Goal: Task Accomplishment & Management: Use online tool/utility

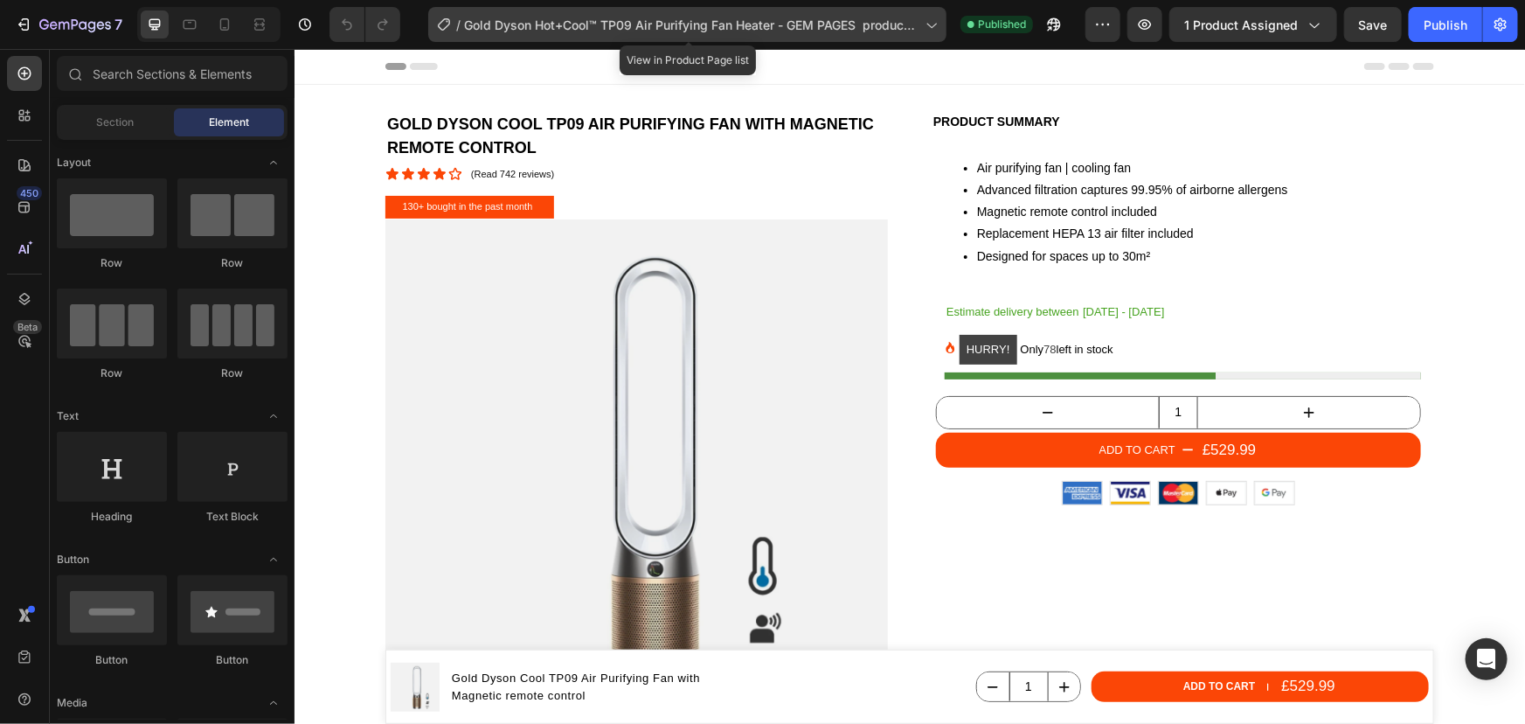
click at [921, 22] on div "/ Gold Dyson Hot+Cool™ TP09 Air Purifying Fan Heater - GEM PAGES product page" at bounding box center [687, 24] width 518 height 35
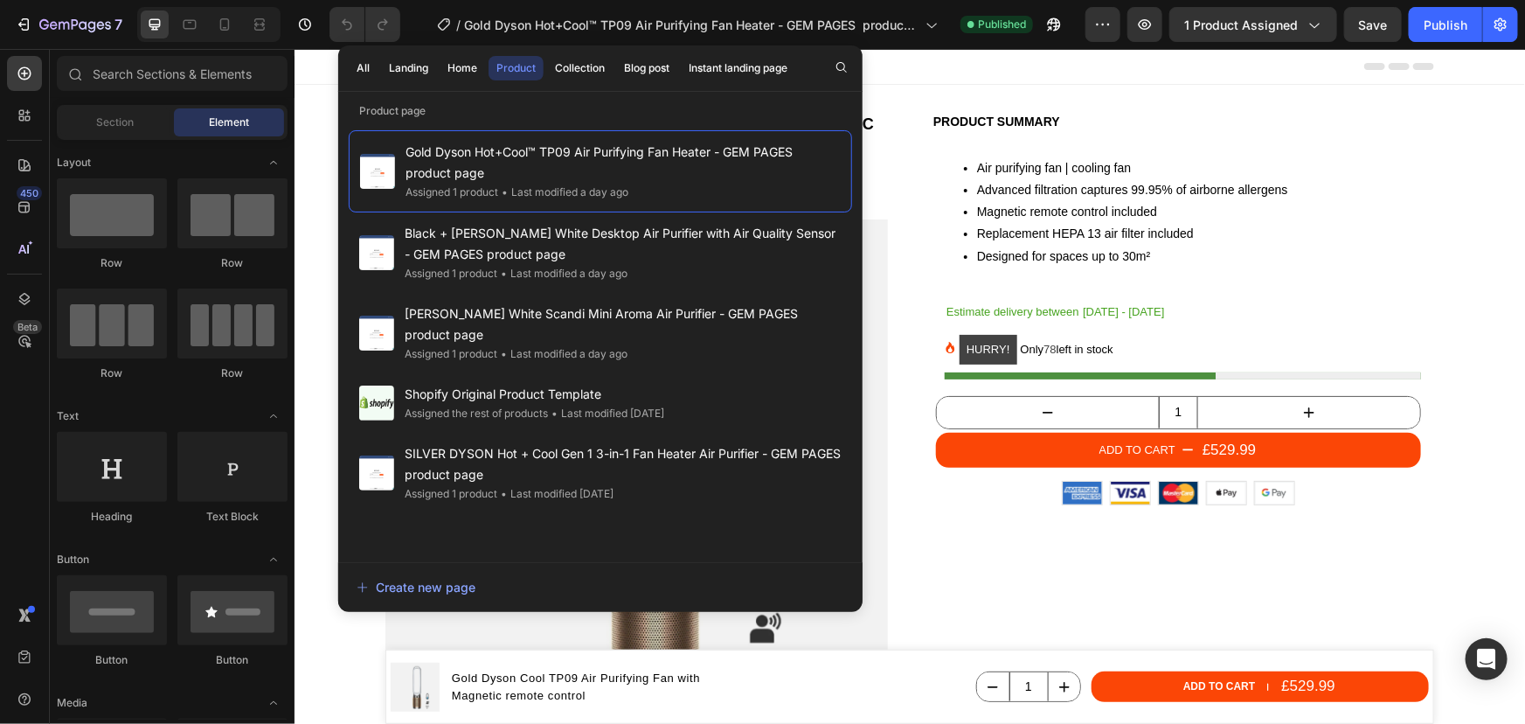
click at [1124, 65] on div "Header" at bounding box center [909, 65] width 1049 height 35
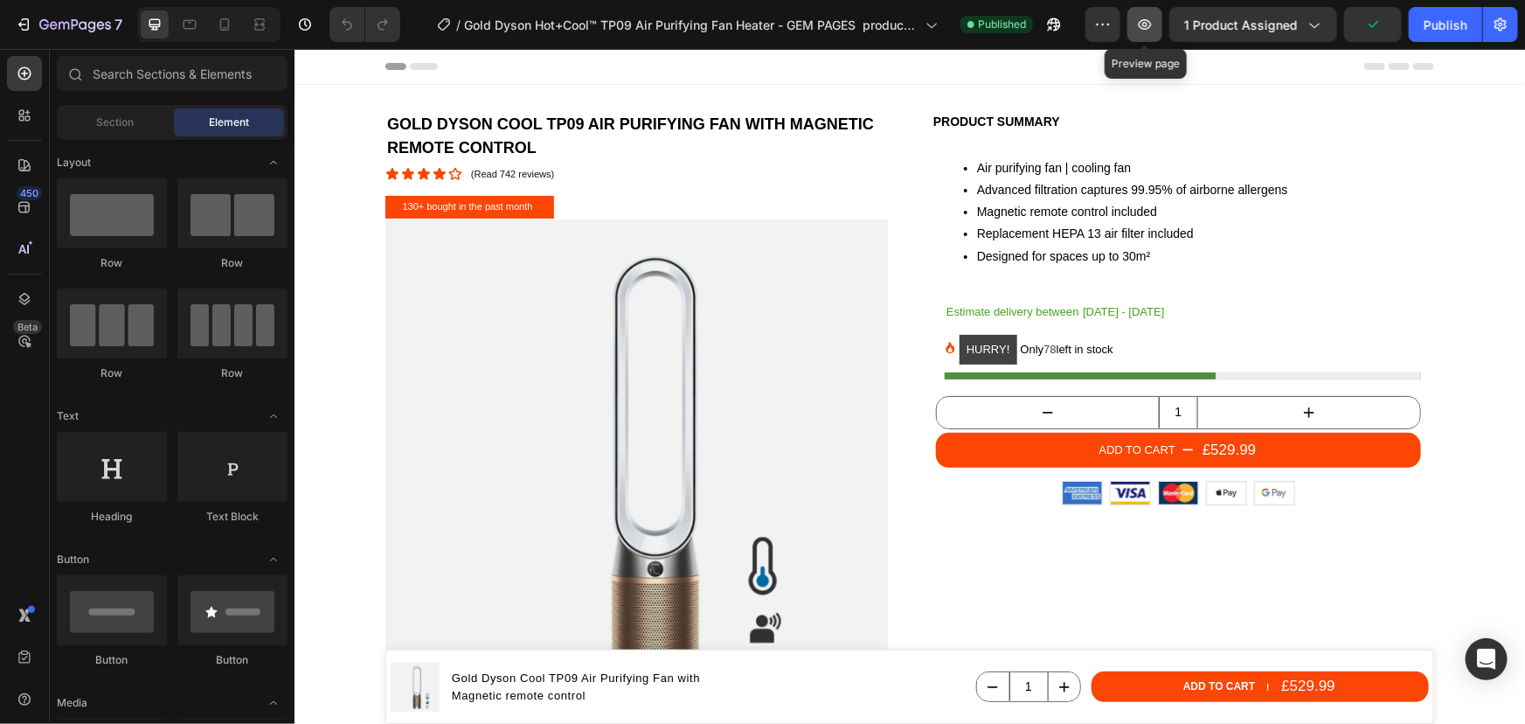
click at [1140, 29] on icon "button" at bounding box center [1144, 24] width 17 height 17
click at [1091, 33] on button "button" at bounding box center [1103, 24] width 35 height 35
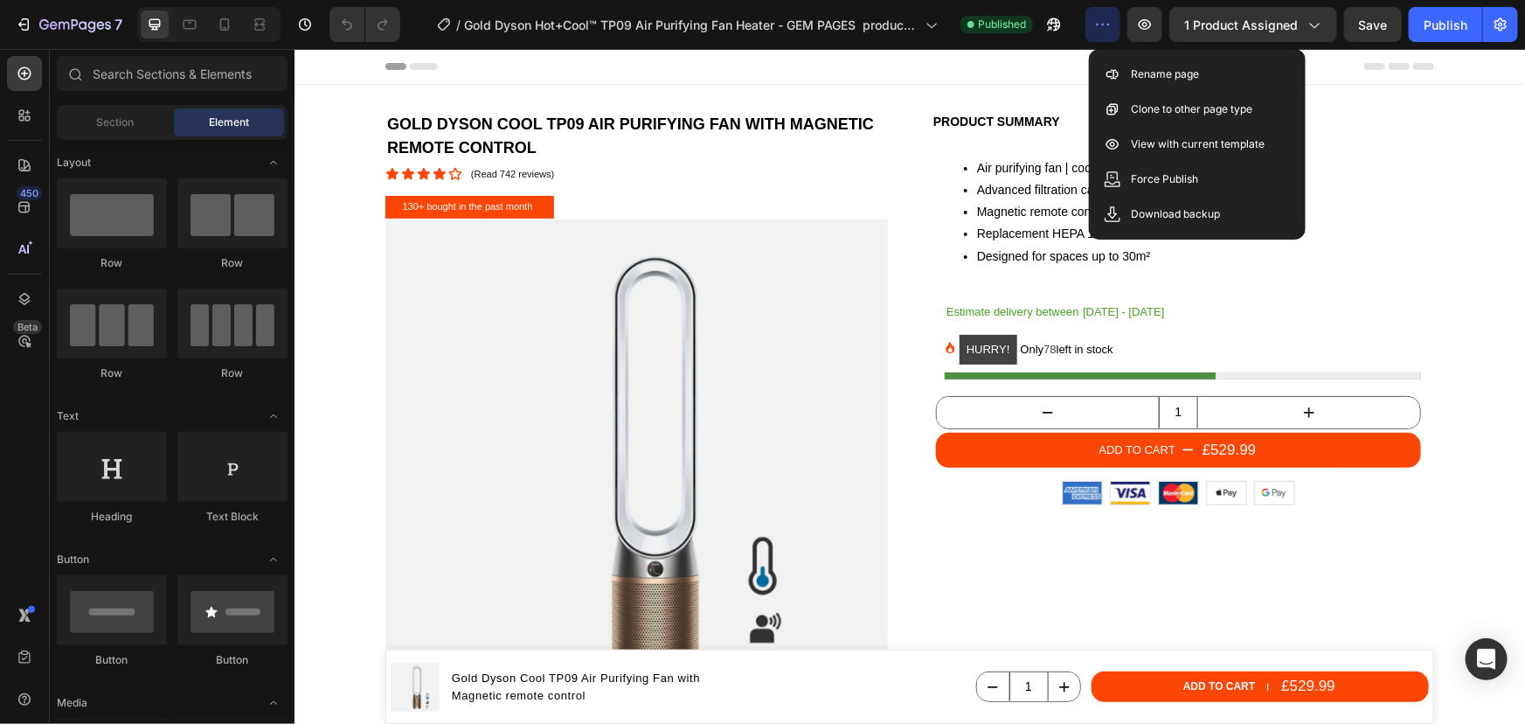
click at [1431, 139] on section "Gold Dyson Cool TP09 Air Purifying Fan with Magnetic remote control Product Tit…" at bounding box center [909, 469] width 1077 height 770
click at [1404, 182] on li "Advanced filtration captures 99.95% of airborne allergens" at bounding box center [1197, 189] width 442 height 22
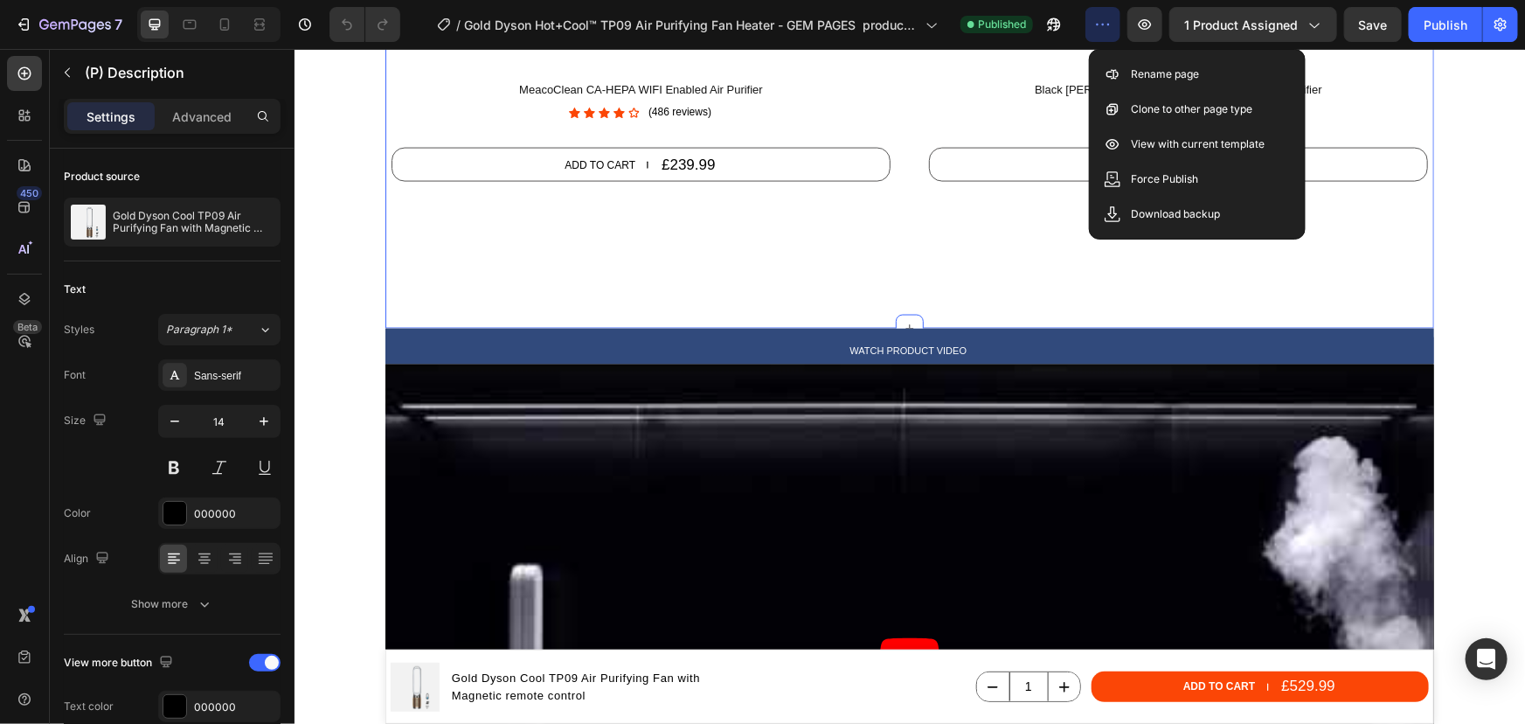
scroll to position [953, 0]
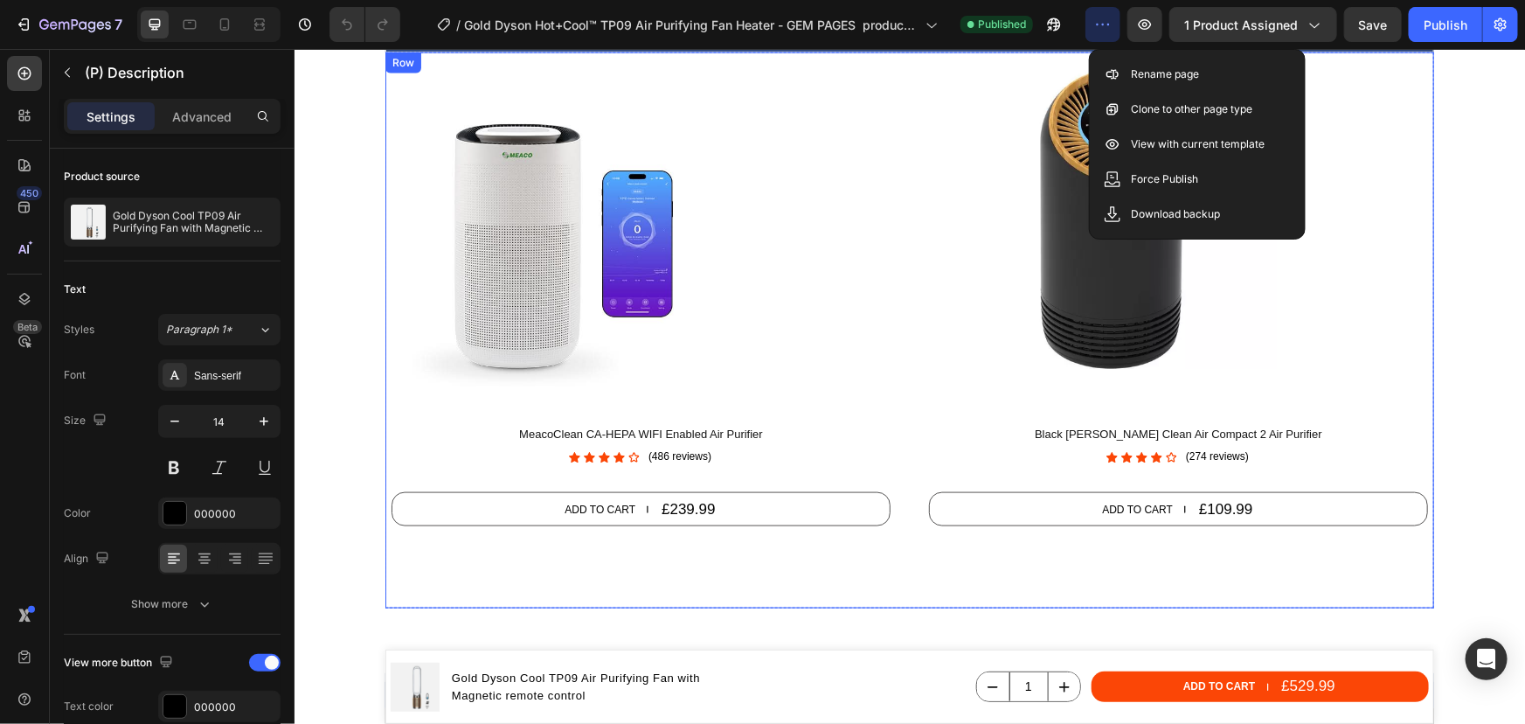
click at [895, 323] on div "Product Images MeacoClean CA-HEPA WIFI Enabled Air Purifier Product Title Icon …" at bounding box center [909, 330] width 1049 height 557
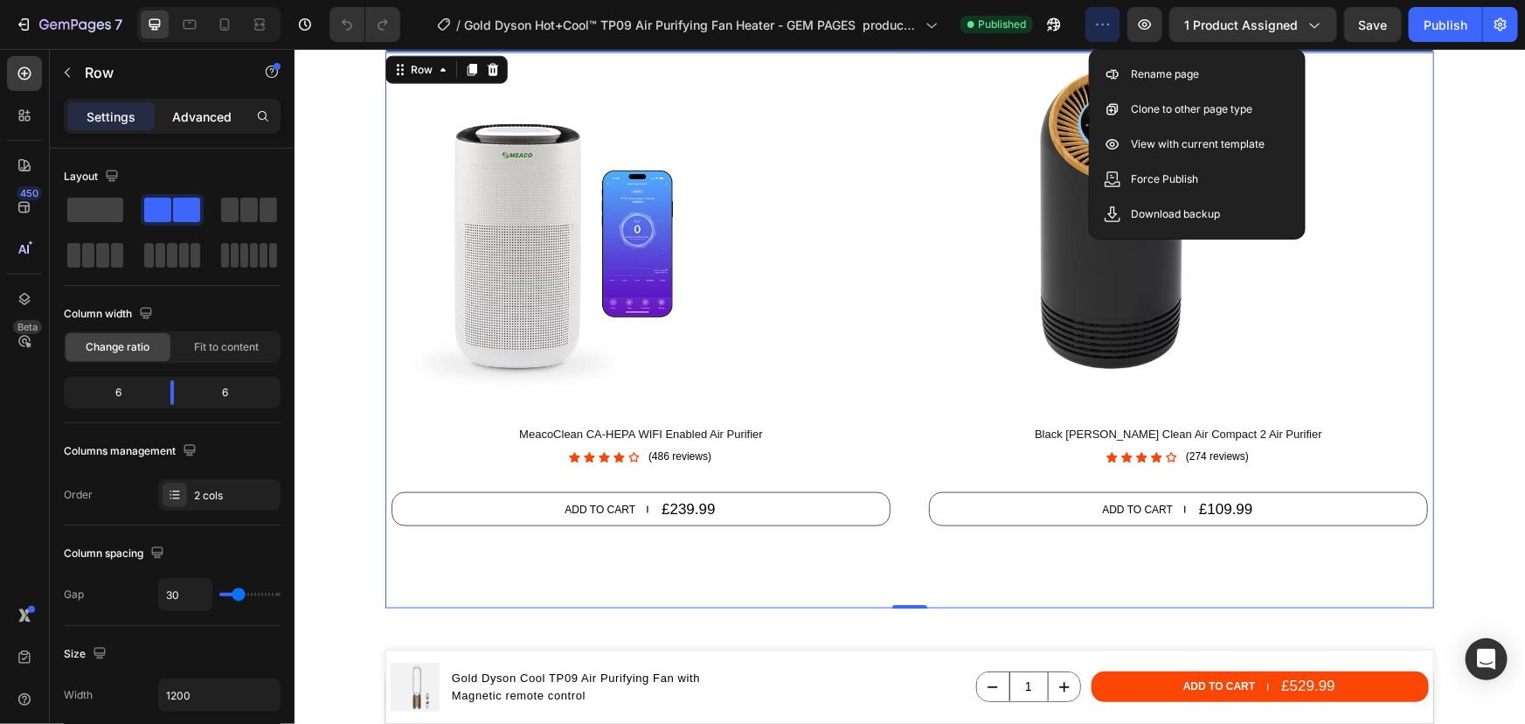
click at [169, 112] on div "Advanced" at bounding box center [201, 116] width 87 height 28
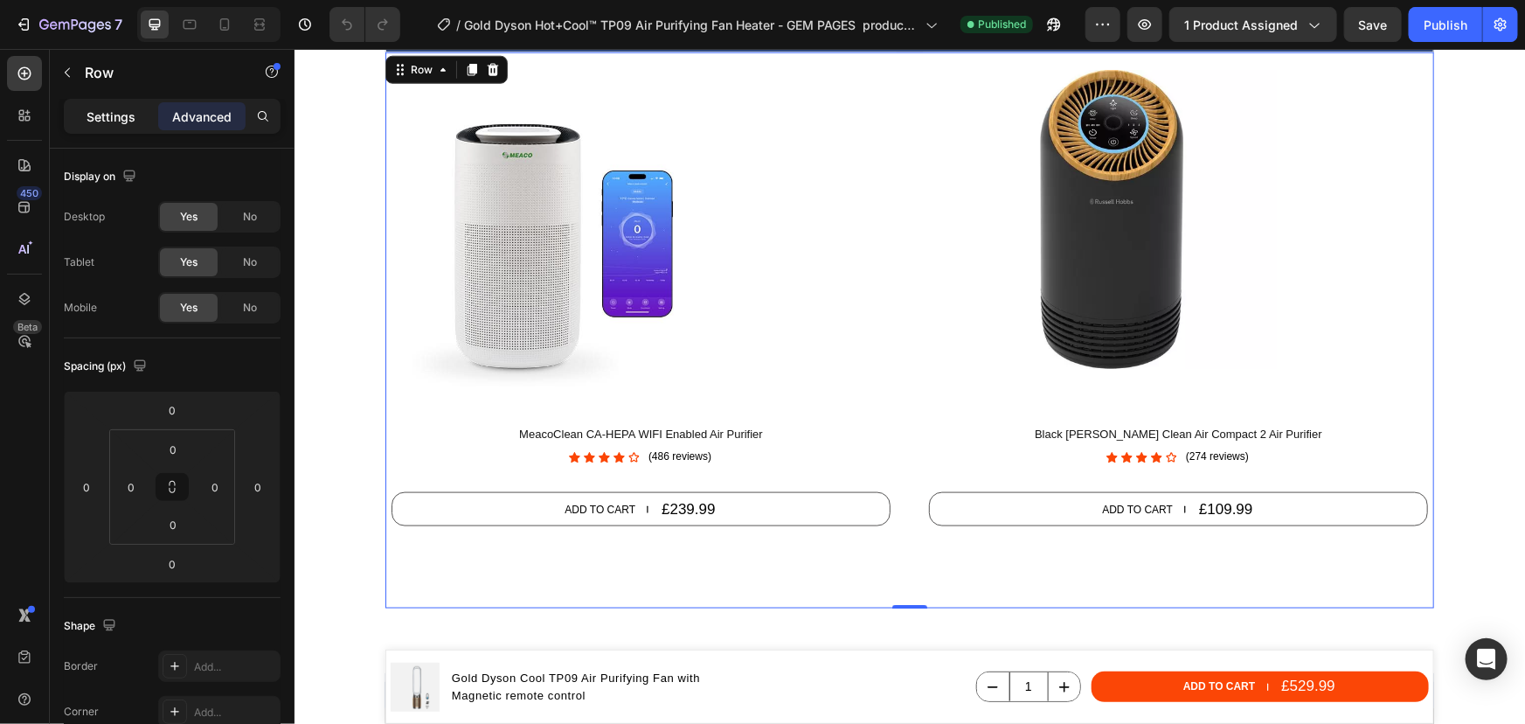
click at [119, 117] on p "Settings" at bounding box center [111, 117] width 49 height 18
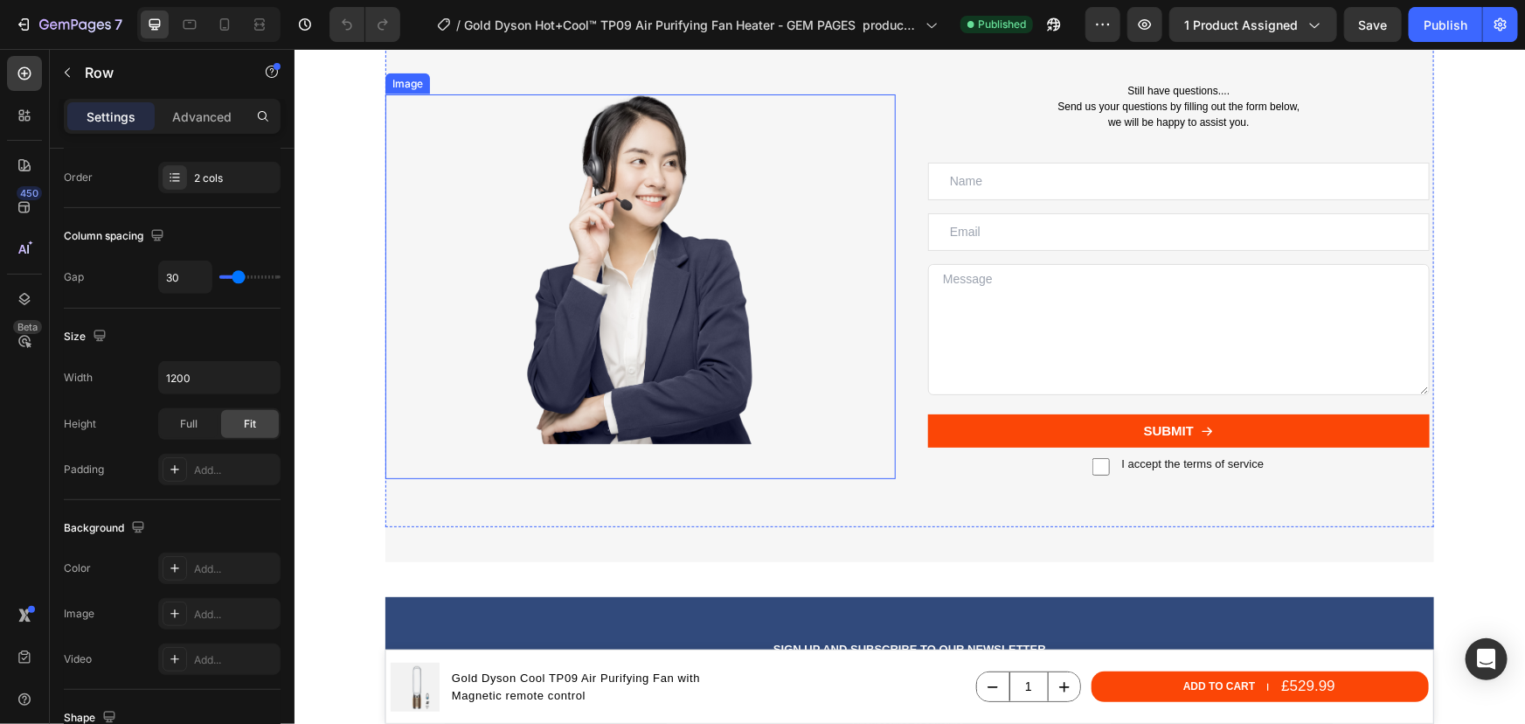
scroll to position [7628, 0]
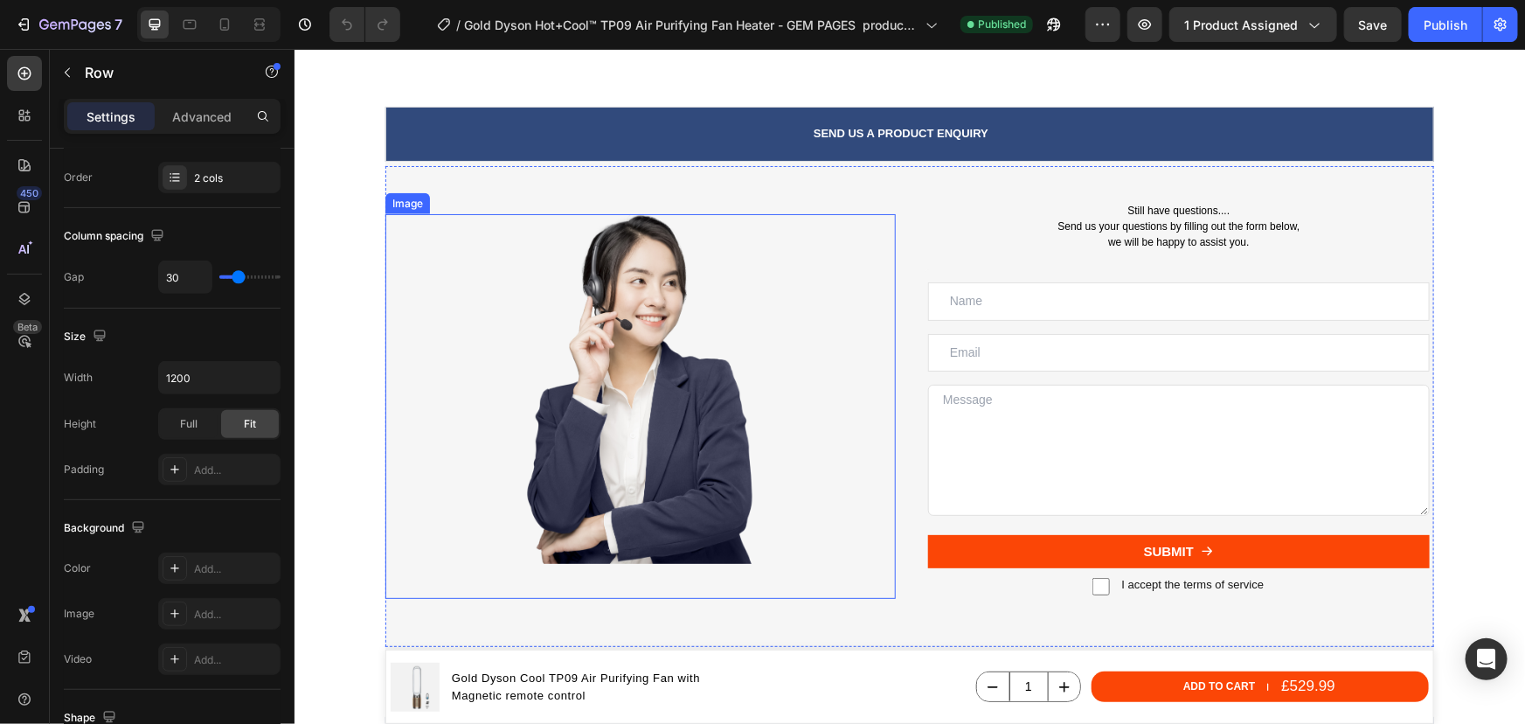
click at [556, 384] on img at bounding box center [640, 388] width 262 height 350
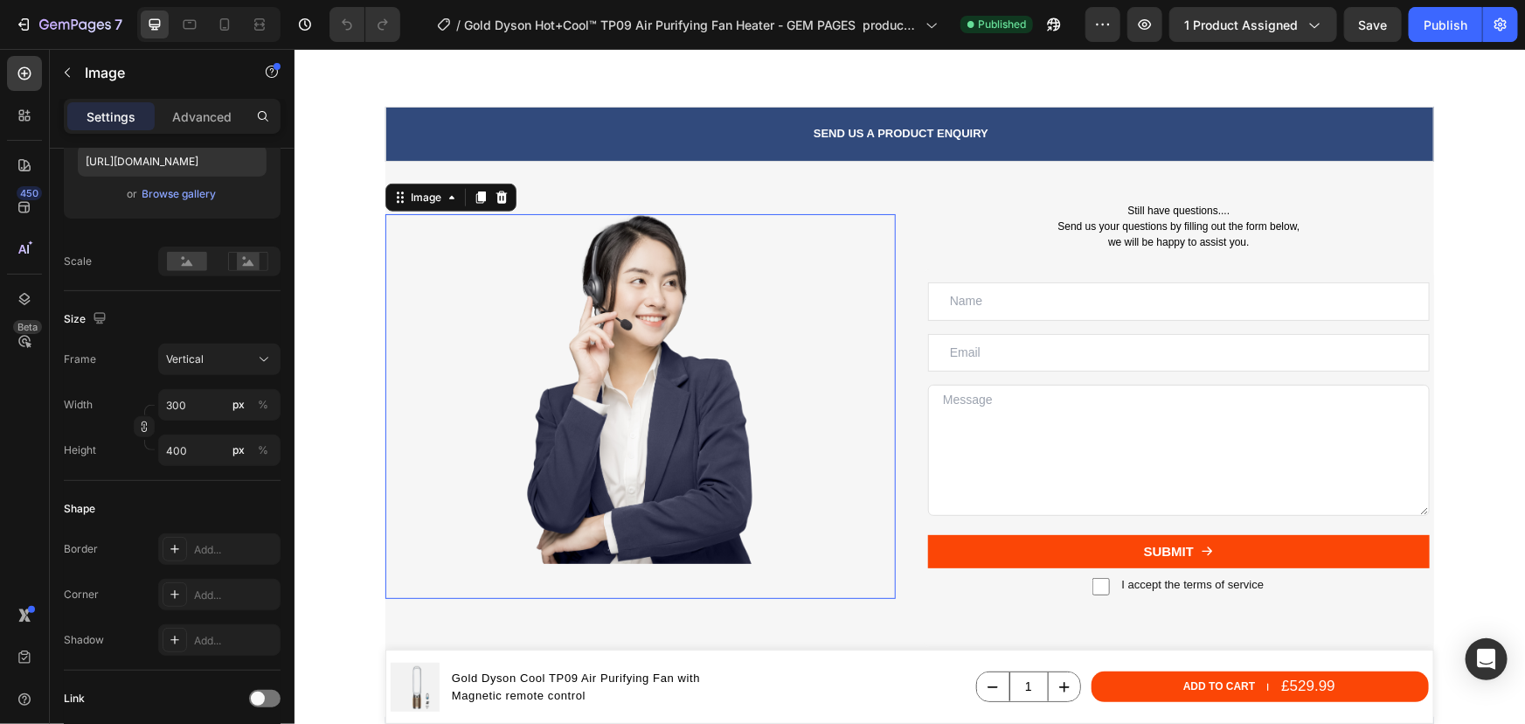
scroll to position [0, 0]
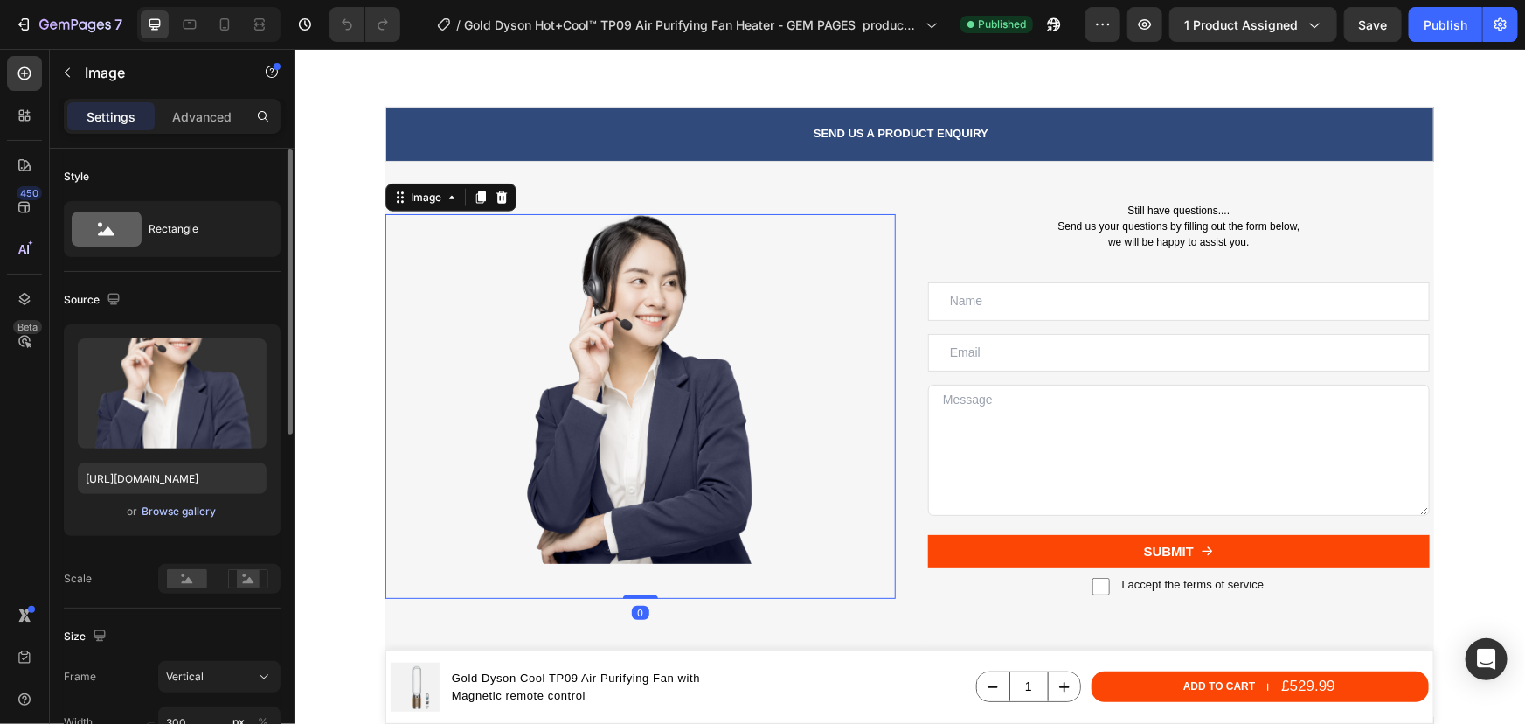
click at [166, 509] on div "Browse gallery" at bounding box center [179, 511] width 74 height 16
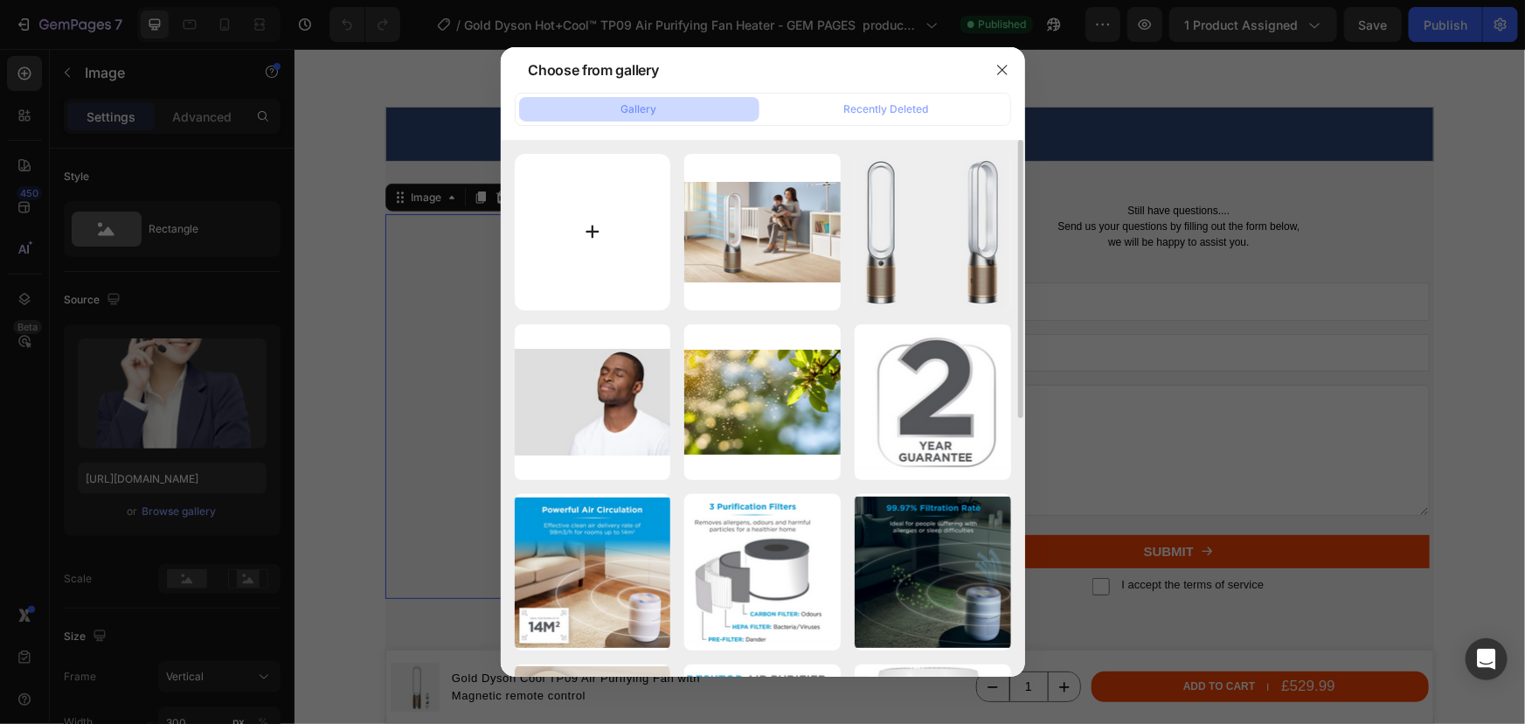
click at [606, 236] on input "file" at bounding box center [593, 232] width 156 height 156
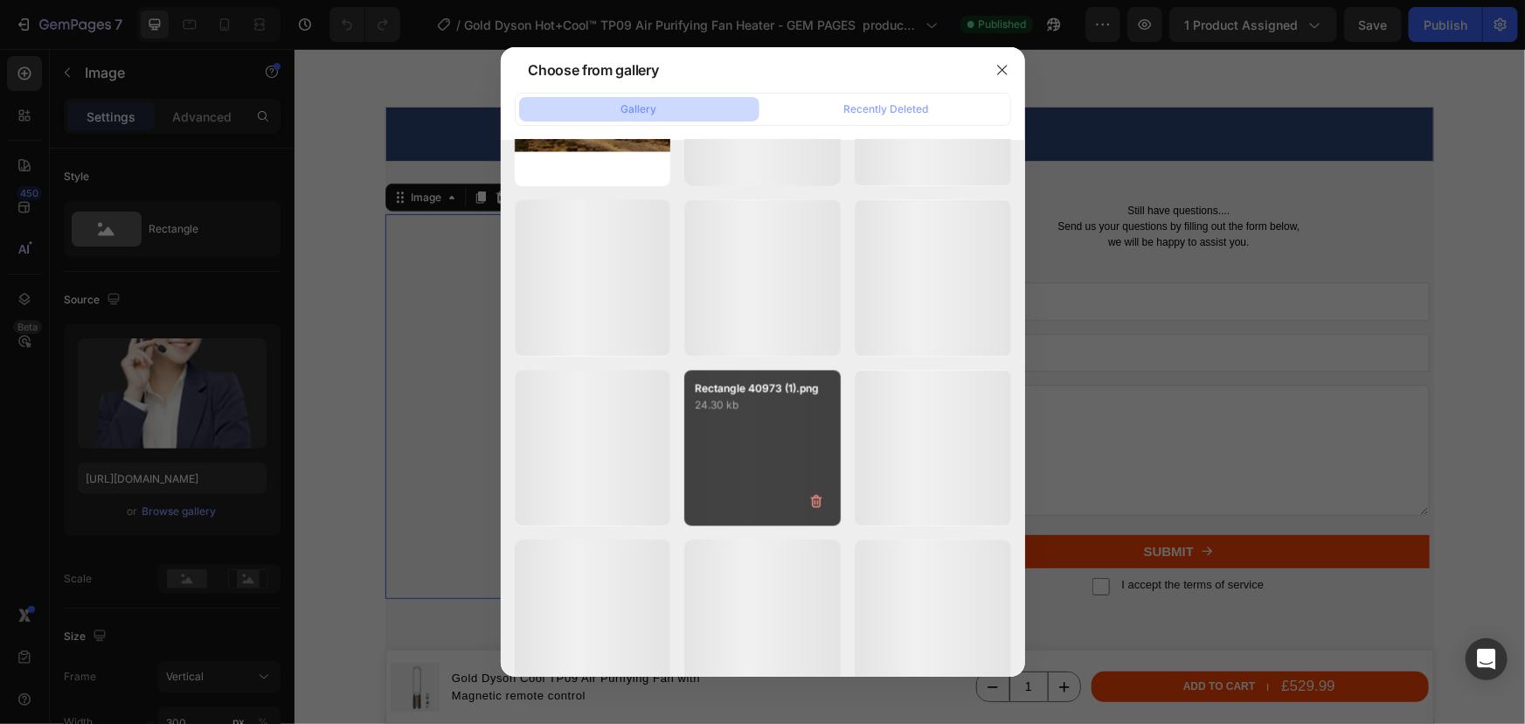
scroll to position [12238, 0]
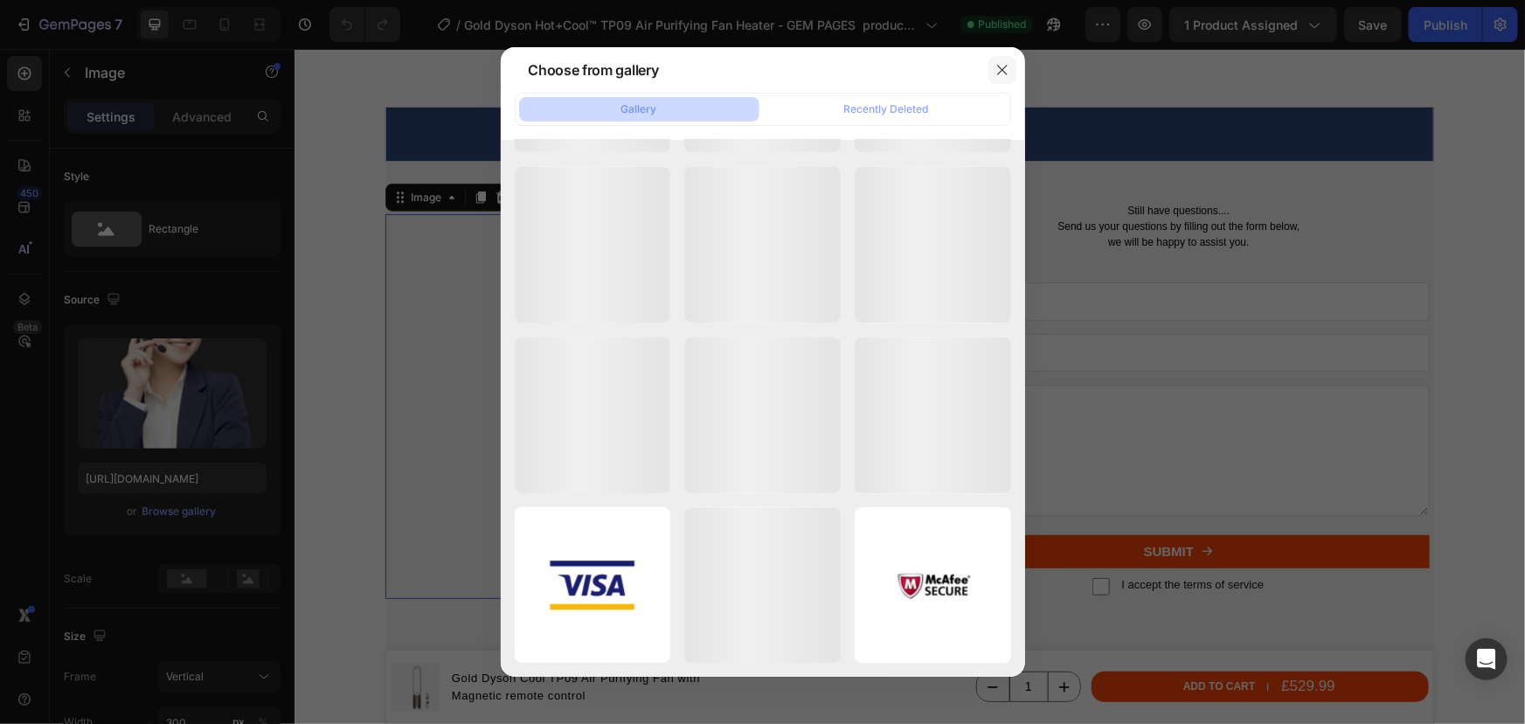
click at [997, 68] on icon "button" at bounding box center [1003, 70] width 14 height 14
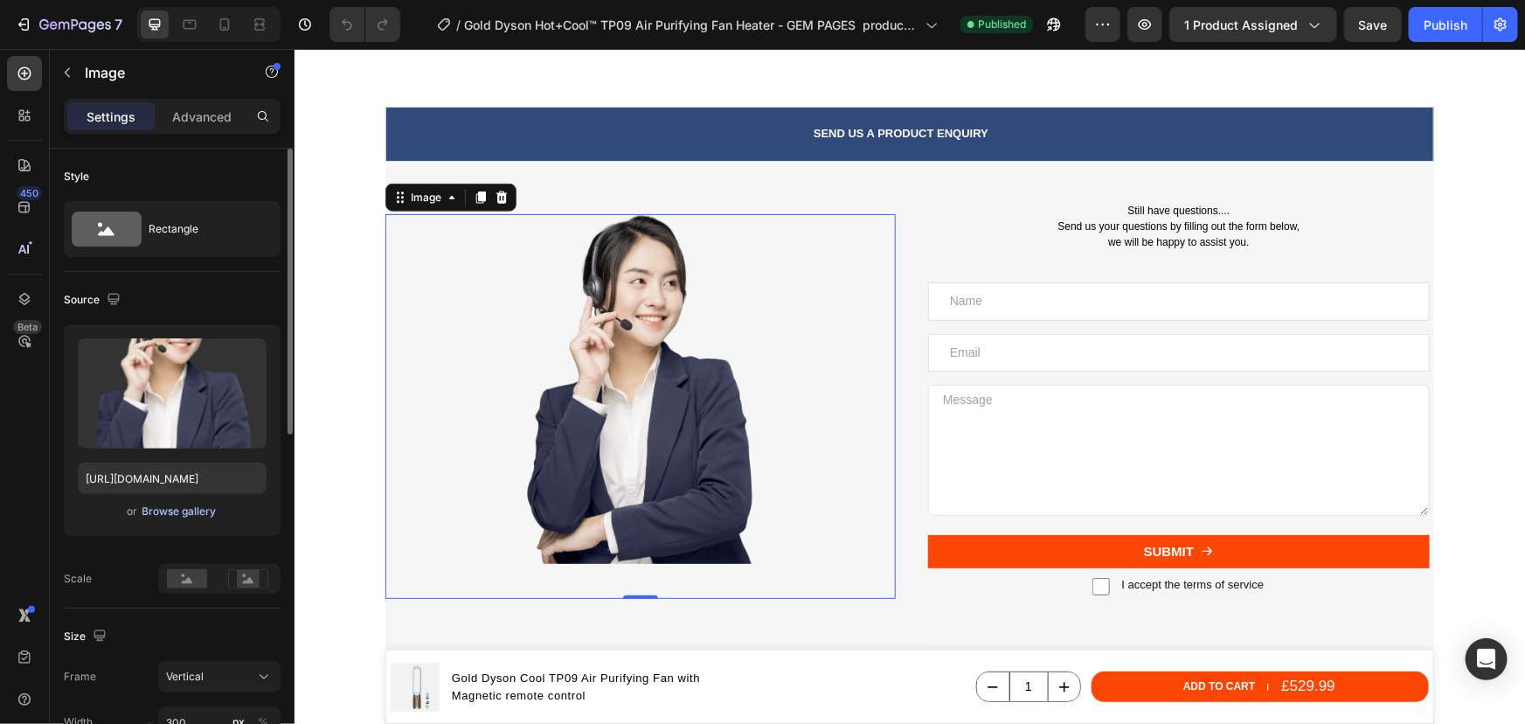
click at [194, 507] on div "Browse gallery" at bounding box center [179, 511] width 74 height 16
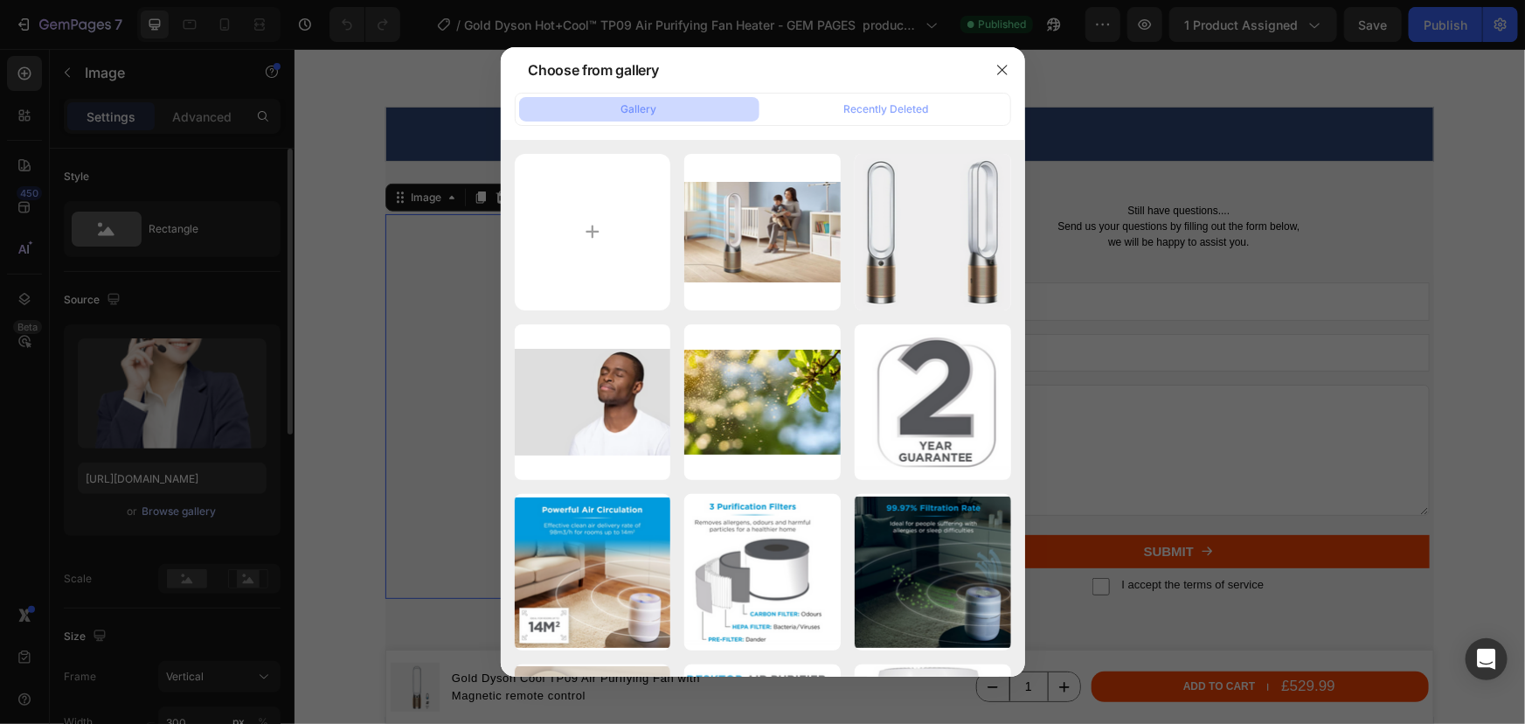
click at [579, 222] on input "file" at bounding box center [593, 232] width 156 height 156
type input "C:\fakepath\Customer support team.png"
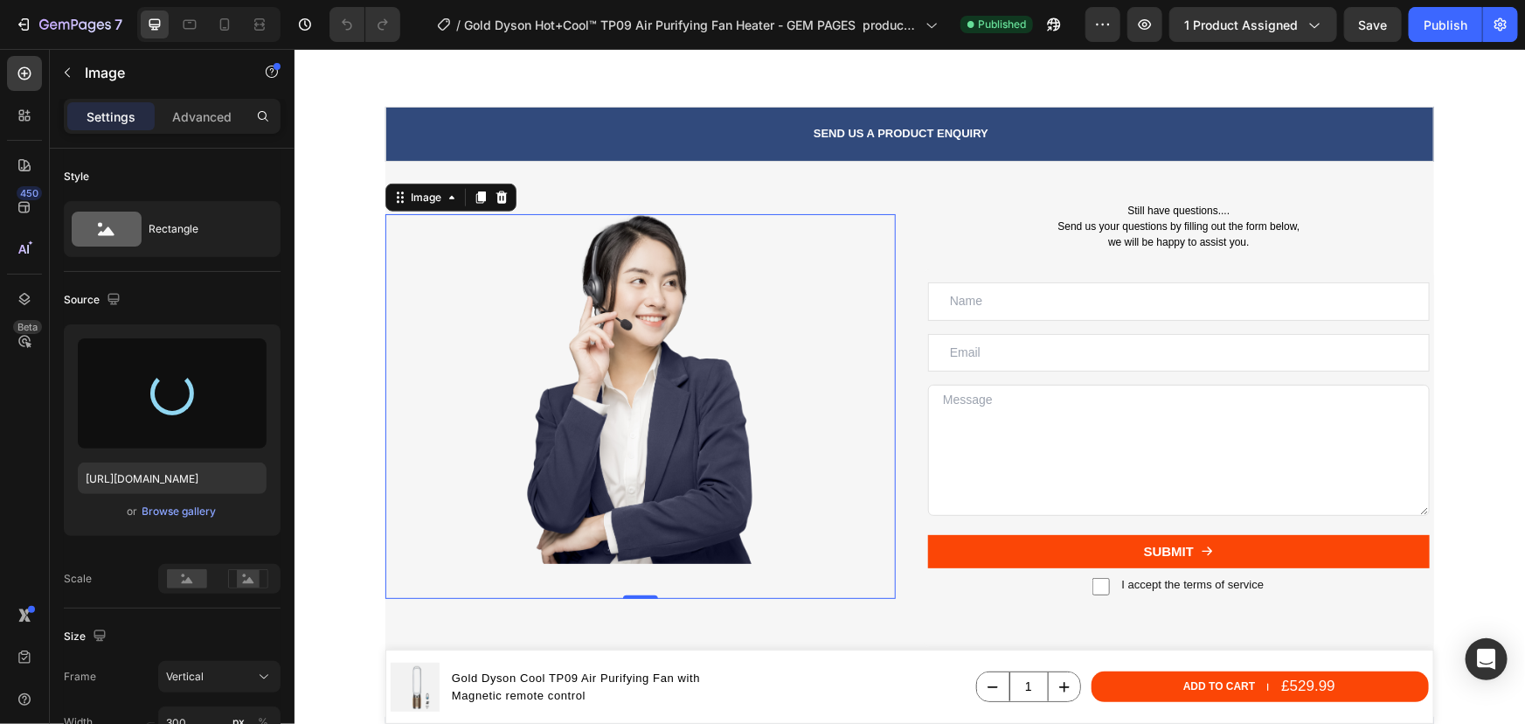
type input "https://cdn.shopify.com/s/files/1/0912/2915/9806/files/gempages_565988521936946…"
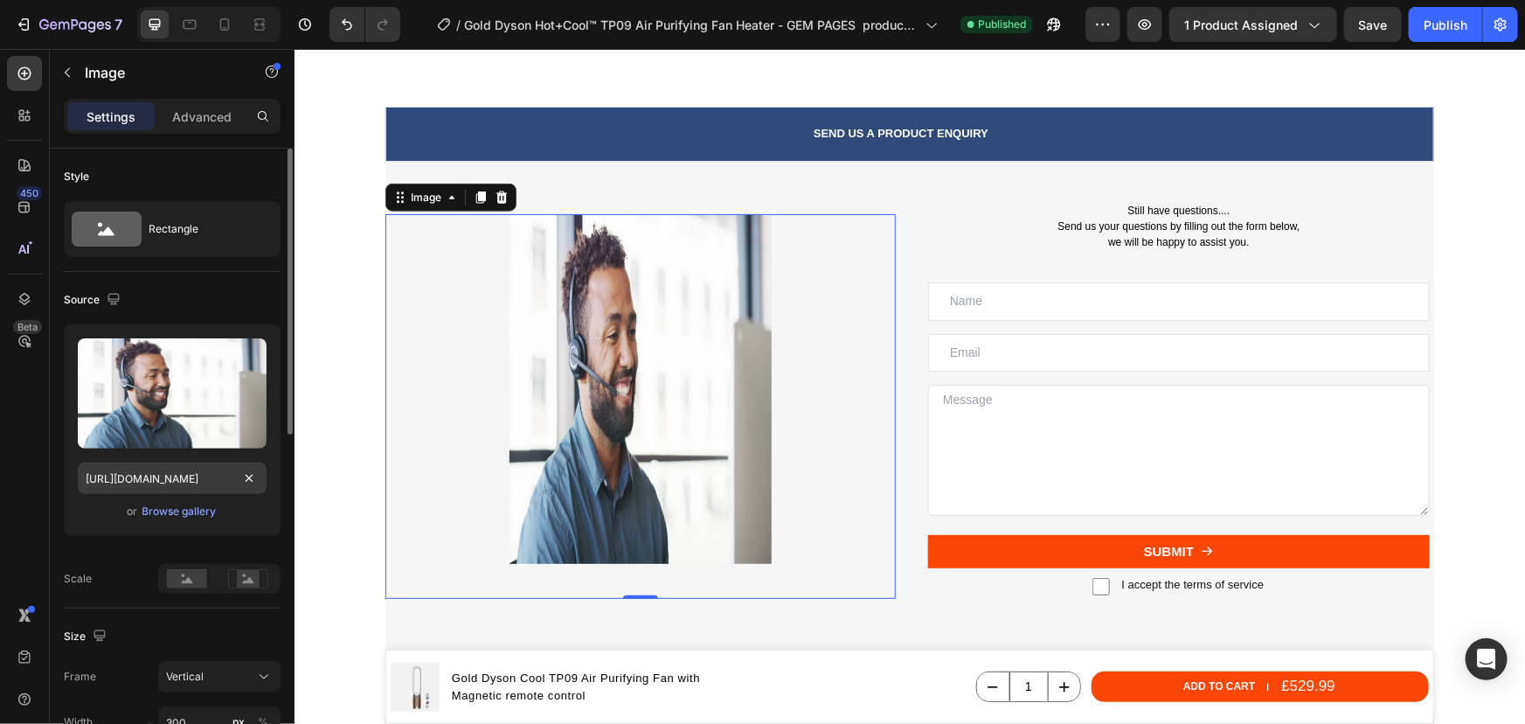
scroll to position [158, 0]
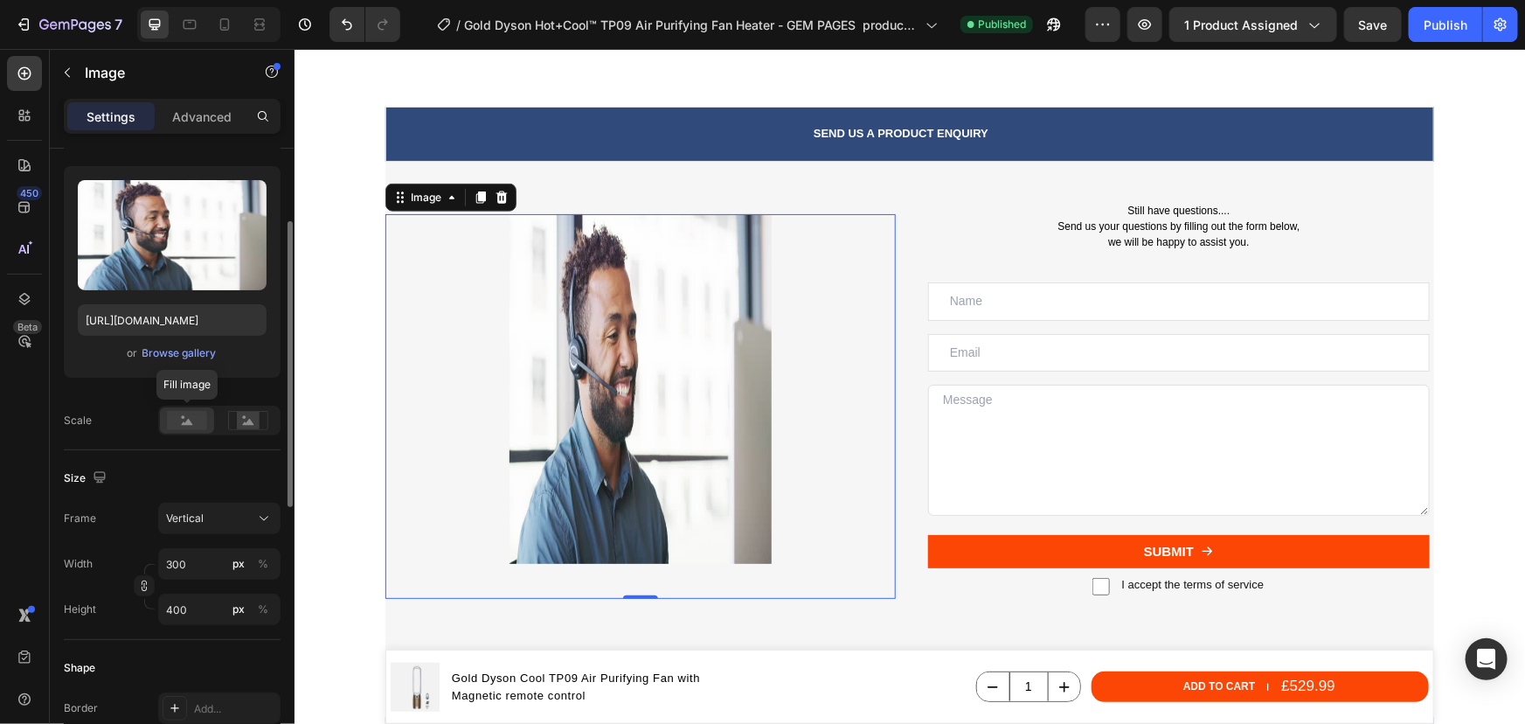
click at [188, 426] on rect at bounding box center [187, 420] width 40 height 19
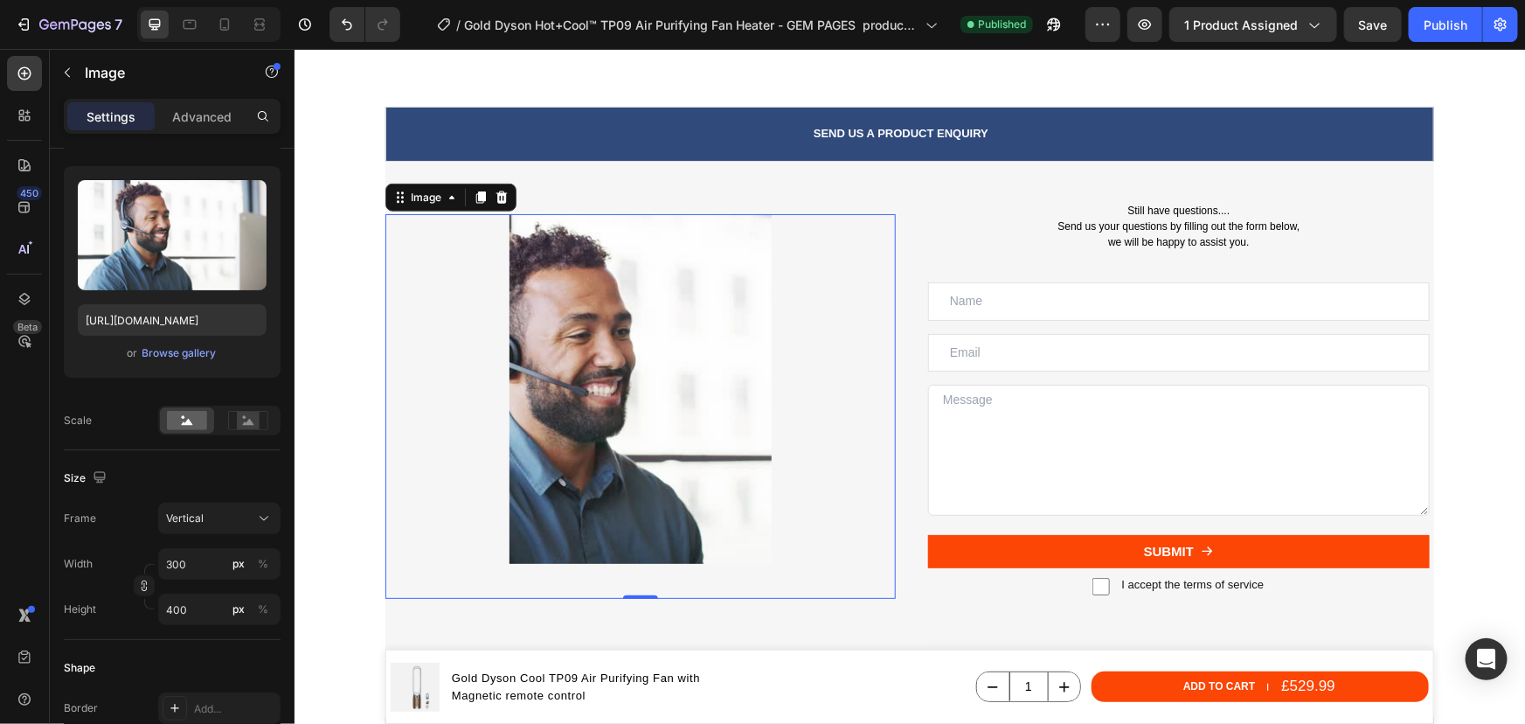
click at [509, 341] on img at bounding box center [640, 388] width 262 height 350
click at [224, 122] on p "Advanced" at bounding box center [201, 117] width 59 height 18
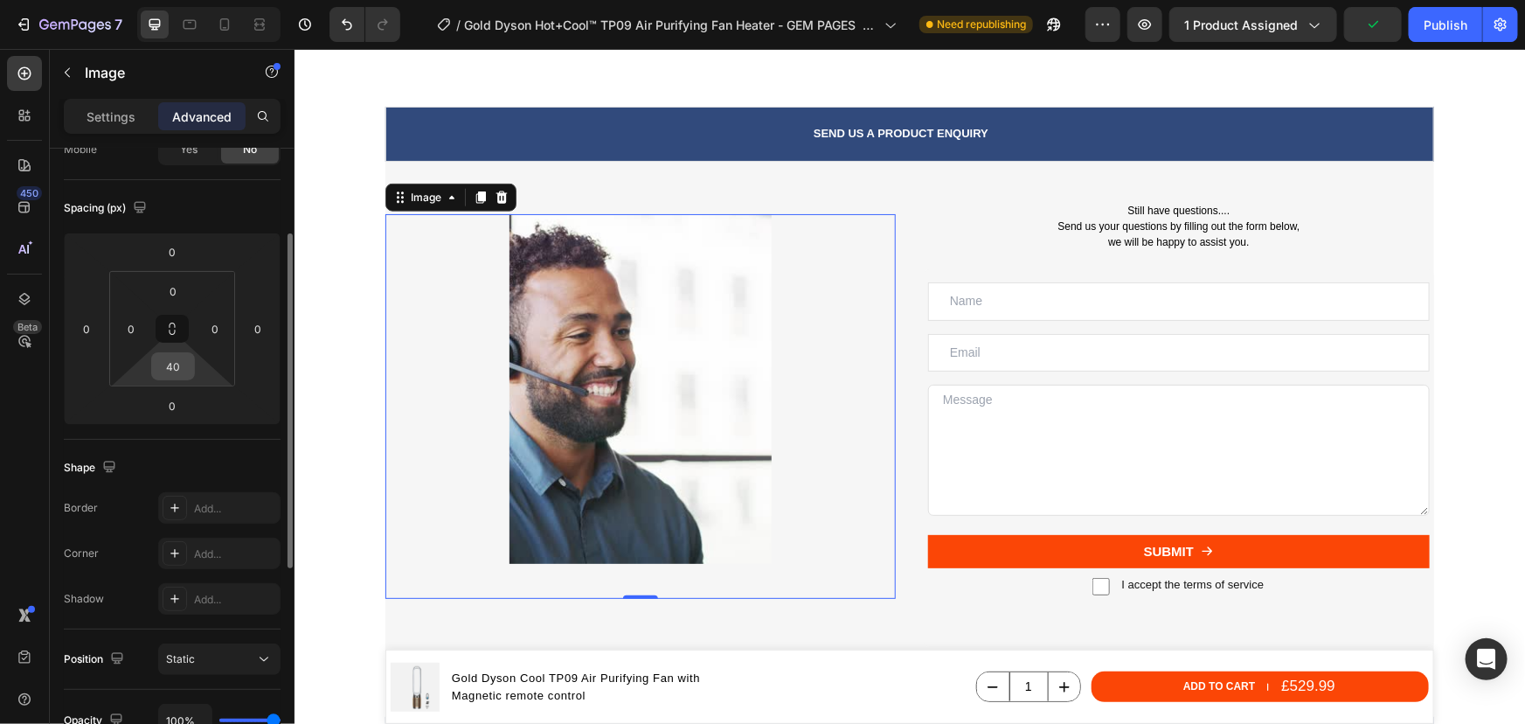
click at [177, 371] on input "40" at bounding box center [173, 366] width 35 height 26
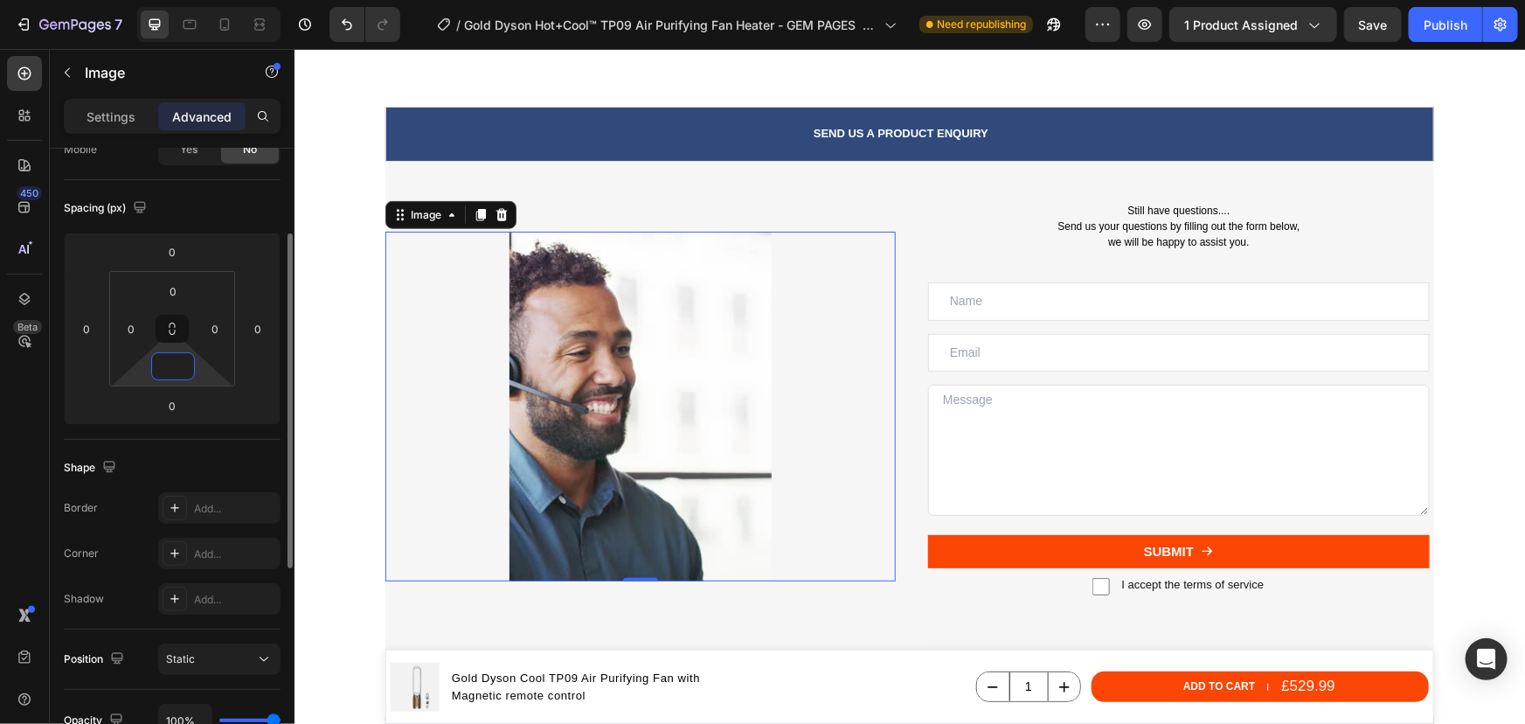
type input "0"
click at [190, 448] on div "Shape Border Add... Corner Add... Shadow Add..." at bounding box center [172, 535] width 217 height 190
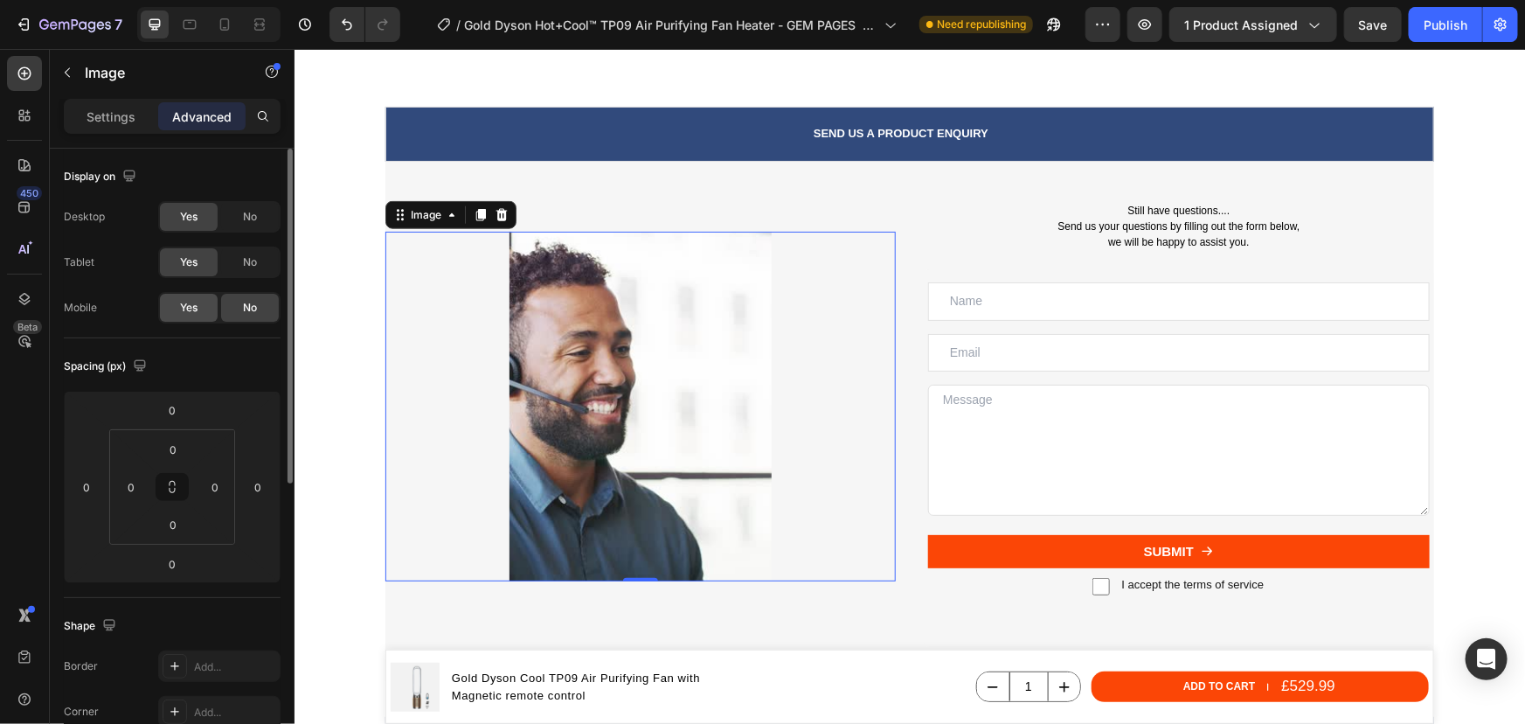
click at [191, 308] on span "Yes" at bounding box center [188, 308] width 17 height 16
click at [228, 309] on div "No" at bounding box center [250, 308] width 58 height 28
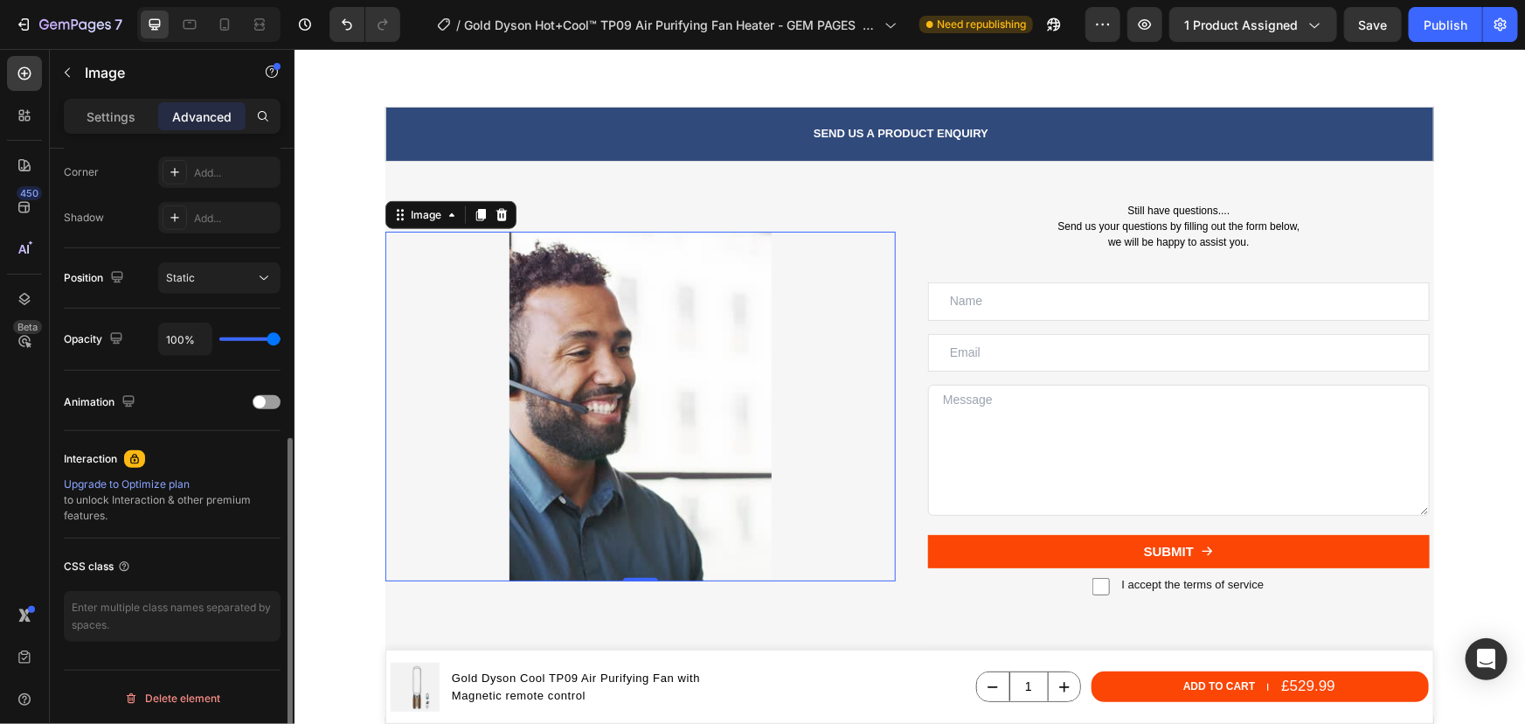
scroll to position [142, 0]
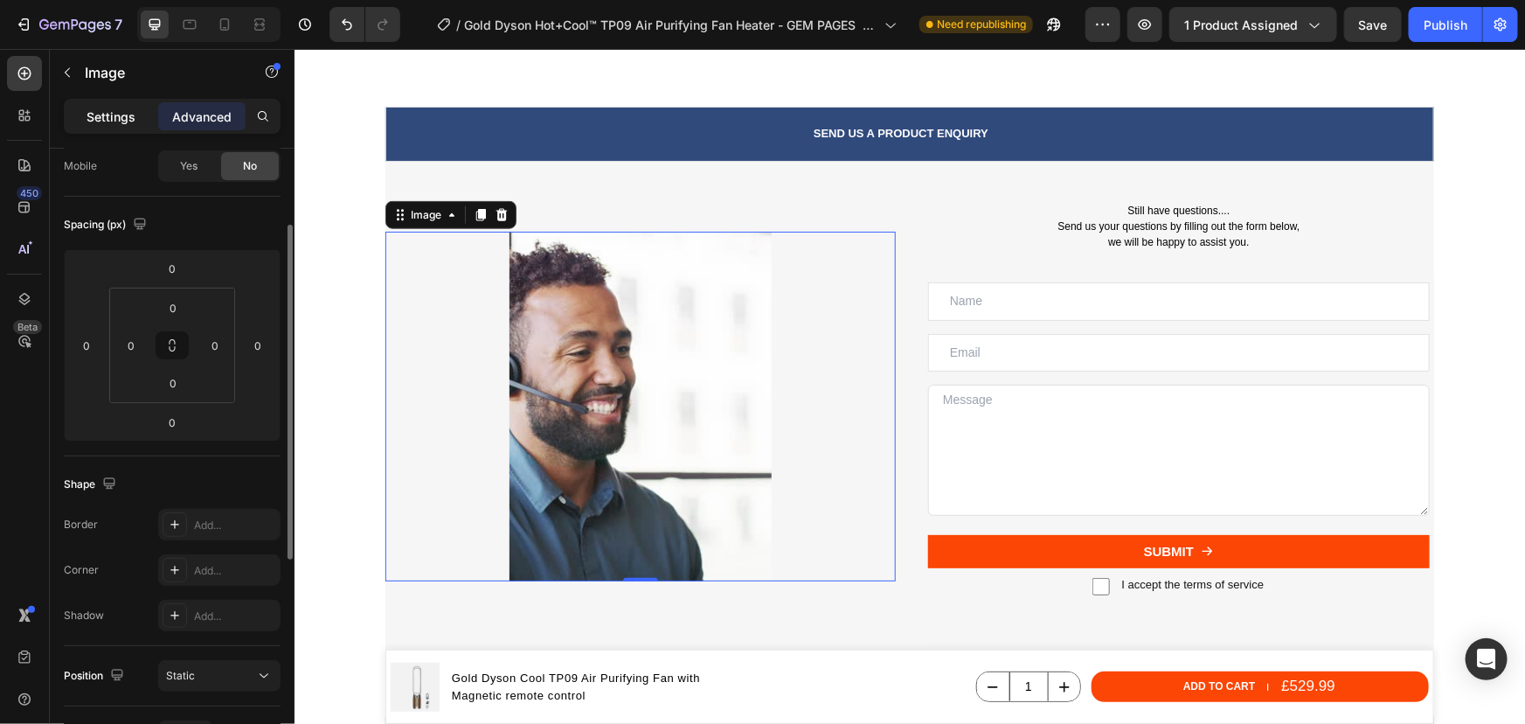
click at [101, 109] on p "Settings" at bounding box center [111, 117] width 49 height 18
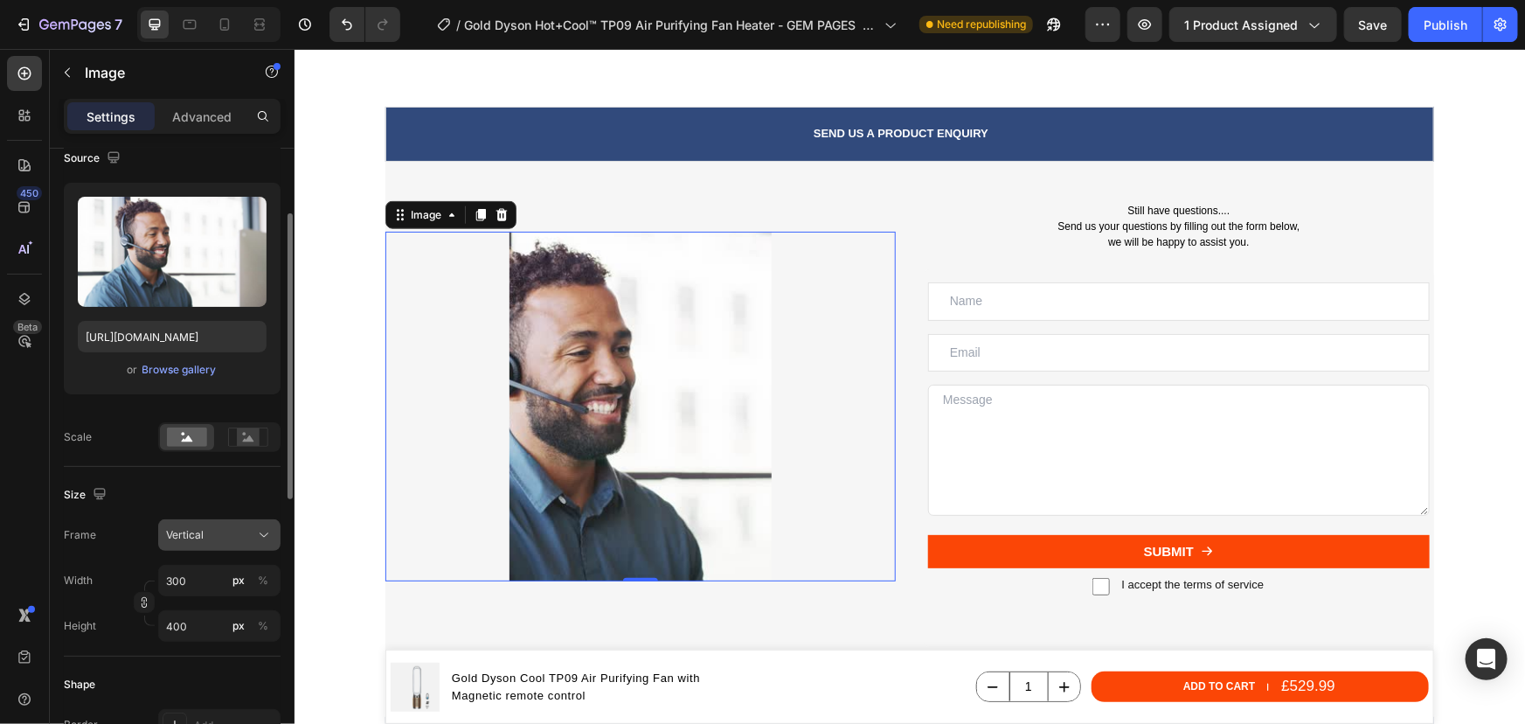
click at [218, 527] on div "Vertical" at bounding box center [209, 535] width 86 height 16
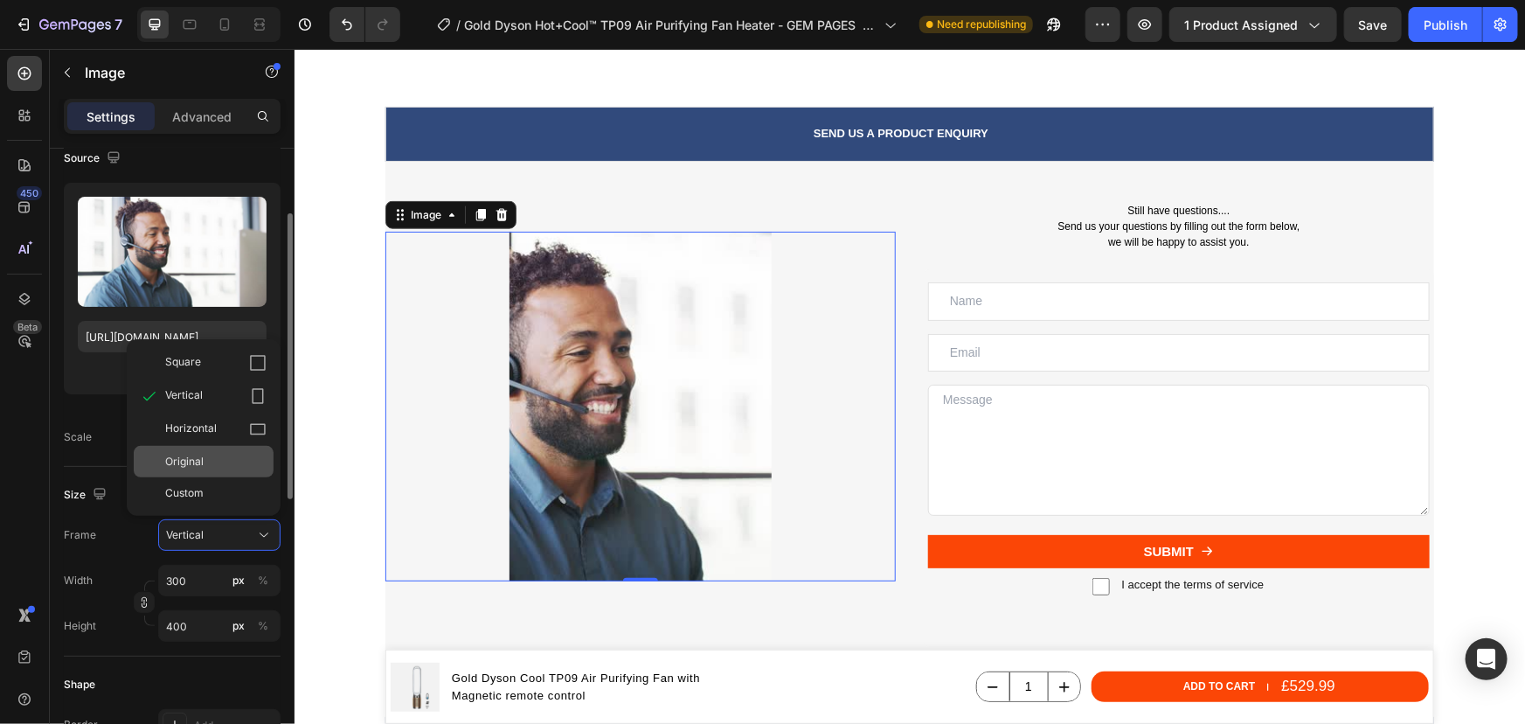
click at [203, 464] on div "Original" at bounding box center [215, 462] width 101 height 16
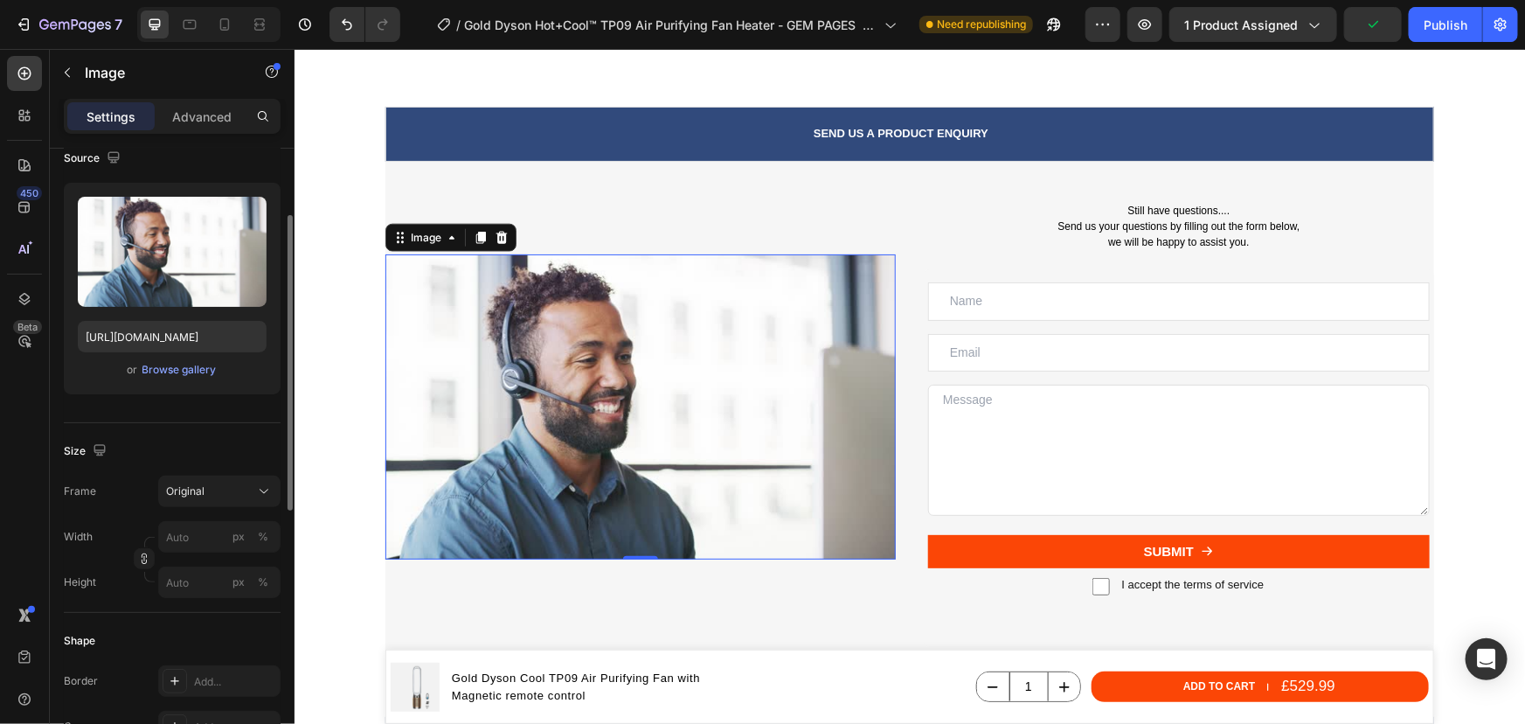
click at [746, 433] on img at bounding box center [640, 405] width 510 height 305
click at [232, 110] on div "Advanced" at bounding box center [201, 116] width 87 height 28
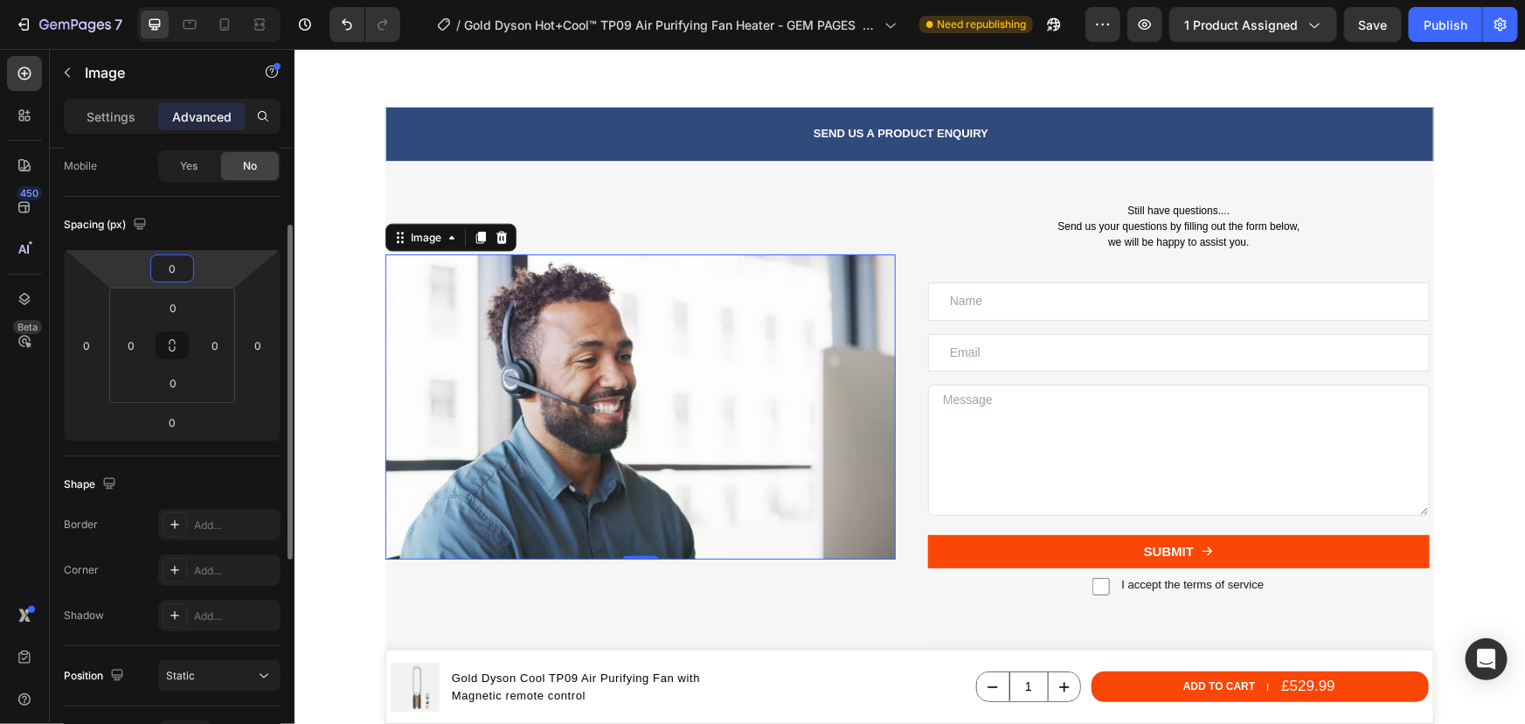
click at [172, 261] on input "0" at bounding box center [172, 268] width 35 height 26
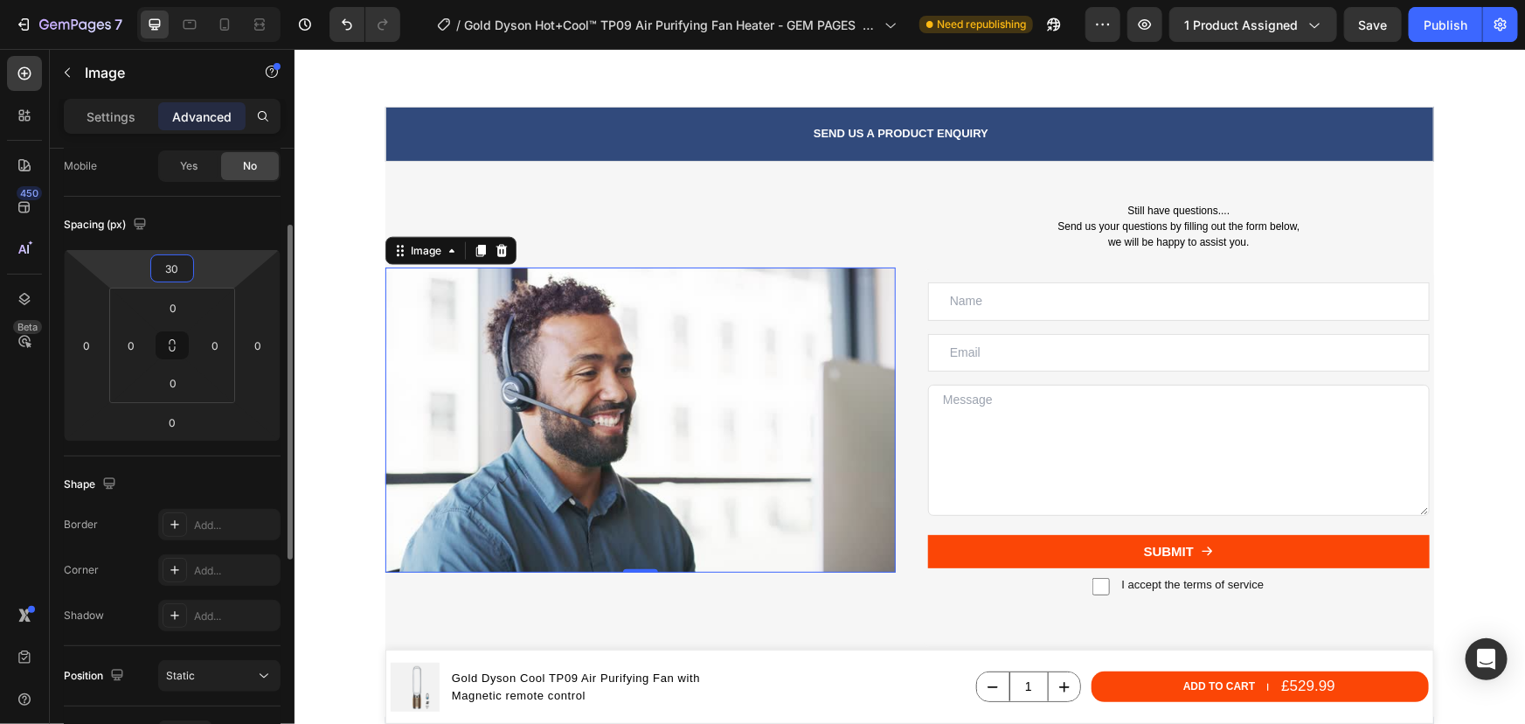
type input "3"
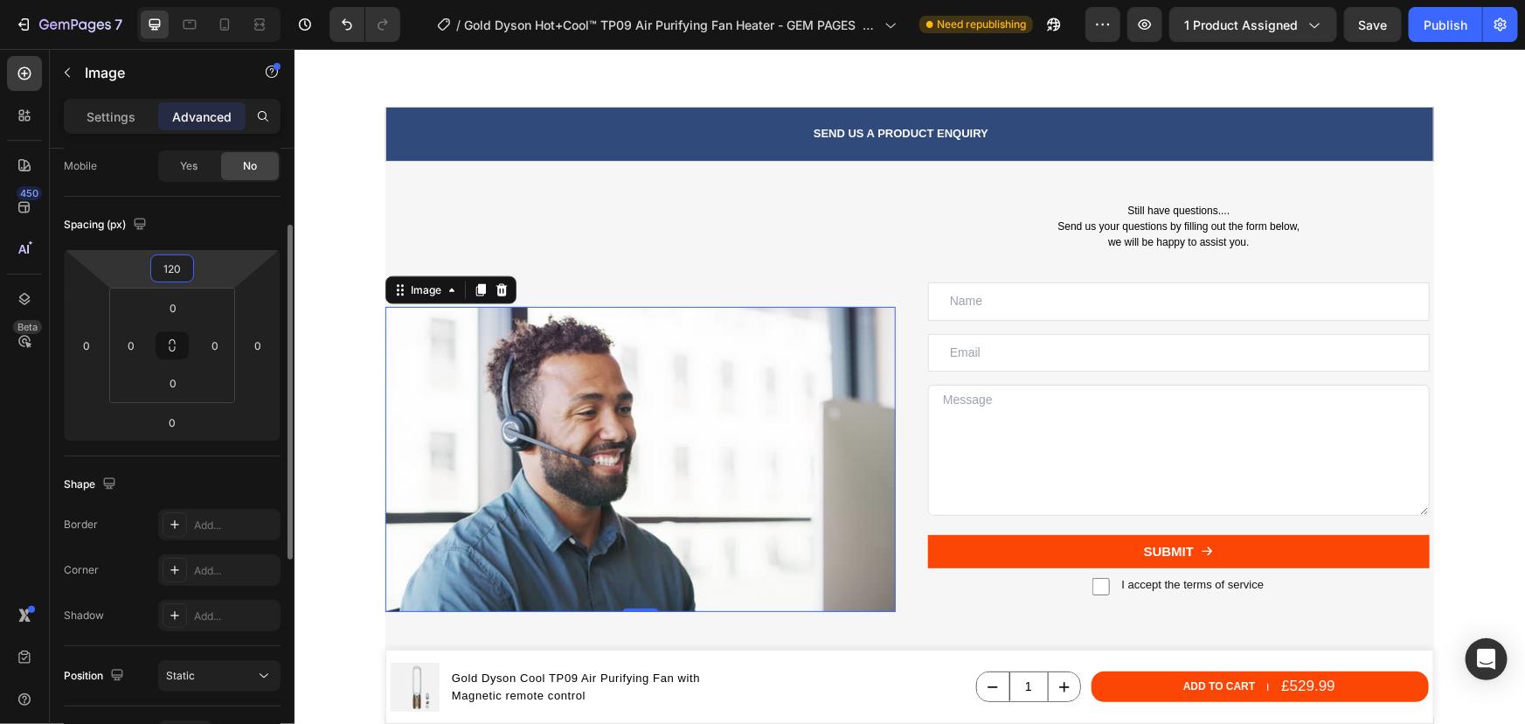
drag, startPoint x: 184, startPoint y: 267, endPoint x: 168, endPoint y: 263, distance: 17.2
click at [168, 264] on input "120" at bounding box center [172, 268] width 35 height 26
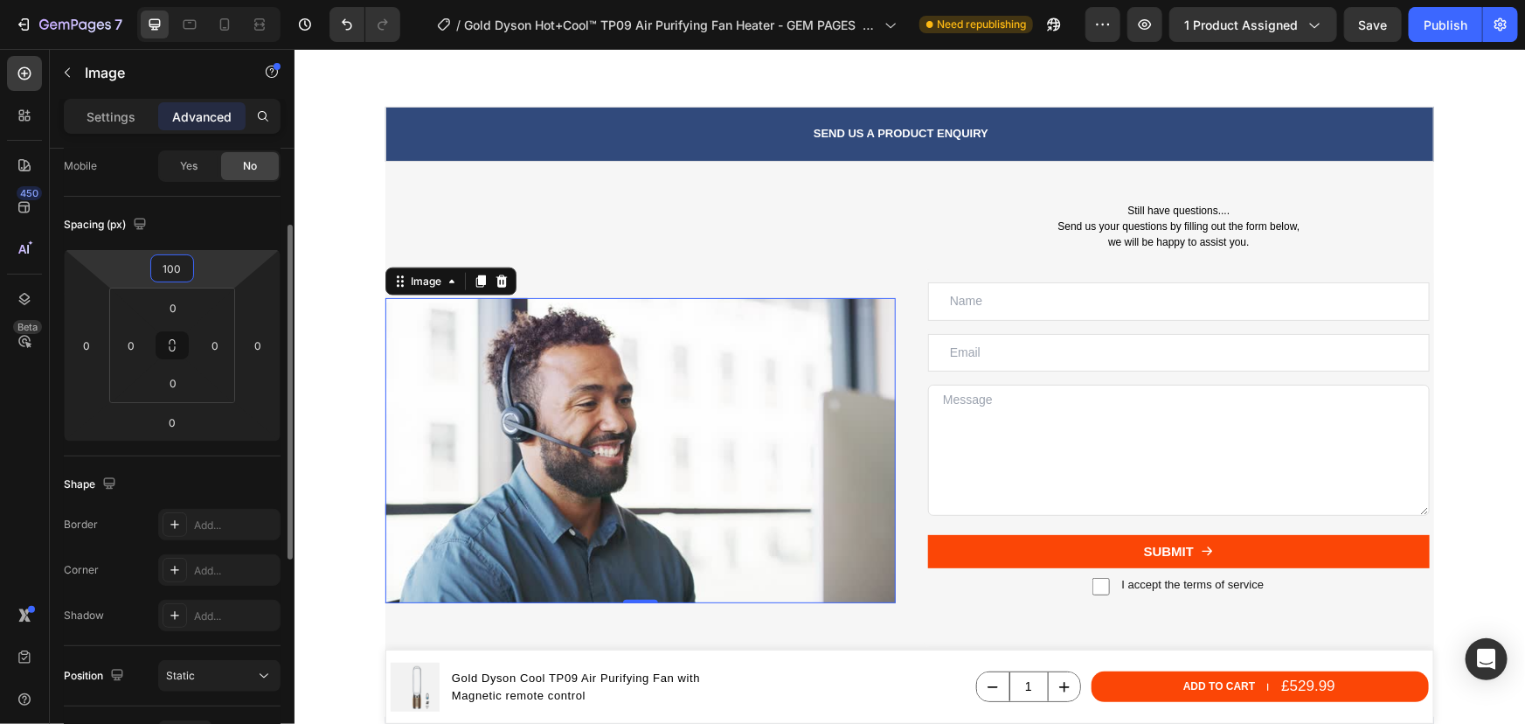
drag, startPoint x: 175, startPoint y: 267, endPoint x: 163, endPoint y: 268, distance: 12.3
click at [163, 268] on input "100" at bounding box center [172, 268] width 35 height 26
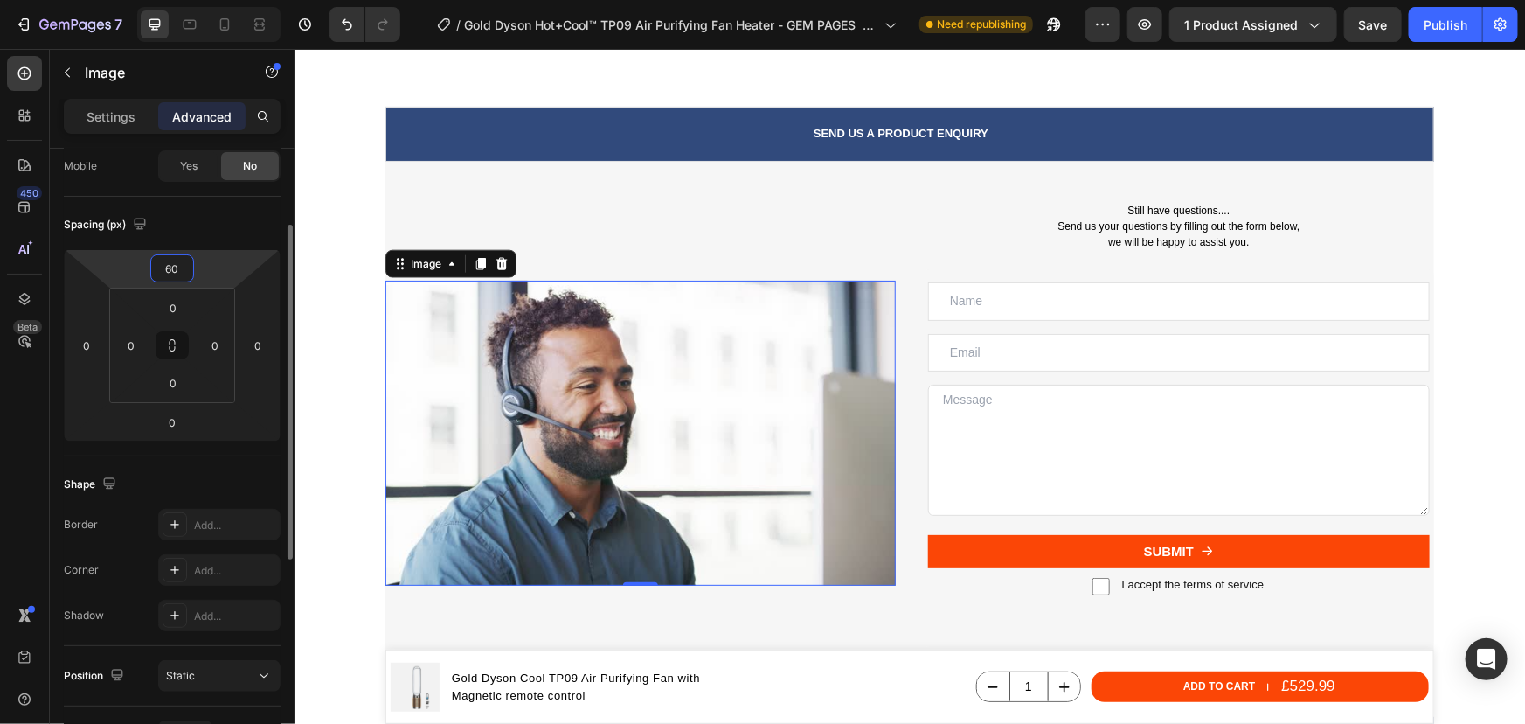
drag, startPoint x: 170, startPoint y: 260, endPoint x: 157, endPoint y: 261, distance: 12.4
click at [157, 261] on input "60" at bounding box center [172, 268] width 35 height 26
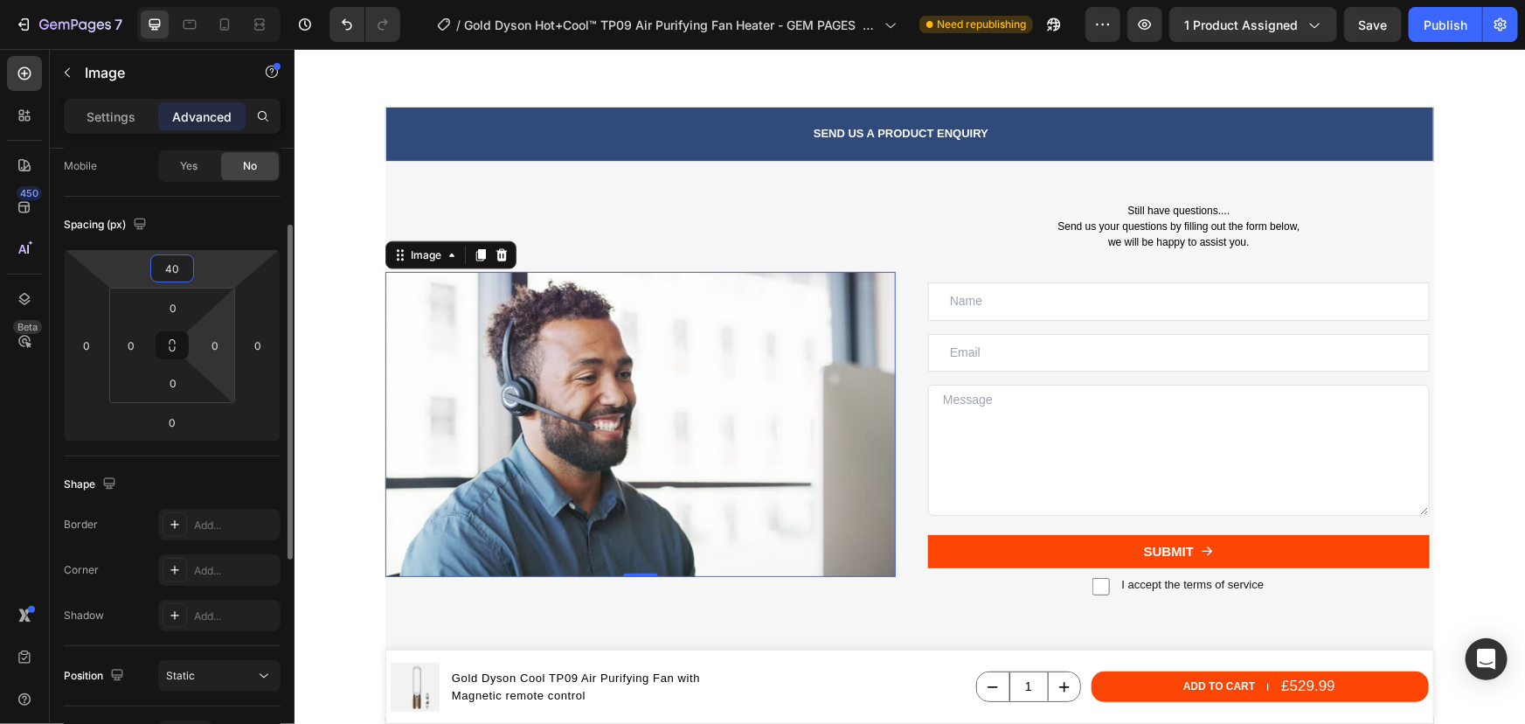
type input "40"
click at [240, 228] on div "Spacing (px)" at bounding box center [172, 225] width 217 height 28
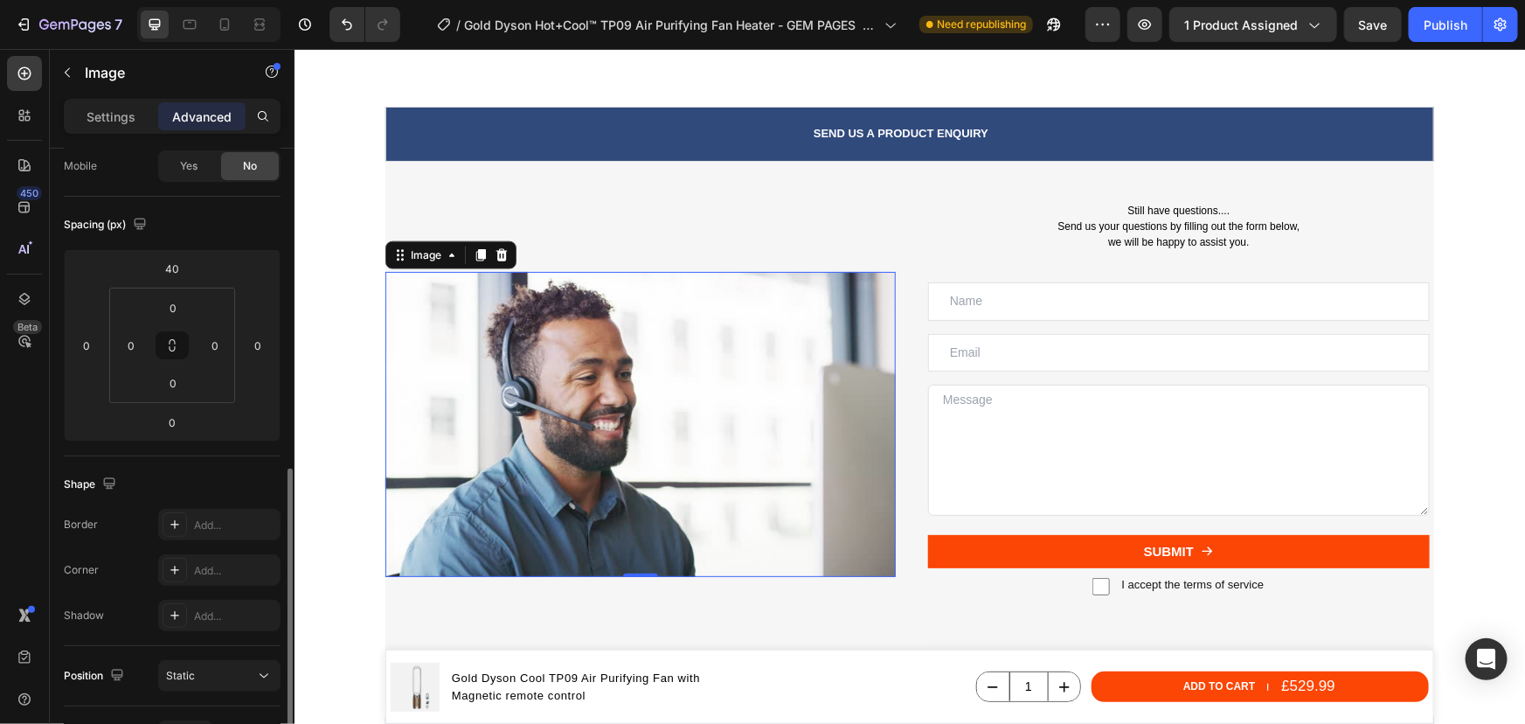
scroll to position [380, 0]
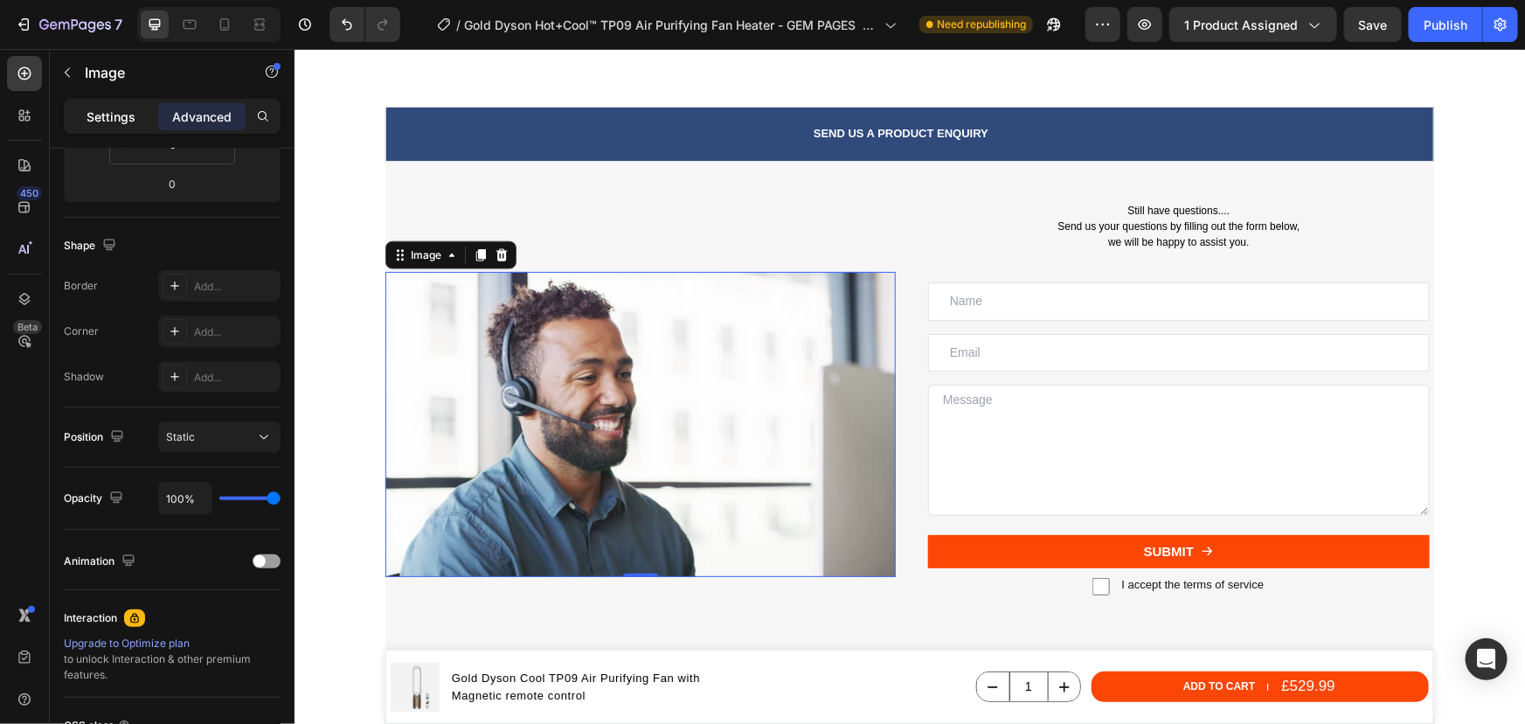
click at [110, 120] on p "Settings" at bounding box center [111, 117] width 49 height 18
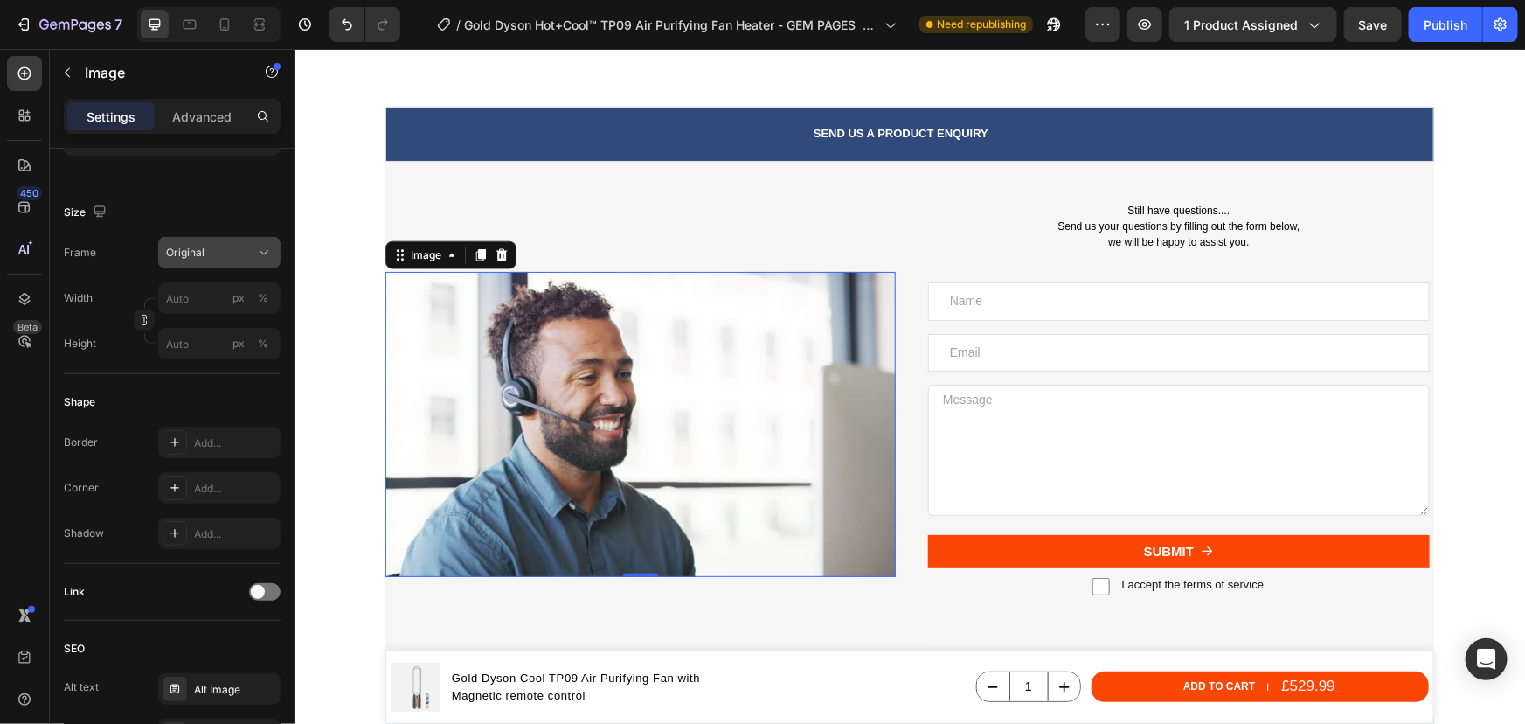
click at [226, 258] on div "Original" at bounding box center [209, 253] width 86 height 16
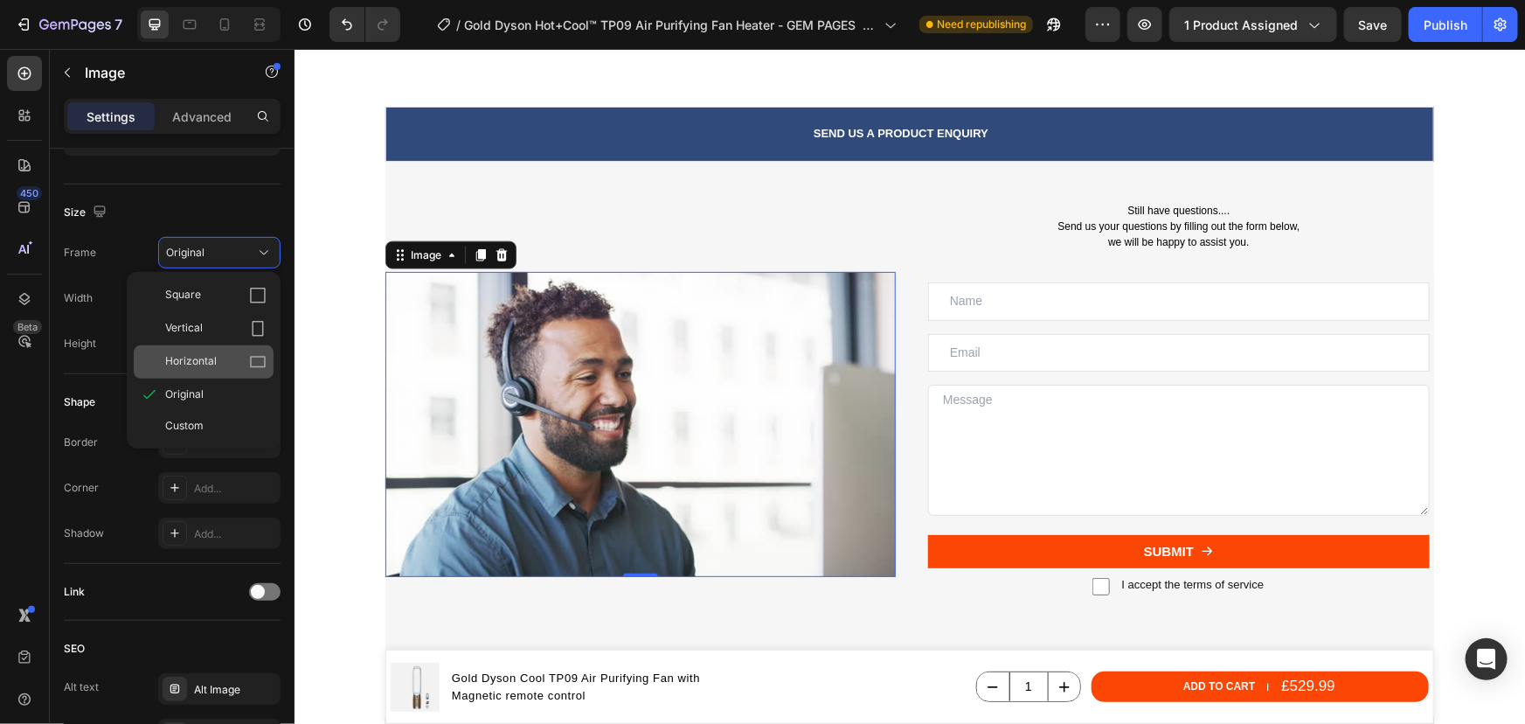
click at [192, 358] on span "Horizontal" at bounding box center [191, 361] width 52 height 17
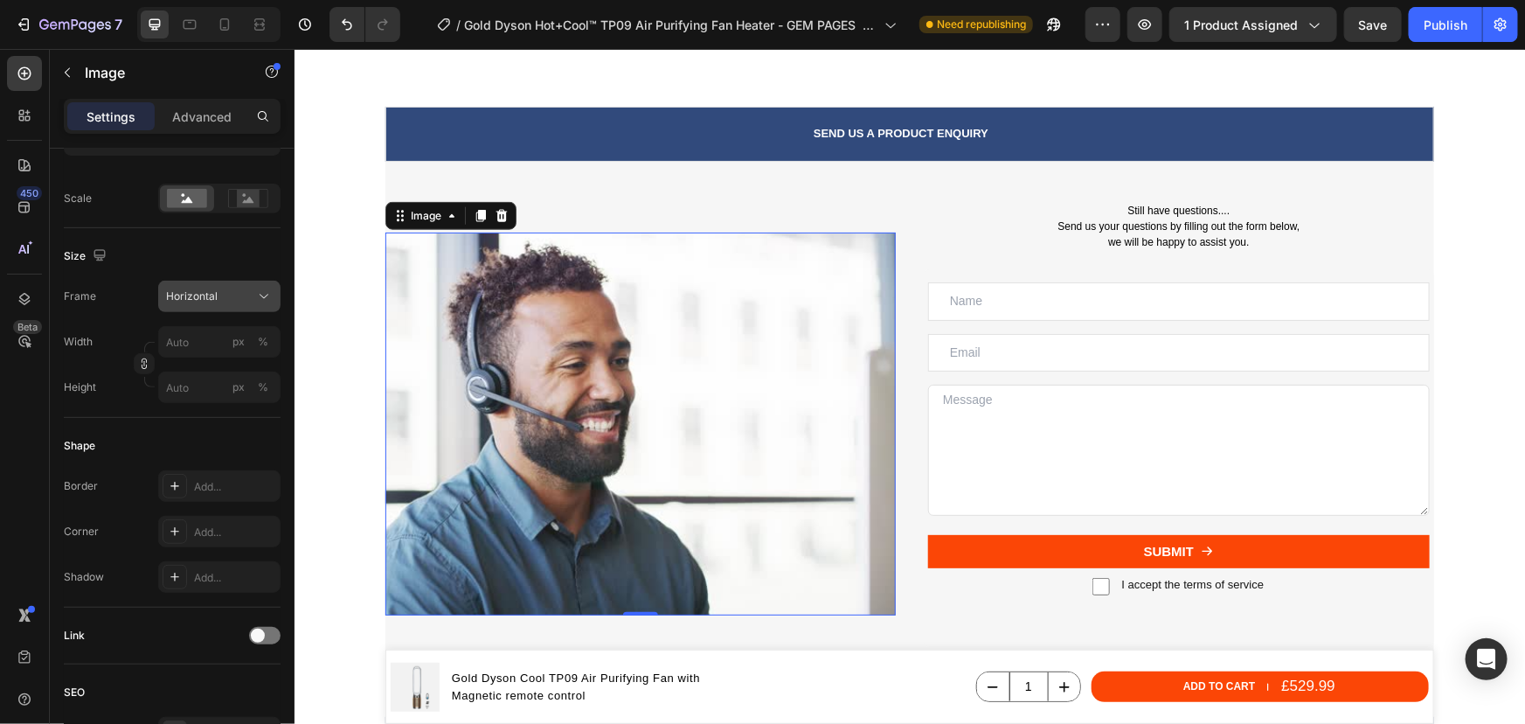
click at [198, 305] on button "Horizontal" at bounding box center [219, 296] width 122 height 31
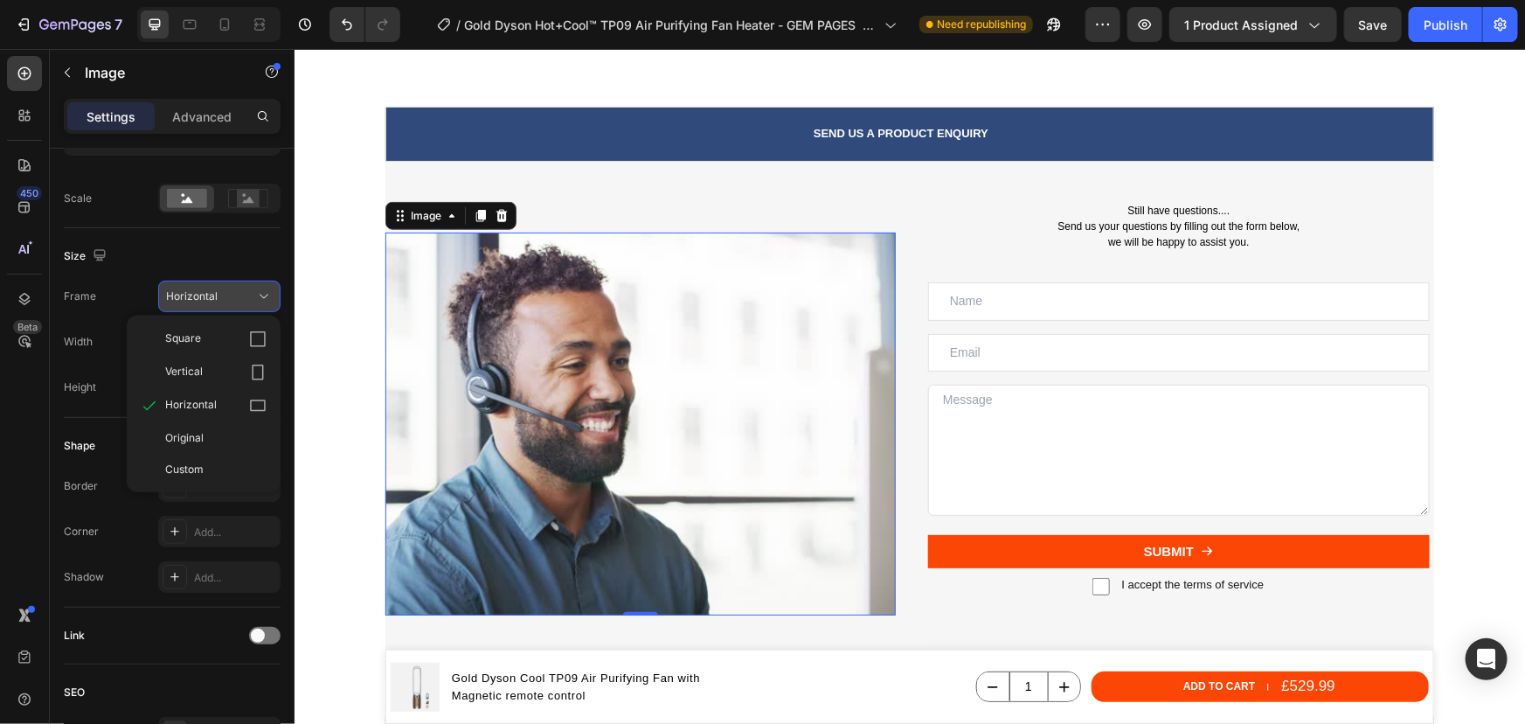
click at [190, 337] on span "Square" at bounding box center [183, 338] width 36 height 17
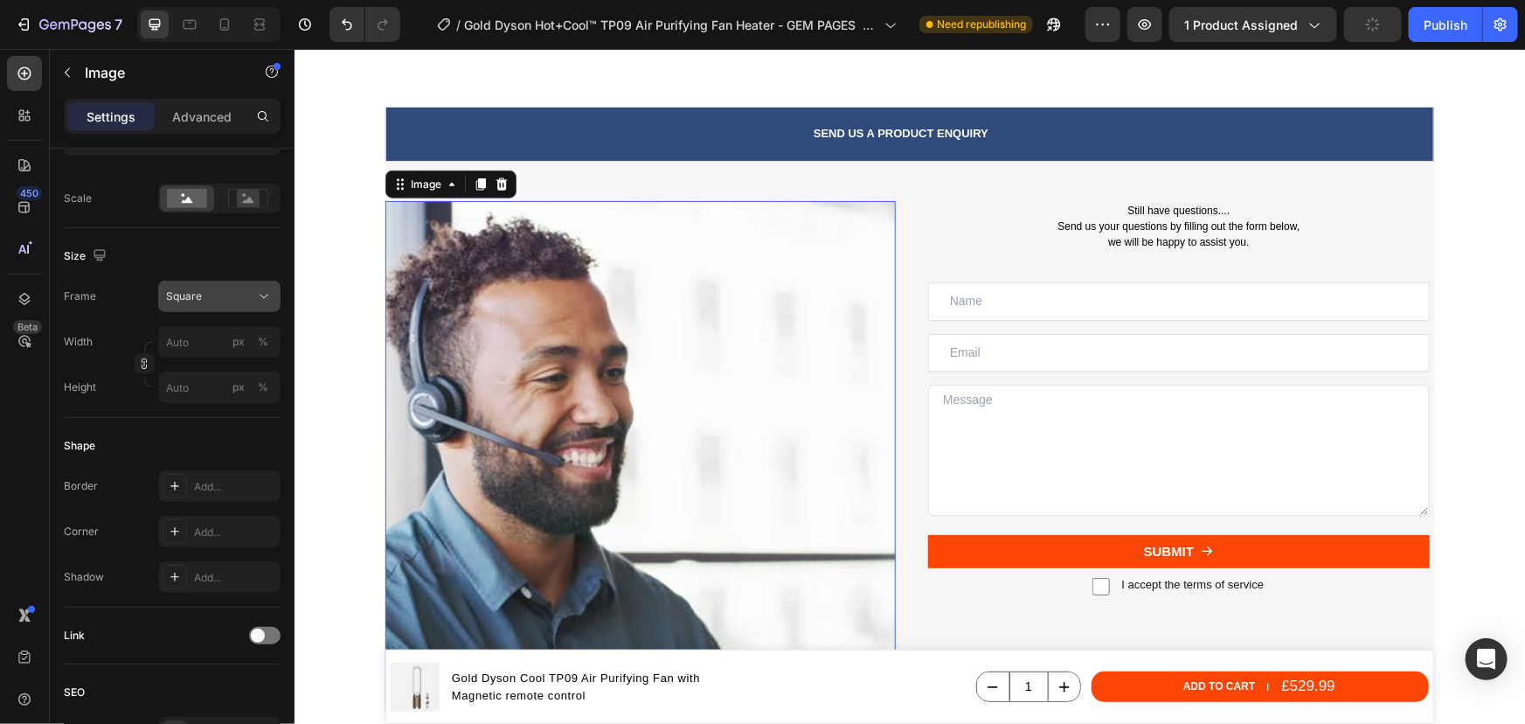
click at [205, 308] on button "Square" at bounding box center [219, 296] width 122 height 31
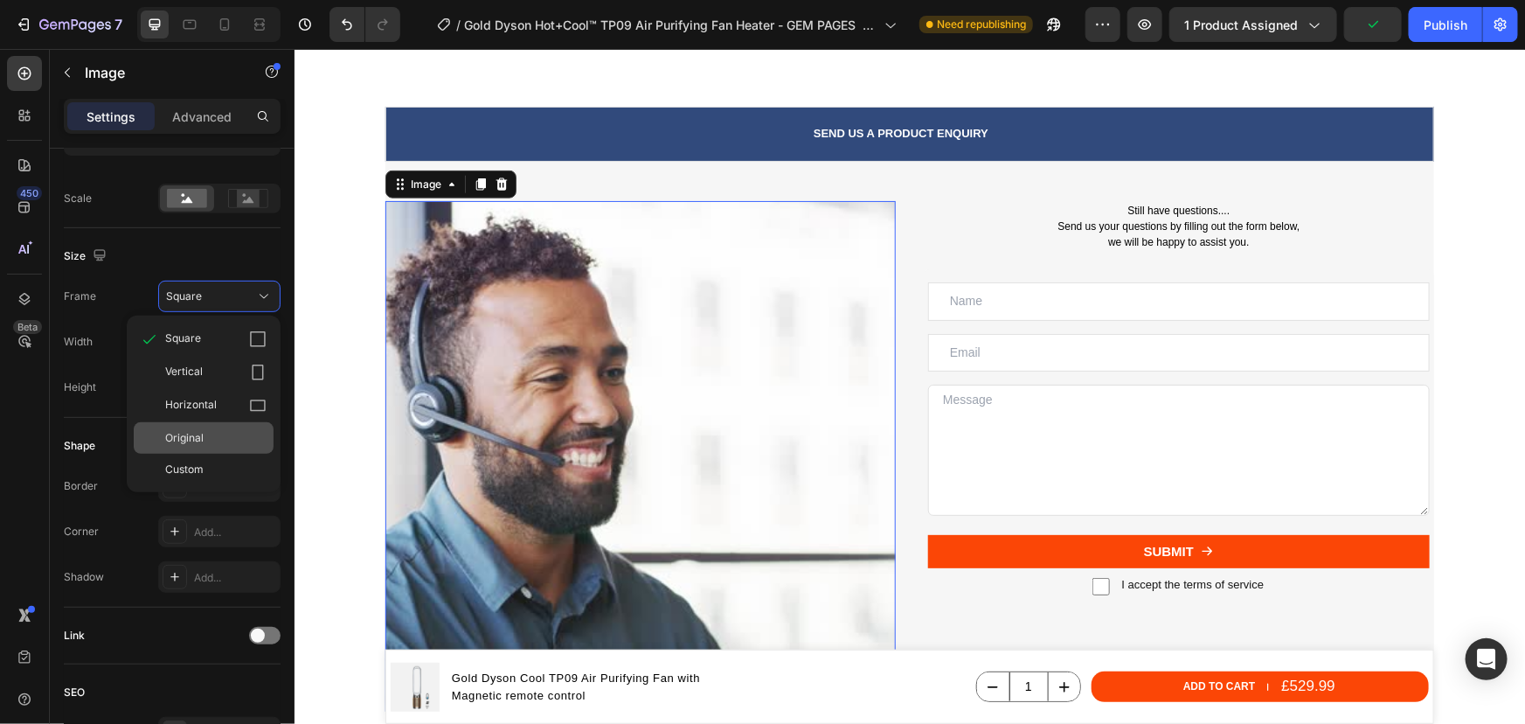
click at [193, 438] on span "Original" at bounding box center [184, 438] width 38 height 16
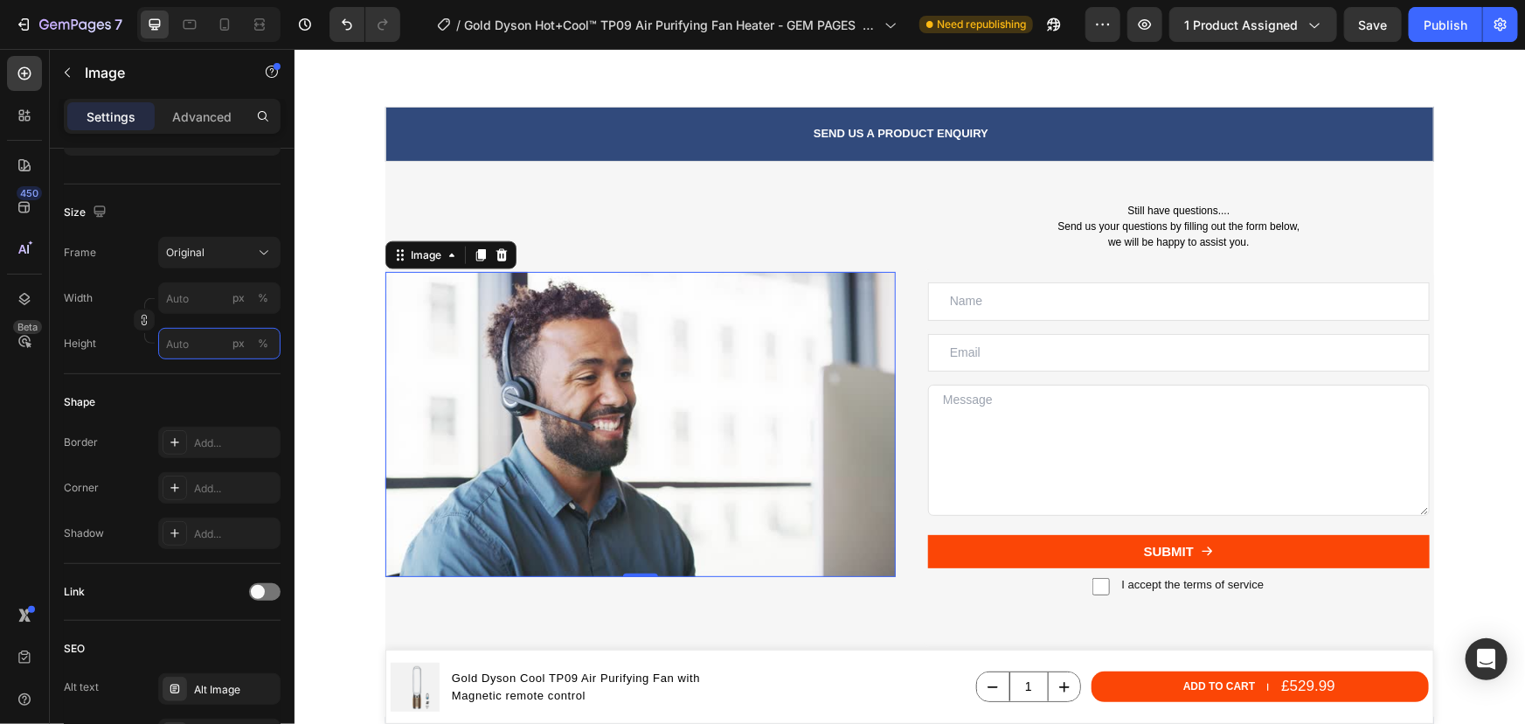
click at [184, 344] on input "px %" at bounding box center [219, 343] width 122 height 31
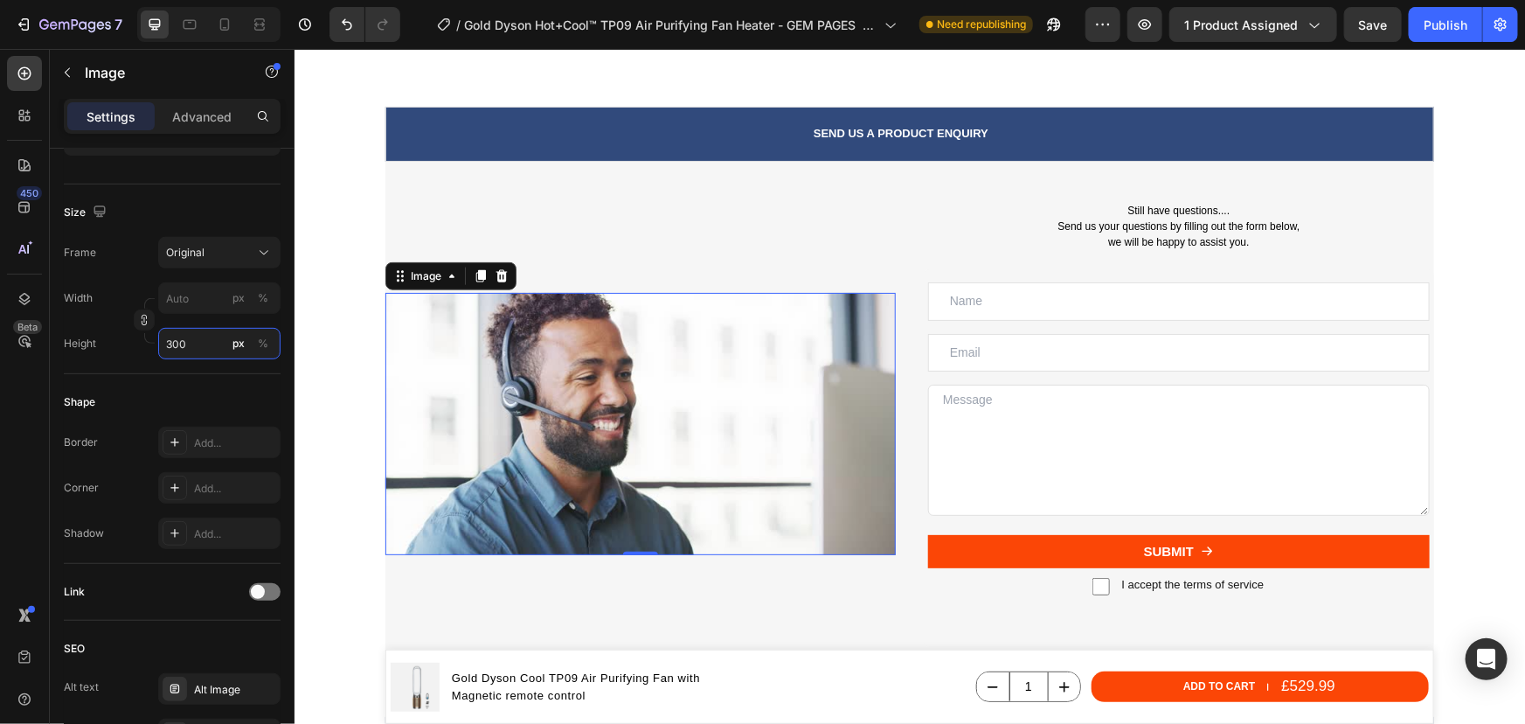
drag, startPoint x: 175, startPoint y: 339, endPoint x: 162, endPoint y: 337, distance: 13.4
click at [162, 337] on input "300" at bounding box center [219, 343] width 122 height 31
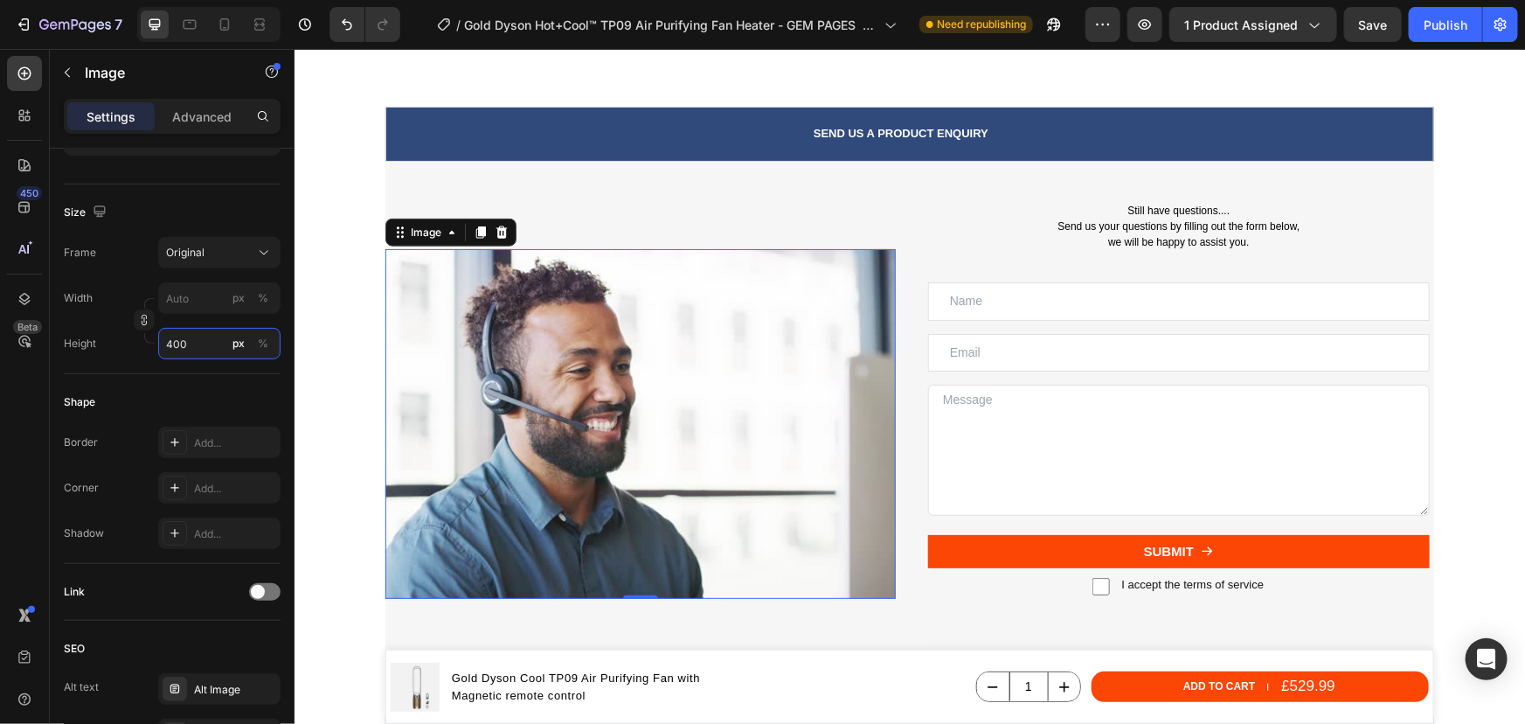
drag, startPoint x: 177, startPoint y: 338, endPoint x: 161, endPoint y: 339, distance: 15.8
click at [161, 339] on input "400" at bounding box center [219, 343] width 122 height 31
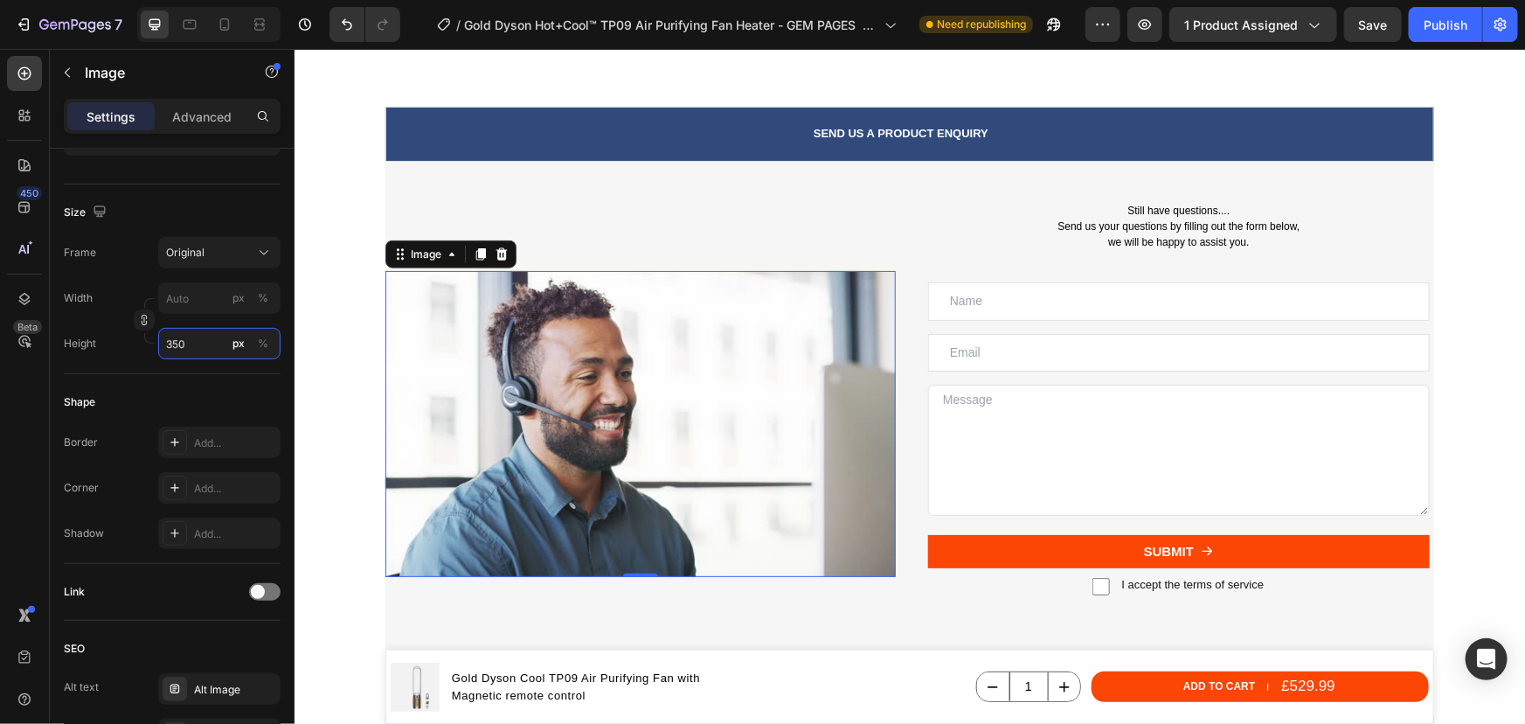
drag, startPoint x: 178, startPoint y: 339, endPoint x: 163, endPoint y: 339, distance: 14.9
click at [163, 339] on input "350" at bounding box center [219, 343] width 122 height 31
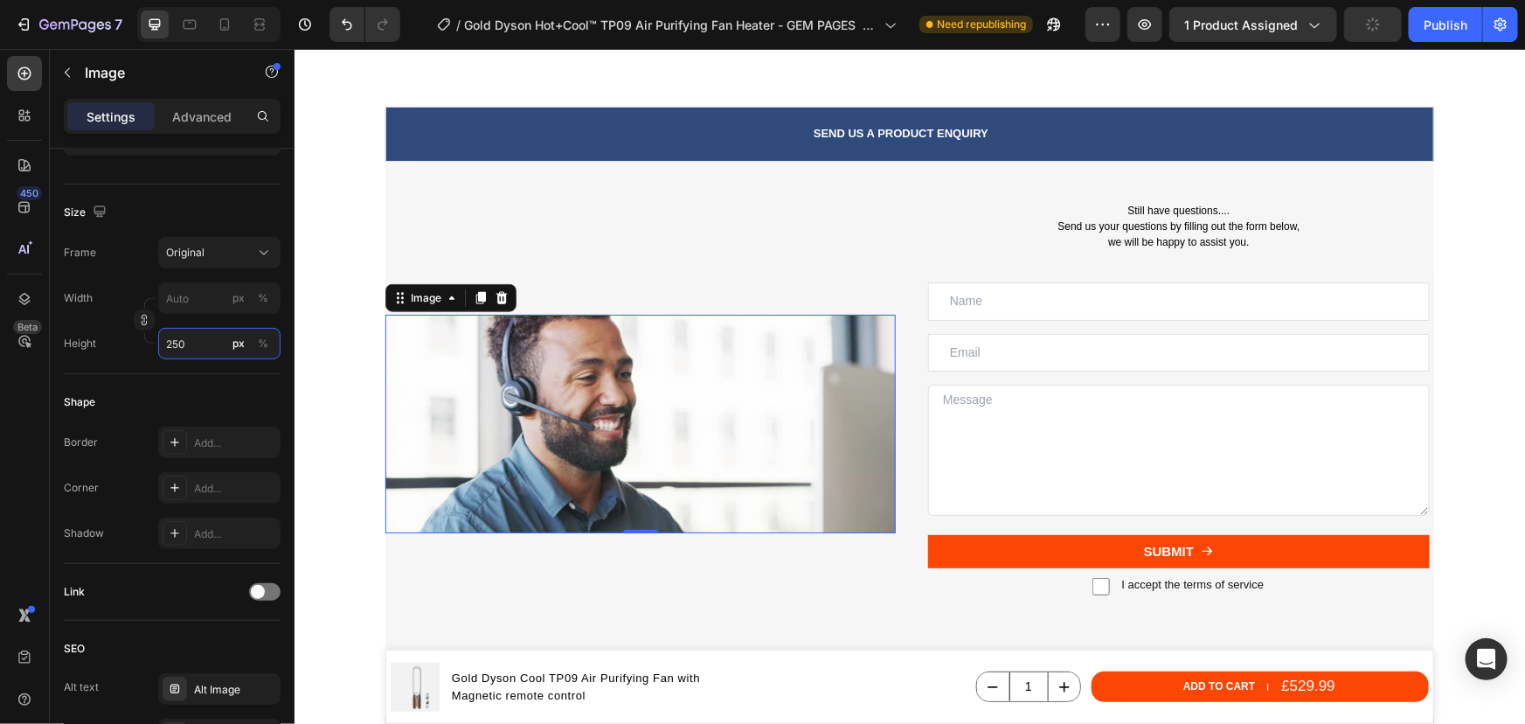
drag, startPoint x: 184, startPoint y: 341, endPoint x: 174, endPoint y: 341, distance: 10.5
click at [174, 341] on input "250" at bounding box center [219, 343] width 122 height 31
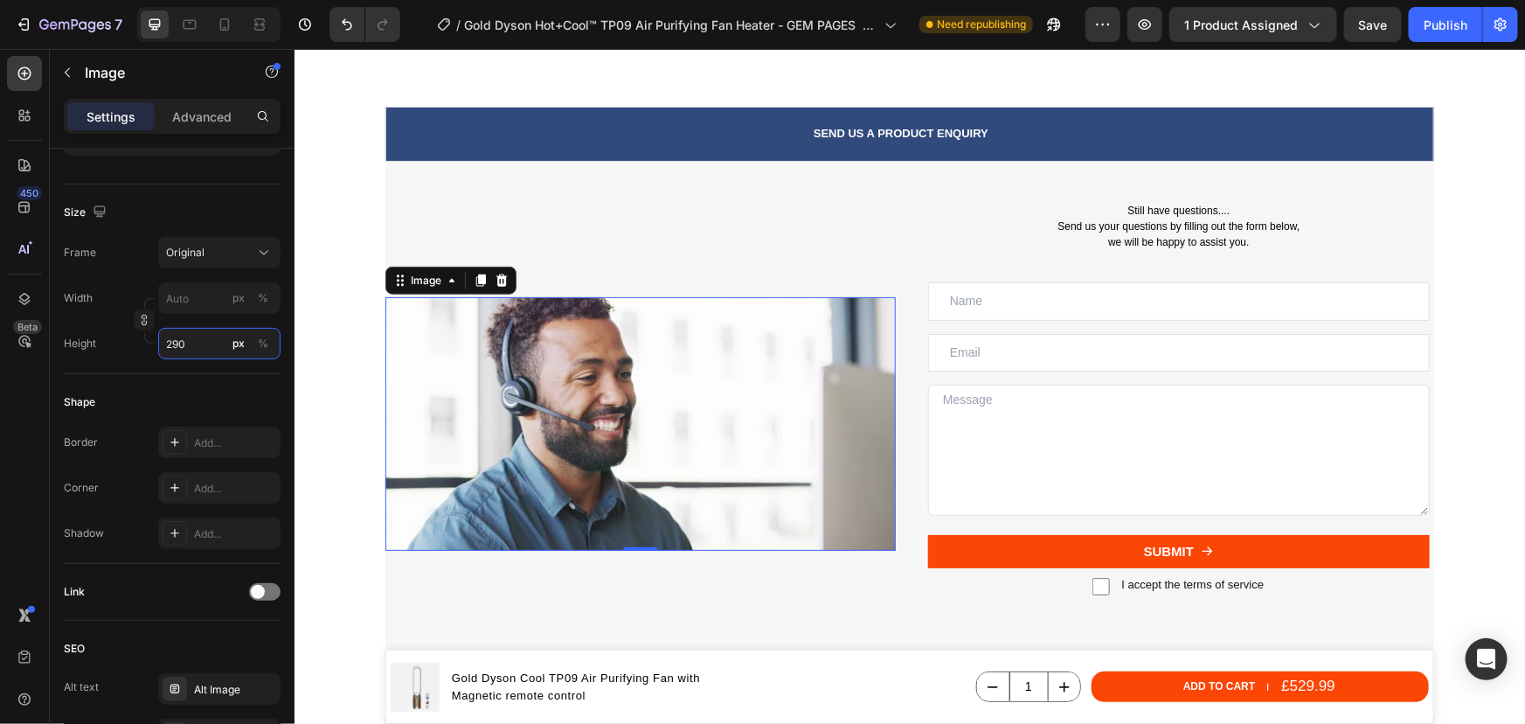
click at [177, 341] on input "290" at bounding box center [219, 343] width 122 height 31
drag, startPoint x: 184, startPoint y: 341, endPoint x: 165, endPoint y: 340, distance: 19.2
click at [165, 340] on input "295" at bounding box center [219, 343] width 122 height 31
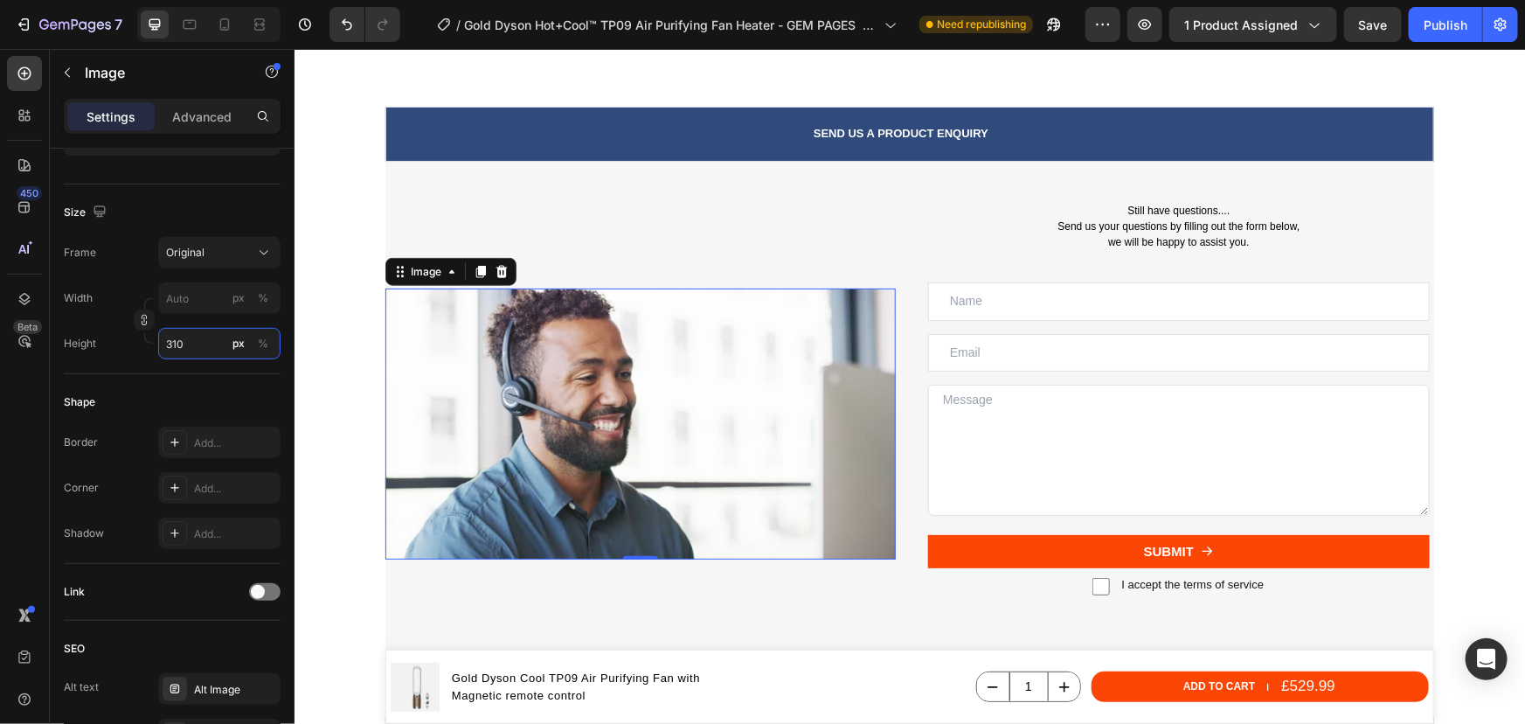
click at [173, 336] on input "310" at bounding box center [219, 343] width 122 height 31
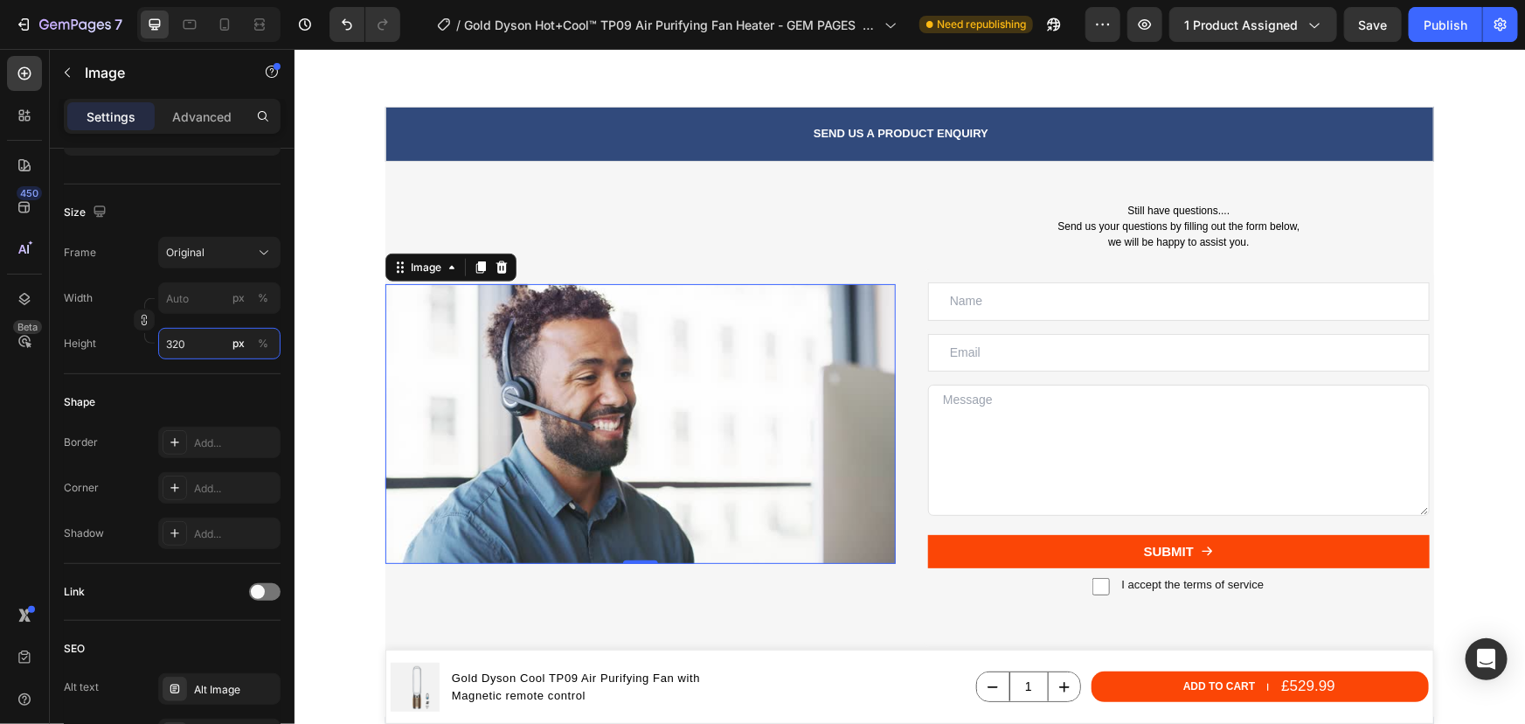
drag, startPoint x: 189, startPoint y: 344, endPoint x: 177, endPoint y: 339, distance: 12.2
click at [177, 339] on input "320" at bounding box center [219, 343] width 122 height 31
click at [179, 339] on input "325" at bounding box center [219, 343] width 122 height 31
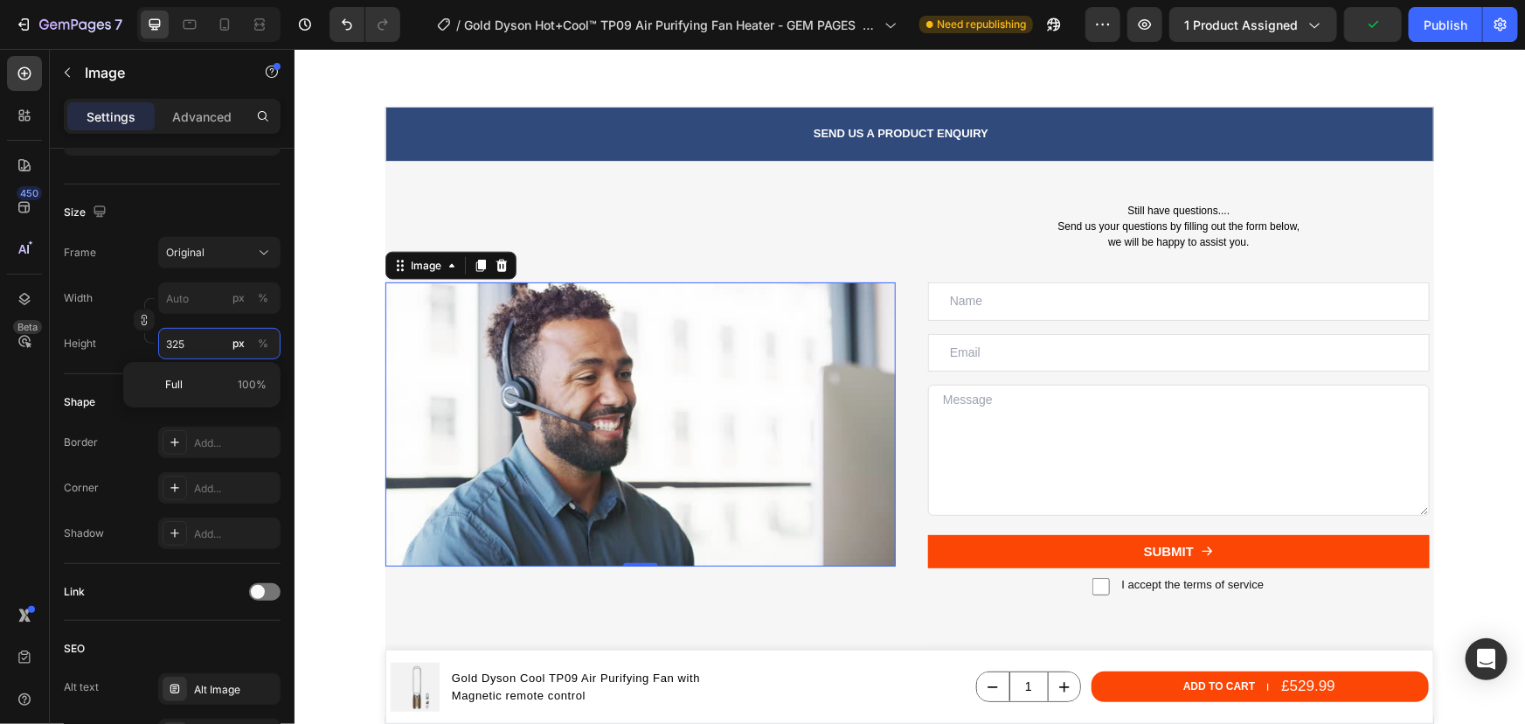
type input "328"
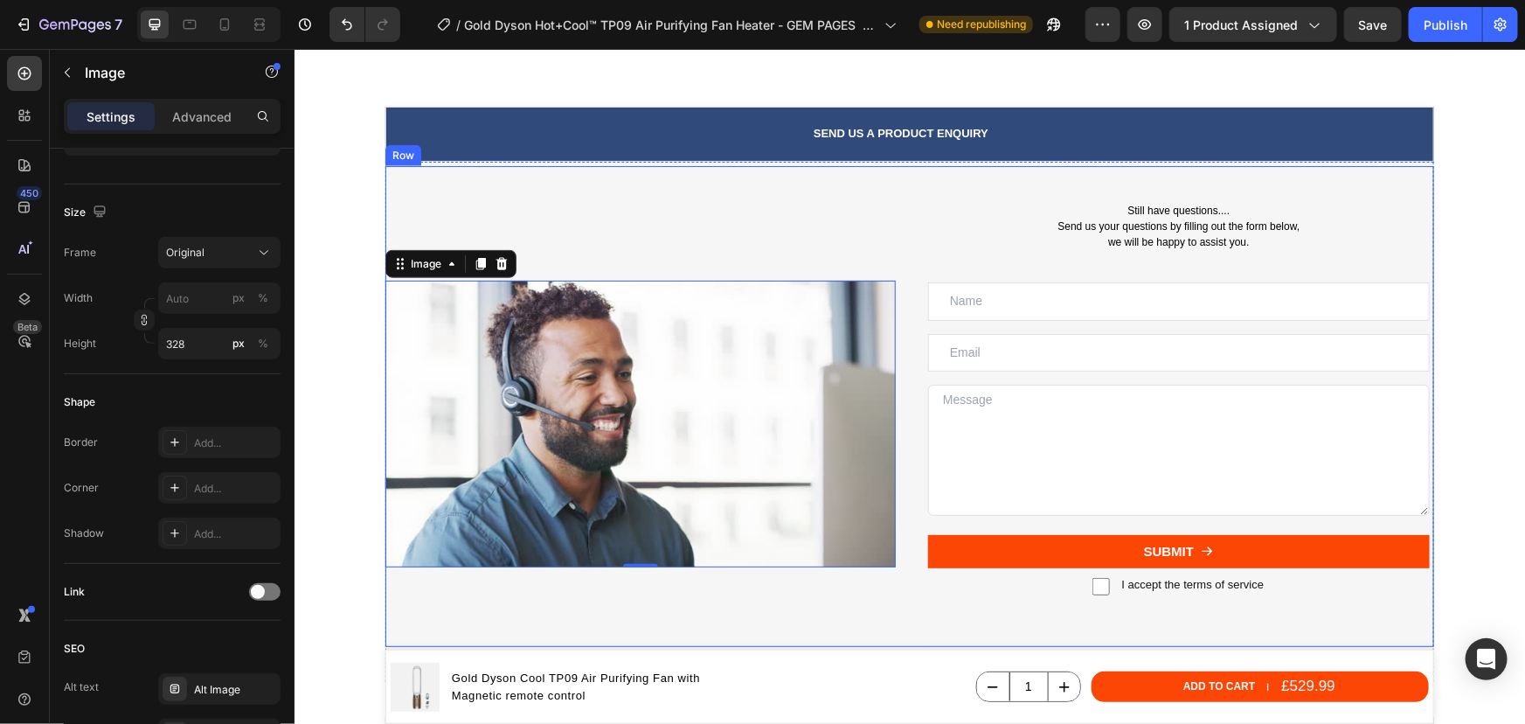
click at [653, 212] on div "Image 0" at bounding box center [640, 405] width 510 height 481
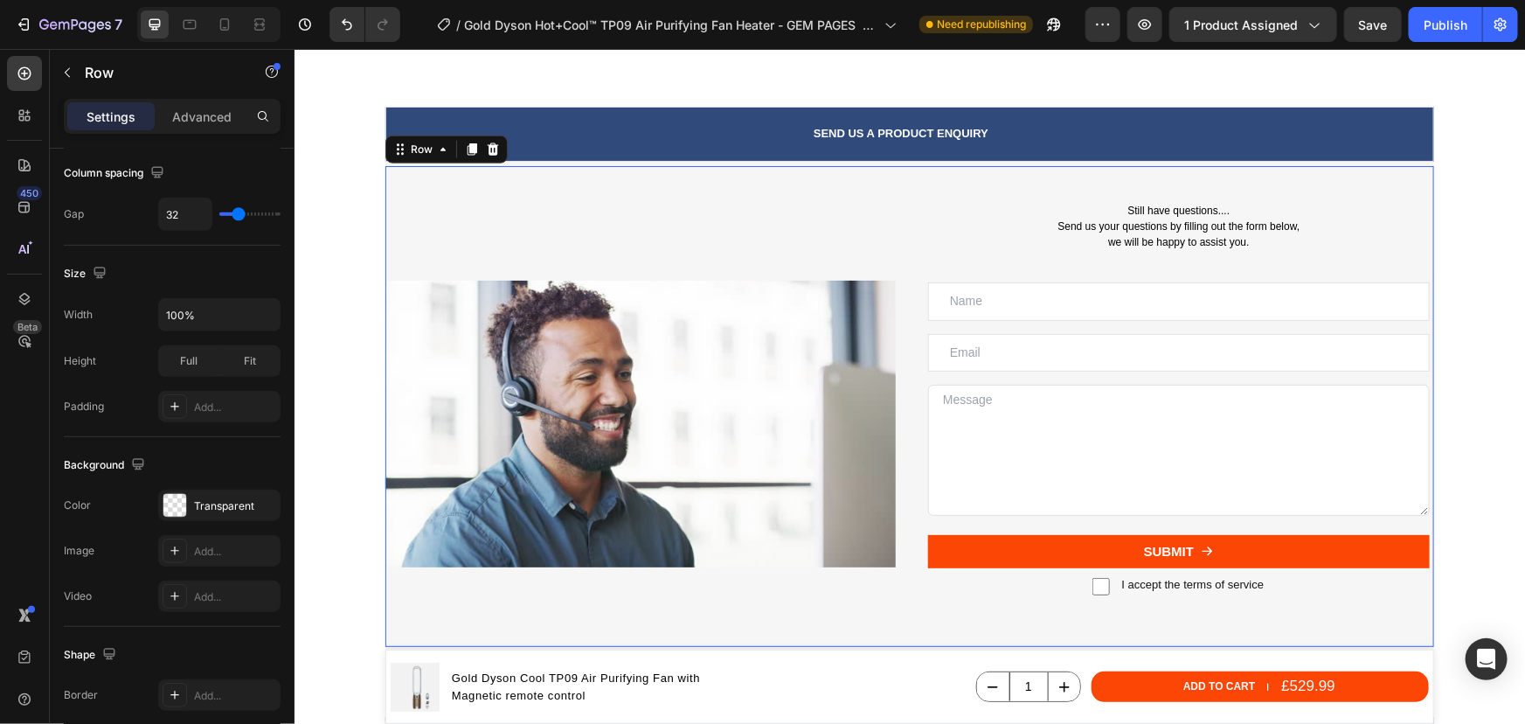
scroll to position [0, 0]
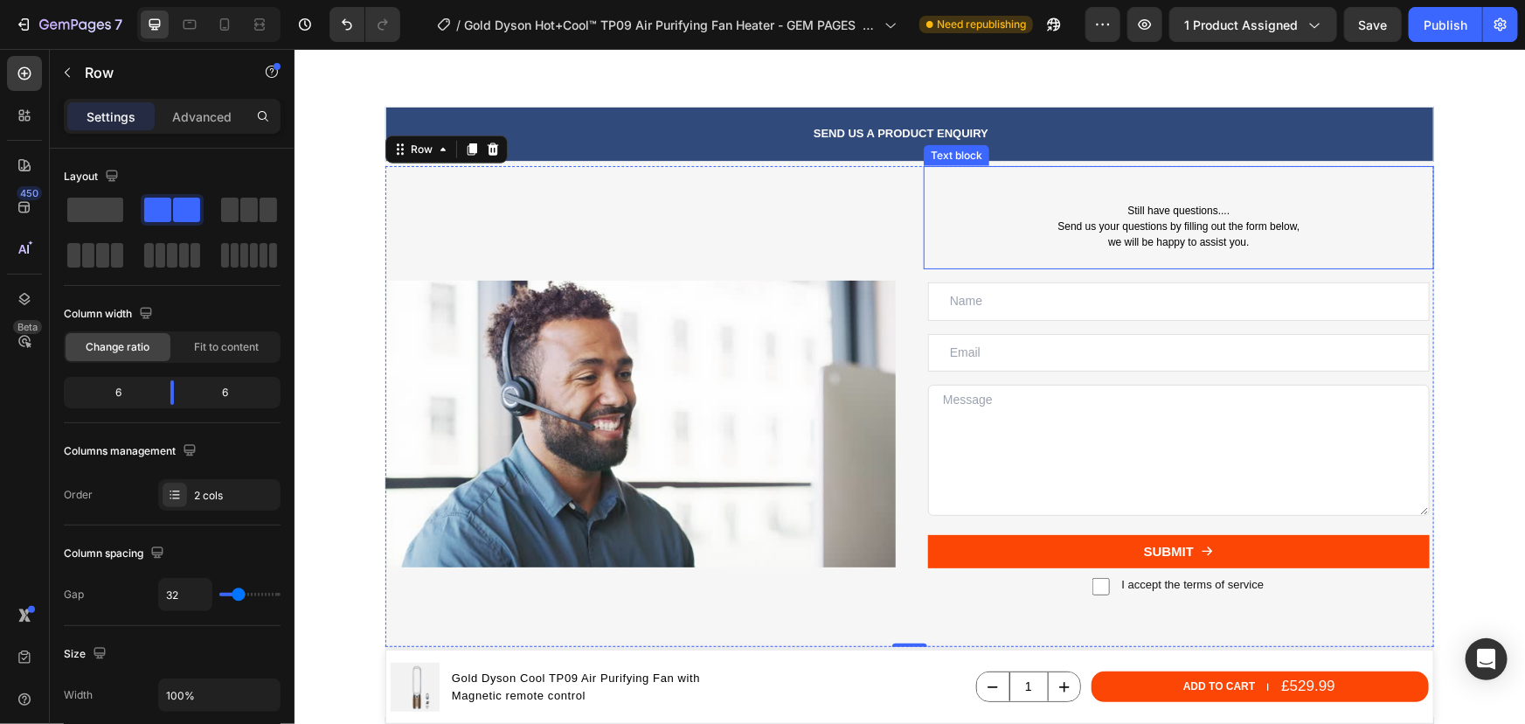
click at [1153, 243] on p "we will be happy to assist you." at bounding box center [1178, 241] width 507 height 16
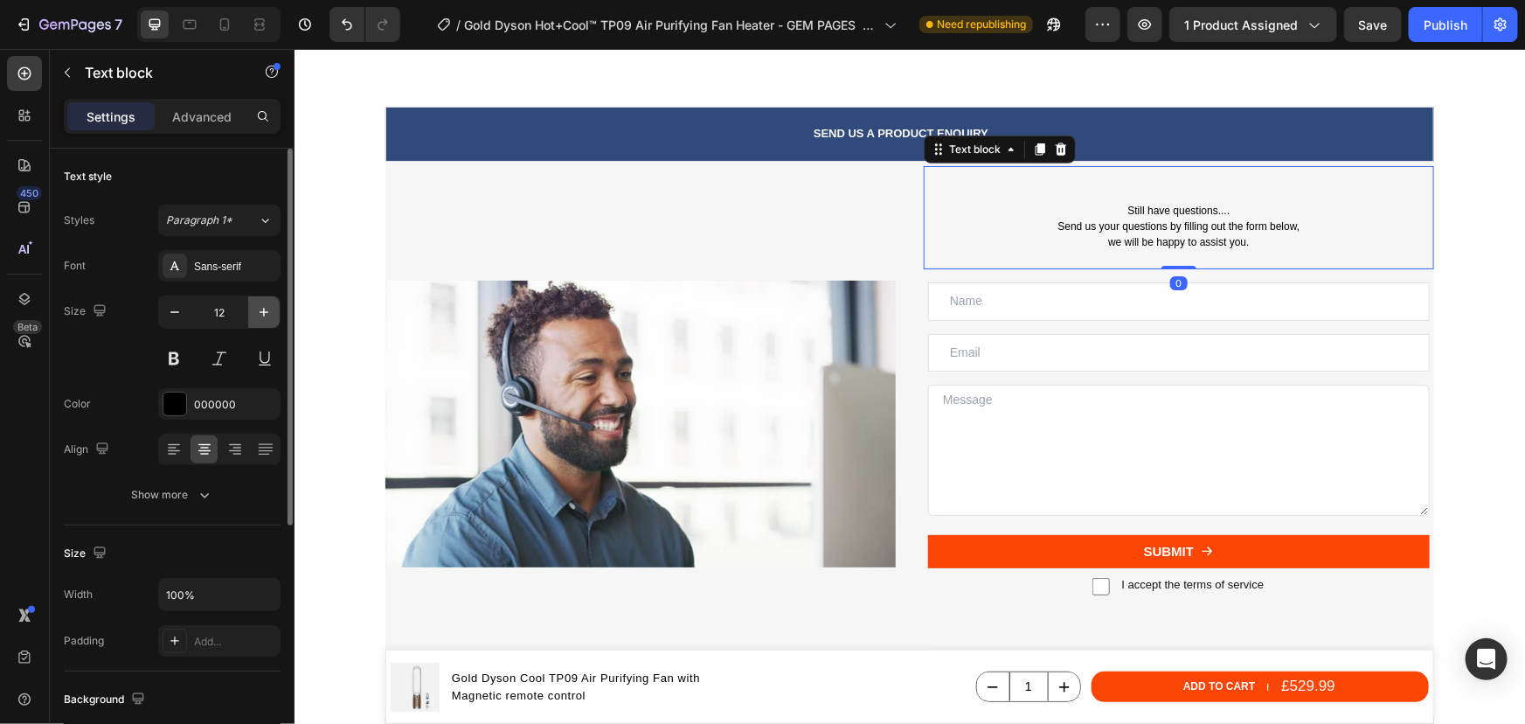
click at [269, 309] on icon "button" at bounding box center [263, 311] width 17 height 17
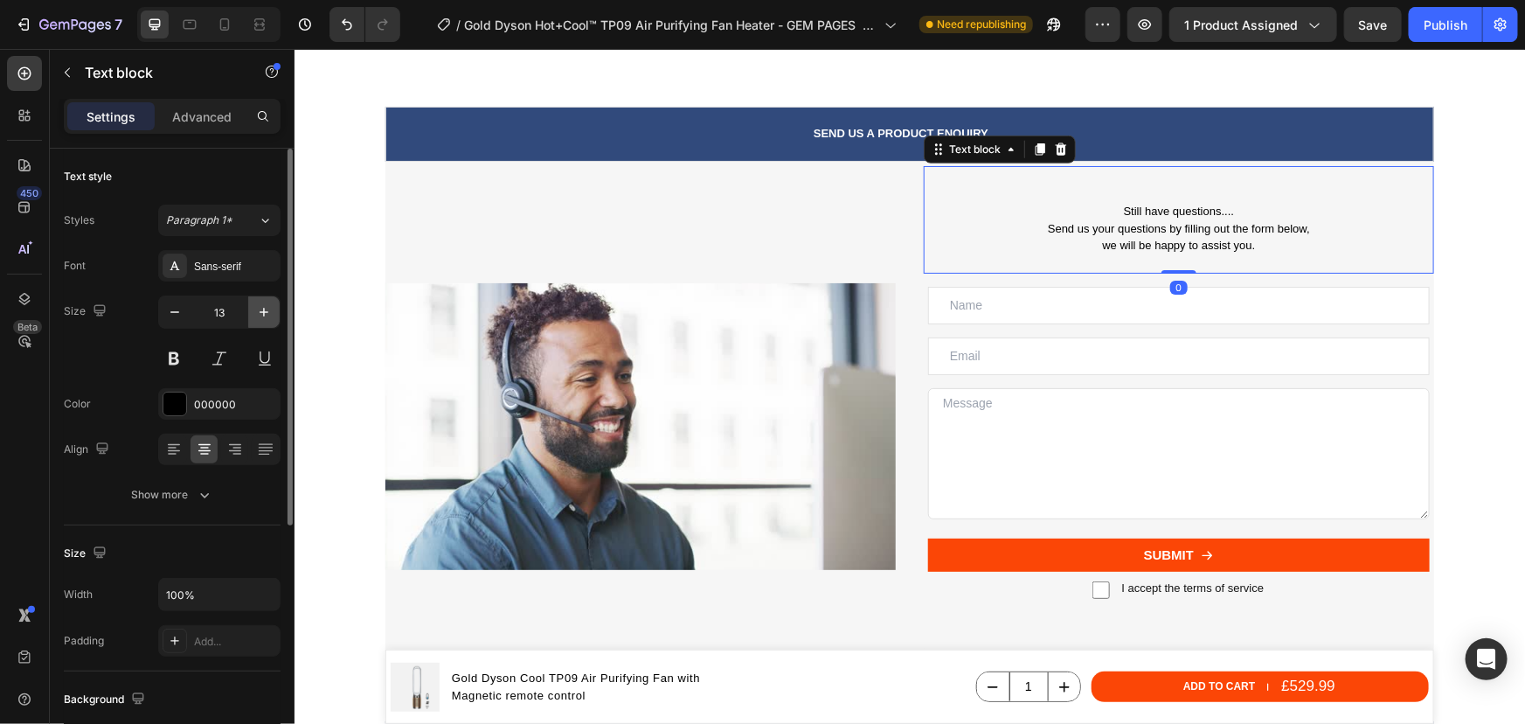
type input "14"
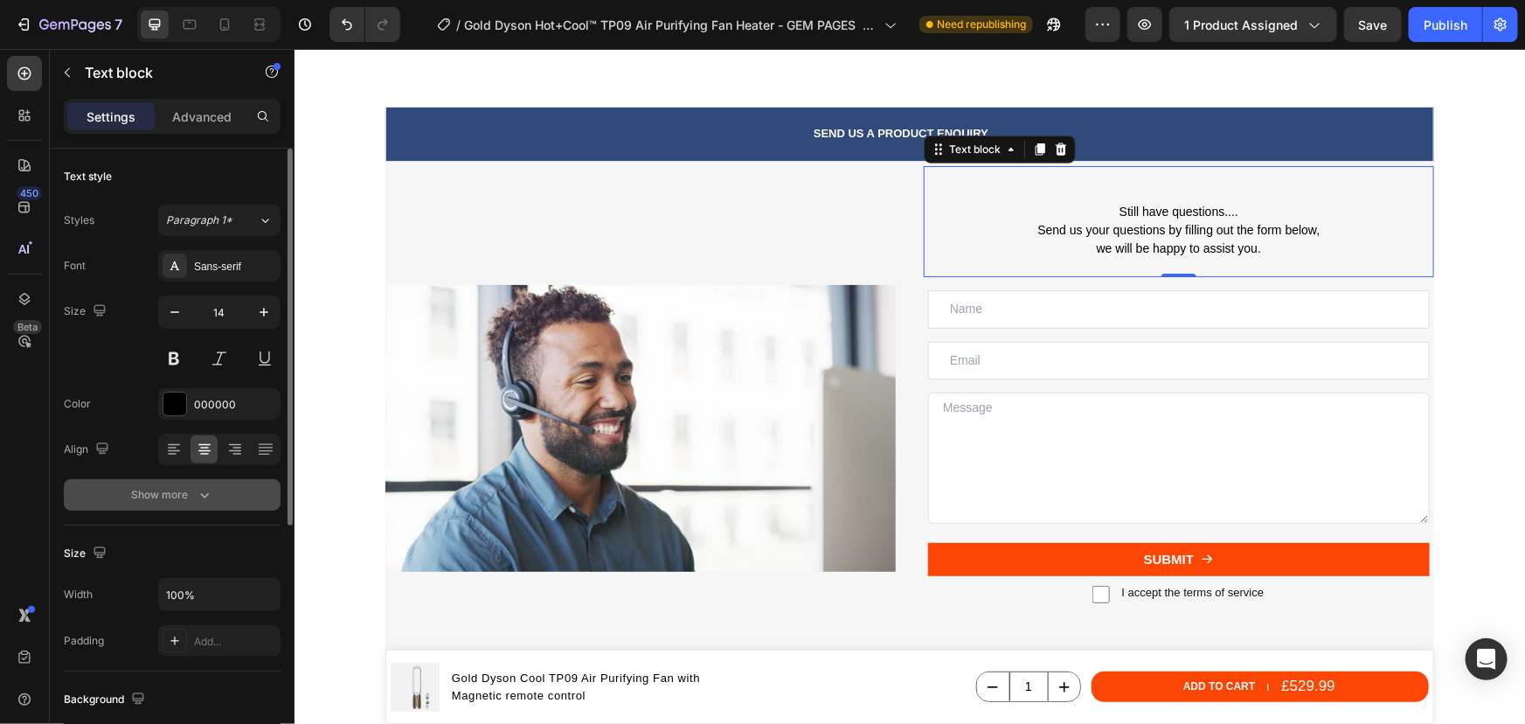
click at [210, 482] on button "Show more" at bounding box center [172, 494] width 217 height 31
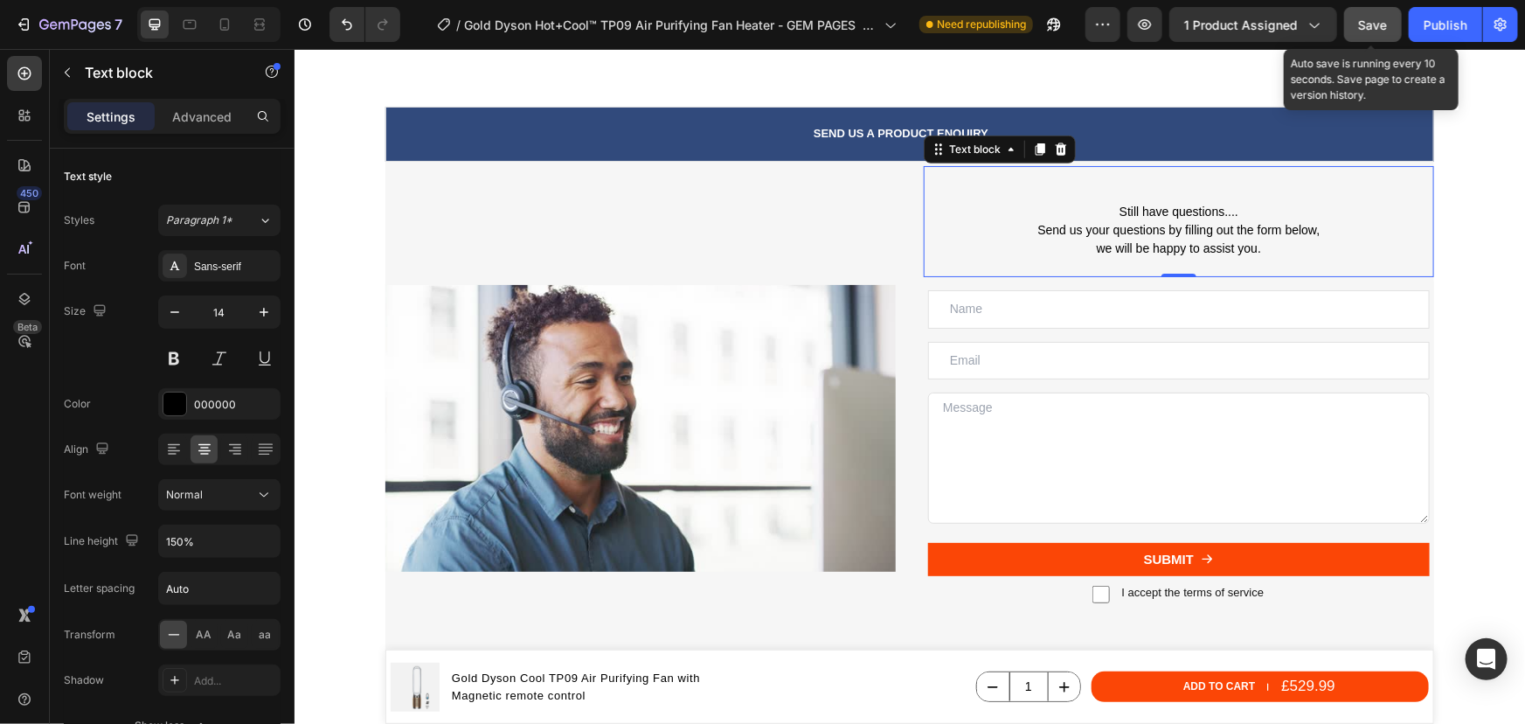
click at [1381, 36] on button "Save" at bounding box center [1373, 24] width 58 height 35
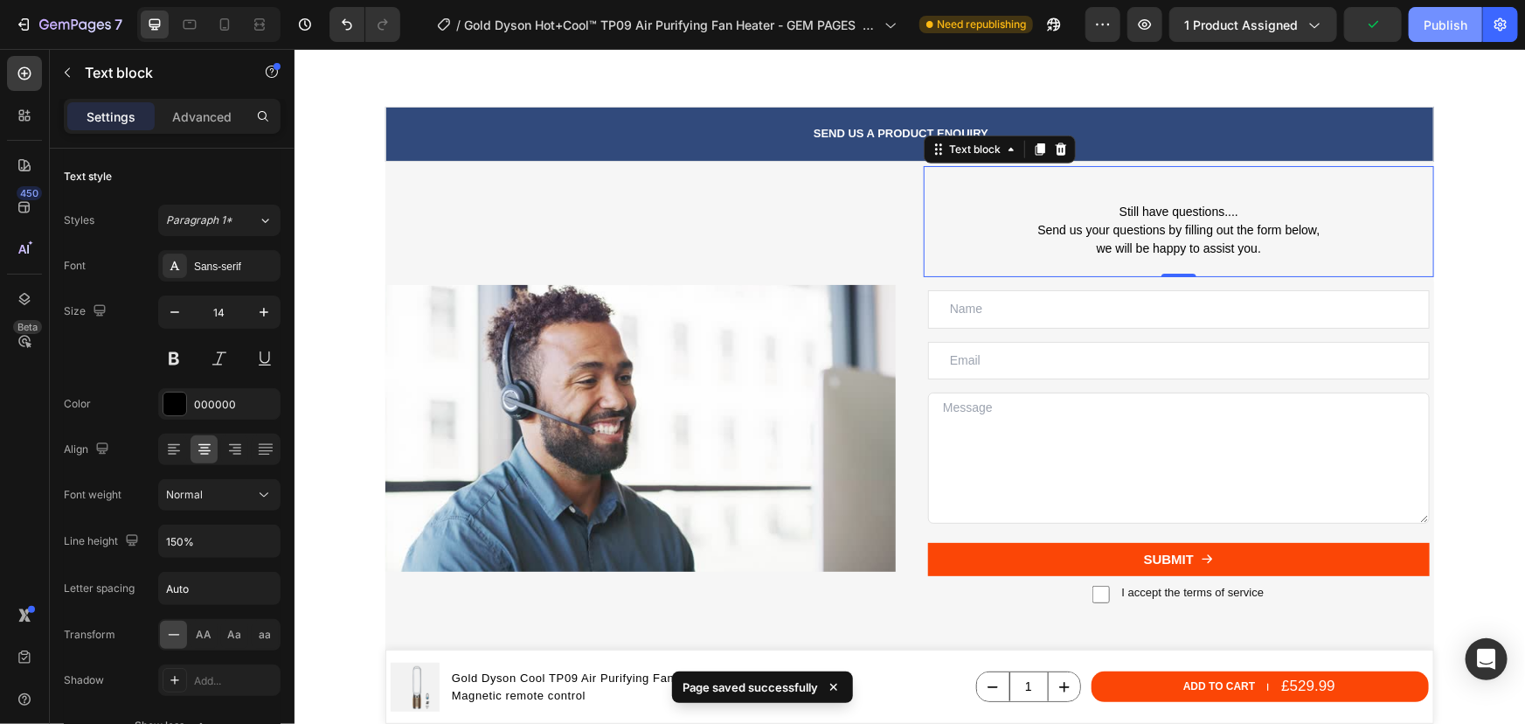
click at [1437, 31] on div "Publish" at bounding box center [1446, 25] width 44 height 18
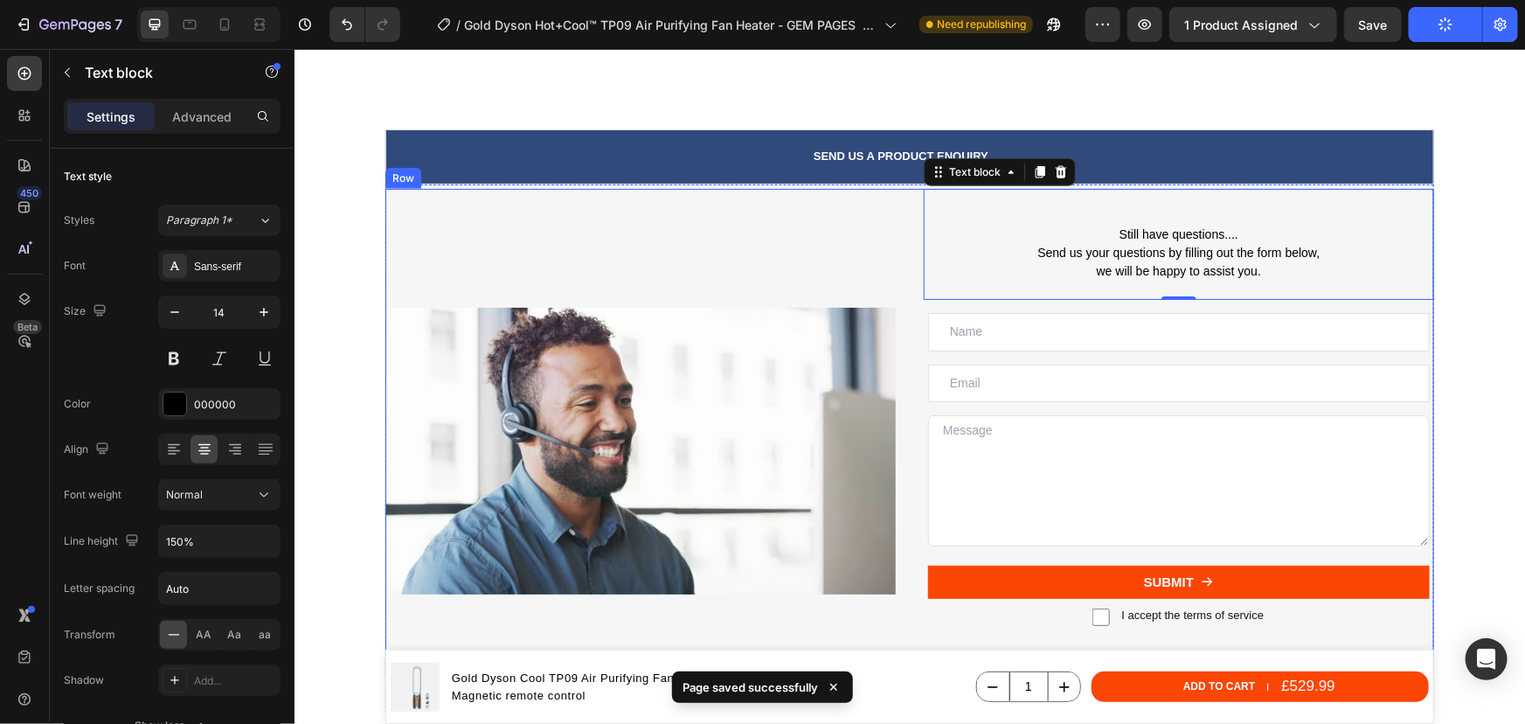
scroll to position [7628, 0]
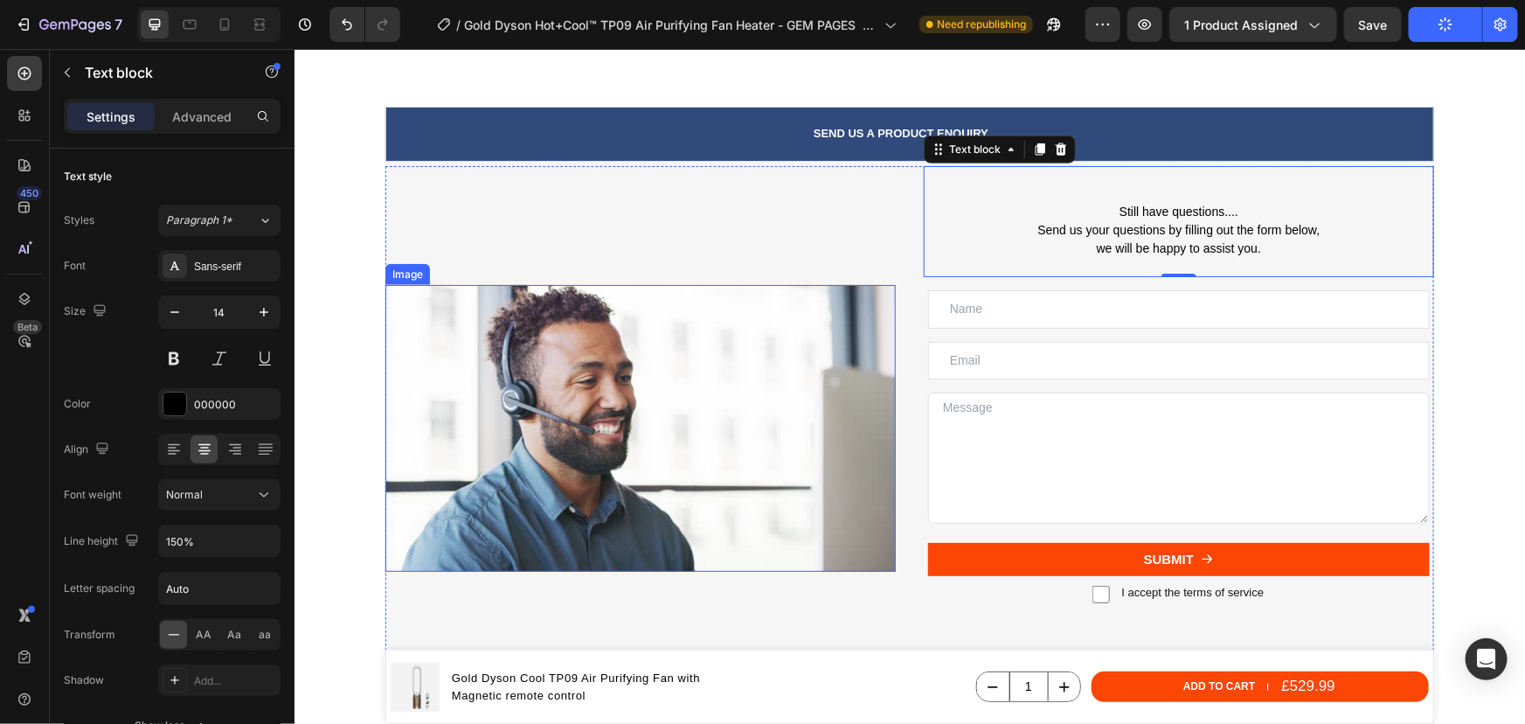
click at [642, 357] on img at bounding box center [640, 427] width 510 height 287
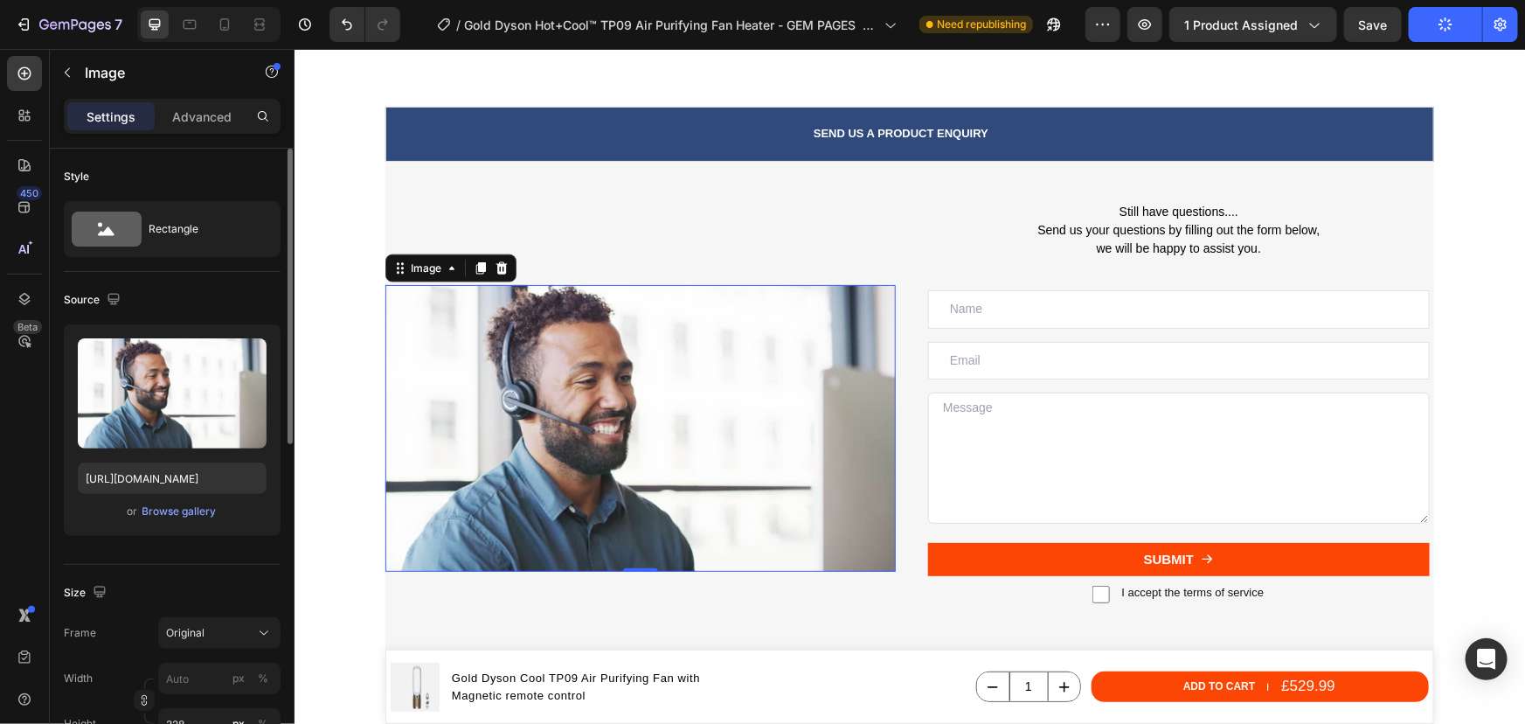
scroll to position [238, 0]
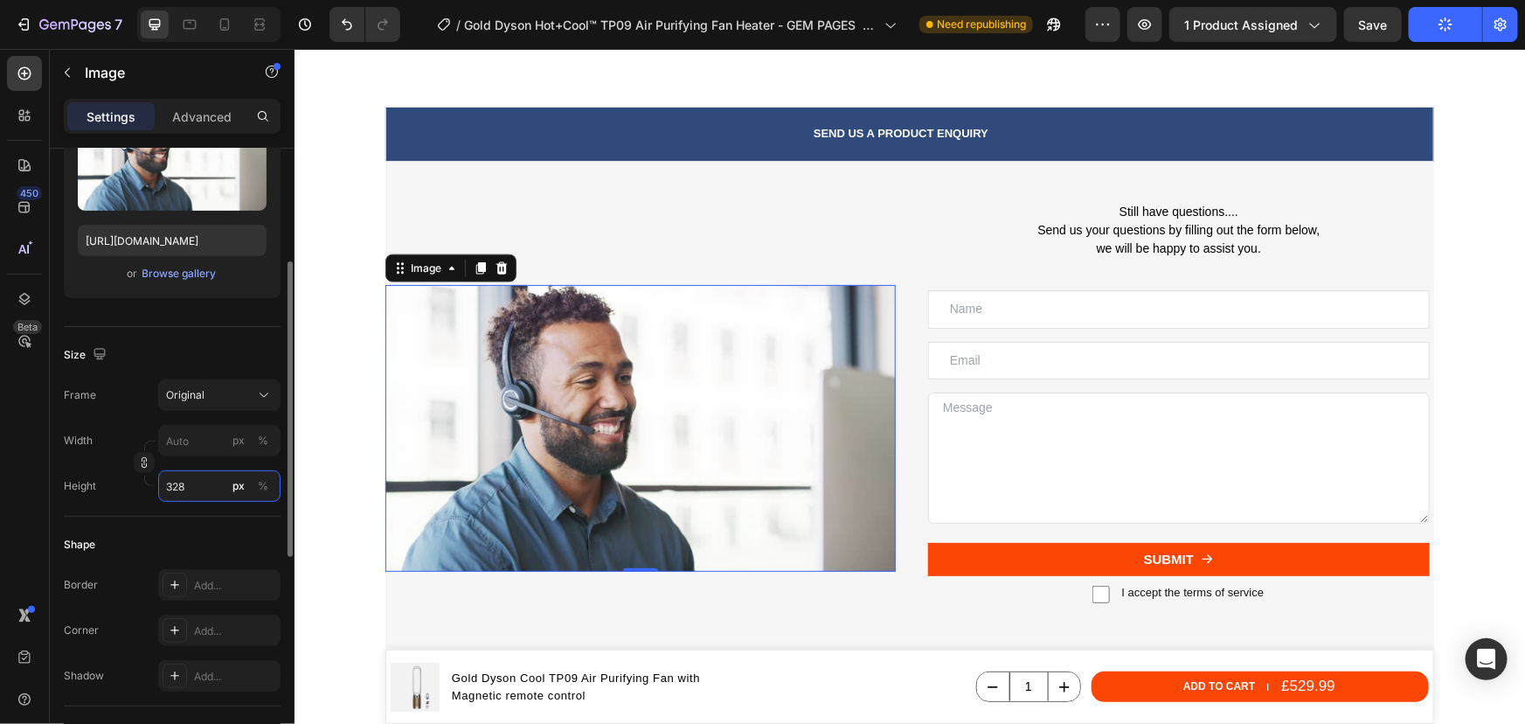
click at [184, 482] on input "328" at bounding box center [219, 485] width 122 height 31
click at [200, 124] on p "Advanced" at bounding box center [201, 117] width 59 height 18
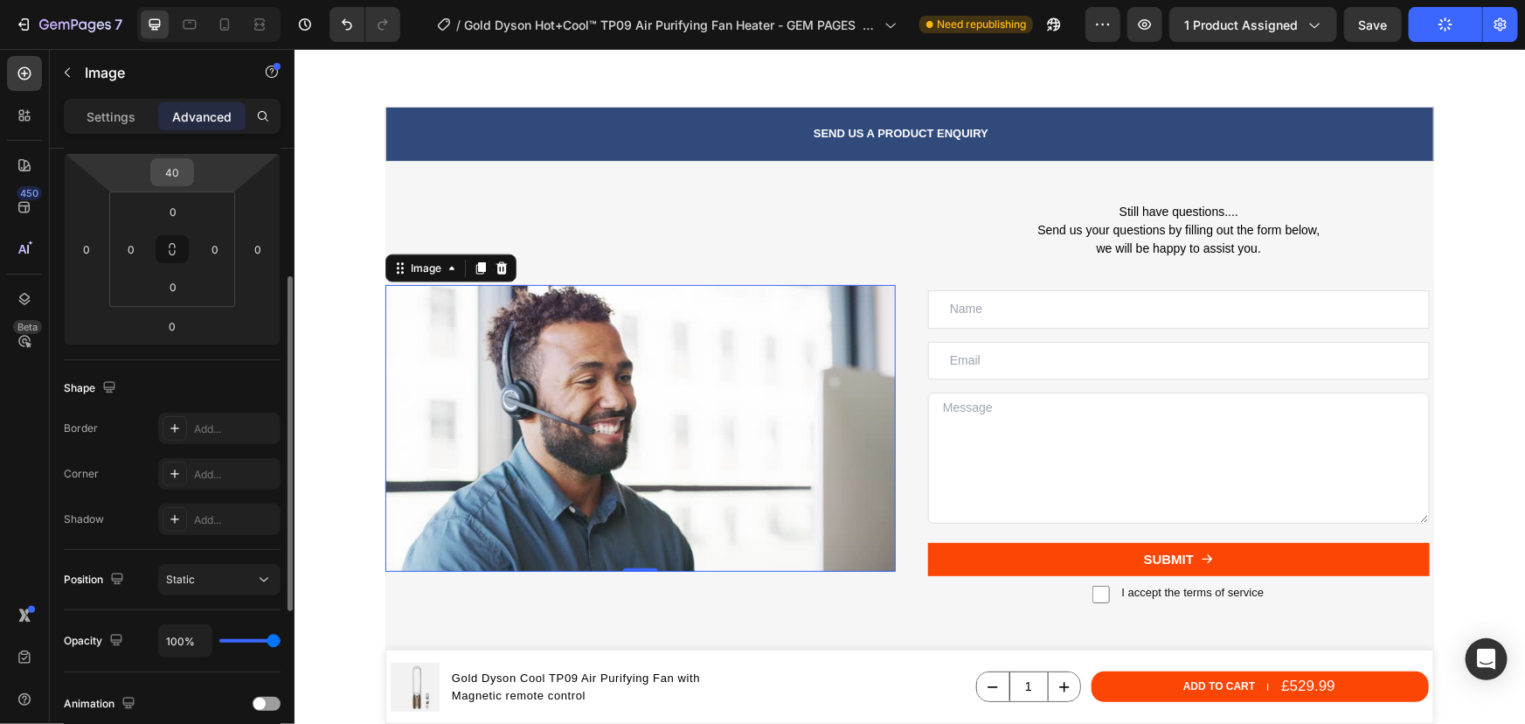
click at [177, 171] on input "40" at bounding box center [172, 172] width 35 height 26
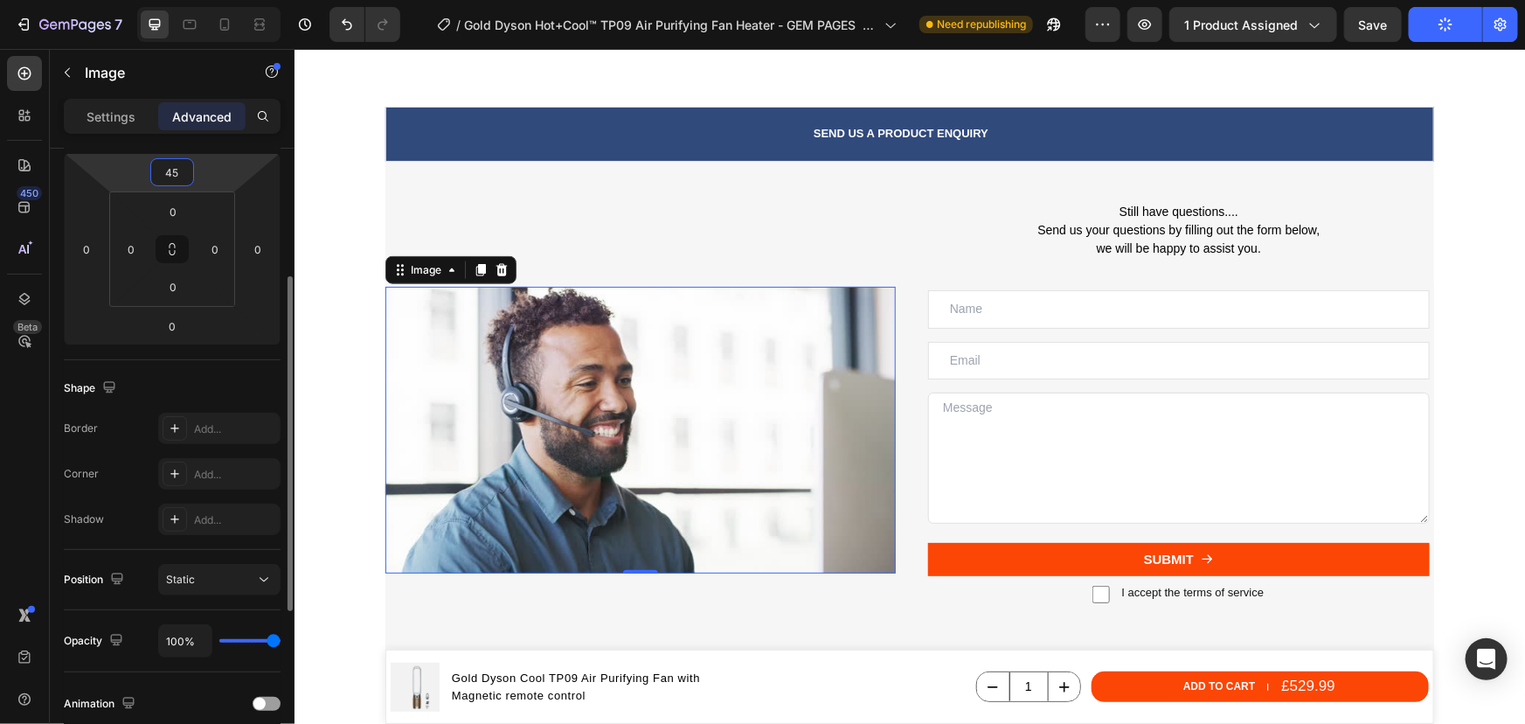
drag, startPoint x: 180, startPoint y: 171, endPoint x: 152, endPoint y: 168, distance: 28.2
click at [152, 168] on div "45" at bounding box center [172, 172] width 44 height 28
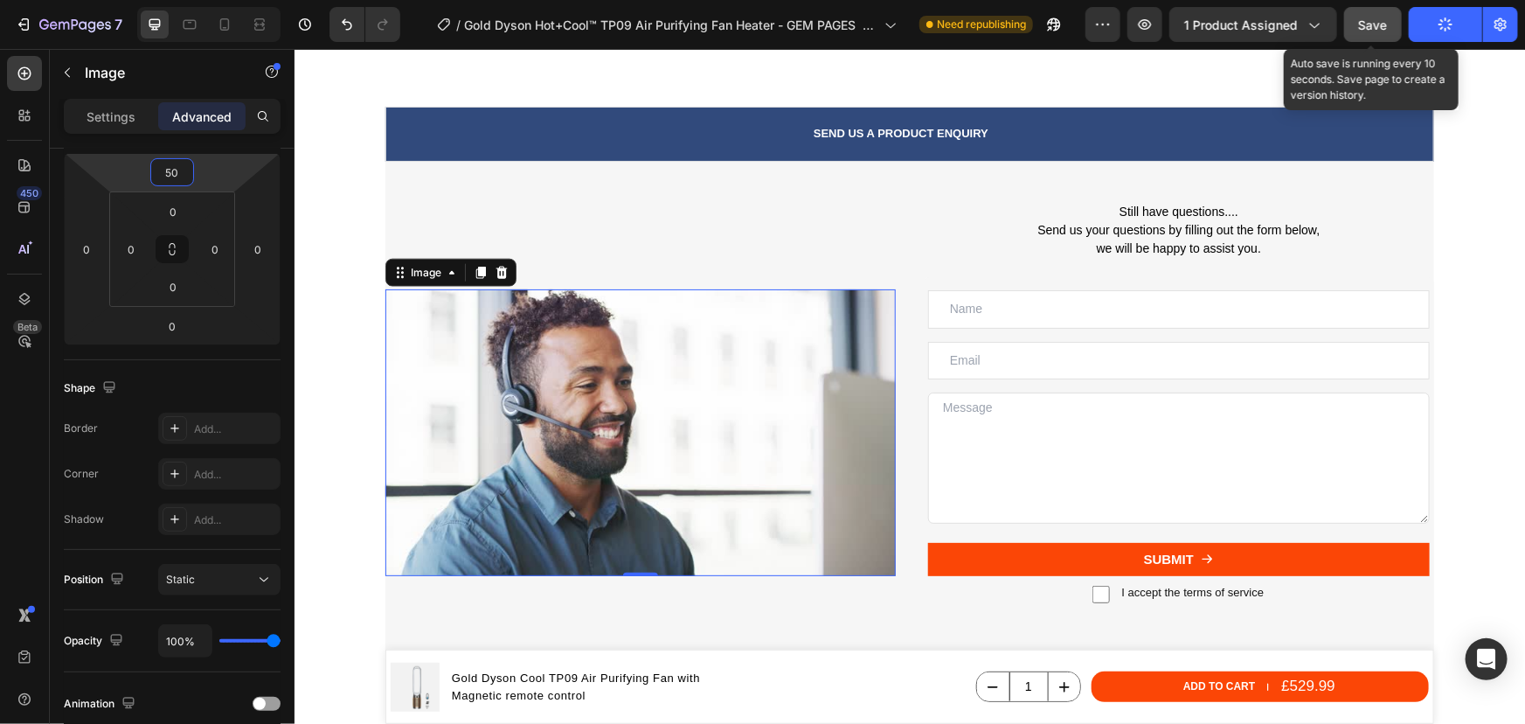
type input "50"
click at [1397, 31] on button "Save" at bounding box center [1373, 24] width 58 height 35
click at [1378, 22] on span "Save" at bounding box center [1373, 24] width 29 height 15
drag, startPoint x: 1370, startPoint y: 22, endPoint x: 1407, endPoint y: 22, distance: 37.6
click at [1372, 22] on span "Save" at bounding box center [1373, 24] width 29 height 15
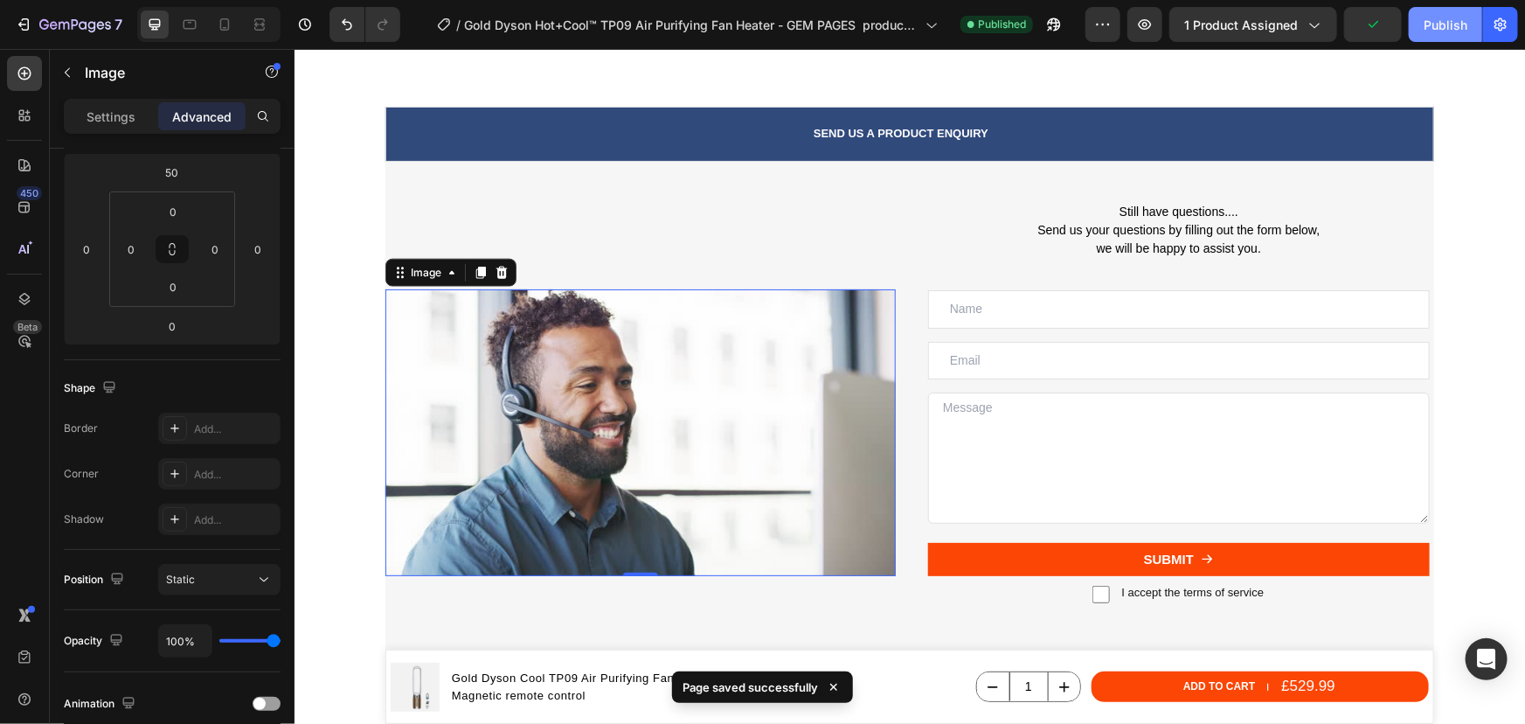
click at [1444, 17] on div "Publish" at bounding box center [1446, 25] width 44 height 18
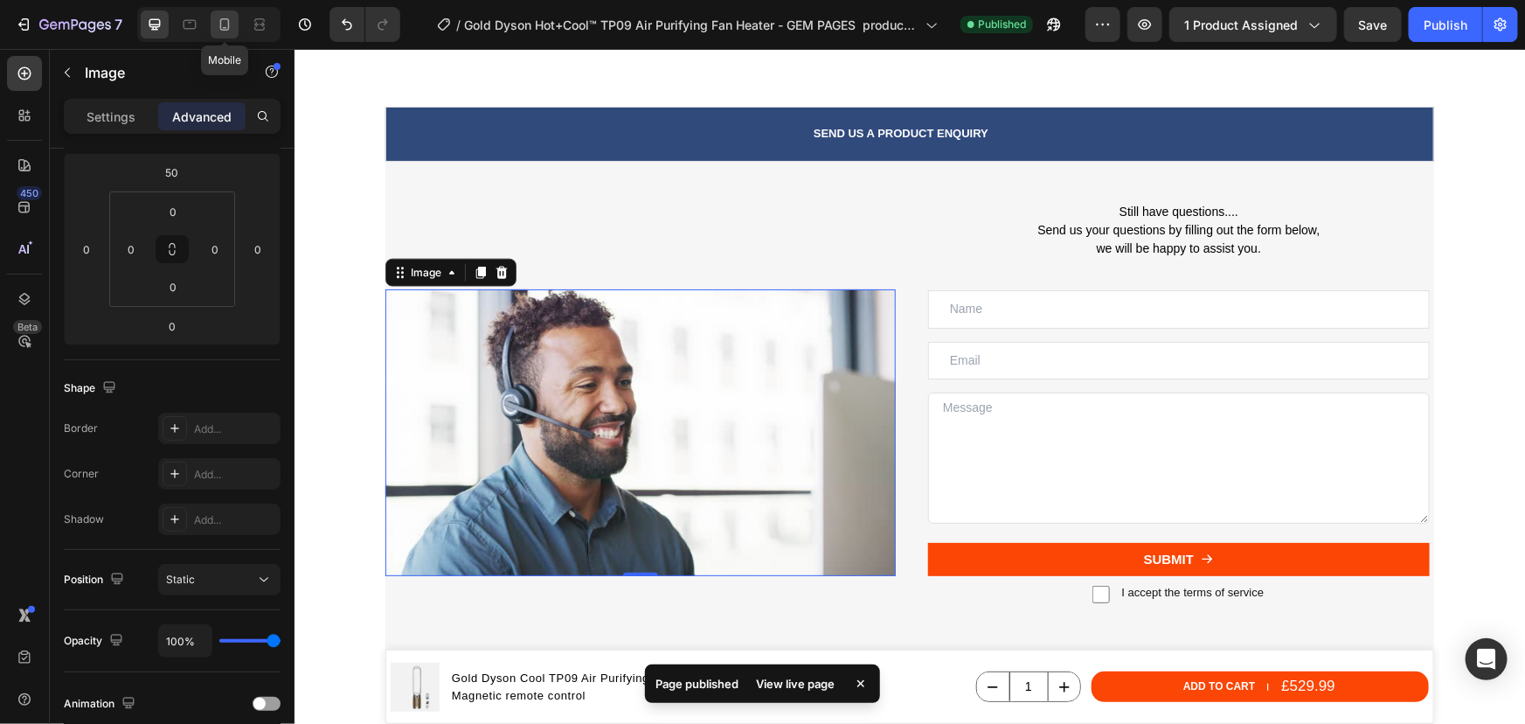
click at [230, 24] on icon at bounding box center [224, 24] width 17 height 17
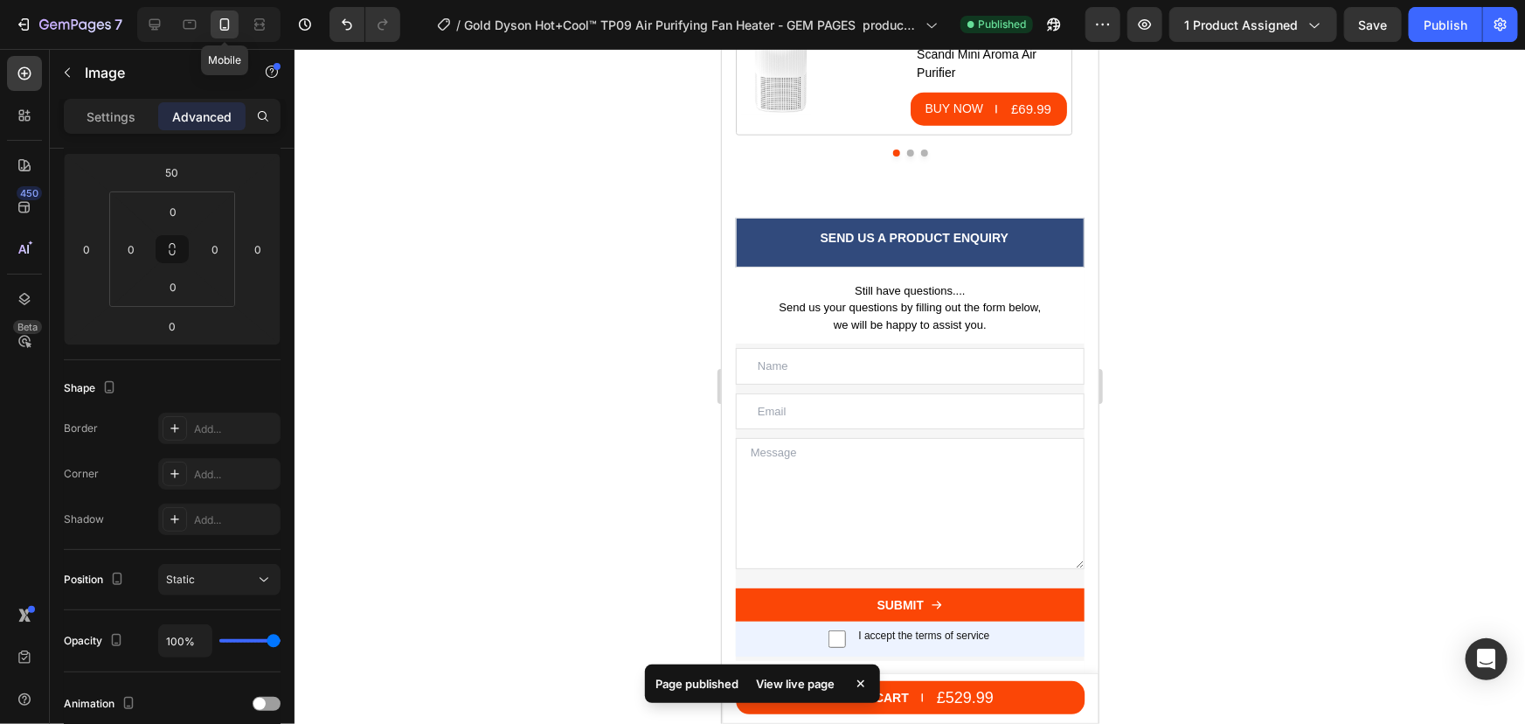
scroll to position [7567, 0]
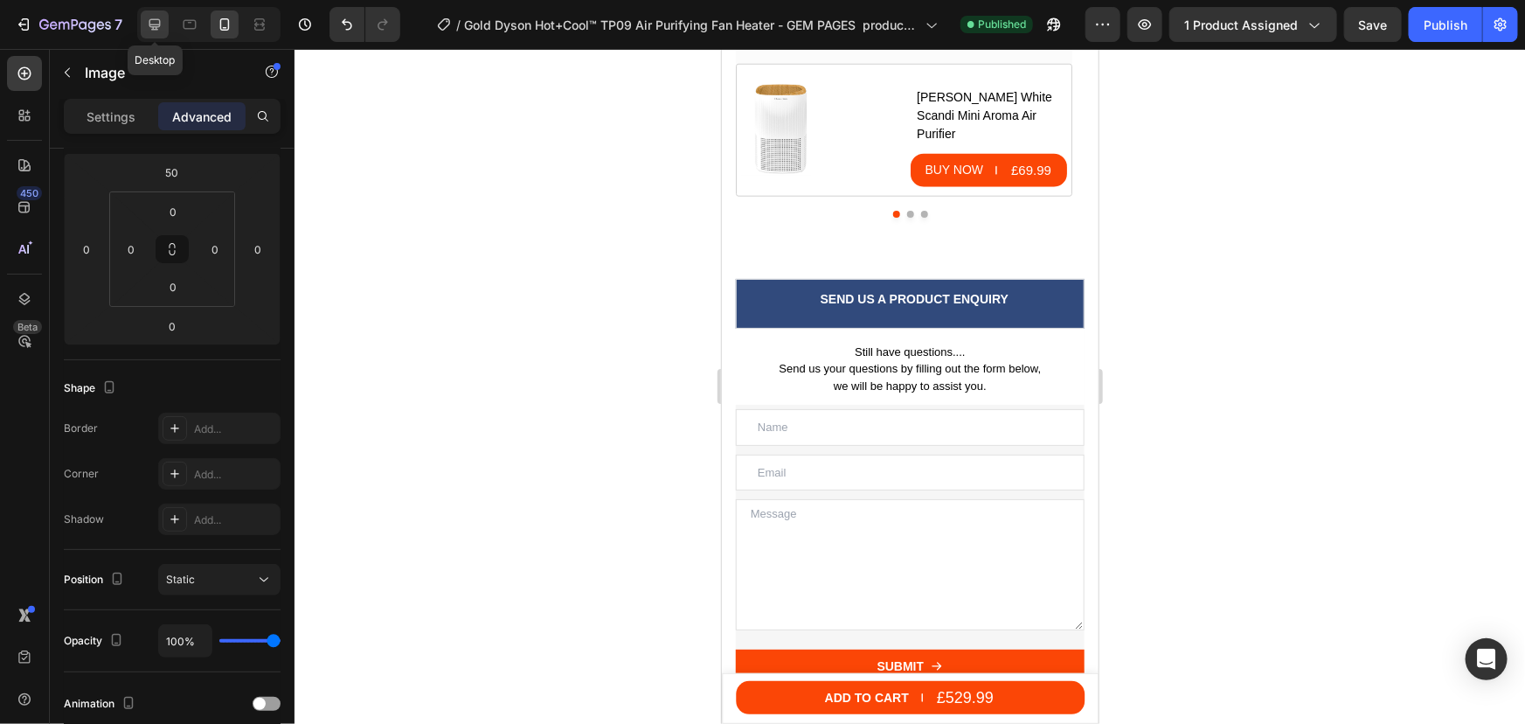
click at [159, 24] on icon at bounding box center [154, 24] width 11 height 11
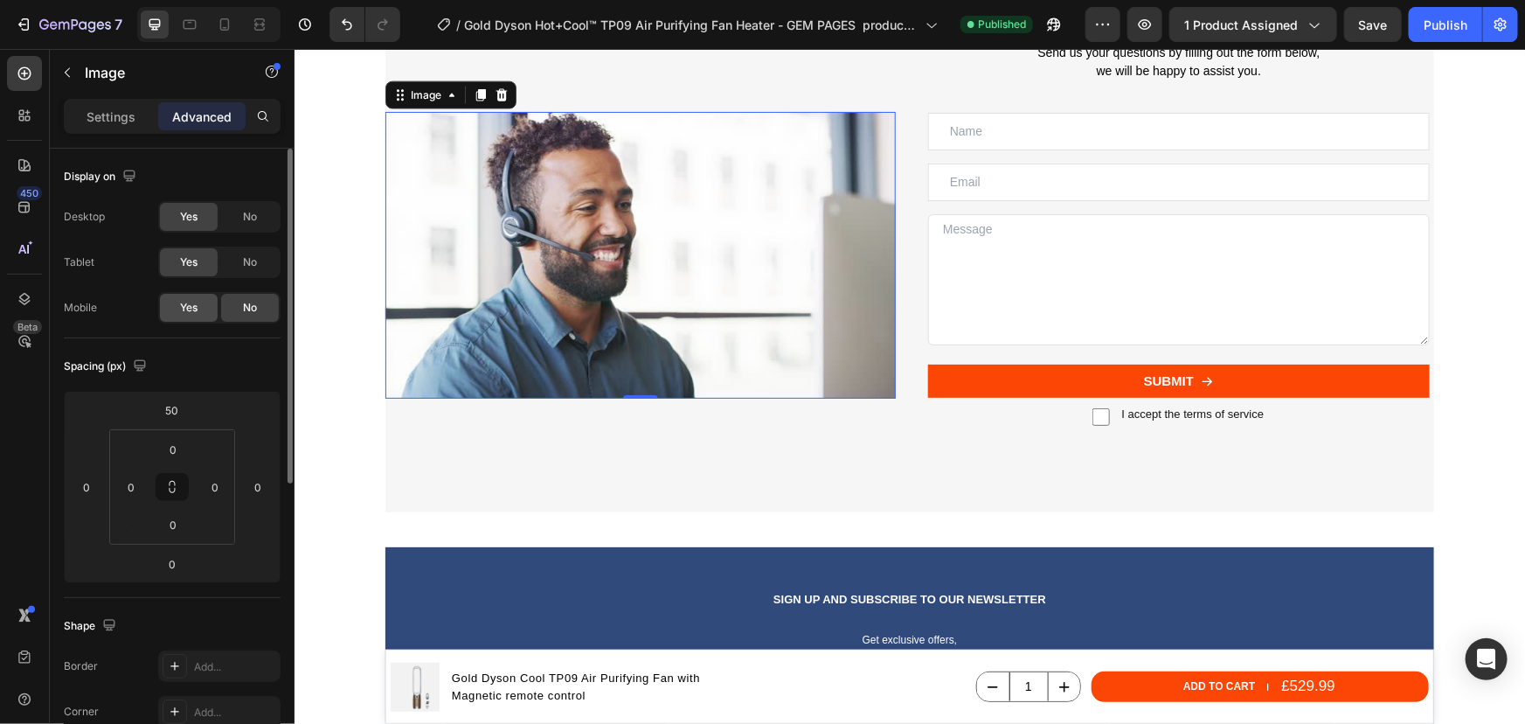
click at [198, 301] on div "Yes" at bounding box center [189, 308] width 58 height 28
click at [229, 20] on icon at bounding box center [224, 24] width 17 height 17
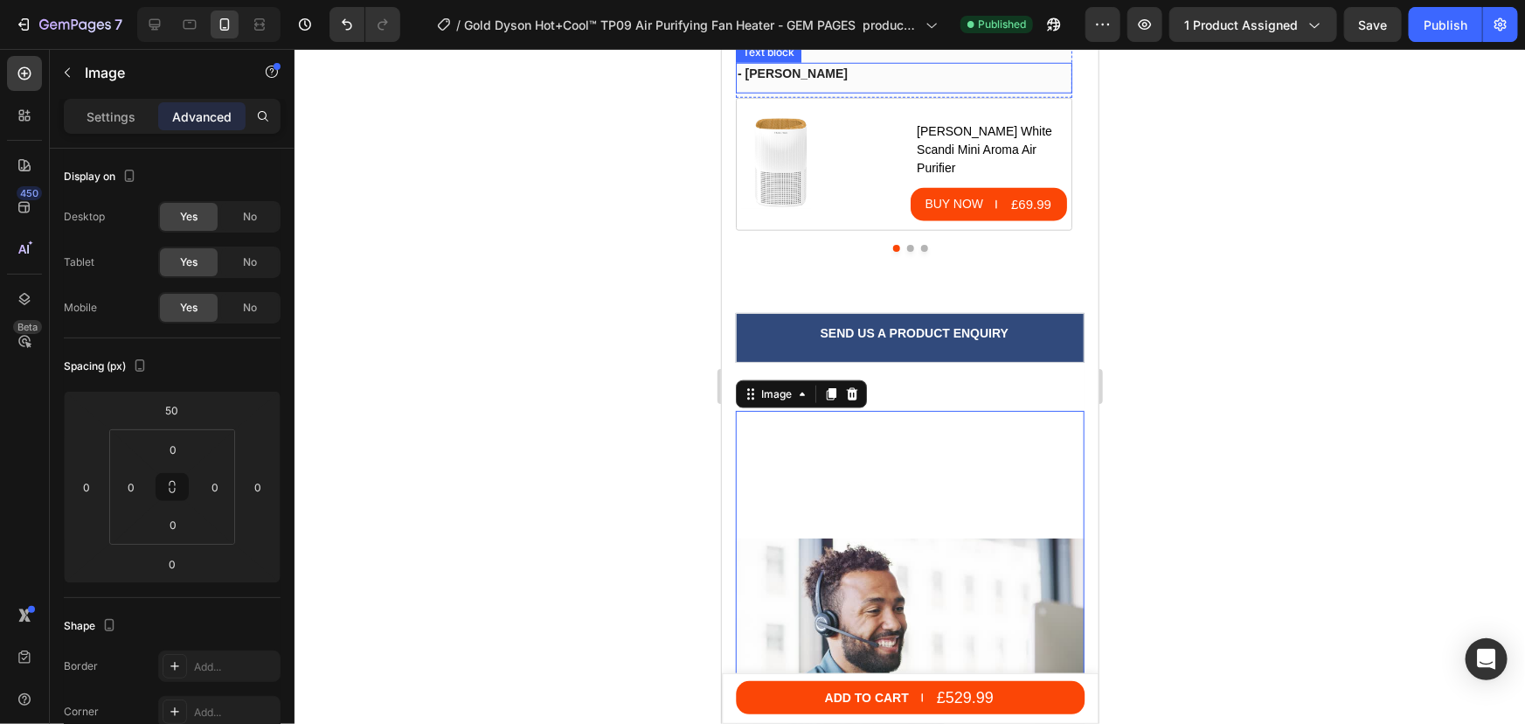
scroll to position [7712, 0]
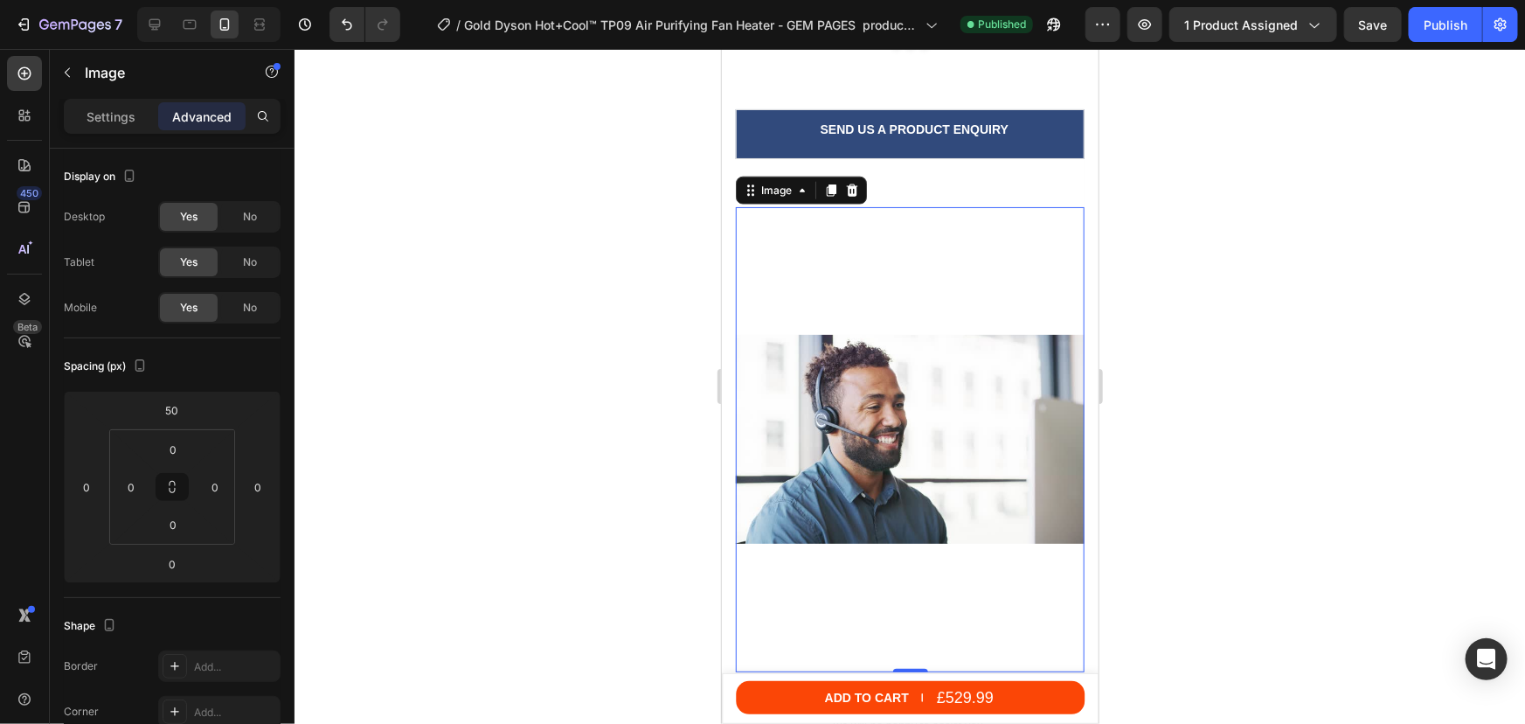
click at [799, 288] on img at bounding box center [909, 438] width 349 height 465
click at [114, 118] on p "Settings" at bounding box center [111, 117] width 49 height 18
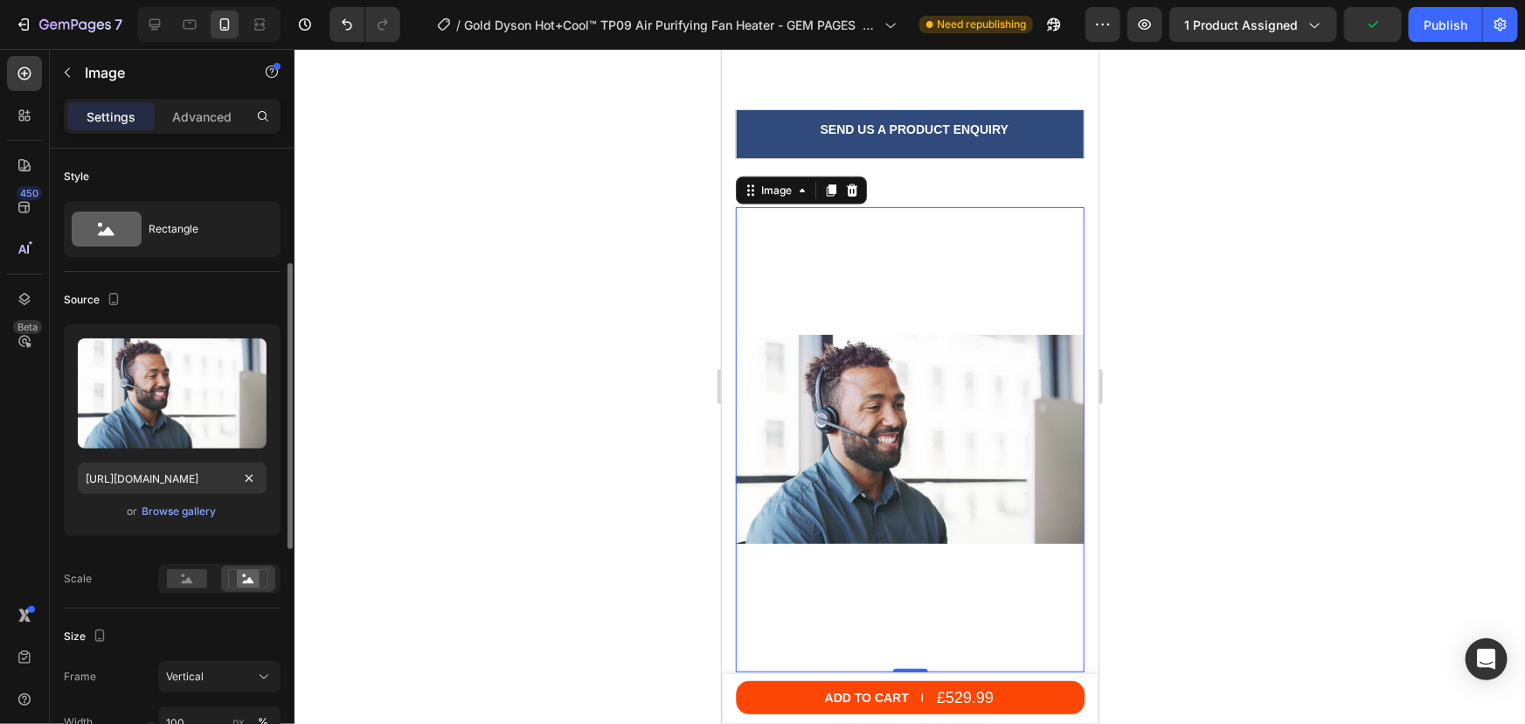
scroll to position [158, 0]
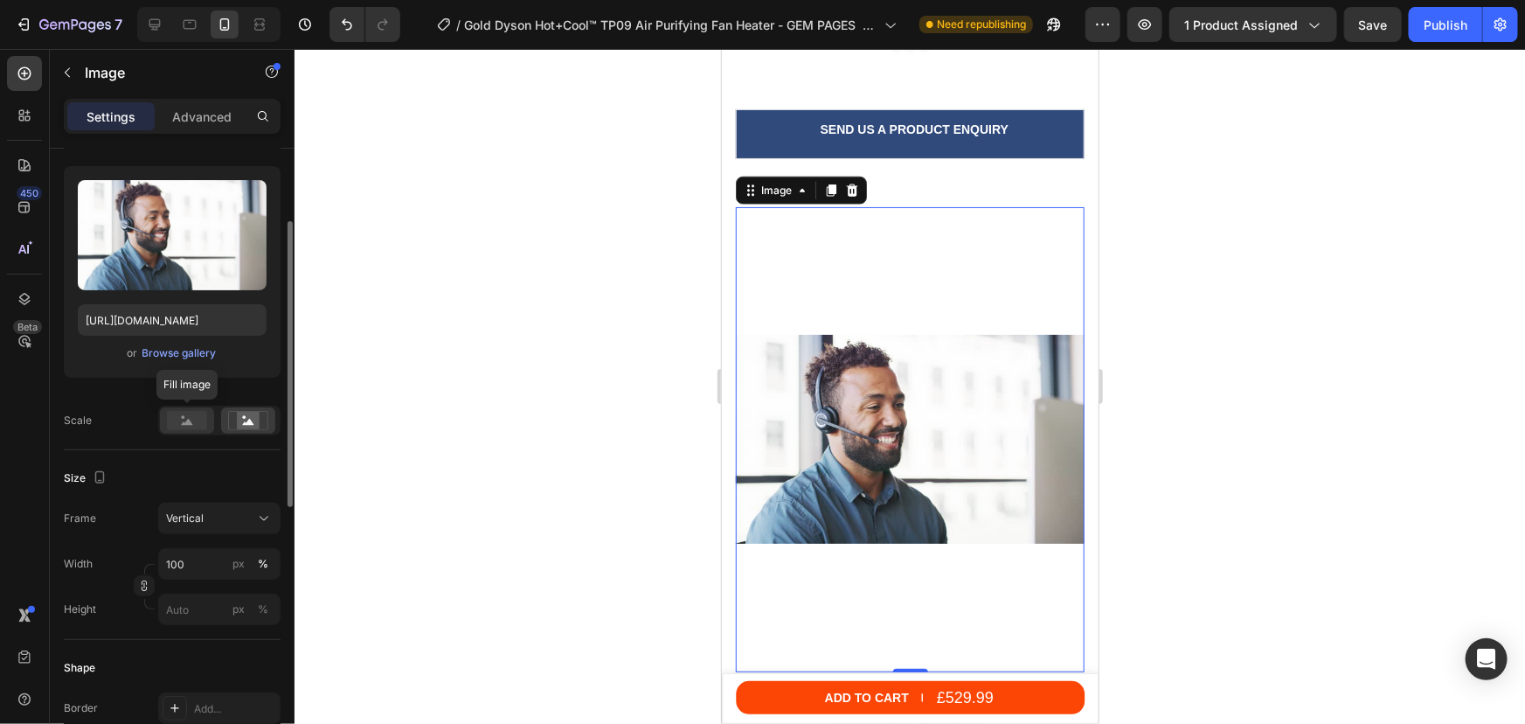
click at [183, 411] on rect at bounding box center [187, 420] width 40 height 19
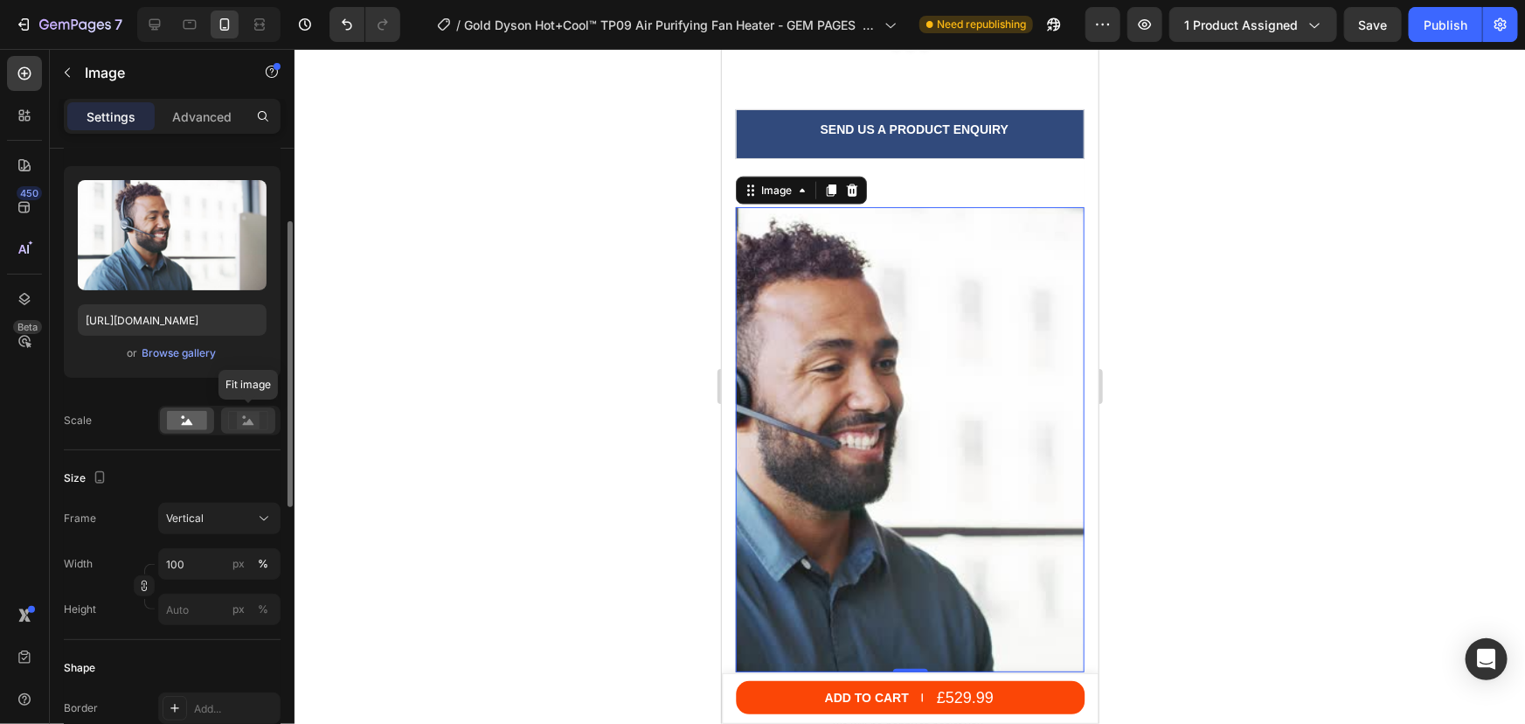
click at [239, 420] on rect at bounding box center [248, 420] width 23 height 17
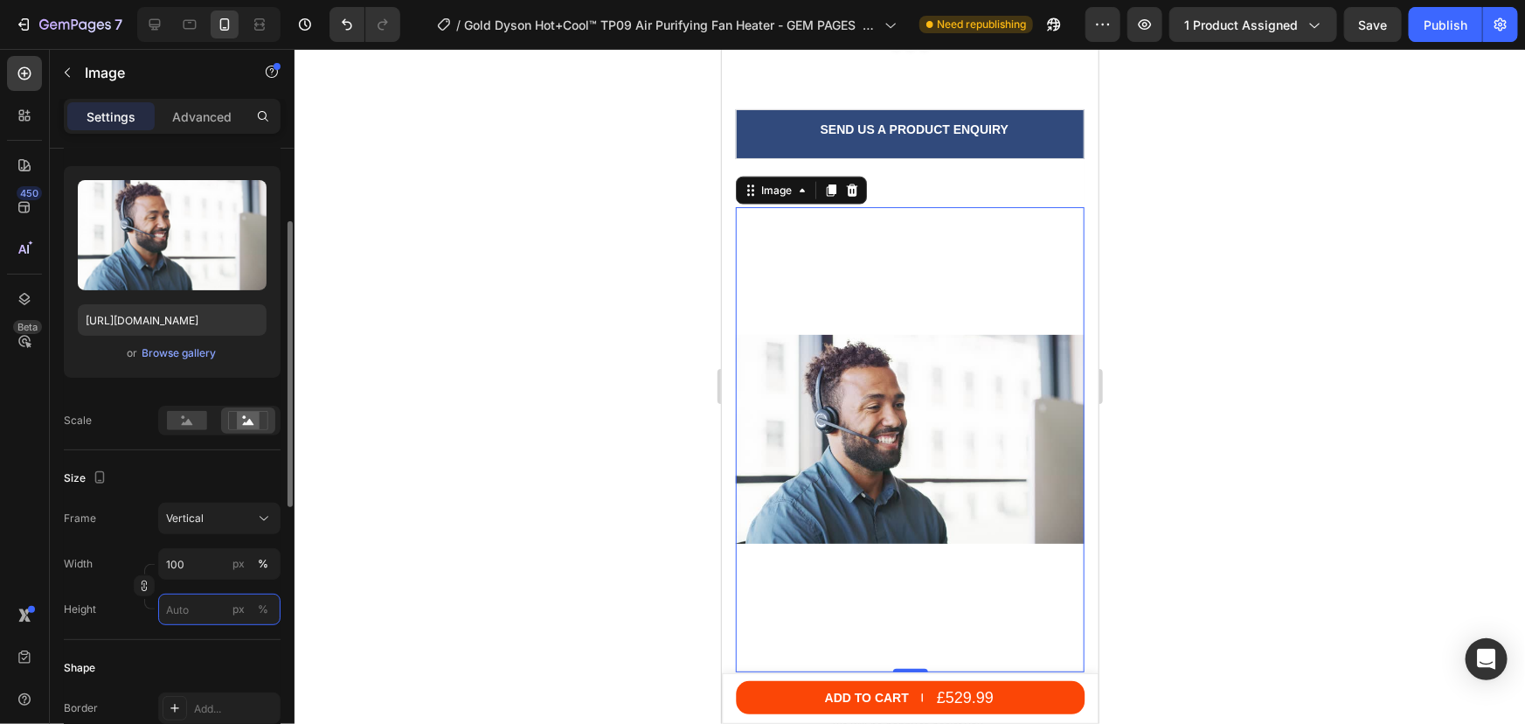
click at [183, 606] on input "px %" at bounding box center [219, 608] width 122 height 31
type input "2"
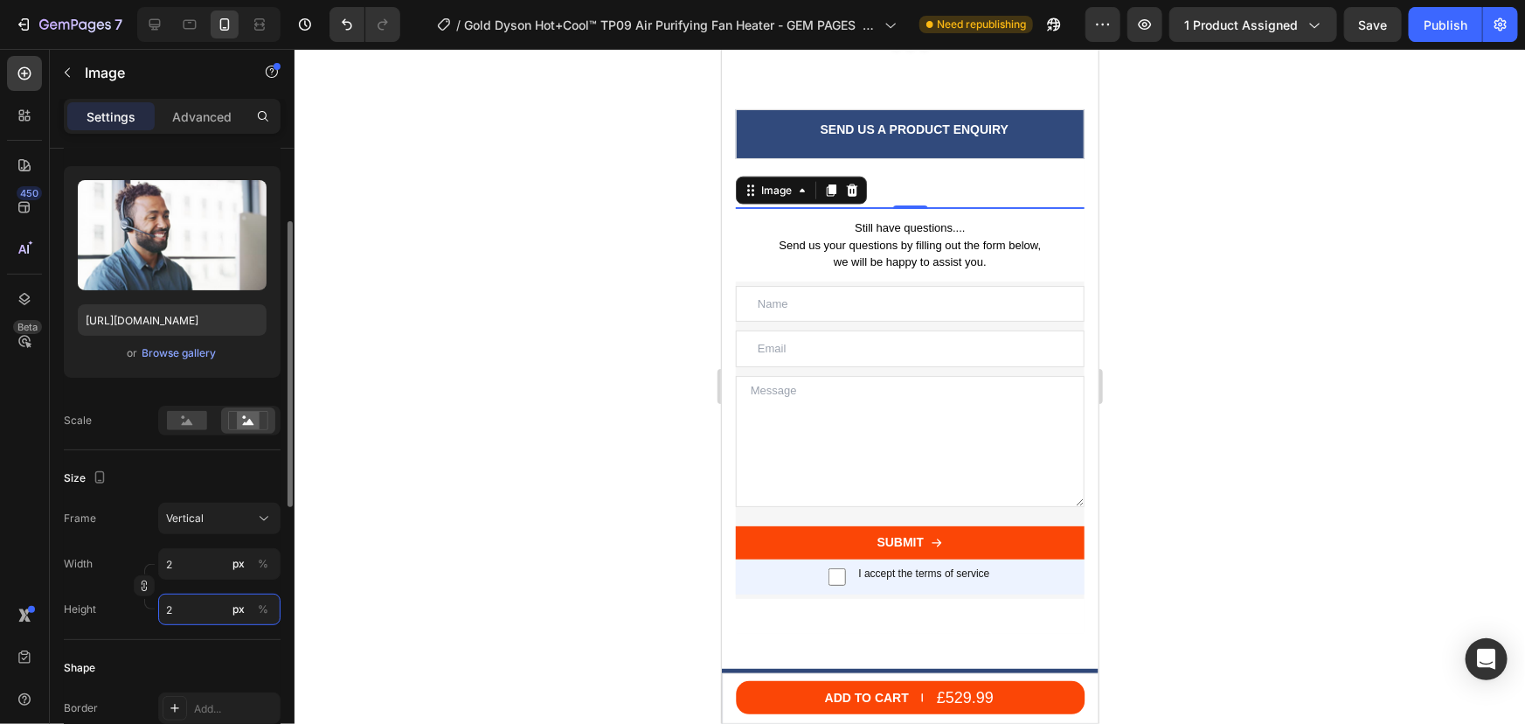
type input "19"
type input "25"
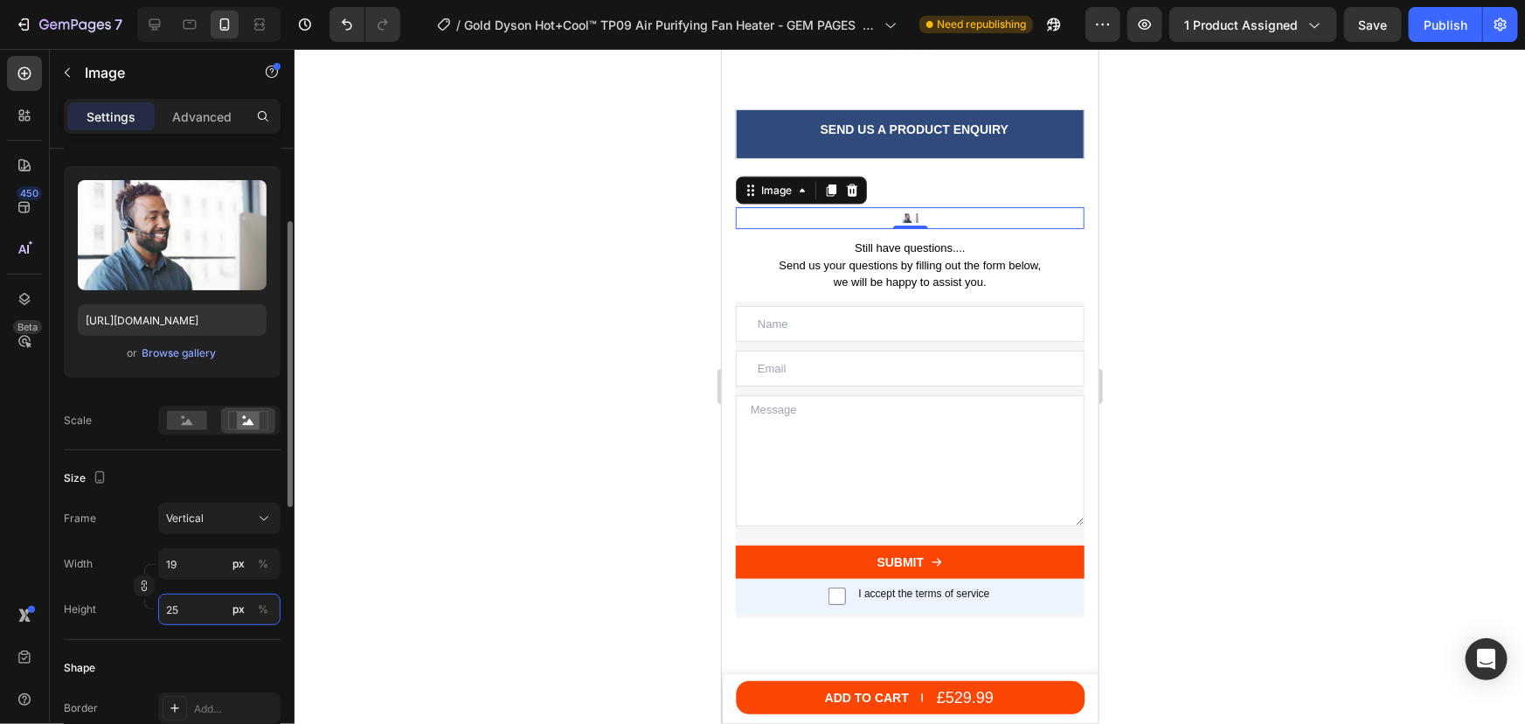
type input "188"
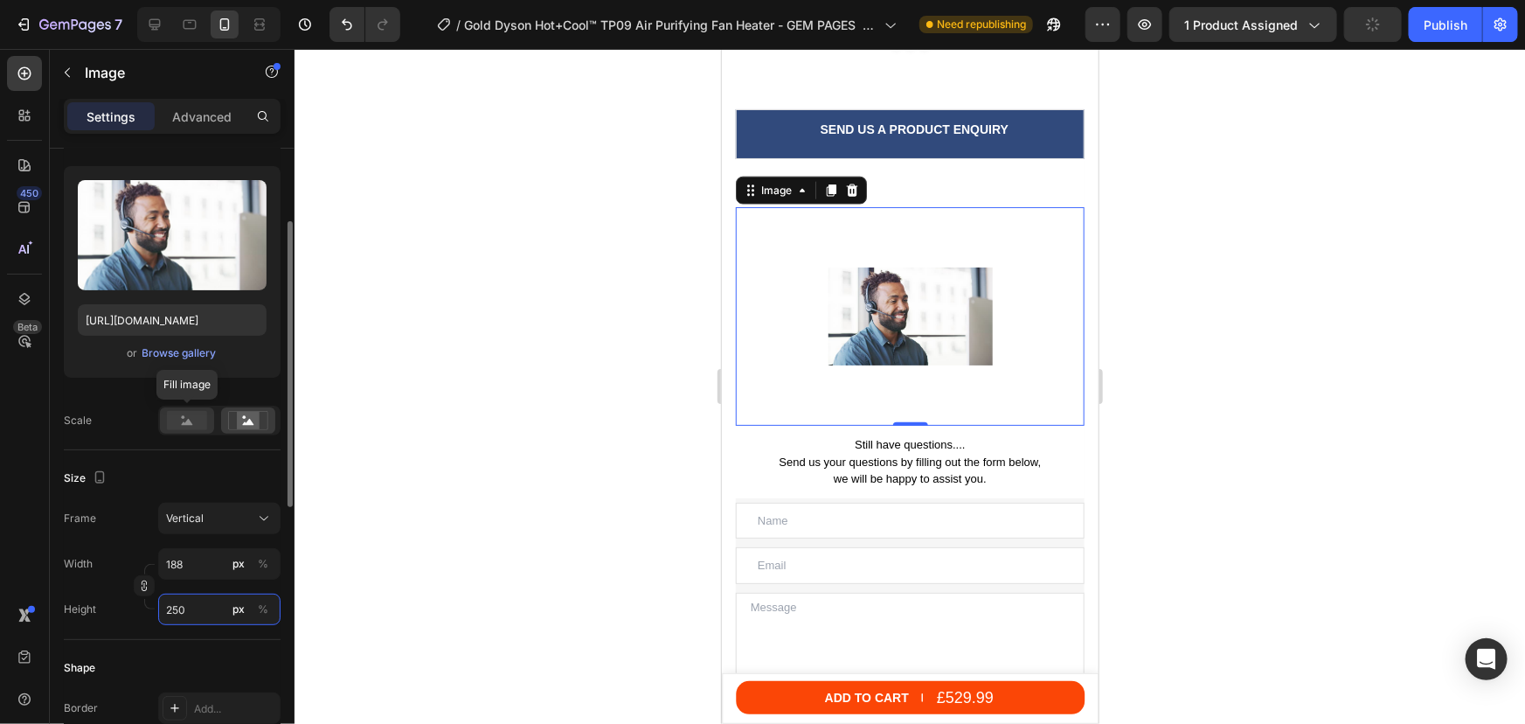
type input "250"
click at [181, 422] on rect at bounding box center [187, 420] width 40 height 19
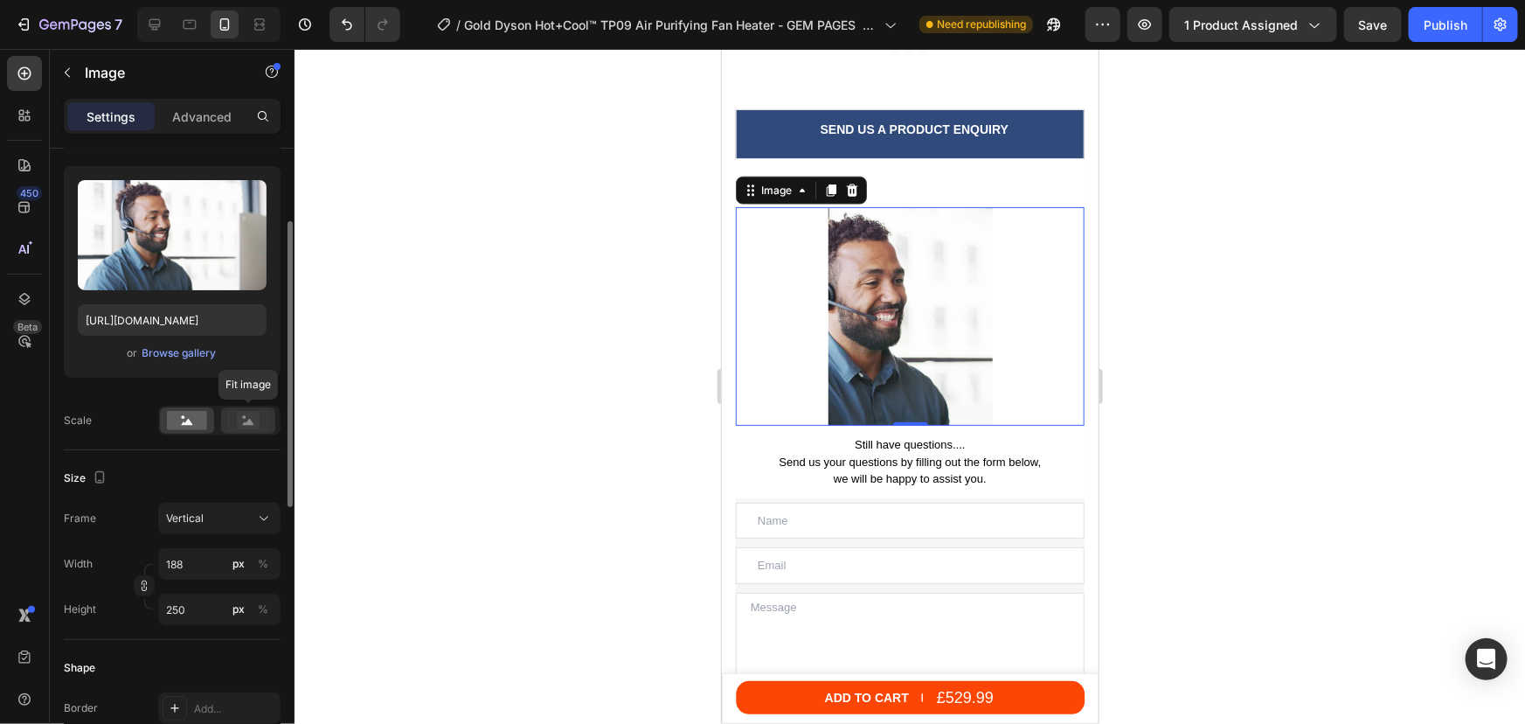
click at [236, 419] on icon at bounding box center [248, 420] width 40 height 19
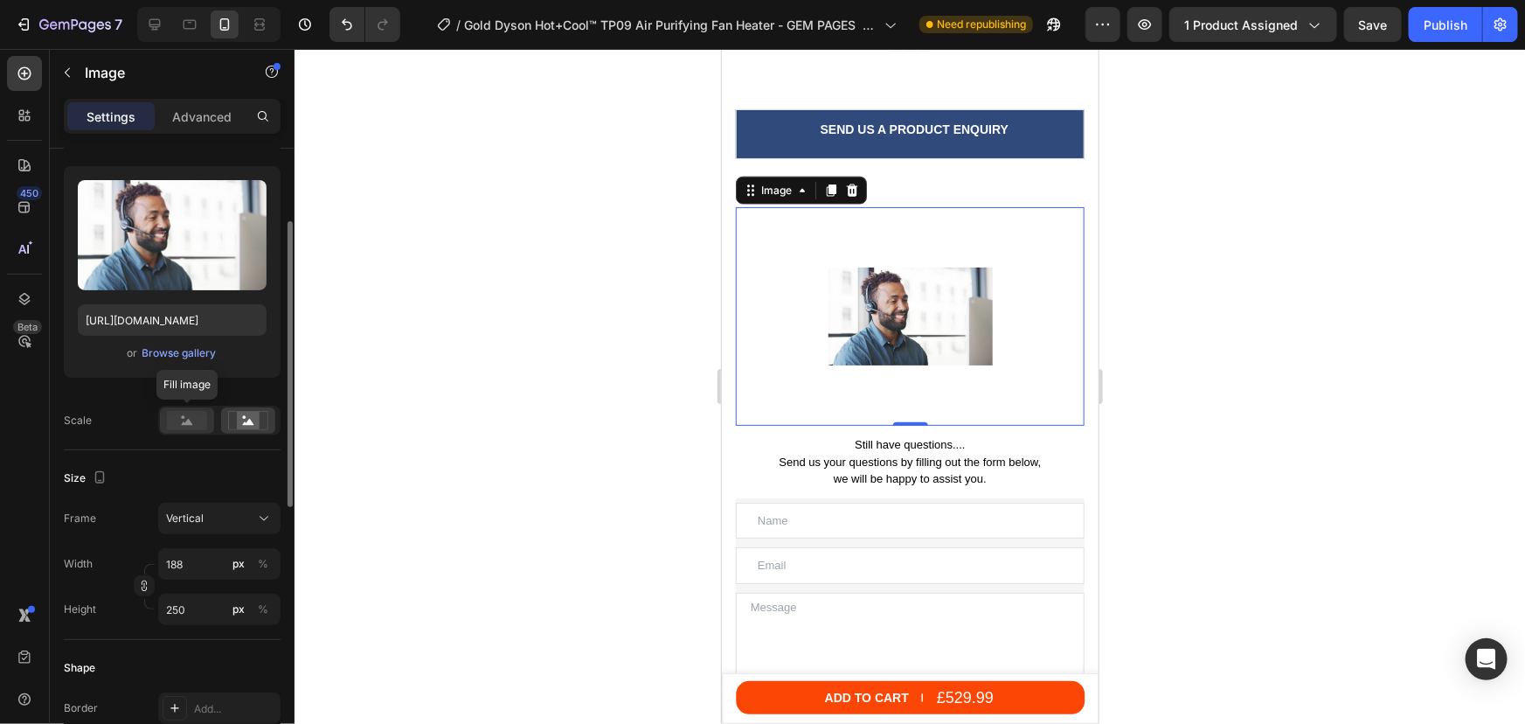
click at [184, 424] on rect at bounding box center [187, 420] width 40 height 19
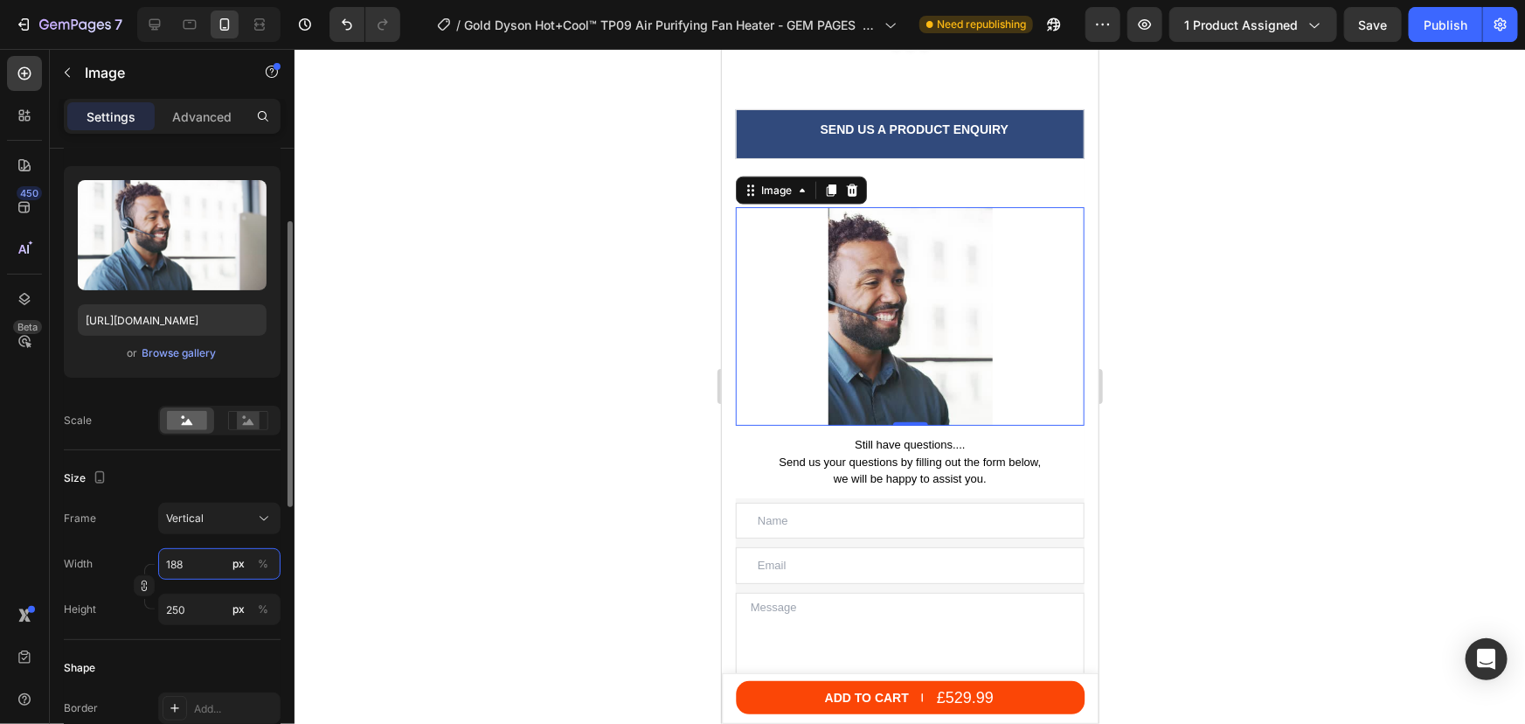
click at [187, 563] on input "188" at bounding box center [219, 563] width 122 height 31
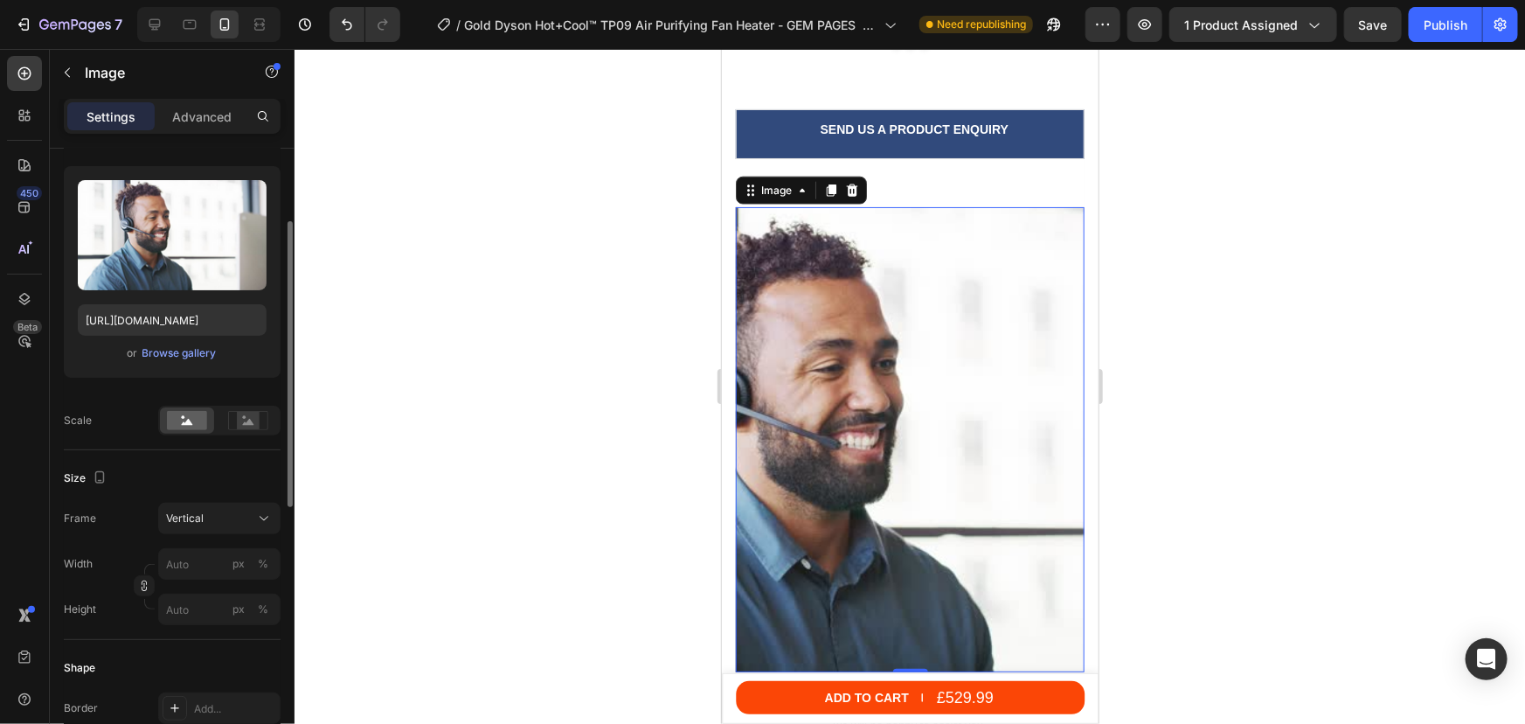
click at [188, 472] on div "Size" at bounding box center [172, 478] width 217 height 28
click at [227, 514] on div "Vertical" at bounding box center [209, 518] width 86 height 16
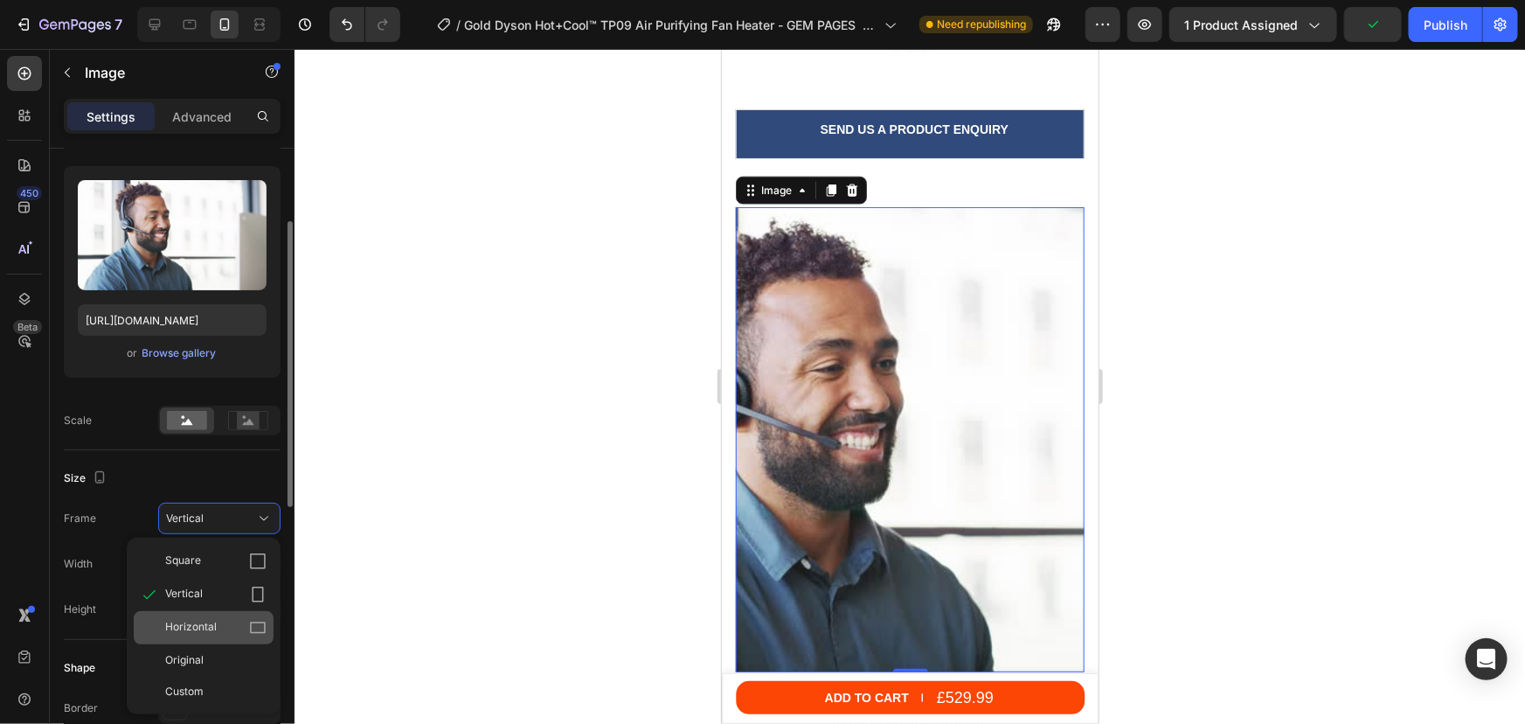
click at [193, 614] on div "Horizontal" at bounding box center [204, 627] width 140 height 33
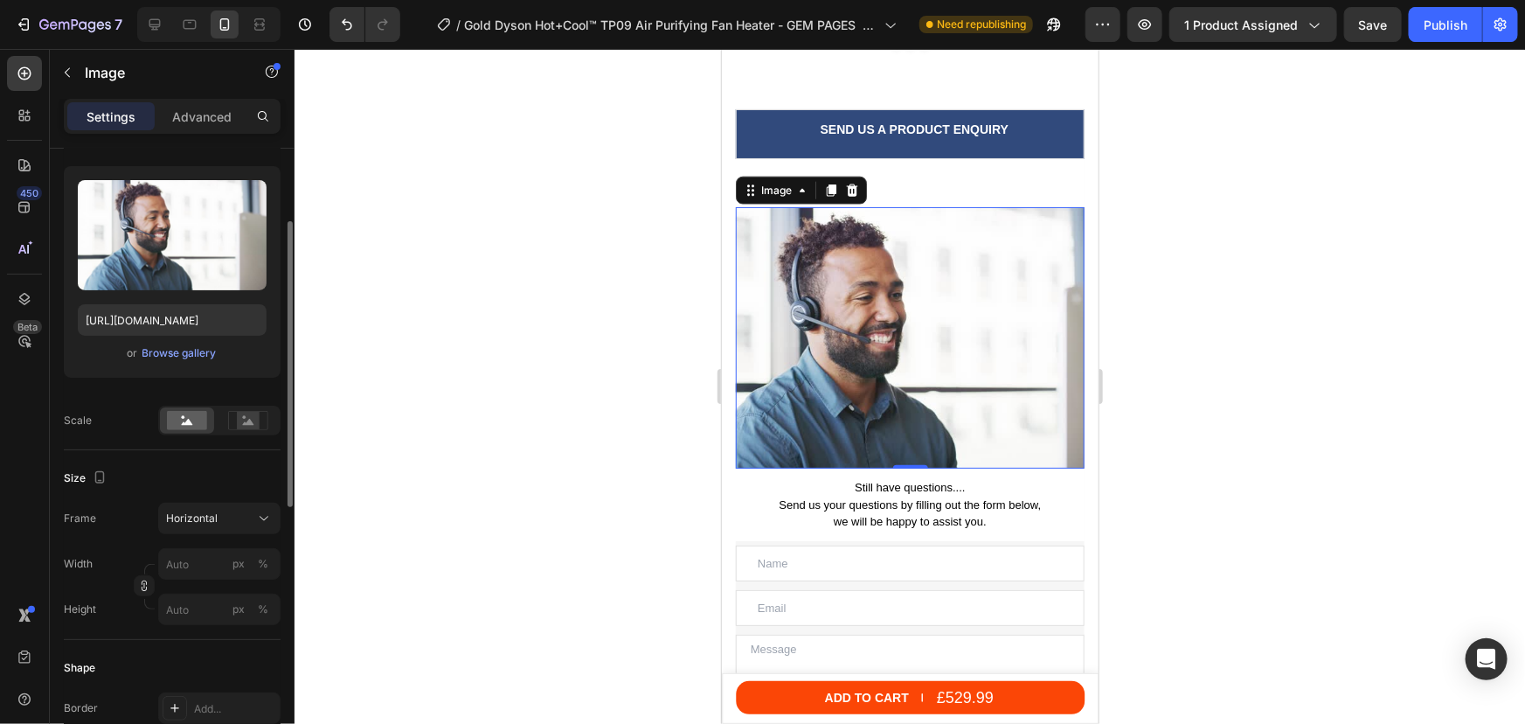
click at [486, 351] on div at bounding box center [910, 386] width 1231 height 675
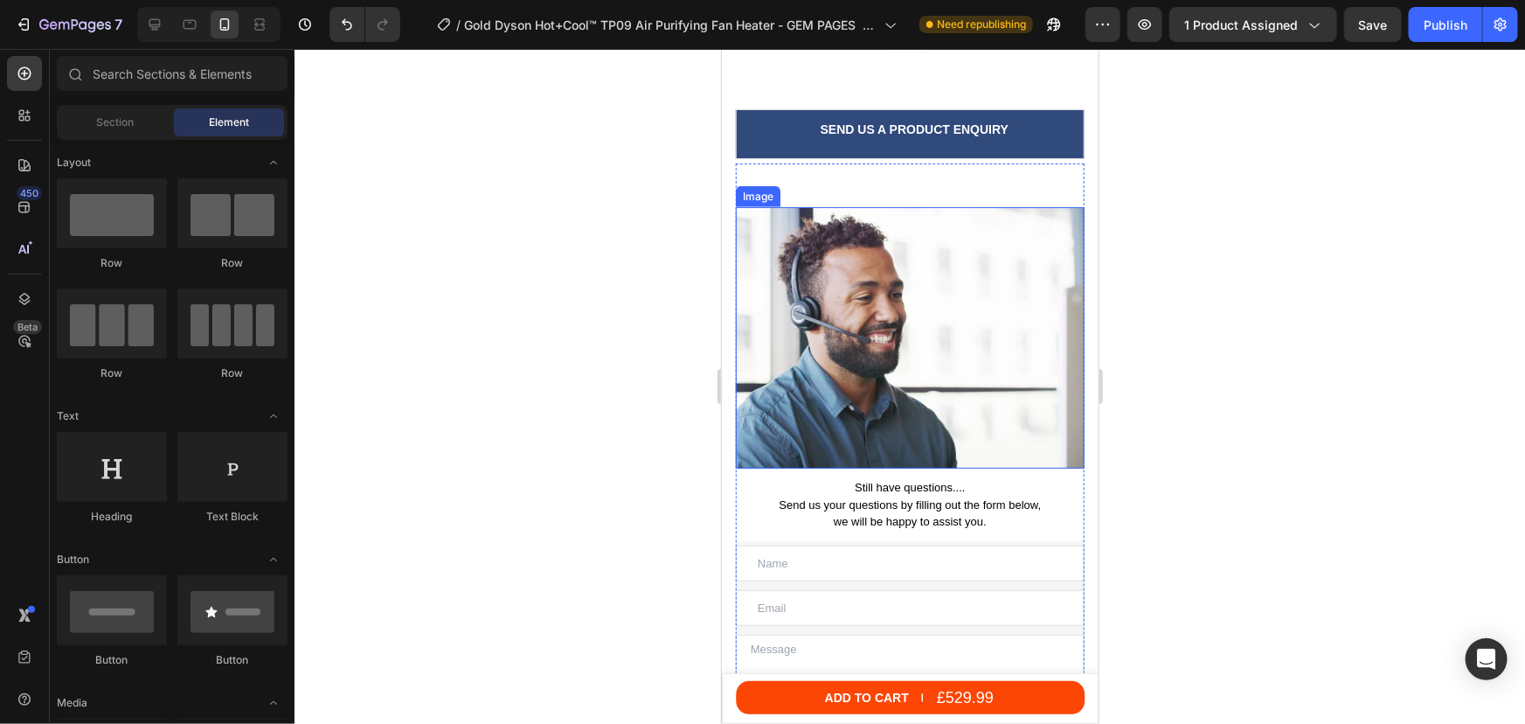
click at [885, 329] on img at bounding box center [909, 336] width 349 height 261
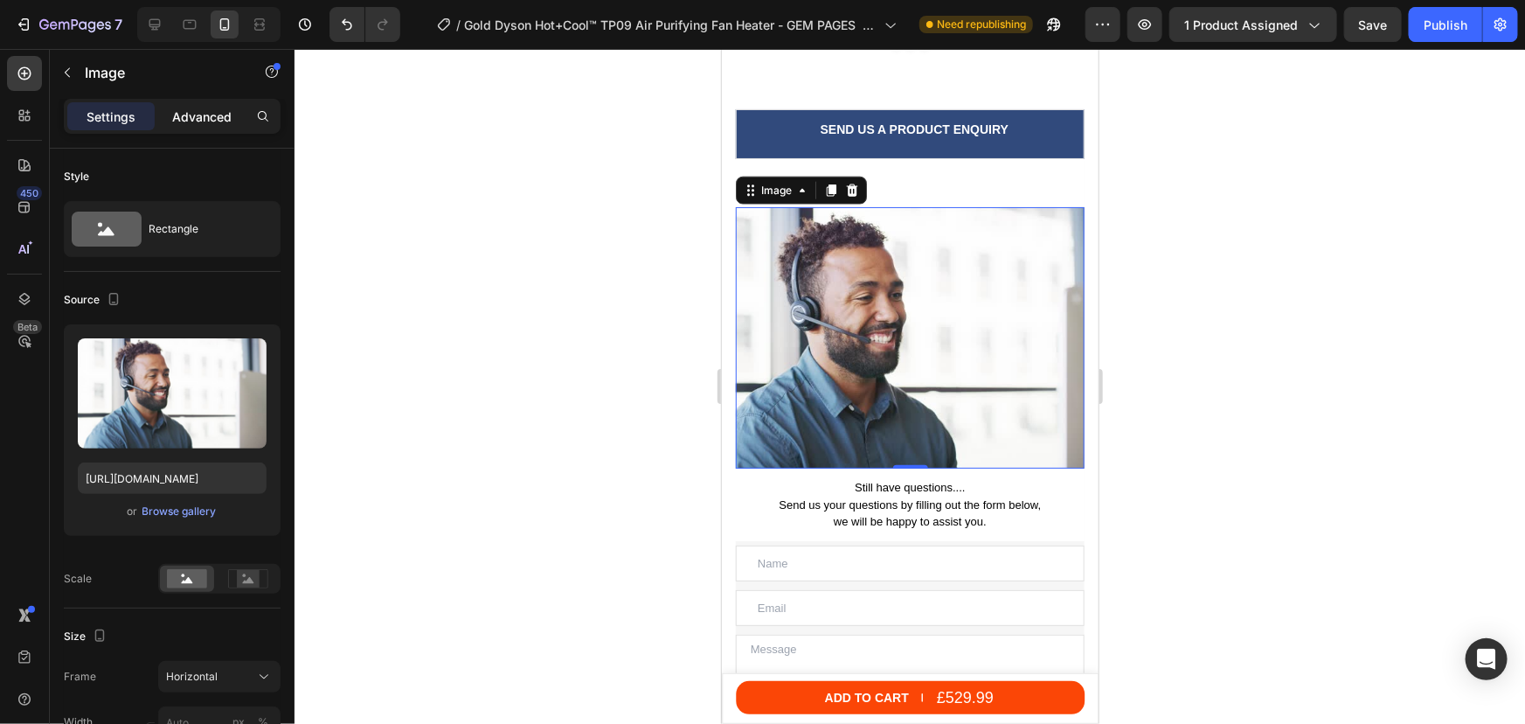
click at [213, 119] on p "Advanced" at bounding box center [201, 117] width 59 height 18
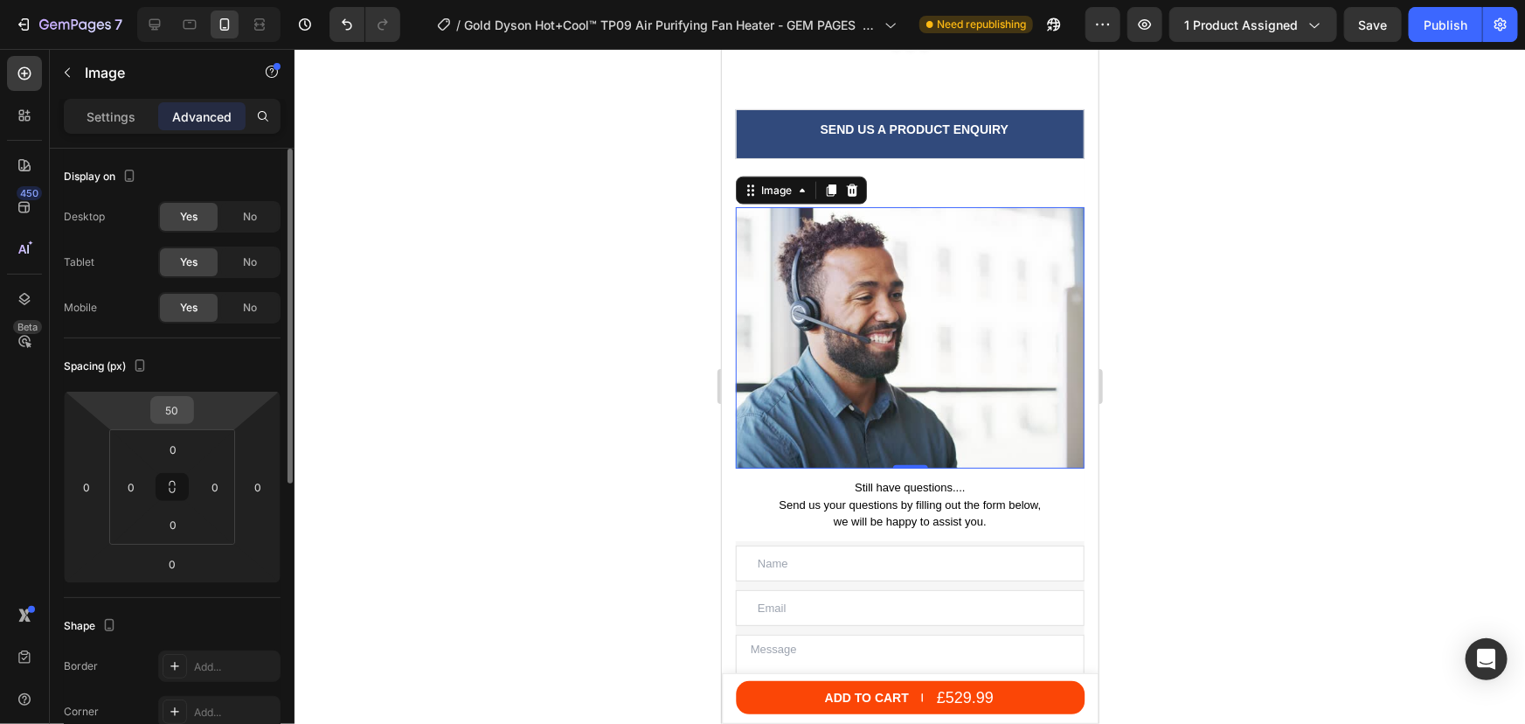
click at [170, 399] on input "50" at bounding box center [172, 410] width 35 height 26
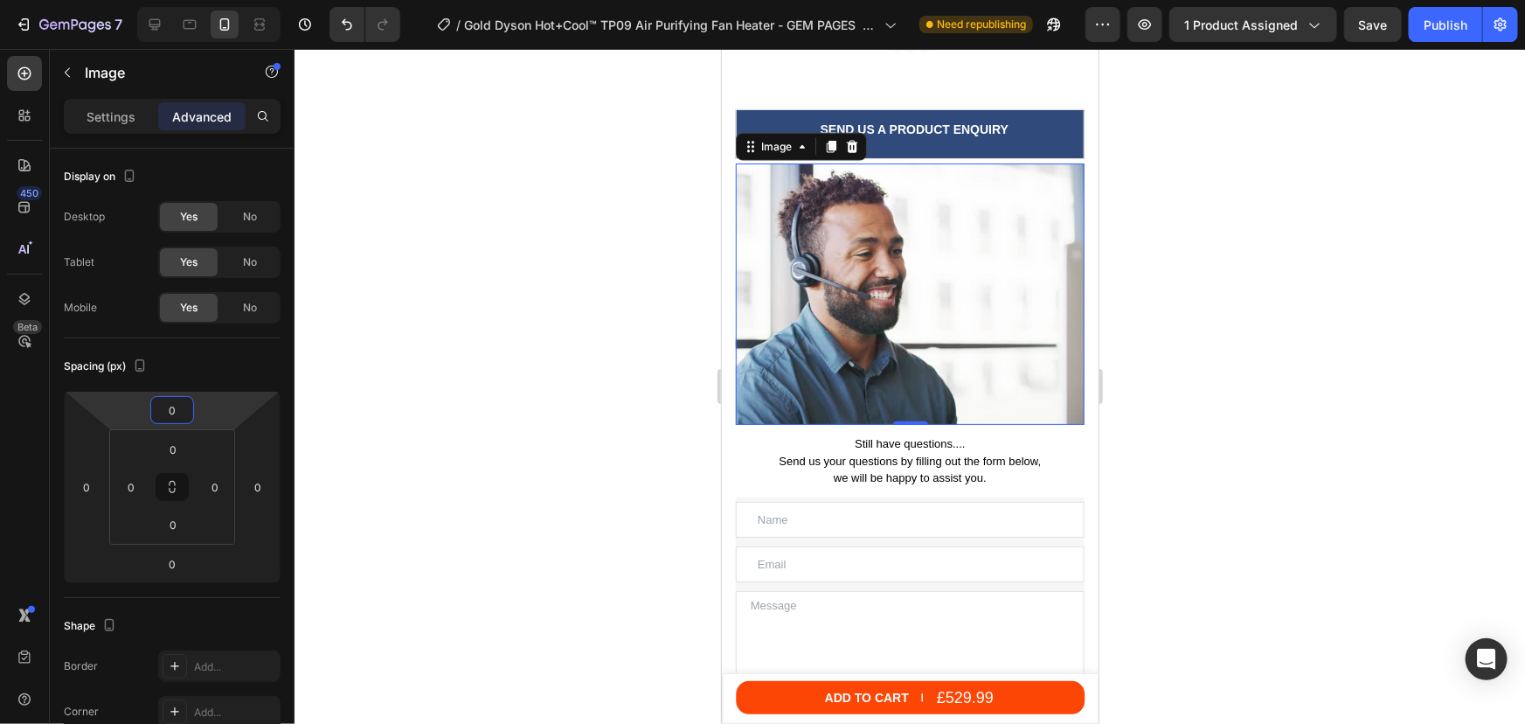
click at [1265, 214] on div at bounding box center [910, 386] width 1231 height 675
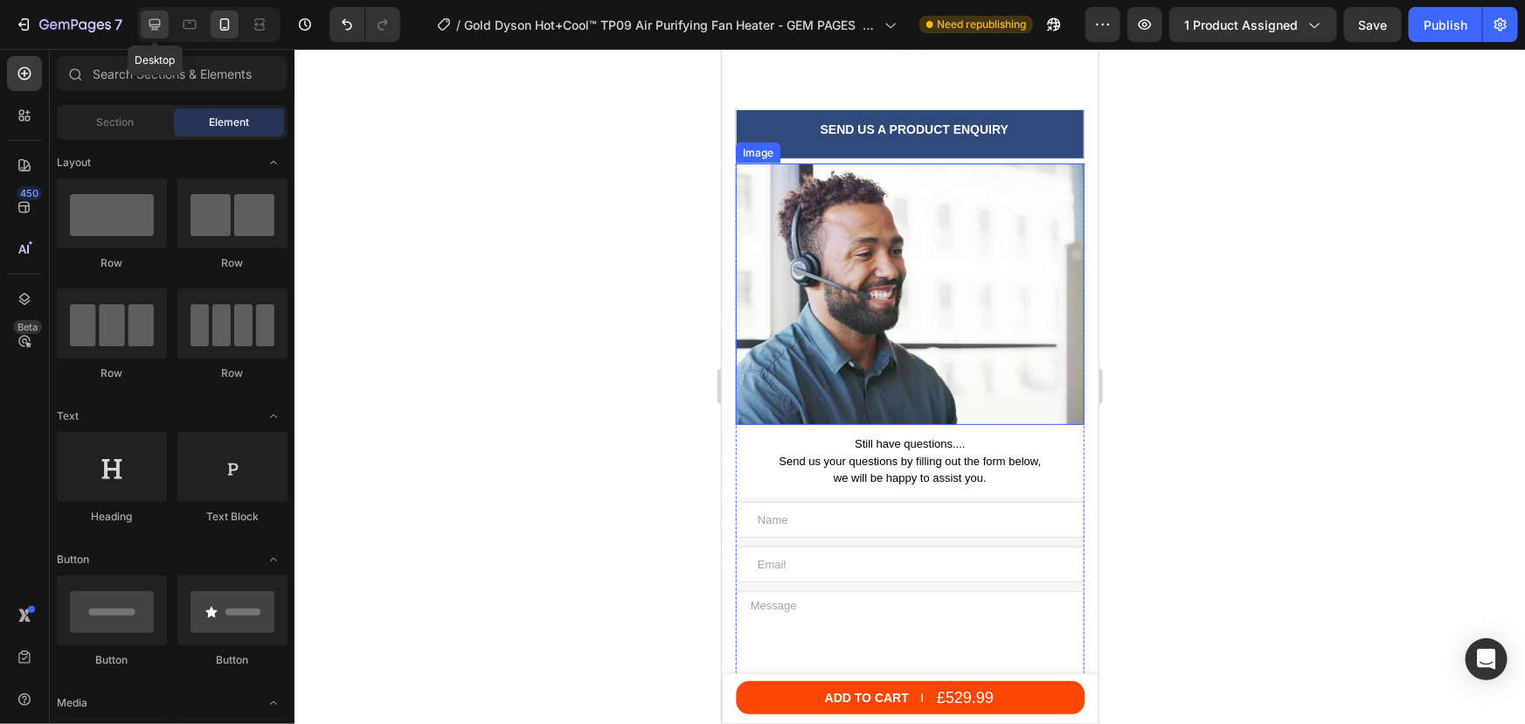
click at [159, 26] on icon at bounding box center [154, 24] width 17 height 17
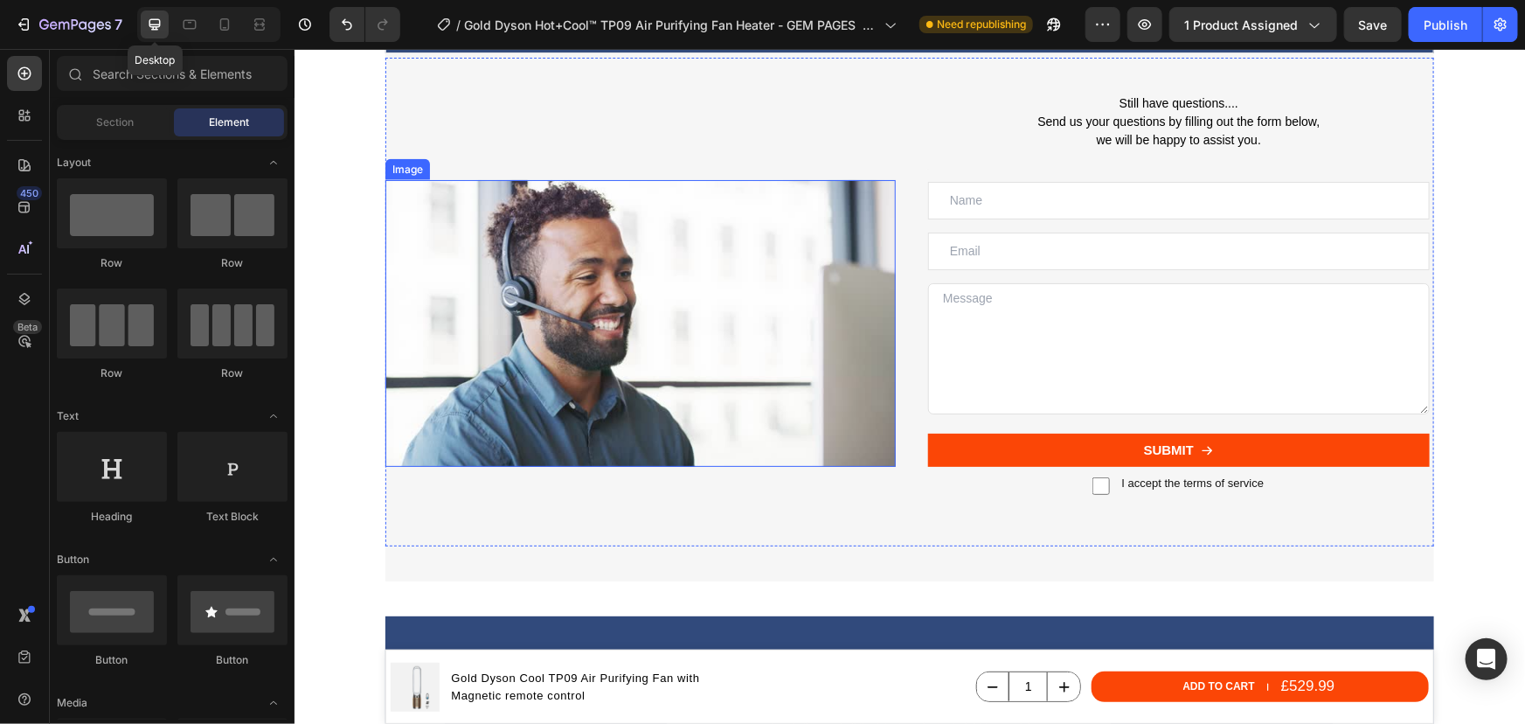
scroll to position [7679, 0]
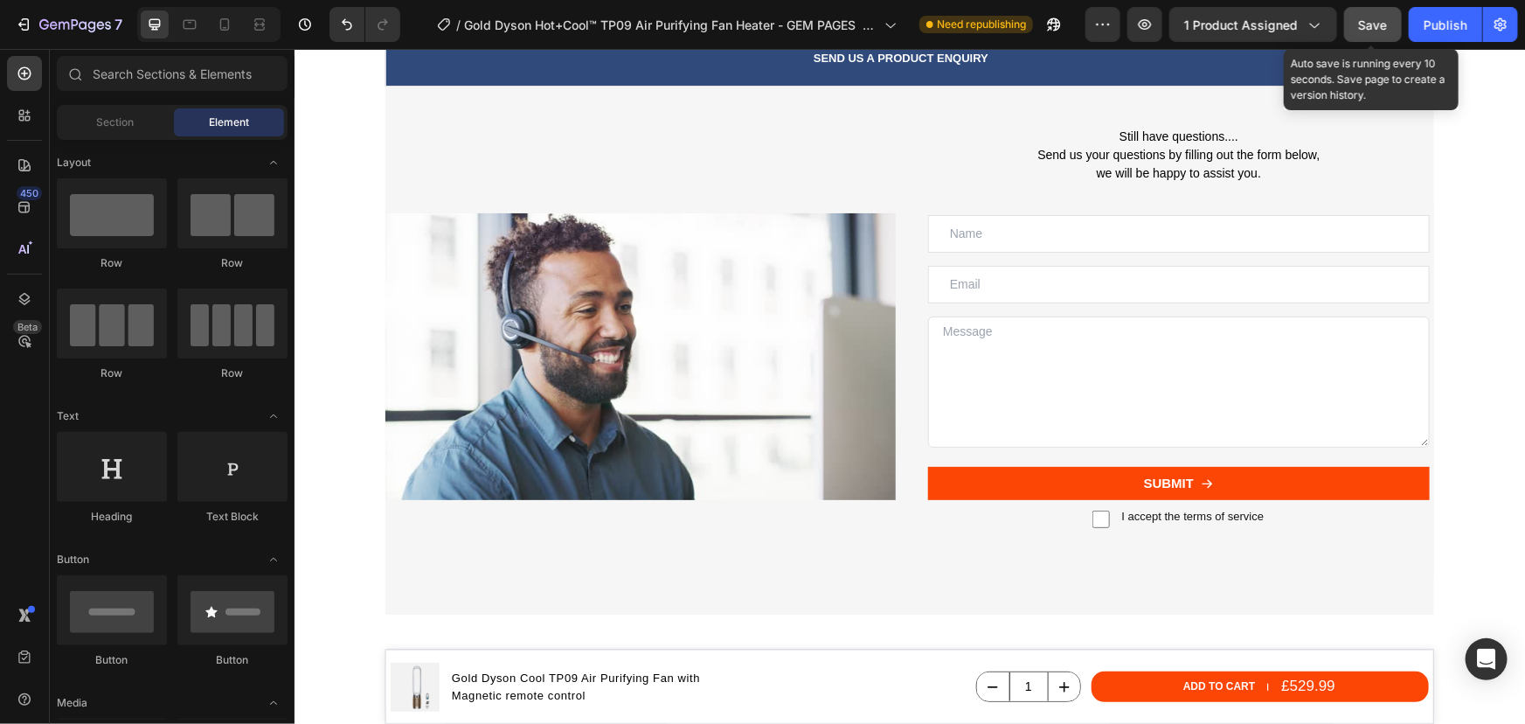
click at [1375, 25] on span "Save" at bounding box center [1373, 24] width 29 height 15
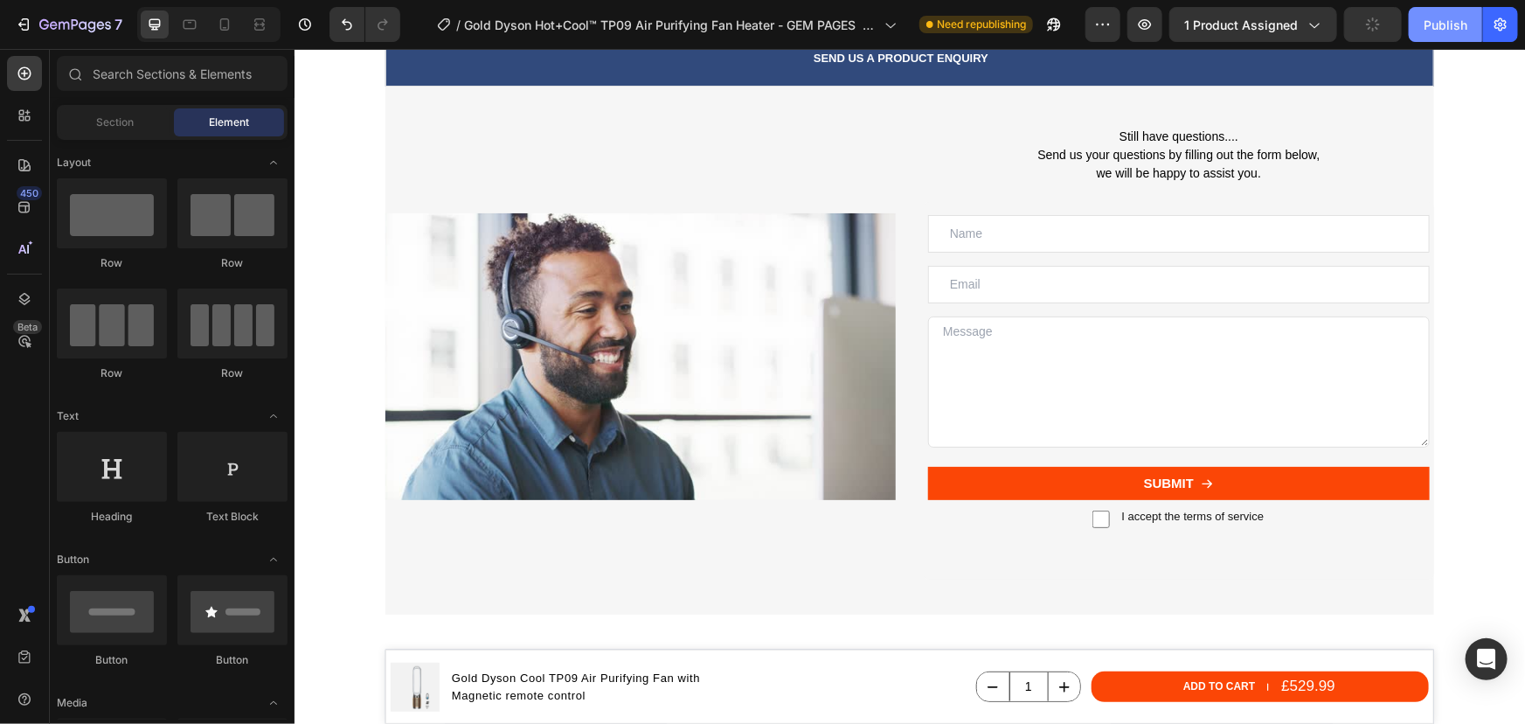
click at [1435, 26] on div "Publish" at bounding box center [1446, 25] width 44 height 18
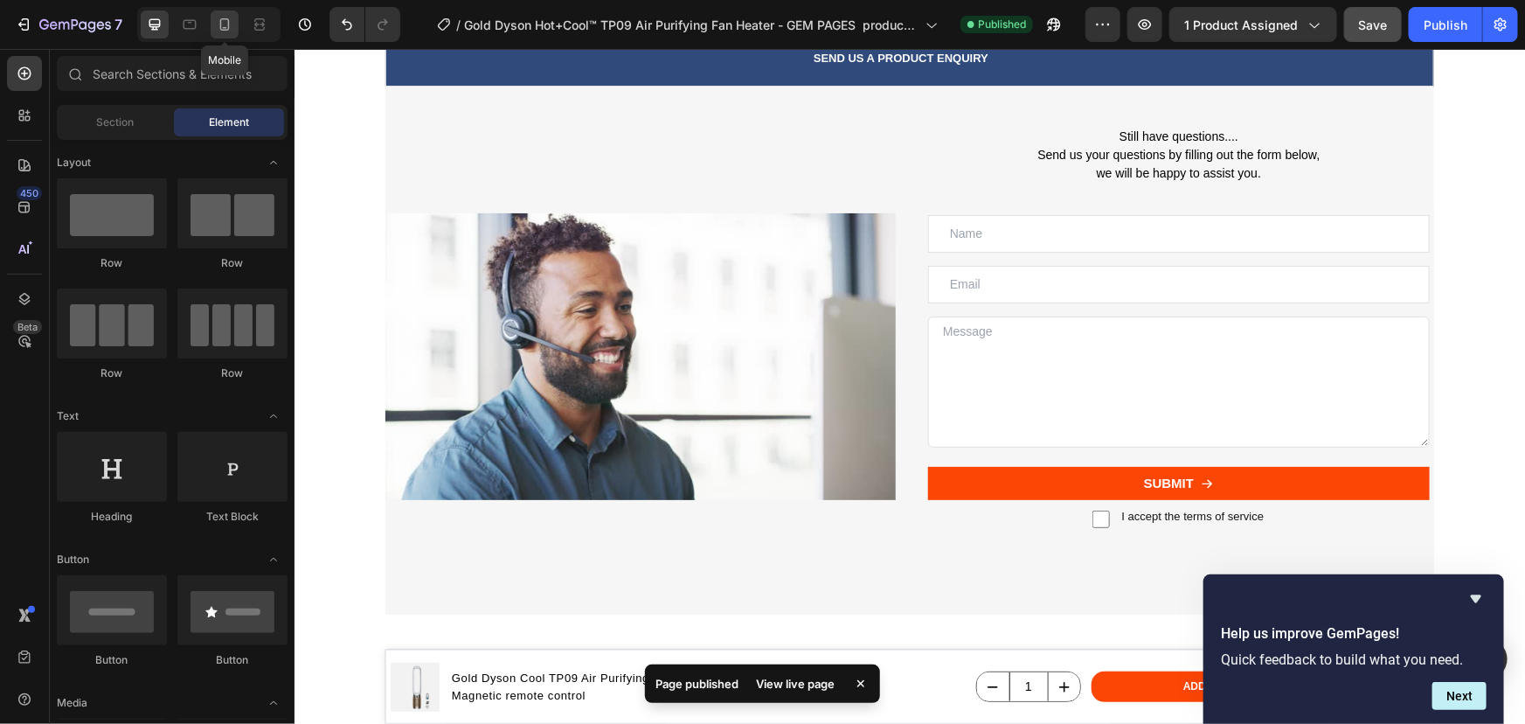
click at [219, 30] on icon at bounding box center [224, 24] width 17 height 17
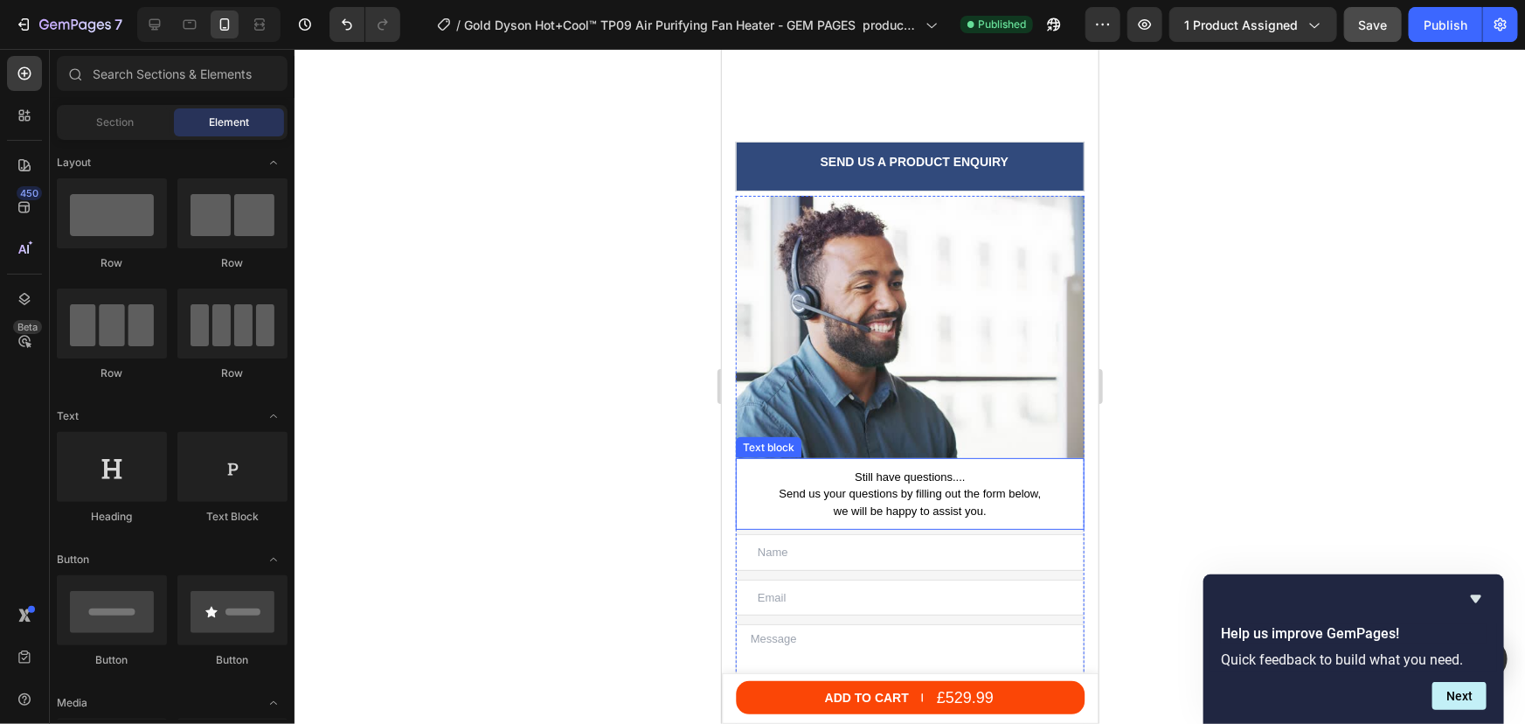
scroll to position [7838, 0]
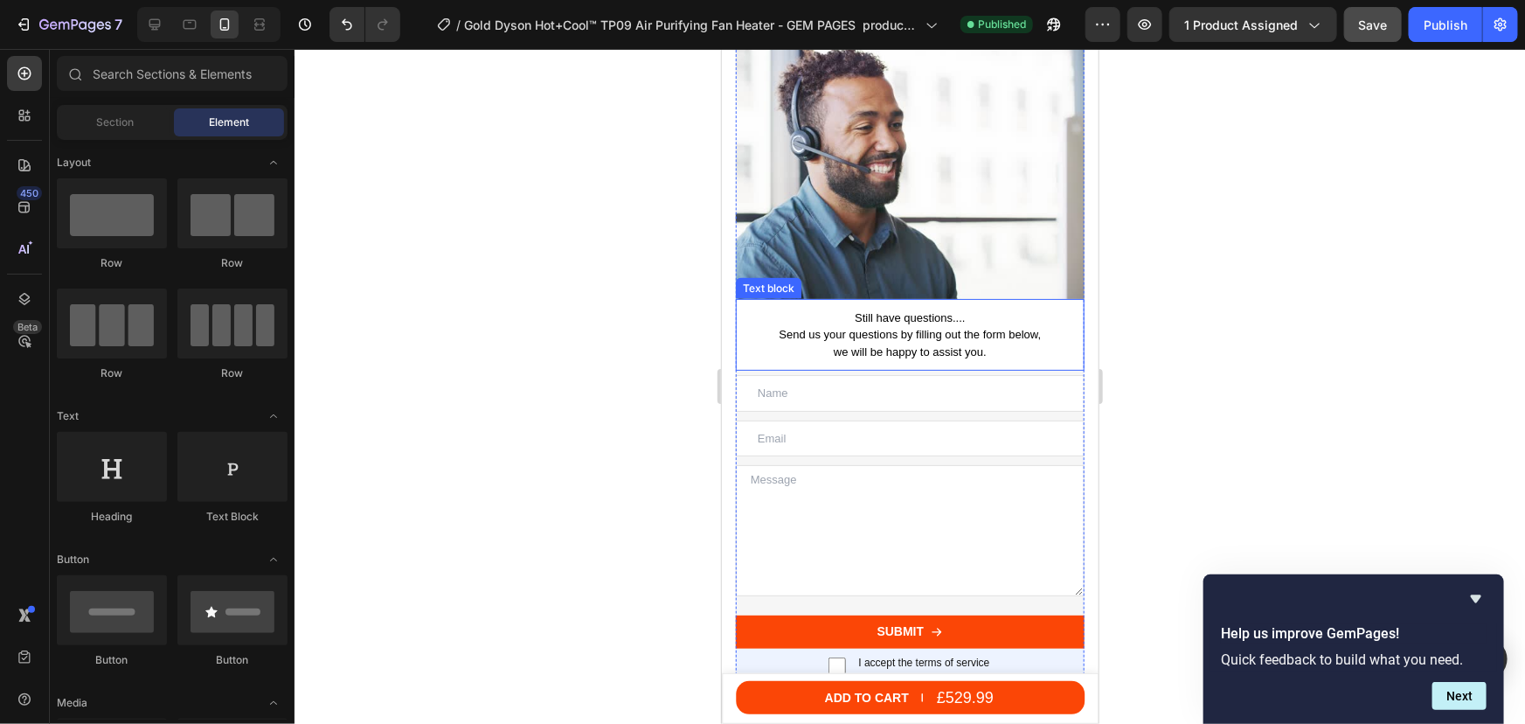
click at [853, 325] on p "Send us your questions by filling out the form below," at bounding box center [909, 333] width 345 height 17
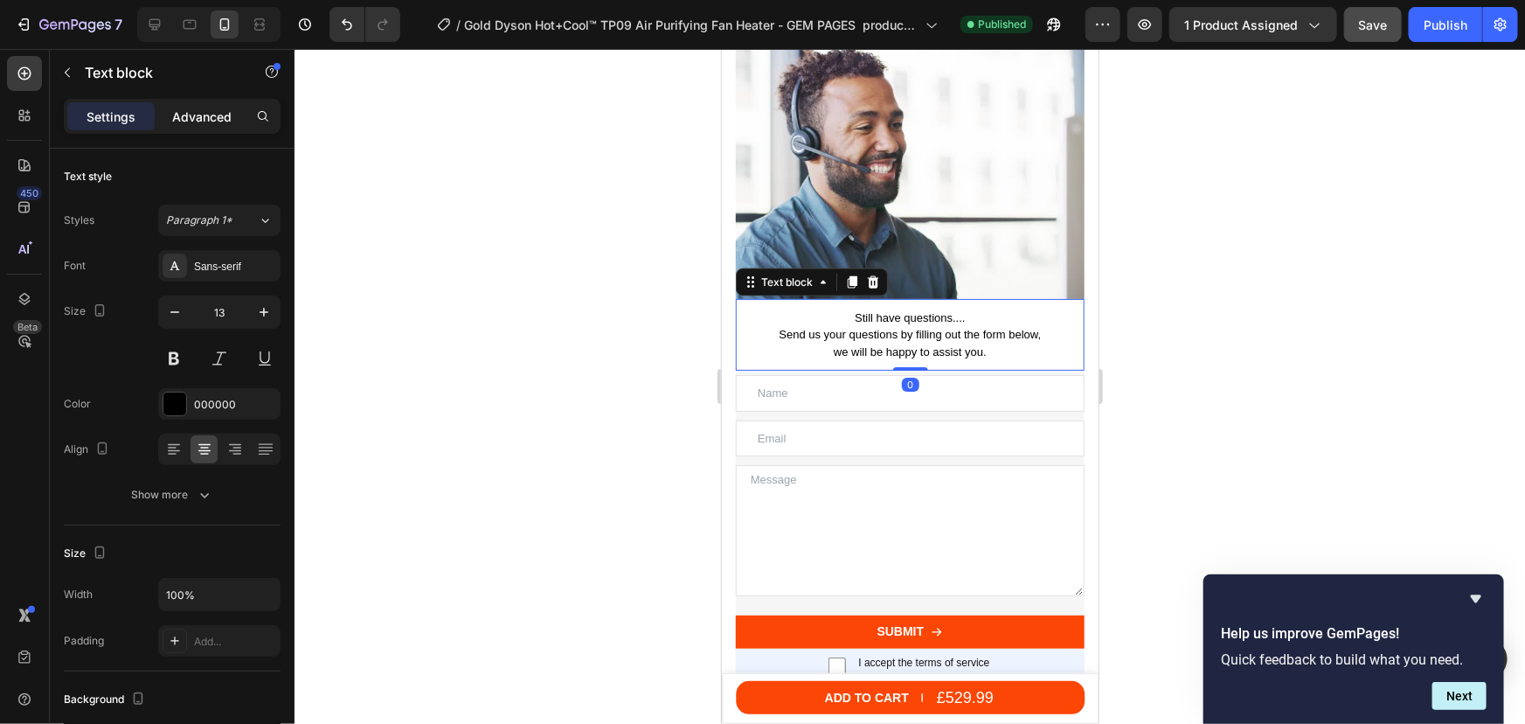
click at [191, 112] on p "Advanced" at bounding box center [201, 117] width 59 height 18
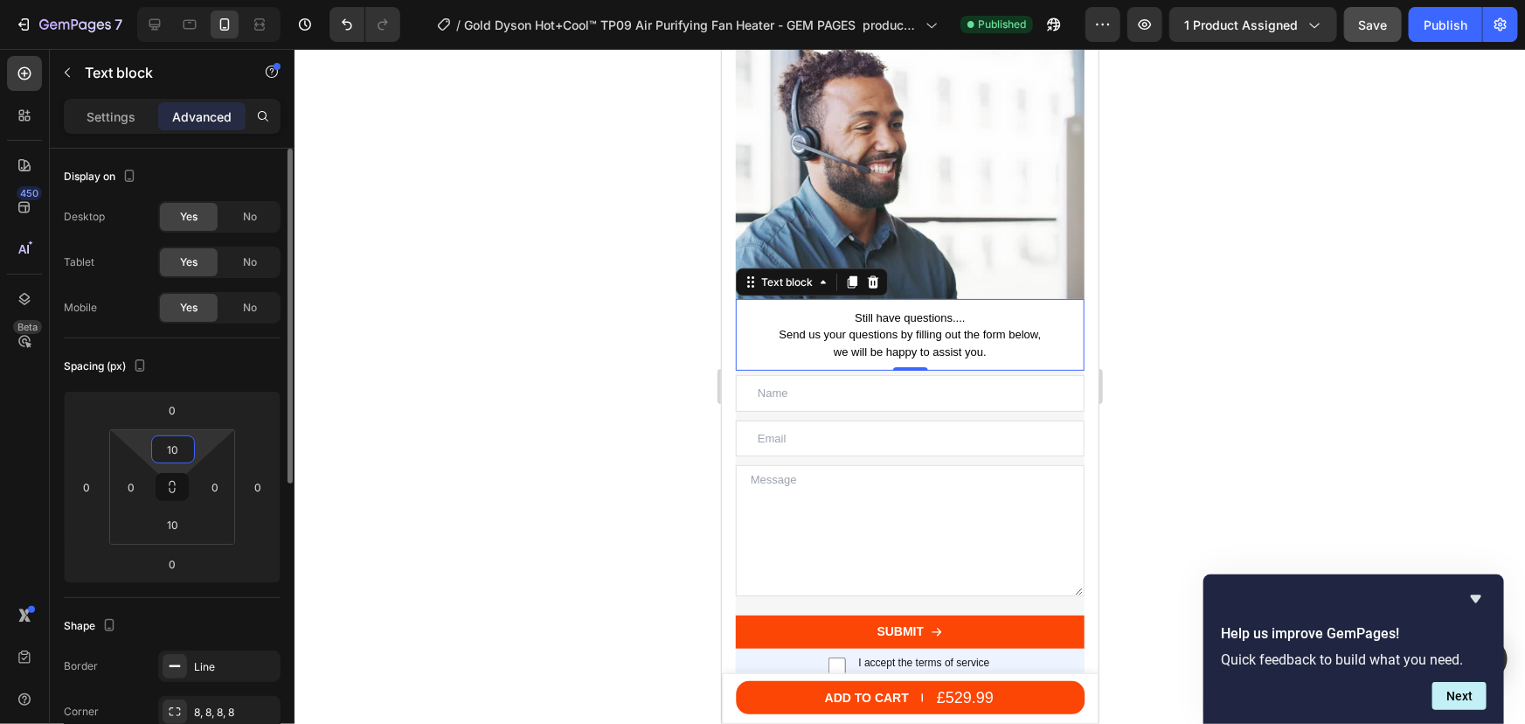
click at [178, 441] on input "10" at bounding box center [173, 449] width 35 height 26
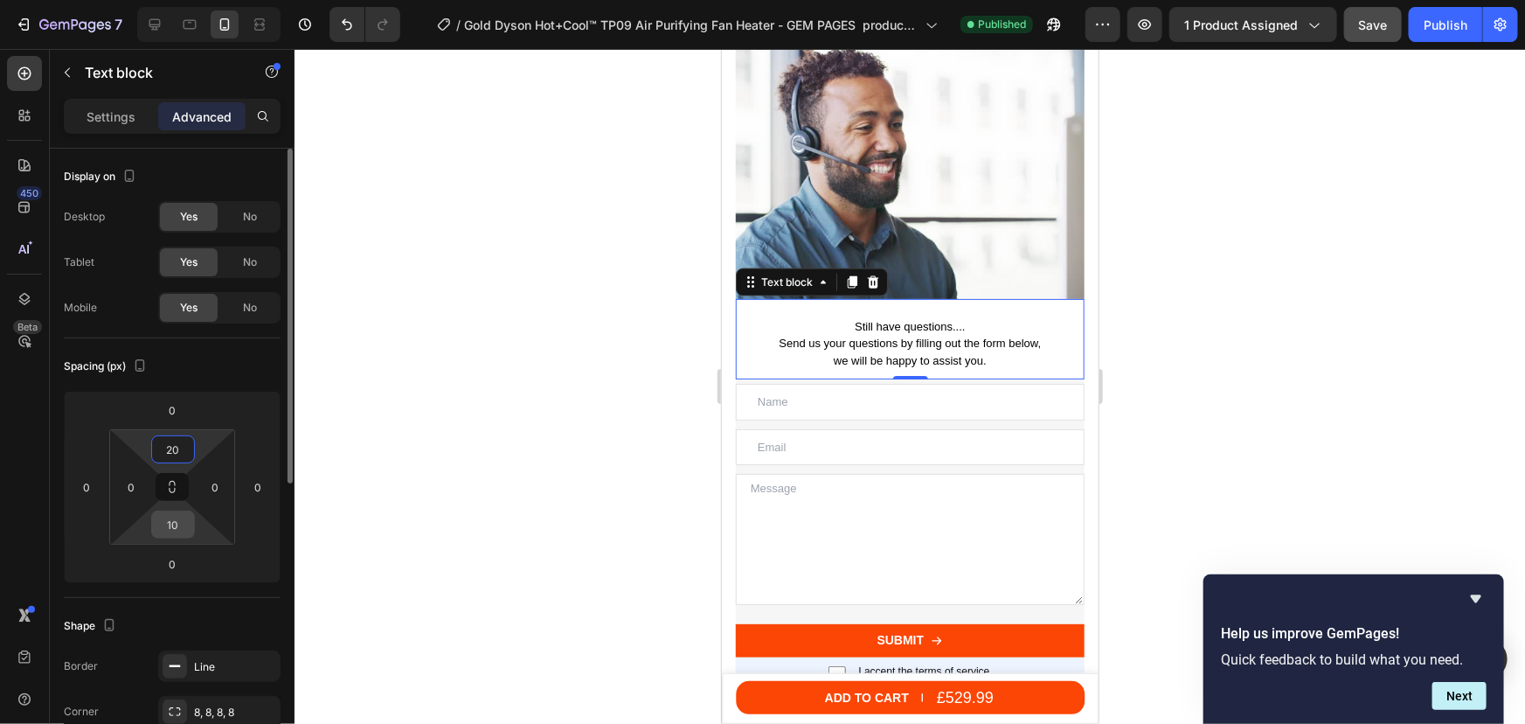
type input "20"
click at [171, 526] on input "10" at bounding box center [173, 524] width 35 height 26
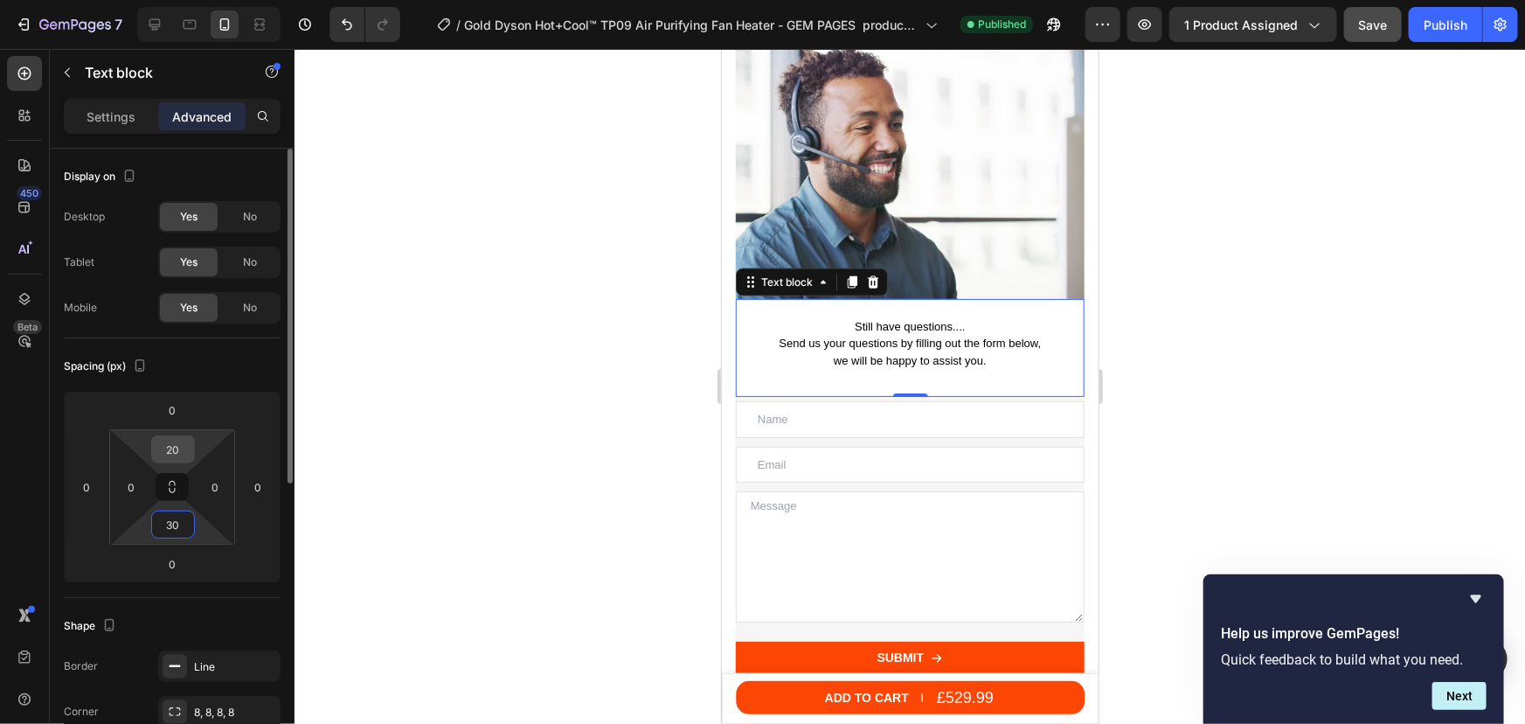
type input "30"
click at [169, 448] on input "20" at bounding box center [173, 449] width 35 height 26
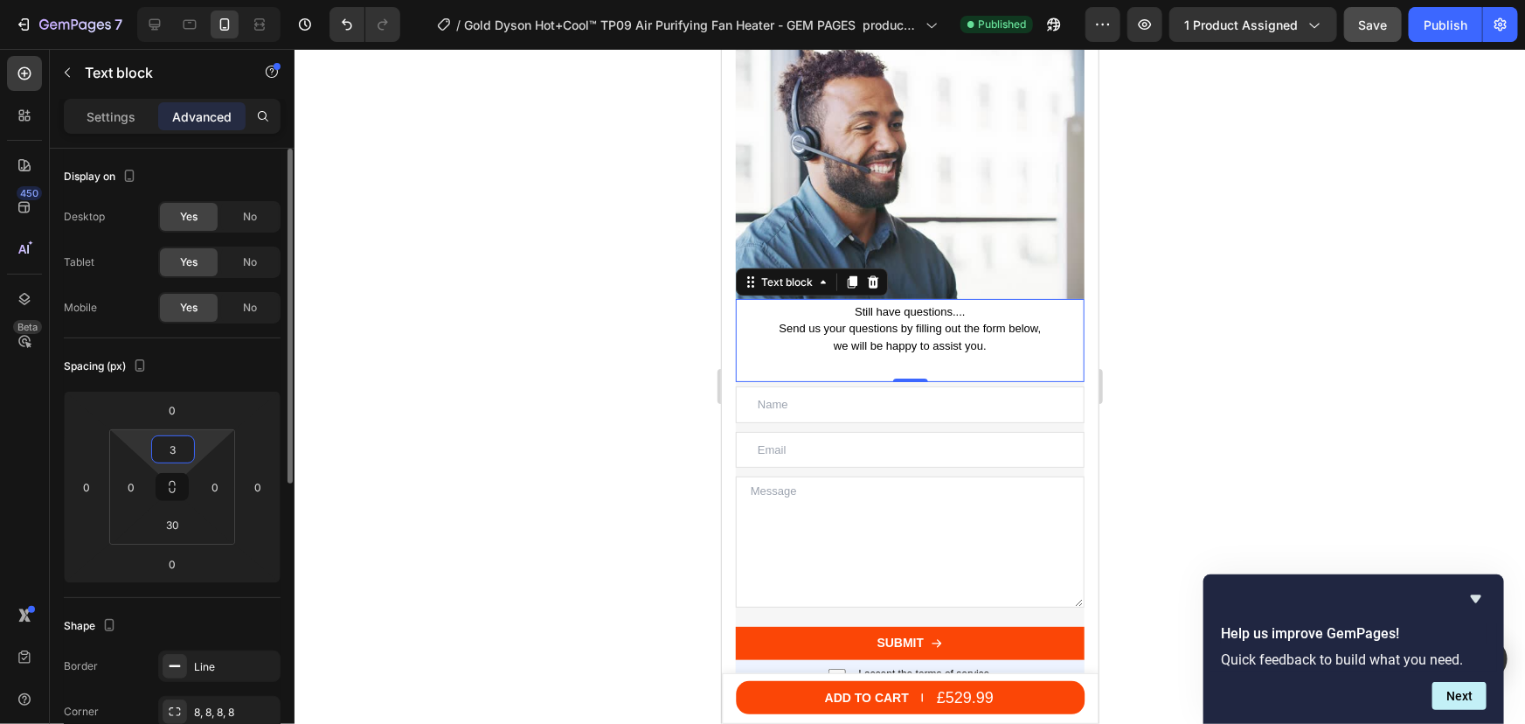
type input "30"
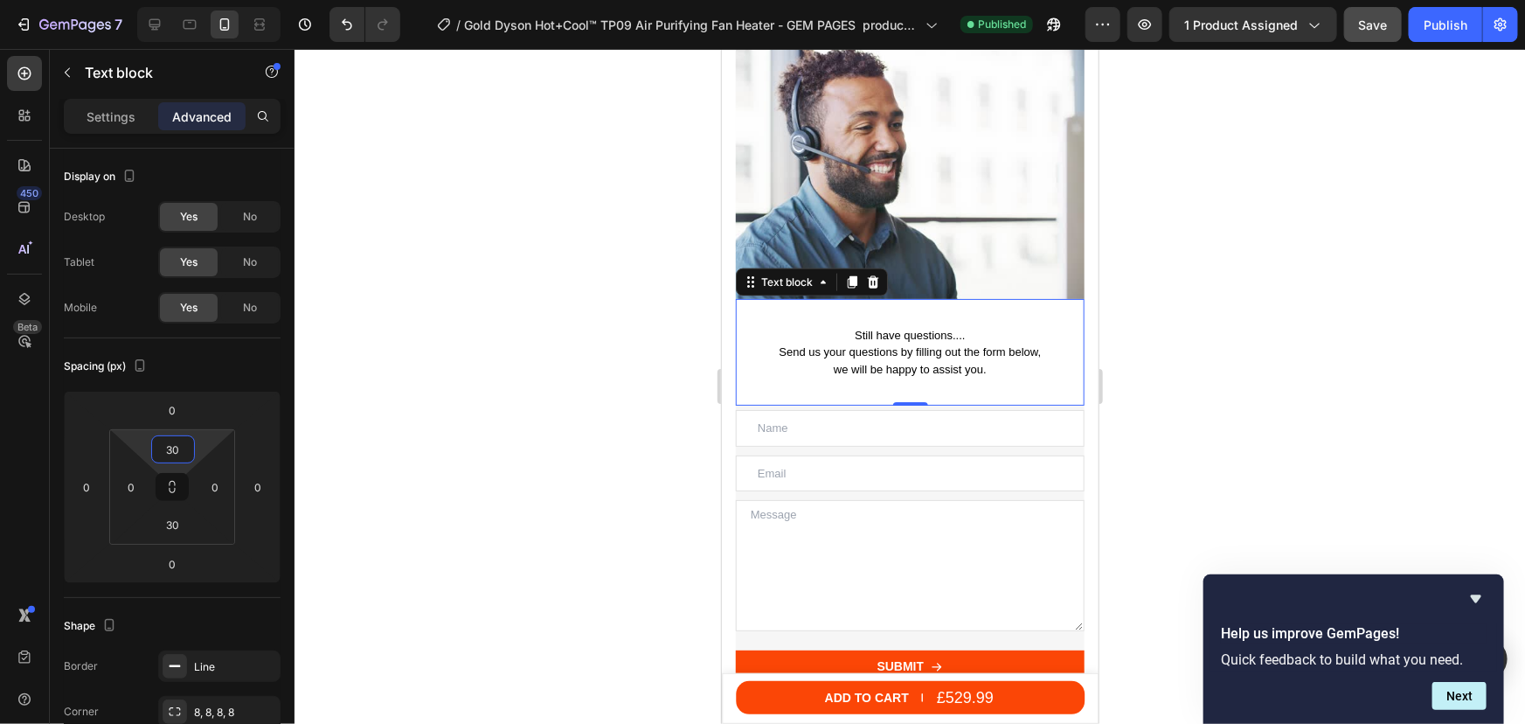
click at [1208, 323] on div at bounding box center [910, 386] width 1231 height 675
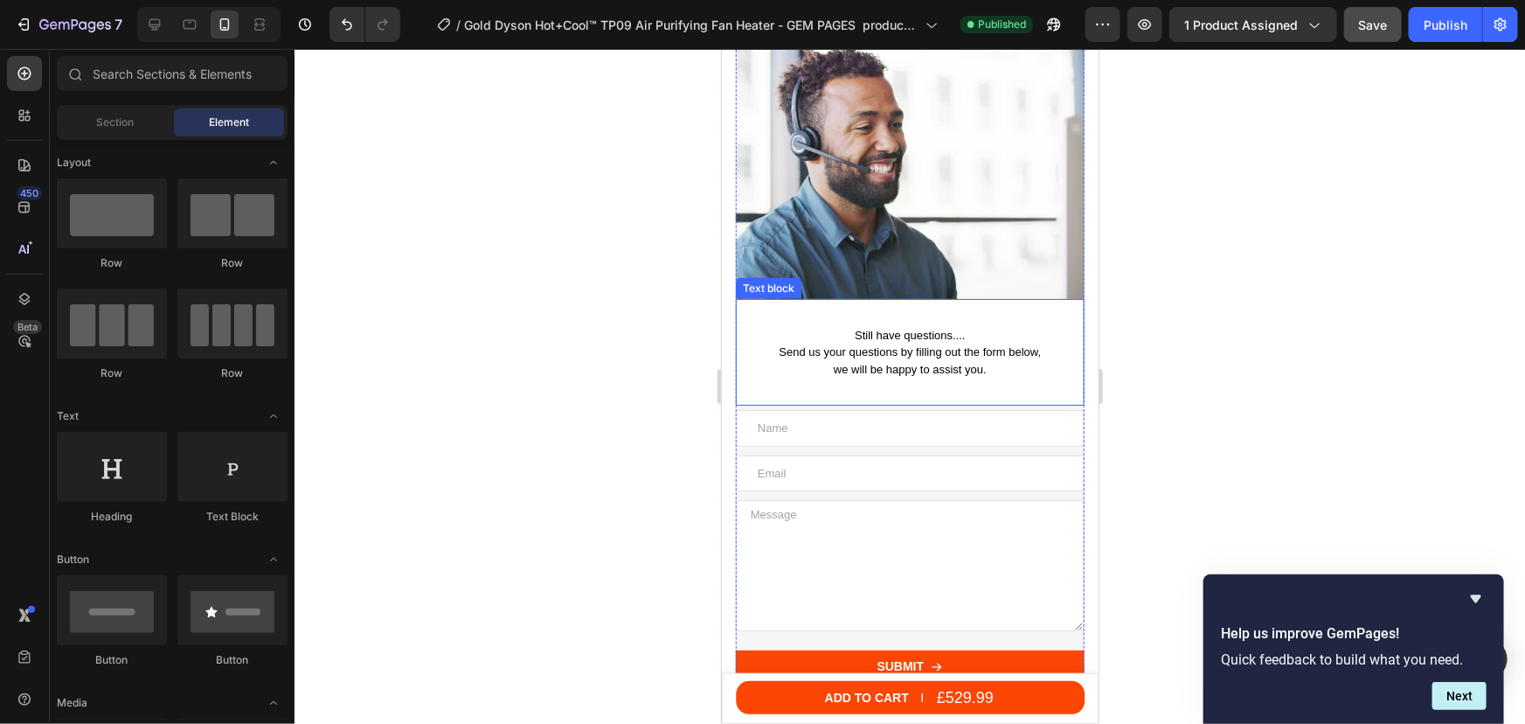
click at [983, 360] on p "we will be happy to assist you." at bounding box center [909, 368] width 345 height 17
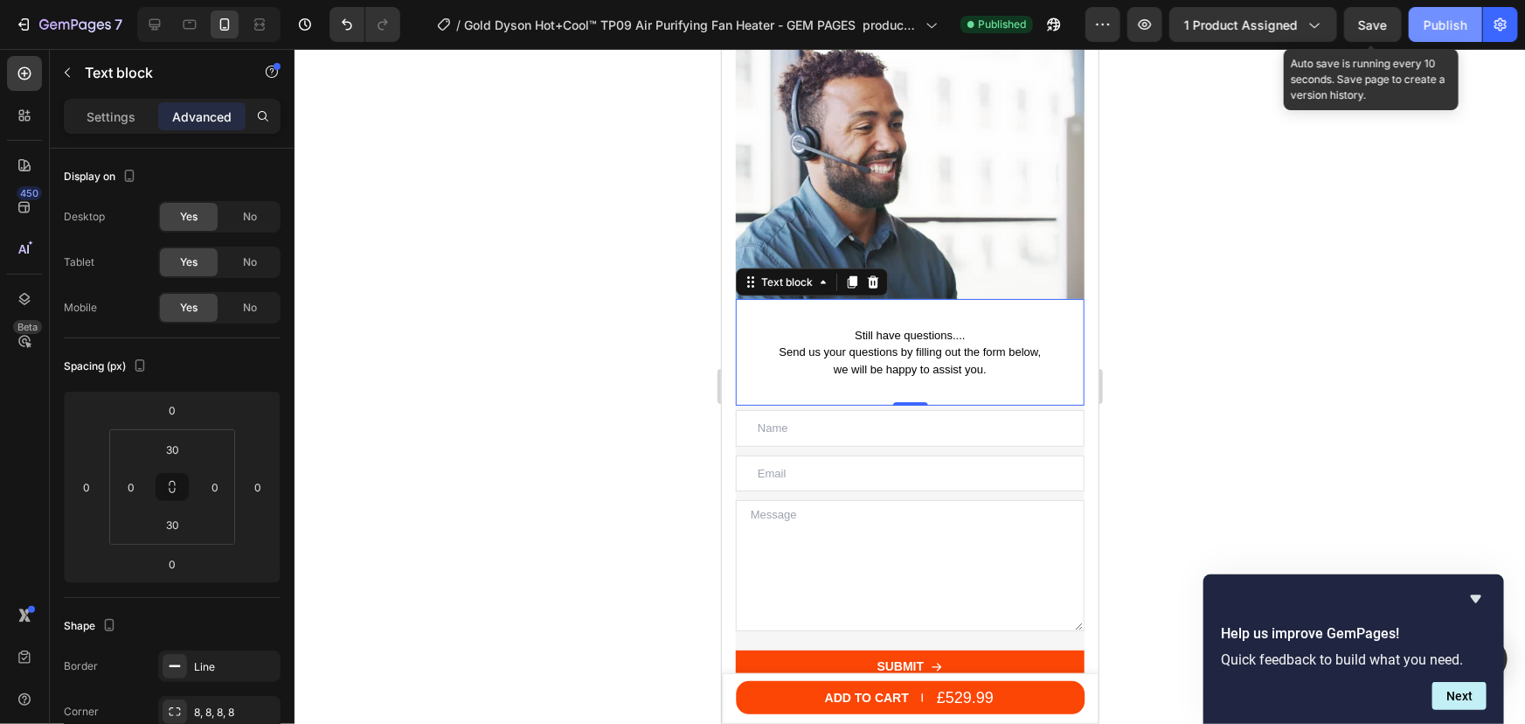
drag, startPoint x: 1376, startPoint y: 24, endPoint x: 1472, endPoint y: 18, distance: 96.3
click at [1382, 24] on span "Save" at bounding box center [1373, 24] width 29 height 15
click at [1472, 18] on button "Publish" at bounding box center [1445, 24] width 73 height 35
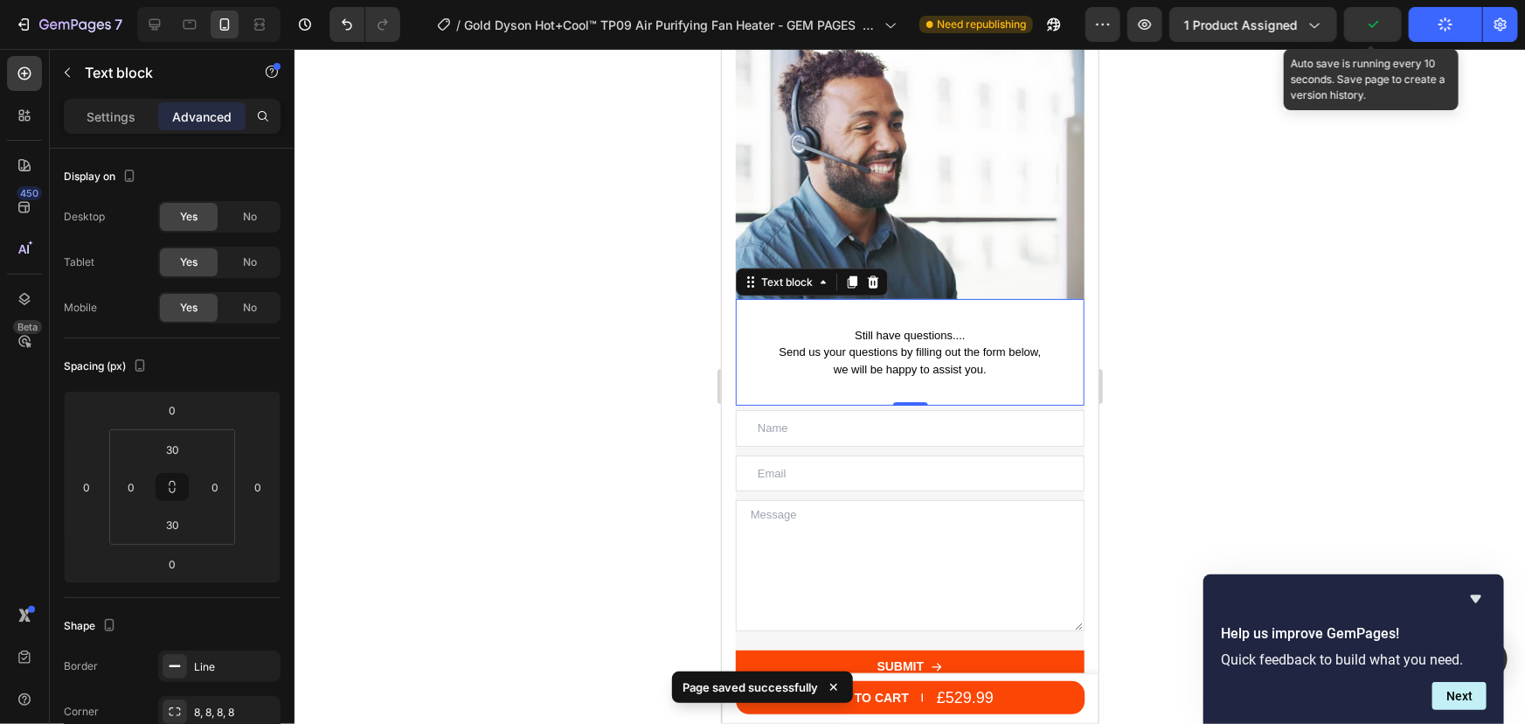
click at [1204, 252] on div at bounding box center [910, 386] width 1231 height 675
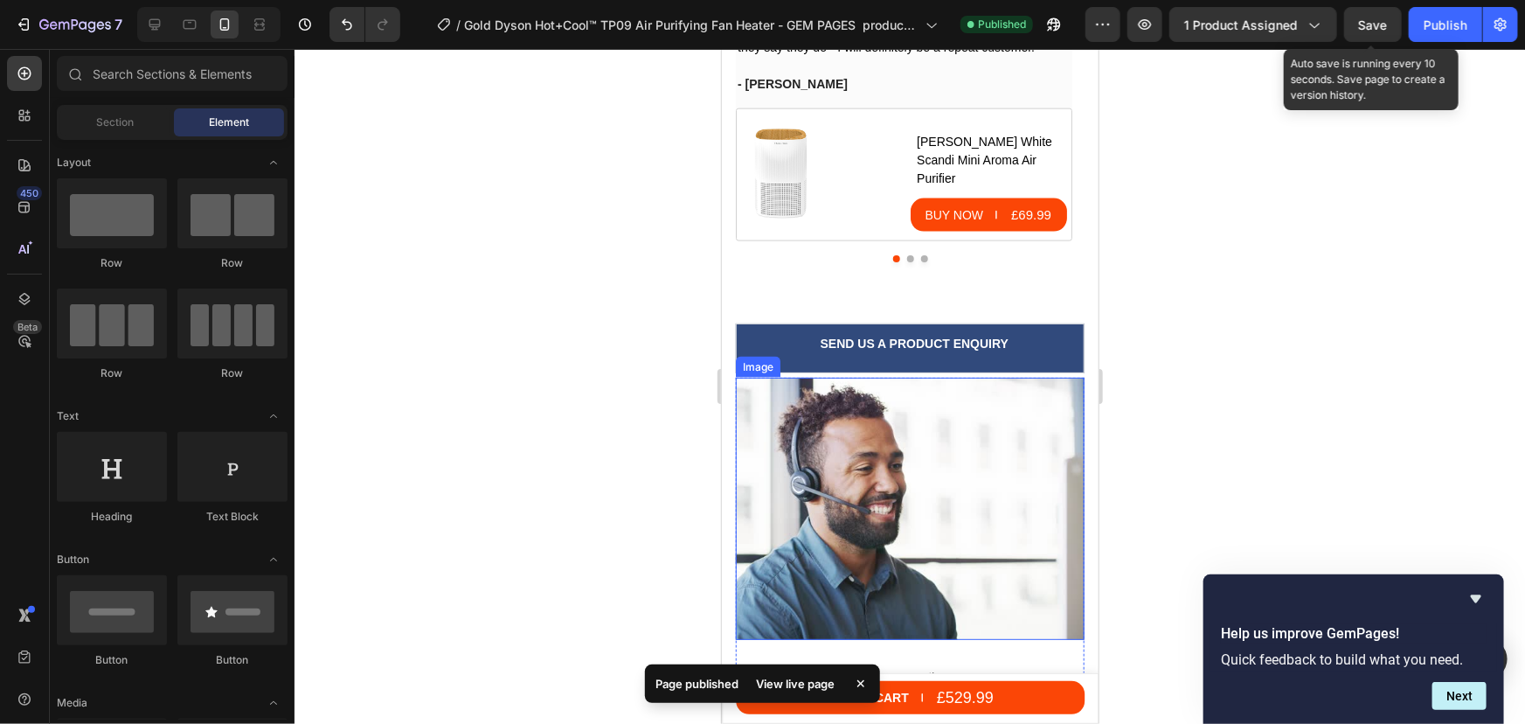
drag, startPoint x: 835, startPoint y: 449, endPoint x: 825, endPoint y: 450, distance: 9.7
click at [835, 449] on img at bounding box center [909, 507] width 349 height 261
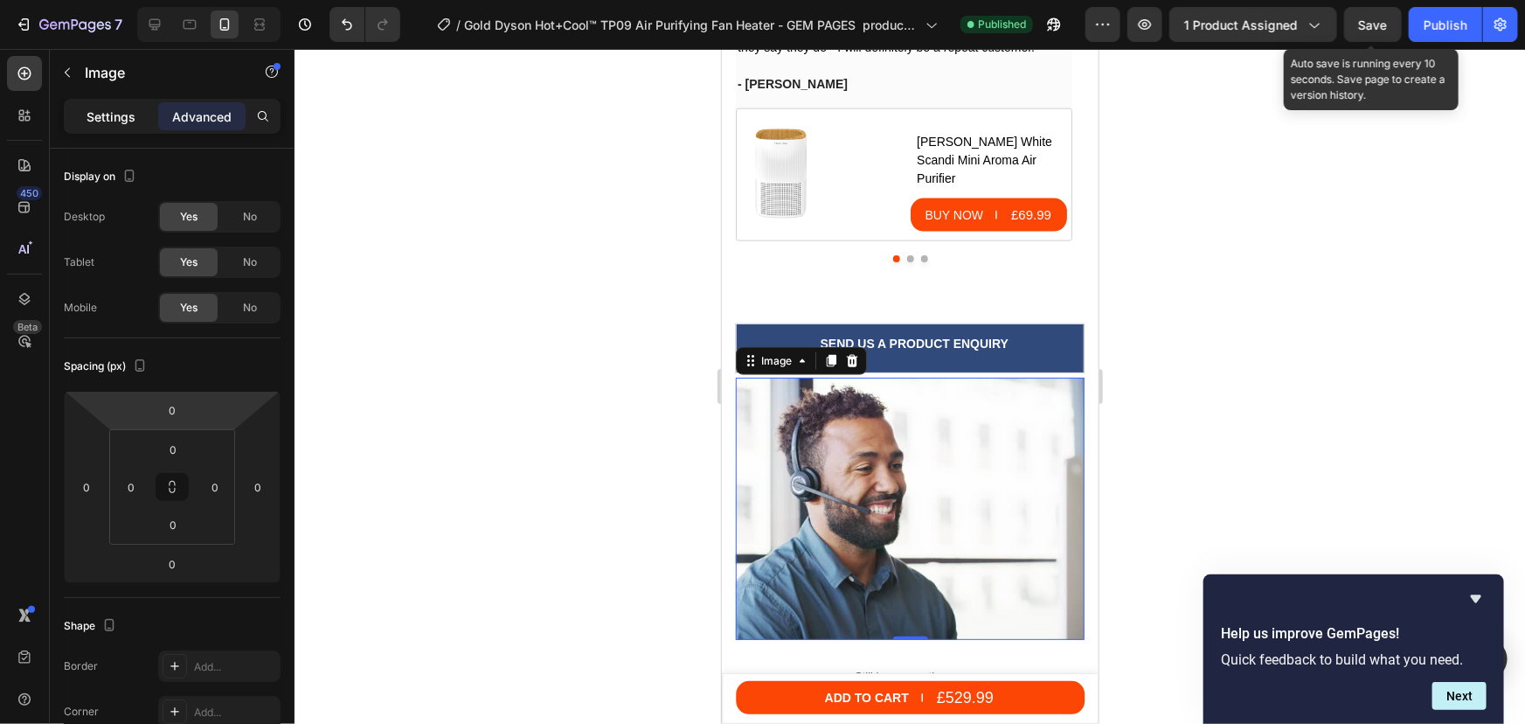
click at [112, 121] on p "Settings" at bounding box center [111, 117] width 49 height 18
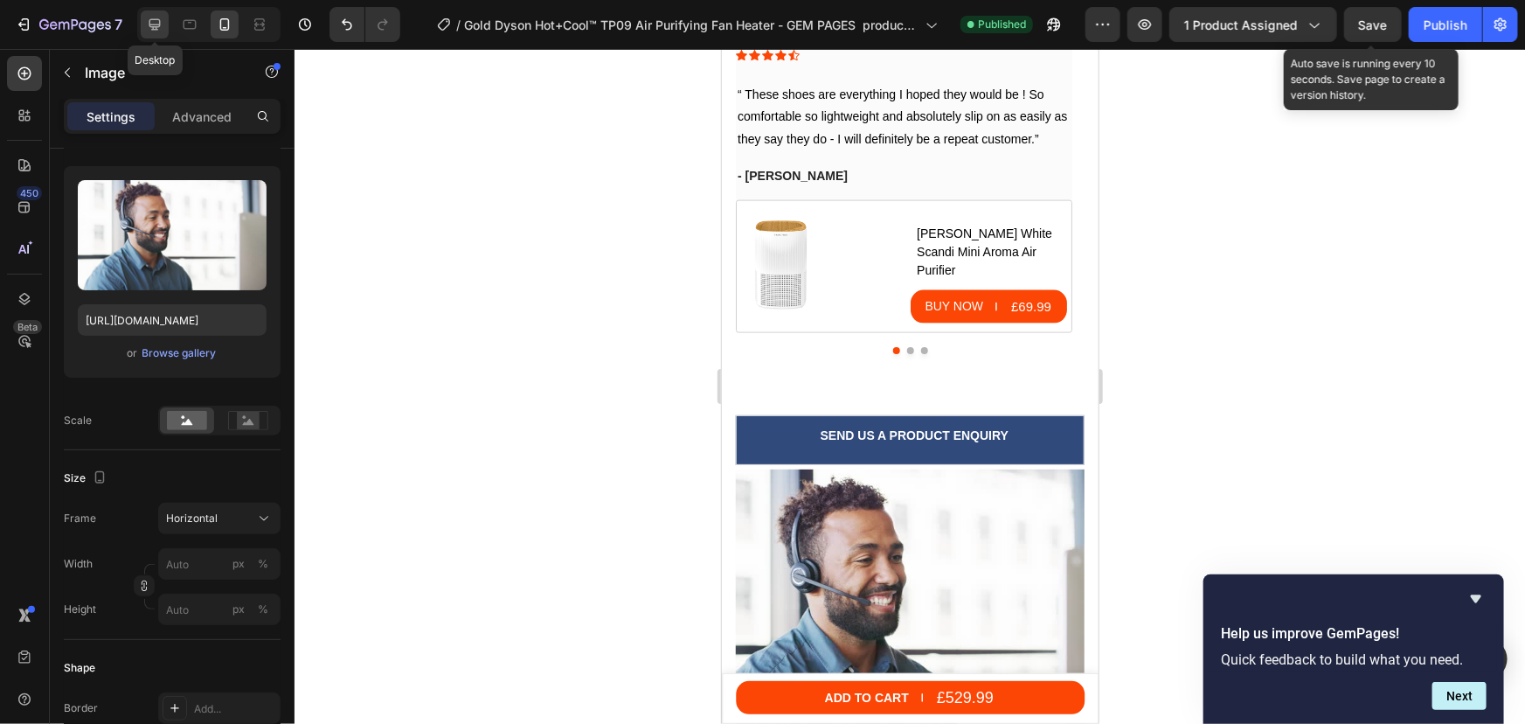
click at [161, 23] on icon at bounding box center [154, 24] width 17 height 17
type input "328"
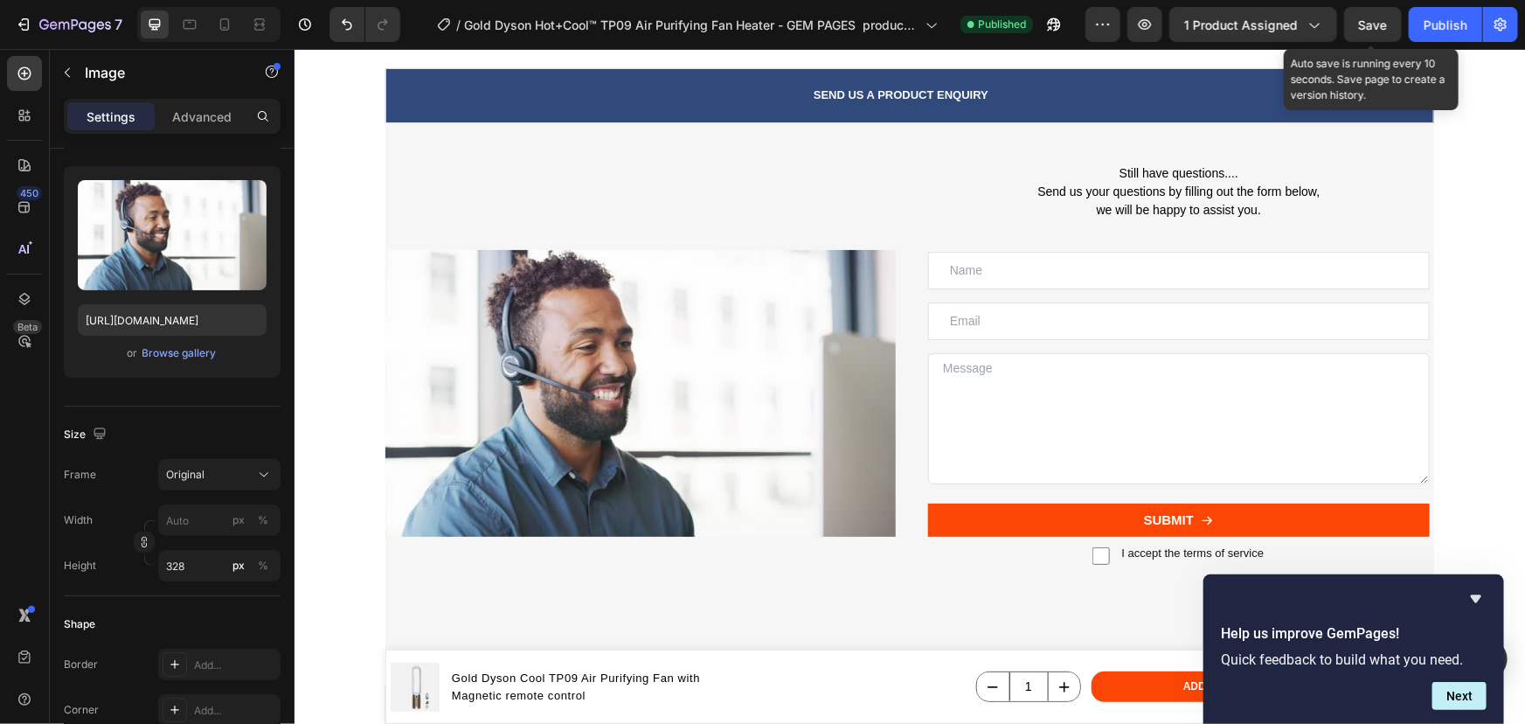
scroll to position [8213, 0]
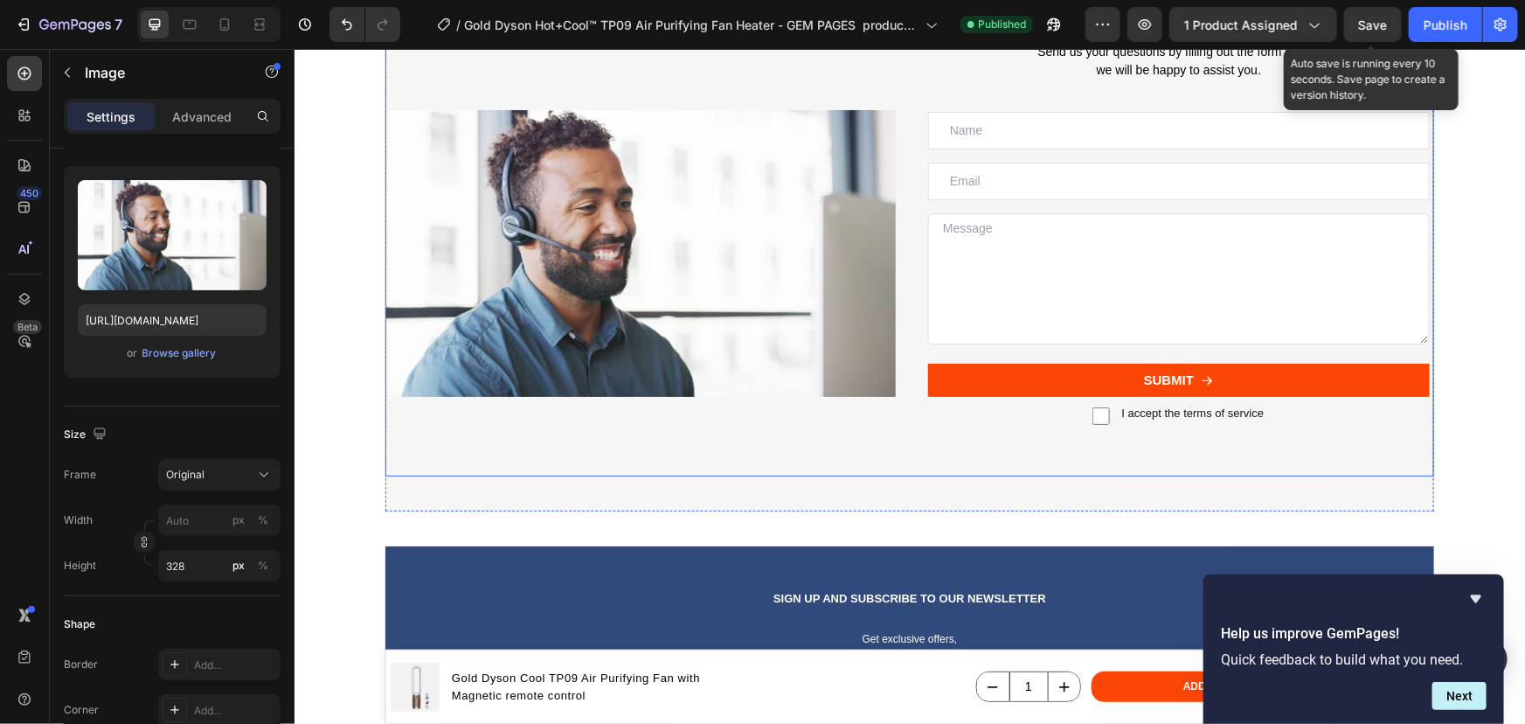
click at [592, 419] on div "Image" at bounding box center [640, 231] width 510 height 489
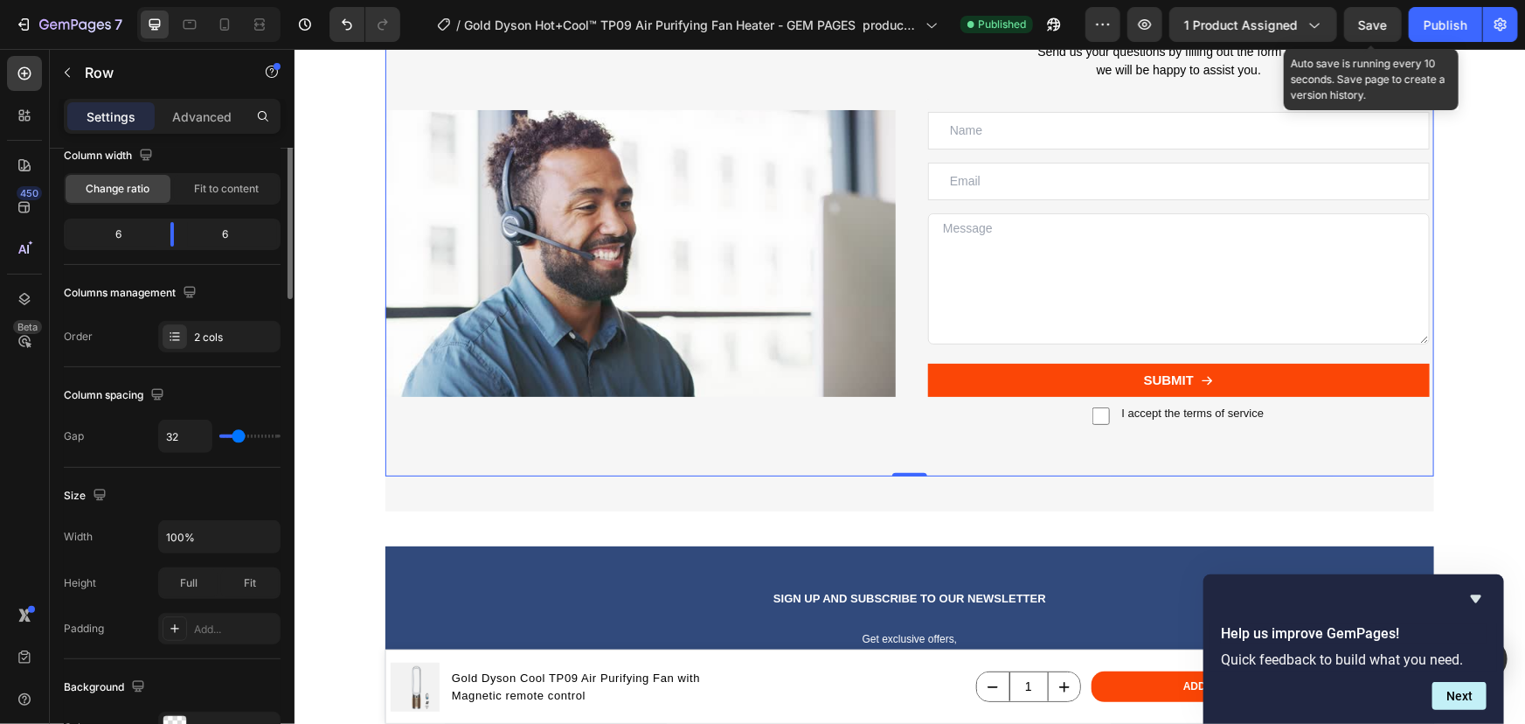
scroll to position [0, 0]
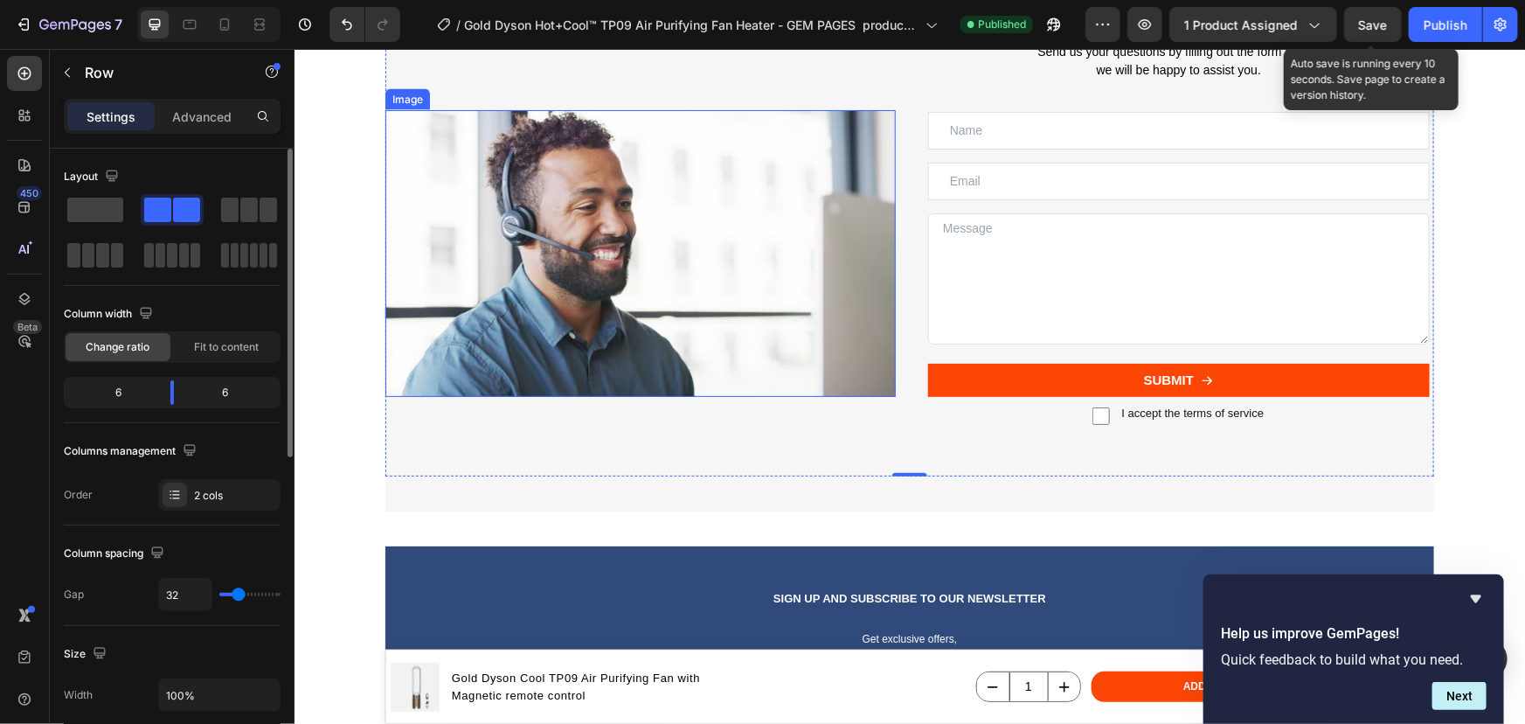
click at [593, 325] on img at bounding box center [640, 252] width 510 height 287
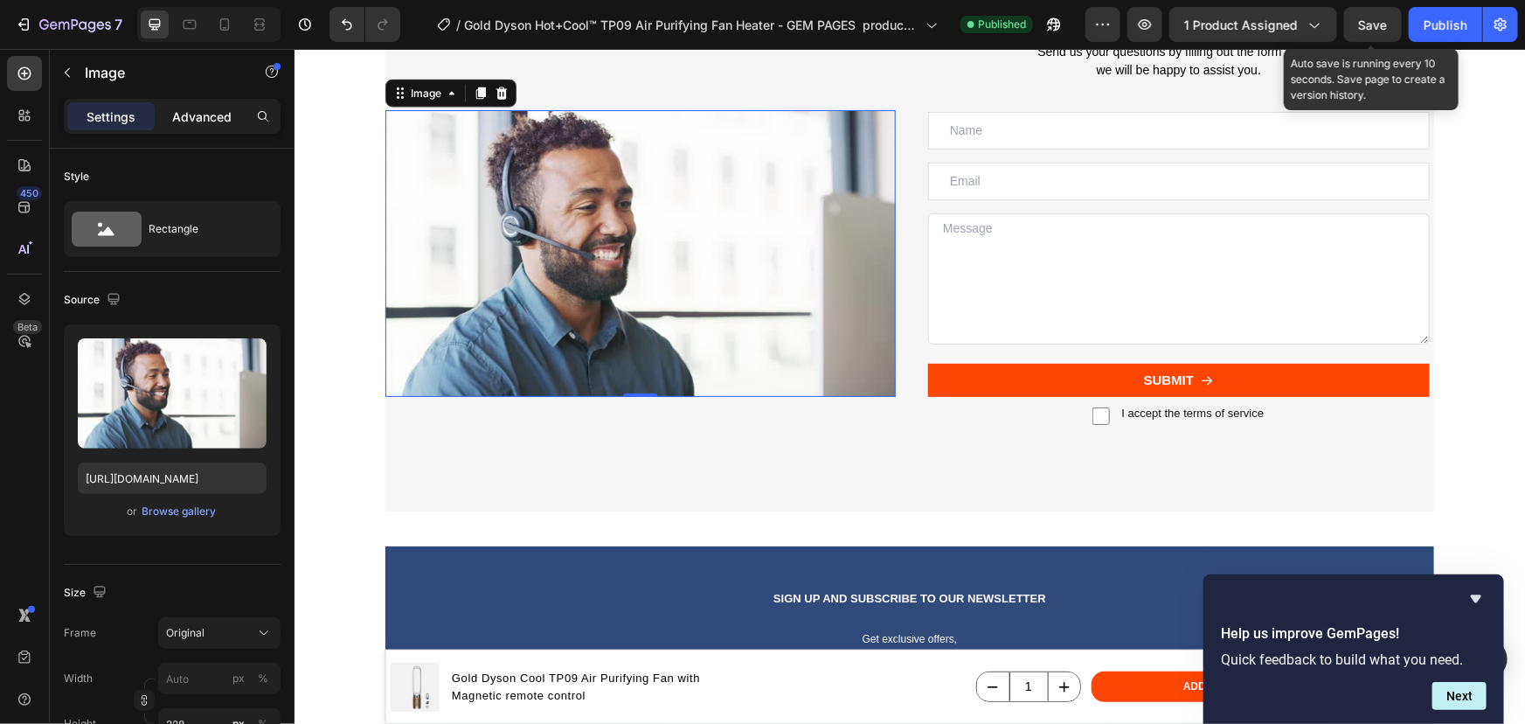
click at [189, 120] on p "Advanced" at bounding box center [201, 117] width 59 height 18
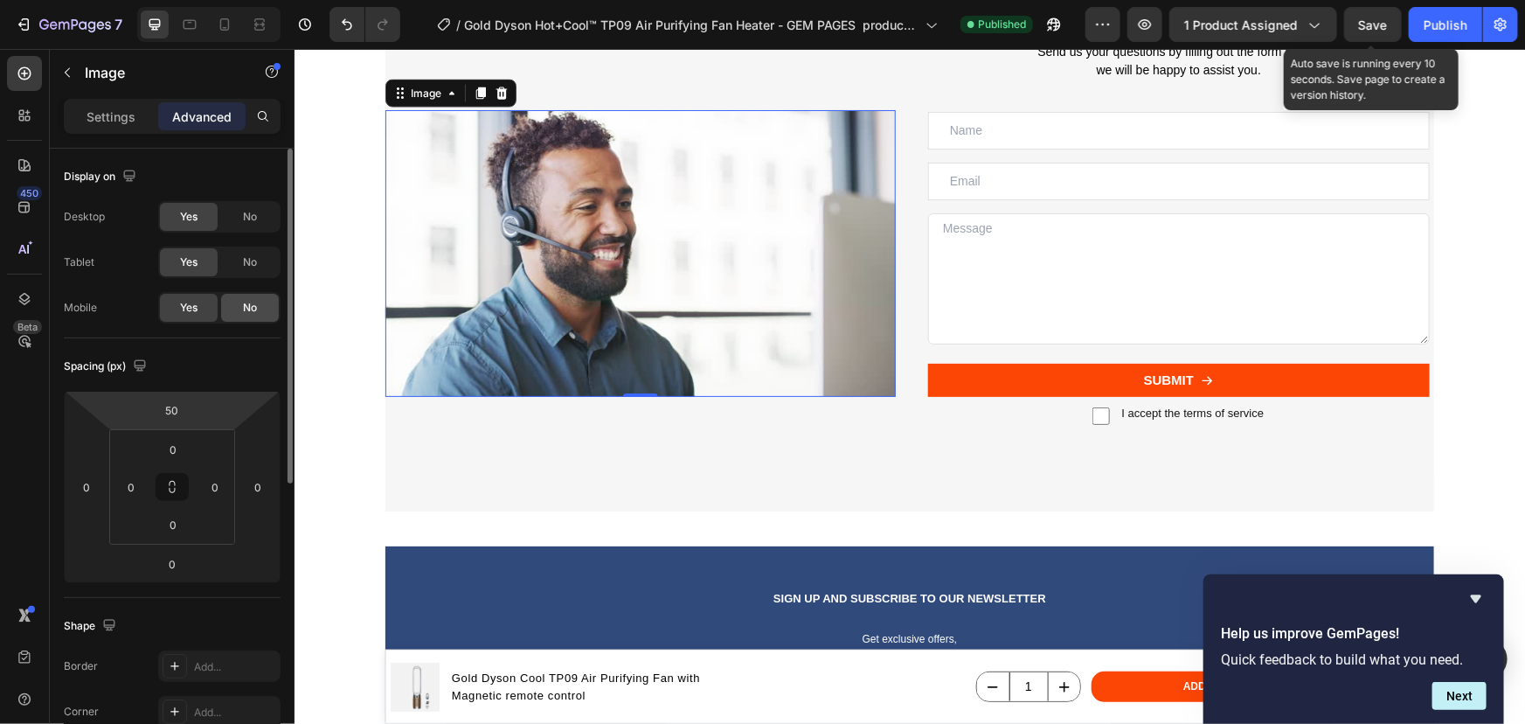
click at [251, 302] on span "No" at bounding box center [250, 308] width 14 height 16
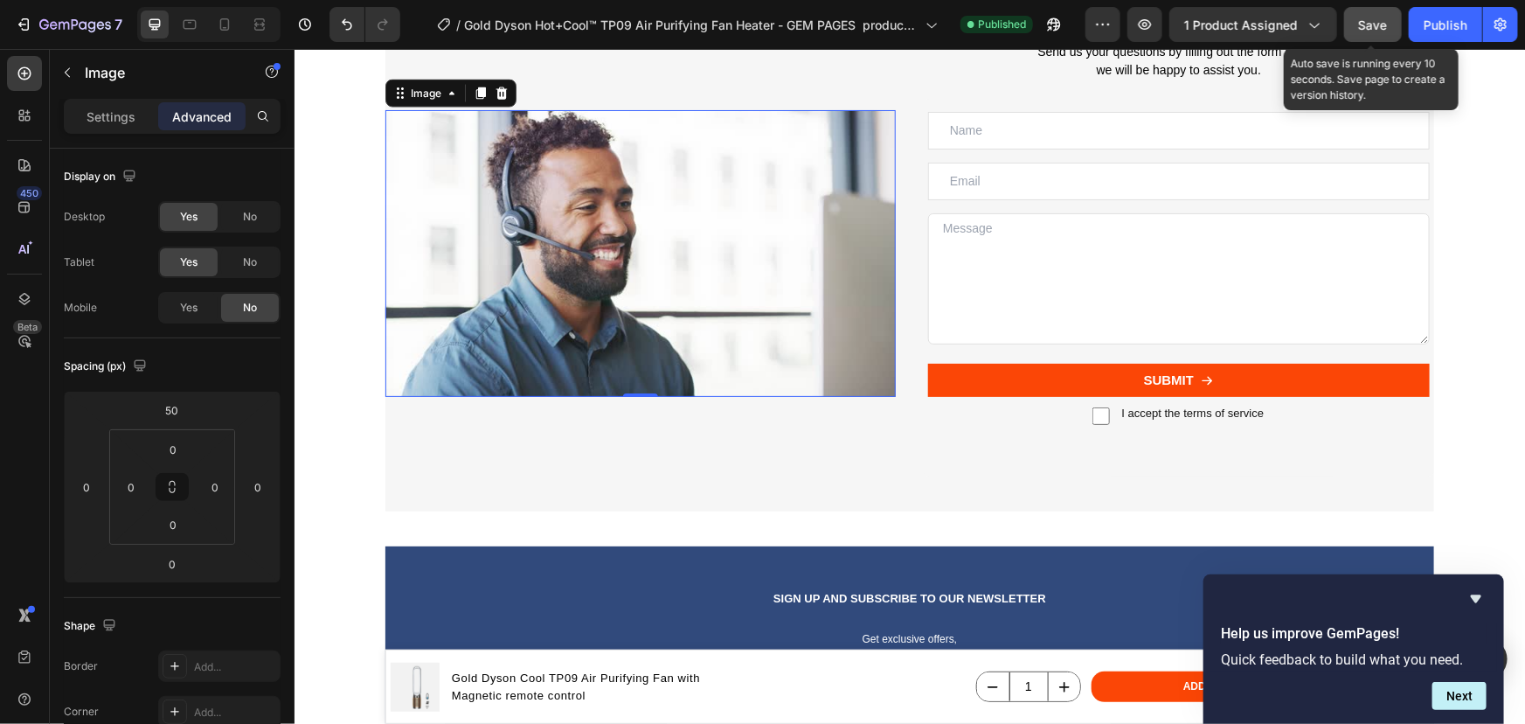
click at [1364, 19] on span "Save" at bounding box center [1373, 24] width 29 height 15
click at [1484, 19] on button "button" at bounding box center [1500, 24] width 35 height 35
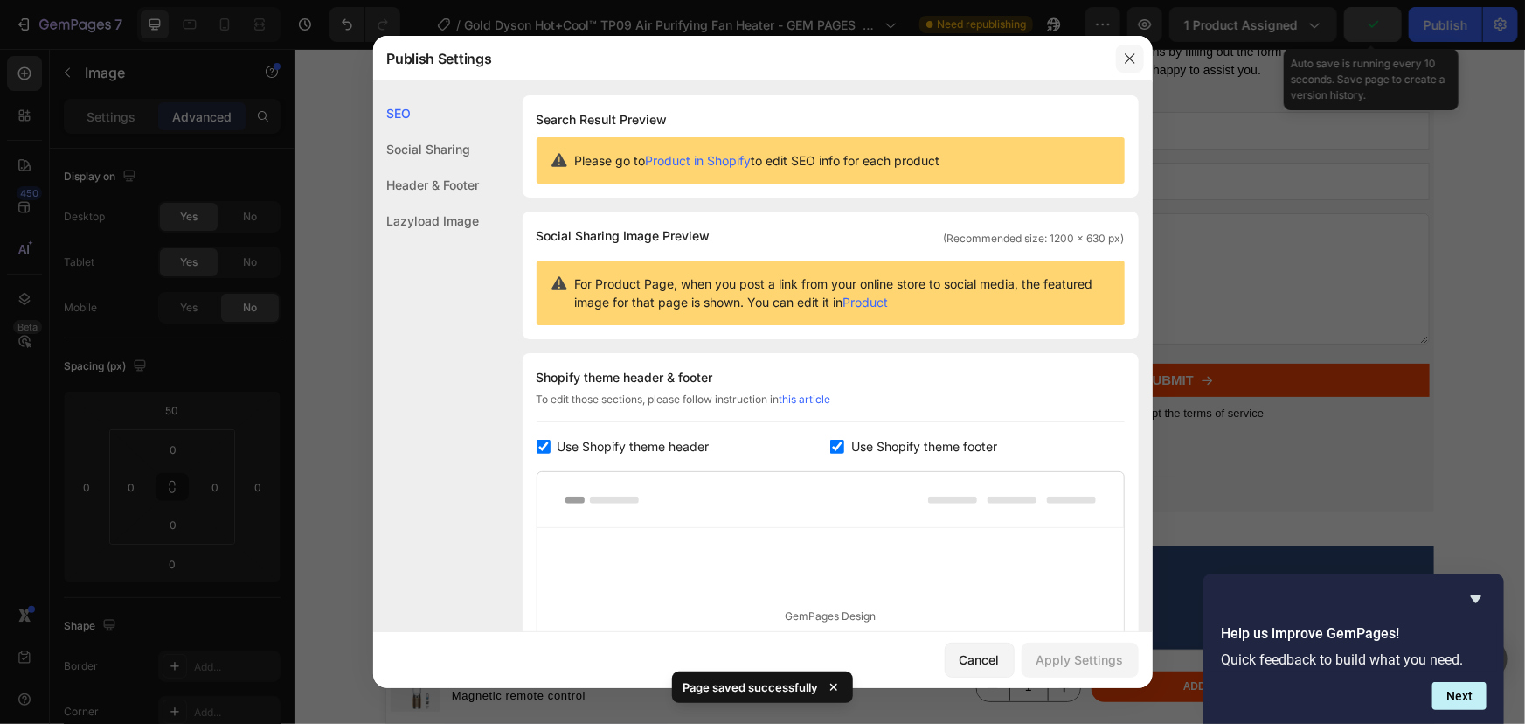
drag, startPoint x: 1138, startPoint y: 57, endPoint x: 1381, endPoint y: 32, distance: 244.2
click at [1137, 57] on button "button" at bounding box center [1130, 59] width 28 height 28
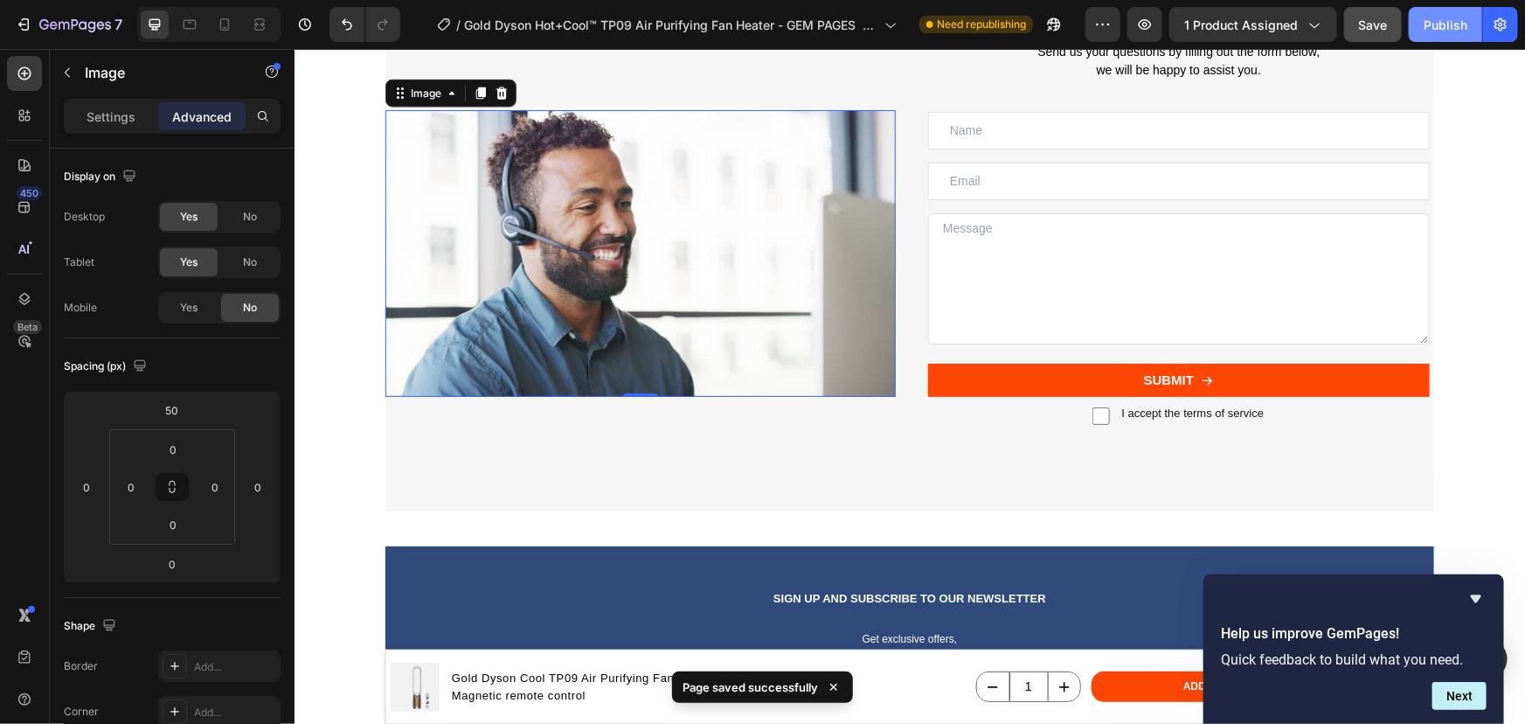
click at [1432, 20] on div "Publish" at bounding box center [1446, 25] width 44 height 18
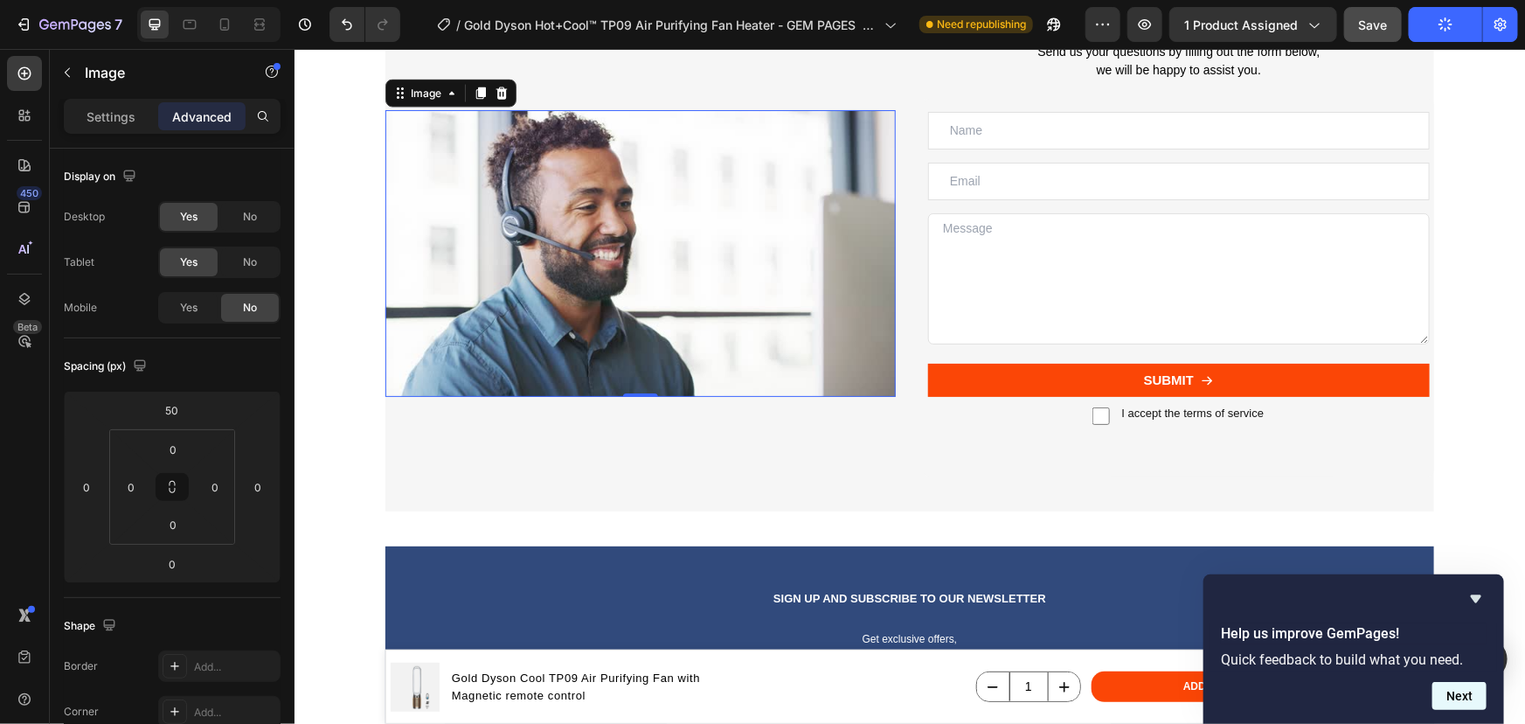
click at [1466, 689] on button "Next" at bounding box center [1460, 696] width 54 height 28
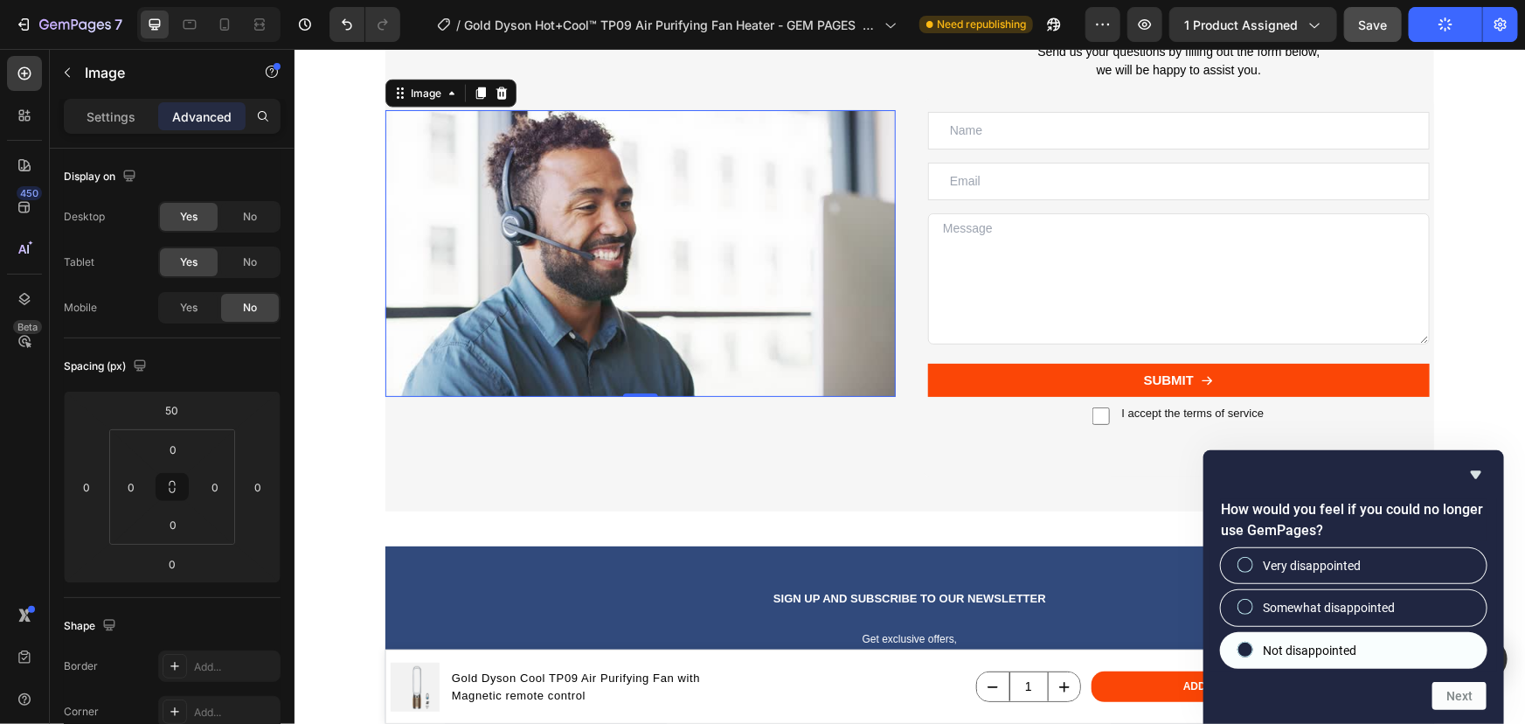
click at [1288, 650] on span "Not disappointed" at bounding box center [1310, 650] width 94 height 17
click at [1252, 650] on input "Not disappointed" at bounding box center [1245, 648] width 11 height 11
radio input "true"
click at [1442, 697] on button "Next" at bounding box center [1460, 696] width 54 height 28
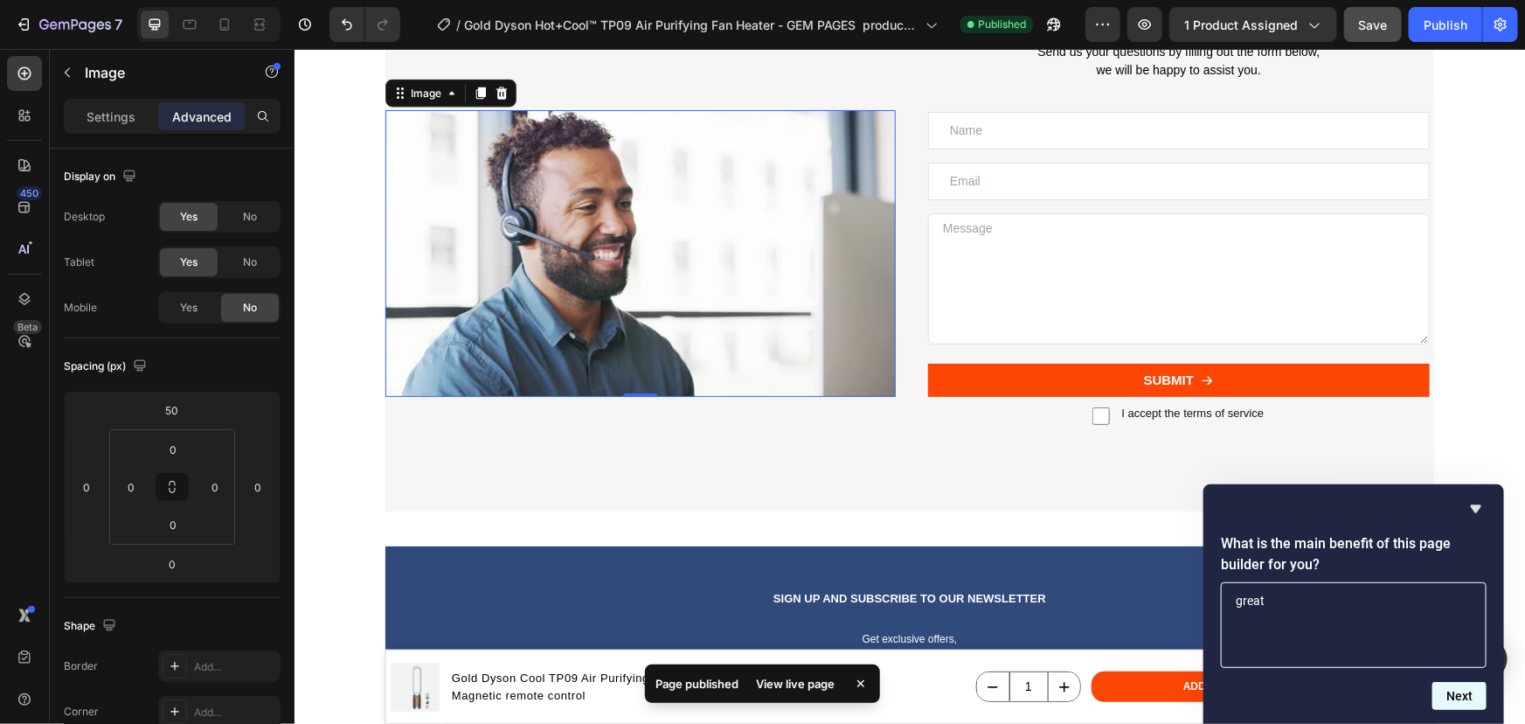
type textarea "great"
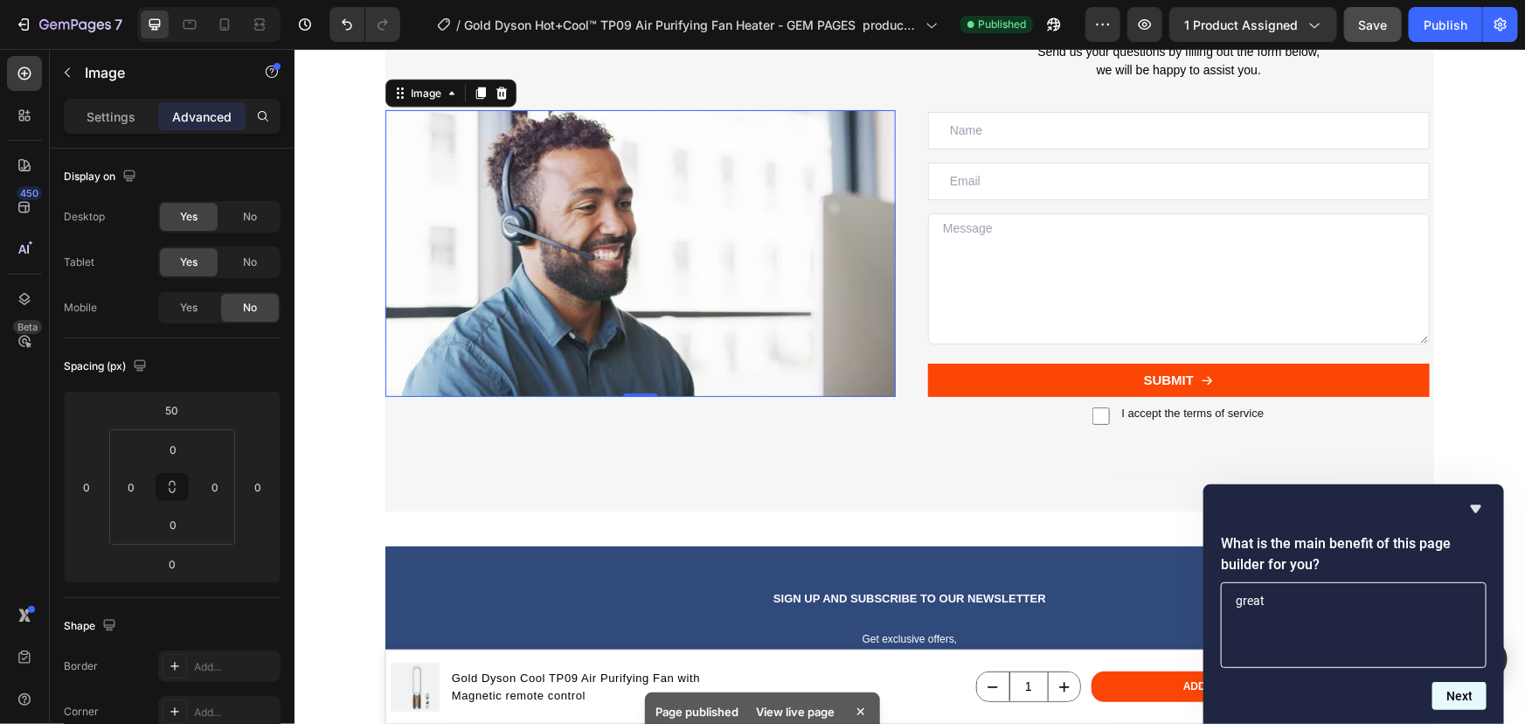
click at [1477, 701] on button "Next" at bounding box center [1460, 696] width 54 height 28
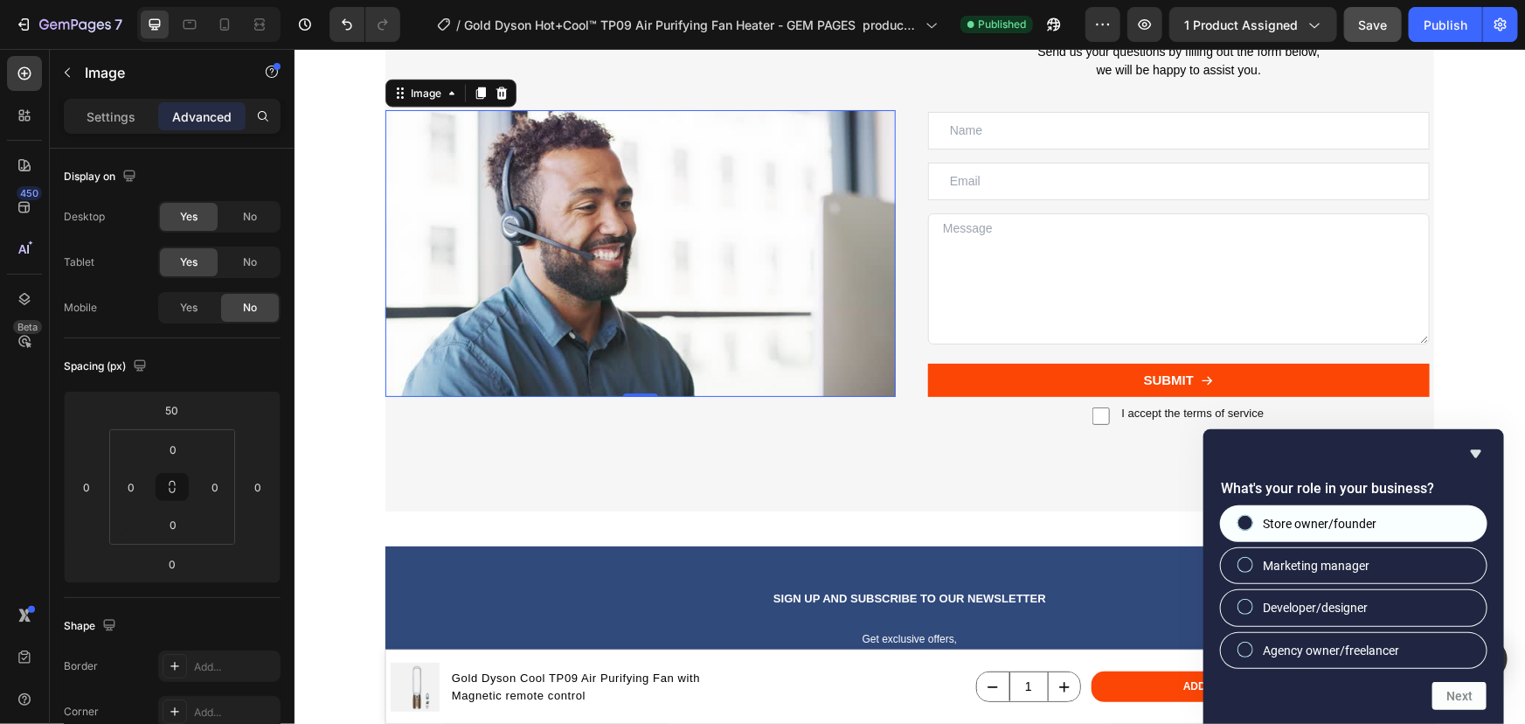
click at [1355, 526] on span "Store owner/founder" at bounding box center [1320, 523] width 114 height 17
click at [1252, 526] on input "Store owner/founder" at bounding box center [1245, 522] width 11 height 11
radio input "true"
click at [1451, 692] on button "Next" at bounding box center [1460, 696] width 54 height 28
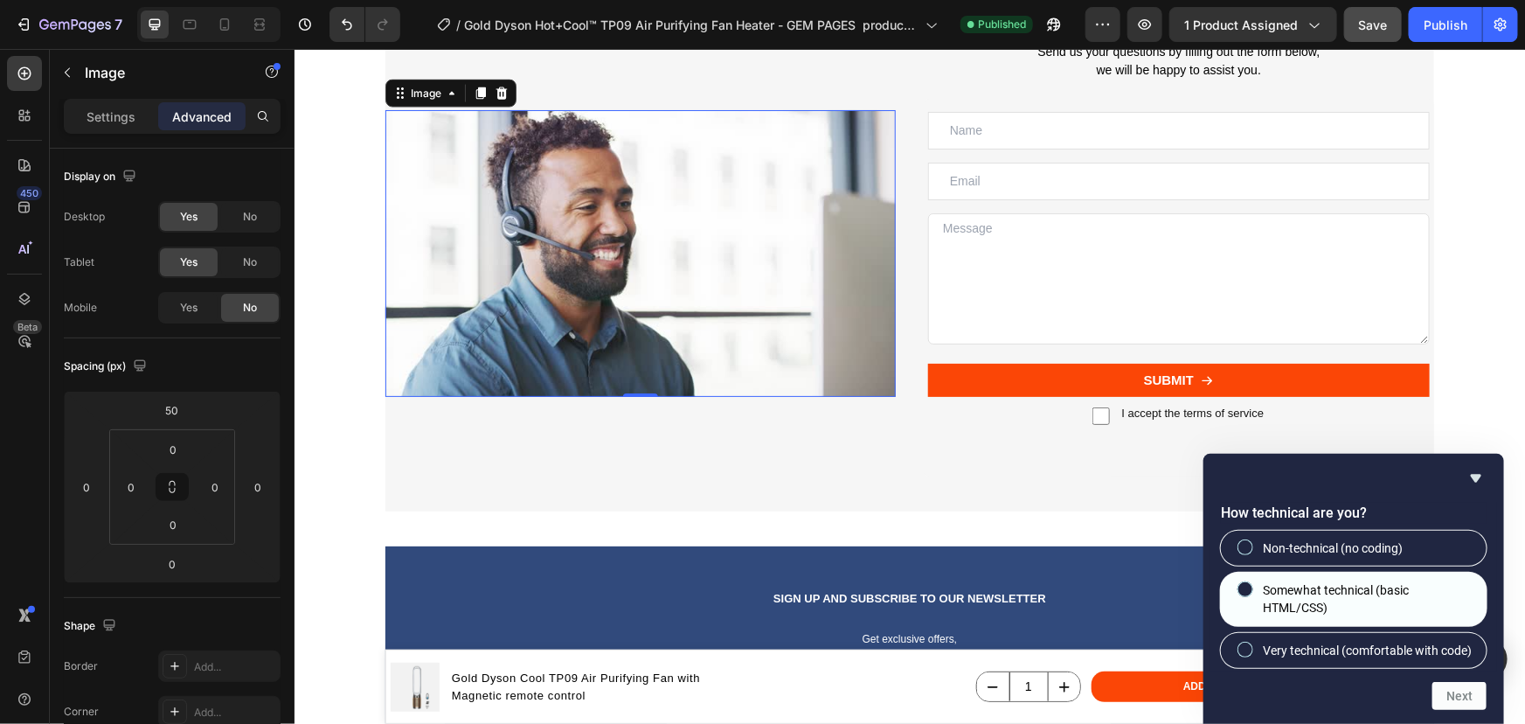
click at [1341, 581] on span "Somewhat technical (basic HTML/CSS)" at bounding box center [1368, 599] width 210 height 36
click at [1252, 584] on input "Somewhat technical (basic HTML/CSS)" at bounding box center [1245, 589] width 11 height 11
radio input "true"
click at [1457, 697] on button "Next" at bounding box center [1460, 696] width 54 height 28
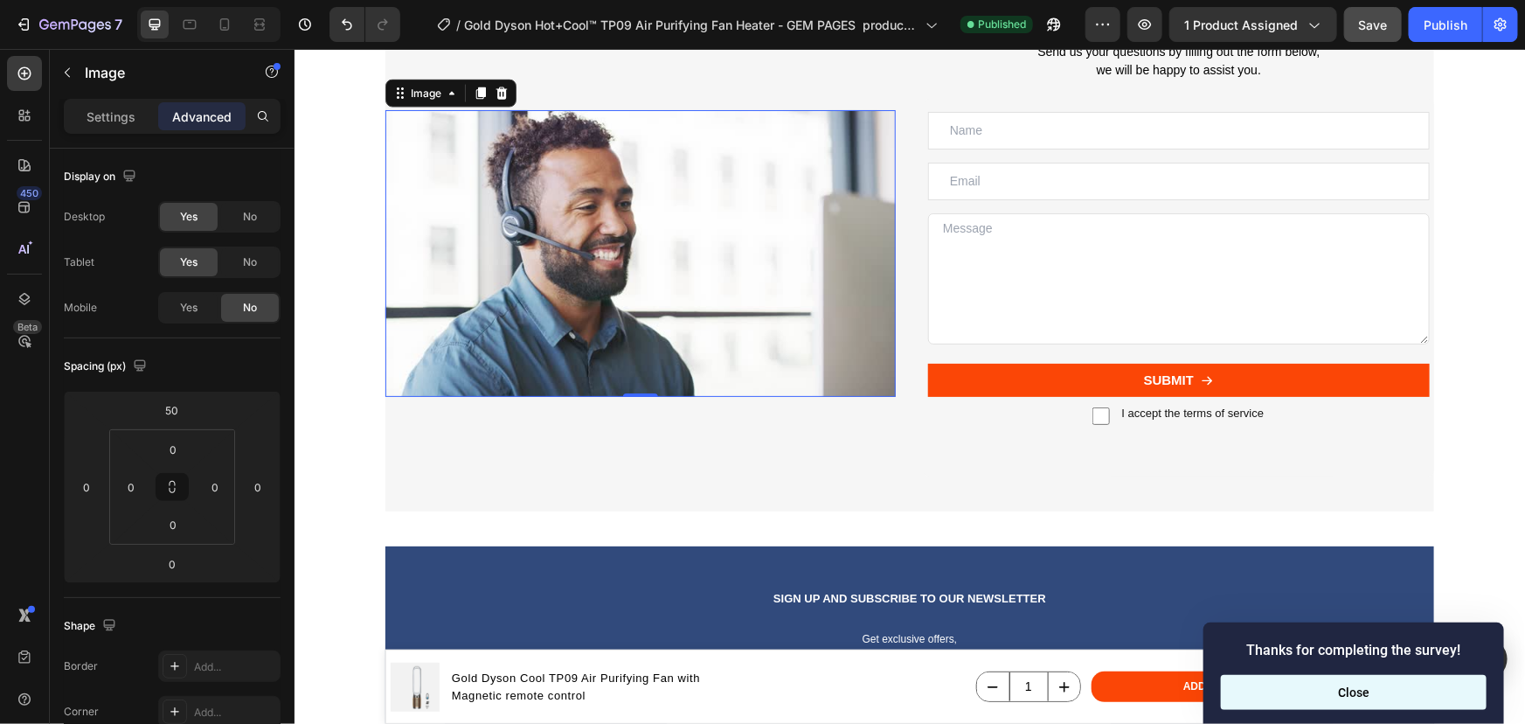
click at [1360, 691] on button "Close" at bounding box center [1354, 692] width 266 height 35
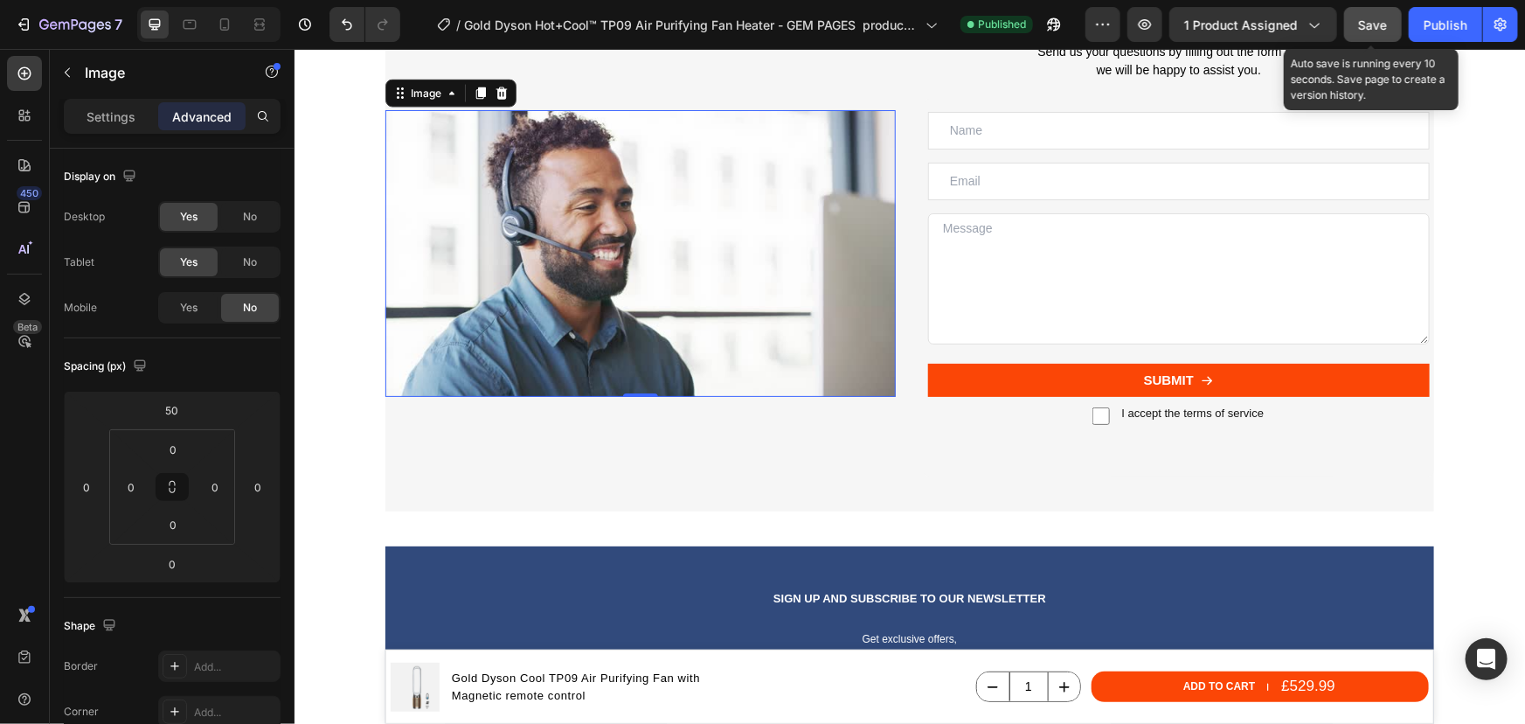
click at [1384, 23] on span "Save" at bounding box center [1373, 24] width 29 height 15
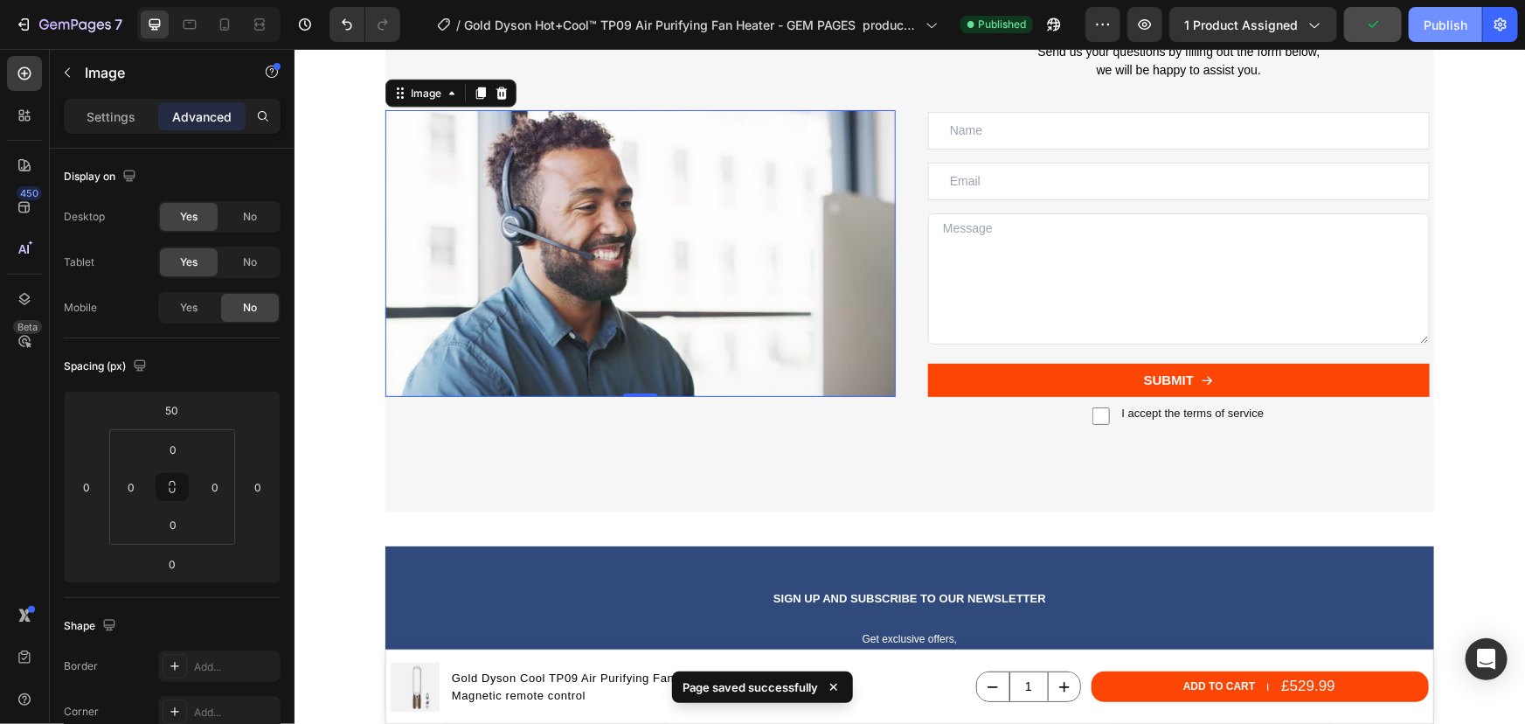
click at [1433, 25] on div "Publish" at bounding box center [1446, 25] width 44 height 18
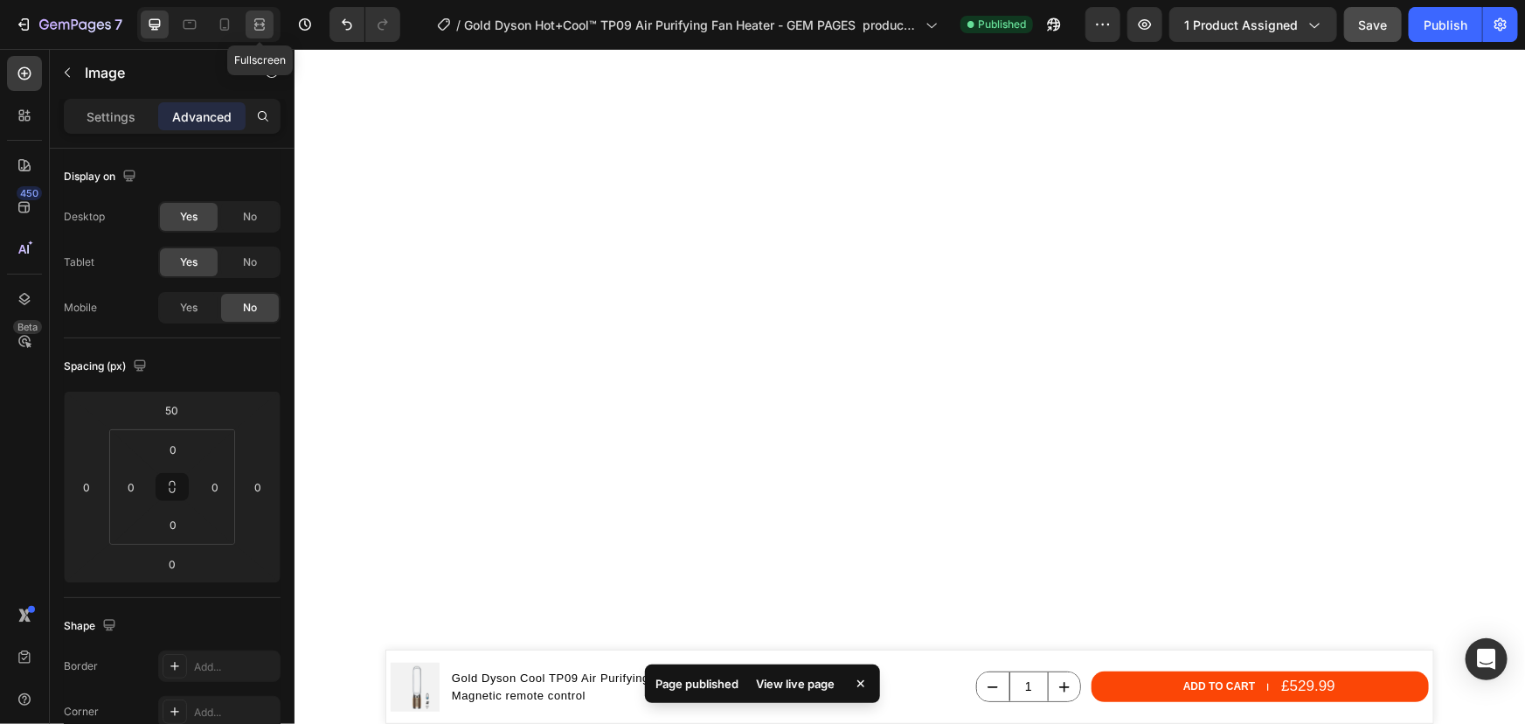
scroll to position [6068, 0]
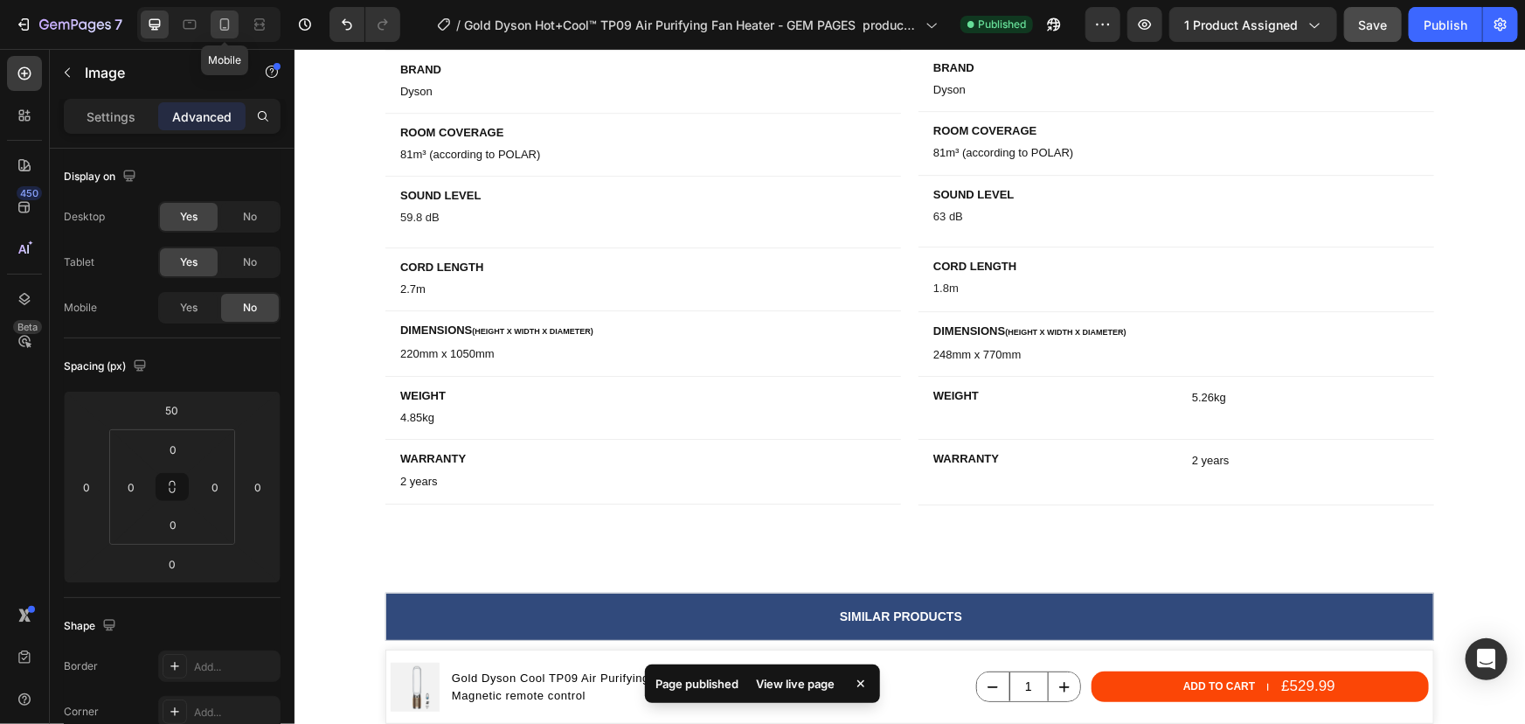
click at [217, 28] on icon at bounding box center [224, 24] width 17 height 17
type input "0"
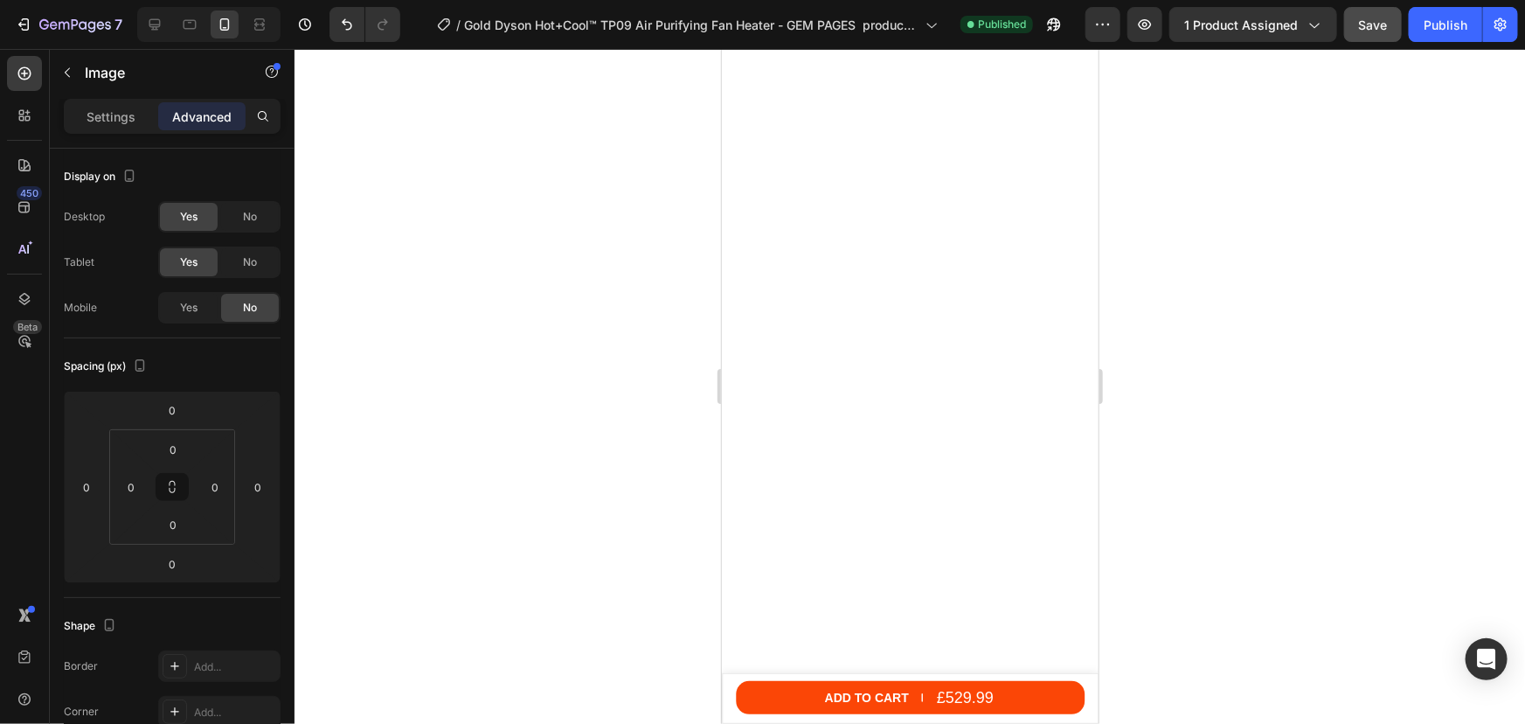
scroll to position [6113, 0]
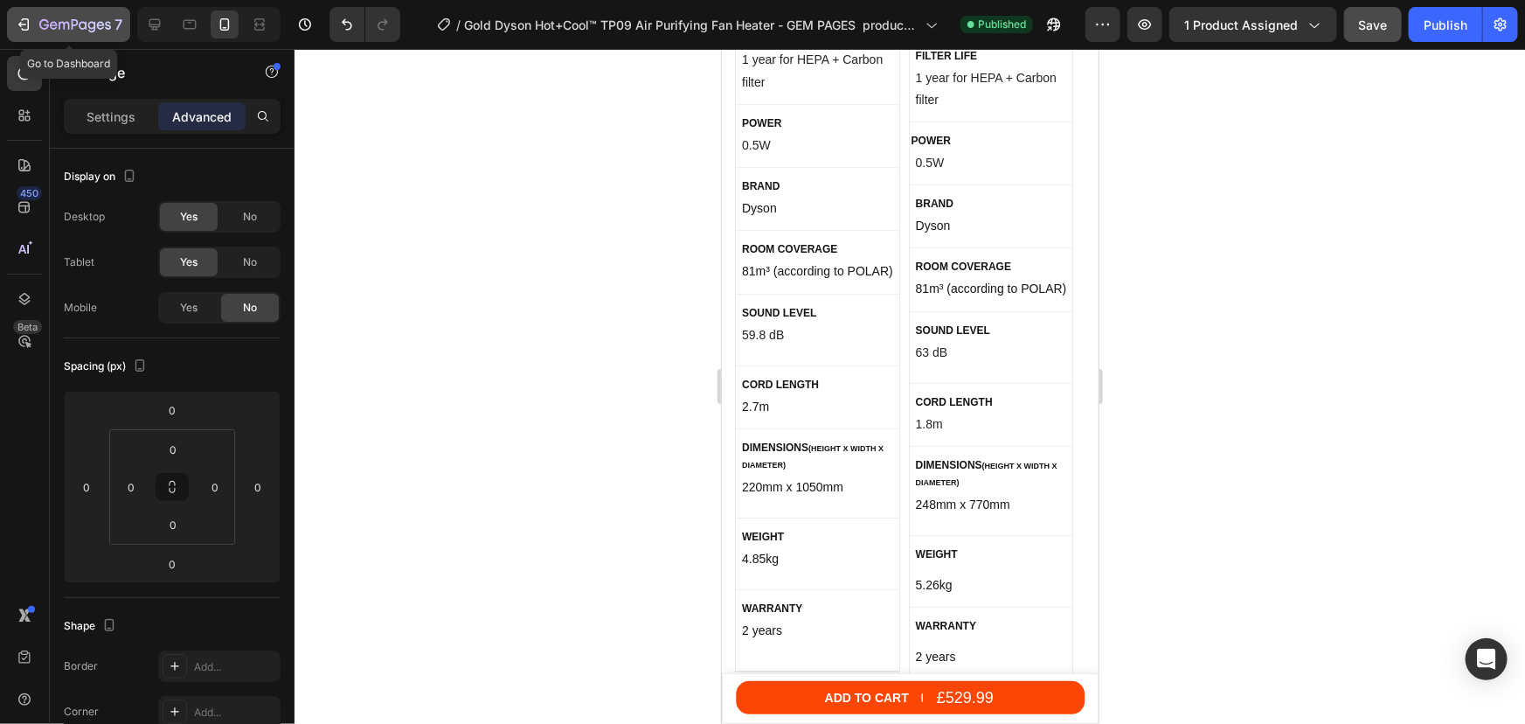
click at [64, 24] on icon "button" at bounding box center [64, 26] width 10 height 8
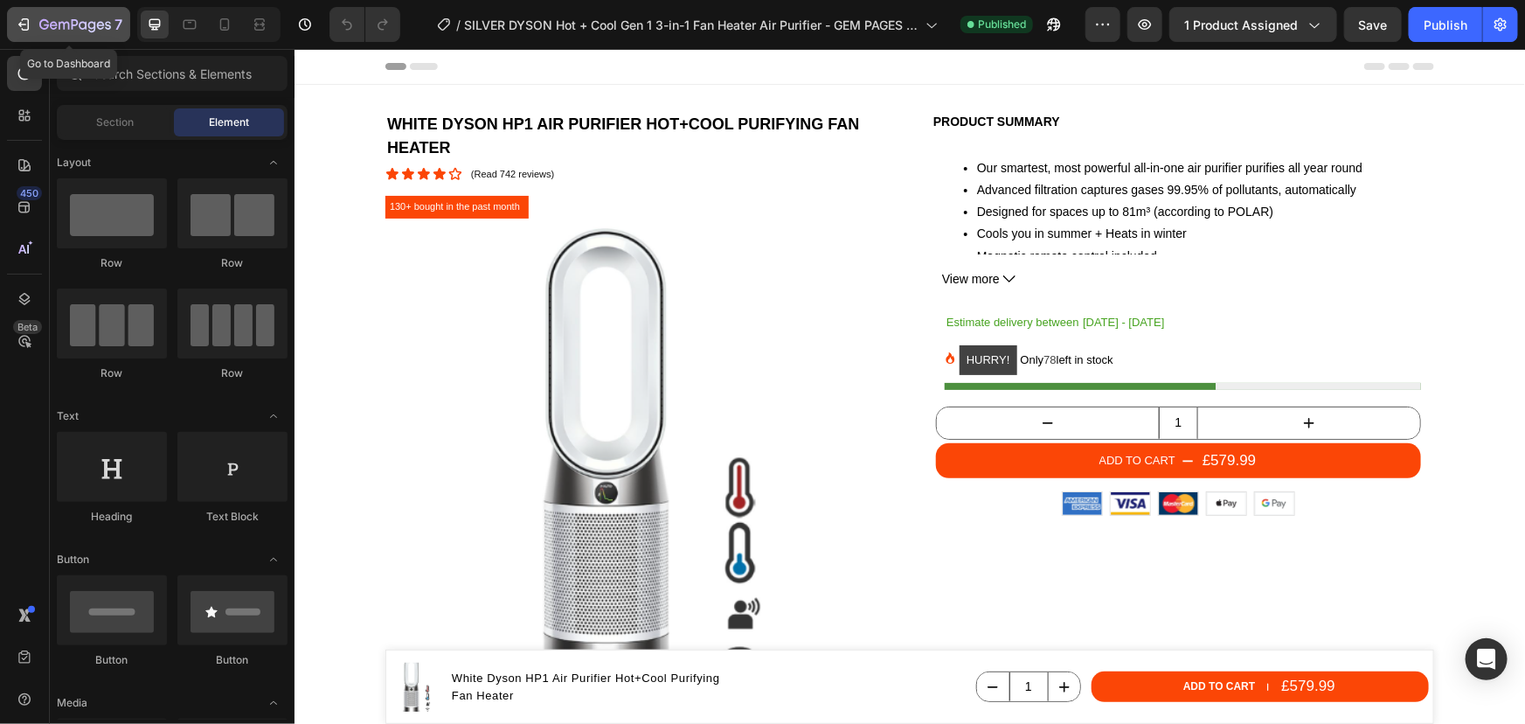
click at [50, 24] on icon "button" at bounding box center [54, 25] width 8 height 8
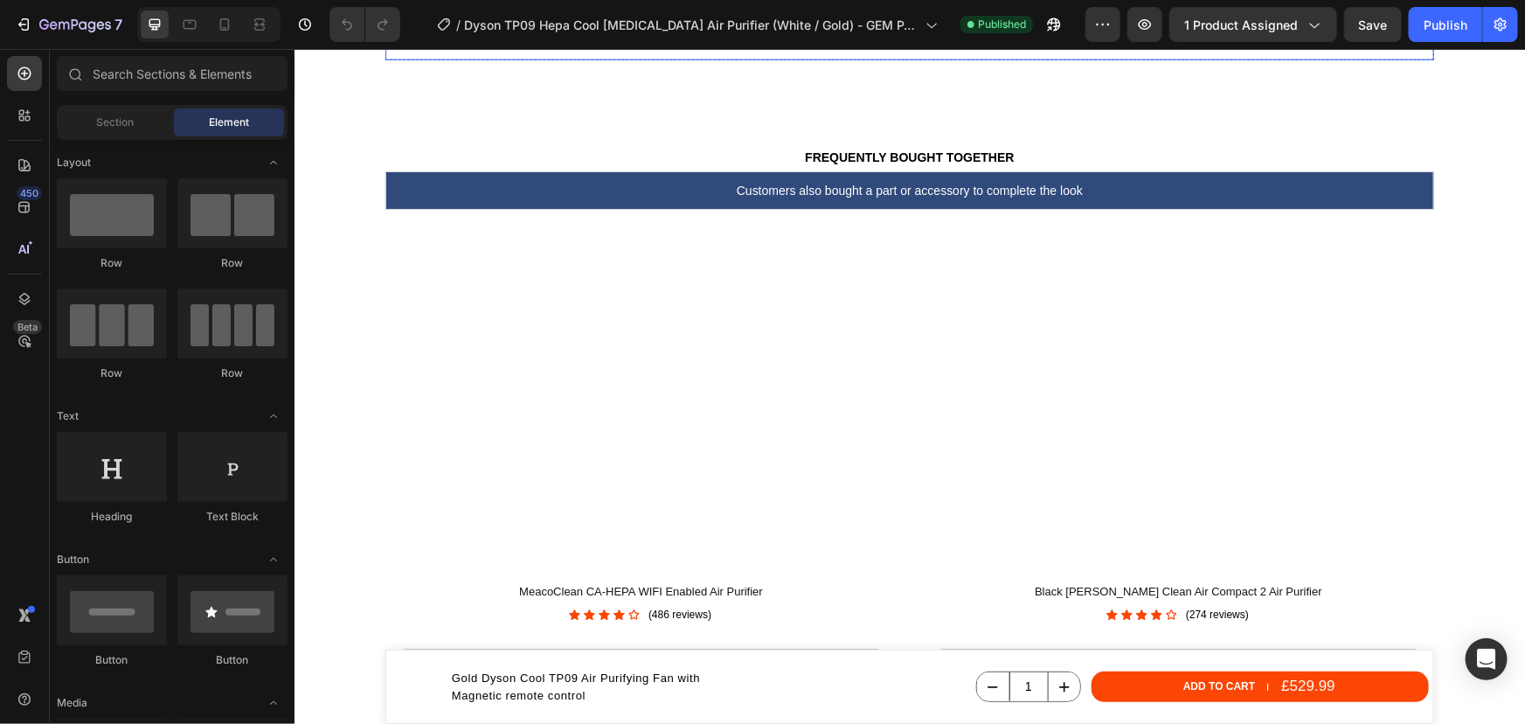
scroll to position [317, 0]
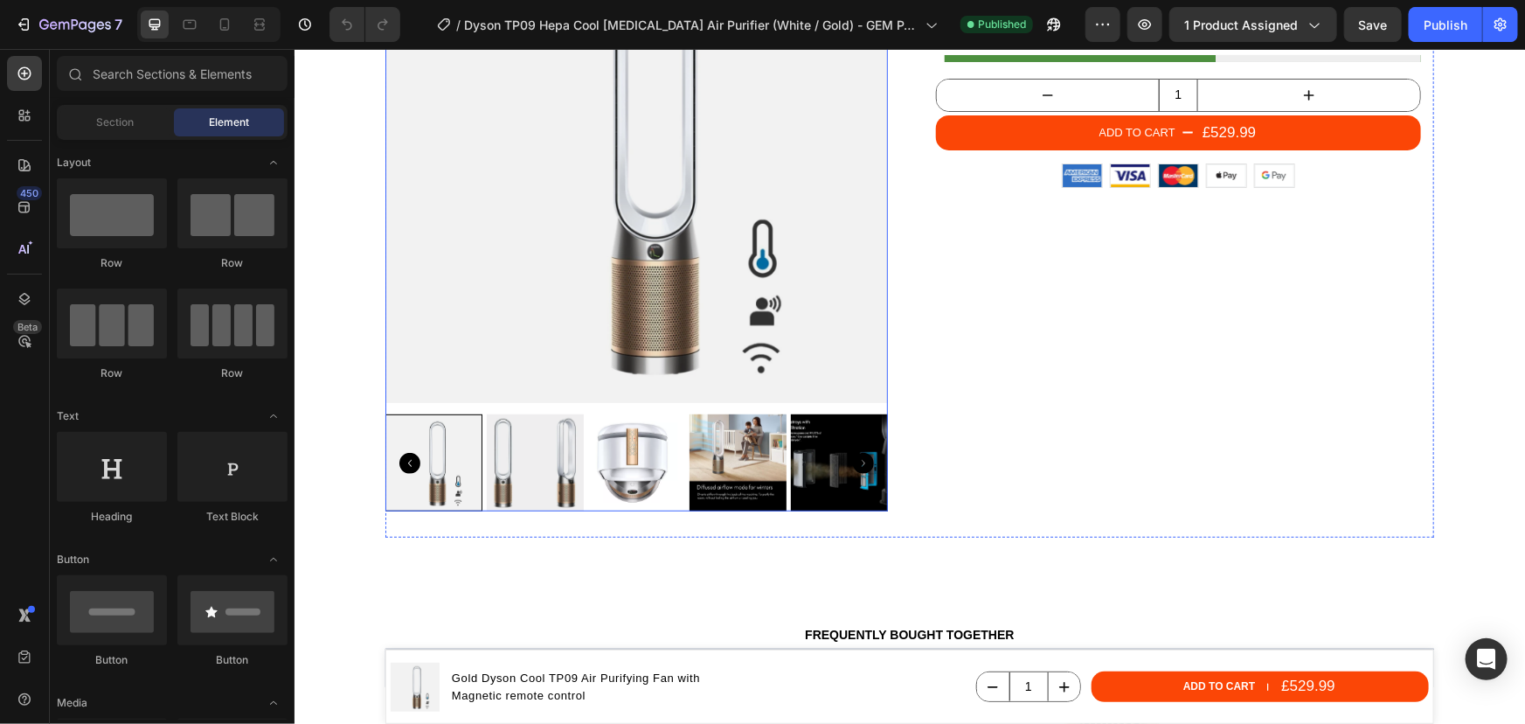
drag, startPoint x: 463, startPoint y: 320, endPoint x: 453, endPoint y: 321, distance: 10.5
click at [463, 321] on img at bounding box center [636, 151] width 503 height 503
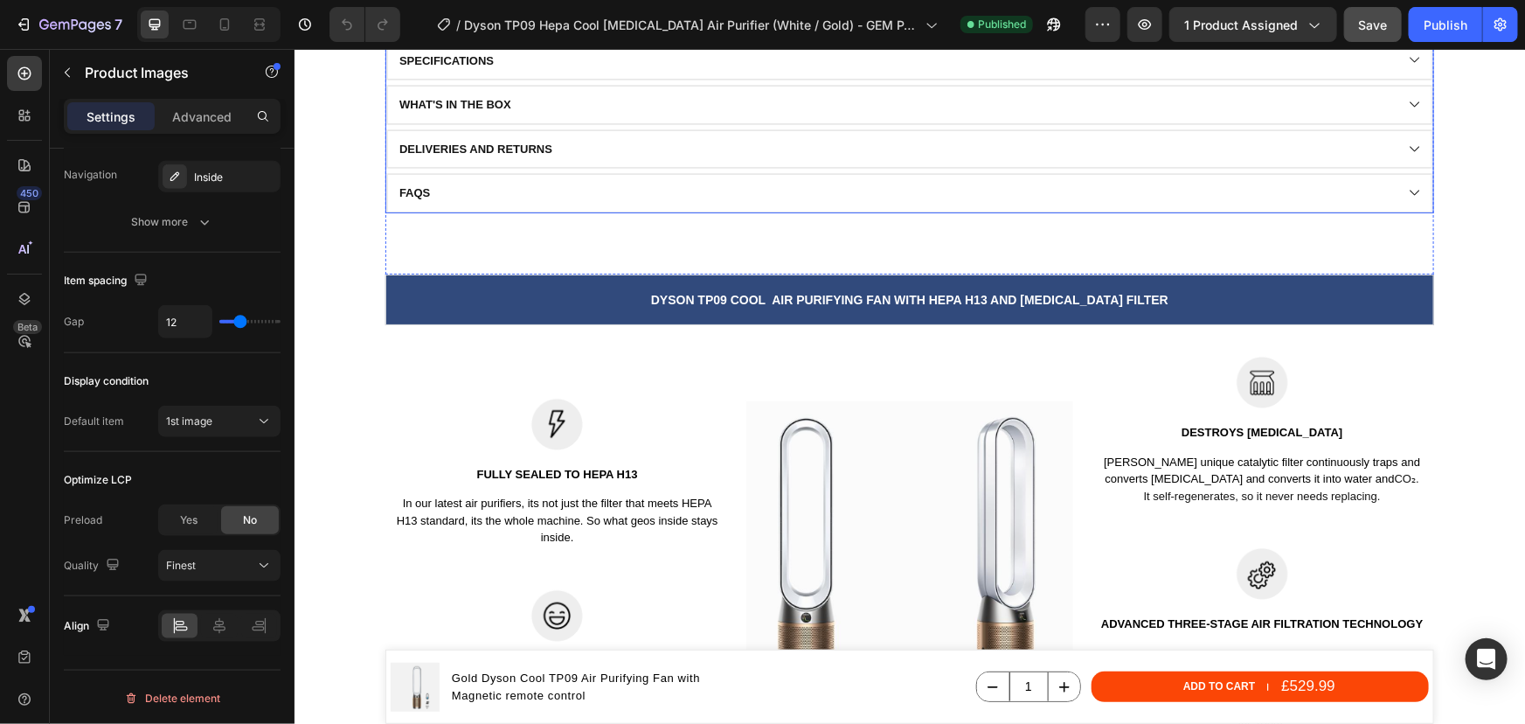
scroll to position [2304, 0]
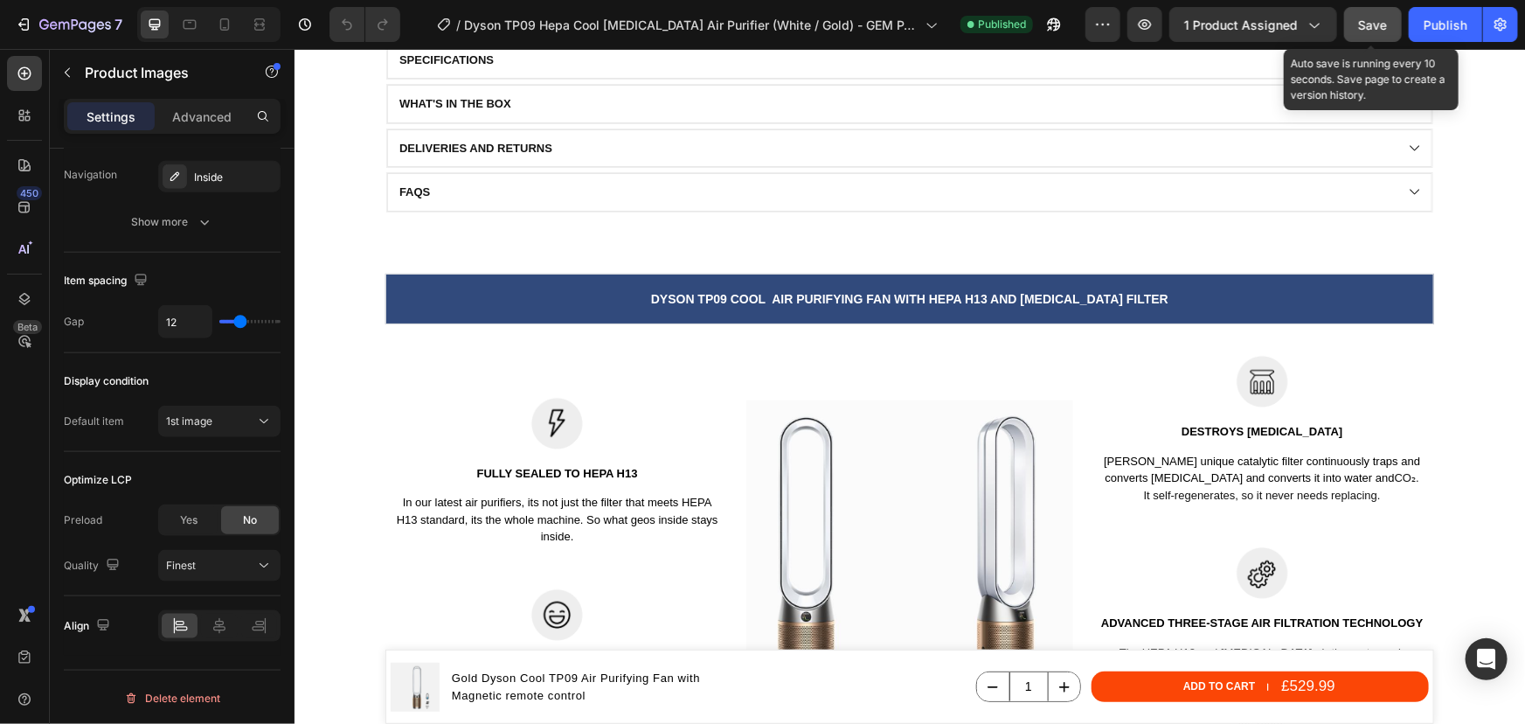
drag, startPoint x: 1357, startPoint y: 29, endPoint x: 1386, endPoint y: 26, distance: 29.0
click at [1358, 29] on button "Save" at bounding box center [1373, 24] width 58 height 35
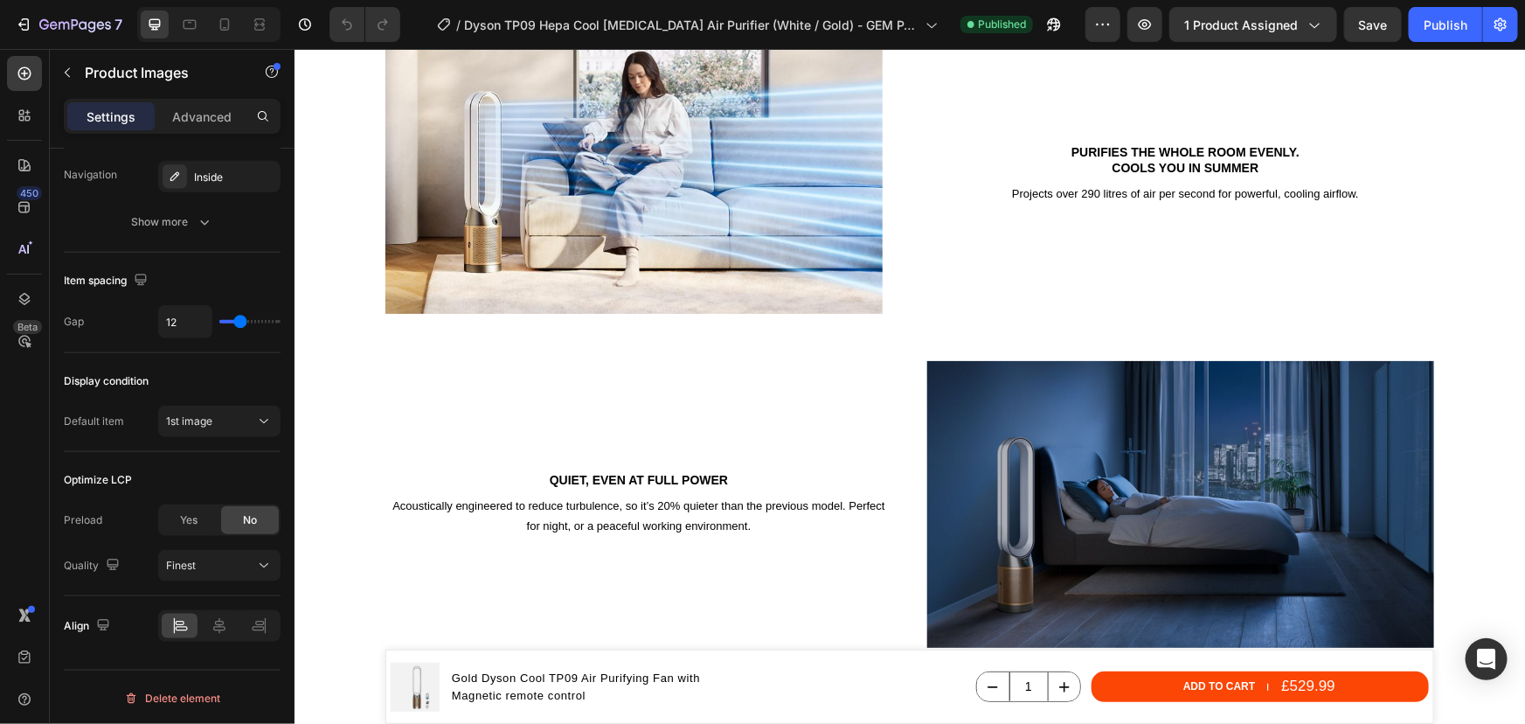
scroll to position [4052, 0]
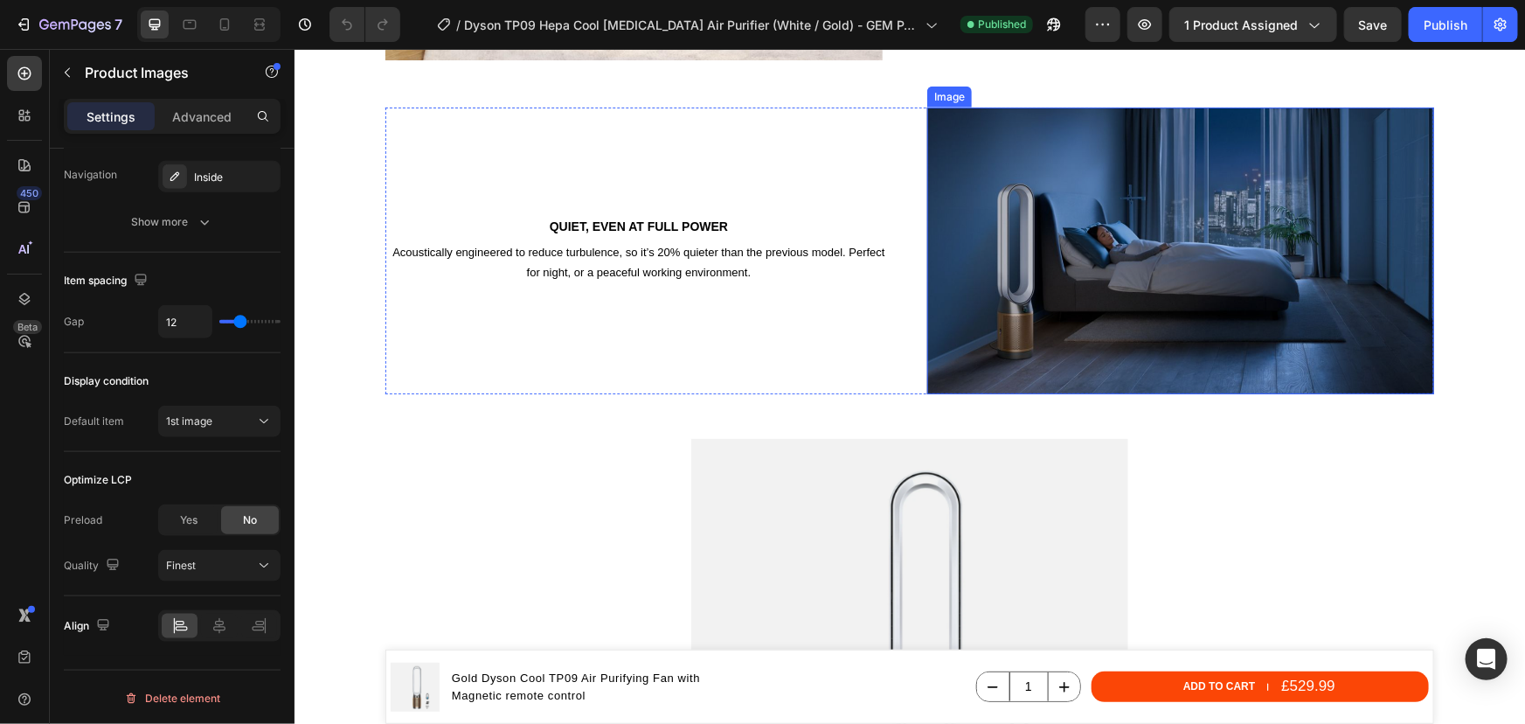
click at [1056, 305] on img at bounding box center [1179, 251] width 507 height 288
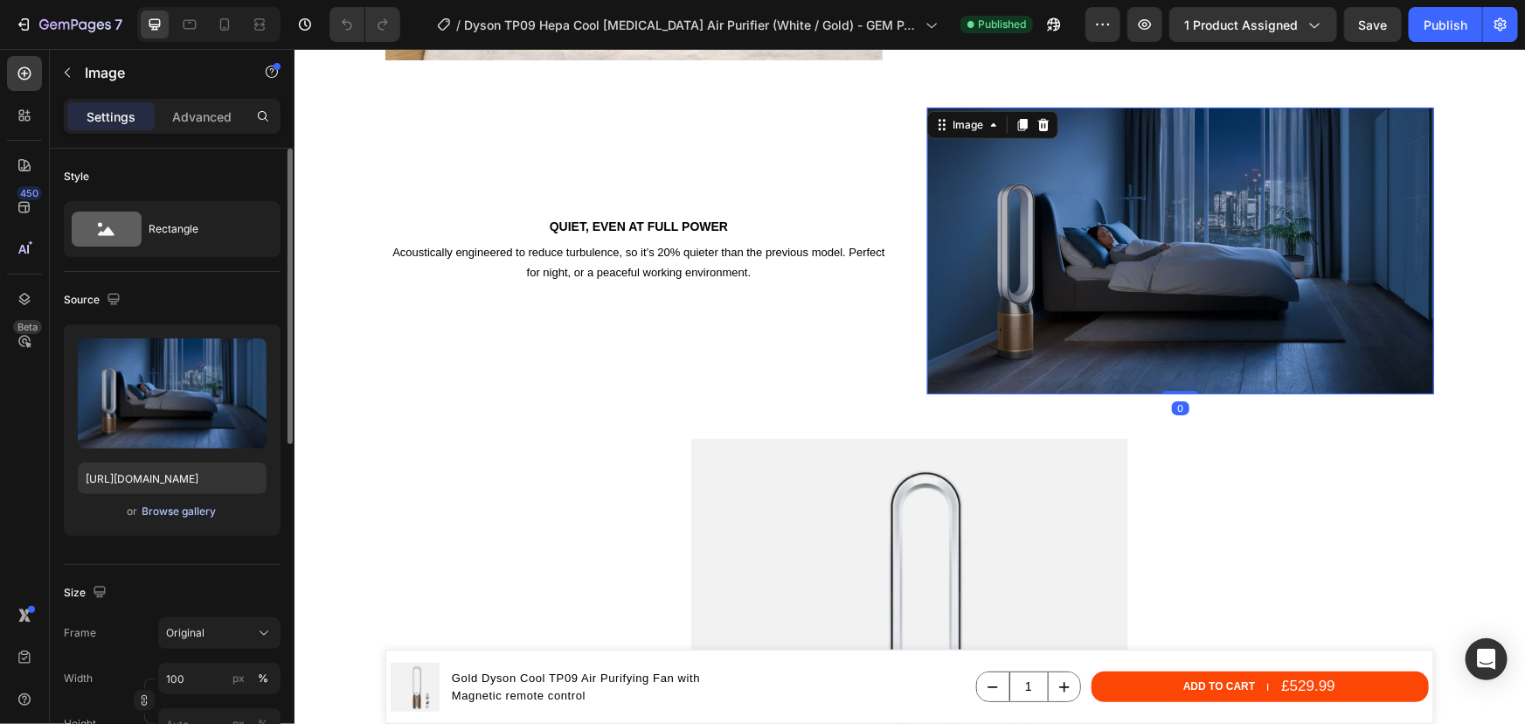
click at [200, 511] on div "Browse gallery" at bounding box center [179, 511] width 74 height 16
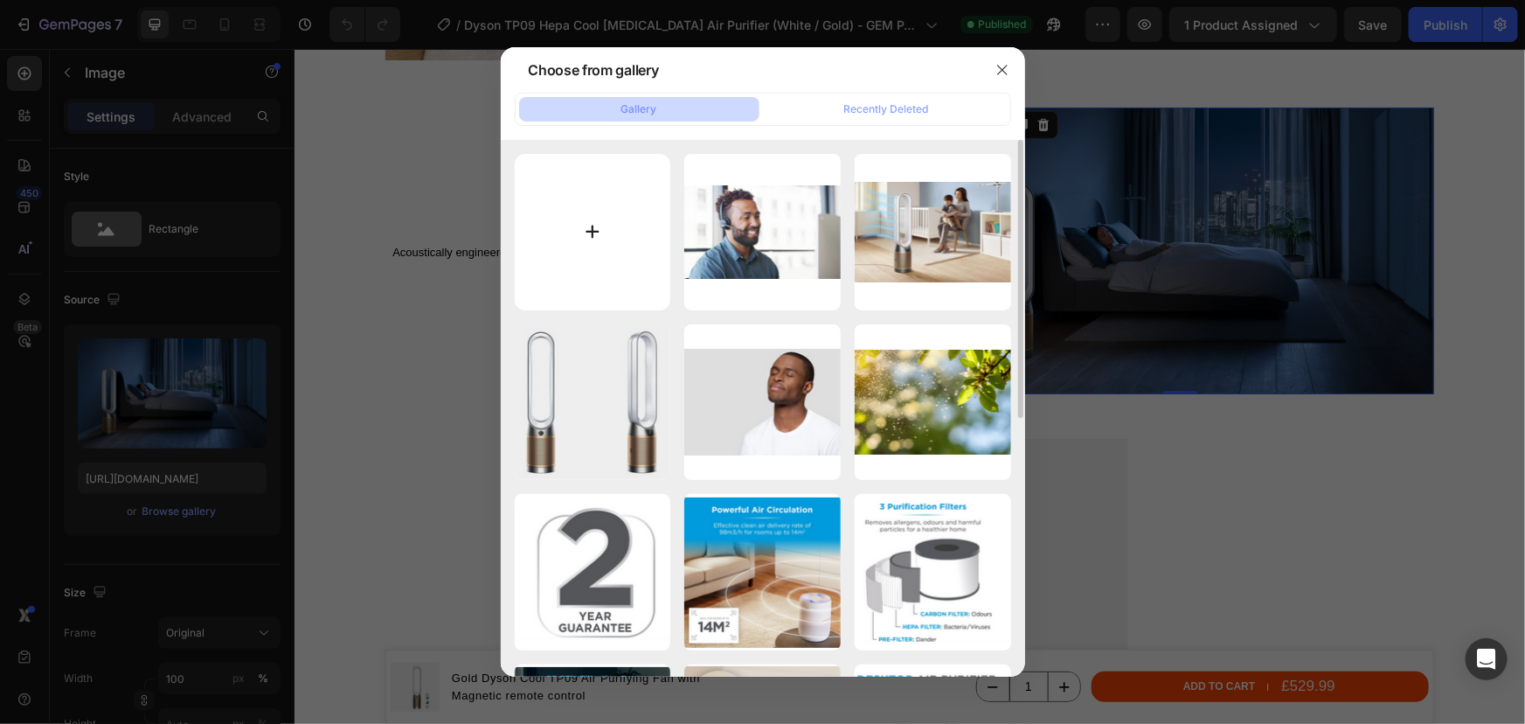
click at [581, 245] on input "file" at bounding box center [593, 232] width 156 height 156
type input "C:\fakepath\Dyson Hepa cool formaldehyde air purifier (White Gold) - Destroys f…"
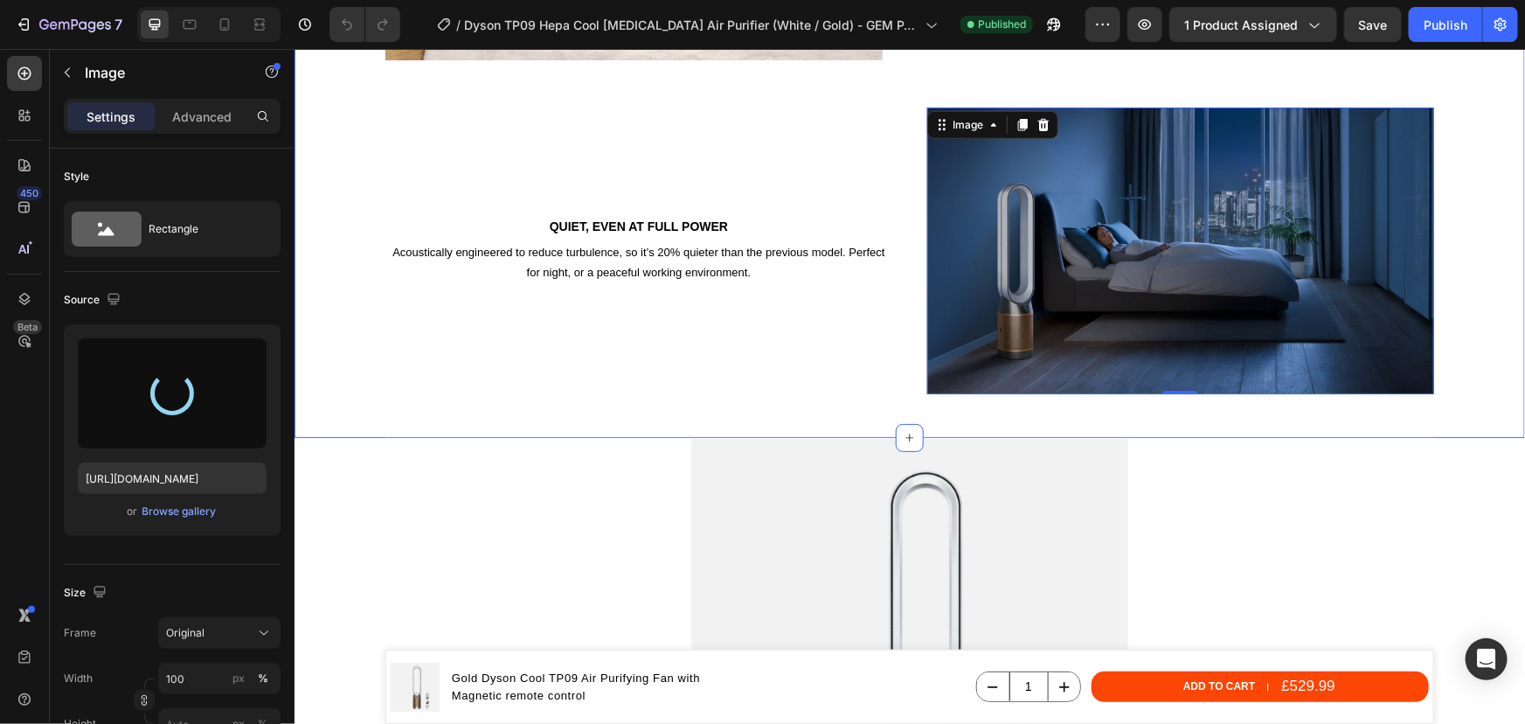
type input "https://cdn.shopify.com/s/files/1/0912/2915/9806/files/gempages_565988521936946…"
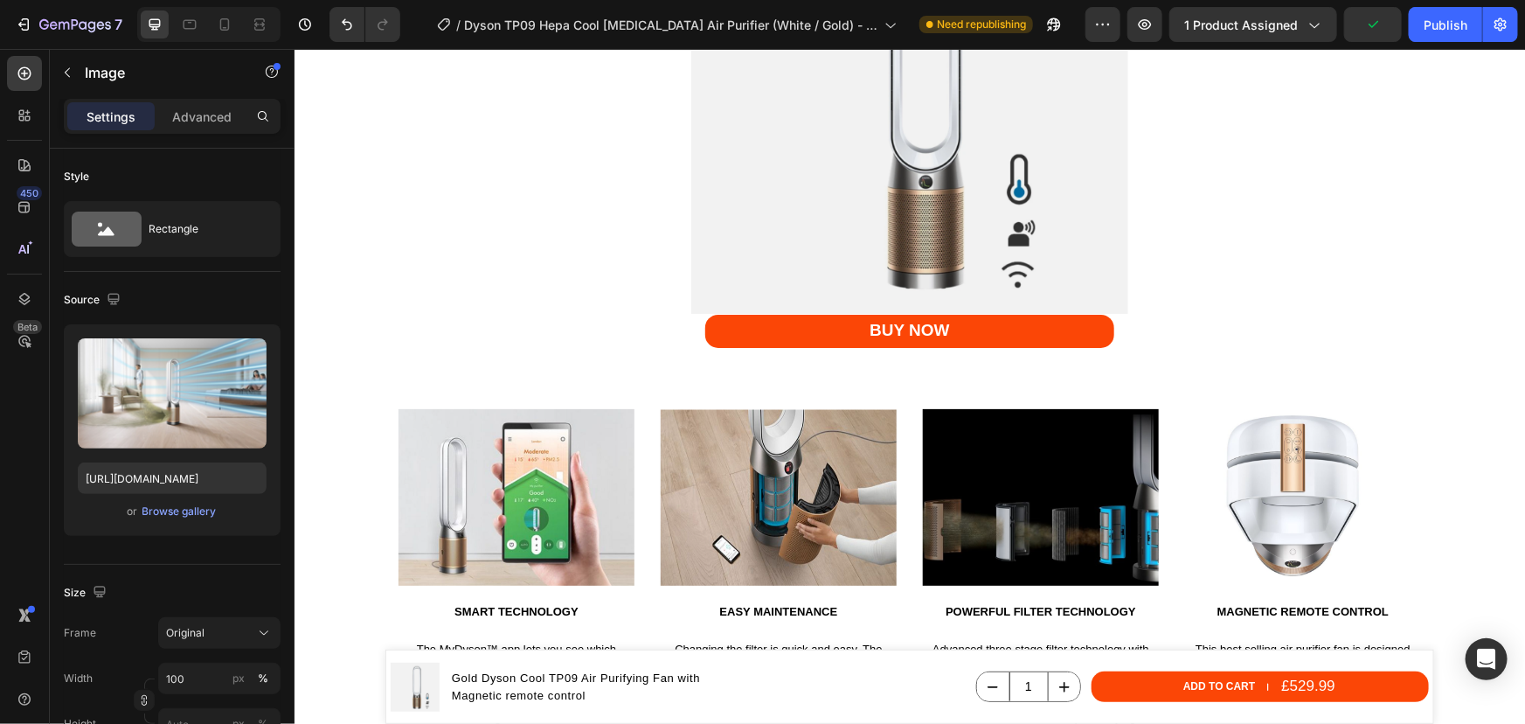
scroll to position [3996, 0]
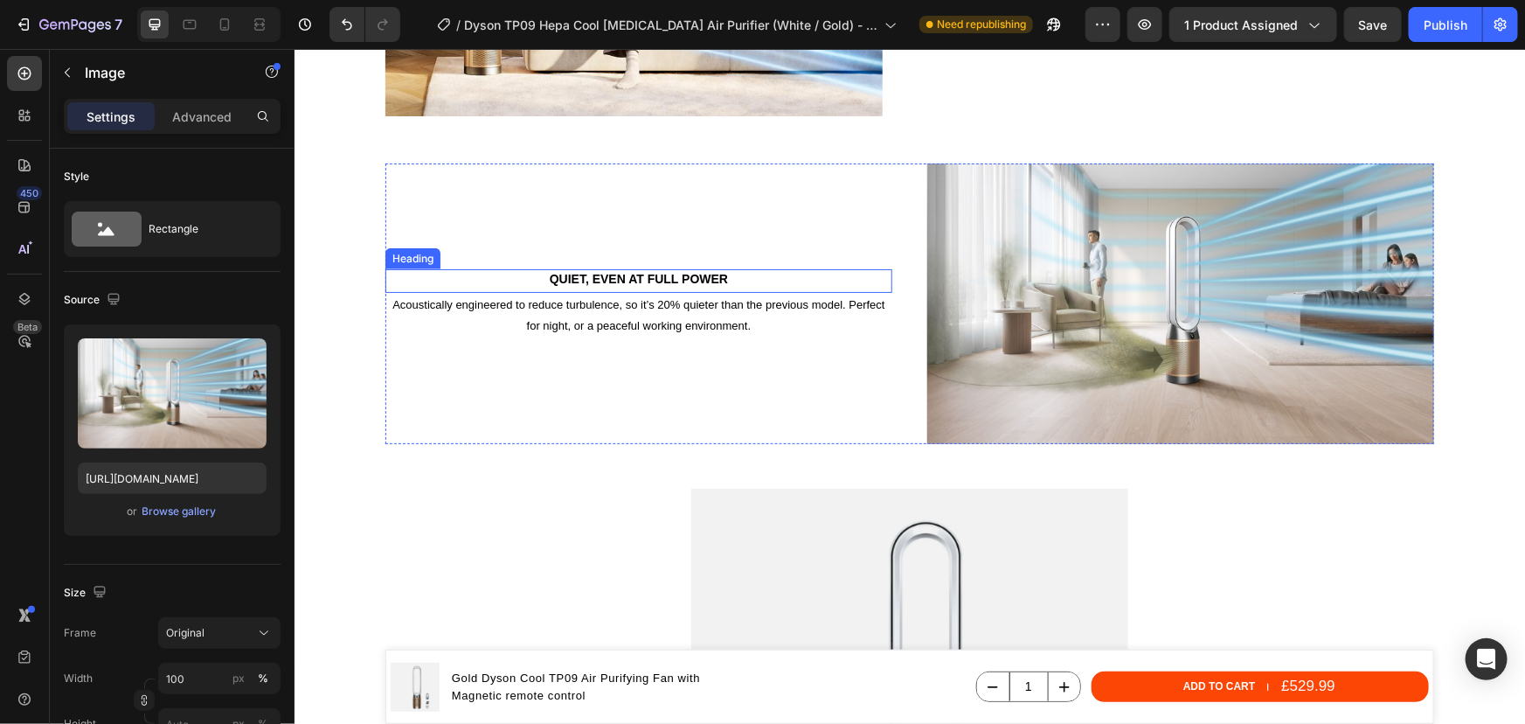
click at [643, 283] on h2 "Quiet, even at full power" at bounding box center [638, 277] width 507 height 19
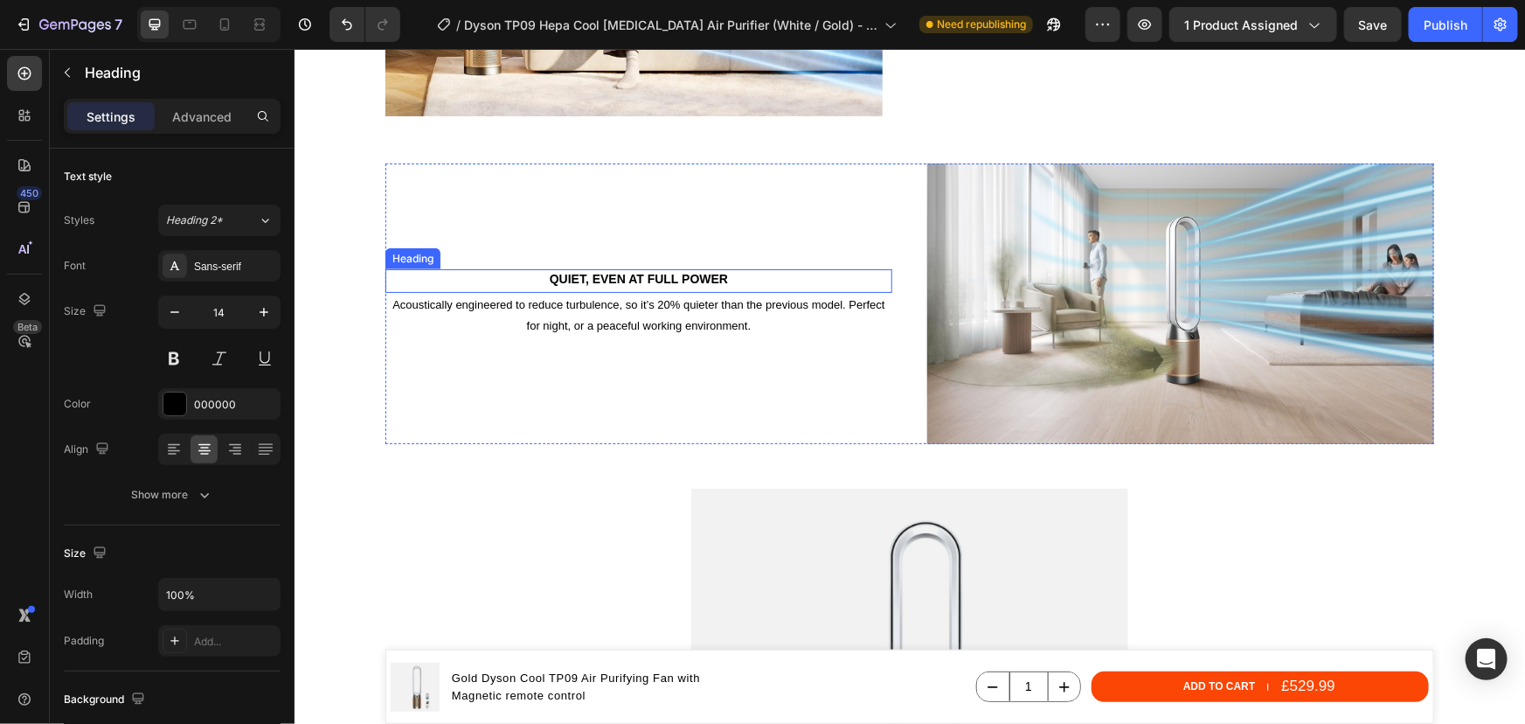
click at [643, 283] on h2 "Quiet, even at full power" at bounding box center [638, 277] width 507 height 19
click at [711, 281] on p "Quiet, even at full power" at bounding box center [637, 278] width 503 height 16
drag, startPoint x: 726, startPoint y: 281, endPoint x: 547, endPoint y: 279, distance: 179.2
click at [547, 279] on p "Quiet, even at full power" at bounding box center [637, 278] width 503 height 16
click at [634, 314] on p "Acoustically engineered to reduce turbulence, so it’s 20% quieter than the prev…" at bounding box center [637, 314] width 503 height 41
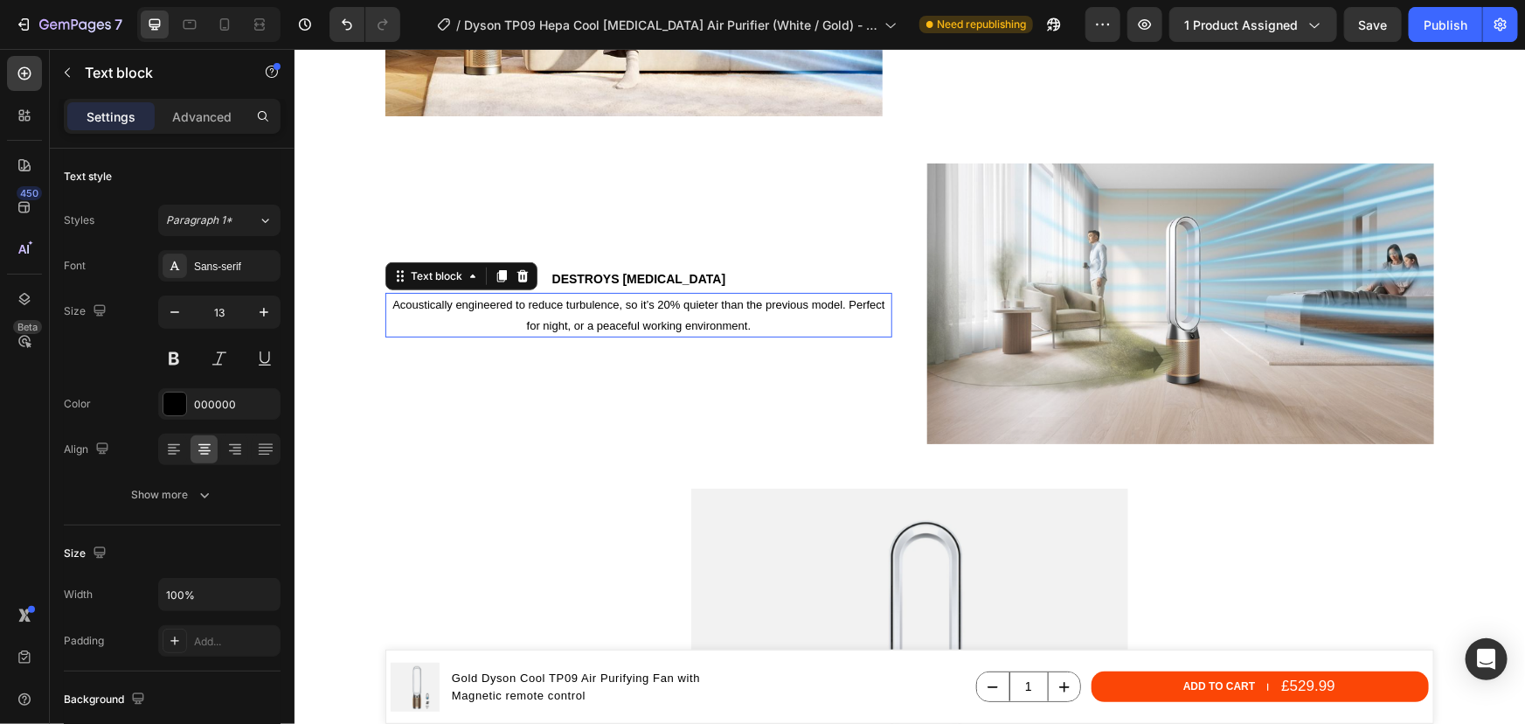
click at [634, 314] on p "Acoustically engineered to reduce turbulence, so it’s 20% quieter than the prev…" at bounding box center [637, 314] width 503 height 41
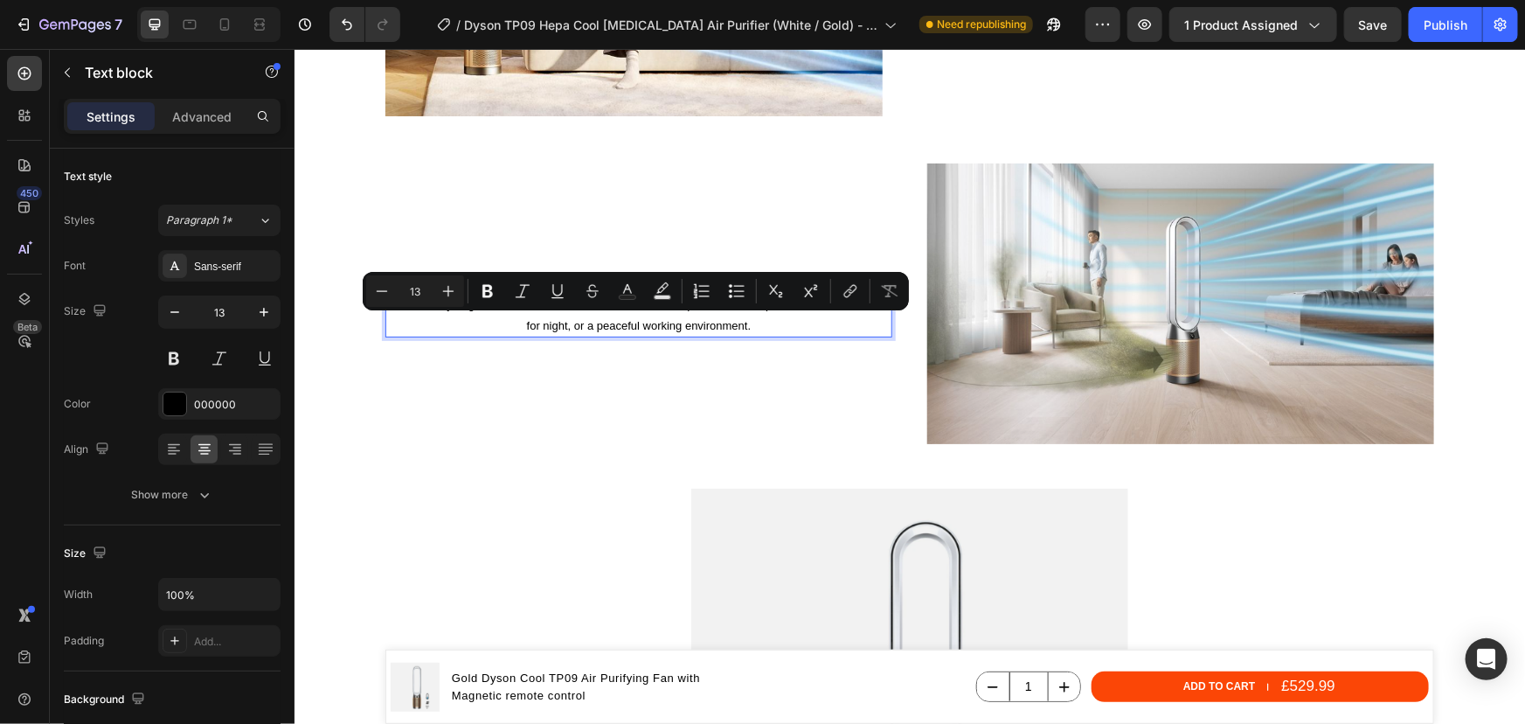
click at [701, 324] on p "Acoustically engineered to reduce turbulence, so it’s 20% quieter than the prev…" at bounding box center [637, 314] width 503 height 41
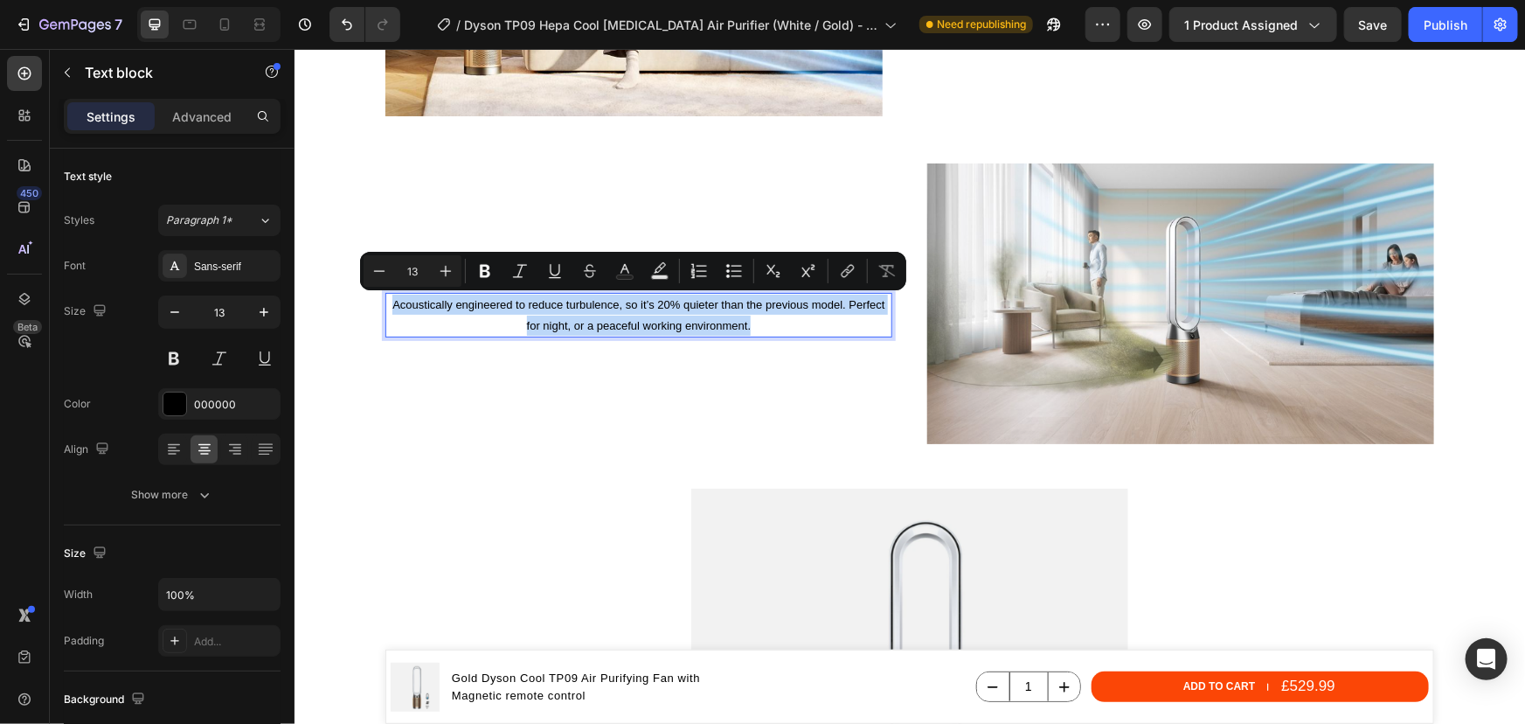
drag, startPoint x: 748, startPoint y: 322, endPoint x: 386, endPoint y: 302, distance: 362.4
click at [386, 302] on p "Acoustically engineered to reduce turbulence, so it’s 20% quieter than the prev…" at bounding box center [637, 314] width 503 height 41
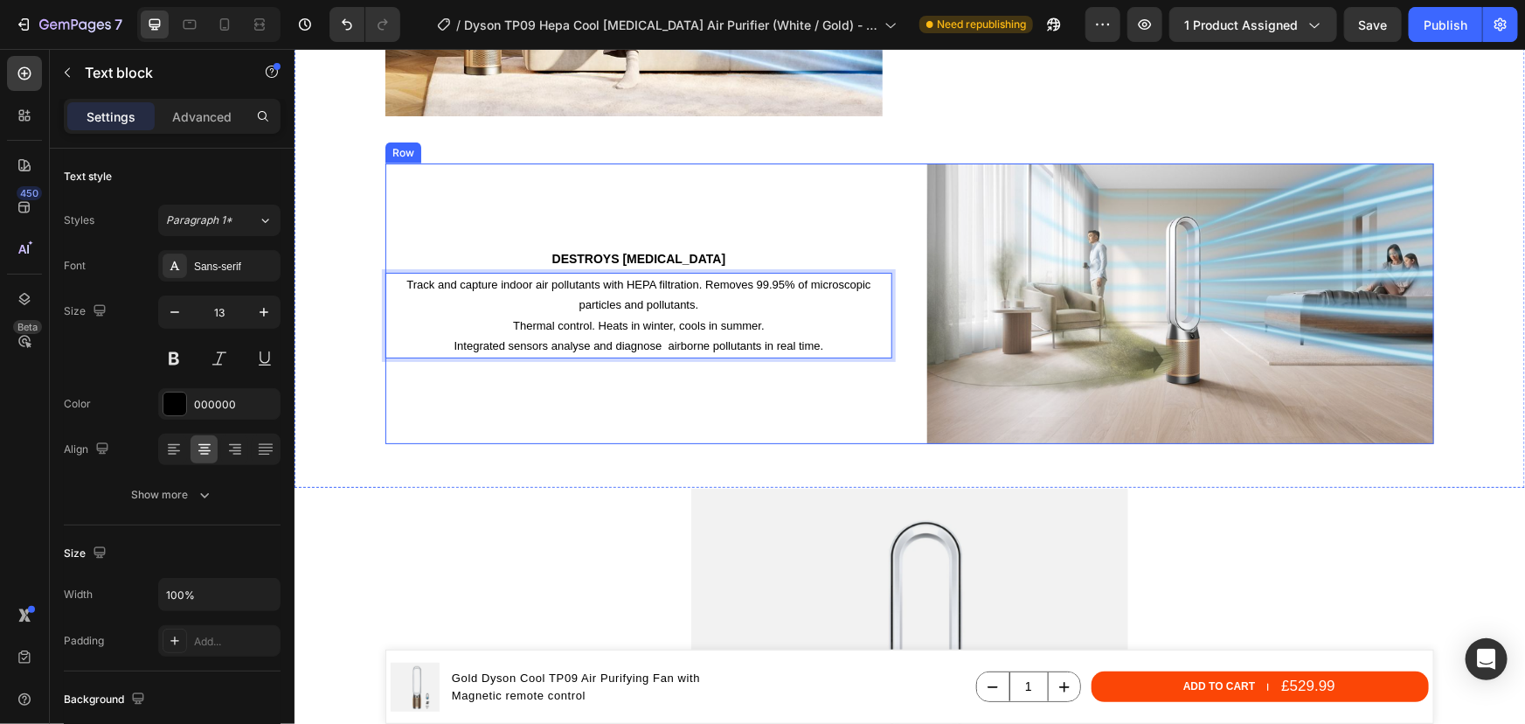
scroll to position [3976, 0]
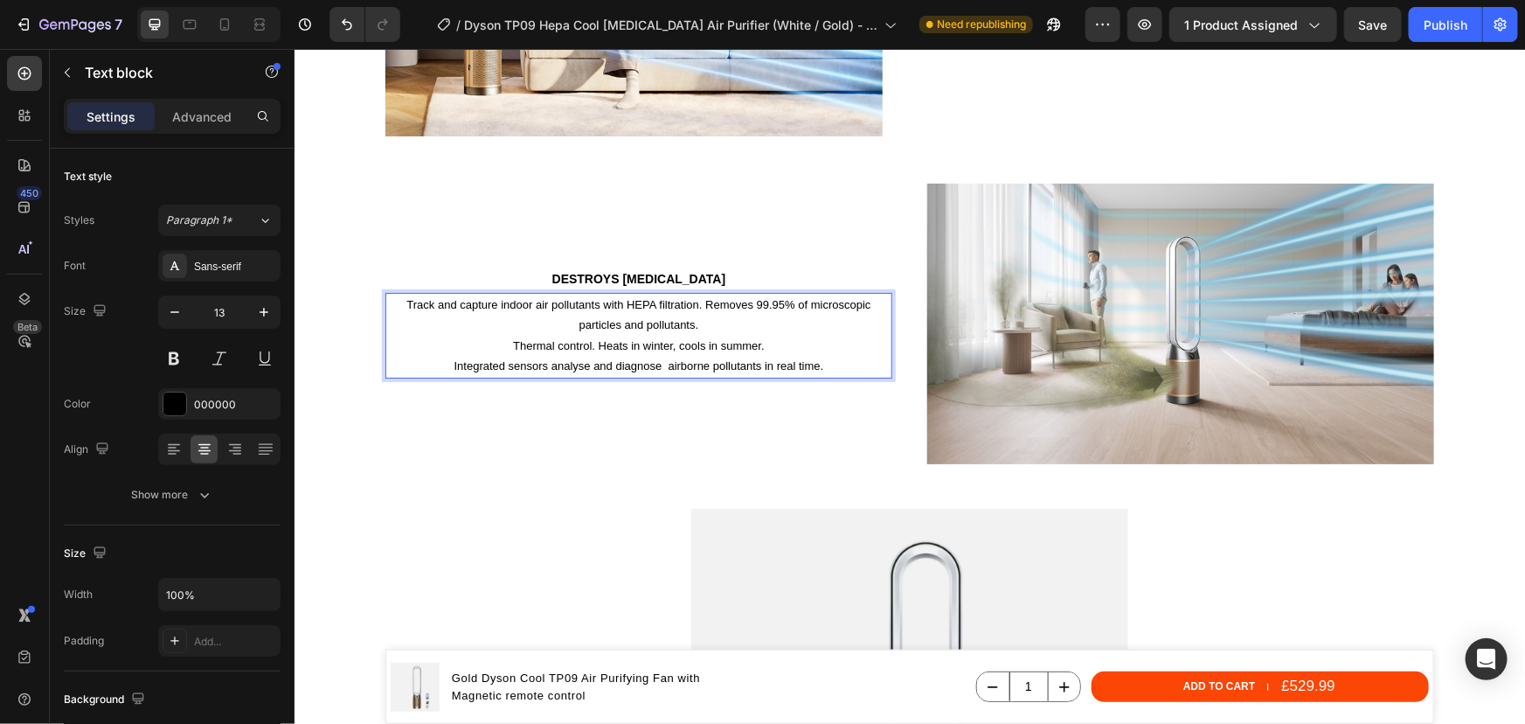
click at [573, 323] on p "Track and capture indoor air pollutants with HEPA filtration. Removes 99.95% of…" at bounding box center [637, 314] width 503 height 41
click at [509, 348] on p "Thermal control. Heats in winter, cools in summer." at bounding box center [637, 345] width 503 height 20
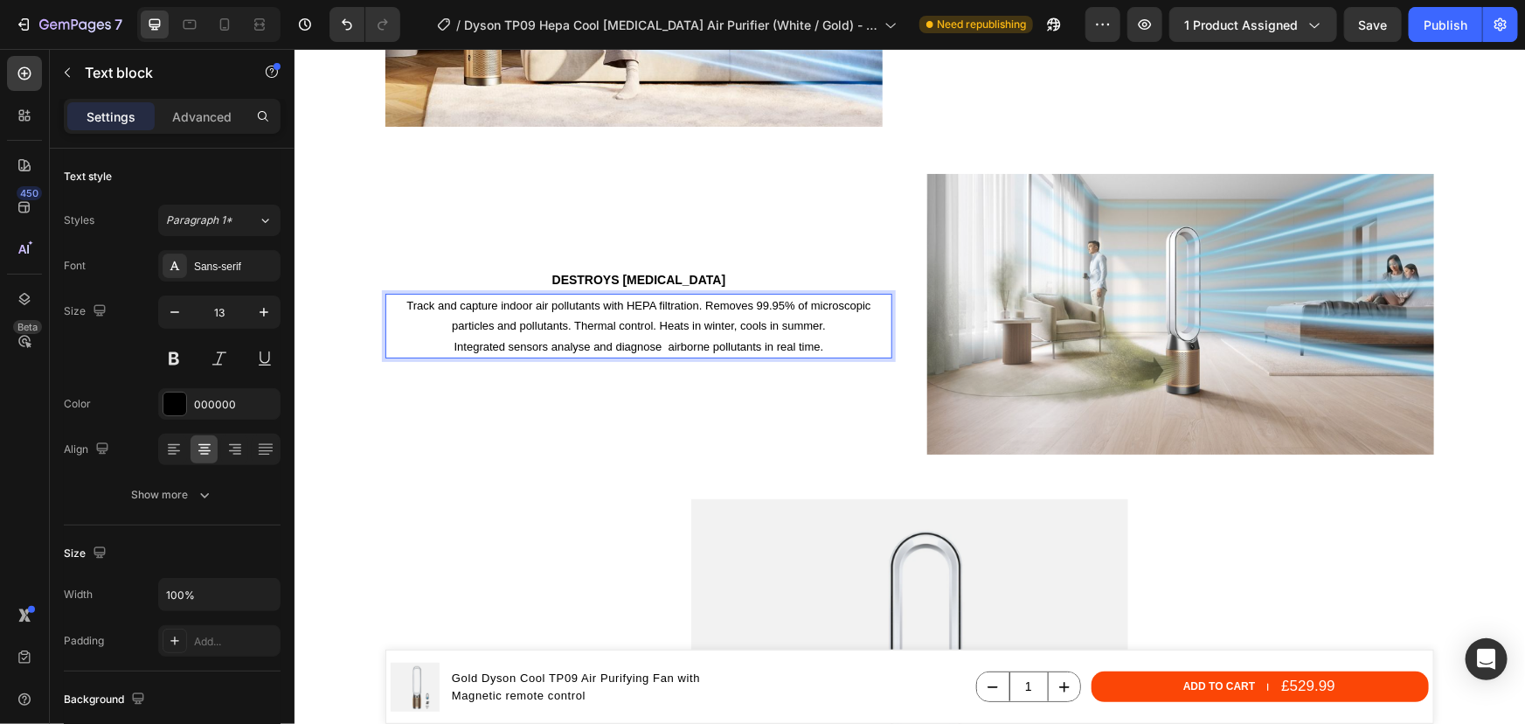
click at [447, 349] on p "Integrated sensors analyse and diagnose airborne pollutants in real time." at bounding box center [637, 346] width 503 height 20
click at [700, 307] on p "Track and capture indoor air pollutants with HEPA filtration. Removes 99.95% of…" at bounding box center [637, 325] width 503 height 61
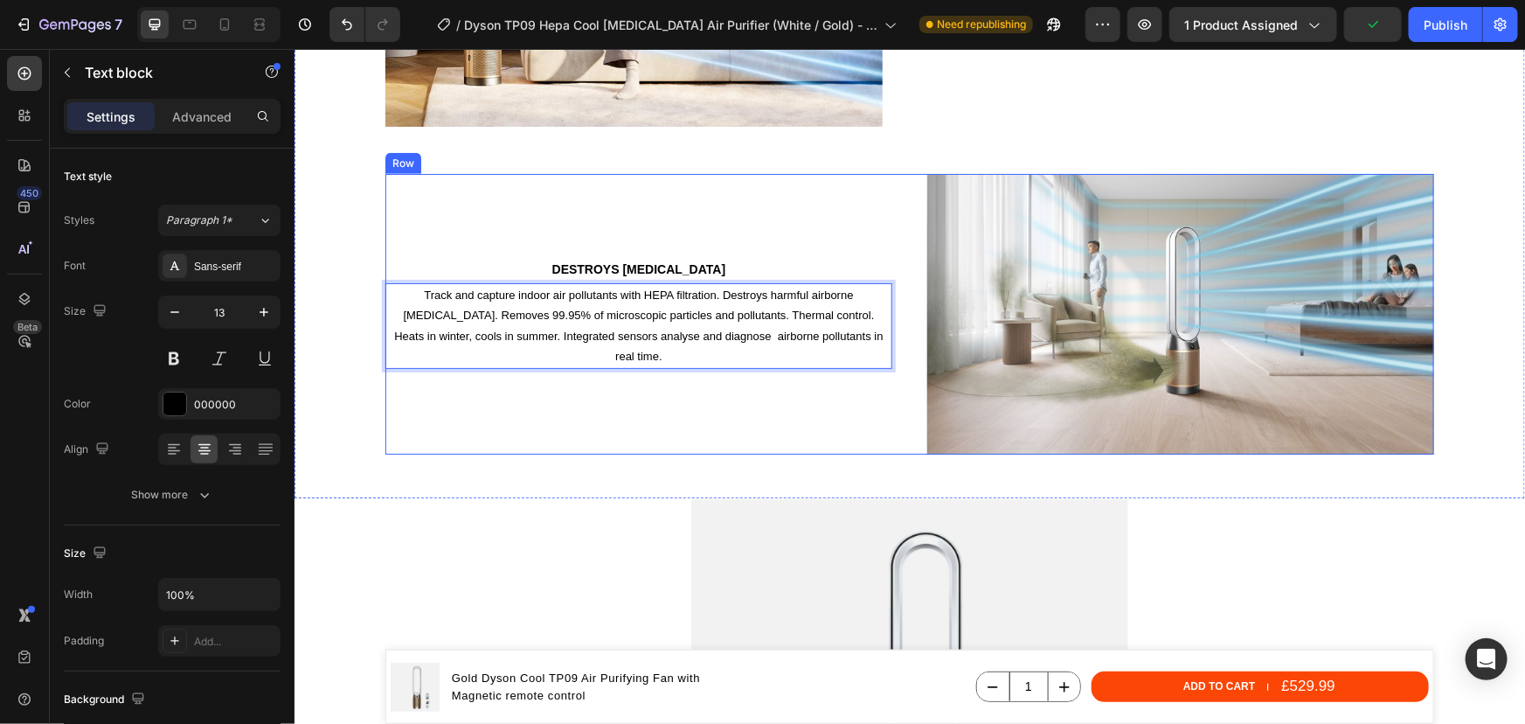
click at [715, 413] on div "DESTROYS FORMALDEHYDE Heading Track and capture indoor air pollutants with HEPA…" at bounding box center [638, 313] width 507 height 281
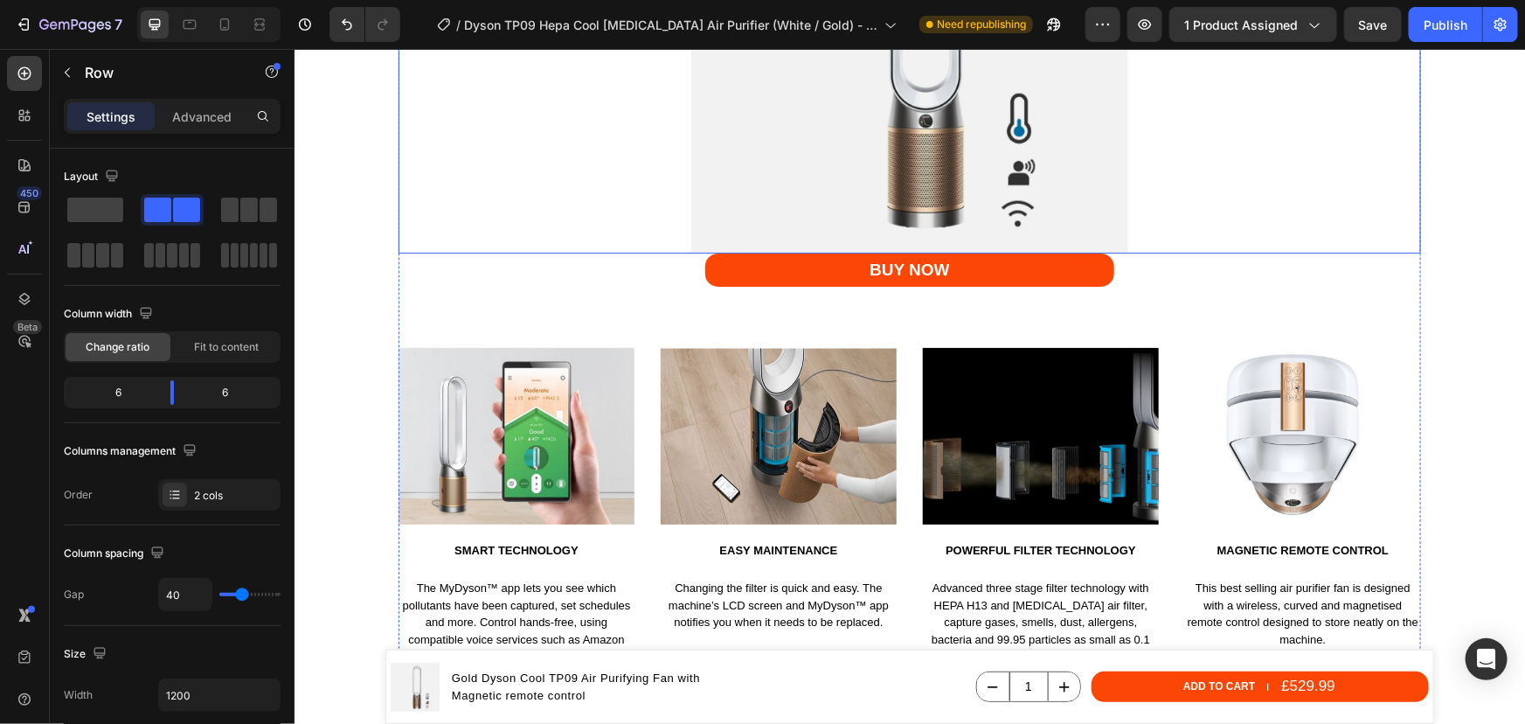
scroll to position [4702, 0]
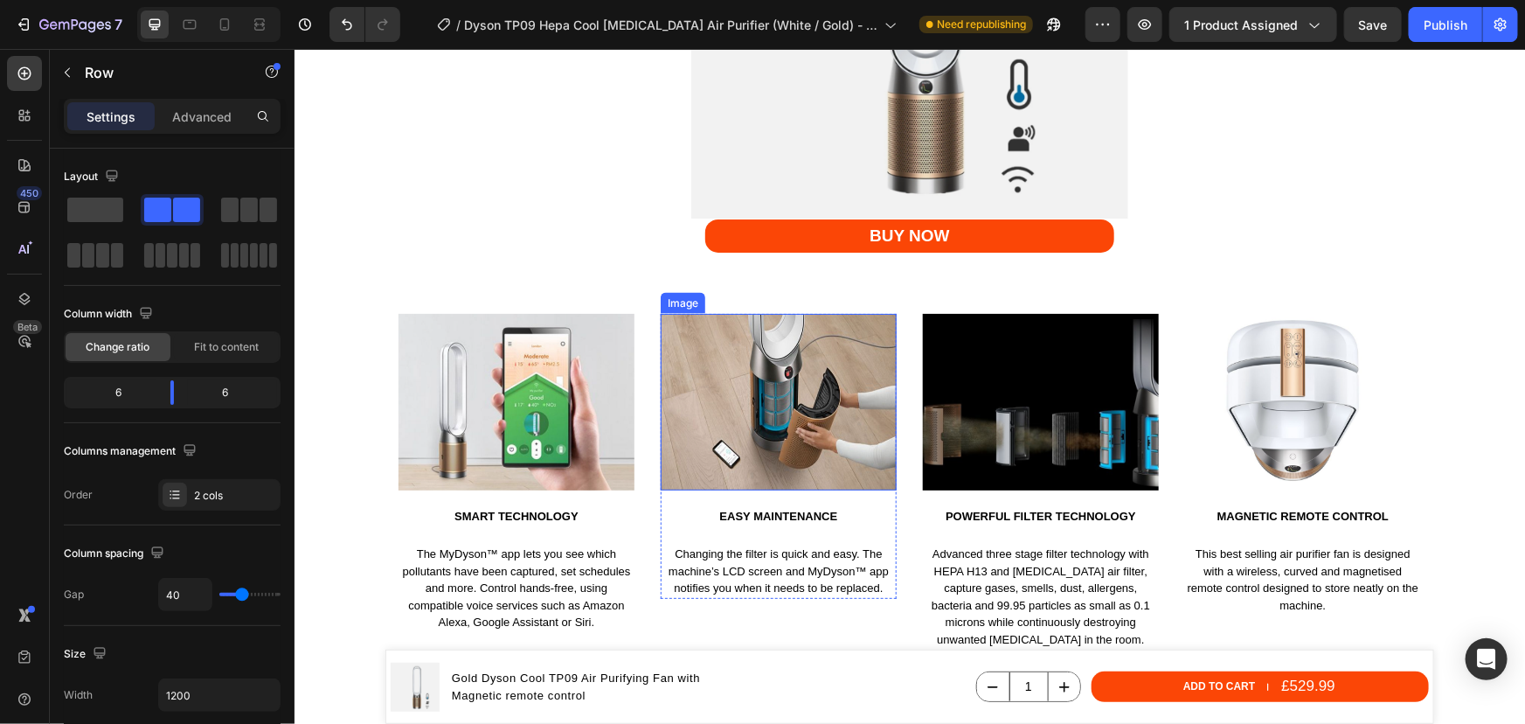
click at [739, 407] on img at bounding box center [778, 401] width 236 height 177
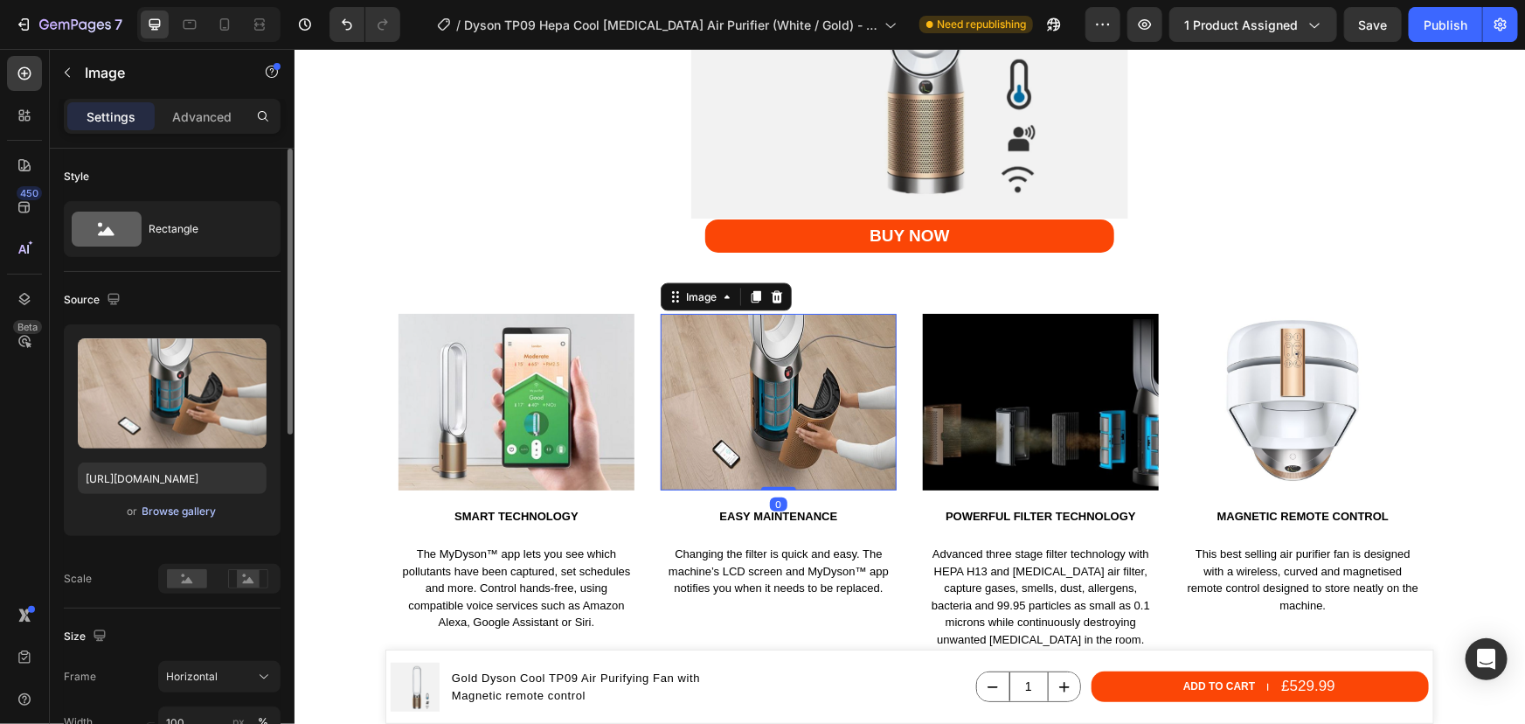
click at [171, 507] on div "Browse gallery" at bounding box center [179, 511] width 74 height 16
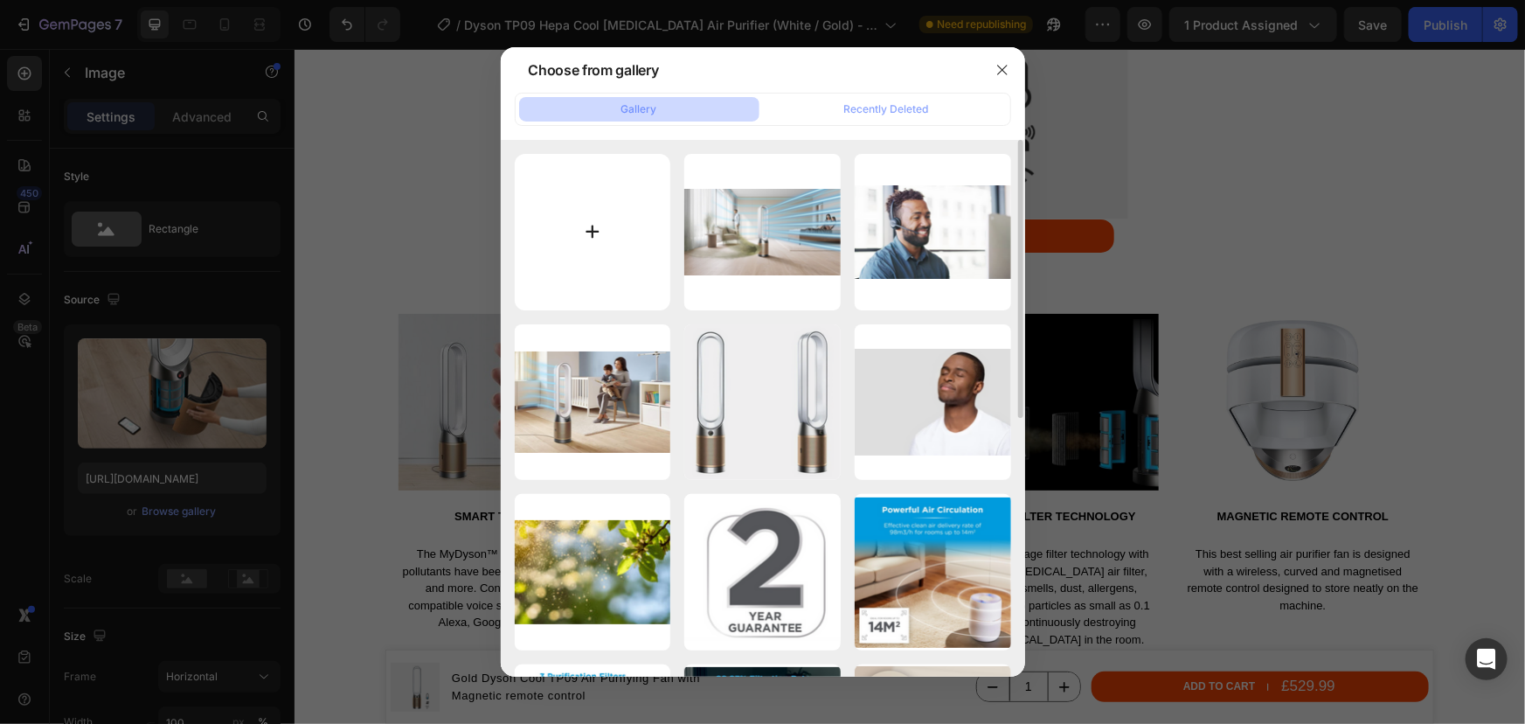
click at [581, 248] on input "file" at bounding box center [593, 232] width 156 height 156
type input "C:\fakepath\Dyson Hepa cool formaldehyde air purifier (White Gold) - Maintenace…"
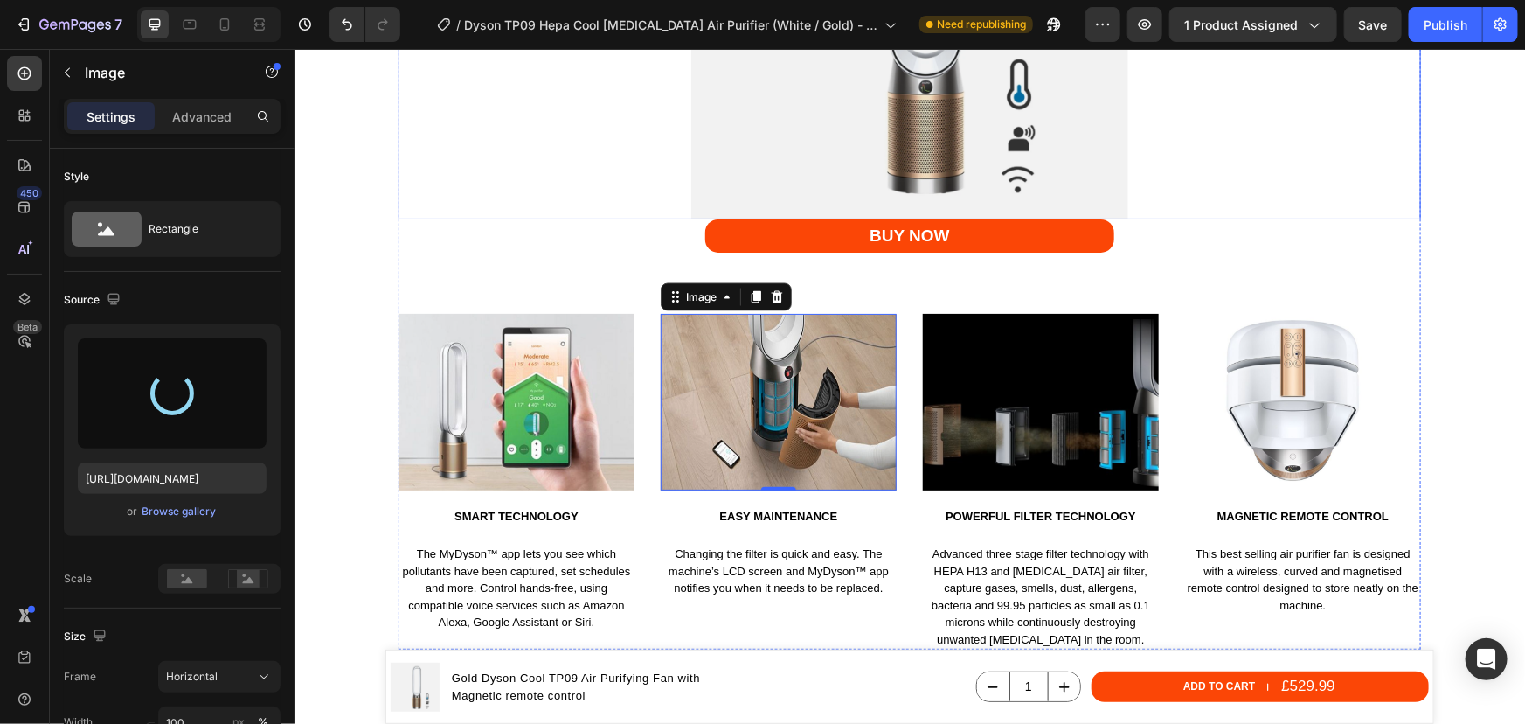
type input "https://cdn.shopify.com/s/files/1/0912/2915/9806/files/gempages_565988521936946…"
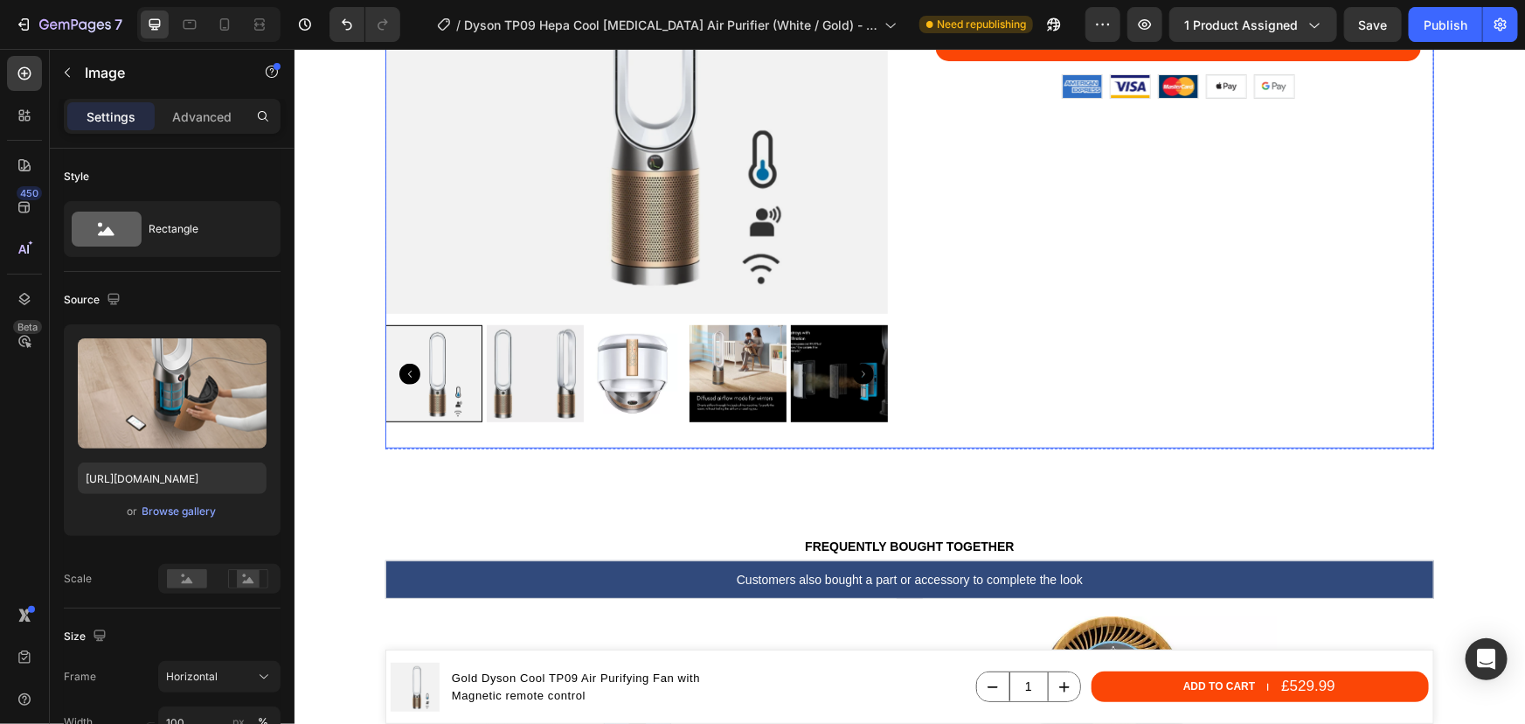
scroll to position [252, 0]
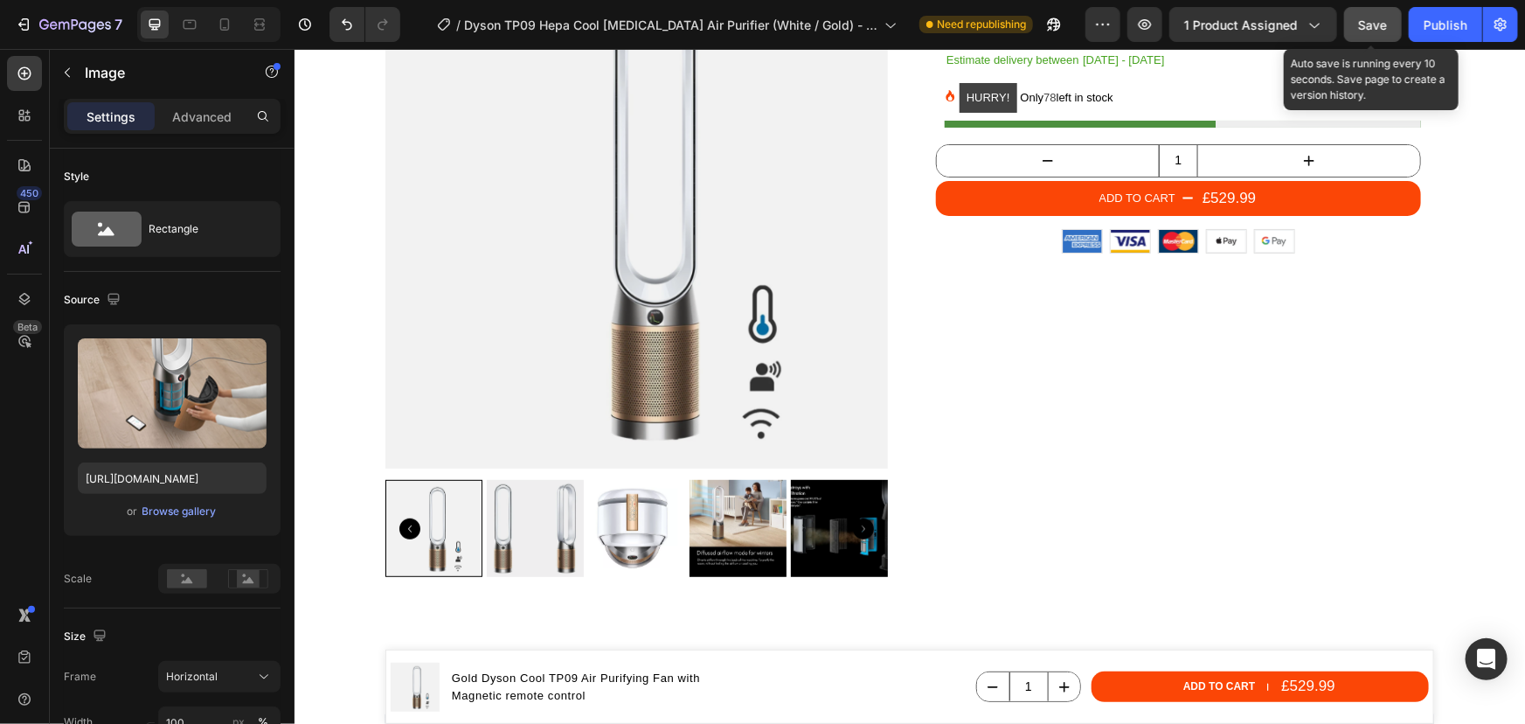
click at [1375, 19] on span "Save" at bounding box center [1373, 24] width 29 height 15
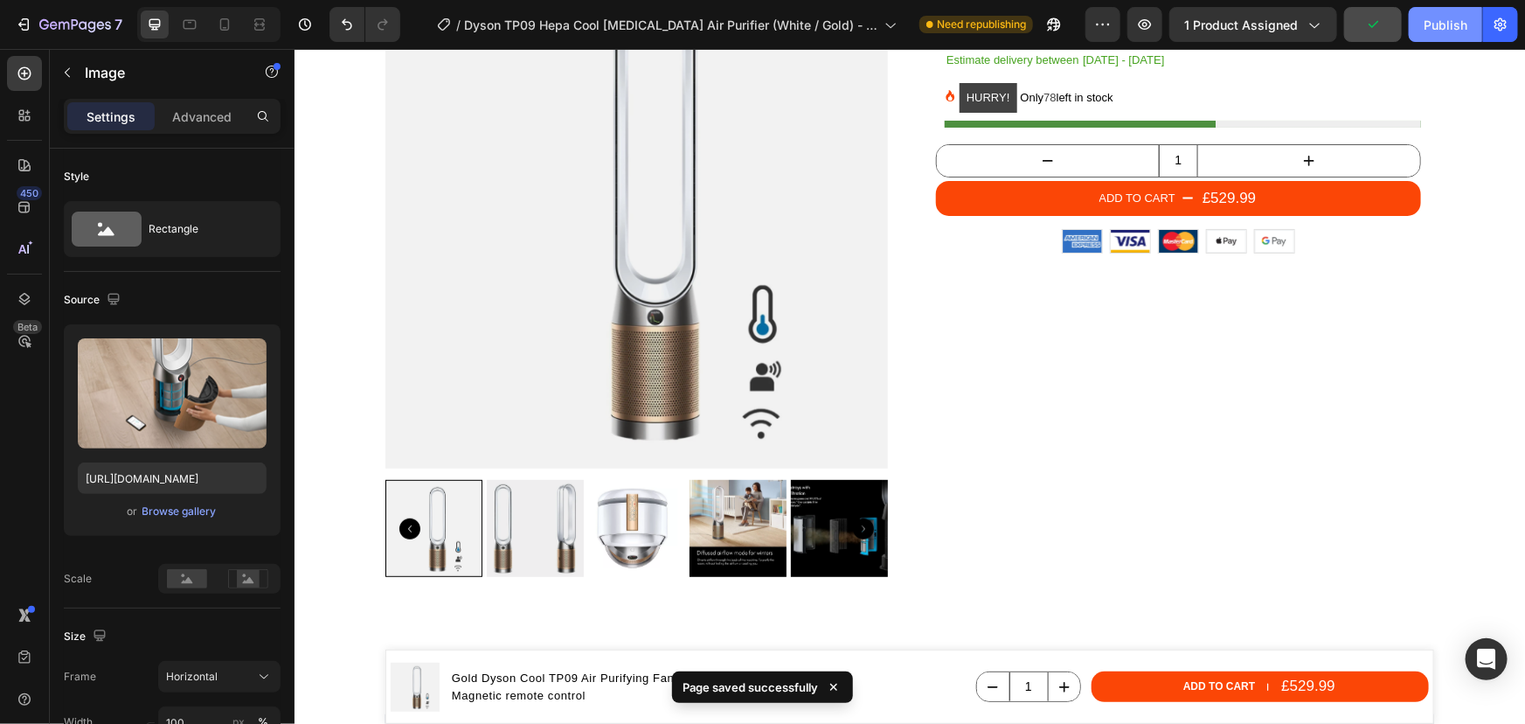
click at [1458, 23] on div "Publish" at bounding box center [1446, 25] width 44 height 18
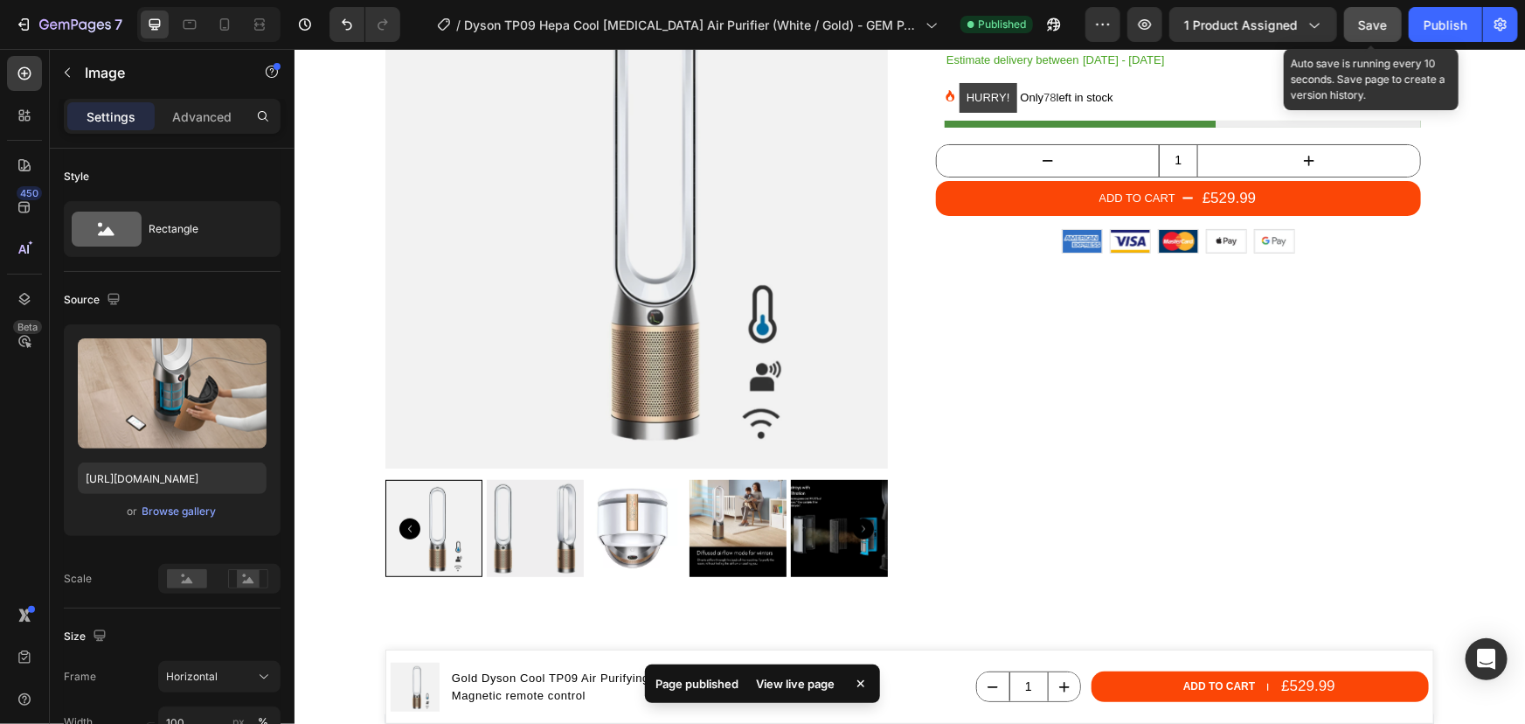
click at [1366, 27] on span "Save" at bounding box center [1373, 24] width 29 height 15
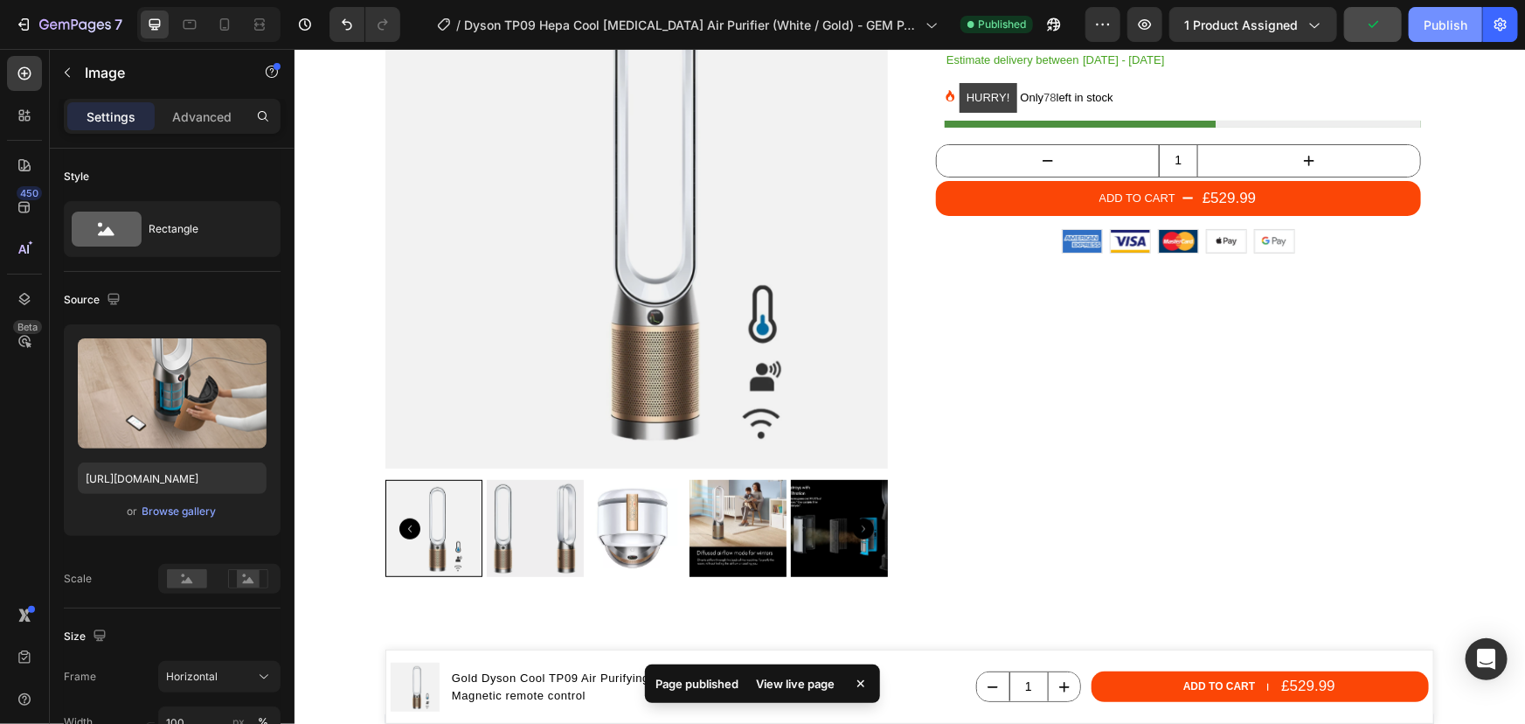
click at [1458, 24] on div "Publish" at bounding box center [1446, 25] width 44 height 18
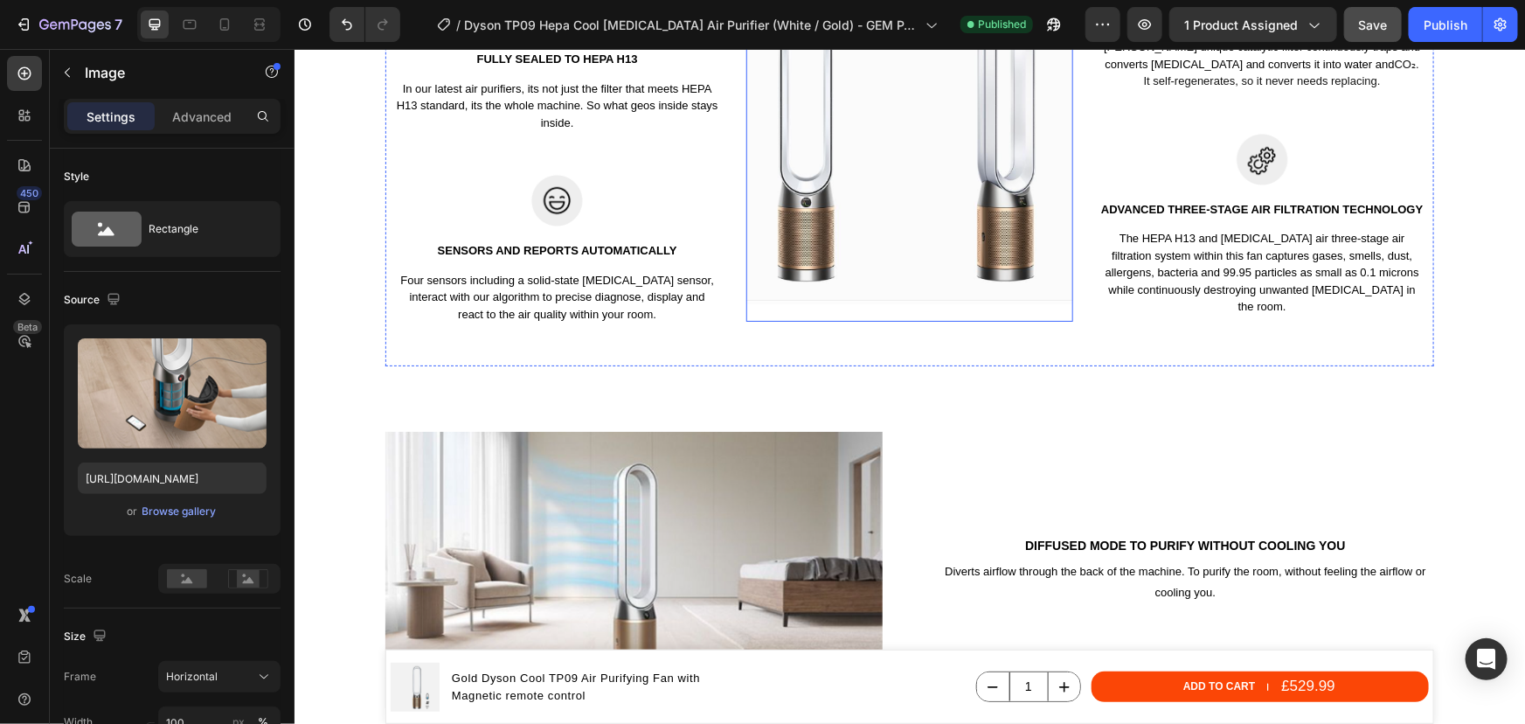
scroll to position [2398, 0]
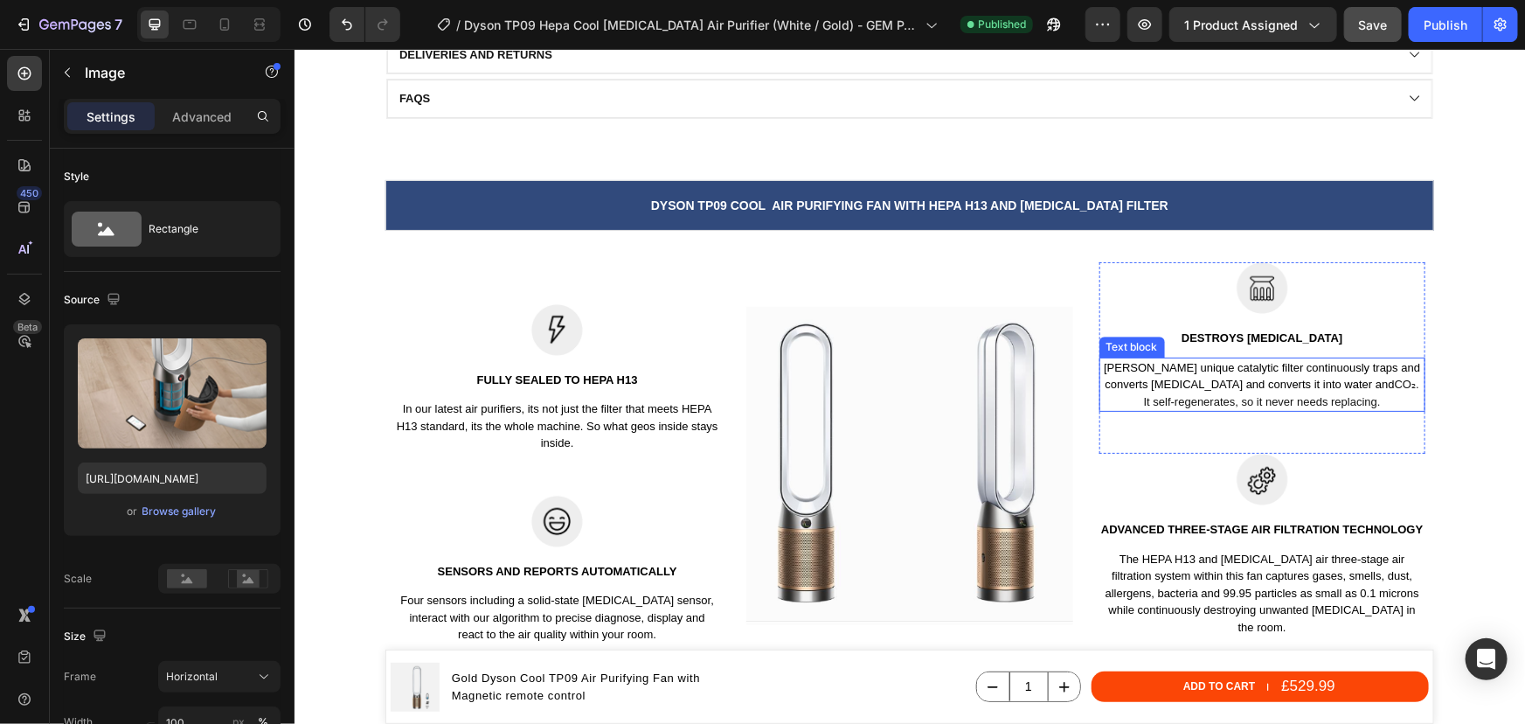
click at [1327, 382] on p "Dyson's unique catalytic filter continuously traps and converts formaldehyde an…" at bounding box center [1261, 384] width 323 height 52
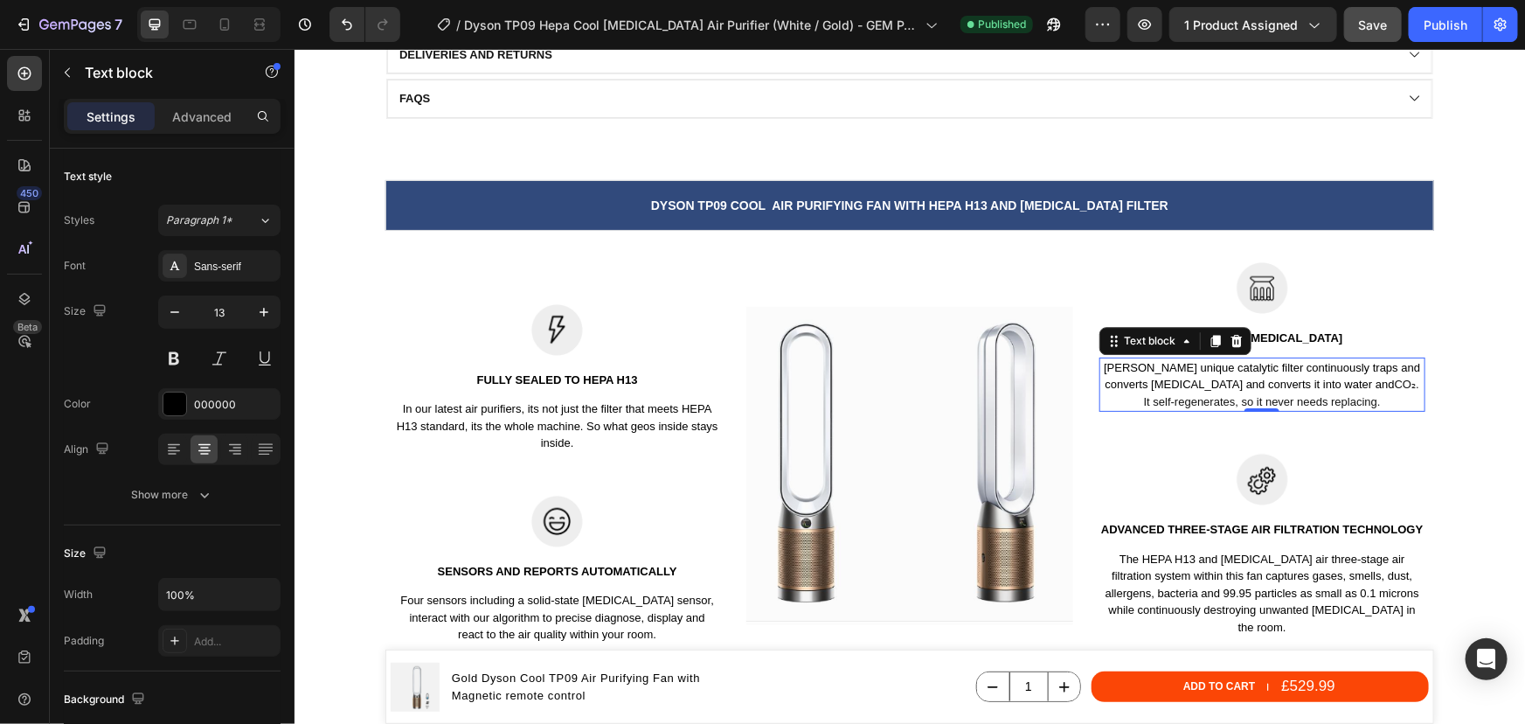
click at [1327, 382] on p "Dyson's unique catalytic filter continuously traps and converts formaldehyde an…" at bounding box center [1261, 384] width 323 height 52
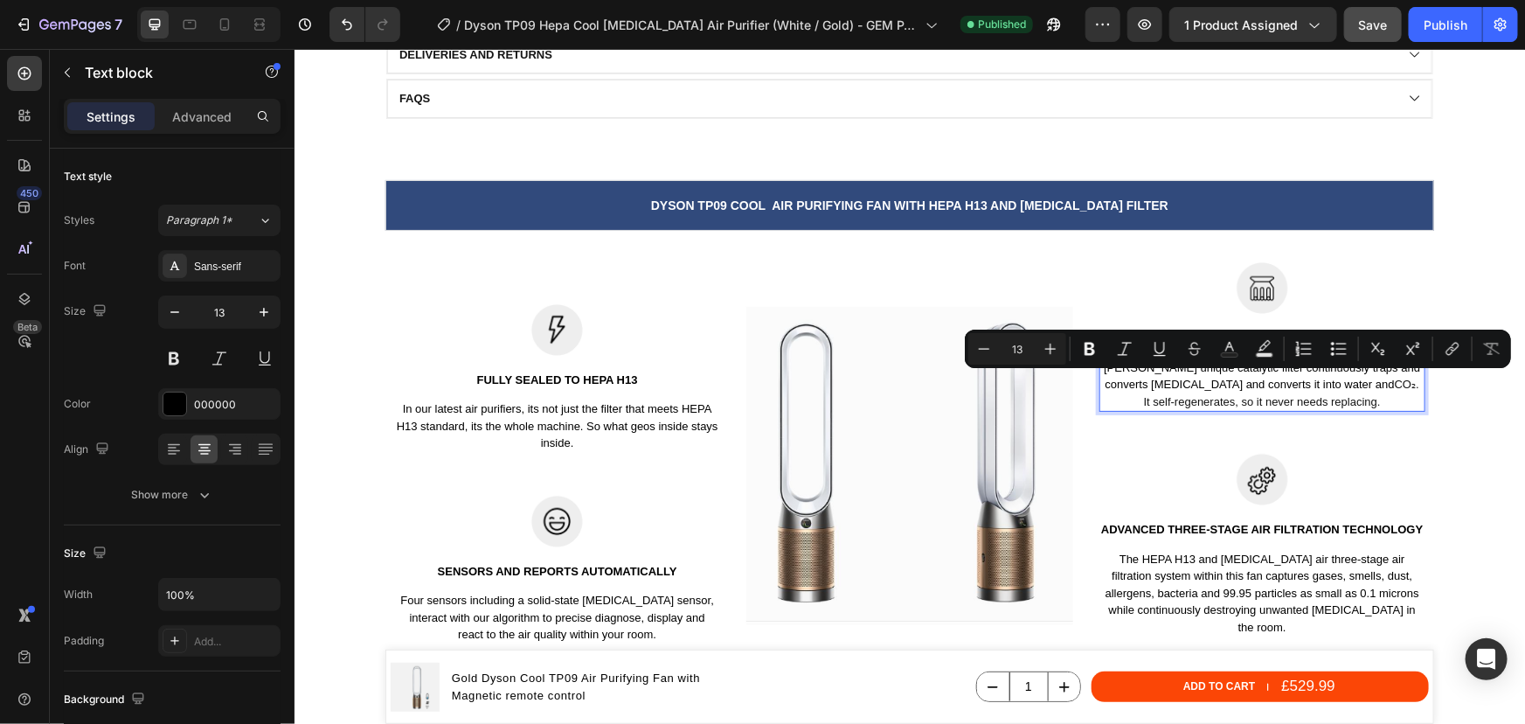
click at [1371, 399] on p "Dyson's unique catalytic filter continuously traps and converts formaldehyde an…" at bounding box center [1261, 384] width 323 height 52
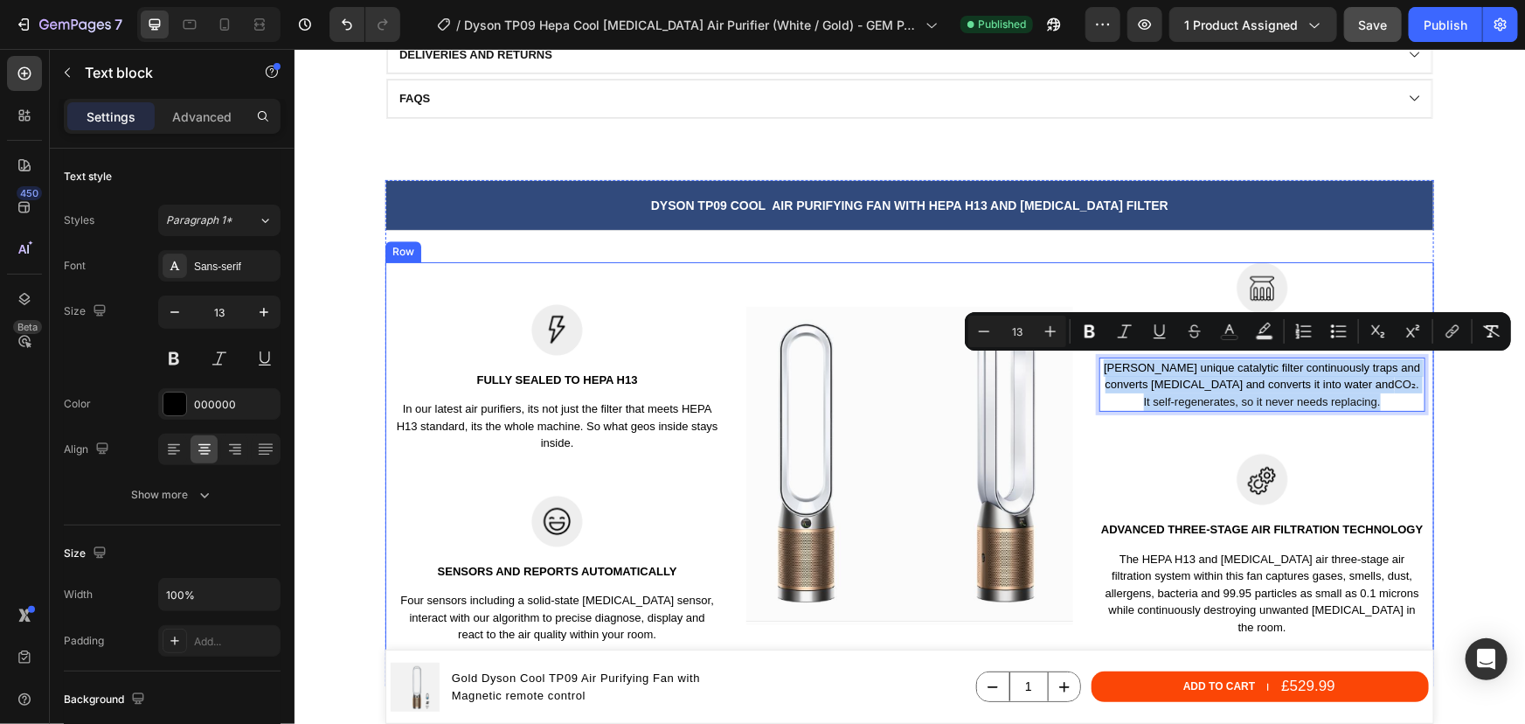
drag, startPoint x: 1371, startPoint y: 399, endPoint x: 1114, endPoint y: 368, distance: 258.0
click at [1100, 370] on p "Dyson's unique catalytic filter continuously traps and converts formaldehyde an…" at bounding box center [1261, 384] width 323 height 52
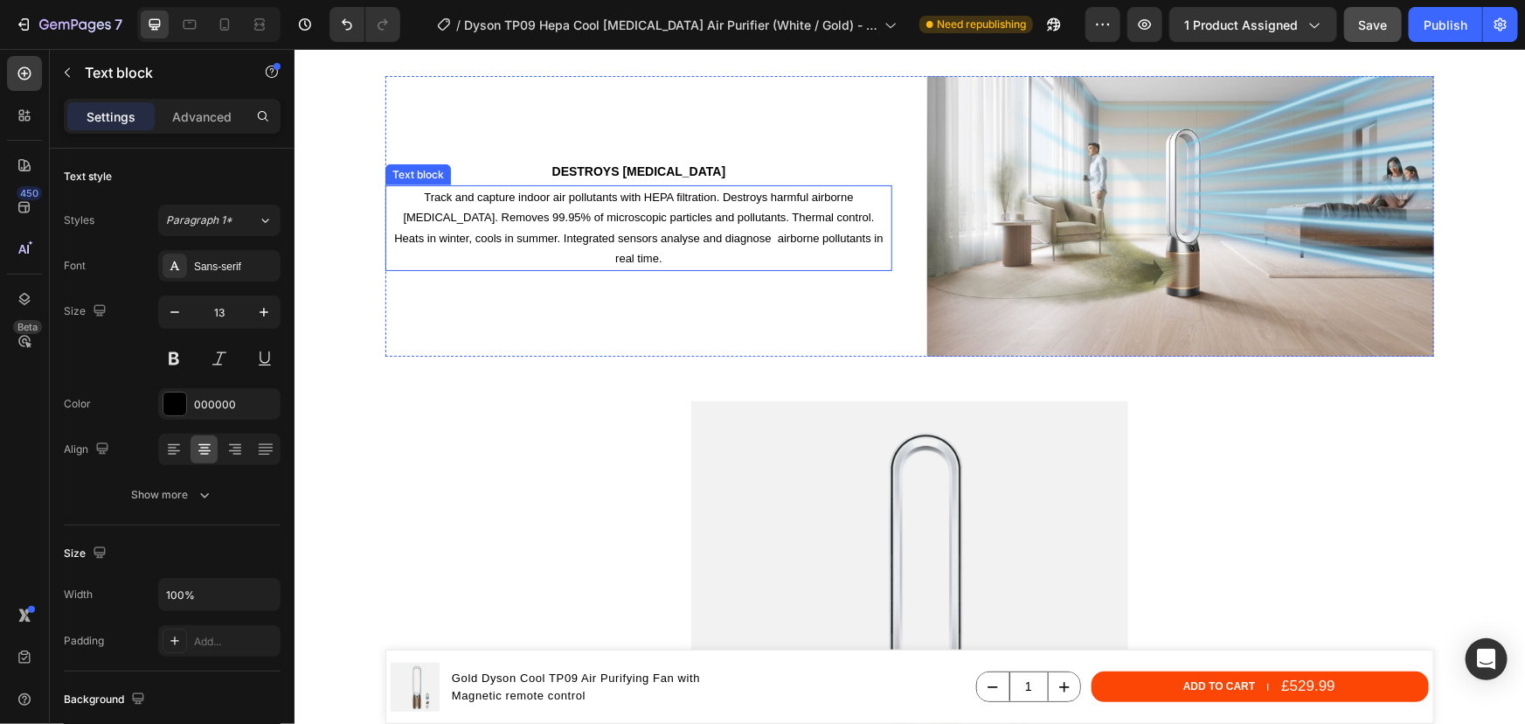
scroll to position [3907, 0]
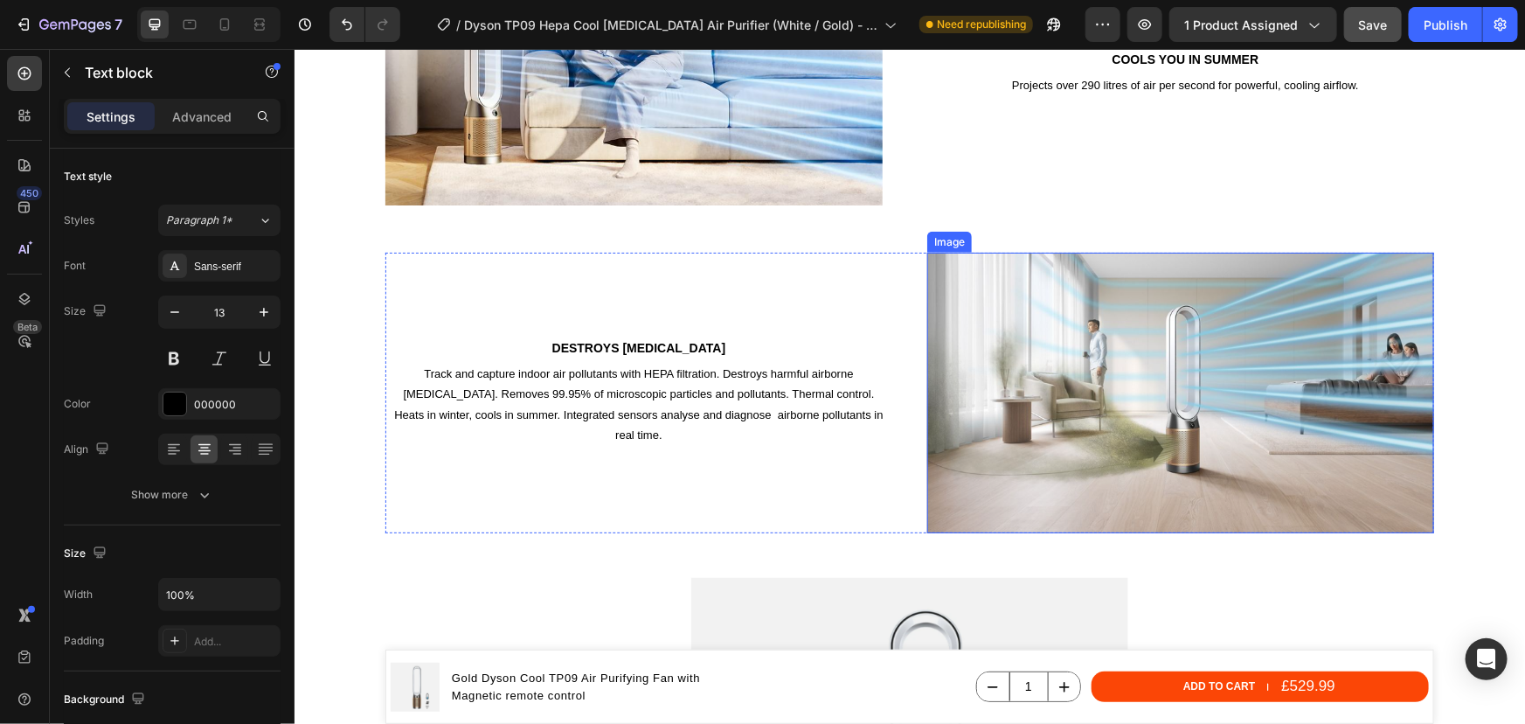
click at [1085, 365] on img at bounding box center [1179, 392] width 507 height 281
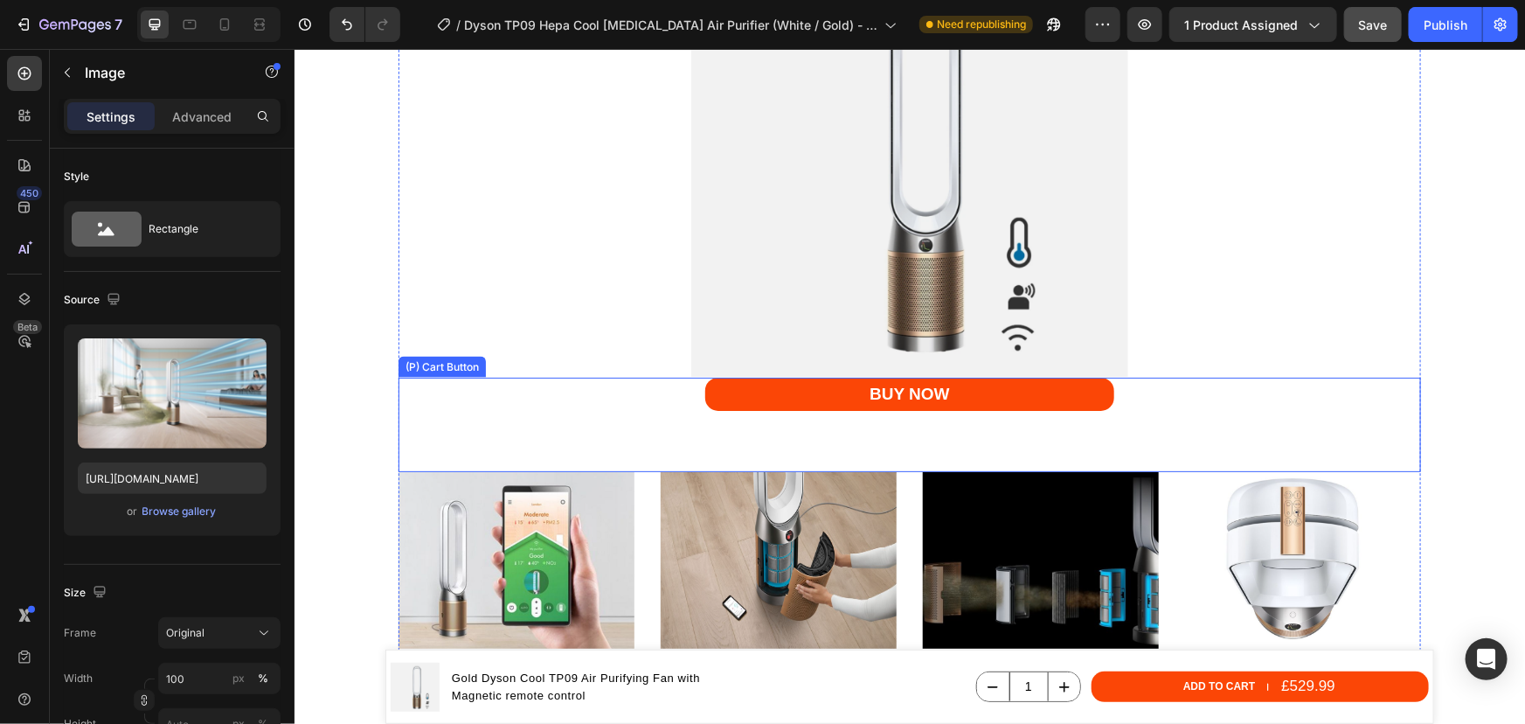
scroll to position [4702, 0]
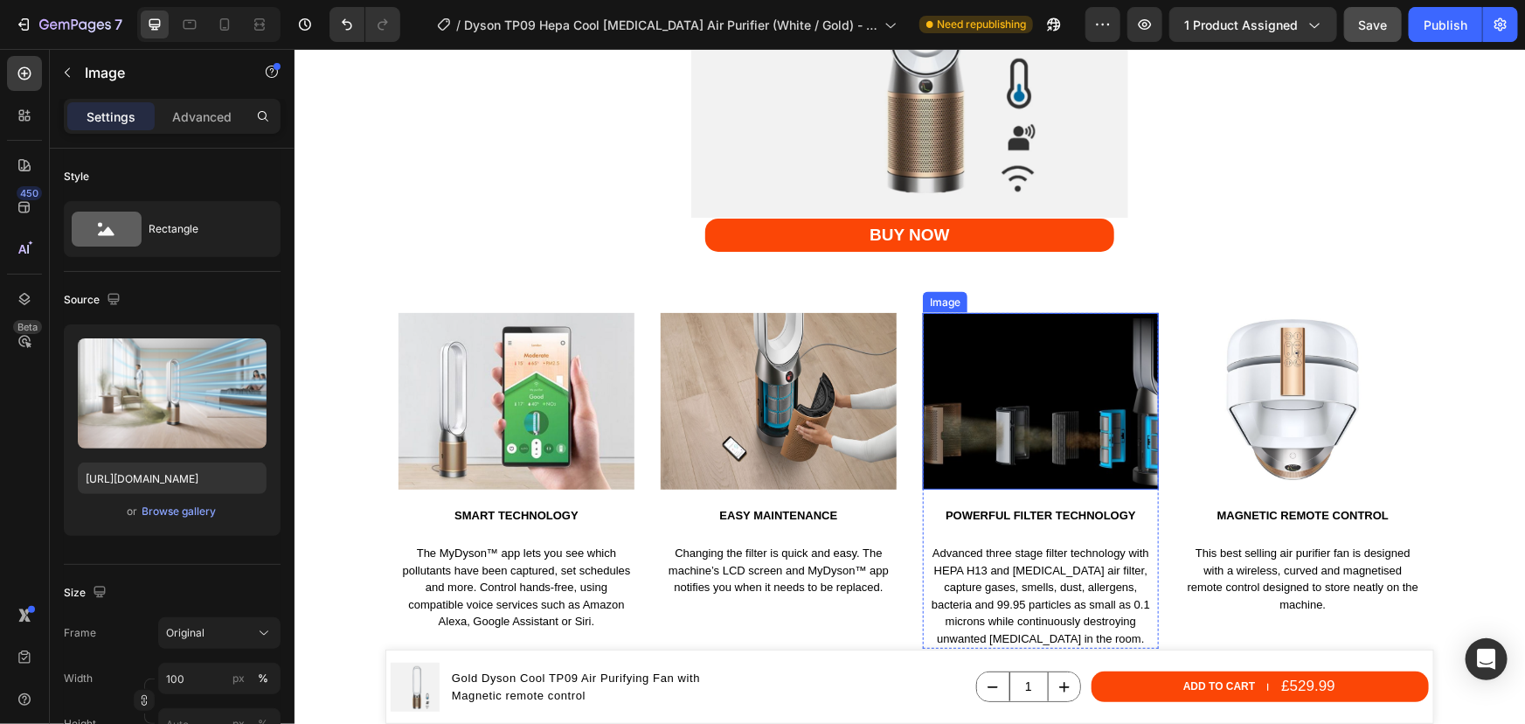
click at [976, 416] on img at bounding box center [1040, 400] width 236 height 177
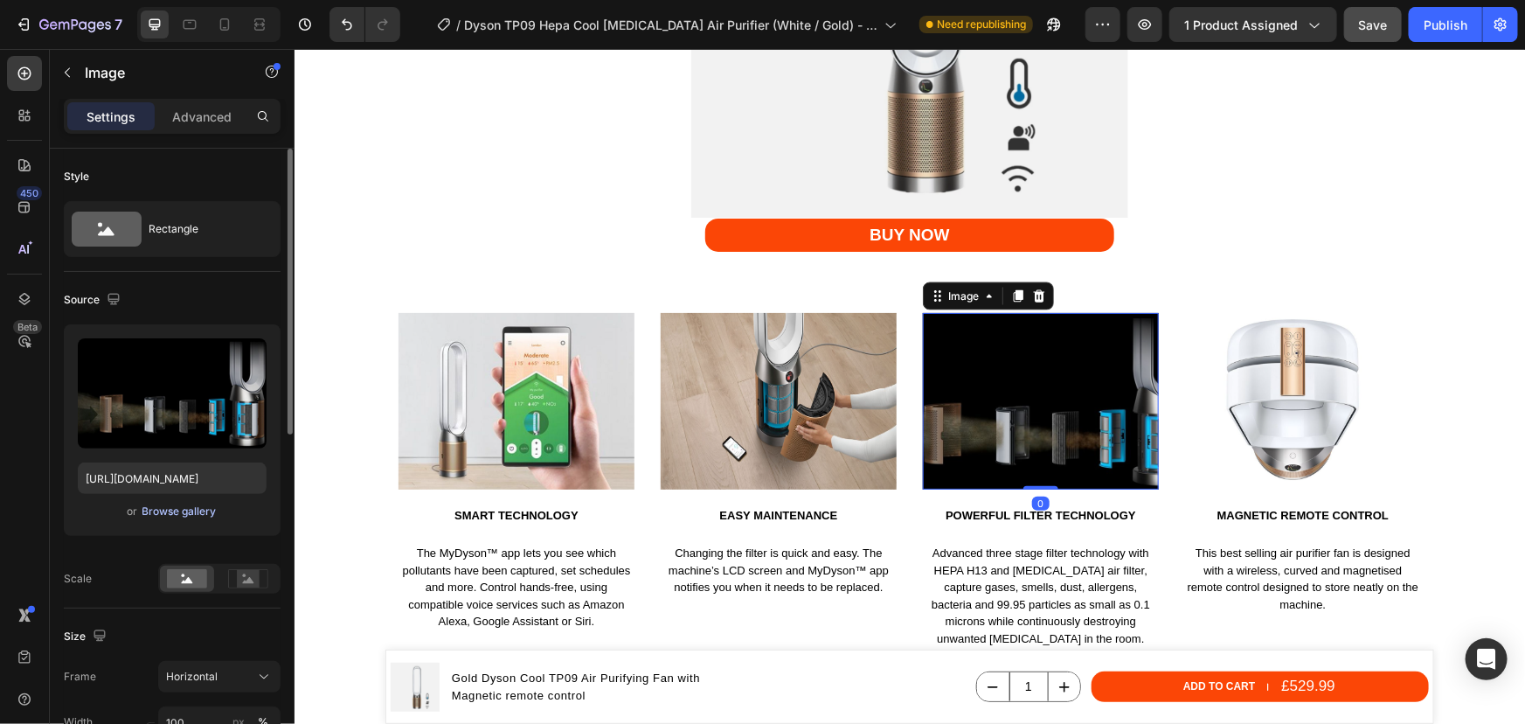
click at [196, 513] on div "Browse gallery" at bounding box center [179, 511] width 74 height 16
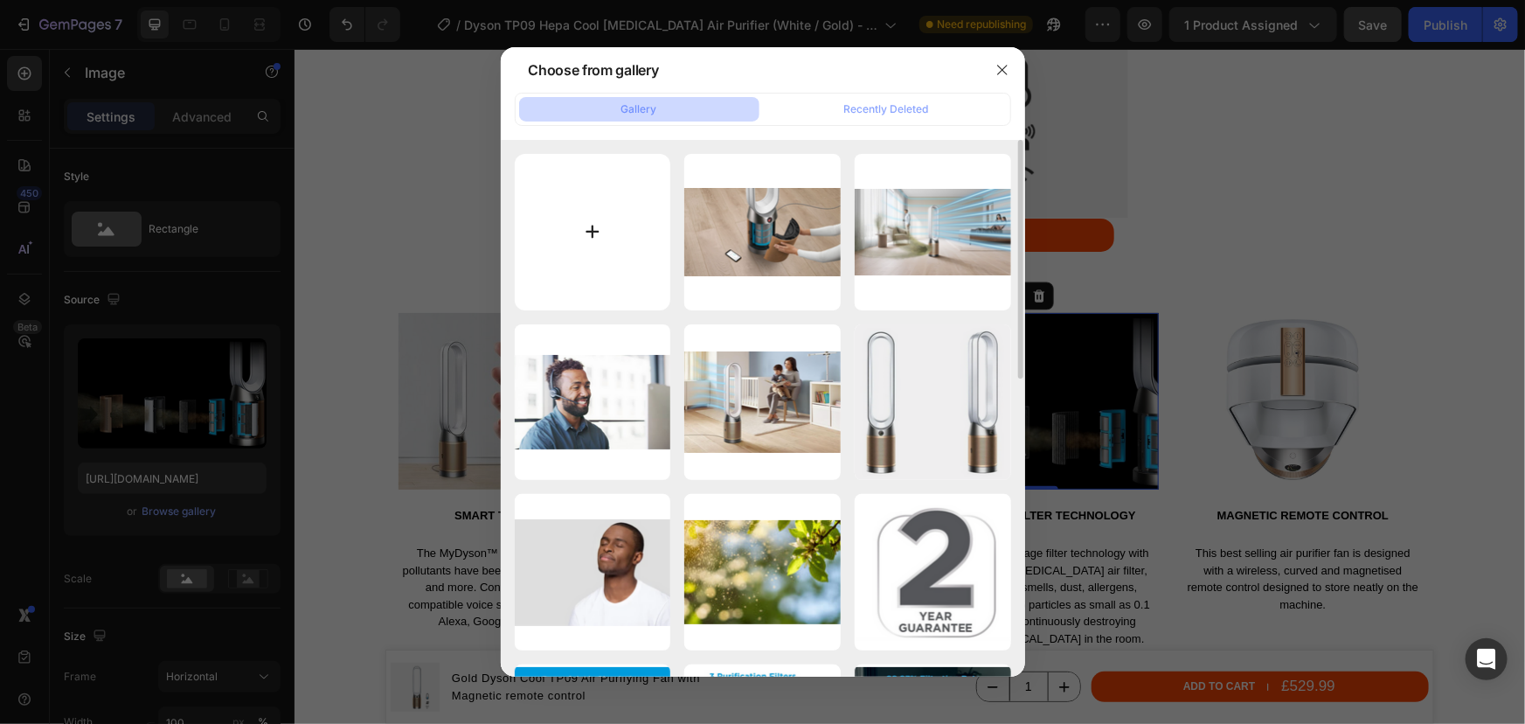
click at [633, 271] on input "file" at bounding box center [593, 232] width 156 height 156
type input "C:\fakepath\Dyson purifier cool formaldehyde air purifier (Nickel Gold) - Rotat…"
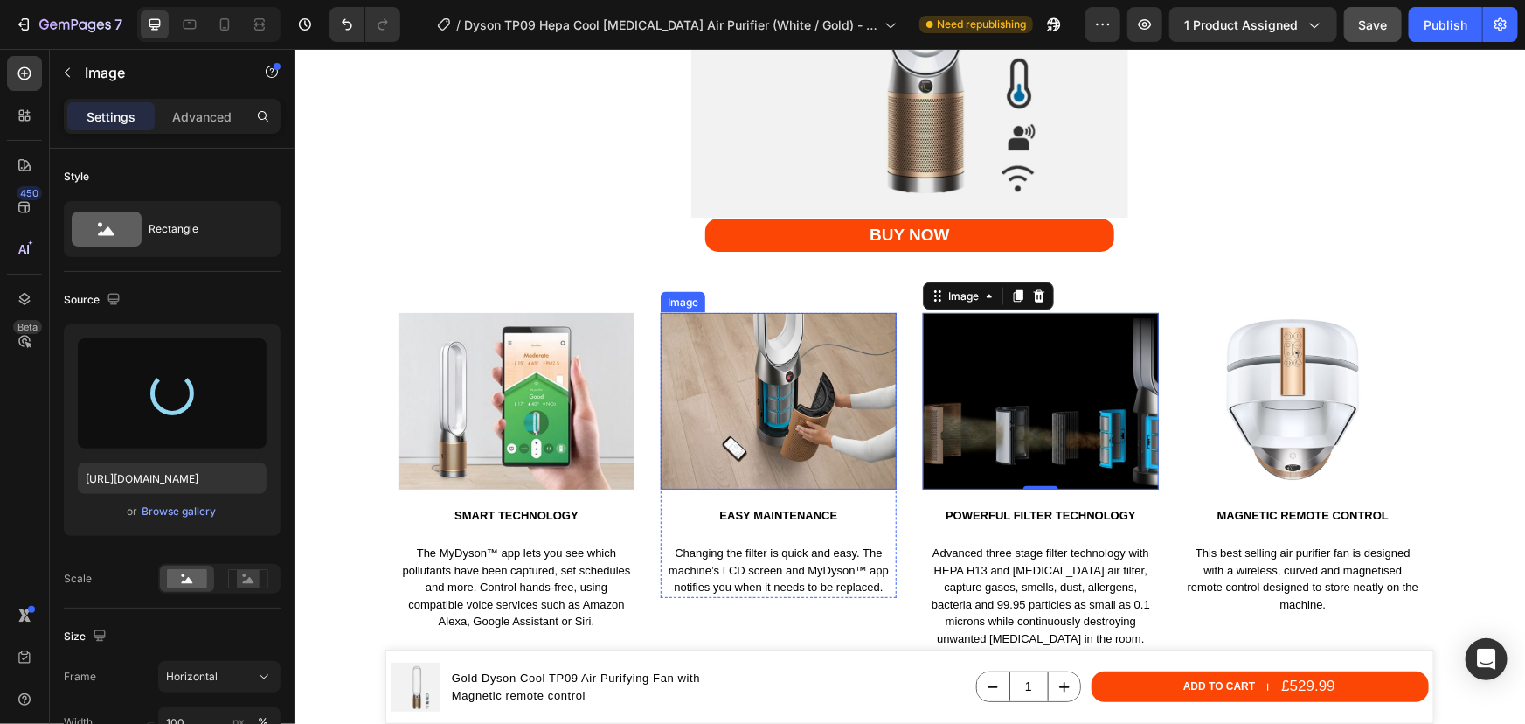
type input "https://cdn.shopify.com/s/files/1/0912/2915/9806/files/gempages_565988521936946…"
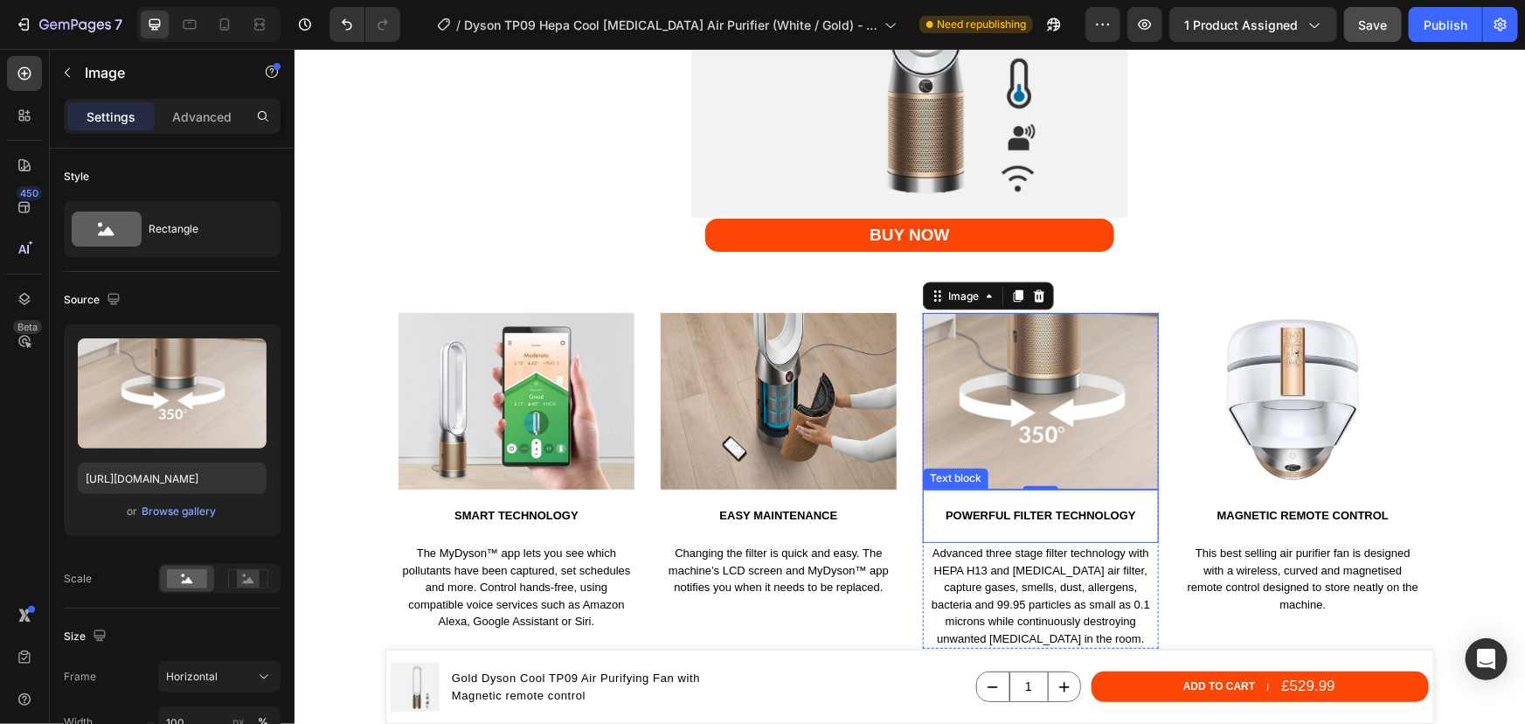
click at [1035, 510] on p "Powerful FILTER TECHNOLOGY" at bounding box center [1040, 515] width 232 height 15
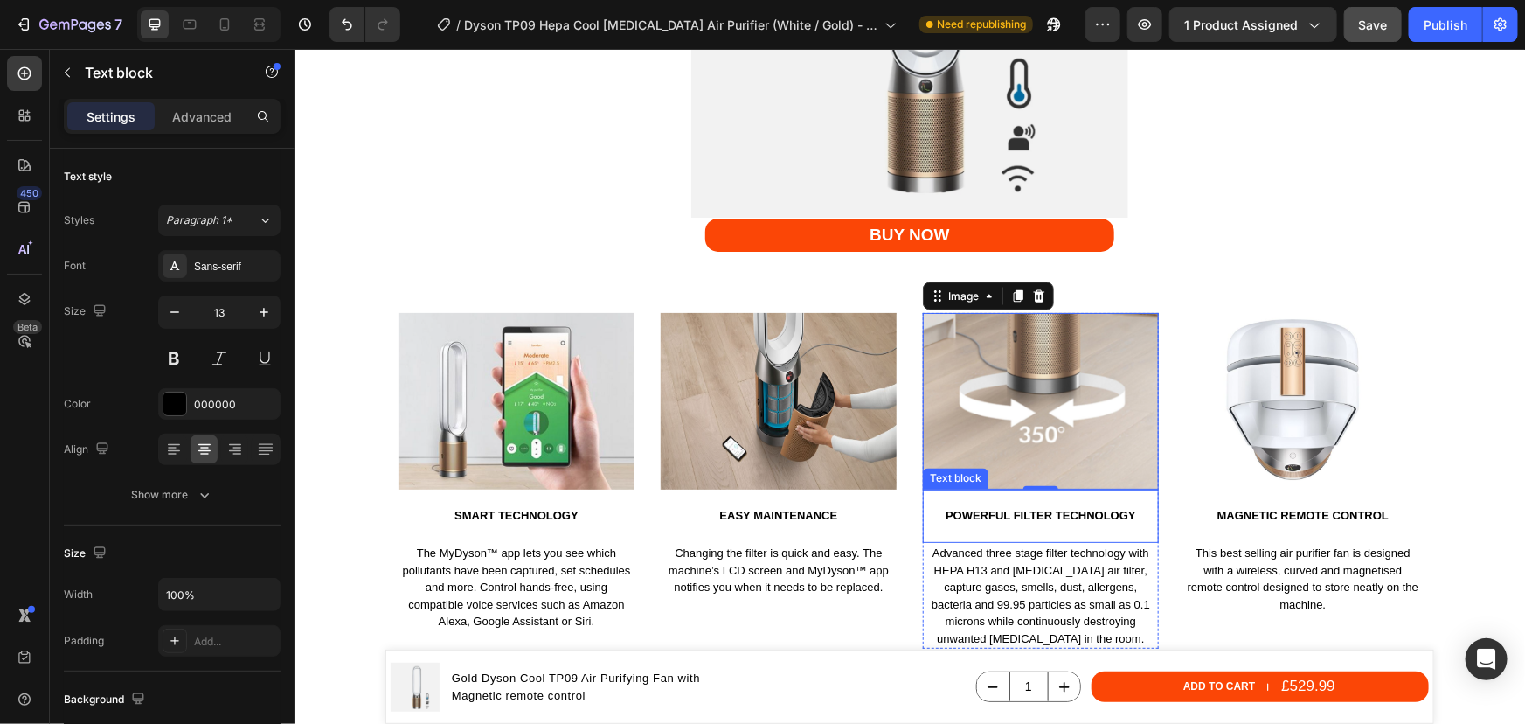
click at [1035, 510] on p "Powerful FILTER TECHNOLOGY" at bounding box center [1040, 515] width 232 height 15
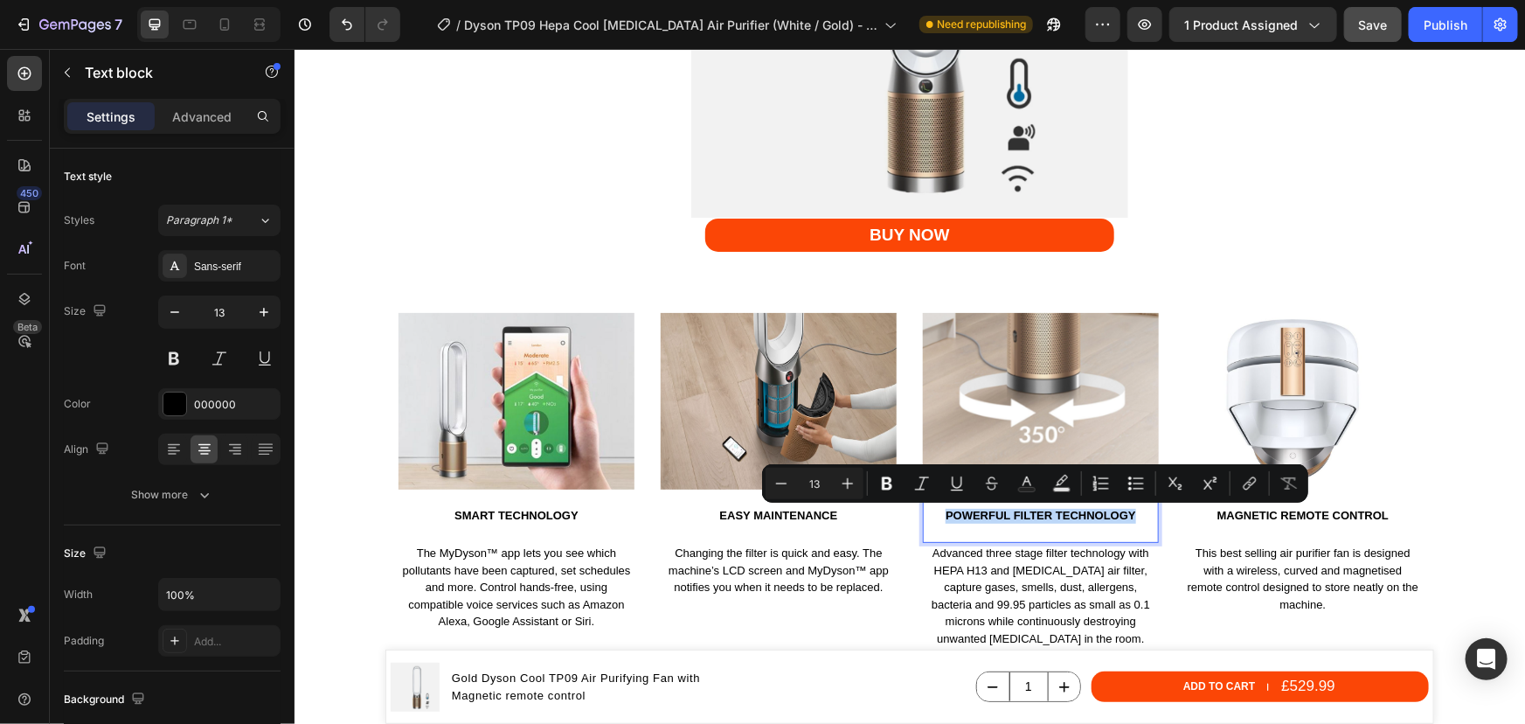
drag, startPoint x: 1136, startPoint y: 517, endPoint x: 937, endPoint y: 517, distance: 199.3
click at [937, 517] on p "Powerful FILTER TECHNOLOGY" at bounding box center [1040, 515] width 232 height 15
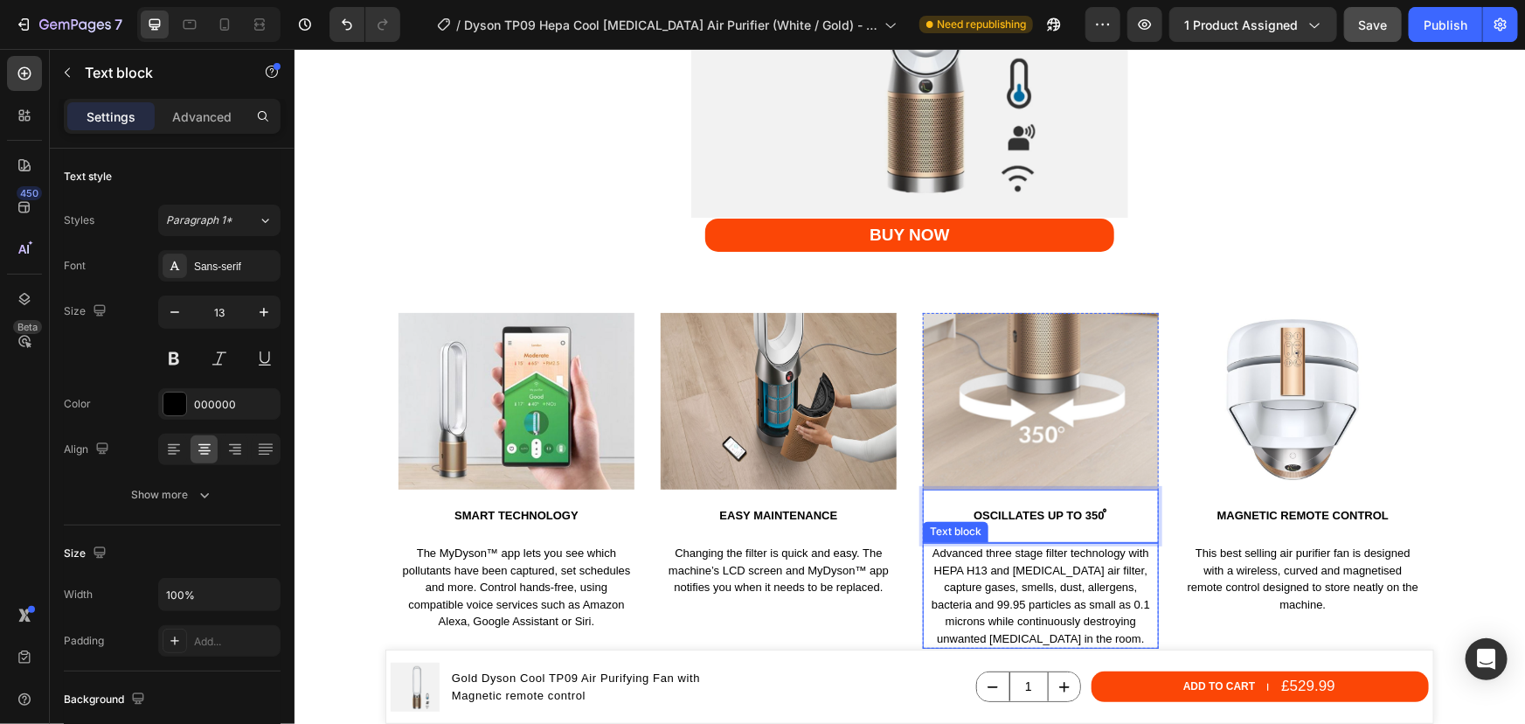
click at [1029, 617] on p "Advanced three stage filter technology with HEPA H13 and Activated carbon air f…" at bounding box center [1040, 595] width 232 height 102
click at [1026, 615] on p "Advanced three stage filter technology with HEPA H13 and Activated carbon air f…" at bounding box center [1040, 595] width 232 height 102
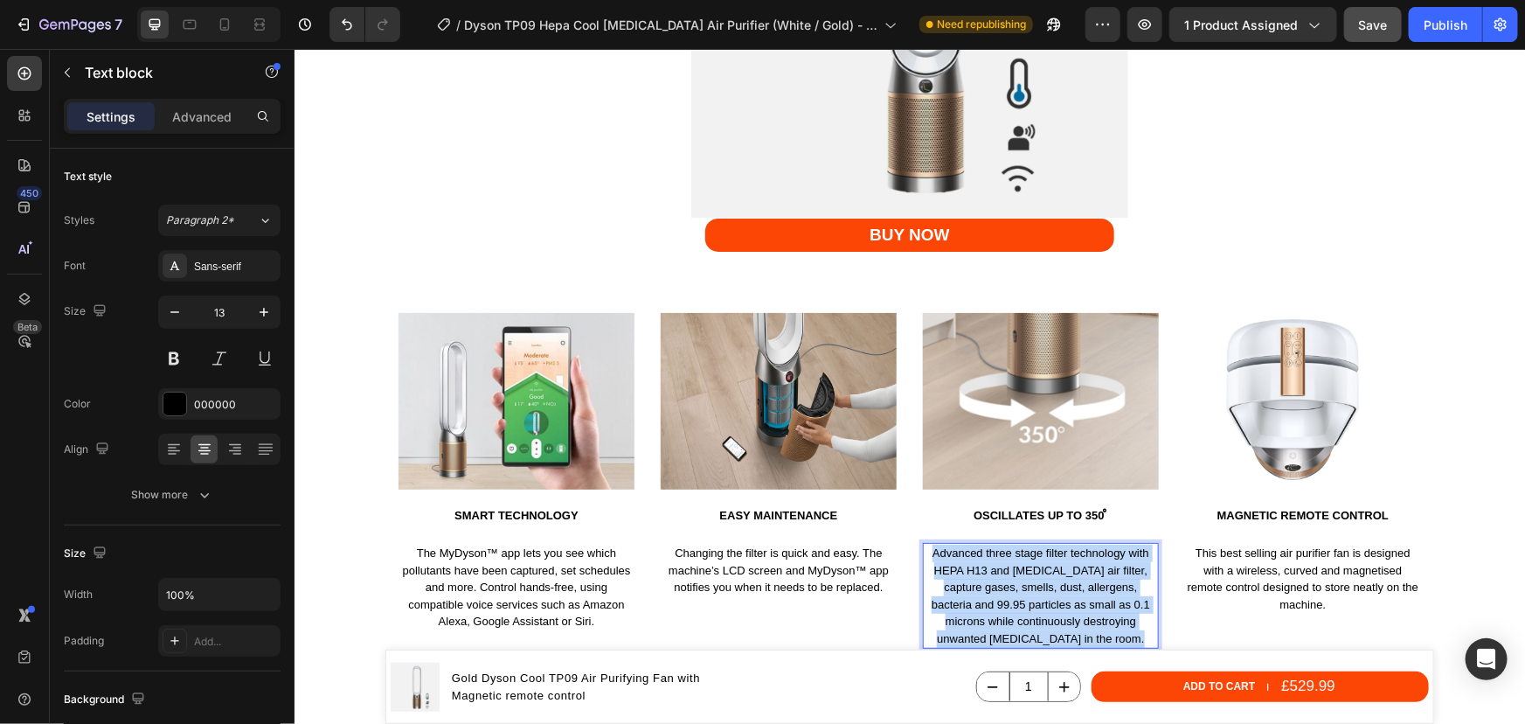
drag, startPoint x: 1131, startPoint y: 636, endPoint x: 923, endPoint y: 552, distance: 224.6
click at [924, 552] on p "Advanced three stage filter technology with HEPA H13 and Activated carbon air f…" at bounding box center [1040, 595] width 232 height 102
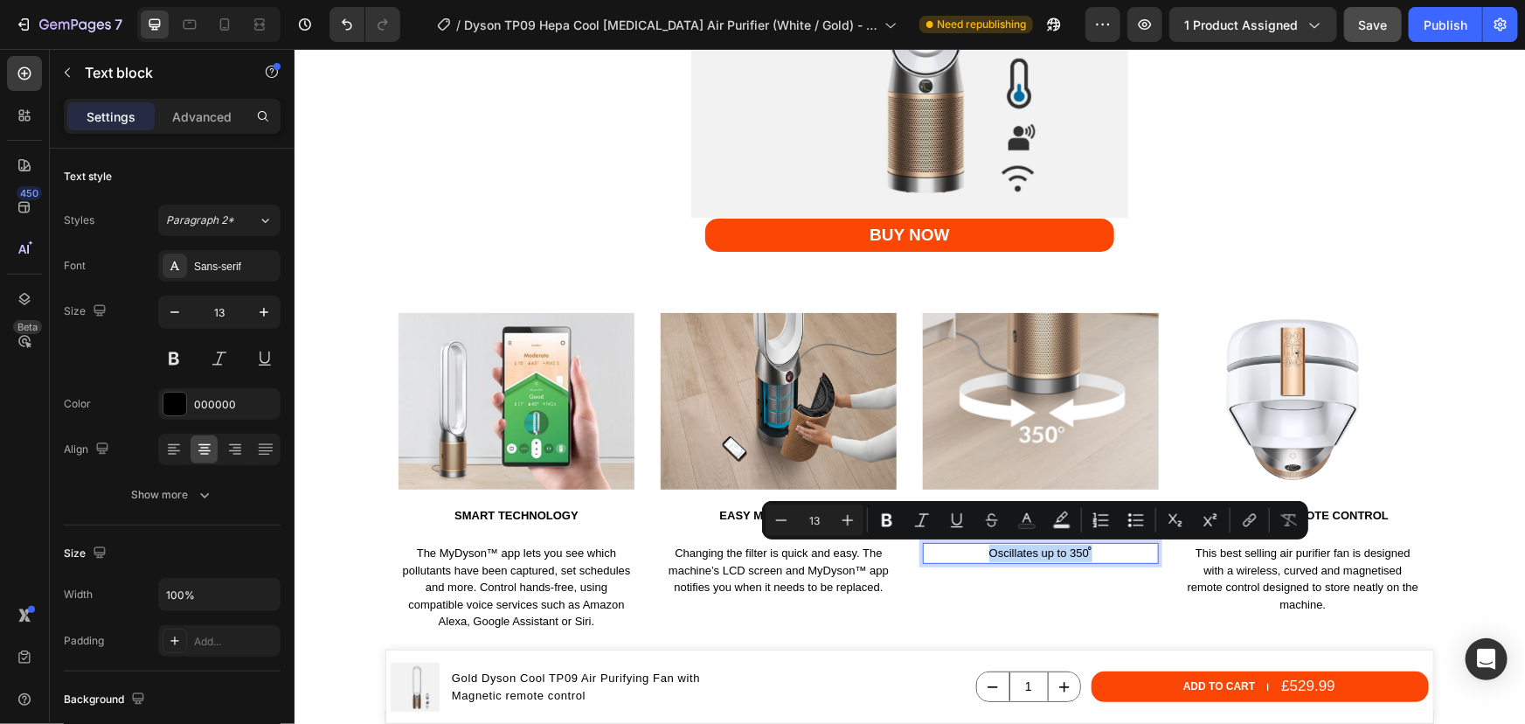
drag, startPoint x: 1101, startPoint y: 553, endPoint x: 977, endPoint y: 555, distance: 124.1
click at [977, 555] on p "Oscillates up to 350 ̊" at bounding box center [1040, 552] width 232 height 17
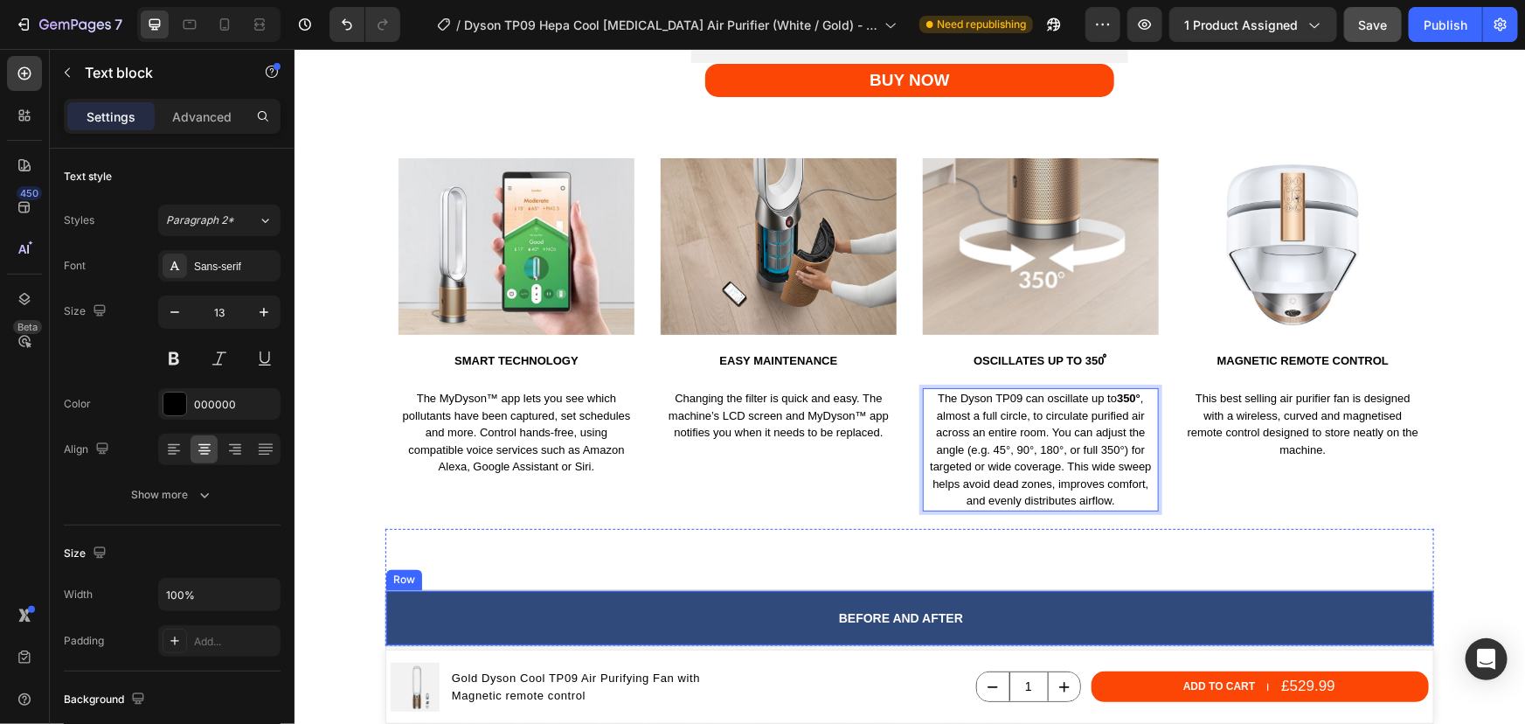
scroll to position [4861, 0]
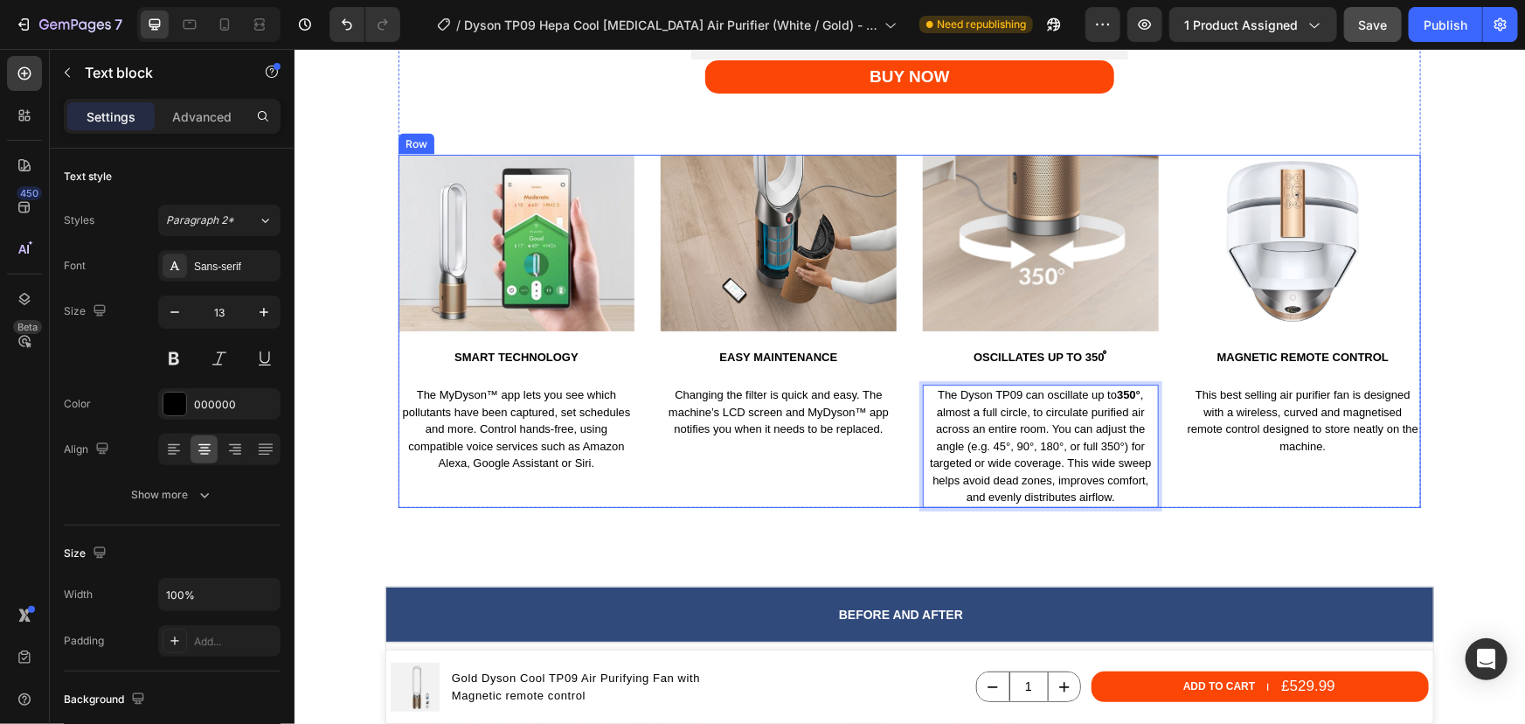
click at [860, 490] on div "Image Easy maintenance Text block Changing the filter is quick and easy. The ma…" at bounding box center [778, 330] width 236 height 353
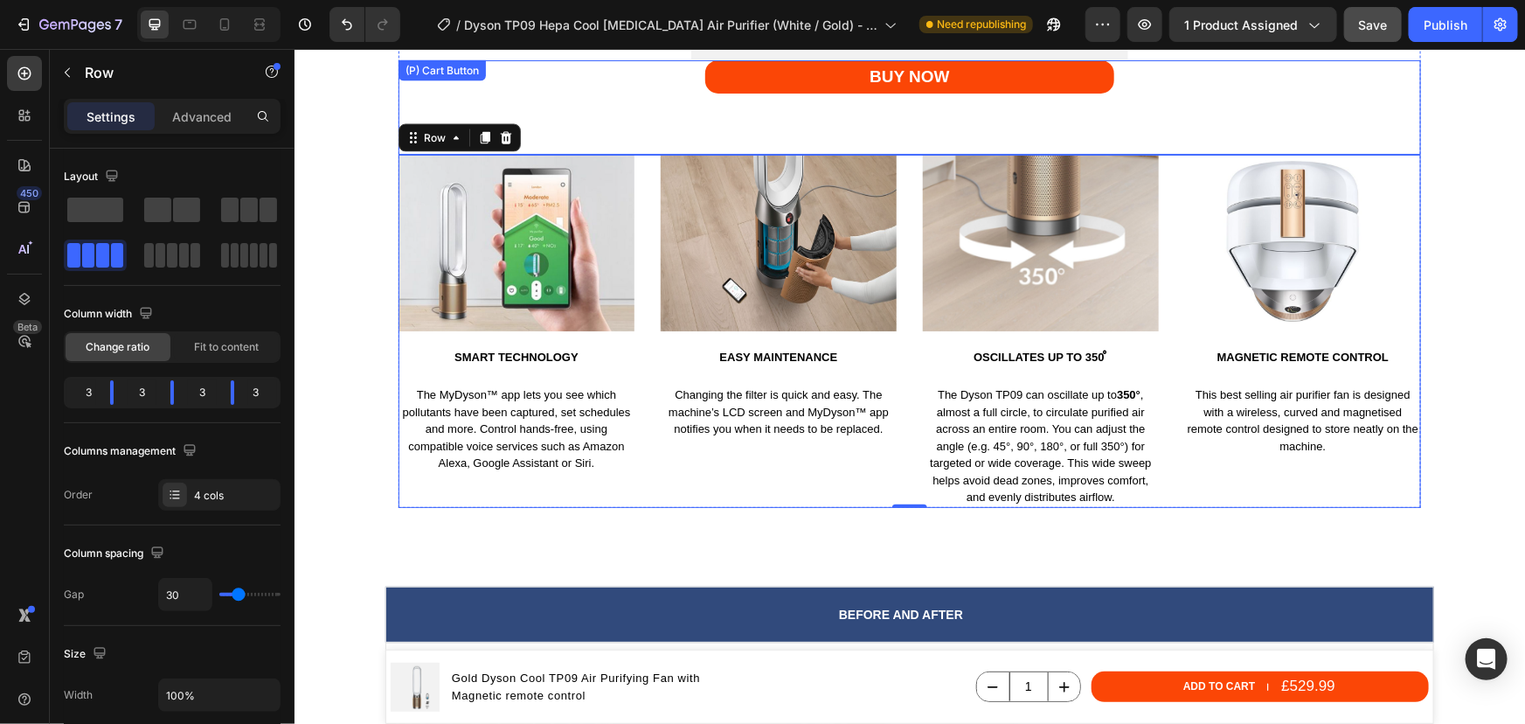
drag, startPoint x: 1310, startPoint y: 115, endPoint x: 1243, endPoint y: 200, distance: 108.2
click at [1310, 115] on div "BUY NOW (P) Cart Button" at bounding box center [909, 106] width 1023 height 94
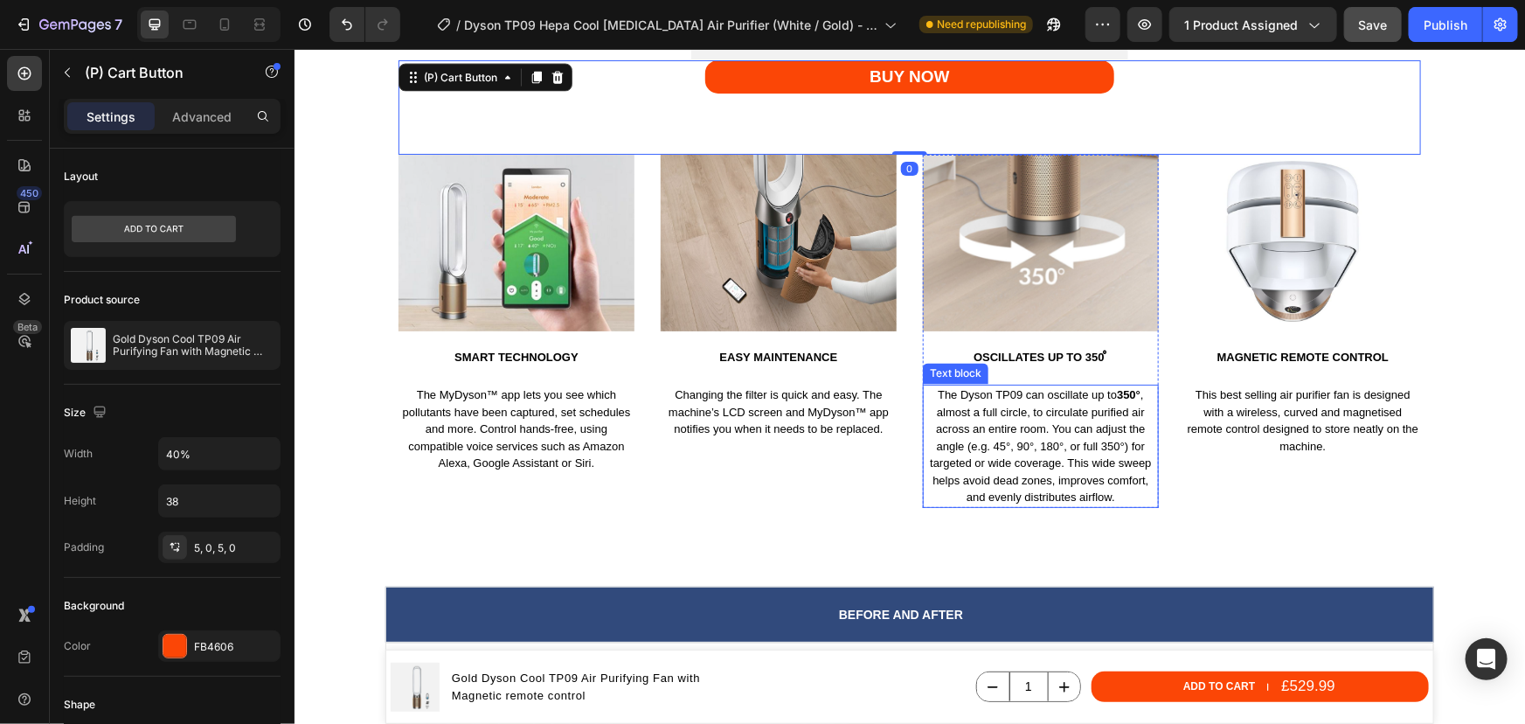
click at [1034, 422] on p "The Dyson TP09 can oscillate up to 350° , almost a full circle, to circulate pu…" at bounding box center [1040, 445] width 232 height 120
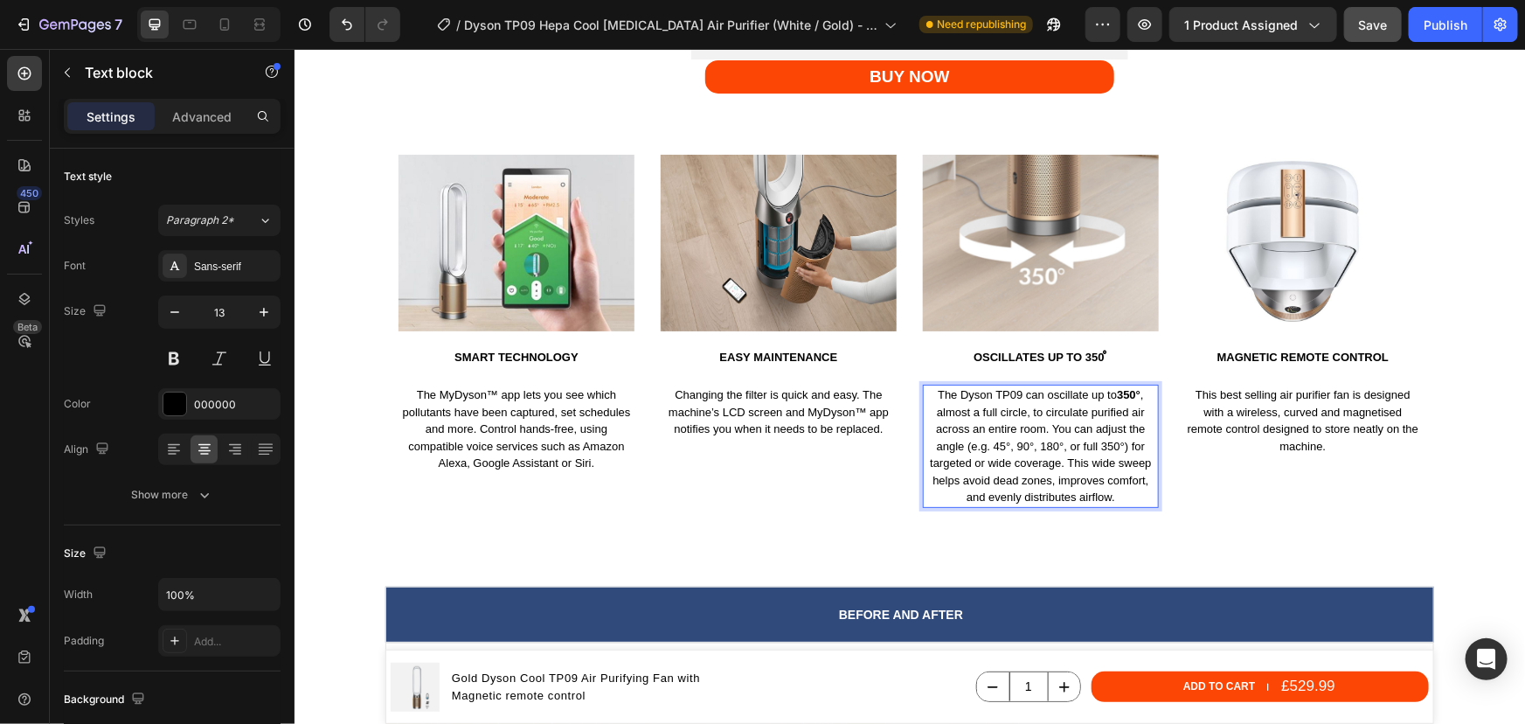
click at [1037, 408] on p "The Dyson TP09 can oscillate up to 350° , almost a full circle, to circulate pu…" at bounding box center [1040, 445] width 232 height 120
drag, startPoint x: 1045, startPoint y: 429, endPoint x: 931, endPoint y: 389, distance: 121.4
click at [931, 389] on p "The Dyson TP09 can oscillate up to 350° , almost a full circle, to circulate pu…" at bounding box center [1040, 445] width 232 height 120
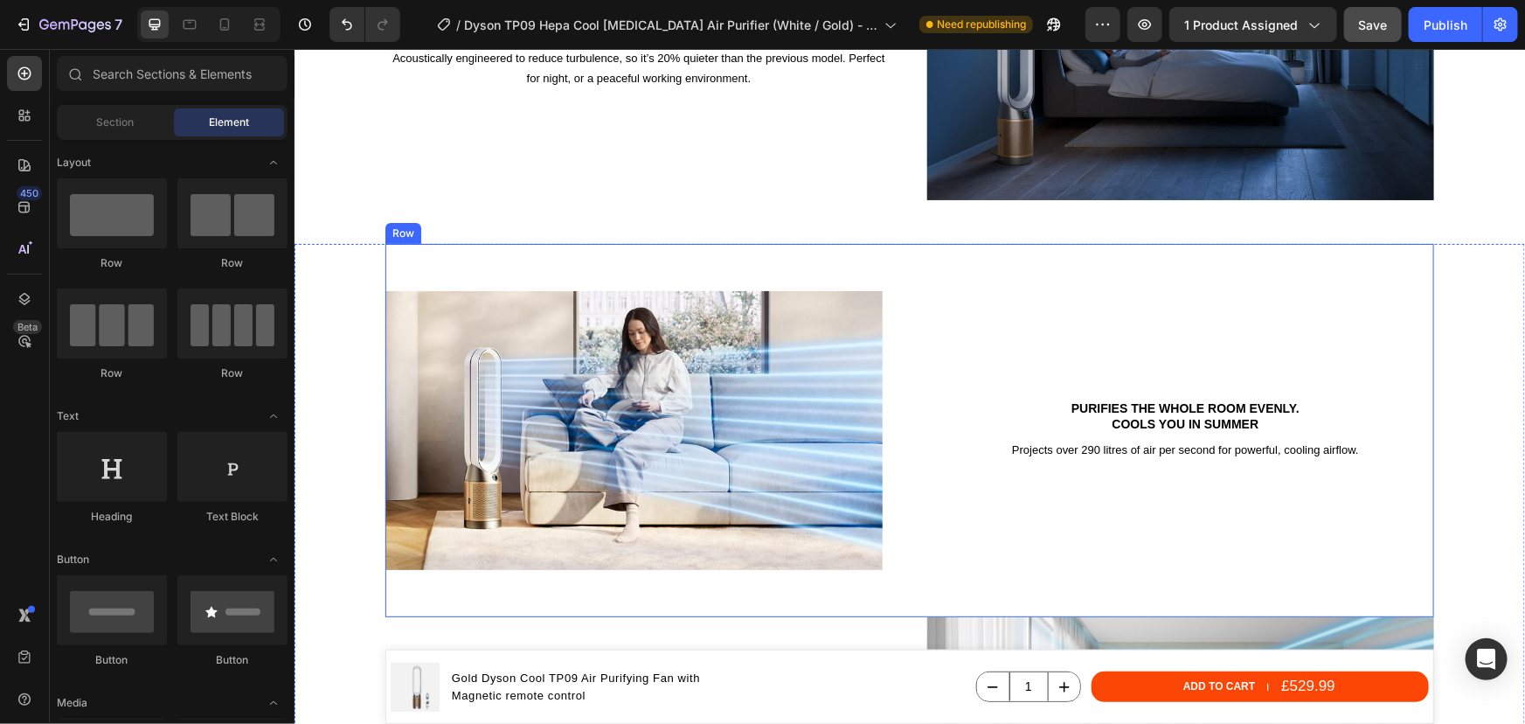
scroll to position [3590, 0]
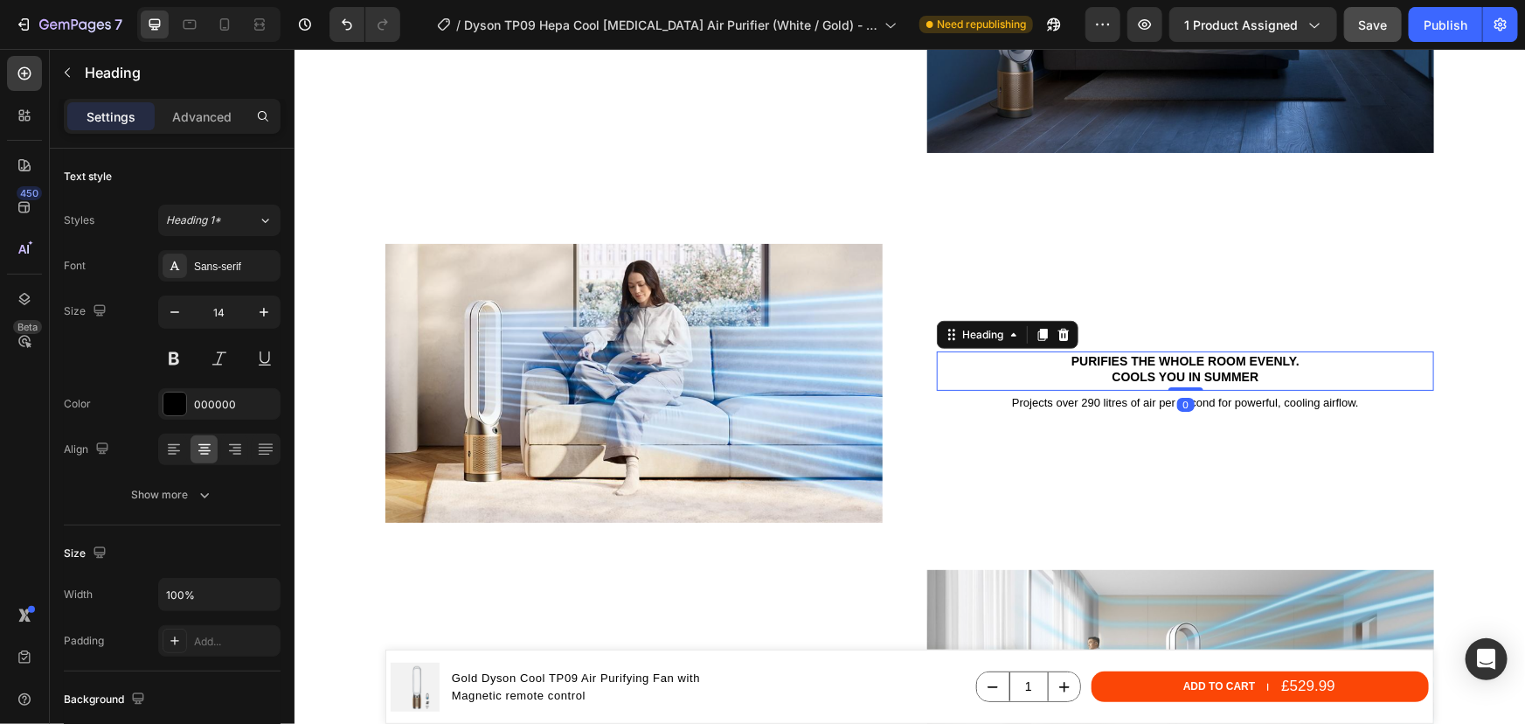
click at [1189, 371] on h2 "Purifies the whole room evenly. Cools you in summer" at bounding box center [1184, 367] width 497 height 35
click at [1188, 371] on h2 "Purifies the whole room evenly. Cools you in summer" at bounding box center [1184, 367] width 497 height 35
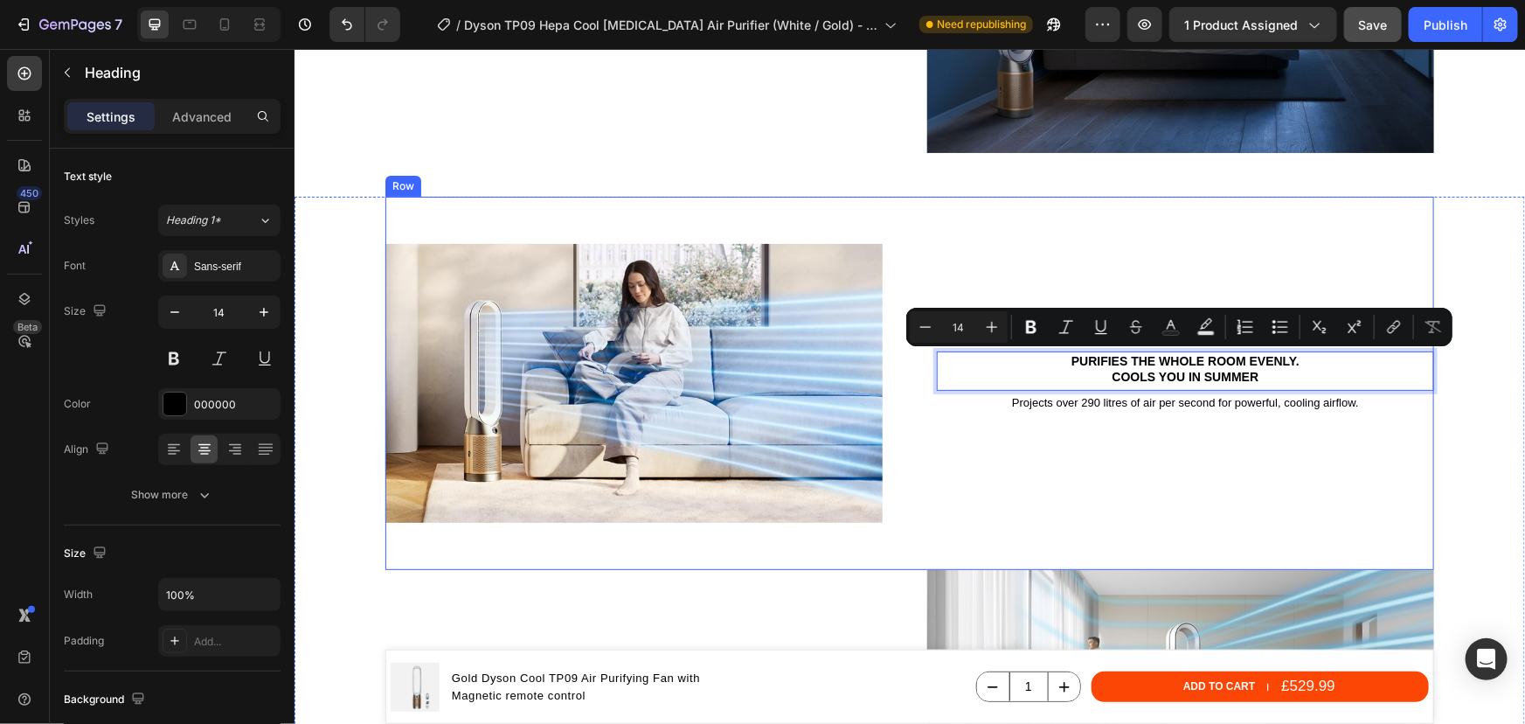
drag, startPoint x: 1255, startPoint y: 379, endPoint x: 1058, endPoint y: 347, distance: 199.3
click at [1058, 347] on div "Purifies the whole room evenly. Cools you in summer Heading 0 Projects over 290…" at bounding box center [1184, 382] width 497 height 373
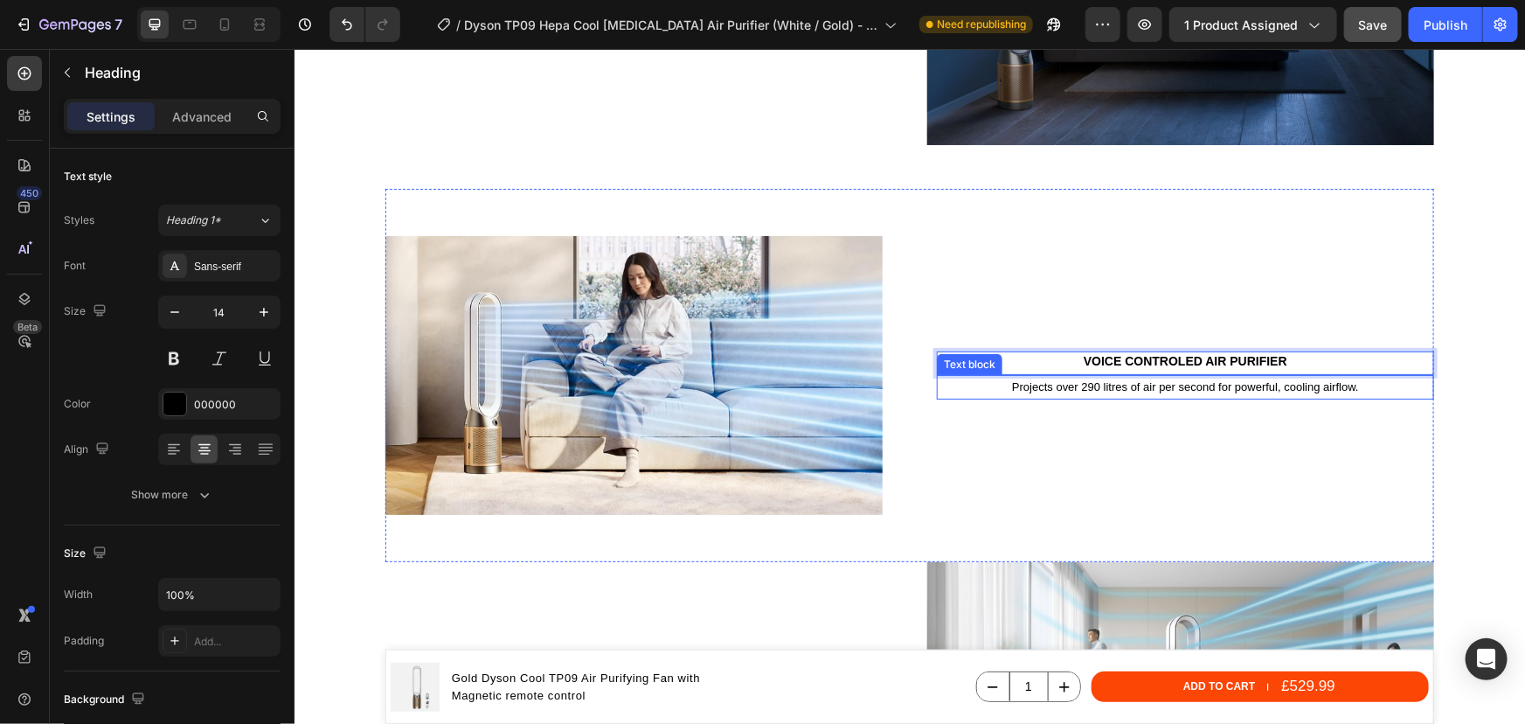
click at [1126, 385] on p "Projects over 290 litres of air per second for powerful, cooling airflow." at bounding box center [1185, 386] width 494 height 20
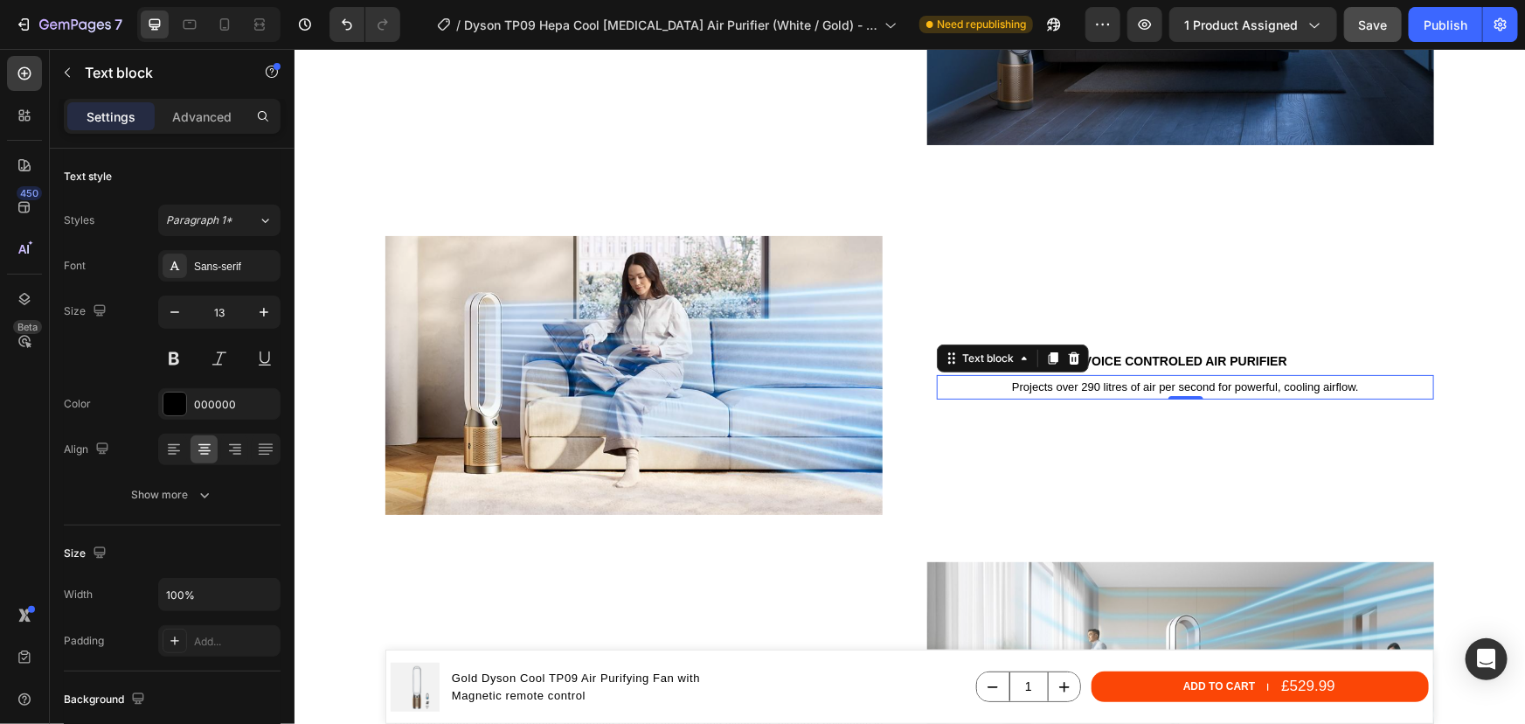
click at [1126, 385] on p "Projects over 290 litres of air per second for powerful, cooling airflow." at bounding box center [1185, 386] width 494 height 20
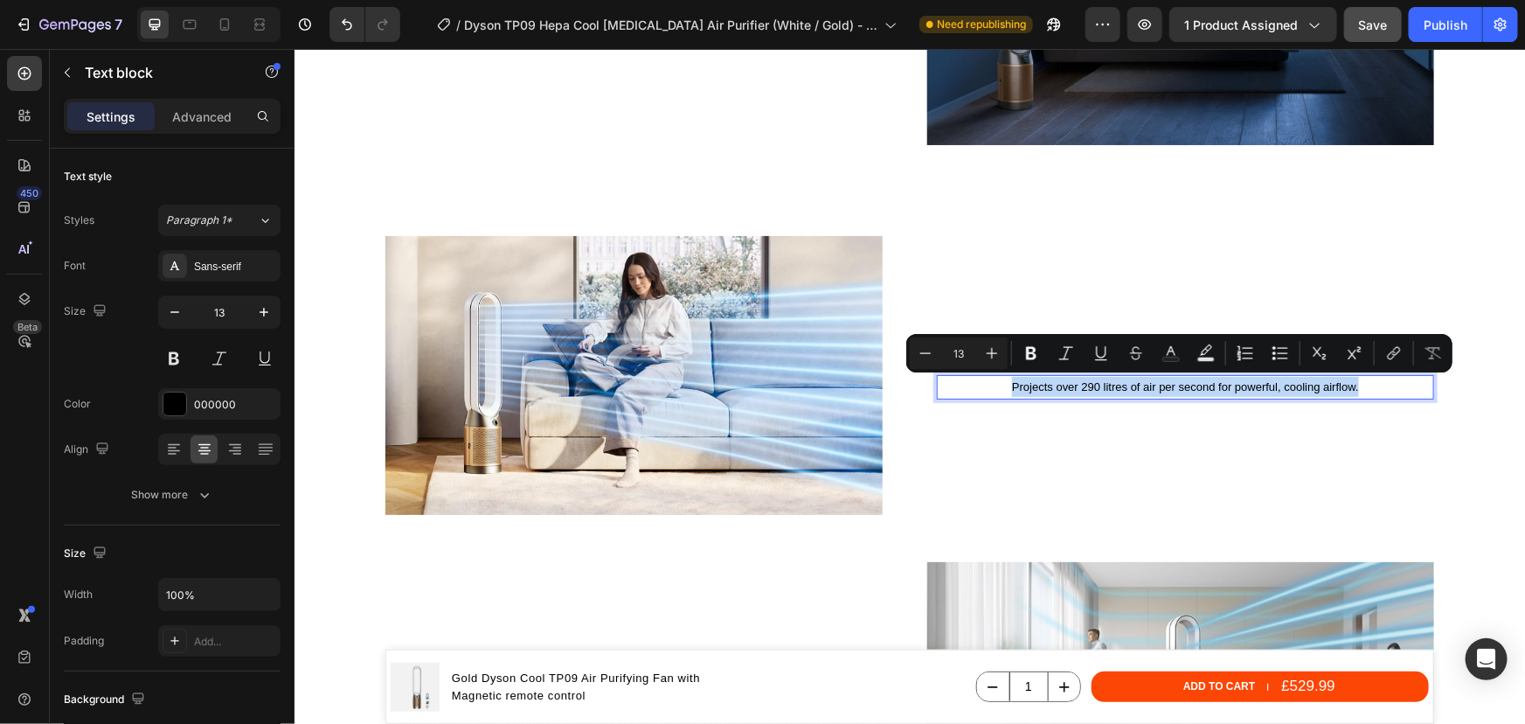
drag, startPoint x: 1355, startPoint y: 385, endPoint x: 1006, endPoint y: 388, distance: 348.8
click at [1006, 388] on p "Projects over 290 litres of air per second for powerful, cooling airflow." at bounding box center [1185, 386] width 494 height 20
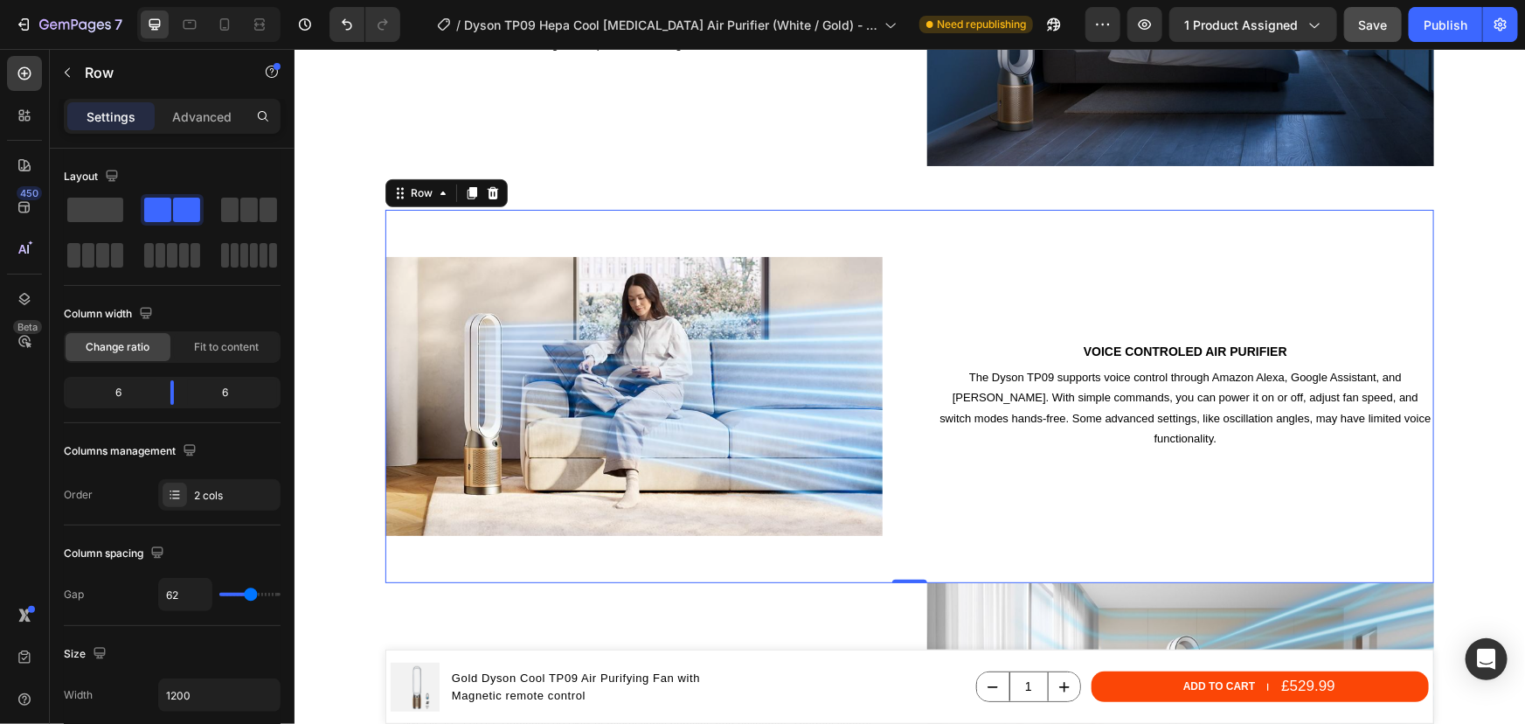
click at [1063, 479] on div "Voice controled air purifier Heading The Dyson TP09 supports voice control thro…" at bounding box center [1184, 395] width 497 height 373
click at [771, 388] on img at bounding box center [633, 395] width 497 height 373
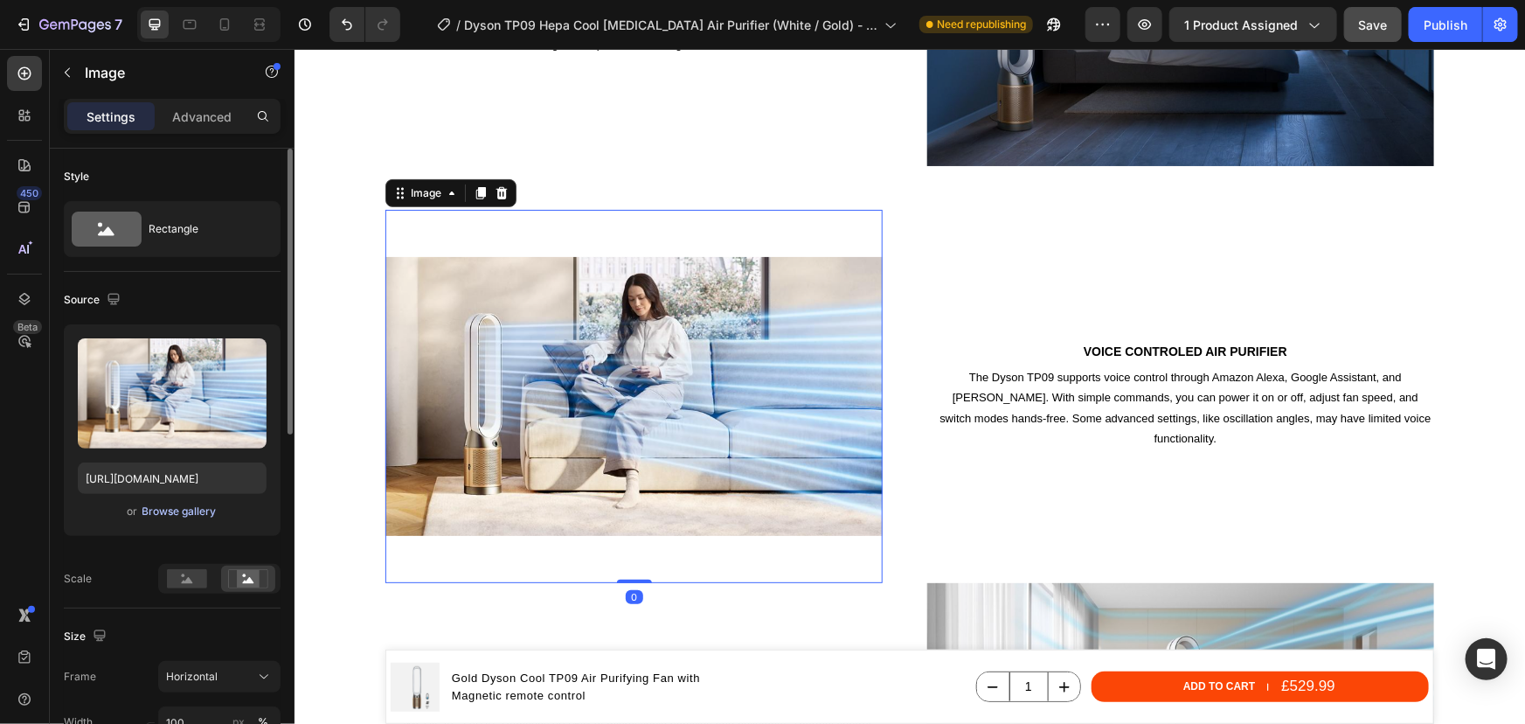
click at [171, 512] on div "Browse gallery" at bounding box center [179, 511] width 74 height 16
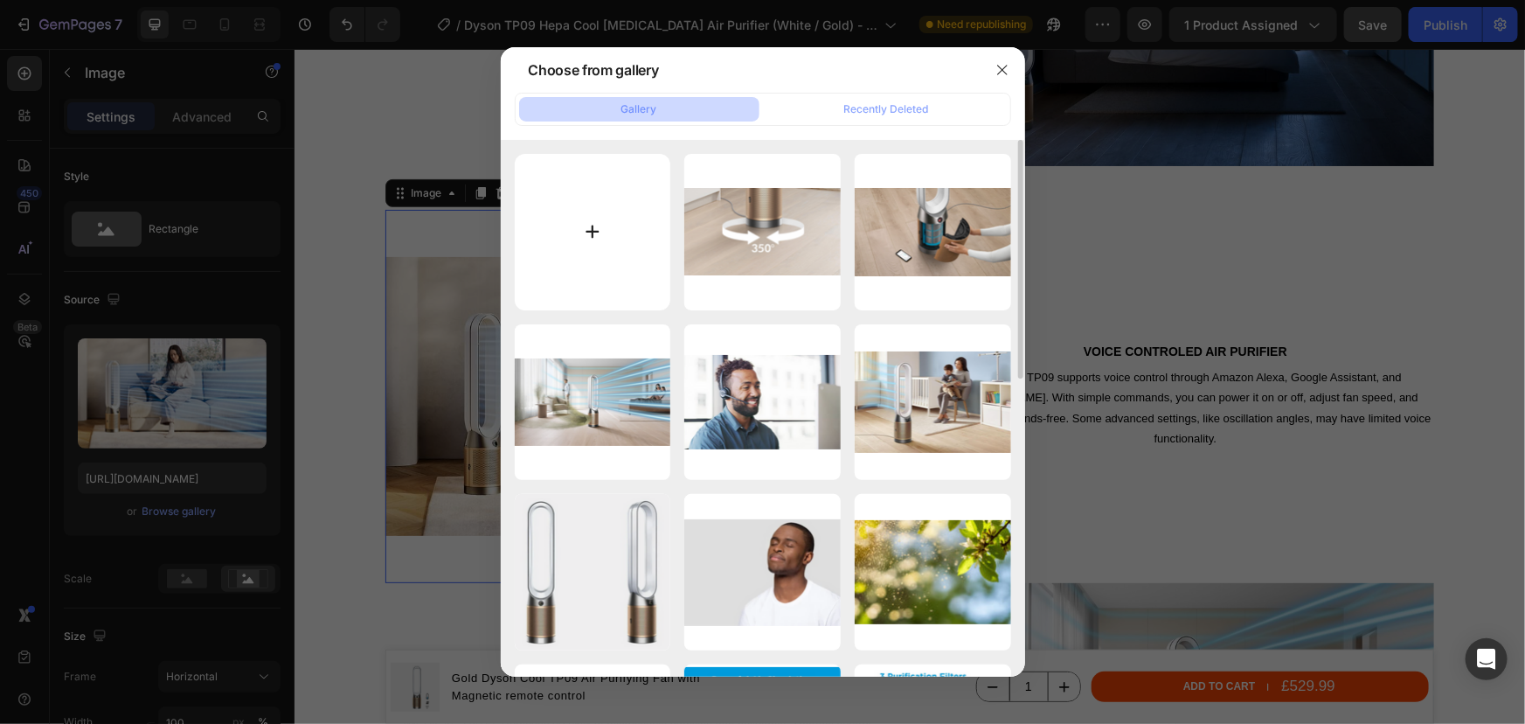
click at [597, 253] on input "file" at bounding box center [593, 232] width 156 height 156
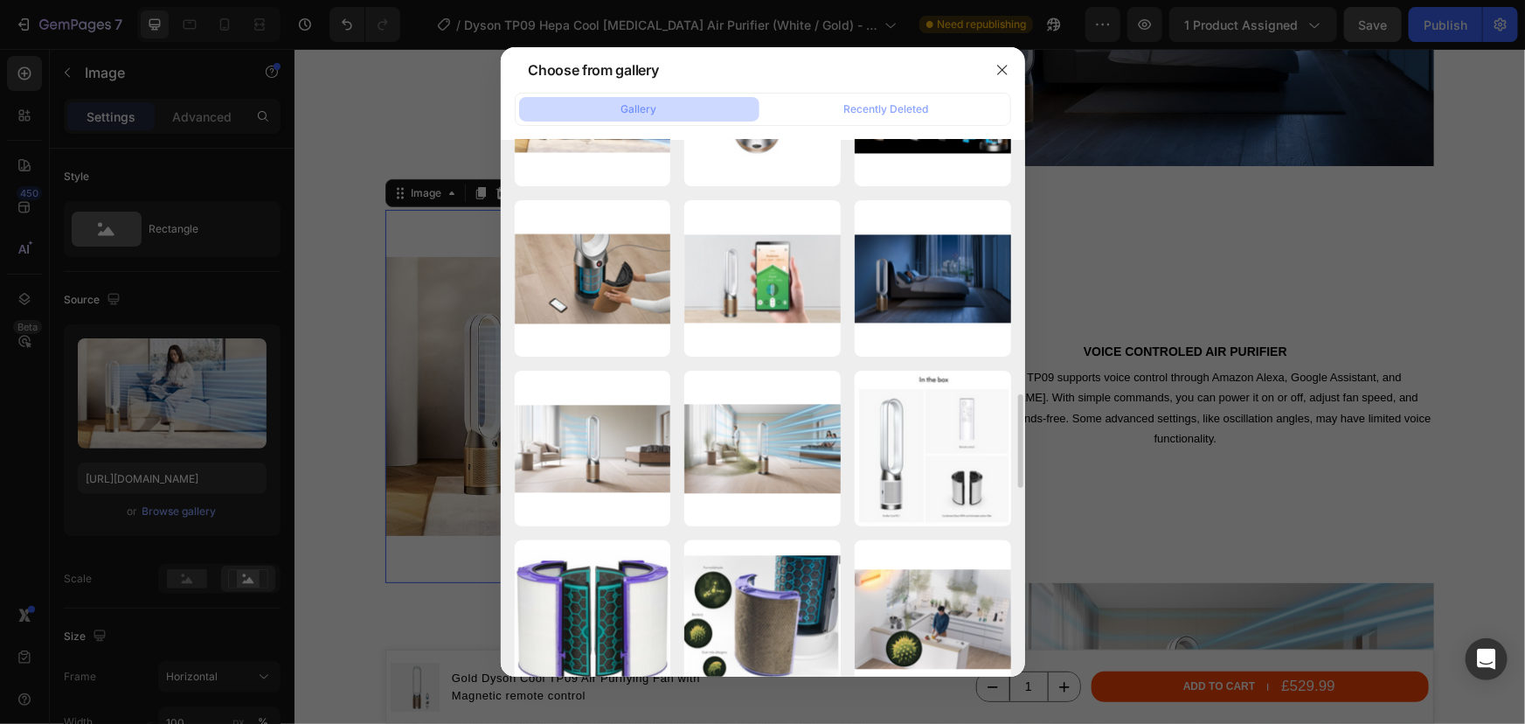
scroll to position [1916, 0]
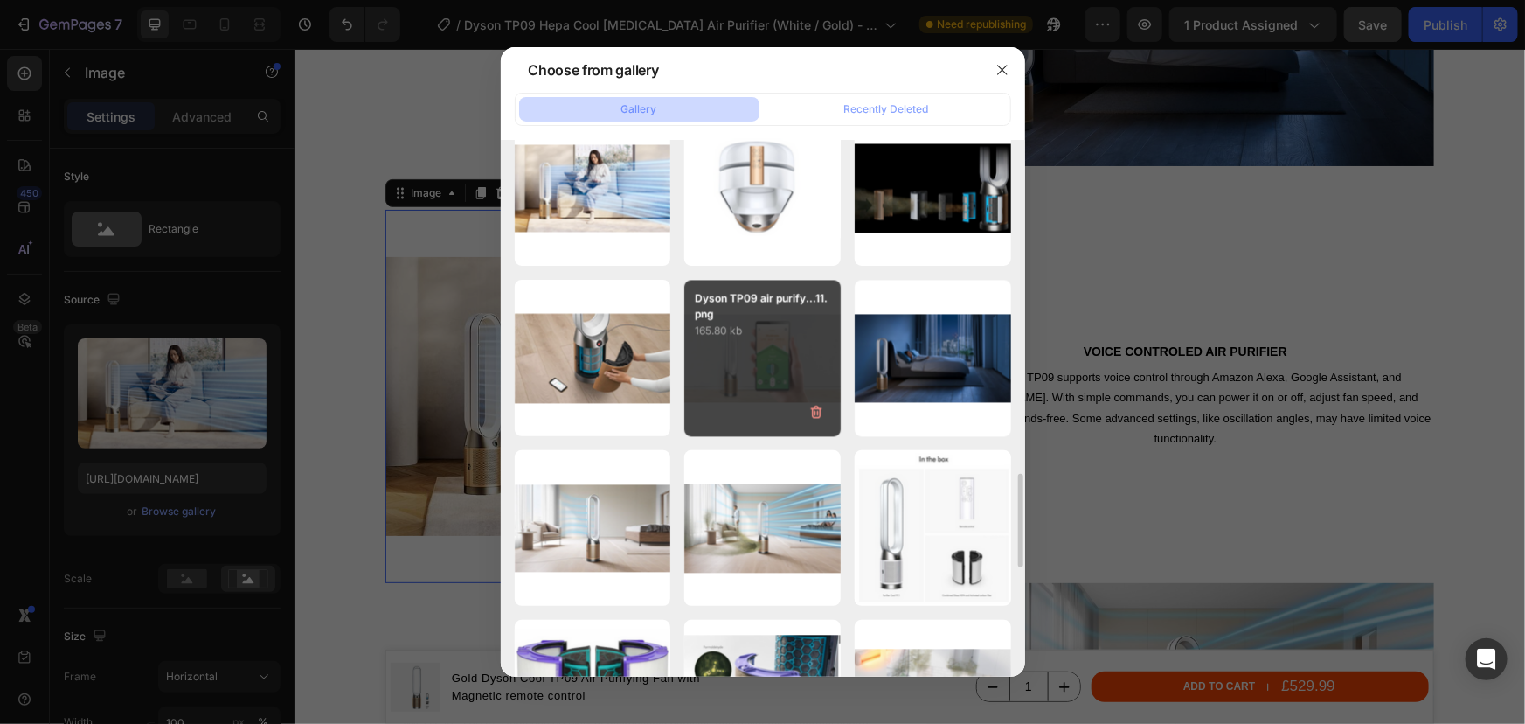
click at [764, 367] on div "Dyson TP09 air purify...11.png 165.80 kb" at bounding box center [762, 358] width 156 height 156
type input "https://cdn.shopify.com/s/files/1/0912/2915/9806/files/gempages_565988521936946…"
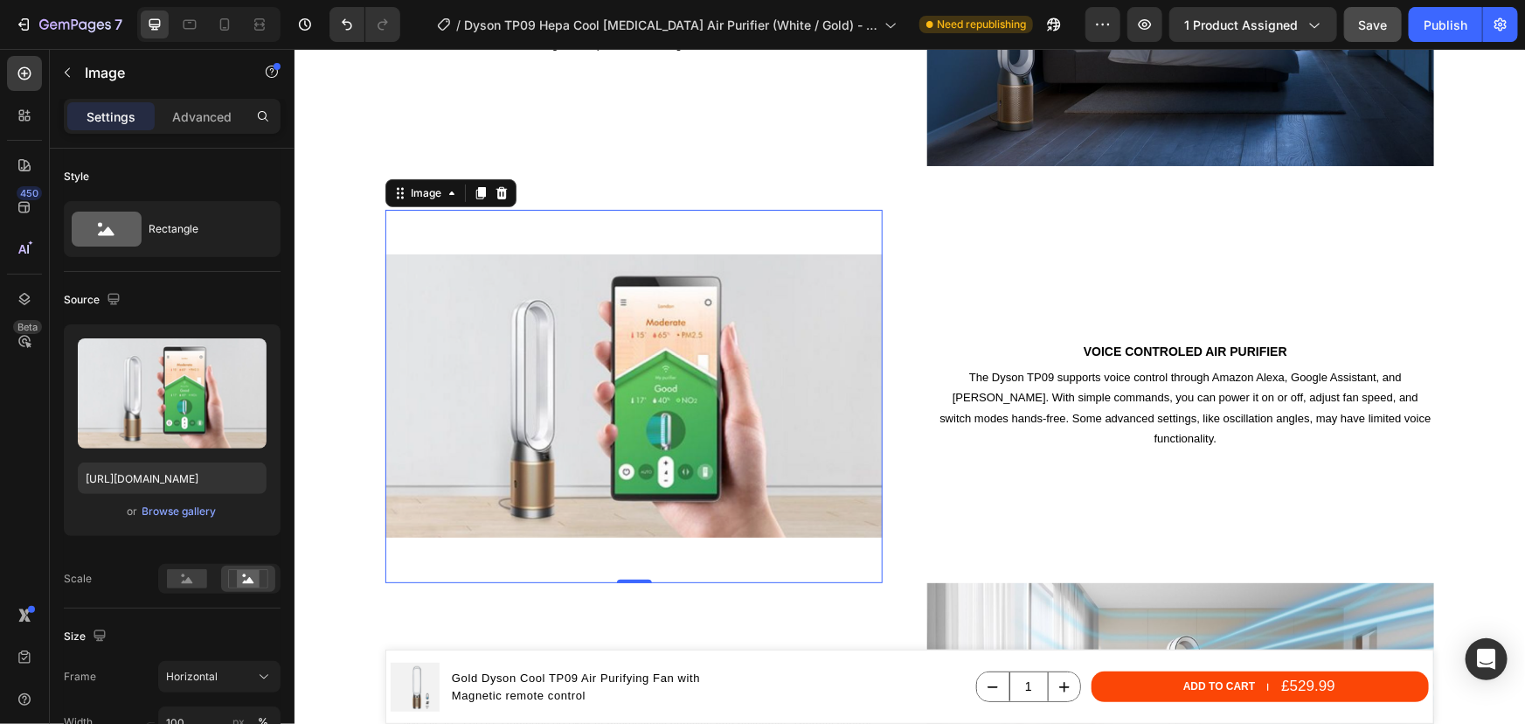
click at [722, 400] on img at bounding box center [633, 395] width 497 height 373
click at [179, 510] on div "Browse gallery" at bounding box center [179, 511] width 74 height 16
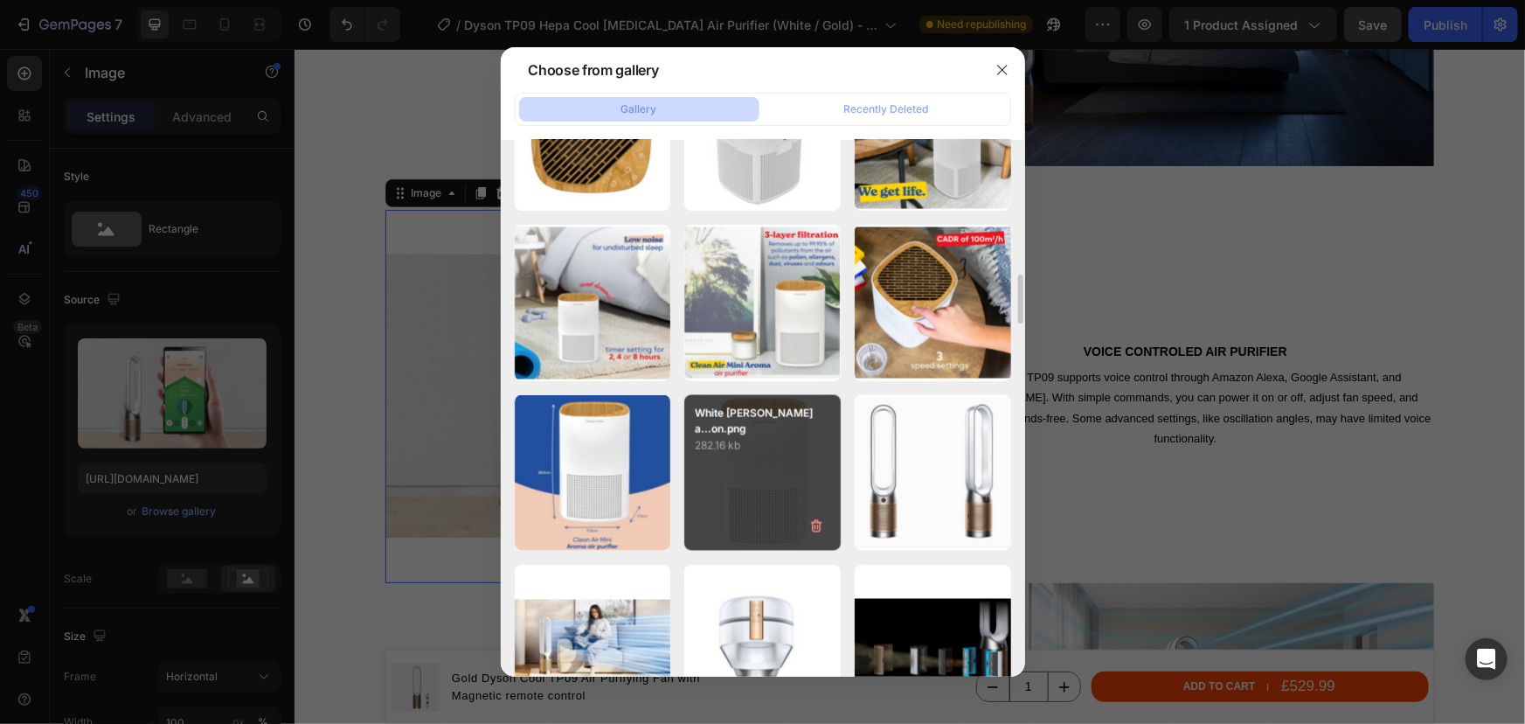
scroll to position [1064, 0]
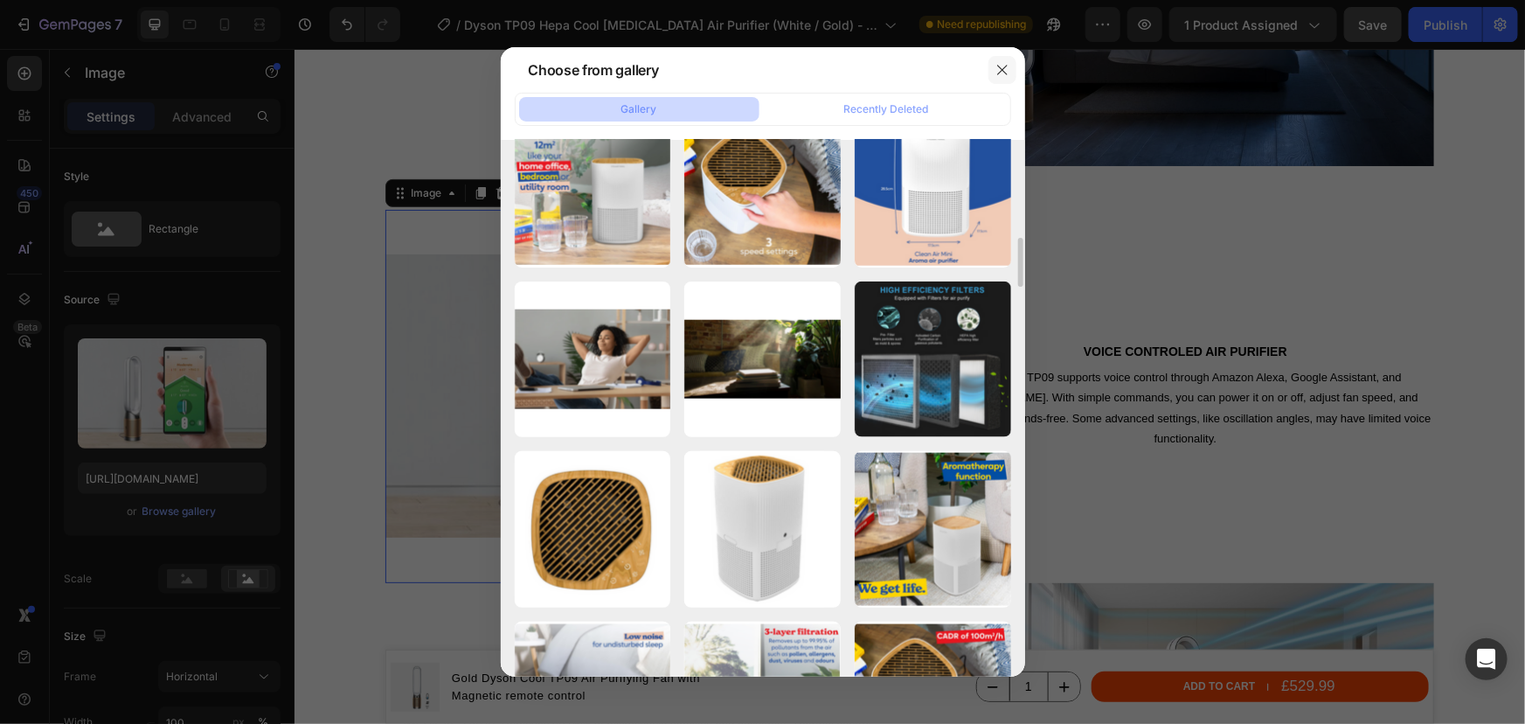
drag, startPoint x: 1009, startPoint y: 66, endPoint x: 999, endPoint y: 61, distance: 10.6
click at [1003, 63] on icon "button" at bounding box center [1003, 70] width 14 height 14
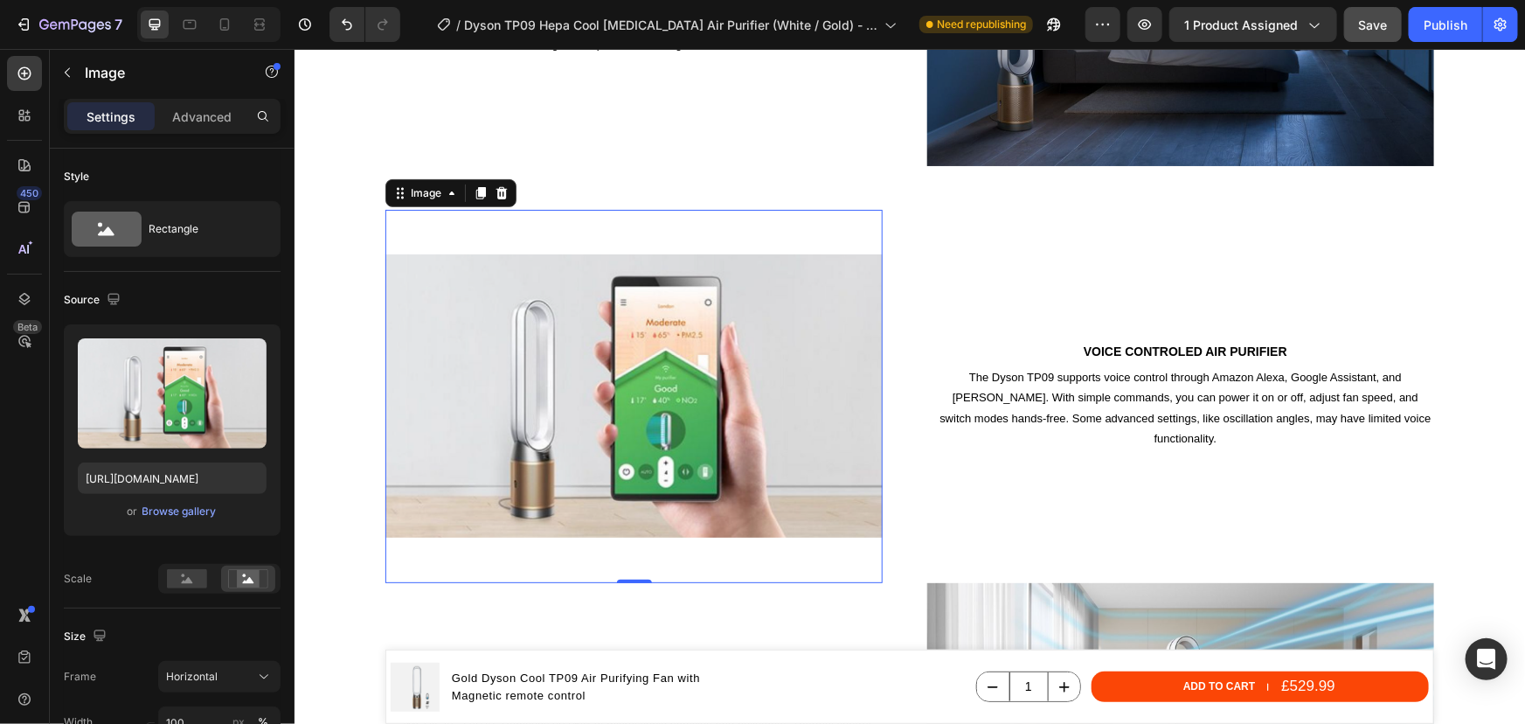
drag, startPoint x: 661, startPoint y: 442, endPoint x: 672, endPoint y: 427, distance: 18.7
click at [661, 440] on img at bounding box center [633, 395] width 497 height 373
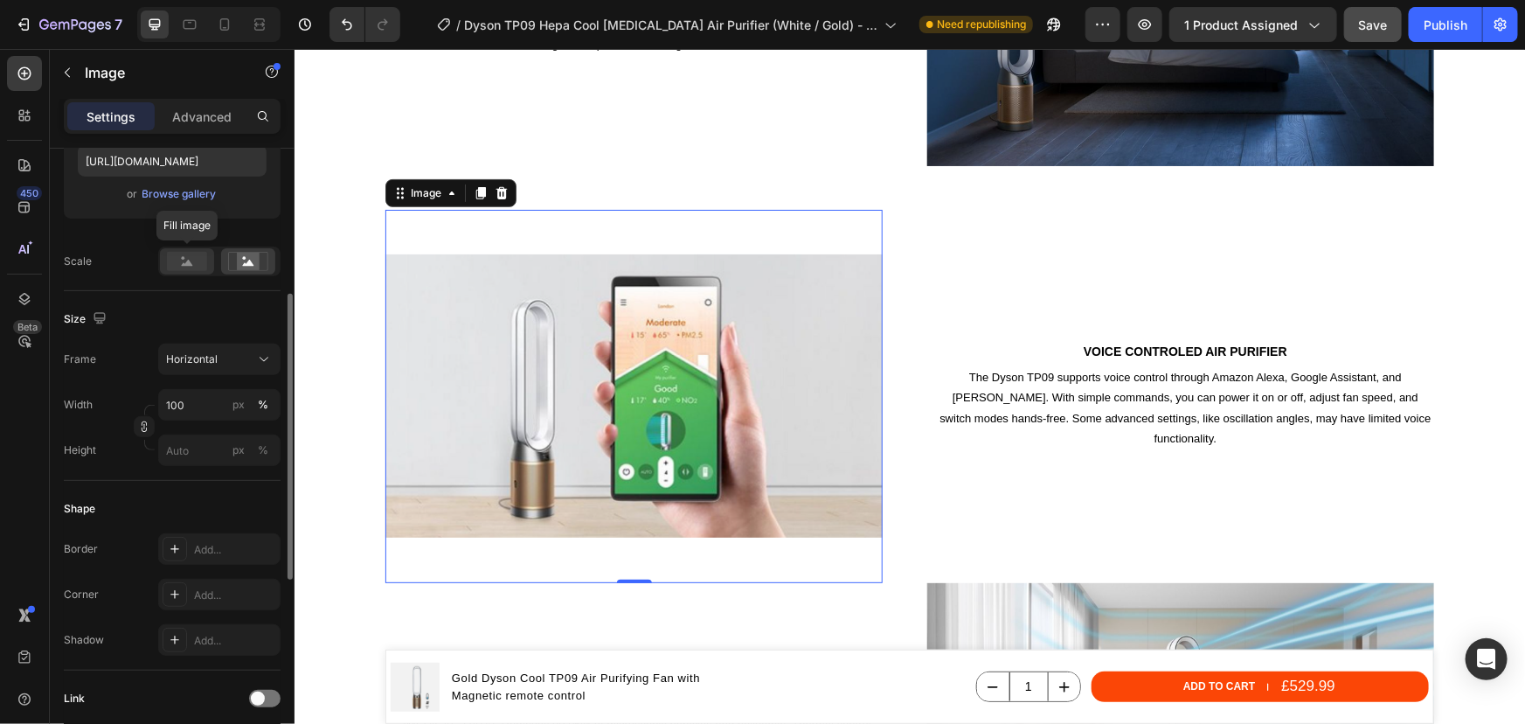
click at [174, 259] on rect at bounding box center [187, 261] width 40 height 19
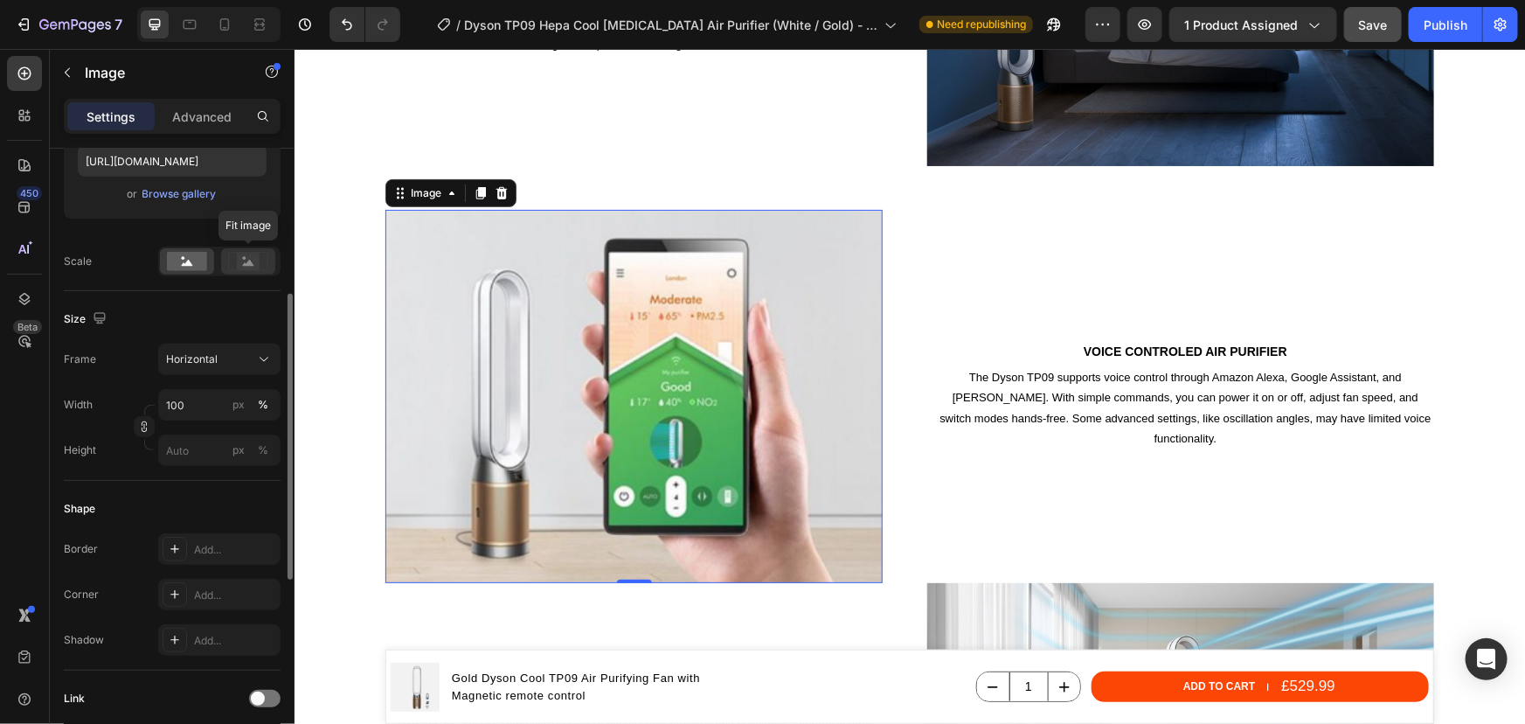
click at [253, 259] on rect at bounding box center [248, 261] width 23 height 17
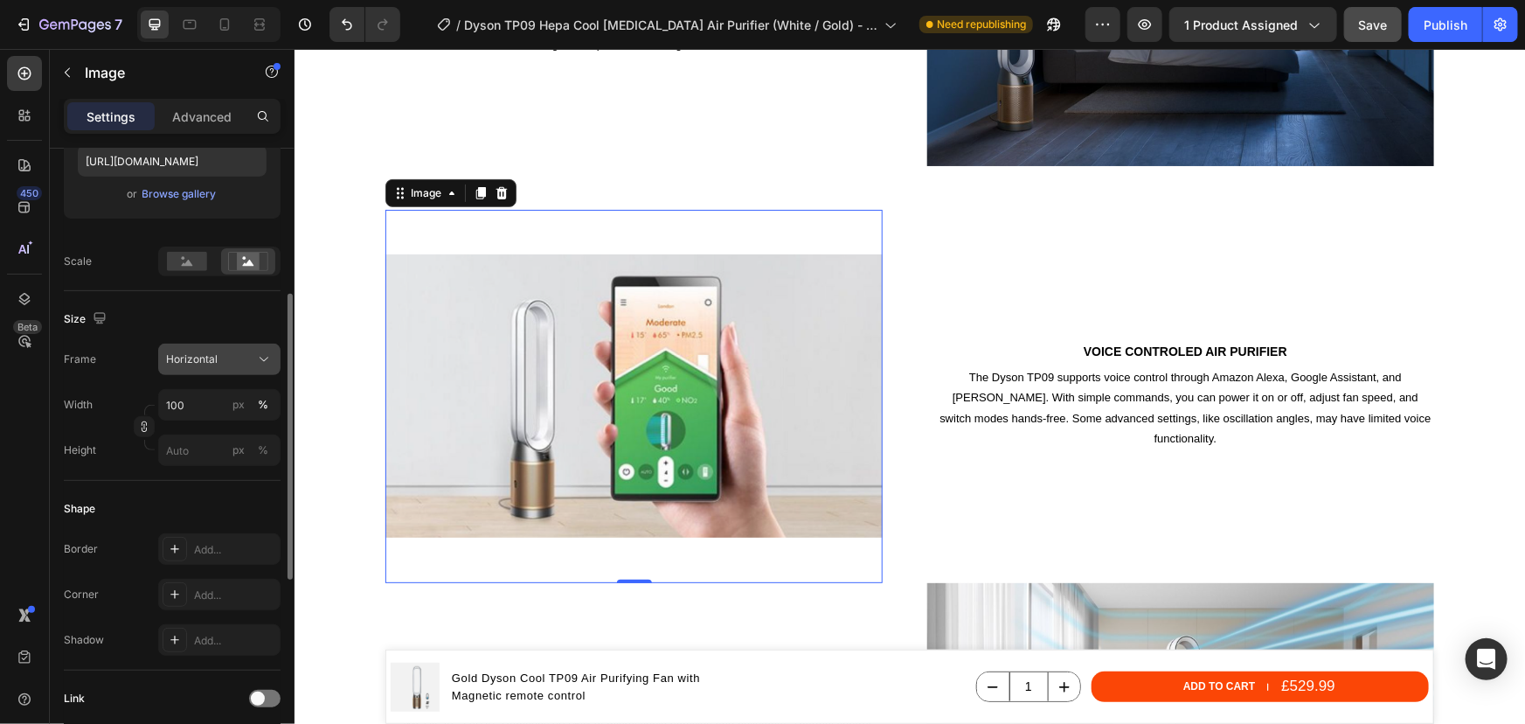
click at [203, 360] on span "Horizontal" at bounding box center [192, 359] width 52 height 16
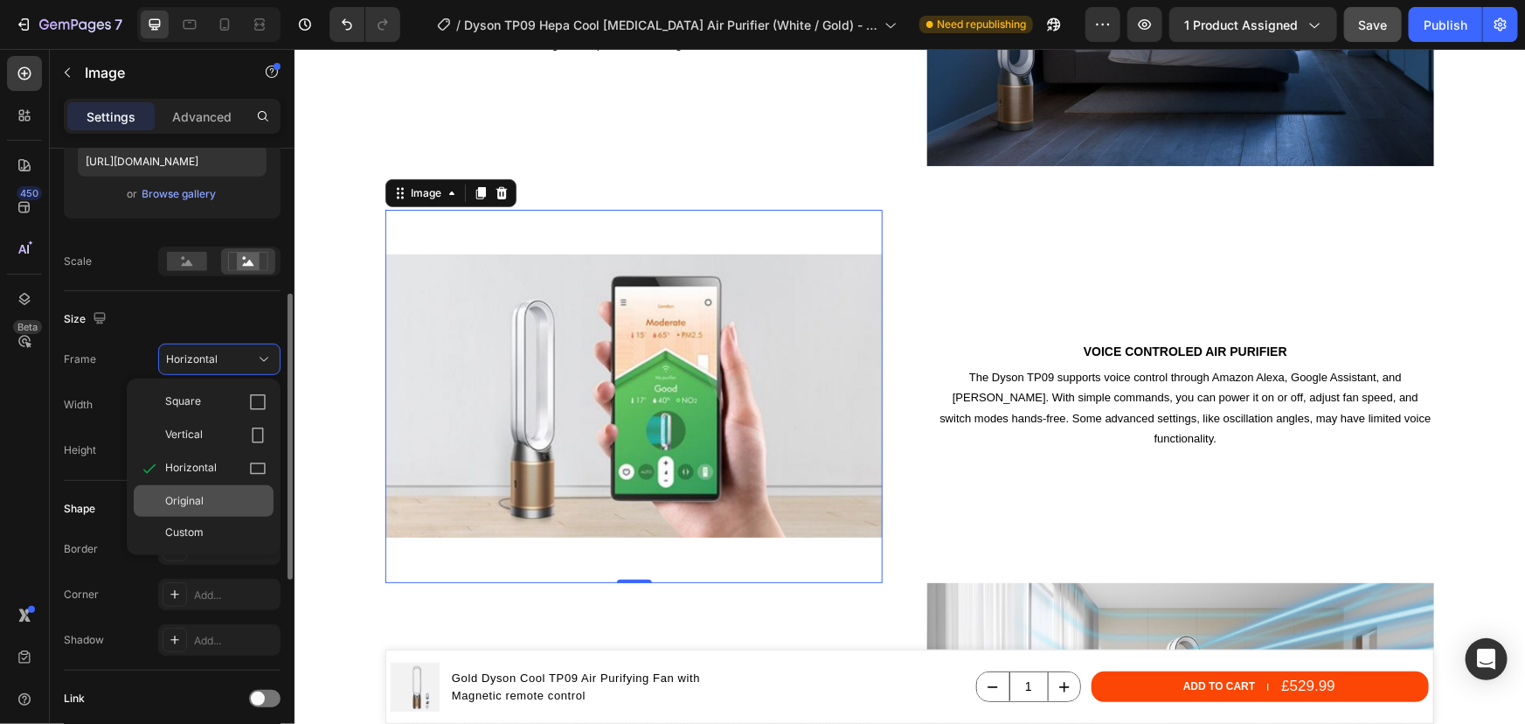
click at [194, 503] on span "Original" at bounding box center [184, 501] width 38 height 16
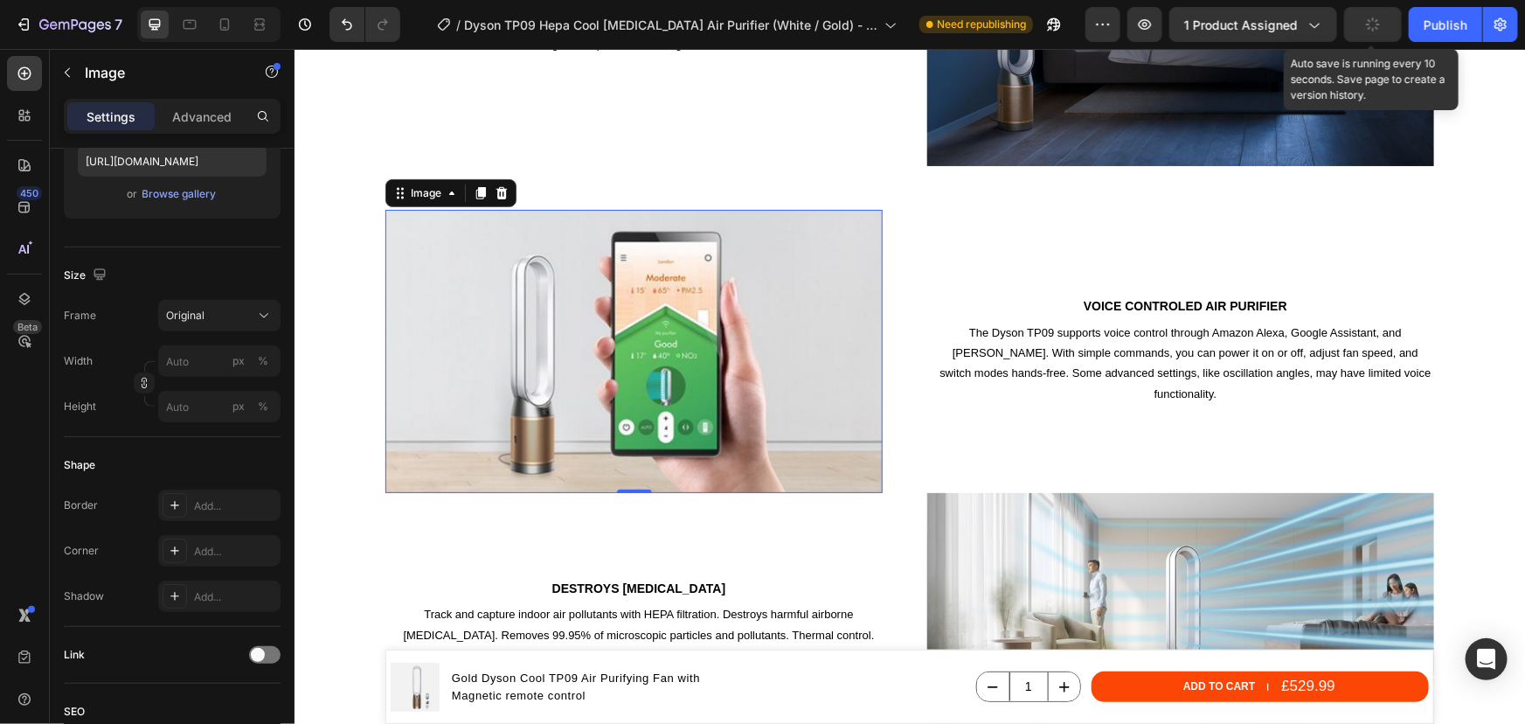
click at [1384, 24] on button "button" at bounding box center [1373, 24] width 58 height 35
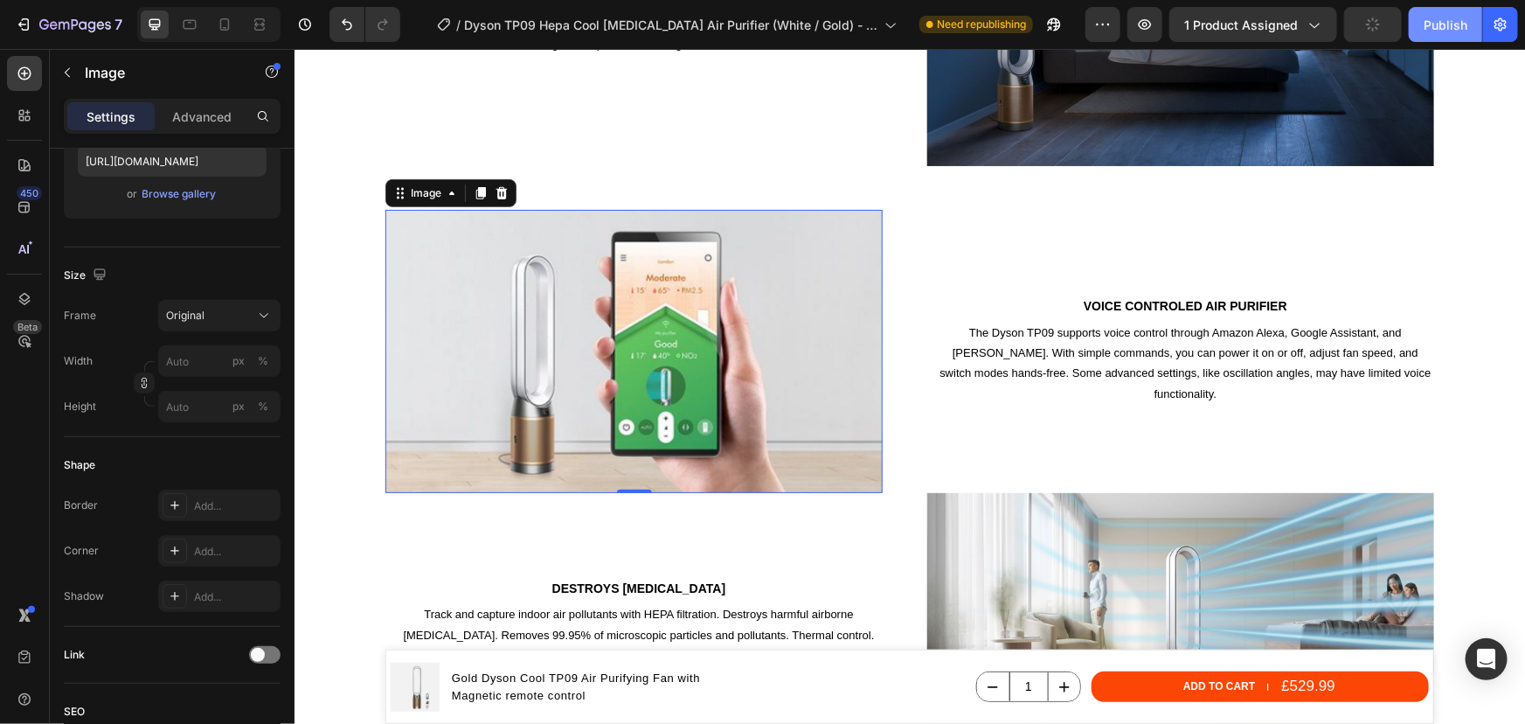
click at [1429, 37] on button "Publish" at bounding box center [1445, 24] width 73 height 35
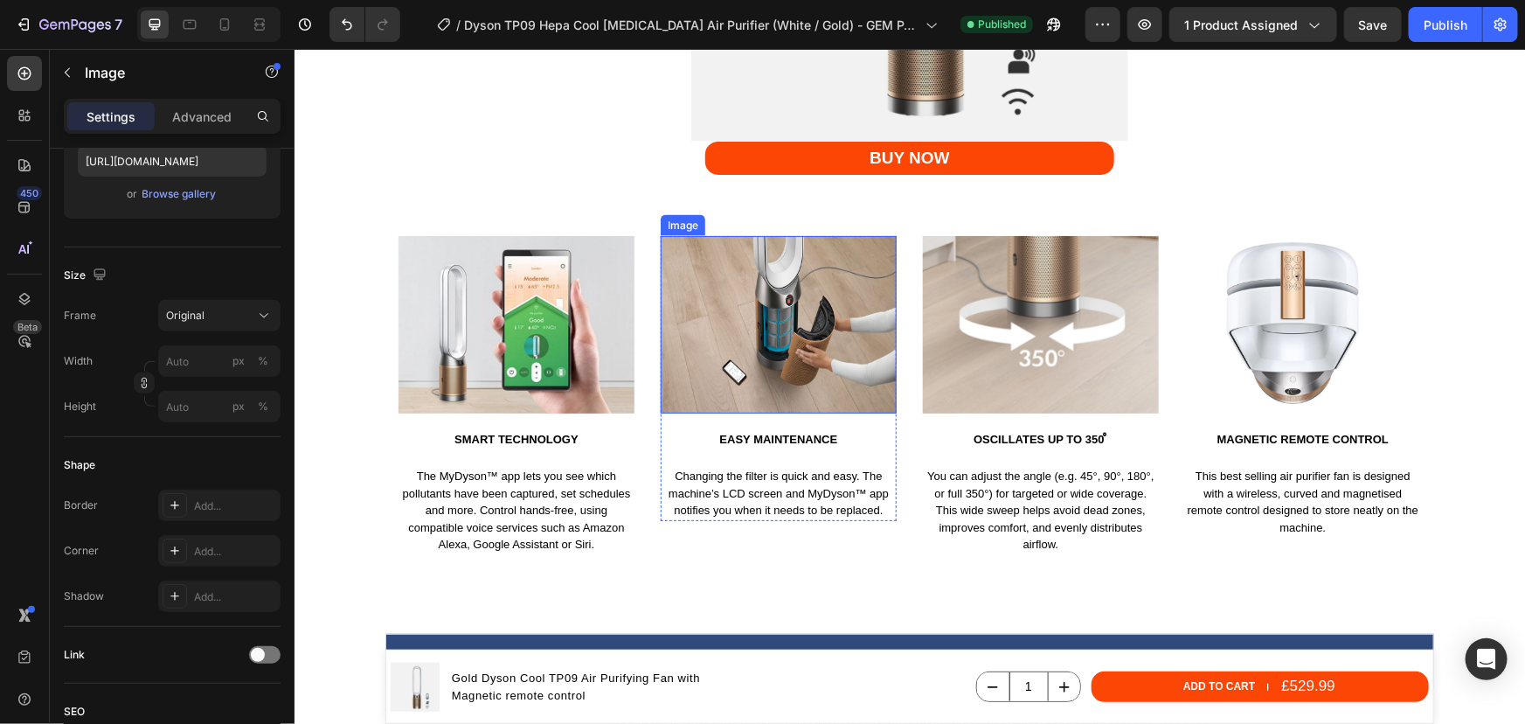
scroll to position [4610, 0]
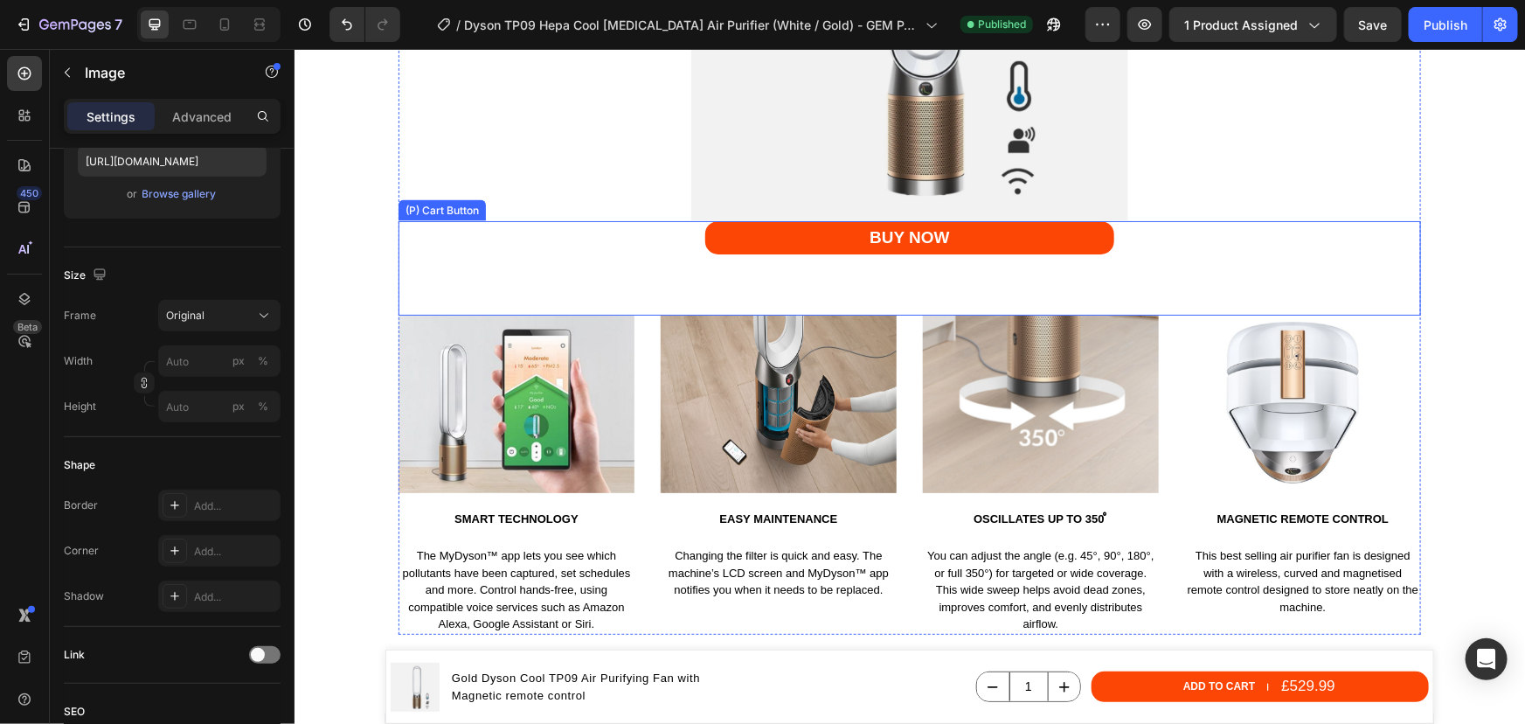
click at [774, 229] on button "BUY NOW" at bounding box center [908, 236] width 409 height 33
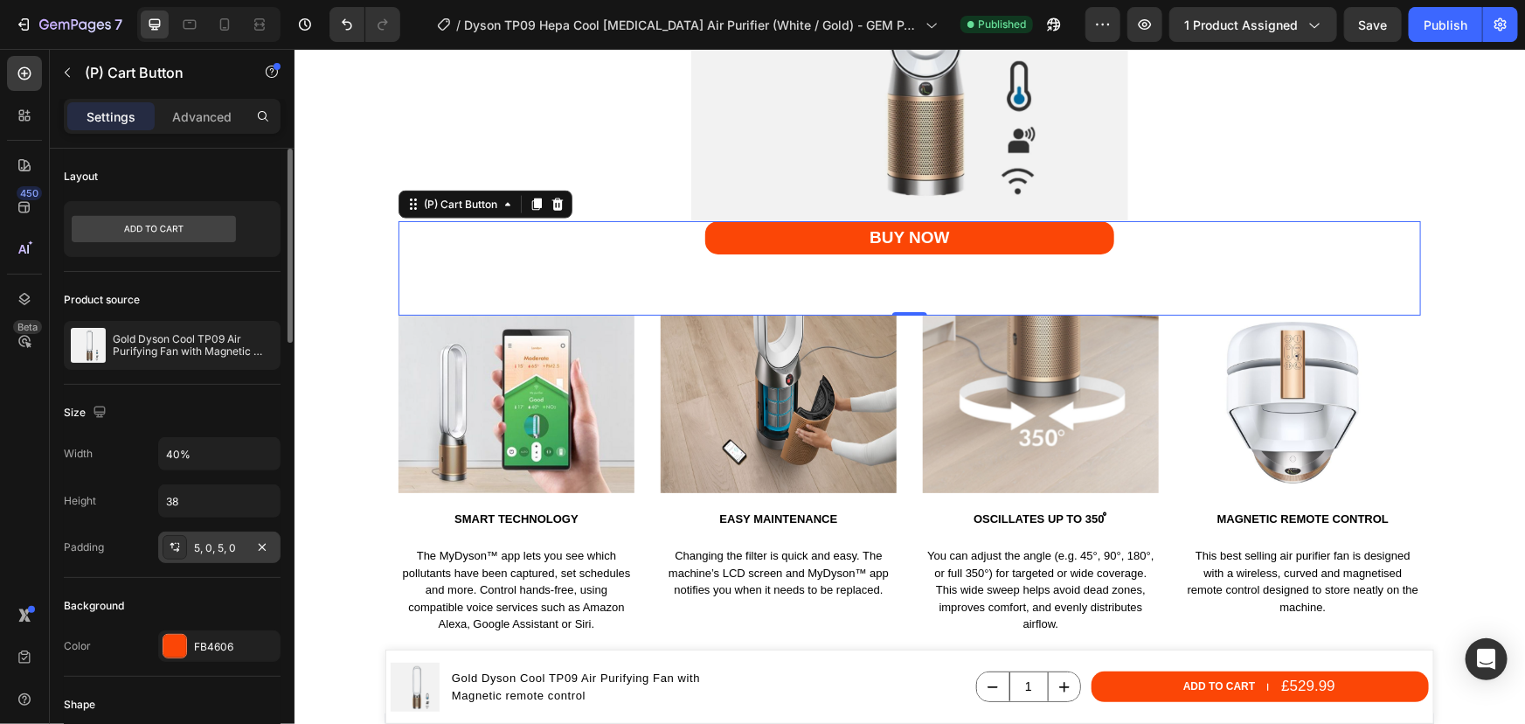
scroll to position [238, 0]
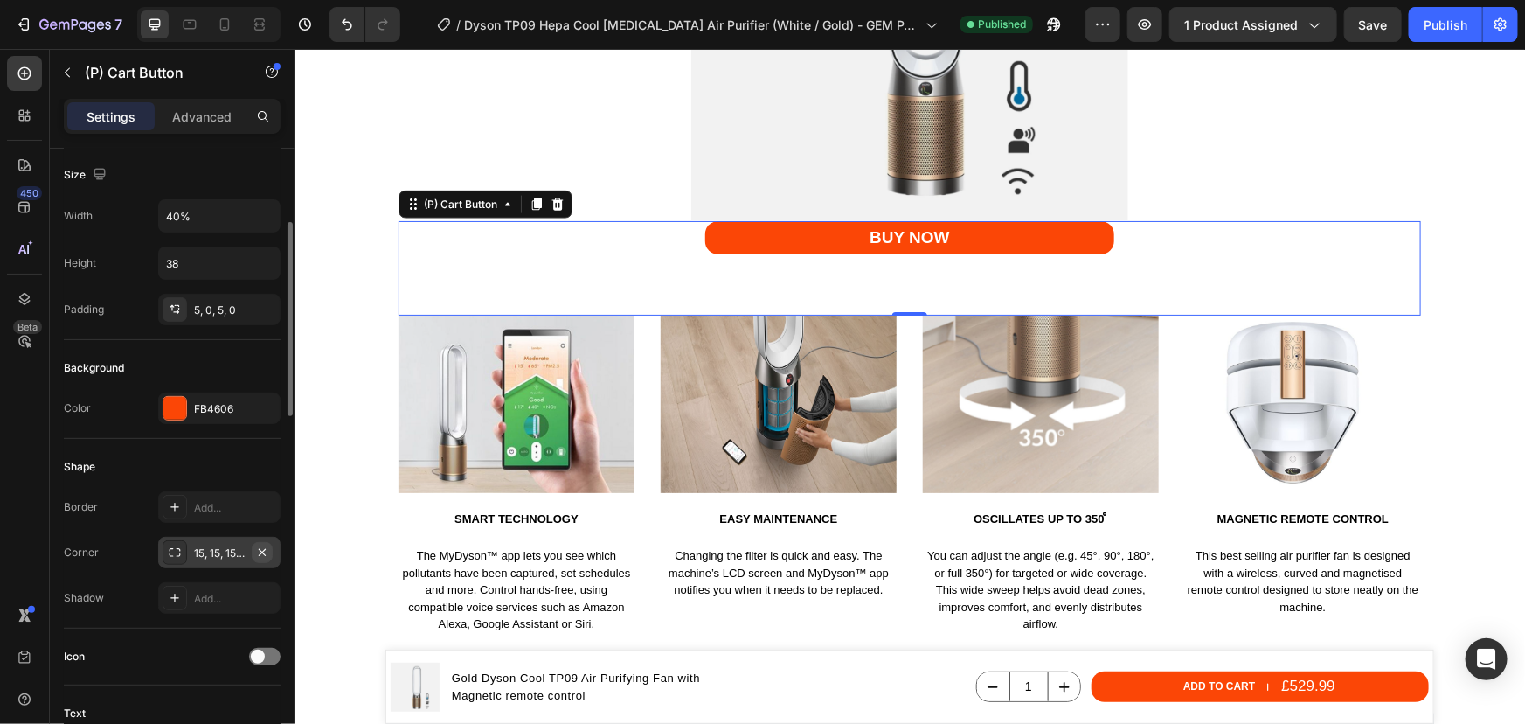
click at [257, 551] on icon "button" at bounding box center [262, 552] width 14 height 14
click at [342, 31] on icon "Undo/Redo" at bounding box center [346, 24] width 17 height 17
drag, startPoint x: 748, startPoint y: 237, endPoint x: 707, endPoint y: 237, distance: 41.1
click at [747, 236] on button "BUY NOW" at bounding box center [908, 236] width 409 height 33
click at [184, 218] on input "40%" at bounding box center [219, 215] width 121 height 31
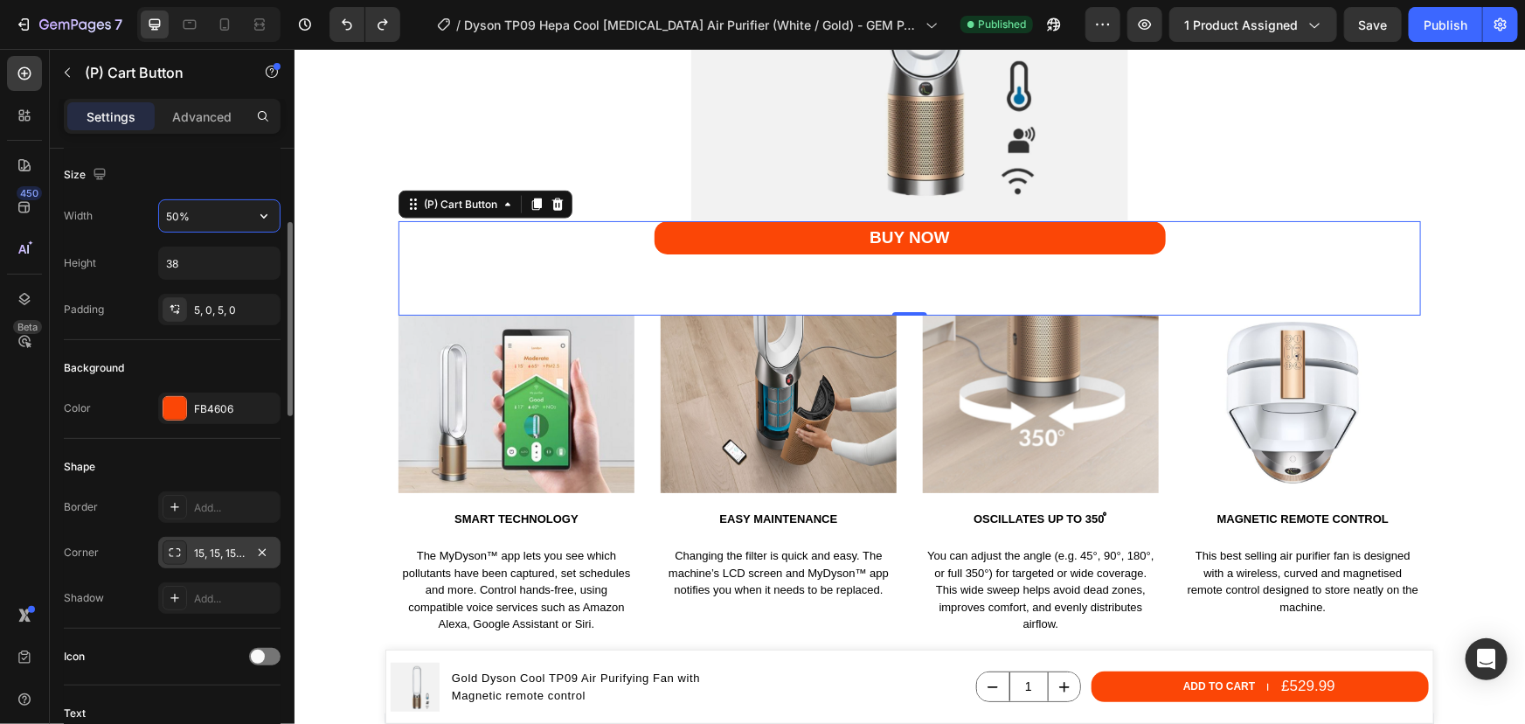
drag, startPoint x: 175, startPoint y: 213, endPoint x: 164, endPoint y: 214, distance: 10.5
click at [164, 214] on input "50%" at bounding box center [219, 215] width 121 height 31
click at [174, 215] on input "40%" at bounding box center [219, 215] width 121 height 31
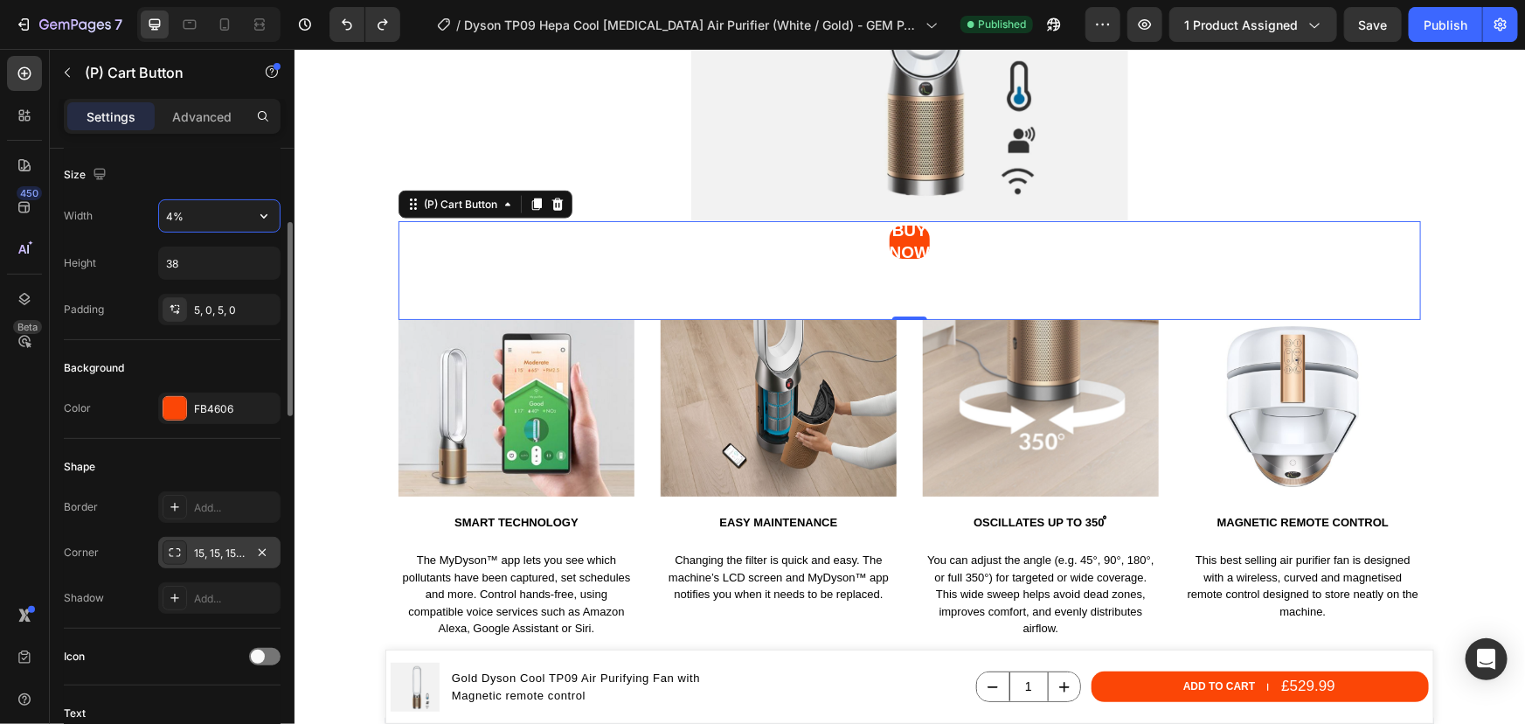
type input "43%"
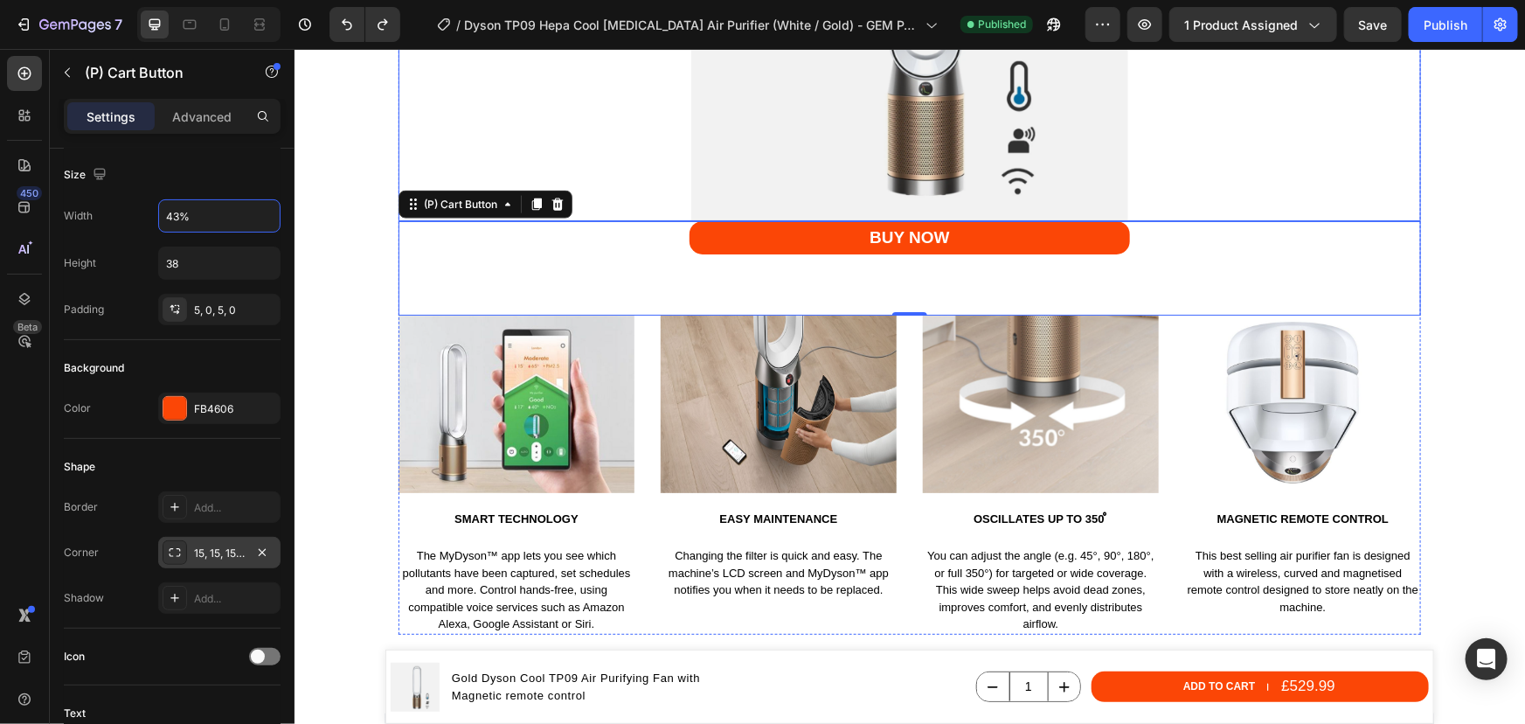
click at [767, 184] on img at bounding box center [909, 1] width 437 height 437
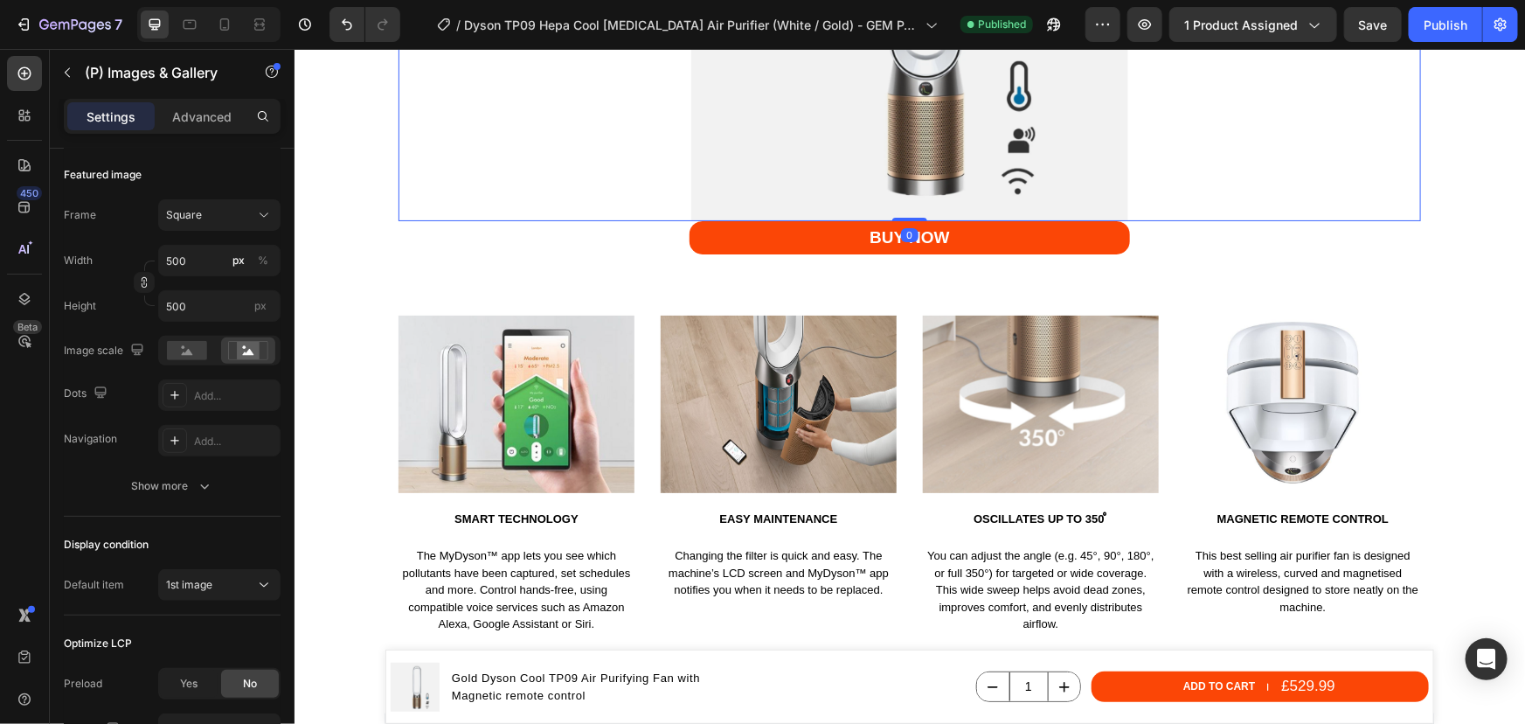
scroll to position [0, 0]
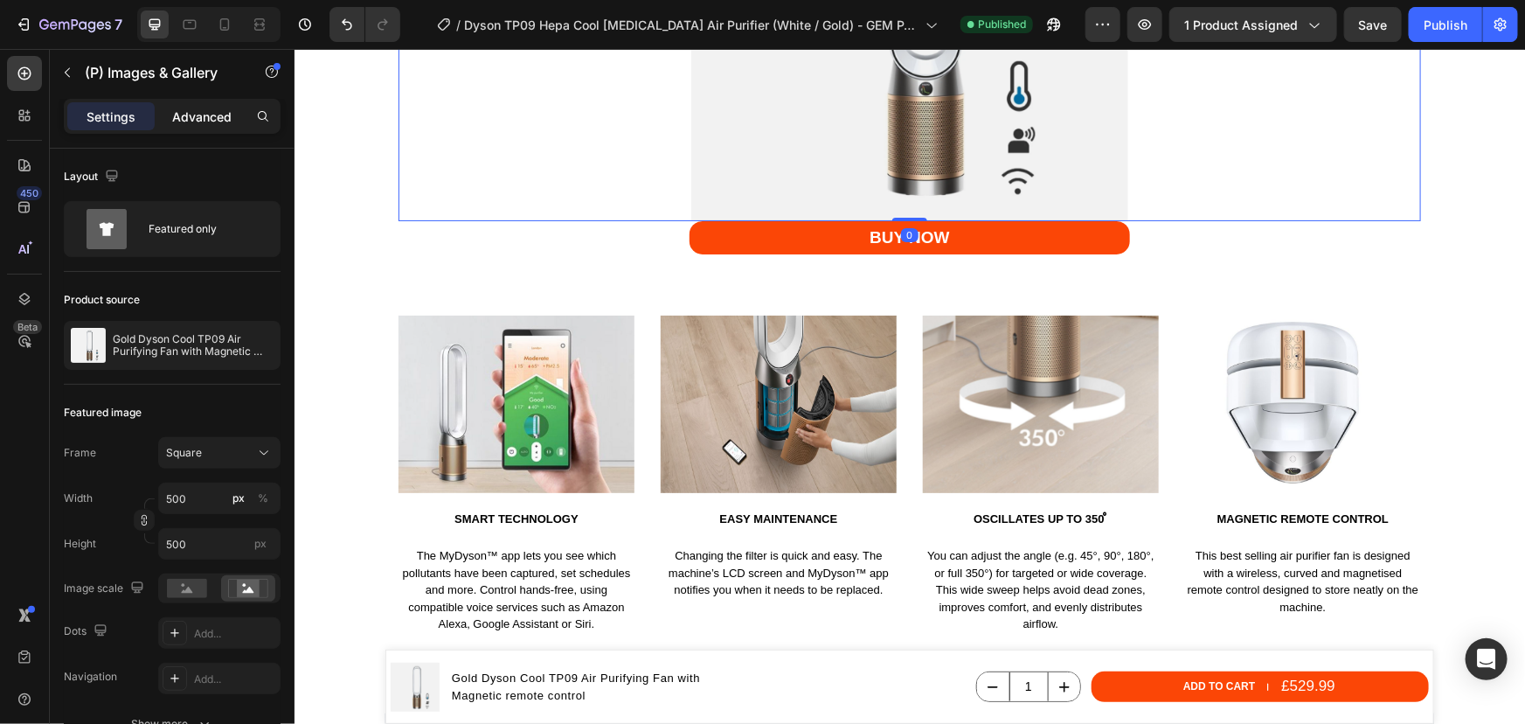
click at [186, 122] on p "Advanced" at bounding box center [201, 117] width 59 height 18
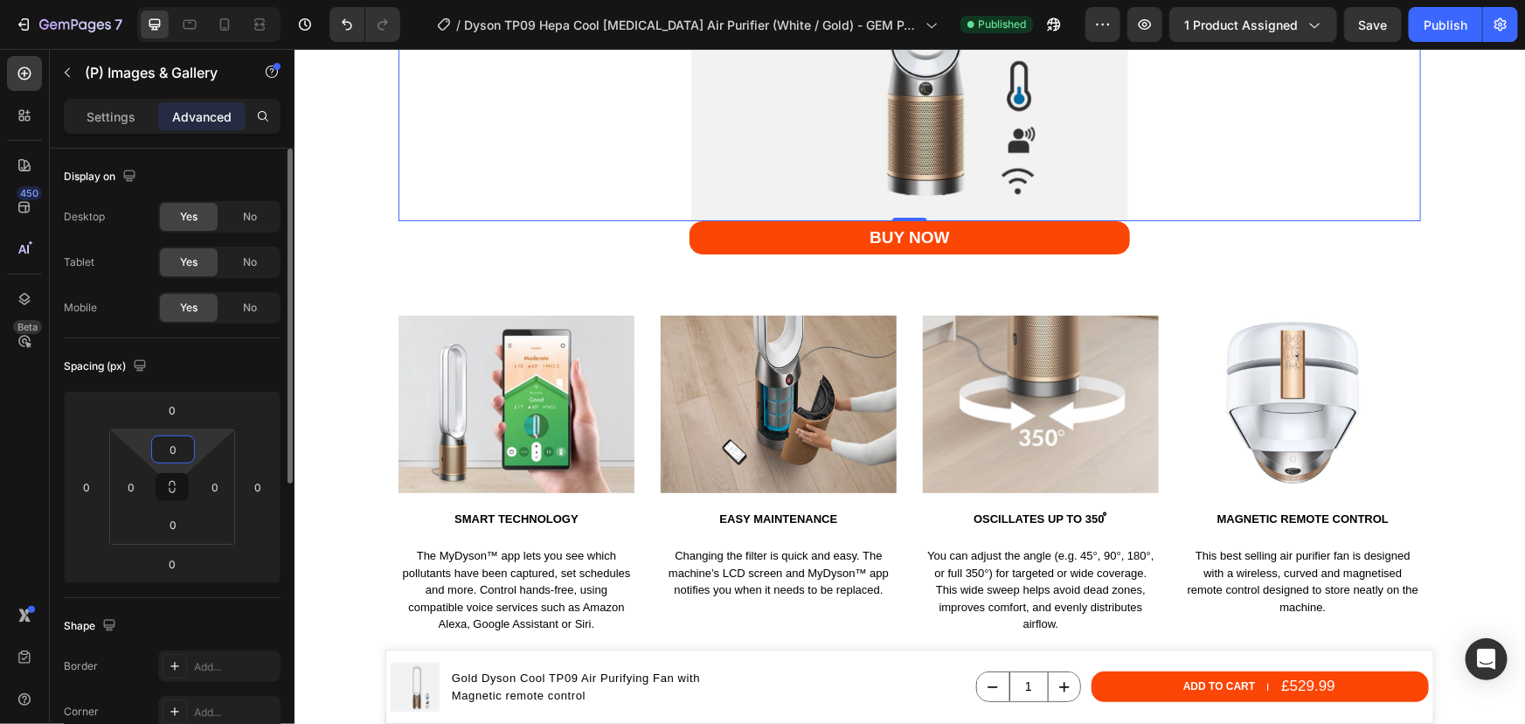
click at [170, 446] on input "0" at bounding box center [173, 449] width 35 height 26
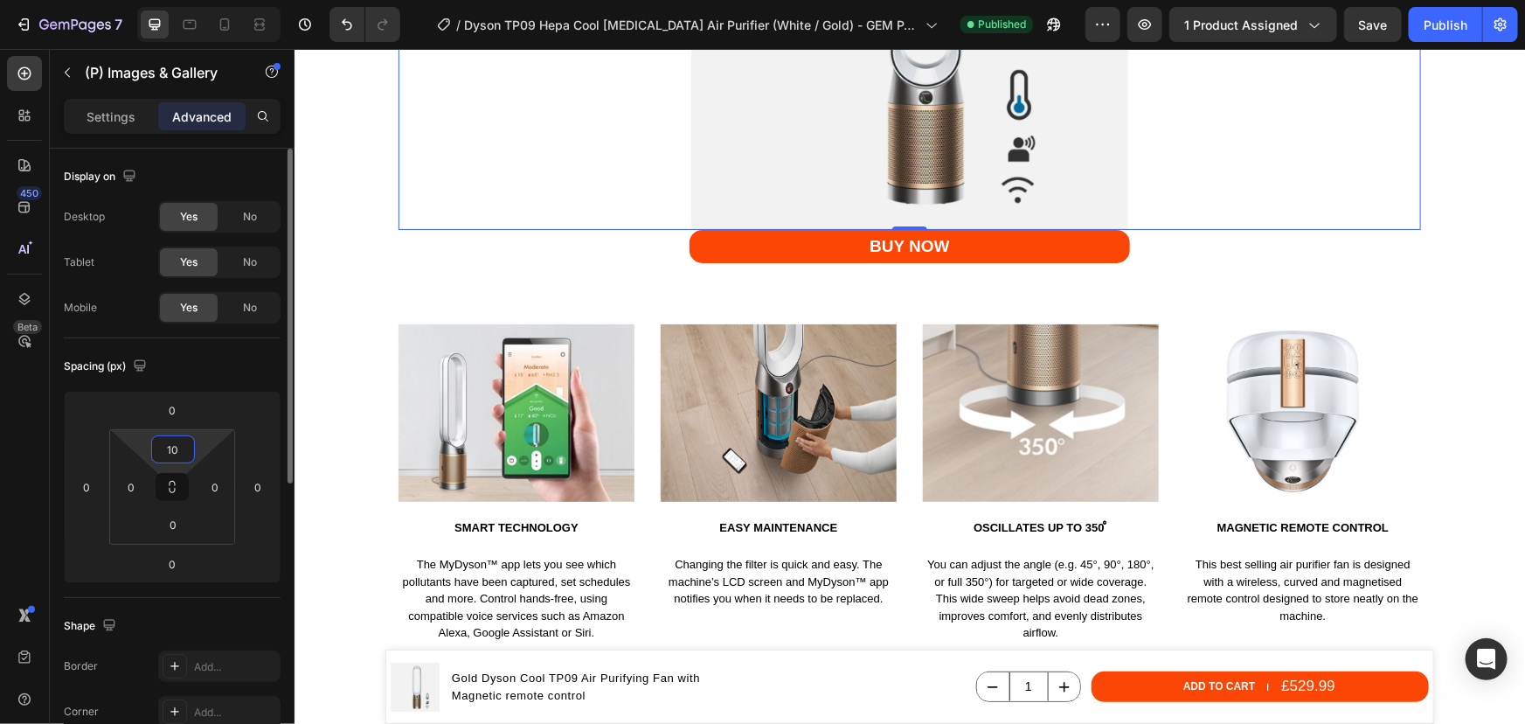
type input "1"
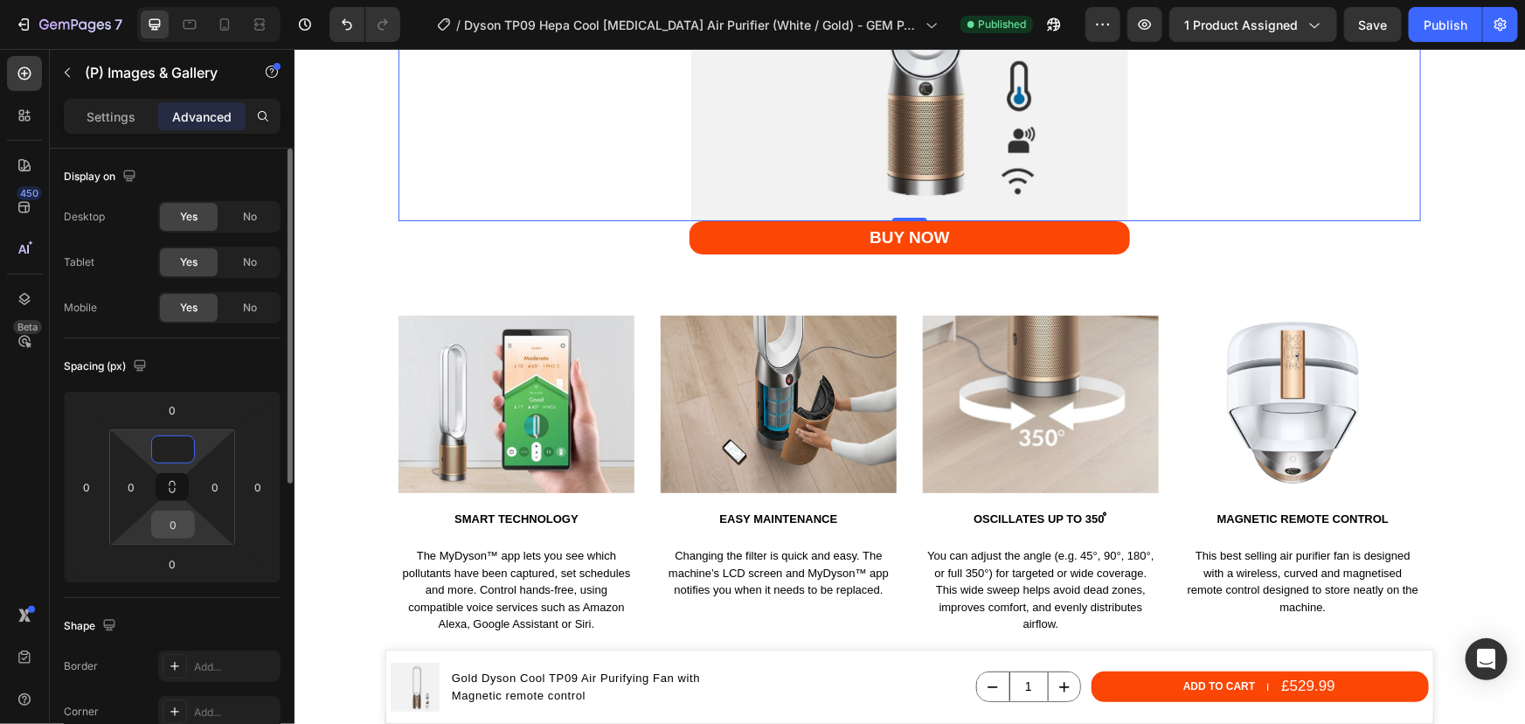
click at [170, 525] on input "0" at bounding box center [173, 524] width 35 height 26
type input "0"
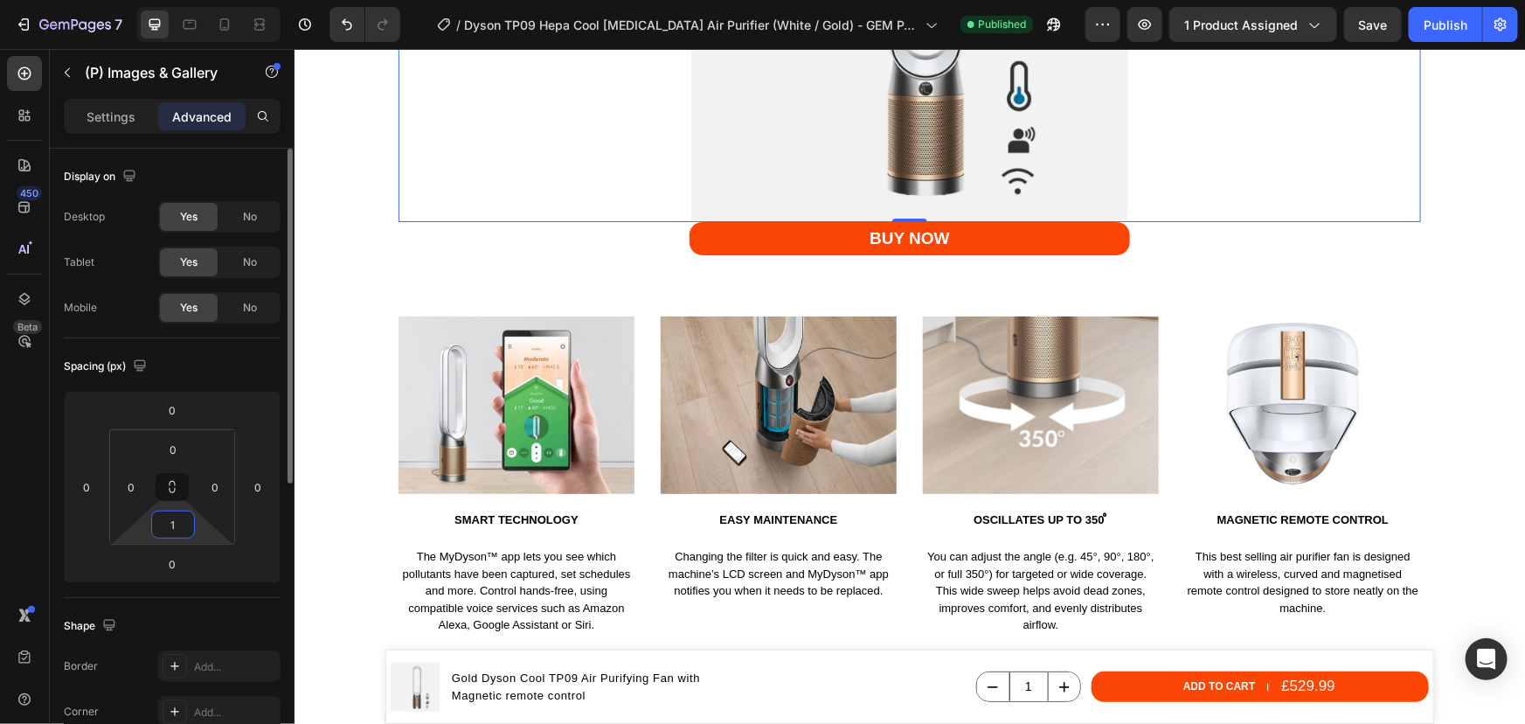
type input "10"
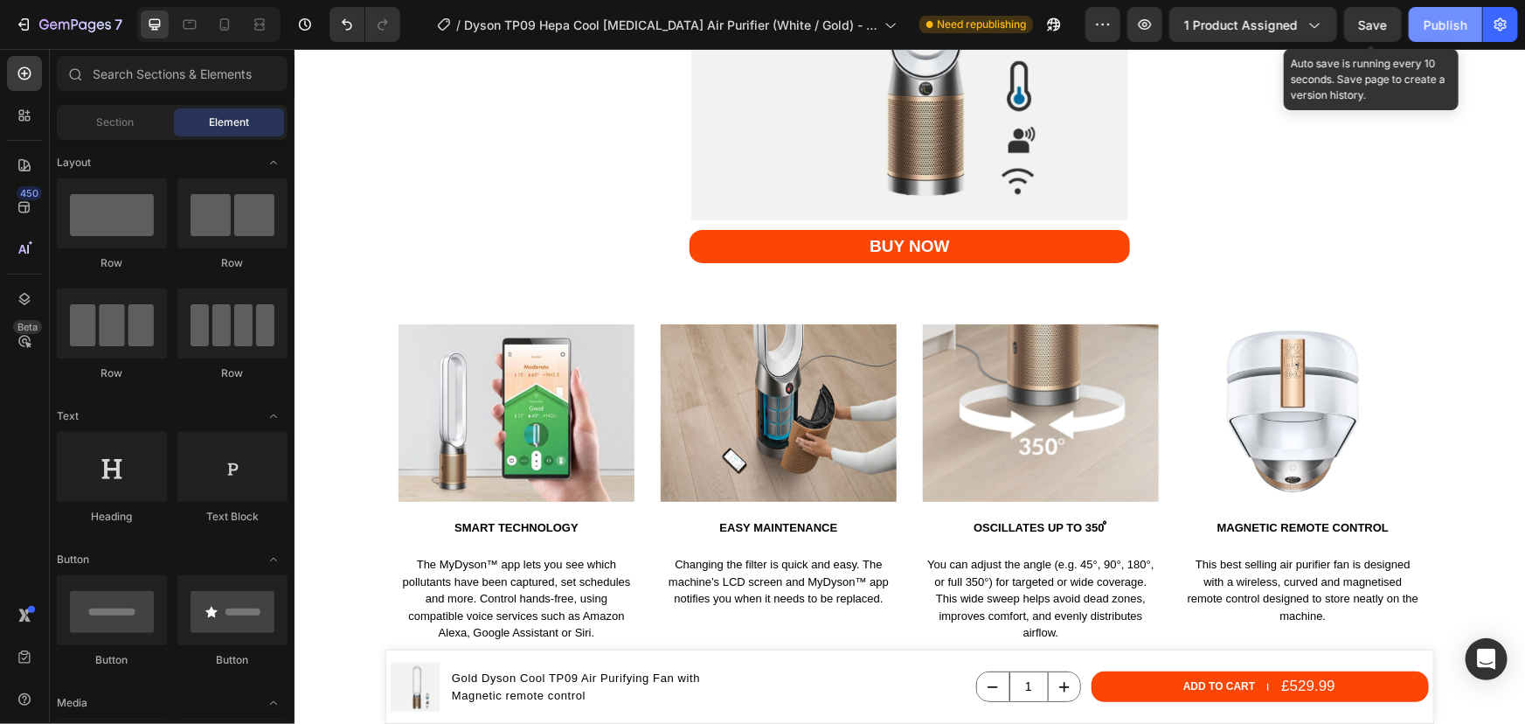
click at [1379, 27] on span "Save" at bounding box center [1373, 24] width 29 height 15
drag, startPoint x: 1464, startPoint y: 17, endPoint x: 1180, endPoint y: 45, distance: 285.4
click at [1461, 17] on div "Publish" at bounding box center [1446, 25] width 44 height 18
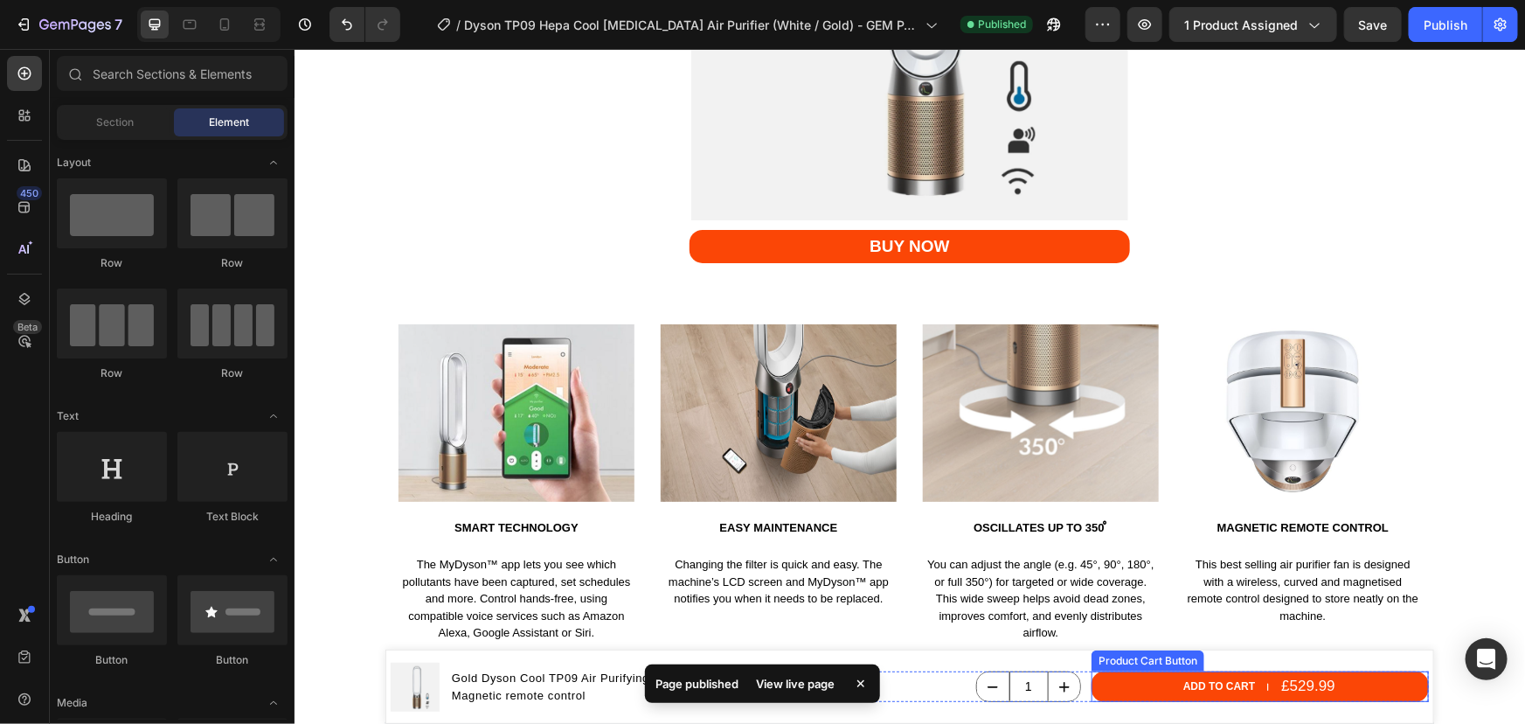
click at [1126, 695] on button "Add to cart £529.99" at bounding box center [1259, 685] width 337 height 31
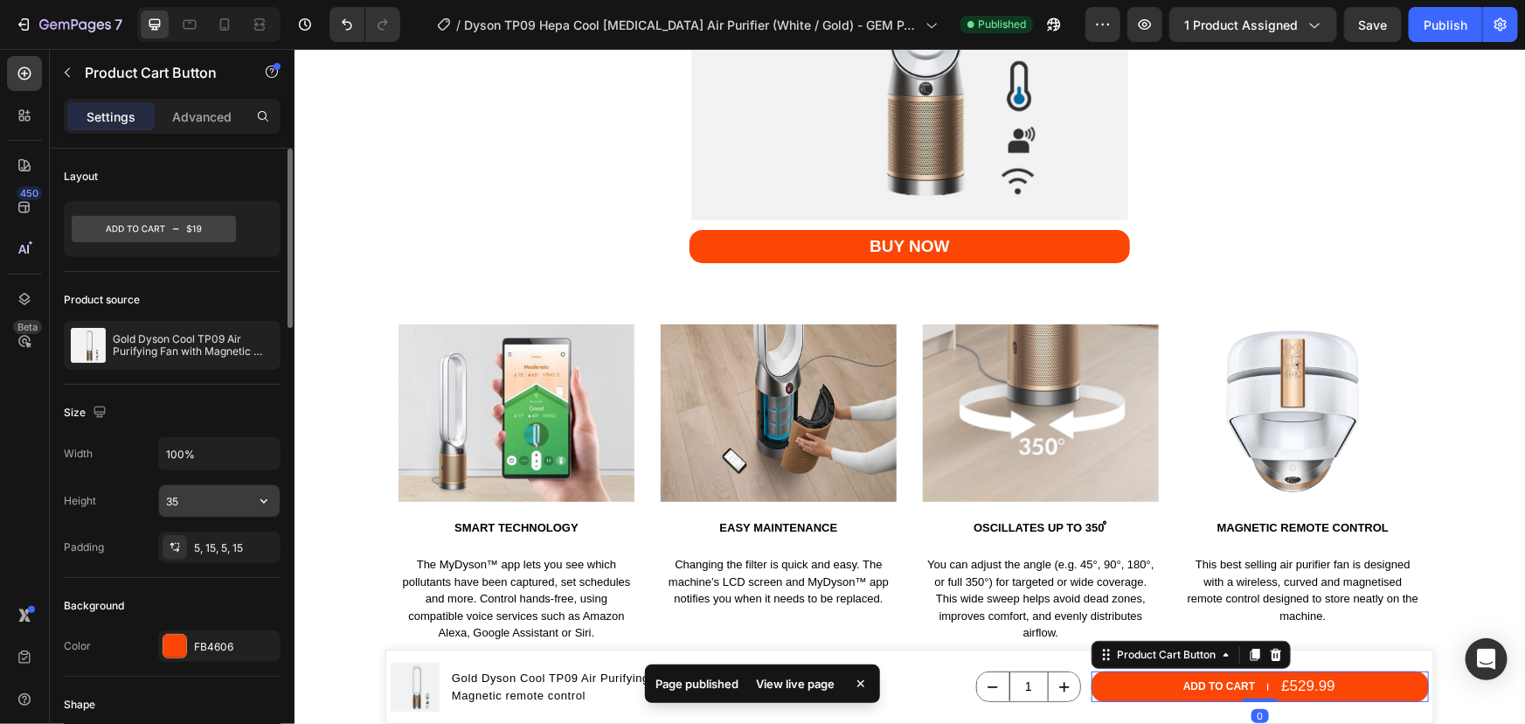
click at [191, 495] on input "35" at bounding box center [219, 500] width 121 height 31
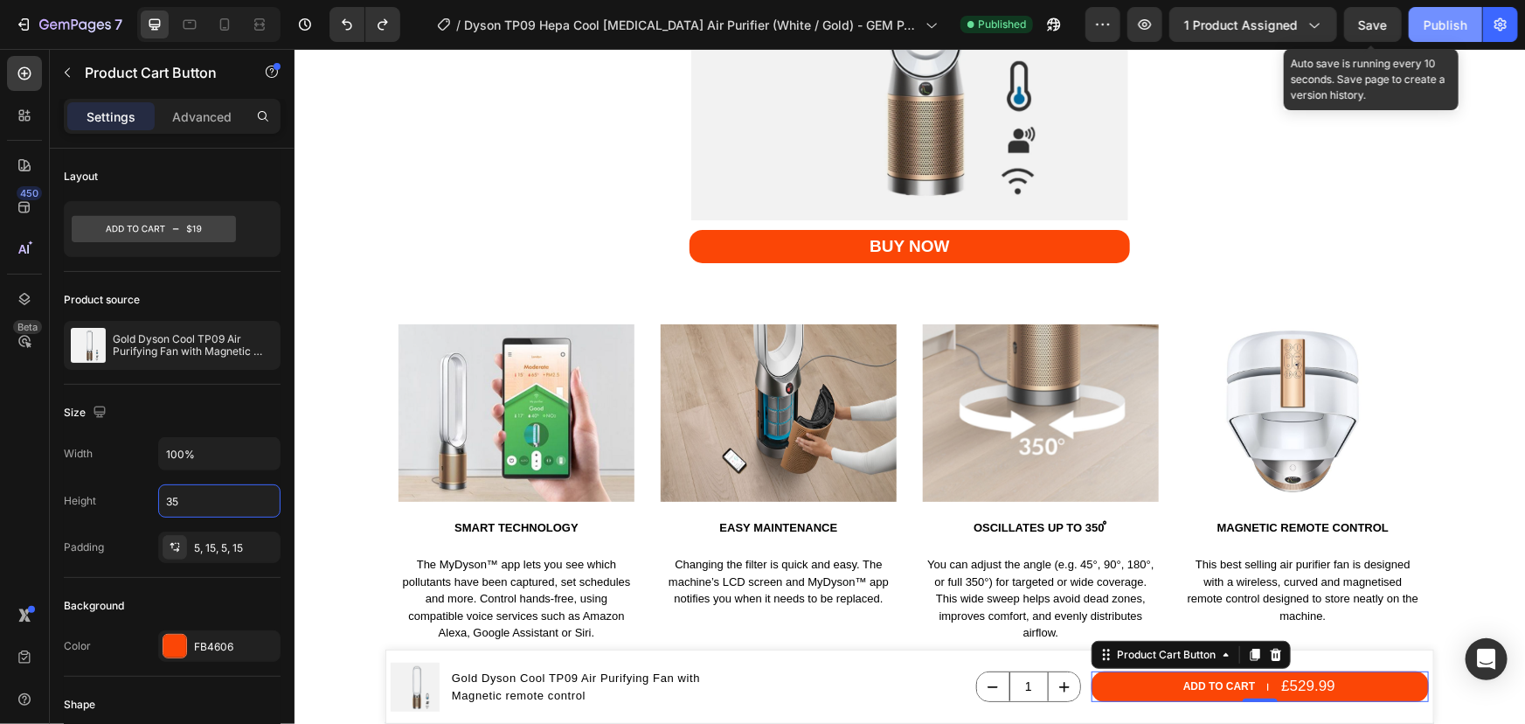
drag, startPoint x: 1381, startPoint y: 31, endPoint x: 1439, endPoint y: 21, distance: 58.5
click at [1396, 26] on button "Save" at bounding box center [1373, 24] width 58 height 35
click at [1439, 21] on div "Publish" at bounding box center [1446, 25] width 44 height 18
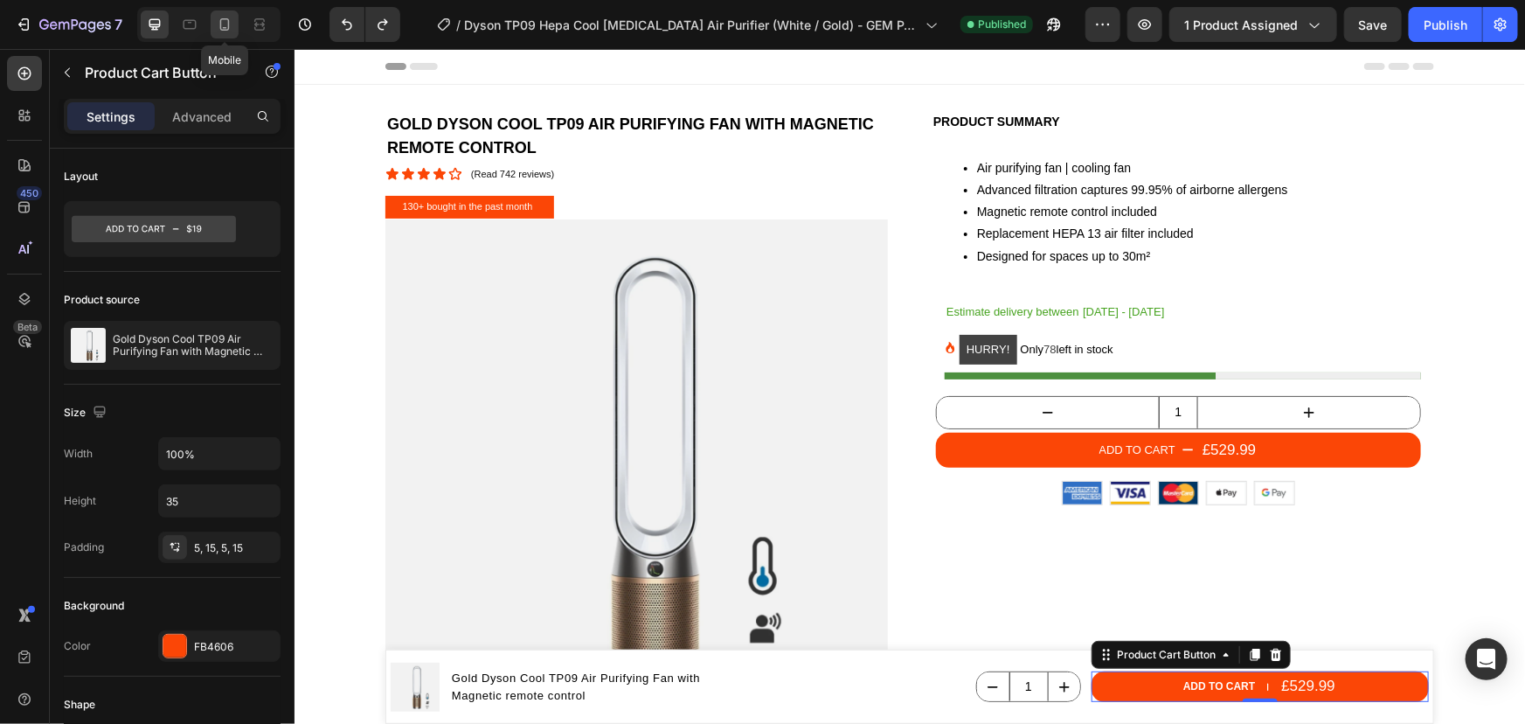
click at [223, 19] on icon at bounding box center [224, 24] width 17 height 17
type input "38"
type input "14"
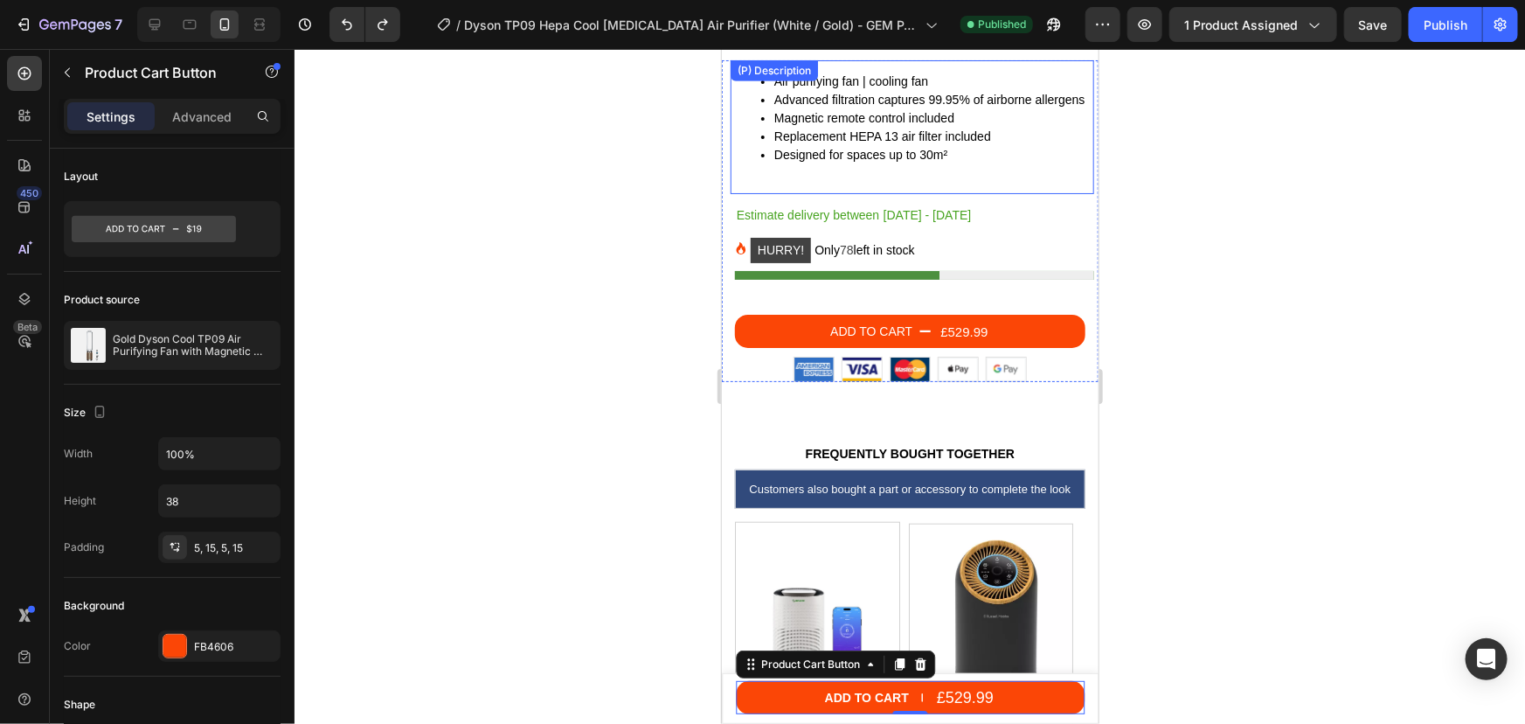
scroll to position [411, 0]
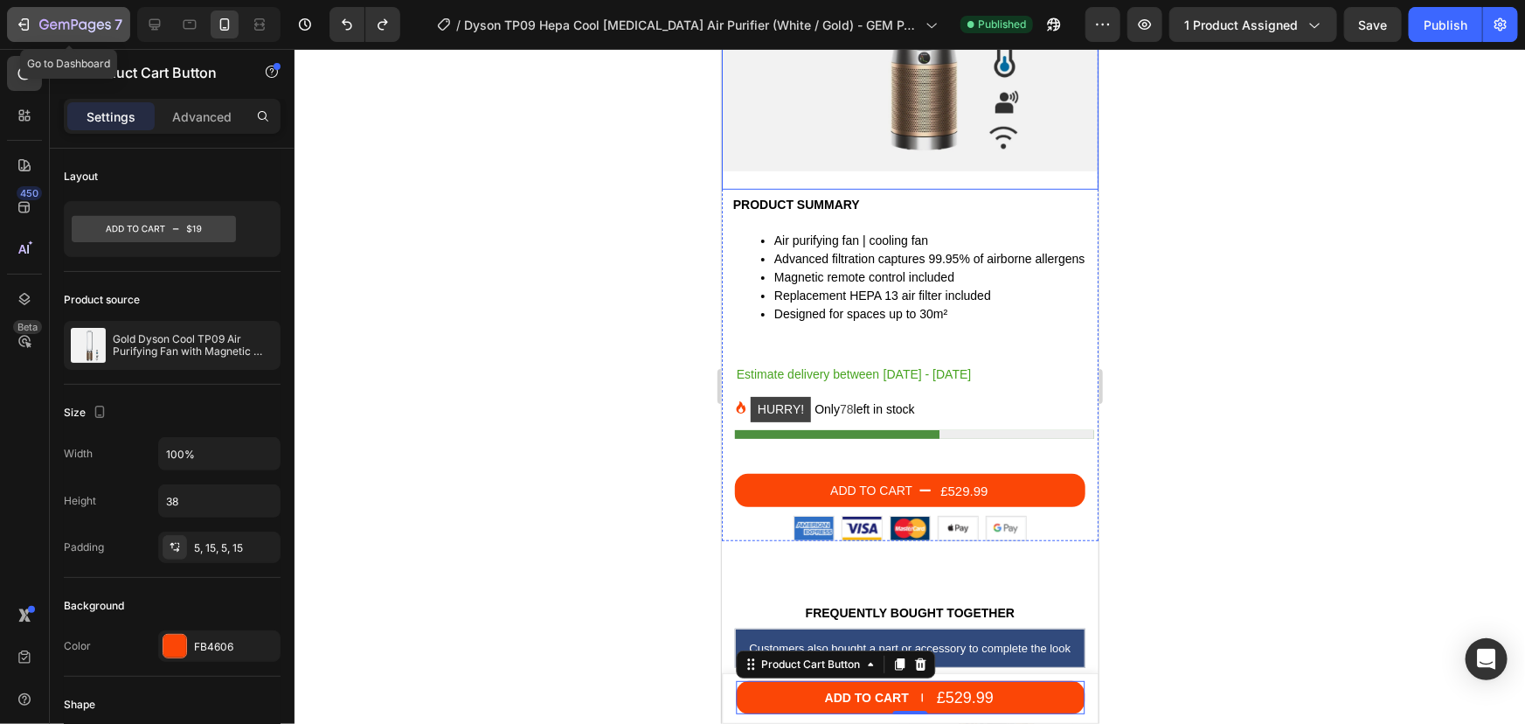
click at [59, 28] on icon "button" at bounding box center [64, 26] width 10 height 8
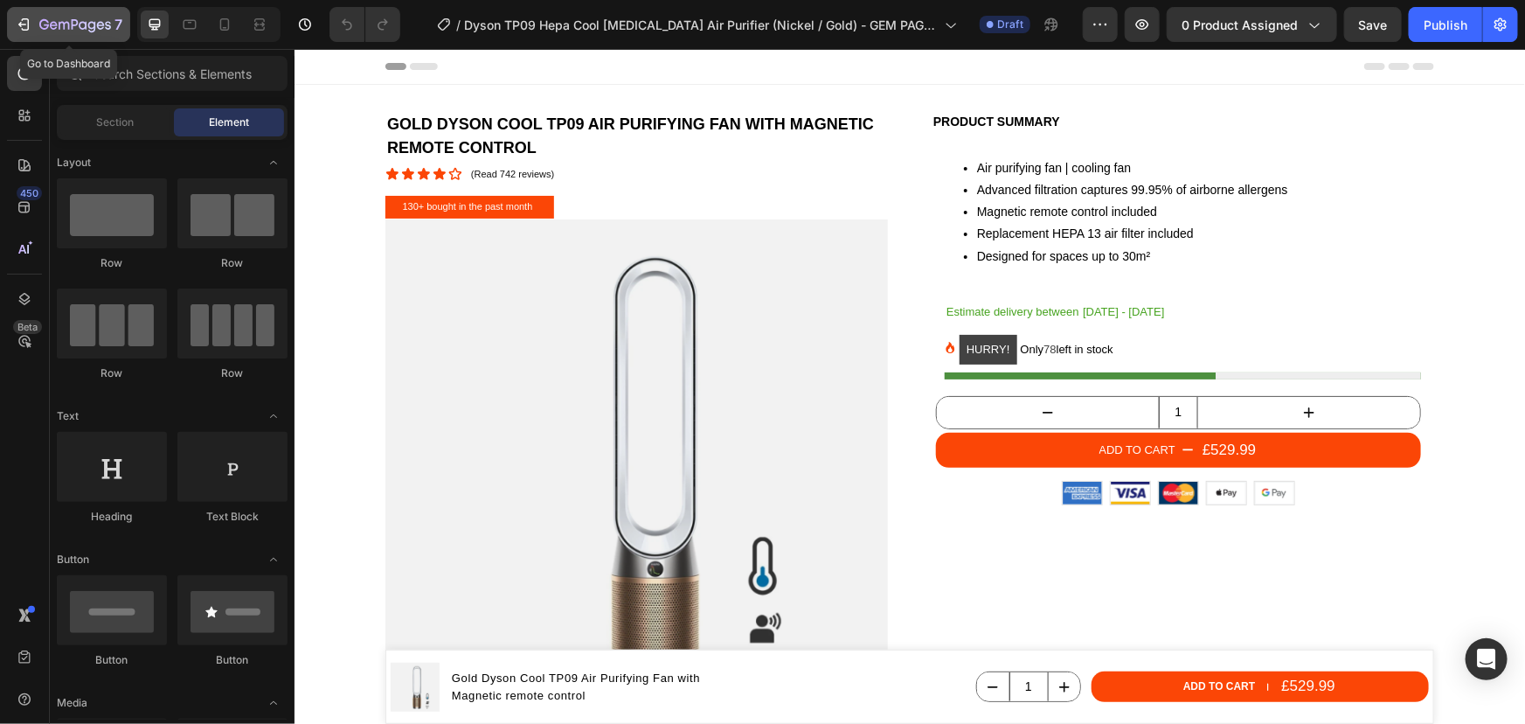
click at [47, 22] on icon "button" at bounding box center [44, 24] width 10 height 10
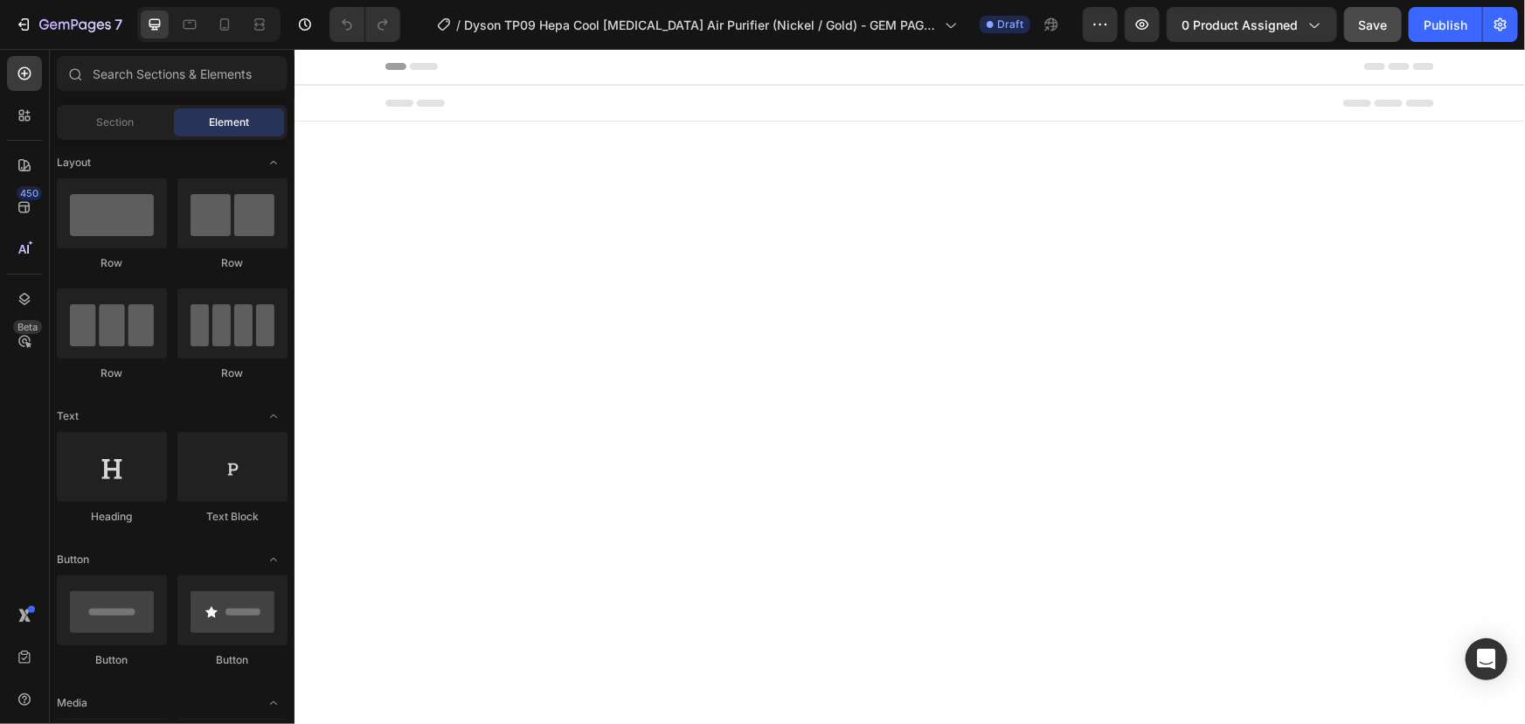
click at [1364, 31] on span "Save" at bounding box center [1373, 24] width 29 height 15
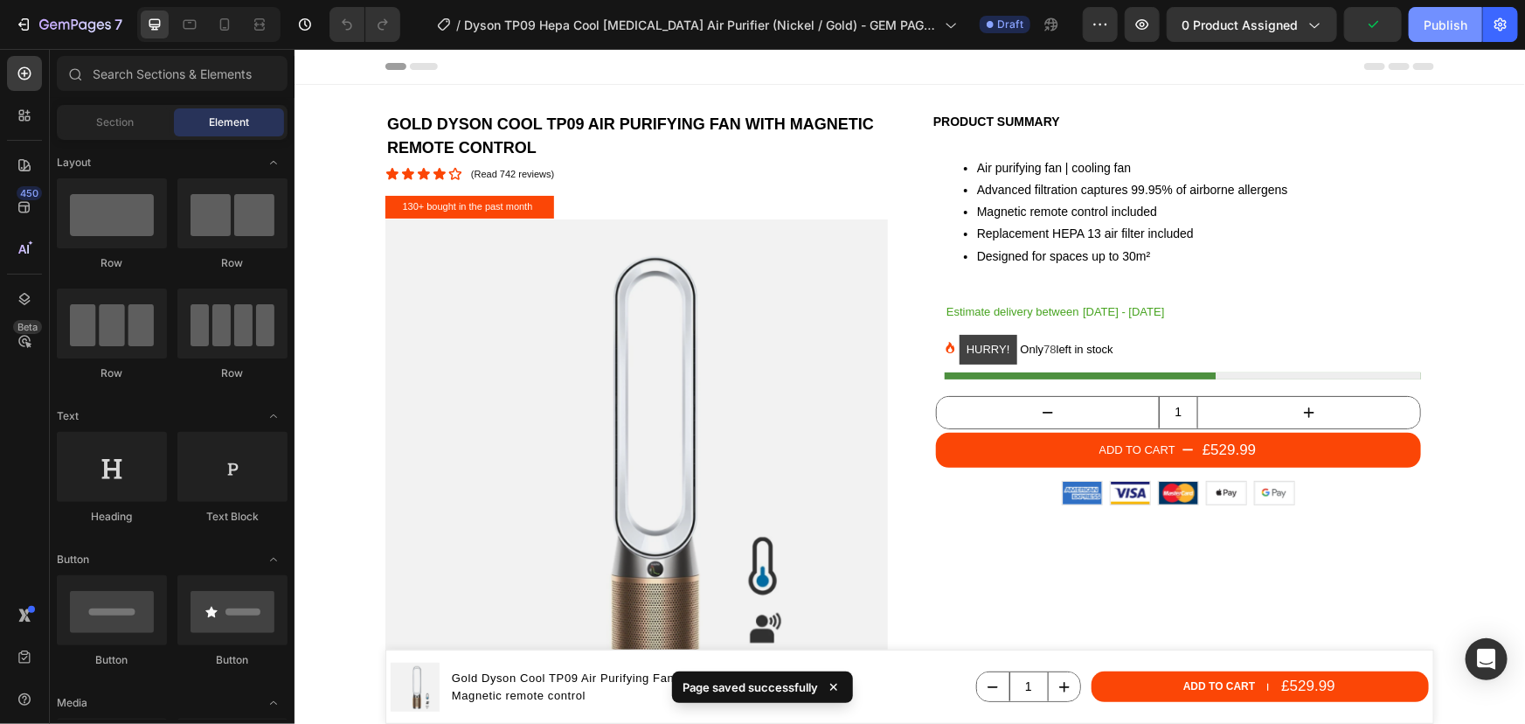
click at [1455, 38] on button "Publish" at bounding box center [1445, 24] width 73 height 35
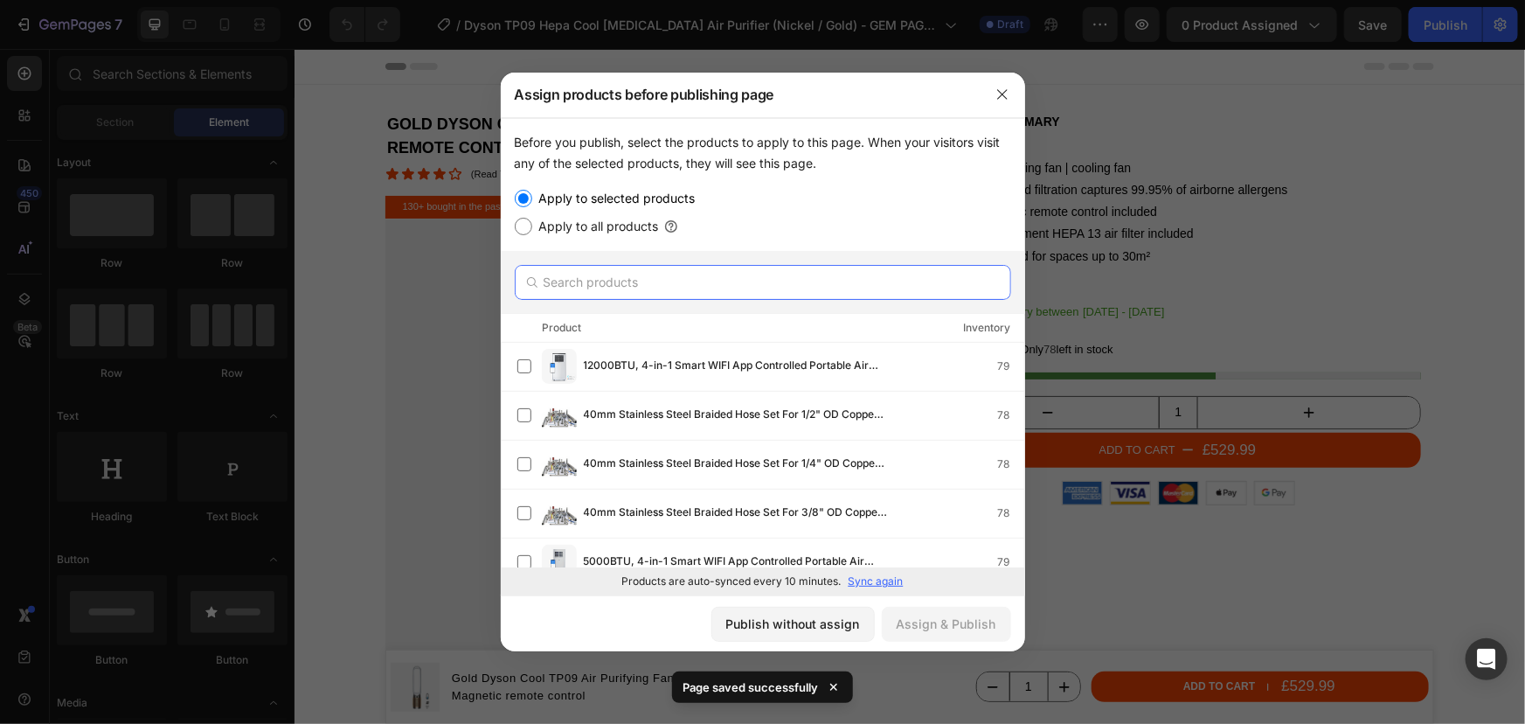
click at [692, 269] on input "text" at bounding box center [763, 282] width 496 height 35
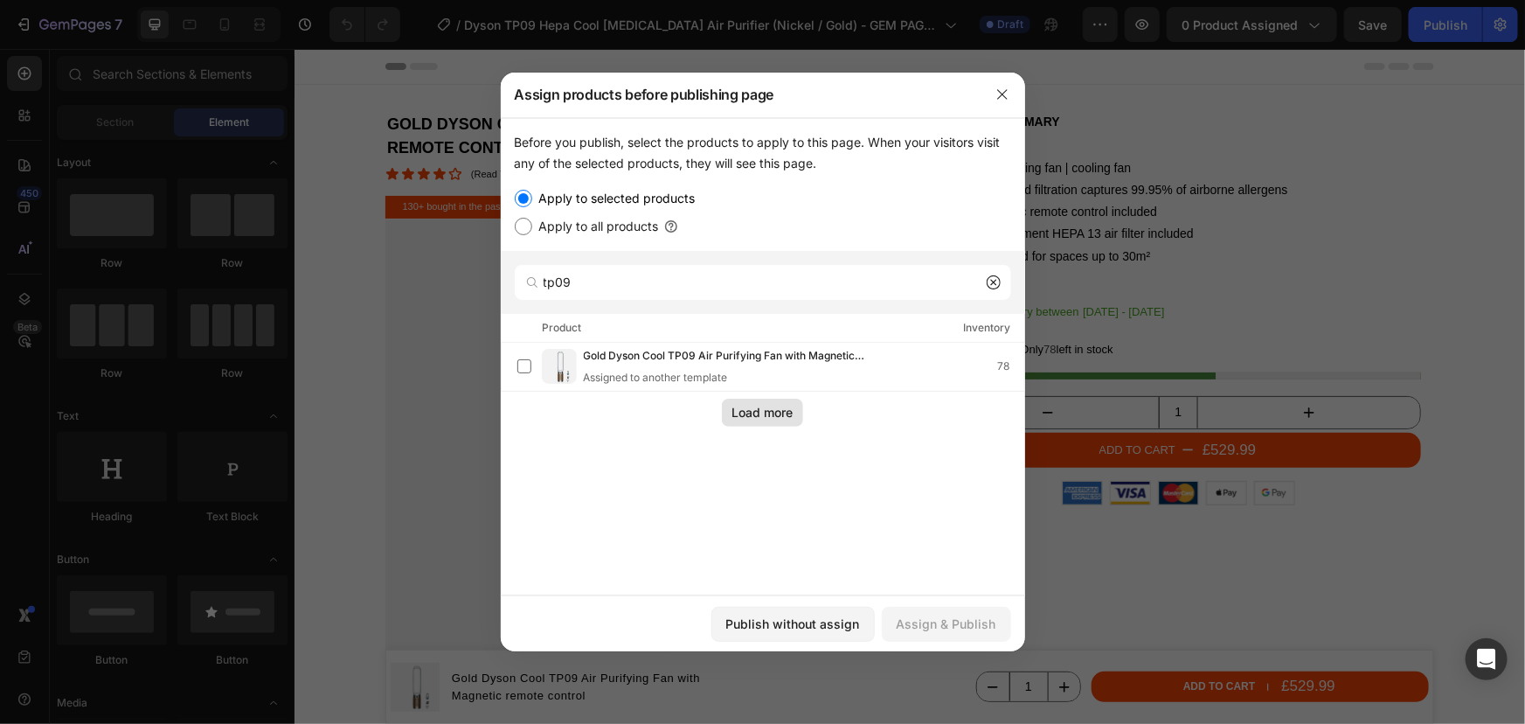
click at [738, 413] on div "Load more" at bounding box center [762, 412] width 61 height 18
drag, startPoint x: 571, startPoint y: 281, endPoint x: 501, endPoint y: 287, distance: 70.1
click at [501, 287] on div "tp09" at bounding box center [763, 282] width 524 height 63
type input "nickel"
click at [641, 364] on span "Dyson TP09 Hepa Cool [MEDICAL_DATA] Air Purifying Fan (Nickel / Gold)" at bounding box center [736, 366] width 304 height 19
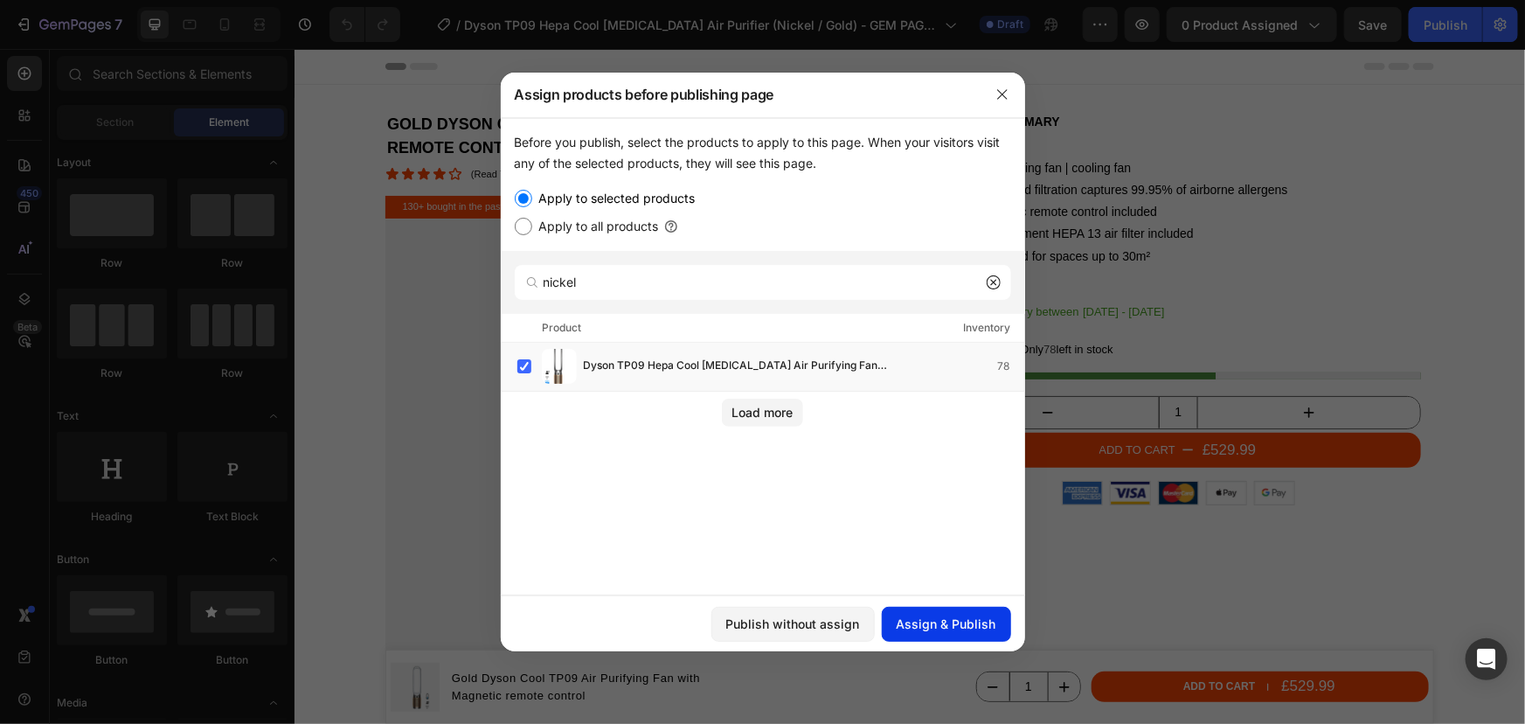
click at [945, 621] on div "Assign & Publish" at bounding box center [947, 623] width 100 height 18
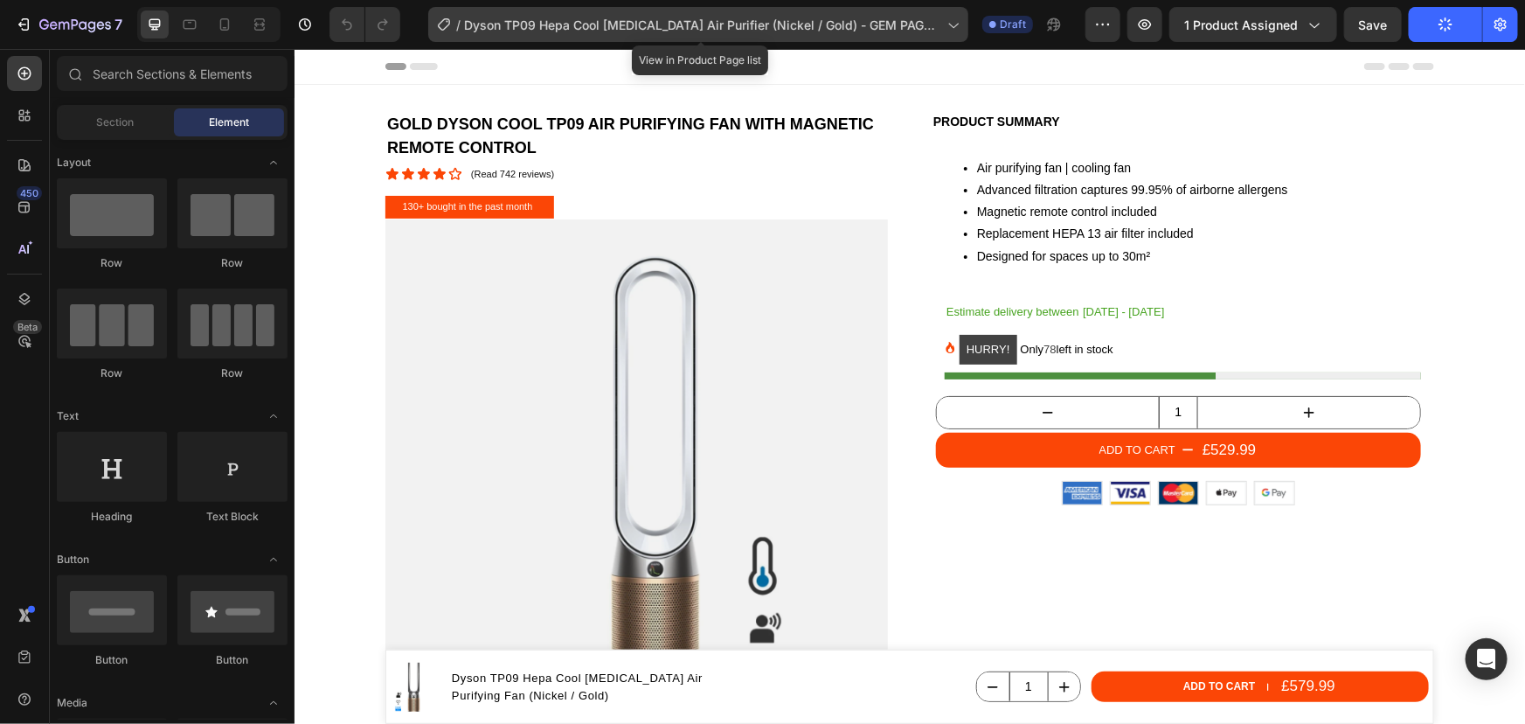
click at [948, 21] on icon at bounding box center [952, 24] width 17 height 17
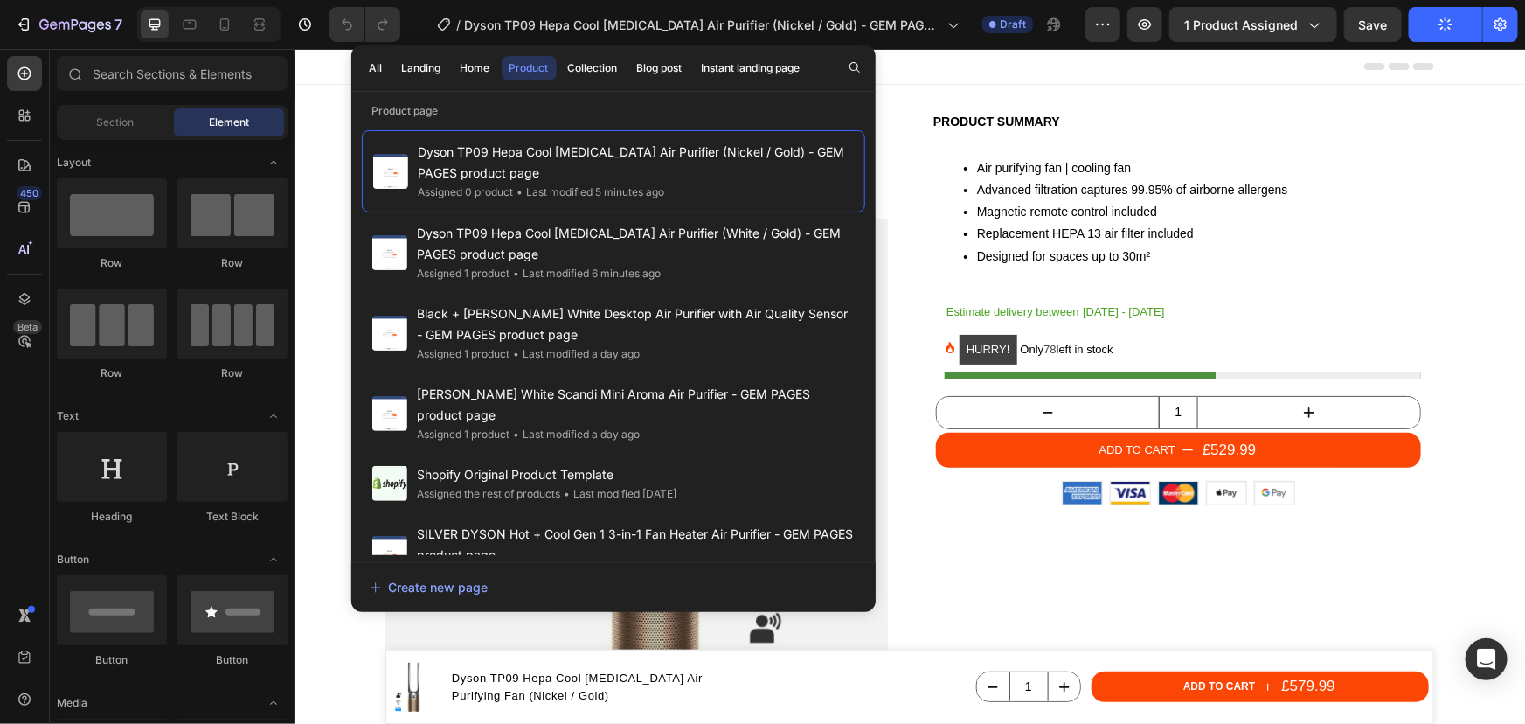
drag, startPoint x: 947, startPoint y: 69, endPoint x: 908, endPoint y: 69, distance: 39.3
click at [946, 69] on div "Header" at bounding box center [909, 65] width 1049 height 35
drag, startPoint x: 1093, startPoint y: 195, endPoint x: 1299, endPoint y: 108, distance: 223.7
click at [1299, 108] on div "Gold Dyson Cool TP09 Air Purifying Fan with Magnetic remote control Product Tit…" at bounding box center [909, 469] width 1049 height 770
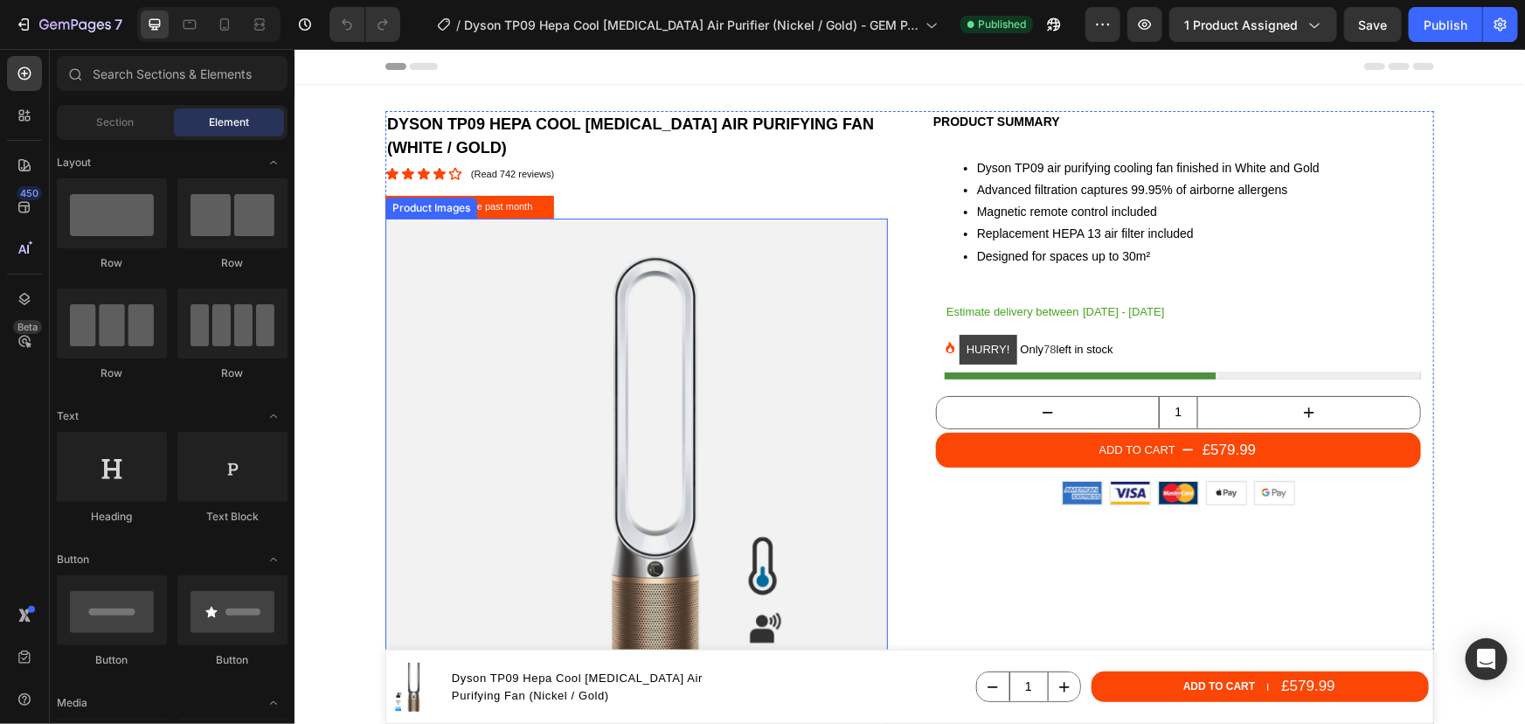
click at [504, 385] on img at bounding box center [636, 469] width 503 height 503
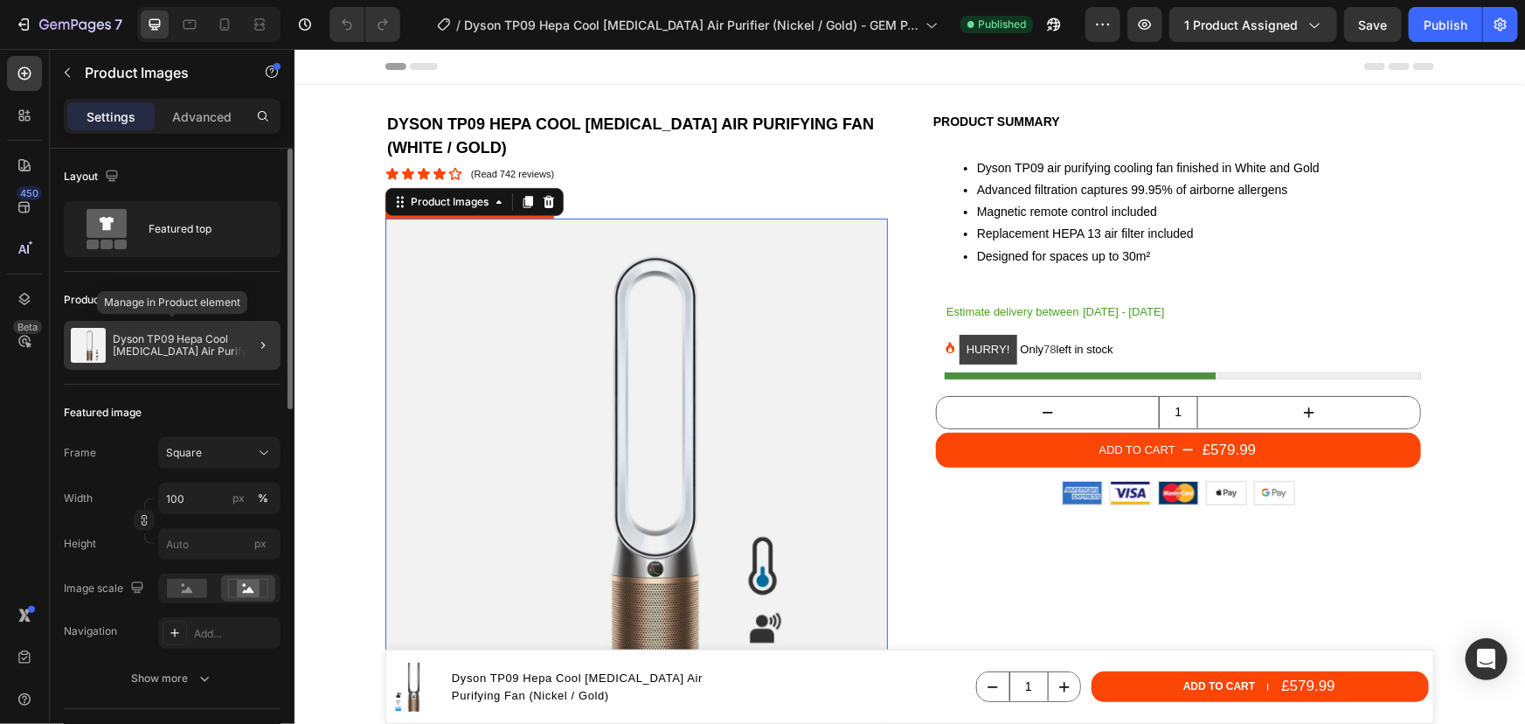
click at [133, 337] on p "Dyson TP09 Hepa Cool [MEDICAL_DATA] Air Purifying Fan (White / Gold)" at bounding box center [193, 345] width 161 height 24
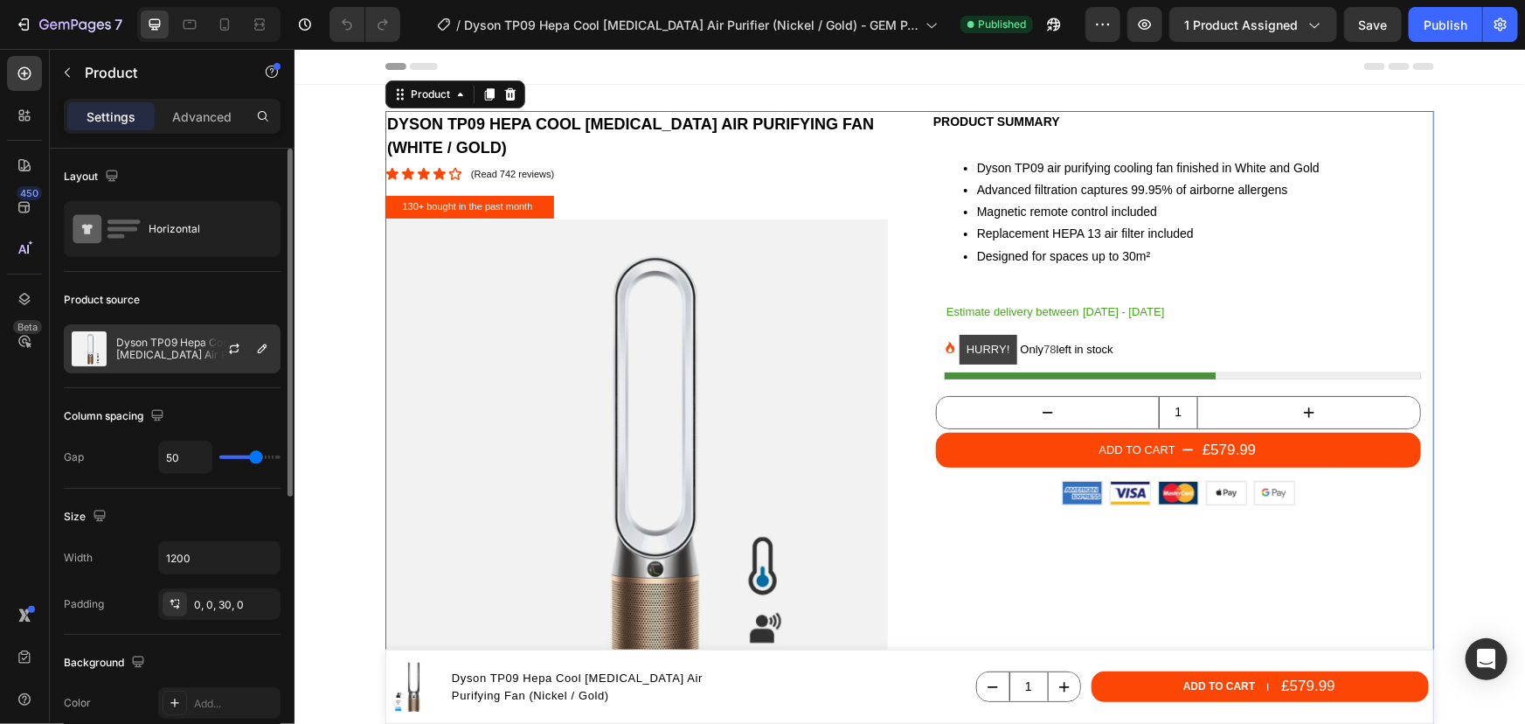
click at [175, 358] on p "Dyson TP09 Hepa Cool [MEDICAL_DATA] Air Purifying Fan (White / Gold)" at bounding box center [194, 349] width 156 height 24
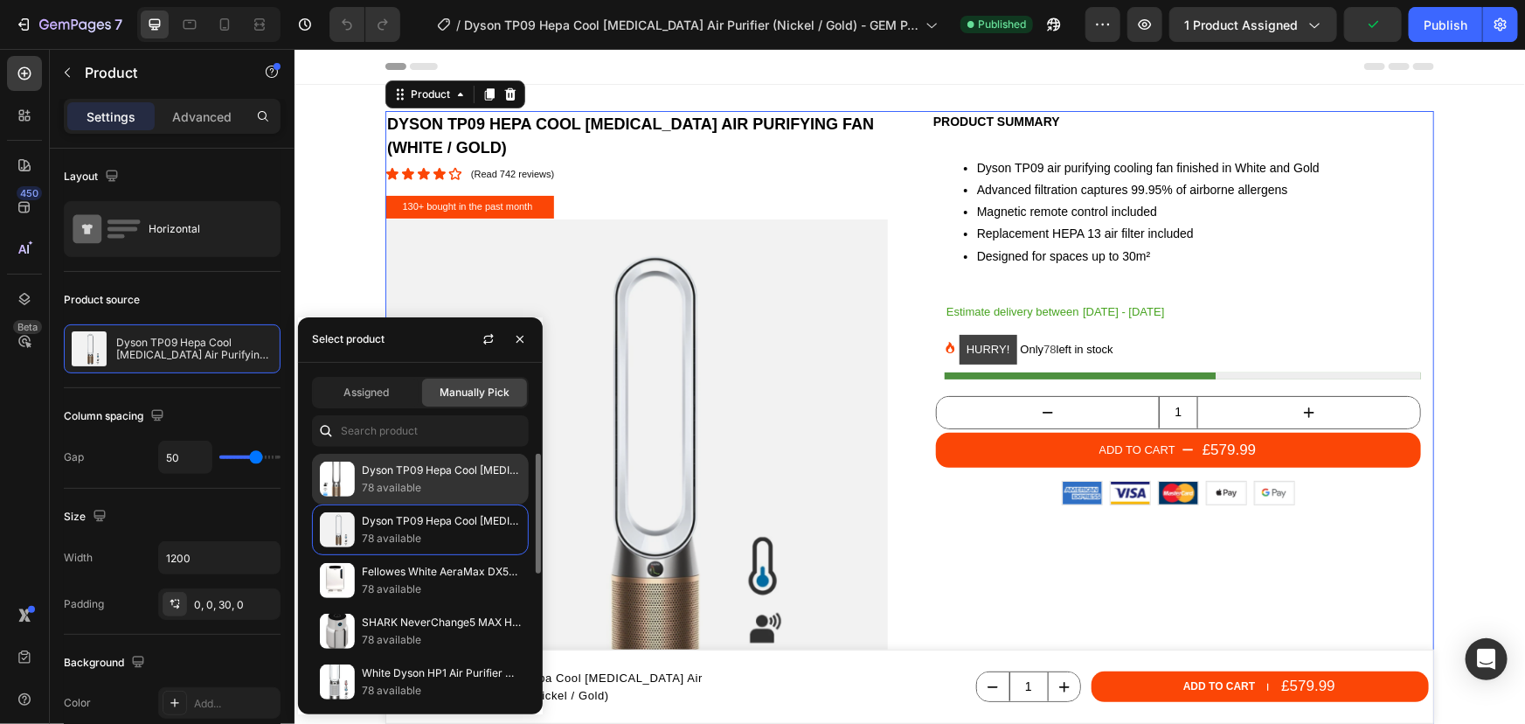
click at [409, 488] on p "78 available" at bounding box center [441, 487] width 159 height 17
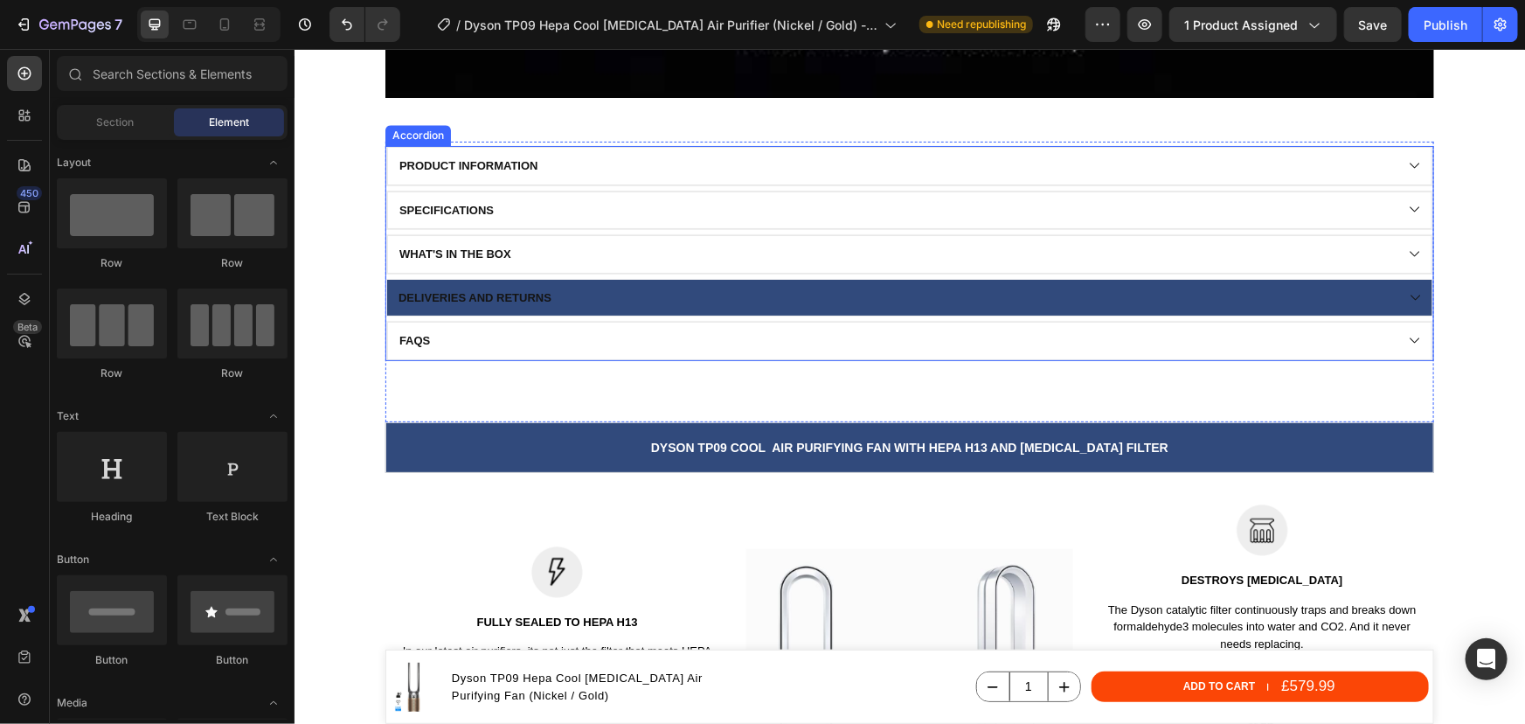
scroll to position [2065, 0]
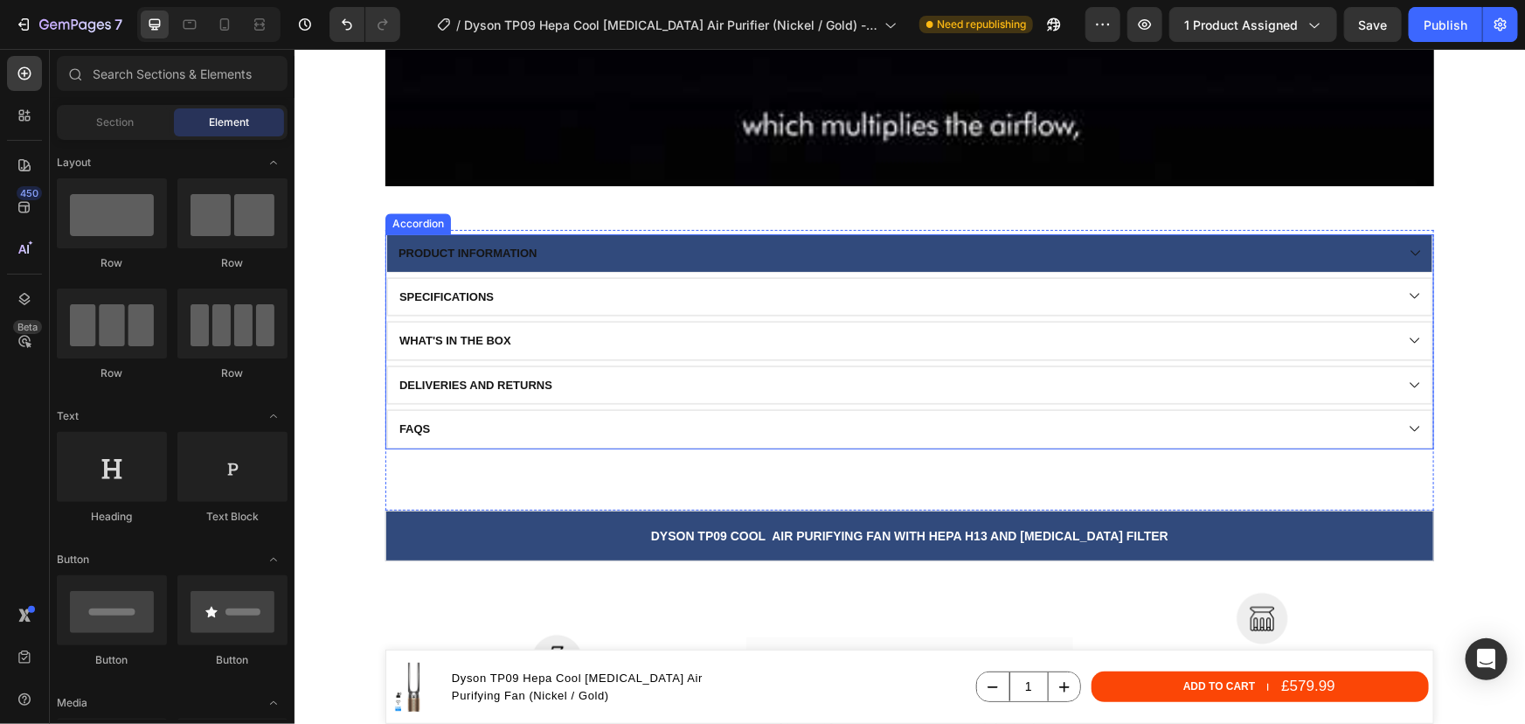
click at [532, 256] on div "Product information" at bounding box center [894, 252] width 998 height 19
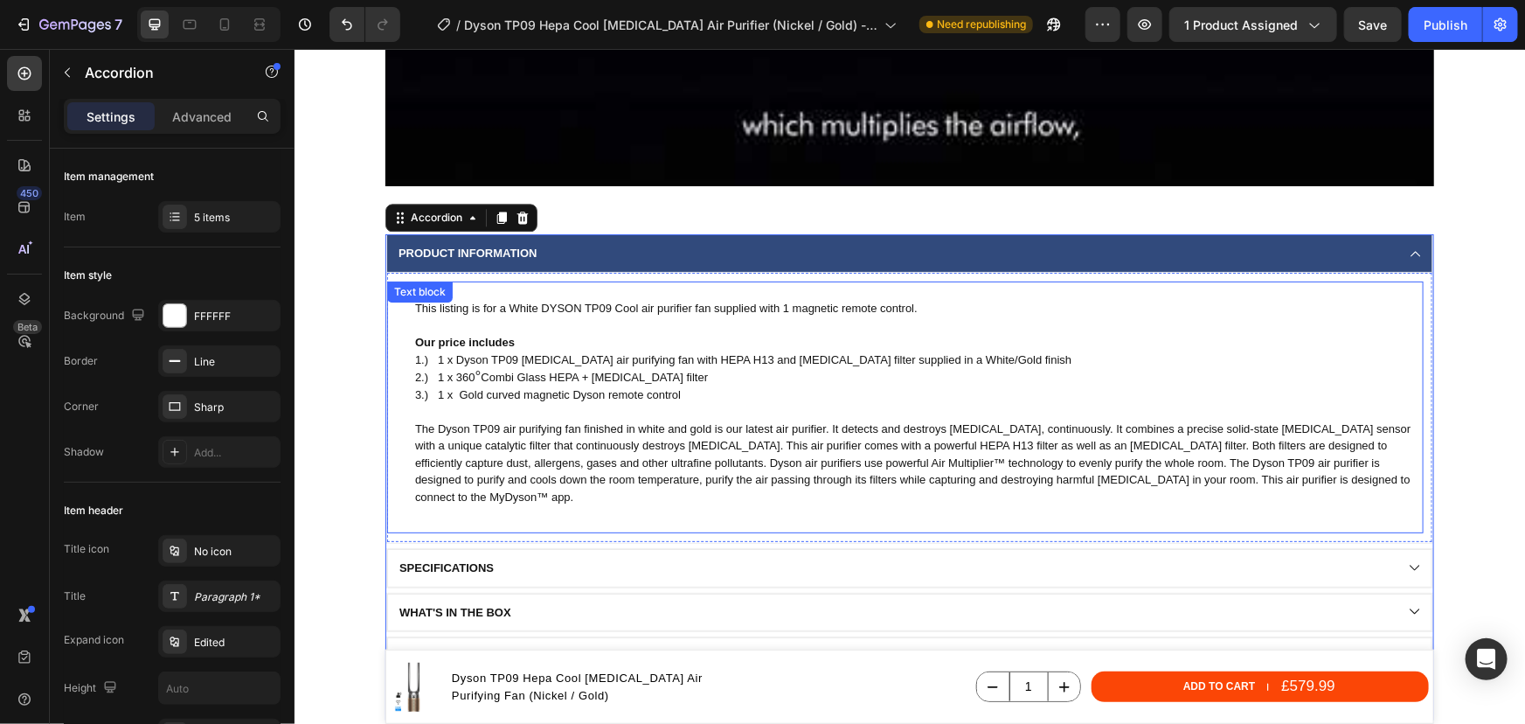
click at [978, 357] on p "1.) 1 x Dyson TP09 [MEDICAL_DATA] air purifying fan with HEPA H13 and [MEDICAL_…" at bounding box center [917, 358] width 1007 height 17
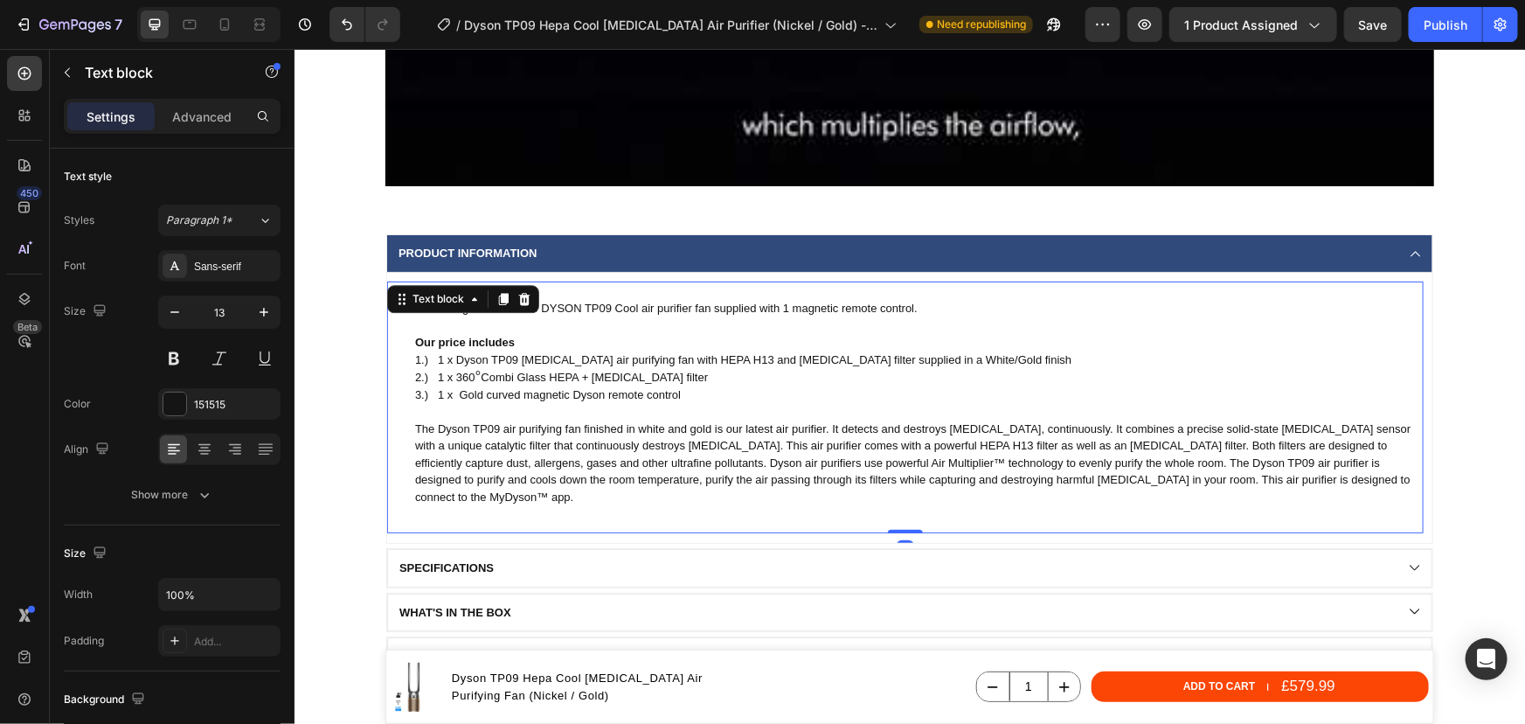
click at [969, 358] on p "1.) 1 x Dyson TP09 [MEDICAL_DATA] air purifying fan with HEPA H13 and [MEDICAL_…" at bounding box center [917, 358] width 1007 height 17
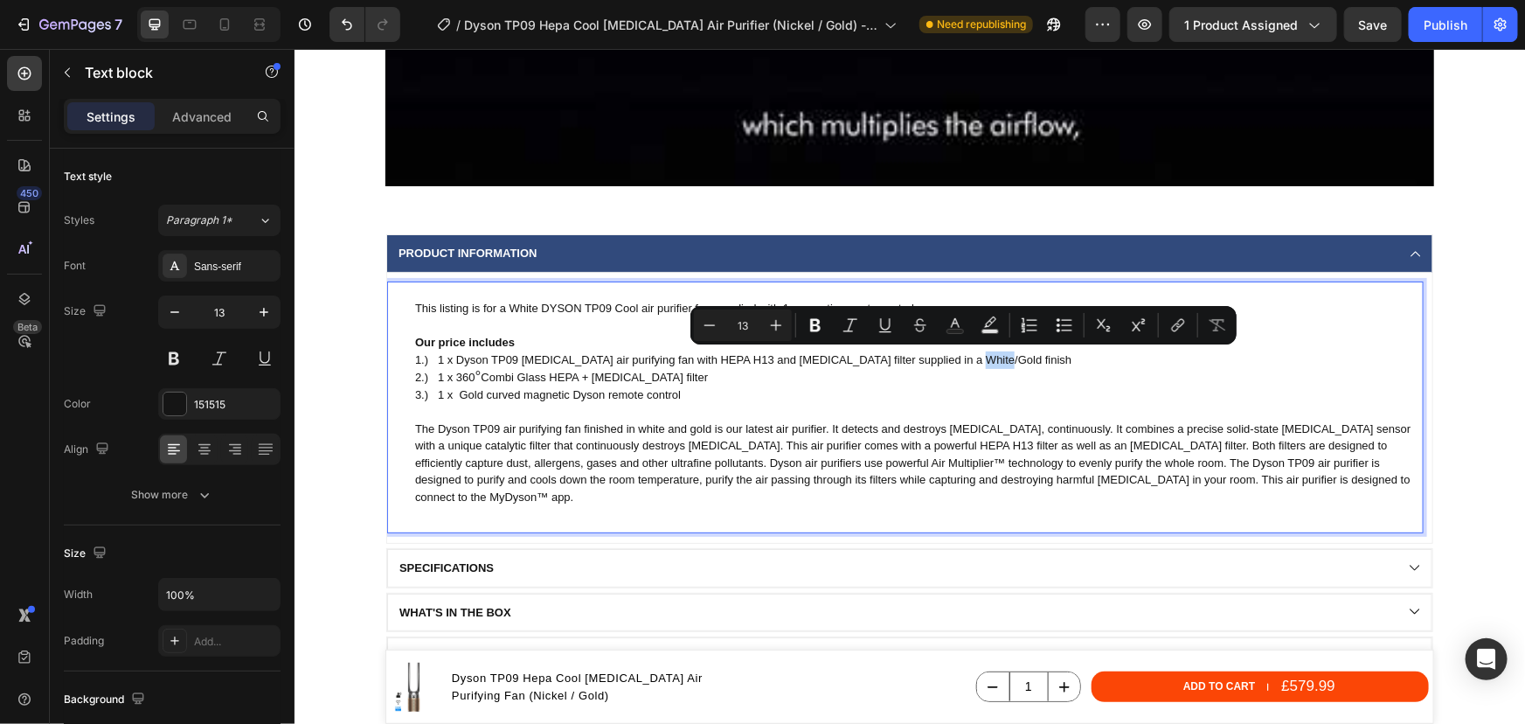
click at [975, 357] on p "1.) 1 x Dyson TP09 formaldehyde air purifying fan with HEPA H13 and Activated c…" at bounding box center [917, 358] width 1007 height 17
drag, startPoint x: 975, startPoint y: 358, endPoint x: 951, endPoint y: 357, distance: 24.5
click at [951, 357] on p "1.) 1 x Dyson TP09 formaldehyde air purifying fan with HEPA H13 and Activated c…" at bounding box center [917, 358] width 1007 height 17
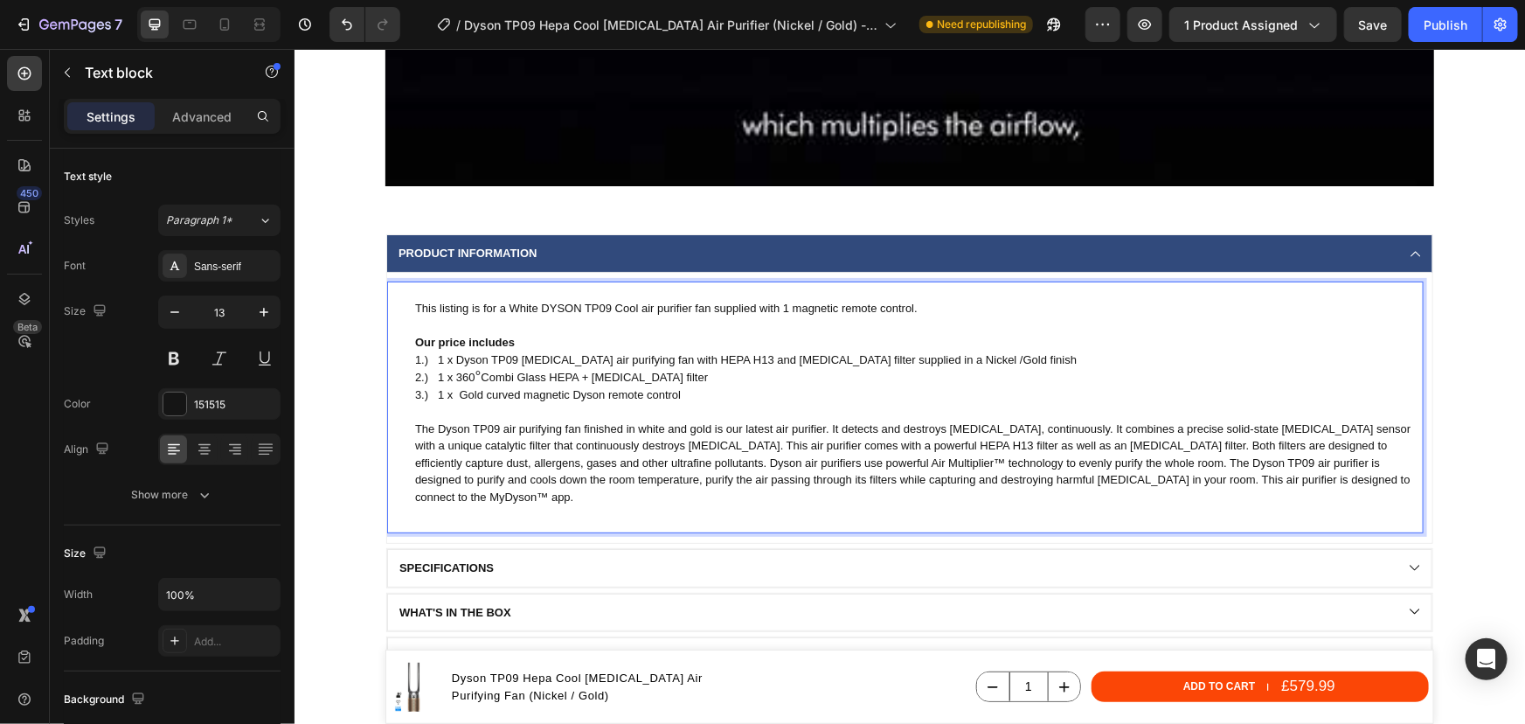
click at [989, 358] on p "1.) 1 x Dyson TP09 formaldehyde air purifying fan with HEPA H13 and Activated c…" at bounding box center [917, 358] width 1007 height 17
click at [533, 311] on p "This listing is for a White DYSON TP09 Cool air purifier fan supplied with 1 ma…" at bounding box center [917, 307] width 1007 height 17
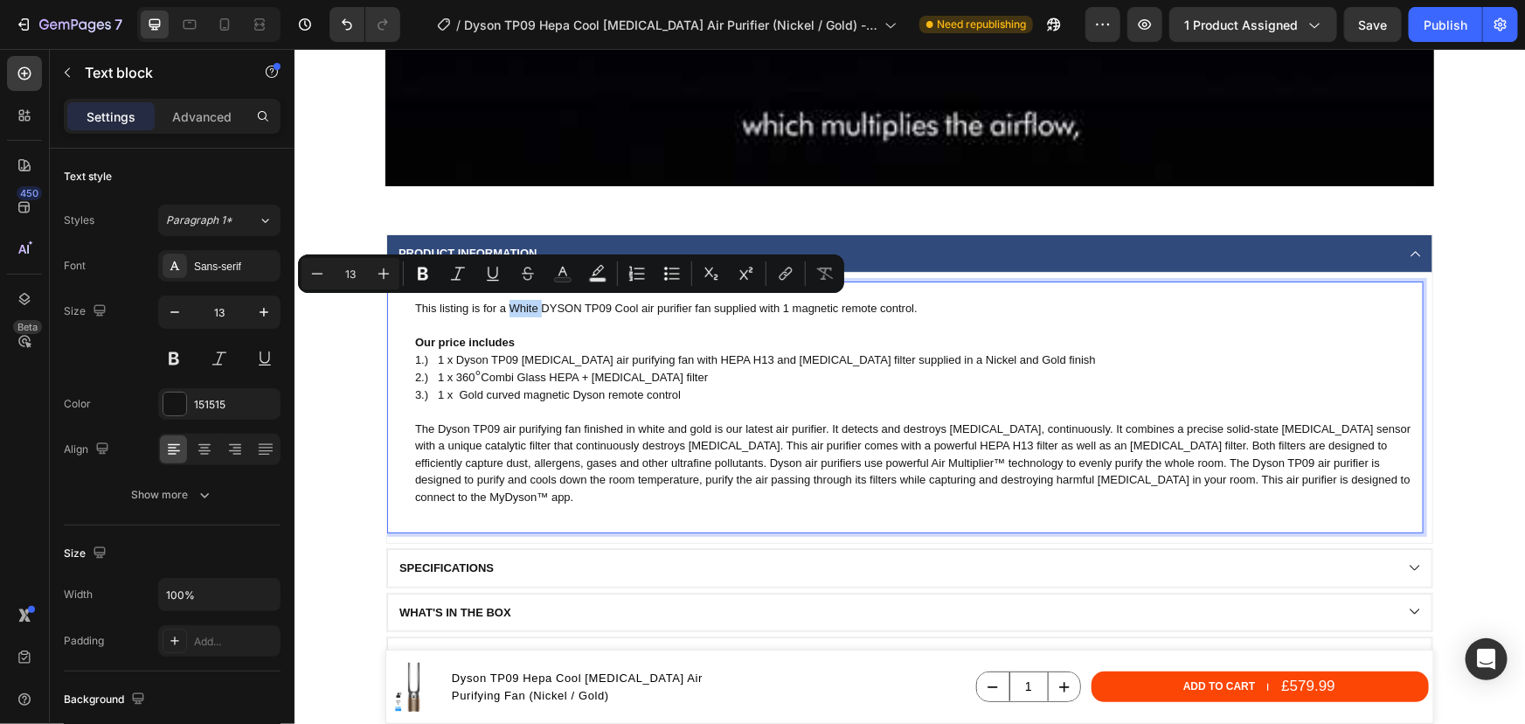
drag, startPoint x: 533, startPoint y: 311, endPoint x: 503, endPoint y: 309, distance: 29.8
click at [503, 309] on p "This listing is for a White DYSON TP09 Cool air purifier fan supplied with 1 ma…" at bounding box center [917, 307] width 1007 height 17
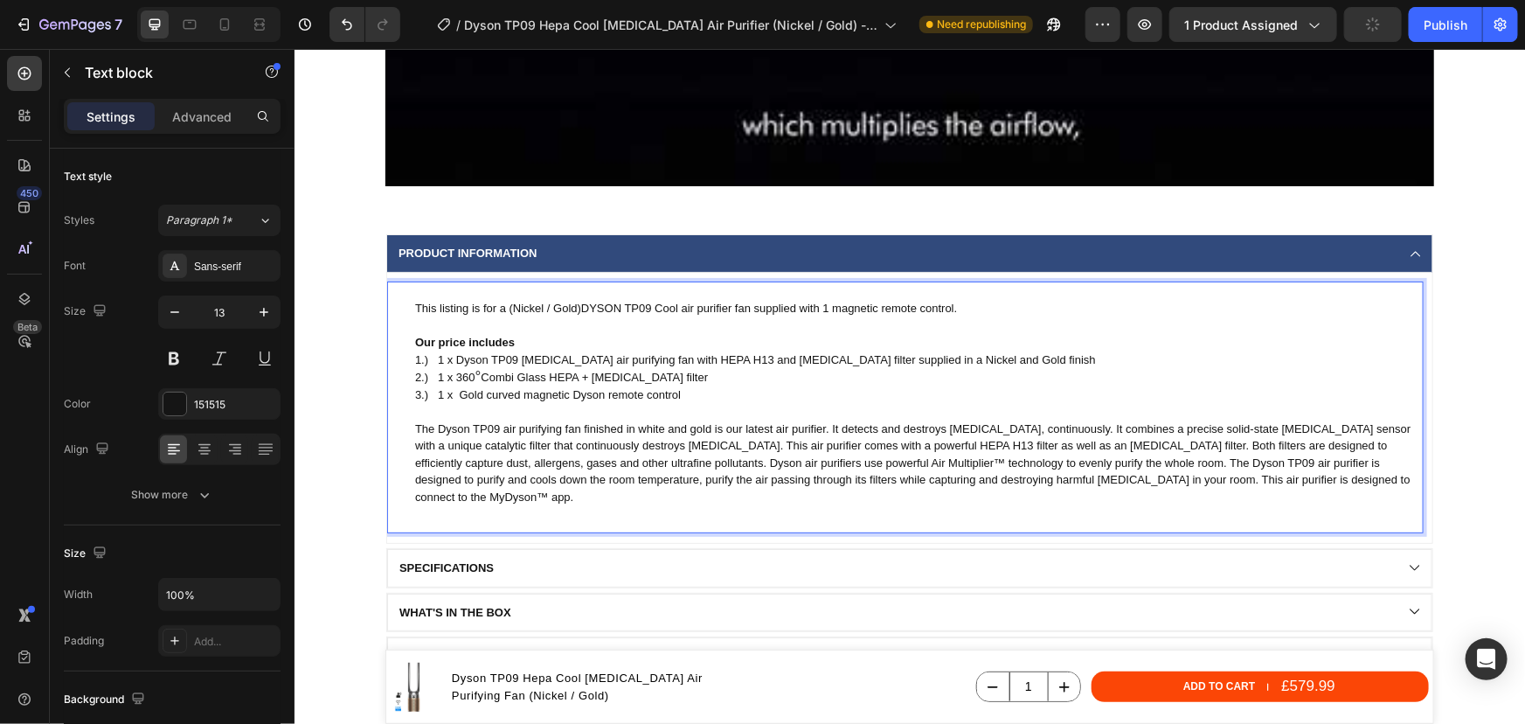
click at [573, 309] on p "This listing is for a (Nickel / Gold)DYSON TP09 Cool air purifier fan supplied …" at bounding box center [917, 307] width 1007 height 17
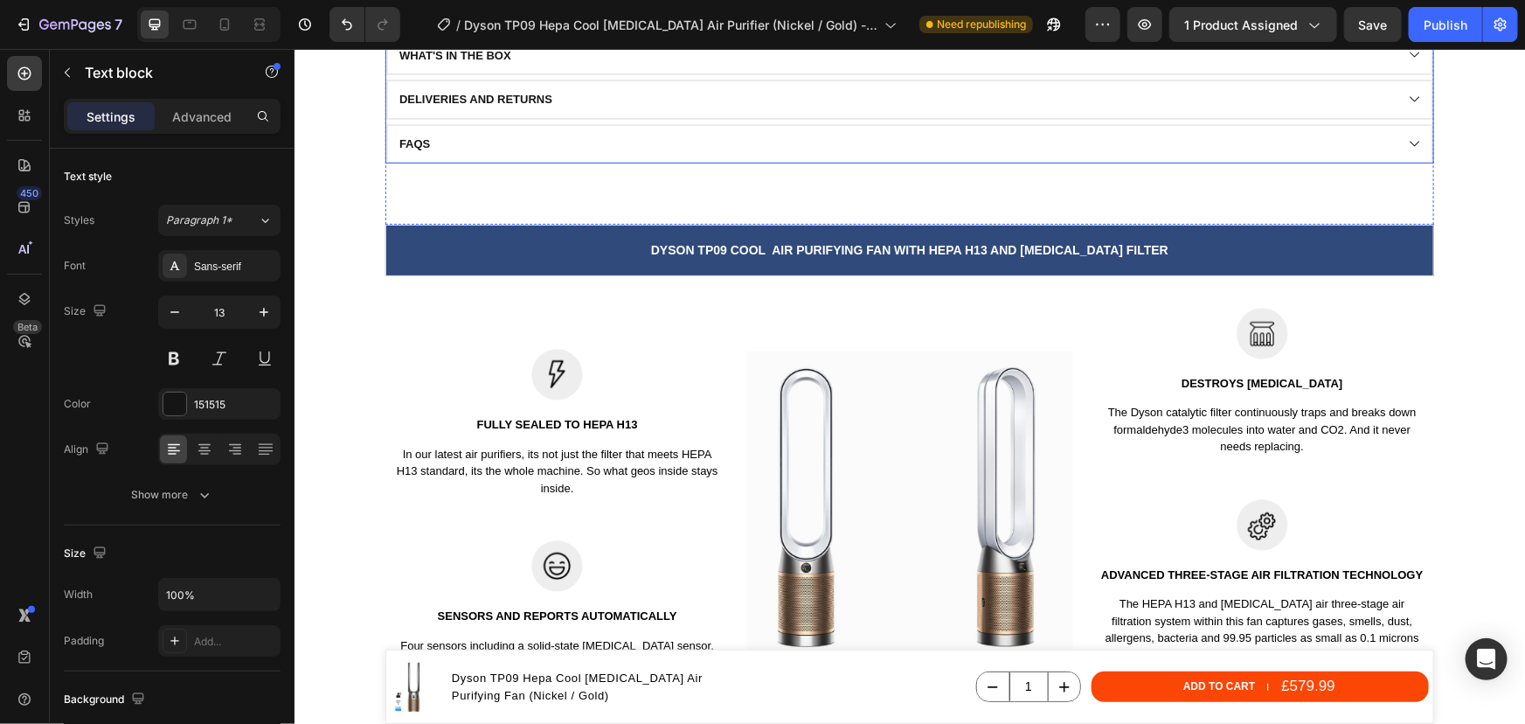
scroll to position [2463, 0]
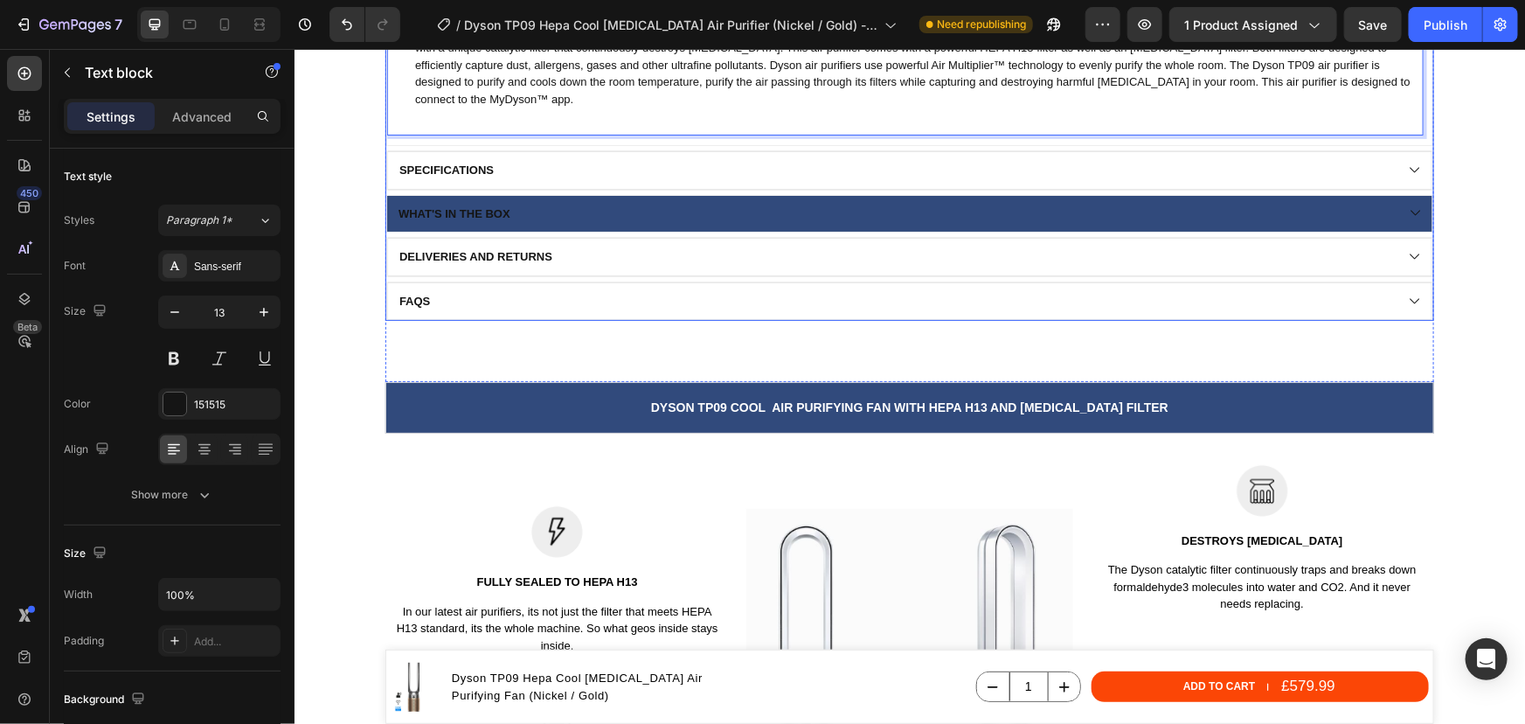
click at [575, 206] on div "What's in the box" at bounding box center [894, 213] width 998 height 19
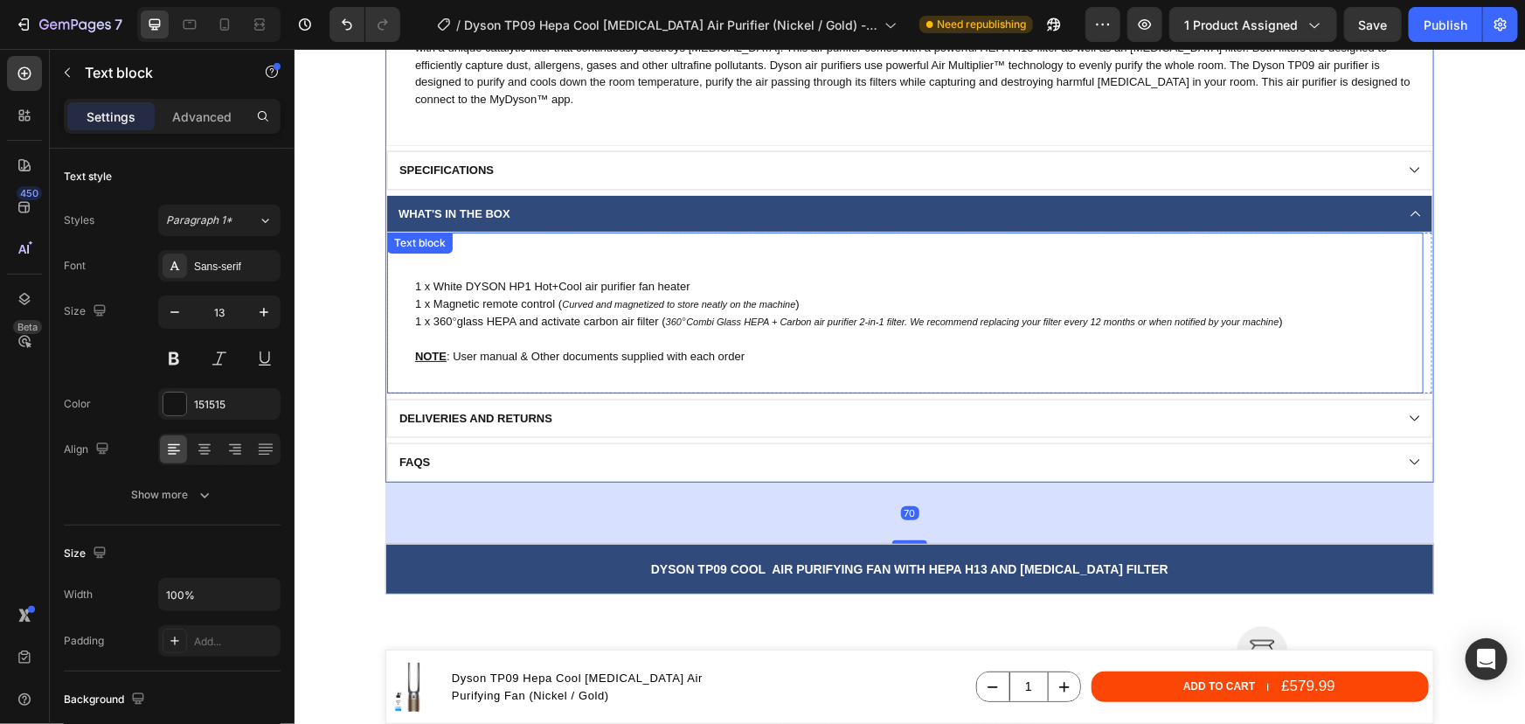
click at [430, 278] on p "1 x White DYSON HP1 Hot+Cool air purifier fan heater" at bounding box center [917, 285] width 1007 height 17
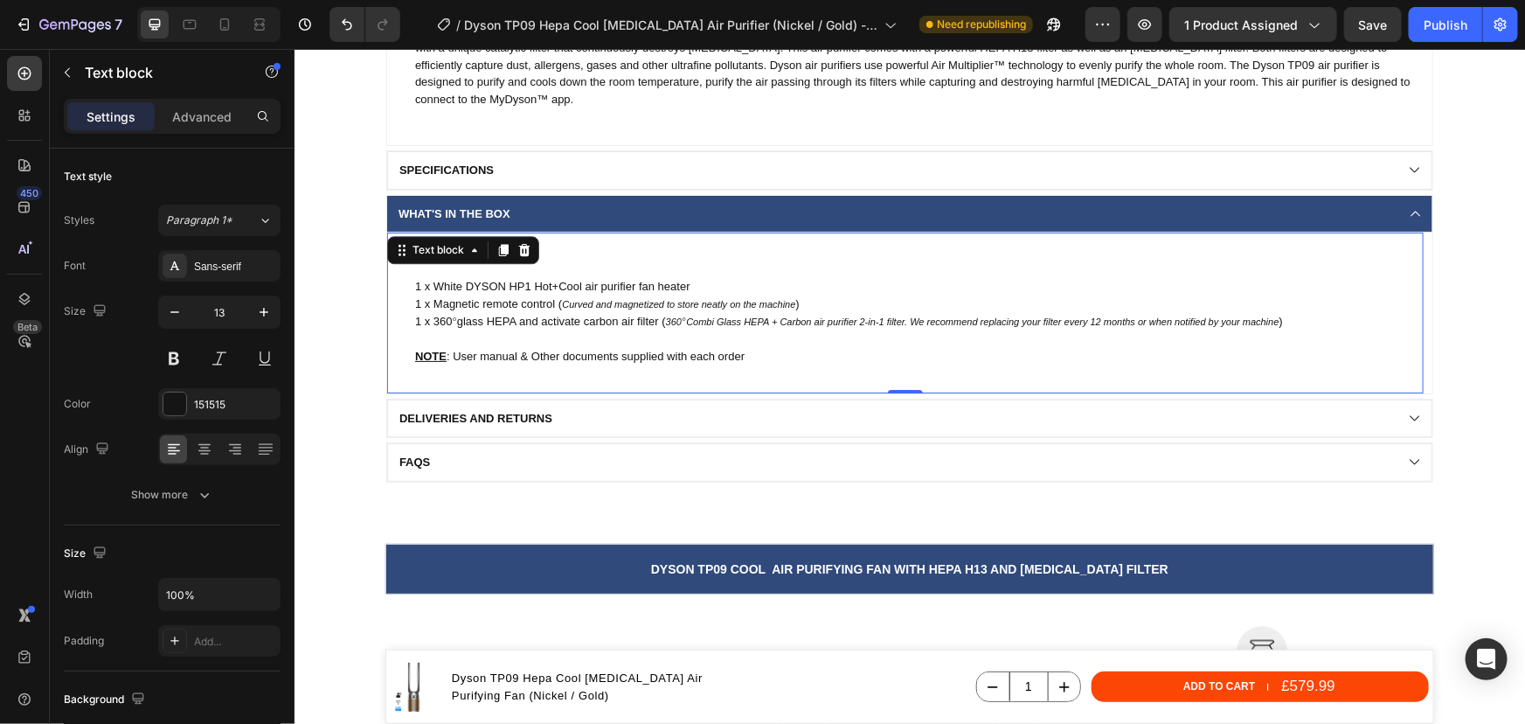
click at [439, 281] on p "1 x White DYSON HP1 Hot+Cool air purifier fan heater" at bounding box center [917, 285] width 1007 height 17
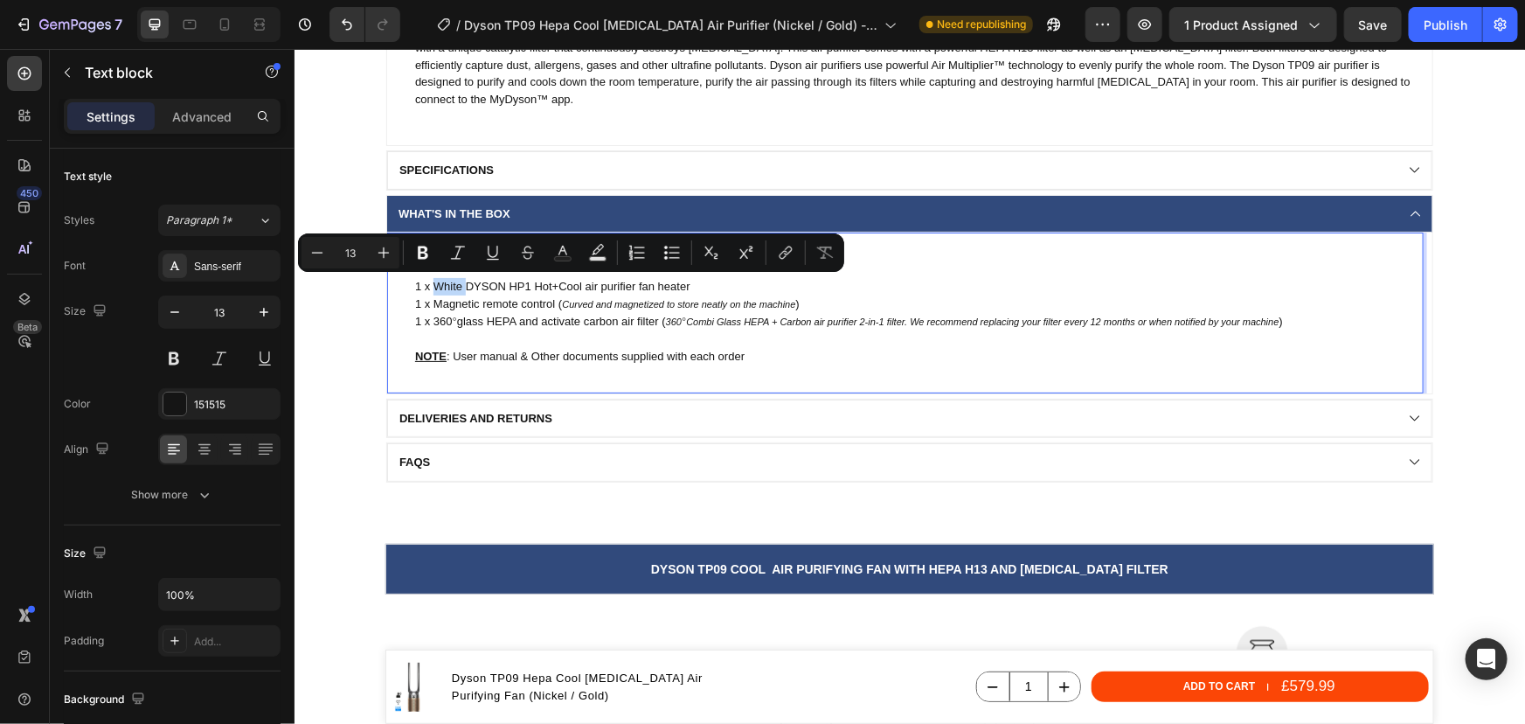
drag, startPoint x: 457, startPoint y: 284, endPoint x: 431, endPoint y: 285, distance: 26.2
click at [431, 285] on p "1 x White DYSON HP1 Hot+Cool air purifier fan heater" at bounding box center [917, 285] width 1007 height 17
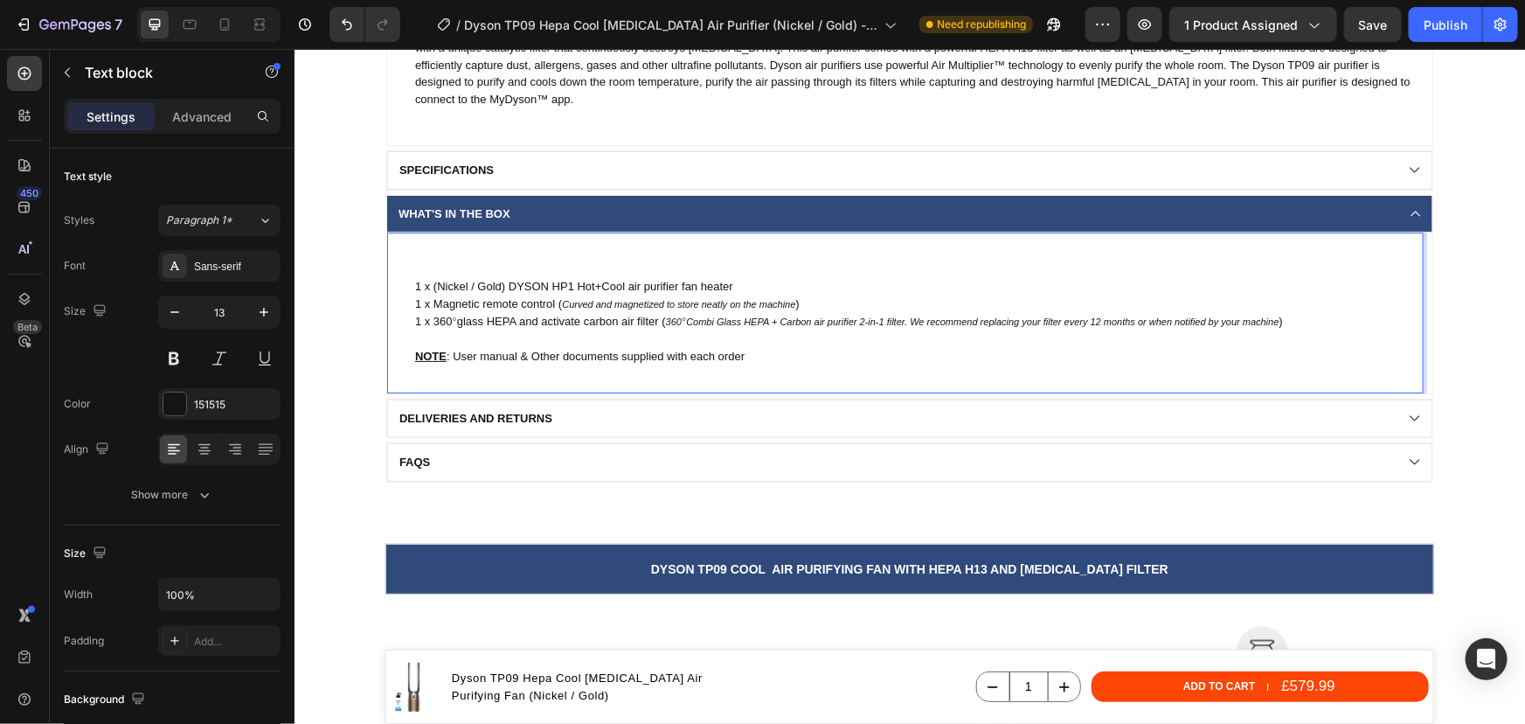
click at [583, 285] on p "1 x (Nickel / Gold) DYSON HP1 Hot+Cool air purifier fan heater" at bounding box center [917, 285] width 1007 height 17
drag, startPoint x: 619, startPoint y: 287, endPoint x: 548, endPoint y: 287, distance: 70.8
click at [548, 287] on p "1 x (Nickel / Gold) DYSON HP1 Hot+Cool air purifier fan heater" at bounding box center [917, 285] width 1007 height 17
click at [545, 283] on p "1 x (Nickel / Gold) DYSON Hepa cool formaldehyde air purifier fan heater" at bounding box center [917, 285] width 1007 height 17
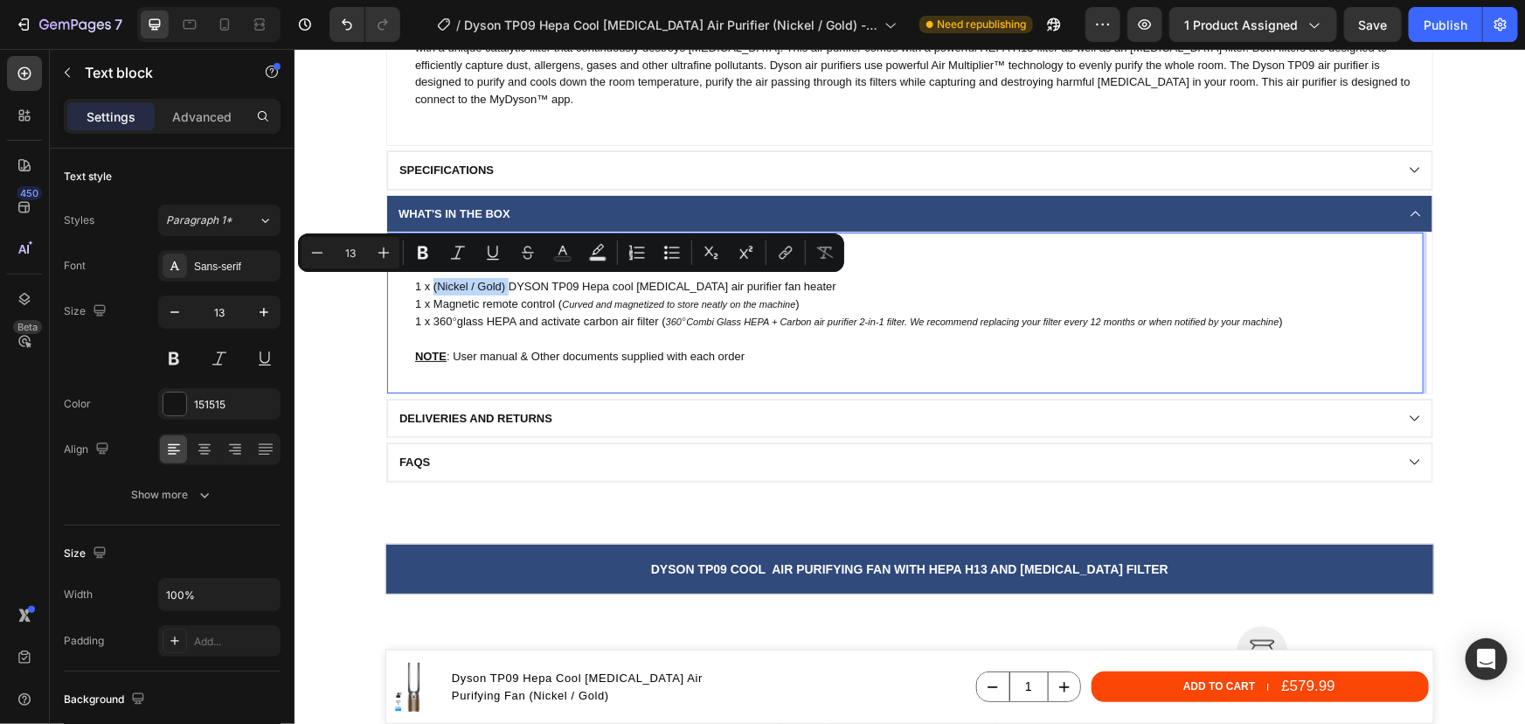
drag, startPoint x: 502, startPoint y: 286, endPoint x: 427, endPoint y: 283, distance: 74.3
click at [427, 283] on p "1 x (Nickel / Gold) DYSON TP09 Hepa cool formaldehyde air purifier fan heater" at bounding box center [917, 285] width 1007 height 17
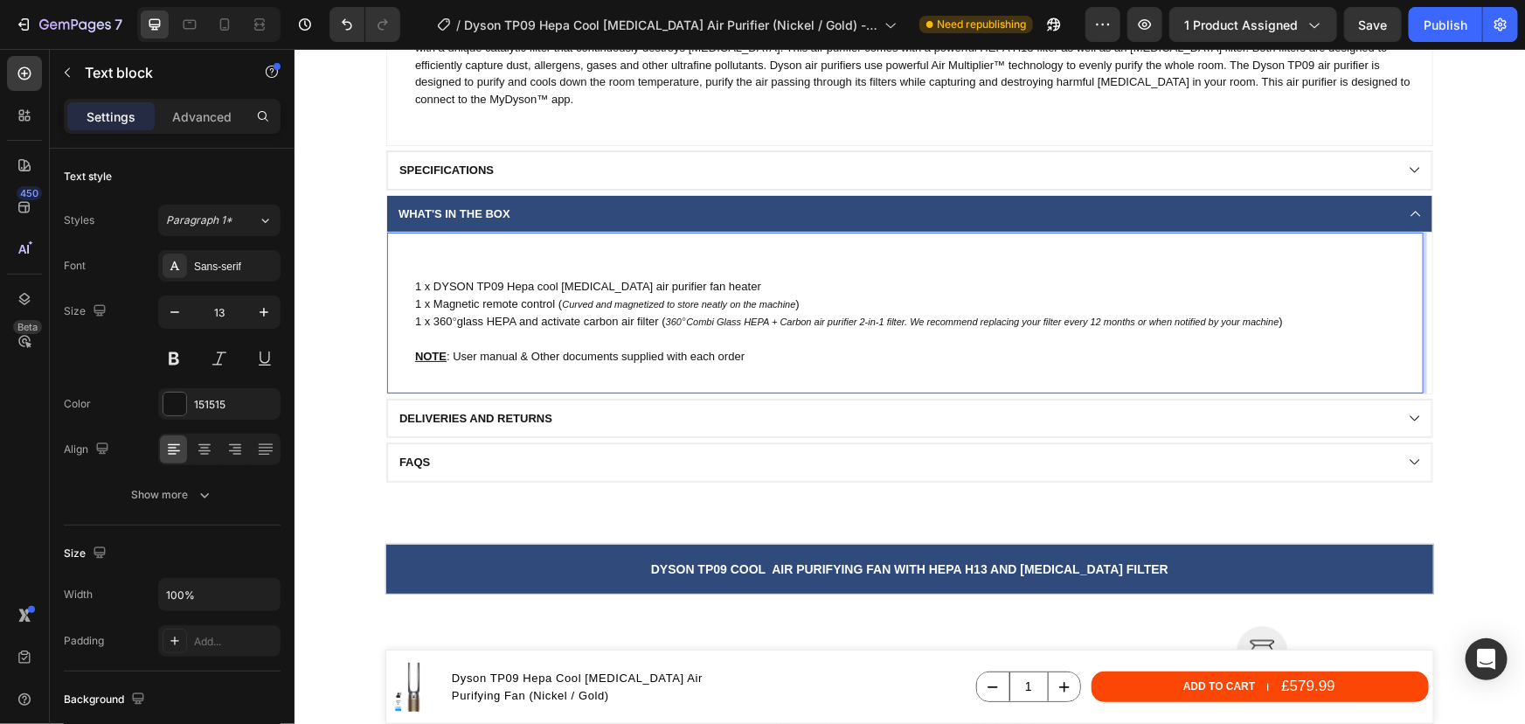
click at [756, 288] on p "1 x DYSON TP09 Hepa cool formaldehyde air purifier fan heater" at bounding box center [917, 285] width 1007 height 17
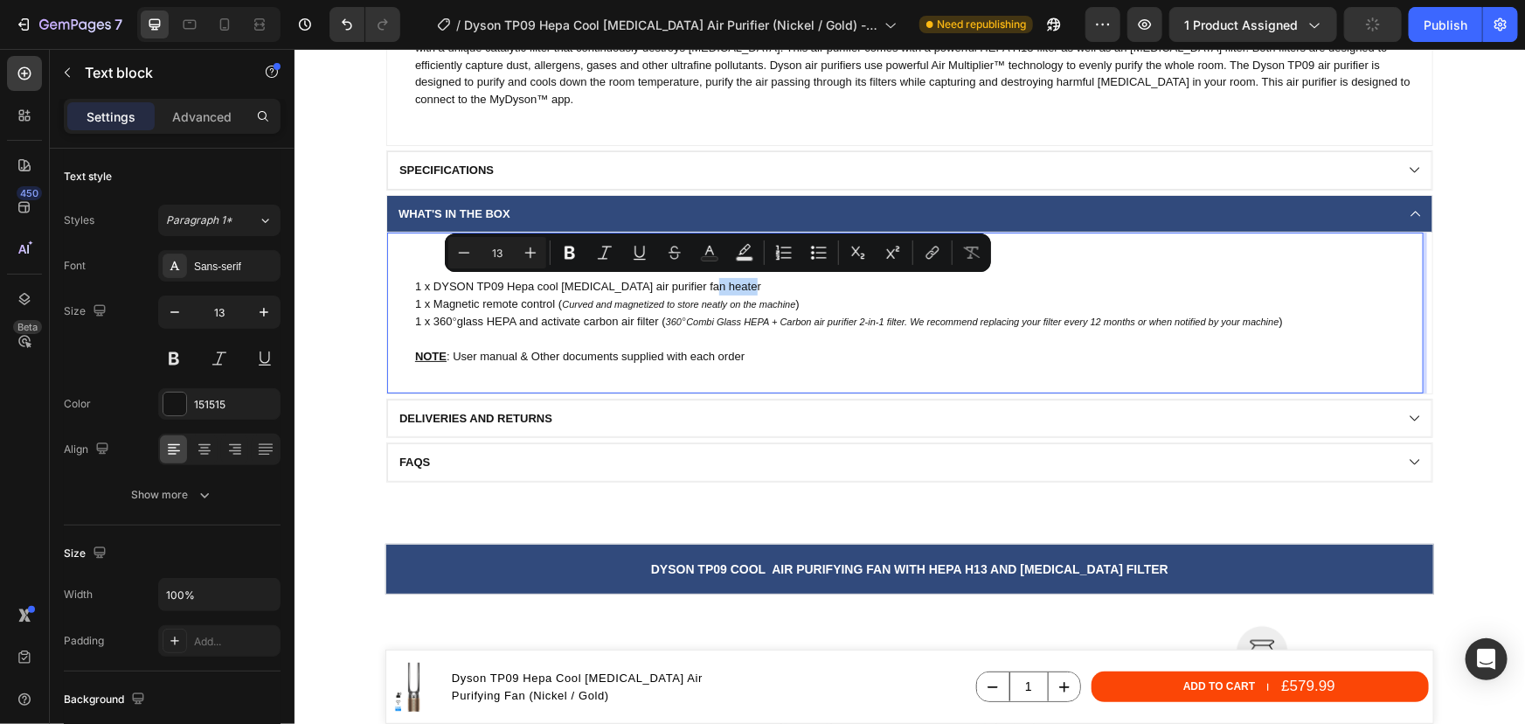
drag, startPoint x: 739, startPoint y: 286, endPoint x: 698, endPoint y: 282, distance: 40.4
click at [698, 282] on p "1 x DYSON TP09 Hepa cool formaldehyde air purifier fan heater" at bounding box center [917, 285] width 1007 height 17
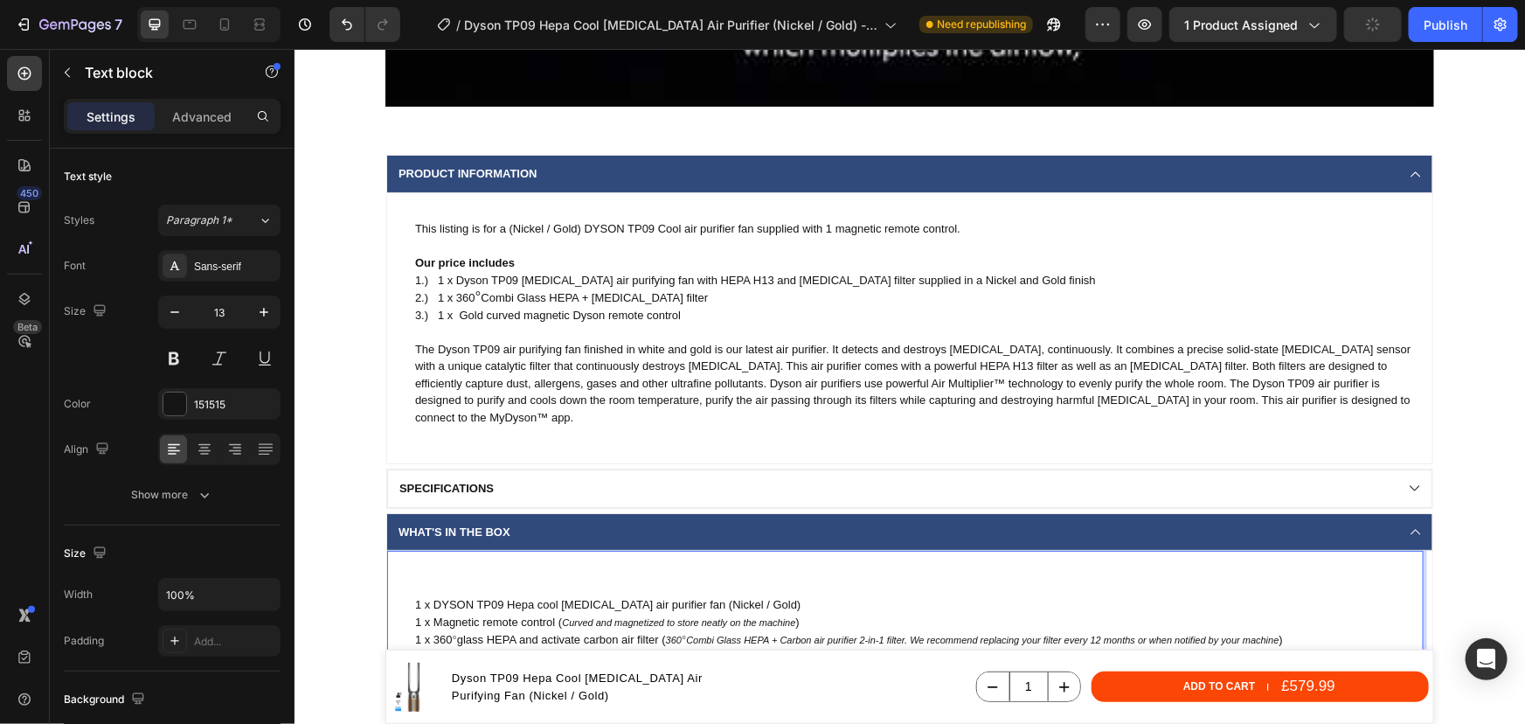
scroll to position [2065, 0]
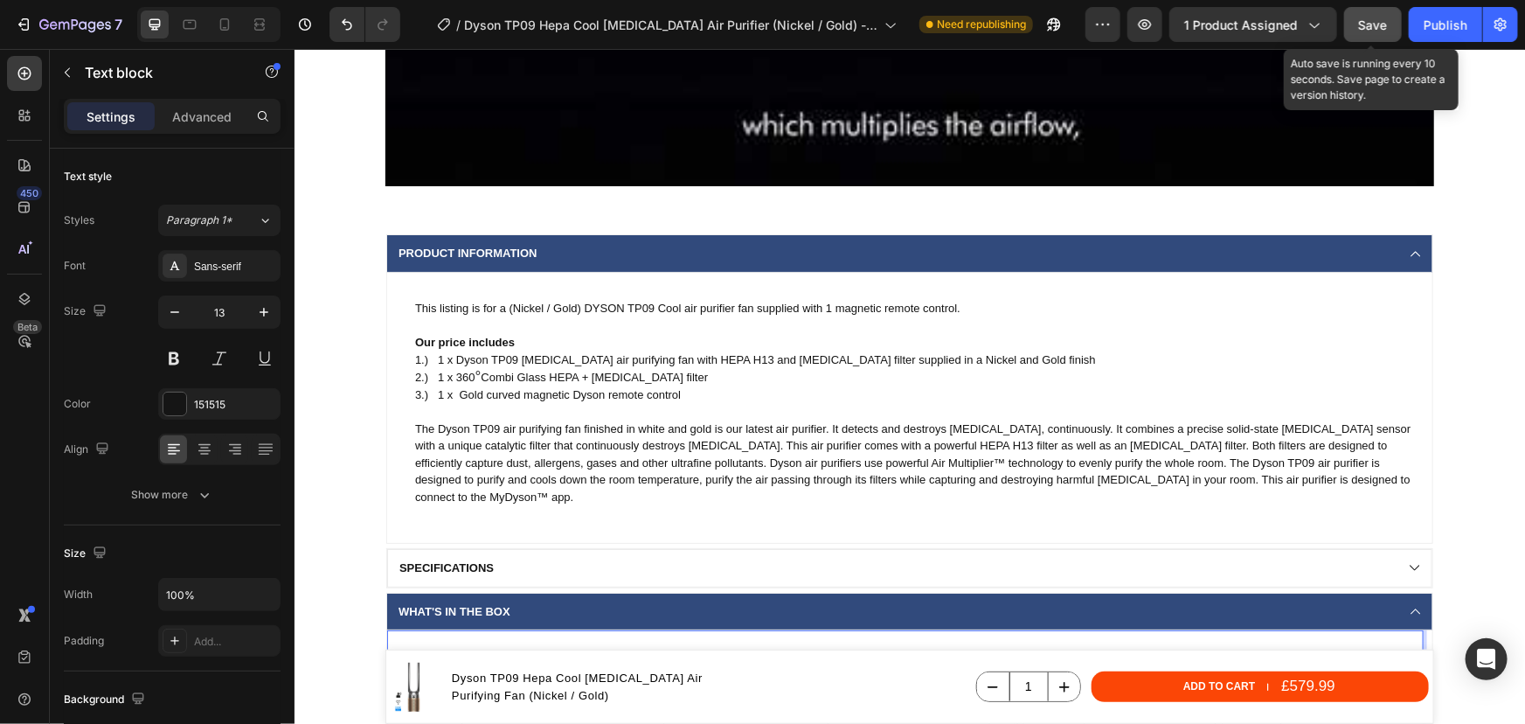
click at [1390, 29] on button "Save" at bounding box center [1373, 24] width 58 height 35
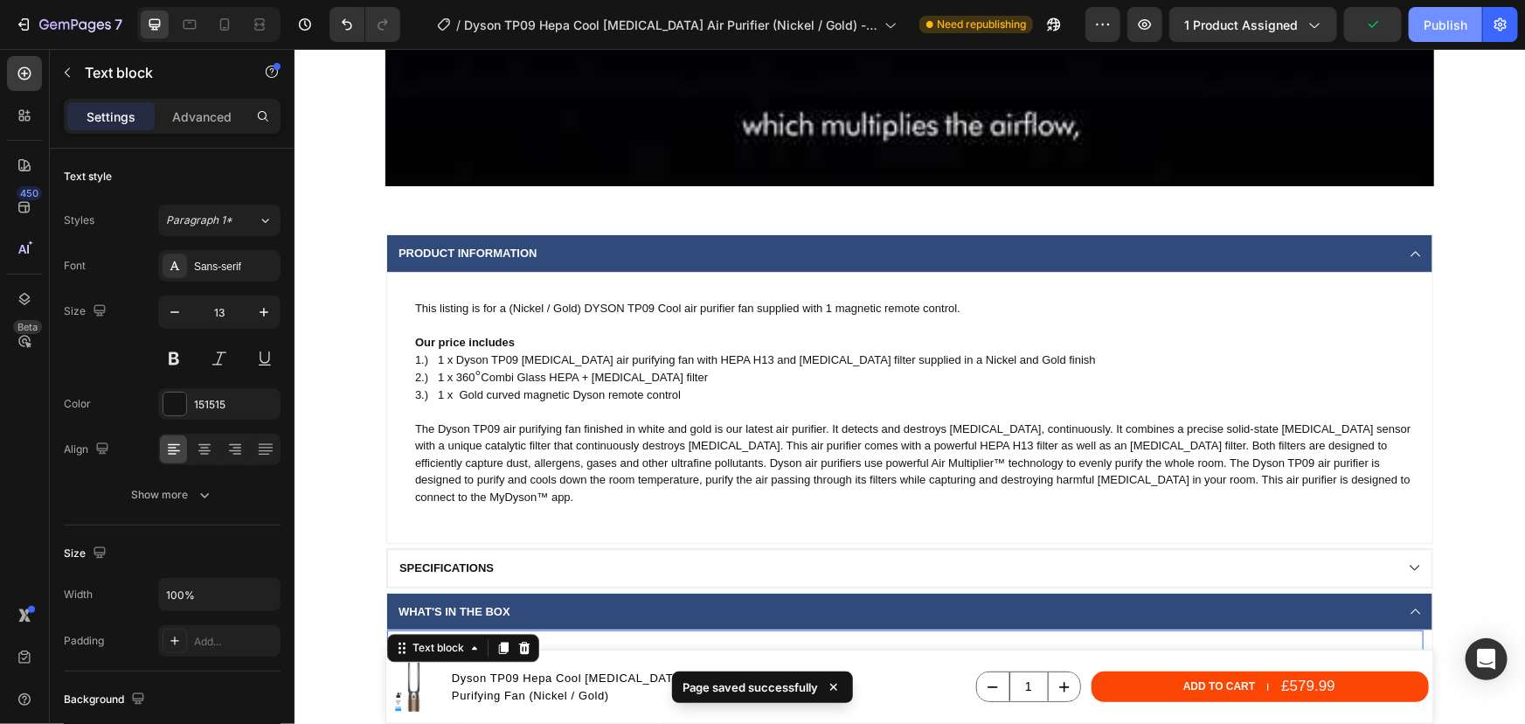
click at [1440, 29] on div "Publish" at bounding box center [1446, 25] width 44 height 18
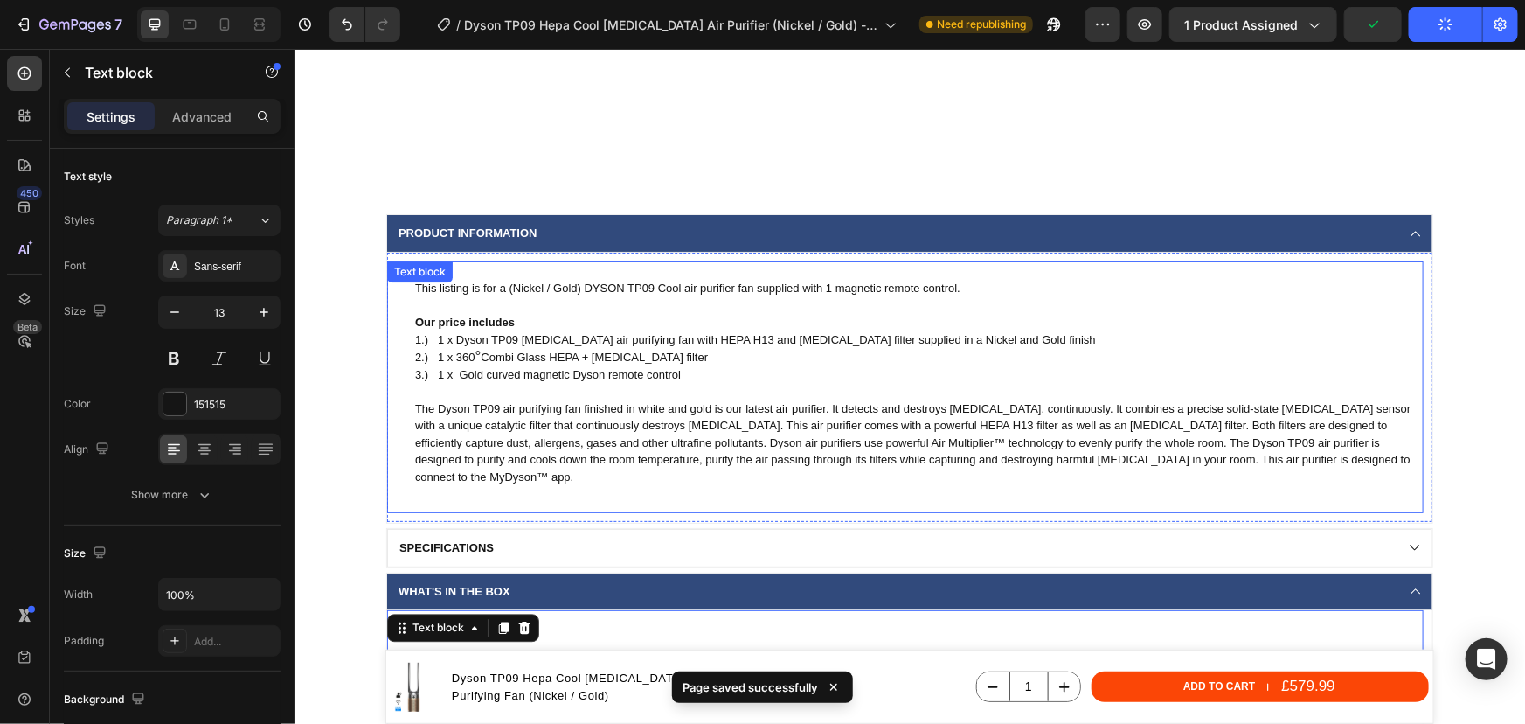
scroll to position [2384, 0]
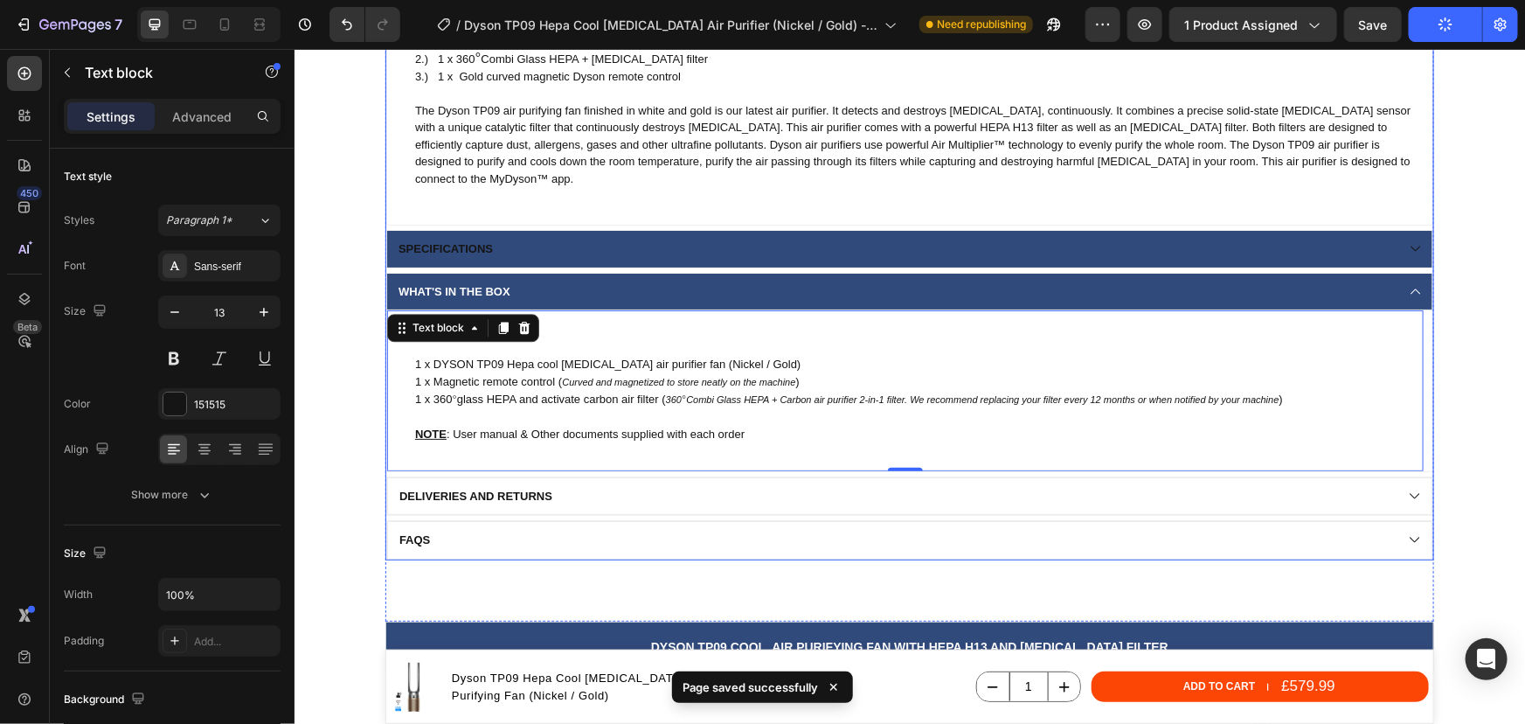
click at [600, 249] on div "Specifications" at bounding box center [894, 248] width 998 height 19
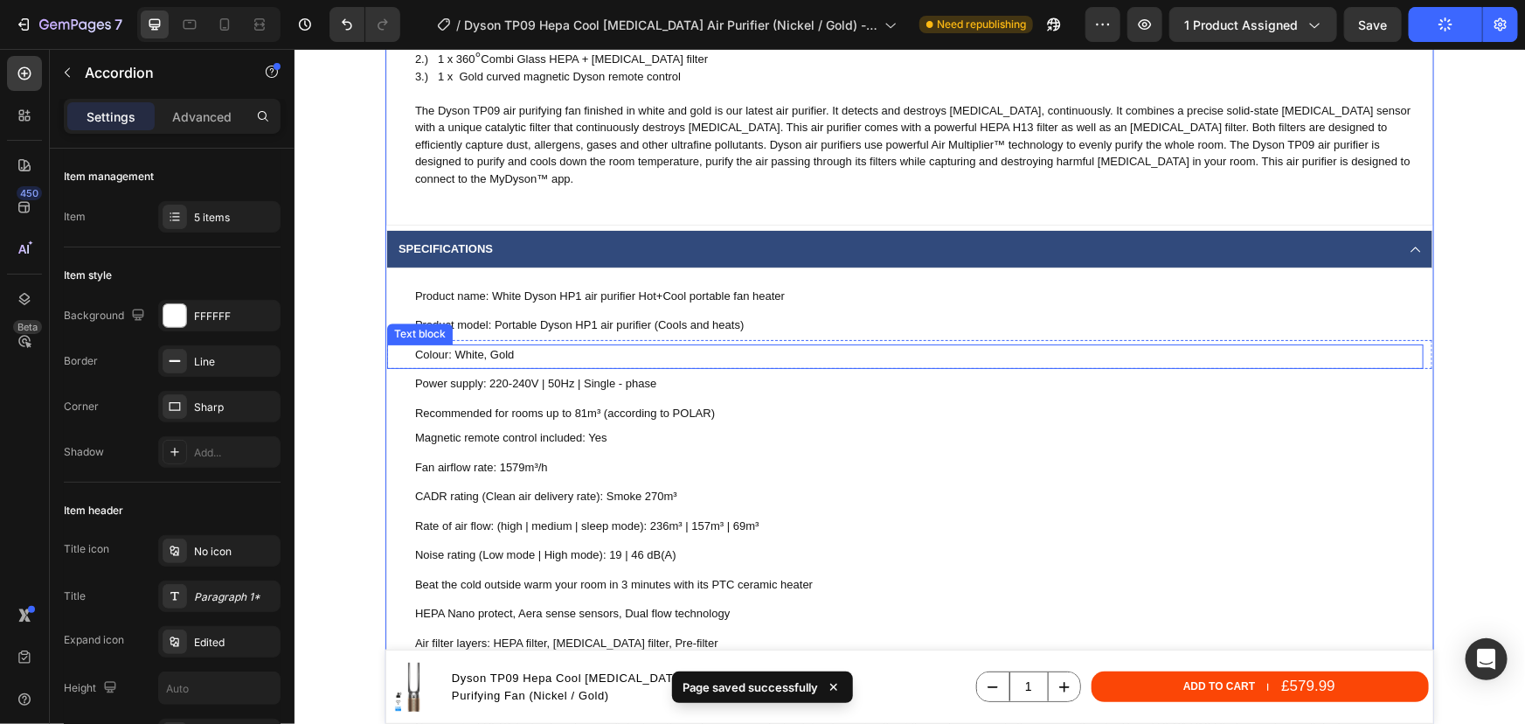
click at [480, 355] on p "Colour: White, Gold" at bounding box center [917, 353] width 1007 height 17
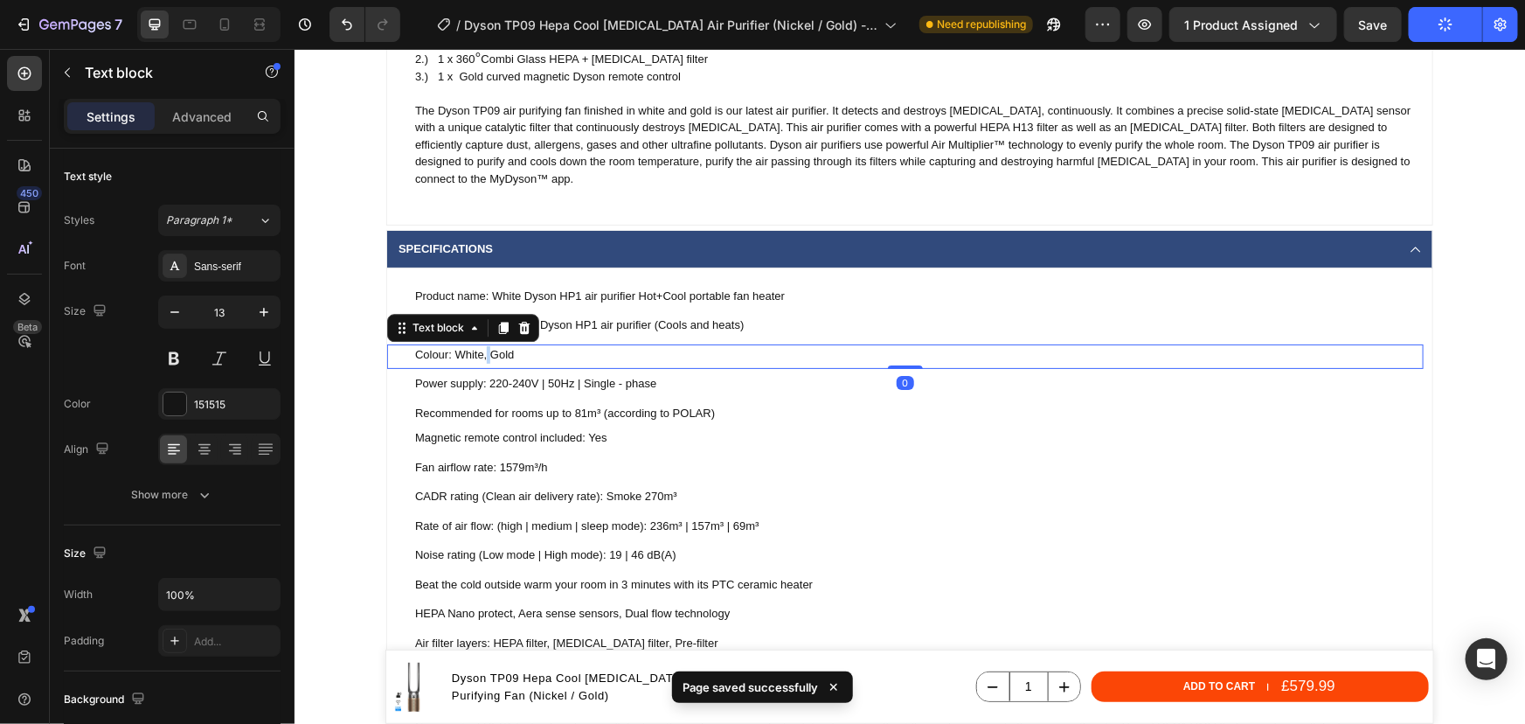
click at [480, 355] on p "Colour: White, Gold" at bounding box center [917, 353] width 1007 height 17
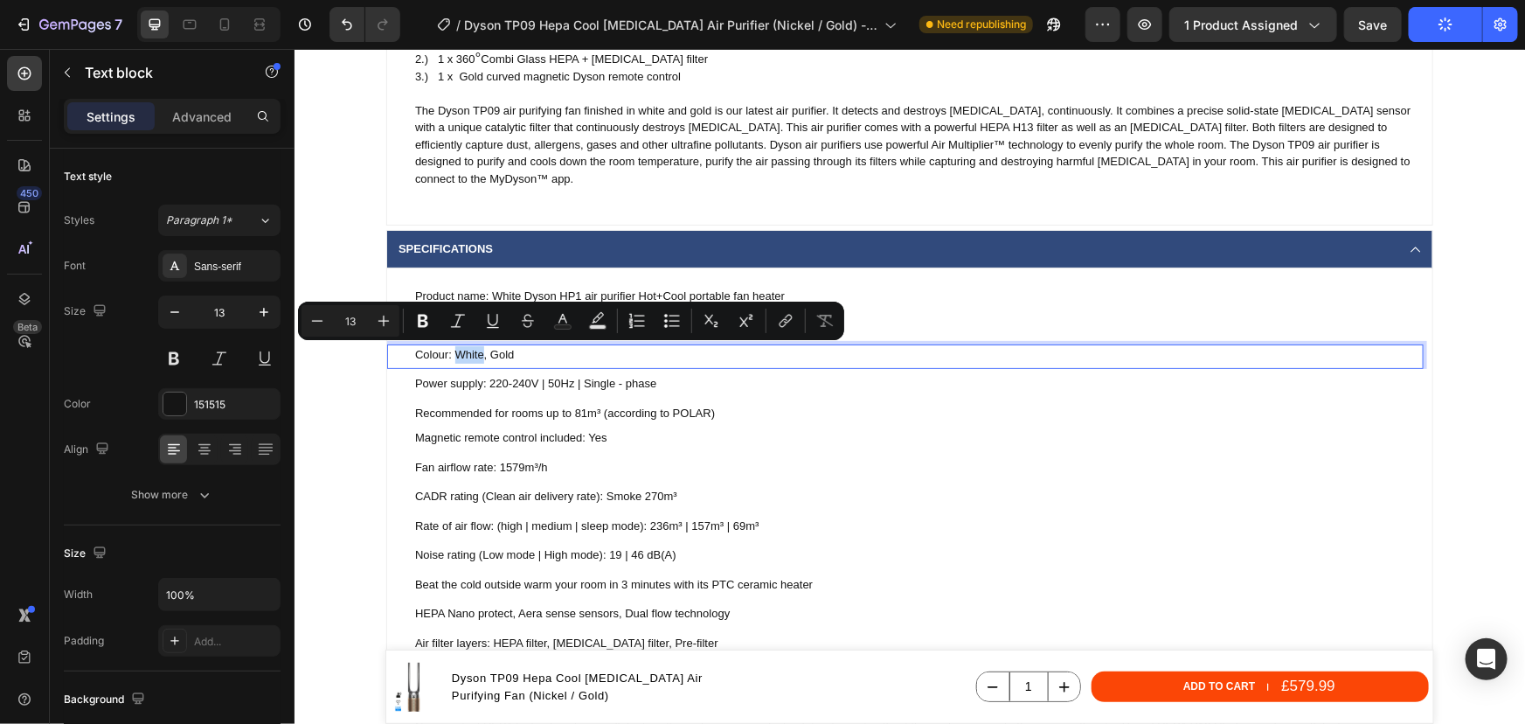
drag, startPoint x: 475, startPoint y: 355, endPoint x: 479, endPoint y: 340, distance: 15.5
click at [452, 348] on p "Colour: White, Gold" at bounding box center [917, 353] width 1007 height 17
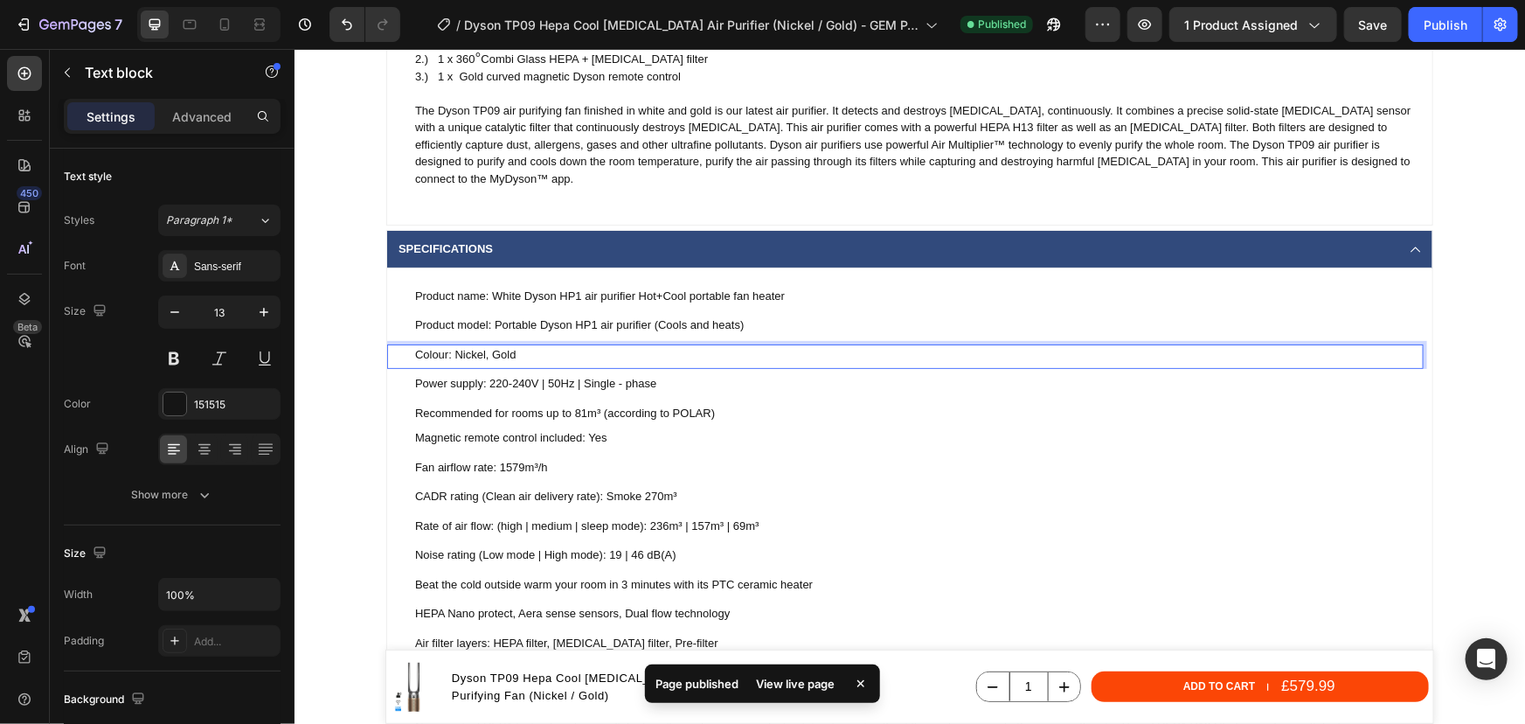
click at [517, 351] on p "Colour: Nickel, Gold" at bounding box center [917, 353] width 1007 height 17
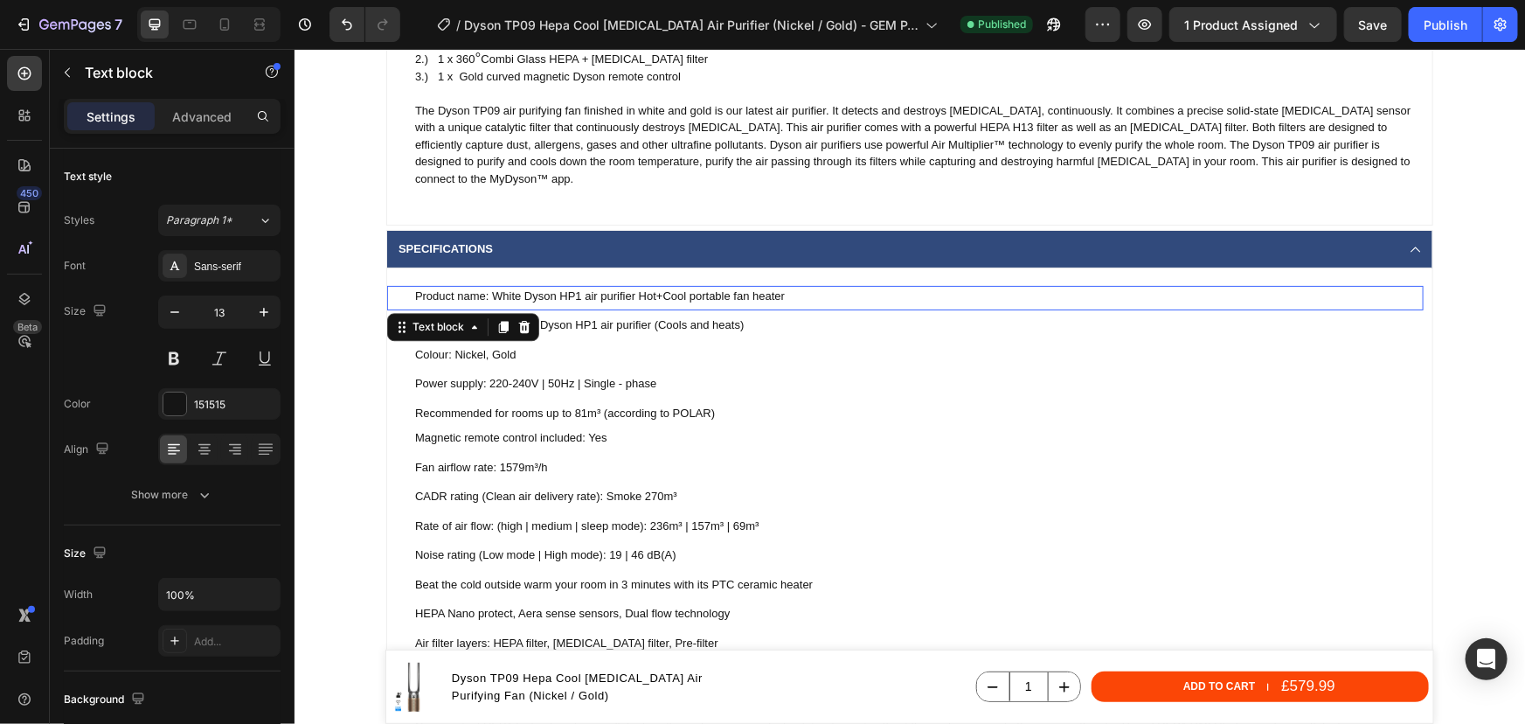
click at [665, 294] on p "Product name: White Dyson HP1 air purifier Hot+Cool portable fan heater" at bounding box center [917, 295] width 1007 height 17
click at [773, 299] on p "Product name: White Dyson HP1 air purifier Hot+Cool portable fan heater" at bounding box center [917, 295] width 1007 height 17
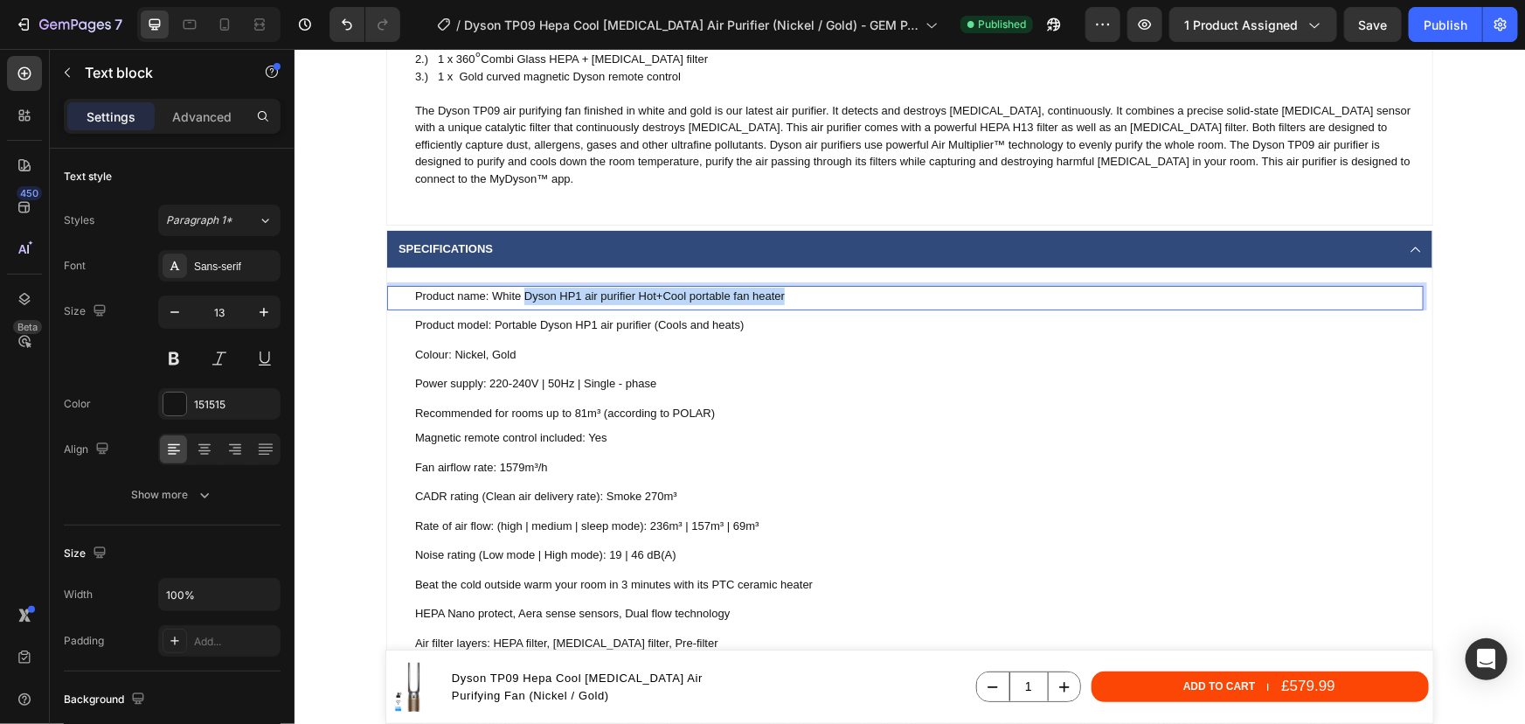
drag, startPoint x: 792, startPoint y: 294, endPoint x: 513, endPoint y: 288, distance: 278.9
click at [513, 288] on p "Product name: White Dyson HP1 air purifier Hot+Cool portable fan heater" at bounding box center [917, 295] width 1007 height 17
click at [512, 289] on p "Product name: White Dyson HP1 air purifier Hot+Cool portable fan heater" at bounding box center [917, 295] width 1007 height 17
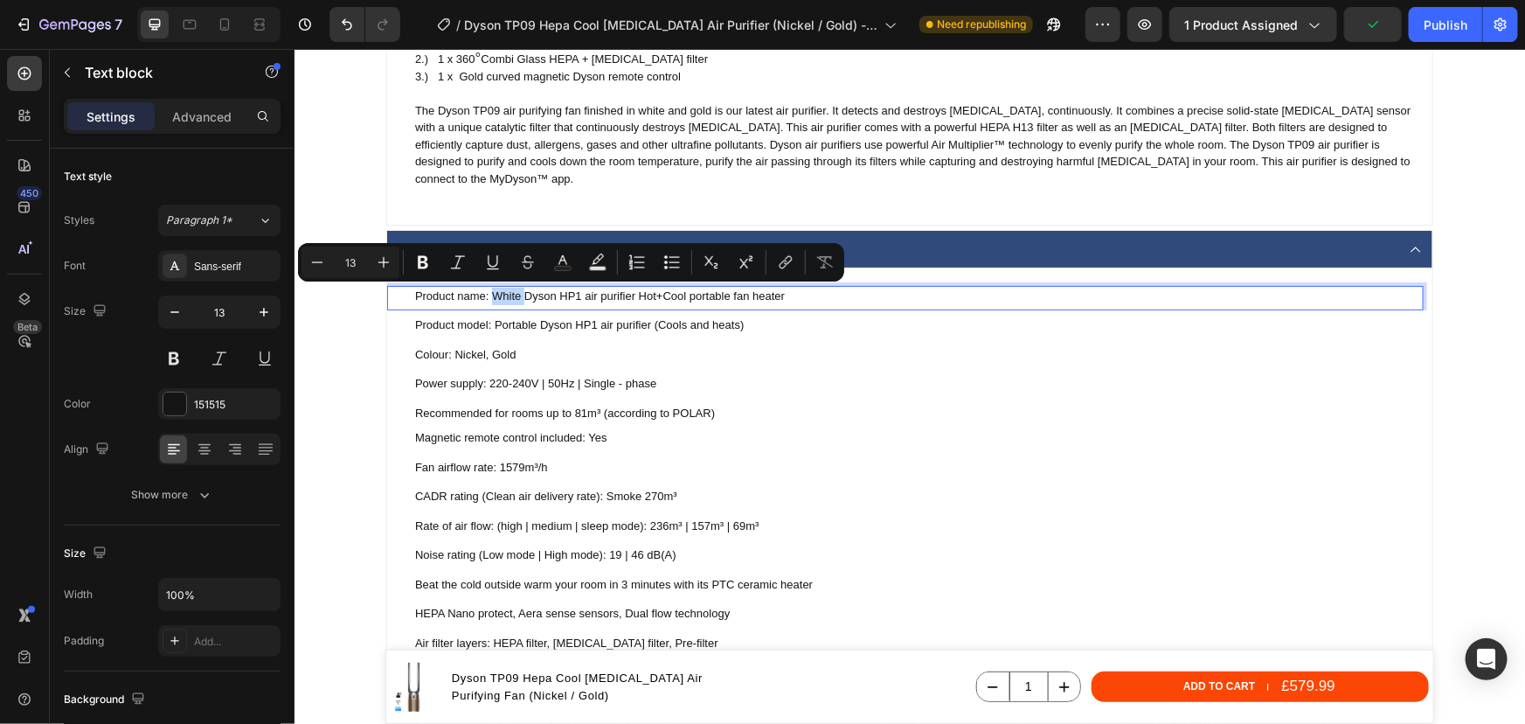
drag, startPoint x: 519, startPoint y: 294, endPoint x: 484, endPoint y: 294, distance: 35.0
click at [484, 294] on p "Product name: White Dyson HP1 air purifier Hot+Cool portable fan heater" at bounding box center [917, 295] width 1007 height 17
drag, startPoint x: 545, startPoint y: 296, endPoint x: 519, endPoint y: 292, distance: 26.6
click at [519, 292] on p "Product name: Dyson HP1 air purifier Hot+Cool portable fan heater" at bounding box center [917, 295] width 1007 height 17
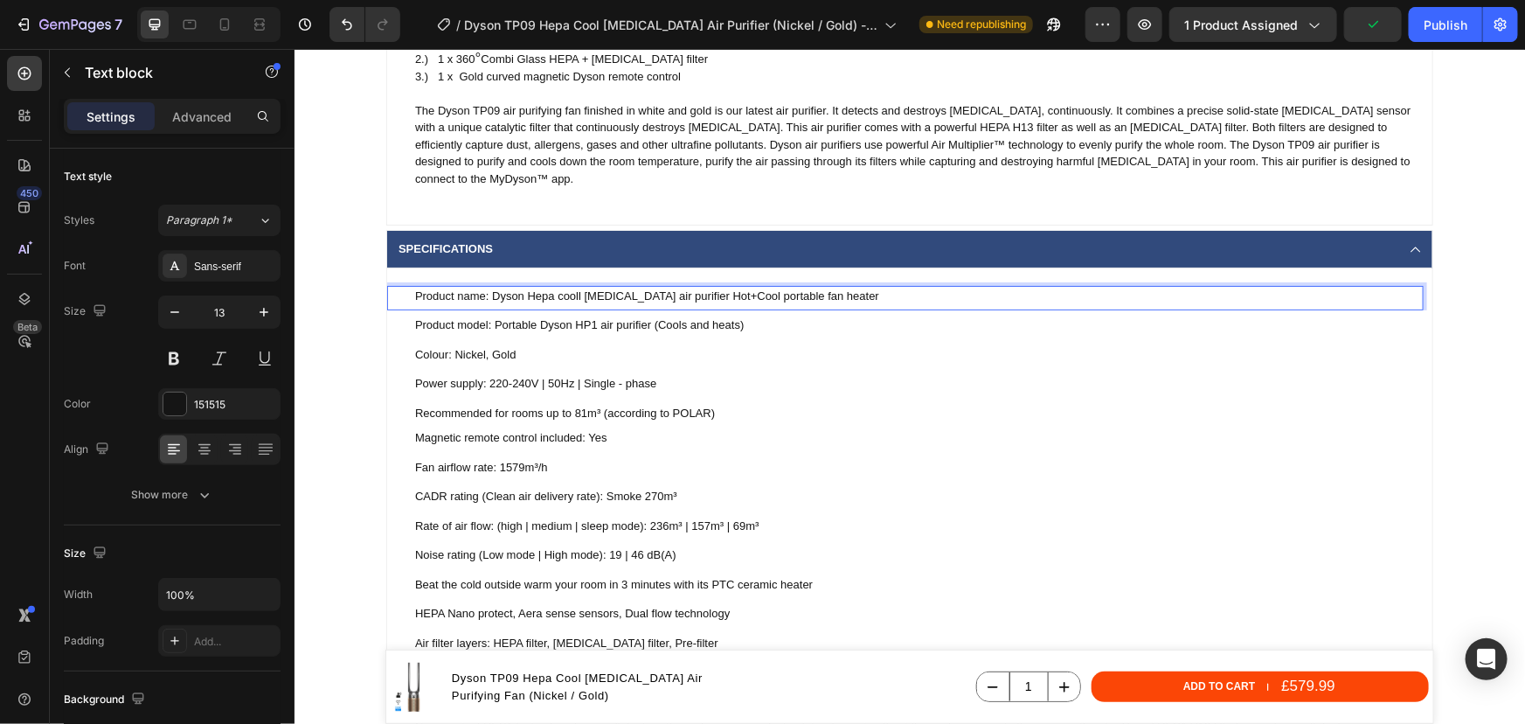
click at [573, 296] on p "Product name: Dyson Hepa cooll formaldehyde air purifier Hot+Cool portable fan …" at bounding box center [917, 295] width 1007 height 17
click at [521, 292] on p "Product name: Dyson Hepa cool formaldehyde air purifier Hot+Cool portable fan h…" at bounding box center [917, 295] width 1007 height 17
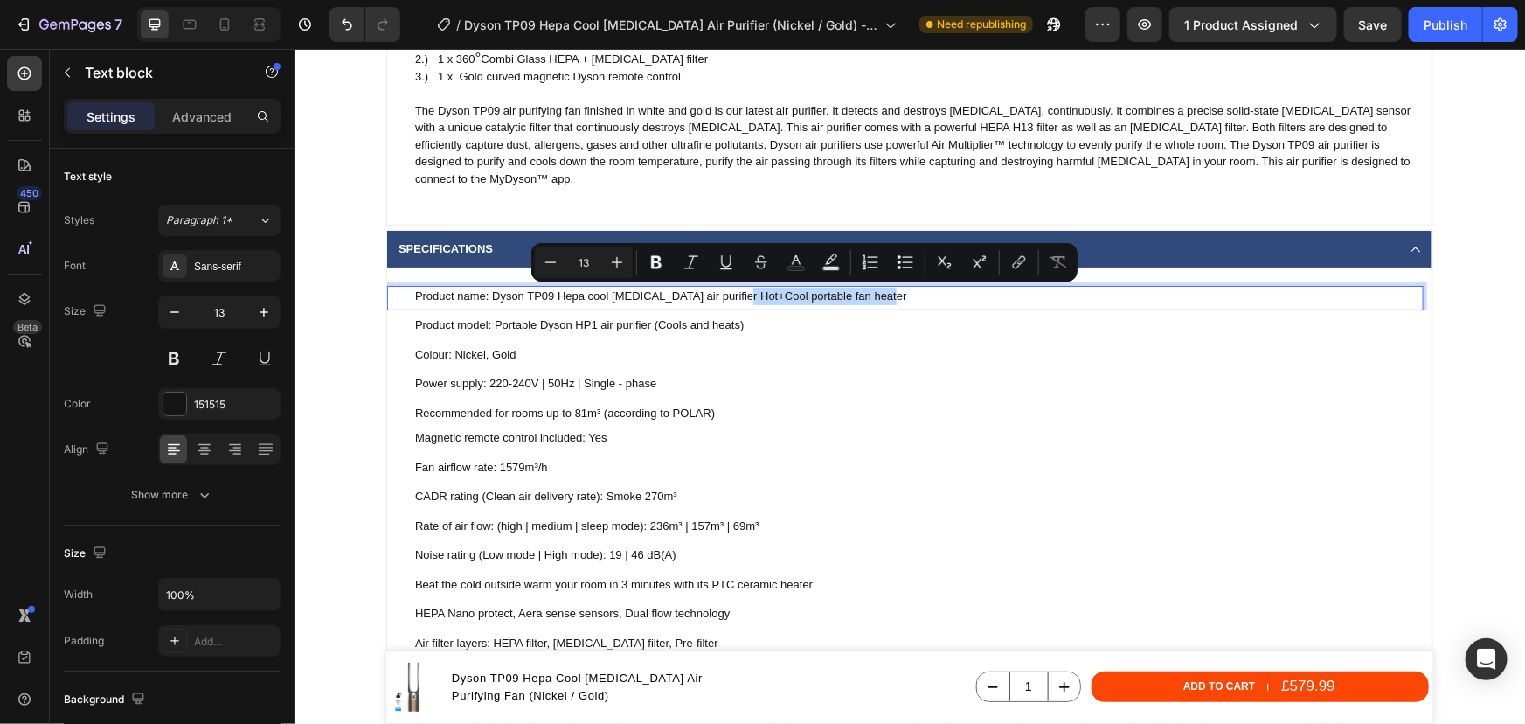
drag, startPoint x: 886, startPoint y: 297, endPoint x: 732, endPoint y: 299, distance: 153.8
click at [732, 299] on p "Product name: Dyson TP09 Hepa cool formaldehyde air purifier Hot+Cool portable …" at bounding box center [917, 295] width 1007 height 17
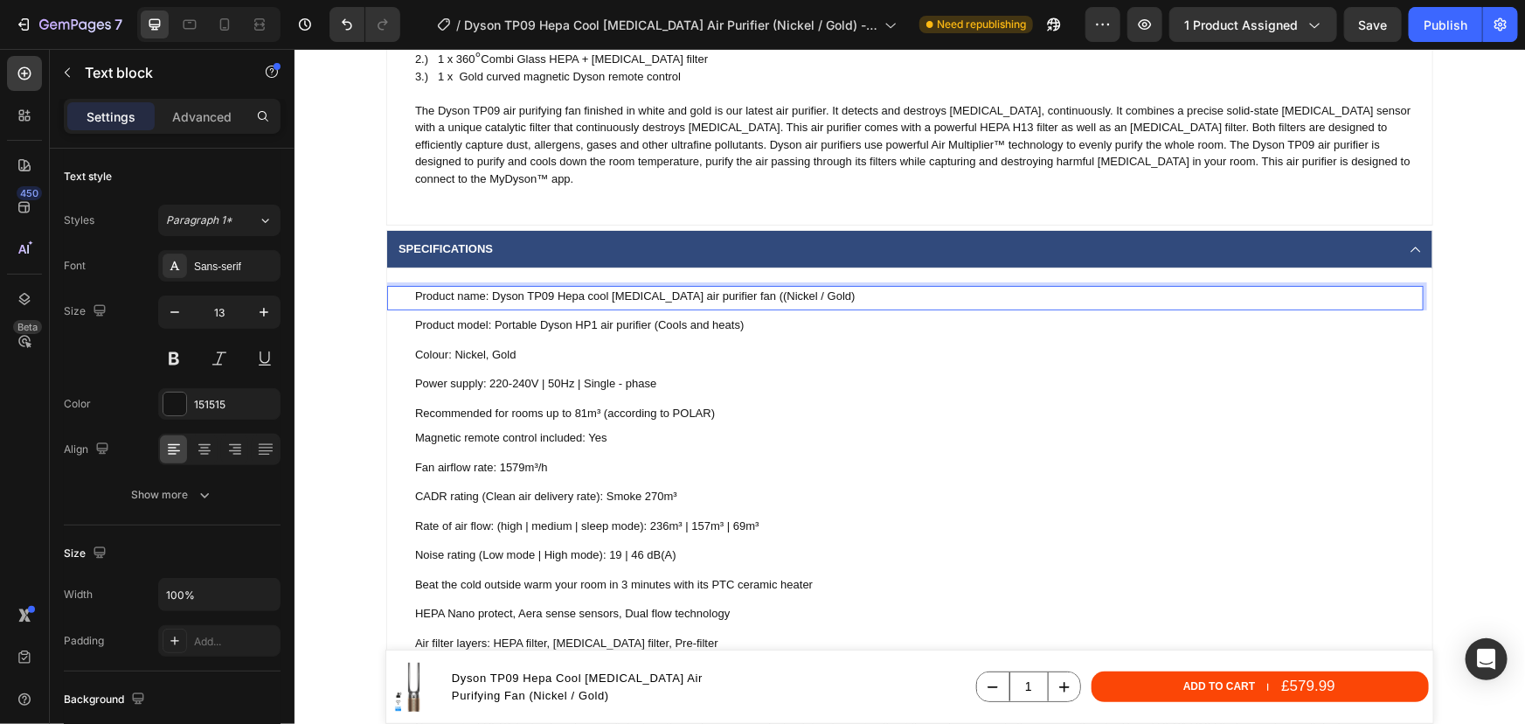
click at [755, 294] on p "Product name: Dyson TP09 Hepa cool formaldehyde air purifier fan ((Nickel / Gol…" at bounding box center [917, 295] width 1007 height 17
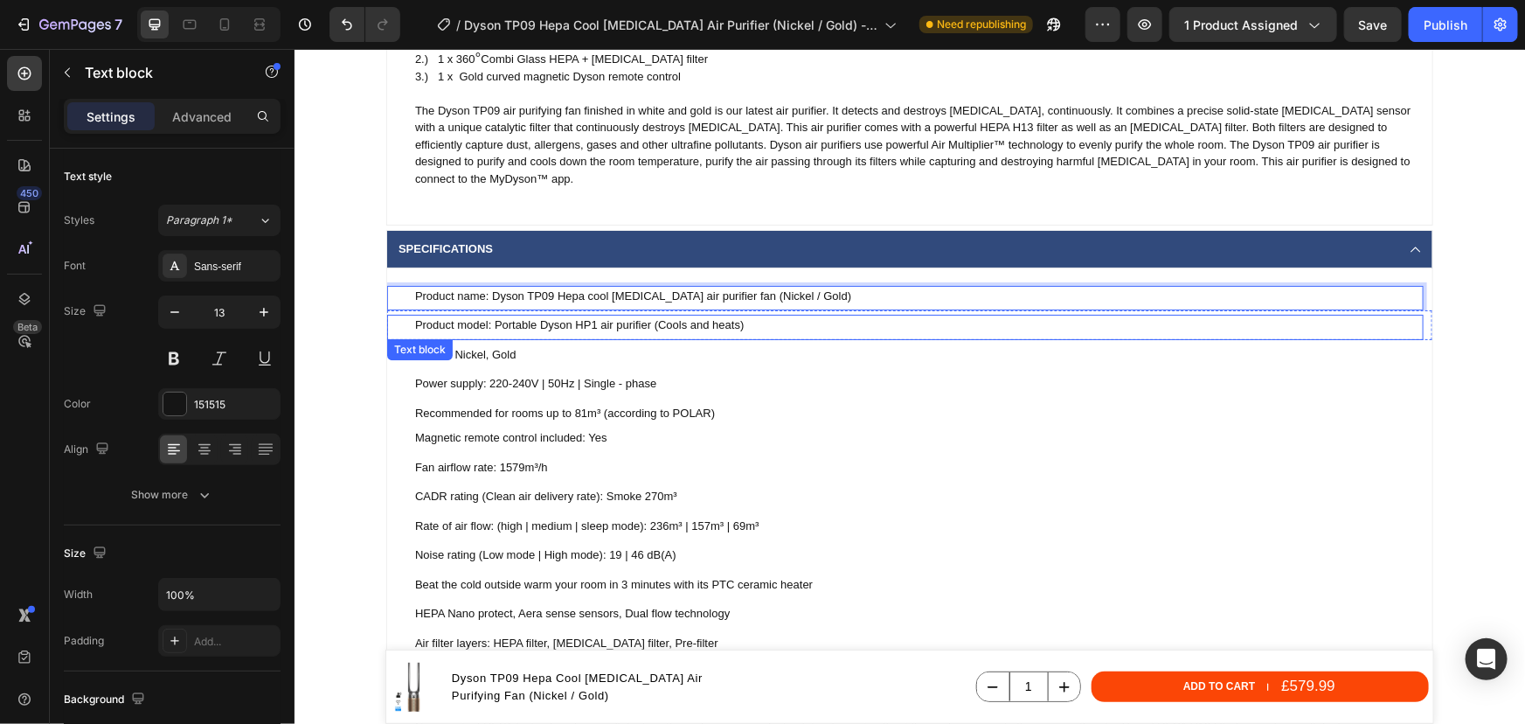
click at [692, 323] on p "Product model: Portable Dyson HP1 air purifier (Cools and heats)" at bounding box center [917, 324] width 1007 height 17
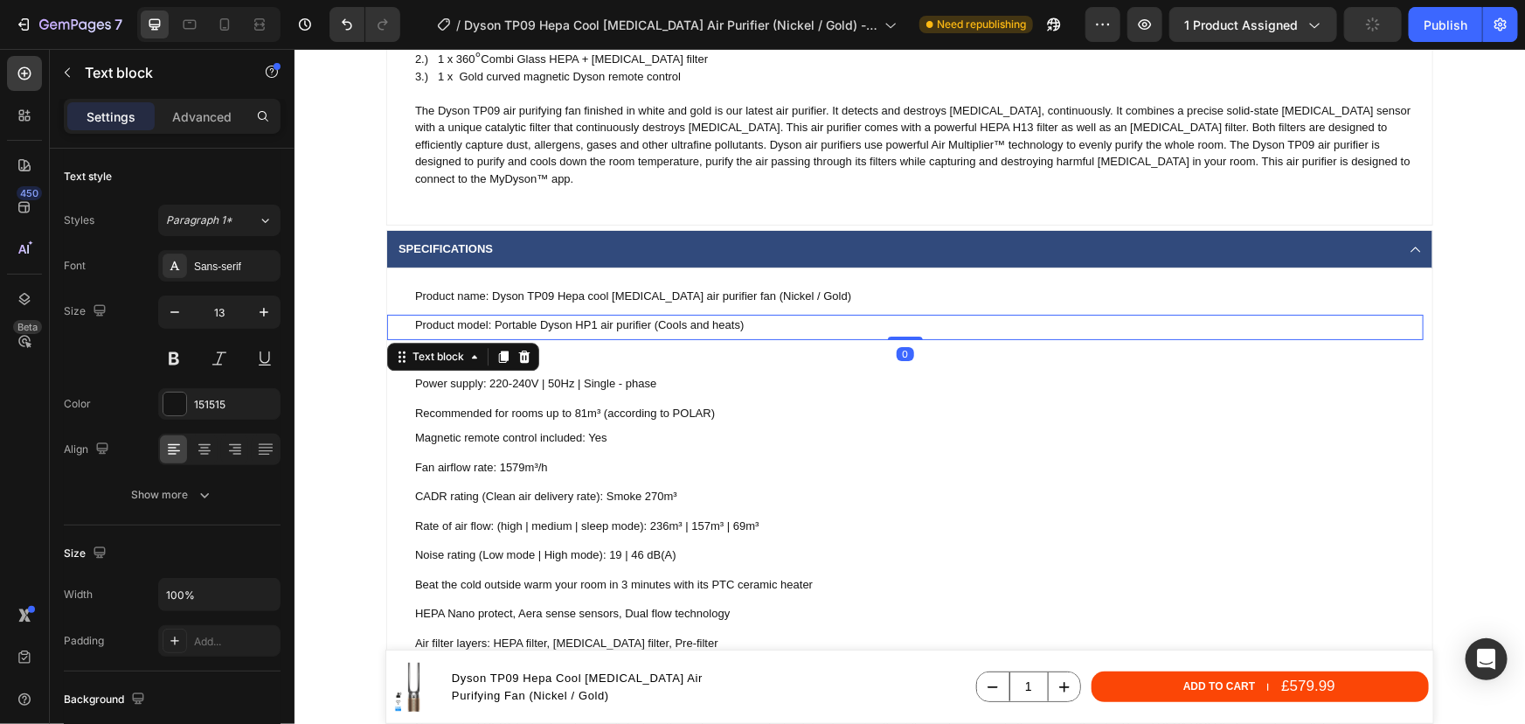
click at [718, 323] on p "Product model: Portable Dyson HP1 air purifier (Cools and heats)" at bounding box center [917, 324] width 1007 height 17
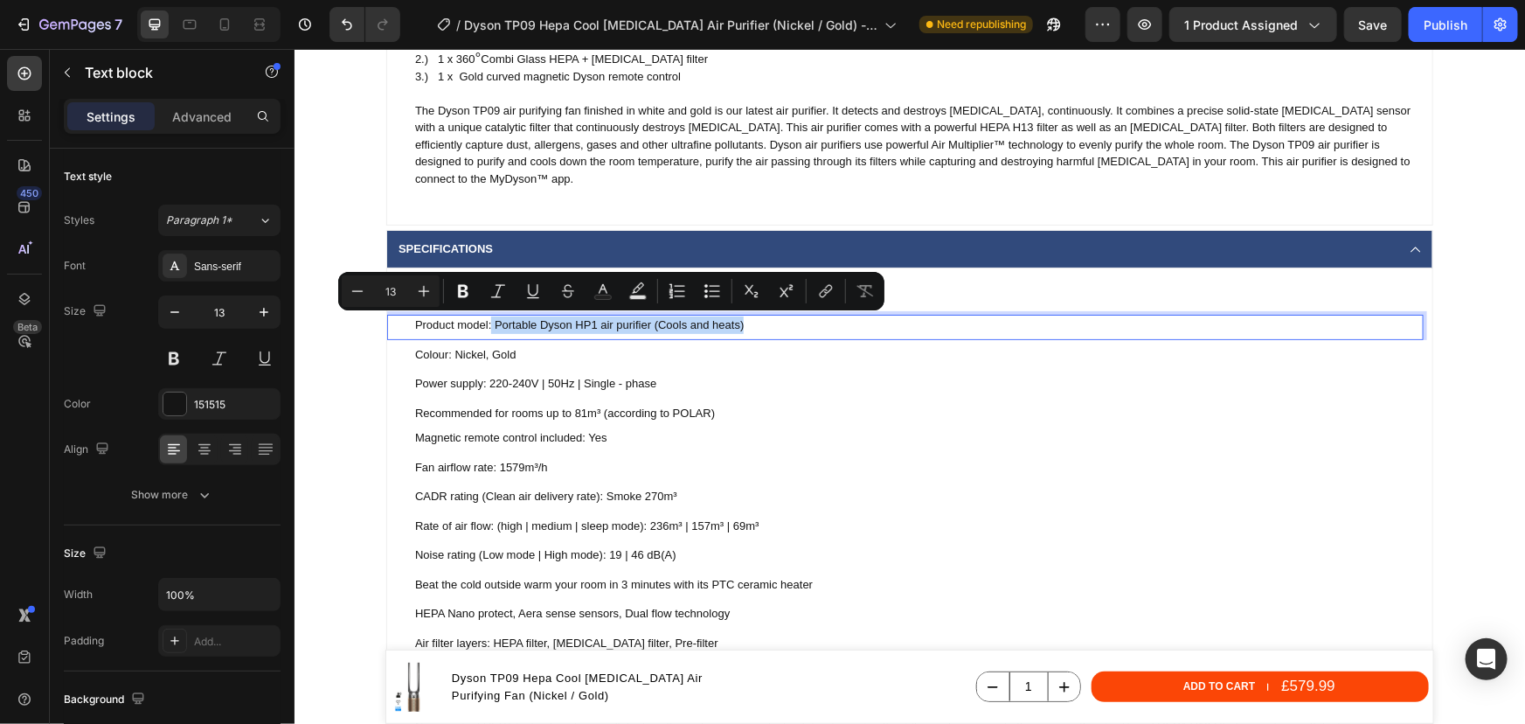
drag, startPoint x: 761, startPoint y: 325, endPoint x: 486, endPoint y: 328, distance: 275.3
click at [486, 328] on p "Product model: Portable Dyson HP1 air purifier (Cools and heats)" at bounding box center [917, 324] width 1007 height 17
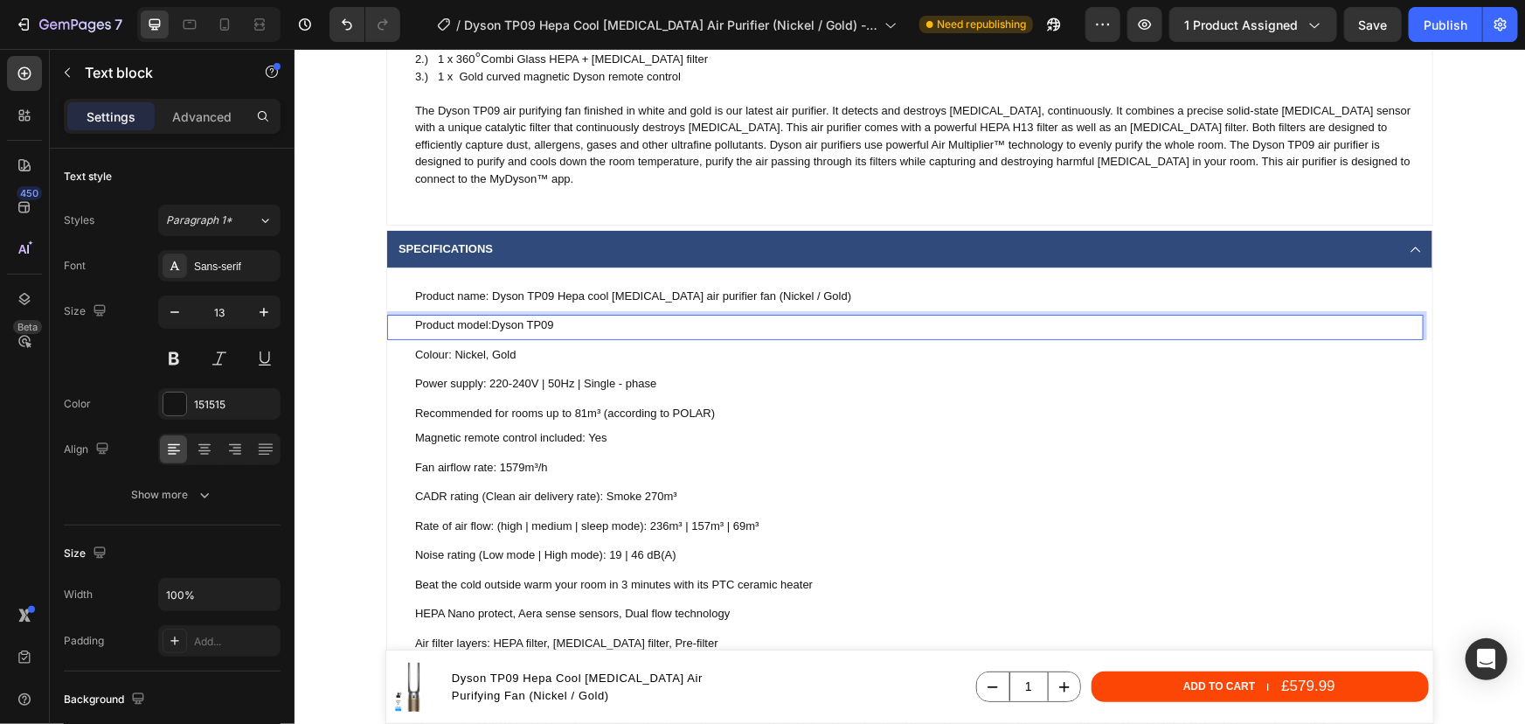
click at [486, 328] on p "Product model:Dyson TP09" at bounding box center [917, 324] width 1007 height 17
click at [559, 327] on p "Product model: Dyson TP09" at bounding box center [917, 324] width 1007 height 17
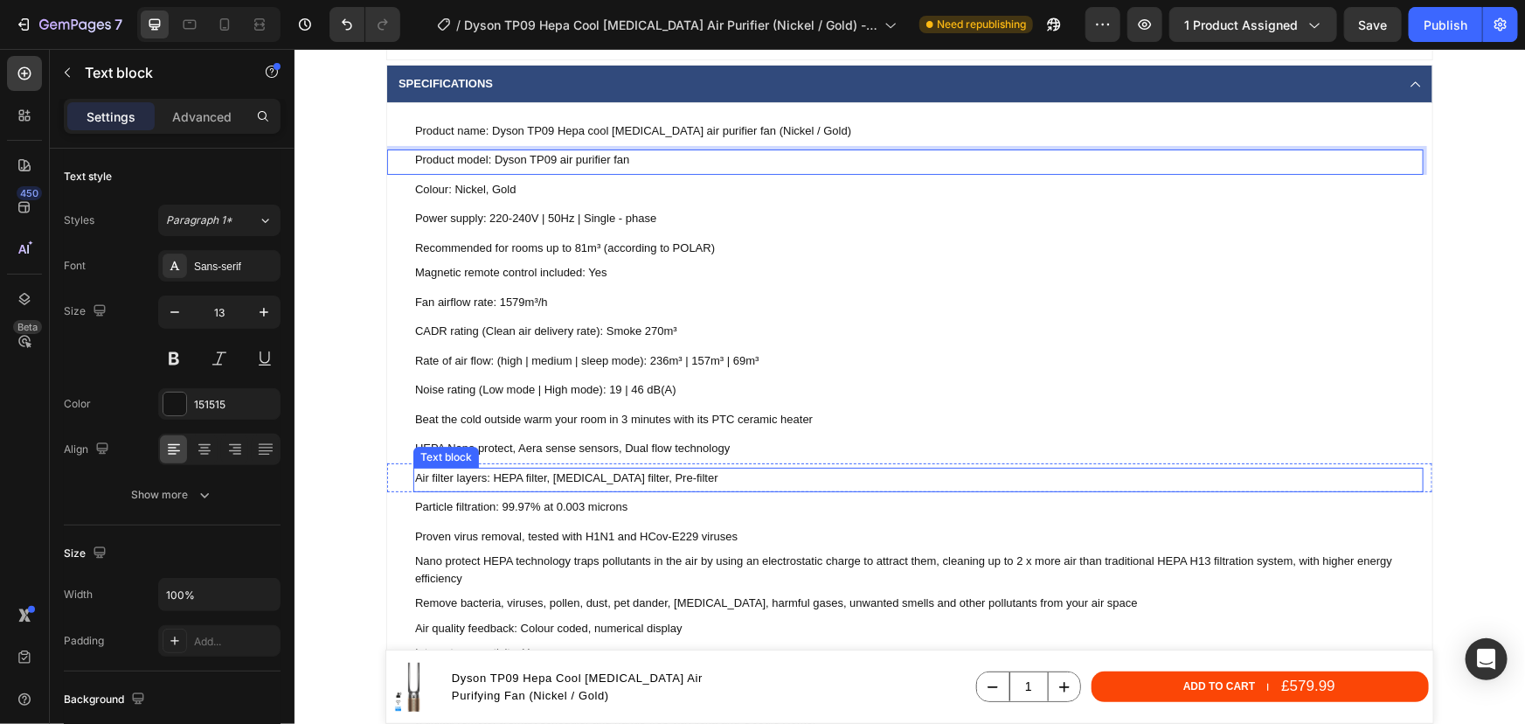
scroll to position [2543, 0]
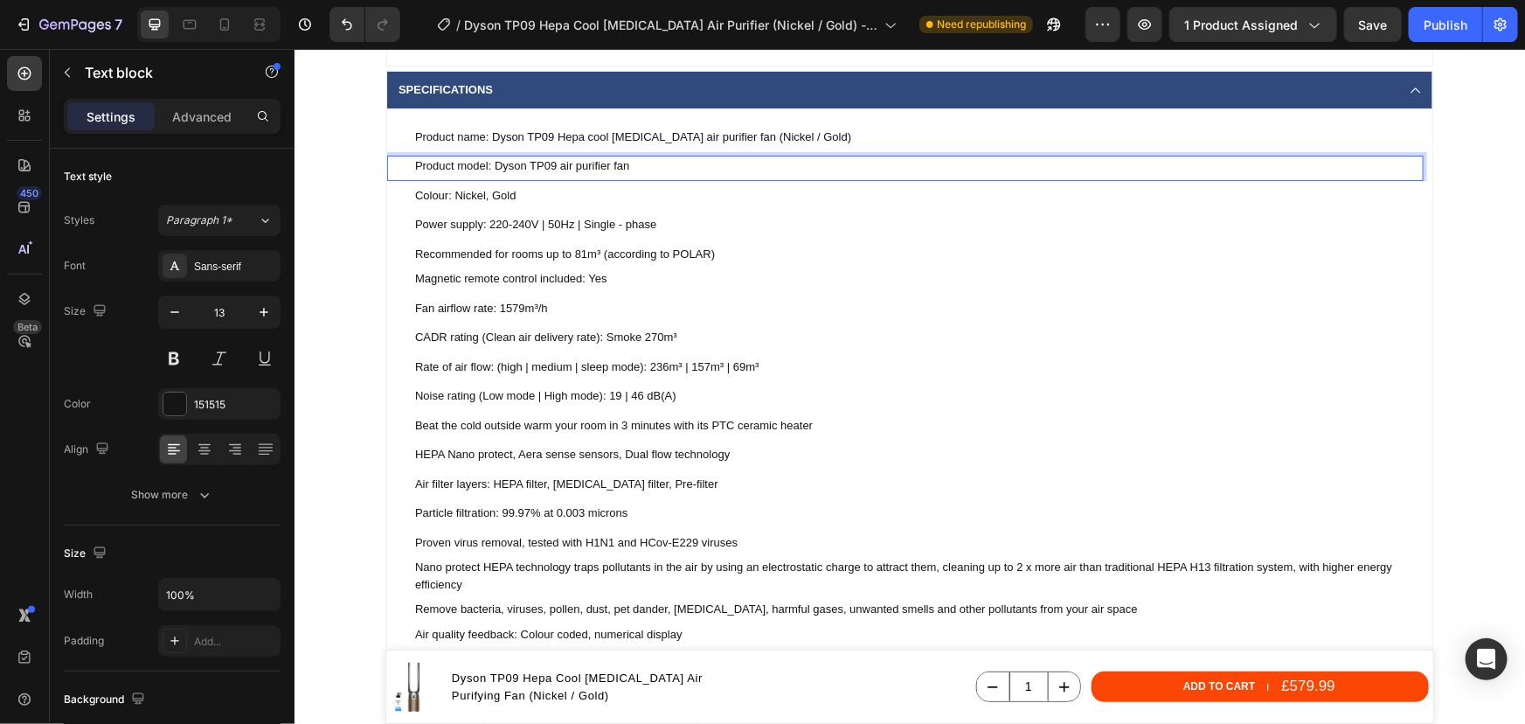
click at [608, 168] on p "Product model: Dyson TP09 air purifier fan" at bounding box center [917, 164] width 1007 height 17
click at [555, 169] on p "Product model: Dyson TP09 air purifier cool only fan" at bounding box center [917, 164] width 1007 height 17
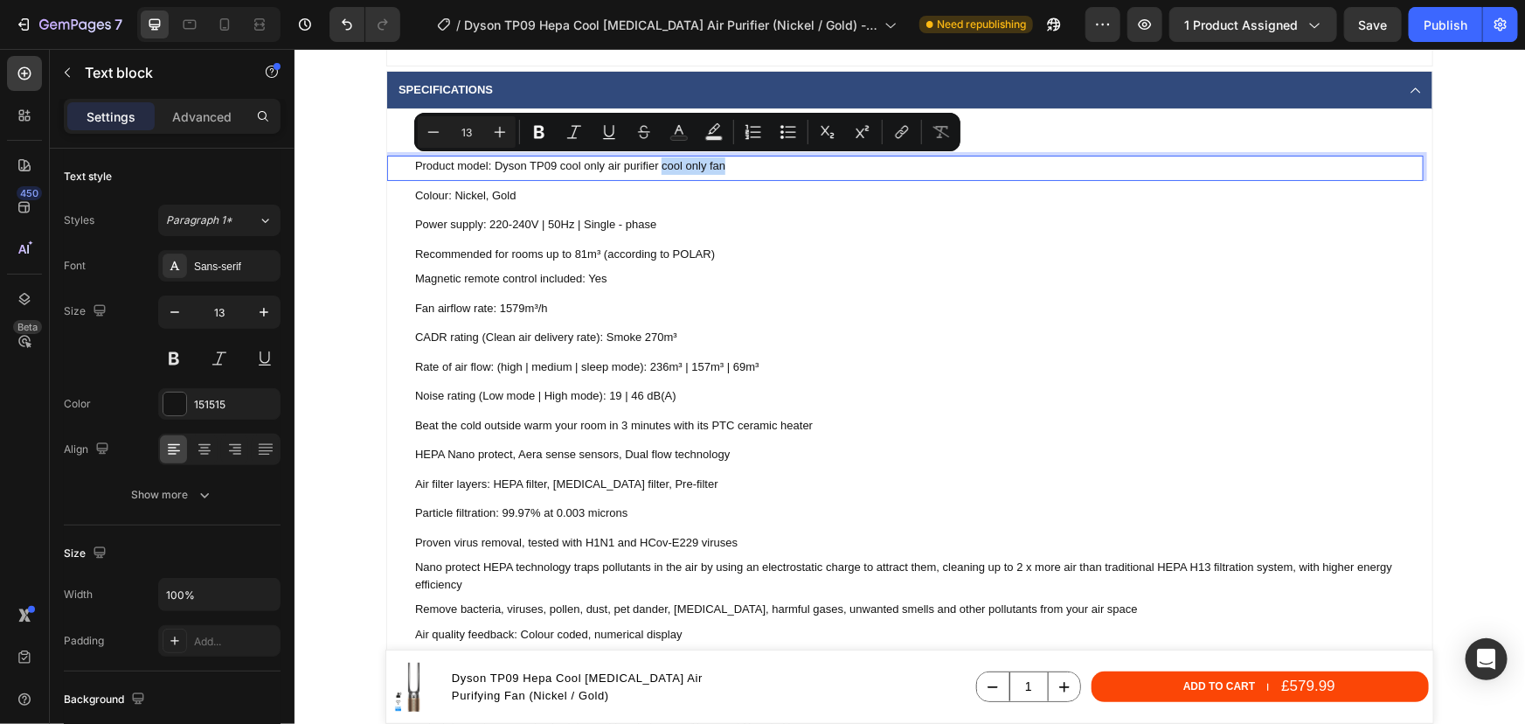
drag, startPoint x: 722, startPoint y: 165, endPoint x: 655, endPoint y: 167, distance: 67.3
click at [655, 167] on p "Product model: Dyson TP09 cool only air purifier cool only fan" at bounding box center [917, 164] width 1007 height 17
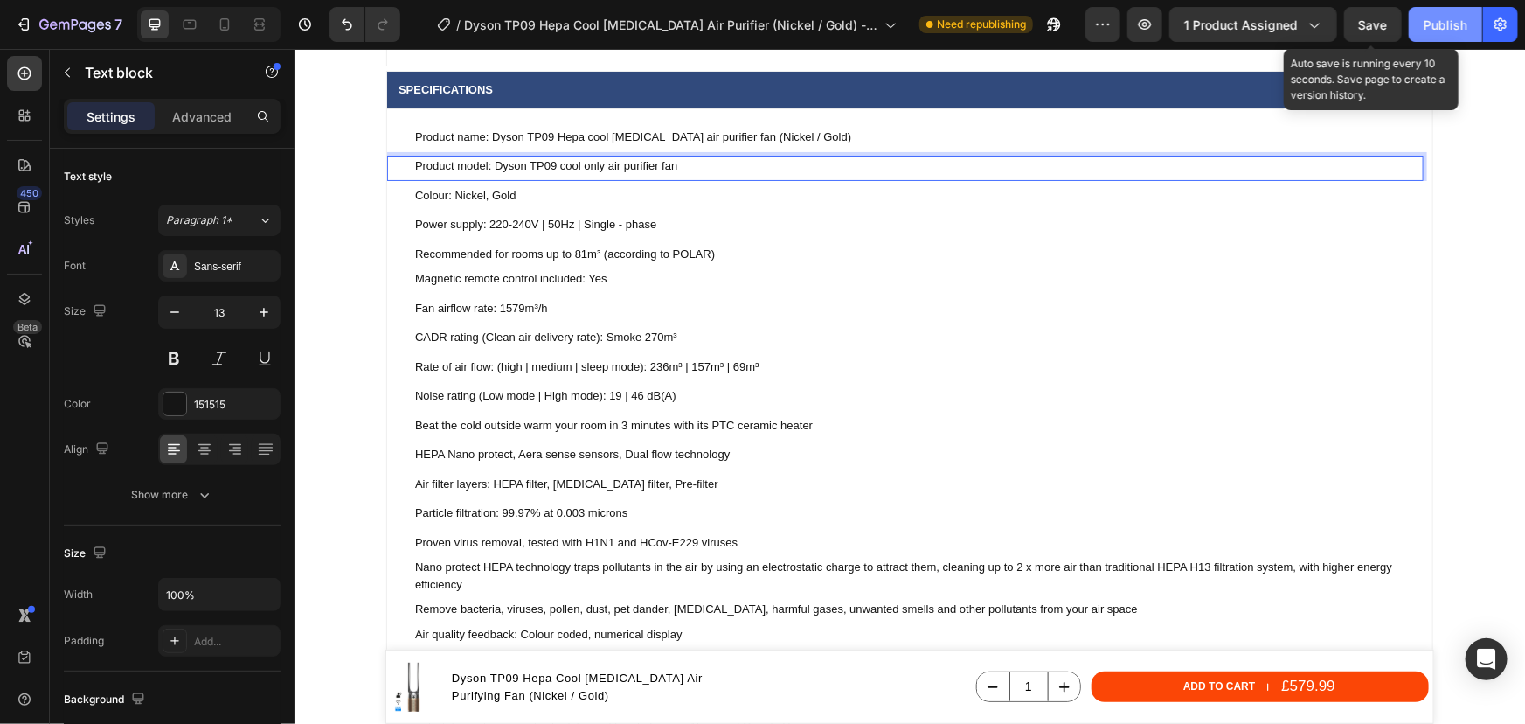
drag, startPoint x: 1368, startPoint y: 22, endPoint x: 1451, endPoint y: 28, distance: 83.3
click at [1374, 22] on span "Save" at bounding box center [1373, 24] width 29 height 15
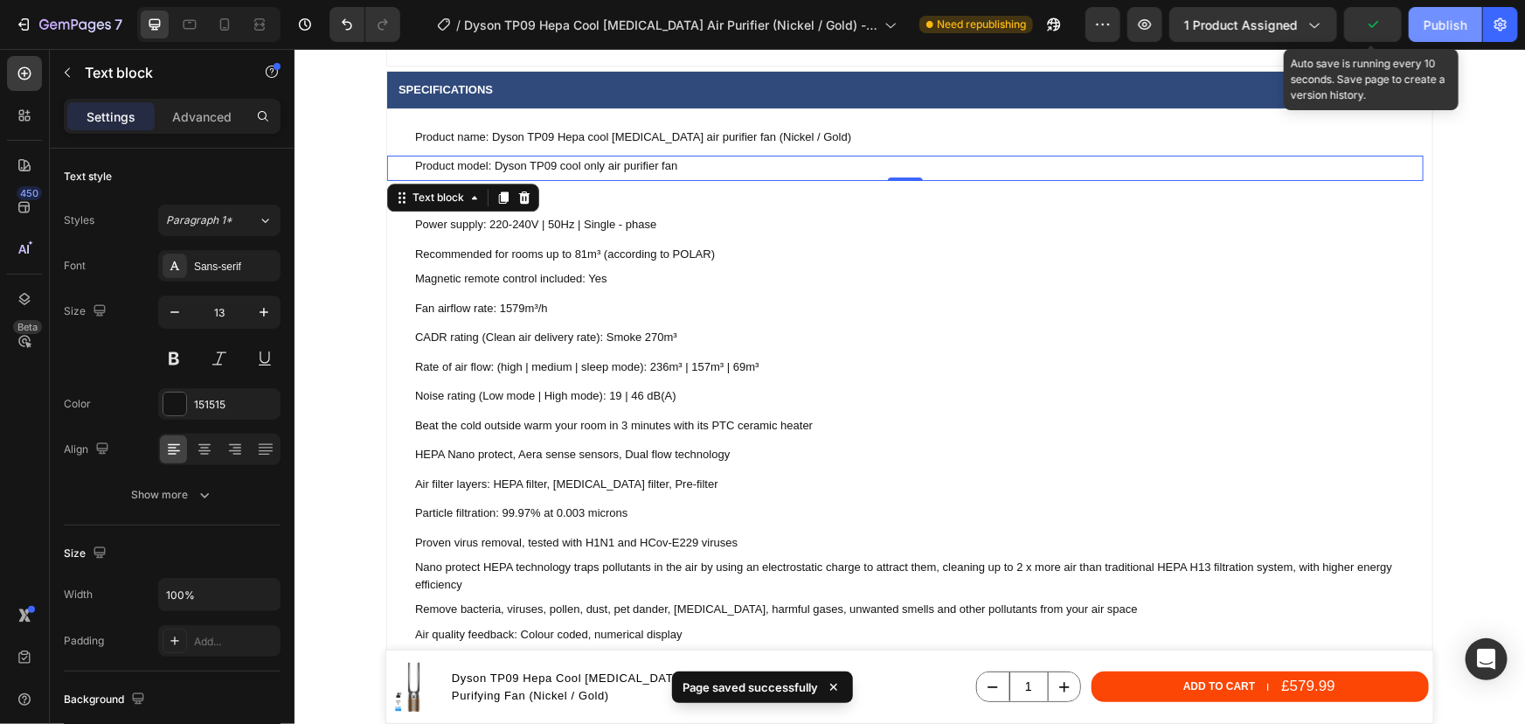
click at [1452, 24] on div "Publish" at bounding box center [1446, 25] width 44 height 18
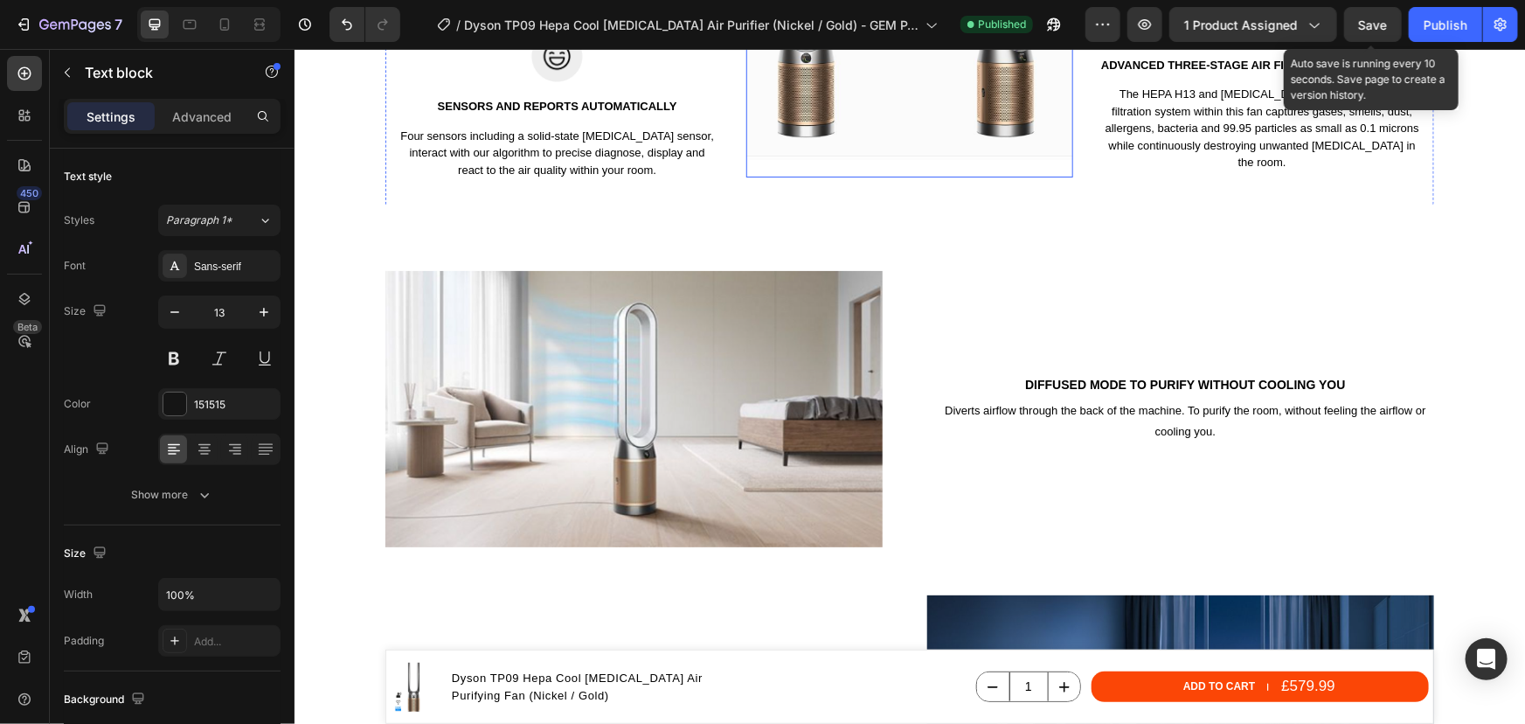
scroll to position [2463, 0]
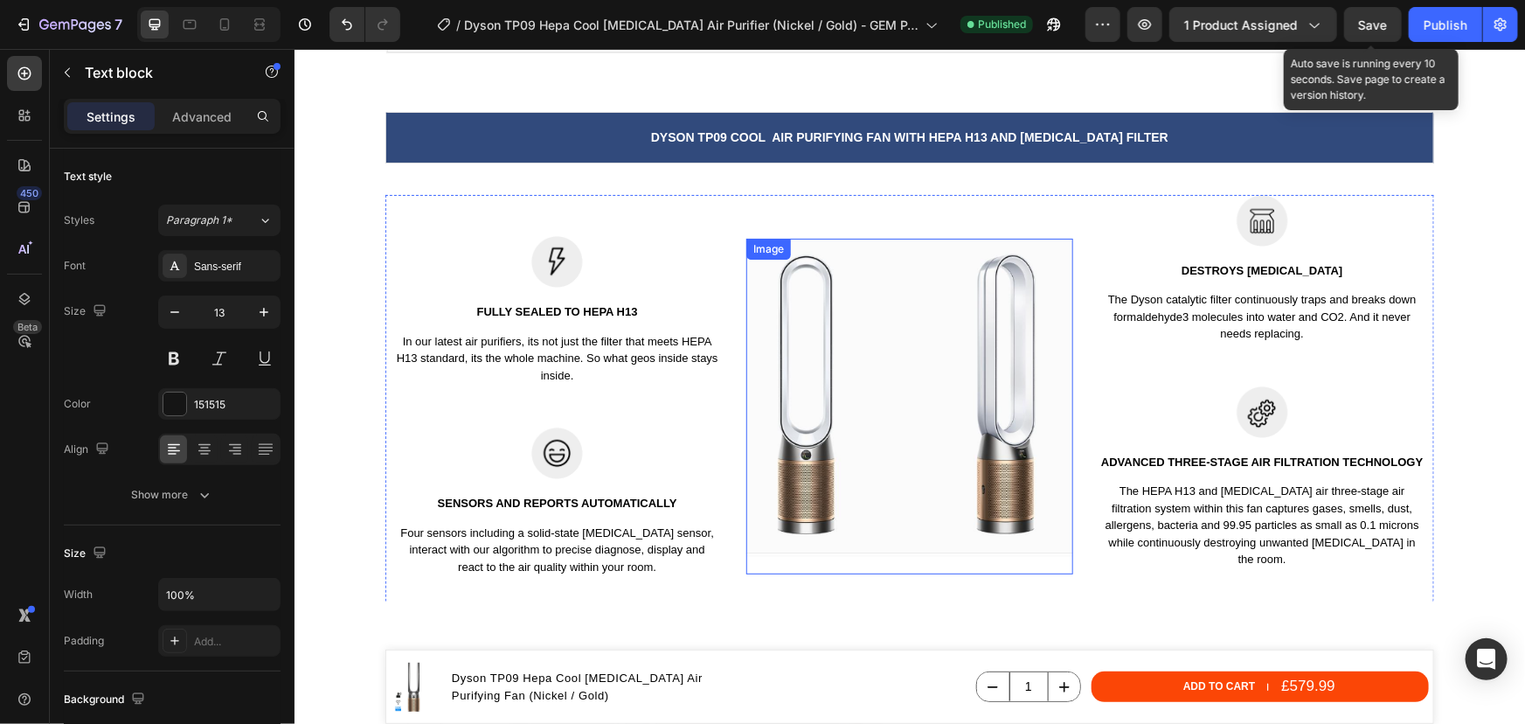
drag, startPoint x: 851, startPoint y: 354, endPoint x: 824, endPoint y: 357, distance: 27.3
click at [850, 354] on img at bounding box center [909, 397] width 326 height 318
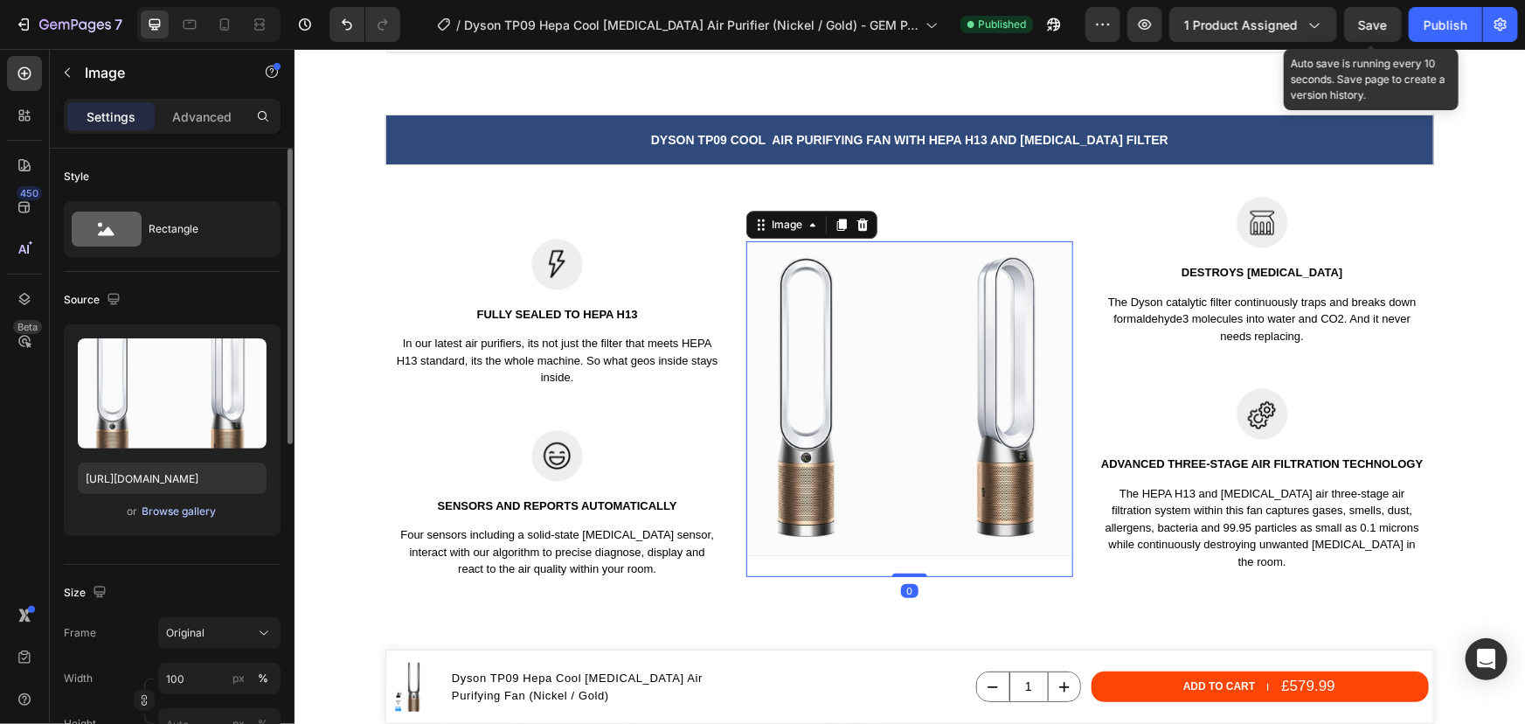
click at [172, 516] on div "Browse gallery" at bounding box center [179, 511] width 74 height 16
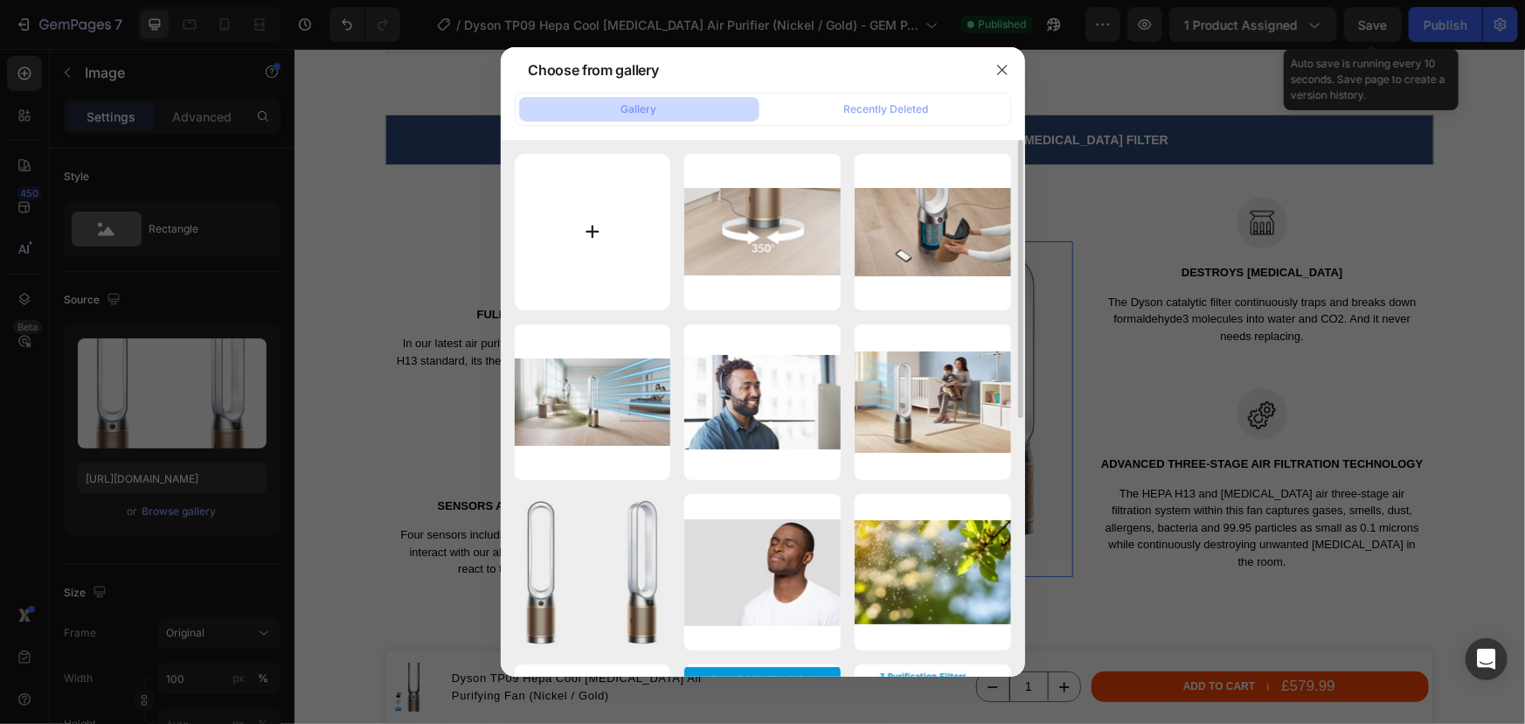
click at [556, 267] on input "file" at bounding box center [593, 232] width 156 height 156
type input "C:\fakepath\Dyson purifier cool formaldehyde air purifier (Nickel Gold) - Front…"
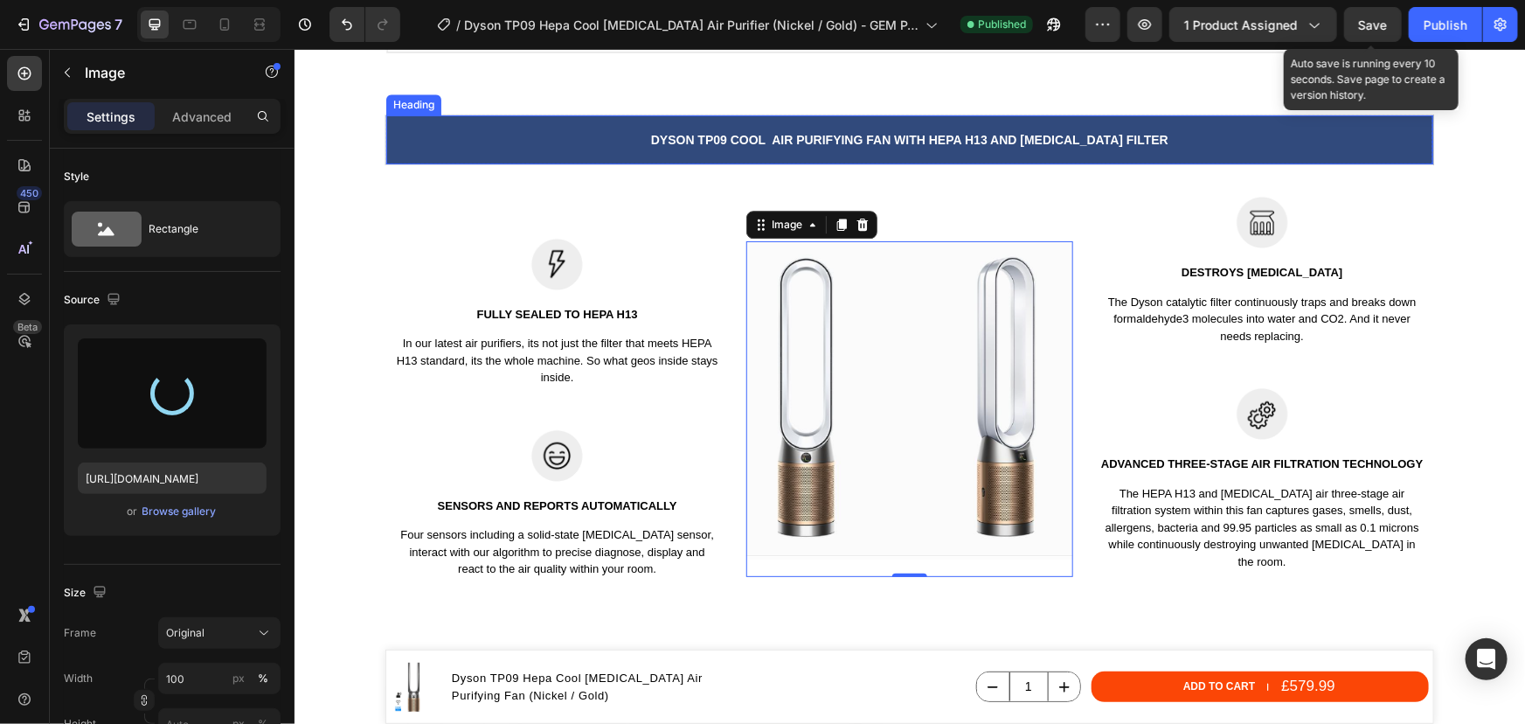
click at [683, 144] on h2 "Dyson tp09 cool Air Purifying Fan with hepa h13 and activated carbon filter" at bounding box center [908, 140] width 1047 height 24
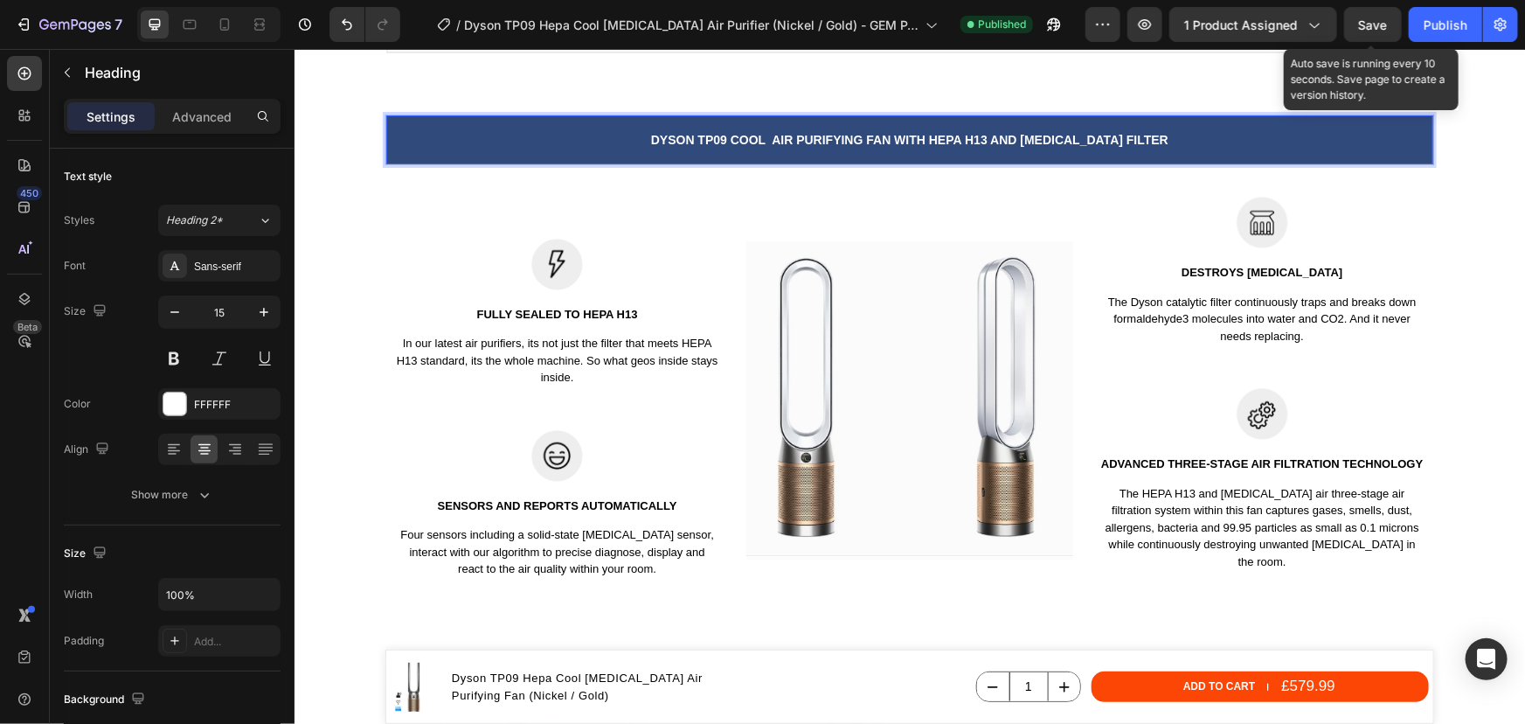
click at [784, 134] on span "Dyson tp09 cool Air Purifying Fan with hepa h13 and activated carbon filter" at bounding box center [908, 139] width 517 height 14
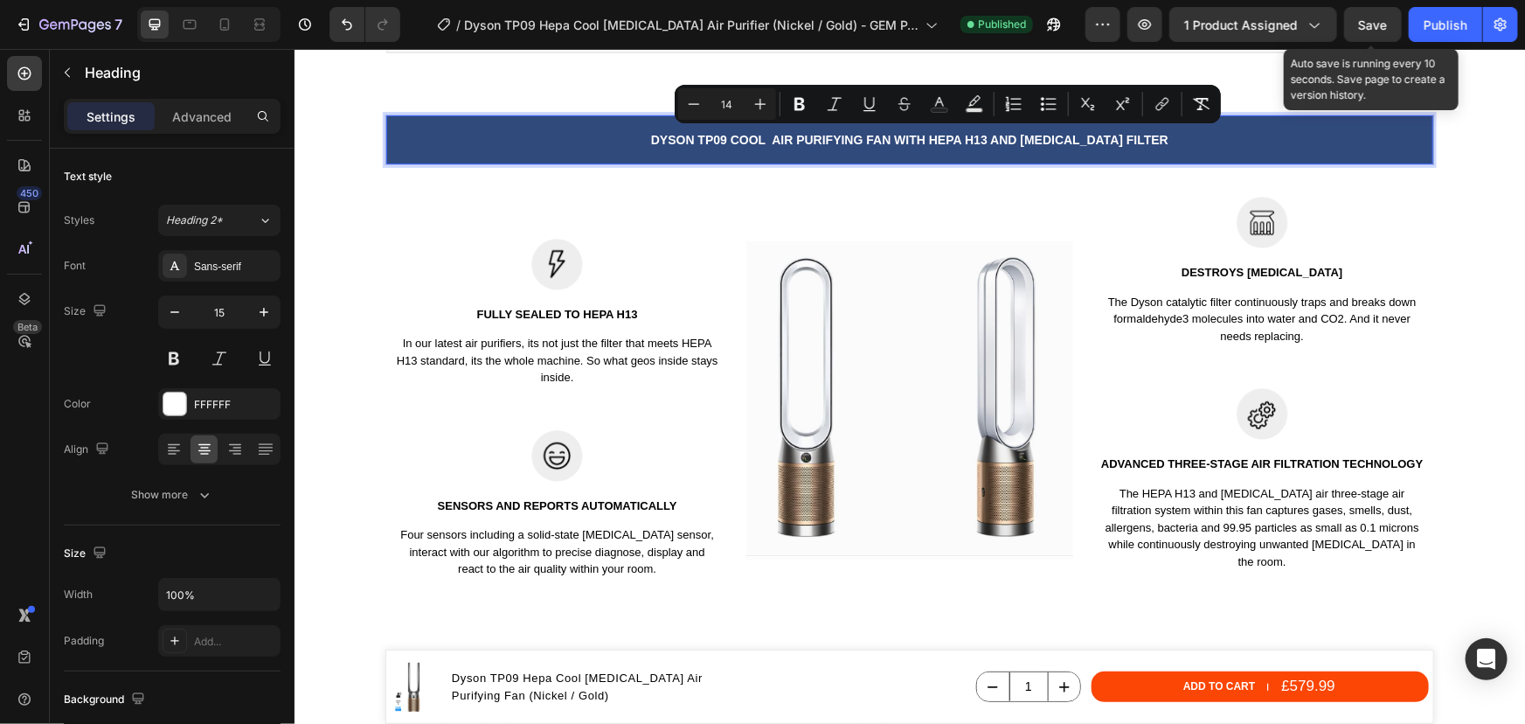
drag, startPoint x: 1154, startPoint y: 139, endPoint x: 725, endPoint y: 148, distance: 429.2
click at [725, 148] on h2 "Dyson tp09 cool Air Purifying Fan with hepa h13 and activated carbon filter" at bounding box center [908, 140] width 1047 height 24
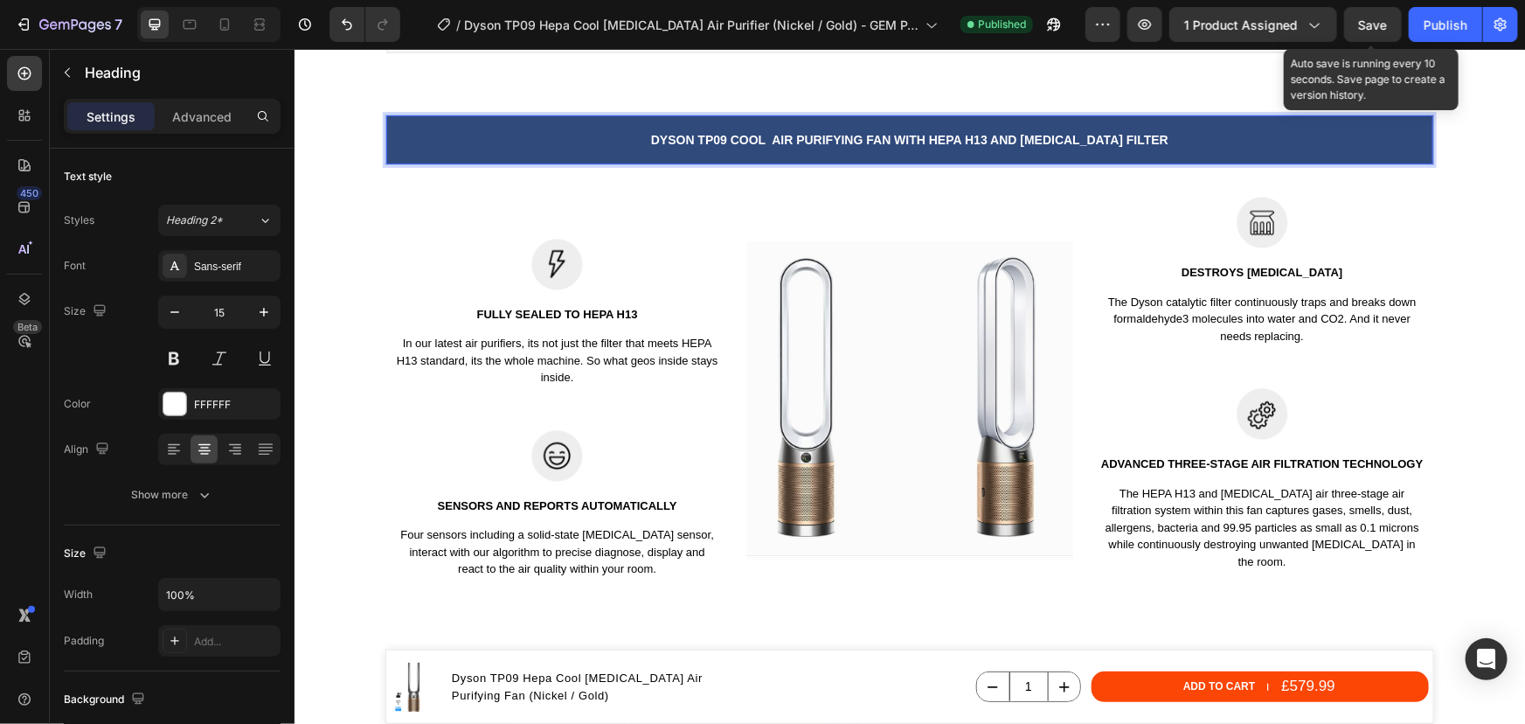
click at [753, 137] on span "Dyson tp09 cool Air Purifying Fan with hepa h13 and activated carbon filter" at bounding box center [908, 139] width 517 height 14
click at [712, 140] on span "Dyson tp09 cool Air Purifying Fan with hepa h13 and activated carbon filter" at bounding box center [909, 139] width 514 height 14
click at [769, 139] on span "Dyson tp09 hepa cool Air Purifying Fan with hepa h13 and activated carbon filter" at bounding box center [909, 139] width 551 height 14
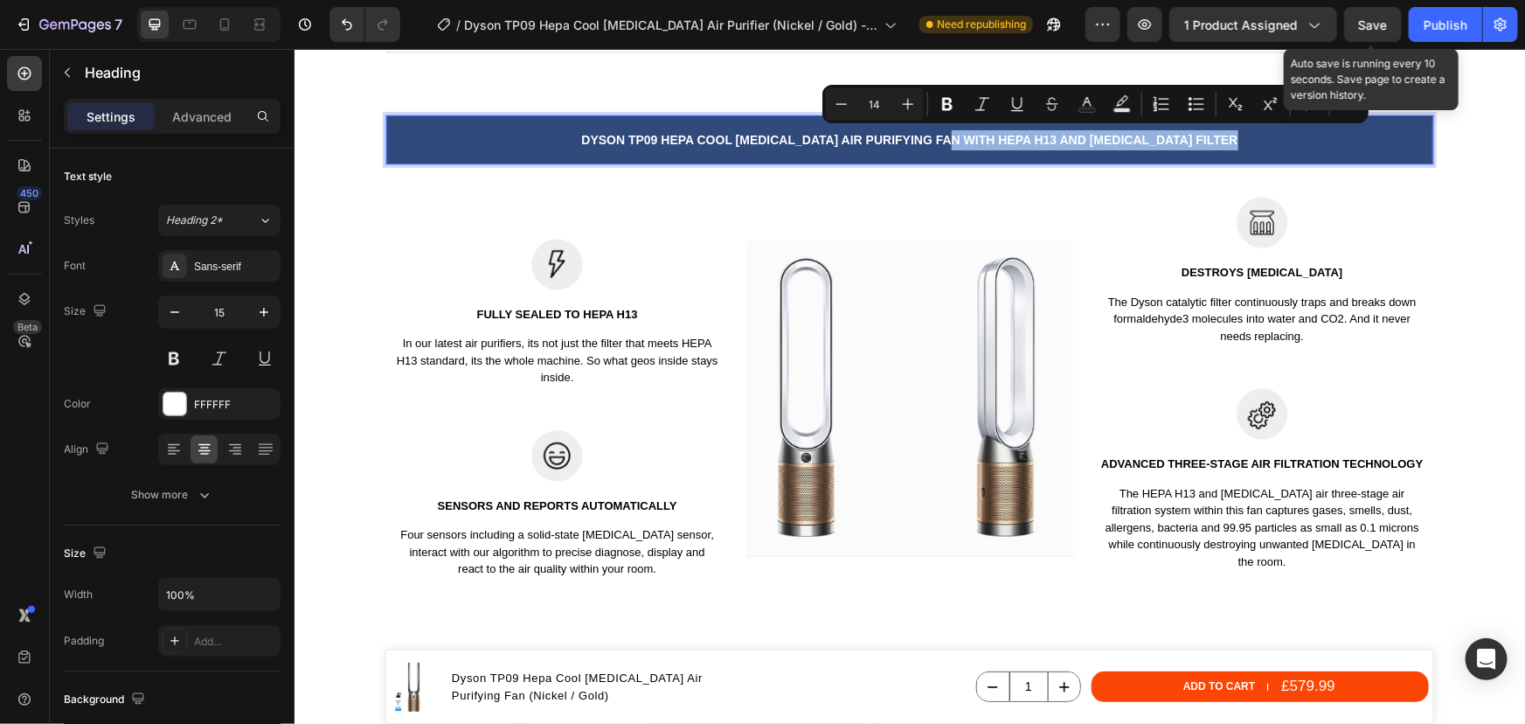
drag, startPoint x: 1246, startPoint y: 138, endPoint x: 946, endPoint y: 138, distance: 300.7
click at [946, 138] on p "Dyson tp09 hepa cool formaldehyde Air Purifying Fan with hepa h13 and activated…" at bounding box center [909, 139] width 1044 height 20
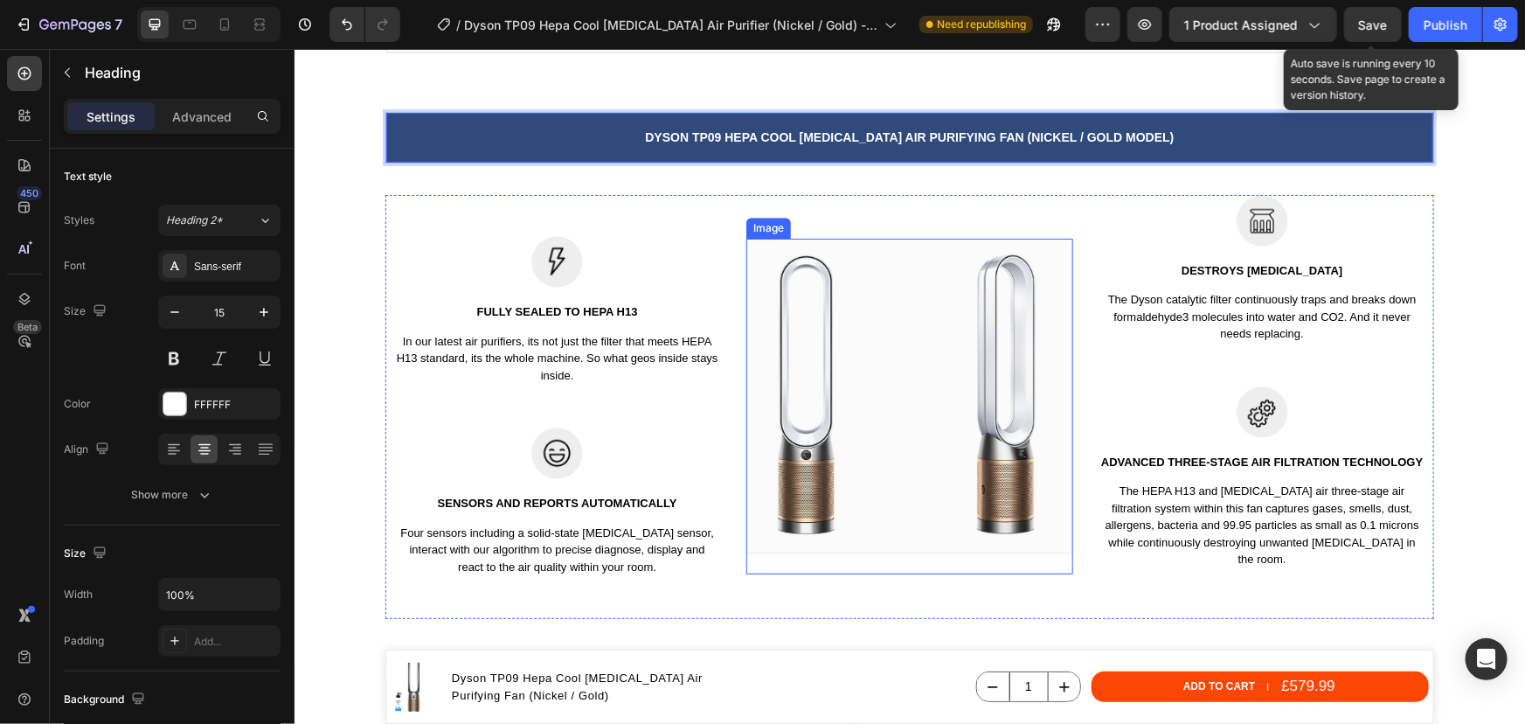
click at [897, 348] on img at bounding box center [909, 397] width 326 height 318
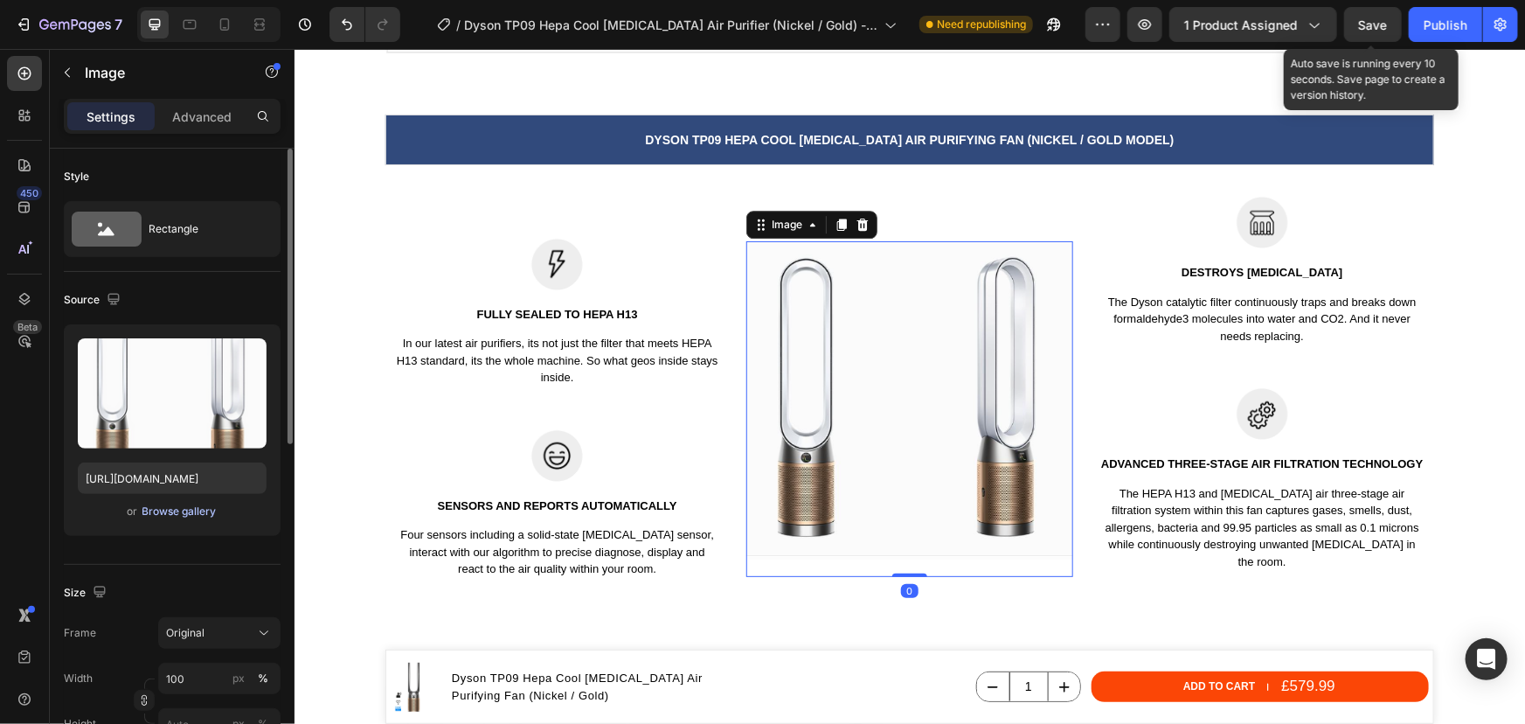
click at [191, 504] on div "Browse gallery" at bounding box center [179, 511] width 74 height 16
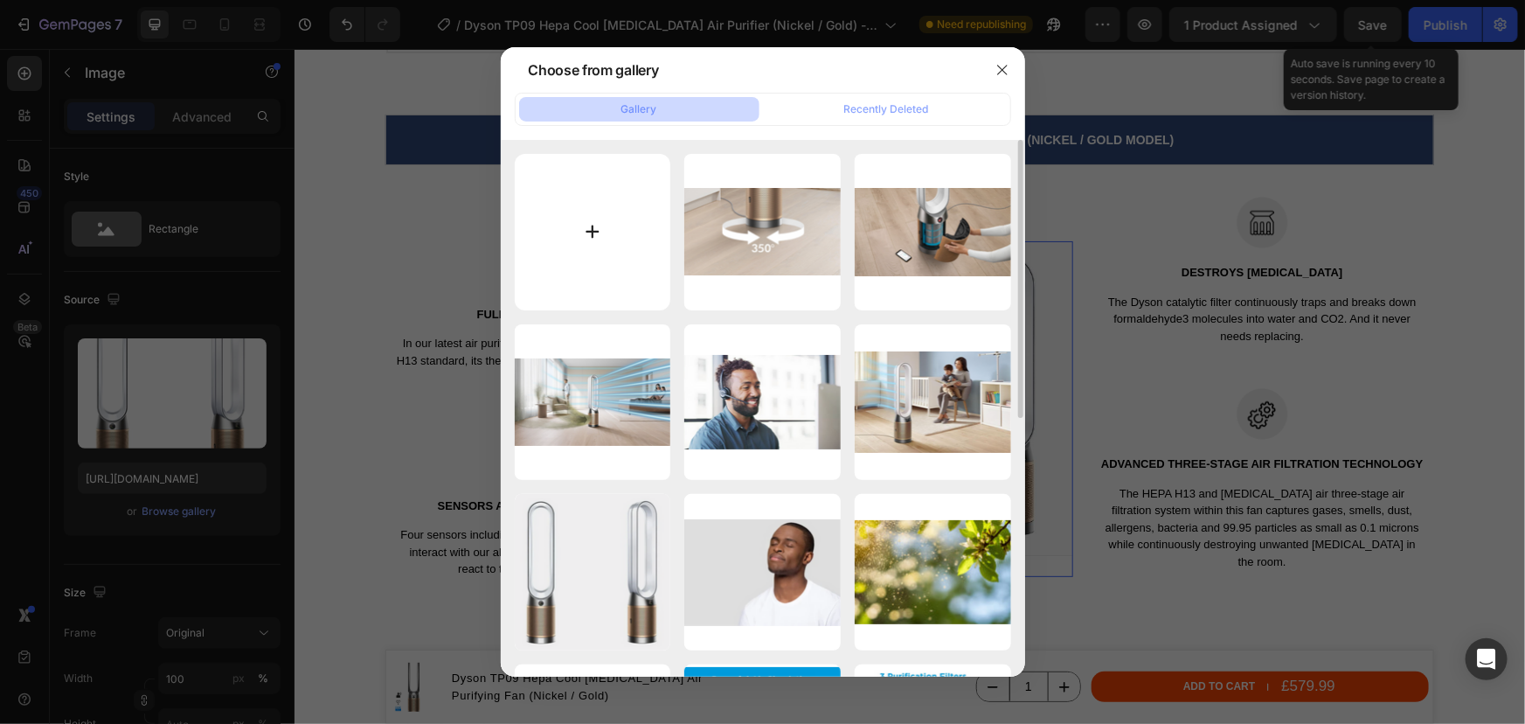
click at [582, 231] on input "file" at bounding box center [593, 232] width 156 height 156
type input "C:\fakepath\Dyson purifier cool formaldehyde air purifier (Nickel Gold) - Front…"
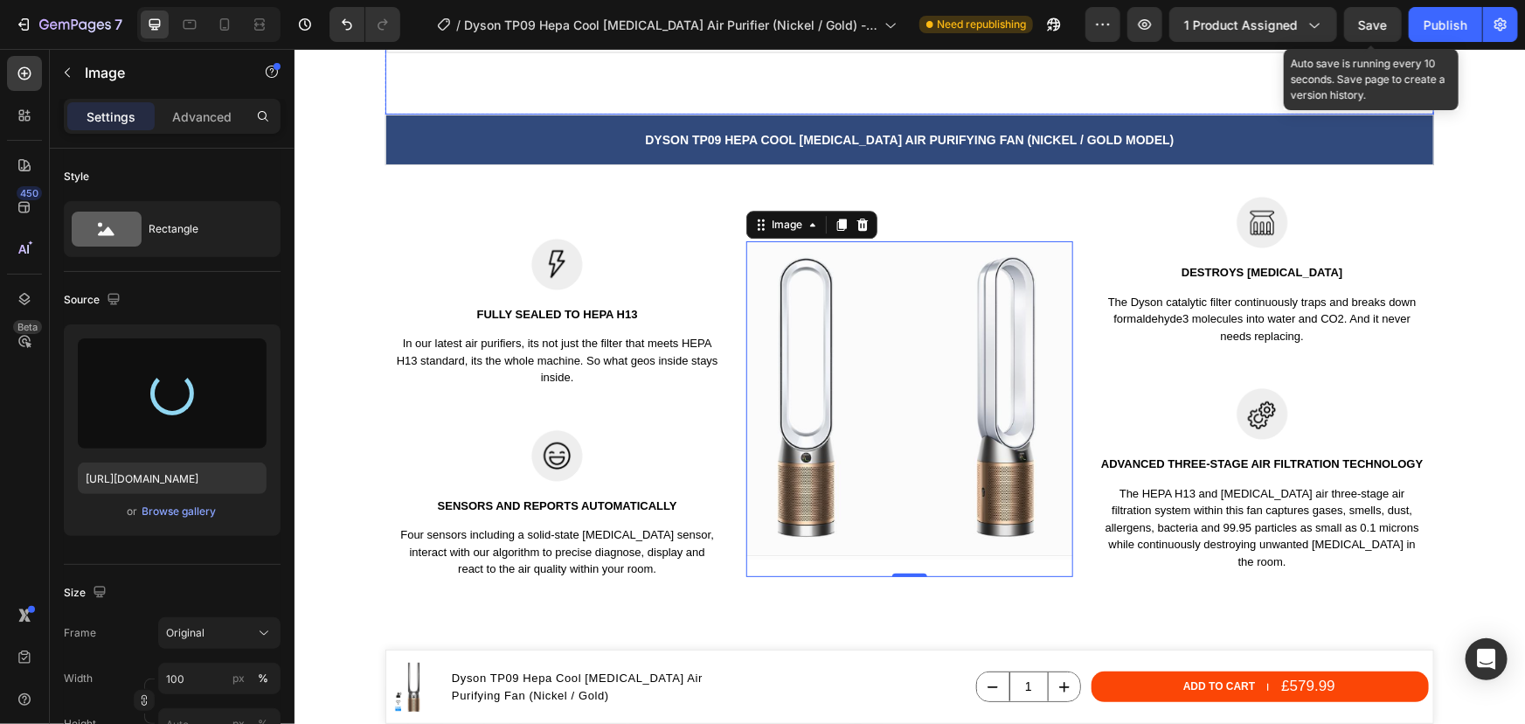
type input "https://cdn.shopify.com/s/files/1/0912/2915/9806/files/gempages_565988521936946…"
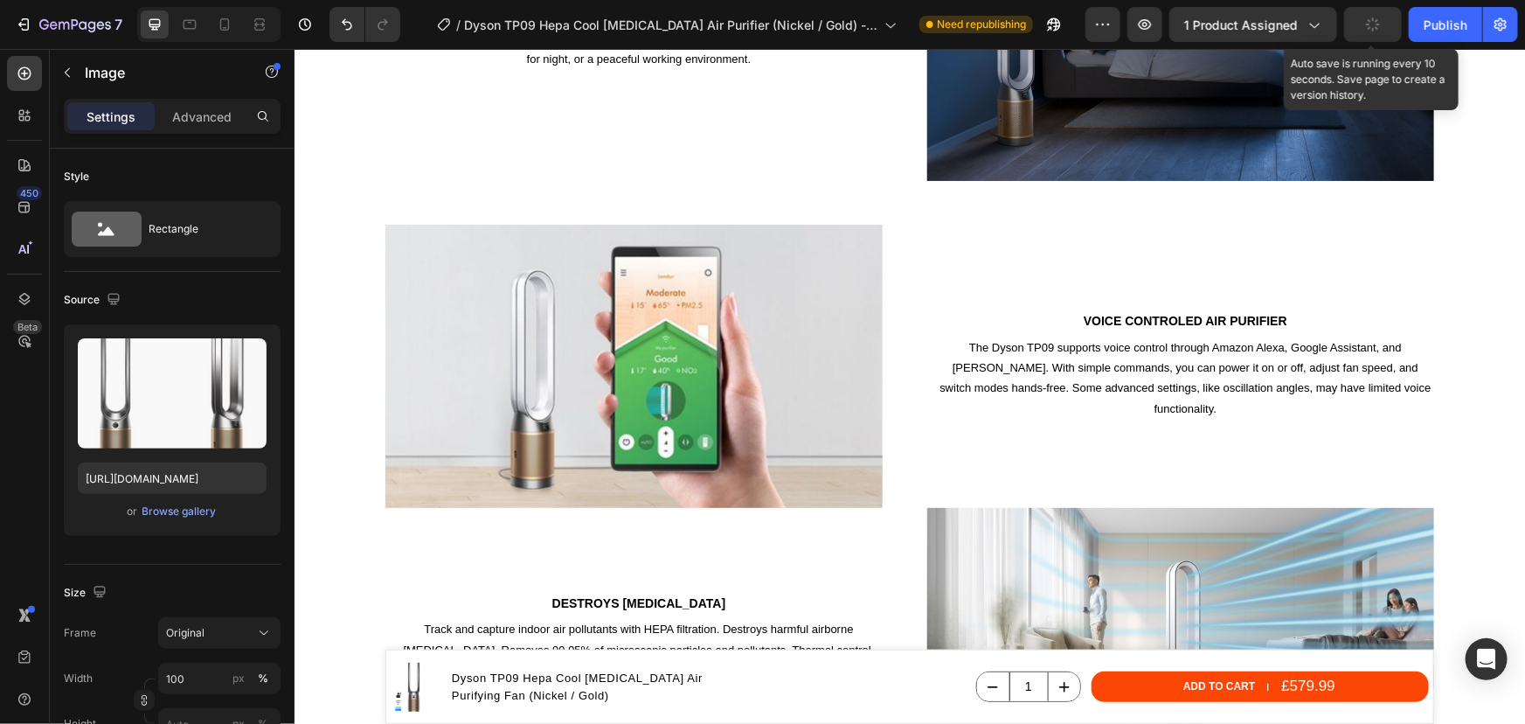
scroll to position [3654, 0]
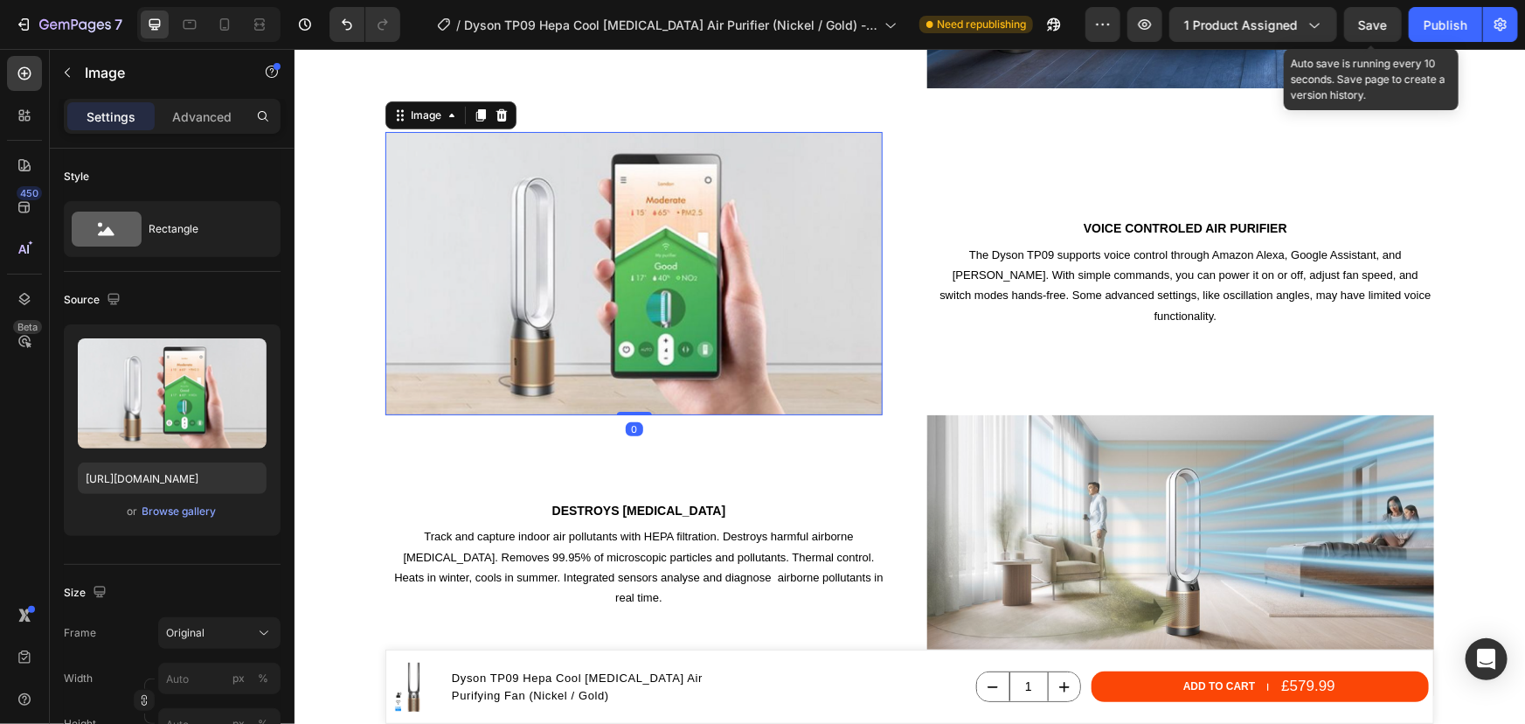
click at [697, 284] on img at bounding box center [633, 272] width 497 height 283
click at [156, 510] on div "Browse gallery" at bounding box center [179, 511] width 74 height 16
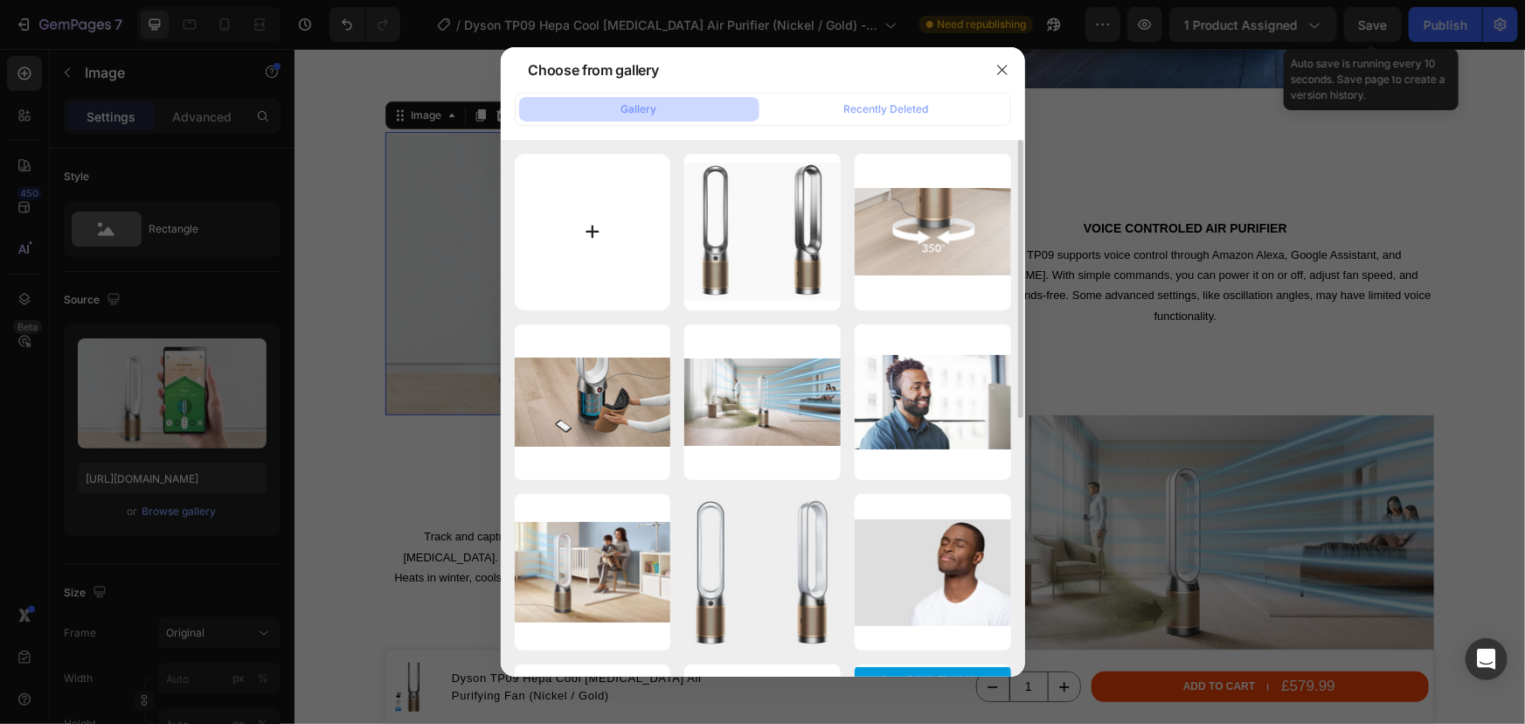
click at [590, 249] on input "file" at bounding box center [593, 232] width 156 height 156
type input "C:\fakepath\Dyson purifier cool formaldehyde air purifier (Nickel Gold) - Hepa …"
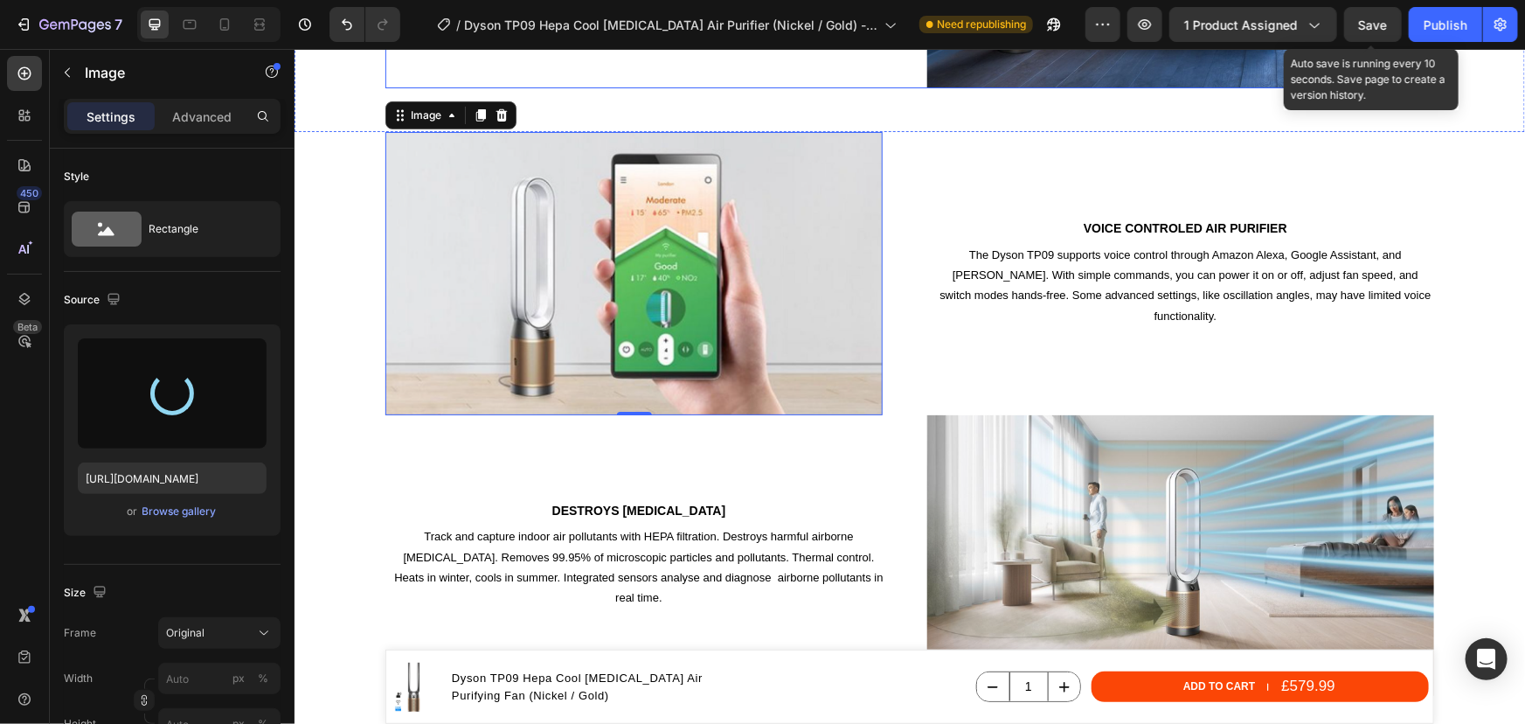
type input "https://cdn.shopify.com/s/files/1/0912/2915/9806/files/gempages_565988521936946…"
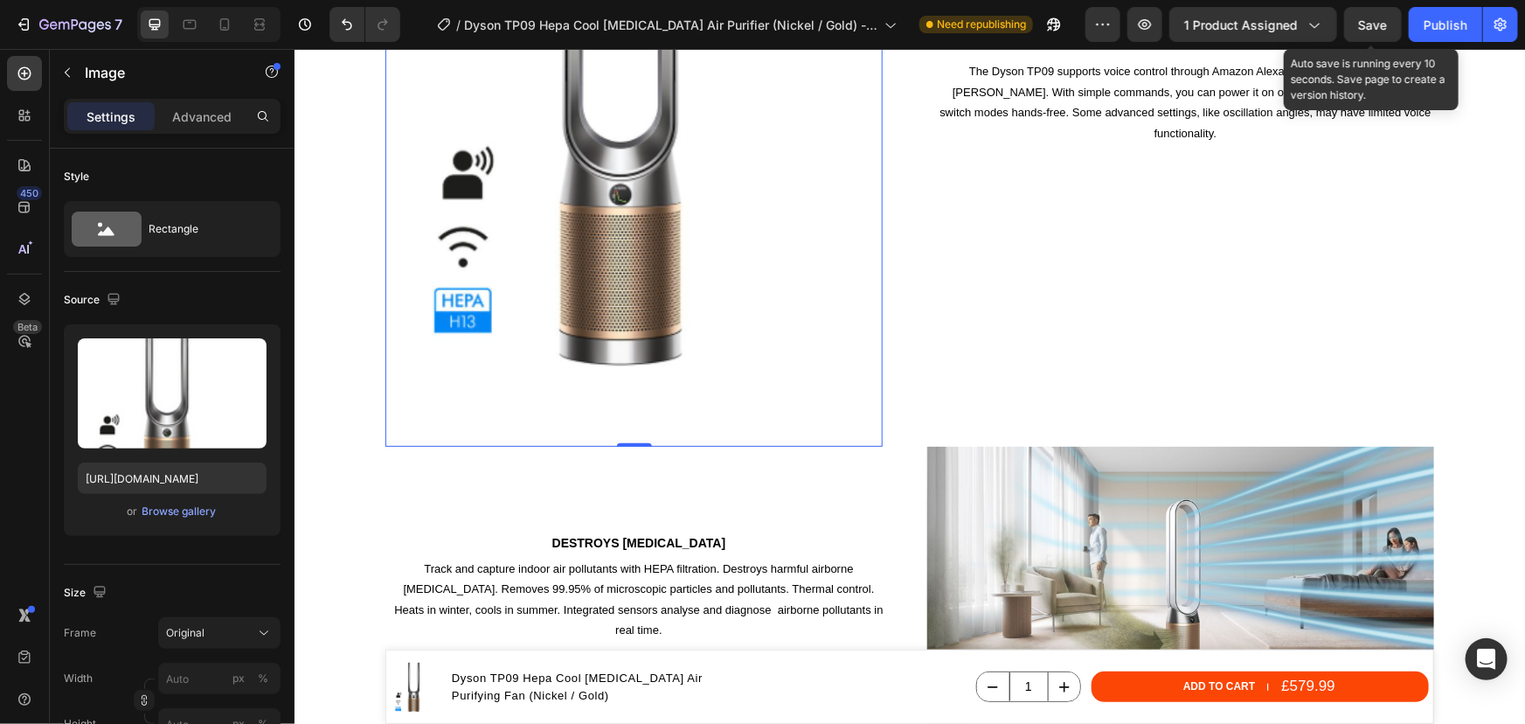
scroll to position [3813, 0]
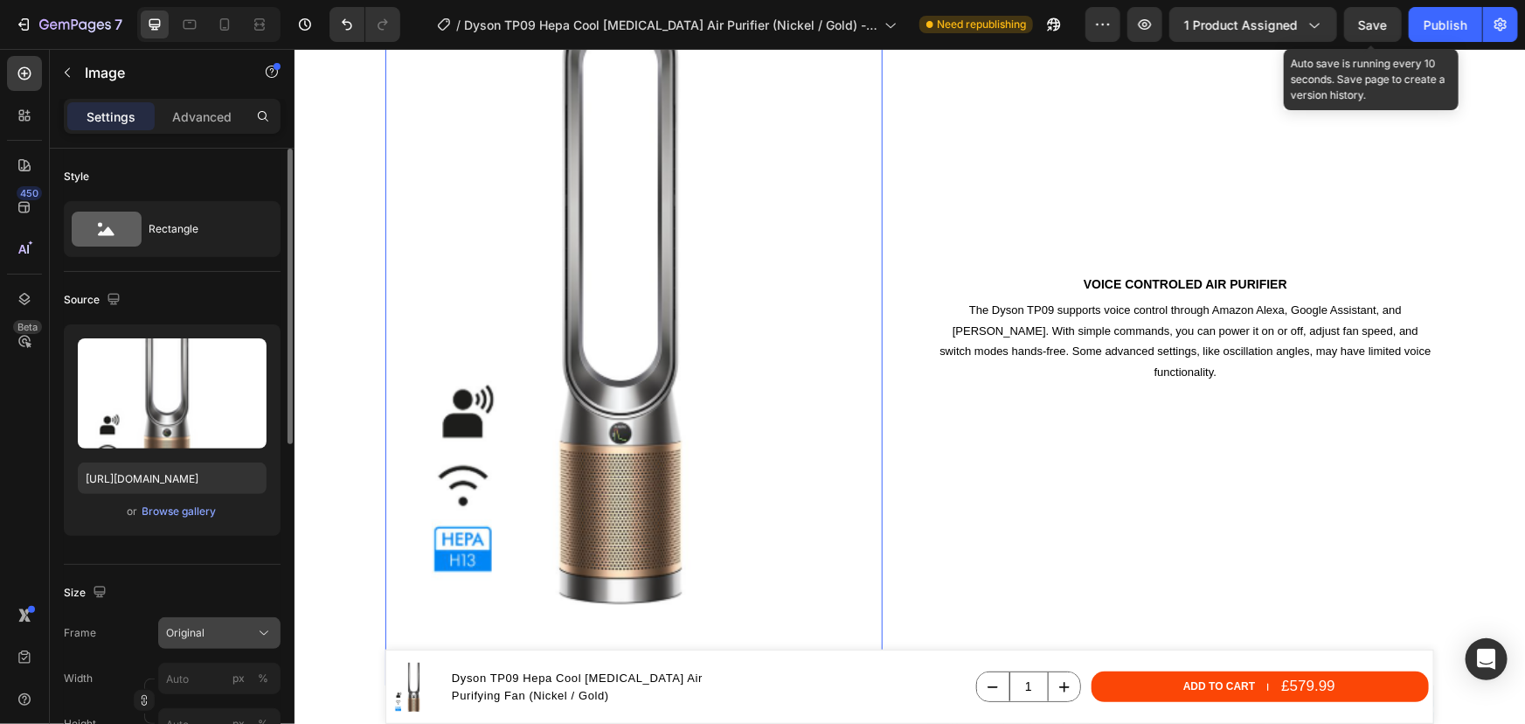
click at [245, 630] on div "Original" at bounding box center [209, 633] width 86 height 16
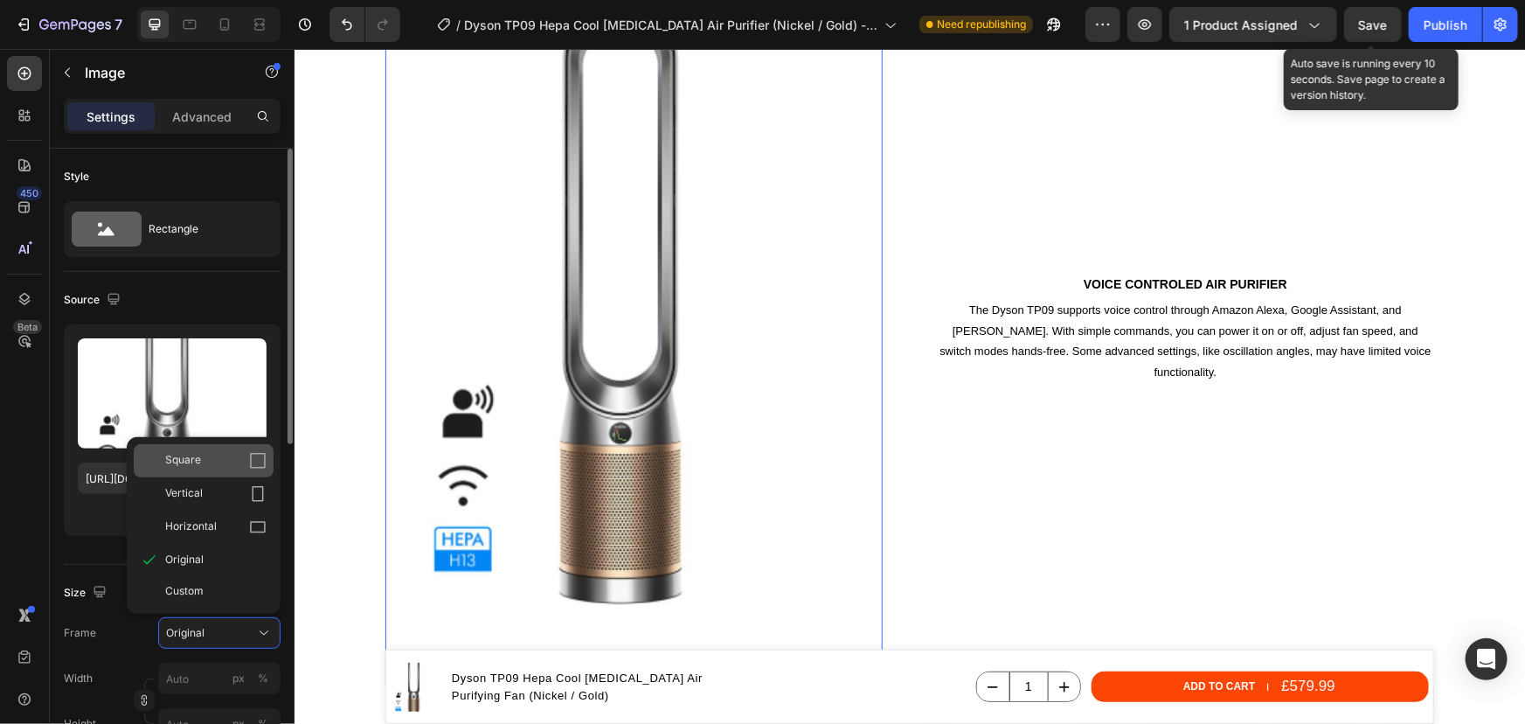
click at [185, 465] on span "Square" at bounding box center [183, 460] width 36 height 17
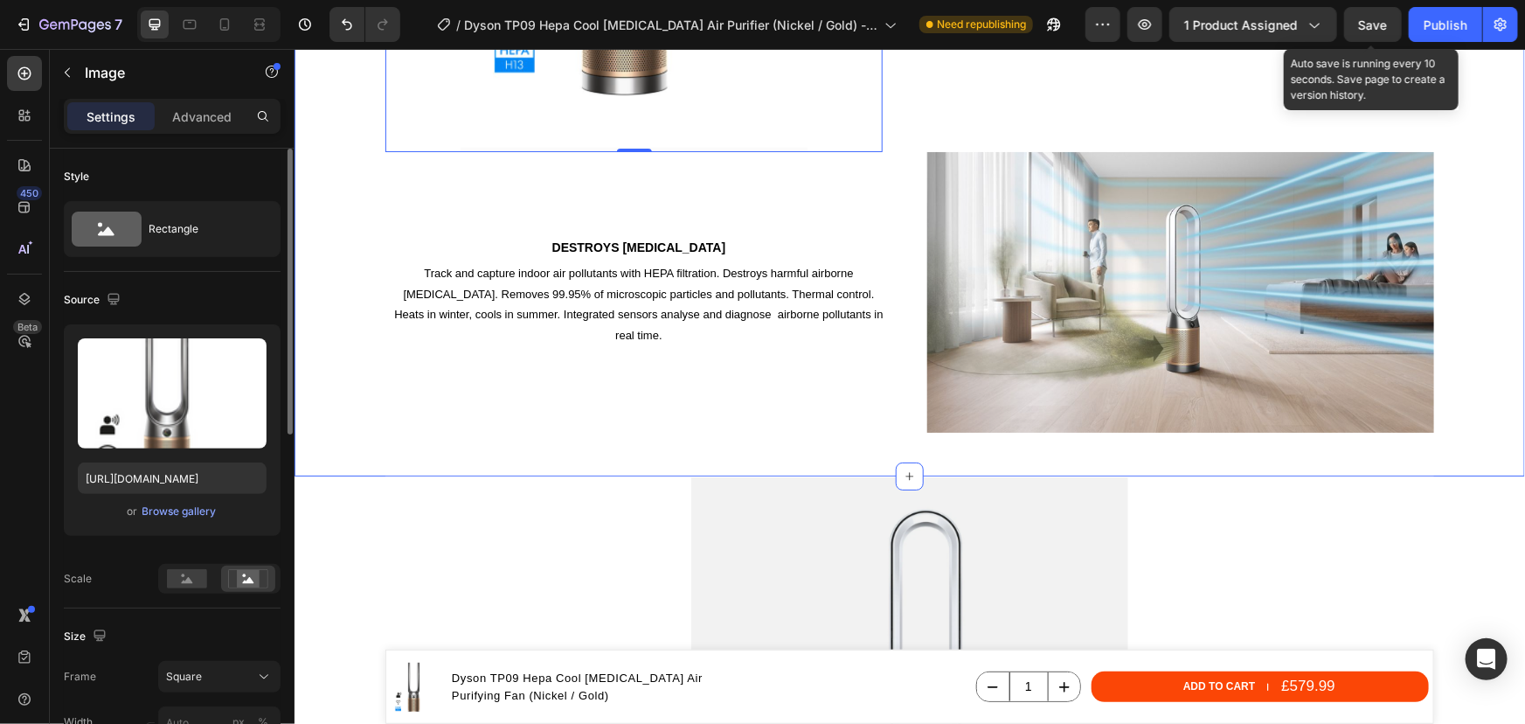
scroll to position [4608, 0]
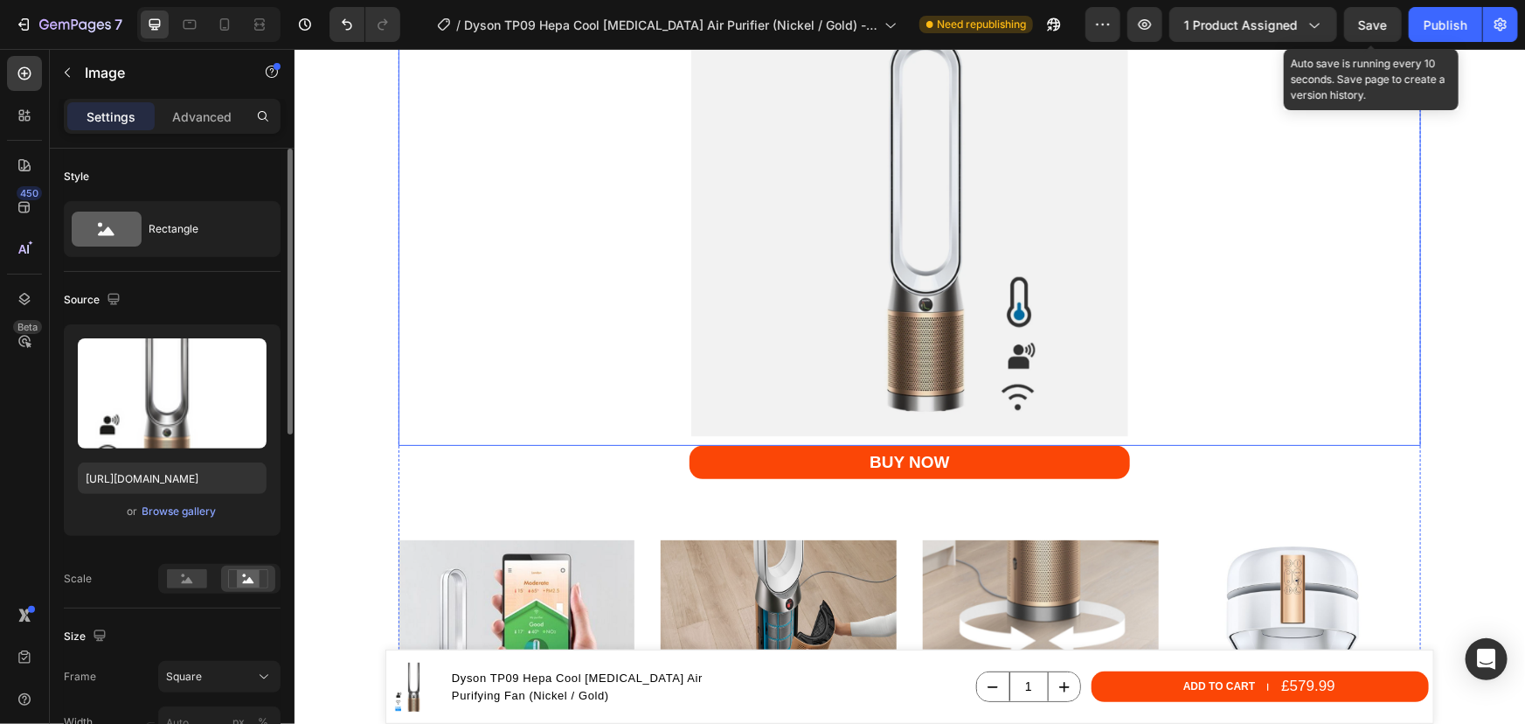
click at [855, 288] on img at bounding box center [909, 217] width 437 height 437
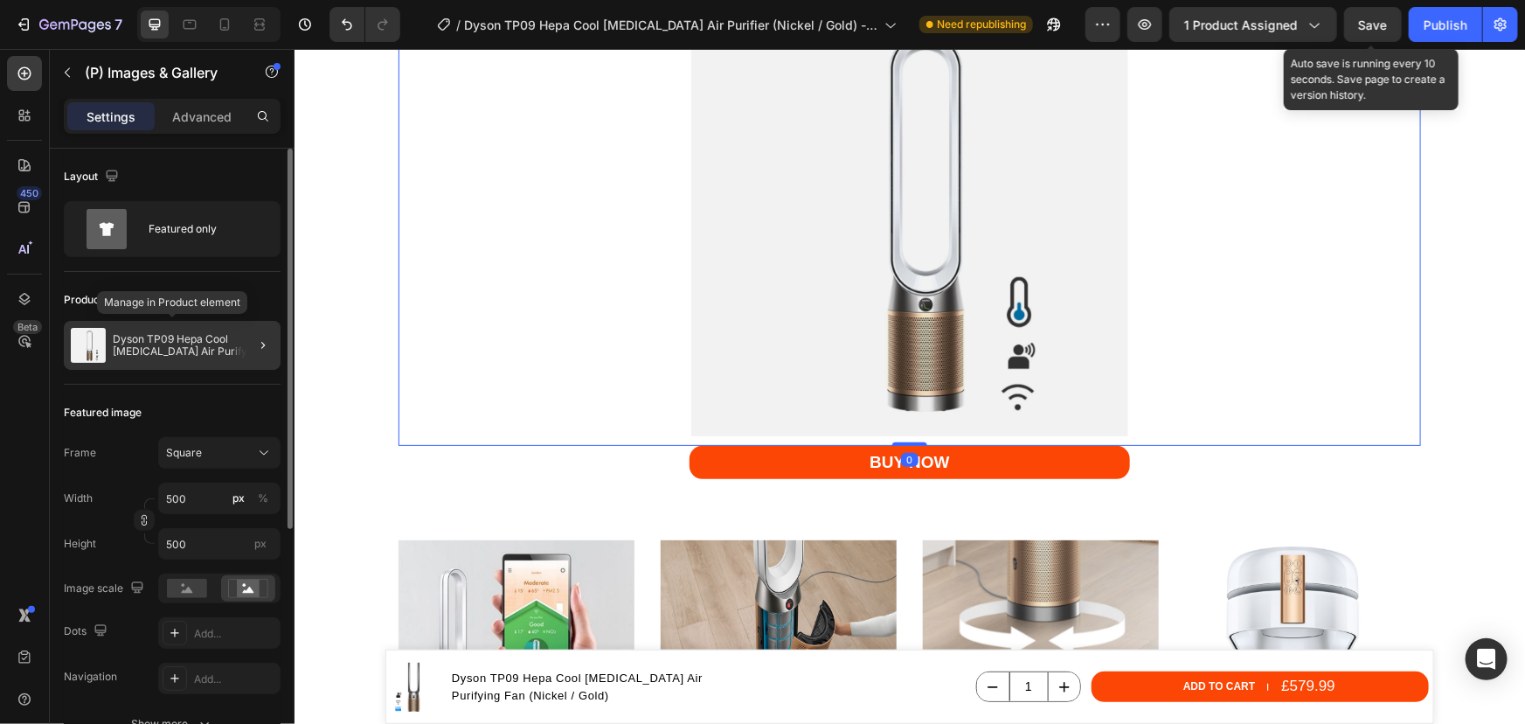
click at [168, 347] on p "Dyson TP09 Hepa Cool Formaldehyde Air Purifying Fan (White / Gold)" at bounding box center [193, 345] width 161 height 24
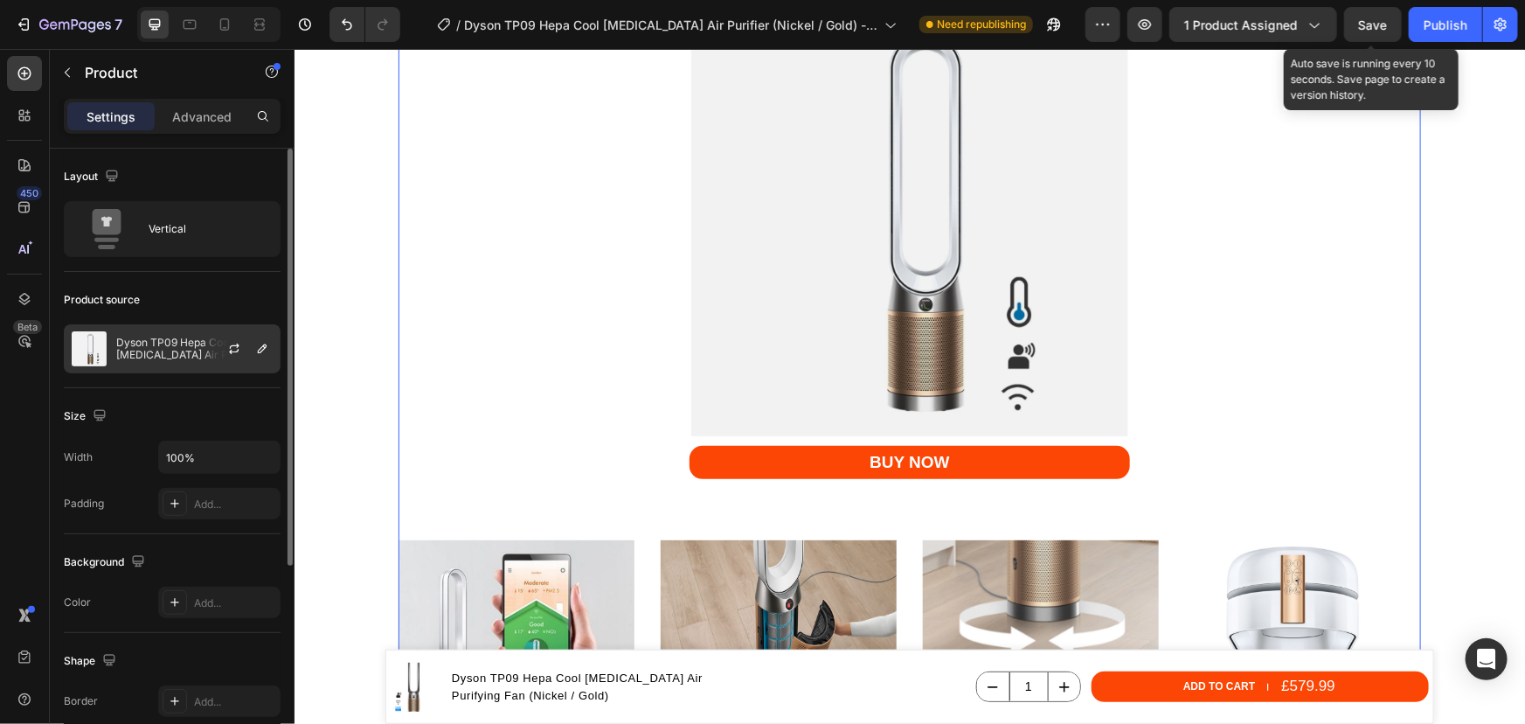
click at [163, 350] on p "Dyson TP09 Hepa Cool Formaldehyde Air Purifying Fan (White / Gold)" at bounding box center [194, 349] width 156 height 24
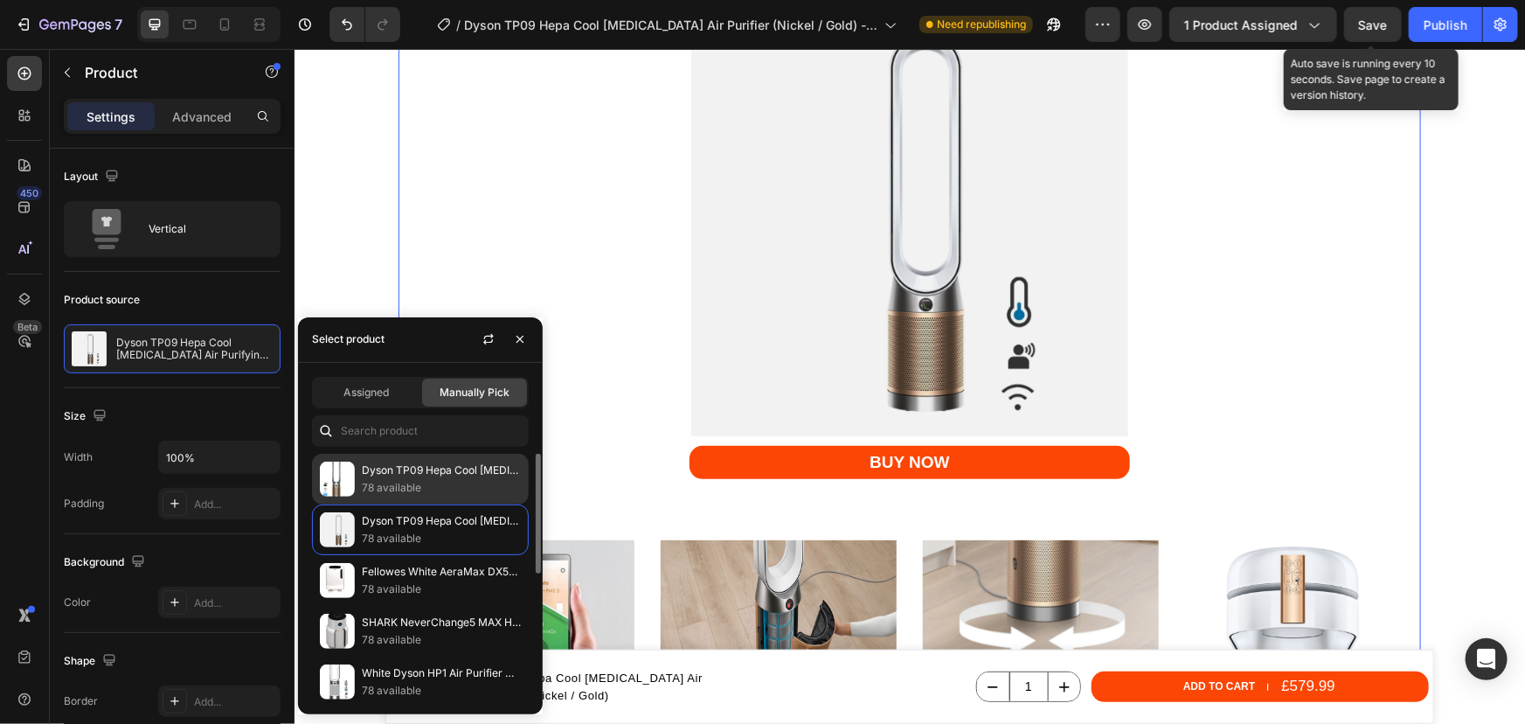
click at [402, 472] on p "Dyson TP09 Hepa Cool Formaldehyde Air Purifying Fan (Nickel / Gold)" at bounding box center [441, 469] width 159 height 17
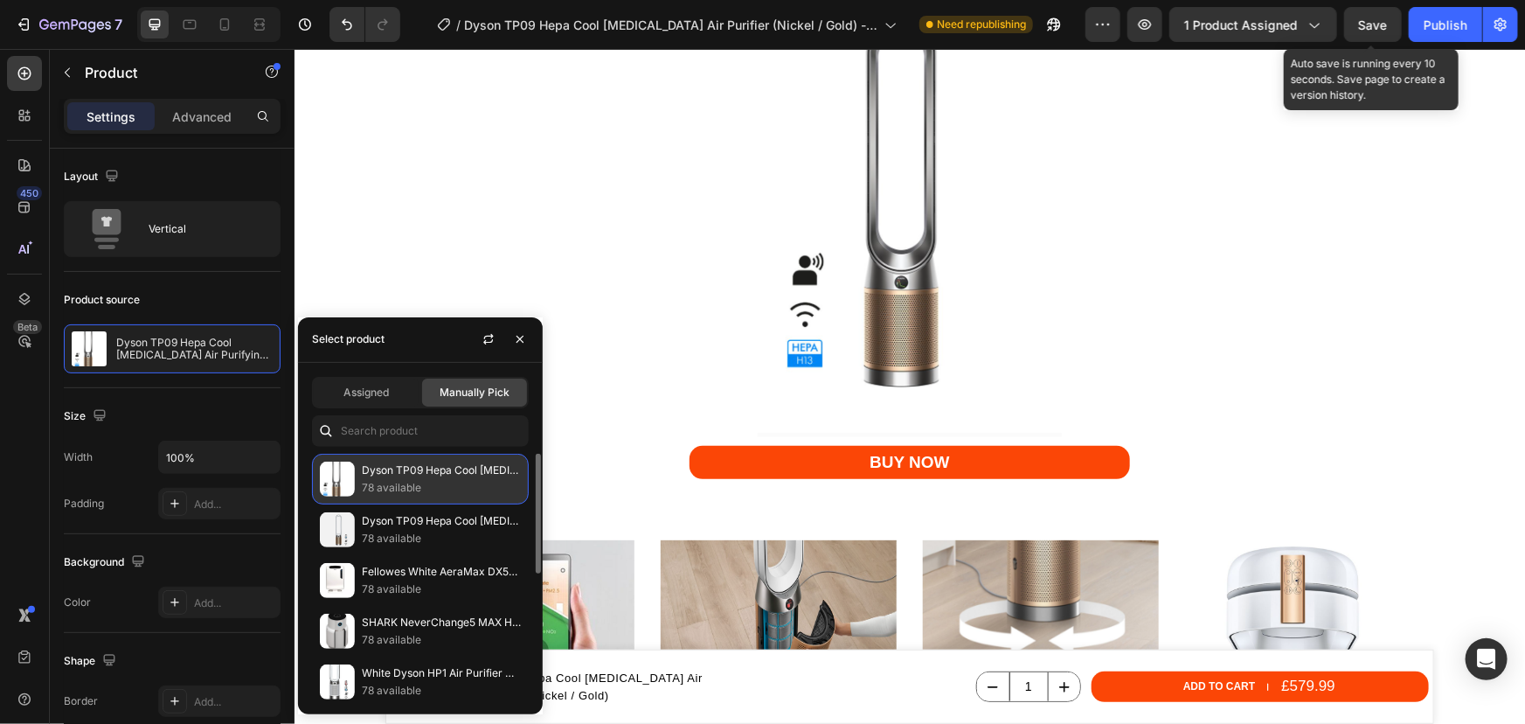
click at [413, 471] on p "Dyson TP09 Hepa Cool Formaldehyde Air Purifying Fan (Nickel / Gold)" at bounding box center [441, 469] width 159 height 17
click at [414, 471] on p "Dyson TP09 Hepa Cool Formaldehyde Air Purifying Fan (Nickel / Gold)" at bounding box center [441, 469] width 159 height 17
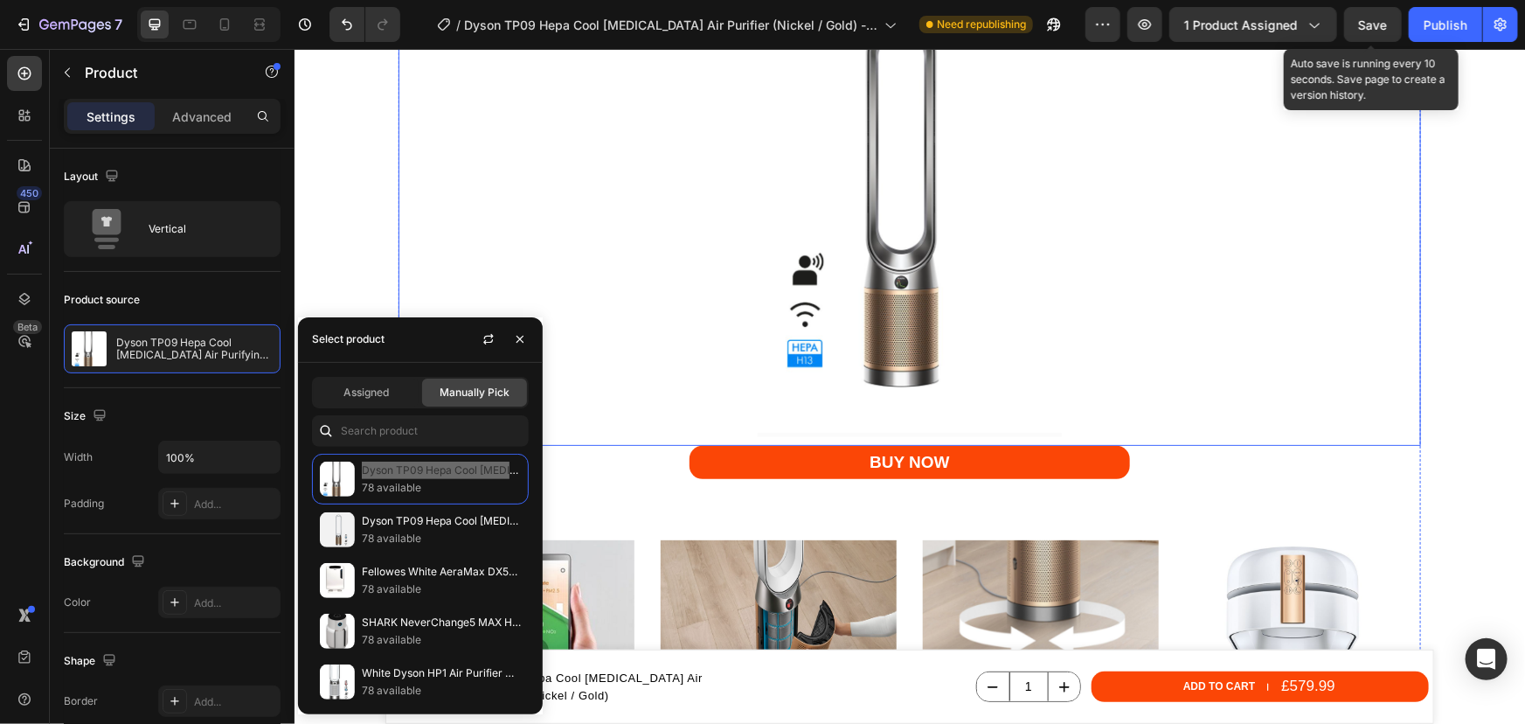
click at [398, 270] on div at bounding box center [909, 217] width 1023 height 437
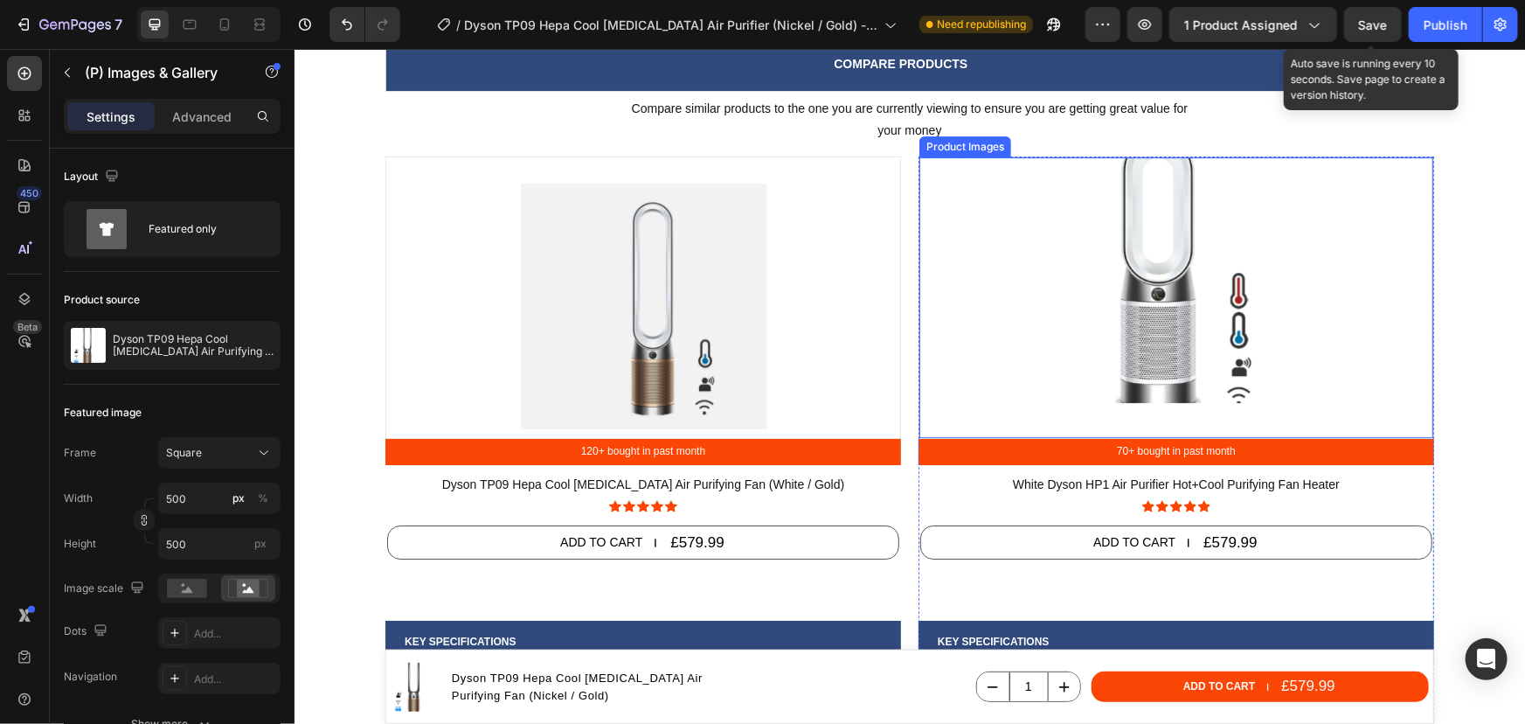
scroll to position [6277, 0]
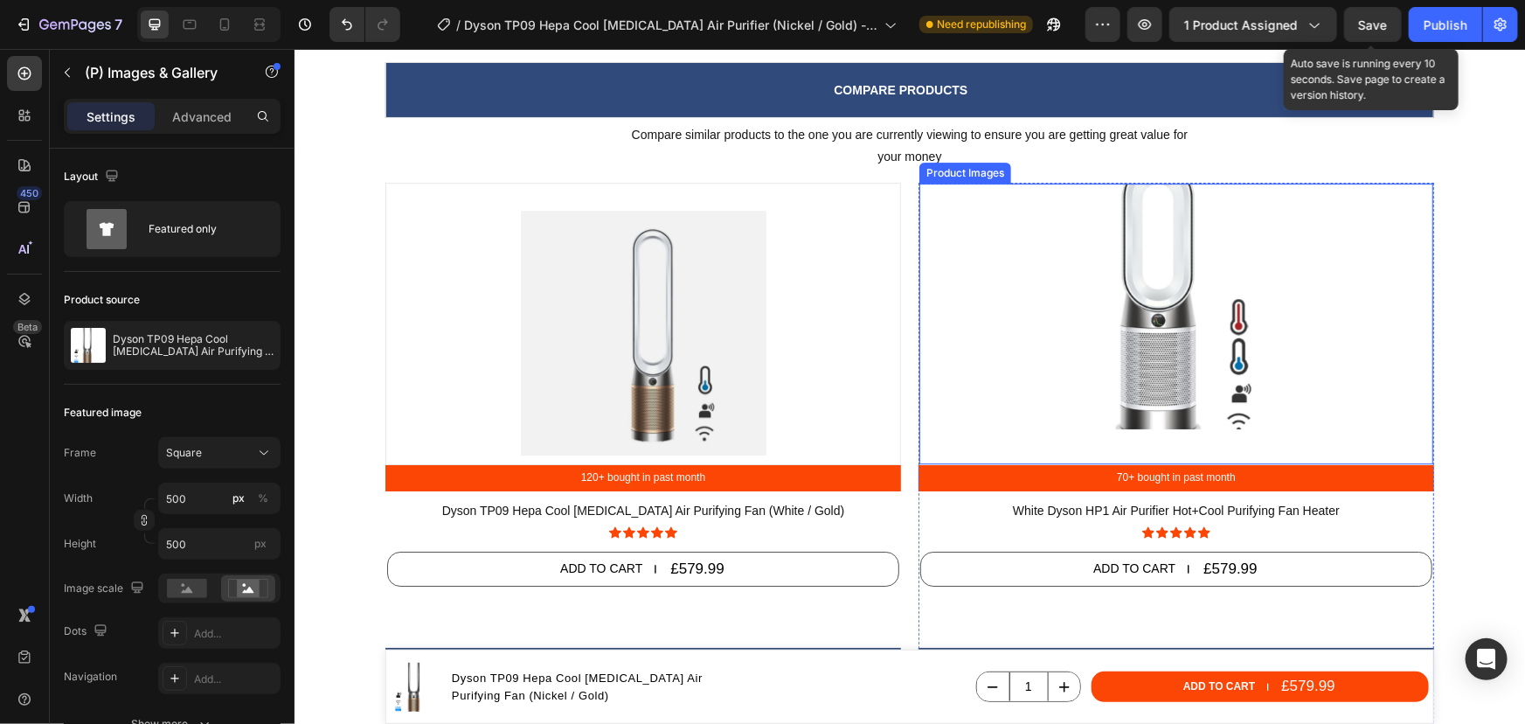
click at [1147, 349] on img at bounding box center [1176, 306] width 246 height 246
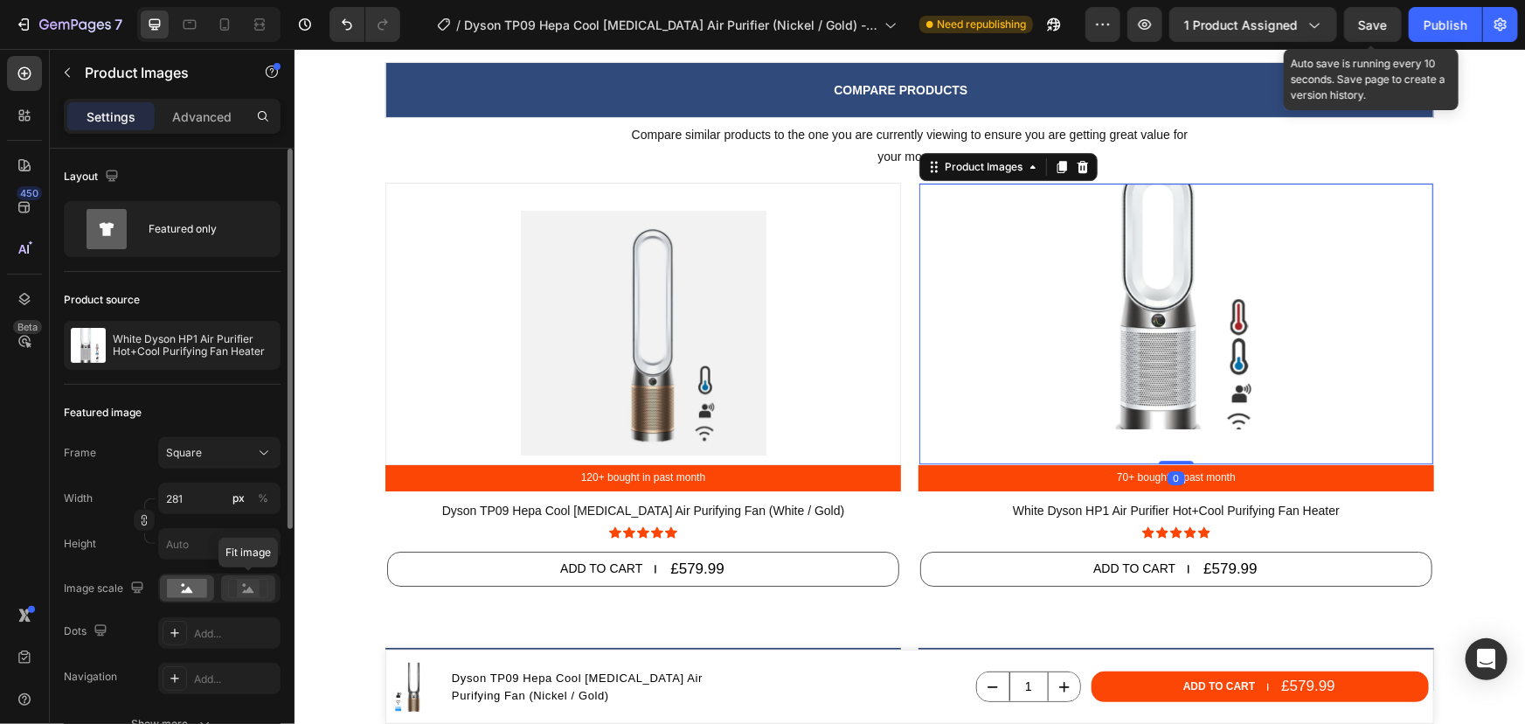
click at [258, 593] on rect at bounding box center [248, 587] width 23 height 17
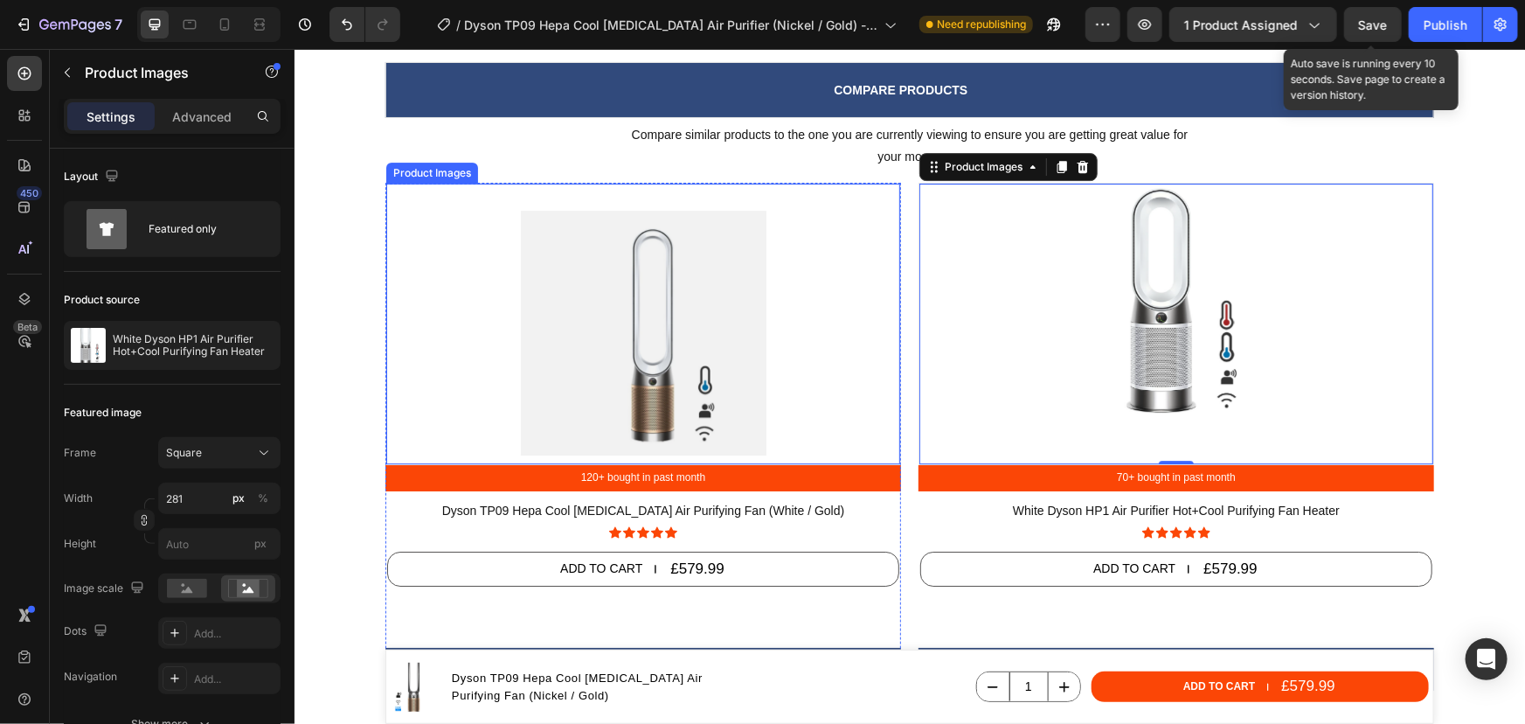
click at [652, 323] on img at bounding box center [643, 332] width 246 height 246
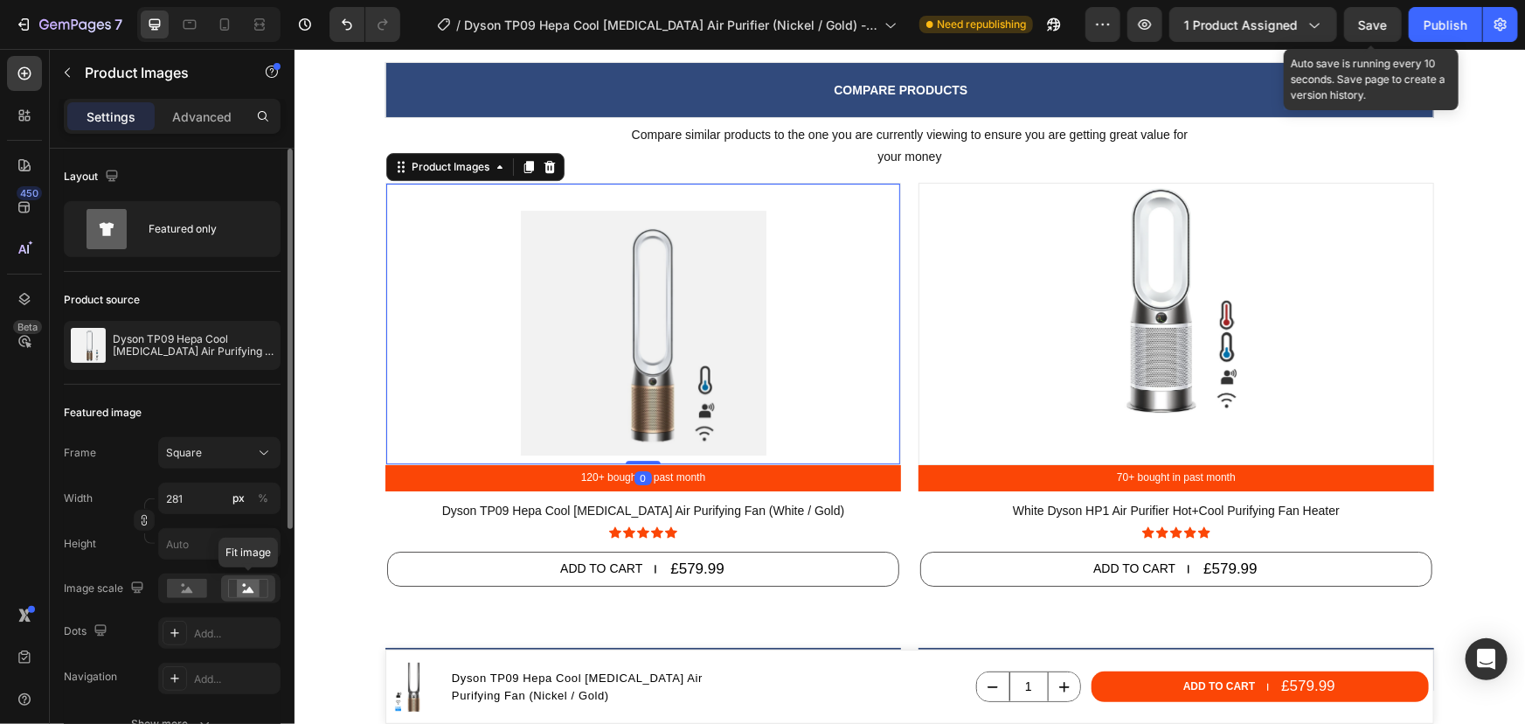
click at [230, 591] on icon at bounding box center [248, 588] width 40 height 19
click at [184, 593] on rect at bounding box center [187, 588] width 40 height 19
click at [240, 581] on rect at bounding box center [248, 587] width 23 height 17
click at [226, 499] on input "281" at bounding box center [219, 497] width 122 height 31
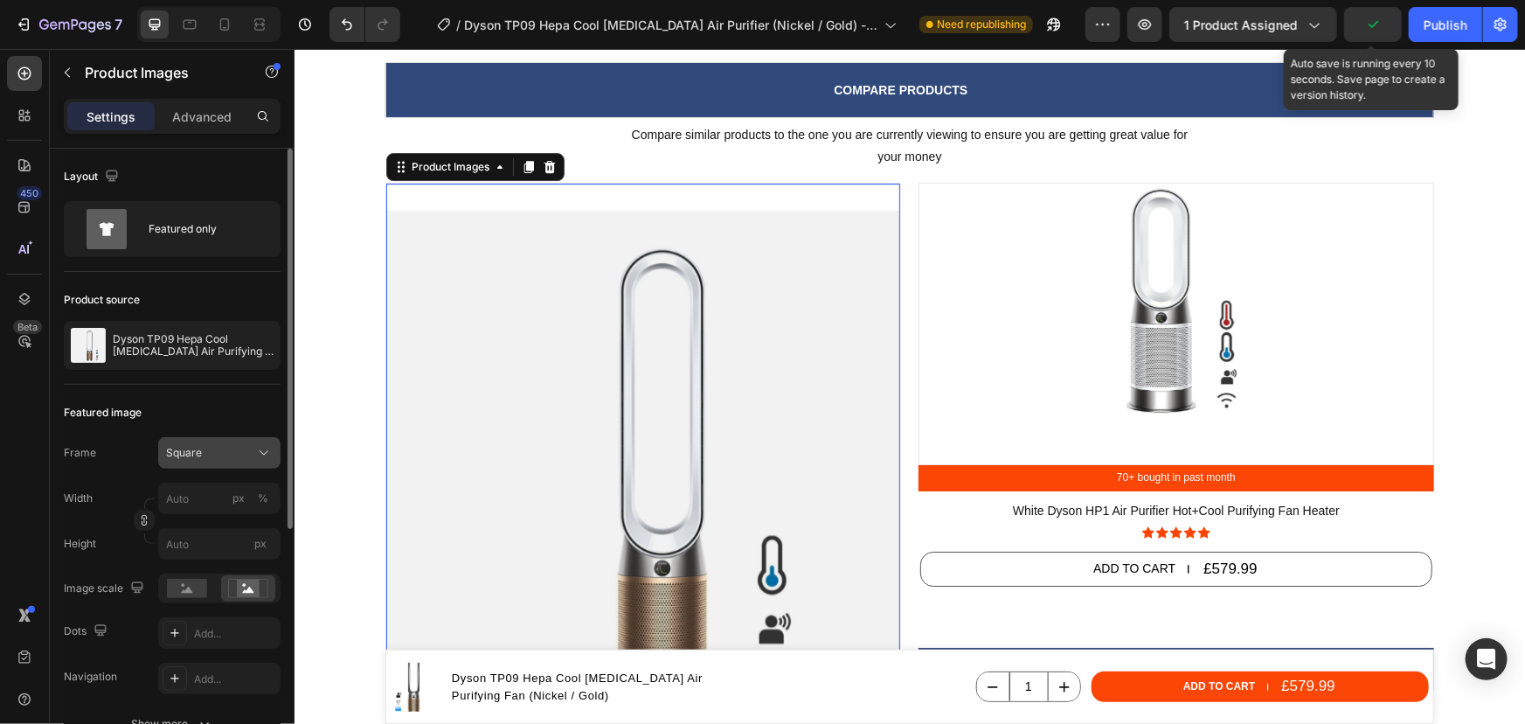
click at [219, 420] on div "Featured image" at bounding box center [172, 413] width 217 height 28
click at [204, 449] on div "Square" at bounding box center [209, 453] width 86 height 16
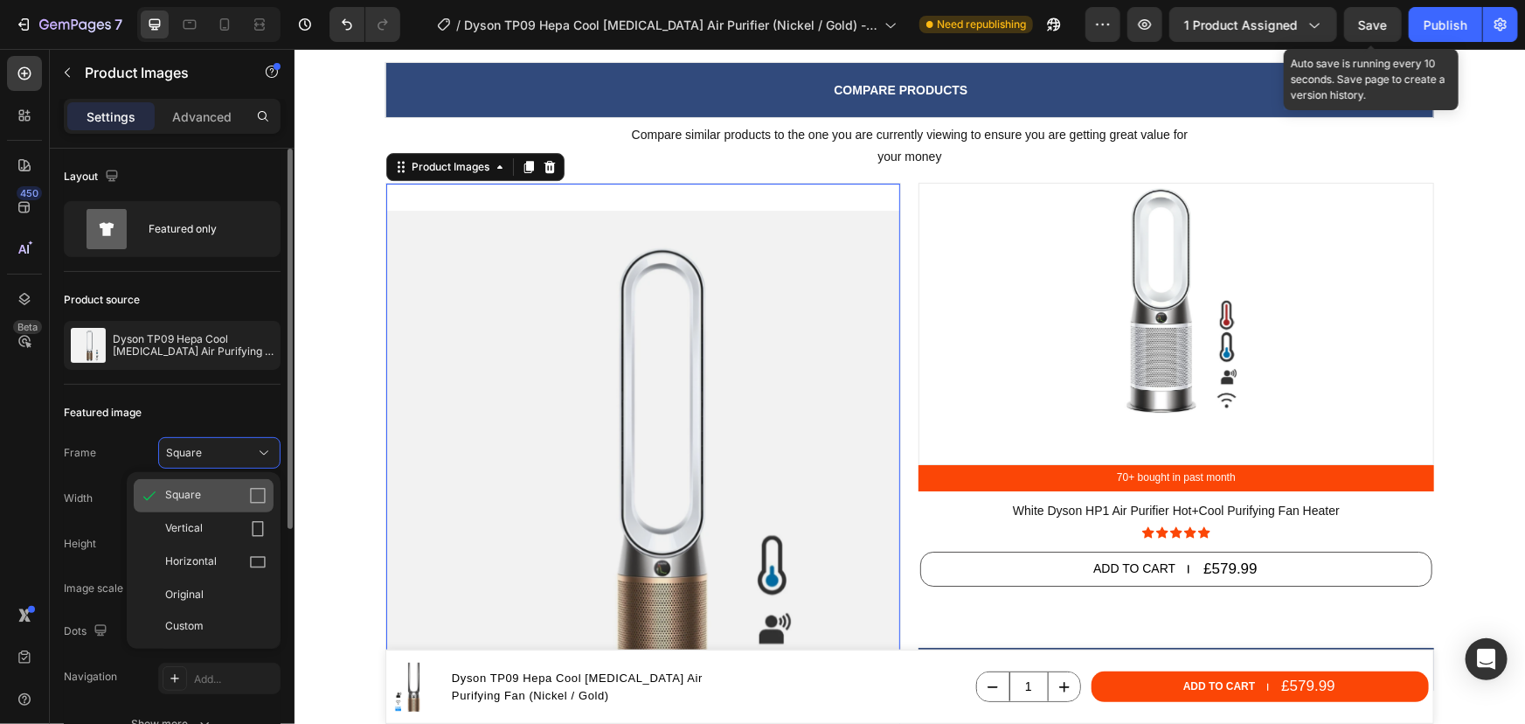
click at [191, 493] on span "Square" at bounding box center [183, 495] width 36 height 17
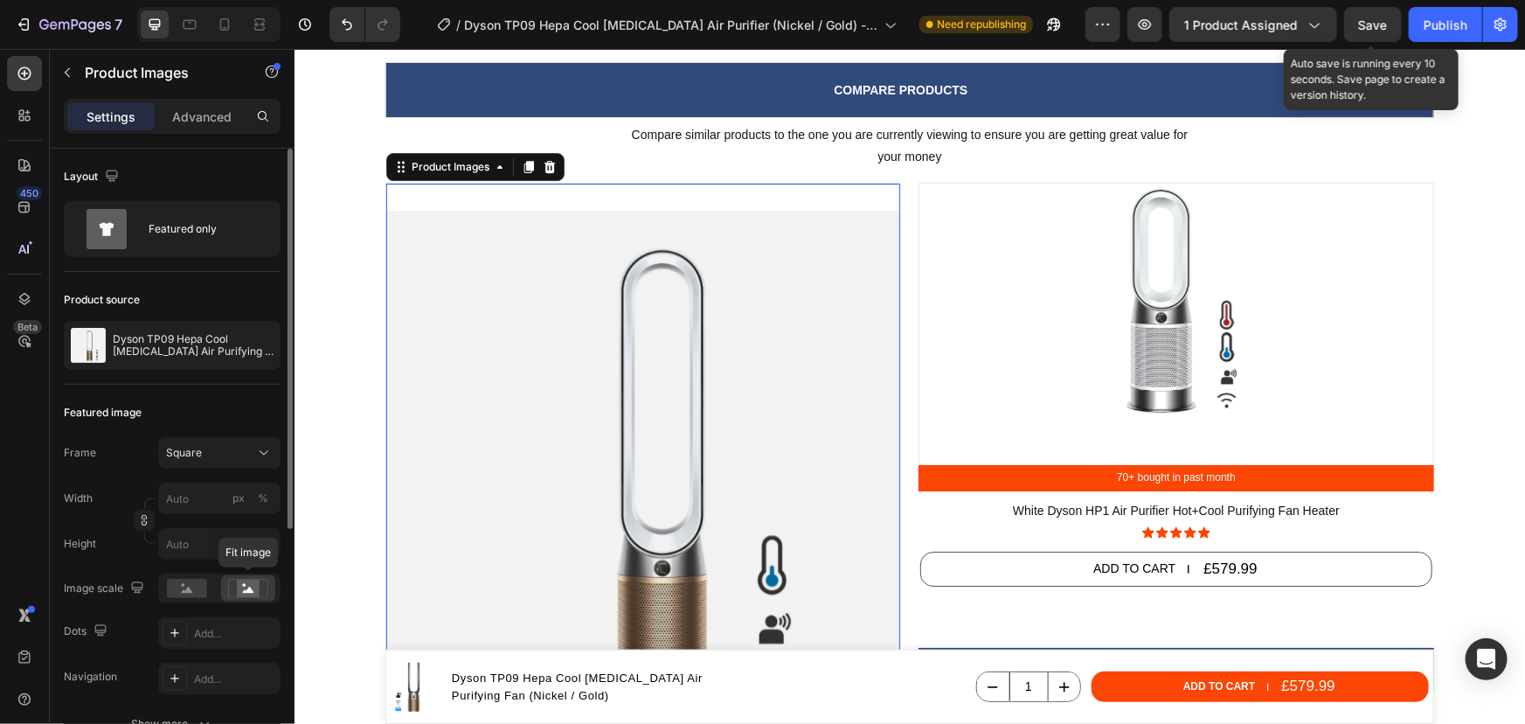
click at [245, 589] on rect at bounding box center [248, 587] width 23 height 17
click at [180, 585] on rect at bounding box center [187, 588] width 40 height 19
click at [230, 584] on icon at bounding box center [248, 588] width 40 height 19
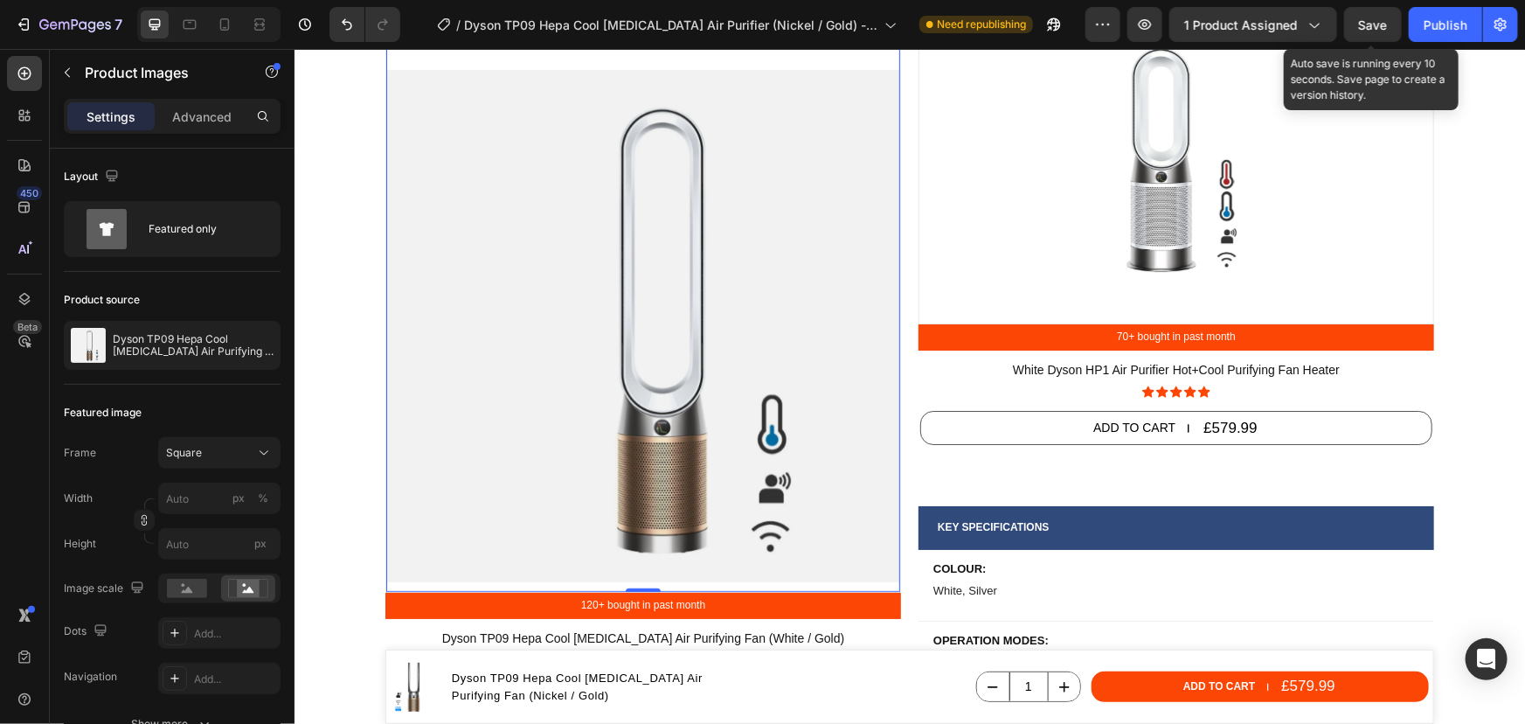
scroll to position [6674, 0]
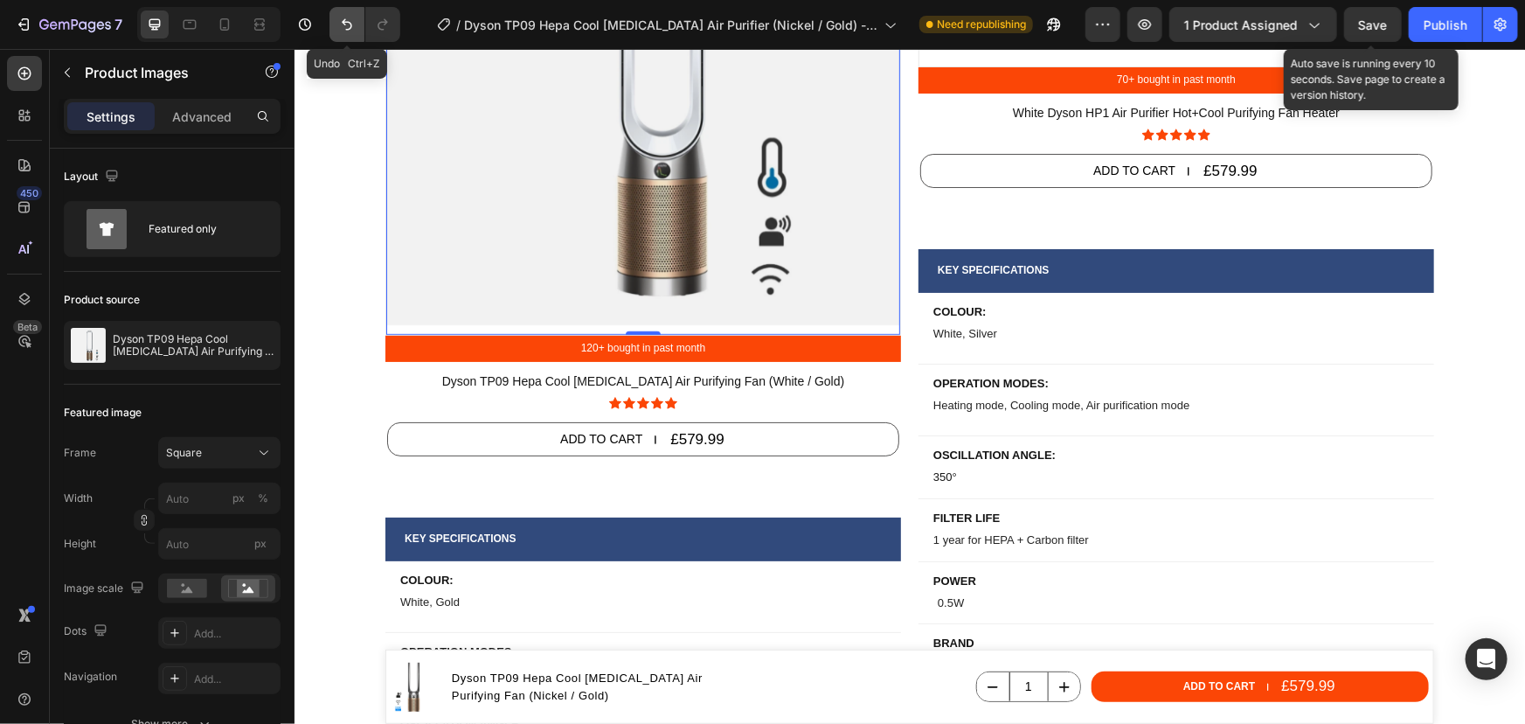
click at [336, 25] on button "Undo/Redo" at bounding box center [347, 24] width 35 height 35
click at [336, 26] on button "Undo/Redo" at bounding box center [347, 24] width 35 height 35
click at [339, 26] on icon "Undo/Redo" at bounding box center [346, 24] width 17 height 17
type input "281"
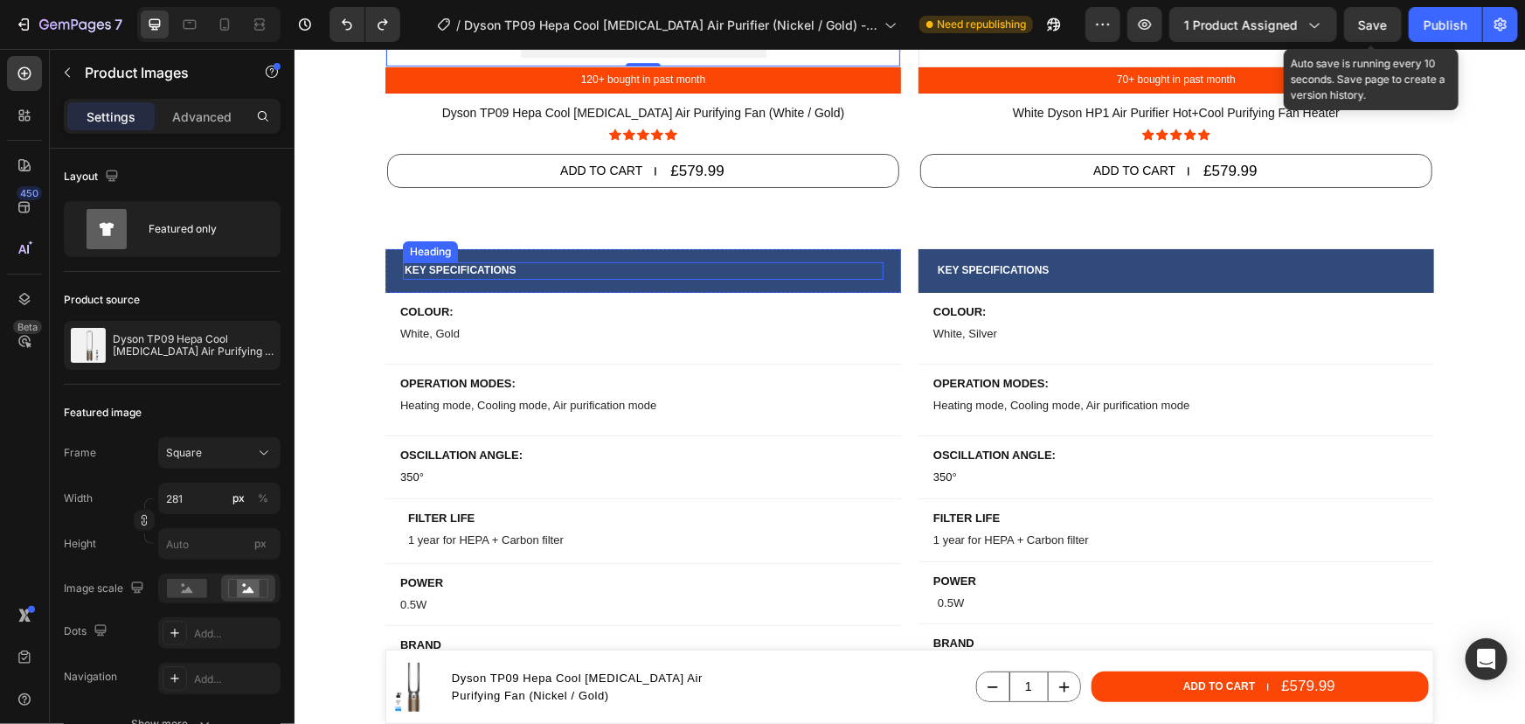
scroll to position [6356, 0]
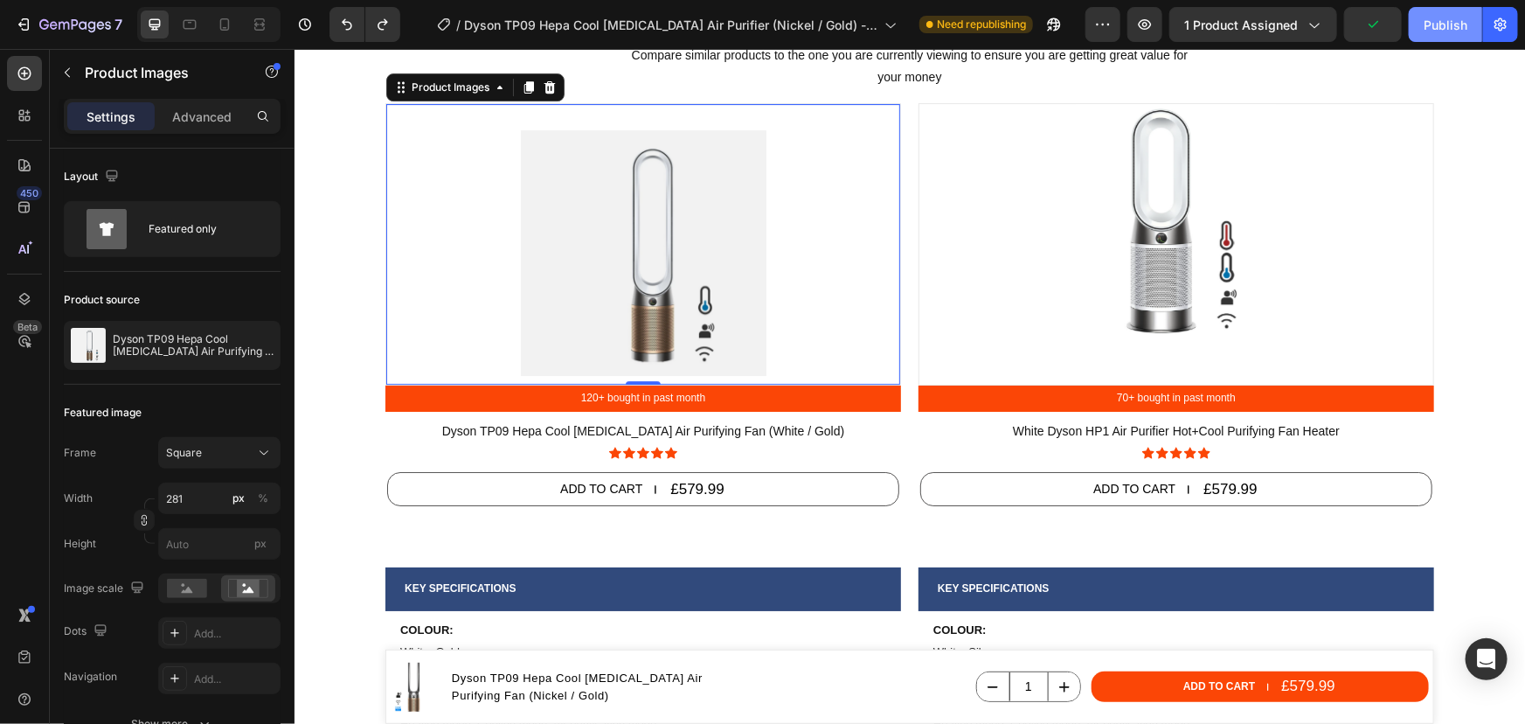
click at [1435, 27] on div "Publish" at bounding box center [1446, 25] width 44 height 18
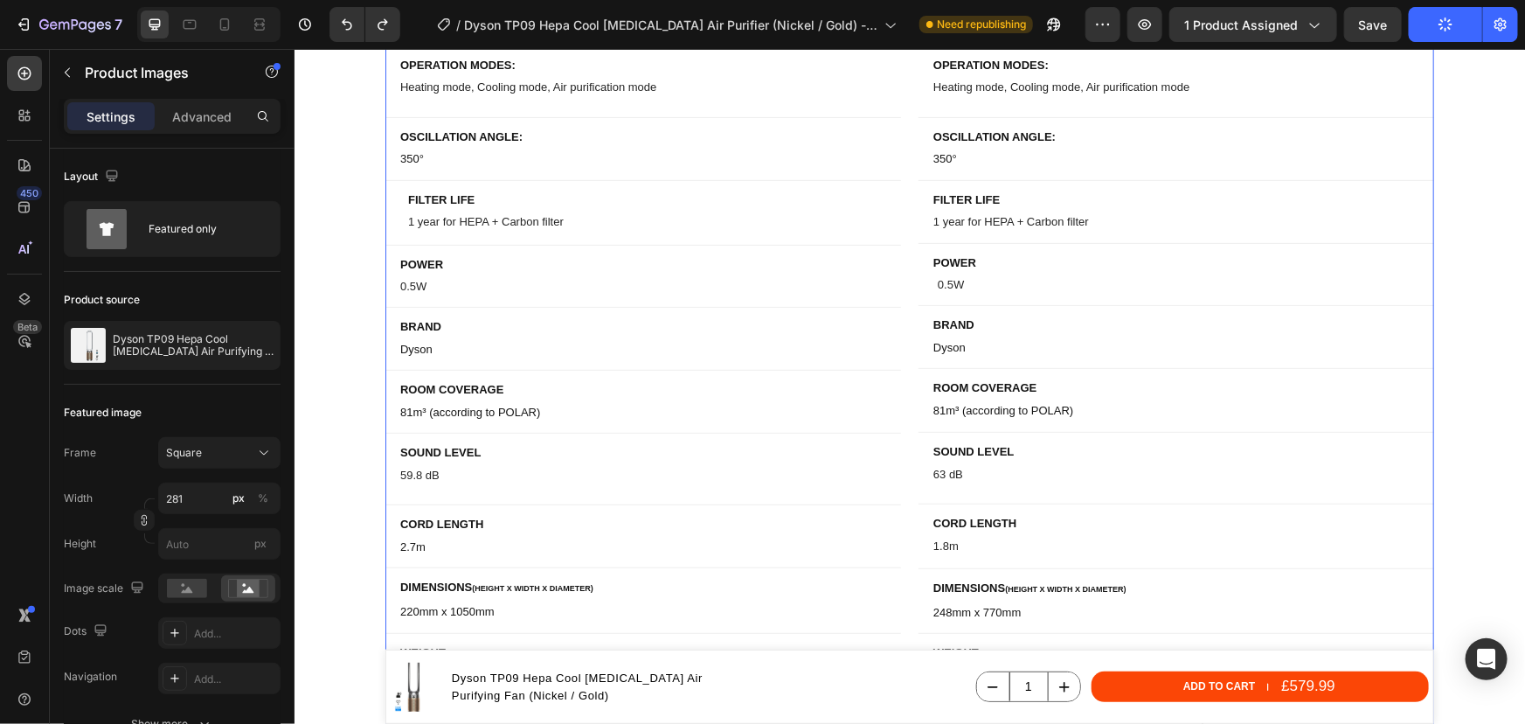
scroll to position [6674, 0]
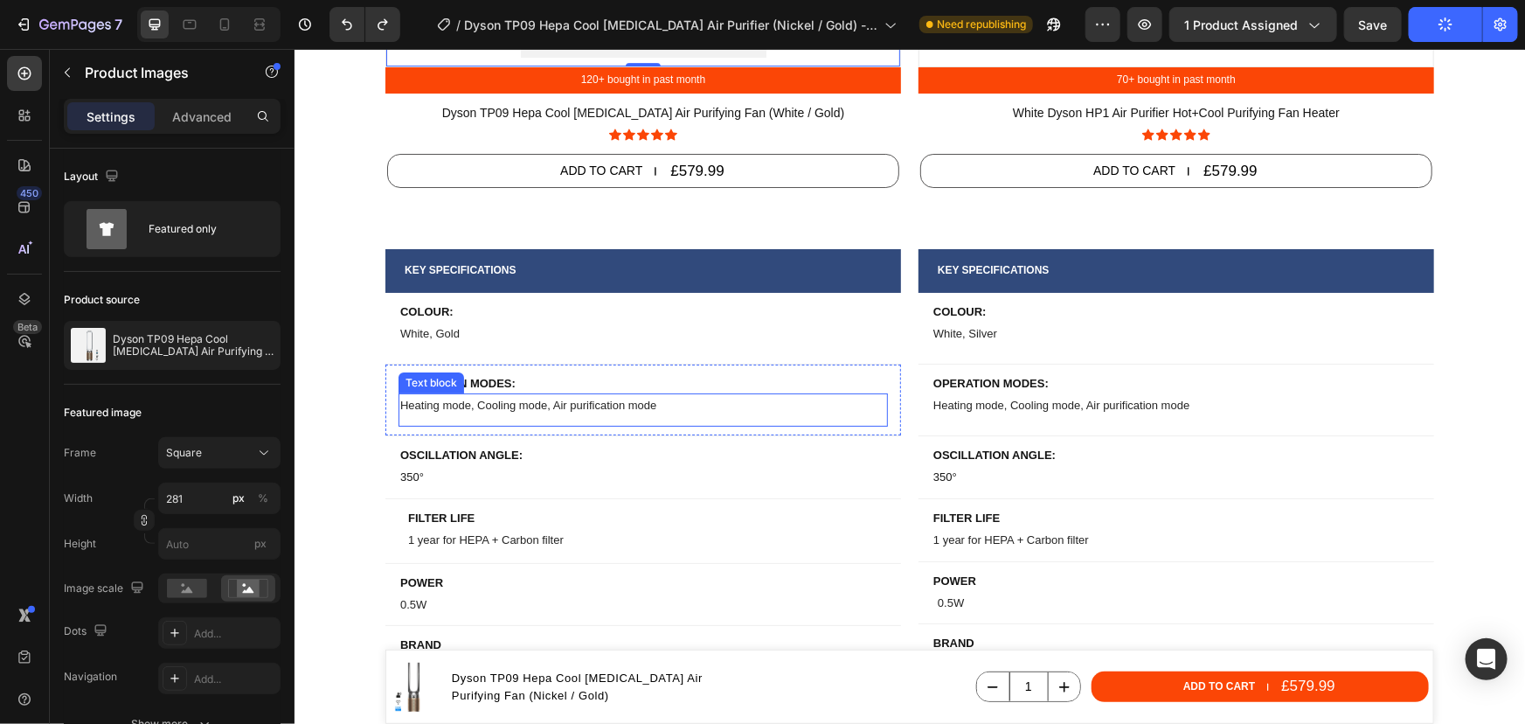
click at [554, 406] on p "Heating mode, Cooling mode, Air purification mode" at bounding box center [642, 404] width 486 height 20
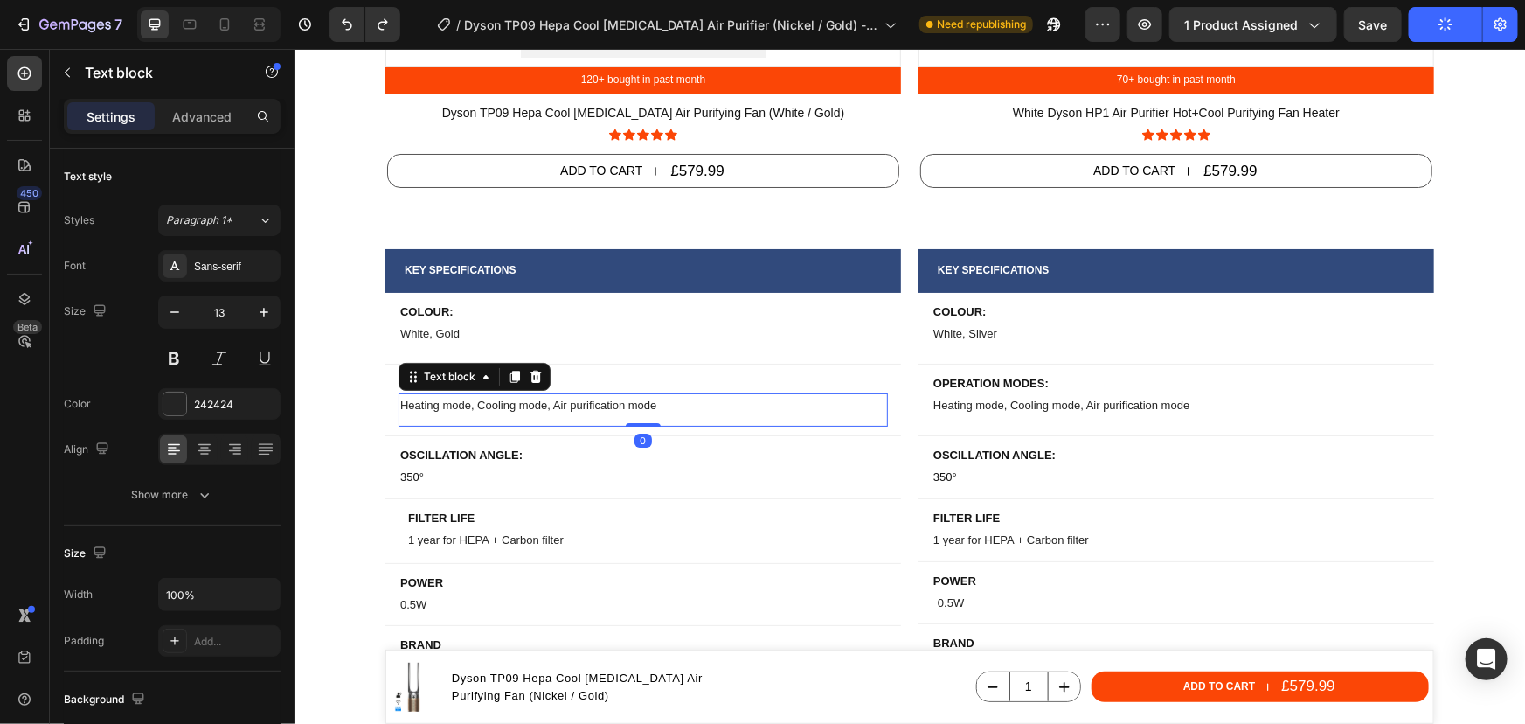
click at [553, 406] on p "Heating mode, Cooling mode, Air purification mode" at bounding box center [642, 404] width 486 height 20
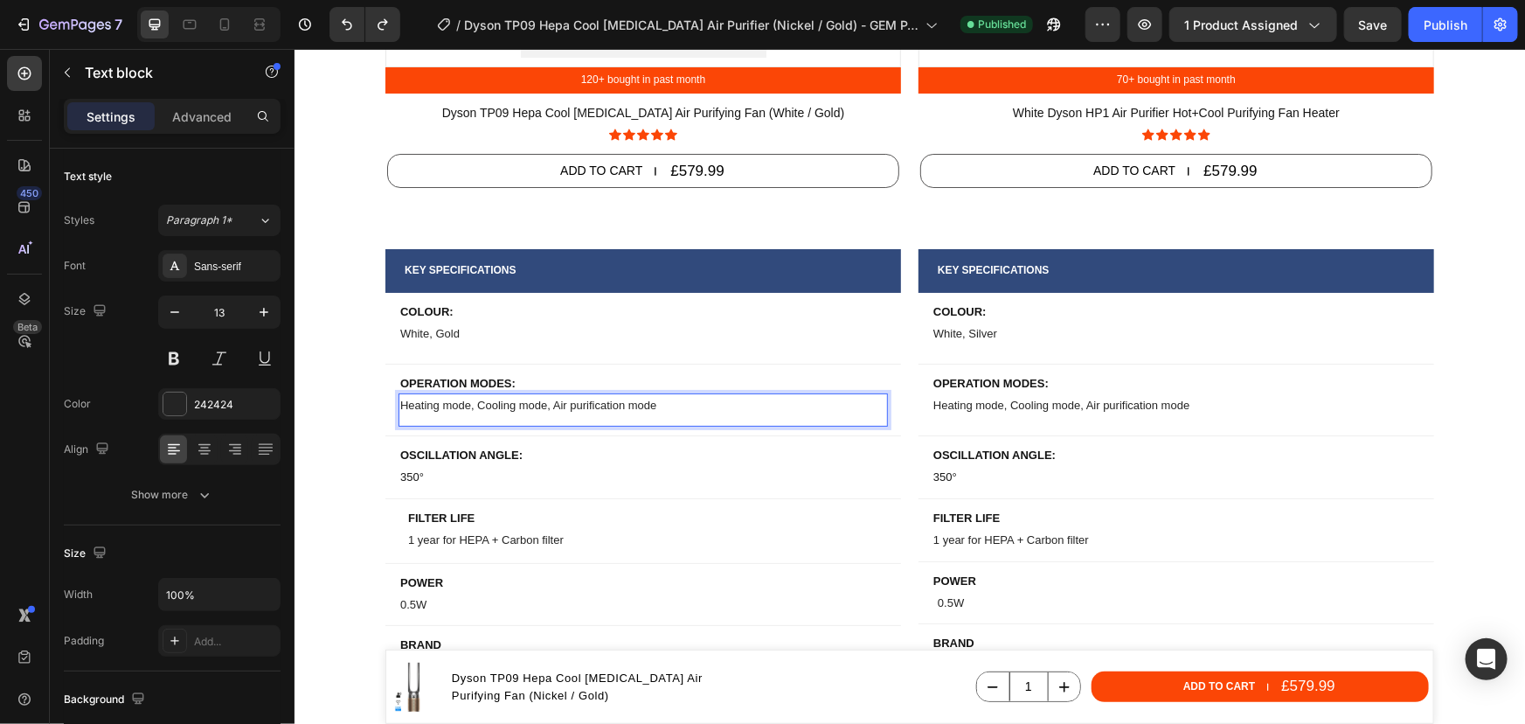
click at [573, 406] on p "Heating mode, Cooling mode, Air purification mode" at bounding box center [642, 404] width 486 height 20
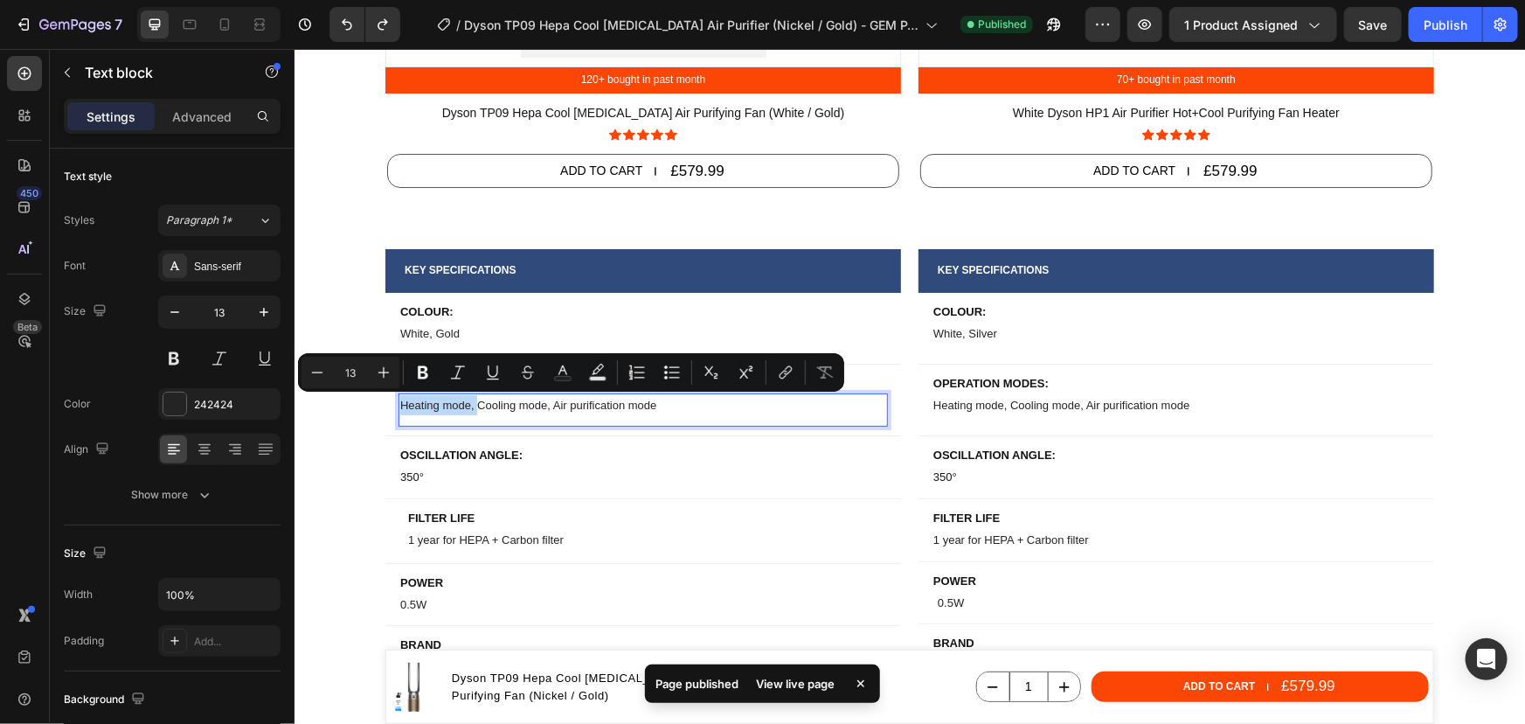
drag, startPoint x: 469, startPoint y: 406, endPoint x: 397, endPoint y: 406, distance: 72.5
click at [399, 406] on p "Heating mode, Cooling mode, Air purification mode" at bounding box center [642, 404] width 486 height 20
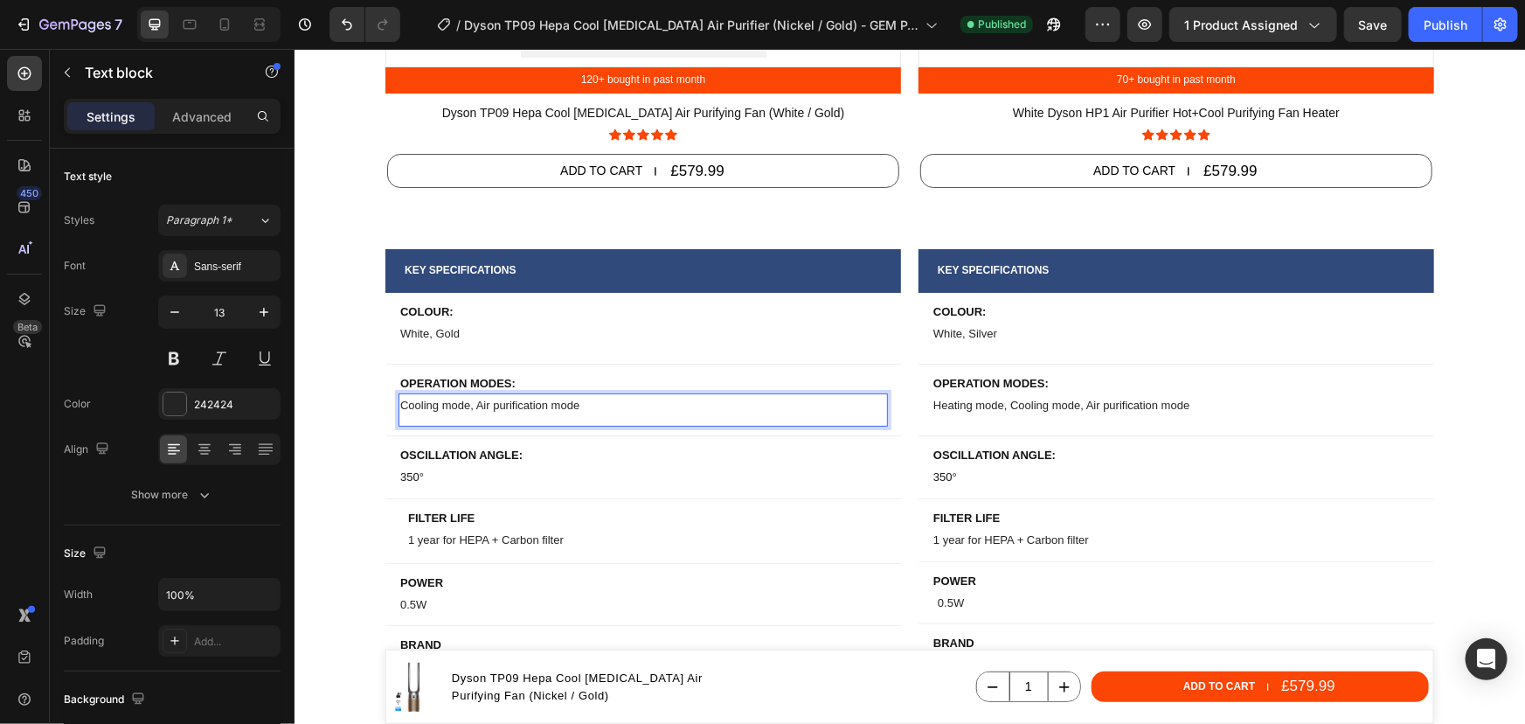
click at [583, 411] on p "Cooling mode, Air purification mode" at bounding box center [642, 404] width 486 height 20
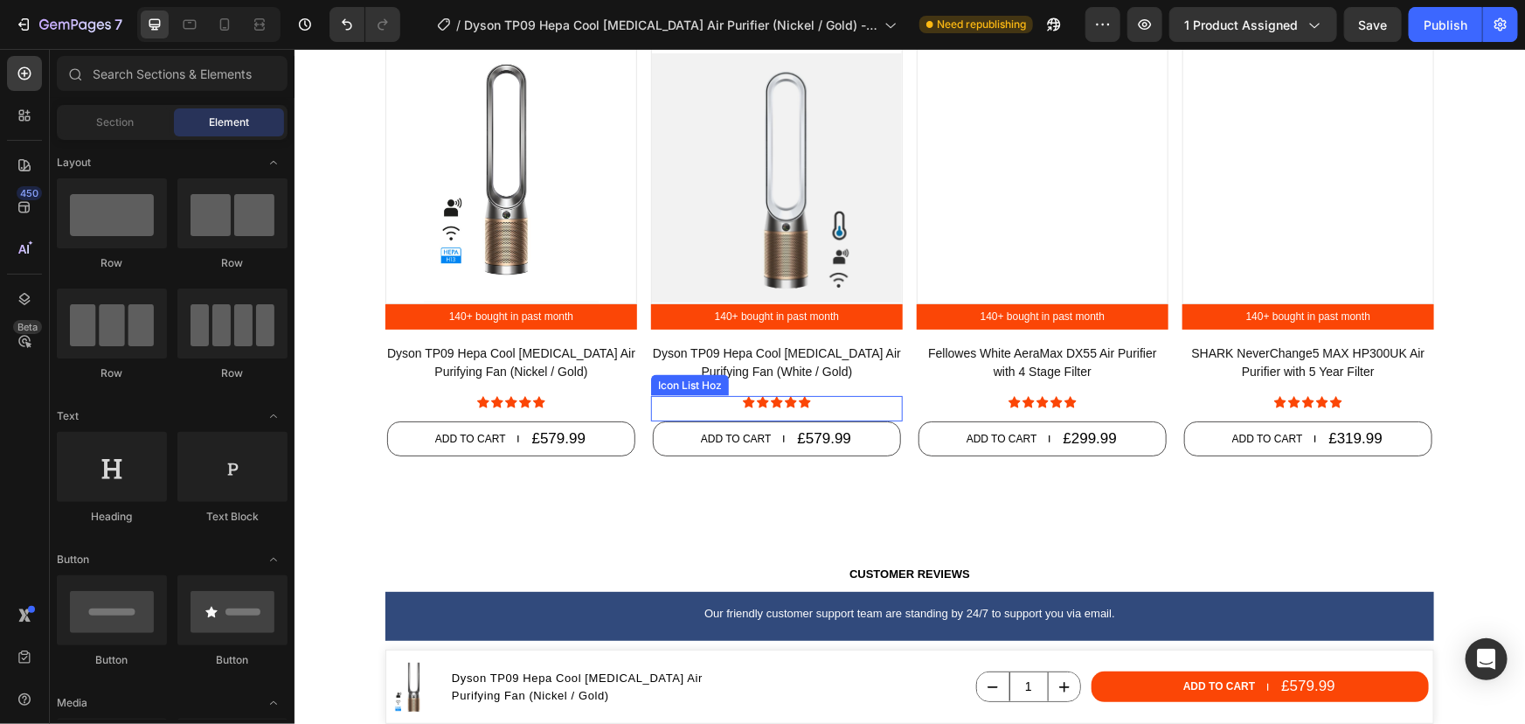
scroll to position [7787, 0]
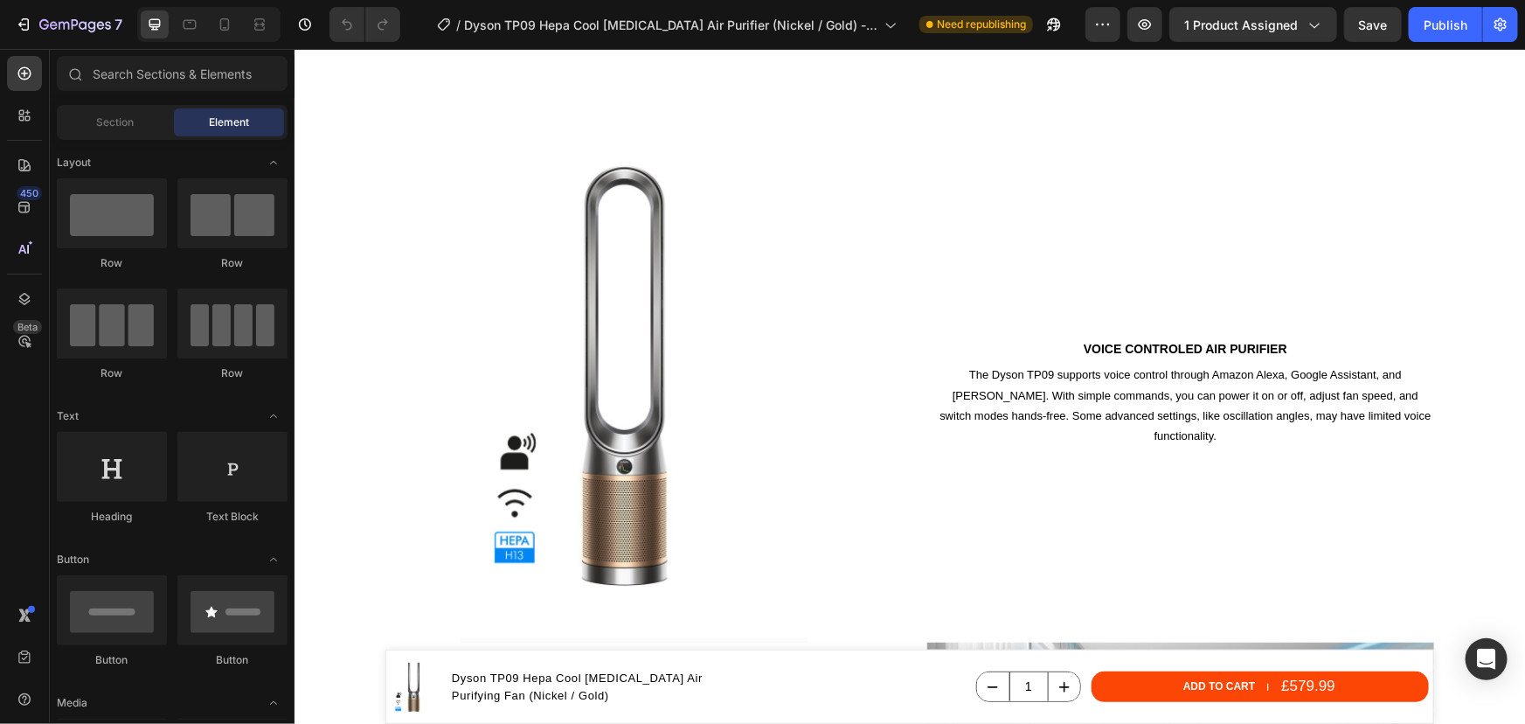
scroll to position [3893, 0]
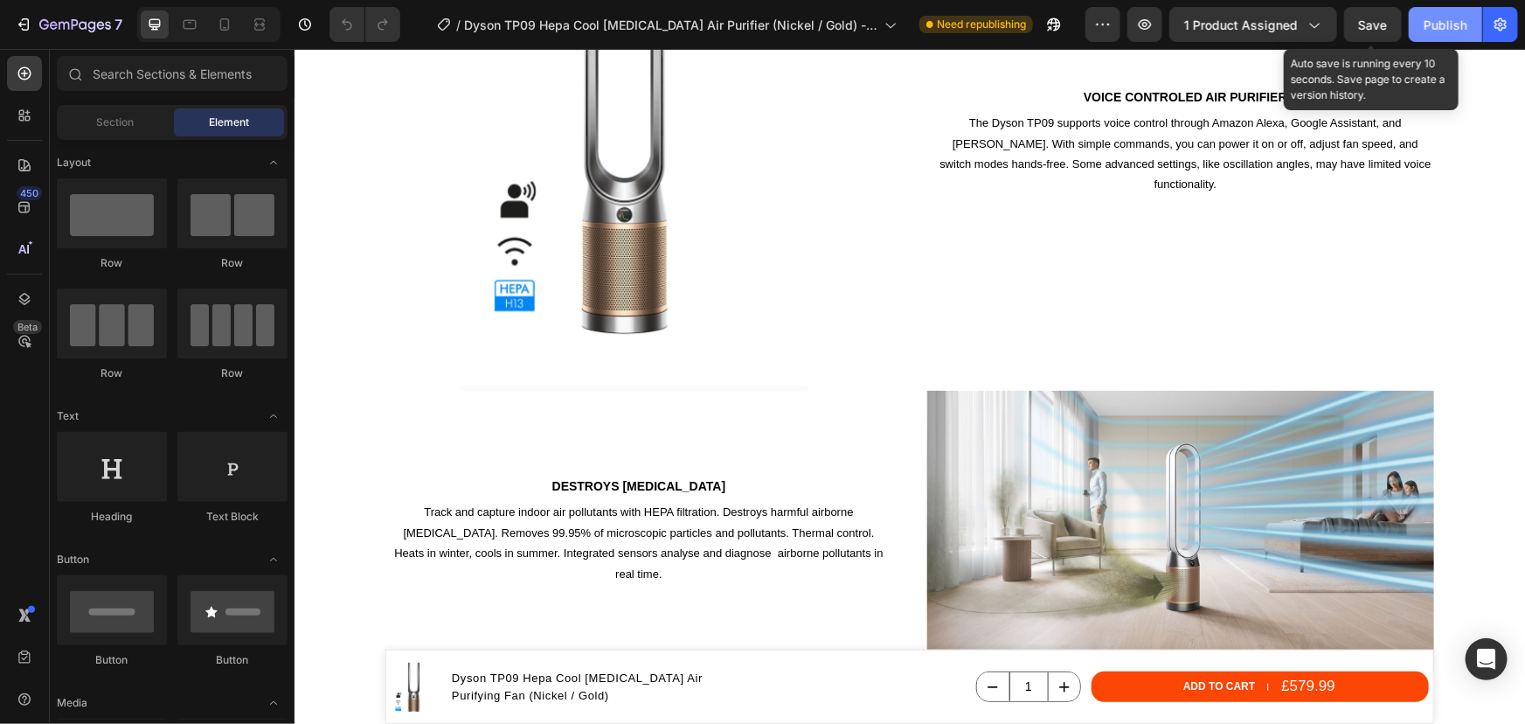
drag, startPoint x: 1383, startPoint y: 23, endPoint x: 1411, endPoint y: 21, distance: 28.0
click at [1383, 23] on span "Save" at bounding box center [1373, 24] width 29 height 15
click at [1415, 19] on button "Publish" at bounding box center [1445, 24] width 73 height 35
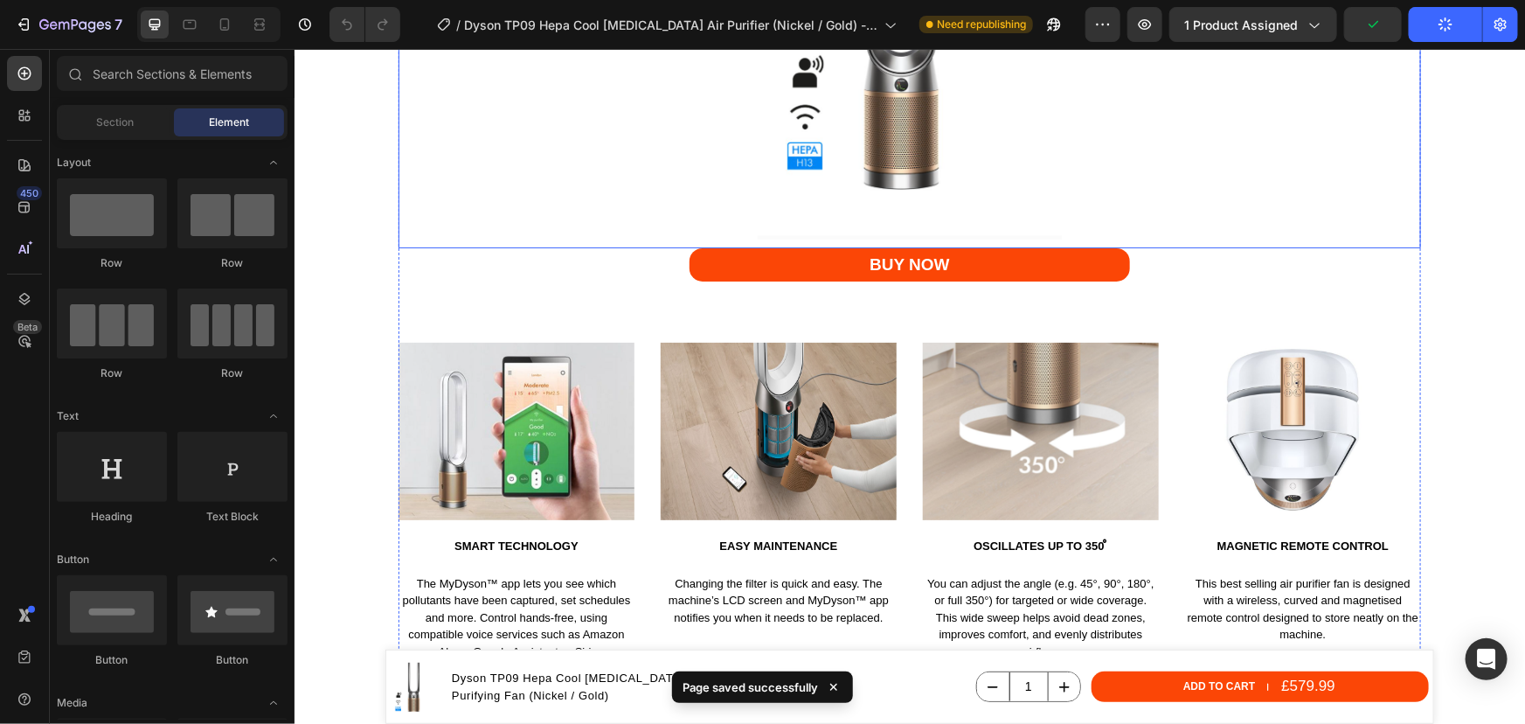
scroll to position [4847, 0]
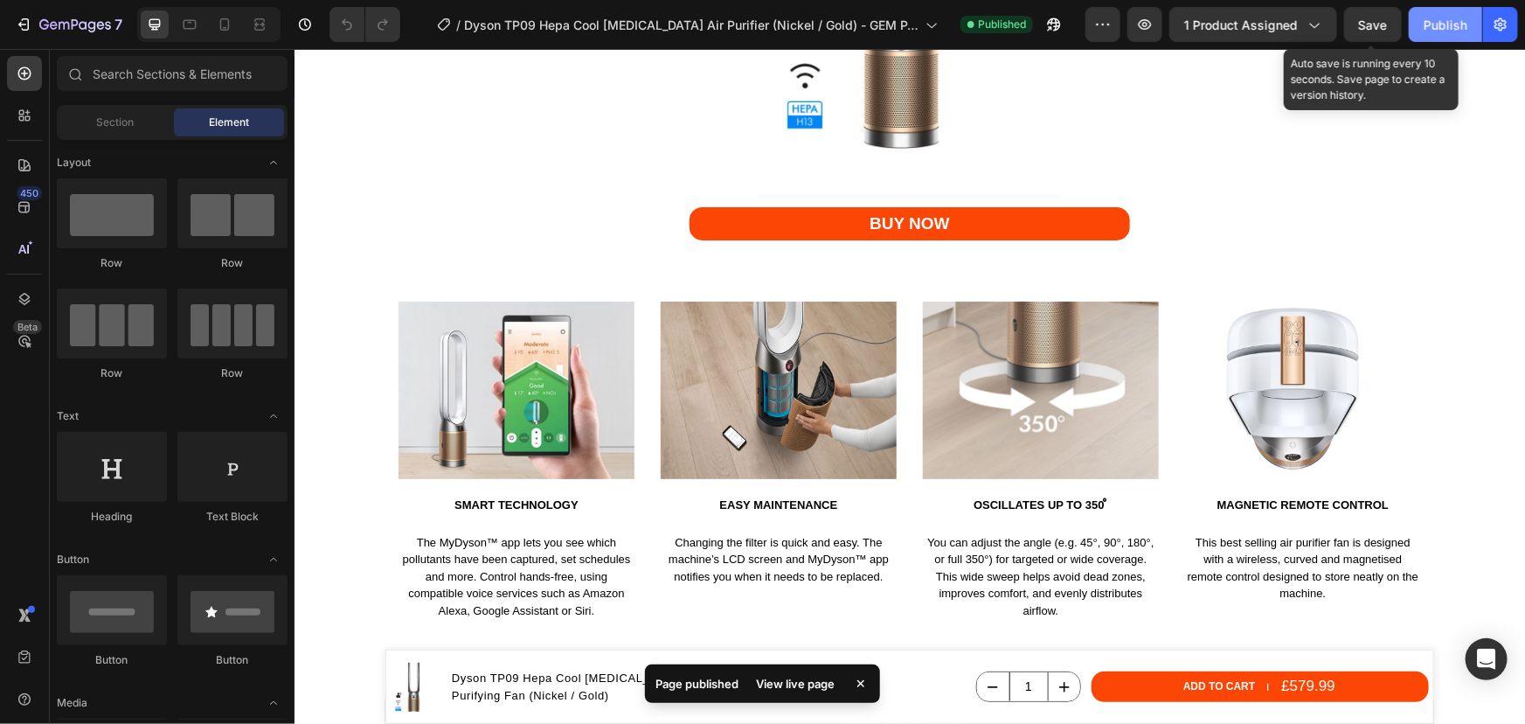
drag, startPoint x: 1384, startPoint y: 24, endPoint x: 1442, endPoint y: 30, distance: 58.8
click at [1387, 26] on span "Save" at bounding box center [1373, 24] width 29 height 15
click at [1446, 30] on div "Publish" at bounding box center [1446, 25] width 44 height 18
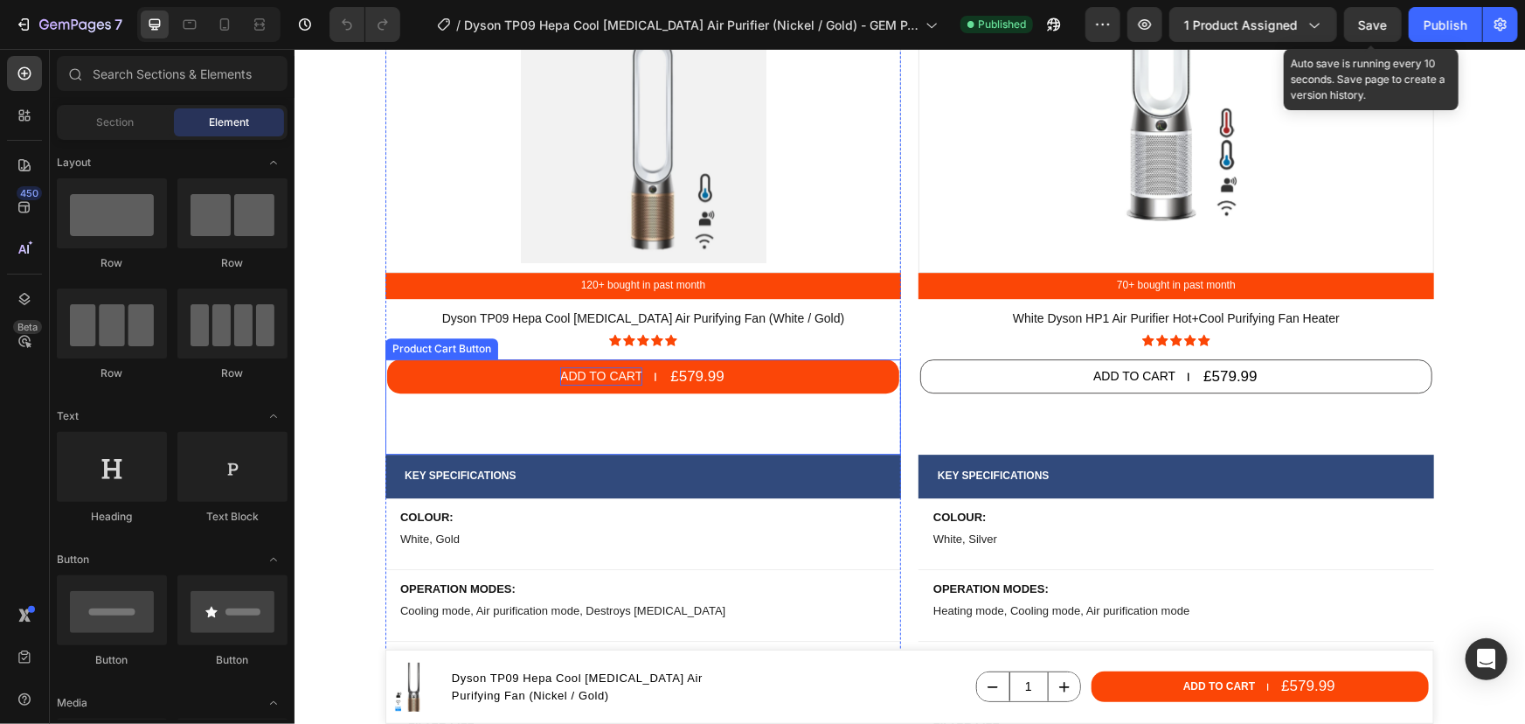
scroll to position [6118, 0]
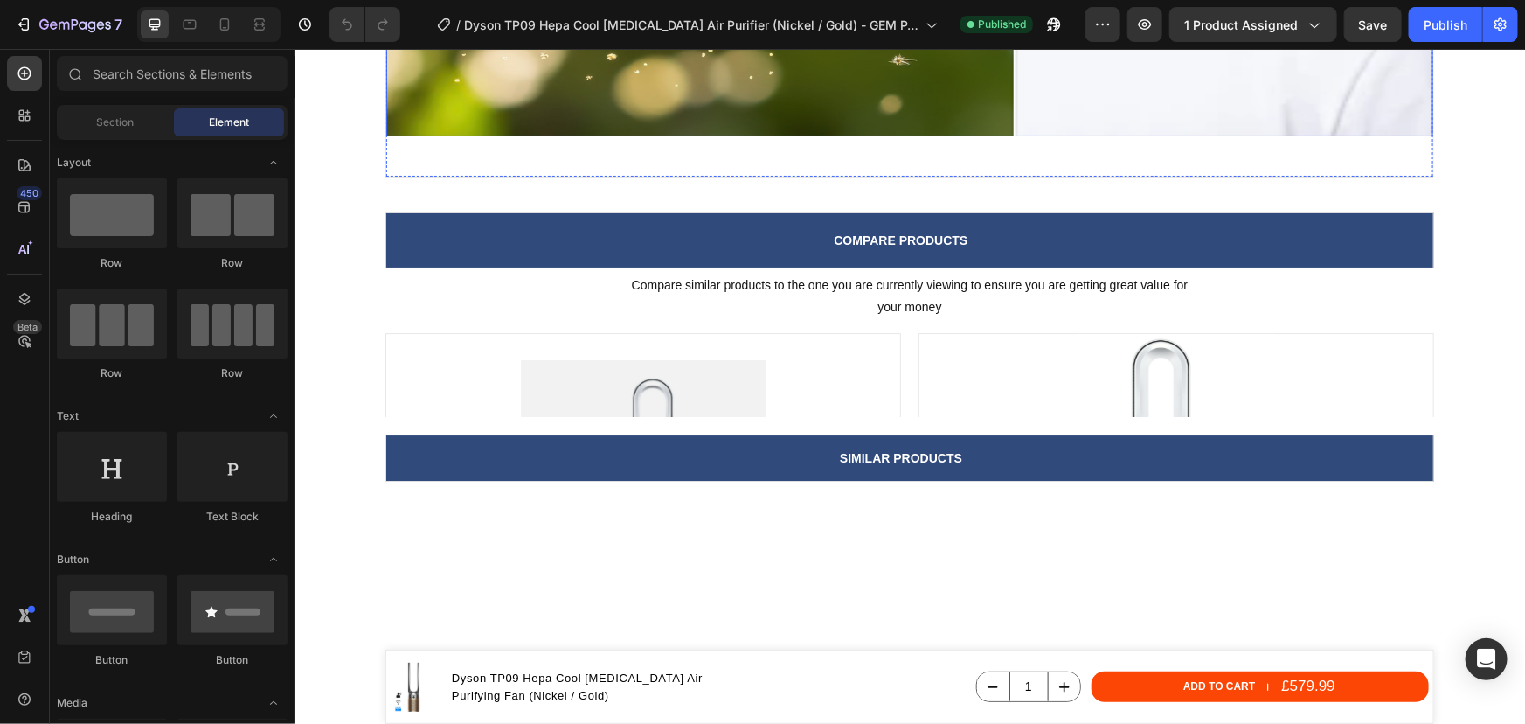
scroll to position [5880, 0]
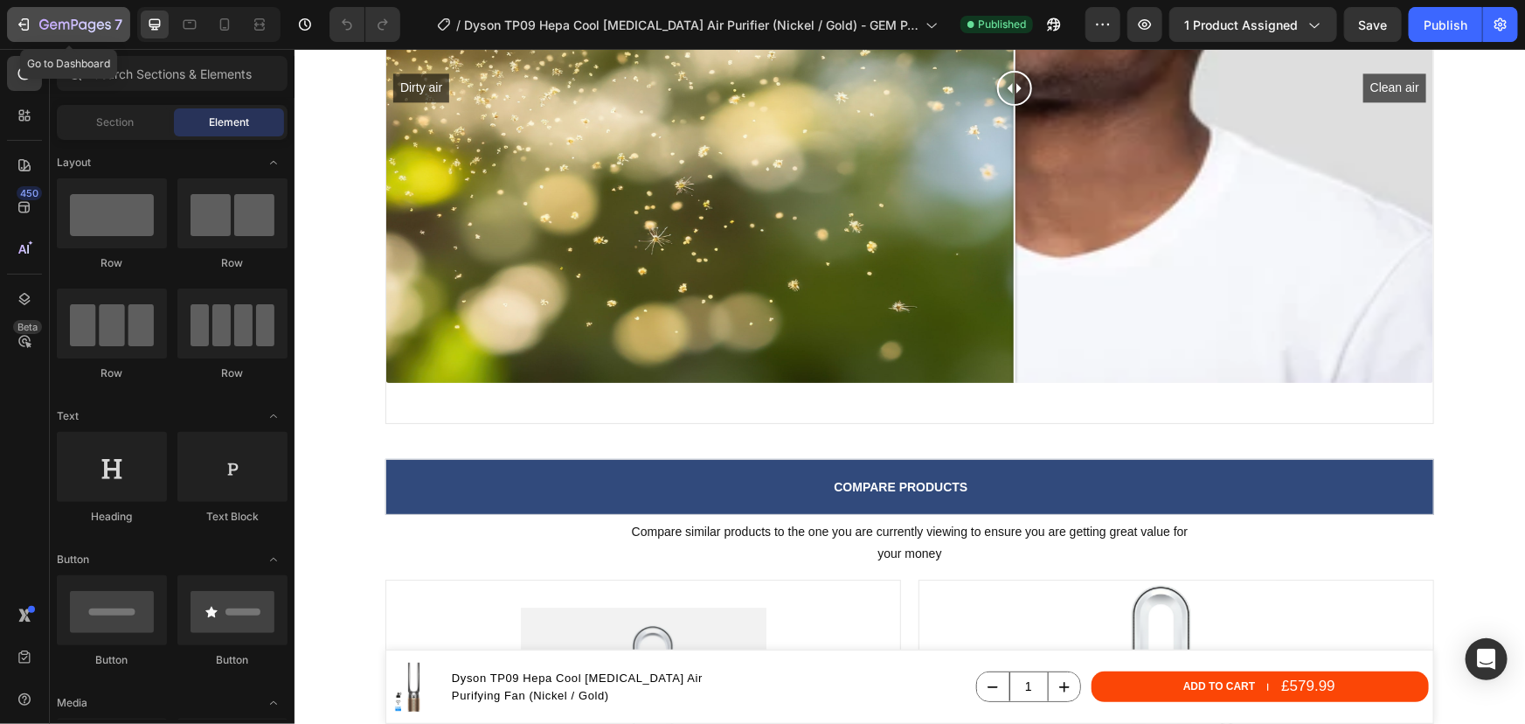
click at [21, 17] on icon "button" at bounding box center [23, 24] width 17 height 17
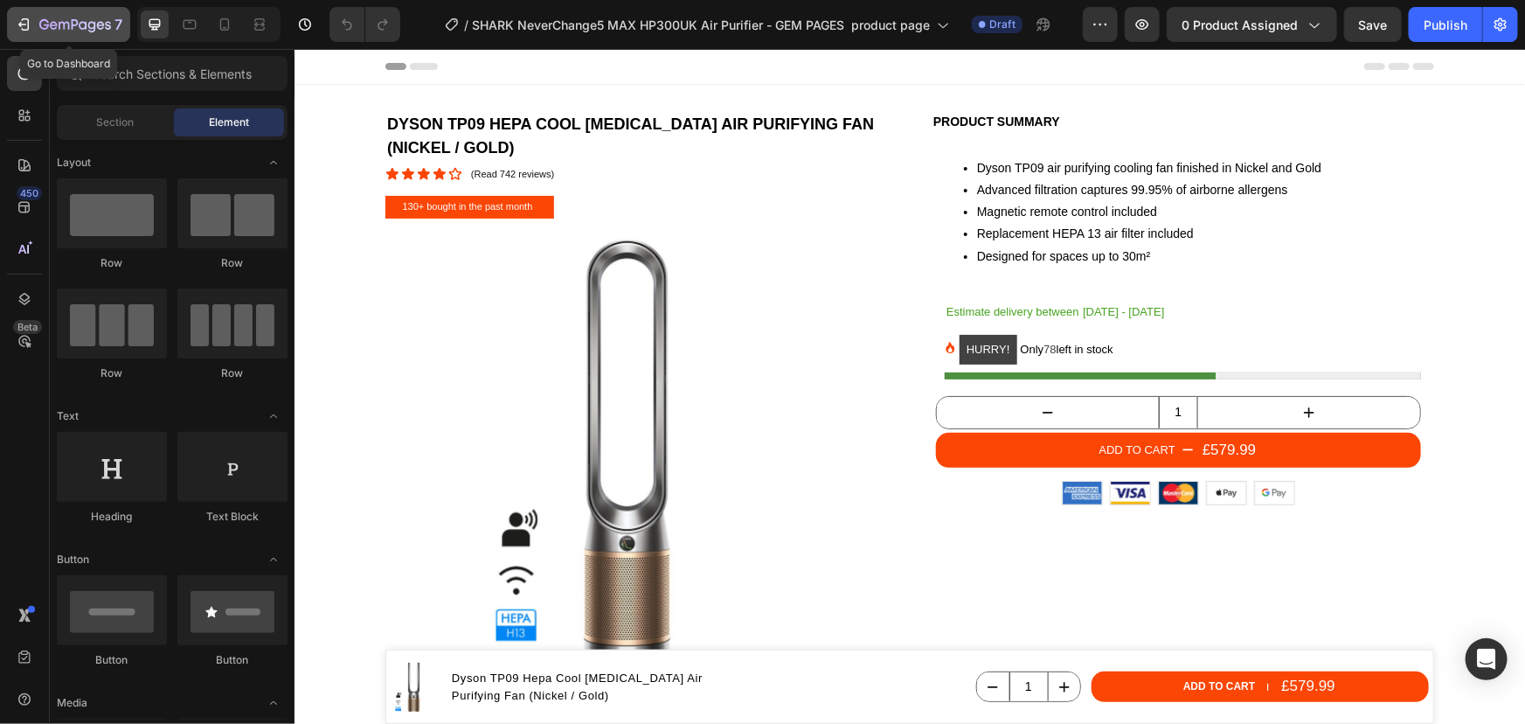
click at [66, 31] on icon "button" at bounding box center [75, 25] width 72 height 15
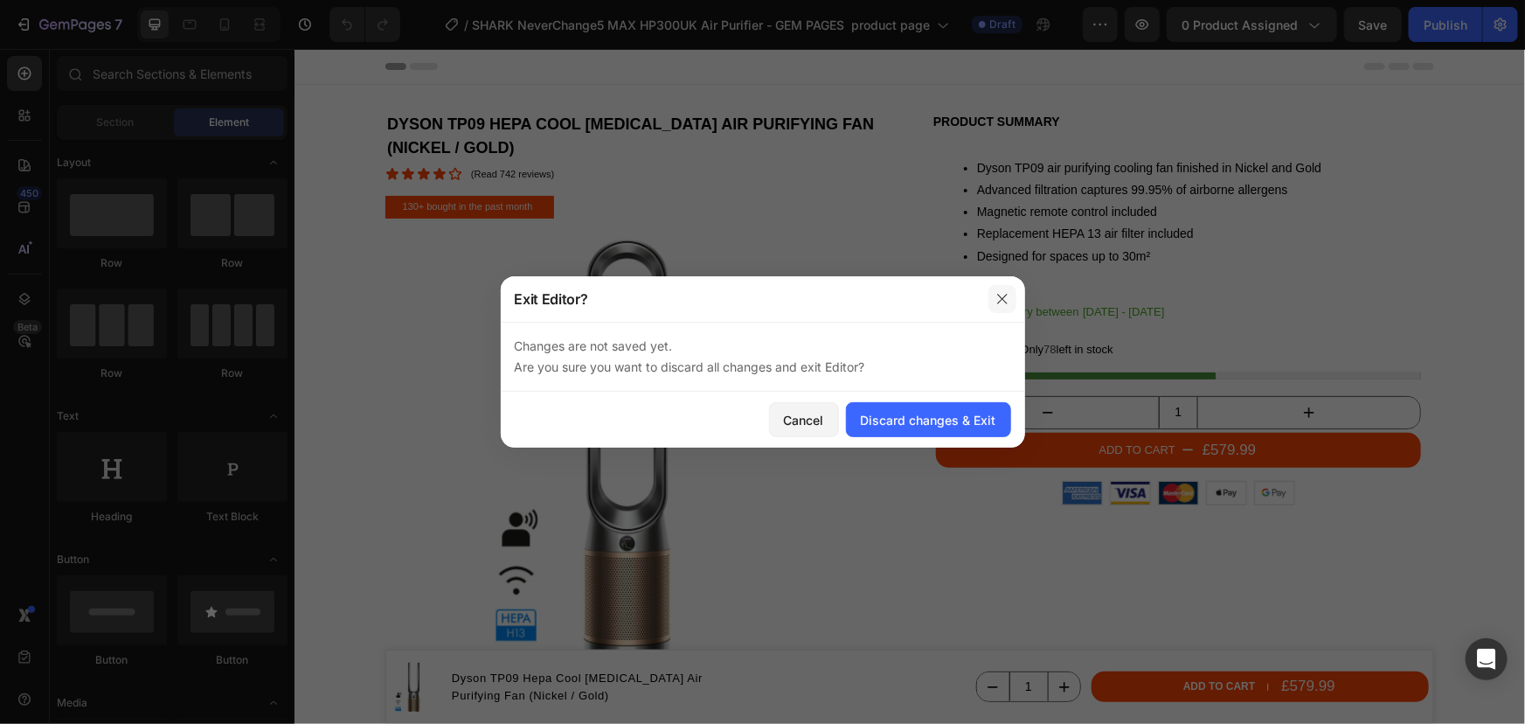
click at [1002, 301] on icon "button" at bounding box center [1003, 299] width 14 height 14
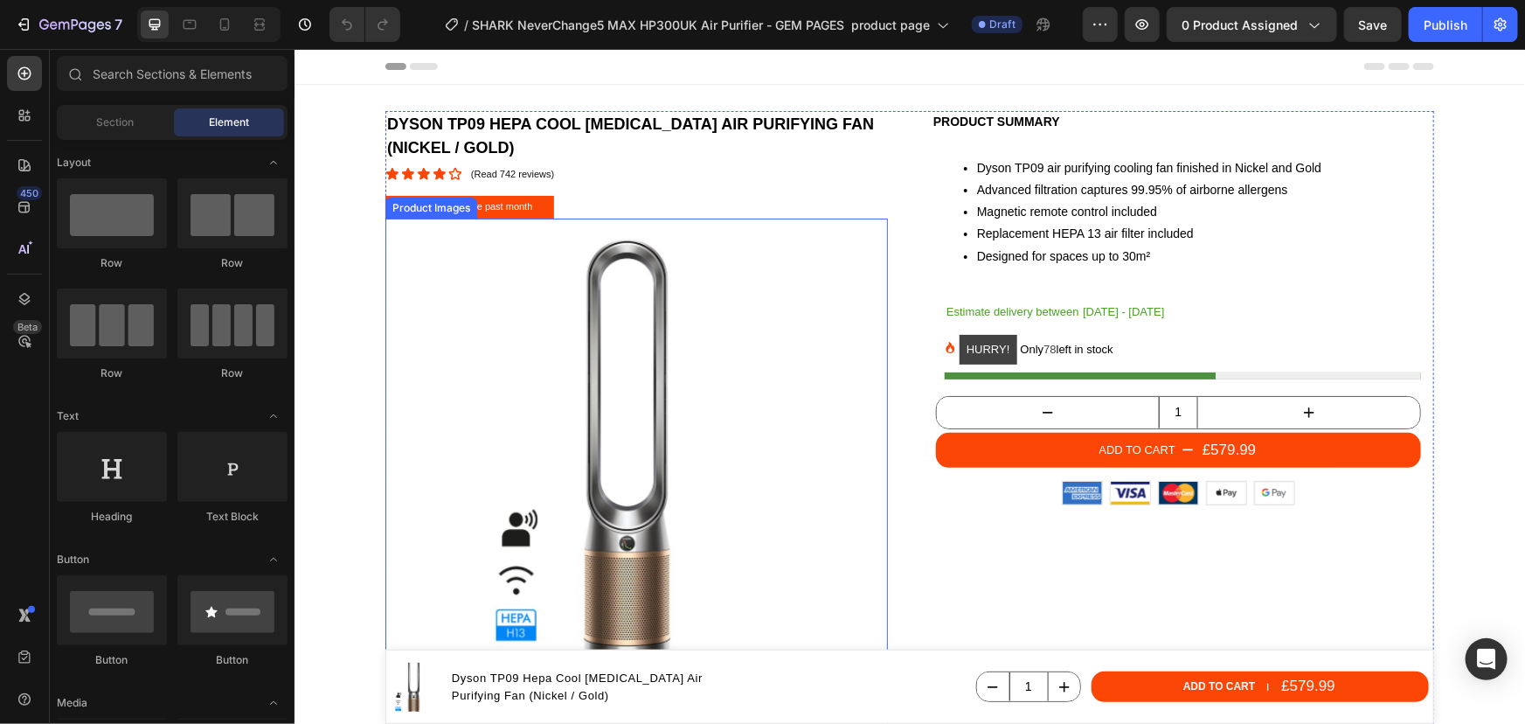
click at [520, 436] on img at bounding box center [636, 469] width 503 height 503
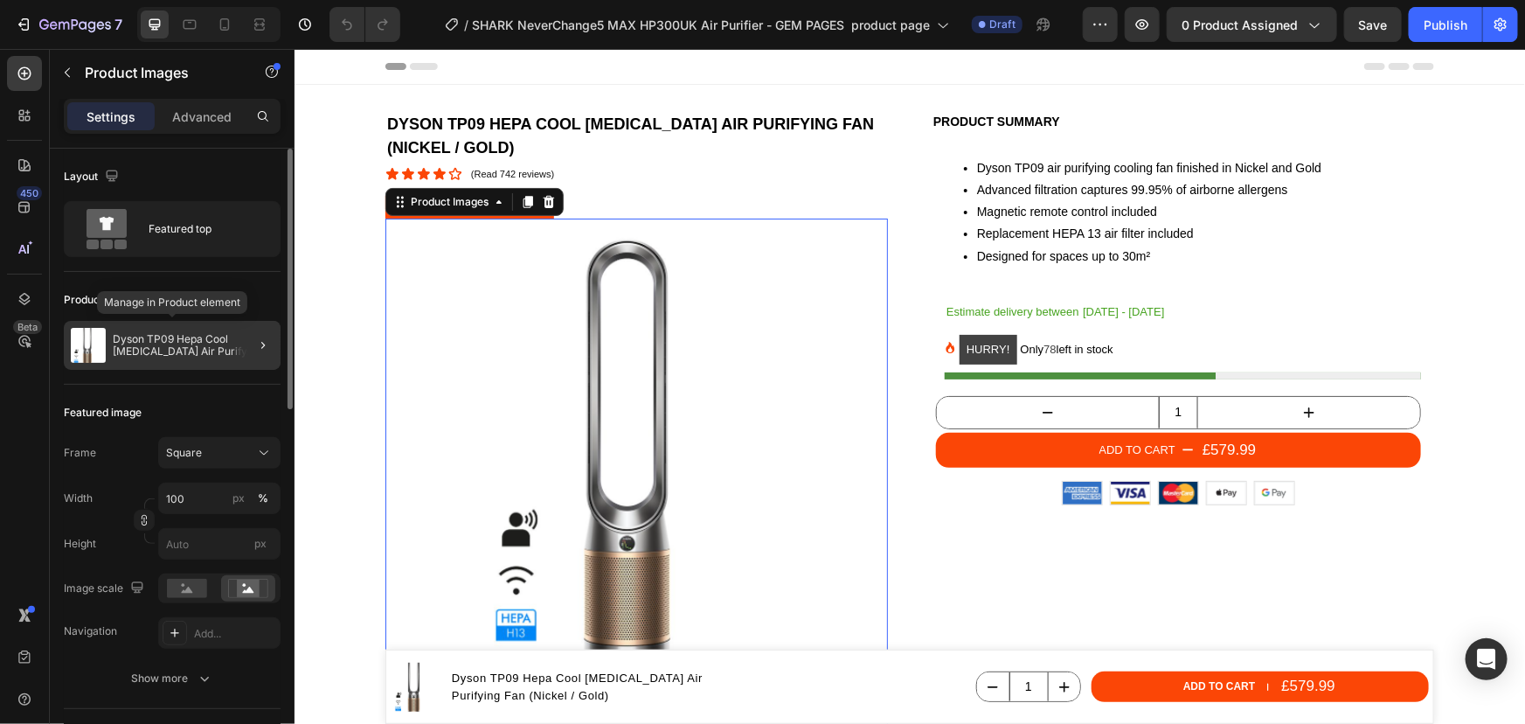
click at [156, 345] on p "Dyson TP09 Hepa Cool [MEDICAL_DATA] Air Purifying Fan (Nickel / Gold)" at bounding box center [193, 345] width 161 height 24
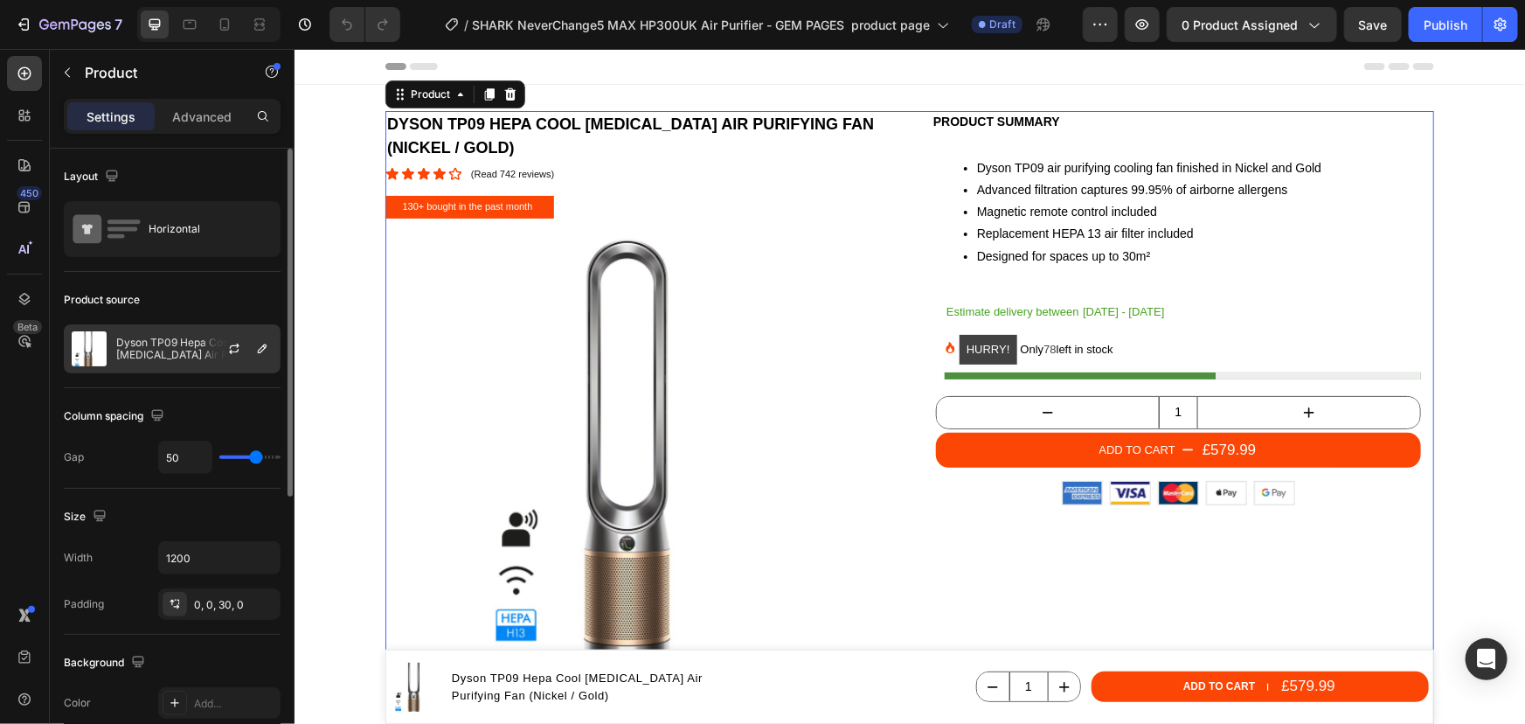
click at [203, 342] on div at bounding box center [241, 348] width 77 height 47
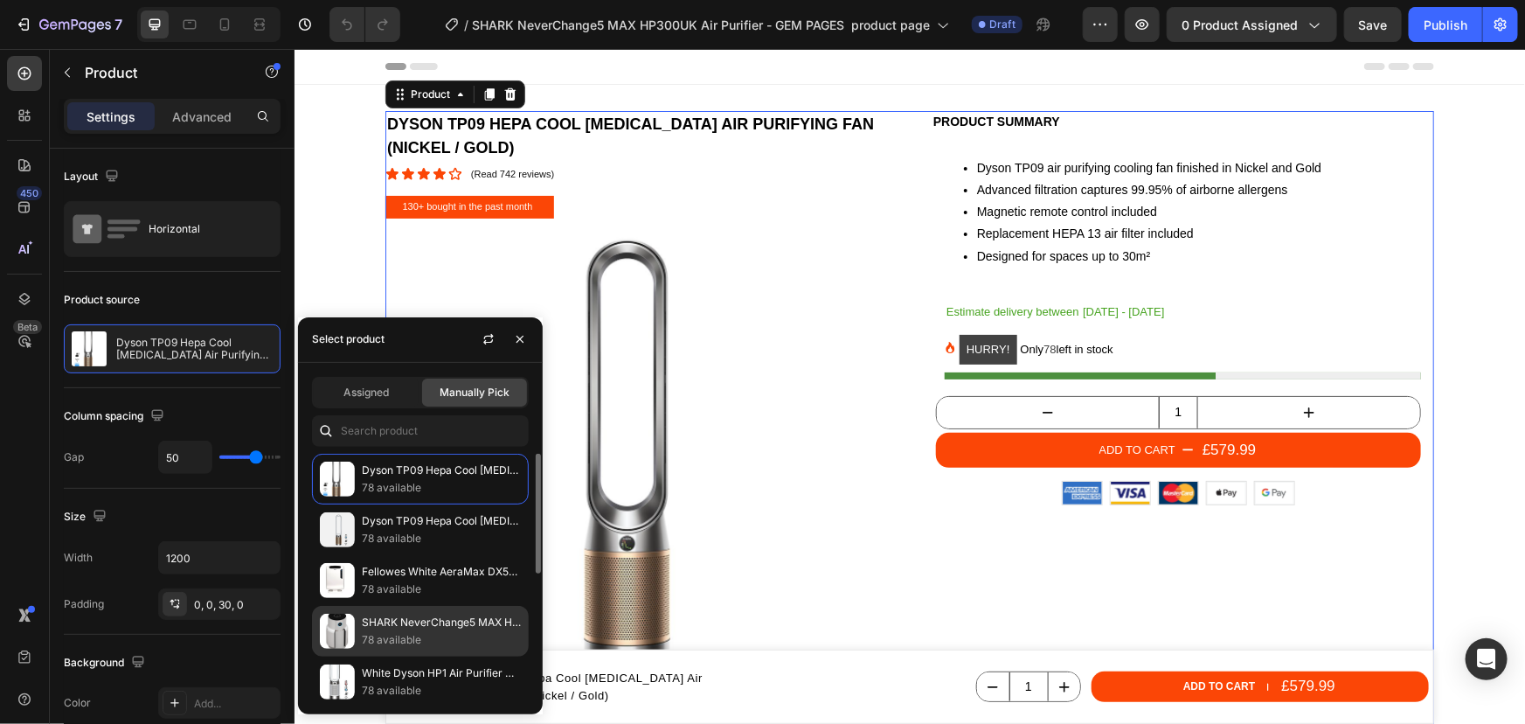
click at [425, 631] on p "78 available" at bounding box center [441, 639] width 159 height 17
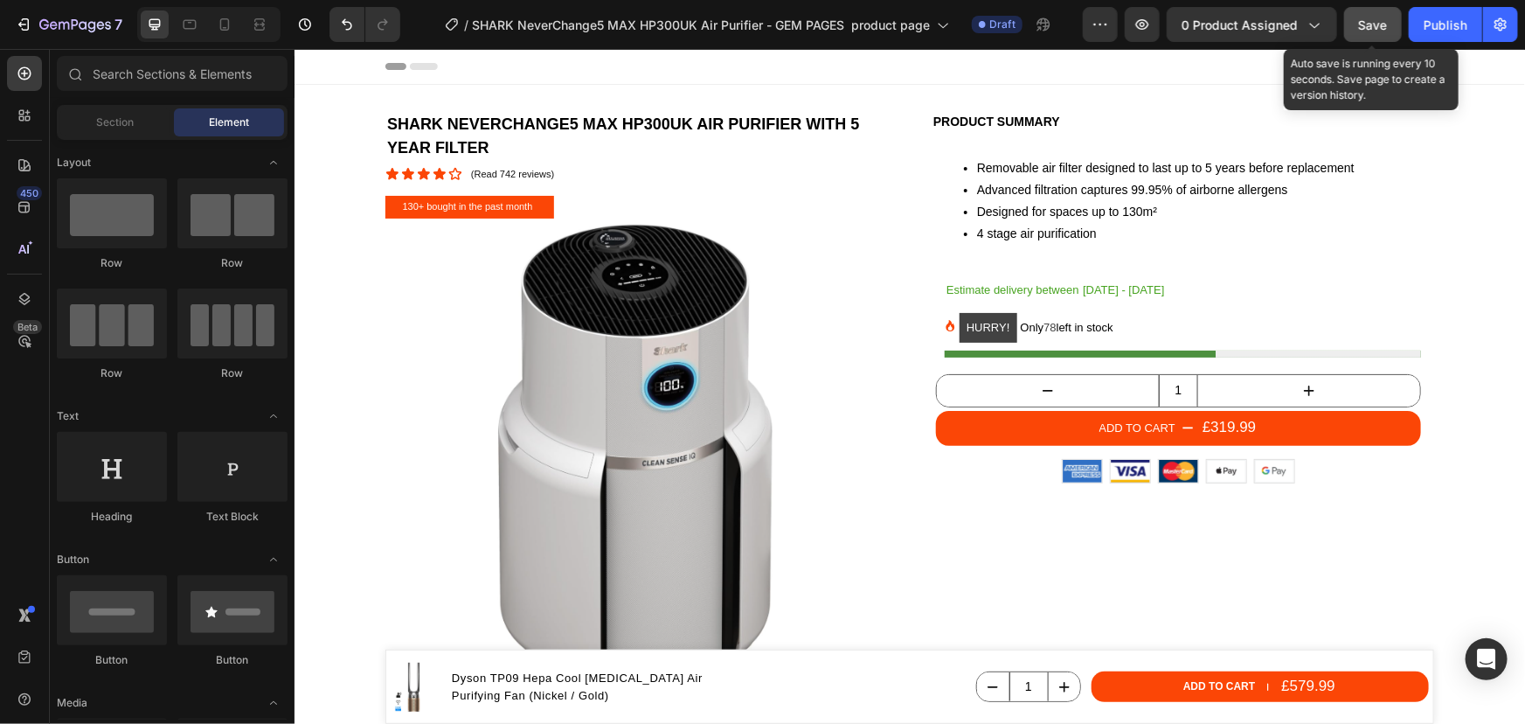
click at [1384, 38] on button "Save" at bounding box center [1373, 24] width 58 height 35
click at [1430, 34] on button "Publish" at bounding box center [1445, 24] width 73 height 35
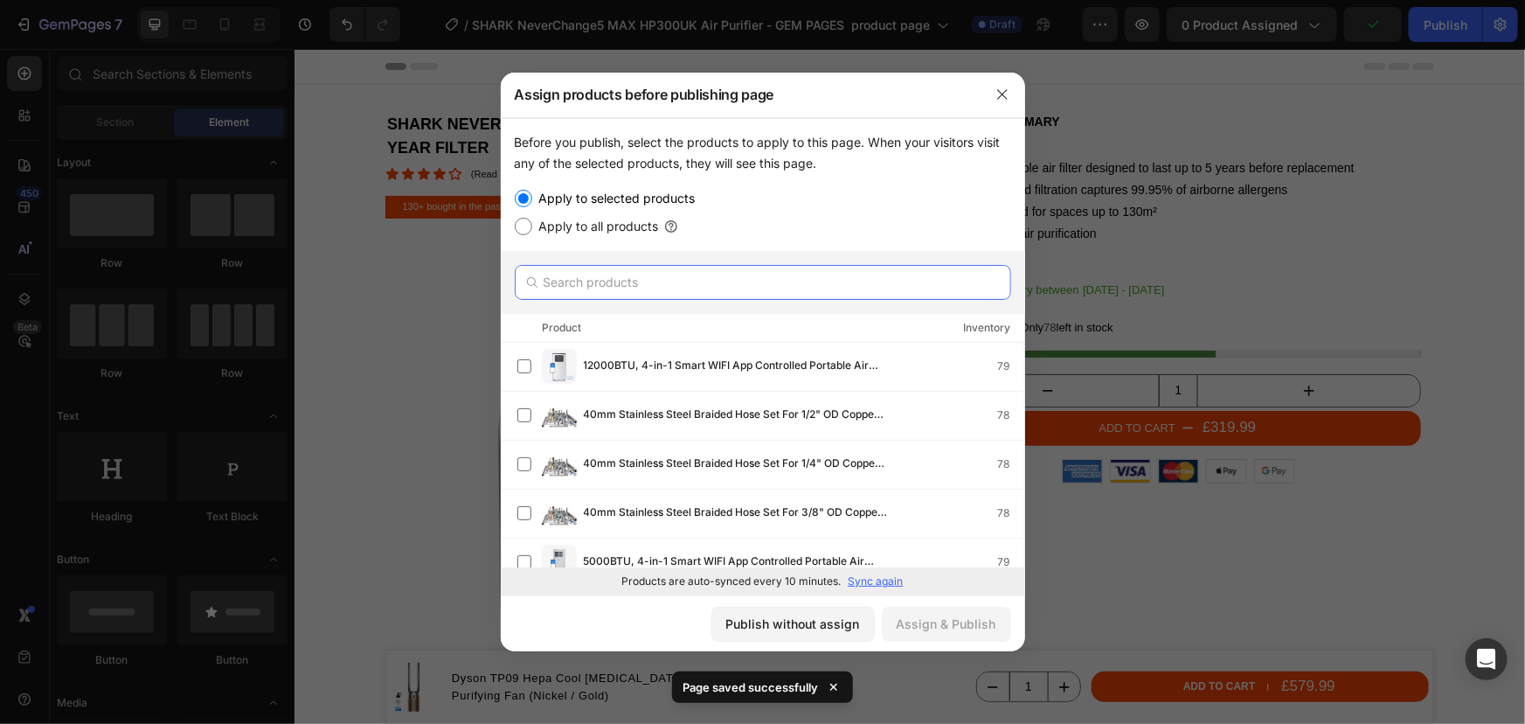
click at [673, 280] on input "text" at bounding box center [763, 282] width 496 height 35
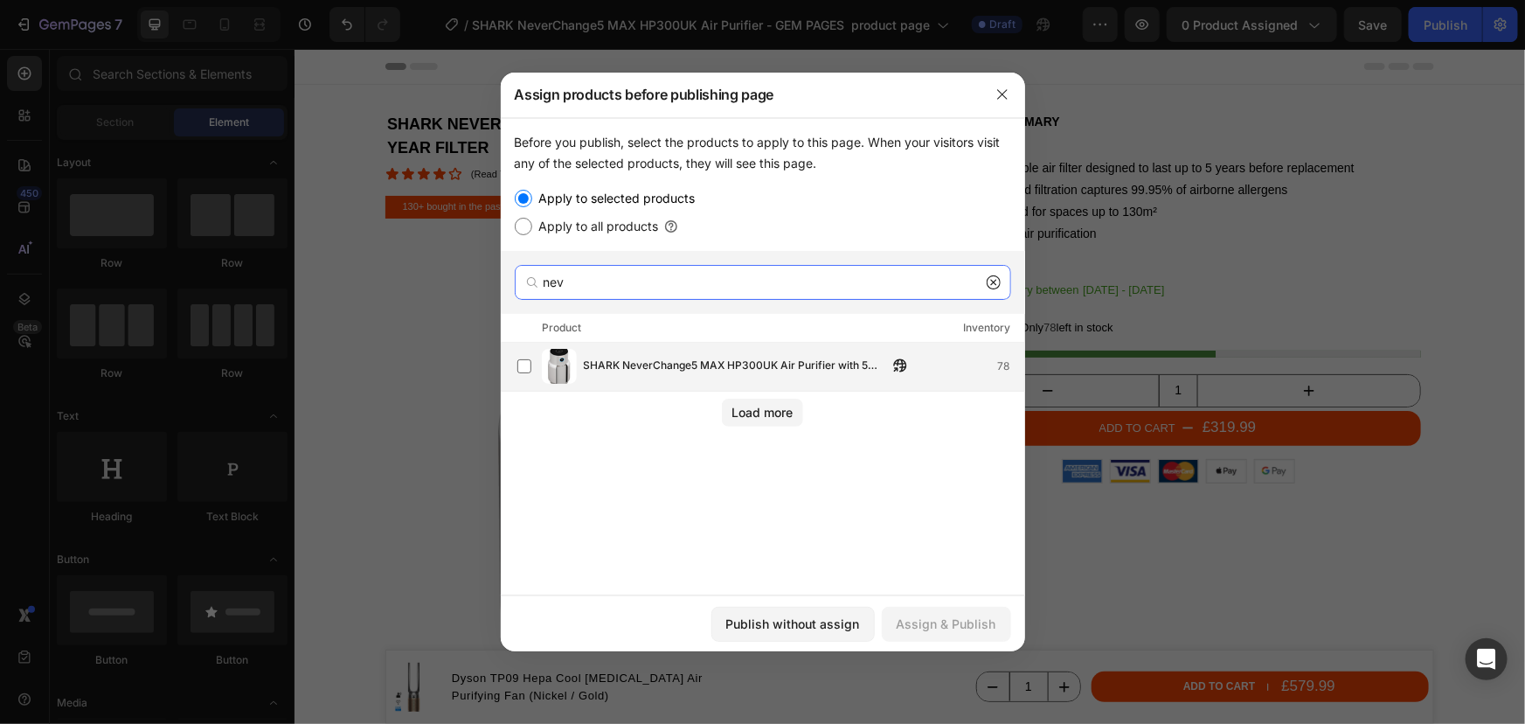
type input "nev"
click at [742, 367] on span "SHARK NeverChange5 MAX HP300UK Air Purifier with 5 Year Filter" at bounding box center [736, 366] width 304 height 19
click at [908, 618] on div "Assign & Publish" at bounding box center [947, 623] width 100 height 18
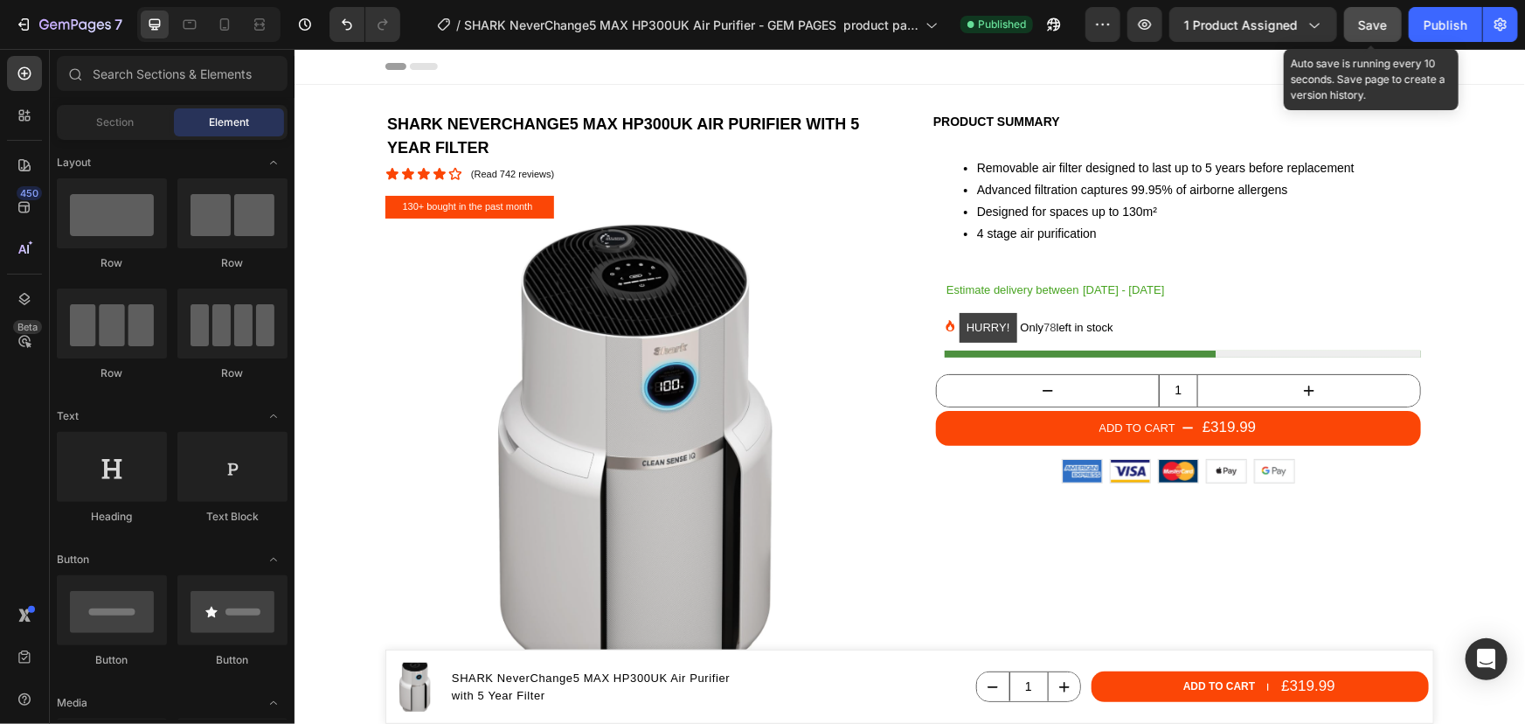
click at [1381, 33] on div "Save" at bounding box center [1373, 25] width 29 height 18
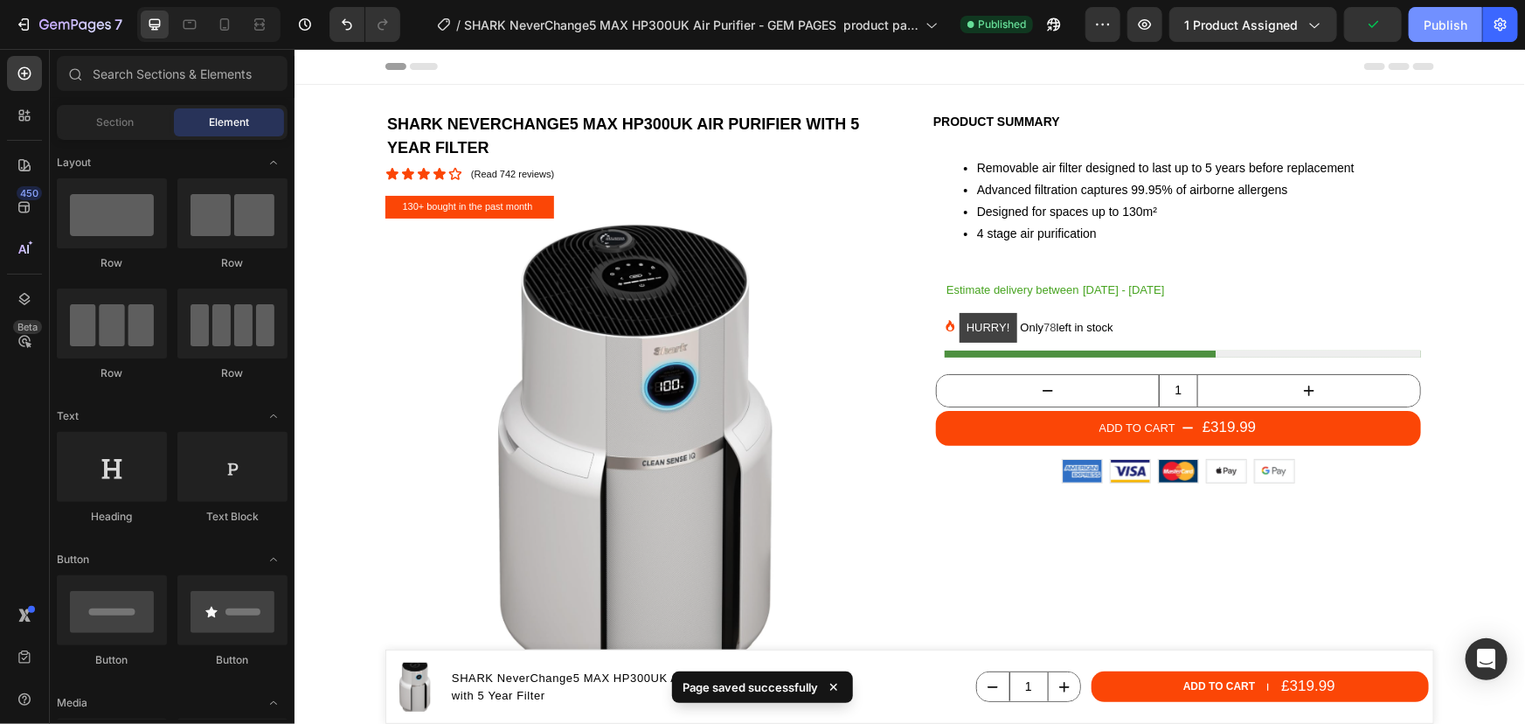
click at [1440, 23] on div "Publish" at bounding box center [1446, 25] width 44 height 18
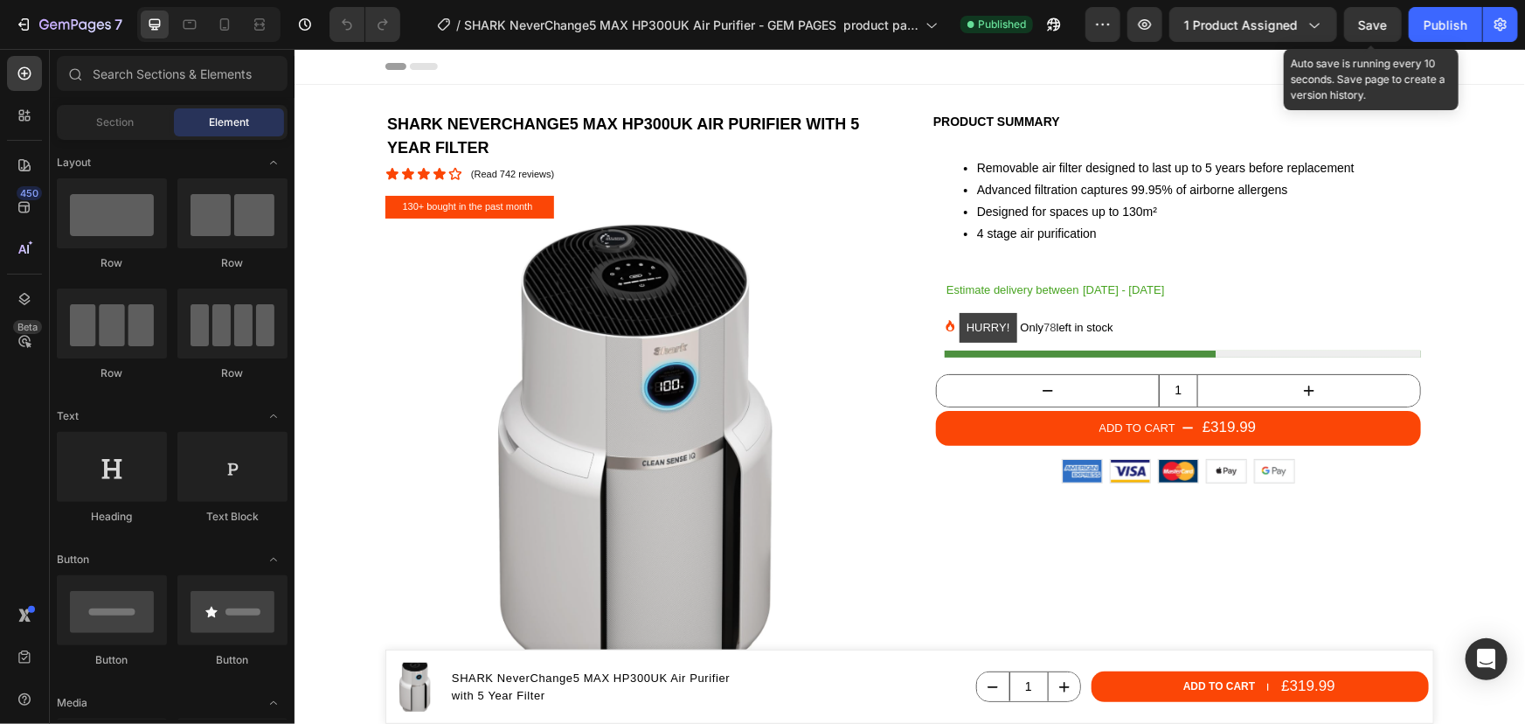
drag, startPoint x: 1386, startPoint y: 31, endPoint x: 1406, endPoint y: 29, distance: 20.3
click at [1387, 31] on span "Save" at bounding box center [1373, 24] width 29 height 15
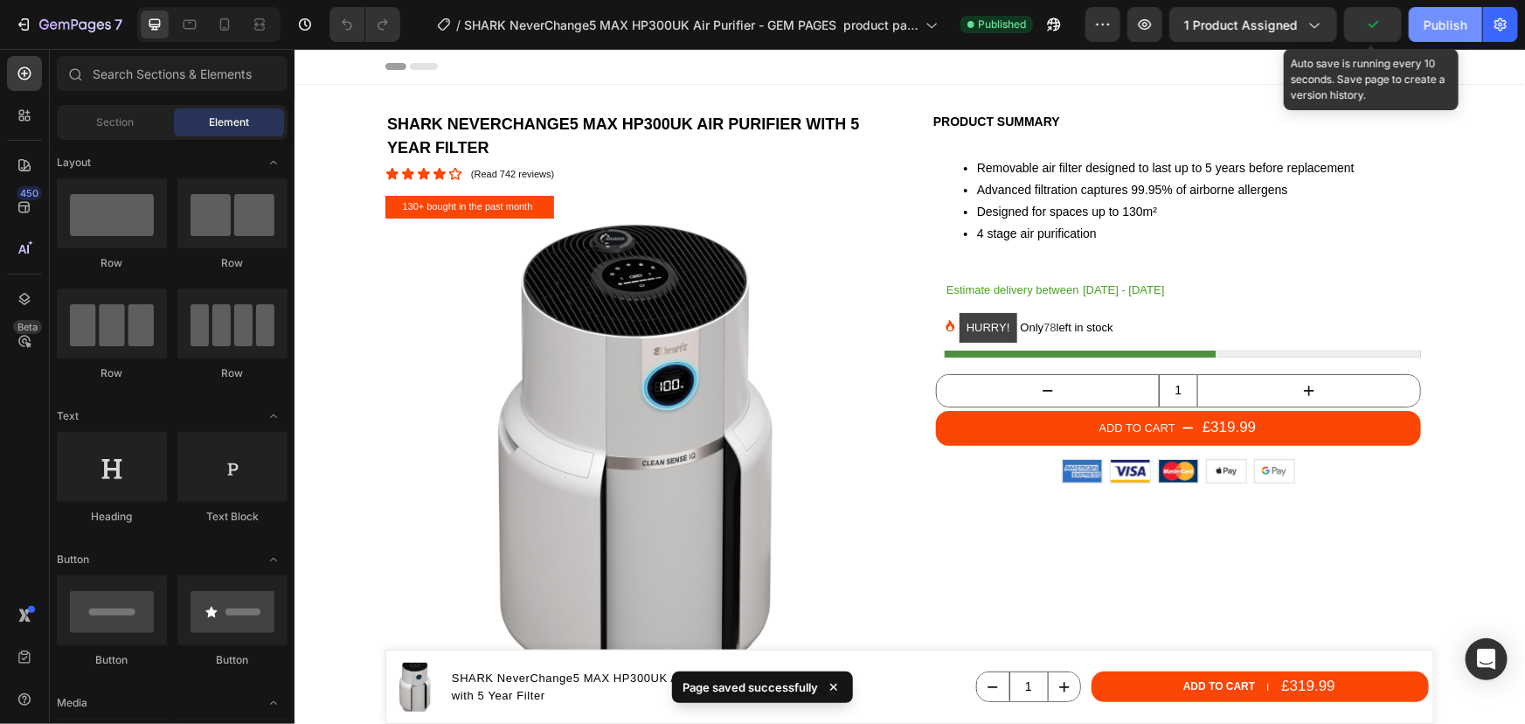
click at [1428, 21] on div "Publish" at bounding box center [1446, 25] width 44 height 18
drag, startPoint x: 1392, startPoint y: 39, endPoint x: 1433, endPoint y: 27, distance: 42.9
click at [1392, 38] on button "Save" at bounding box center [1373, 24] width 58 height 35
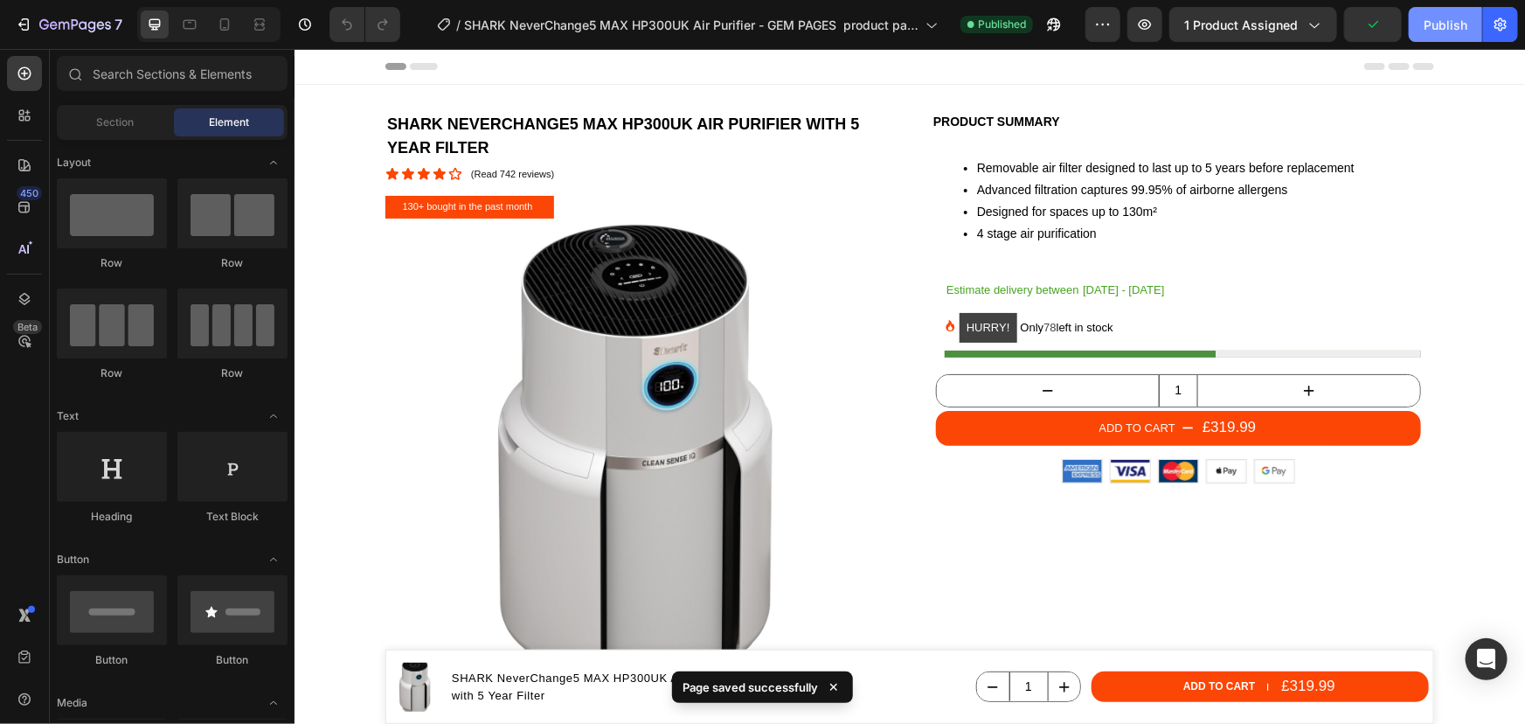
click at [1433, 27] on div "Publish" at bounding box center [1446, 25] width 44 height 18
click at [543, 205] on button "130+ bought in the past month" at bounding box center [469, 206] width 169 height 23
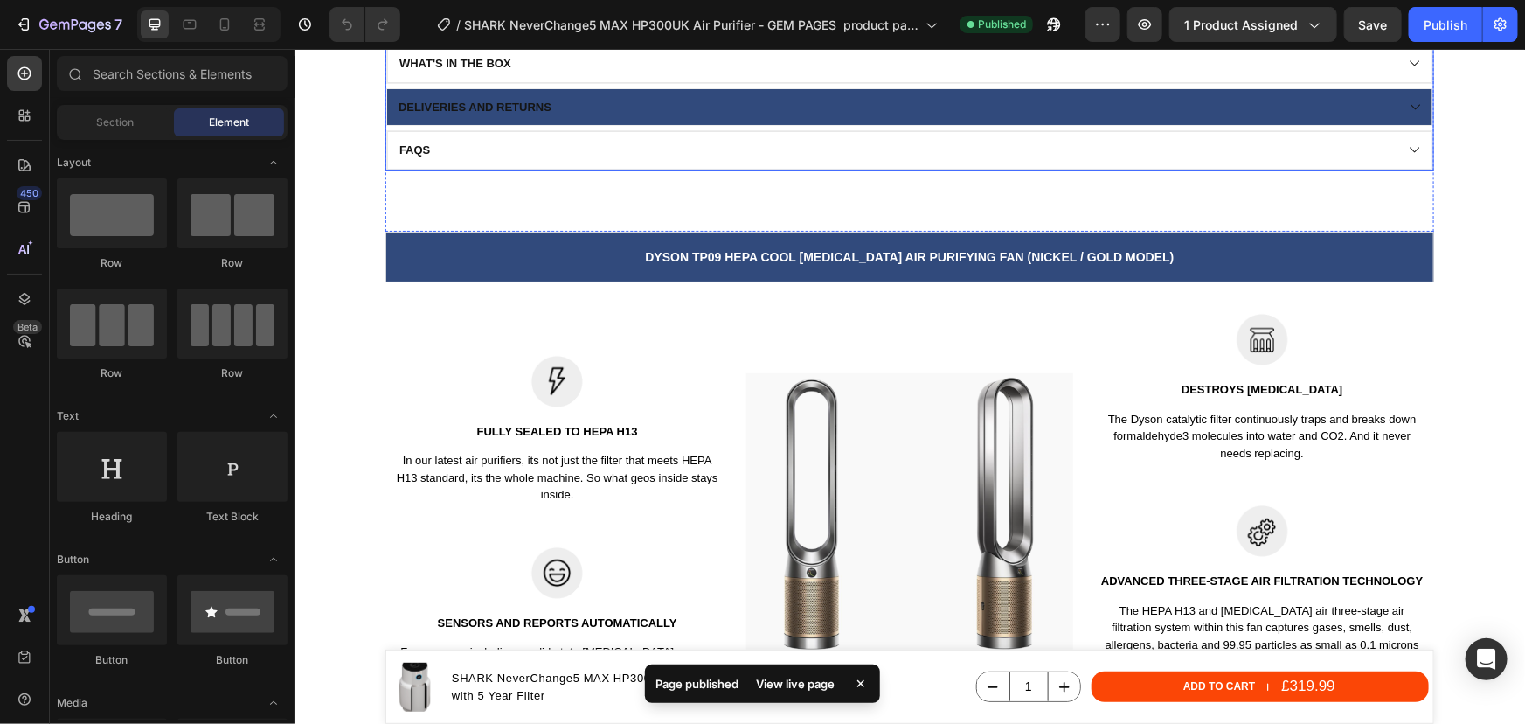
scroll to position [2065, 0]
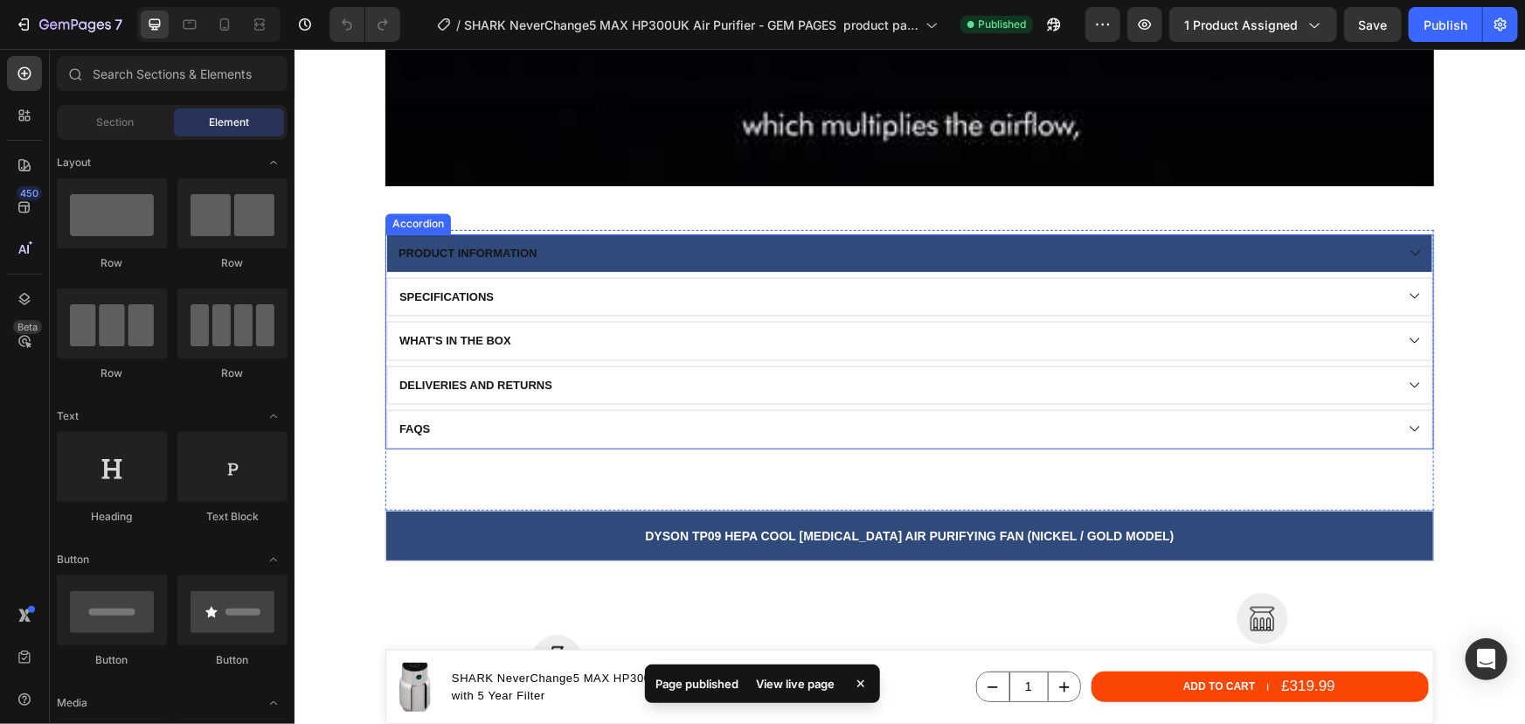
click at [753, 256] on div "Product information" at bounding box center [894, 252] width 998 height 19
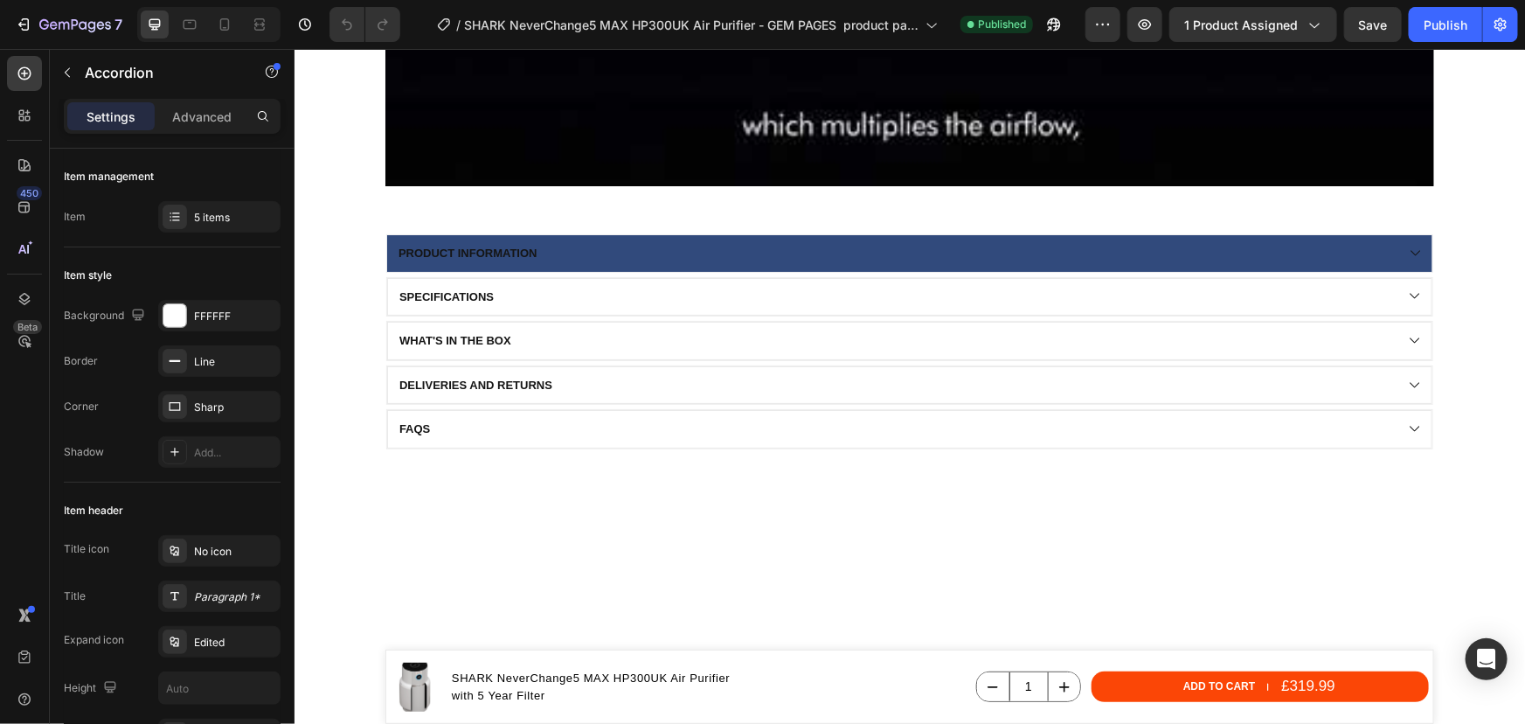
click at [648, 259] on div "Product information" at bounding box center [894, 252] width 998 height 19
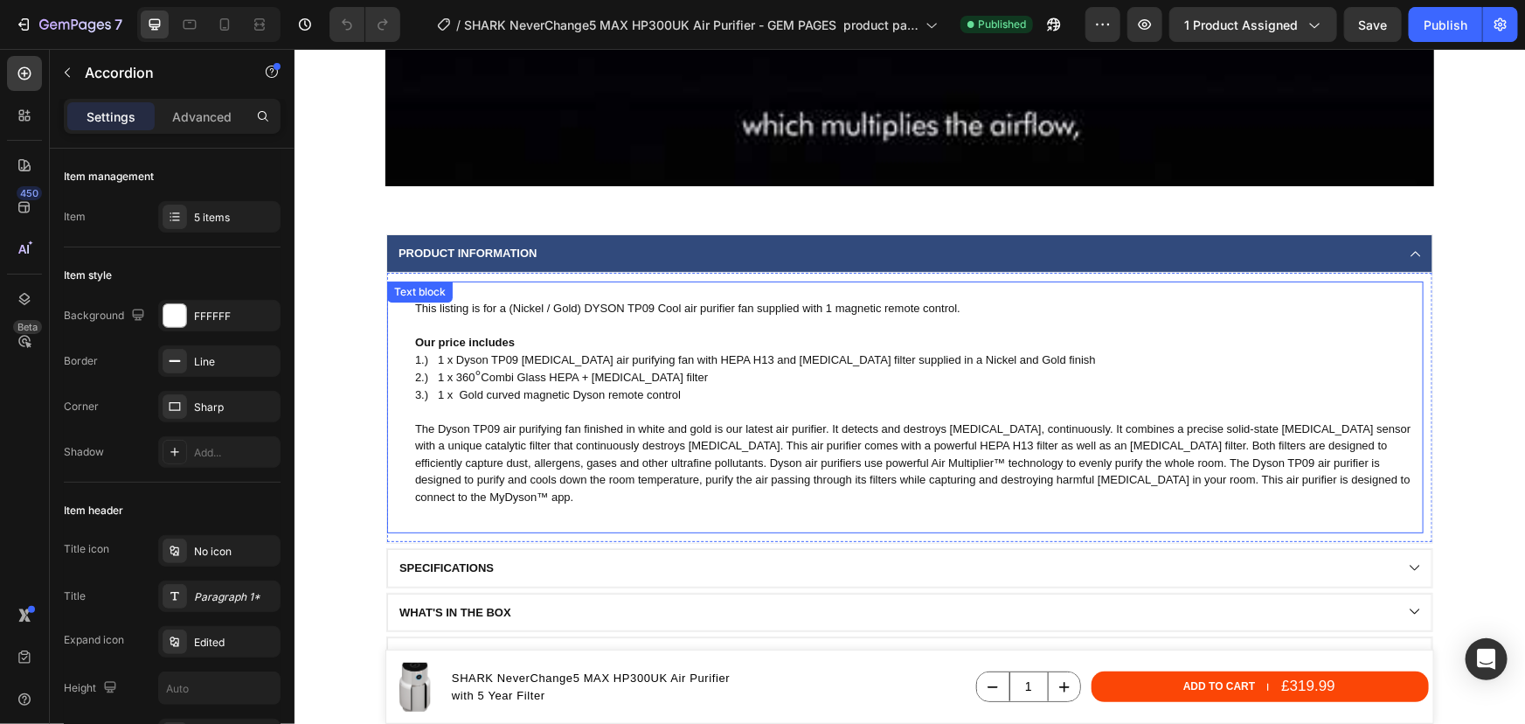
click at [446, 497] on p "The Dyson TP09 air purifying fan finished in white and gold is our latest air p…" at bounding box center [917, 463] width 1007 height 86
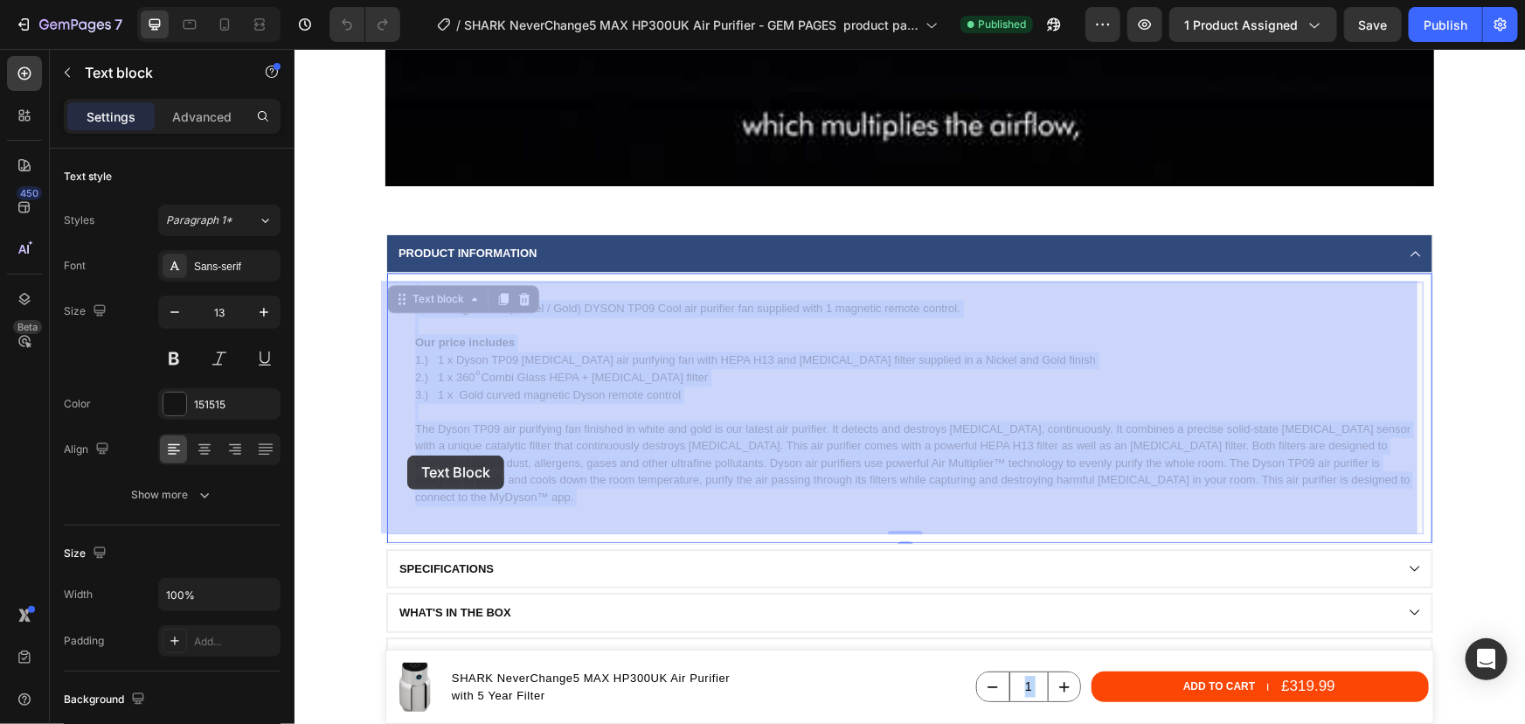
drag, startPoint x: 440, startPoint y: 501, endPoint x: 406, endPoint y: 454, distance: 57.7
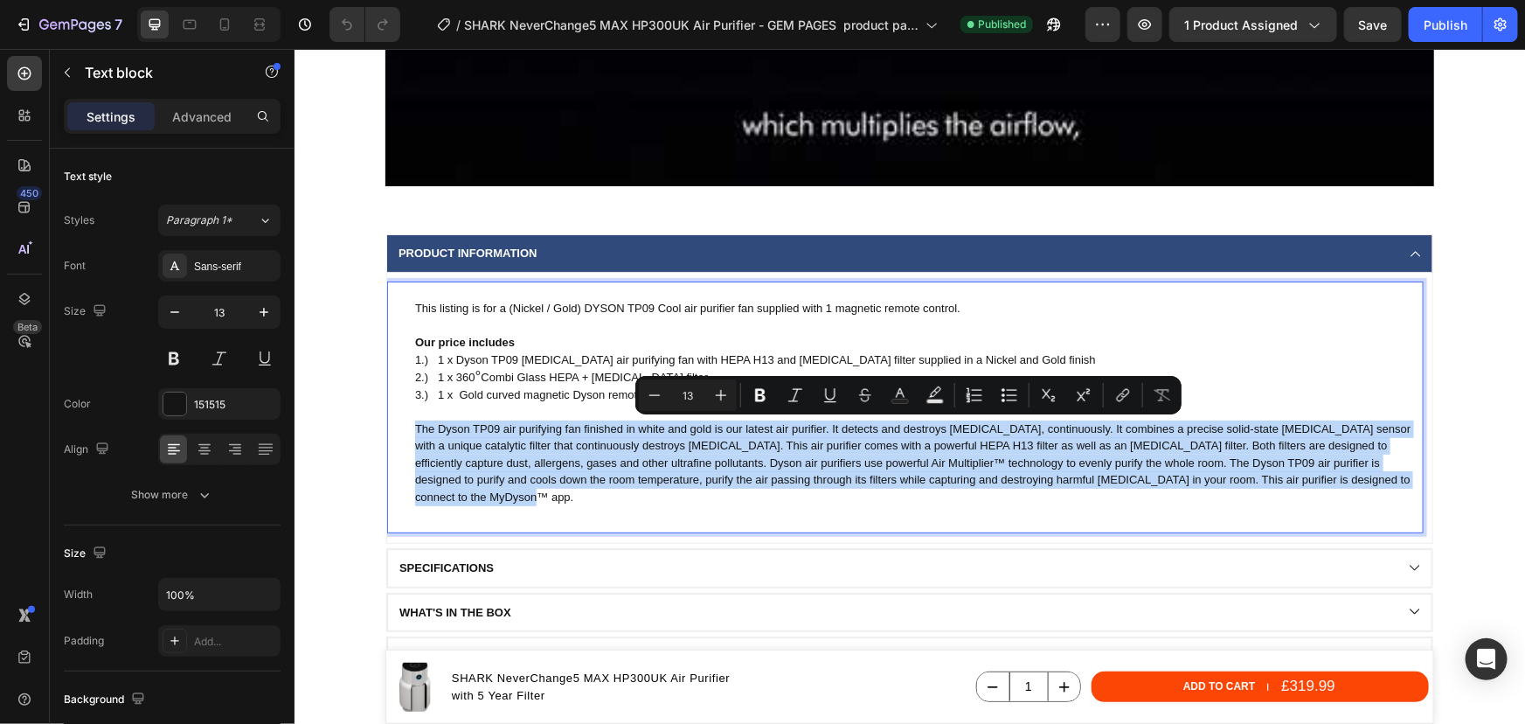
drag, startPoint x: 431, startPoint y: 497, endPoint x: 405, endPoint y: 431, distance: 71.4
click at [405, 431] on div "This listing is for a (Nickel / Gold) DYSON TP09 Cool air purifier fan supplied…" at bounding box center [904, 407] width 1037 height 253
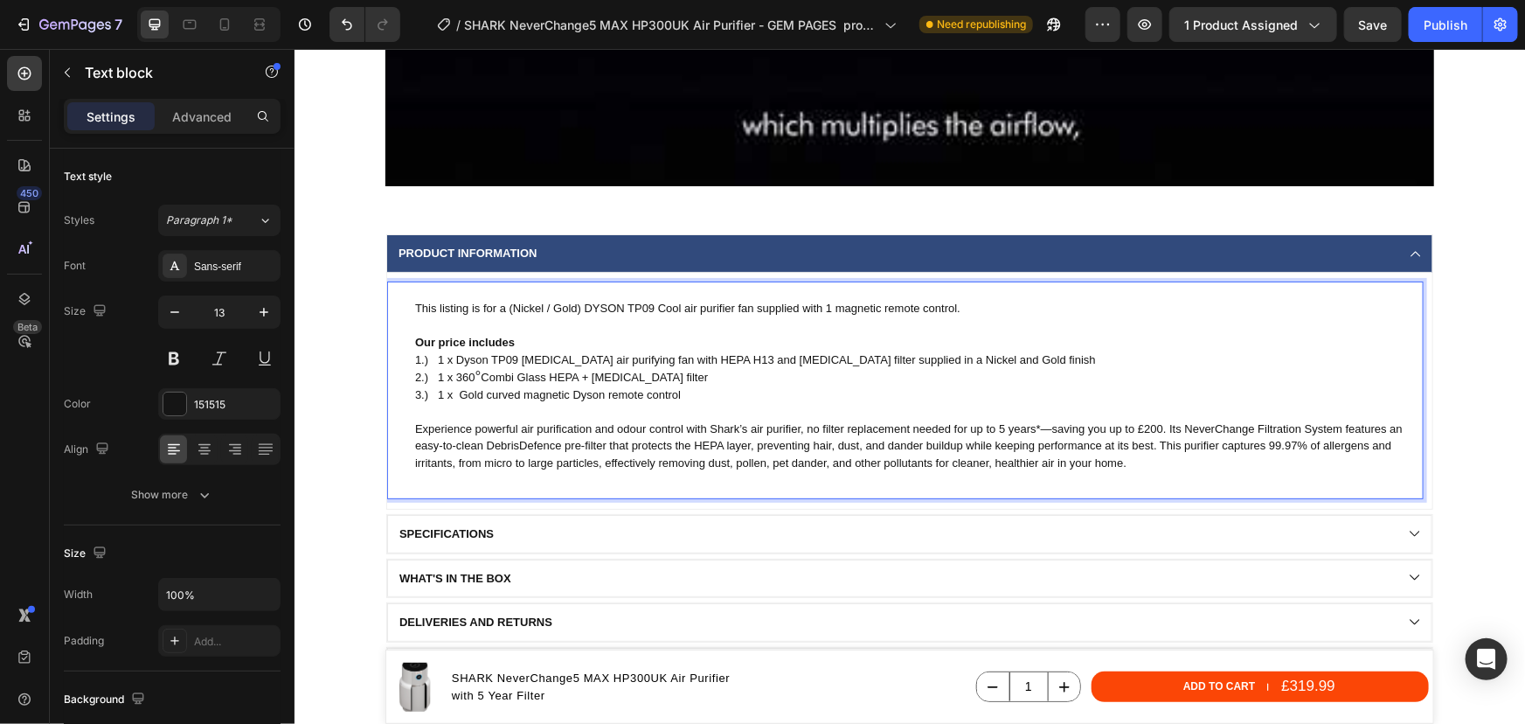
click at [951, 311] on p "This listing is for a (Nickel / Gold) DYSON TP09 Cool air purifier fan supplied…" at bounding box center [917, 307] width 1007 height 17
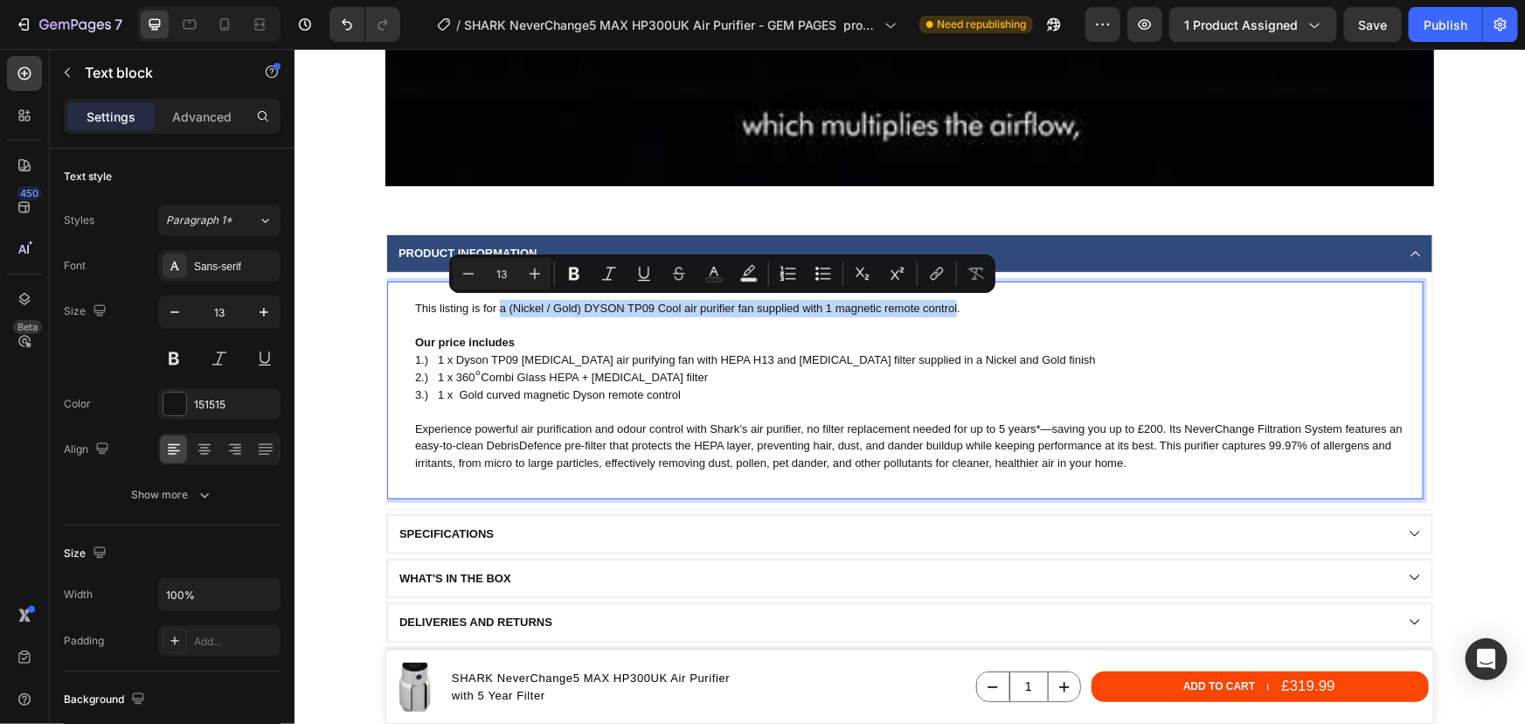
drag, startPoint x: 950, startPoint y: 309, endPoint x: 494, endPoint y: 307, distance: 456.3
click at [494, 307] on p "This listing is for a (Nickel / Gold) DYSON TP09 Cool air purifier fan supplied…" at bounding box center [917, 307] width 1007 height 17
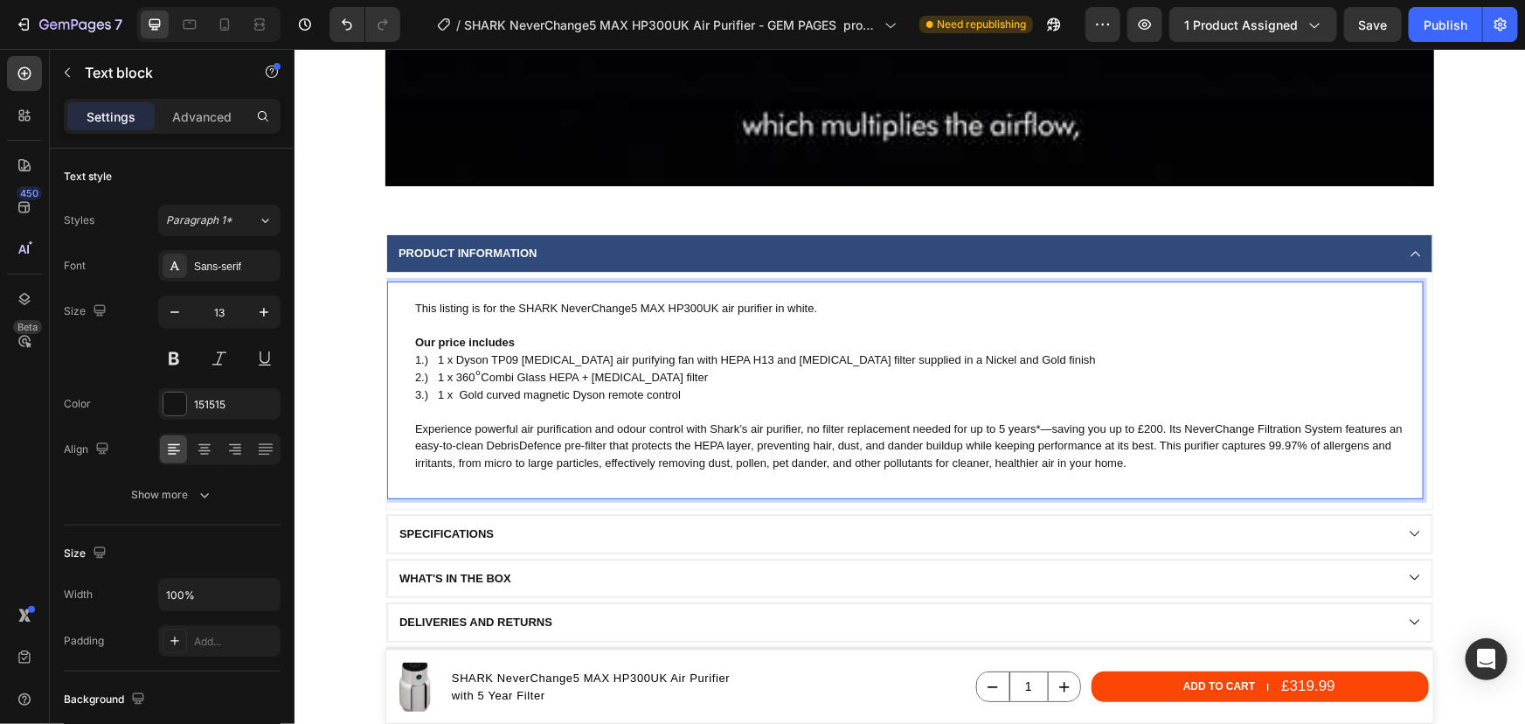
click at [486, 357] on p "1.) 1 x Dyson TP09 formaldehyde air purifying fan with HEPA H13 and Activated c…" at bounding box center [917, 358] width 1007 height 17
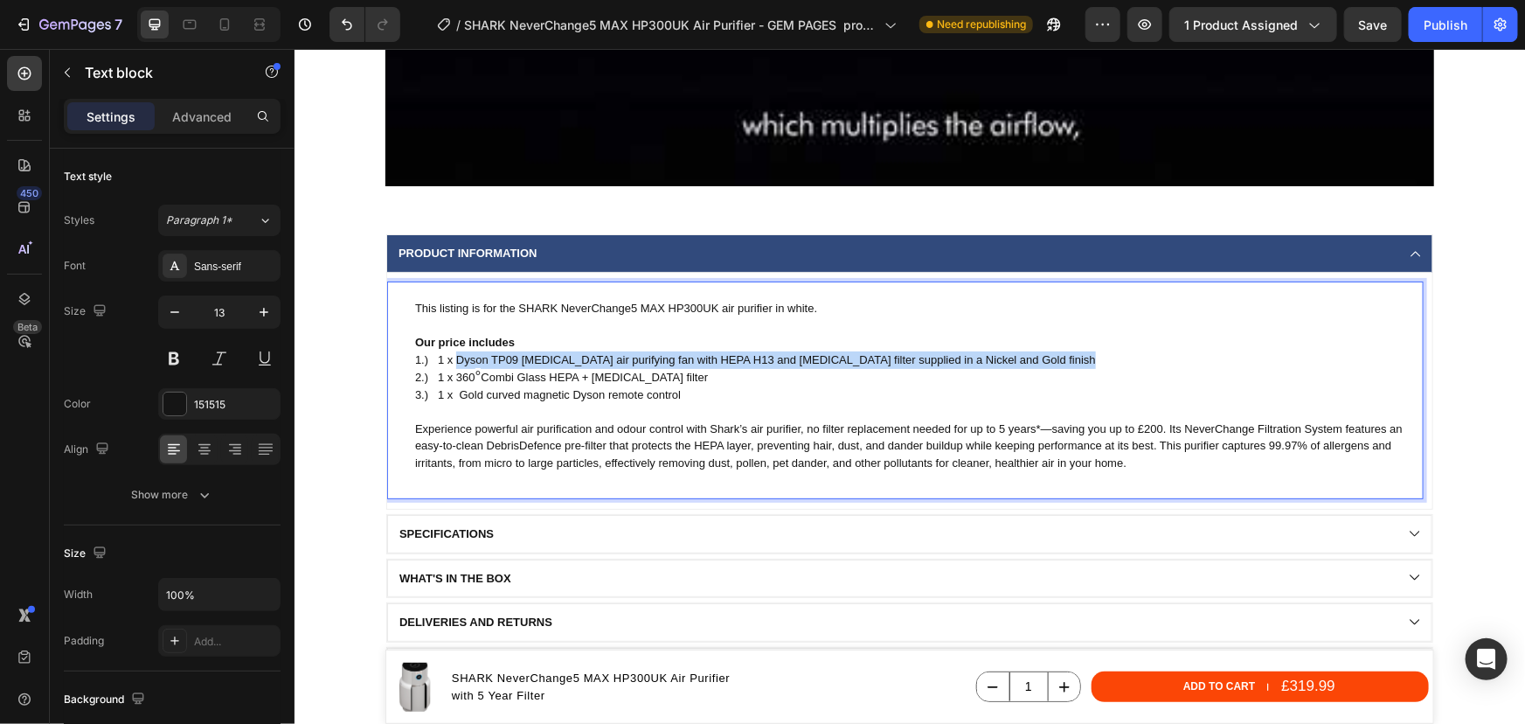
drag, startPoint x: 1058, startPoint y: 362, endPoint x: 448, endPoint y: 363, distance: 609.2
click at [448, 363] on p "1.) 1 x Dyson TP09 formaldehyde air purifying fan with HEPA H13 and Activated c…" at bounding box center [917, 358] width 1007 height 17
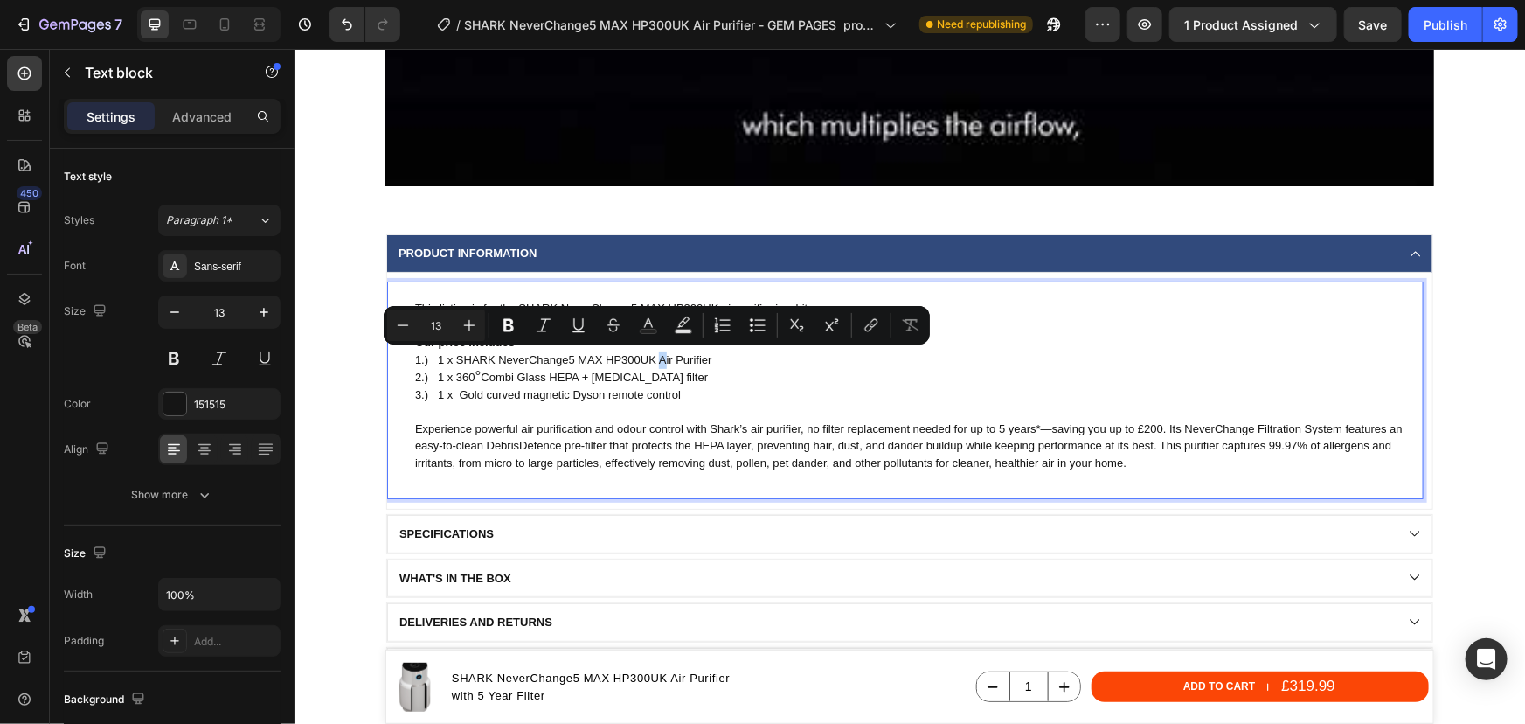
click at [652, 360] on p "1.) 1 x SHARK NeverChange5 MAX HP300UK Air Purifier" at bounding box center [917, 358] width 1007 height 17
click at [670, 358] on p "1.) 1 x SHARK NeverChange5 MAX HP300UK air Purifier" at bounding box center [917, 358] width 1007 height 17
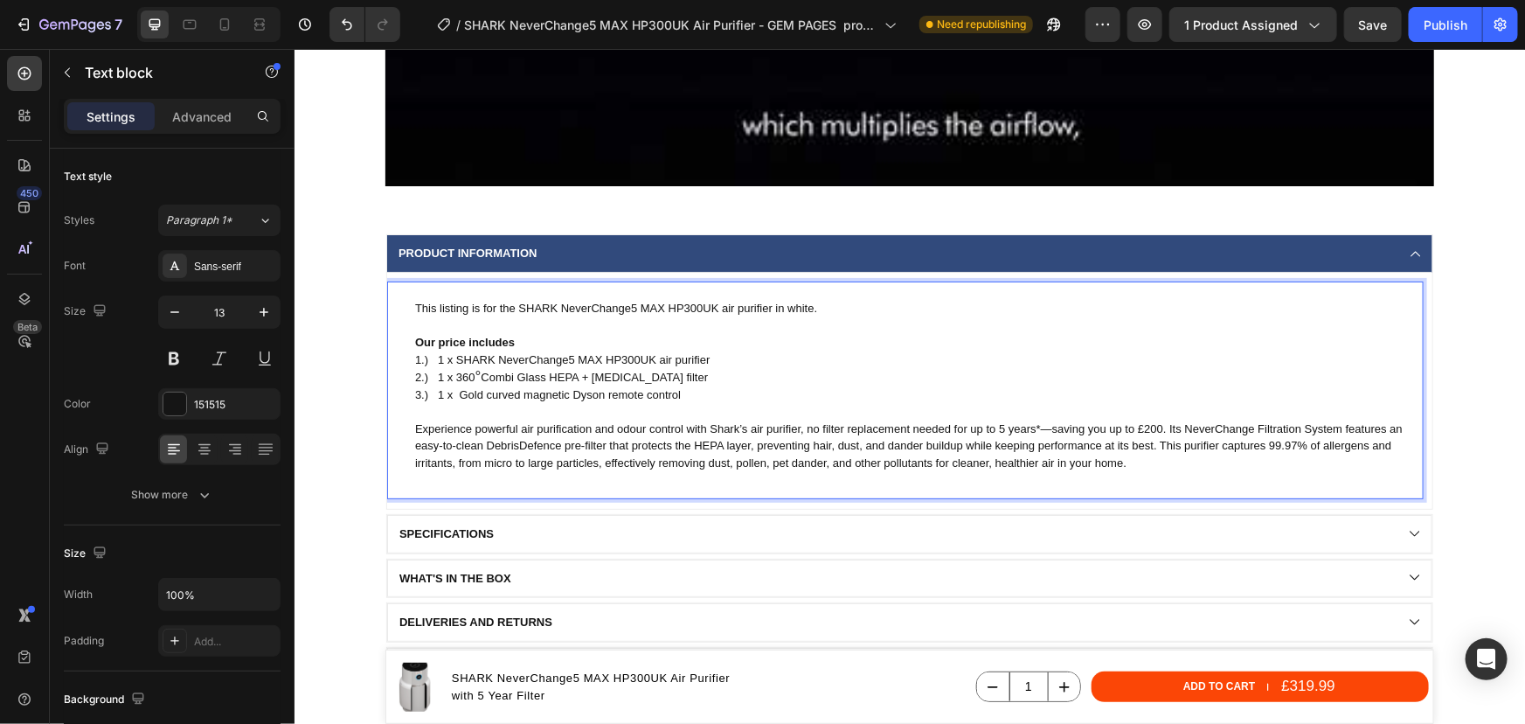
click at [710, 362] on p "1.) 1 x SHARK NeverChange5 MAX HP300UK air purifier" at bounding box center [917, 358] width 1007 height 17
click at [585, 376] on p "2.) 1 x 360 ° Combi Glass HEPA + activated carbon filter" at bounding box center [917, 376] width 1007 height 18
drag, startPoint x: 701, startPoint y: 376, endPoint x: 468, endPoint y: 378, distance: 233.4
click at [459, 378] on p "2.) 1 x 360 ° Combi Glass HEPA + activated carbon filter" at bounding box center [917, 376] width 1007 height 18
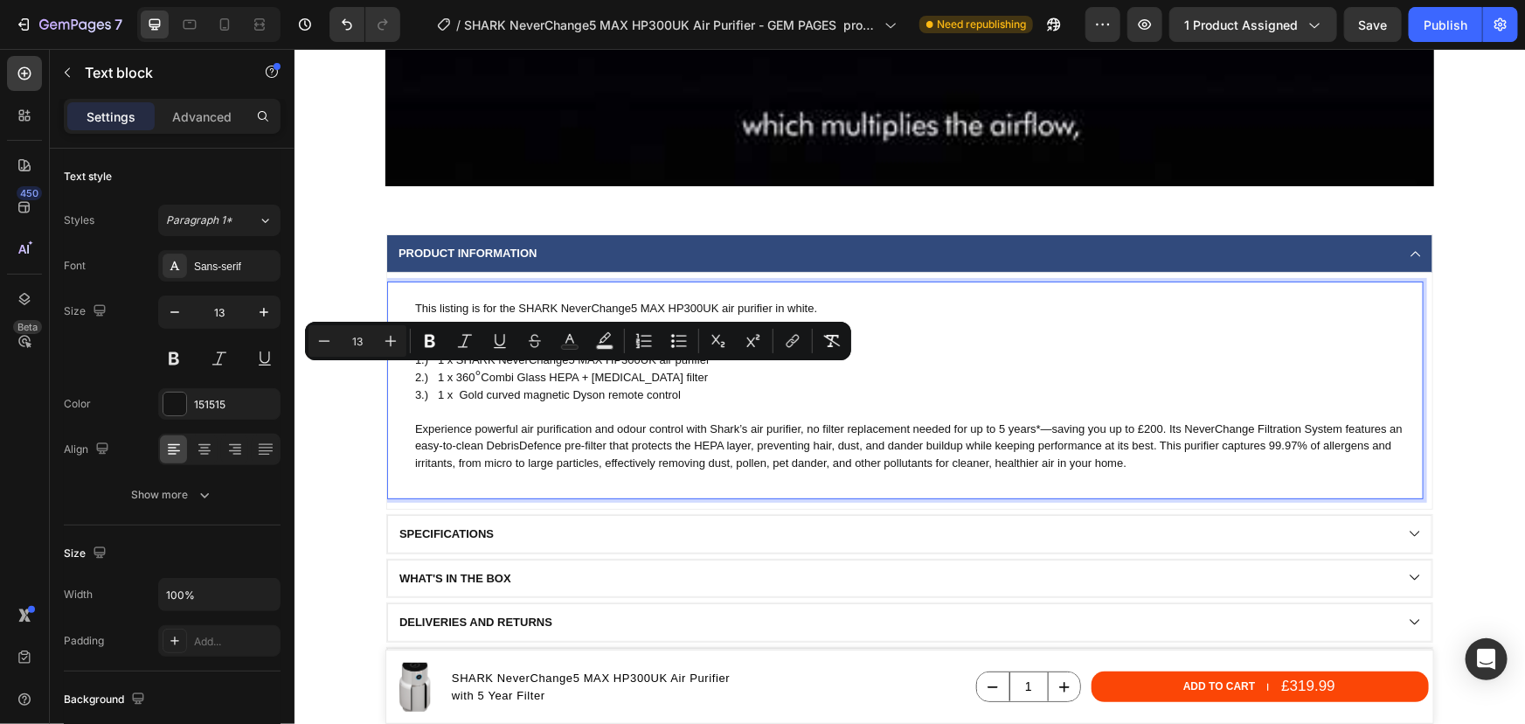
click at [538, 385] on p "3.) 1 x Gold curved magnetic Dyson remote control" at bounding box center [917, 393] width 1007 height 17
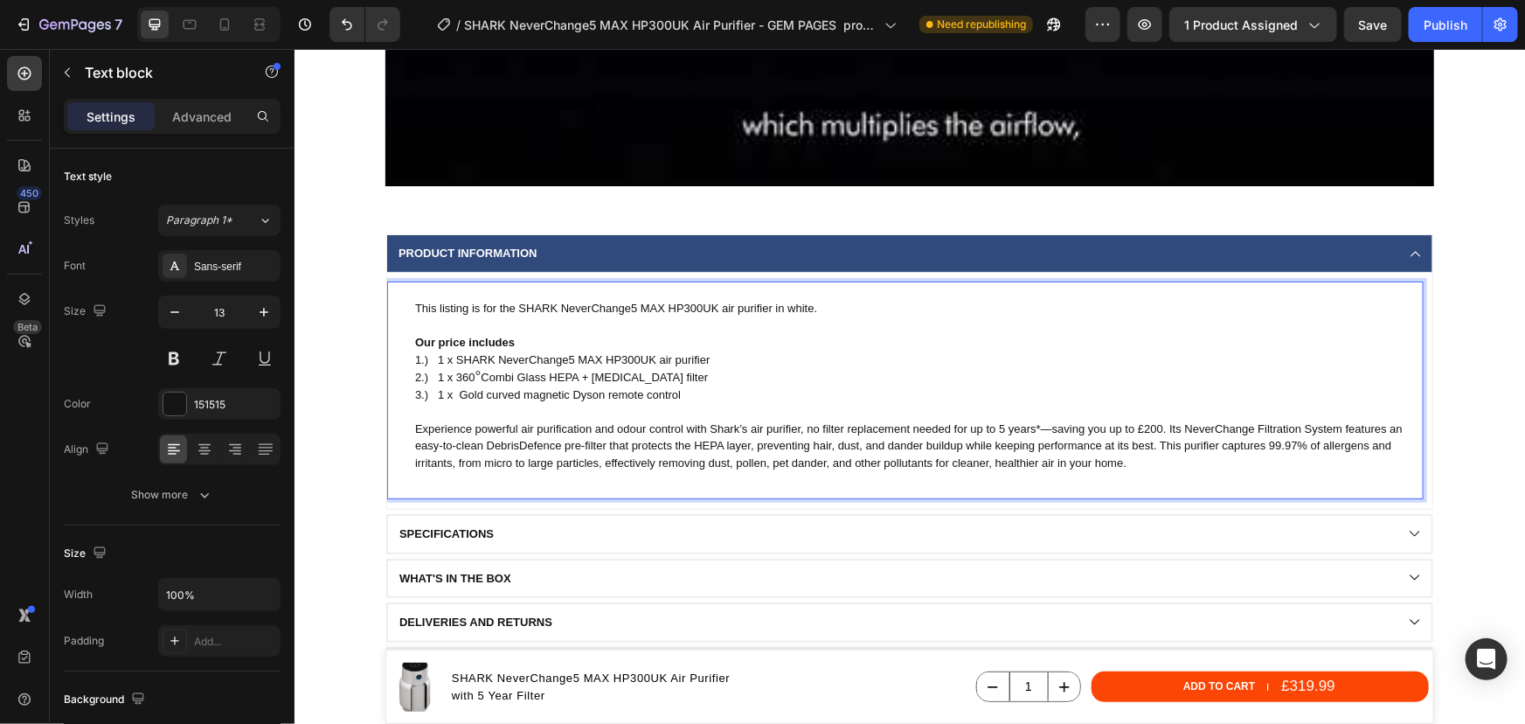
drag, startPoint x: 697, startPoint y: 376, endPoint x: 451, endPoint y: 371, distance: 246.5
click at [451, 371] on p "2.) 1 x 360 ° Combi Glass HEPA + activated carbon filter" at bounding box center [917, 376] width 1007 height 18
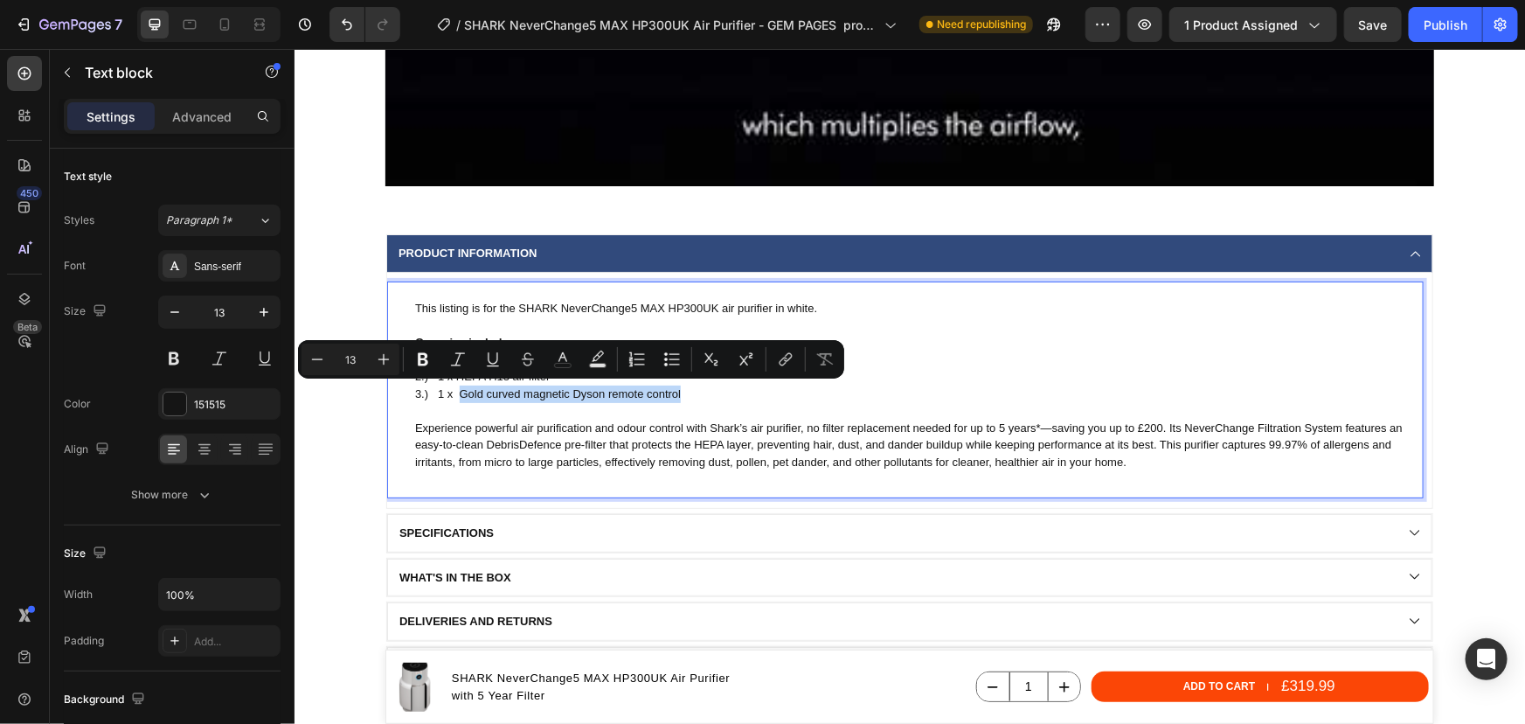
drag, startPoint x: 688, startPoint y: 388, endPoint x: 455, endPoint y: 392, distance: 232.5
click at [455, 392] on p "3.) 1 x Gold curved magnetic Dyson remote control" at bounding box center [917, 393] width 1007 height 17
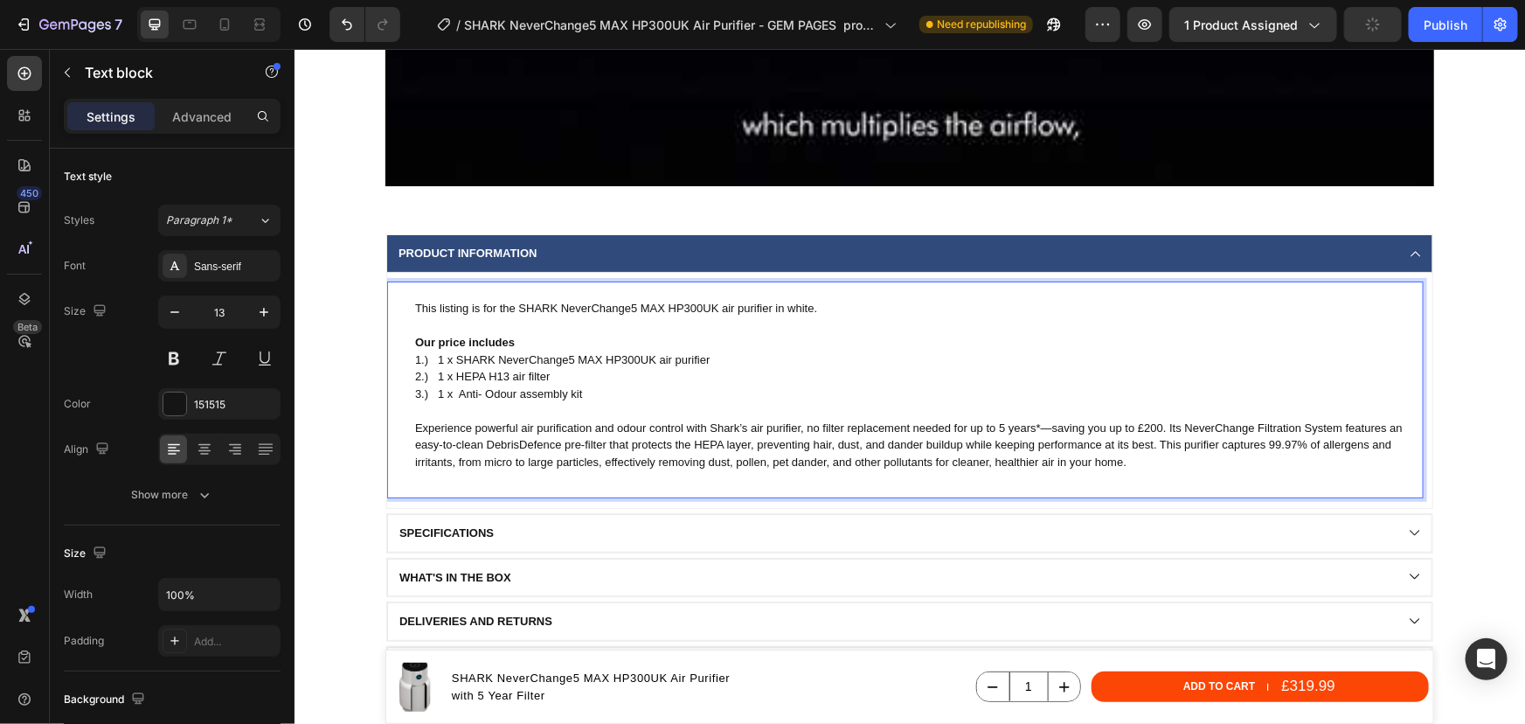
click at [513, 392] on p "3.) 1 x Anti- Odour assembly kit" at bounding box center [917, 393] width 1007 height 17
drag, startPoint x: 637, startPoint y: 392, endPoint x: 624, endPoint y: 396, distance: 13.6
click at [624, 396] on p "3.) 1 x Anti- Odour technology assembly kit" at bounding box center [917, 393] width 1007 height 17
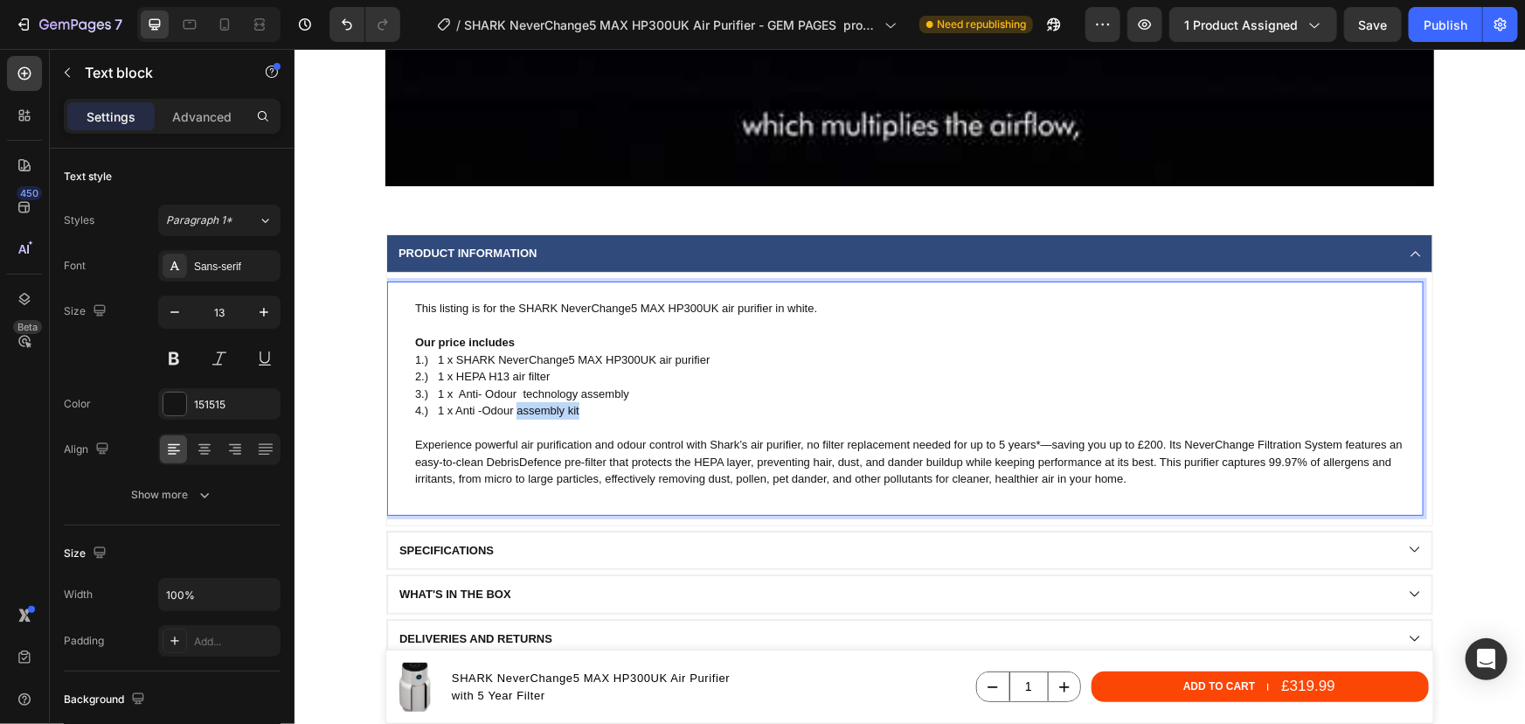
drag, startPoint x: 575, startPoint y: 410, endPoint x: 511, endPoint y: 411, distance: 63.8
click at [511, 411] on p "4.) 1 x Anti -Odour assembly kit" at bounding box center [917, 409] width 1007 height 17
click at [530, 435] on p "Experience powerful air purification and odour control with Shark’s air purifie…" at bounding box center [917, 461] width 1007 height 52
click at [475, 410] on p "4.) 1 x Anti -Odour technology cartridge" at bounding box center [917, 409] width 1007 height 17
click at [477, 392] on p "3.) 1 x Anti- Odour technology assembly" at bounding box center [917, 393] width 1007 height 17
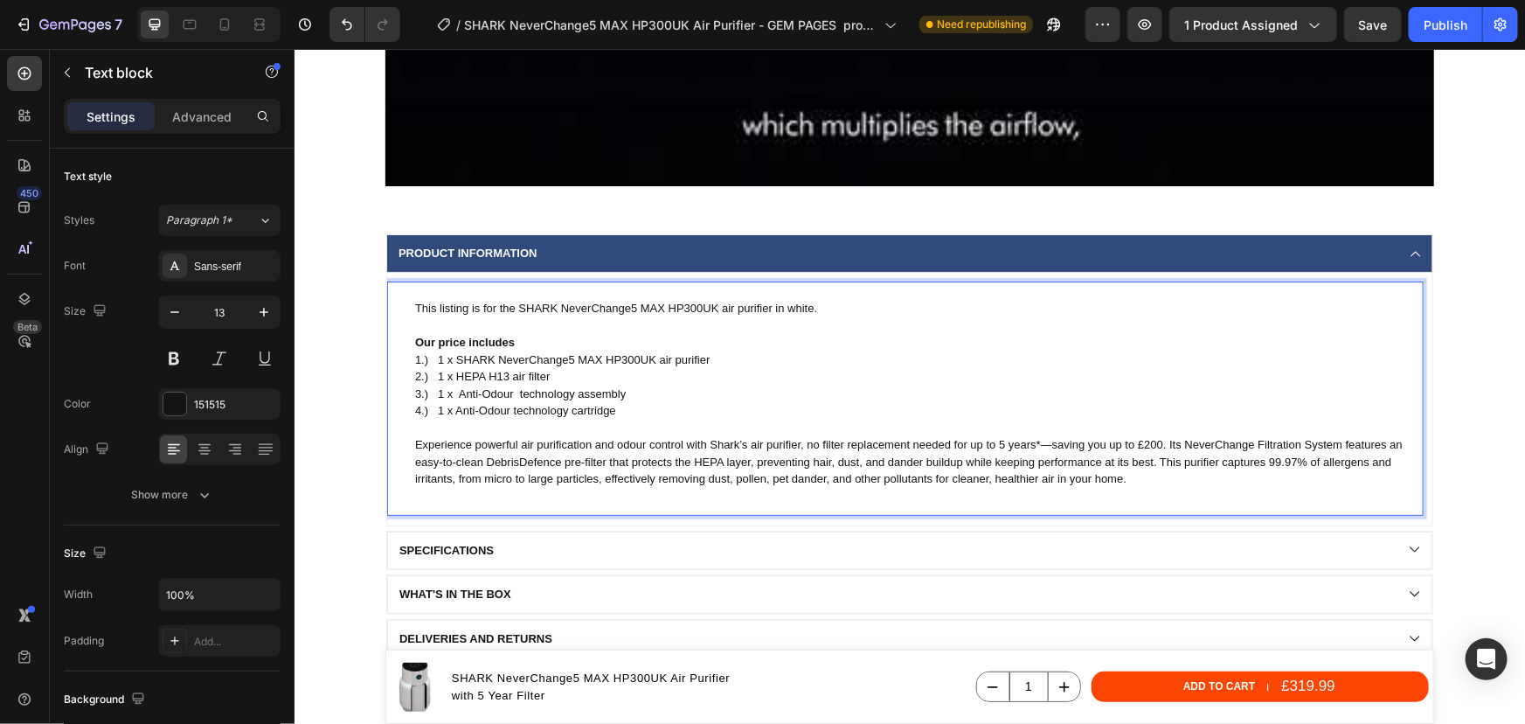
click at [512, 390] on p "3.) 1 x Anti-Odour technology assembly" at bounding box center [917, 393] width 1007 height 17
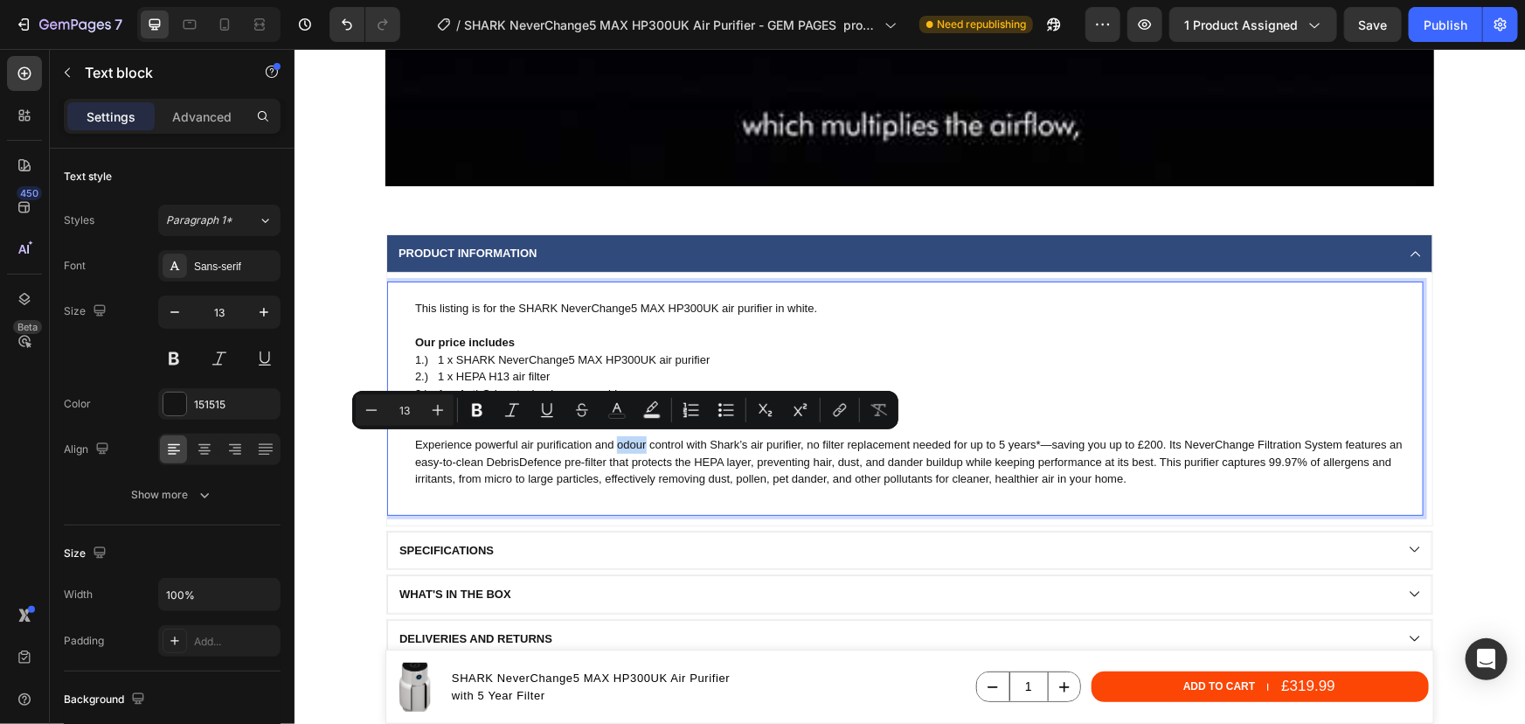
click at [610, 444] on p "Experience powerful air purification and odour control with Shark’s air purifie…" at bounding box center [917, 461] width 1007 height 52
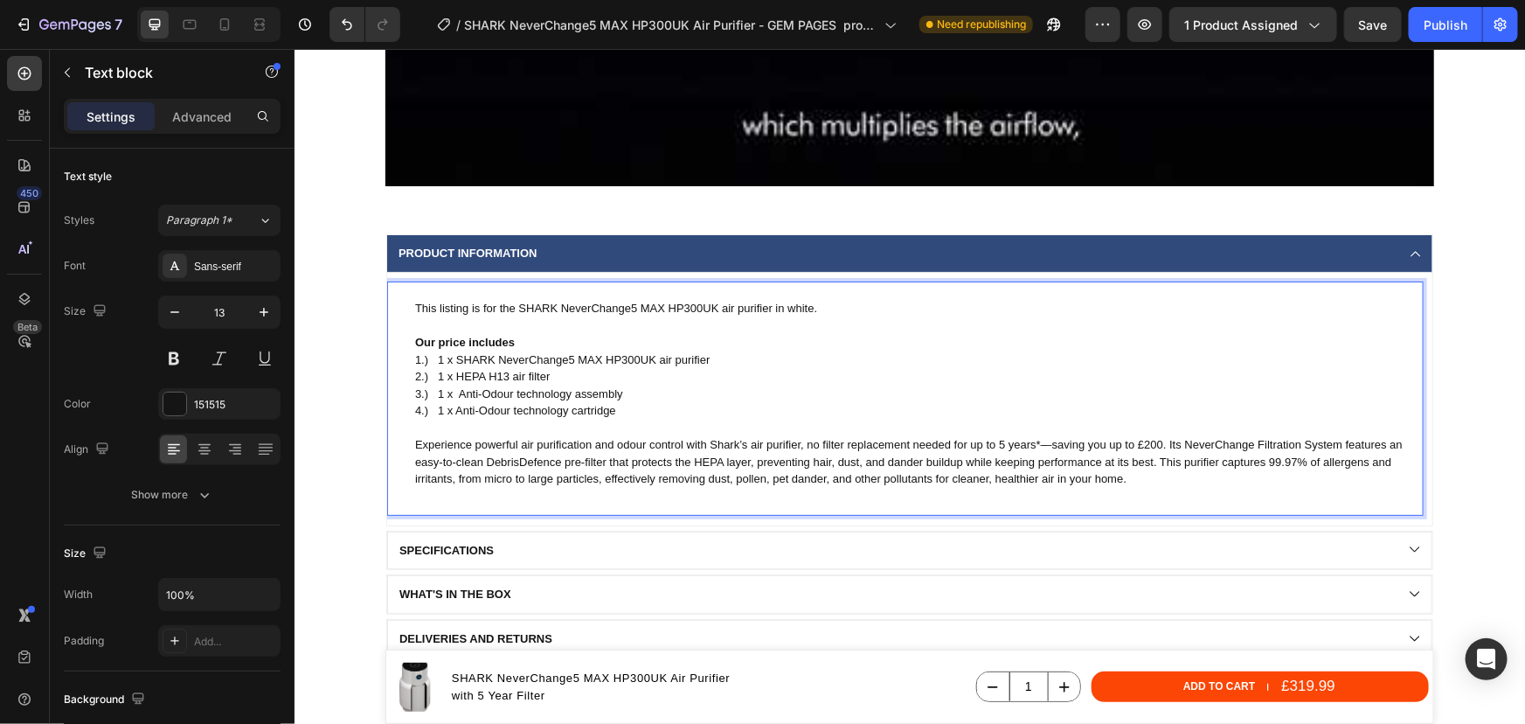
click at [512, 461] on p "Experience powerful air purification and odour control with Shark’s air purifie…" at bounding box center [917, 461] width 1007 height 52
drag, startPoint x: 650, startPoint y: 466, endPoint x: 814, endPoint y: 482, distance: 164.2
click at [651, 466] on p "Experience powerful air purification and odour control with Shark’s air purifie…" at bounding box center [917, 461] width 1007 height 52
click at [1044, 441] on p "Experience powerful air purification and odour control with Shark’s air purifie…" at bounding box center [917, 461] width 1007 height 52
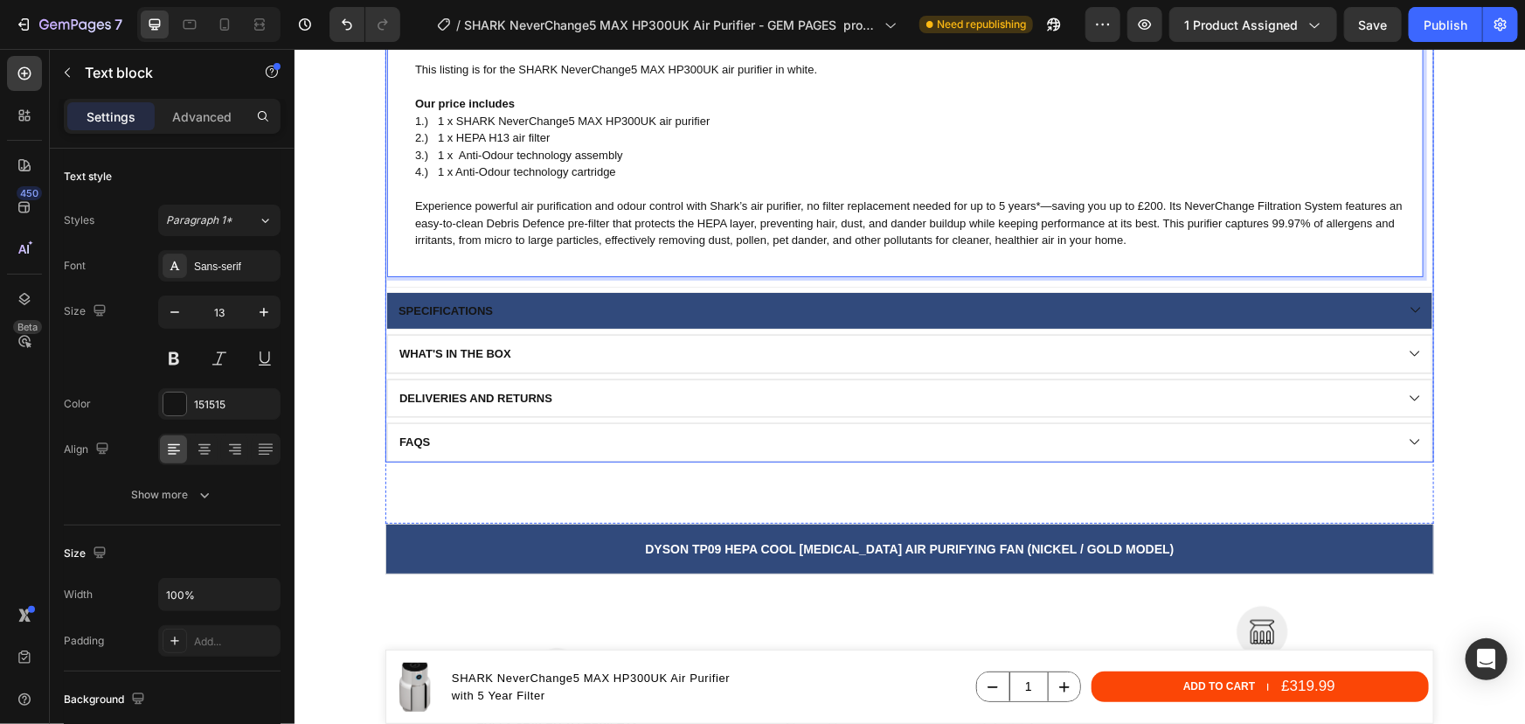
click at [531, 308] on div "Specifications" at bounding box center [894, 310] width 998 height 19
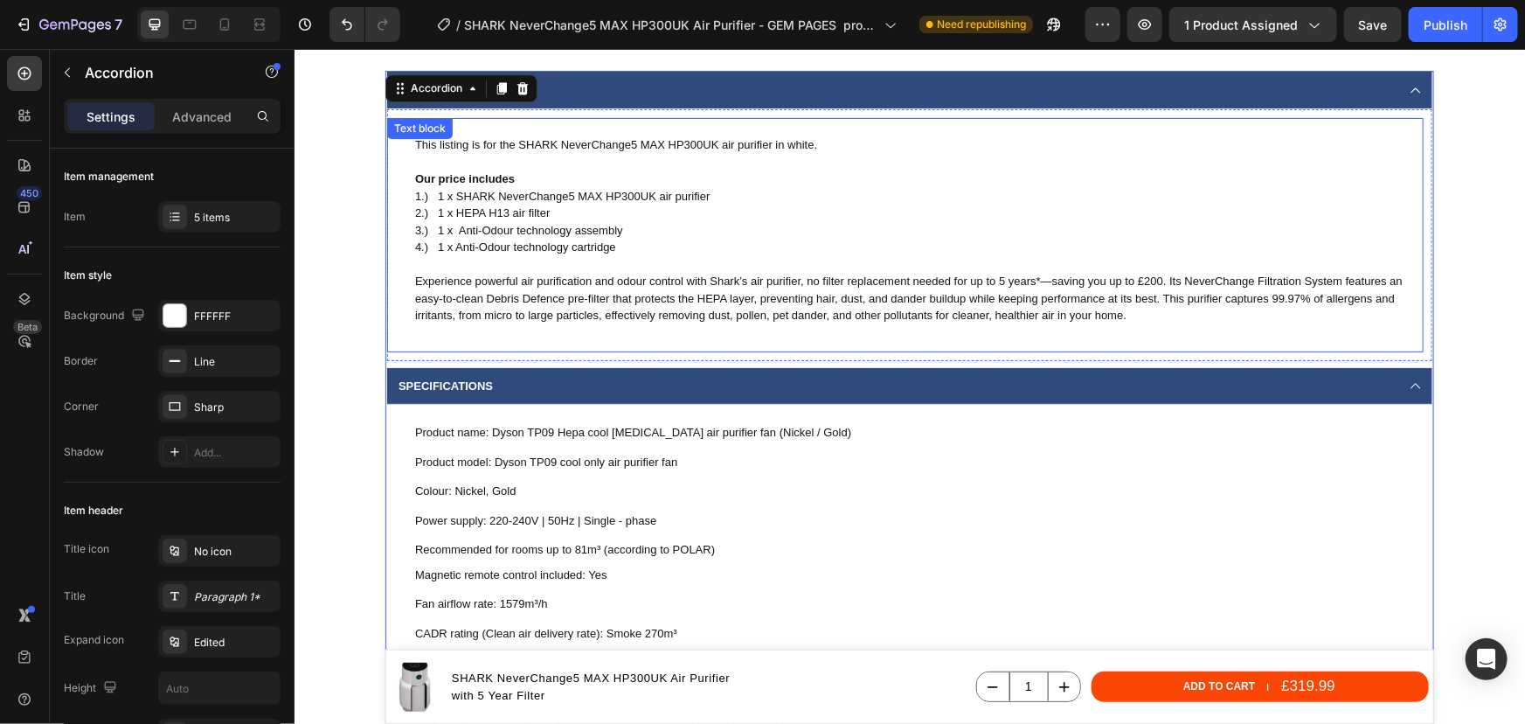
scroll to position [2224, 0]
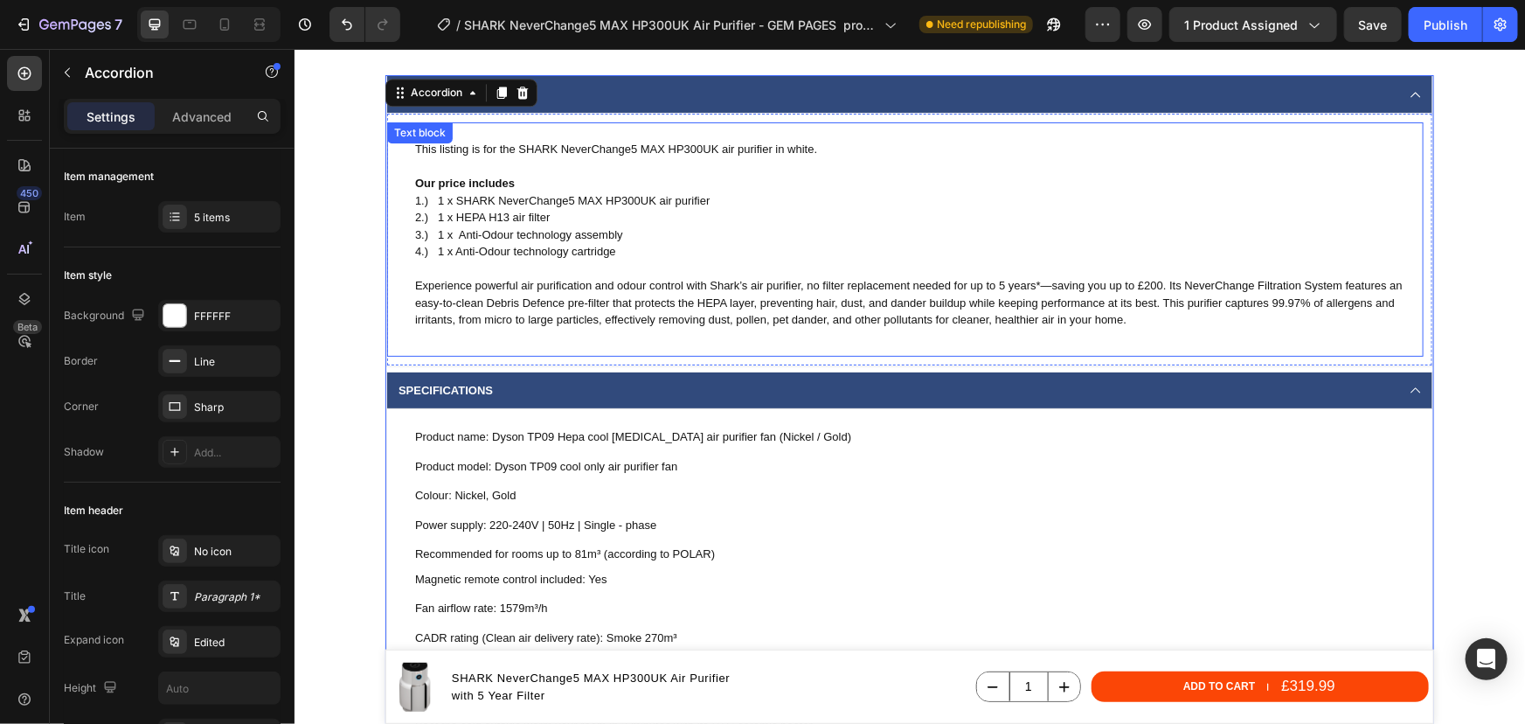
click at [776, 148] on p "This listing is for the SHARK NeverChange5 MAX HP300UK air purifier in white." at bounding box center [917, 148] width 1007 height 17
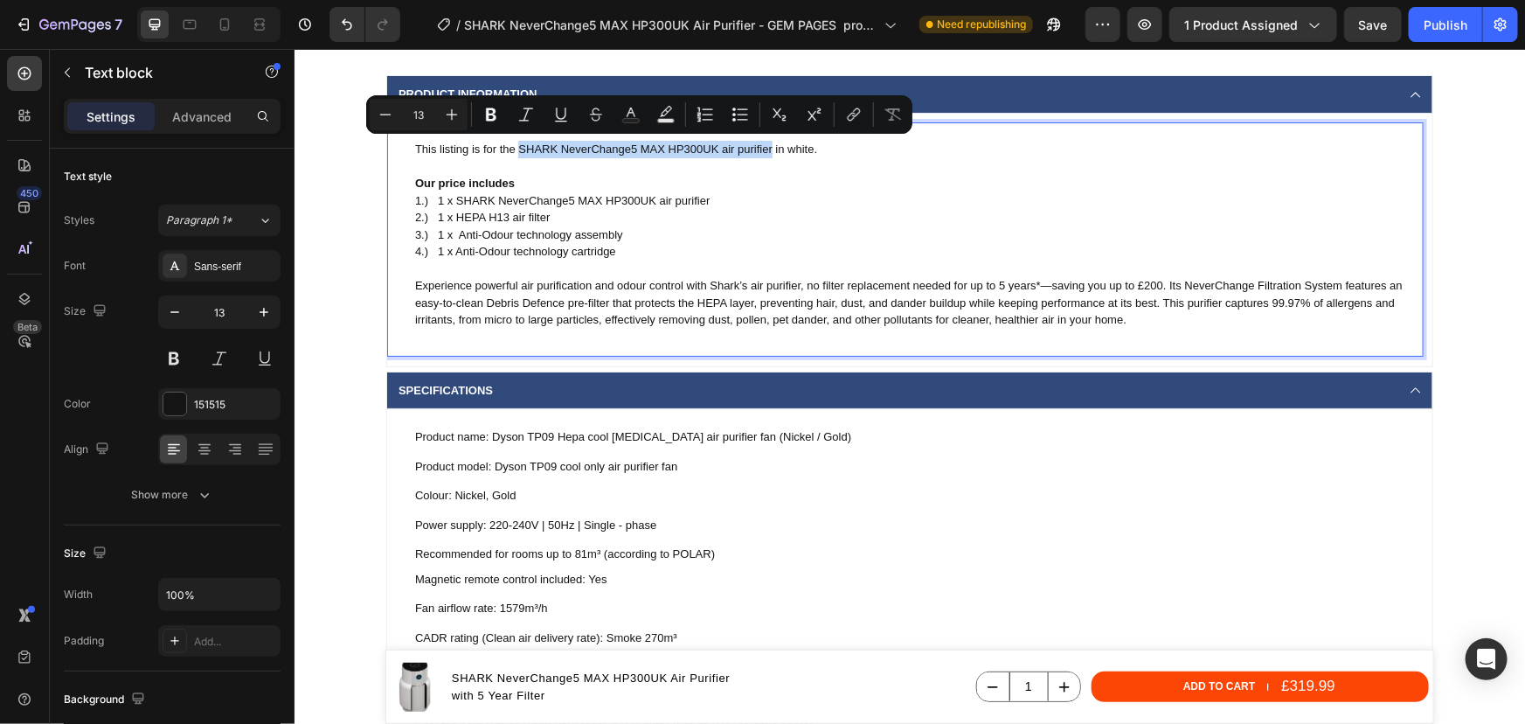
drag, startPoint x: 766, startPoint y: 149, endPoint x: 512, endPoint y: 148, distance: 253.5
click at [632, 153] on p "This listing is for the SHARK NeverChange5 MAX HP300UK air purifier in white." at bounding box center [917, 148] width 1007 height 17
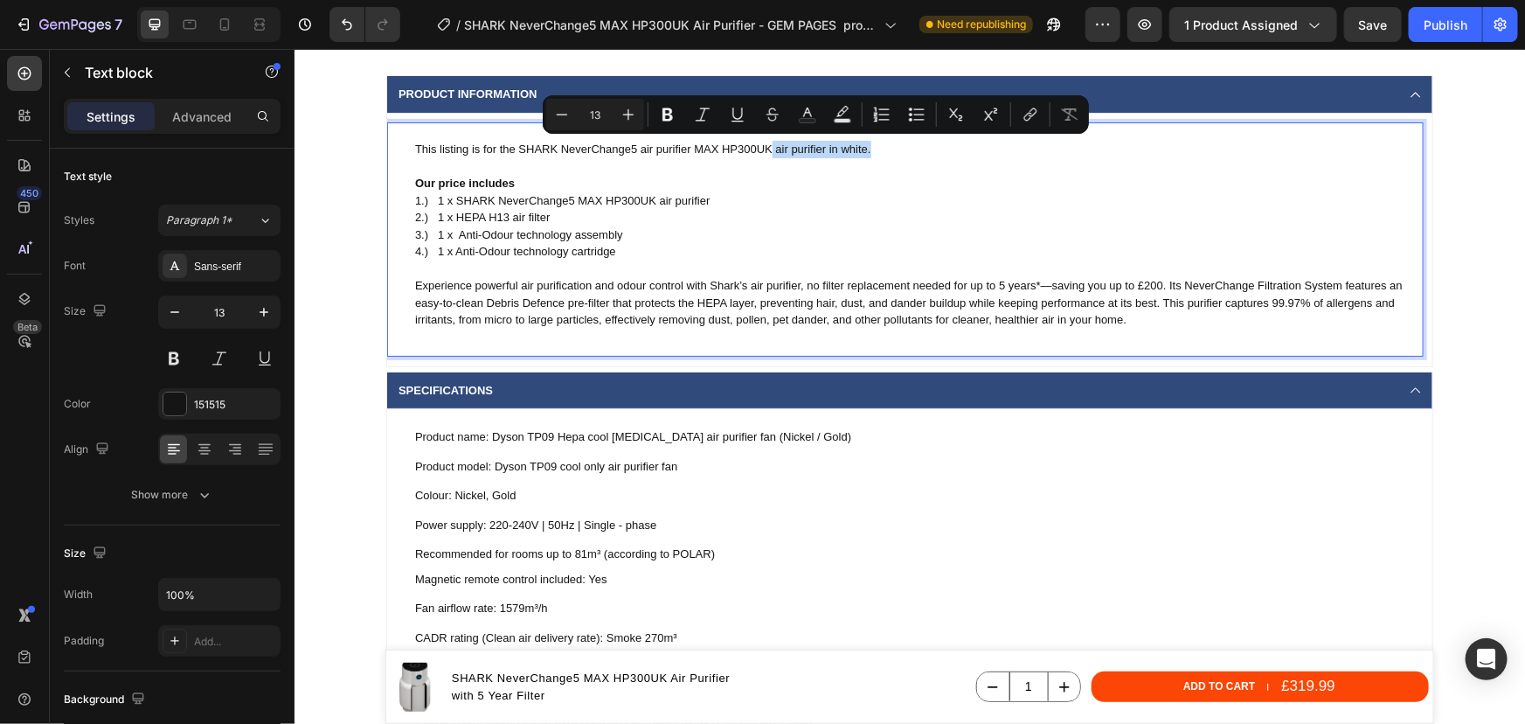
drag, startPoint x: 875, startPoint y: 148, endPoint x: 767, endPoint y: 145, distance: 108.4
click at [767, 145] on p "This listing is for the SHARK NeverChange5 air purifier MAX HP300UK air purifie…" at bounding box center [917, 148] width 1007 height 17
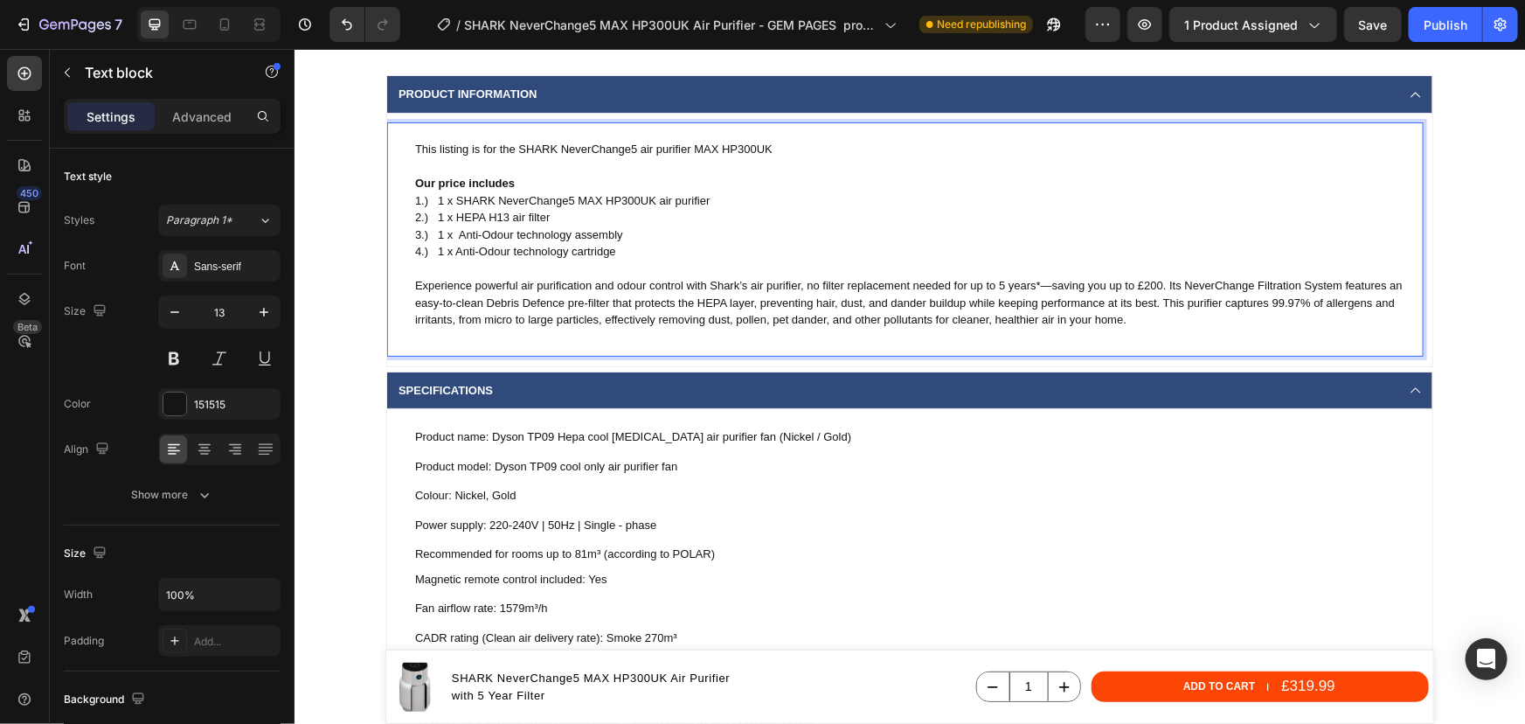
click at [516, 149] on p "This listing is for the SHARK NeverChange5 air purifier MAX HP300UK" at bounding box center [917, 148] width 1007 height 17
click at [515, 149] on p "This listing is for the SHARK NeverChange5 air purifier MAX HP300UK" at bounding box center [917, 148] width 1007 height 17
click at [571, 199] on p "1.) 1 x SHARK NeverChange5 MAX HP300UK air purifier" at bounding box center [917, 199] width 1007 height 17
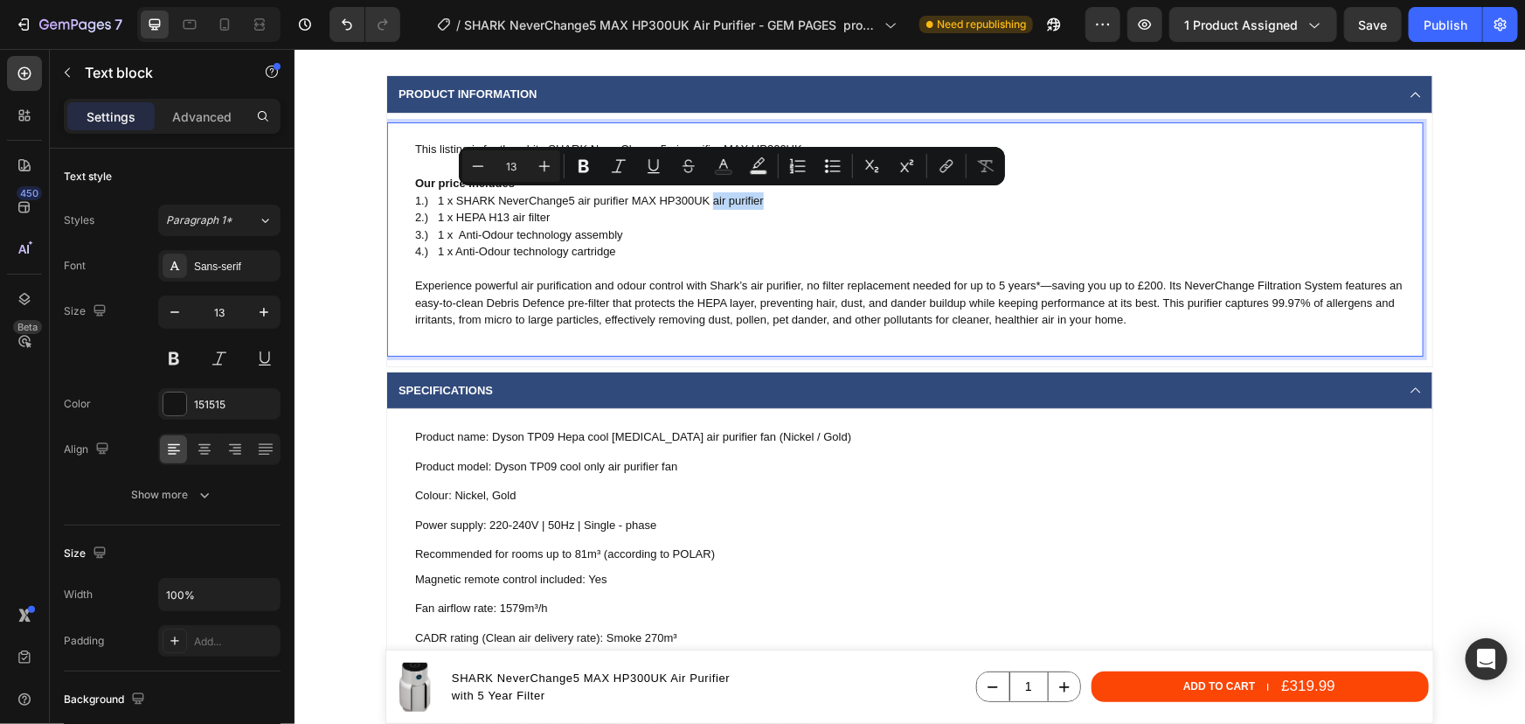
drag, startPoint x: 780, startPoint y: 191, endPoint x: 706, endPoint y: 200, distance: 73.9
click at [706, 200] on p "1.) 1 x SHARK NeverChange5 air purifier MAX HP300UK air purifier" at bounding box center [917, 199] width 1007 height 17
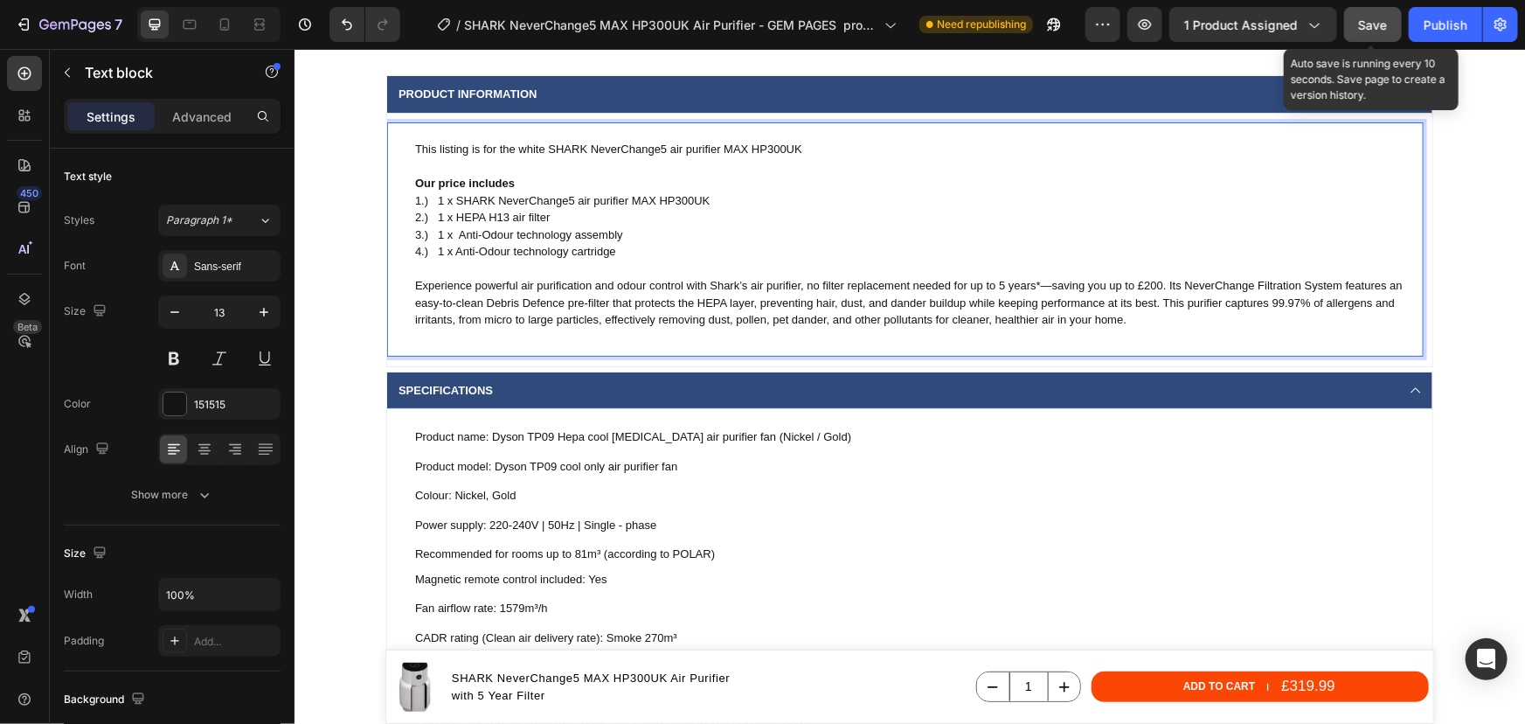
click at [1388, 24] on span "Save" at bounding box center [1373, 24] width 29 height 15
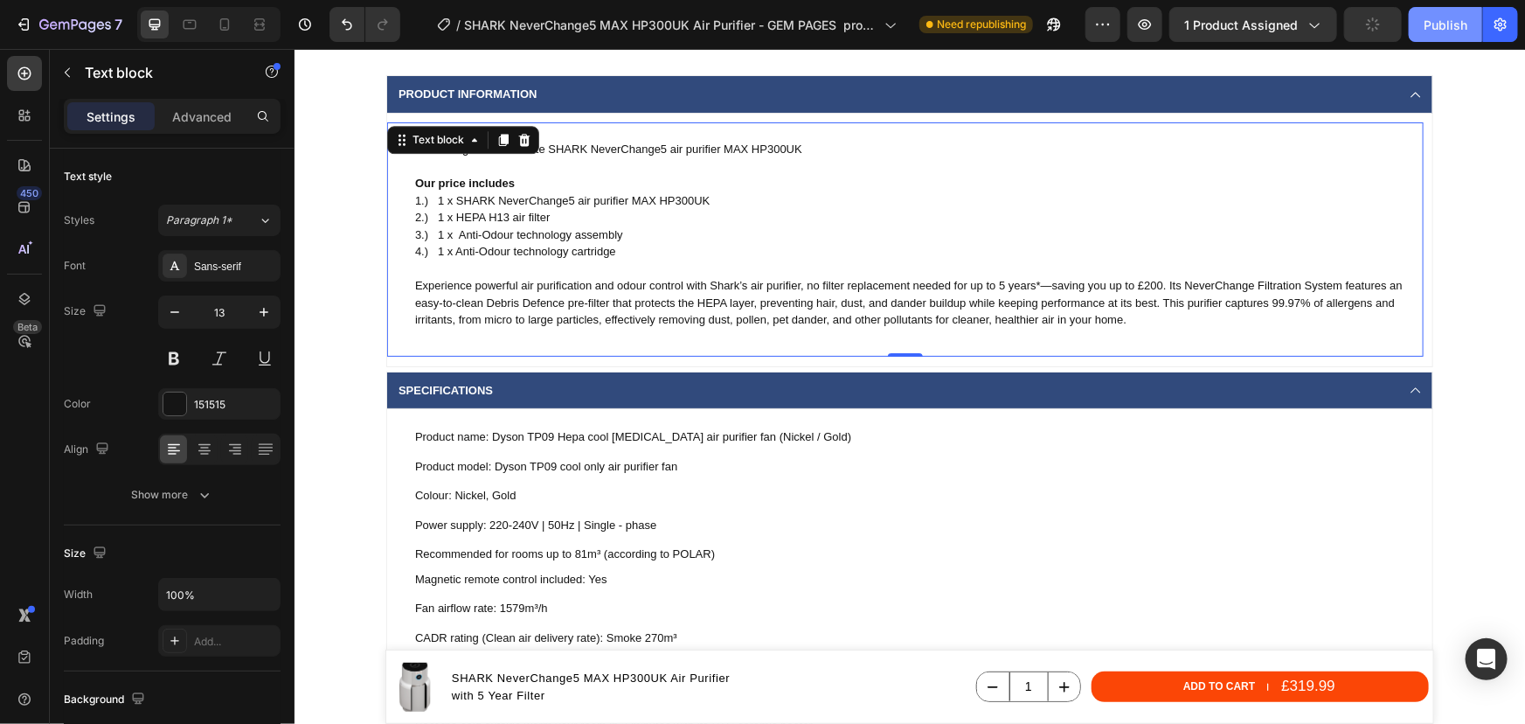
click at [1429, 37] on button "Publish" at bounding box center [1445, 24] width 73 height 35
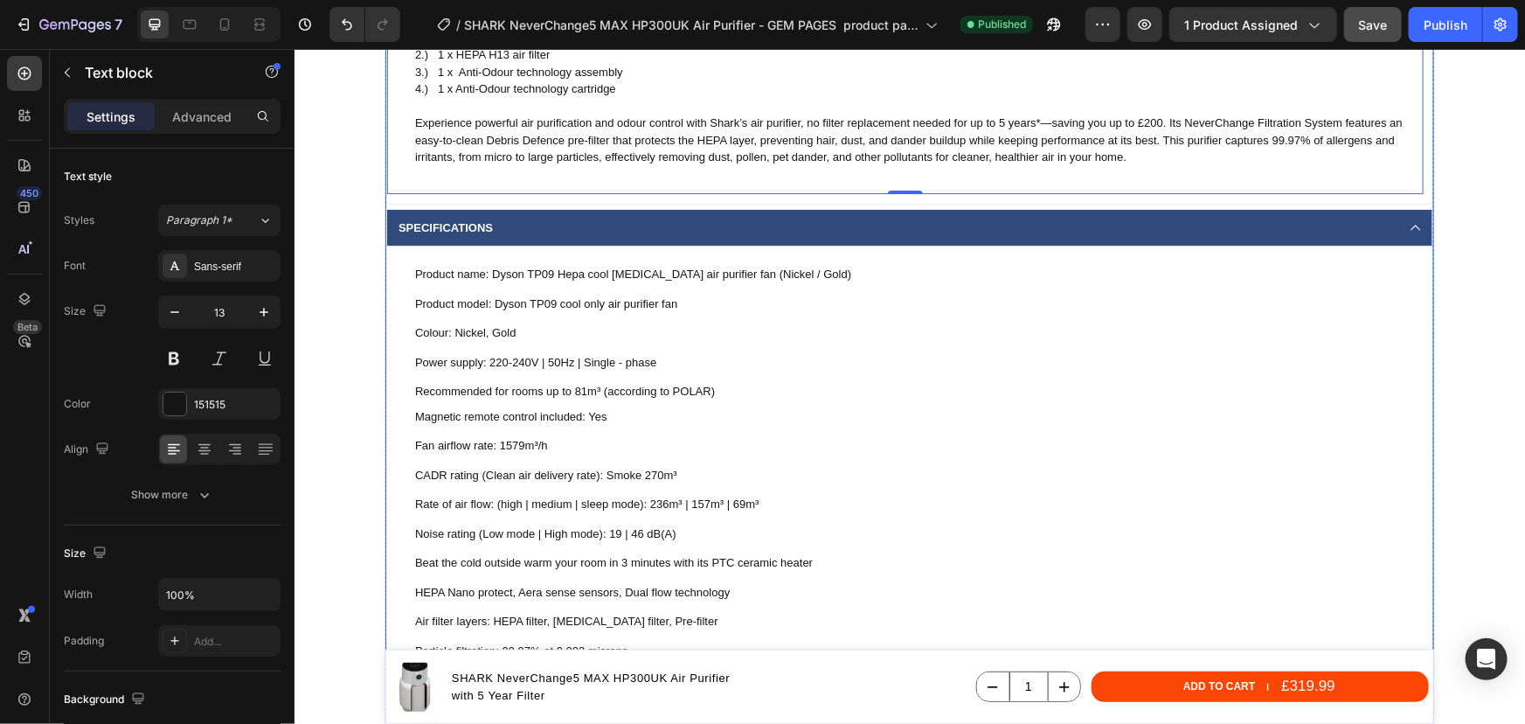
scroll to position [2463, 0]
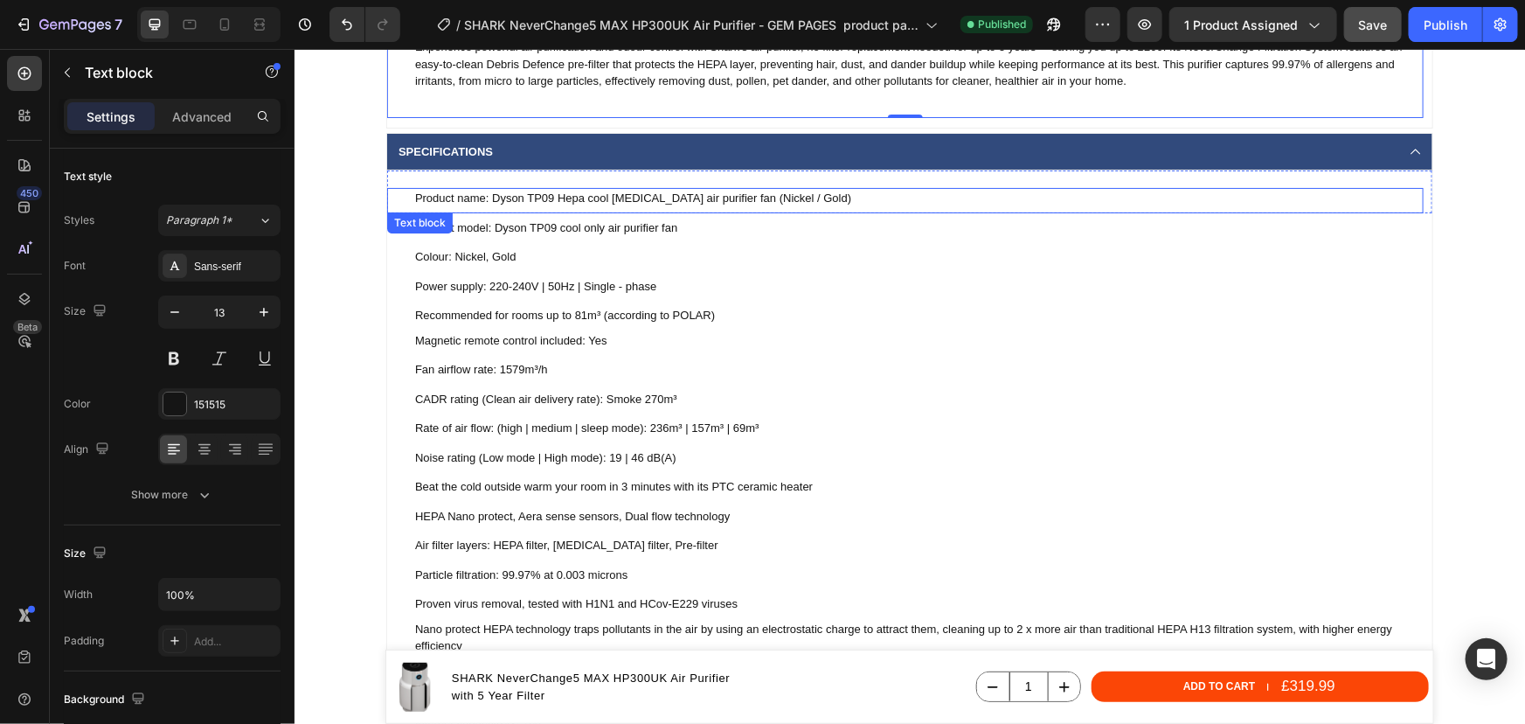
click at [512, 198] on p "Product name: Dyson TP09 Hepa cool formaldehyde air purifier fan (Nickel / Gold)" at bounding box center [917, 197] width 1007 height 17
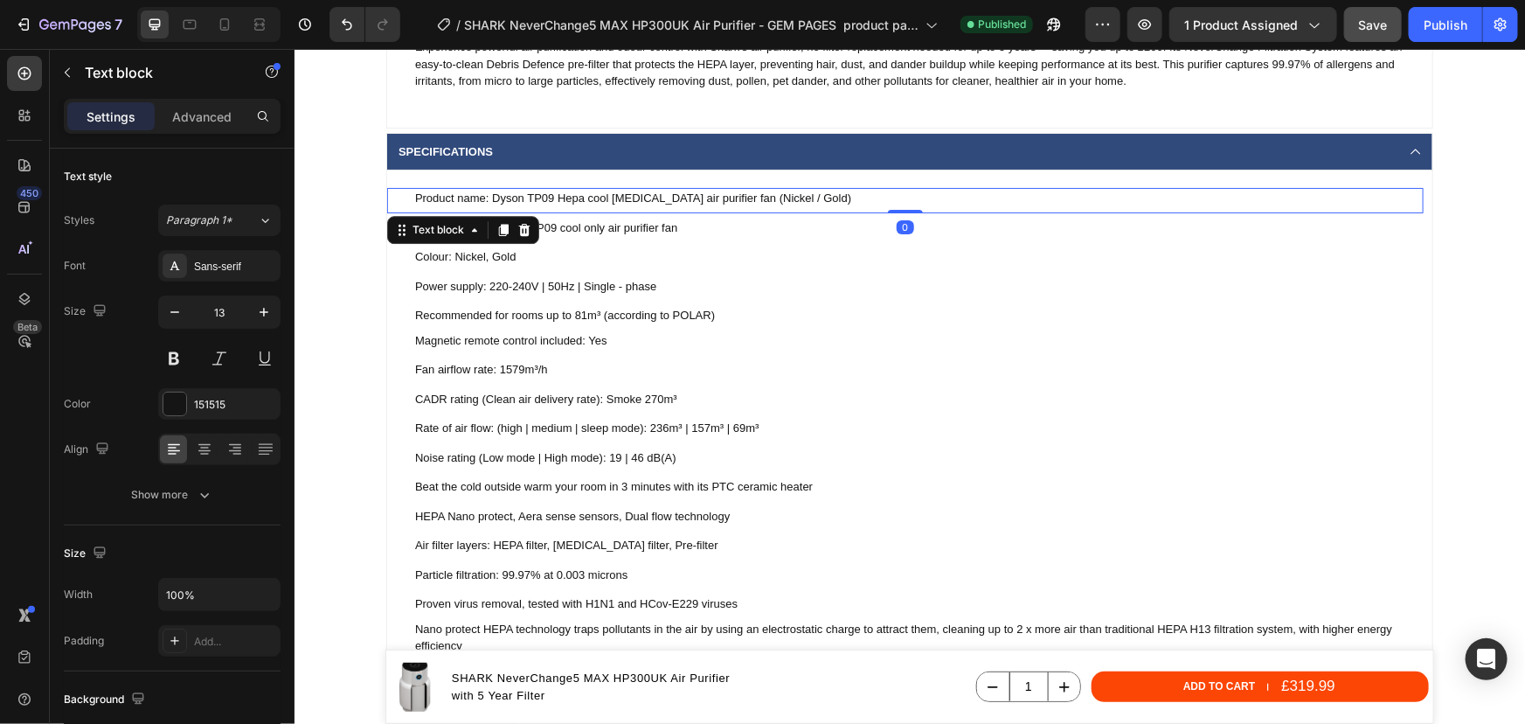
click at [512, 198] on p "Product name: Dyson TP09 Hepa cool formaldehyde air purifier fan (Nickel / Gold)" at bounding box center [917, 197] width 1007 height 17
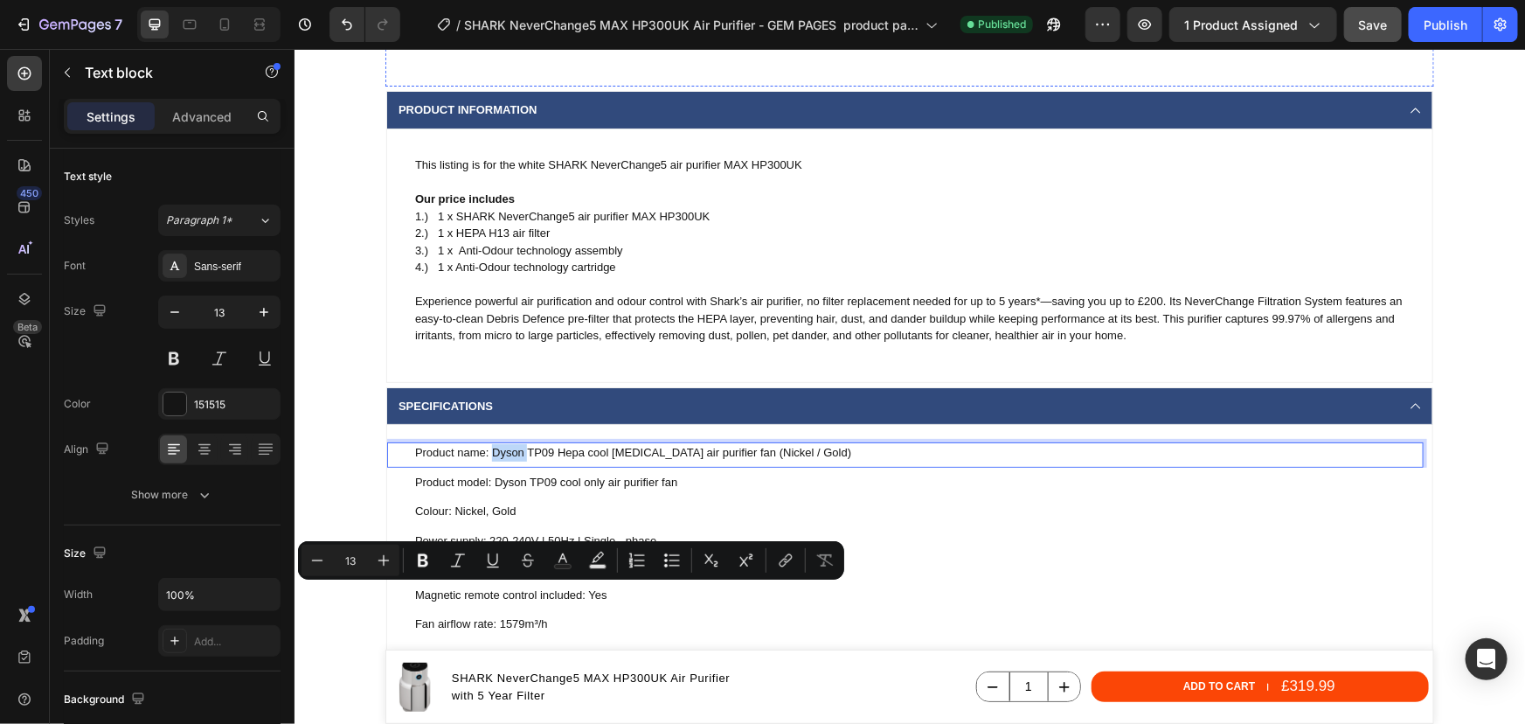
scroll to position [2065, 0]
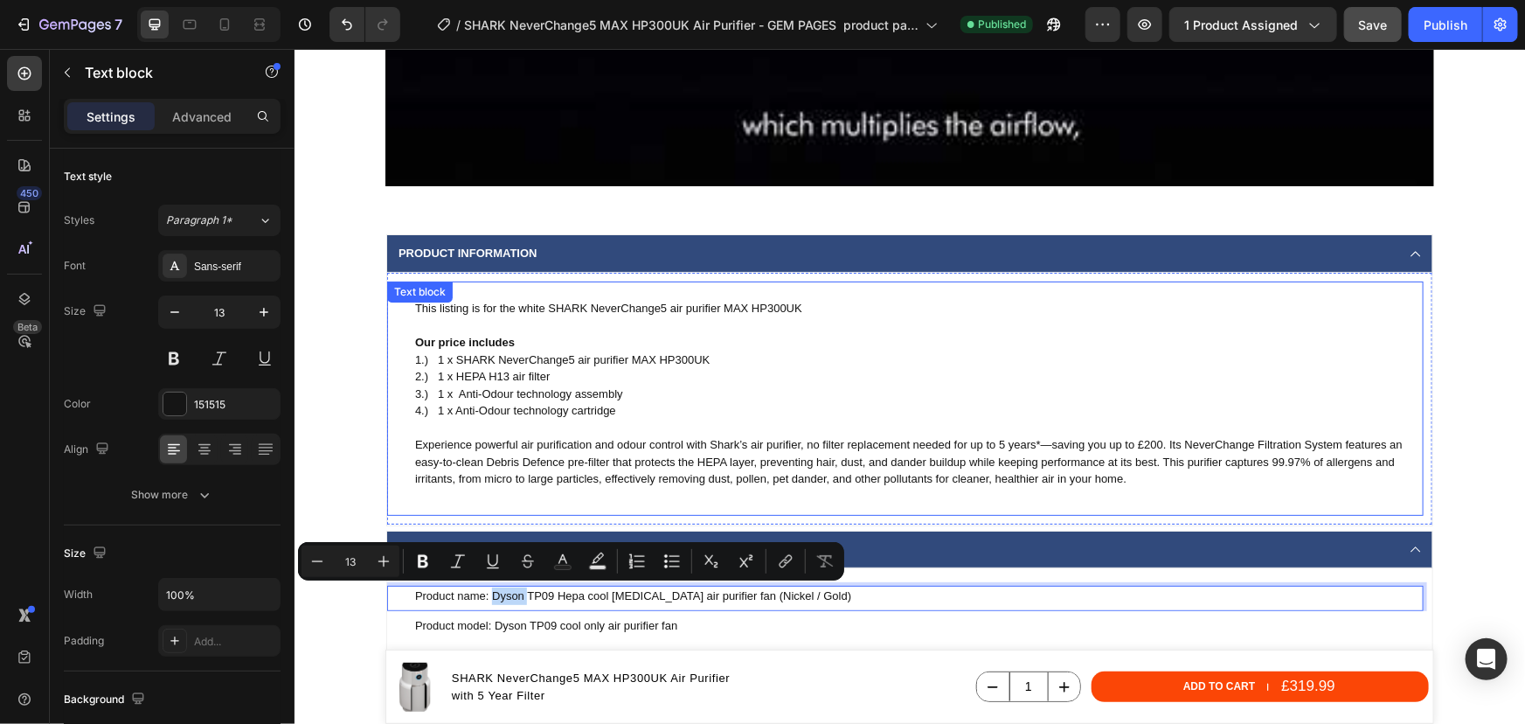
click at [684, 306] on p "This listing is for the white SHARK NeverChange5 air purifier MAX HP300UK" at bounding box center [917, 307] width 1007 height 17
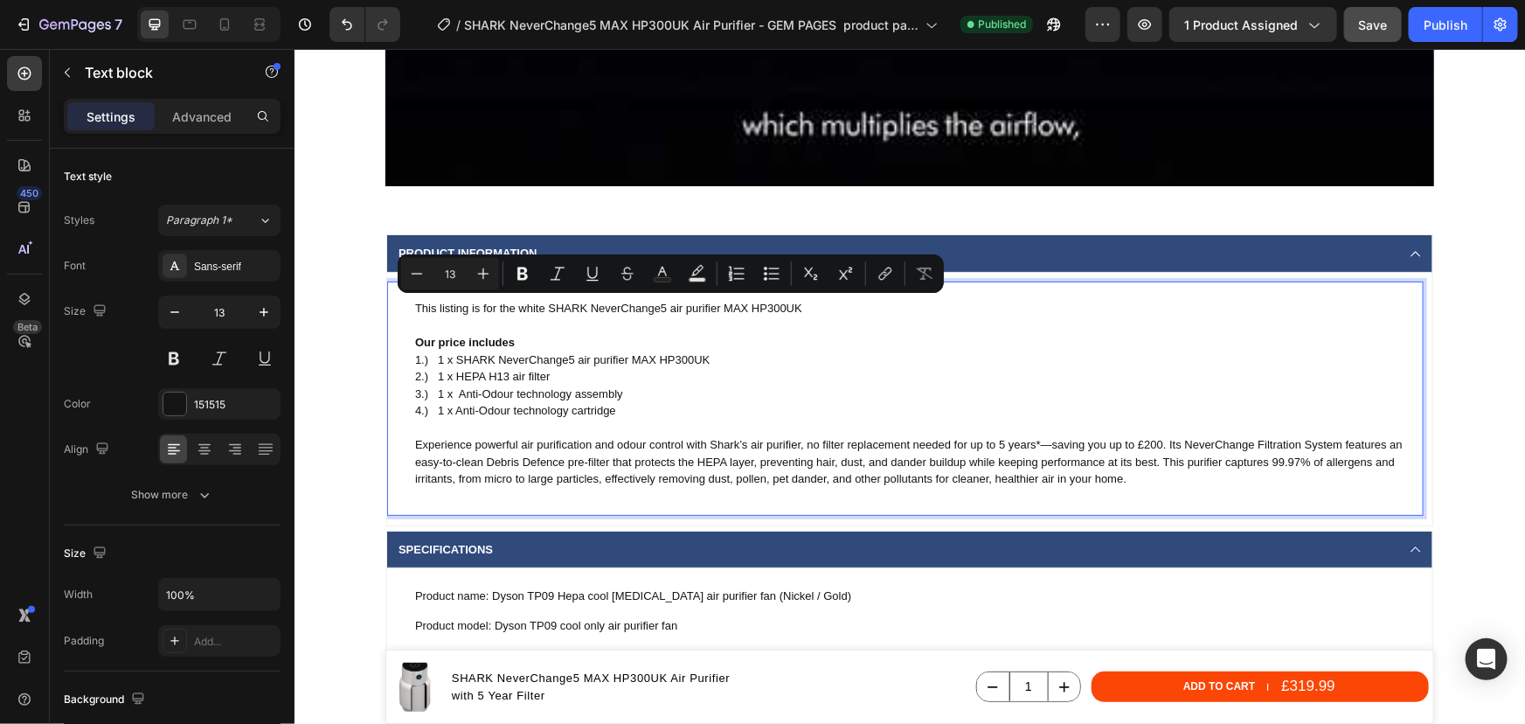
drag, startPoint x: 798, startPoint y: 305, endPoint x: 540, endPoint y: 303, distance: 257.9
click at [540, 303] on p "This listing is for the white SHARK NeverChange5 air purifier MAX HP300UK" at bounding box center [917, 307] width 1007 height 17
copy p "SHARK NeverChange5 air purifier MAX HP300UK"
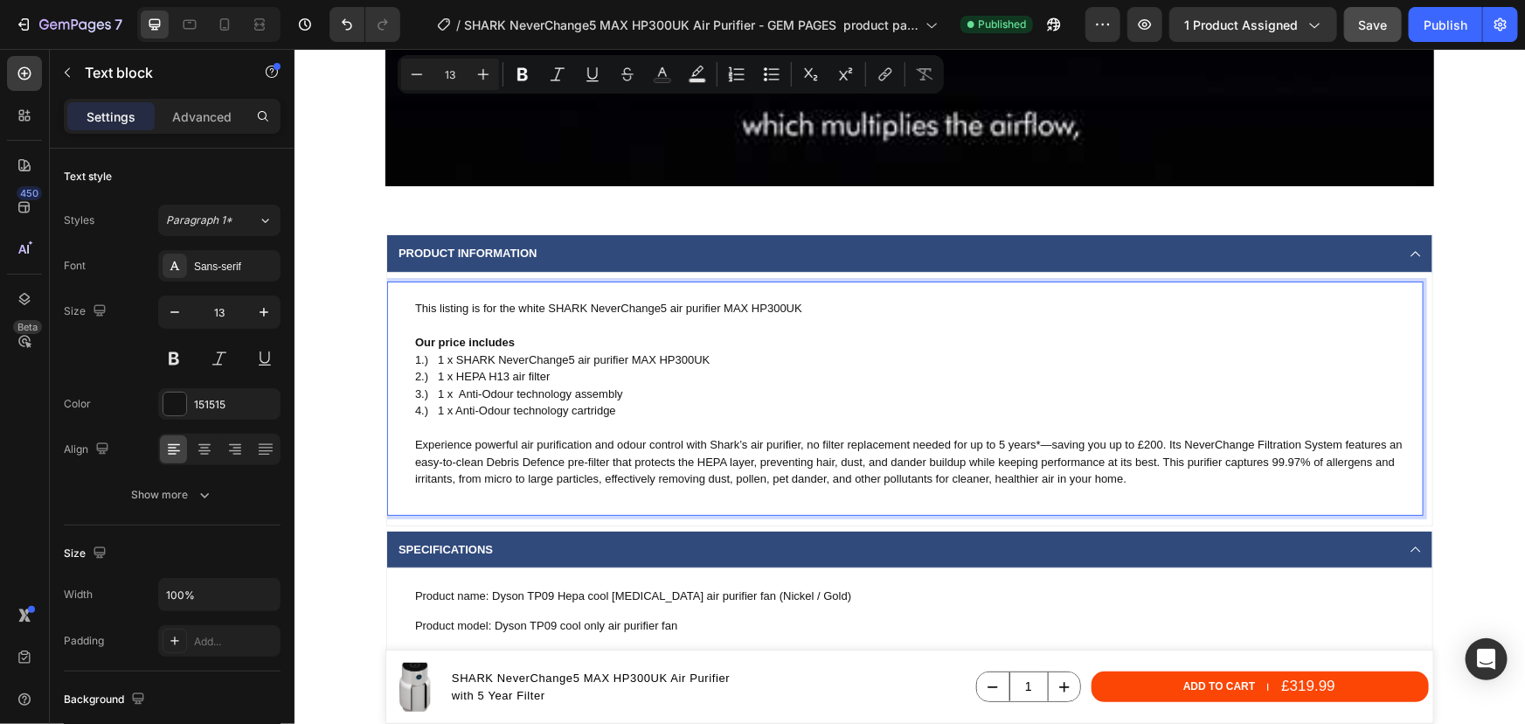
scroll to position [2463, 0]
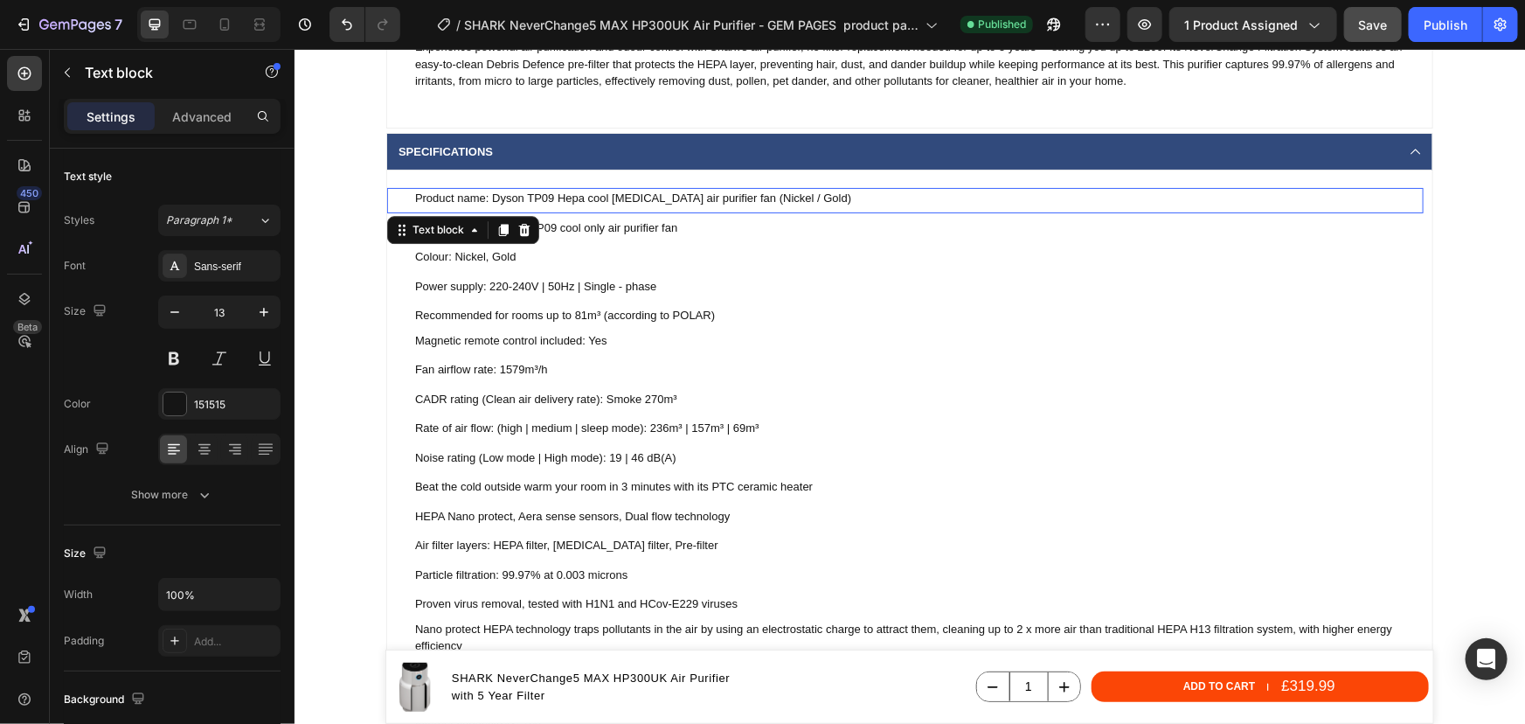
click at [701, 199] on p "Product name: Dyson TP09 Hepa cool formaldehyde air purifier fan (Nickel / Gold)" at bounding box center [917, 197] width 1007 height 17
click at [801, 207] on div "Product name: Dyson TP09 Hepa cool formaldehyde air purifier fan (Nickel / Gold…" at bounding box center [908, 630] width 1045 height 920
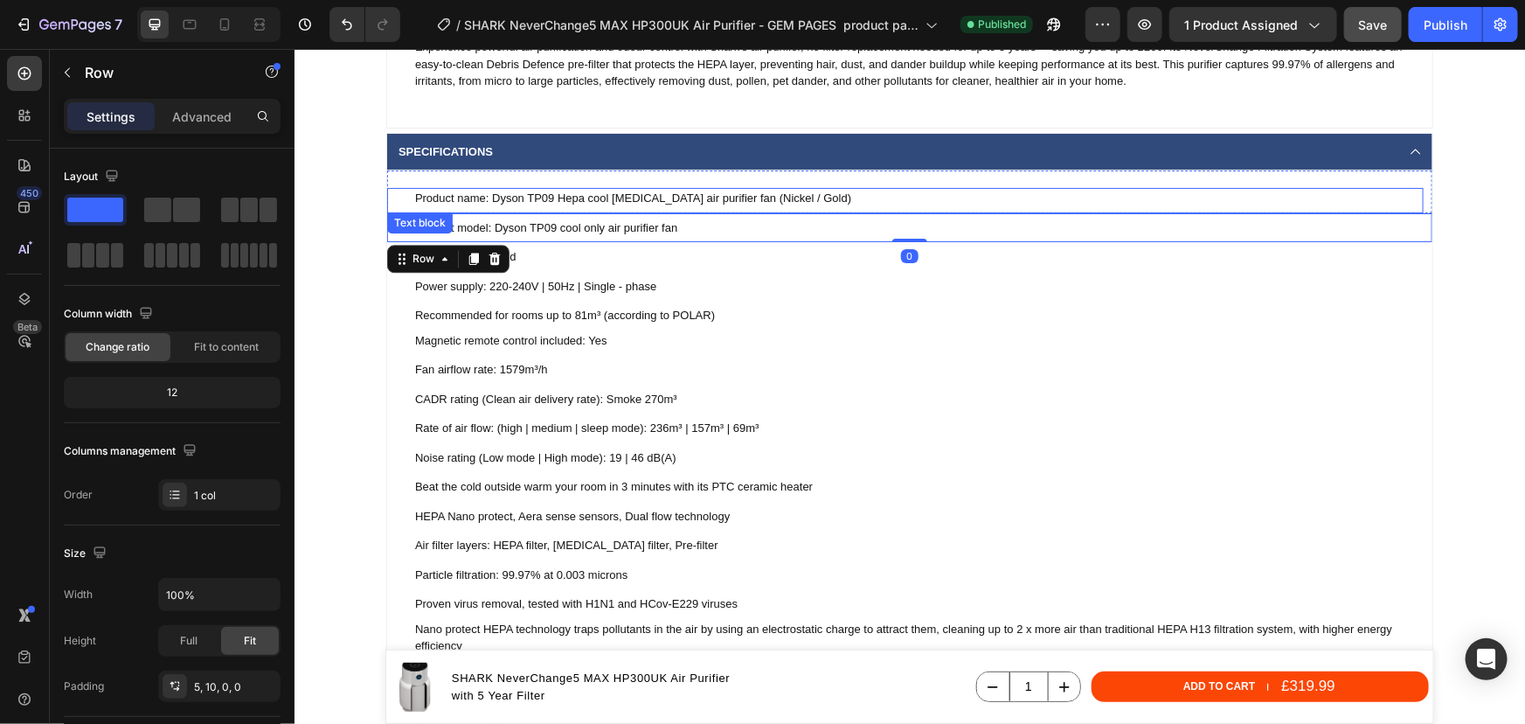
click at [817, 200] on p "Product name: Dyson TP09 Hepa cool formaldehyde air purifier fan (Nickel / Gold)" at bounding box center [917, 197] width 1007 height 17
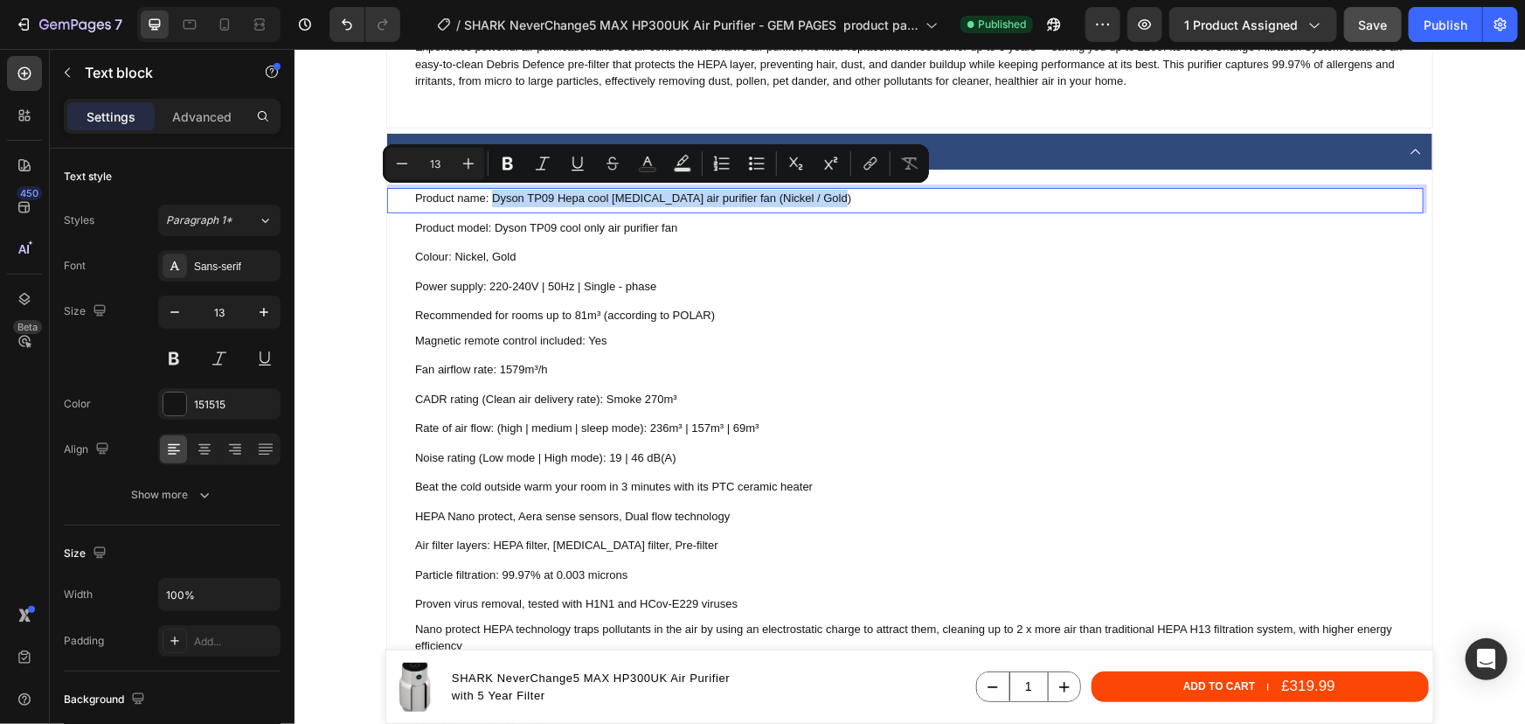
drag, startPoint x: 830, startPoint y: 198, endPoint x: 487, endPoint y: 192, distance: 343.6
click at [487, 192] on p "Product name: Dyson TP09 Hepa cool formaldehyde air purifier fan (Nickel / Gold)" at bounding box center [917, 197] width 1007 height 17
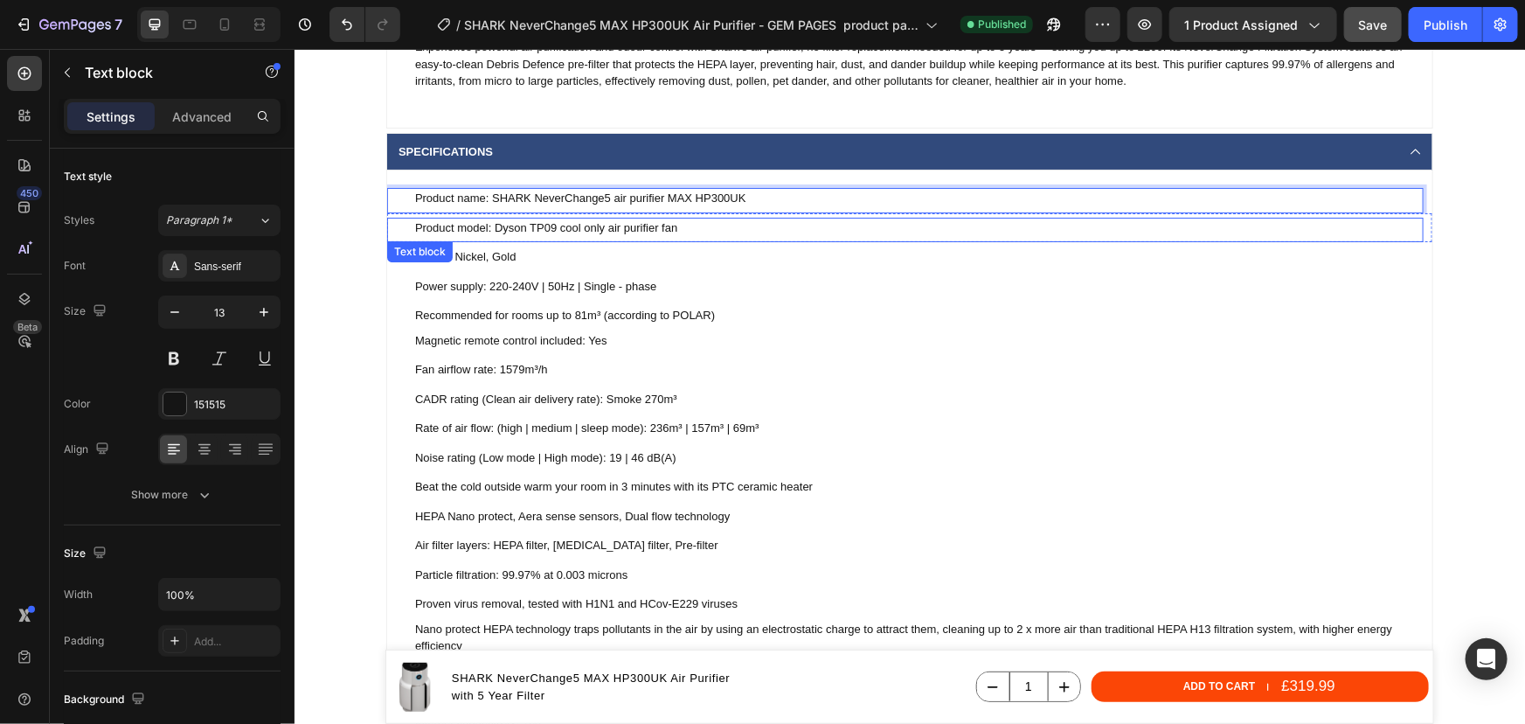
click at [654, 226] on p "Product model: Dyson TP09 cool only air purifier fan" at bounding box center [917, 227] width 1007 height 17
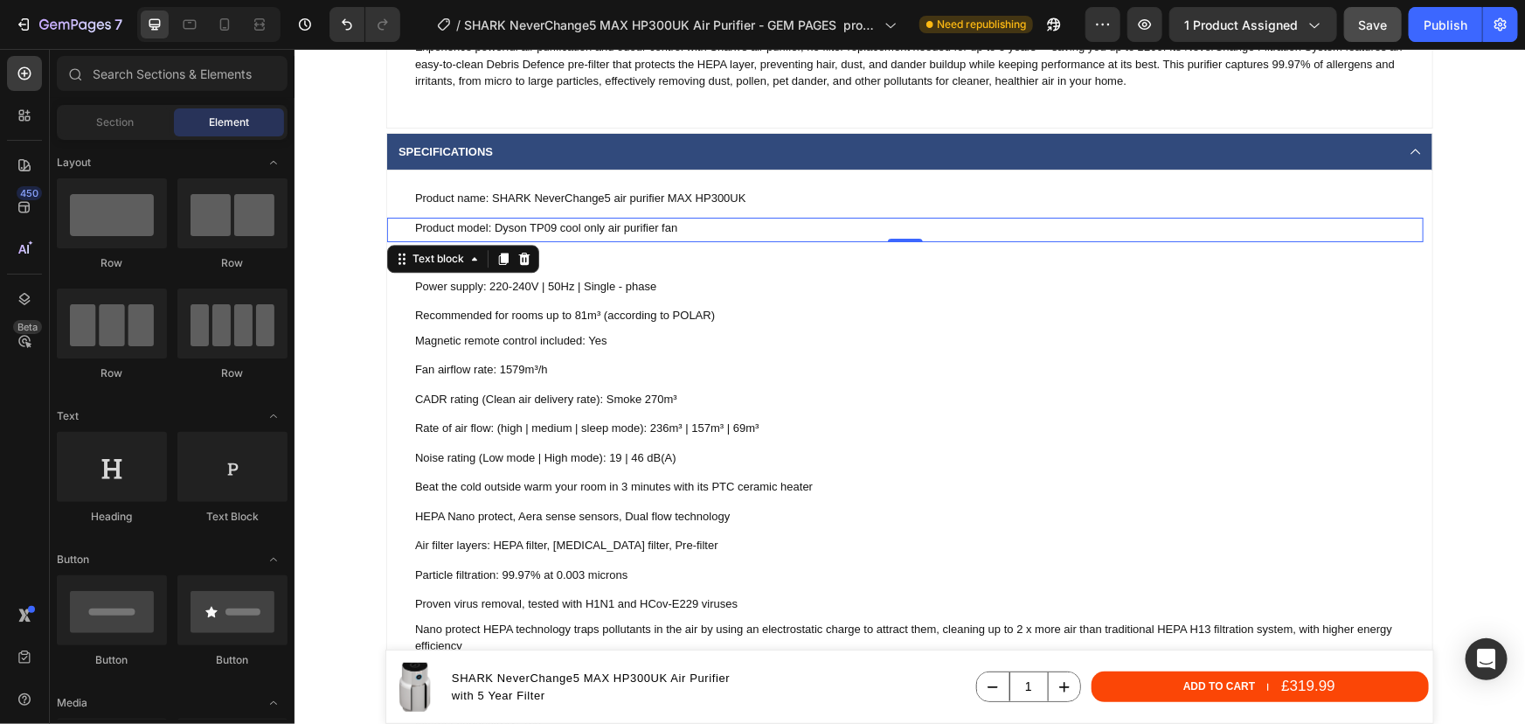
click at [589, 223] on p "Product model: Dyson TP09 cool only air purifier fan" at bounding box center [917, 227] width 1007 height 17
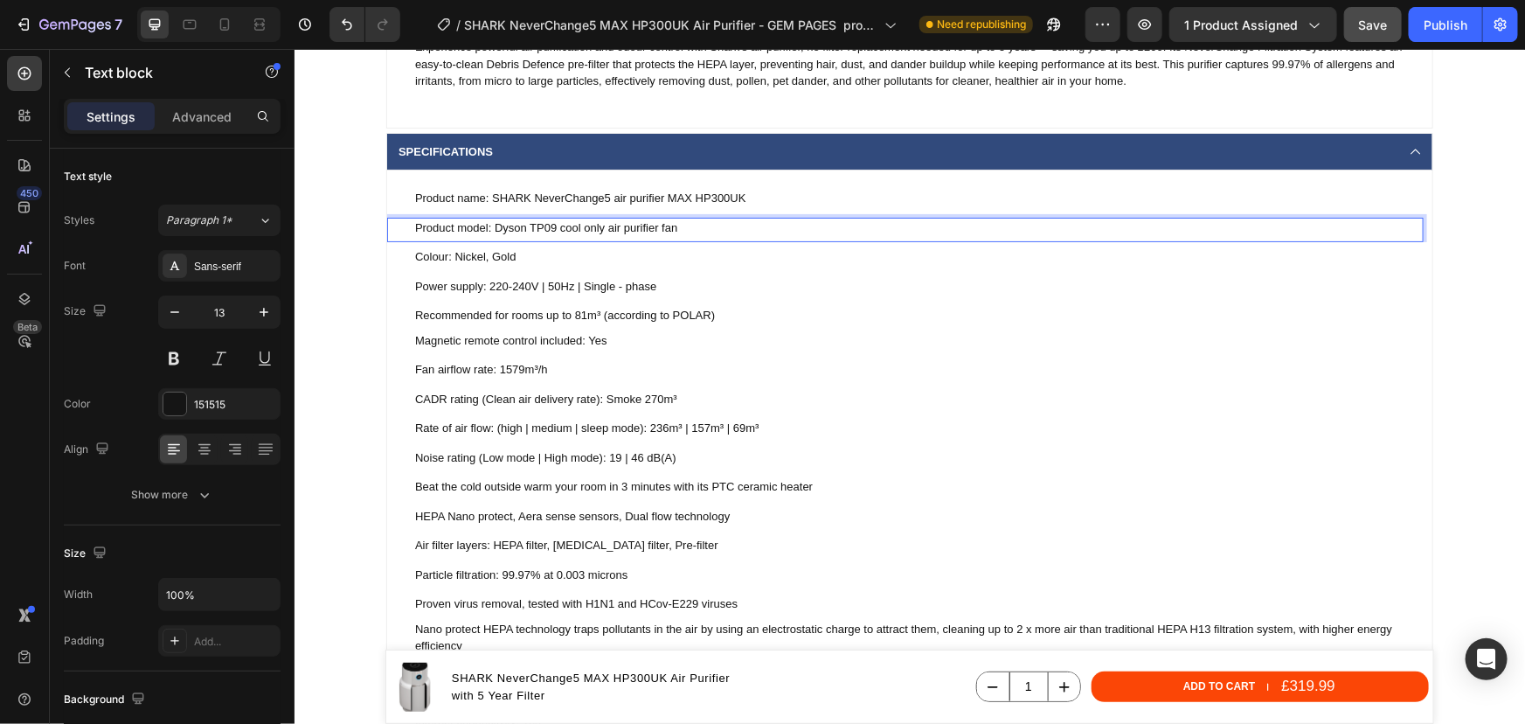
drag, startPoint x: 589, startPoint y: 223, endPoint x: 607, endPoint y: 223, distance: 17.5
click at [590, 222] on p "Product model: Dyson TP09 cool only air purifier fan" at bounding box center [917, 227] width 1007 height 17
click at [661, 224] on p "Product model: Dyson TP09 cool only air purifier fan" at bounding box center [917, 227] width 1007 height 17
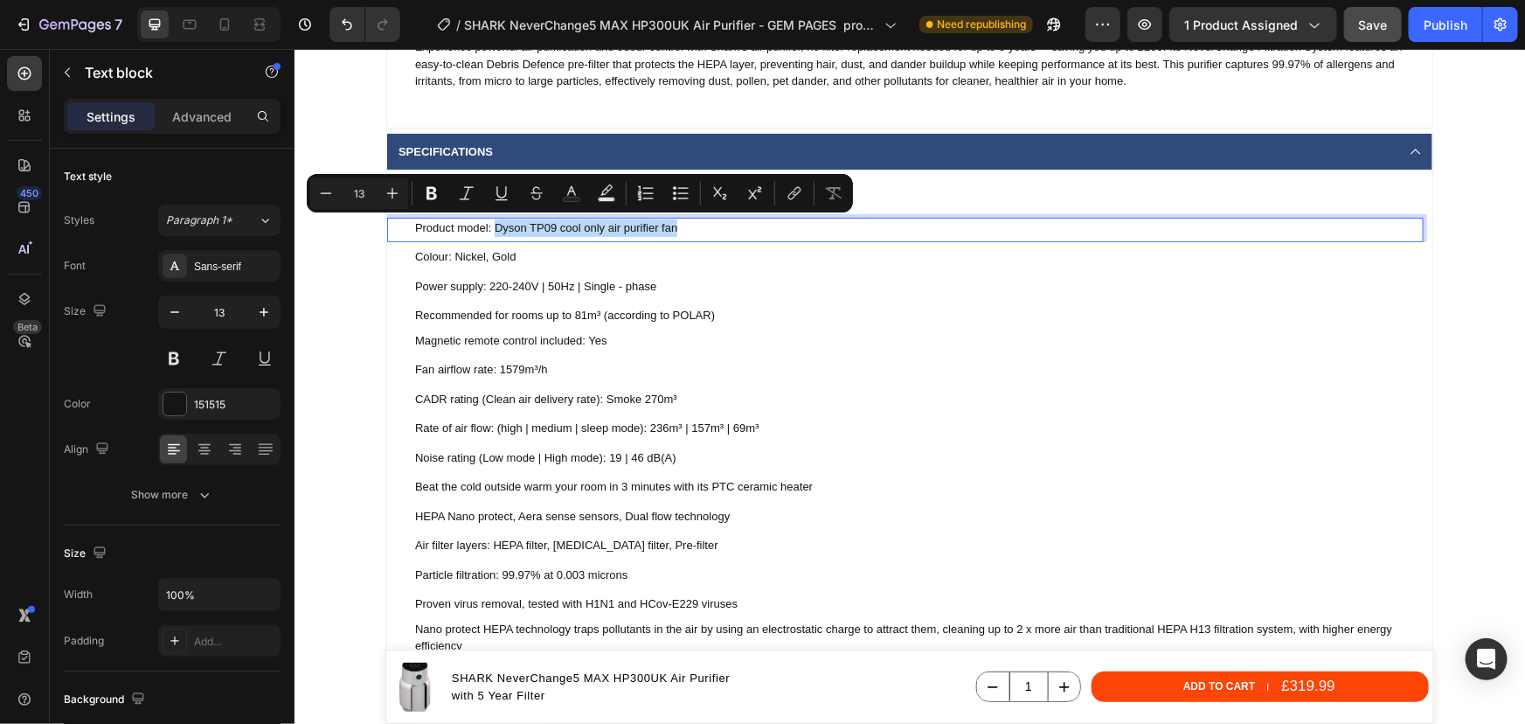
drag, startPoint x: 678, startPoint y: 224, endPoint x: 489, endPoint y: 223, distance: 188.8
click at [489, 223] on p "Product model: Dyson TP09 cool only air purifier fan" at bounding box center [917, 227] width 1007 height 17
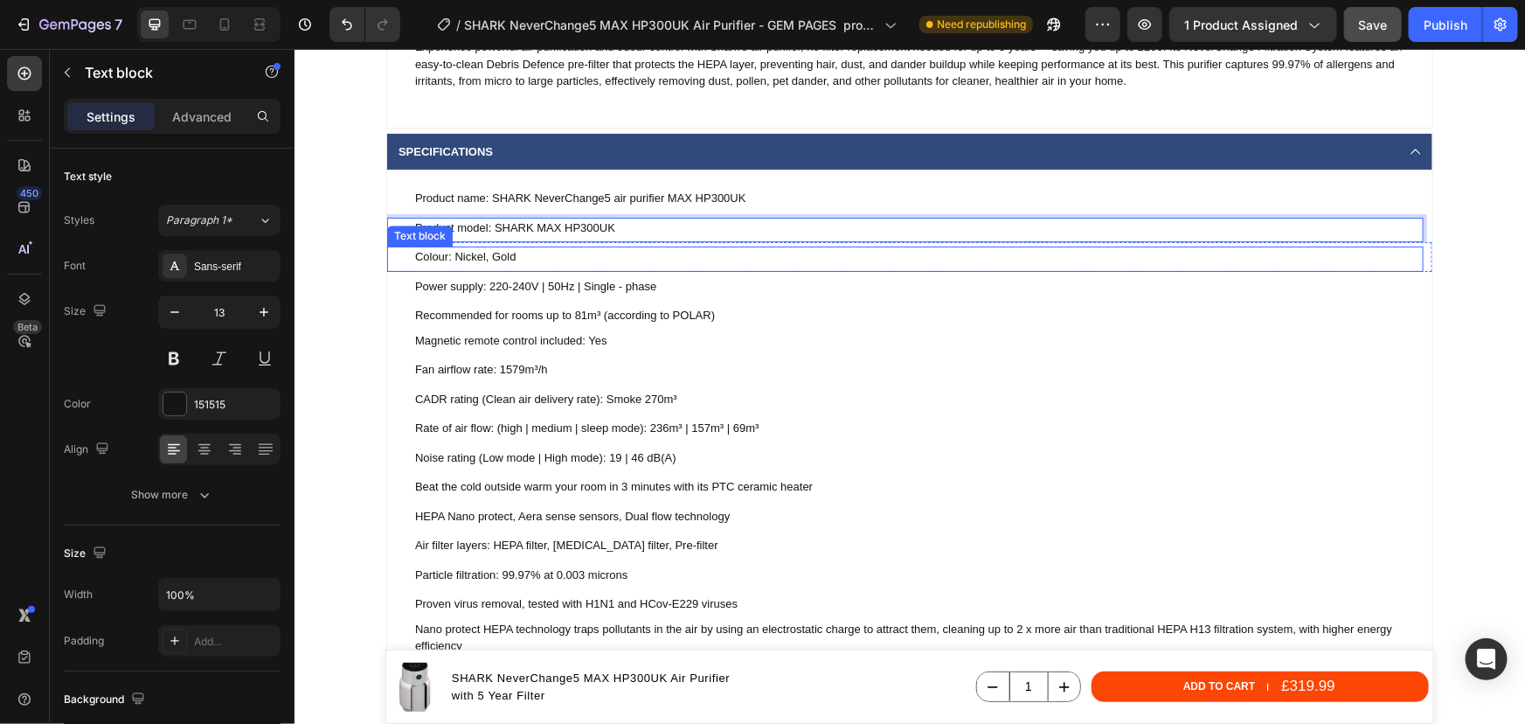
click at [510, 261] on p "Colour: Nickel, Gold" at bounding box center [917, 255] width 1007 height 17
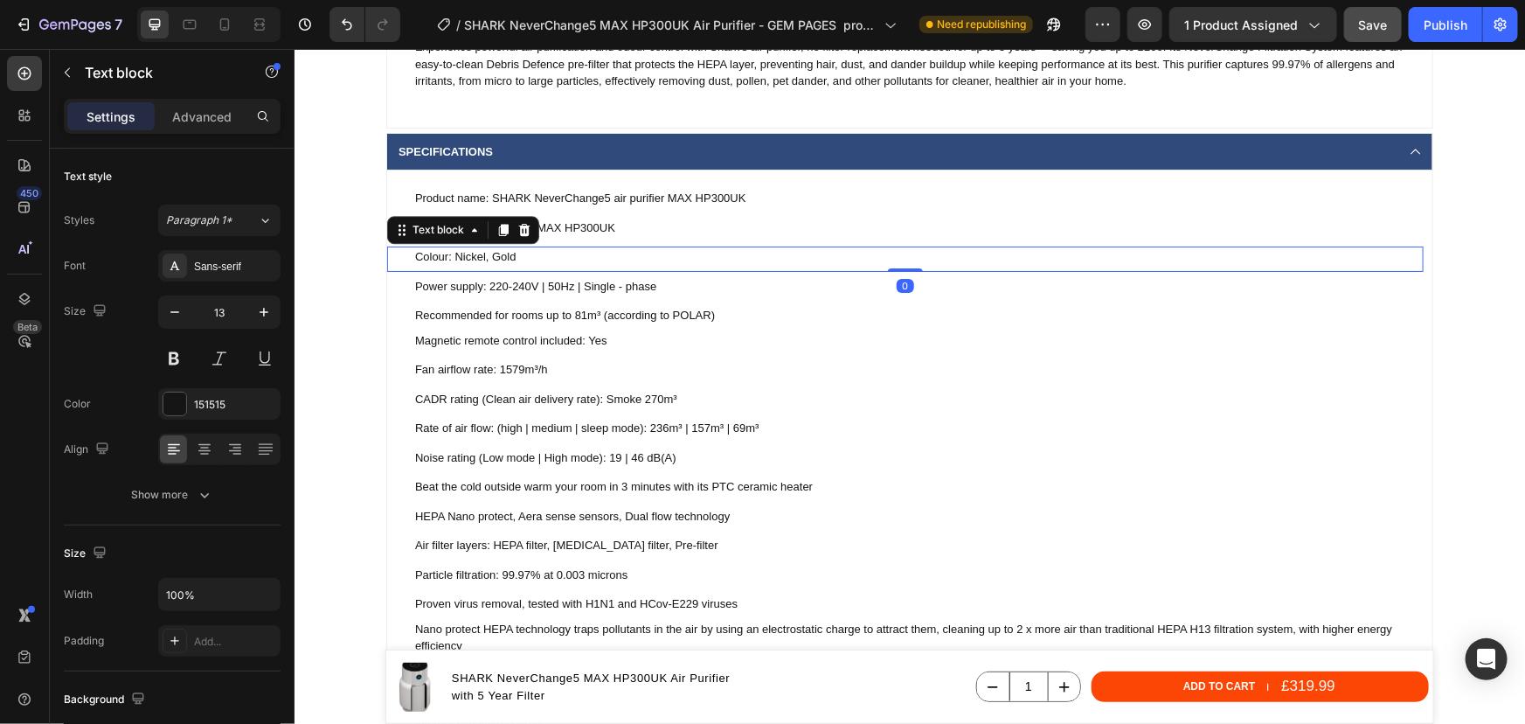
click at [512, 257] on p "Colour: Nickel, Gold" at bounding box center [917, 255] width 1007 height 17
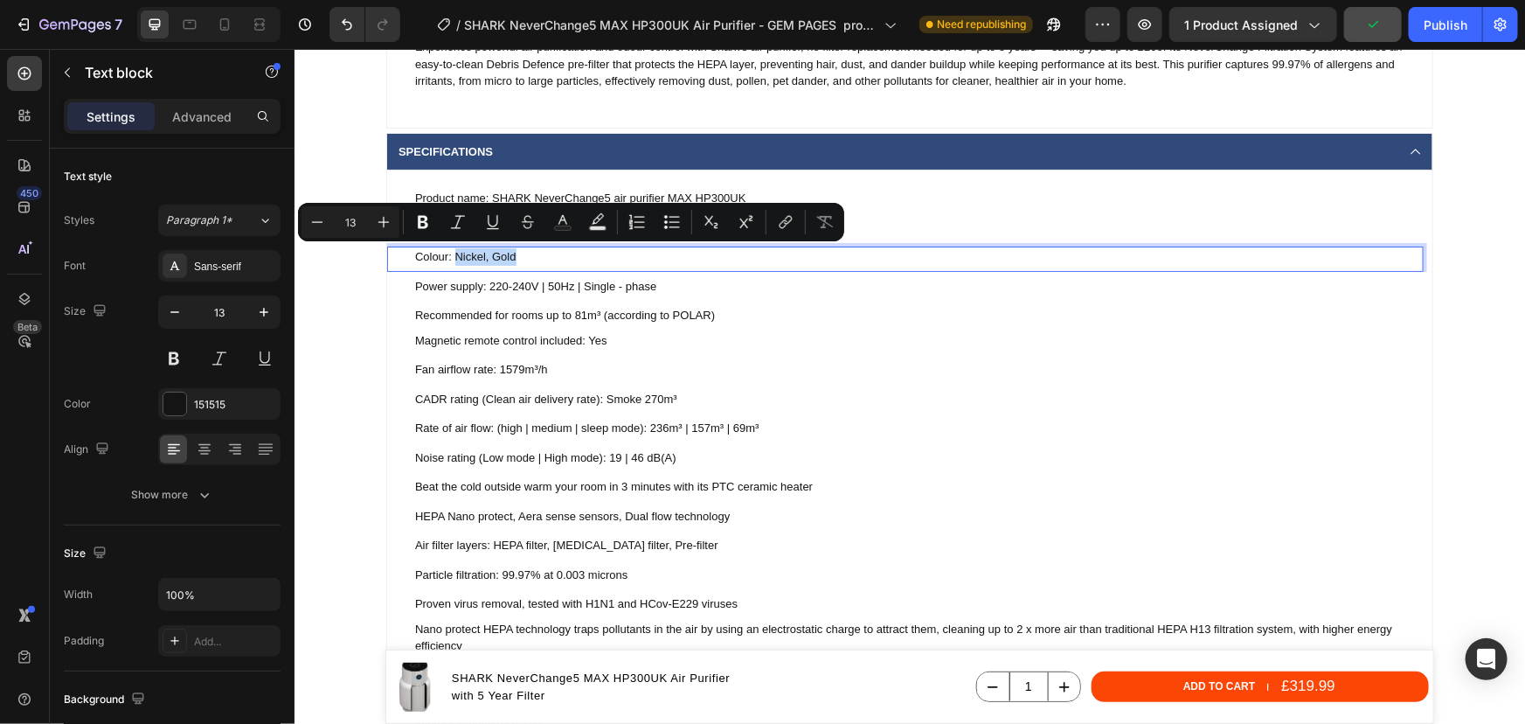
drag, startPoint x: 512, startPoint y: 257, endPoint x: 451, endPoint y: 262, distance: 61.4
click at [451, 262] on p "Colour: Nickel, Gold" at bounding box center [917, 255] width 1007 height 17
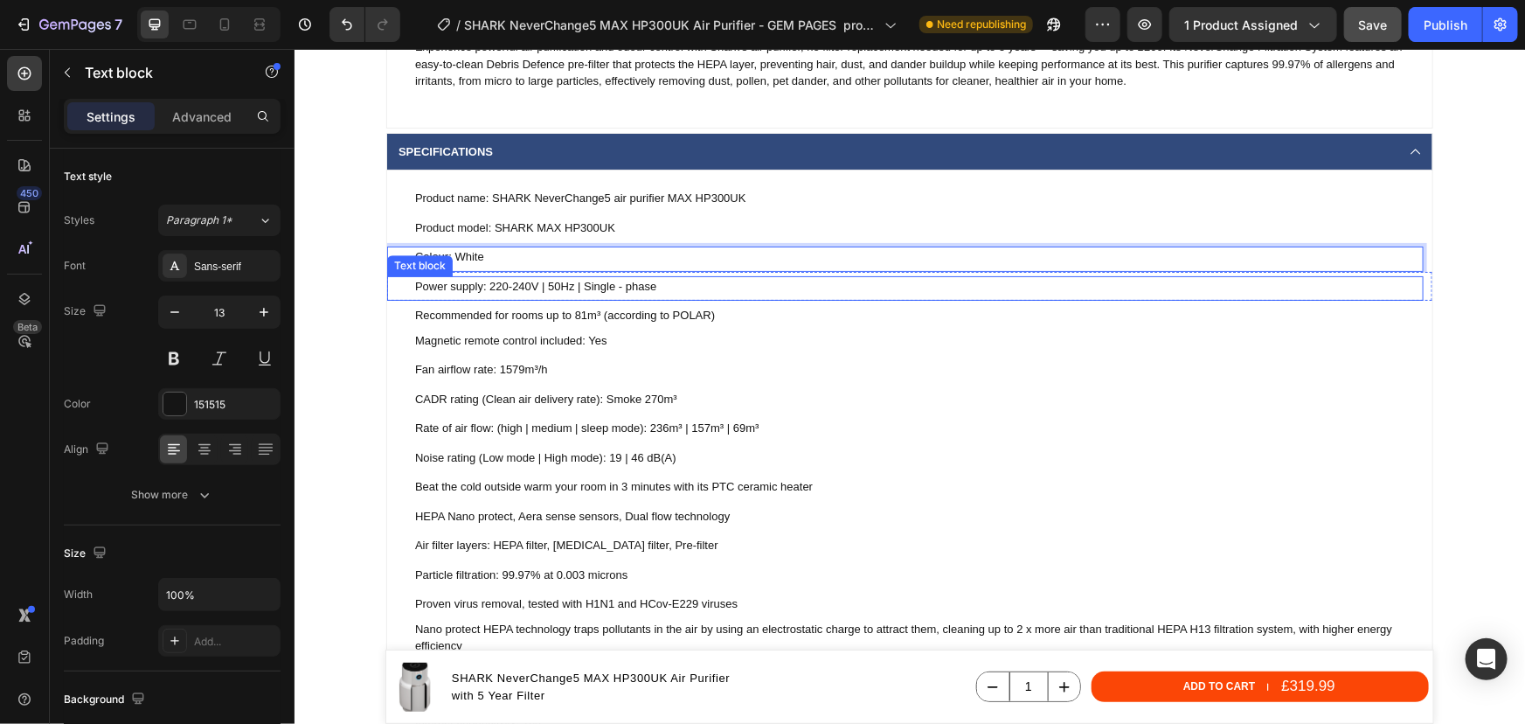
click at [512, 295] on div "Power supply: 220-240V | 50Hz | Single - phase Text block" at bounding box center [904, 287] width 1037 height 25
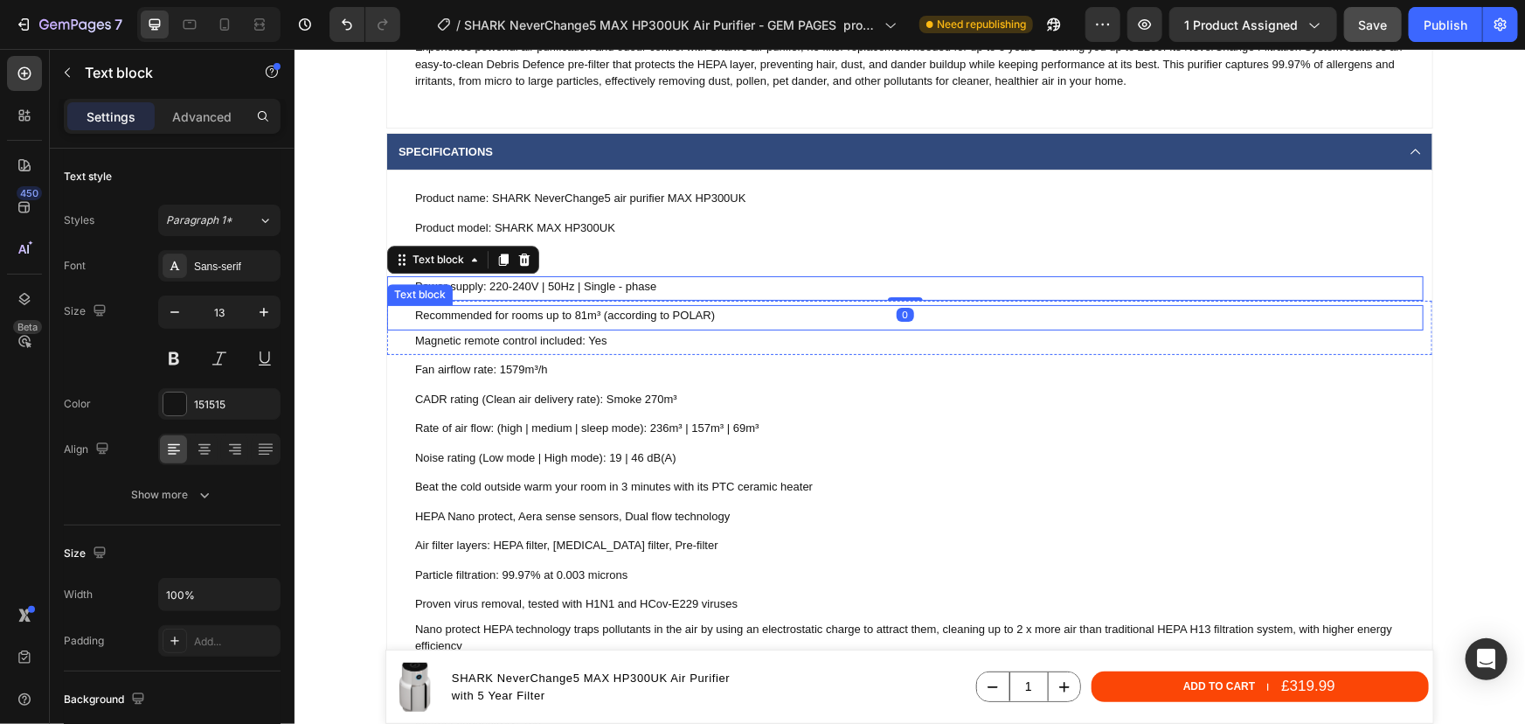
click at [511, 310] on p "Recommended for rooms up to 81m³ (according to POLAR)" at bounding box center [917, 314] width 1007 height 17
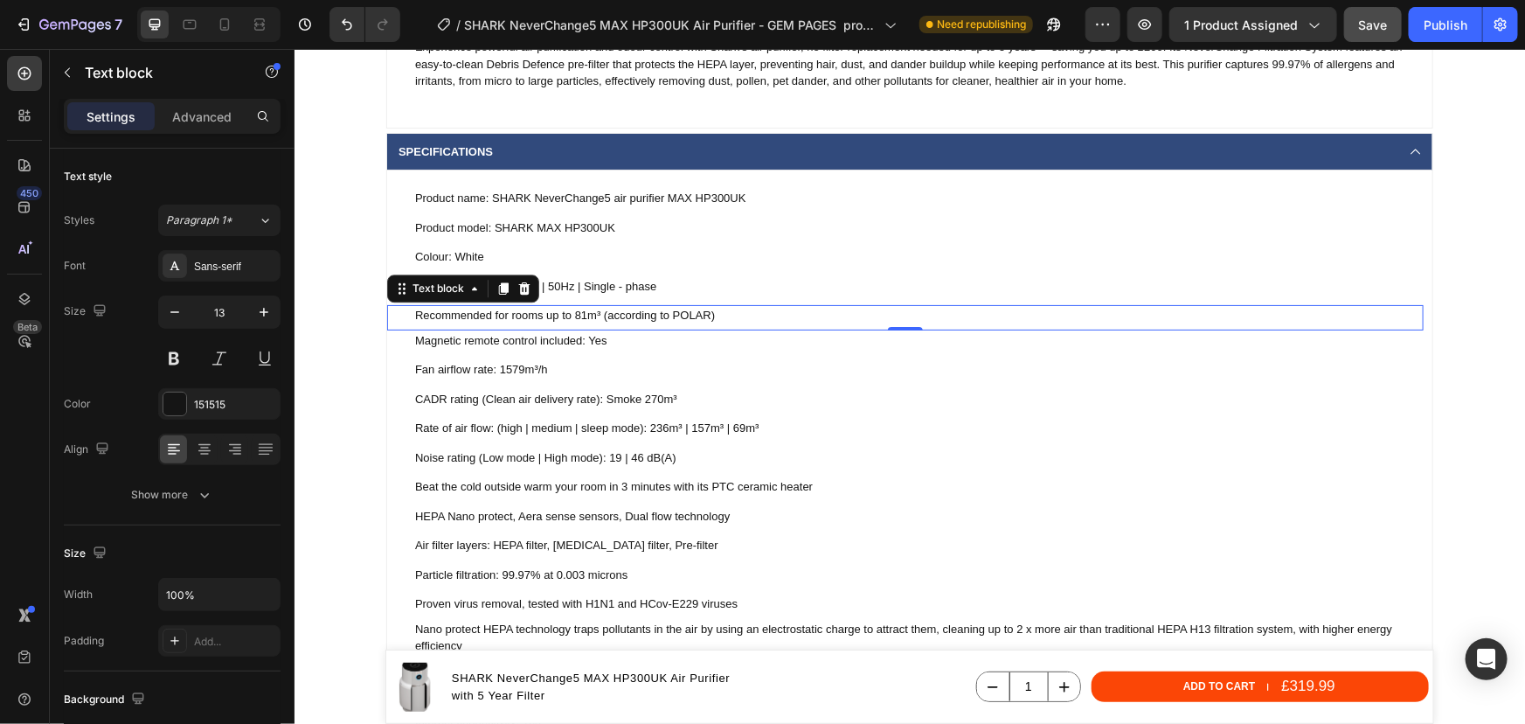
click at [713, 315] on p "Recommended for rooms up to 81m³ (according to POLAR)" at bounding box center [917, 314] width 1007 height 17
click at [711, 314] on p "Recommended for rooms up to 81m³ (according to POLAR)" at bounding box center [917, 314] width 1007 height 17
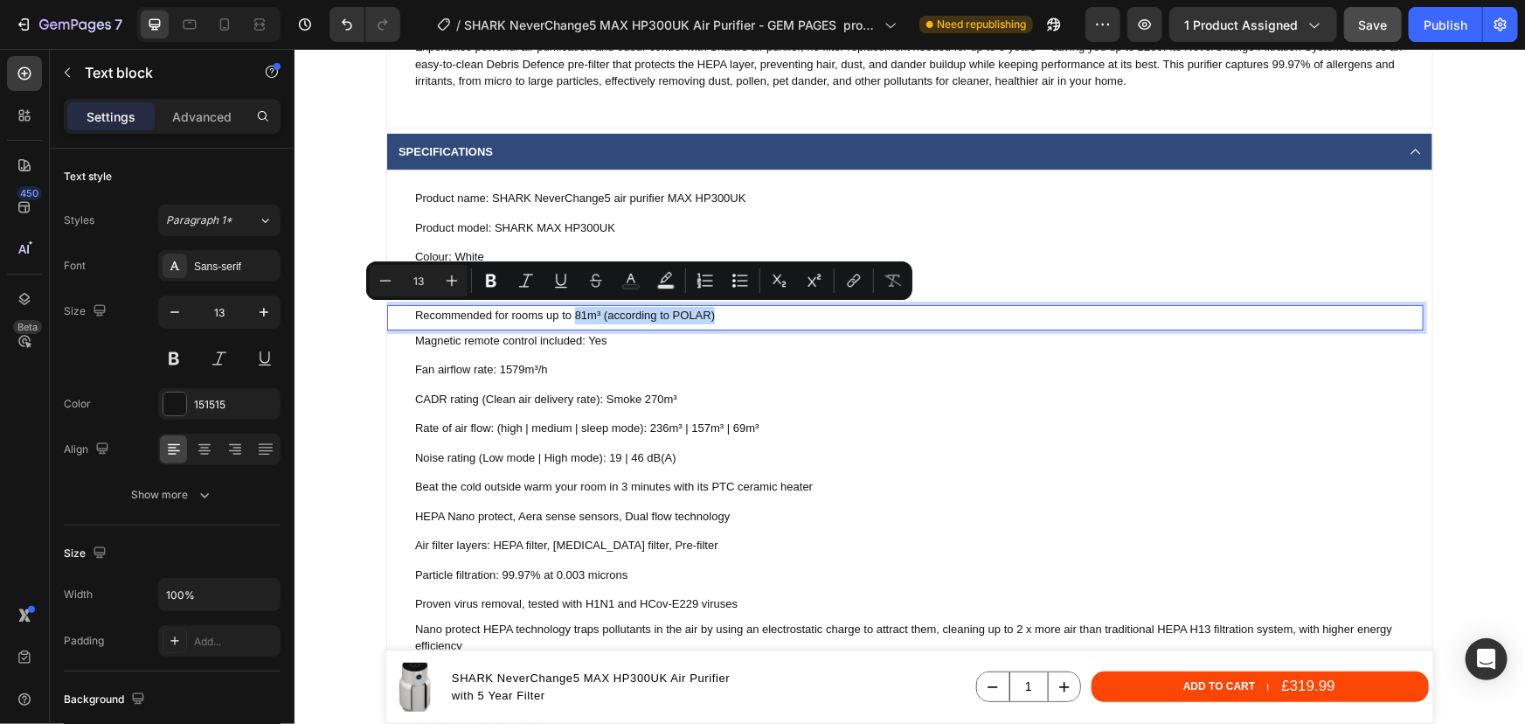
drag, startPoint x: 711, startPoint y: 314, endPoint x: 571, endPoint y: 316, distance: 140.7
click at [571, 316] on p "Recommended for rooms up to 81m³ (according to POLAR)" at bounding box center [917, 314] width 1007 height 17
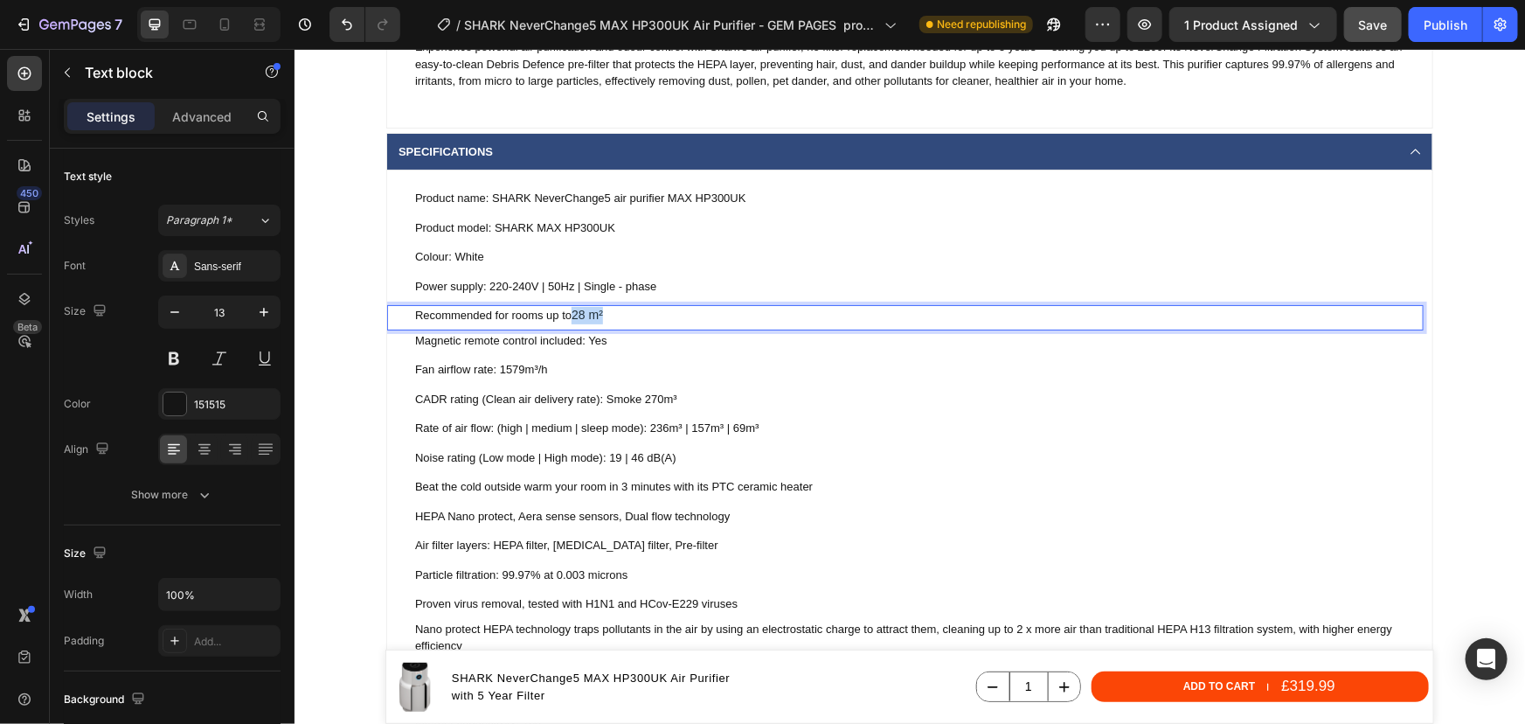
drag, startPoint x: 608, startPoint y: 314, endPoint x: 567, endPoint y: 313, distance: 41.1
click at [567, 313] on p "Recommended for rooms up to 28 m²" at bounding box center [917, 314] width 1007 height 17
drag, startPoint x: 601, startPoint y: 317, endPoint x: 568, endPoint y: 315, distance: 33.3
click at [568, 315] on p "Recommended for rooms up to 28 m²" at bounding box center [917, 314] width 1007 height 17
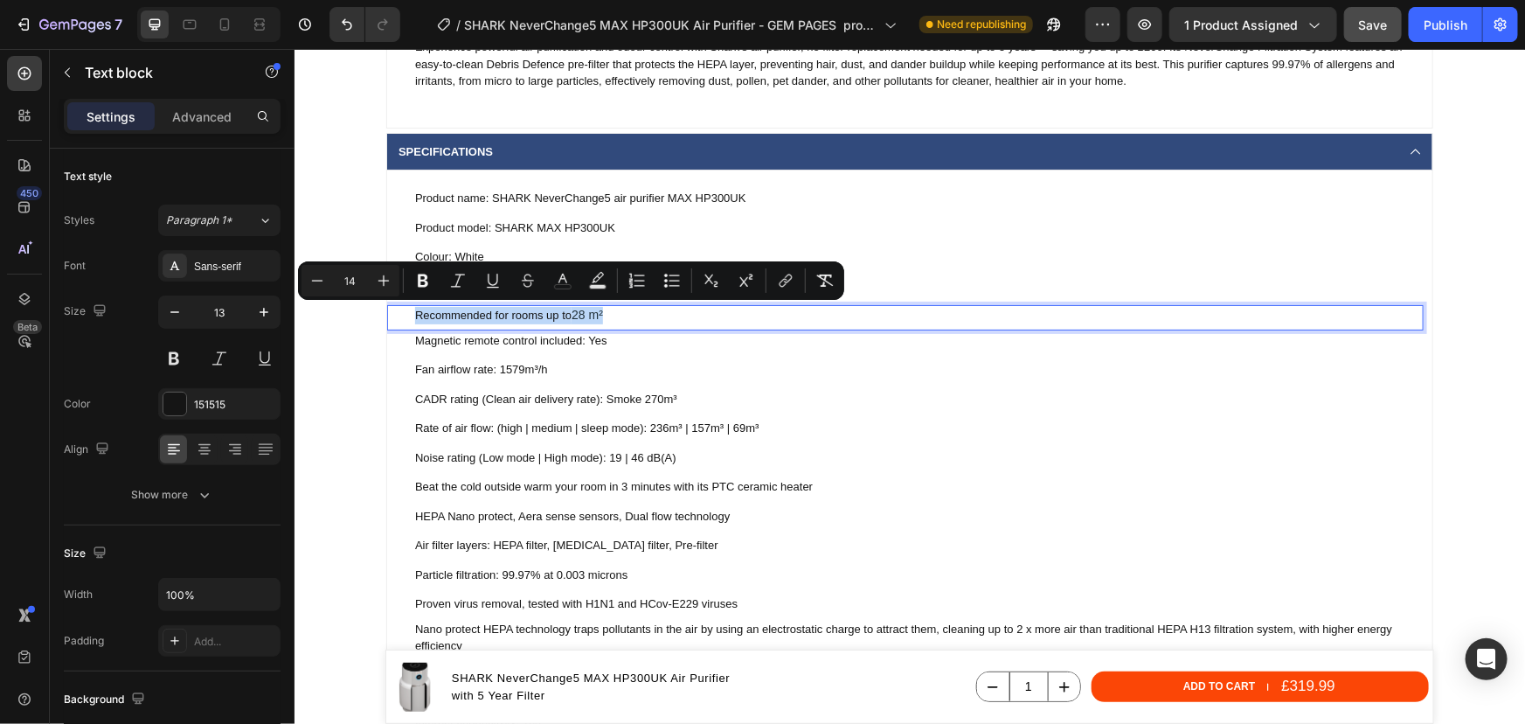
drag, startPoint x: 602, startPoint y: 310, endPoint x: 408, endPoint y: 308, distance: 194.1
click at [414, 308] on p "Recommended for rooms up to 28 m²" at bounding box center [917, 314] width 1007 height 17
click at [568, 280] on icon "Editor contextual toolbar" at bounding box center [562, 280] width 17 height 17
type input "213038"
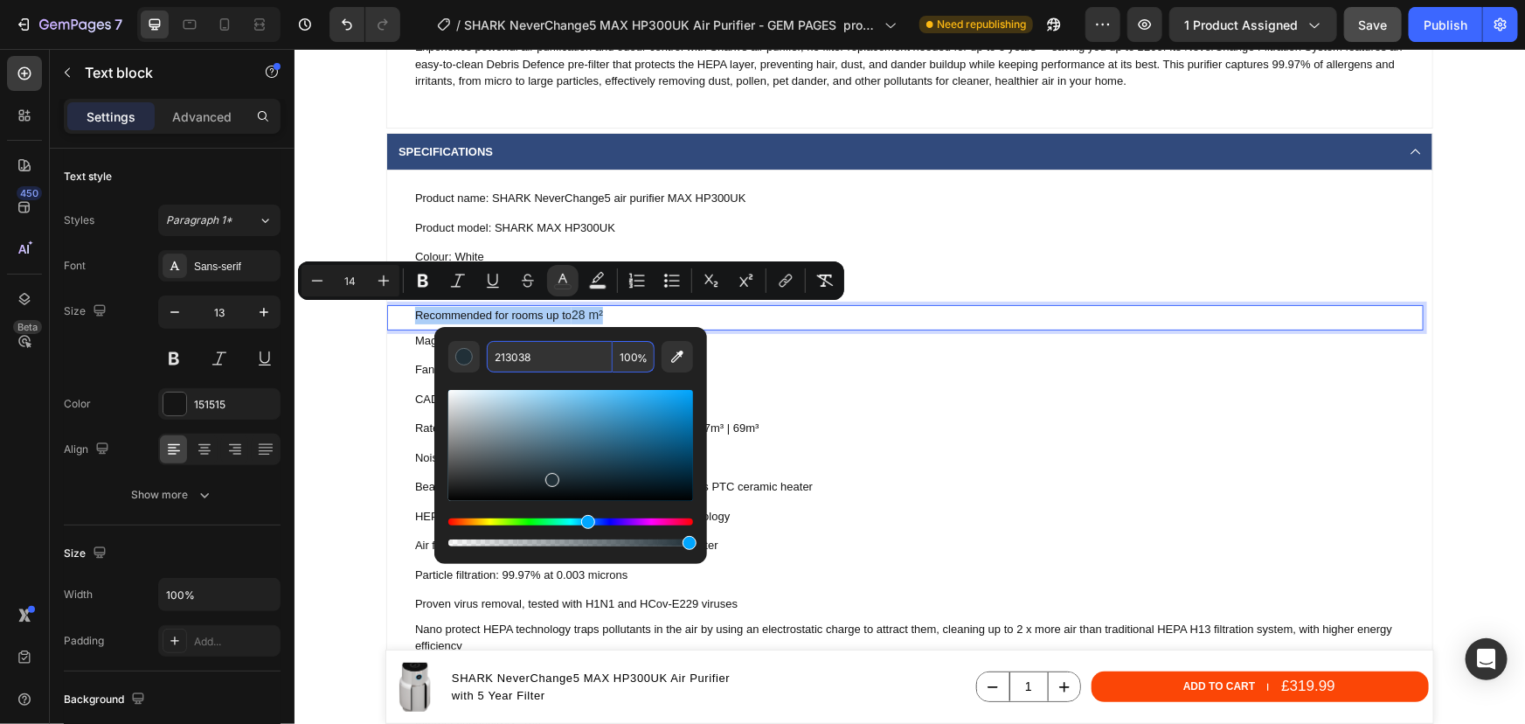
click at [566, 353] on input "213038" at bounding box center [550, 356] width 126 height 31
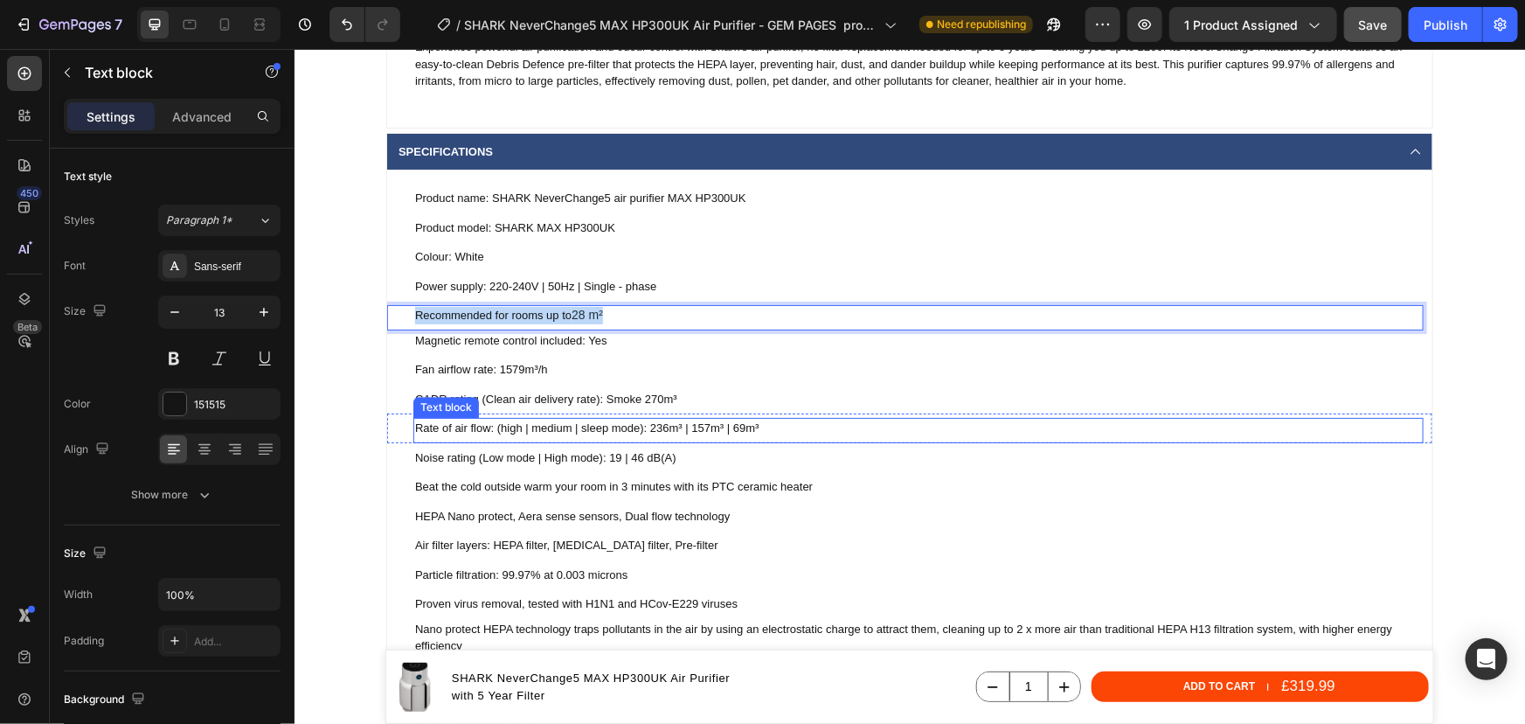
click at [853, 434] on p "Rate of air flow: (high | medium | sleep mode): 236m³ | 157m³ | 69m³" at bounding box center [917, 427] width 1007 height 17
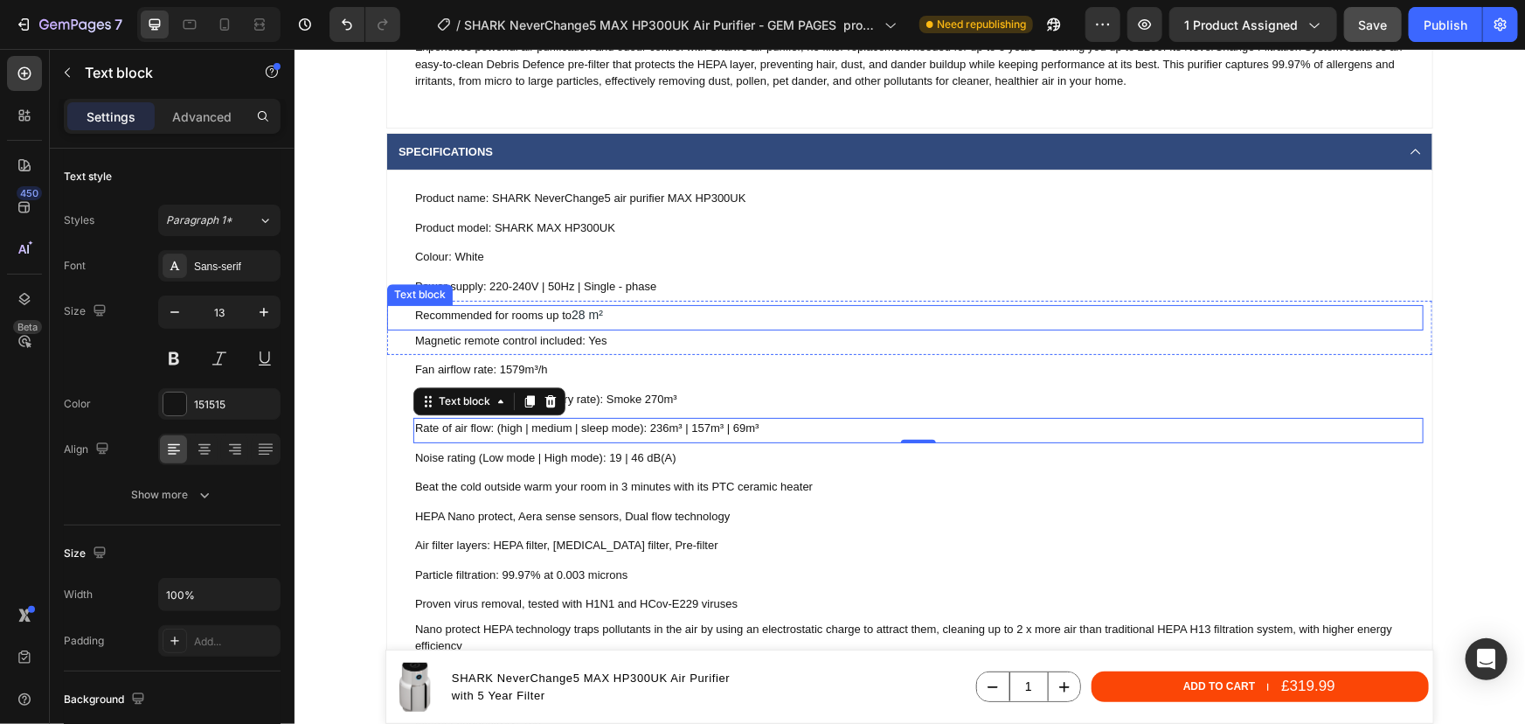
click at [607, 312] on p "Recommended for rooms up to 28 m²" at bounding box center [917, 314] width 1007 height 17
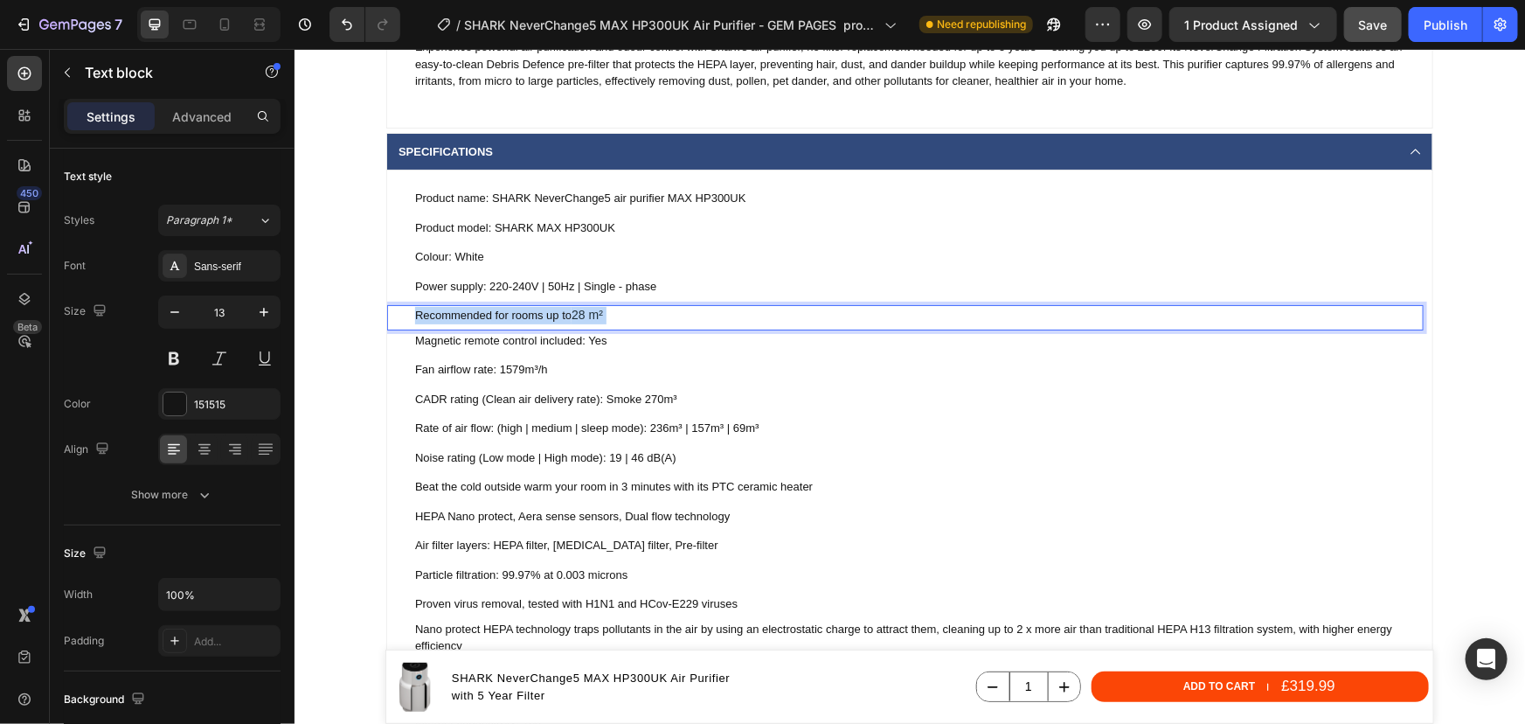
drag, startPoint x: 607, startPoint y: 312, endPoint x: 510, endPoint y: 312, distance: 97.9
click at [510, 312] on p "Recommended for rooms up to 28 m²" at bounding box center [917, 314] width 1007 height 17
click at [605, 316] on p "Recommended for rooms up to 28 m²" at bounding box center [917, 314] width 1007 height 17
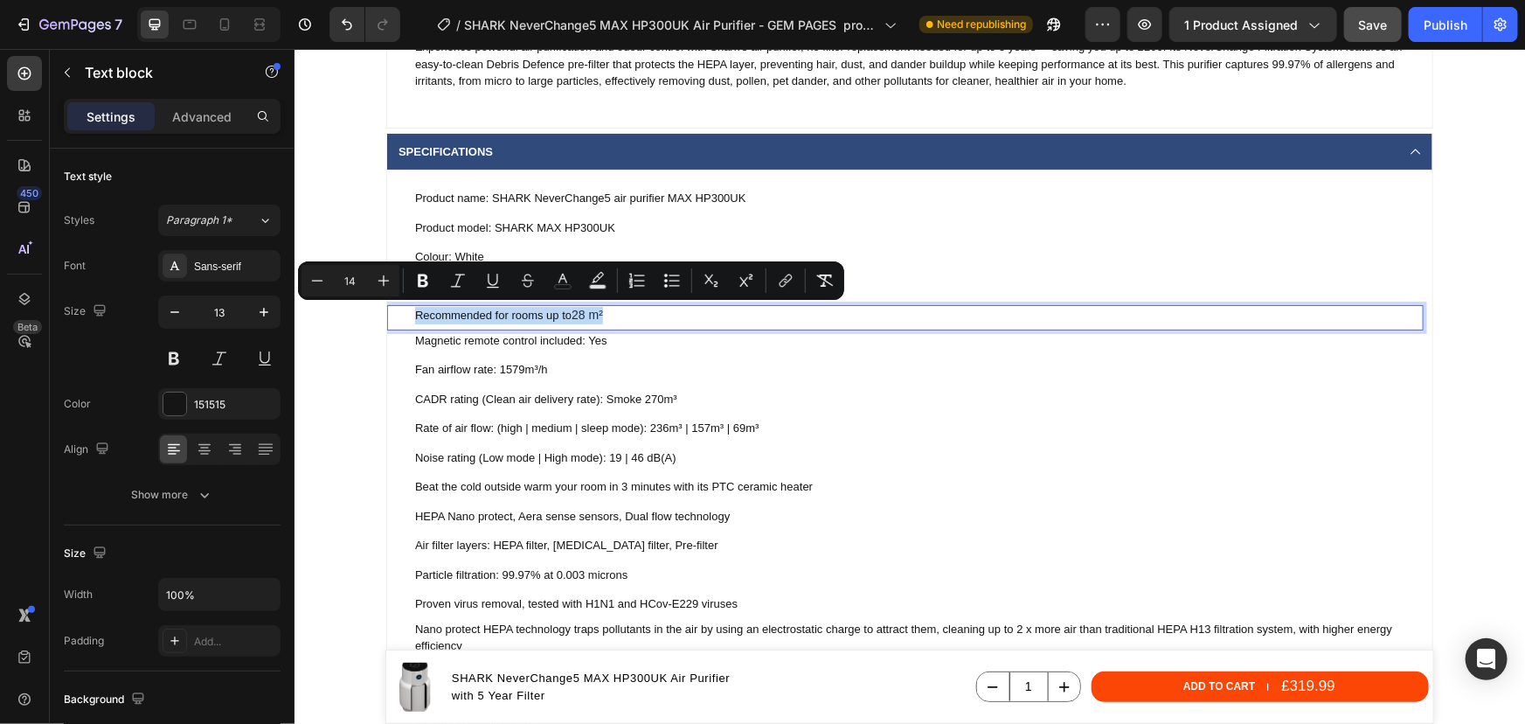
drag, startPoint x: 598, startPoint y: 313, endPoint x: 406, endPoint y: 311, distance: 192.3
click at [406, 311] on div "Recommended for rooms up to 28 m² Text block 0" at bounding box center [904, 316] width 1037 height 25
click at [560, 285] on icon "Editor contextual toolbar" at bounding box center [562, 280] width 17 height 17
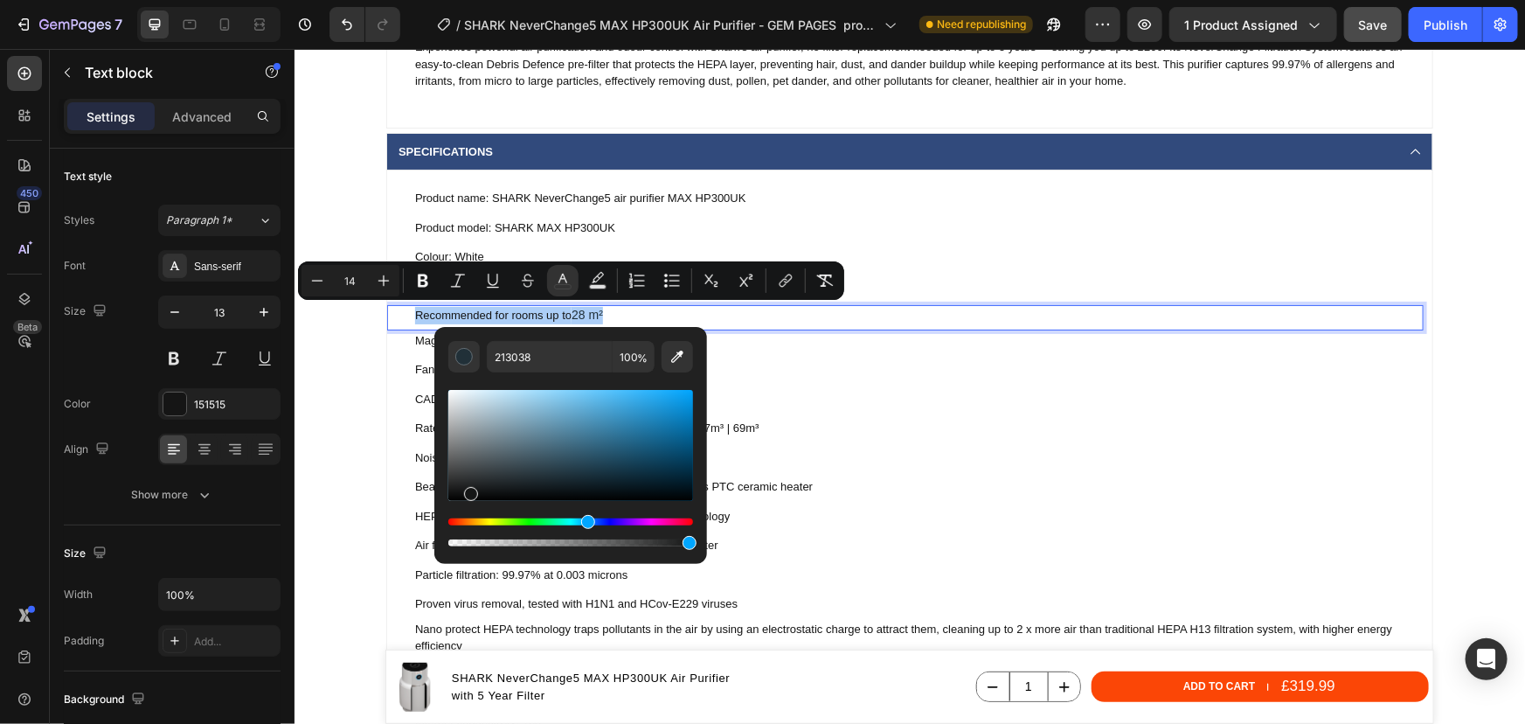
click at [470, 490] on div "Editor contextual toolbar" at bounding box center [570, 445] width 245 height 111
type input "151616"
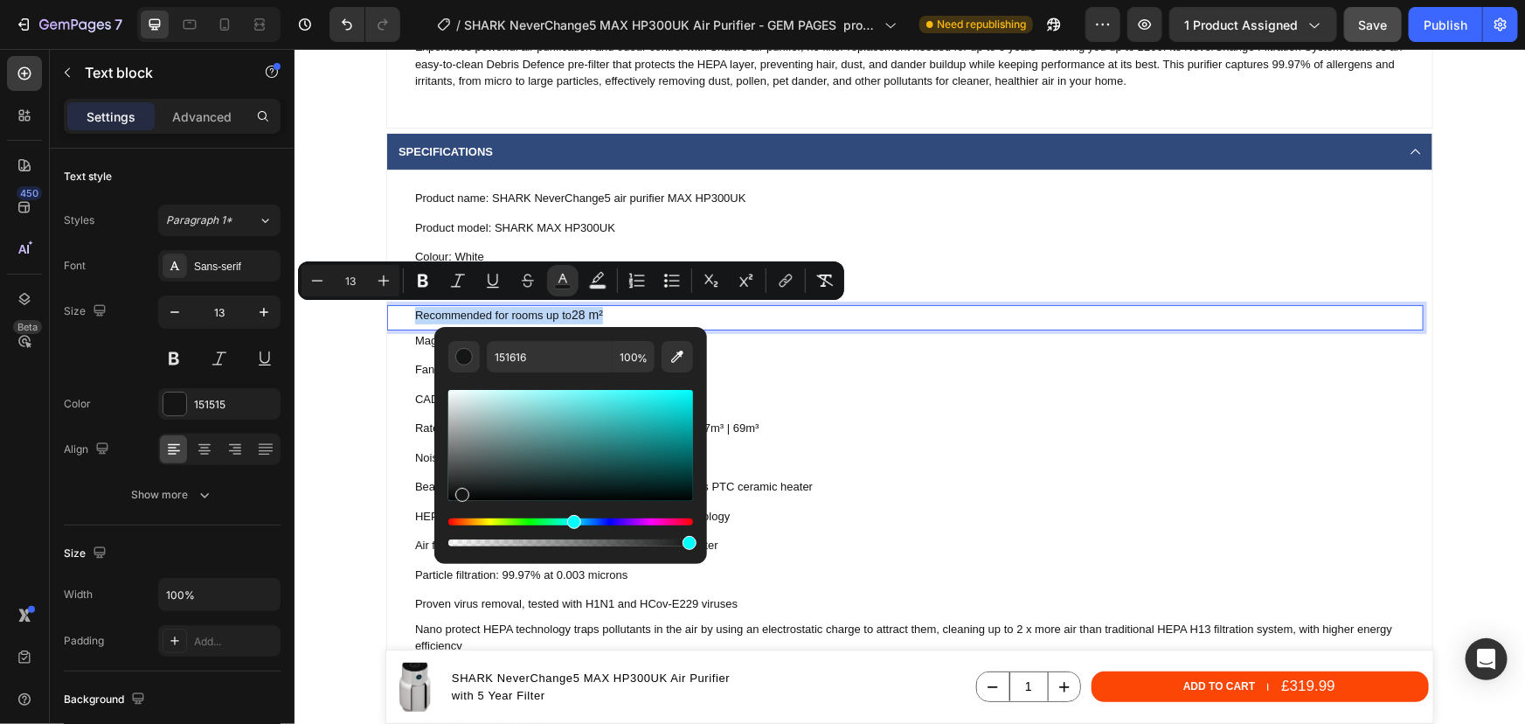
click at [905, 457] on p "Noise rating (Low mode | High mode): 19 | 46 dB(A)" at bounding box center [917, 456] width 1007 height 17
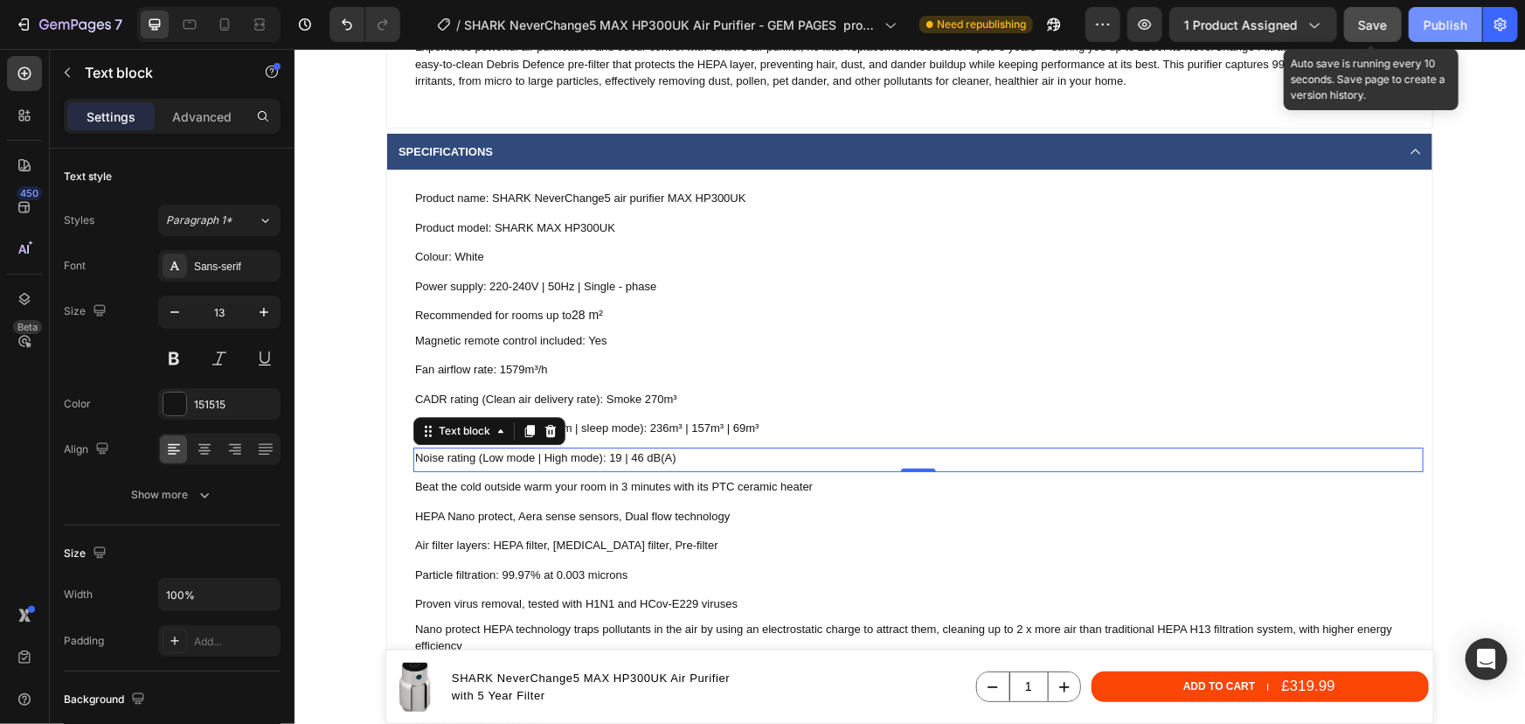
click at [1380, 20] on span "Save" at bounding box center [1373, 24] width 29 height 15
click at [1445, 40] on button "Publish" at bounding box center [1445, 24] width 73 height 35
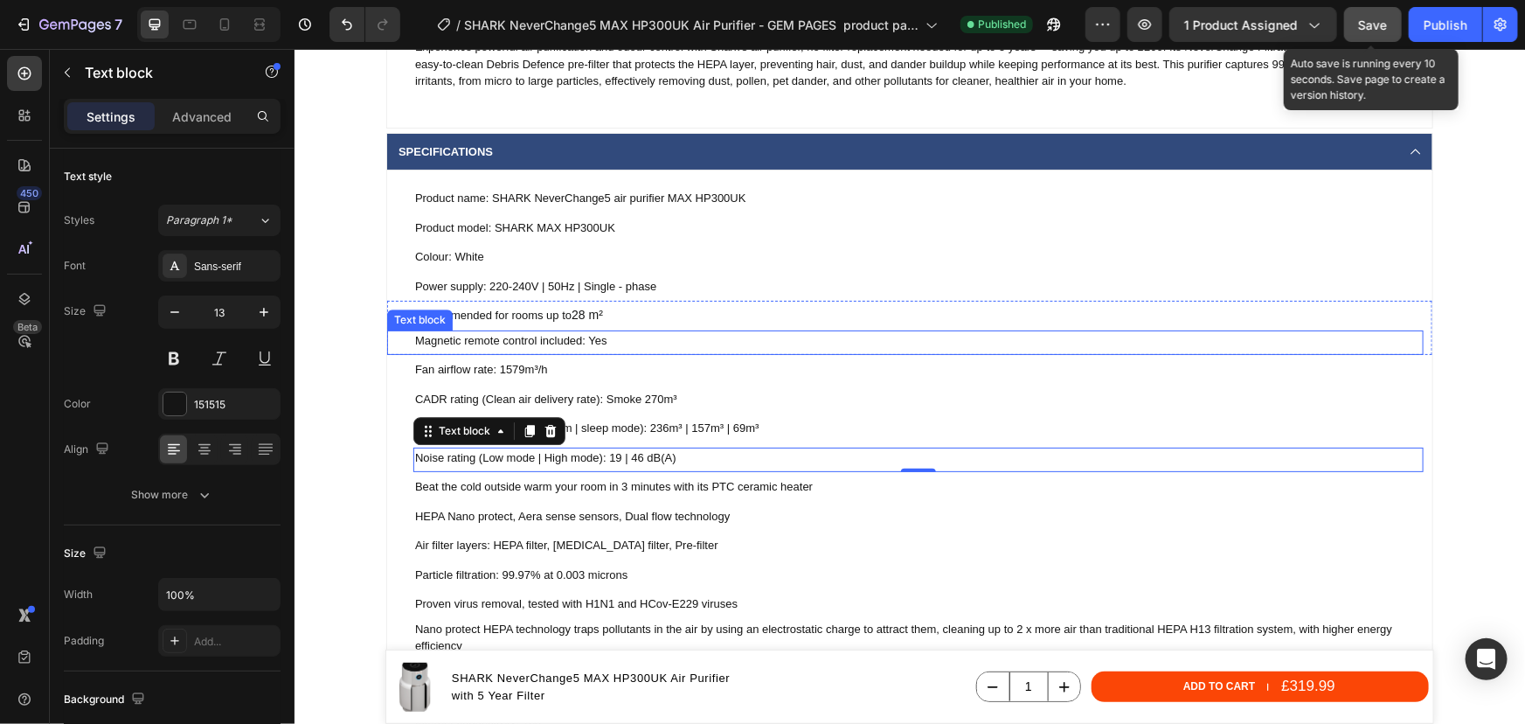
click at [604, 338] on p "Magnetic remote control included: Yes" at bounding box center [917, 339] width 1007 height 17
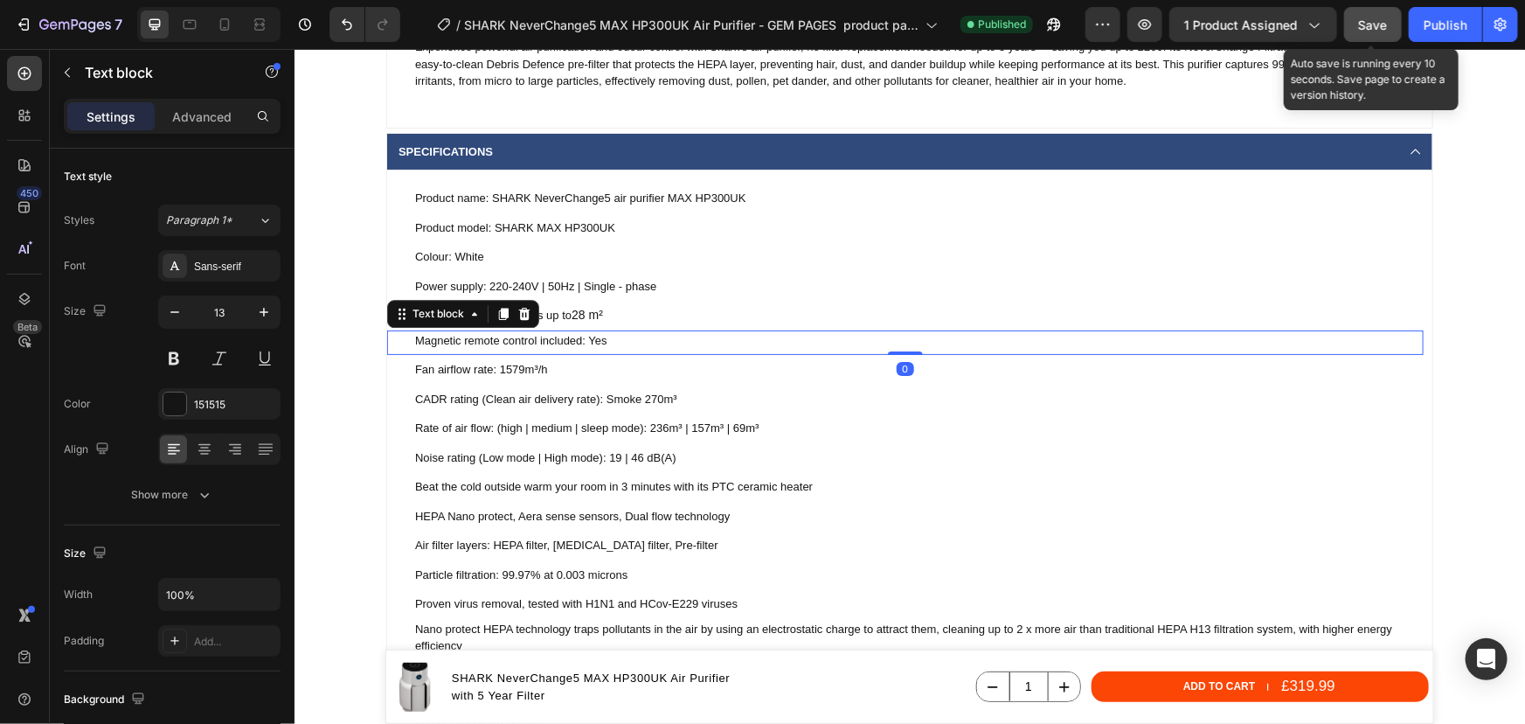
click at [604, 339] on p "Magnetic remote control included: Yes" at bounding box center [917, 339] width 1007 height 17
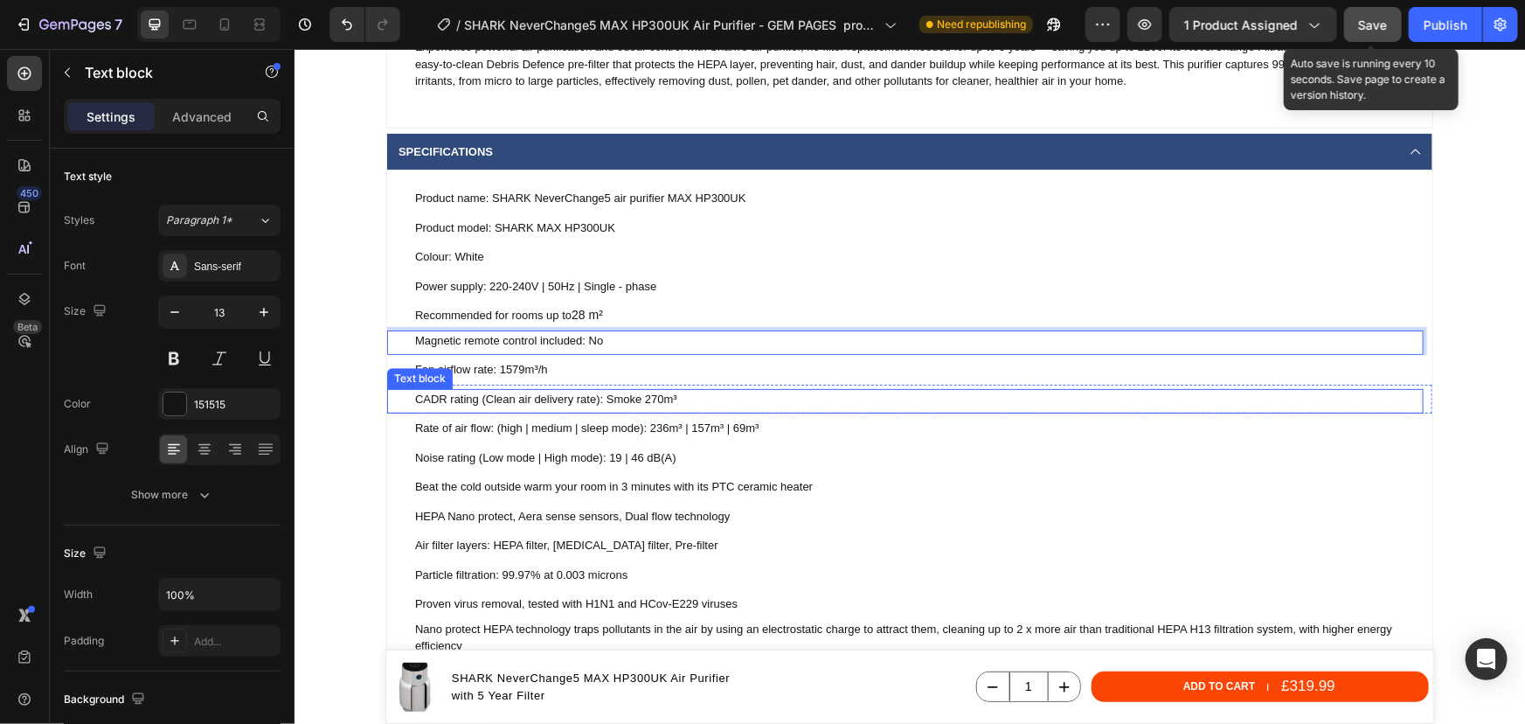
click at [665, 398] on p "CADR rating (Clean air delivery rate): Smoke 270m³" at bounding box center [917, 398] width 1007 height 17
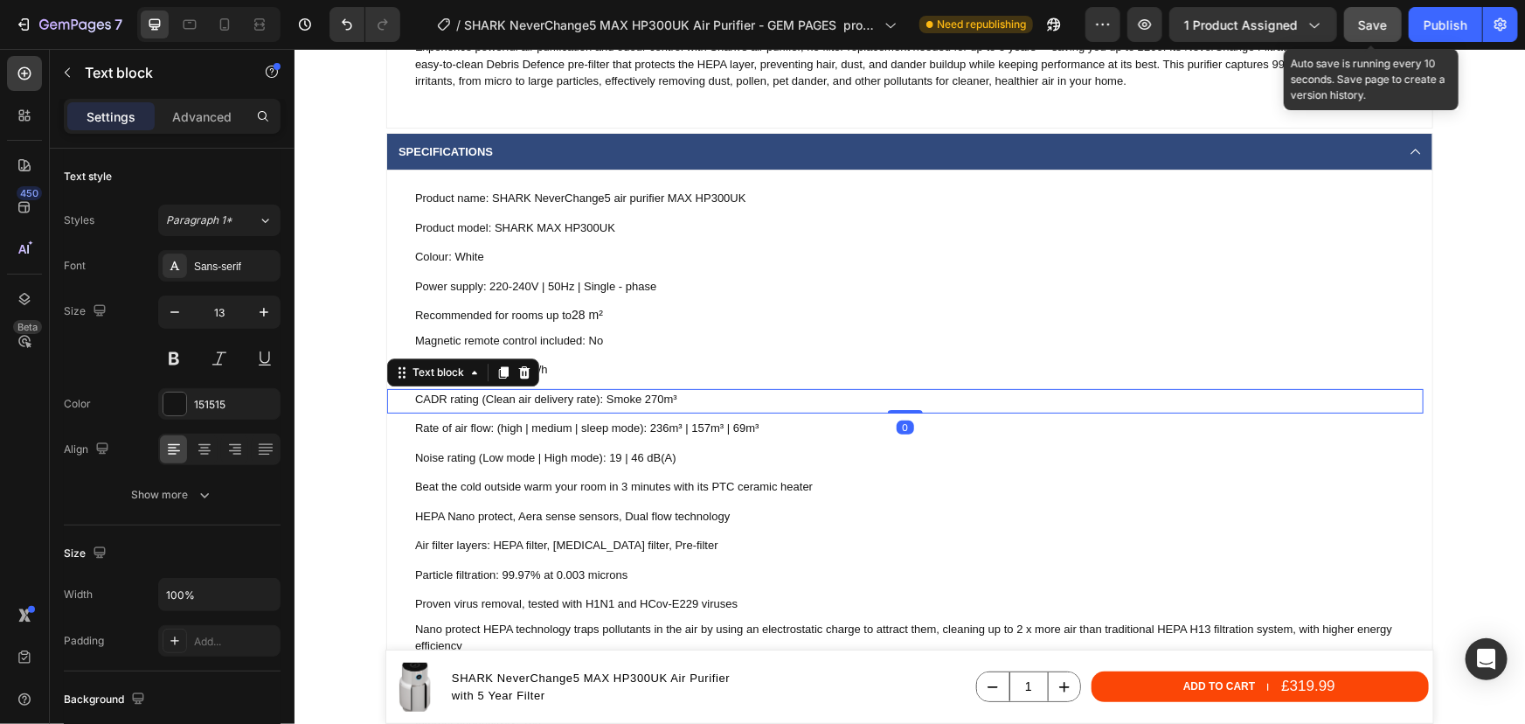
click at [665, 398] on p "CADR rating (Clean air delivery rate): Smoke 270m³" at bounding box center [917, 398] width 1007 height 17
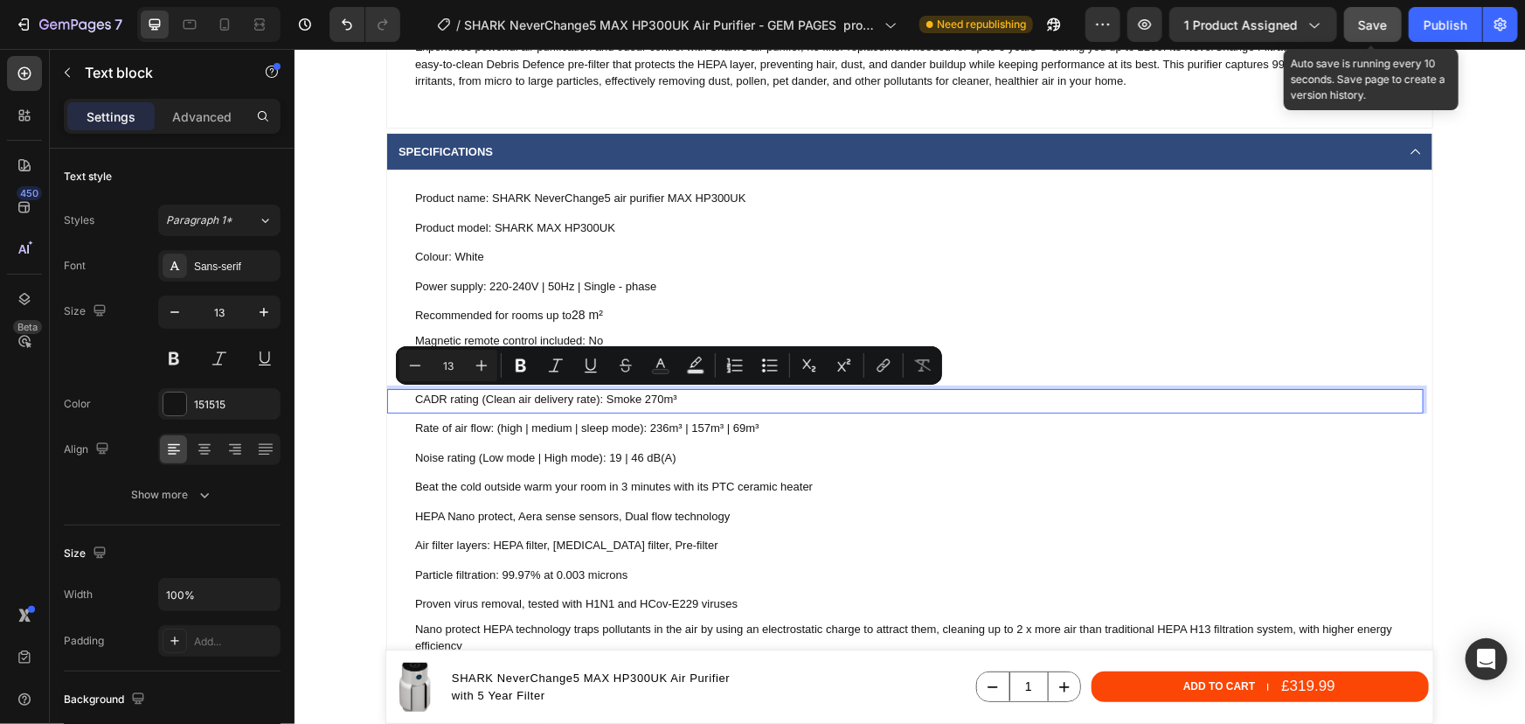
click at [658, 401] on p "CADR rating (Clean air delivery rate): Smoke 270m³" at bounding box center [917, 398] width 1007 height 17
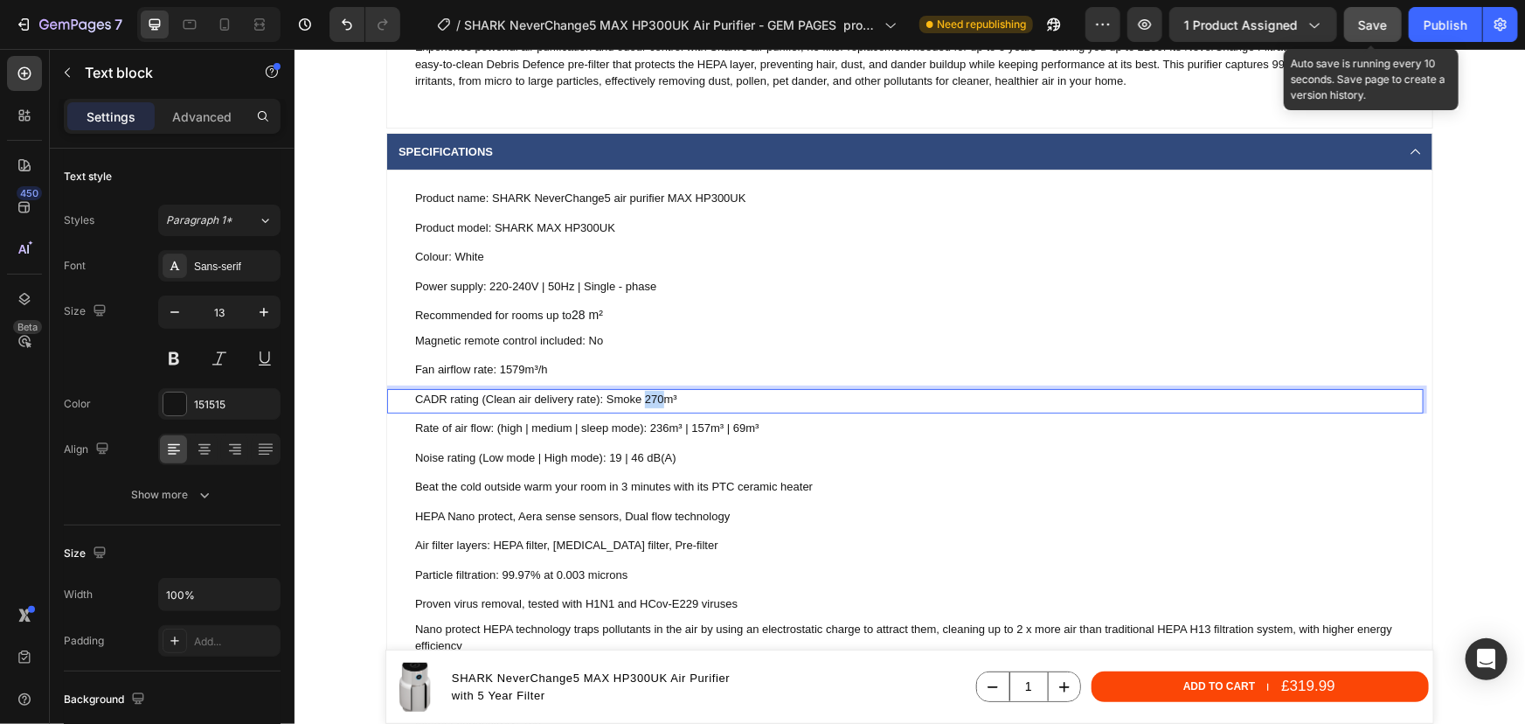
drag, startPoint x: 658, startPoint y: 399, endPoint x: 641, endPoint y: 398, distance: 17.5
click at [641, 398] on p "CADR rating (Clean air delivery rate): Smoke 270m³" at bounding box center [917, 398] width 1007 height 17
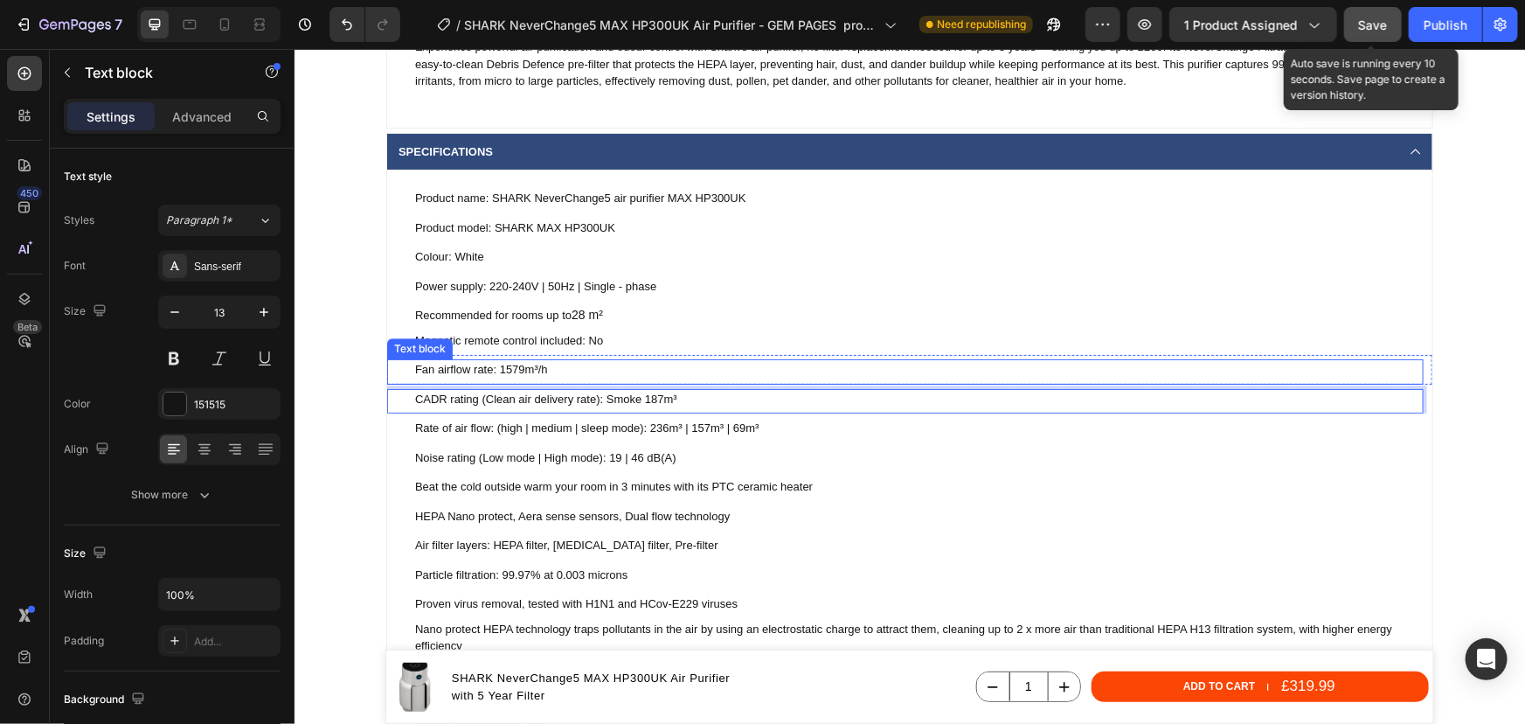
click at [514, 370] on p "Fan airflow rate: 1579m³/h" at bounding box center [917, 368] width 1007 height 17
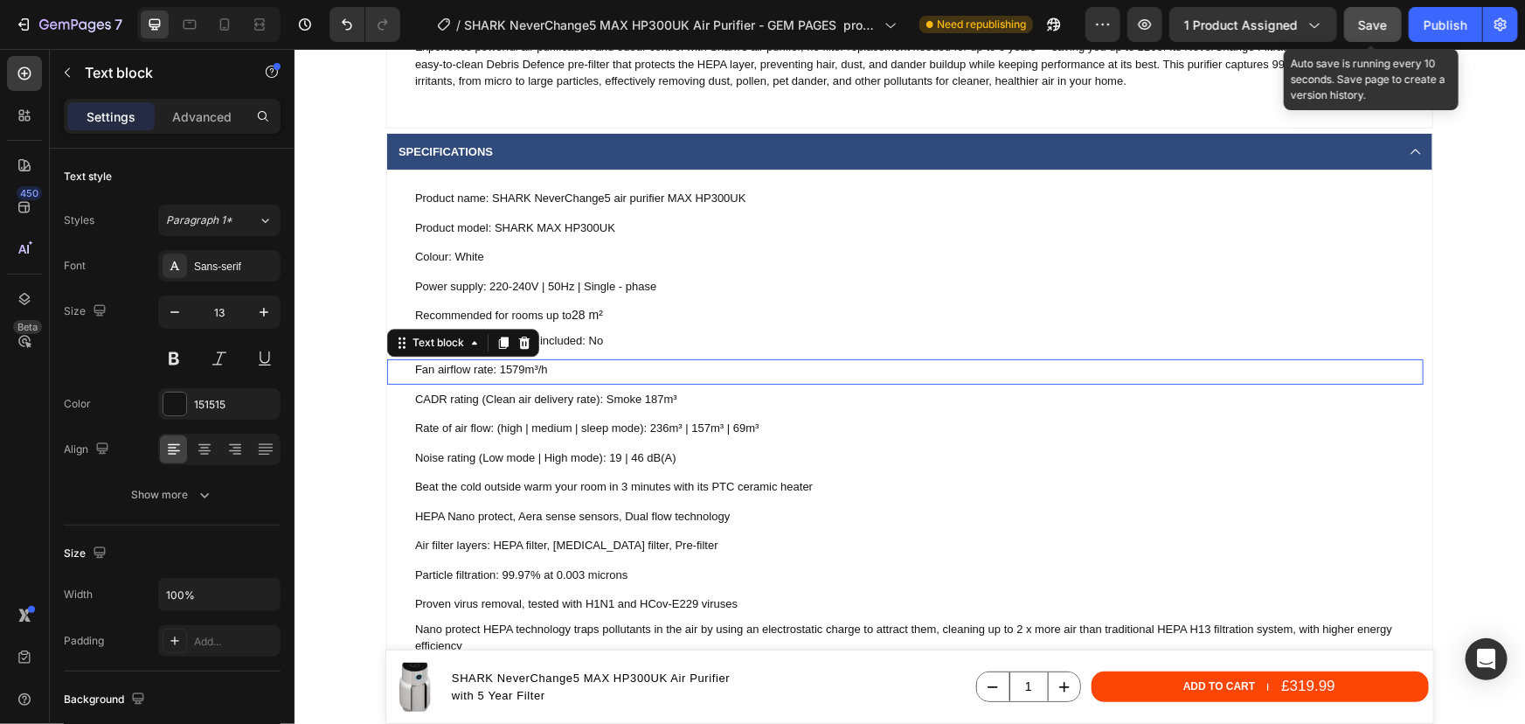
click at [514, 370] on p "Fan airflow rate: 1579m³/h" at bounding box center [917, 368] width 1007 height 17
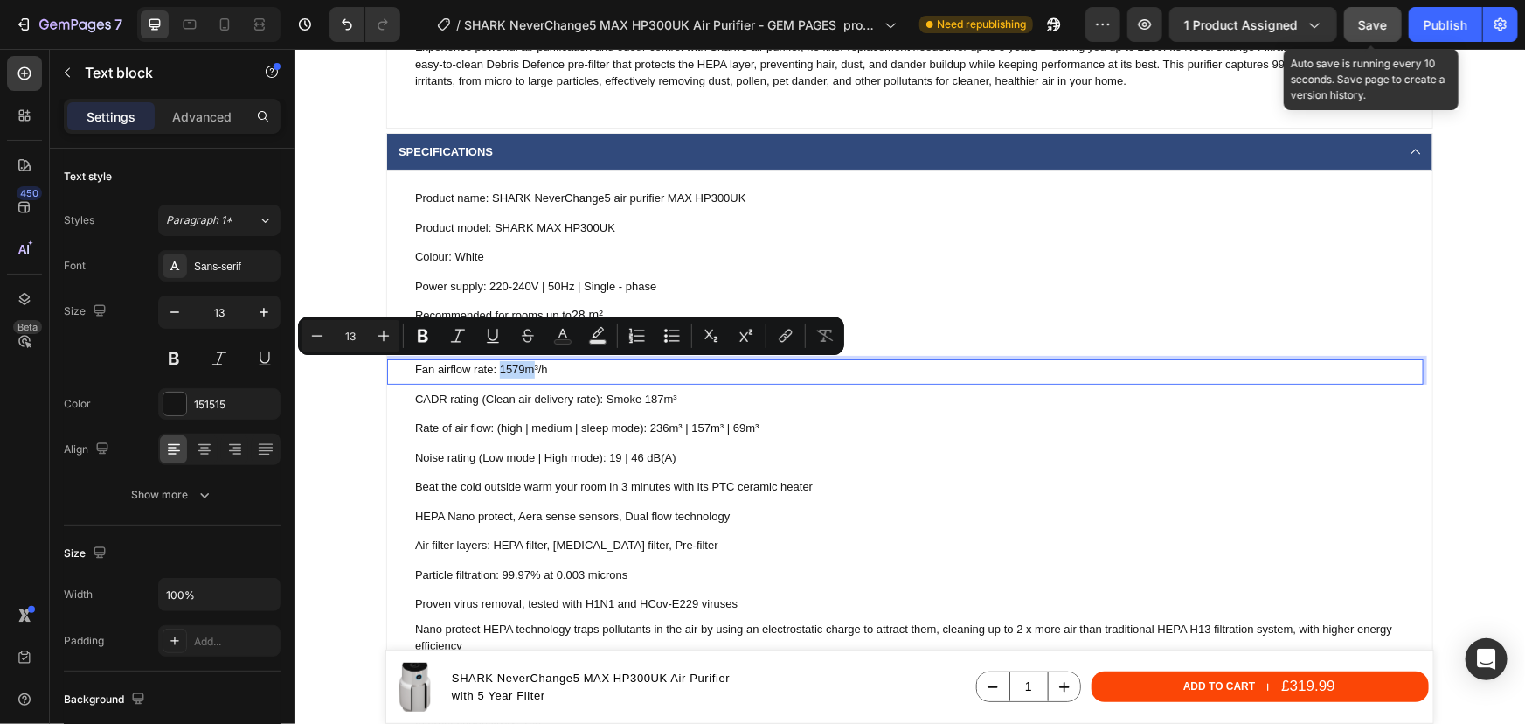
click at [514, 369] on p "Fan airflow rate: 1579m³/h" at bounding box center [917, 368] width 1007 height 17
drag, startPoint x: 518, startPoint y: 366, endPoint x: 494, endPoint y: 367, distance: 24.5
click at [494, 367] on p "Fan airflow rate: 1579m³/h" at bounding box center [917, 368] width 1007 height 17
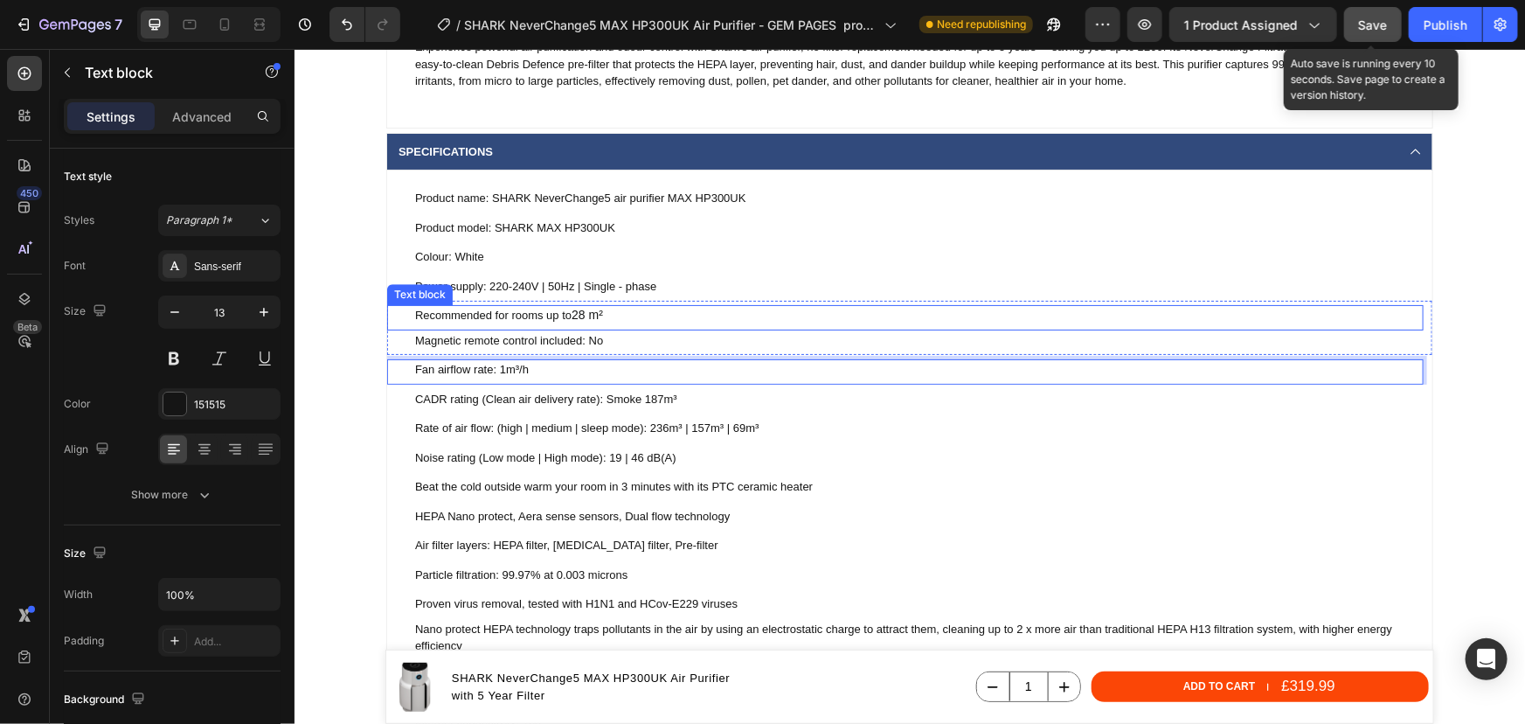
click at [574, 315] on span "28 m²" at bounding box center [586, 314] width 31 height 14
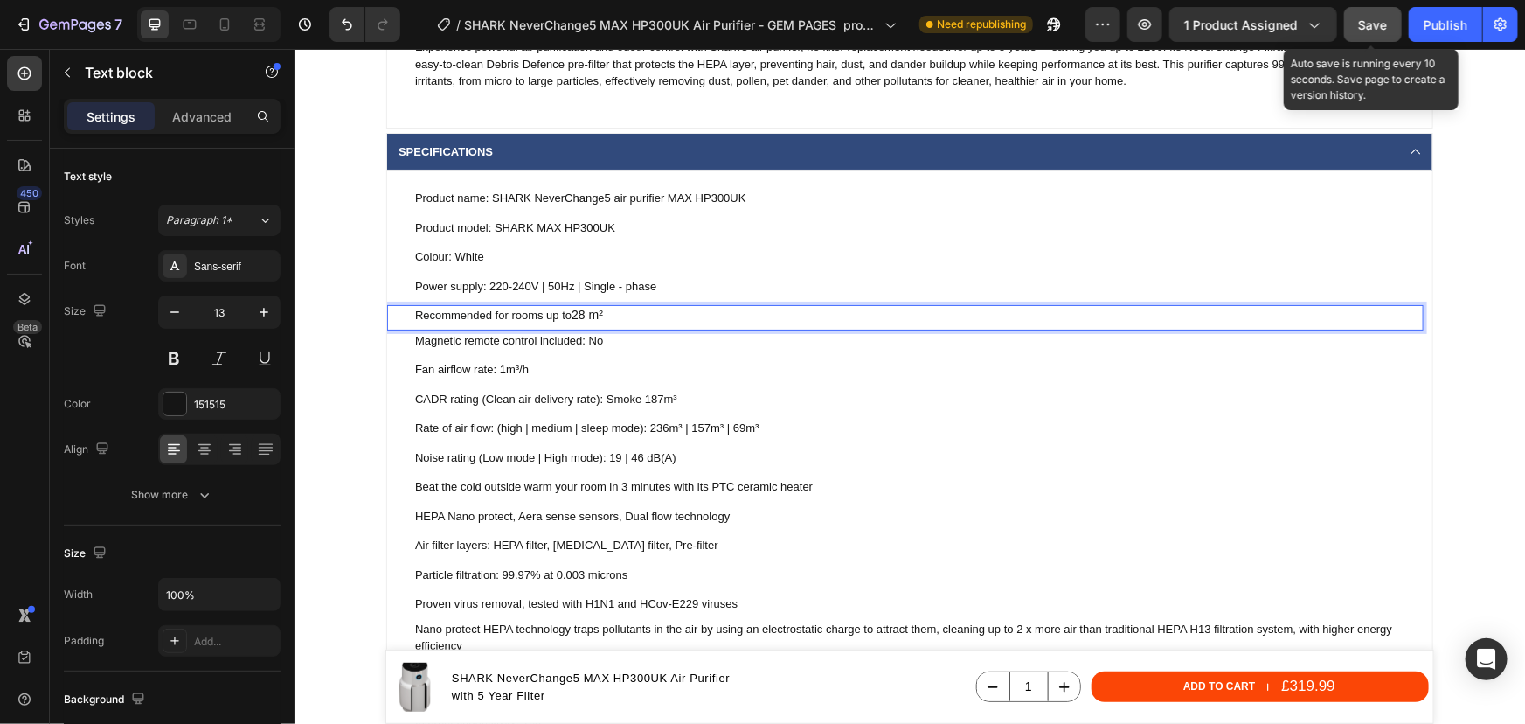
click at [578, 316] on span "28 m²" at bounding box center [586, 314] width 31 height 14
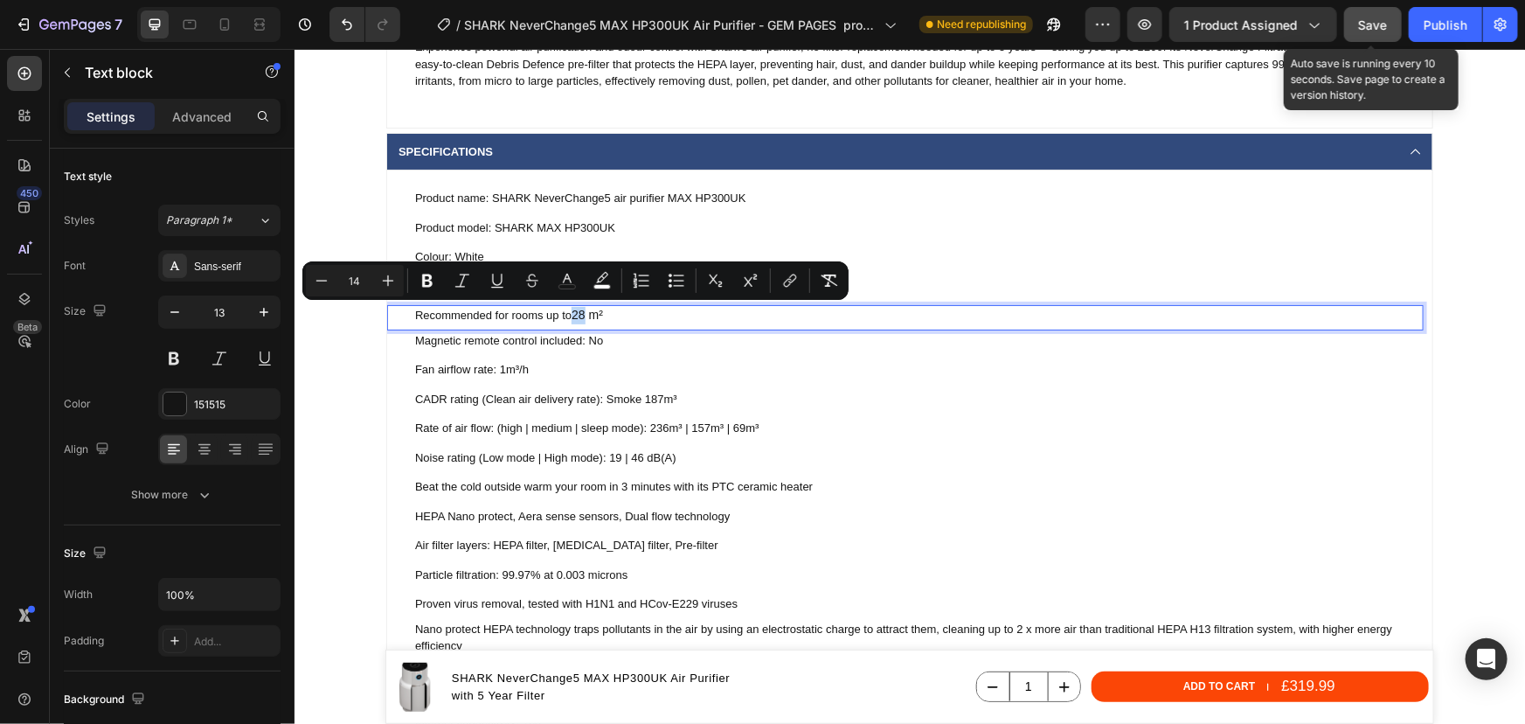
drag, startPoint x: 579, startPoint y: 314, endPoint x: 571, endPoint y: 313, distance: 8.8
click at [571, 313] on span "28 m²" at bounding box center [586, 314] width 31 height 14
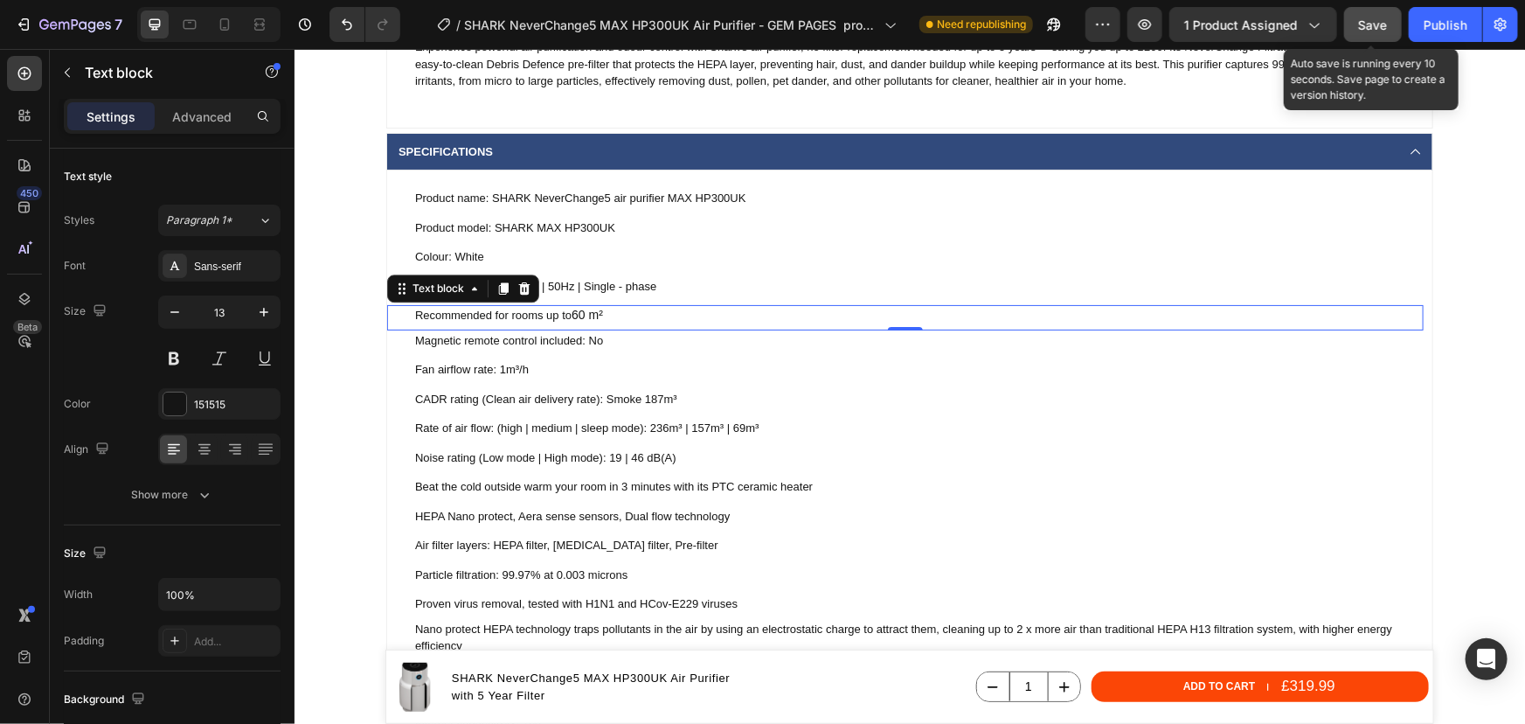
drag, startPoint x: 1179, startPoint y: 307, endPoint x: 1166, endPoint y: 306, distance: 13.1
click at [1179, 307] on p "Recommended for rooms up to 60 m²" at bounding box center [917, 314] width 1007 height 17
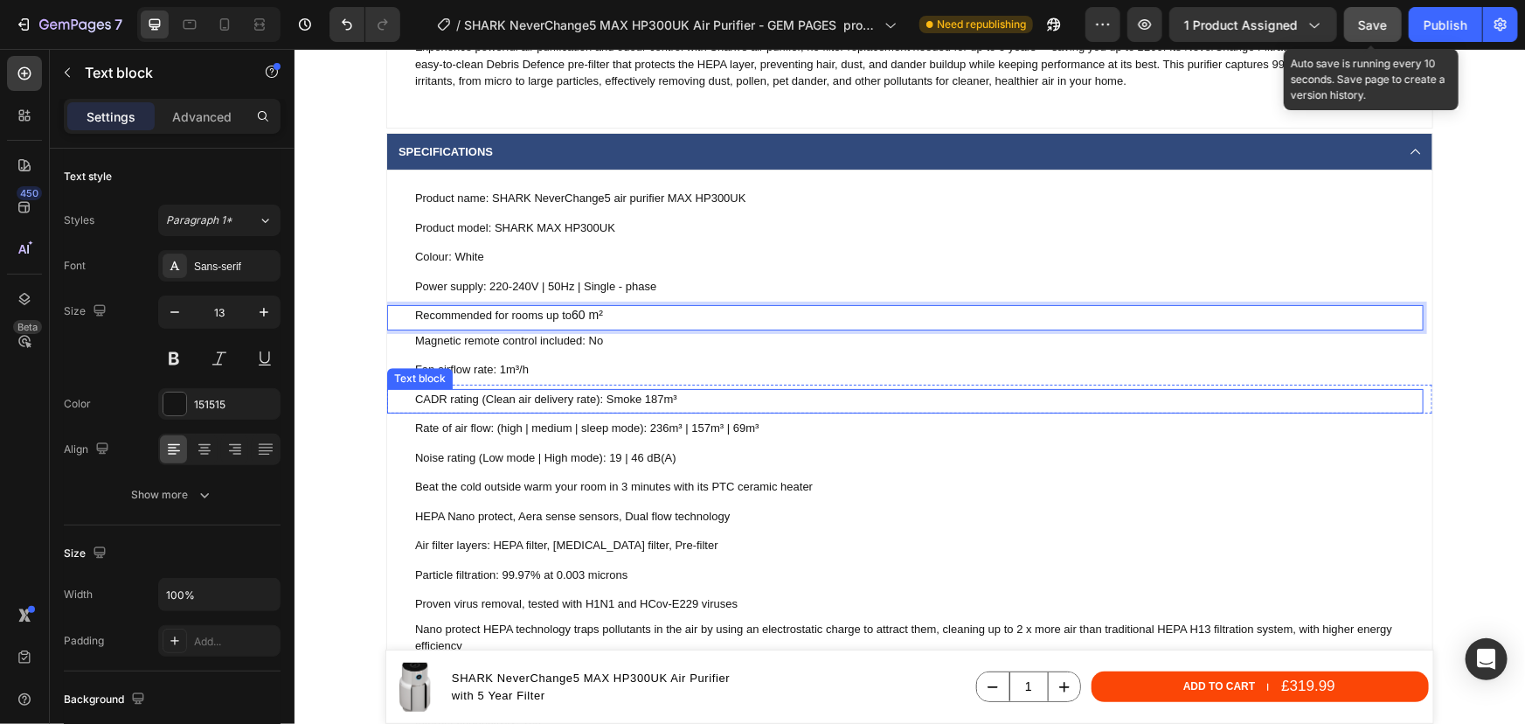
click at [649, 397] on p "CADR rating (Clean air delivery rate): Smoke 187m³" at bounding box center [917, 398] width 1007 height 17
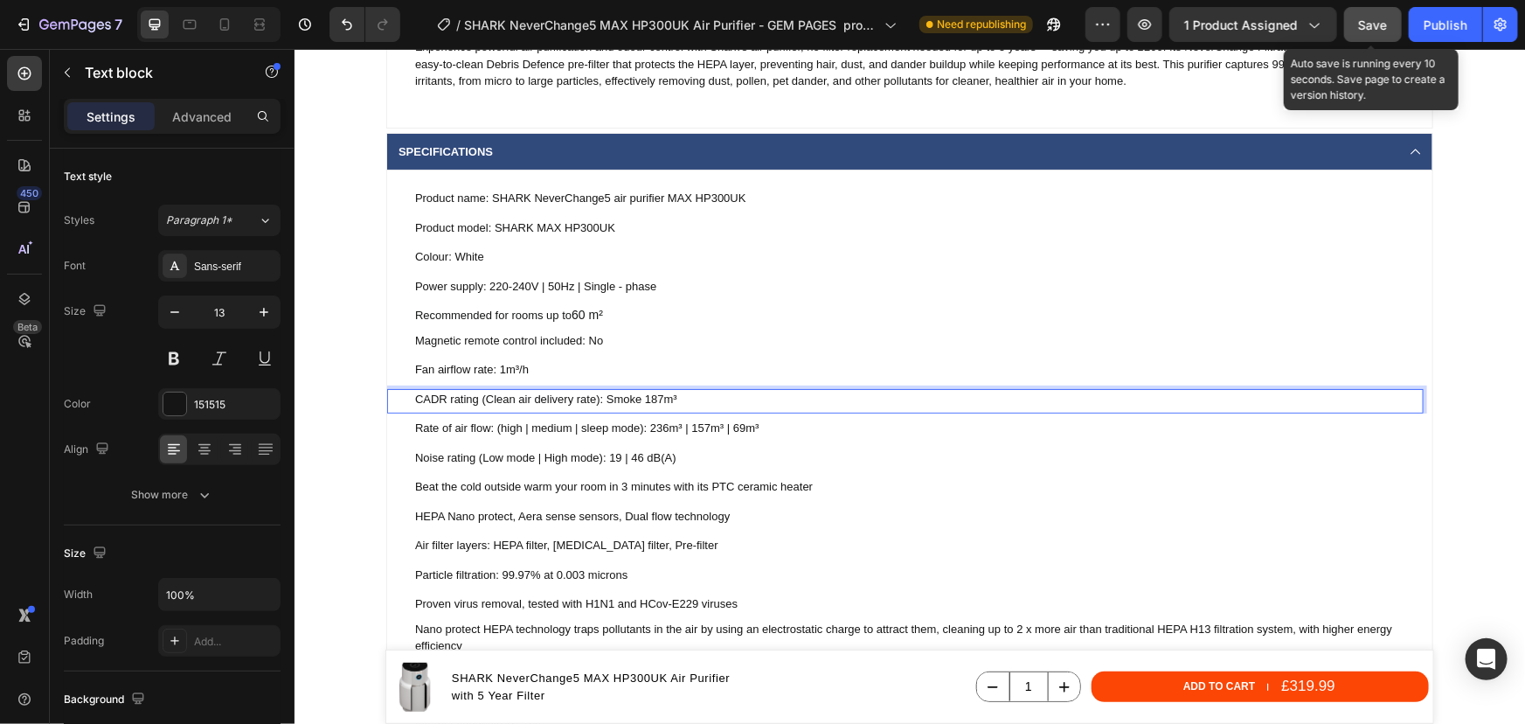
click at [656, 400] on p "CADR rating (Clean air delivery rate): Smoke 187m³" at bounding box center [917, 398] width 1007 height 17
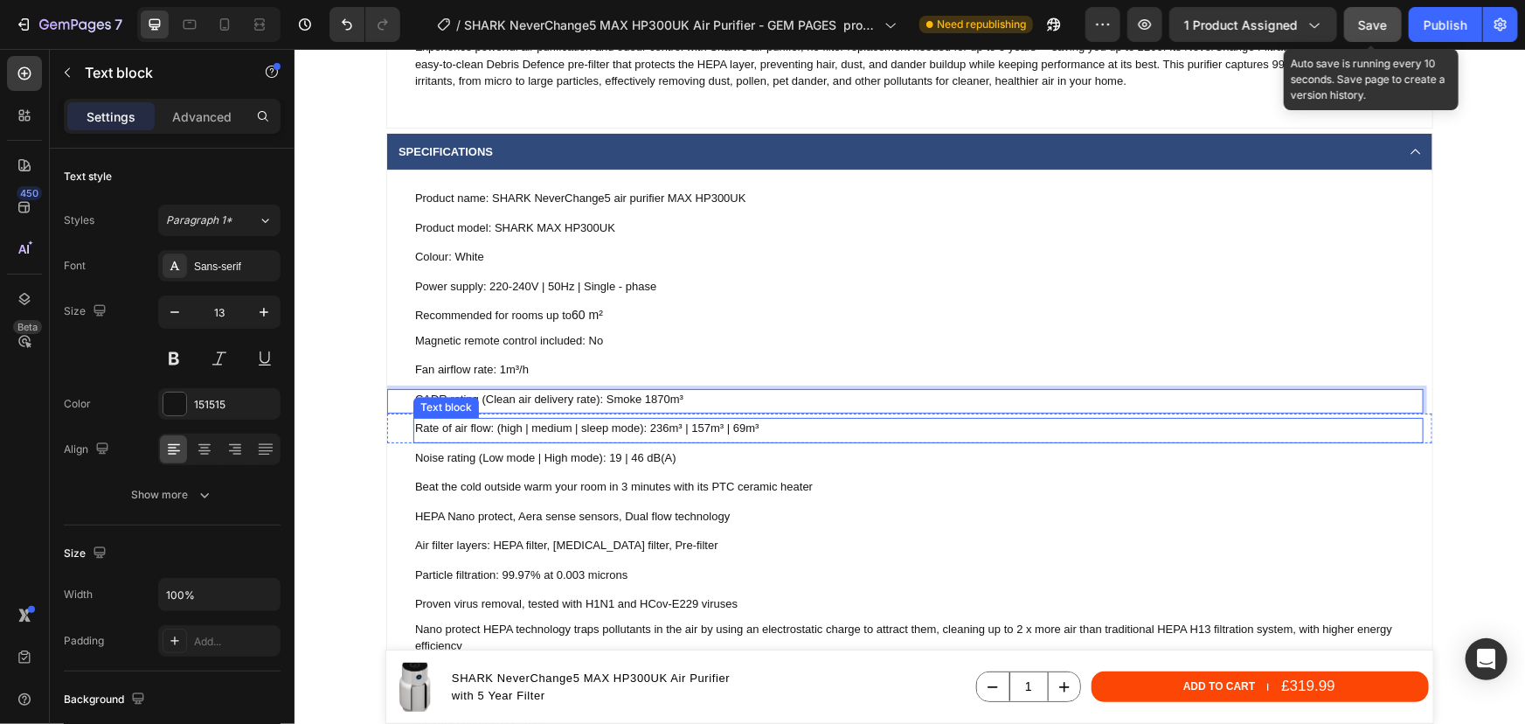
click at [649, 432] on p "Rate of air flow: (high | medium | sleep mode): 236m³ | 157m³ | 69m³" at bounding box center [917, 427] width 1007 height 17
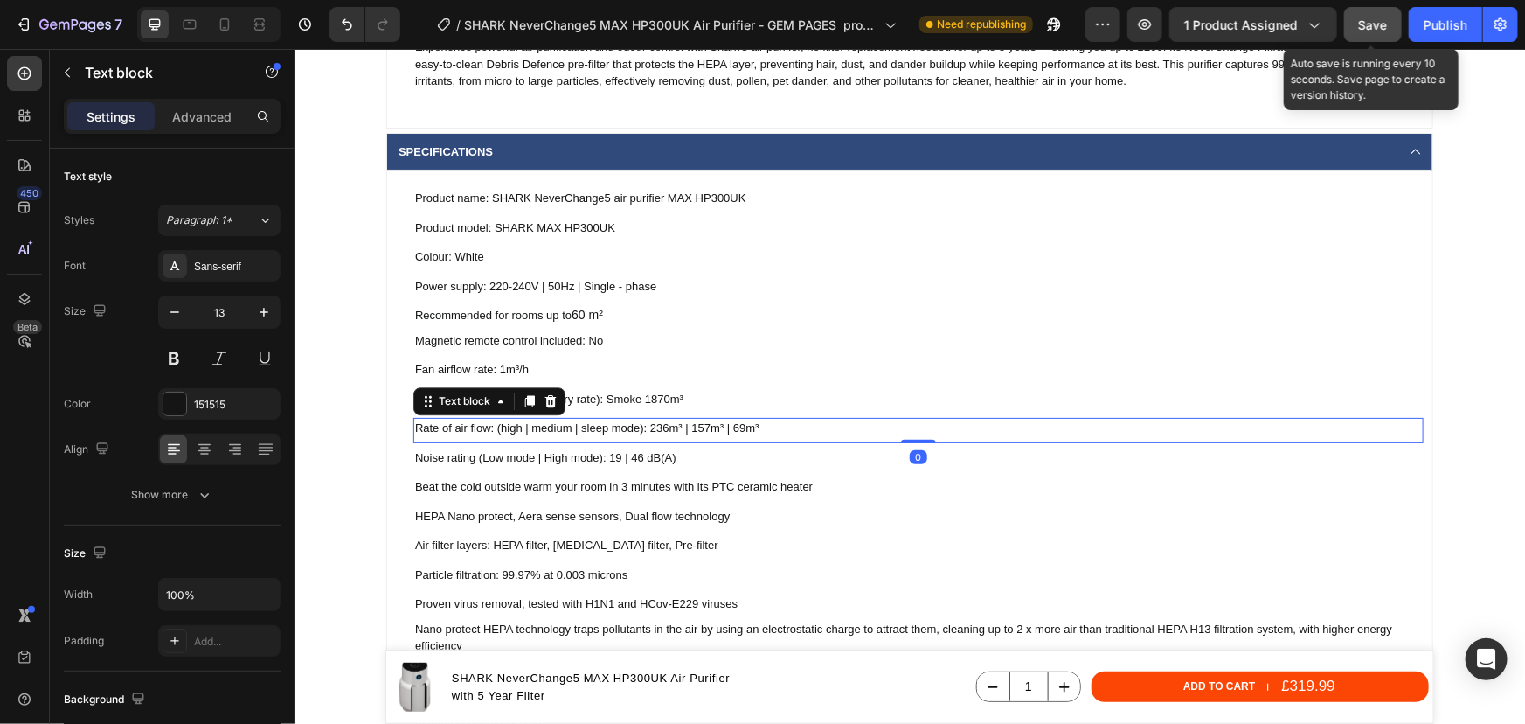
click at [653, 427] on p "Rate of air flow: (high | medium | sleep mode): 236m³ | 157m³ | 69m³" at bounding box center [917, 427] width 1007 height 17
click at [755, 429] on p "Rate of air flow: (high | medium | sleep mode): 236m³ | 157m³ | 69m³" at bounding box center [917, 427] width 1007 height 17
drag, startPoint x: 759, startPoint y: 428, endPoint x: 412, endPoint y: 420, distance: 347.1
click at [414, 420] on p "Rate of air flow: (high | medium | sleep mode): 236m³ | 157m³ | 69m³" at bounding box center [917, 427] width 1007 height 17
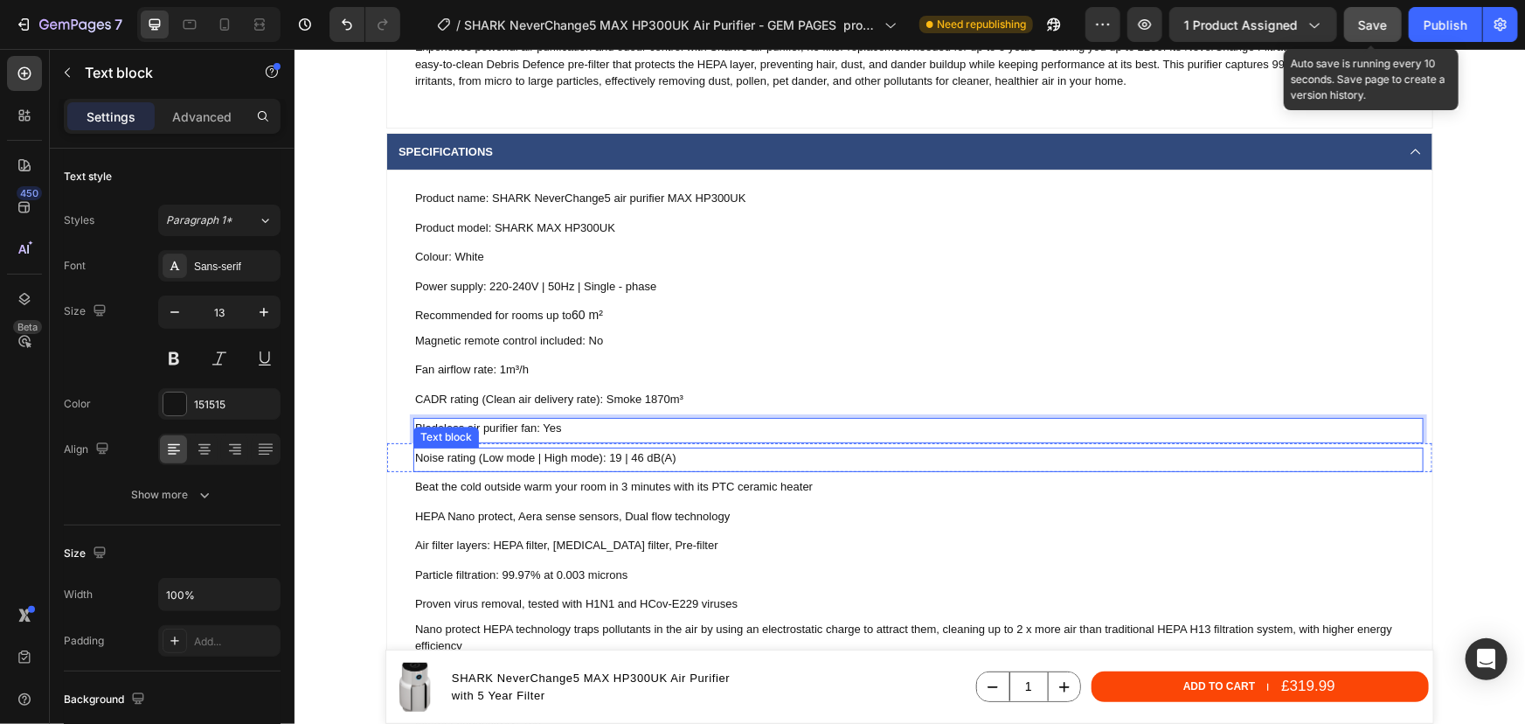
click at [626, 455] on p "Noise rating (Low mode | High mode): 19 | 46 dB(A)" at bounding box center [917, 456] width 1007 height 17
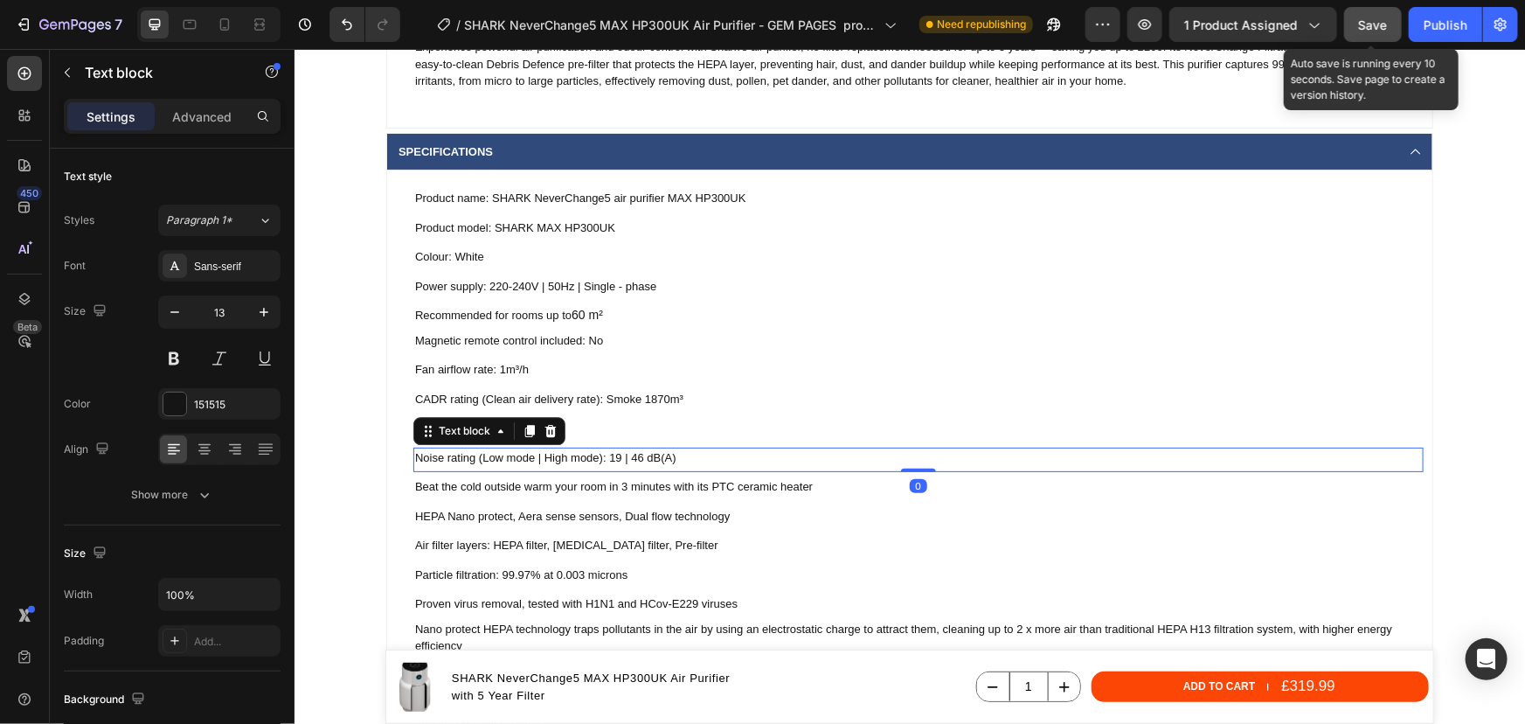
click at [626, 455] on p "Noise rating (Low mode | High mode): 19 | 46 dB(A)" at bounding box center [917, 456] width 1007 height 17
click at [613, 455] on p "Noise rating (Low mode | High mode): 19 | 62.4dB(A)" at bounding box center [917, 456] width 1007 height 17
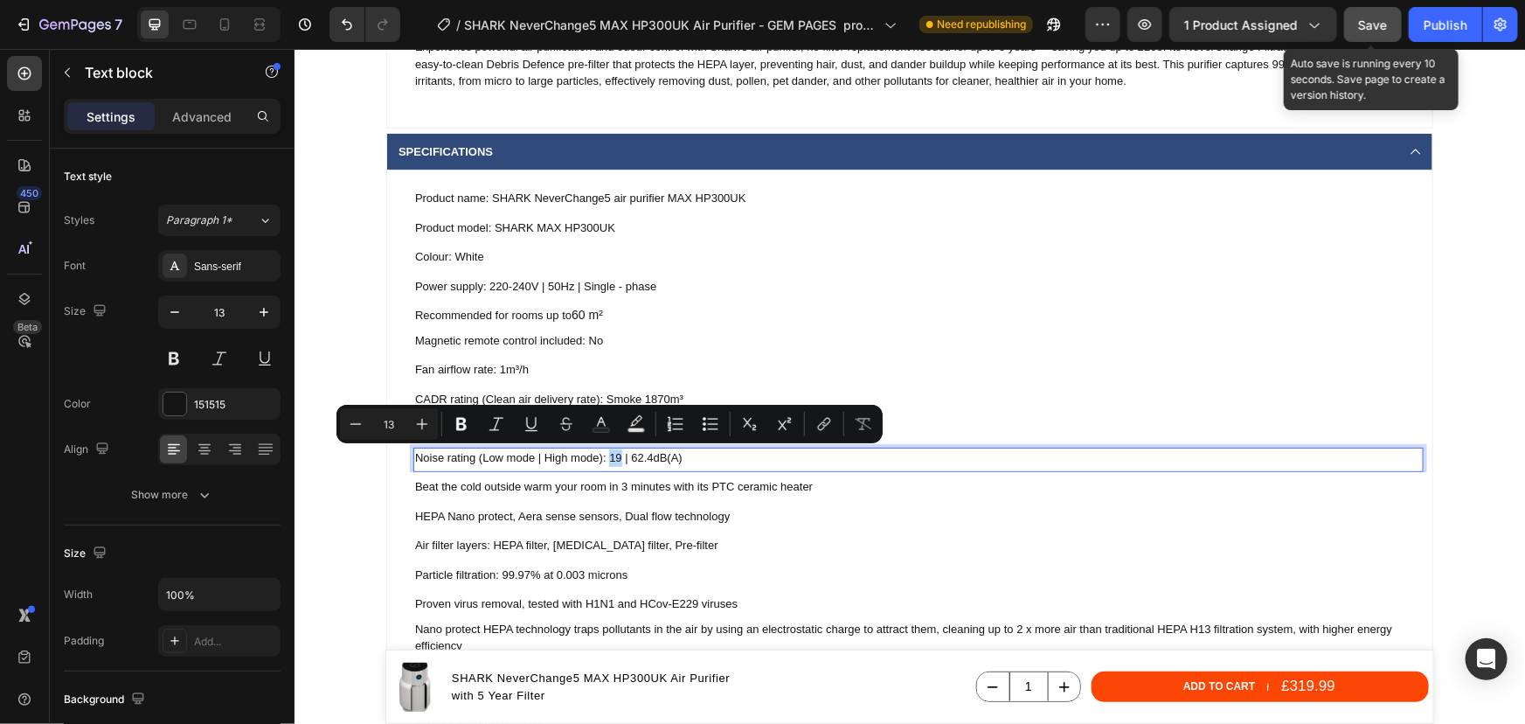
drag, startPoint x: 613, startPoint y: 455, endPoint x: 603, endPoint y: 454, distance: 9.8
click at [603, 454] on p "Noise rating (Low mode | High mode): 19 | 62.4dB(A)" at bounding box center [917, 456] width 1007 height 17
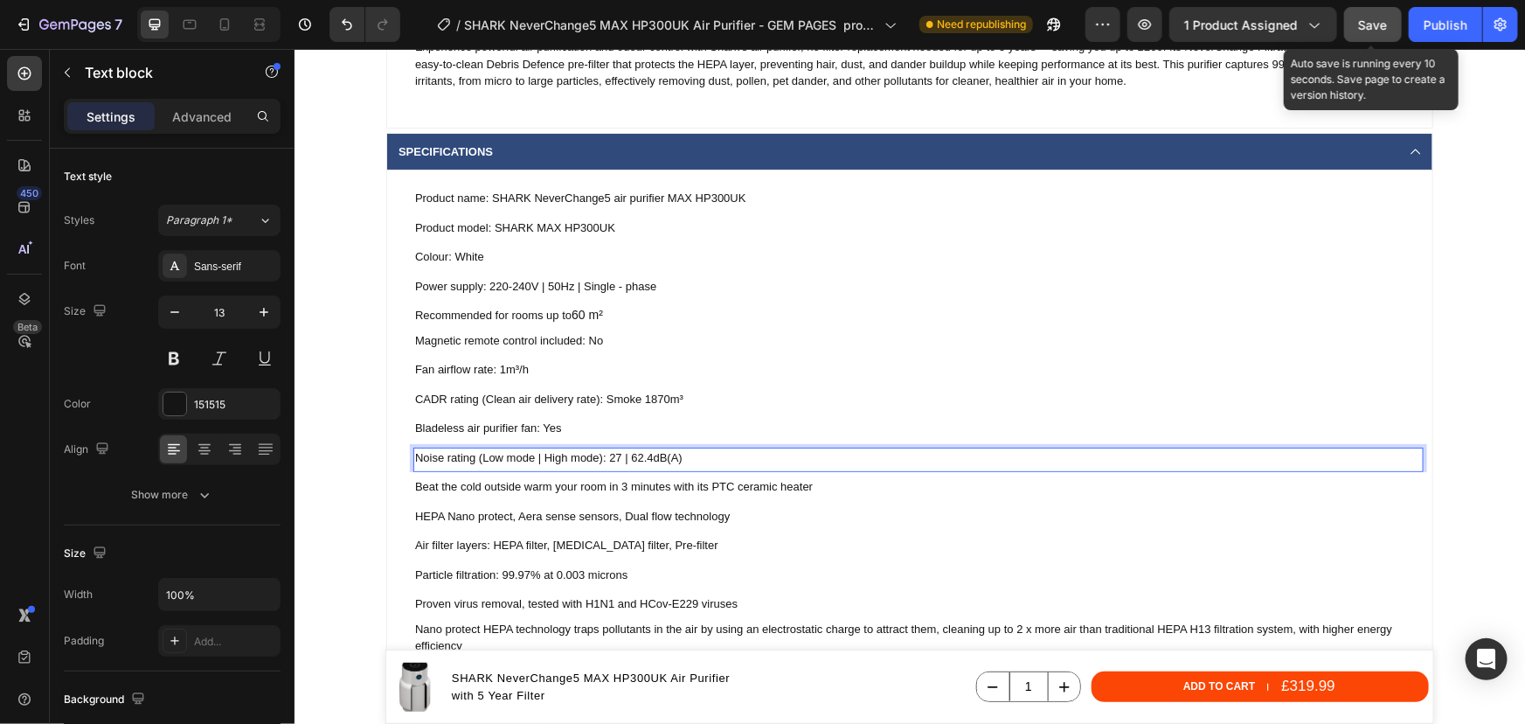
click at [612, 455] on p "Noise rating (Low mode | High mode): 27 | 62.4dB(A)" at bounding box center [917, 456] width 1007 height 17
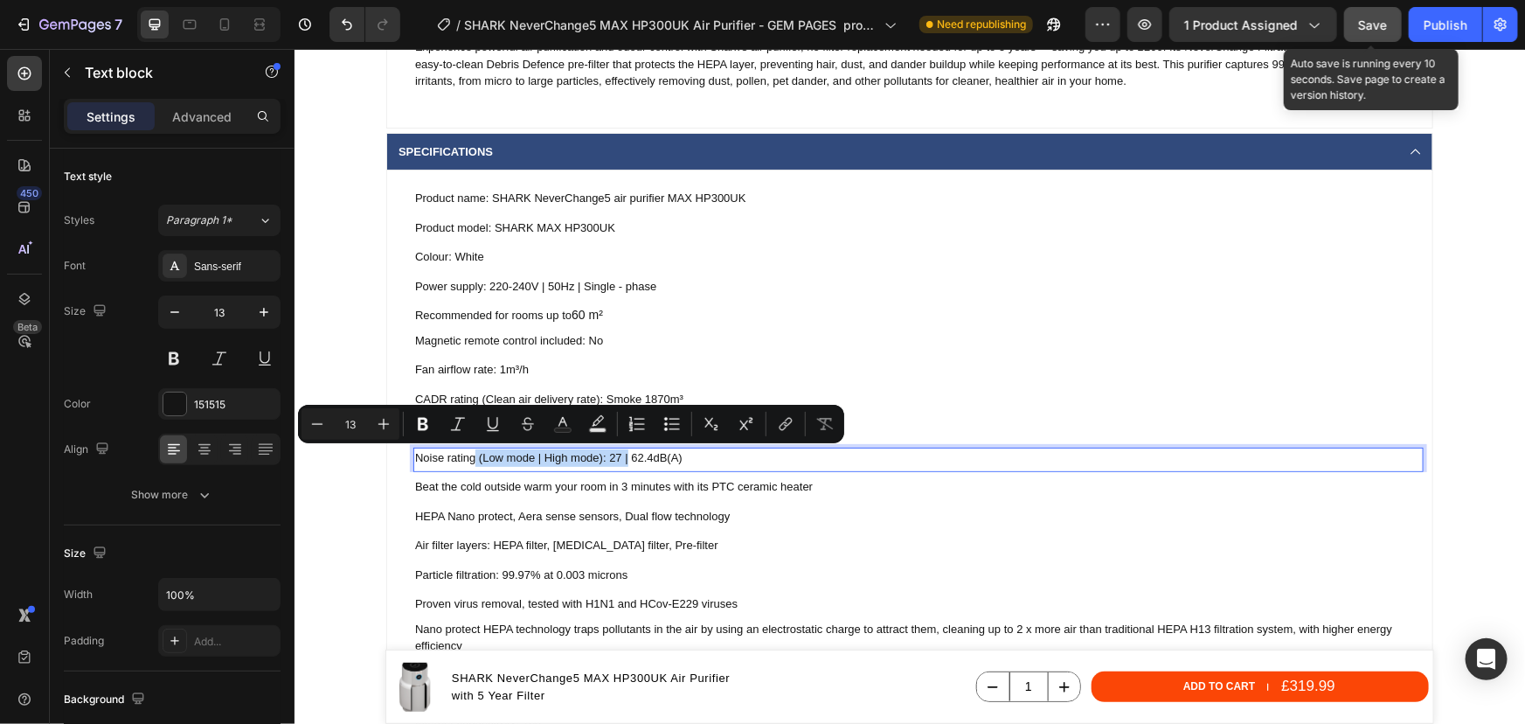
drag, startPoint x: 621, startPoint y: 455, endPoint x: 468, endPoint y: 452, distance: 153.0
click at [468, 452] on p "Noise rating (Low mode | High mode): 27 | 62.4dB(A)" at bounding box center [917, 456] width 1007 height 17
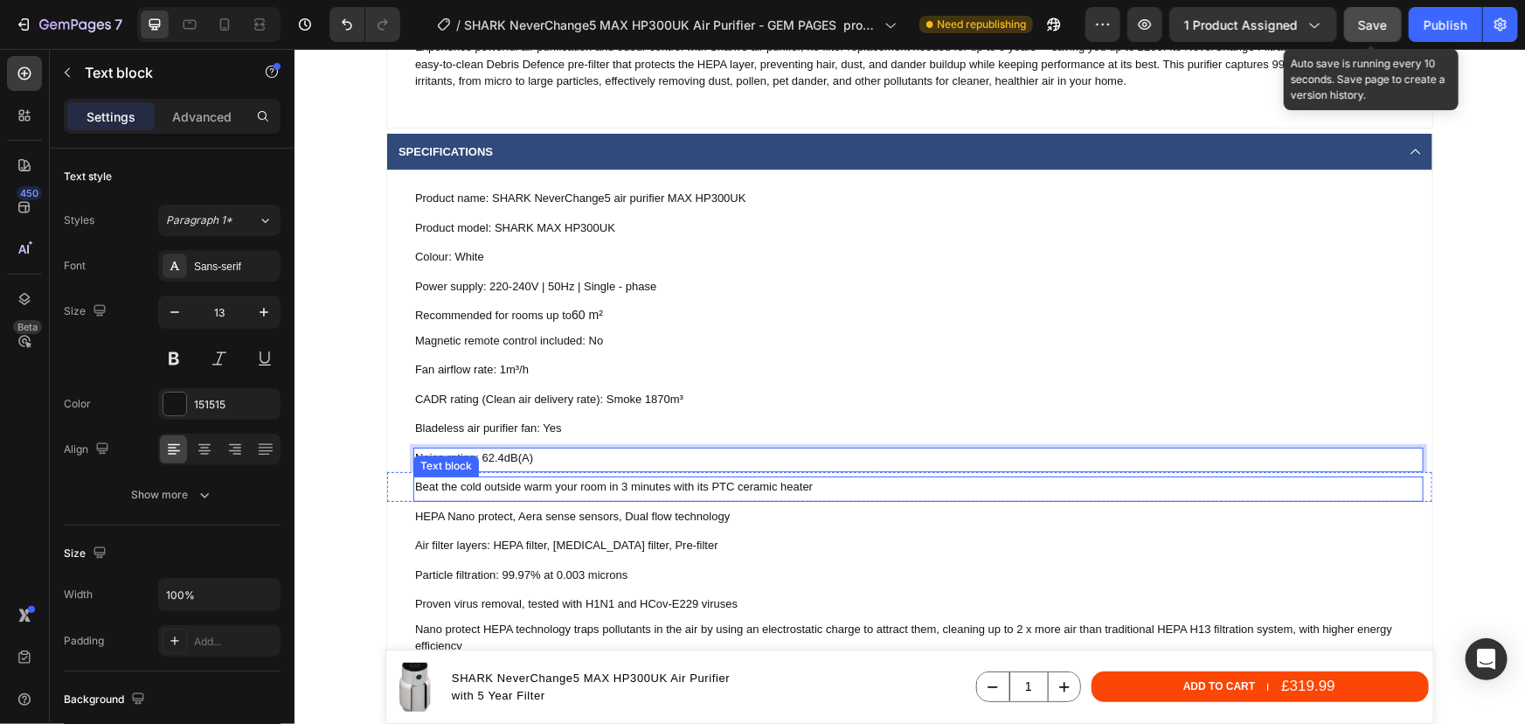
click at [663, 487] on p "Beat the cold outside warm your room in 3 minutes with its PTC ceramic heater" at bounding box center [917, 485] width 1007 height 17
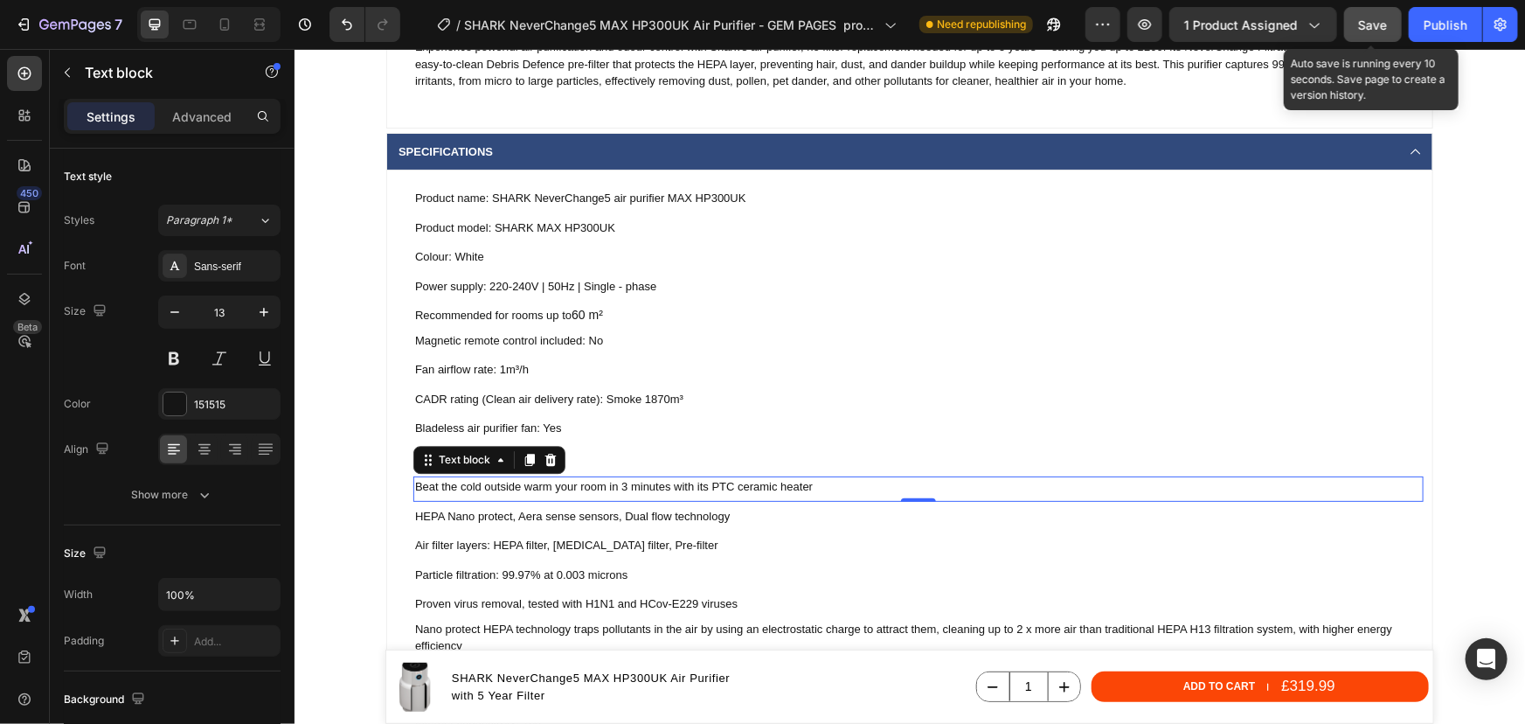
click at [767, 482] on p "Beat the cold outside warm your room in 3 minutes with its PTC ceramic heater" at bounding box center [917, 485] width 1007 height 17
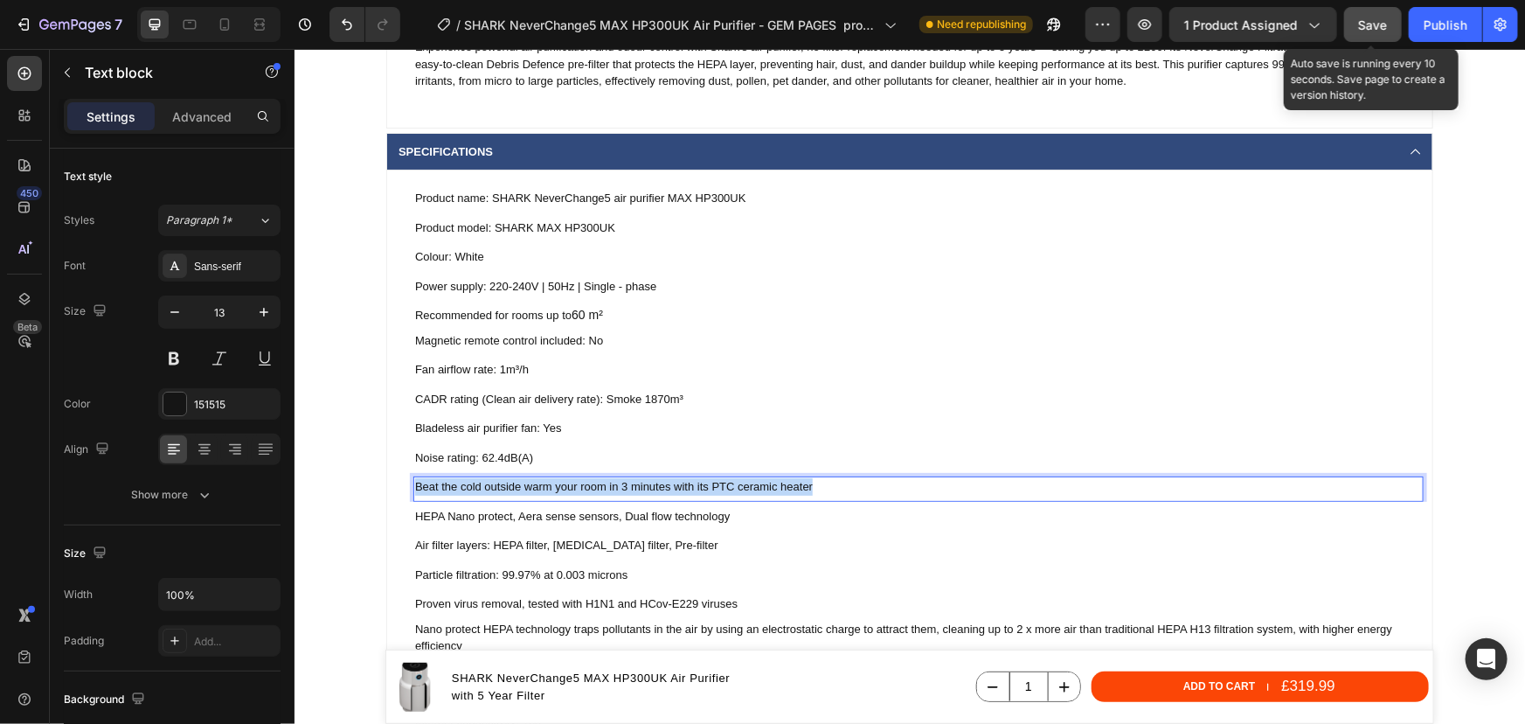
drag, startPoint x: 808, startPoint y: 489, endPoint x: 409, endPoint y: 482, distance: 399.5
click at [414, 482] on p "Beat the cold outside warm your room in 3 minutes with its PTC ceramic heater" at bounding box center [917, 485] width 1007 height 17
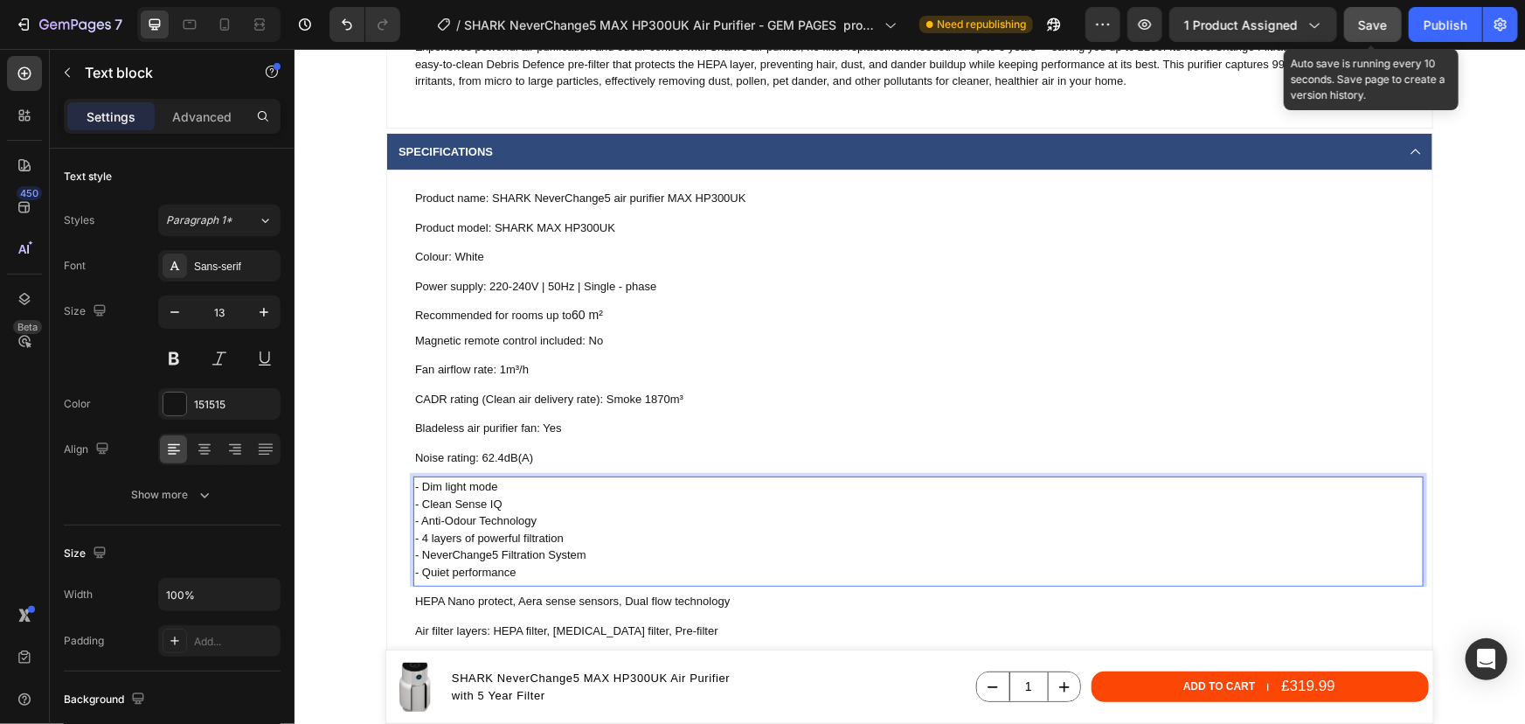
click at [427, 489] on p "- Dim light mode - Clean Sense IQ - Anti-Odour Technology - 4 layers of powerfu…" at bounding box center [917, 528] width 1007 height 102
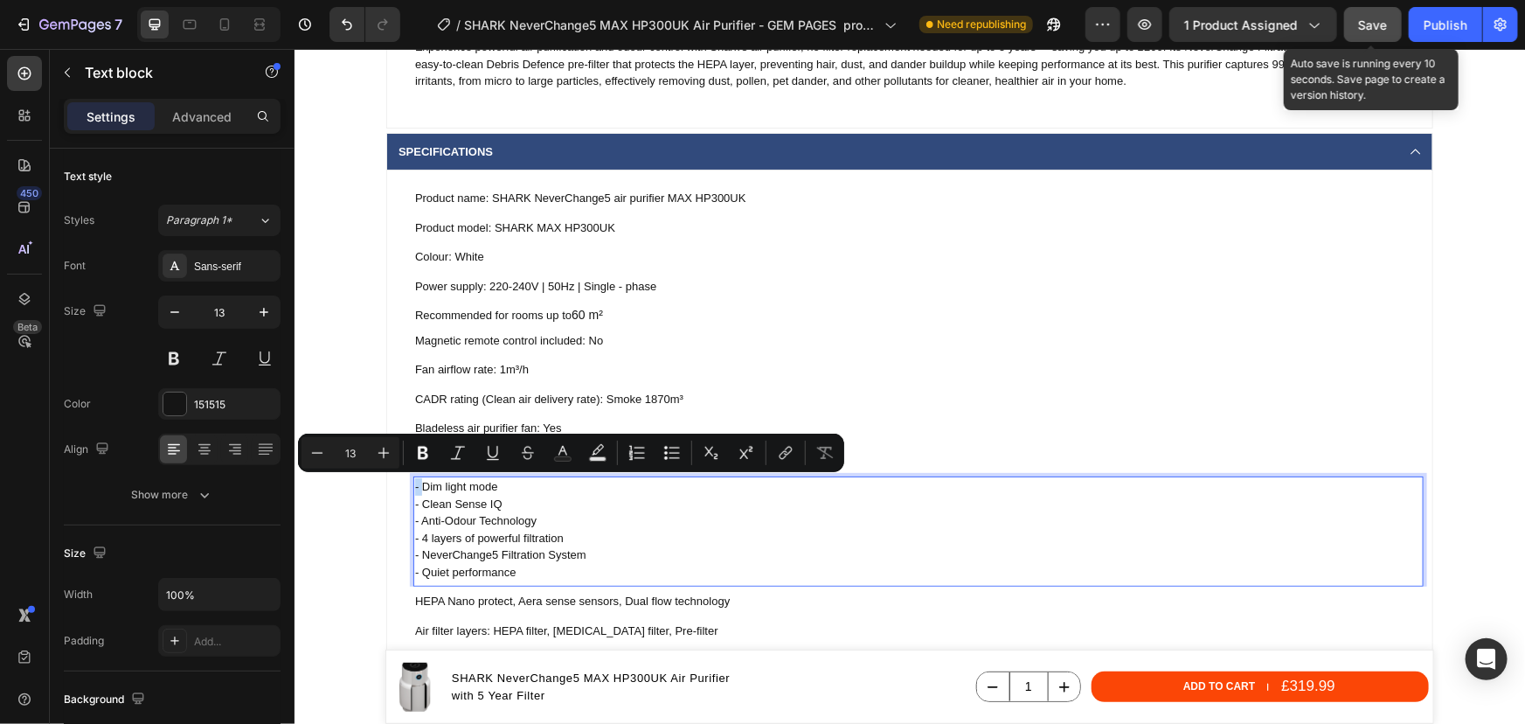
drag, startPoint x: 415, startPoint y: 486, endPoint x: 406, endPoint y: 484, distance: 8.9
click at [413, 484] on div "- Dim light mode - Clean Sense IQ - Anti-Odour Technology - 4 layers of powerfu…" at bounding box center [918, 528] width 1010 height 106
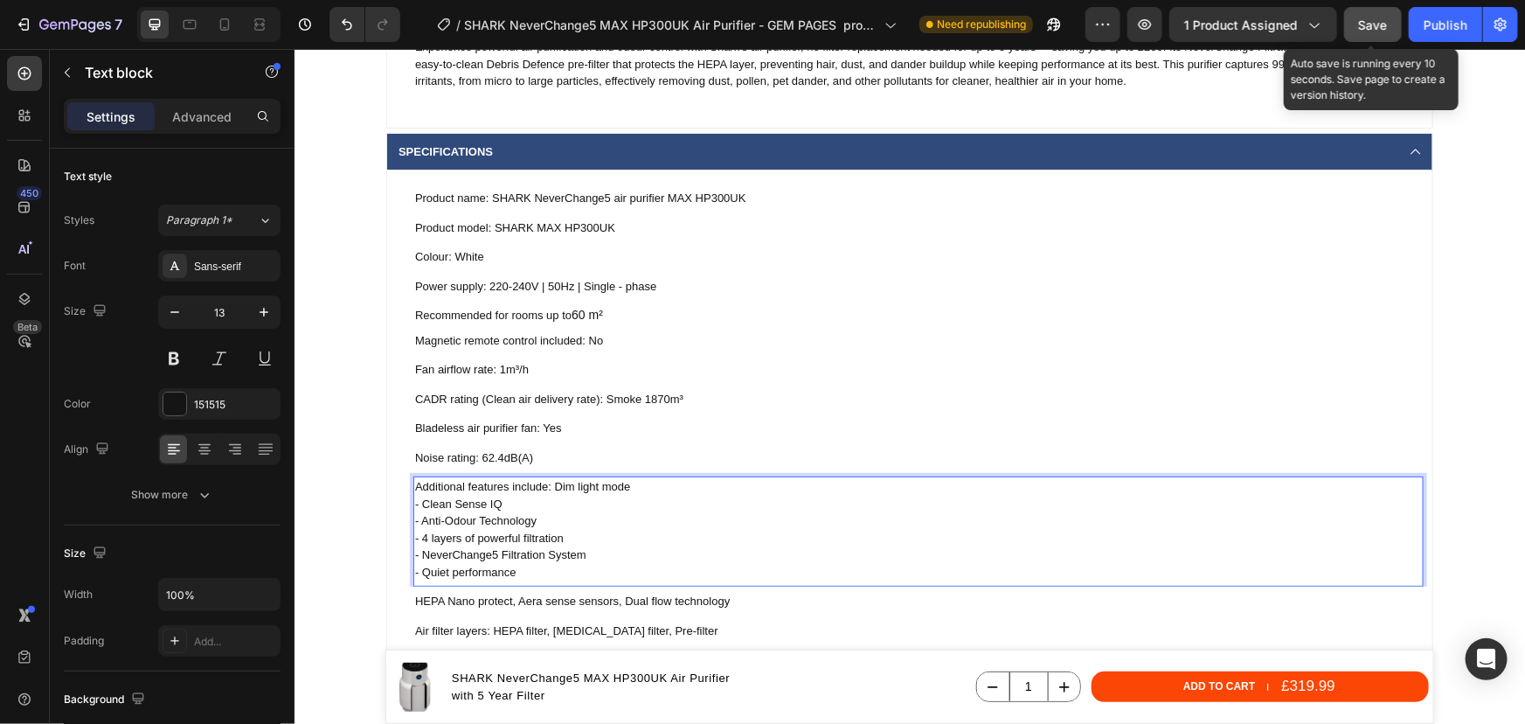
click at [418, 503] on p "Additional features include: Dim light mode - Clean Sense IQ - Anti-Odour Techn…" at bounding box center [917, 528] width 1007 height 102
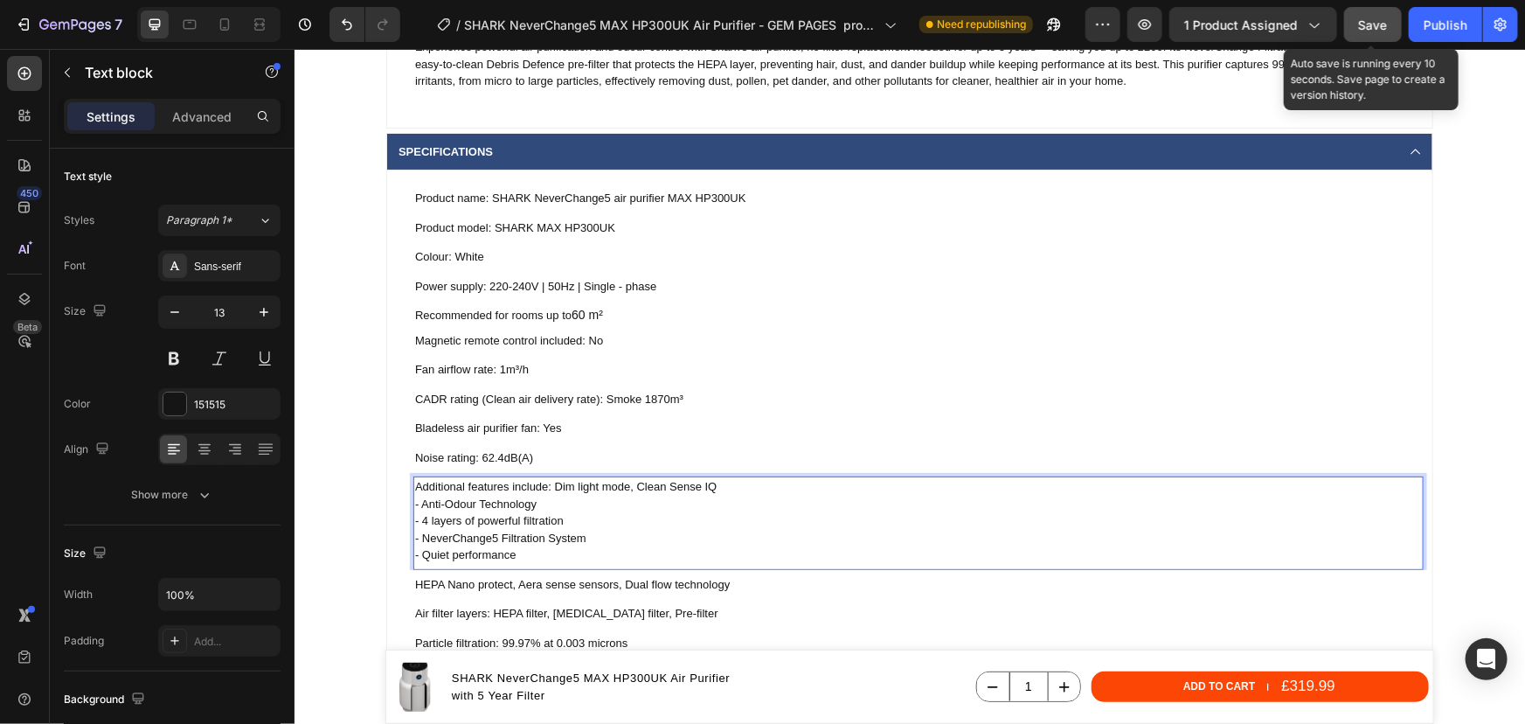
click at [416, 503] on p "Additional features include: Dim light mode, Clean Sense IQ - Anti-Odour Techno…" at bounding box center [917, 520] width 1007 height 86
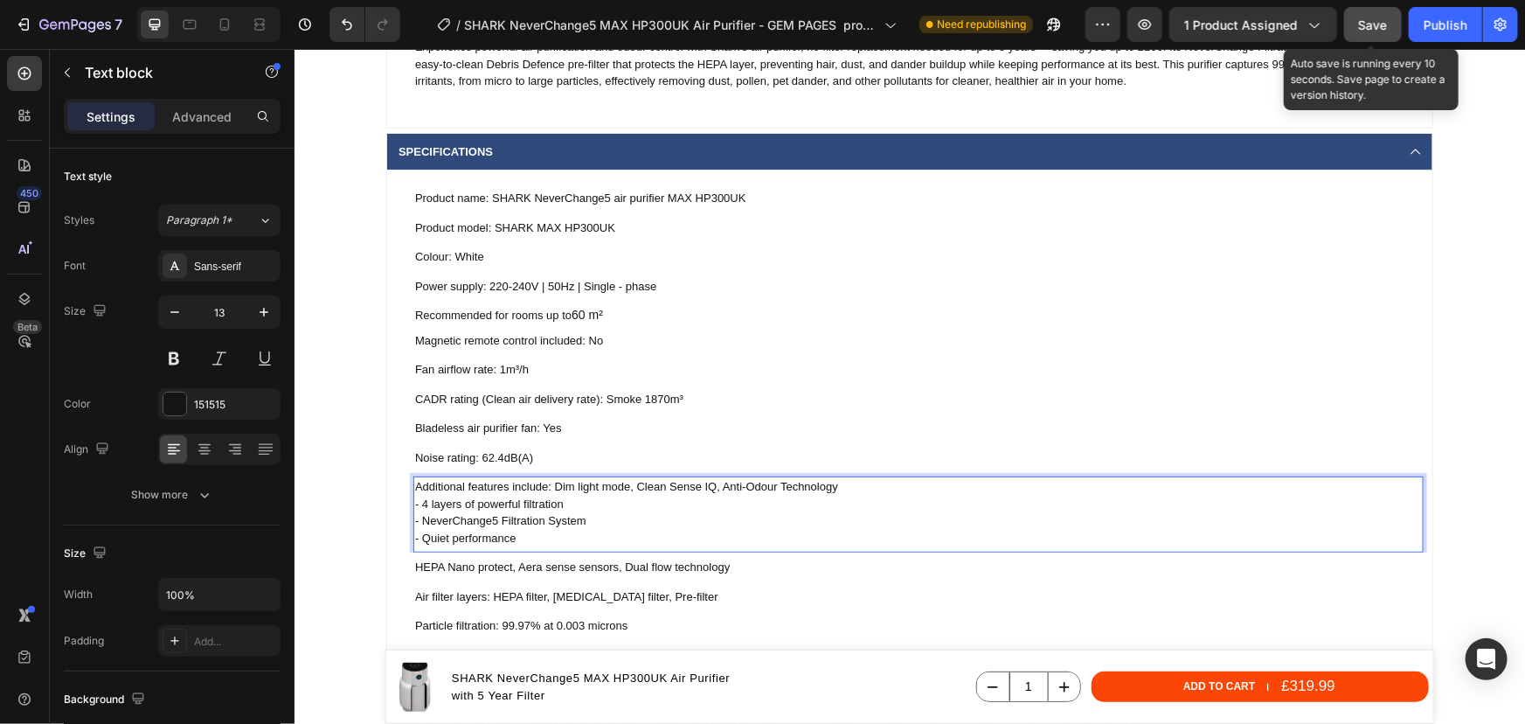
click at [416, 503] on p "Additional features include: Dim light mode, Clean Sense IQ, Anti-Odour Technol…" at bounding box center [917, 511] width 1007 height 68
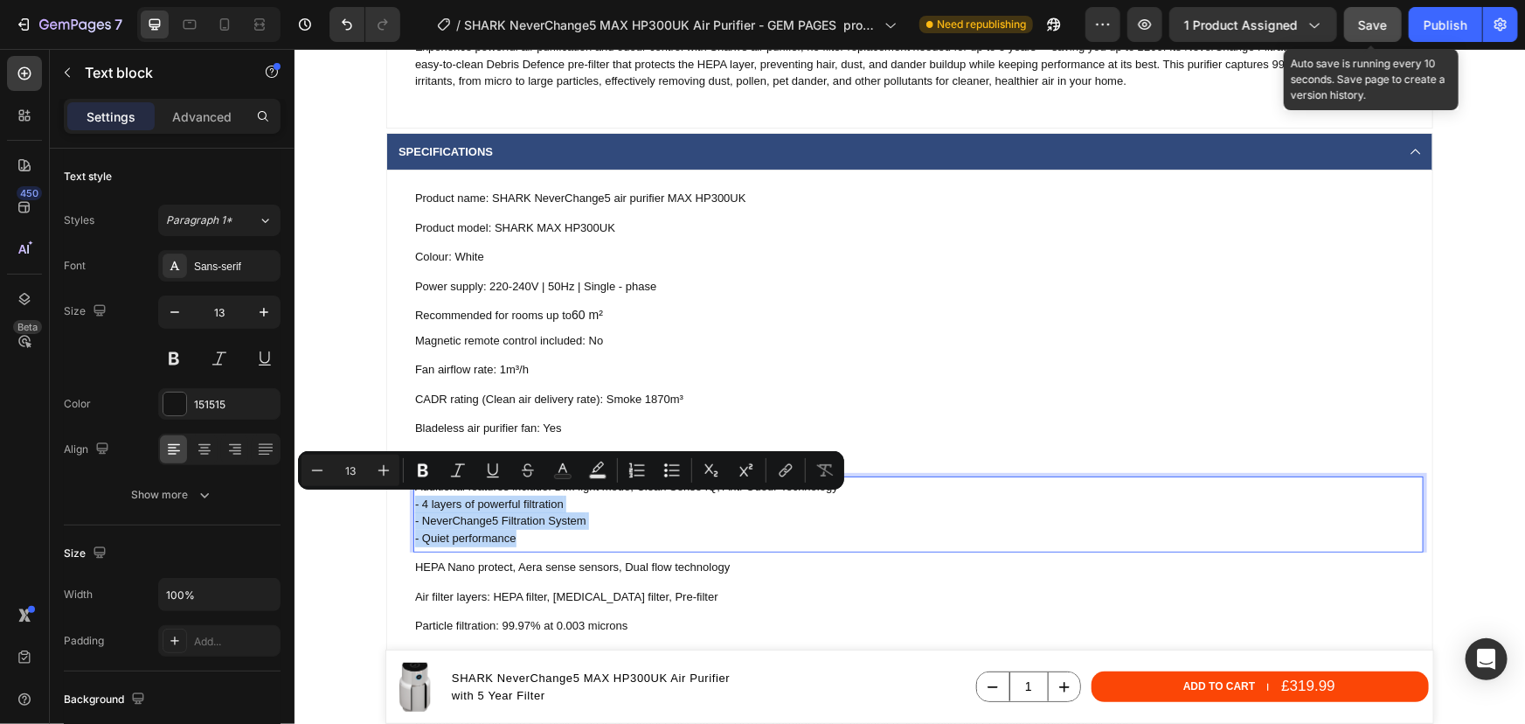
drag, startPoint x: 512, startPoint y: 537, endPoint x: 409, endPoint y: 503, distance: 108.4
click at [414, 503] on p "Additional features include: Dim light mode, Clean Sense IQ, Anti-Odour Technol…" at bounding box center [917, 511] width 1007 height 68
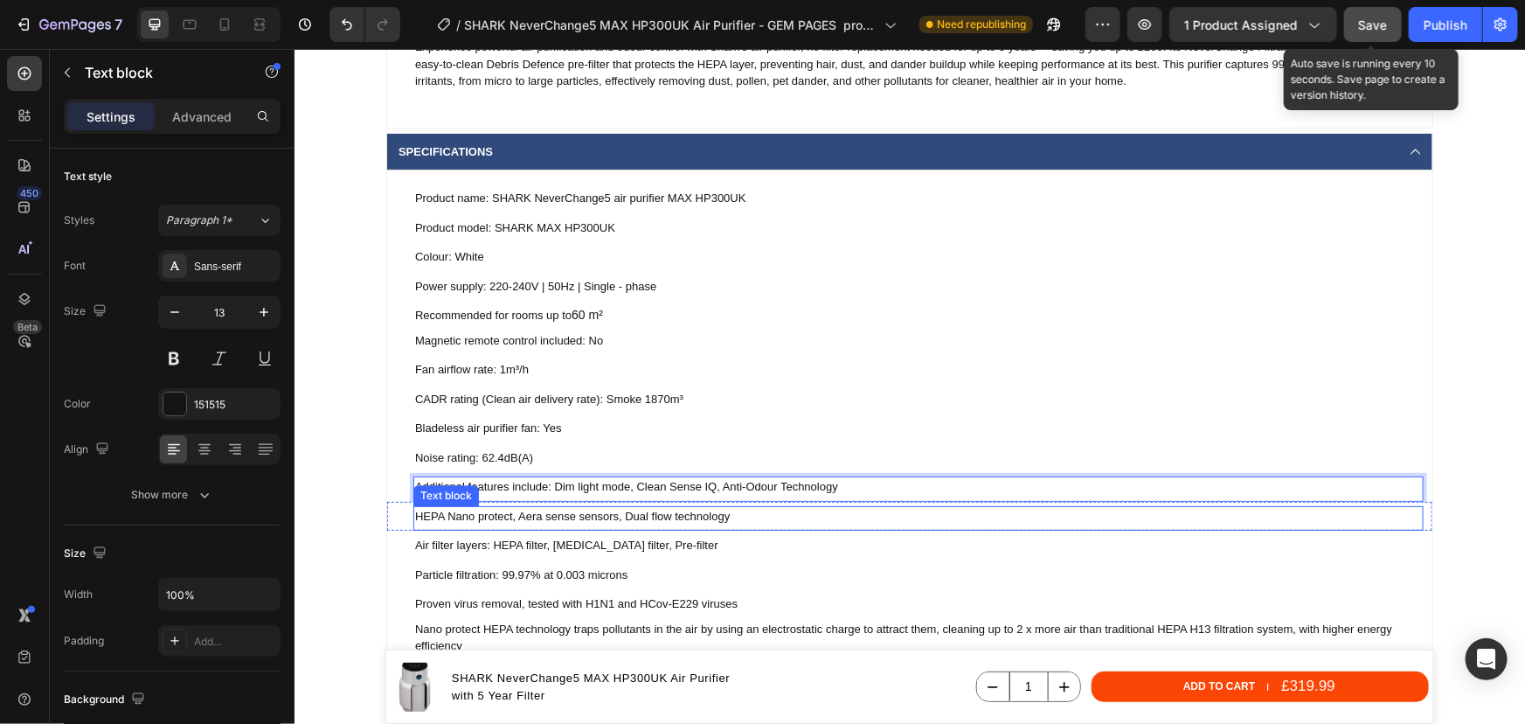
click at [614, 521] on p "HEPA Nano protect, Aera sense sensors, Dual flow technology" at bounding box center [917, 515] width 1007 height 17
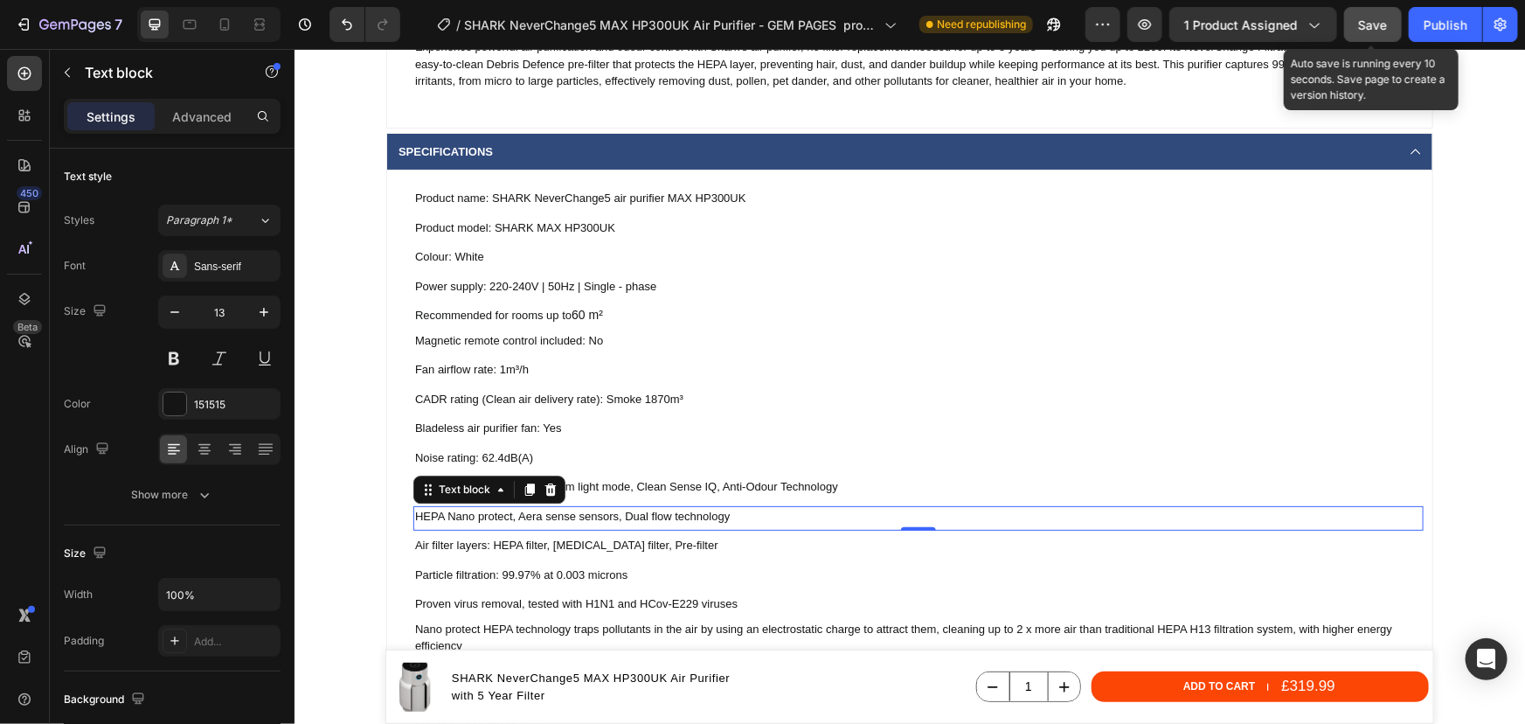
click at [711, 524] on div "HEPA Nano protect, Aera sense sensors, Dual flow technology" at bounding box center [918, 515] width 1010 height 21
click at [716, 519] on p "HEPA Nano protect, Aera sense sensors, Dual flow technology" at bounding box center [917, 515] width 1007 height 17
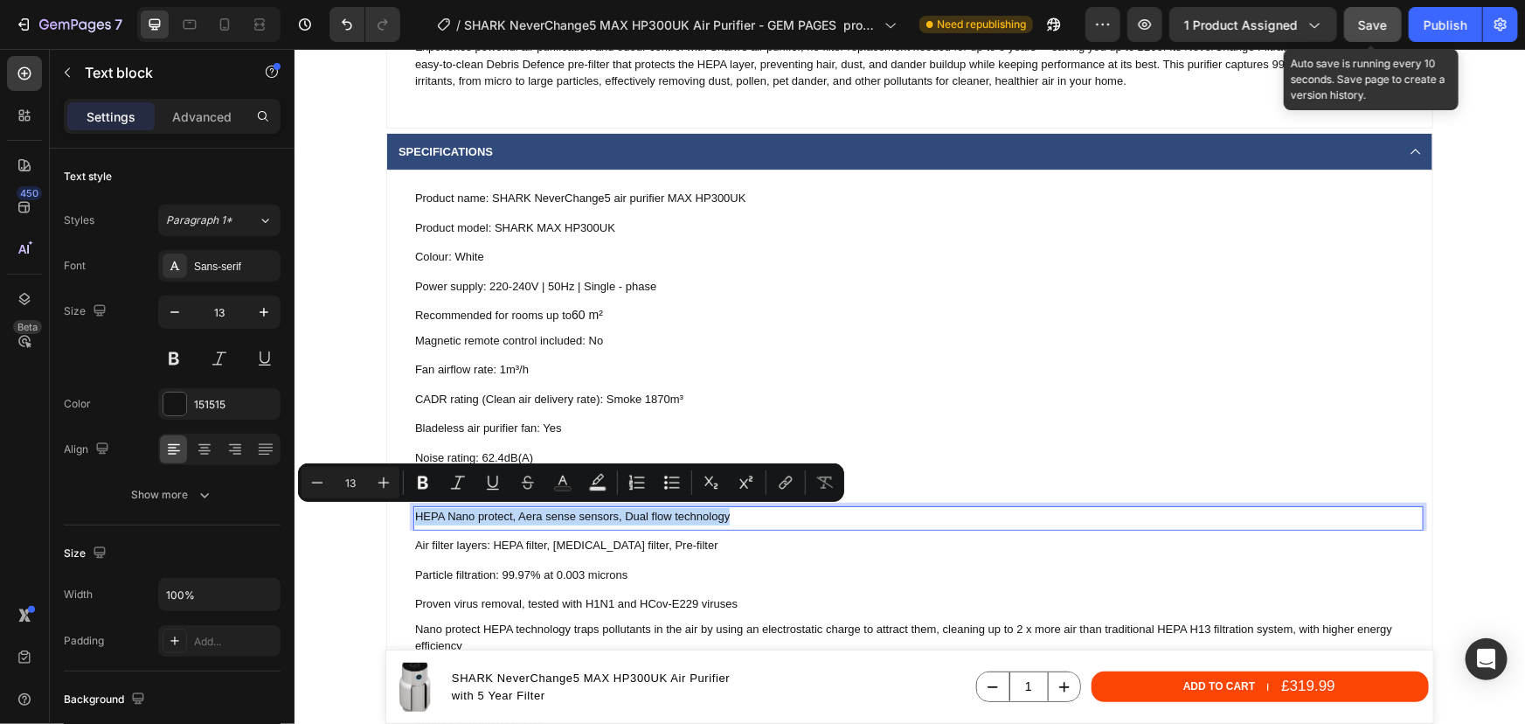
drag, startPoint x: 743, startPoint y: 517, endPoint x: 408, endPoint y: 522, distance: 334.8
click at [414, 522] on p "HEPA Nano protect, Aera sense sensors, Dual flow technology" at bounding box center [917, 515] width 1007 height 17
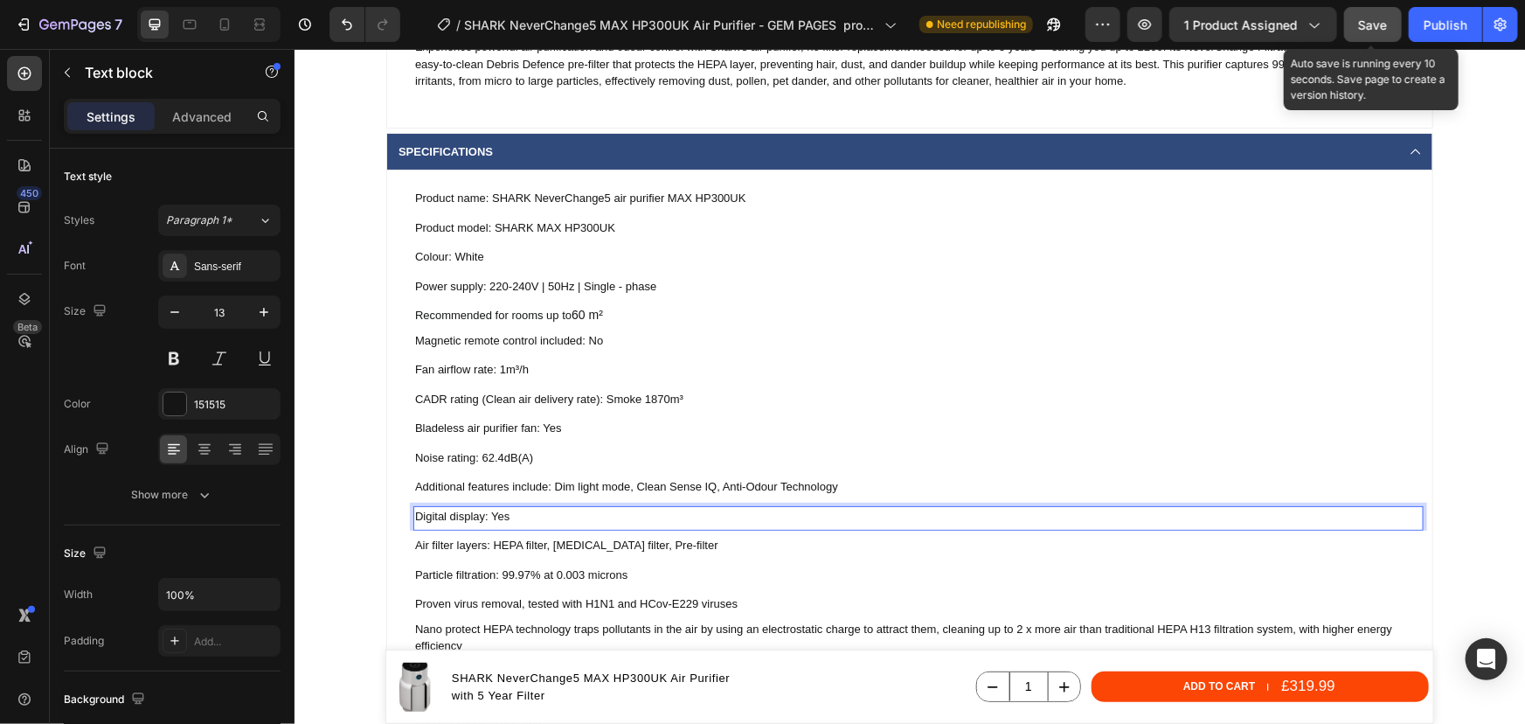
click at [414, 517] on p "Digital display: Yes" at bounding box center [917, 515] width 1007 height 17
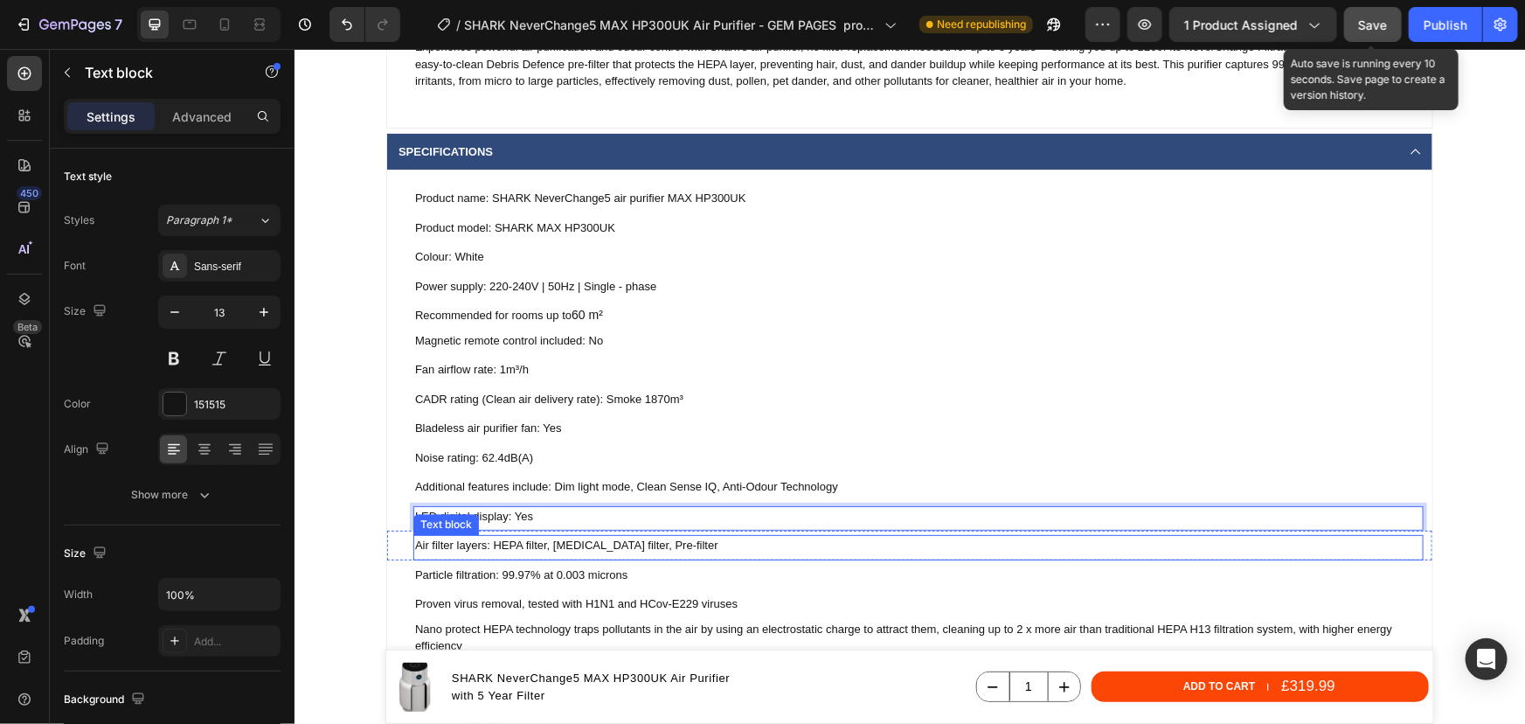
click at [460, 548] on p "Air filter layers: HEPA filter, Active carbon filter, Pre-filter" at bounding box center [917, 544] width 1007 height 17
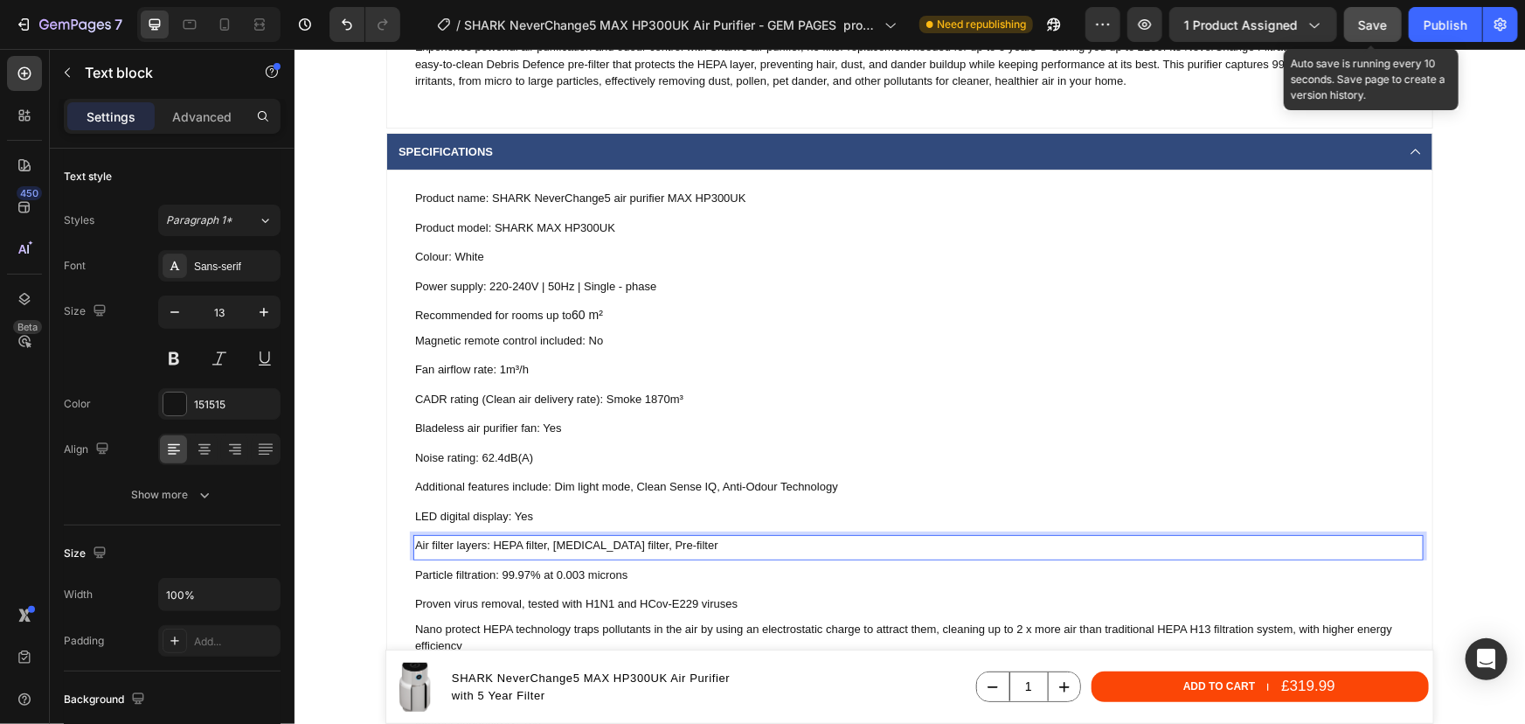
click at [543, 545] on p "Air filter layers: HEPA filter, Active carbon filter, Pre-filter" at bounding box center [917, 544] width 1007 height 17
click at [538, 546] on p "Air filter layers: HEPA filter, Active carbon filter, Pre-filter" at bounding box center [917, 544] width 1007 height 17
click at [542, 546] on p "Air filter layers: HEPA filter, Active carbon filter, Pre-filter" at bounding box center [917, 544] width 1007 height 17
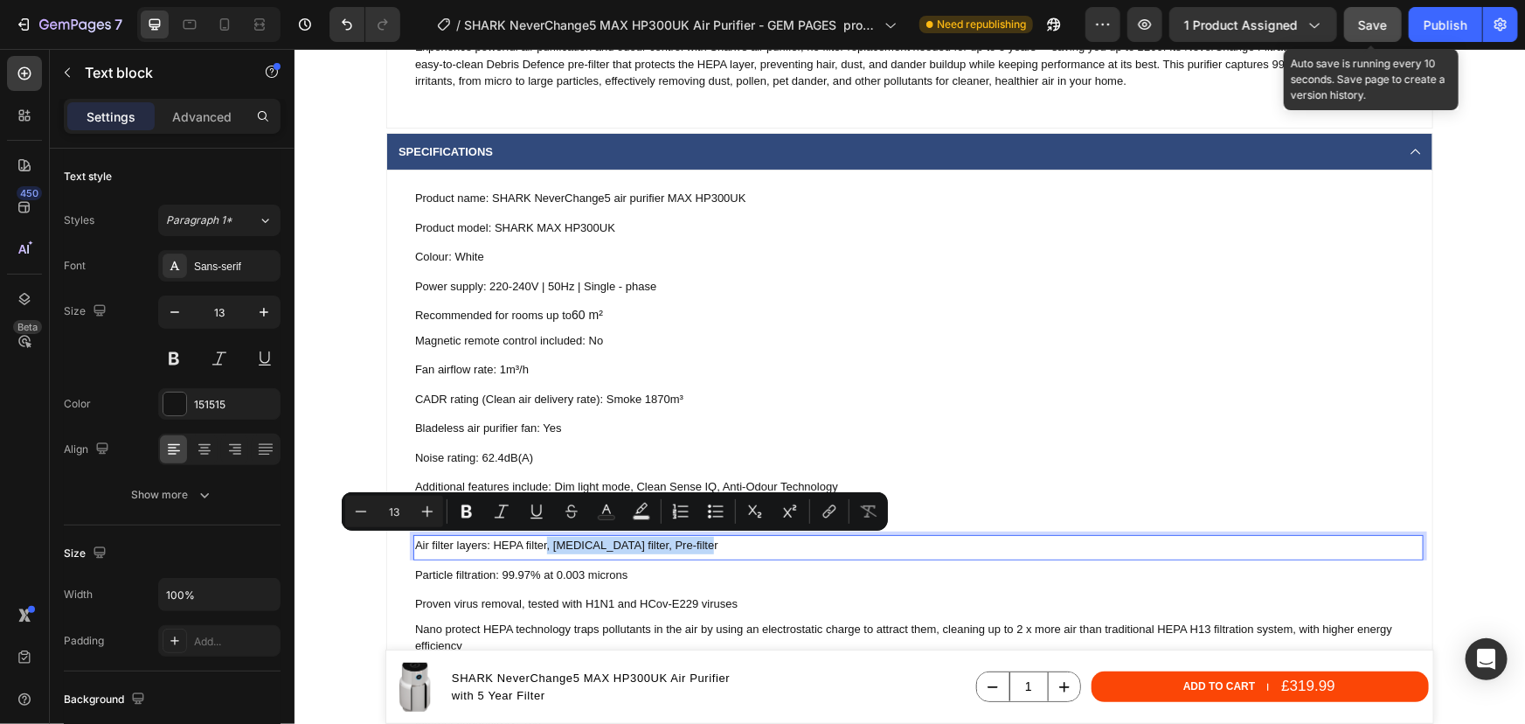
drag, startPoint x: 693, startPoint y: 541, endPoint x: 539, endPoint y: 546, distance: 153.9
click at [539, 546] on p "Air filter layers: HEPA filter, Active carbon filter, Pre-filter" at bounding box center [917, 544] width 1007 height 17
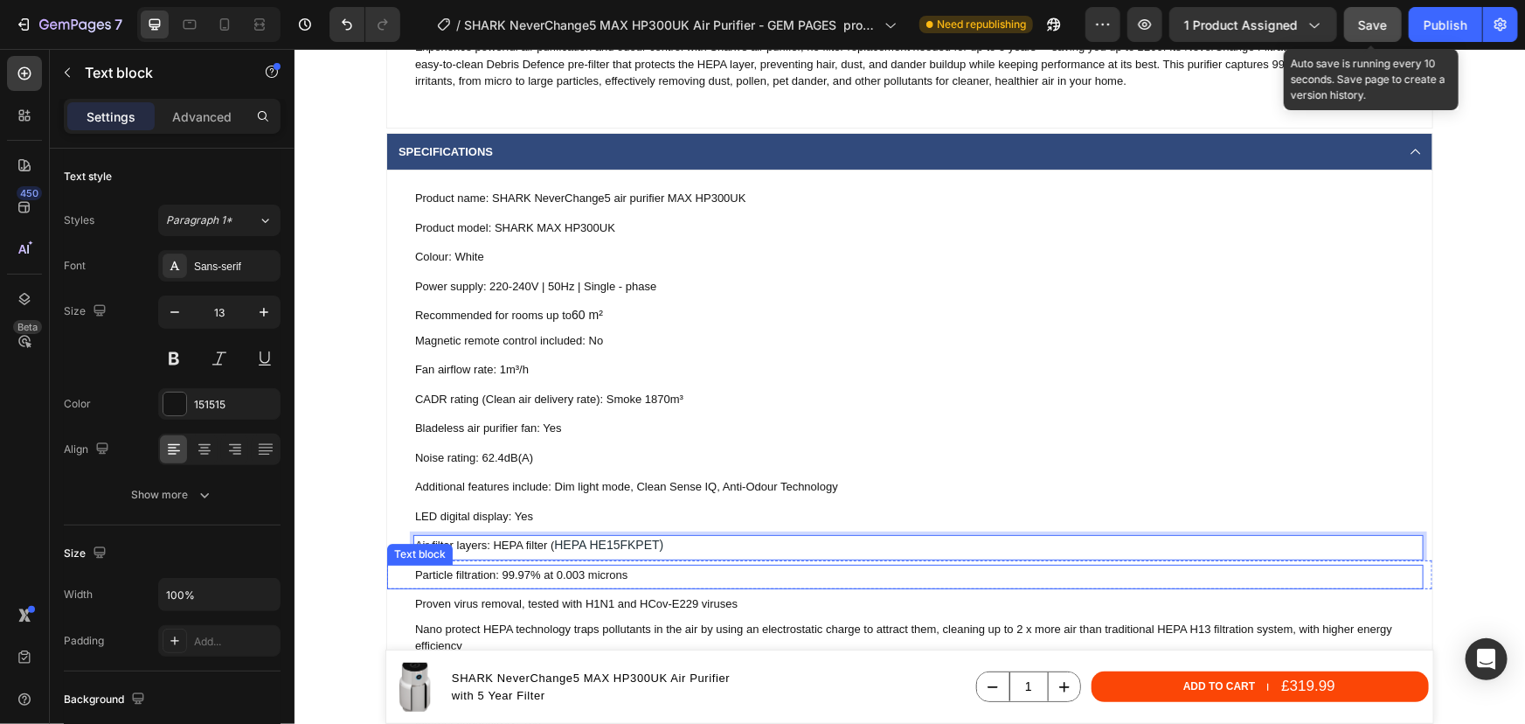
click at [531, 574] on p "Particle filtration: 99.97% at 0.003 microns" at bounding box center [917, 574] width 1007 height 17
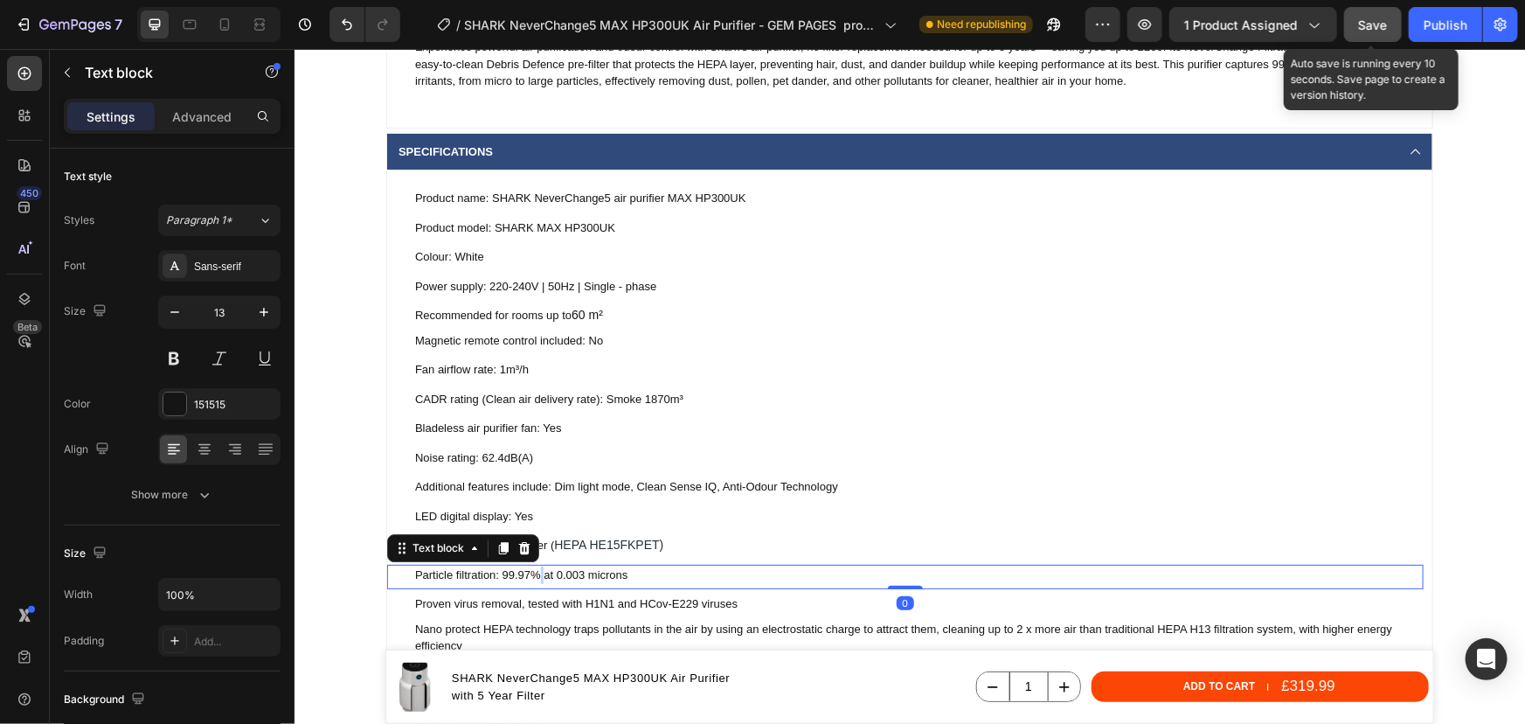
click at [531, 574] on p "Particle filtration: 99.97% at 0.003 microns" at bounding box center [917, 574] width 1007 height 17
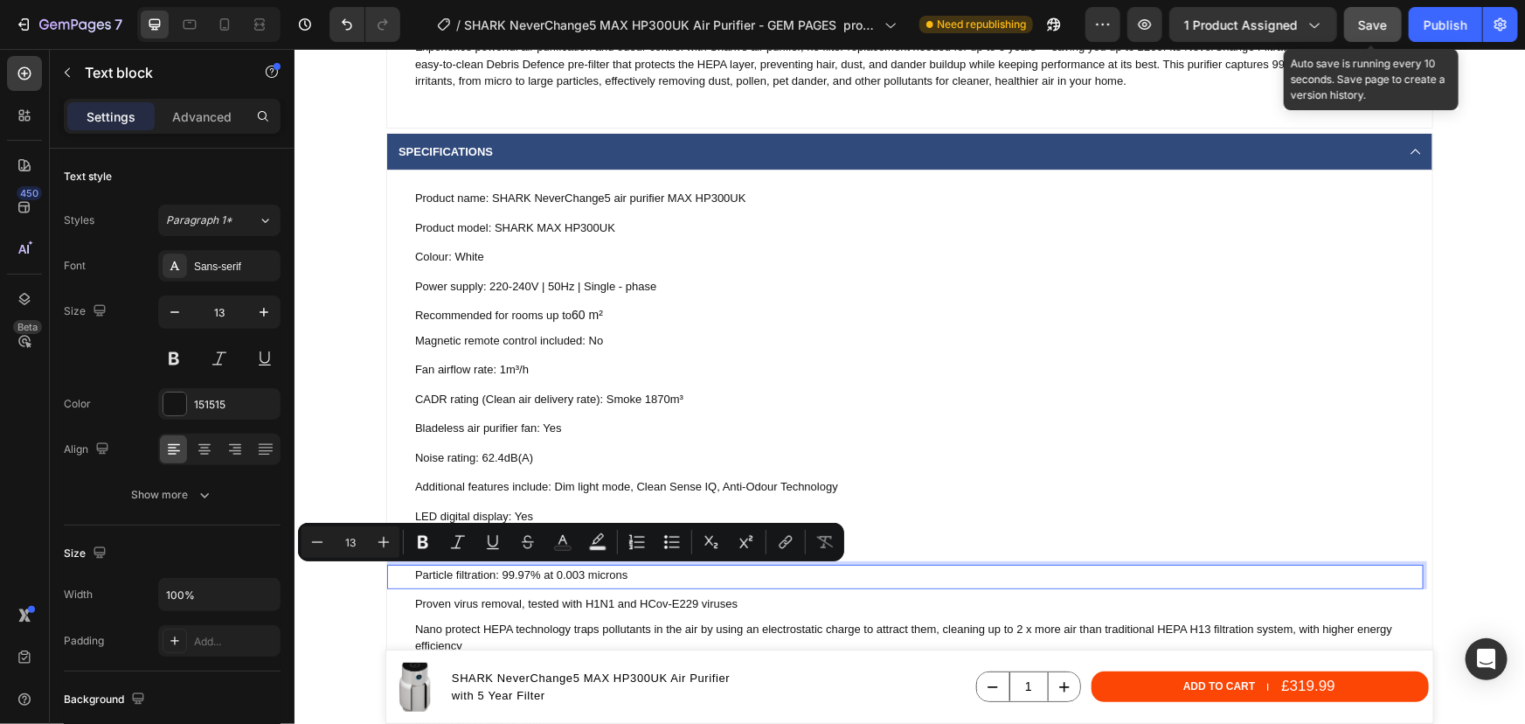
click at [557, 584] on div "Particle filtration: 99.97% at 0.003 microns" at bounding box center [918, 574] width 1010 height 21
drag, startPoint x: 626, startPoint y: 575, endPoint x: 471, endPoint y: 579, distance: 154.7
click at [471, 579] on p "Particle filtration: 99.97% at 0.003 microns" at bounding box center [917, 574] width 1007 height 17
click at [617, 585] on div "Particle filtration: 99.97% at 0.003 microns Text block 0" at bounding box center [904, 576] width 1037 height 25
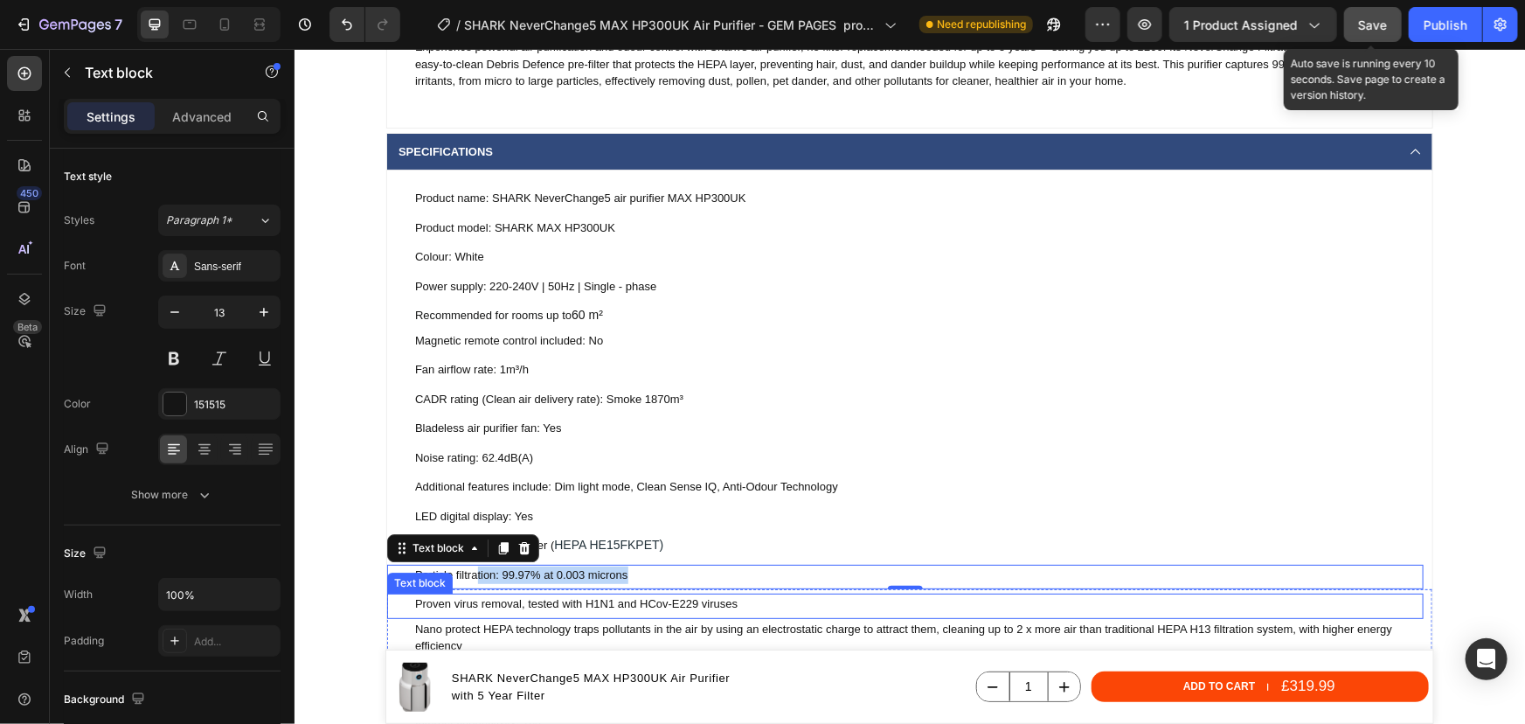
scroll to position [2622, 0]
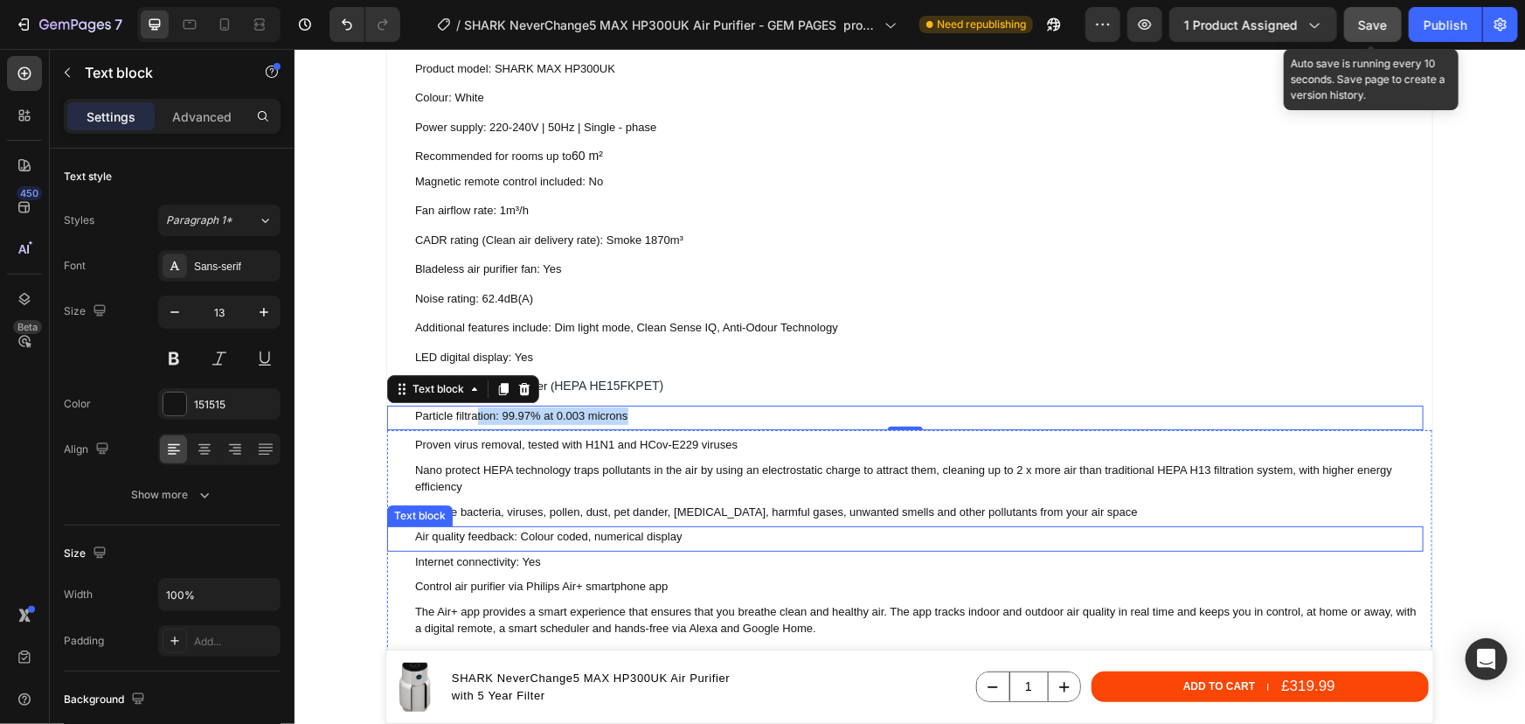
click at [525, 533] on p "Air quality feedback: Colour coded, numerical display" at bounding box center [917, 535] width 1007 height 17
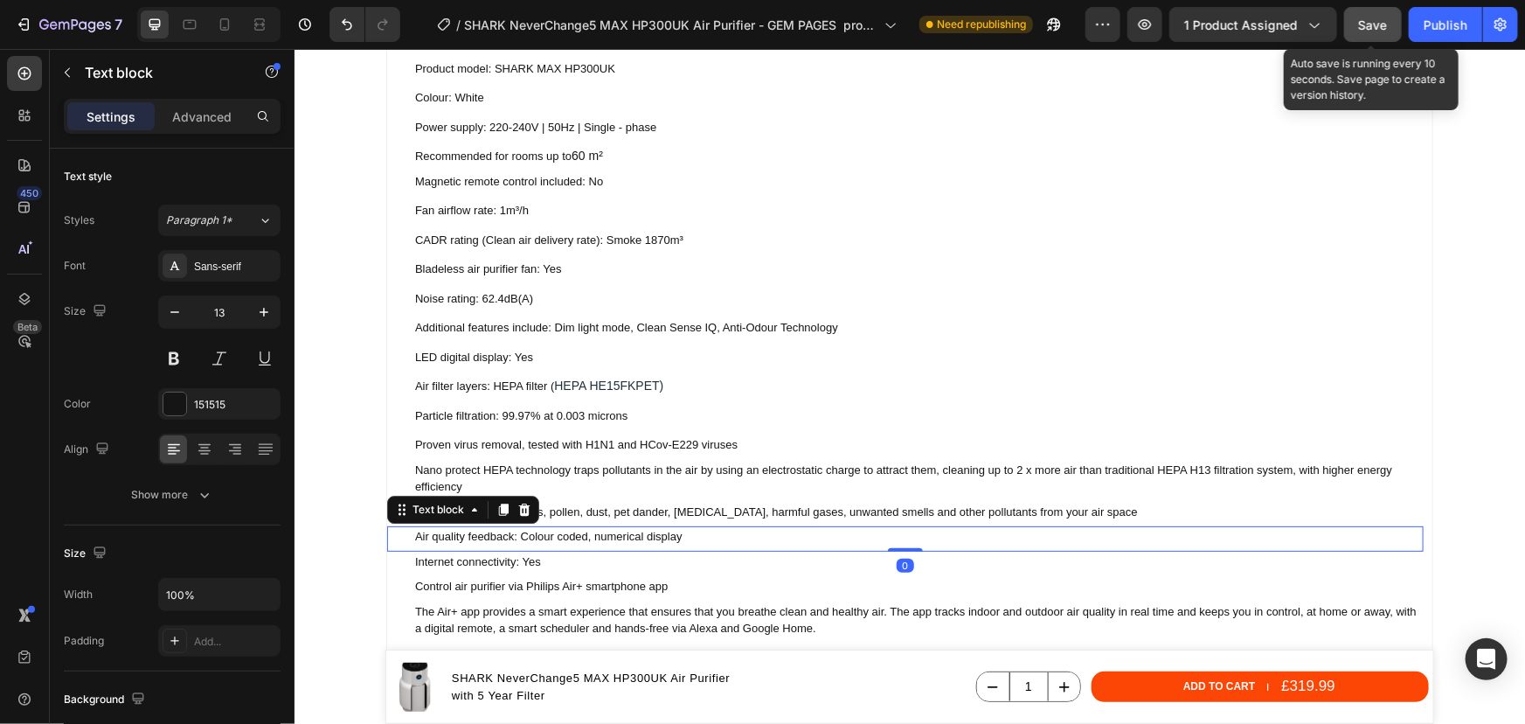
click at [560, 546] on div "Air quality feedback: Colour coded, numerical display Text block 0" at bounding box center [904, 537] width 1037 height 25
click at [582, 536] on p "Air quality feedback: Colour coded, numerical display" at bounding box center [917, 535] width 1007 height 17
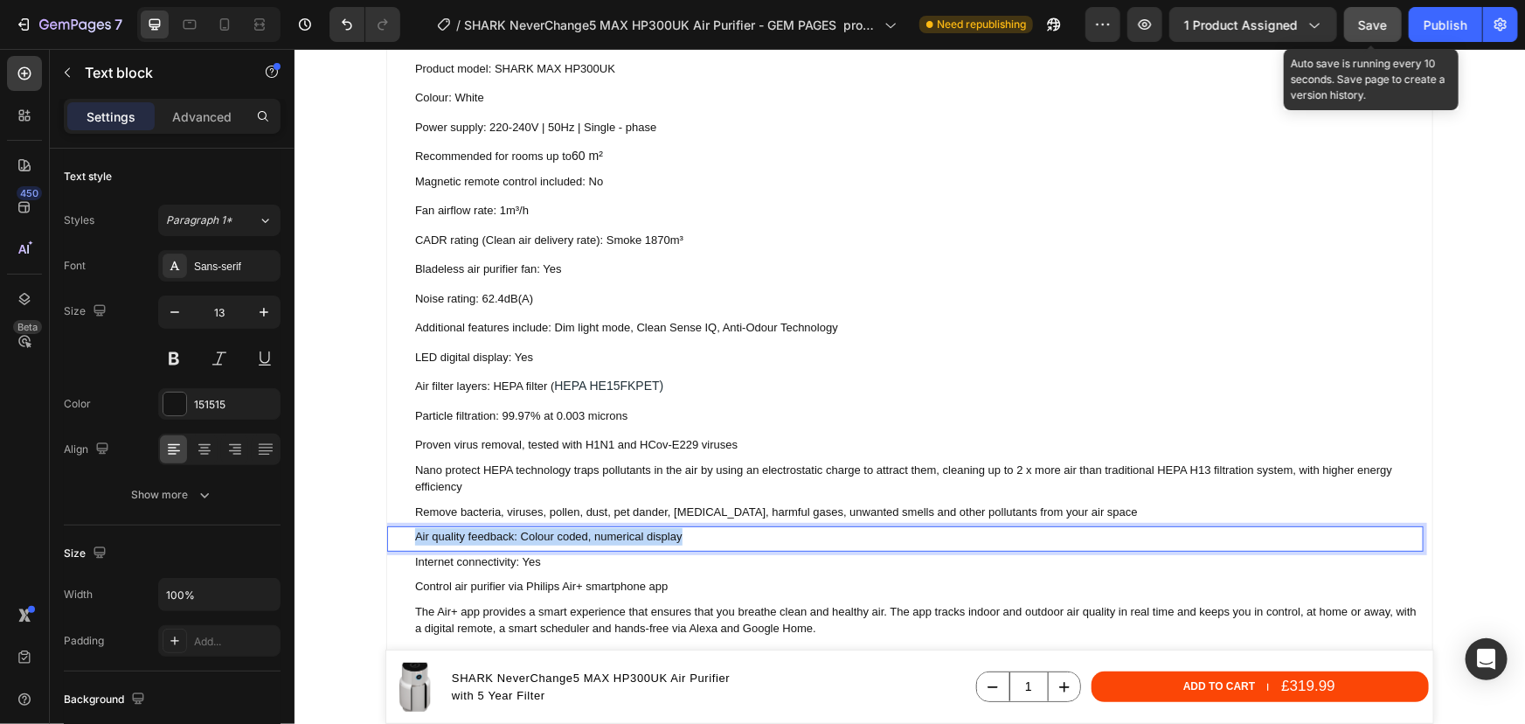
drag, startPoint x: 687, startPoint y: 539, endPoint x: 410, endPoint y: 531, distance: 277.2
click at [414, 531] on p "Air quality feedback: Colour coded, numerical display" at bounding box center [917, 535] width 1007 height 17
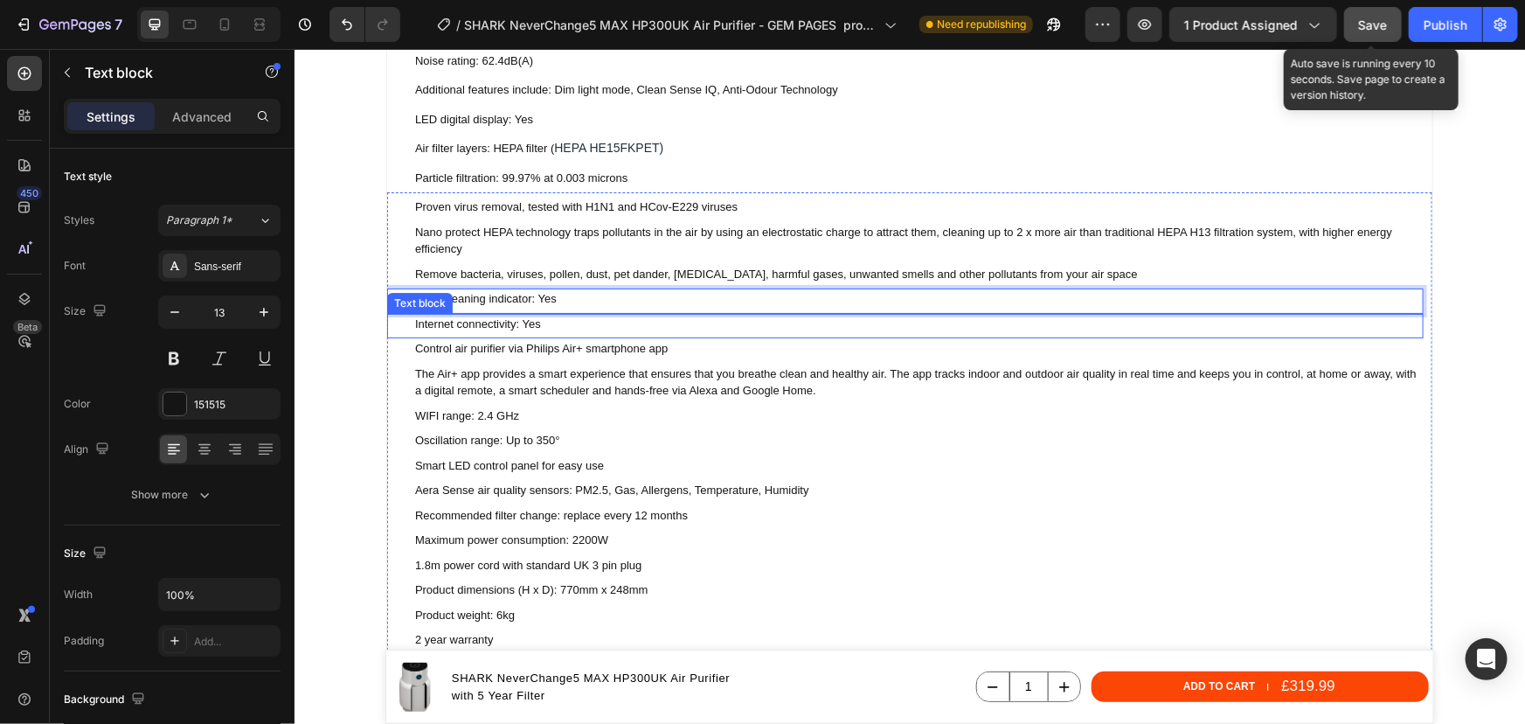
click at [506, 326] on p "Internet connectivity: Yes" at bounding box center [917, 323] width 1007 height 17
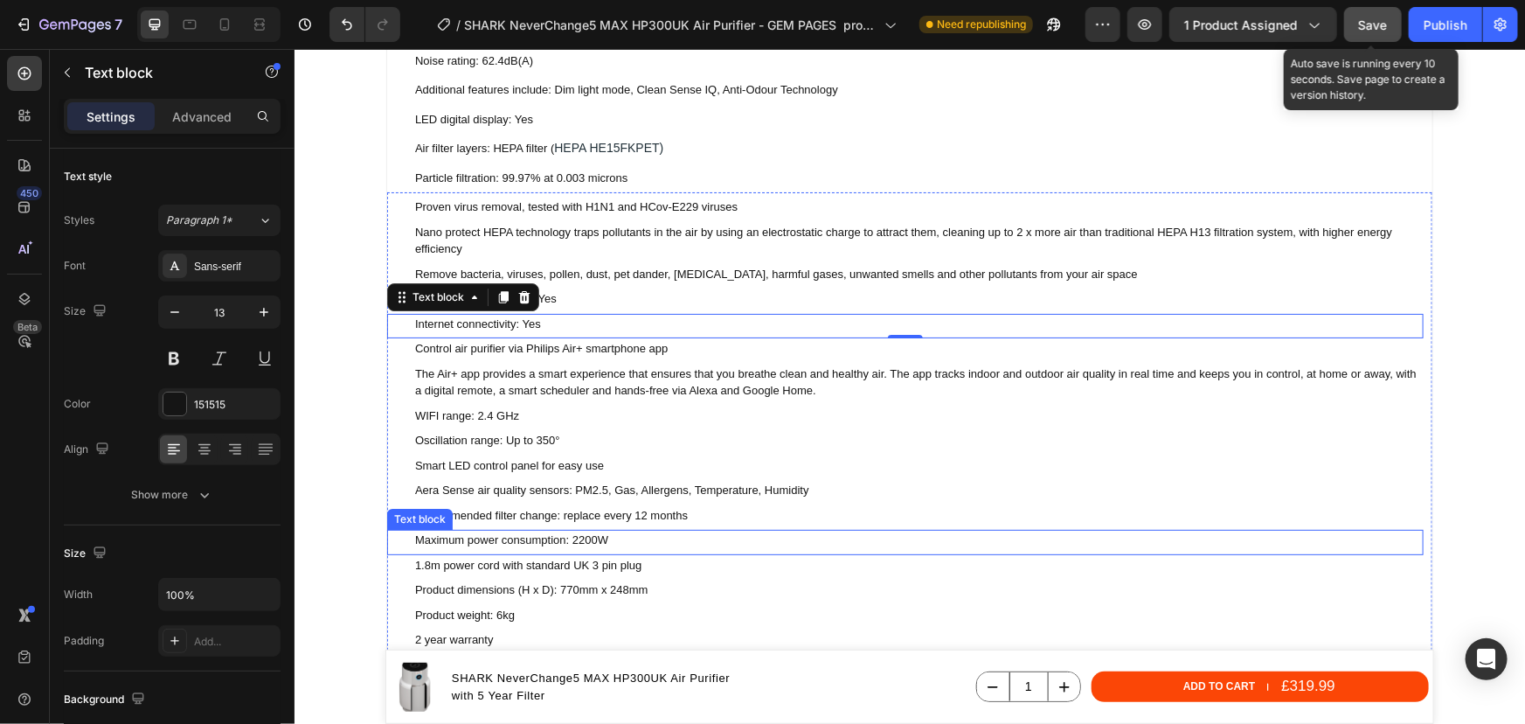
click at [573, 536] on p "Maximum power consumption: 2200W" at bounding box center [917, 539] width 1007 height 17
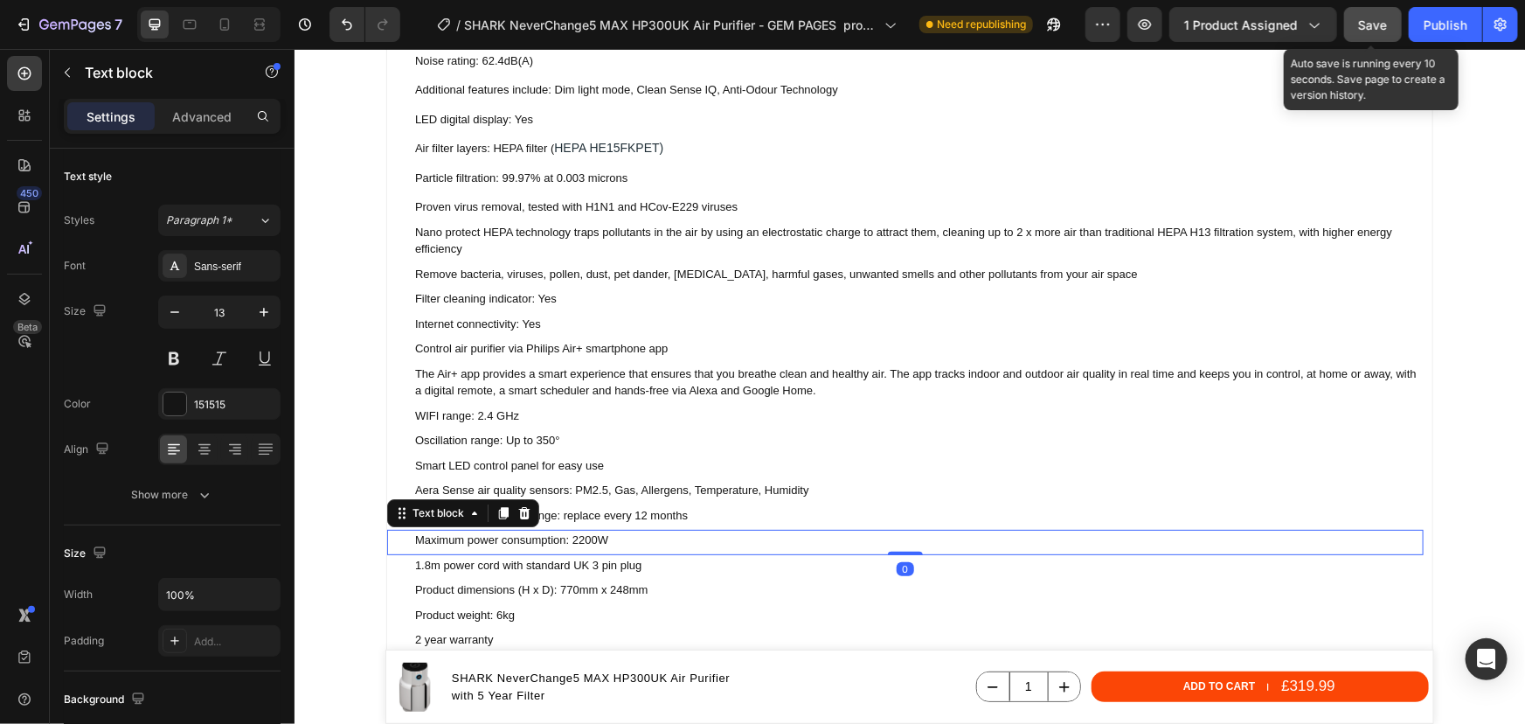
click at [573, 536] on p "Maximum power consumption: 2200W" at bounding box center [917, 539] width 1007 height 17
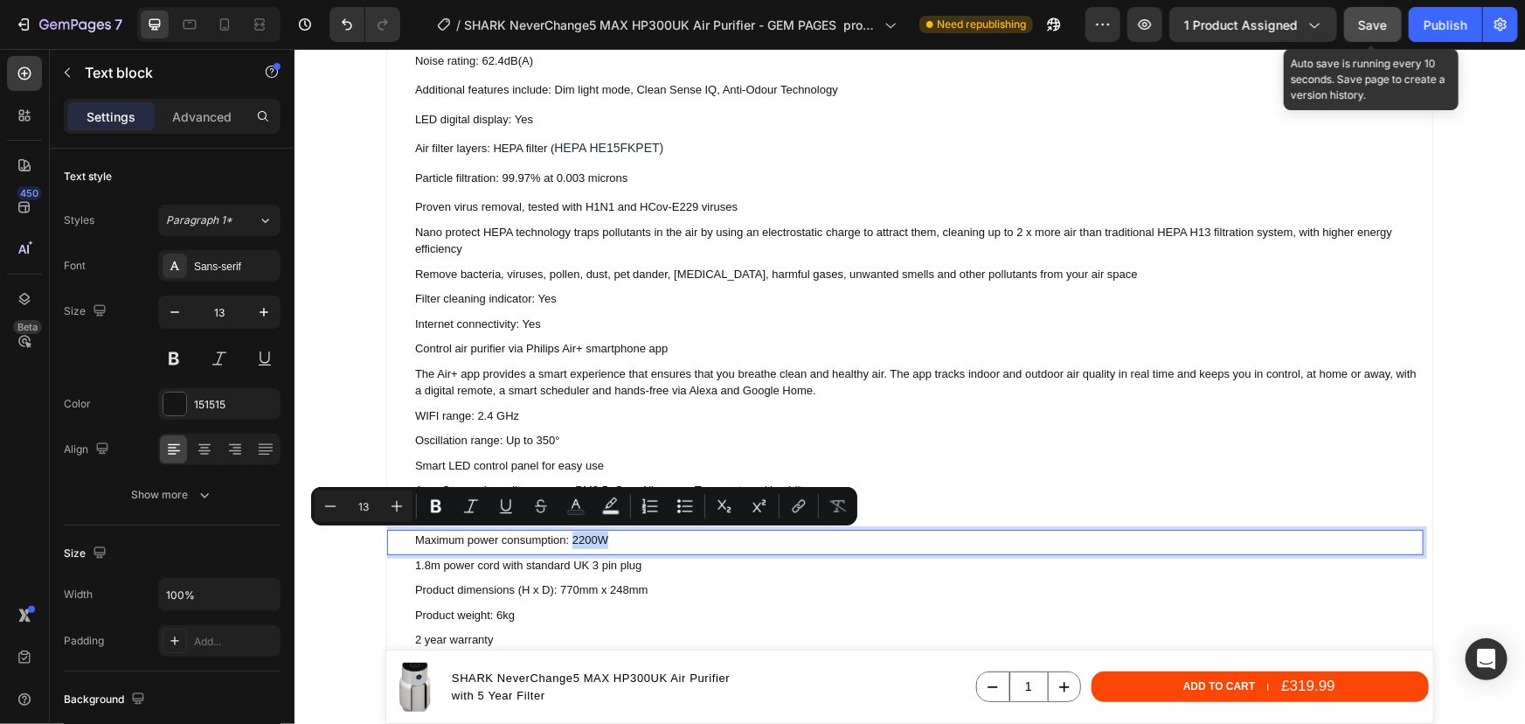
click at [588, 536] on p "Maximum power consumption: 2200W" at bounding box center [917, 539] width 1007 height 17
drag, startPoint x: 590, startPoint y: 538, endPoint x: 566, endPoint y: 537, distance: 23.6
click at [566, 537] on p "Maximum power consumption: 2200W" at bounding box center [917, 539] width 1007 height 17
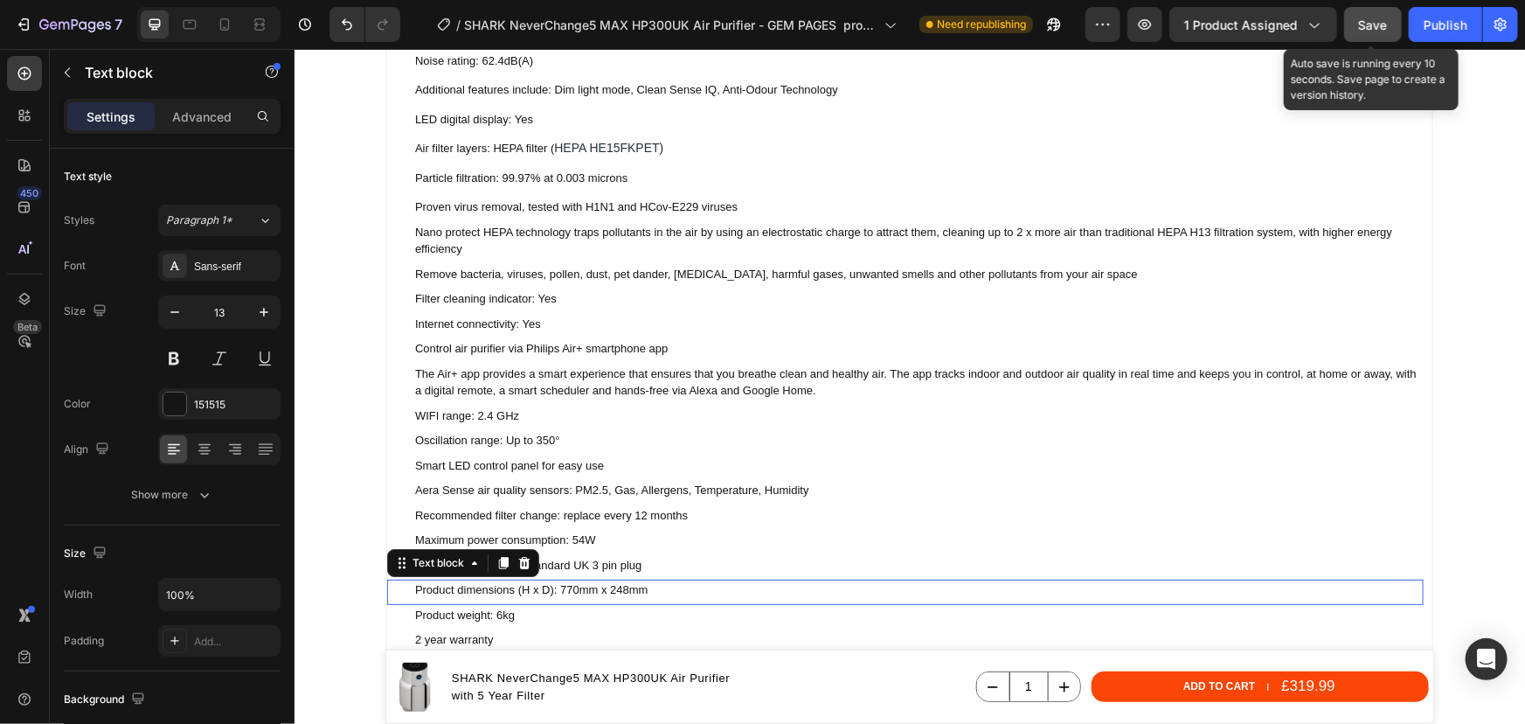
click at [557, 590] on p "Product dimensions (H x D): 770mm x 248mm" at bounding box center [917, 588] width 1007 height 17
click at [626, 514] on p "Recommended filter change: replace every 12 months" at bounding box center [917, 514] width 1007 height 17
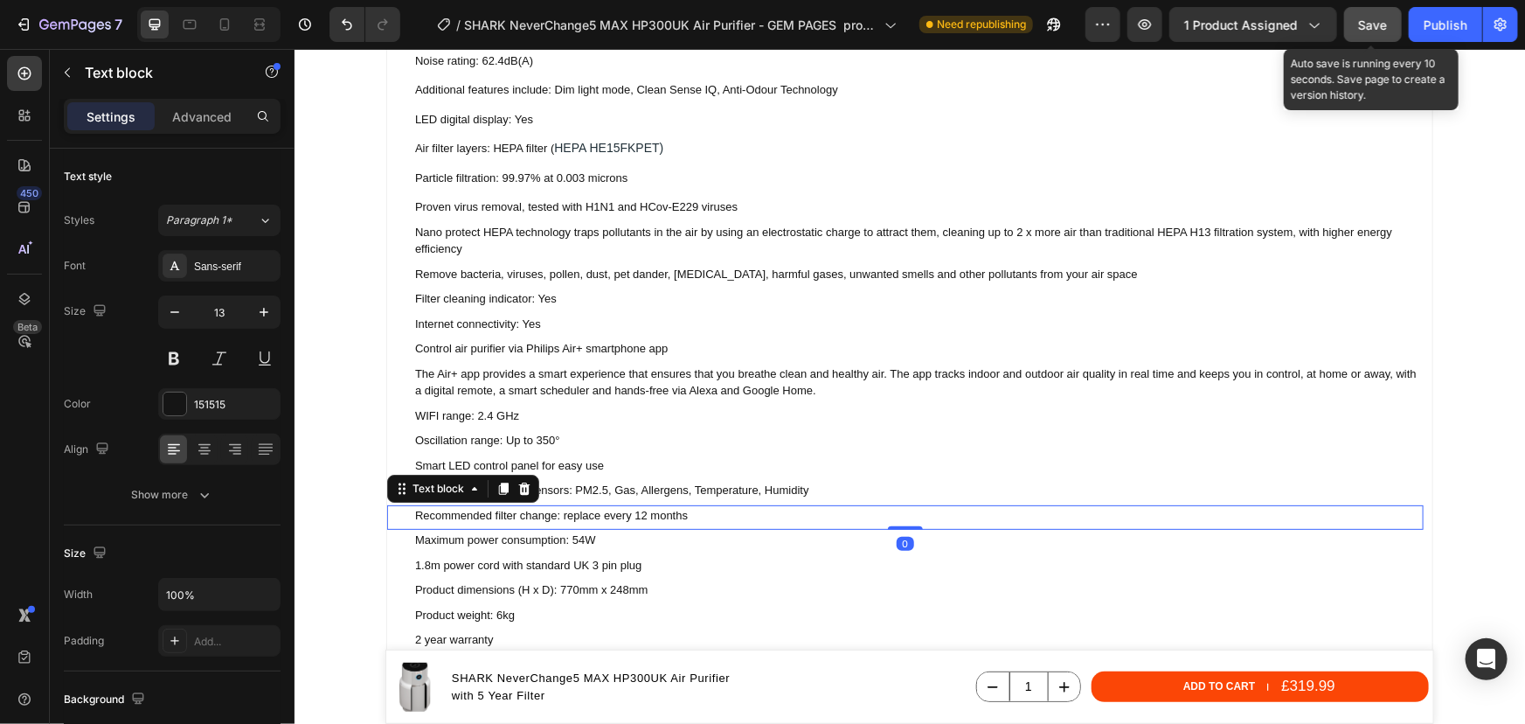
click at [625, 515] on p "Recommended filter change: replace every 12 months" at bounding box center [917, 514] width 1007 height 17
click at [635, 511] on p "Recommended filter change: replace every 12 months" at bounding box center [917, 514] width 1007 height 17
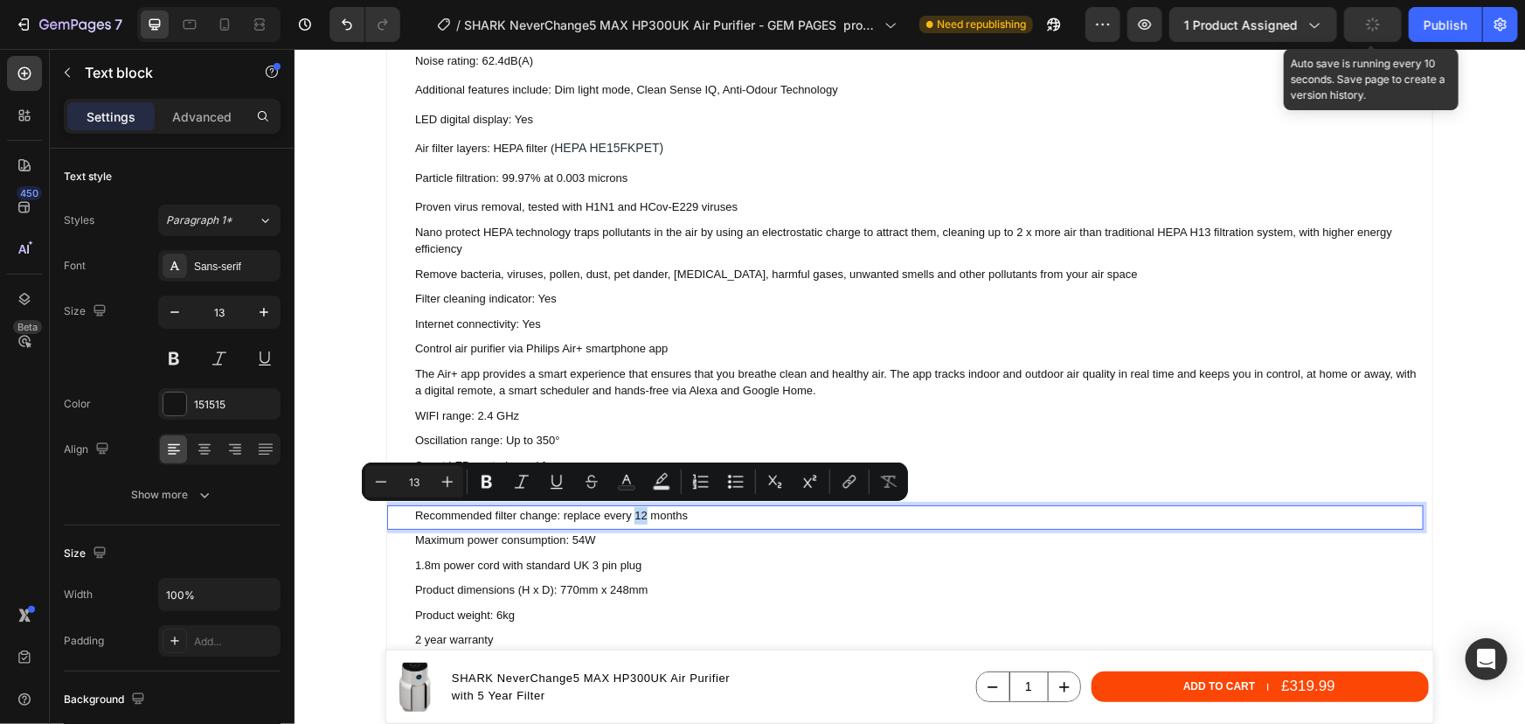
drag, startPoint x: 640, startPoint y: 511, endPoint x: 630, endPoint y: 512, distance: 9.7
click at [630, 512] on p "Recommended filter change: replace every 12 months" at bounding box center [917, 514] width 1007 height 17
click at [652, 510] on p "Recommended filter change: replace every 12 months" at bounding box center [917, 514] width 1007 height 17
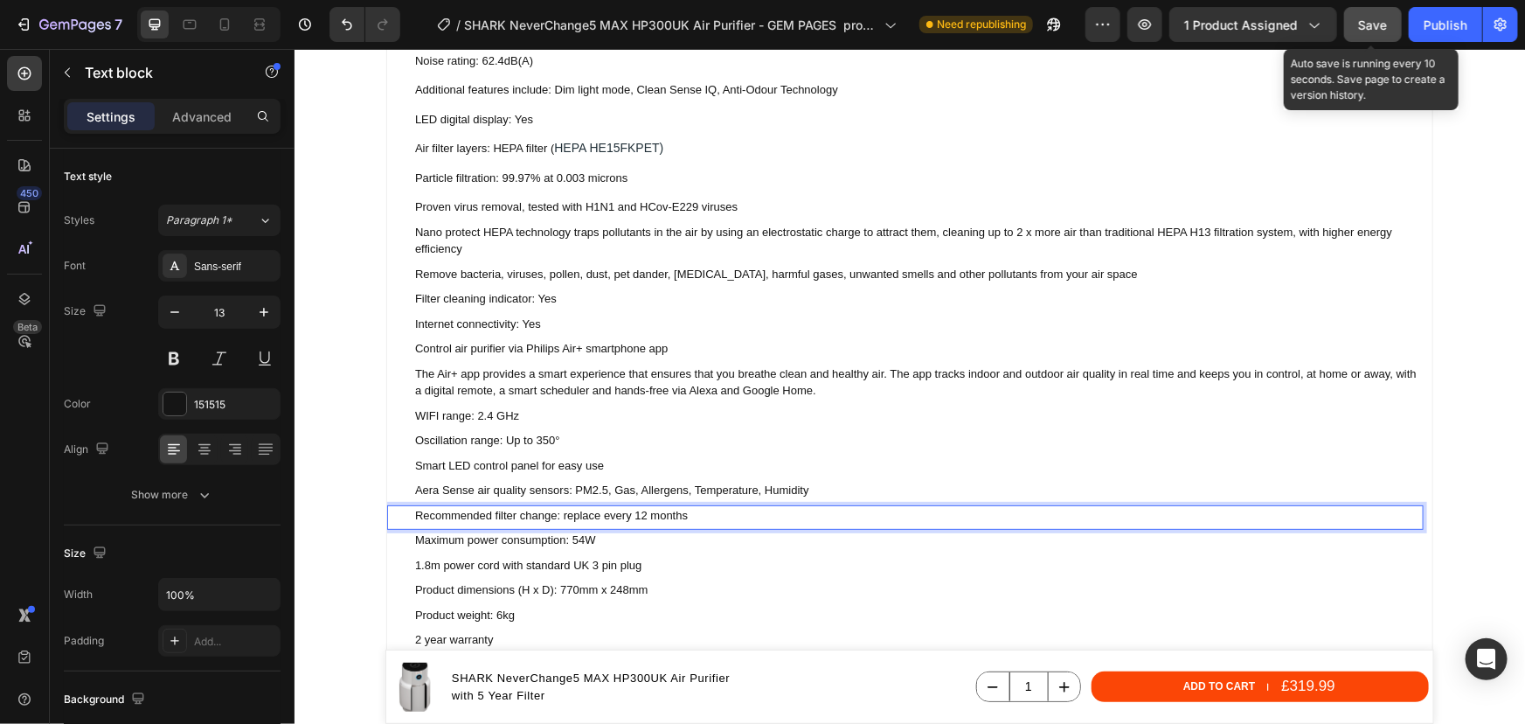
click at [657, 511] on p "Recommended filter change: replace every 12 months" at bounding box center [917, 514] width 1007 height 17
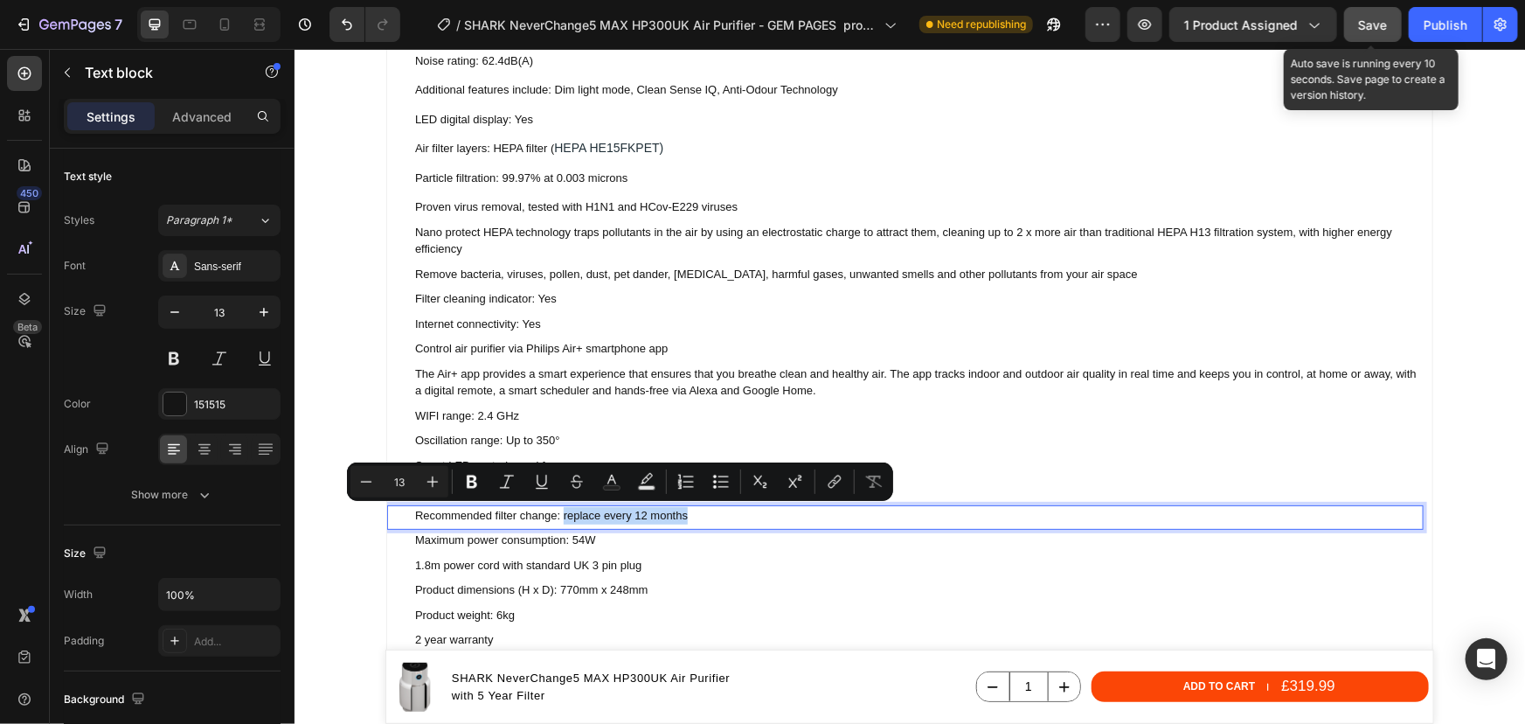
drag, startPoint x: 683, startPoint y: 512, endPoint x: 557, endPoint y: 515, distance: 125.9
click at [557, 515] on p "Recommended filter change: replace every 12 months" at bounding box center [917, 514] width 1007 height 17
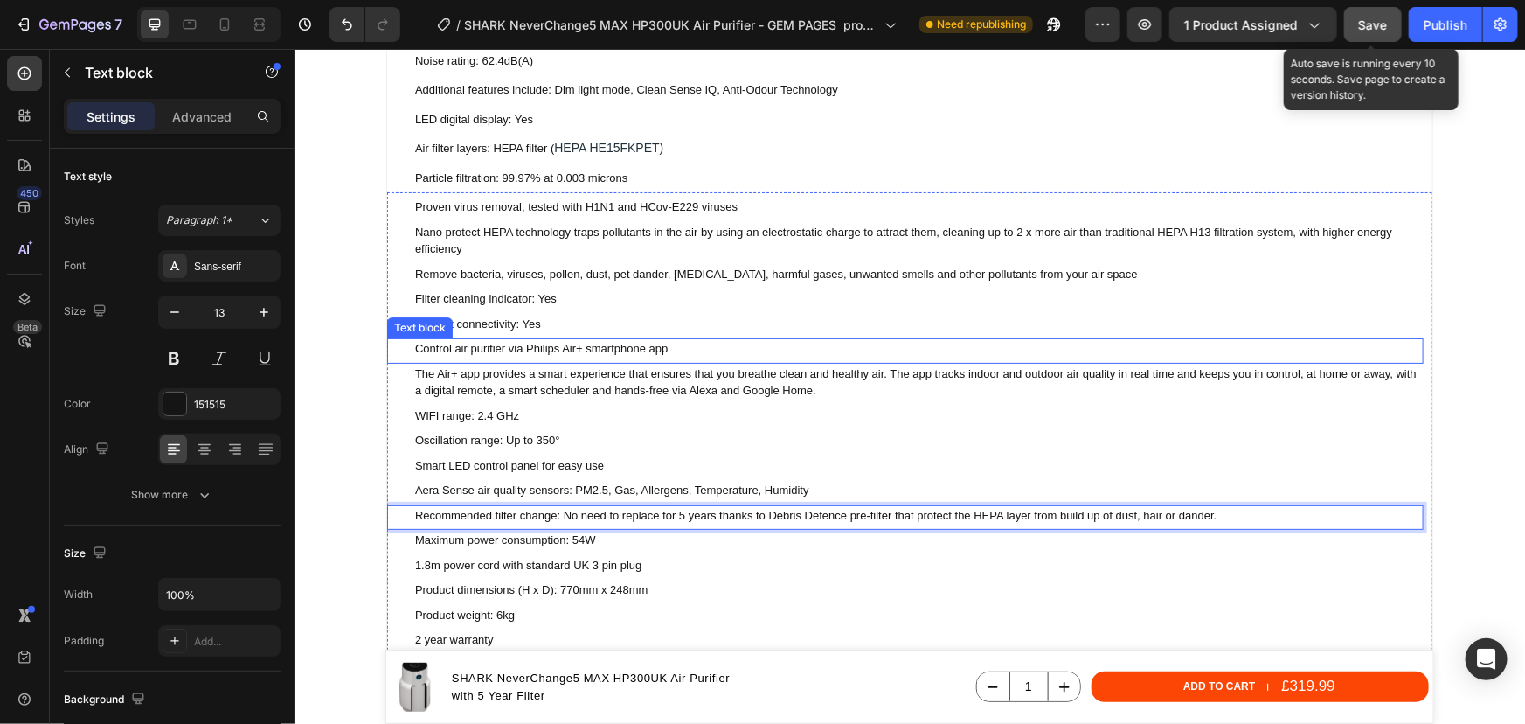
click at [547, 346] on p "Control air purifier via Philips Air+ smartphone app" at bounding box center [917, 347] width 1007 height 17
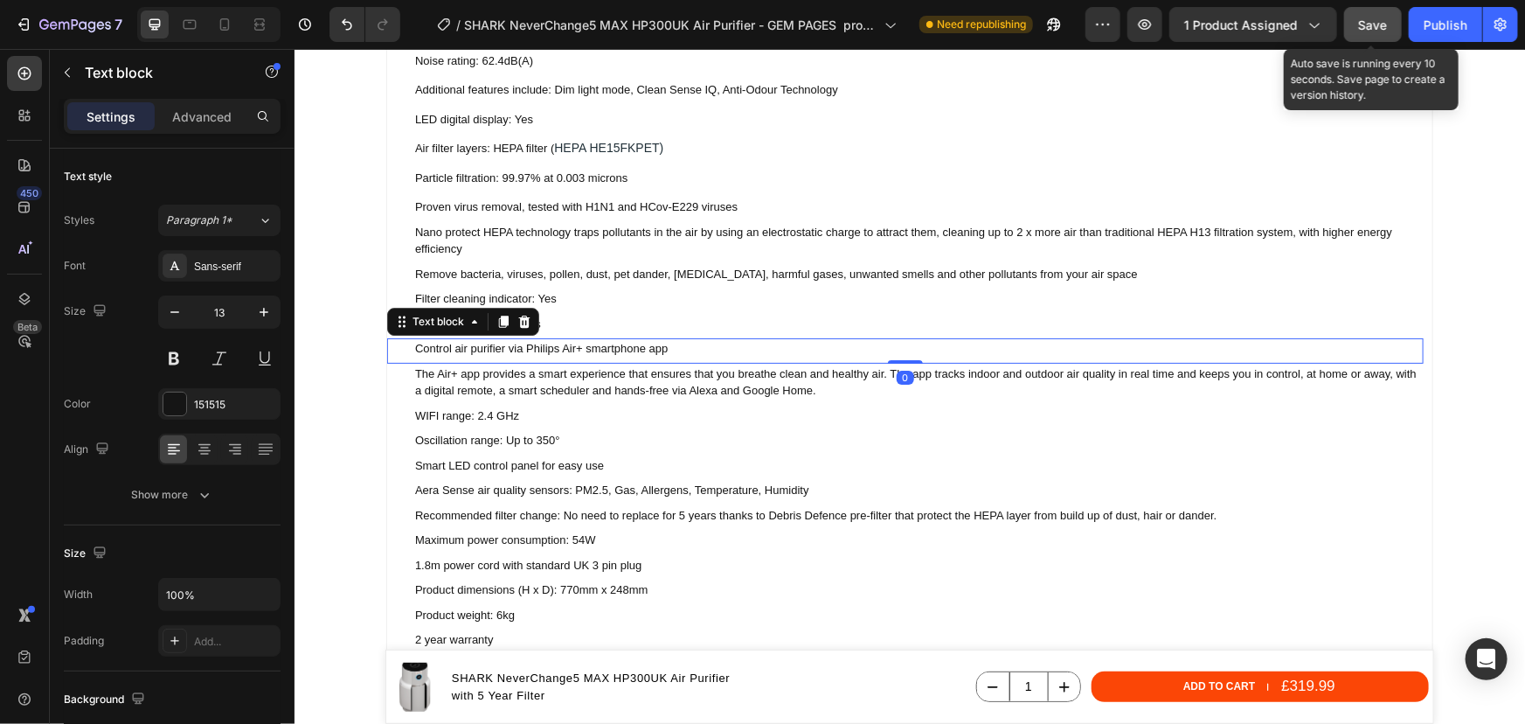
click at [663, 343] on p "Control air purifier via Philips Air+ smartphone app" at bounding box center [917, 347] width 1007 height 17
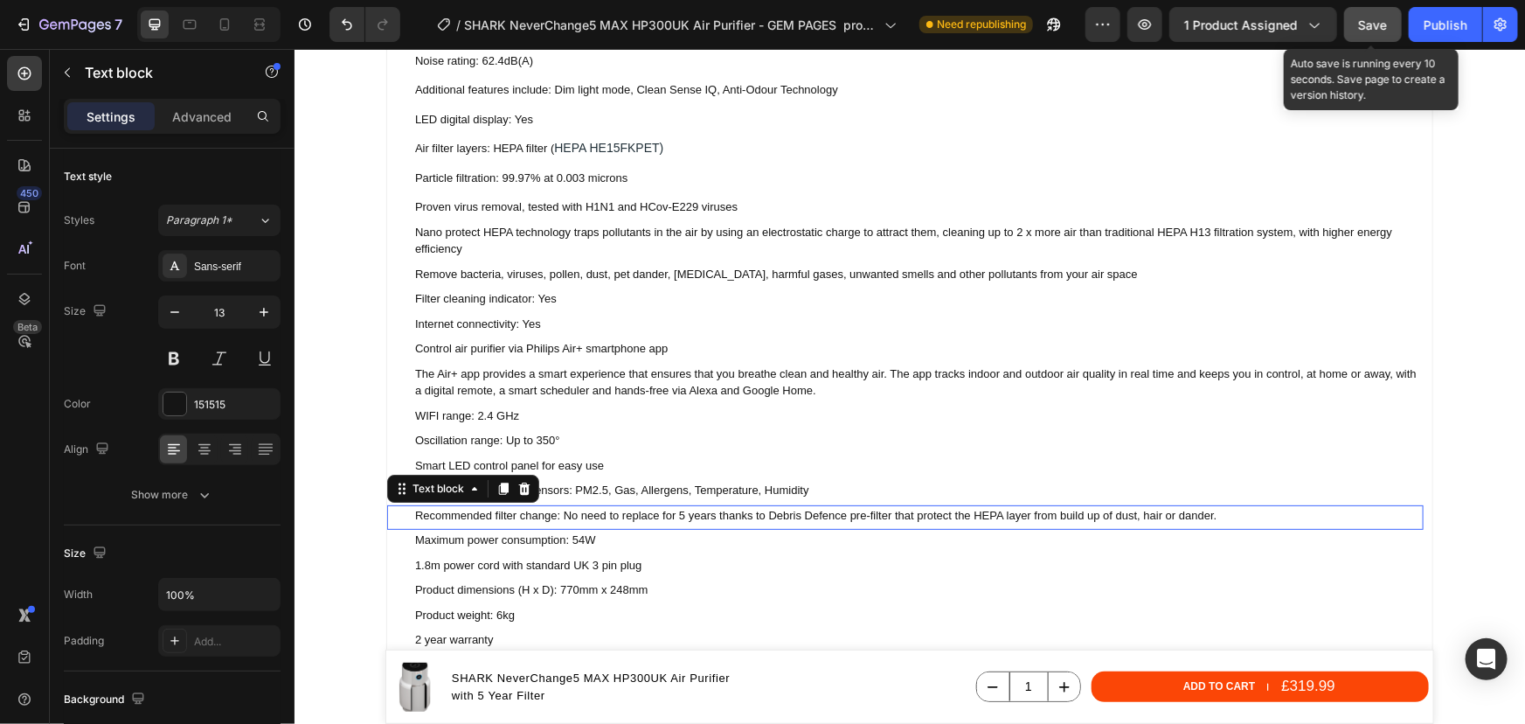
click at [1179, 510] on p "Recommended filter change: No need to replace for 5 years thanks to Debris Defe…" at bounding box center [917, 514] width 1007 height 17
click at [1233, 518] on p "Recommended filter change: No need to replace for 5 years thanks to Debris Defe…" at bounding box center [917, 514] width 1007 height 17
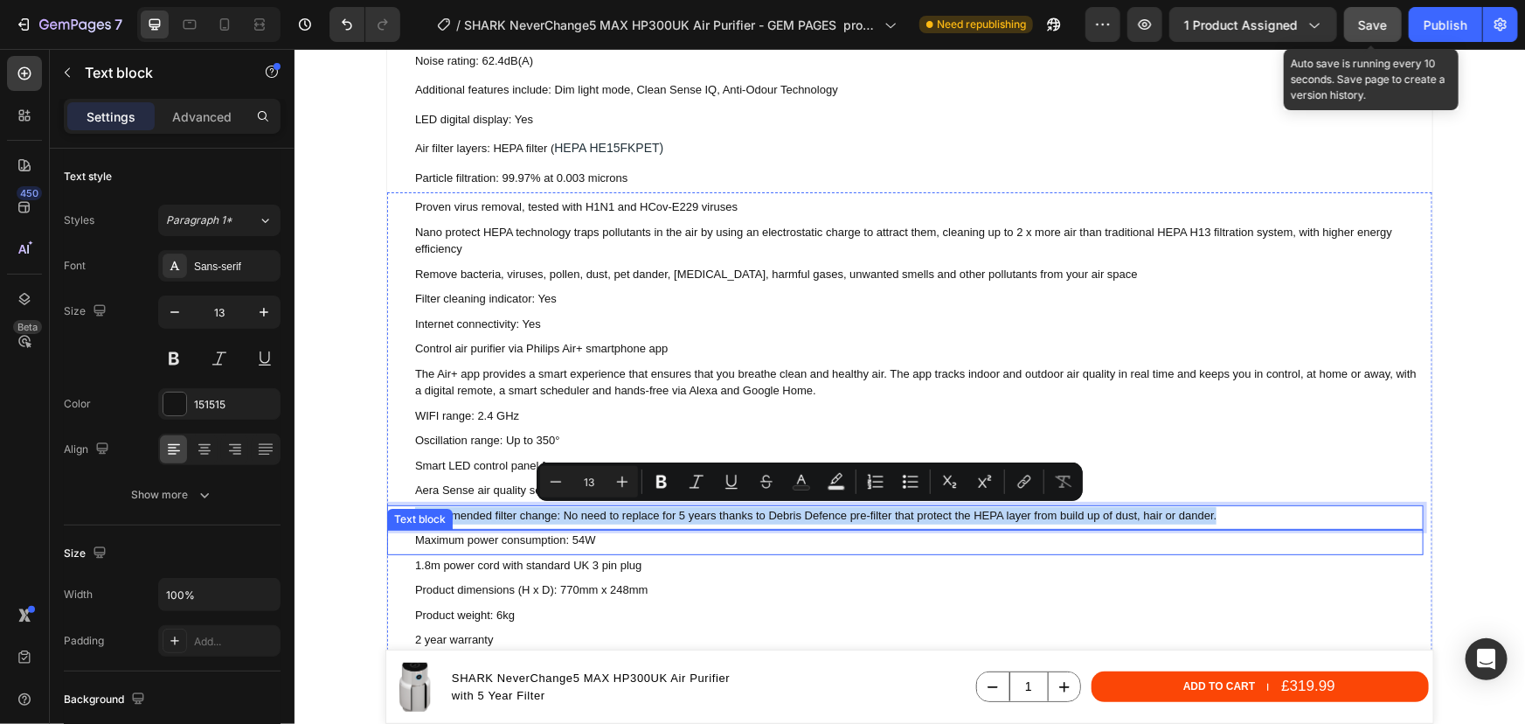
drag, startPoint x: 1231, startPoint y: 517, endPoint x: 402, endPoint y: 515, distance: 828.6
click at [402, 515] on div "Proven virus removal, tested with H1N1 and HCov-E229 viruses Text block Nano pr…" at bounding box center [904, 444] width 1037 height 497
copy p "Recommended filter change: No need to replace for 5 years thanks to Debris Defe…"
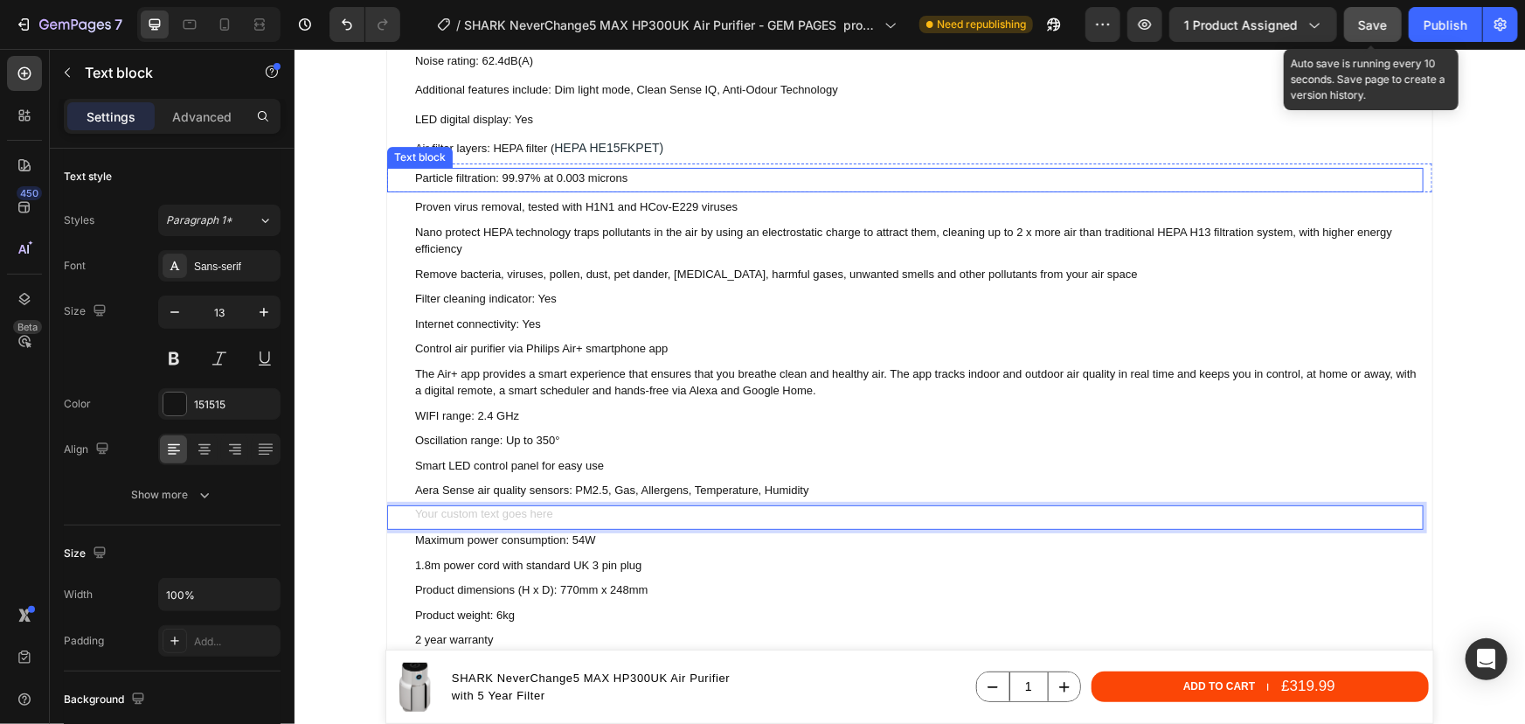
click at [609, 177] on p "Particle filtration: 99.97% at 0.003 microns" at bounding box center [917, 177] width 1007 height 17
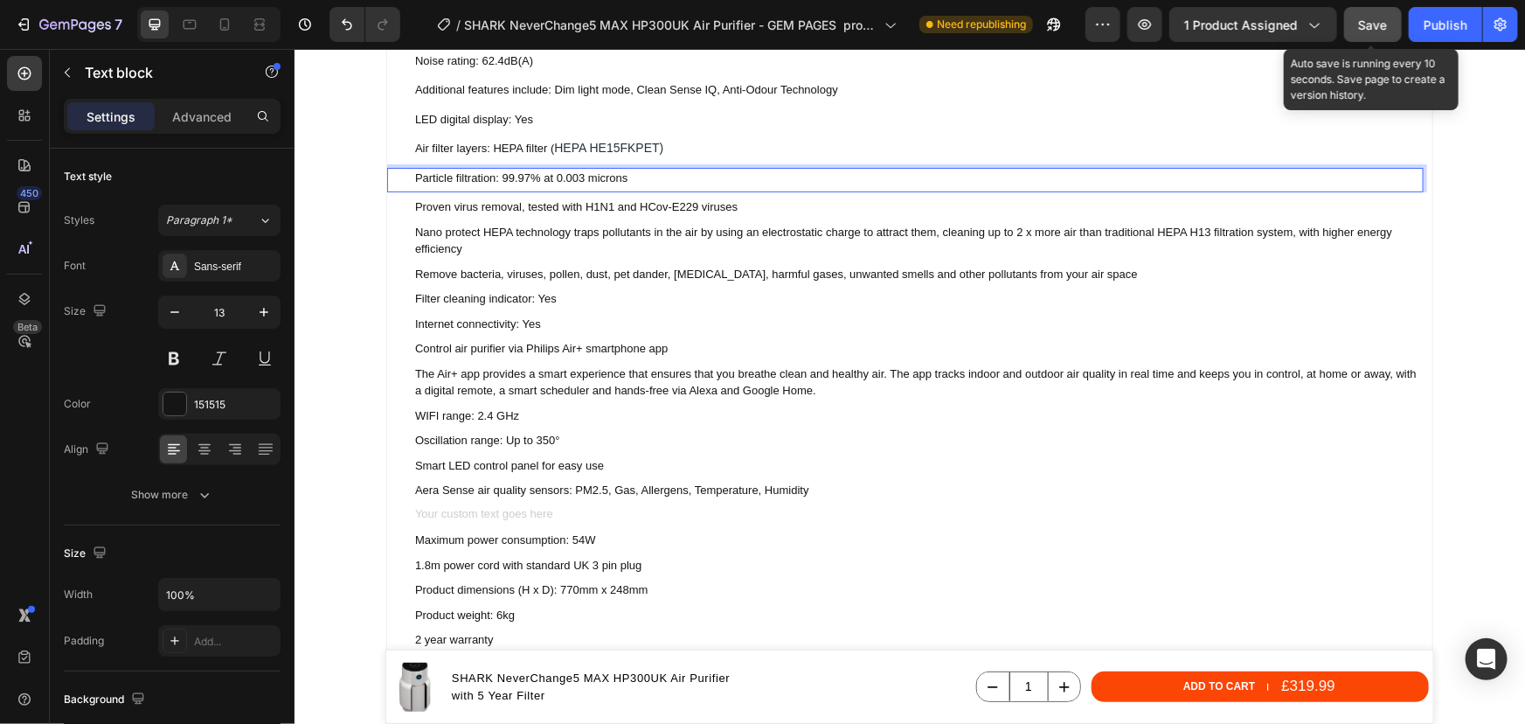
click at [621, 177] on p "Particle filtration: 99.97% at 0.003 microns" at bounding box center [917, 177] width 1007 height 17
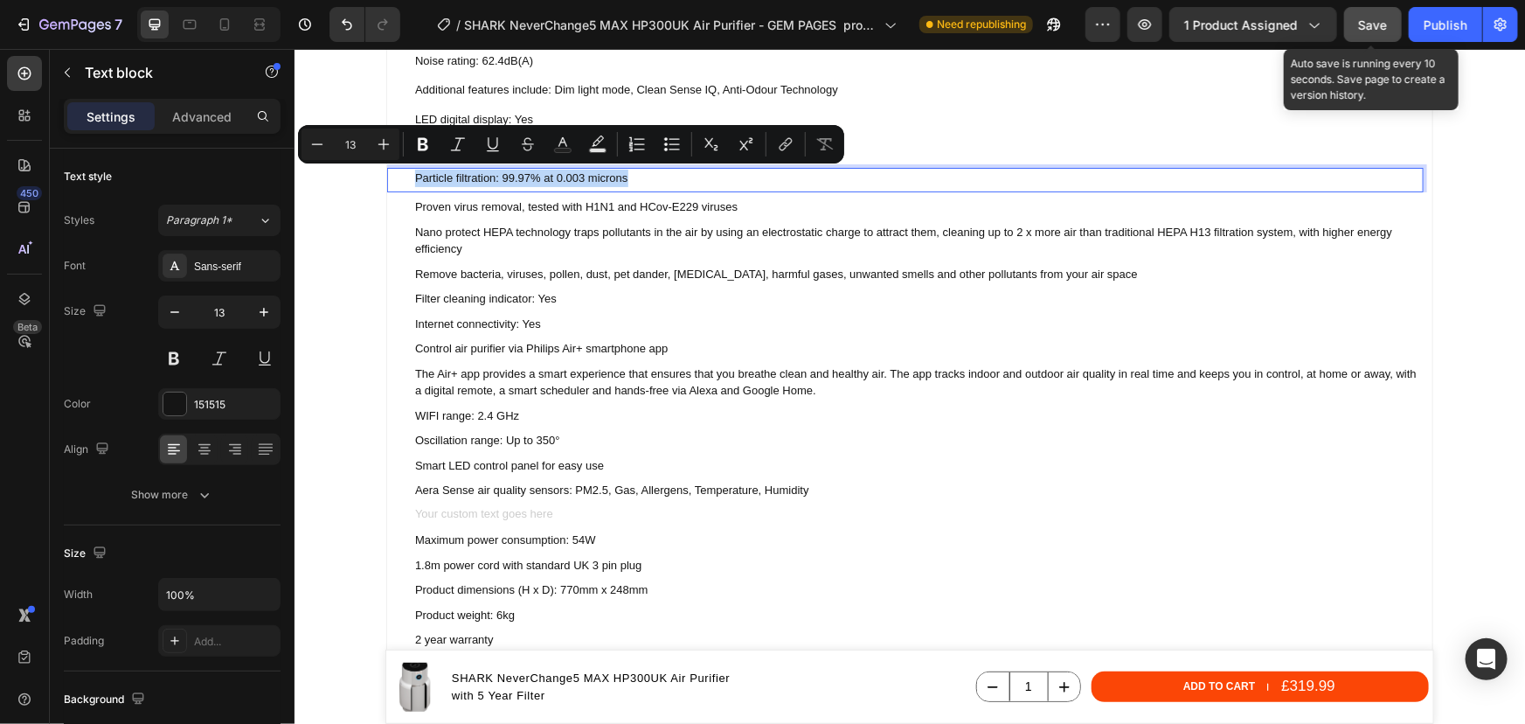
drag, startPoint x: 621, startPoint y: 177, endPoint x: 400, endPoint y: 177, distance: 221.1
click at [400, 177] on div "Particle filtration: 99.97% at 0.003 microns Text block 0" at bounding box center [904, 179] width 1037 height 25
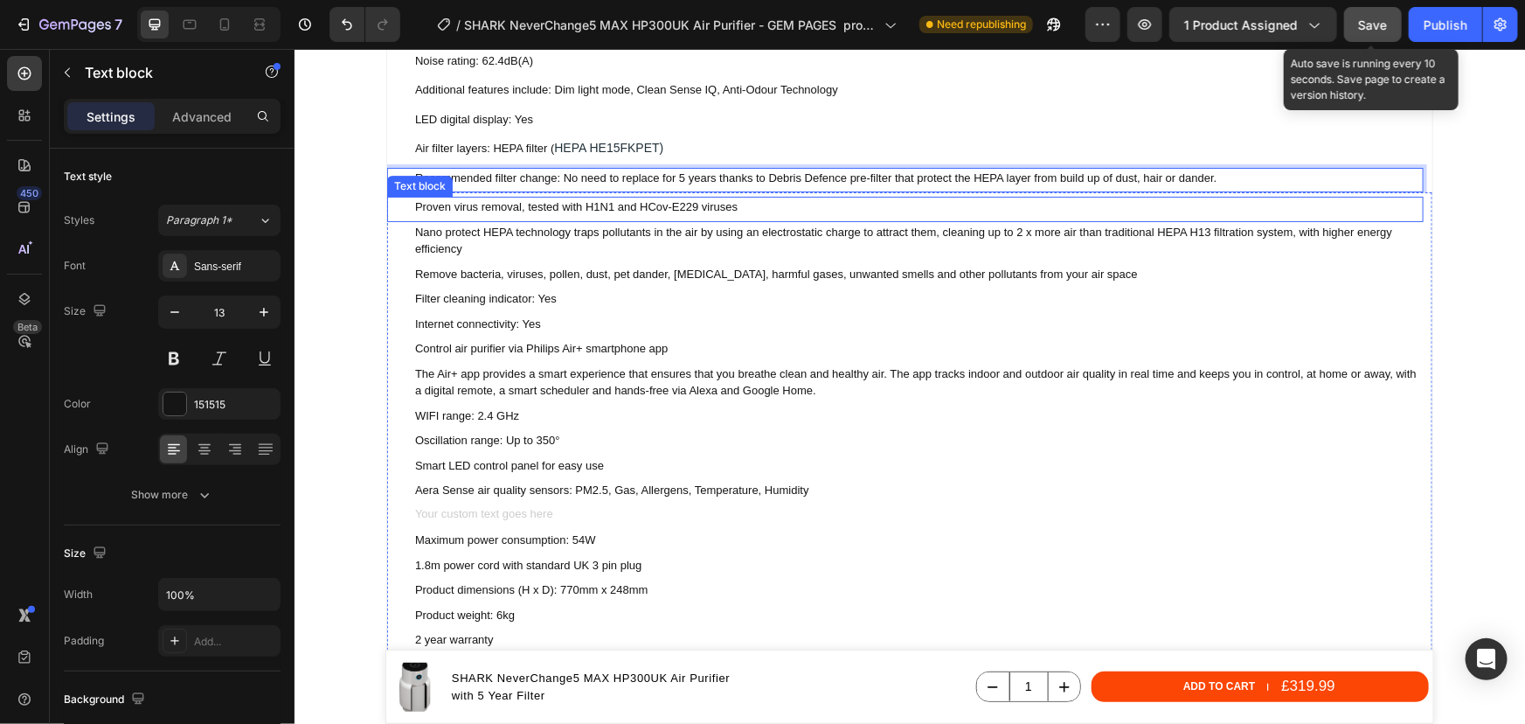
click at [677, 205] on p "Proven virus removal, tested with H1N1 and HCov-E229 viruses" at bounding box center [917, 206] width 1007 height 17
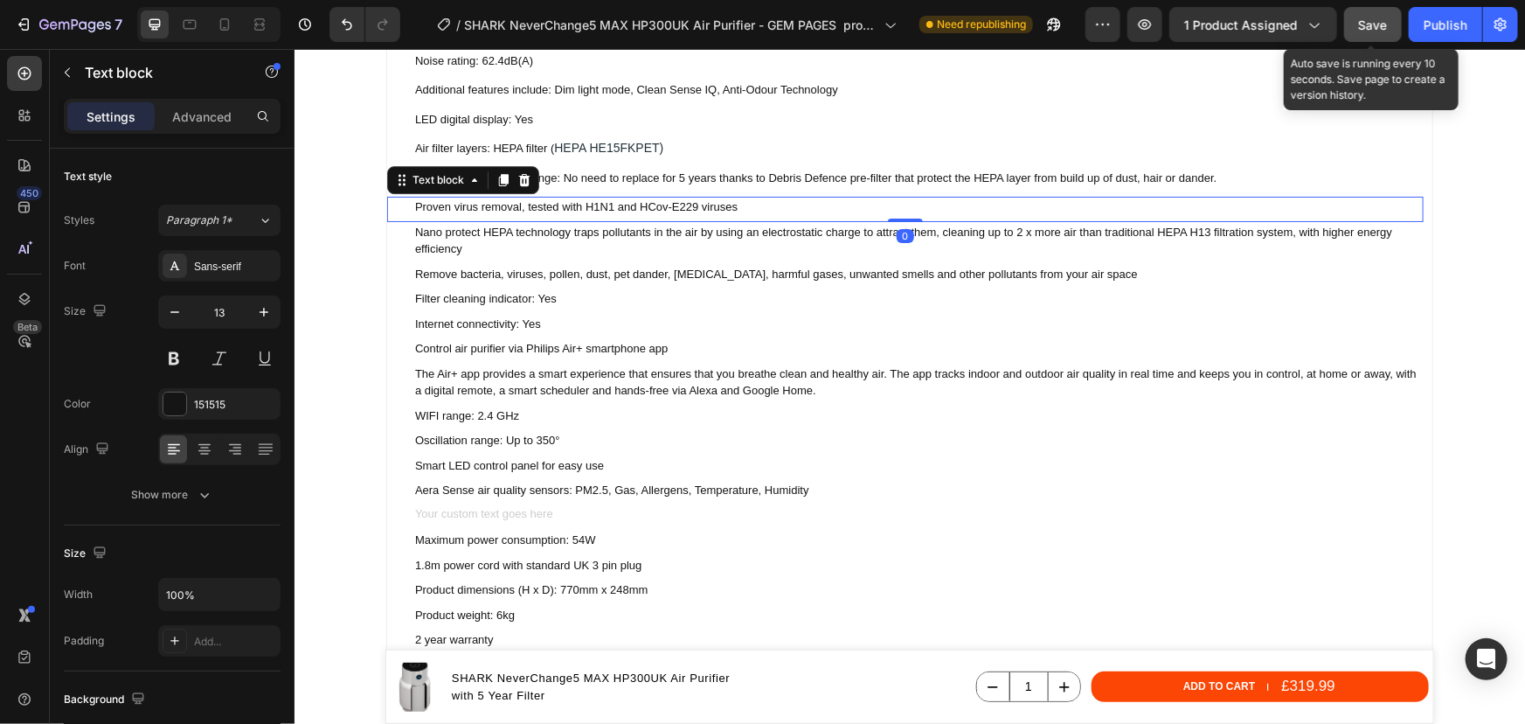
click at [677, 205] on p "Proven virus removal, tested with H1N1 and HCov-E229 viruses" at bounding box center [917, 206] width 1007 height 17
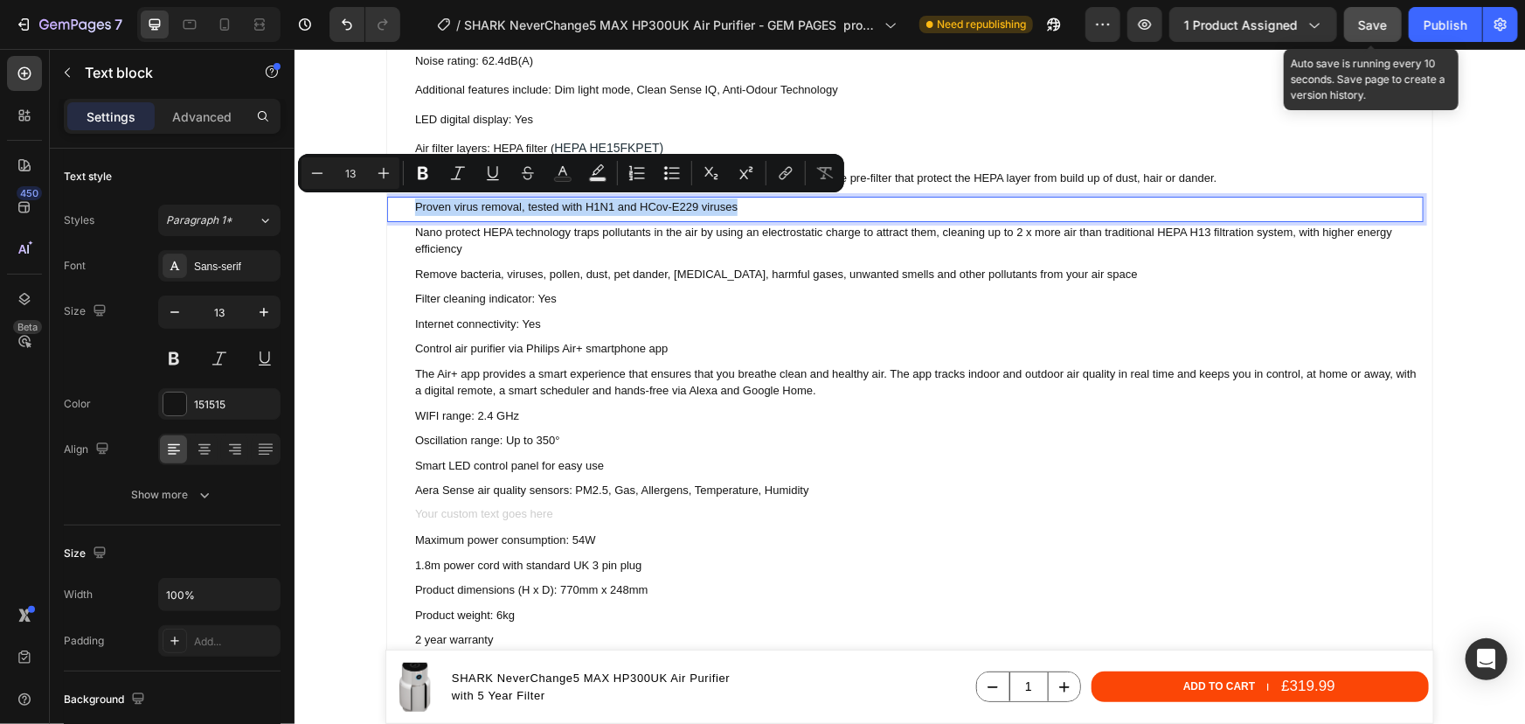
drag, startPoint x: 731, startPoint y: 208, endPoint x: 407, endPoint y: 202, distance: 323.5
click at [414, 202] on p "Proven virus removal, tested with H1N1 and HCov-E229 viruses" at bounding box center [917, 206] width 1007 height 17
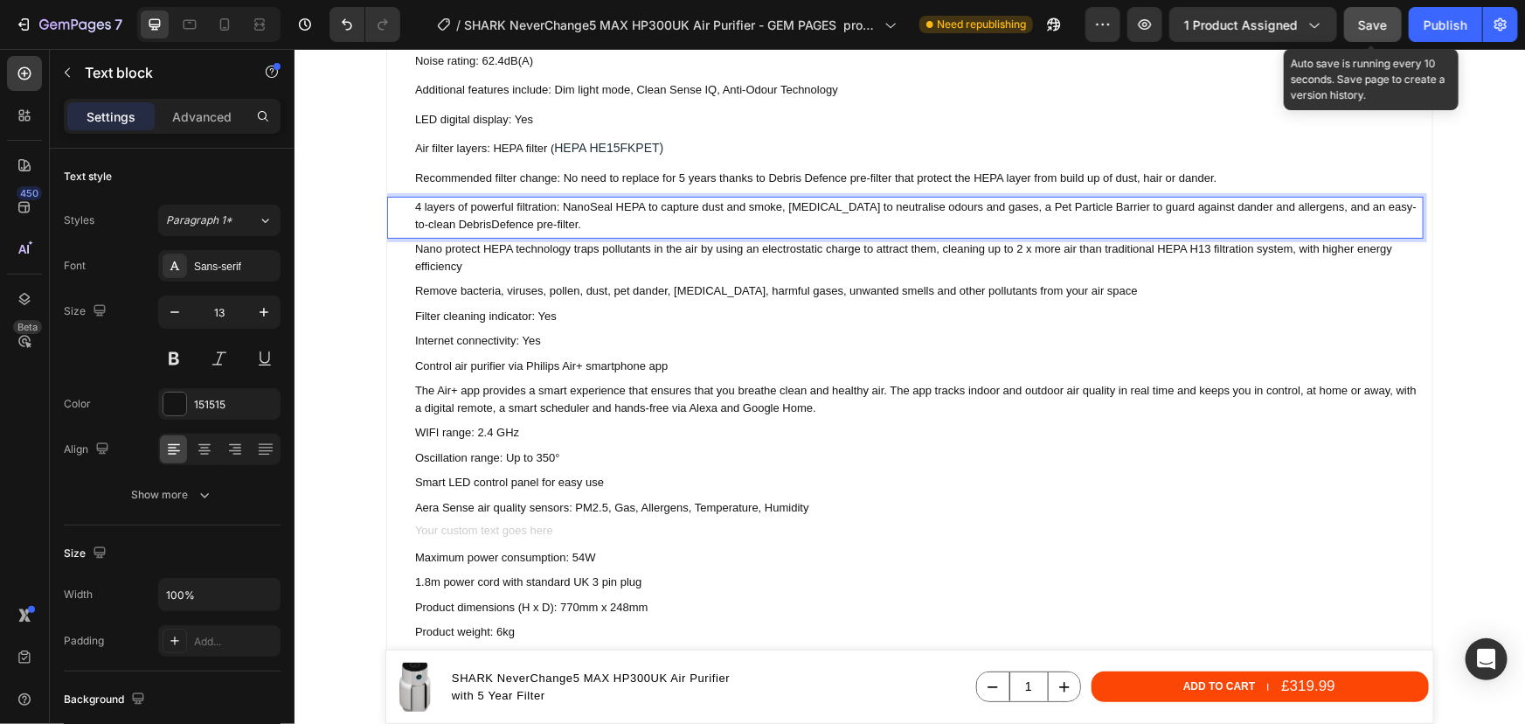
click at [577, 223] on p "4 layers of powerful filtration: NanoSeal HEPA to capture dust and smoke, Activ…" at bounding box center [917, 215] width 1007 height 34
click at [498, 266] on p "Nano protect HEPA technology traps pollutants in the air by using an electrosta…" at bounding box center [917, 256] width 1007 height 34
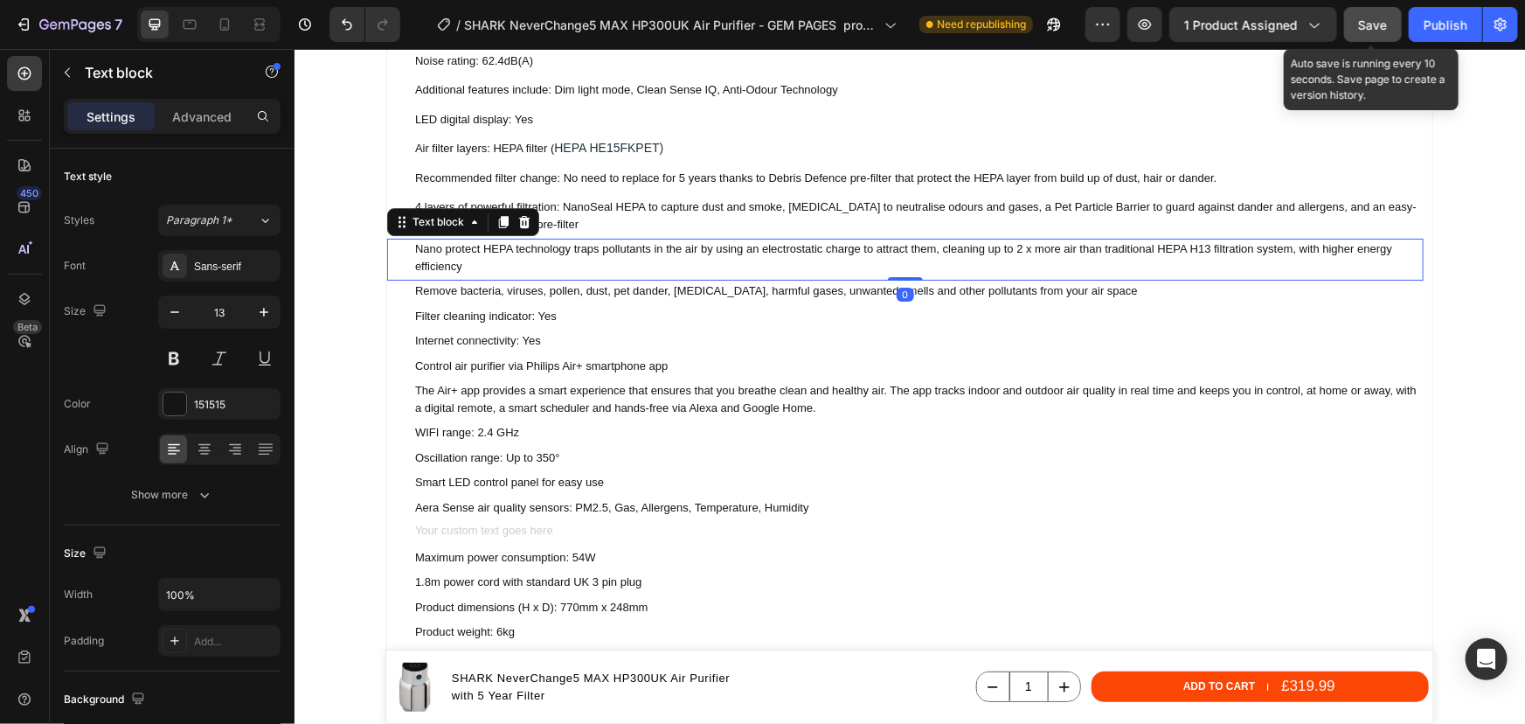
click at [497, 265] on p "Nano protect HEPA technology traps pollutants in the air by using an electrosta…" at bounding box center [917, 256] width 1007 height 34
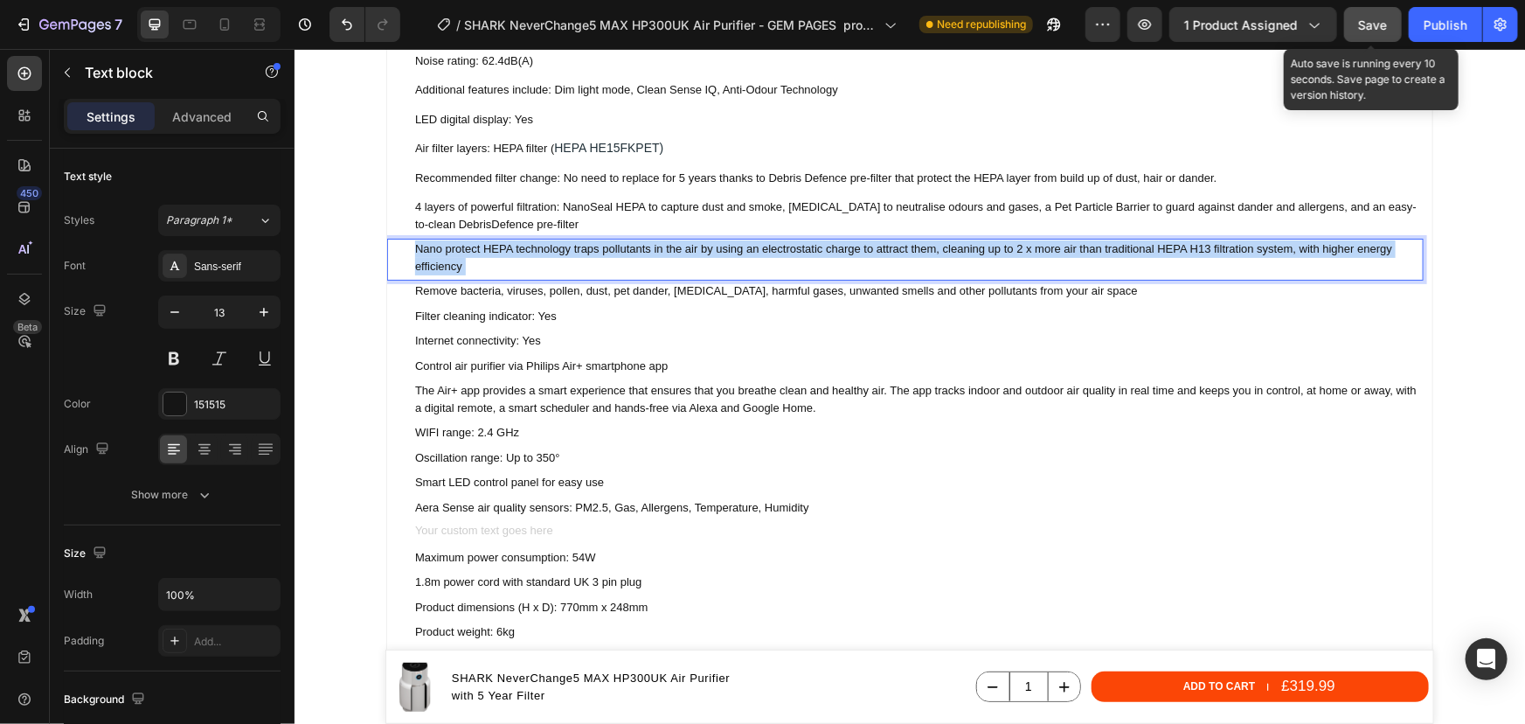
drag, startPoint x: 464, startPoint y: 269, endPoint x: 407, endPoint y: 249, distance: 60.3
click at [414, 249] on p "Nano protect HEPA technology traps pollutants in the air by using an electrosta…" at bounding box center [917, 256] width 1007 height 34
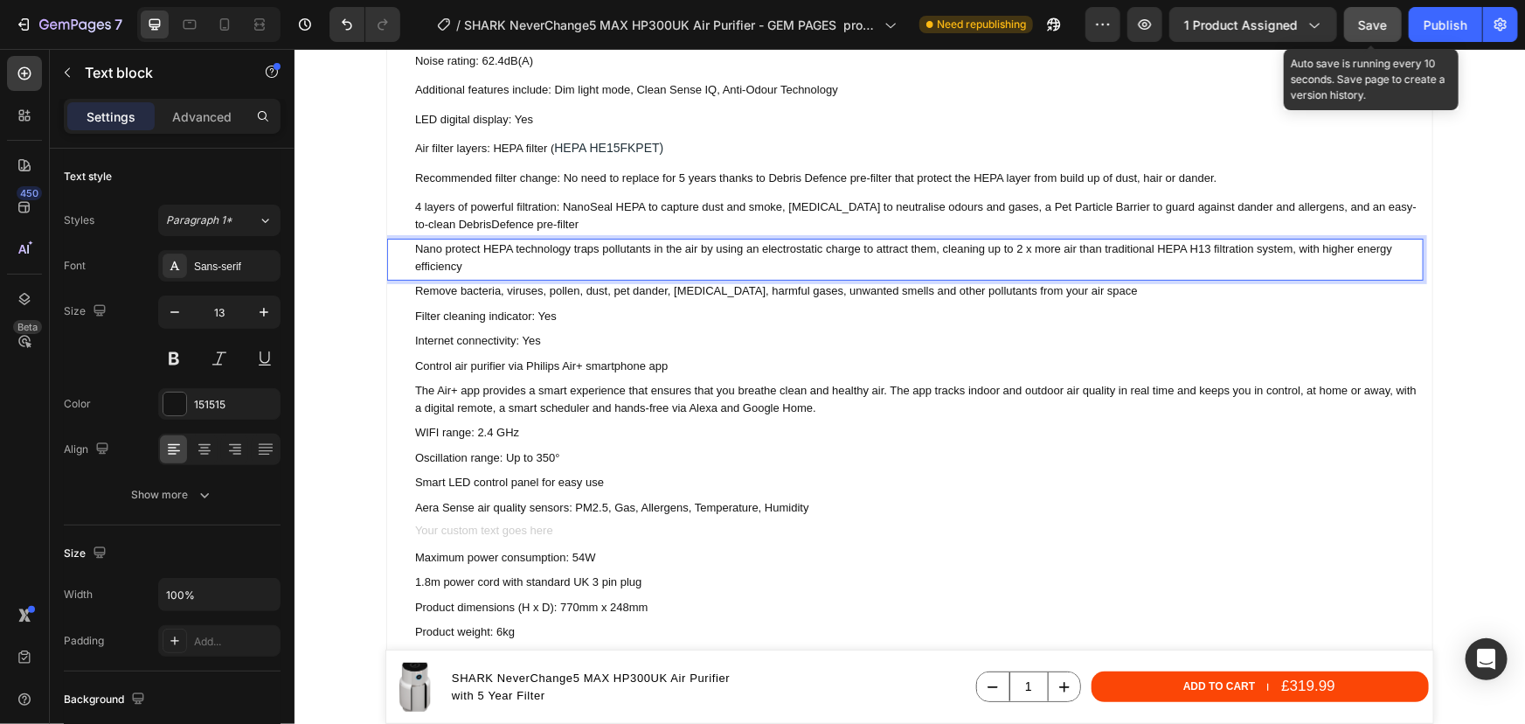
drag, startPoint x: 460, startPoint y: 266, endPoint x: 445, endPoint y: 263, distance: 15.1
click at [459, 266] on p "Nano protect HEPA technology traps pollutants in the air by using an electrosta…" at bounding box center [917, 256] width 1007 height 34
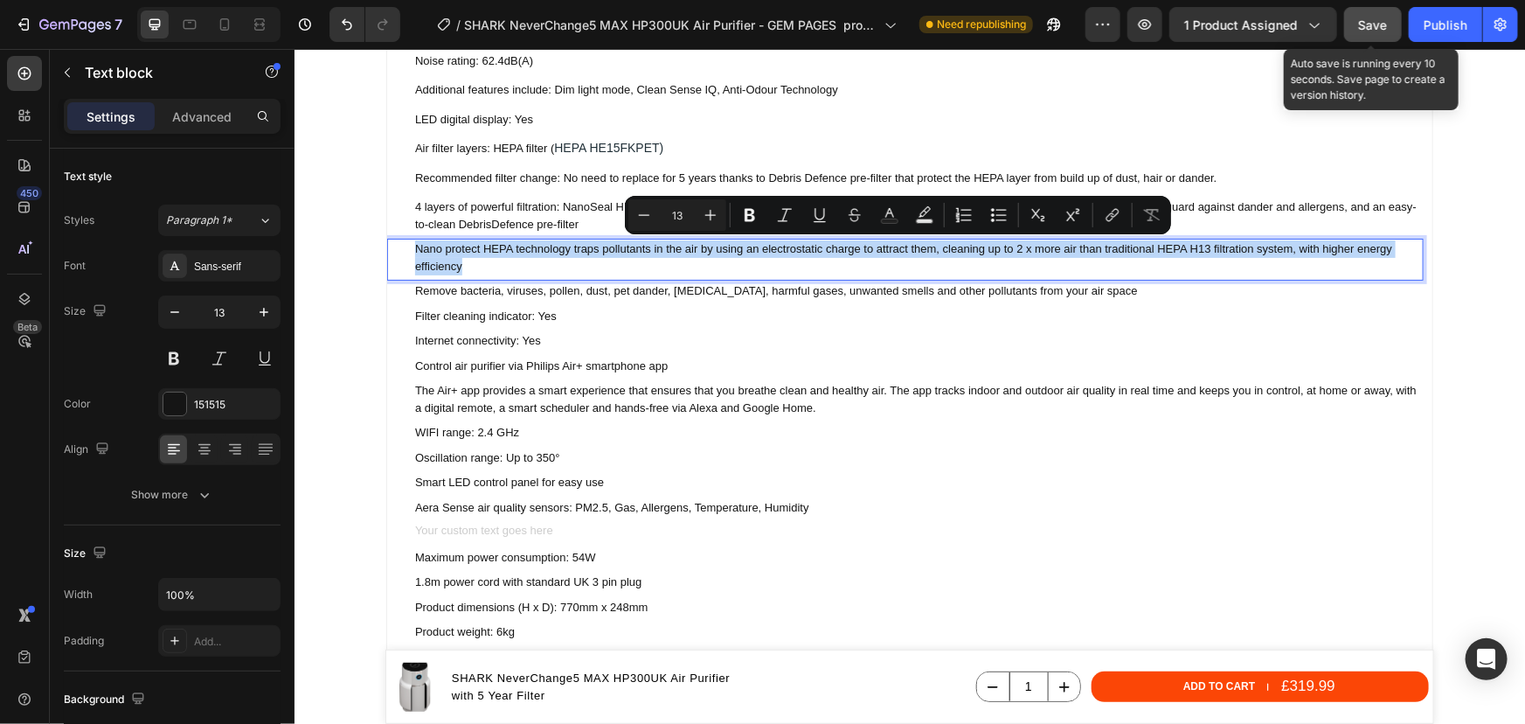
drag, startPoint x: 455, startPoint y: 264, endPoint x: 408, endPoint y: 247, distance: 49.2
click at [414, 247] on p "Nano protect HEPA technology traps pollutants in the air by using an electrosta…" at bounding box center [917, 256] width 1007 height 34
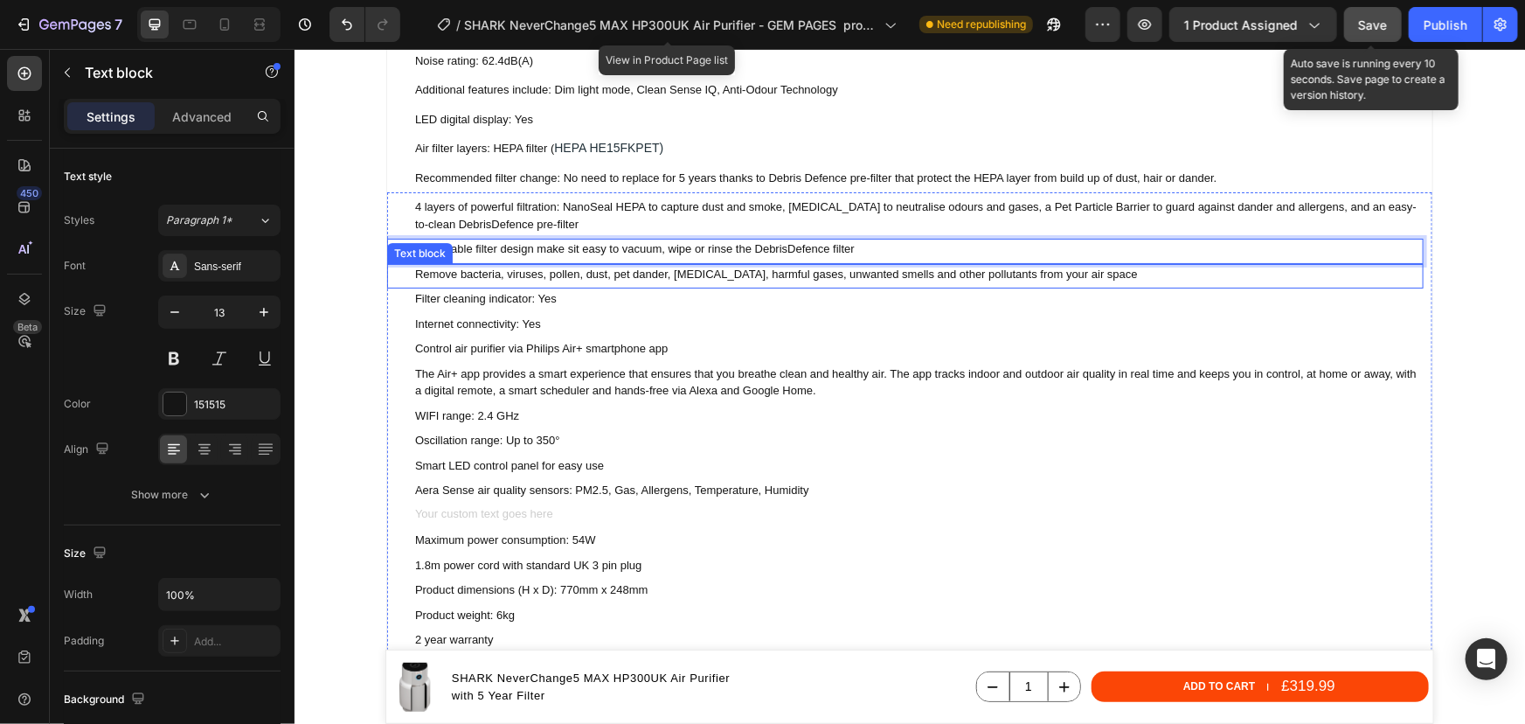
click at [545, 272] on p "Remove bacteria, viruses, pollen, dust, pet dander, dust mites, harmful gases, …" at bounding box center [917, 273] width 1007 height 17
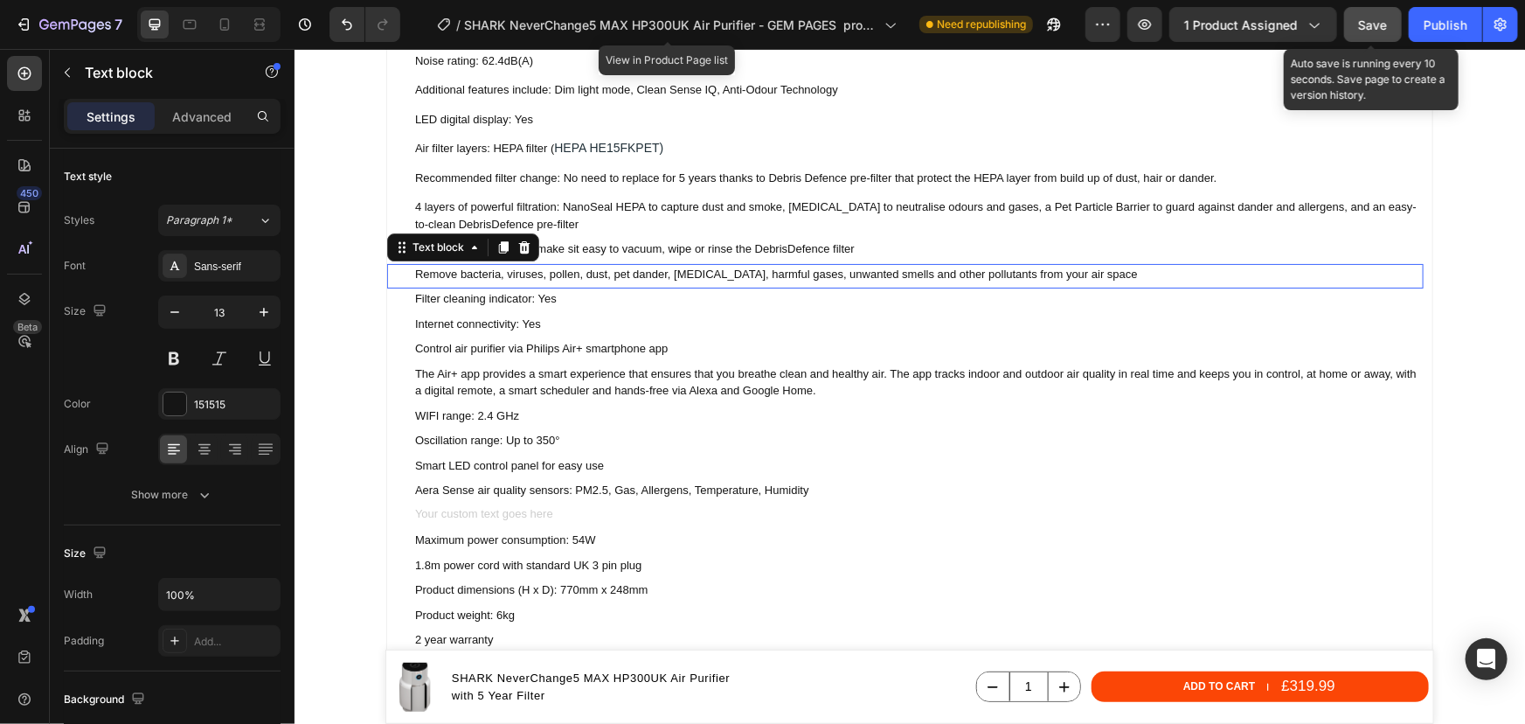
click at [544, 270] on p "Remove bacteria, viruses, pollen, dust, pet dander, dust mites, harmful gases, …" at bounding box center [917, 273] width 1007 height 17
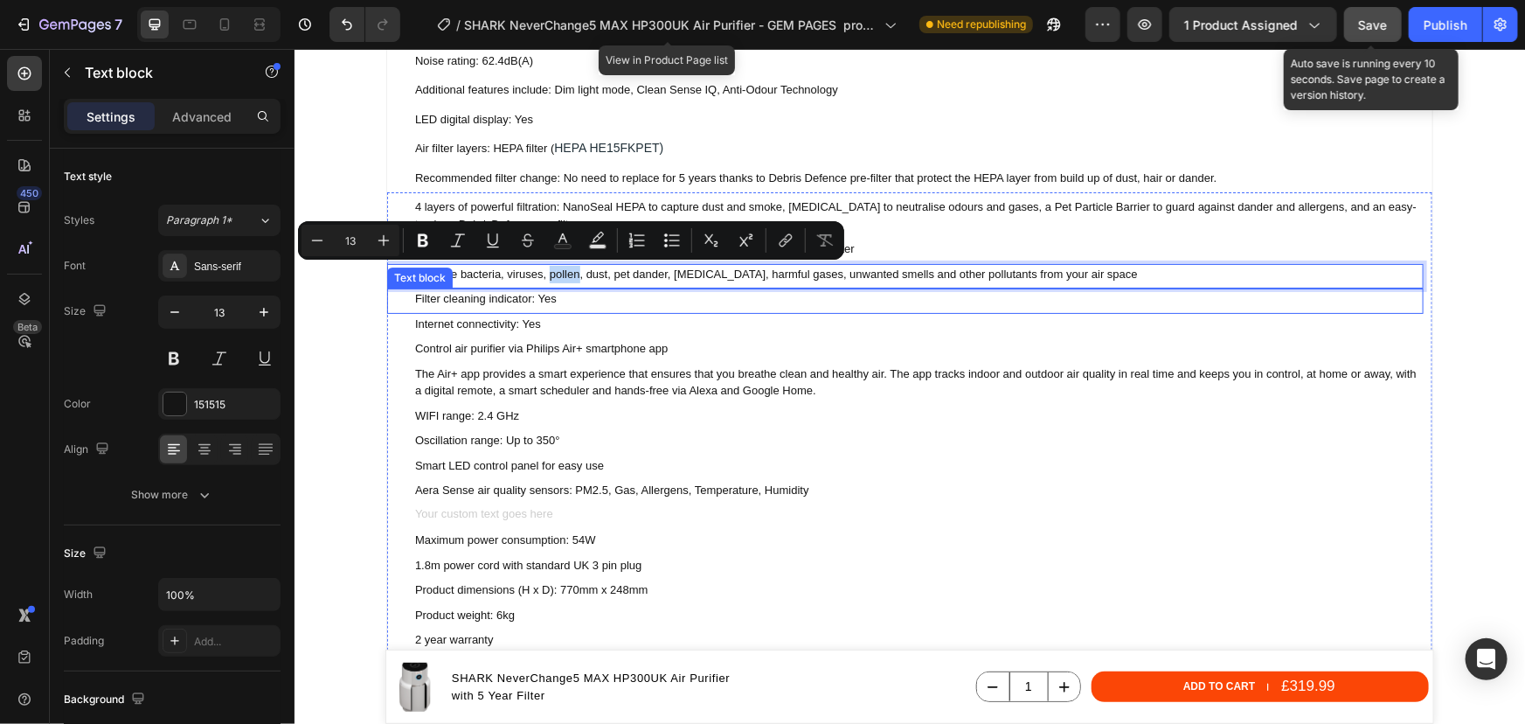
click at [882, 298] on p "Filter cleaning indicator: Yes" at bounding box center [917, 297] width 1007 height 17
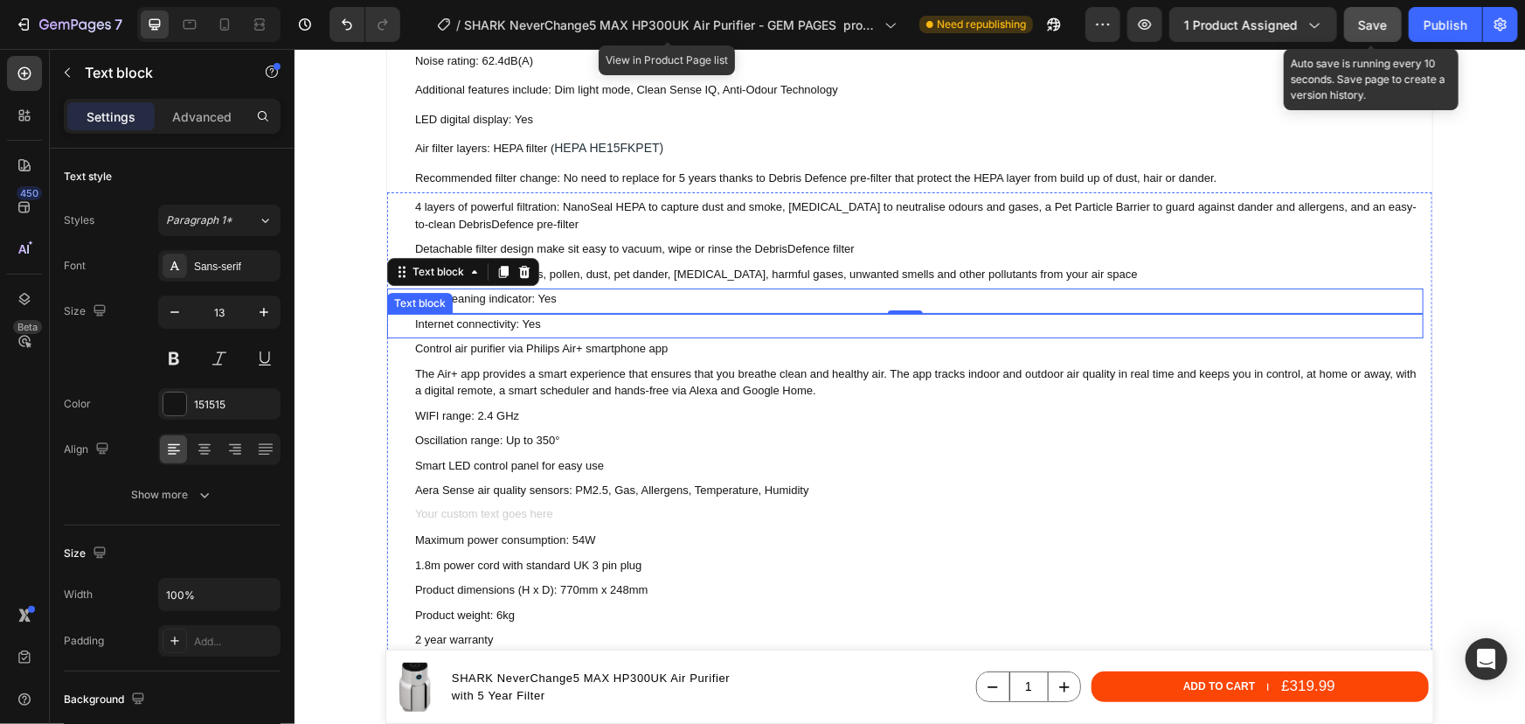
click at [522, 326] on p "Internet connectivity: Yes" at bounding box center [917, 323] width 1007 height 17
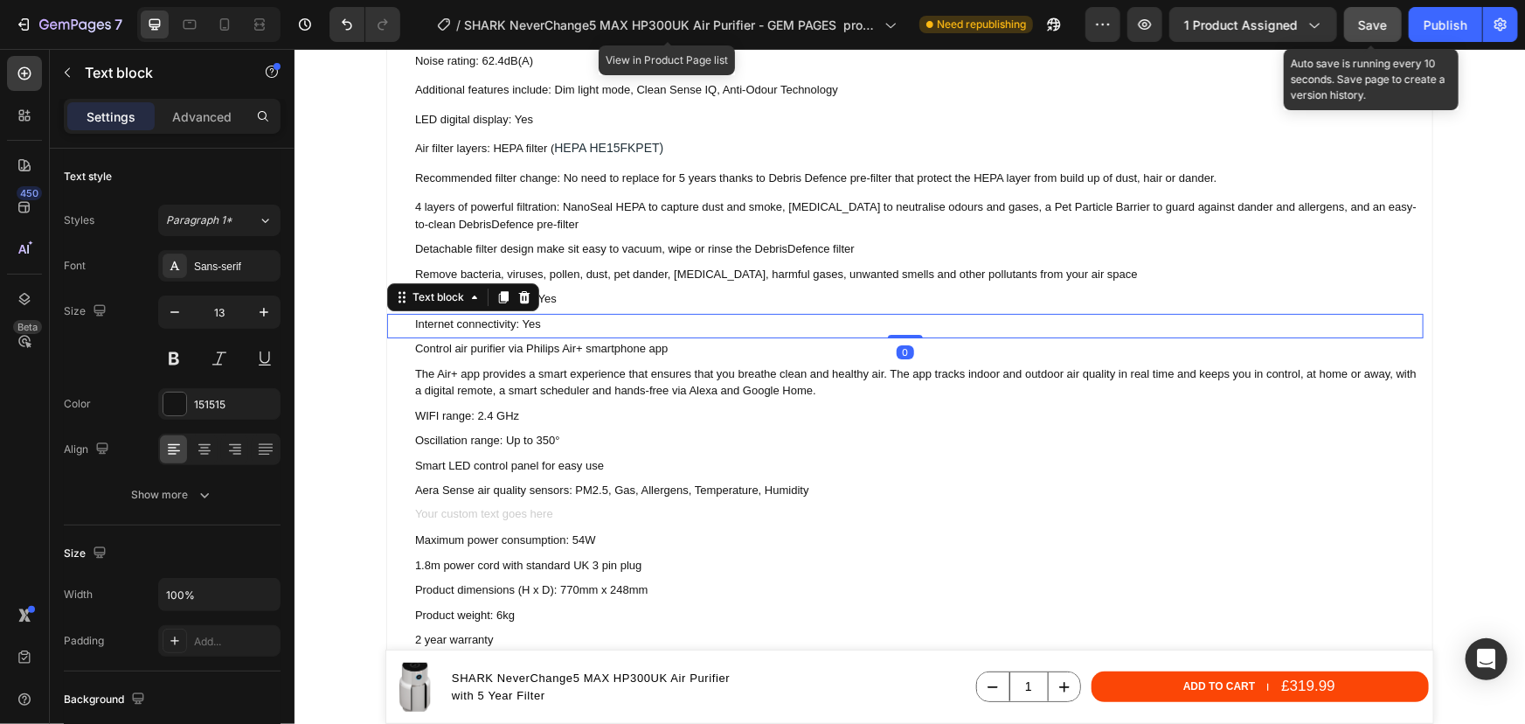
click at [522, 326] on p "Internet connectivity: Yes" at bounding box center [917, 323] width 1007 height 17
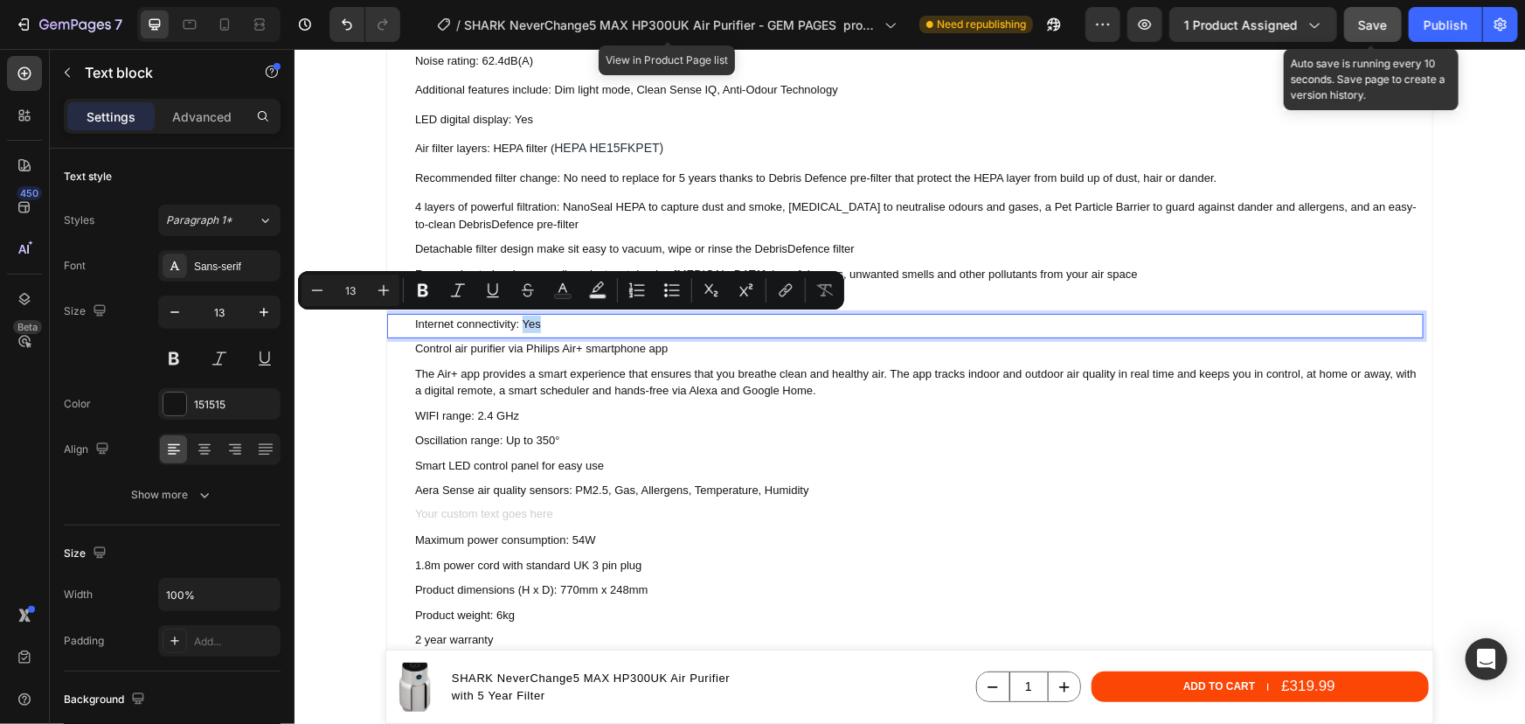
click at [537, 325] on p "Internet connectivity: Yes" at bounding box center [917, 323] width 1007 height 17
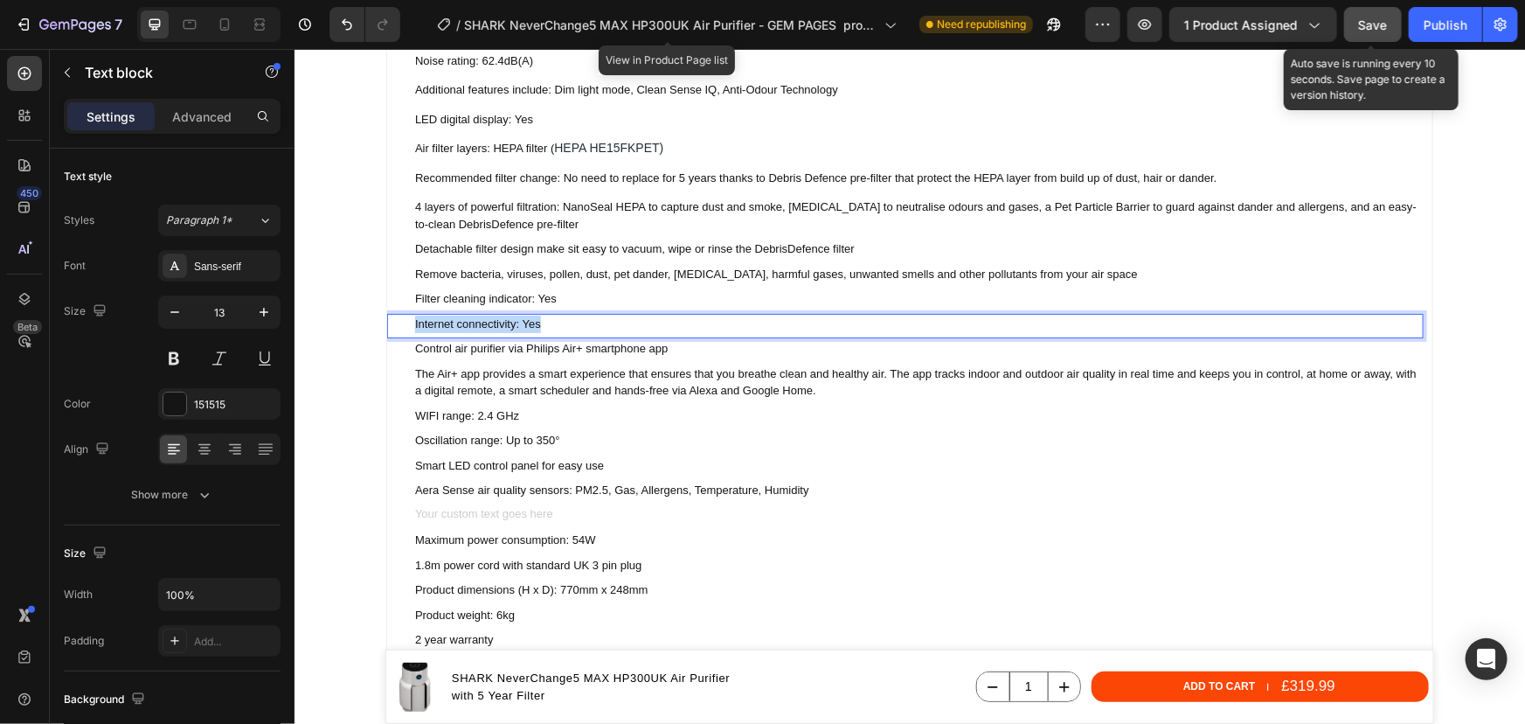
drag, startPoint x: 536, startPoint y: 323, endPoint x: 409, endPoint y: 323, distance: 126.7
click at [414, 323] on p "Internet connectivity: Yes" at bounding box center [917, 323] width 1007 height 17
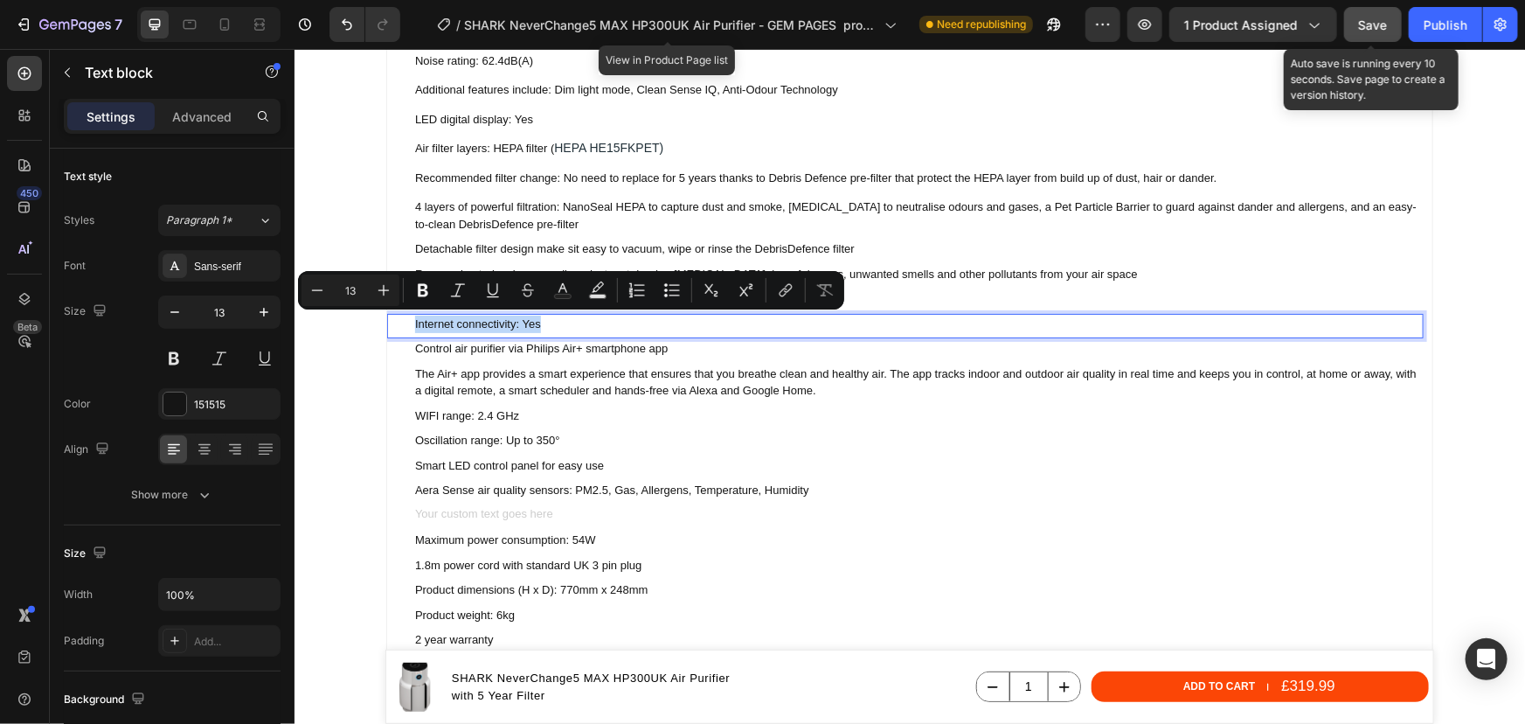
click at [541, 319] on p "Internet connectivity: Yes" at bounding box center [917, 323] width 1007 height 17
click at [537, 321] on p "Internet connectivity: Yes" at bounding box center [917, 323] width 1007 height 17
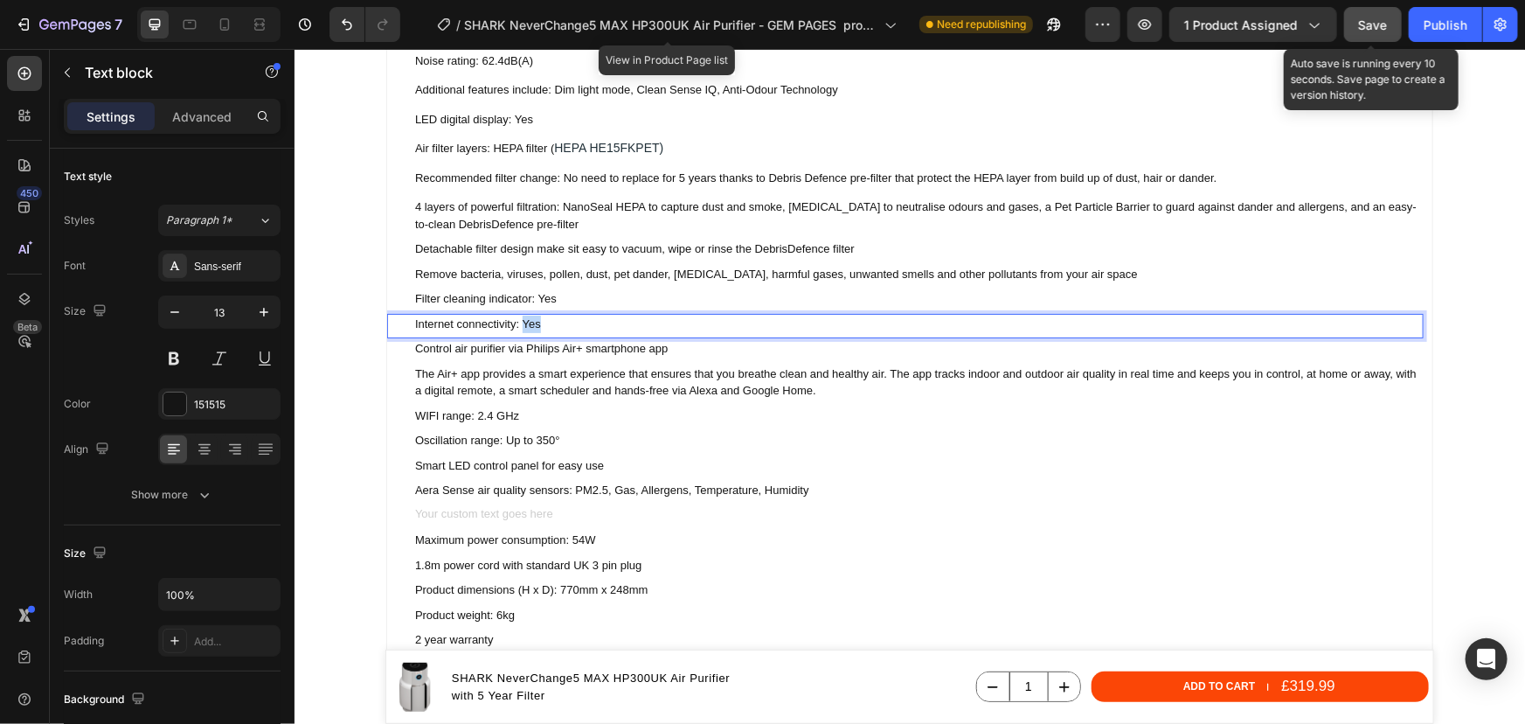
drag, startPoint x: 534, startPoint y: 323, endPoint x: 518, endPoint y: 324, distance: 15.8
click at [518, 324] on p "Internet connectivity: Yes" at bounding box center [917, 323] width 1007 height 17
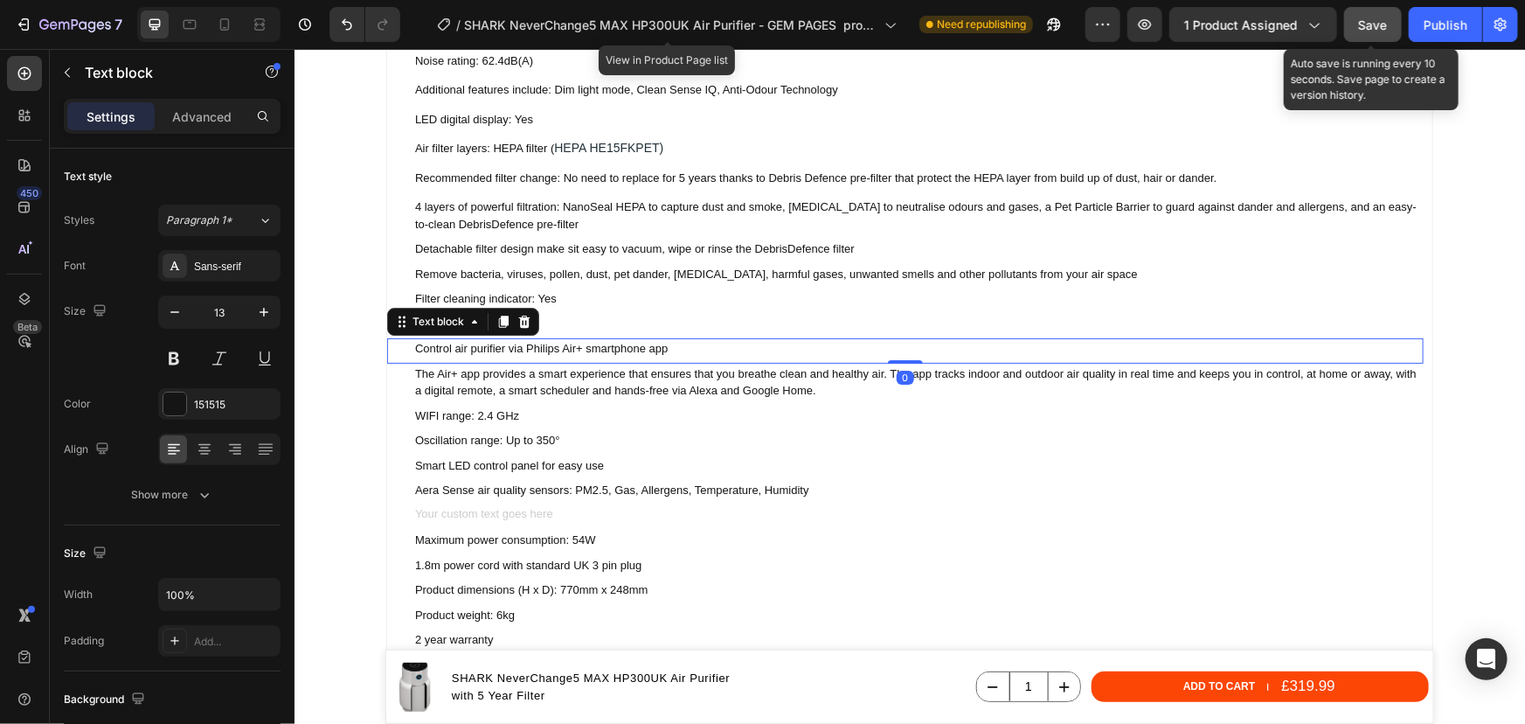
click at [580, 348] on p "Control air purifier via Philips Air+ smartphone app" at bounding box center [917, 347] width 1007 height 17
click at [632, 349] on p "Control air purifier via Philips Air+ smartphone app" at bounding box center [917, 347] width 1007 height 17
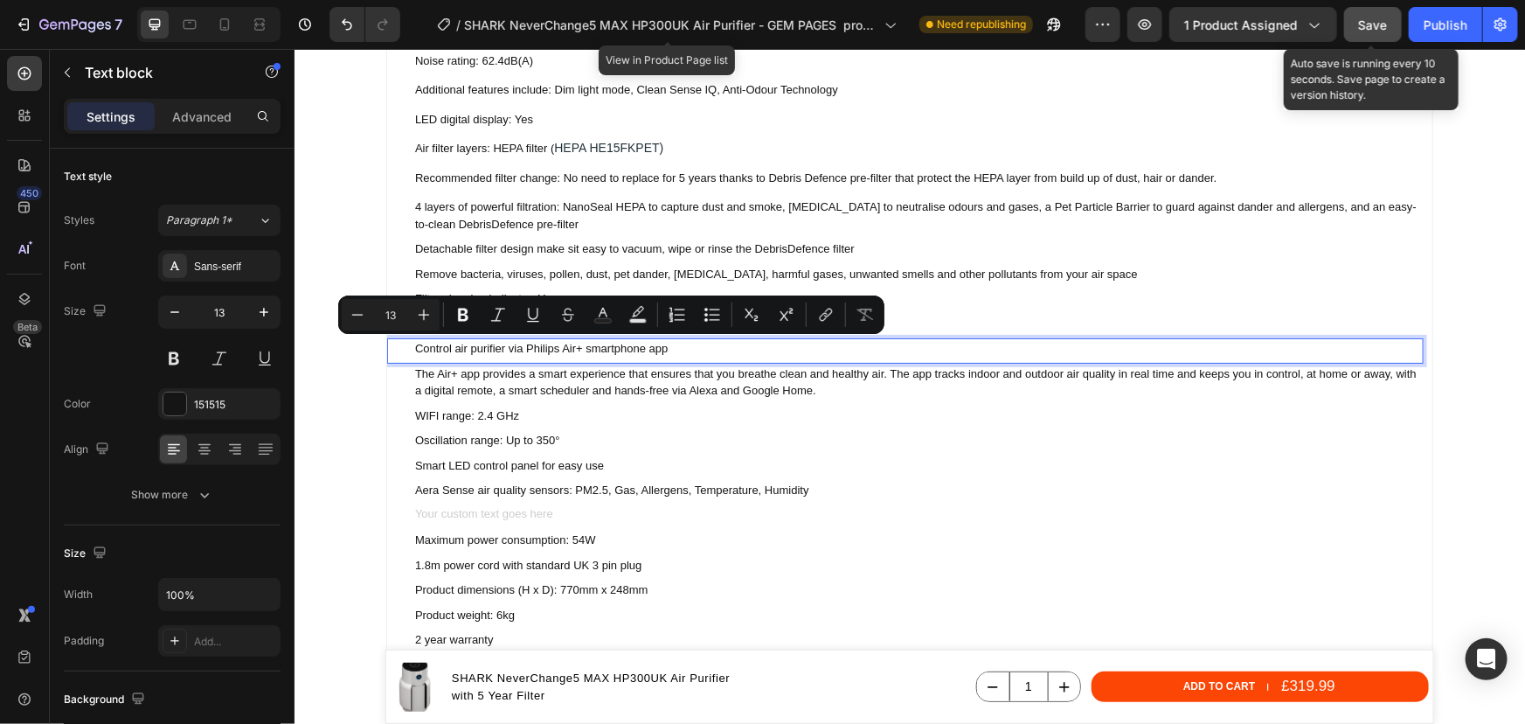
click at [669, 349] on p "Control air purifier via Philips Air+ smartphone app" at bounding box center [917, 347] width 1007 height 17
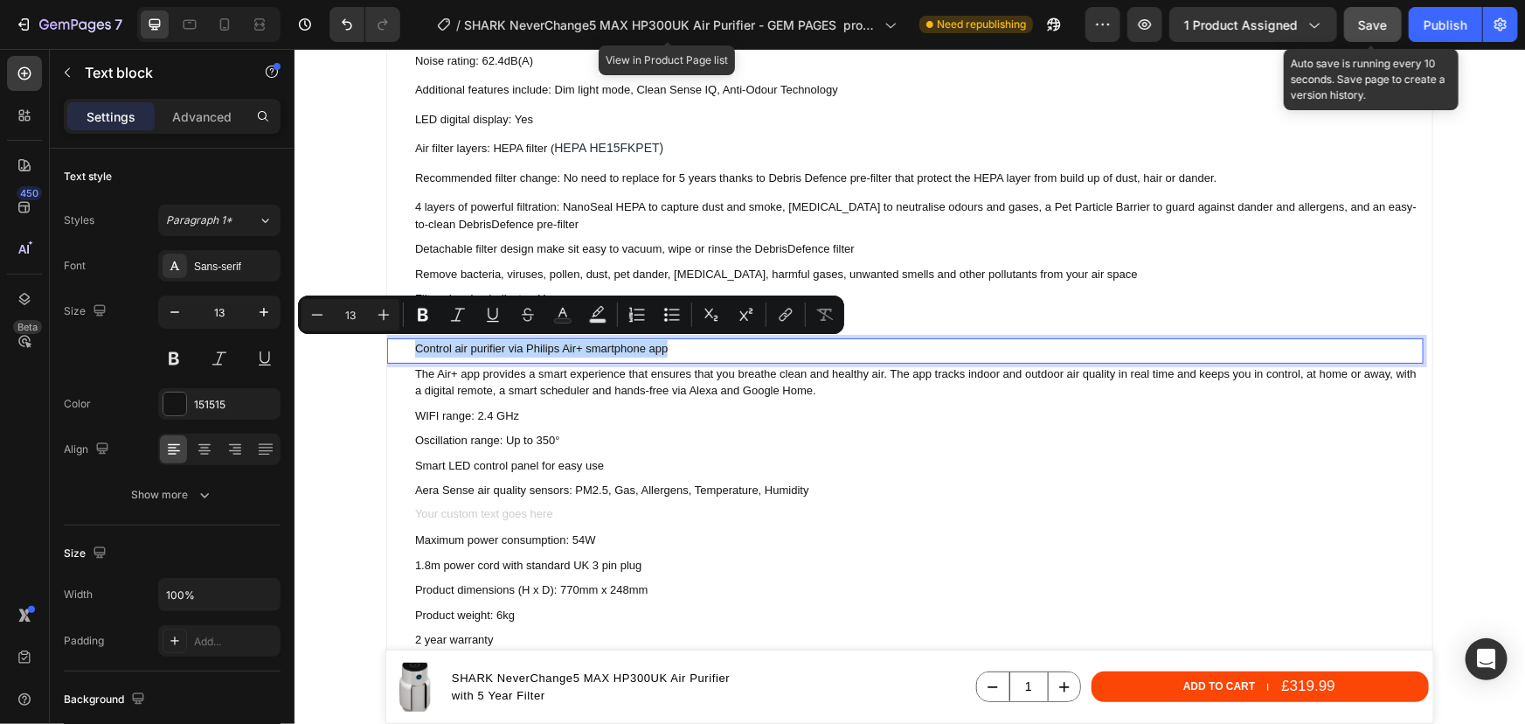
drag, startPoint x: 669, startPoint y: 349, endPoint x: 405, endPoint y: 350, distance: 264.0
click at [405, 350] on div "Control air purifier via Philips Air+ smartphone app Text block 0" at bounding box center [904, 349] width 1037 height 25
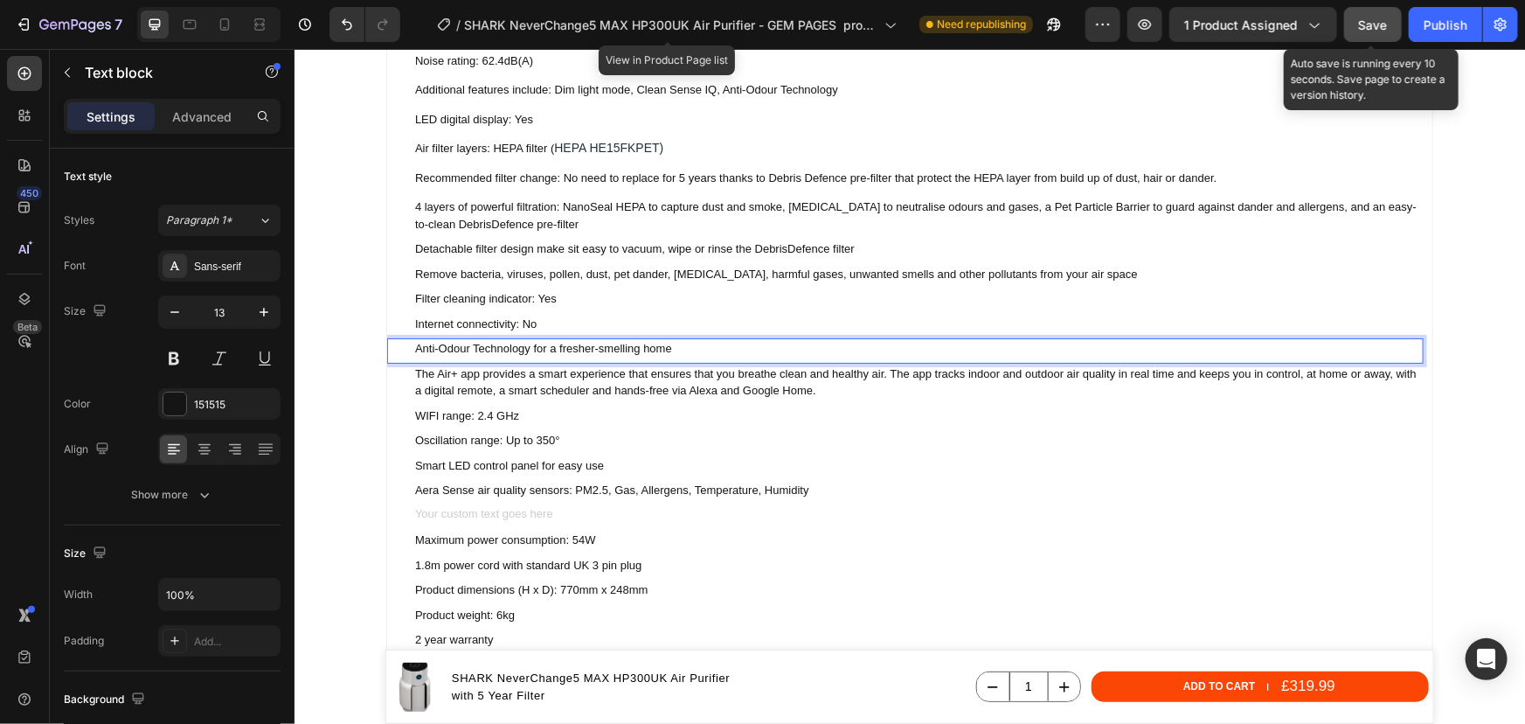
click at [472, 352] on p "Anti-Odour Technology for a fresher-smelling home" at bounding box center [917, 347] width 1007 height 17
click at [609, 348] on p "Anti-Odour technology for a fresher-smelling home" at bounding box center [917, 347] width 1007 height 17
drag, startPoint x: 670, startPoint y: 346, endPoint x: 525, endPoint y: 340, distance: 145.2
click at [525, 340] on p "Anti-Odour technology for a fresher-smelling home" at bounding box center [917, 347] width 1007 height 17
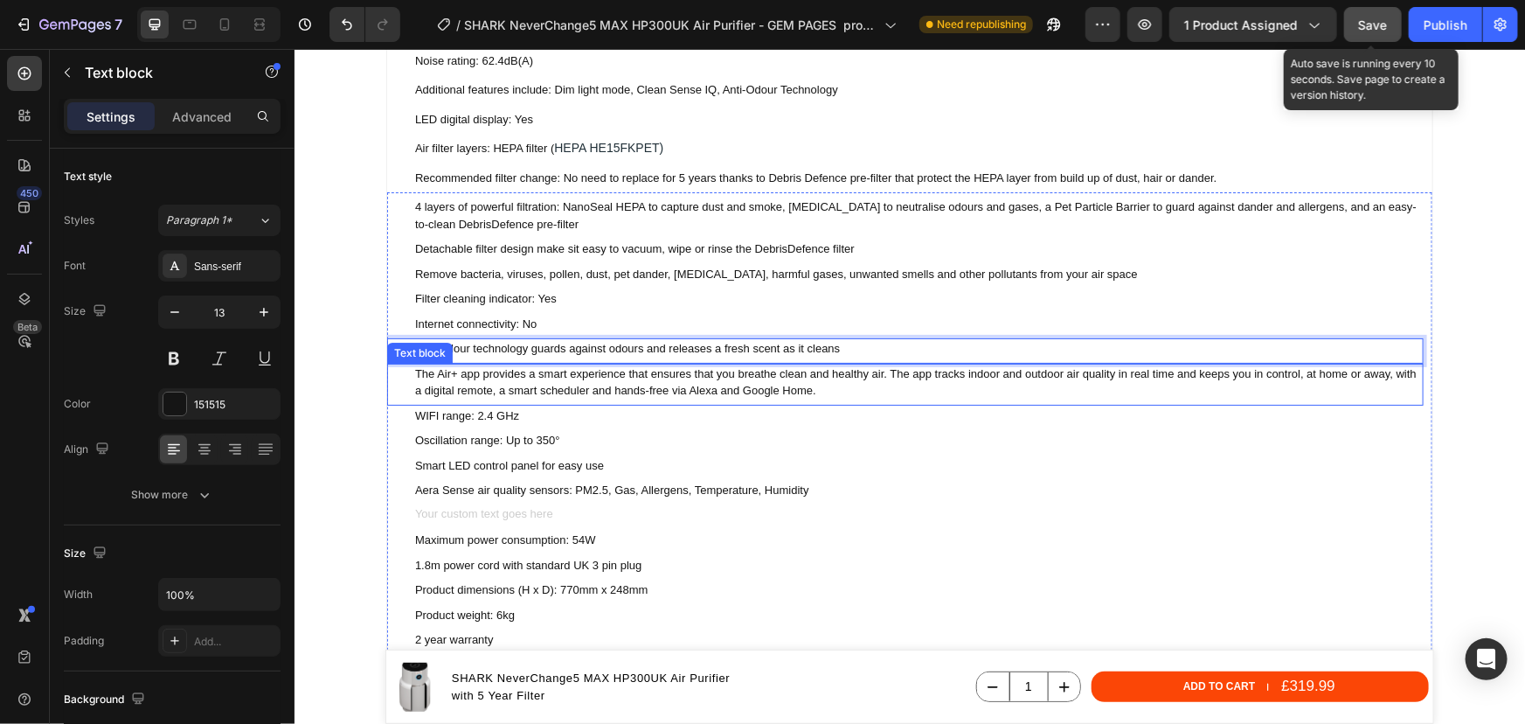
click at [485, 373] on p "The Air+ app provides a smart experience that ensures that you breathe clean an…" at bounding box center [917, 381] width 1007 height 34
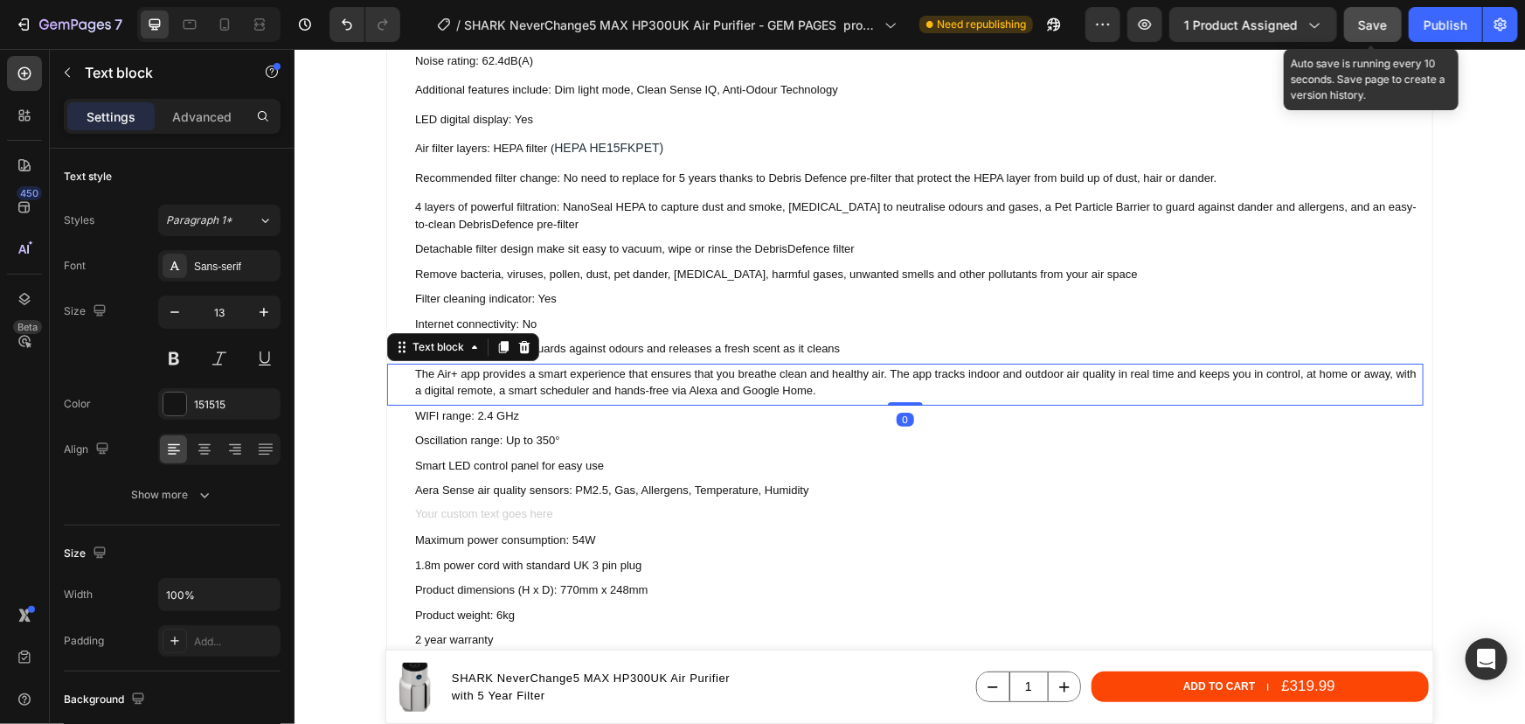
click at [809, 391] on p "The Air+ app provides a smart experience that ensures that you breathe clean an…" at bounding box center [917, 381] width 1007 height 34
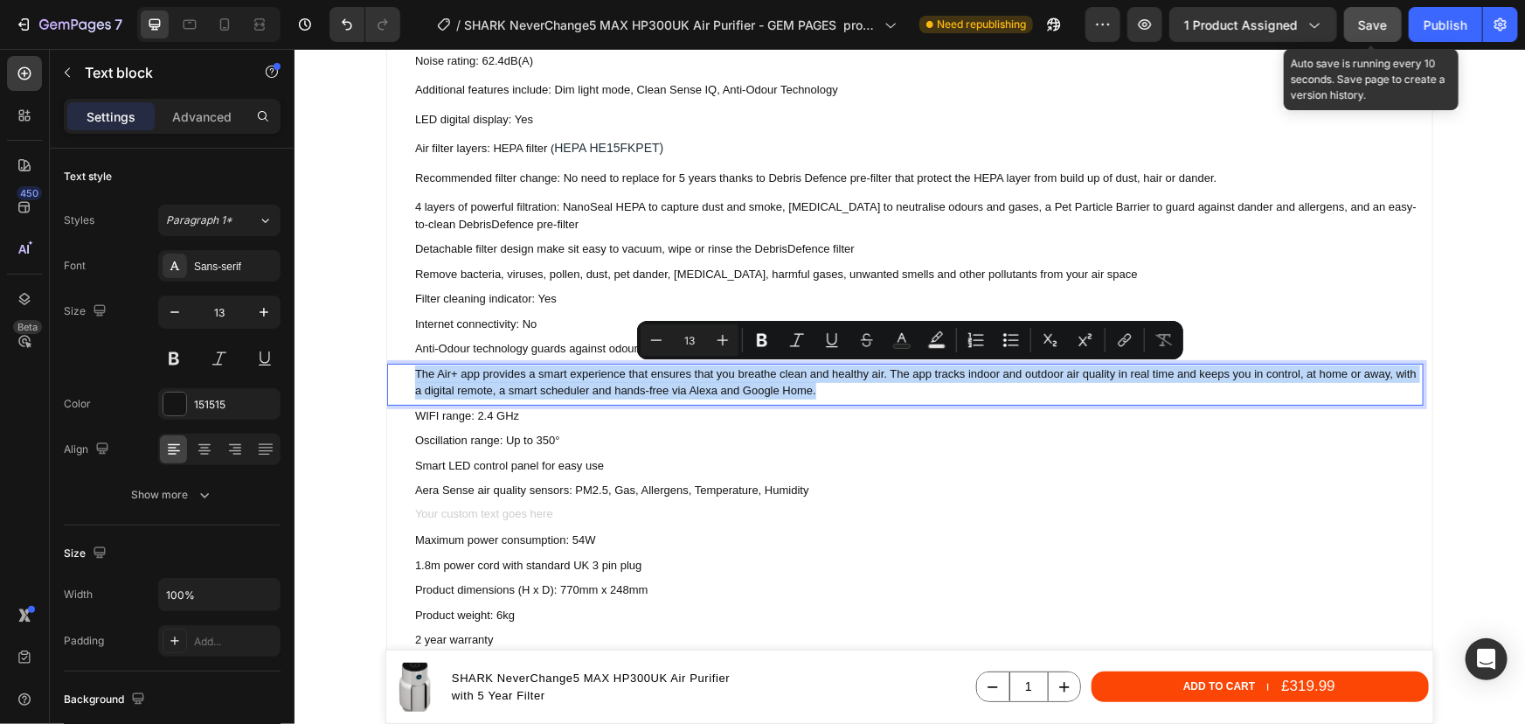
drag, startPoint x: 809, startPoint y: 391, endPoint x: 410, endPoint y: 369, distance: 400.0
click at [414, 369] on p "The Air+ app provides a smart experience that ensures that you breathe clean an…" at bounding box center [917, 381] width 1007 height 34
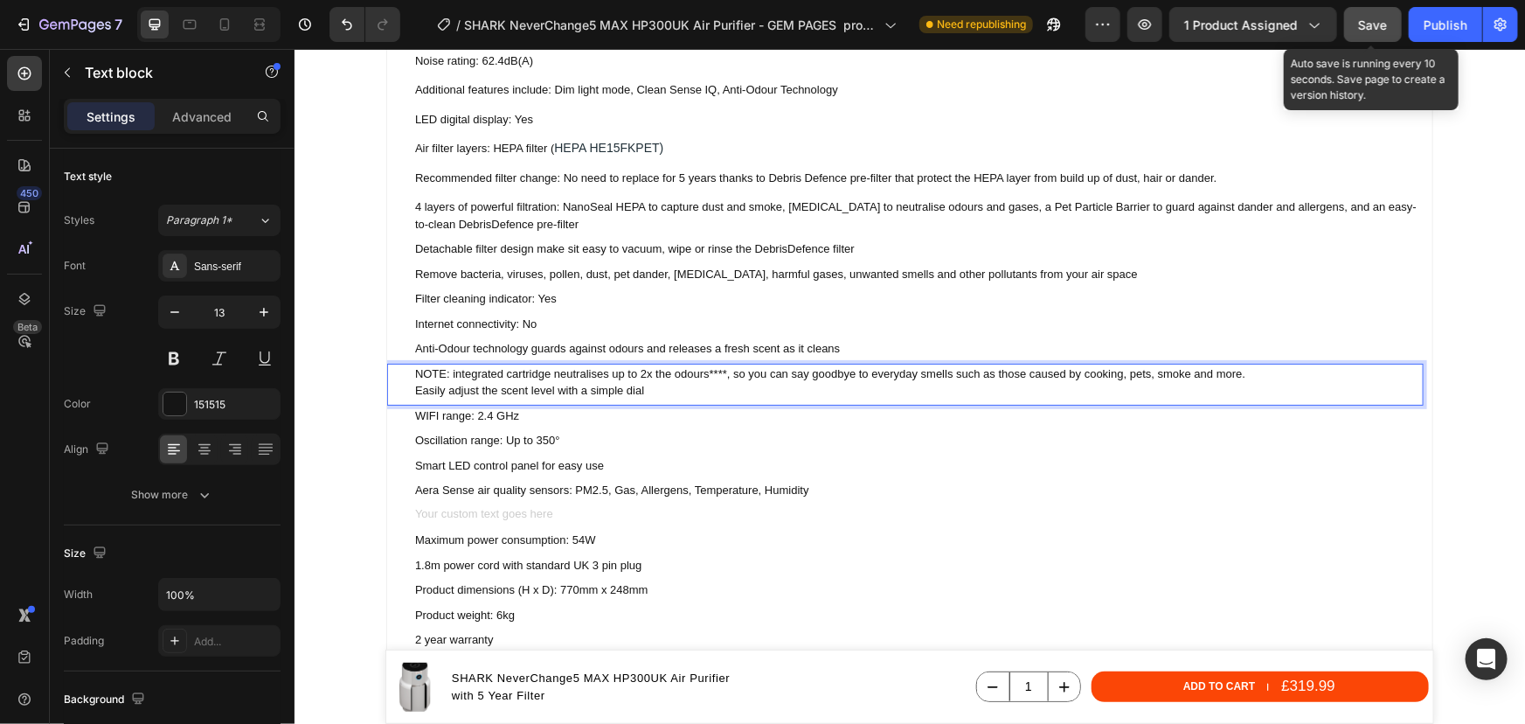
click at [448, 371] on p "NOTE: integrated cartridge neutralises up to 2x the odours****, so you can say …" at bounding box center [917, 381] width 1007 height 34
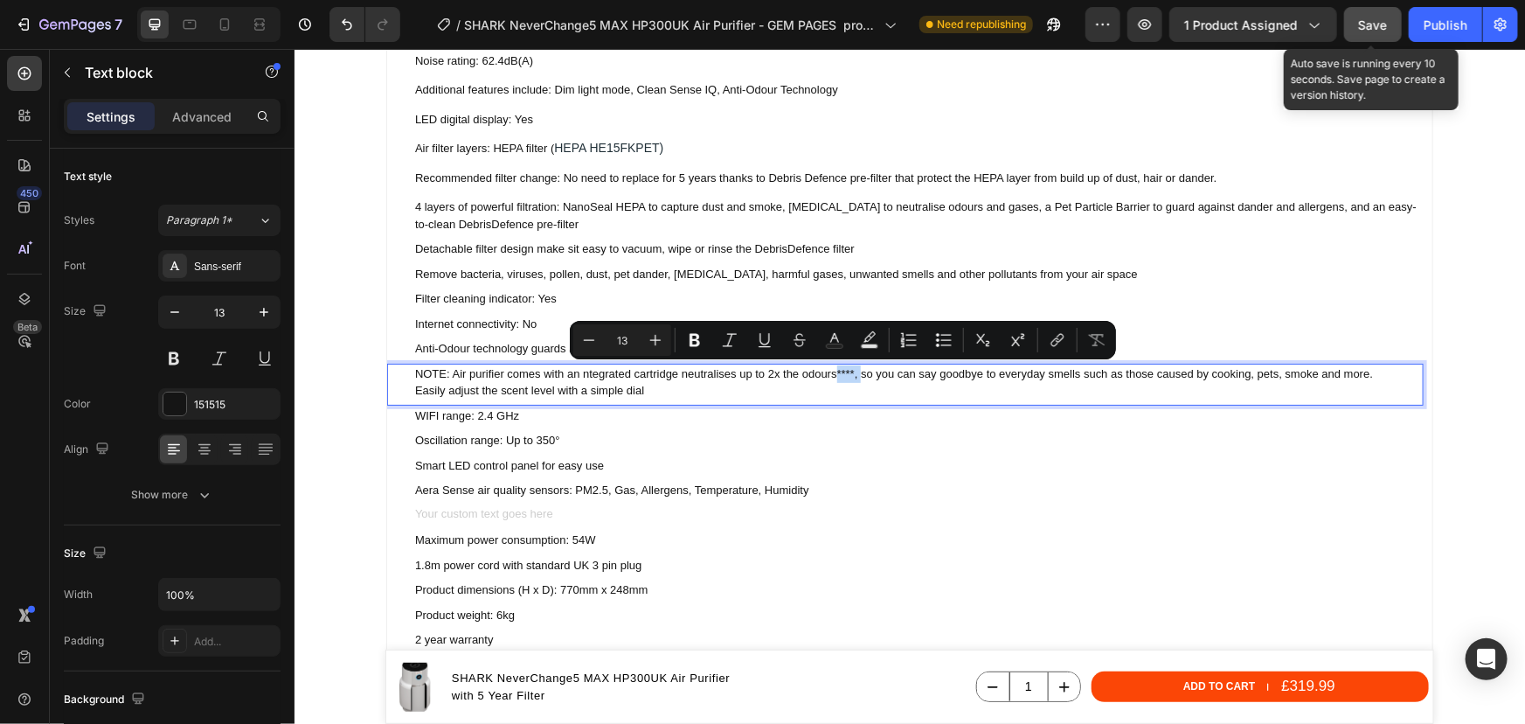
drag, startPoint x: 853, startPoint y: 374, endPoint x: 830, endPoint y: 374, distance: 22.7
click at [830, 374] on p "NOTE: Air purifier comes with an ntegrated cartridge neutralises up to 2x the o…" at bounding box center [917, 381] width 1007 height 34
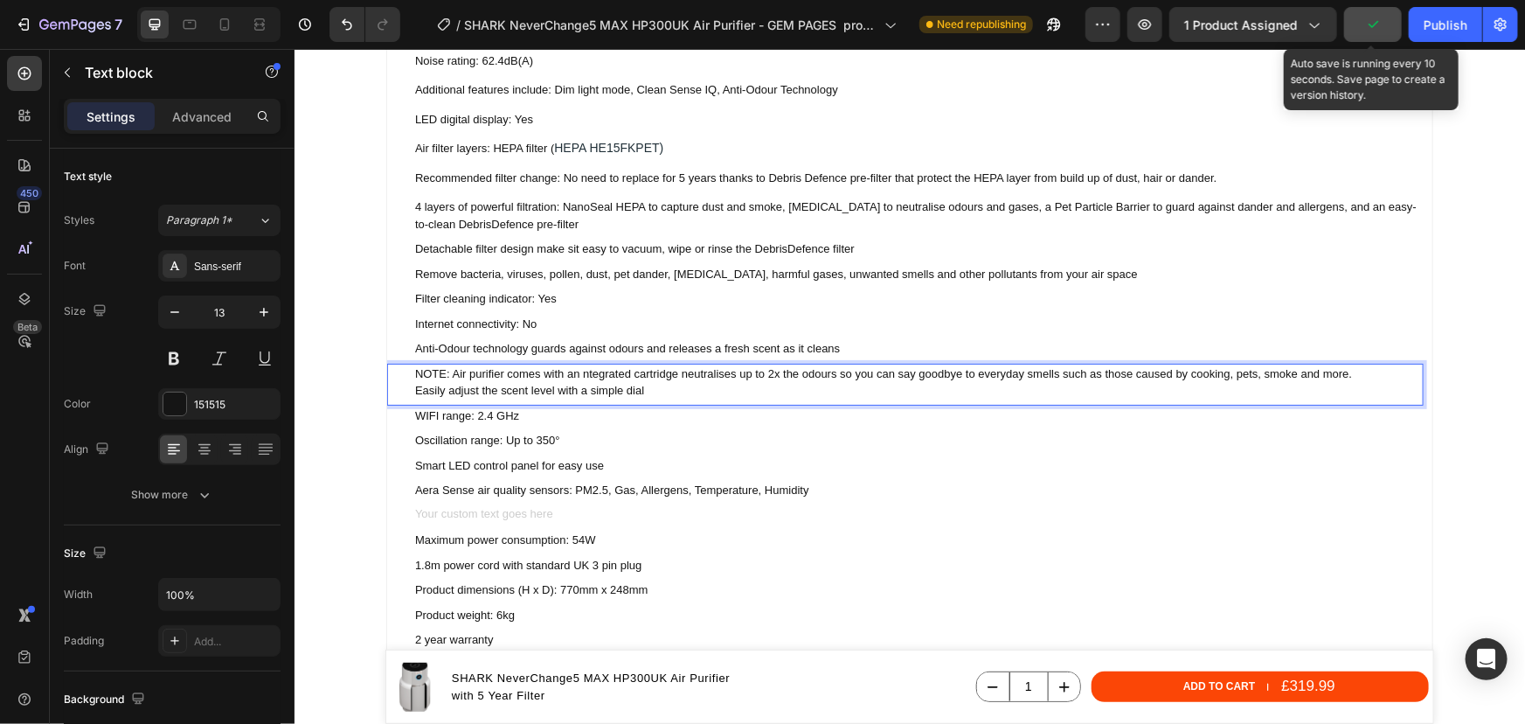
click at [575, 375] on p "NOTE: Air purifier comes with an ntegrated cartridge neutralises up to 2x the o…" at bounding box center [917, 381] width 1007 height 34
drag, startPoint x: 441, startPoint y: 377, endPoint x: 408, endPoint y: 371, distance: 33.8
click at [414, 371] on p "NOTE: Air purifier comes with an integrated cartridge neutralises up to 2x the …" at bounding box center [917, 381] width 1007 height 34
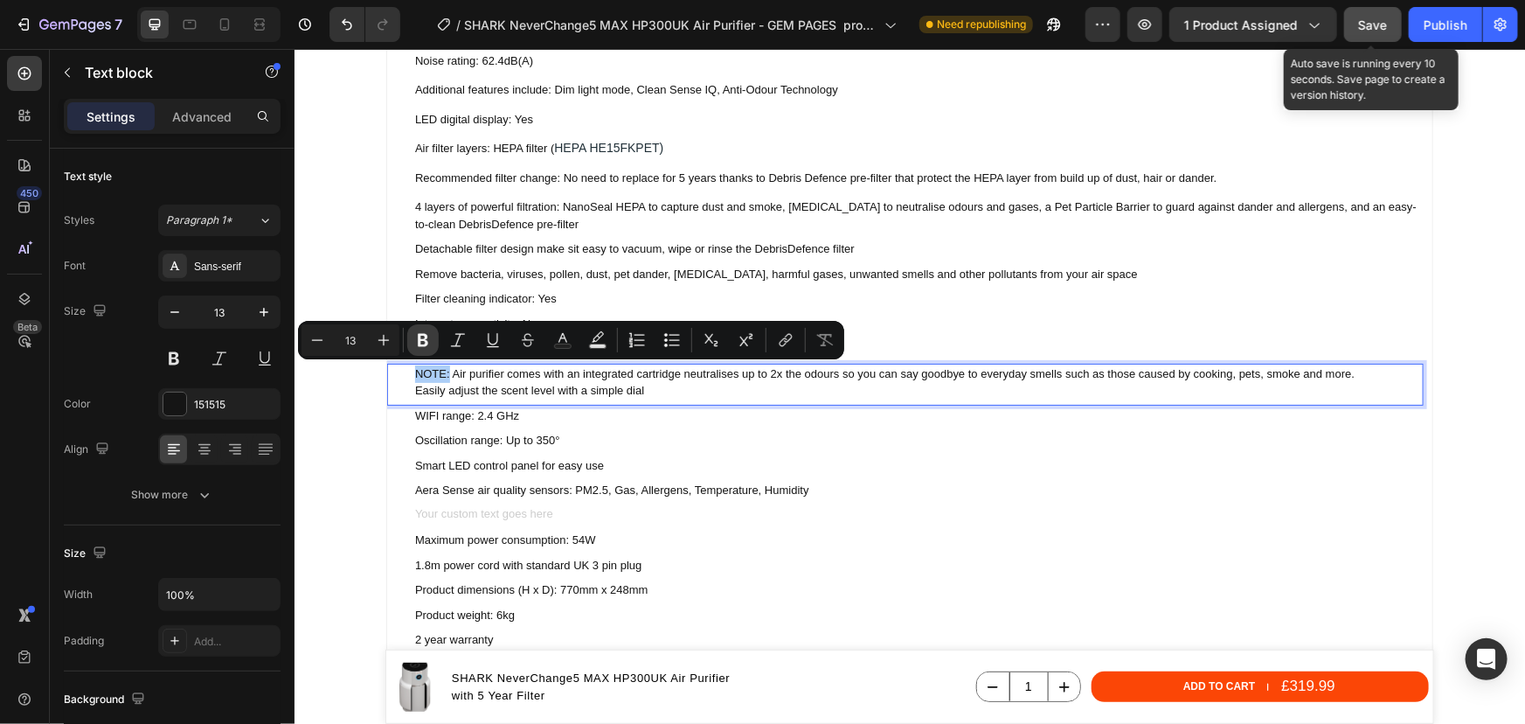
click at [427, 345] on icon "Editor contextual toolbar" at bounding box center [422, 339] width 17 height 17
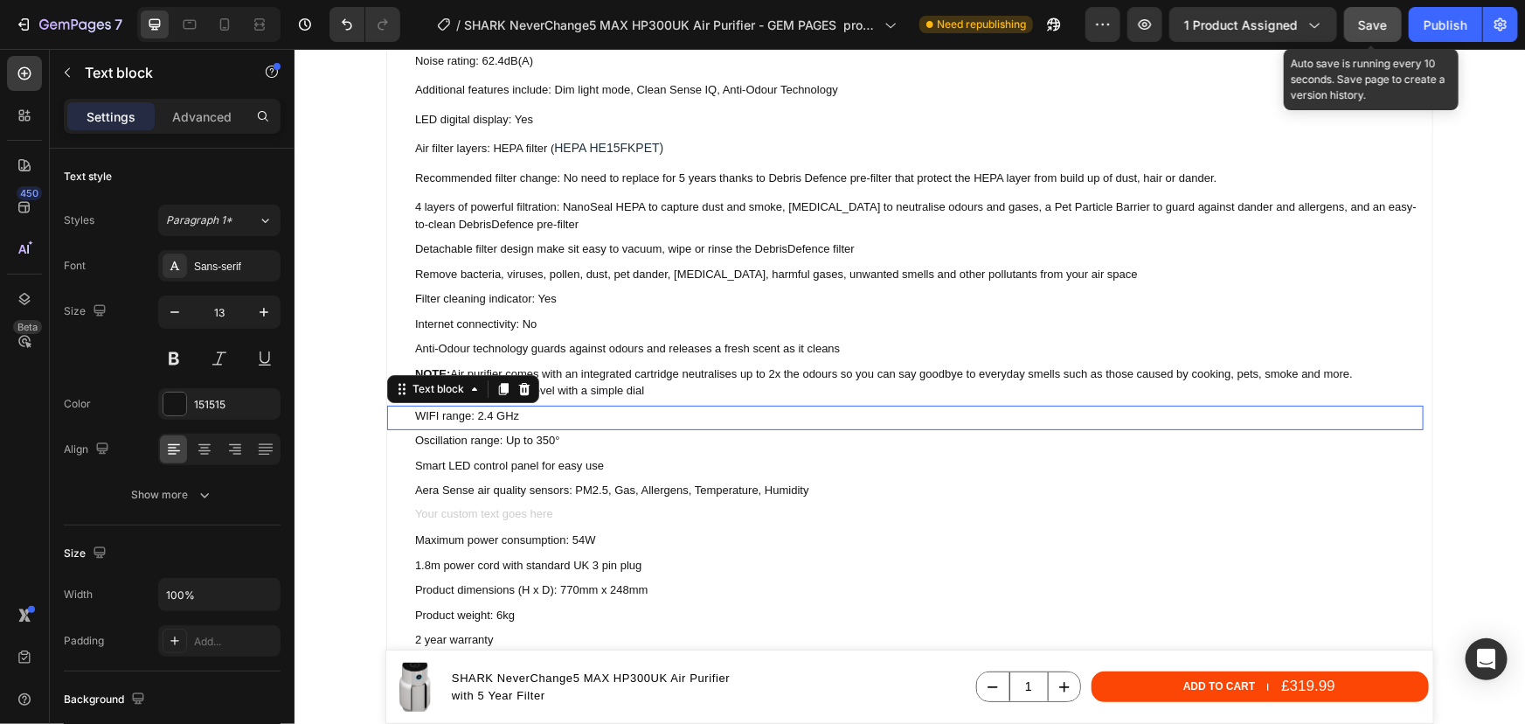
click at [435, 427] on div "WIFI range: 2.4 GHz Text block 0" at bounding box center [904, 417] width 1037 height 25
click at [416, 489] on p "Aera Sense air quality sensors: PM2.5, Gas, Allergens, Temperature, Humidity" at bounding box center [917, 489] width 1007 height 17
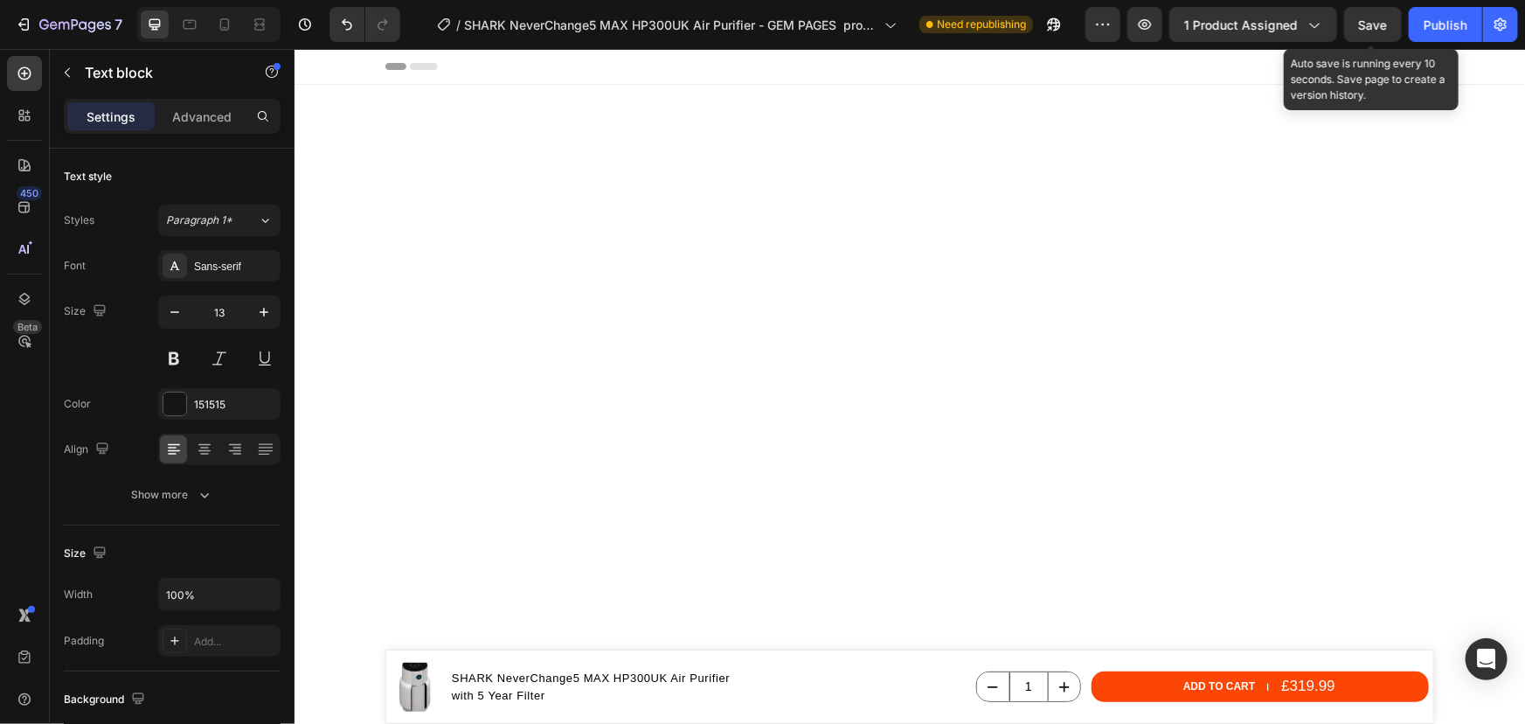
scroll to position [2860, 0]
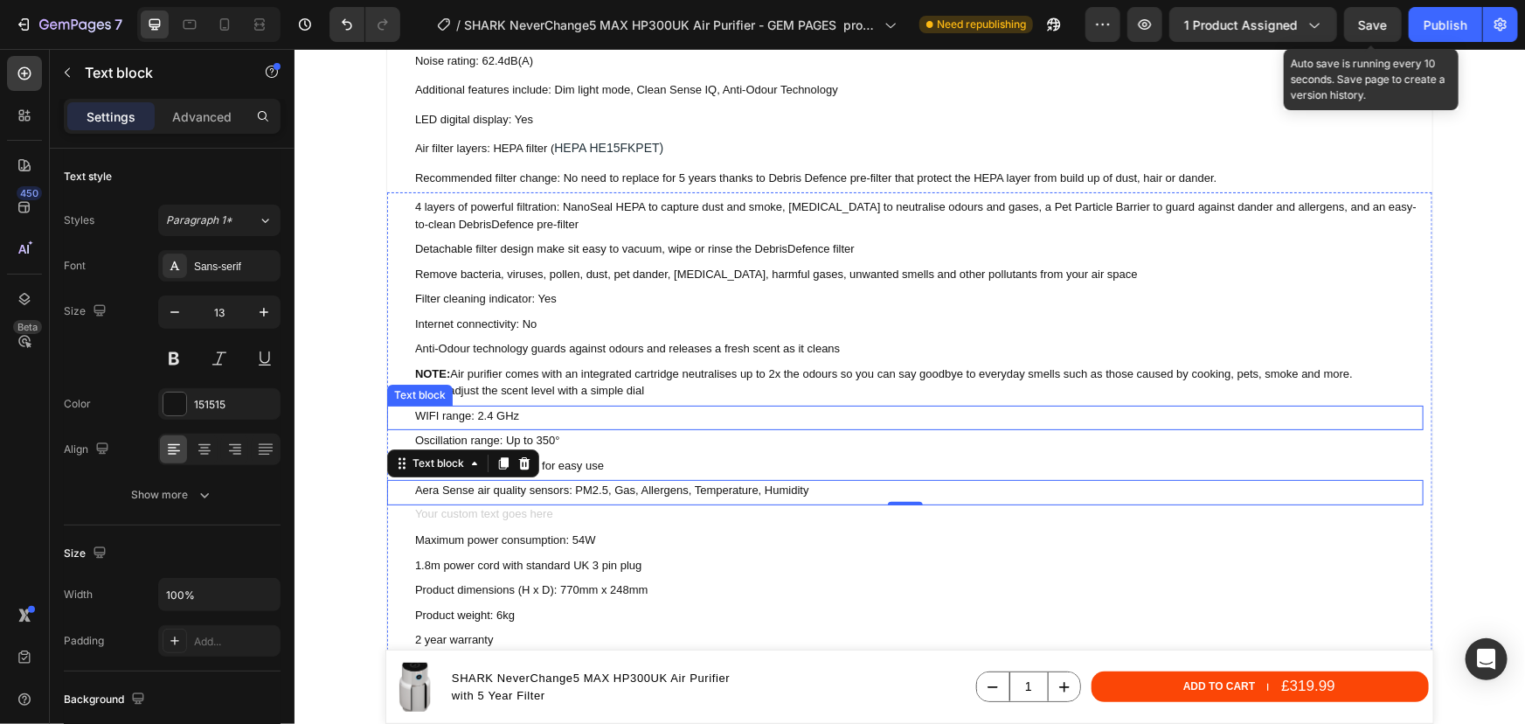
click at [463, 407] on p "WIFI range: 2.4 GHz" at bounding box center [917, 414] width 1007 height 17
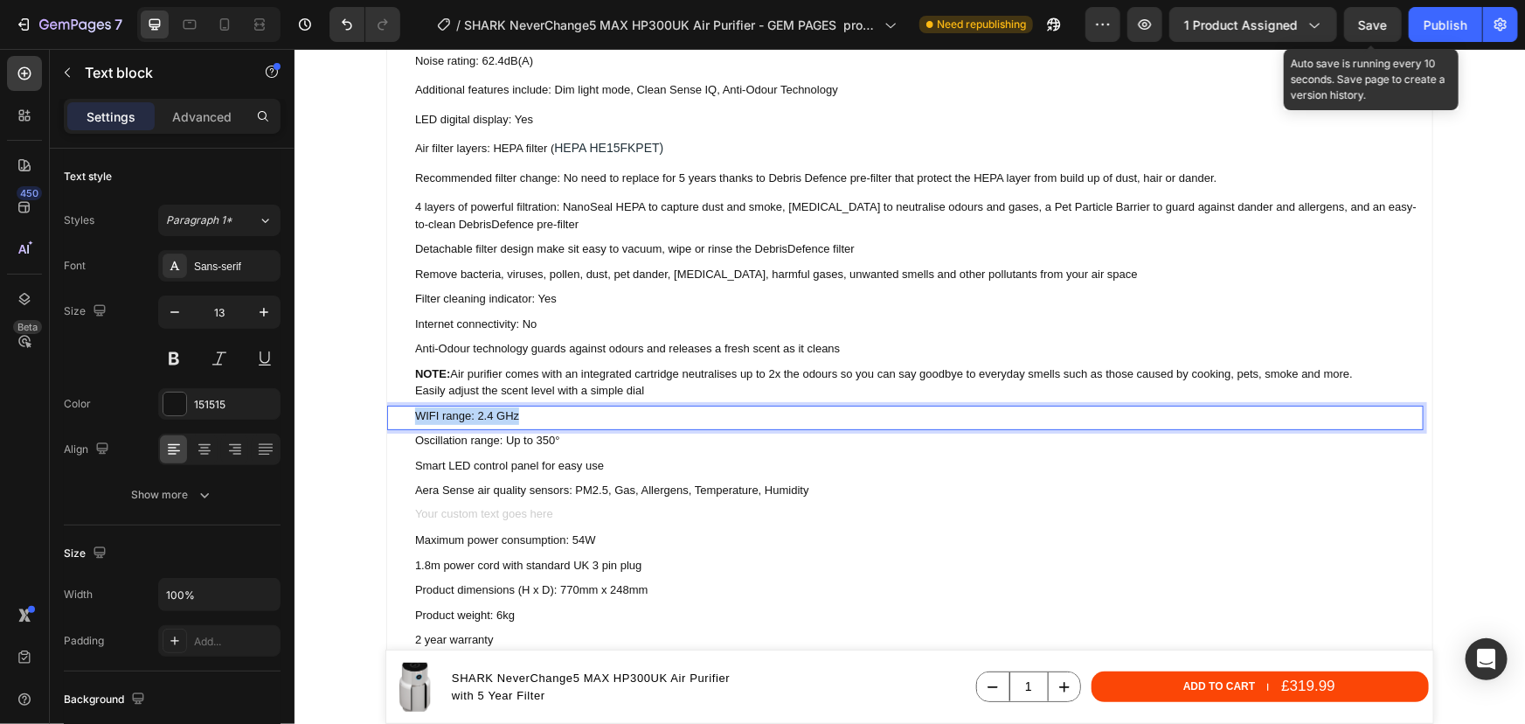
drag, startPoint x: 520, startPoint y: 418, endPoint x: 409, endPoint y: 413, distance: 111.1
click at [414, 413] on p "WIFI range: 2.4 GHz" at bounding box center [917, 414] width 1007 height 17
click at [555, 413] on p "Clean Sense IQ technology" at bounding box center [917, 414] width 1007 height 17
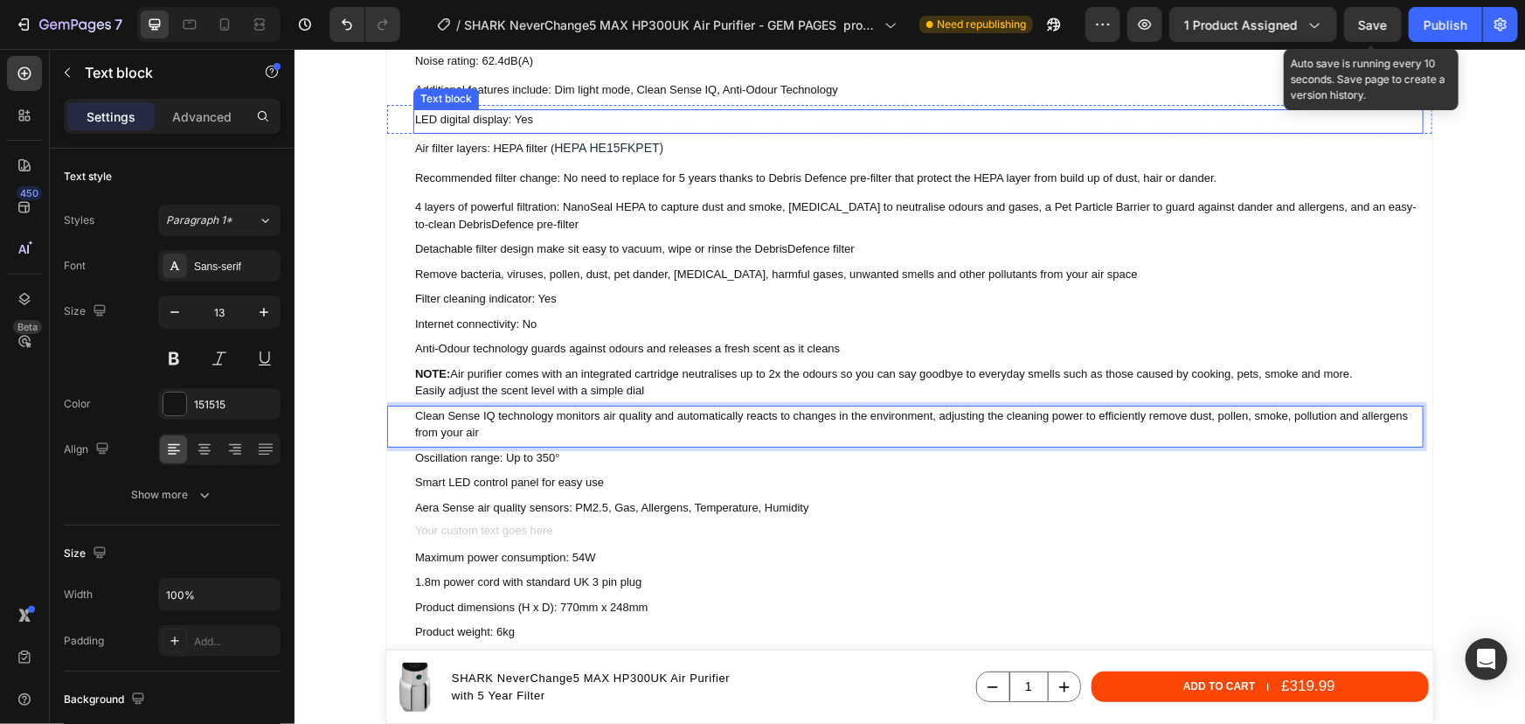
click at [503, 120] on p "LED digital display: Yes" at bounding box center [917, 118] width 1007 height 17
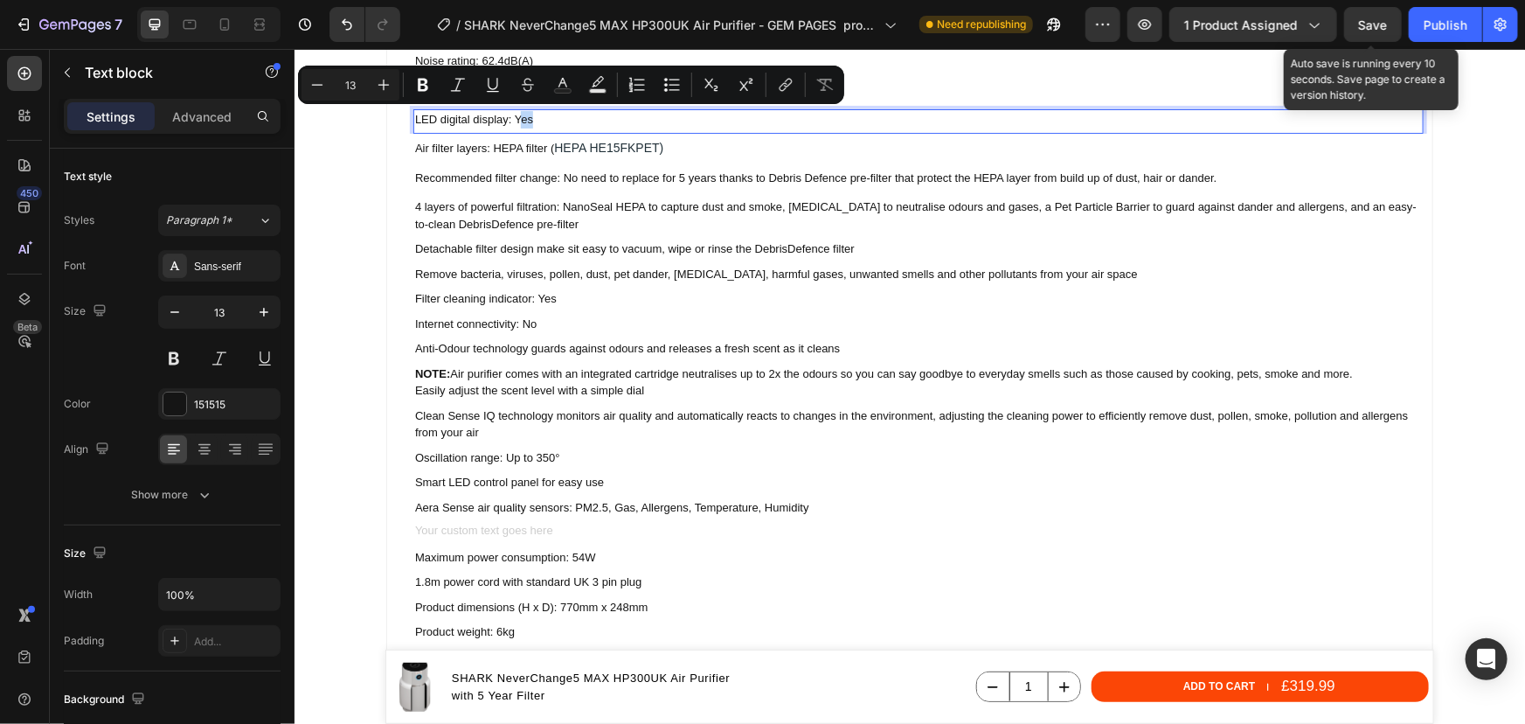
drag, startPoint x: 526, startPoint y: 118, endPoint x: 512, endPoint y: 118, distance: 14.0
click at [512, 118] on p "LED digital display: Yes" at bounding box center [917, 118] width 1007 height 17
click at [542, 124] on p "LED digital display: Yes" at bounding box center [917, 118] width 1007 height 17
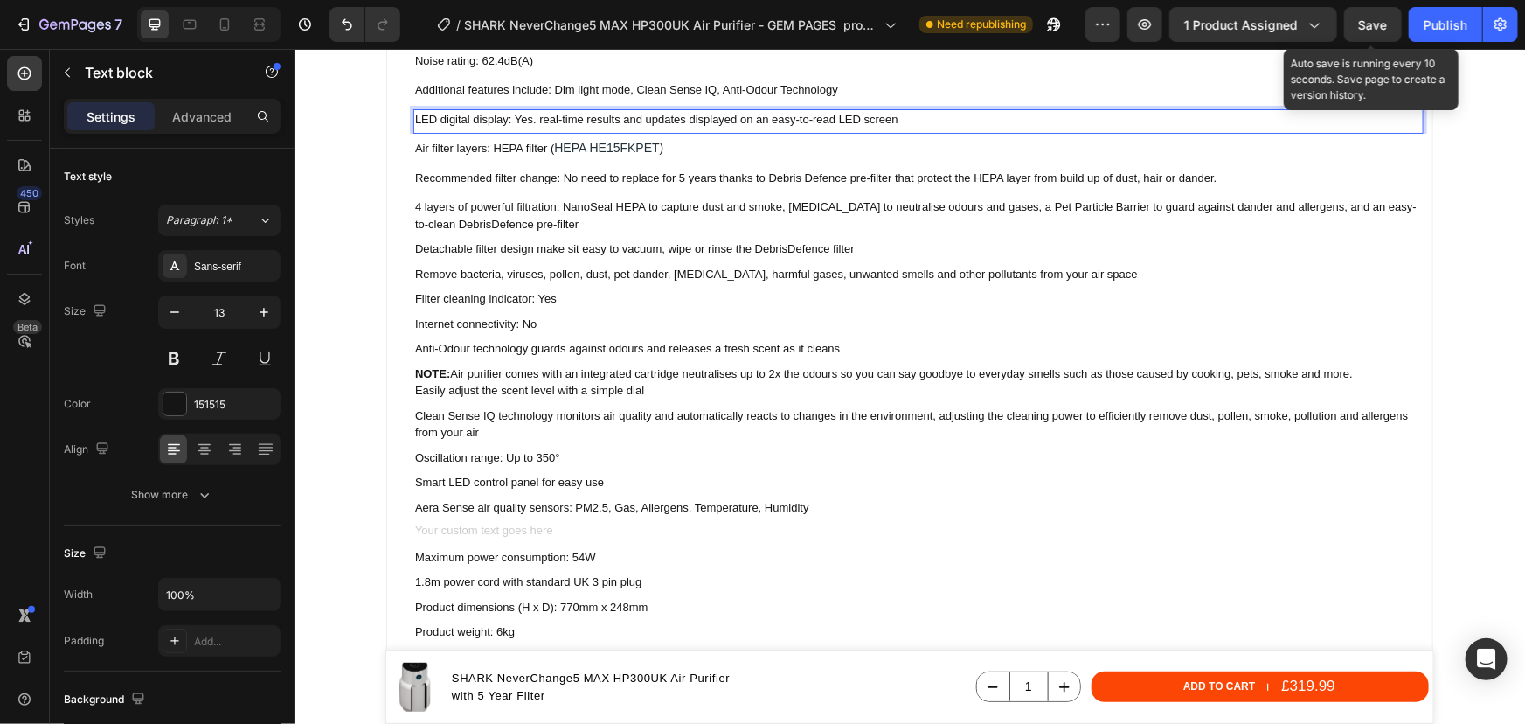
click at [537, 118] on p "LED digital display: Yes. real-time results and updates displayed on an easy-to…" at bounding box center [917, 118] width 1007 height 17
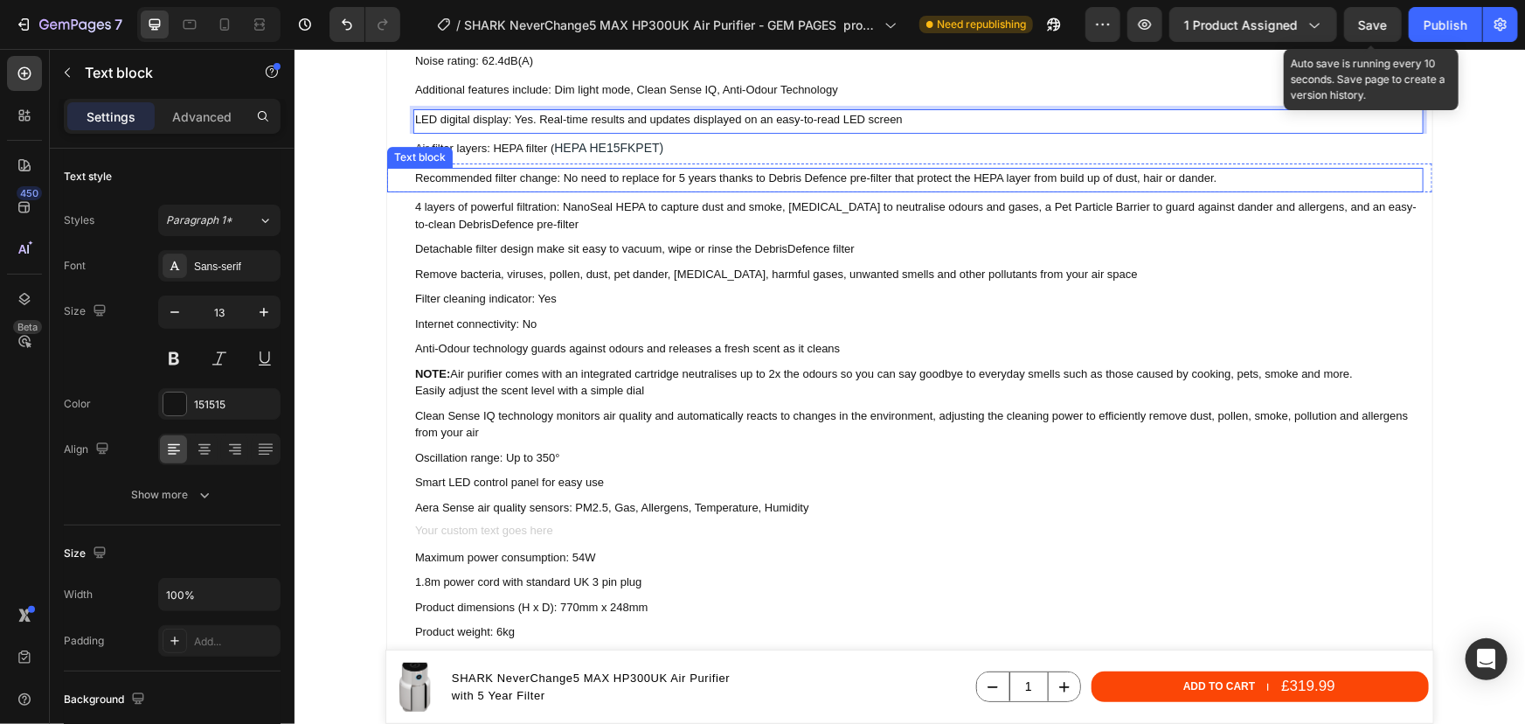
click at [504, 171] on p "Recommended filter change: No need to replace for 5 years thanks to Debris Defe…" at bounding box center [917, 177] width 1007 height 17
click at [513, 115] on p "LED digital display: Yes. Real-time results and updates displayed on an easy-to…" at bounding box center [917, 118] width 1007 height 17
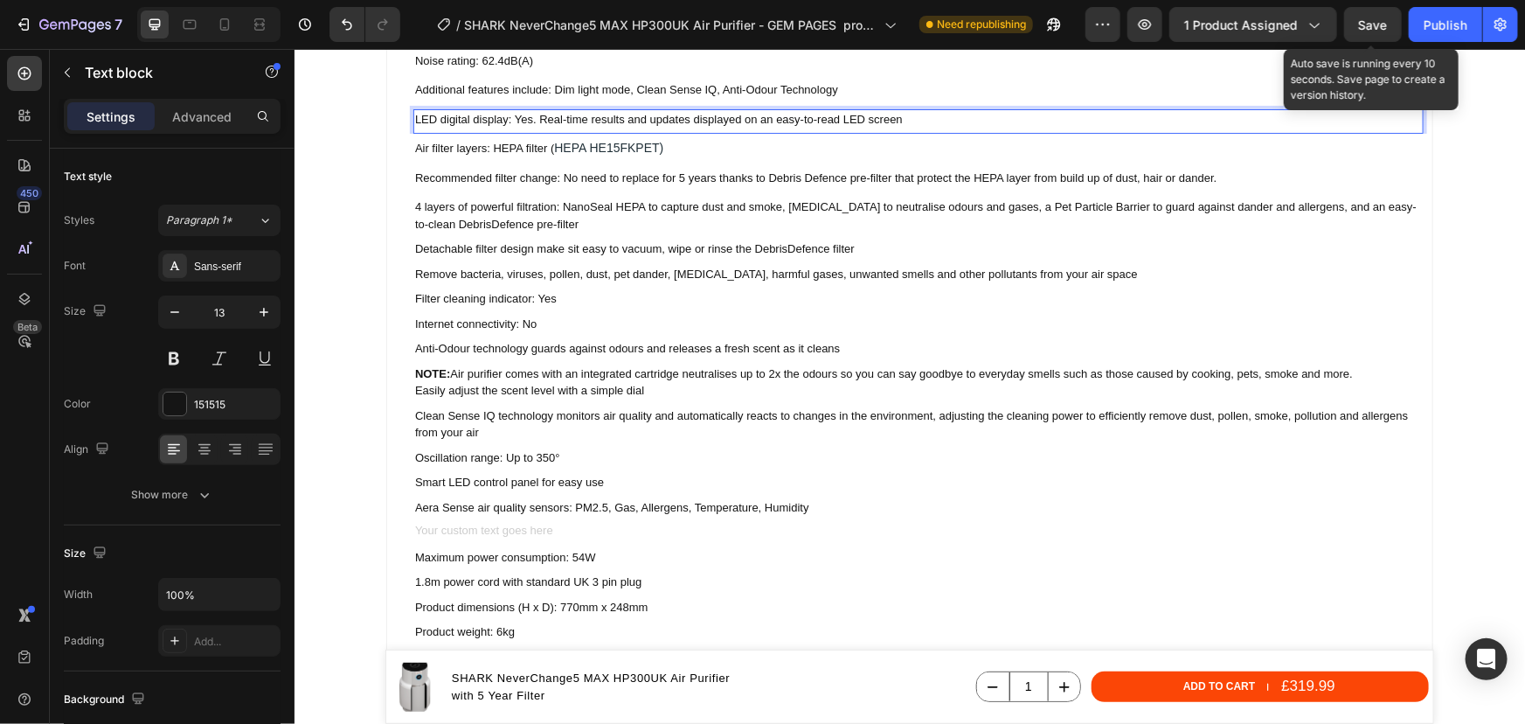
click at [534, 117] on p "LED digital display: Yes. Real-time results and updates displayed on an easy-to…" at bounding box center [917, 118] width 1007 height 17
drag, startPoint x: 534, startPoint y: 117, endPoint x: 406, endPoint y: 120, distance: 128.5
click at [406, 120] on div "LED digital display: Yes. Real-time results and updates displayed on an easy-to…" at bounding box center [908, 119] width 1045 height 30
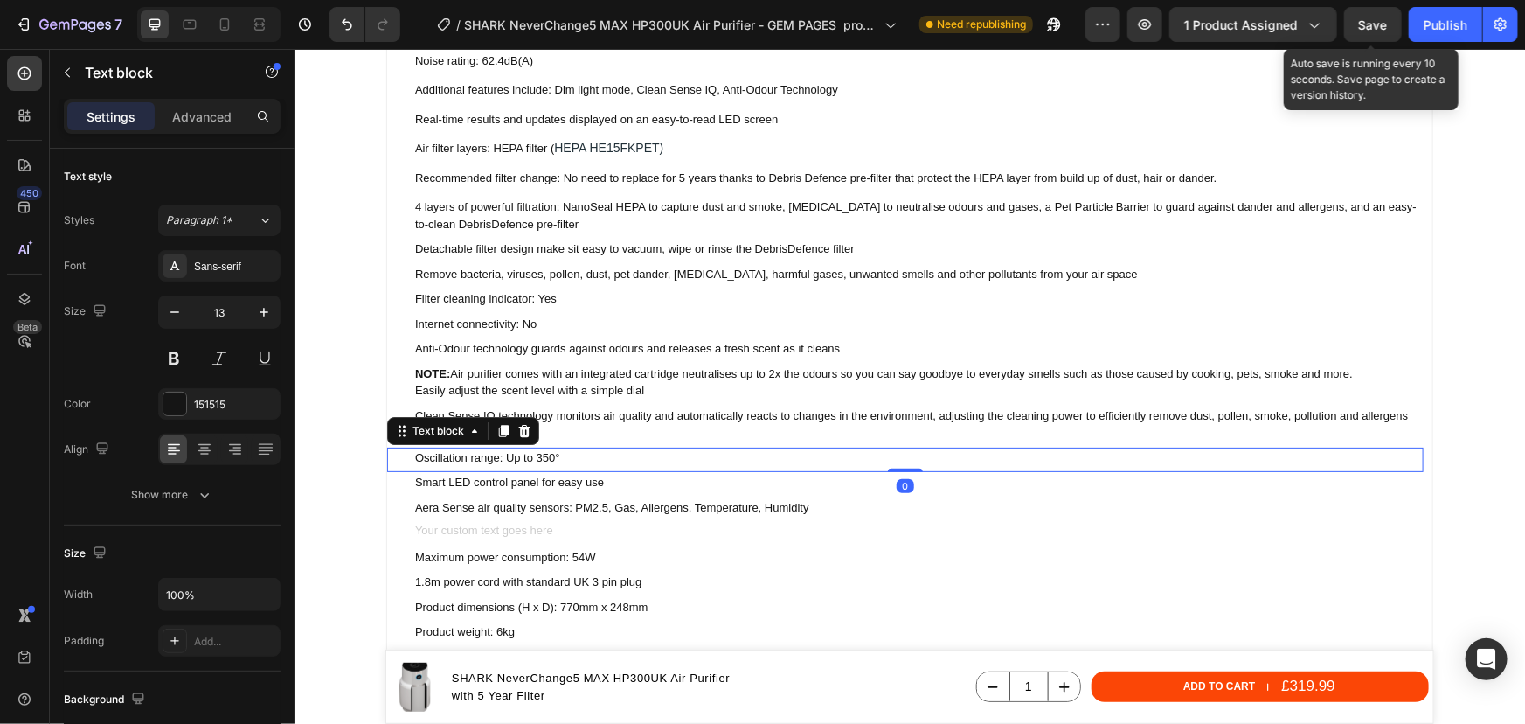
click at [553, 460] on p "Oscillation range: Up to 350°" at bounding box center [917, 456] width 1007 height 17
drag, startPoint x: 552, startPoint y: 459, endPoint x: 510, endPoint y: 454, distance: 42.3
click at [510, 454] on p "Oscillation range: Up to 350°" at bounding box center [917, 456] width 1007 height 17
click at [536, 458] on p "Oscillation range: Up to 350°" at bounding box center [917, 456] width 1007 height 17
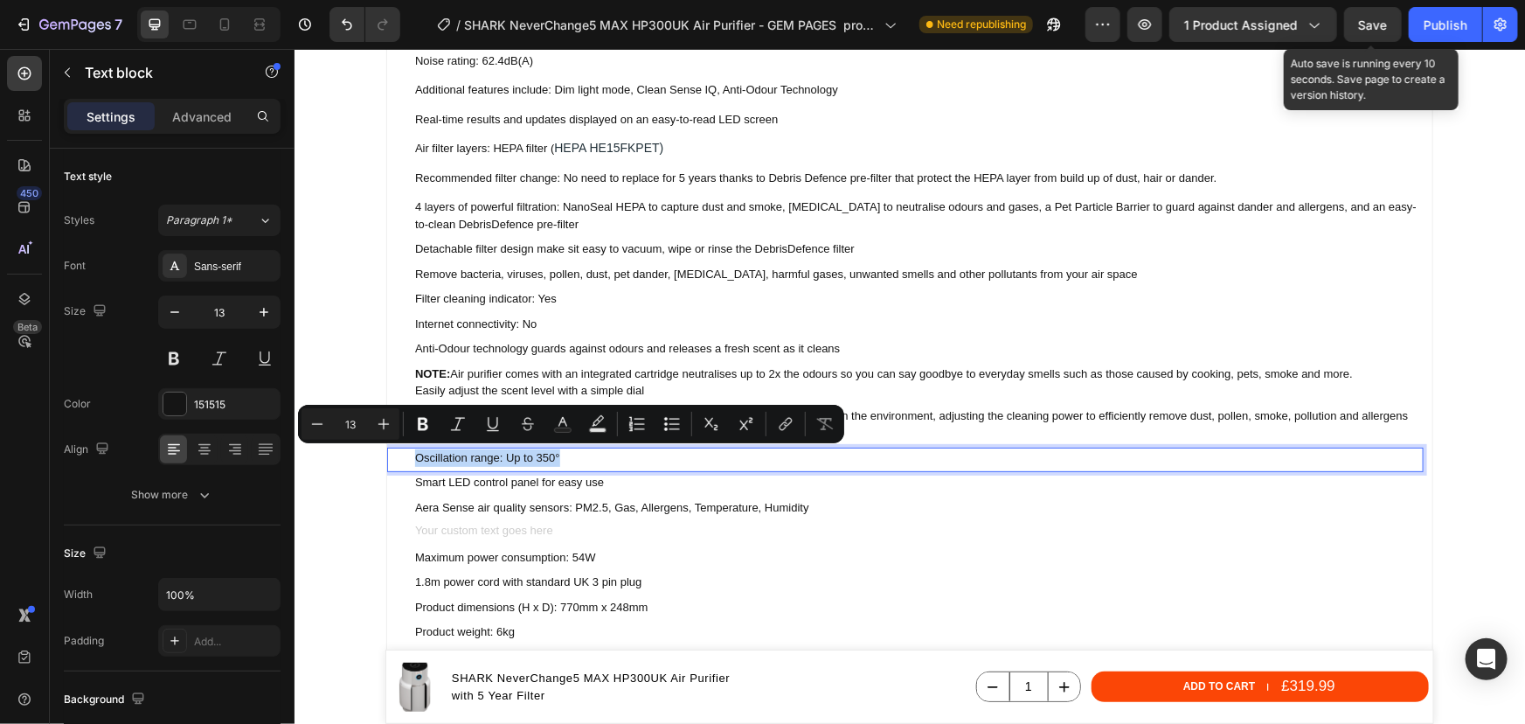
drag, startPoint x: 559, startPoint y: 452, endPoint x: 407, endPoint y: 457, distance: 151.3
click at [414, 457] on p "Oscillation range: Up to 350°" at bounding box center [917, 456] width 1007 height 17
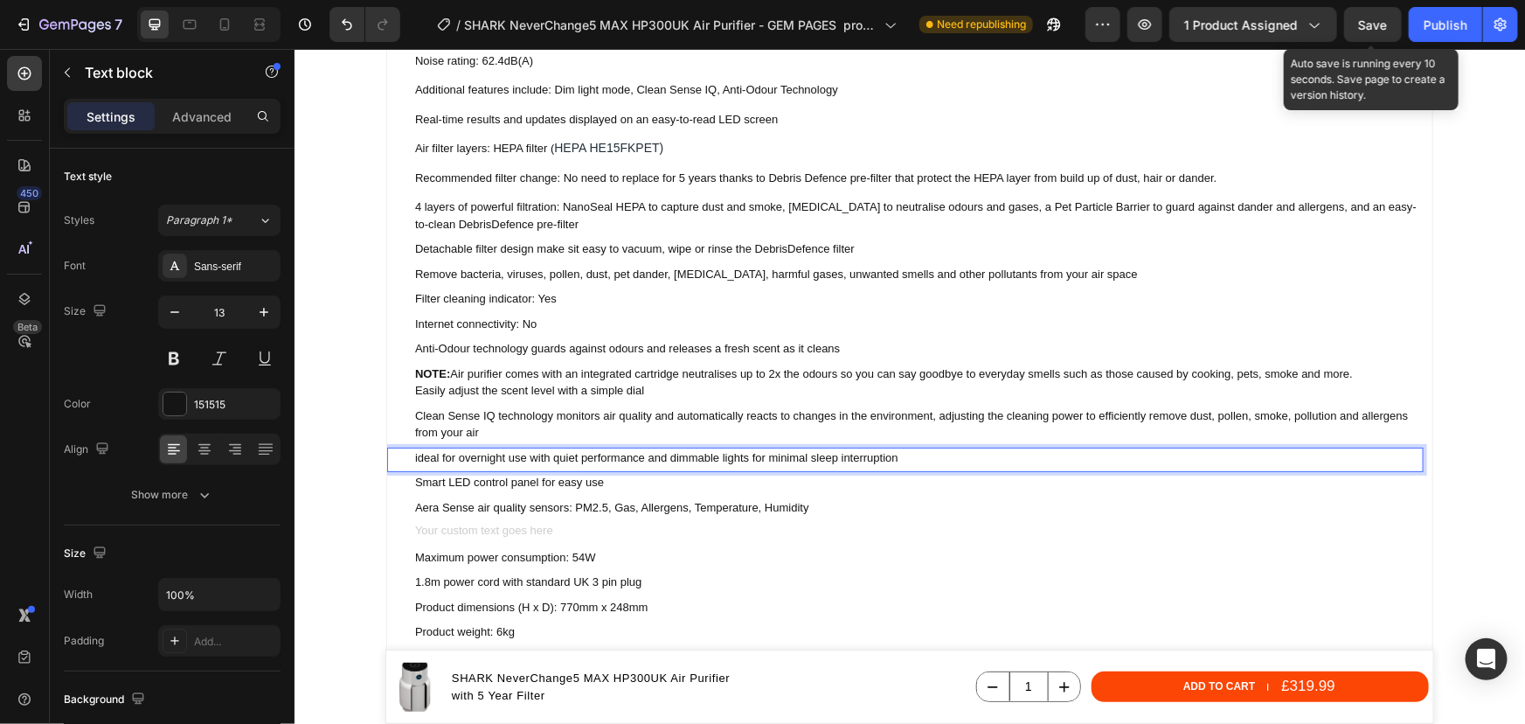
click at [505, 458] on p "ideal for overnight use with quiet performance and dimmable lights for minimal …" at bounding box center [917, 456] width 1007 height 17
click at [414, 458] on p "ideal for overnight use with quiet performance and dimmable lights for minimal …" at bounding box center [917, 456] width 1007 height 17
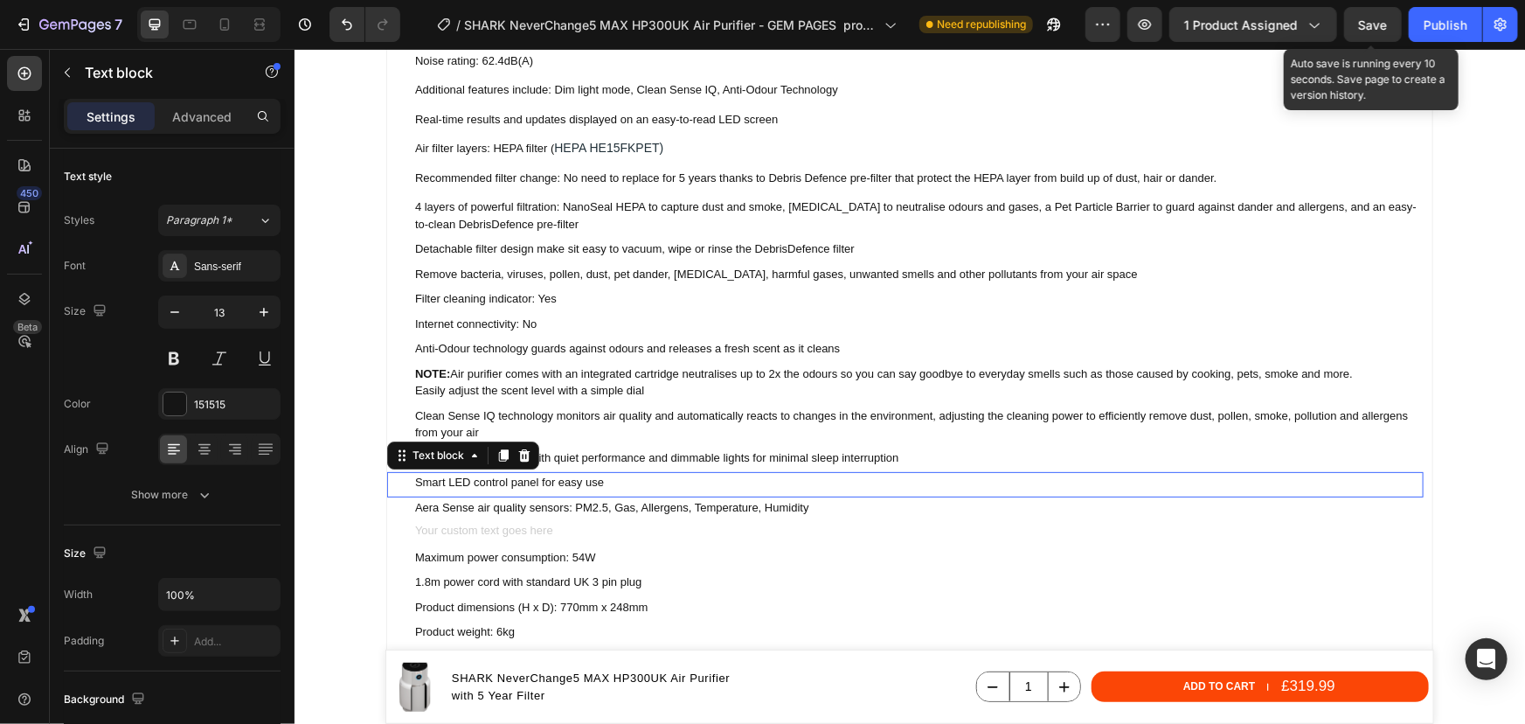
click at [559, 479] on p "Smart LED control panel for easy use" at bounding box center [917, 481] width 1007 height 17
click at [600, 481] on p "Smart LED control panel for easy use" at bounding box center [917, 481] width 1007 height 17
drag, startPoint x: 605, startPoint y: 482, endPoint x: 411, endPoint y: 478, distance: 194.1
click at [414, 478] on p "Smart LED control panel for easy use" at bounding box center [917, 481] width 1007 height 17
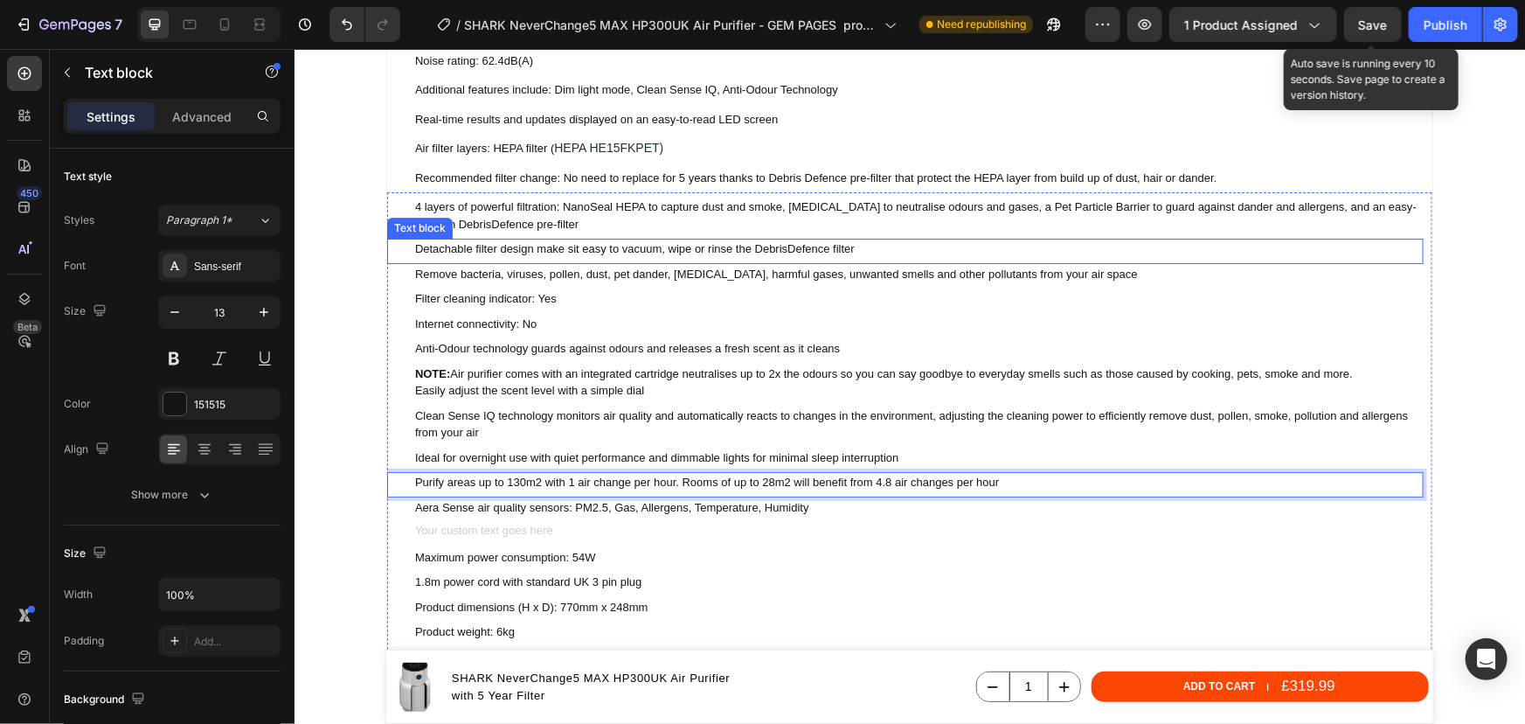
scroll to position [2543, 0]
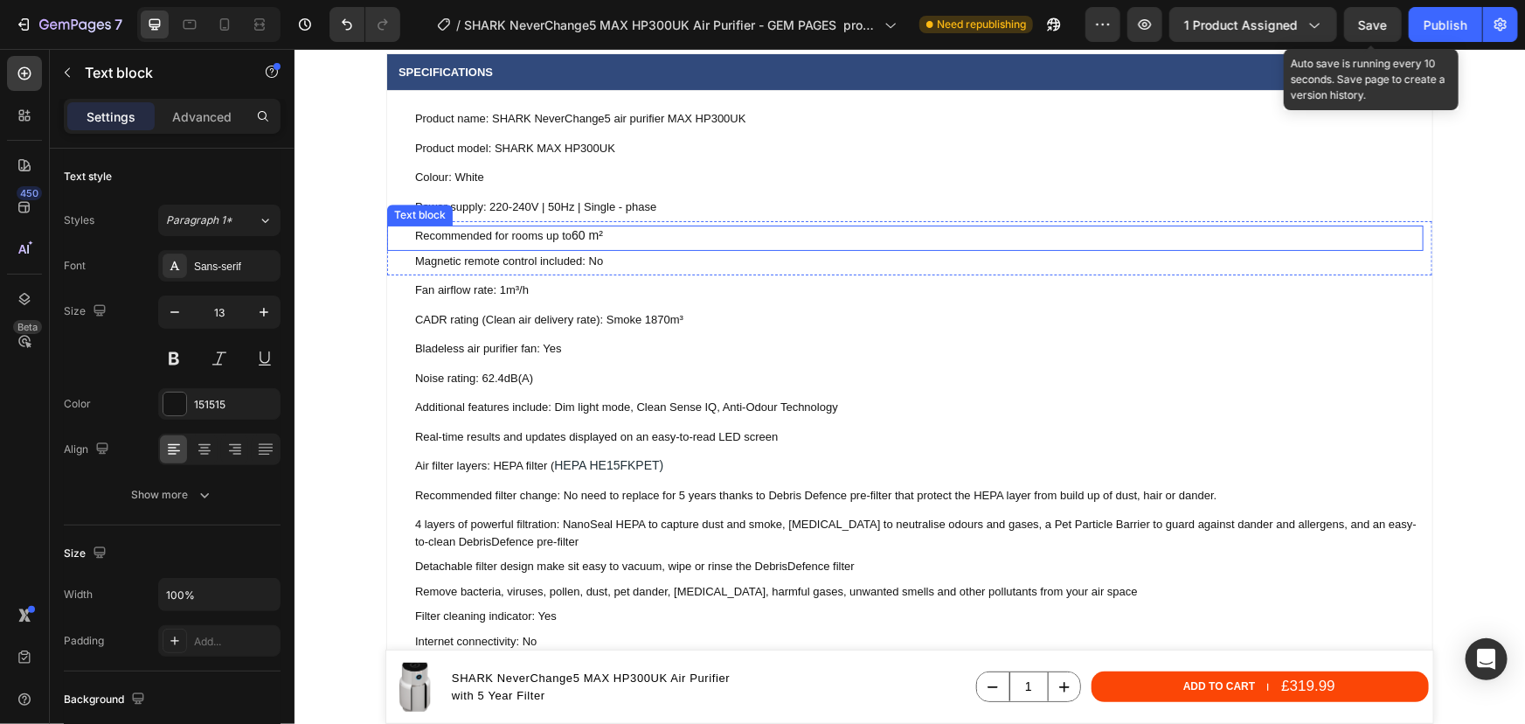
click at [590, 232] on span "60 m²" at bounding box center [586, 234] width 31 height 14
click at [579, 239] on span "60 m²" at bounding box center [586, 234] width 31 height 14
drag, startPoint x: 600, startPoint y: 234, endPoint x: 590, endPoint y: 234, distance: 9.6
click at [590, 234] on p "Recommended for rooms up to 60 m²" at bounding box center [917, 234] width 1007 height 17
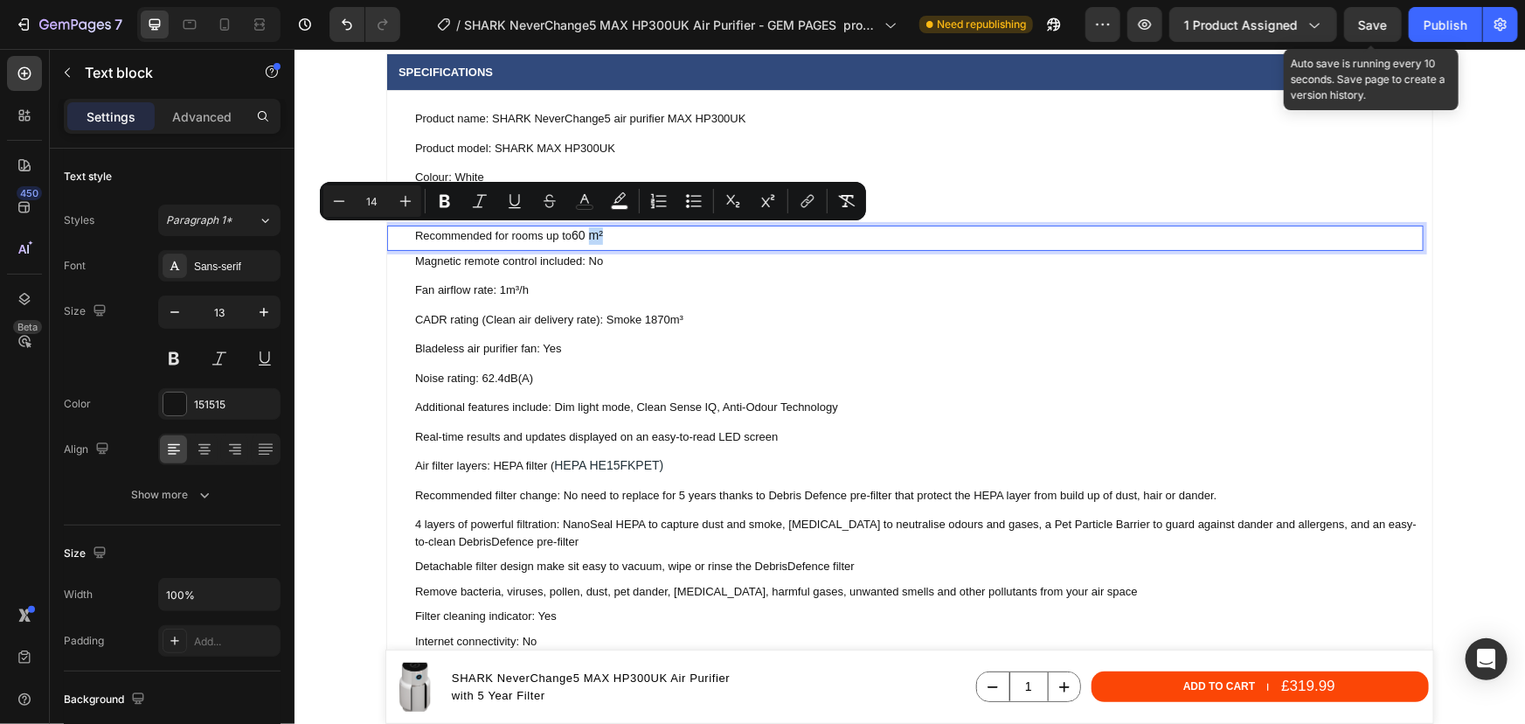
copy span "m²"
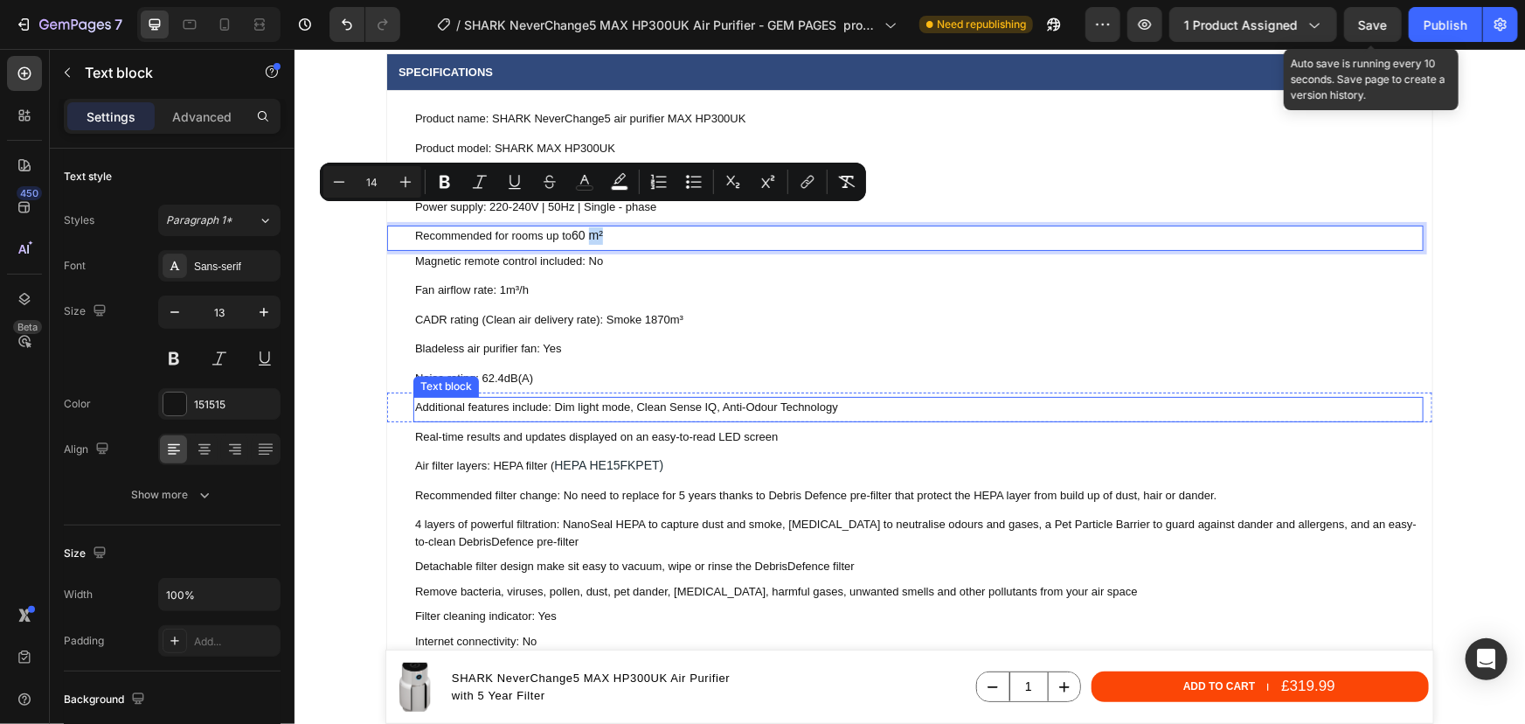
scroll to position [2939, 0]
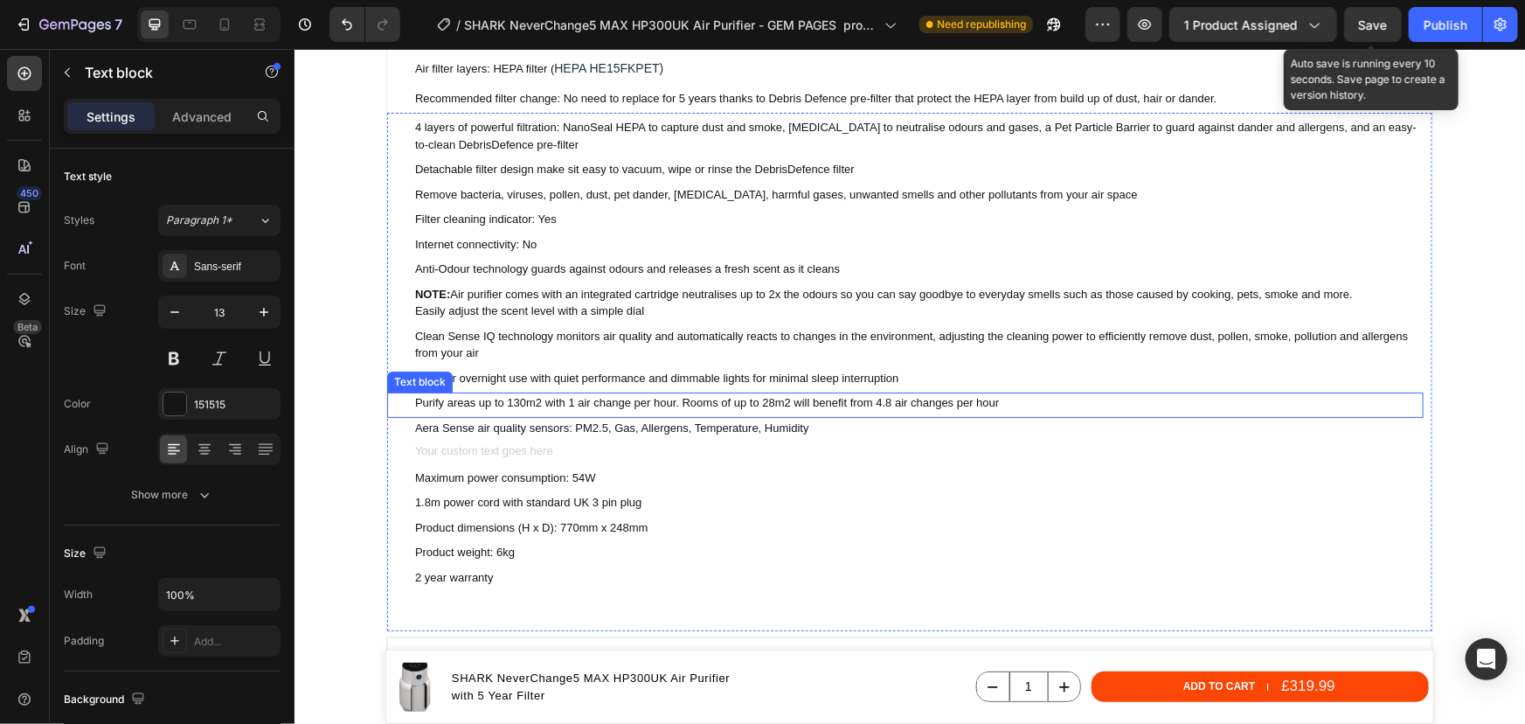
click at [546, 396] on p "Purify areas up to 130m2 with 1 air change per hour. Rooms of up to 28m2 will b…" at bounding box center [917, 401] width 1007 height 17
click at [530, 405] on p "Purify areas up to 130m2 with 1 air change per hour. Rooms of up to 28m2 will b…" at bounding box center [917, 401] width 1007 height 17
drag, startPoint x: 534, startPoint y: 399, endPoint x: 521, endPoint y: 399, distance: 13.1
click at [521, 399] on p "Purify areas up to 130m2 with 1 air change per hour. Rooms of up to 28m2 will b…" at bounding box center [917, 401] width 1007 height 17
click at [778, 406] on p "Purify areas up to 130m² with 1 air change per hour. Rooms of up to 28m2 will b…" at bounding box center [917, 401] width 1007 height 17
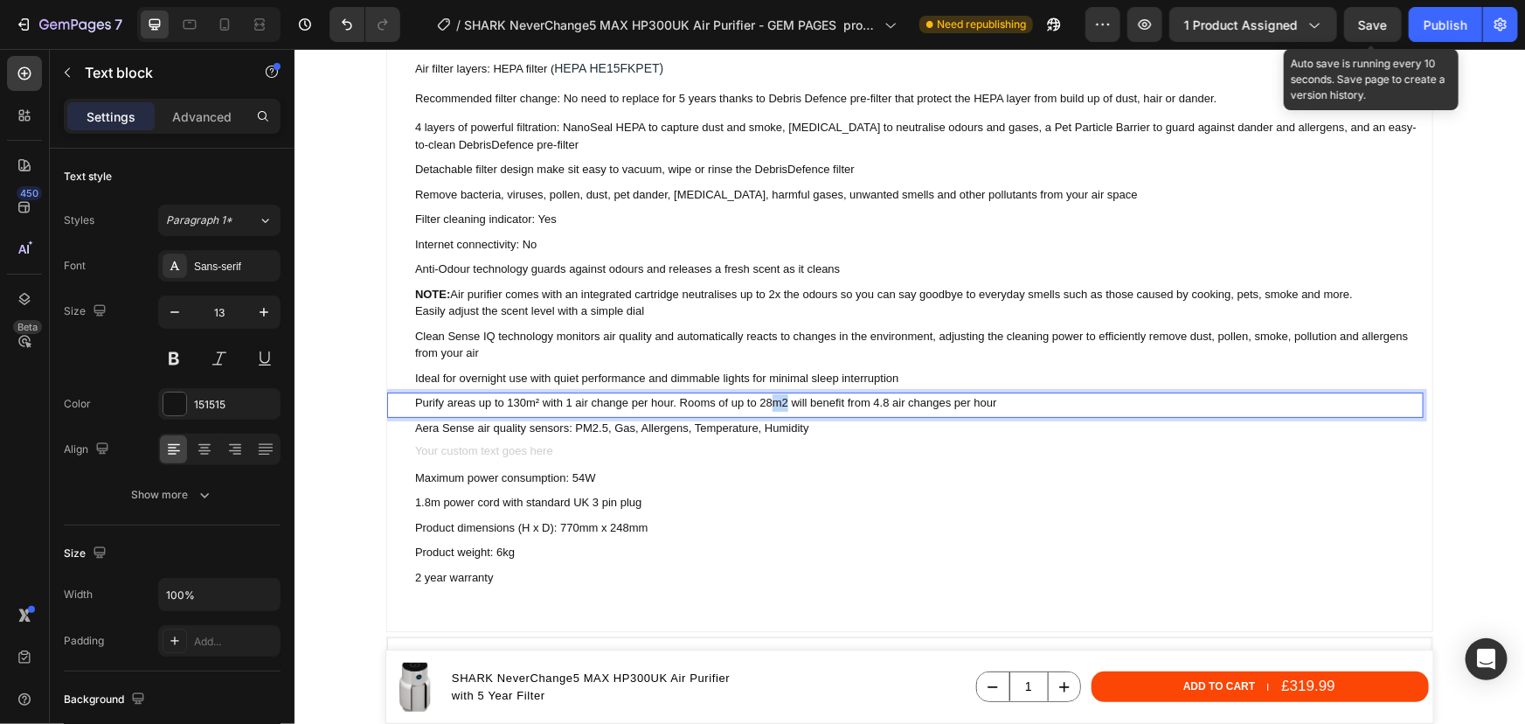
drag, startPoint x: 781, startPoint y: 401, endPoint x: 770, endPoint y: 401, distance: 10.5
click at [770, 401] on p "Purify areas up to 130m² with 1 air change per hour. Rooms of up to 28m2 will b…" at bounding box center [917, 401] width 1007 height 17
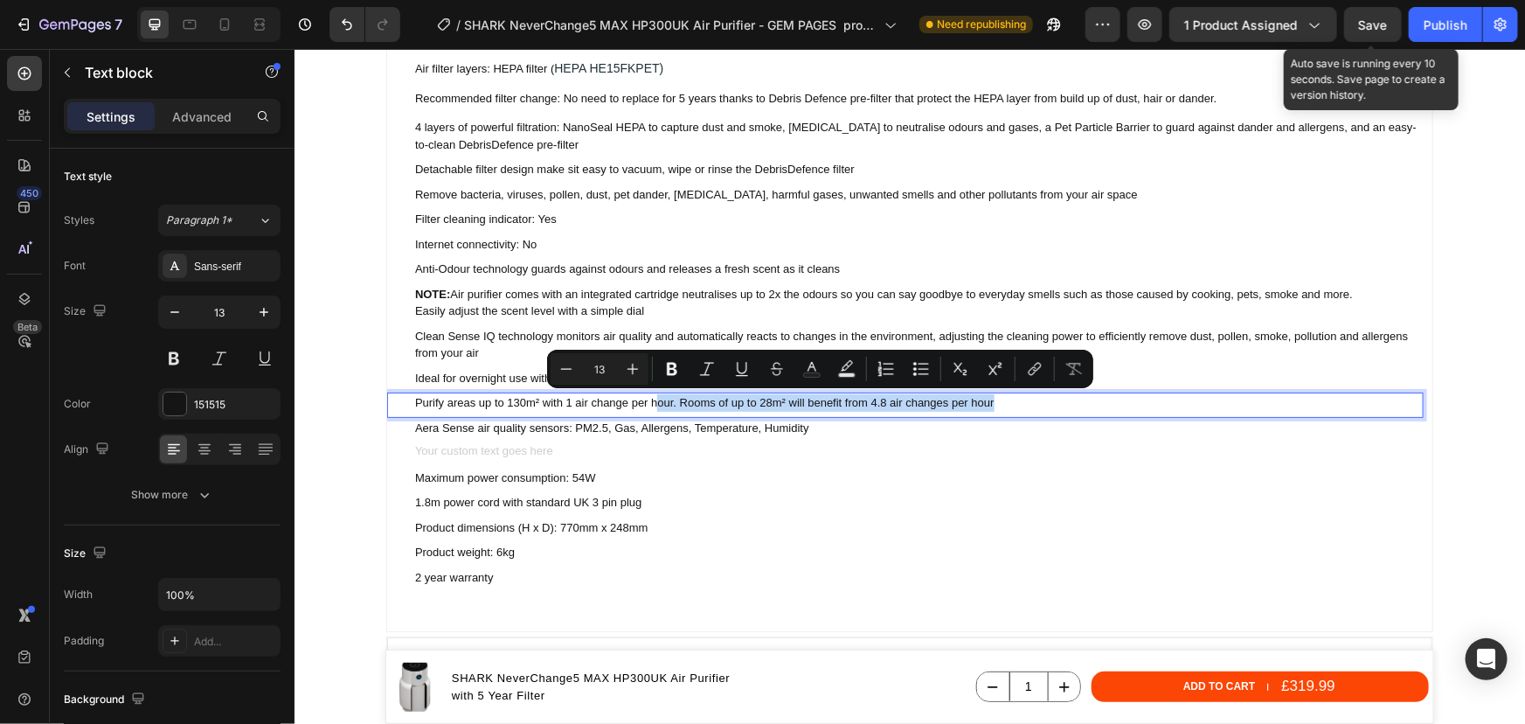
drag, startPoint x: 988, startPoint y: 402, endPoint x: 653, endPoint y: 410, distance: 334.9
click at [653, 410] on p "Purify areas up to 130m² with 1 air change per hour. Rooms of up to 28m² will b…" at bounding box center [917, 401] width 1007 height 17
click at [649, 409] on p "Purify areas up to 130m² with 1 air change per hour. Rooms of up to 28m² will b…" at bounding box center [917, 401] width 1007 height 17
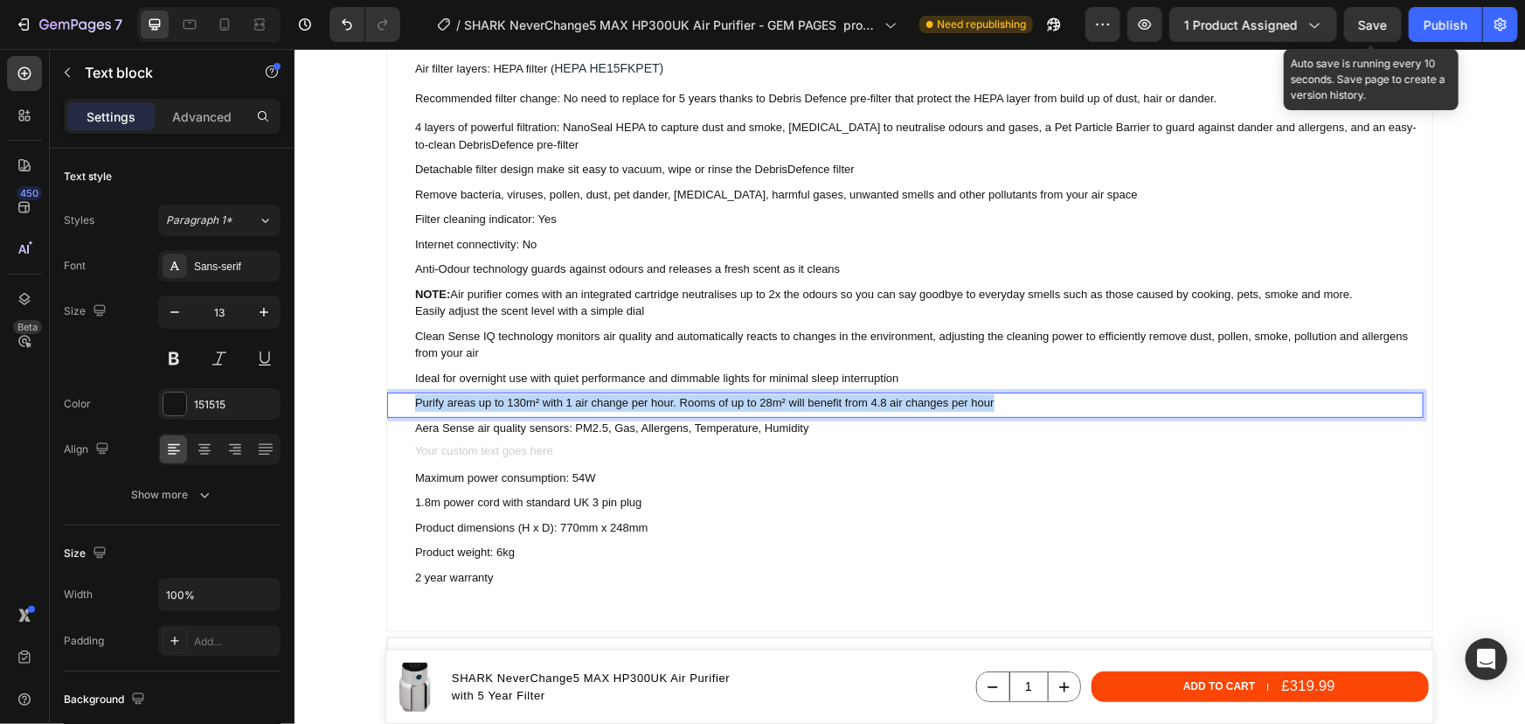
drag, startPoint x: 1003, startPoint y: 404, endPoint x: 407, endPoint y: 398, distance: 595.3
click at [414, 398] on p "Purify areas up to 130m² with 1 air change per hour. Rooms of up to 28m² will b…" at bounding box center [917, 401] width 1007 height 17
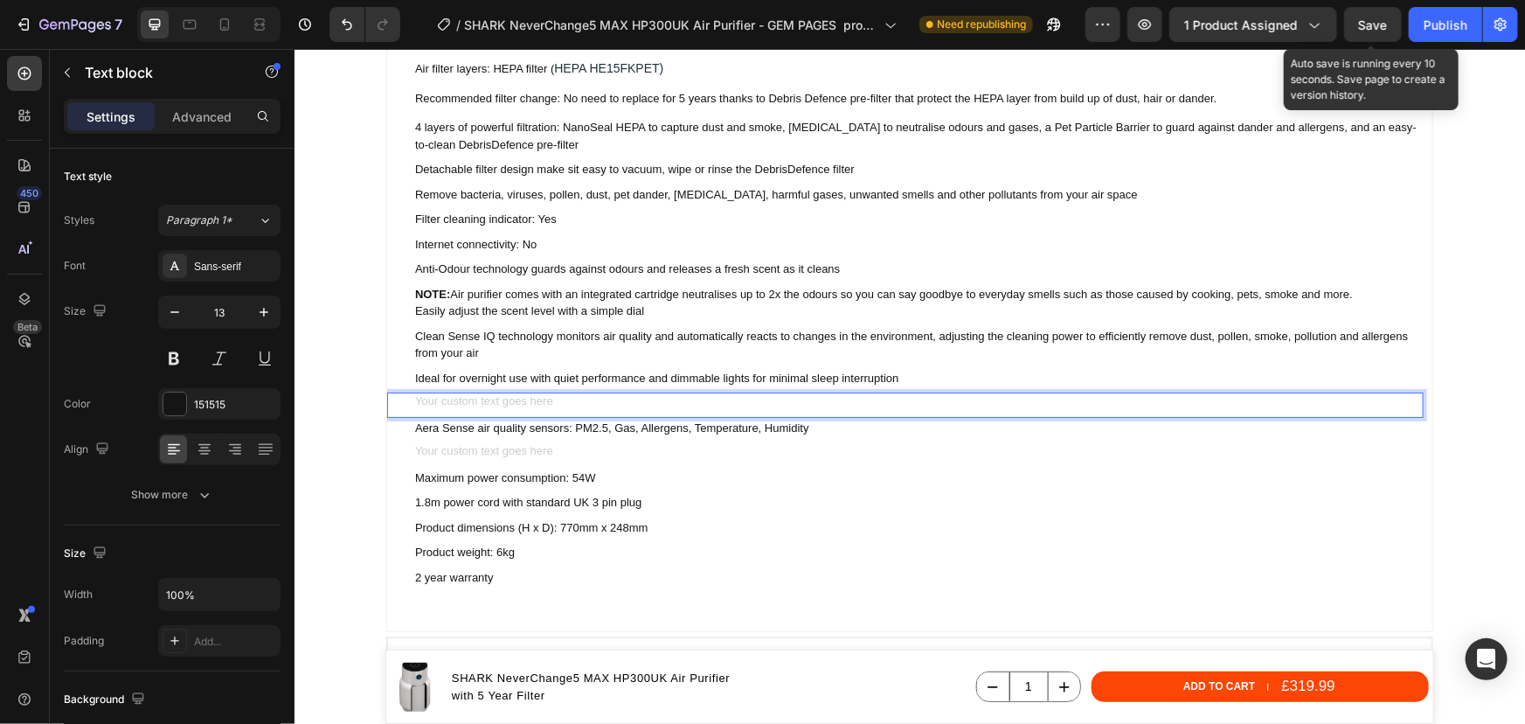
scroll to position [2463, 0]
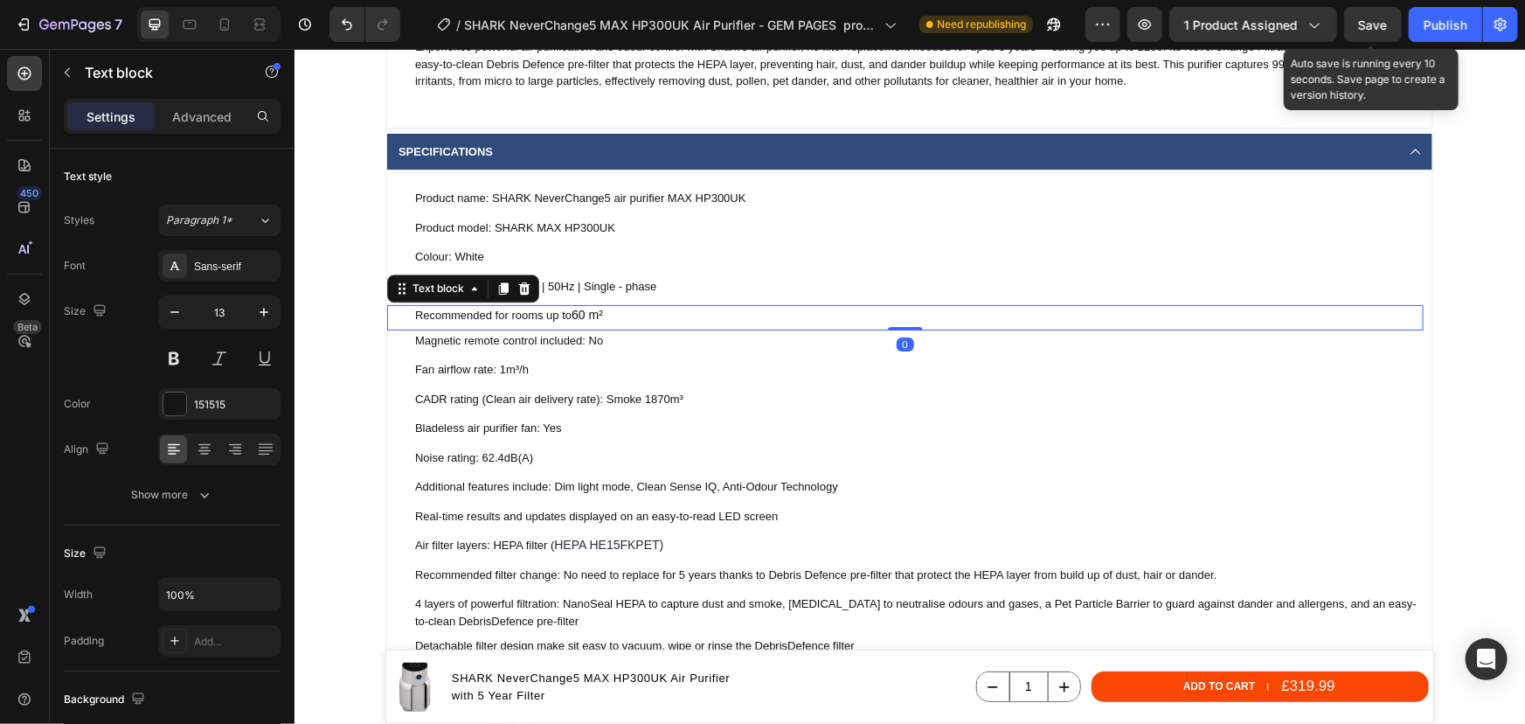
click at [598, 316] on span "60 m²" at bounding box center [586, 314] width 31 height 14
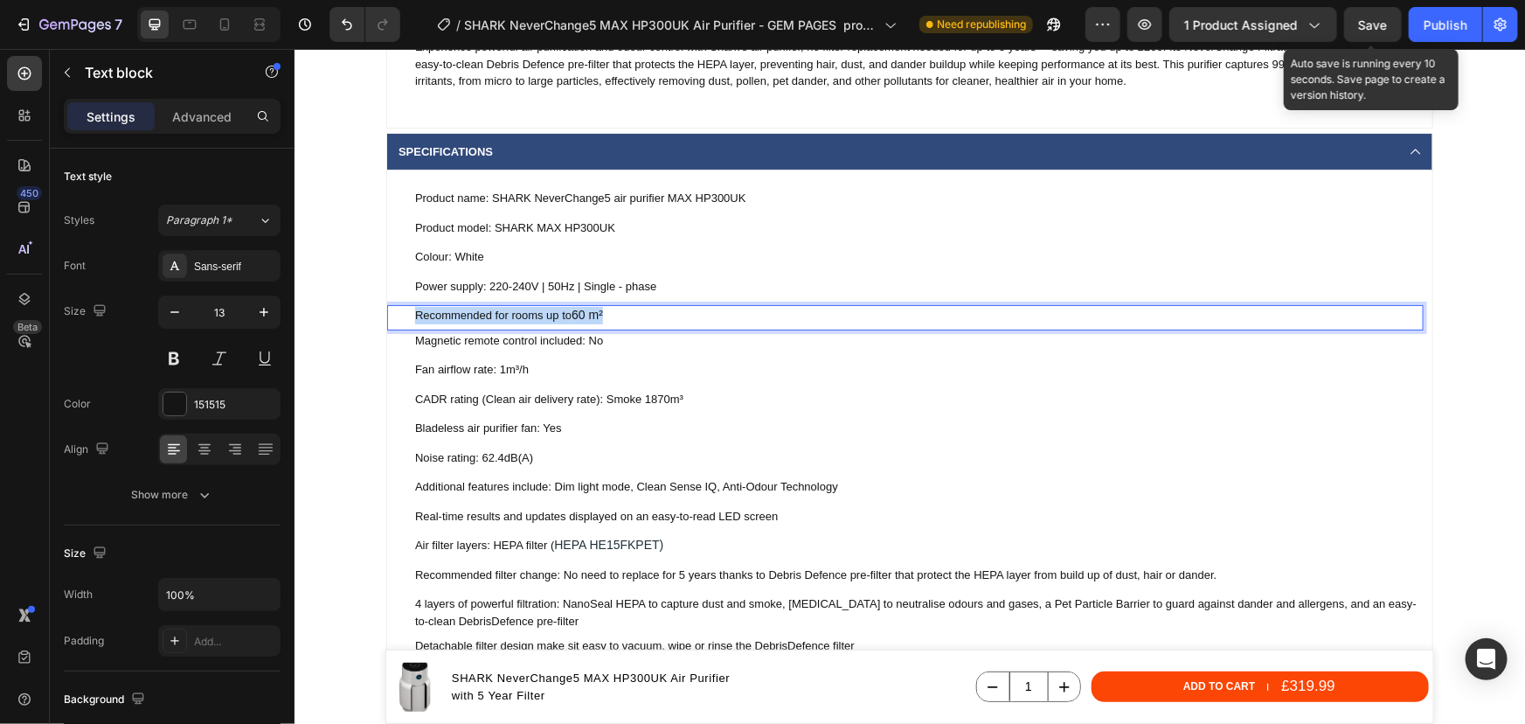
click at [598, 316] on span "60 m²" at bounding box center [586, 314] width 31 height 14
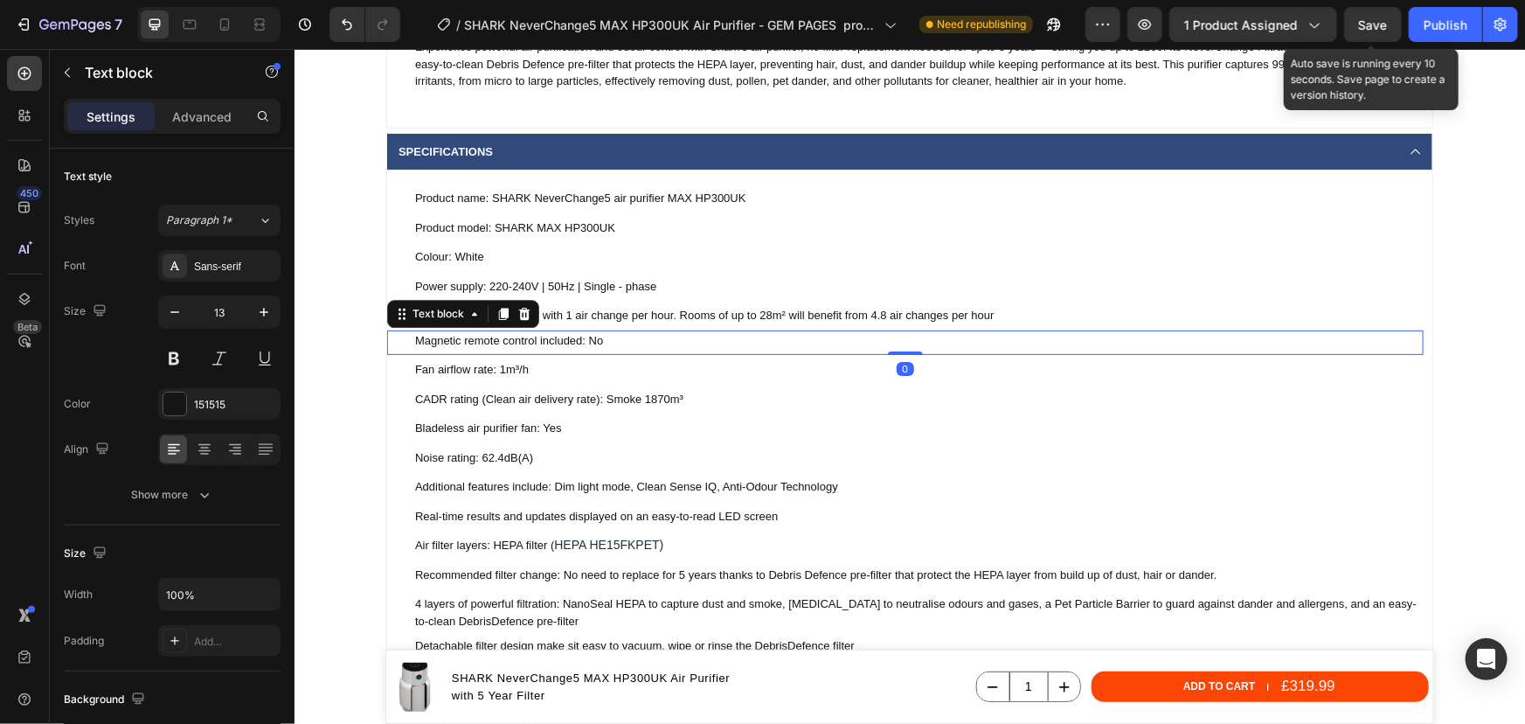
click at [507, 341] on p "Magnetic remote control included: No" at bounding box center [917, 339] width 1007 height 17
click at [459, 340] on p "Magnetic remote control included: No" at bounding box center [917, 339] width 1007 height 17
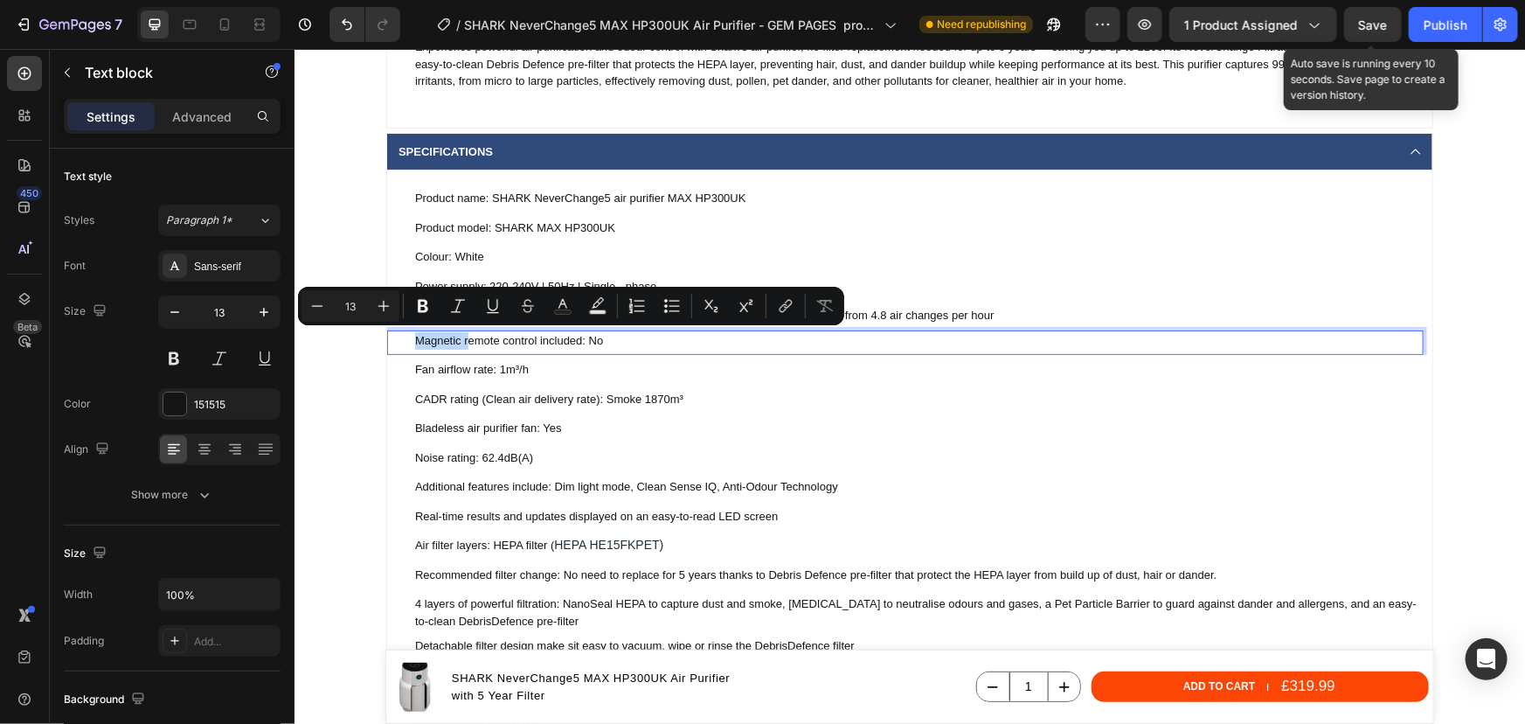
drag, startPoint x: 462, startPoint y: 338, endPoint x: 412, endPoint y: 339, distance: 50.7
click at [414, 339] on p "Magnetic remote control included: No" at bounding box center [917, 339] width 1007 height 17
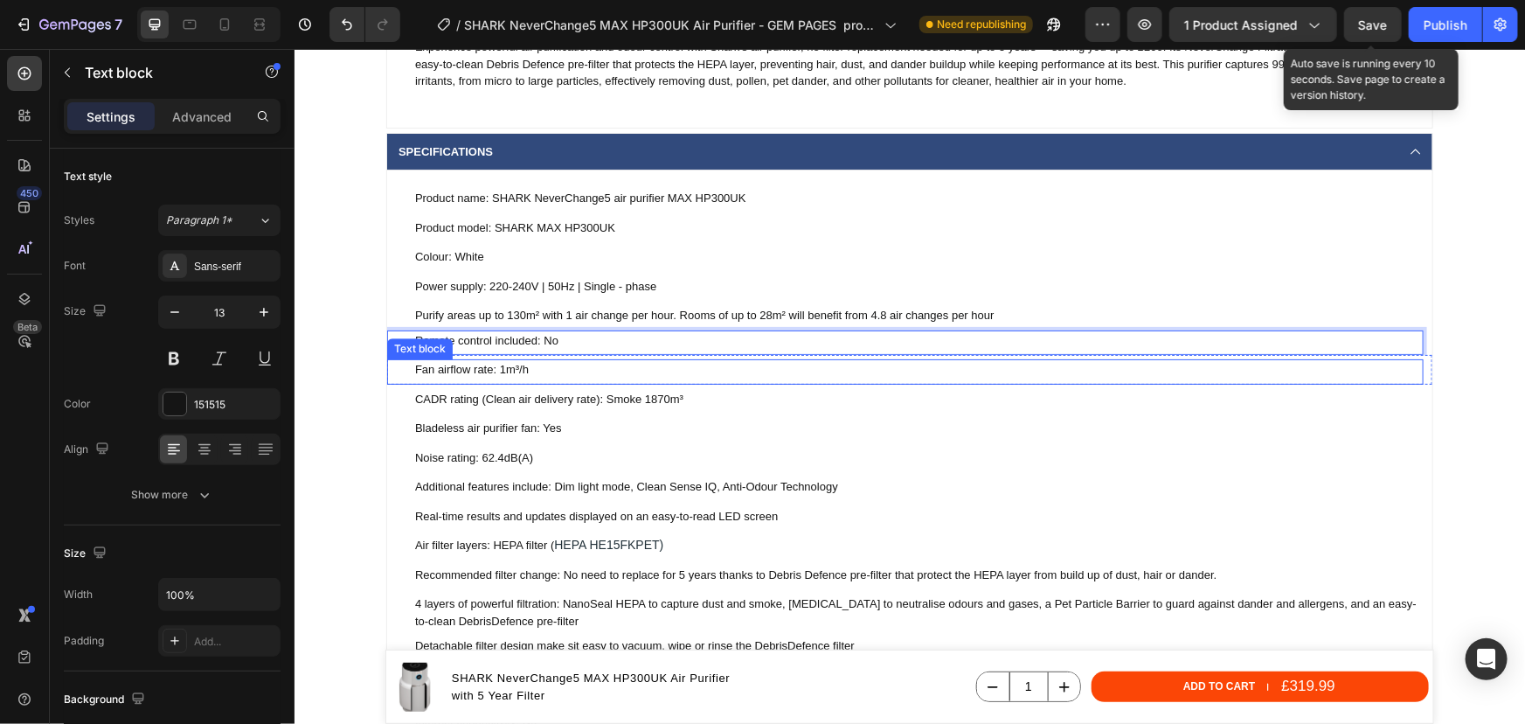
click at [499, 370] on p "Fan airflow rate: 1m³/h" at bounding box center [917, 368] width 1007 height 17
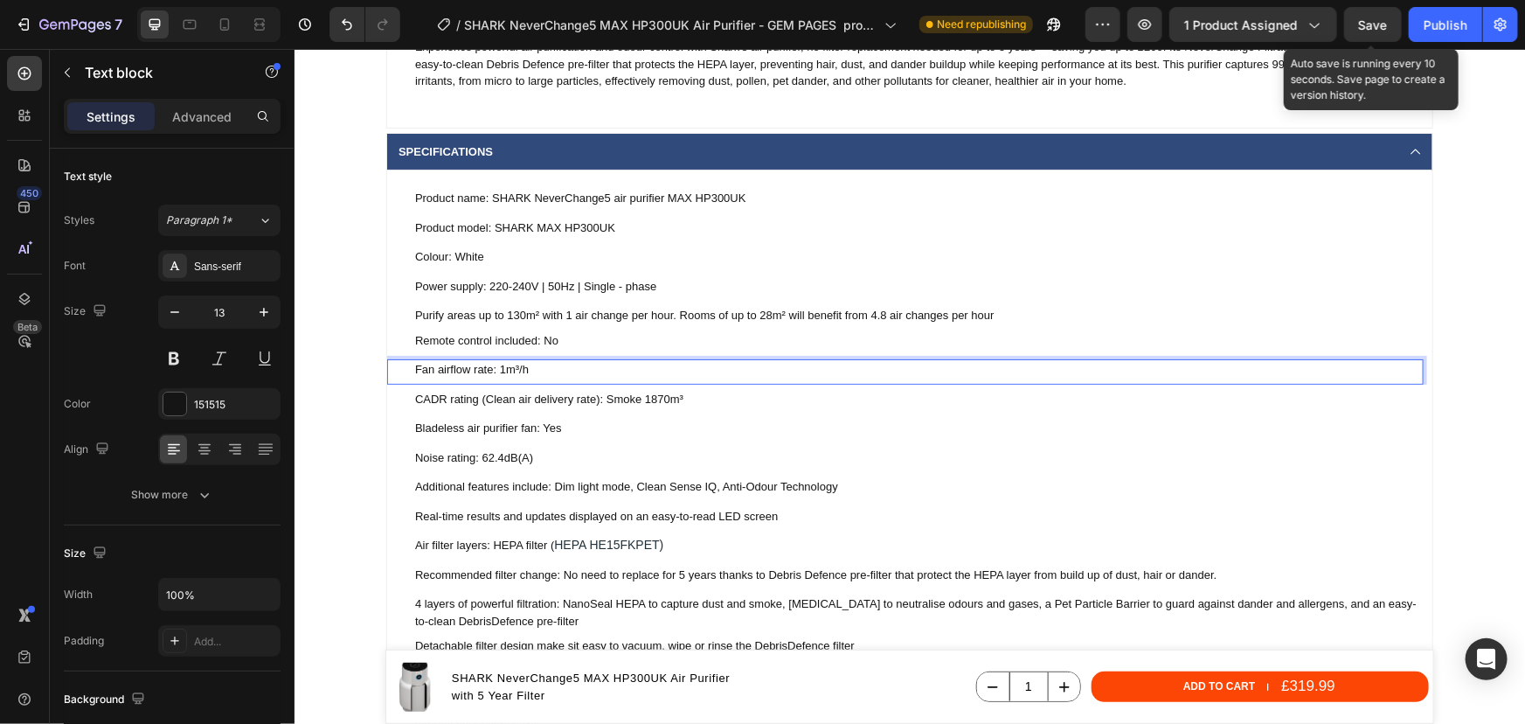
click at [499, 369] on p "Fan airflow rate: 1m³/h" at bounding box center [917, 368] width 1007 height 17
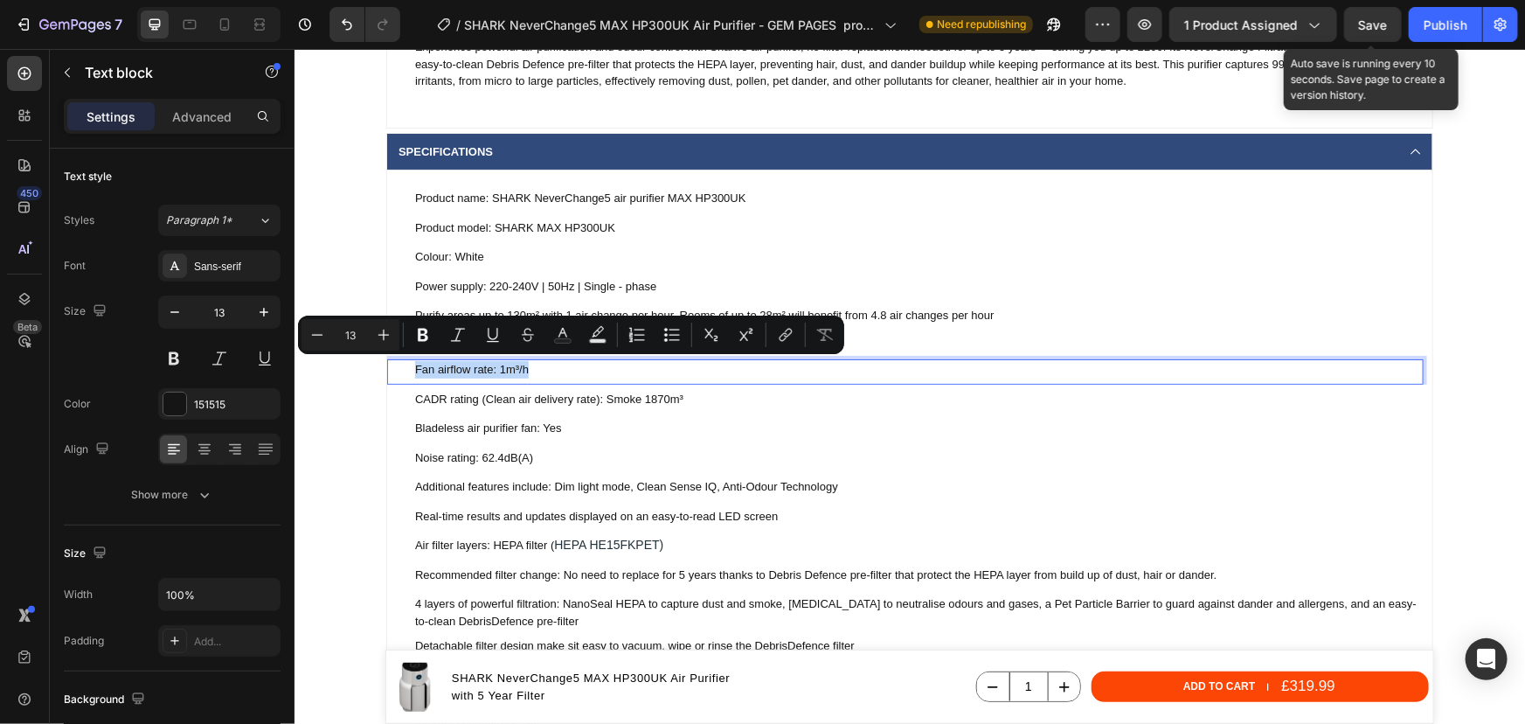
drag, startPoint x: 556, startPoint y: 367, endPoint x: 406, endPoint y: 367, distance: 149.5
click at [413, 367] on div "Fan airflow rate: 1m³/h" at bounding box center [918, 368] width 1010 height 21
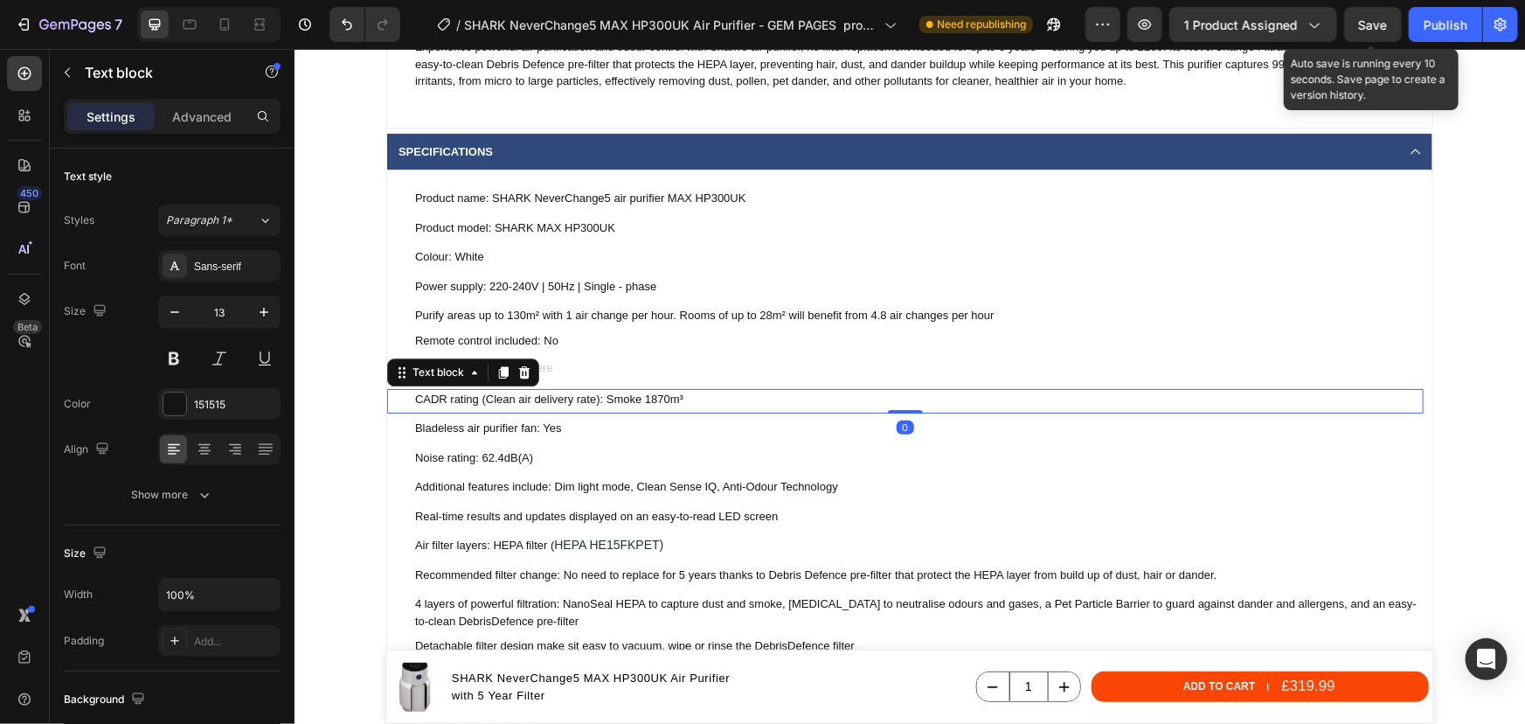
click at [663, 396] on p "CADR rating (Clean air delivery rate): Smoke 1870m³" at bounding box center [917, 398] width 1007 height 17
drag, startPoint x: 684, startPoint y: 396, endPoint x: 409, endPoint y: 387, distance: 274.6
click at [414, 390] on p "CADR rating (Clean air delivery rate): Smoke 1870m³" at bounding box center [917, 398] width 1007 height 17
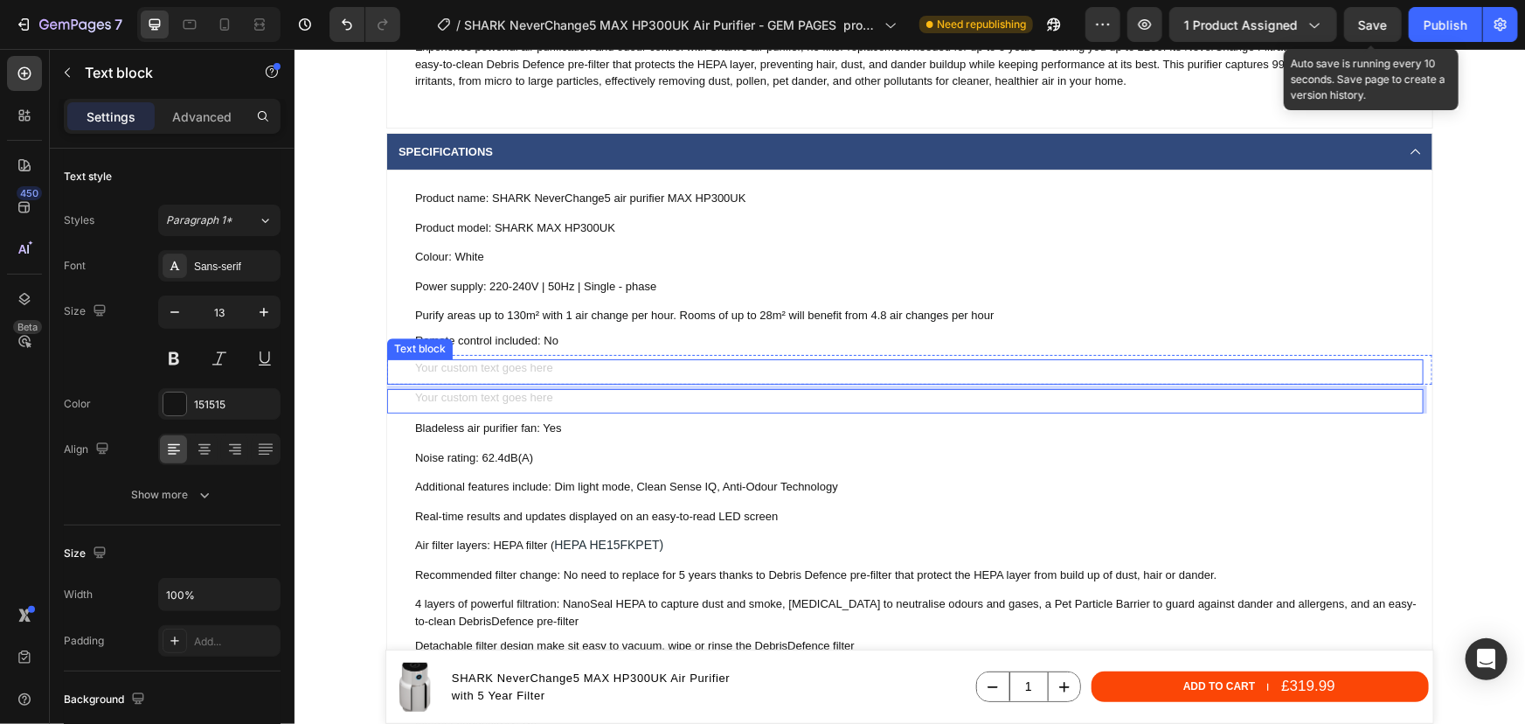
click at [498, 367] on div "Rich Text Editor. Editing area: main" at bounding box center [918, 368] width 1010 height 21
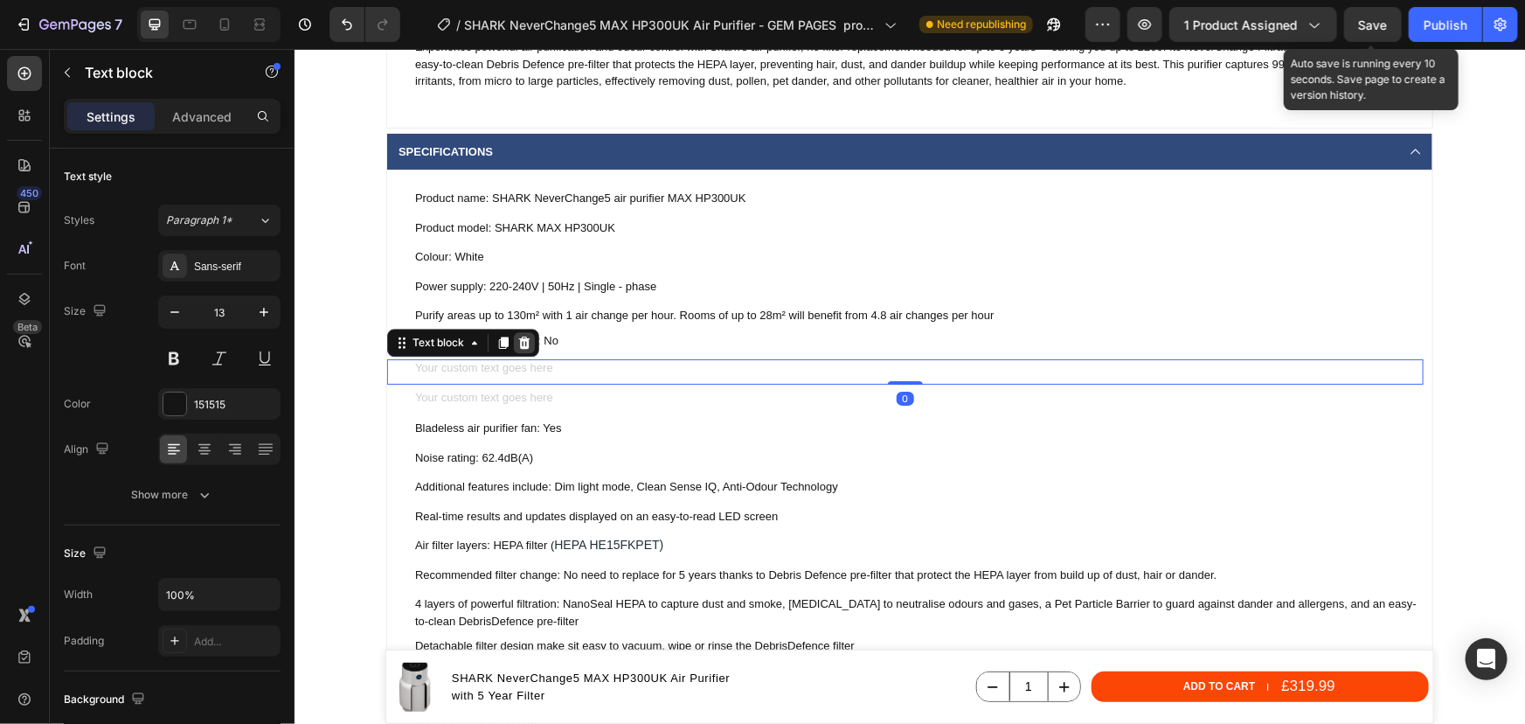
click at [518, 342] on icon at bounding box center [523, 342] width 11 height 12
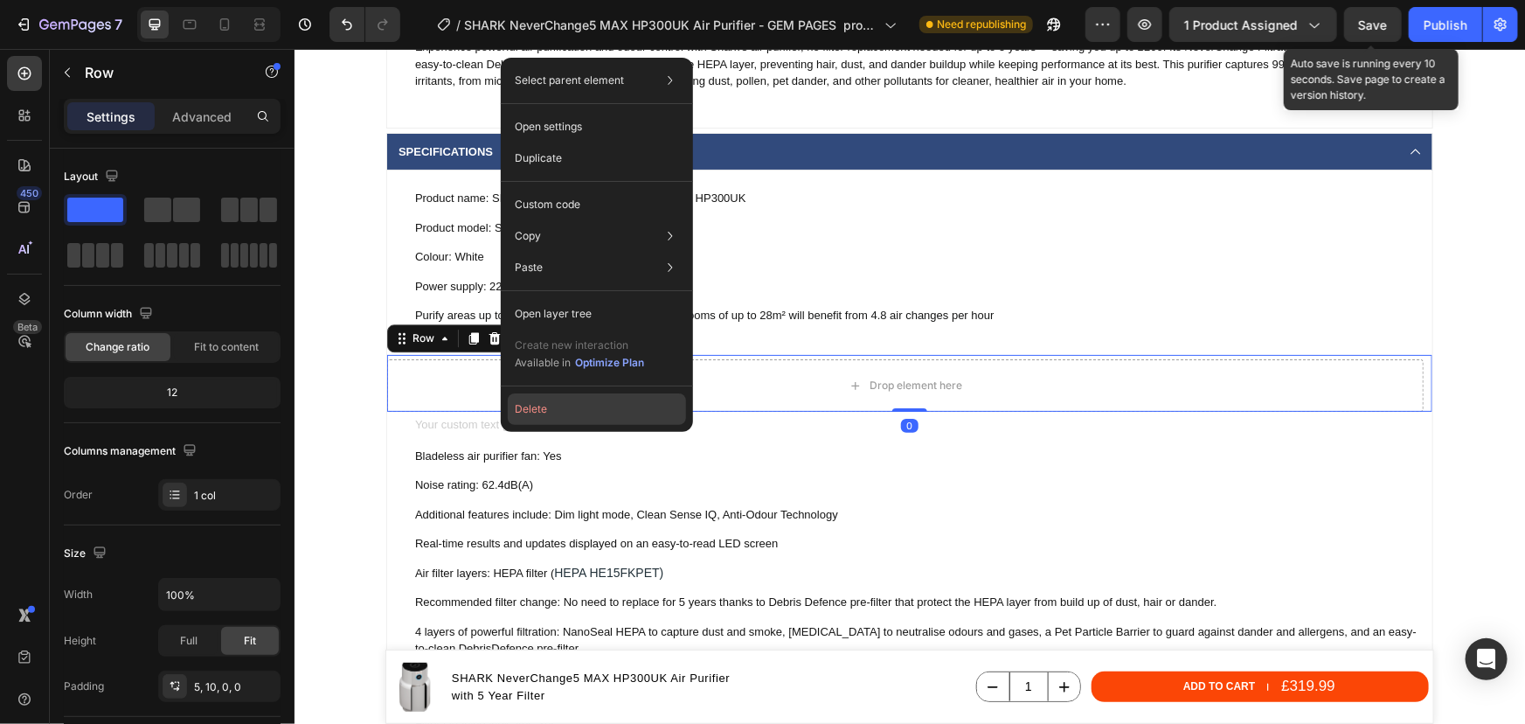
click at [555, 408] on button "Delete" at bounding box center [597, 408] width 178 height 31
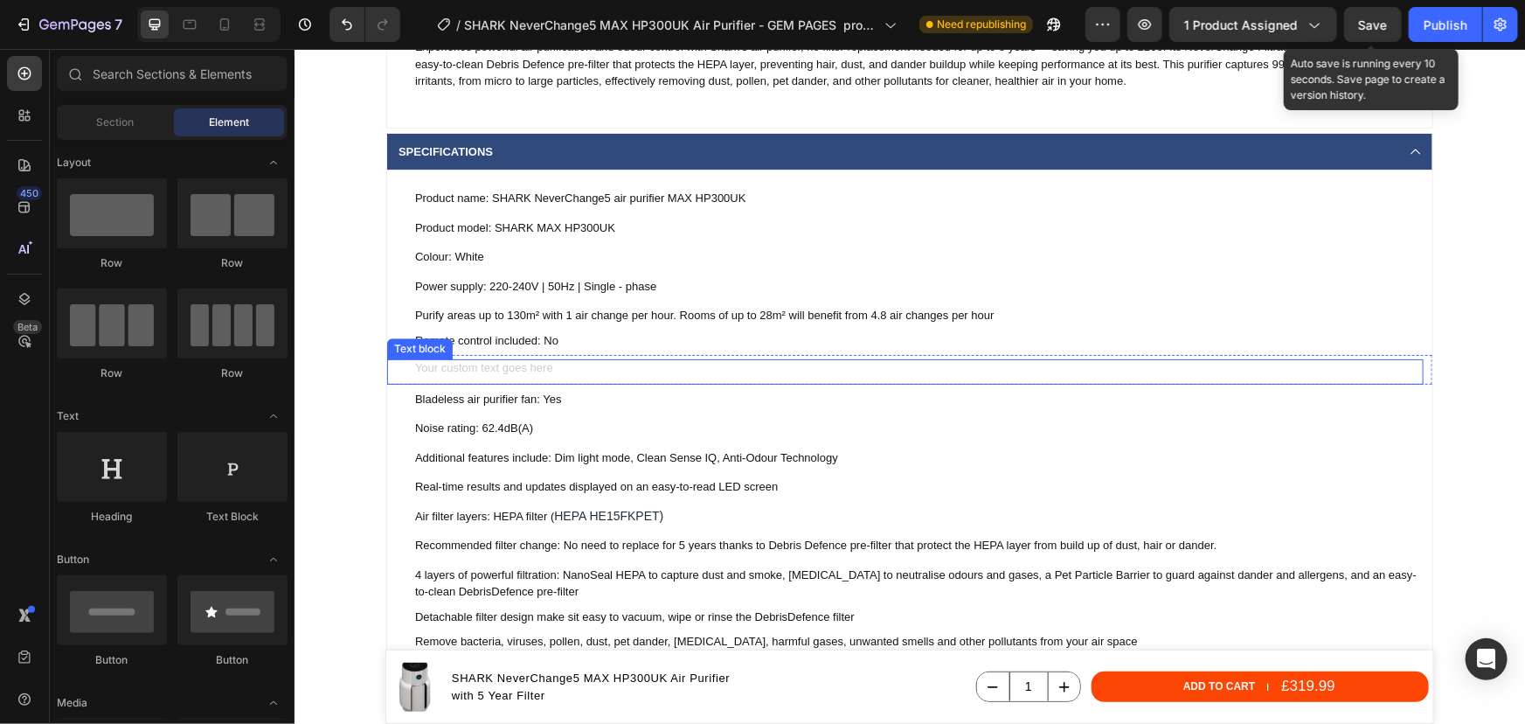
click at [547, 366] on div "Rich Text Editor. Editing area: main" at bounding box center [918, 368] width 1010 height 21
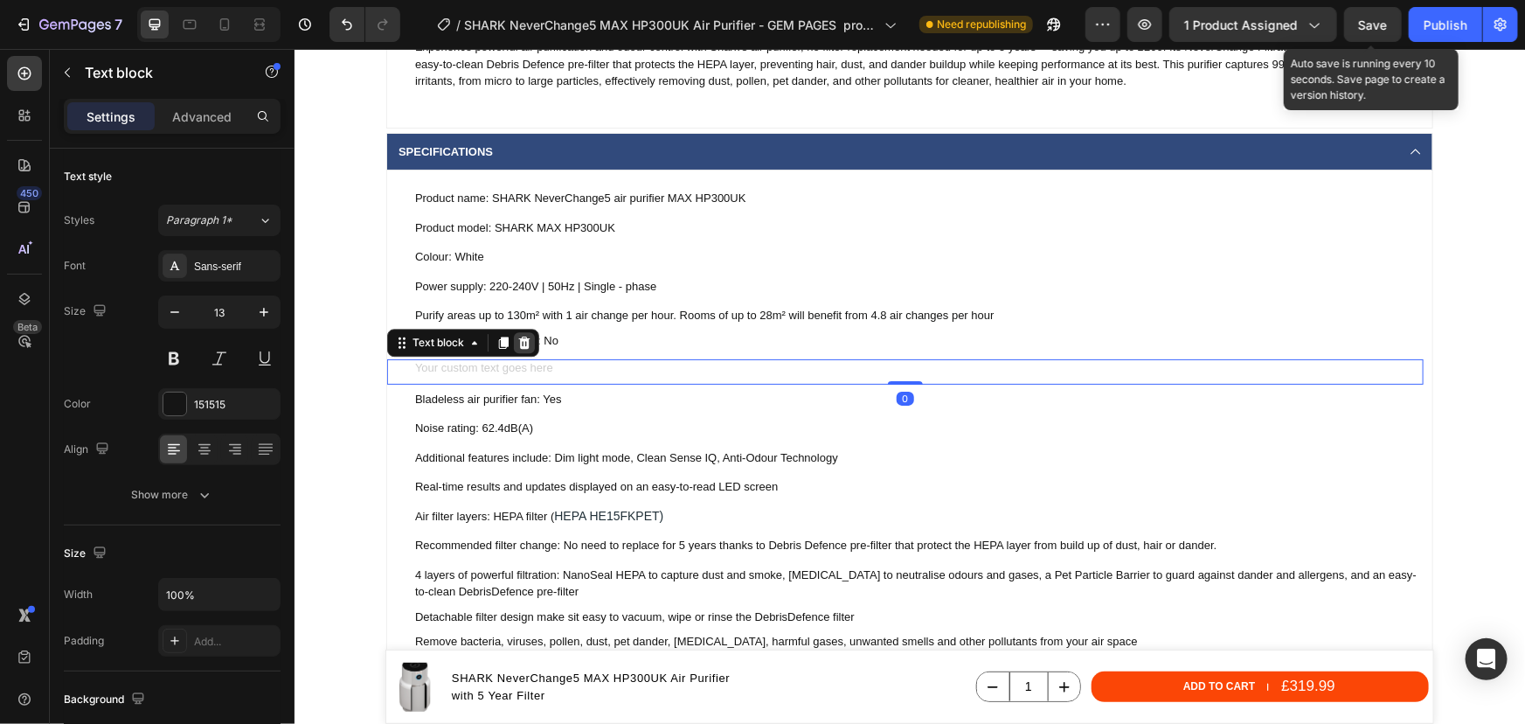
click at [518, 342] on icon at bounding box center [524, 342] width 14 height 14
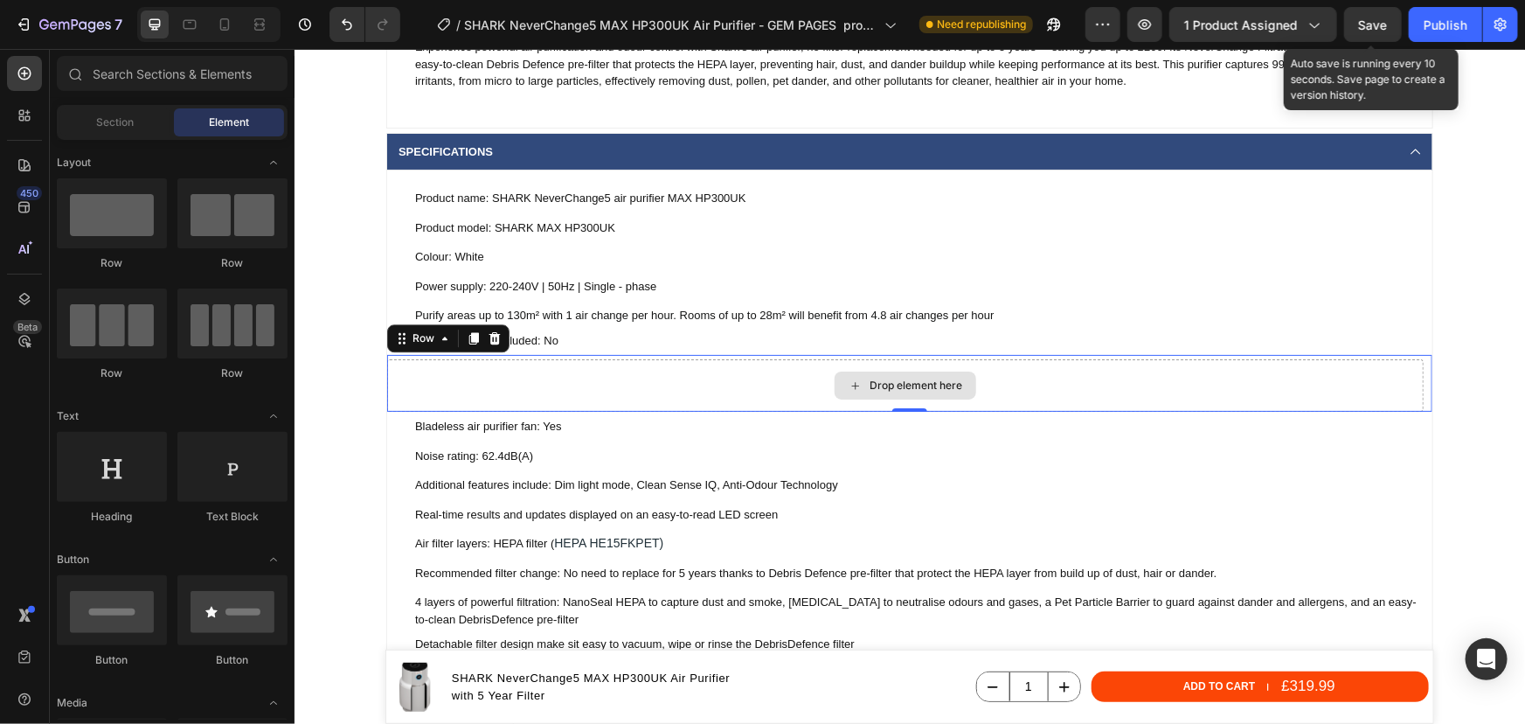
click at [516, 385] on div "Drop element here" at bounding box center [904, 384] width 1037 height 52
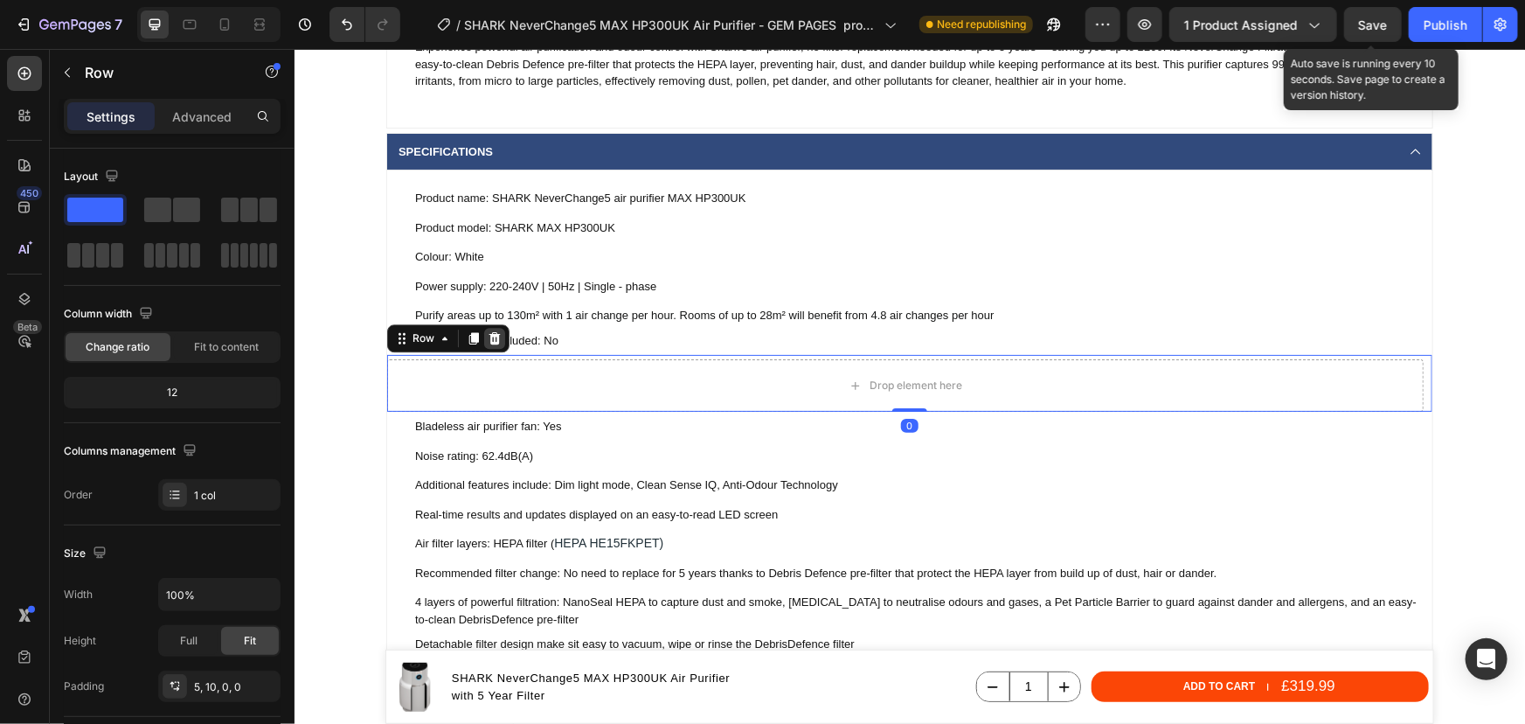
click at [492, 335] on icon at bounding box center [494, 337] width 14 height 14
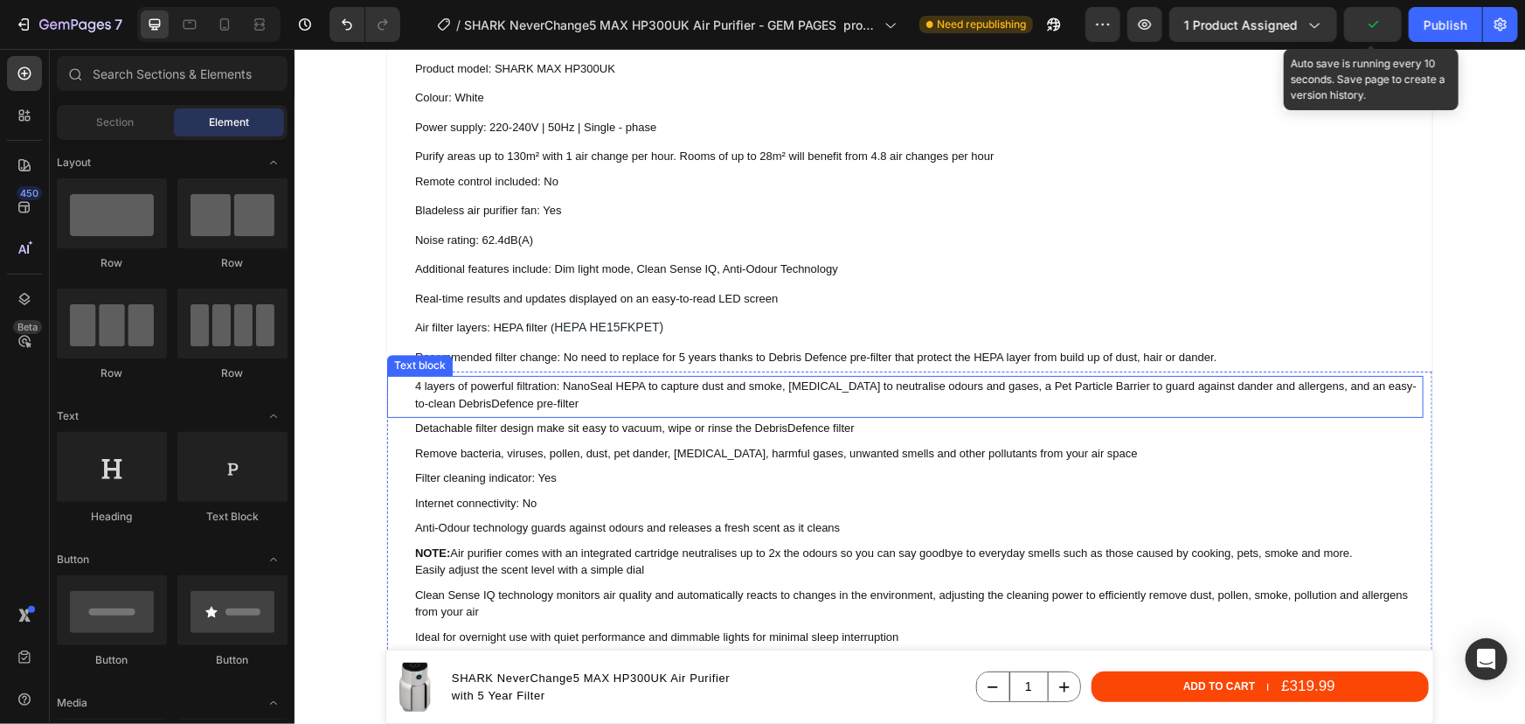
scroll to position [2701, 0]
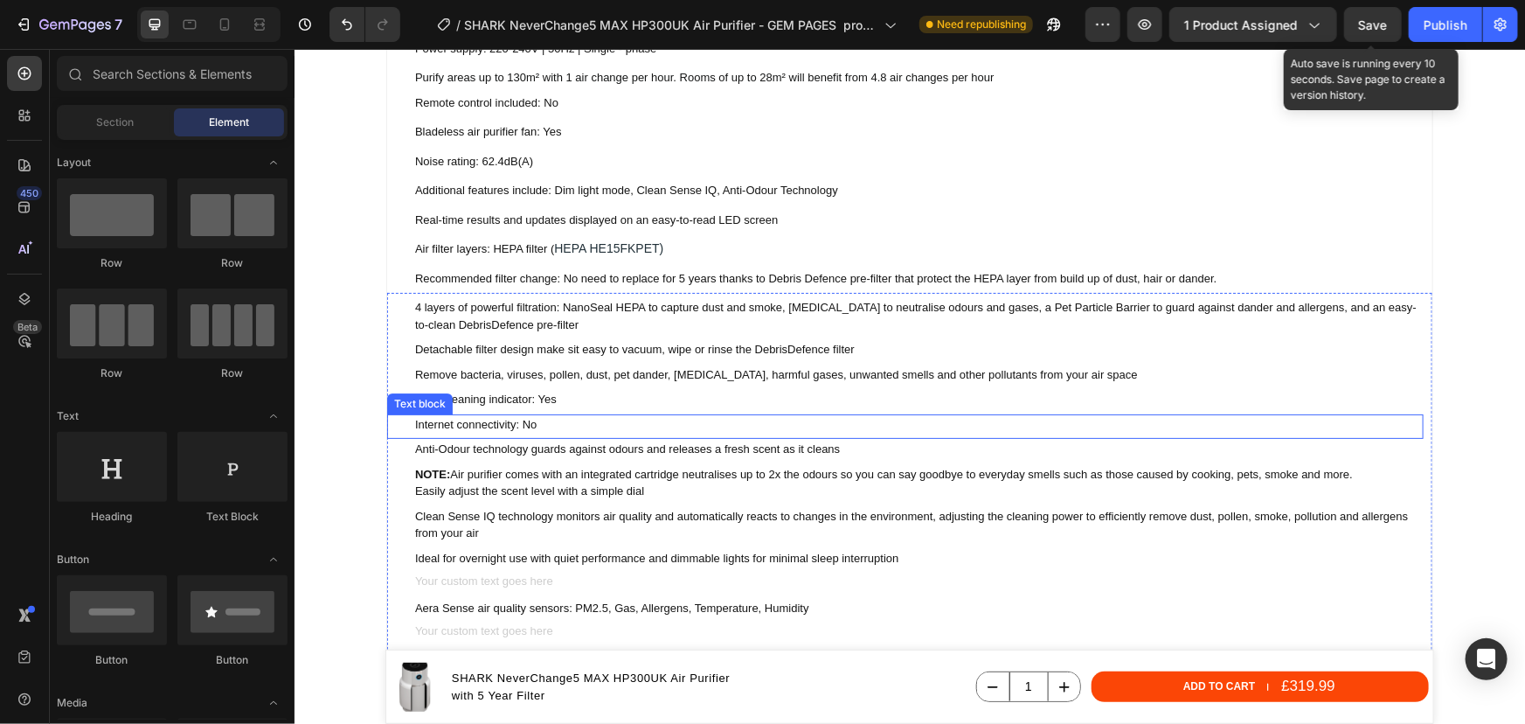
click at [460, 417] on p "Internet connectivity: No" at bounding box center [917, 423] width 1007 height 17
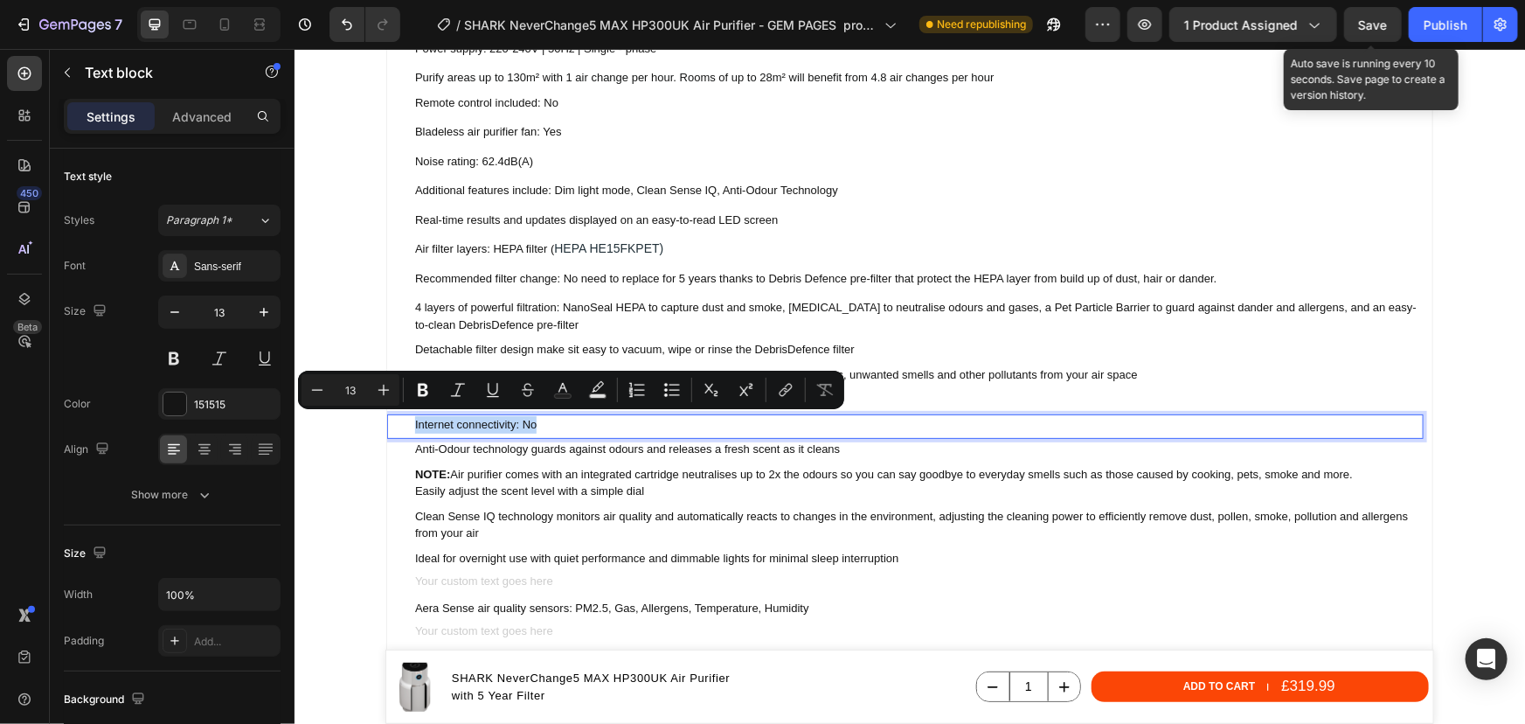
drag, startPoint x: 539, startPoint y: 421, endPoint x: 406, endPoint y: 421, distance: 133.7
click at [406, 421] on div "Internet connectivity: No Text block 0" at bounding box center [904, 425] width 1037 height 25
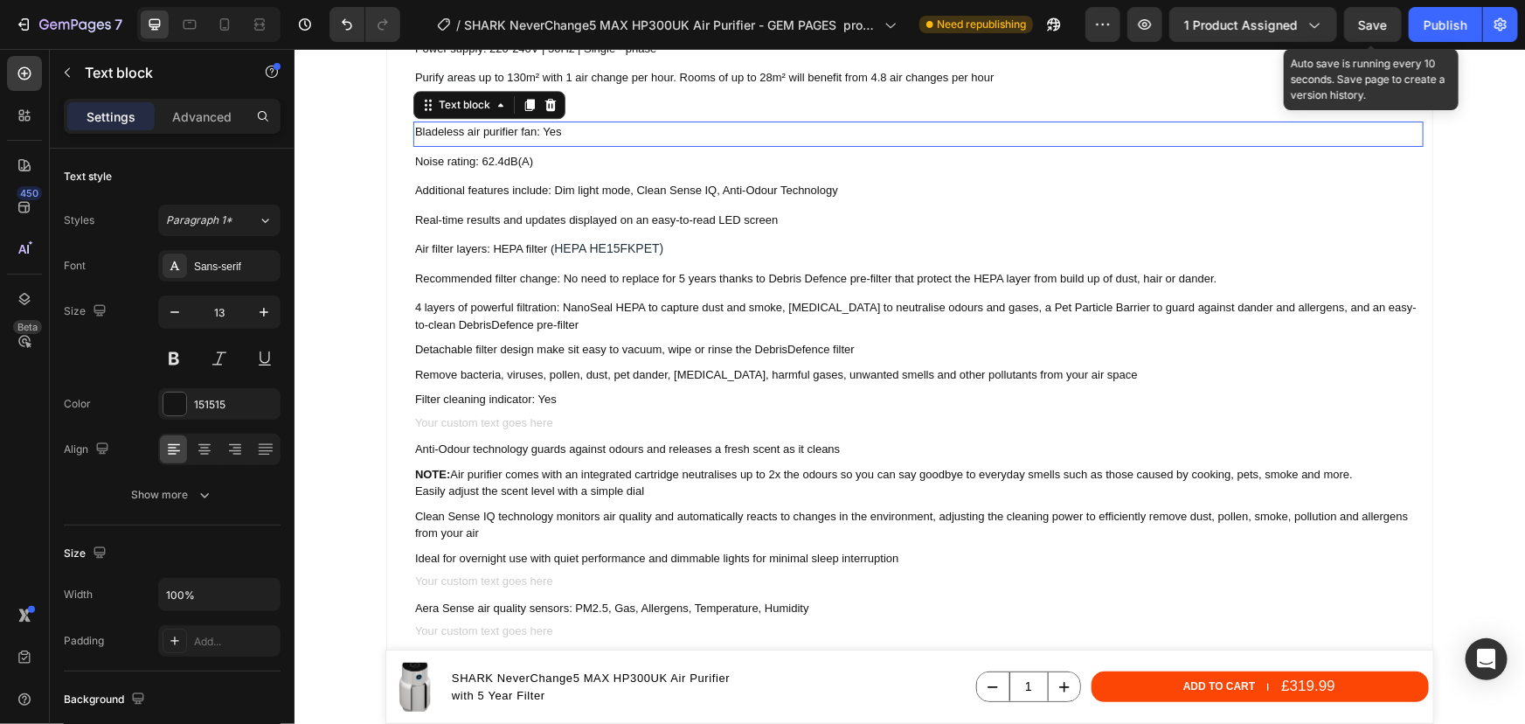
click at [545, 129] on p "Bladeless air purifier fan: Yes" at bounding box center [917, 130] width 1007 height 17
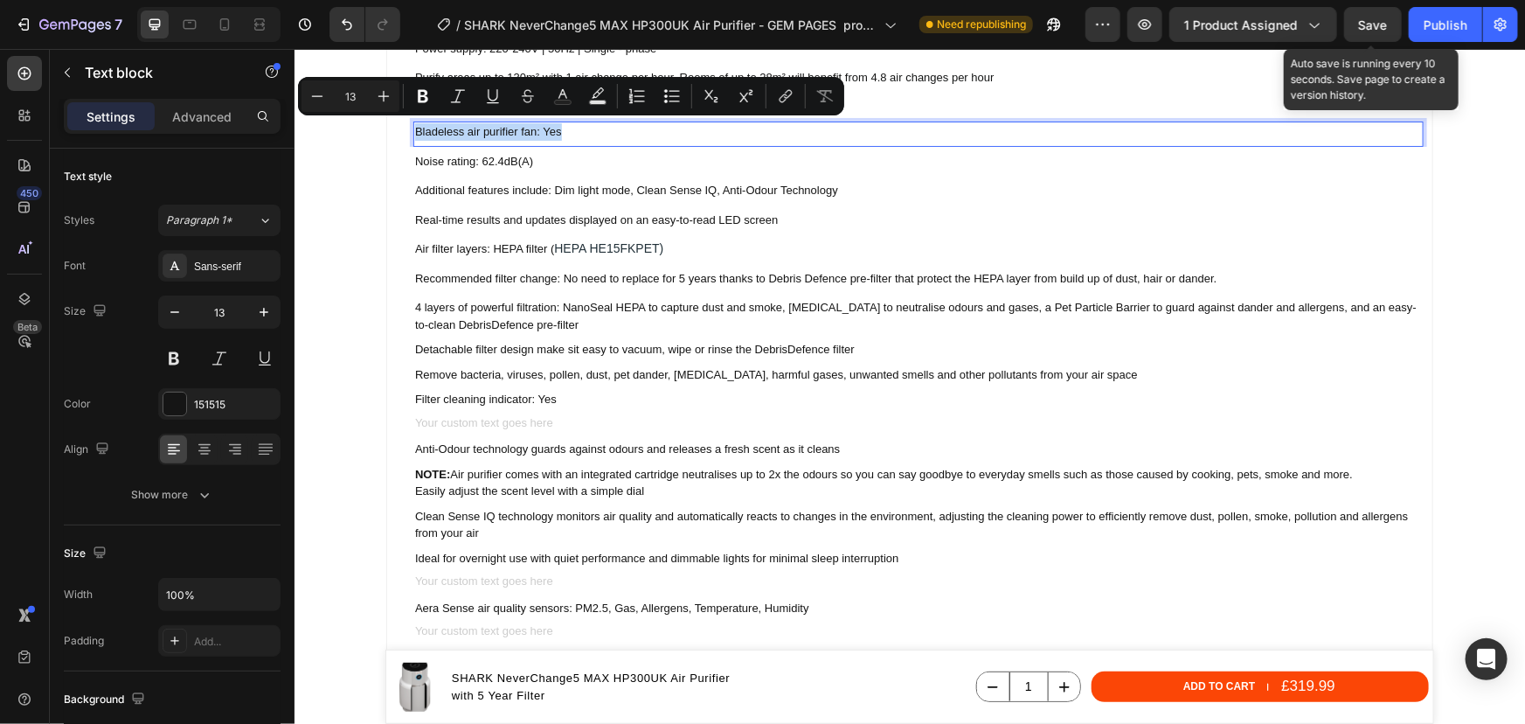
drag, startPoint x: 575, startPoint y: 130, endPoint x: 411, endPoint y: 133, distance: 164.3
click at [414, 133] on p "Bladeless air purifier fan: Yes" at bounding box center [917, 130] width 1007 height 17
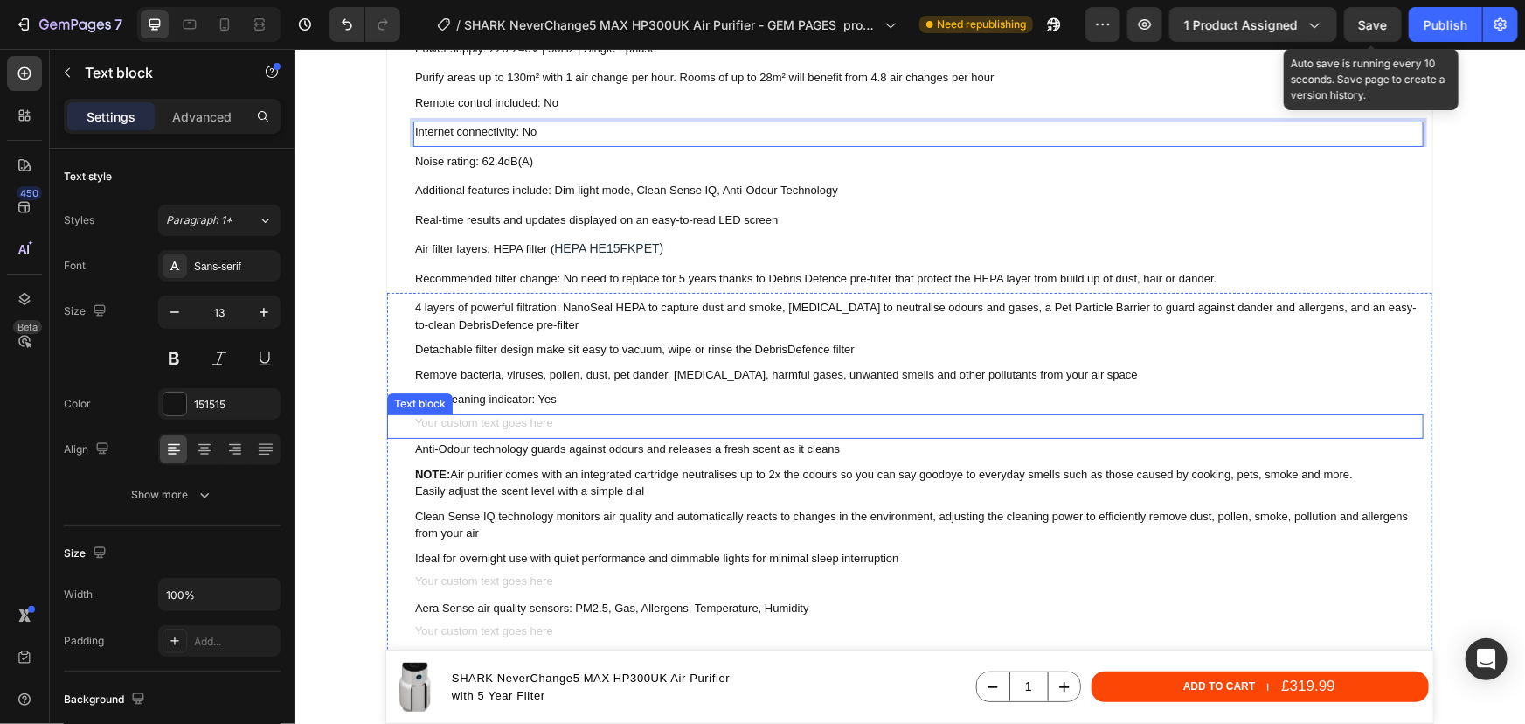
click at [532, 422] on div "Rich Text Editor. Editing area: main" at bounding box center [918, 423] width 1010 height 21
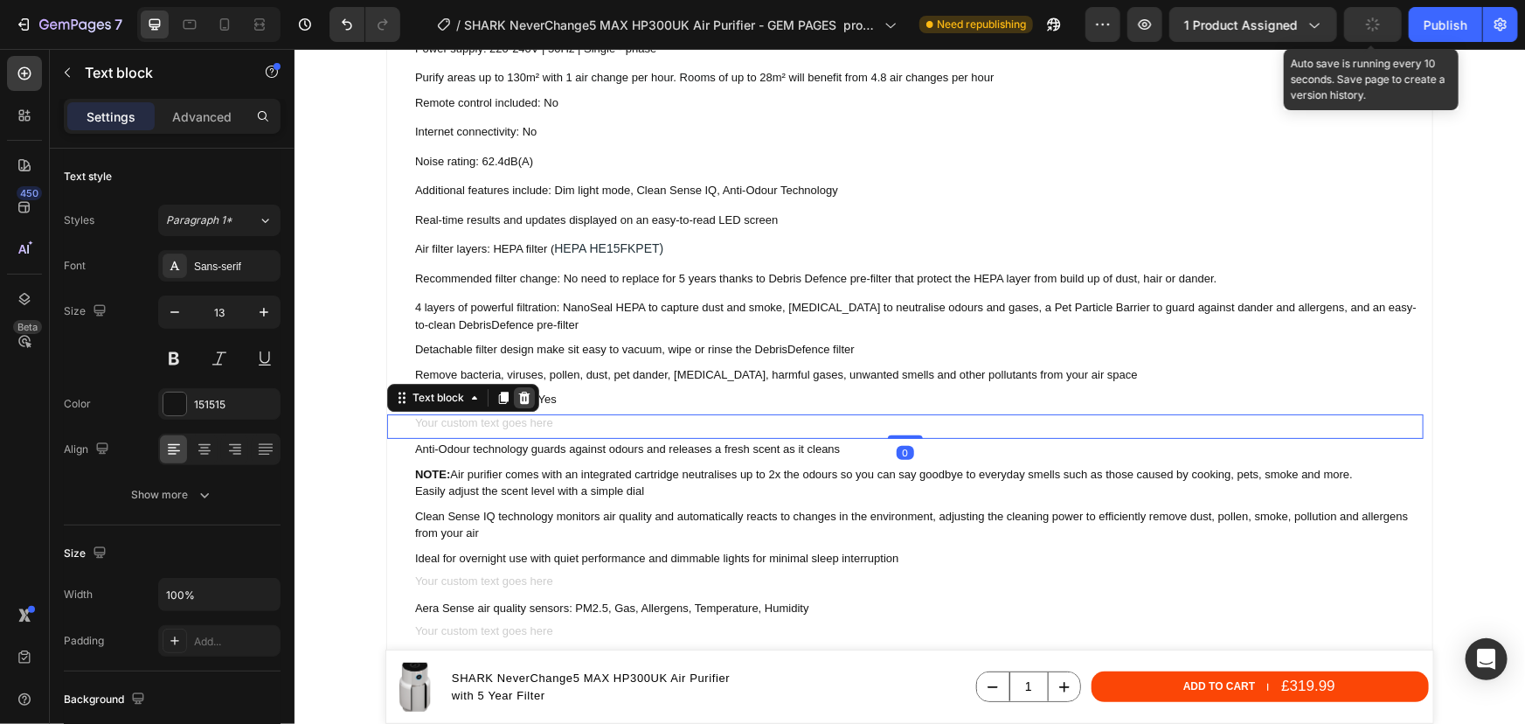
click at [517, 392] on icon at bounding box center [524, 397] width 14 height 14
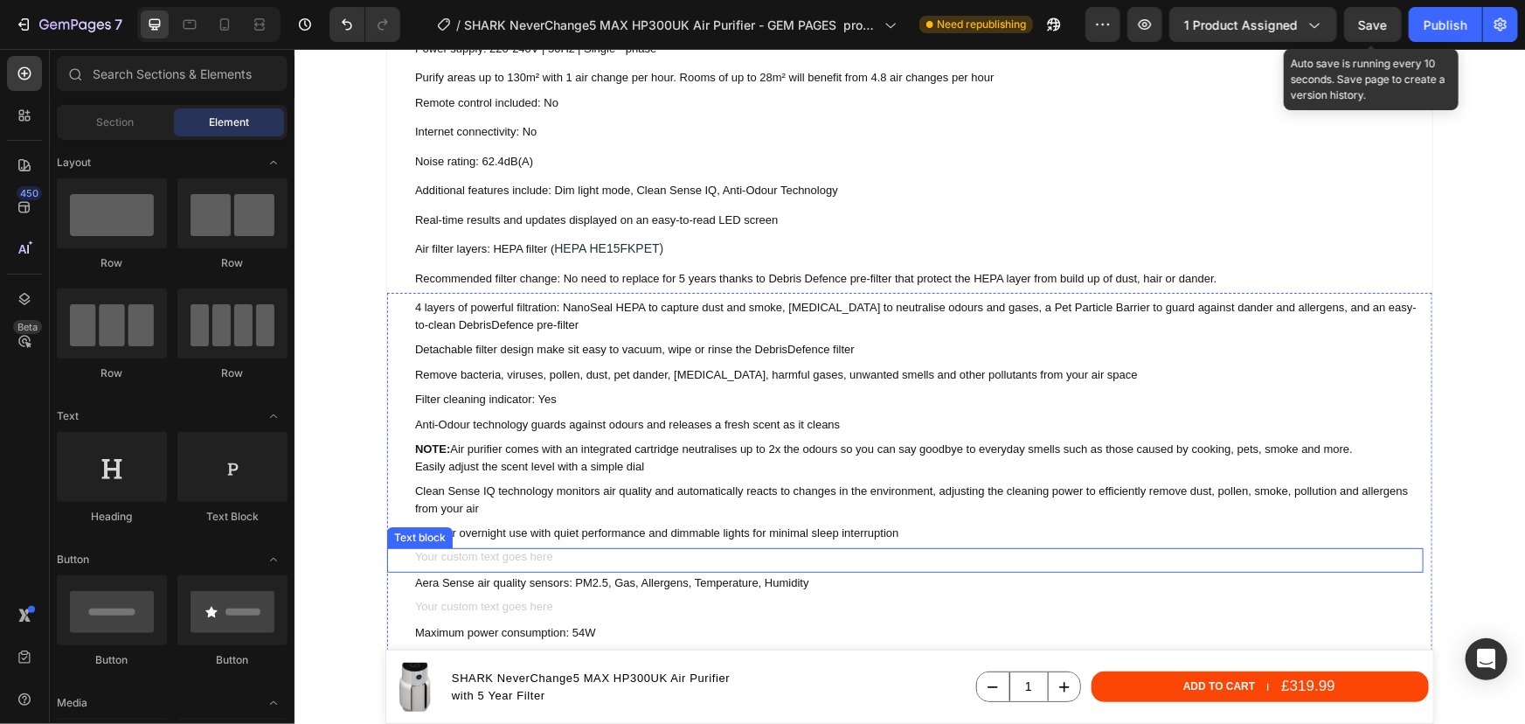
click at [581, 552] on div "Rich Text Editor. Editing area: main" at bounding box center [918, 557] width 1010 height 21
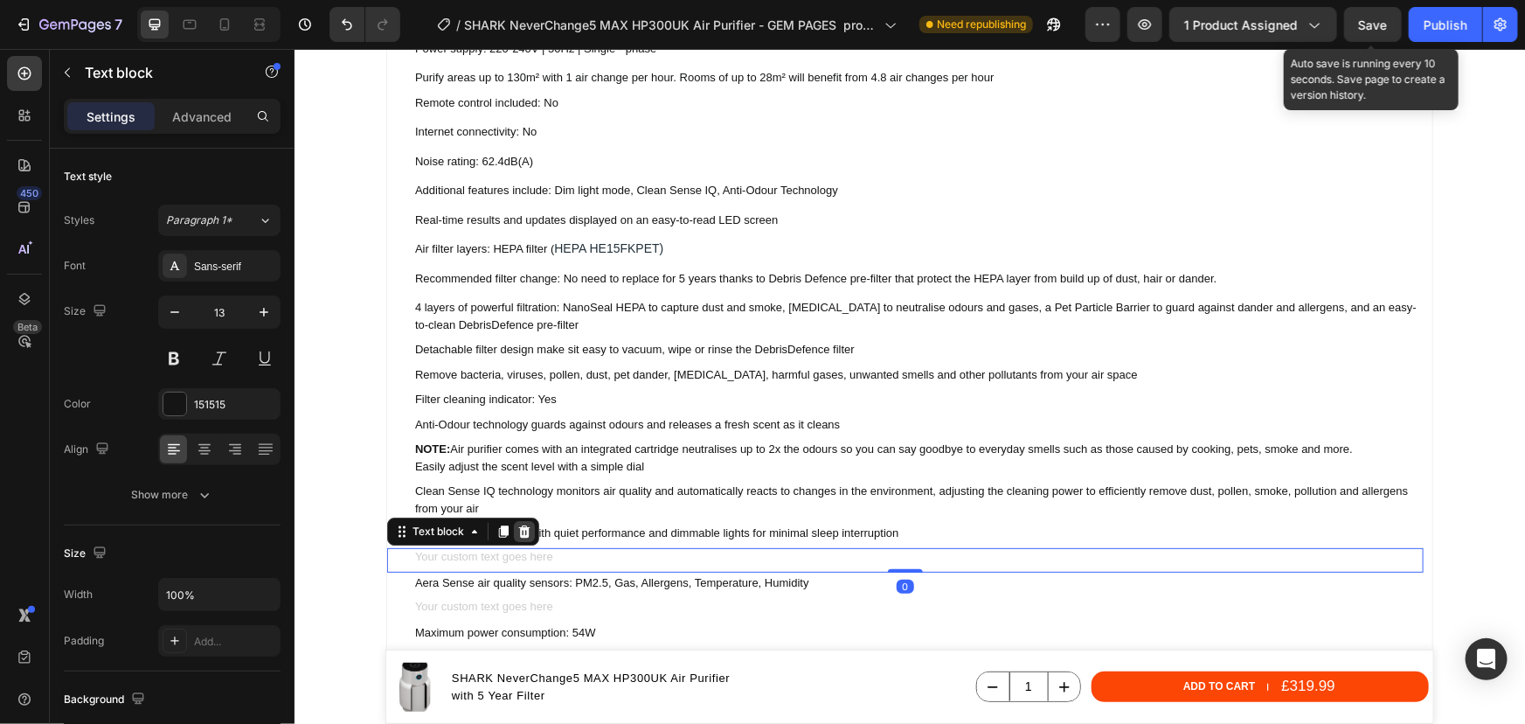
click at [520, 531] on icon at bounding box center [523, 530] width 11 height 12
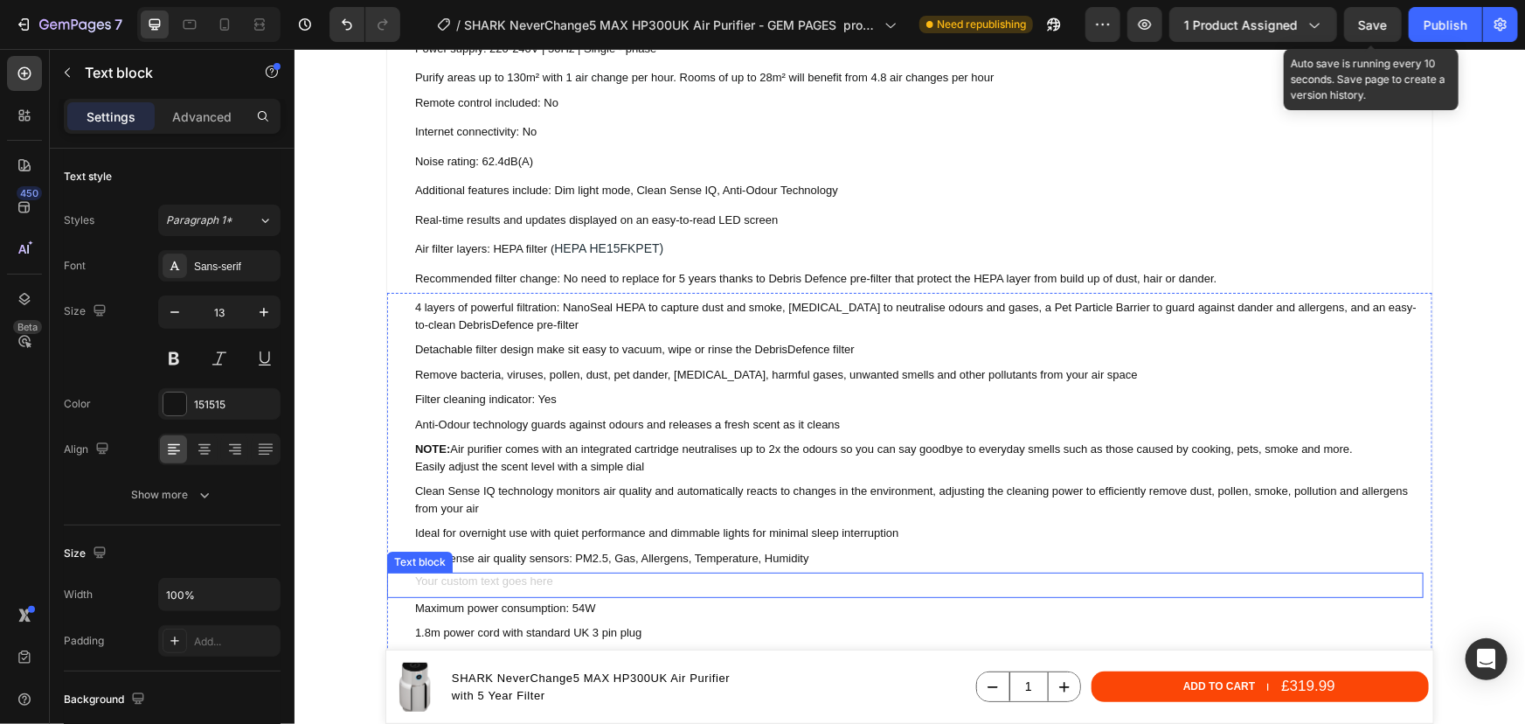
click at [526, 572] on div "Rich Text Editor. Editing area: main" at bounding box center [918, 582] width 1010 height 21
click at [517, 554] on icon at bounding box center [524, 555] width 14 height 14
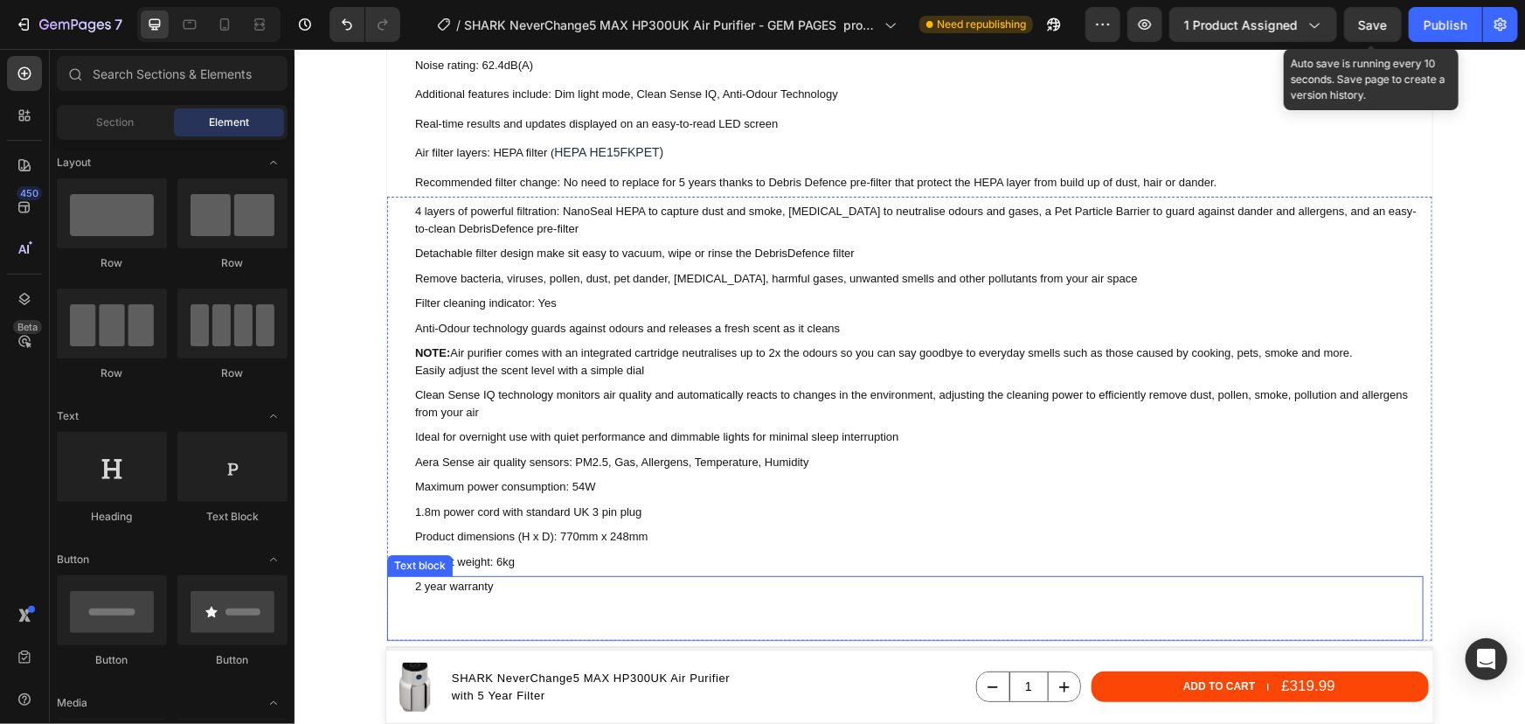
scroll to position [2860, 0]
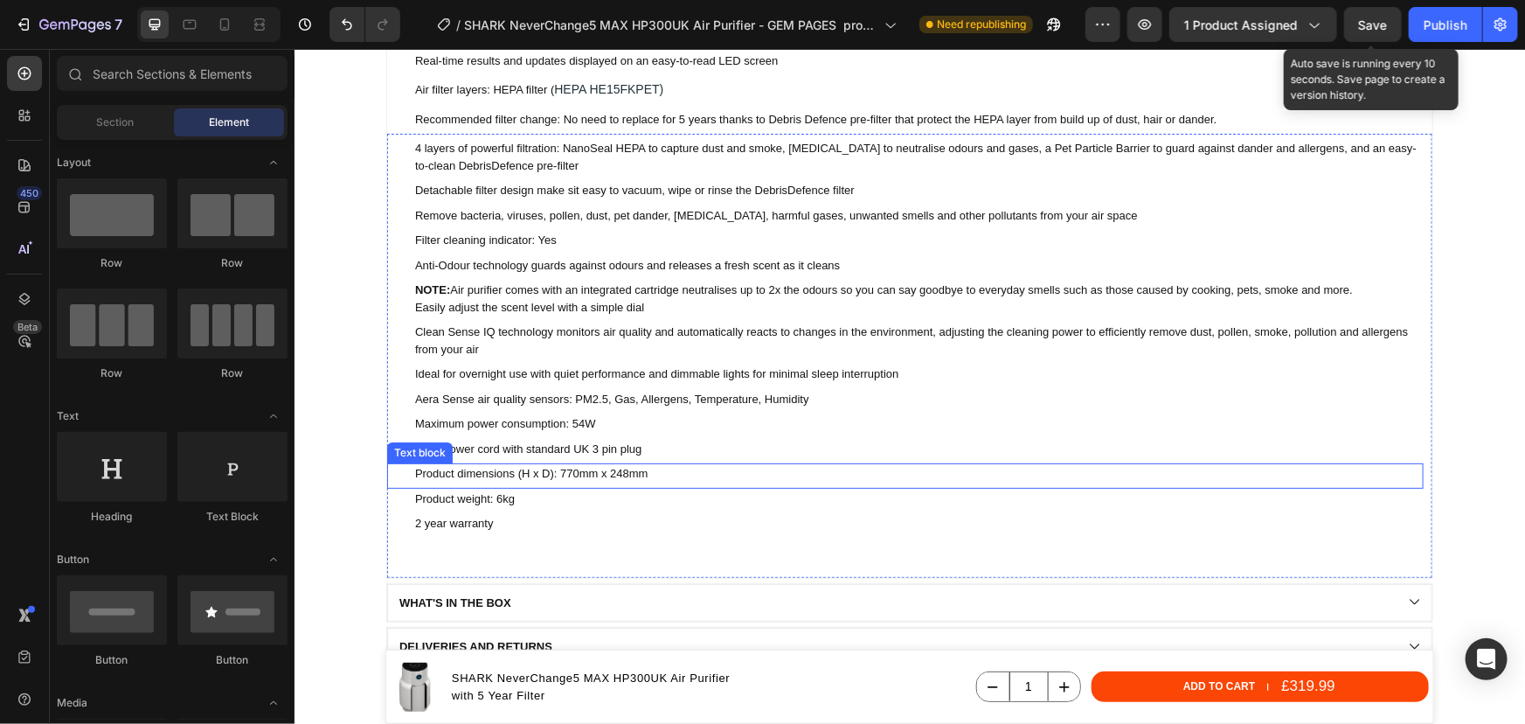
click at [554, 476] on p "Product dimensions (H x D): 770mm x 248mm" at bounding box center [917, 472] width 1007 height 17
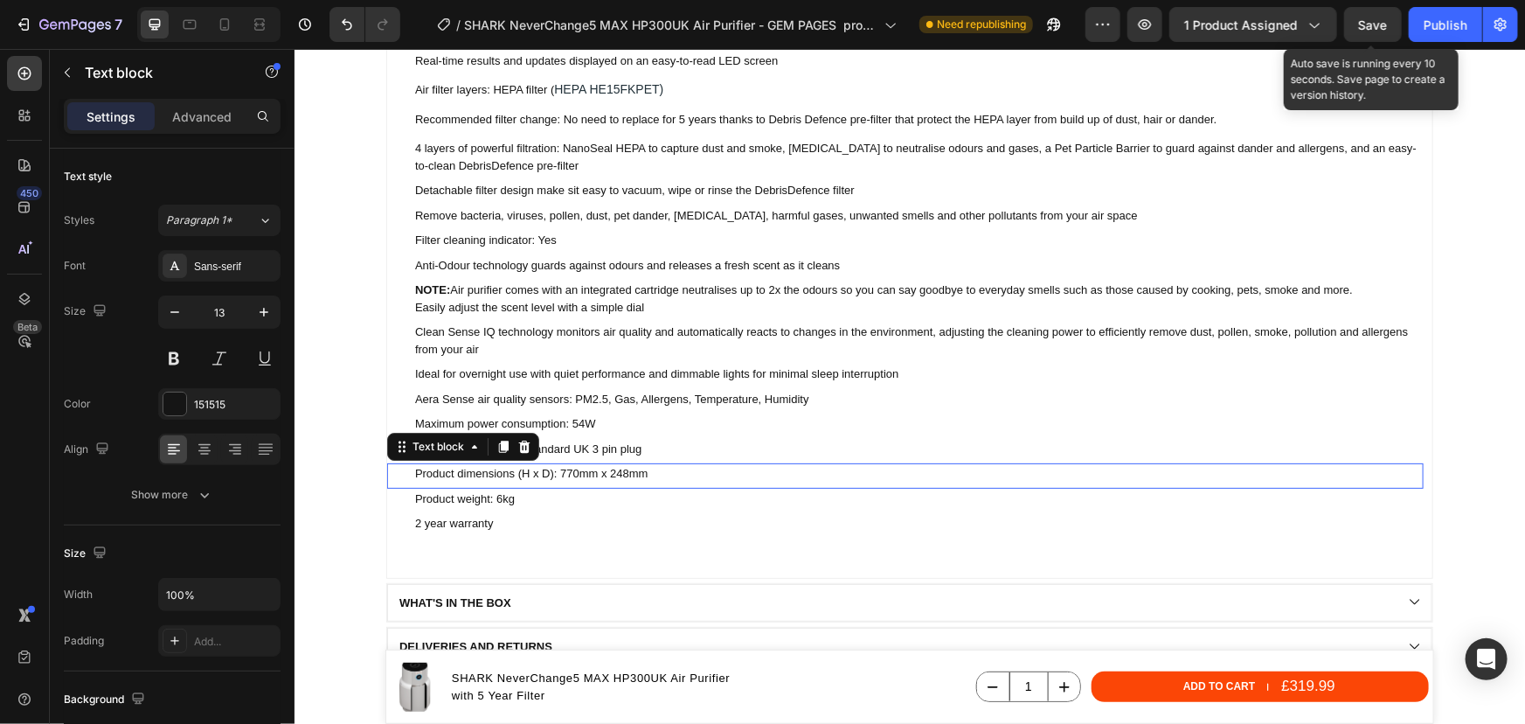
click at [554, 476] on p "Product dimensions (H x D): 770mm x 248mm" at bounding box center [917, 472] width 1007 height 17
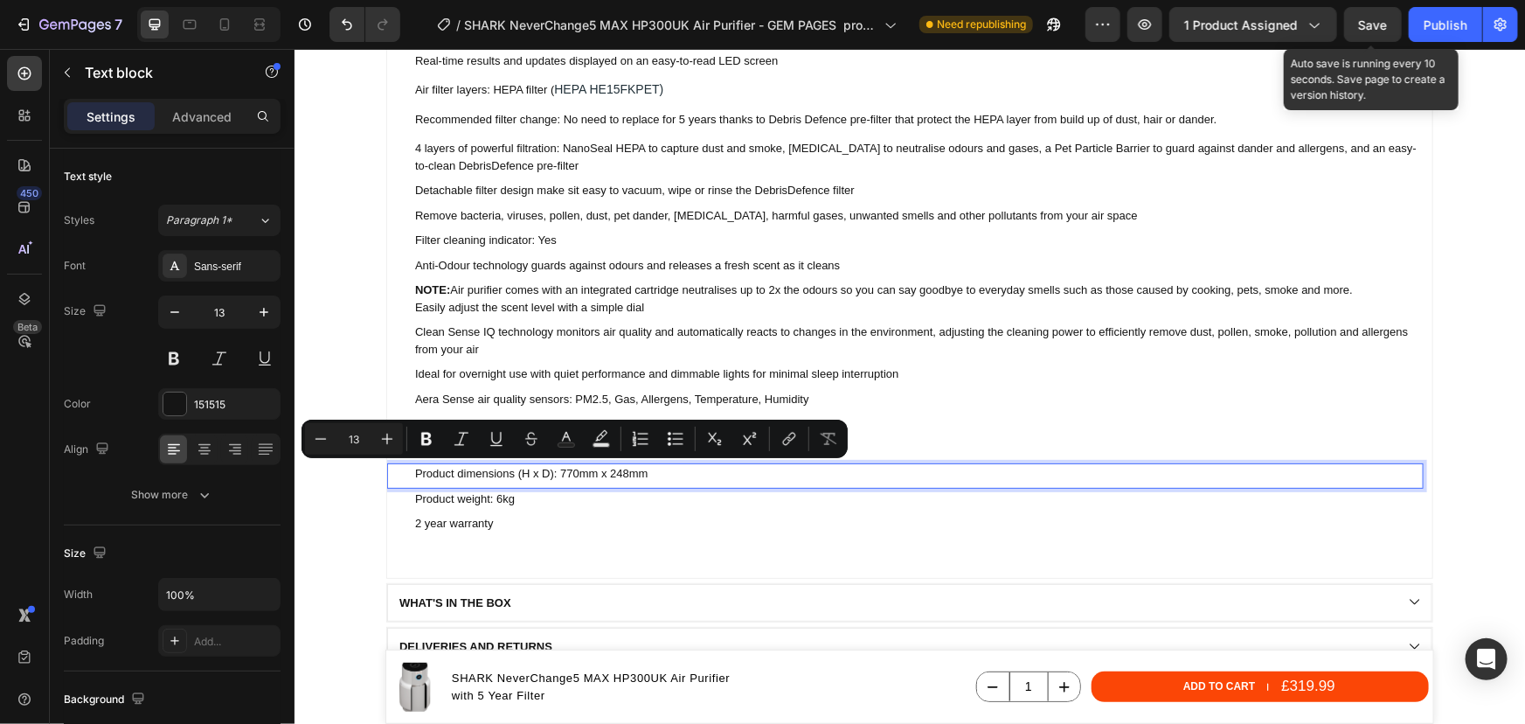
click at [534, 475] on p "Product dimensions (H x D): 770mm x 248mm" at bounding box center [917, 472] width 1007 height 17
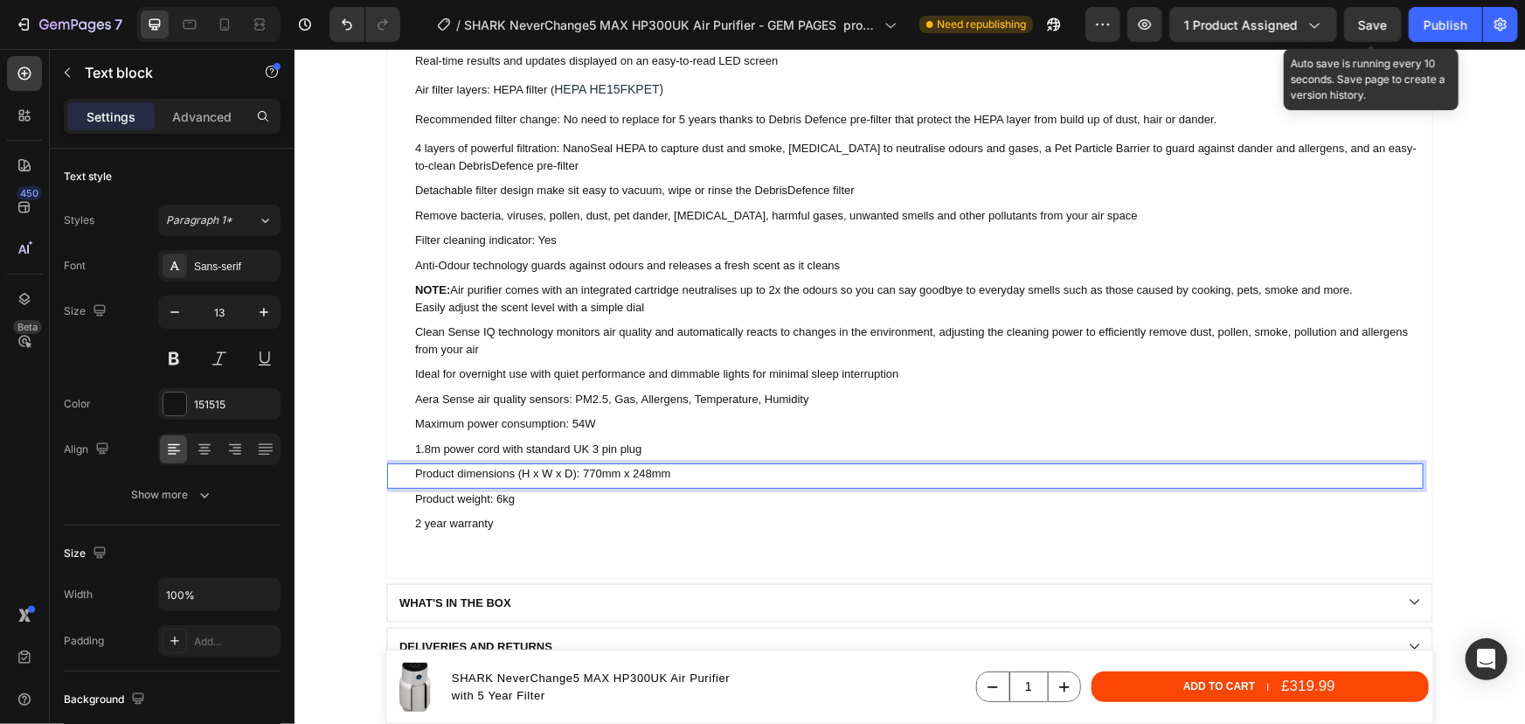
click at [585, 470] on p "Product dimensions (H x W x D): 770mm x 248mm" at bounding box center [917, 472] width 1007 height 17
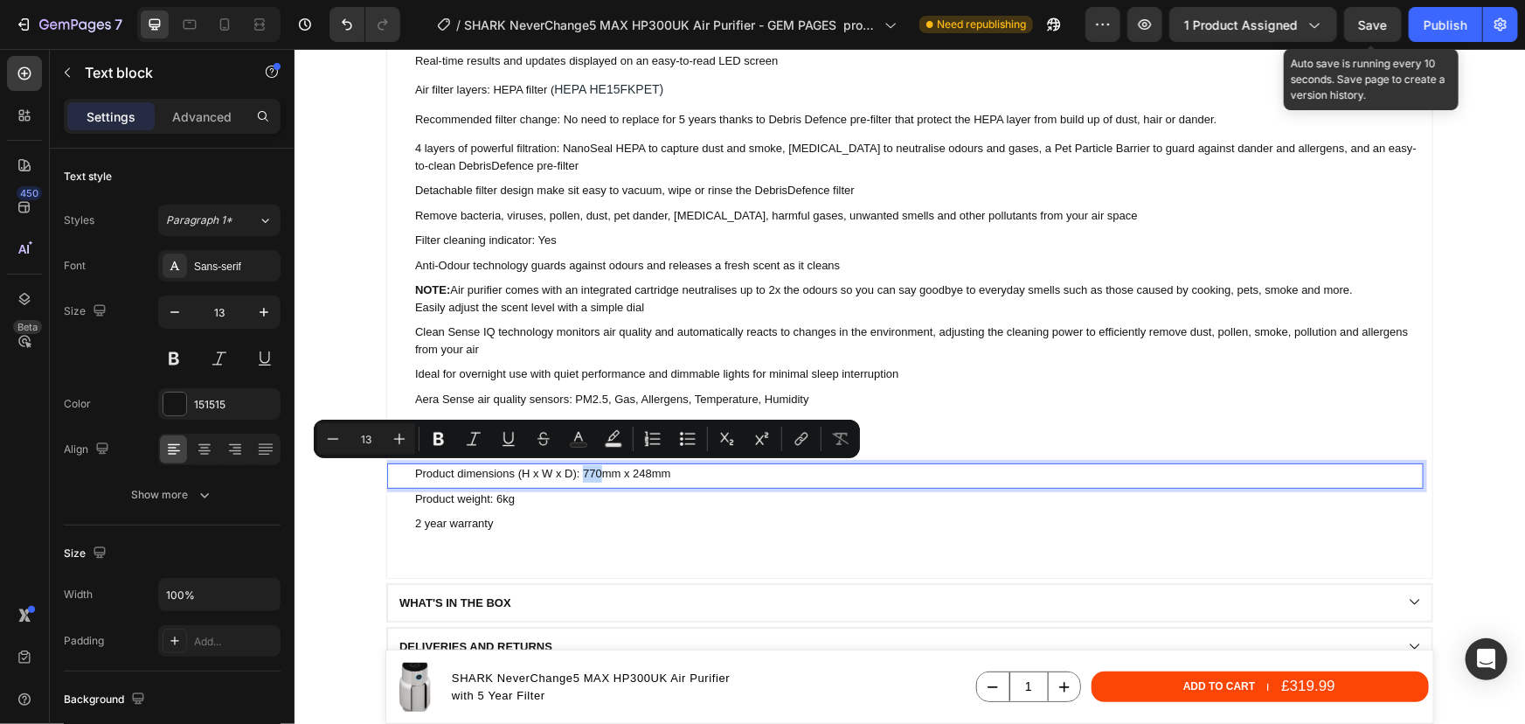
drag, startPoint x: 594, startPoint y: 471, endPoint x: 576, endPoint y: 473, distance: 18.4
click at [576, 473] on p "Product dimensions (H x W x D): 770mm x 248mm" at bounding box center [917, 472] width 1007 height 17
drag, startPoint x: 600, startPoint y: 472, endPoint x: 591, endPoint y: 470, distance: 8.9
click at [591, 470] on p "Product dimensions (H x W x D): 57mm x 248mm" at bounding box center [917, 472] width 1007 height 17
drag, startPoint x: 643, startPoint y: 473, endPoint x: 617, endPoint y: 471, distance: 26.3
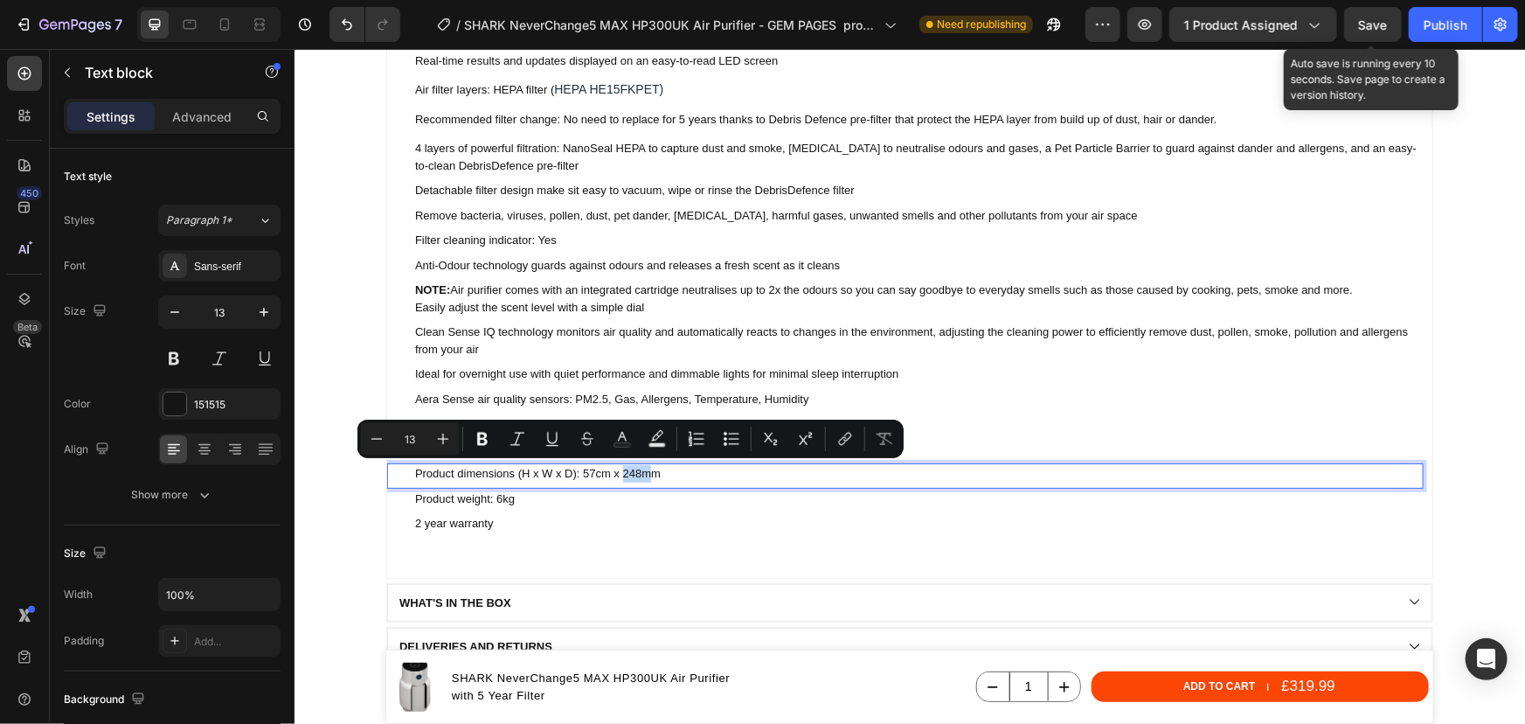
click at [617, 471] on p "Product dimensions (H x W x D): 57cm x 248mm" at bounding box center [917, 472] width 1007 height 17
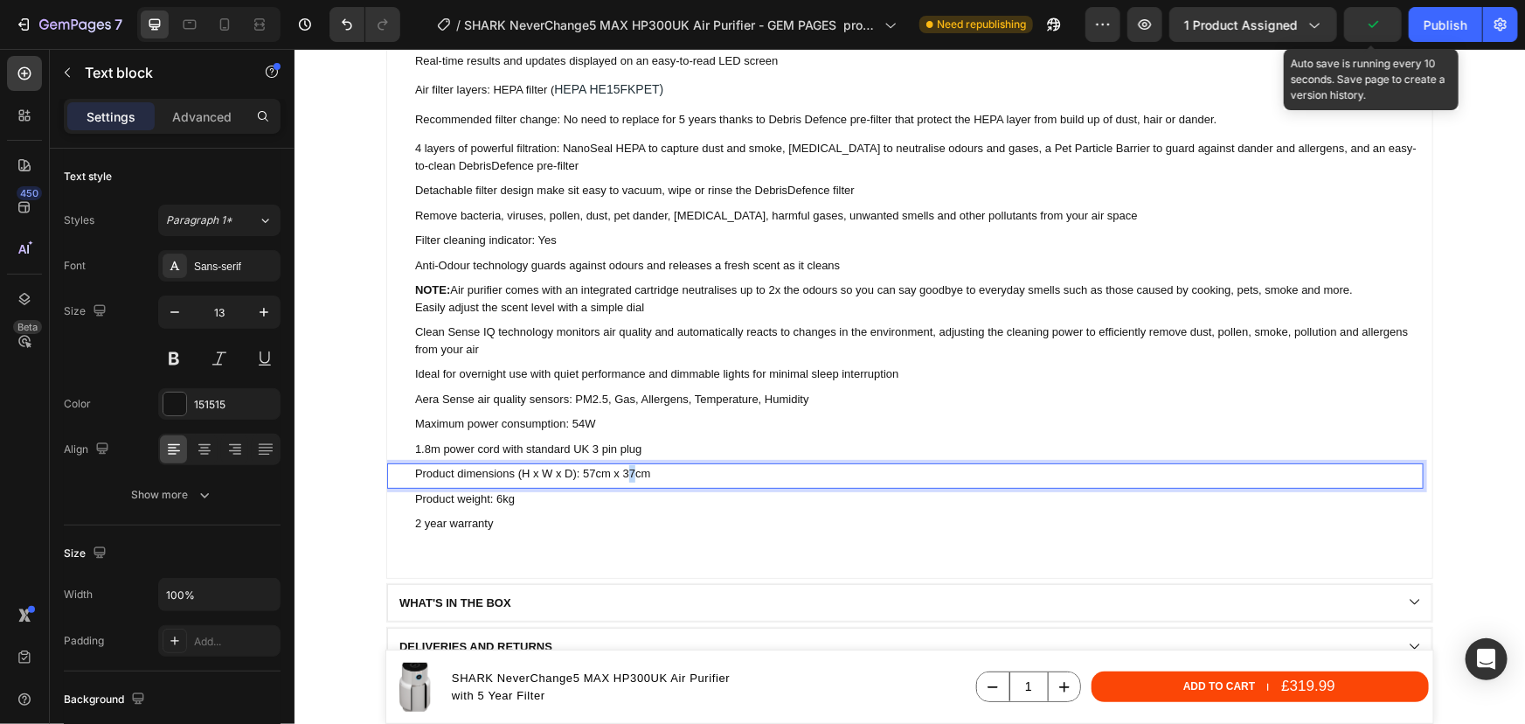
click at [625, 468] on p "Product dimensions (H x W x D): 57cm x 37cm" at bounding box center [917, 472] width 1007 height 17
click at [654, 471] on p "Product dimensions (H x W x D): 57cm x 34cm" at bounding box center [917, 472] width 1007 height 17
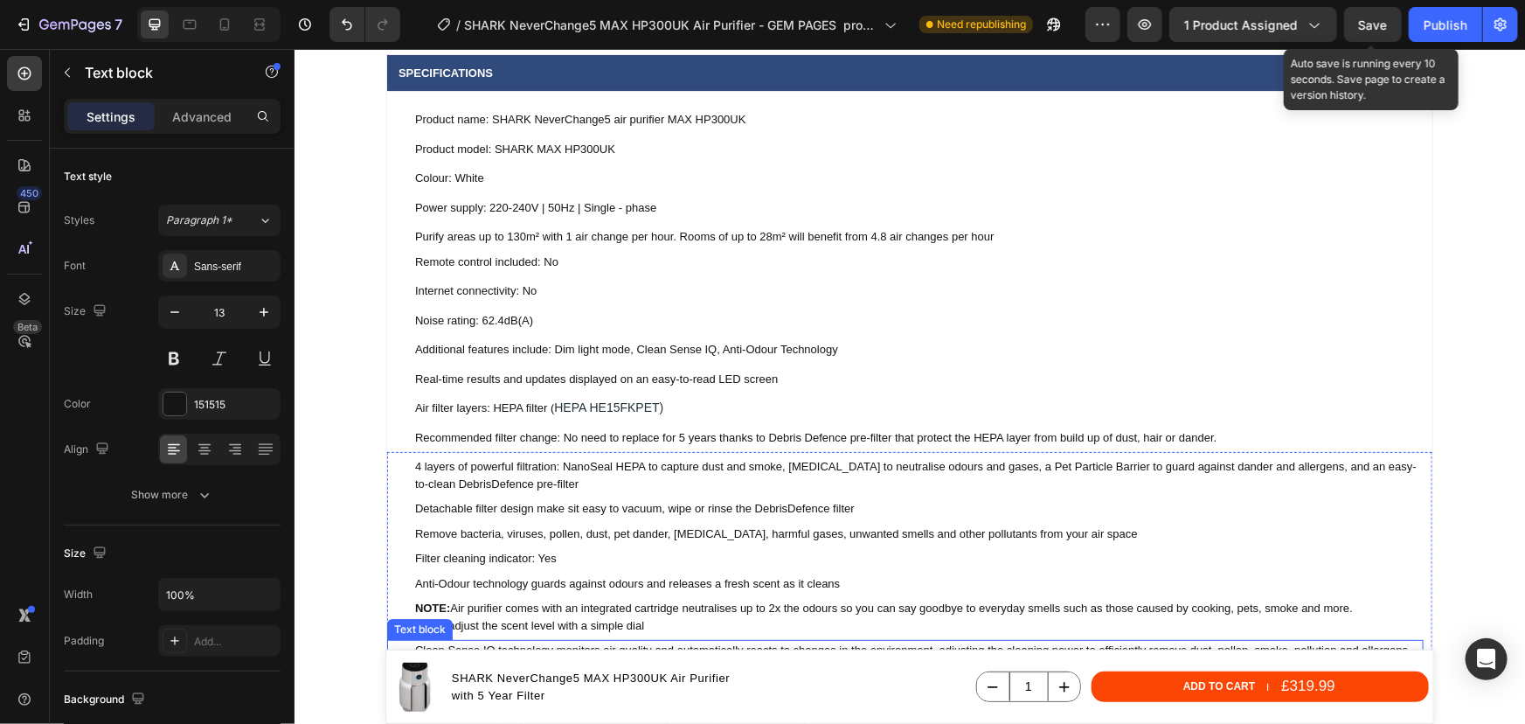
scroll to position [2463, 0]
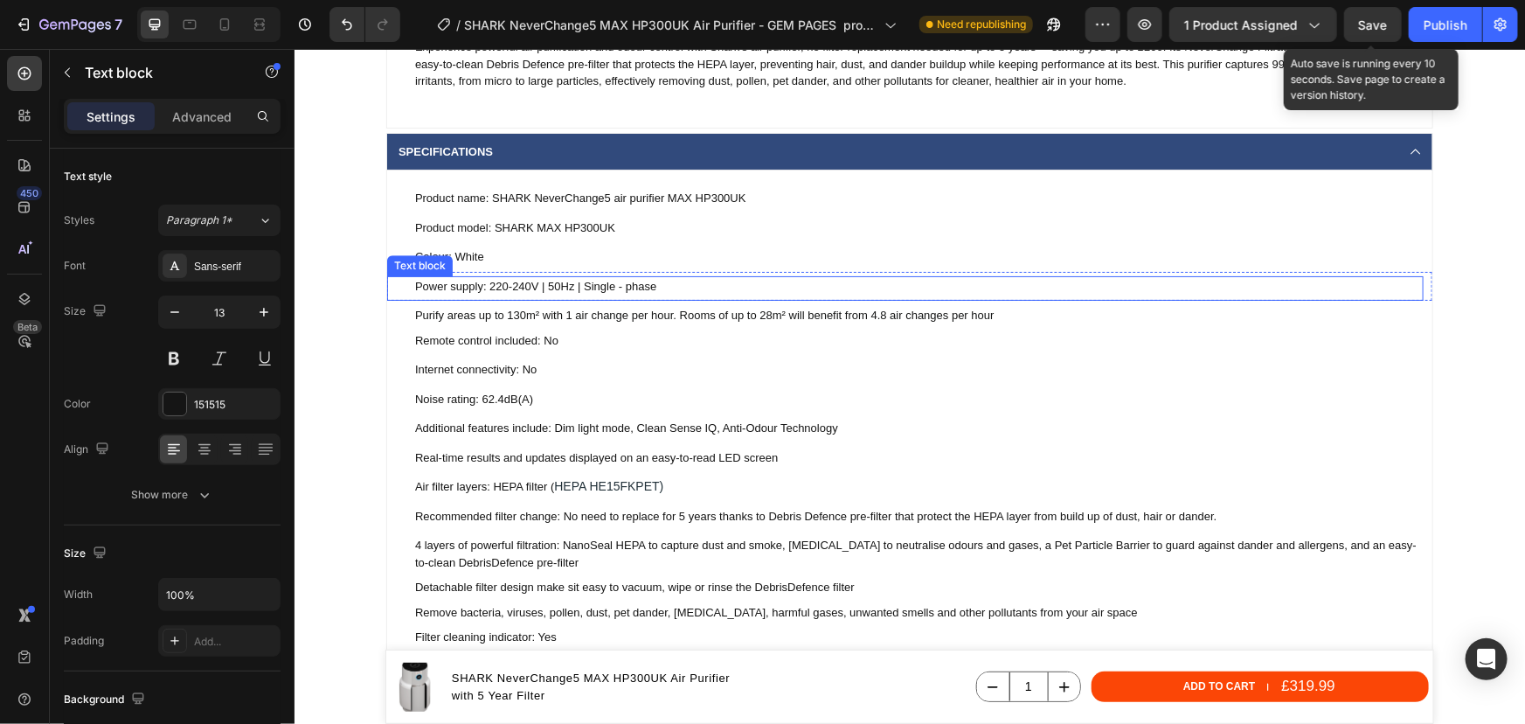
click at [677, 289] on p "Power supply: 220-240V | 50Hz | Single - phase" at bounding box center [917, 285] width 1007 height 17
click at [498, 255] on icon at bounding box center [503, 259] width 10 height 12
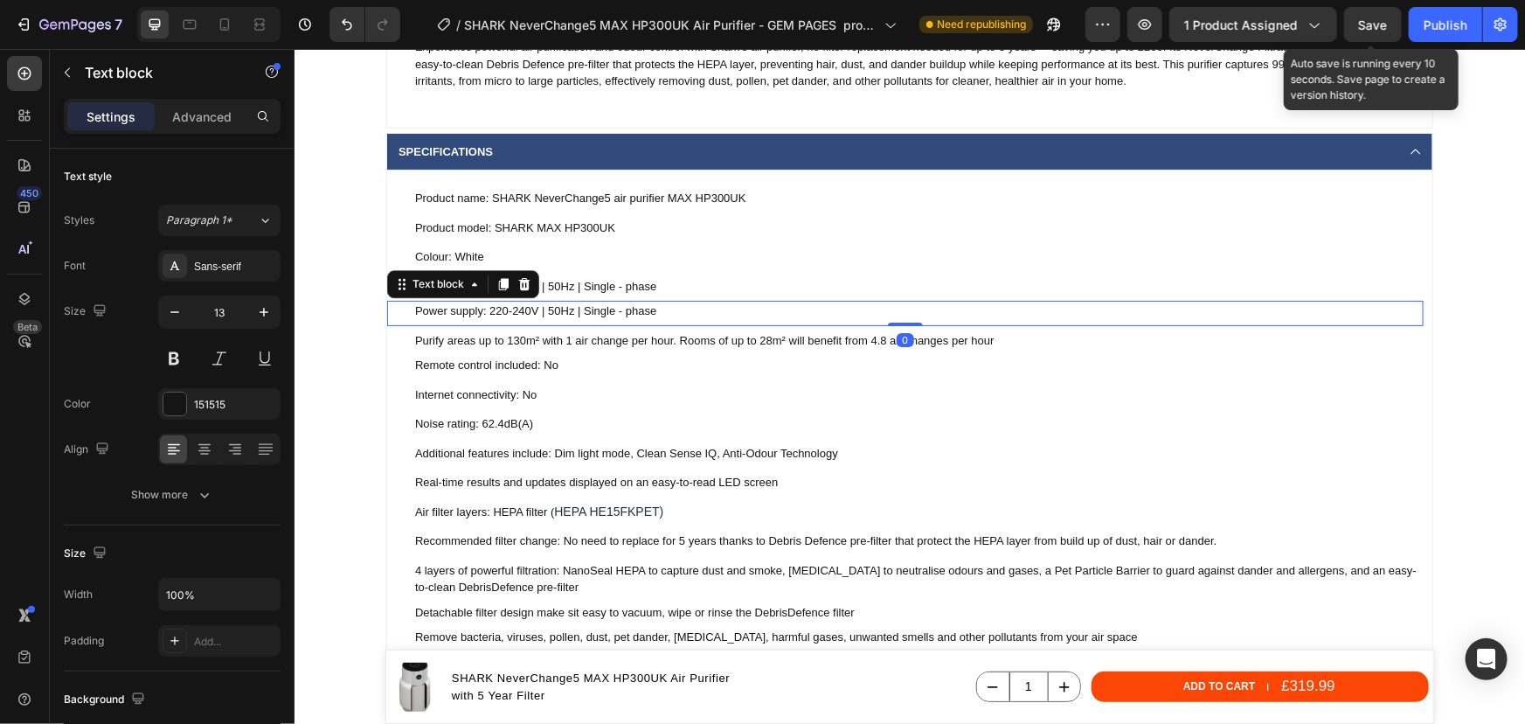
click at [476, 306] on p "Power supply: 220-240V | 50Hz | Single - phase" at bounding box center [917, 310] width 1007 height 17
click at [624, 312] on p "Power supply: 220-240V | 50Hz | Single - phase" at bounding box center [917, 310] width 1007 height 17
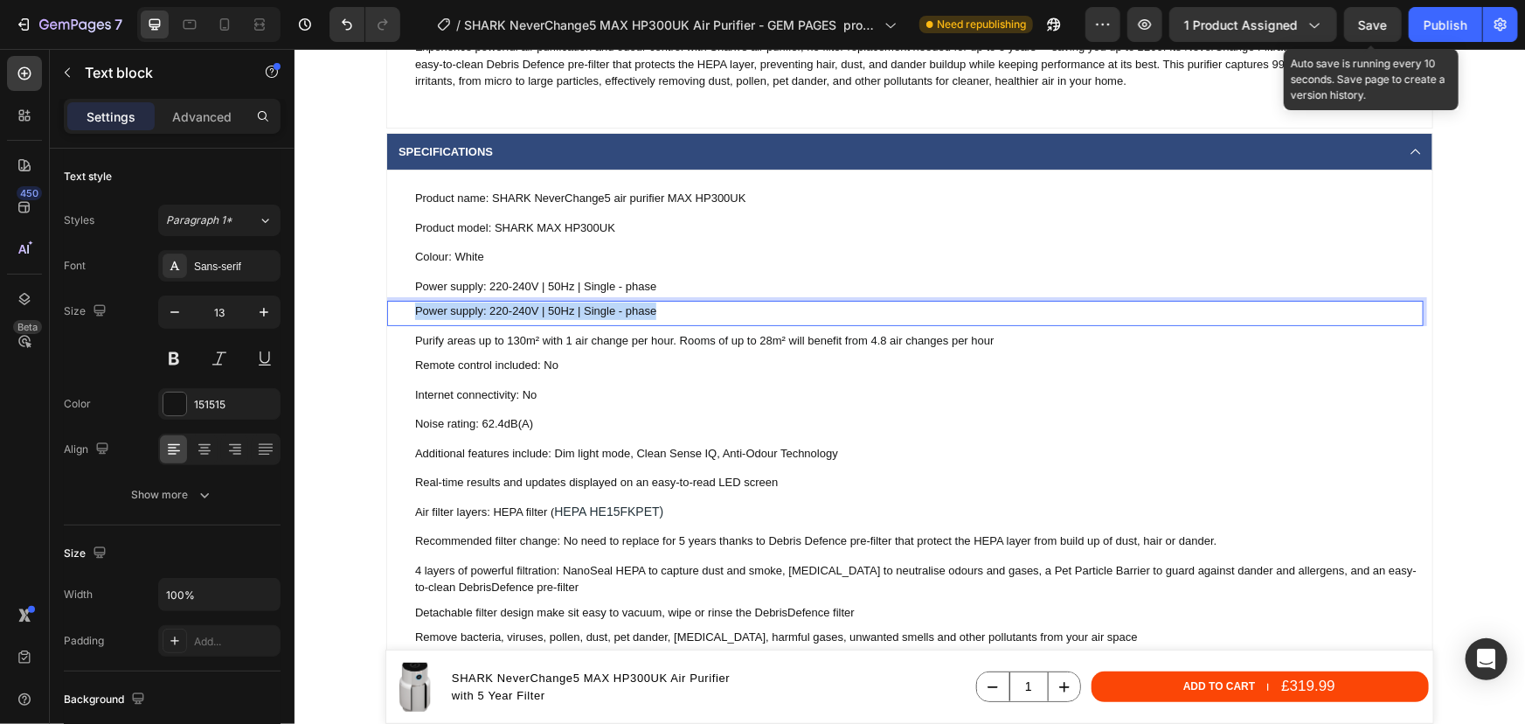
drag, startPoint x: 649, startPoint y: 309, endPoint x: 410, endPoint y: 305, distance: 239.5
click at [414, 305] on p "Power supply: 220-240V | 50Hz | Single - phase" at bounding box center [917, 310] width 1007 height 17
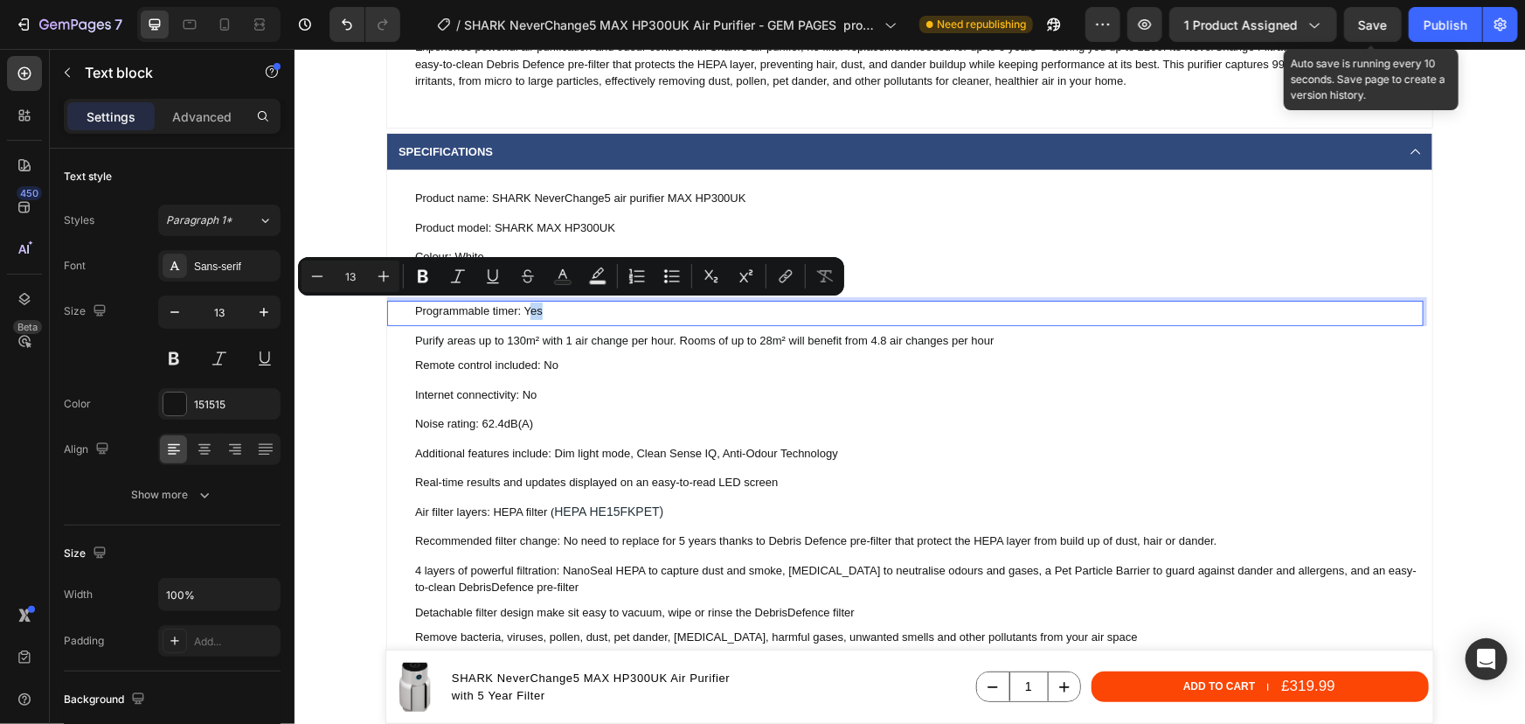
drag, startPoint x: 538, startPoint y: 309, endPoint x: 547, endPoint y: 305, distance: 10.2
click at [522, 309] on p "Programmable timer: Yes" at bounding box center [917, 310] width 1007 height 17
click at [552, 305] on p "Programmable timer: Yes" at bounding box center [917, 310] width 1007 height 17
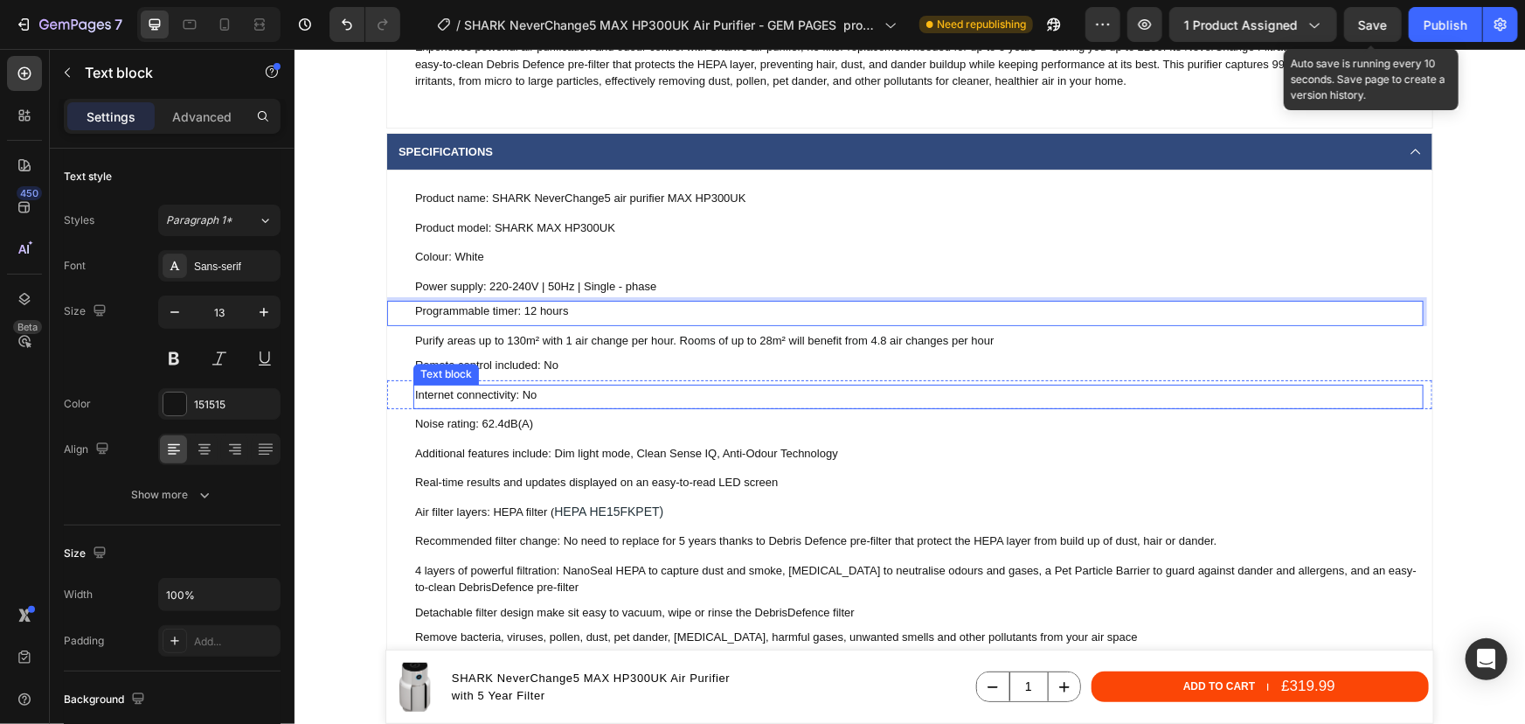
click at [560, 400] on p "Internet connectivity: No" at bounding box center [917, 393] width 1007 height 17
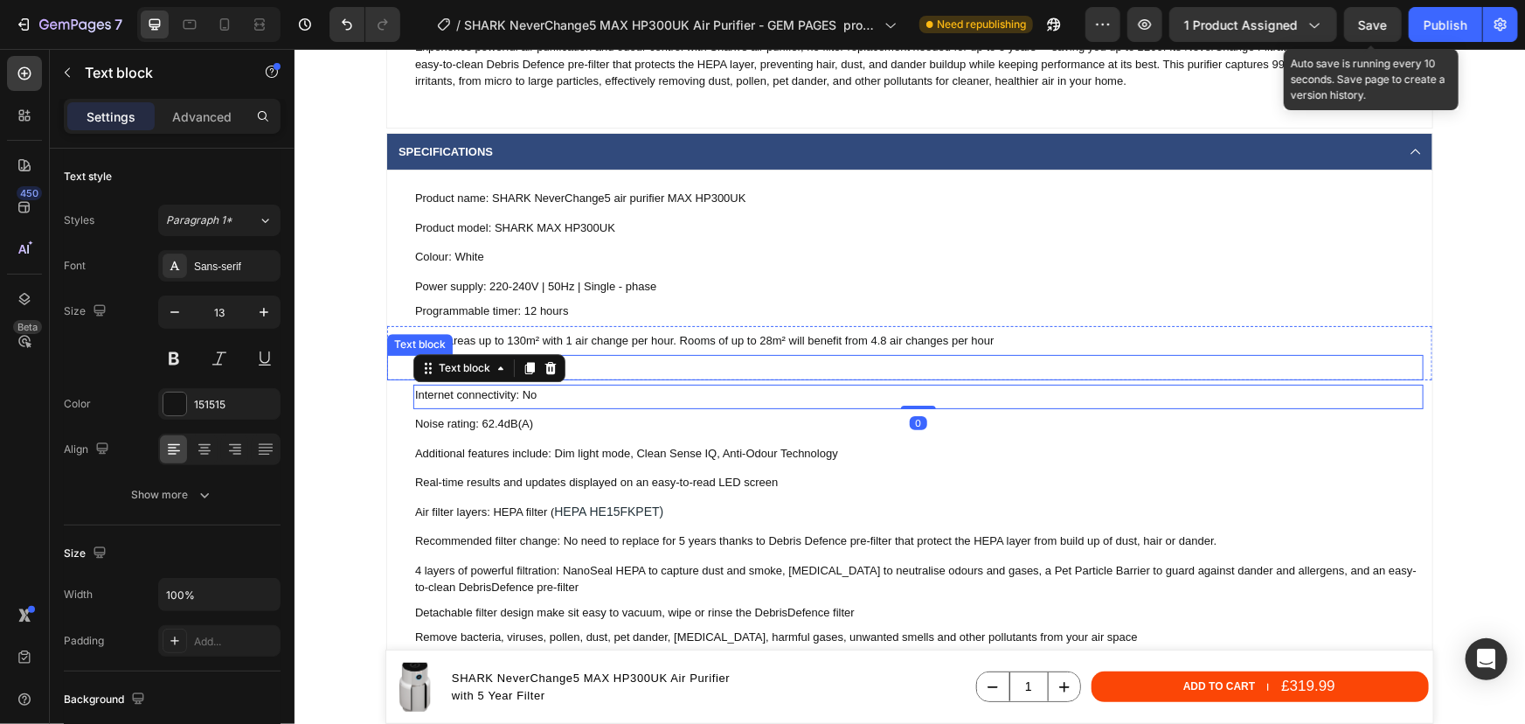
click at [628, 351] on div "Purify areas up to 130m² with 1 air change per hour. Rooms of up to 28m² will b…" at bounding box center [904, 342] width 1037 height 25
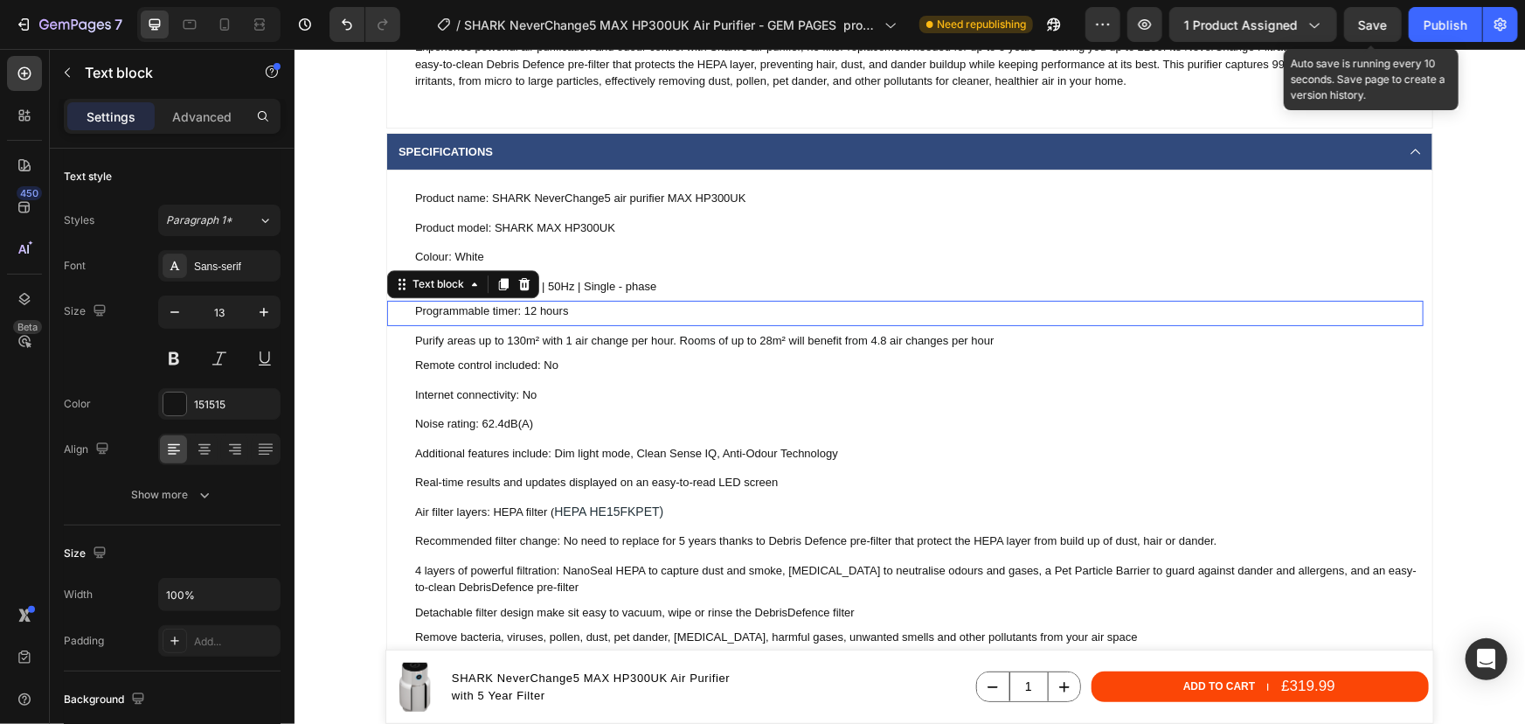
click at [617, 307] on p "Programmable timer: 12 hours" at bounding box center [917, 310] width 1007 height 17
click at [492, 280] on div at bounding box center [502, 283] width 21 height 21
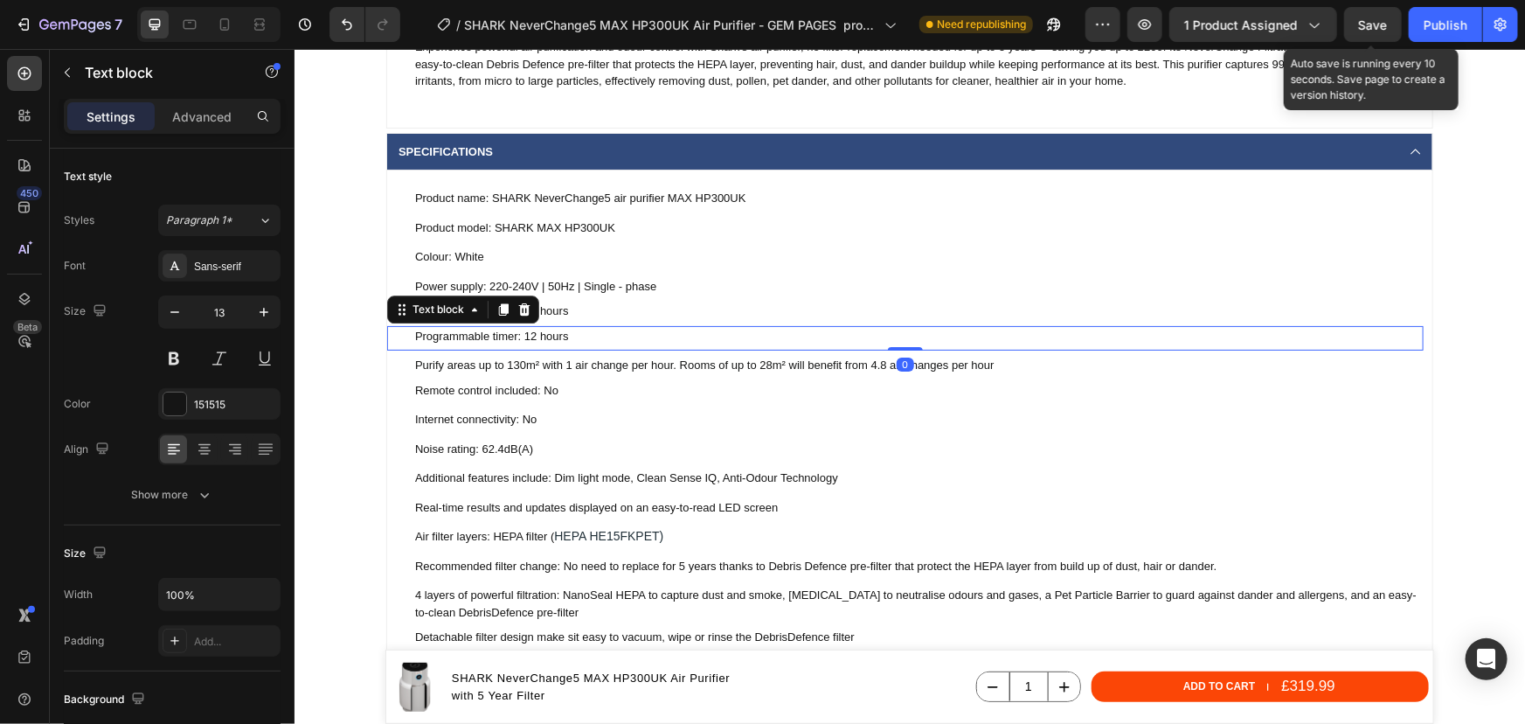
click at [534, 332] on p "Programmable timer: 12 hours" at bounding box center [917, 335] width 1007 height 17
click at [540, 331] on p "Programmable timer: 12 hours" at bounding box center [917, 335] width 1007 height 17
drag, startPoint x: 556, startPoint y: 332, endPoint x: 403, endPoint y: 333, distance: 153.0
click at [403, 333] on div "Programmable timer: 12 hours Text block 0" at bounding box center [904, 337] width 1037 height 25
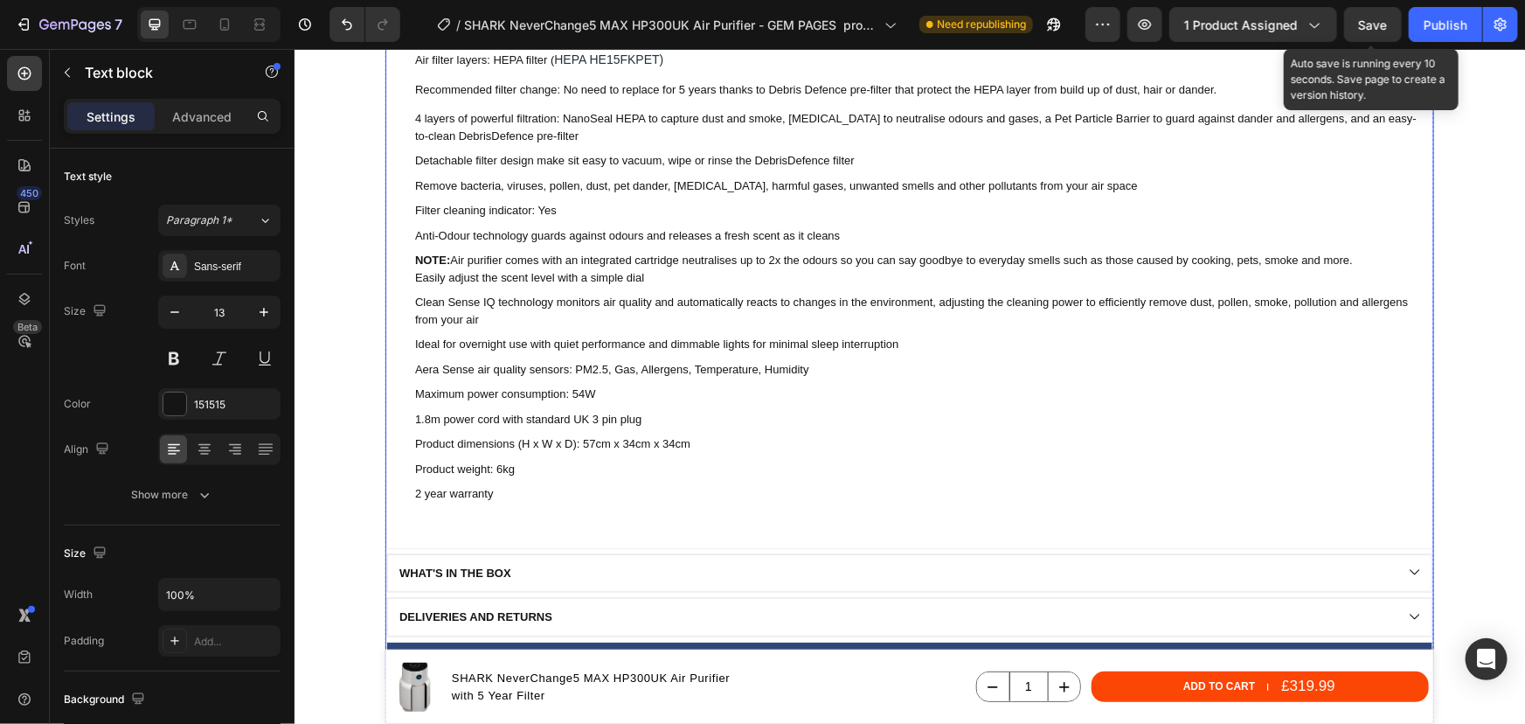
scroll to position [3099, 0]
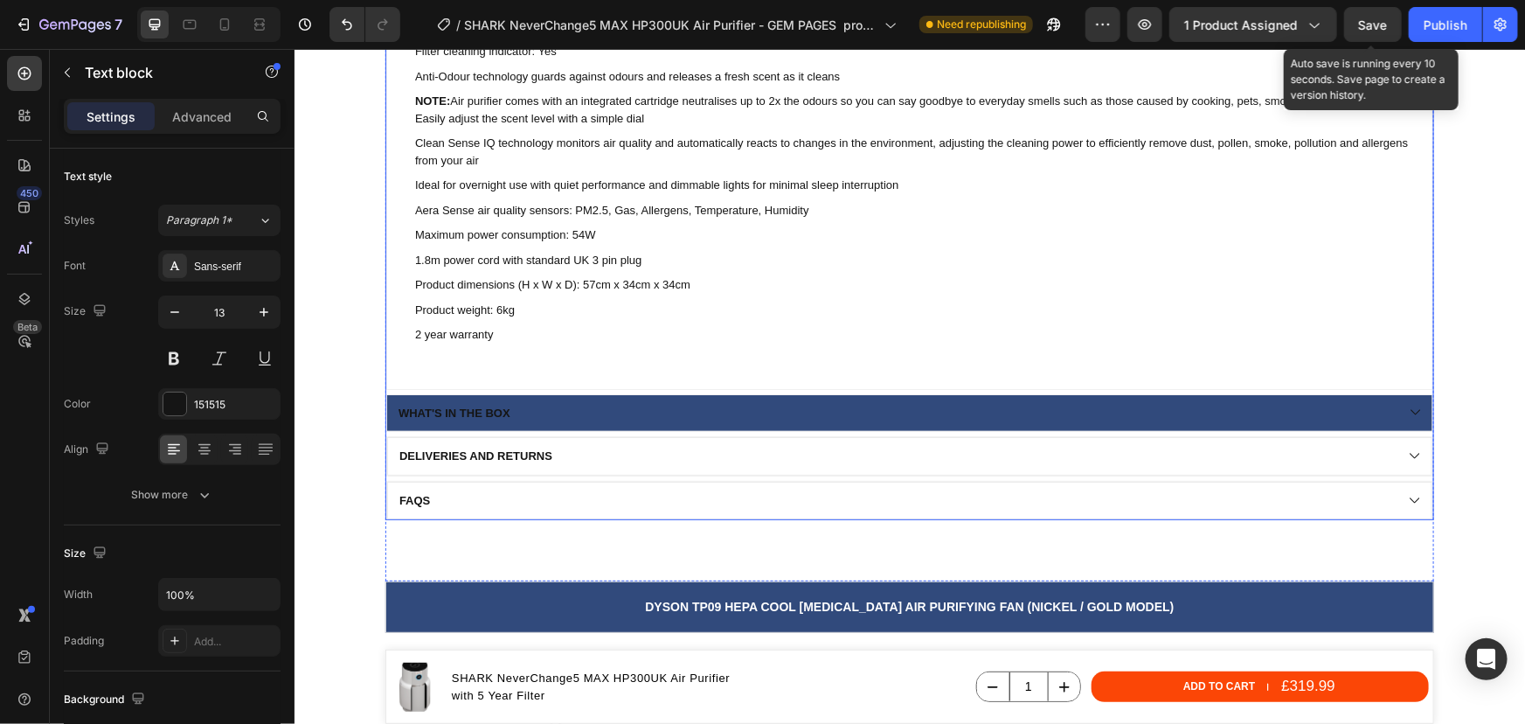
click at [527, 410] on div "What's in the box" at bounding box center [894, 412] width 998 height 19
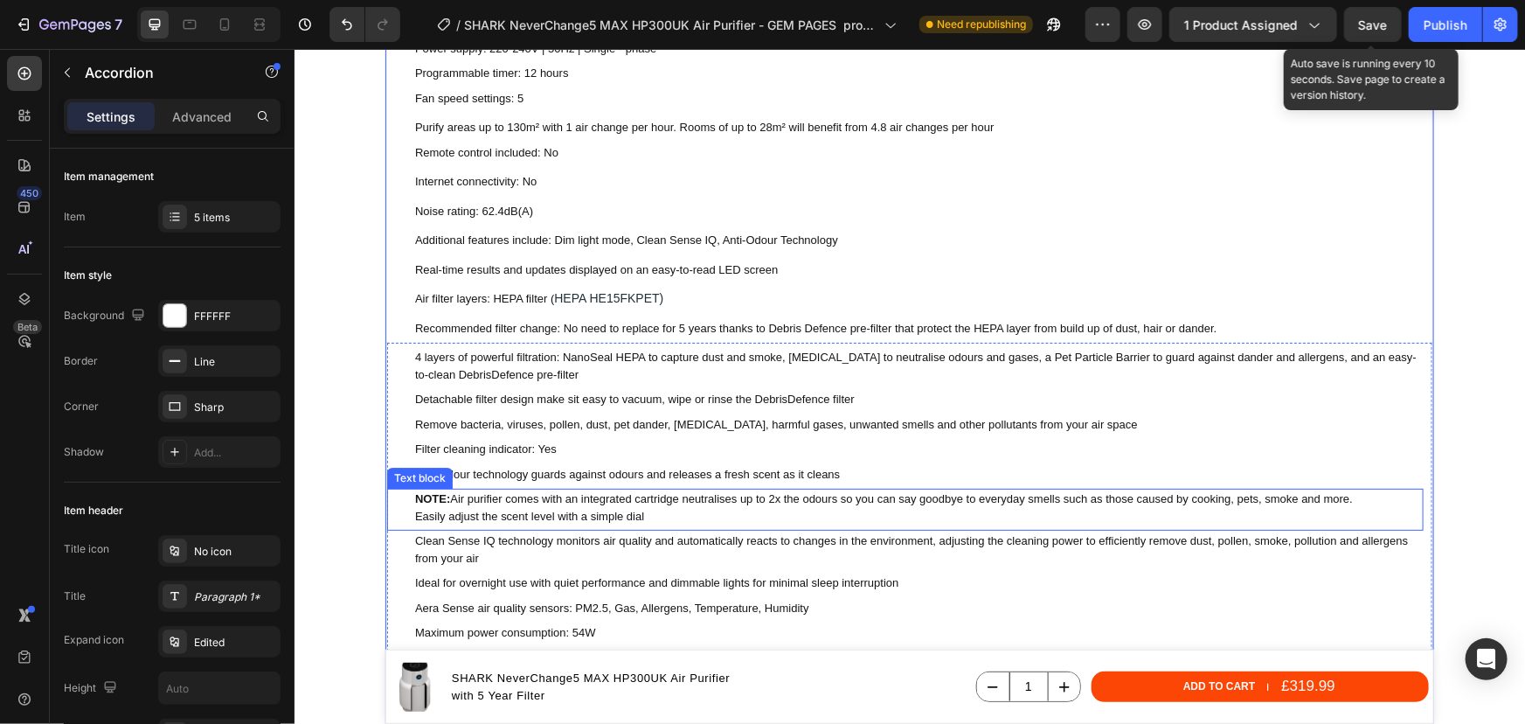
scroll to position [3178, 0]
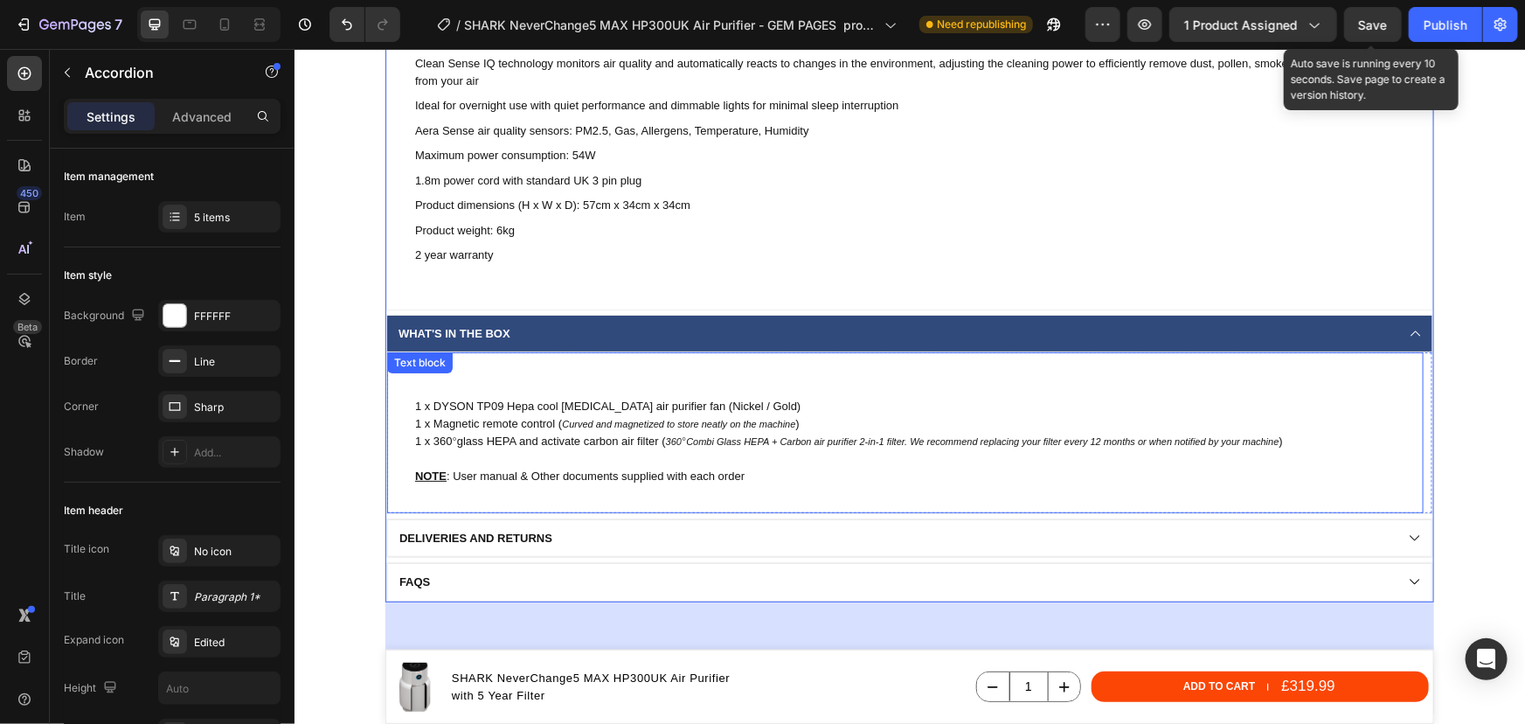
click at [534, 414] on p "1 x Magnetic remote control ( Curved and magnetized to store neatly on the mach…" at bounding box center [917, 440] width 1007 height 53
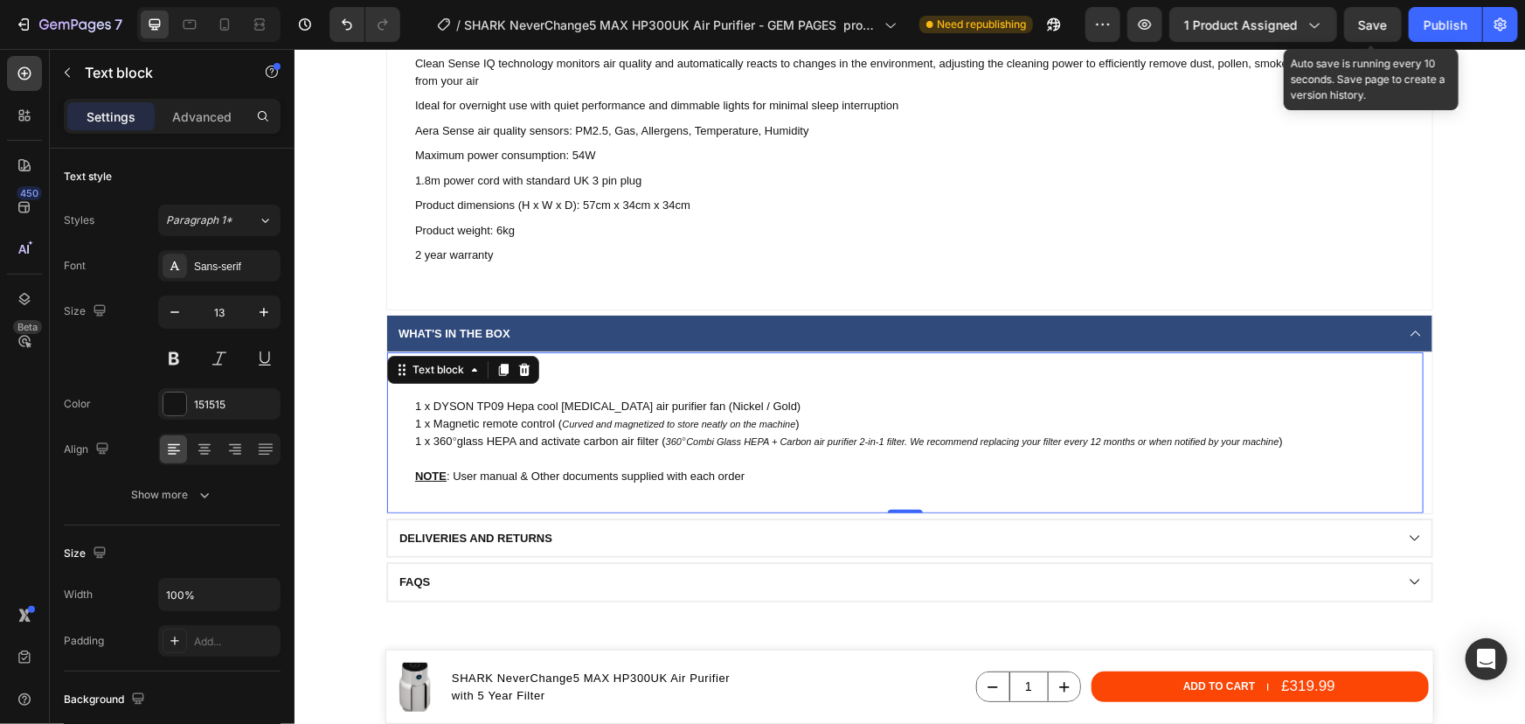
click at [534, 414] on p "1 x Magnetic remote control ( Curved and magnetized to store neatly on the mach…" at bounding box center [917, 440] width 1007 height 53
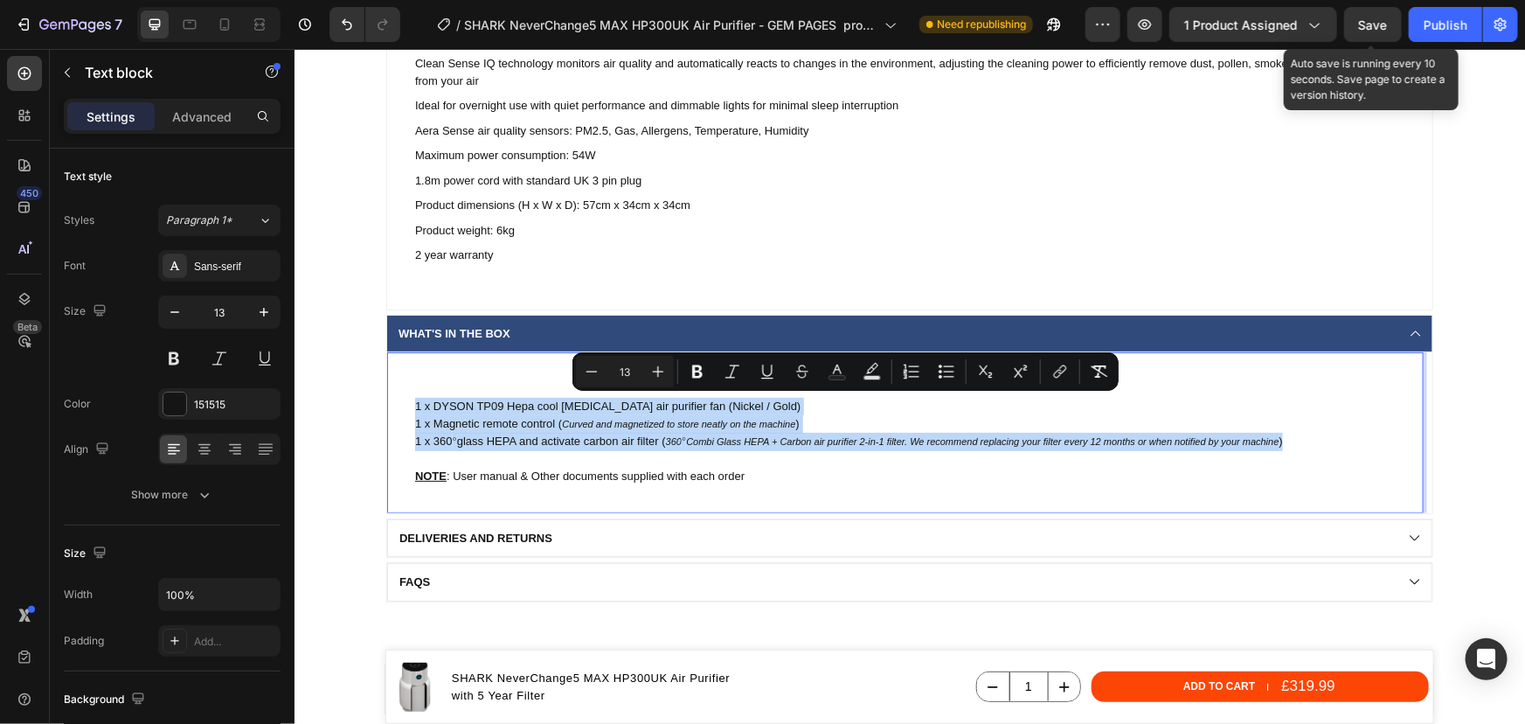
drag, startPoint x: 1308, startPoint y: 446, endPoint x: 407, endPoint y: 397, distance: 901.6
click at [413, 397] on div "1 x DYSON TP09 Hepa cool formaldehyde air purifier fan (Nickel / Gold) 1 x Magn…" at bounding box center [918, 440] width 1010 height 91
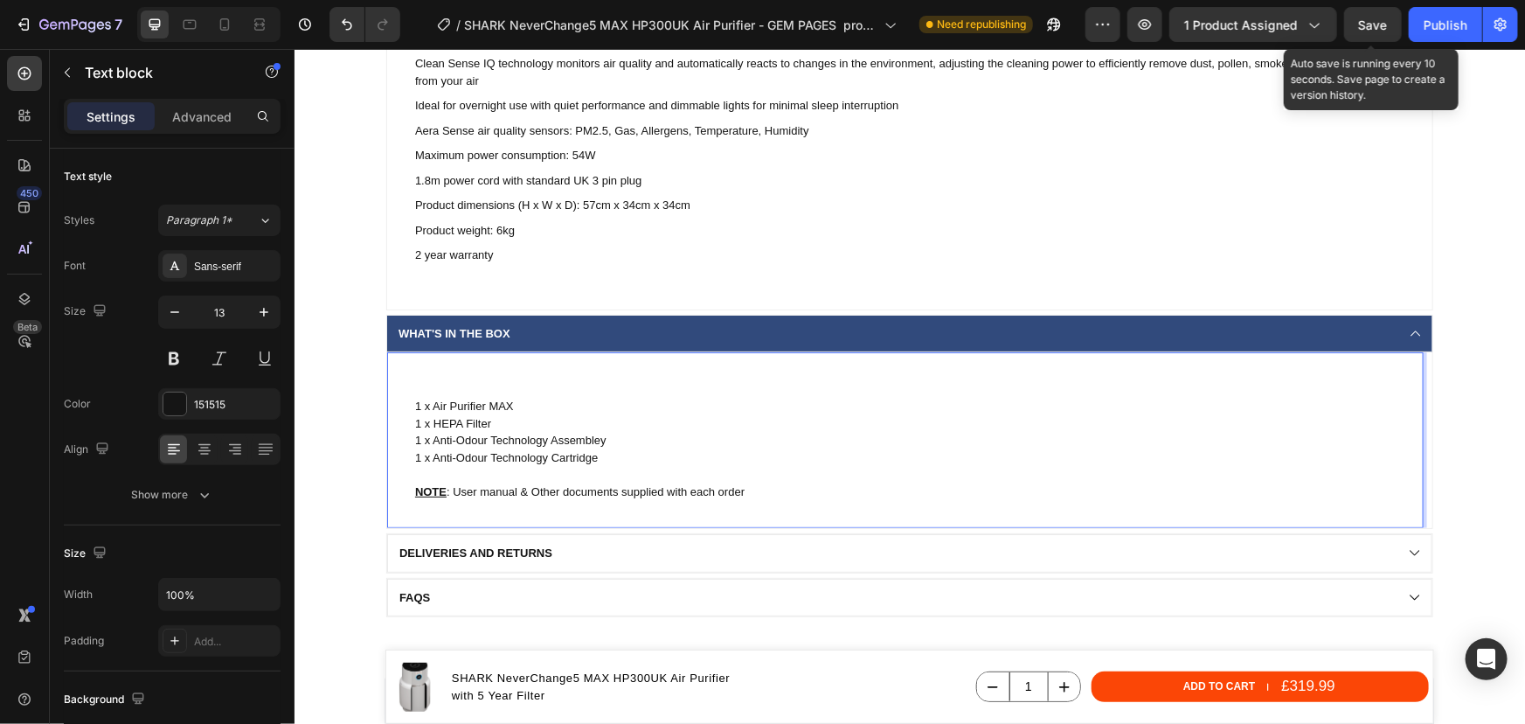
click at [455, 421] on p "1 x Air Purifier MAX 1 x HEPA Filter 1 x Anti-Odour Technology Assembley 1 x An…" at bounding box center [917, 440] width 1007 height 86
click at [427, 405] on p "1 x Air Purifier MAX 1 x HEPA Filter 1 x Anti-Odour Technology Assembley 1 x An…" at bounding box center [917, 440] width 1007 height 86
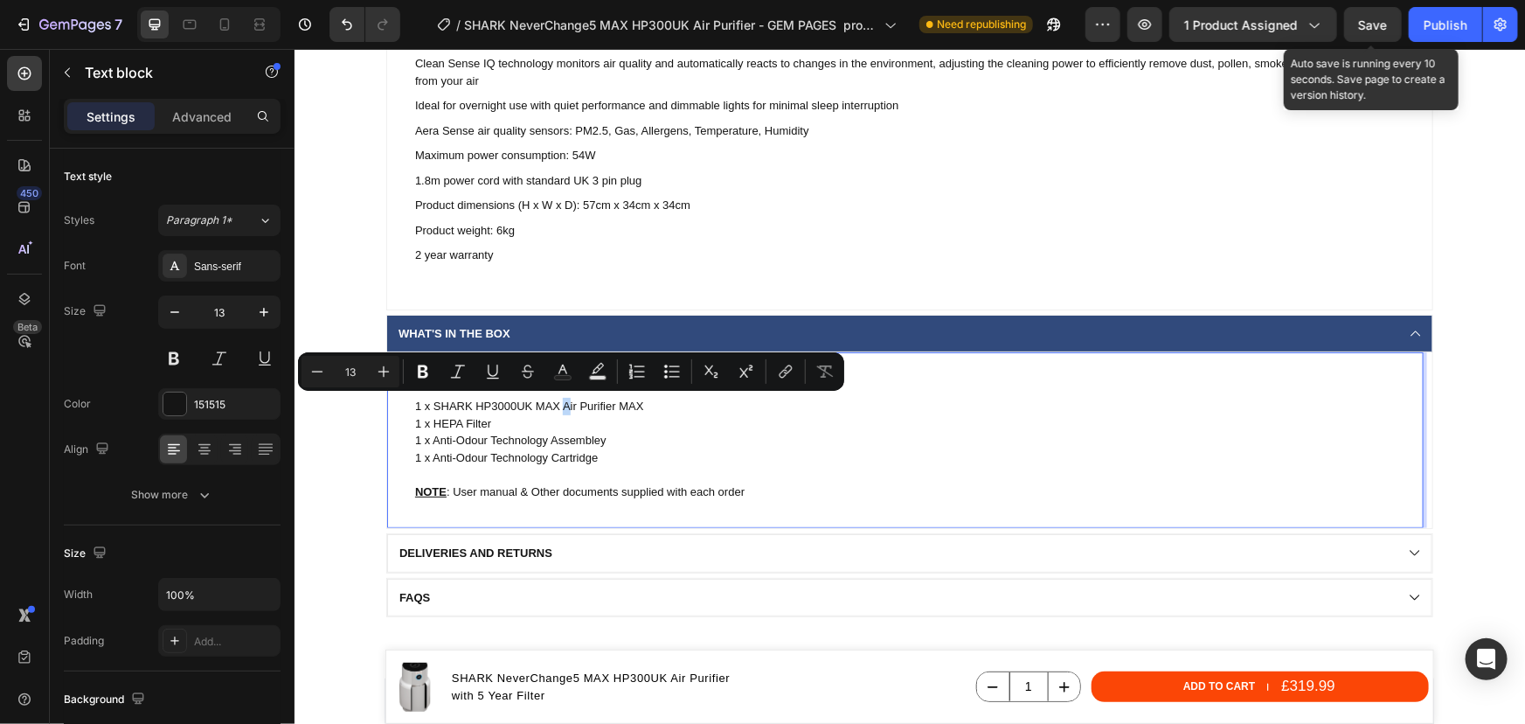
click at [559, 405] on p "1 x SHARK HP3000UK MAX Air Purifier MAX 1 x HEPA Filter 1 x Anti-Odour Technolo…" at bounding box center [917, 440] width 1007 height 86
click at [573, 405] on p "1 x SHARK HP3000UK MAX air Purifier MAX 1 x HEPA Filter 1 x Anti-Odour Technolo…" at bounding box center [917, 440] width 1007 height 86
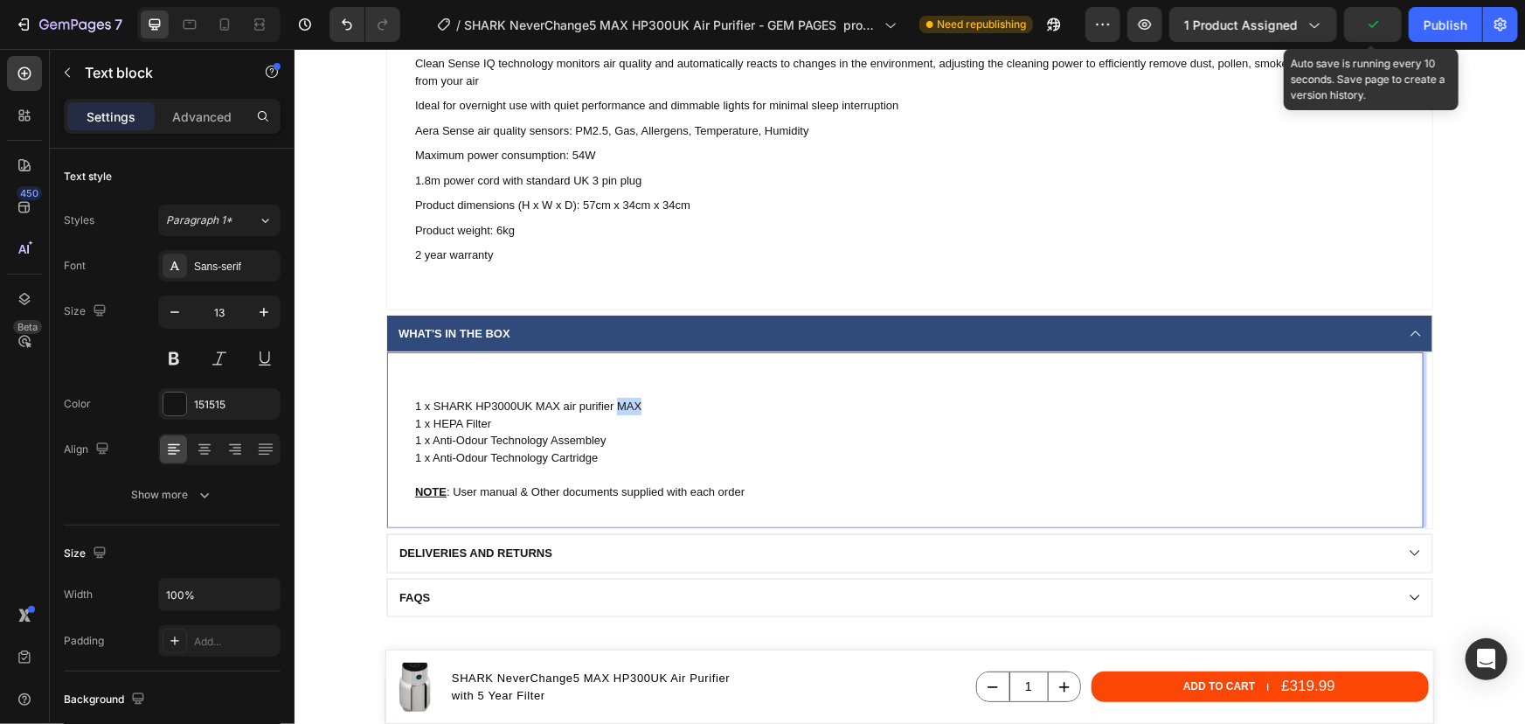
drag, startPoint x: 636, startPoint y: 403, endPoint x: 612, endPoint y: 401, distance: 24.5
click at [612, 401] on p "1 x SHARK HP3000UK MAX air purifier MAX 1 x HEPA Filter 1 x Anti-Odour Technolo…" at bounding box center [917, 440] width 1007 height 86
click at [486, 422] on p "1 x SHARK HP3000UK MAX air purifier 1 x HEPA Filter 1 x Anti-Odour Technology A…" at bounding box center [917, 440] width 1007 height 86
click at [460, 423] on p "1 x SHARK HP3000UK MAX air purifier 1 x HEPA Filter 1 x Anti-Odour Technology A…" at bounding box center [917, 440] width 1007 height 86
click at [489, 436] on p "1 x SHARK HP3000UK MAX air purifier 1 x HEPA H13 filter 1 x Anti-Odour Technolo…" at bounding box center [917, 440] width 1007 height 86
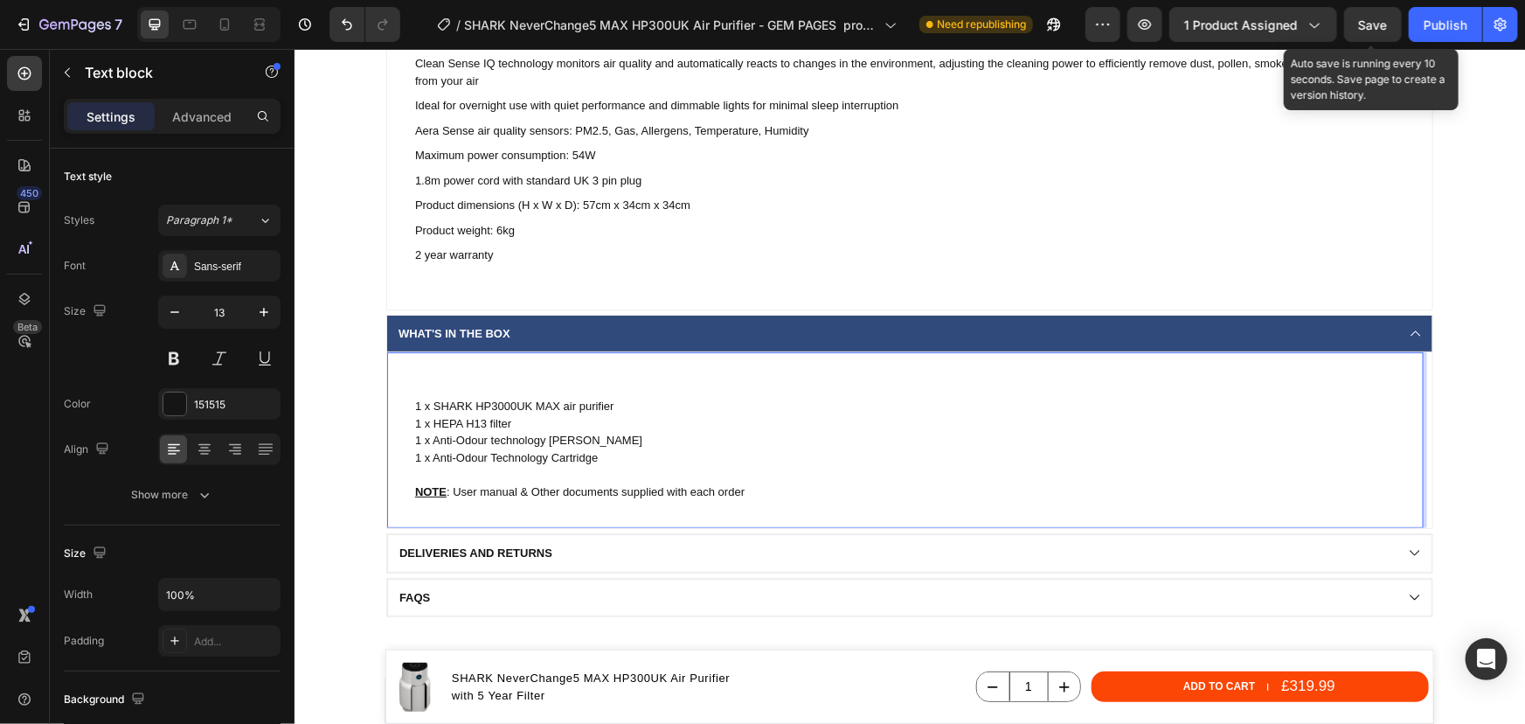
click at [549, 435] on p "1 x SHARK HP3000UK MAX air purifier 1 x HEPA H13 filter 1 x Anti-Odour technolo…" at bounding box center [917, 440] width 1007 height 86
click at [489, 456] on p "1 x SHARK HP3000UK MAX air purifier 1 x HEPA H13 filter 1 x Anti-Odour technolo…" at bounding box center [917, 440] width 1007 height 86
click at [553, 454] on p "1 x SHARK HP3000UK MAX air purifier 1 x HEPA H13 filter 1 x Anti-Odour technolo…" at bounding box center [917, 440] width 1007 height 86
click at [603, 457] on p "1 x SHARK HP3000UK MAX air purifier 1 x HEPA H13 filter 1 x Anti-Odour technolo…" at bounding box center [917, 440] width 1007 height 86
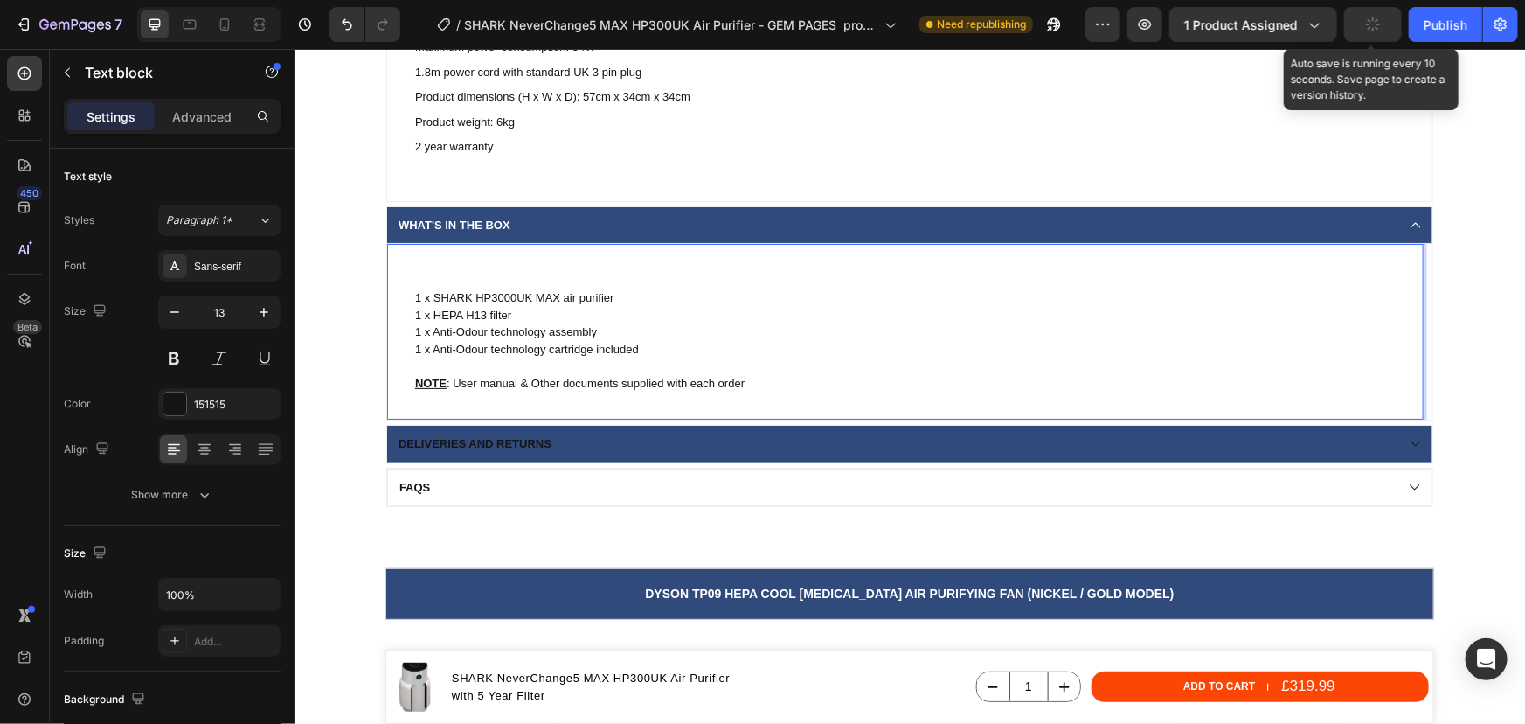
scroll to position [3337, 0]
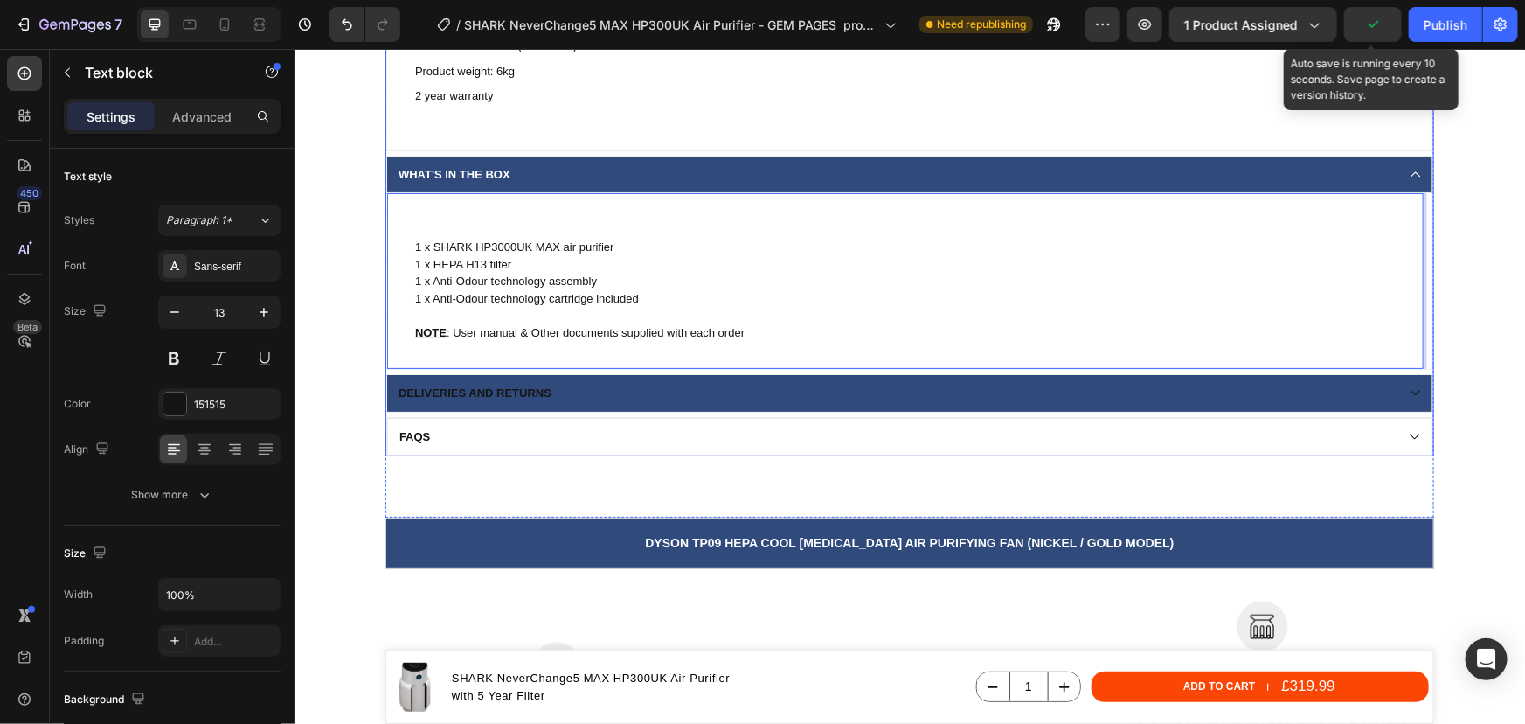
click at [619, 389] on div "Deliveries and returns" at bounding box center [894, 392] width 998 height 19
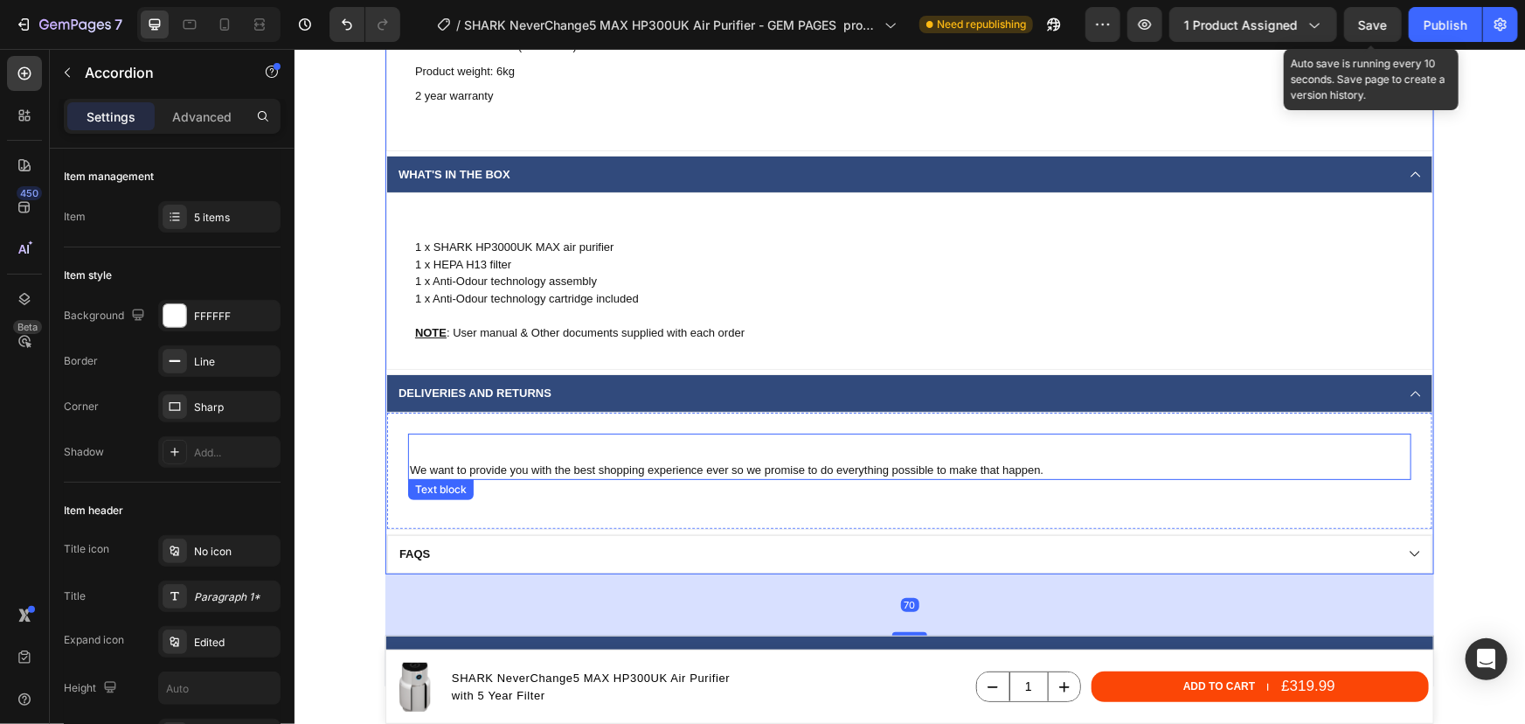
scroll to position [3734, 0]
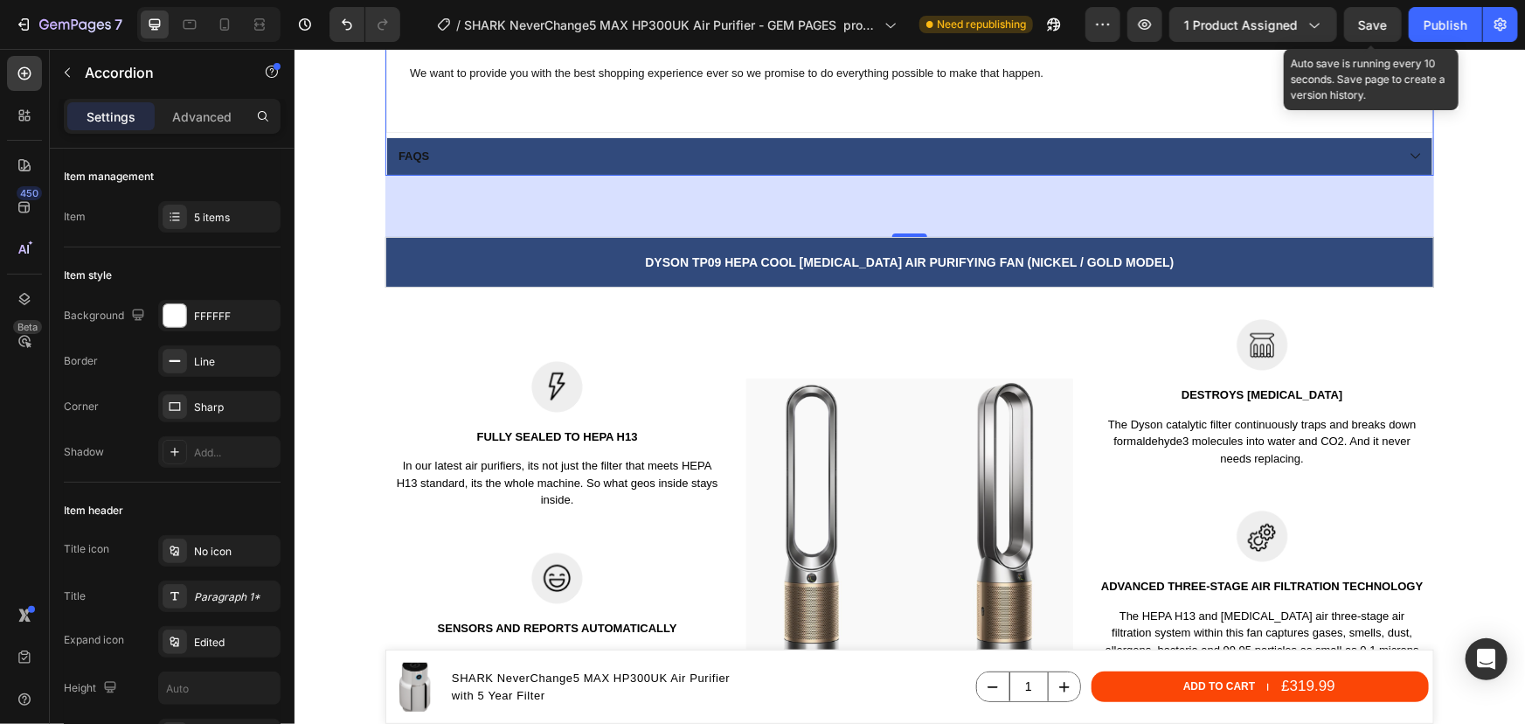
click at [510, 165] on div "FAQs" at bounding box center [908, 155] width 1045 height 37
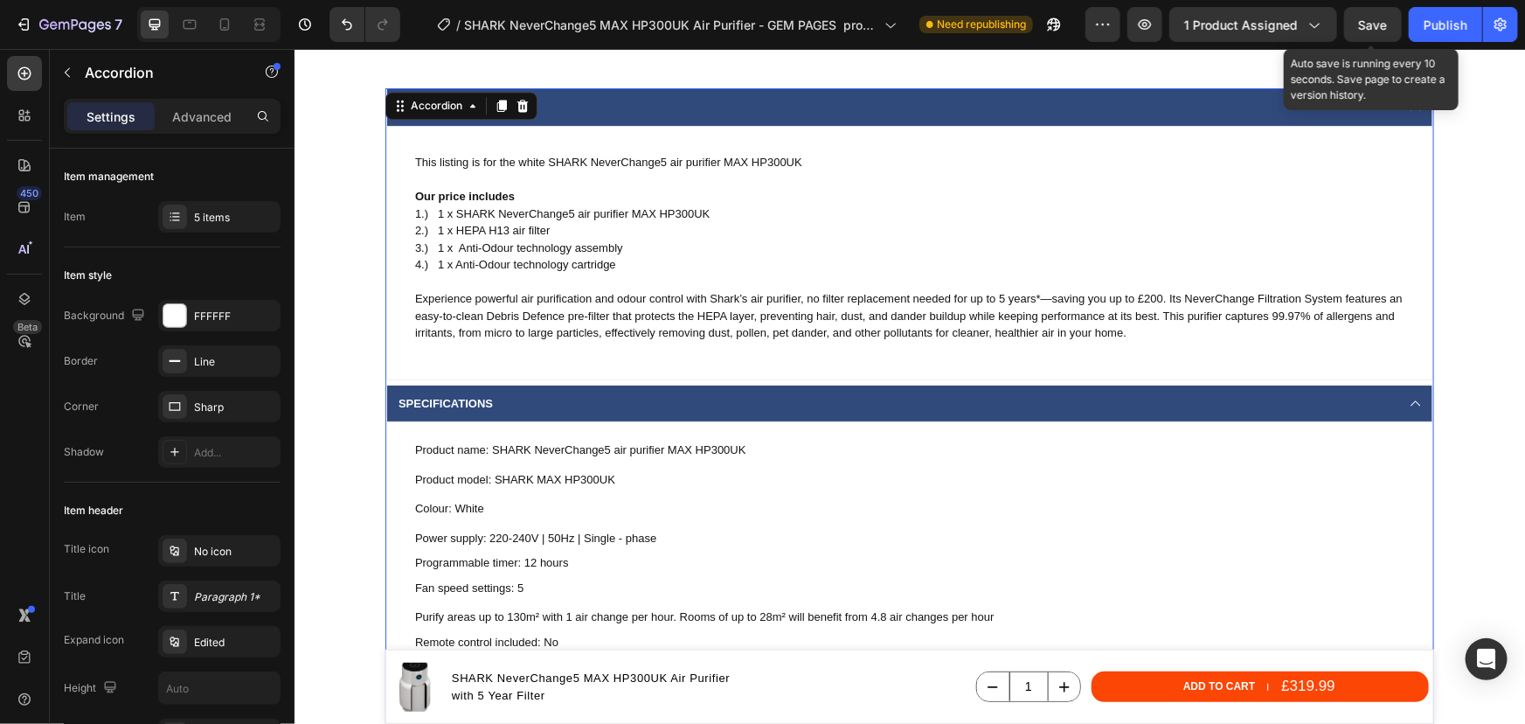
scroll to position [1986, 0]
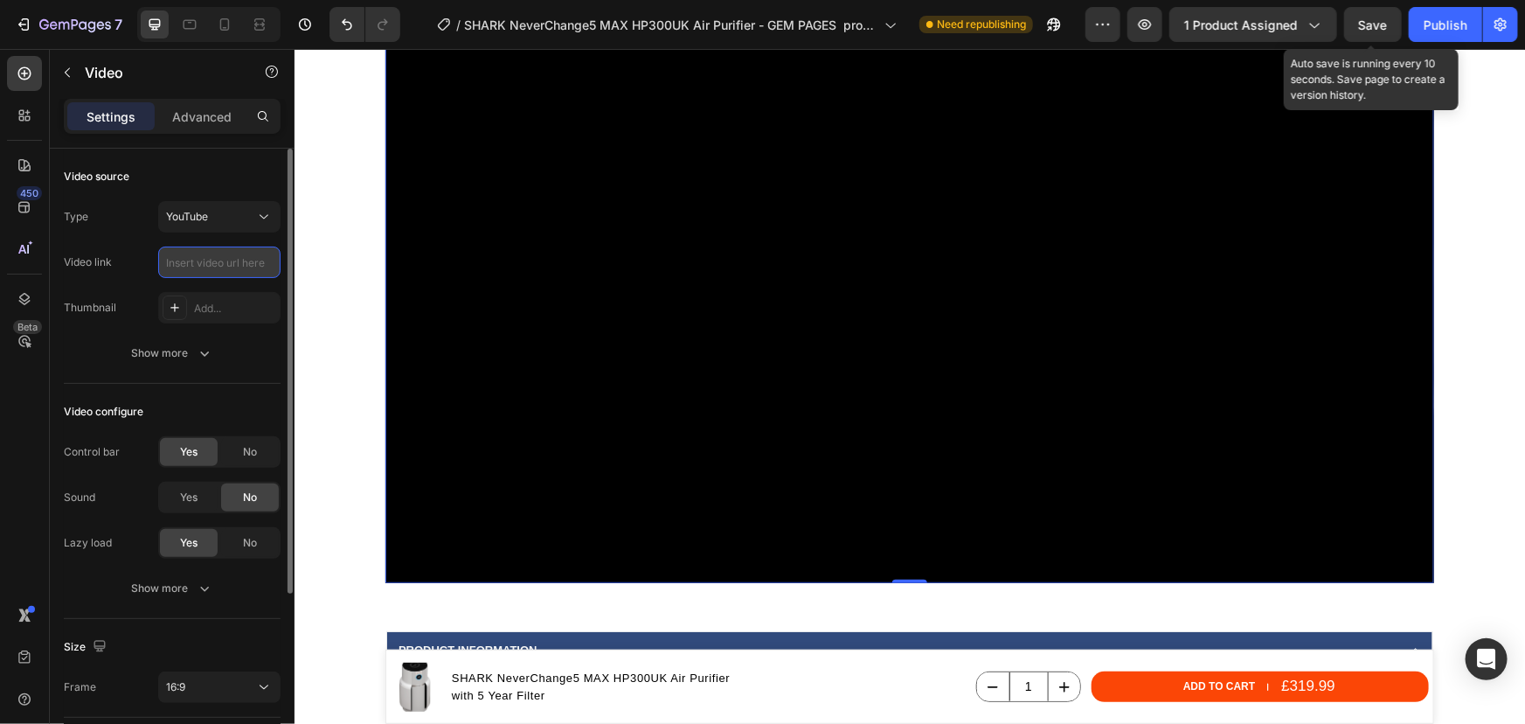
scroll to position [0, 0]
click at [238, 262] on input "text" at bounding box center [219, 261] width 122 height 31
paste input "https://youtu.be/v7x_hLJaG9c?feature=shared"
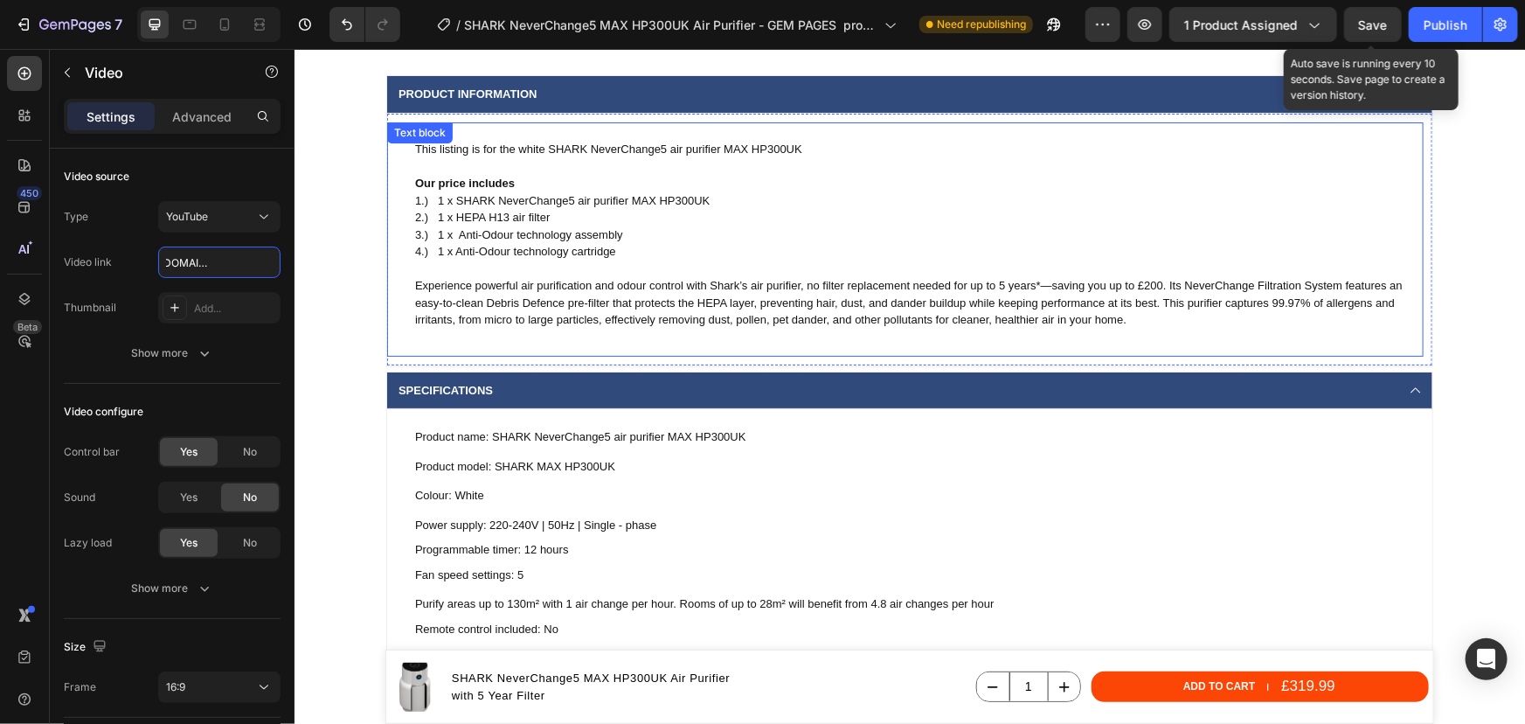
scroll to position [1906, 0]
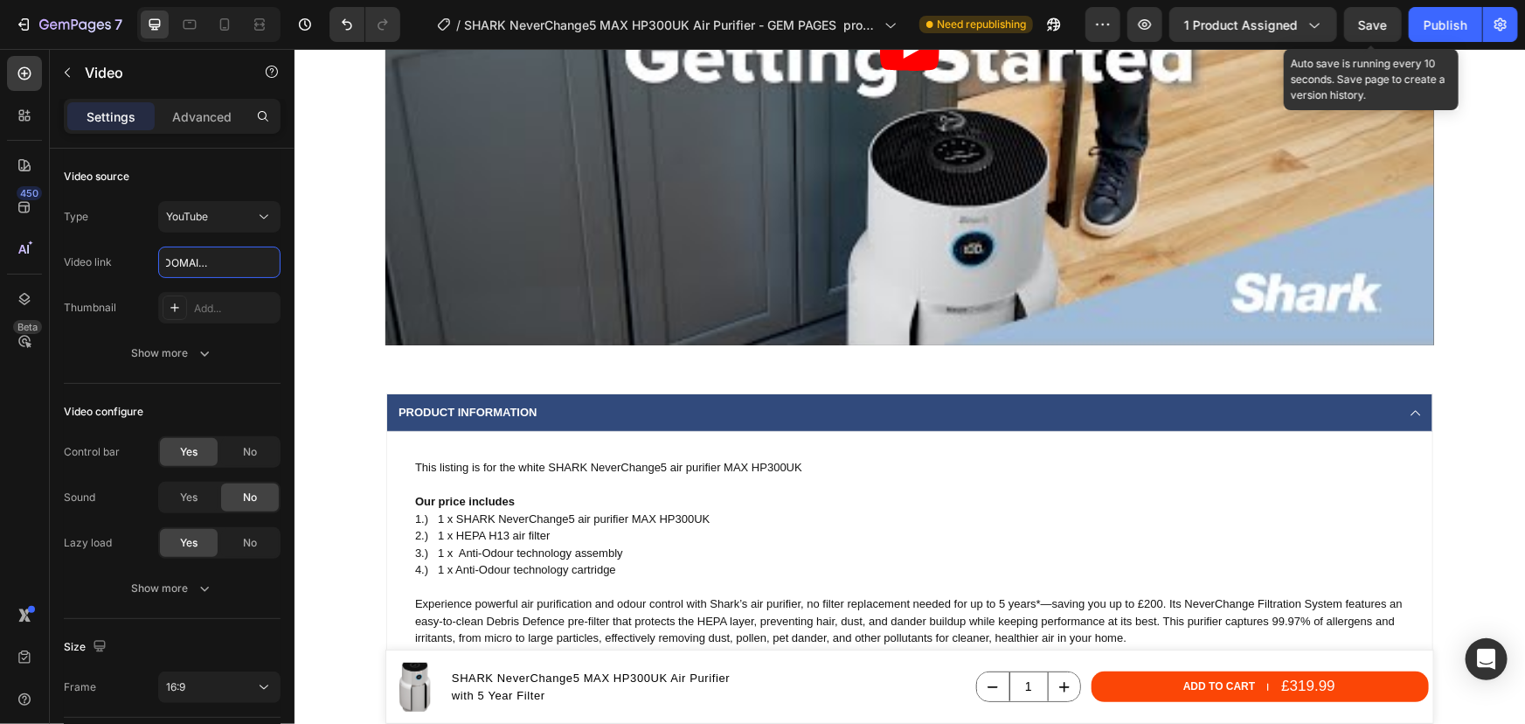
type input "https://youtu.be/v7x_hLJaG9c?feature=shared"
click at [651, 170] on article at bounding box center [909, 49] width 1049 height 590
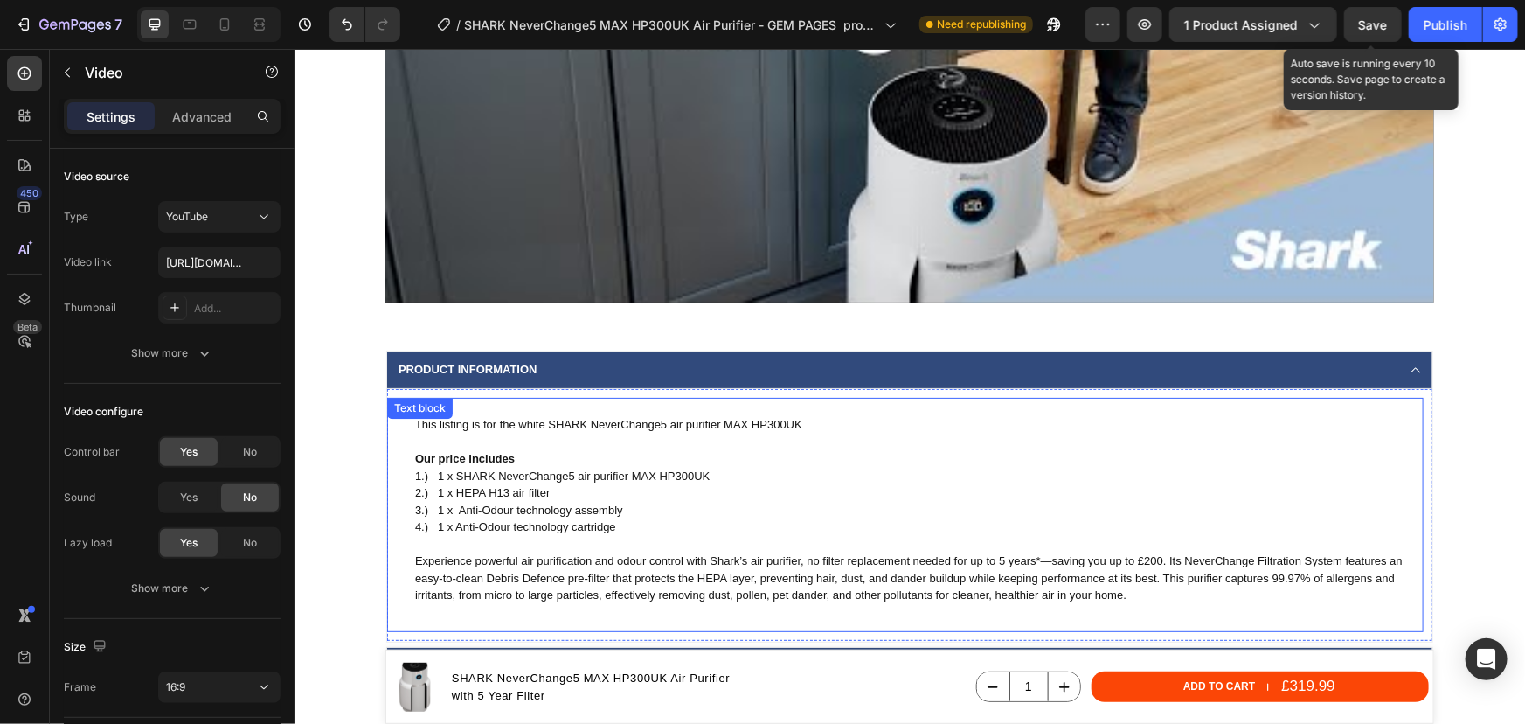
scroll to position [1748, 0]
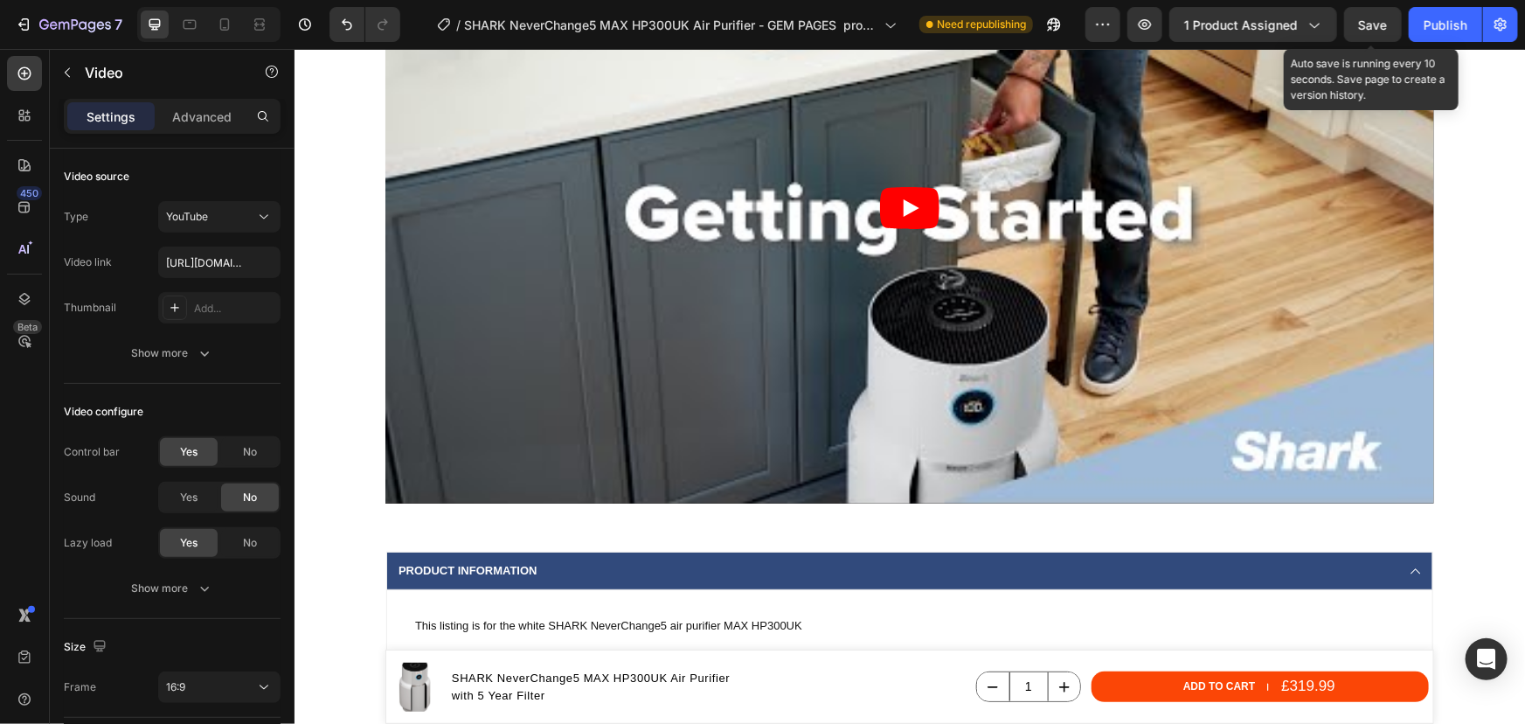
click at [883, 207] on icon "Play" at bounding box center [908, 207] width 59 height 42
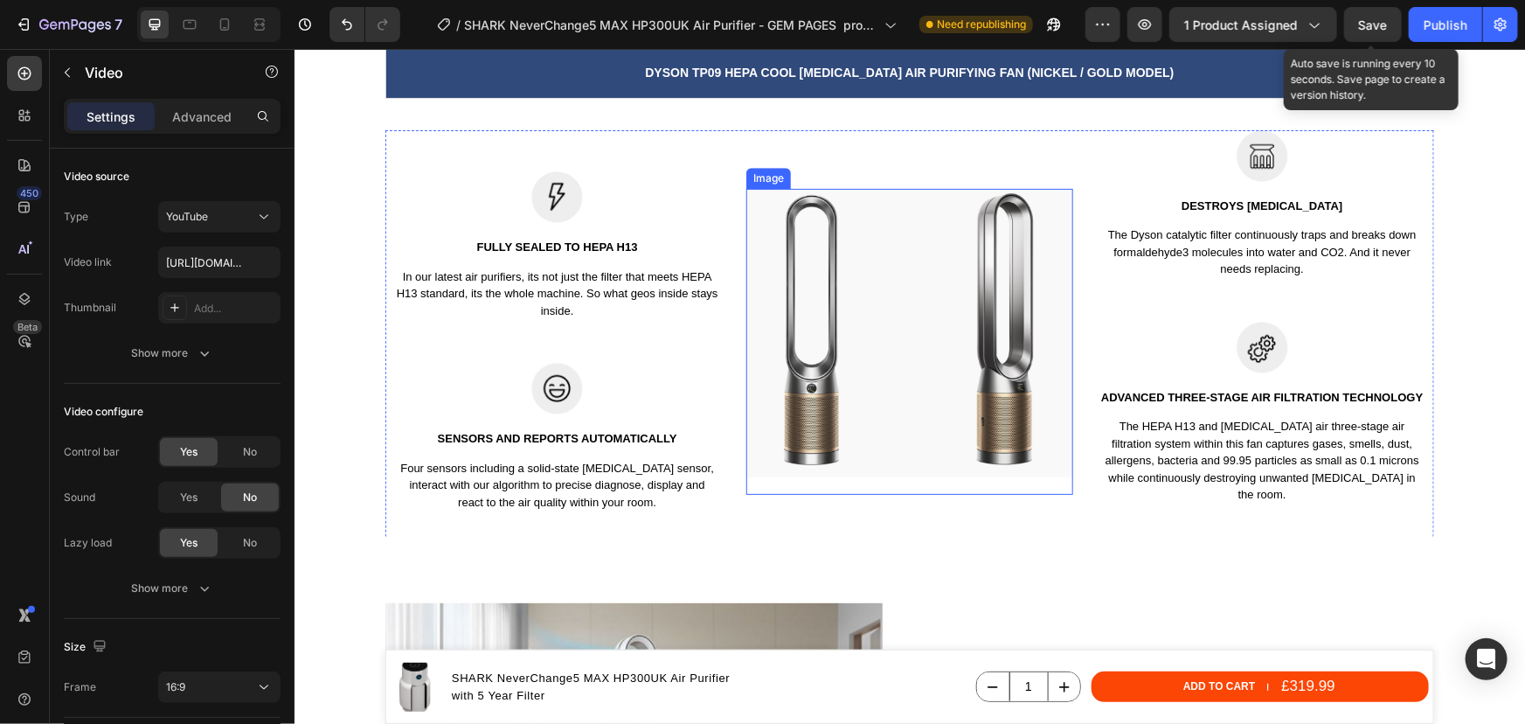
scroll to position [2543, 0]
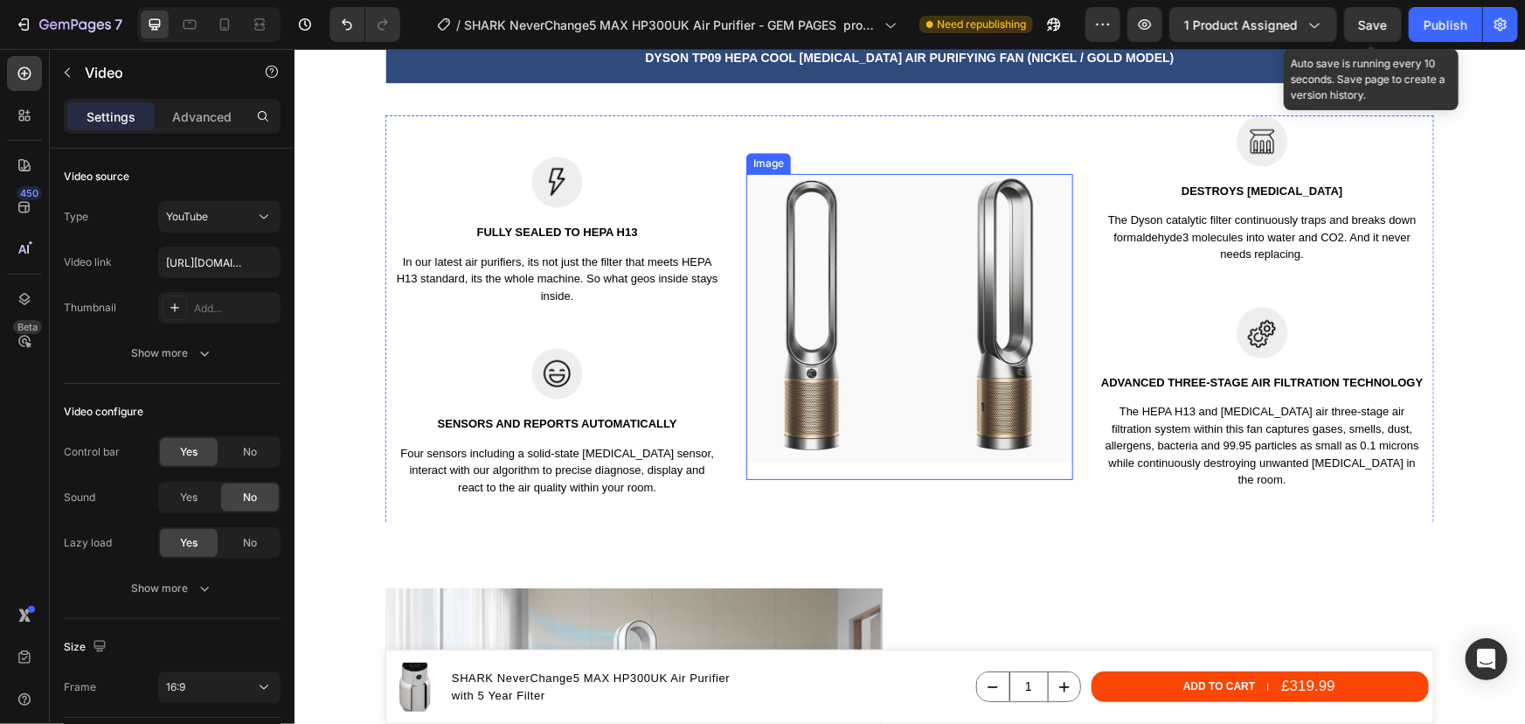
click at [857, 346] on img at bounding box center [909, 317] width 326 height 288
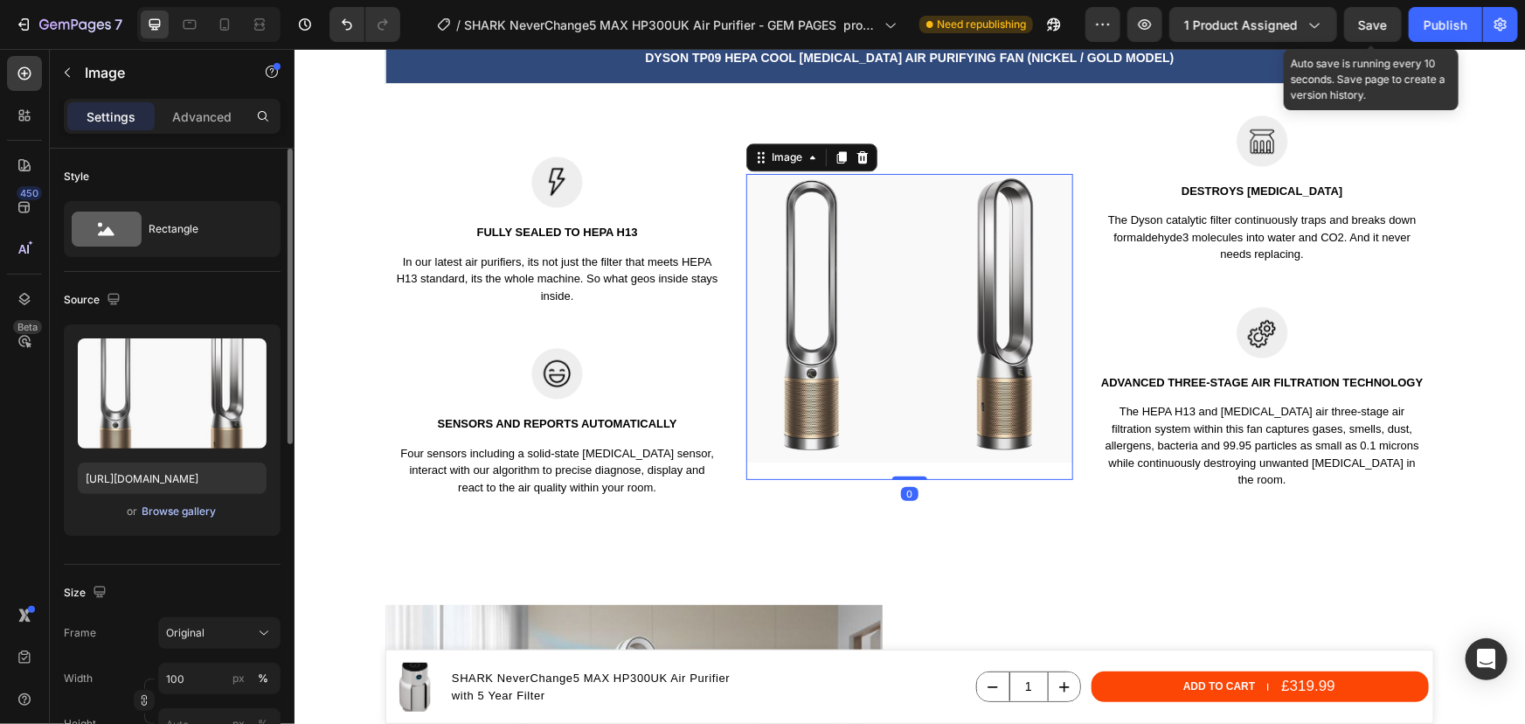
click at [184, 515] on div "Browse gallery" at bounding box center [179, 511] width 74 height 16
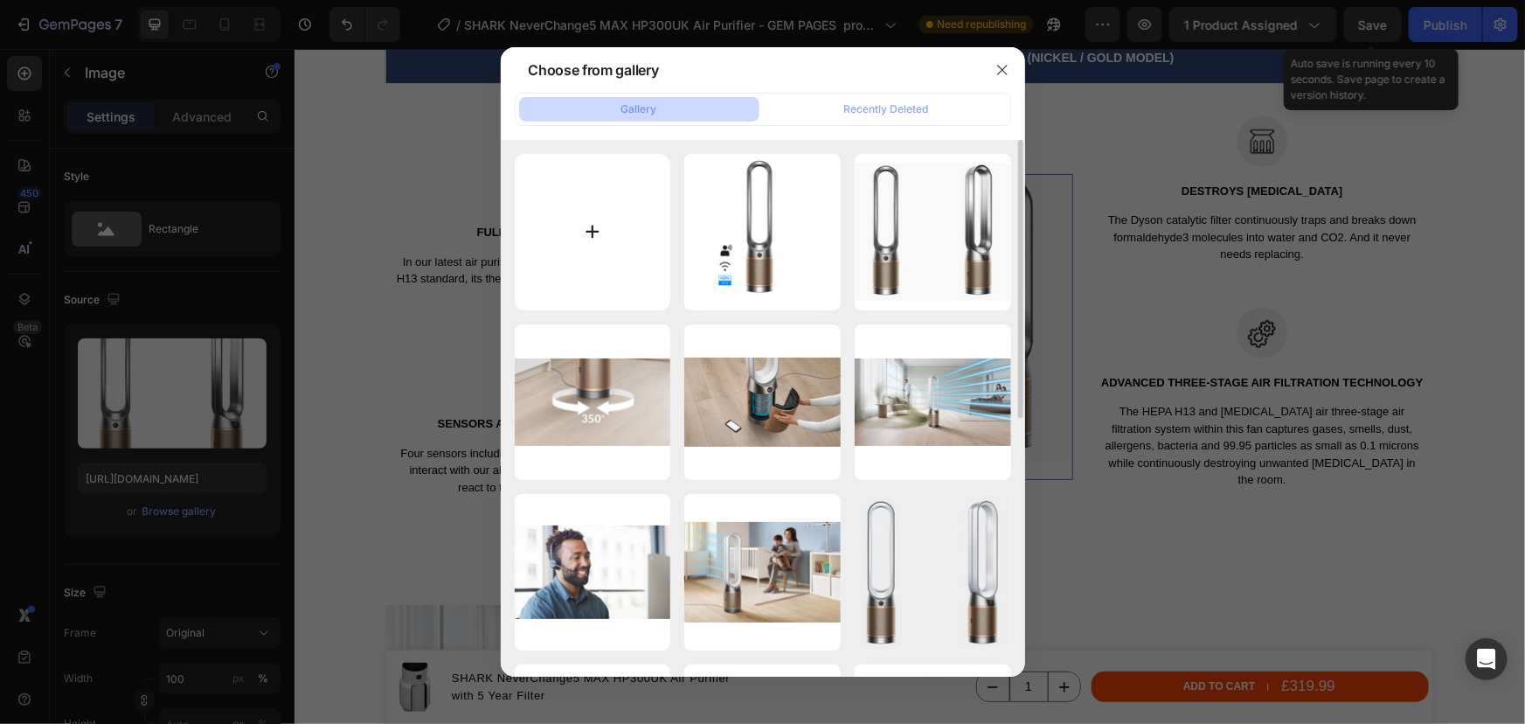
click at [637, 221] on input "file" at bounding box center [593, 232] width 156 height 156
type input "C:\fakepath\SHARK NeverChange5 HP3000UK MAX air purifier - Designed to purify l…"
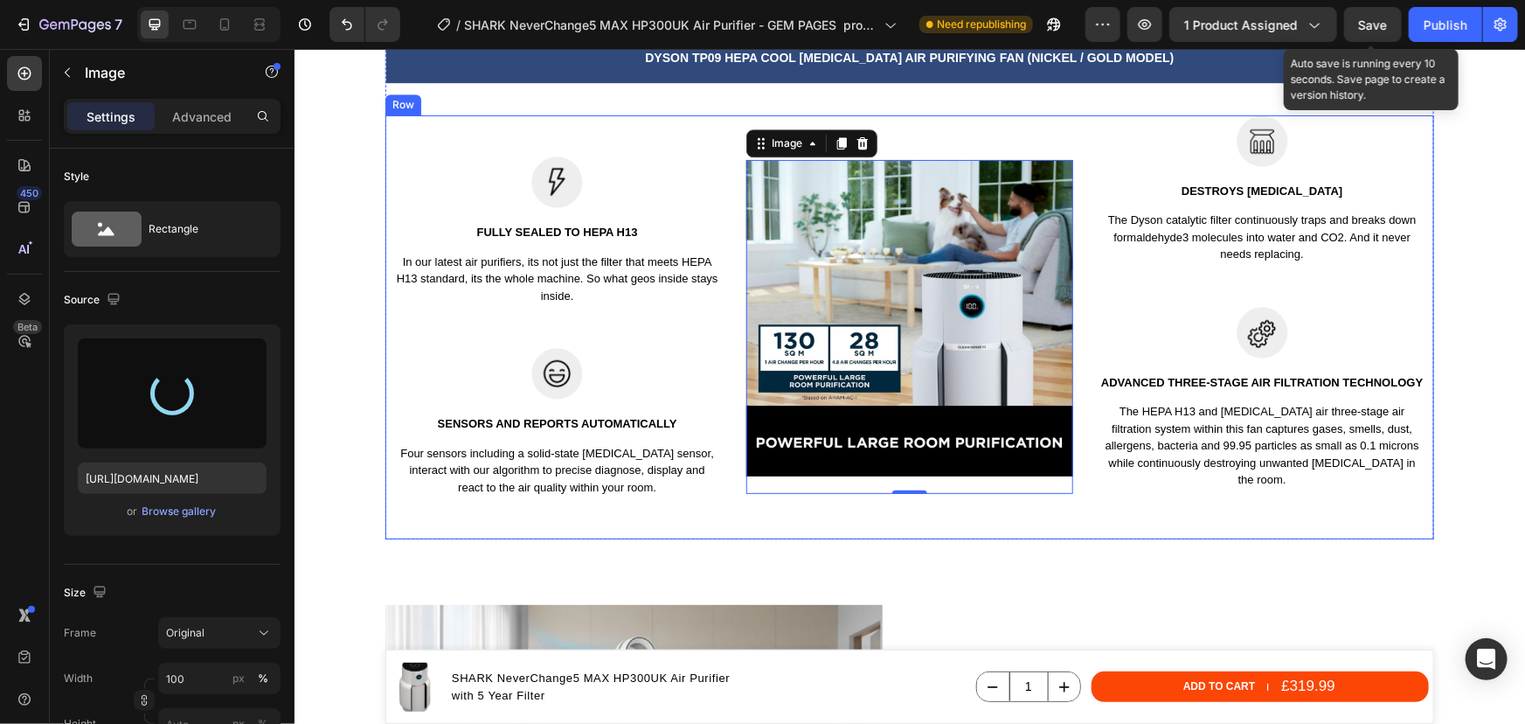
type input "https://cdn.shopify.com/s/files/1/0912/2915/9806/files/gempages_565988521936946…"
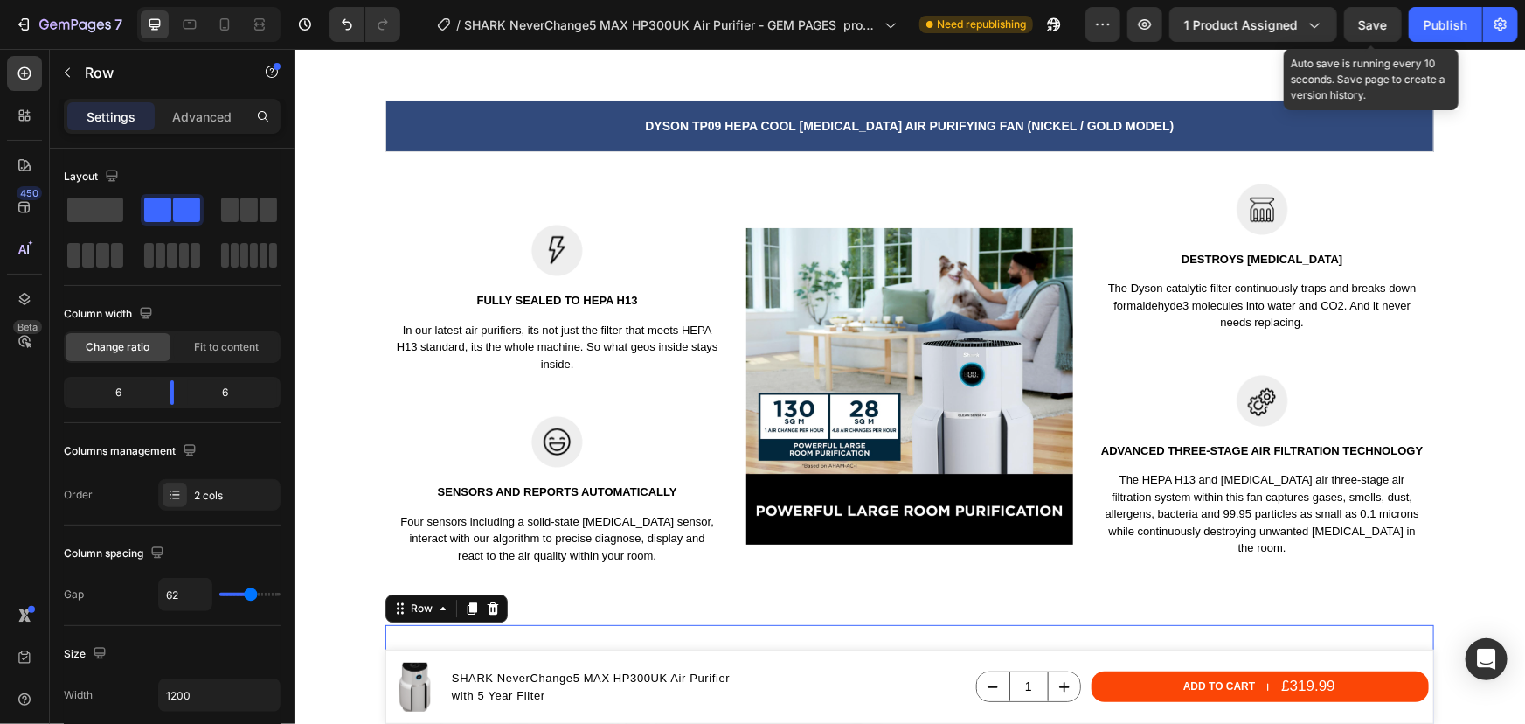
scroll to position [2463, 0]
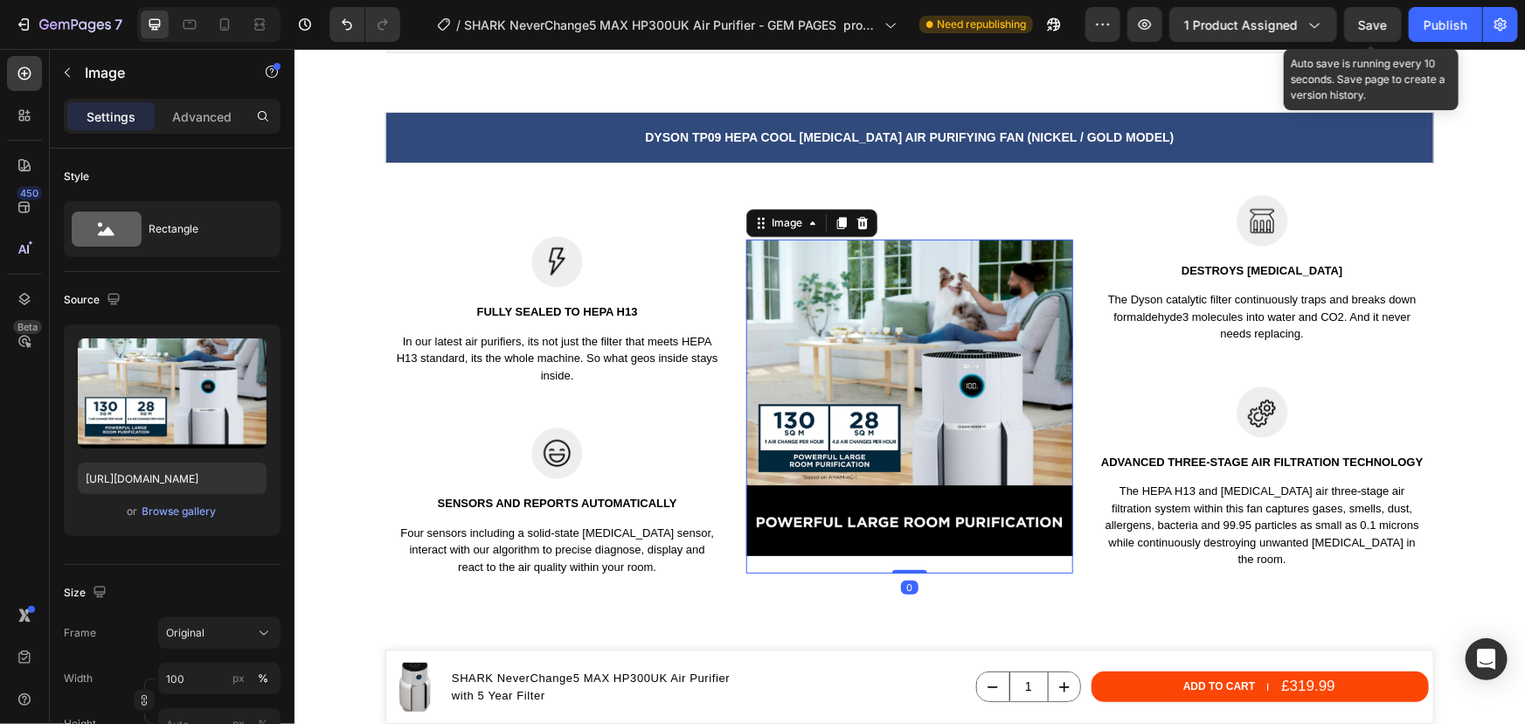
click at [872, 322] on img at bounding box center [909, 397] width 326 height 316
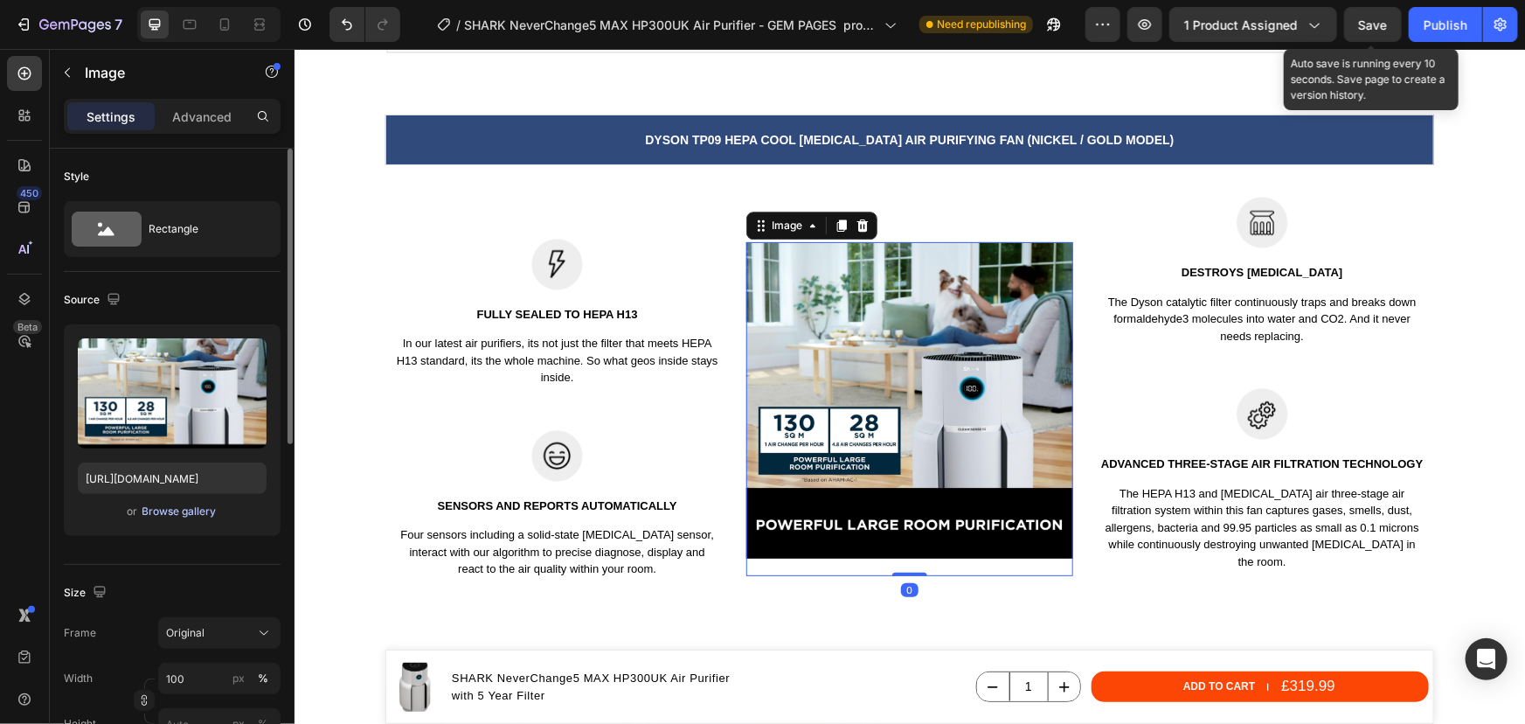
click at [194, 509] on div "Browse gallery" at bounding box center [179, 511] width 74 height 16
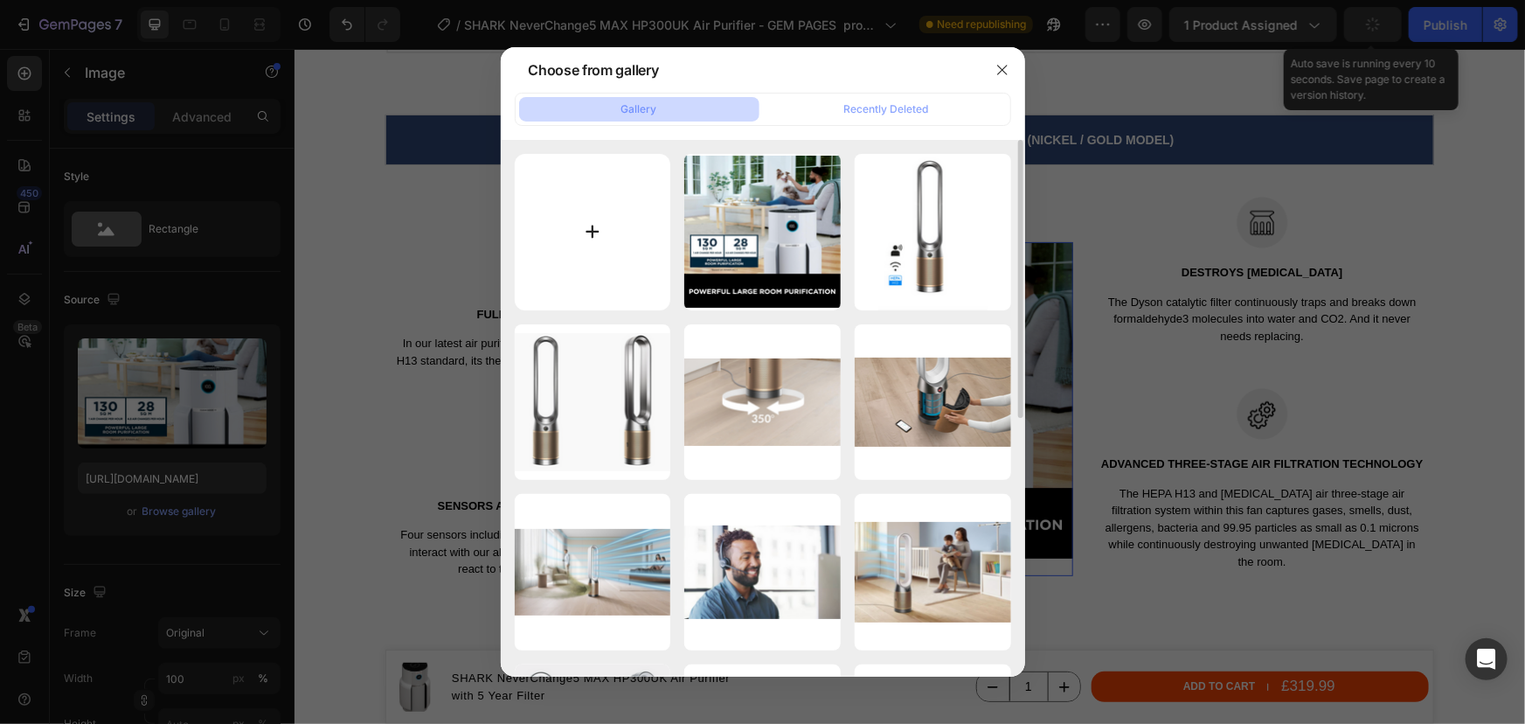
click at [585, 246] on input "file" at bounding box center [593, 232] width 156 height 156
type input "C:\fakepath\SHARK NeverChange5 HP3000UK MAX air purifier -Front view.png"
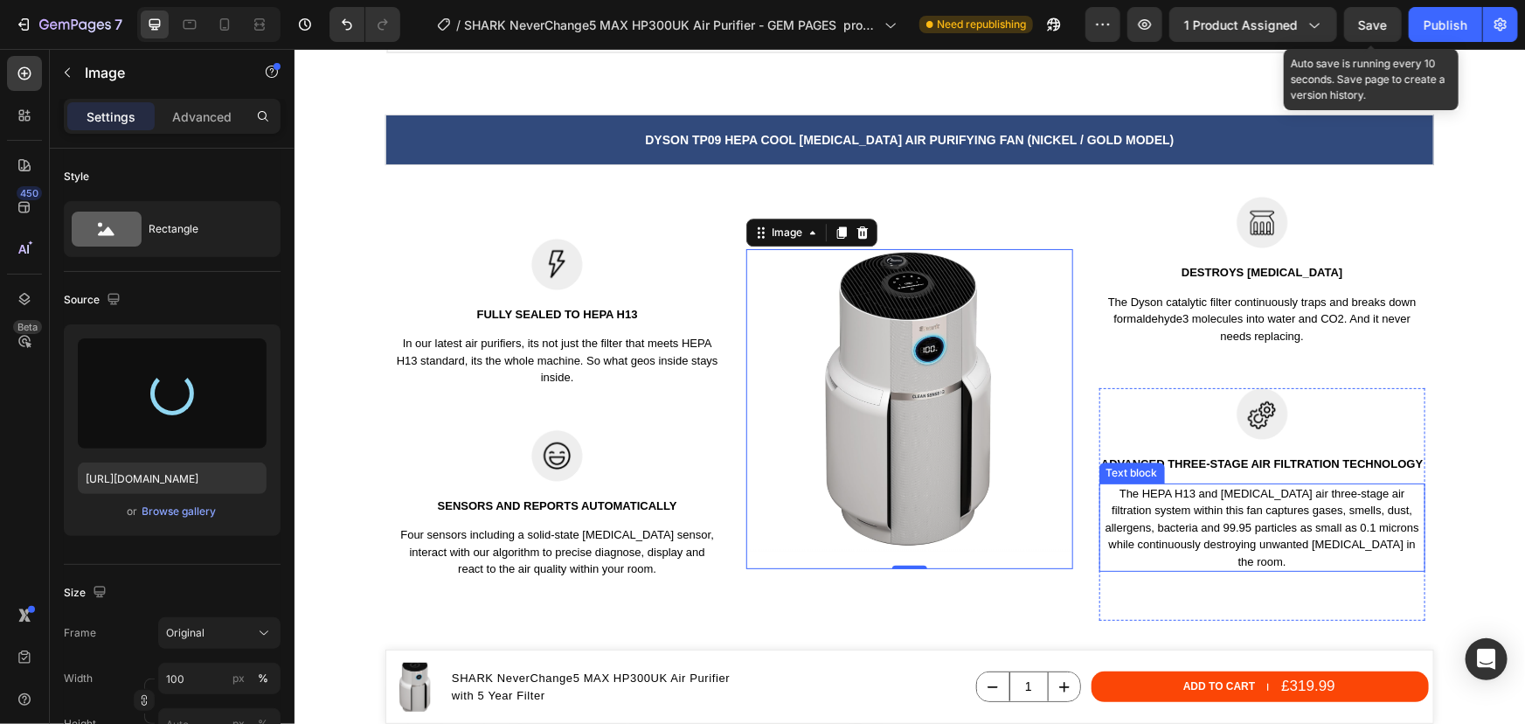
type input "https://cdn.shopify.com/s/files/1/0912/2915/9806/files/gempages_565988521936946…"
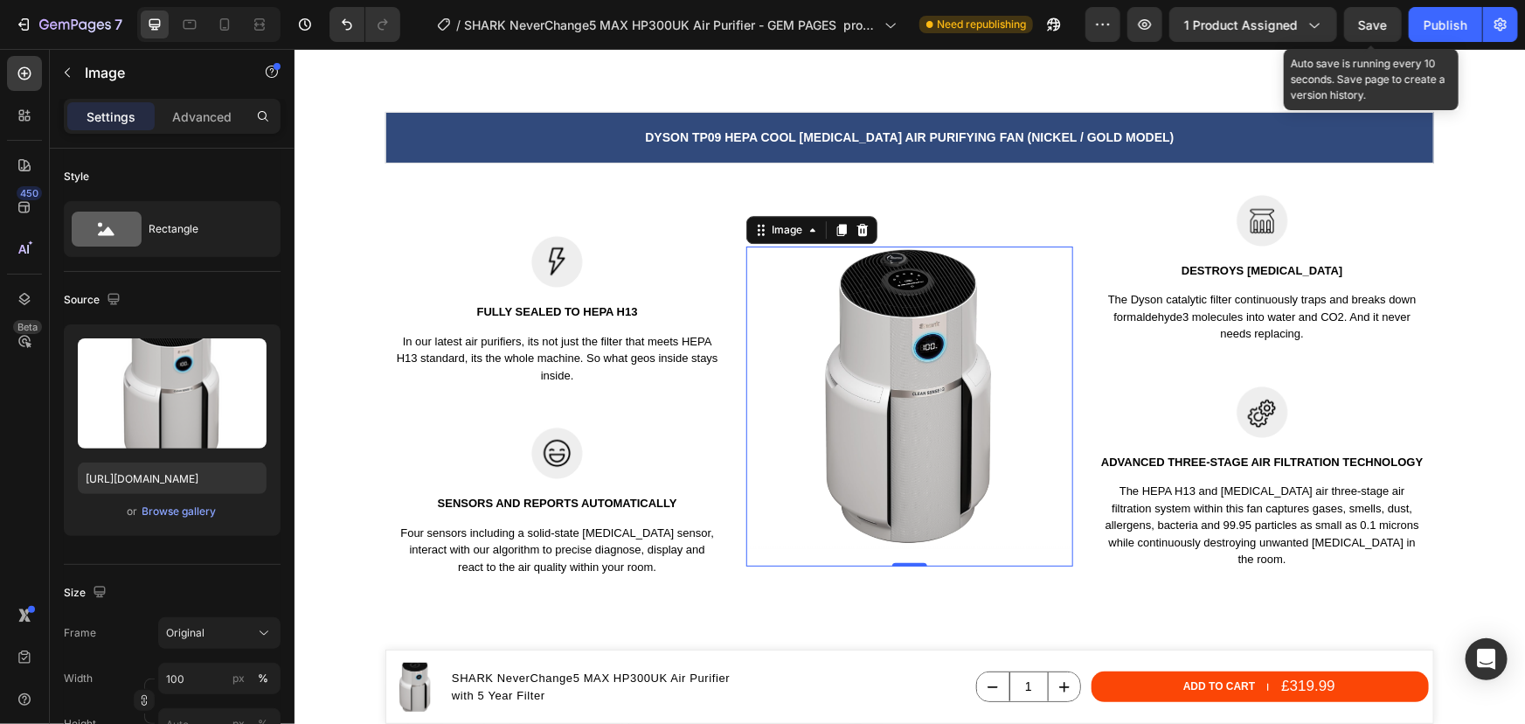
scroll to position [2860, 0]
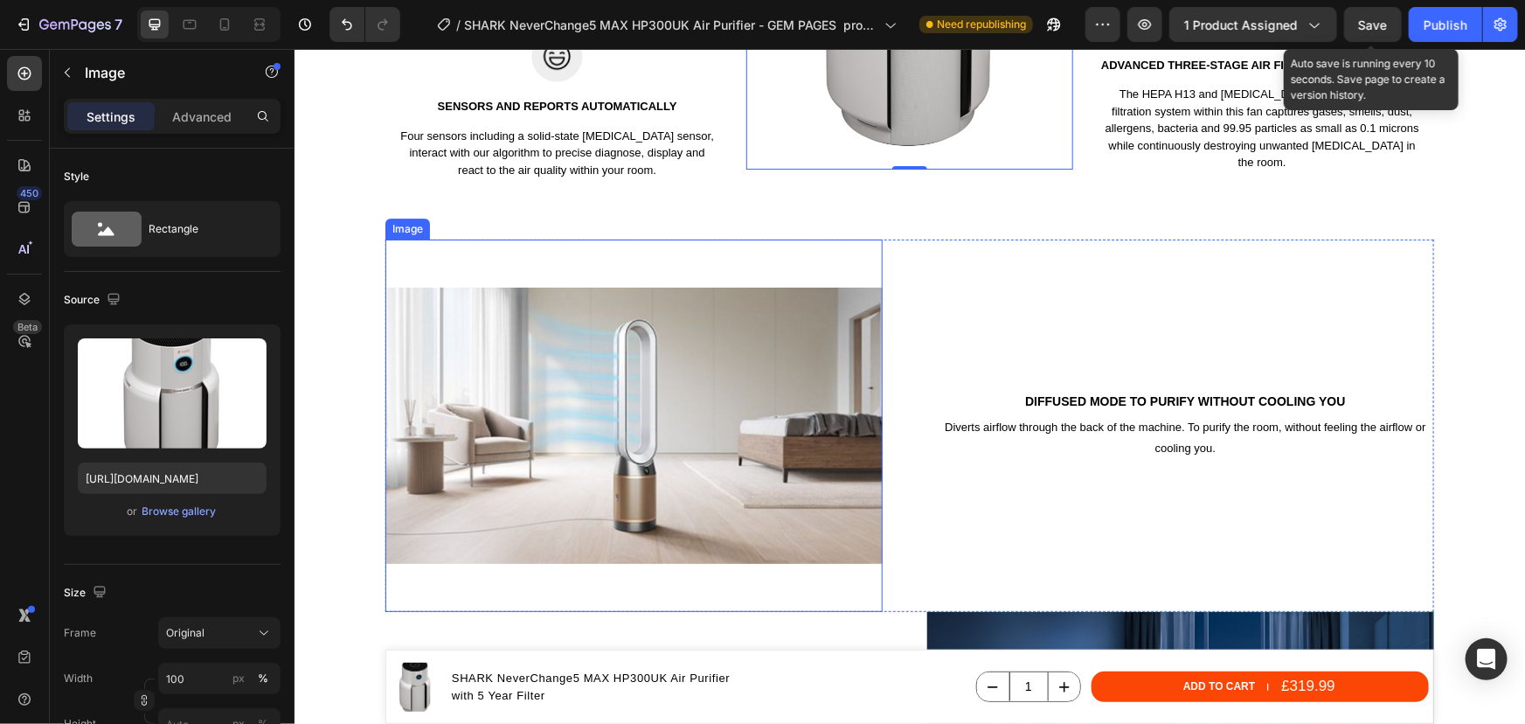
click at [764, 400] on img at bounding box center [633, 425] width 497 height 373
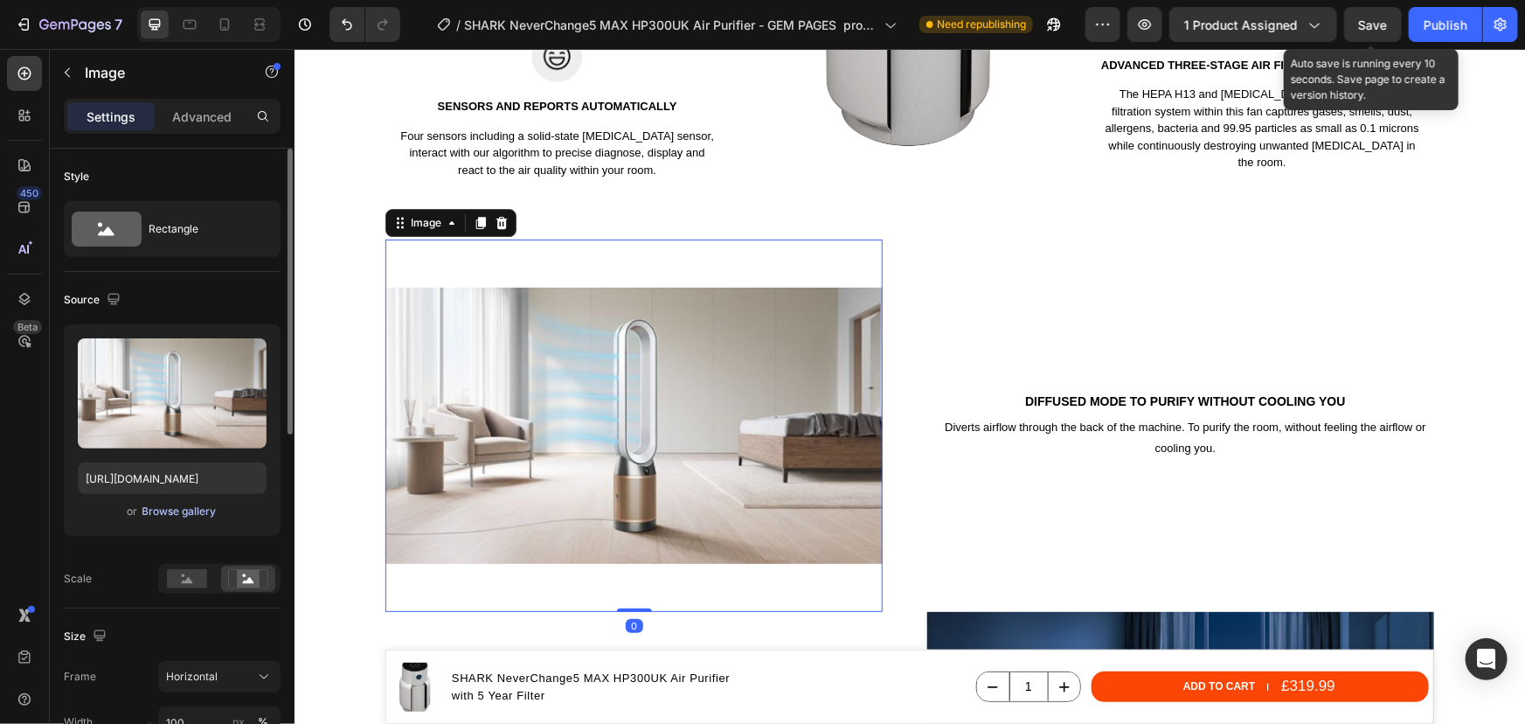
click at [200, 505] on div "Browse gallery" at bounding box center [179, 511] width 74 height 16
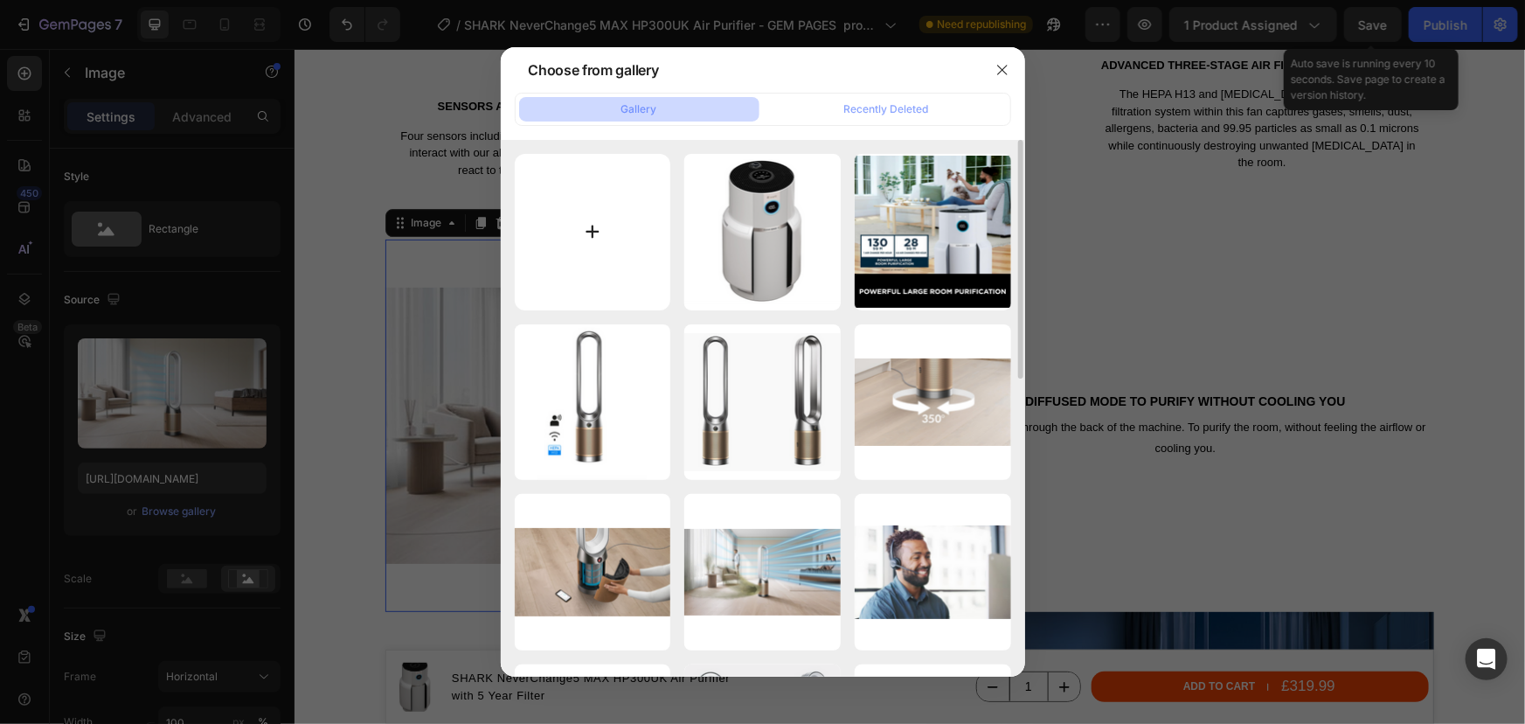
click at [586, 274] on input "file" at bounding box center [593, 232] width 156 height 156
type input "C:\fakepath\SHARK NeverChange5 HP3000UK MAX air purifier - Standout features.png"
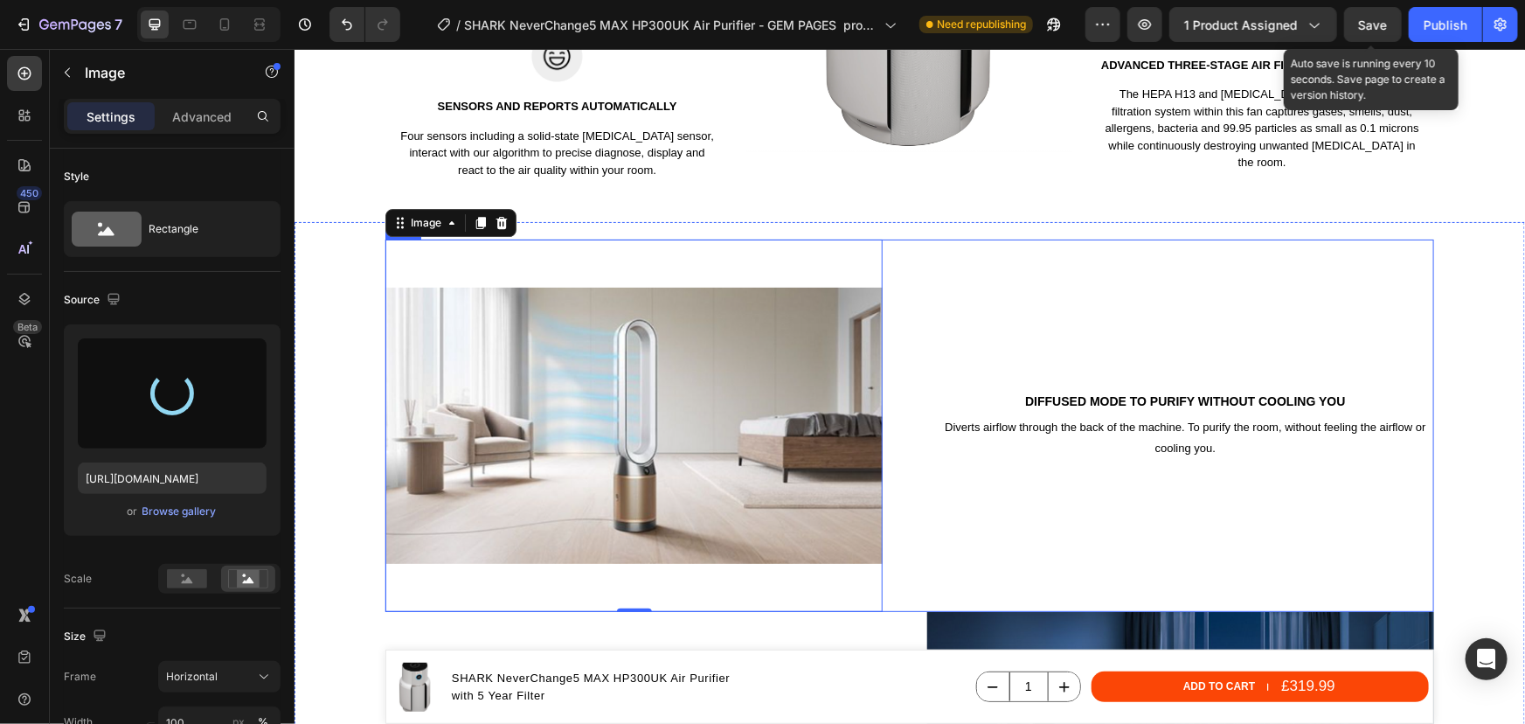
type input "https://cdn.shopify.com/s/files/1/0912/2915/9806/files/gempages_565988521936946…"
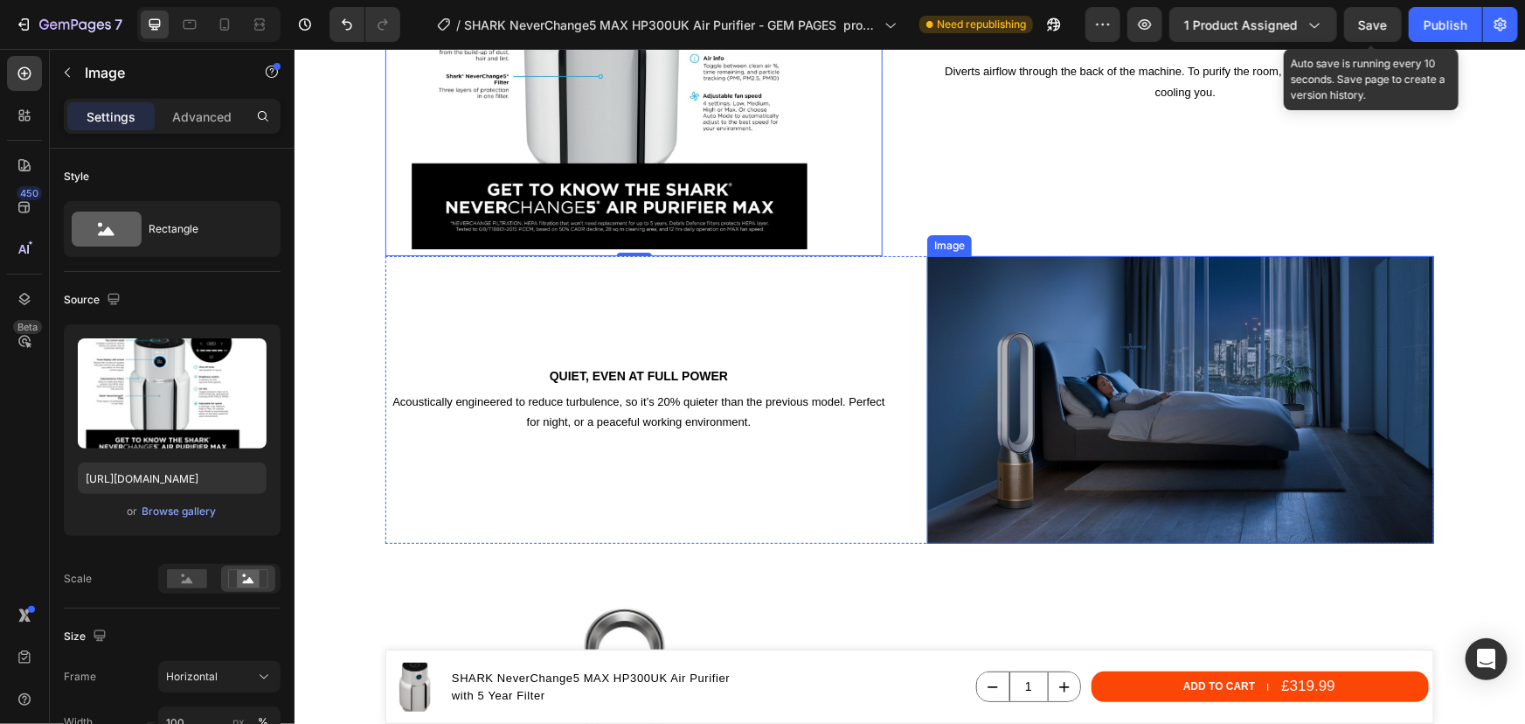
scroll to position [3258, 0]
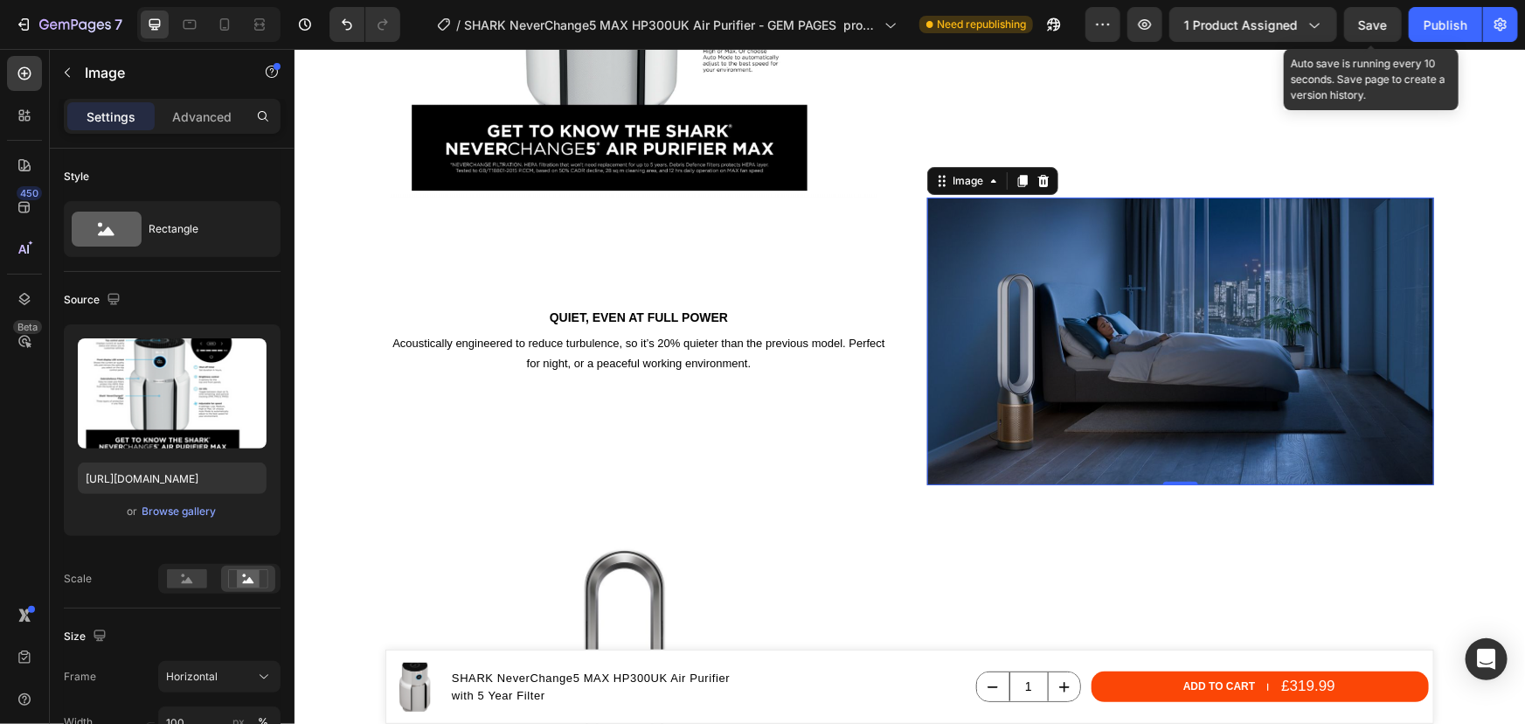
click at [1060, 354] on img at bounding box center [1179, 341] width 507 height 288
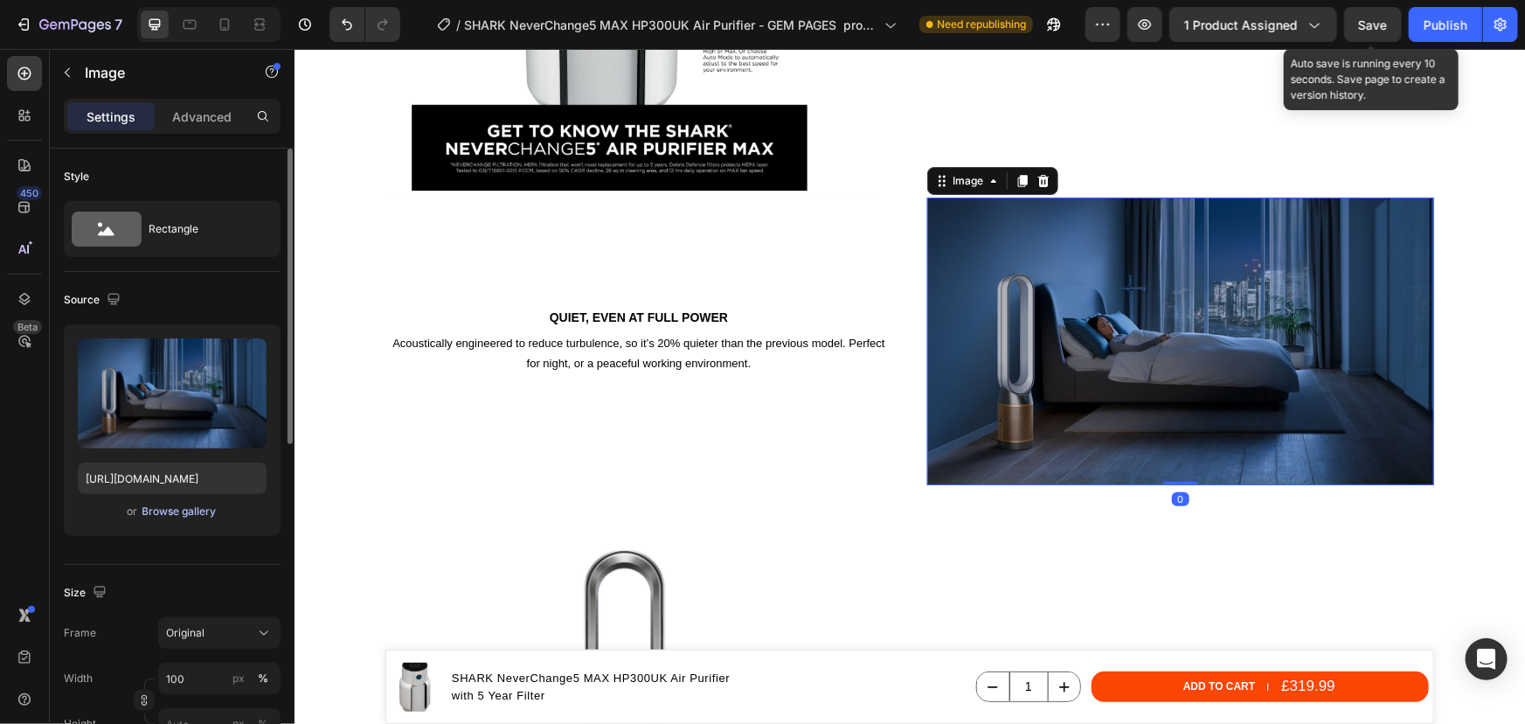
click at [165, 510] on div "Browse gallery" at bounding box center [179, 511] width 74 height 16
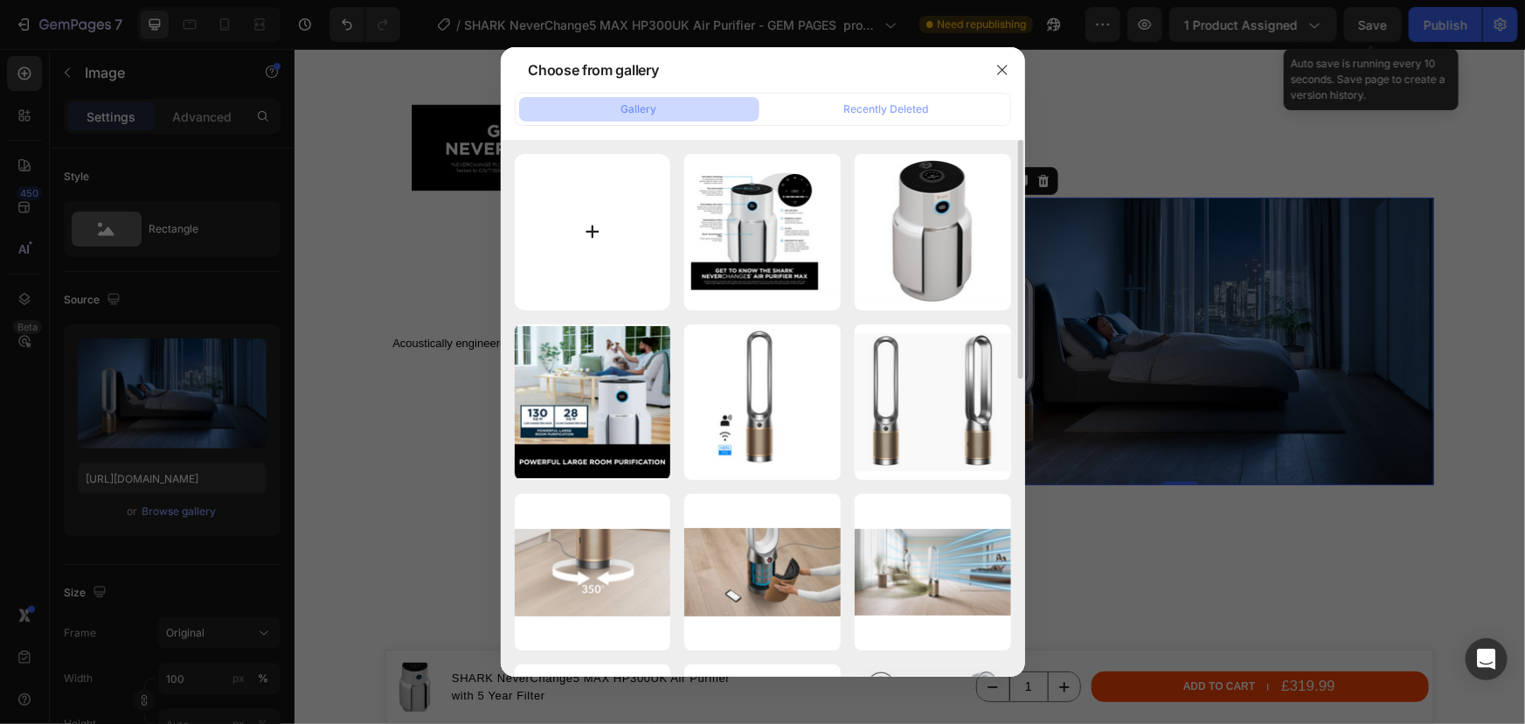
click at [566, 250] on input "file" at bounding box center [593, 232] width 156 height 156
type input "C:\fakepath\SHARK NeverChange5 HP3000UK MAX air purifier - Sleep mode for quiet…"
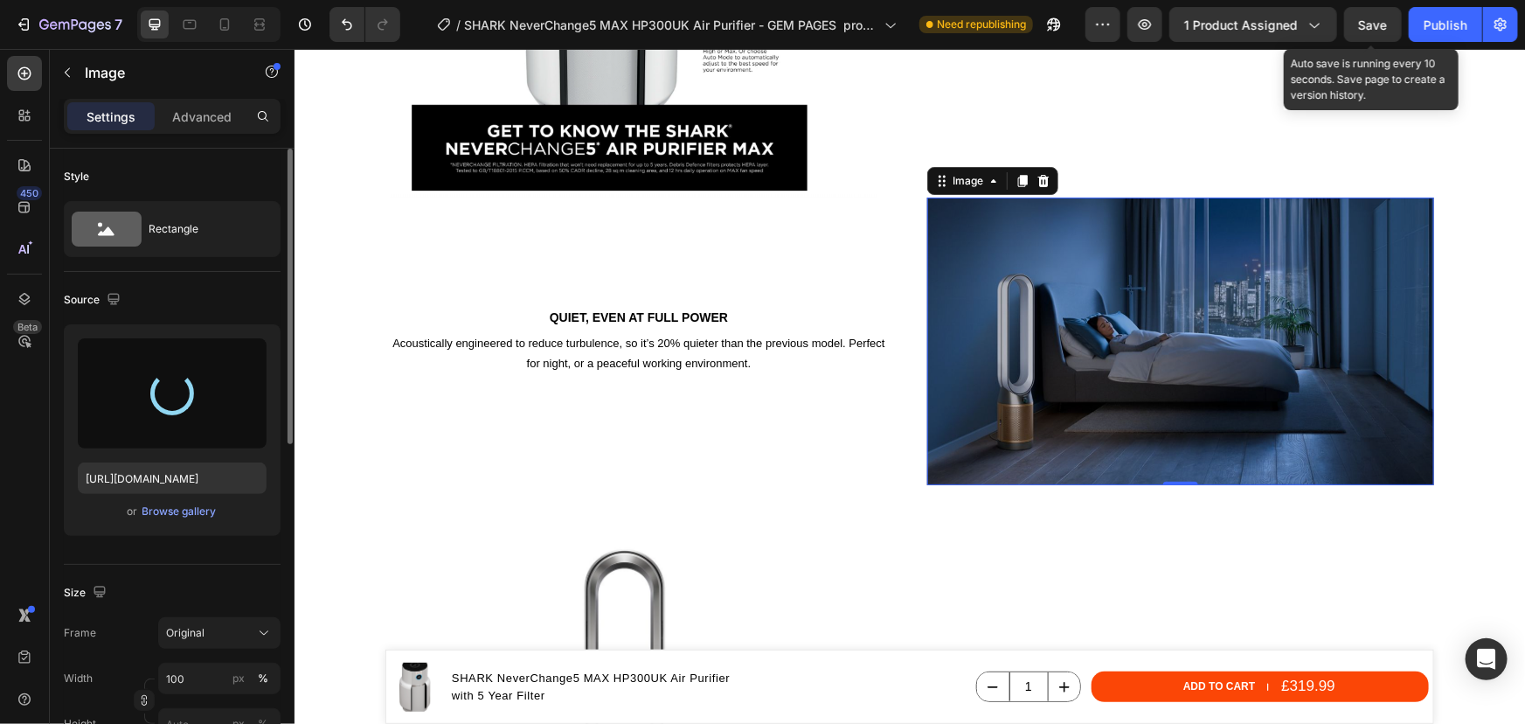
type input "https://cdn.shopify.com/s/files/1/0912/2915/9806/files/gempages_565988521936946…"
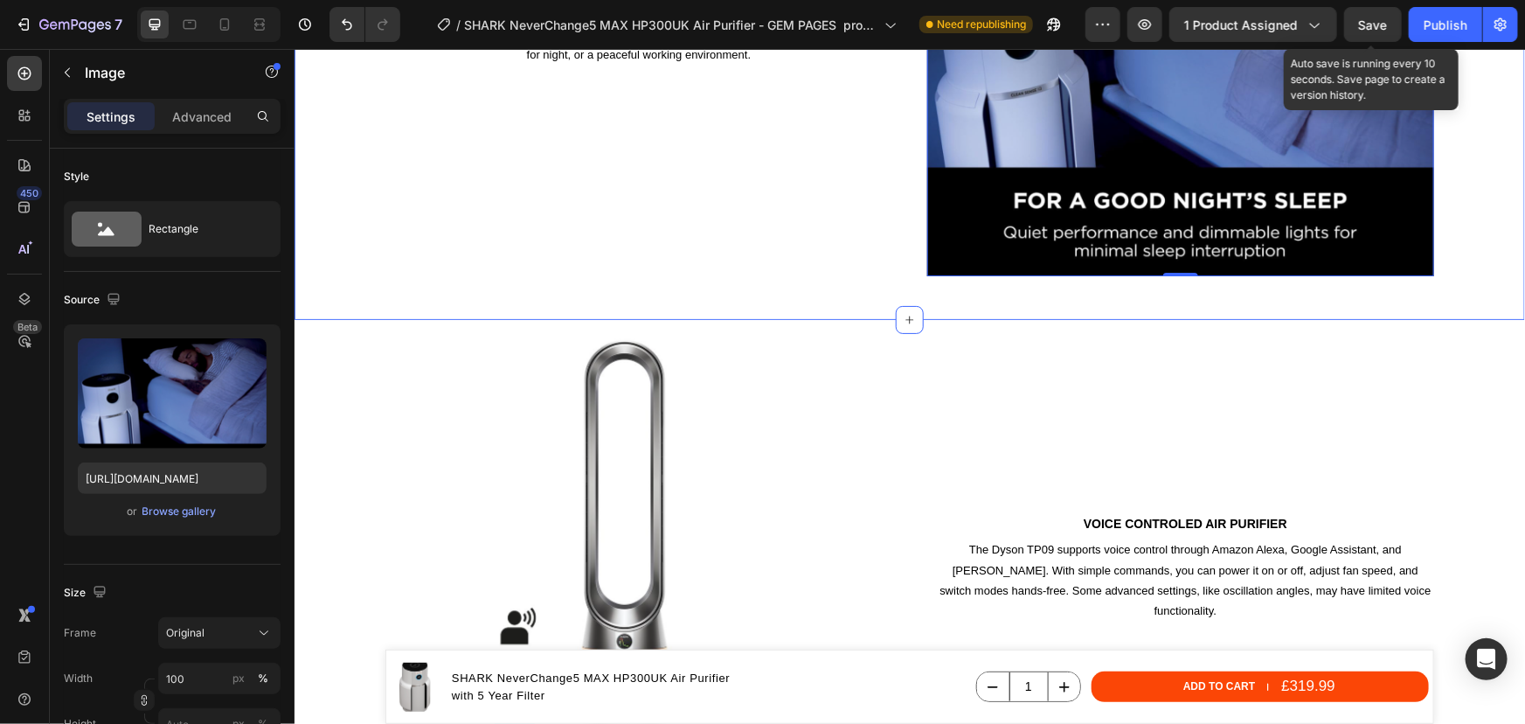
scroll to position [3813, 0]
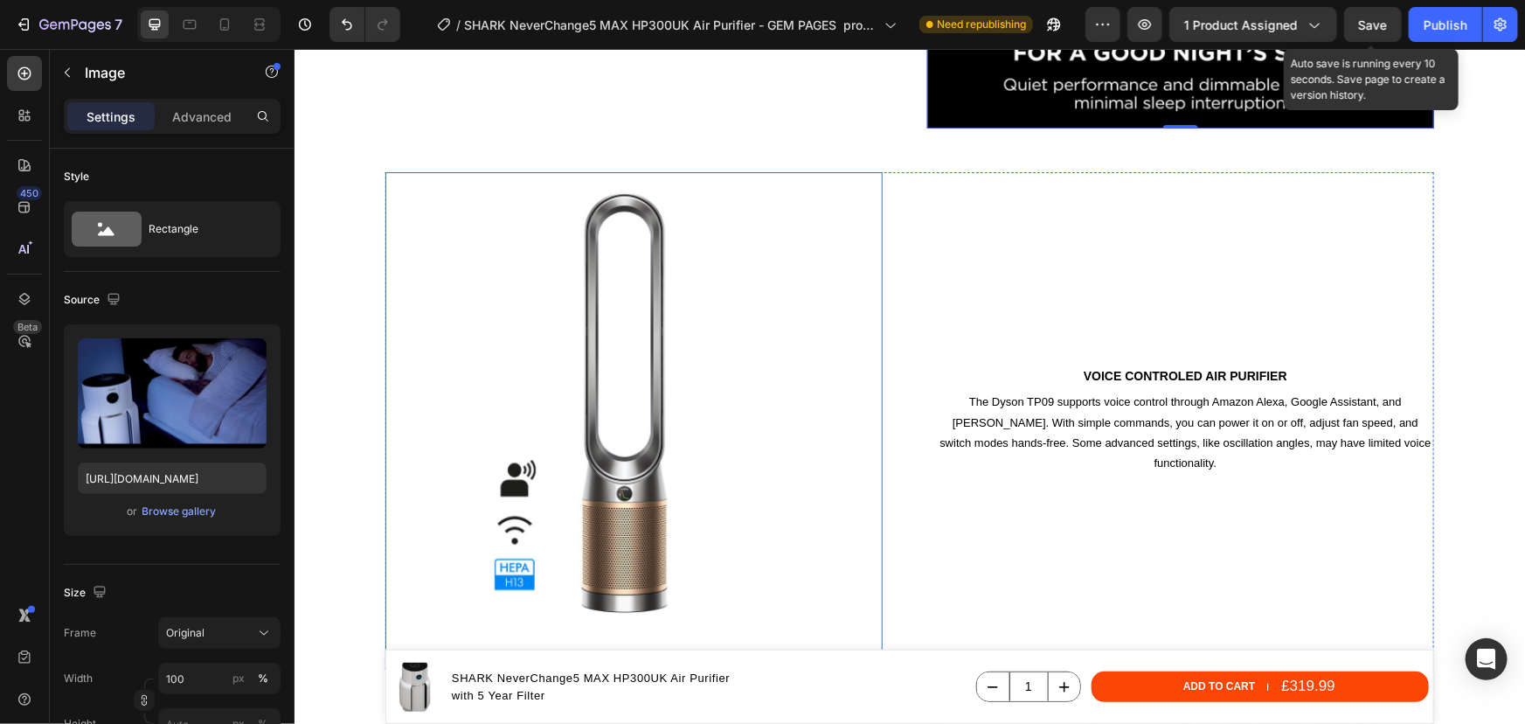
click at [632, 365] on img at bounding box center [633, 419] width 497 height 497
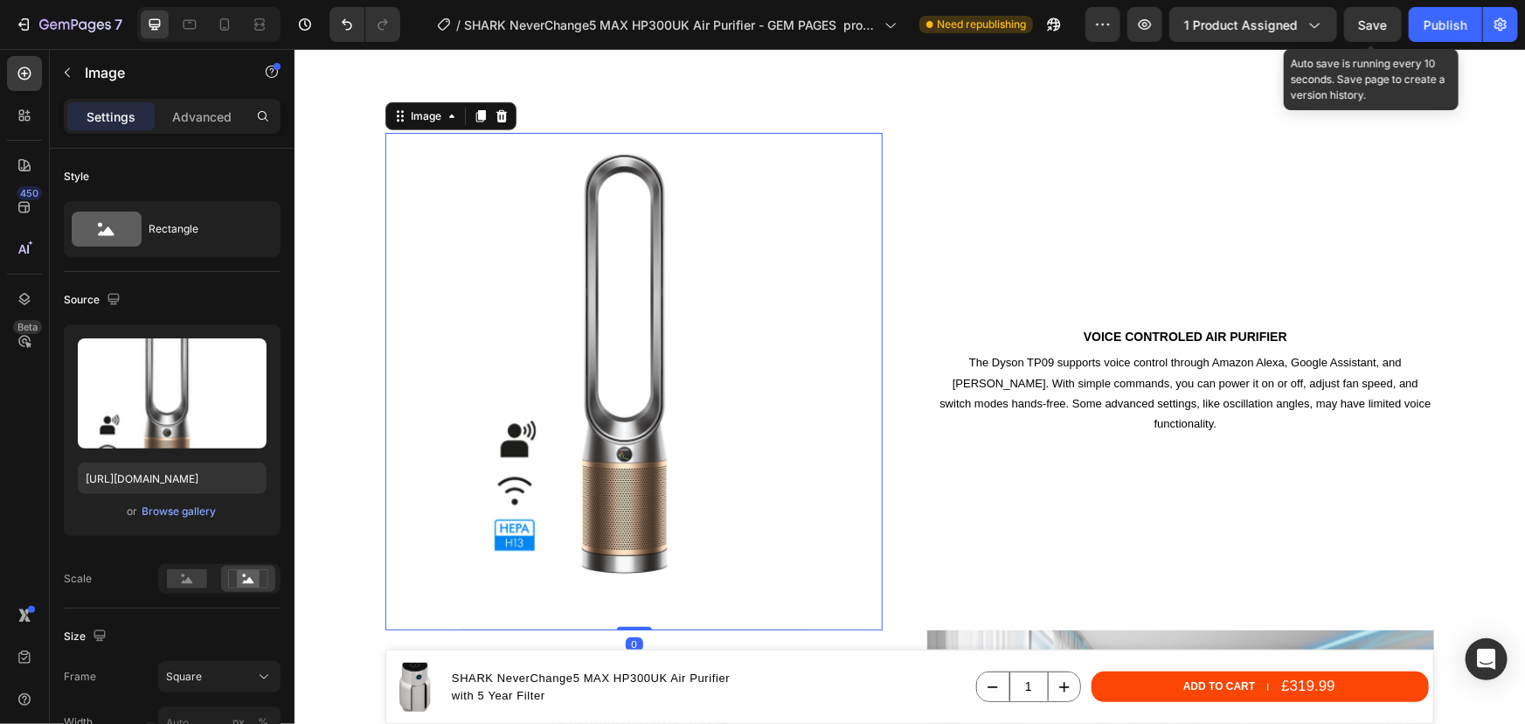
scroll to position [4052, 0]
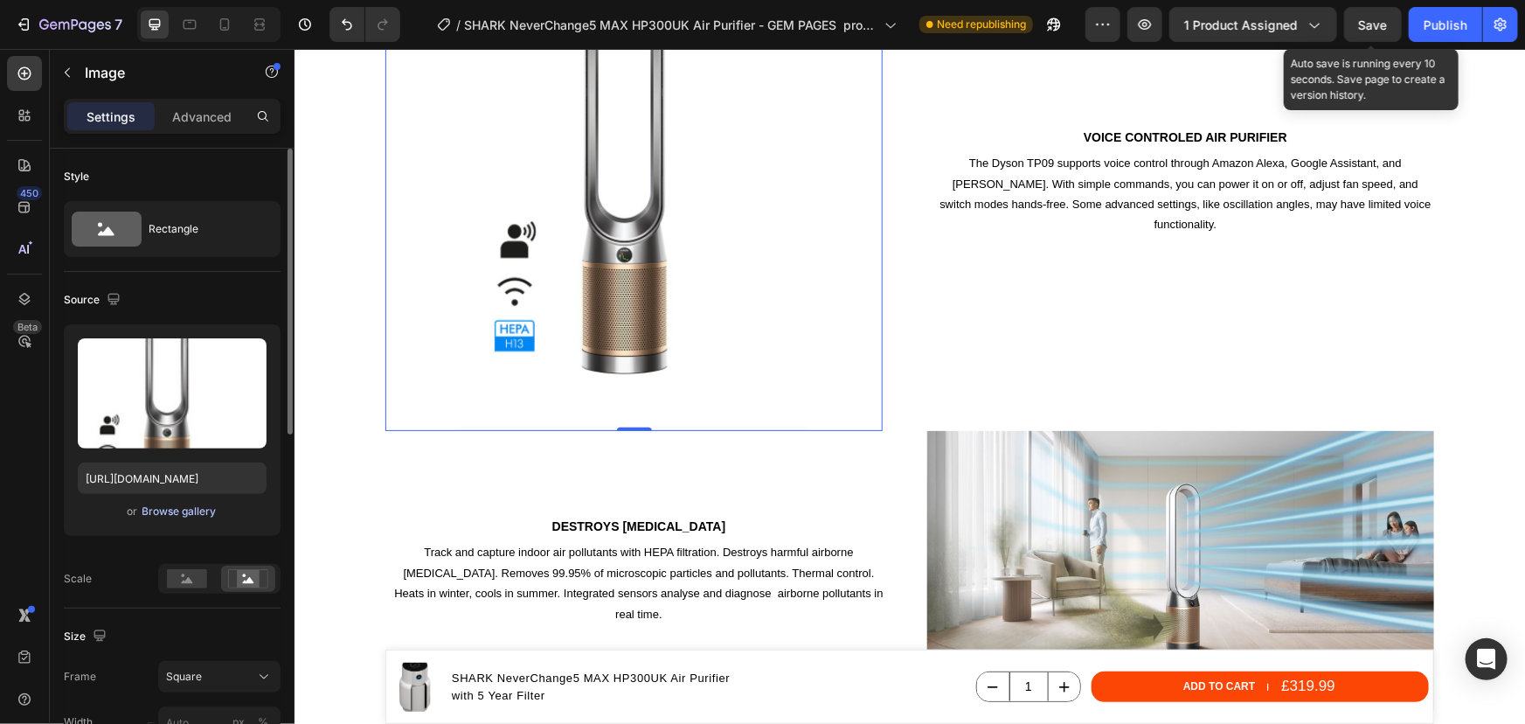
click at [179, 510] on div "Browse gallery" at bounding box center [179, 511] width 74 height 16
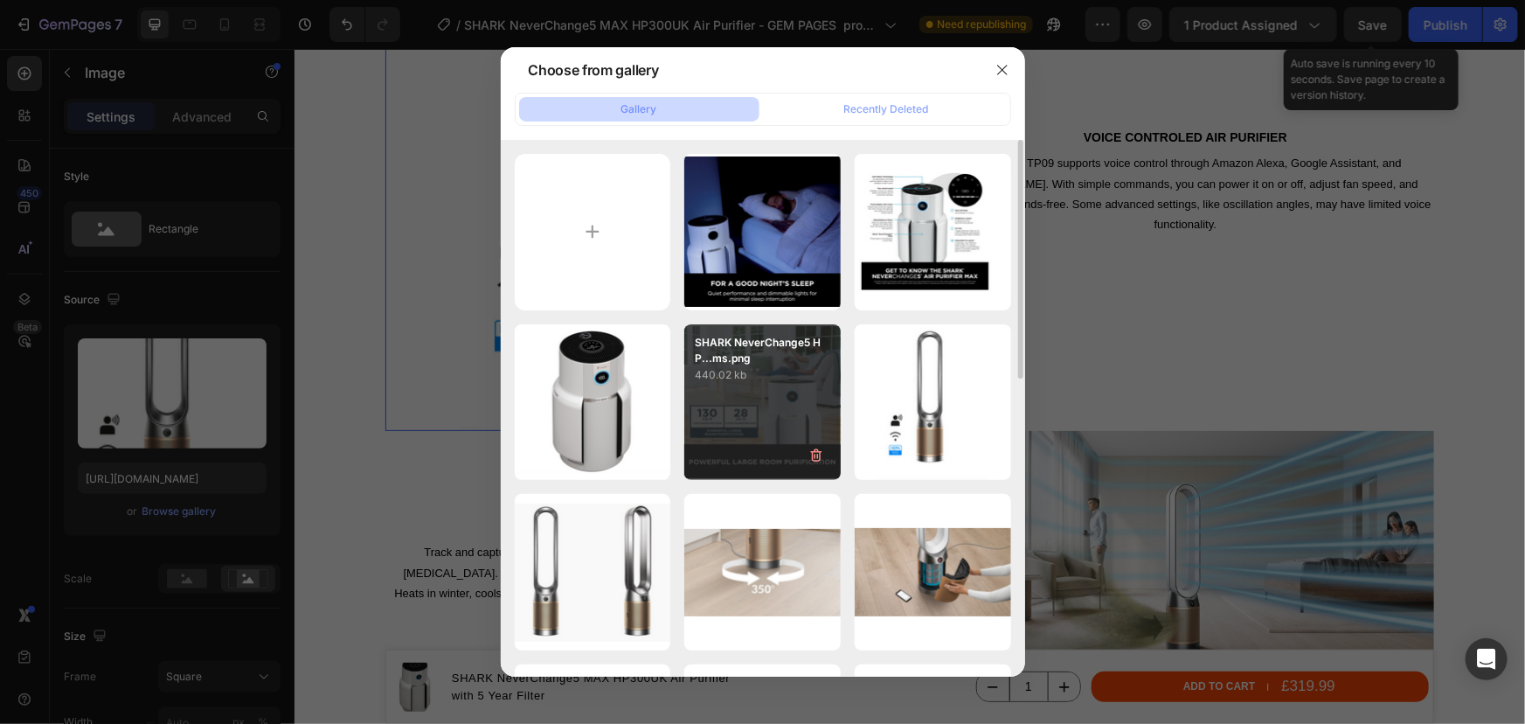
click at [732, 372] on p "440.02 kb" at bounding box center [762, 374] width 135 height 17
type input "https://cdn.shopify.com/s/files/1/0912/2915/9806/files/gempages_565988521936946…"
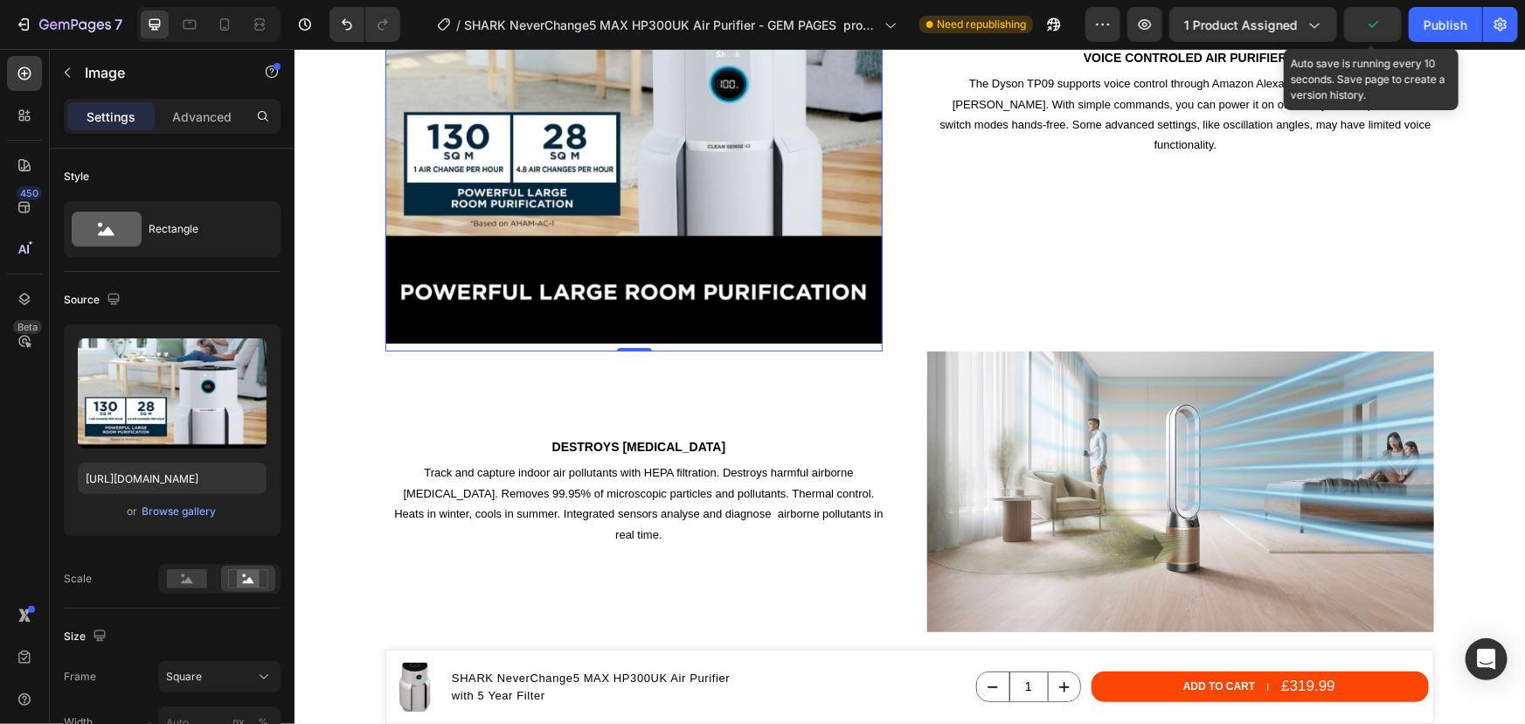
scroll to position [3893, 0]
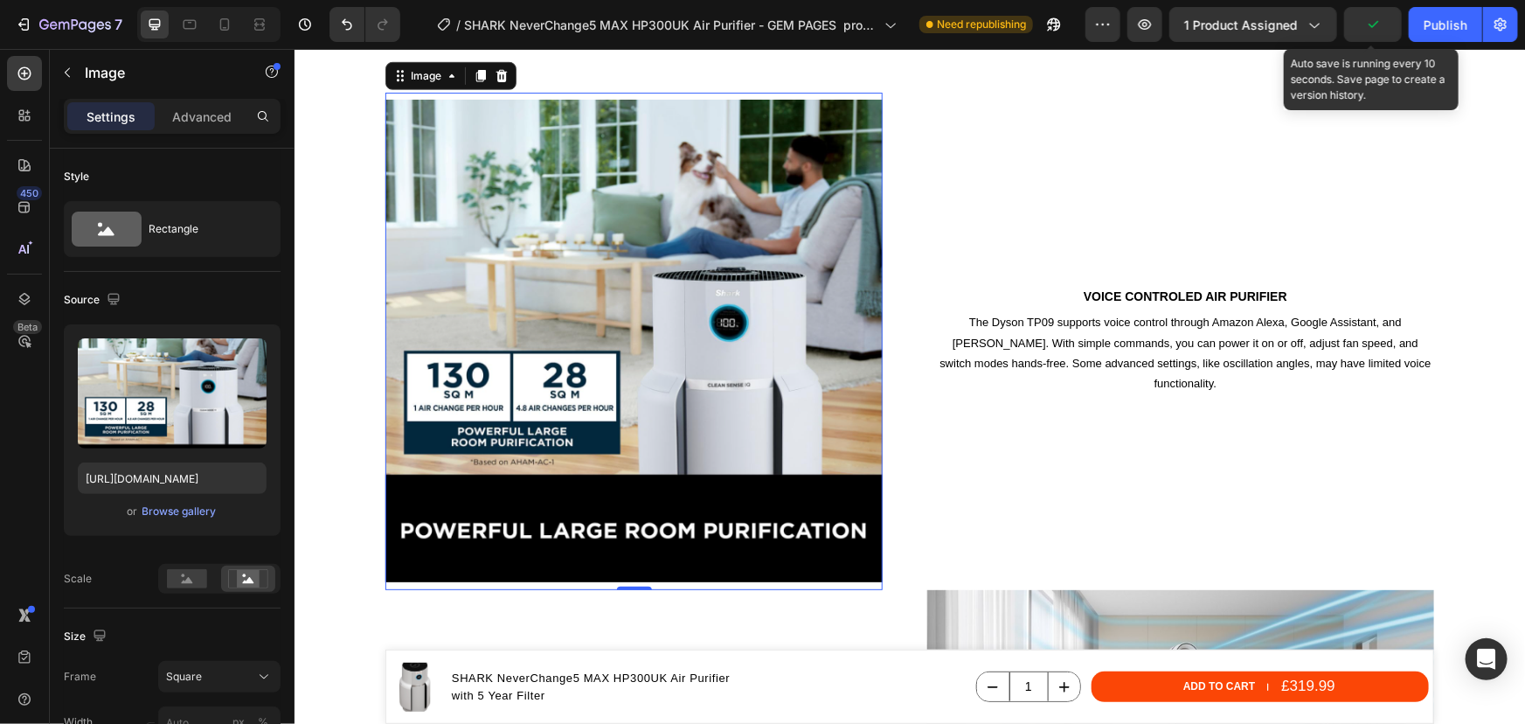
click at [744, 297] on img at bounding box center [633, 340] width 497 height 497
click at [191, 573] on rect at bounding box center [187, 578] width 40 height 19
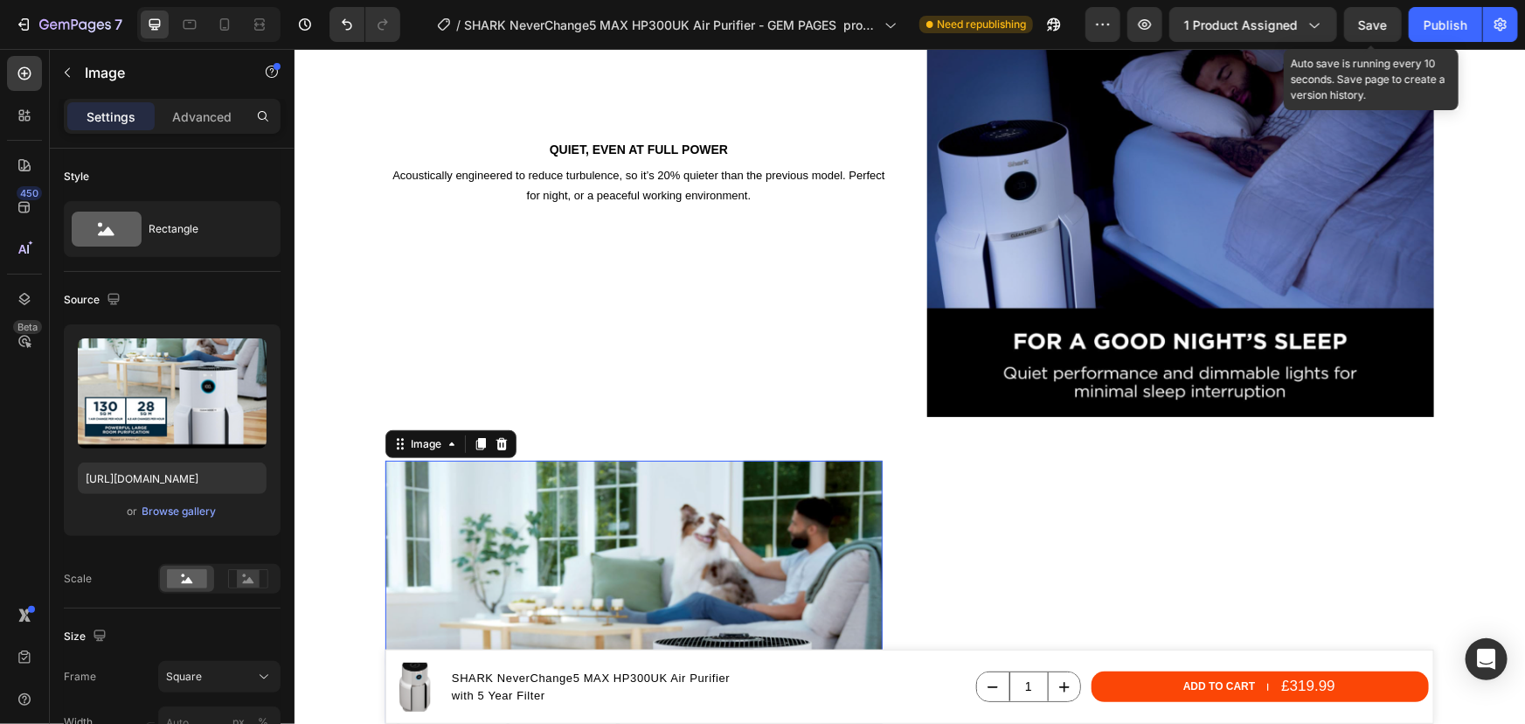
scroll to position [3417, 0]
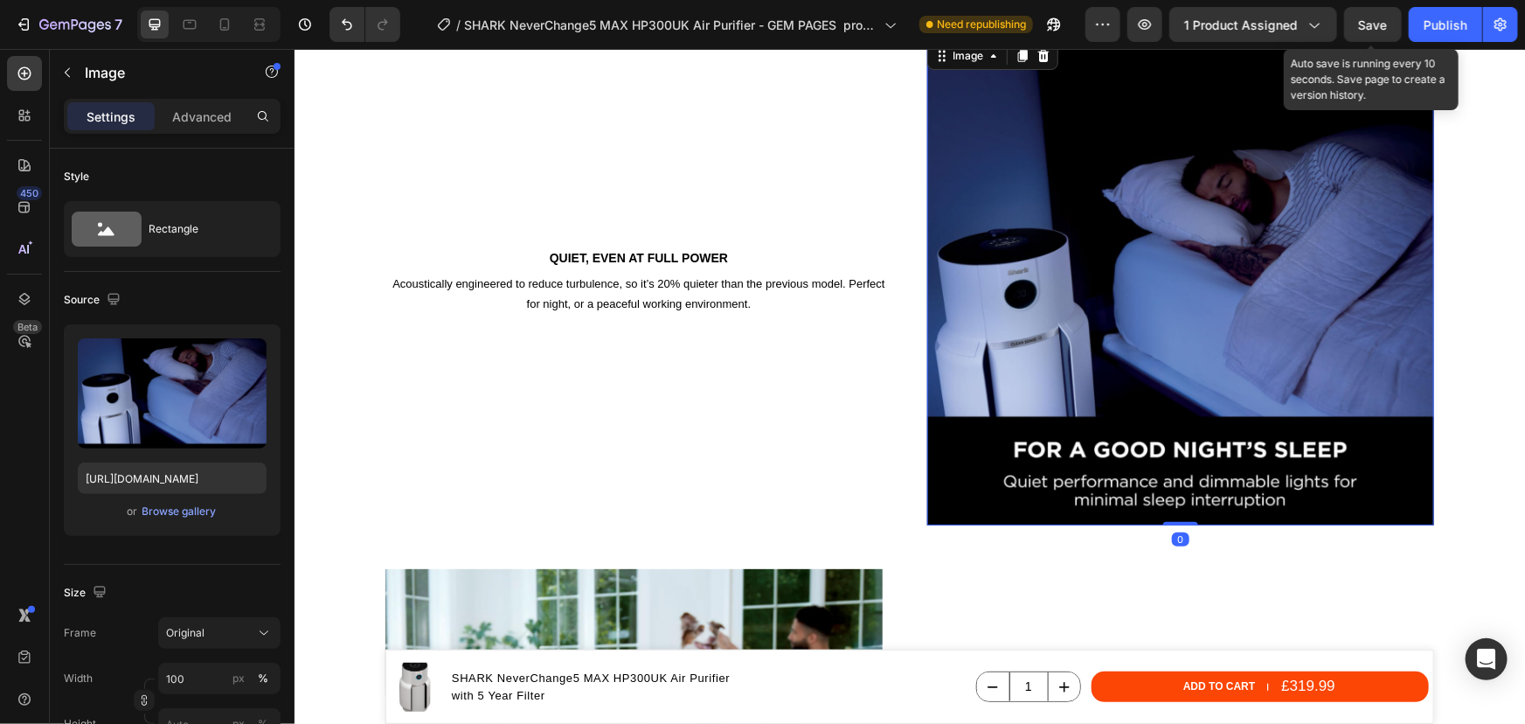
click at [1000, 256] on img at bounding box center [1179, 281] width 507 height 487
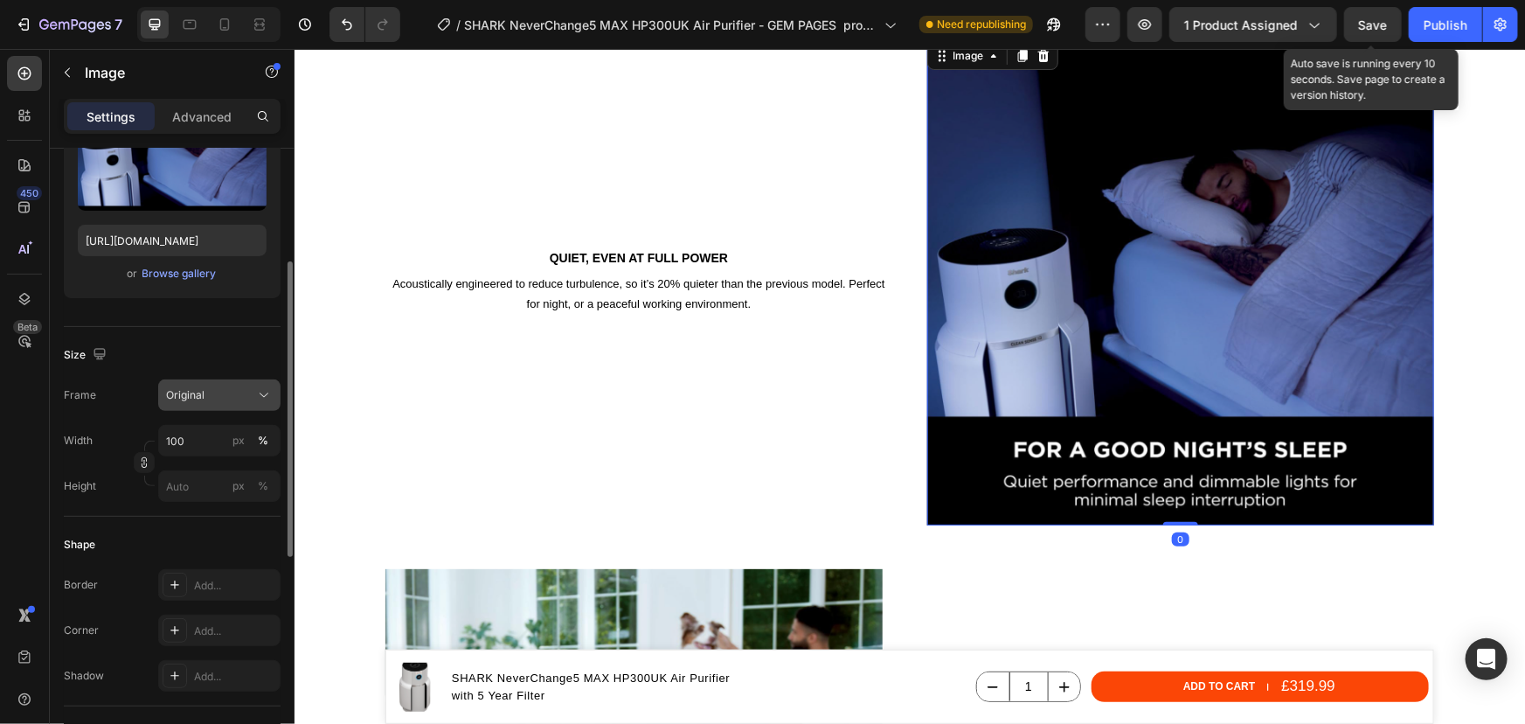
click at [199, 398] on span "Original" at bounding box center [185, 395] width 38 height 16
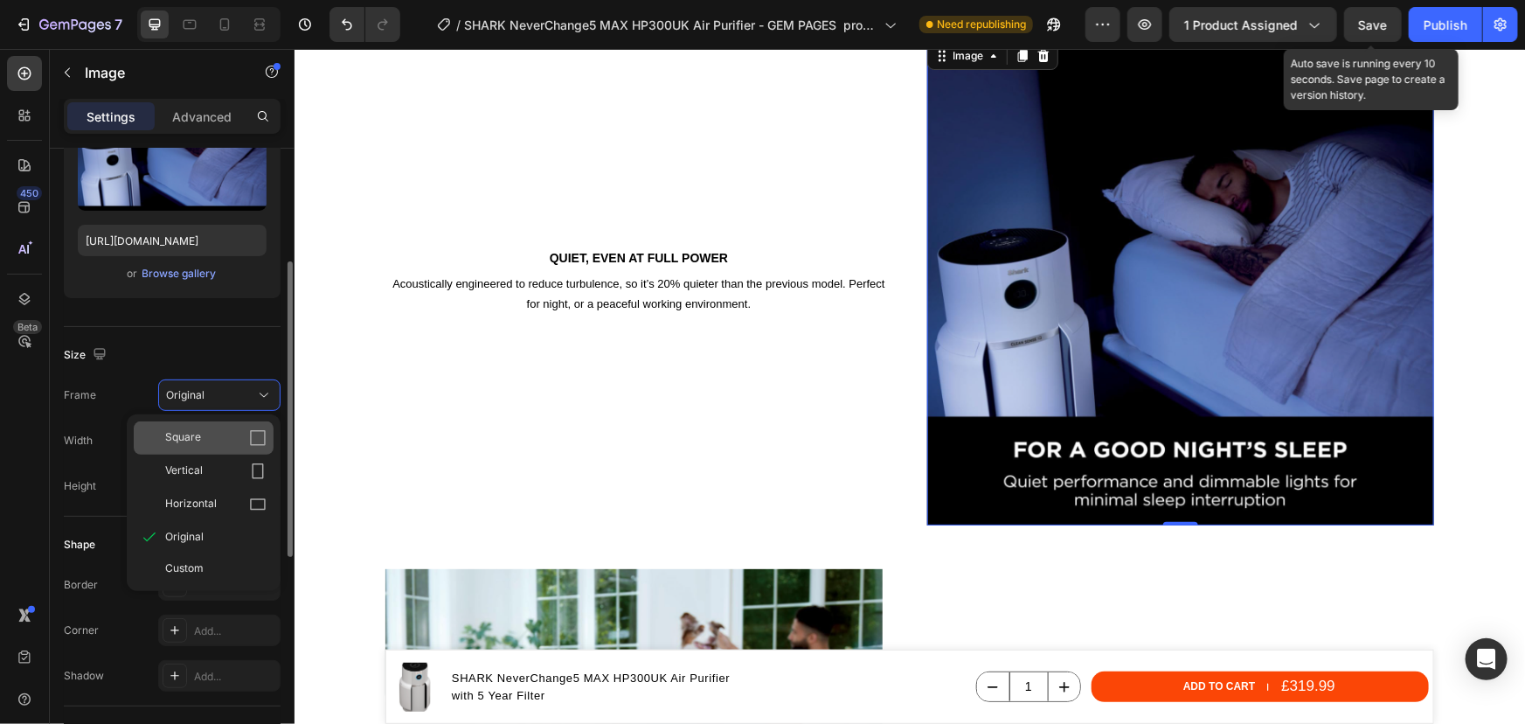
click at [191, 429] on span "Square" at bounding box center [183, 437] width 36 height 17
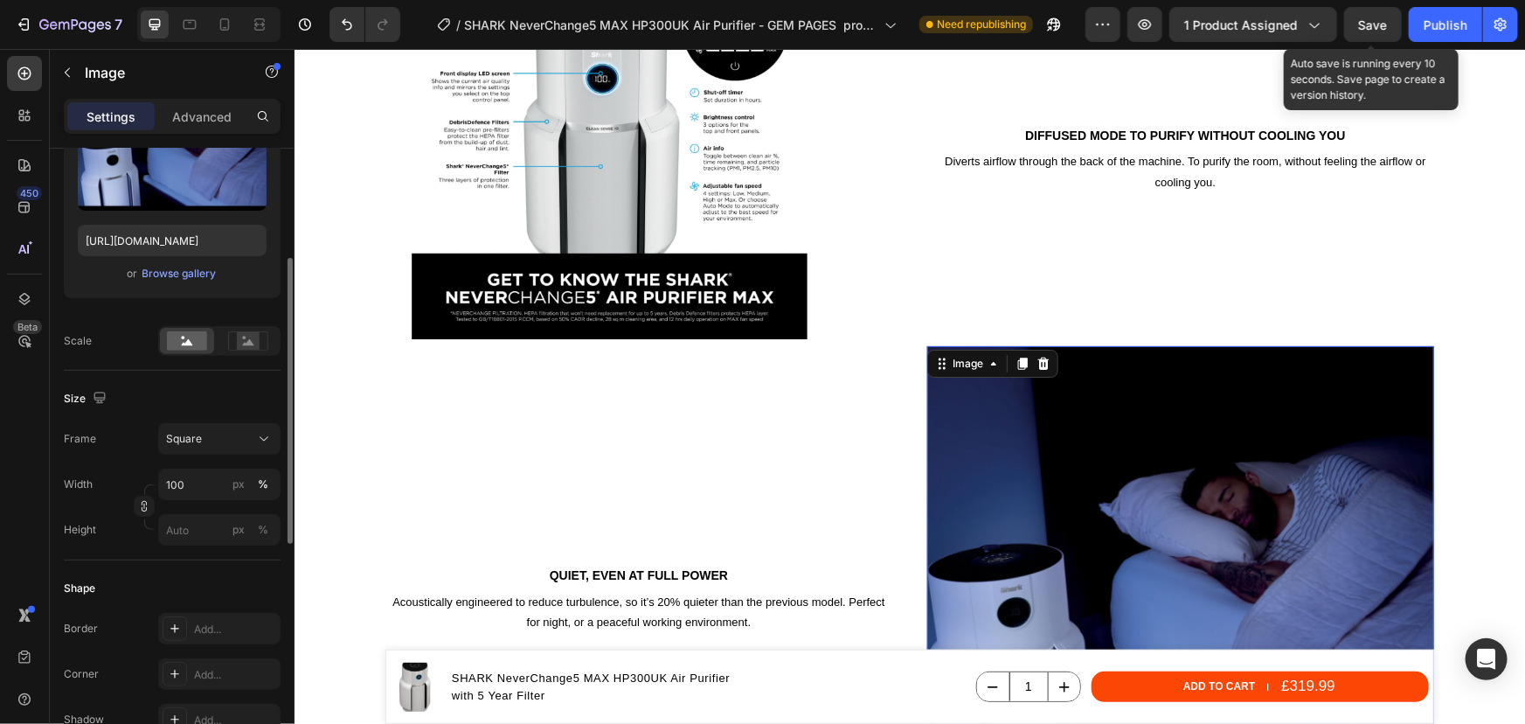
scroll to position [3029, 0]
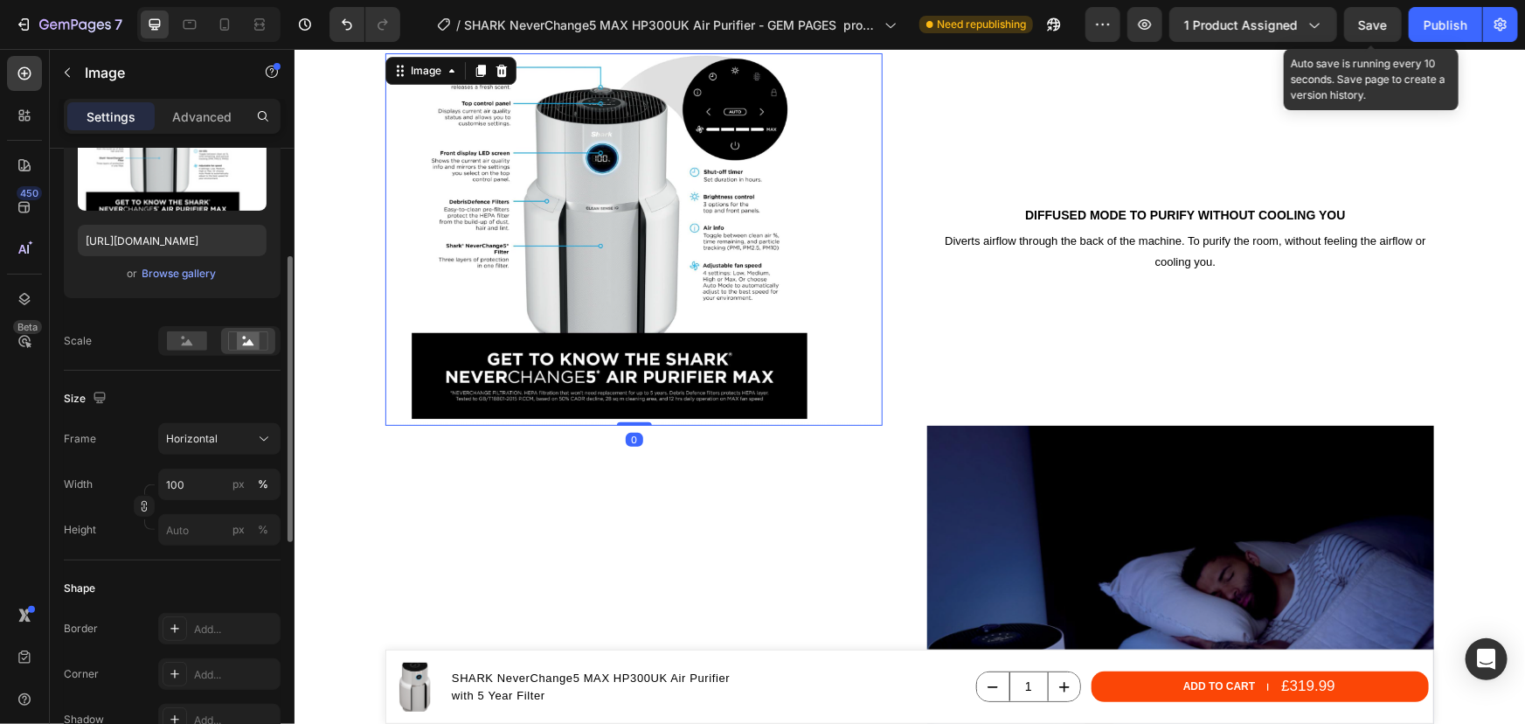
click at [523, 249] on img at bounding box center [633, 238] width 497 height 373
click at [185, 340] on rect at bounding box center [187, 341] width 40 height 19
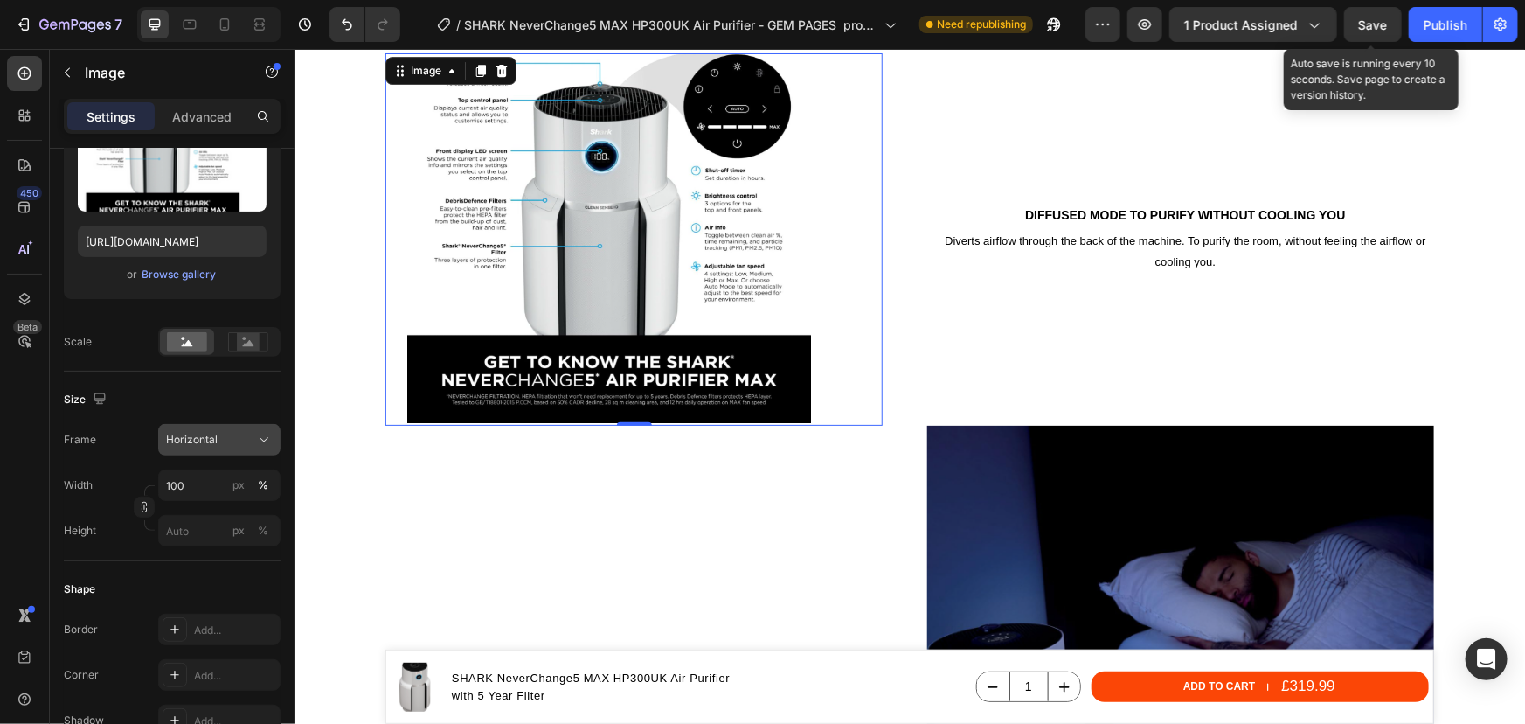
click at [210, 445] on span "Horizontal" at bounding box center [192, 440] width 52 height 16
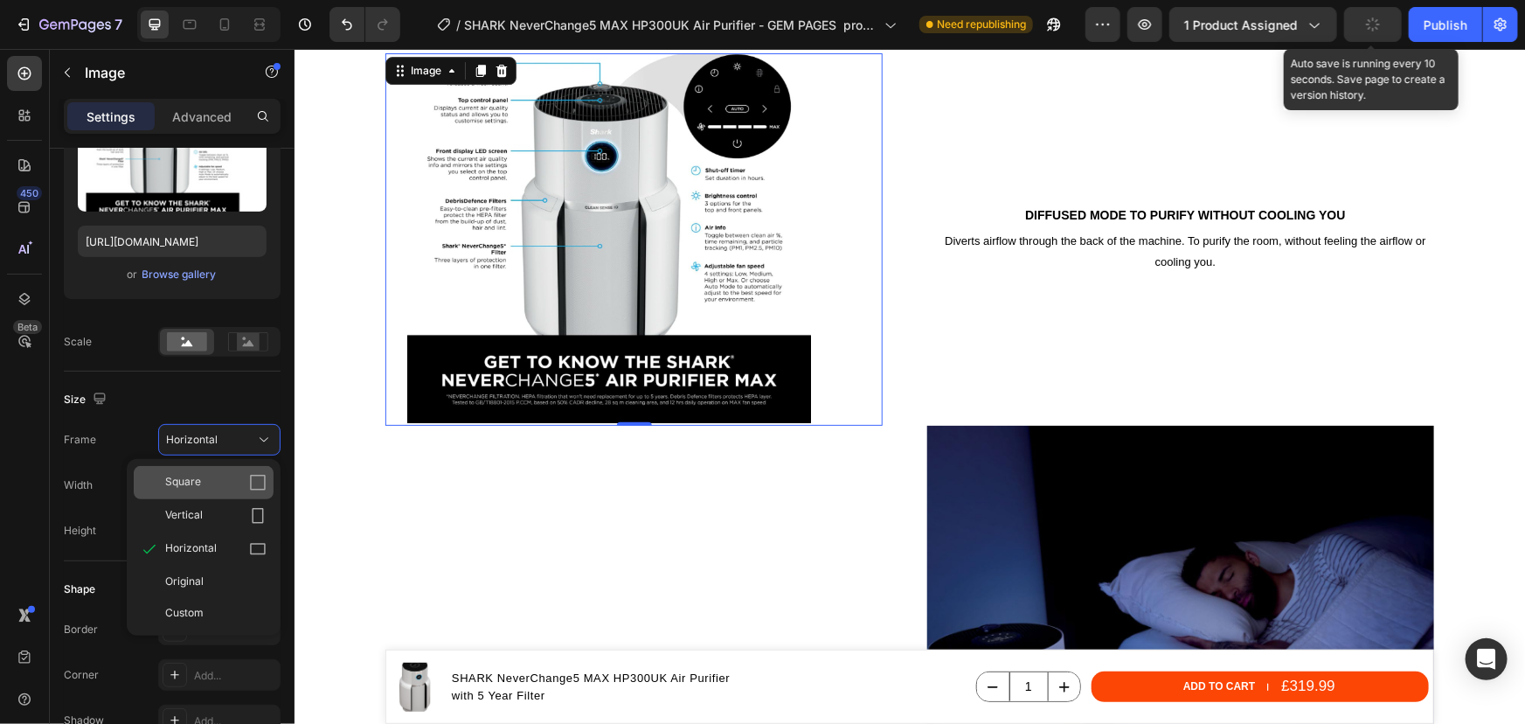
click at [202, 474] on div "Square" at bounding box center [215, 482] width 101 height 17
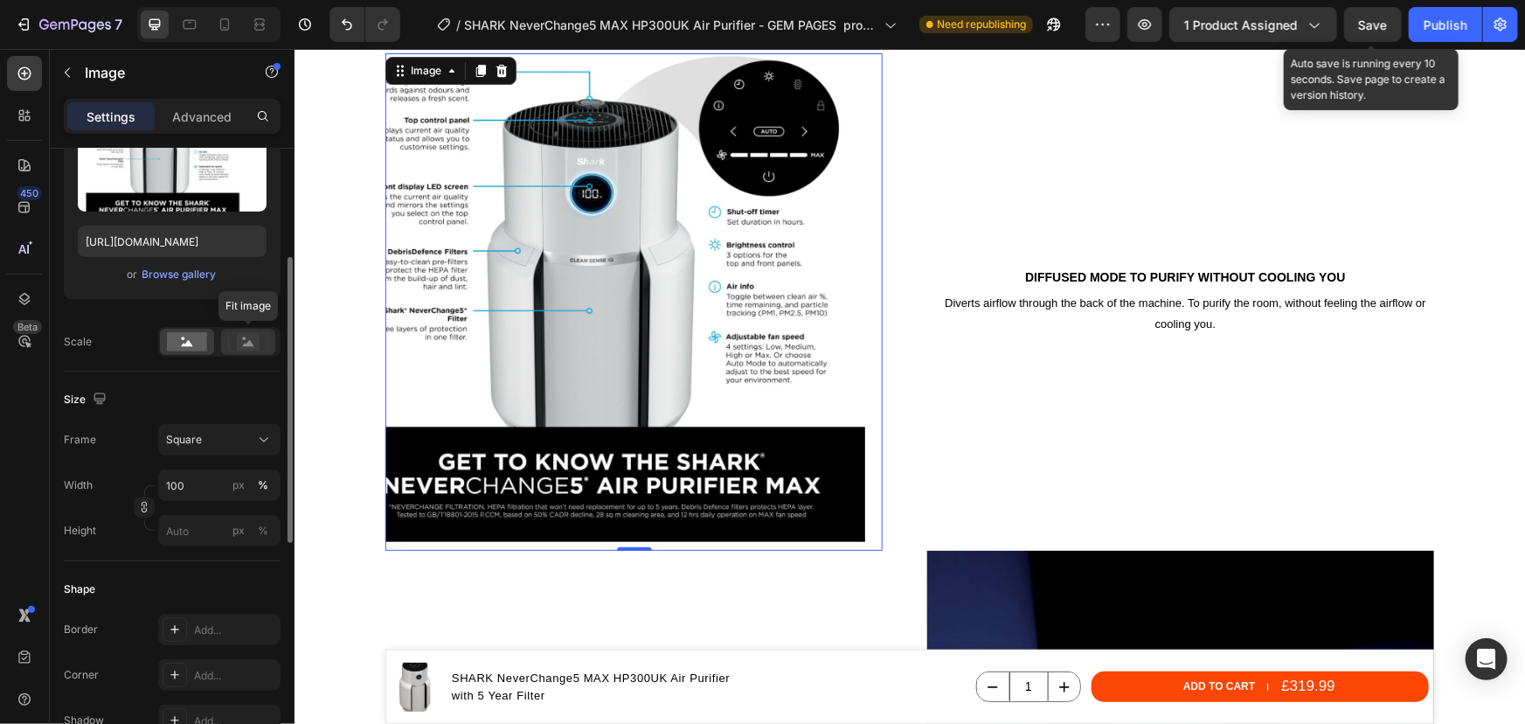
click at [239, 345] on rect at bounding box center [248, 341] width 23 height 17
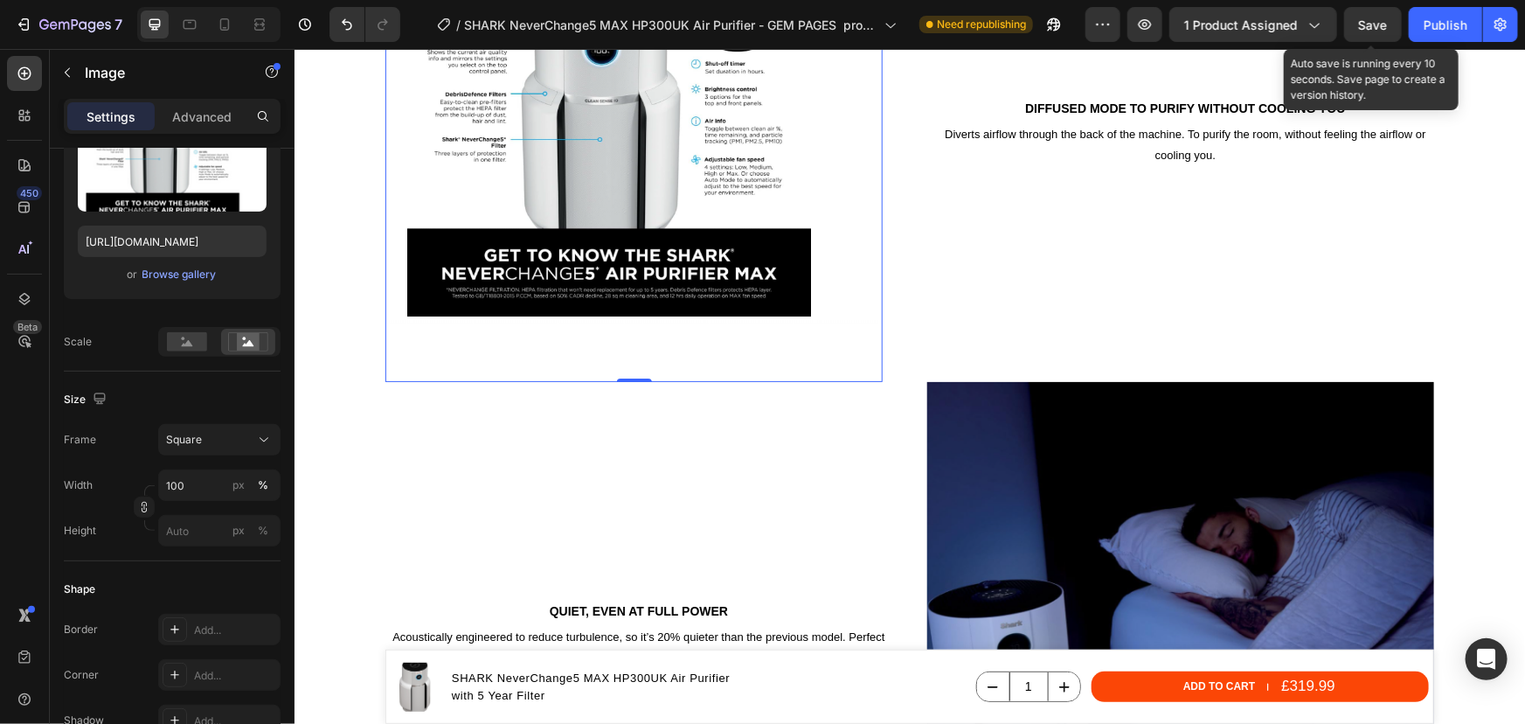
scroll to position [3348, 0]
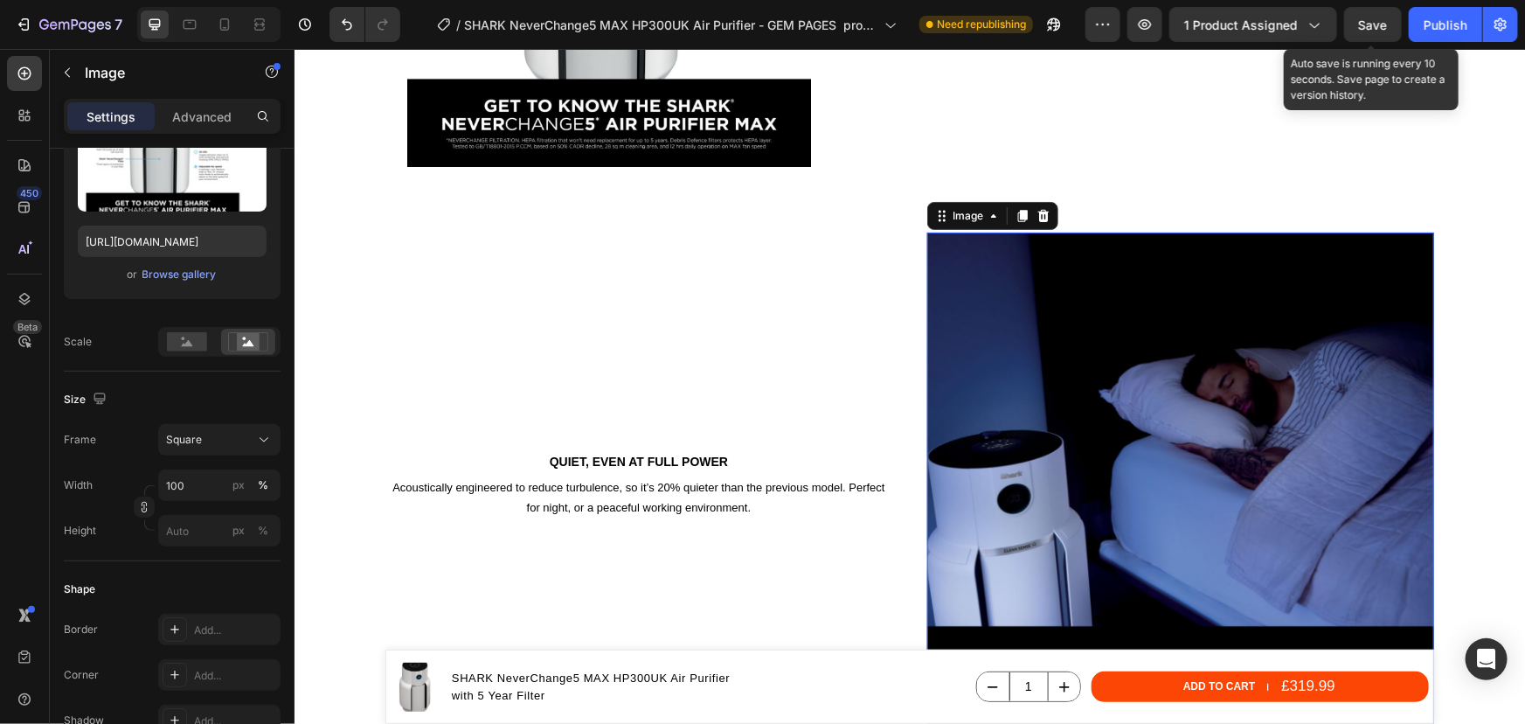
click at [1019, 328] on img at bounding box center [1179, 485] width 507 height 507
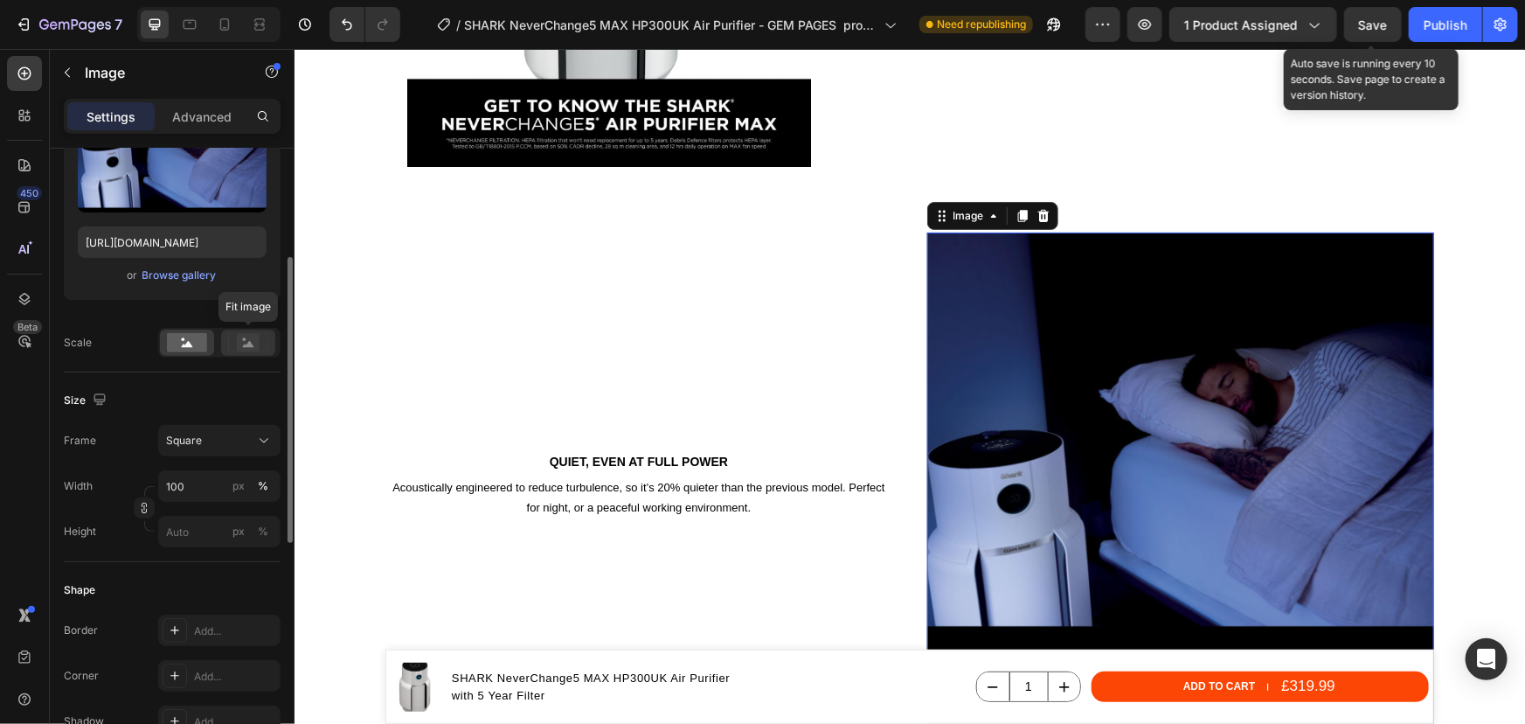
click at [241, 346] on rect at bounding box center [248, 342] width 23 height 17
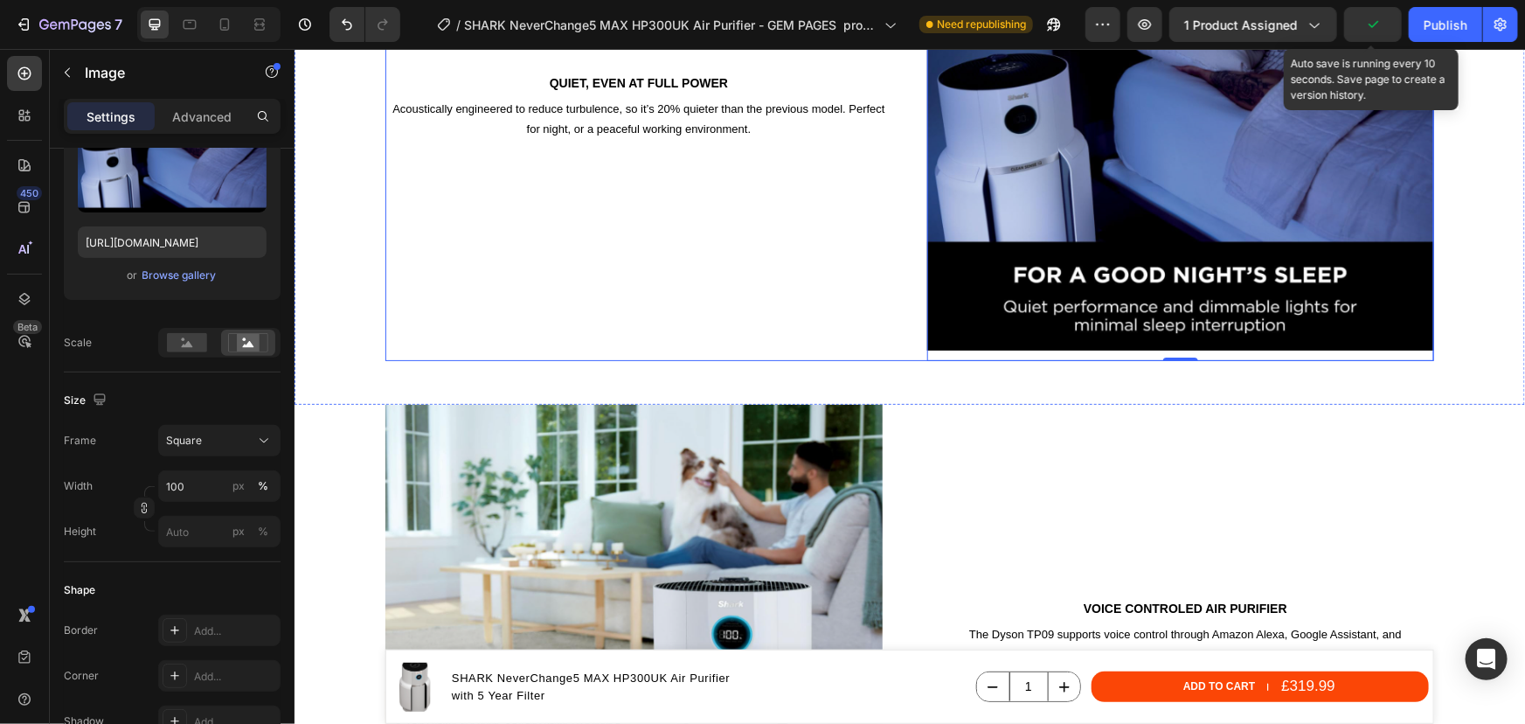
scroll to position [3904, 0]
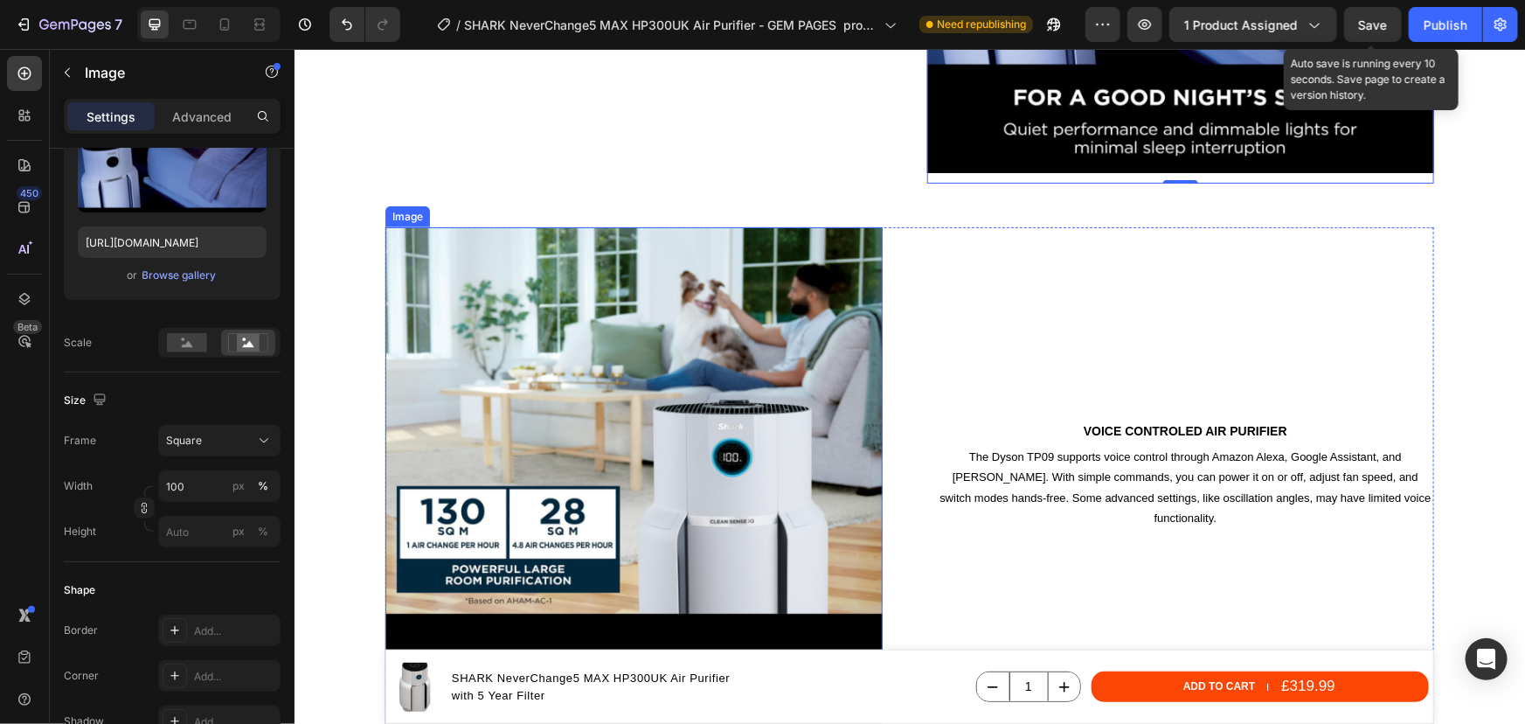
click at [609, 369] on img at bounding box center [633, 474] width 497 height 497
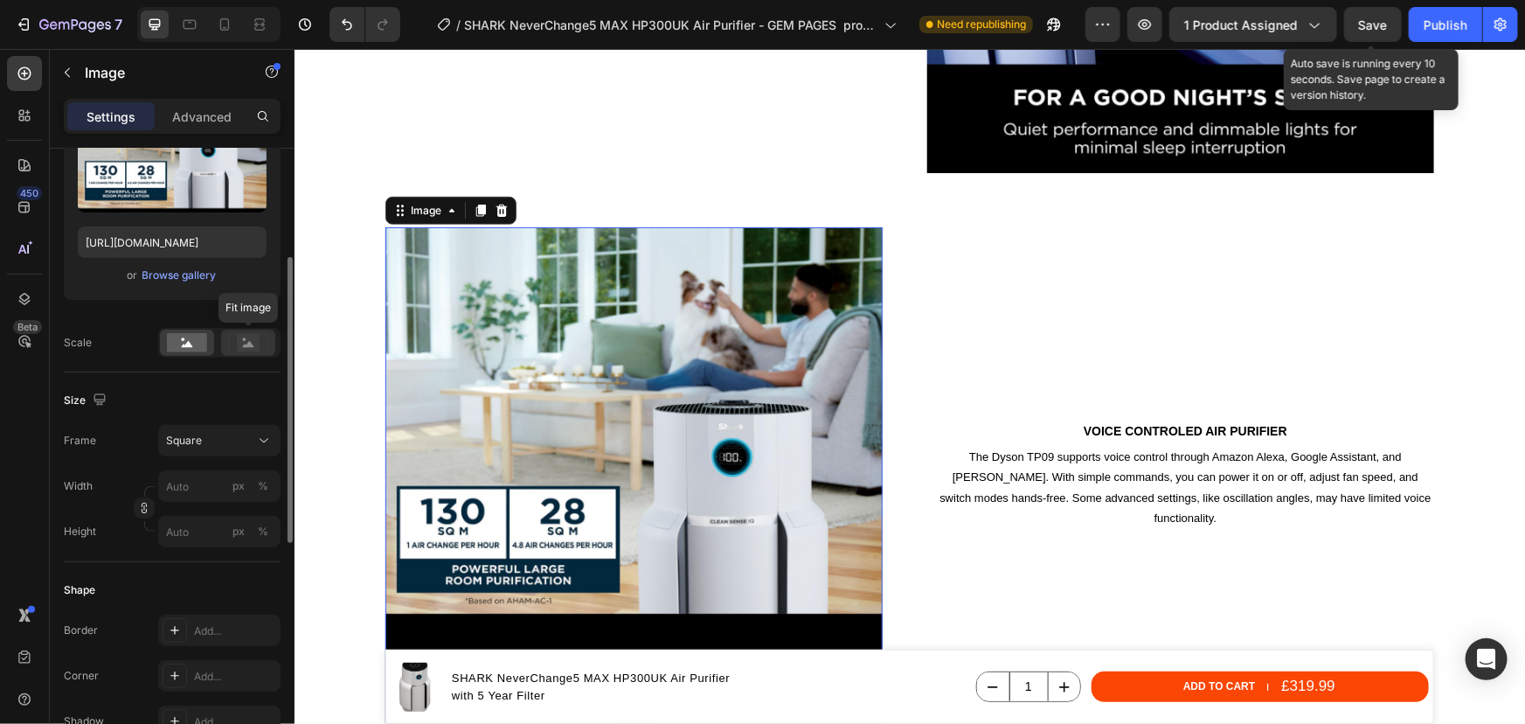
click at [233, 334] on icon at bounding box center [248, 342] width 40 height 19
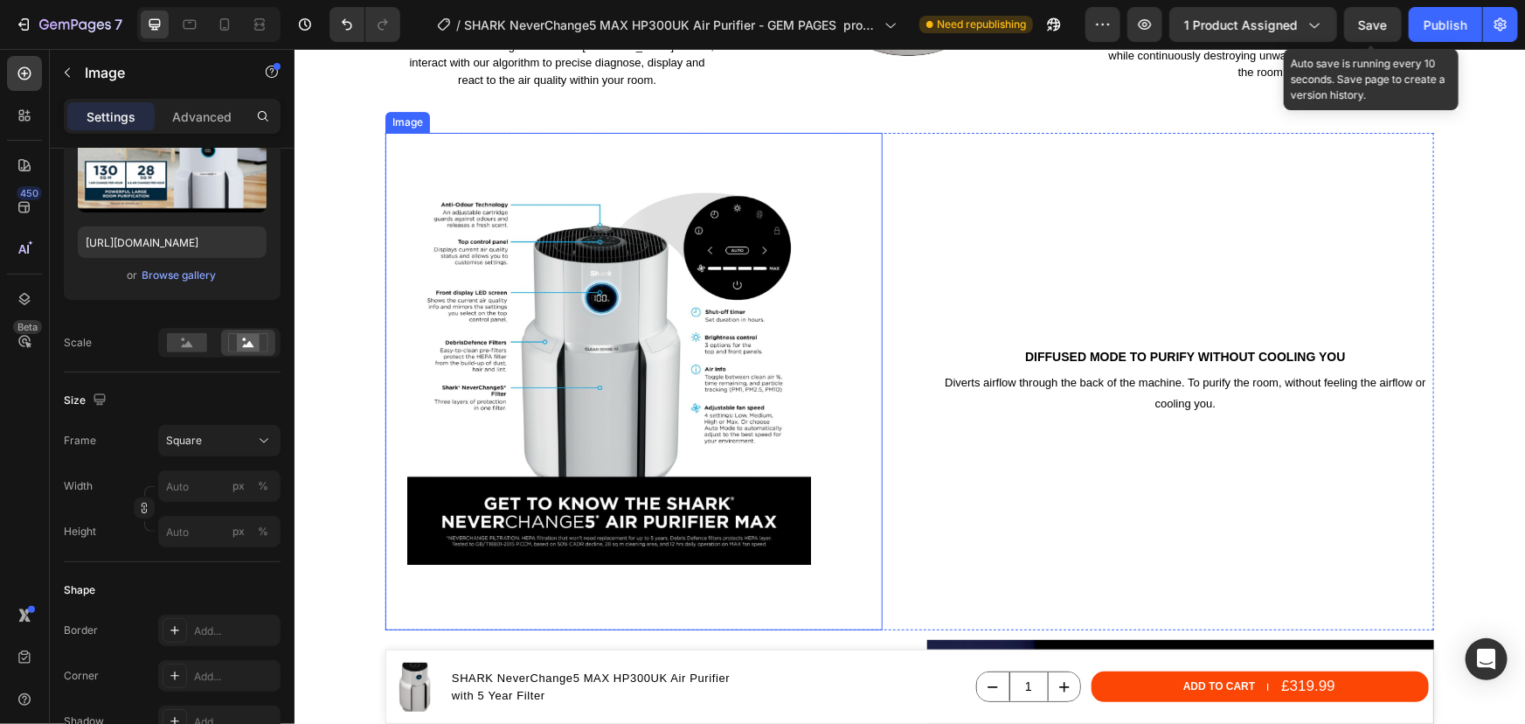
scroll to position [2632, 0]
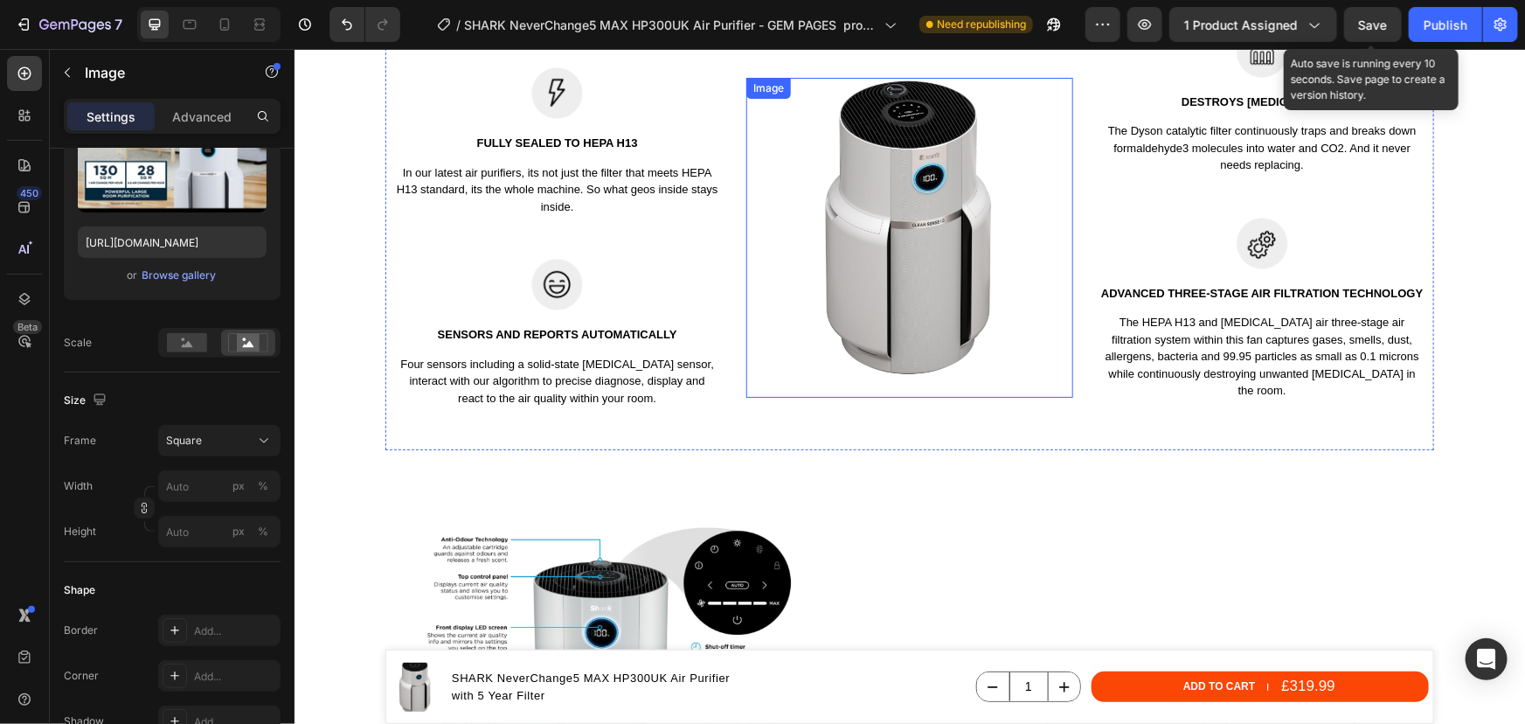
click at [879, 206] on img at bounding box center [909, 228] width 326 height 302
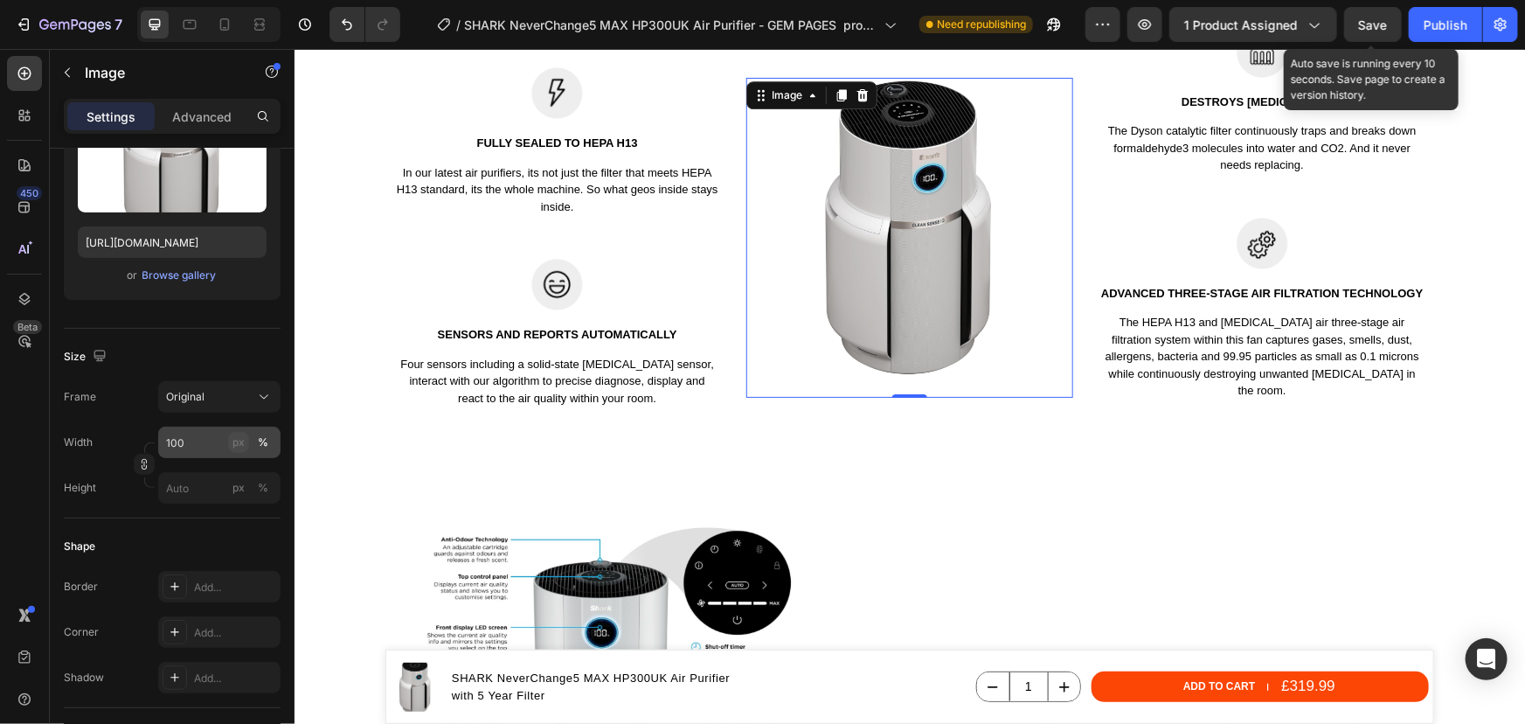
click at [232, 444] on div "px" at bounding box center [238, 442] width 12 height 16
click at [201, 365] on div "Size" at bounding box center [172, 357] width 217 height 28
click at [219, 388] on div "Original" at bounding box center [219, 396] width 107 height 17
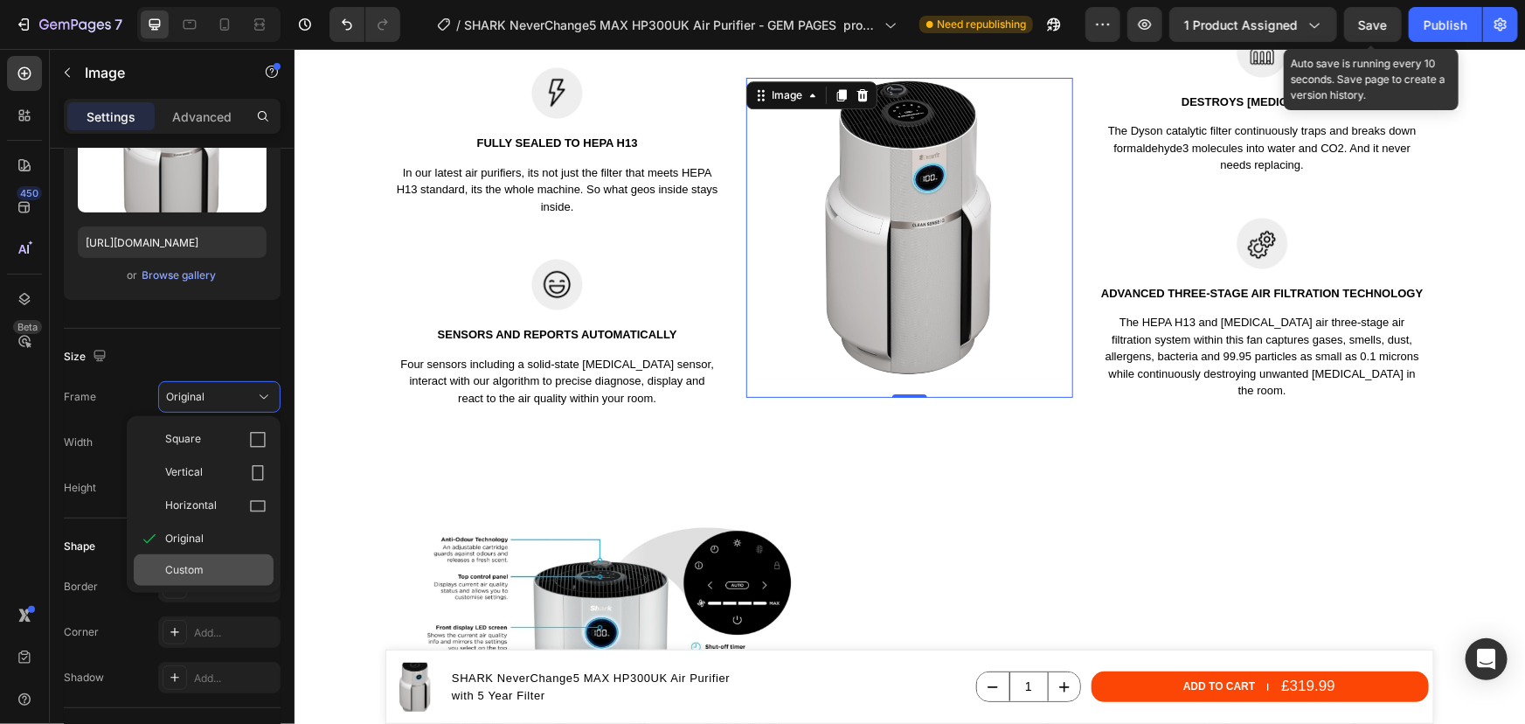
click at [192, 564] on span "Custom" at bounding box center [184, 570] width 38 height 16
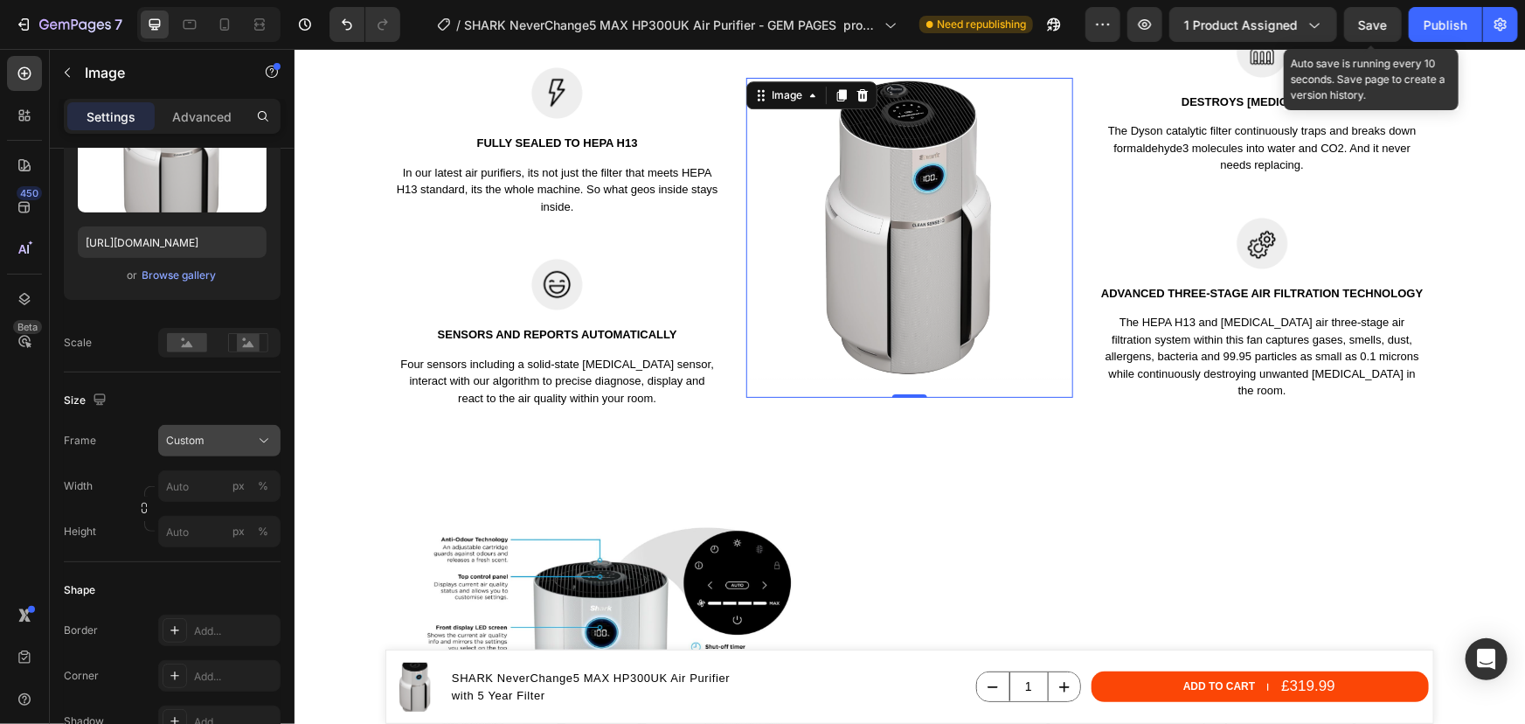
click at [187, 441] on span "Custom" at bounding box center [185, 441] width 38 height 16
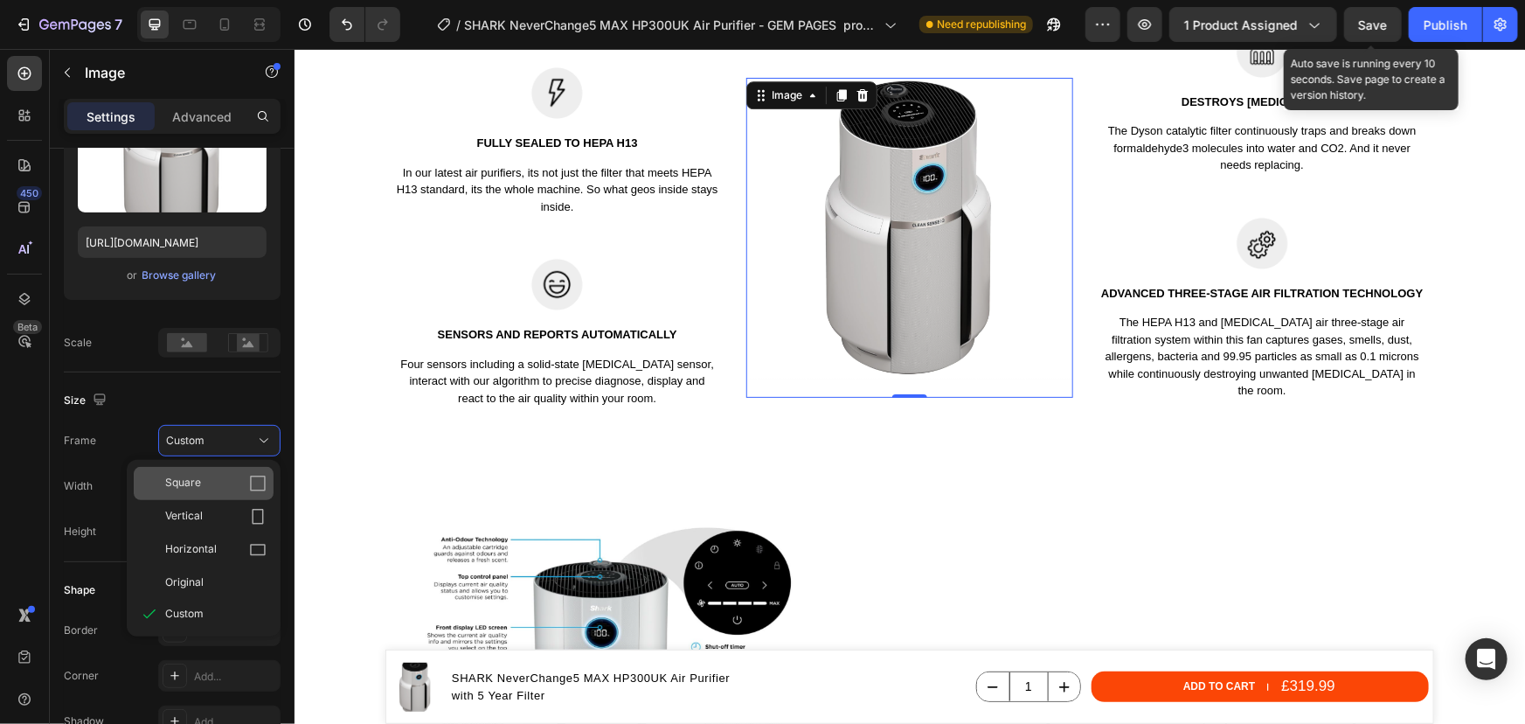
click at [177, 475] on span "Square" at bounding box center [183, 483] width 36 height 17
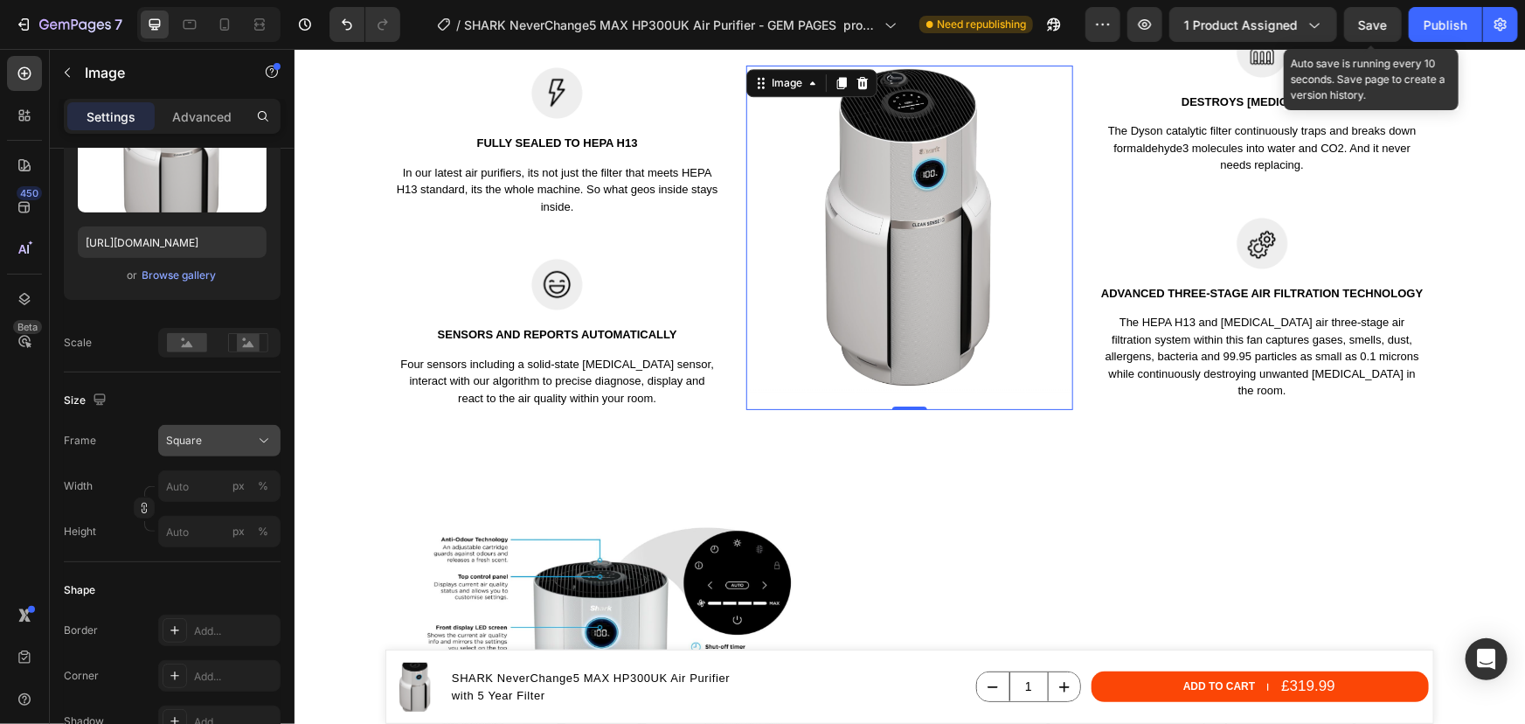
click at [209, 443] on div "Square" at bounding box center [209, 441] width 86 height 16
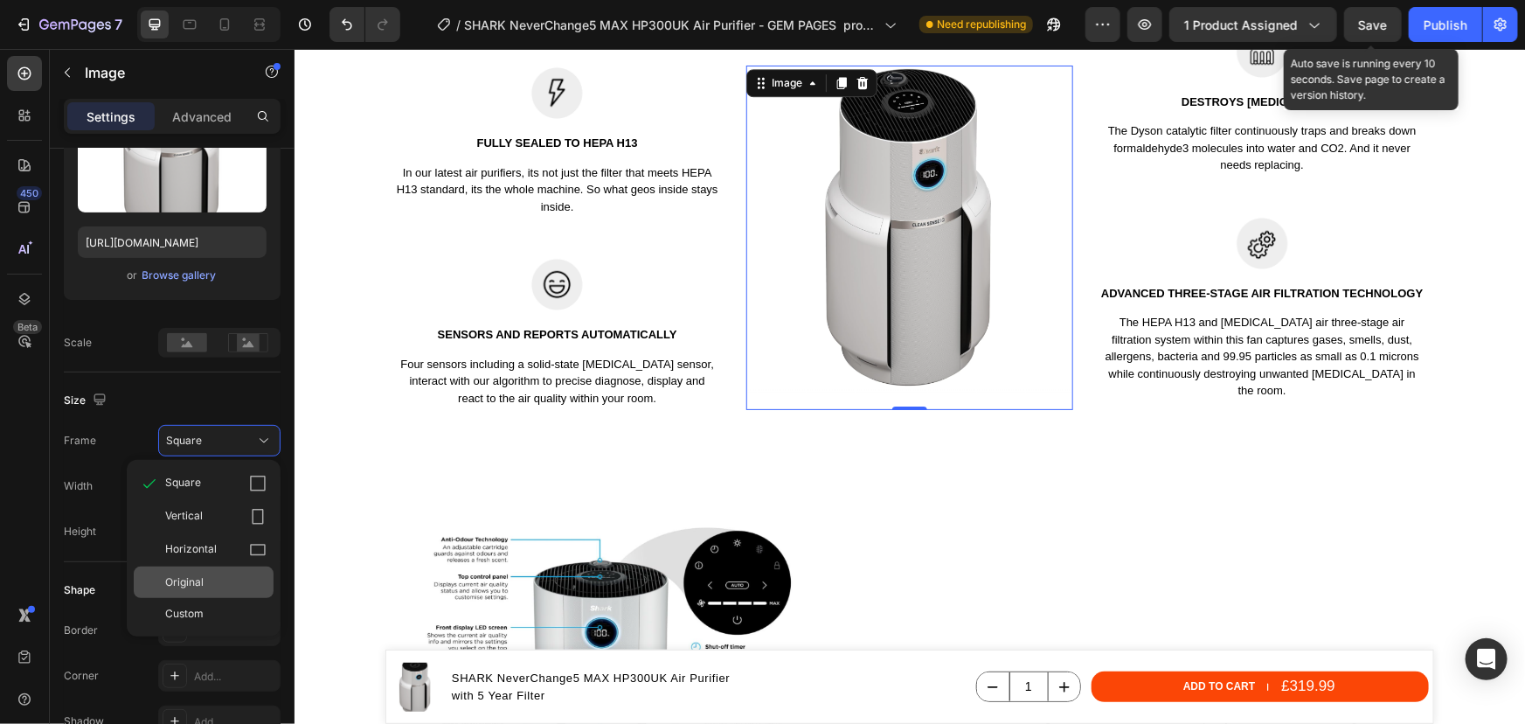
click at [198, 577] on span "Original" at bounding box center [184, 582] width 38 height 16
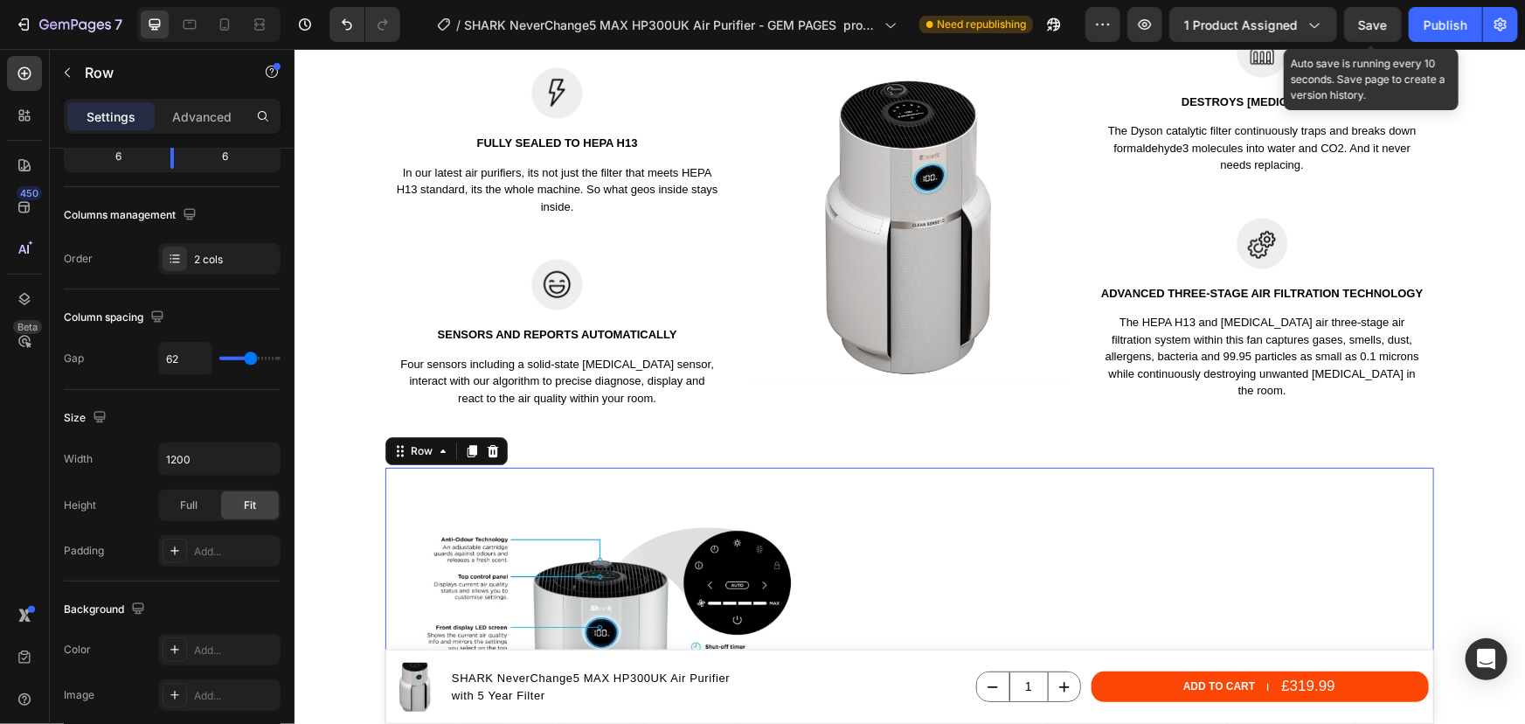
drag, startPoint x: 931, startPoint y: 474, endPoint x: 920, endPoint y: 477, distance: 11.1
click at [936, 475] on div "Diffused mode to purify without cooling you Heading Diverts airflow through the…" at bounding box center [1184, 715] width 497 height 497
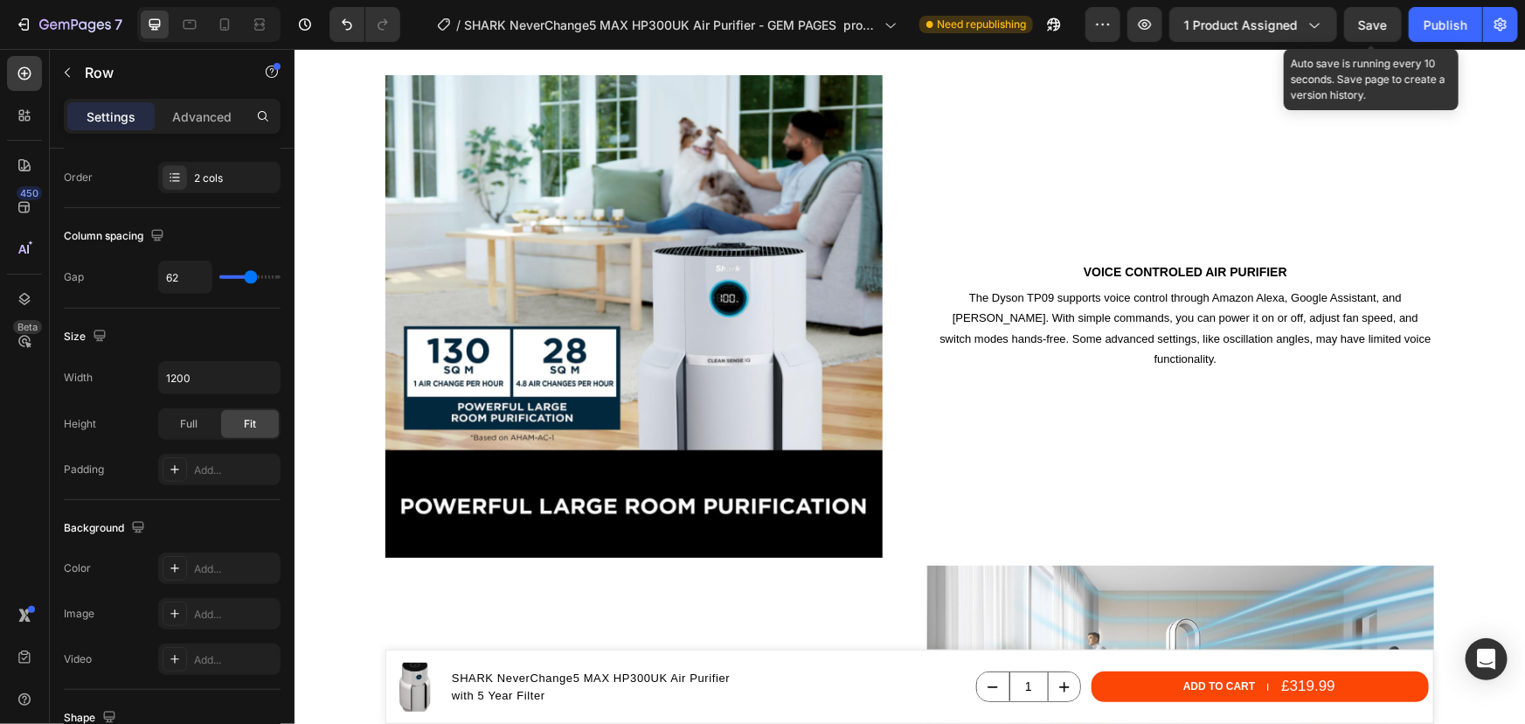
scroll to position [4539, 0]
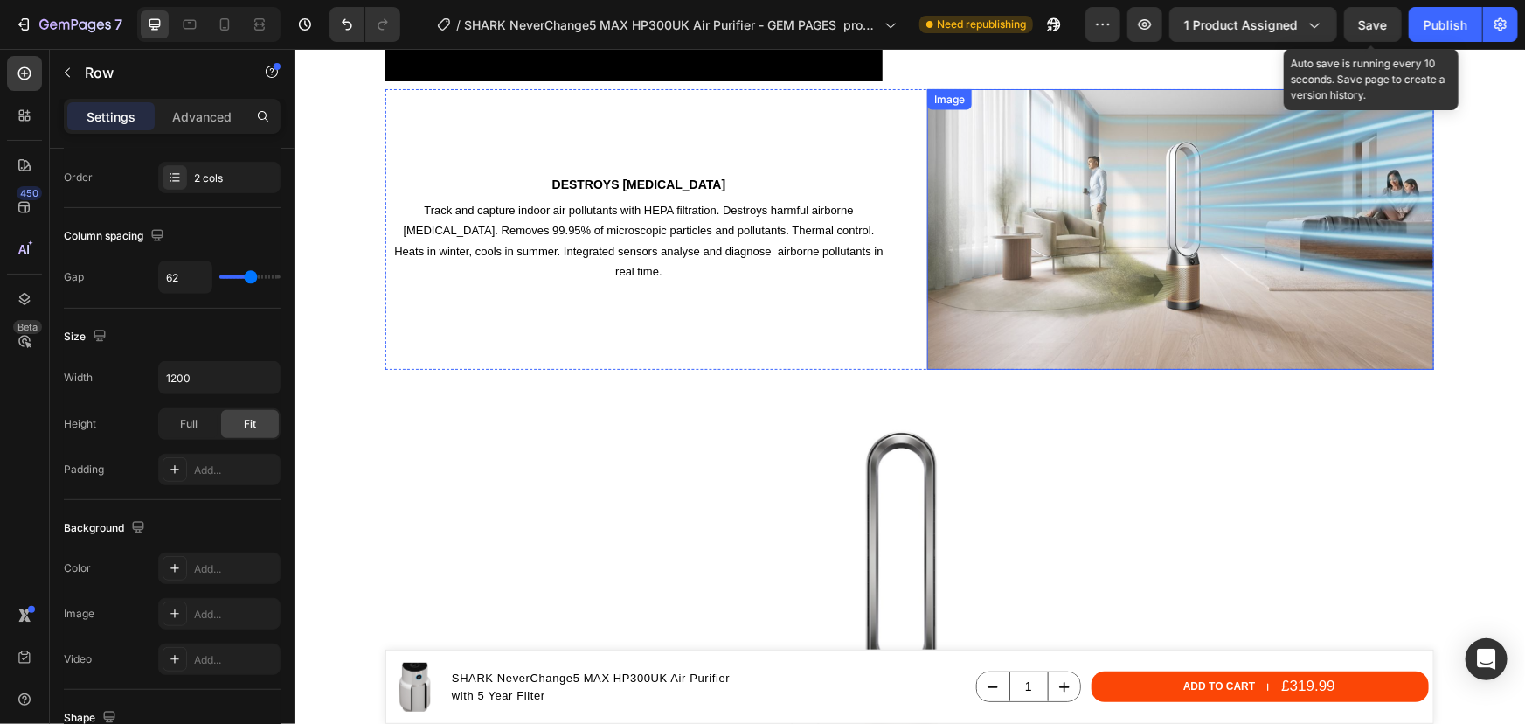
click at [1241, 201] on img at bounding box center [1179, 228] width 507 height 281
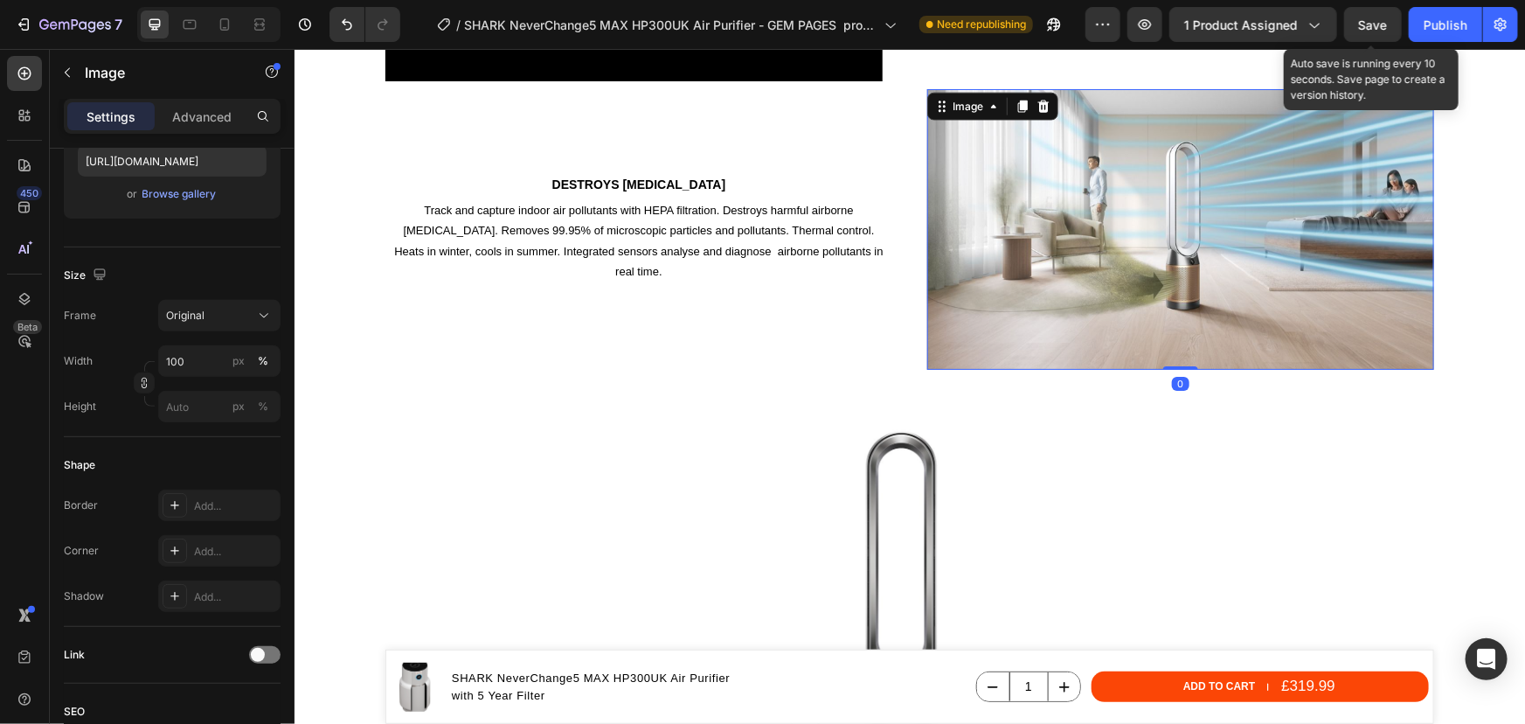
scroll to position [0, 0]
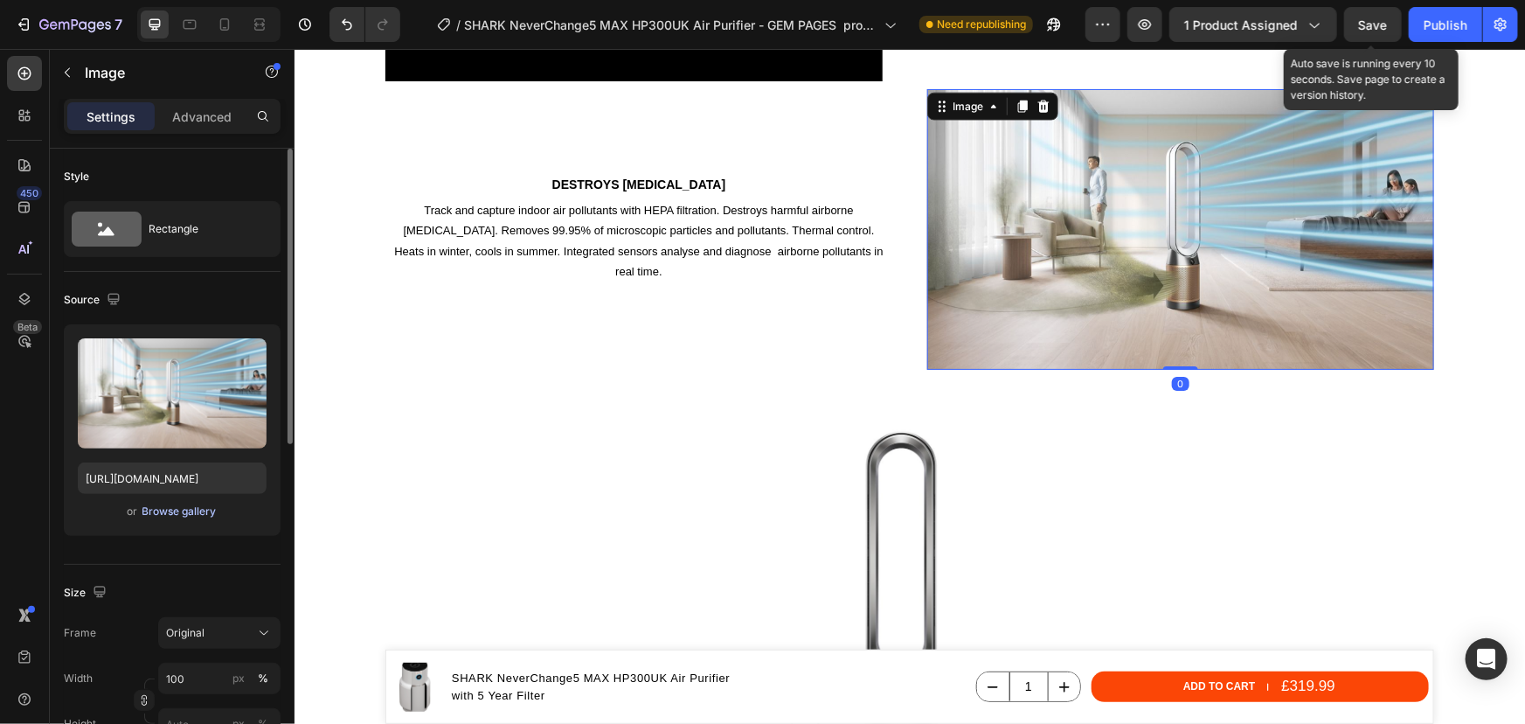
click at [201, 510] on div "Browse gallery" at bounding box center [179, 511] width 74 height 16
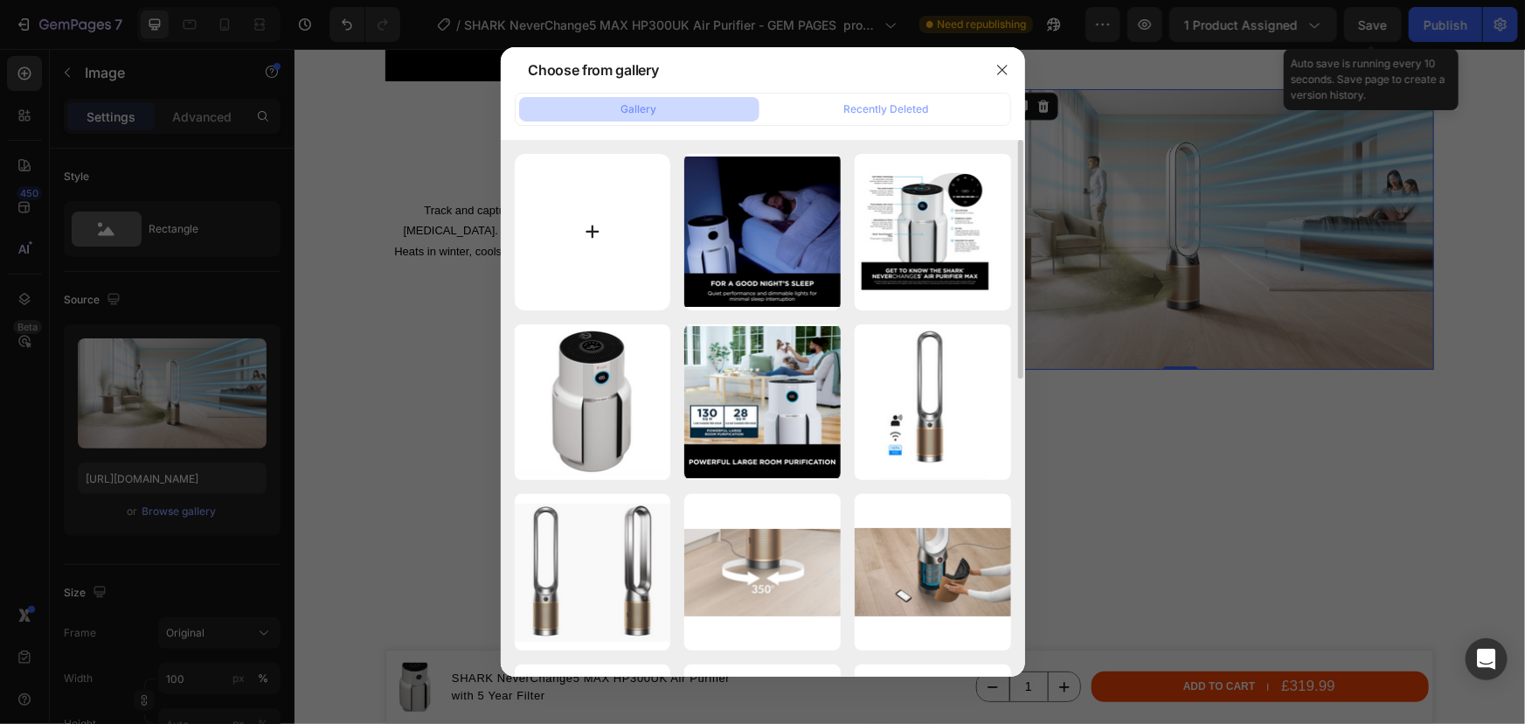
click at [615, 227] on input "file" at bounding box center [593, 232] width 156 height 156
type input "C:\fakepath\SHARK NeverChange5 HP3000UK MAX air purifier -4 layers of powerful …"
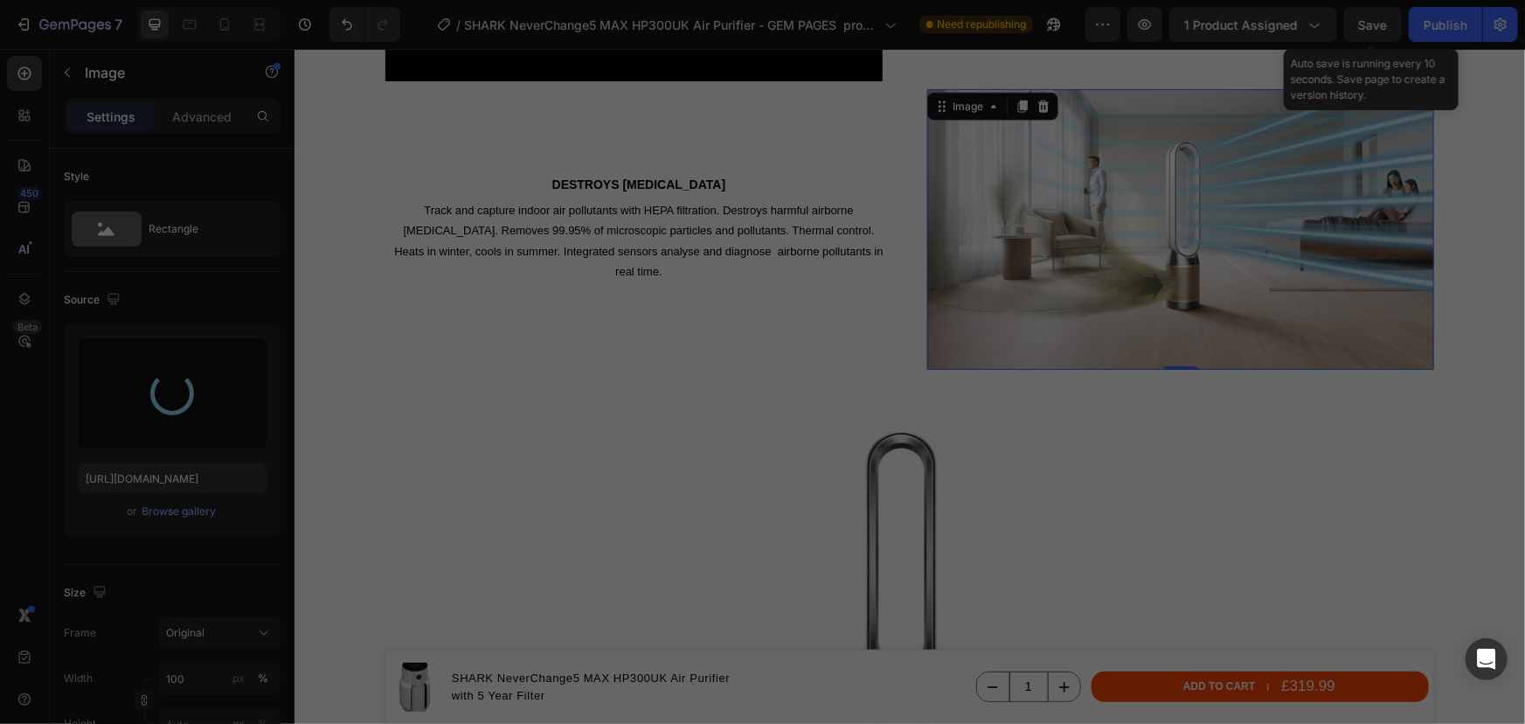
click at [528, 169] on input "file" at bounding box center [593, 232] width 156 height 156
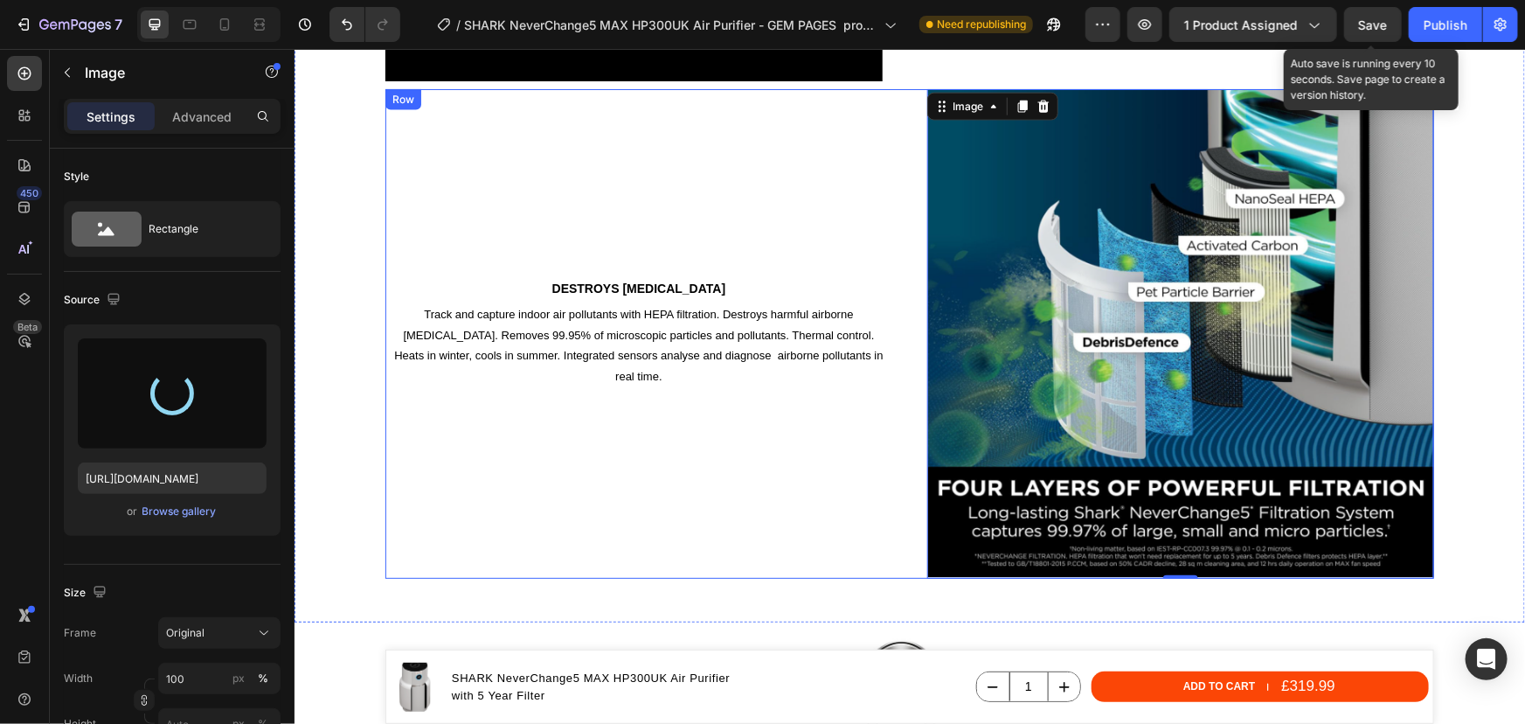
type input "https://cdn.shopify.com/s/files/1/0912/2915/9806/files/gempages_565988521936946…"
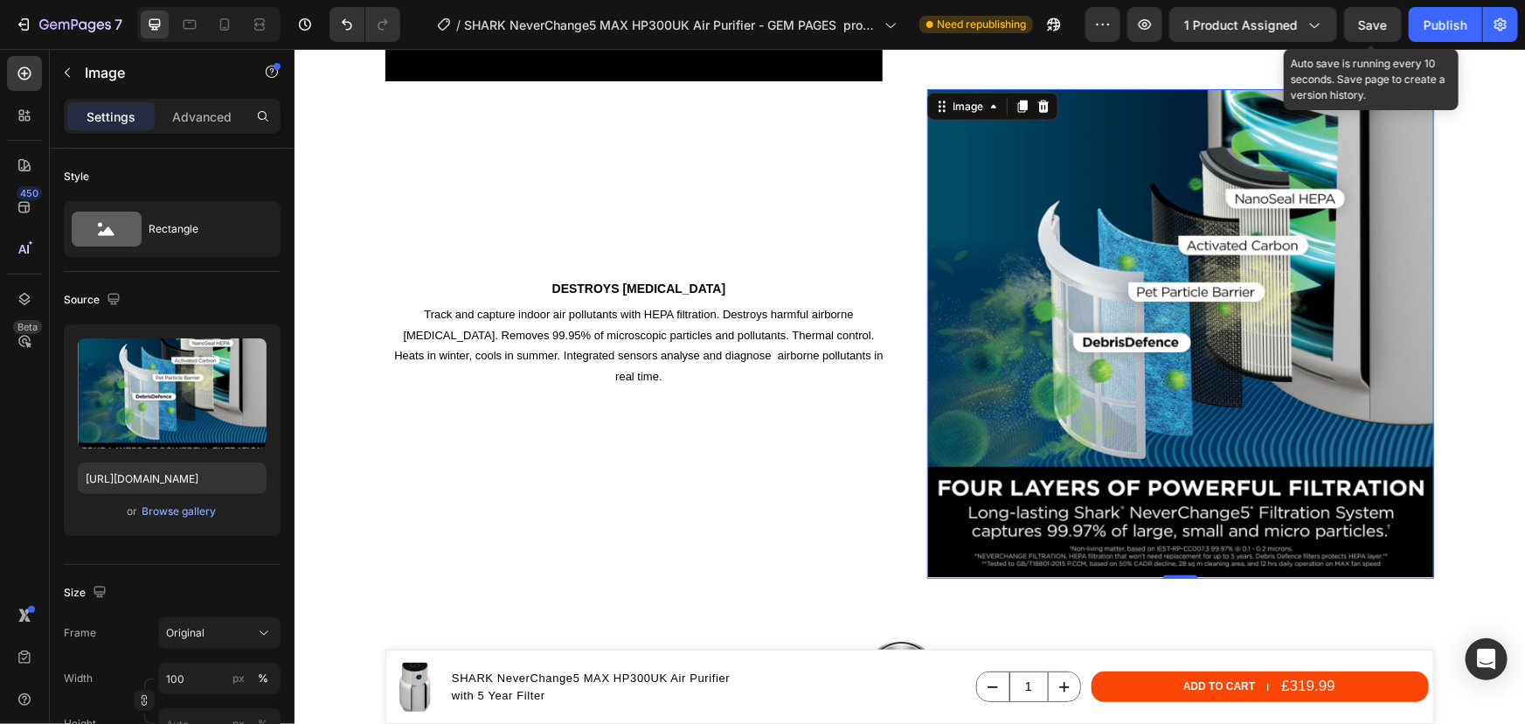
click at [1150, 235] on img at bounding box center [1179, 332] width 507 height 489
click at [242, 639] on div "Original" at bounding box center [209, 633] width 86 height 16
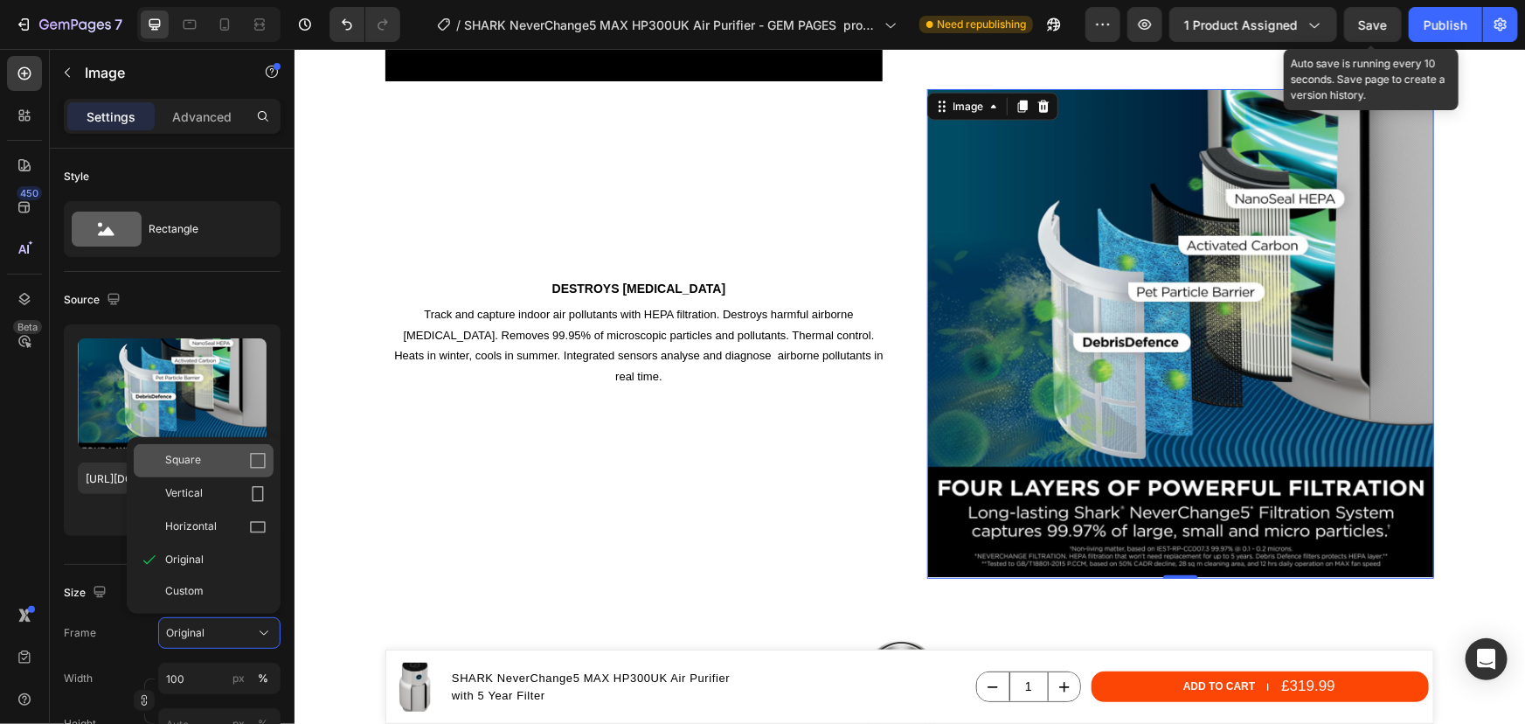
click at [177, 460] on span "Square" at bounding box center [183, 460] width 36 height 17
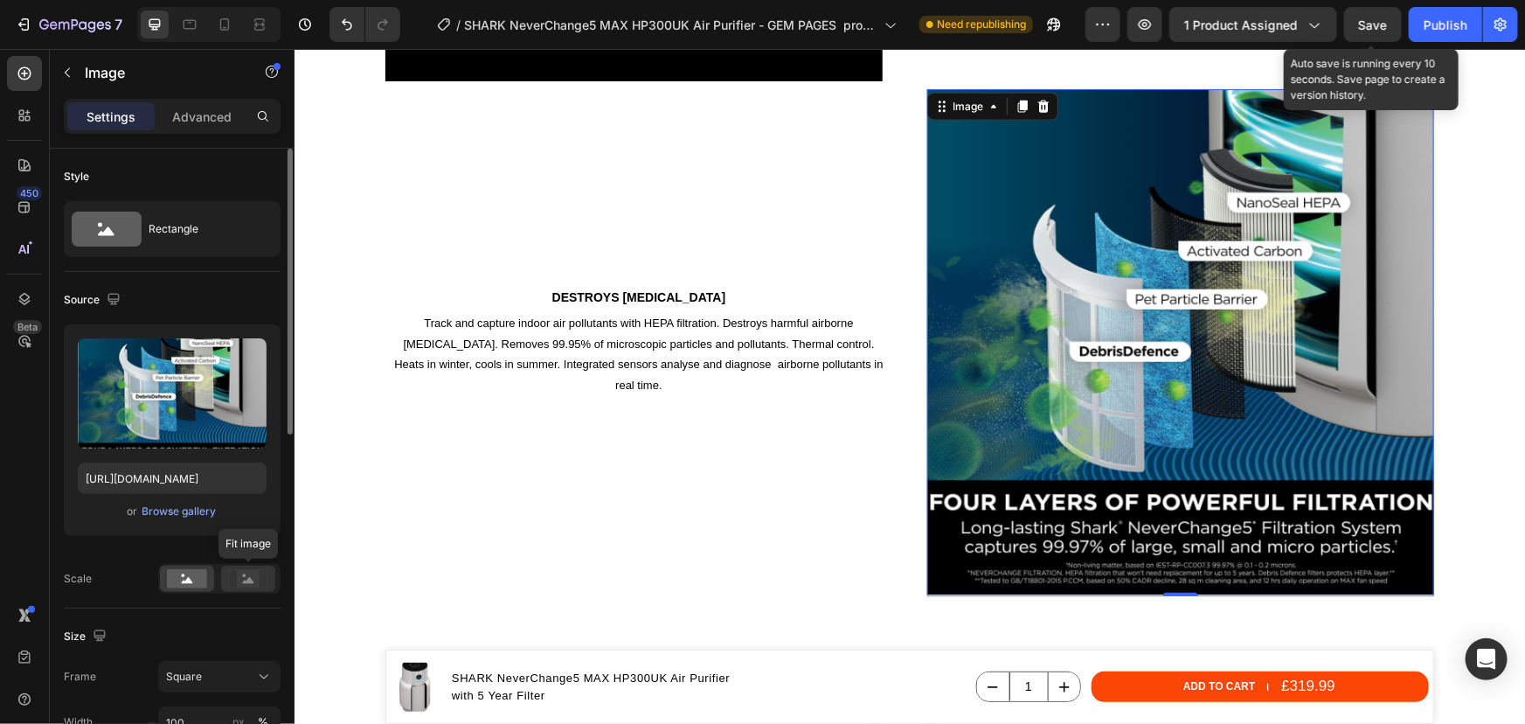
click at [247, 573] on rect at bounding box center [248, 578] width 23 height 17
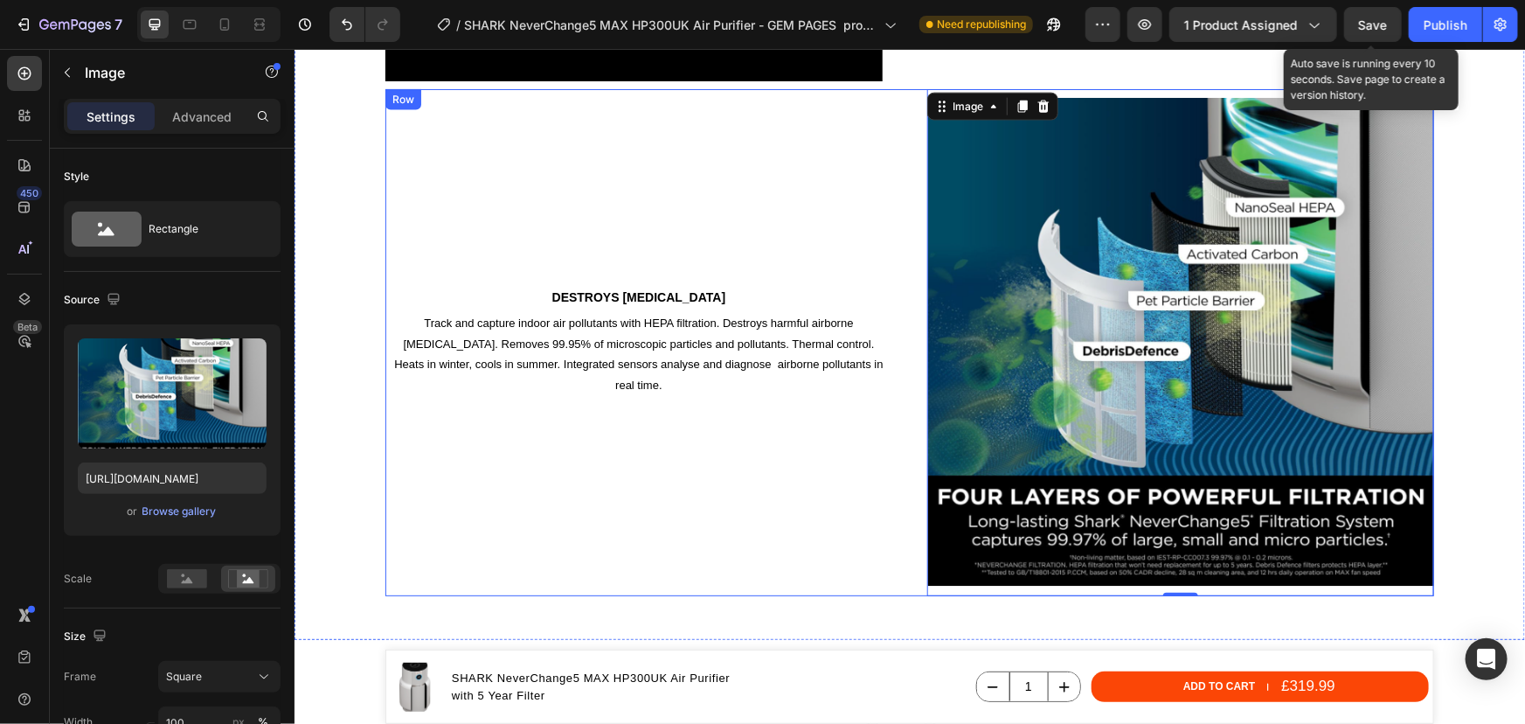
click at [757, 436] on div "DESTROYS FORMALDEHYDE Heading Track and capture indoor air pollutants with HEPA…" at bounding box center [638, 341] width 507 height 507
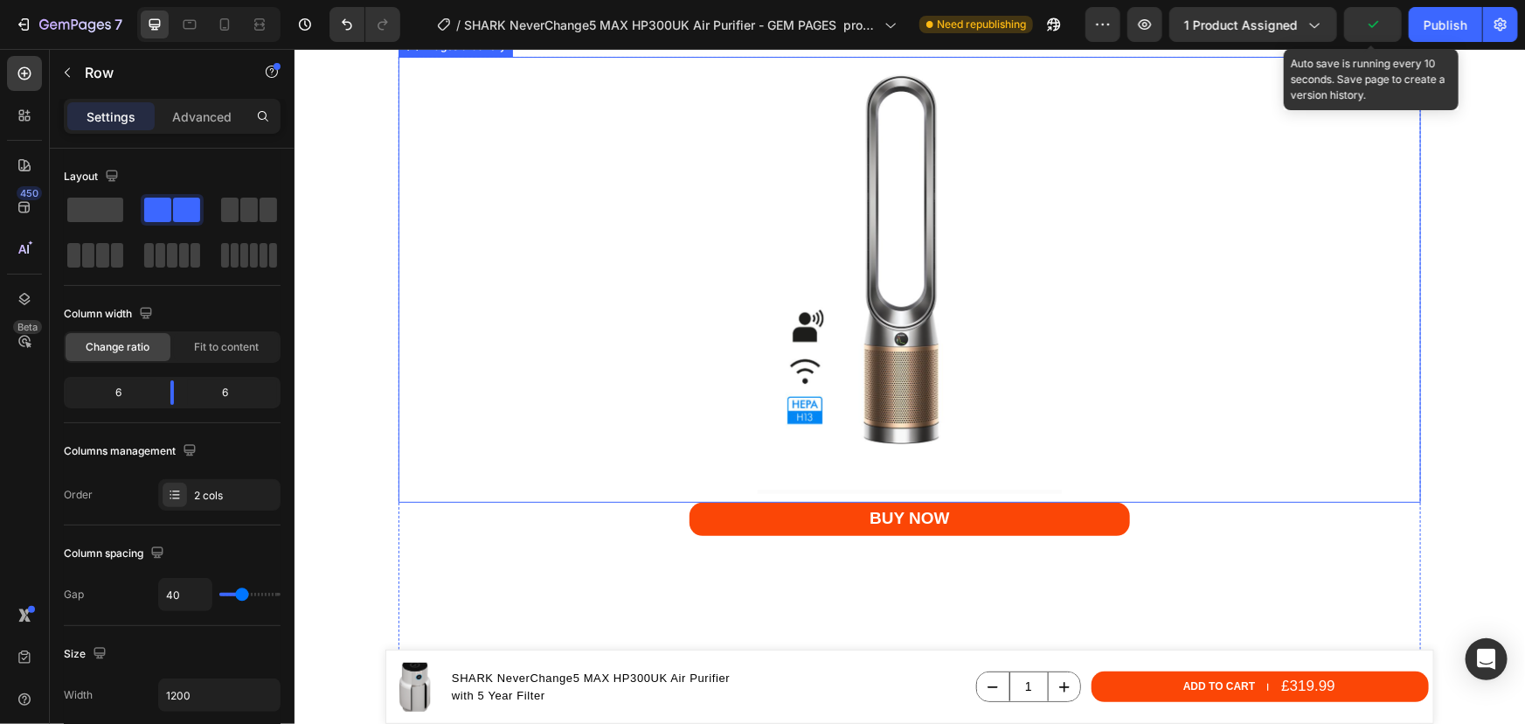
scroll to position [5254, 0]
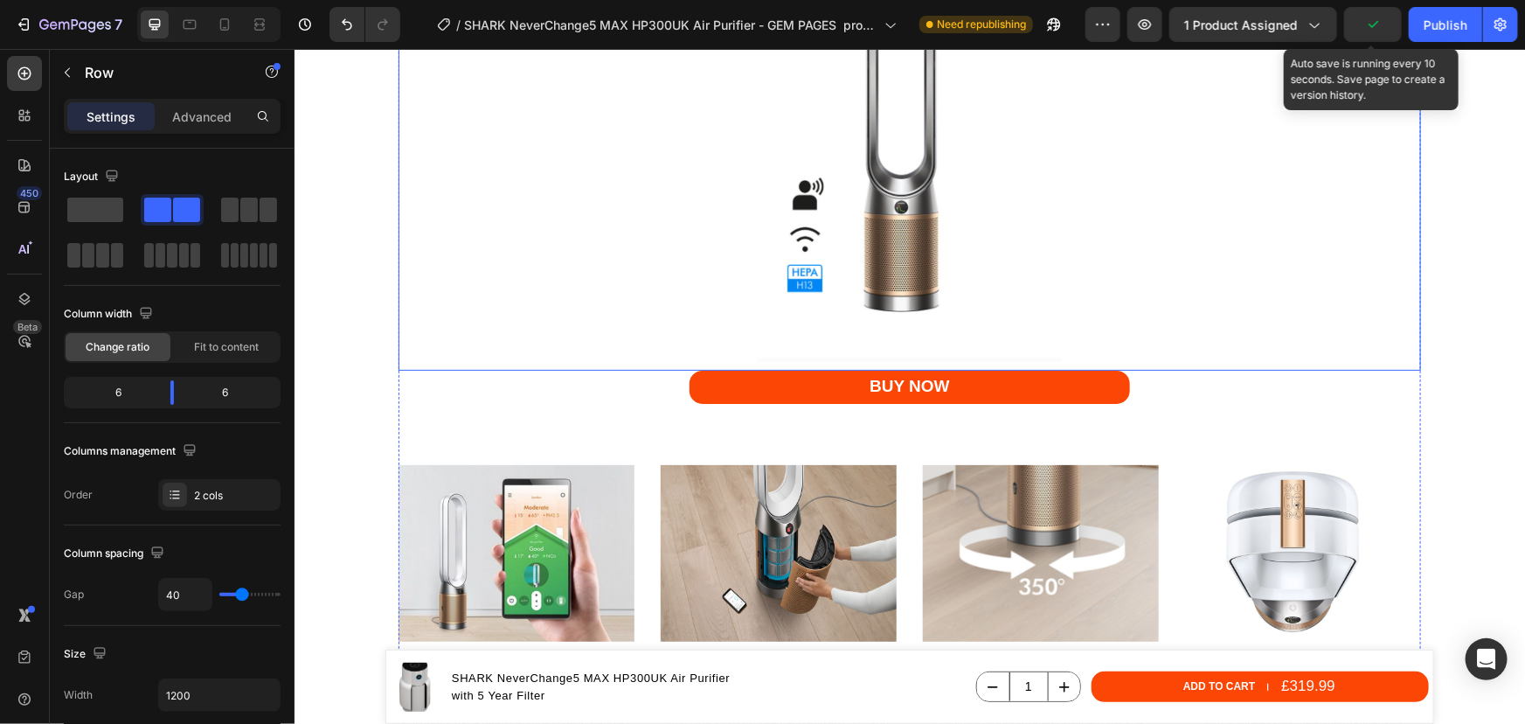
click at [813, 232] on img at bounding box center [909, 142] width 437 height 437
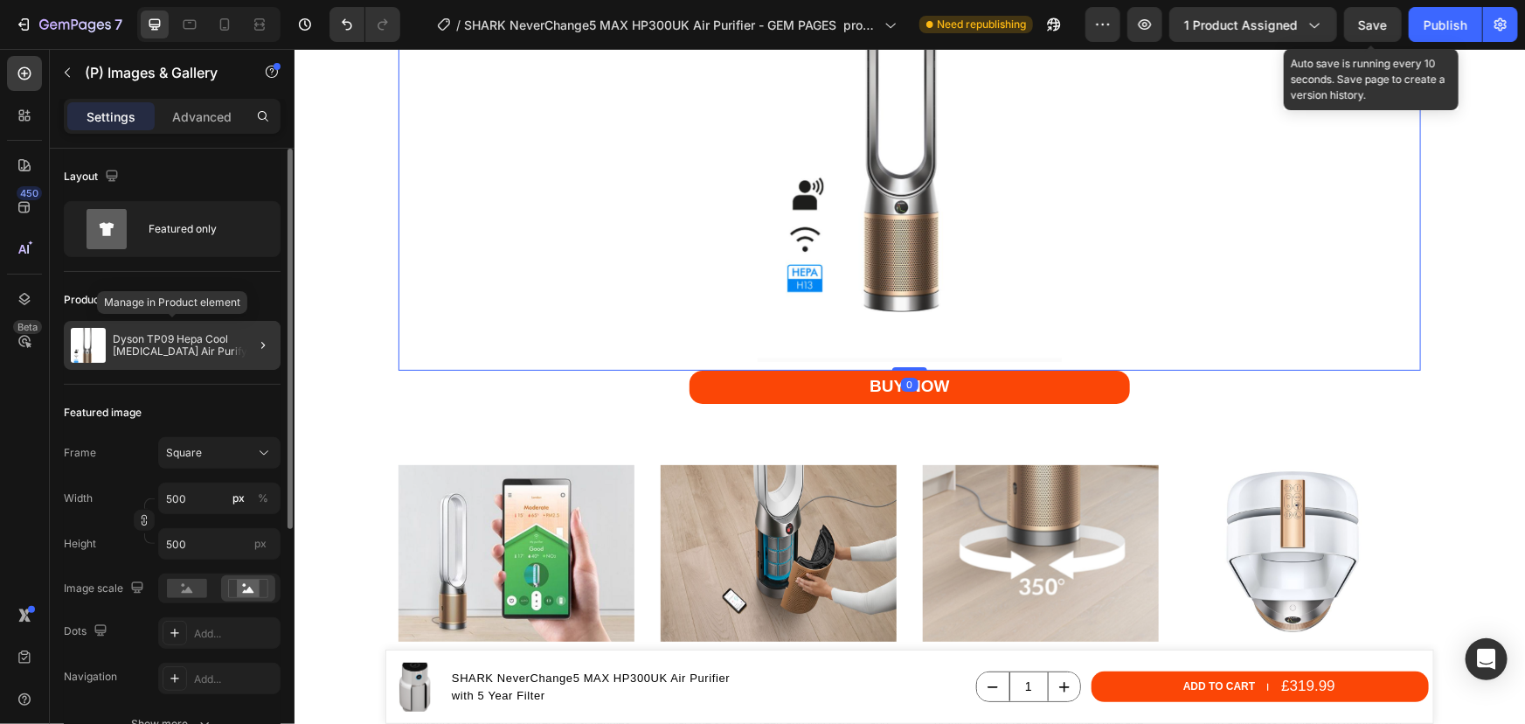
click at [191, 344] on p "Dyson TP09 Hepa Cool Formaldehyde Air Purifying Fan (Nickel / Gold)" at bounding box center [193, 345] width 161 height 24
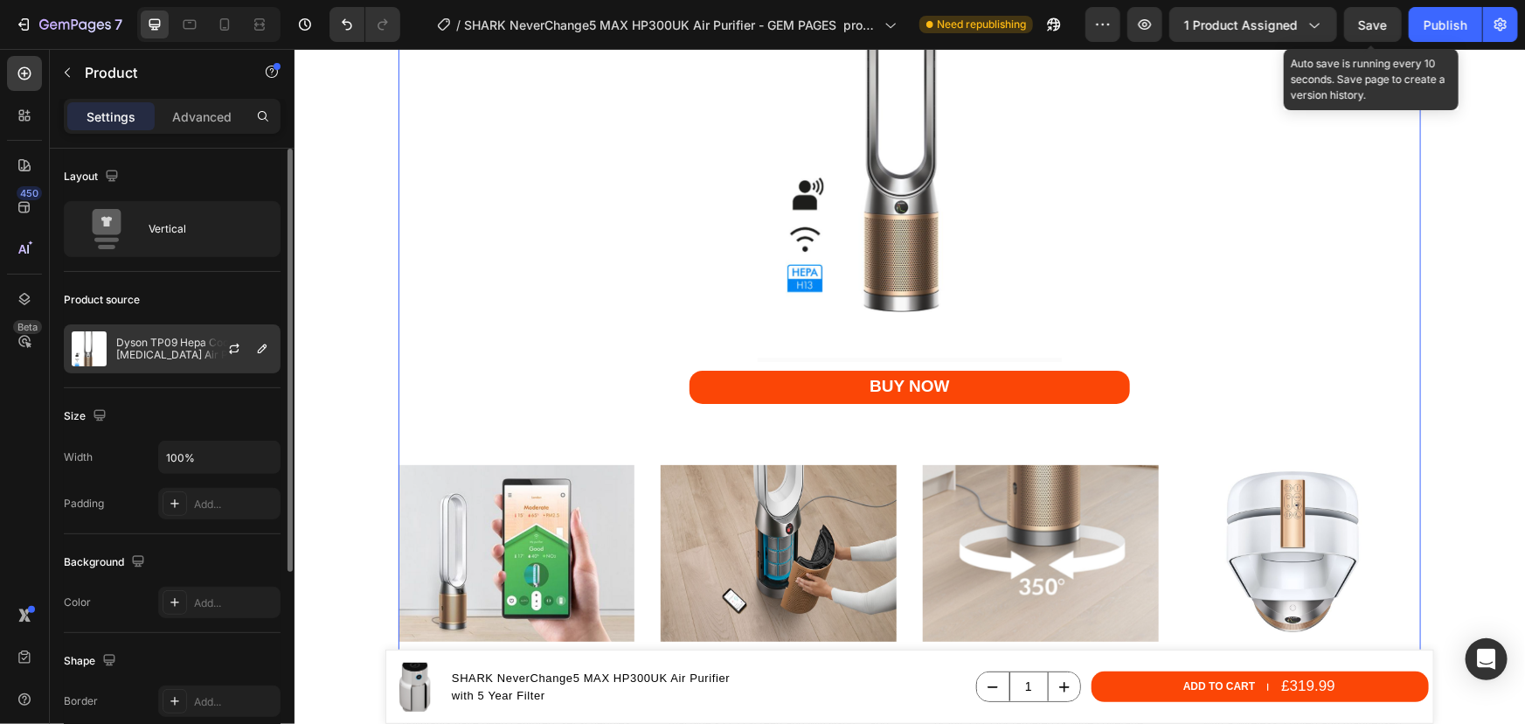
click at [180, 345] on p "Dyson TP09 Hepa Cool Formaldehyde Air Purifying Fan (Nickel / Gold)" at bounding box center [194, 349] width 156 height 24
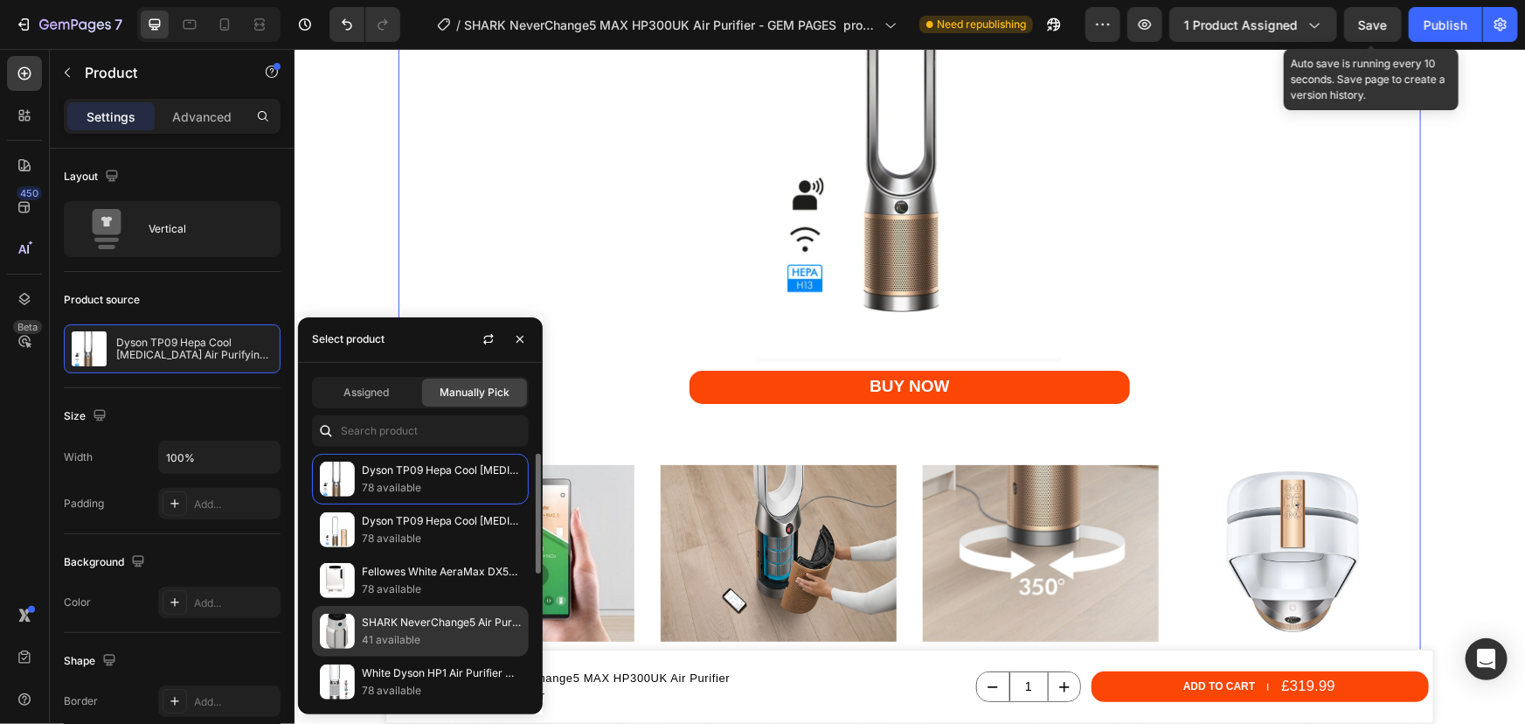
click at [383, 621] on p "SHARK NeverChange5 Air Purifier MAX HP300UK" at bounding box center [441, 622] width 159 height 17
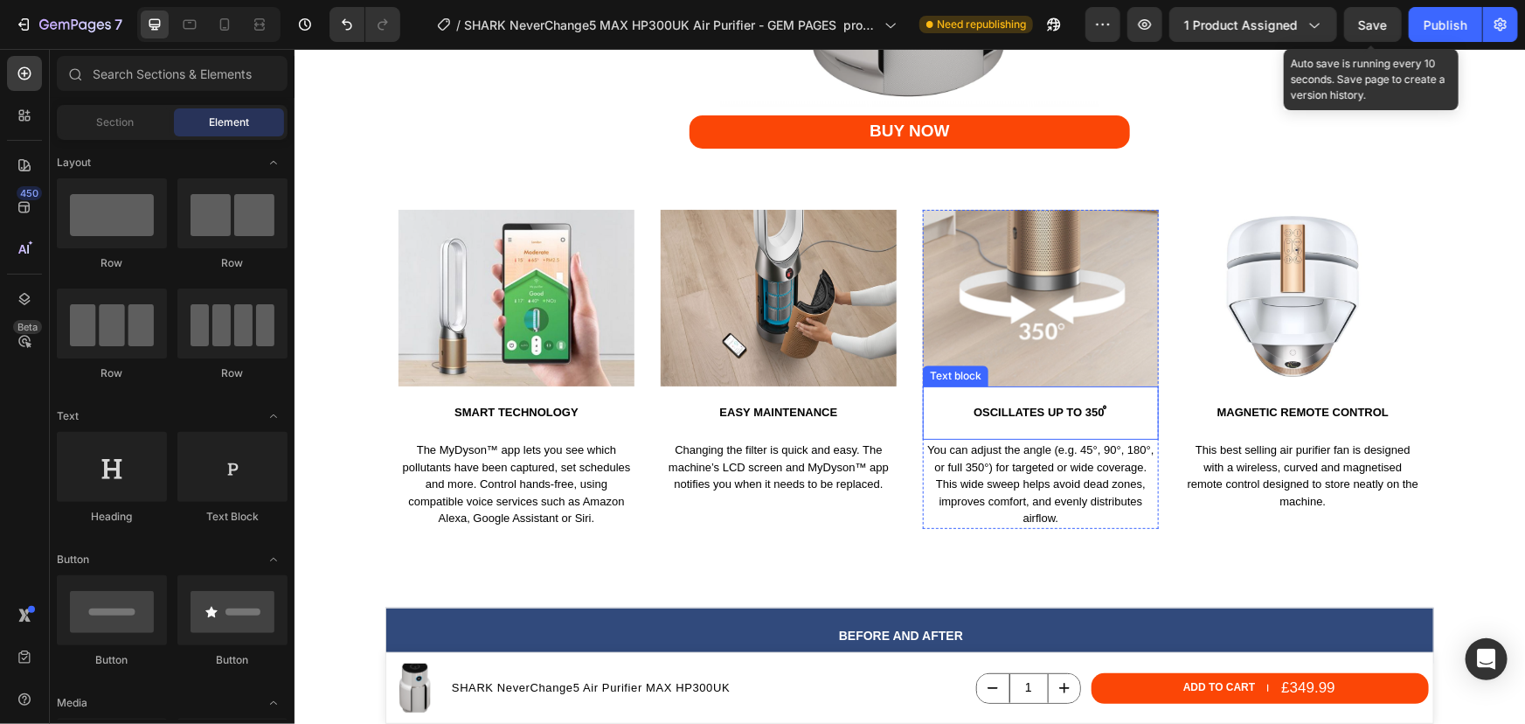
scroll to position [5572, 0]
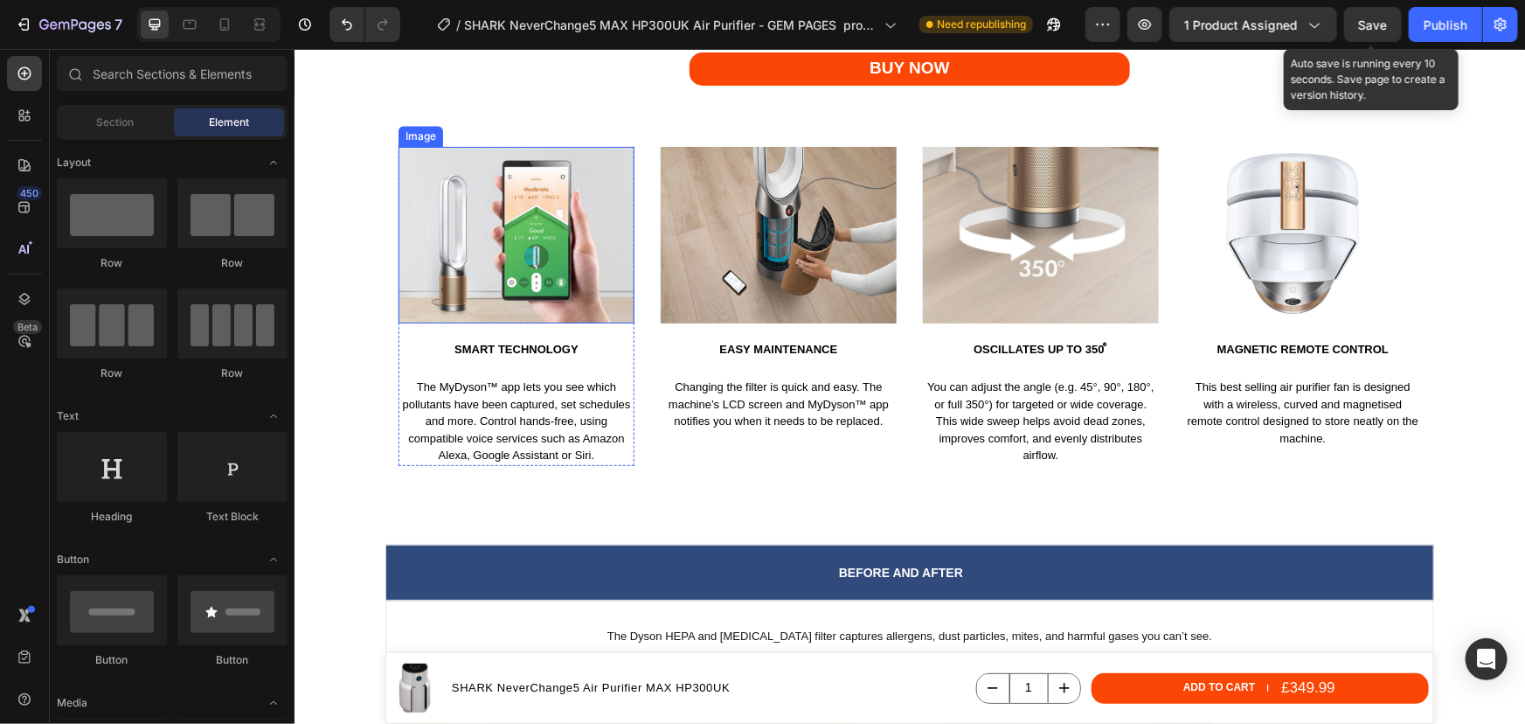
click at [507, 252] on img at bounding box center [516, 234] width 236 height 177
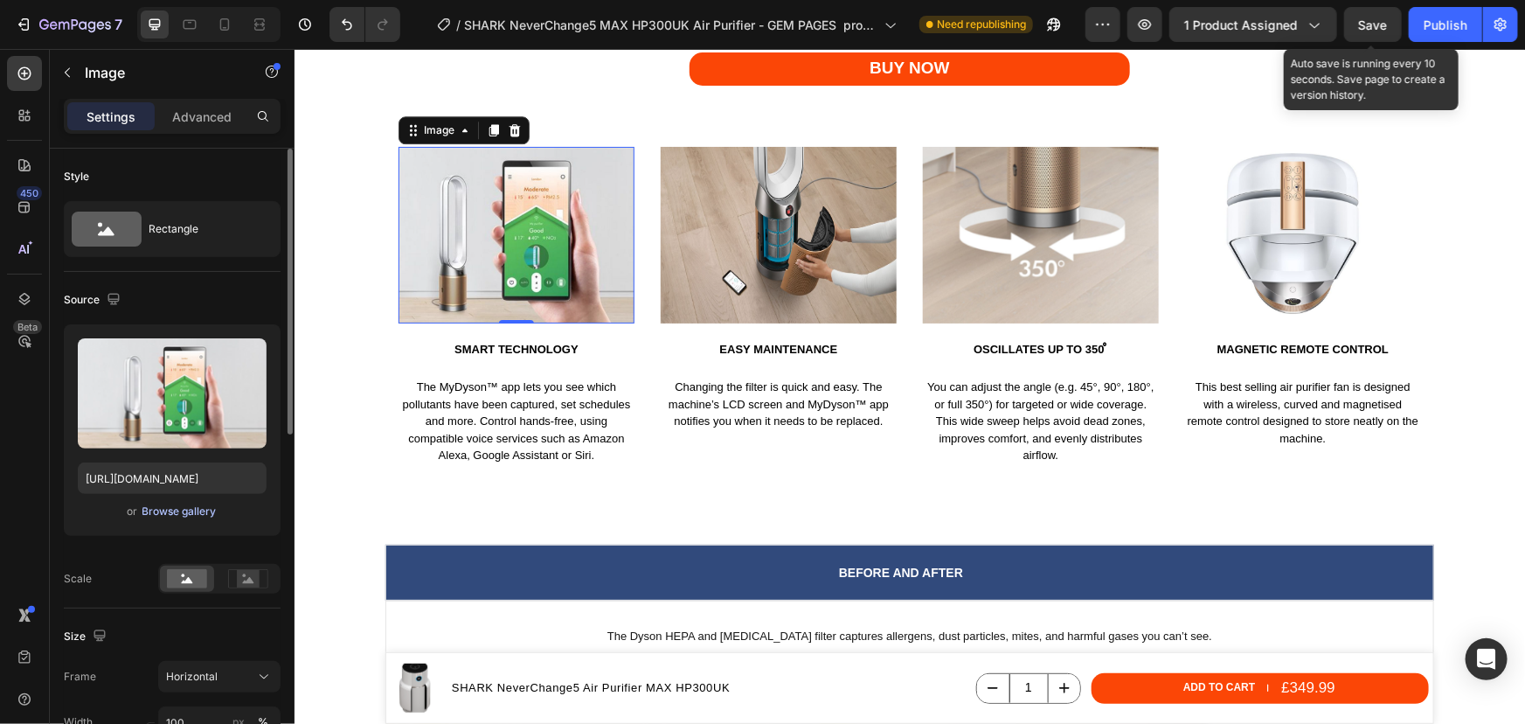
click at [189, 512] on div "Browse gallery" at bounding box center [179, 511] width 74 height 16
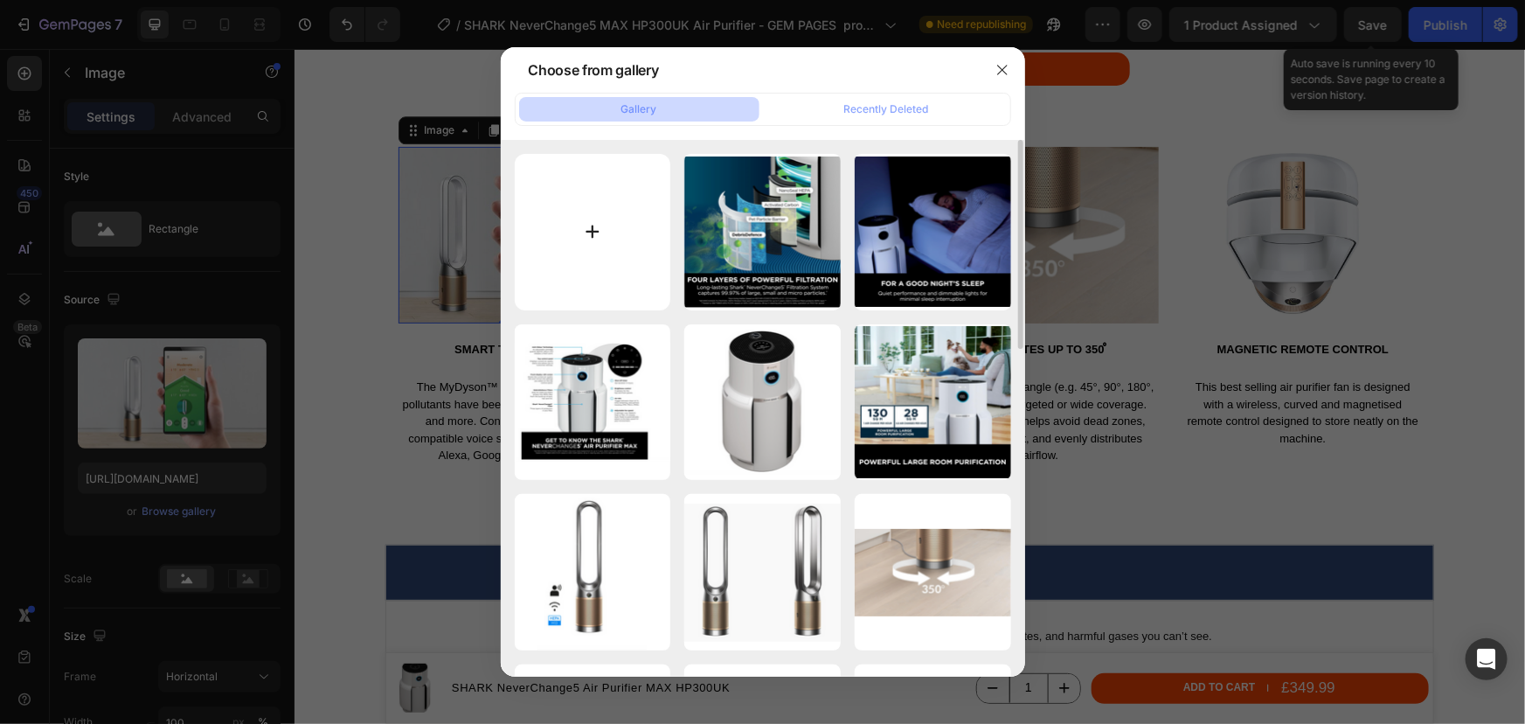
click at [560, 261] on input "file" at bounding box center [593, 232] width 156 height 156
type input "C:\fakepath\SHARK NeverChange5 HP3000UK MAX air purifier - Save up to £200 in 5…"
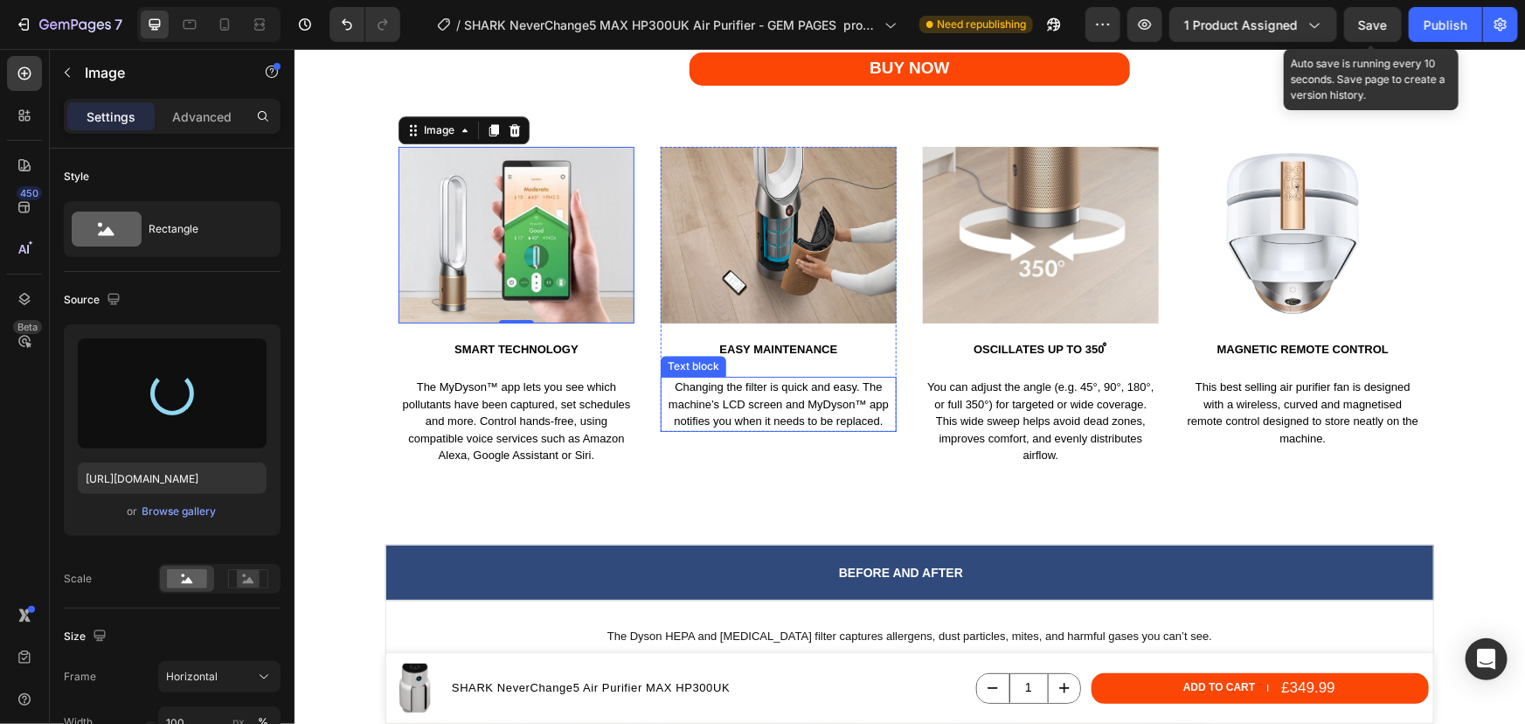
type input "https://cdn.shopify.com/s/files/1/0912/2915/9806/files/gempages_565988521936946…"
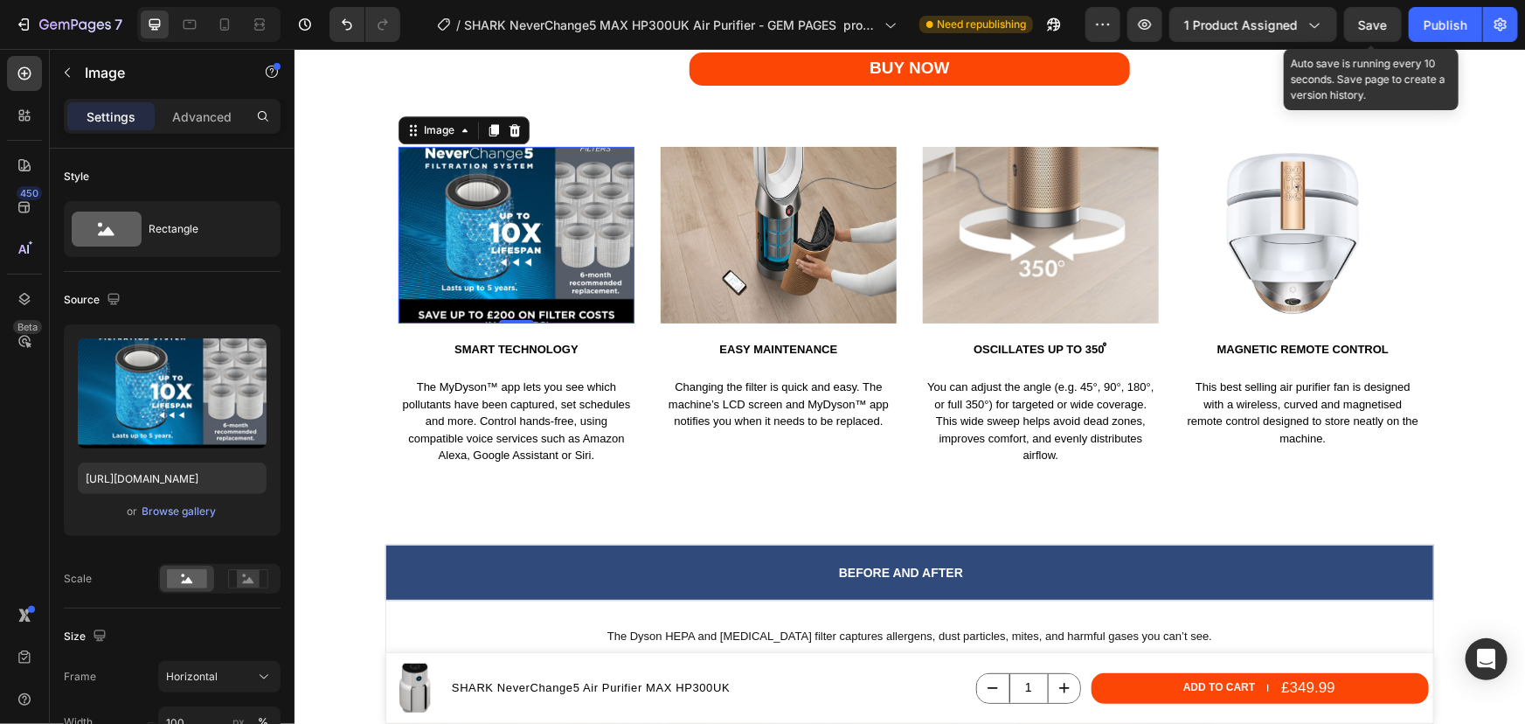
click at [507, 222] on img at bounding box center [516, 234] width 236 height 177
click at [239, 577] on rect at bounding box center [248, 578] width 23 height 17
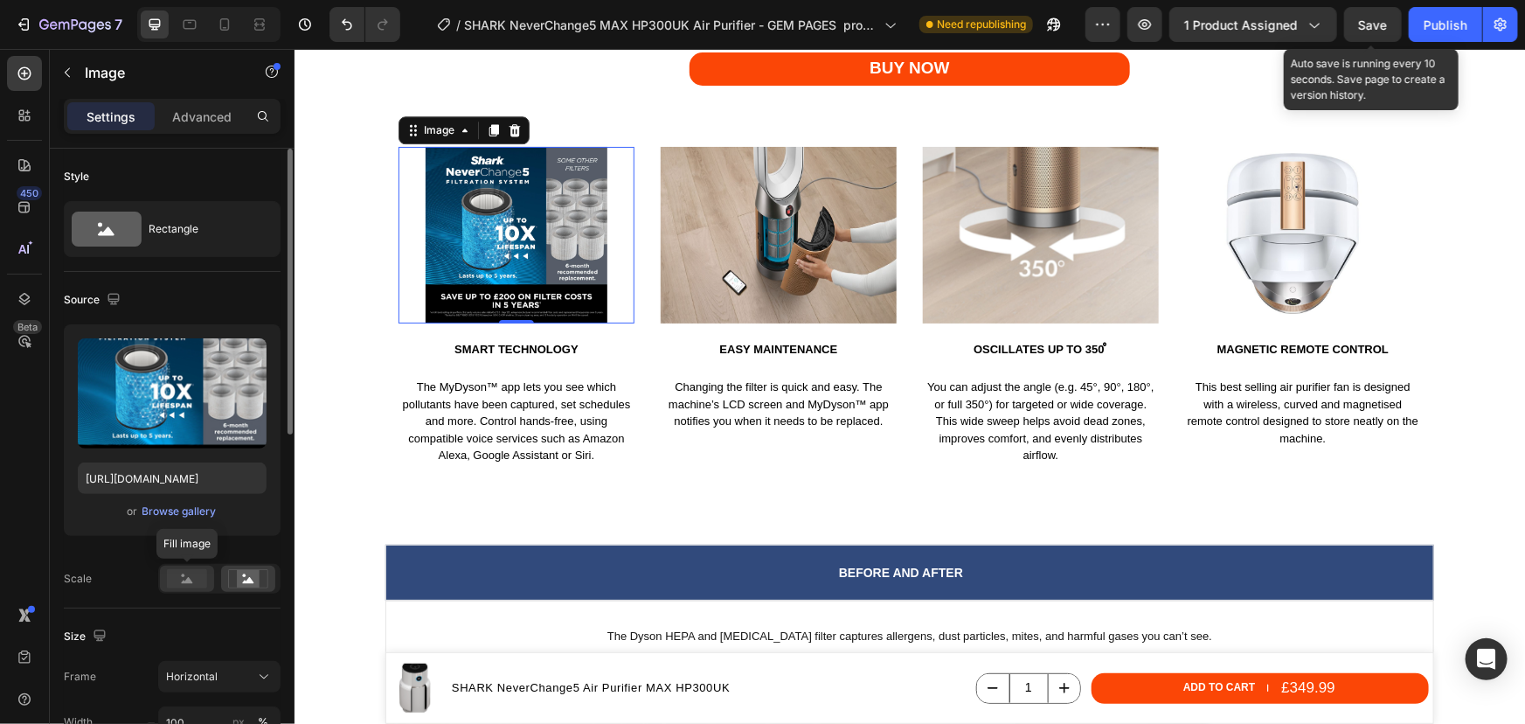
click at [189, 573] on rect at bounding box center [187, 578] width 40 height 19
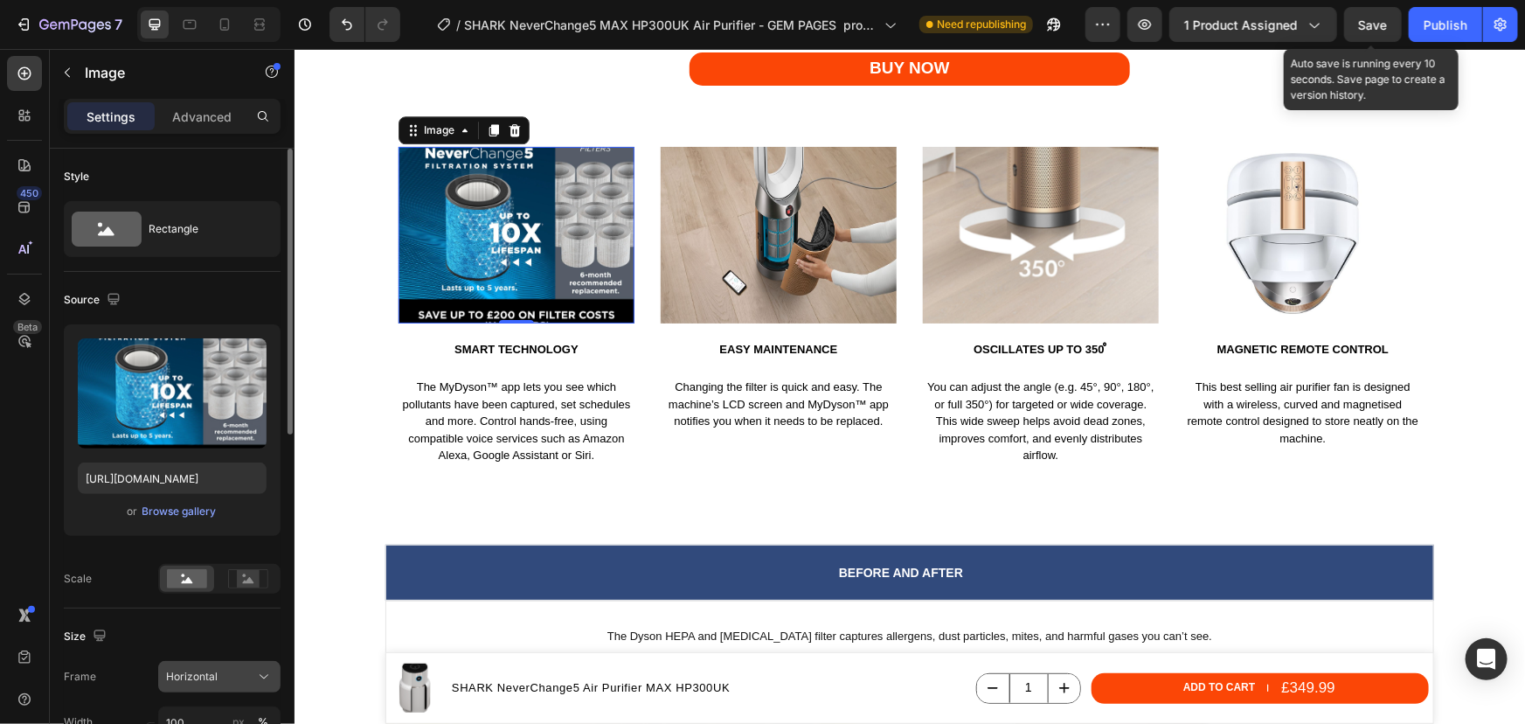
click at [224, 677] on div "Horizontal" at bounding box center [209, 677] width 86 height 16
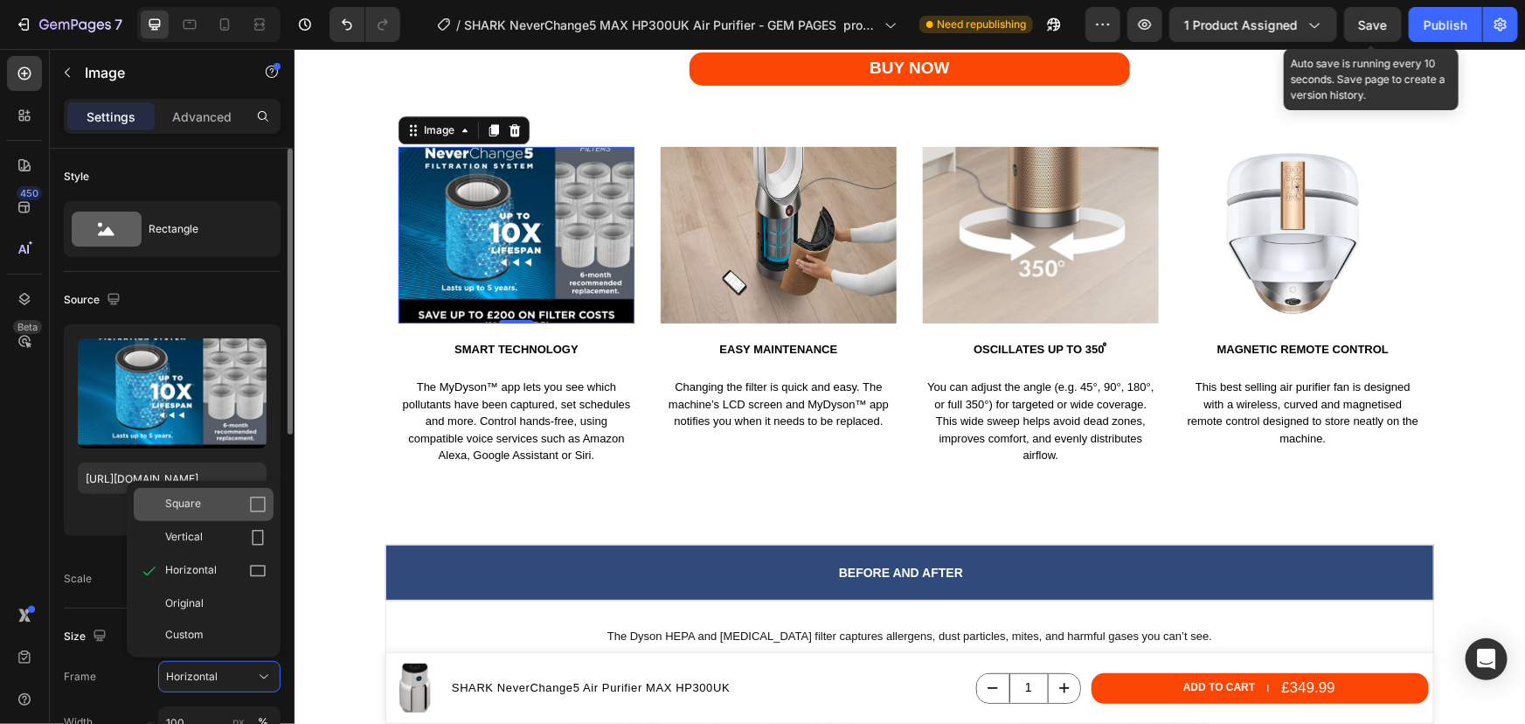
click at [182, 508] on span "Square" at bounding box center [183, 504] width 36 height 17
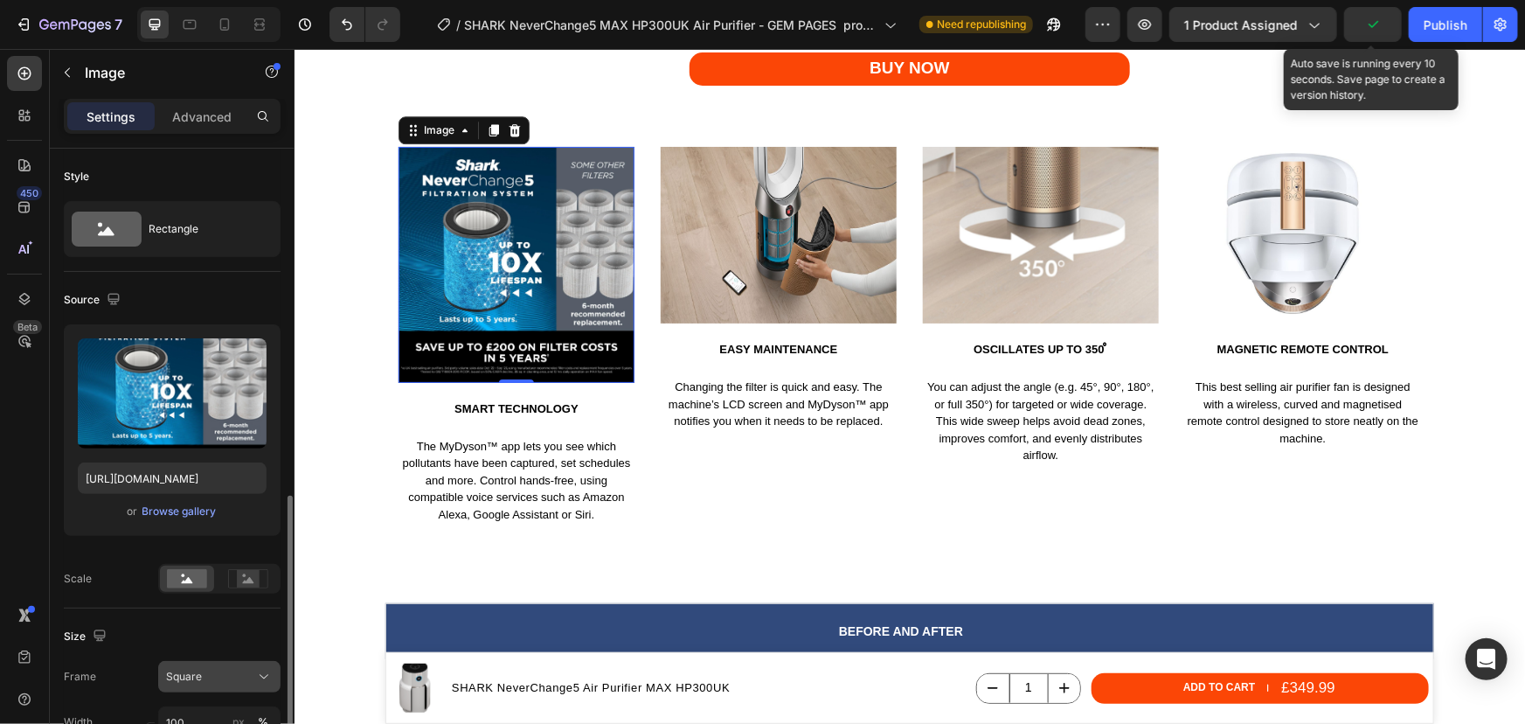
scroll to position [238, 0]
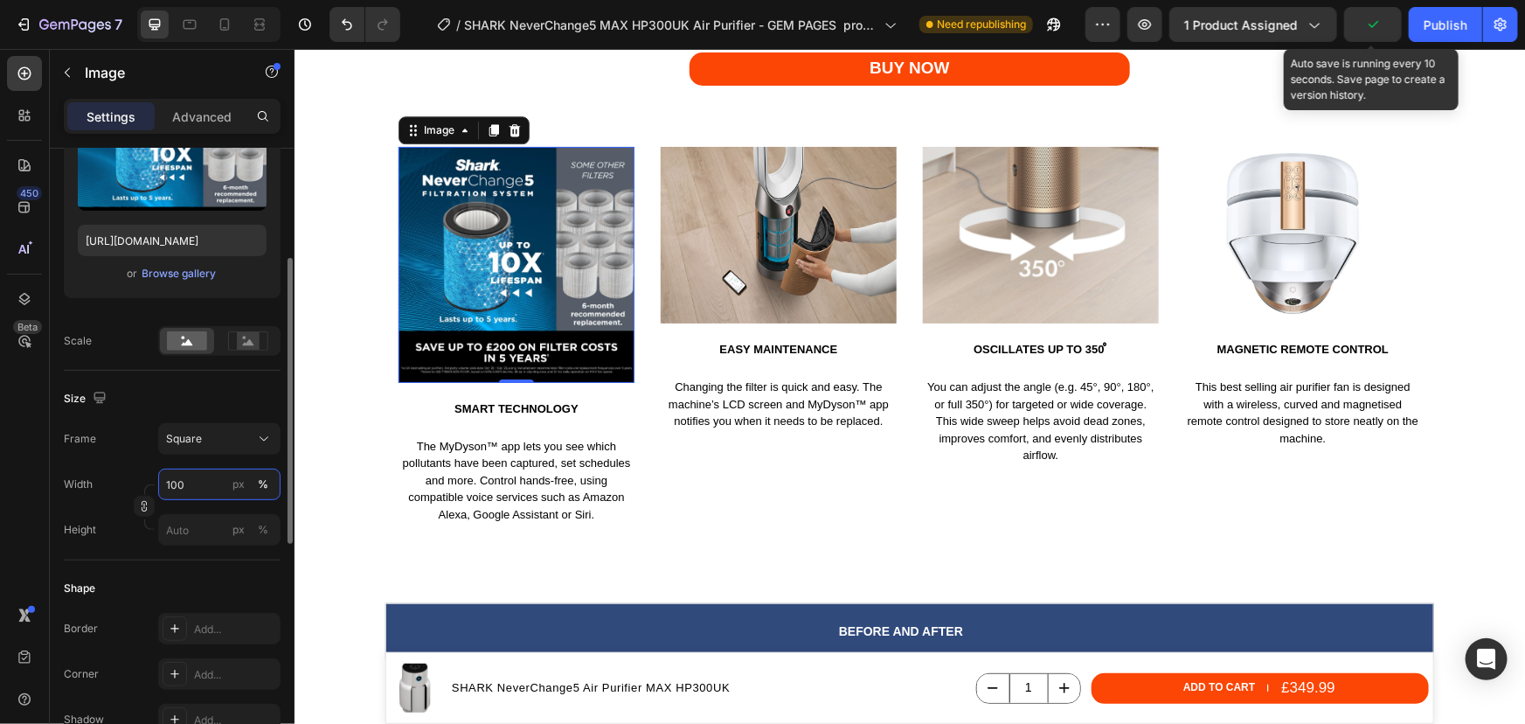
click at [211, 492] on input "100" at bounding box center [219, 483] width 122 height 31
click at [209, 410] on div "Size" at bounding box center [172, 399] width 217 height 28
click at [201, 432] on div "Square" at bounding box center [209, 439] width 86 height 16
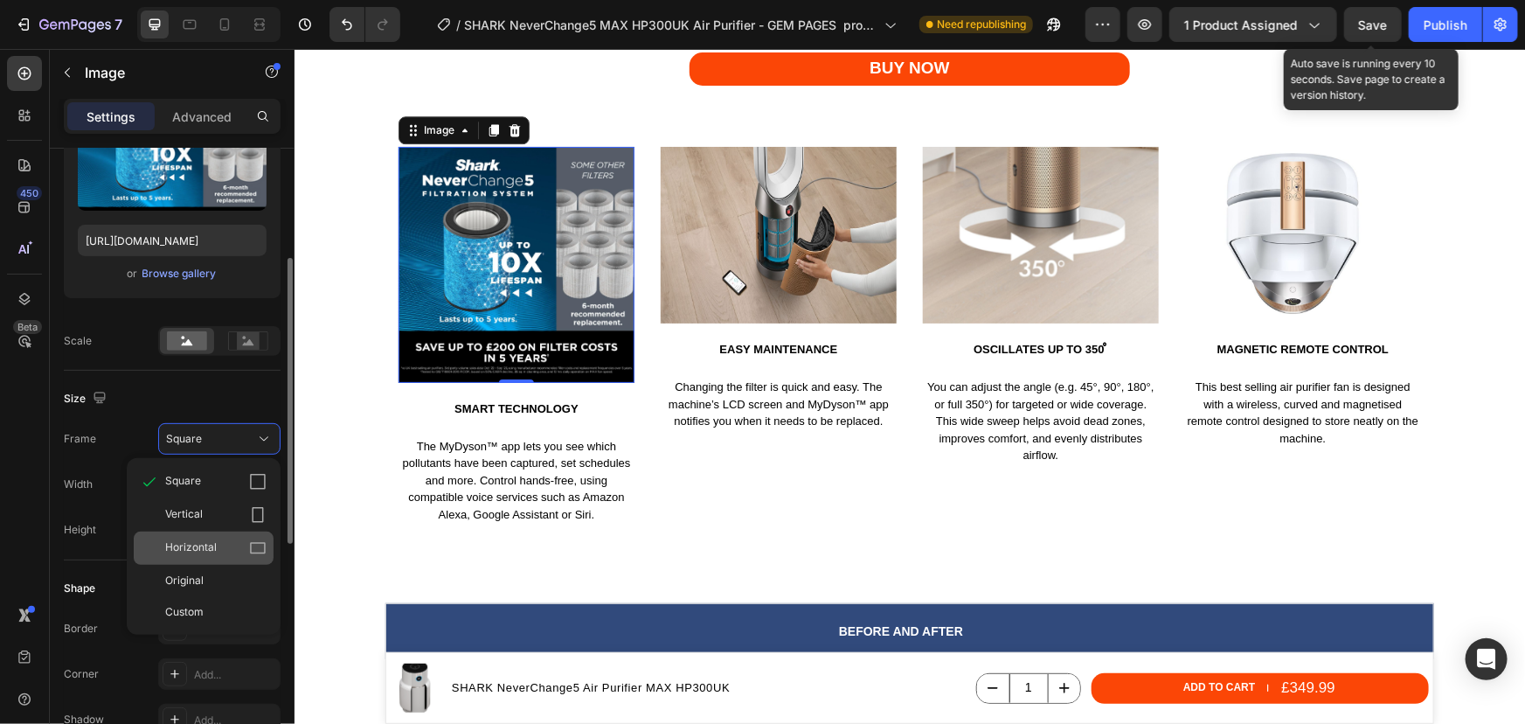
click at [198, 544] on span "Horizontal" at bounding box center [191, 547] width 52 height 17
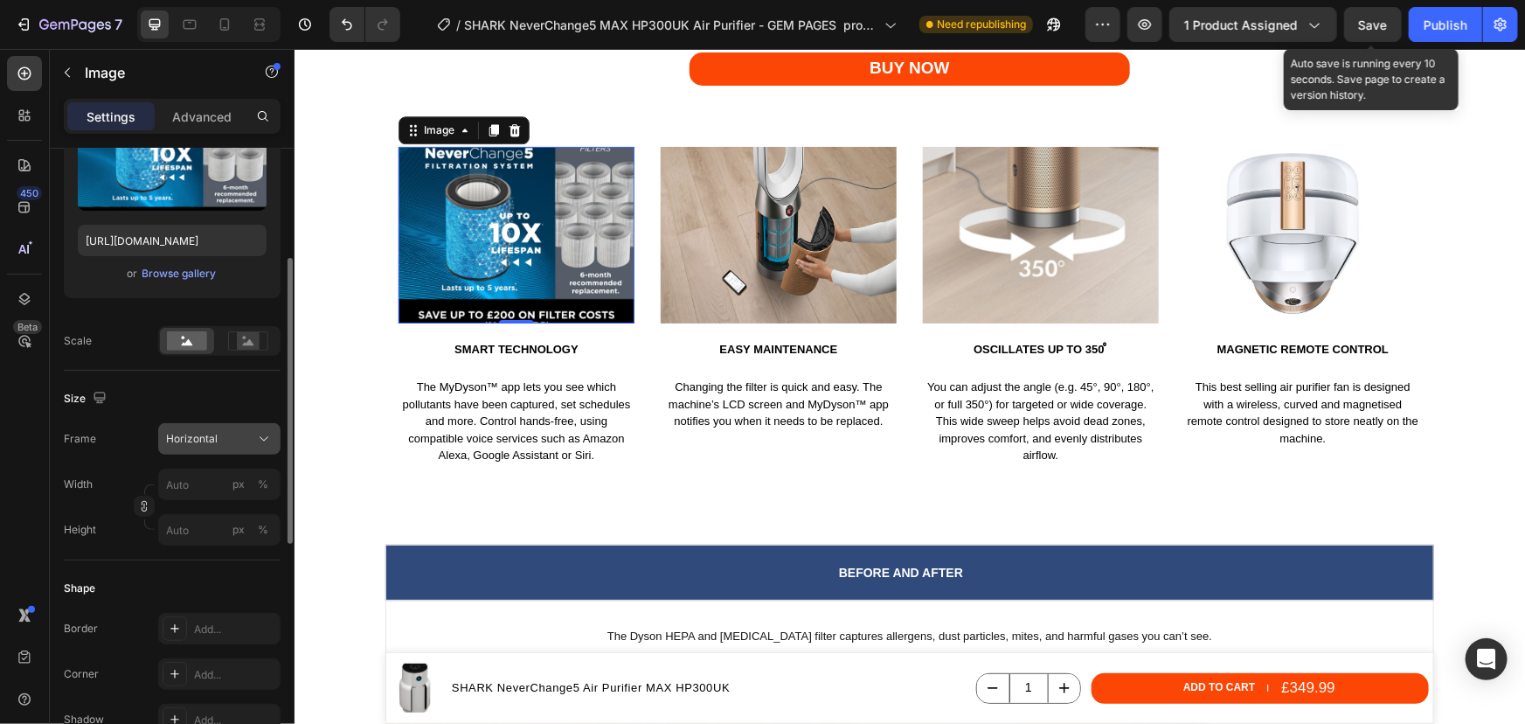
click at [205, 436] on span "Horizontal" at bounding box center [192, 439] width 52 height 16
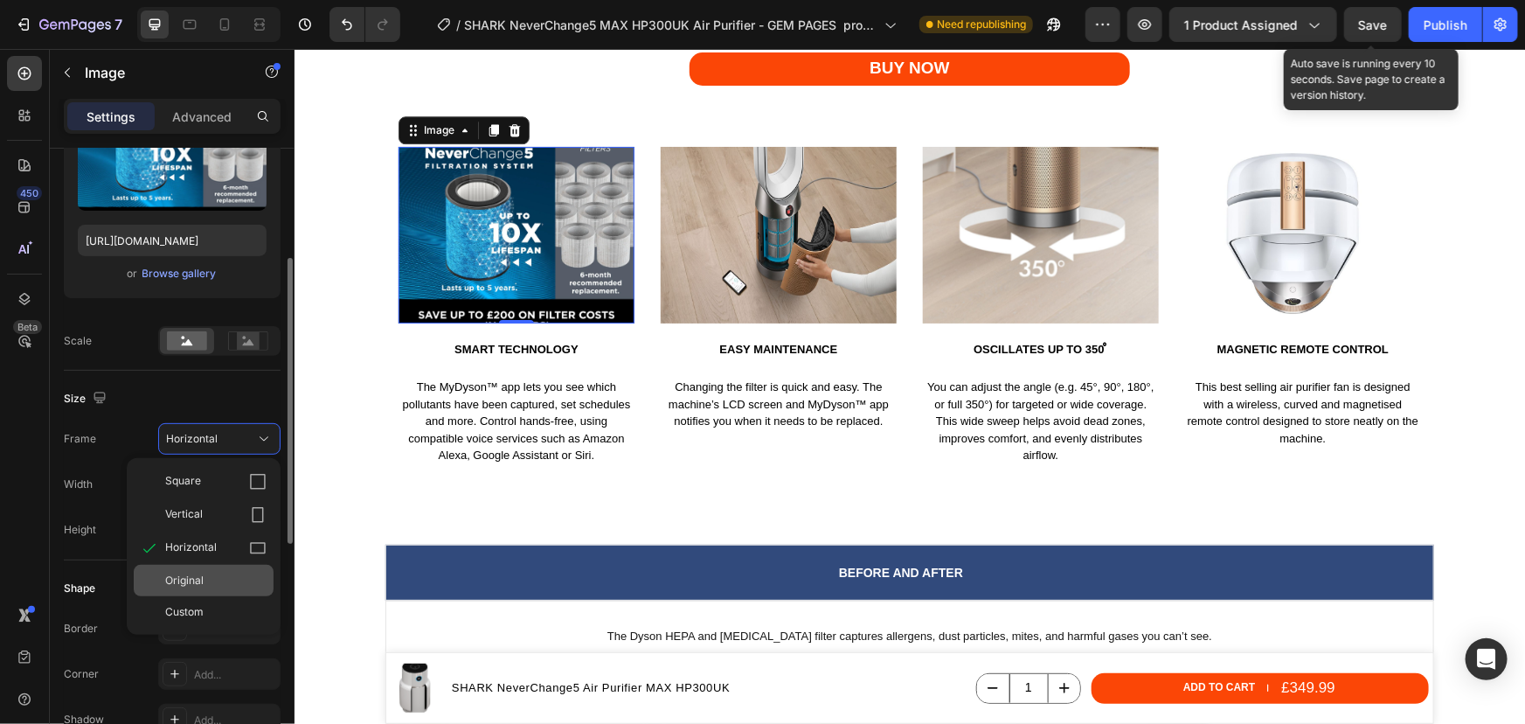
click at [197, 569] on div "Original" at bounding box center [204, 580] width 140 height 31
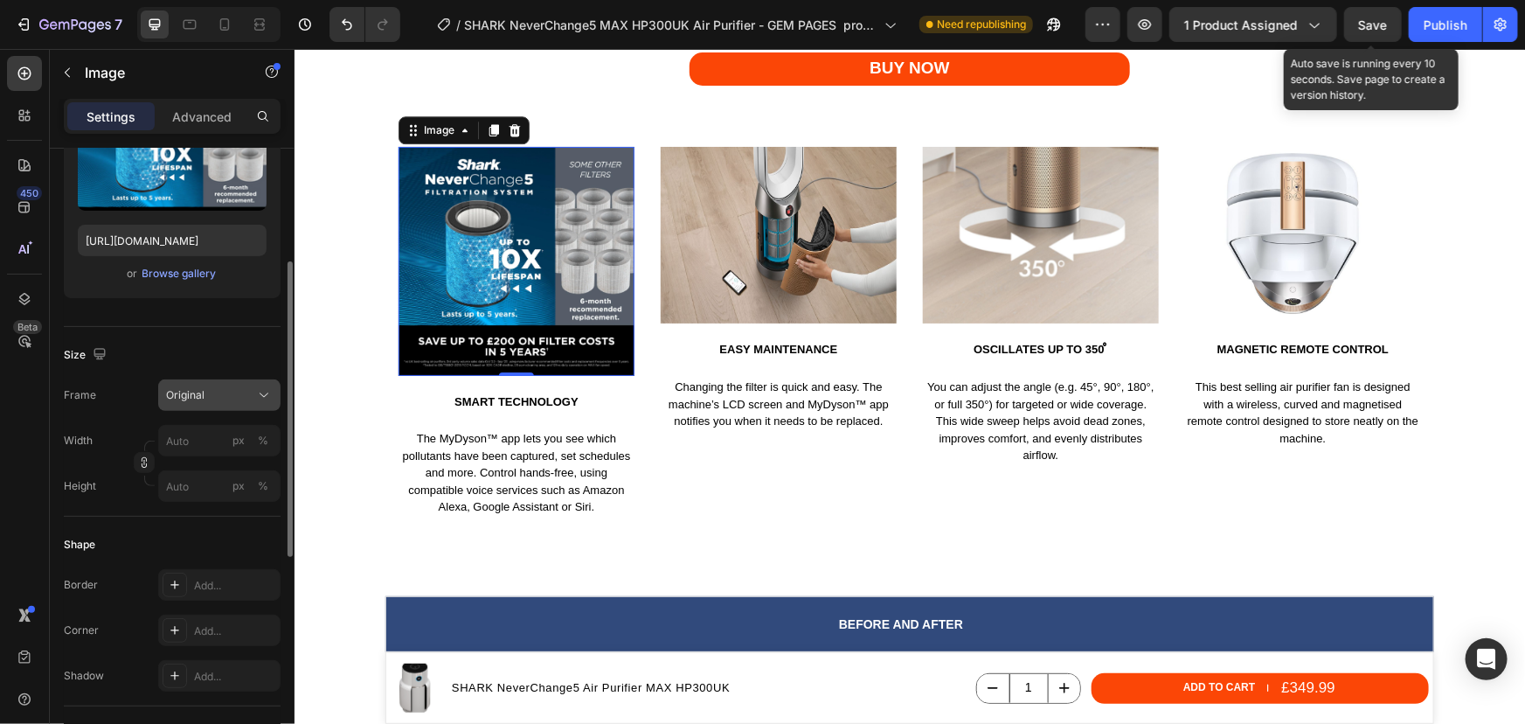
click at [198, 396] on span "Original" at bounding box center [185, 395] width 38 height 16
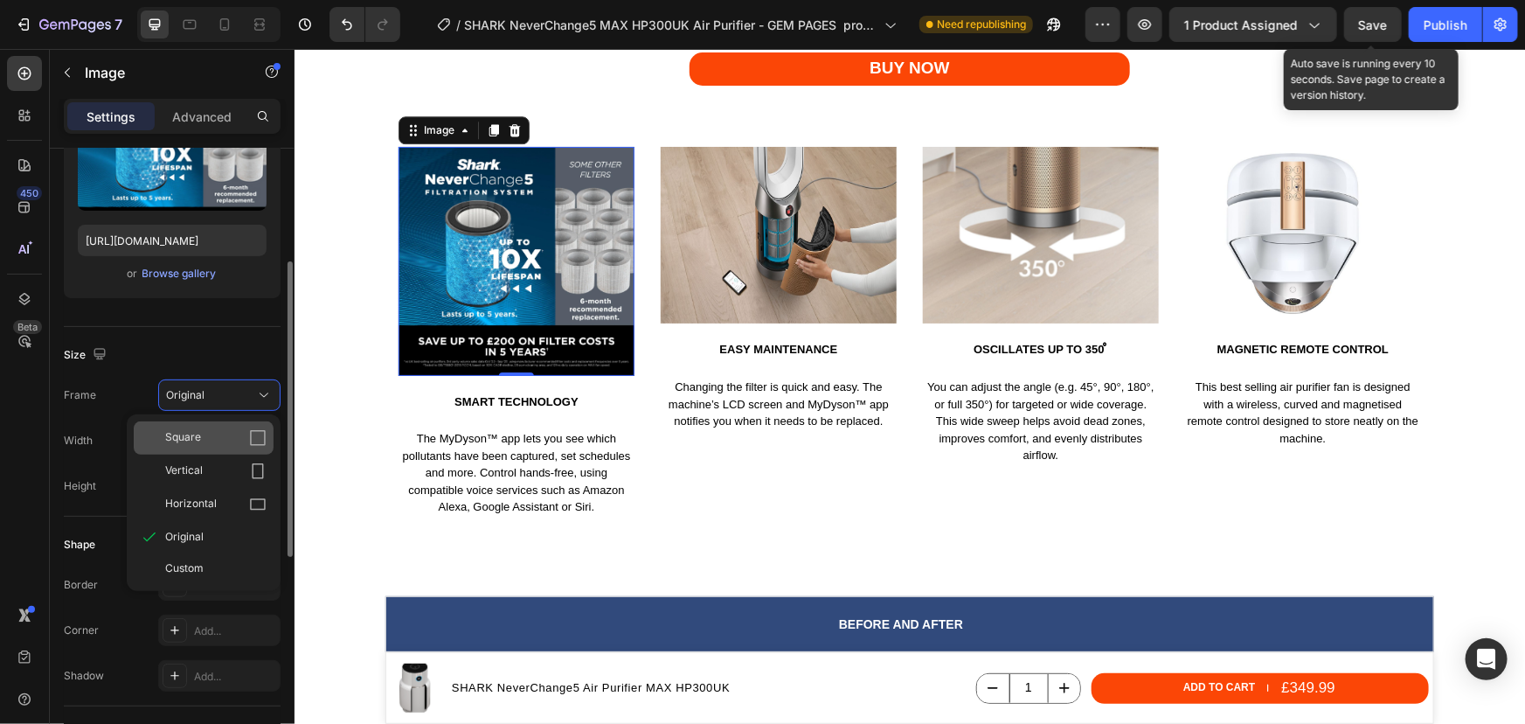
click at [192, 433] on span "Square" at bounding box center [183, 437] width 36 height 17
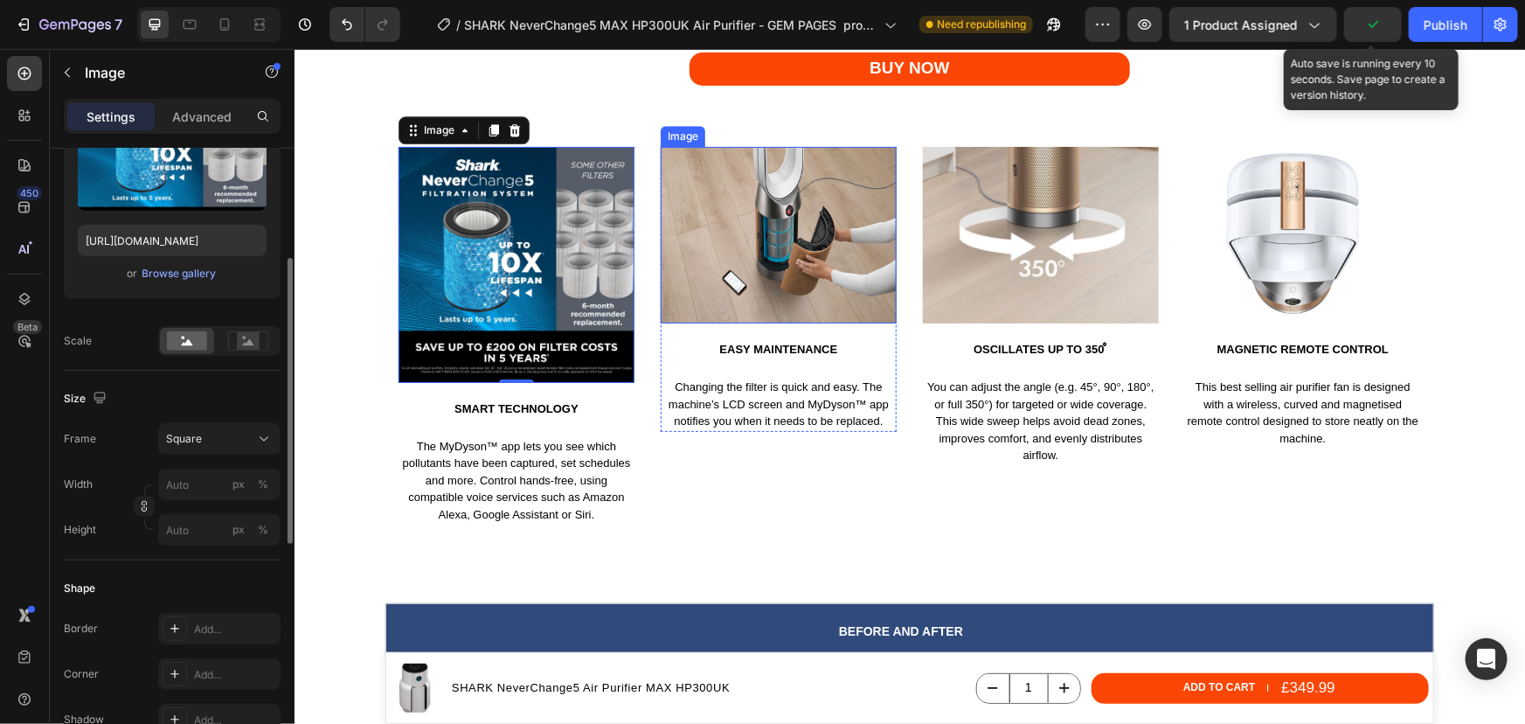
click at [788, 246] on img at bounding box center [778, 234] width 236 height 177
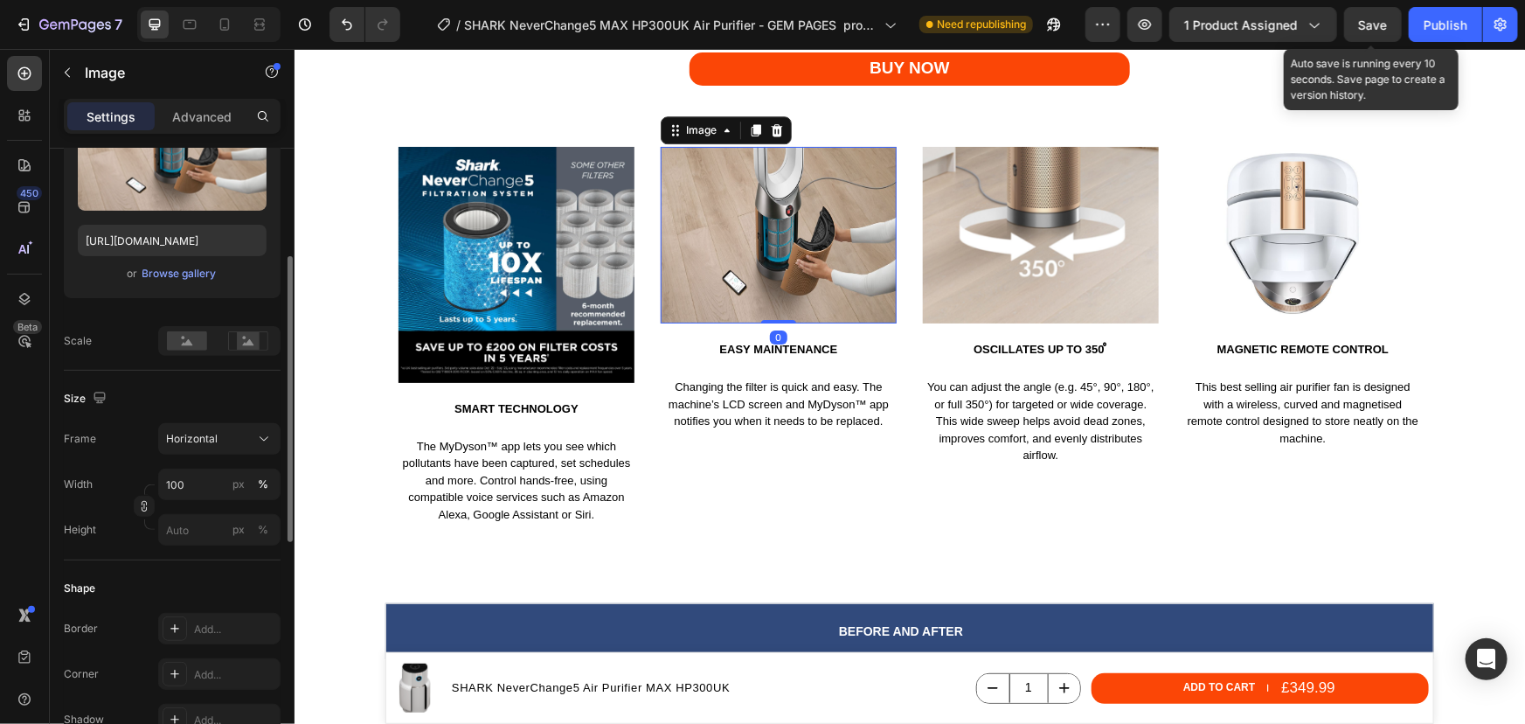
scroll to position [237, 0]
click at [164, 269] on div "Browse gallery" at bounding box center [179, 275] width 74 height 16
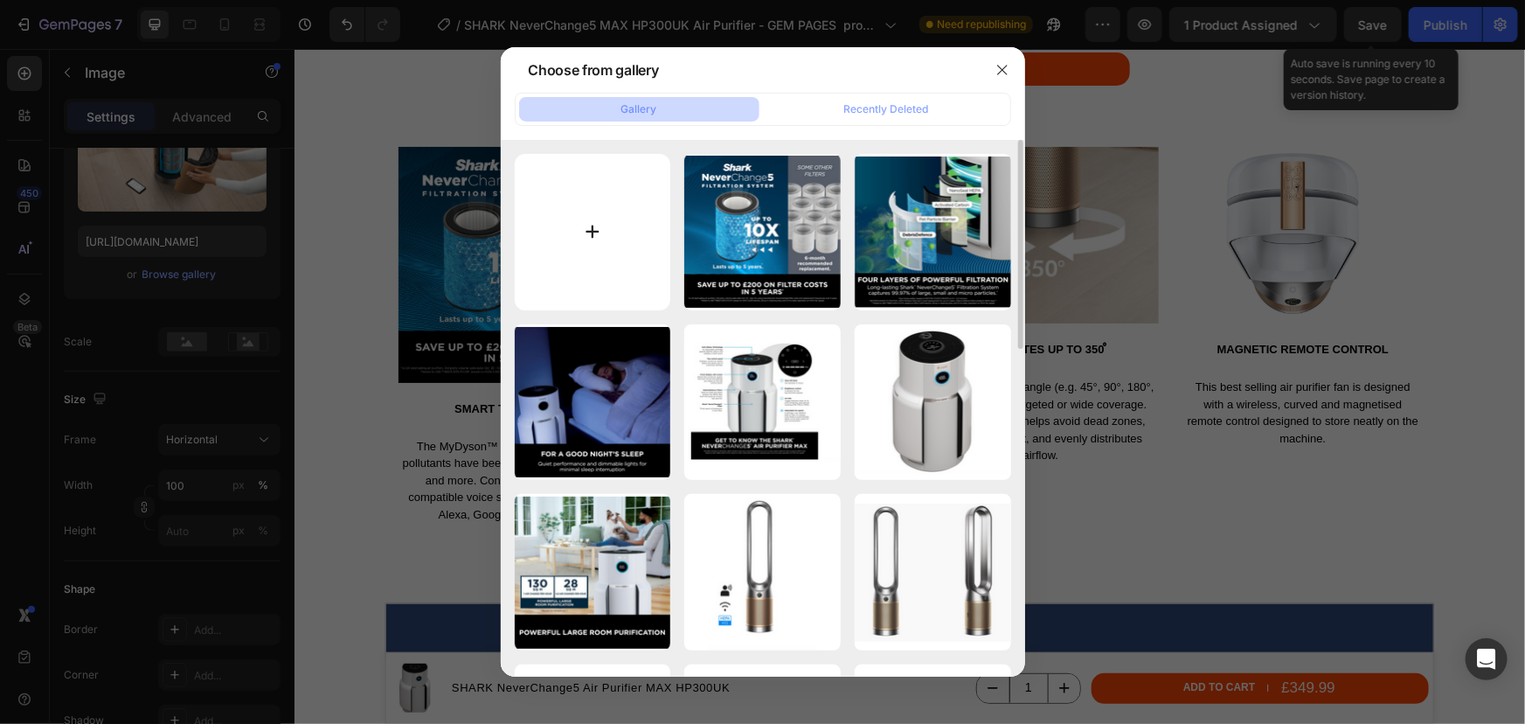
click at [584, 215] on input "file" at bounding box center [593, 232] width 156 height 156
type input "C:\fakepath\SHARK NeverChange5 HP3000UK MAX air purifier - Tracks and improves …"
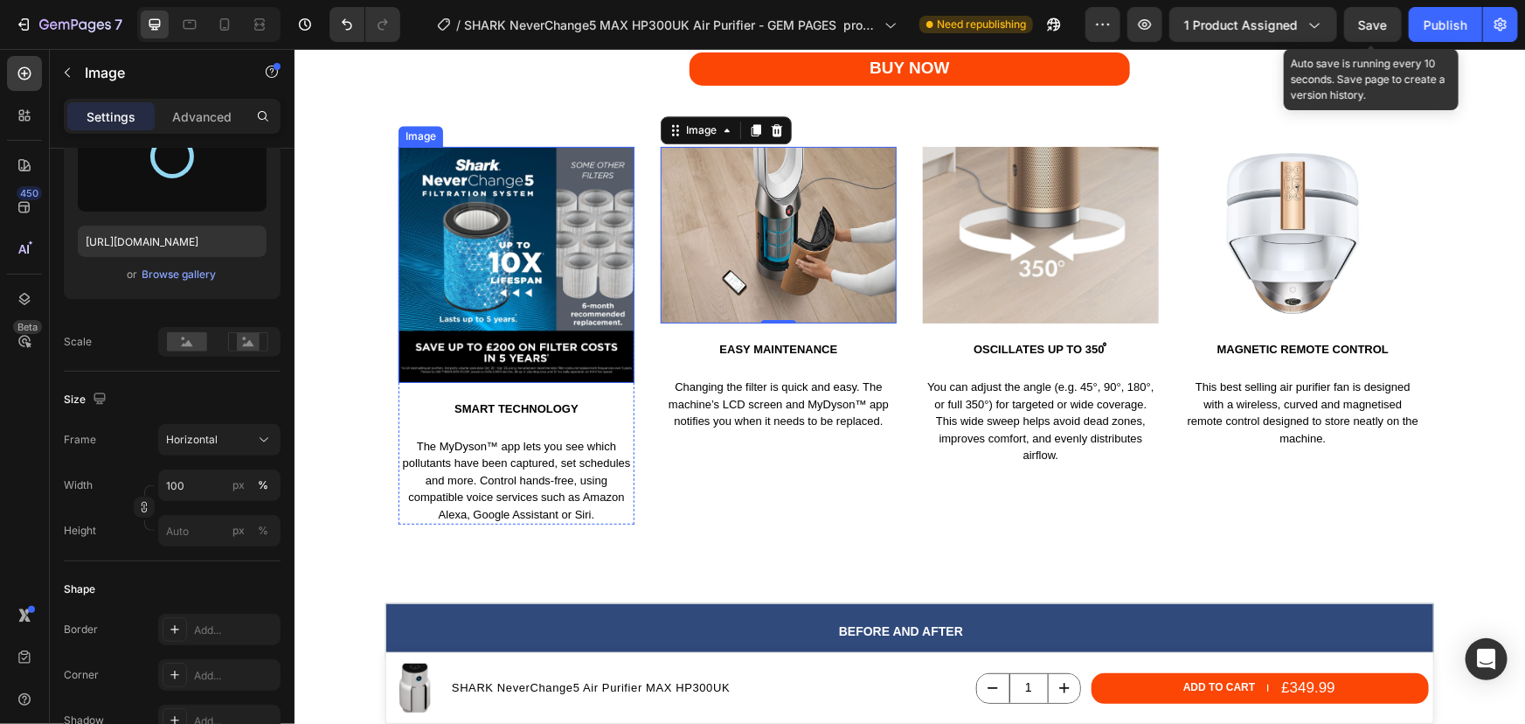
click at [573, 309] on img at bounding box center [516, 264] width 236 height 236
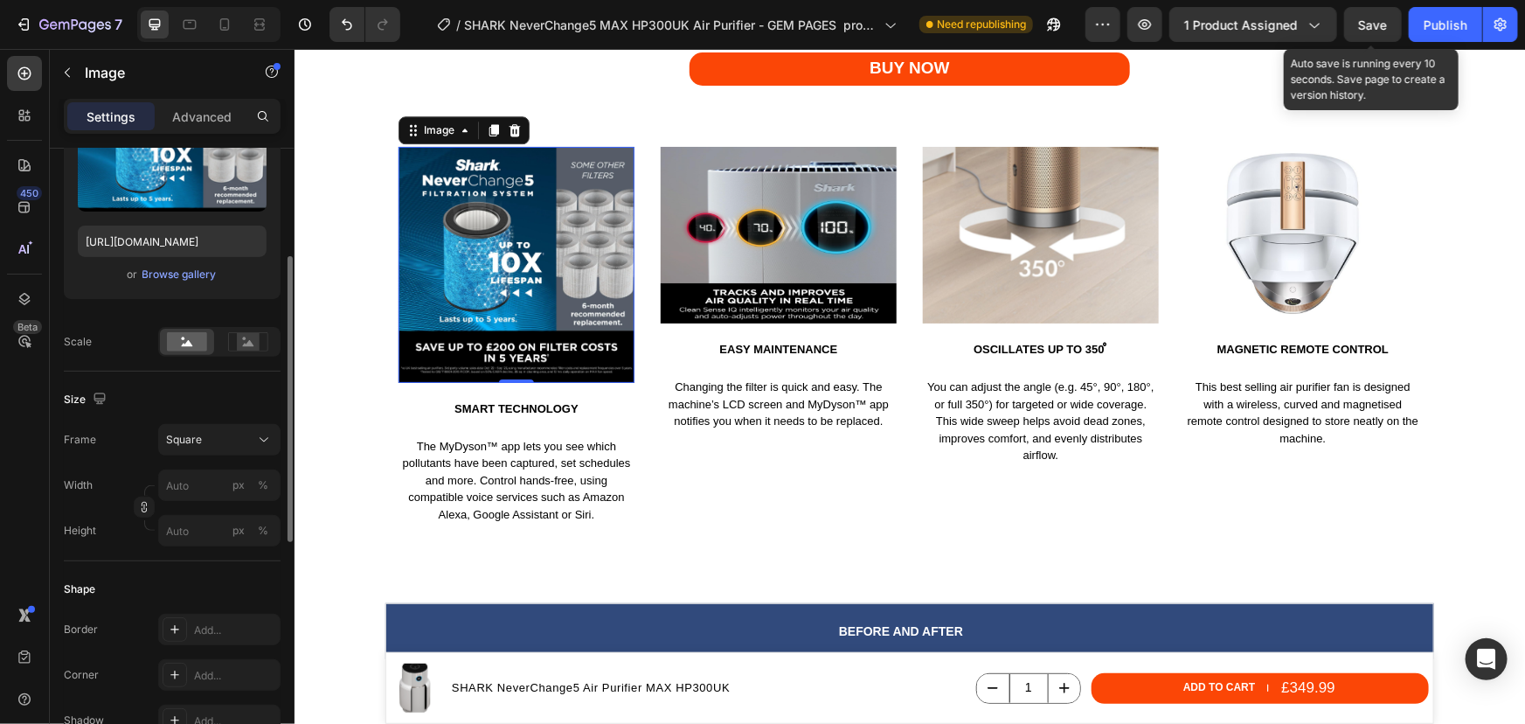
scroll to position [236, 0]
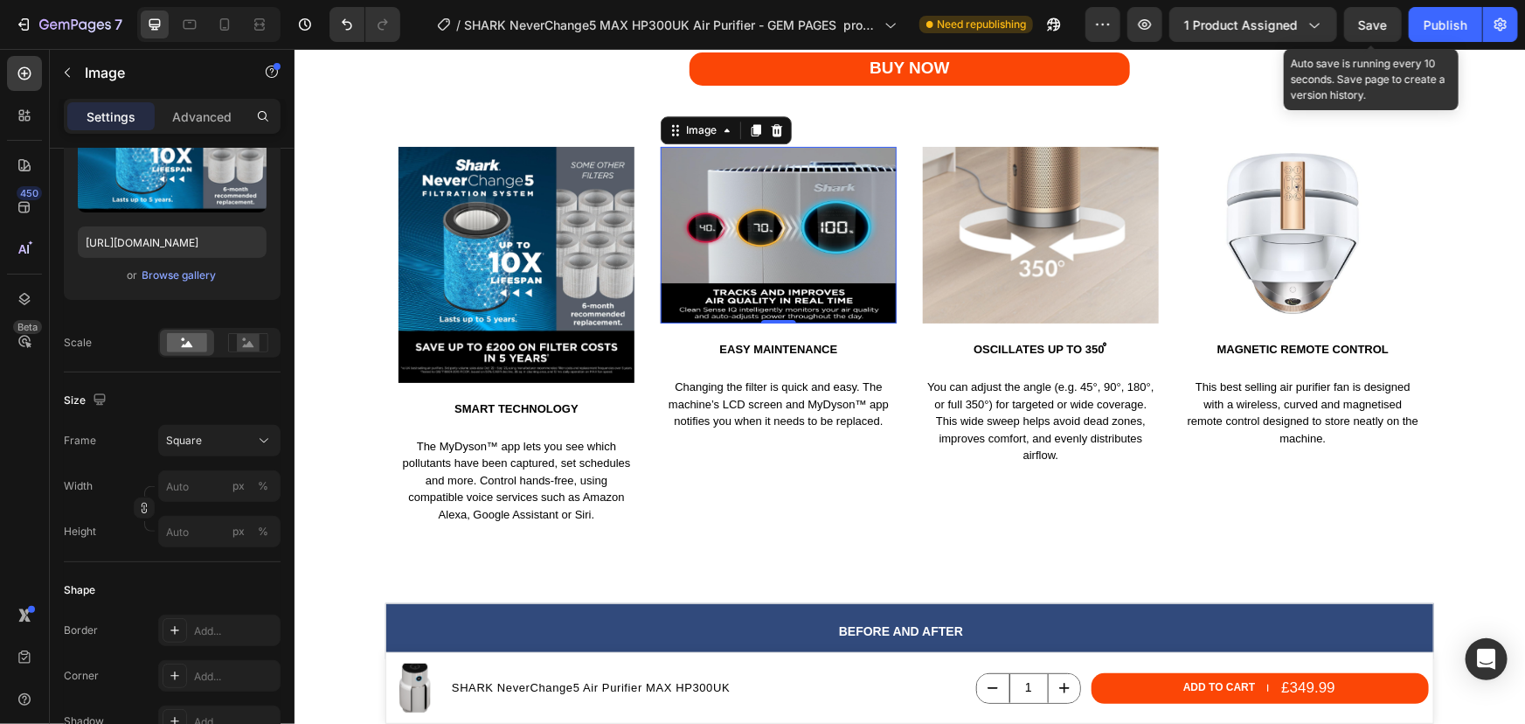
click at [748, 256] on img at bounding box center [778, 234] width 236 height 177
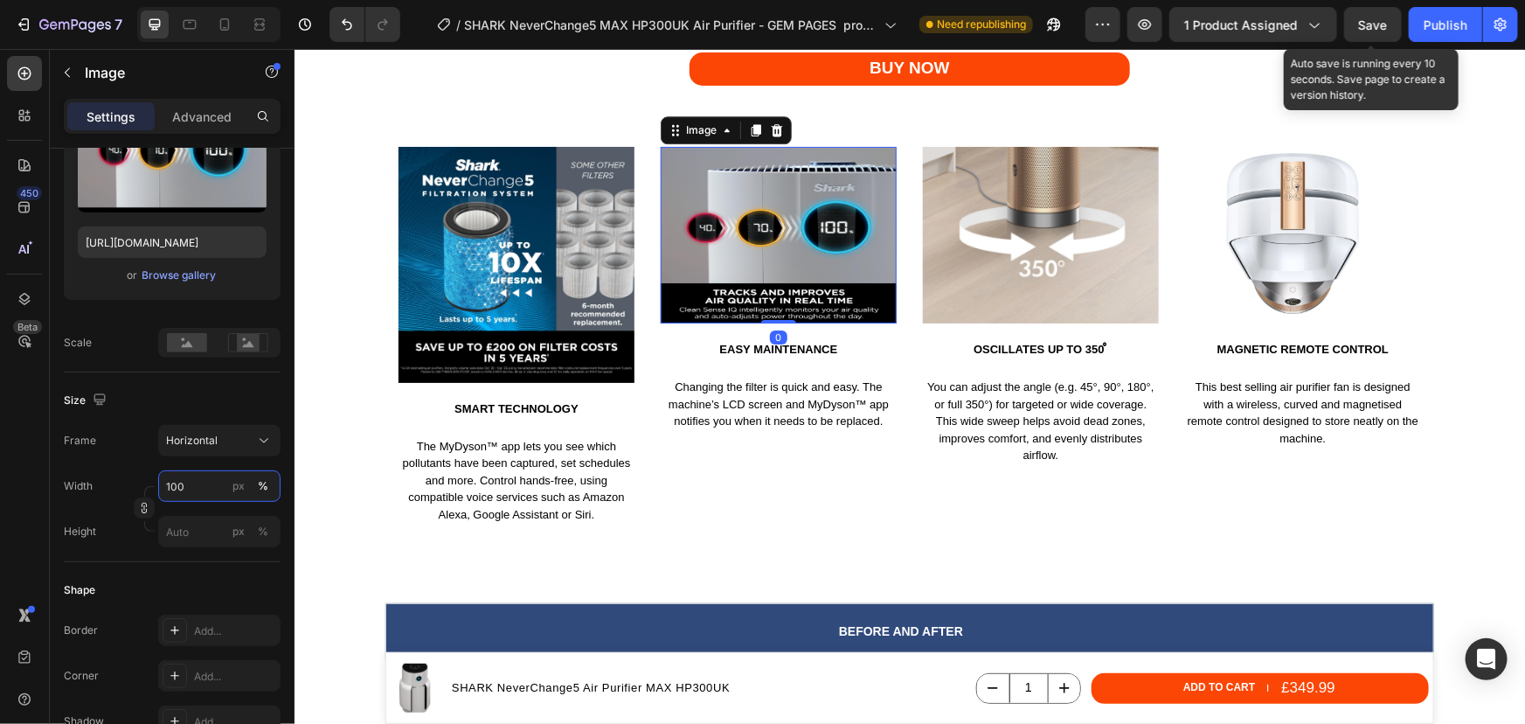
click at [220, 482] on input "100" at bounding box center [219, 485] width 122 height 31
click at [217, 408] on div "Size" at bounding box center [172, 400] width 217 height 28
click at [212, 436] on span "Horizontal" at bounding box center [192, 441] width 52 height 16
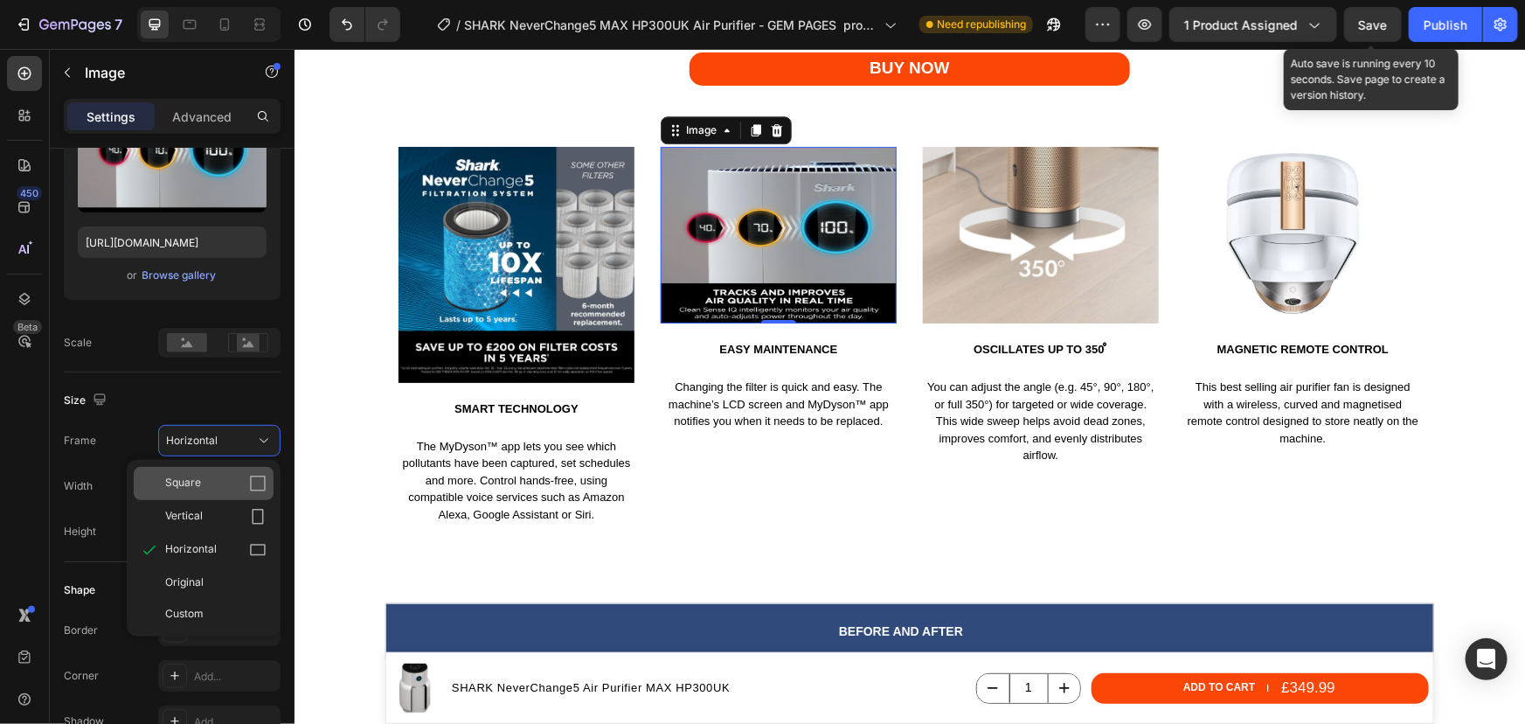
click at [206, 475] on div "Square" at bounding box center [215, 483] width 101 height 17
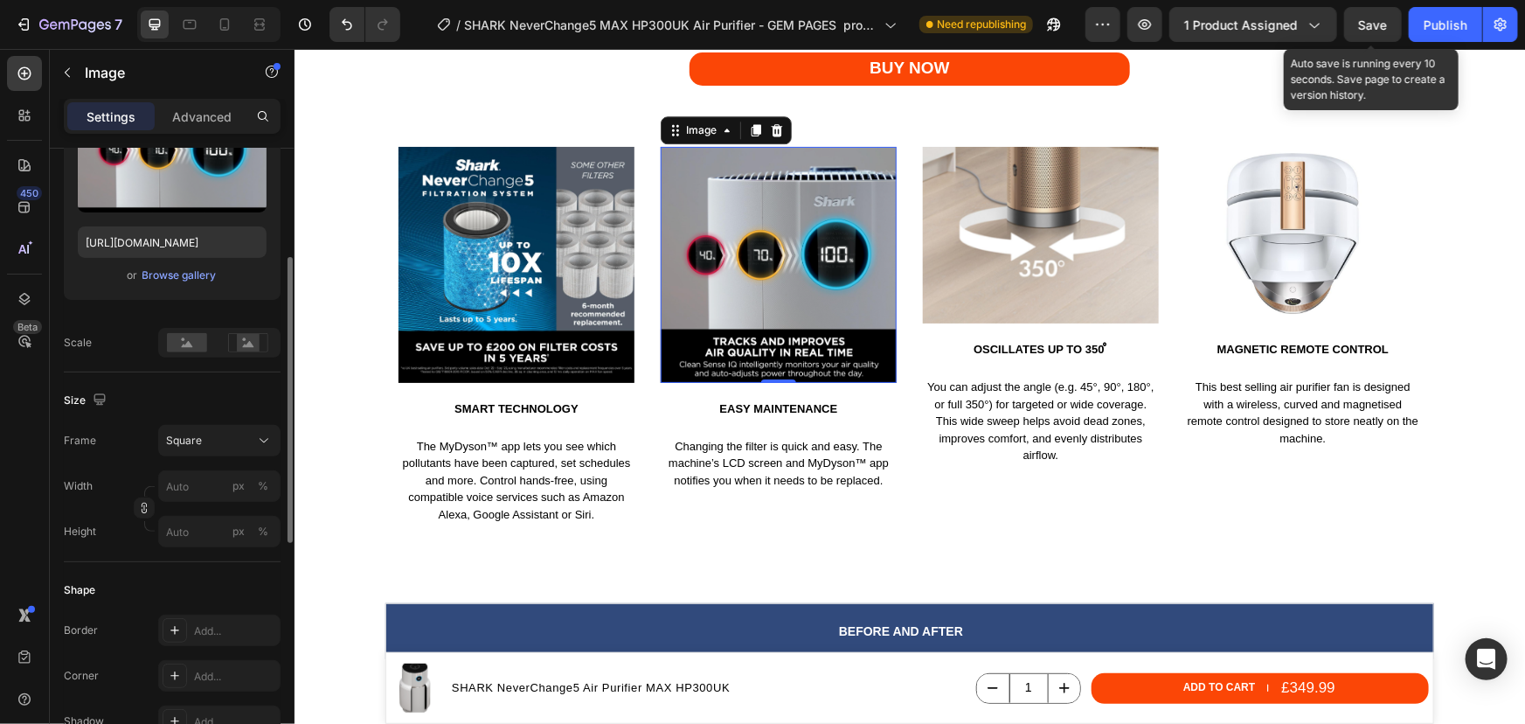
click at [219, 344] on div at bounding box center [219, 343] width 122 height 30
click at [239, 341] on rect at bounding box center [248, 342] width 23 height 17
click at [193, 345] on rect at bounding box center [187, 342] width 40 height 19
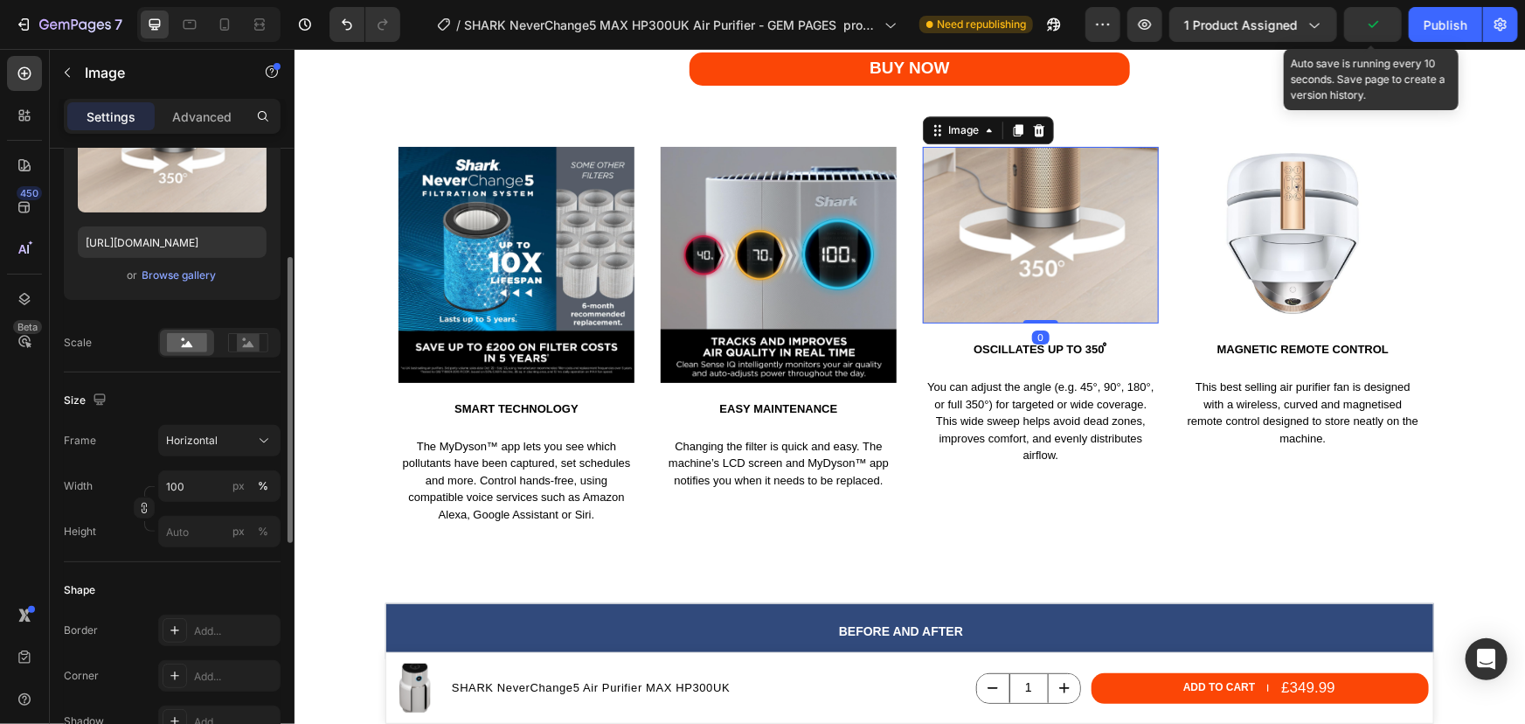
click at [979, 242] on img at bounding box center [1040, 234] width 236 height 177
click at [208, 481] on input "100" at bounding box center [219, 485] width 122 height 31
click at [211, 443] on span "Horizontal" at bounding box center [192, 441] width 52 height 16
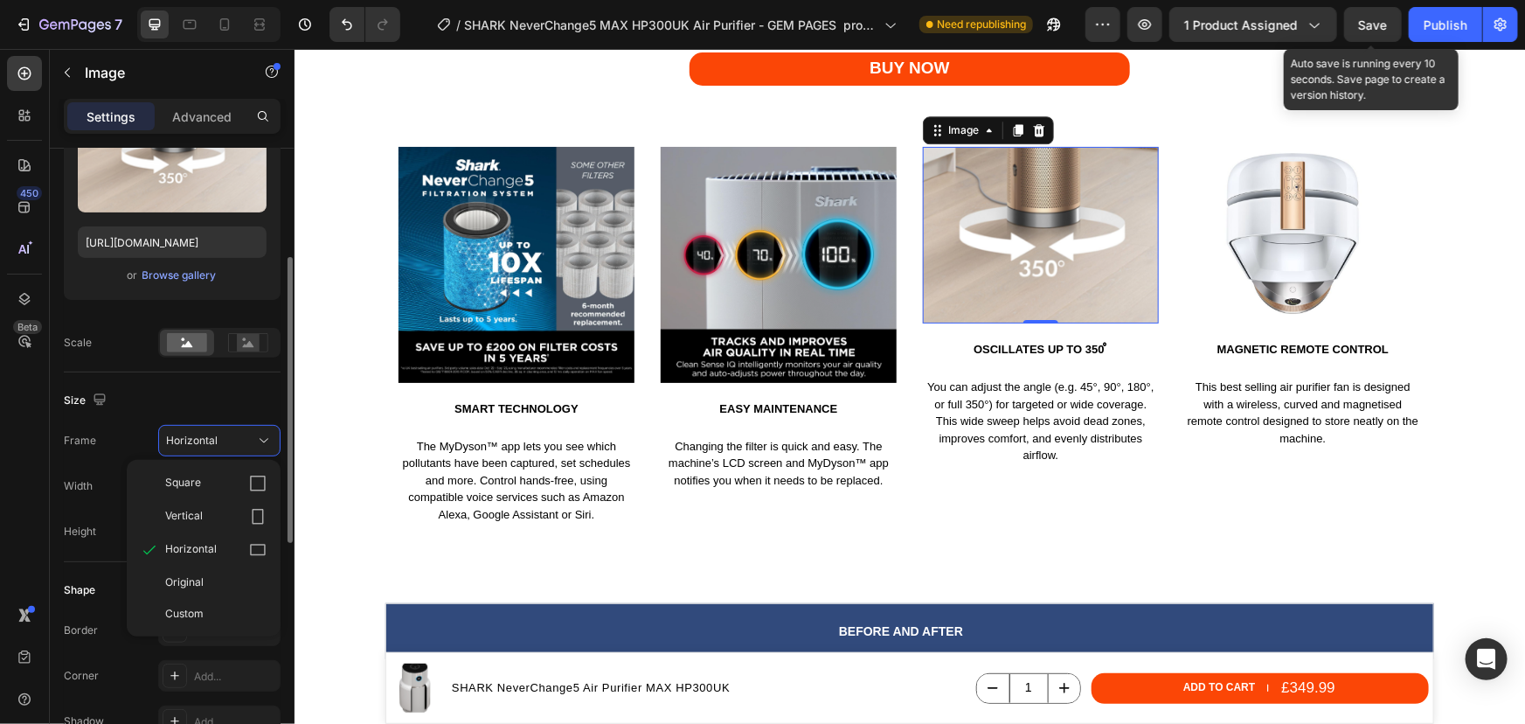
click at [208, 472] on div "Square" at bounding box center [204, 483] width 140 height 33
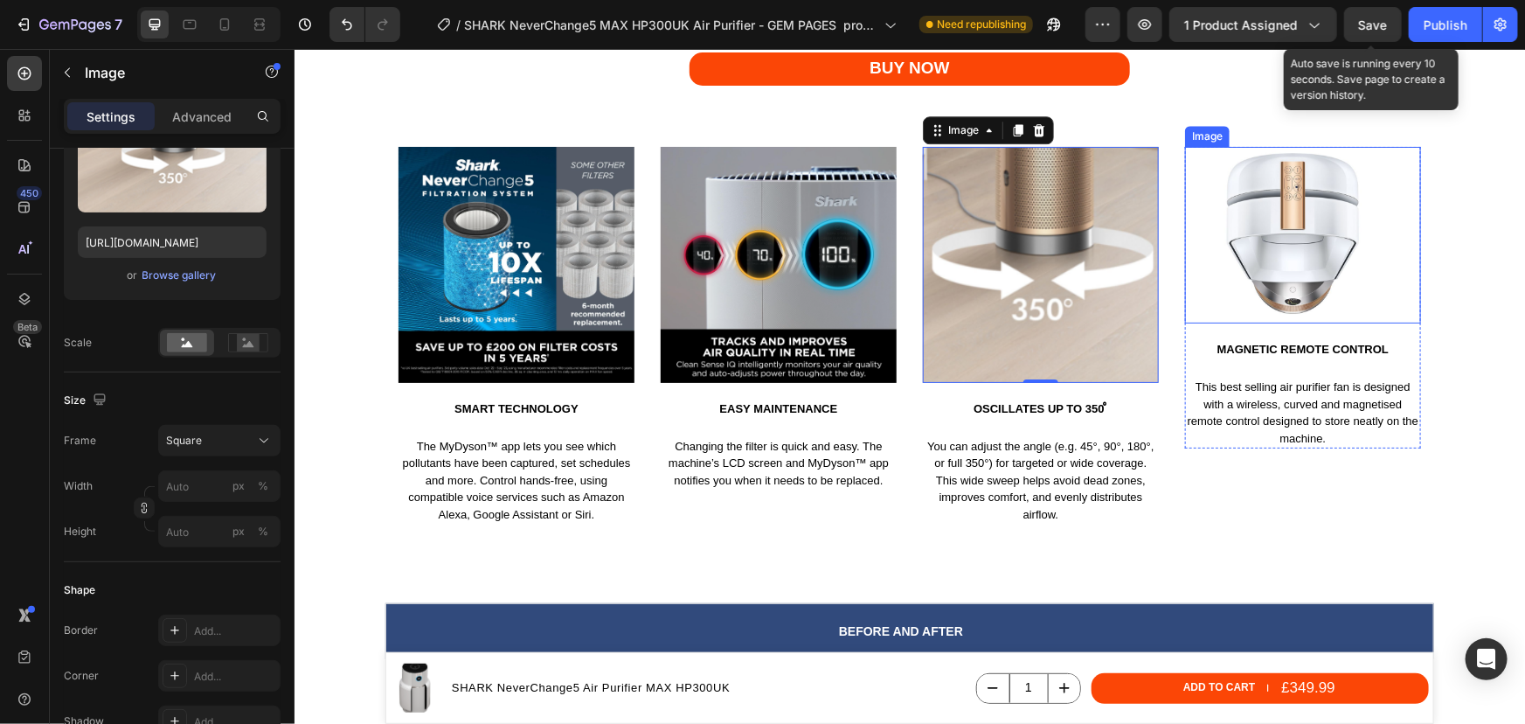
click at [1314, 279] on img at bounding box center [1302, 234] width 236 height 177
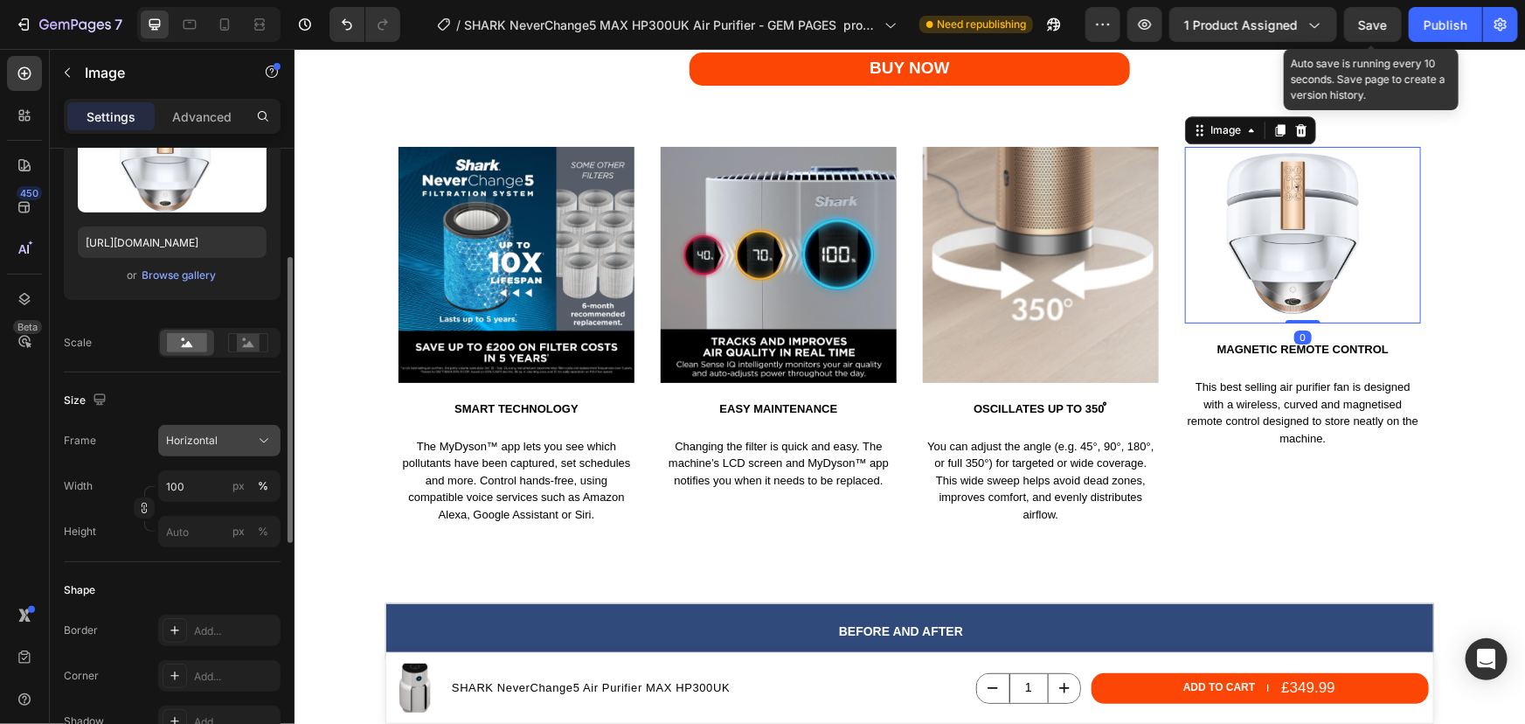
click at [185, 439] on span "Horizontal" at bounding box center [192, 441] width 52 height 16
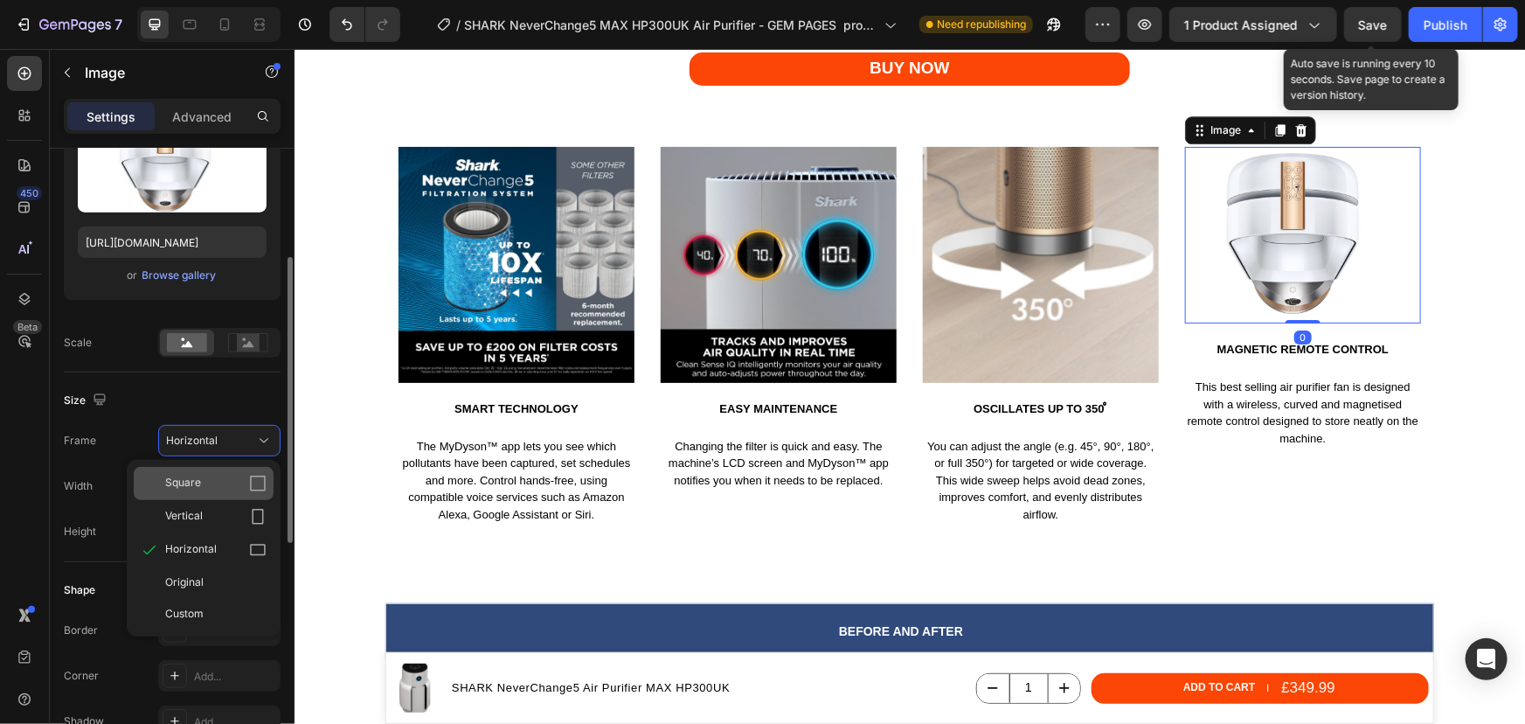
click at [175, 480] on span "Square" at bounding box center [183, 483] width 36 height 17
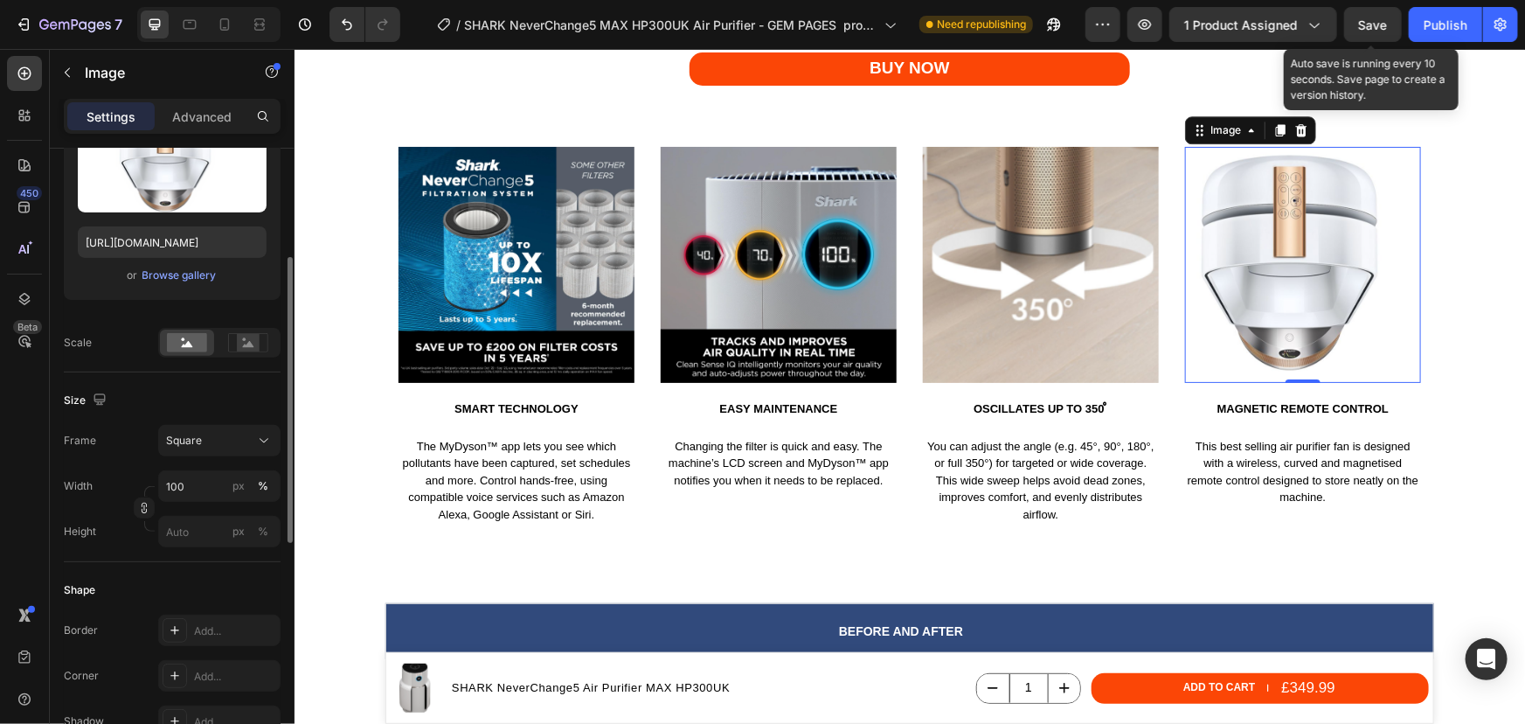
click at [166, 403] on div "Size" at bounding box center [172, 400] width 217 height 28
click at [187, 478] on input "100" at bounding box center [219, 485] width 122 height 31
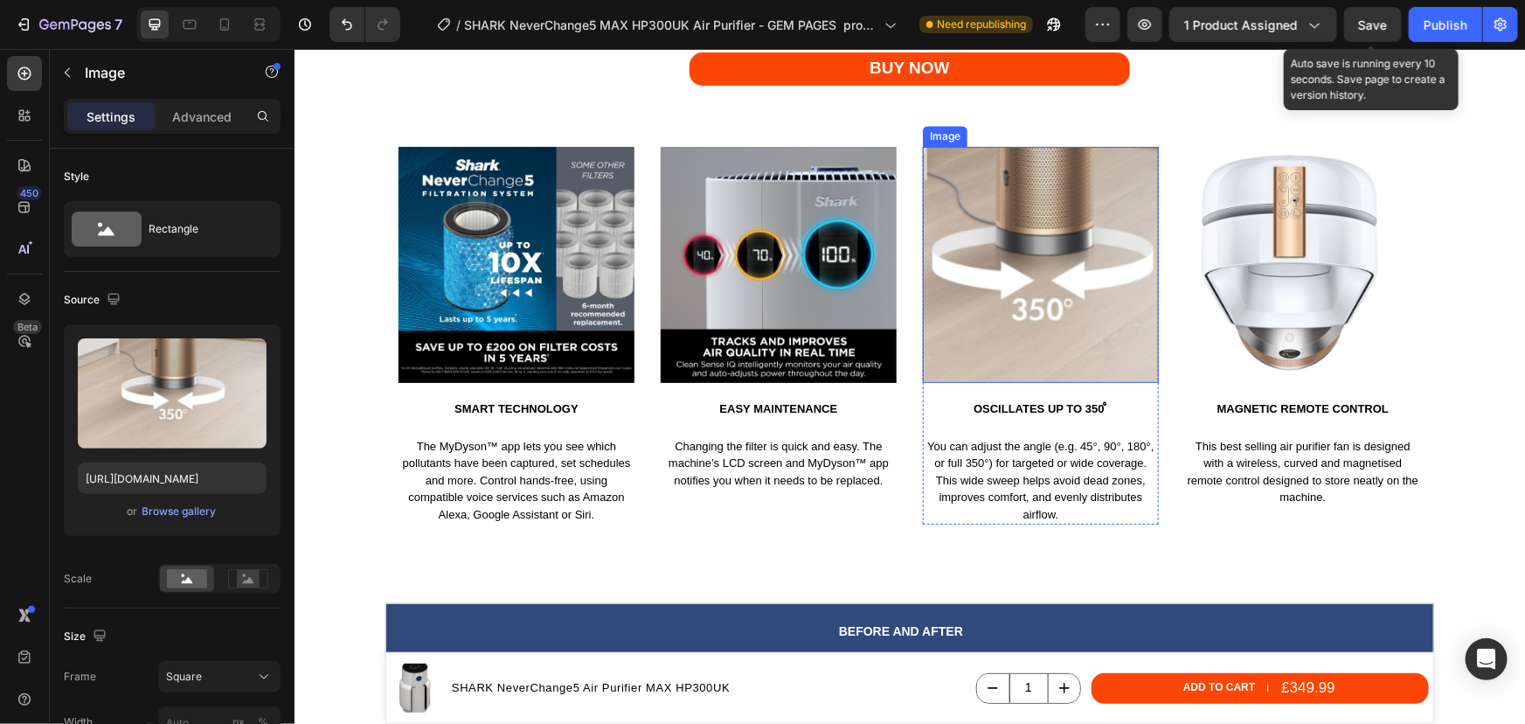
click at [973, 260] on img at bounding box center [1040, 264] width 236 height 236
click at [159, 514] on div "Browse gallery" at bounding box center [179, 511] width 74 height 16
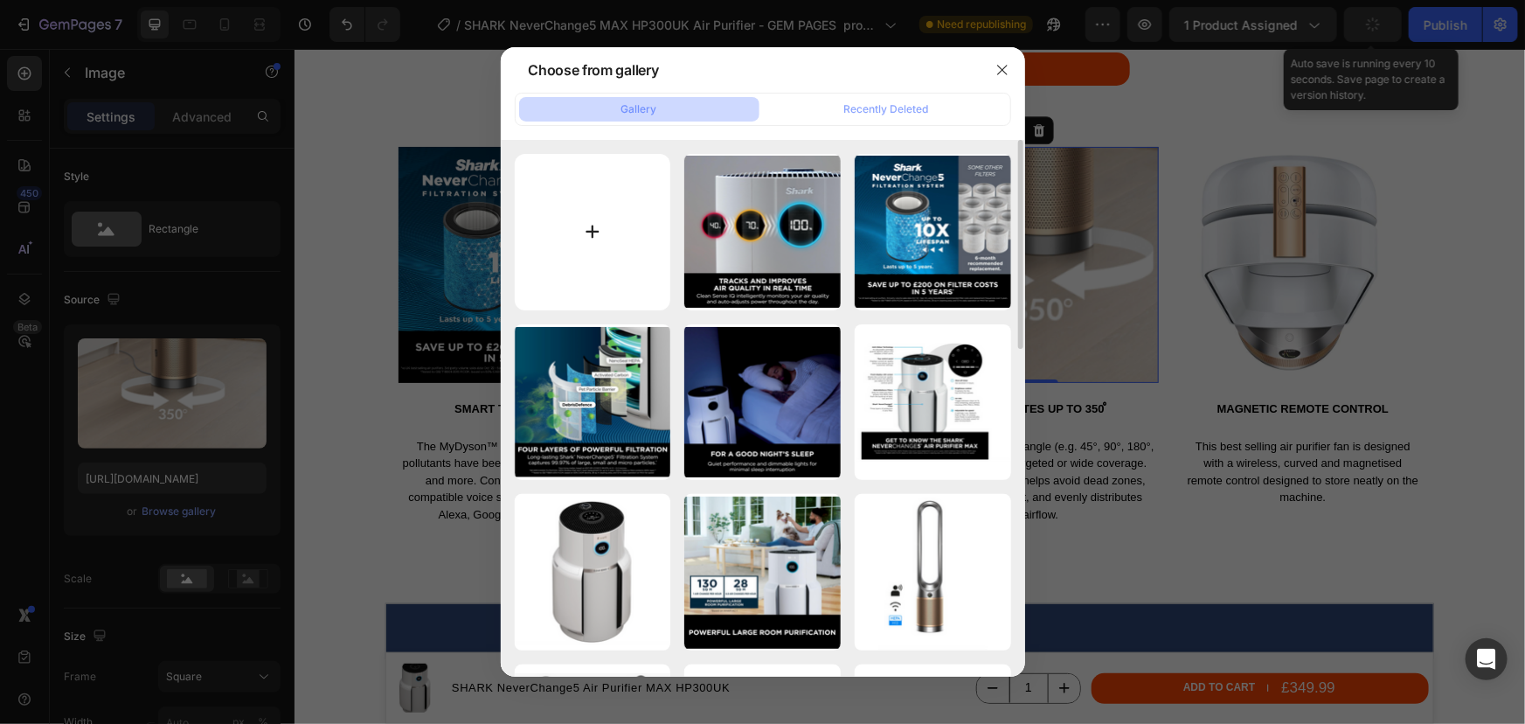
click at [635, 250] on input "file" at bounding box center [593, 232] width 156 height 156
type input "C:\fakepath\SHARK NeverChange5 HP3000UK MAX air purifier - Anti odour technolog…"
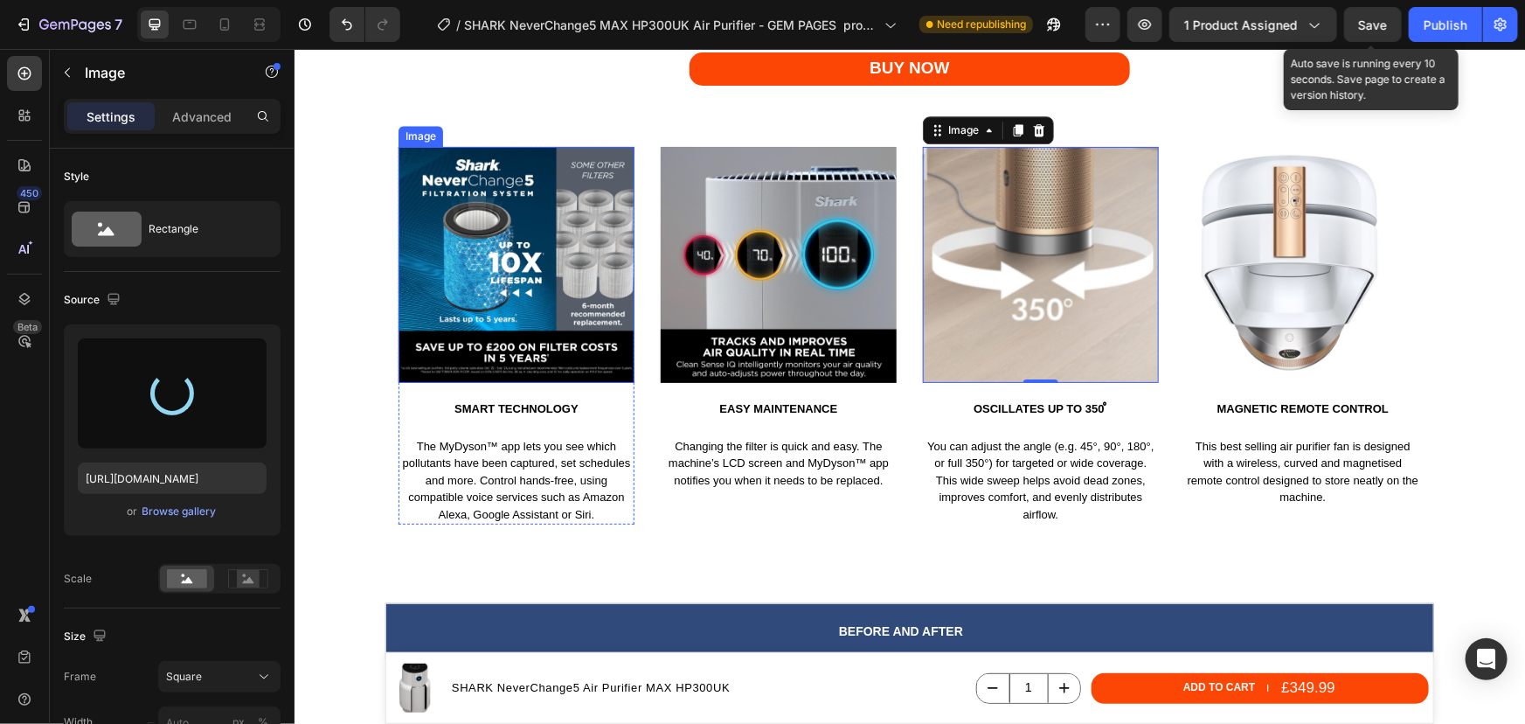
type input "https://cdn.shopify.com/s/files/1/0912/2915/9806/files/gempages_565988521936946…"
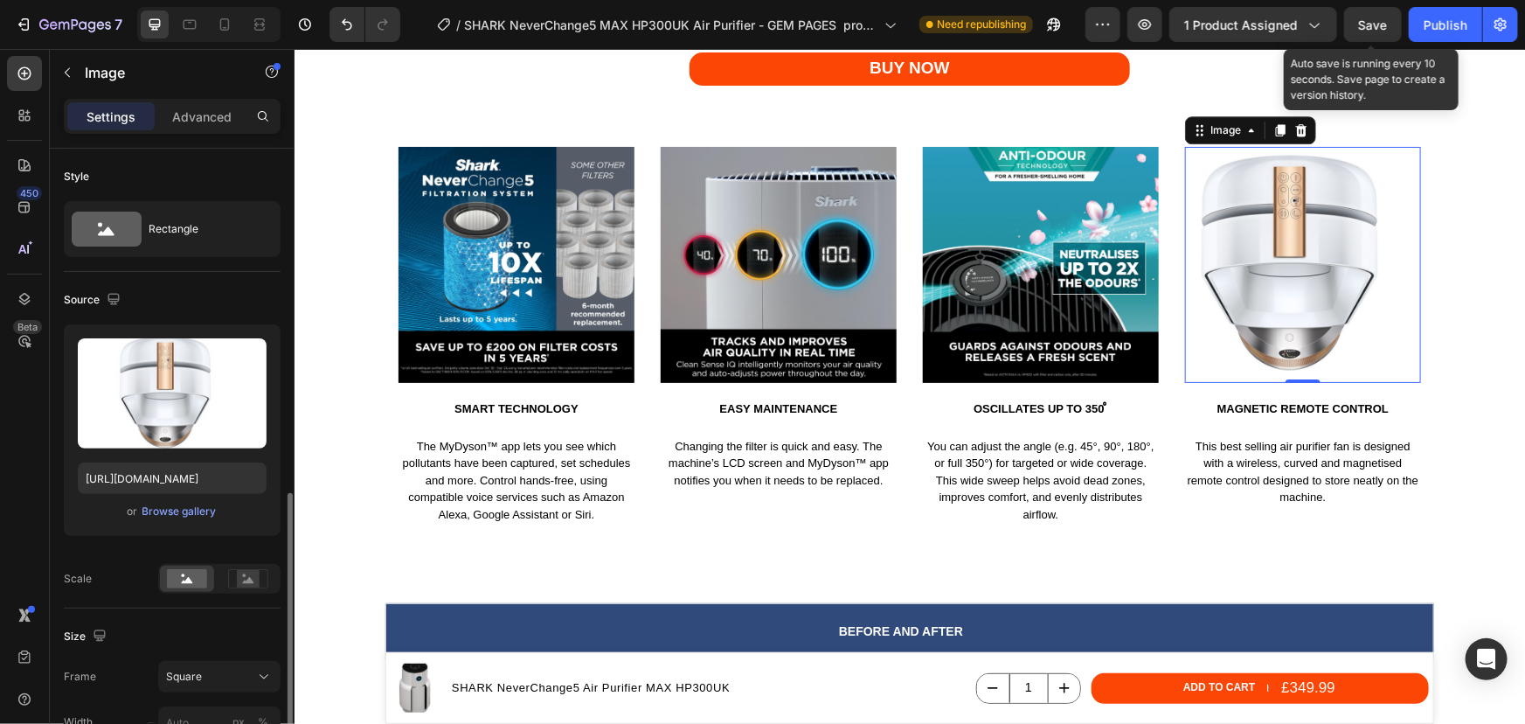
click at [1278, 246] on img at bounding box center [1302, 264] width 236 height 236
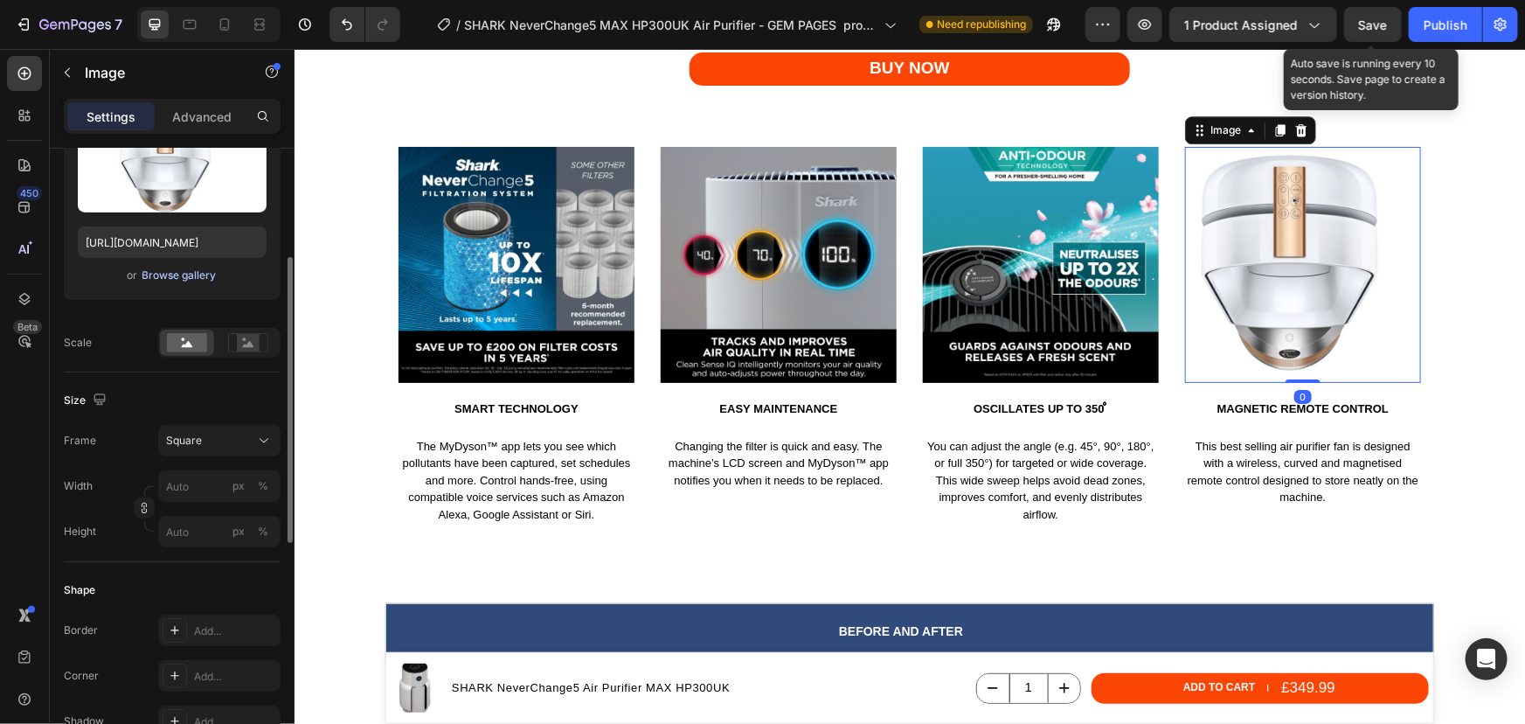
click at [189, 276] on div "Browse gallery" at bounding box center [179, 275] width 74 height 16
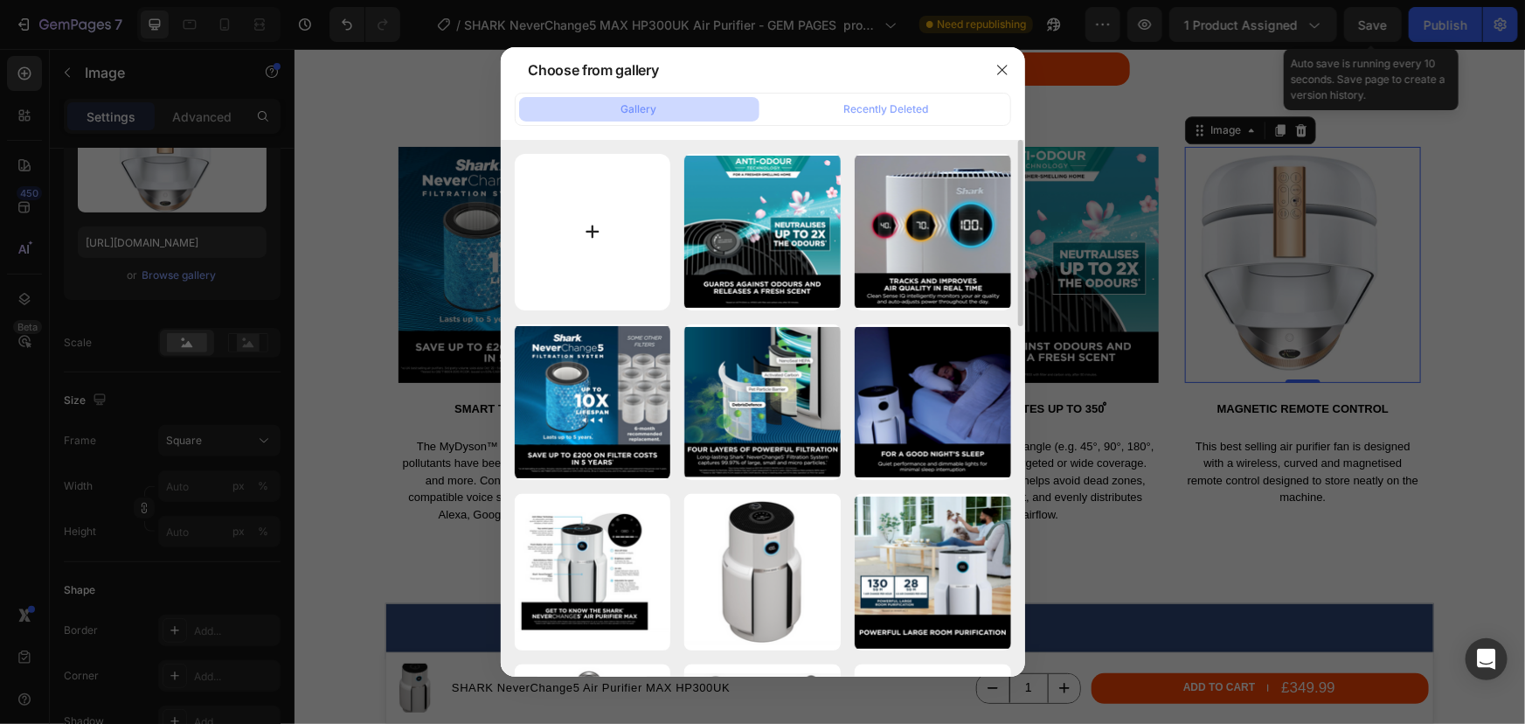
click at [539, 249] on input "file" at bounding box center [593, 232] width 156 height 156
type input "C:\fakepath\SHARK NeverChange5 HP3000UK MAX air purifier - Easy to clean.png"
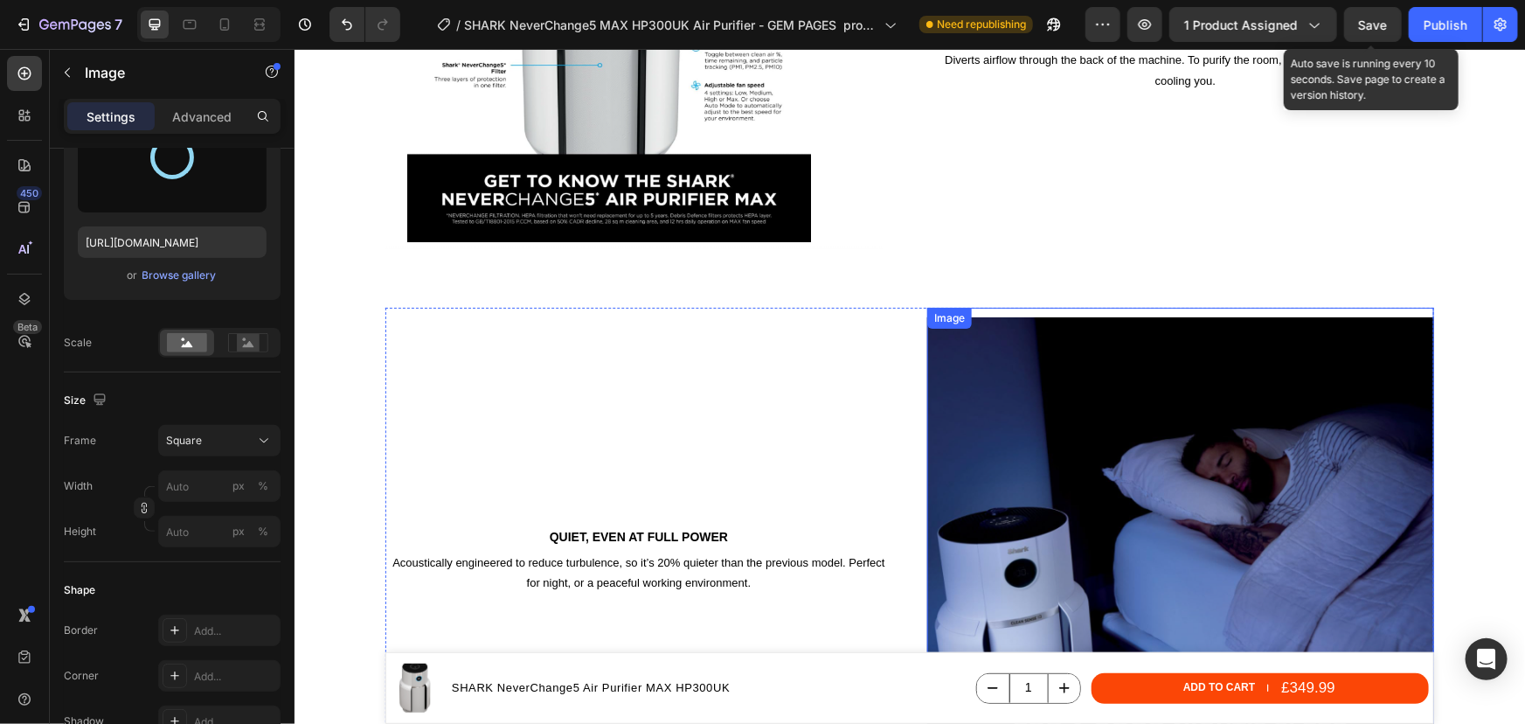
scroll to position [3268, 0]
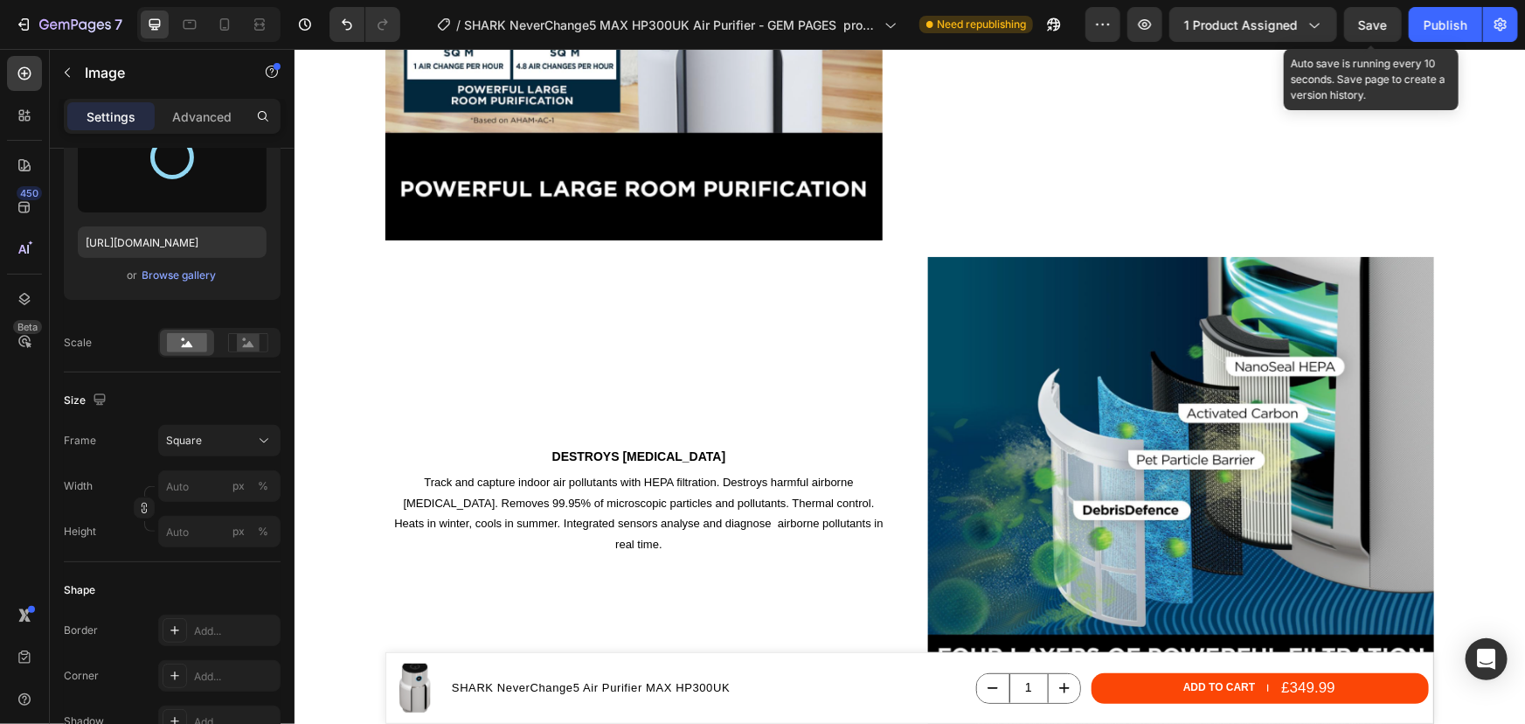
type input "https://cdn.shopify.com/s/files/1/0912/2915/9806/files/gempages_565988521936946…"
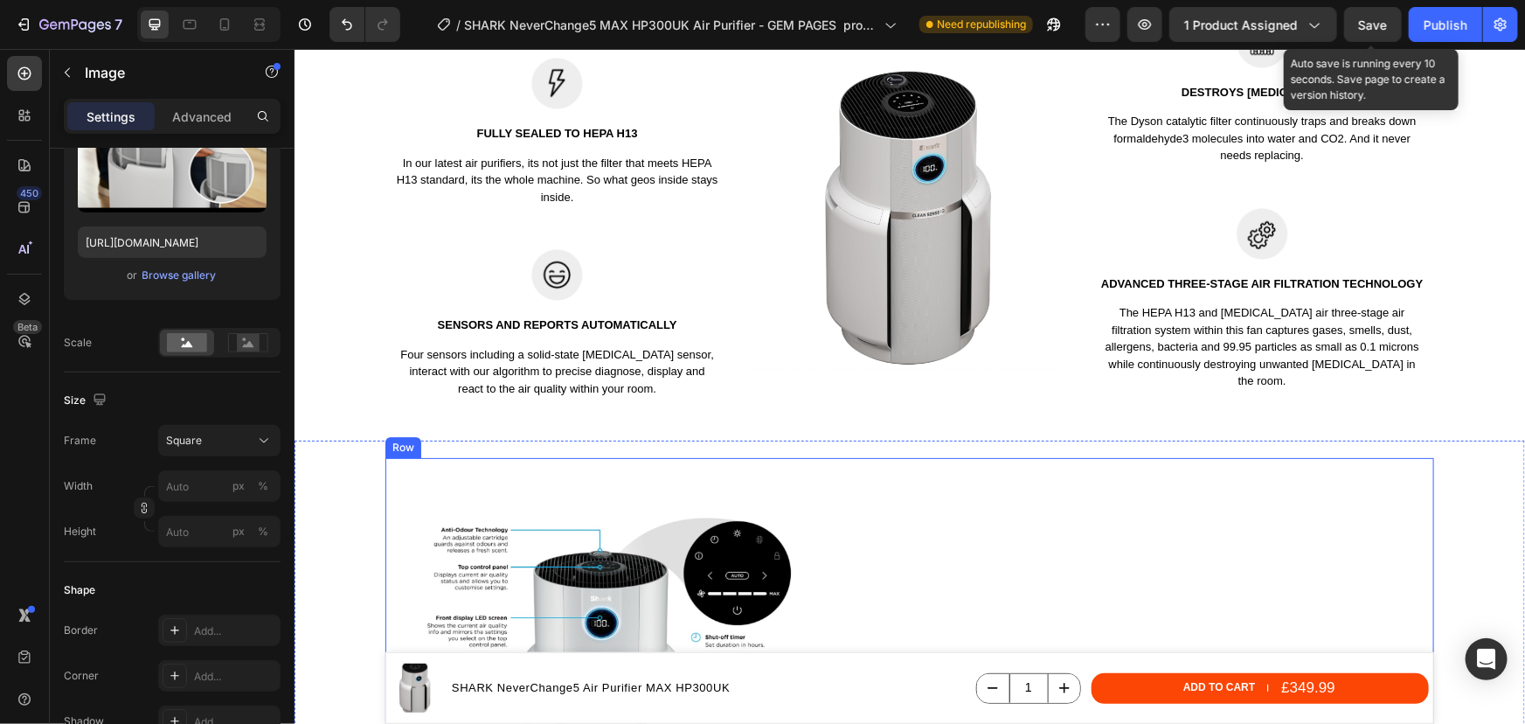
scroll to position [2577, 0]
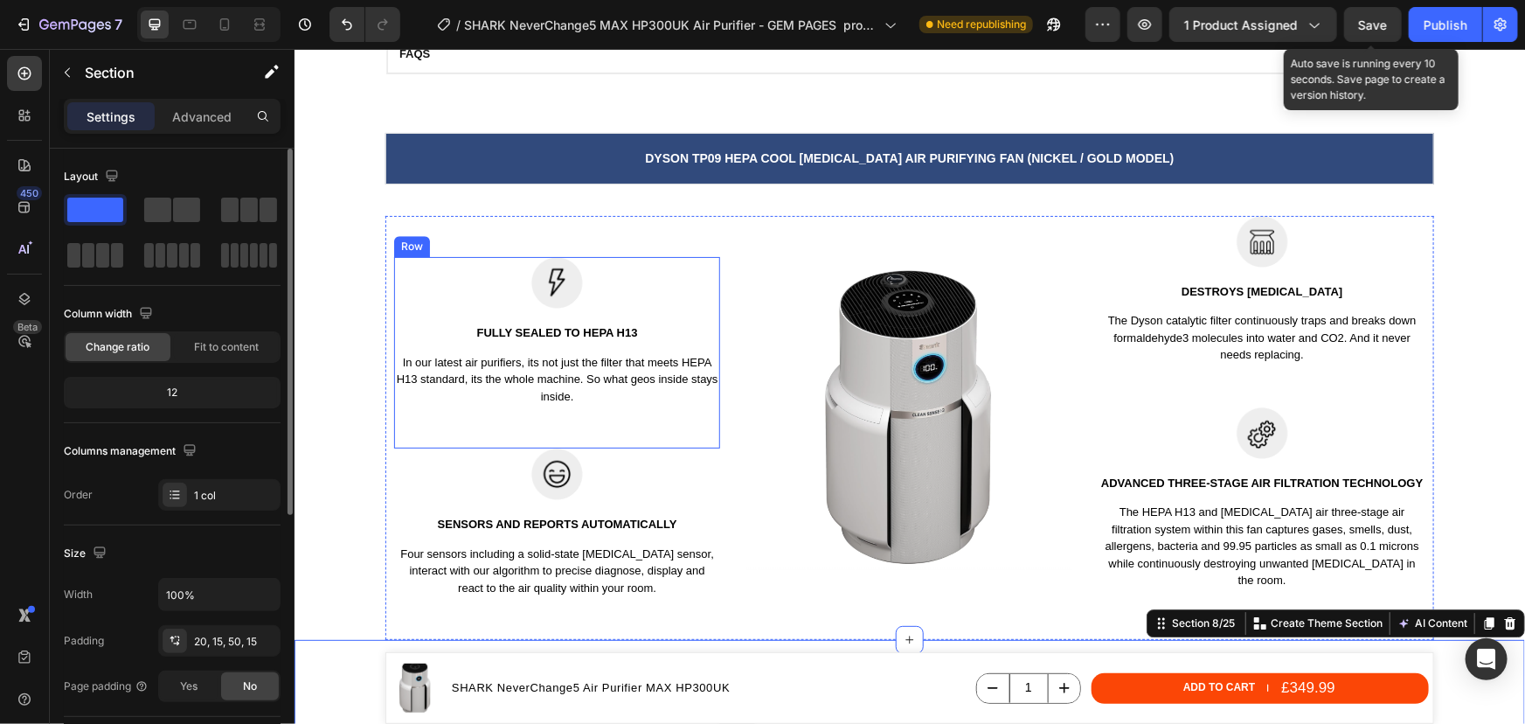
scroll to position [2338, 0]
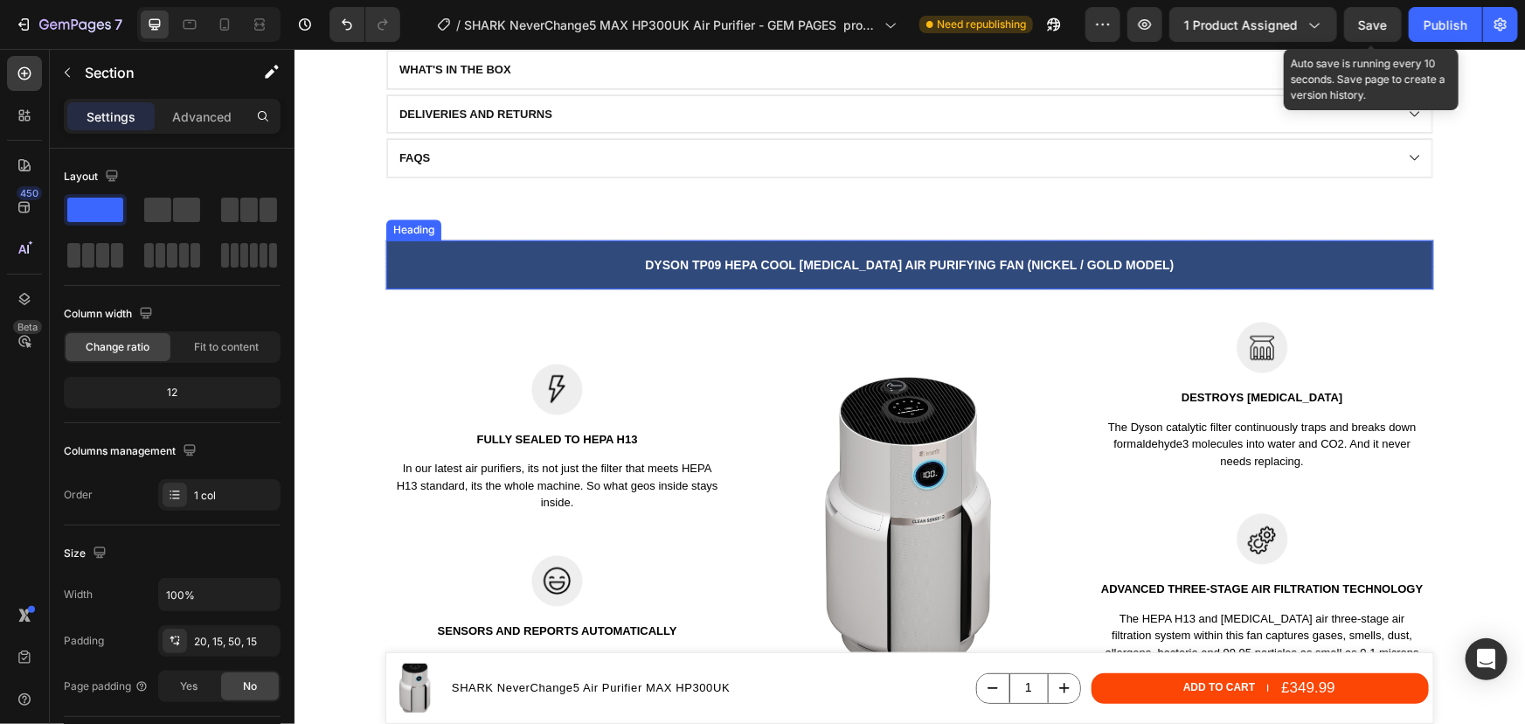
click at [1021, 263] on span "Dyson tp09 hepa cool formaldehyde Air Purifying Fan (Nickel / Gold model)" at bounding box center [908, 264] width 529 height 14
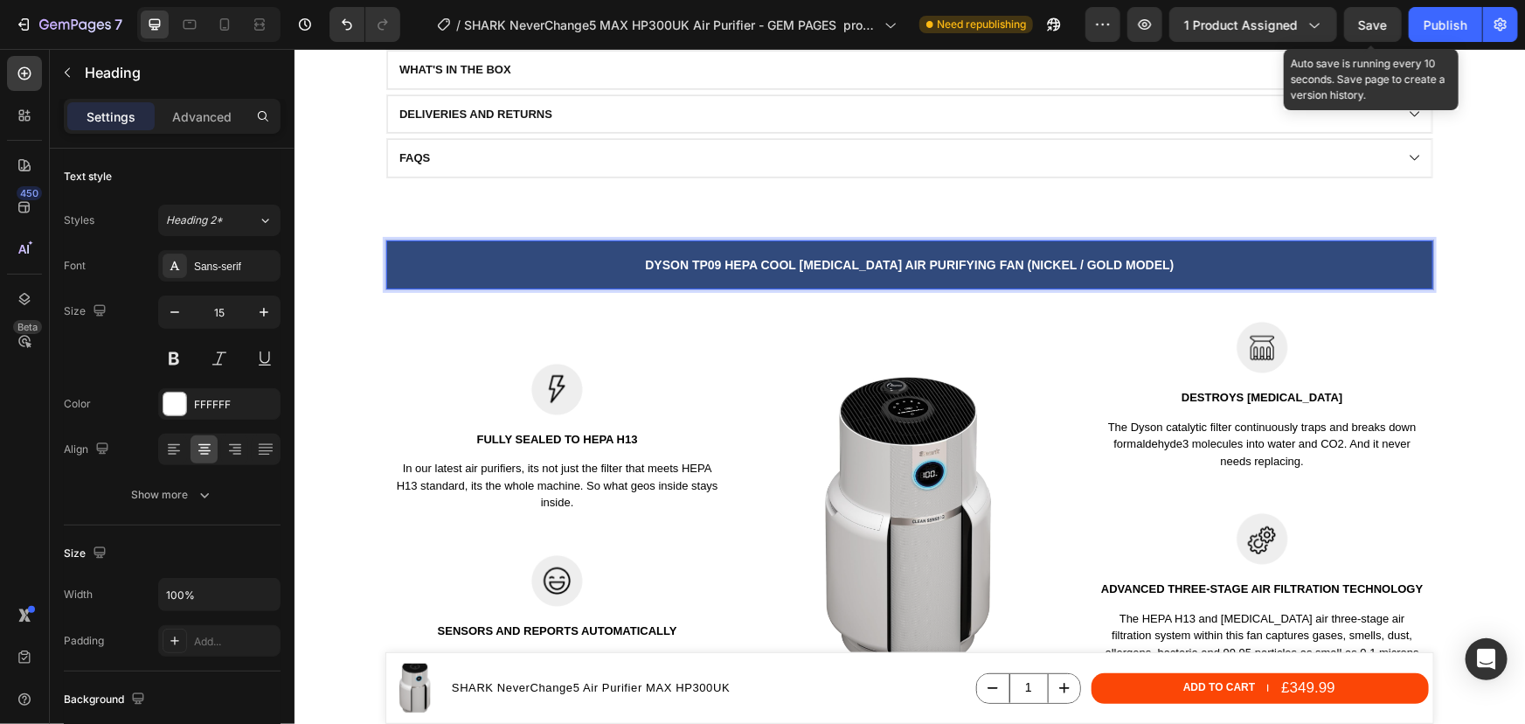
click at [1019, 268] on p "Dyson tp09 hepa cool formaldehyde Air Purifying Fan (Nickel / Gold model)" at bounding box center [909, 264] width 1044 height 20
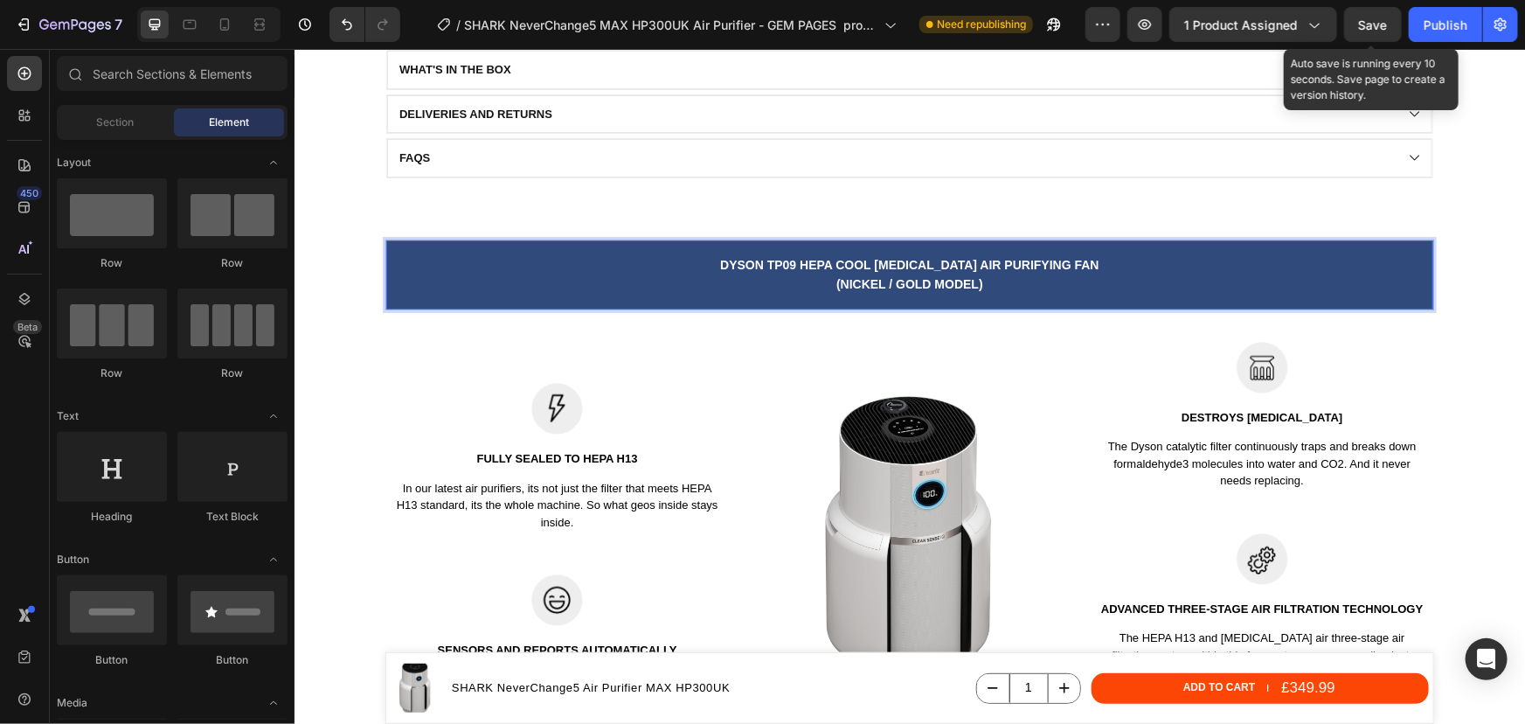
click at [1436, 209] on section "Product information Specifications What's in the box Deliveries and returns FAQ…" at bounding box center [909, 97] width 1077 height 282
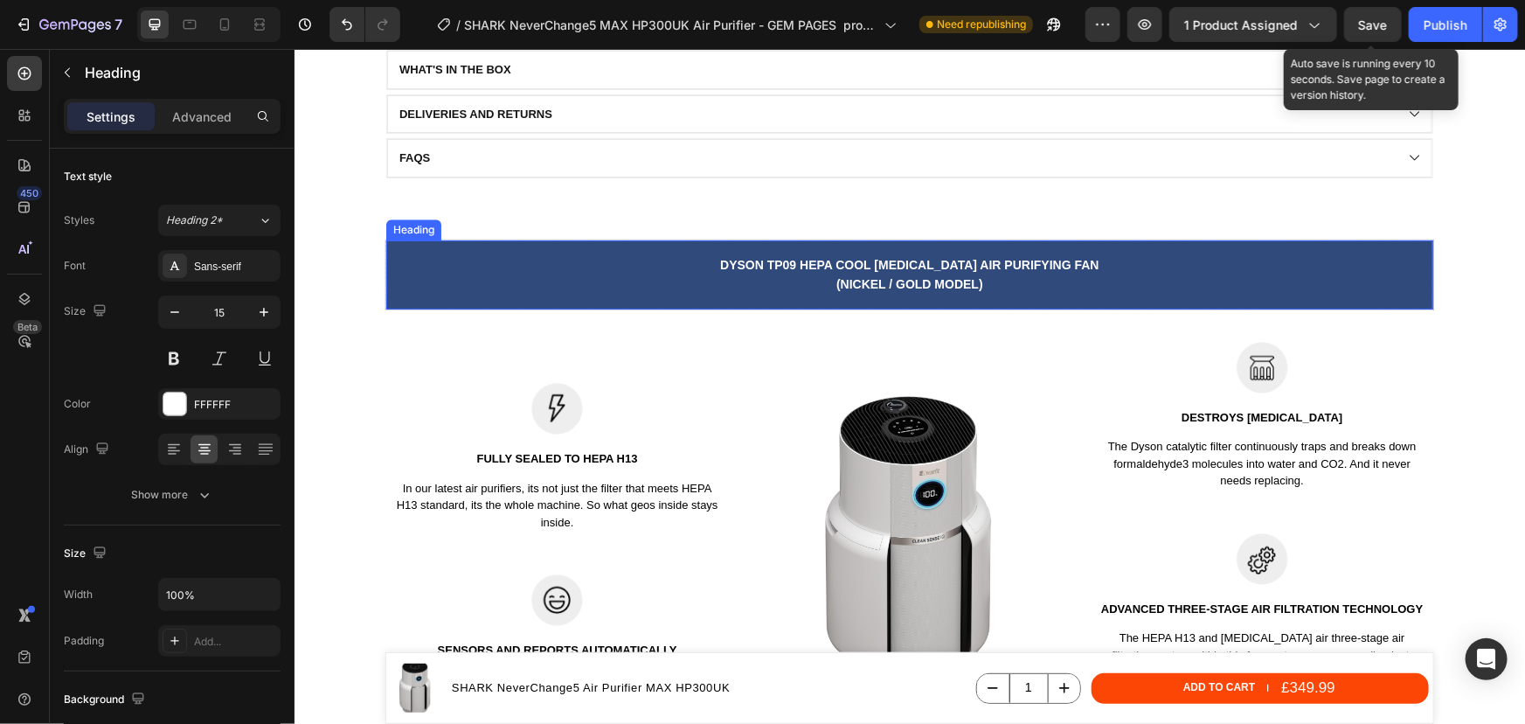
click at [968, 289] on p "⁠⁠⁠⁠⁠⁠⁠ Dyson tp09 hepa cool formaldehyde Air Purifying Fan (Nickel / Gold mode…" at bounding box center [909, 273] width 1044 height 39
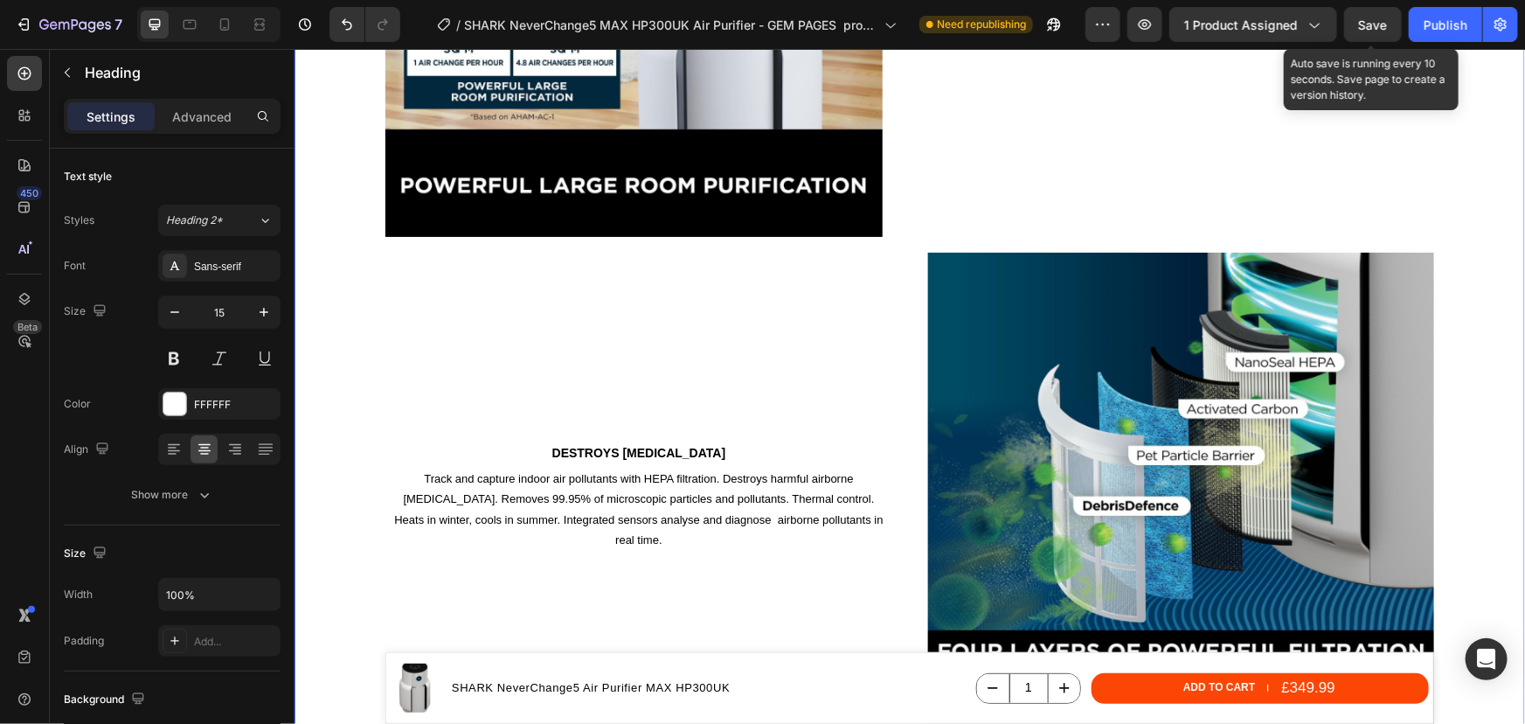
scroll to position [4007, 0]
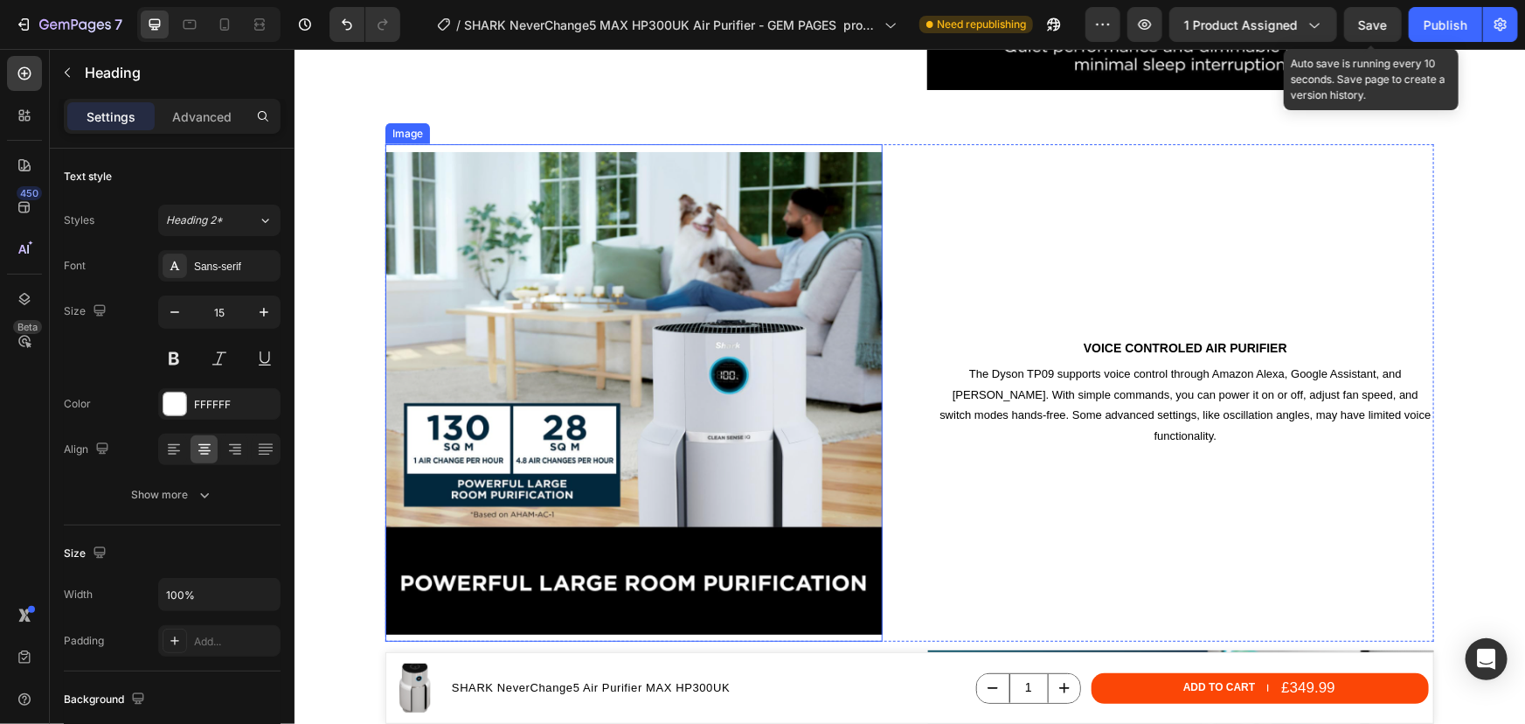
click at [470, 436] on img at bounding box center [633, 391] width 497 height 497
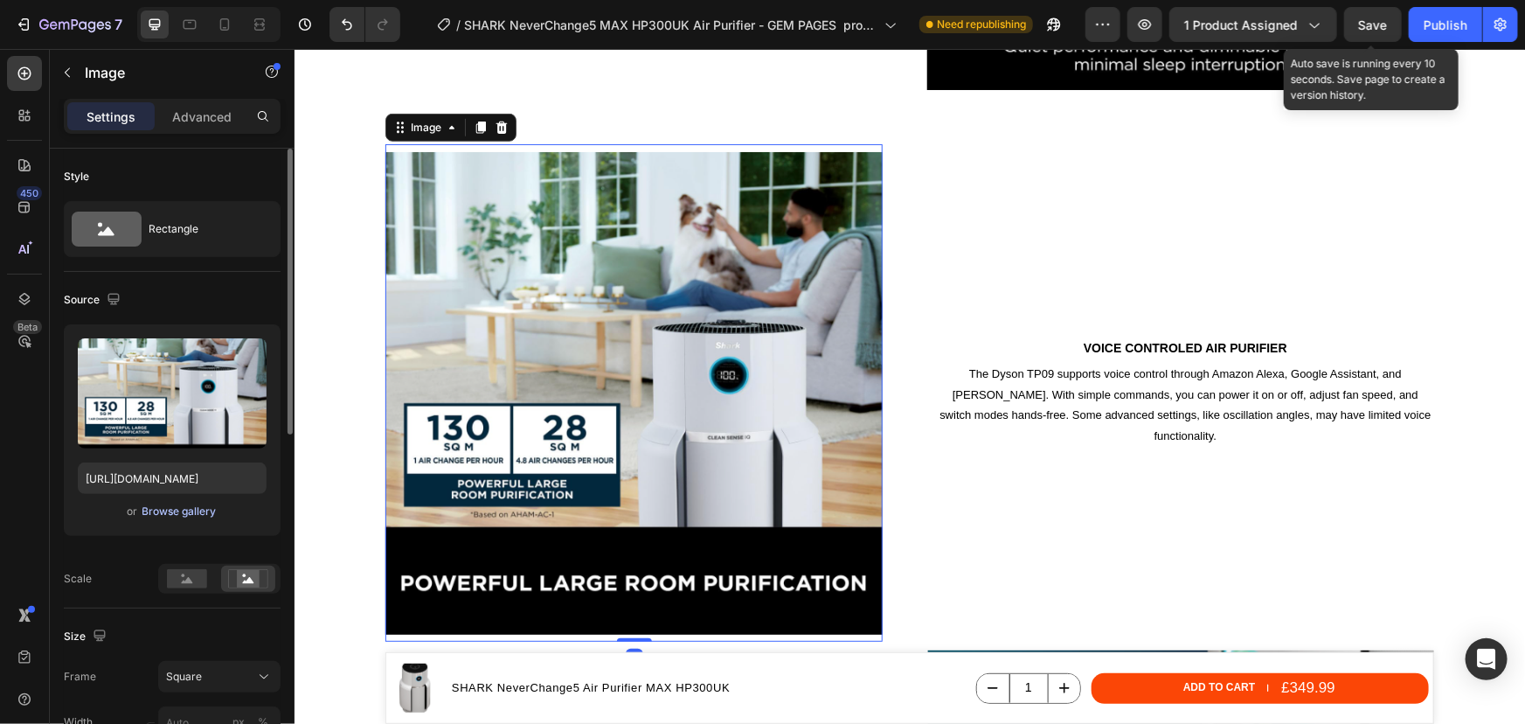
click at [199, 513] on div "Browse gallery" at bounding box center [179, 511] width 74 height 16
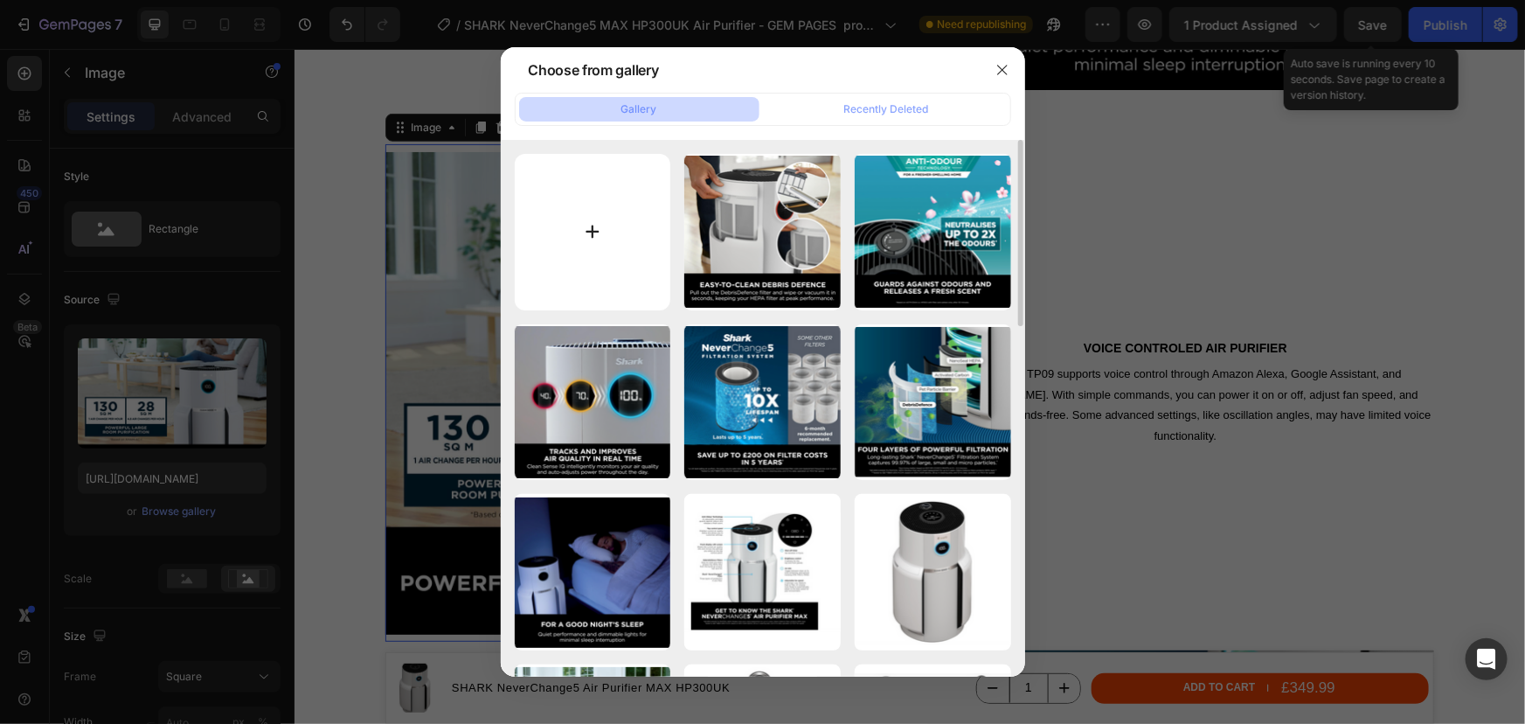
click at [570, 236] on input "file" at bounding box center [593, 232] width 156 height 156
type input "C:\fakepath\SHARK NeverChange5 HP3000UK MAX air purifier - Easy to clean.png"
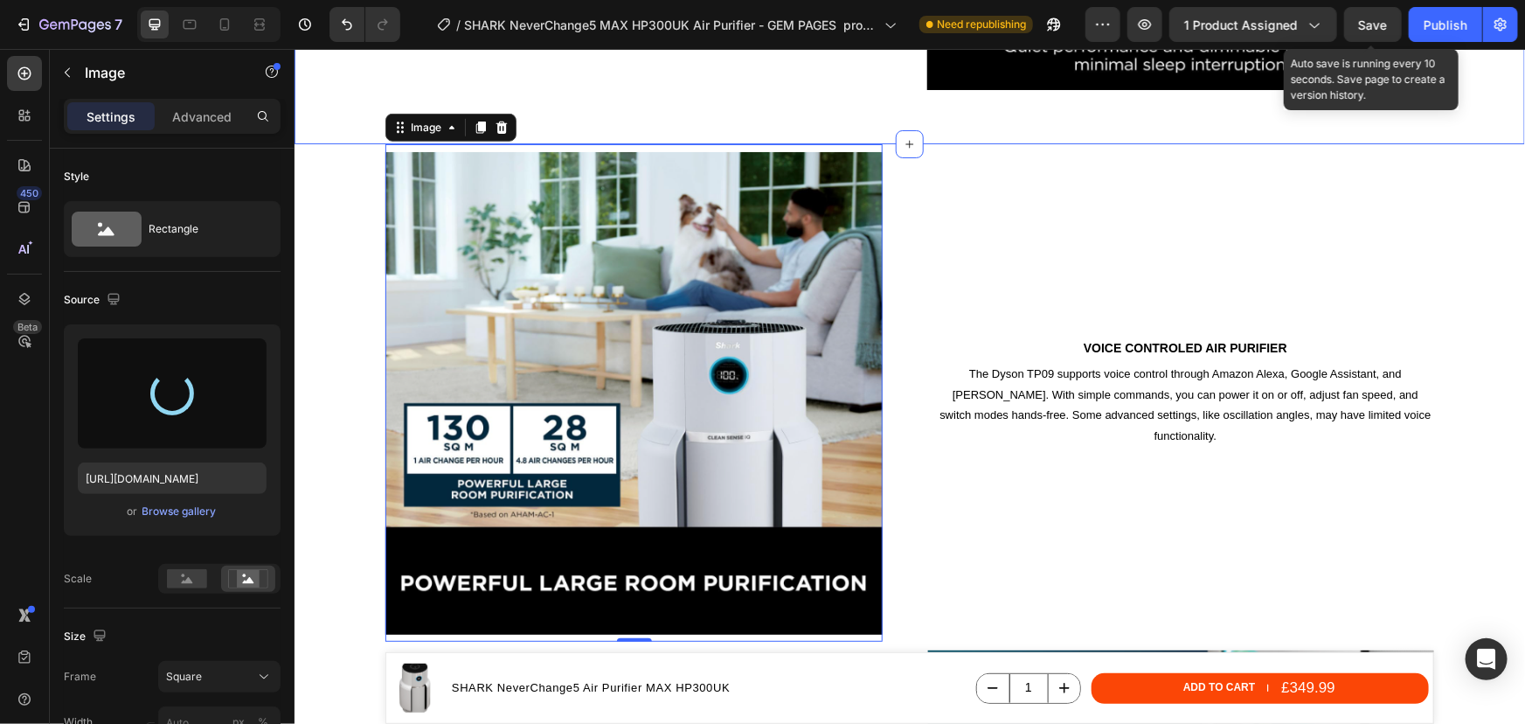
type input "https://cdn.shopify.com/s/files/1/0912/2915/9806/files/gempages_565988521936946…"
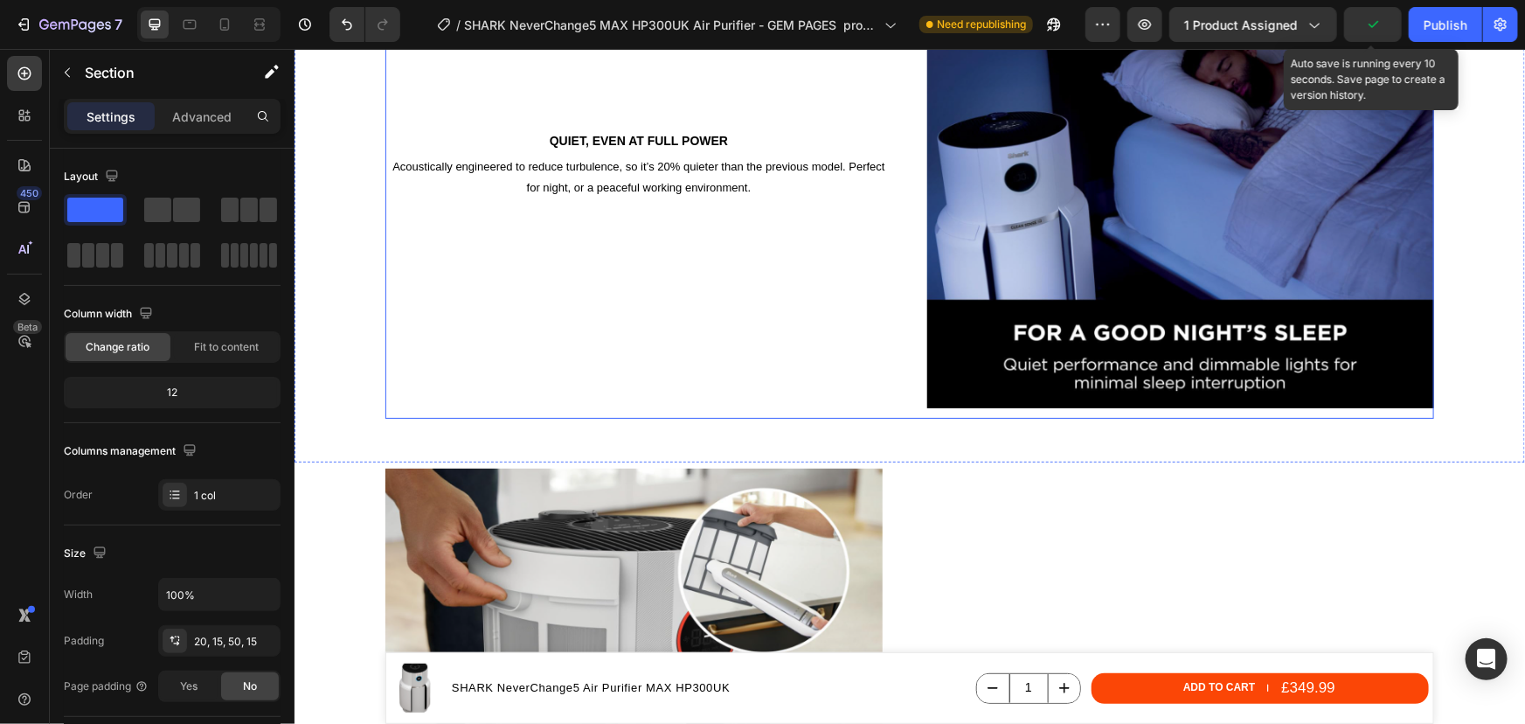
scroll to position [3927, 0]
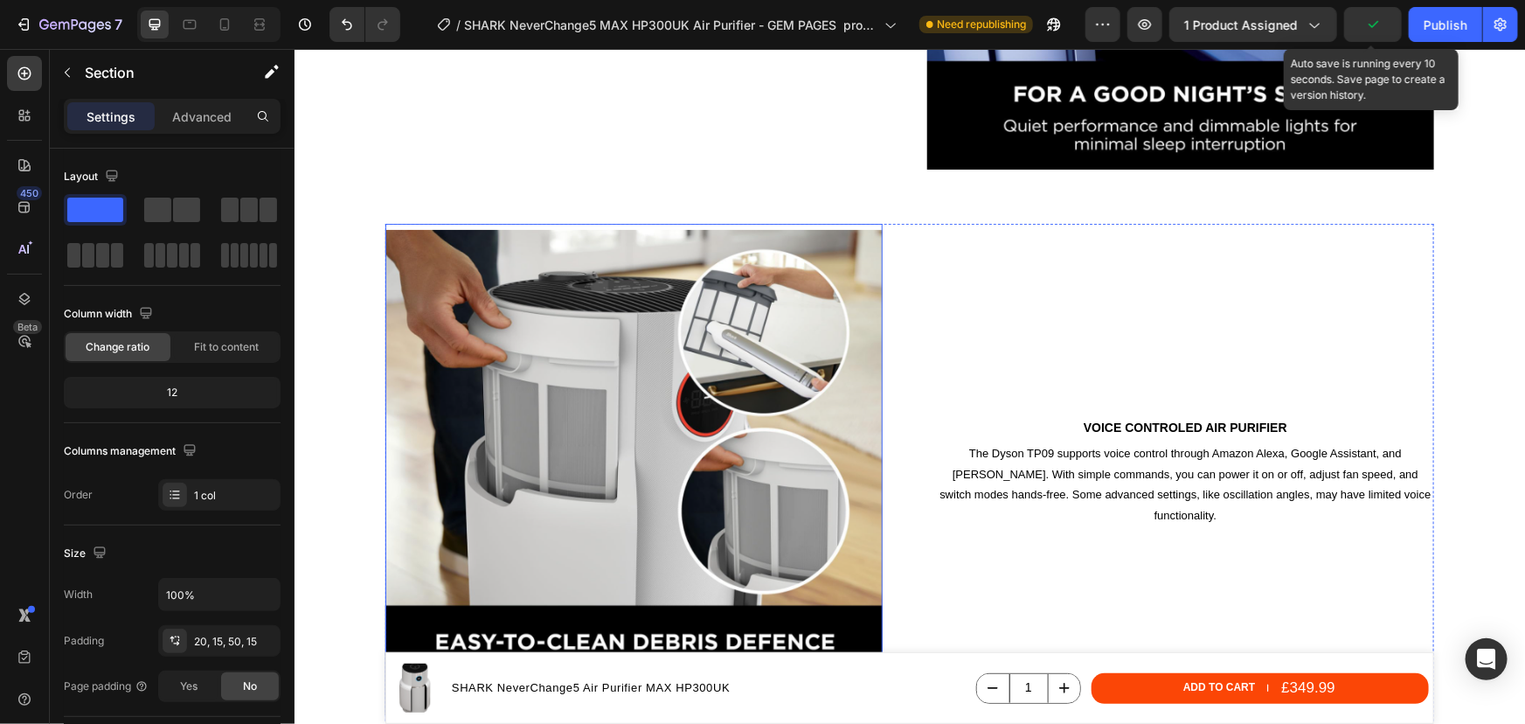
drag, startPoint x: 575, startPoint y: 366, endPoint x: 589, endPoint y: 363, distance: 14.4
click at [575, 365] on img at bounding box center [633, 471] width 497 height 497
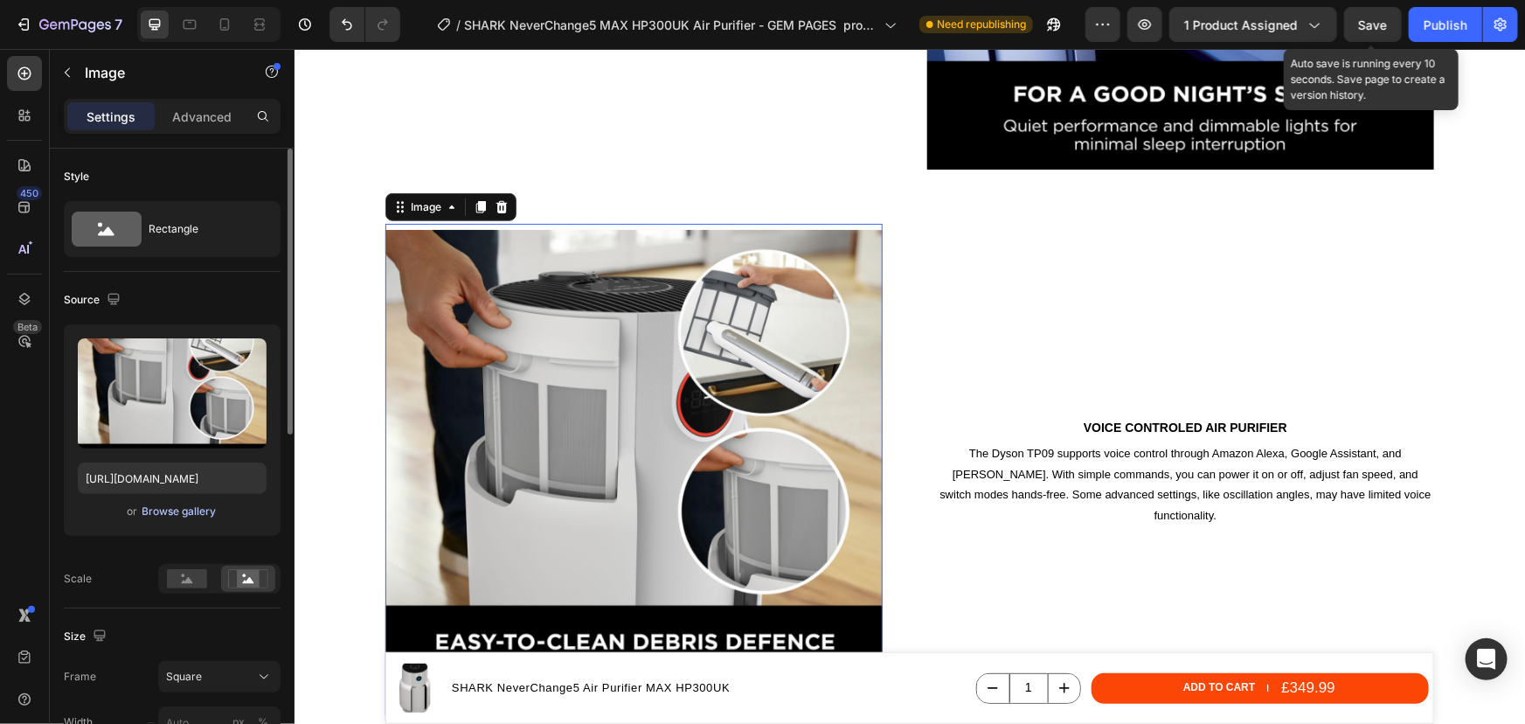
click at [149, 505] on div "Browse gallery" at bounding box center [179, 511] width 74 height 16
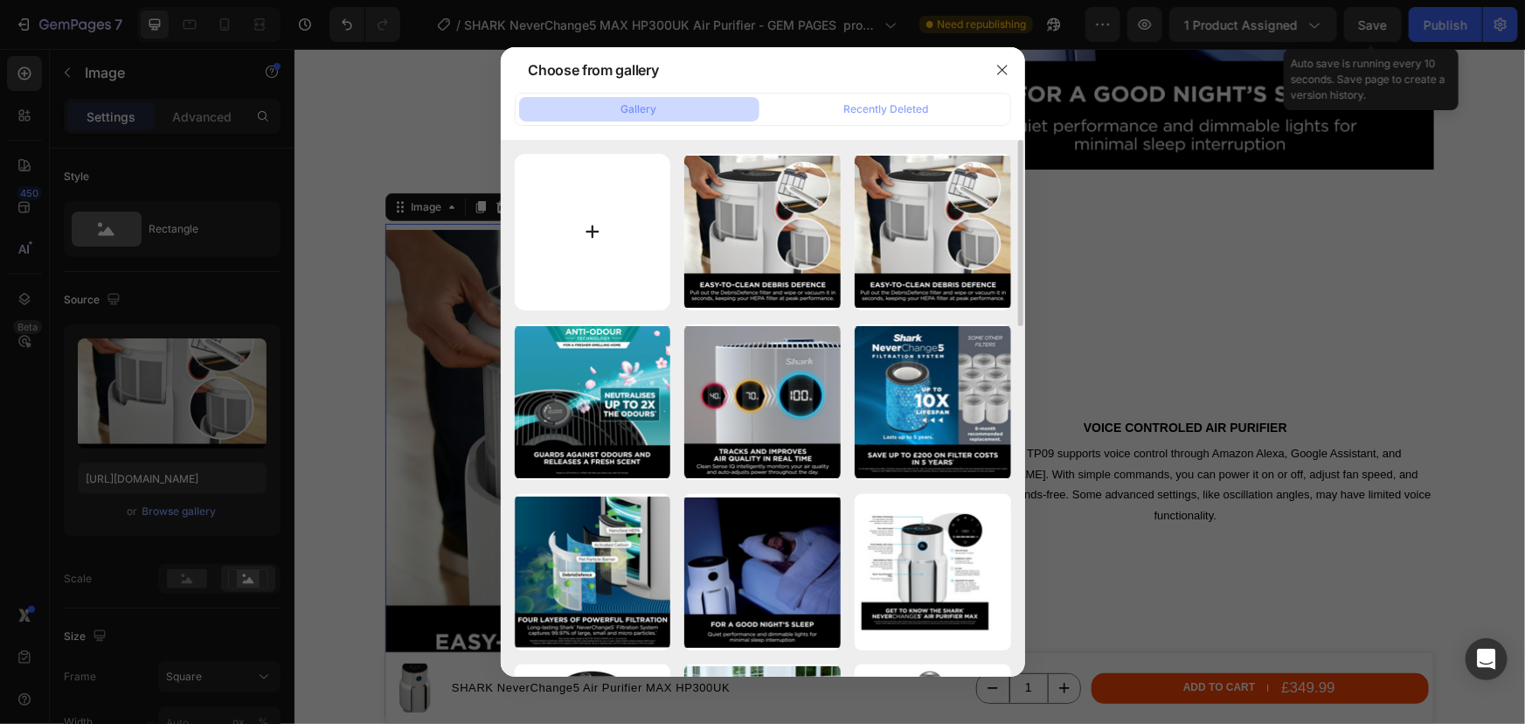
click at [616, 253] on input "file" at bounding box center [593, 232] width 156 height 156
type input "C:\fakepath\SHARK NeverChange5 HP3000UK MAX air purifier - Combat lingering coo…"
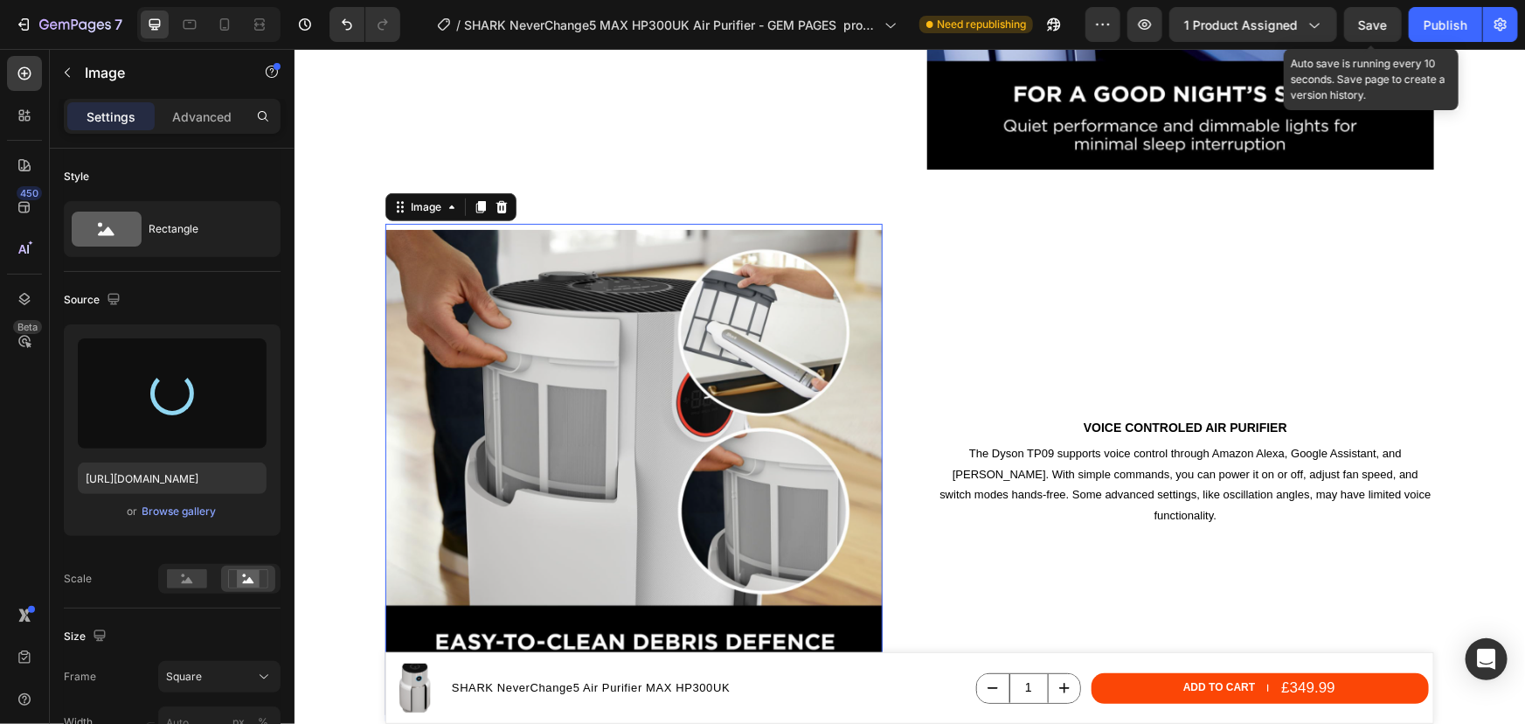
type input "https://cdn.shopify.com/s/files/1/0912/2915/9806/files/gempages_565988521936946…"
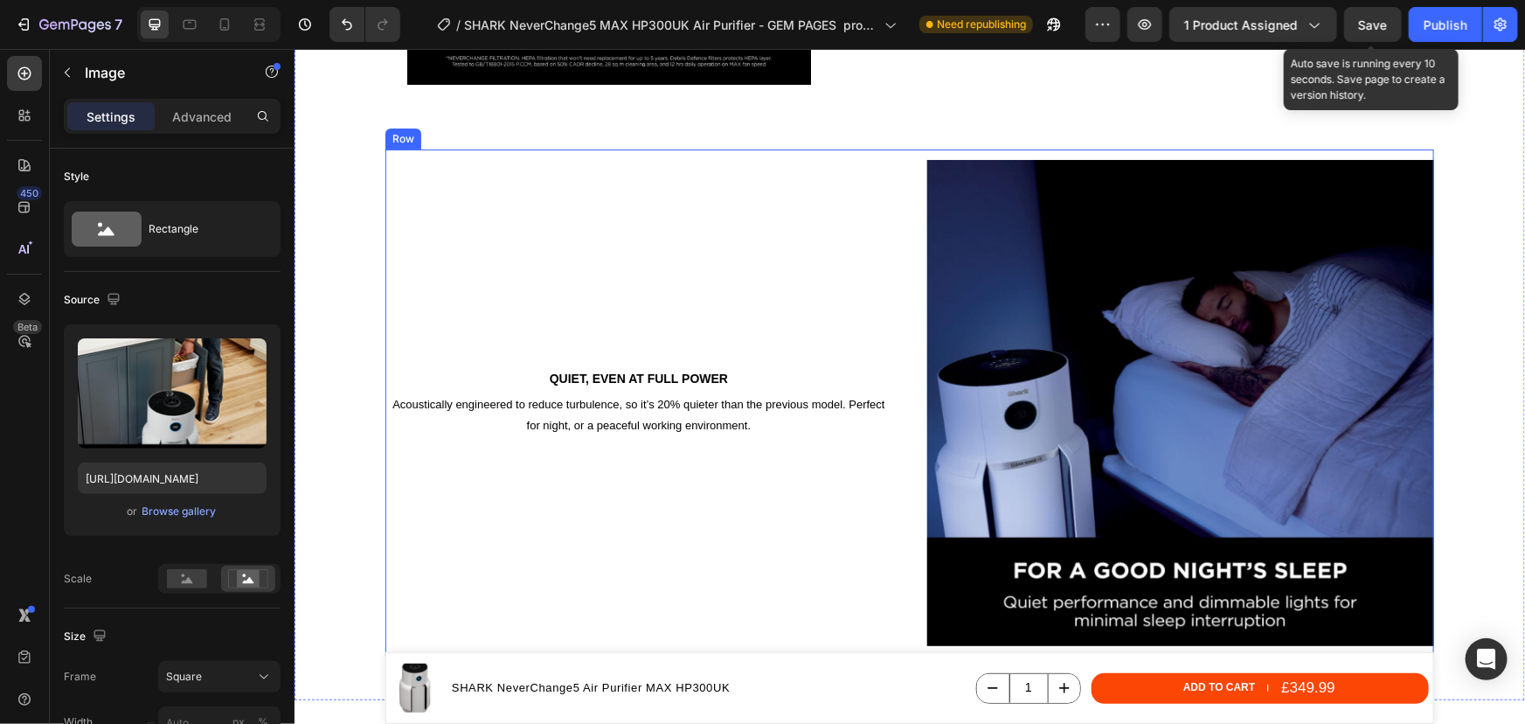
scroll to position [3053, 0]
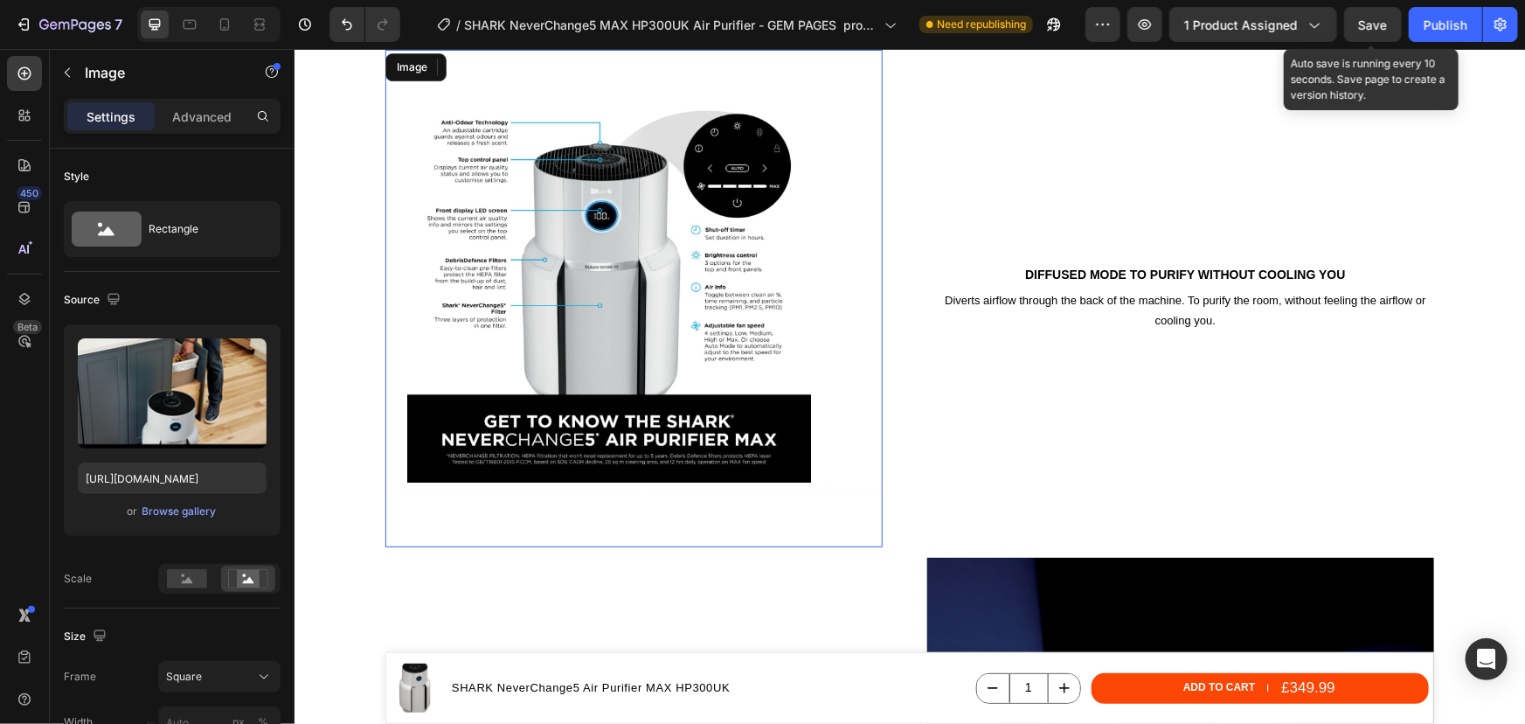
click at [631, 346] on img at bounding box center [633, 297] width 497 height 497
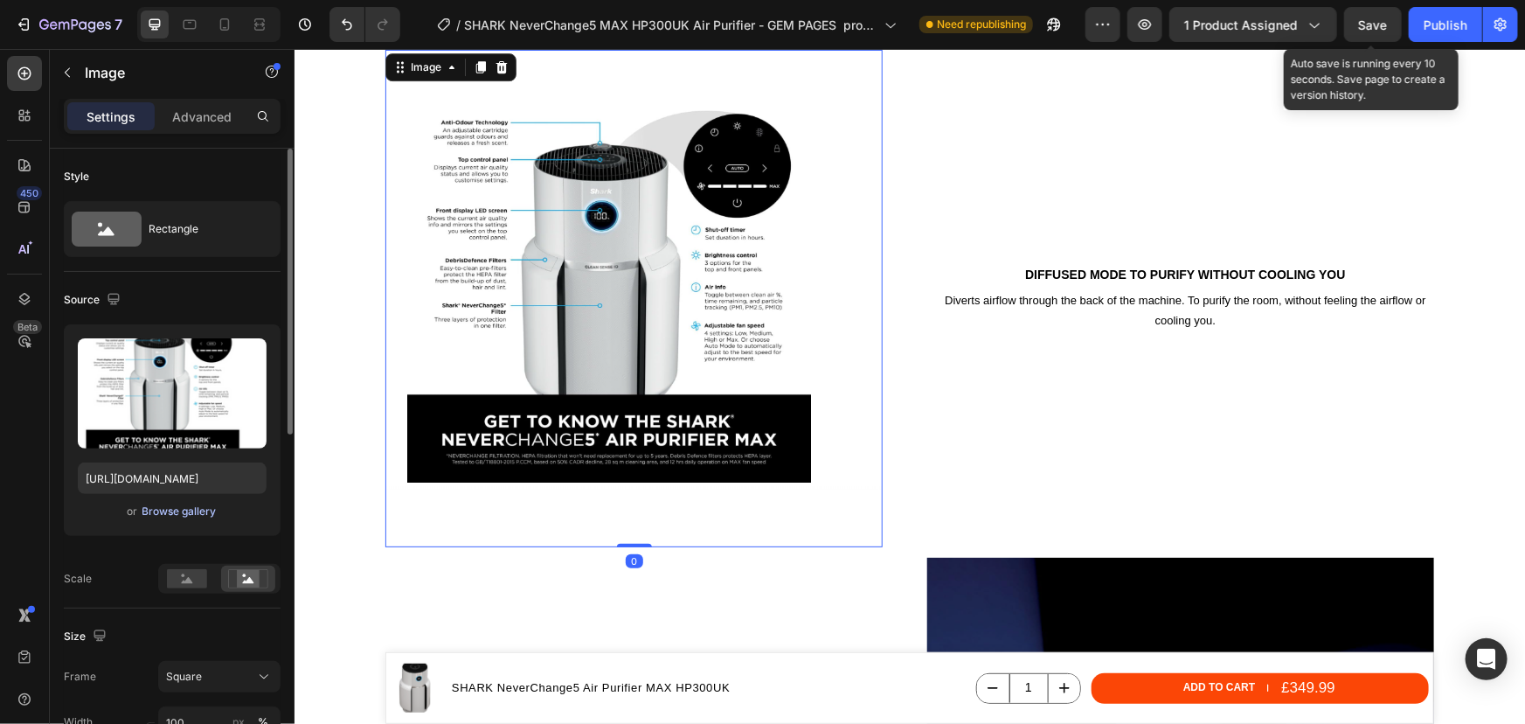
click at [184, 506] on div "Browse gallery" at bounding box center [179, 511] width 74 height 16
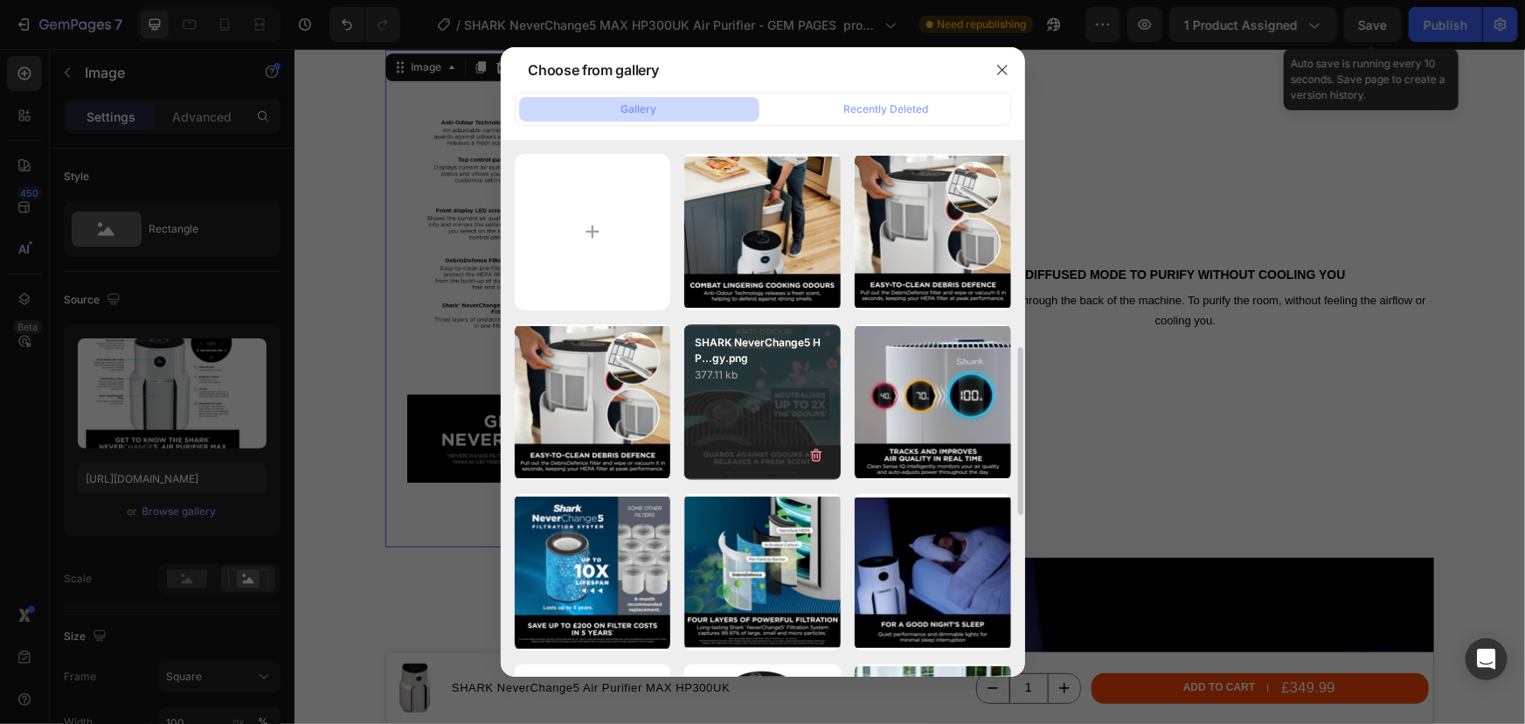
scroll to position [158, 0]
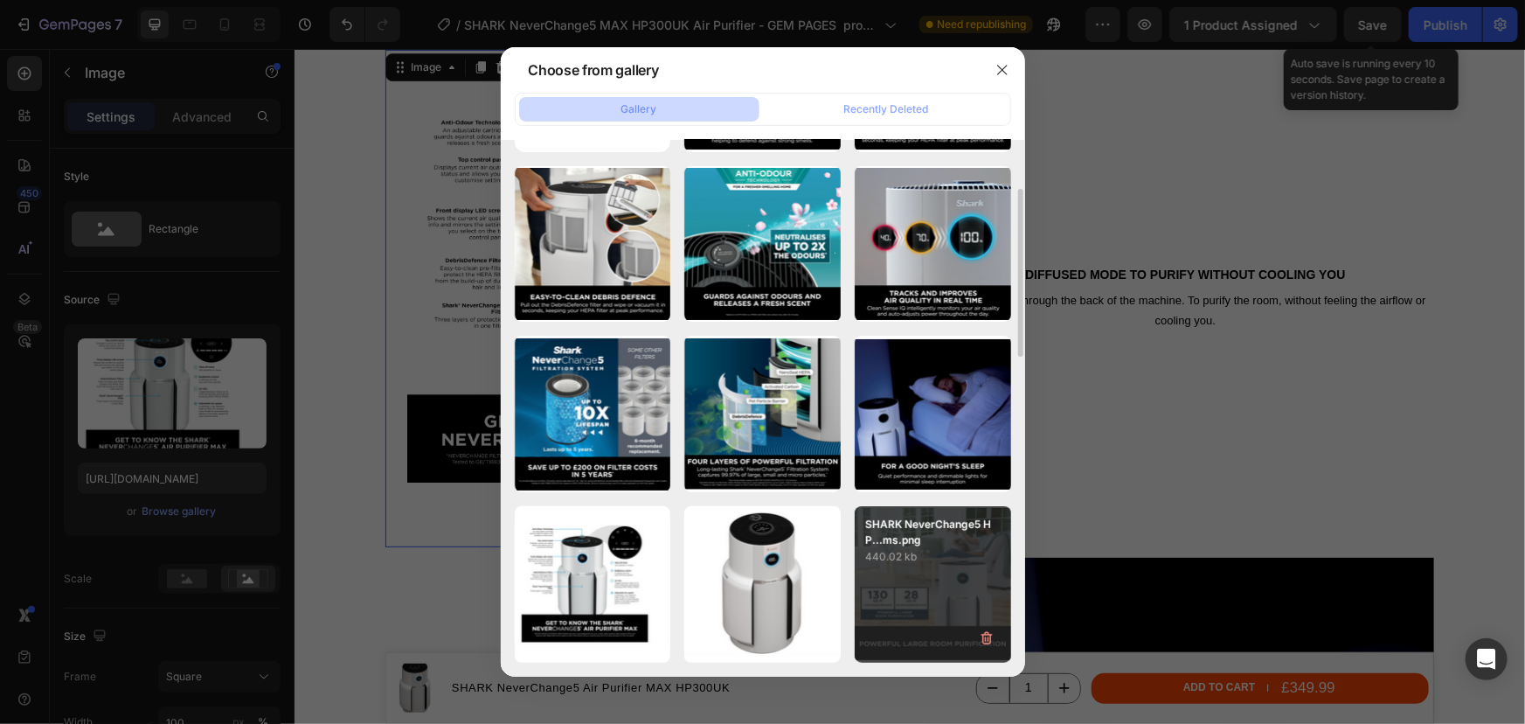
click at [933, 535] on p "SHARK NeverChange5 HP...ms.png" at bounding box center [932, 532] width 135 height 31
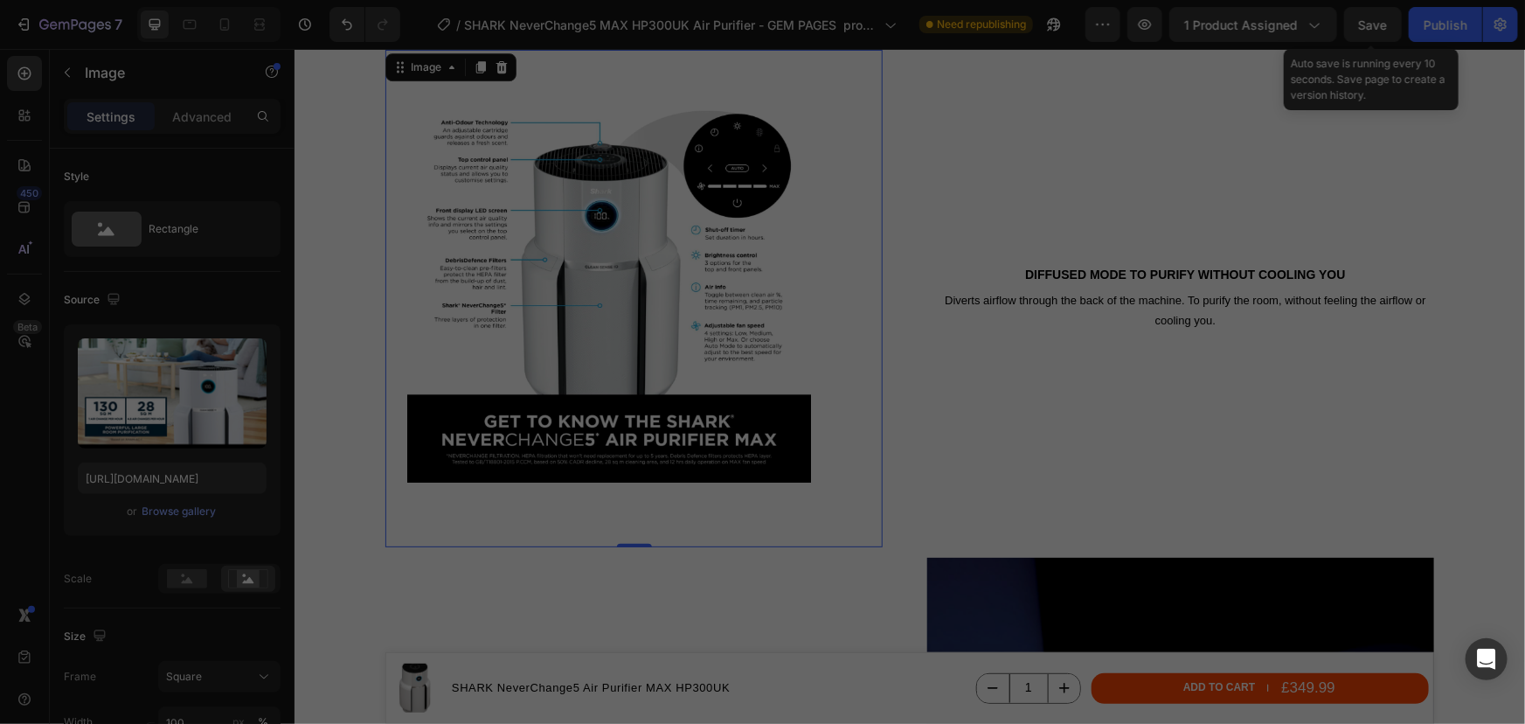
type input "https://cdn.shopify.com/s/files/1/0912/2915/9806/files/gempages_565988521936946…"
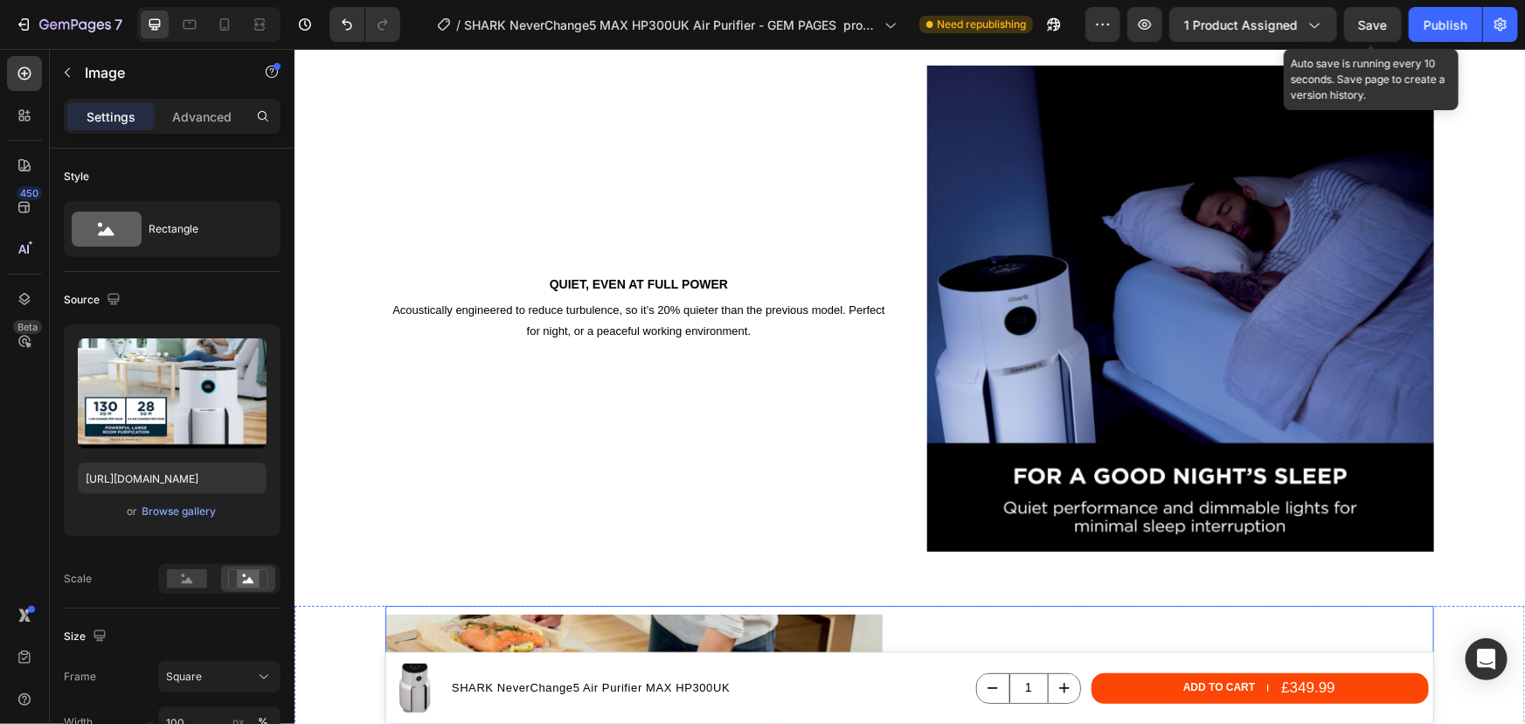
scroll to position [3530, 0]
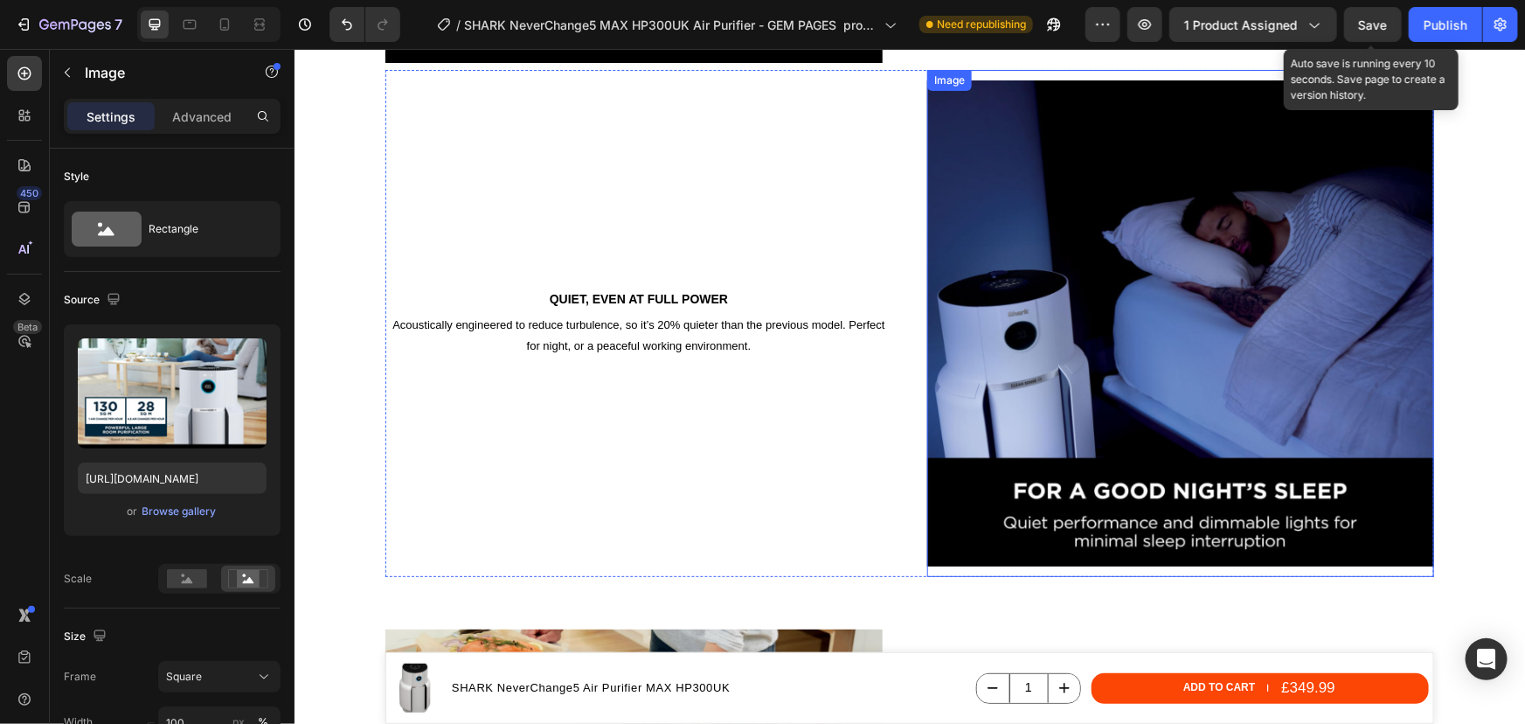
click at [1144, 331] on img at bounding box center [1179, 322] width 507 height 507
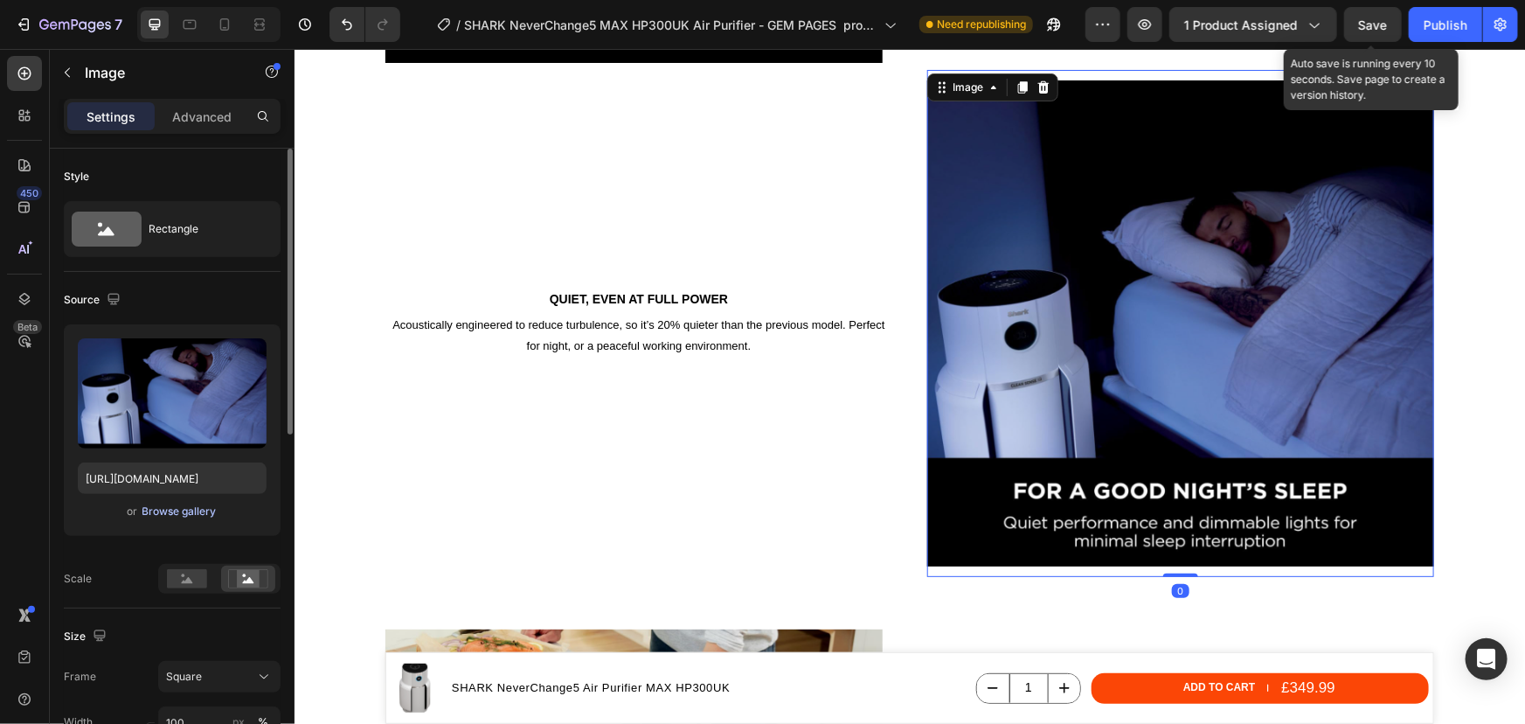
click at [171, 510] on div "Browse gallery" at bounding box center [179, 511] width 74 height 16
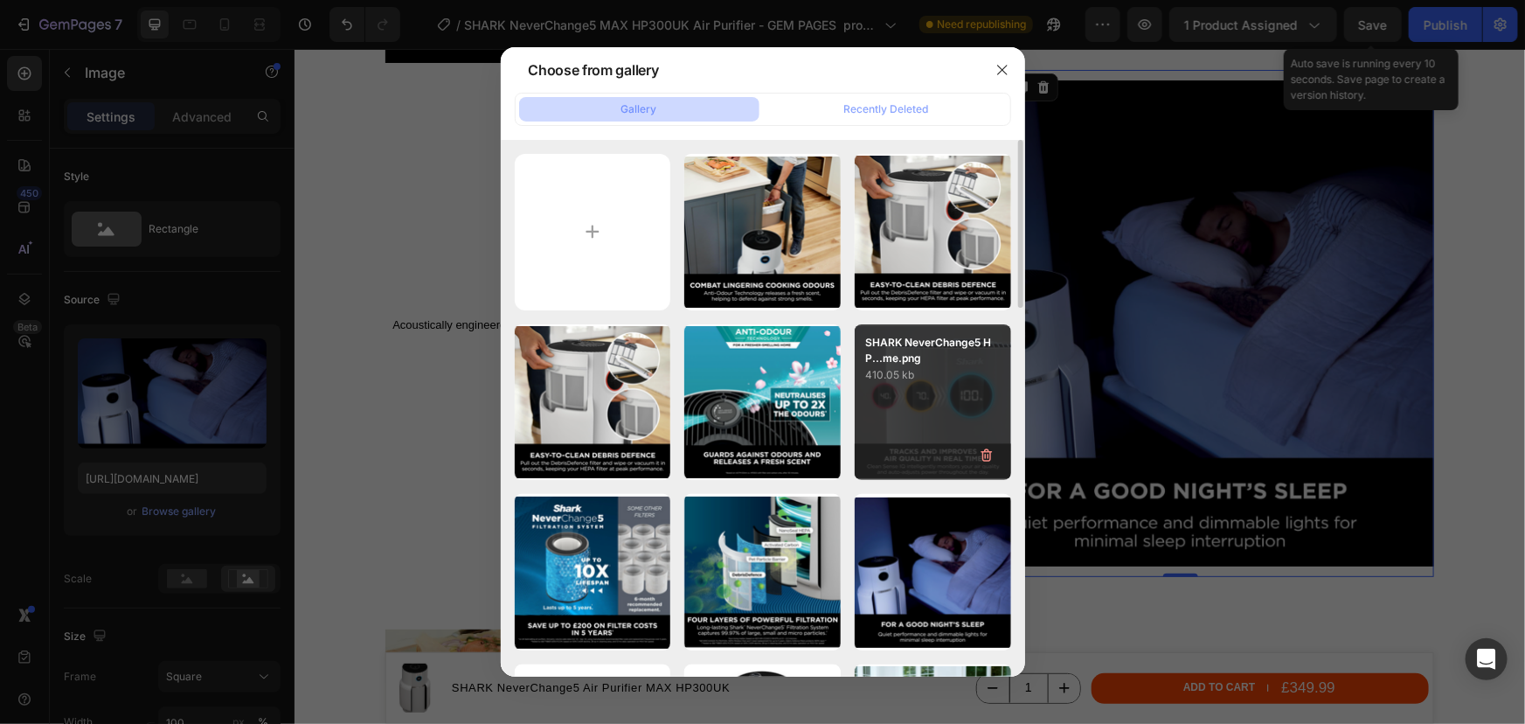
click at [911, 380] on p "410.05 kb" at bounding box center [932, 374] width 135 height 17
type input "https://cdn.shopify.com/s/files/1/0912/2915/9806/files/gempages_565988521936946…"
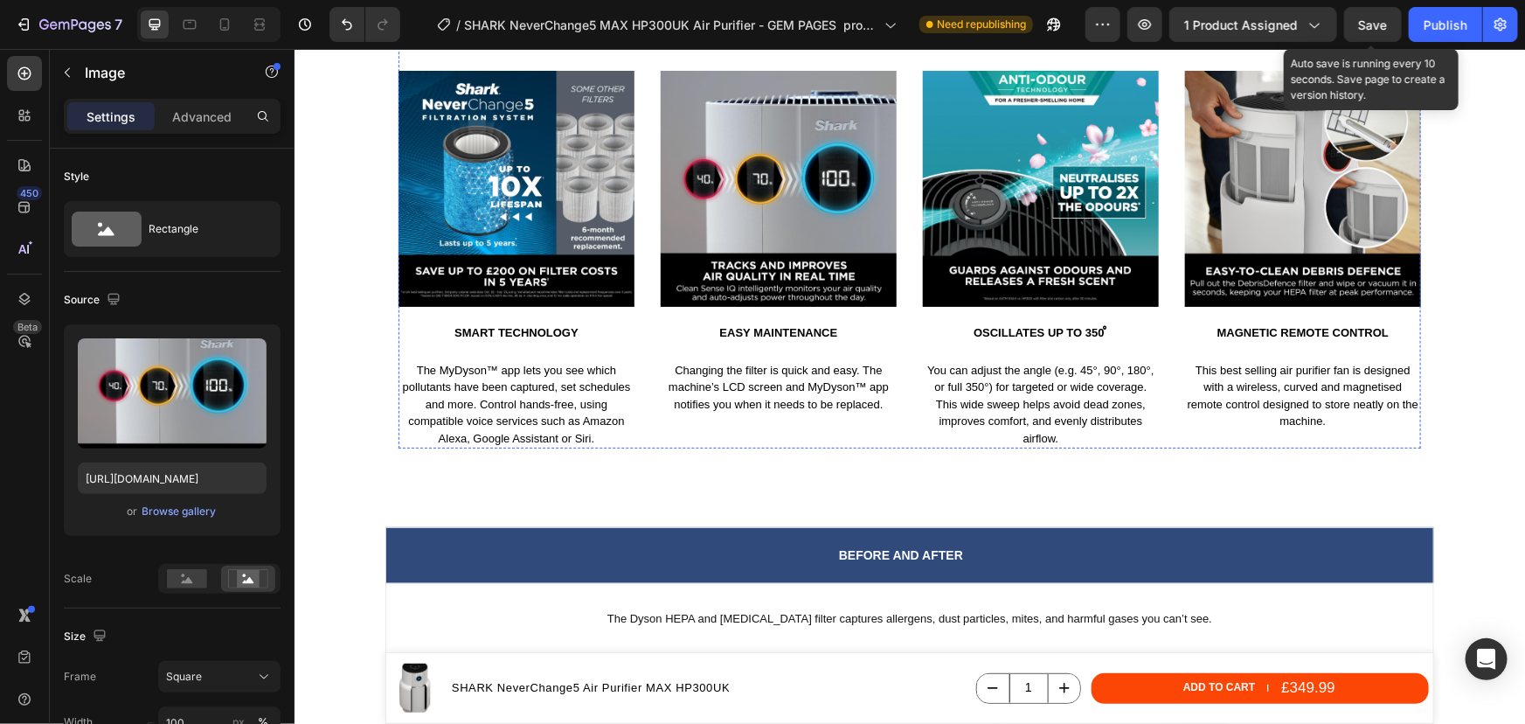
scroll to position [5755, 0]
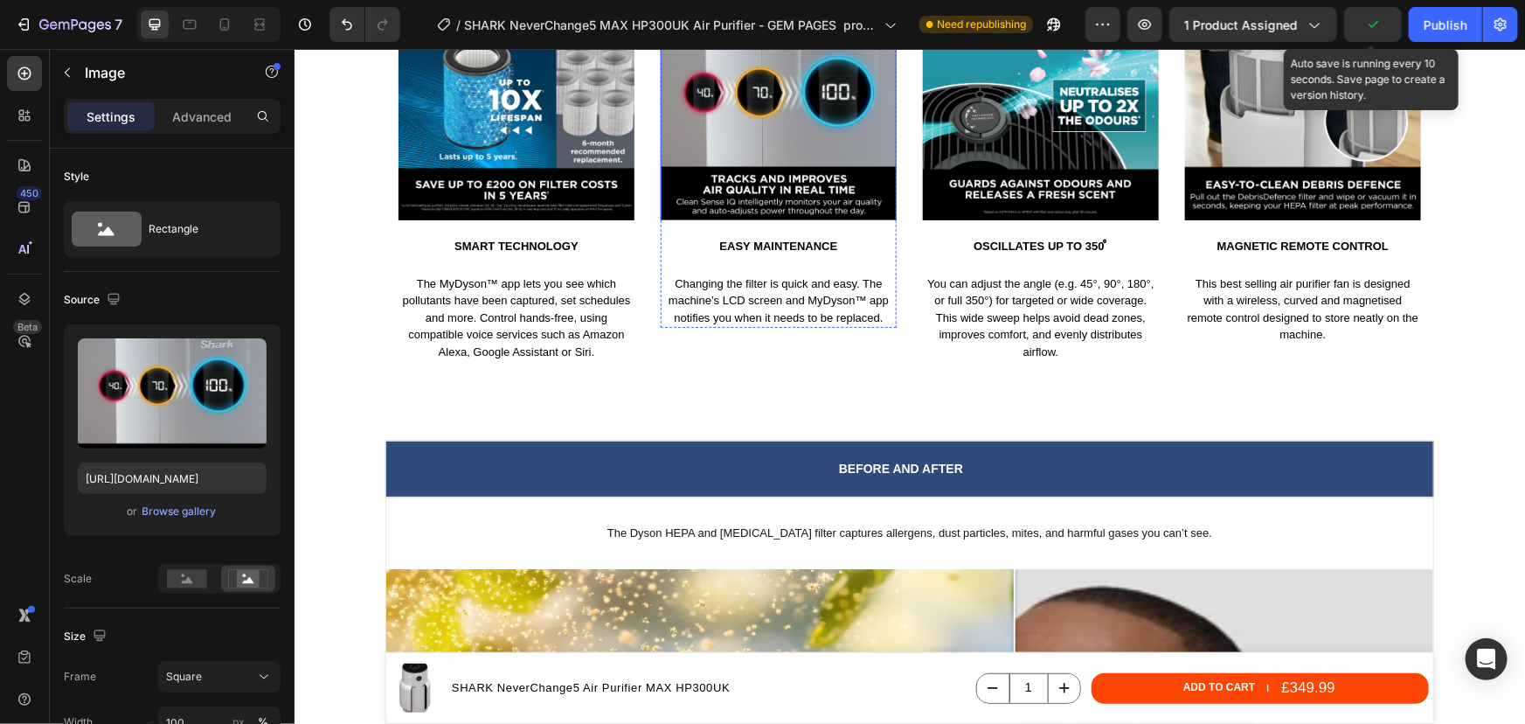
click at [779, 142] on img at bounding box center [778, 101] width 236 height 236
click at [162, 507] on div "Browse gallery" at bounding box center [179, 511] width 74 height 16
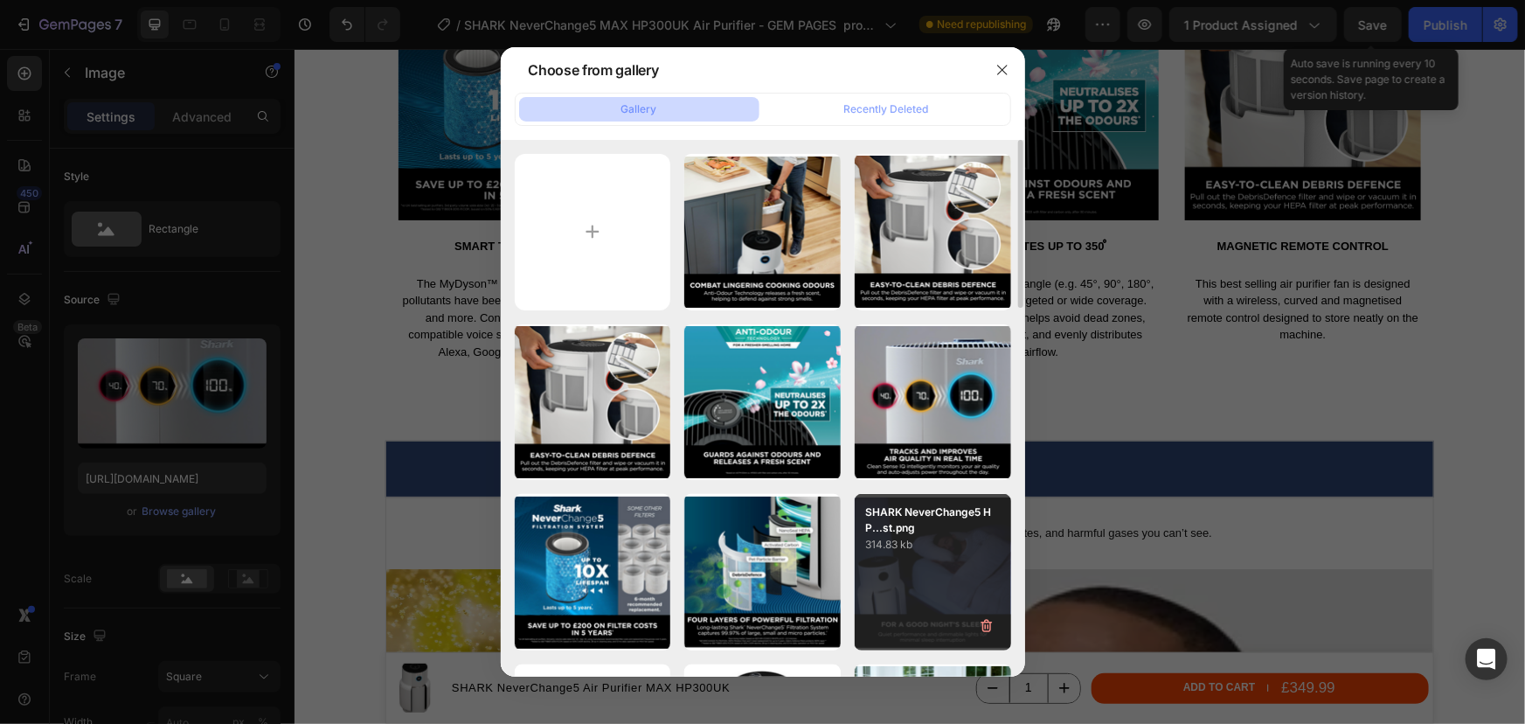
click at [884, 552] on p "314.83 kb" at bounding box center [932, 544] width 135 height 17
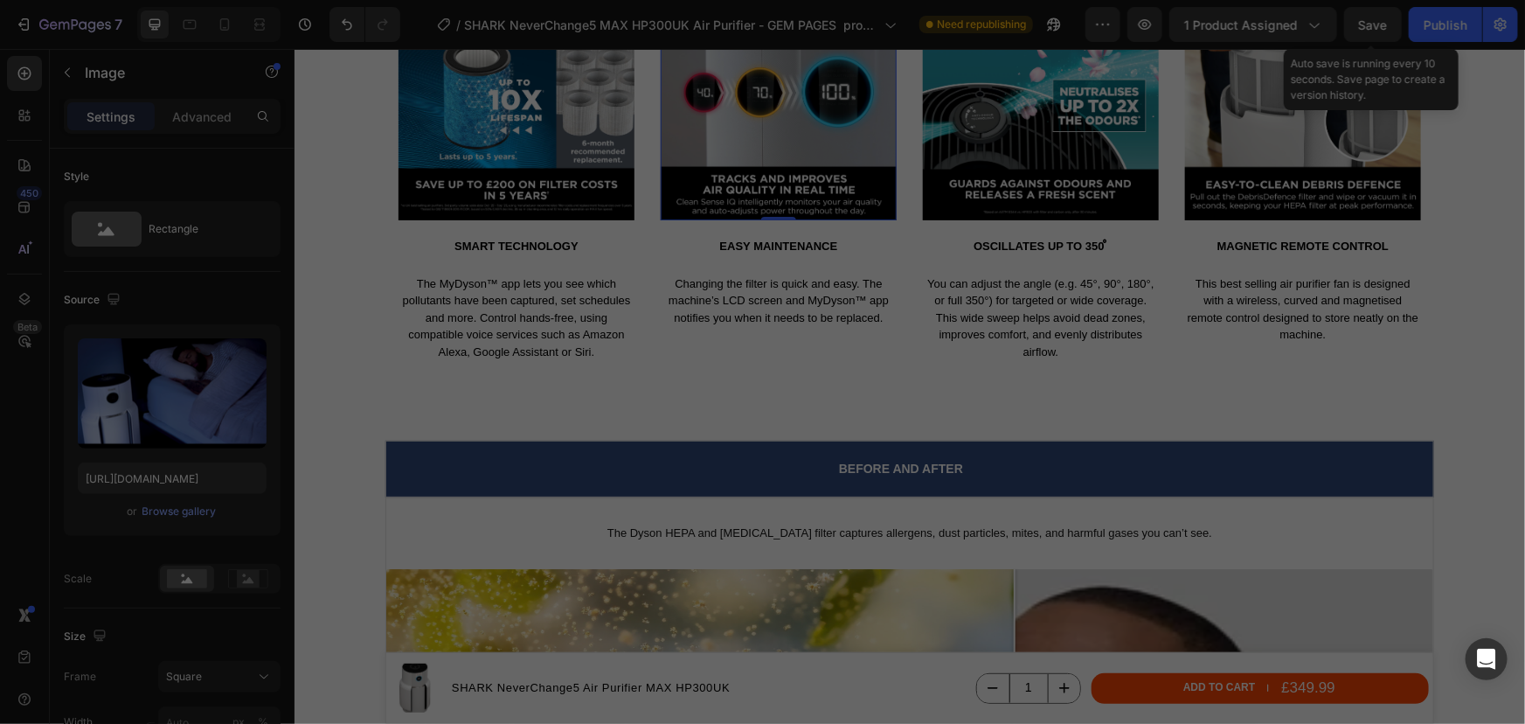
type input "https://cdn.shopify.com/s/files/1/0912/2915/9806/files/gempages_565988521936946…"
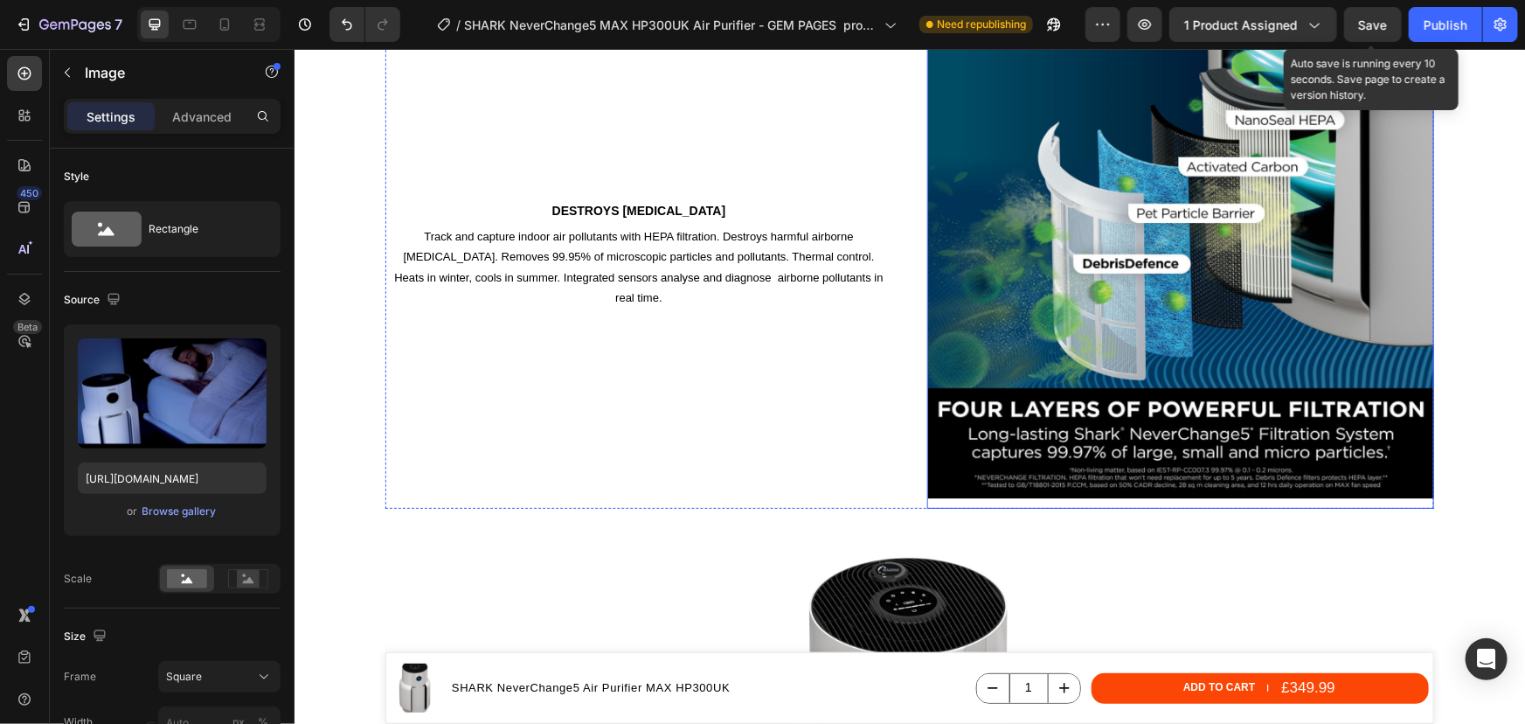
scroll to position [4484, 0]
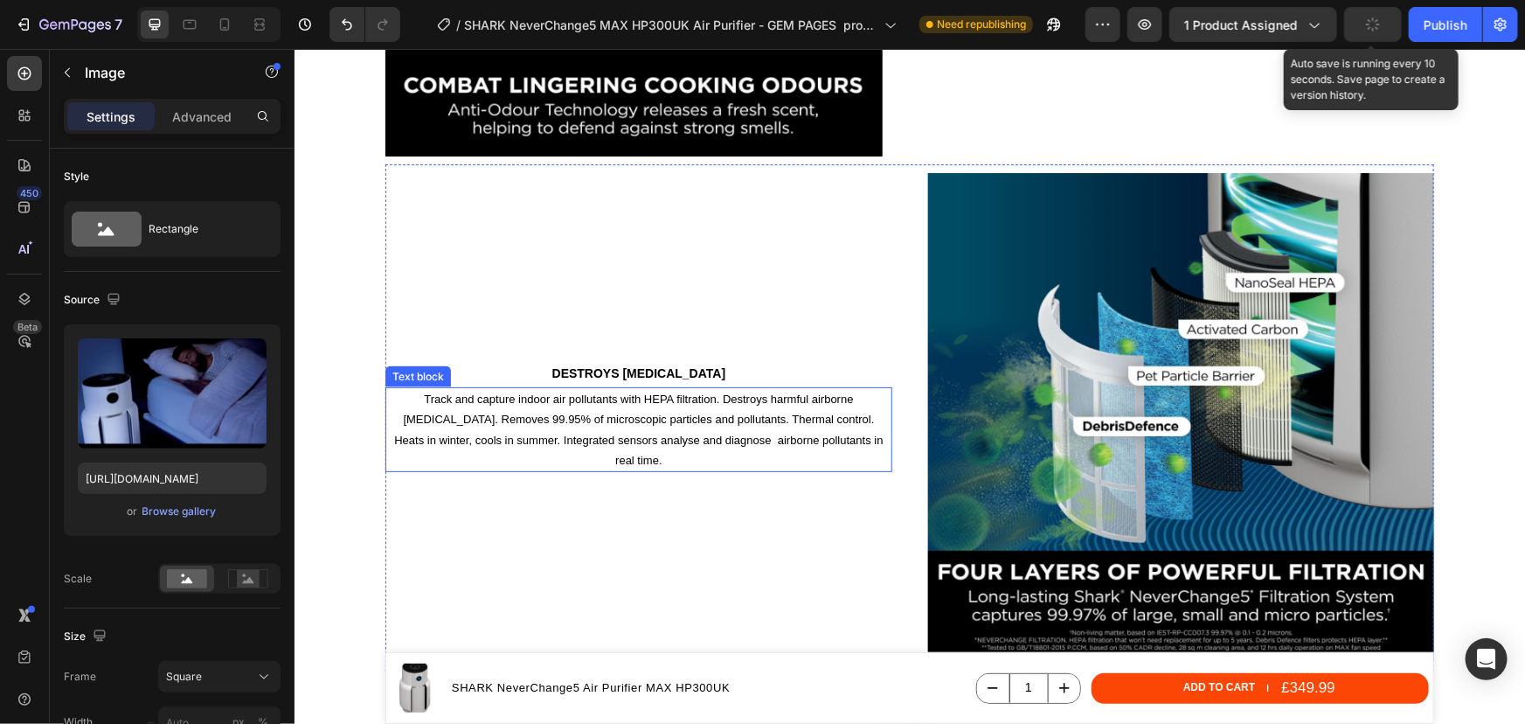
click at [662, 419] on p "Track and capture indoor air pollutants with HEPA filtration. Destroys harmful …" at bounding box center [637, 429] width 503 height 82
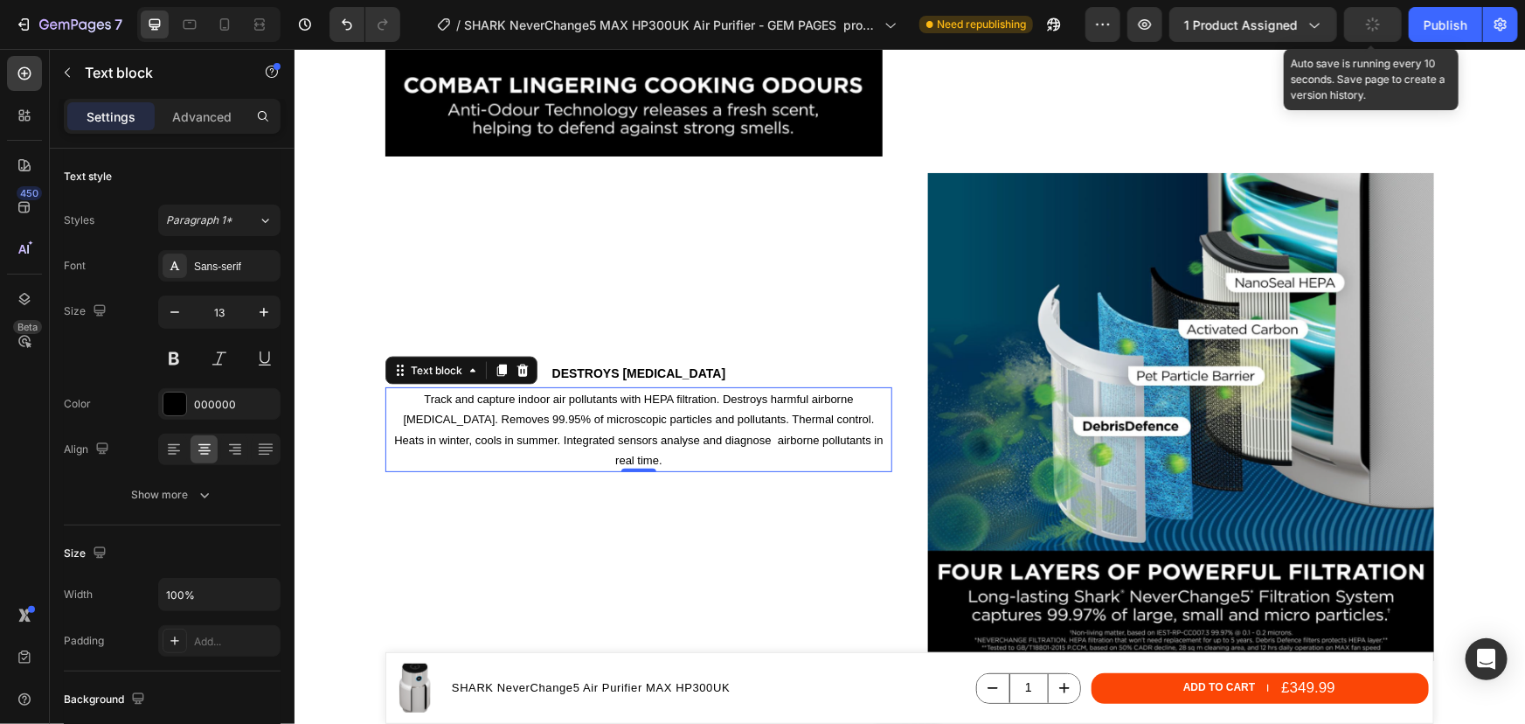
click at [662, 419] on p "Track and capture indoor air pollutants with HEPA filtration. Destroys harmful …" at bounding box center [637, 429] width 503 height 82
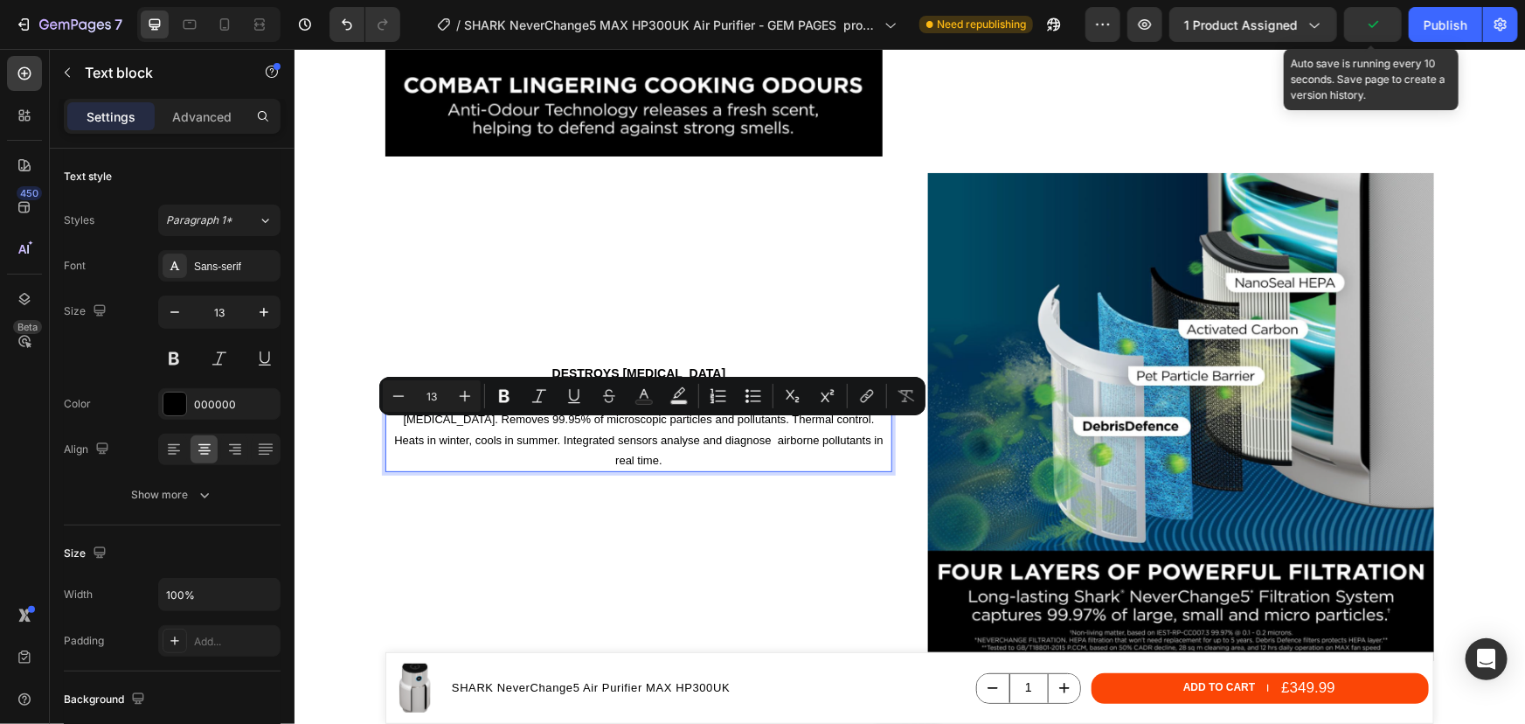
drag, startPoint x: 766, startPoint y: 443, endPoint x: 857, endPoint y: 462, distance: 93.8
click at [767, 443] on p "Track and capture indoor air pollutants with HEPA filtration. Destroys harmful …" at bounding box center [637, 429] width 503 height 82
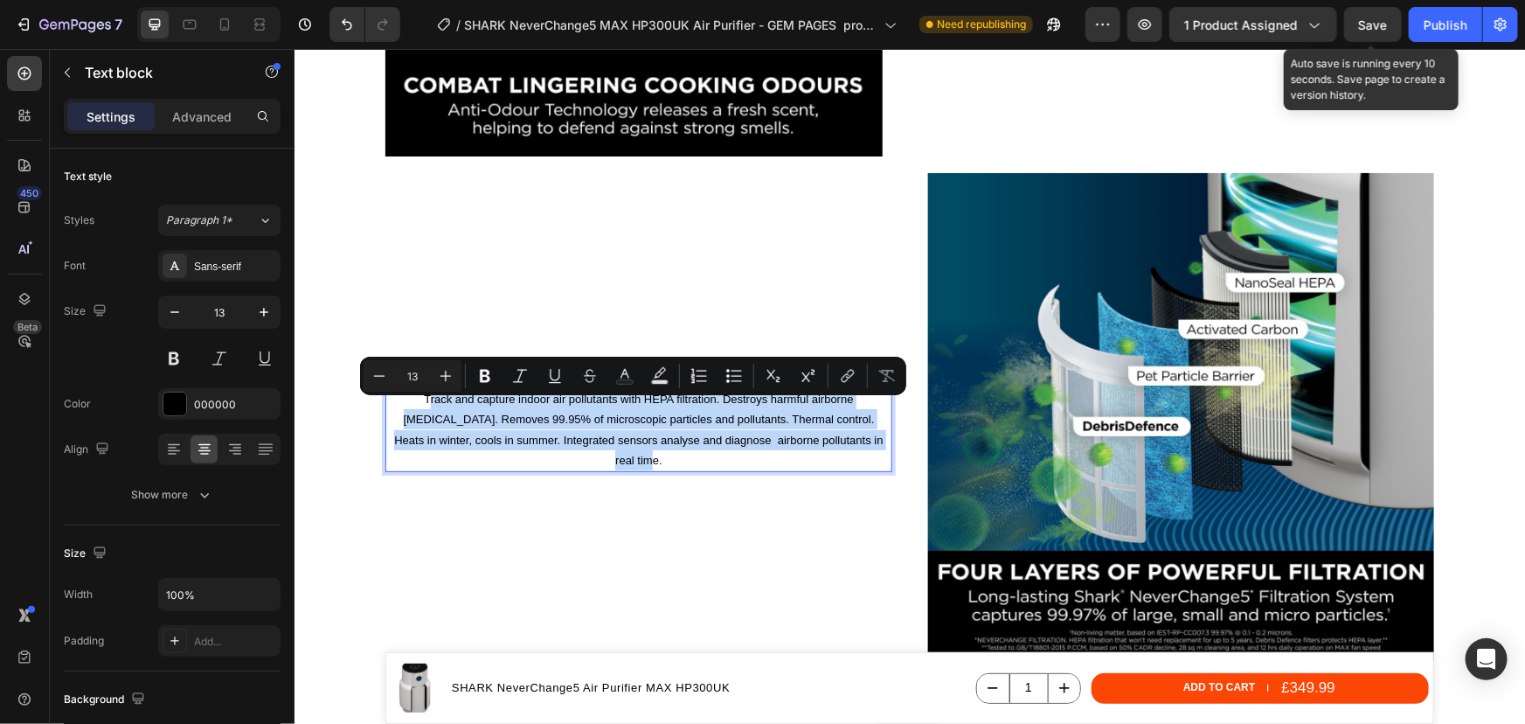
drag, startPoint x: 879, startPoint y: 450, endPoint x: 420, endPoint y: 406, distance: 461.0
click at [420, 406] on p "Track and capture indoor air pollutants with HEPA filtration. Destroys harmful …" at bounding box center [637, 429] width 503 height 82
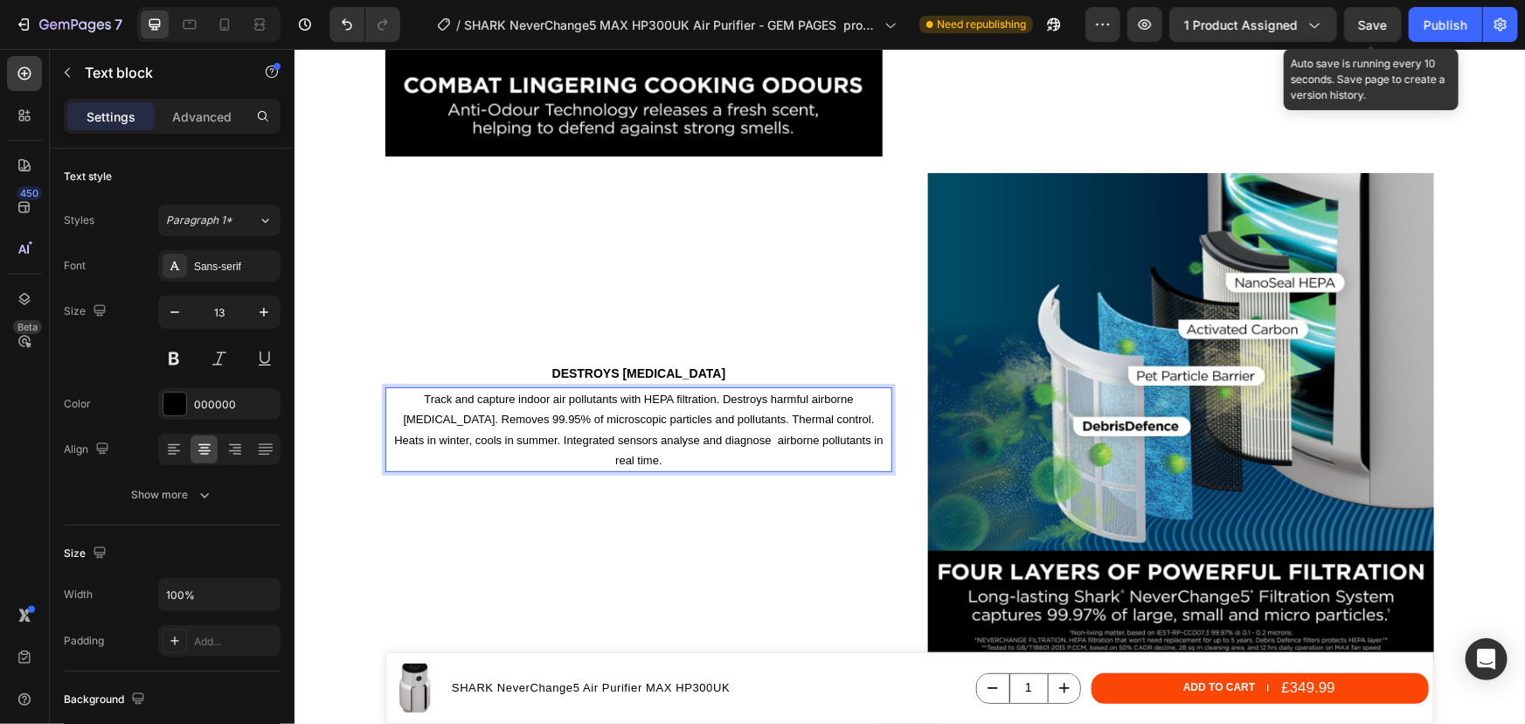
click at [406, 410] on p "Track and capture indoor air pollutants with HEPA filtration. Destroys harmful …" at bounding box center [637, 429] width 503 height 82
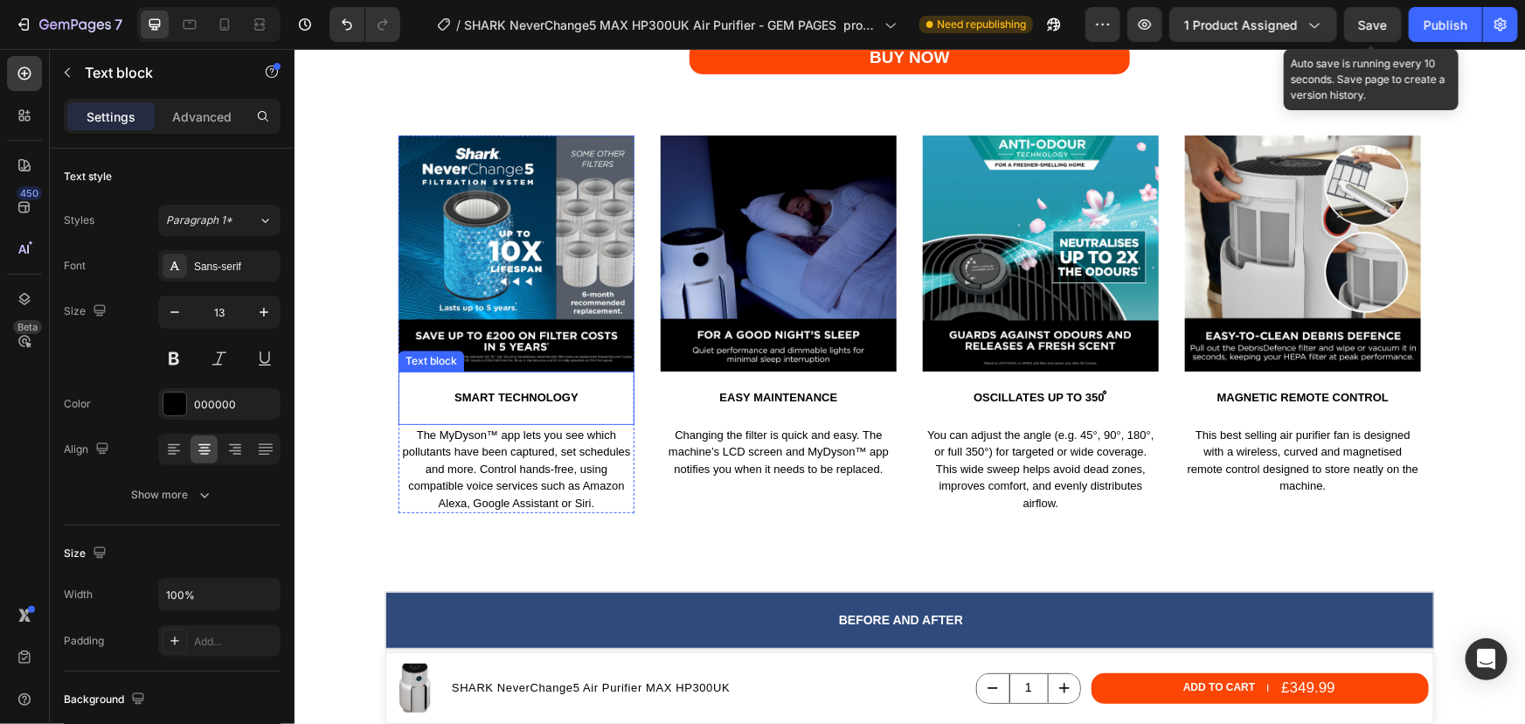
scroll to position [5675, 0]
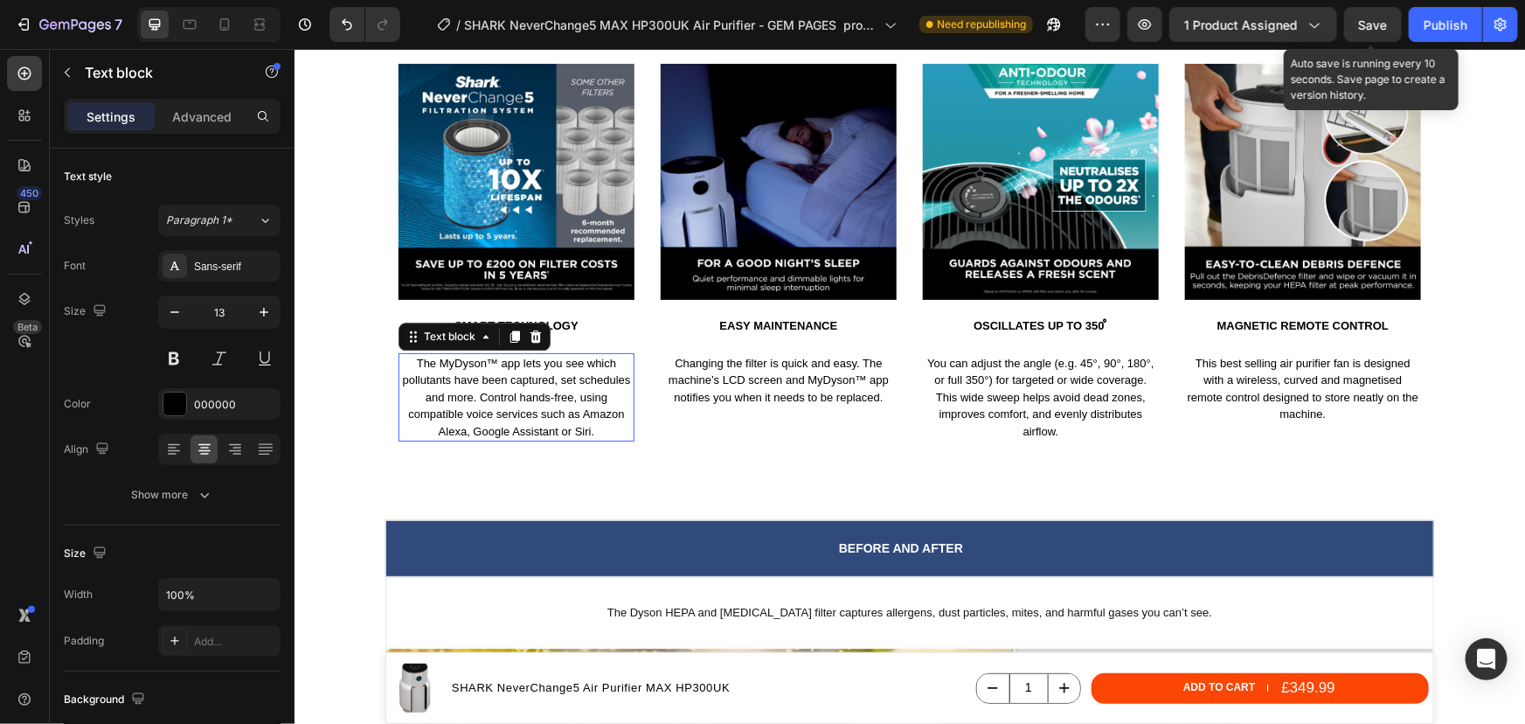
click at [541, 412] on p "The MyDyson™ app lets you see which pollutants have been captured, set schedule…" at bounding box center [515, 397] width 232 height 86
click at [540, 411] on p "The MyDyson™ app lets you see which pollutants have been captured, set schedule…" at bounding box center [515, 397] width 232 height 86
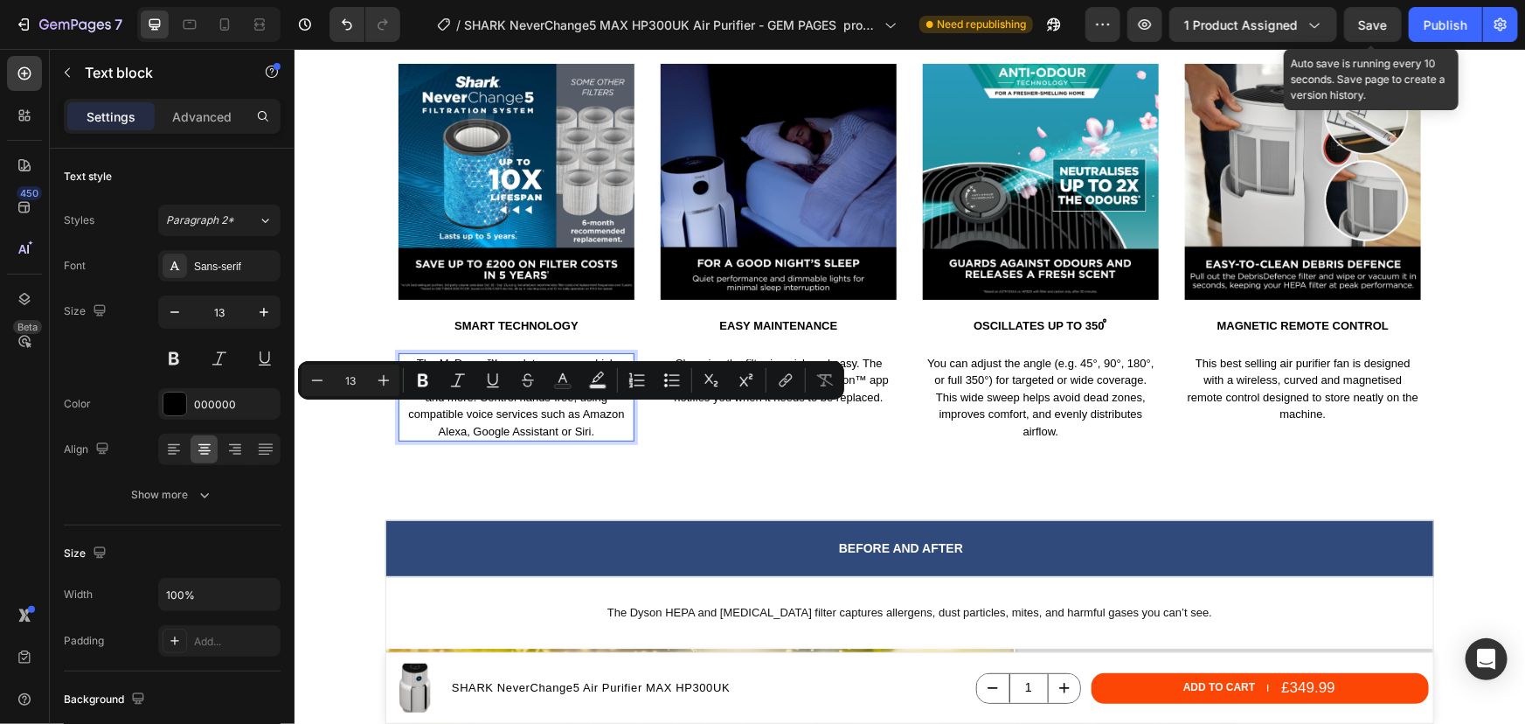
click at [582, 436] on p "The MyDyson™ app lets you see which pollutants have been captured, set schedule…" at bounding box center [515, 397] width 232 height 86
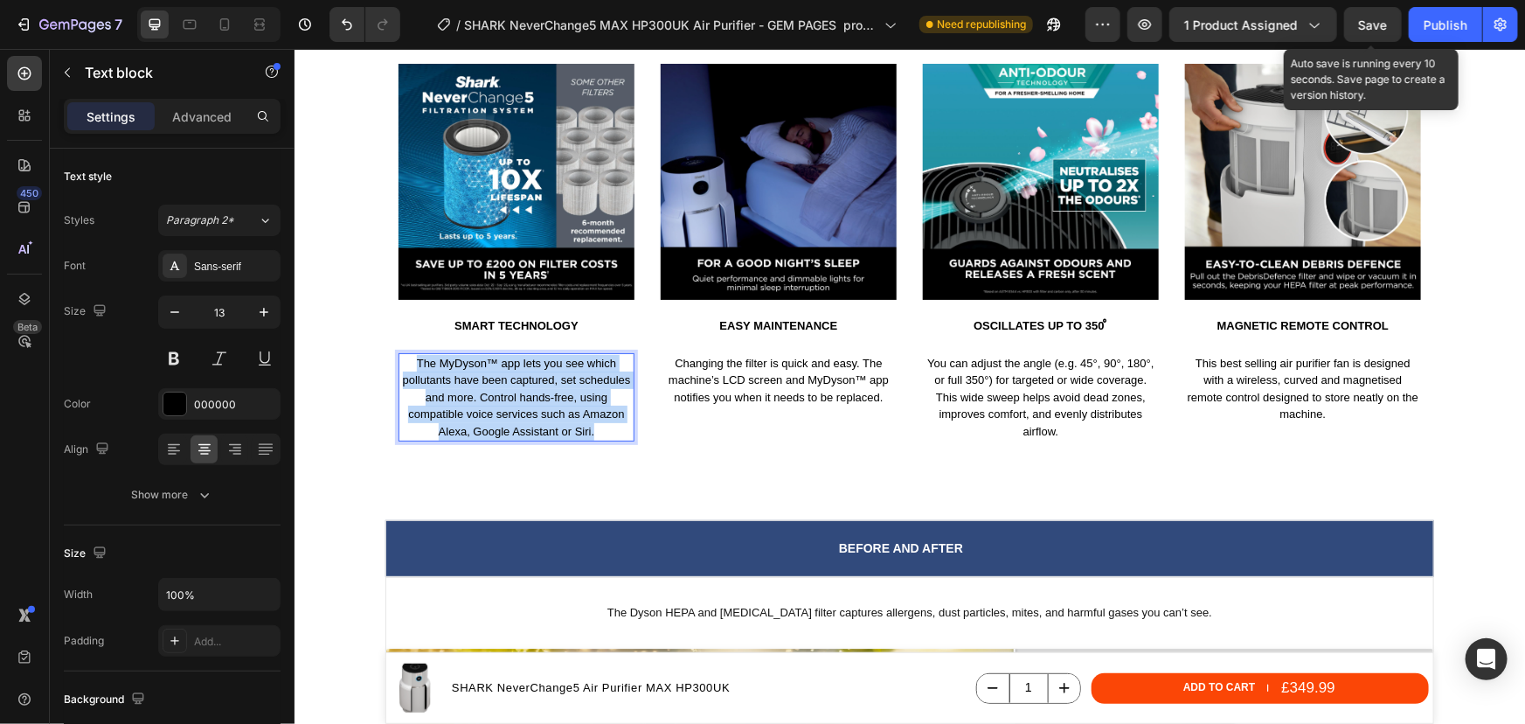
drag, startPoint x: 592, startPoint y: 433, endPoint x: 405, endPoint y: 366, distance: 198.5
click at [405, 366] on p "The MyDyson™ app lets you see which pollutants have been captured, set schedule…" at bounding box center [515, 397] width 232 height 86
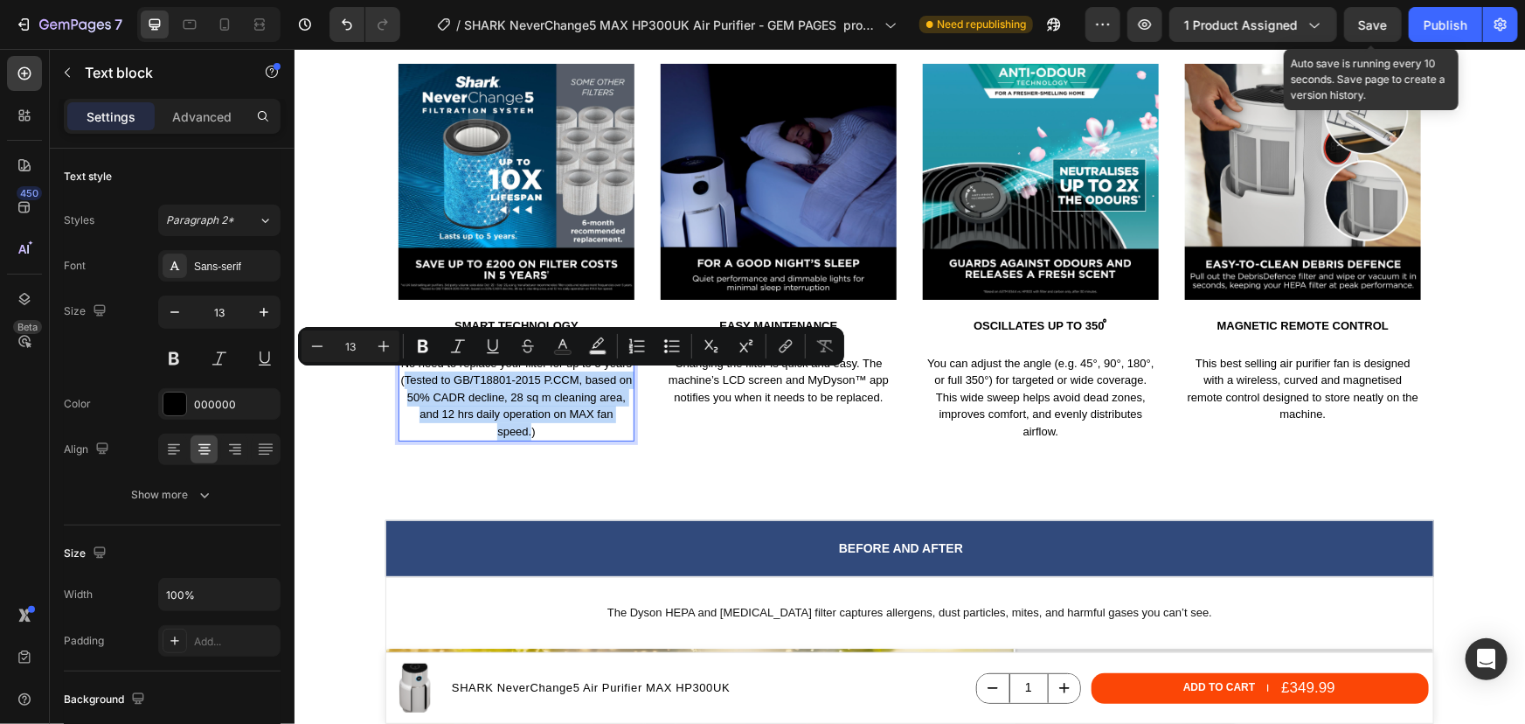
drag, startPoint x: 525, startPoint y: 431, endPoint x: 399, endPoint y: 378, distance: 136.4
click at [399, 378] on p "No need to replace your filter for up to 5 years (Tested to GB/T18801-2015 P.CC…" at bounding box center [515, 397] width 232 height 86
click at [322, 351] on icon "Editor contextual toolbar" at bounding box center [317, 345] width 17 height 17
type input "11"
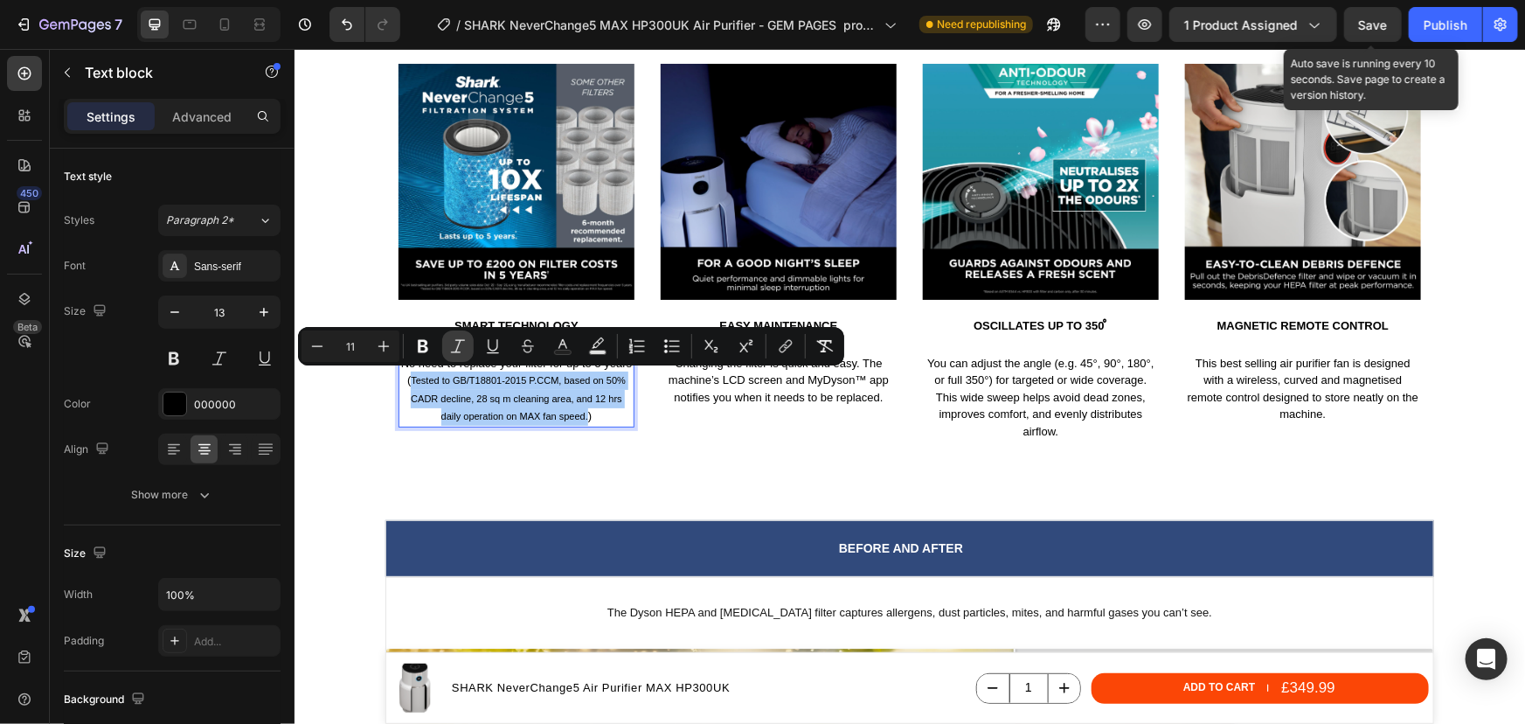
click at [465, 351] on icon "Editor contextual toolbar" at bounding box center [457, 345] width 17 height 17
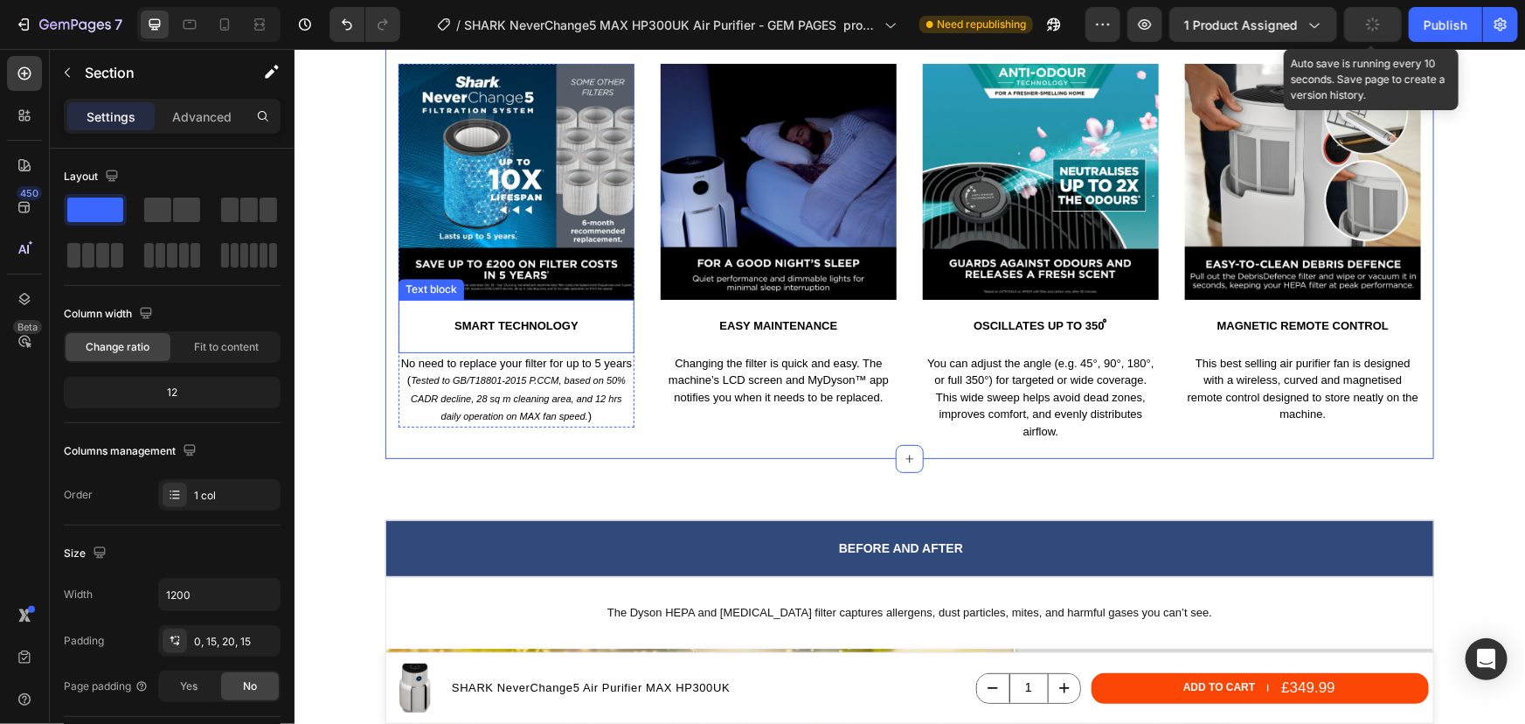
click at [545, 324] on p "Smart technology" at bounding box center [515, 325] width 232 height 15
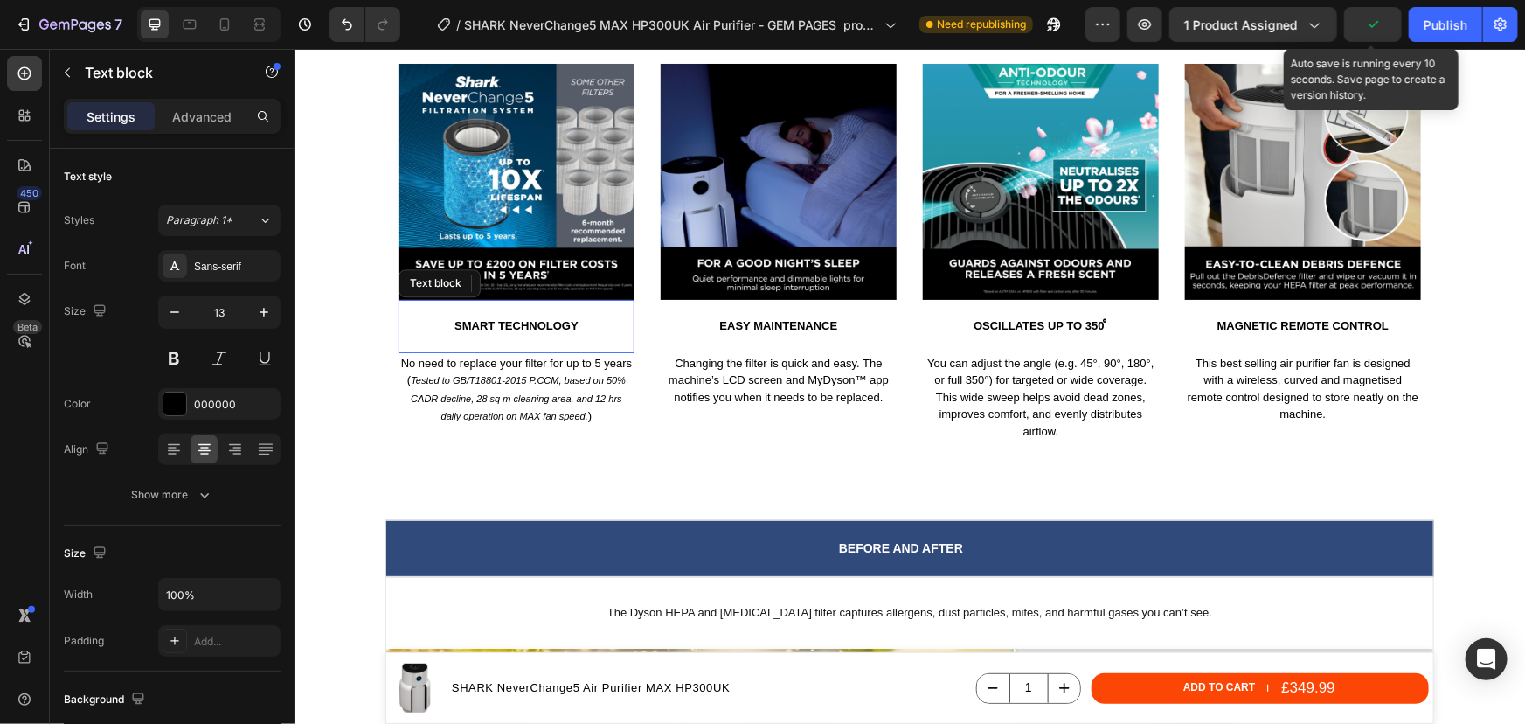
click at [545, 324] on p "Smart technology" at bounding box center [515, 325] width 232 height 15
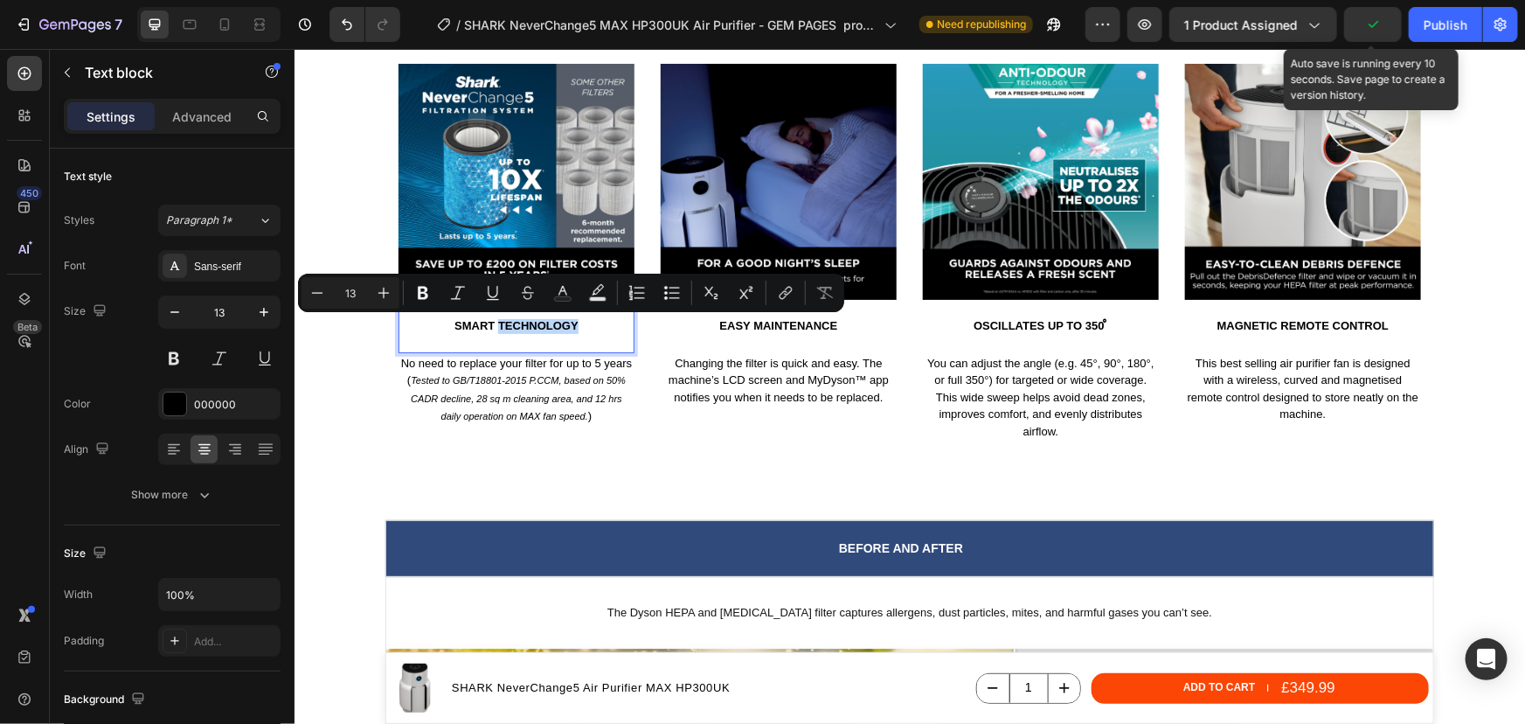
click at [562, 324] on p "Smart technology" at bounding box center [515, 325] width 232 height 15
drag, startPoint x: 583, startPoint y: 323, endPoint x: 448, endPoint y: 317, distance: 134.7
click at [448, 318] on p "Smart technology" at bounding box center [515, 325] width 232 height 15
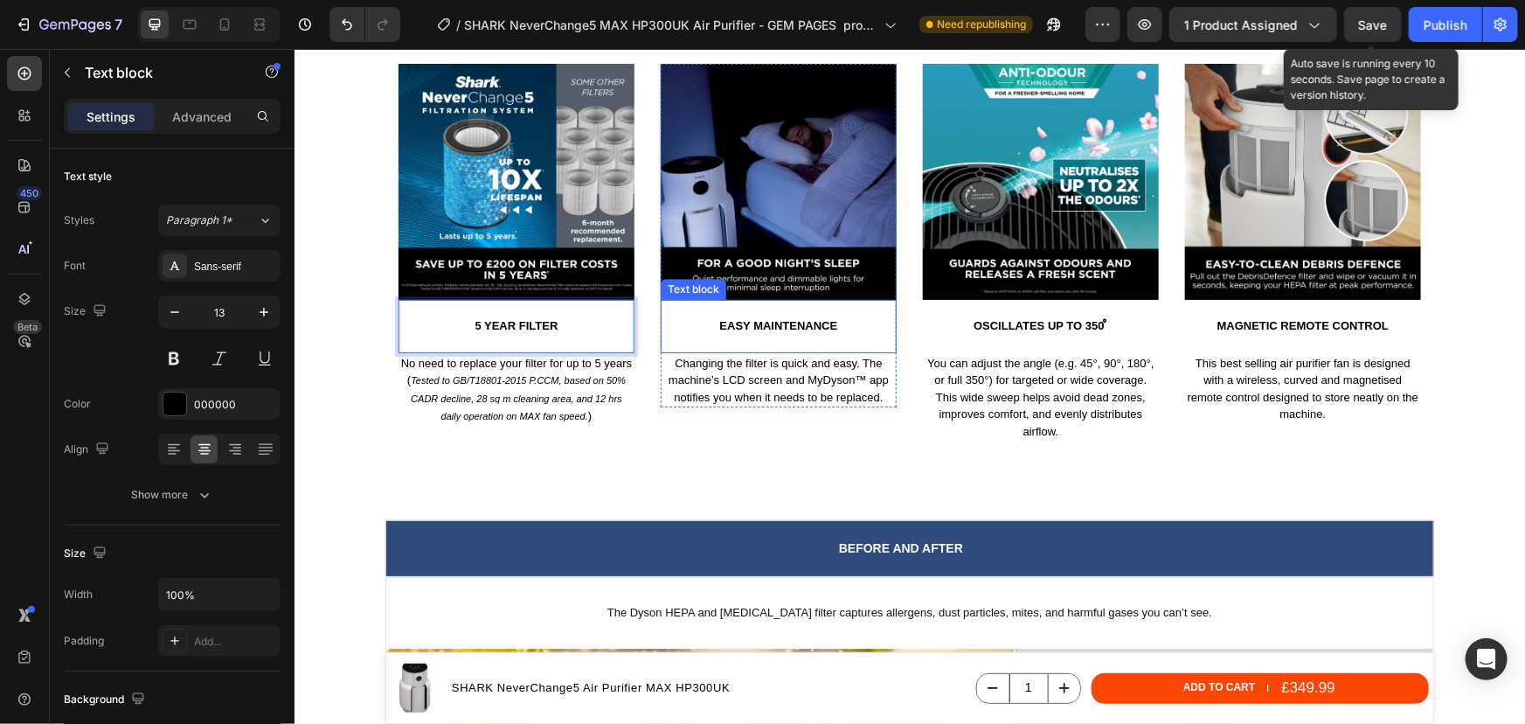
click at [763, 340] on div "Easy maintenance Text block" at bounding box center [778, 325] width 236 height 53
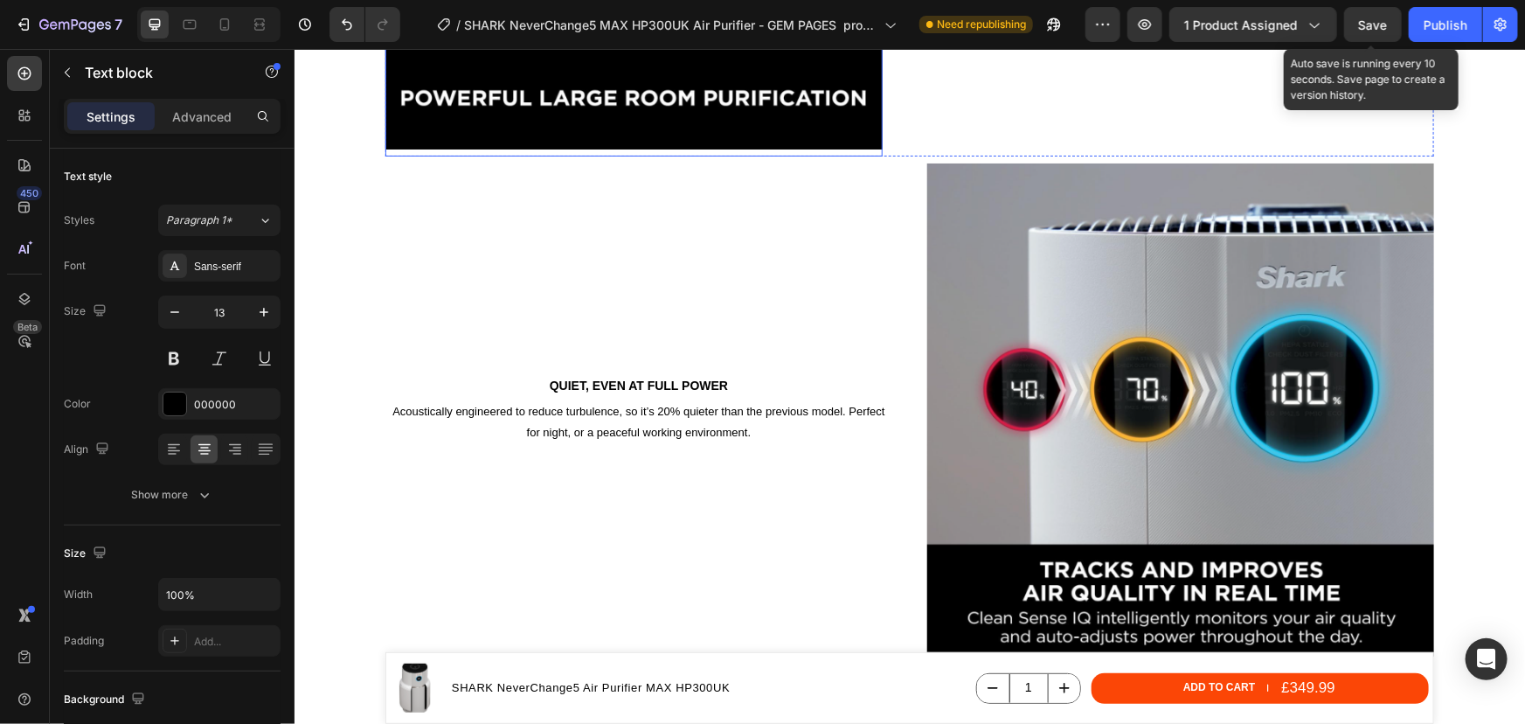
scroll to position [3451, 0]
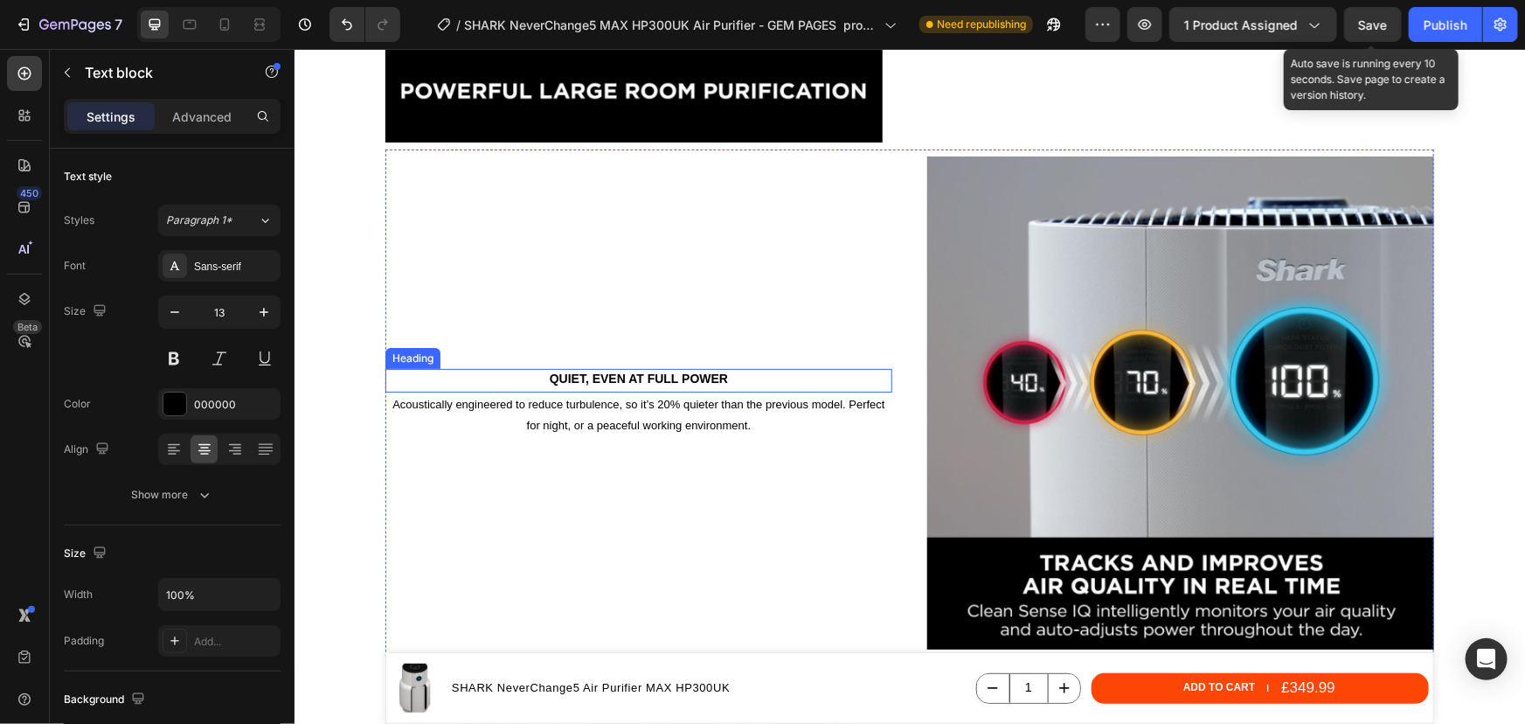
click at [670, 375] on h2 "Quiet, even at full power" at bounding box center [638, 377] width 507 height 19
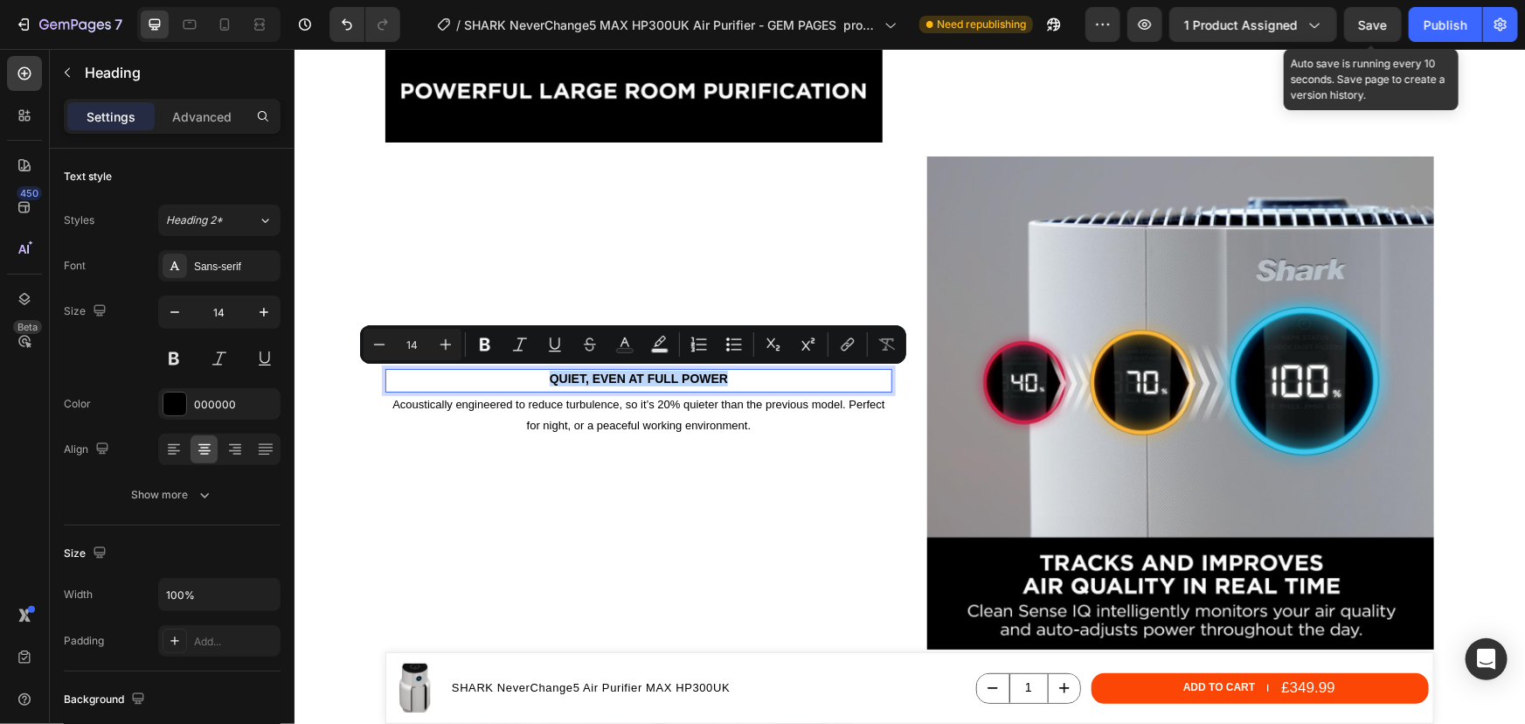
drag, startPoint x: 630, startPoint y: 376, endPoint x: 543, endPoint y: 377, distance: 87.4
click at [543, 377] on p "Quiet, even at full power" at bounding box center [637, 378] width 503 height 16
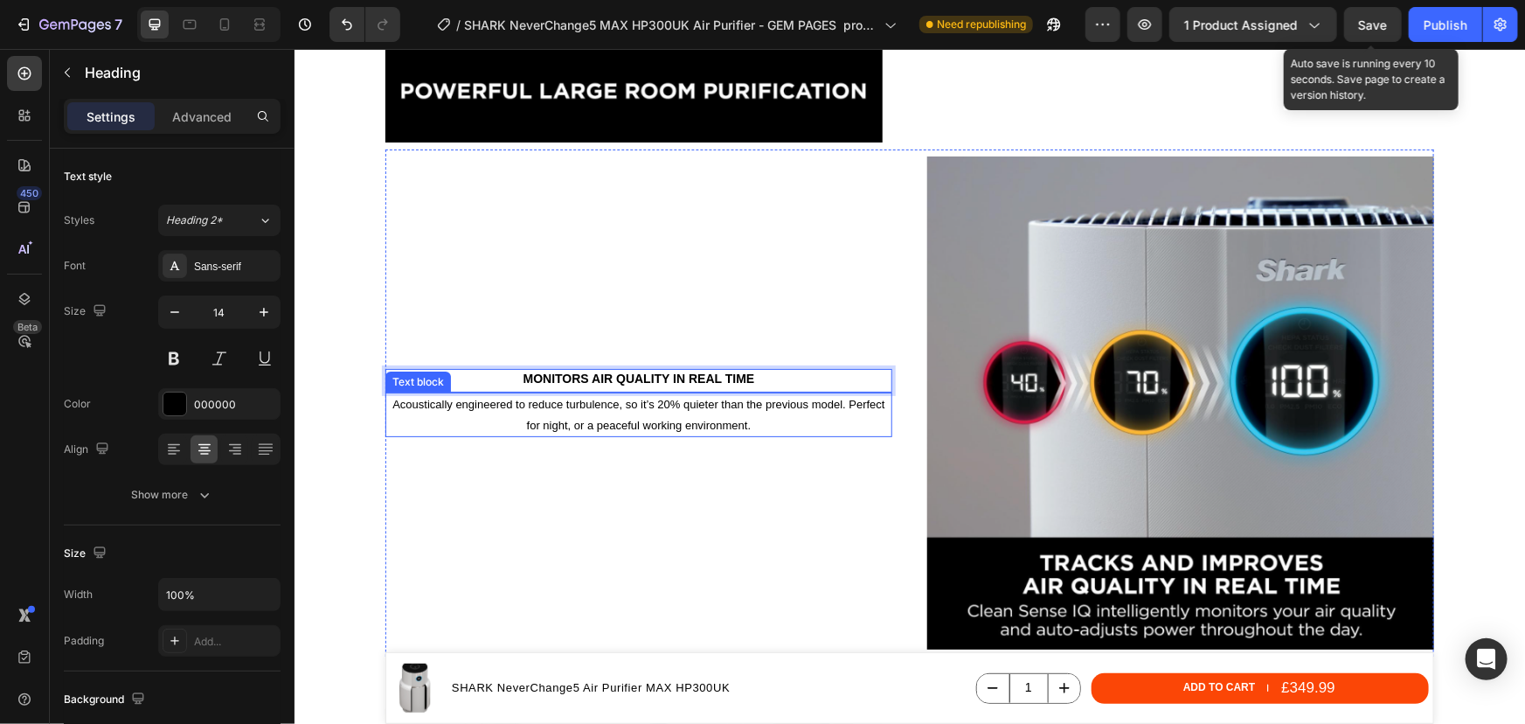
click at [587, 406] on p "Acoustically engineered to reduce turbulence, so it’s 20% quieter than the prev…" at bounding box center [637, 413] width 503 height 41
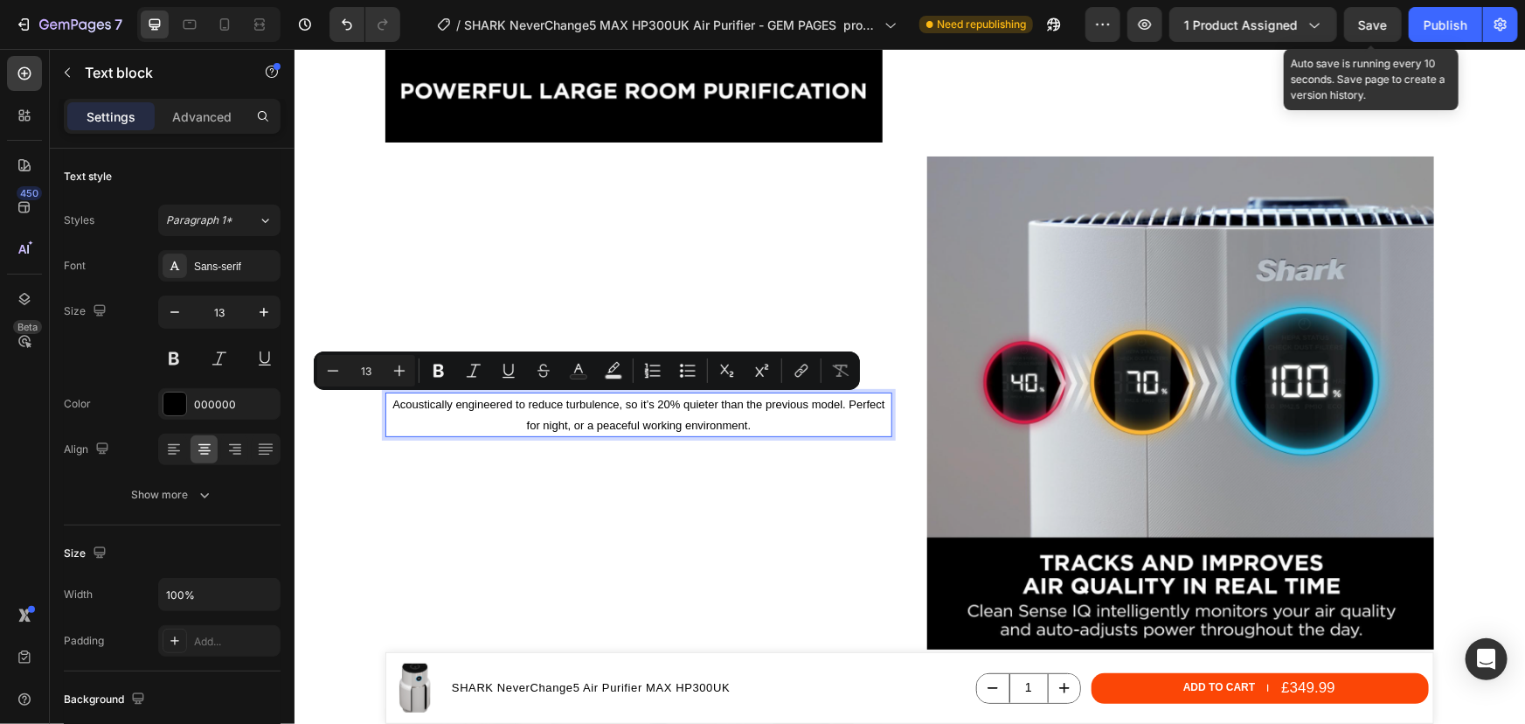
click at [712, 426] on p "Acoustically engineered to reduce turbulence, so it’s 20% quieter than the prev…" at bounding box center [637, 413] width 503 height 41
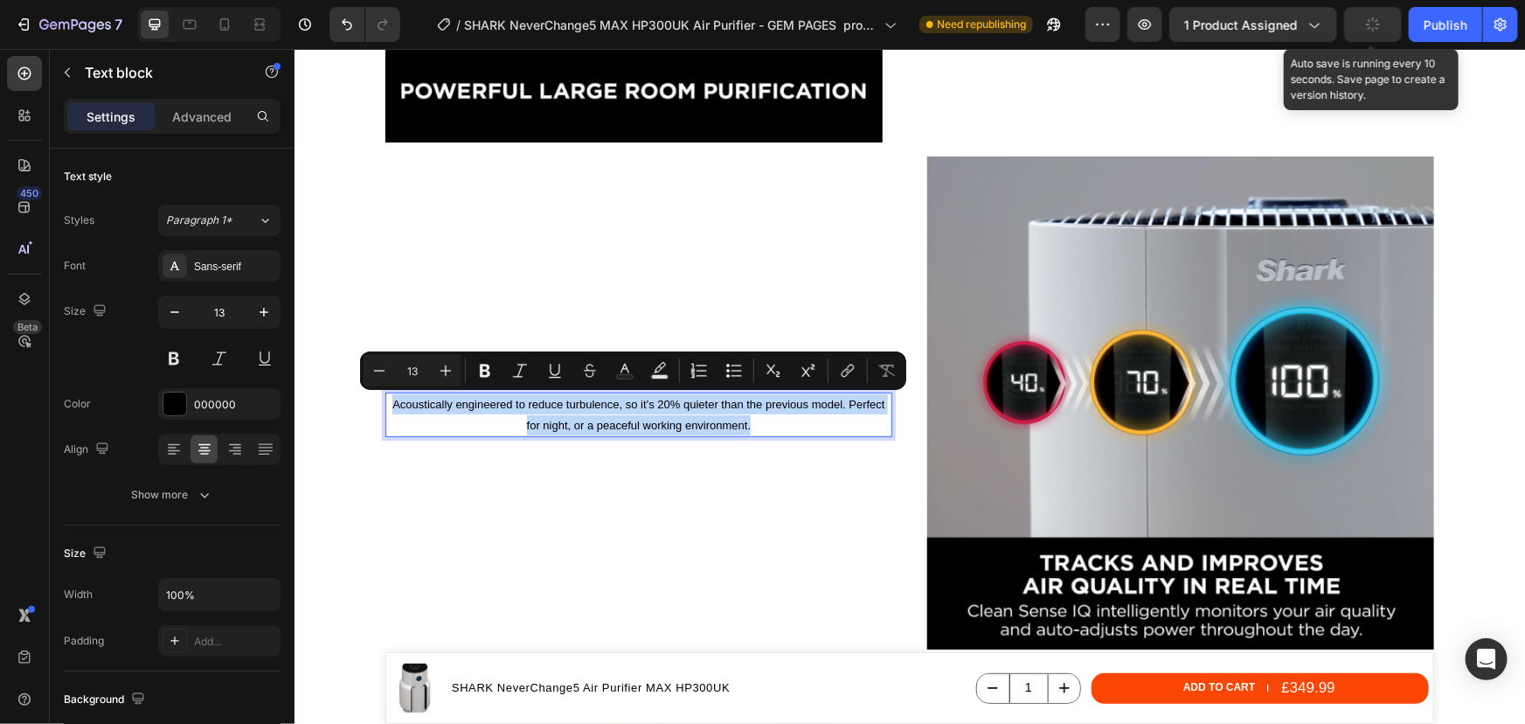
drag, startPoint x: 744, startPoint y: 426, endPoint x: 386, endPoint y: 402, distance: 358.3
click at [386, 402] on p "Acoustically engineered to reduce turbulence, so it’s 20% quieter than the prev…" at bounding box center [637, 413] width 503 height 41
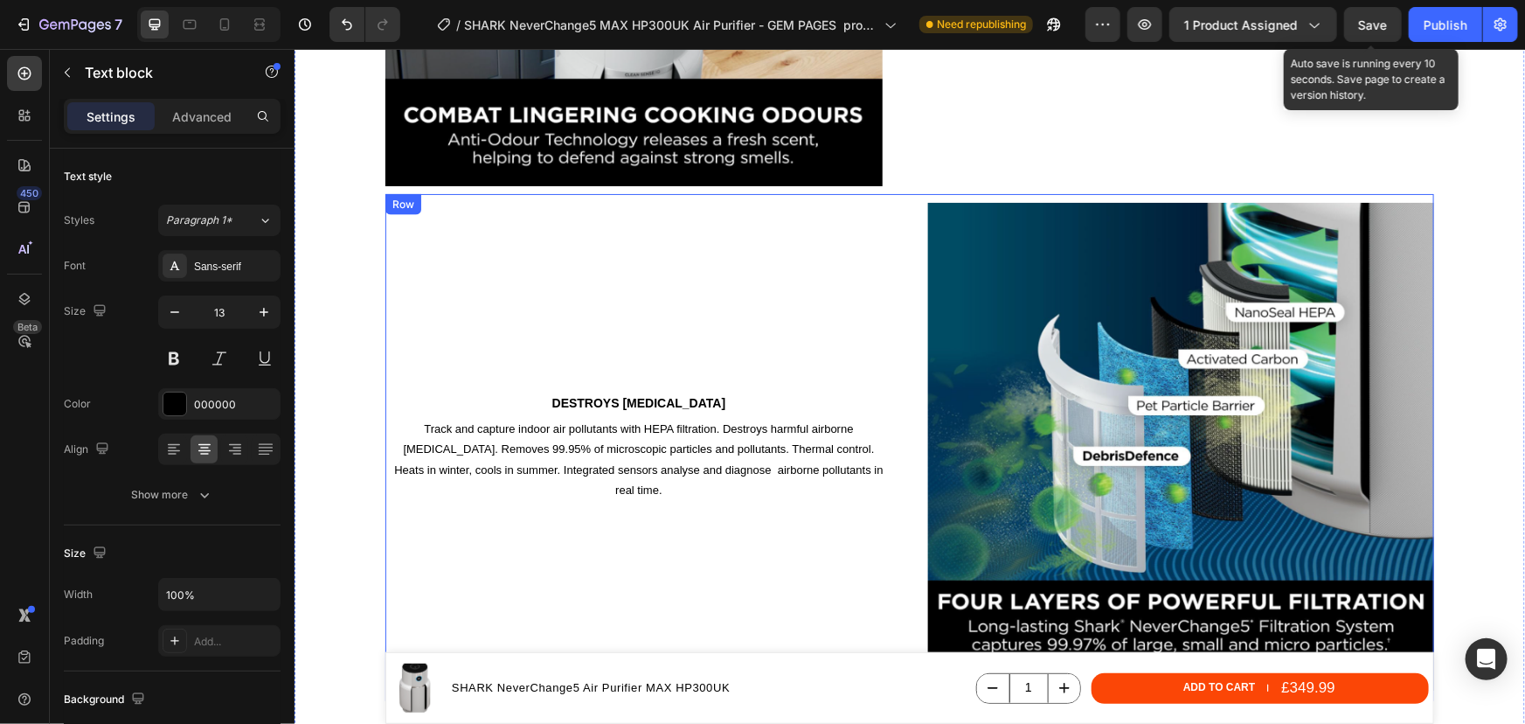
scroll to position [4711, 0]
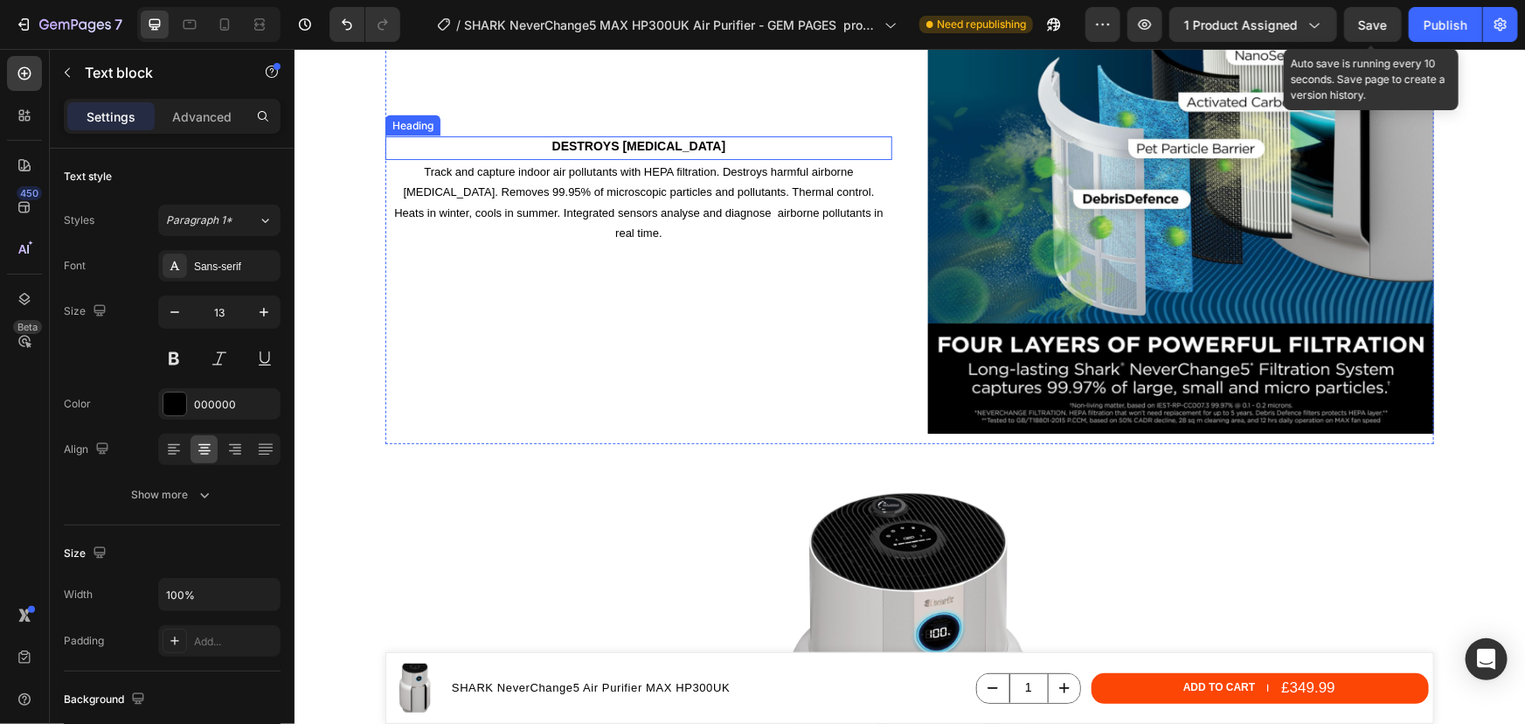
click at [704, 155] on h2 "DESTROYS FORMALDEHYDE" at bounding box center [638, 144] width 507 height 19
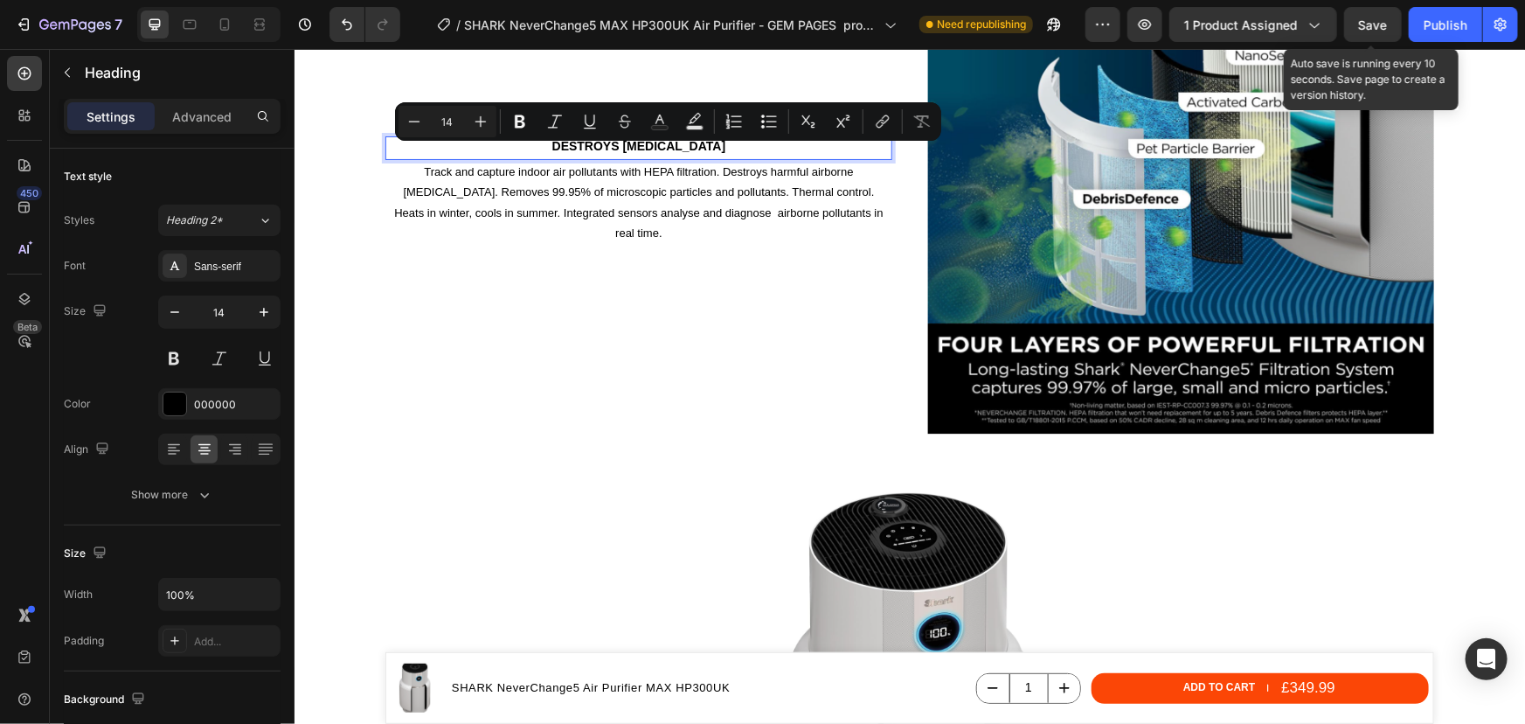
click at [717, 153] on p "DESTROYS FORMALDEHYDE" at bounding box center [637, 145] width 503 height 16
drag, startPoint x: 694, startPoint y: 156, endPoint x: 551, endPoint y: 175, distance: 144.5
click at [544, 153] on p "DESTROYS FORMALDEHYDE" at bounding box center [637, 145] width 503 height 16
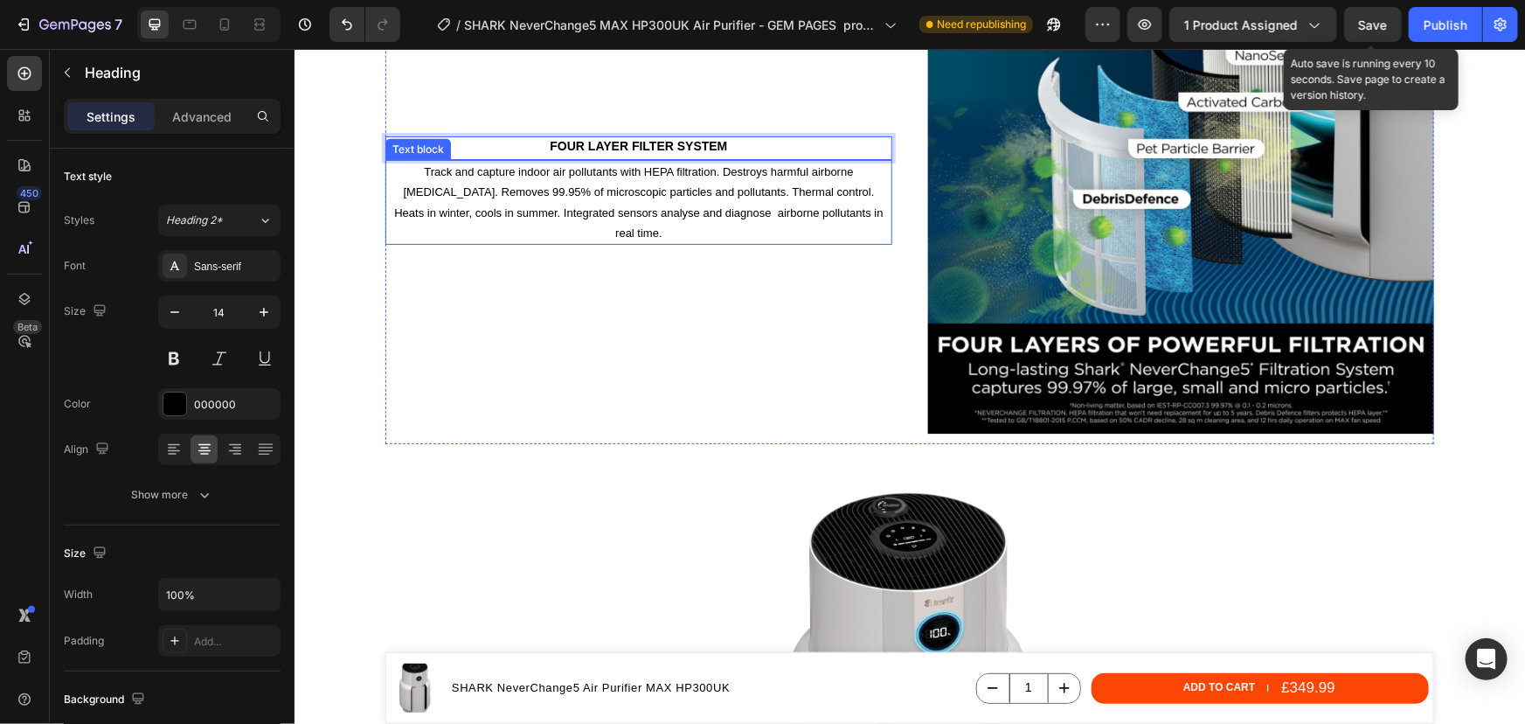
click at [626, 219] on p "Track and capture indoor air pollutants with HEPA filtration. Destroys harmful …" at bounding box center [637, 202] width 503 height 82
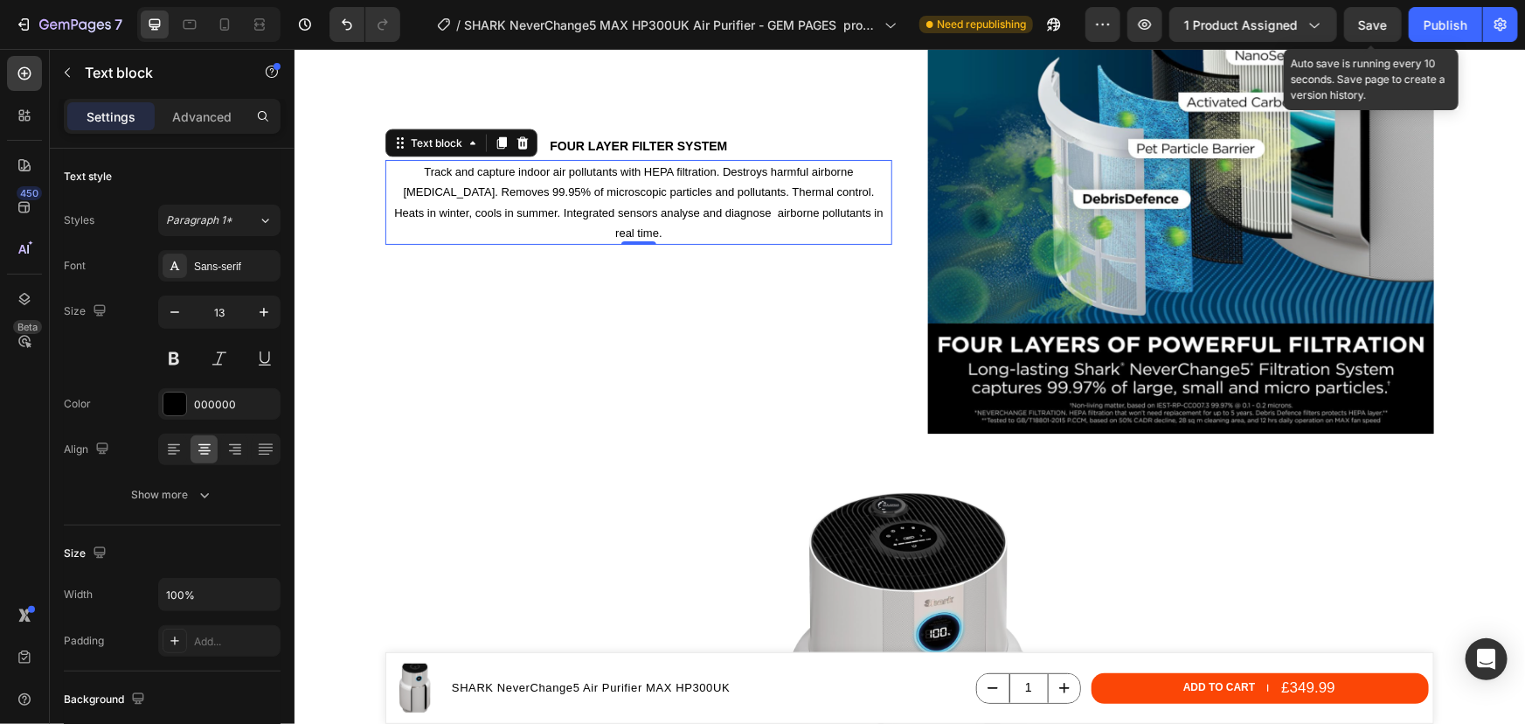
click at [626, 218] on p "Track and capture indoor air pollutants with HEPA filtration. Destroys harmful …" at bounding box center [637, 202] width 503 height 82
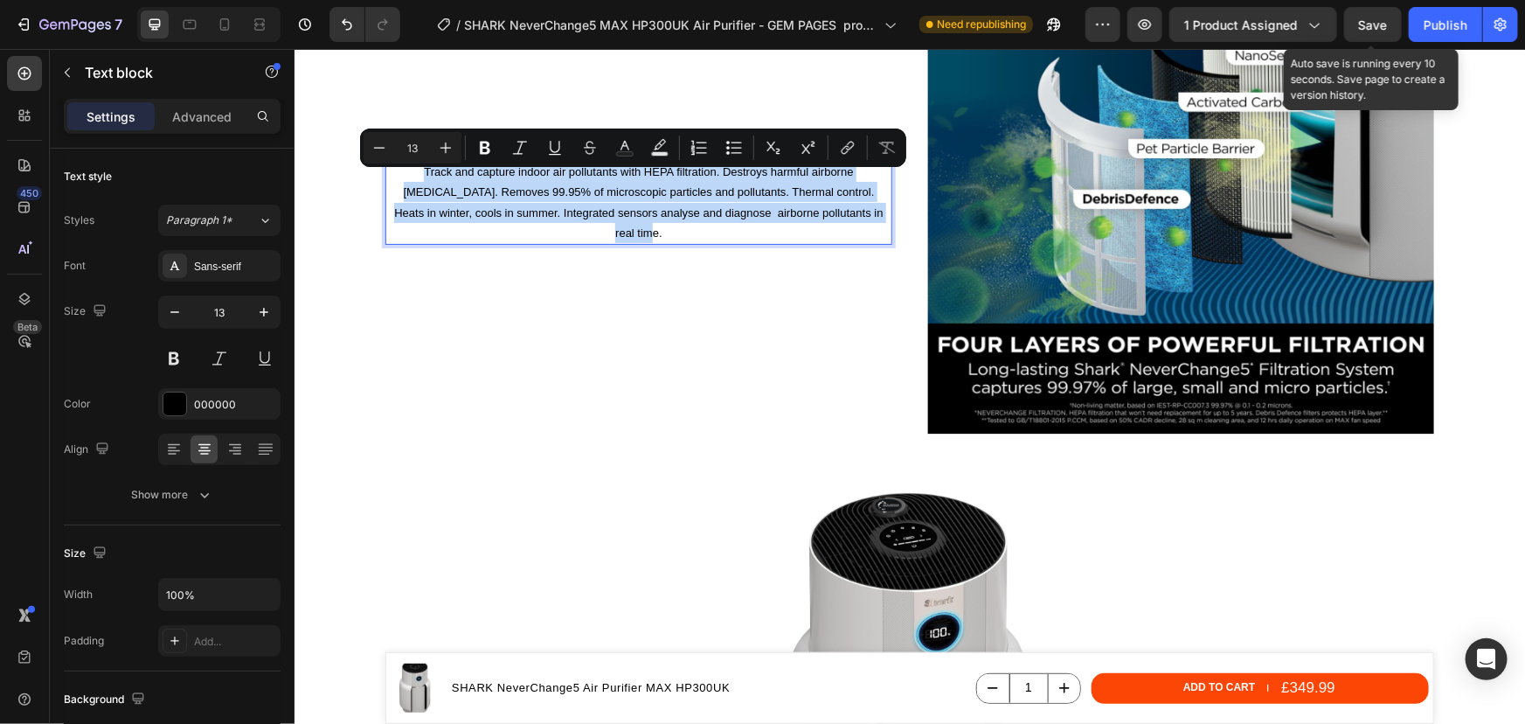
drag, startPoint x: 884, startPoint y: 225, endPoint x: 440, endPoint y: 183, distance: 446.0
click at [426, 183] on div "Track and capture indoor air pollutants with HEPA filtration. Destroys harmful …" at bounding box center [638, 202] width 507 height 86
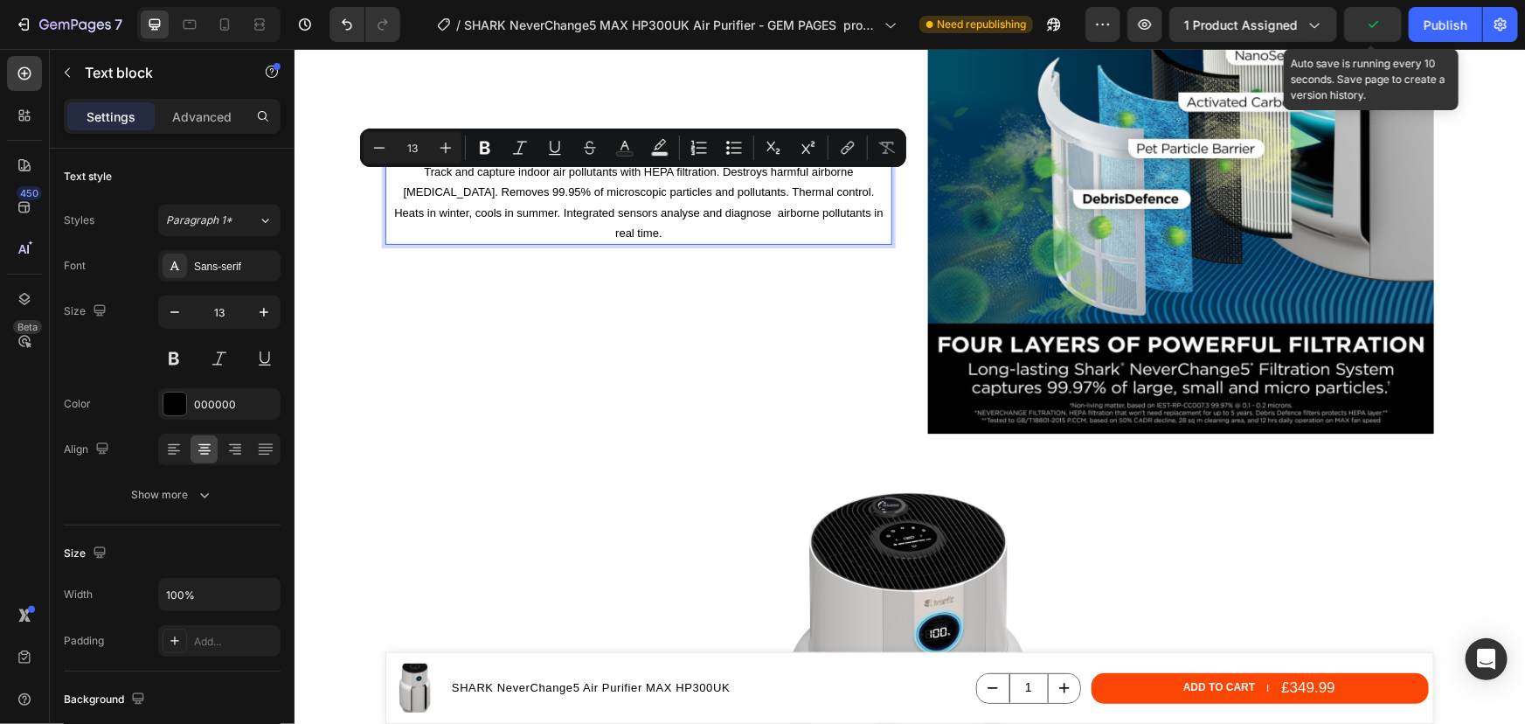
drag, startPoint x: 440, startPoint y: 183, endPoint x: 425, endPoint y: 183, distance: 14.9
click at [425, 183] on p "Track and capture indoor air pollutants with HEPA filtration. Destroys harmful …" at bounding box center [637, 202] width 503 height 82
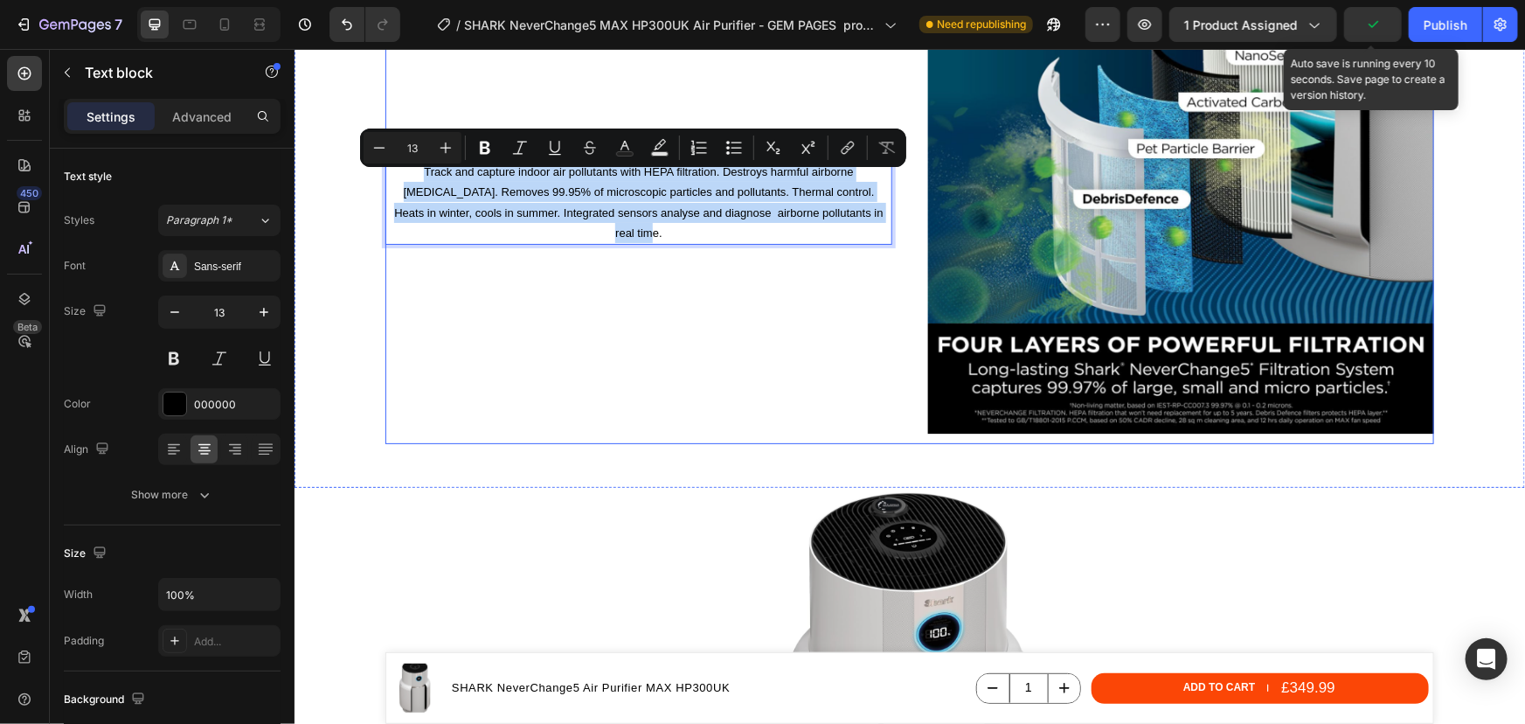
drag, startPoint x: 416, startPoint y: 179, endPoint x: 903, endPoint y: 249, distance: 491.8
click at [903, 249] on div "FOUR LAYER FILTER SYSTEM Heading Track and capture indoor air pollutants with H…" at bounding box center [909, 189] width 1049 height 507
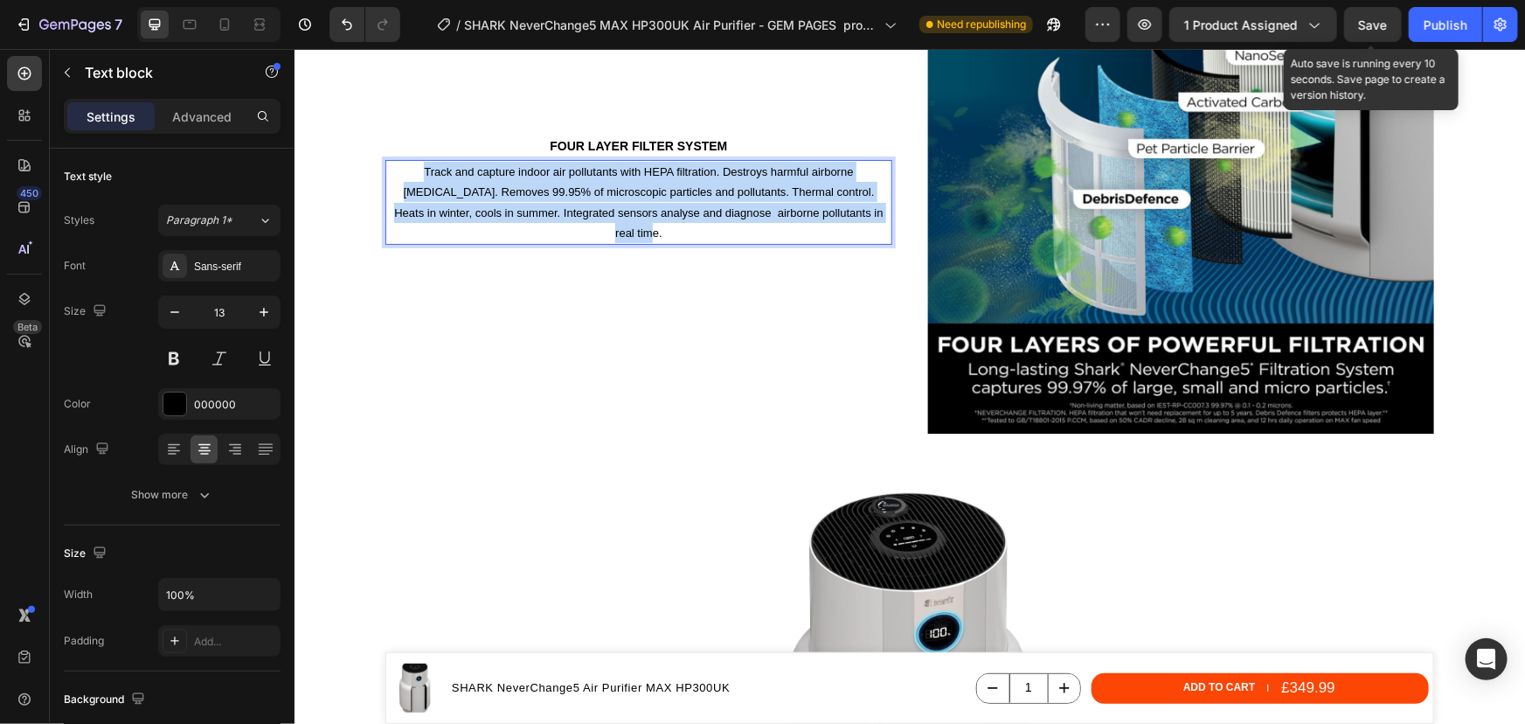
scroll to position [4722, 0]
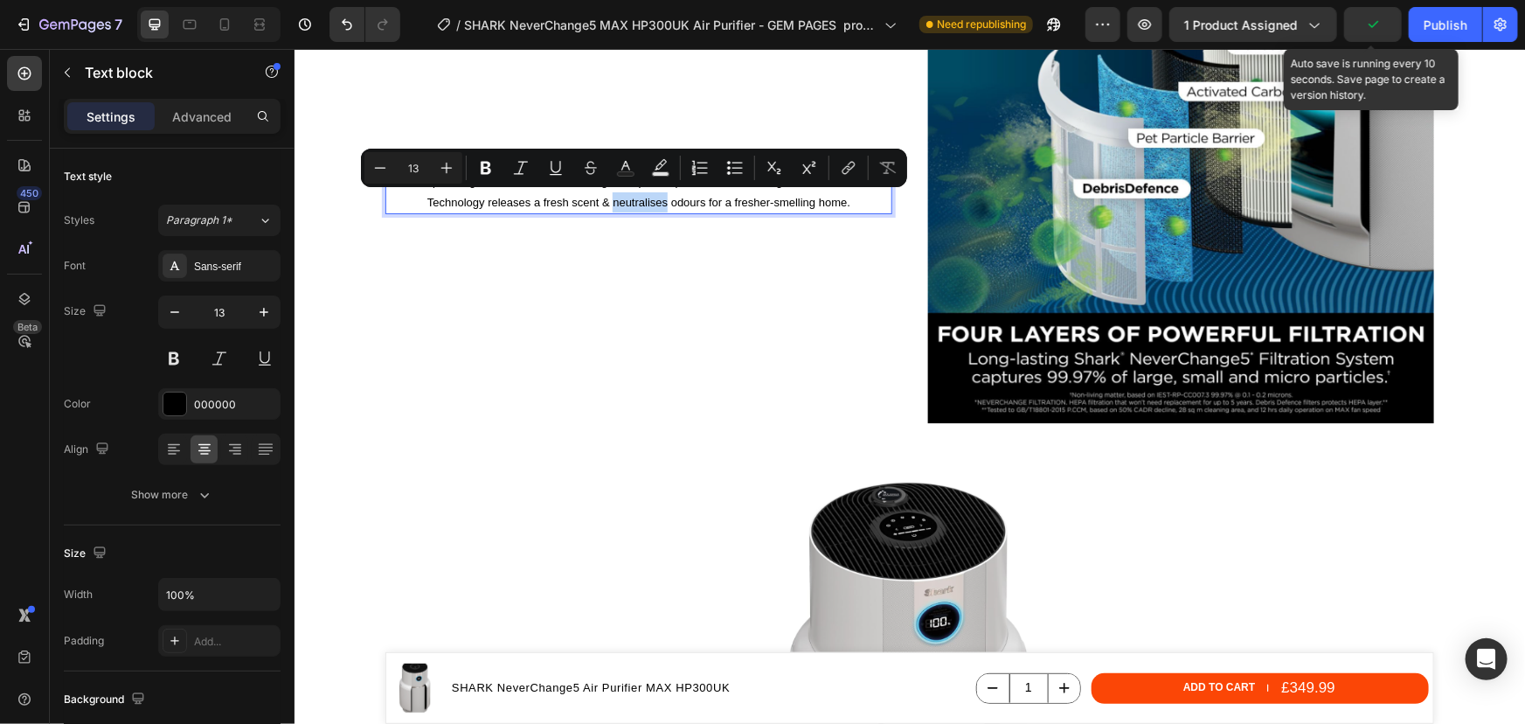
drag, startPoint x: 635, startPoint y: 200, endPoint x: 609, endPoint y: 203, distance: 26.4
click at [609, 203] on p "Traps allergens and irritants, including dust, pollen, pet dander and allergens…" at bounding box center [637, 190] width 503 height 41
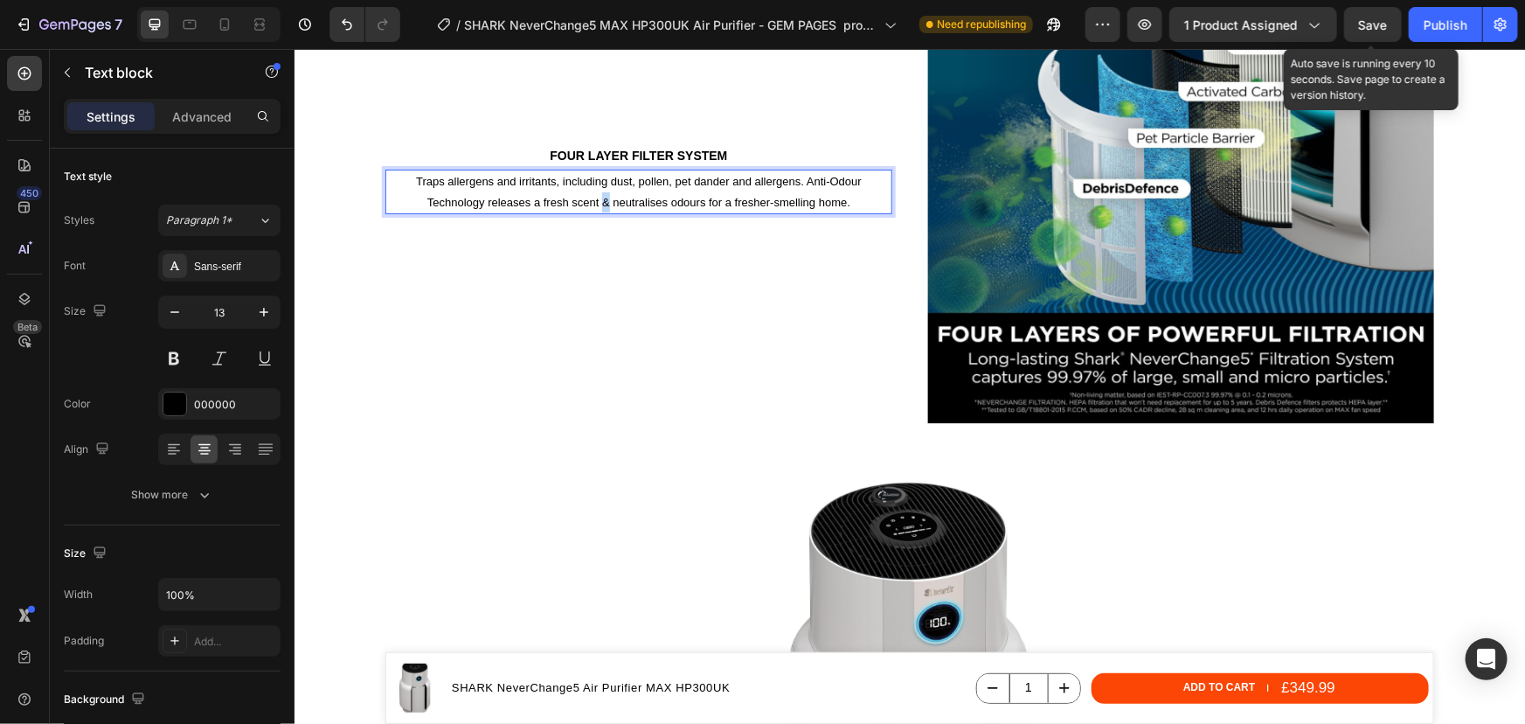
click at [596, 199] on p "Traps allergens and irritants, including dust, pollen, pet dander and allergens…" at bounding box center [637, 190] width 503 height 41
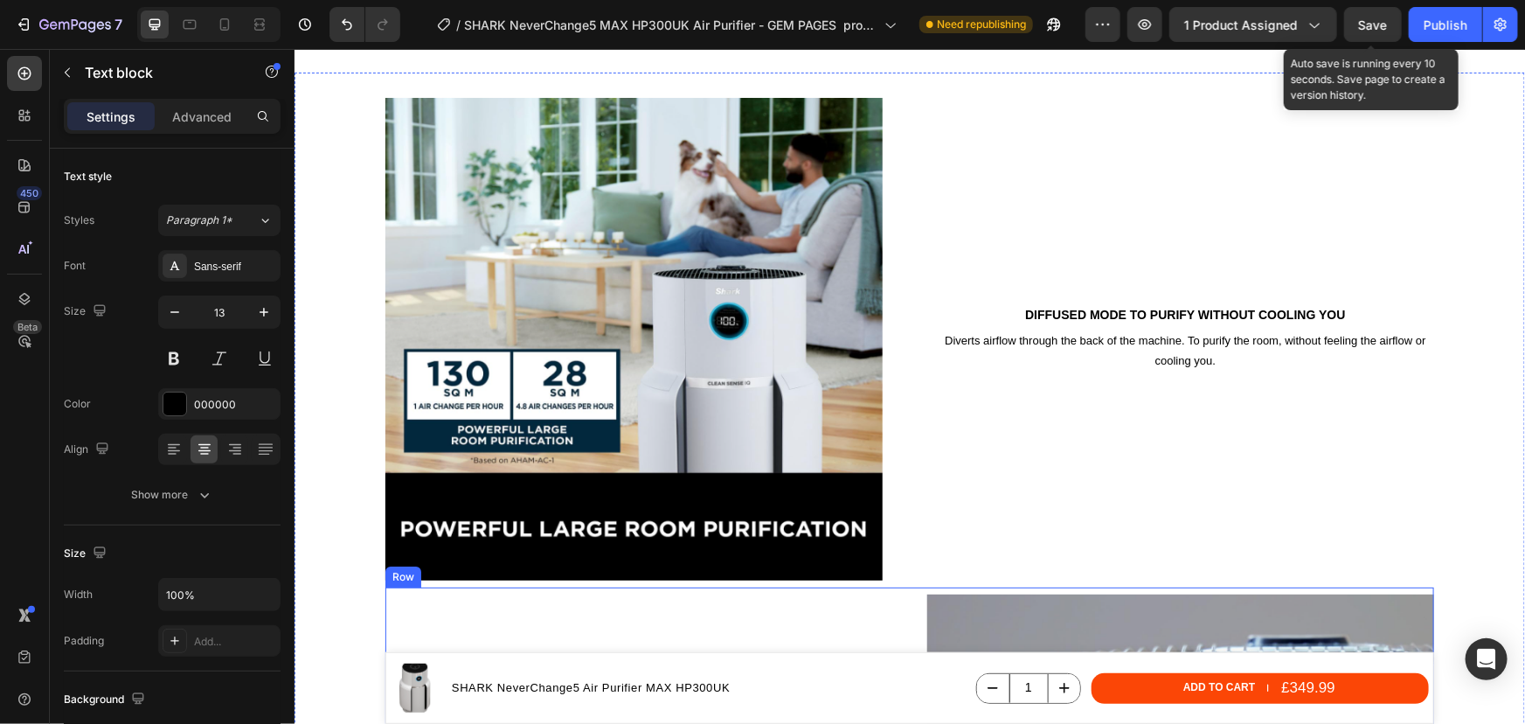
scroll to position [2974, 0]
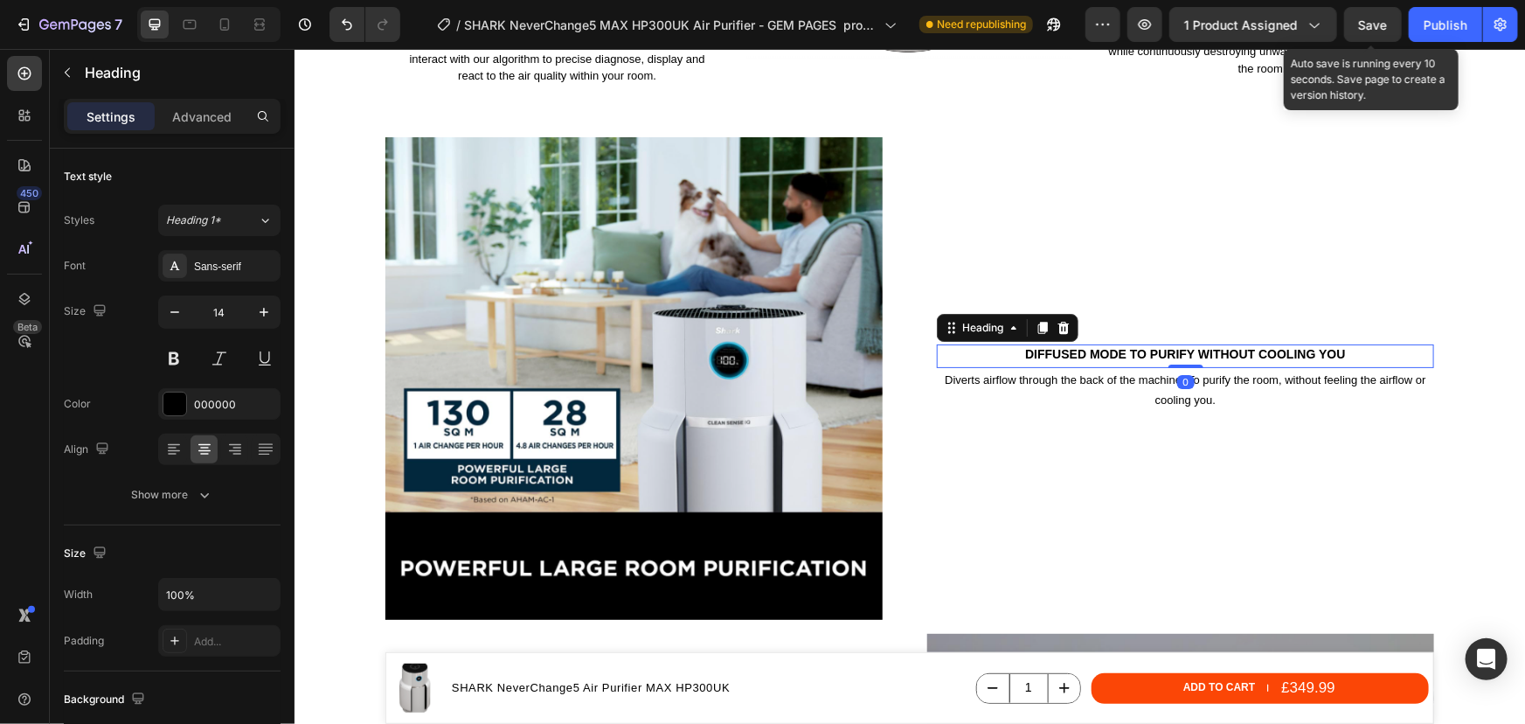
click at [1202, 353] on h2 "Diffused mode to purify without cooling you" at bounding box center [1184, 353] width 497 height 19
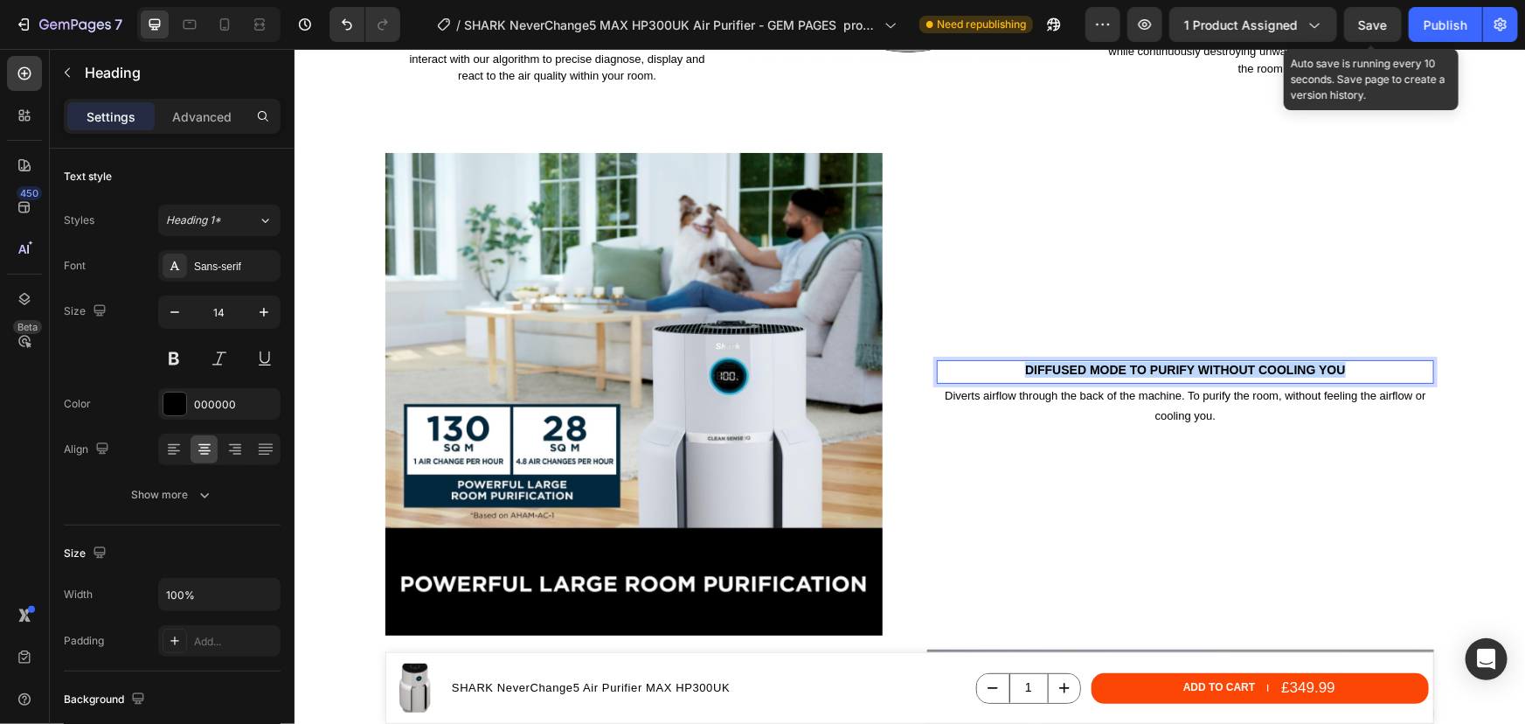
drag, startPoint x: 1338, startPoint y: 350, endPoint x: 1021, endPoint y: 351, distance: 317.3
click at [1021, 361] on p "Diffused mode to purify without cooling you" at bounding box center [1185, 369] width 494 height 16
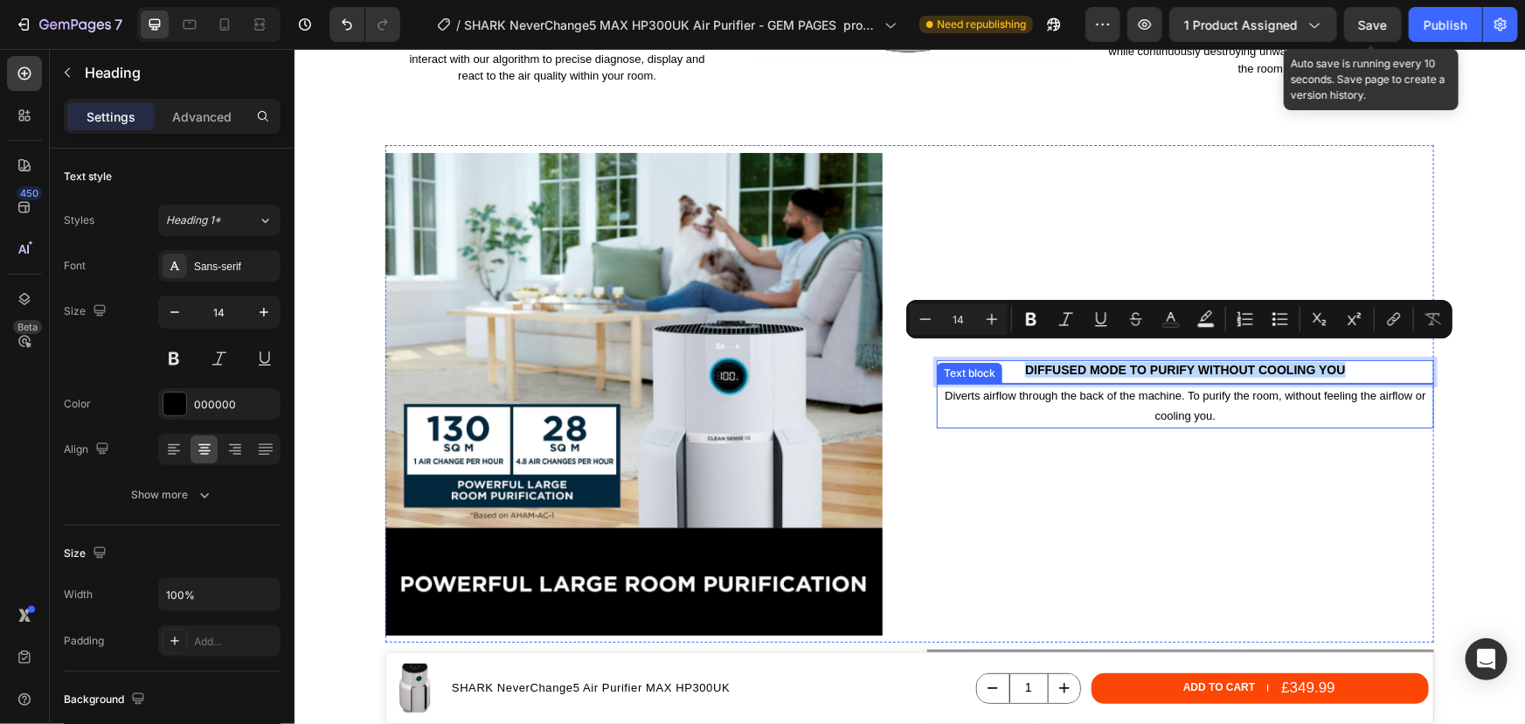
click at [1219, 407] on p "Diverts airflow through the back of the machine. To purify the room, without fe…" at bounding box center [1185, 405] width 494 height 41
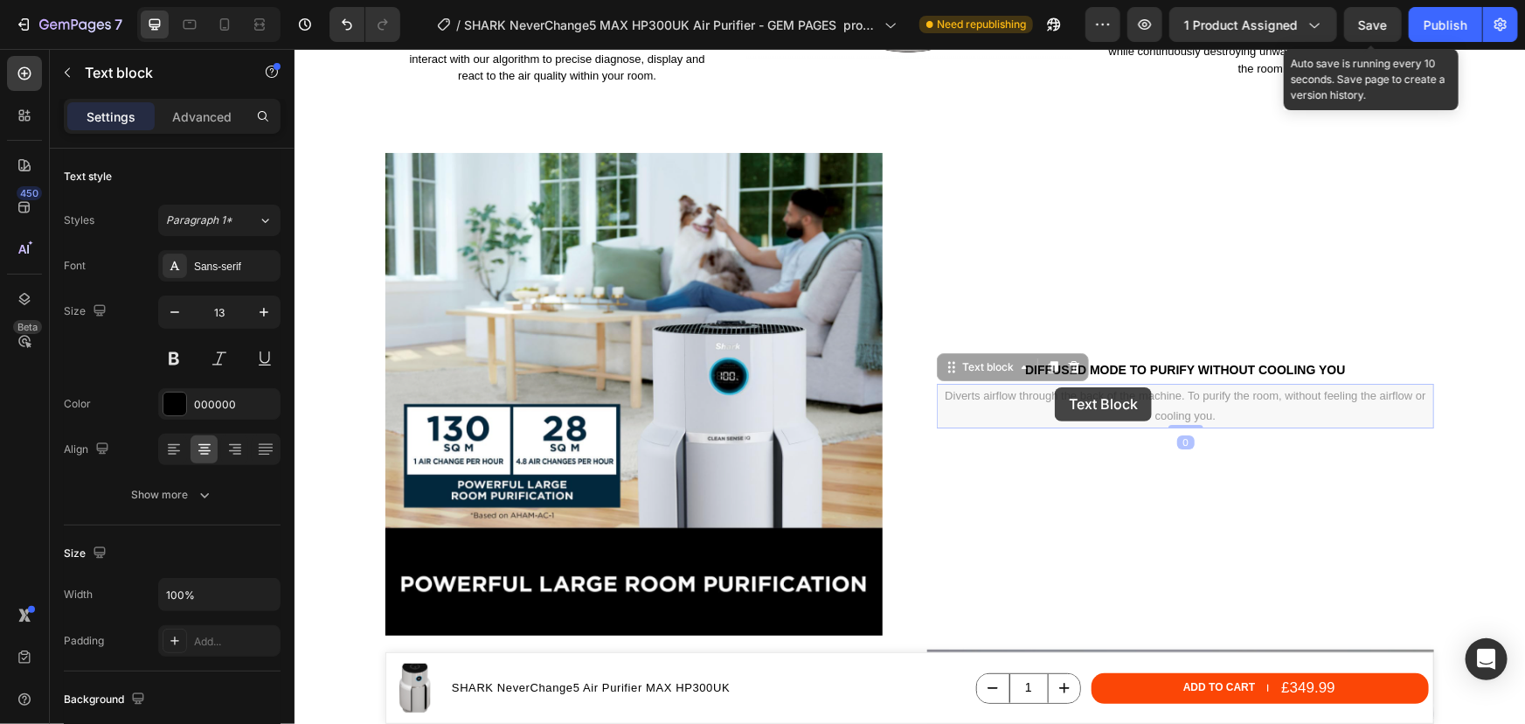
scroll to position [2952, 0]
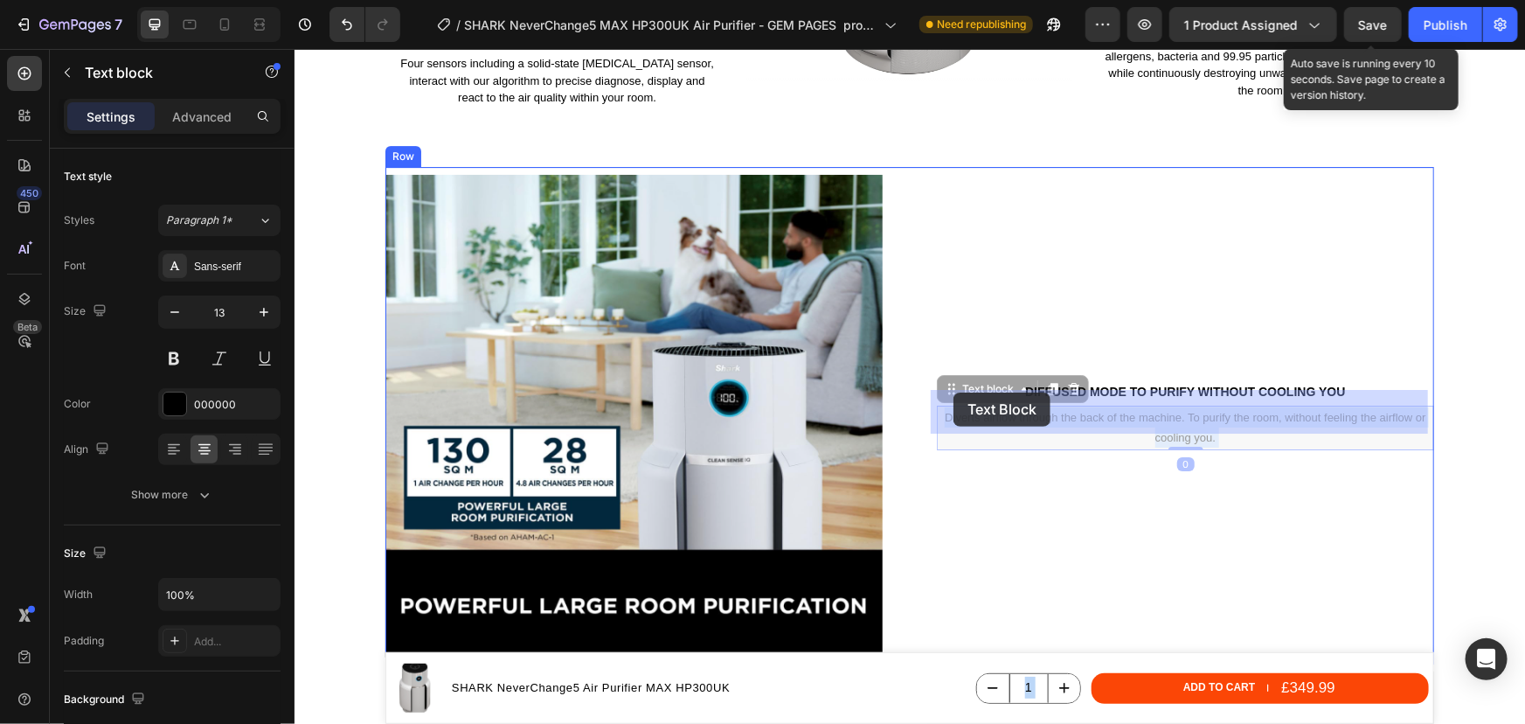
drag, startPoint x: 1211, startPoint y: 403, endPoint x: 997, endPoint y: 399, distance: 214.2
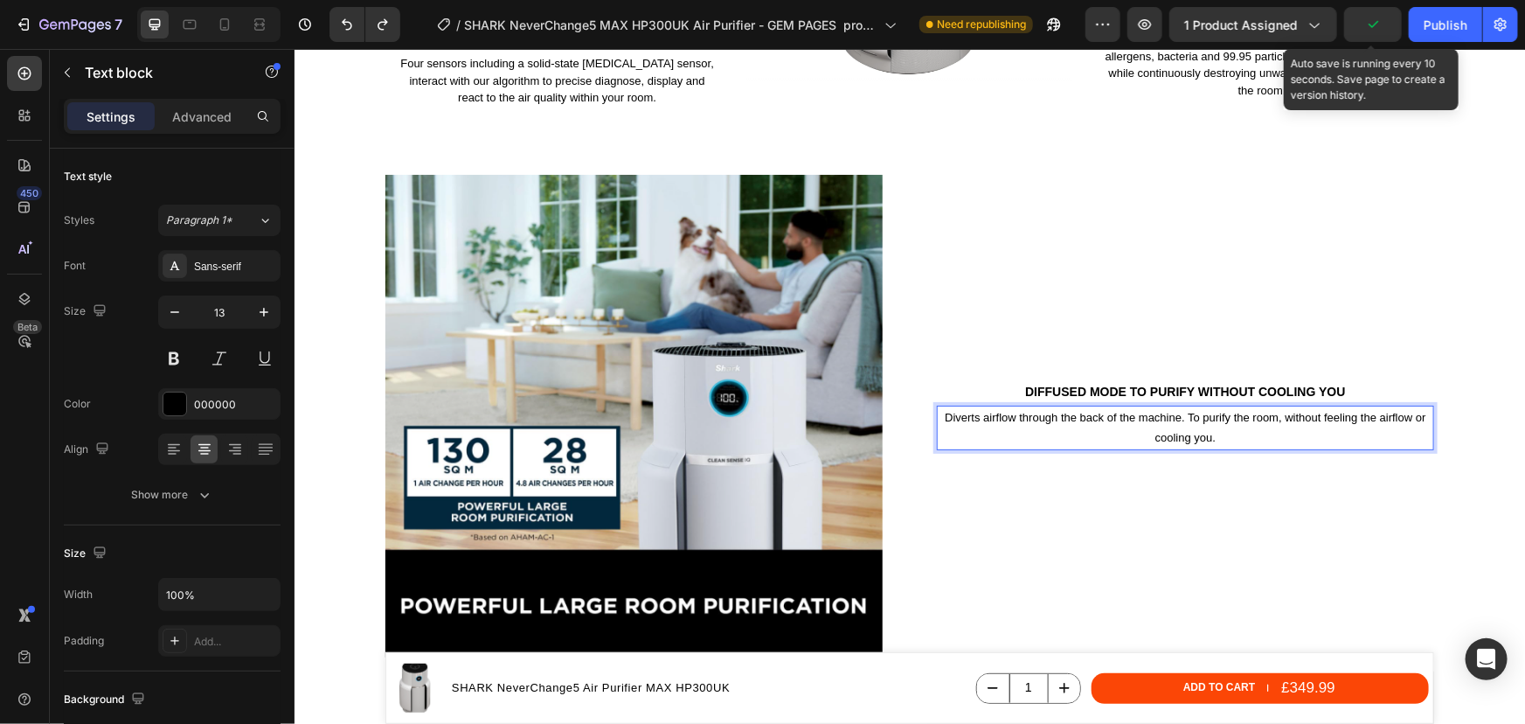
click at [1229, 420] on p "Diverts airflow through the back of the machine. To purify the room, without fe…" at bounding box center [1185, 426] width 494 height 41
drag, startPoint x: 1206, startPoint y: 420, endPoint x: 1193, endPoint y: 419, distance: 13.2
click at [1193, 419] on p "Diverts airflow through the back of the machine. To purify the room, without fe…" at bounding box center [1185, 426] width 494 height 41
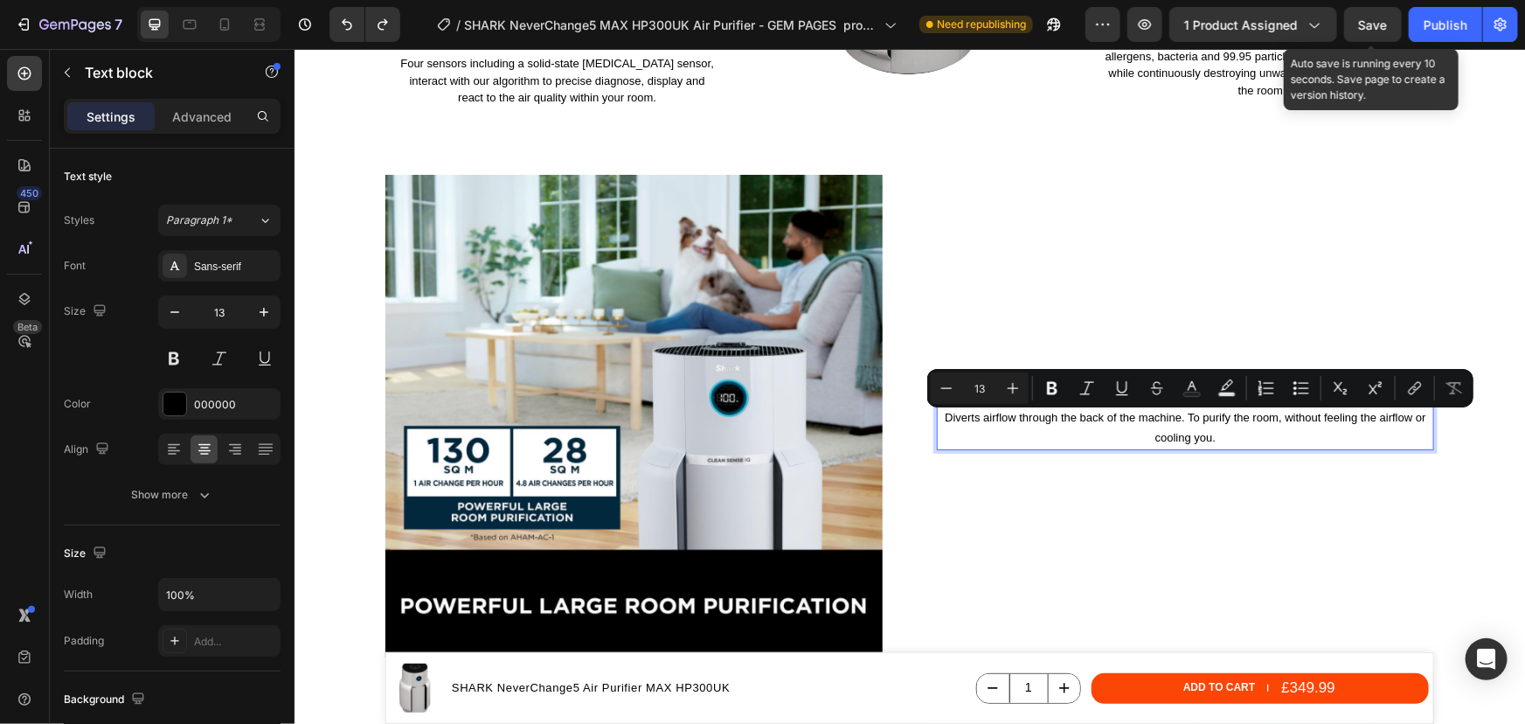
click at [1211, 416] on p "Diverts airflow through the back of the machine. To purify the room, without fe…" at bounding box center [1185, 426] width 494 height 41
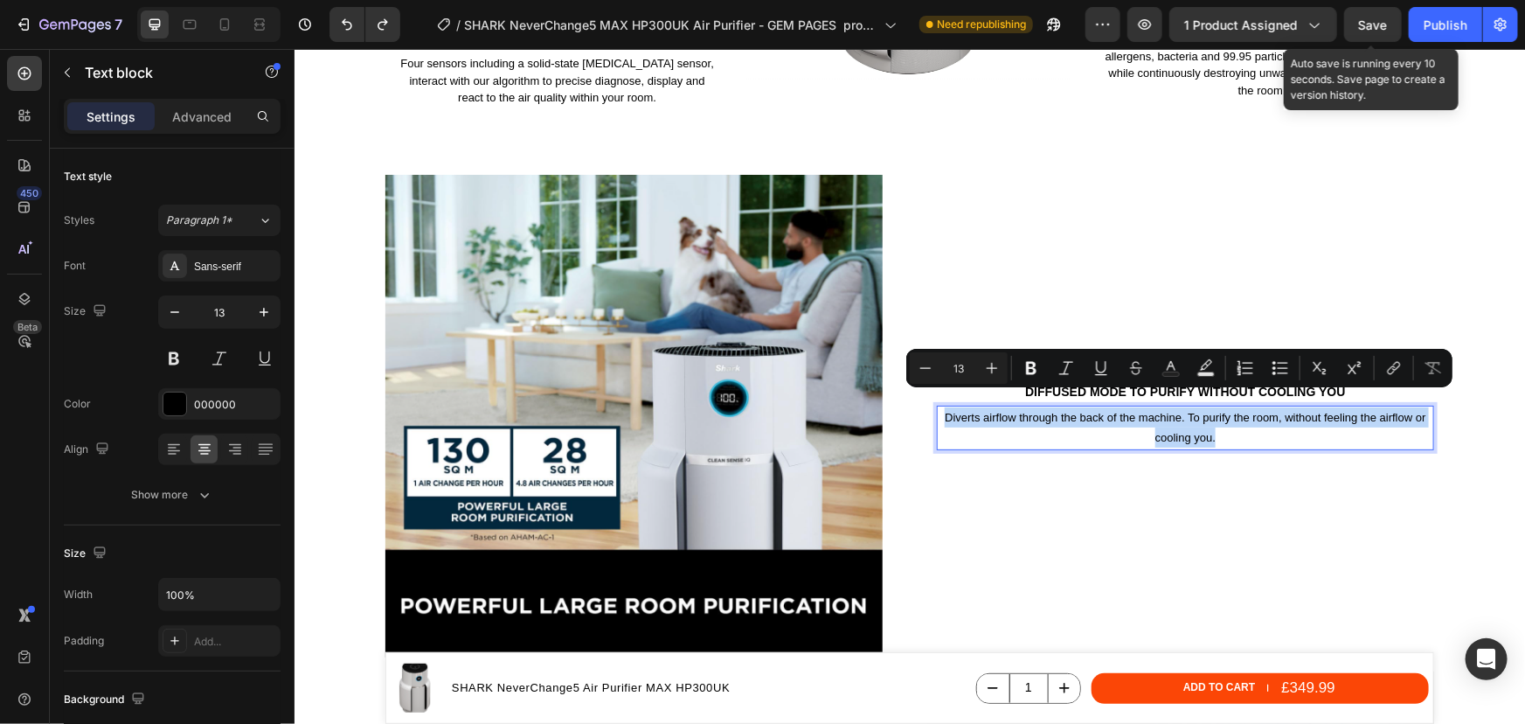
drag, startPoint x: 1211, startPoint y: 420, endPoint x: 940, endPoint y: 395, distance: 273.0
click at [940, 406] on p "Diverts airflow through the back of the machine. To purify the room, without fe…" at bounding box center [1185, 426] width 494 height 41
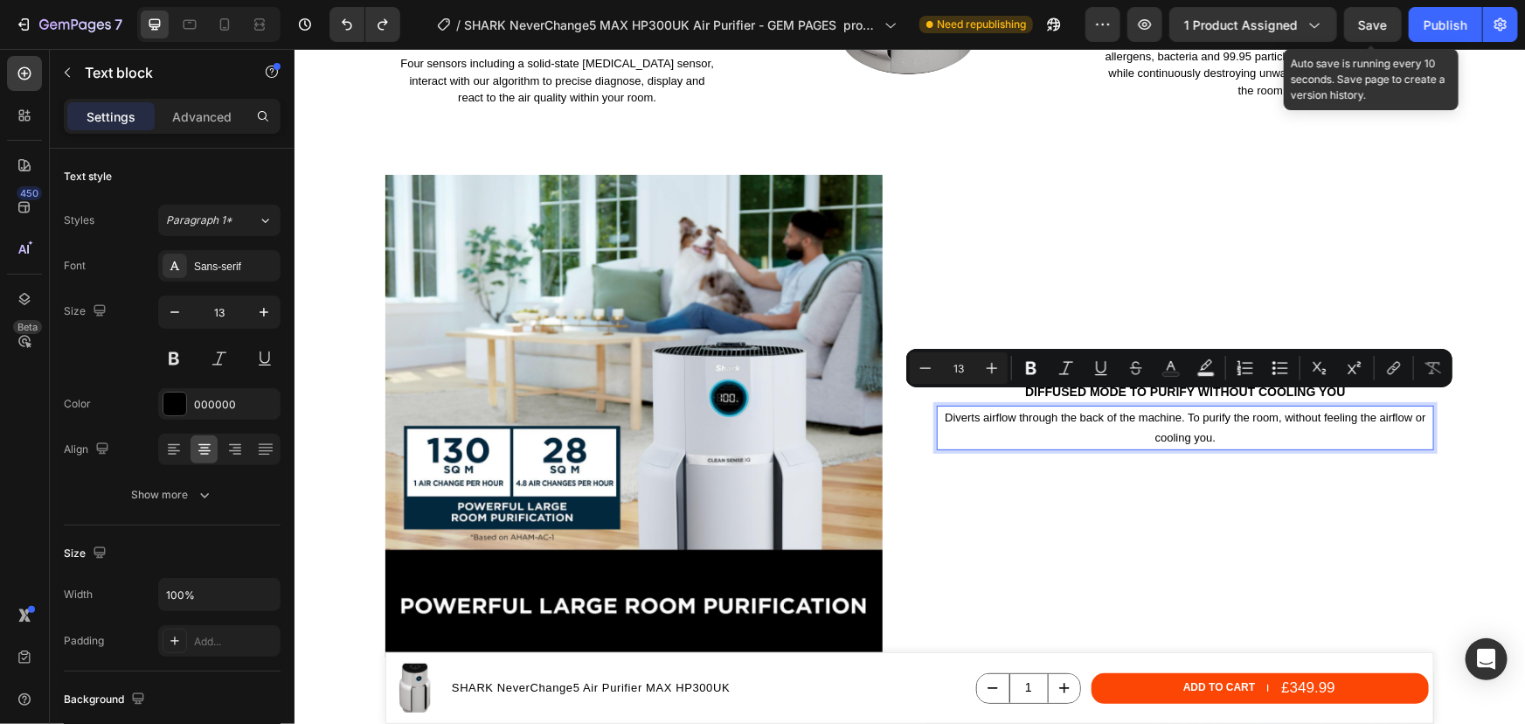
scroll to position [2942, 0]
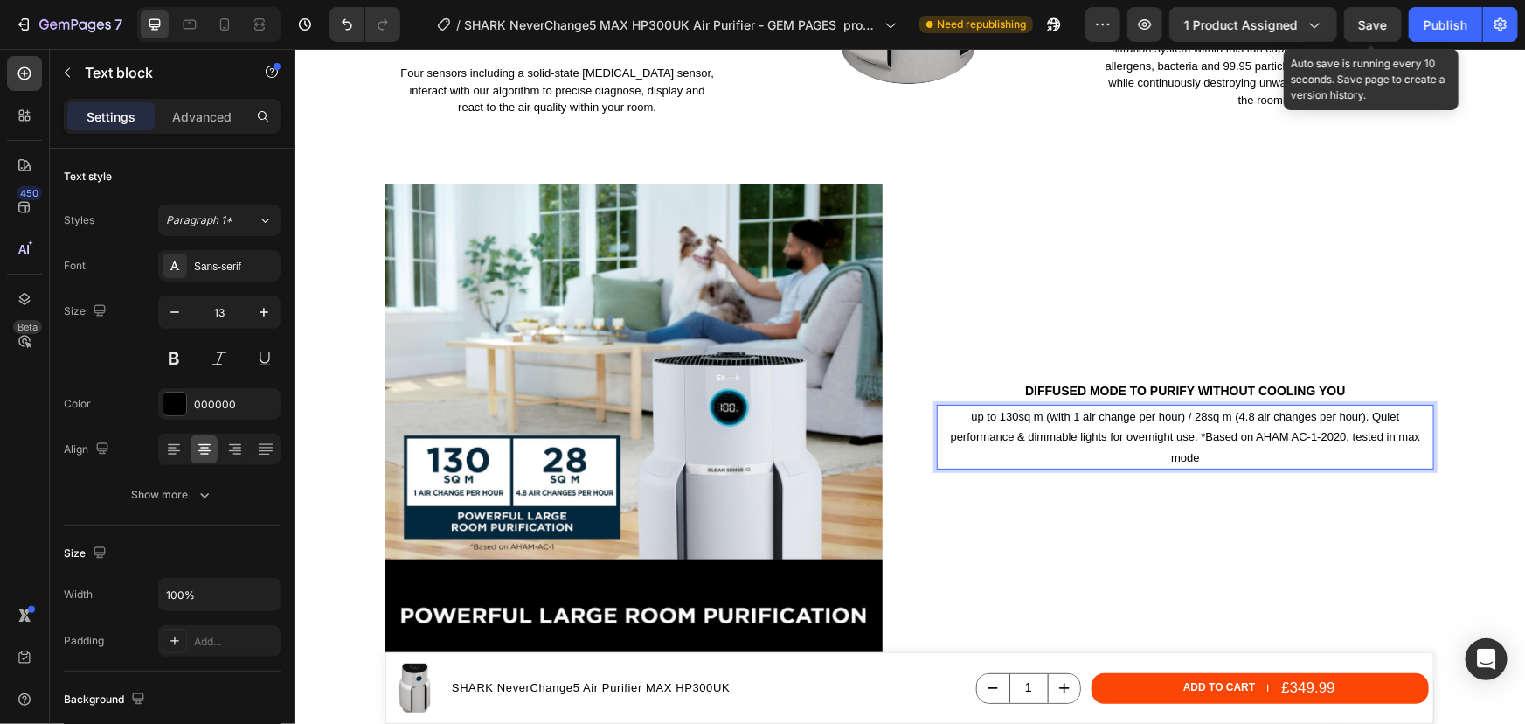
click at [999, 406] on p "up to 130sq m (with 1 air change per hour) / 28sq m (4.8 air changes per hour).…" at bounding box center [1185, 436] width 494 height 61
click at [965, 406] on p "up to 130sq m (with 1 air change per hour) / 28sq m (4.8 air changes per hour).…" at bounding box center [1185, 436] width 494 height 61
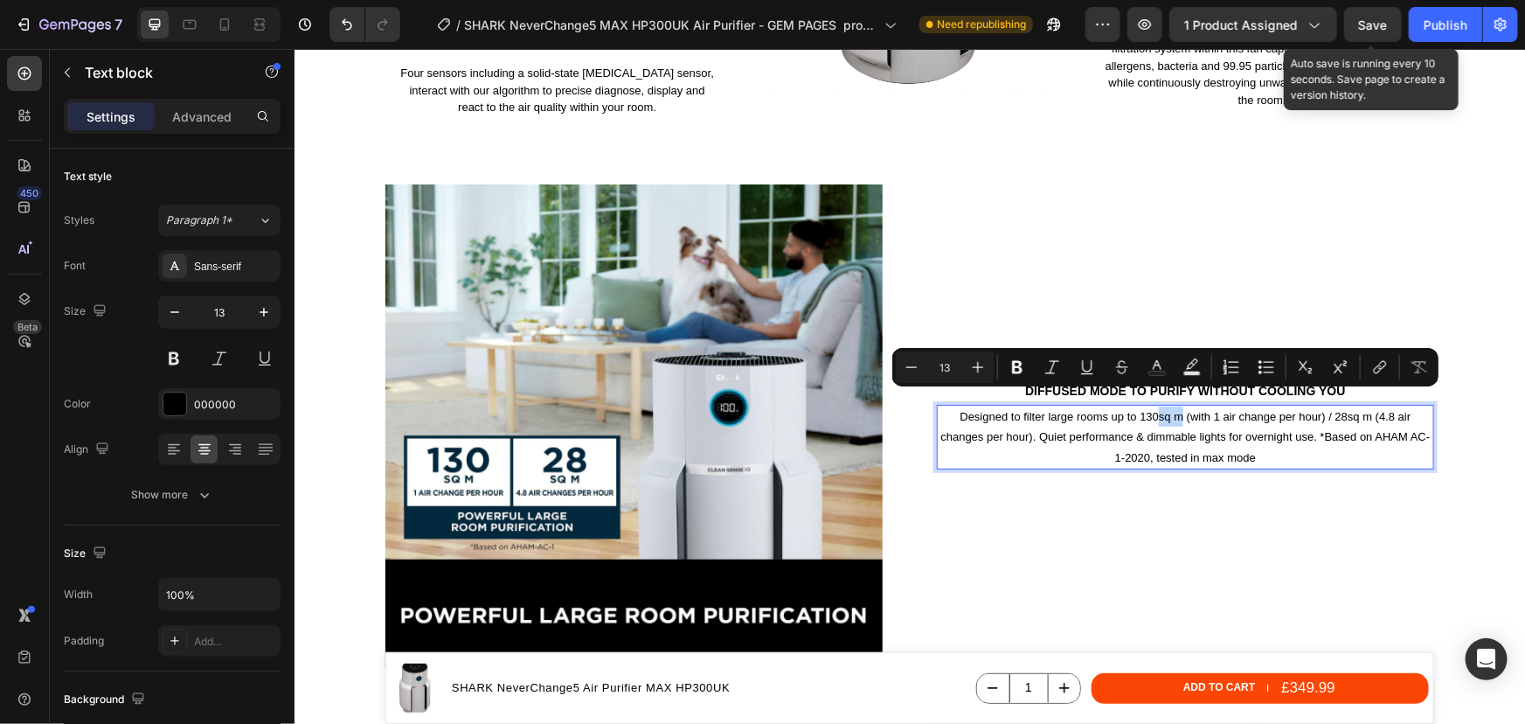
drag, startPoint x: 1176, startPoint y: 399, endPoint x: 1152, endPoint y: 401, distance: 24.5
click at [1152, 406] on p "Designed to filter large rooms up to 130sq m (with 1 air change per hour) / 28s…" at bounding box center [1185, 436] width 494 height 61
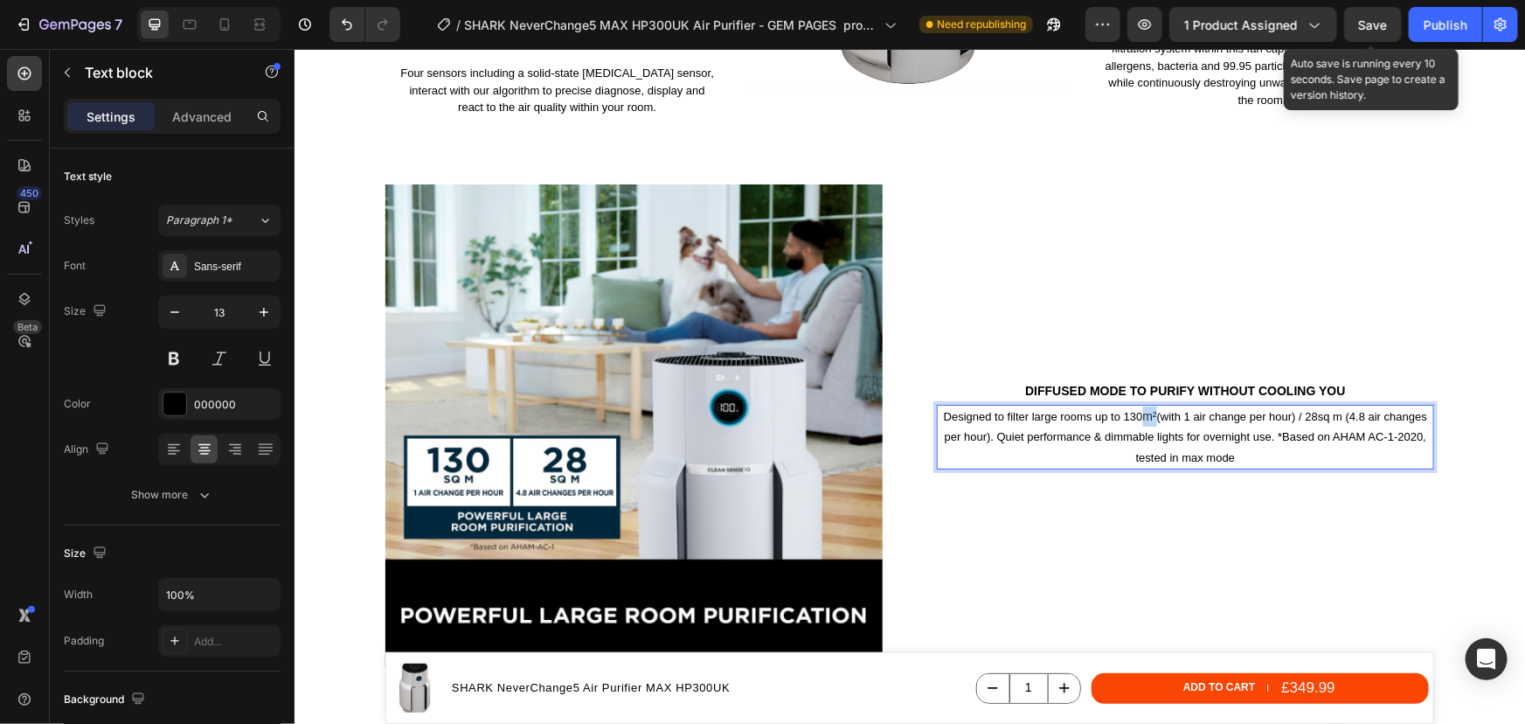
drag, startPoint x: 1150, startPoint y: 394, endPoint x: 1135, endPoint y: 394, distance: 15.7
click at [1135, 406] on p "Designed to filter large rooms up to 130 m² (with 1 air change per hour) / 28sq…" at bounding box center [1185, 436] width 494 height 61
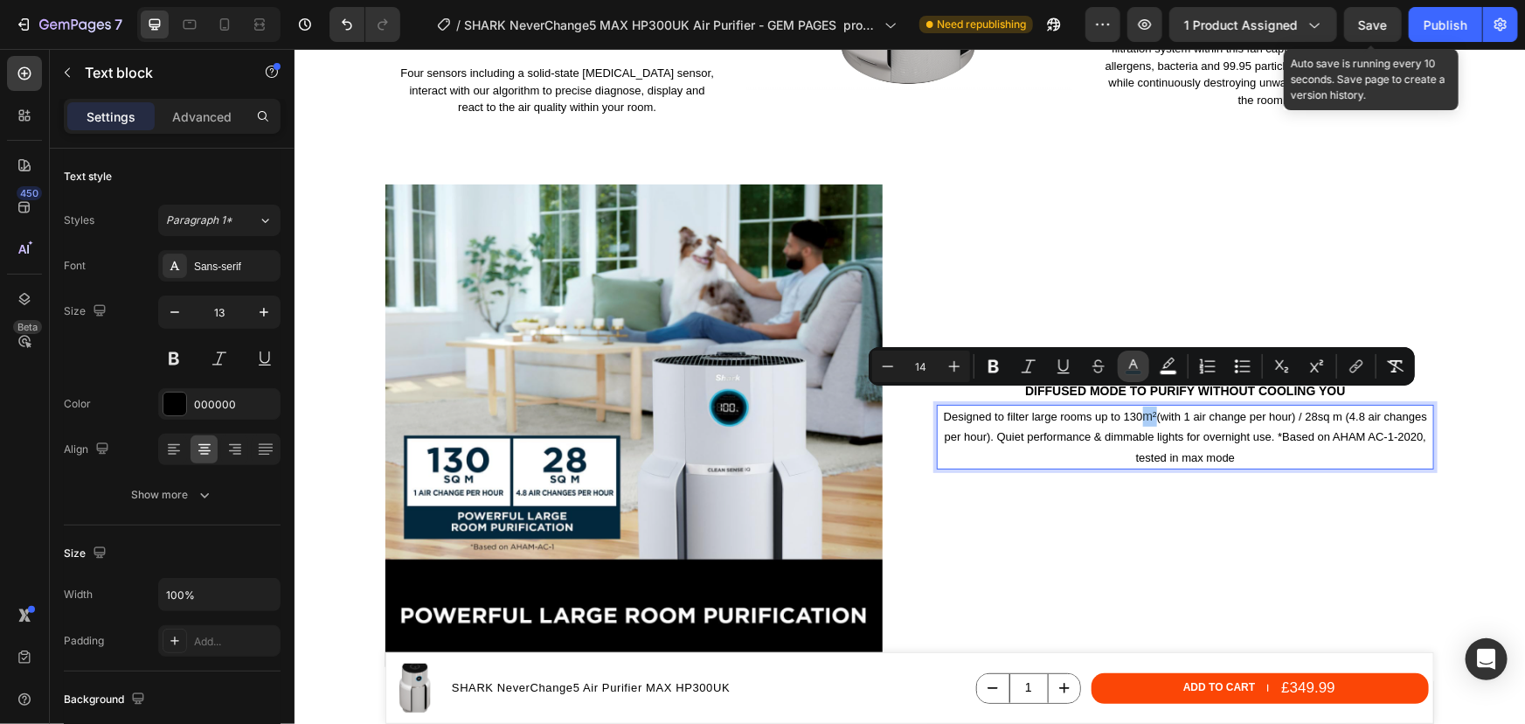
click at [1132, 369] on icon "Editor contextual toolbar" at bounding box center [1133, 365] width 17 height 17
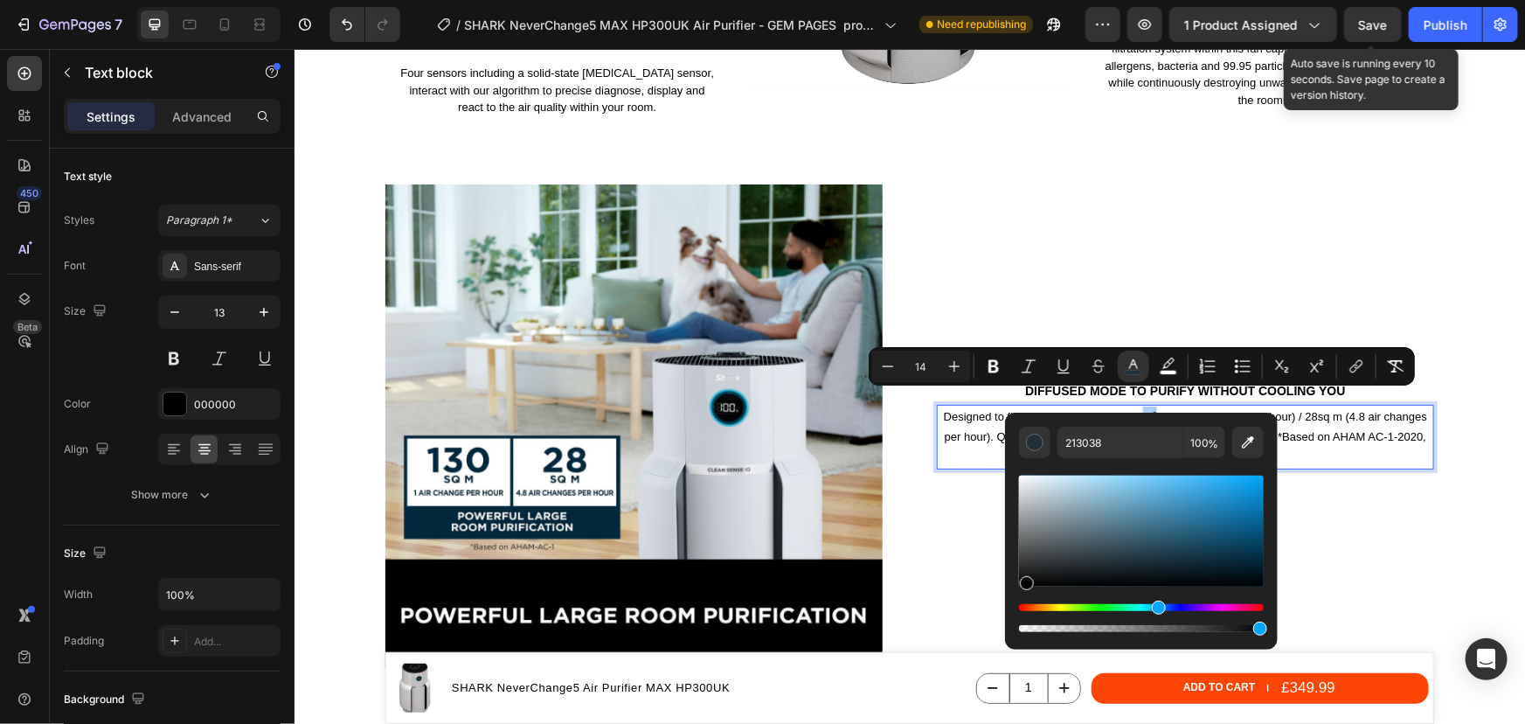
click at [1025, 586] on div "Editor contextual toolbar" at bounding box center [1141, 530] width 245 height 111
type input "020202"
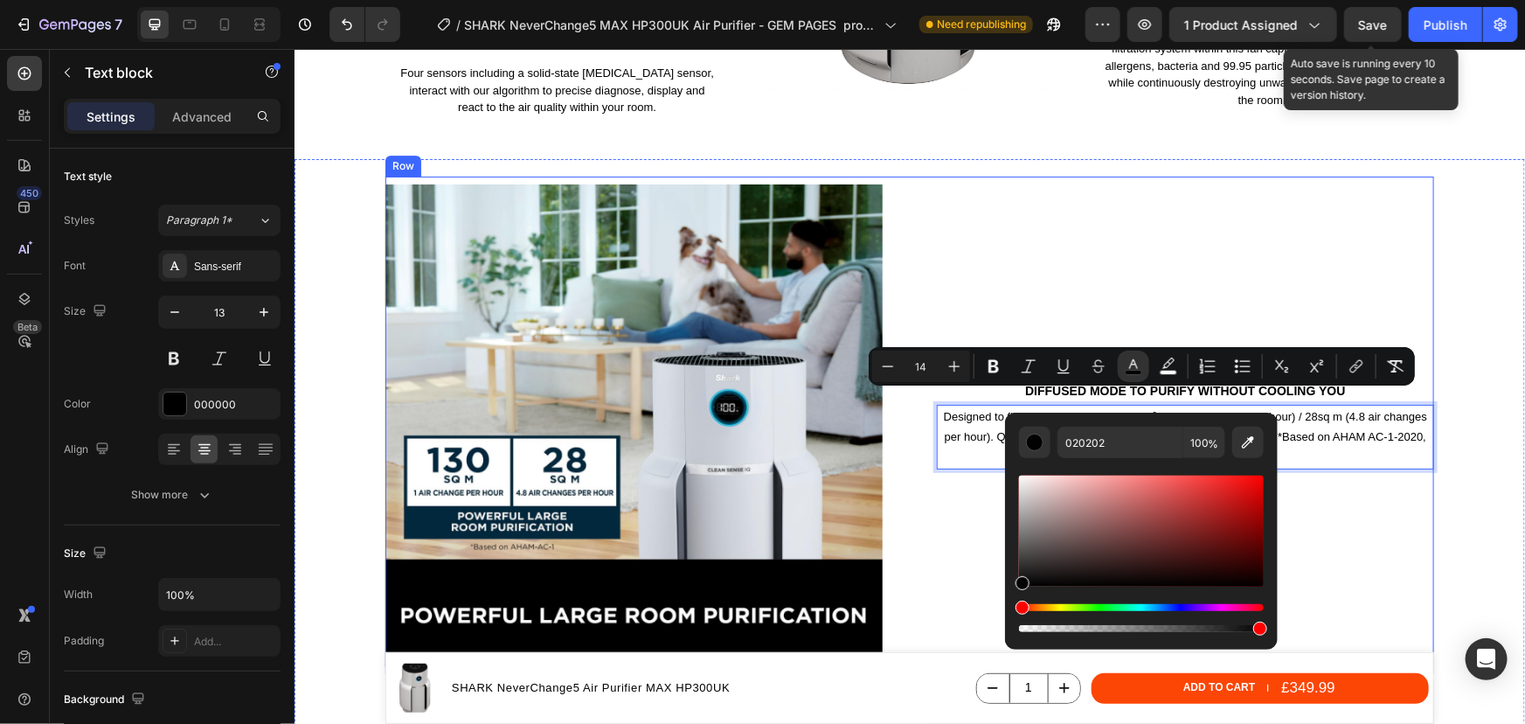
click at [1397, 538] on div "Diffused mode to purify without cooling you Heading Designed to filter large ro…" at bounding box center [1184, 424] width 497 height 497
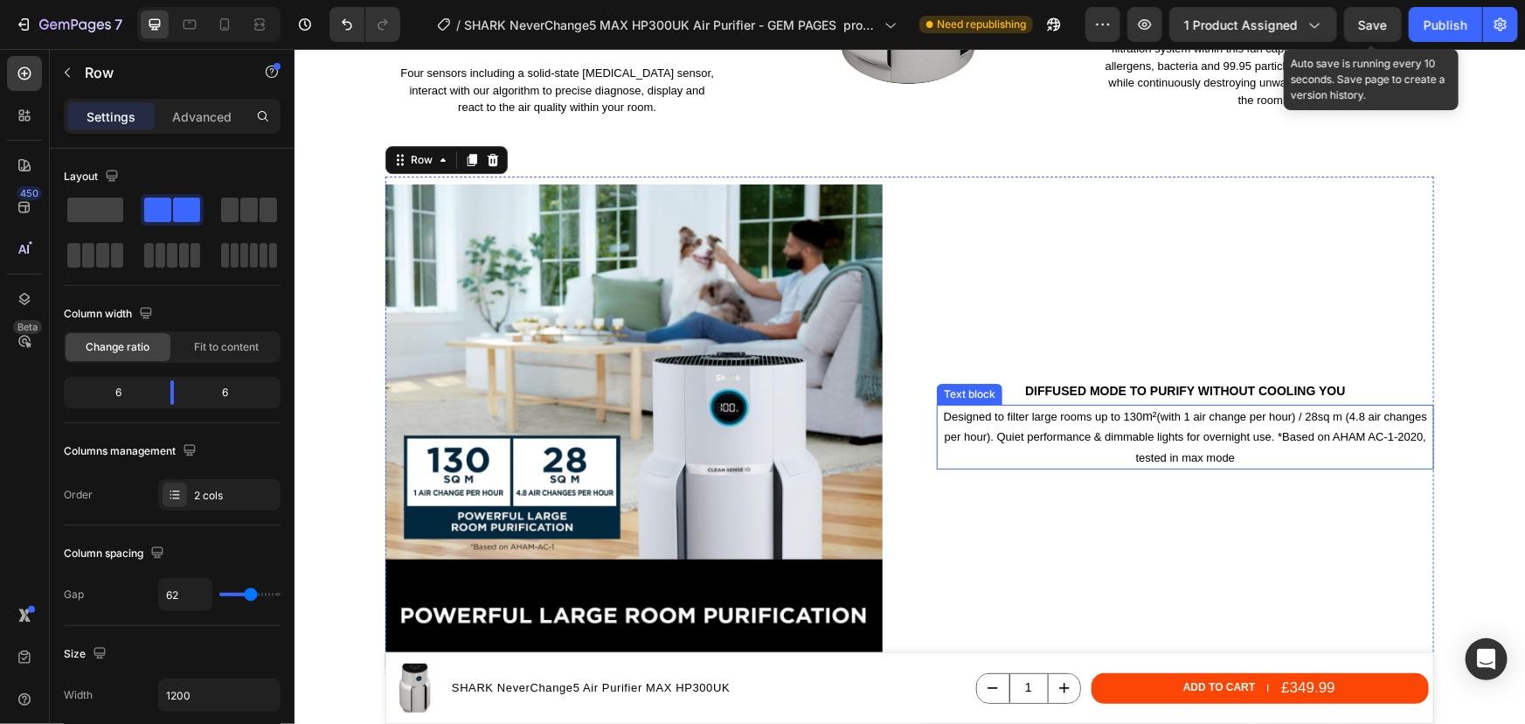
click at [1329, 406] on p "Designed to filter large rooms up to 130 m² (with 1 air change per hour) / 28sq…" at bounding box center [1185, 436] width 494 height 61
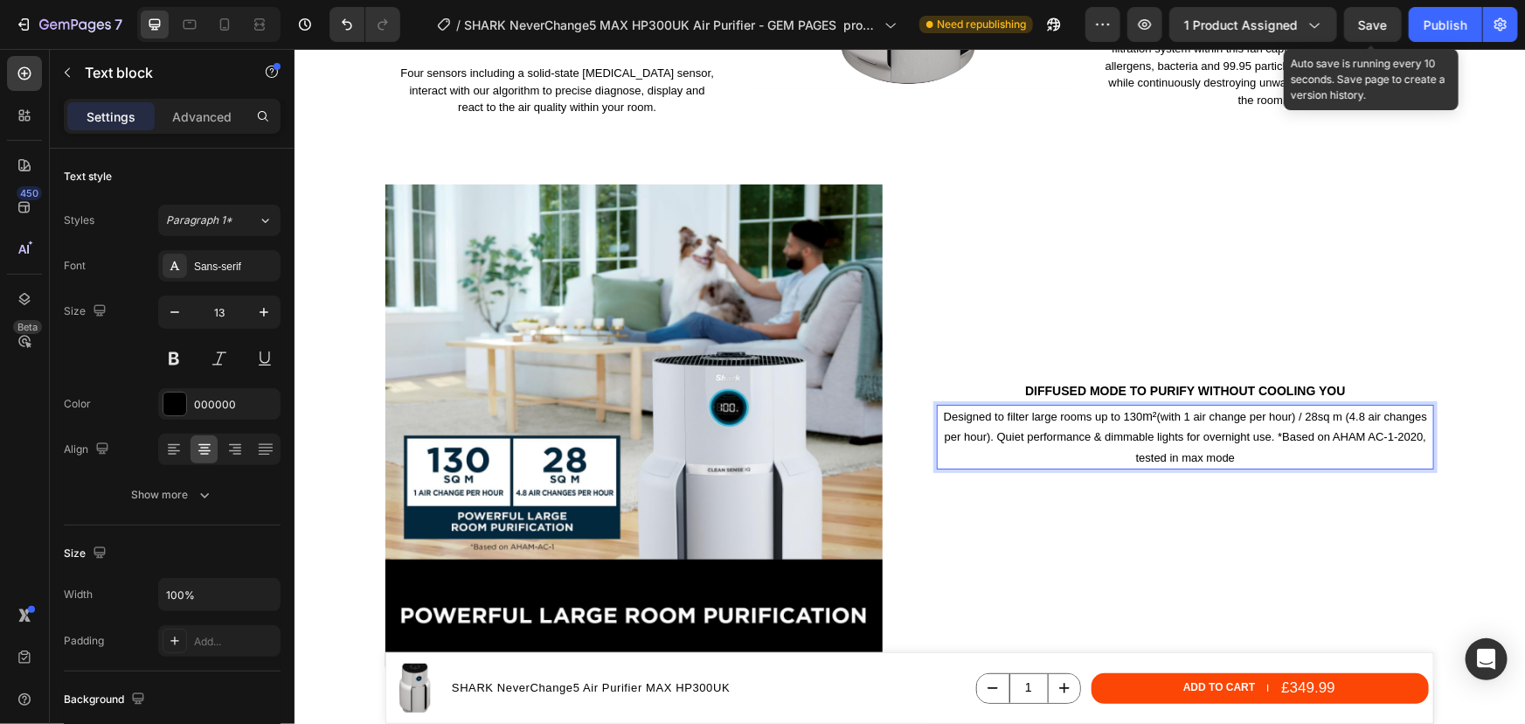
click at [1334, 406] on p "Designed to filter large rooms up to 130 m² (with 1 air change per hour) / 28sq…" at bounding box center [1185, 436] width 494 height 61
drag, startPoint x: 1338, startPoint y: 401, endPoint x: 1315, endPoint y: 401, distance: 23.6
click at [1315, 406] on p "Designed to filter large rooms up to 130 m² (with 1 air change per hour) / 28sq…" at bounding box center [1185, 436] width 494 height 61
drag, startPoint x: 1325, startPoint y: 400, endPoint x: 1315, endPoint y: 400, distance: 9.6
click at [1315, 406] on p "Designed to filter large rooms up to 130 m² (with 1 air change per hour) / 28 m…" at bounding box center [1185, 436] width 494 height 61
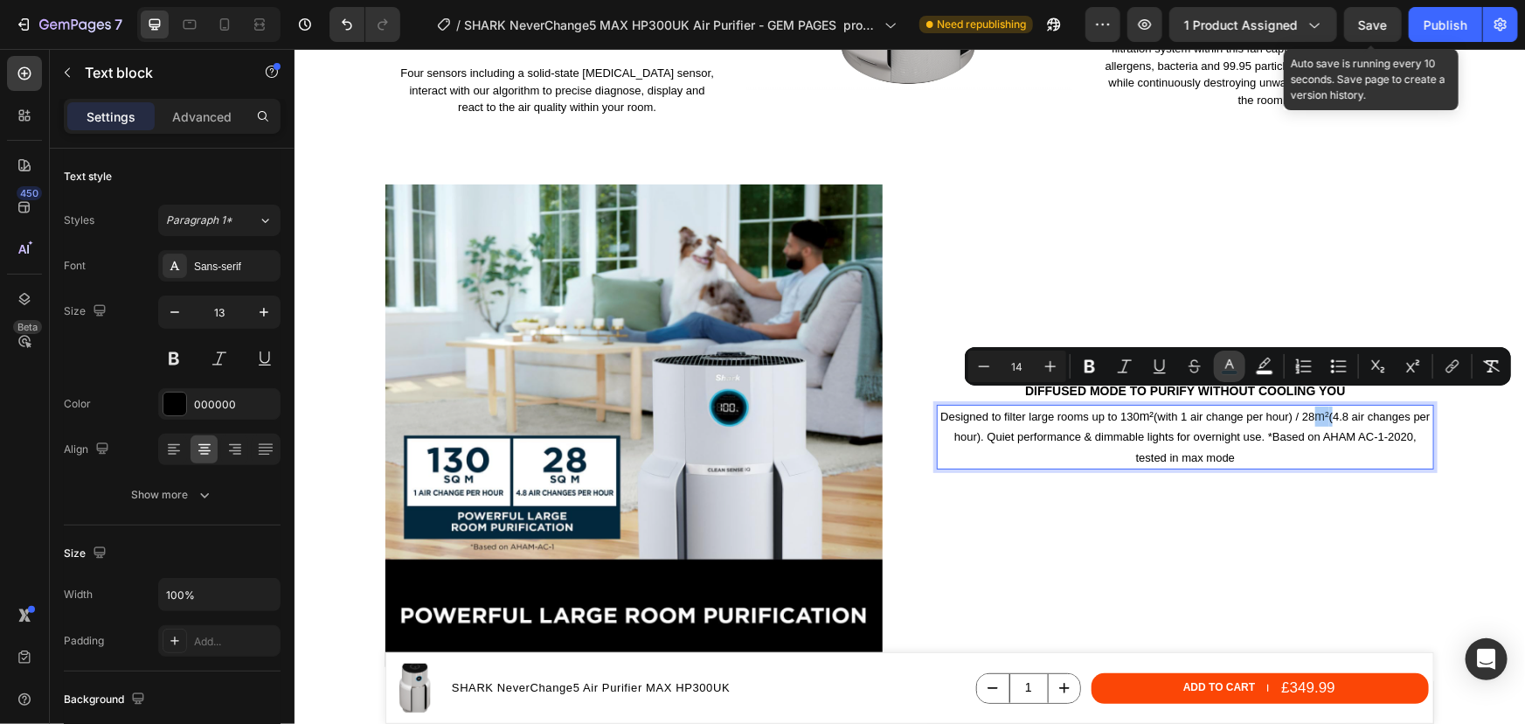
click at [1220, 370] on button "color" at bounding box center [1229, 365] width 31 height 31
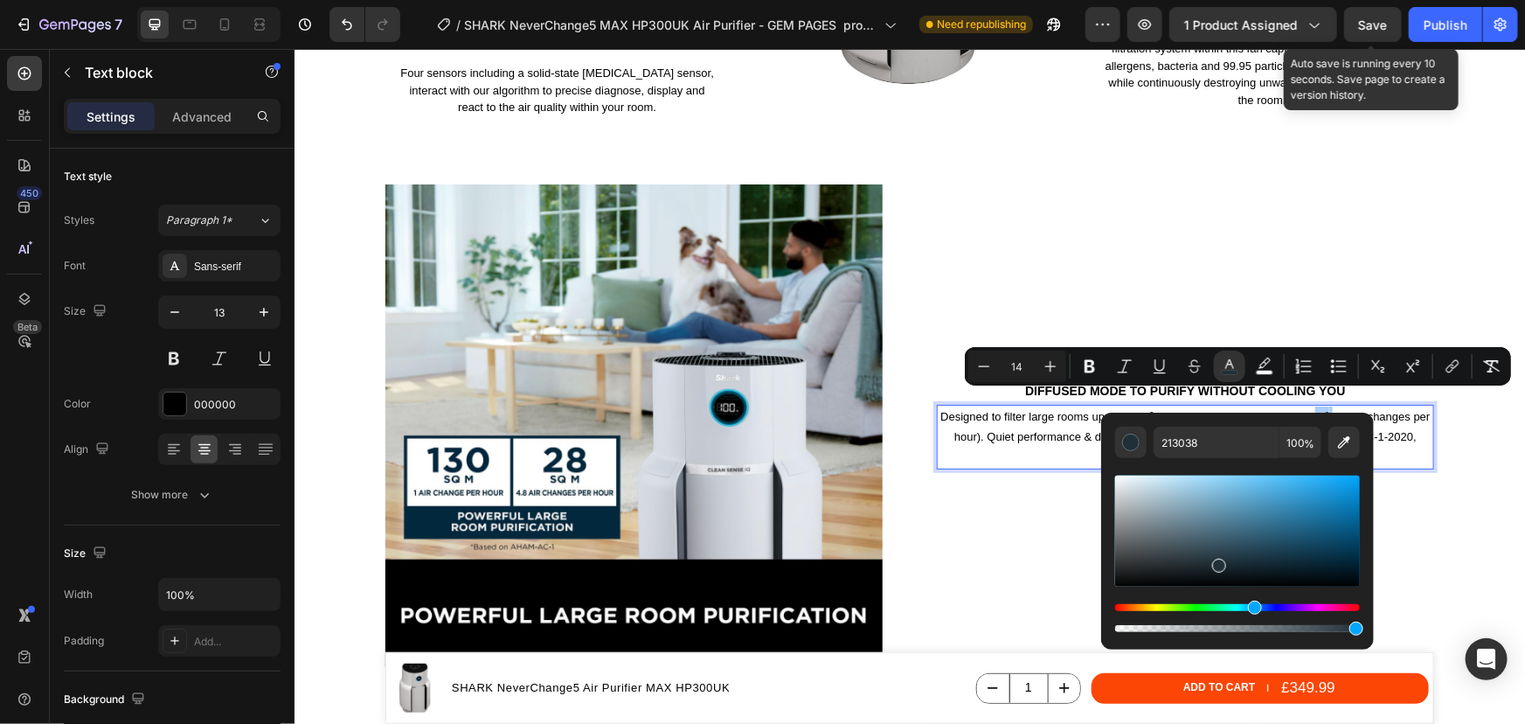
click at [1126, 586] on div "Editor contextual toolbar" at bounding box center [1237, 530] width 245 height 111
type input "020202"
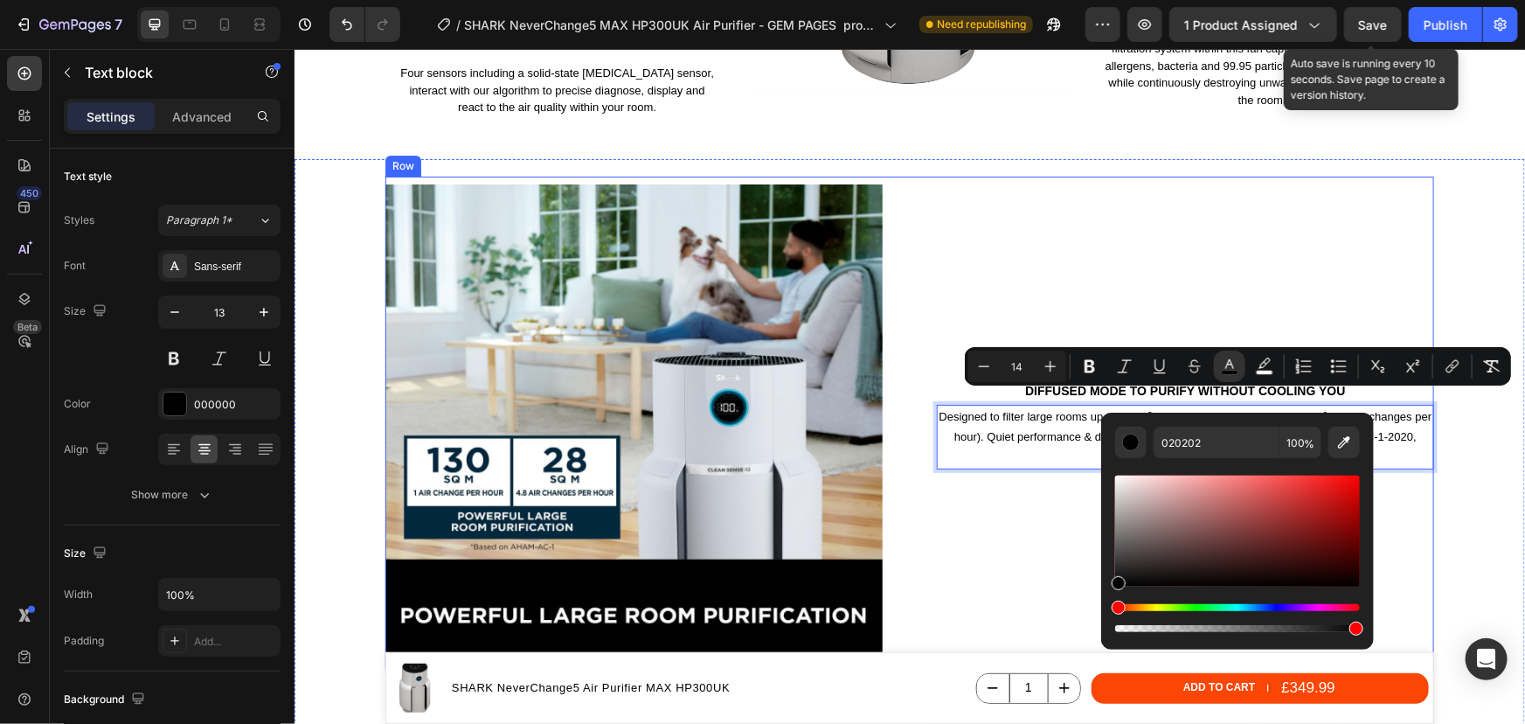
click at [1402, 516] on div "Diffused mode to purify without cooling you Heading Designed to filter large ro…" at bounding box center [1184, 424] width 497 height 497
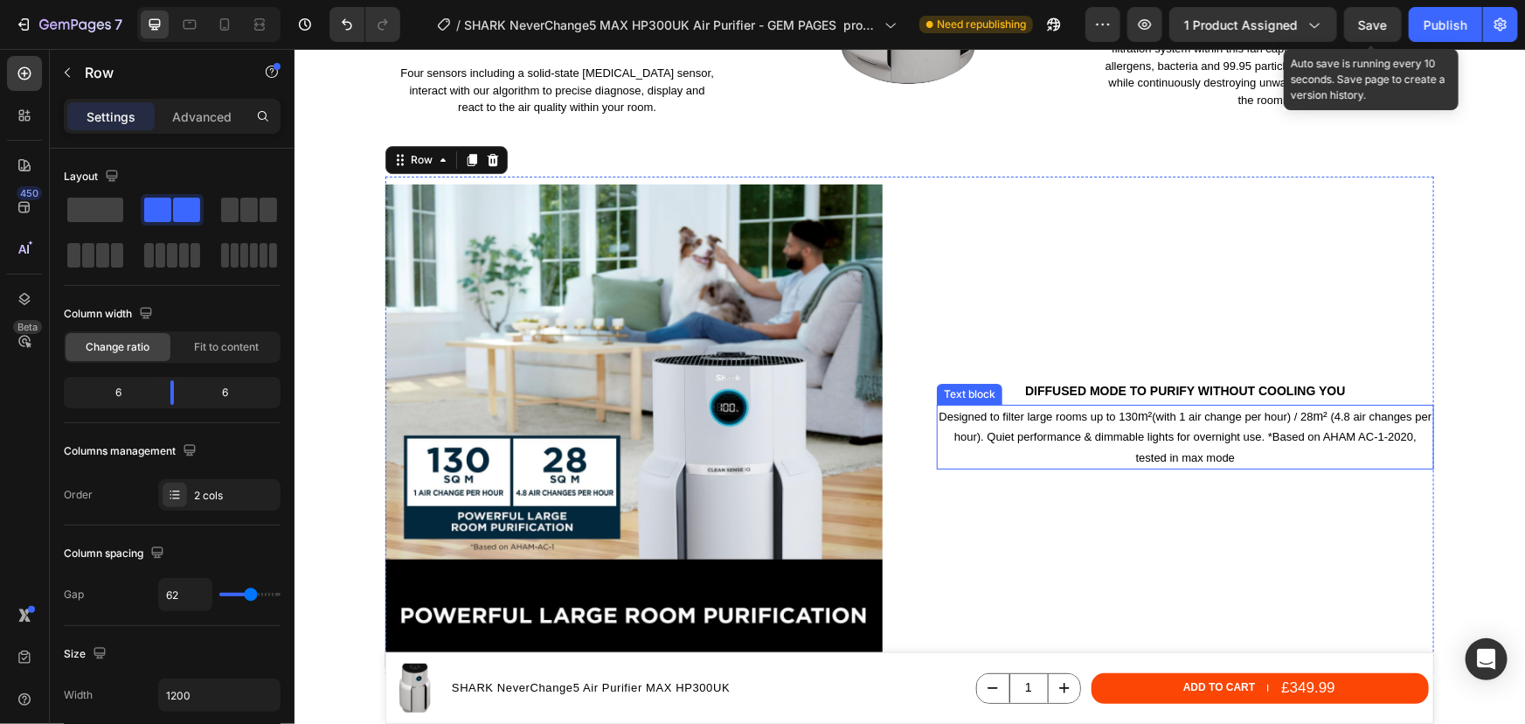
click at [1279, 420] on p "Designed to filter large rooms up to 130 m² (with 1 air change per hour) / 28 m…" at bounding box center [1185, 436] width 494 height 61
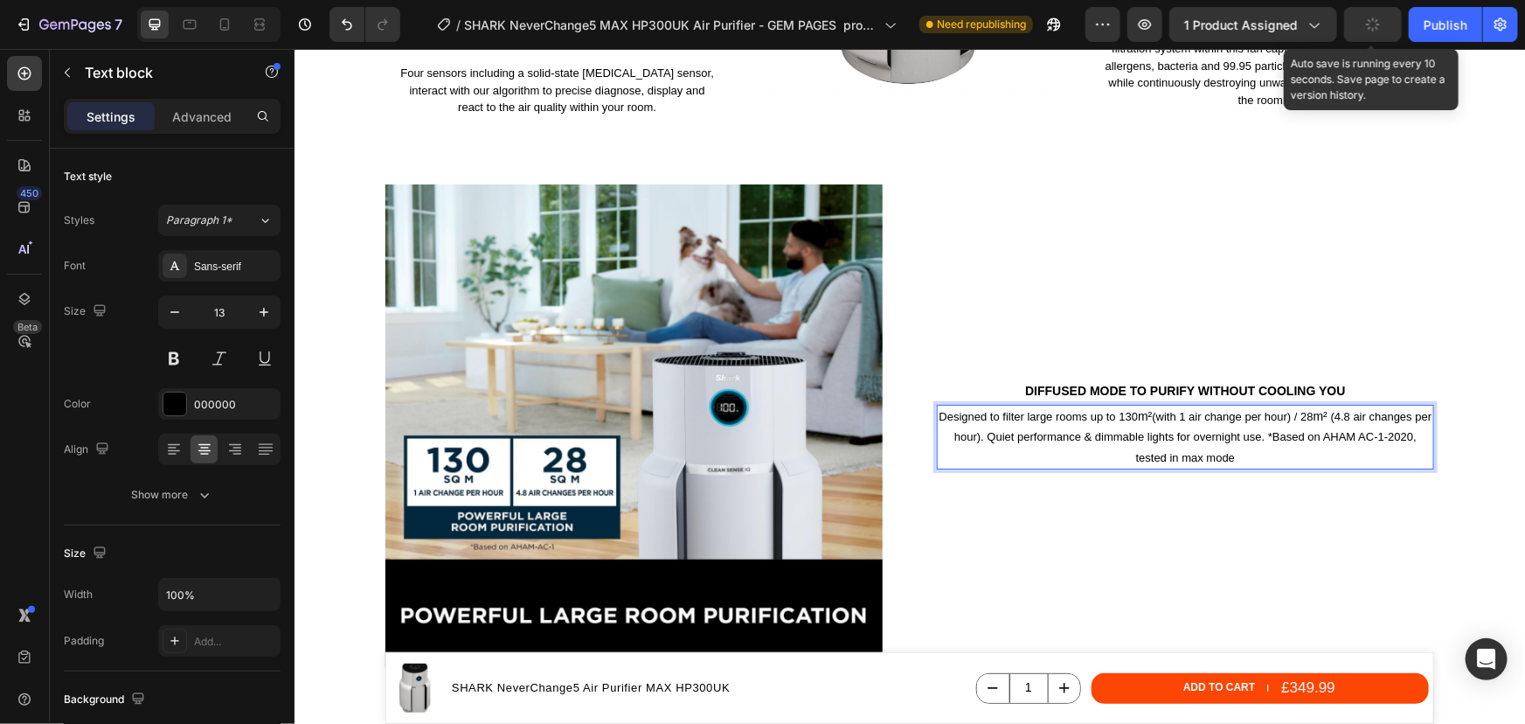
click at [1277, 422] on p "Designed to filter large rooms up to 130 m² (with 1 air change per hour) / 28 m…" at bounding box center [1185, 436] width 494 height 61
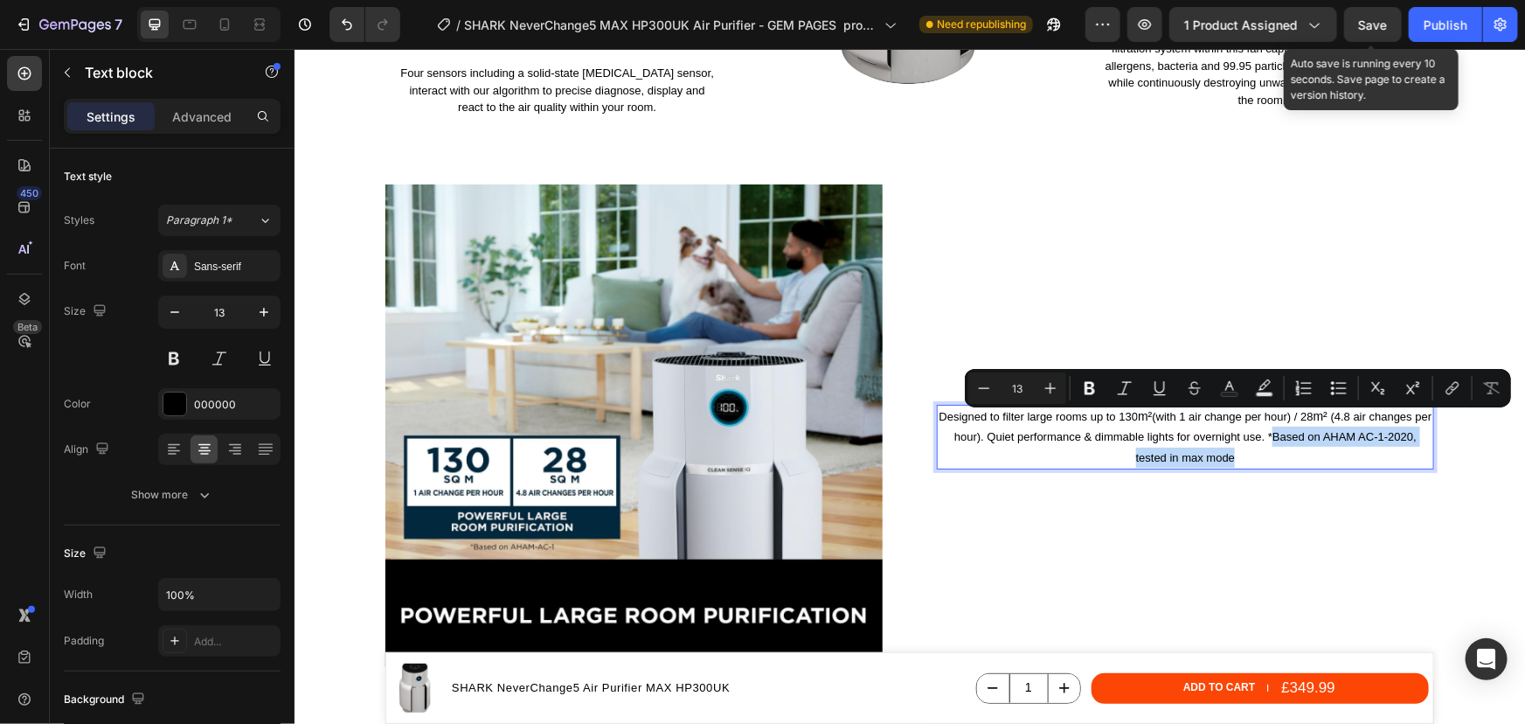
drag, startPoint x: 1277, startPoint y: 419, endPoint x: 1293, endPoint y: 434, distance: 22.2
click at [1293, 434] on p "Designed to filter large rooms up to 130 m² (with 1 air change per hour) / 28 m…" at bounding box center [1185, 436] width 494 height 61
click at [987, 395] on icon "Editor contextual toolbar" at bounding box center [983, 387] width 17 height 17
click at [988, 394] on icon "Editor contextual toolbar" at bounding box center [983, 387] width 17 height 17
type input "11"
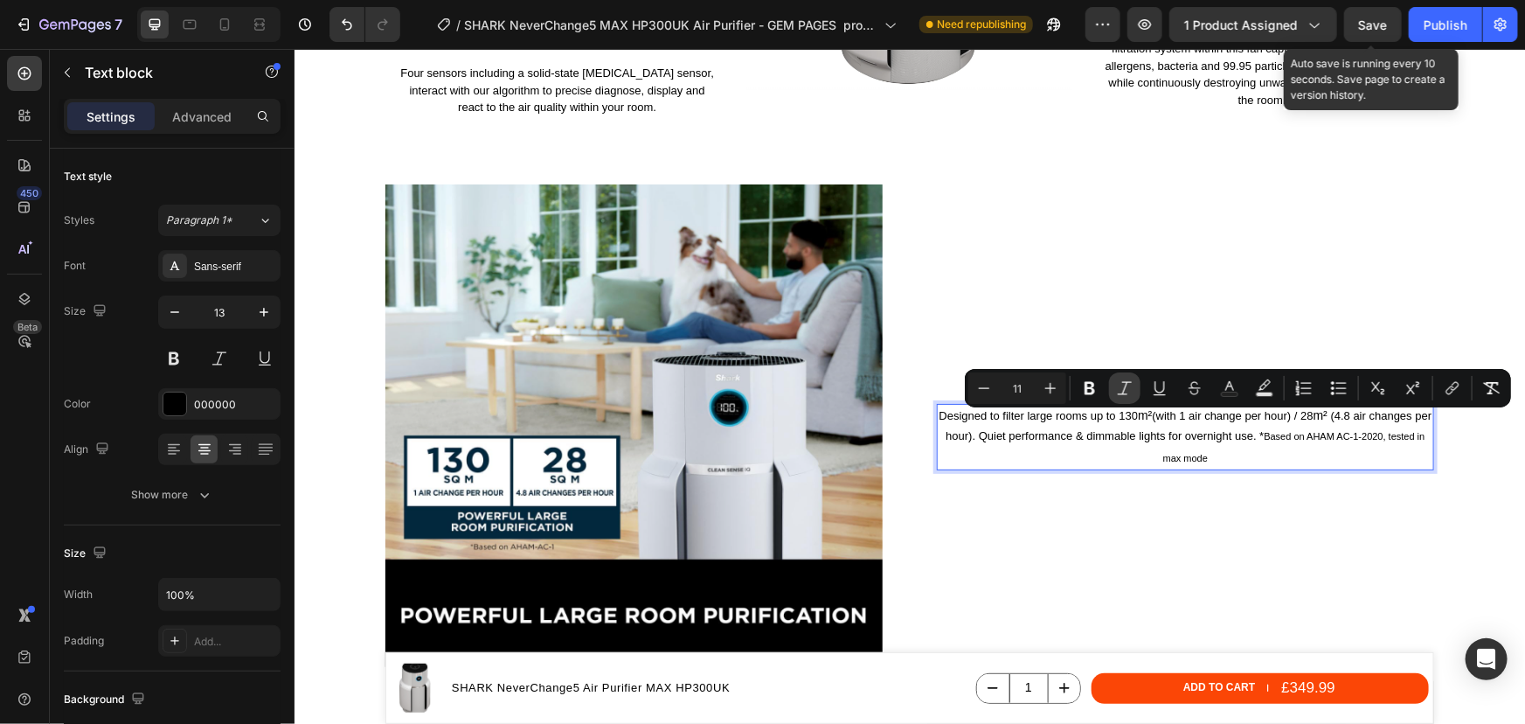
click at [1129, 392] on icon "Editor contextual toolbar" at bounding box center [1124, 387] width 17 height 17
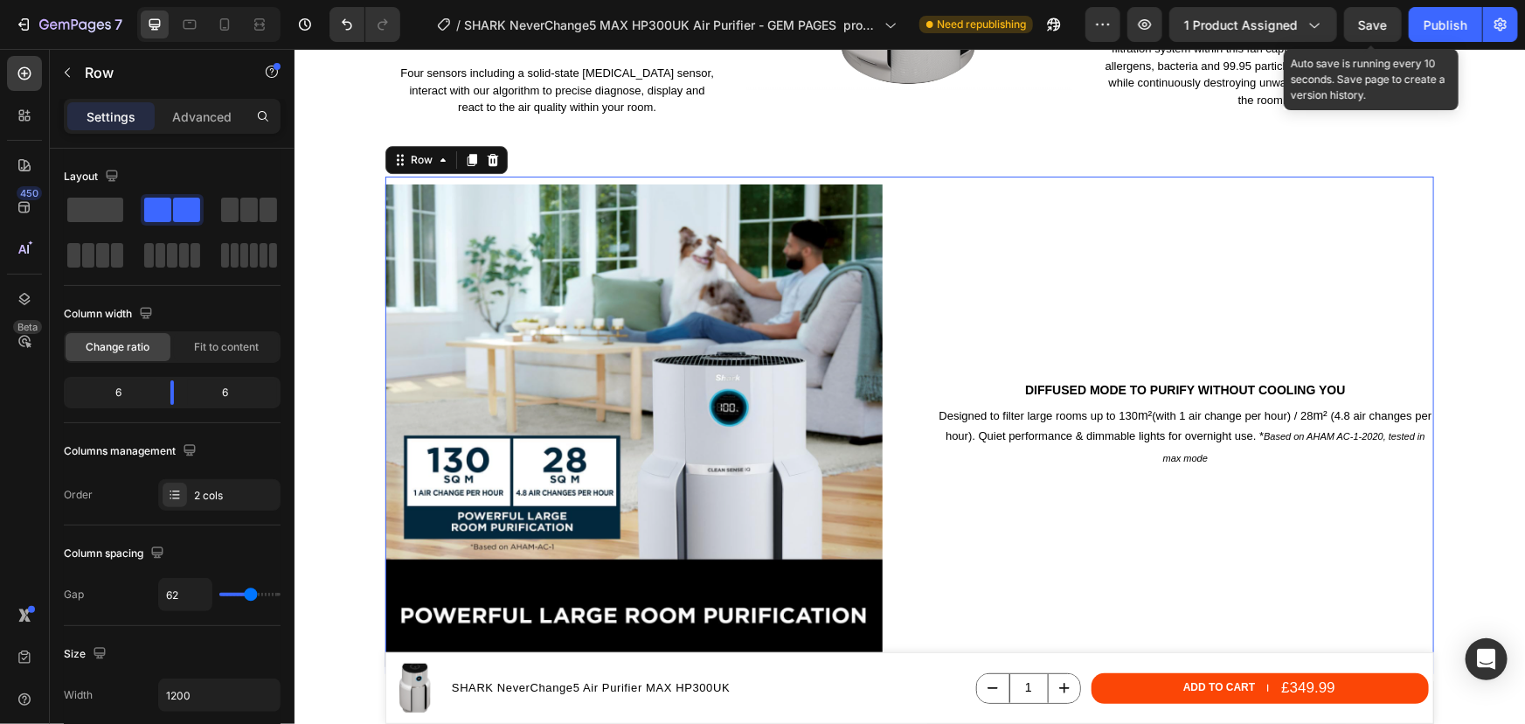
click at [1386, 510] on div "Diffused mode to purify without cooling you Heading Designed to filter large ro…" at bounding box center [1184, 424] width 497 height 497
click at [1267, 424] on p "Designed to filter large rooms up to 130 m² (with 1 air change per hour) / 28 m…" at bounding box center [1185, 436] width 494 height 63
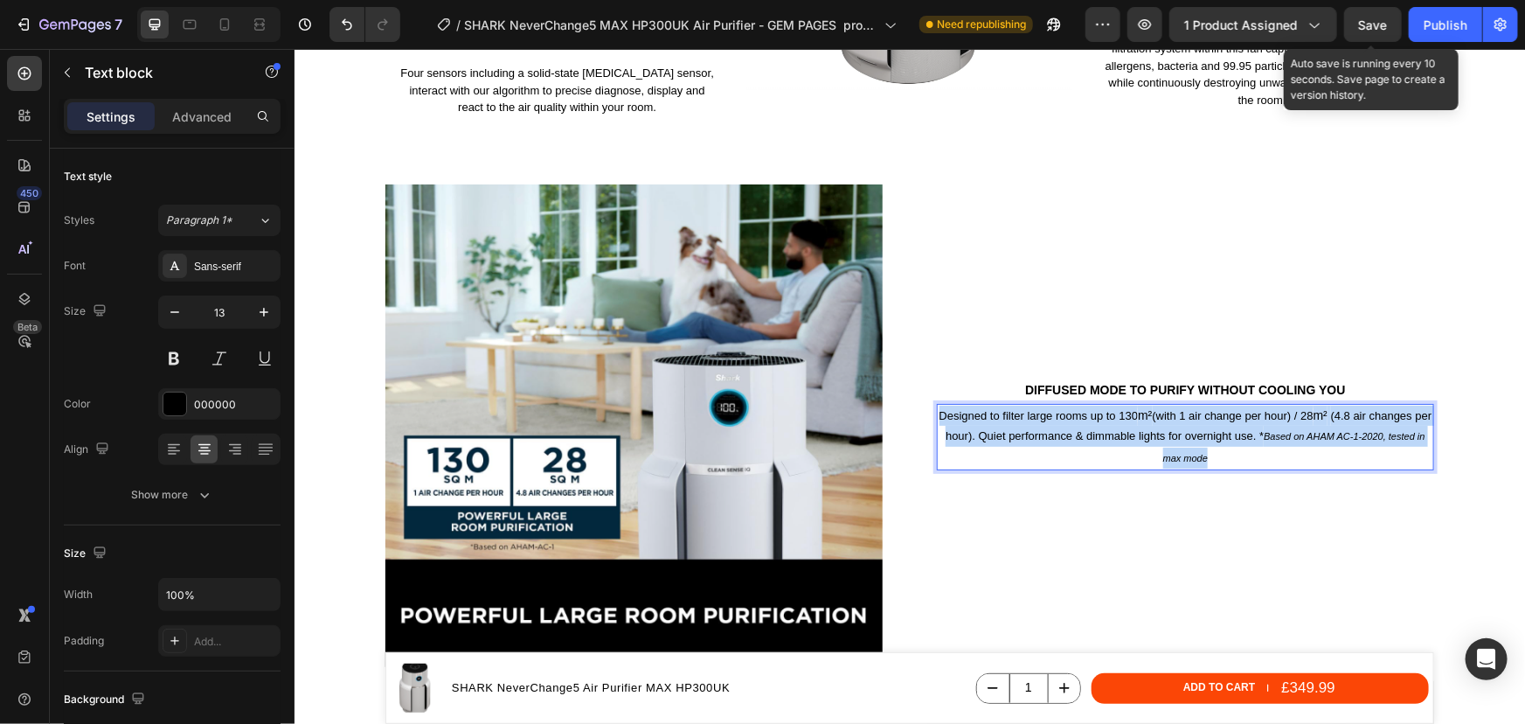
click at [1269, 423] on p "Designed to filter large rooms up to 130 m² (with 1 air change per hour) / 28 m…" at bounding box center [1185, 436] width 494 height 63
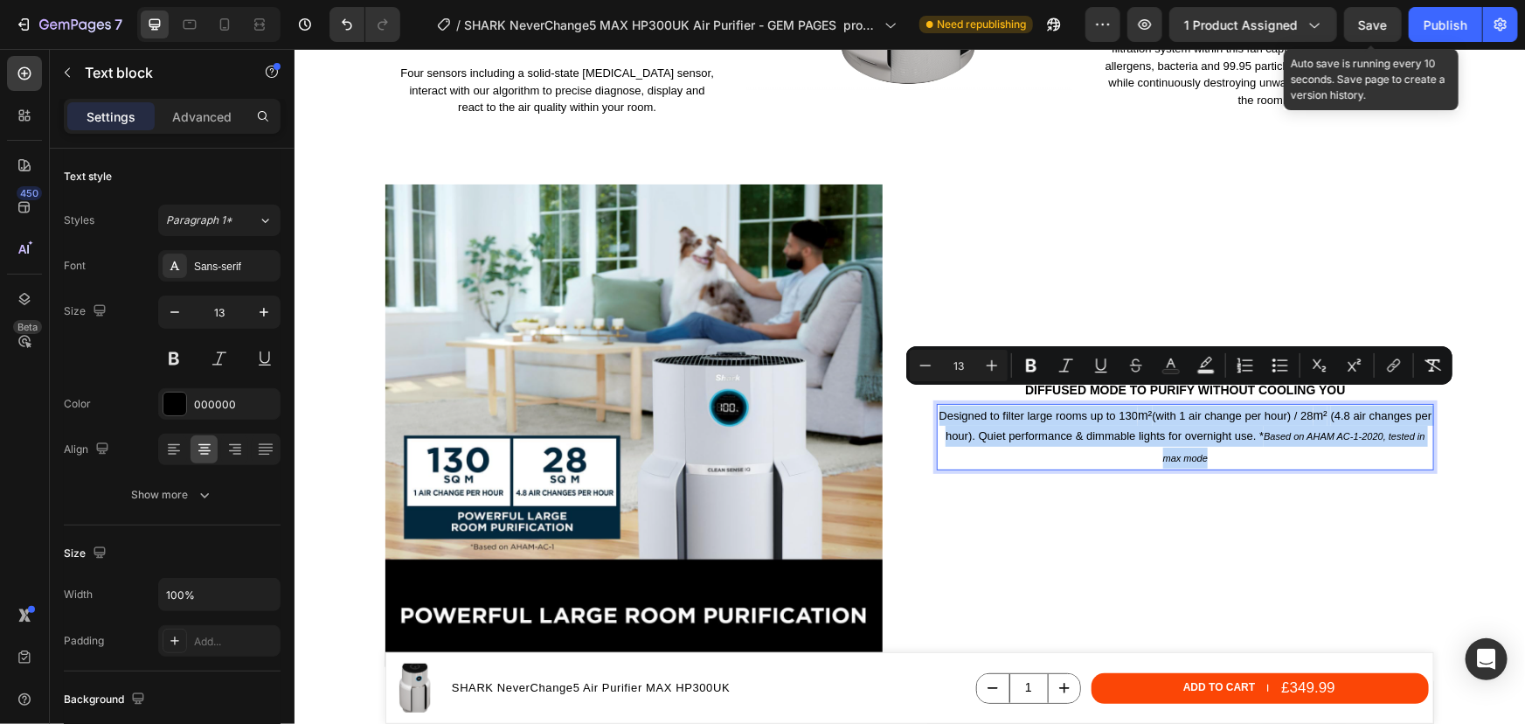
click at [1271, 422] on p "Designed to filter large rooms up to 130 m² (with 1 air change per hour) / 28 m…" at bounding box center [1185, 436] width 494 height 63
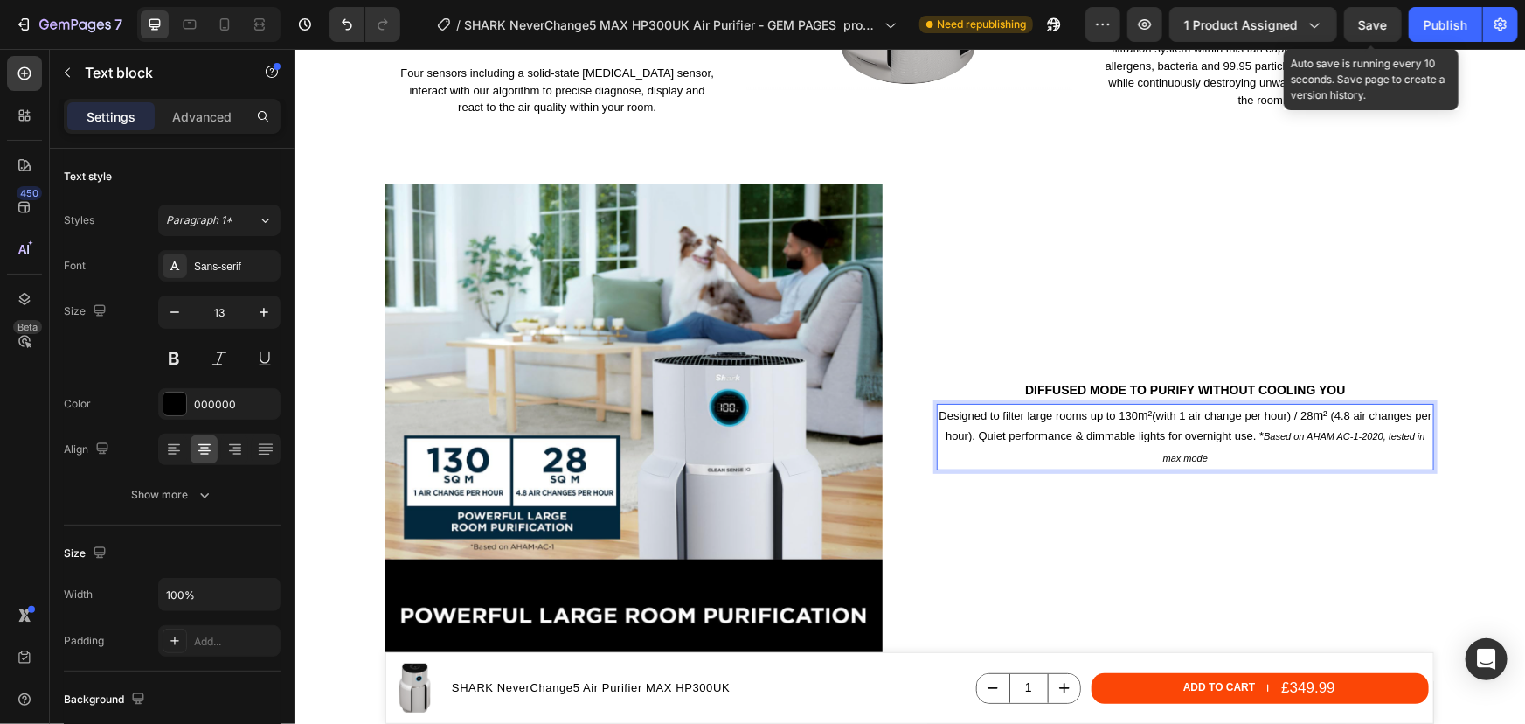
click at [1270, 420] on p "Designed to filter large rooms up to 130 m² (with 1 air change per hour) / 28 m…" at bounding box center [1185, 436] width 494 height 63
click at [1267, 420] on p "Designed to filter large rooms up to 130 m² (with 1 air change per hour) / 28 m…" at bounding box center [1185, 436] width 494 height 63
click at [1265, 444] on p "Designed to filter large rooms up to 130 m² (with 1 air change per hour) / 28 m…" at bounding box center [1185, 436] width 494 height 63
click at [941, 405] on p "Designed to filter large rooms up to 130 m² (with 1 air change per hour) / 28 m…" at bounding box center [1185, 436] width 494 height 63
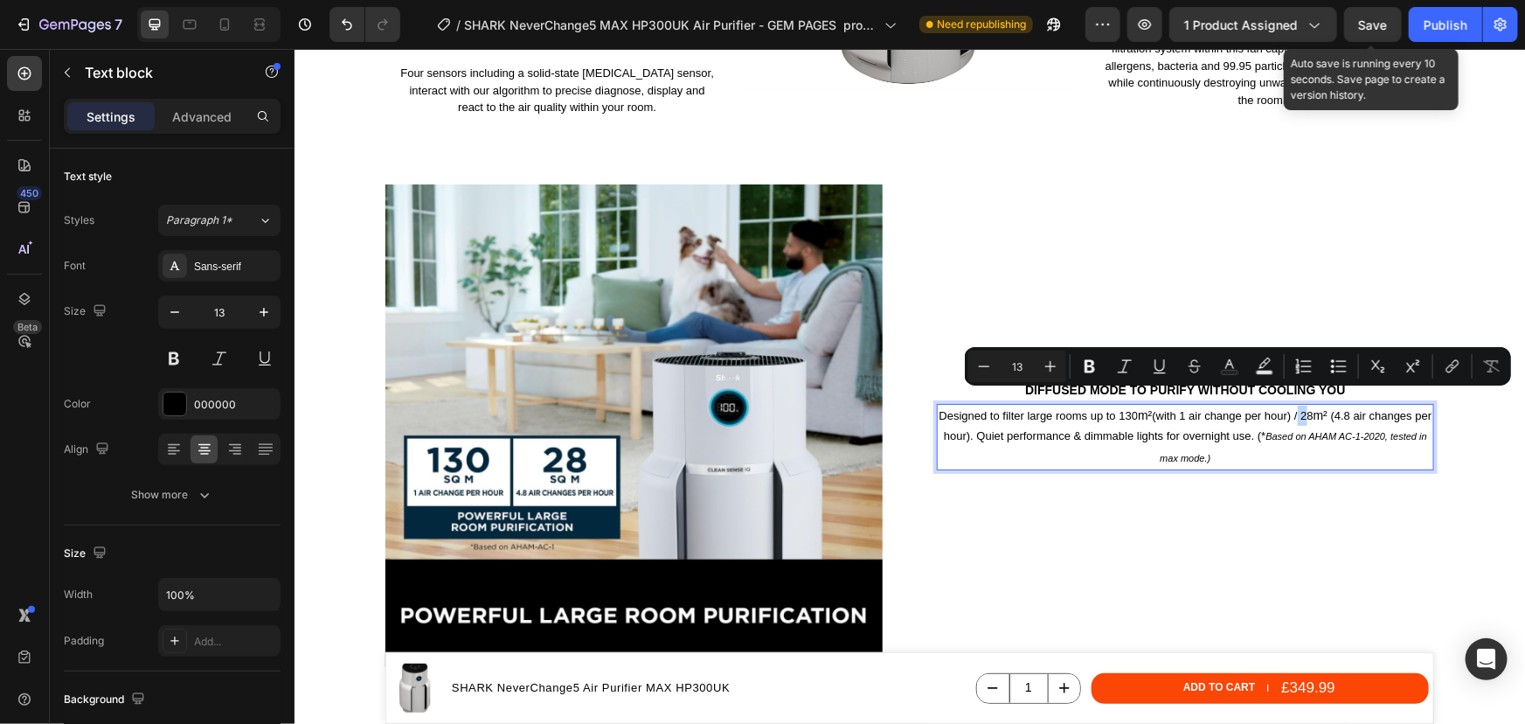
click at [1298, 405] on p "Designed to filter large rooms up to 130 m² (with 1 air change per hour) / 28 m…" at bounding box center [1185, 436] width 494 height 63
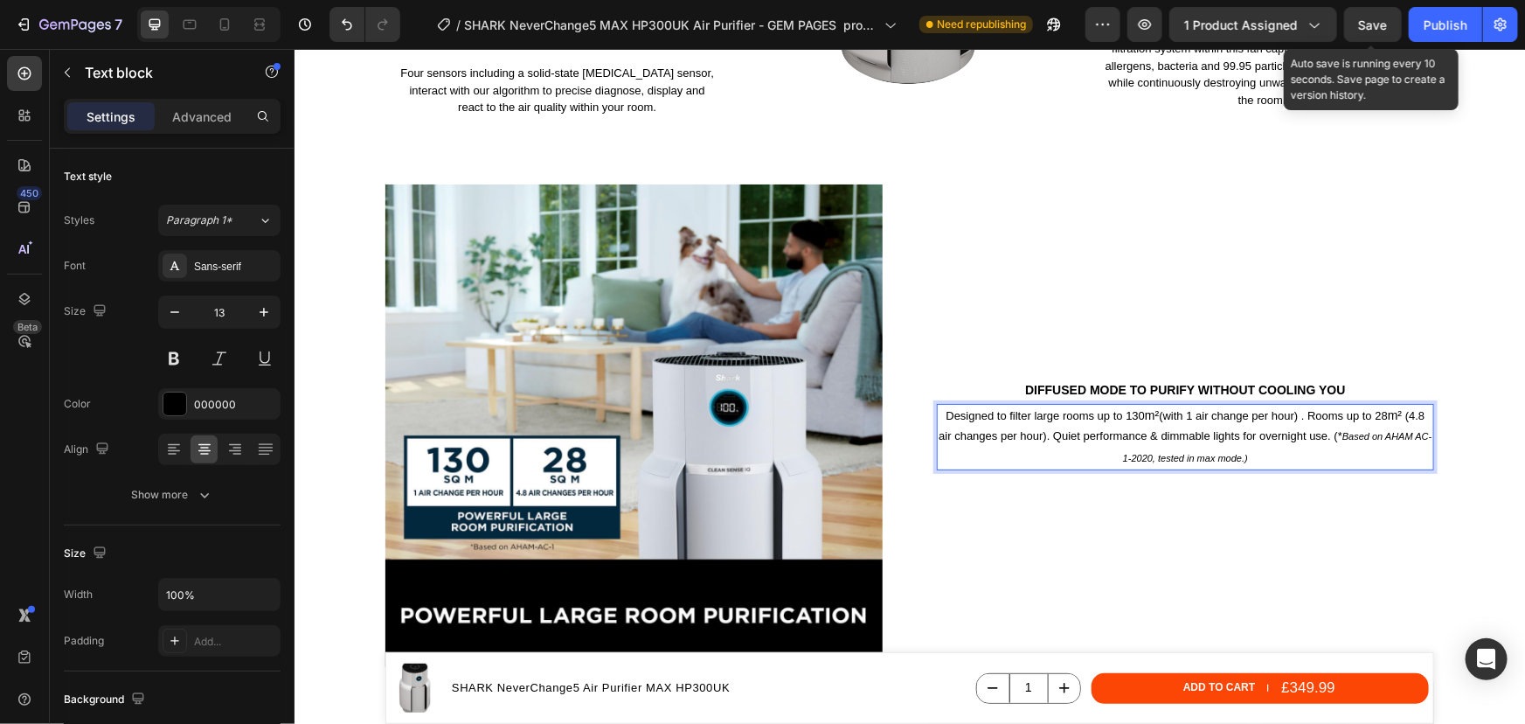
click at [1401, 408] on span "Rich Text Editor. Editing area: main" at bounding box center [1402, 414] width 3 height 13
click at [1008, 419] on p "Designed to filter large rooms up to 130 m² (with 1 air change per hour) . Room…" at bounding box center [1185, 437] width 494 height 62
click at [1135, 421] on p "Designed to filter large rooms up to 130 m² (with 1 air change per hour) . Room…" at bounding box center [1185, 437] width 494 height 62
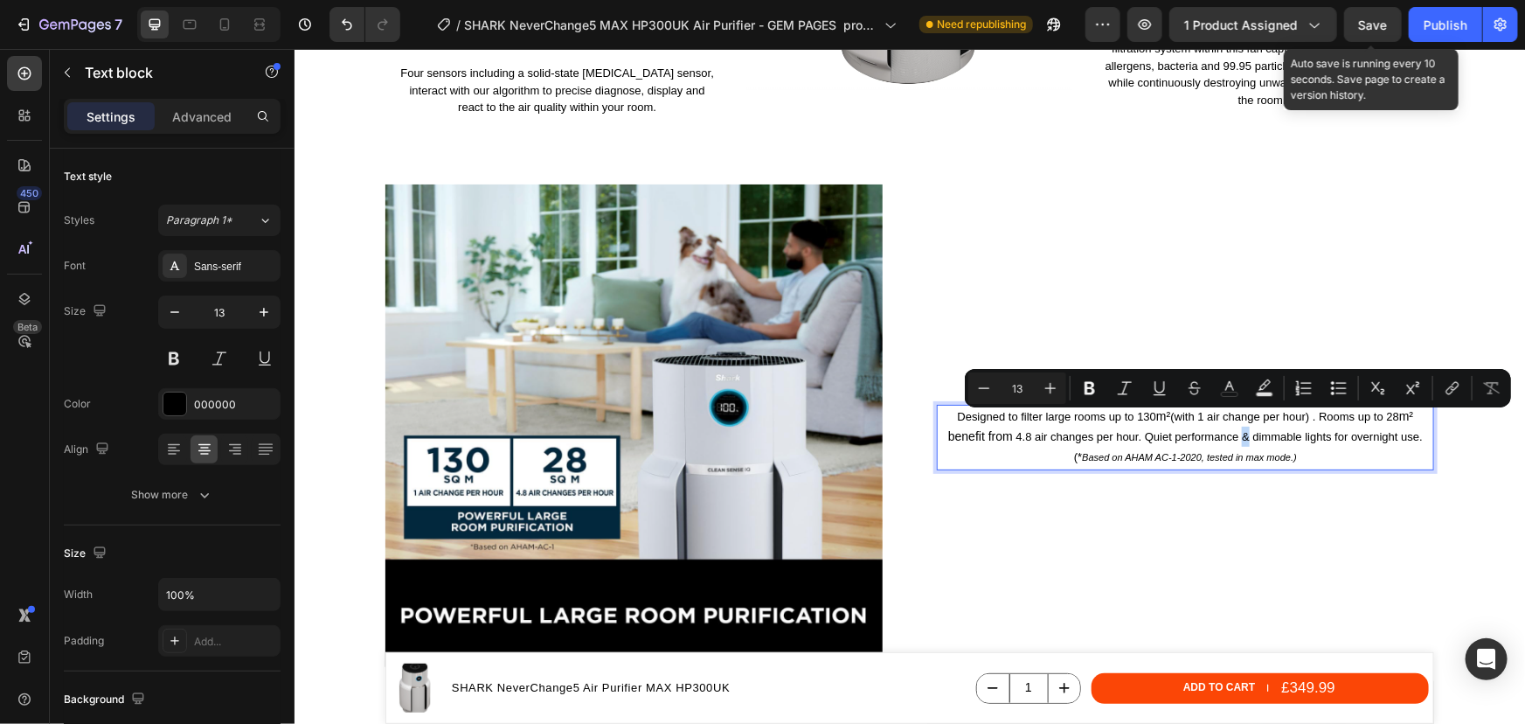
click at [1238, 424] on p "Designed to filter large rooms up to 130 m² (with 1 air change per hour) . Room…" at bounding box center [1185, 437] width 494 height 62
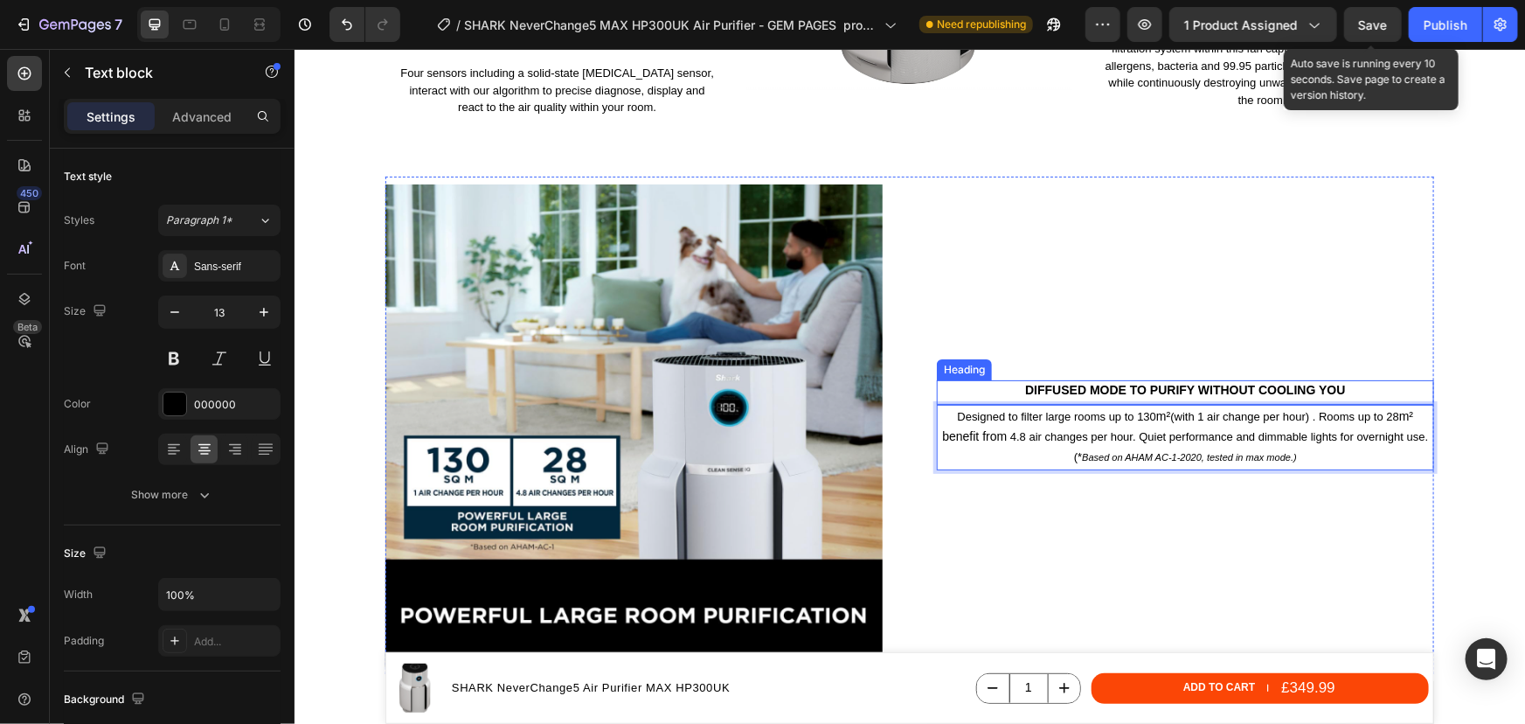
click at [1271, 381] on p "Diffused mode to purify without cooling you" at bounding box center [1185, 389] width 494 height 16
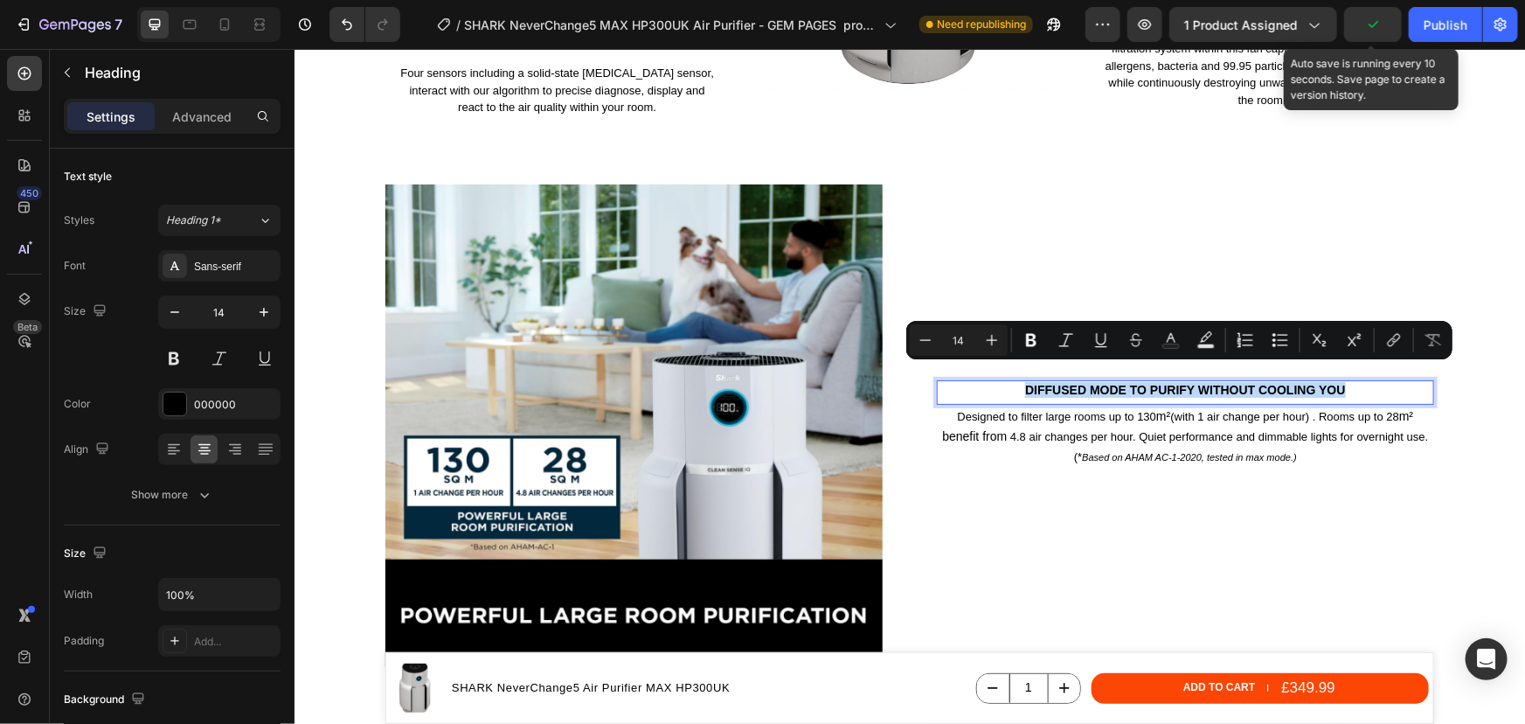
drag, startPoint x: 1343, startPoint y: 375, endPoint x: 961, endPoint y: 64, distance: 492.0
click at [1020, 381] on p "Diffused mode to purify without cooling you" at bounding box center [1185, 389] width 494 height 16
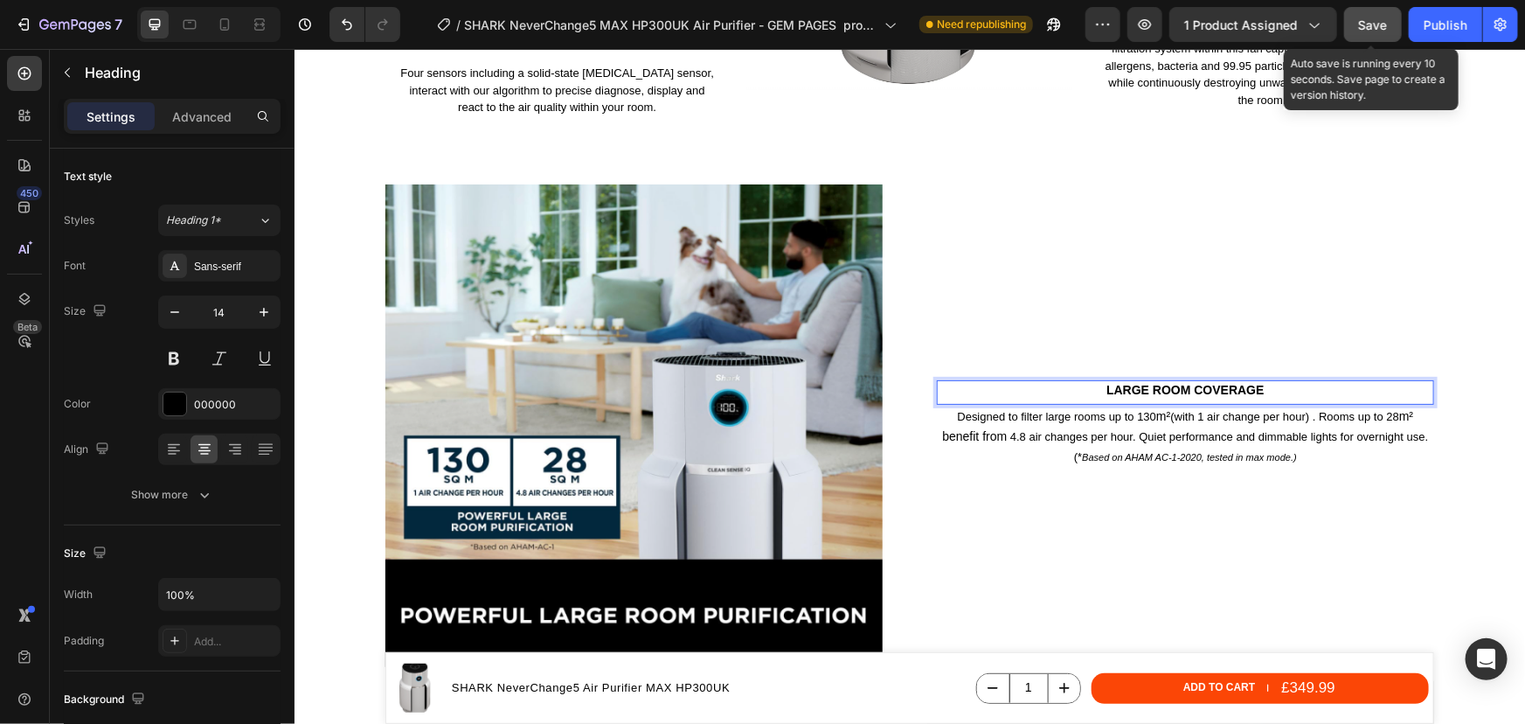
click at [1377, 21] on span "Save" at bounding box center [1373, 24] width 29 height 15
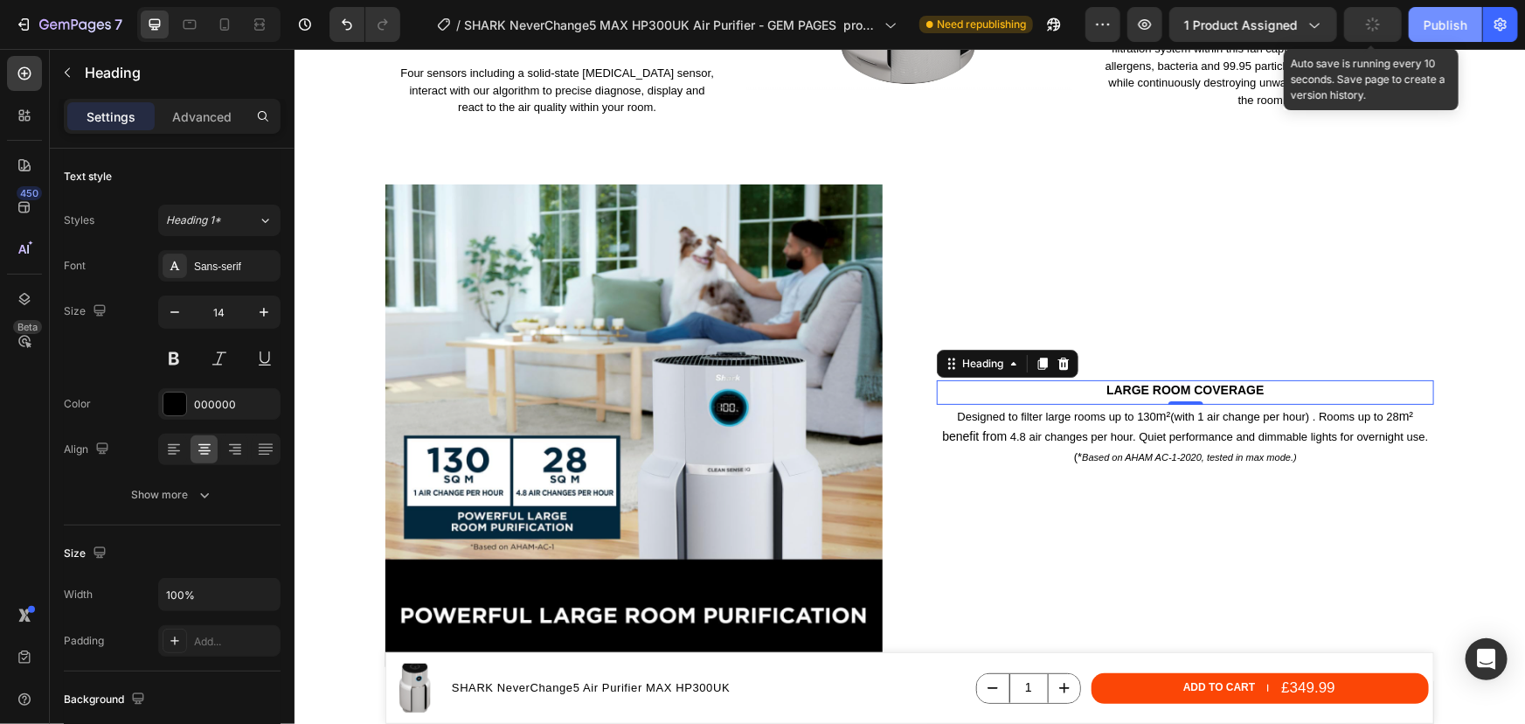
click at [1435, 21] on div "Publish" at bounding box center [1446, 25] width 44 height 18
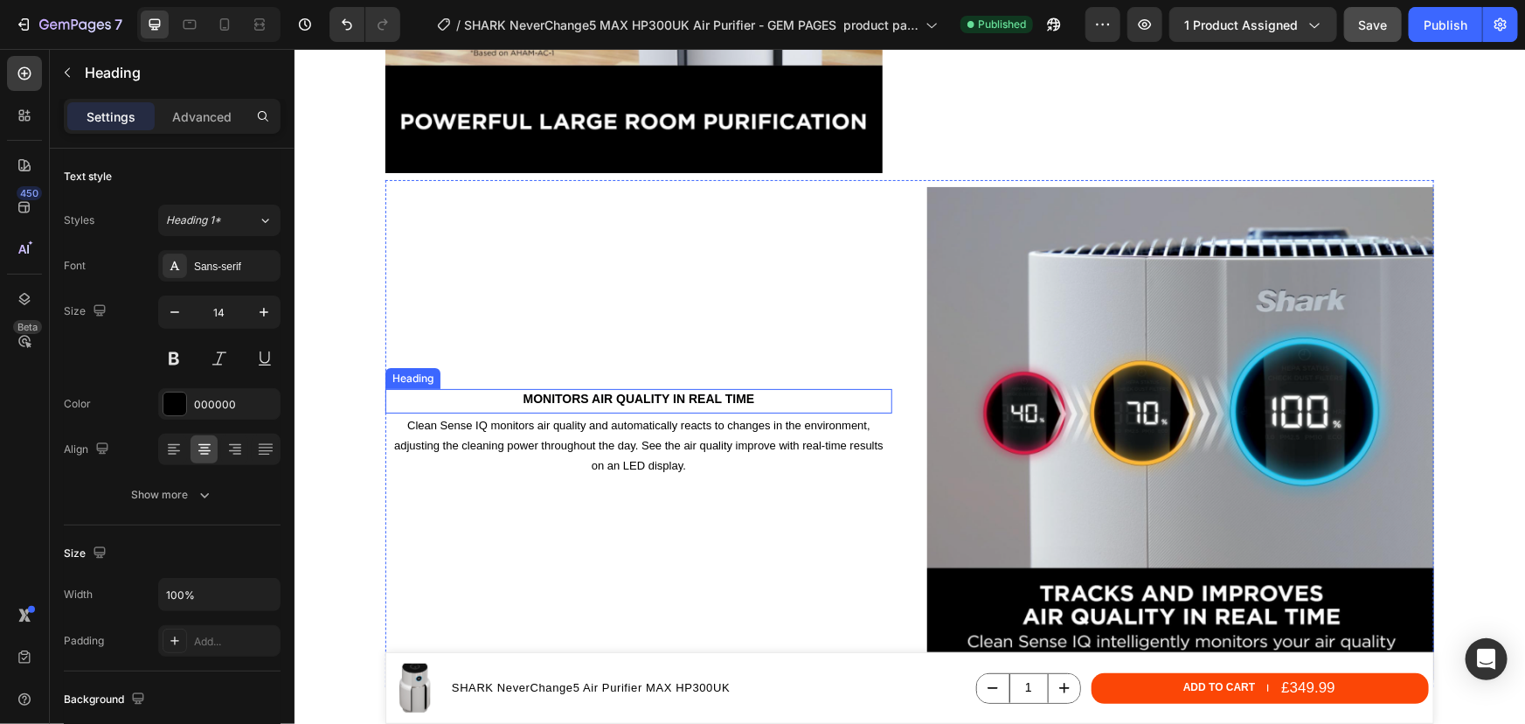
scroll to position [3896, 0]
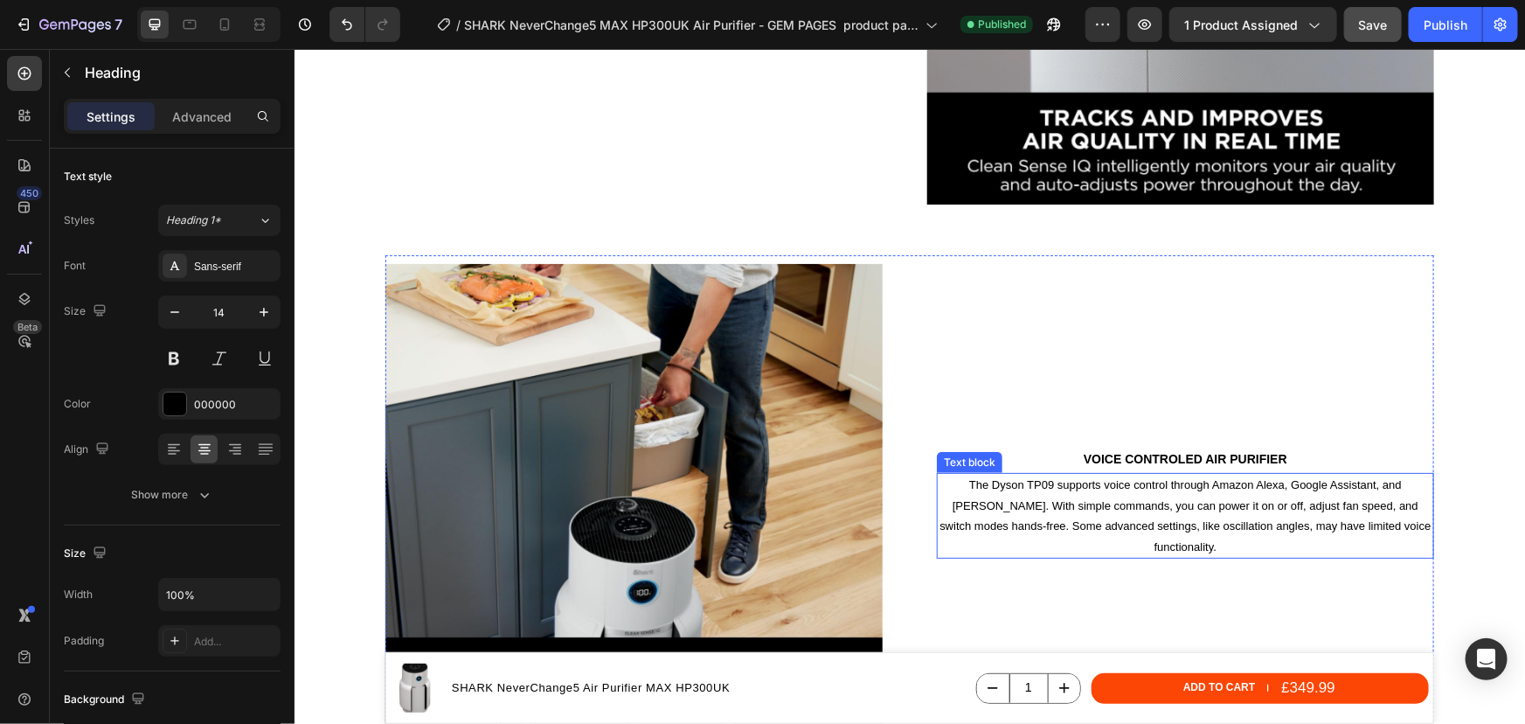
click at [1186, 528] on p "The Dyson TP09 supports voice control through Amazon Alexa, Google Assistant, a…" at bounding box center [1185, 515] width 494 height 82
drag, startPoint x: 1384, startPoint y: 525, endPoint x: 1393, endPoint y: 524, distance: 9.8
click at [1385, 525] on p "The Dyson TP09 supports voice control through Amazon Alexa, Google Assistant, a…" at bounding box center [1185, 515] width 494 height 82
click at [1220, 535] on p "The Dyson TP09 supports voice control through Amazon Alexa, Google Assistant, a…" at bounding box center [1185, 515] width 494 height 82
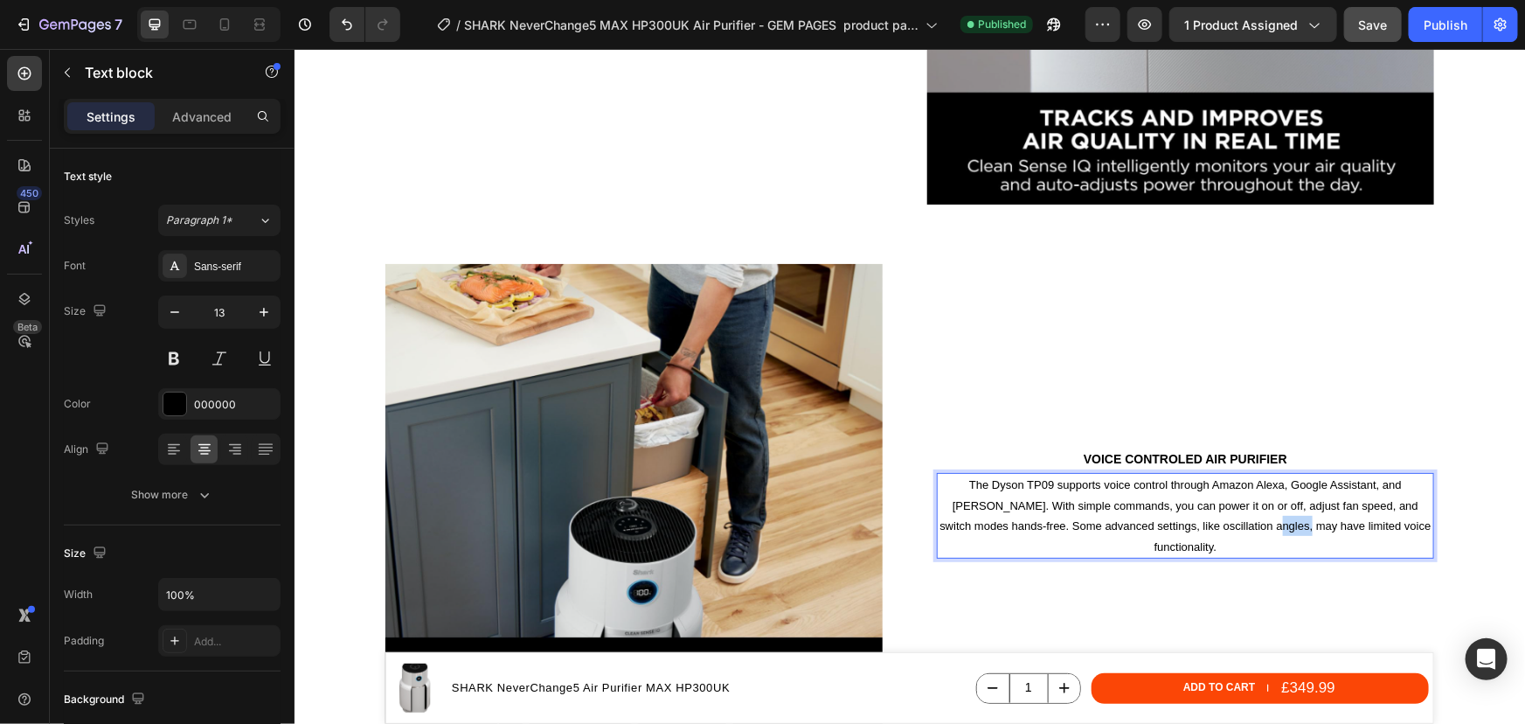
click at [1220, 535] on p "The Dyson TP09 supports voice control through Amazon Alexa, Google Assistant, a…" at bounding box center [1185, 515] width 494 height 82
click at [1392, 534] on p "The Dyson TP09 supports voice control through Amazon Alexa, Google Assistant, a…" at bounding box center [1185, 515] width 494 height 82
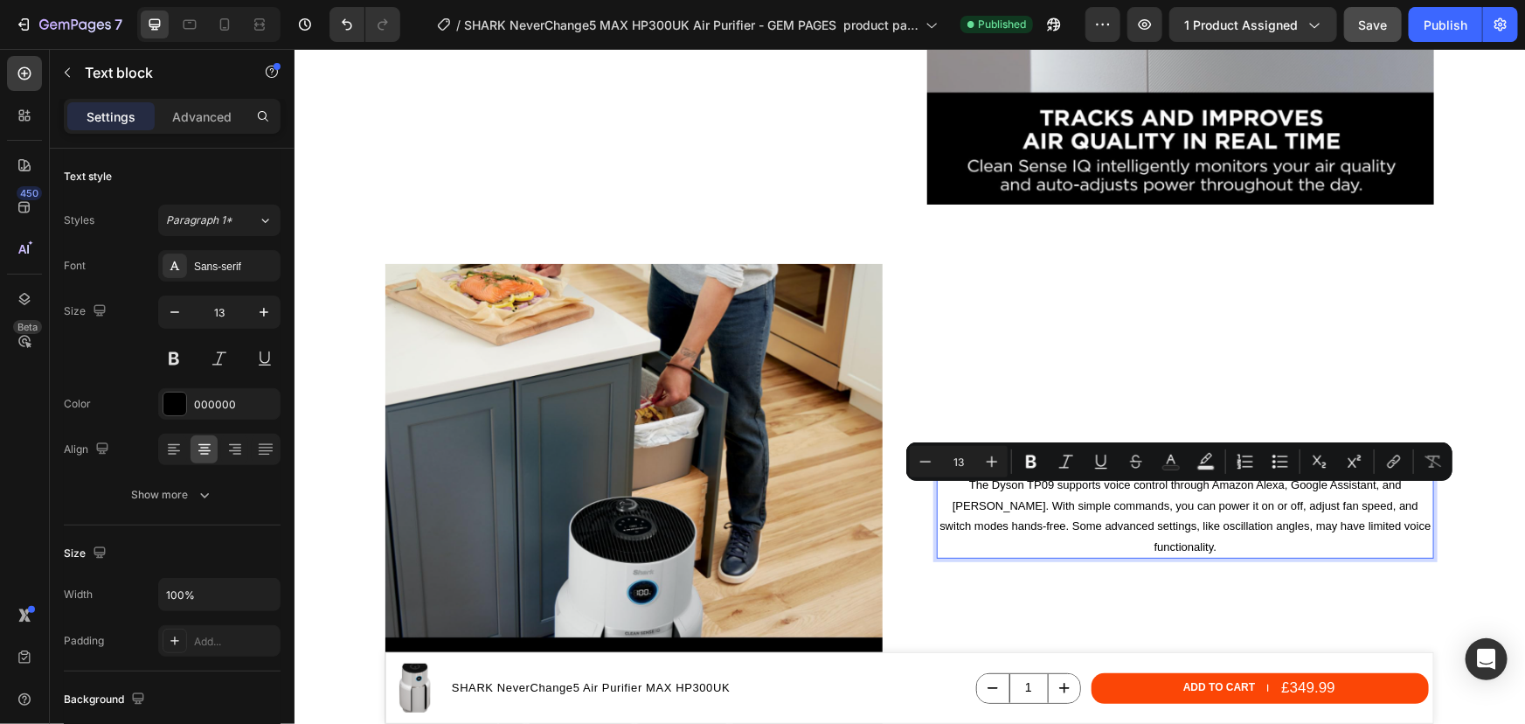
drag, startPoint x: 1421, startPoint y: 537, endPoint x: 959, endPoint y: 490, distance: 464.7
click at [948, 489] on p "The Dyson TP09 supports voice control through Amazon Alexa, Google Assistant, a…" at bounding box center [1185, 515] width 494 height 82
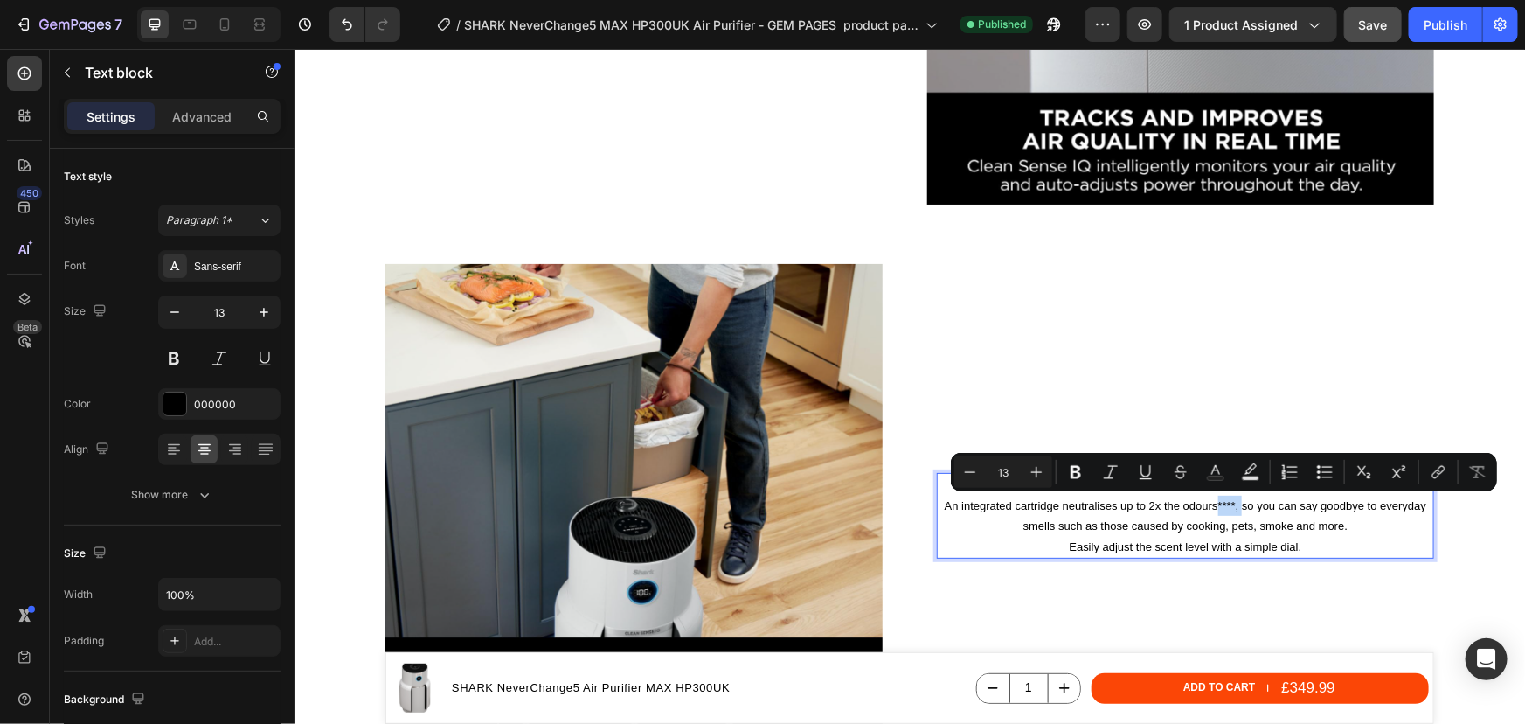
drag, startPoint x: 1236, startPoint y: 508, endPoint x: 1211, endPoint y: 504, distance: 24.7
click at [1211, 504] on p "Anti-Odour Technology guards against odours and releases a fresh scent as it cl…" at bounding box center [1185, 515] width 494 height 82
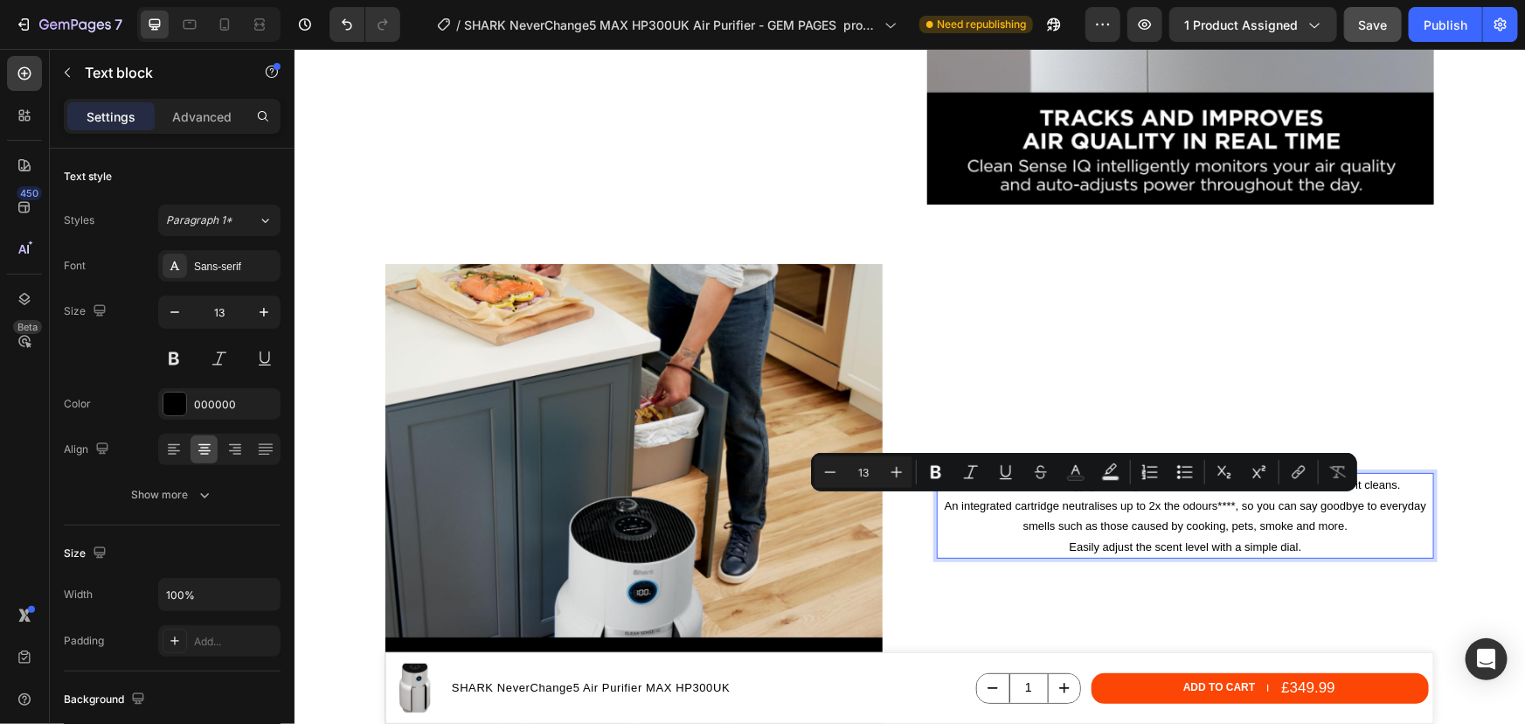
drag, startPoint x: 1089, startPoint y: 508, endPoint x: 1154, endPoint y: 509, distance: 64.7
click at [1154, 509] on p "Anti-Odour Technology guards against odours and releases a fresh scent as it cl…" at bounding box center [1185, 515] width 494 height 82
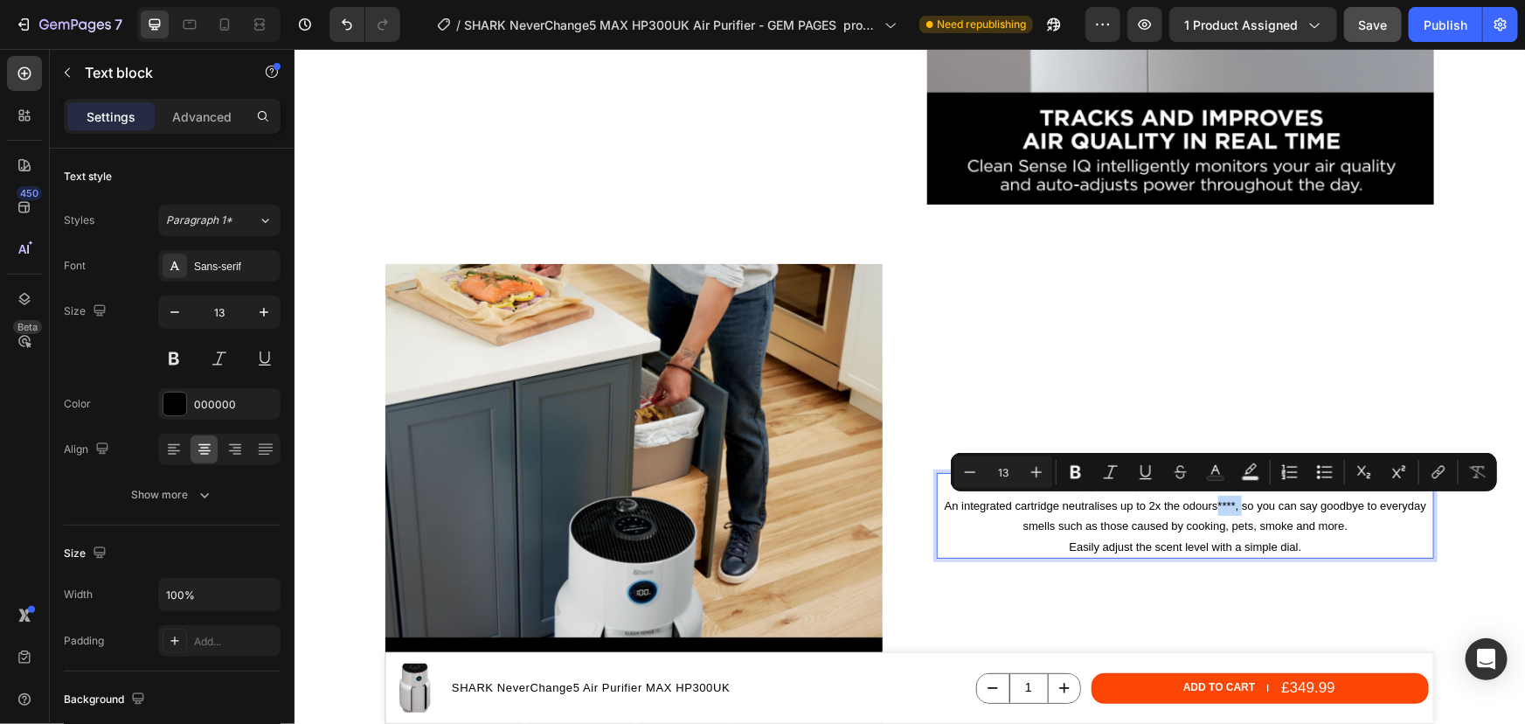
drag, startPoint x: 1235, startPoint y: 505, endPoint x: 1211, endPoint y: 505, distance: 24.5
click at [1211, 505] on p "Anti-Odour Technology guards against odours and releases a fresh scent as it cl…" at bounding box center [1185, 515] width 494 height 82
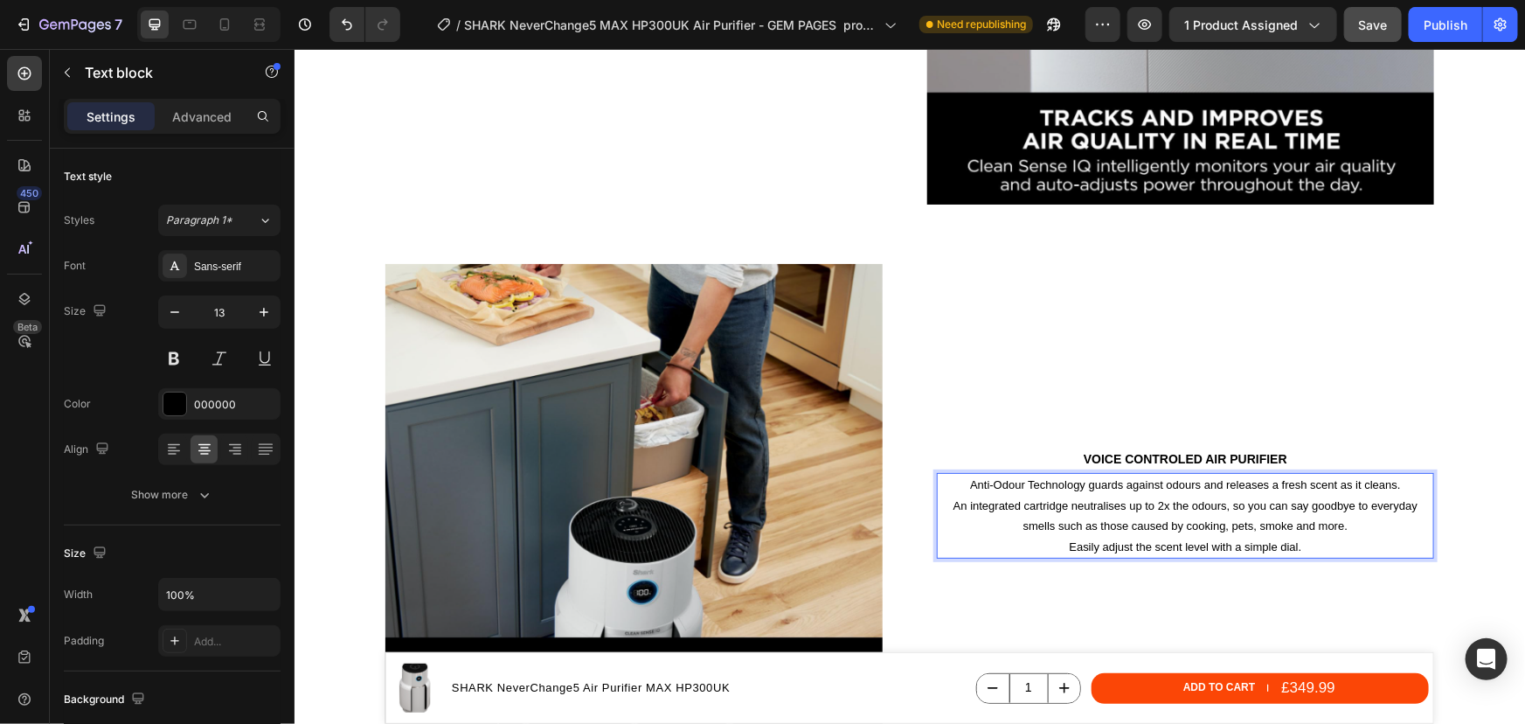
click at [1125, 522] on p "Anti-Odour Technology guards against odours and releases a fresh scent as it cl…" at bounding box center [1185, 515] width 494 height 82
click at [1303, 544] on p "Anti-Odour Technology guards against odours and releases a fresh scent as it cl…" at bounding box center [1185, 515] width 494 height 82
click at [1260, 456] on h2 "Voice controled air purifier" at bounding box center [1184, 457] width 497 height 19
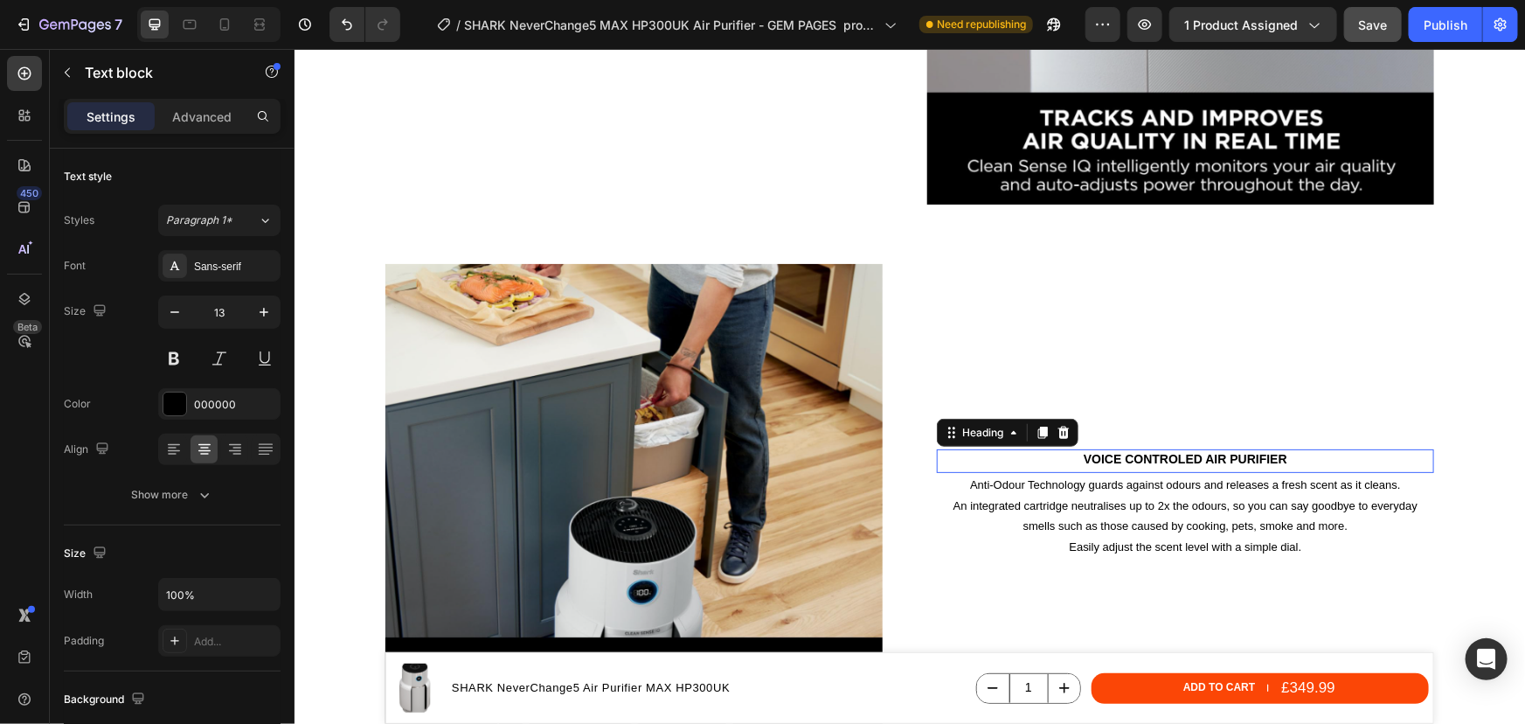
click at [1259, 456] on h2 "Voice controled air purifier" at bounding box center [1184, 457] width 497 height 19
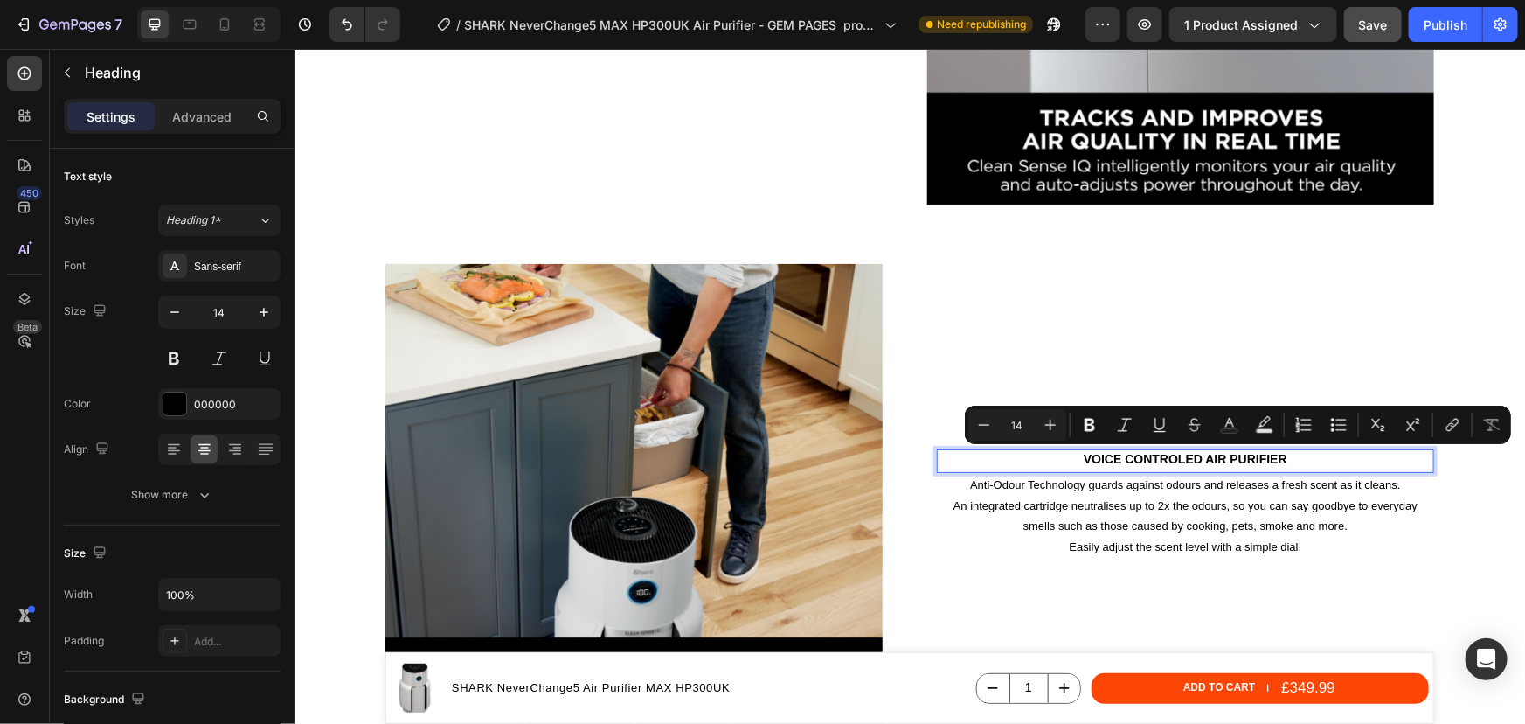
click at [1287, 461] on p "Voice controled air purifier" at bounding box center [1185, 458] width 494 height 16
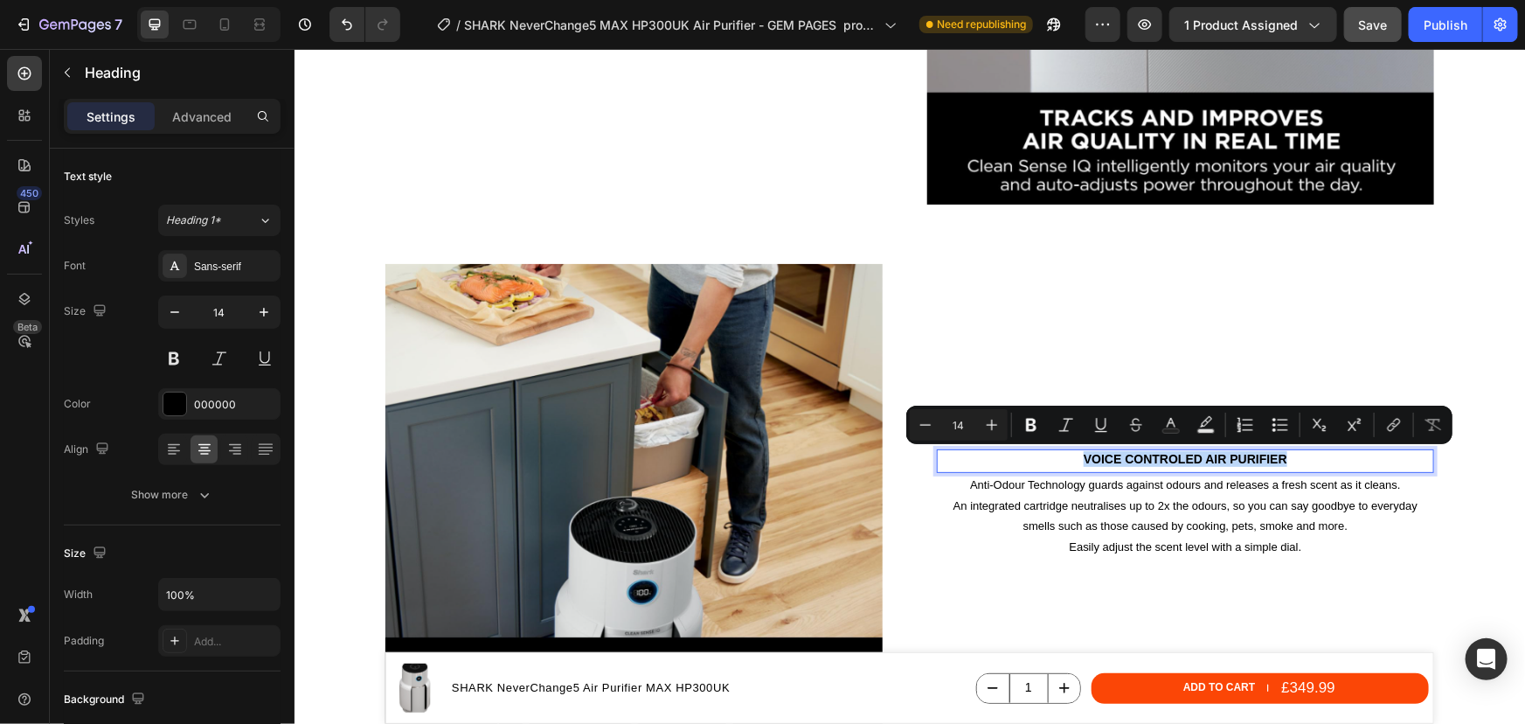
drag, startPoint x: 1287, startPoint y: 455, endPoint x: 1078, endPoint y: 451, distance: 208.9
click at [1078, 451] on p "Voice controled air purifier" at bounding box center [1185, 458] width 494 height 16
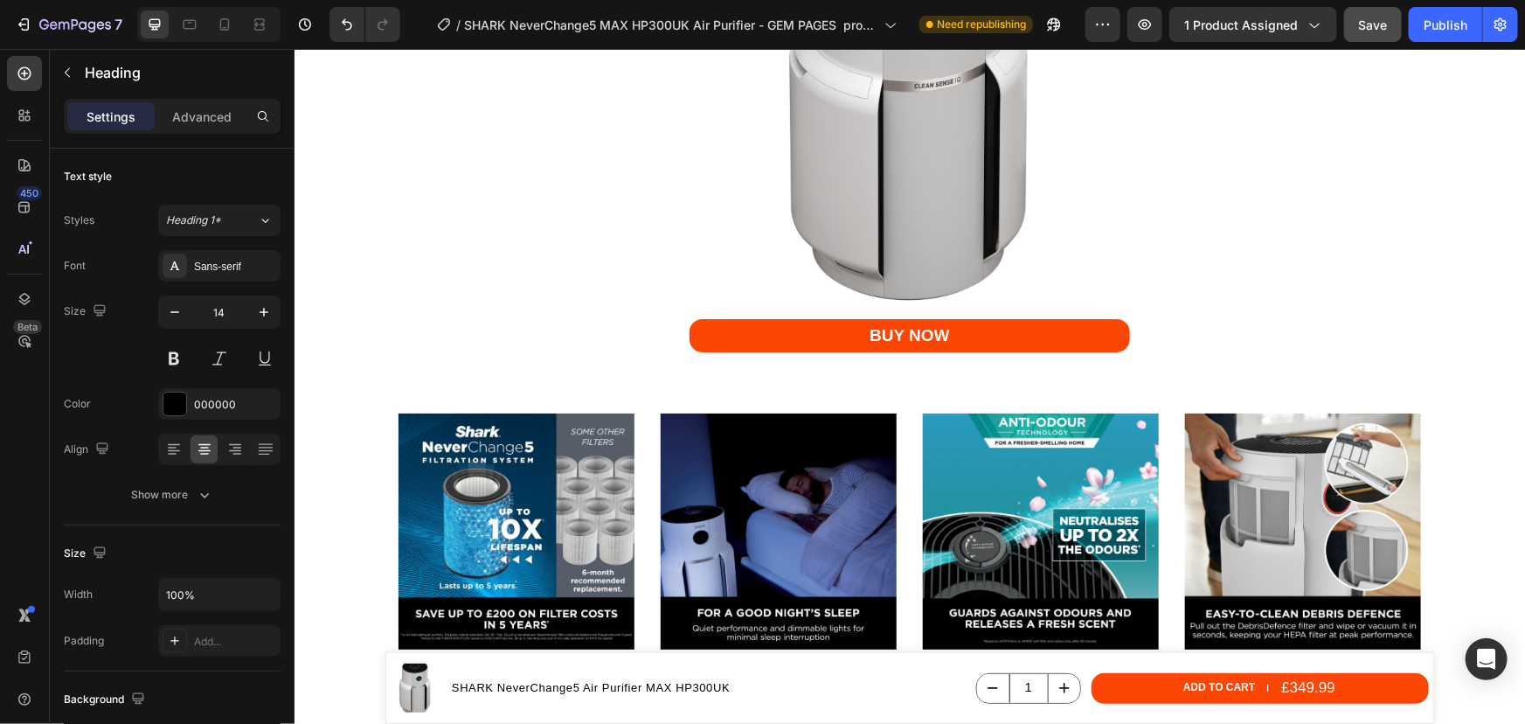
scroll to position [5723, 0]
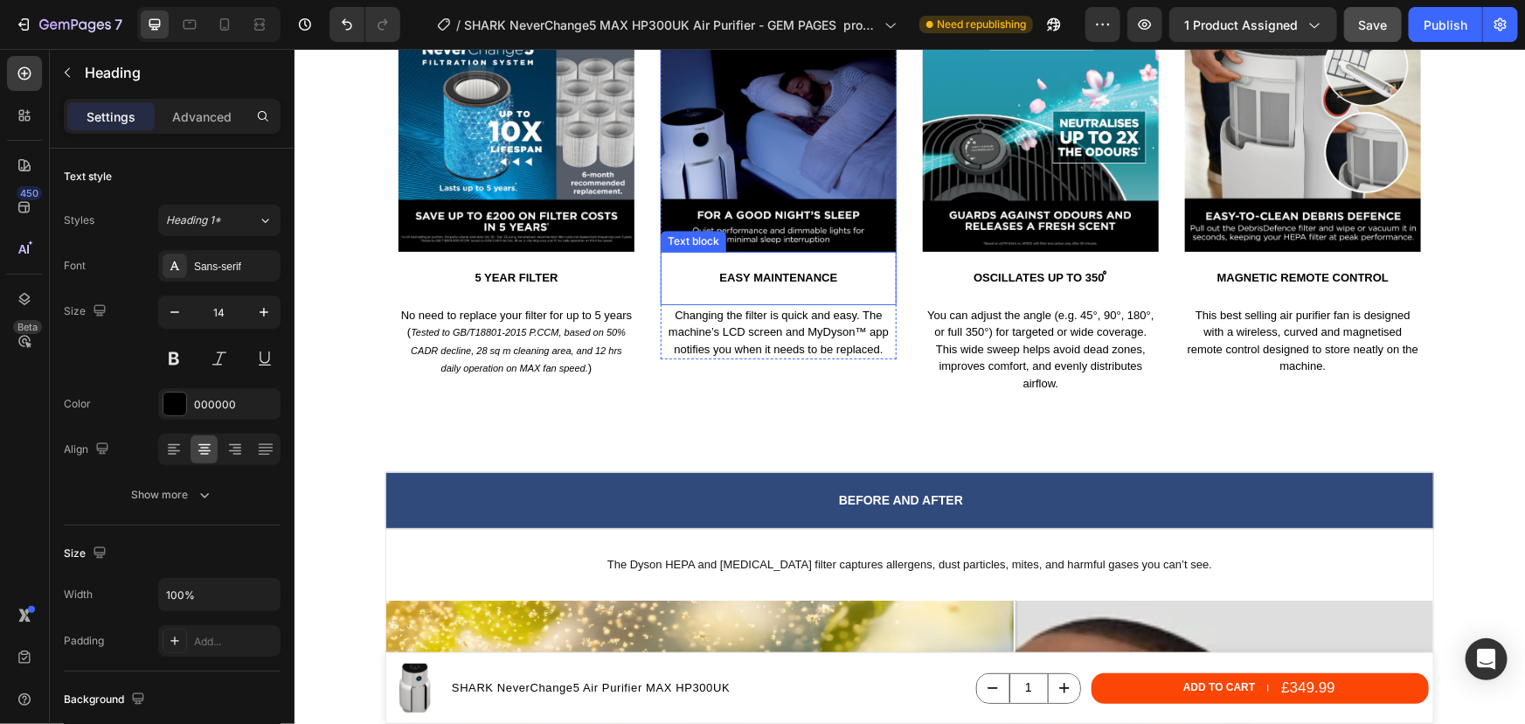
click at [801, 273] on p "Easy maintenance" at bounding box center [778, 277] width 232 height 15
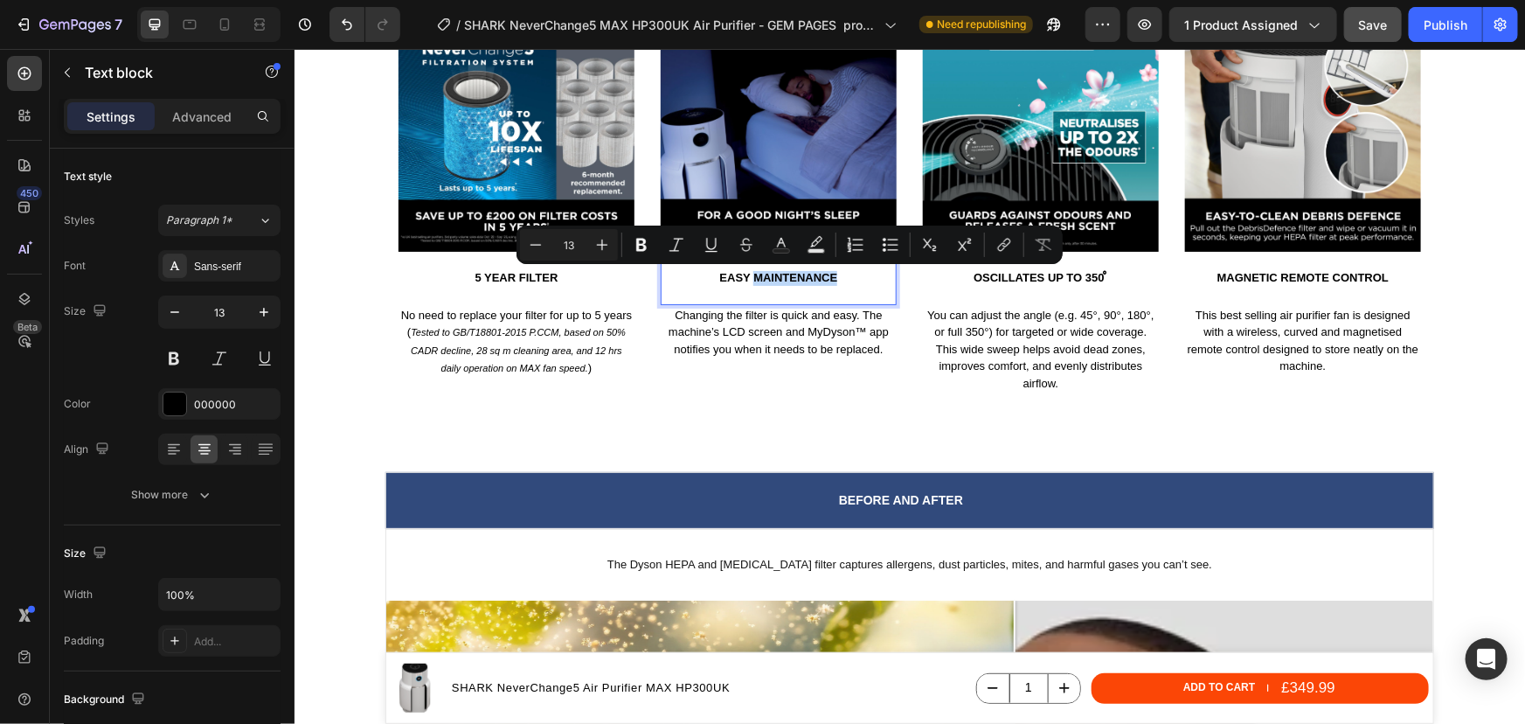
click at [805, 274] on p "Easy maintenance" at bounding box center [778, 277] width 232 height 15
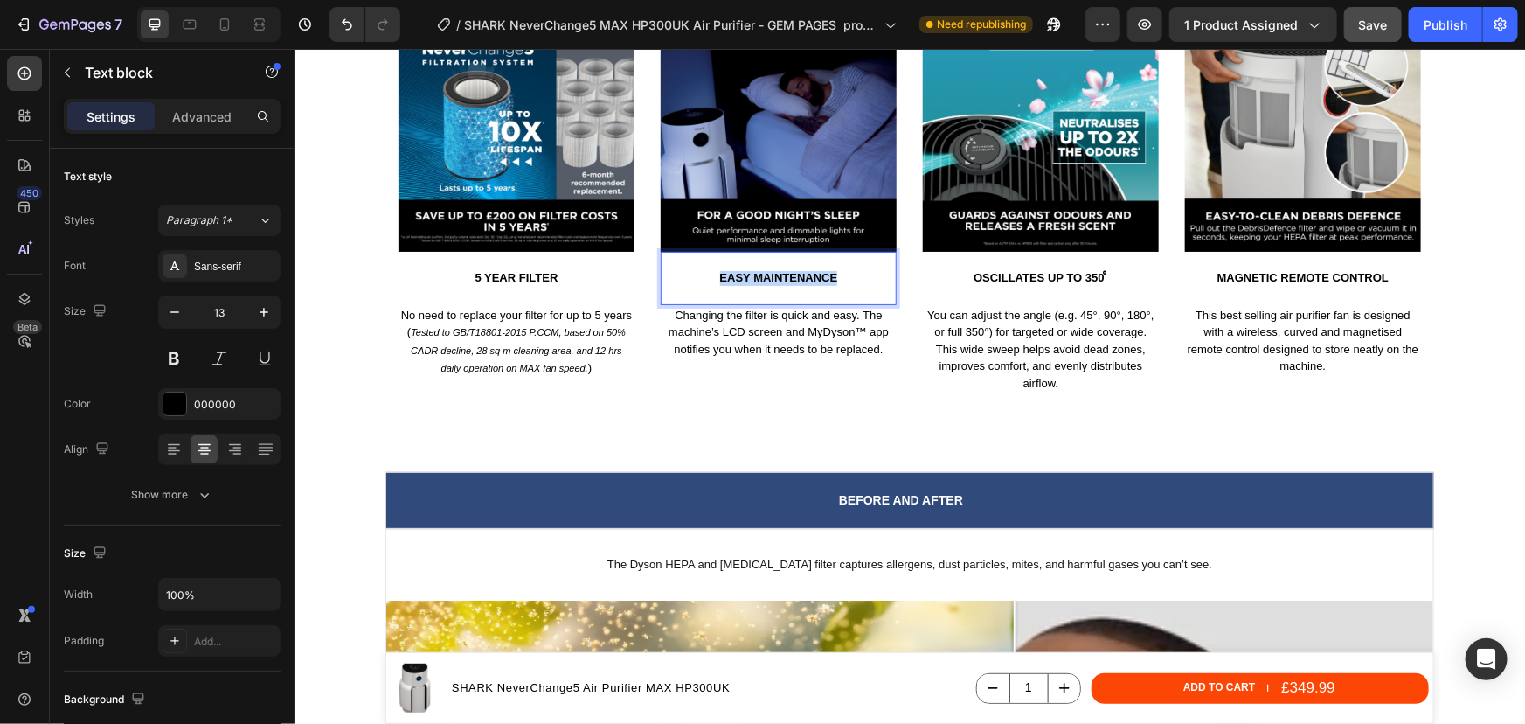
drag, startPoint x: 831, startPoint y: 281, endPoint x: 714, endPoint y: 277, distance: 117.2
click at [714, 277] on p "Easy maintenance" at bounding box center [778, 277] width 232 height 15
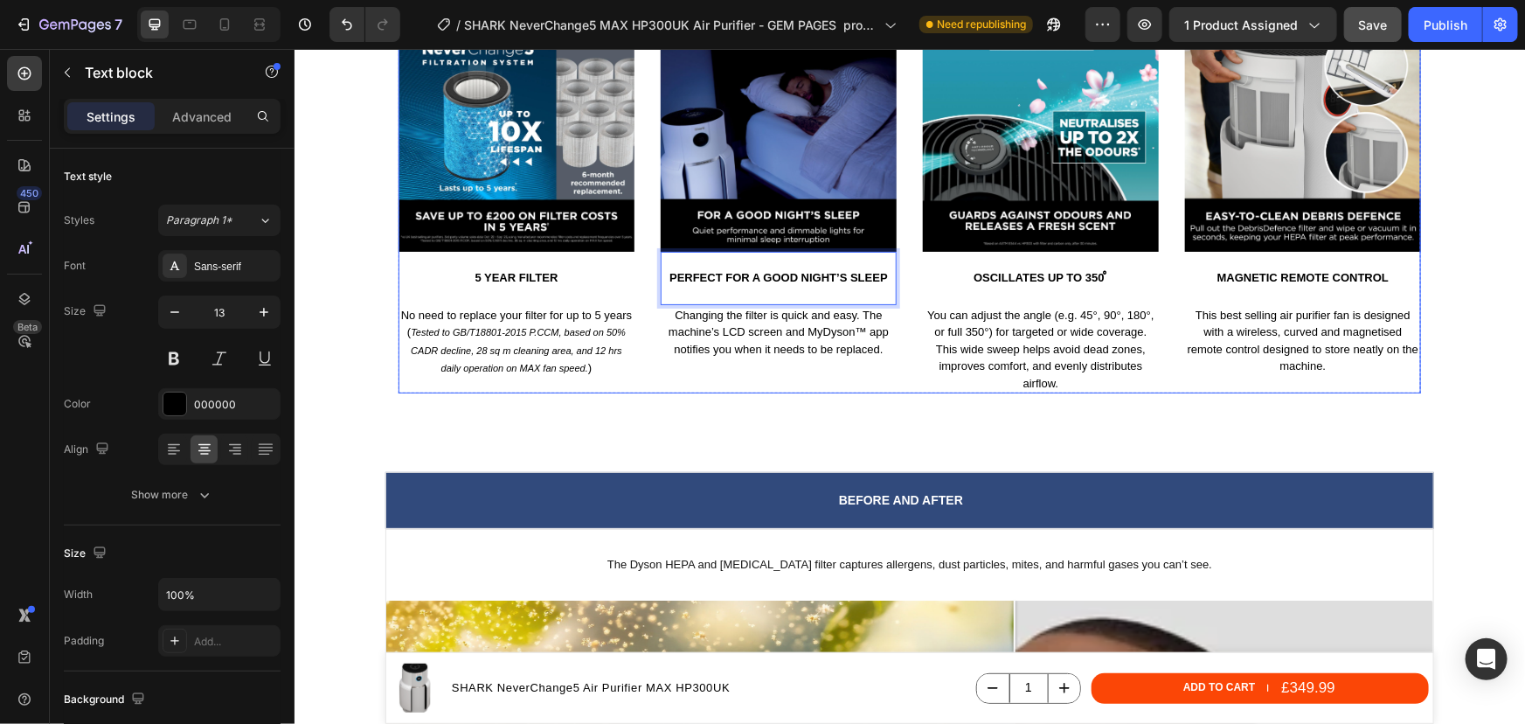
click at [749, 325] on p "Changing the filter is quick and easy. The machine’s LCD screen and MyDyson™ ap…" at bounding box center [778, 332] width 232 height 52
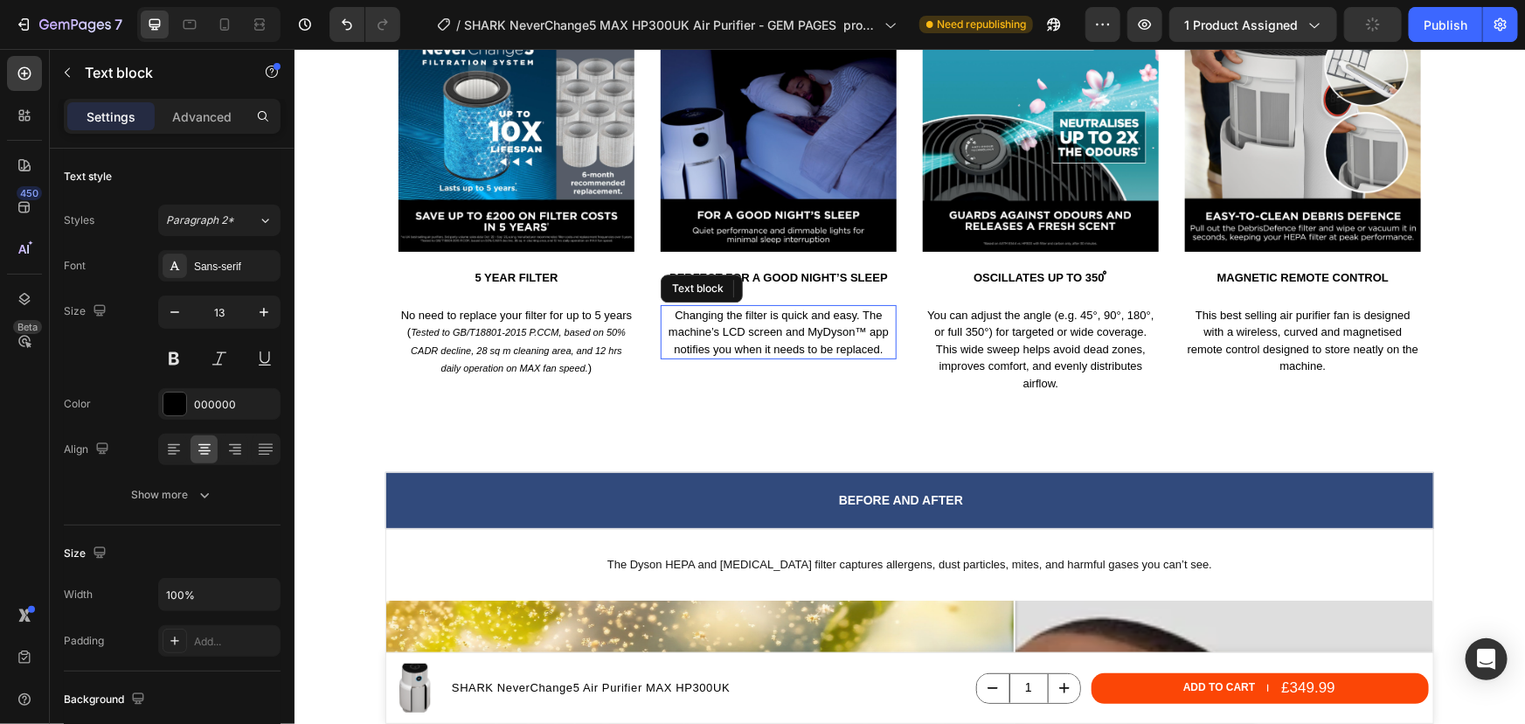
click at [748, 325] on p "Changing the filter is quick and easy. The machine’s LCD screen and MyDyson™ ap…" at bounding box center [778, 332] width 232 height 52
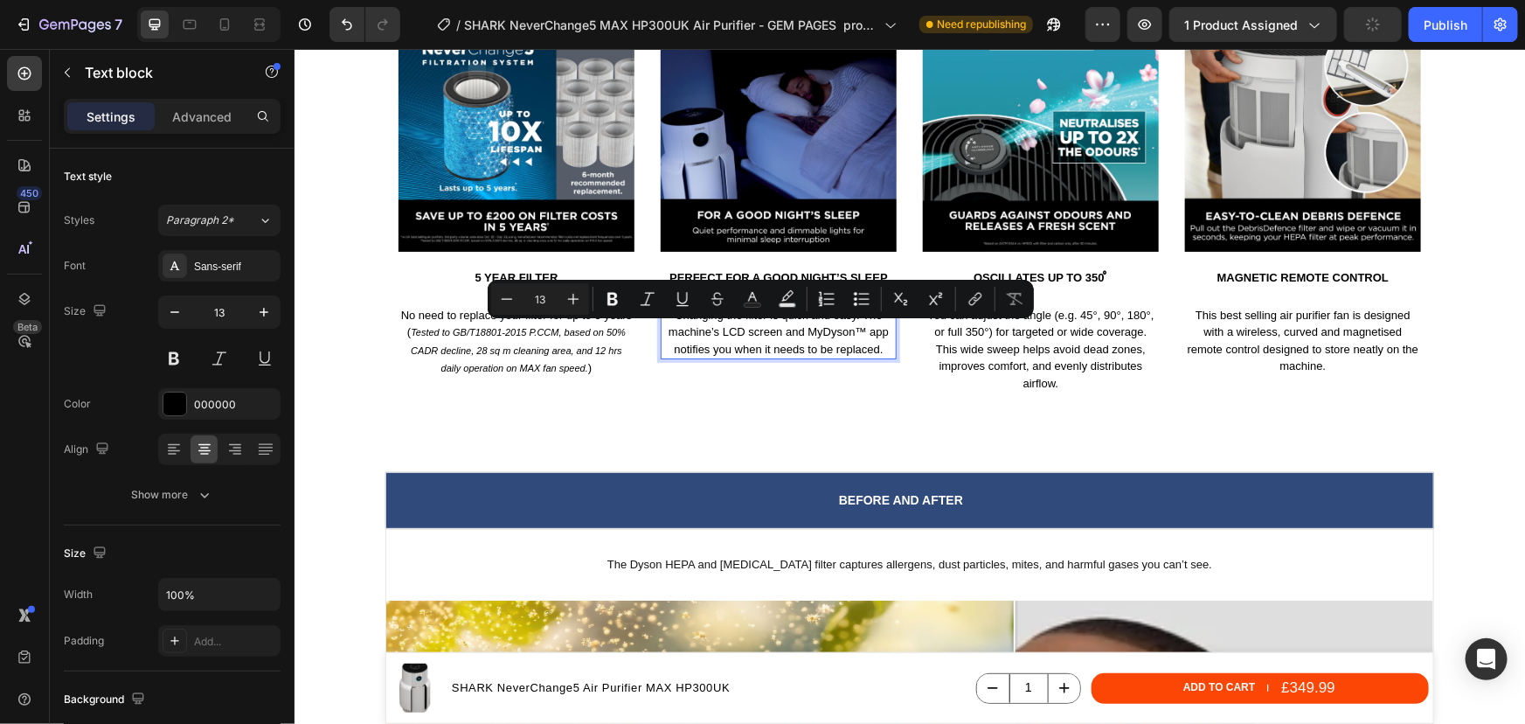
click at [847, 344] on p "Changing the filter is quick and easy. The machine’s LCD screen and MyDyson™ ap…" at bounding box center [778, 332] width 232 height 52
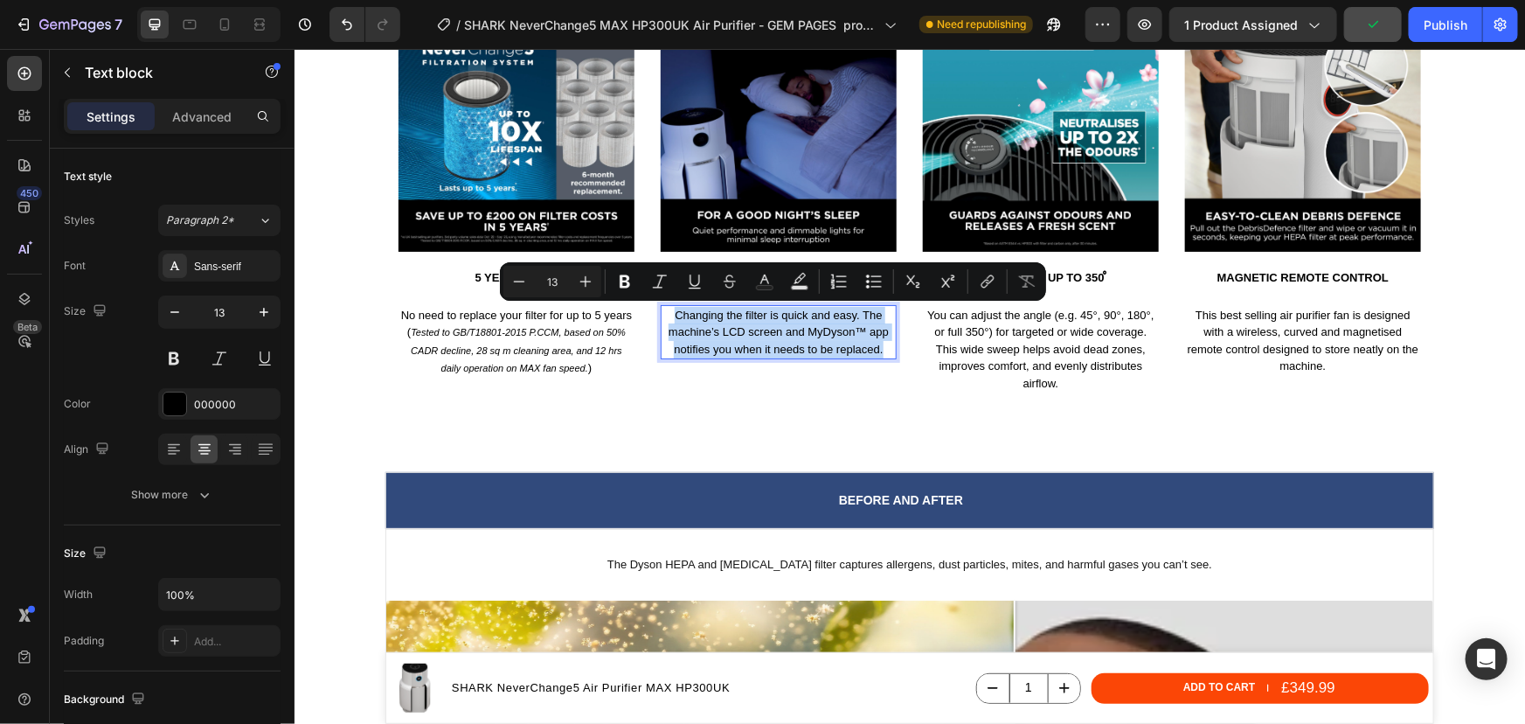
drag, startPoint x: 878, startPoint y: 349, endPoint x: 657, endPoint y: 307, distance: 225.1
click at [662, 307] on p "Changing the filter is quick and easy. The machine’s LCD screen and MyDyson™ ap…" at bounding box center [778, 332] width 232 height 52
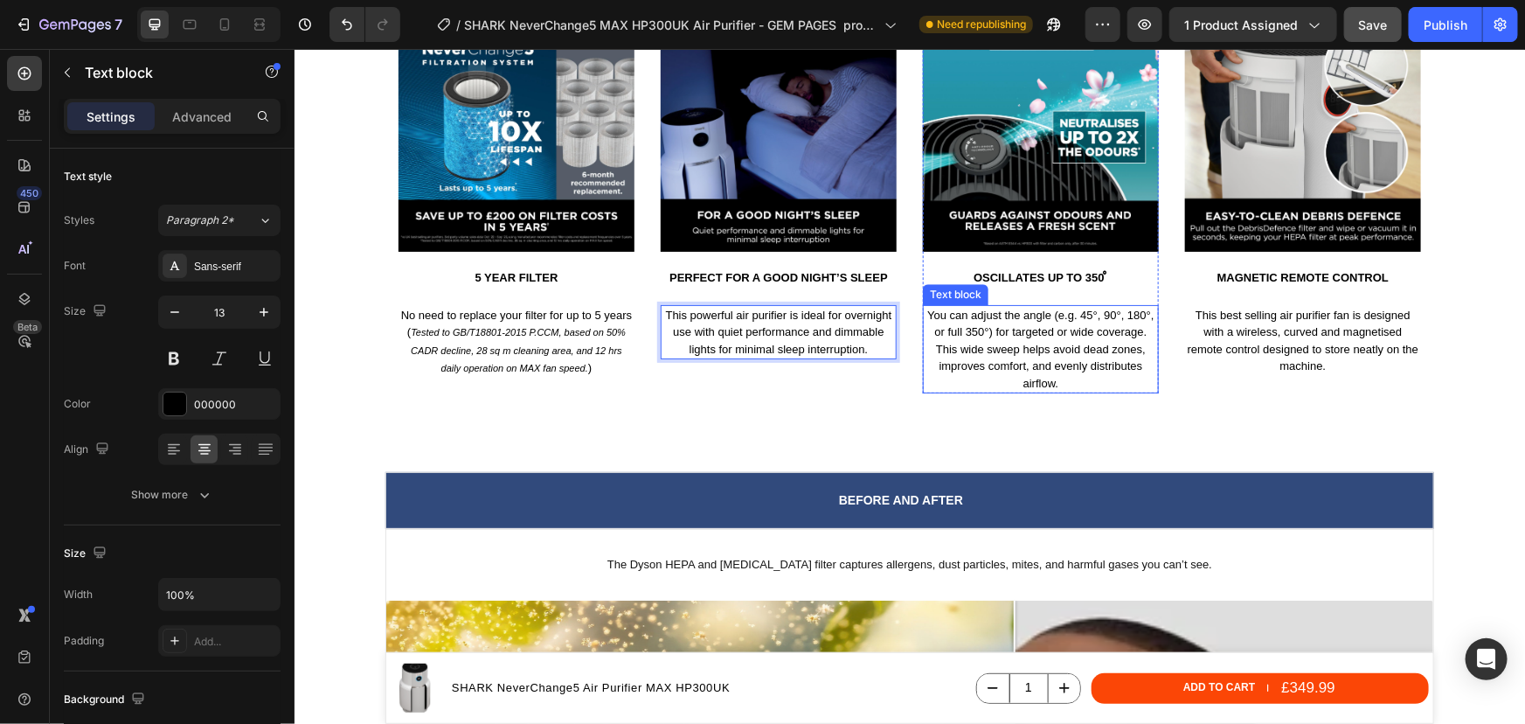
click at [1034, 353] on p "You can adjust the angle (e.g. 45°, 90°, 180°, or full 350°) for targeted or wi…" at bounding box center [1040, 349] width 232 height 86
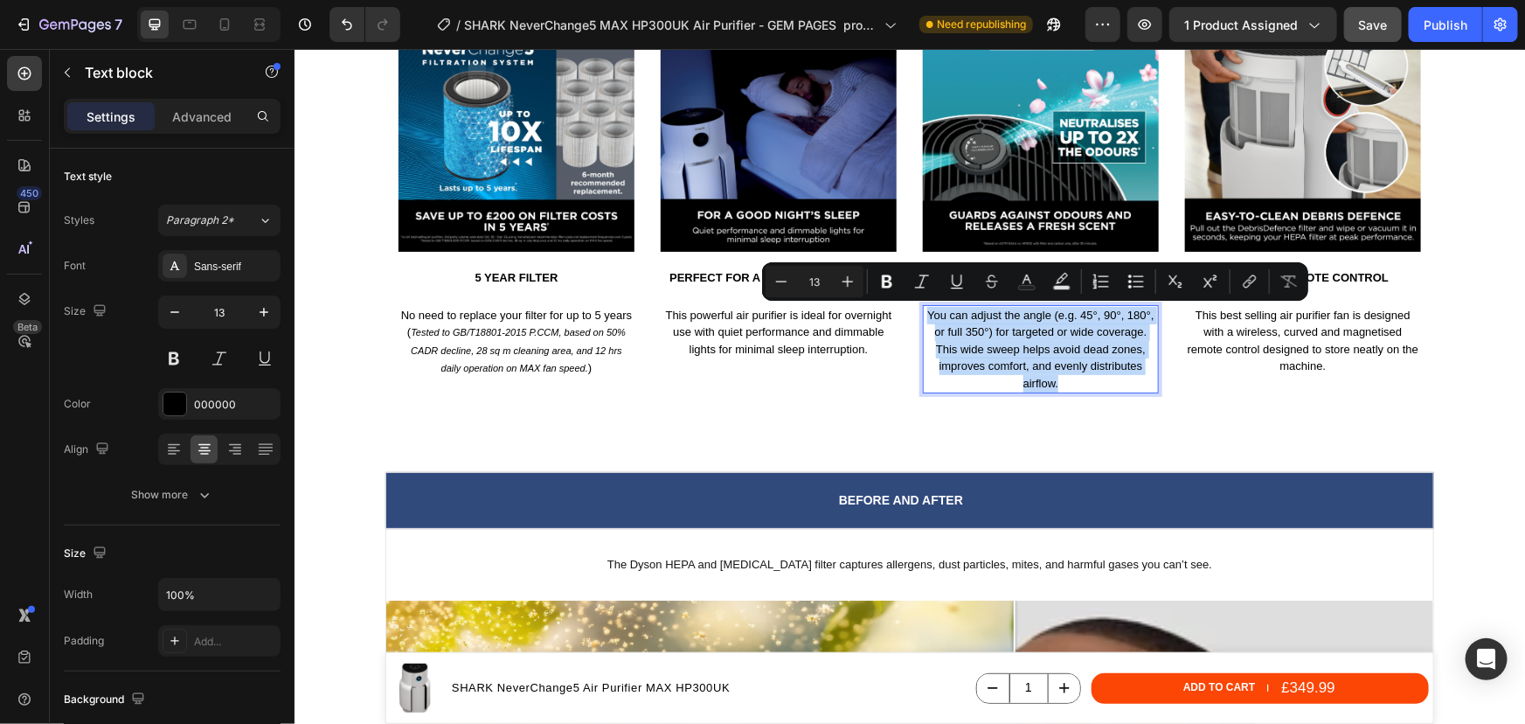
drag, startPoint x: 1058, startPoint y: 378, endPoint x: 922, endPoint y: 309, distance: 153.2
click at [924, 309] on p "You can adjust the angle (e.g. 45°, 90°, 180°, or full 350°) for targeted or wi…" at bounding box center [1040, 349] width 232 height 86
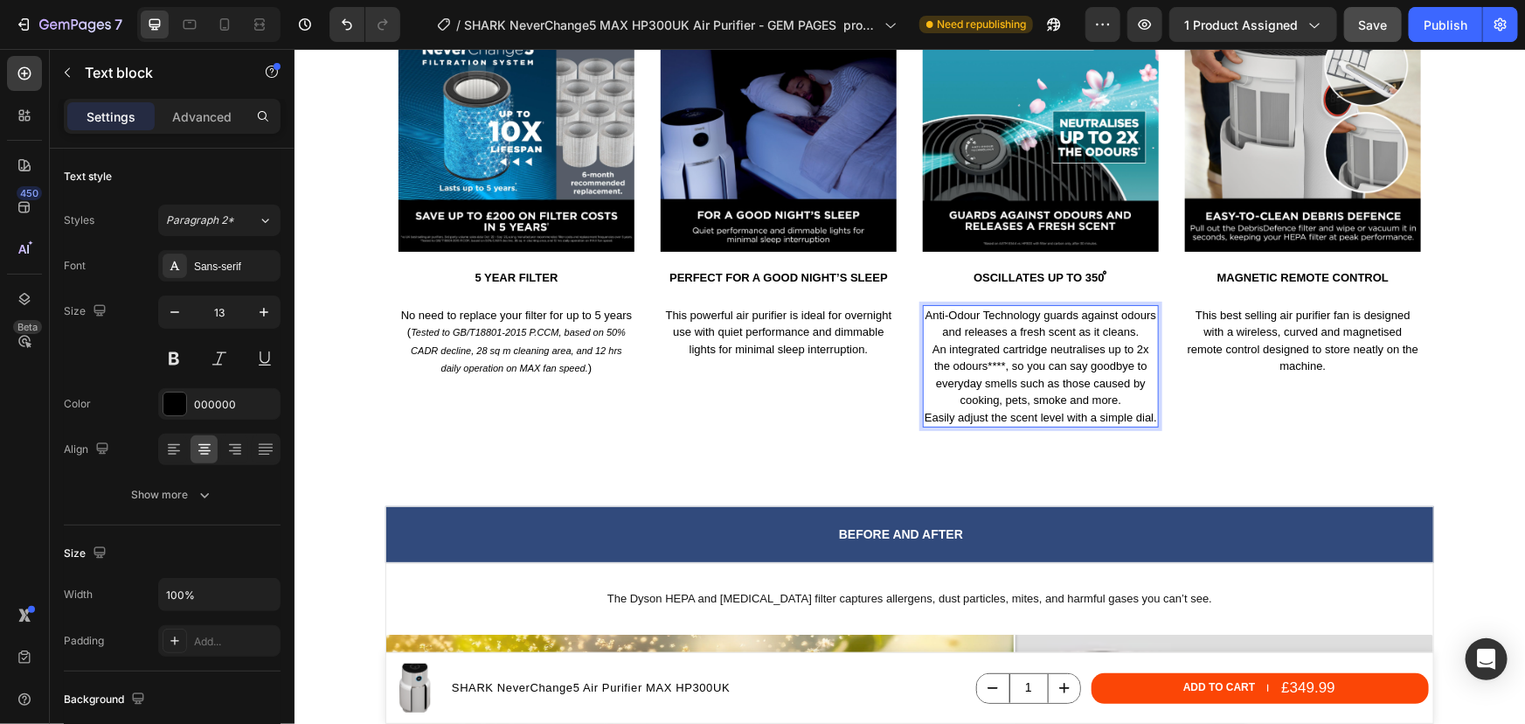
click at [1002, 368] on p "Anti-Odour Technology guards against odours and releases a fresh scent as it cl…" at bounding box center [1040, 366] width 232 height 120
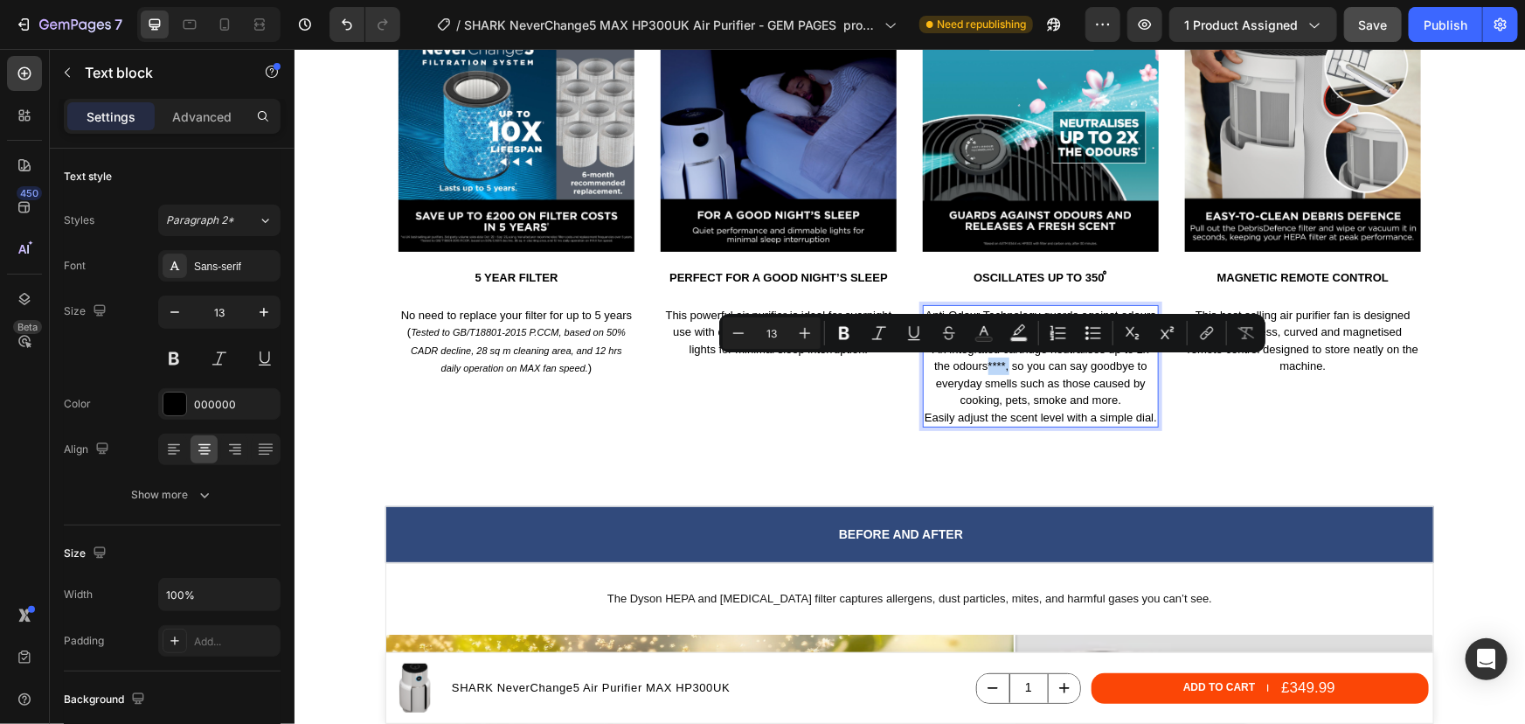
drag, startPoint x: 982, startPoint y: 362, endPoint x: 1002, endPoint y: 364, distance: 20.3
click at [1002, 364] on p "Anti-Odour Technology guards against odours and releases a fresh scent as it cl…" at bounding box center [1040, 366] width 232 height 120
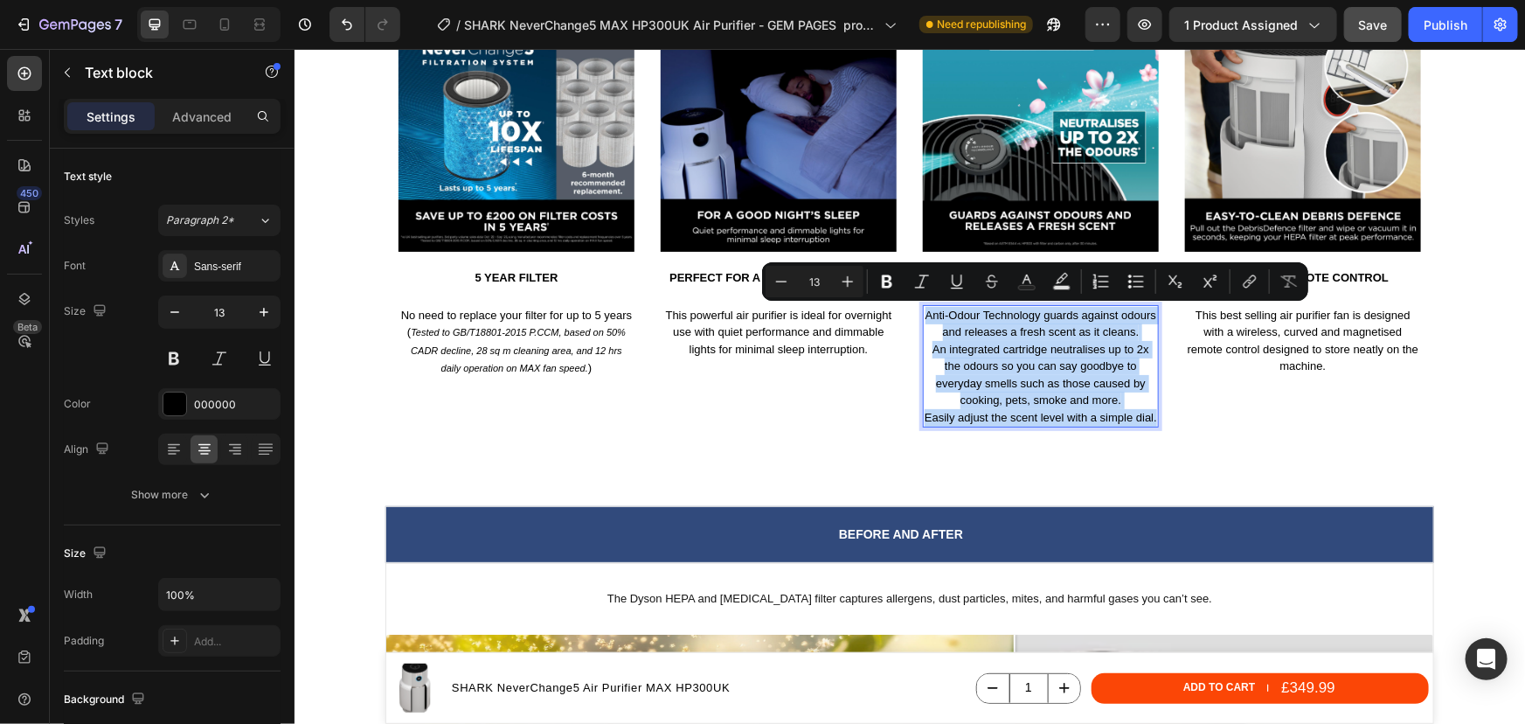
drag, startPoint x: 1150, startPoint y: 413, endPoint x: 916, endPoint y: 304, distance: 258.5
click at [922, 304] on div "Anti-Odour Technology guards against odours and releases a fresh scent as it cl…" at bounding box center [1040, 365] width 236 height 123
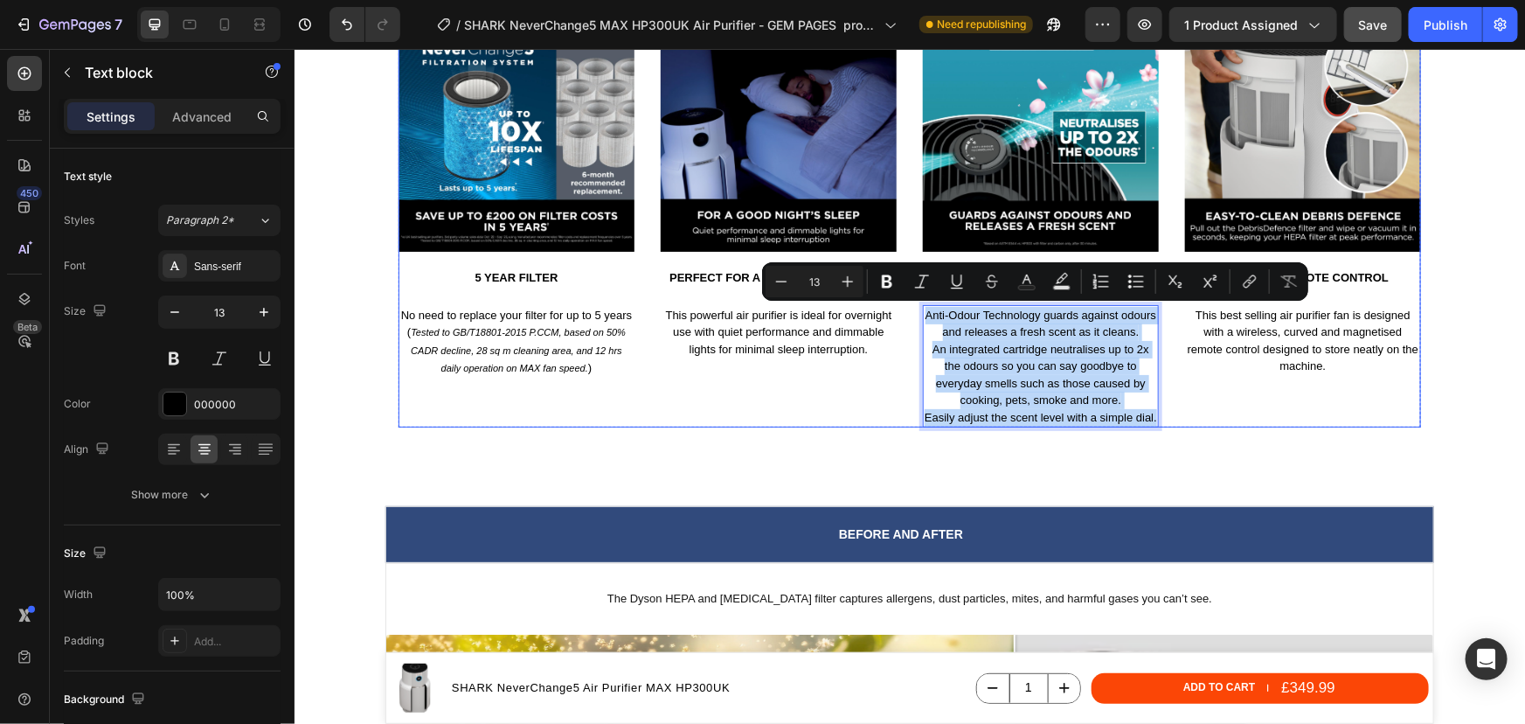
click at [821, 375] on div "Image Perfect for a good night’s sleep Text block This powerful air purifier is…" at bounding box center [778, 221] width 236 height 412
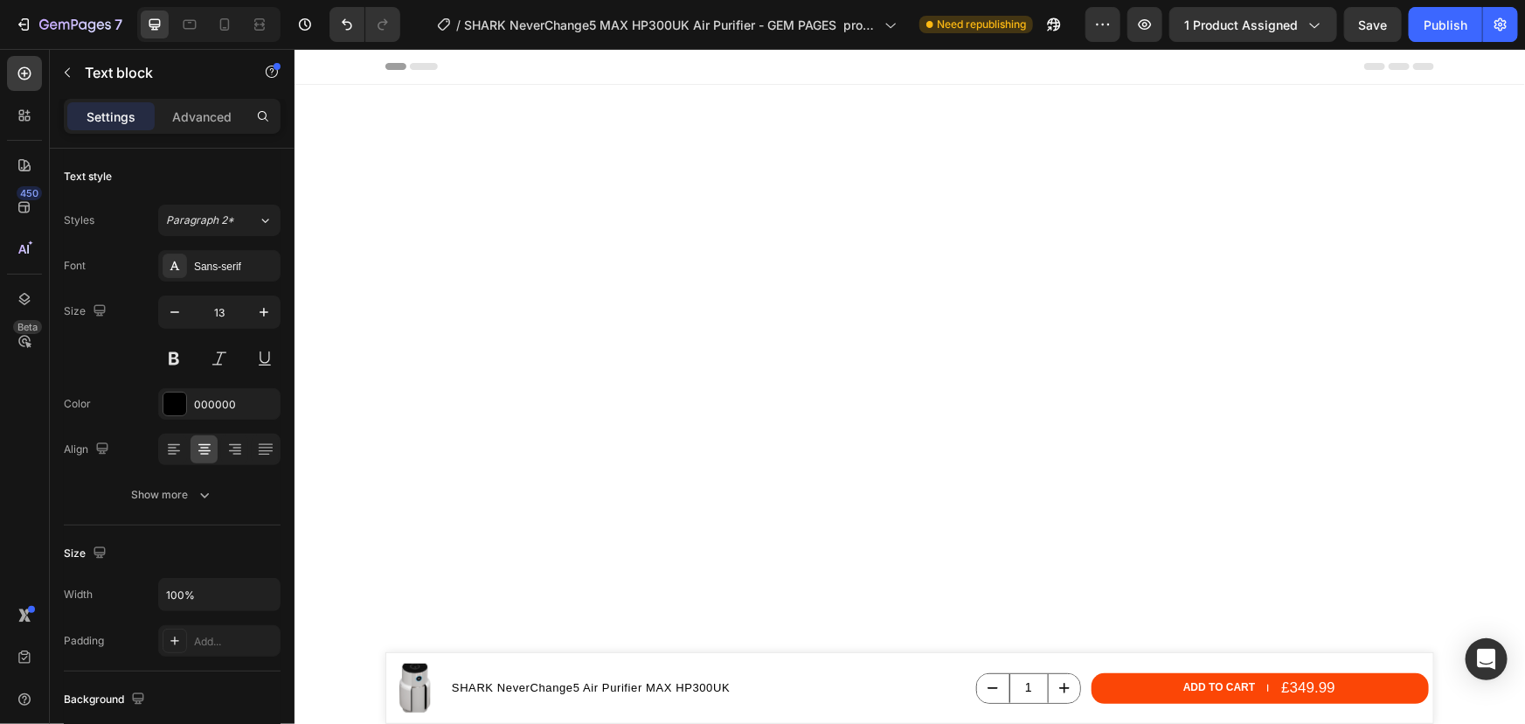
scroll to position [5723, 0]
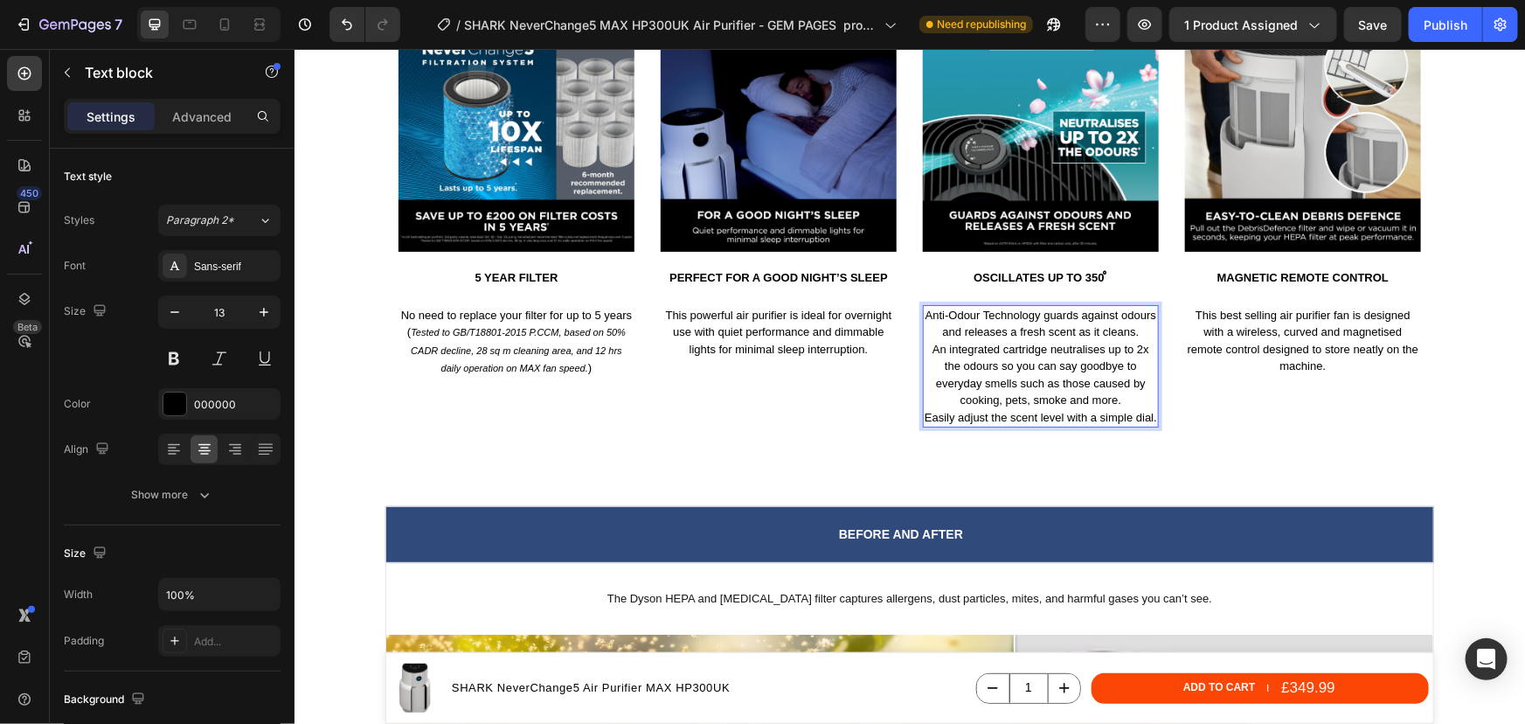
click at [1026, 371] on p "Anti-Odour Technology guards against odours and releases a fresh scent as it cl…" at bounding box center [1040, 366] width 232 height 120
click at [1080, 328] on p "Anti-Odour Technology guards against odours and releases a fresh scent as it cl…" at bounding box center [1040, 366] width 232 height 120
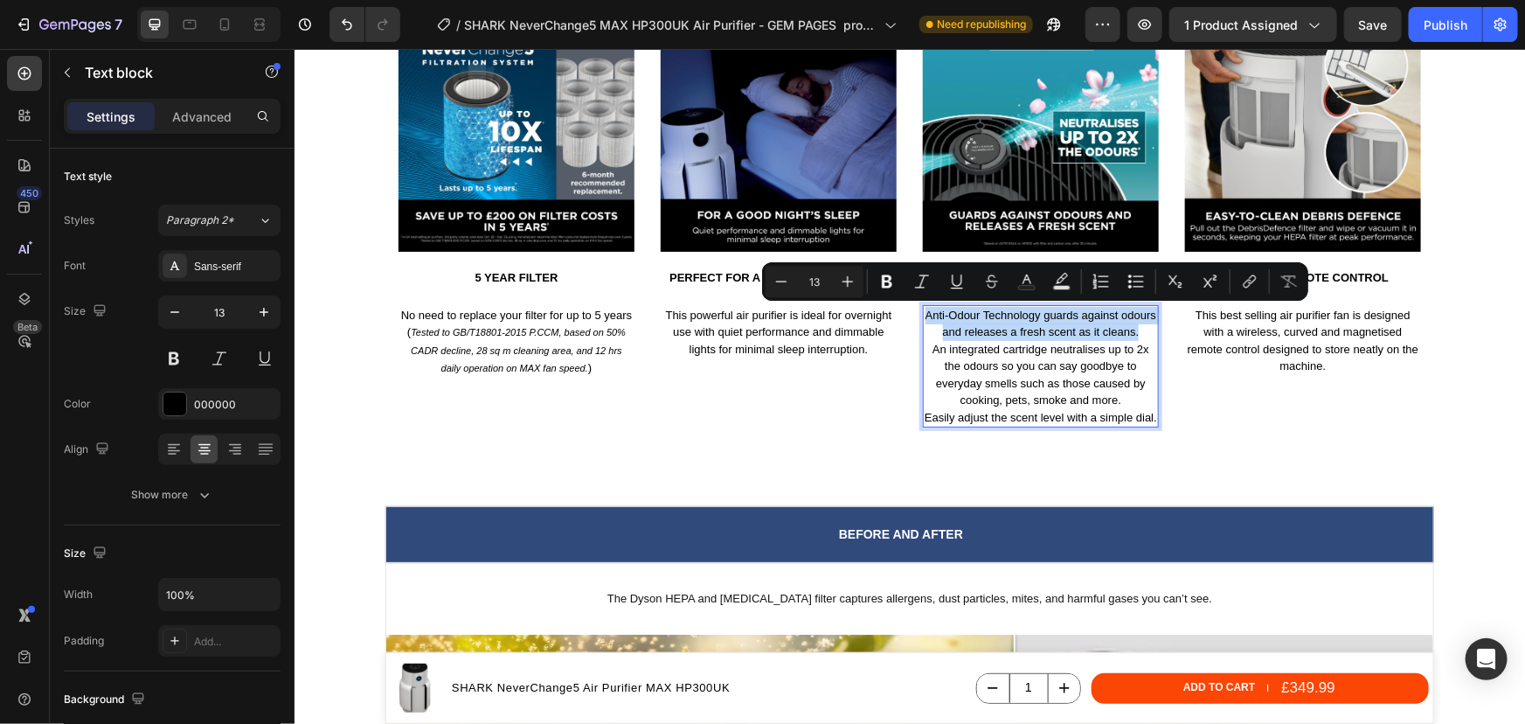
drag, startPoint x: 1134, startPoint y: 334, endPoint x: 920, endPoint y: 312, distance: 215.3
click at [924, 312] on p "Anti-Odour Technology guards against odours and releases a fresh scent as it cl…" at bounding box center [1040, 366] width 232 height 120
drag, startPoint x: 1051, startPoint y: 330, endPoint x: 1050, endPoint y: 344, distance: 14.1
click at [1050, 344] on p "Anti-Odour Technology guards against odours and releases a fresh scent as it cl…" at bounding box center [1040, 366] width 232 height 120
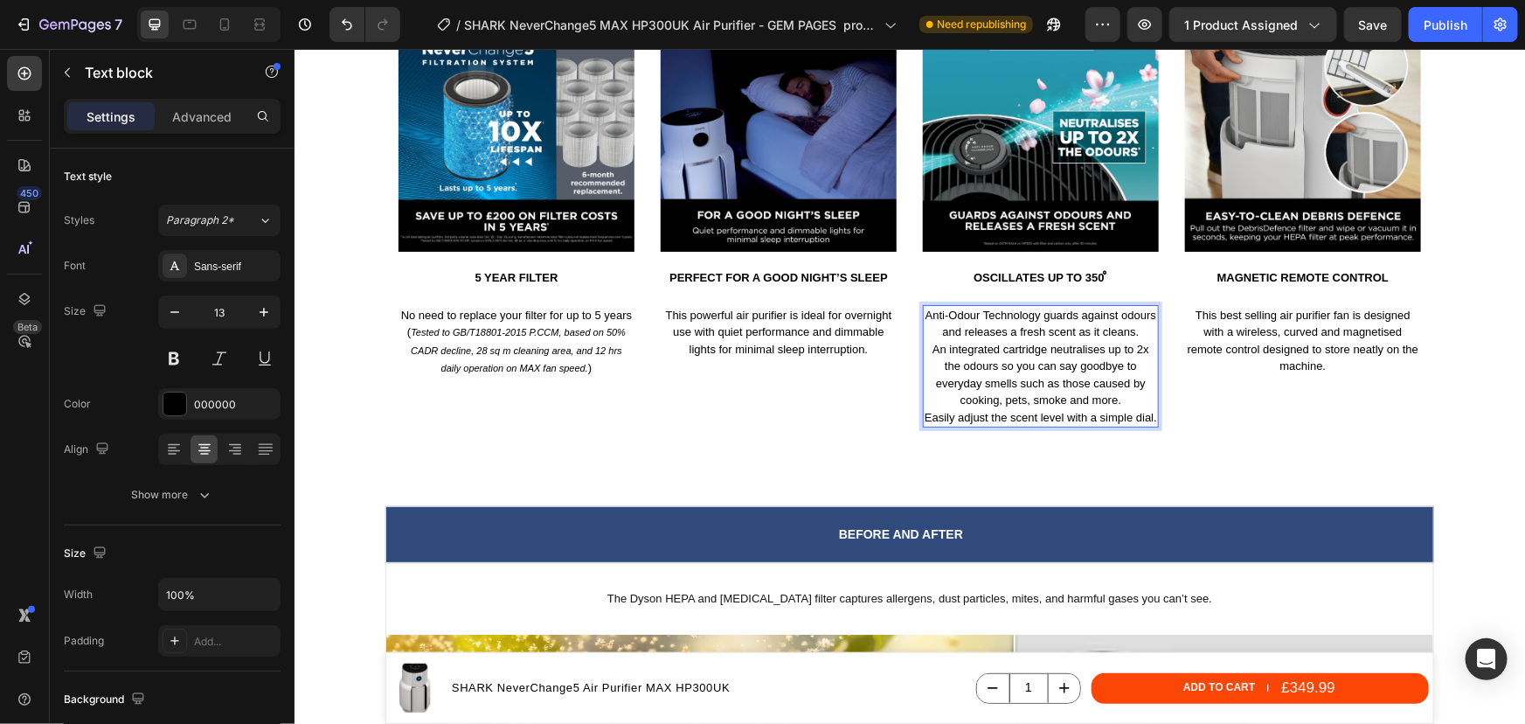
click at [926, 349] on p "Anti-Odour Technology guards against odours and releases a fresh scent as it cl…" at bounding box center [1040, 366] width 232 height 120
click at [975, 403] on p "Anti-Odour Technology guards against odours and releases a fresh scent as it cl…" at bounding box center [1040, 366] width 232 height 120
click at [1041, 275] on p "Oscillates up to 350 ̊" at bounding box center [1040, 277] width 232 height 15
click at [1040, 275] on p "Oscillates up to 350 ̊" at bounding box center [1040, 277] width 232 height 15
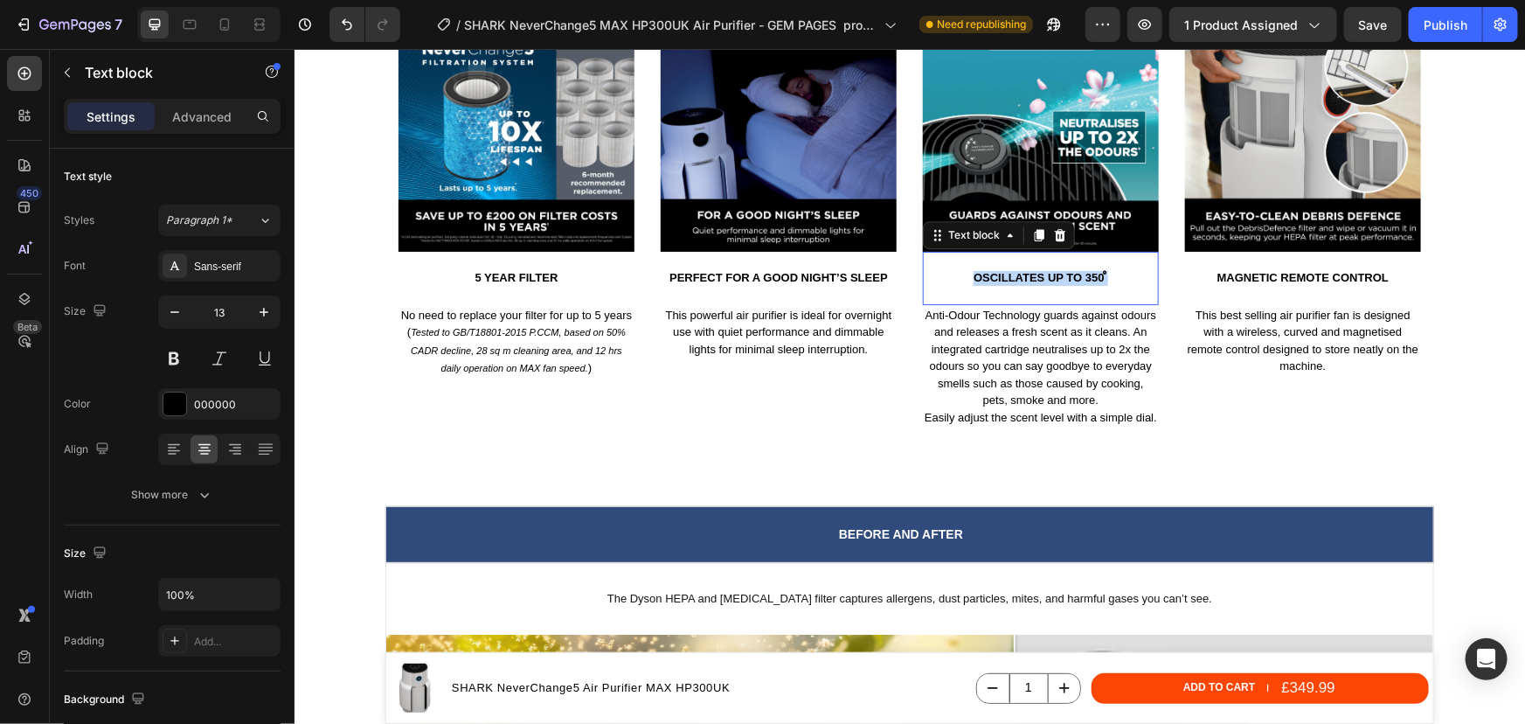
click at [1040, 275] on p "Oscillates up to 350 ̊" at bounding box center [1040, 277] width 232 height 15
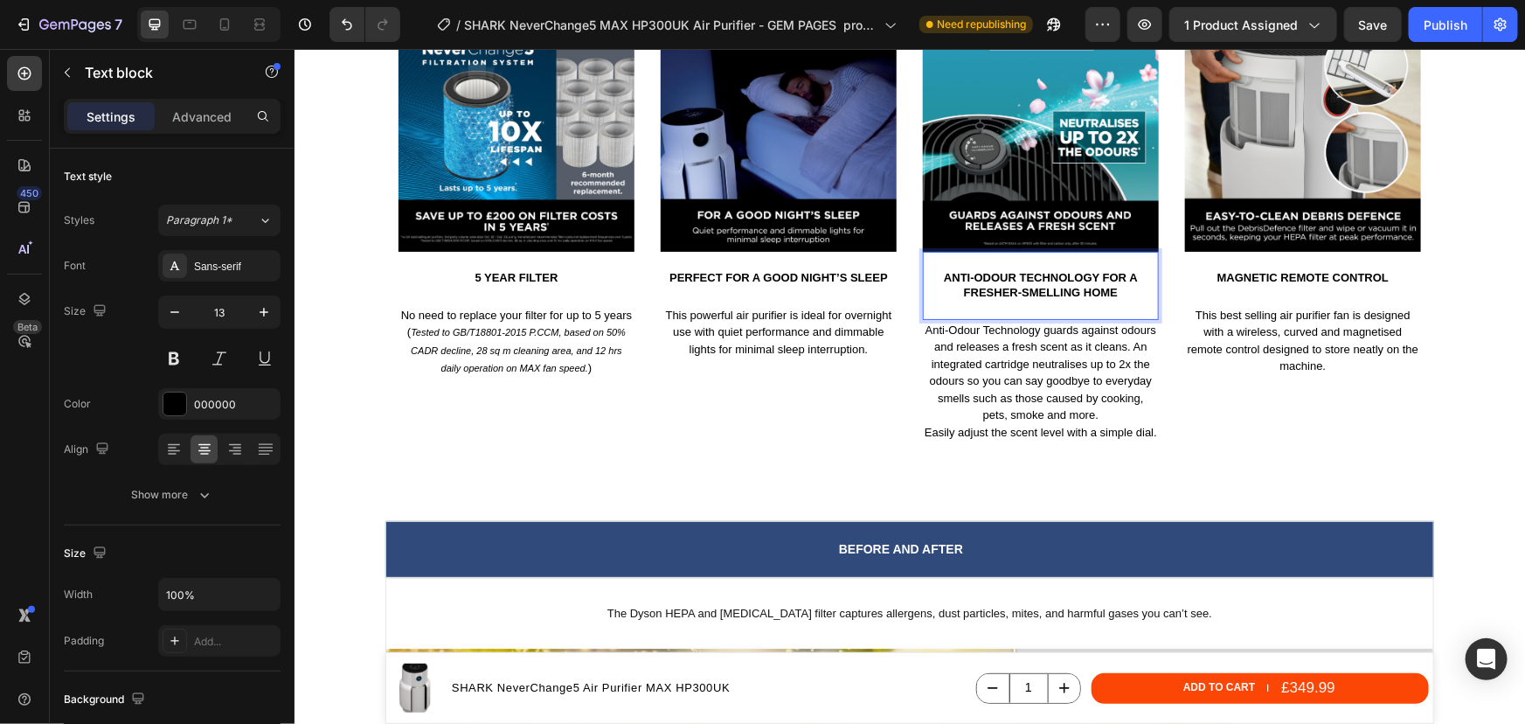
click at [1037, 279] on p "Anti-Odour Technology for a fresher-smelling home" at bounding box center [1040, 285] width 232 height 30
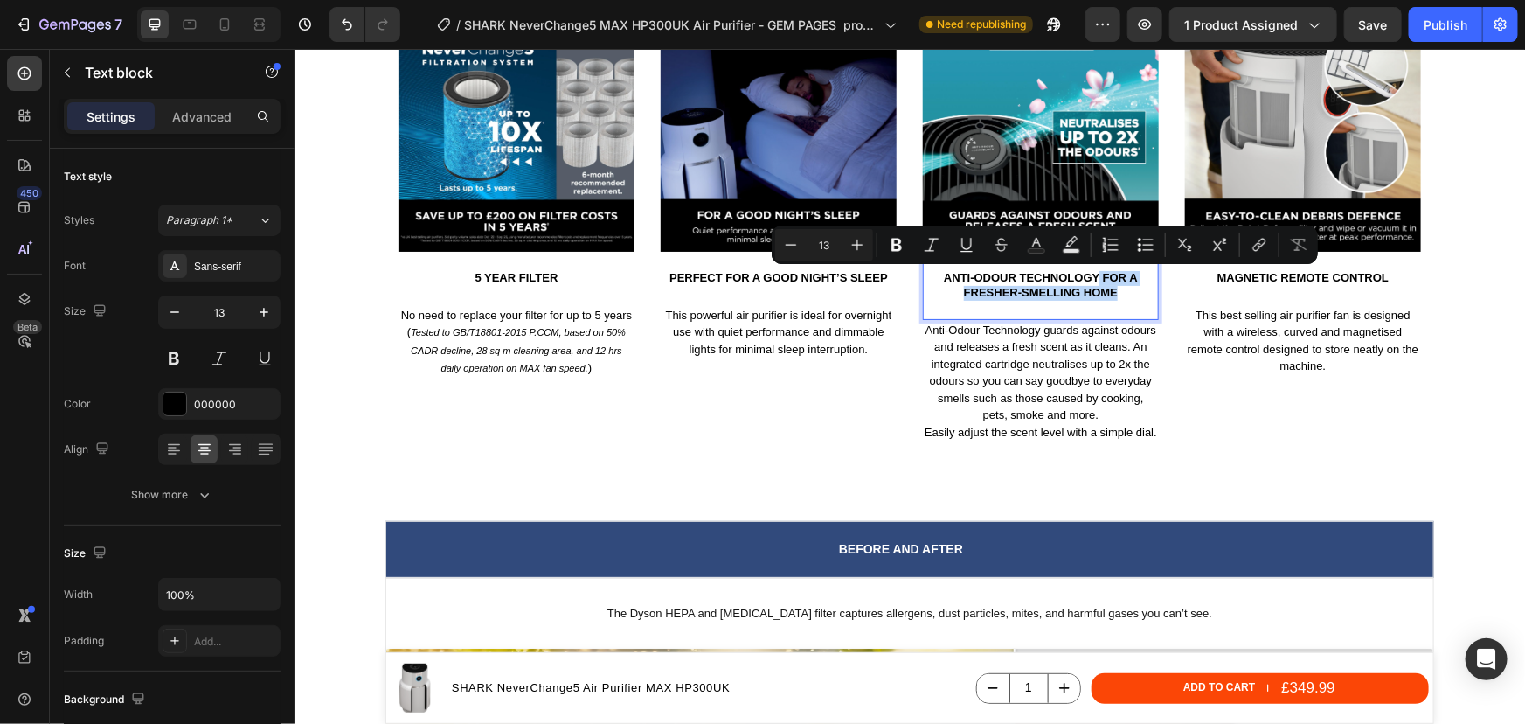
drag, startPoint x: 1111, startPoint y: 296, endPoint x: 1093, endPoint y: 274, distance: 28.0
click at [1093, 274] on p "Anti-Odour Technology for a fresher-smelling home" at bounding box center [1040, 285] width 232 height 30
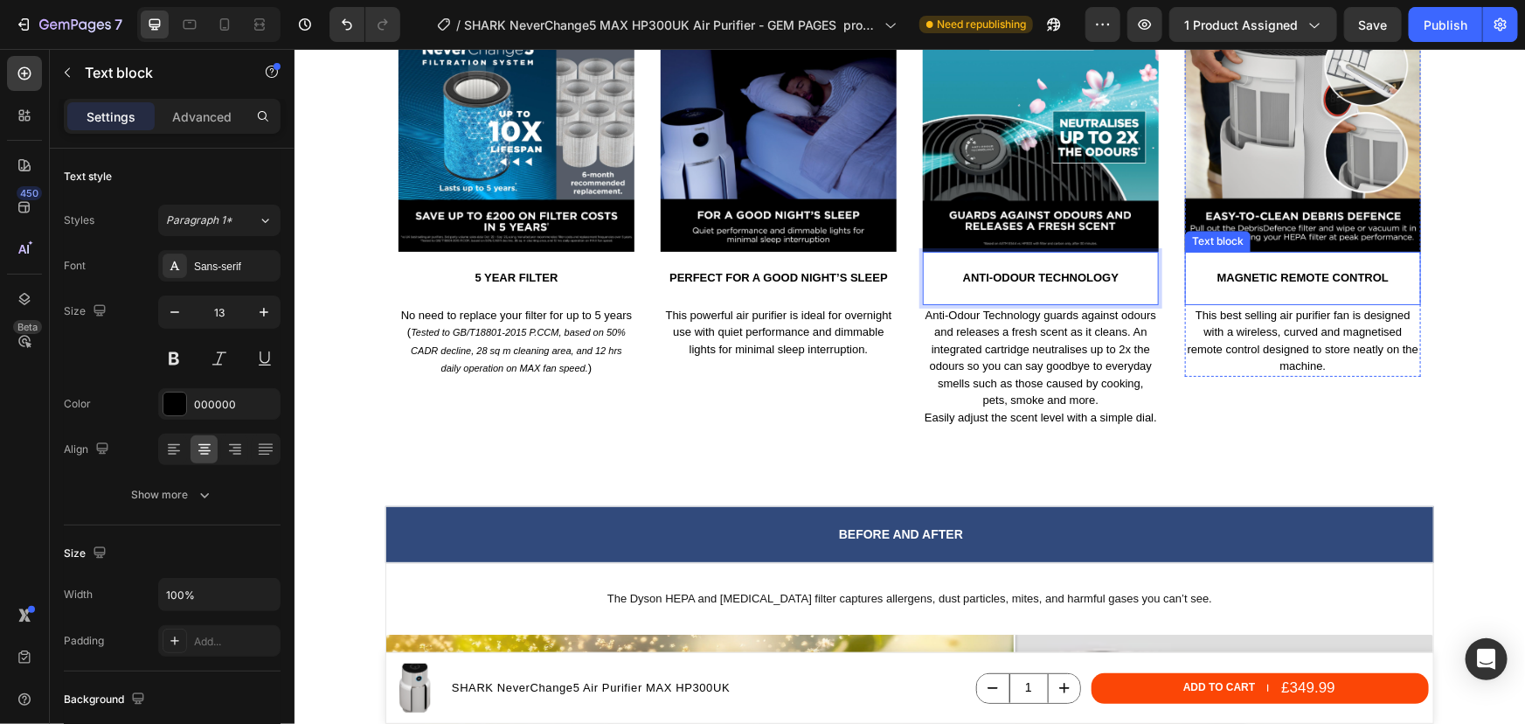
click at [1360, 268] on div "MAGNETIC REMOTE CONTROL" at bounding box center [1302, 277] width 236 height 18
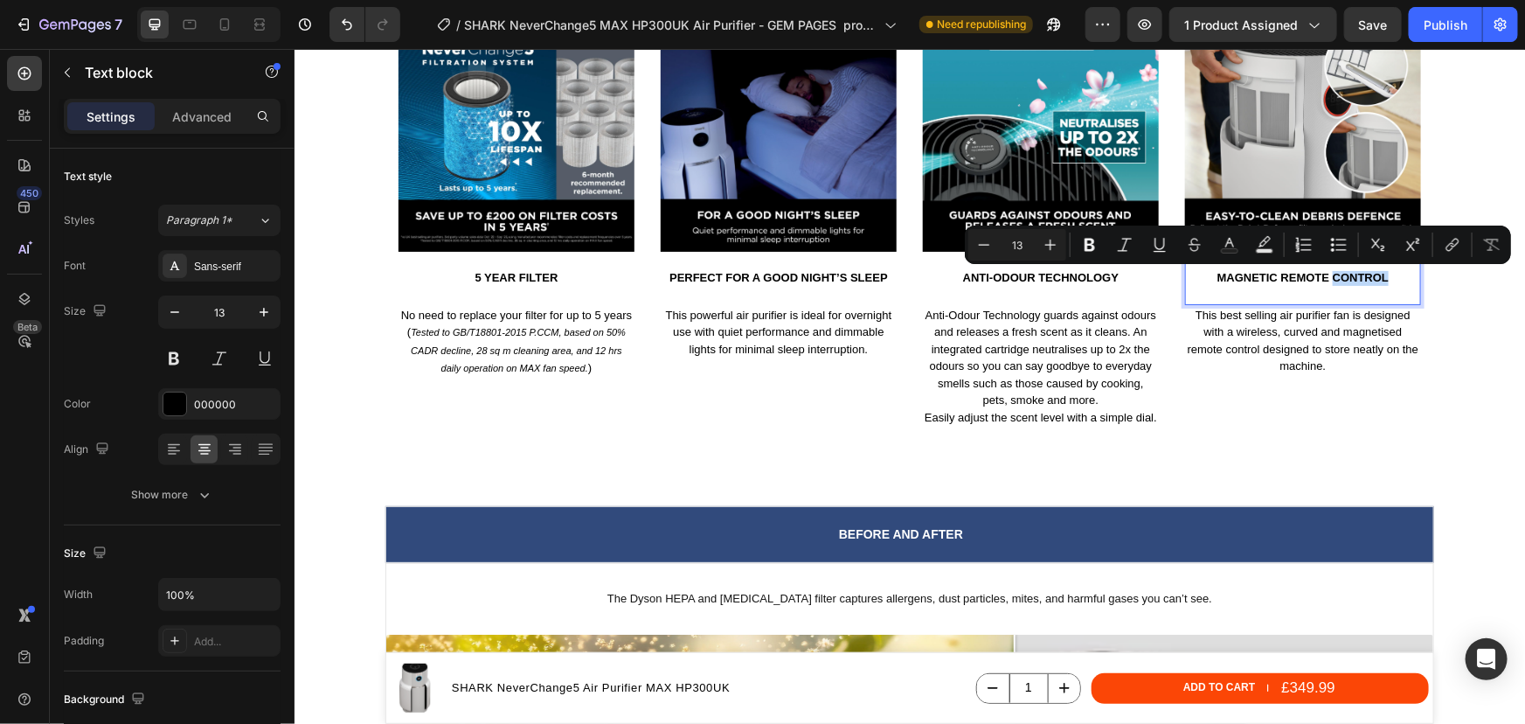
click at [1364, 277] on p "MAGNETIC REMOTE CONTROL" at bounding box center [1302, 277] width 232 height 15
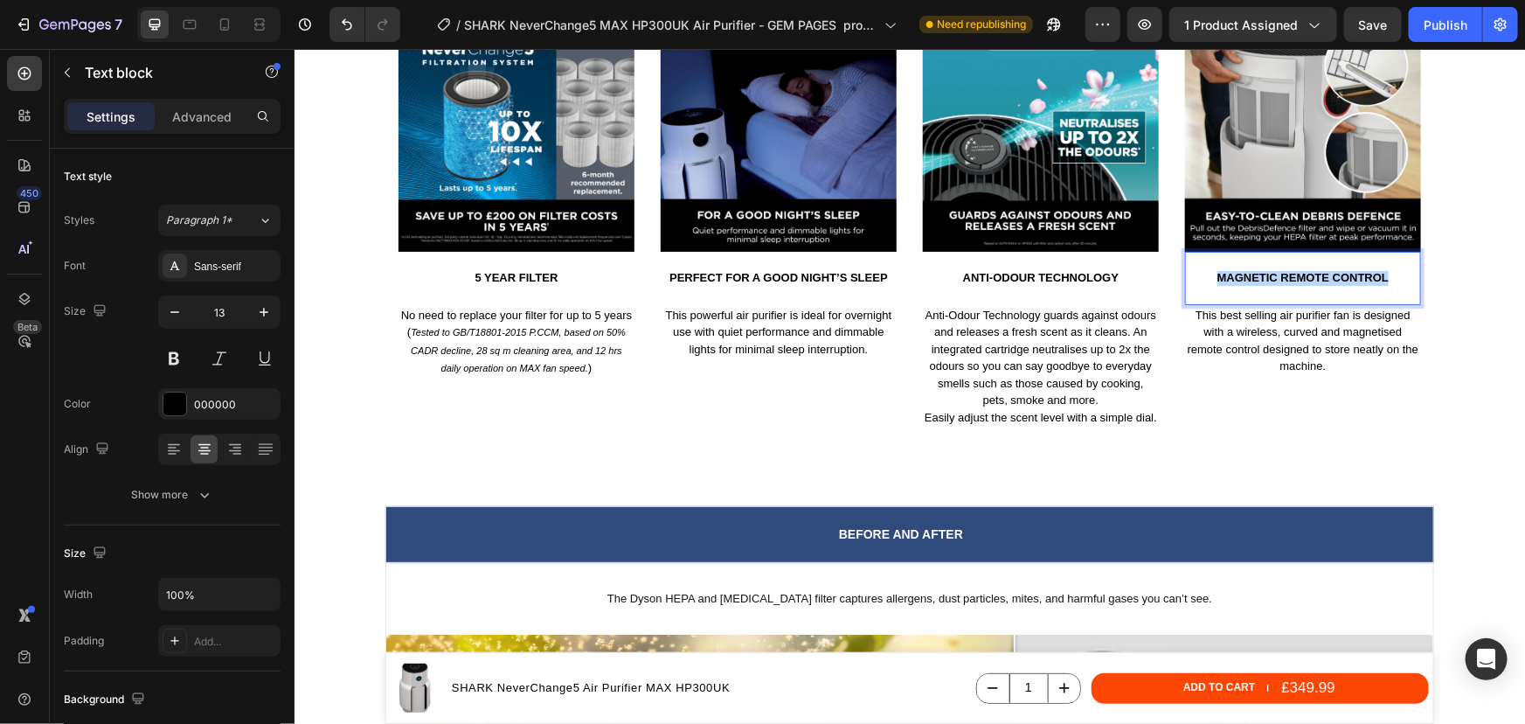
drag, startPoint x: 1384, startPoint y: 274, endPoint x: 1178, endPoint y: 281, distance: 205.5
click at [1184, 281] on div "MAGNETIC REMOTE CONTROL" at bounding box center [1302, 277] width 236 height 18
click at [1289, 351] on p "This best selling air purifier fan is designed with a wireless, curved and magn…" at bounding box center [1302, 340] width 232 height 68
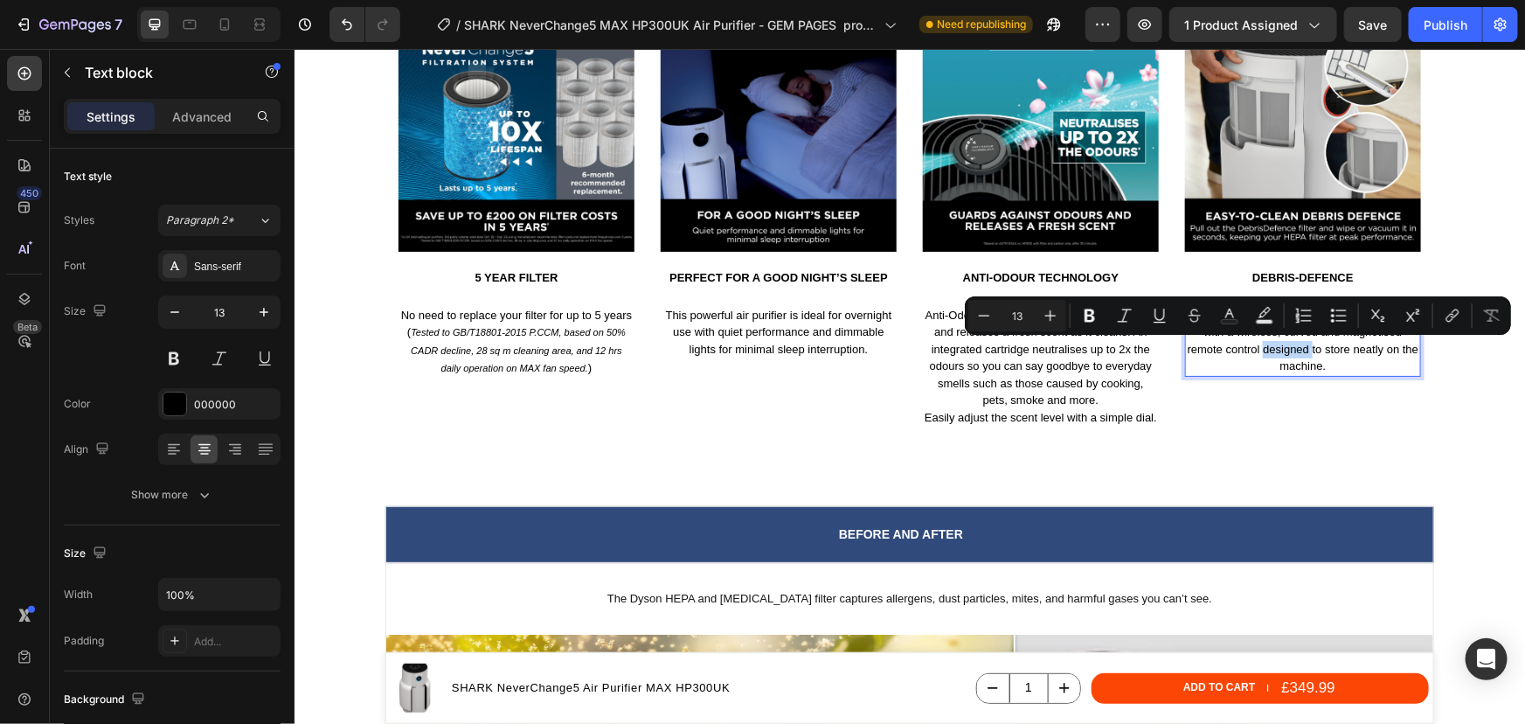
click at [1298, 355] on p "This best selling air purifier fan is designed with a wireless, curved and magn…" at bounding box center [1302, 340] width 232 height 68
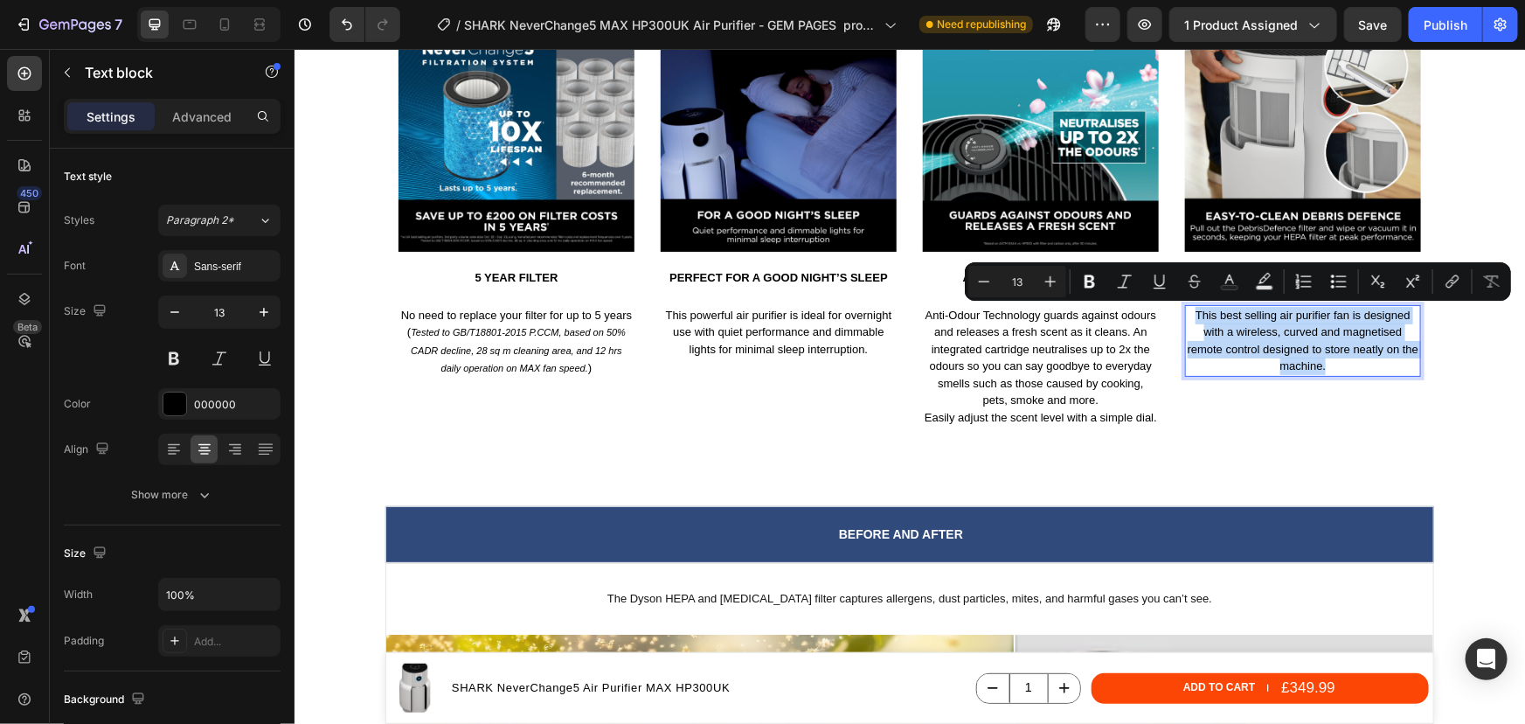
drag, startPoint x: 1322, startPoint y: 369, endPoint x: 1190, endPoint y: 314, distance: 143.8
click at [1190, 314] on p "This best selling air purifier fan is designed with a wireless, curved and magn…" at bounding box center [1302, 340] width 232 height 68
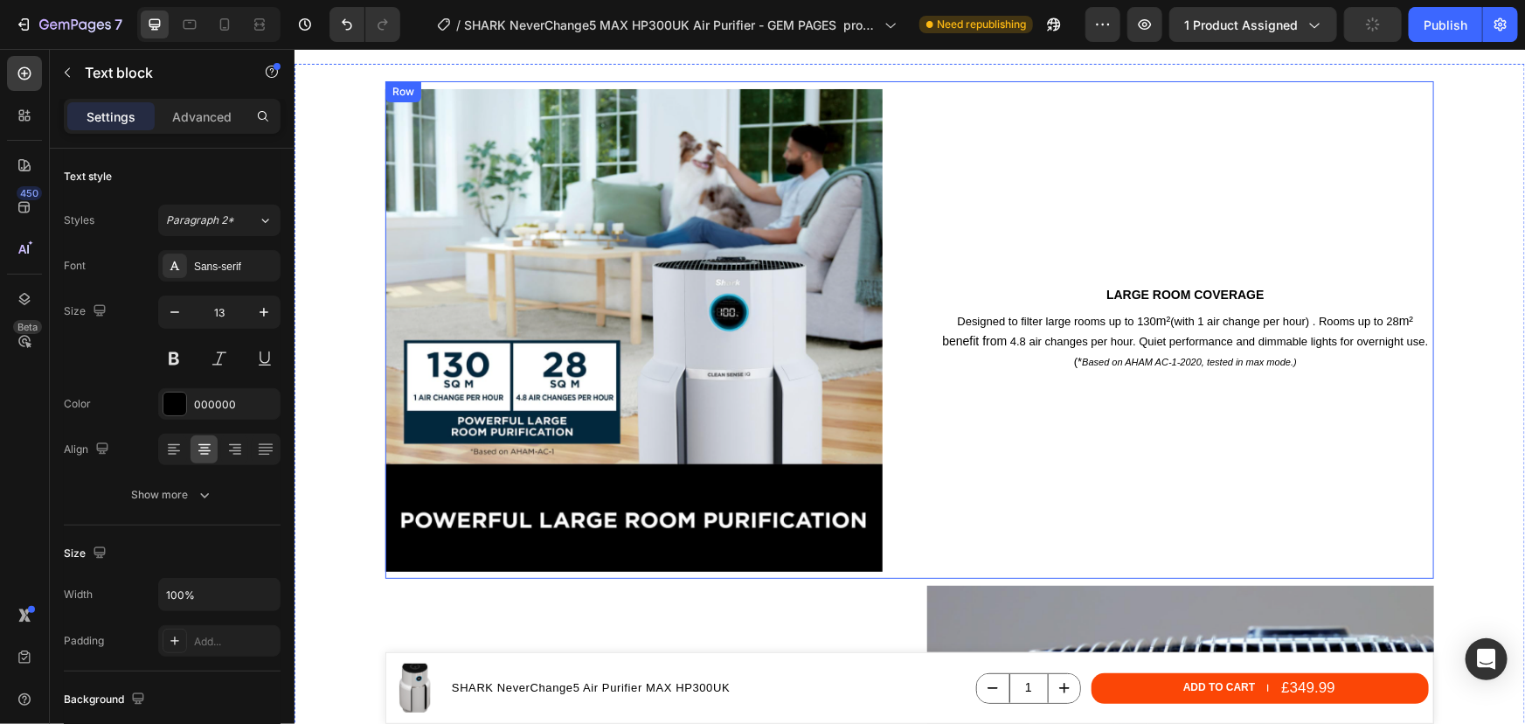
scroll to position [2624, 0]
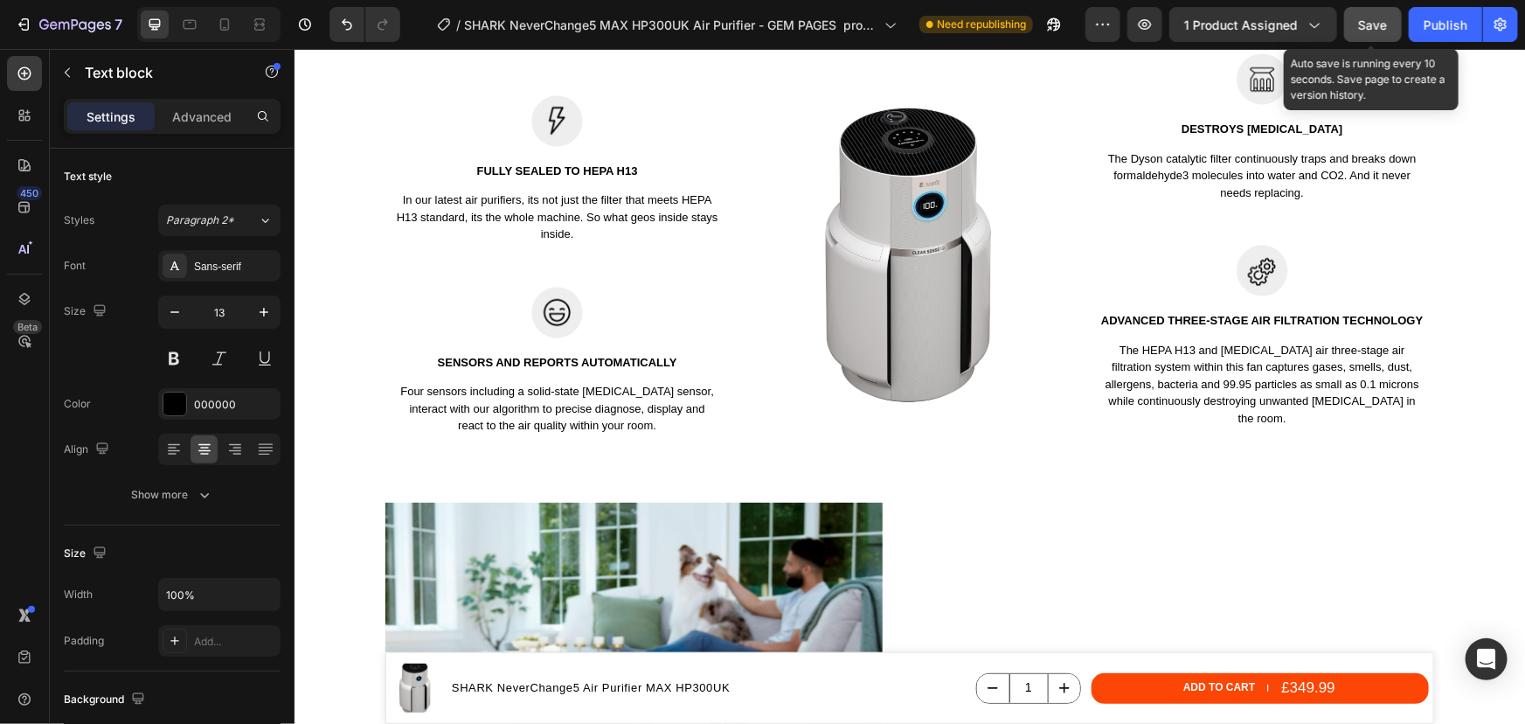
click at [1384, 24] on span "Save" at bounding box center [1373, 24] width 29 height 15
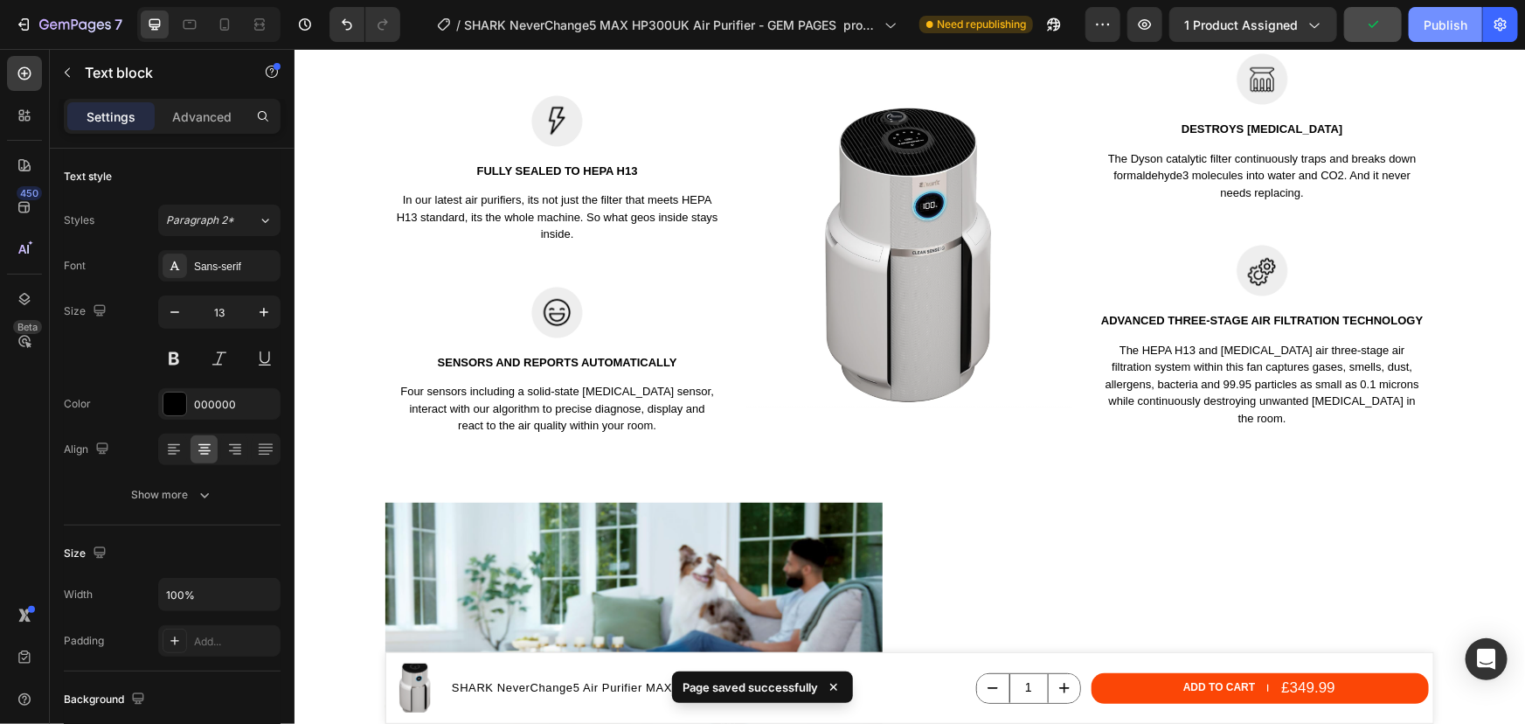
click at [1427, 29] on div "Publish" at bounding box center [1446, 25] width 44 height 18
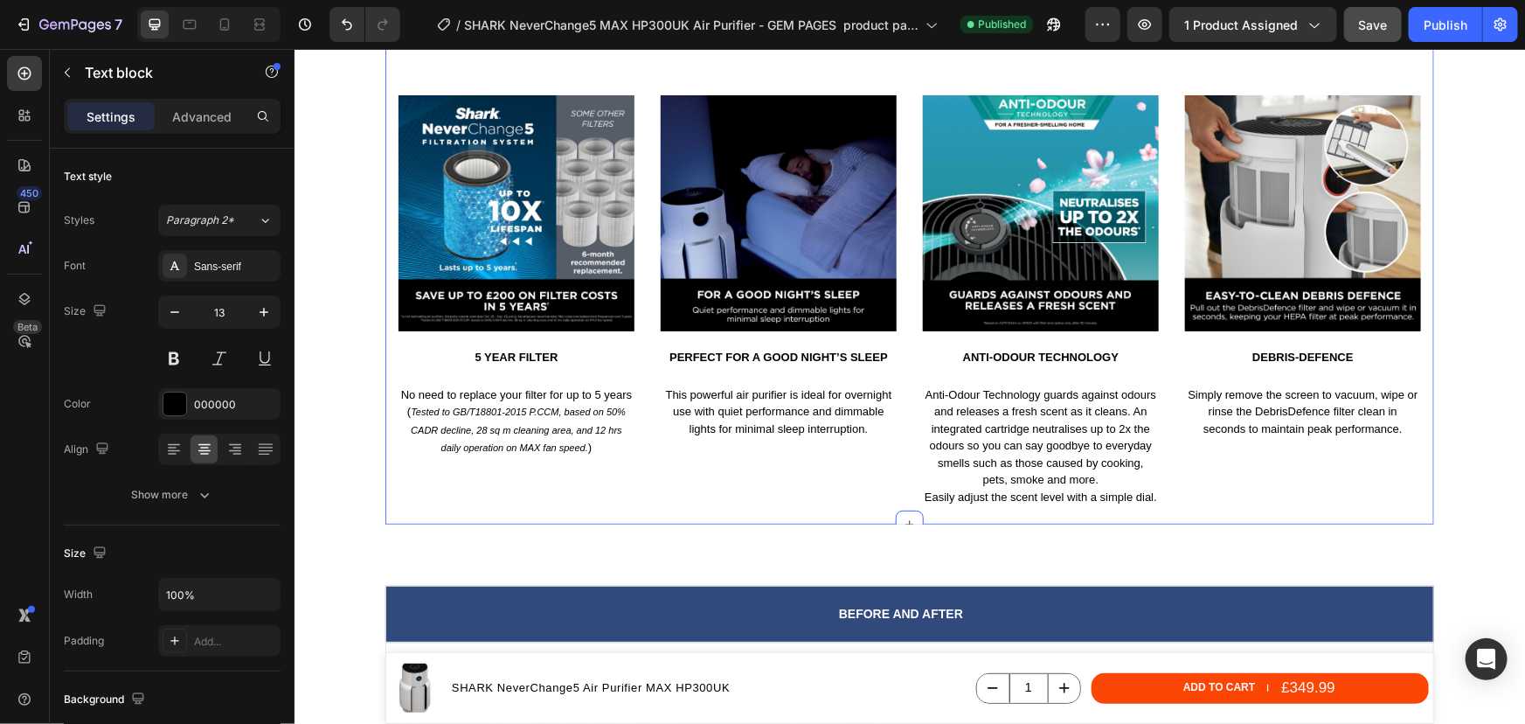
scroll to position [6041, 0]
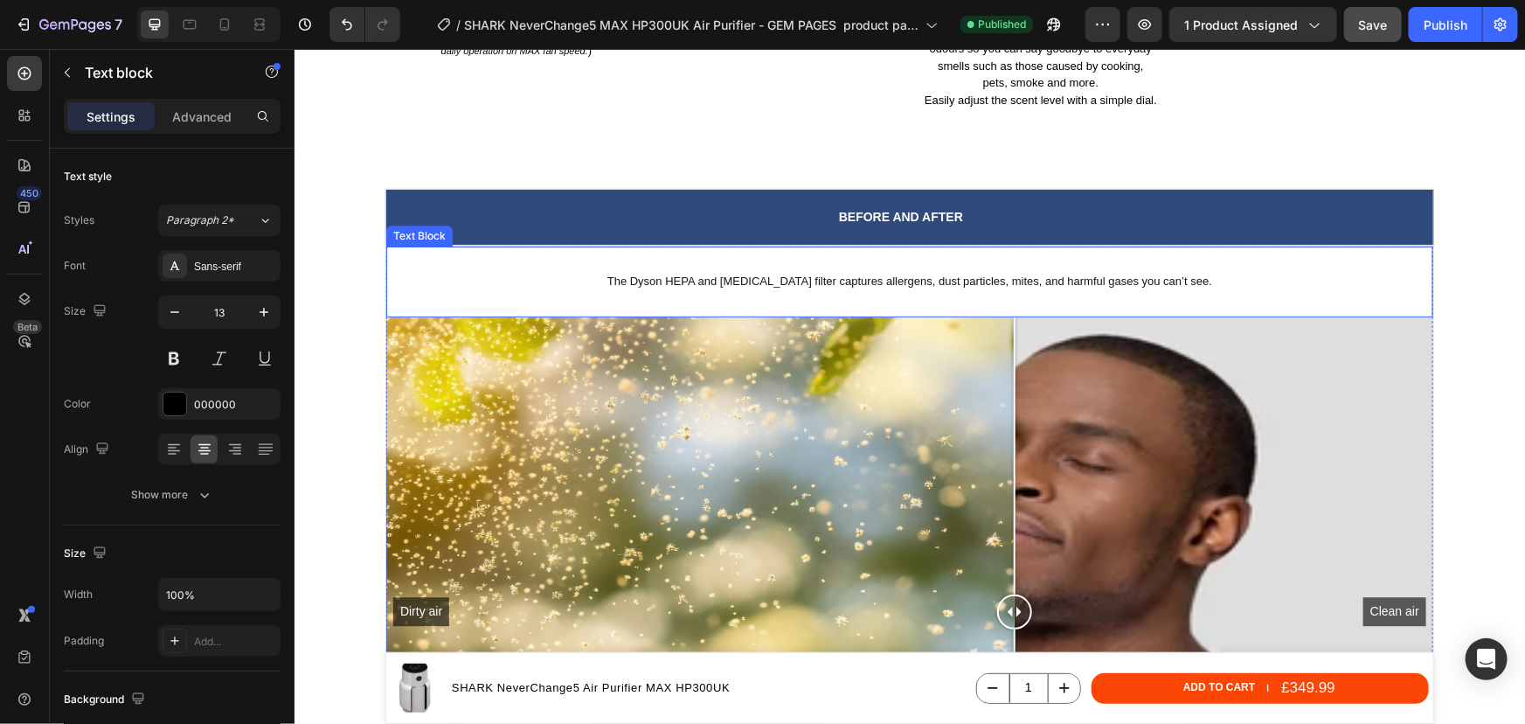
click at [705, 279] on p "The Dyson HEPA and activated carbon filter captures allergens, dust particles, …" at bounding box center [909, 281] width 1044 height 15
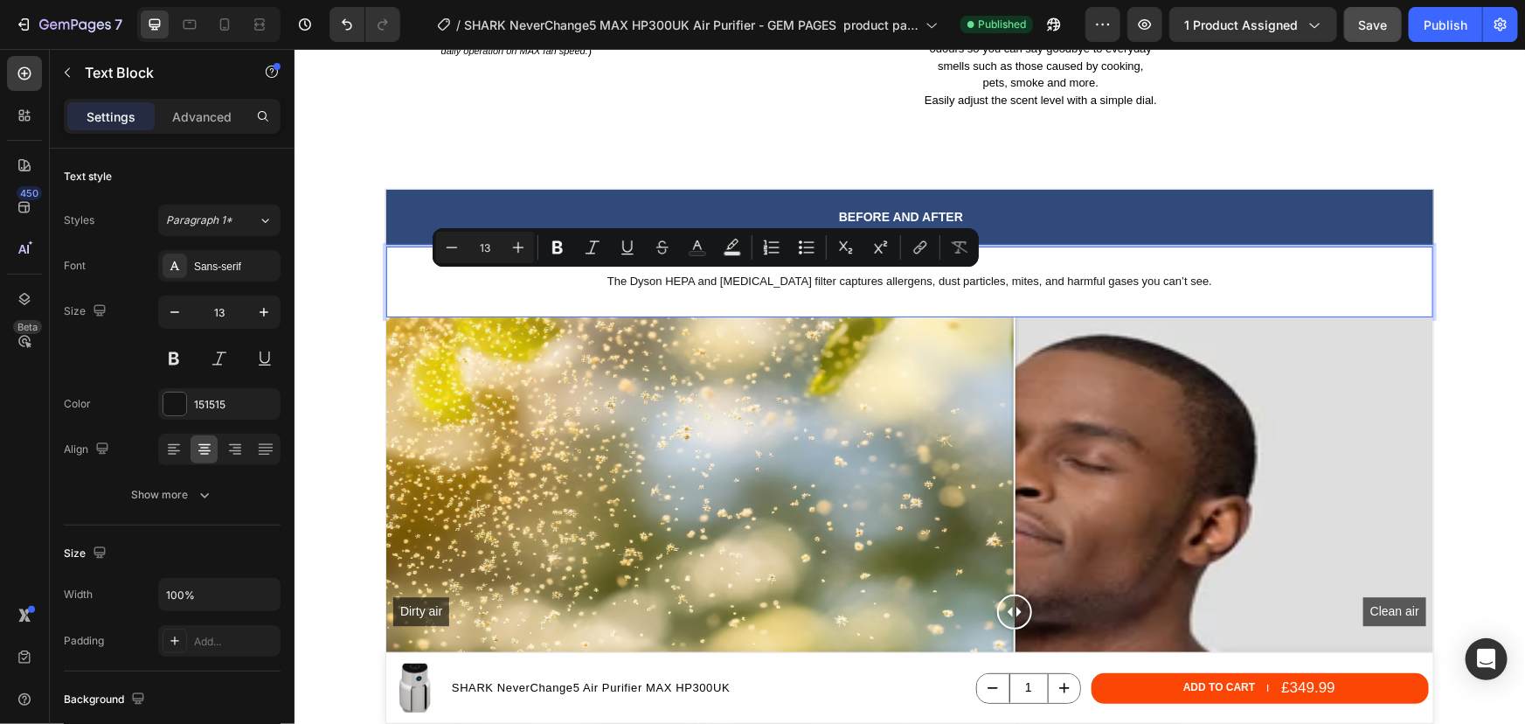
click at [1167, 278] on p "The Dyson HEPA and activated carbon filter captures allergens, dust particles, …" at bounding box center [909, 281] width 1044 height 15
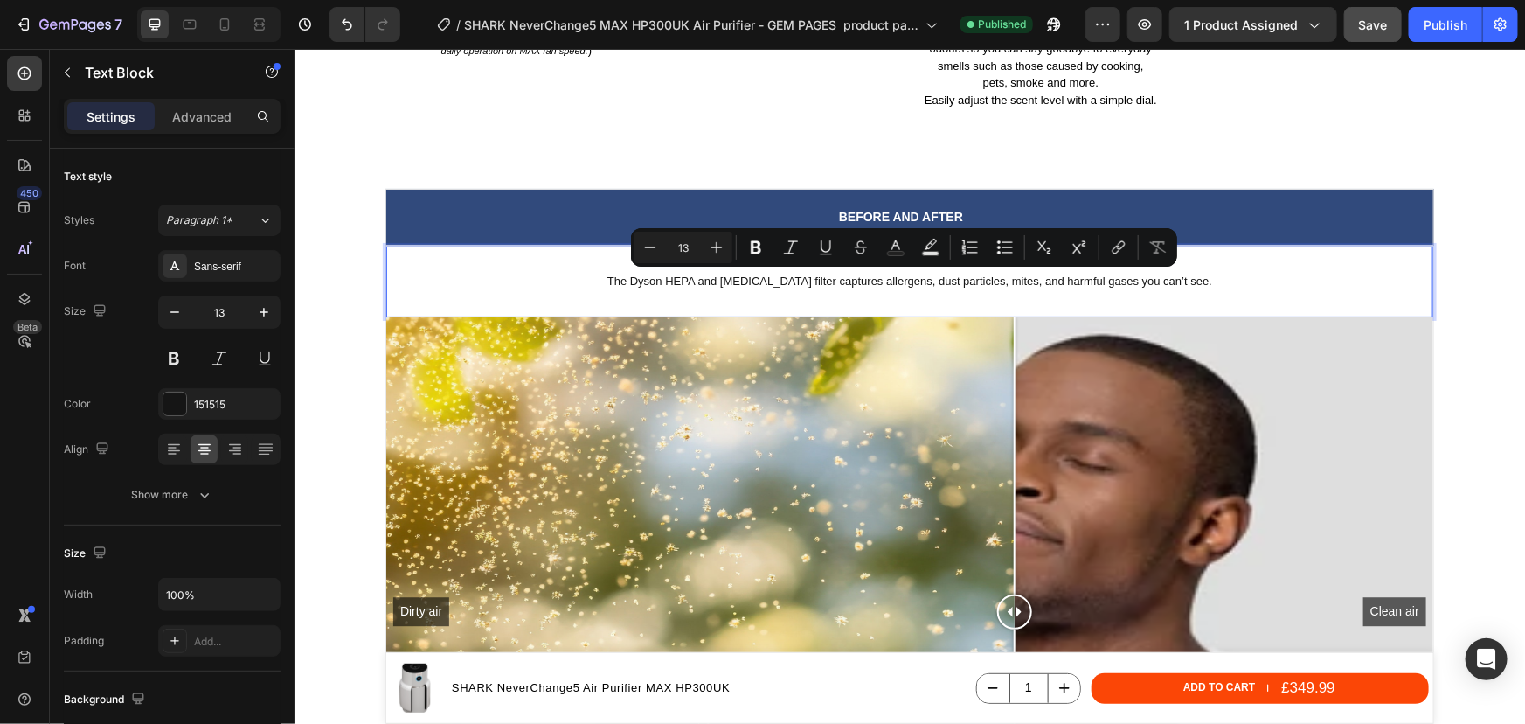
drag, startPoint x: 1202, startPoint y: 279, endPoint x: 604, endPoint y: 270, distance: 597.9
click at [604, 272] on div "The Dyson HEPA and activated carbon filter captures allergens, dust particles, …" at bounding box center [908, 281] width 1047 height 18
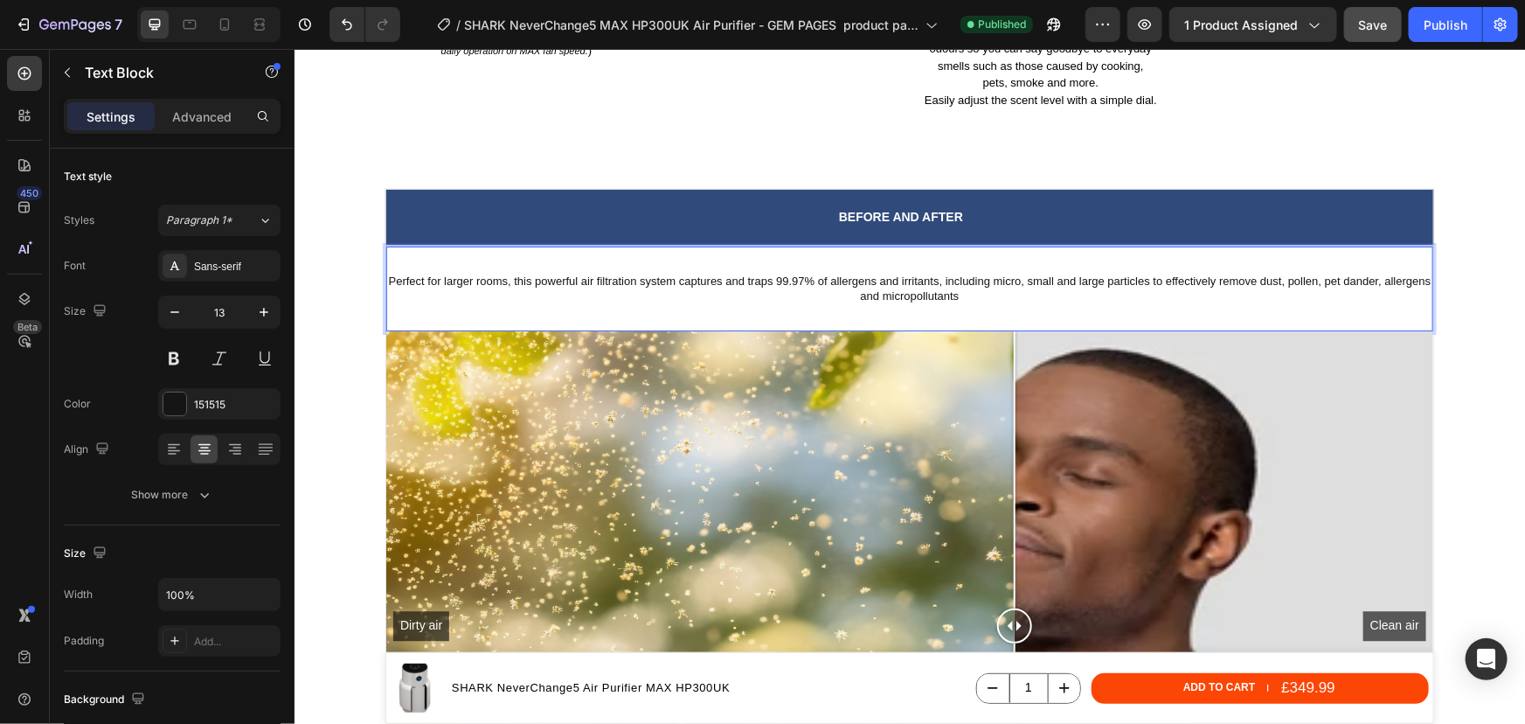
click at [1281, 280] on p "Perfect for larger rooms, this powerful air filtration system captures and trap…" at bounding box center [909, 289] width 1044 height 30
click at [919, 285] on p "Perfect for larger rooms, this powerful air filtration system captures and trap…" at bounding box center [909, 281] width 1044 height 15
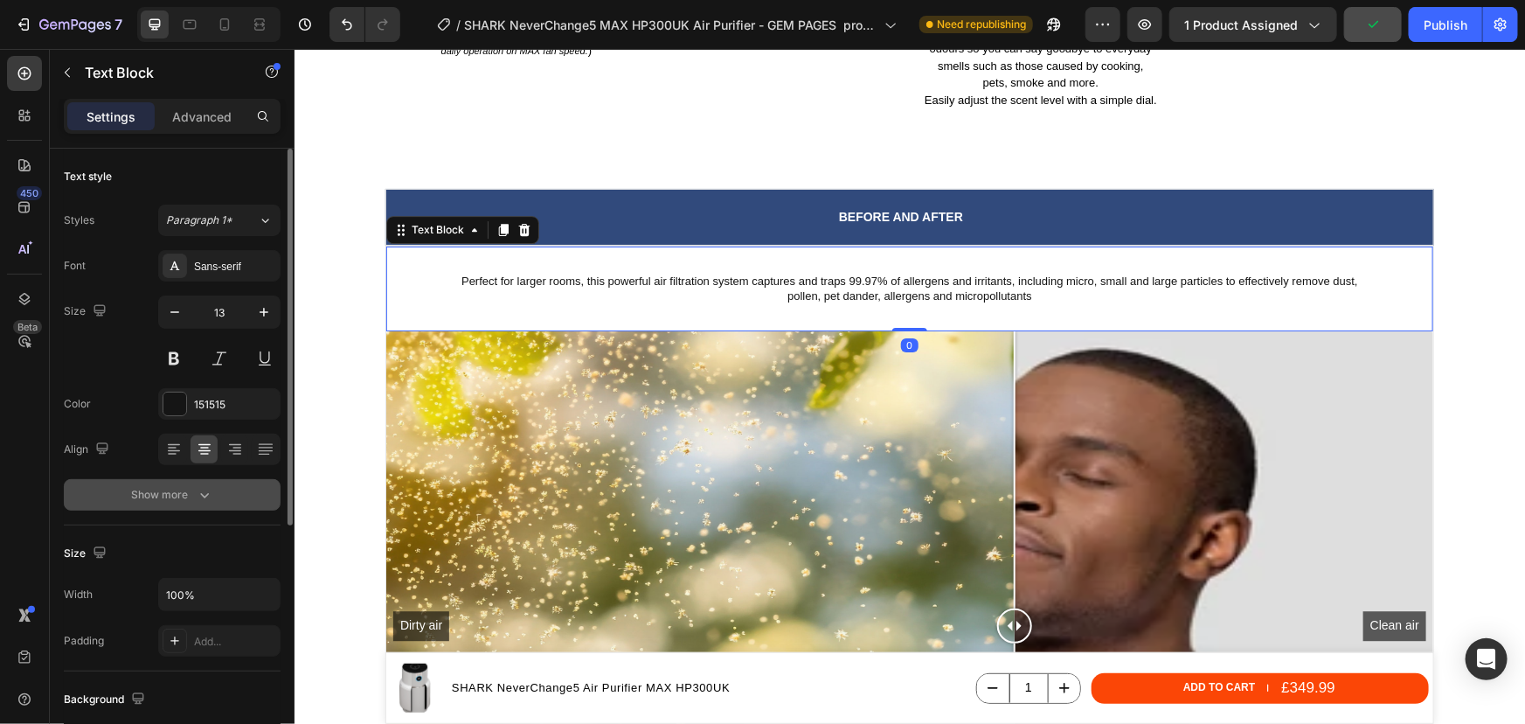
click at [211, 493] on icon "button" at bounding box center [204, 494] width 17 height 17
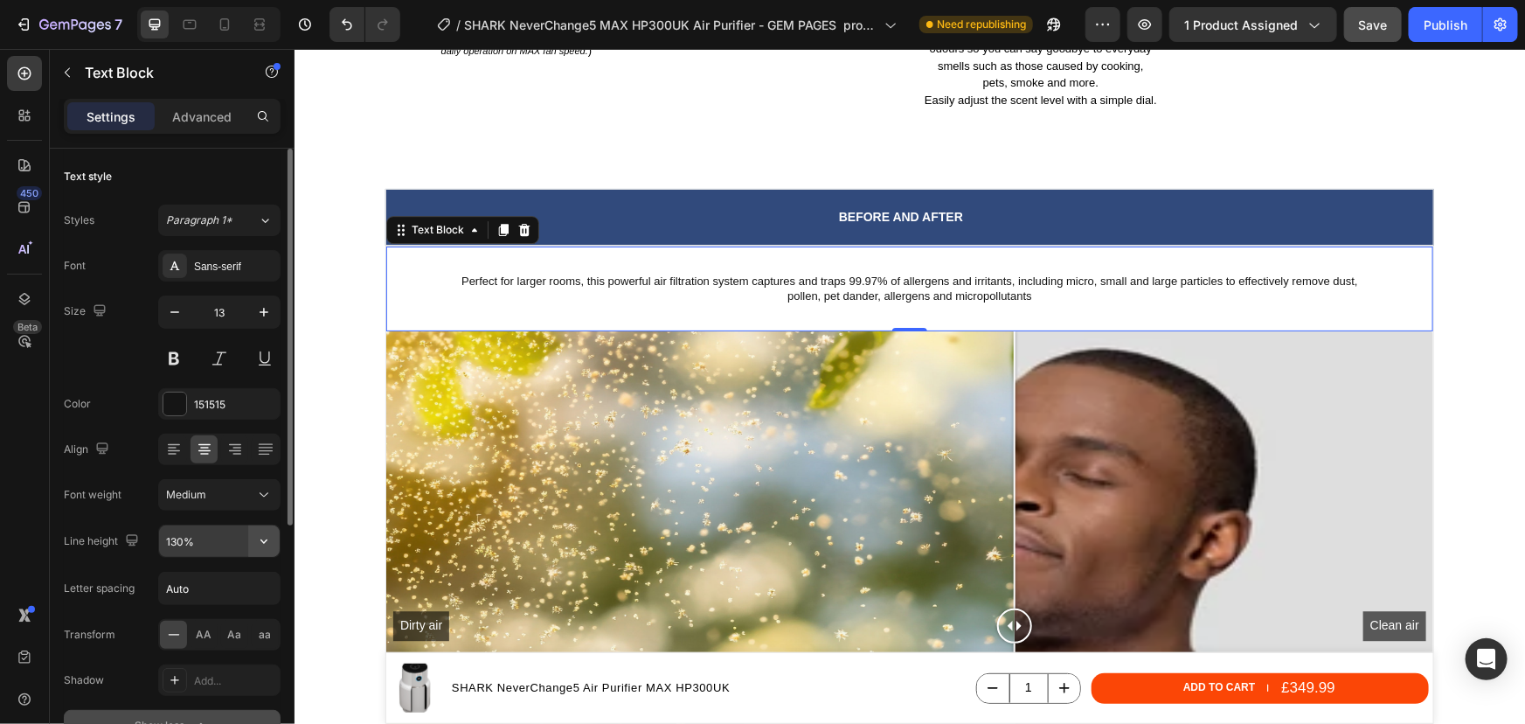
click at [260, 543] on icon "button" at bounding box center [263, 540] width 17 height 17
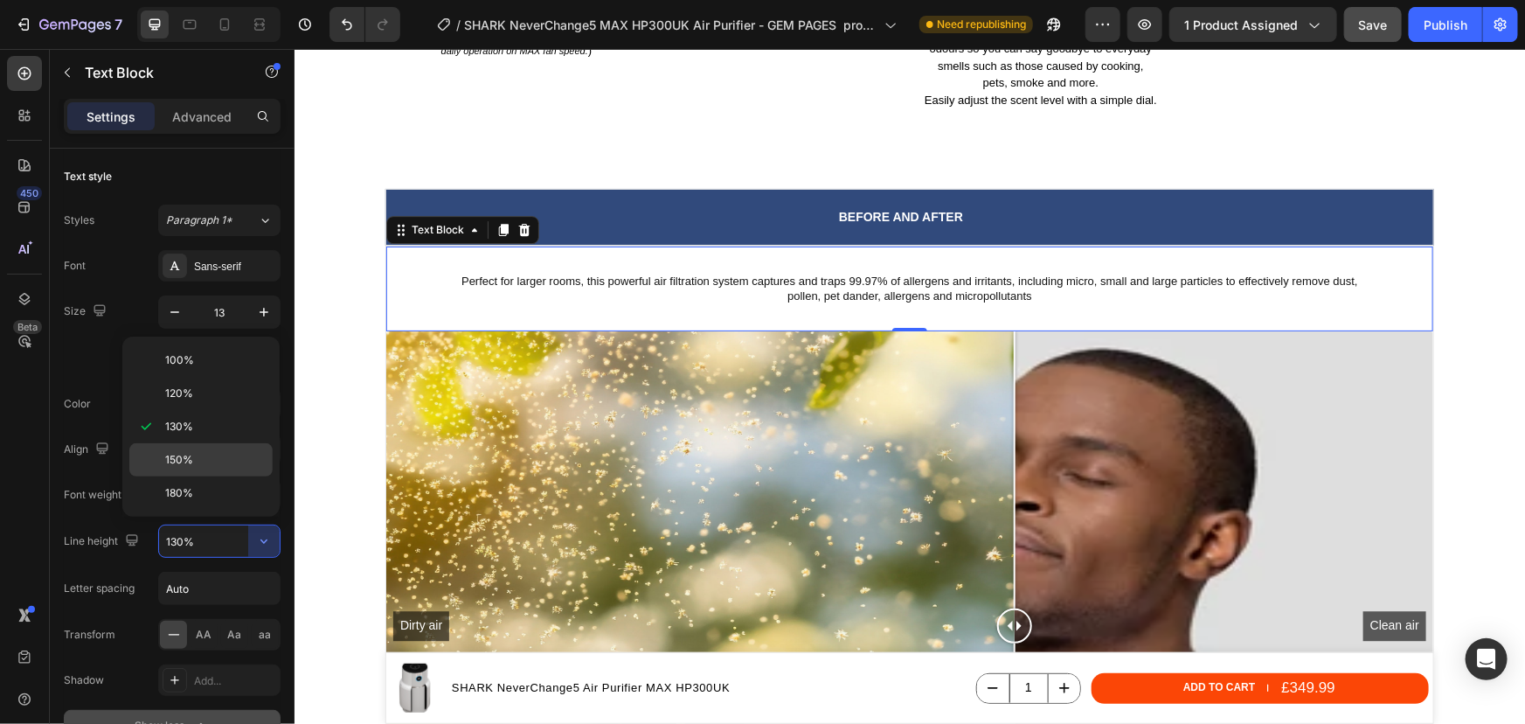
click at [218, 467] on p "150%" at bounding box center [215, 460] width 100 height 16
type input "150%"
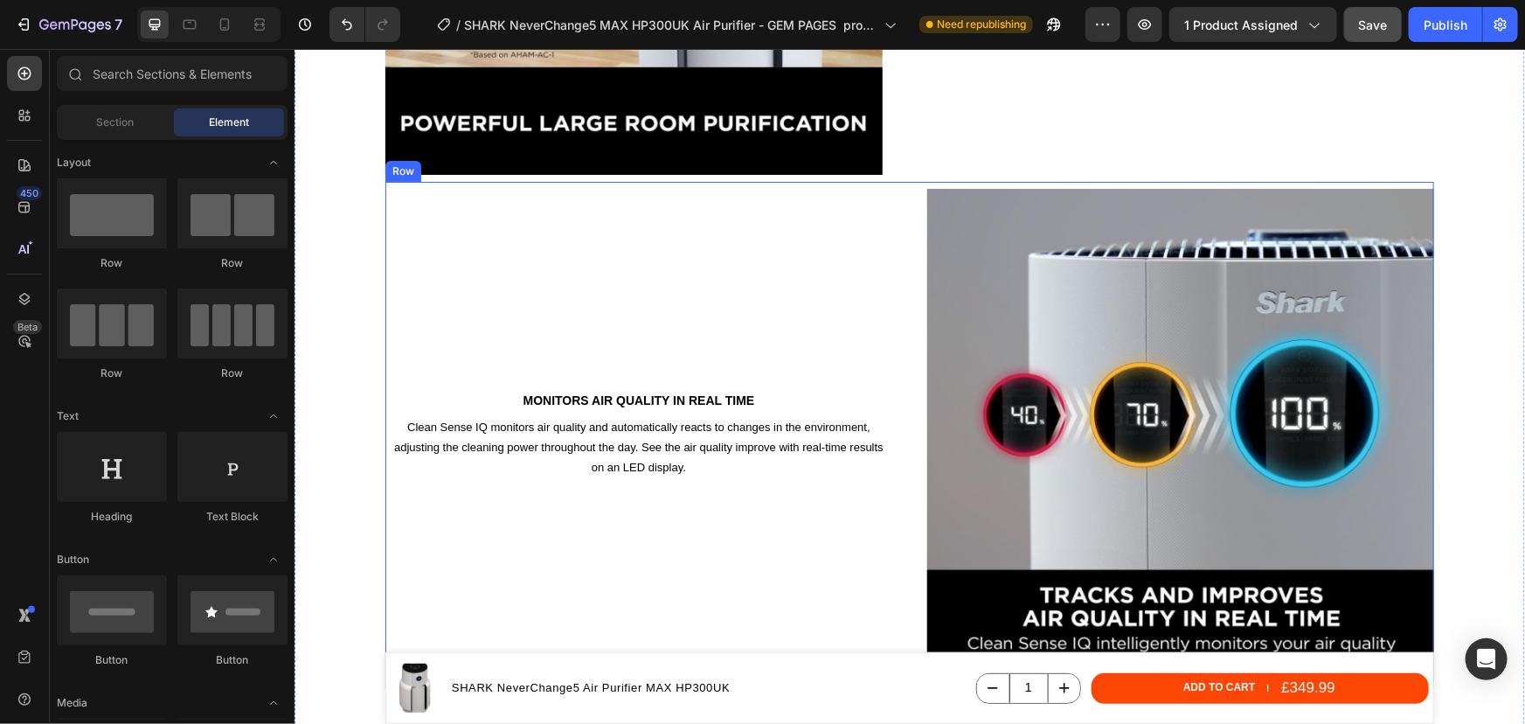
scroll to position [2863, 0]
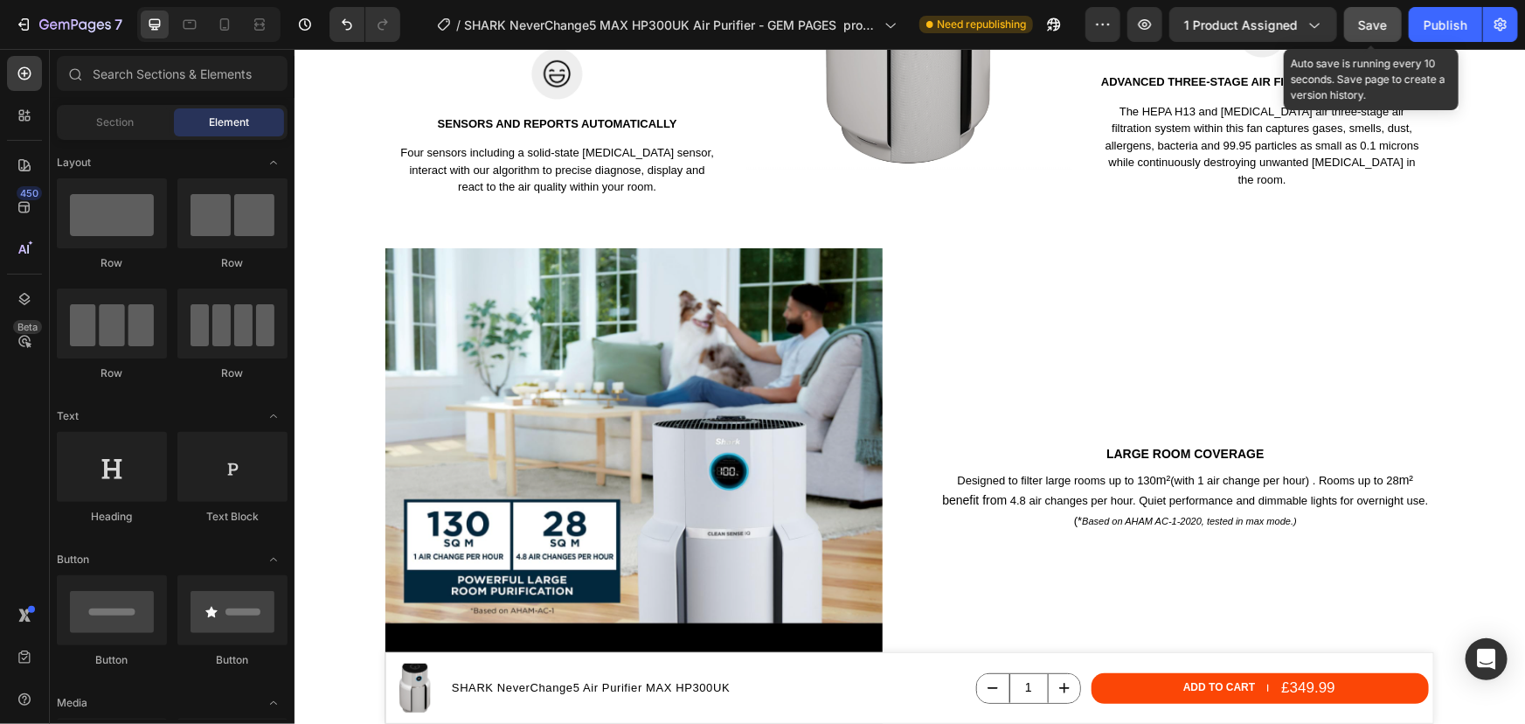
click at [1361, 31] on span "Save" at bounding box center [1373, 24] width 29 height 15
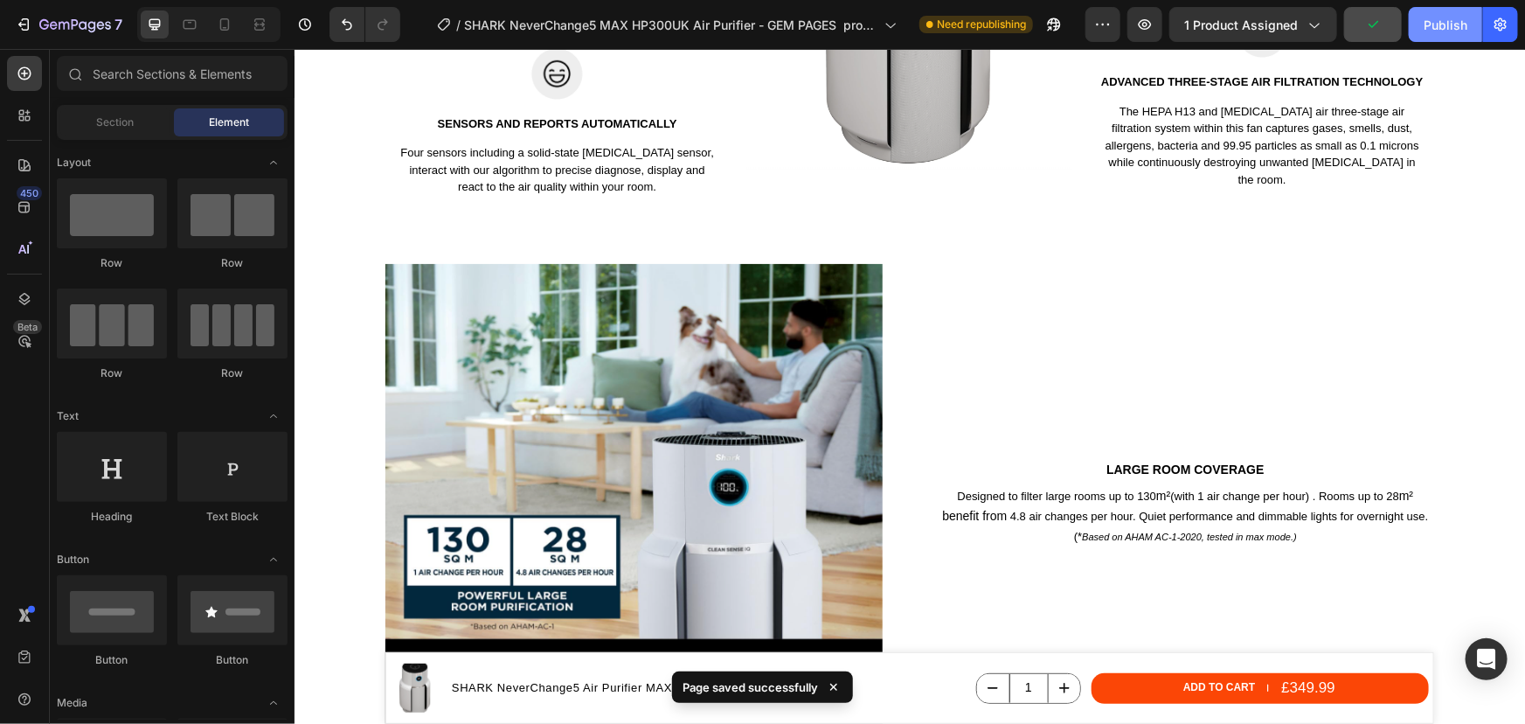
click at [1456, 20] on div "Publish" at bounding box center [1446, 25] width 44 height 18
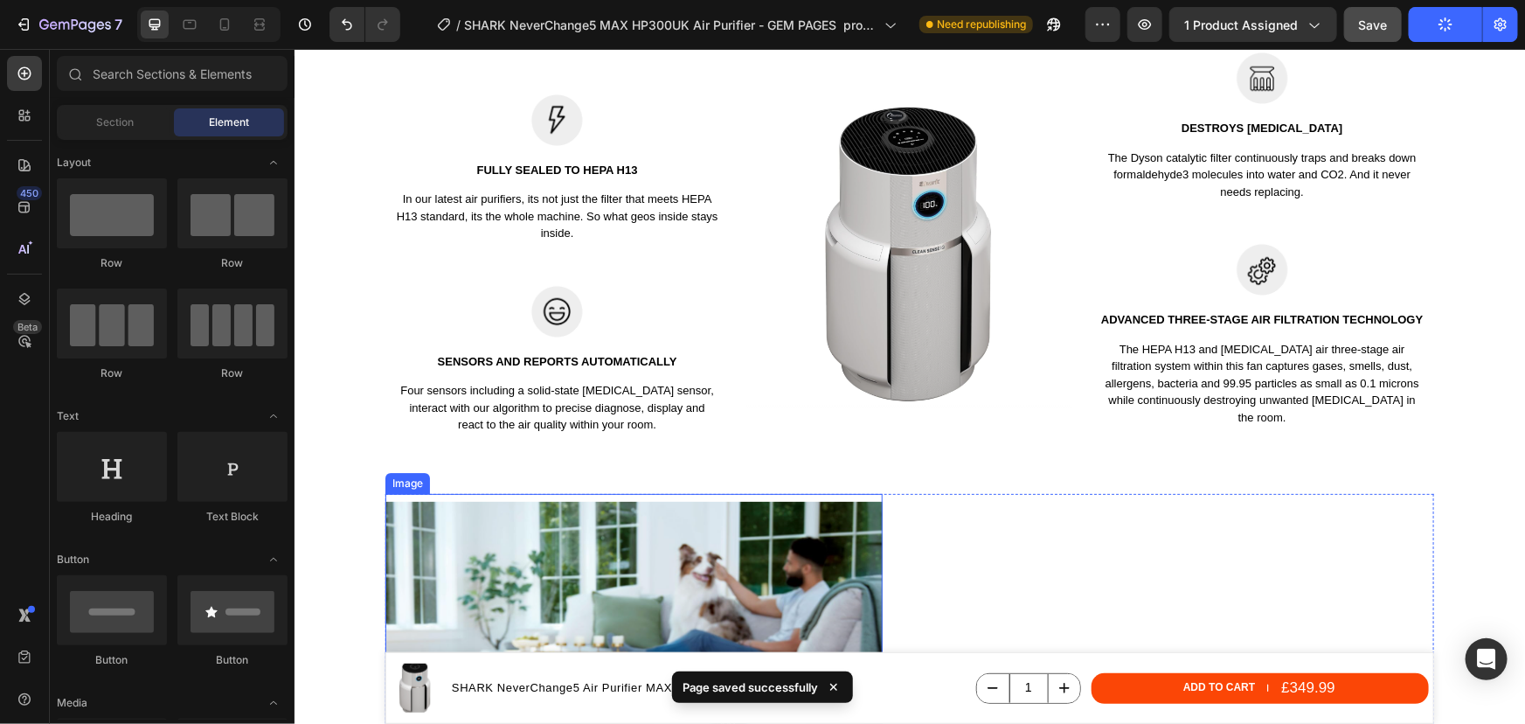
scroll to position [2465, 0]
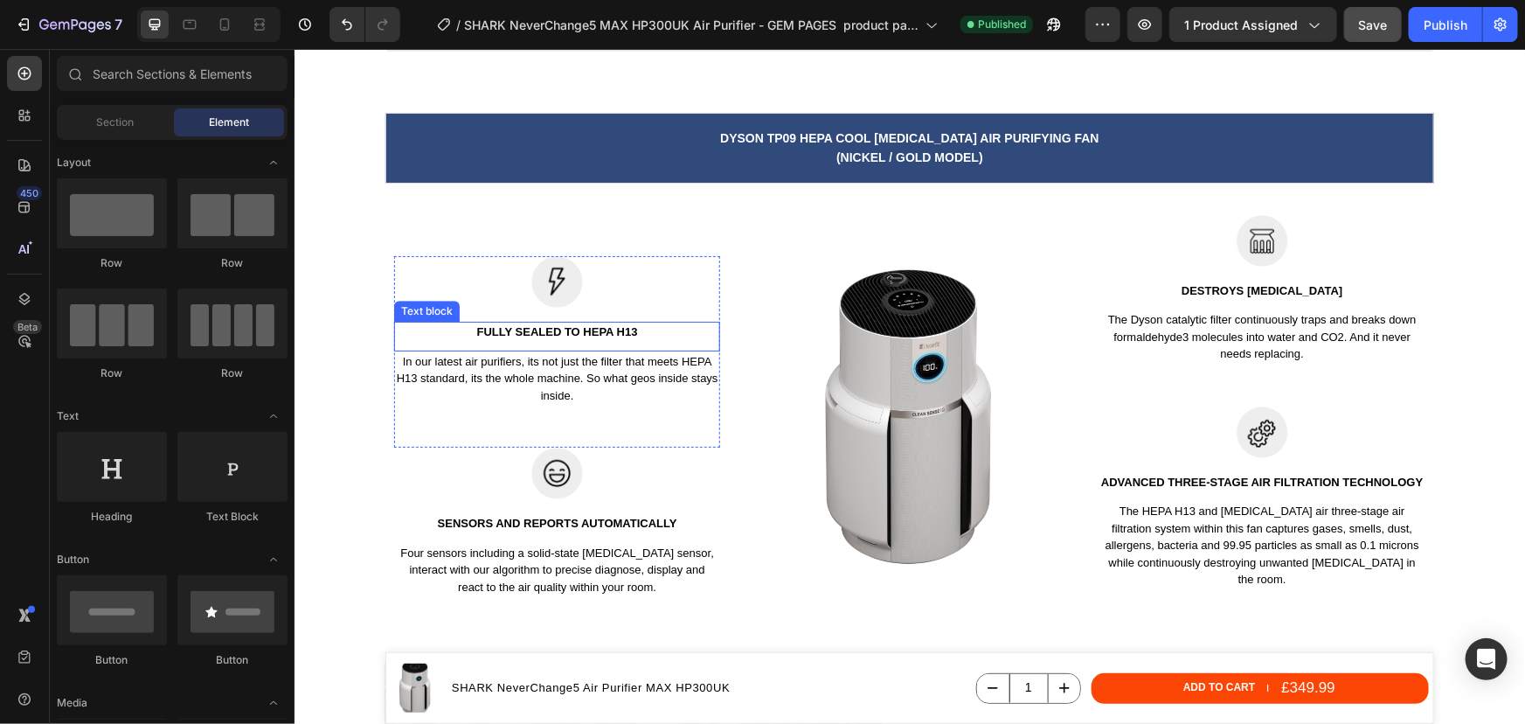
click at [580, 323] on p "FULLY SEALED TO HEPA H13" at bounding box center [556, 331] width 323 height 17
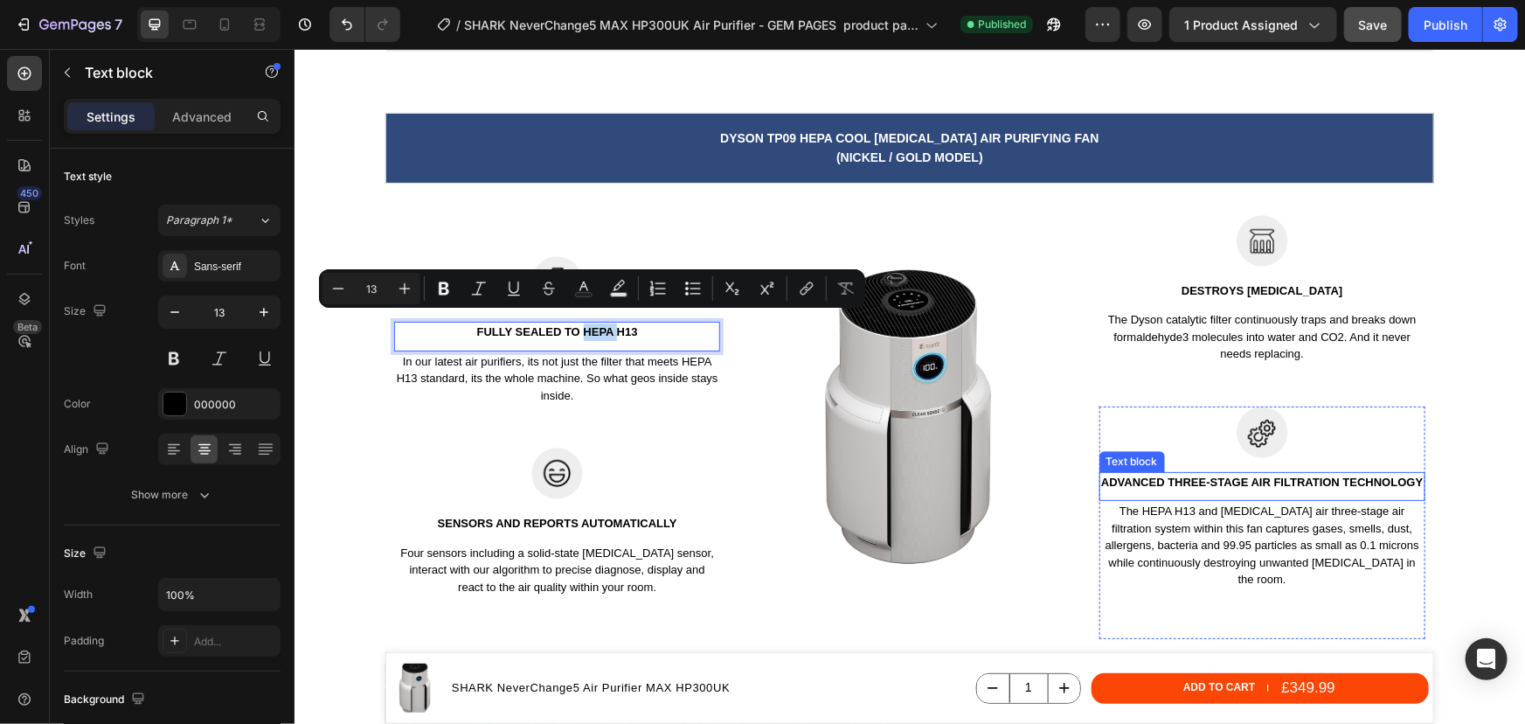
click at [1391, 480] on p "ADVANCED THREE-STAGE AIR FILTRATION TECHNOLOGY" at bounding box center [1261, 481] width 323 height 17
click at [1400, 482] on p "ADVANCED THREE-STAGE AIR FILTRATION TECHNOLOGY" at bounding box center [1261, 481] width 323 height 17
click at [1398, 483] on p "ADVANCED THREE-STAGE AIR FILTRATION TECHNOLOGY" at bounding box center [1261, 481] width 323 height 17
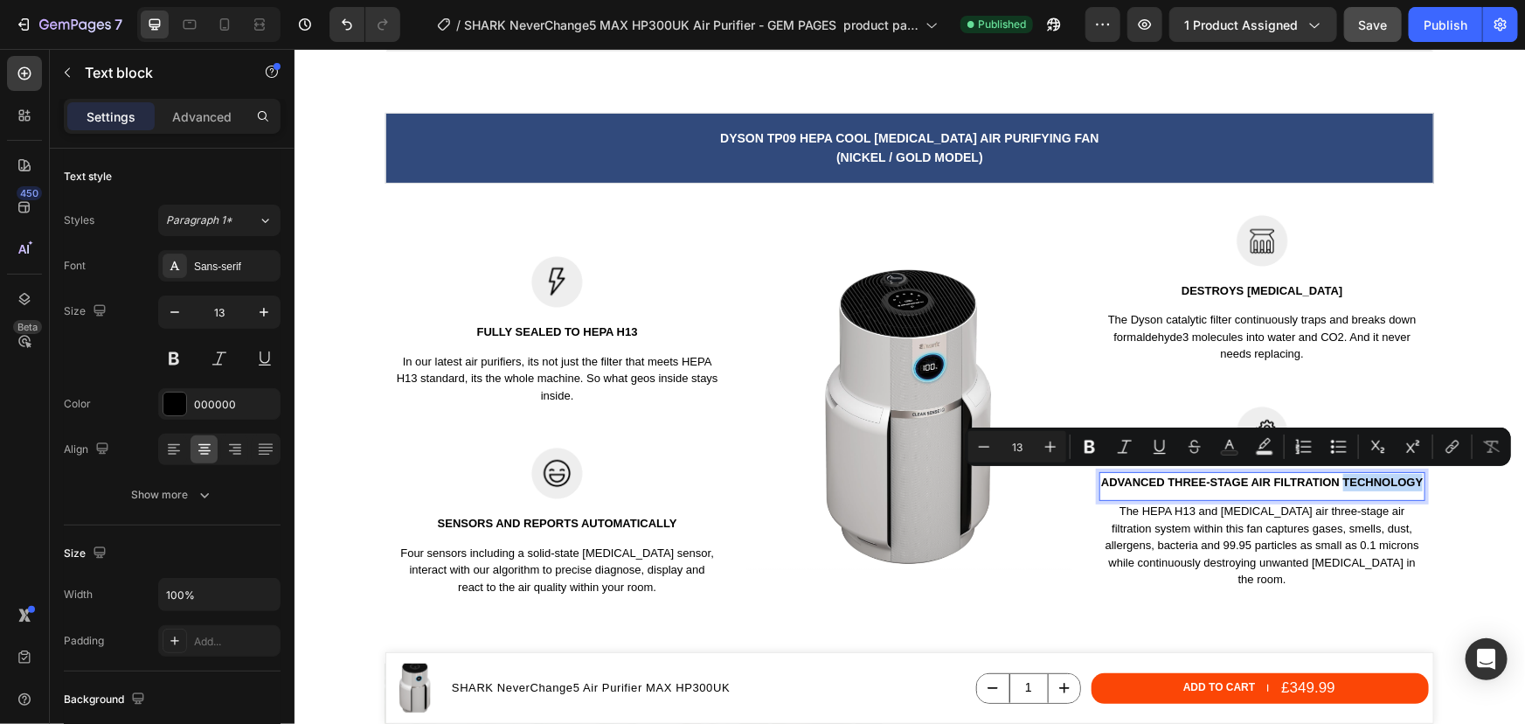
click at [1402, 479] on p "ADVANCED THREE-STAGE AIR FILTRATION TECHNOLOGY" at bounding box center [1261, 481] width 323 height 17
drag, startPoint x: 1418, startPoint y: 480, endPoint x: 1098, endPoint y: 475, distance: 319.9
click at [1099, 475] on div "ADVANCED THREE-STAGE AIR FILTRATION TECHNOLOGY" at bounding box center [1262, 481] width 326 height 21
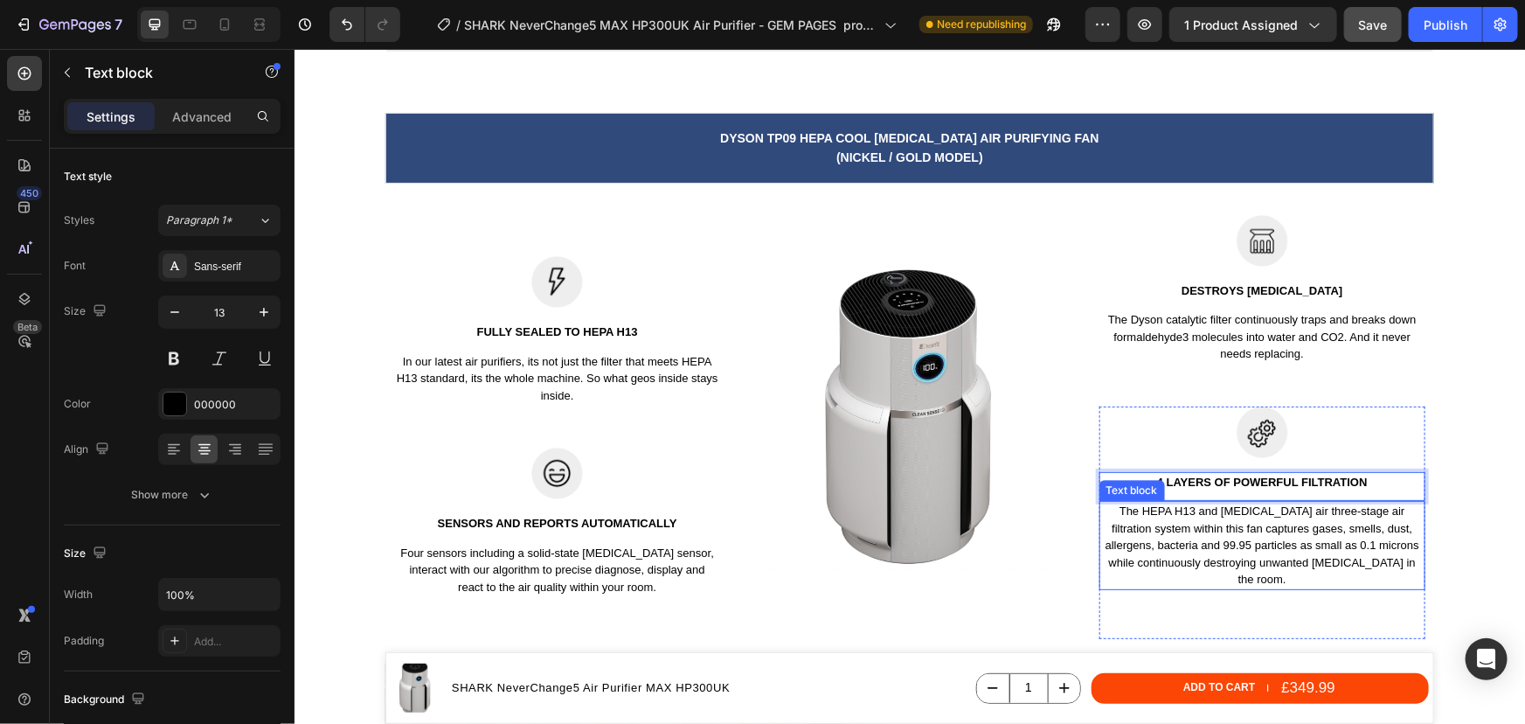
click at [1255, 543] on p "The HEPA H13 and Activated carbon air three-stage air filtration system within …" at bounding box center [1261, 545] width 323 height 86
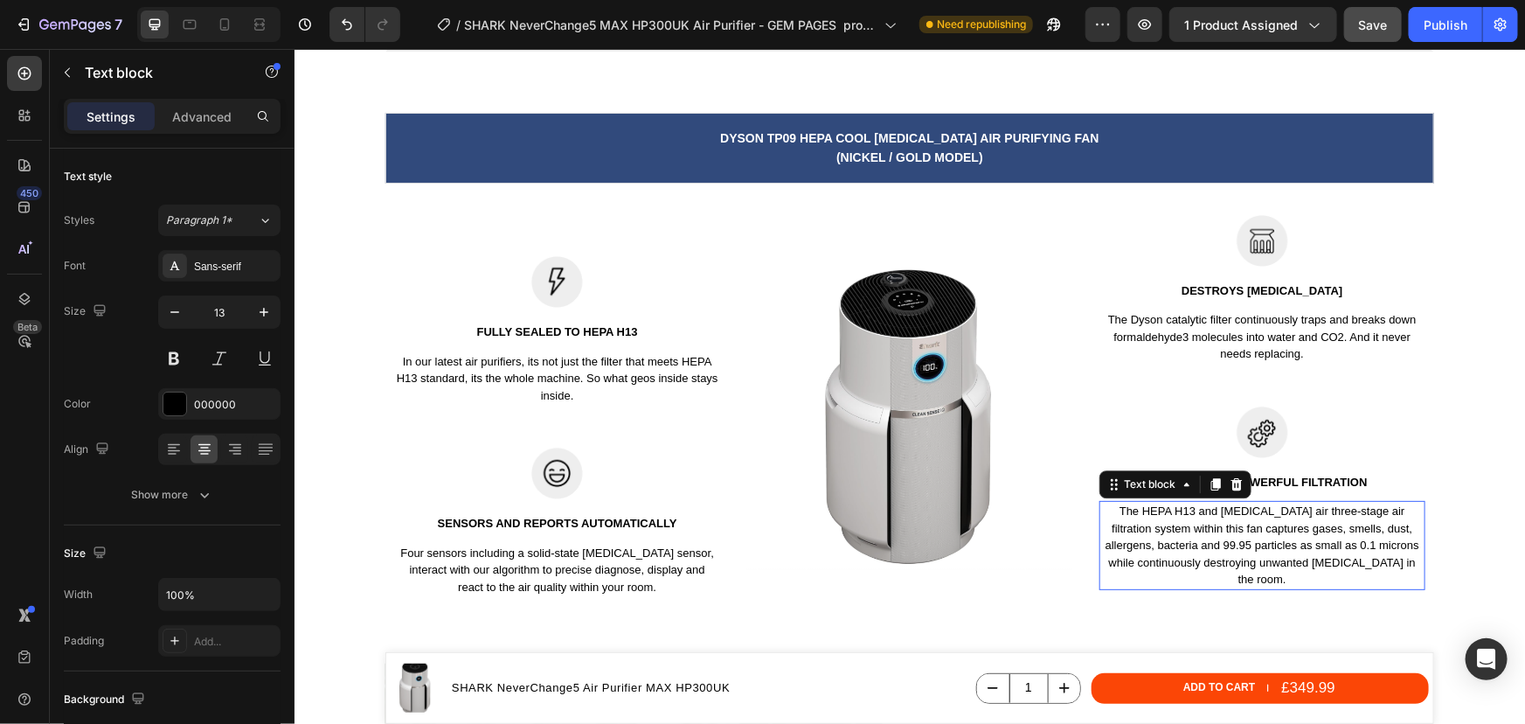
click at [1254, 544] on p "The HEPA H13 and Activated carbon air three-stage air filtration system within …" at bounding box center [1261, 545] width 323 height 86
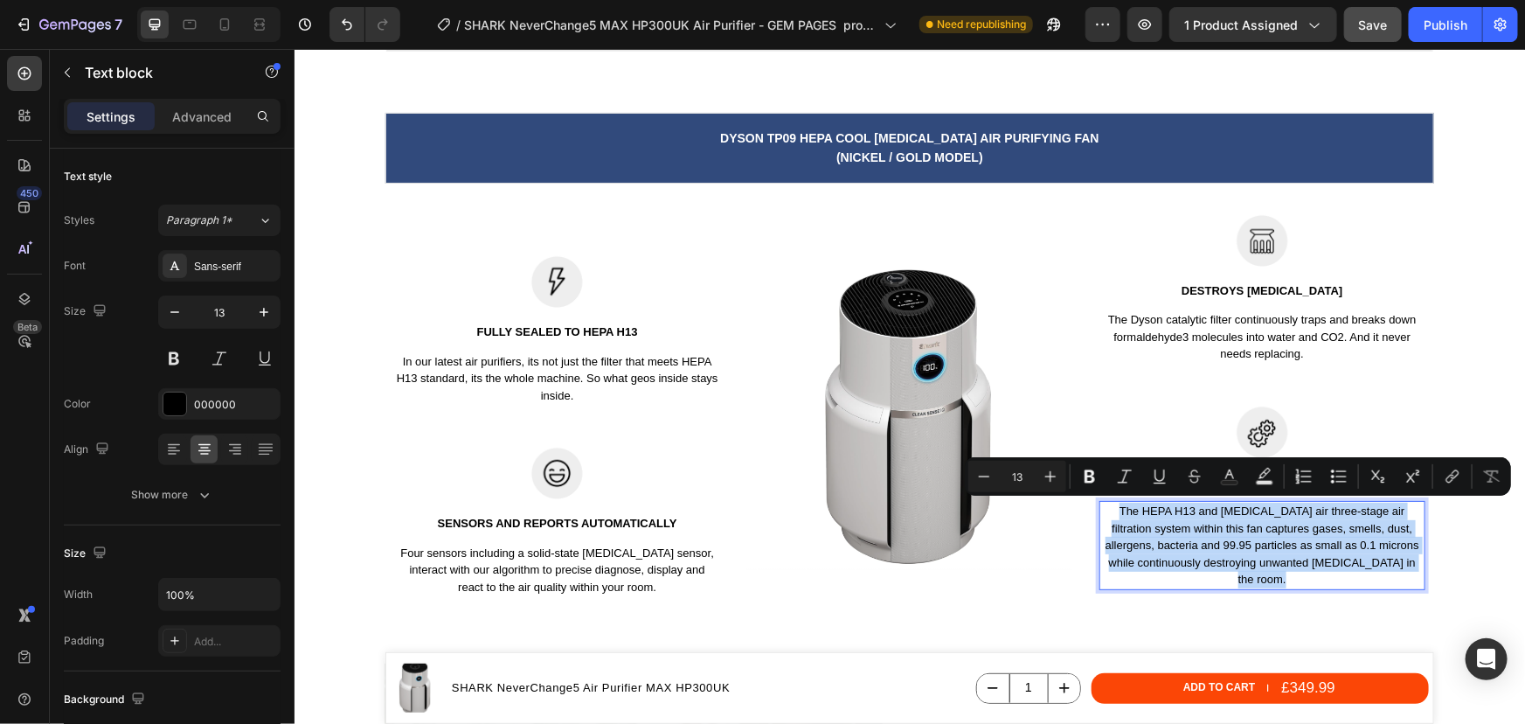
drag, startPoint x: 1410, startPoint y: 560, endPoint x: 1098, endPoint y: 509, distance: 316.3
click at [1100, 509] on p "The HEPA H13 and Activated carbon air three-stage air filtration system within …" at bounding box center [1261, 545] width 323 height 86
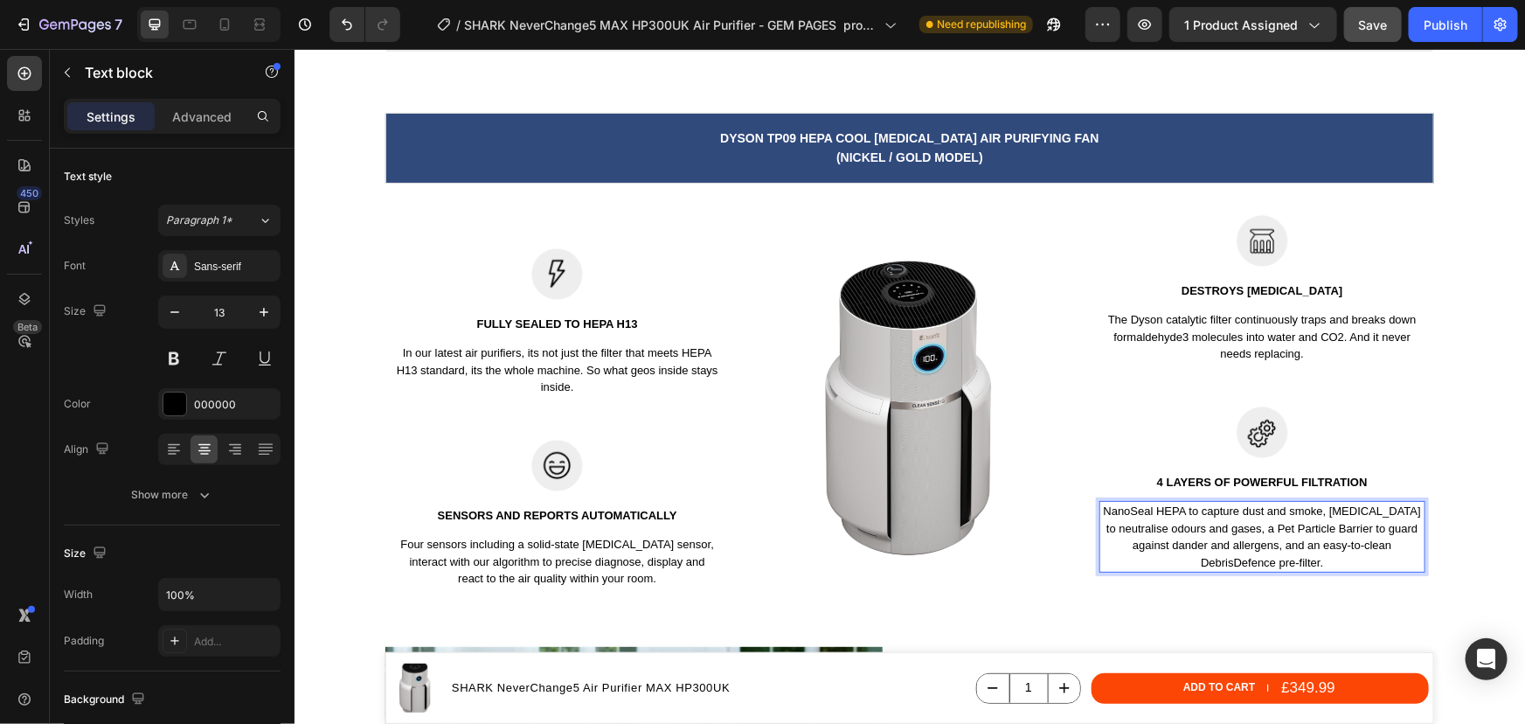
click at [1100, 510] on p "NanoSeal HEPA to capture dust and smoke, Activated Carbon to neutralise odours …" at bounding box center [1261, 536] width 323 height 68
click at [1134, 529] on p "Designed with 4 layers of filtartion. The NanoSeal HEPA to capture dust and smo…" at bounding box center [1261, 536] width 323 height 68
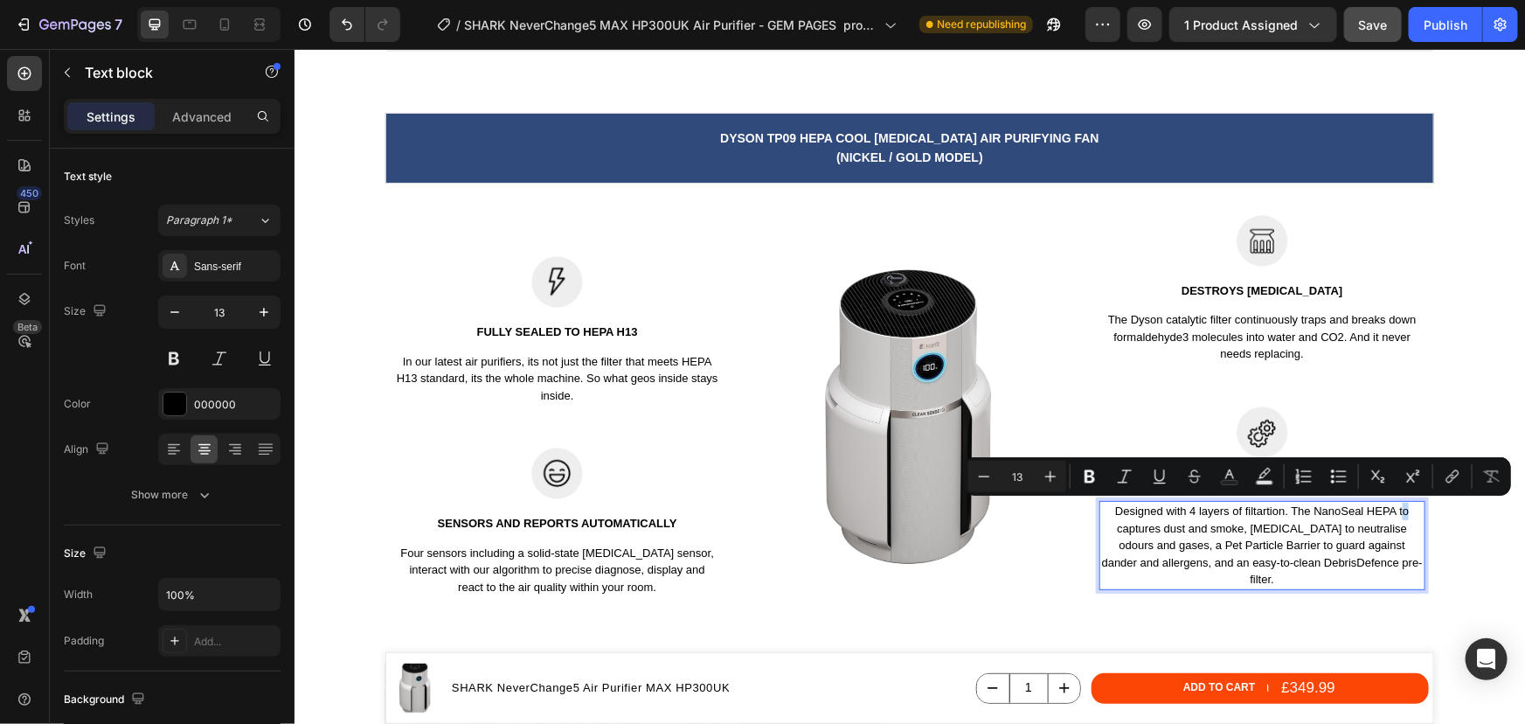
click at [1395, 510] on p "Designed with 4 layers of filtartion. The NanoSeal HEPA to captures dust and sm…" at bounding box center [1261, 545] width 323 height 86
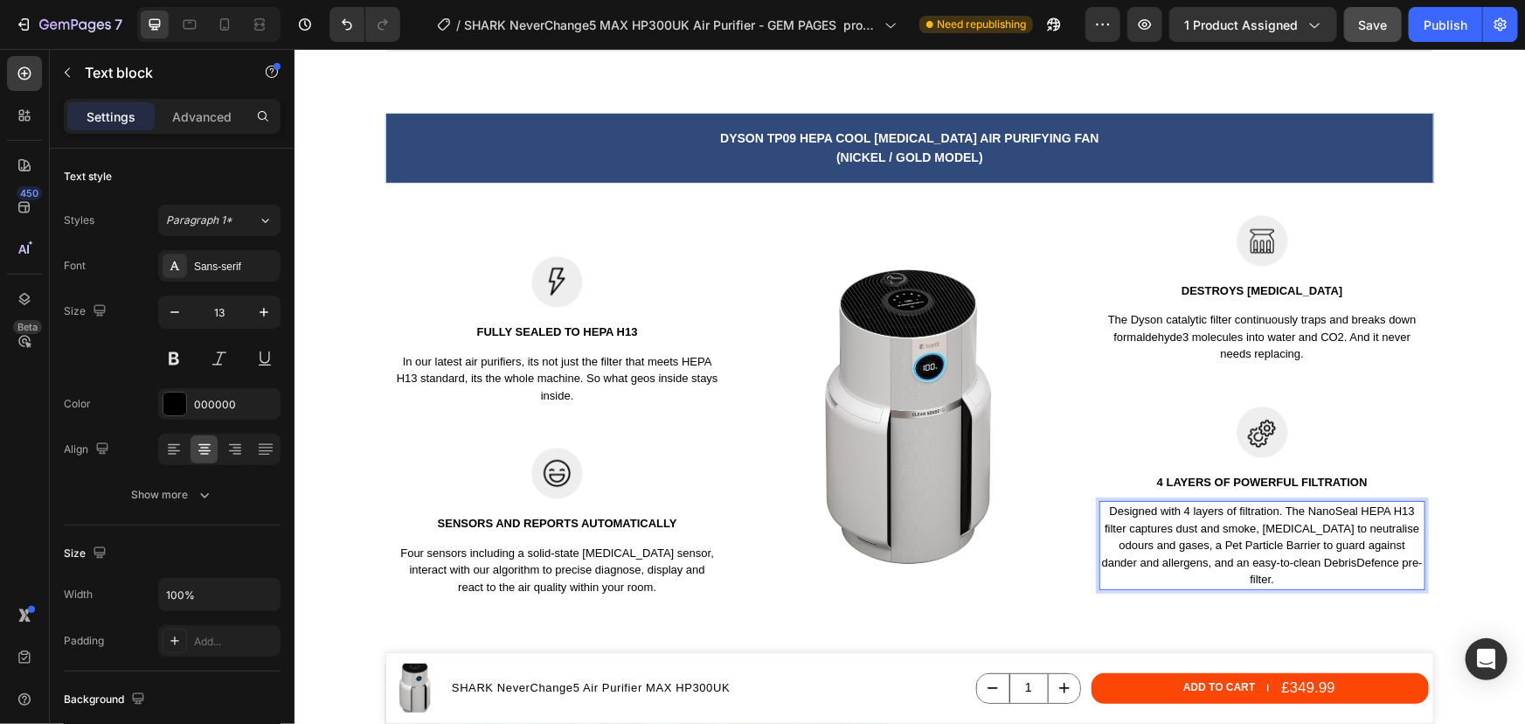
click at [1343, 529] on p "Designed with 4 layers of filtration. The NanoSeal HEPA H13 filter captures dus…" at bounding box center [1261, 545] width 323 height 86
click at [1155, 547] on p "Designed with 4 layers of filtration. The NanoSeal HEPA H13 filter captures dus…" at bounding box center [1261, 545] width 323 height 86
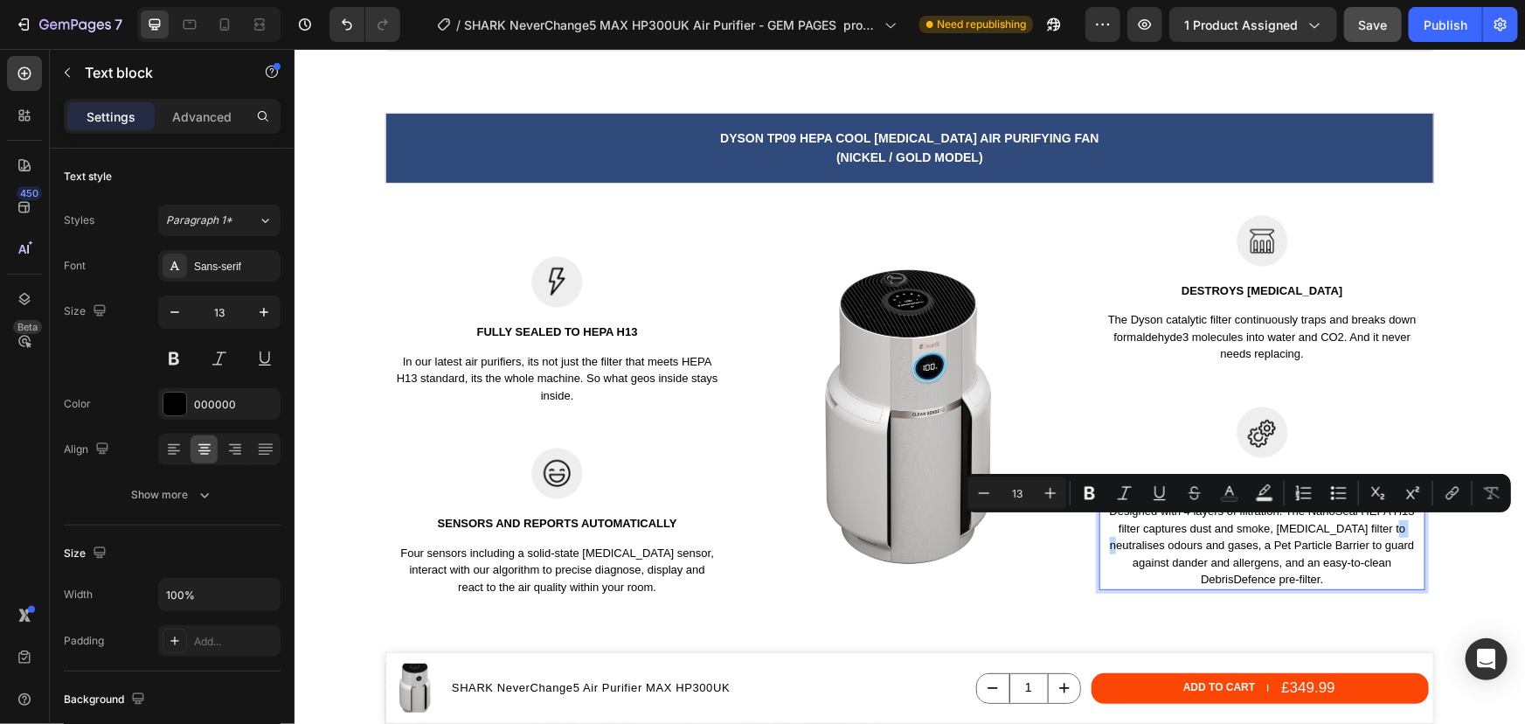
click at [1385, 526] on p "Designed with 4 layers of filtration. The NanoSeal HEPA H13 filter captures dus…" at bounding box center [1261, 545] width 323 height 86
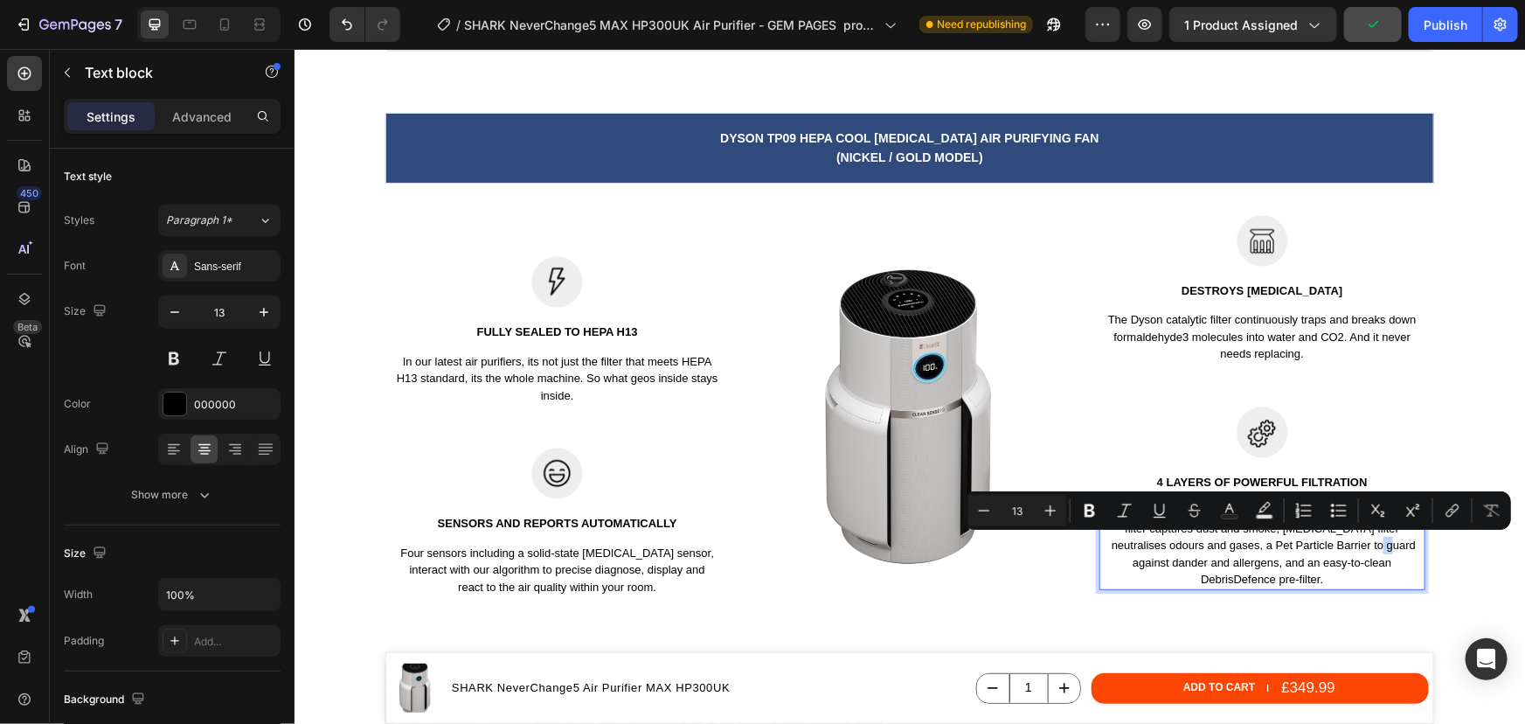
drag, startPoint x: 1378, startPoint y: 544, endPoint x: 1369, endPoint y: 545, distance: 8.8
click at [1369, 545] on p "Designed with 4 layers of filtration. The NanoSeal HEPA H13 filter captures dus…" at bounding box center [1261, 545] width 323 height 86
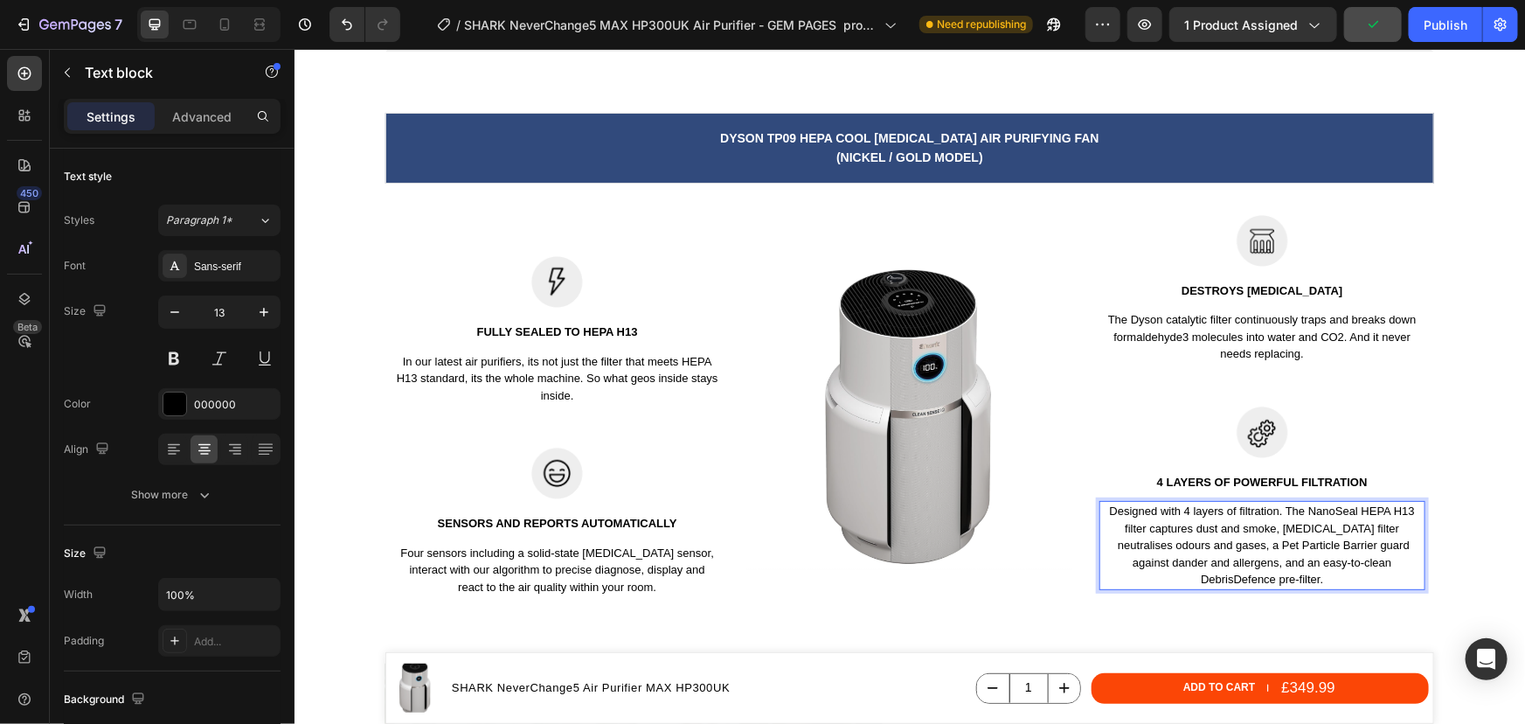
click at [1403, 544] on p "Designed with 4 layers of filtration. The NanoSeal HEPA H13 filter captures dus…" at bounding box center [1261, 545] width 323 height 86
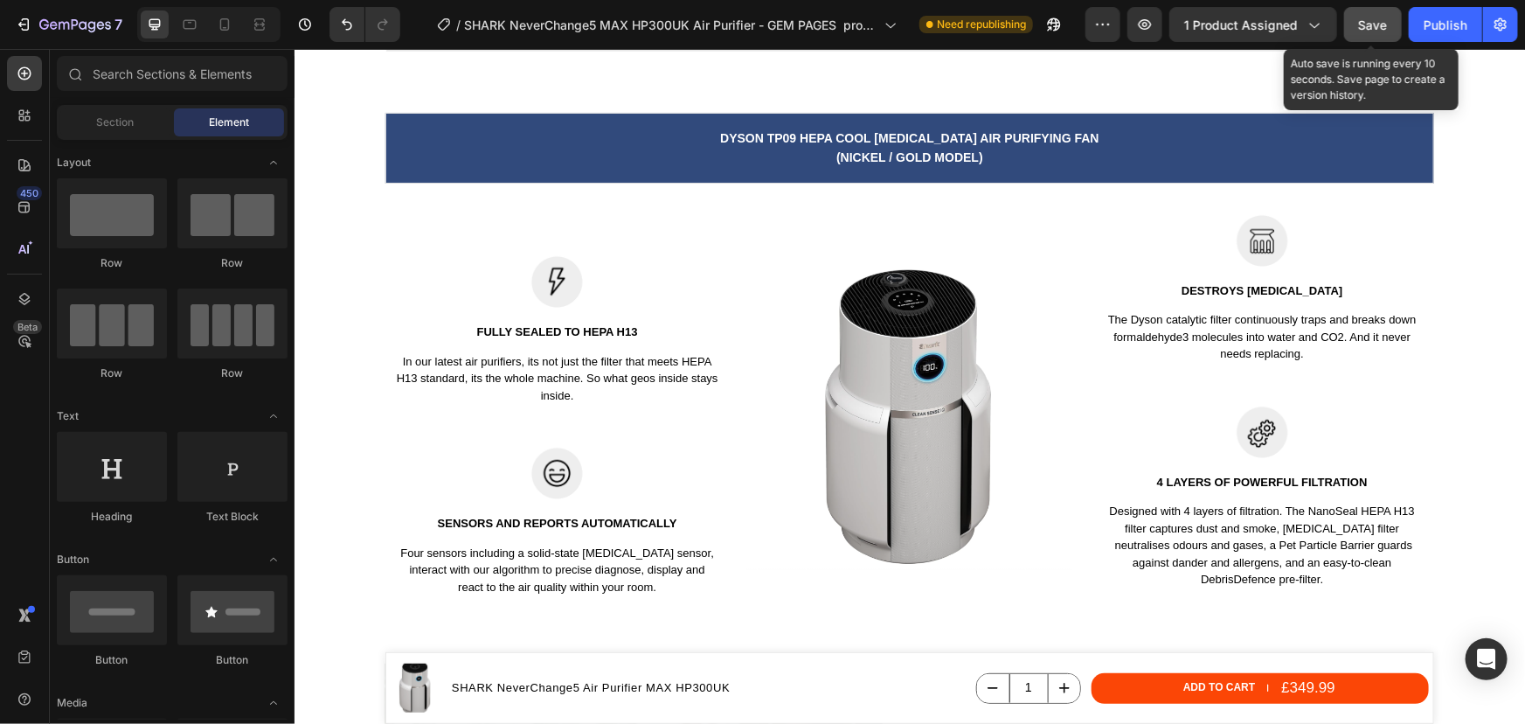
click at [1393, 24] on button "Save" at bounding box center [1373, 24] width 58 height 35
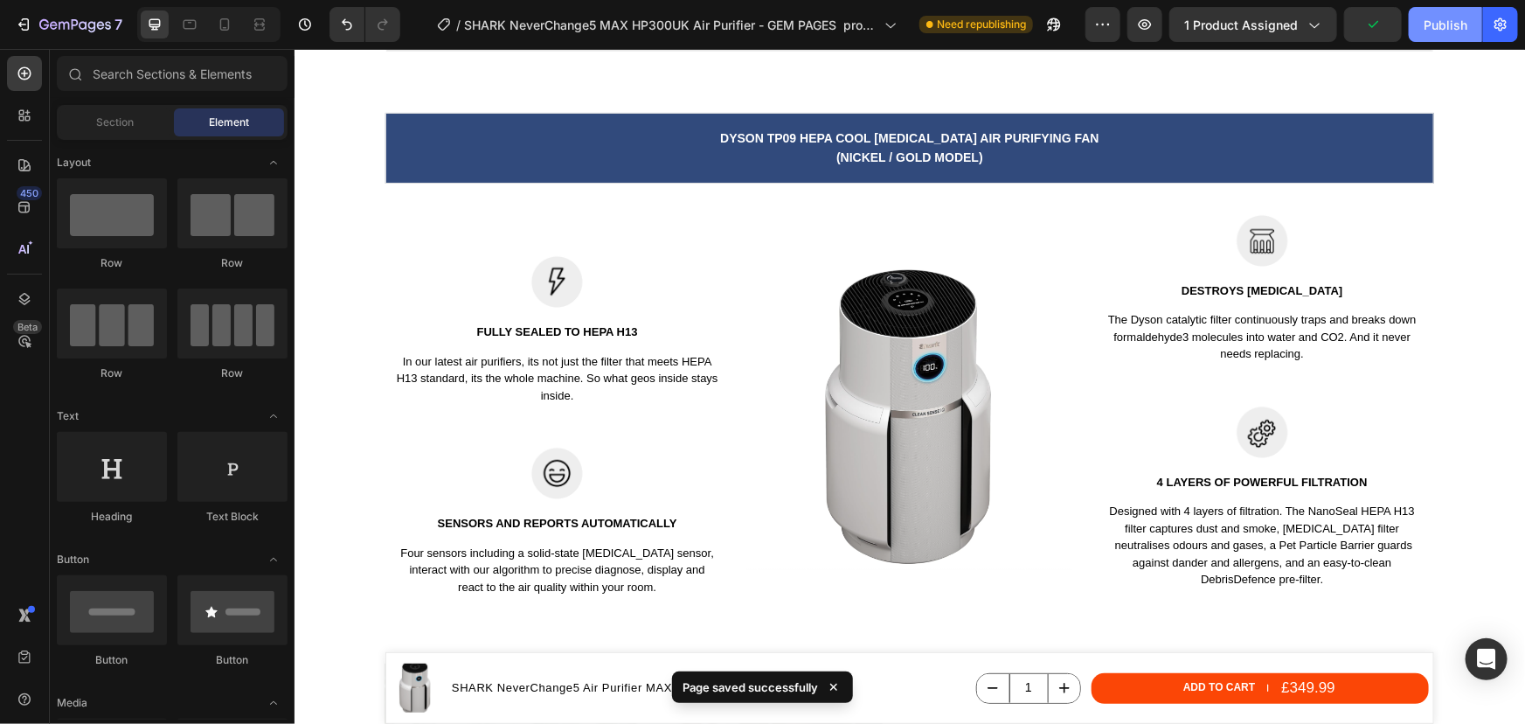
click at [1427, 29] on div "Publish" at bounding box center [1446, 25] width 44 height 18
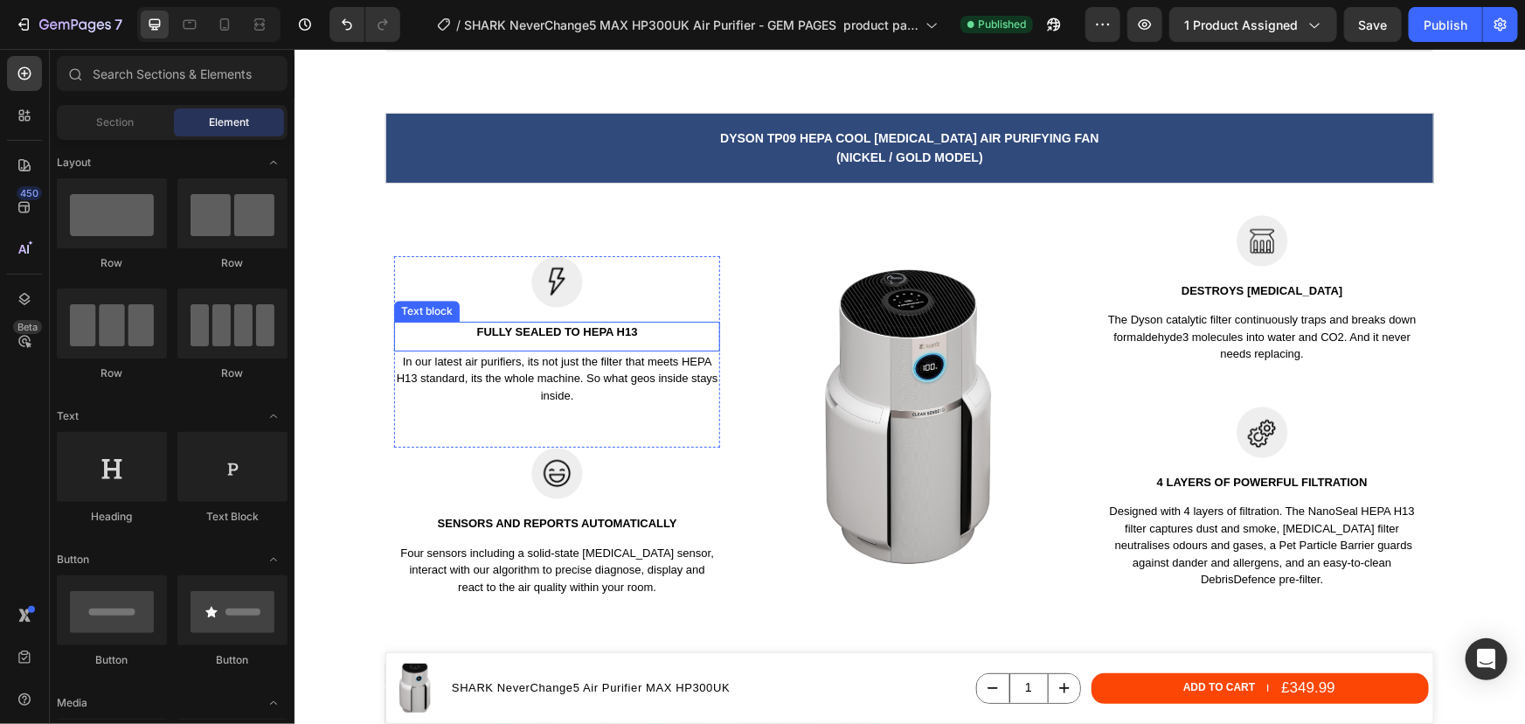
click at [524, 323] on p "FULLY SEALED TO HEPA H13" at bounding box center [556, 331] width 323 height 17
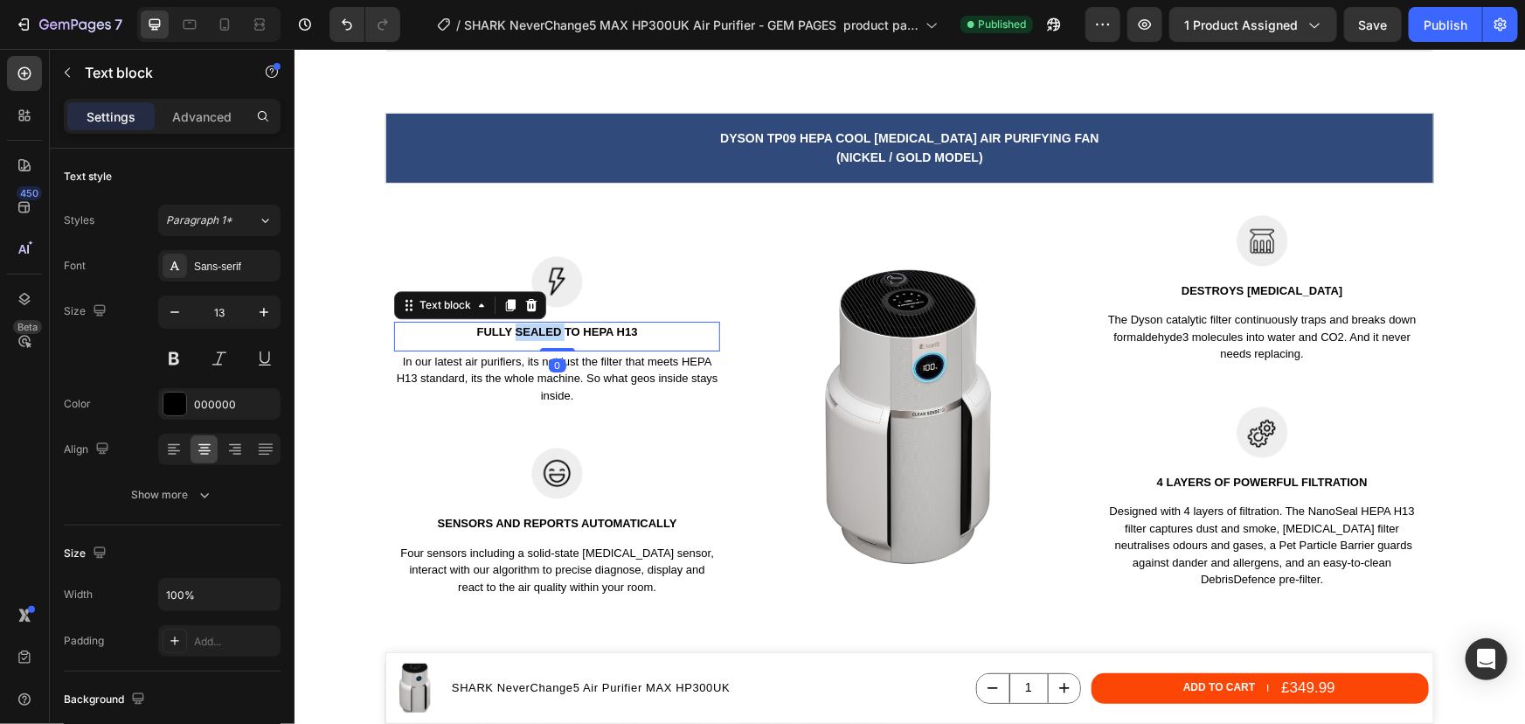
click at [523, 323] on p "FULLY SEALED TO HEPA H13" at bounding box center [556, 331] width 323 height 17
click at [619, 330] on p "FULLY SEALED TO HEPA H13" at bounding box center [556, 331] width 323 height 17
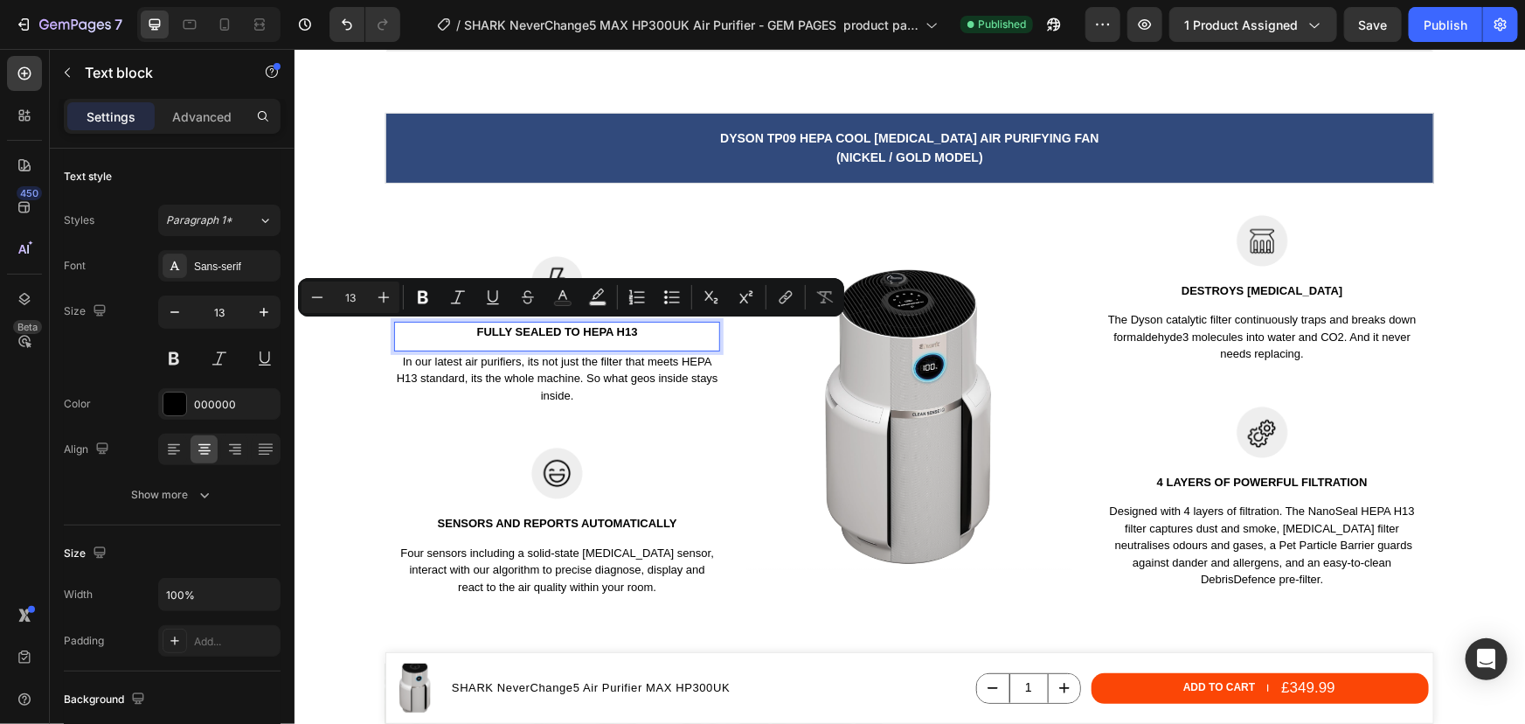
drag, startPoint x: 631, startPoint y: 327, endPoint x: 468, endPoint y: 327, distance: 162.6
click at [468, 327] on p "FULLY SEALED TO HEPA H13" at bounding box center [556, 331] width 323 height 17
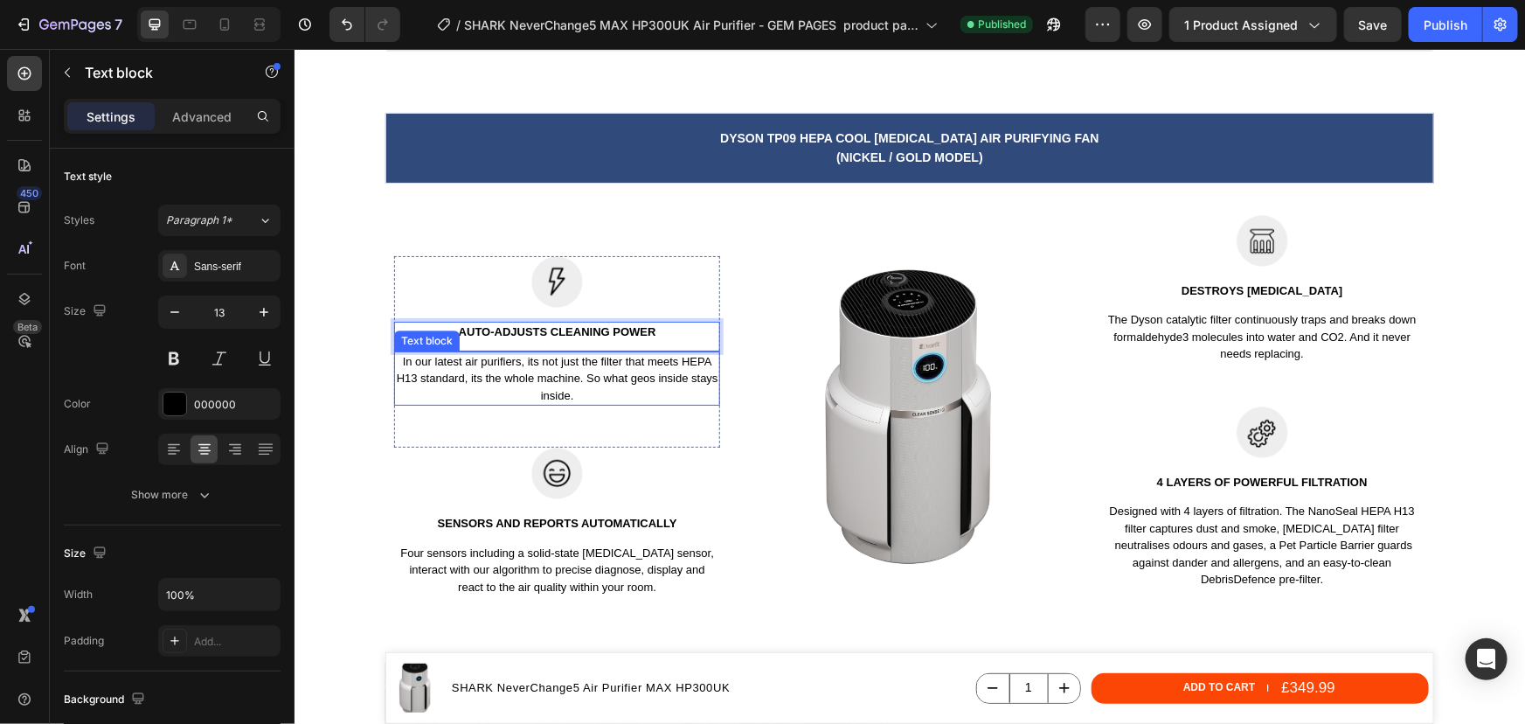
click at [579, 375] on p "In our latest air purifiers, its not just the filter that meets HEPA H13 standa…" at bounding box center [556, 378] width 323 height 52
click at [566, 391] on p "In our latest air purifiers, its not just the filter that meets HEPA H13 standa…" at bounding box center [556, 378] width 323 height 52
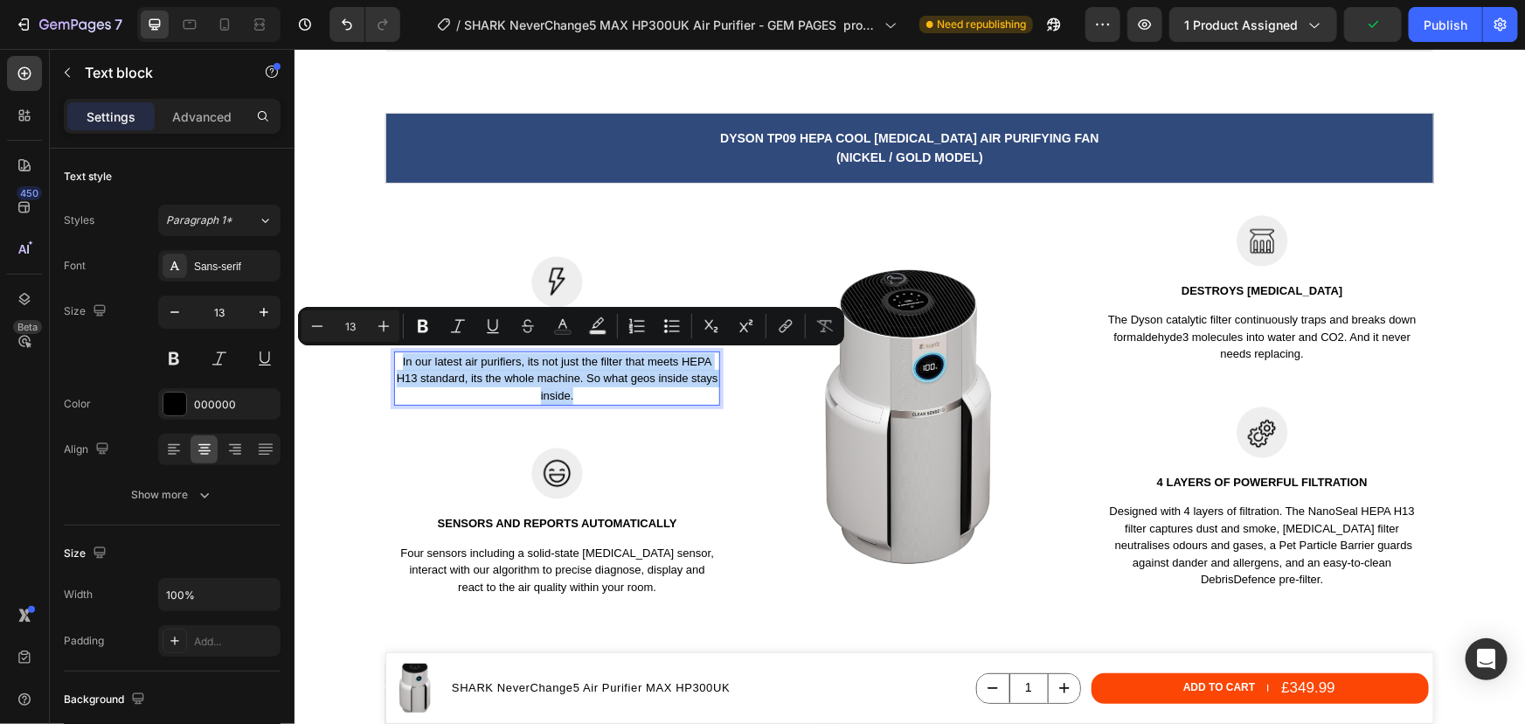
drag, startPoint x: 566, startPoint y: 391, endPoint x: 397, endPoint y: 358, distance: 171.8
click at [397, 358] on p "In our latest air purifiers, its not just the filter that meets HEPA H13 standa…" at bounding box center [556, 378] width 323 height 52
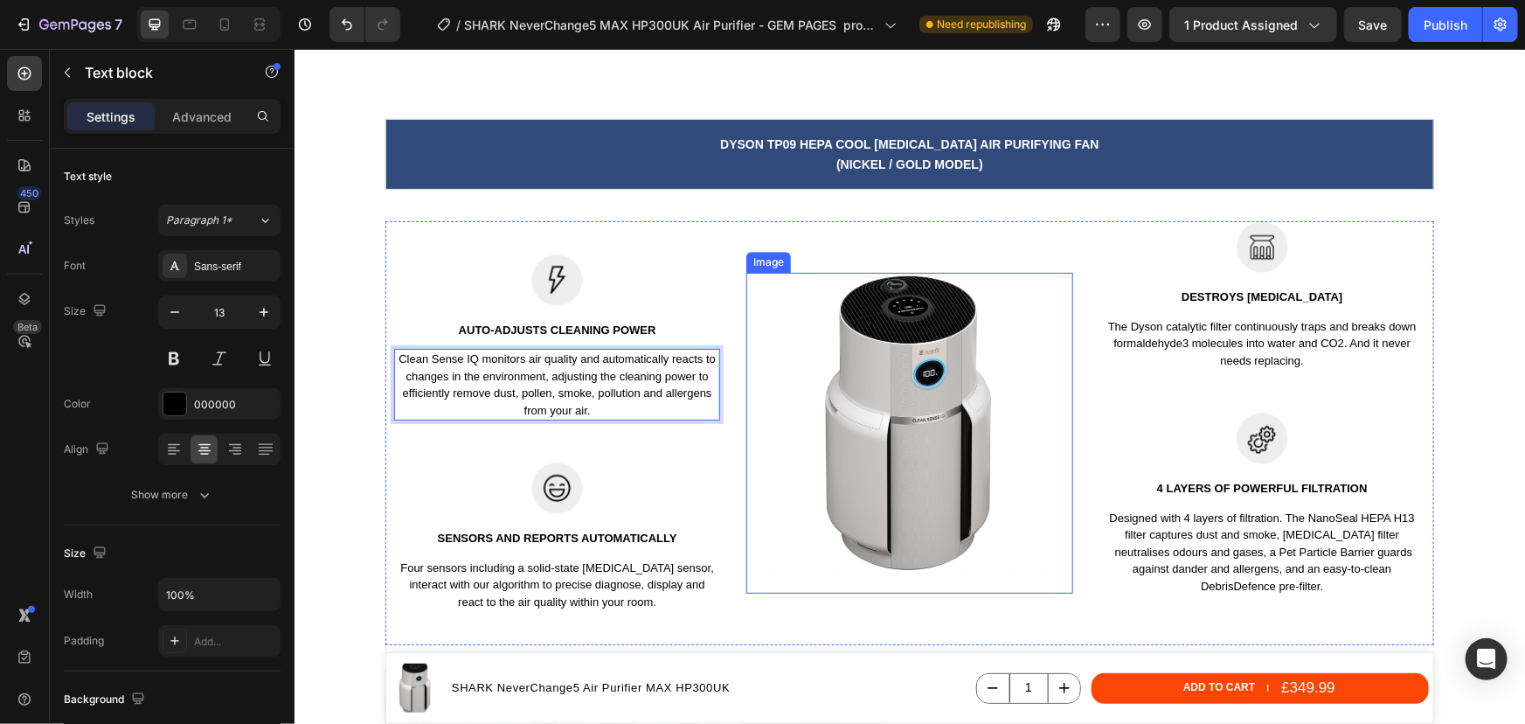
scroll to position [2615, 0]
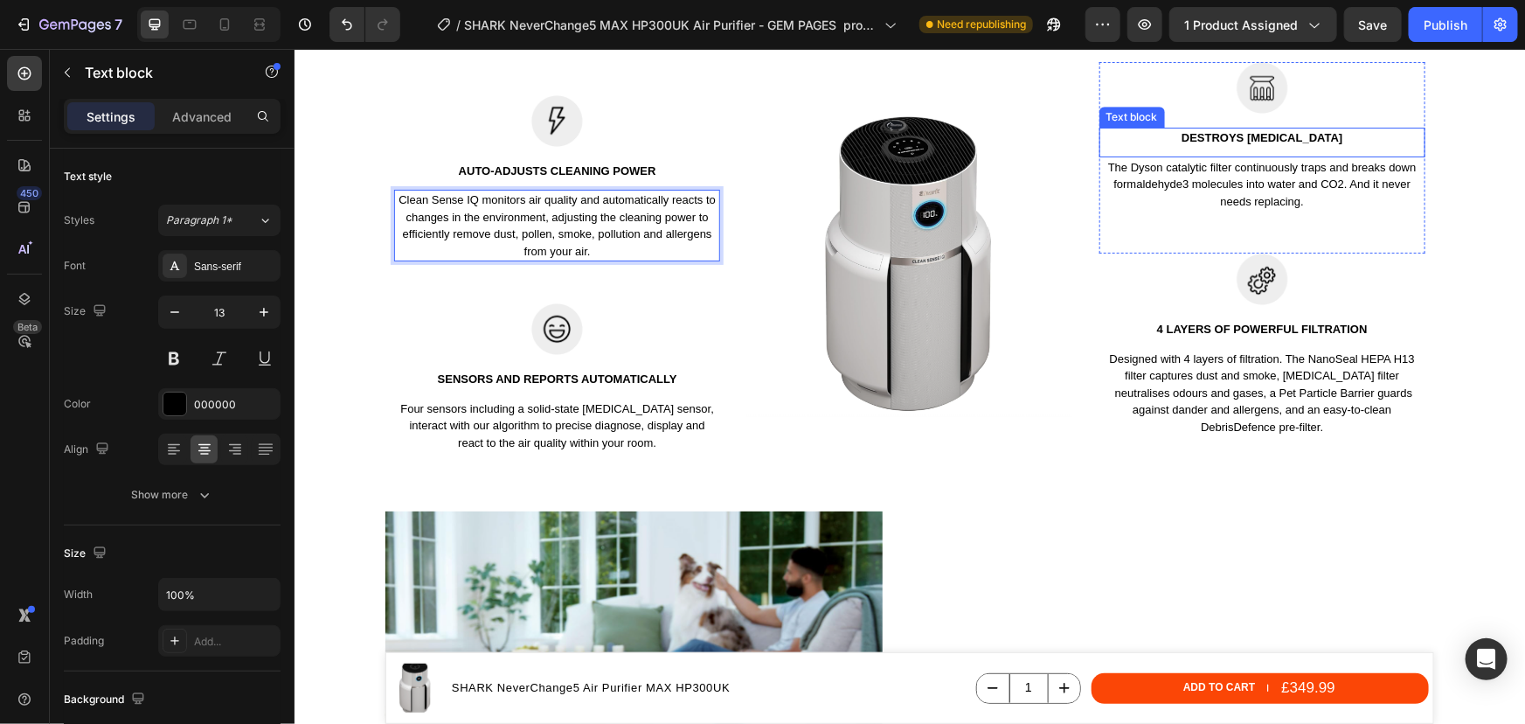
click at [1251, 141] on p "destroys formaldehyde" at bounding box center [1261, 136] width 323 height 17
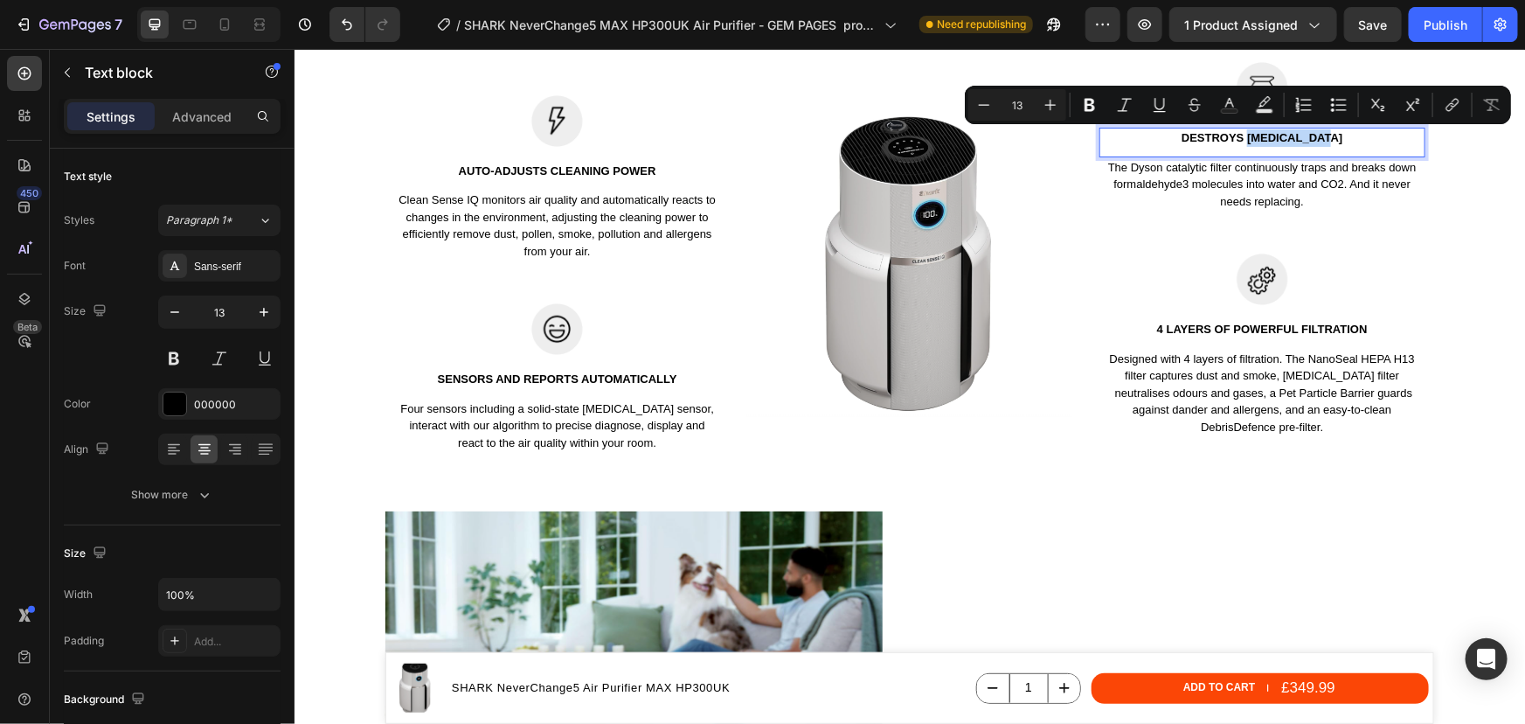
click at [1331, 142] on p "destroys formaldehyde" at bounding box center [1261, 136] width 323 height 17
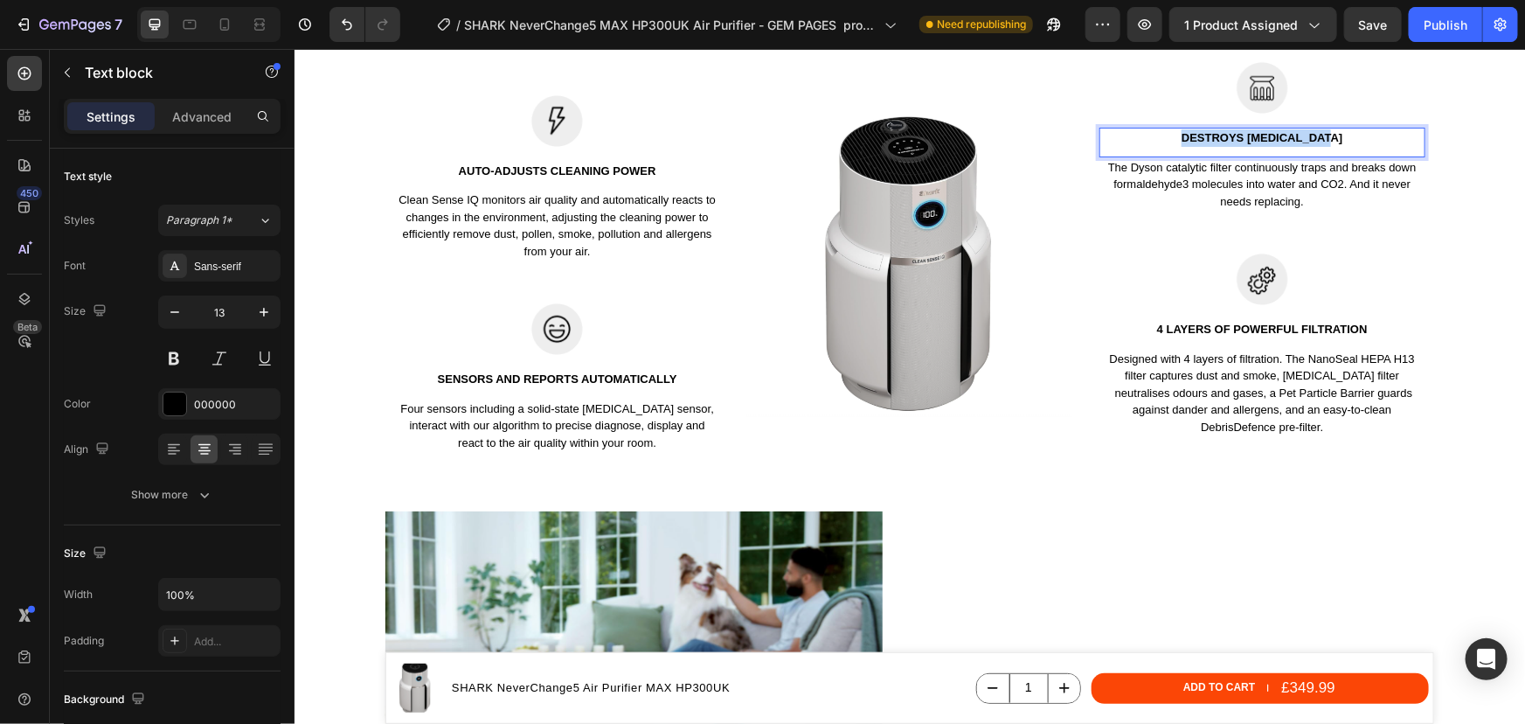
drag, startPoint x: 1308, startPoint y: 141, endPoint x: 1176, endPoint y: 140, distance: 132.0
click at [1176, 140] on p "destroys formaldehyde" at bounding box center [1261, 136] width 323 height 17
click at [1277, 182] on p "The Dyson catalytic filter continuously traps and breaks down formaldehyde3 mol…" at bounding box center [1261, 184] width 323 height 52
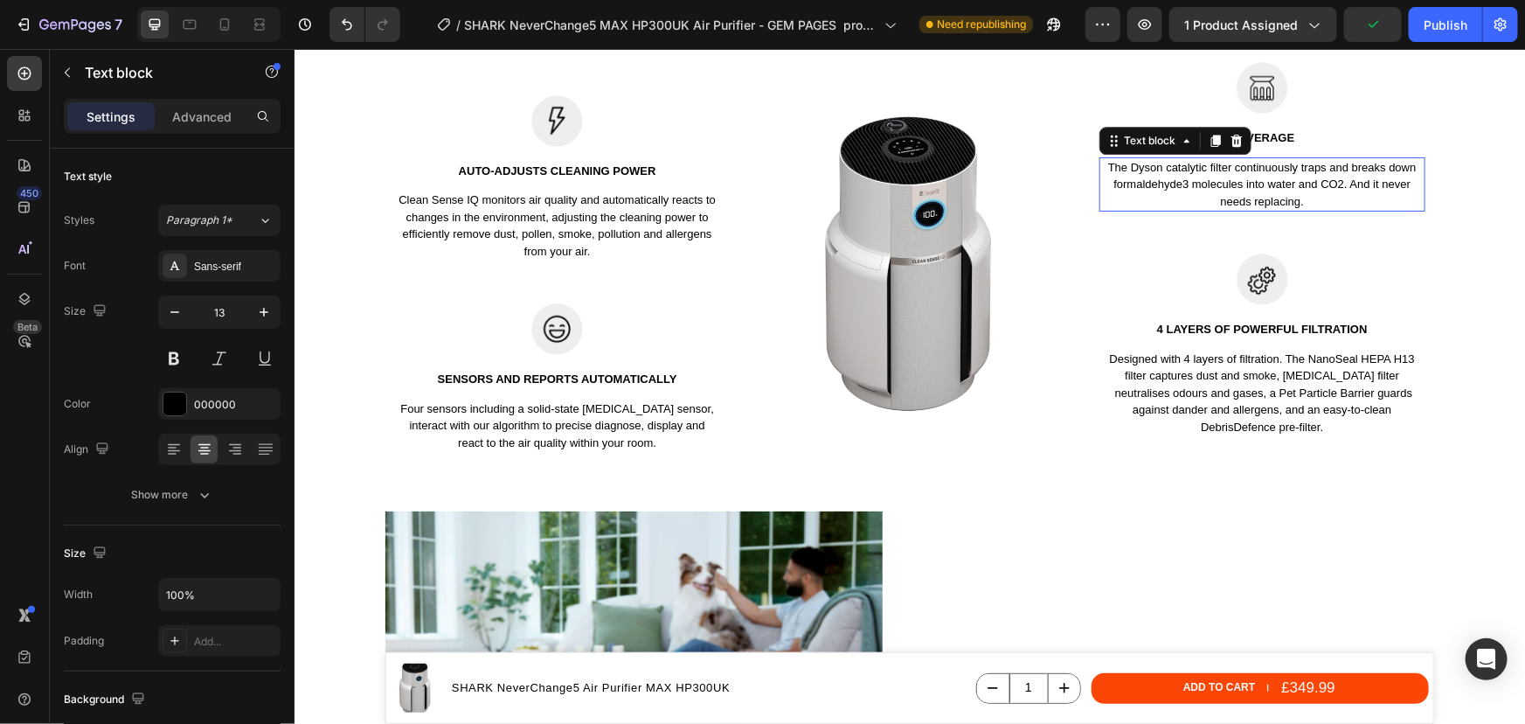
drag, startPoint x: 1255, startPoint y: 194, endPoint x: 1245, endPoint y: 192, distance: 10.6
click at [1245, 192] on p "The Dyson catalytic filter continuously traps and breaks down formaldehyde3 mol…" at bounding box center [1261, 184] width 323 height 52
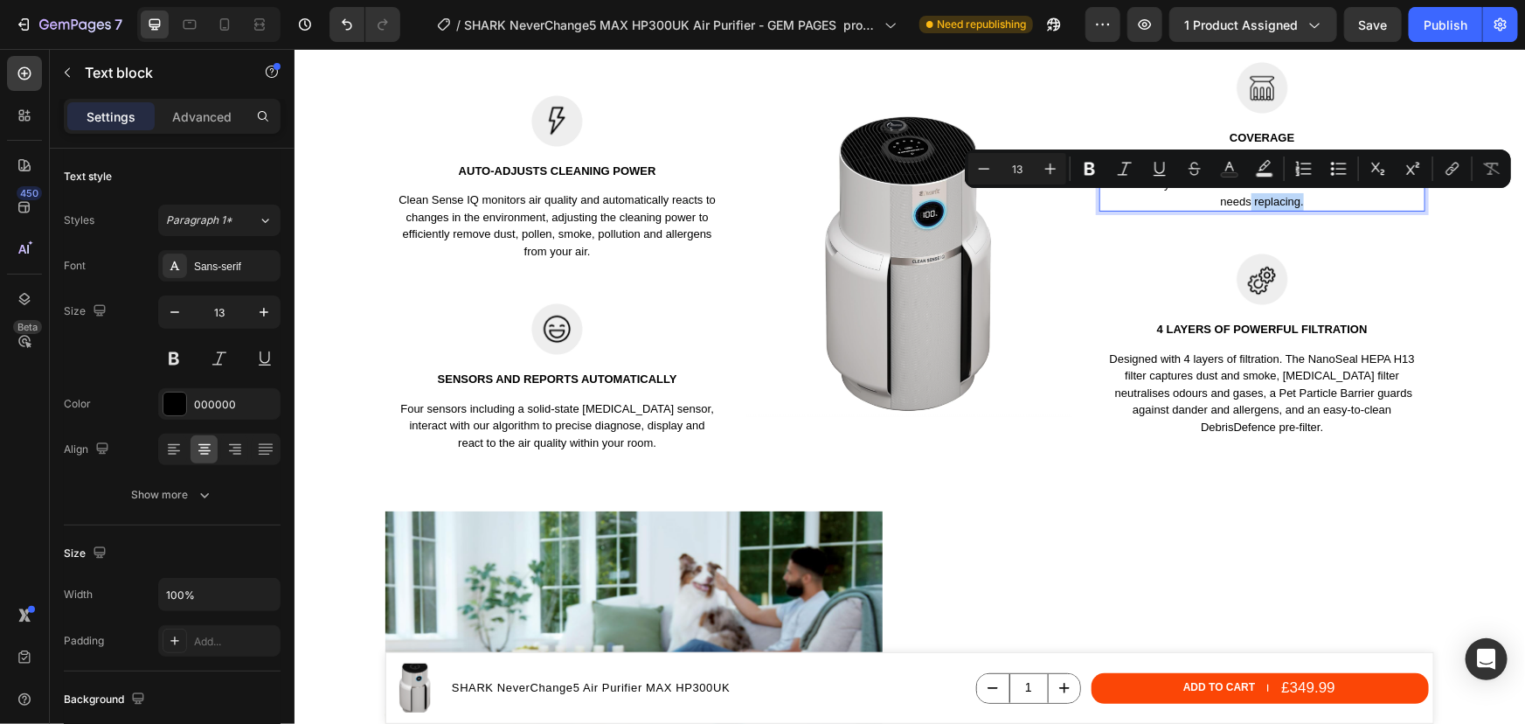
click at [1287, 194] on p "The Dyson catalytic filter continuously traps and breaks down formaldehyde3 mol…" at bounding box center [1261, 184] width 323 height 52
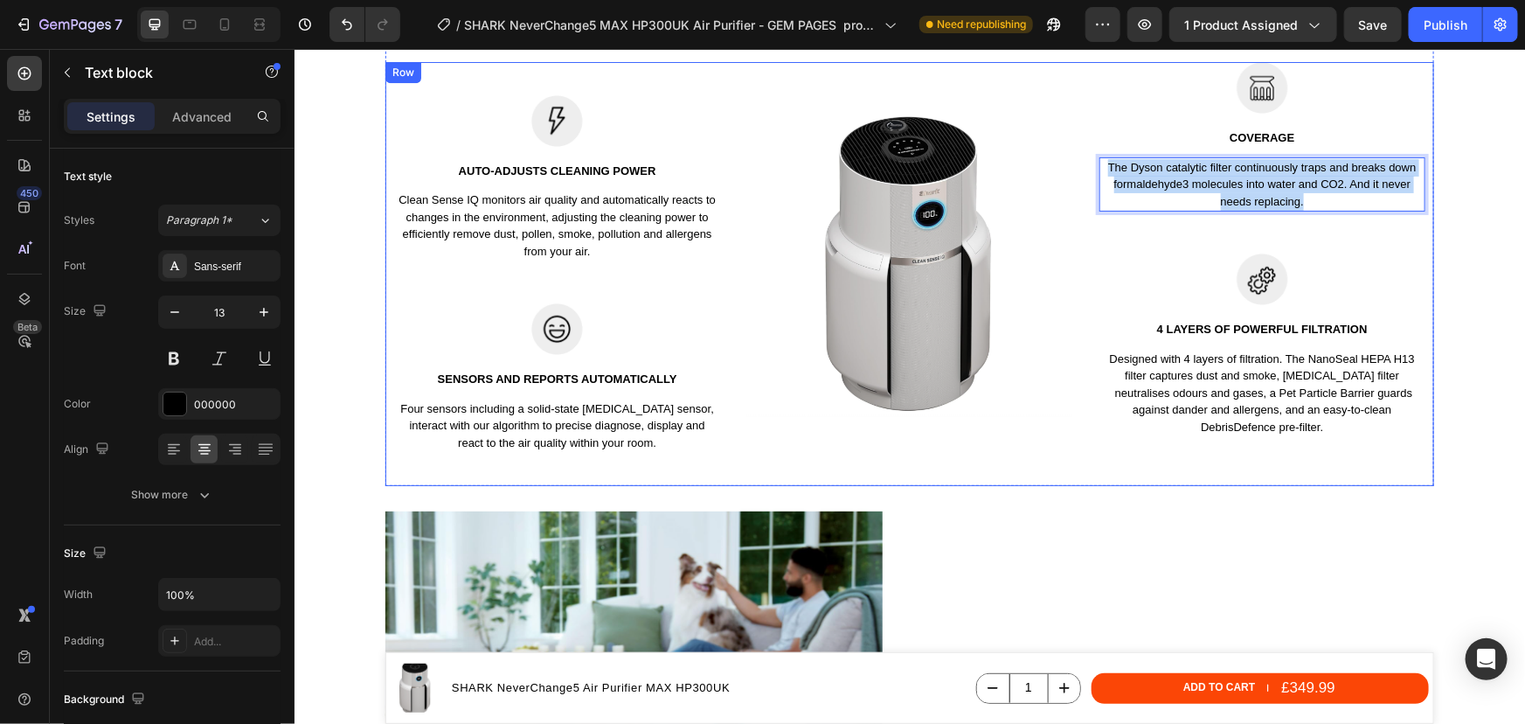
drag, startPoint x: 1299, startPoint y: 205, endPoint x: 1088, endPoint y: 169, distance: 213.8
click at [1080, 169] on div "Image Auto-adjusts cleaning power Text block Clean Sense IQ monitors air qualit…" at bounding box center [909, 273] width 1049 height 424
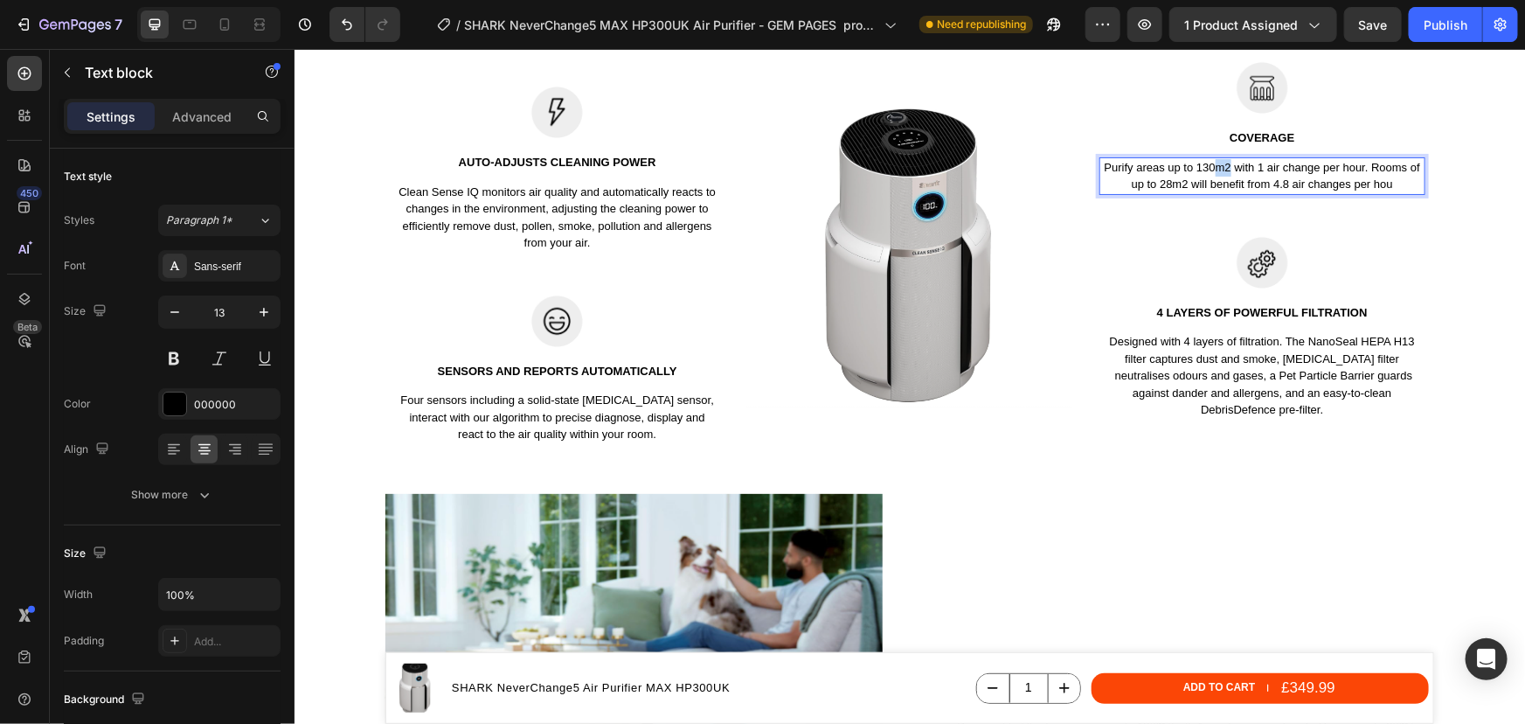
drag, startPoint x: 1221, startPoint y: 170, endPoint x: 1211, endPoint y: 170, distance: 9.7
click at [1211, 170] on p "Purify areas up to 130m2 with 1 air change per hour. Rooms of up to 28m2 will b…" at bounding box center [1261, 175] width 323 height 34
click at [1391, 187] on p "Purify areas up to 130 m² with 1 air change per hour. Rooms of up to 28m2 will …" at bounding box center [1261, 175] width 323 height 34
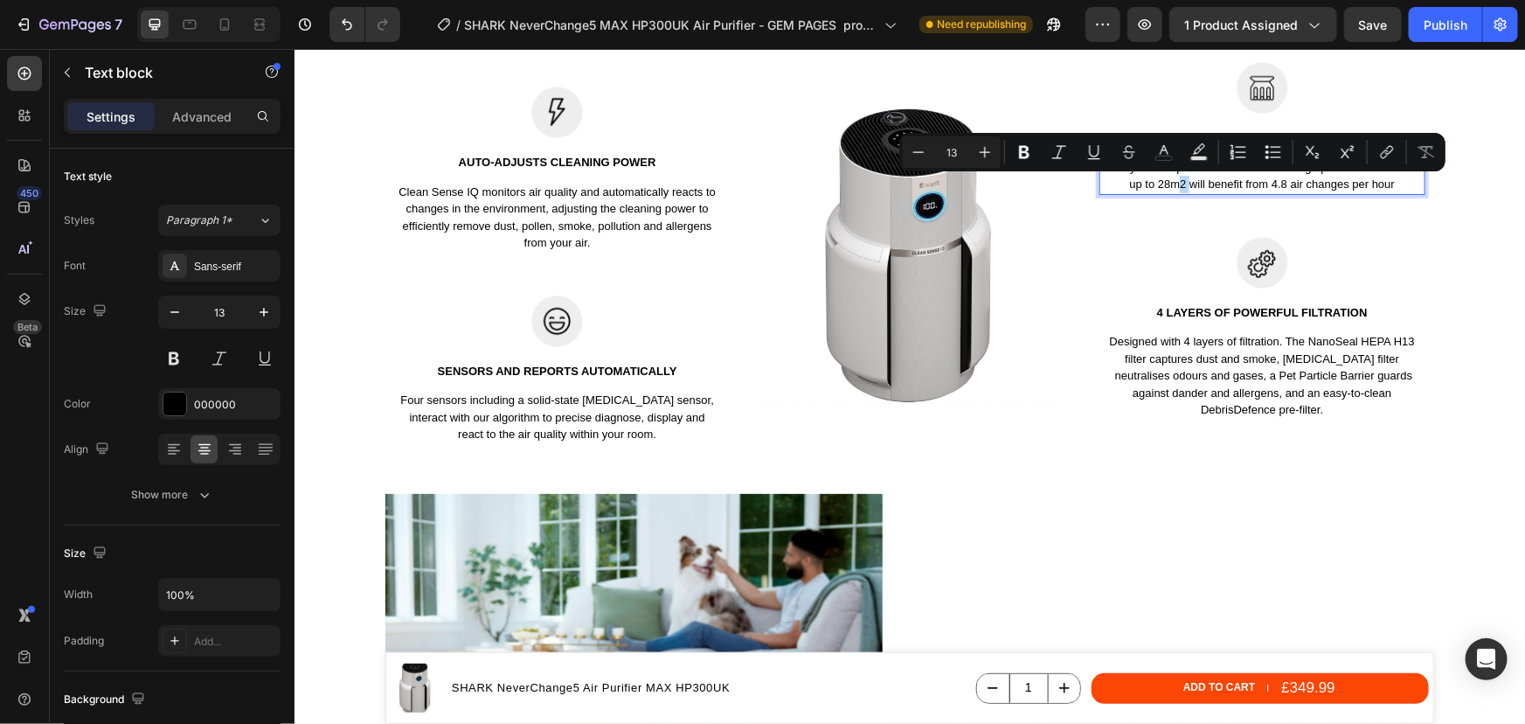
drag, startPoint x: 1180, startPoint y: 184, endPoint x: 1168, endPoint y: 184, distance: 12.2
click at [1168, 184] on p "Purify areas up to 130 m² with 1 air change per hour. Rooms of up to 28m2 will …" at bounding box center [1261, 175] width 323 height 34
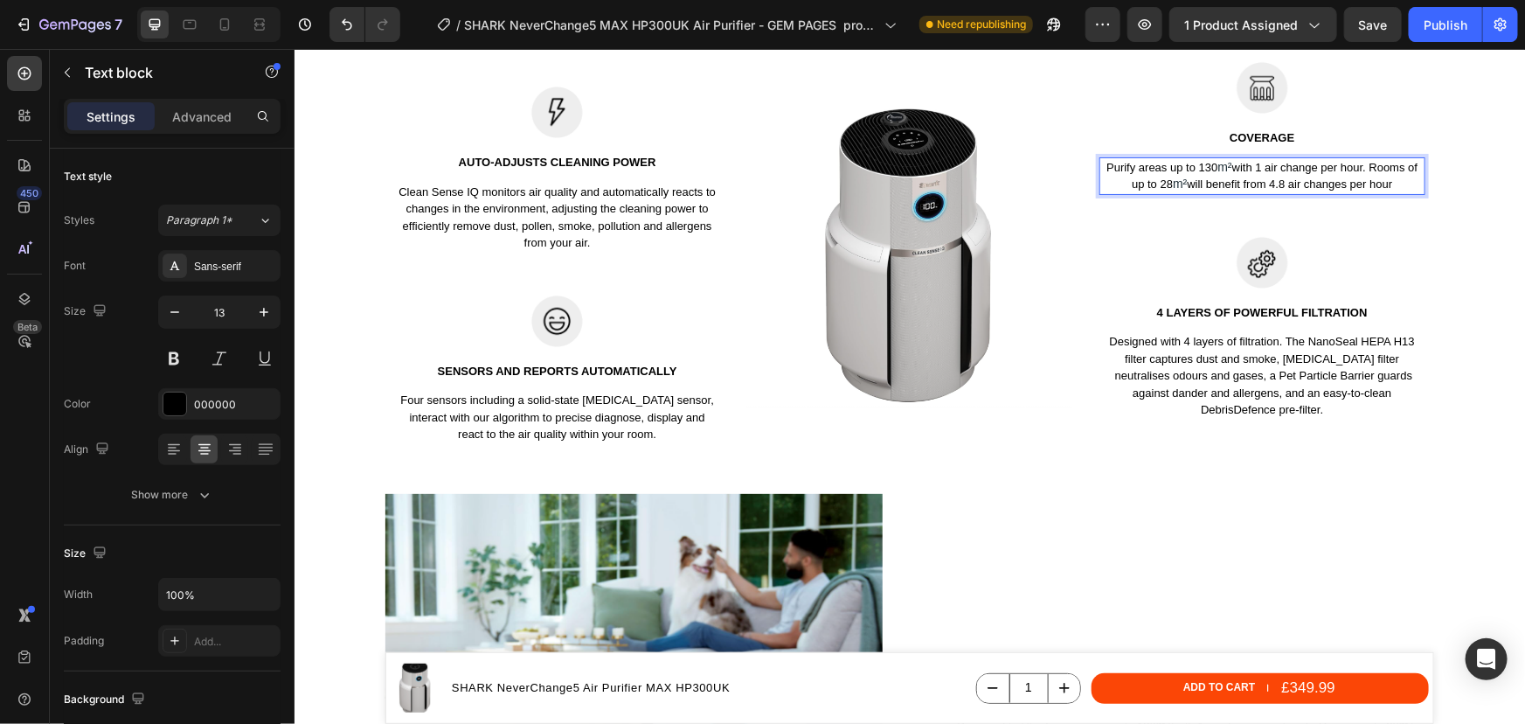
click at [1403, 190] on p "Purify areas up to 130 m² with 1 air change per hour. Rooms of up to 28 m² will…" at bounding box center [1261, 175] width 323 height 34
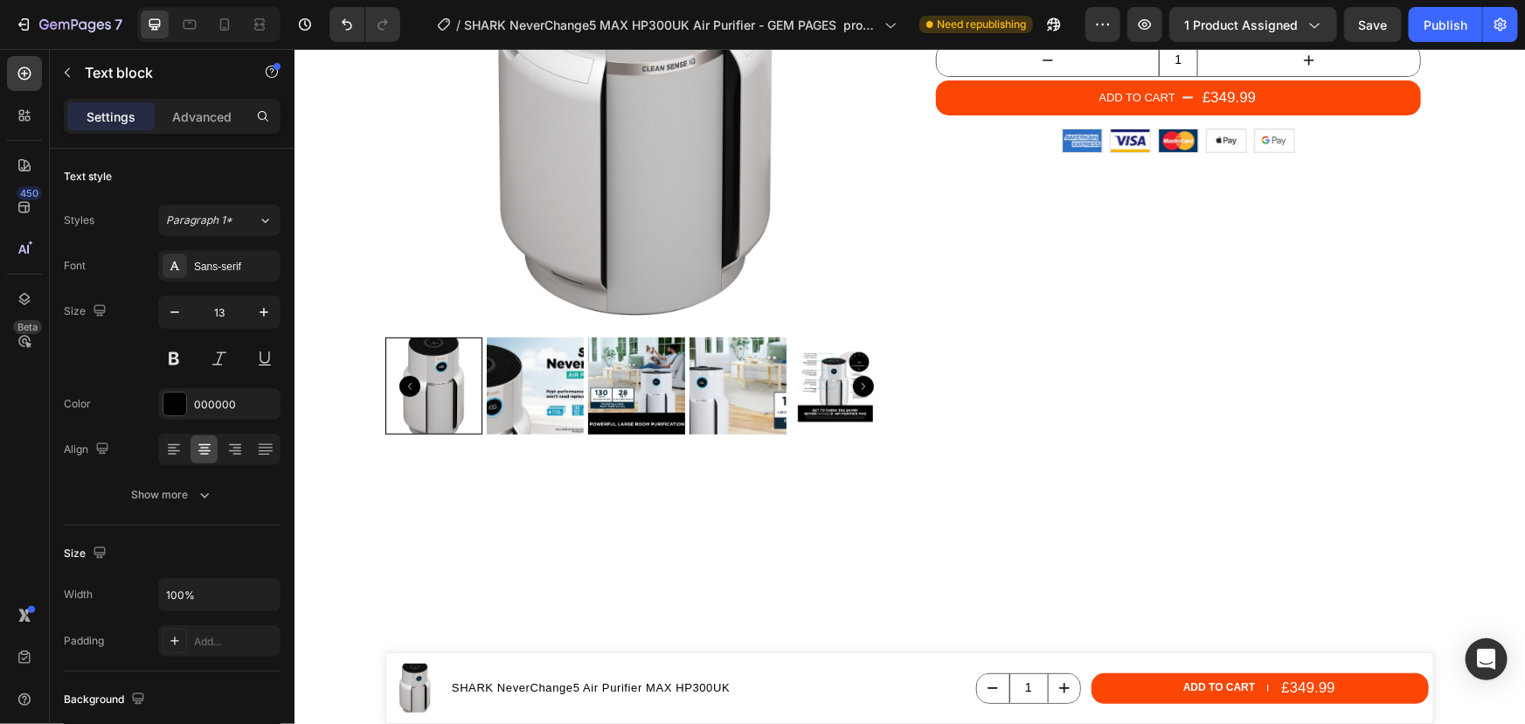
scroll to position [0, 0]
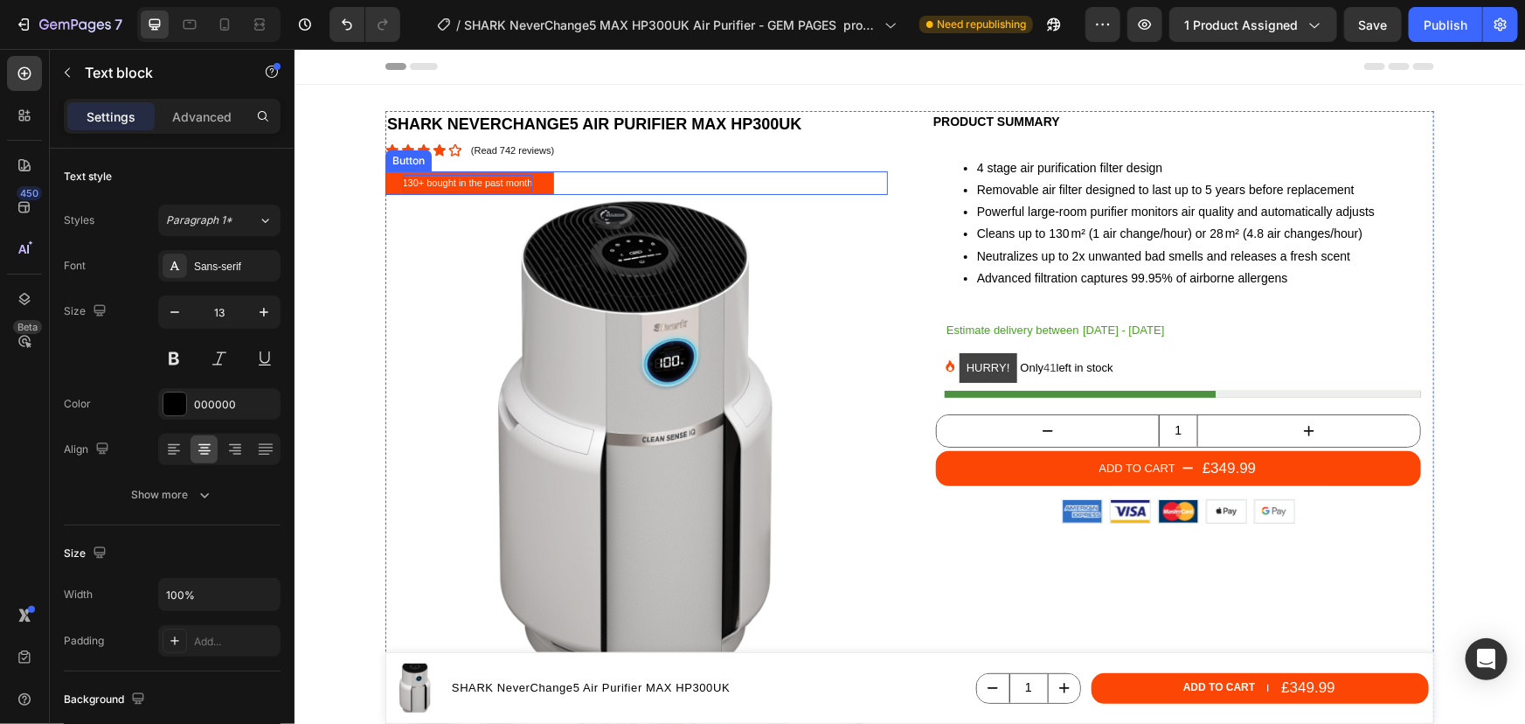
click at [402, 181] on p "130+ bought in the past month" at bounding box center [467, 182] width 130 height 17
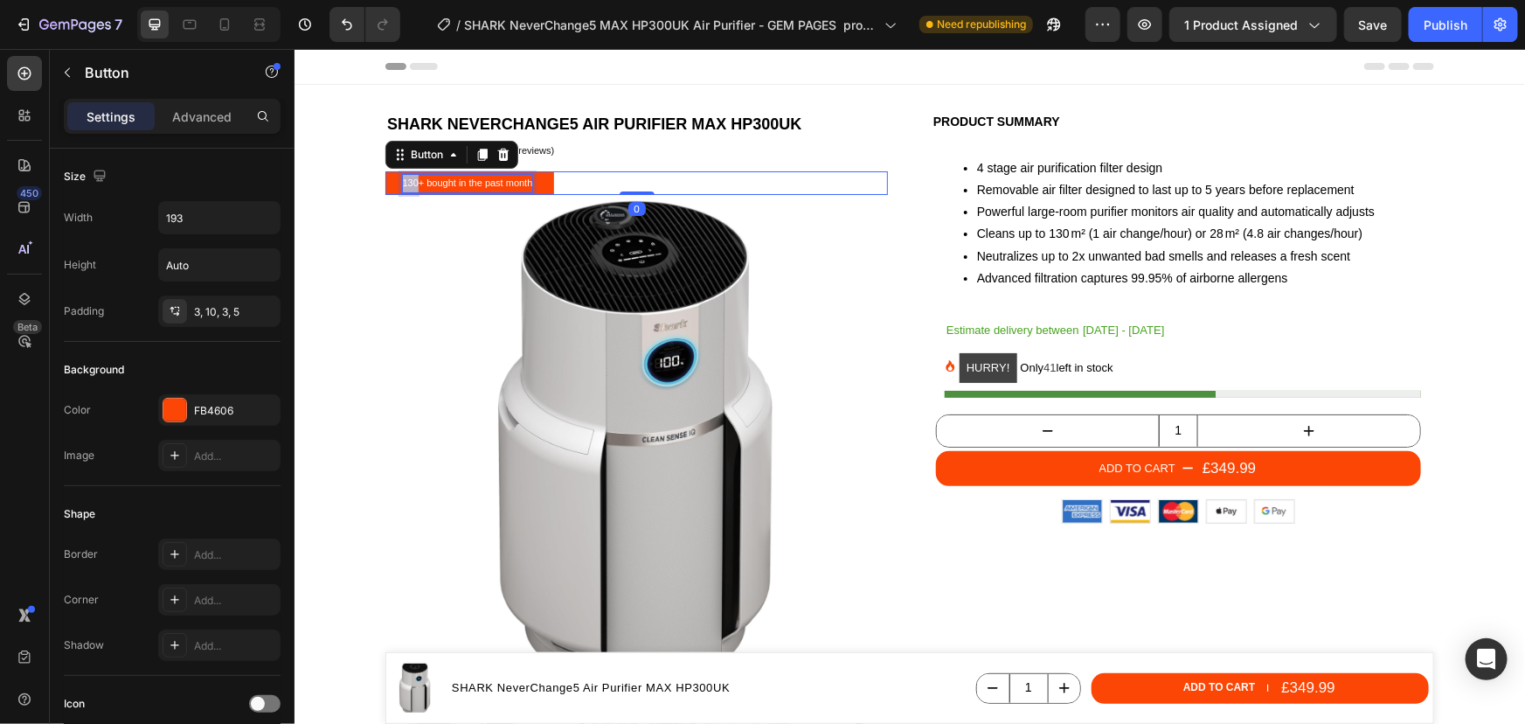
click at [402, 181] on p "130+ bought in the past month" at bounding box center [467, 182] width 130 height 17
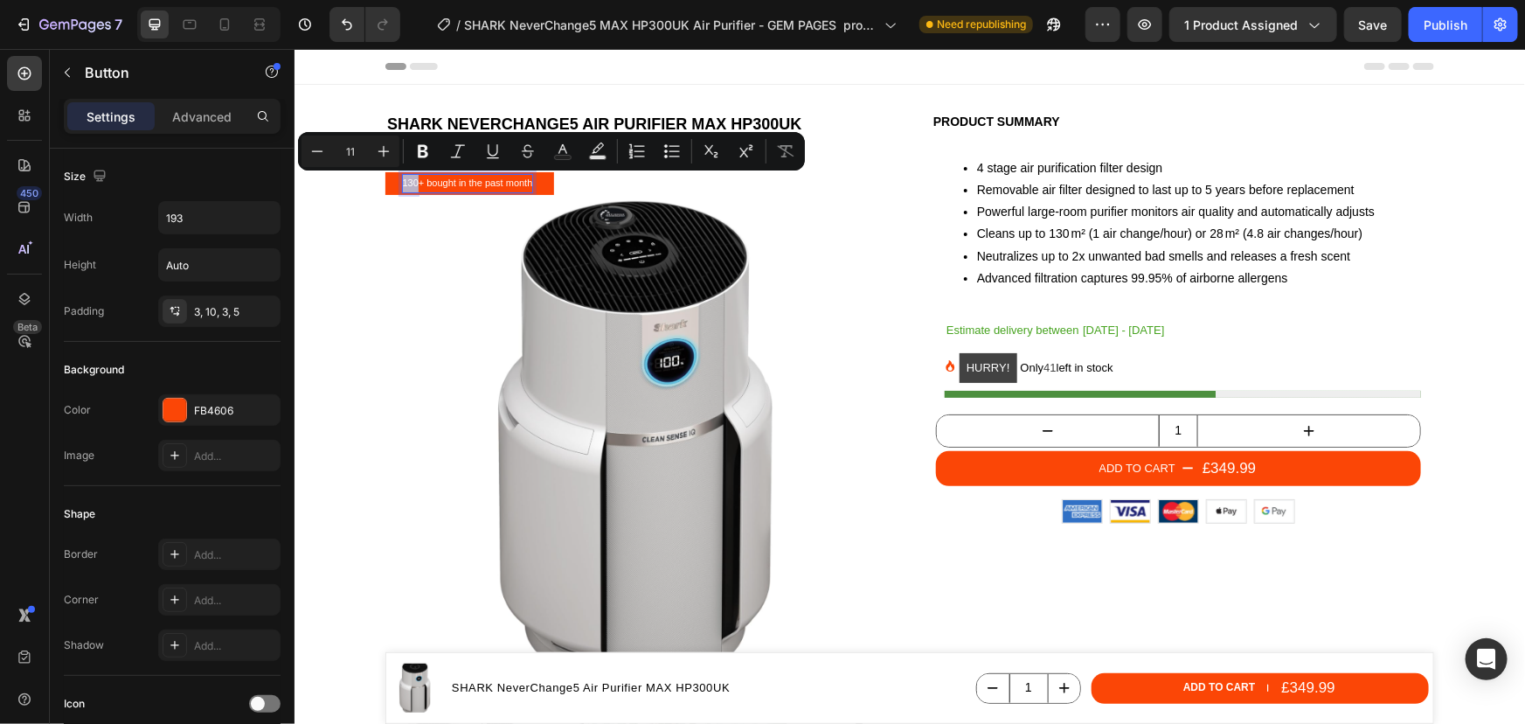
click at [406, 183] on p "130+ bought in the past month" at bounding box center [467, 182] width 130 height 17
click at [402, 183] on p "130+ bought in the past month" at bounding box center [467, 182] width 130 height 17
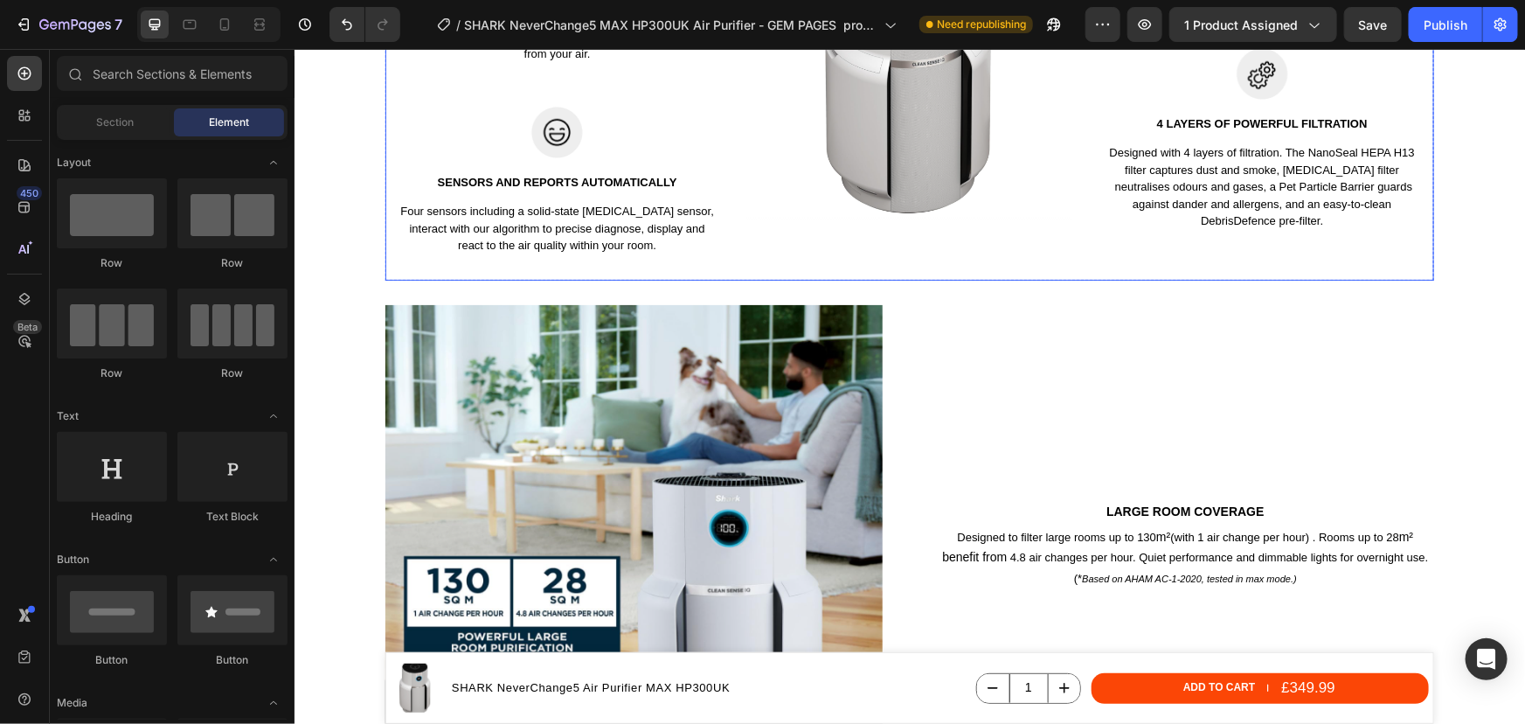
scroll to position [2384, 0]
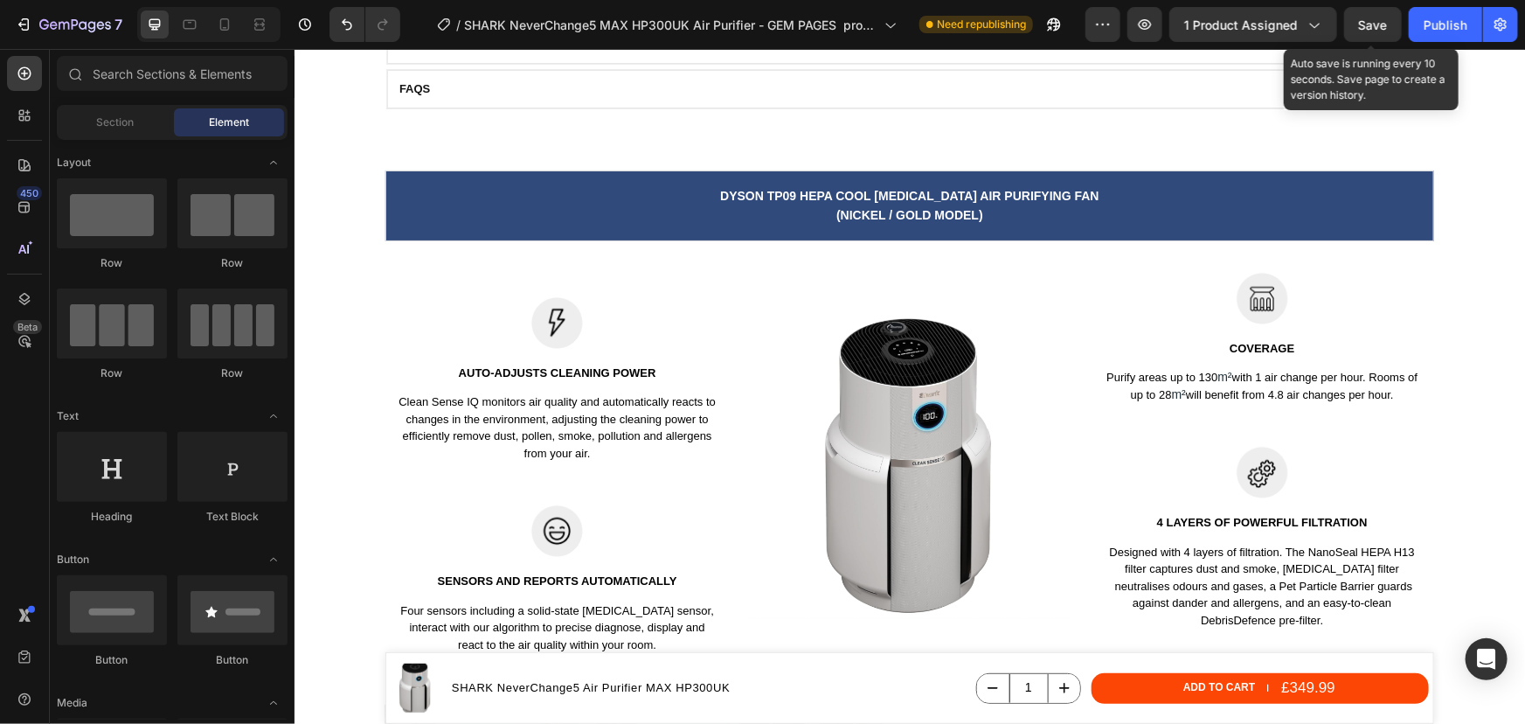
click at [1372, 28] on span "Save" at bounding box center [1373, 24] width 29 height 15
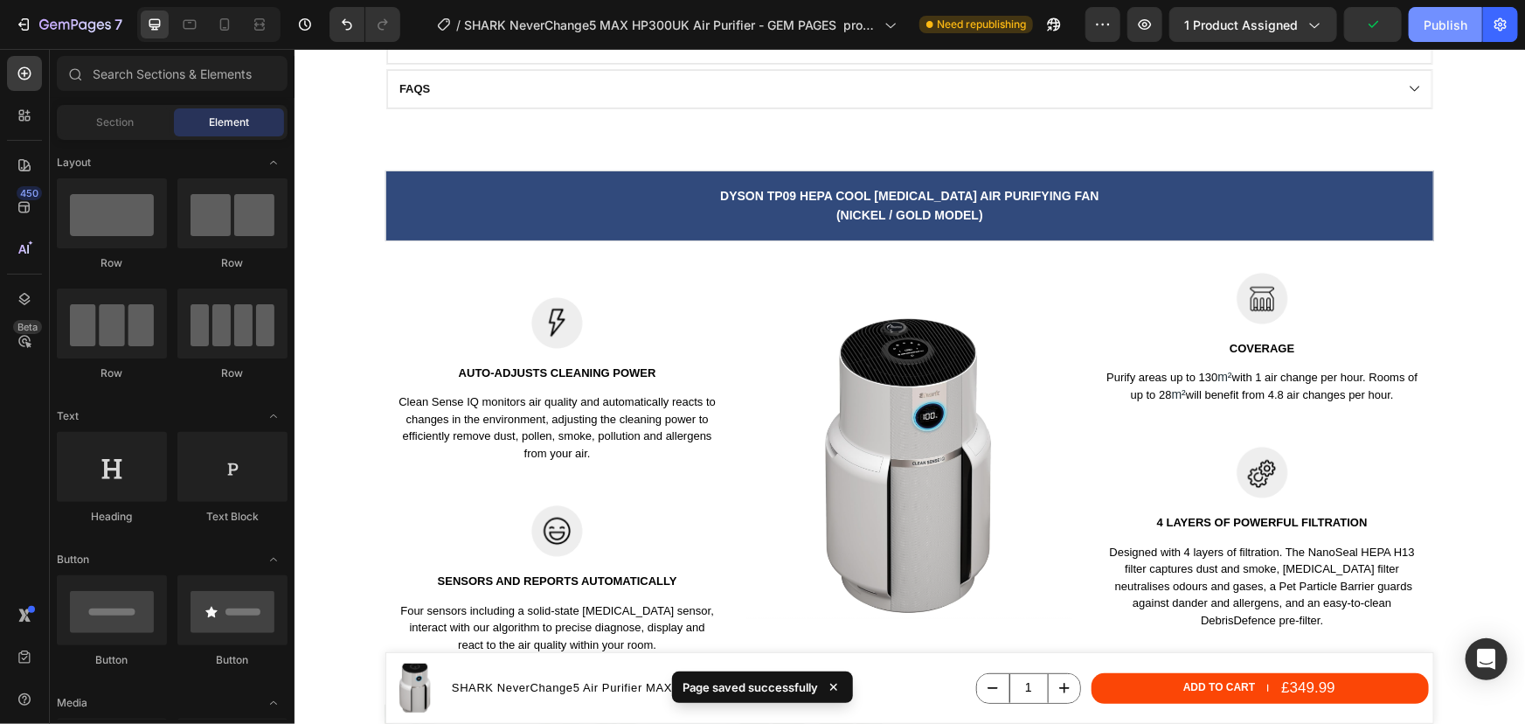
click at [1445, 30] on div "Publish" at bounding box center [1446, 25] width 44 height 18
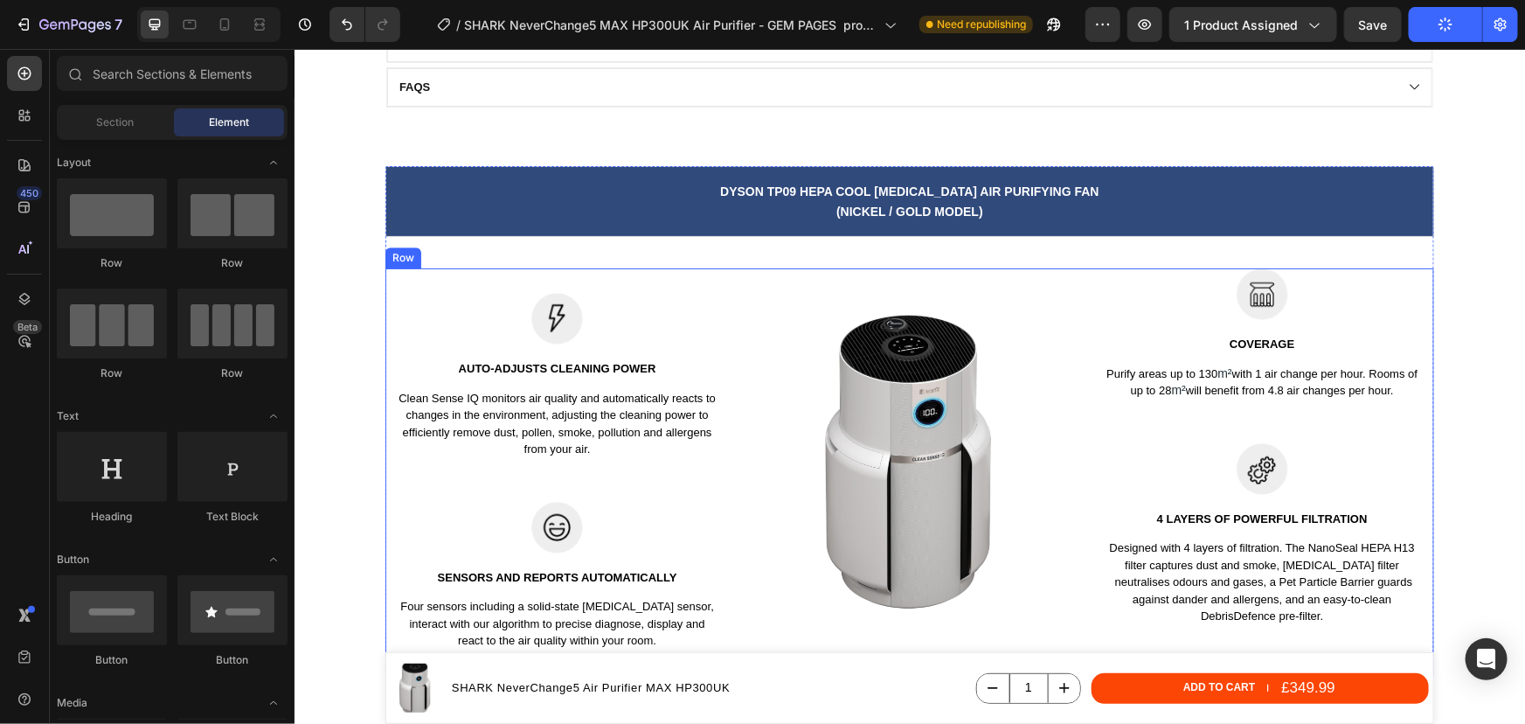
scroll to position [1829, 0]
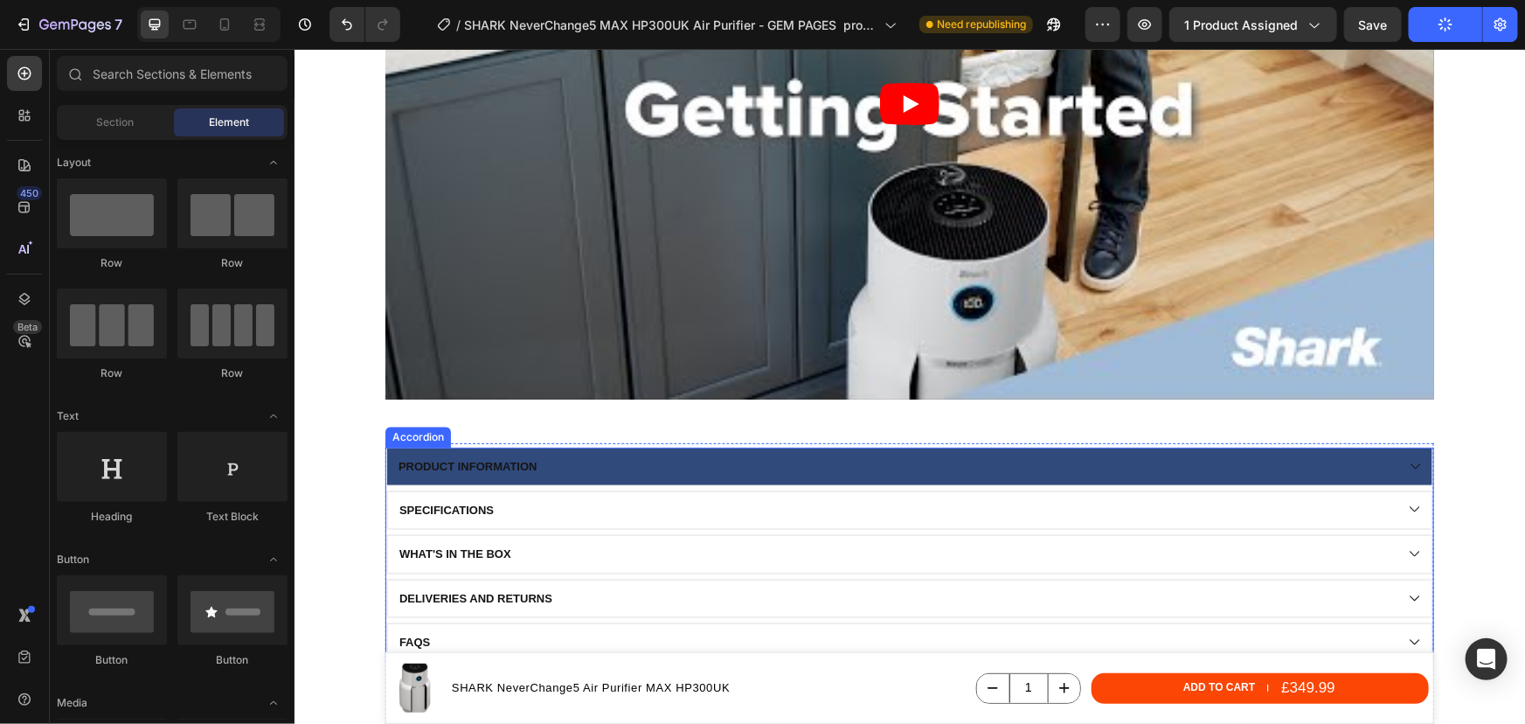
click at [584, 472] on div "Product information" at bounding box center [894, 465] width 998 height 19
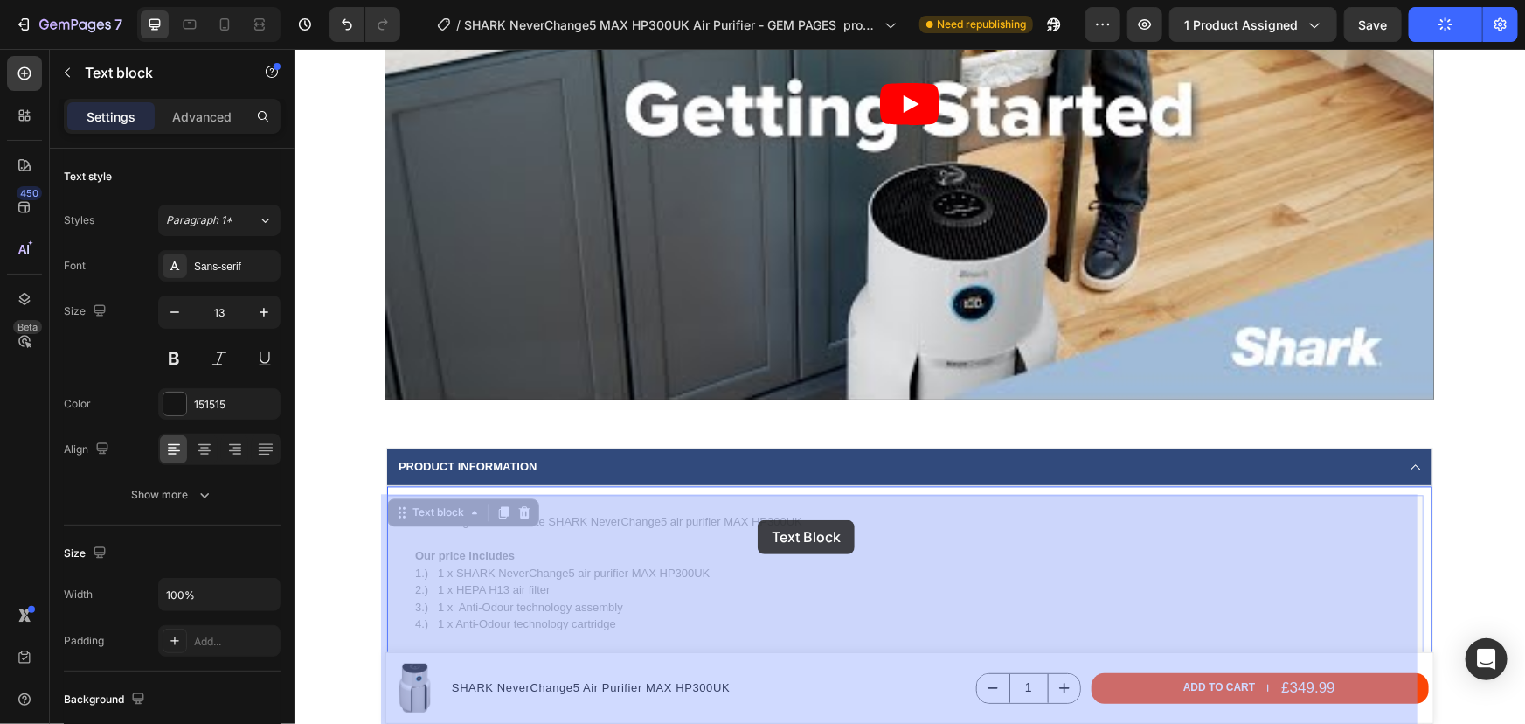
drag, startPoint x: 795, startPoint y: 519, endPoint x: 761, endPoint y: 519, distance: 33.2
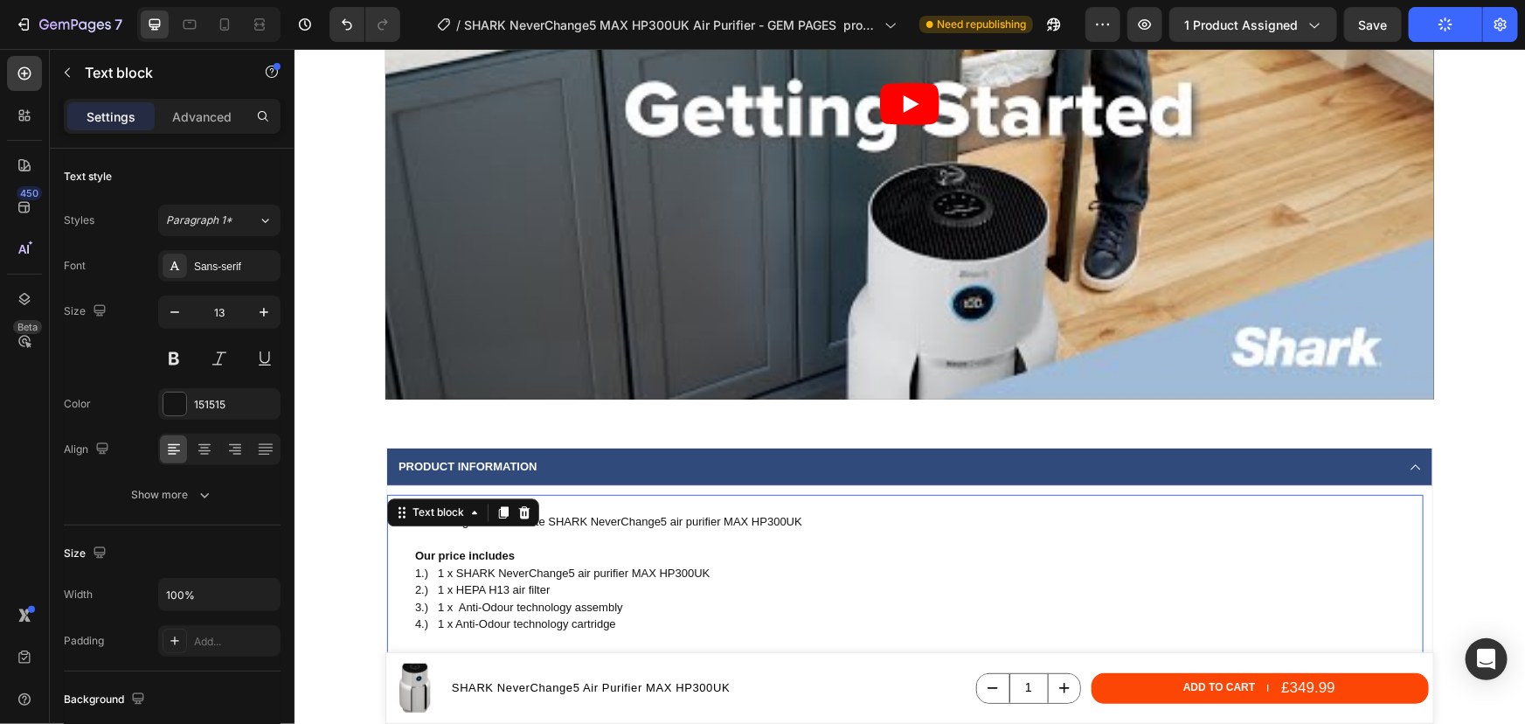
click at [770, 520] on p "This listing is for the white SHARK NeverChange5 air purifier MAX HP300UK" at bounding box center [917, 520] width 1007 height 17
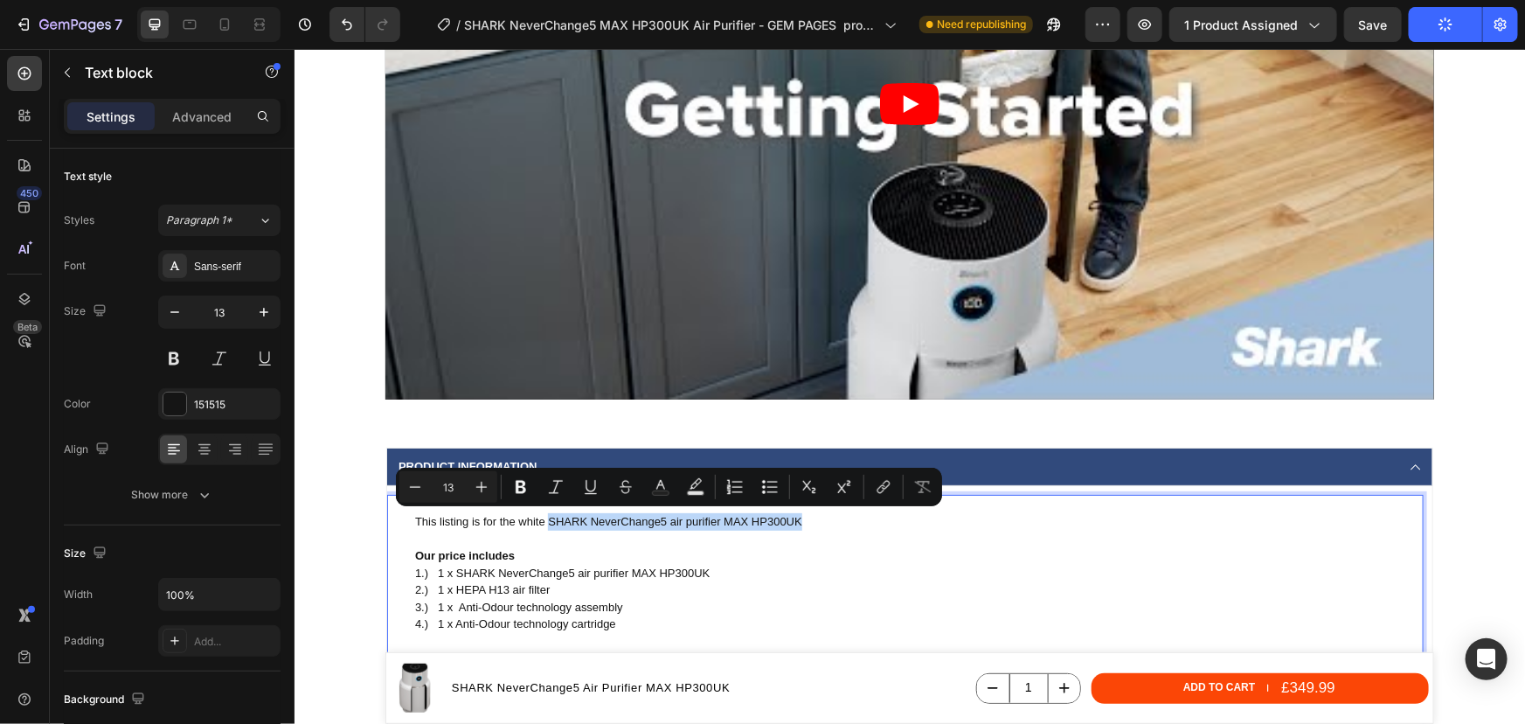
drag, startPoint x: 796, startPoint y: 520, endPoint x: 539, endPoint y: 520, distance: 257.0
click at [539, 520] on p "This listing is for the white SHARK NeverChange5 air purifier MAX HP300UK" at bounding box center [917, 520] width 1007 height 17
copy p "SHARK NeverChange5 air purifier MAX HP300UK"
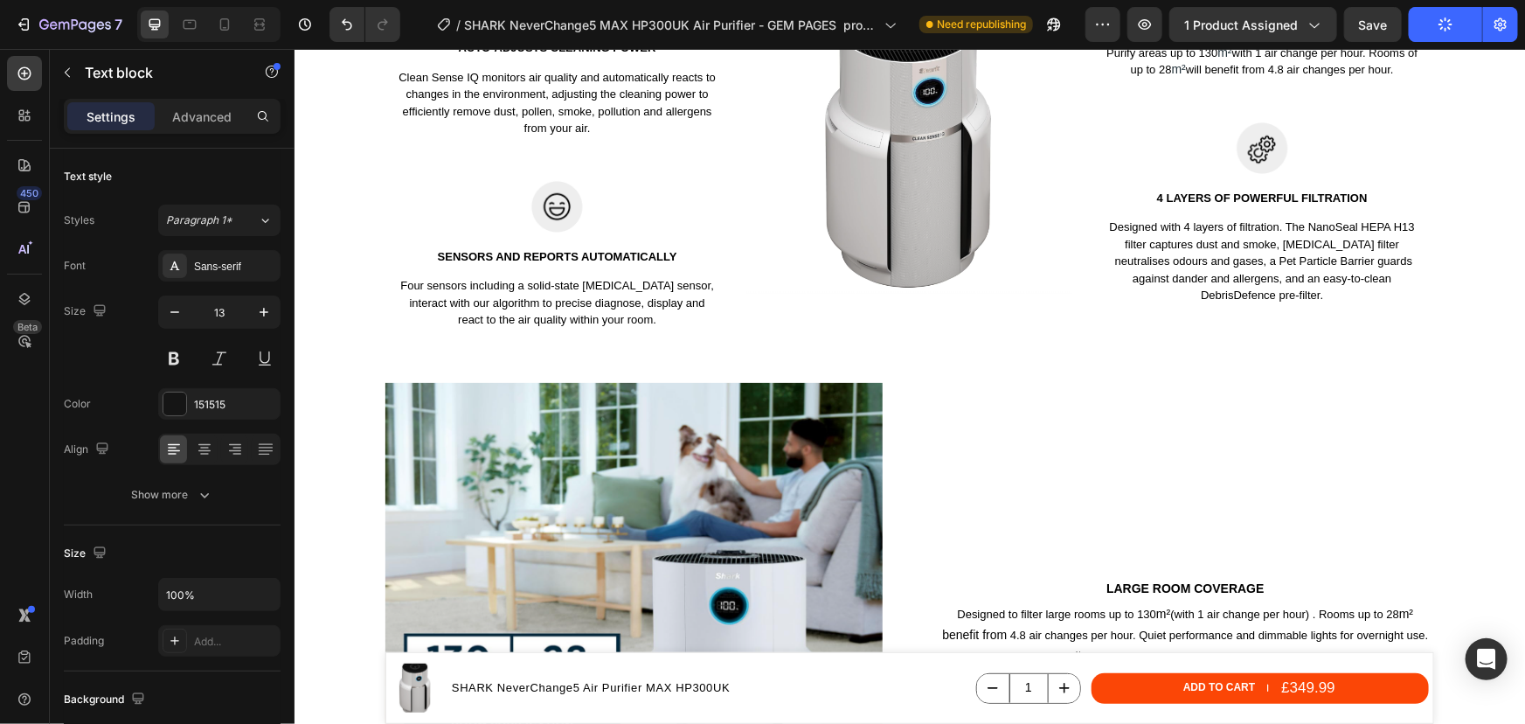
type input "16"
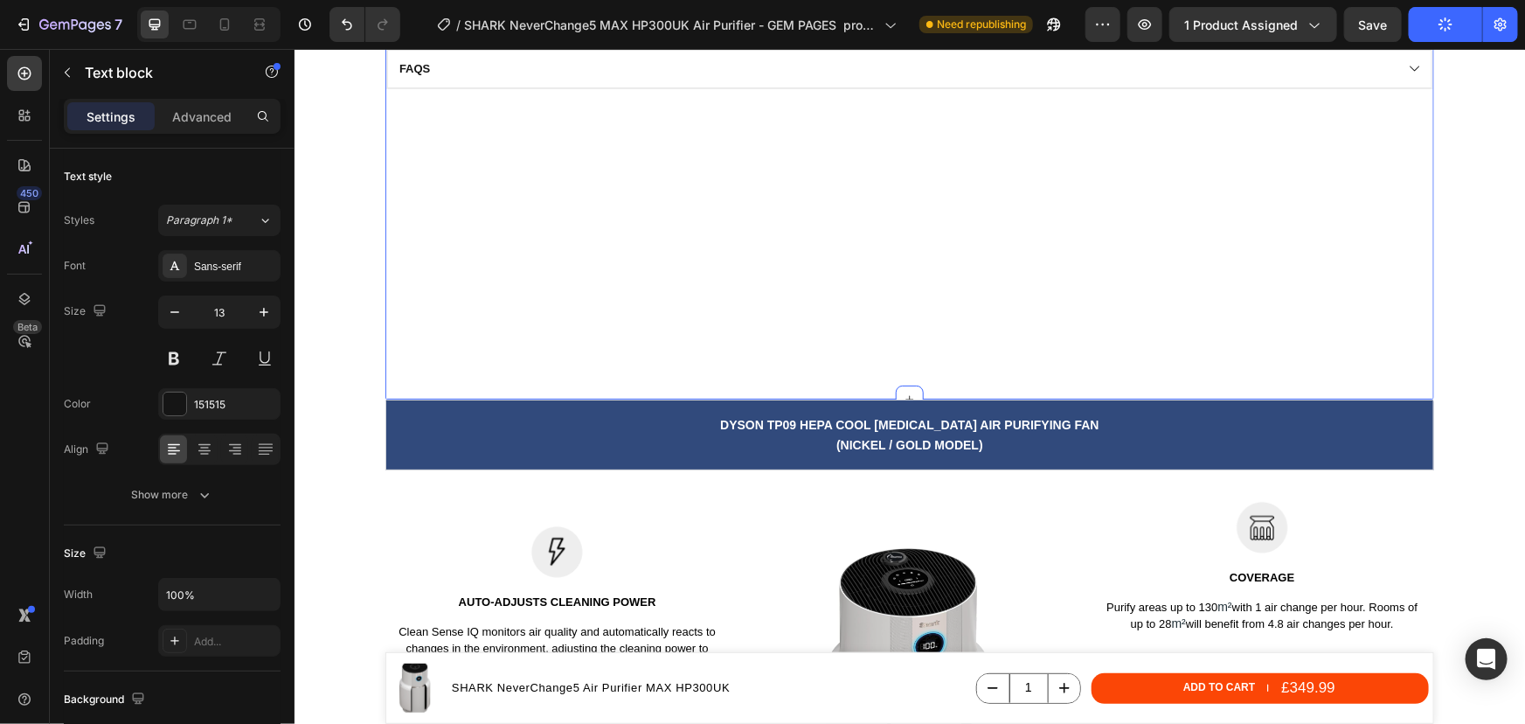
scroll to position [2385, 0]
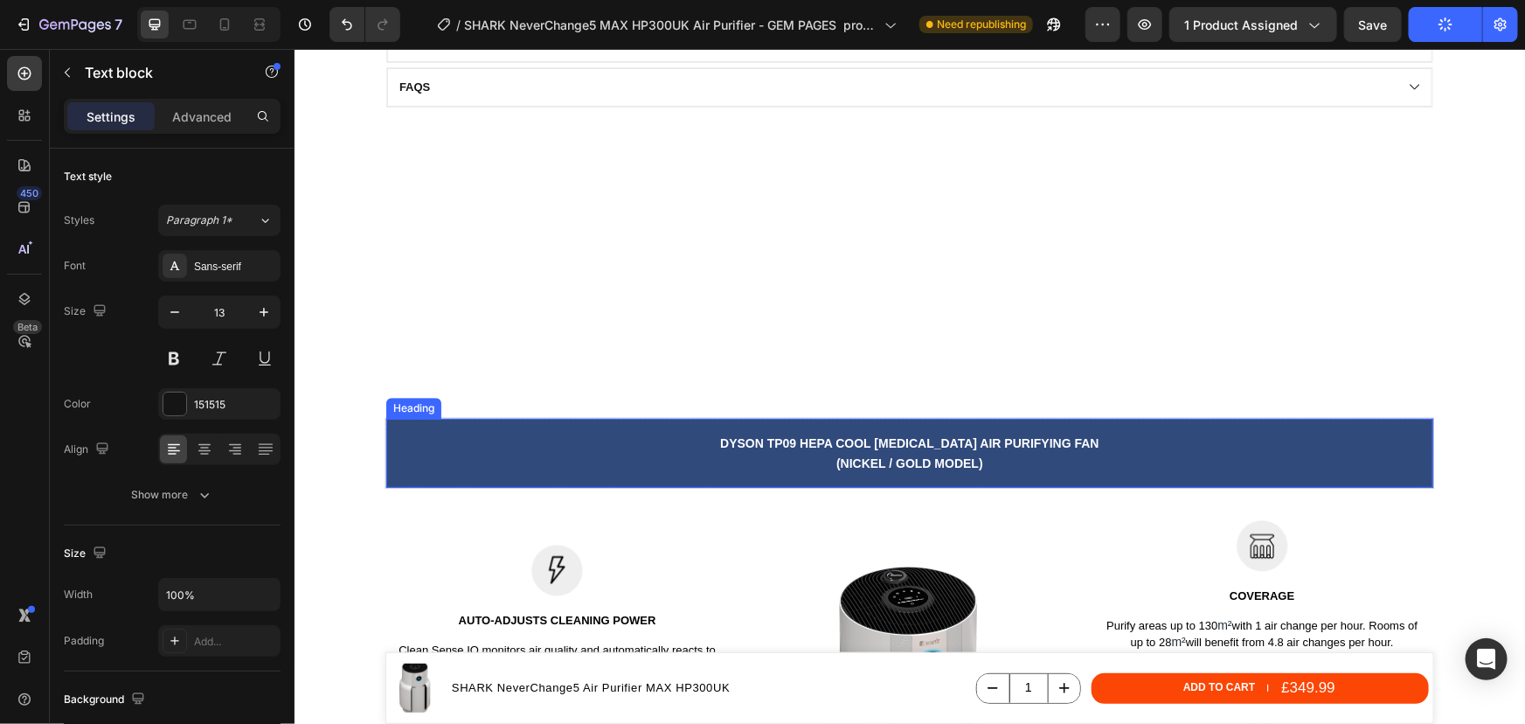
click at [893, 459] on span "(Nickel / Gold model)" at bounding box center [909, 462] width 147 height 14
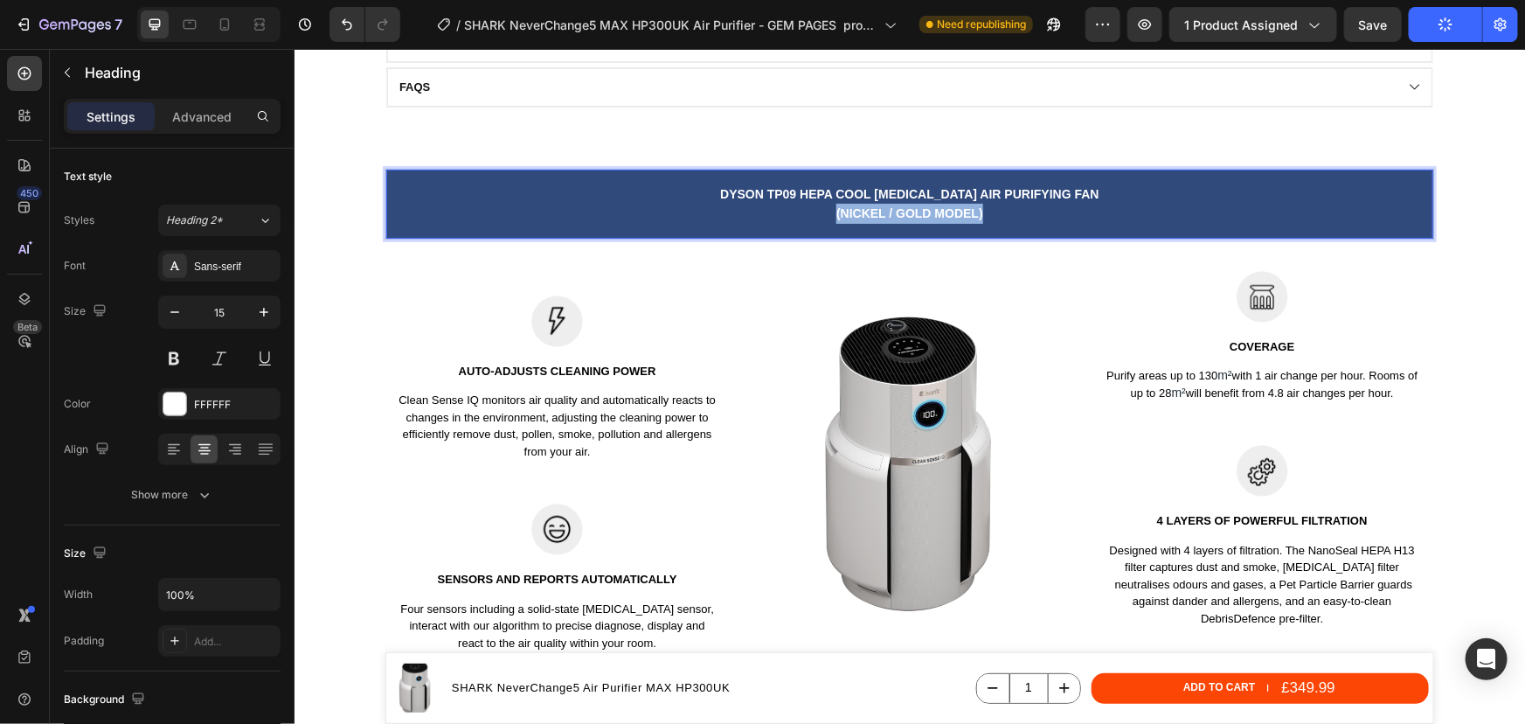
scroll to position [2133, 0]
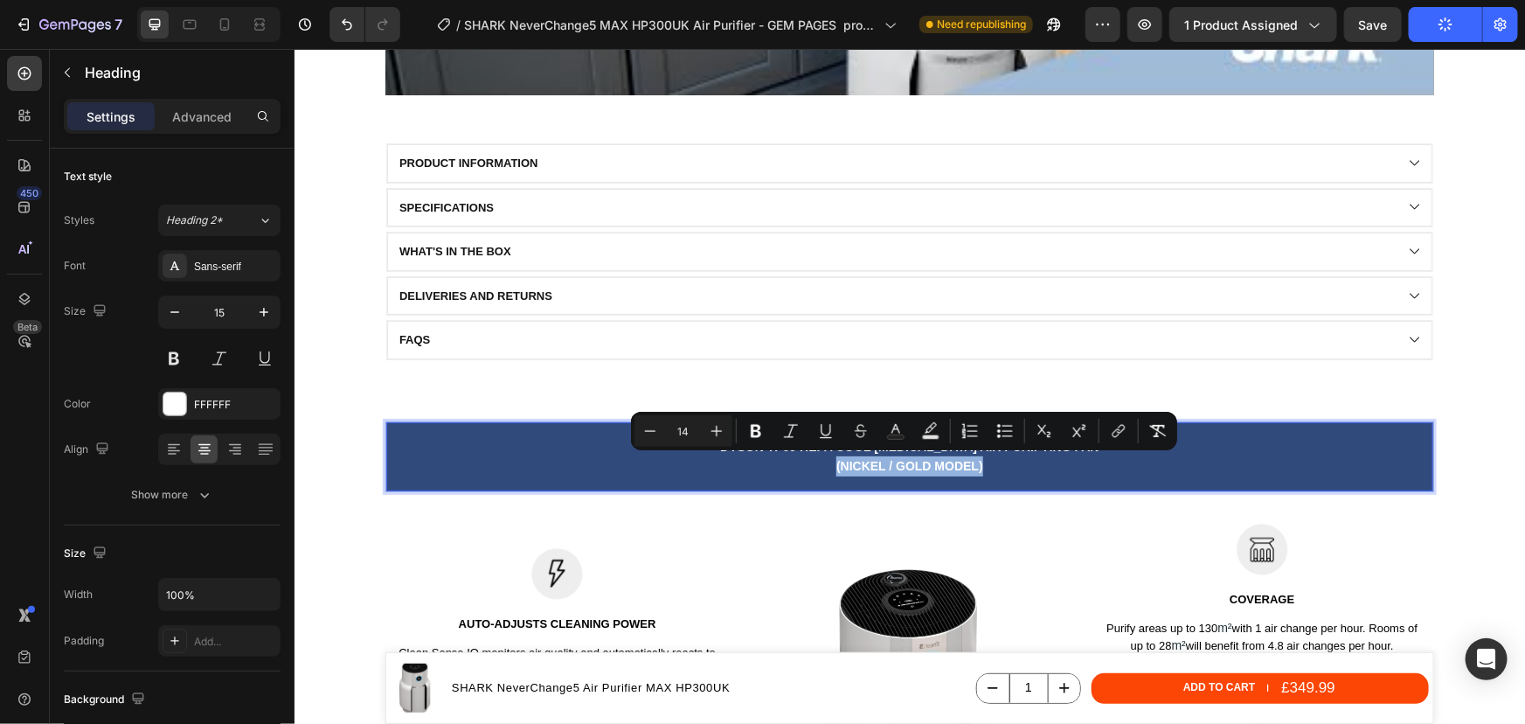
click at [937, 464] on span "(Nickel / Gold model)" at bounding box center [909, 465] width 147 height 14
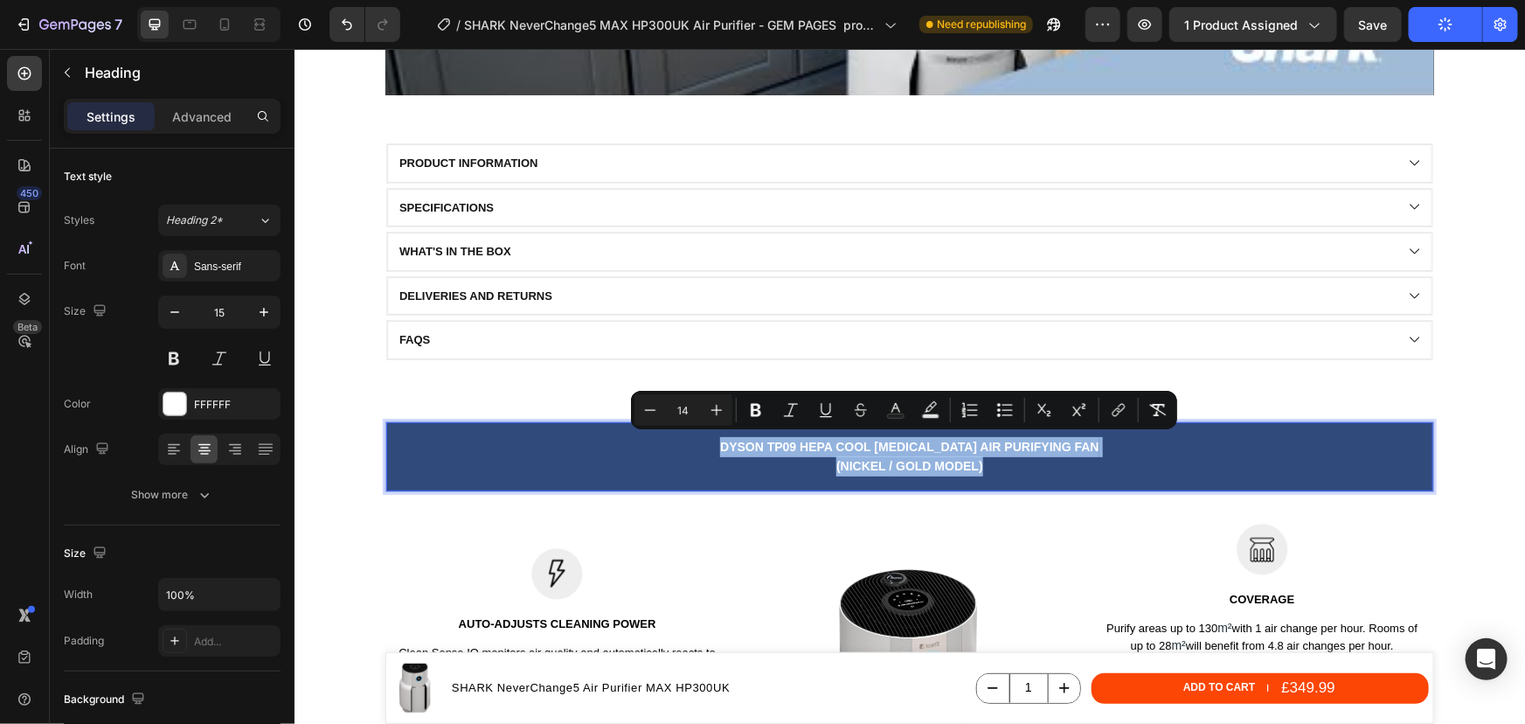
drag, startPoint x: 940, startPoint y: 454, endPoint x: 718, endPoint y: 438, distance: 223.4
click at [713, 437] on p "Dyson tp09 hepa cool formaldehyde Air Purifying Fan (Nickel / Gold model)" at bounding box center [909, 455] width 1044 height 39
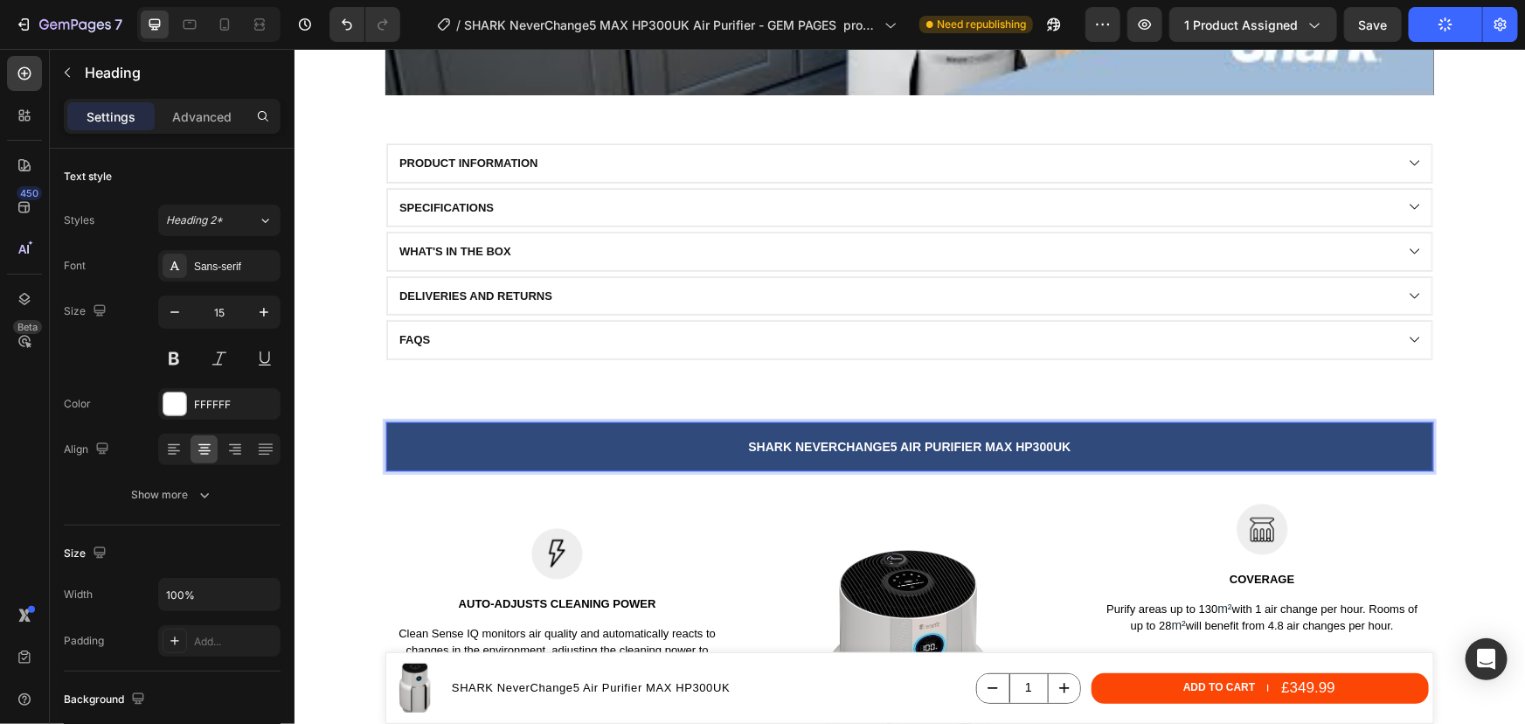
click at [1017, 445] on span "SHARK NeverChange5 air purifier MAX HP300UK" at bounding box center [909, 446] width 323 height 14
click at [1076, 445] on p "SHARK NeverChange5 air purifier MAX HP300UK" at bounding box center [909, 446] width 1044 height 20
click at [1038, 445] on span "SHARK NeverChange5 air purifier MAX HP300UK IN WHITE" at bounding box center [908, 446] width 381 height 14
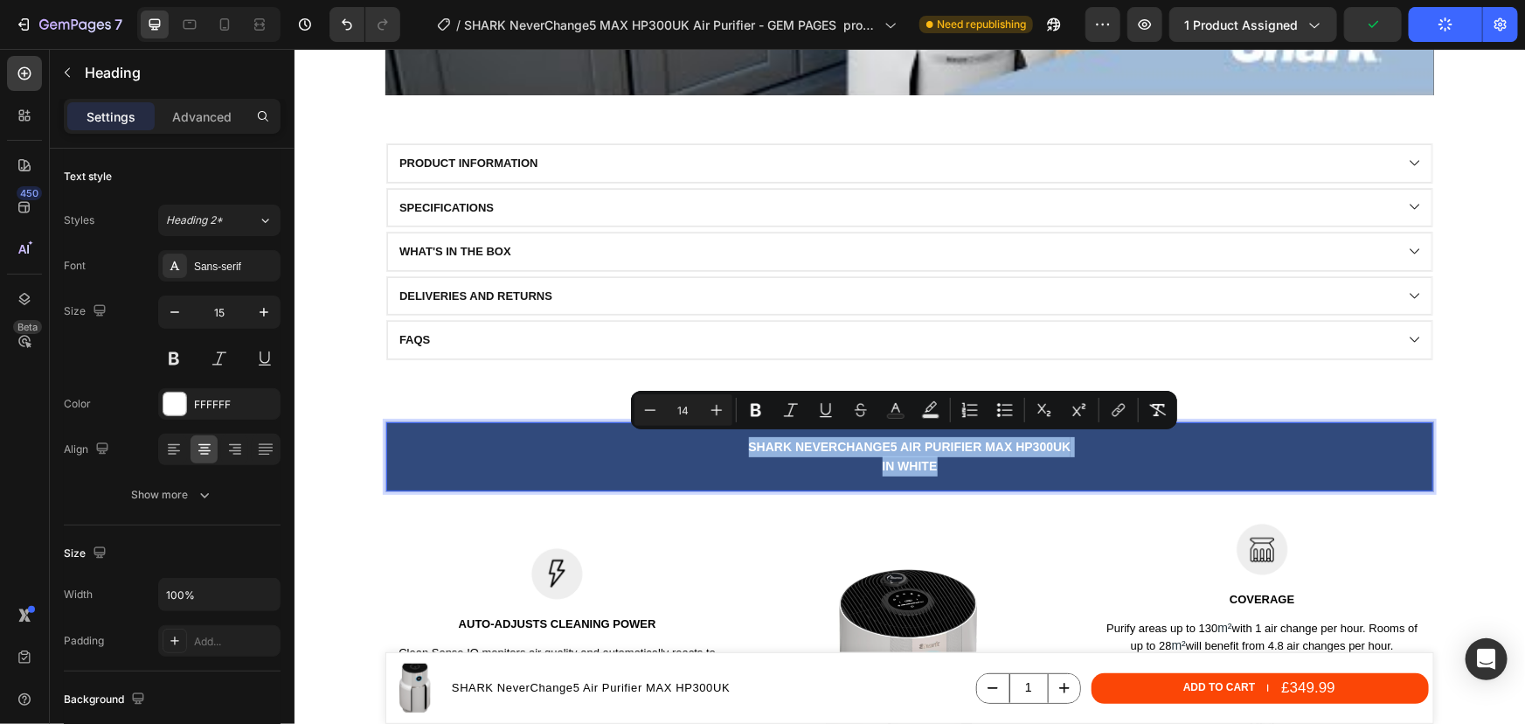
drag, startPoint x: 937, startPoint y: 468, endPoint x: 731, endPoint y: 439, distance: 208.4
click at [731, 439] on p "SHARK NeverChange5 air purifier MAX HP300UK IN WHITE" at bounding box center [909, 455] width 1044 height 39
click at [1037, 516] on div "SHARK NeverChange5 air purifier MAX HP300UK IN WHITE Heading 0 Row Image Auto-a…" at bounding box center [909, 675] width 1049 height 510
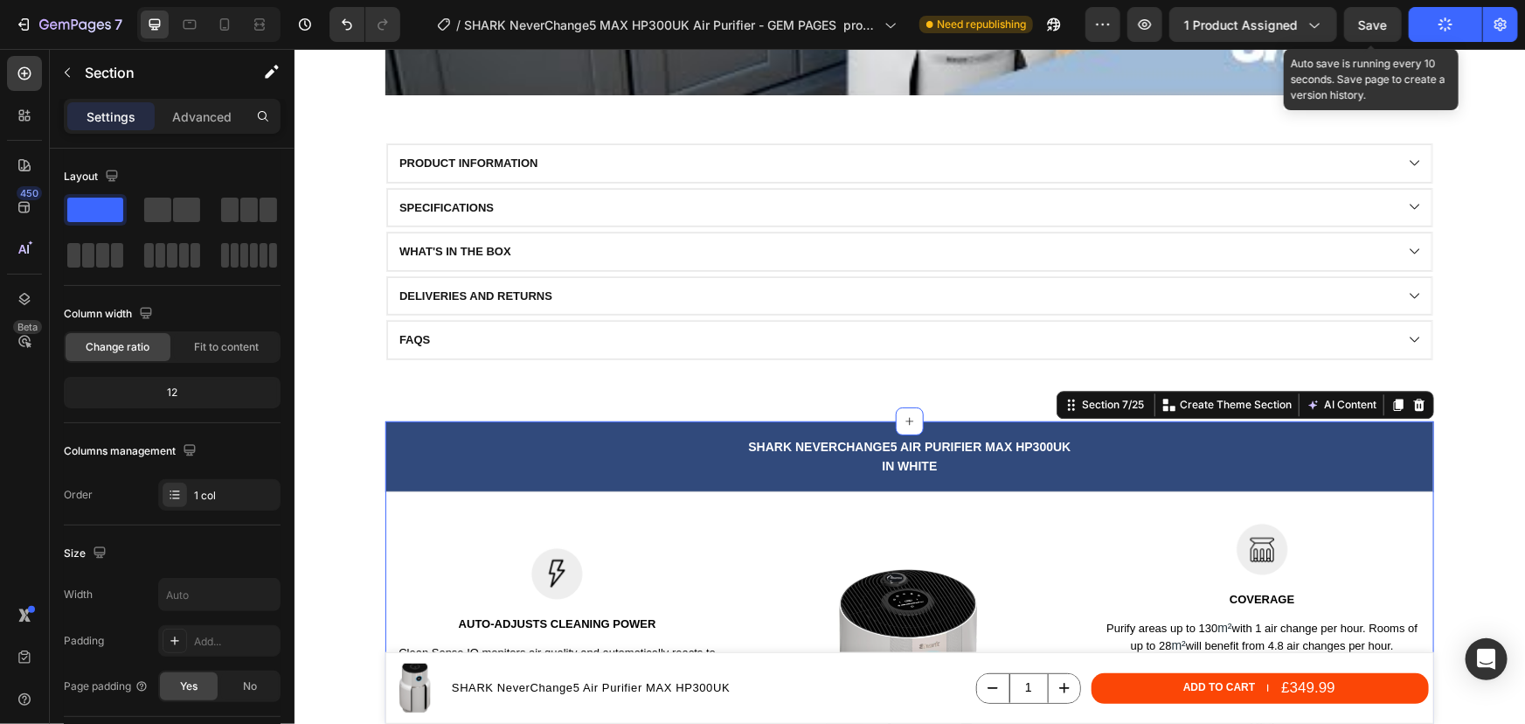
click at [1372, 19] on span "Save" at bounding box center [1373, 24] width 29 height 15
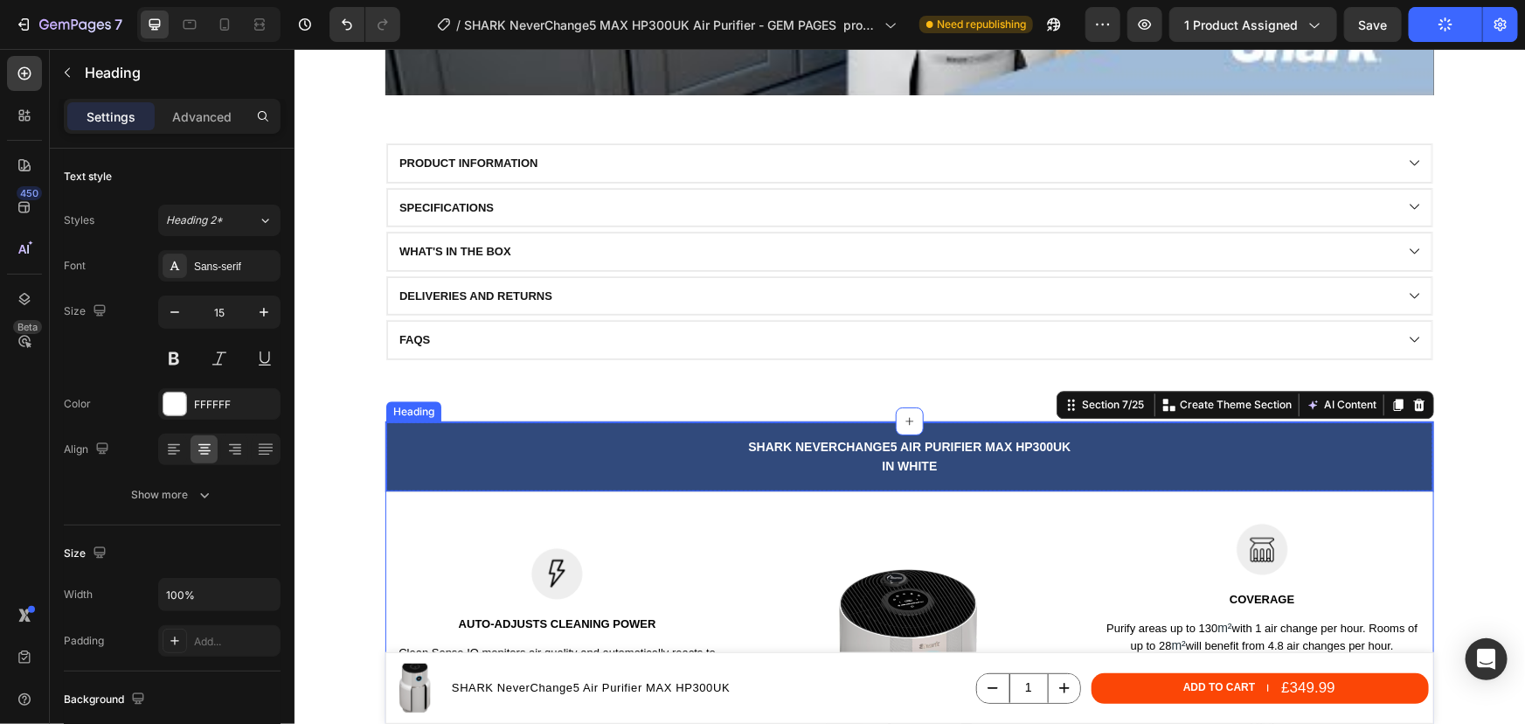
click at [1046, 443] on span "SHARK NeverChange5 air purifier MAX HP300UK" at bounding box center [909, 446] width 323 height 14
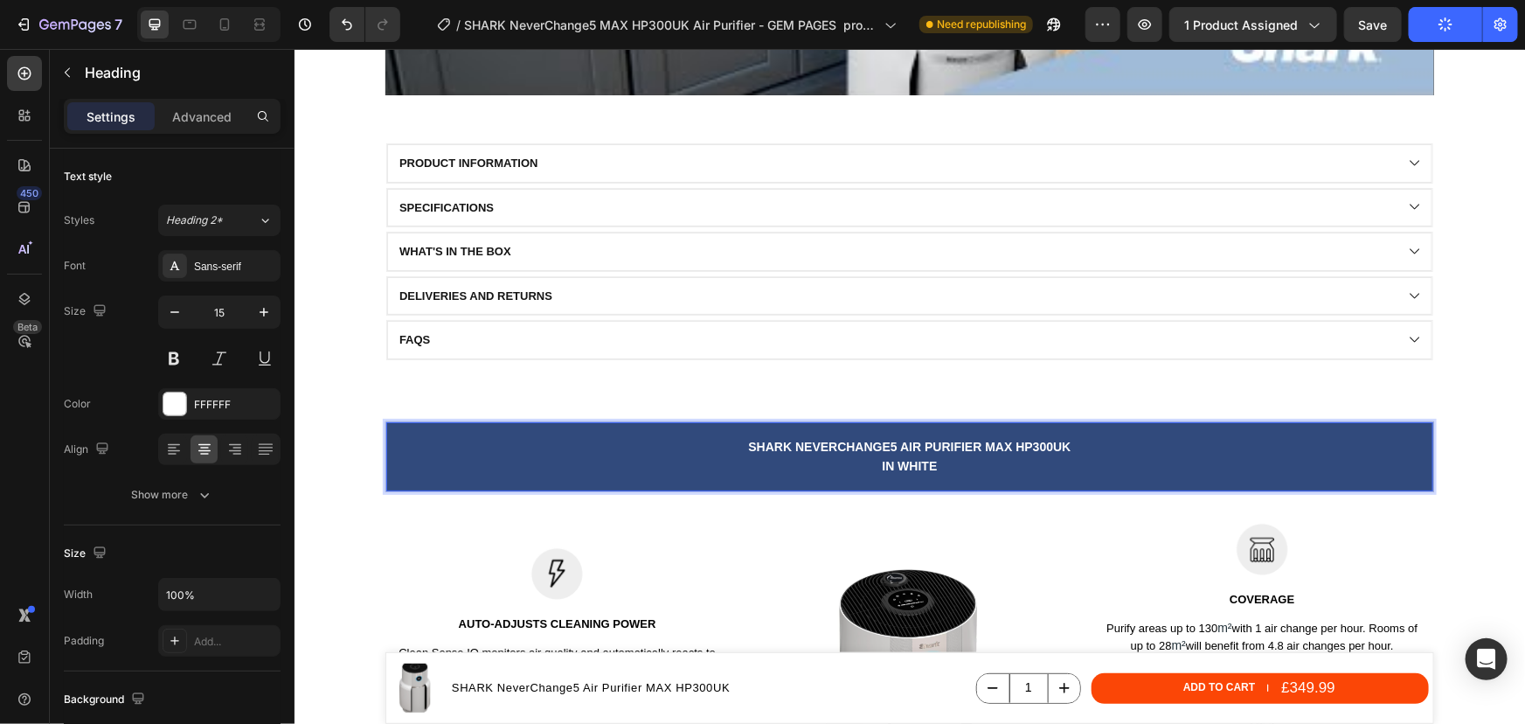
click at [1045, 444] on span "SHARK NeverChange5 air purifier MAX HP300UK" at bounding box center [909, 446] width 323 height 14
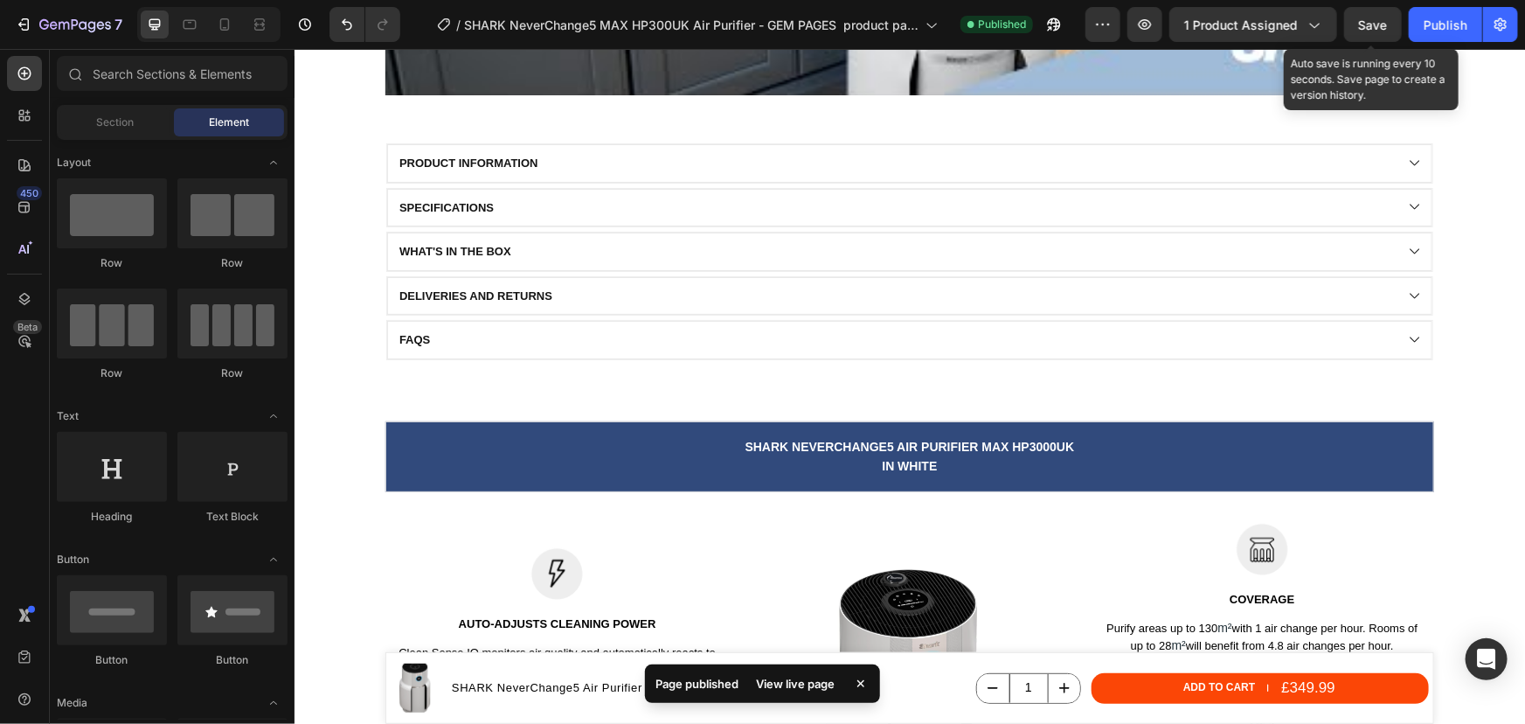
click at [1379, 25] on span "Save" at bounding box center [1373, 24] width 29 height 15
click at [1440, 30] on div "Publish" at bounding box center [1446, 25] width 44 height 18
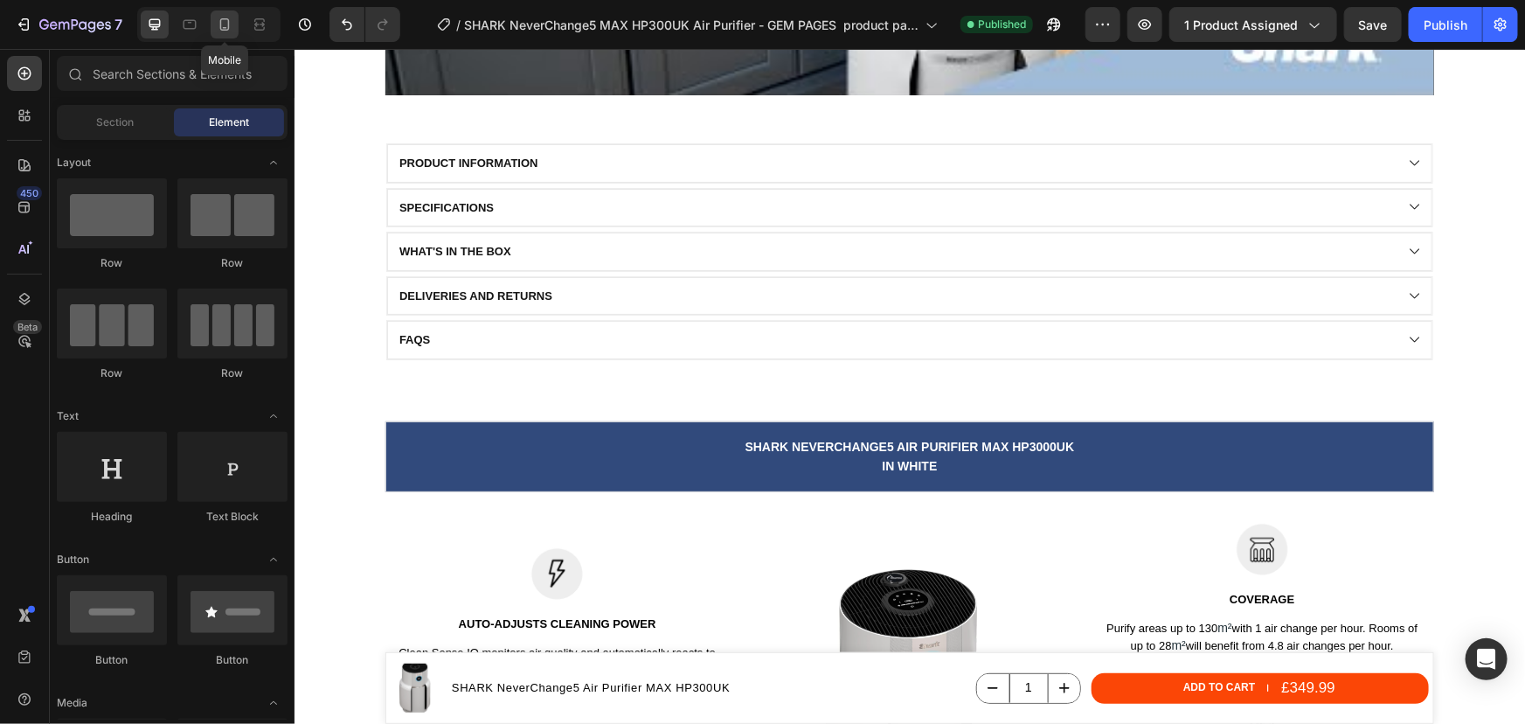
click at [226, 26] on icon at bounding box center [224, 24] width 17 height 17
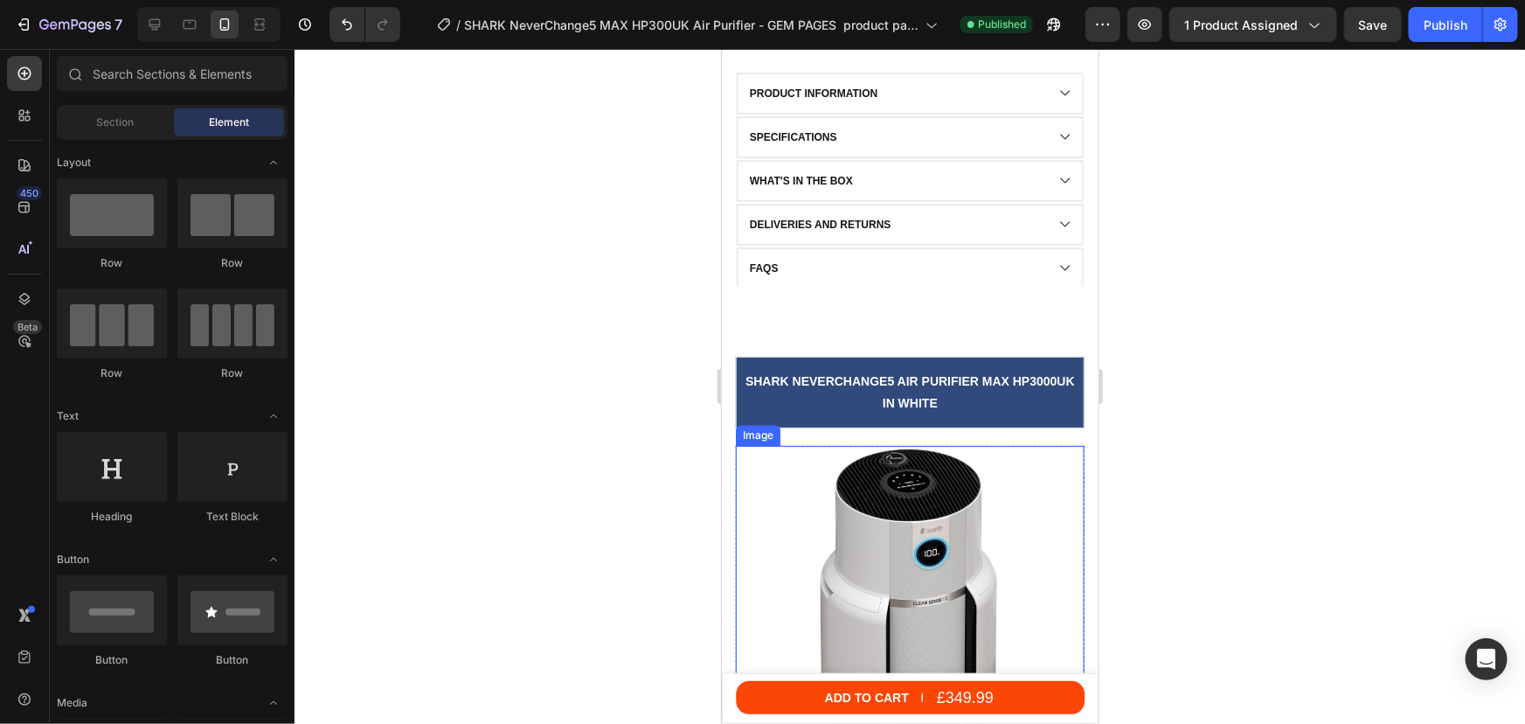
scroll to position [1736, 0]
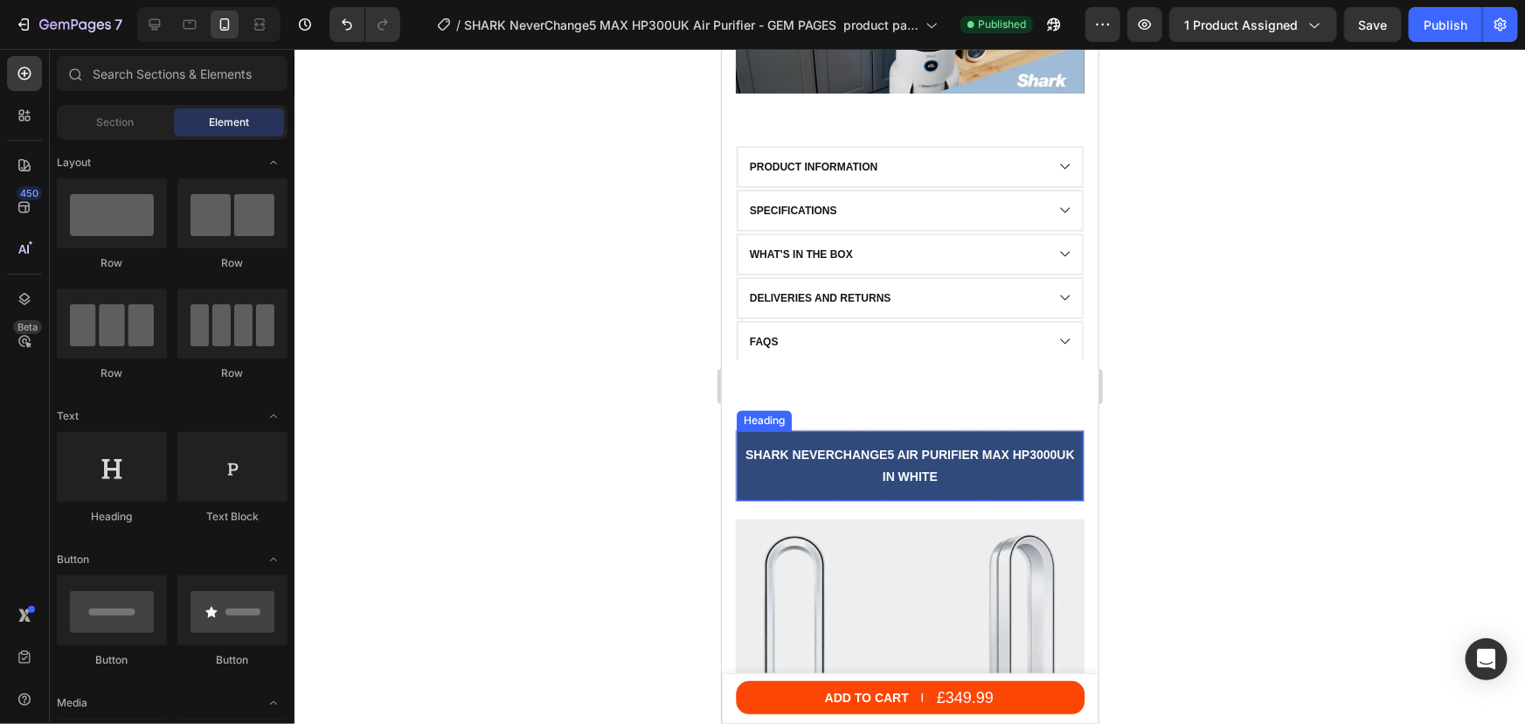
click at [926, 469] on span "IN WHITE" at bounding box center [909, 475] width 55 height 14
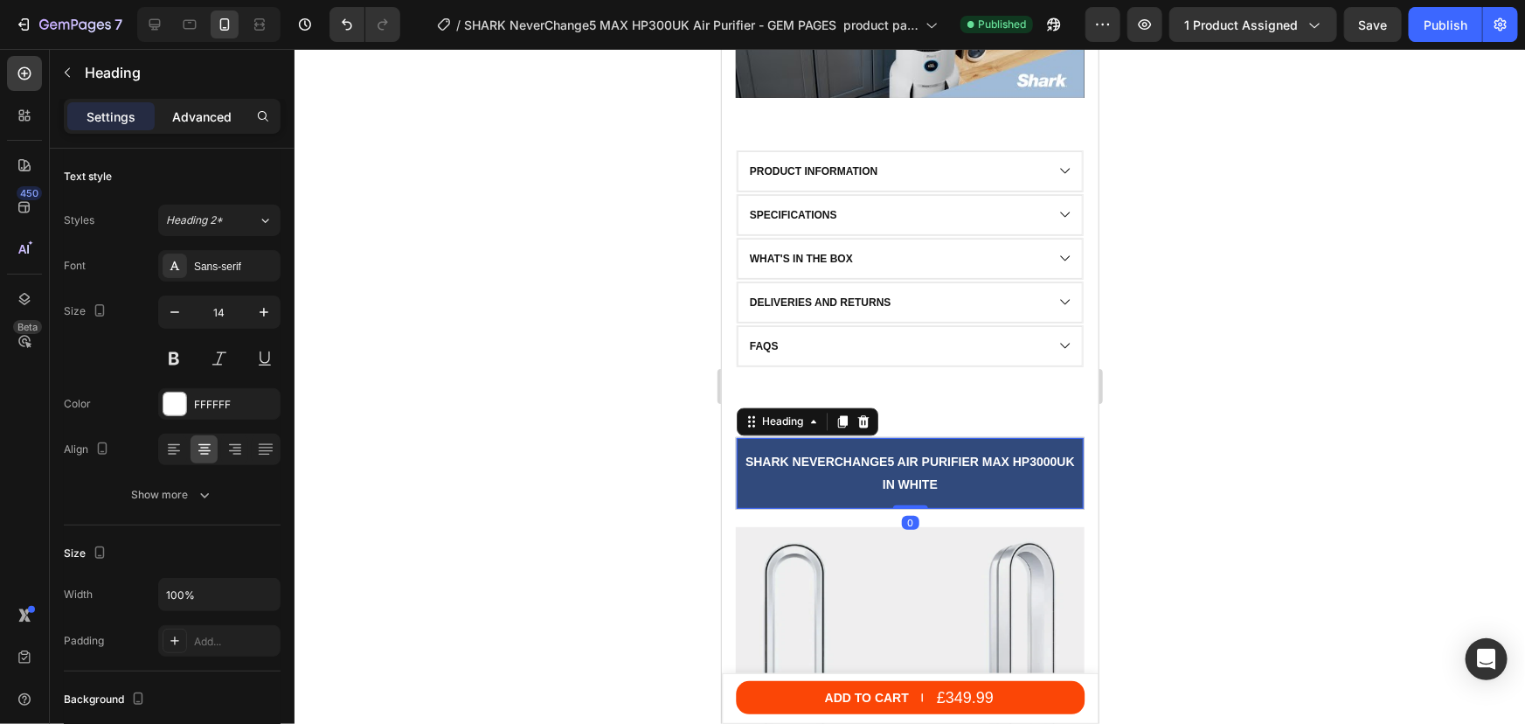
click at [201, 118] on p "Advanced" at bounding box center [201, 117] width 59 height 18
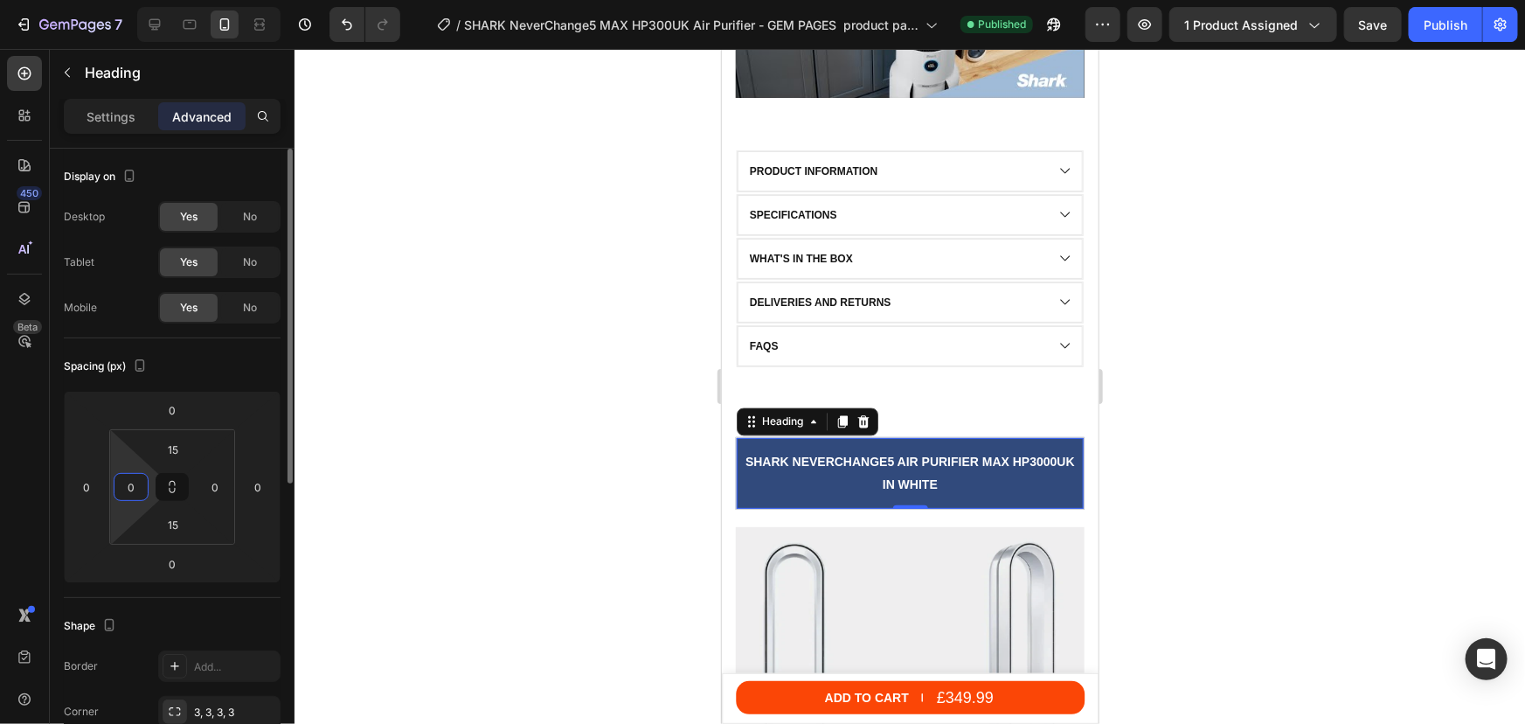
click at [138, 489] on input "0" at bounding box center [131, 487] width 26 height 26
type input "15"
click at [211, 490] on input "0" at bounding box center [215, 487] width 26 height 26
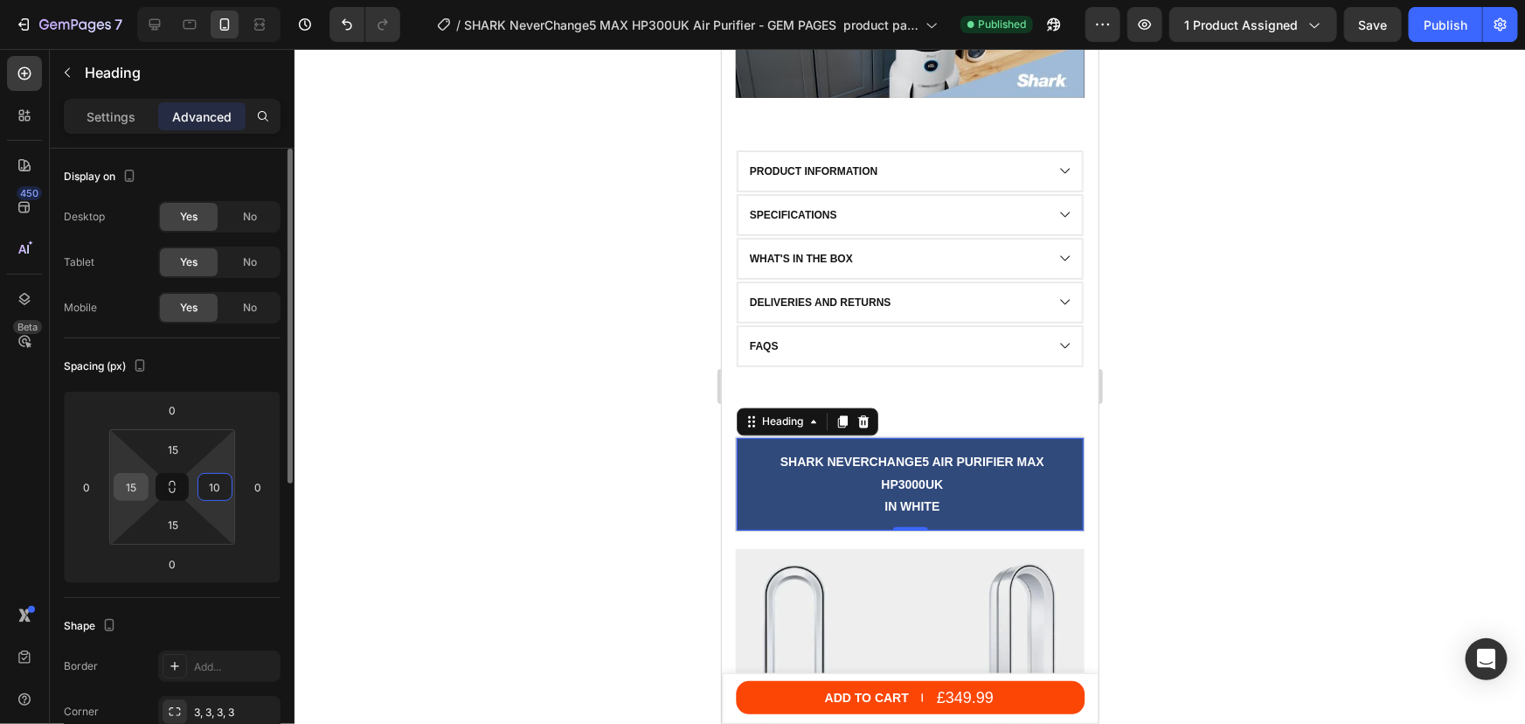
type input "10"
click at [140, 488] on input "15" at bounding box center [131, 487] width 26 height 26
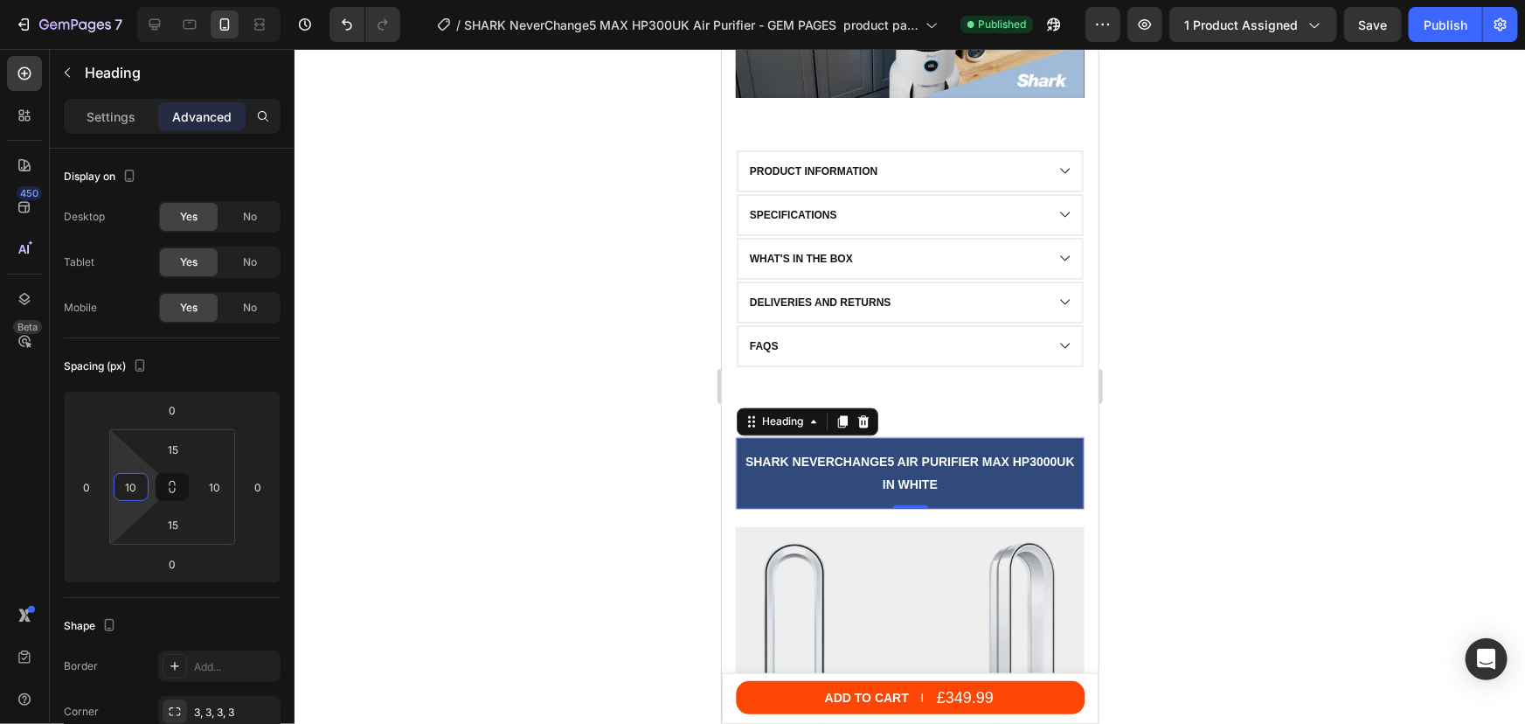
type input "10"
click at [874, 494] on p "SHARK NeverChange5 air purifier MAX HP3000UK IN WHITE" at bounding box center [910, 472] width 330 height 44
click at [920, 474] on span "SHARK NeverChange5 air purifier MAX HP3000UK IN WHITE" at bounding box center [910, 472] width 330 height 36
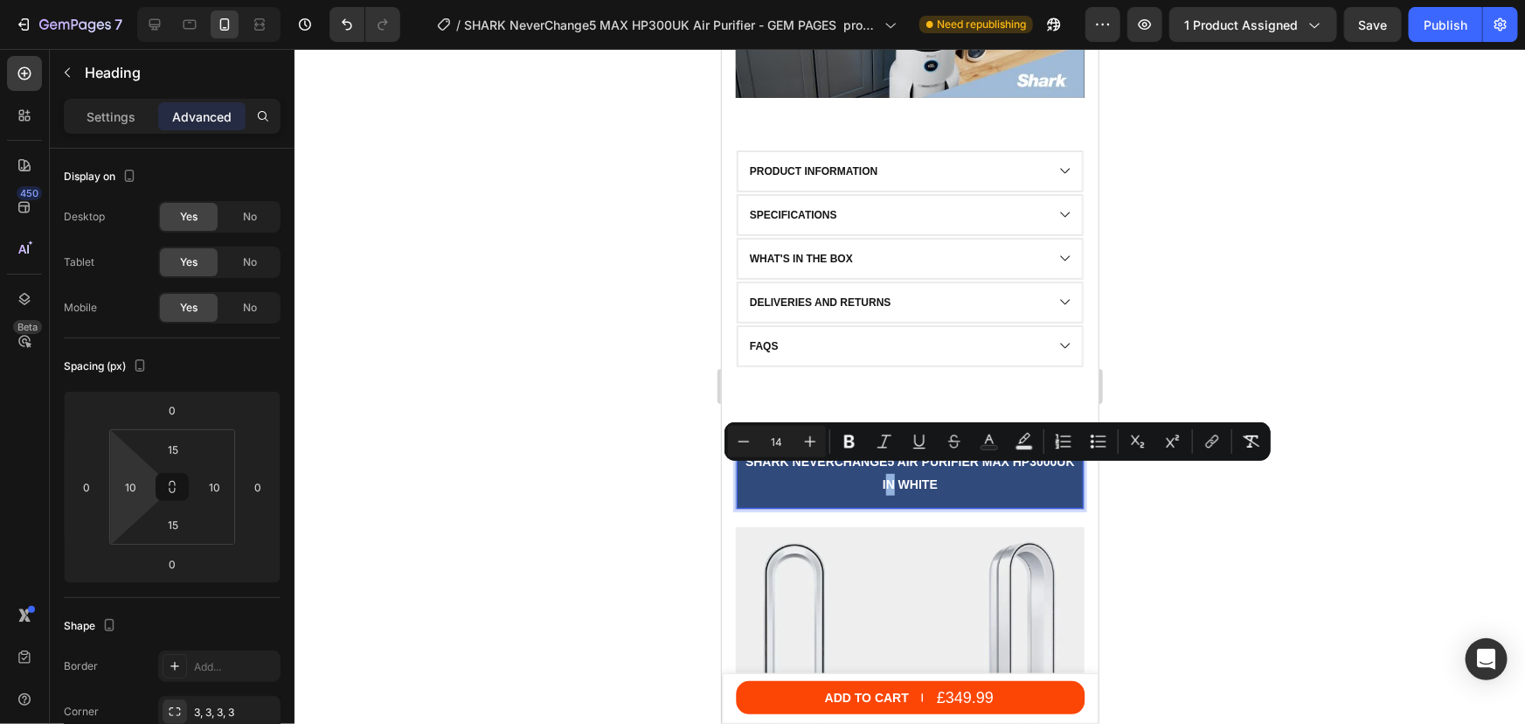
click at [915, 473] on span "SHARK NeverChange5 air purifier MAX HP3000UK IN WHITE" at bounding box center [910, 472] width 330 height 36
drag, startPoint x: 963, startPoint y: 473, endPoint x: 906, endPoint y: 474, distance: 56.8
click at [906, 474] on span "SHARK NeverChange5 air purifier MAX HP3000UK IN WHITE" at bounding box center [910, 472] width 330 height 36
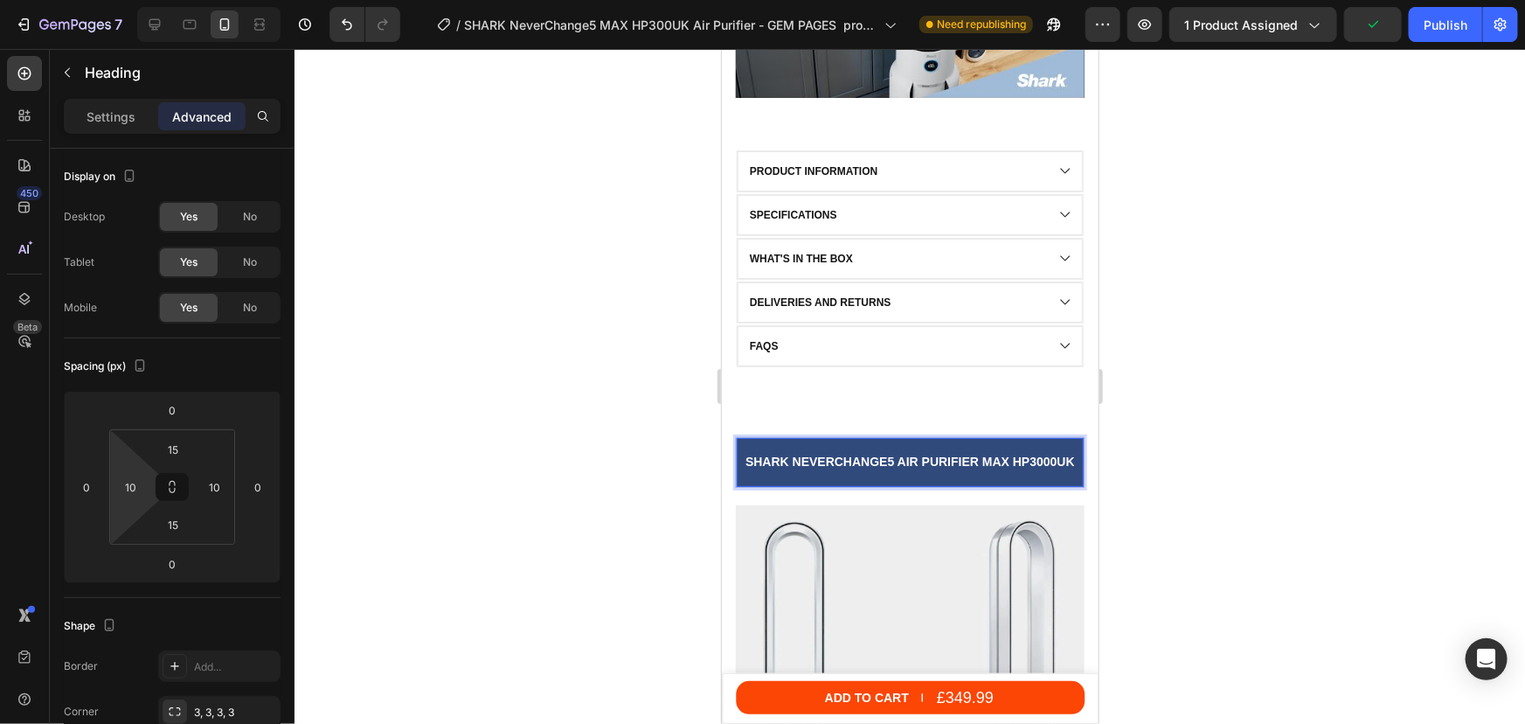
click at [819, 454] on span "SHARK NeverChange5 air purifier MAX HP3000UK" at bounding box center [910, 461] width 330 height 14
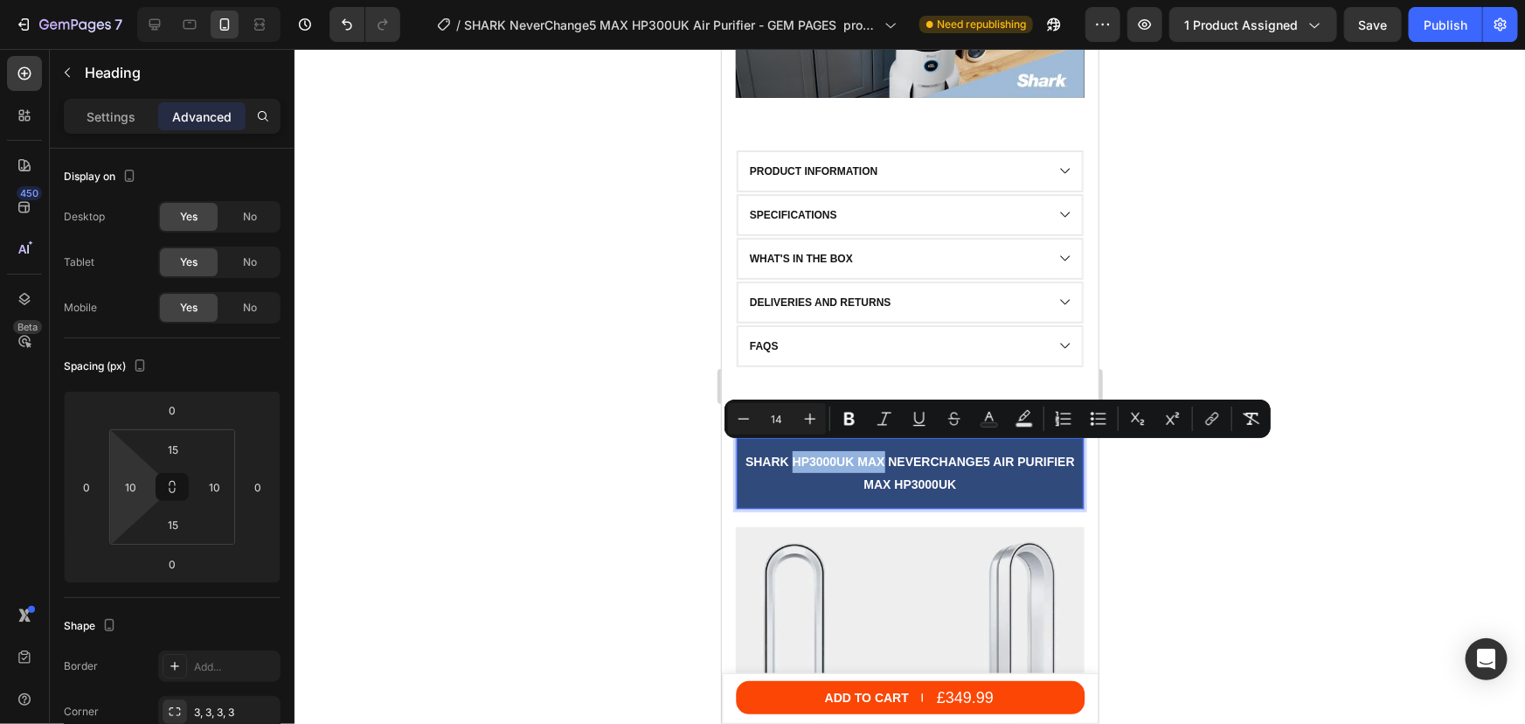
drag, startPoint x: 908, startPoint y: 452, endPoint x: 815, endPoint y: 455, distance: 93.6
click at [815, 455] on span "SHARK HP3000UK MAX NeverChange5 air purifier MAX HP3000UK" at bounding box center [910, 472] width 330 height 36
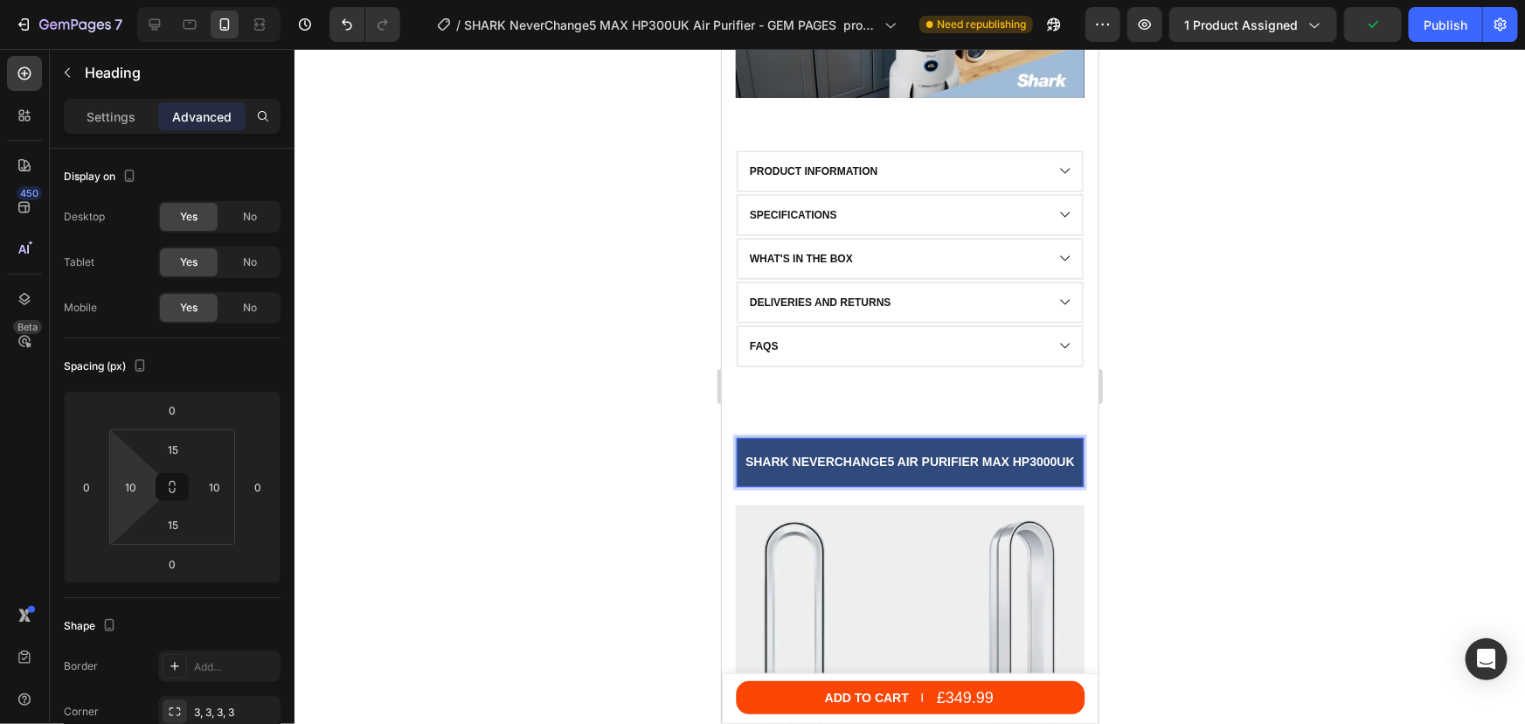
click at [924, 454] on span "SHARK NeverChange5 air purifier MAX HP3000UK" at bounding box center [910, 461] width 330 height 14
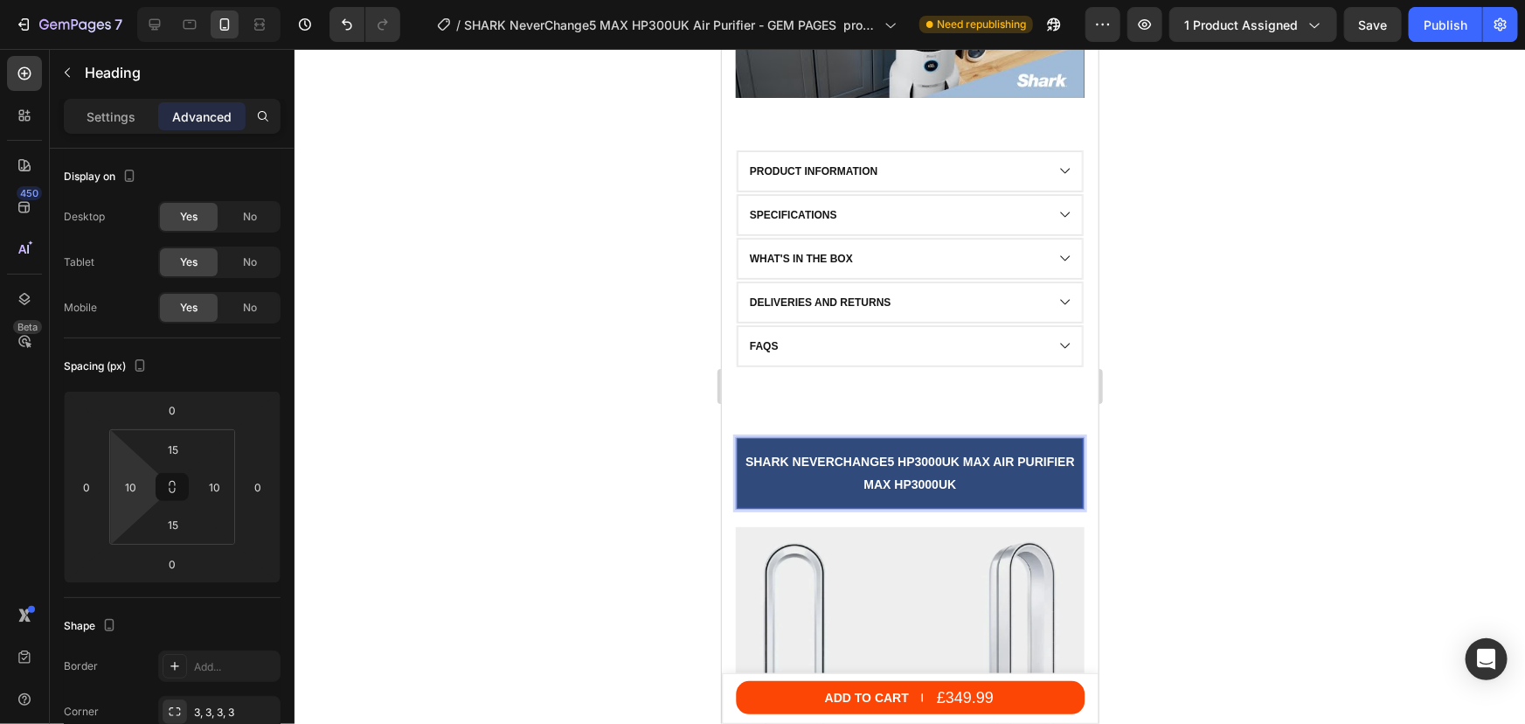
click at [951, 477] on span "SHARK NeverChange5 HP3000UK MAX air purifier MAX HP3000UK" at bounding box center [910, 472] width 330 height 36
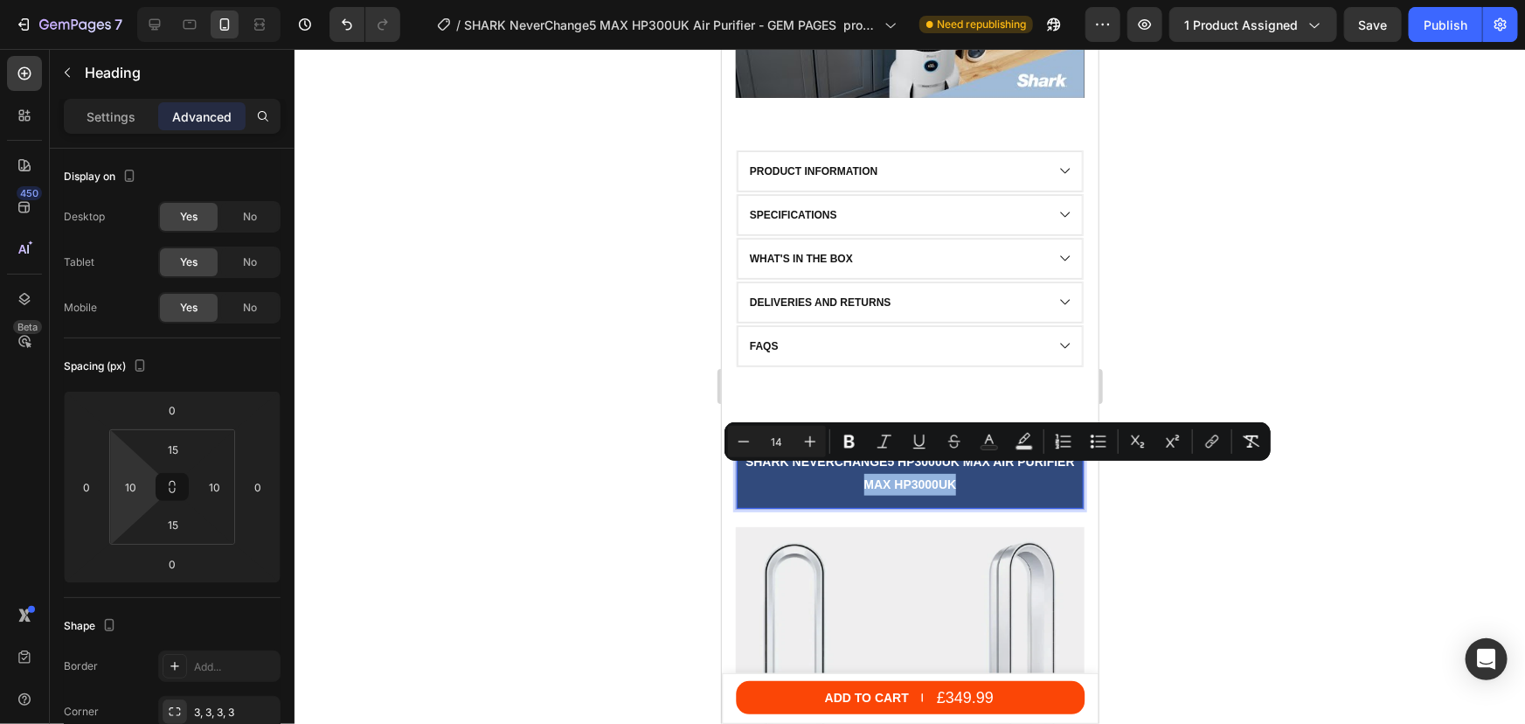
drag, startPoint x: 982, startPoint y: 477, endPoint x: 891, endPoint y: 477, distance: 90.9
click at [891, 477] on p "SHARK NeverChange5 HP3000UK MAX air purifier MAX HP3000UK" at bounding box center [910, 472] width 330 height 44
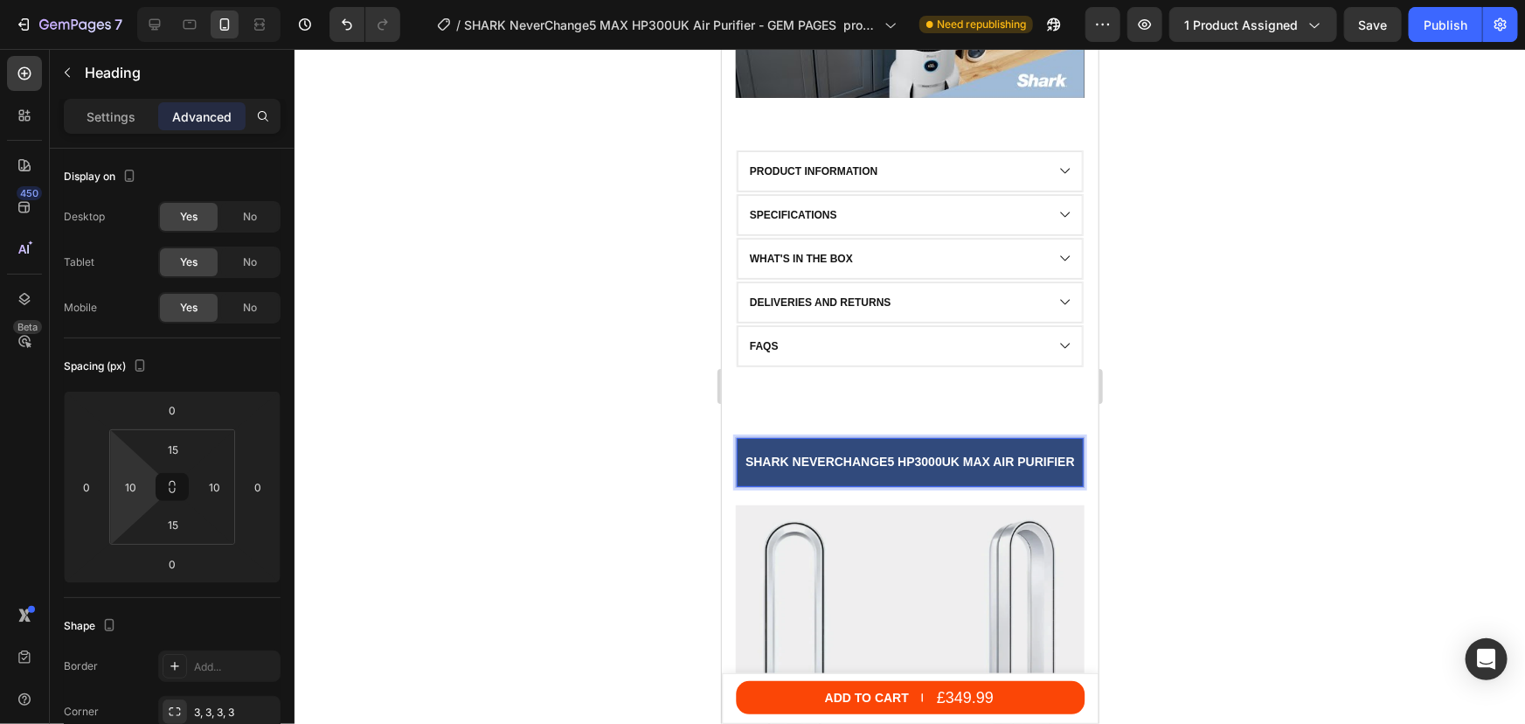
click at [1234, 403] on div at bounding box center [910, 386] width 1231 height 675
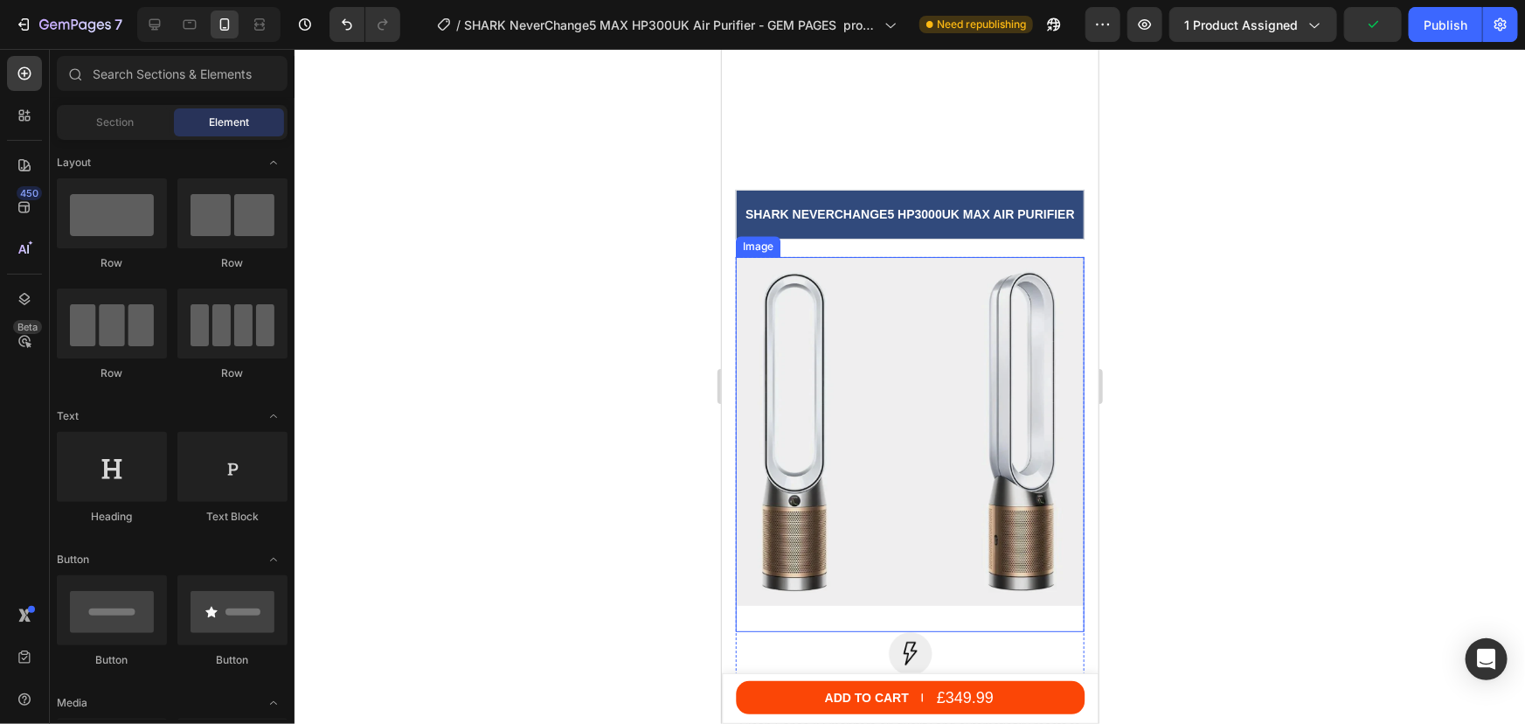
scroll to position [2133, 0]
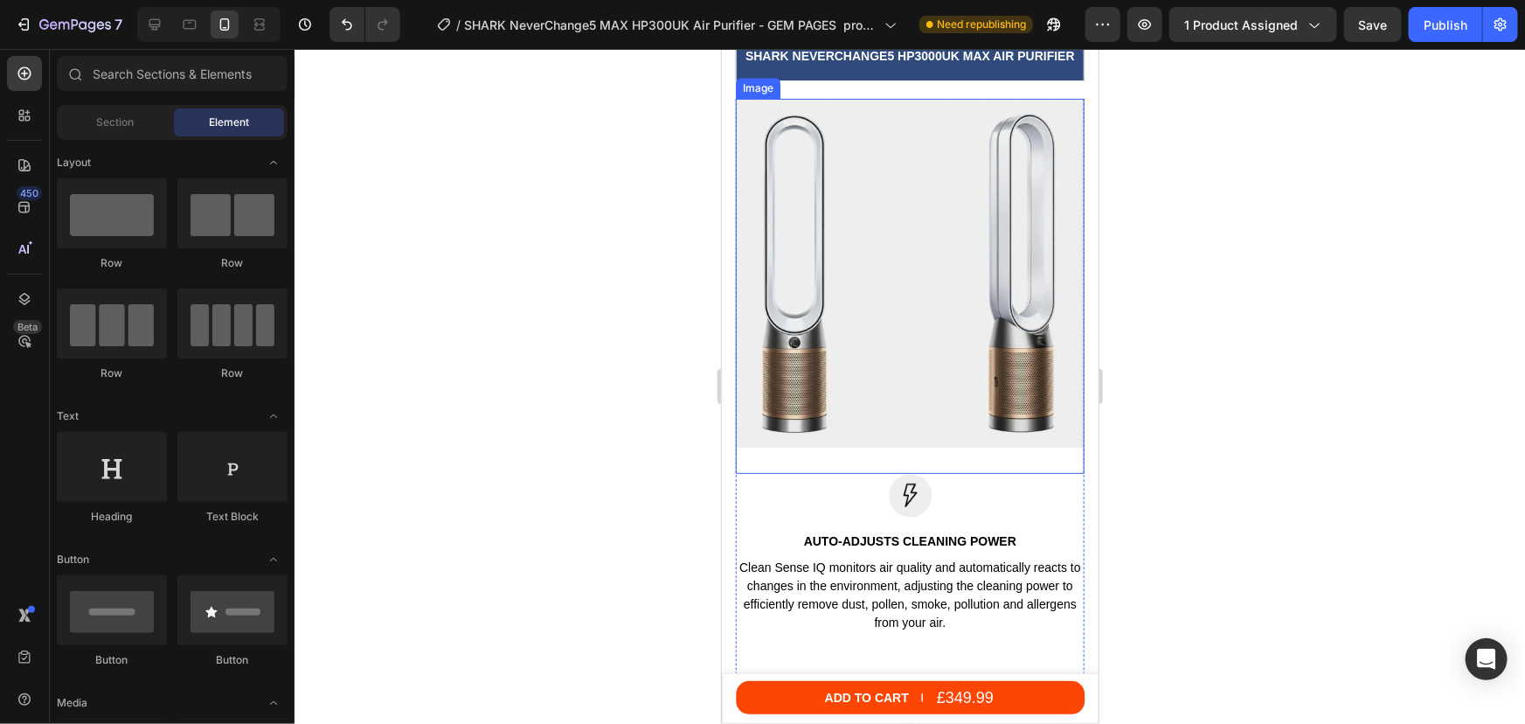
click at [867, 336] on img at bounding box center [909, 272] width 349 height 349
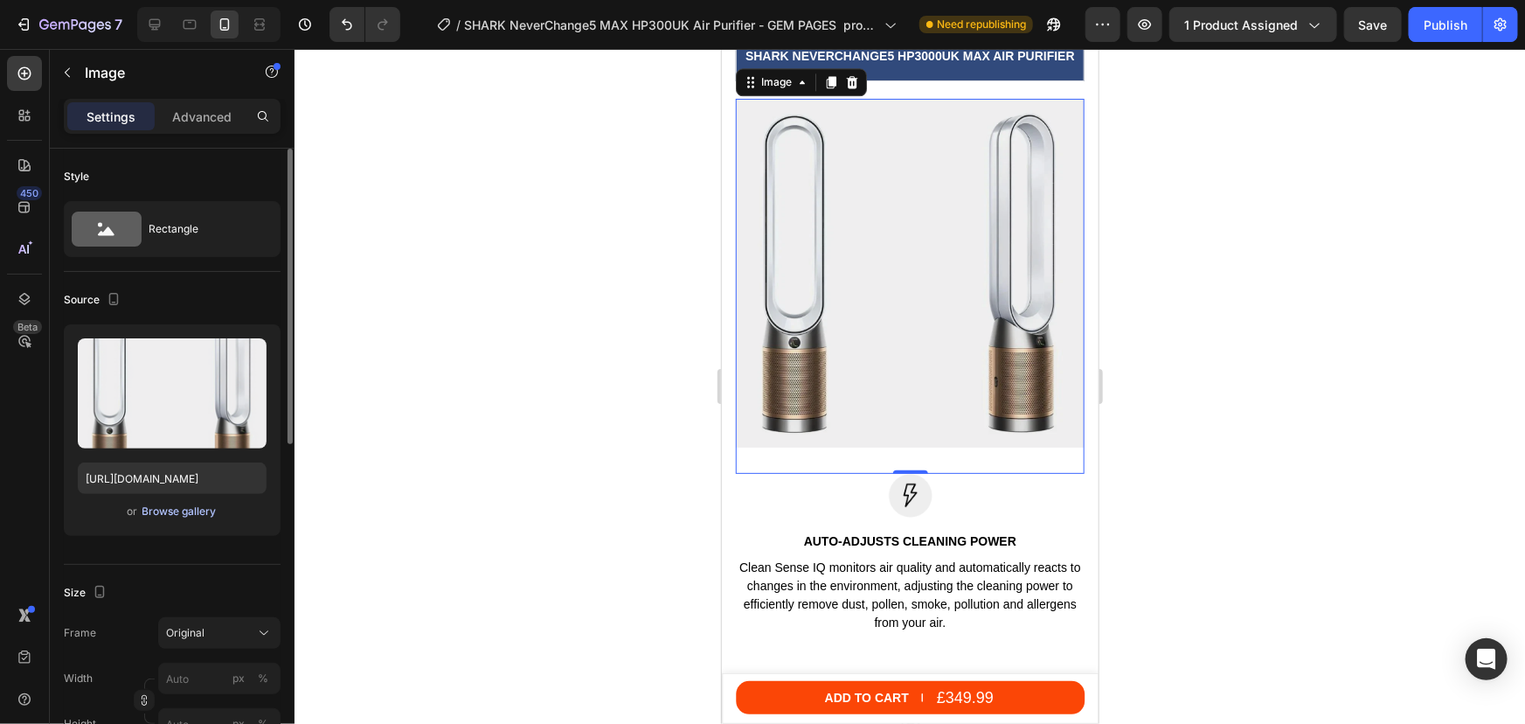
click at [191, 509] on div "Browse gallery" at bounding box center [179, 511] width 74 height 16
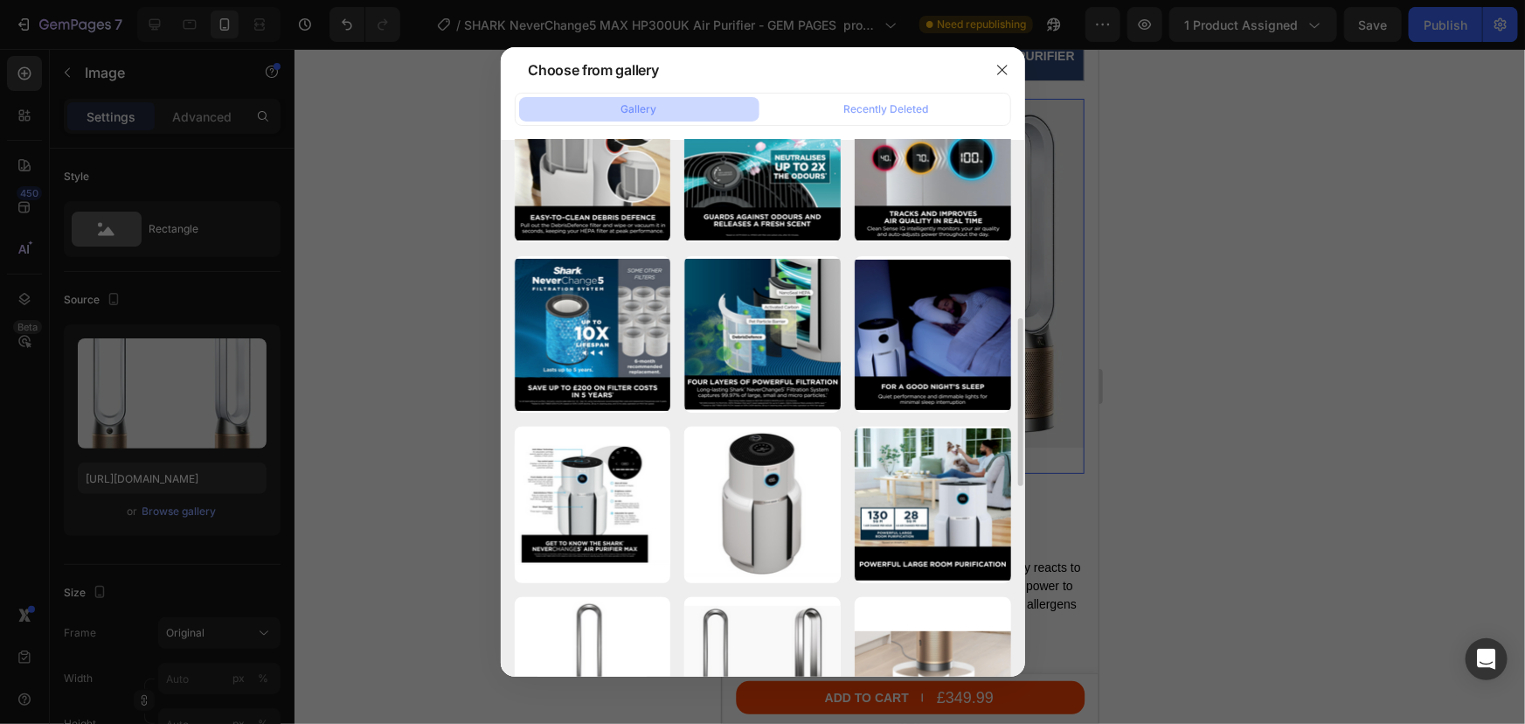
scroll to position [476, 0]
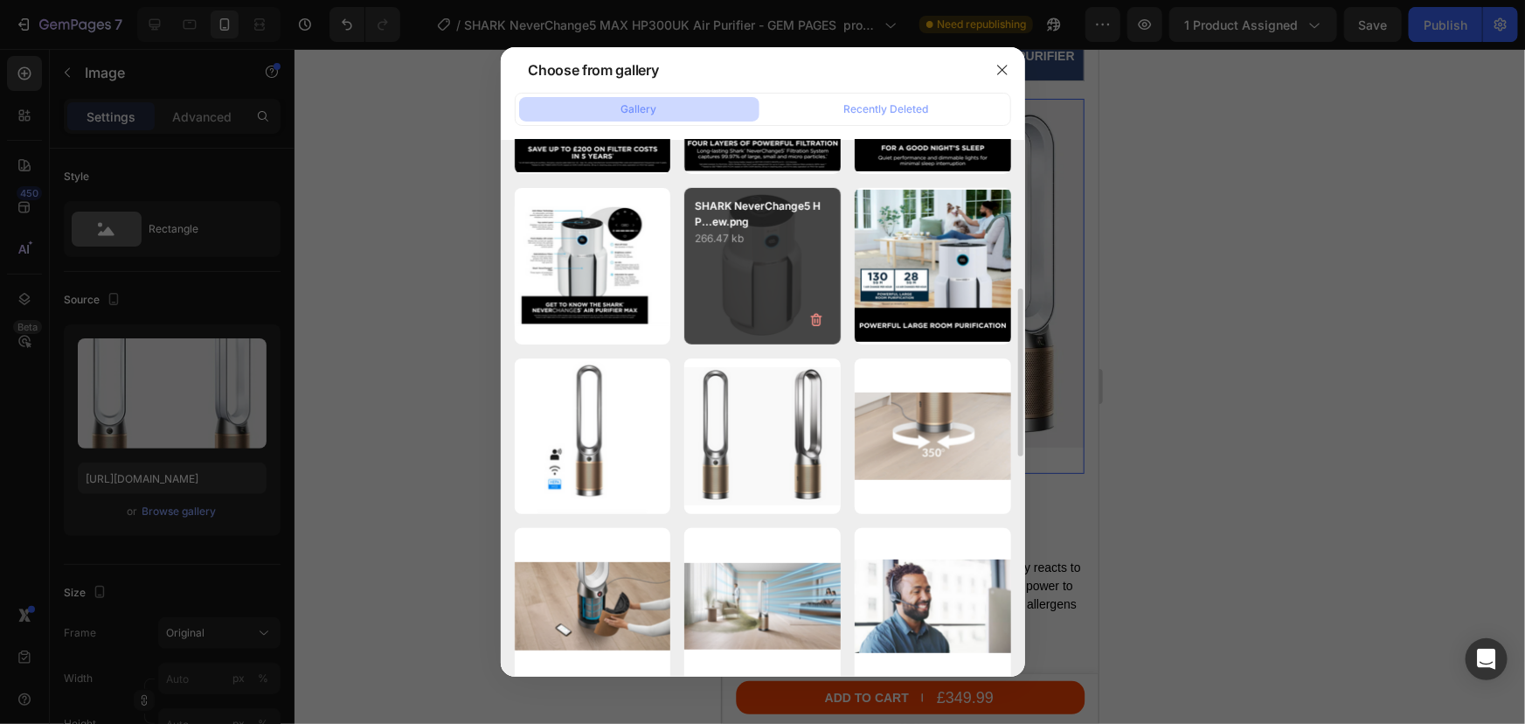
click at [740, 292] on div "SHARK NeverChange5 HP...ew.png 266.47 kb" at bounding box center [762, 266] width 156 height 156
type input "https://cdn.shopify.com/s/files/1/0912/2915/9806/files/gempages_565988521936946…"
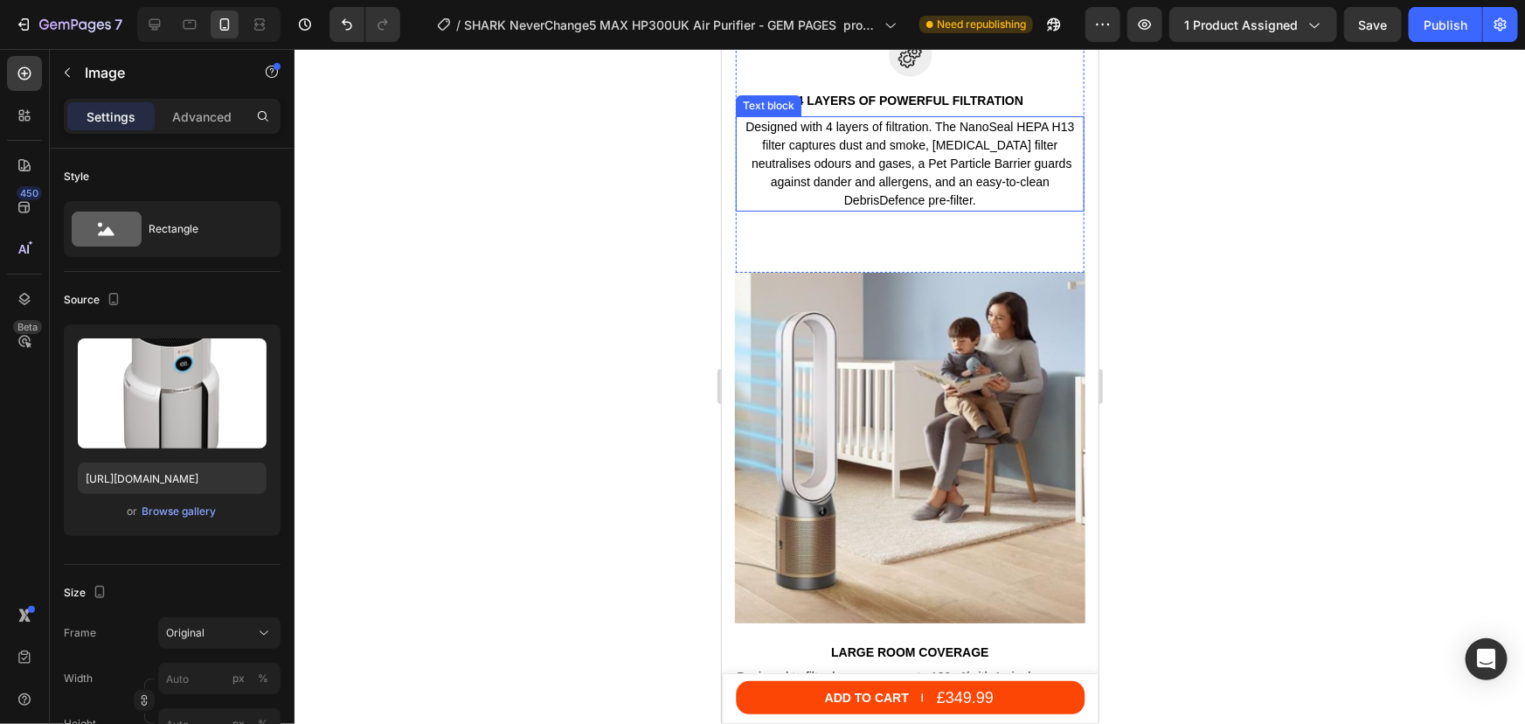
scroll to position [3245, 0]
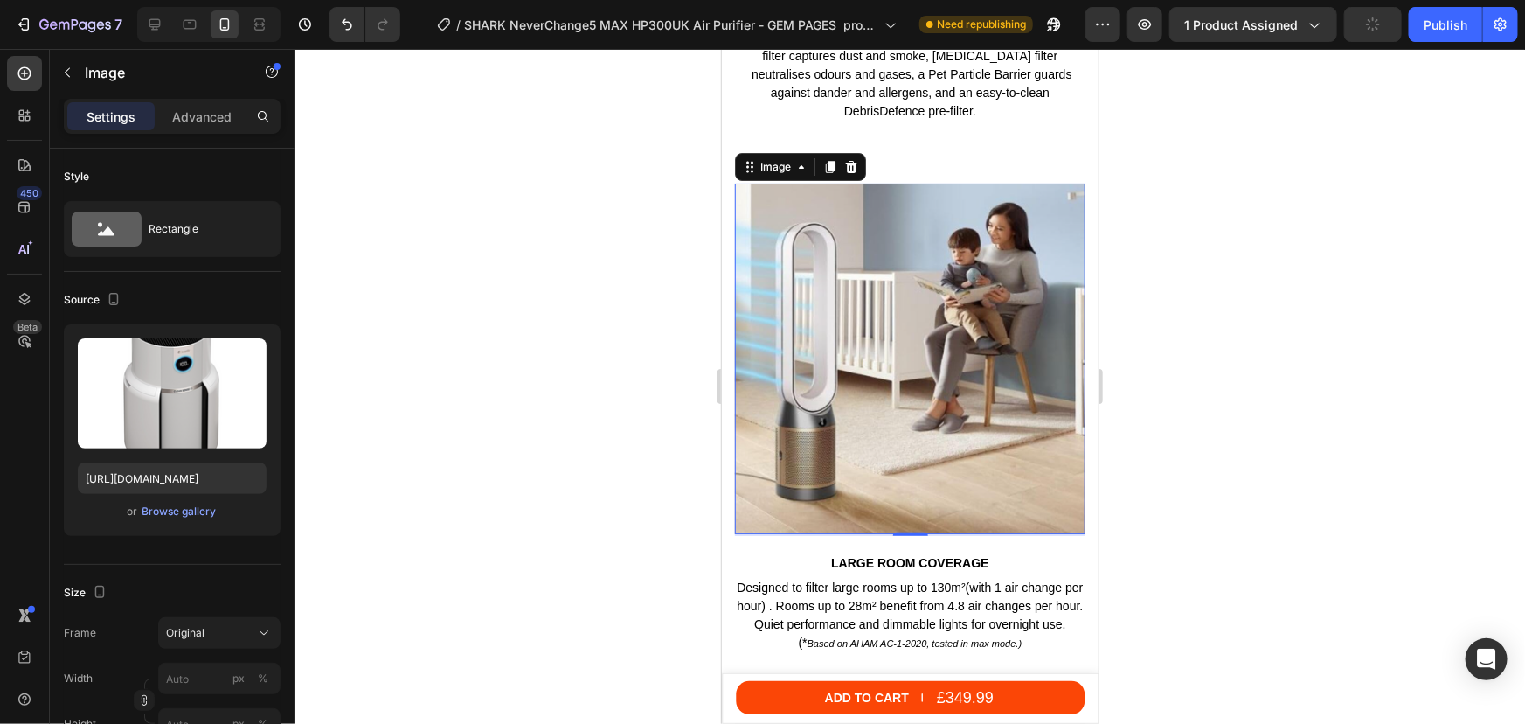
click at [888, 357] on img at bounding box center [909, 358] width 350 height 350
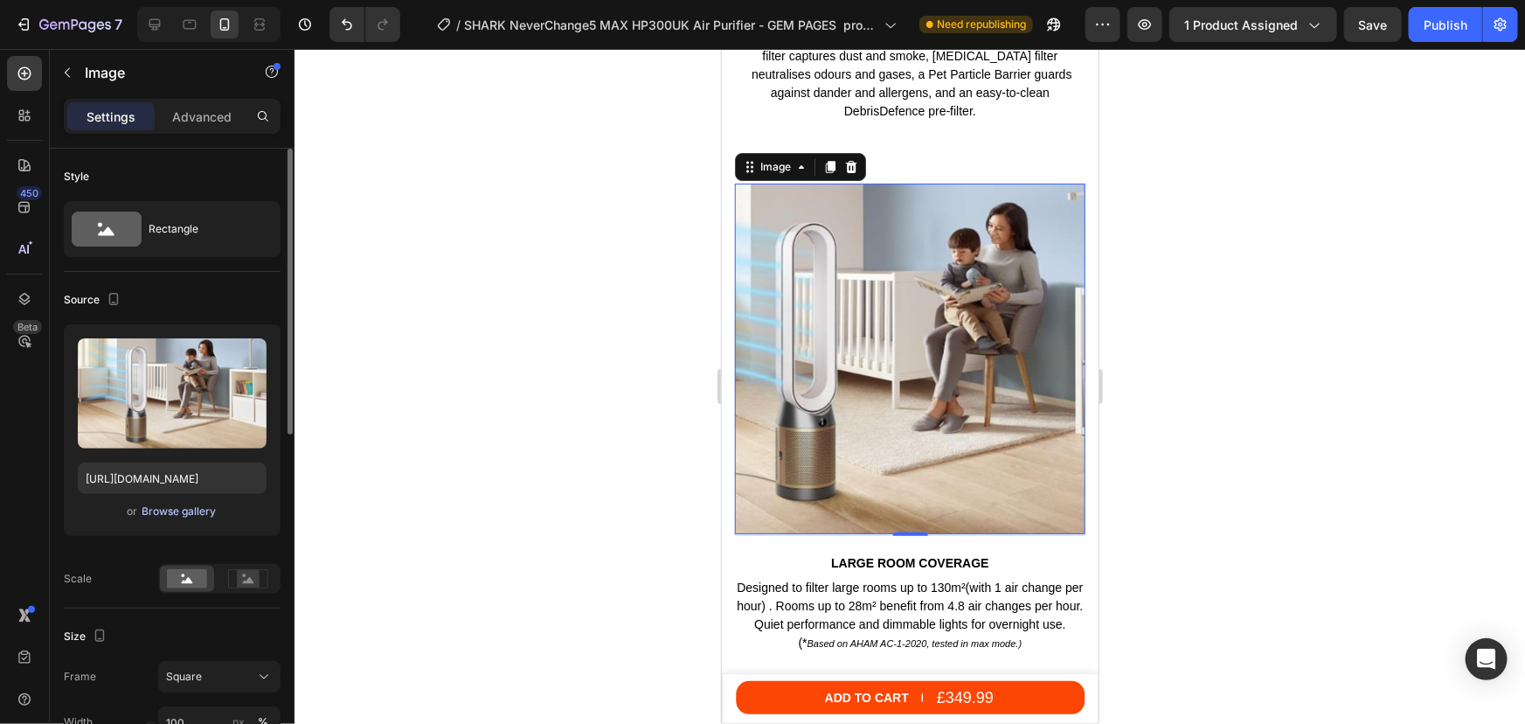
click at [167, 508] on div "Browse gallery" at bounding box center [179, 511] width 74 height 16
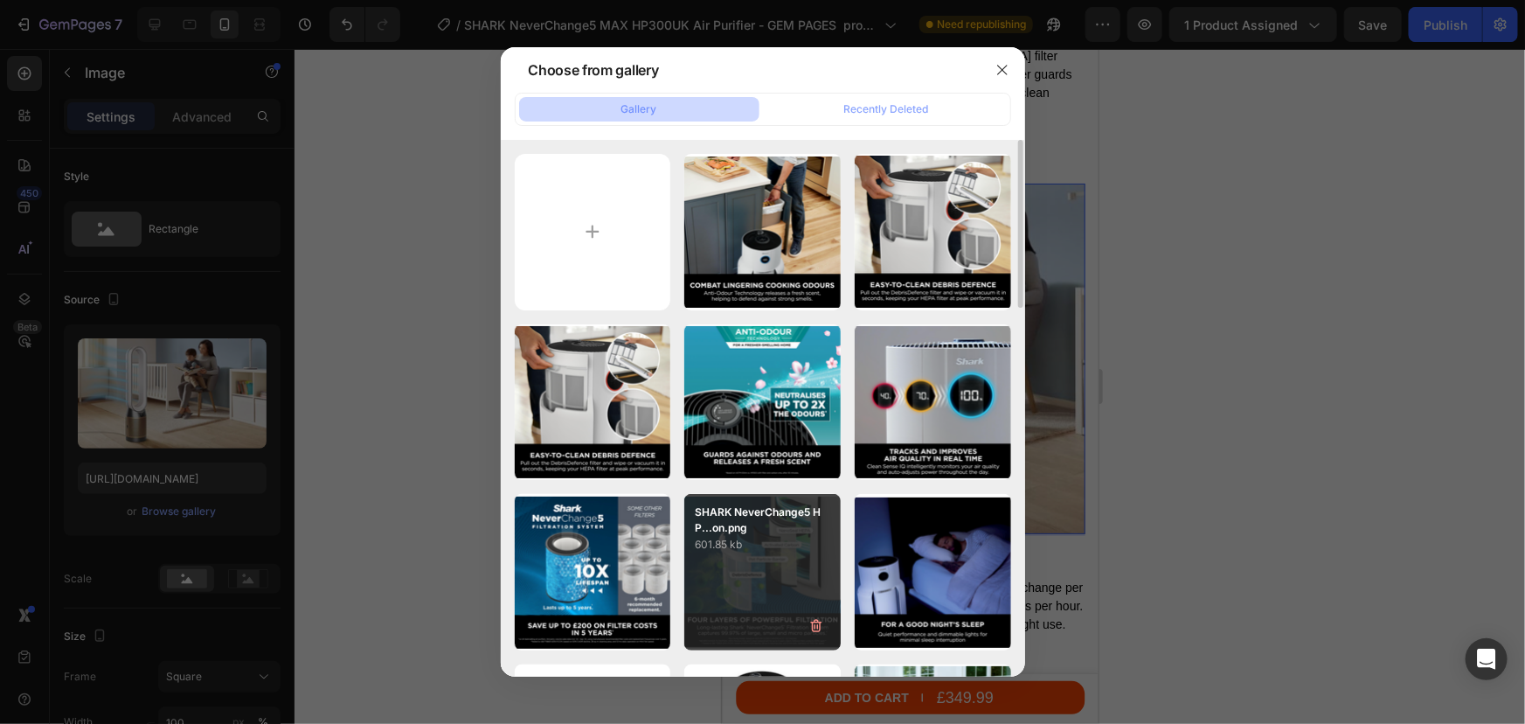
click at [719, 541] on p "601.85 kb" at bounding box center [762, 544] width 135 height 17
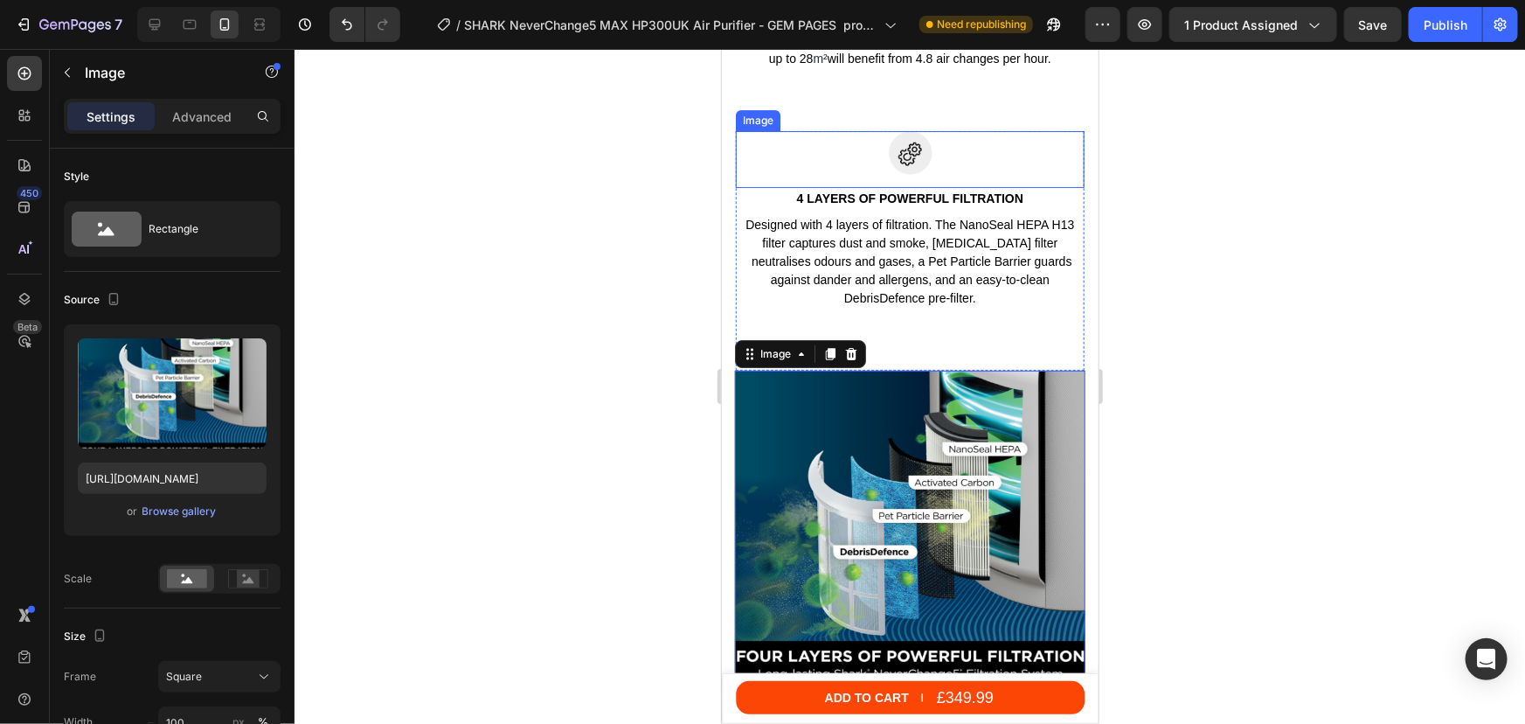
scroll to position [3166, 0]
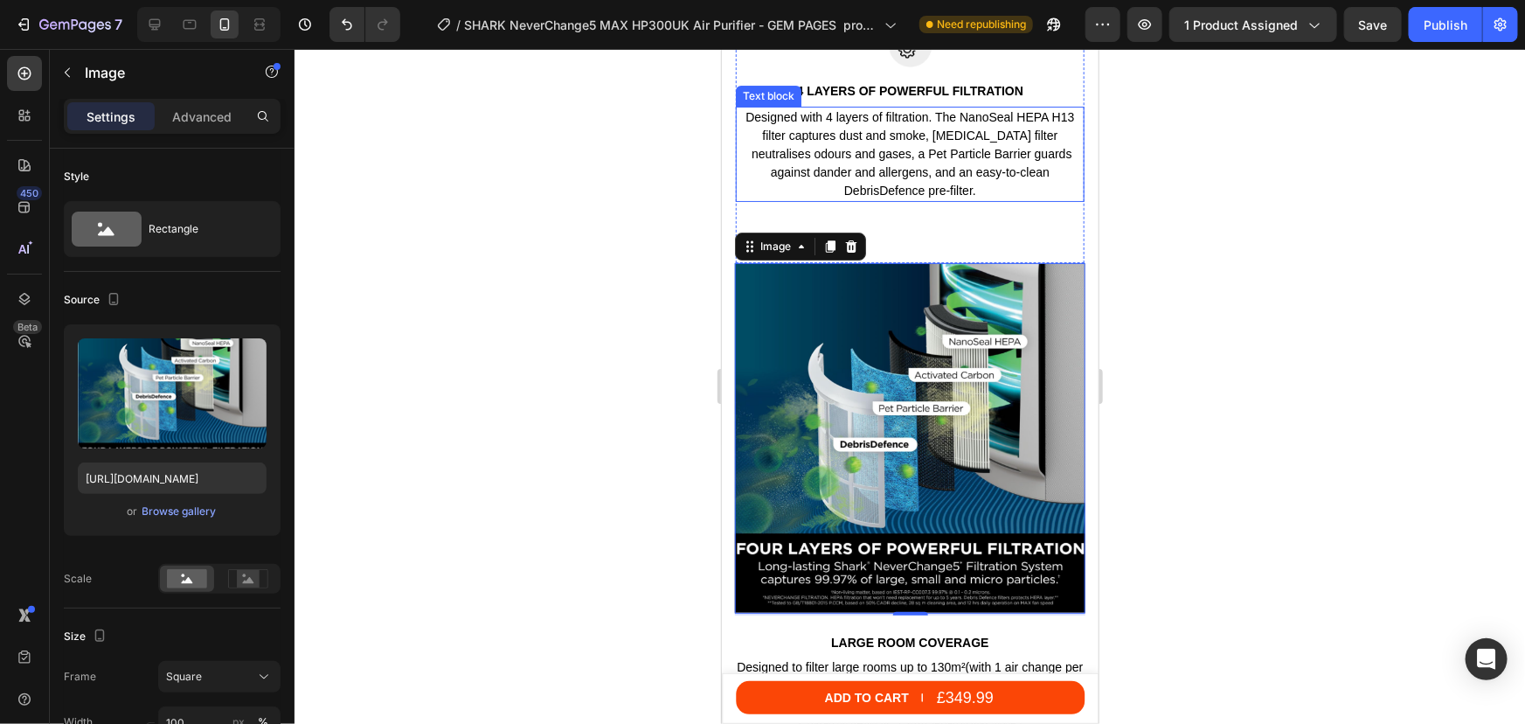
click at [884, 355] on img at bounding box center [909, 437] width 350 height 350
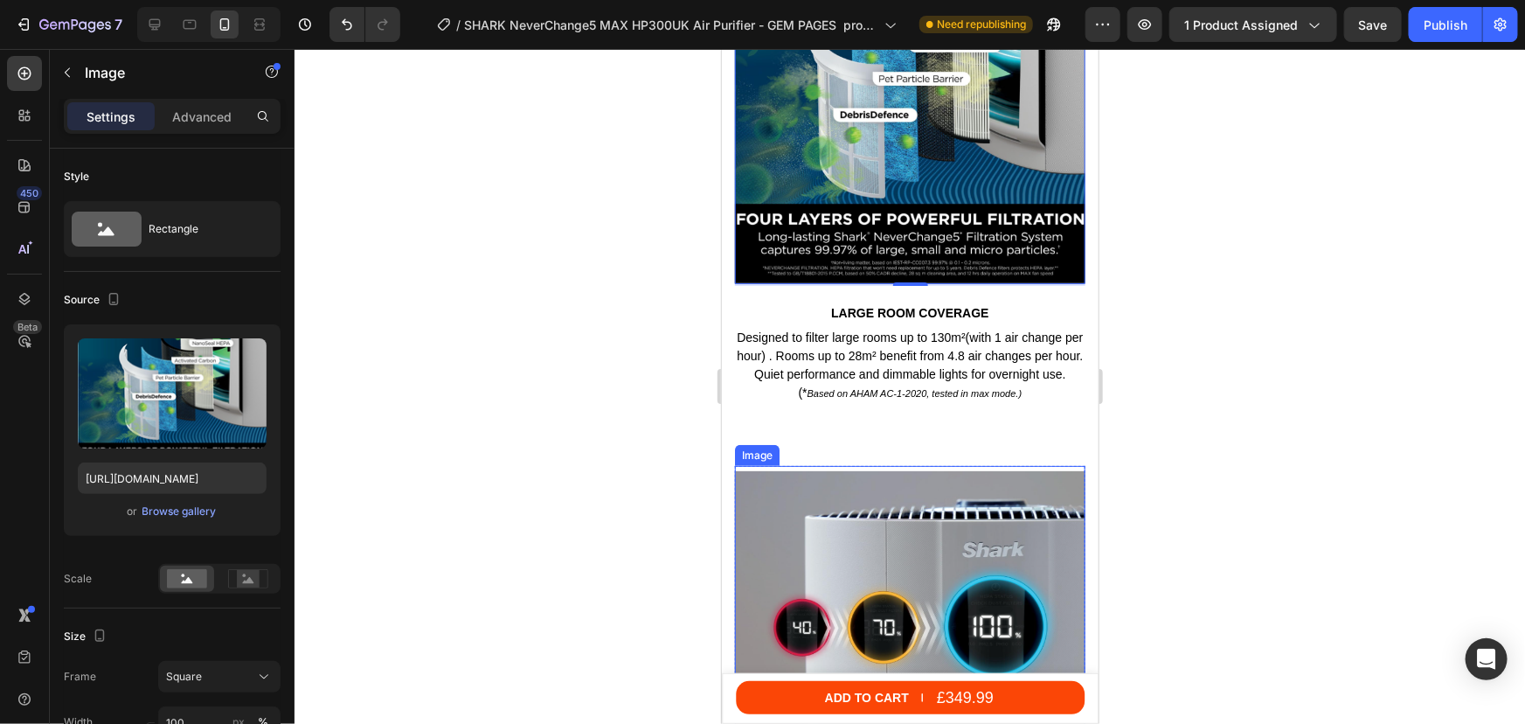
scroll to position [3325, 0]
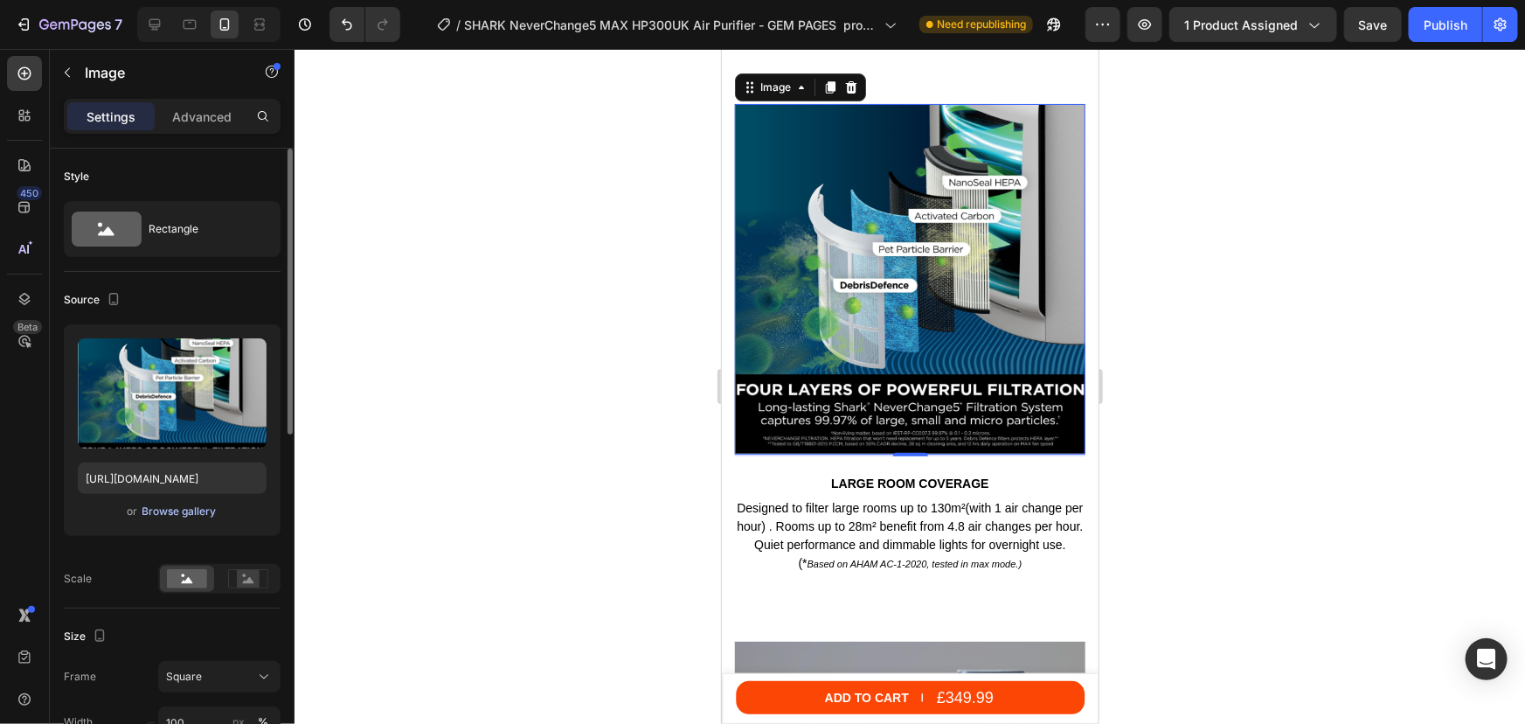
click at [163, 507] on div "Browse gallery" at bounding box center [179, 511] width 74 height 16
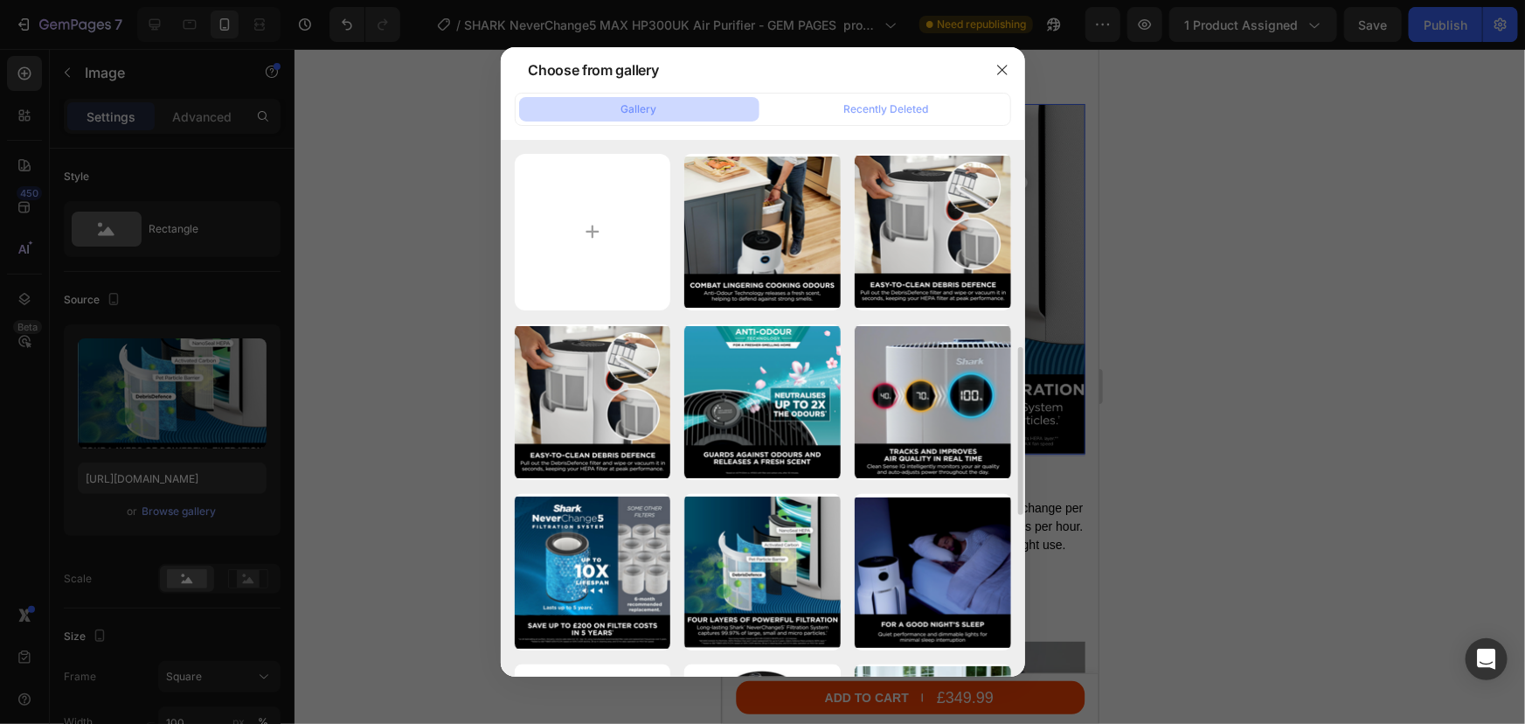
scroll to position [317, 0]
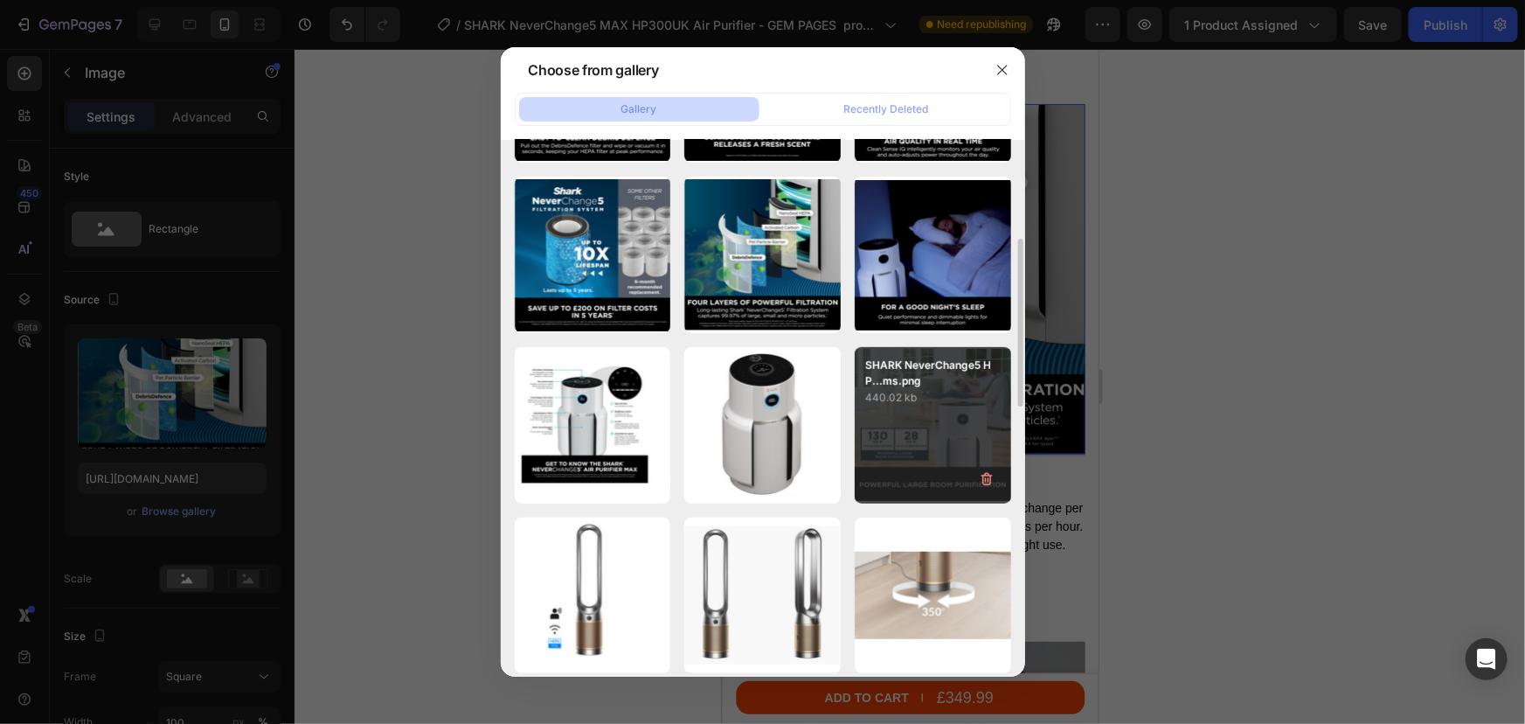
click at [942, 420] on div "SHARK NeverChange5 HP...ms.png 440.02 kb" at bounding box center [933, 425] width 156 height 156
type input "https://cdn.shopify.com/s/files/1/0912/2915/9806/files/gempages_565988521936946…"
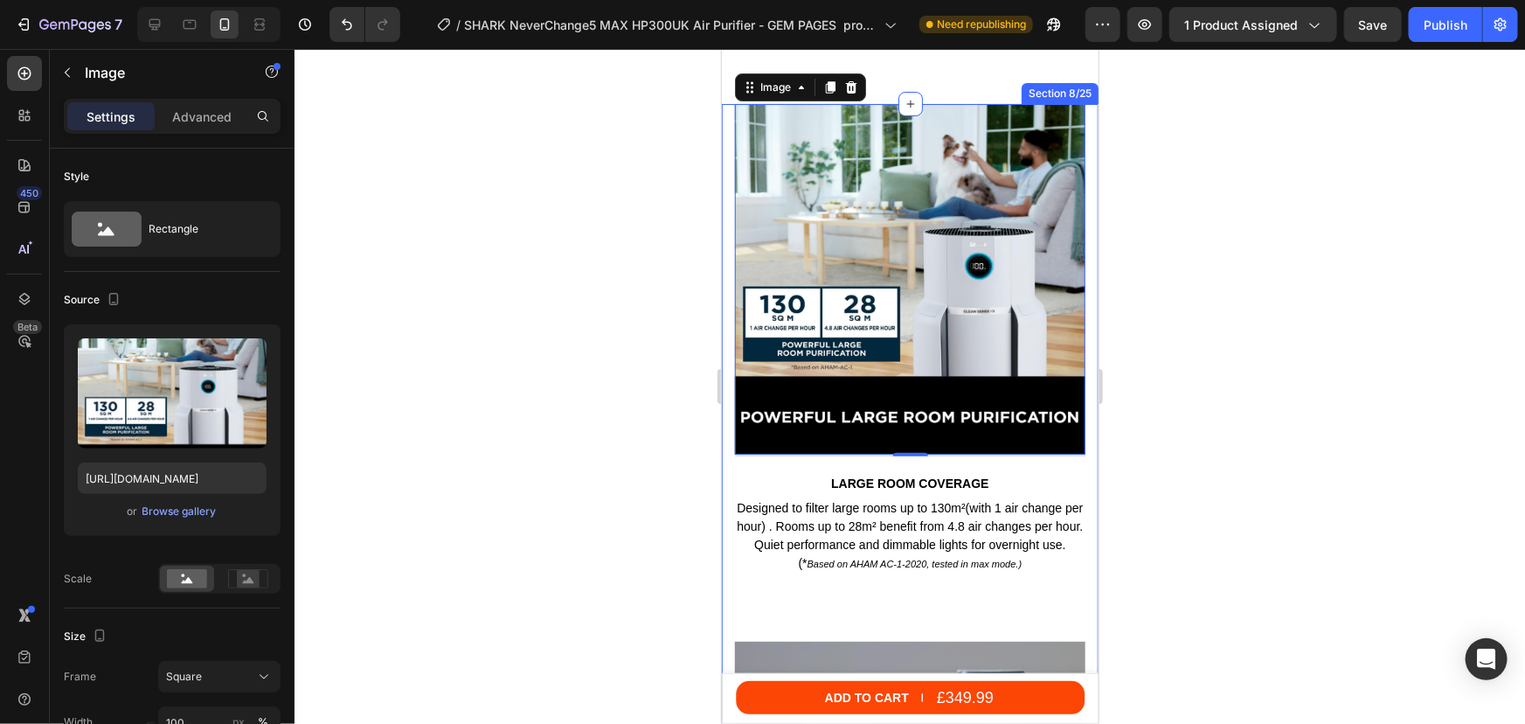
click at [1213, 308] on div at bounding box center [910, 386] width 1231 height 675
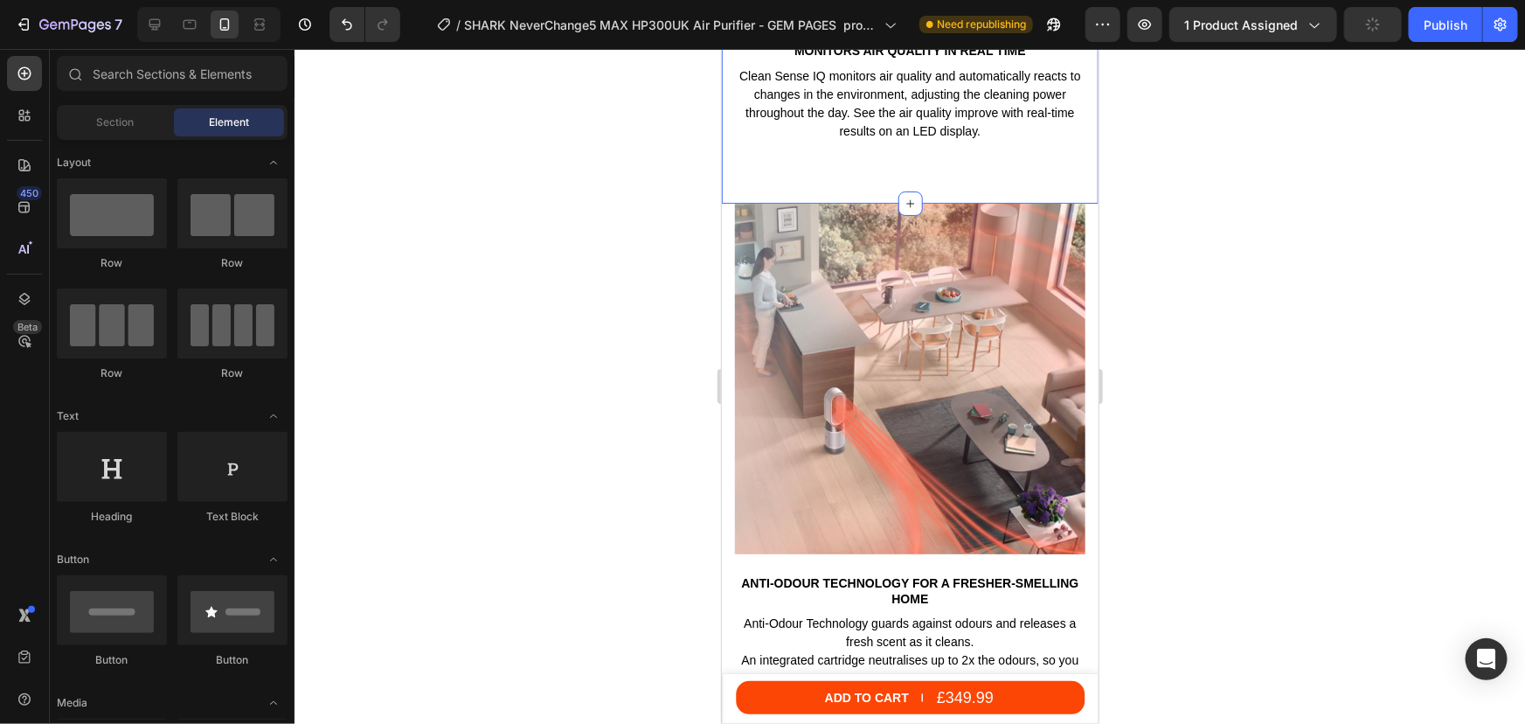
scroll to position [4358, 0]
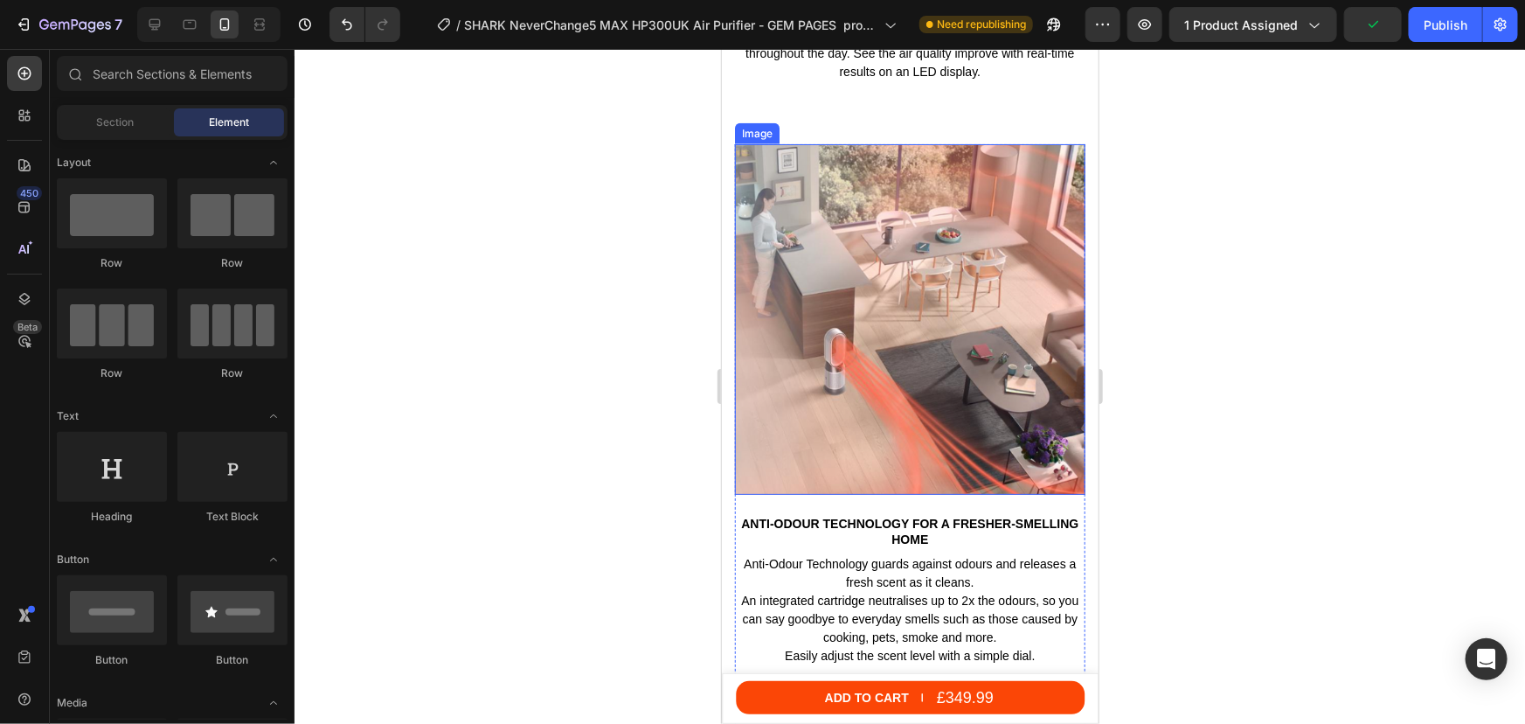
click at [892, 367] on img at bounding box center [909, 318] width 350 height 350
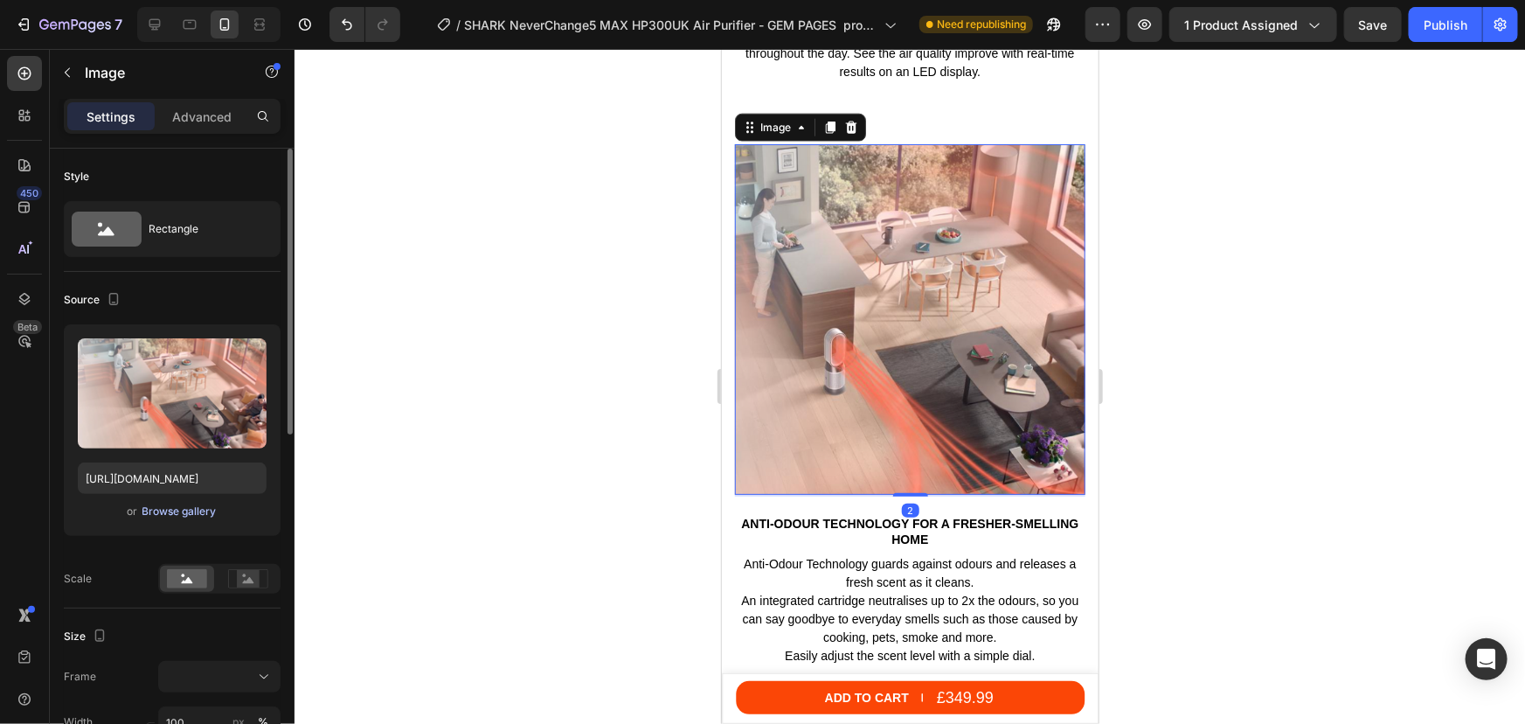
click at [182, 510] on div "Browse gallery" at bounding box center [179, 511] width 74 height 16
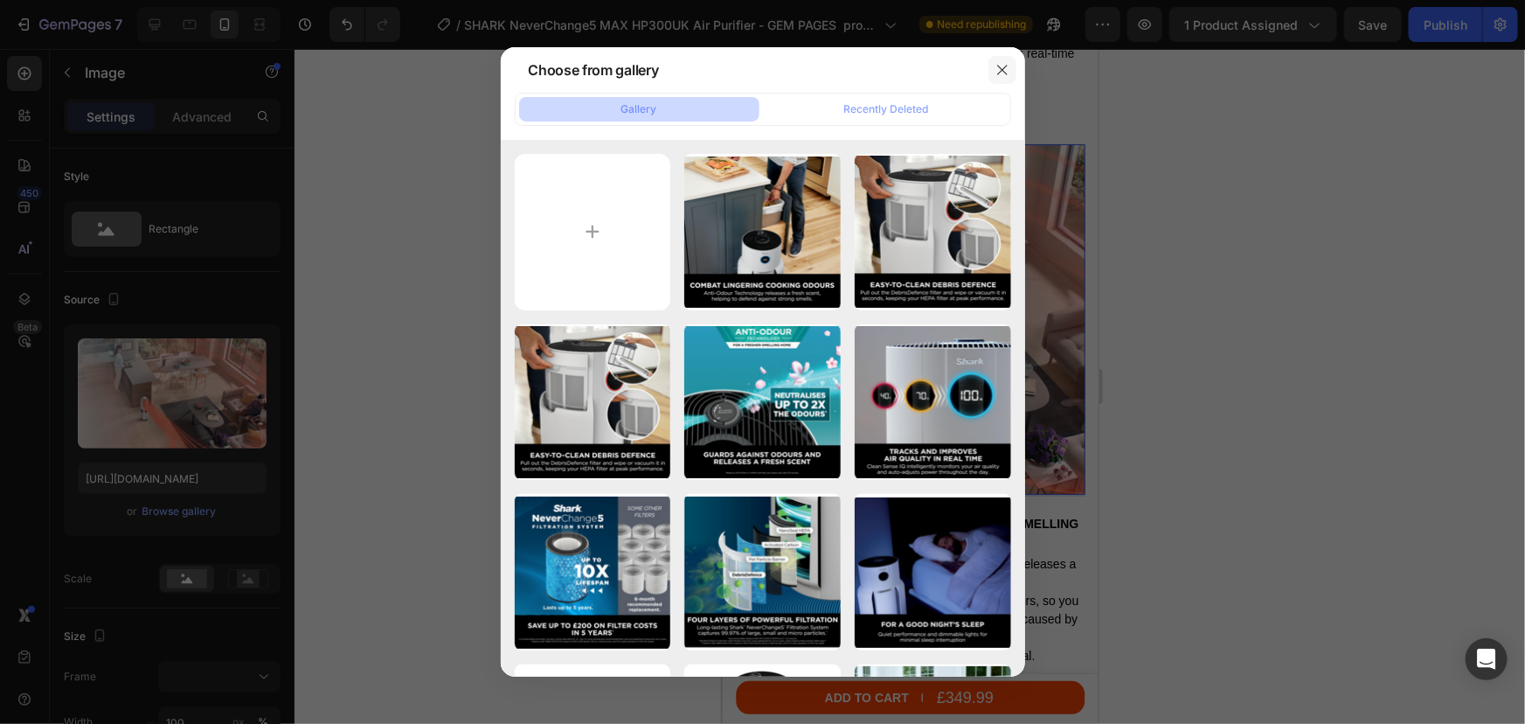
click at [996, 69] on icon "button" at bounding box center [1003, 70] width 14 height 14
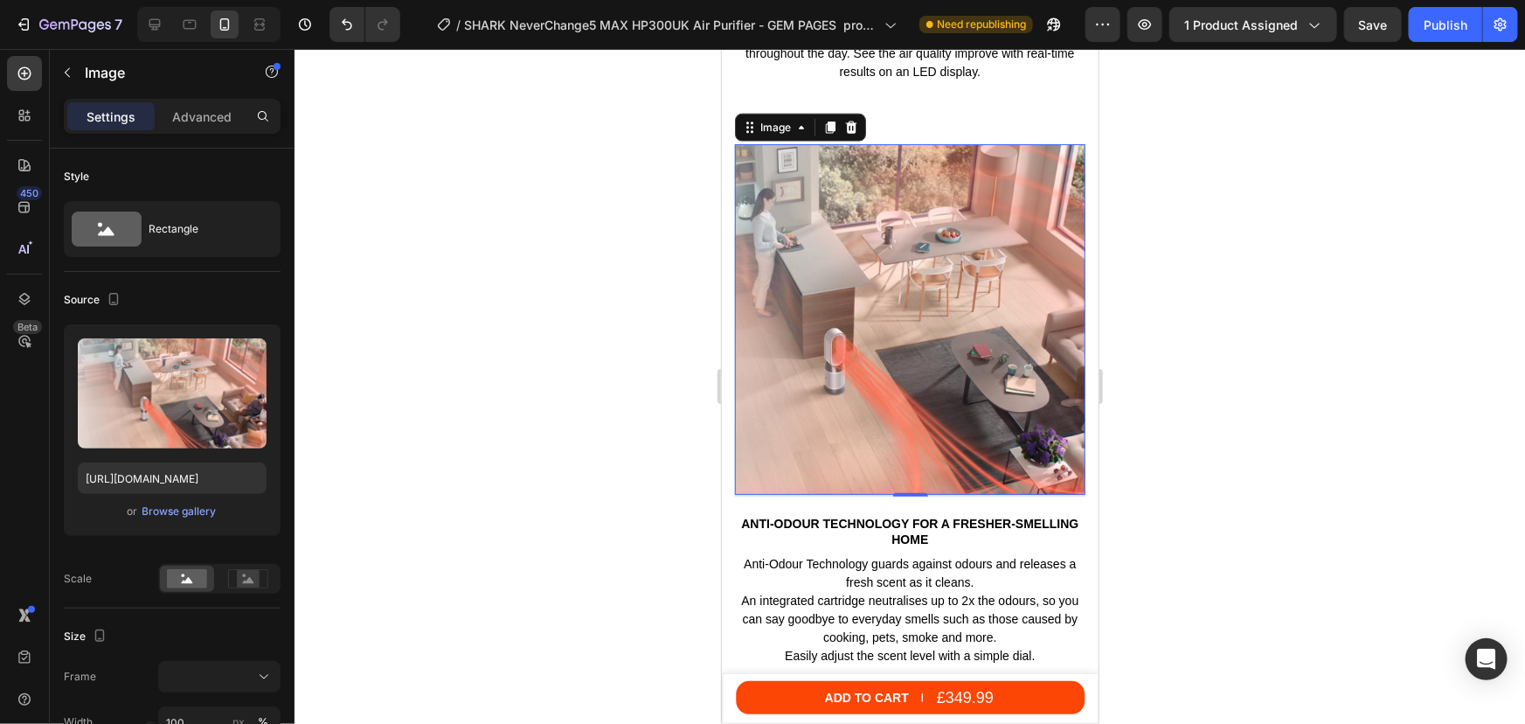
click at [913, 288] on img at bounding box center [909, 318] width 350 height 350
click at [175, 510] on div "Browse gallery" at bounding box center [179, 511] width 74 height 16
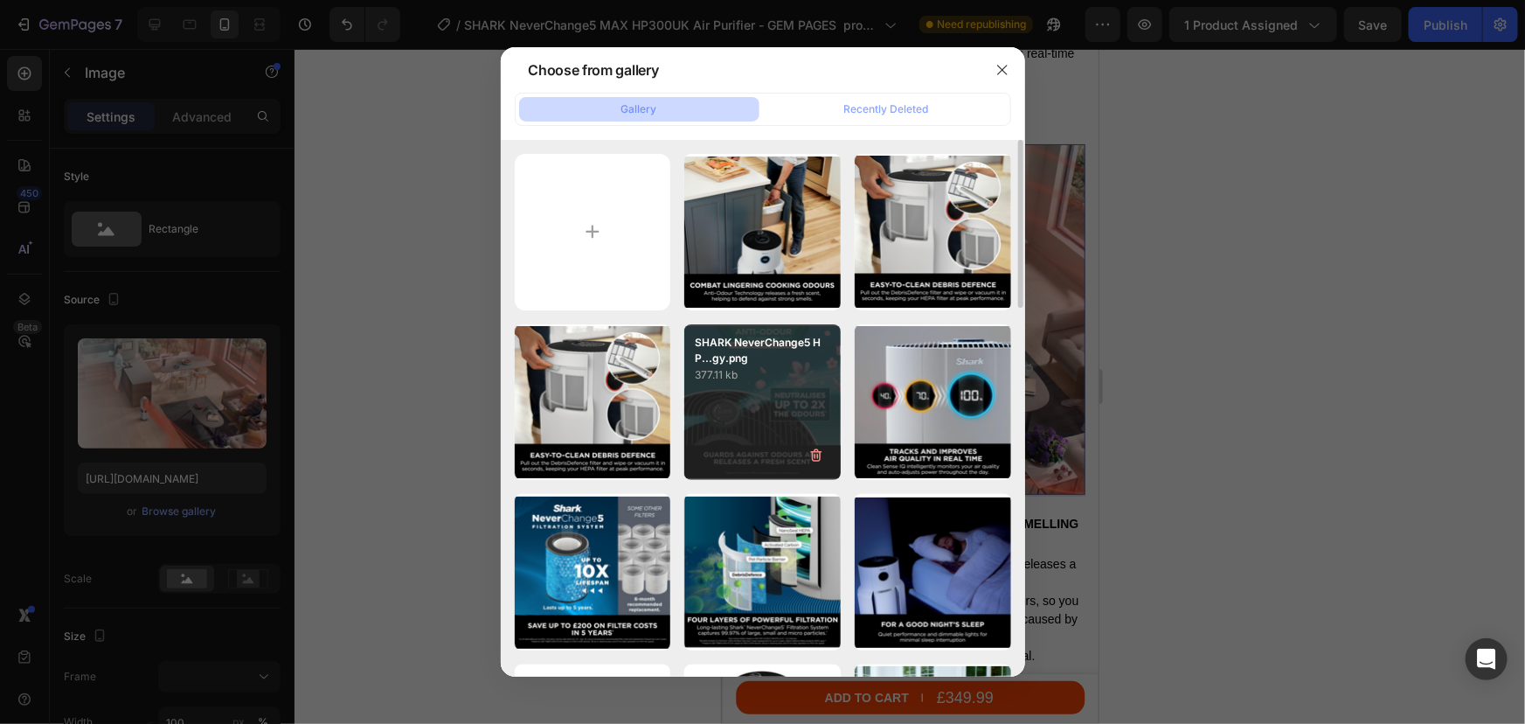
click at [751, 408] on div "SHARK NeverChange5 HP...gy.png 377.11 kb" at bounding box center [762, 402] width 156 height 156
type input "https://cdn.shopify.com/s/files/1/0912/2915/9806/files/gempages_565988521936946…"
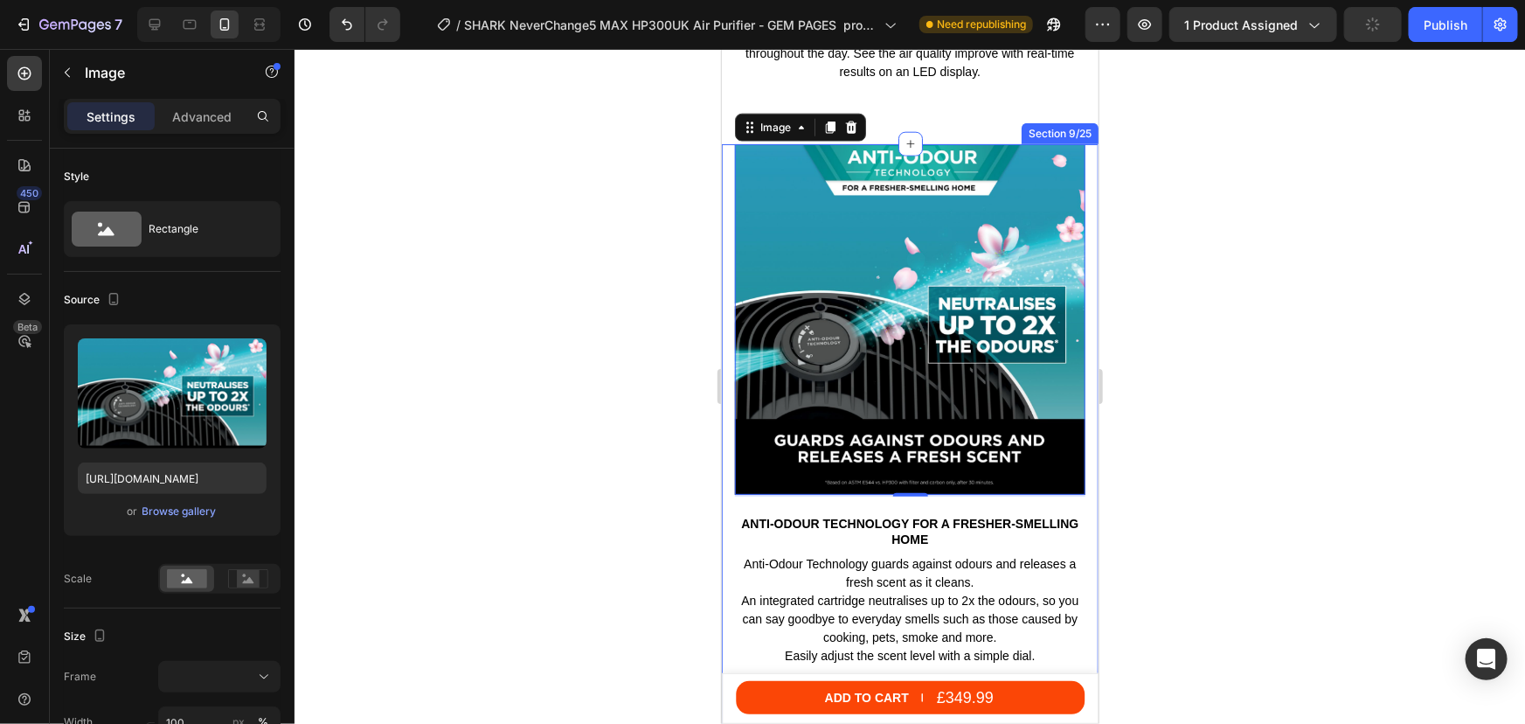
click at [1221, 394] on div at bounding box center [910, 386] width 1231 height 675
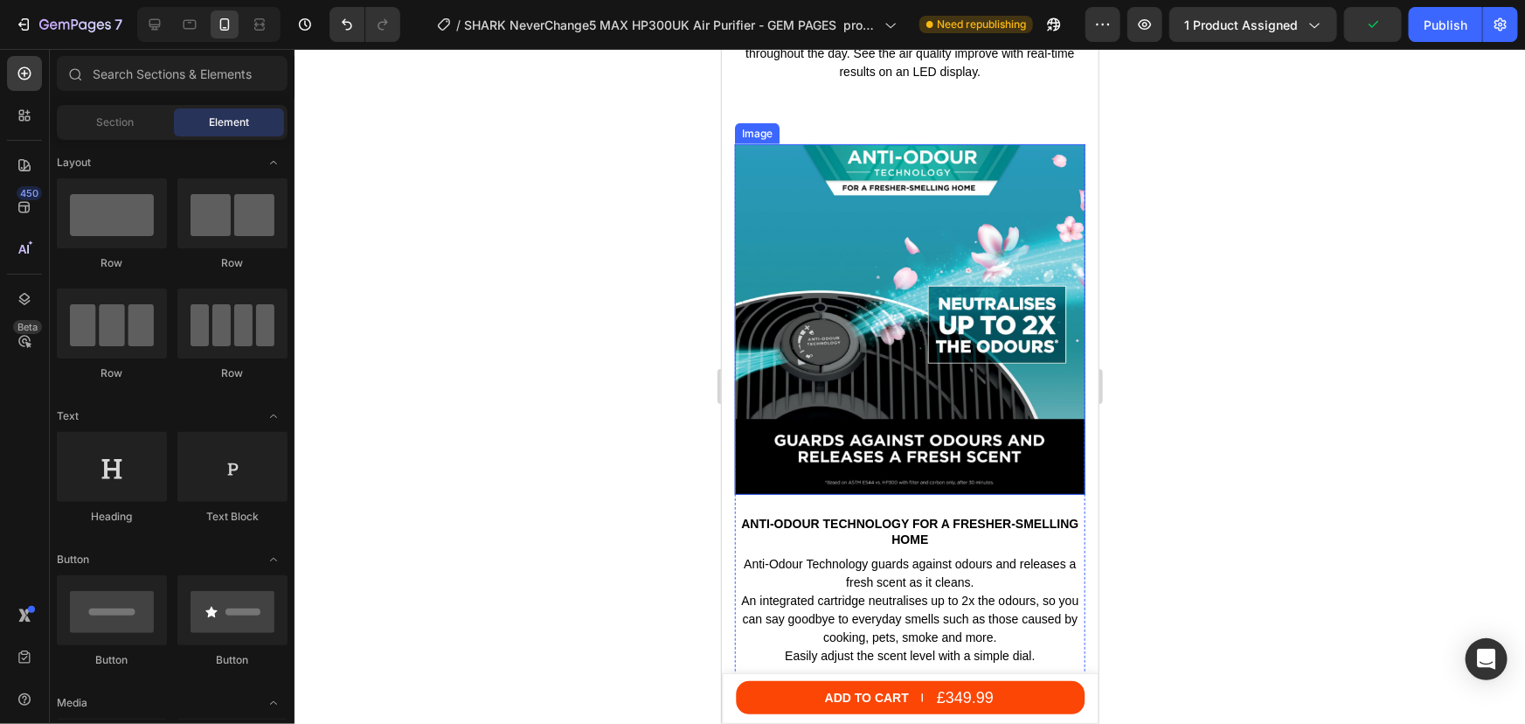
scroll to position [4597, 0]
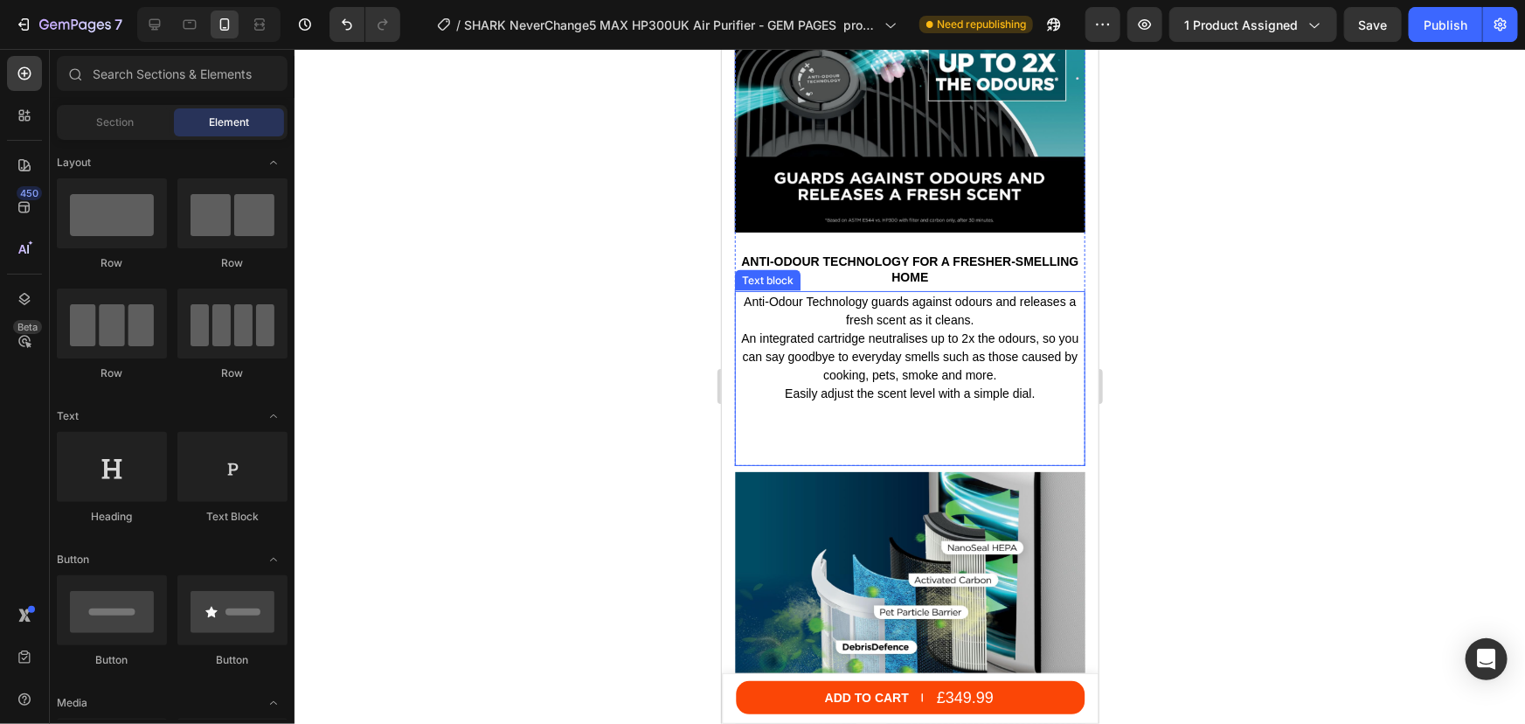
click at [750, 330] on p "Anti-Odour Technology guards against odours and releases a fresh scent as it cl…" at bounding box center [909, 347] width 347 height 110
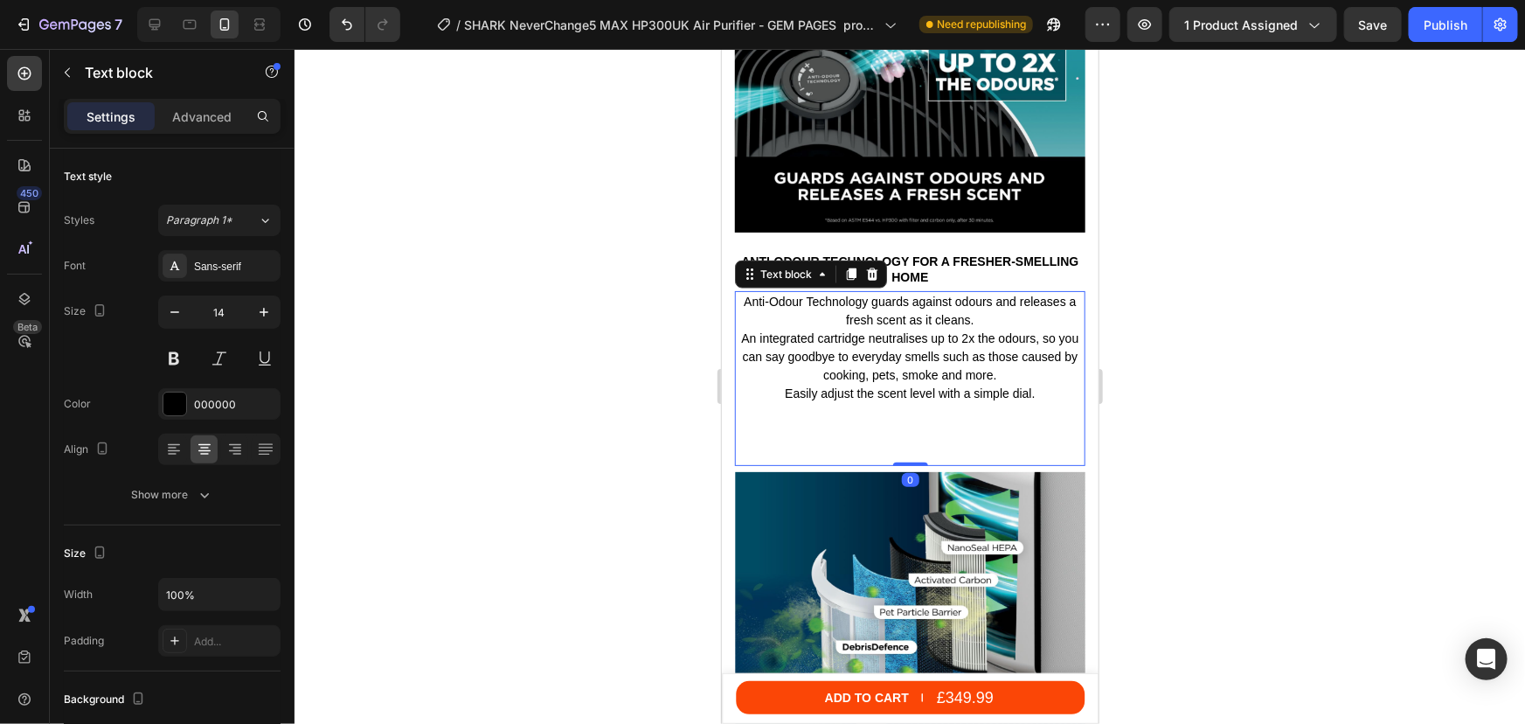
click at [748, 330] on p "Anti-Odour Technology guards against odours and releases a fresh scent as it cl…" at bounding box center [909, 347] width 347 height 110
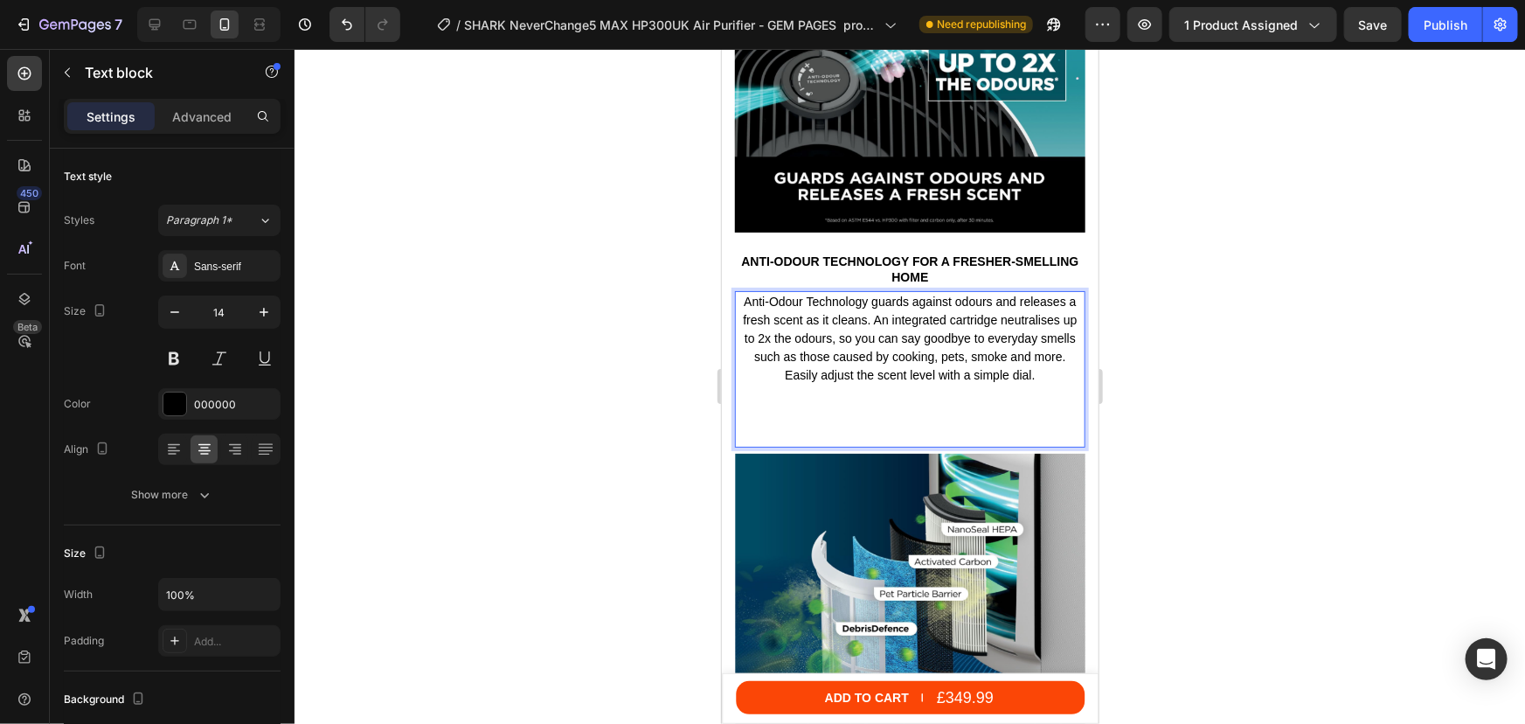
click at [1287, 363] on div at bounding box center [910, 386] width 1231 height 675
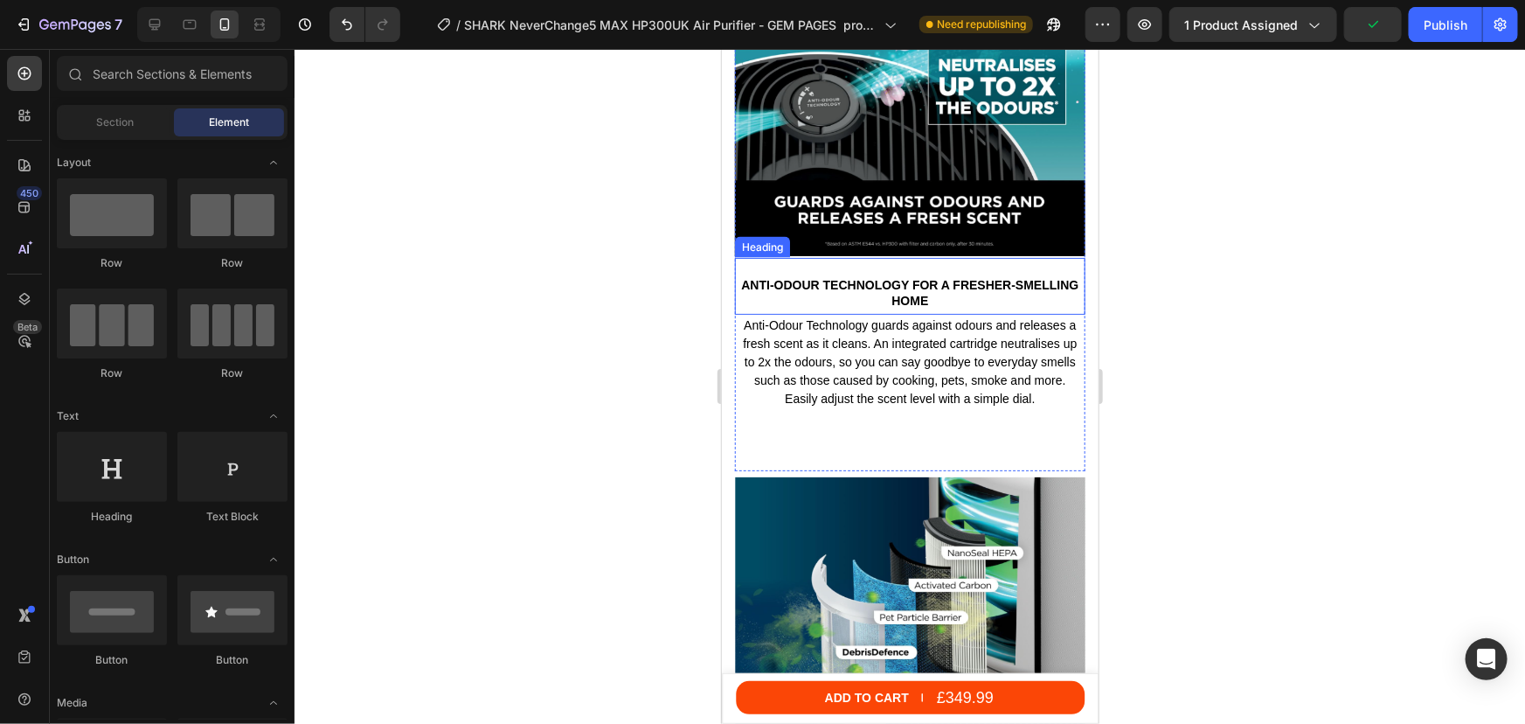
scroll to position [4517, 0]
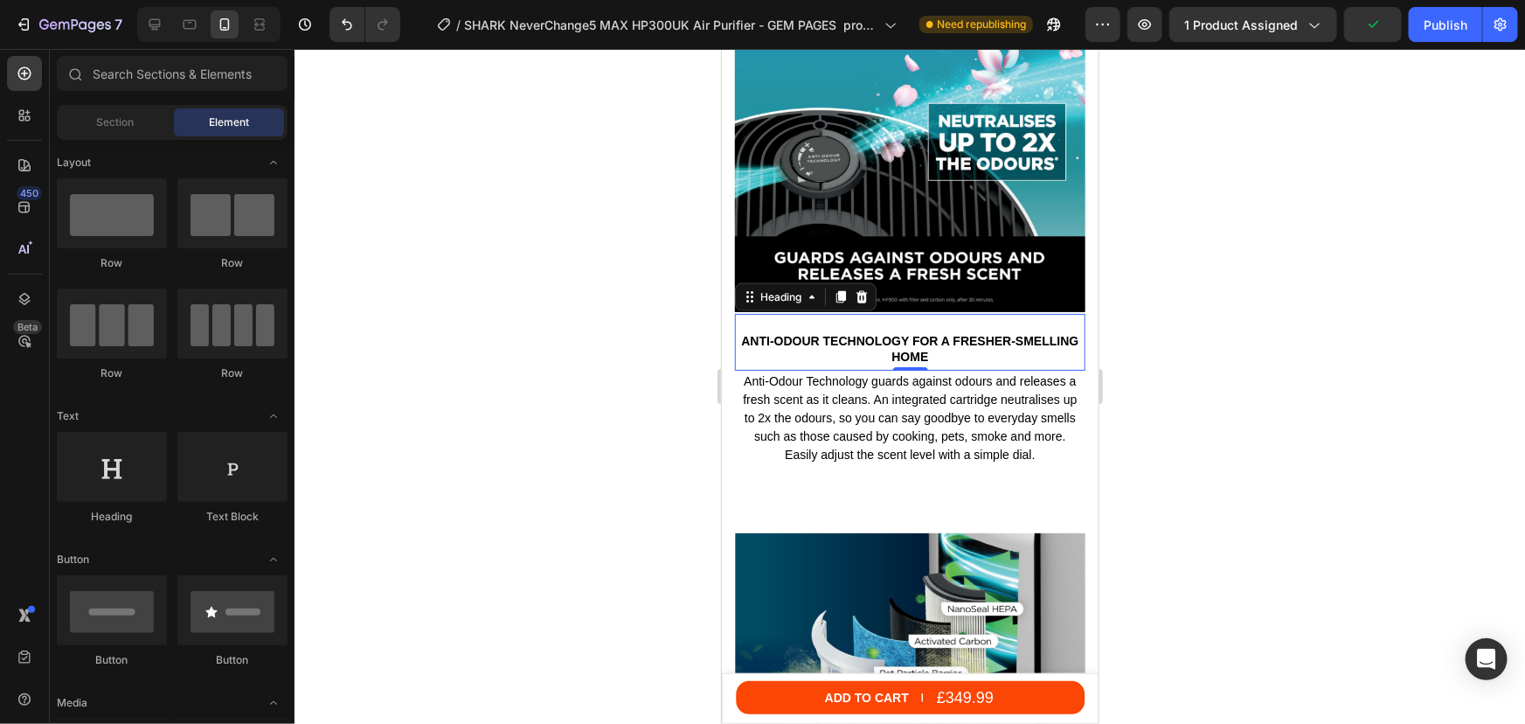
click at [892, 341] on h2 "Anti-Odour Technology for a fresher-smelling home" at bounding box center [909, 347] width 350 height 35
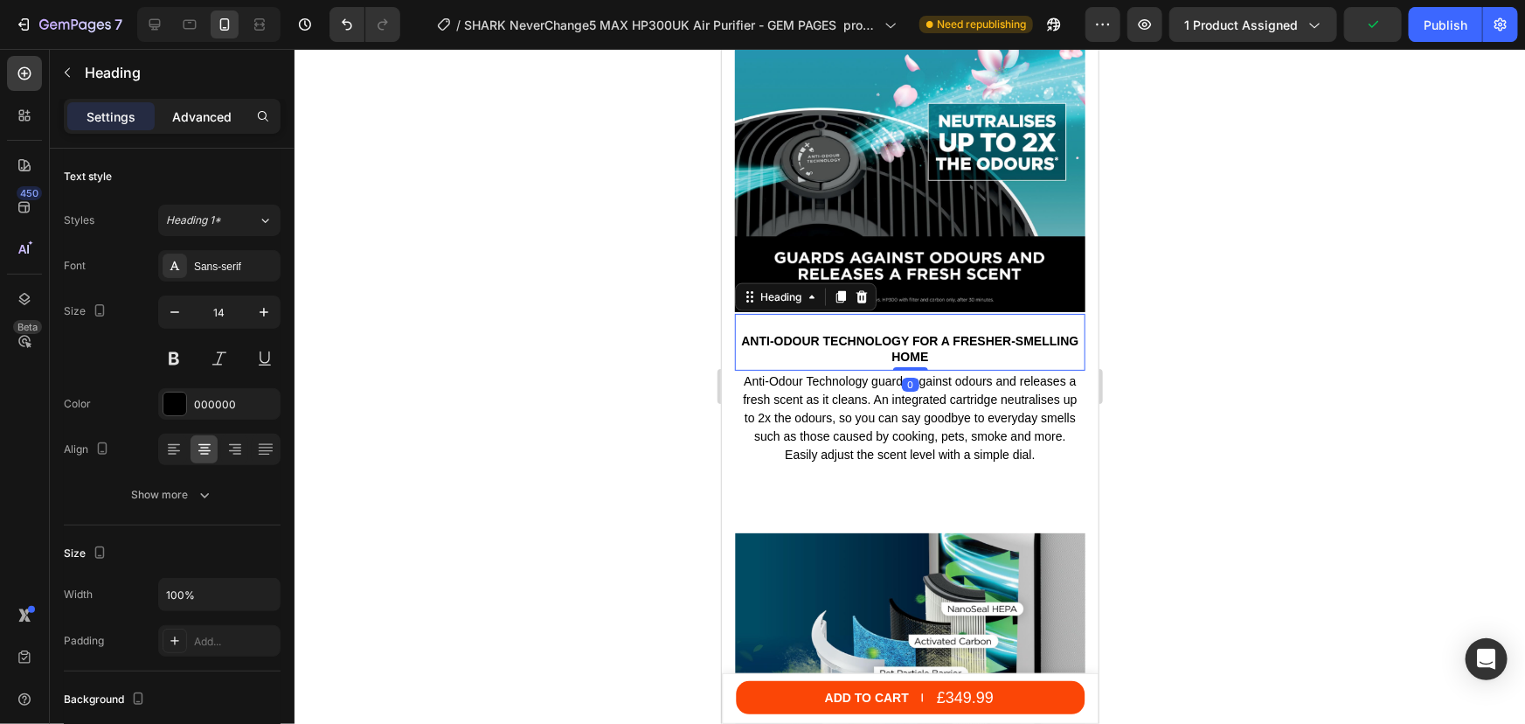
click at [198, 122] on p "Advanced" at bounding box center [201, 117] width 59 height 18
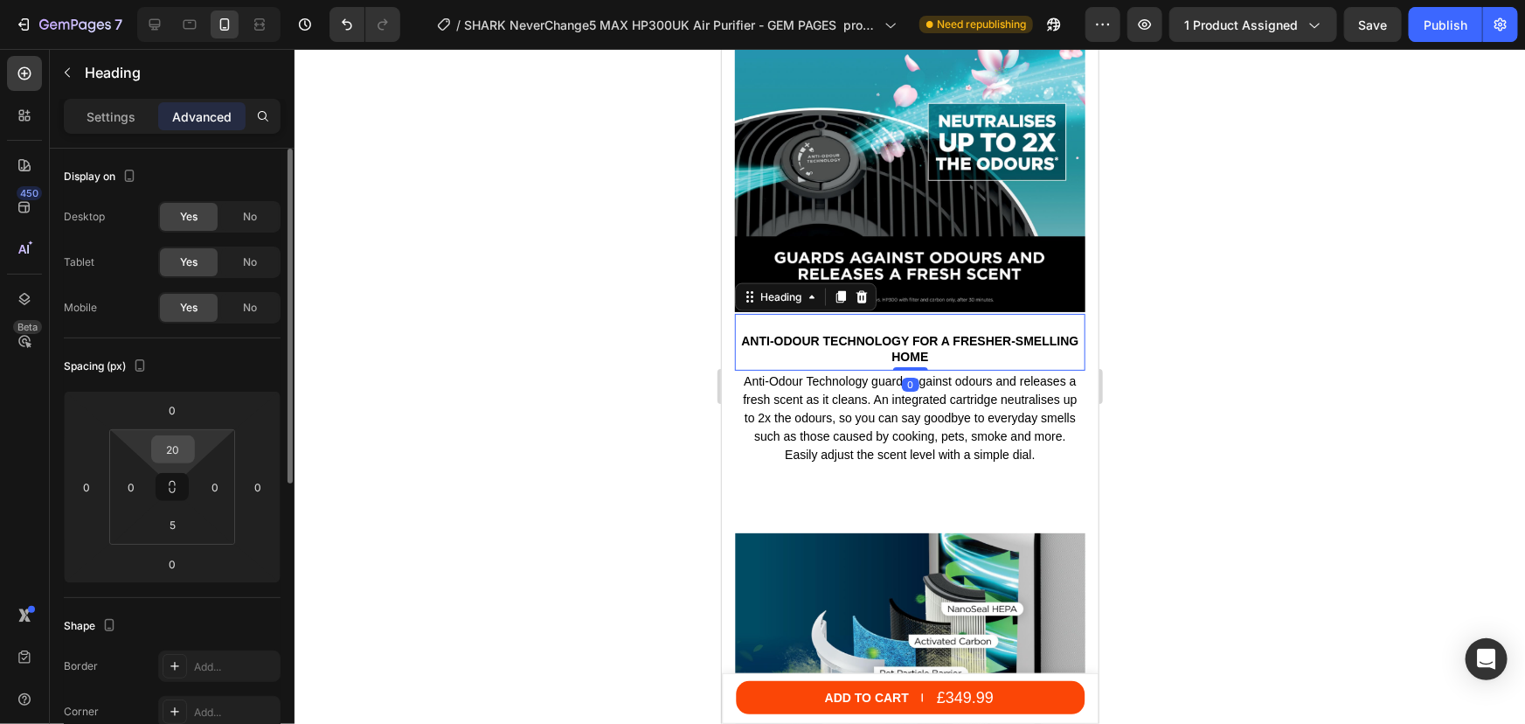
click at [160, 456] on input "20" at bounding box center [173, 449] width 35 height 26
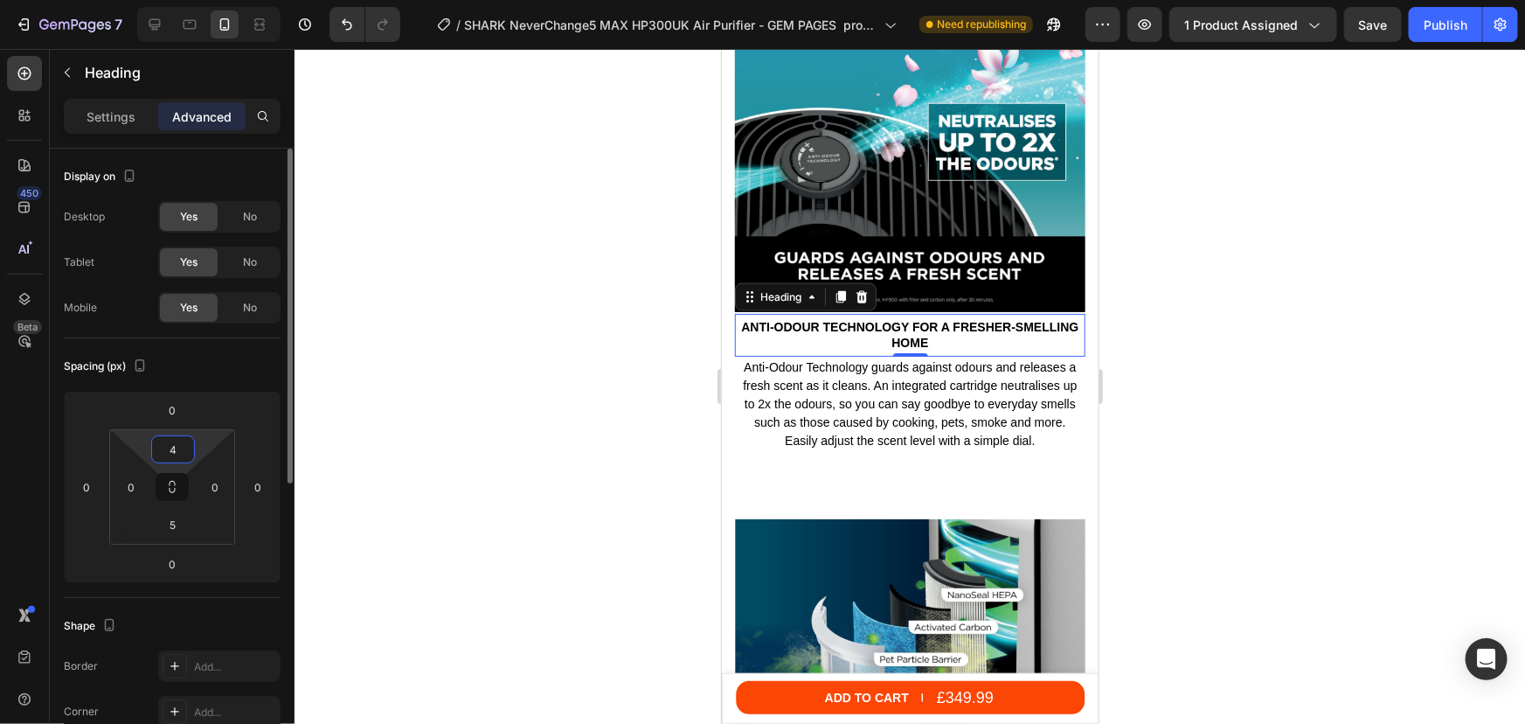
type input "40"
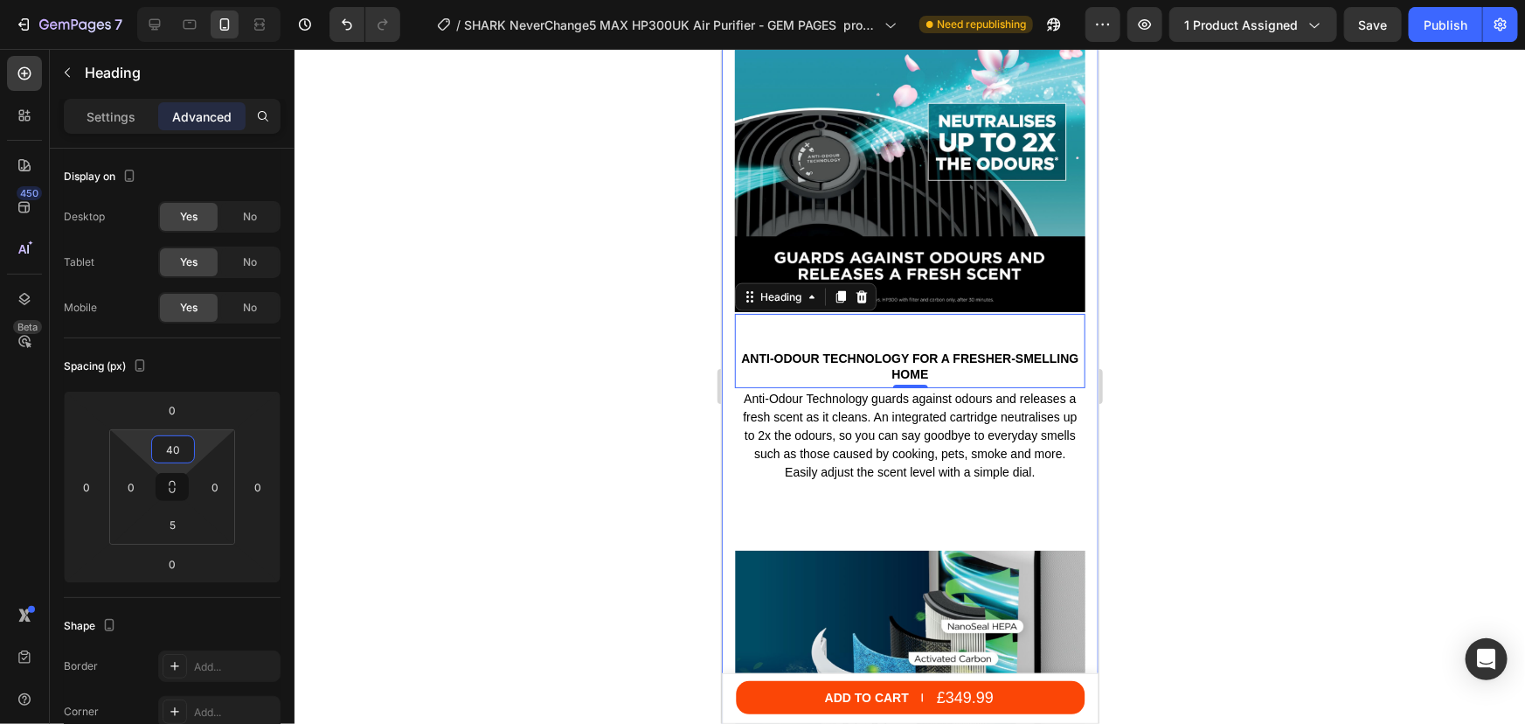
click at [1309, 307] on div at bounding box center [910, 386] width 1231 height 675
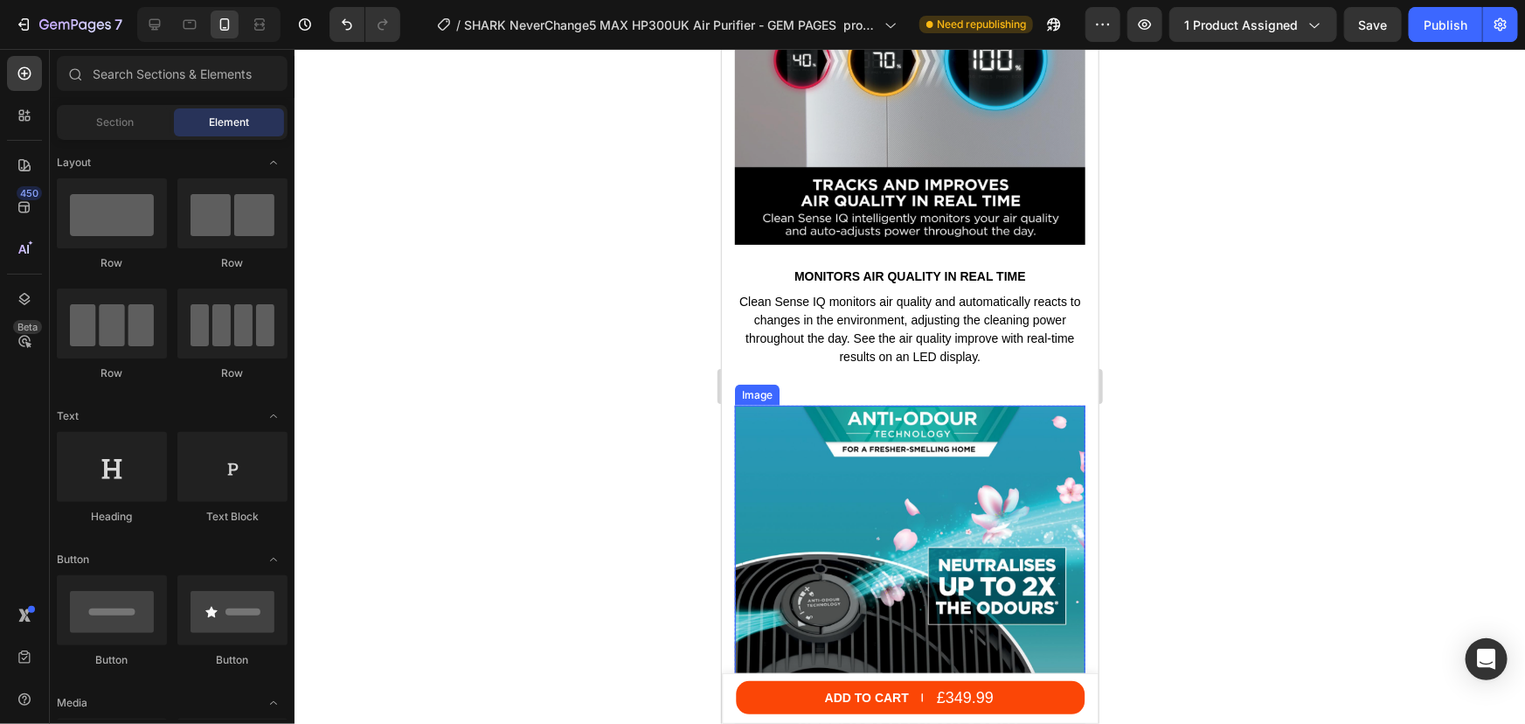
scroll to position [3960, 0]
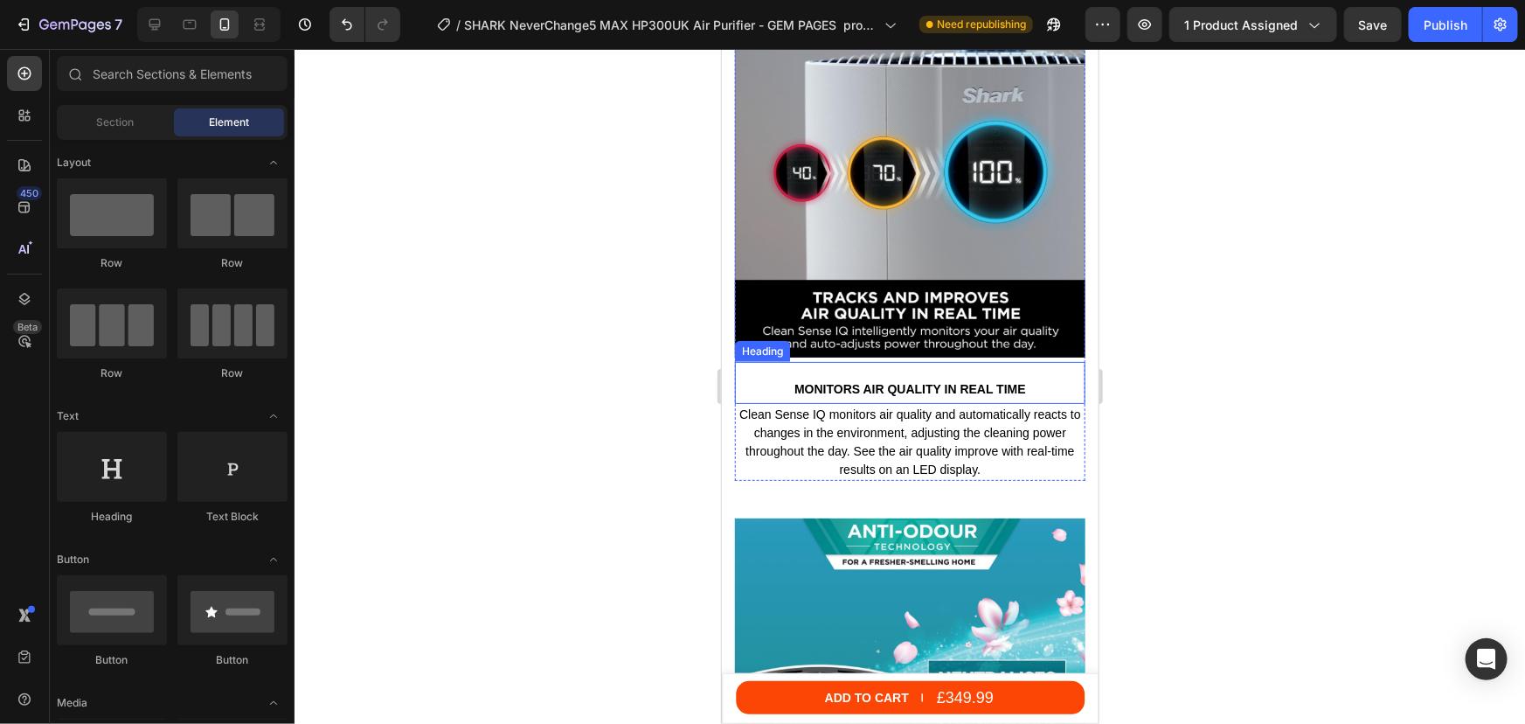
click at [889, 378] on h2 "MONITORS AIR QUALITY IN REAL TIME" at bounding box center [909, 387] width 350 height 19
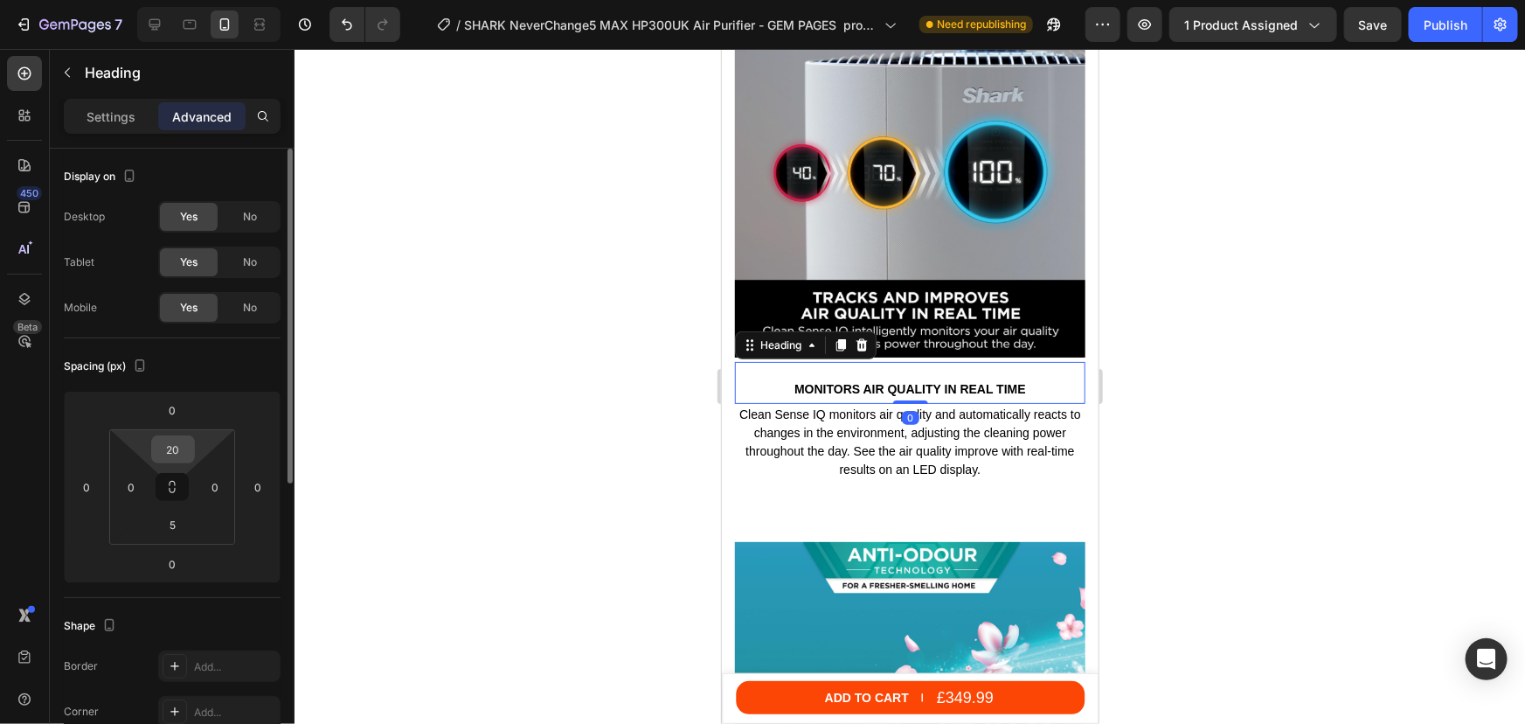
click at [177, 453] on input "20" at bounding box center [173, 449] width 35 height 26
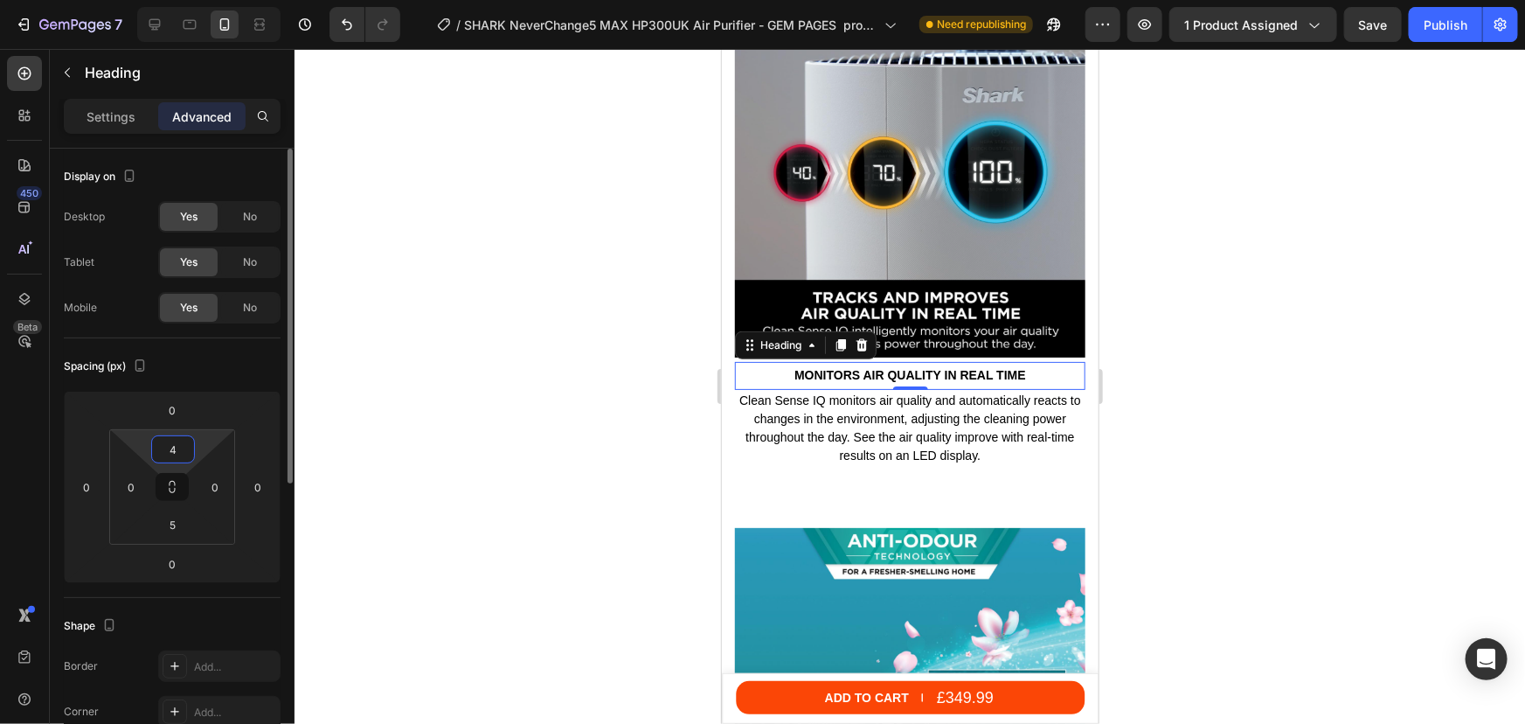
type input "40"
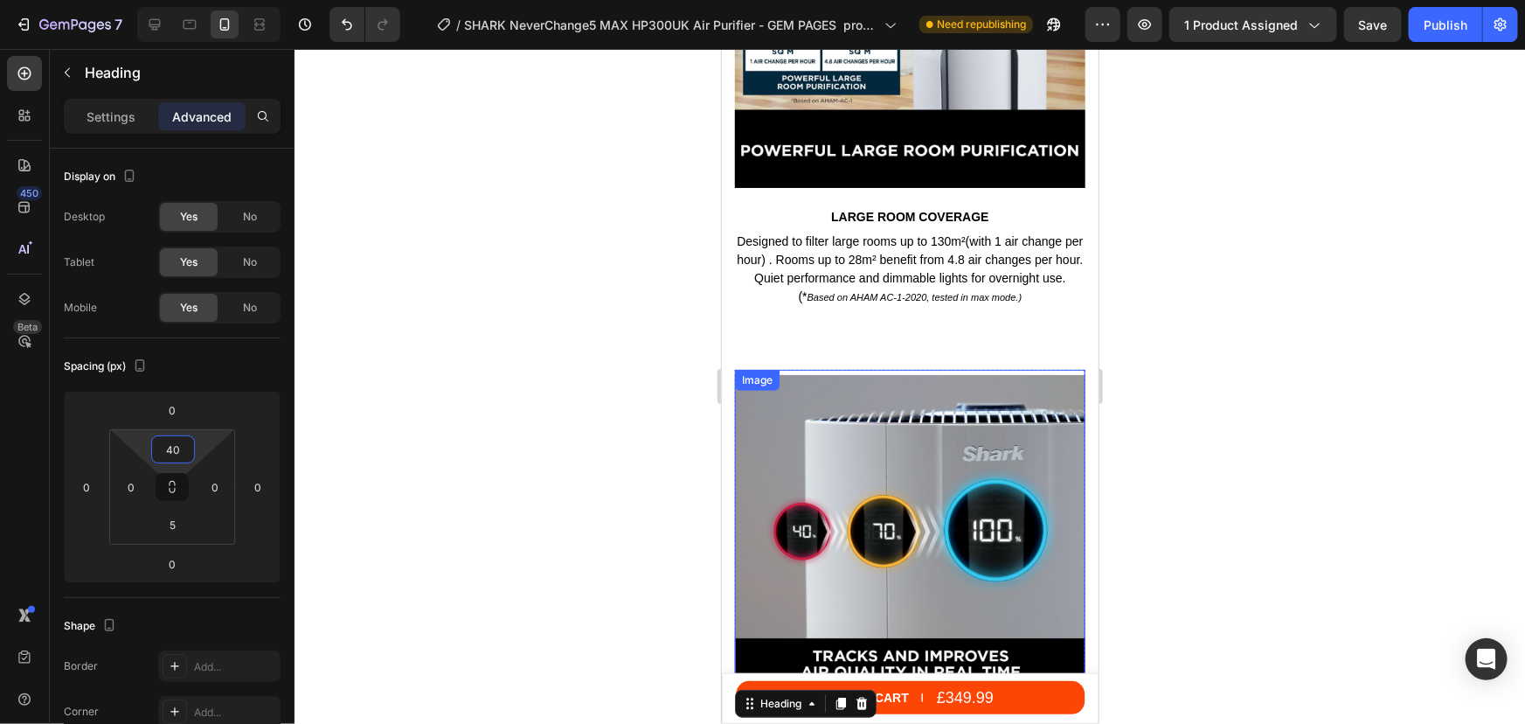
scroll to position [3404, 0]
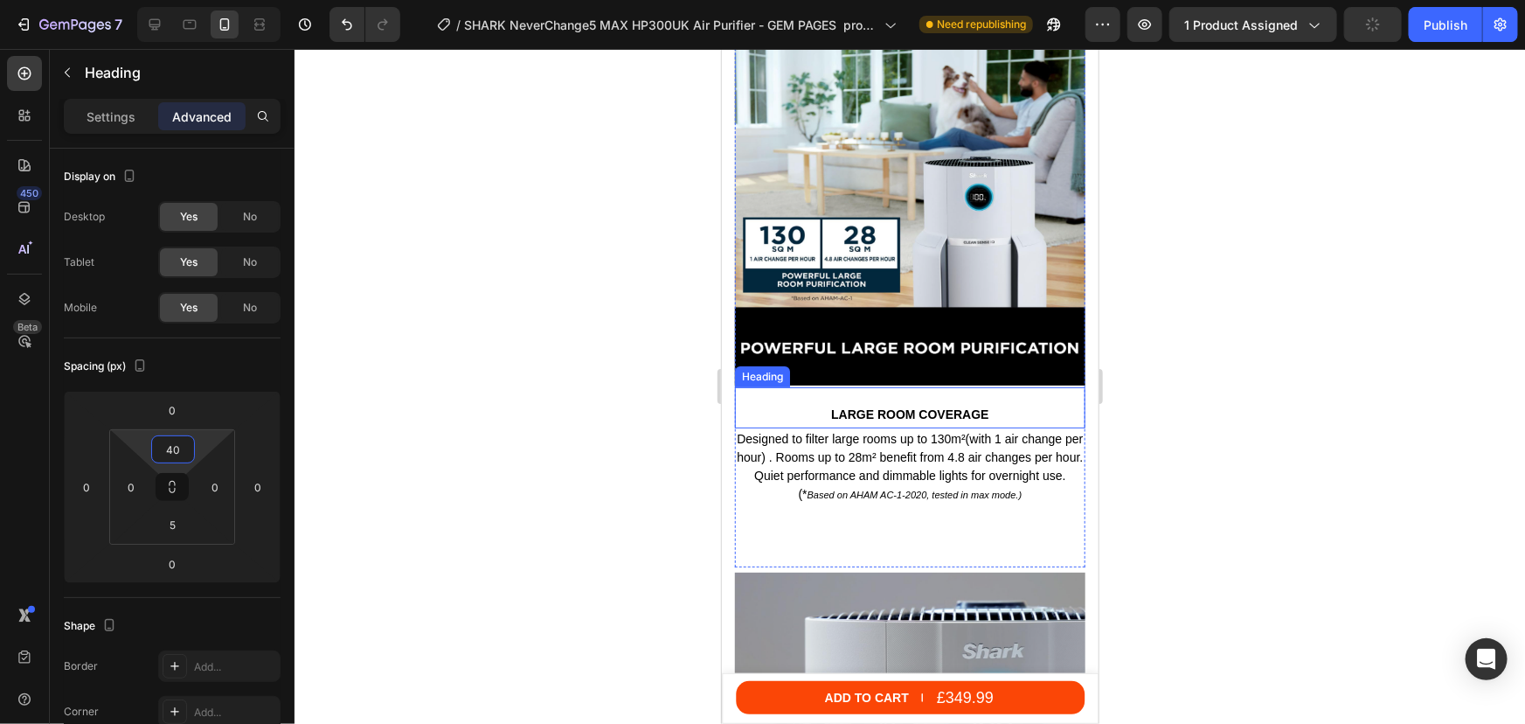
click at [907, 404] on h2 "LARGE ROOM COVERAGE" at bounding box center [909, 413] width 350 height 19
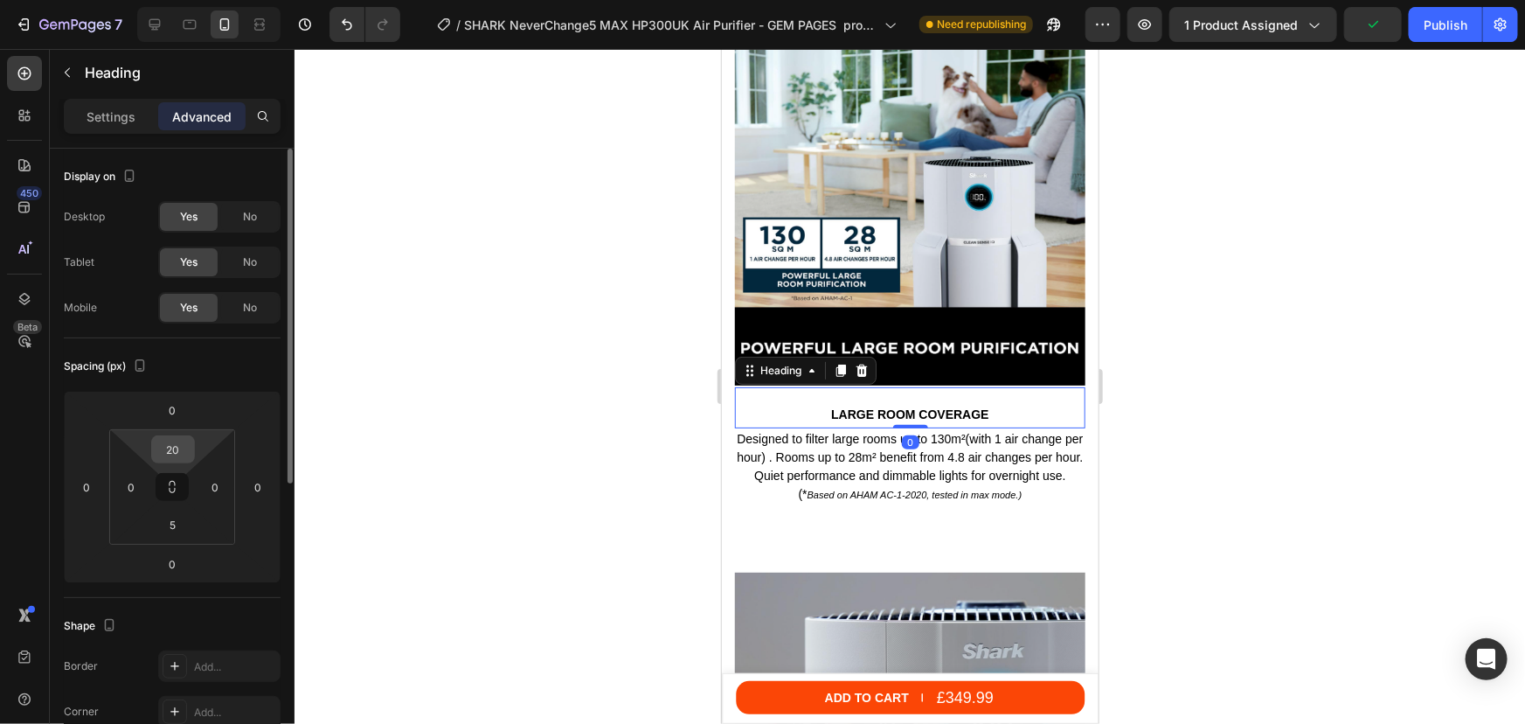
click at [170, 453] on input "20" at bounding box center [173, 449] width 35 height 26
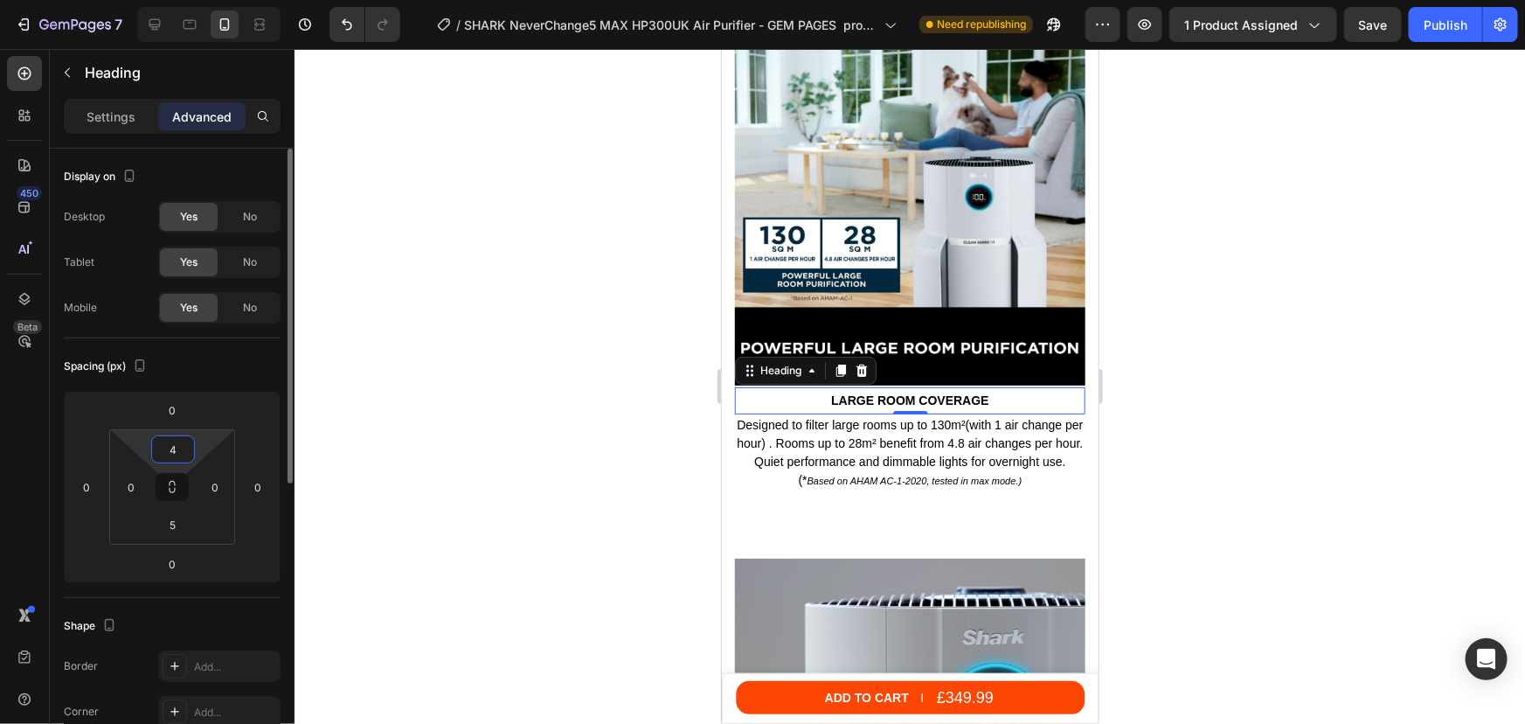
type input "40"
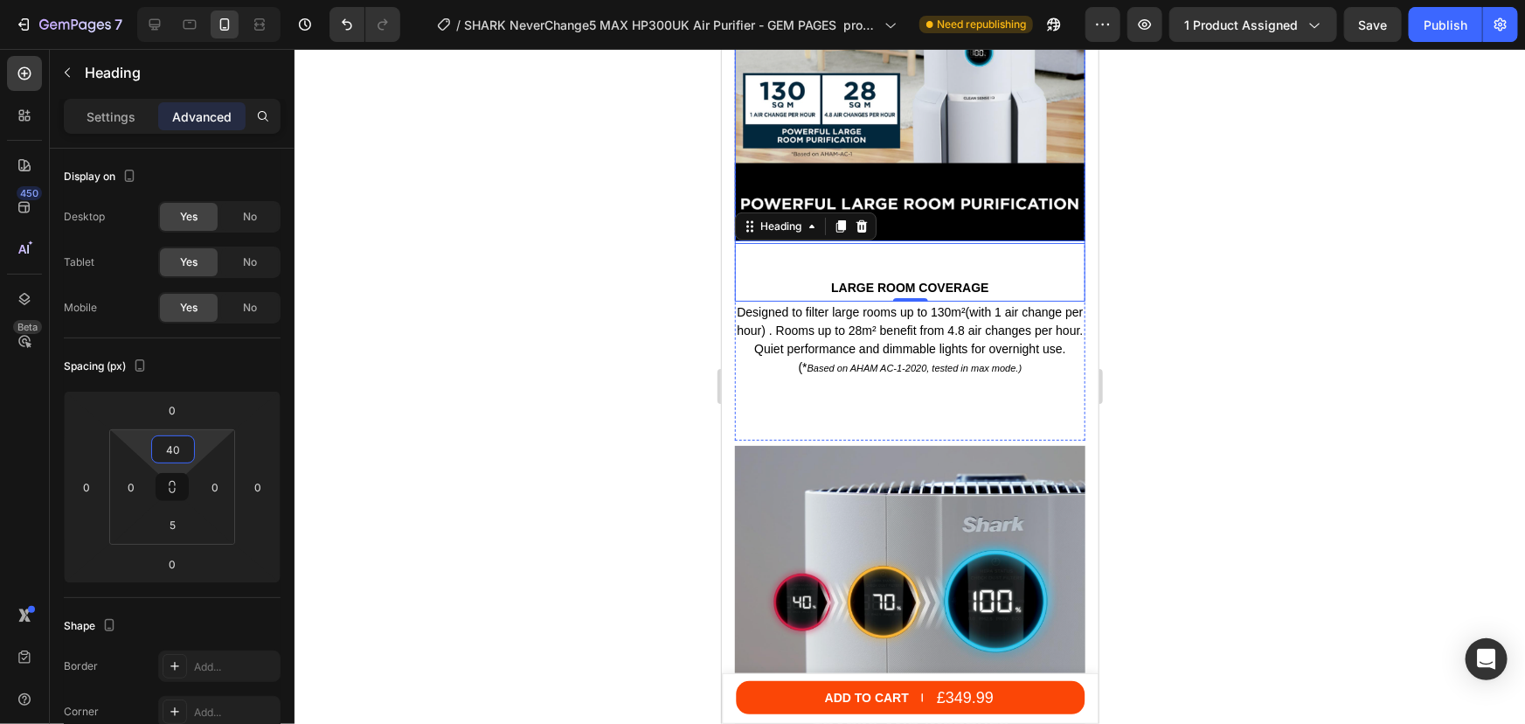
scroll to position [3881, 0]
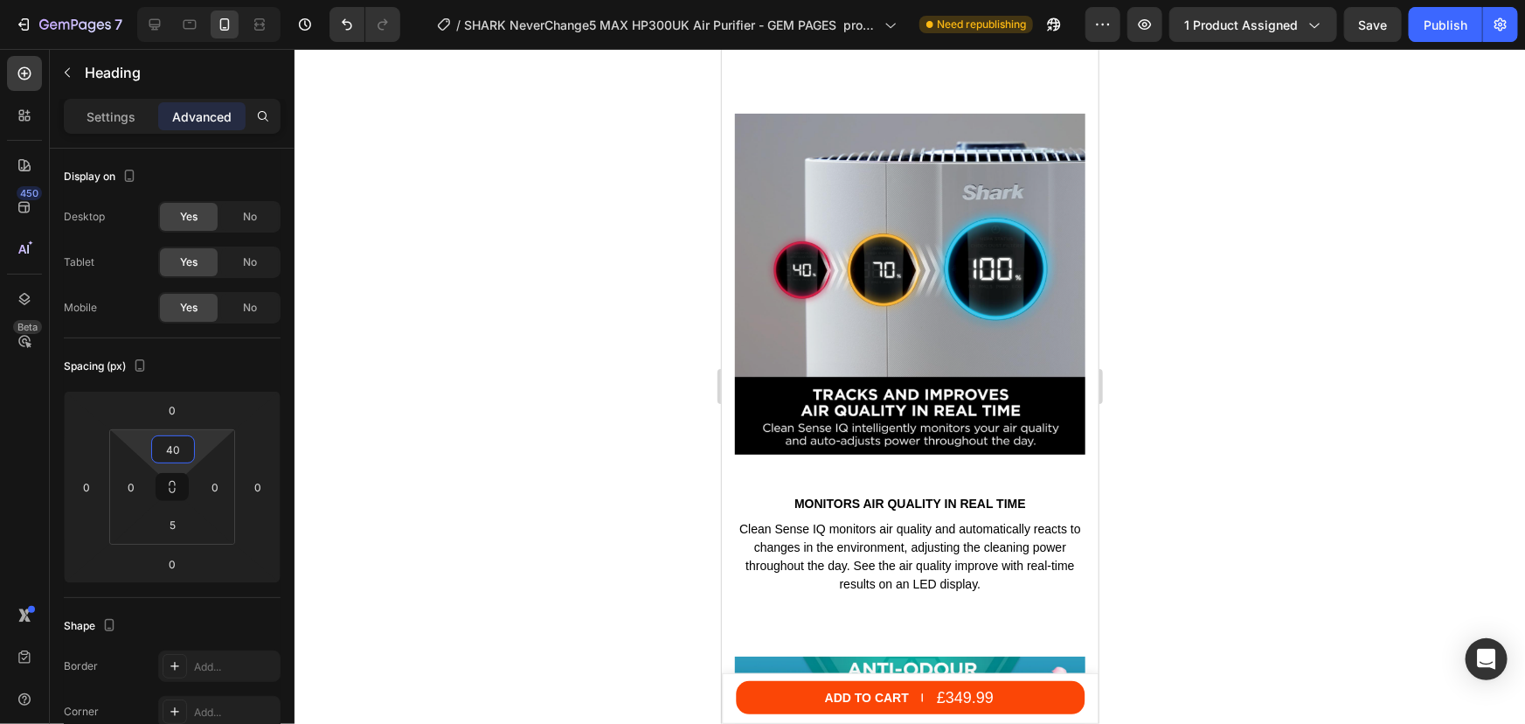
click at [1331, 334] on div at bounding box center [910, 386] width 1231 height 675
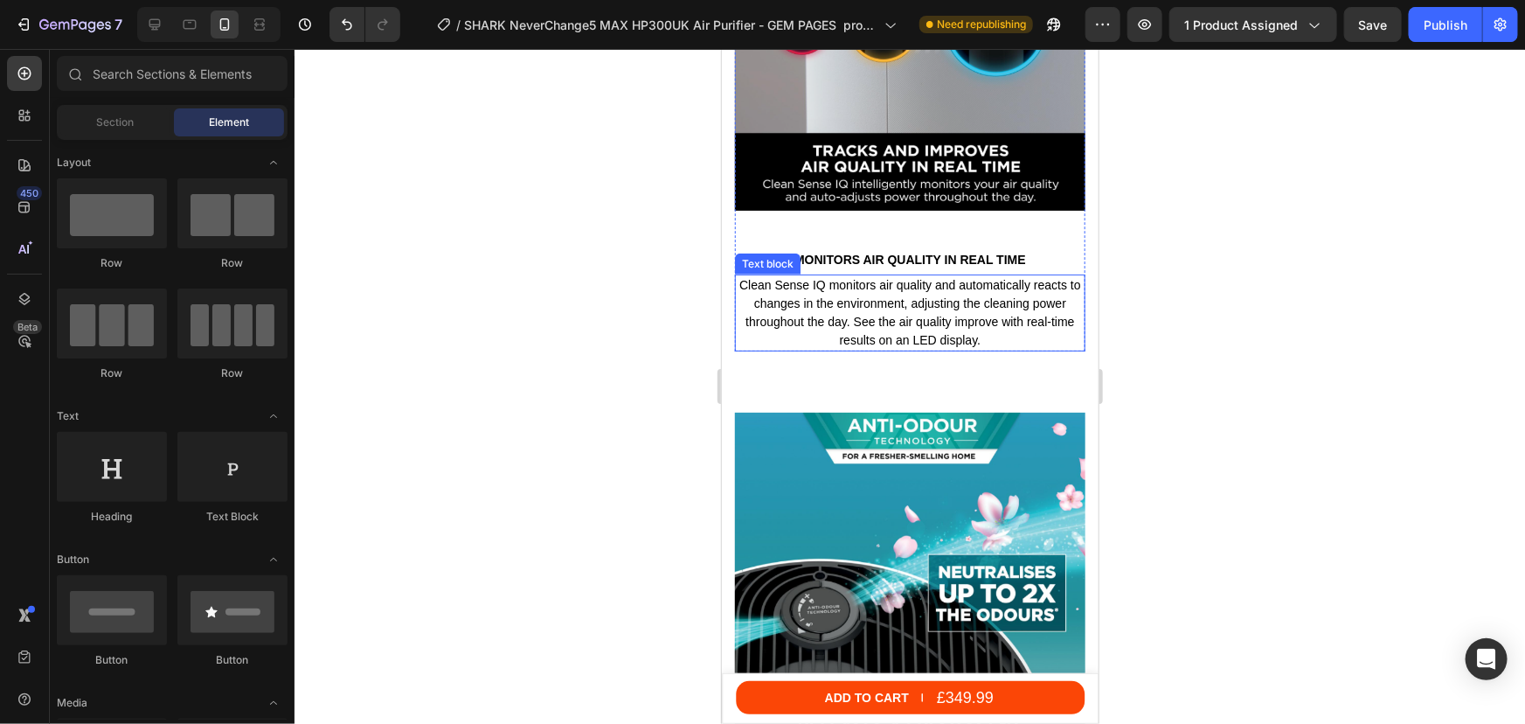
scroll to position [3960, 0]
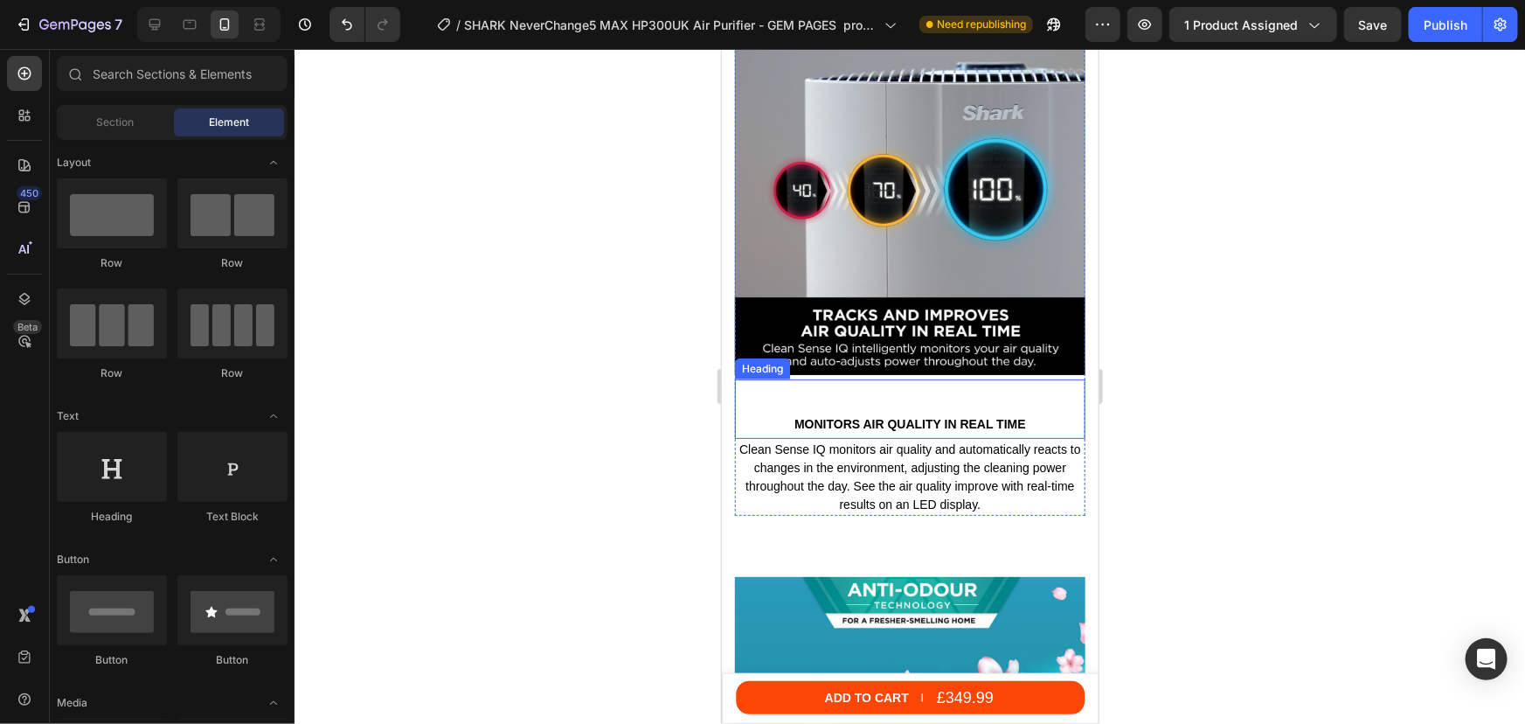
click at [904, 379] on div "MONITORS AIR QUALITY IN REAL TIME Heading" at bounding box center [909, 407] width 350 height 59
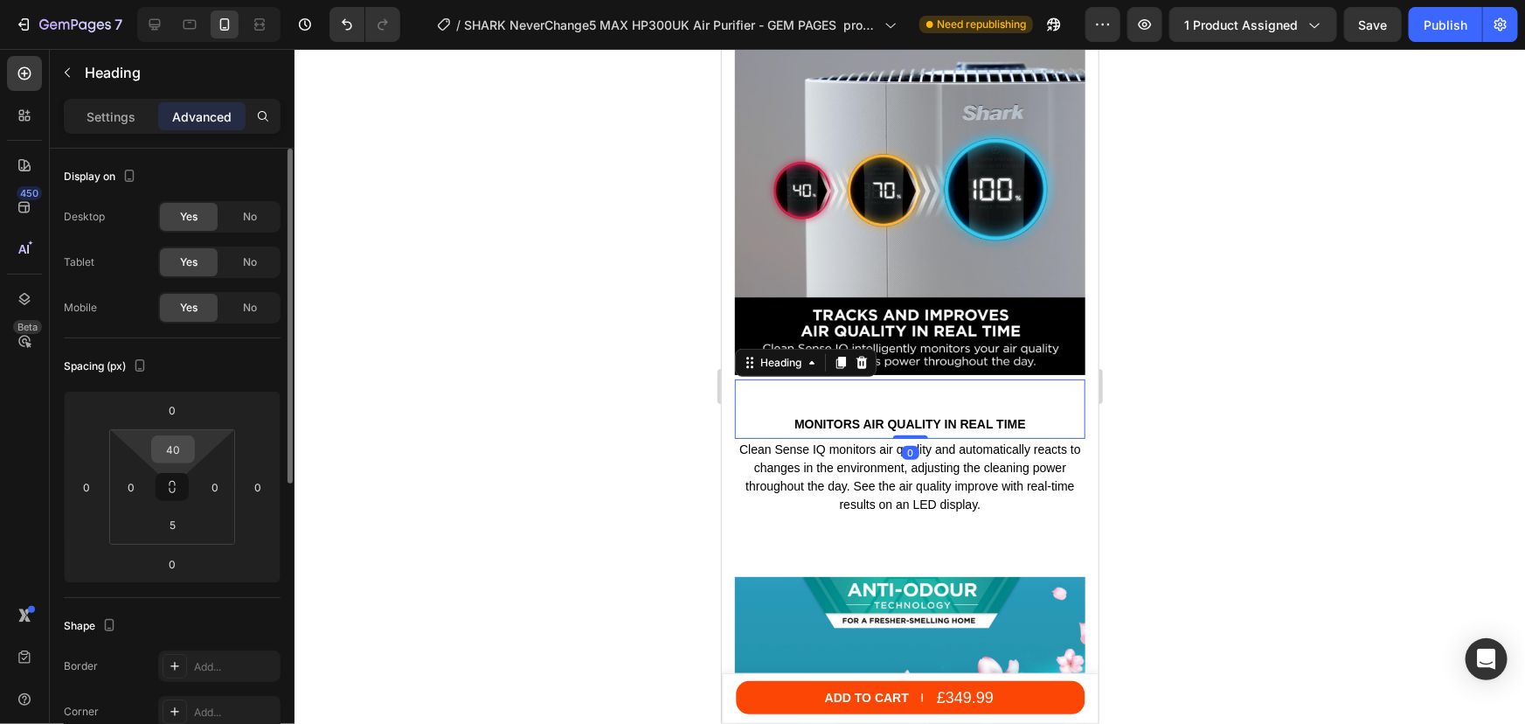
click at [184, 441] on input "40" at bounding box center [173, 449] width 35 height 26
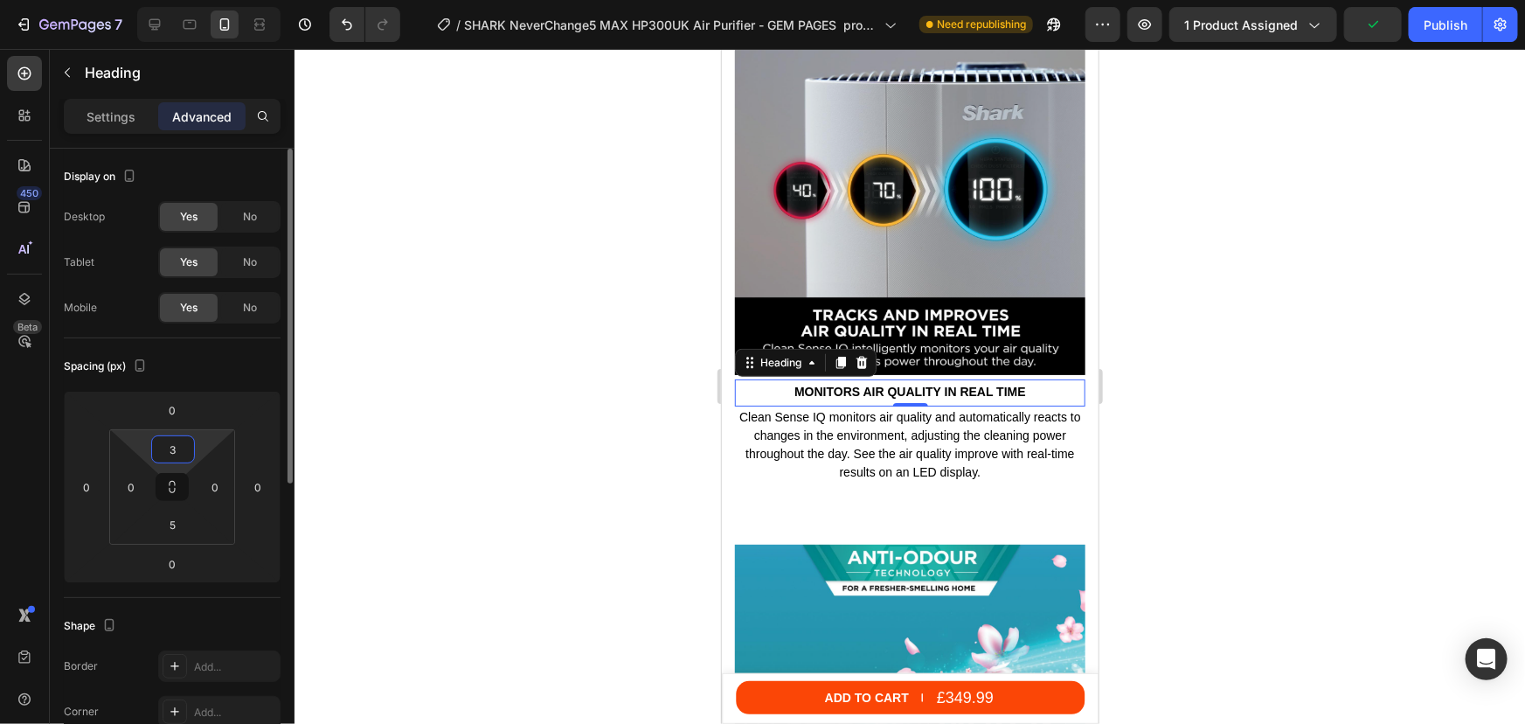
type input "30"
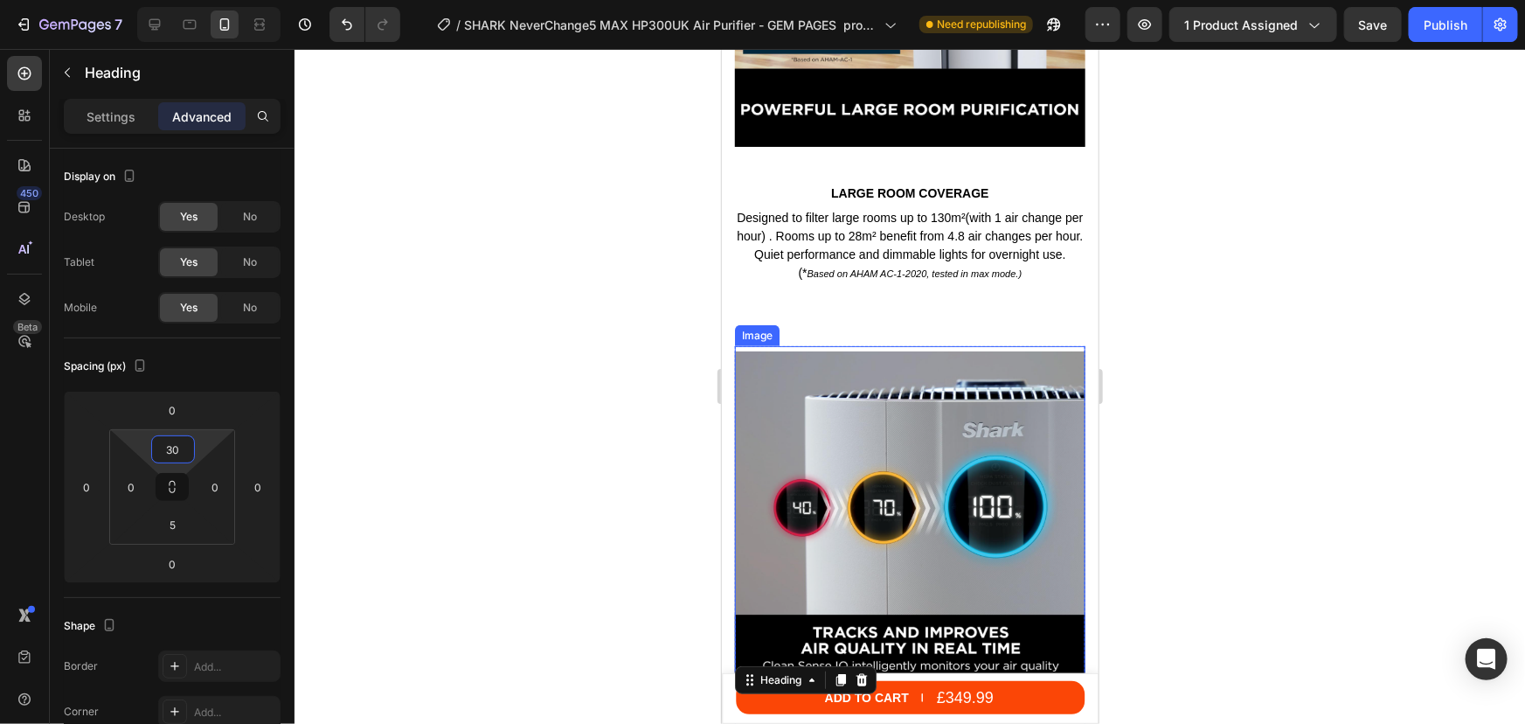
scroll to position [3325, 0]
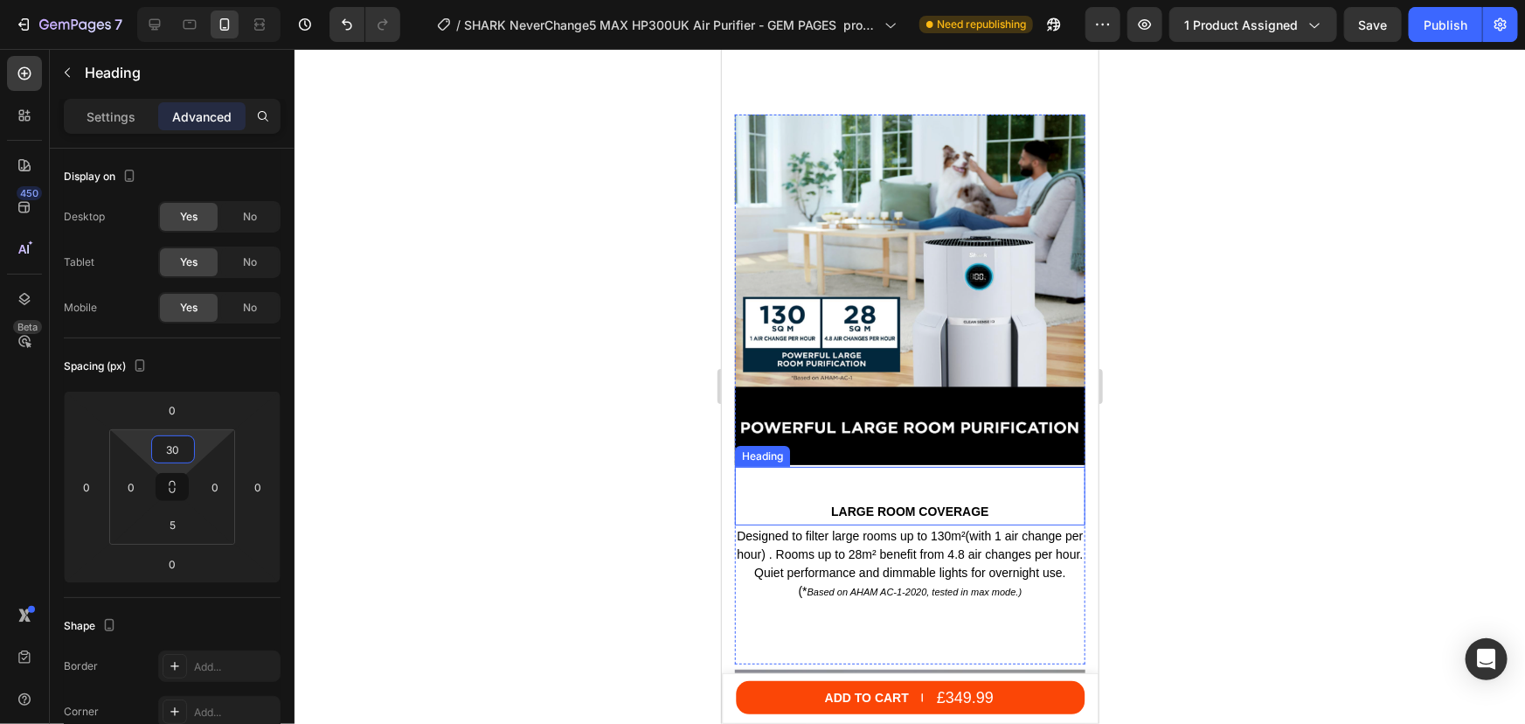
drag, startPoint x: 1044, startPoint y: 500, endPoint x: 818, endPoint y: 473, distance: 228.0
click at [880, 471] on div "LARGE ROOM COVERAGE Heading" at bounding box center [909, 495] width 350 height 59
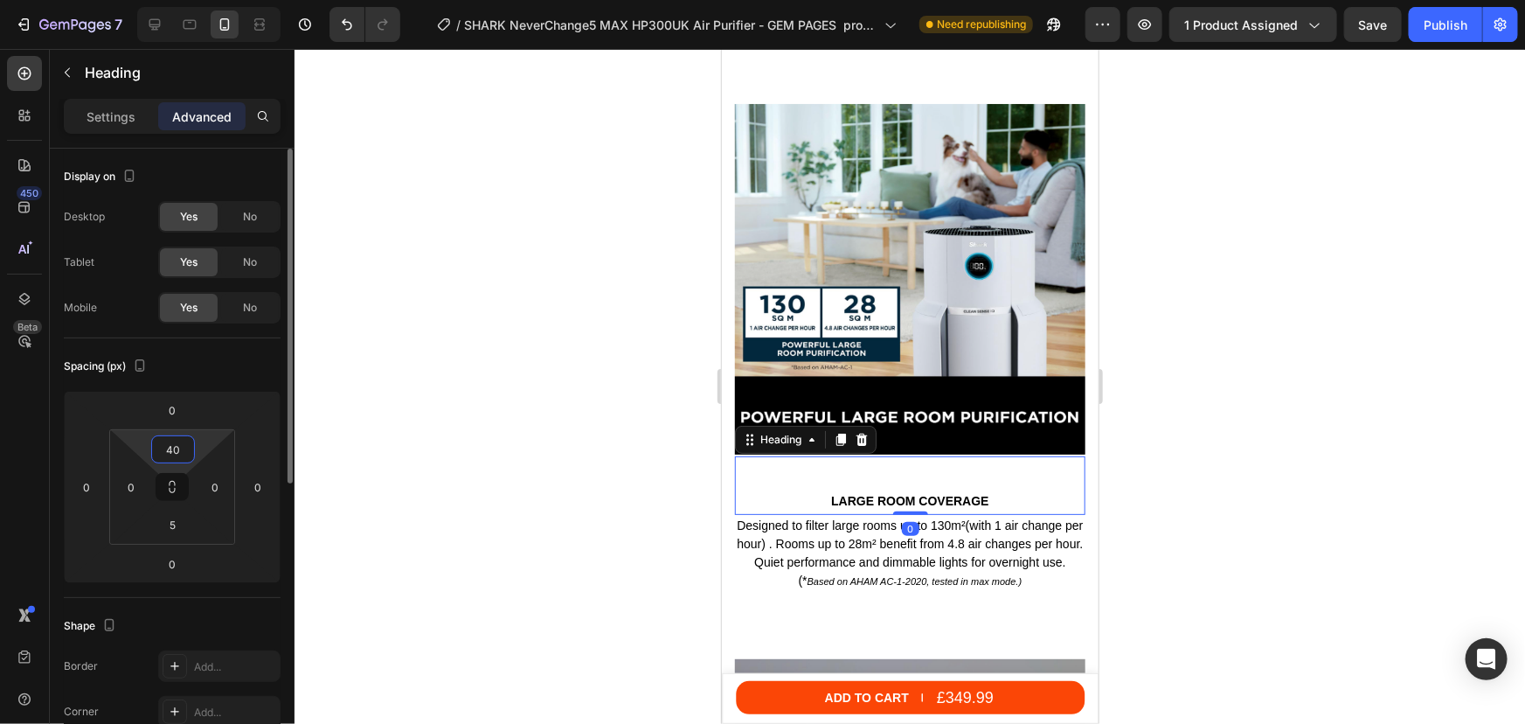
click at [176, 445] on input "40" at bounding box center [173, 449] width 35 height 26
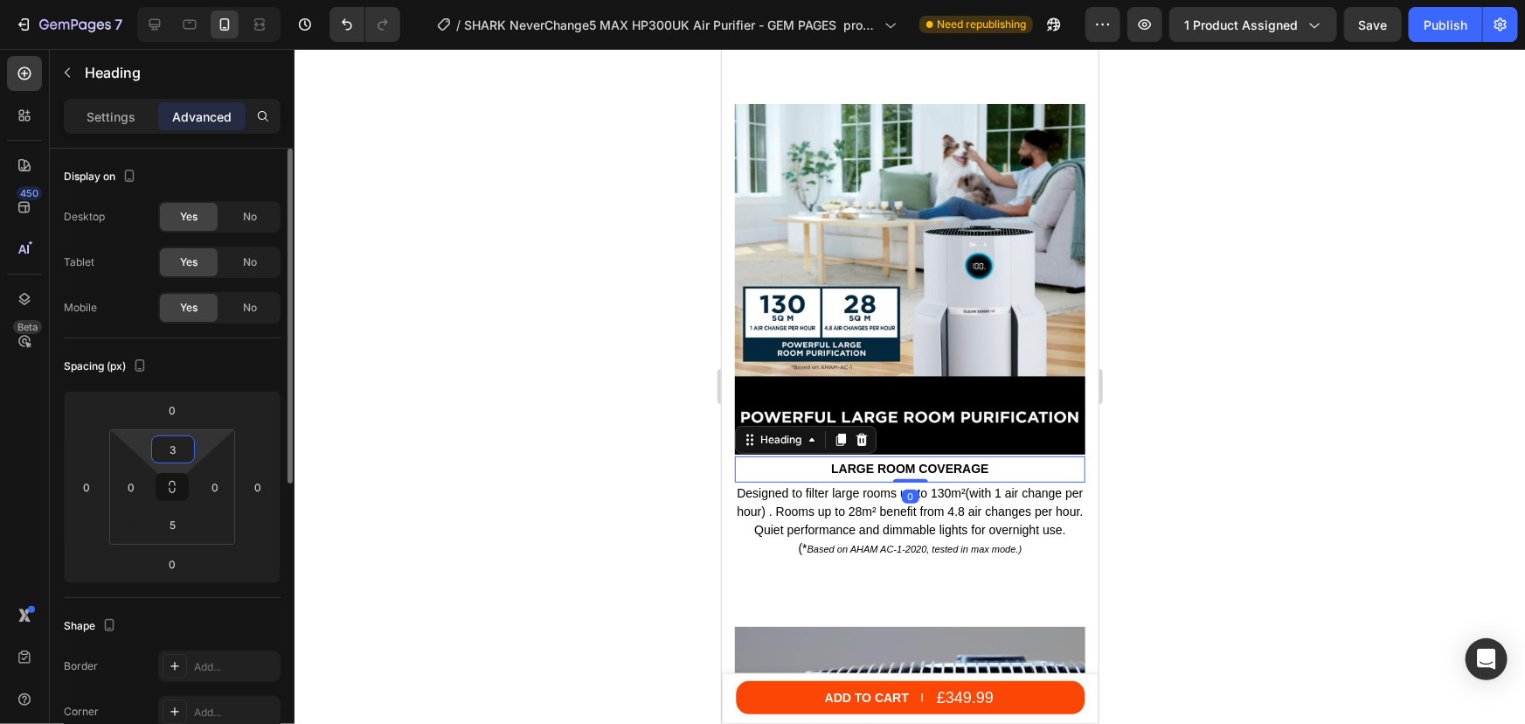
type input "30"
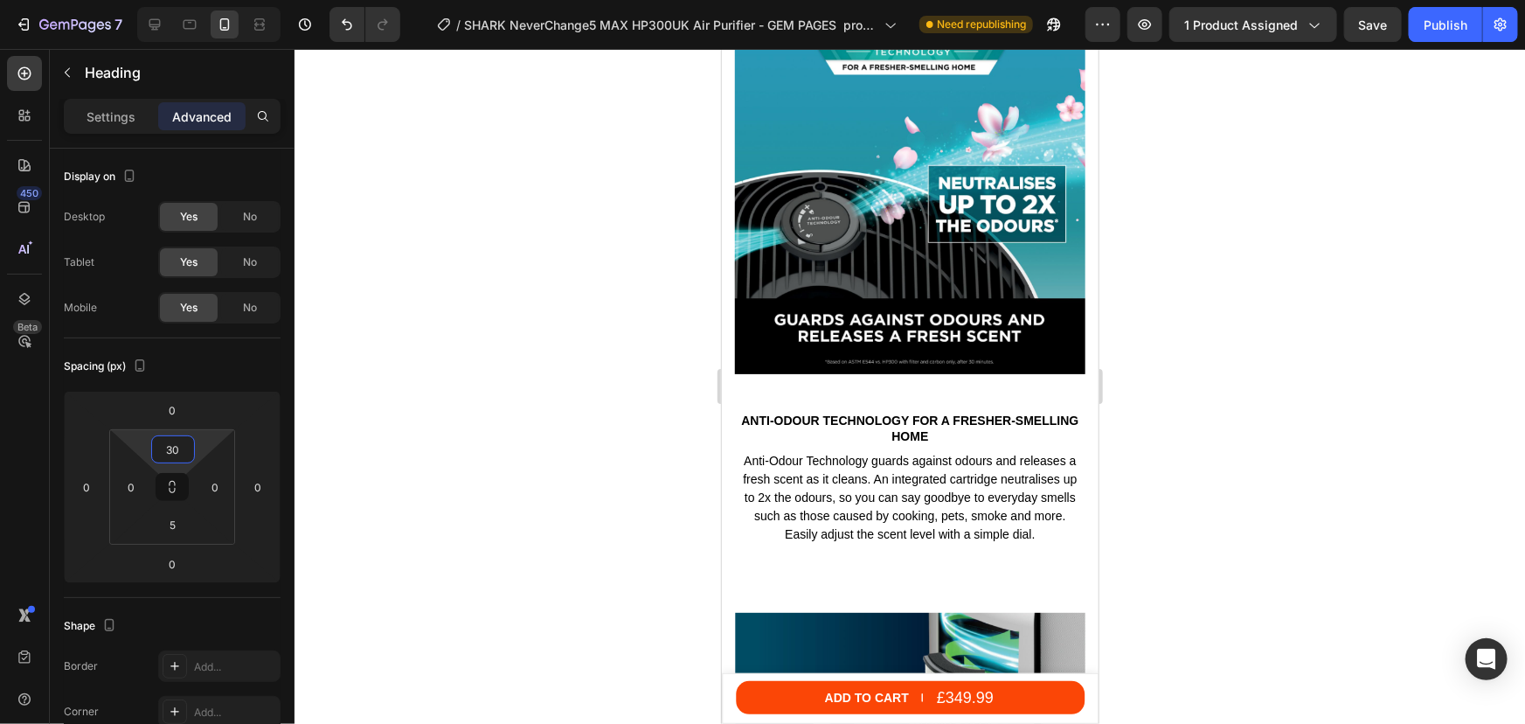
scroll to position [4517, 0]
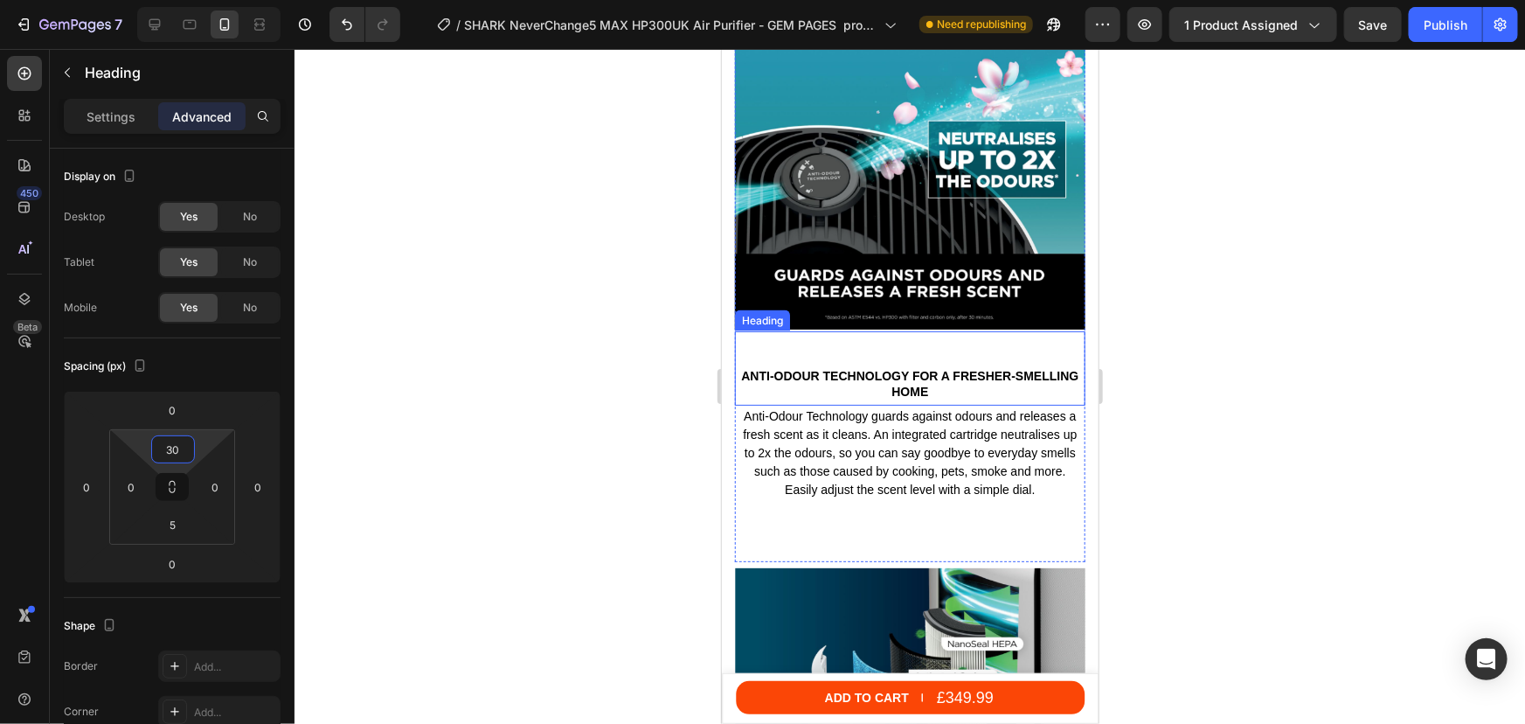
click at [866, 365] on h2 "Anti-Odour Technology for a fresher-smelling home" at bounding box center [909, 382] width 350 height 35
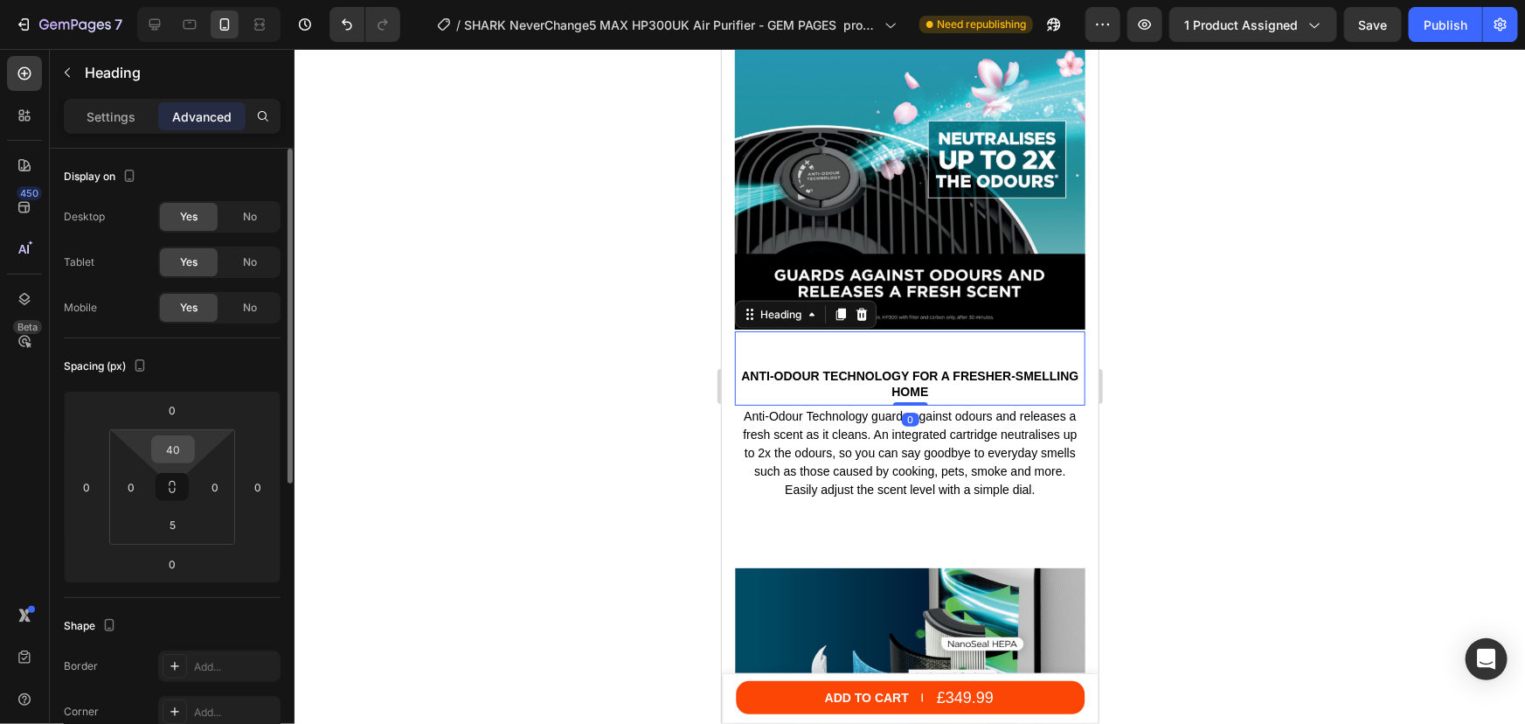
click at [171, 452] on input "40" at bounding box center [173, 449] width 35 height 26
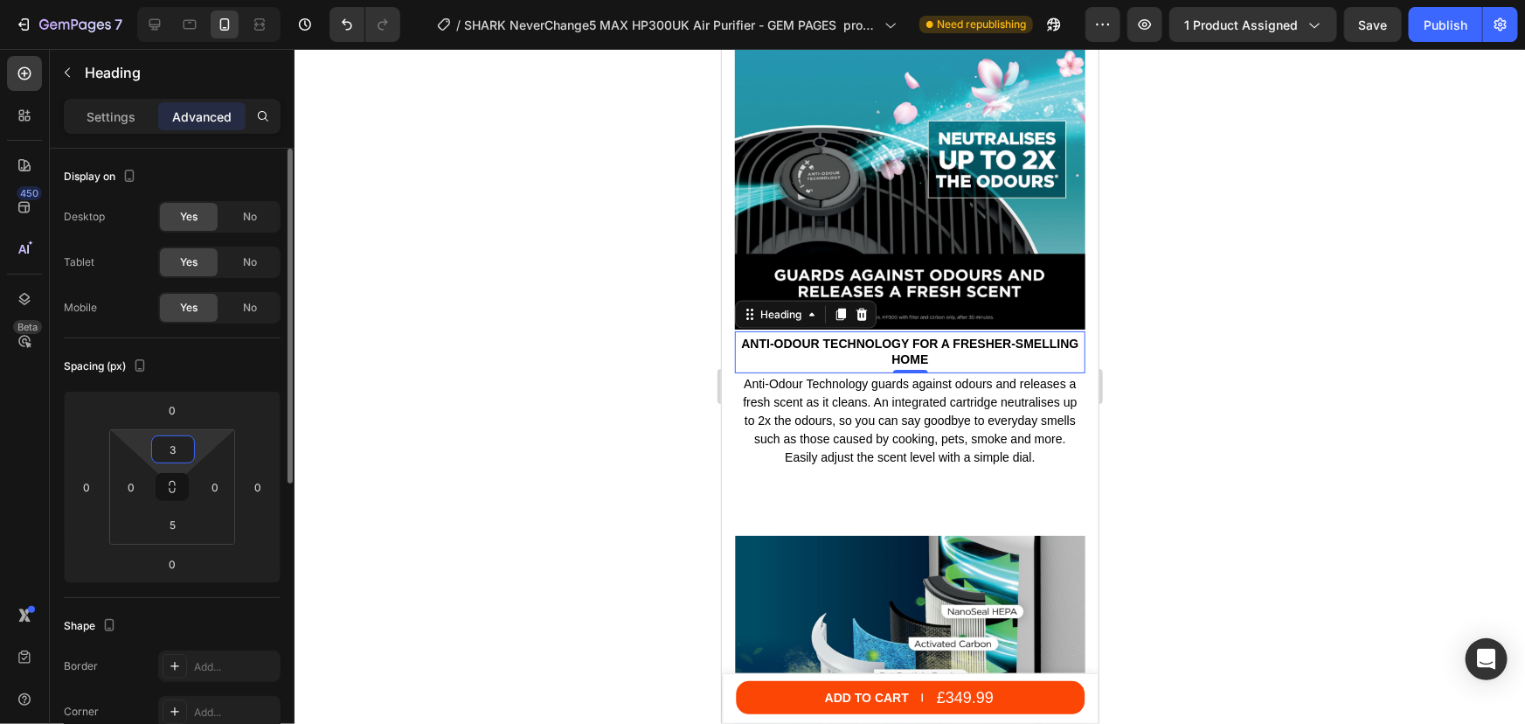
type input "30"
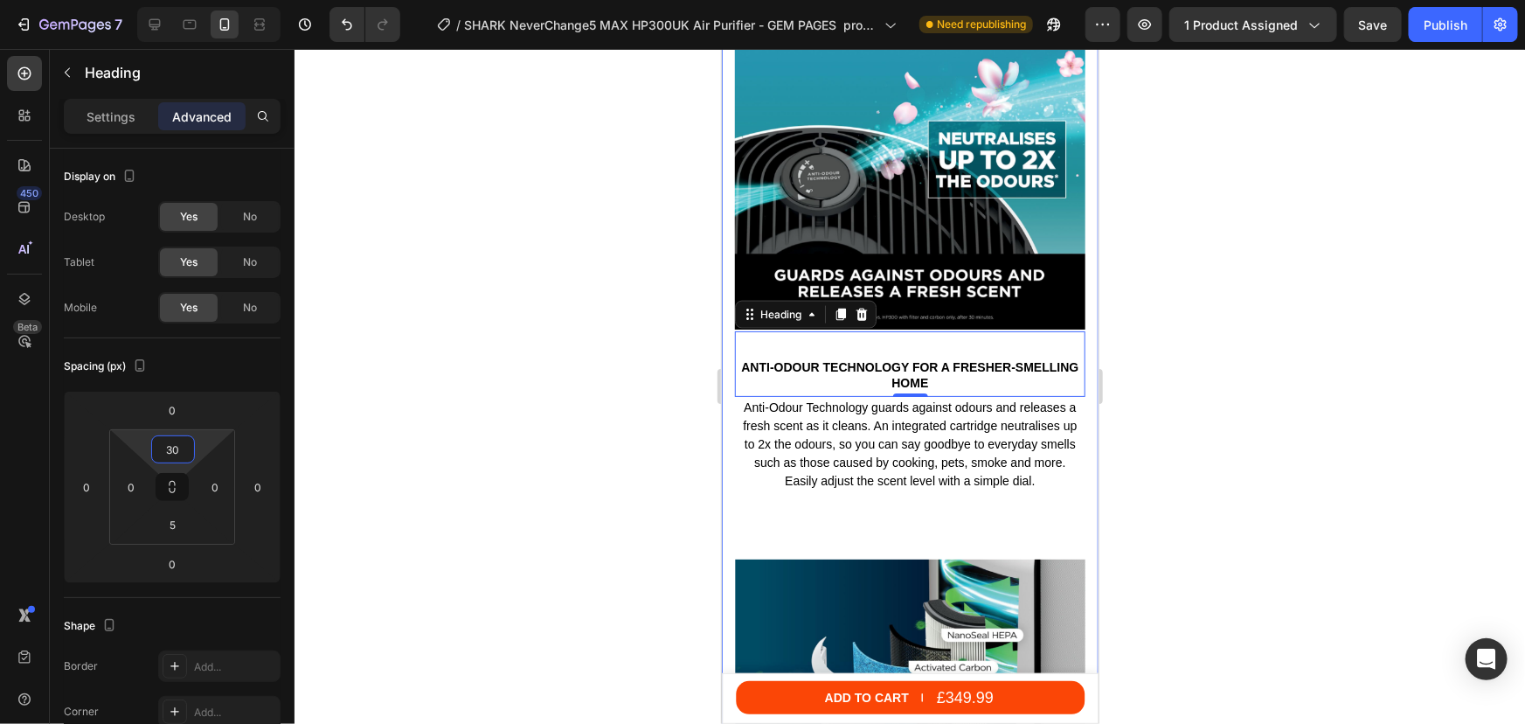
scroll to position [5073, 0]
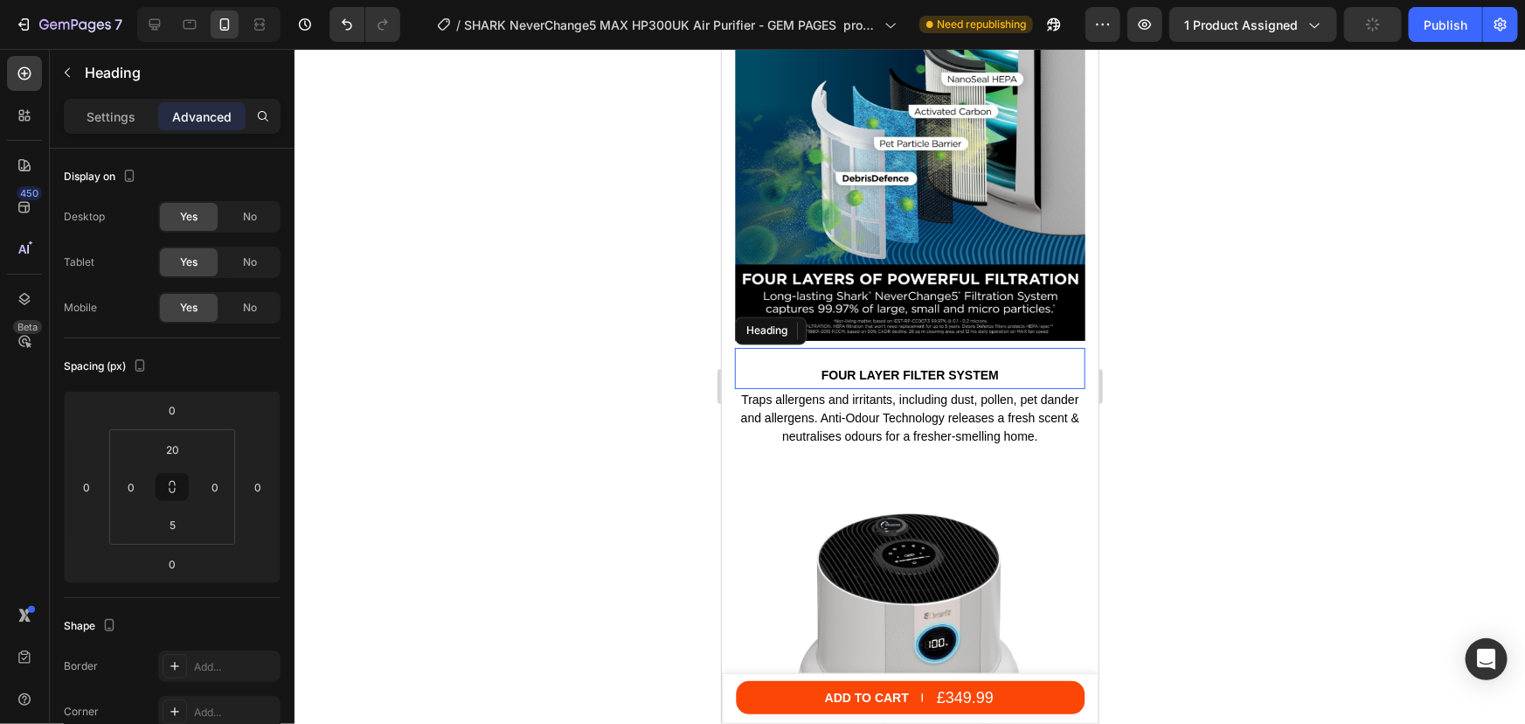
drag, startPoint x: 913, startPoint y: 336, endPoint x: 905, endPoint y: 519, distance: 183.8
click at [913, 347] on div "FOUR LAYER FILTER SYSTEM Heading" at bounding box center [909, 367] width 350 height 41
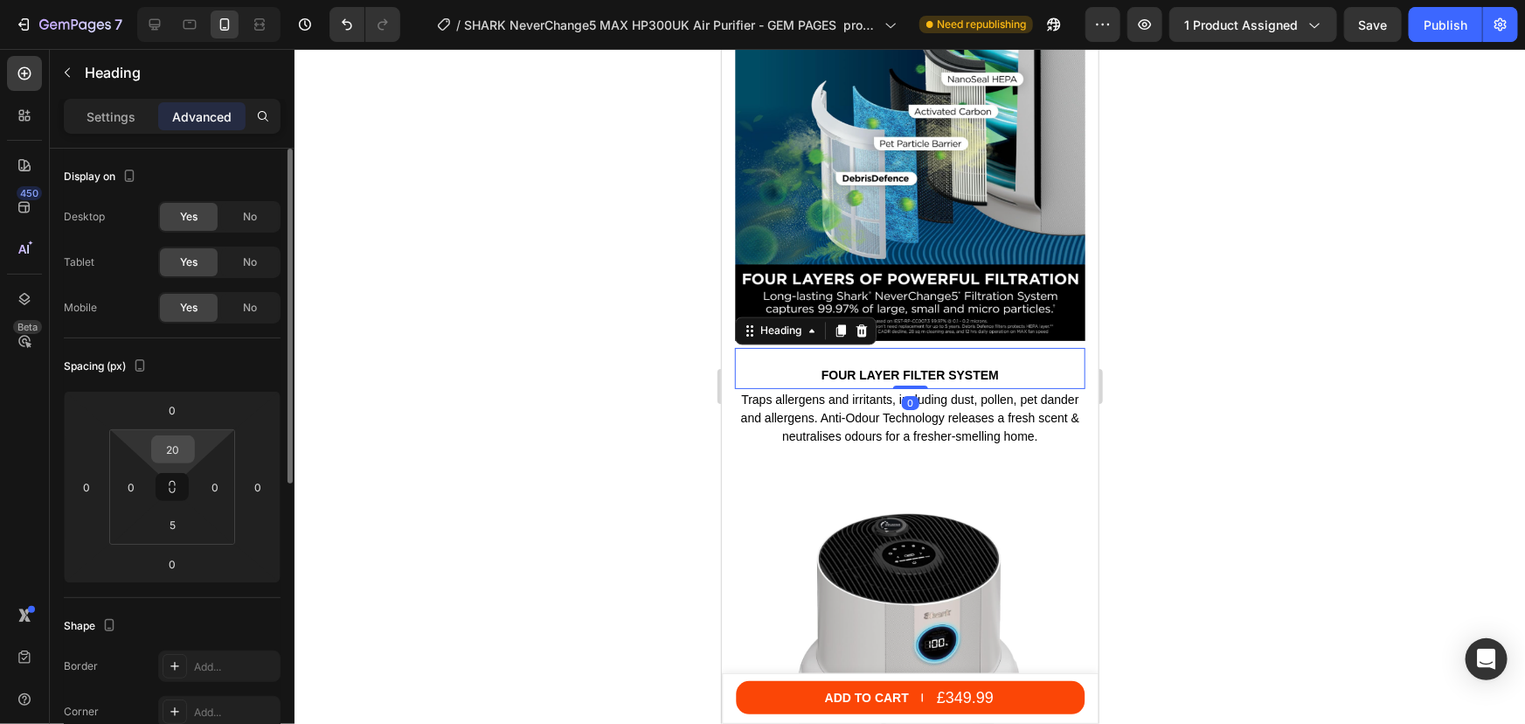
click at [183, 452] on input "20" at bounding box center [173, 449] width 35 height 26
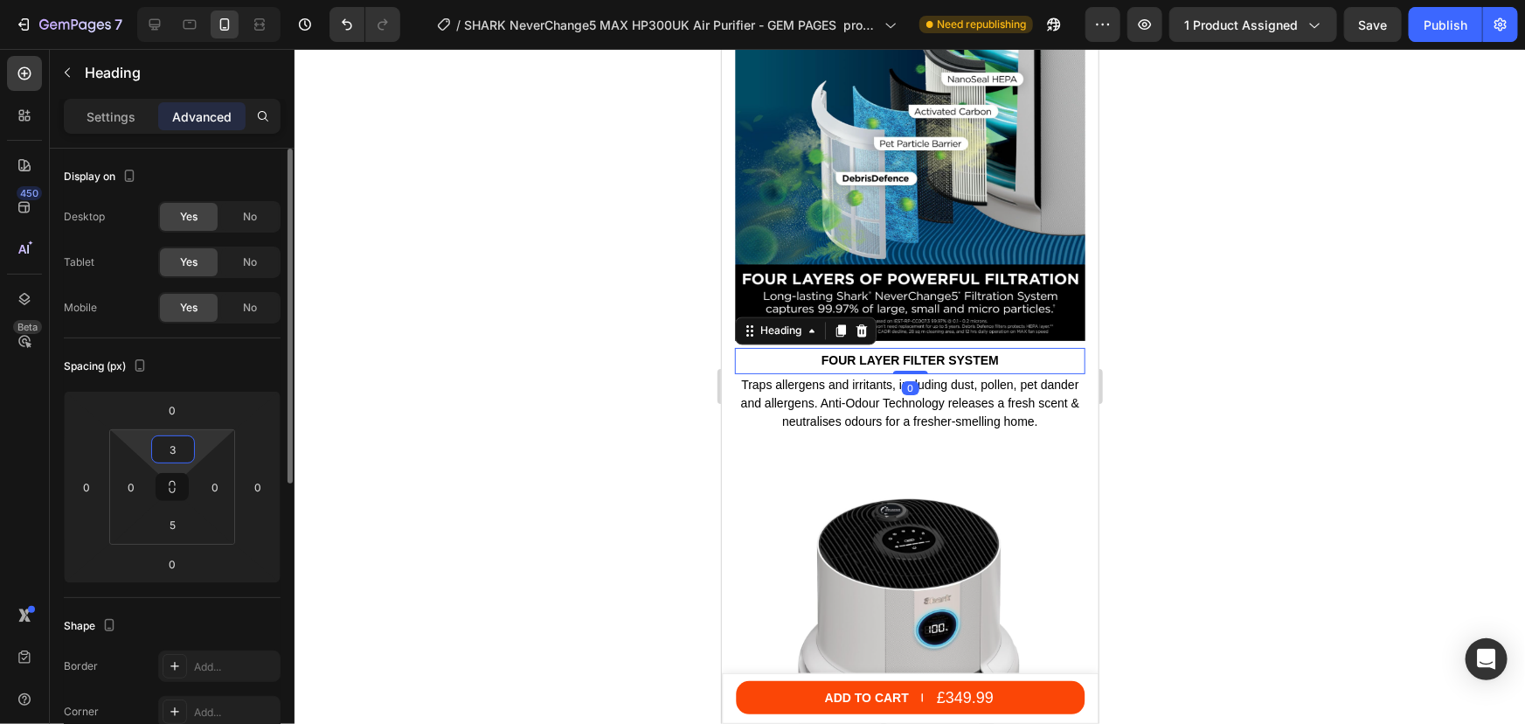
type input "30"
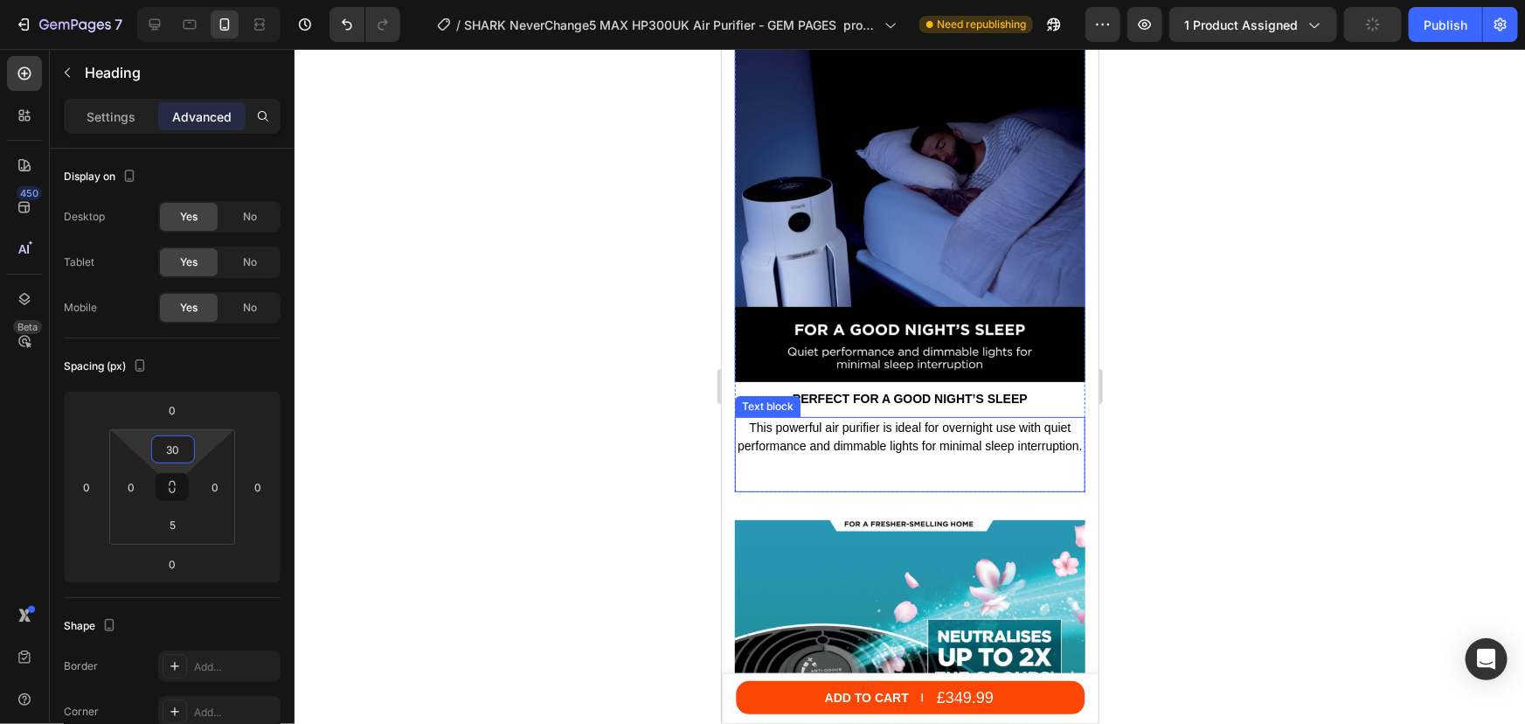
scroll to position [6186, 0]
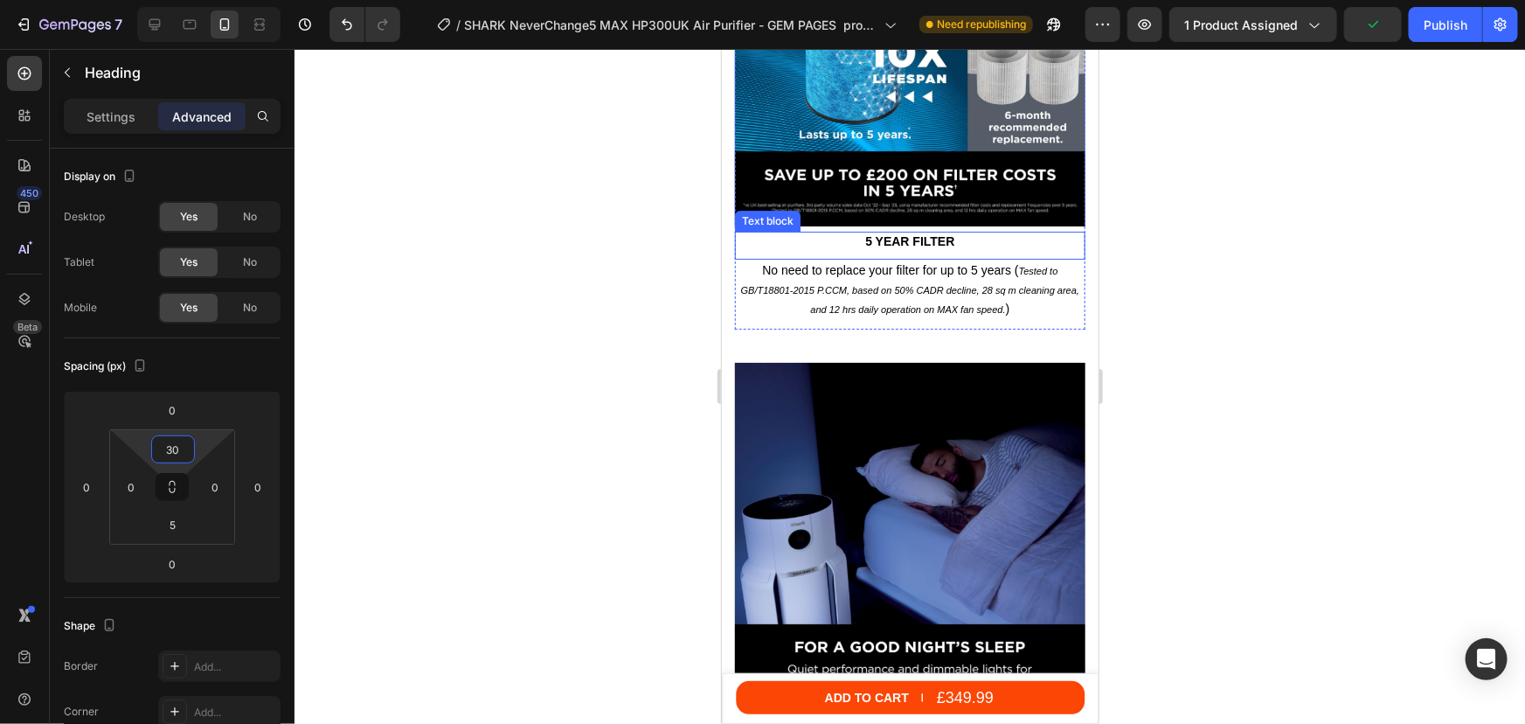
click at [893, 232] on p "5 year filter" at bounding box center [909, 240] width 347 height 16
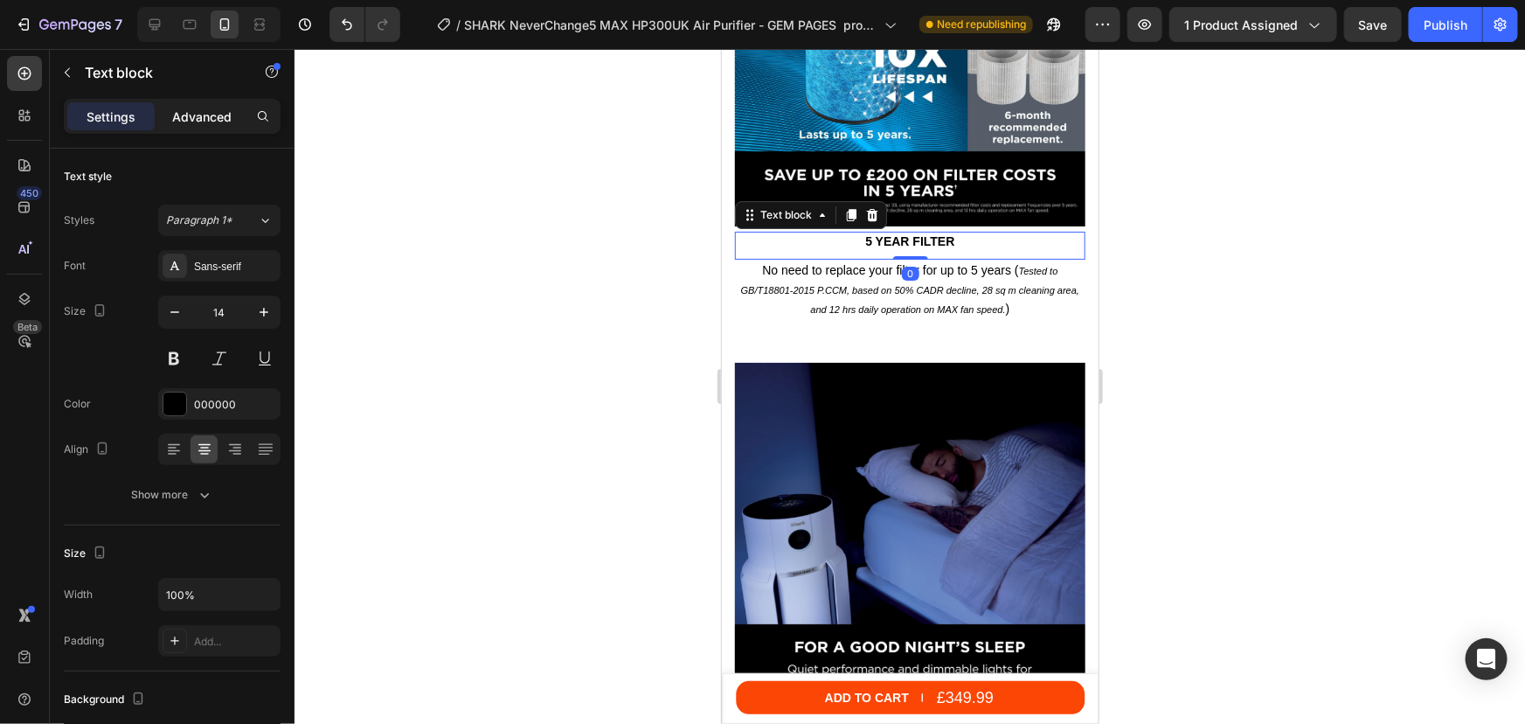
click at [191, 120] on p "Advanced" at bounding box center [201, 117] width 59 height 18
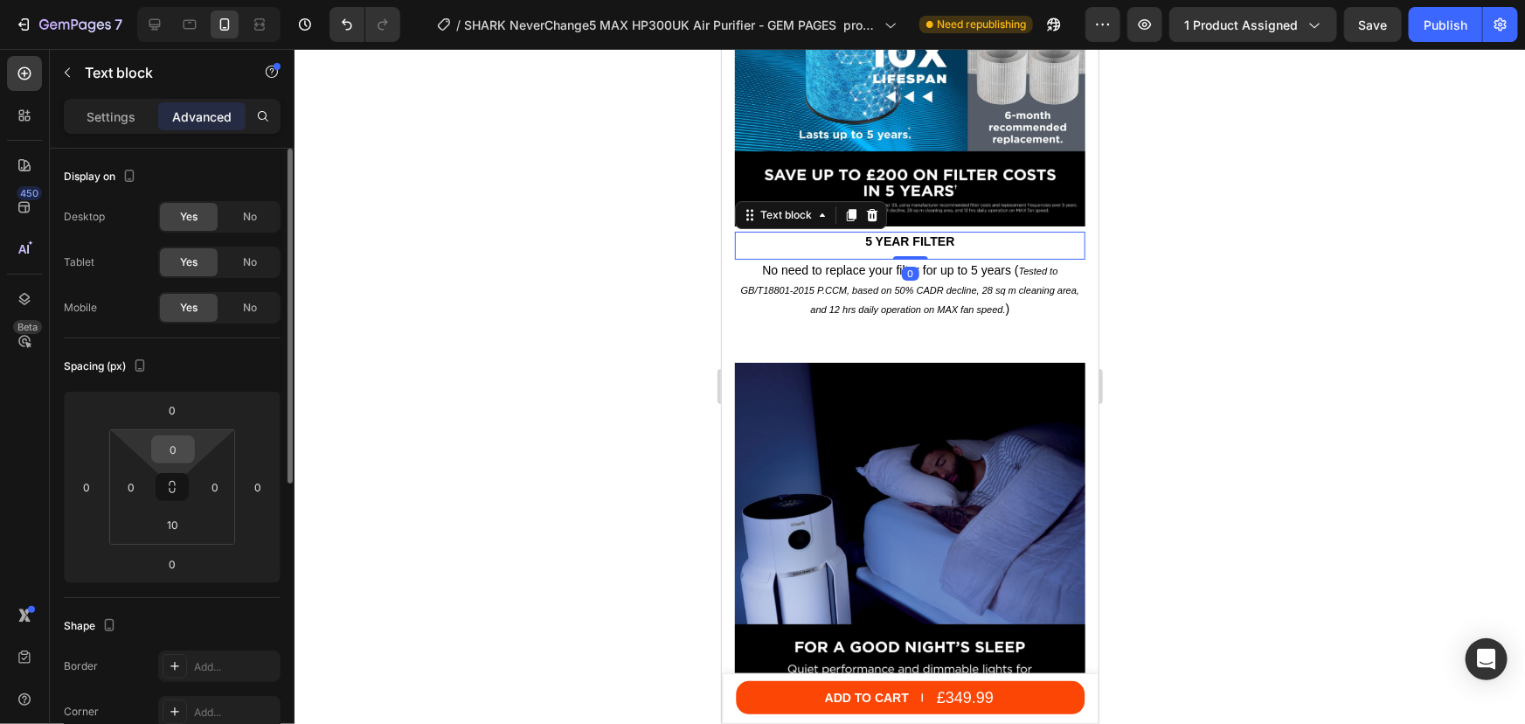
click at [165, 447] on input "0" at bounding box center [173, 449] width 35 height 26
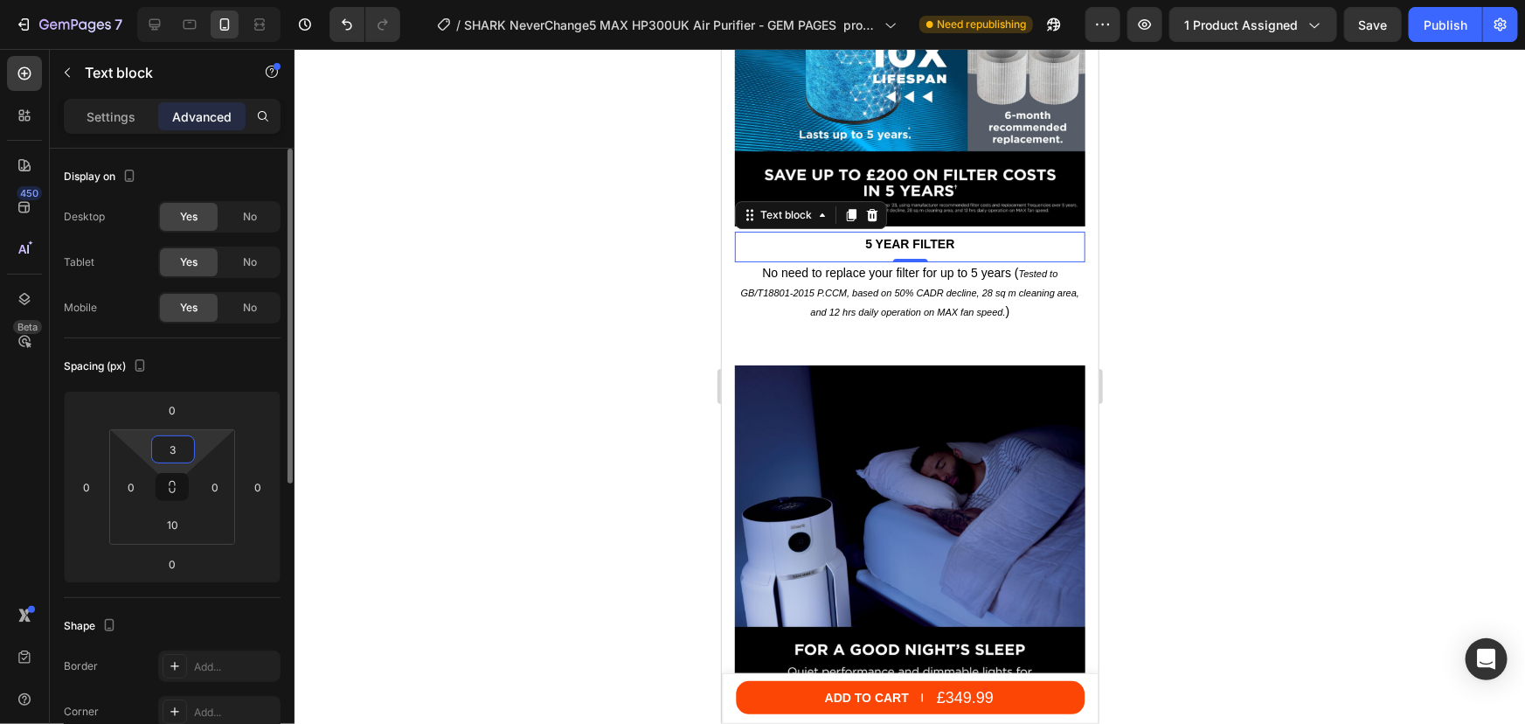
type input "30"
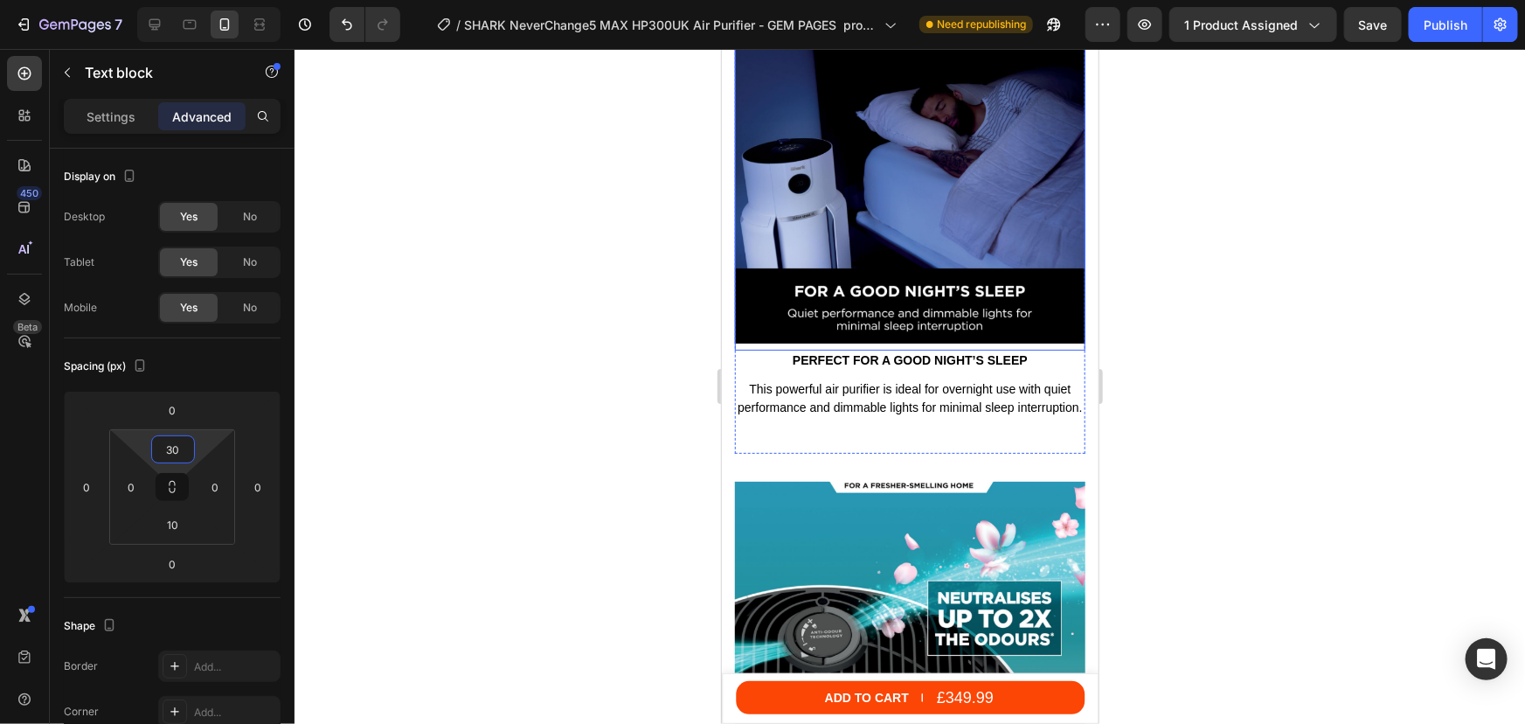
scroll to position [6582, 0]
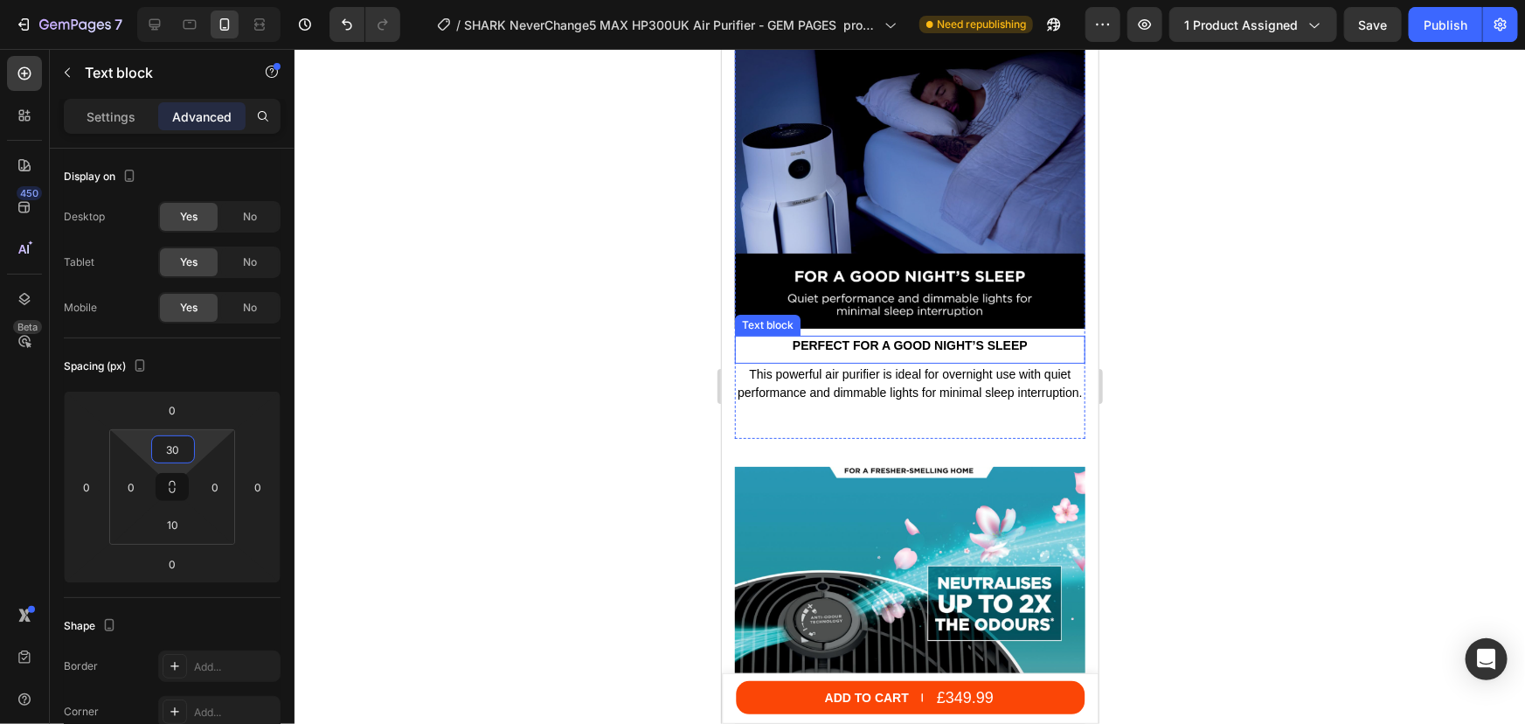
click at [906, 337] on p "Perfect for a good night’s sleep" at bounding box center [909, 345] width 347 height 16
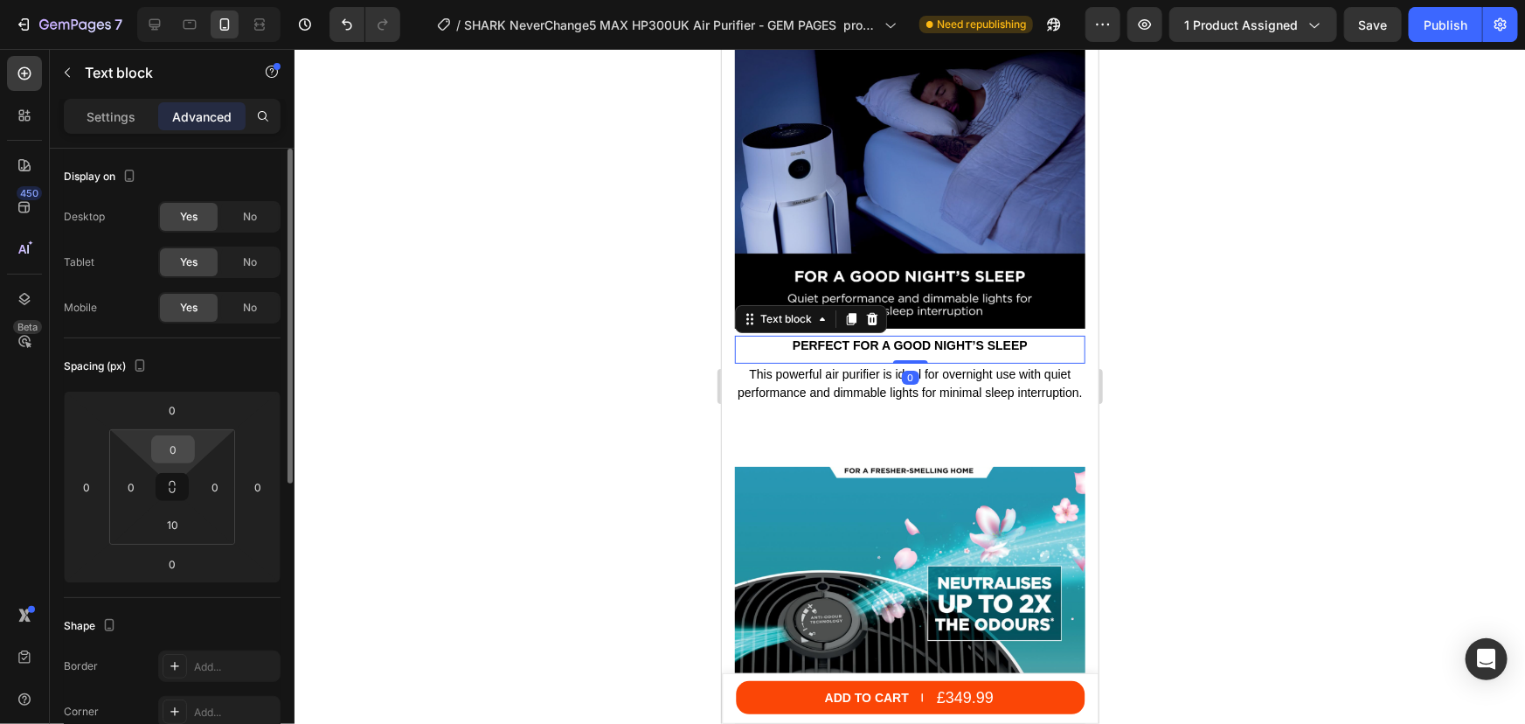
click at [158, 442] on input "0" at bounding box center [173, 449] width 35 height 26
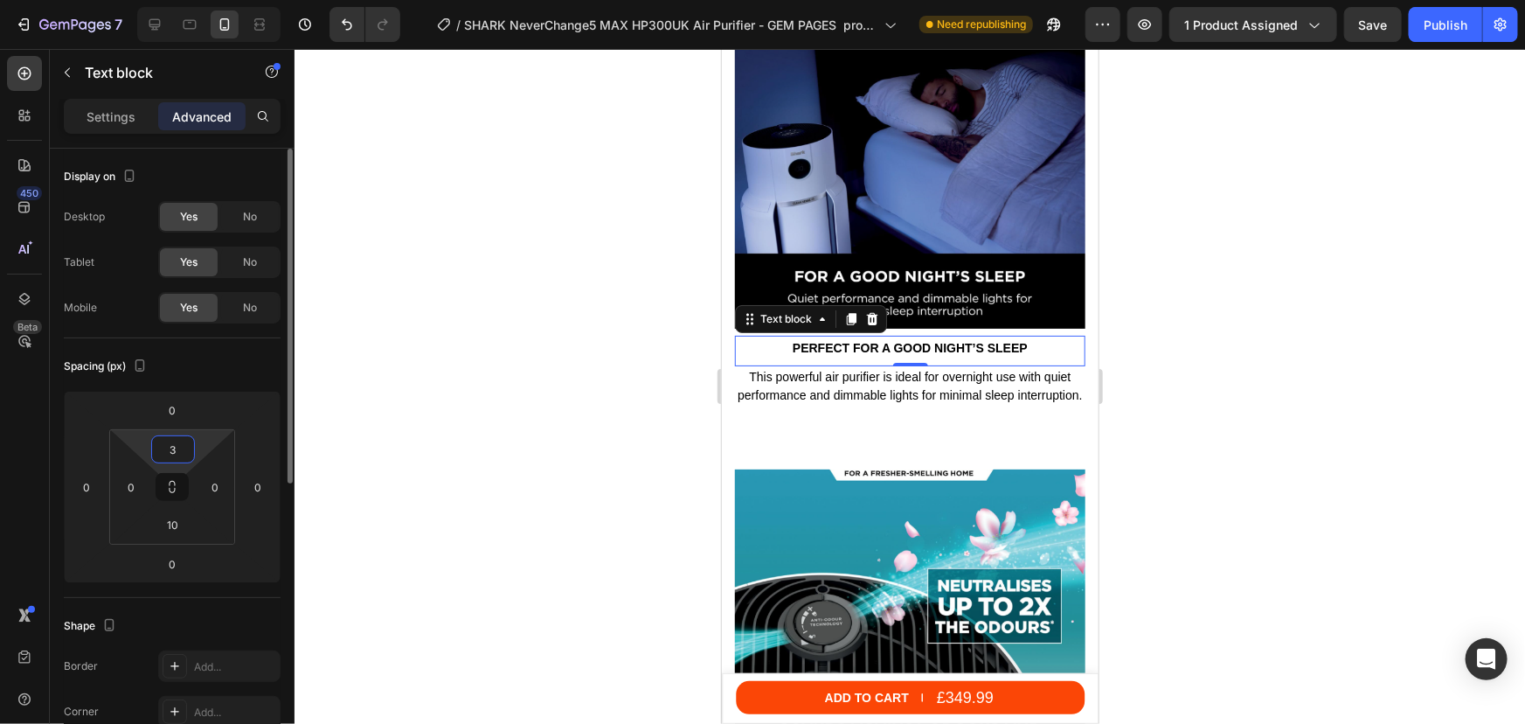
type input "30"
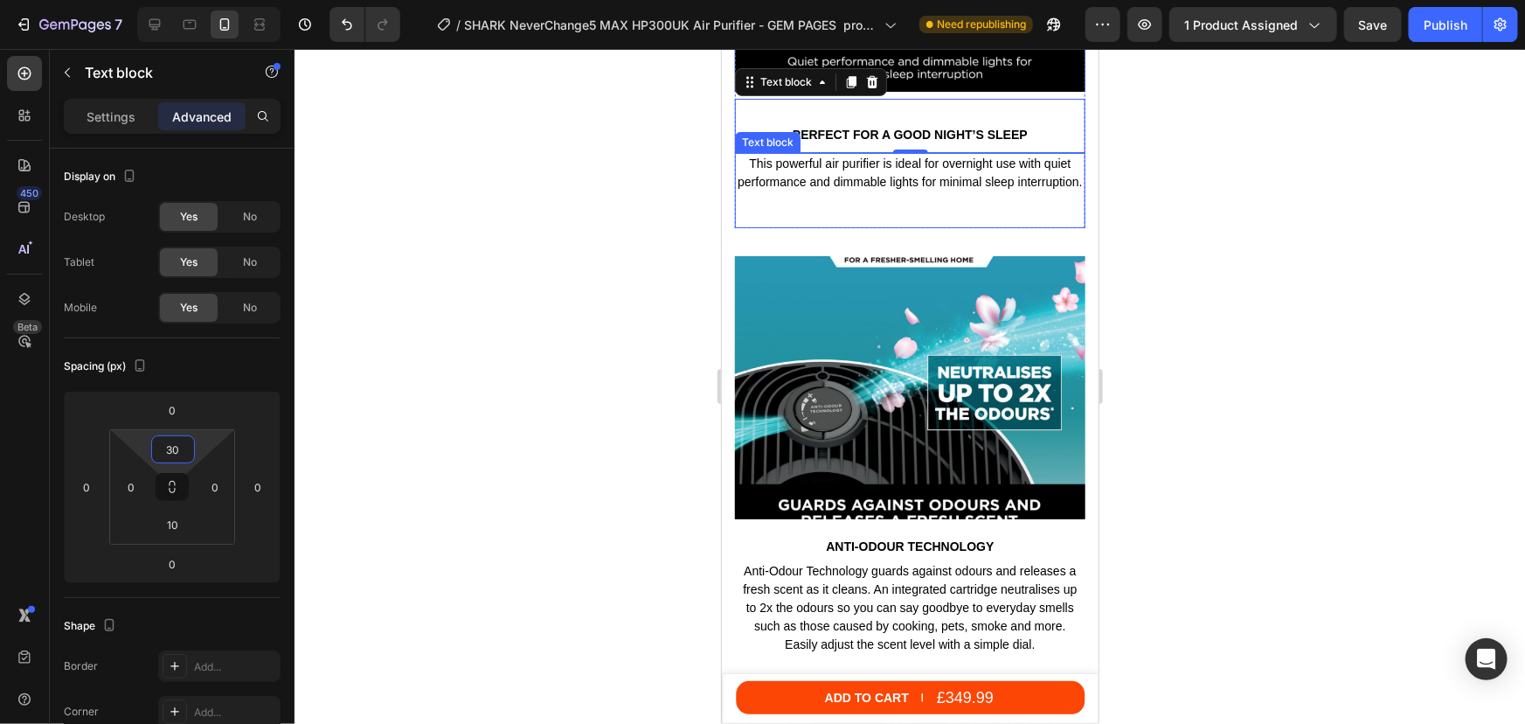
scroll to position [6901, 0]
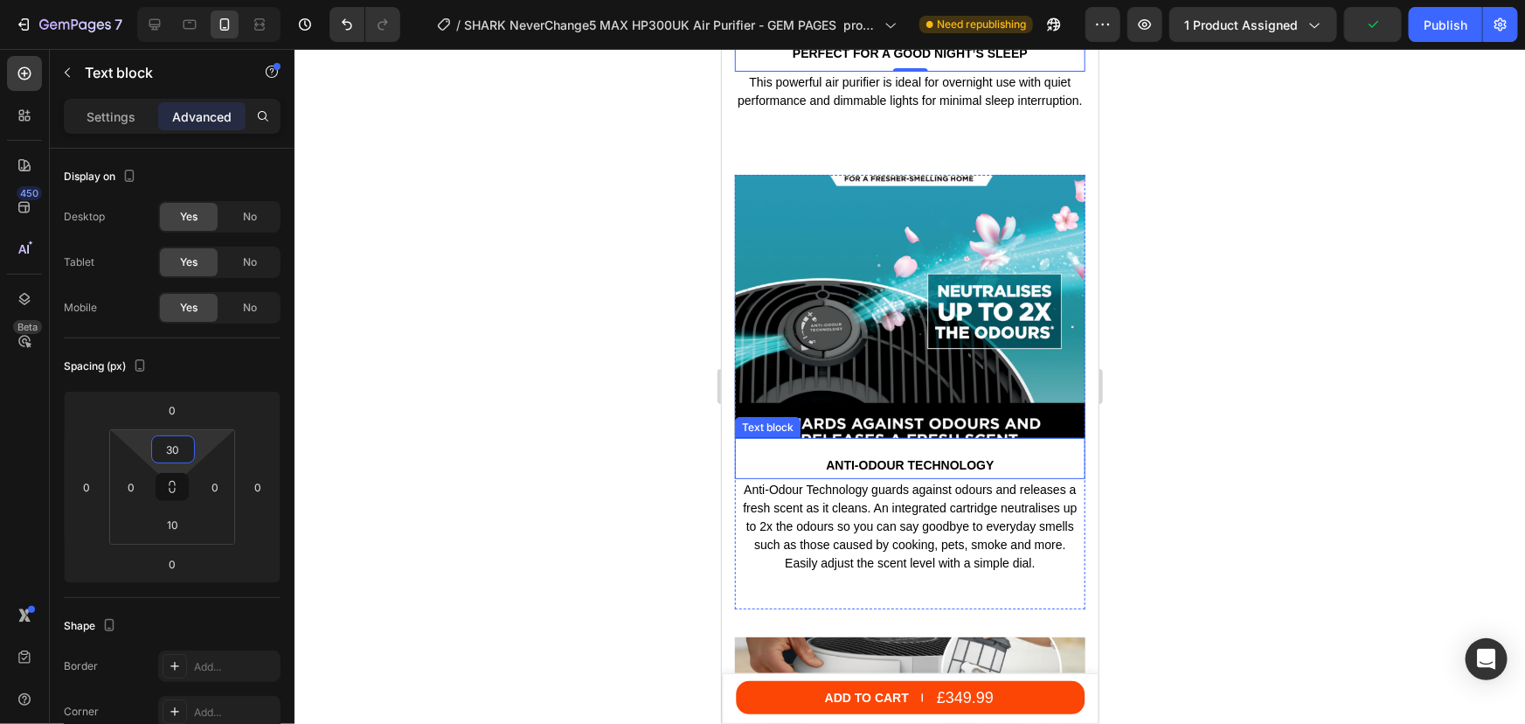
click at [872, 456] on p "Anti-Odour Technology" at bounding box center [909, 464] width 347 height 16
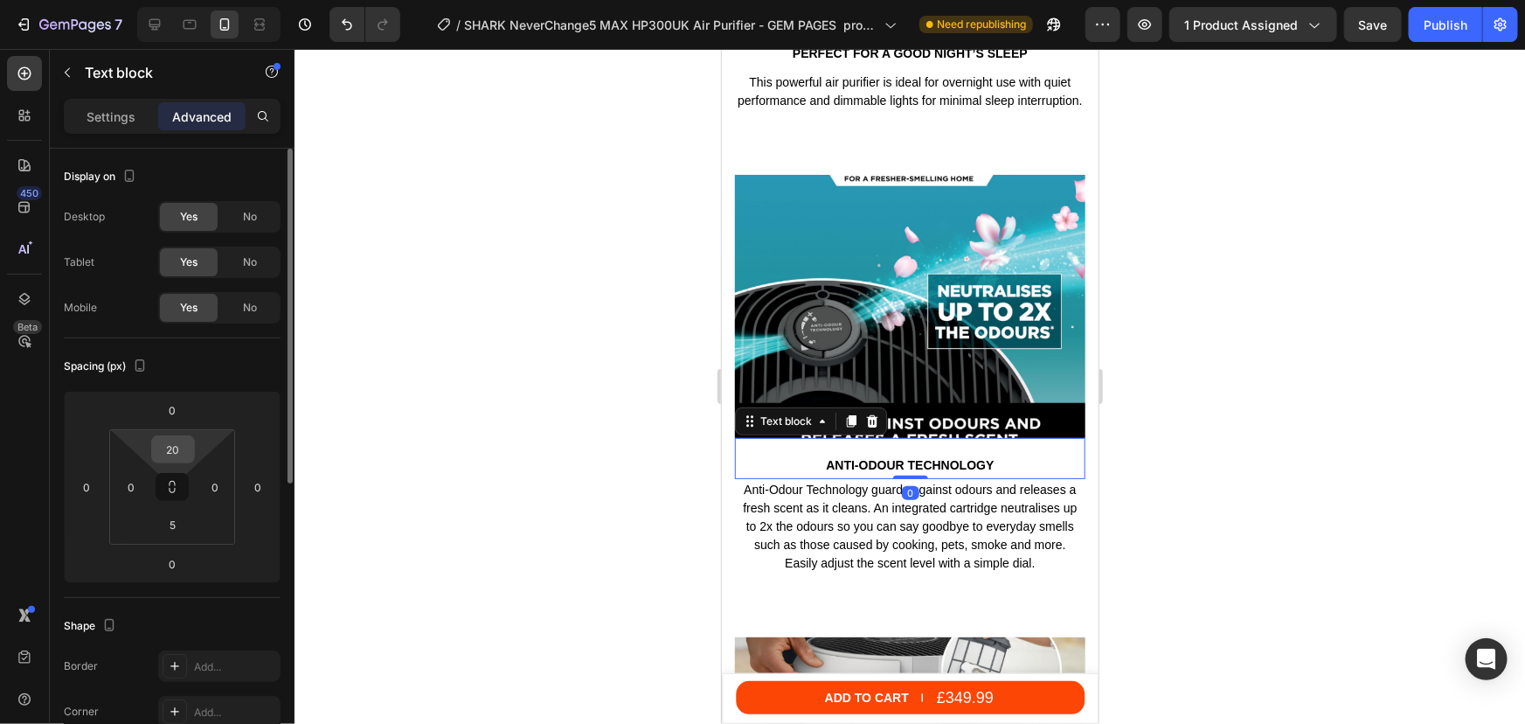
click at [167, 445] on input "20" at bounding box center [173, 449] width 35 height 26
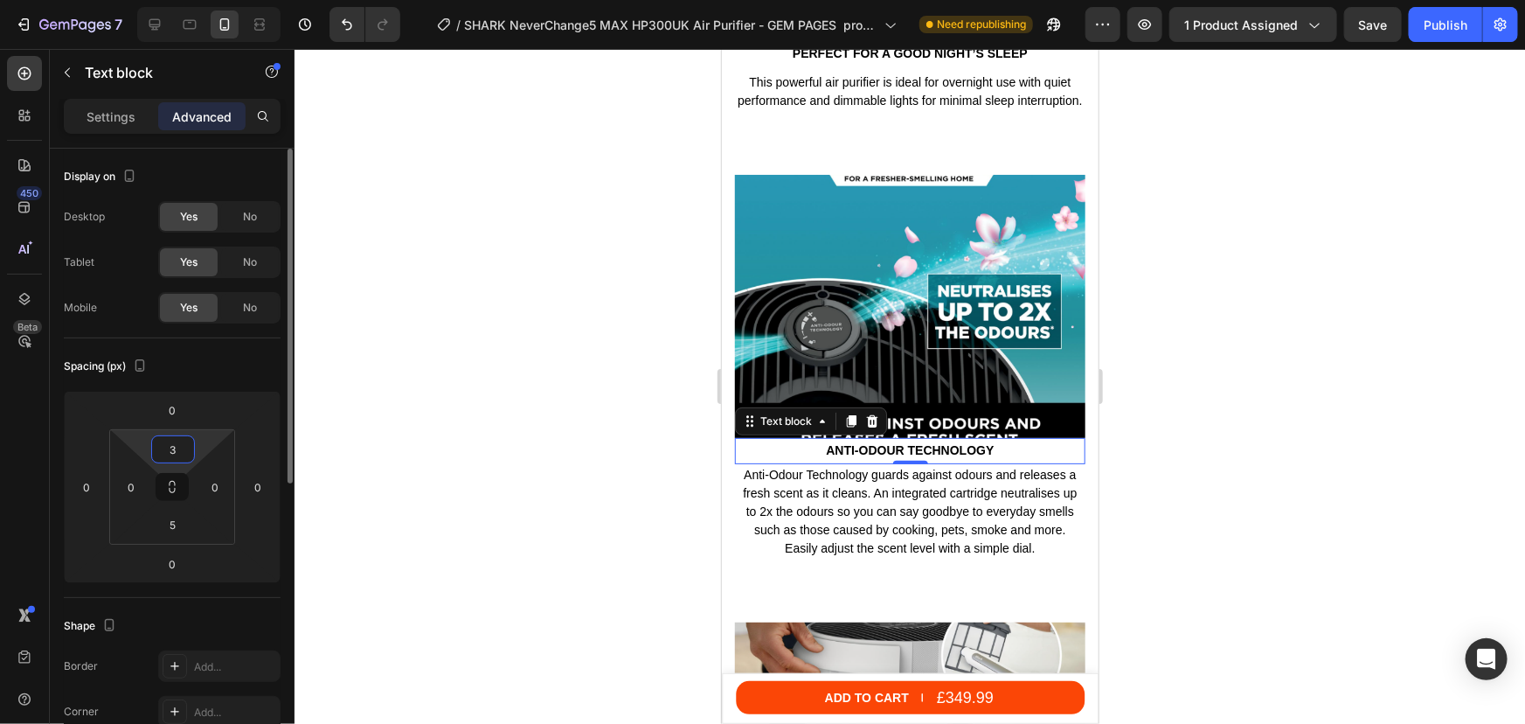
type input "30"
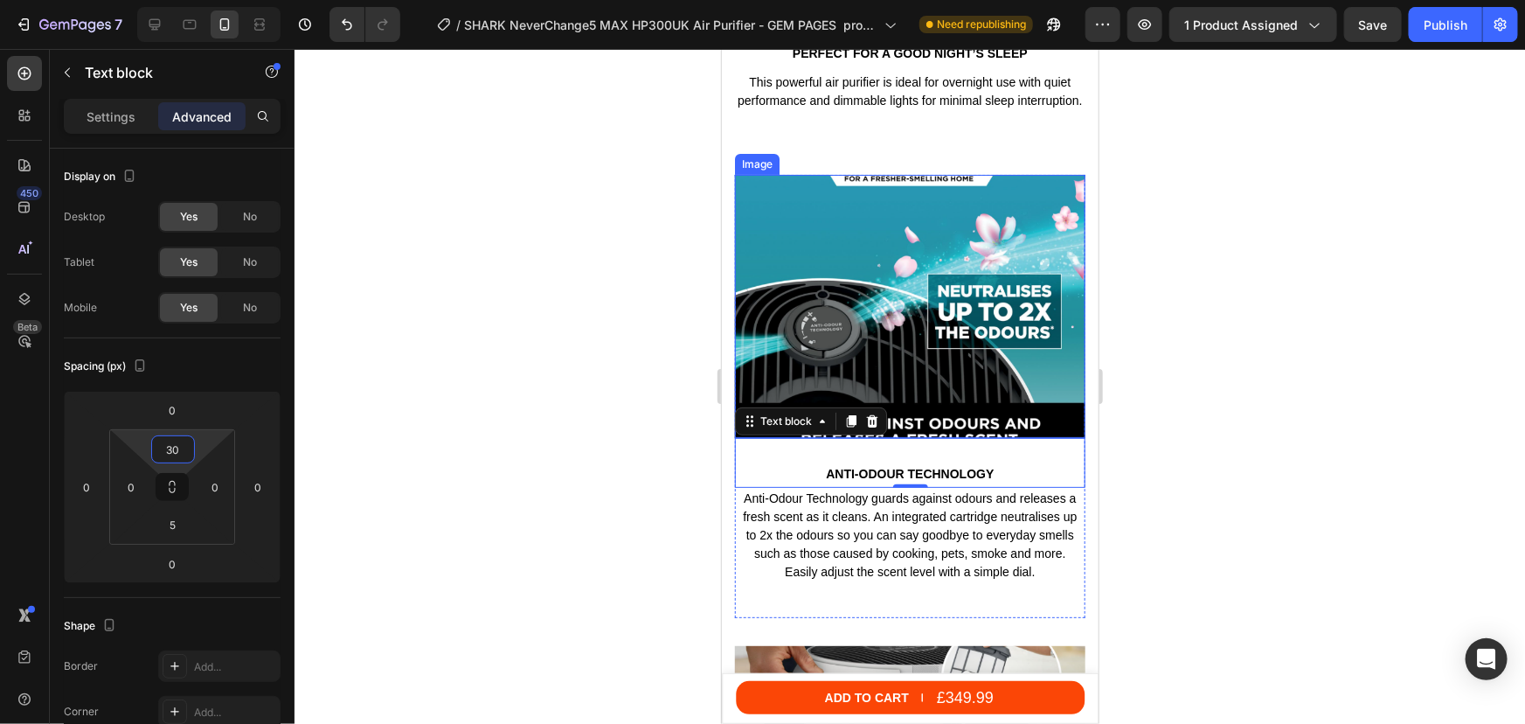
click at [954, 281] on img at bounding box center [909, 305] width 350 height 263
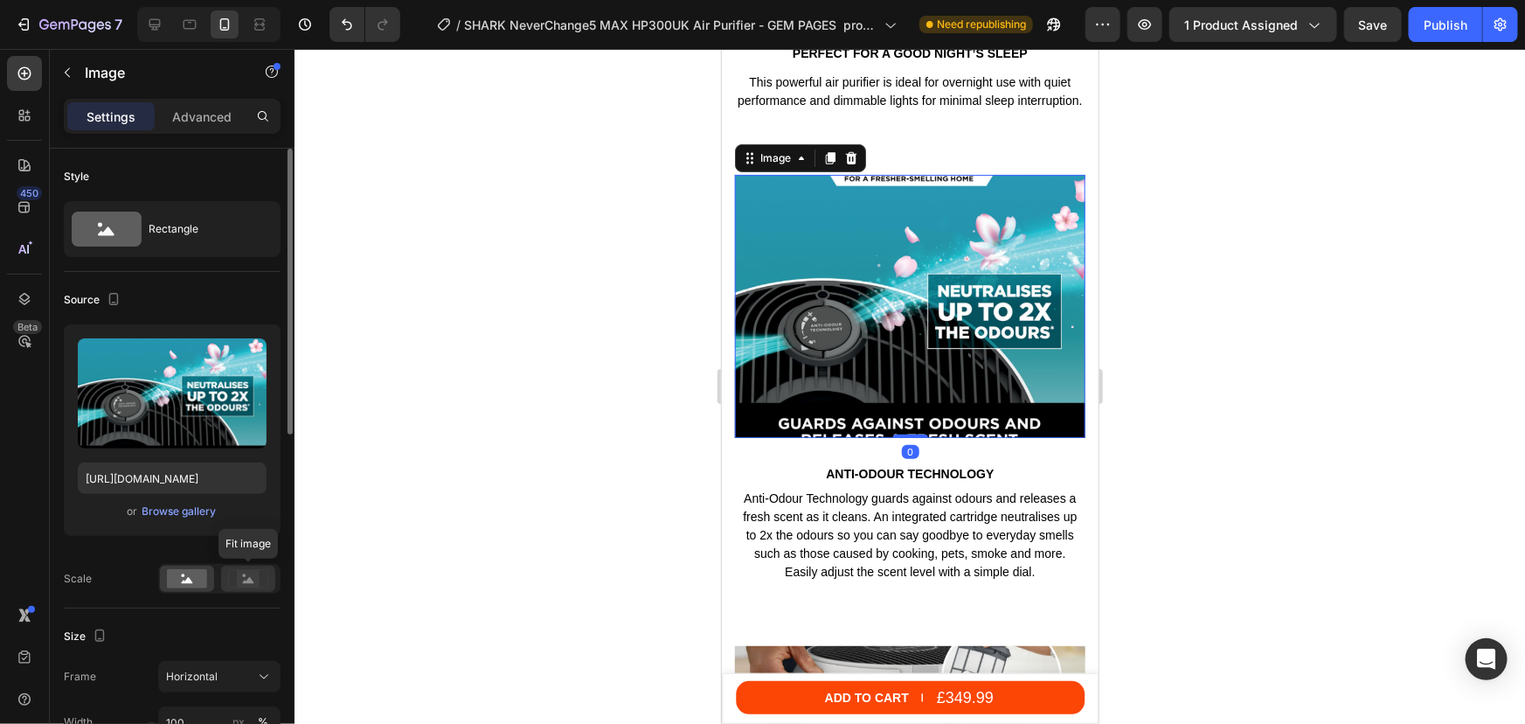
click at [236, 576] on icon at bounding box center [248, 578] width 40 height 19
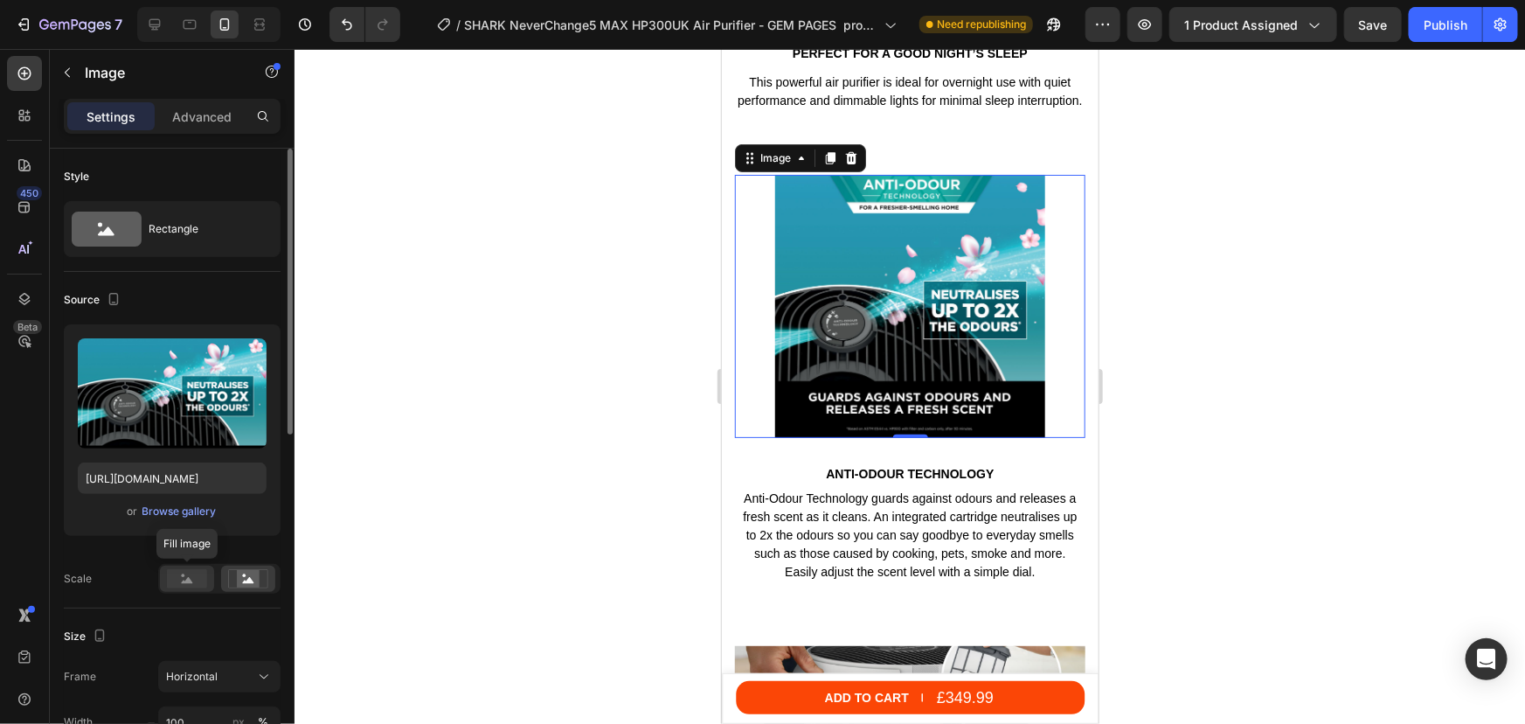
click at [197, 580] on rect at bounding box center [187, 578] width 40 height 19
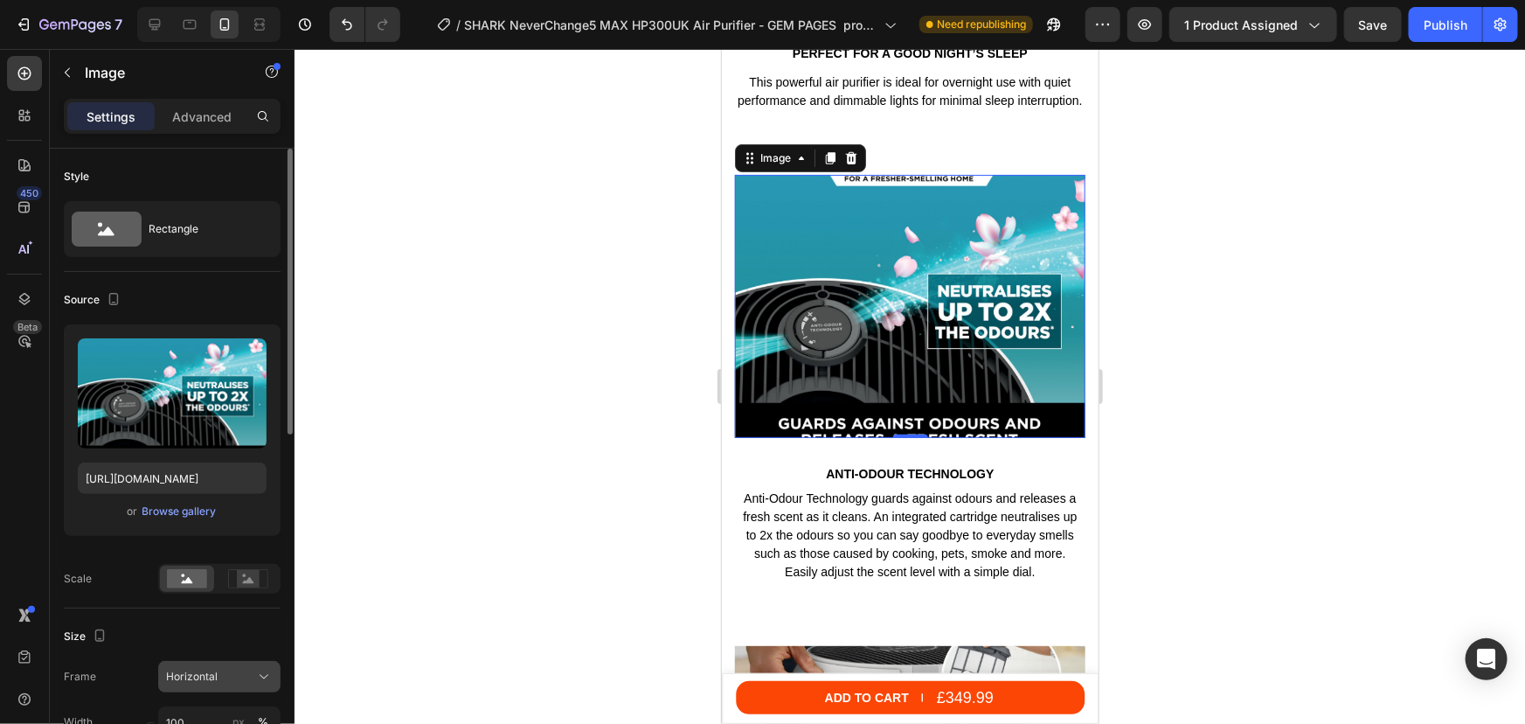
click at [213, 678] on span "Horizontal" at bounding box center [192, 677] width 52 height 16
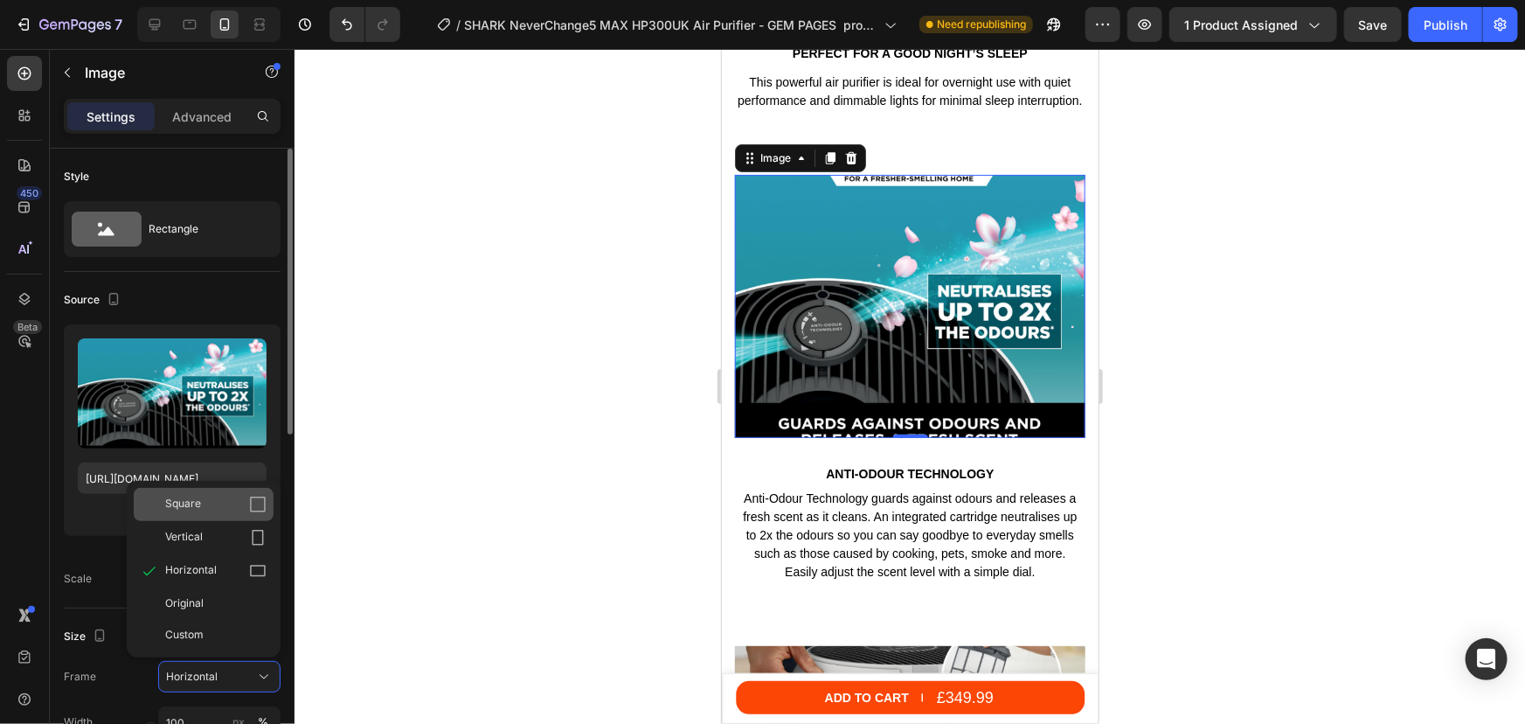
click at [210, 516] on div "Square" at bounding box center [204, 504] width 140 height 33
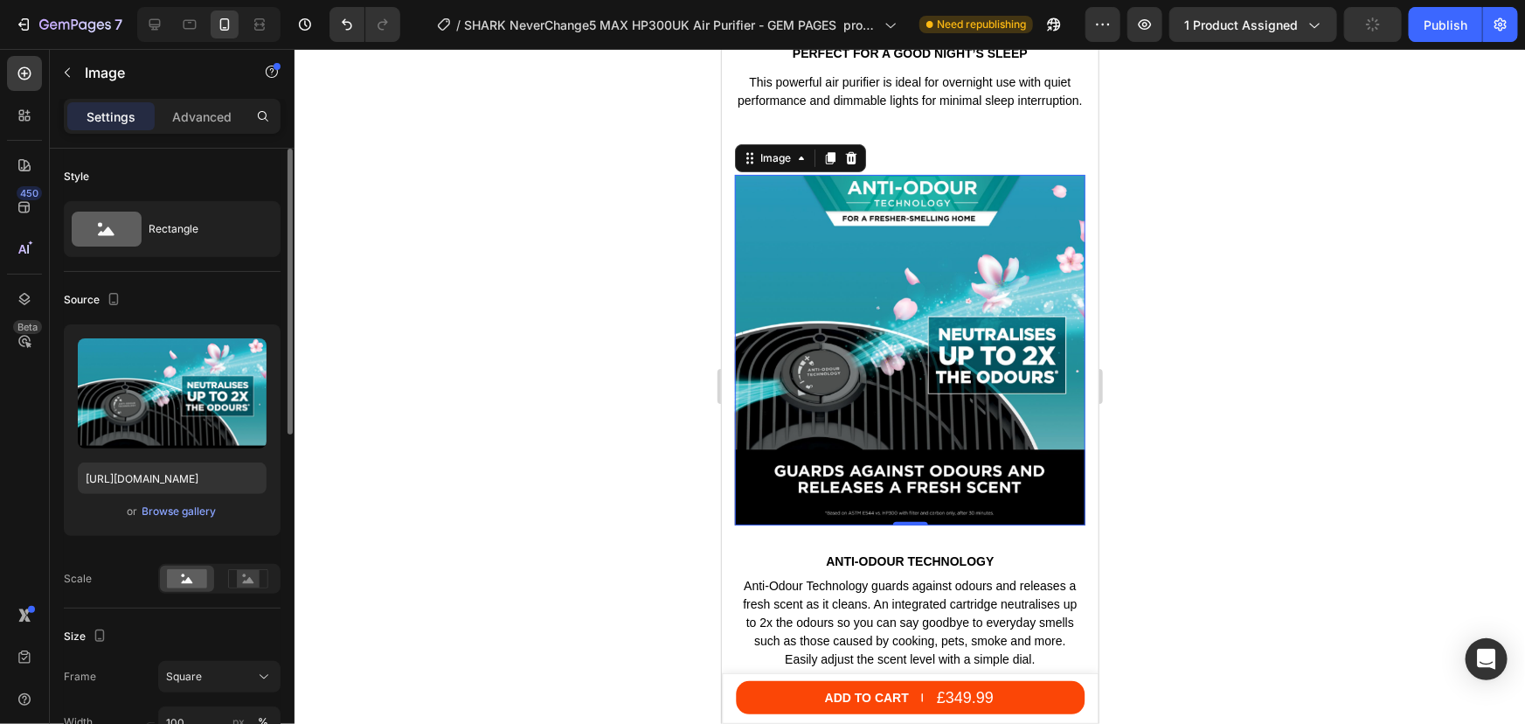
click at [1274, 323] on div at bounding box center [910, 386] width 1231 height 675
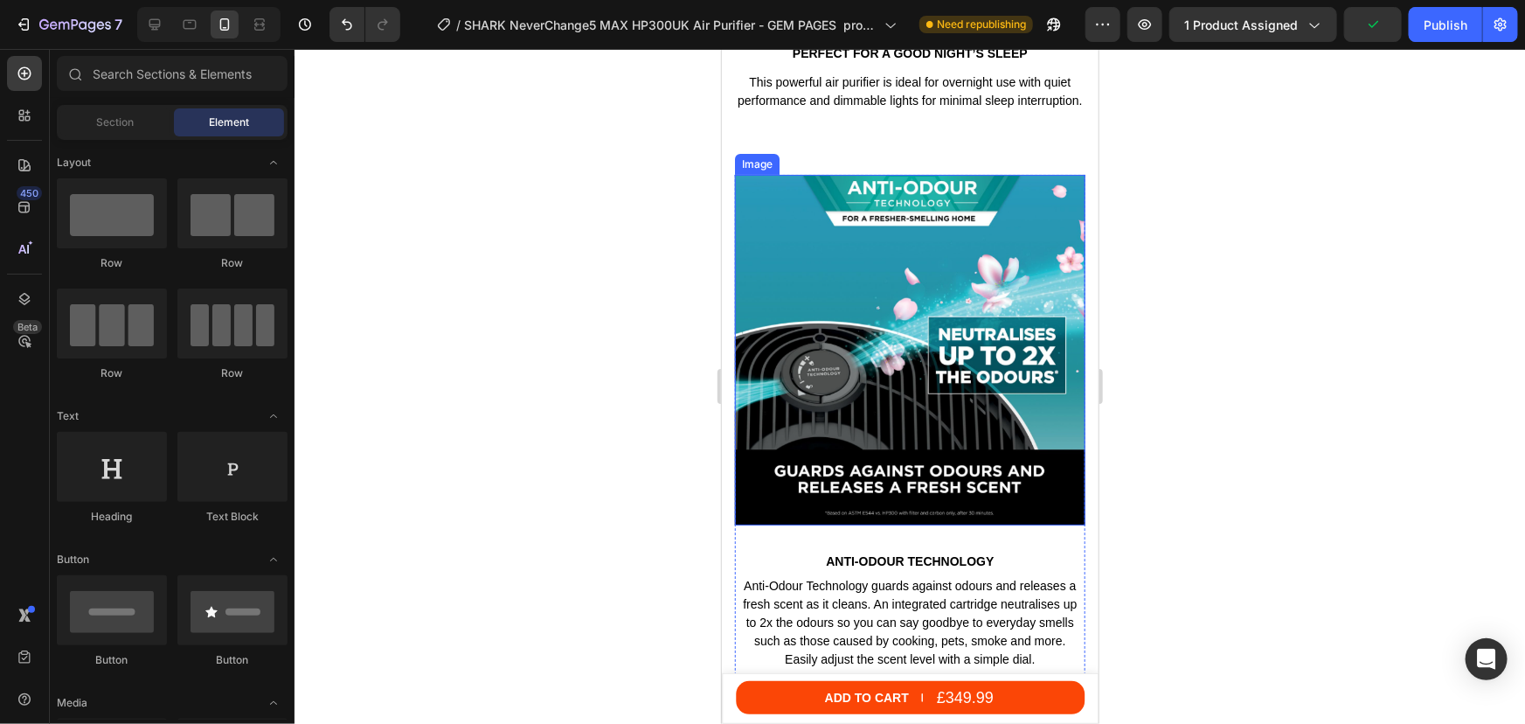
scroll to position [6582, 0]
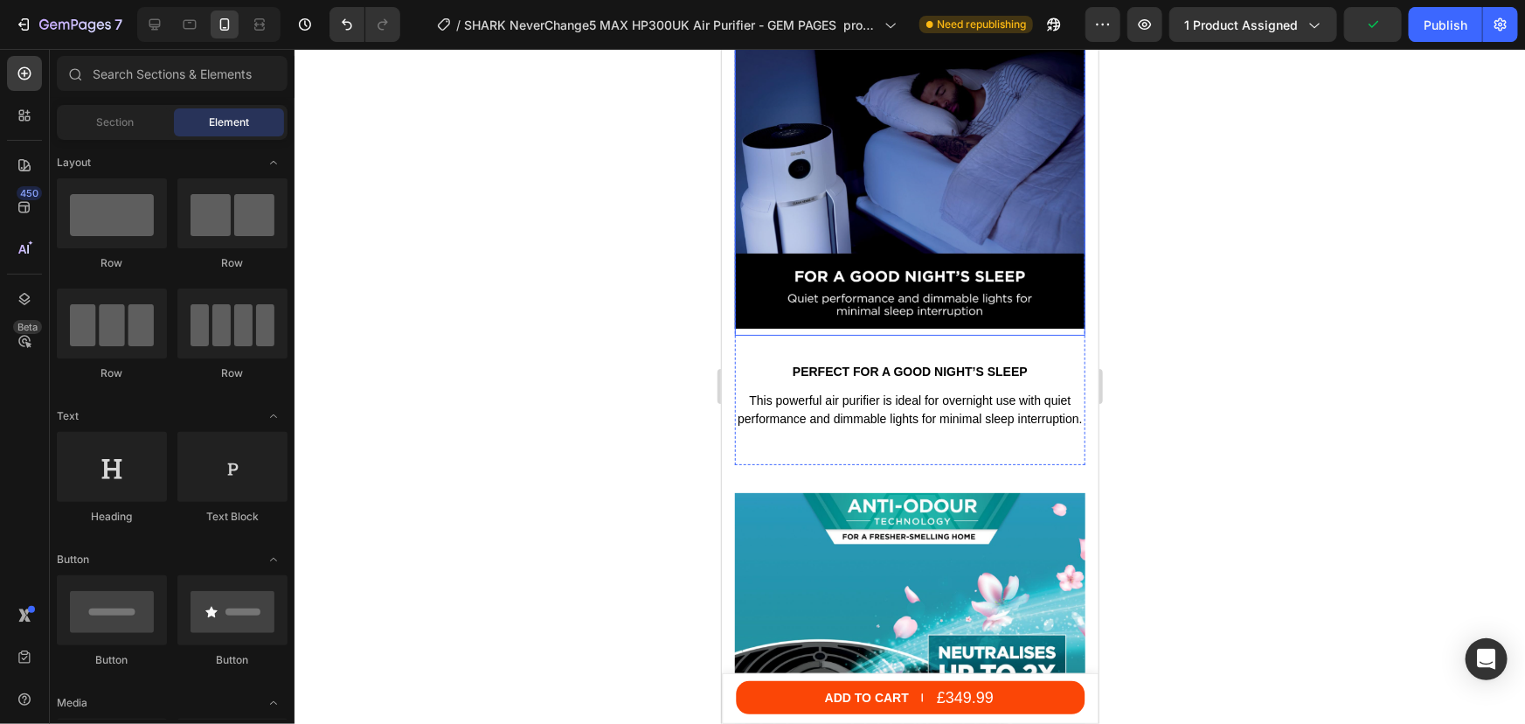
click at [851, 196] on img at bounding box center [909, 159] width 350 height 350
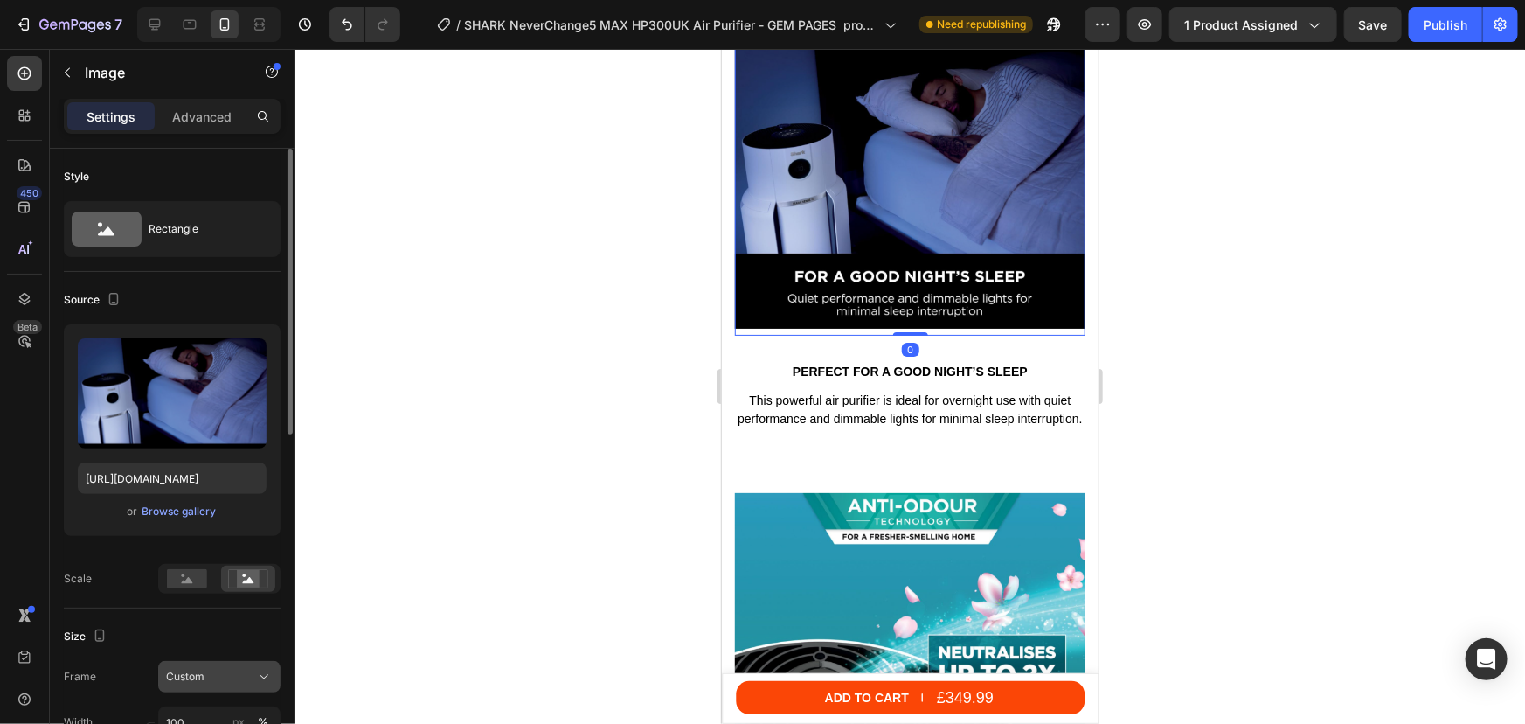
click at [184, 670] on span "Custom" at bounding box center [185, 677] width 38 height 16
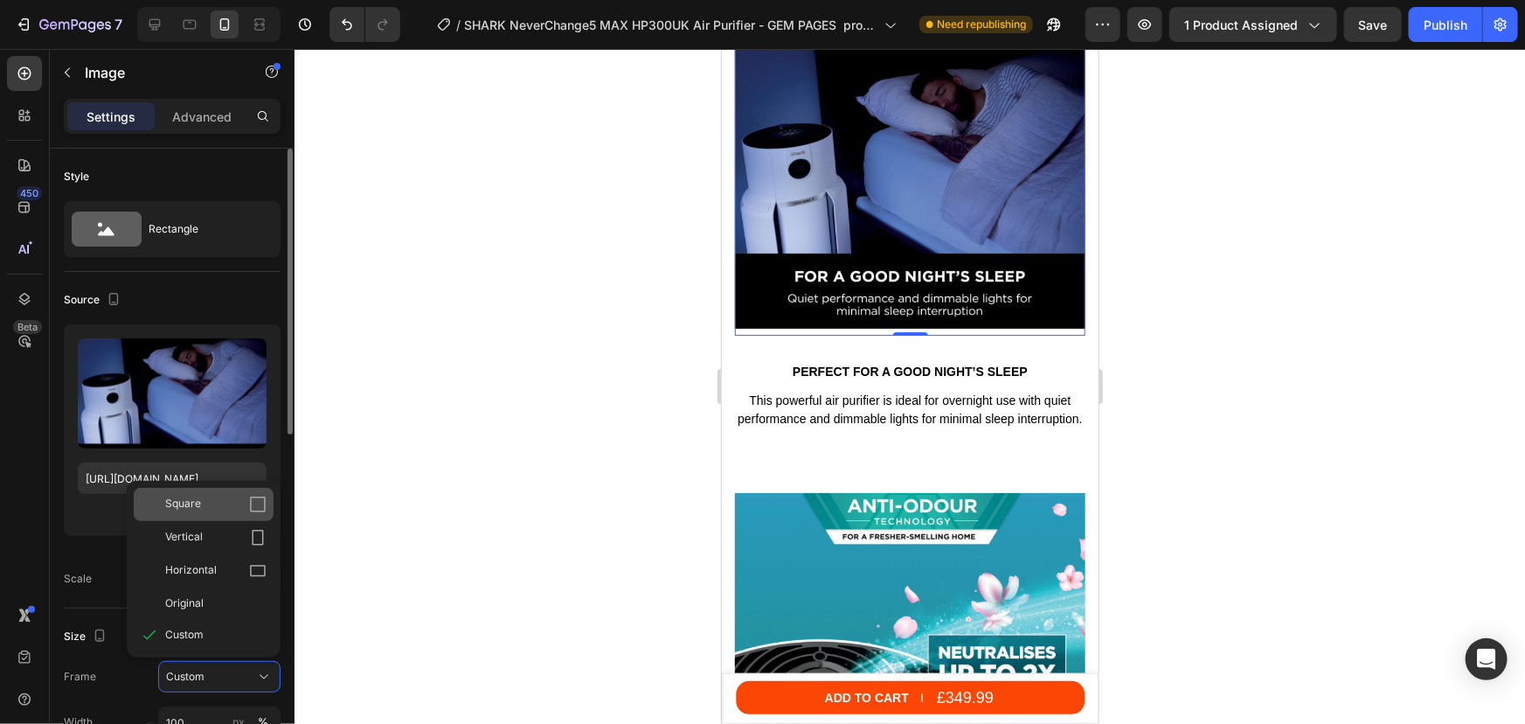
click at [203, 508] on div "Square" at bounding box center [215, 504] width 101 height 17
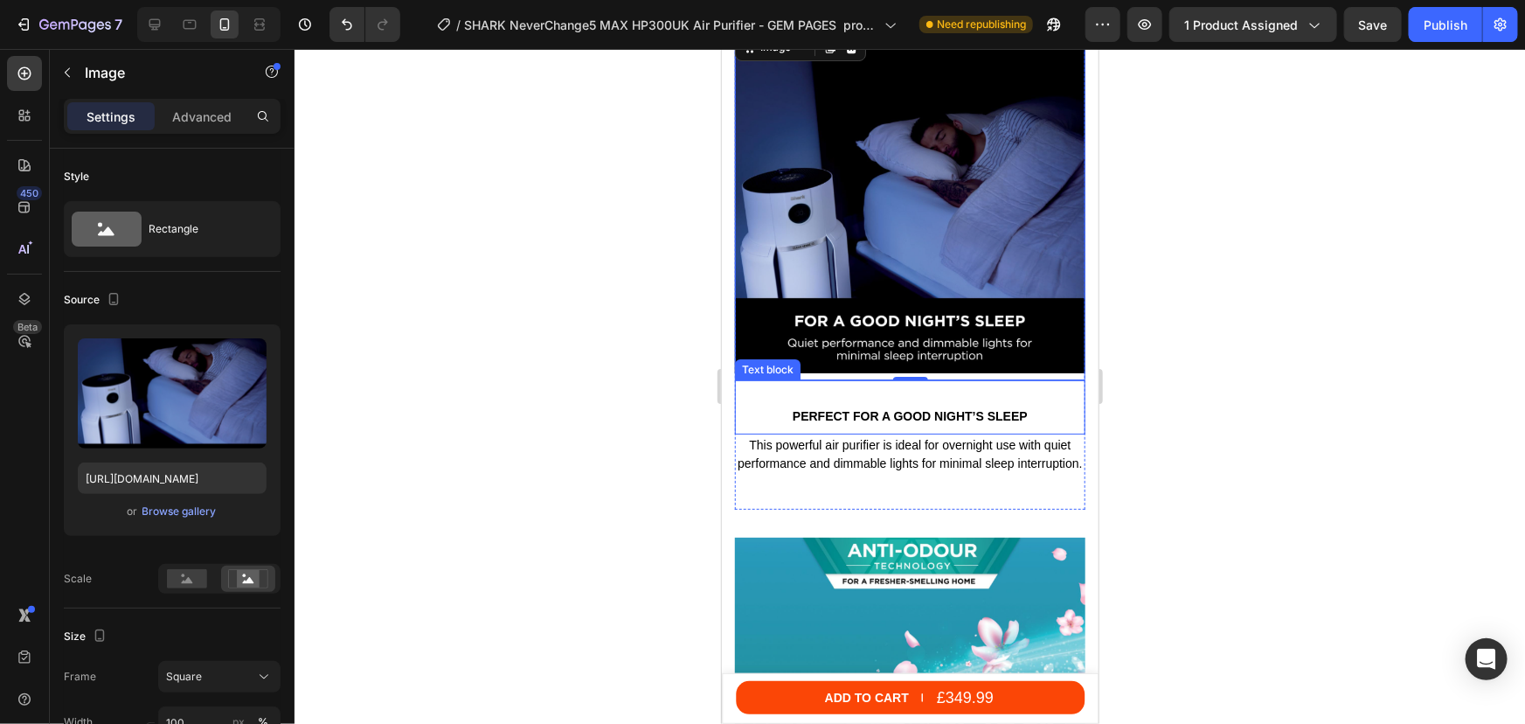
scroll to position [6186, 0]
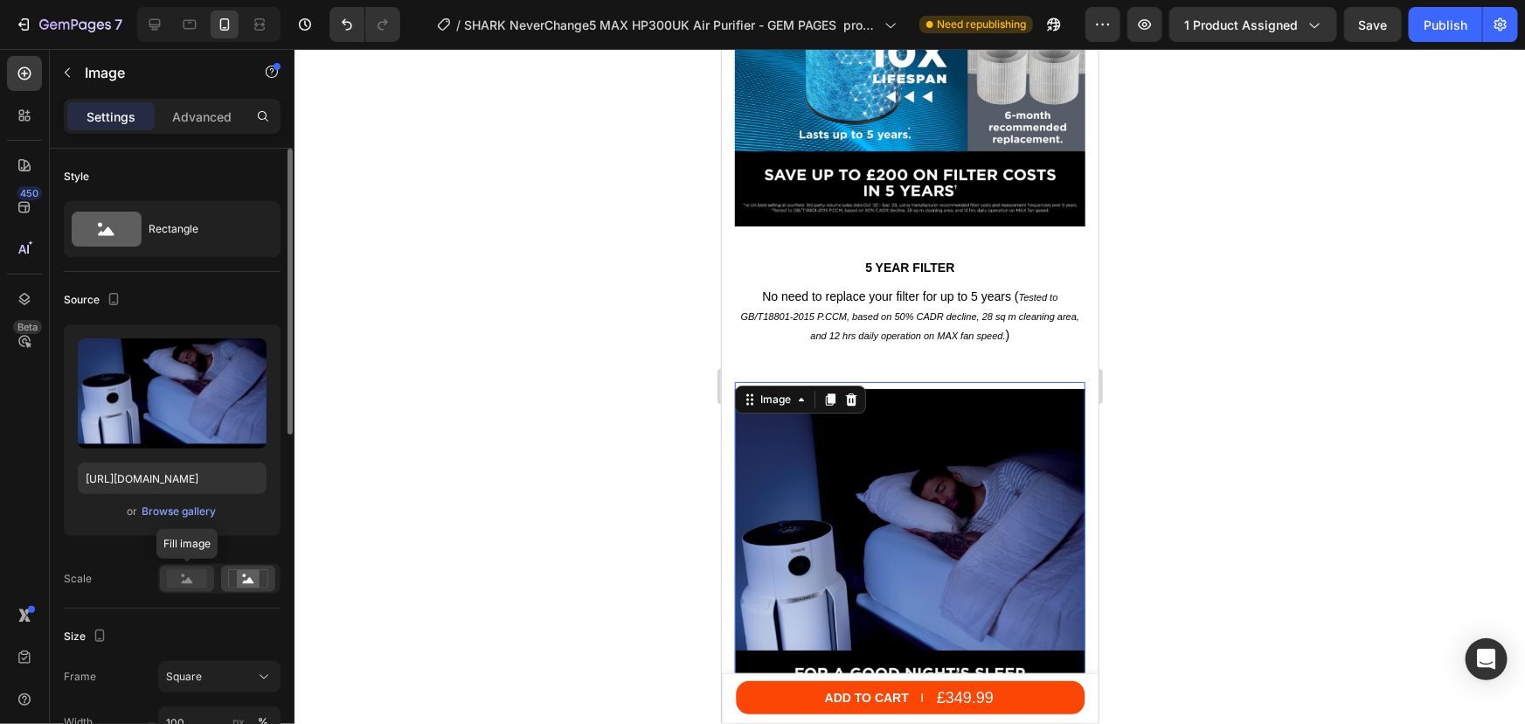
click at [177, 578] on rect at bounding box center [187, 578] width 40 height 19
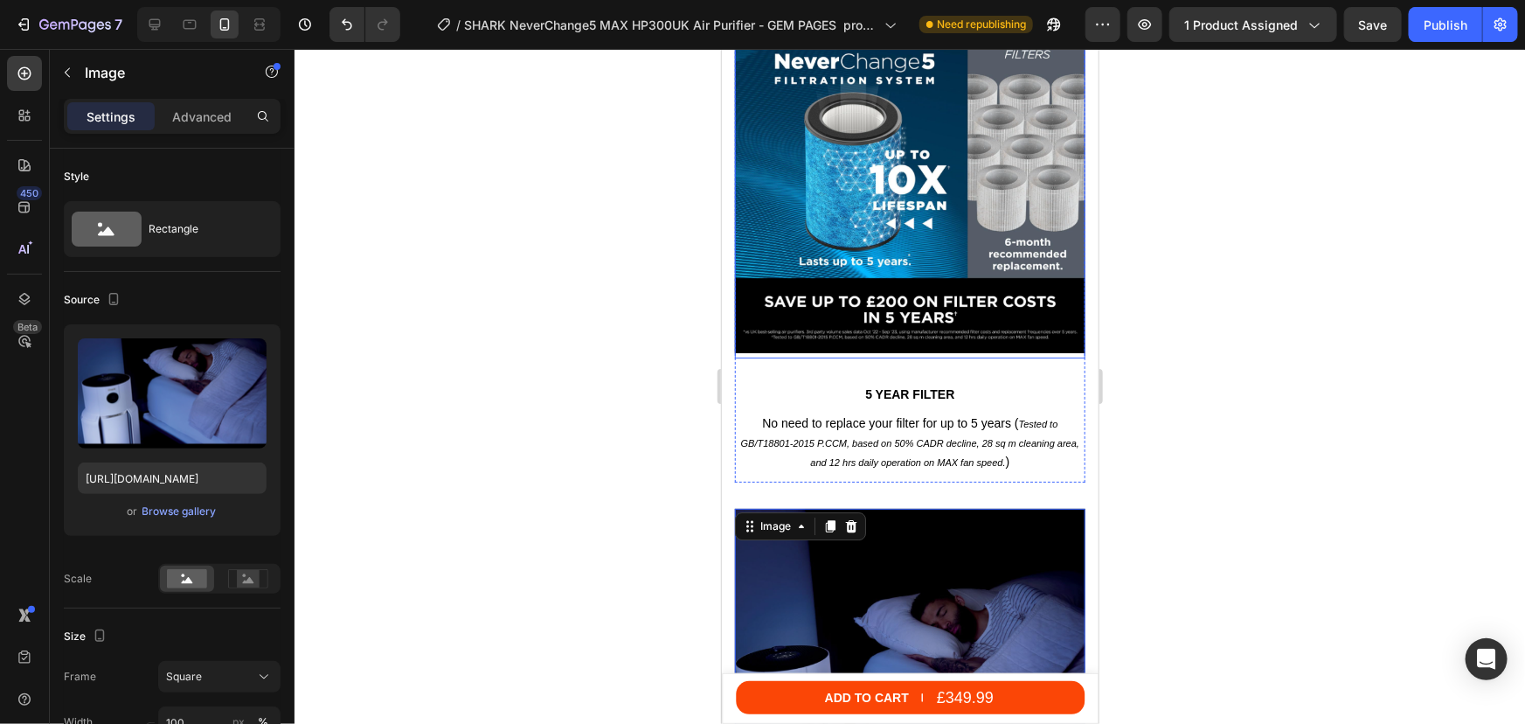
scroll to position [5947, 0]
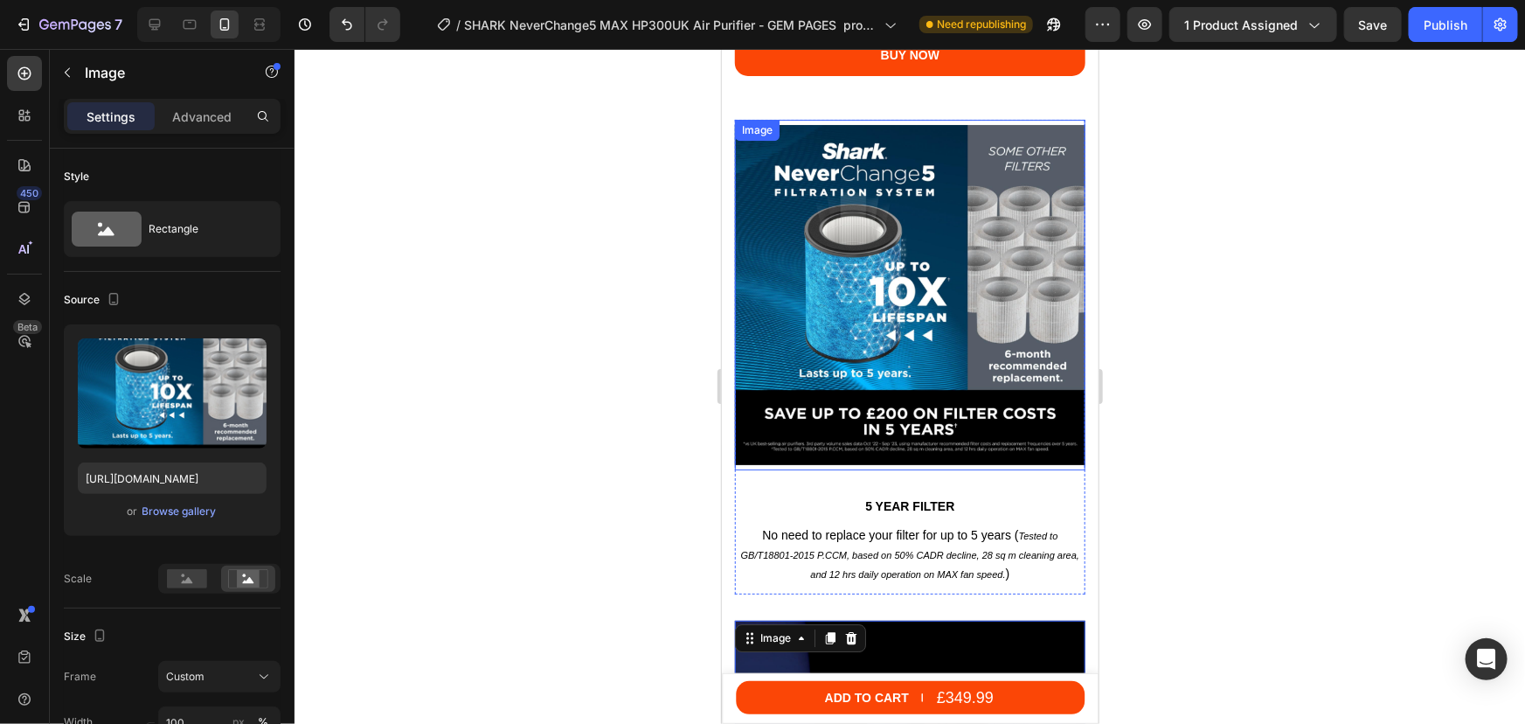
click at [939, 253] on img at bounding box center [909, 294] width 350 height 350
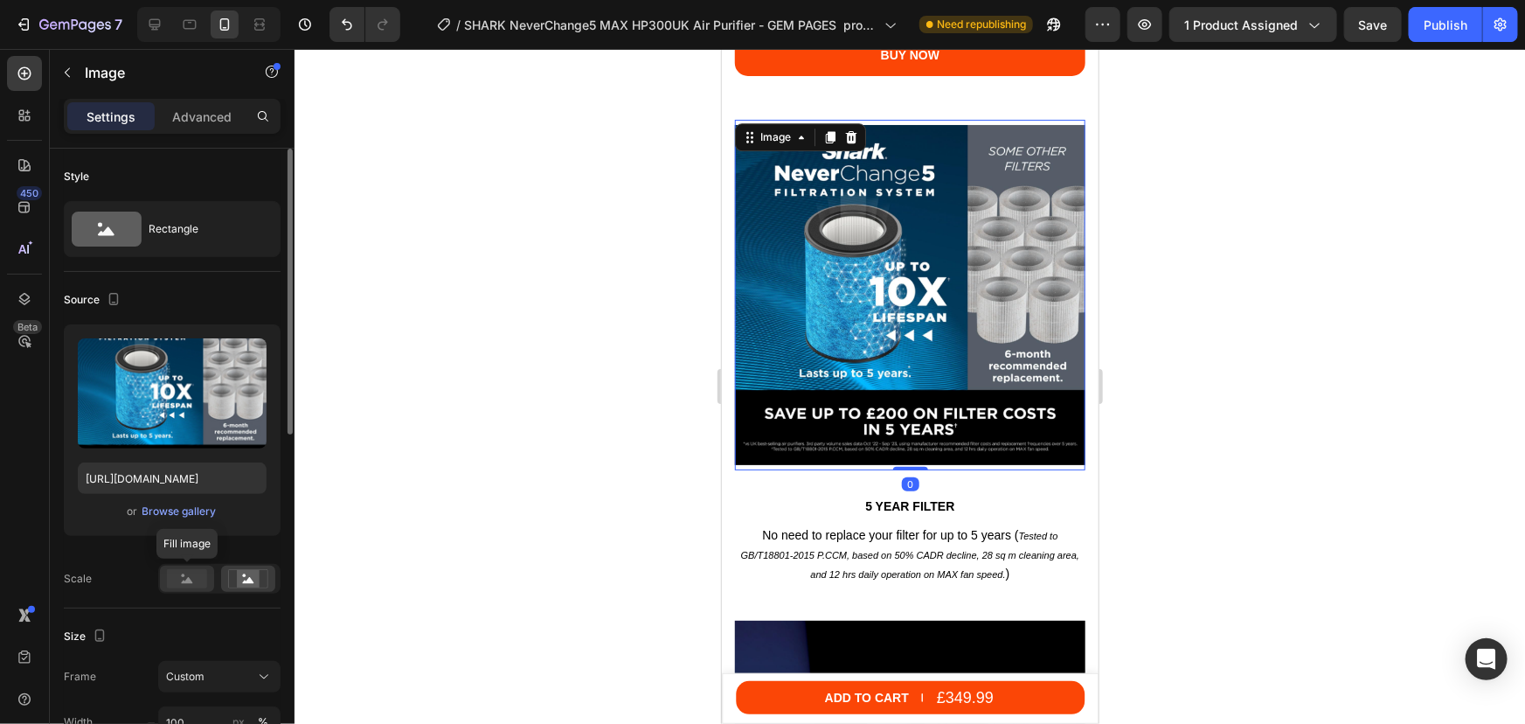
click at [184, 575] on rect at bounding box center [187, 578] width 40 height 19
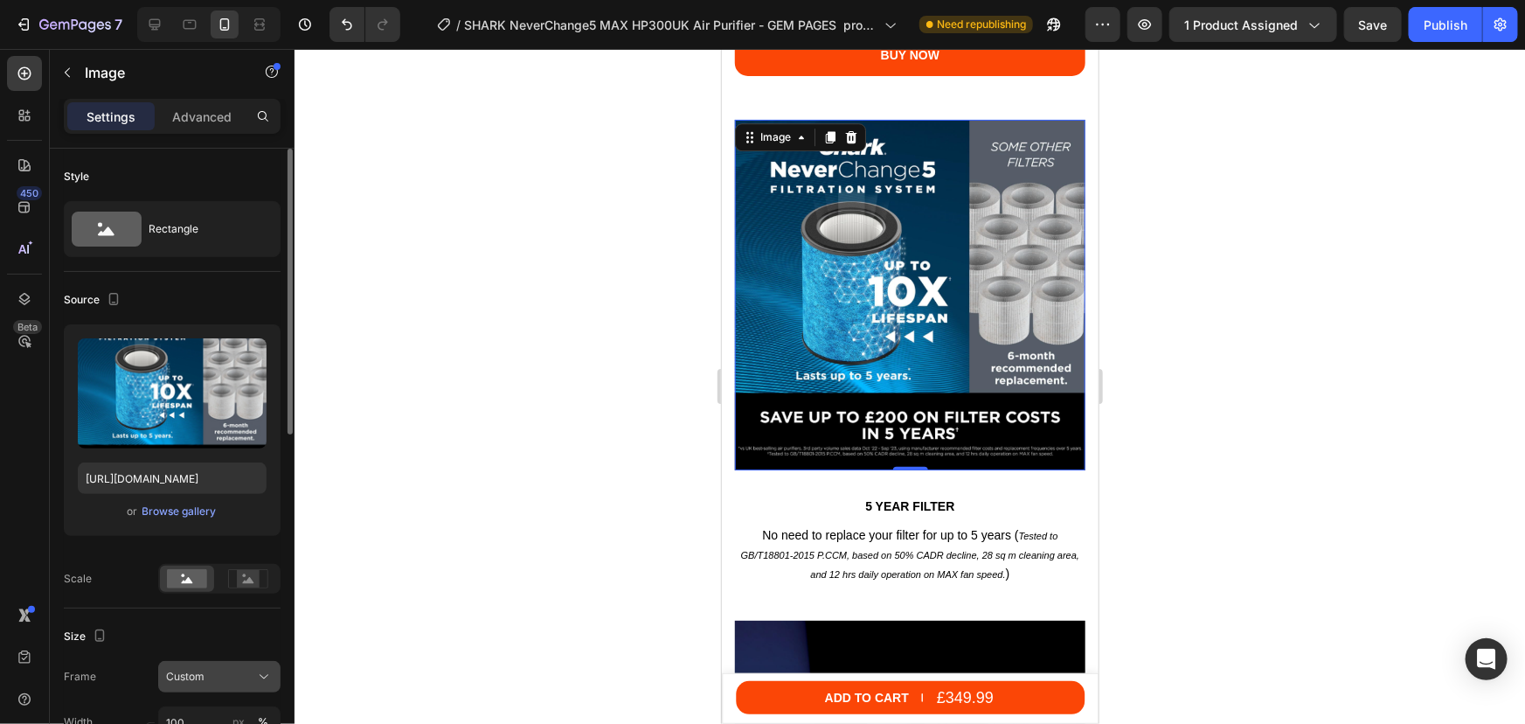
click at [175, 668] on div "Custom" at bounding box center [219, 676] width 107 height 17
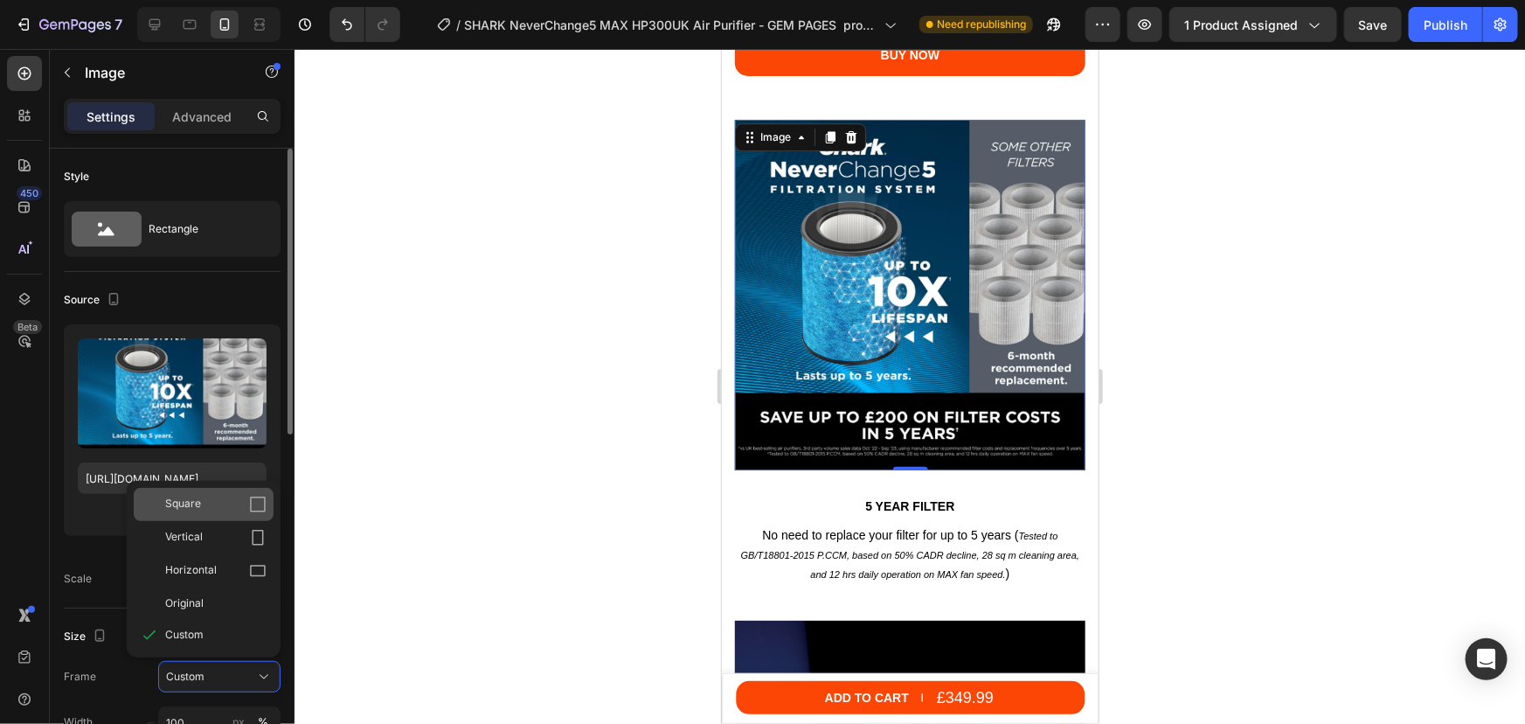
click at [197, 510] on span "Square" at bounding box center [183, 504] width 36 height 17
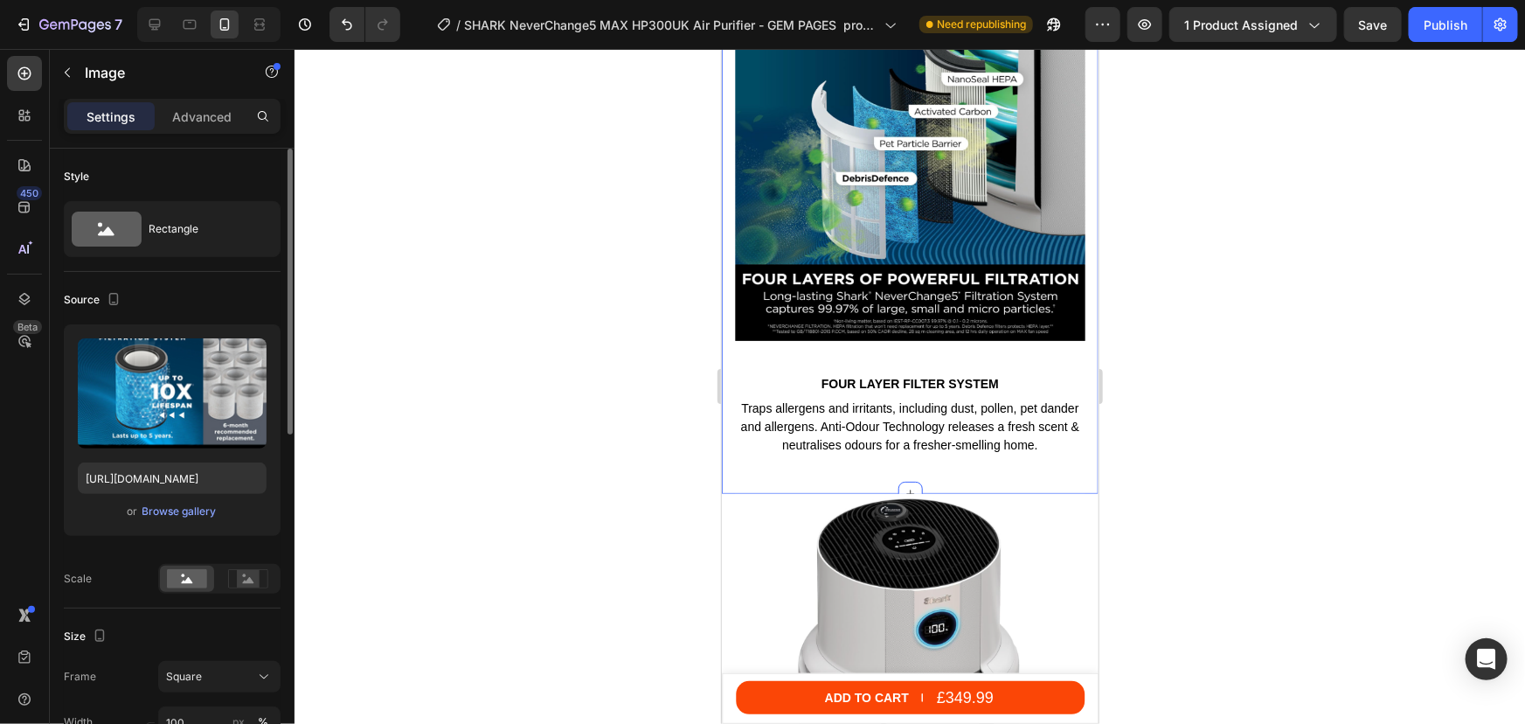
scroll to position [5471, 0]
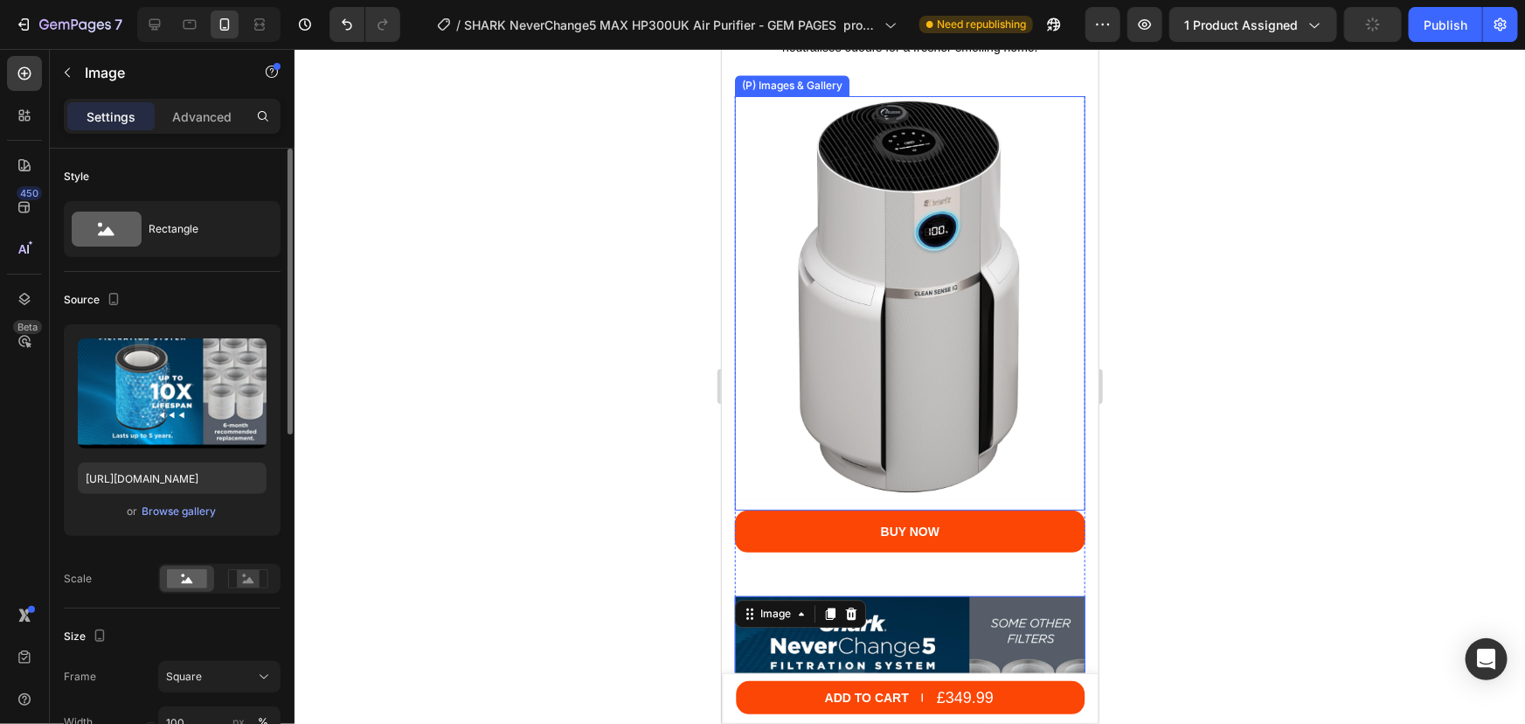
click at [893, 321] on img at bounding box center [909, 298] width 350 height 406
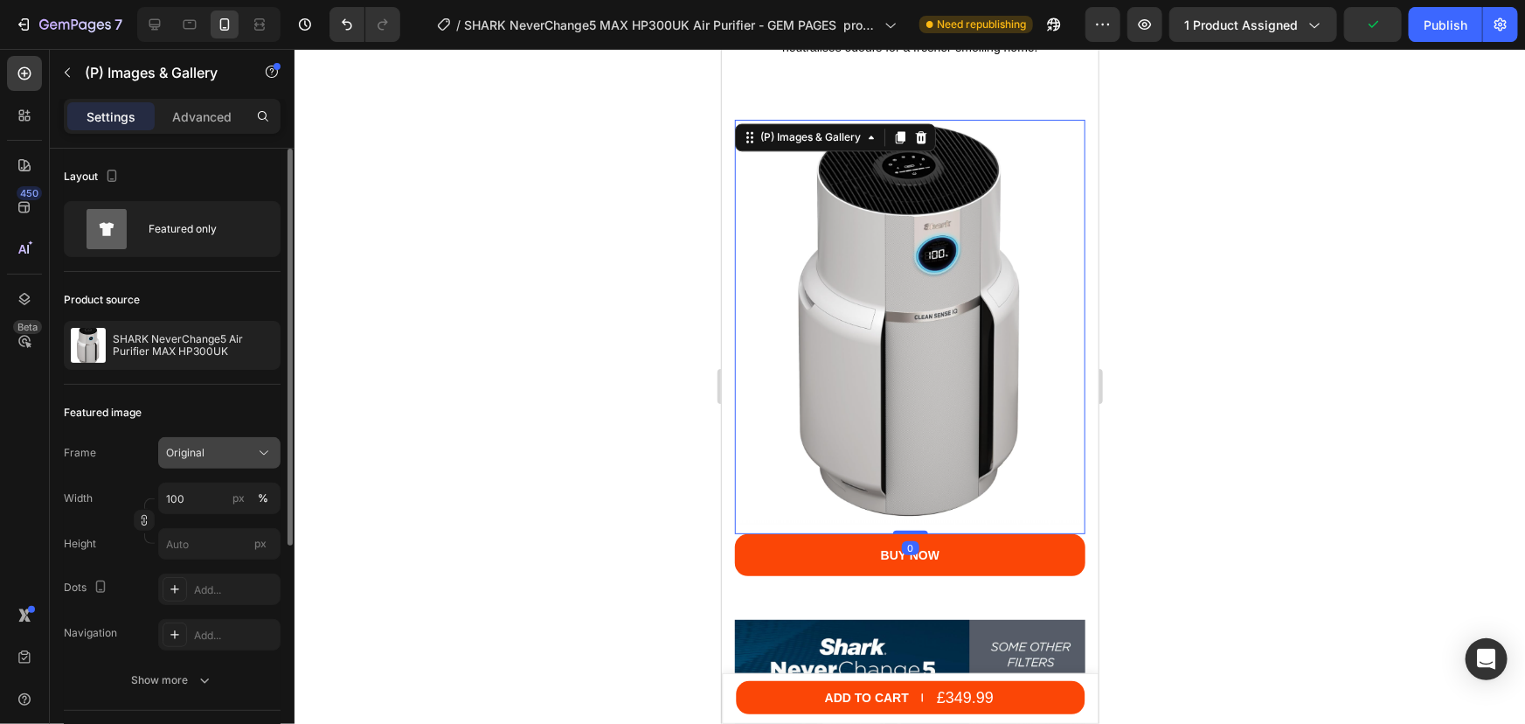
click at [212, 457] on div "Original" at bounding box center [209, 453] width 86 height 16
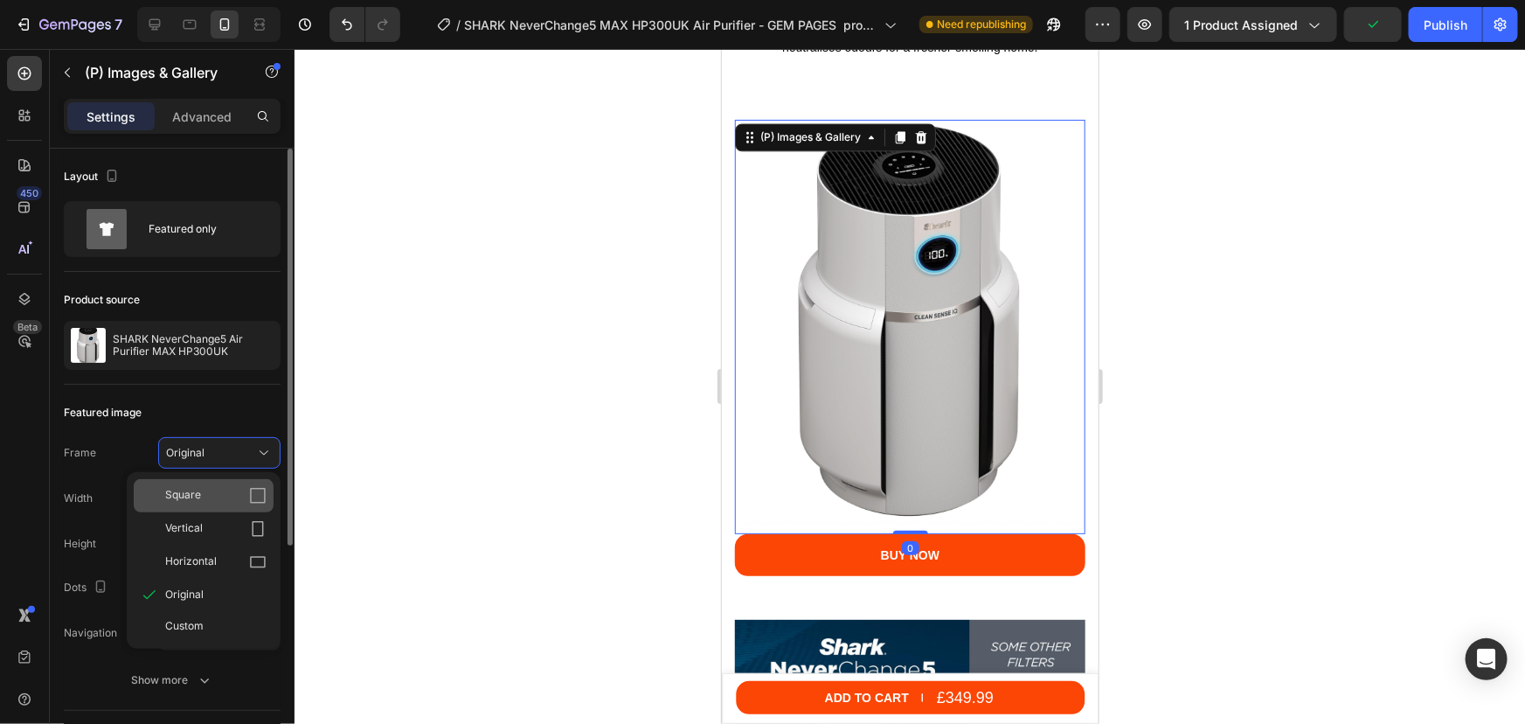
click at [209, 496] on div "Square" at bounding box center [215, 495] width 101 height 17
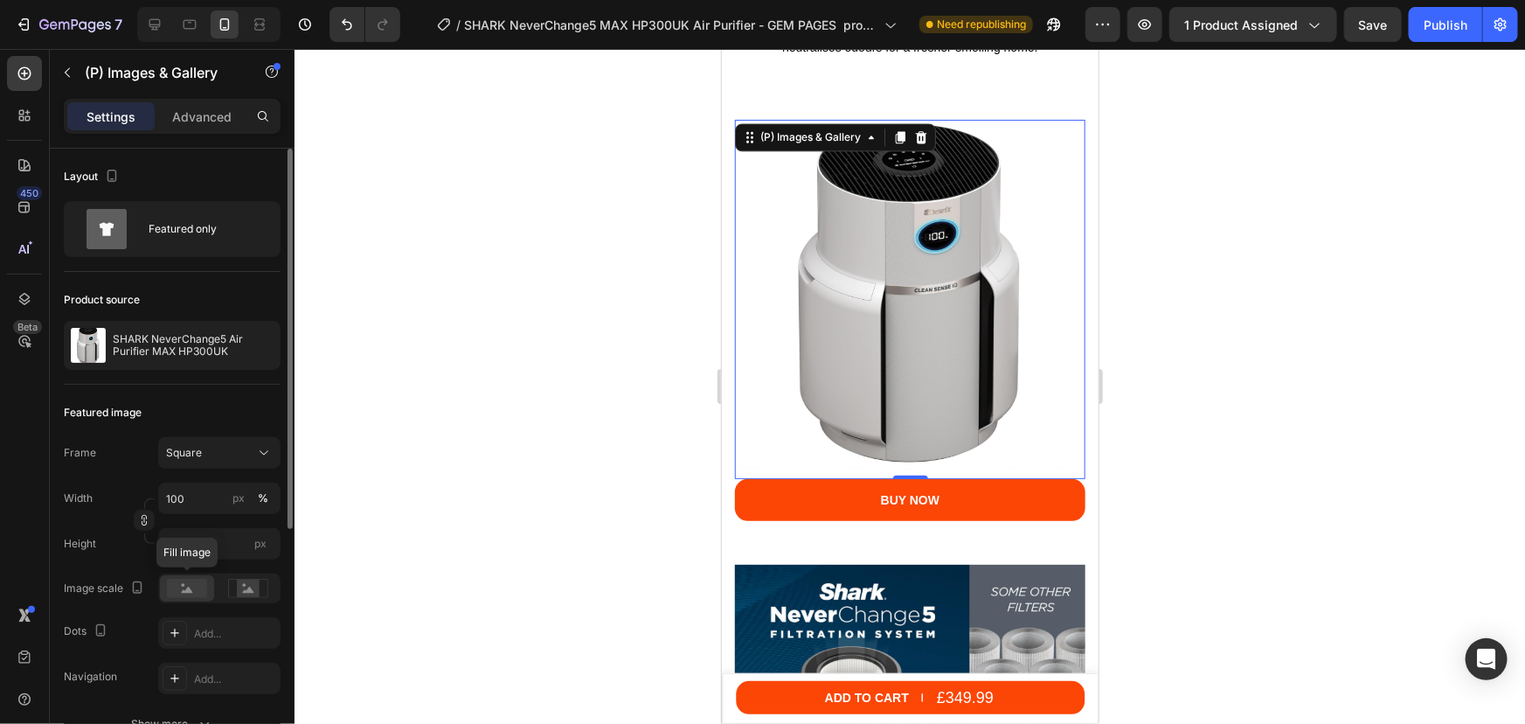
click at [191, 588] on rect at bounding box center [187, 588] width 40 height 19
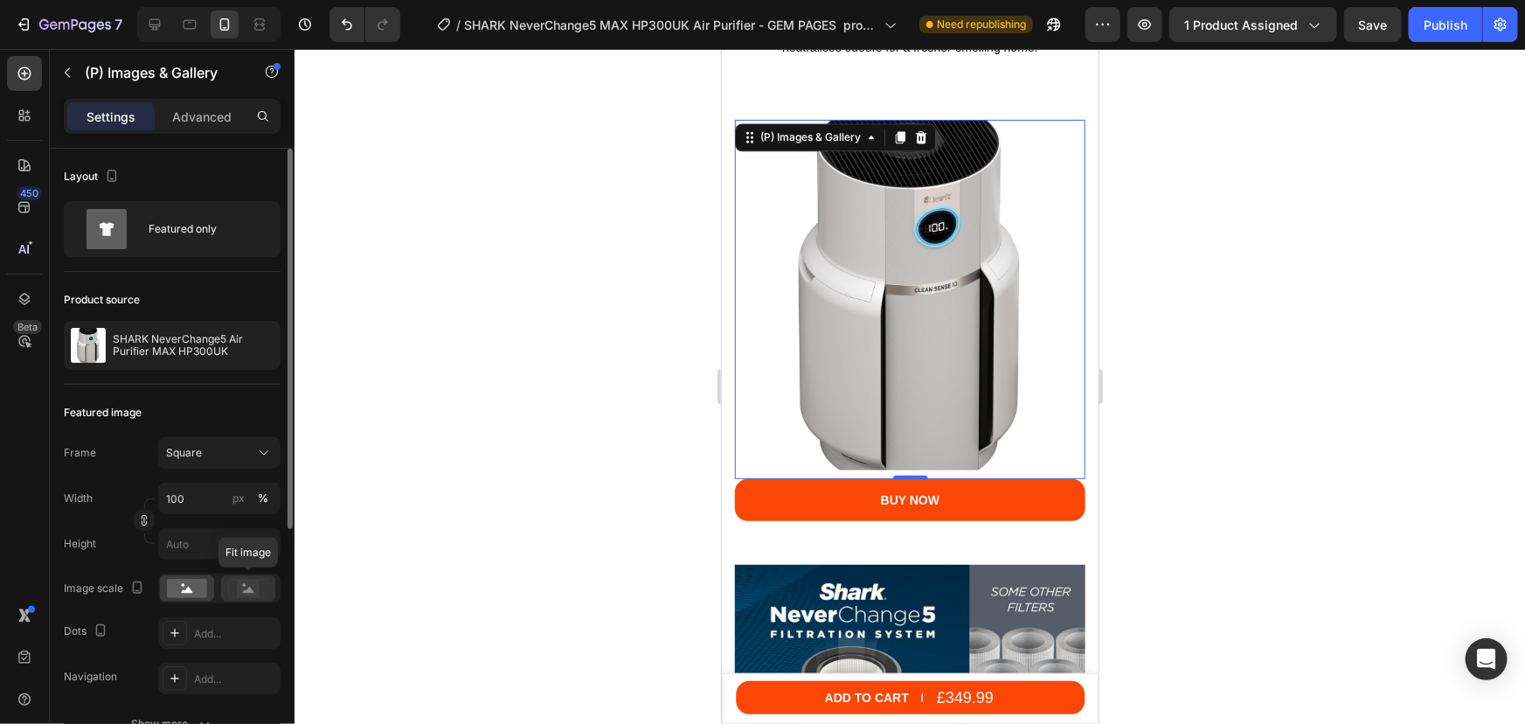
click at [234, 583] on icon at bounding box center [248, 588] width 40 height 19
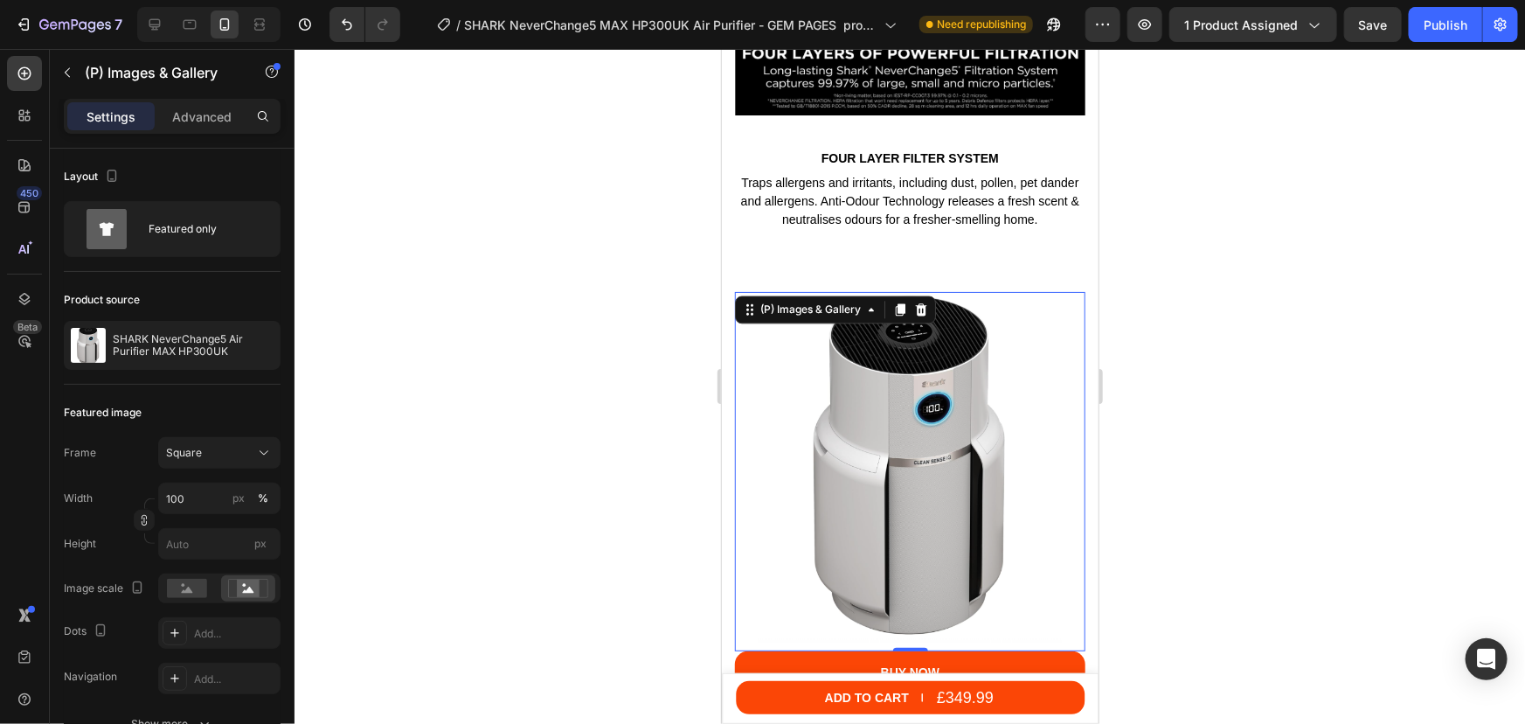
scroll to position [4993, 0]
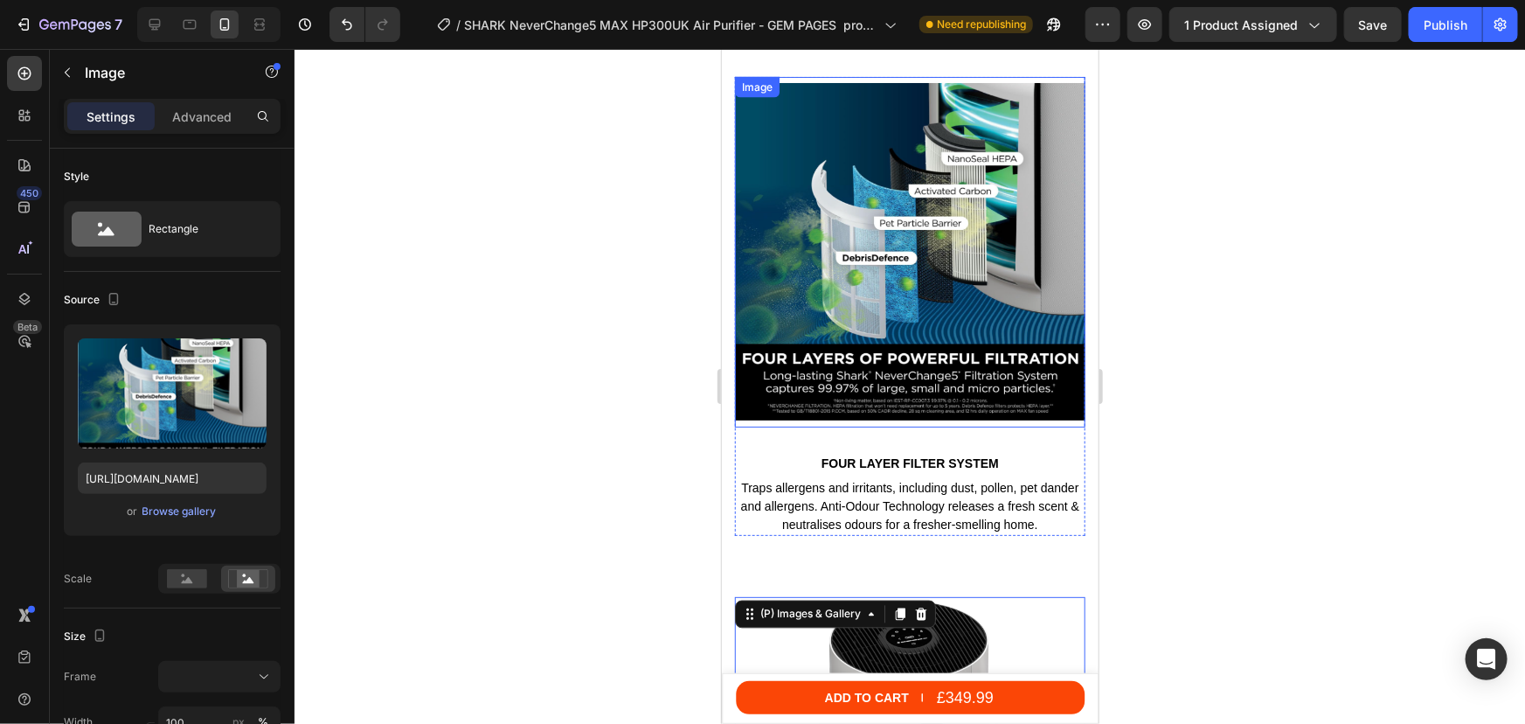
click at [836, 297] on img at bounding box center [909, 251] width 350 height 350
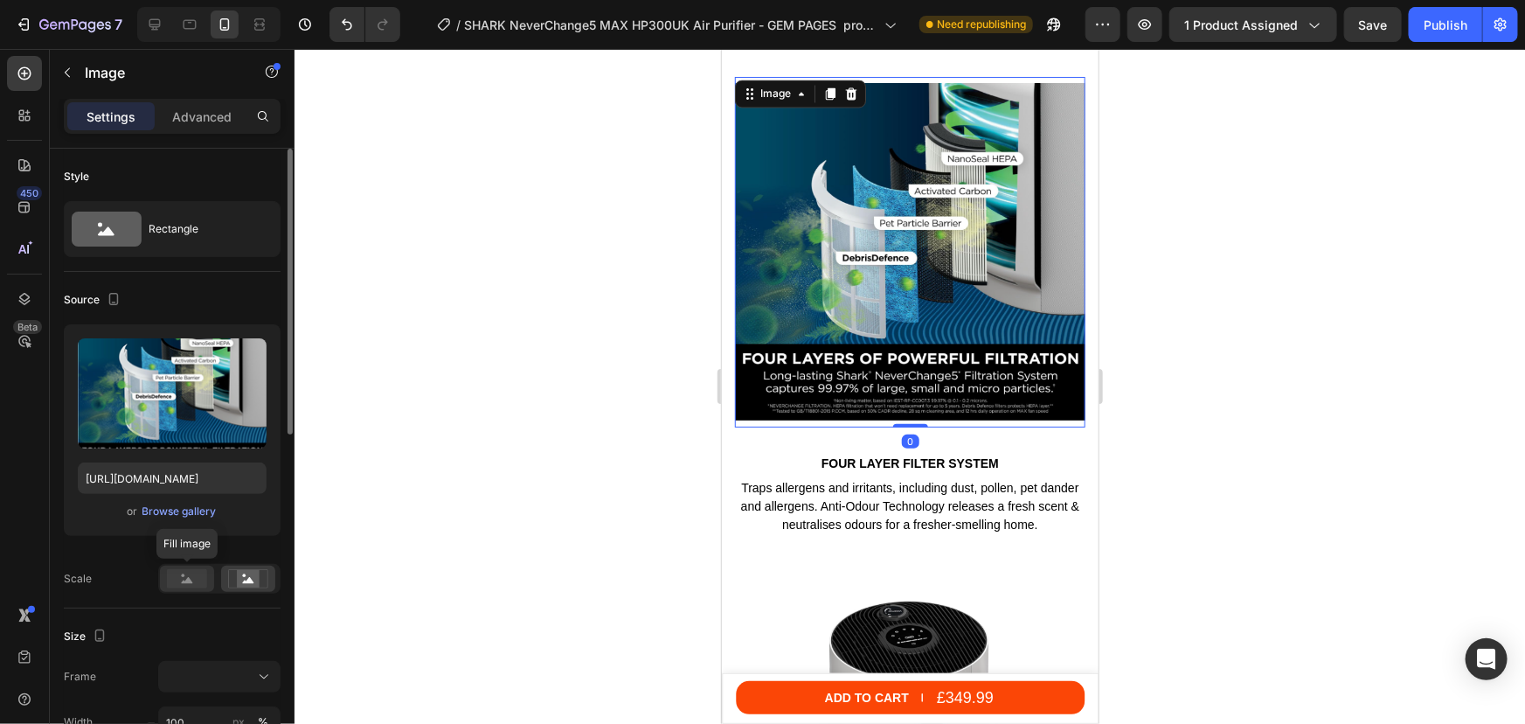
click at [182, 585] on rect at bounding box center [187, 578] width 40 height 19
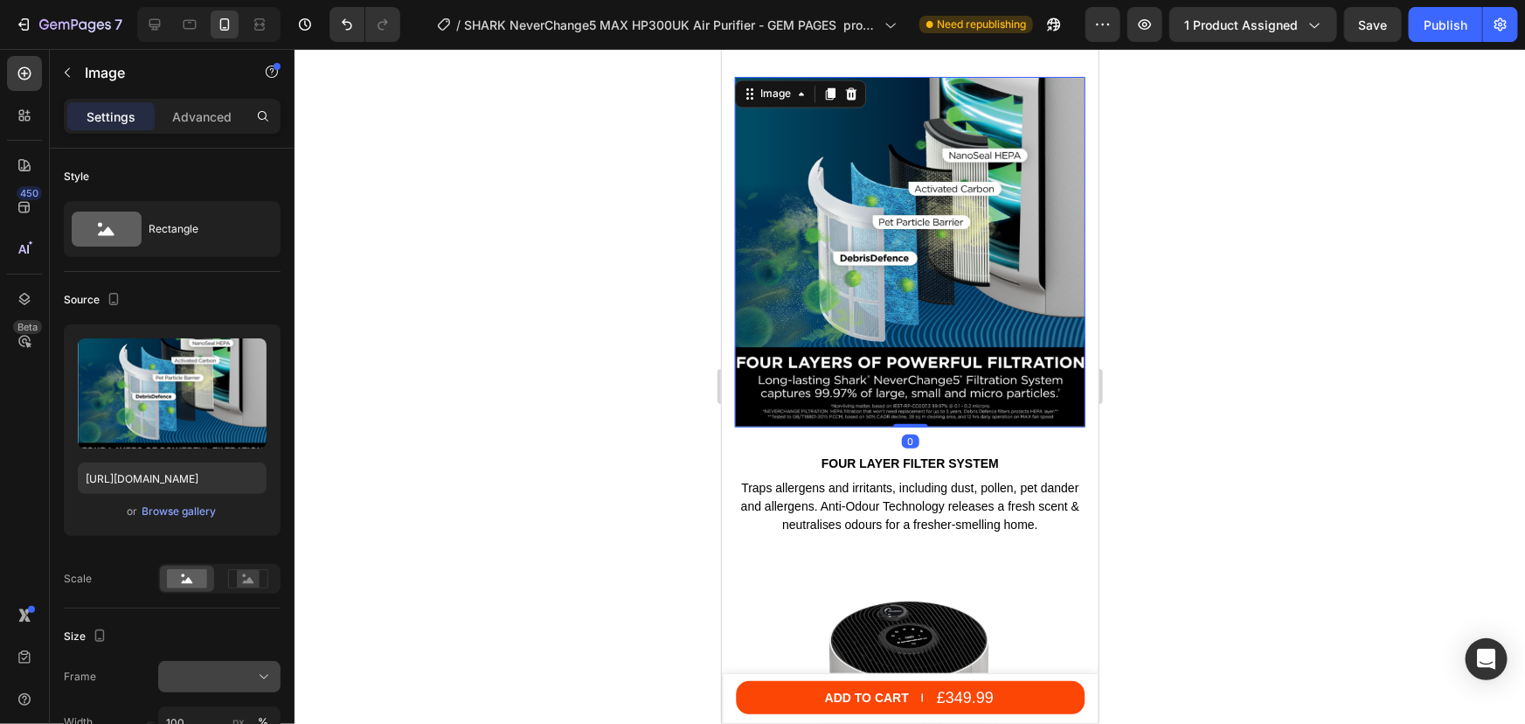
click at [192, 674] on div at bounding box center [219, 676] width 107 height 17
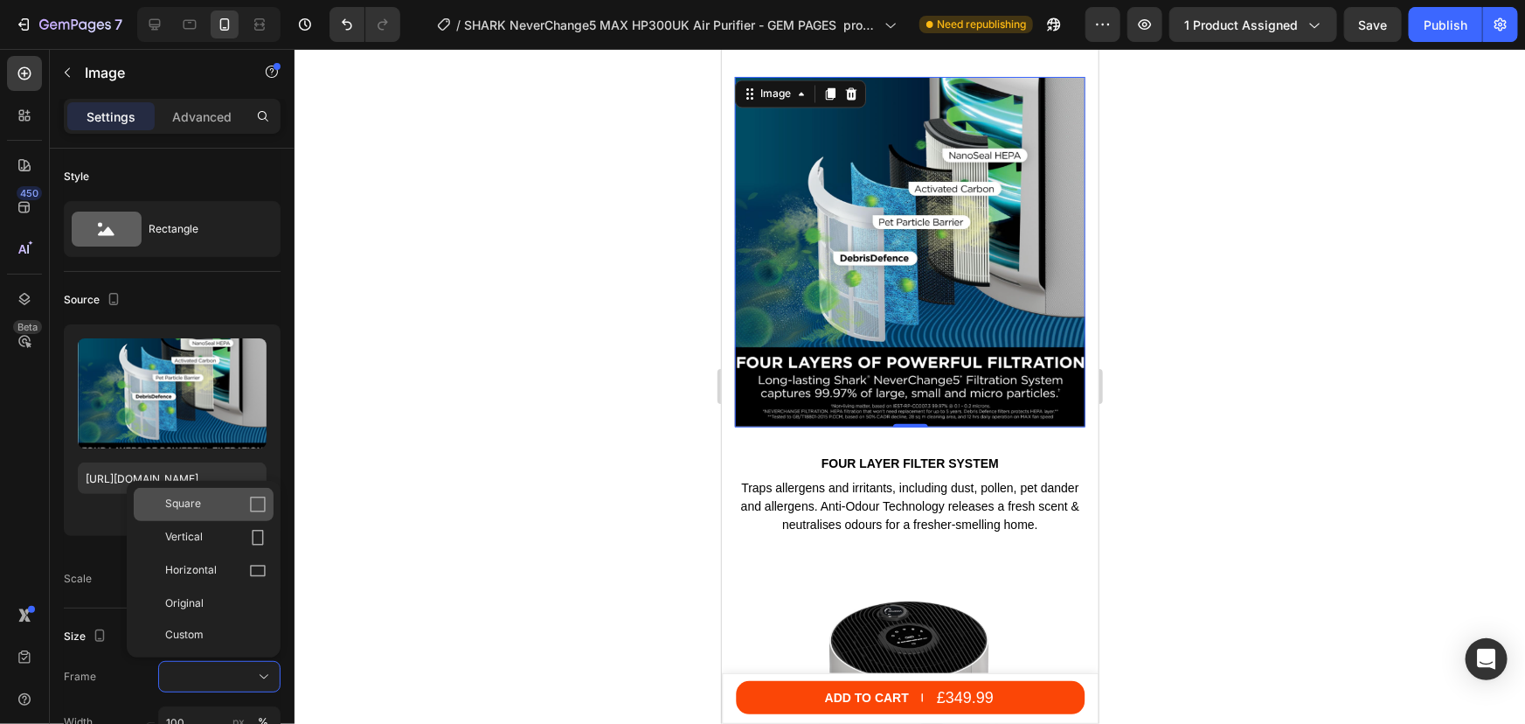
click at [189, 512] on span "Square" at bounding box center [183, 504] width 36 height 17
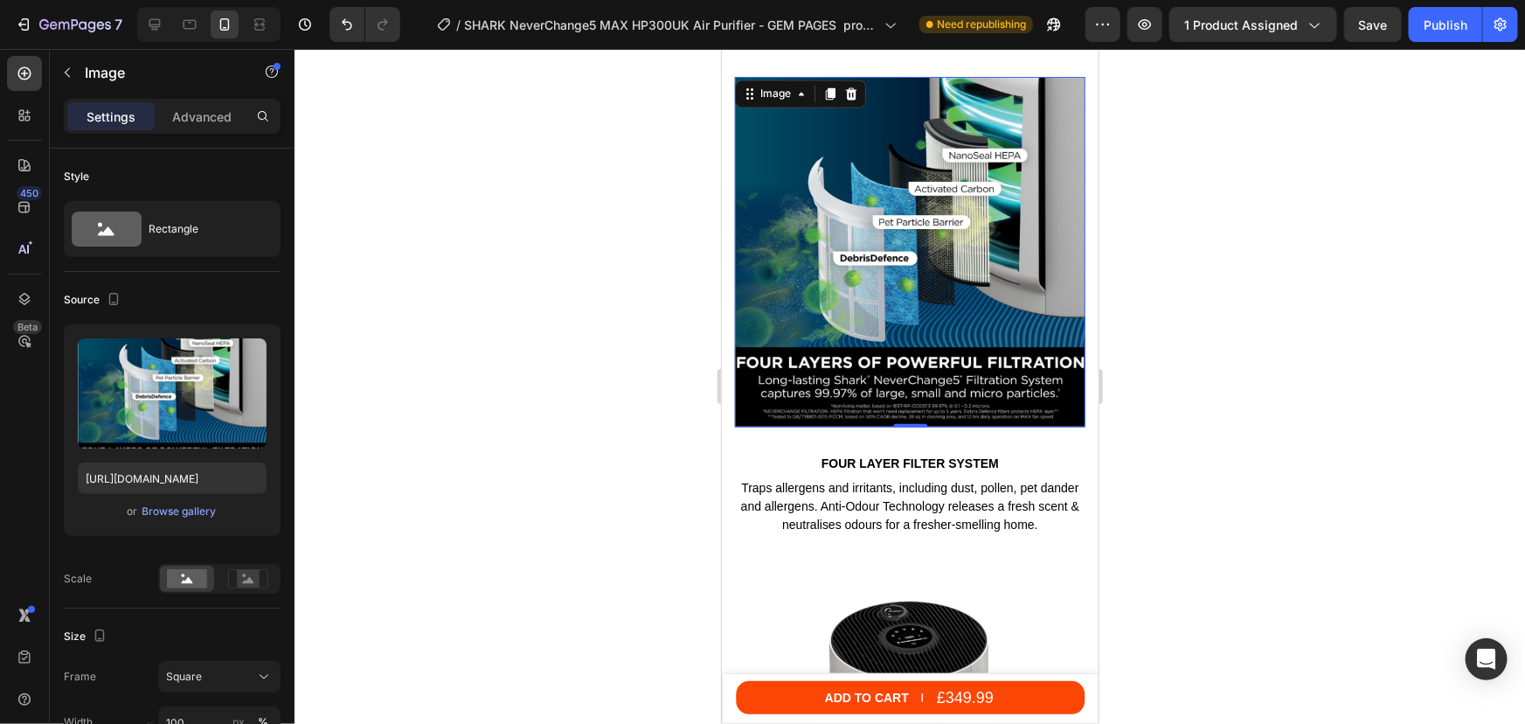
scroll to position [4597, 0]
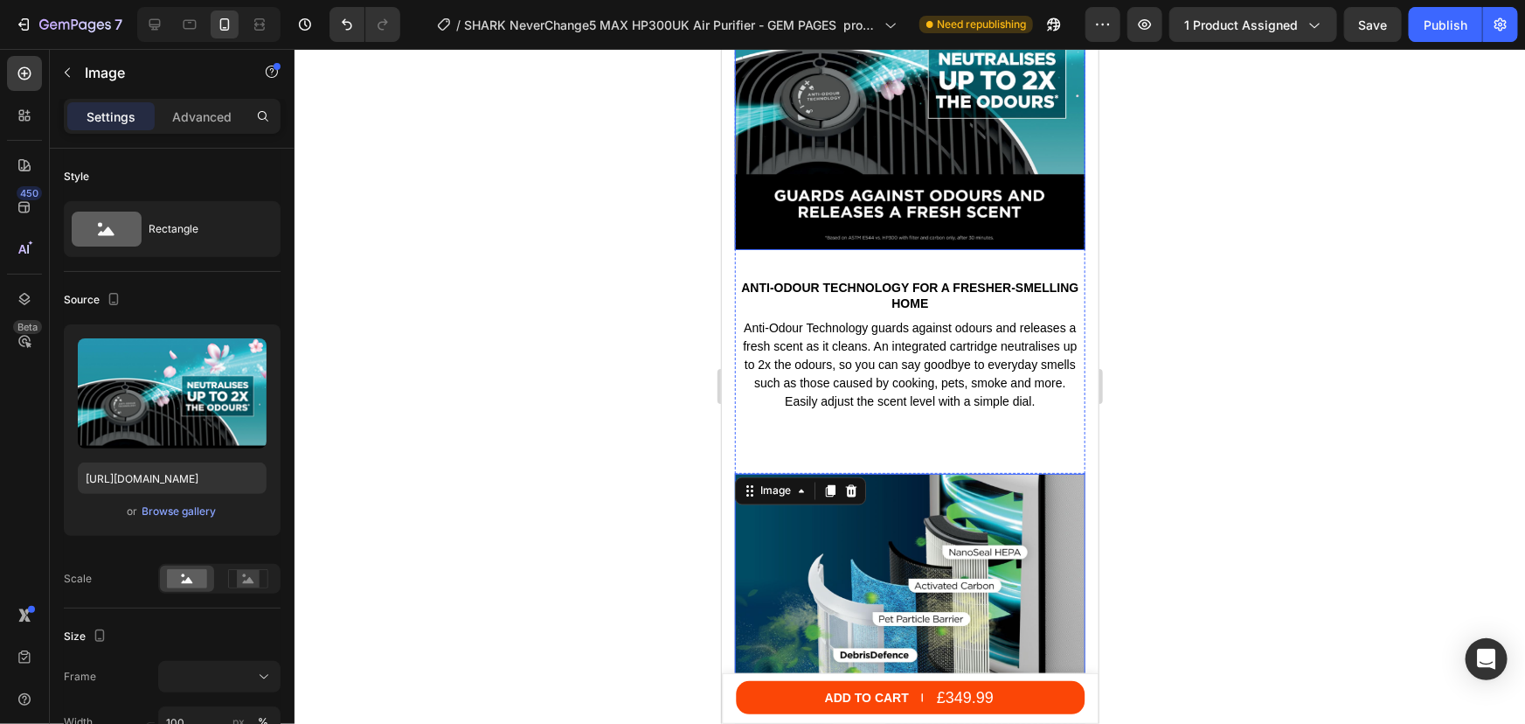
click at [799, 165] on img at bounding box center [909, 74] width 350 height 350
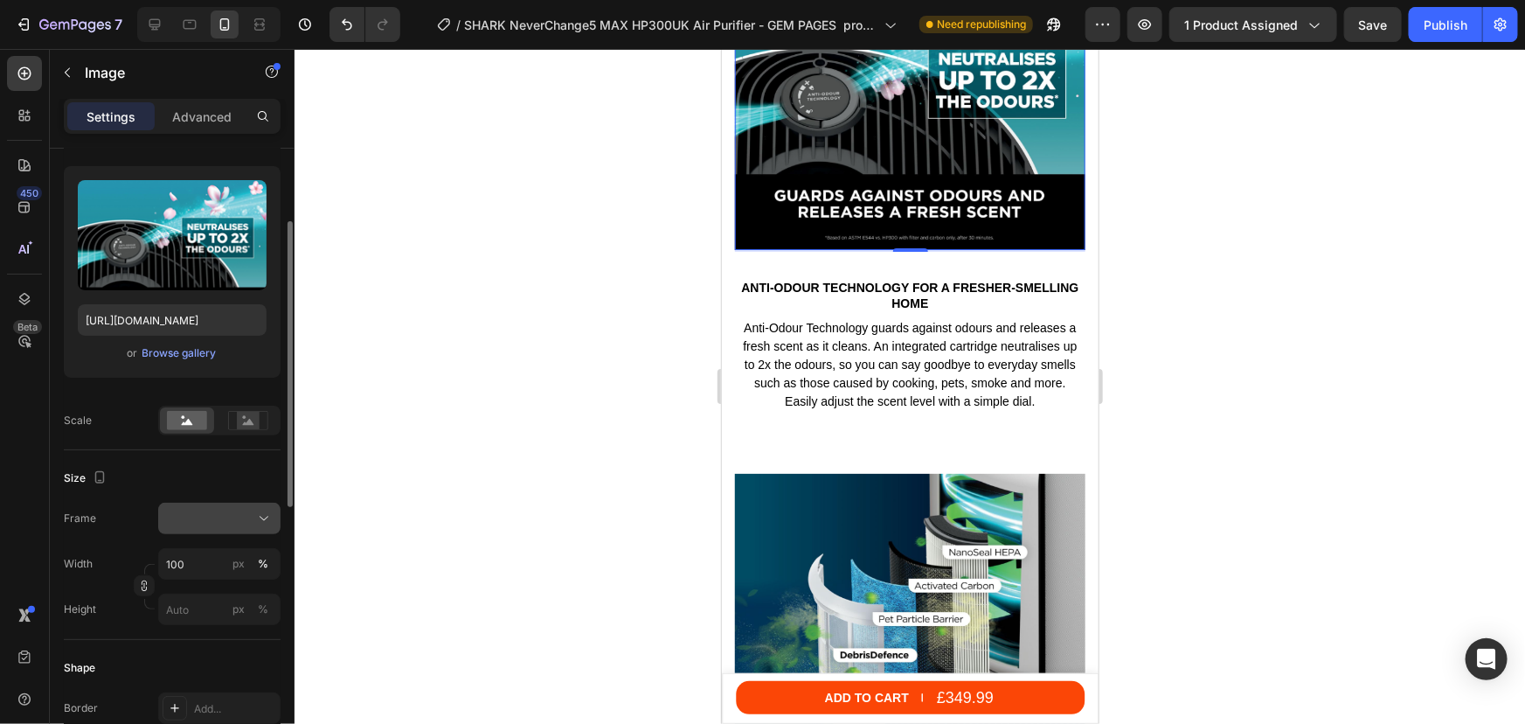
click at [249, 518] on div at bounding box center [219, 518] width 107 height 17
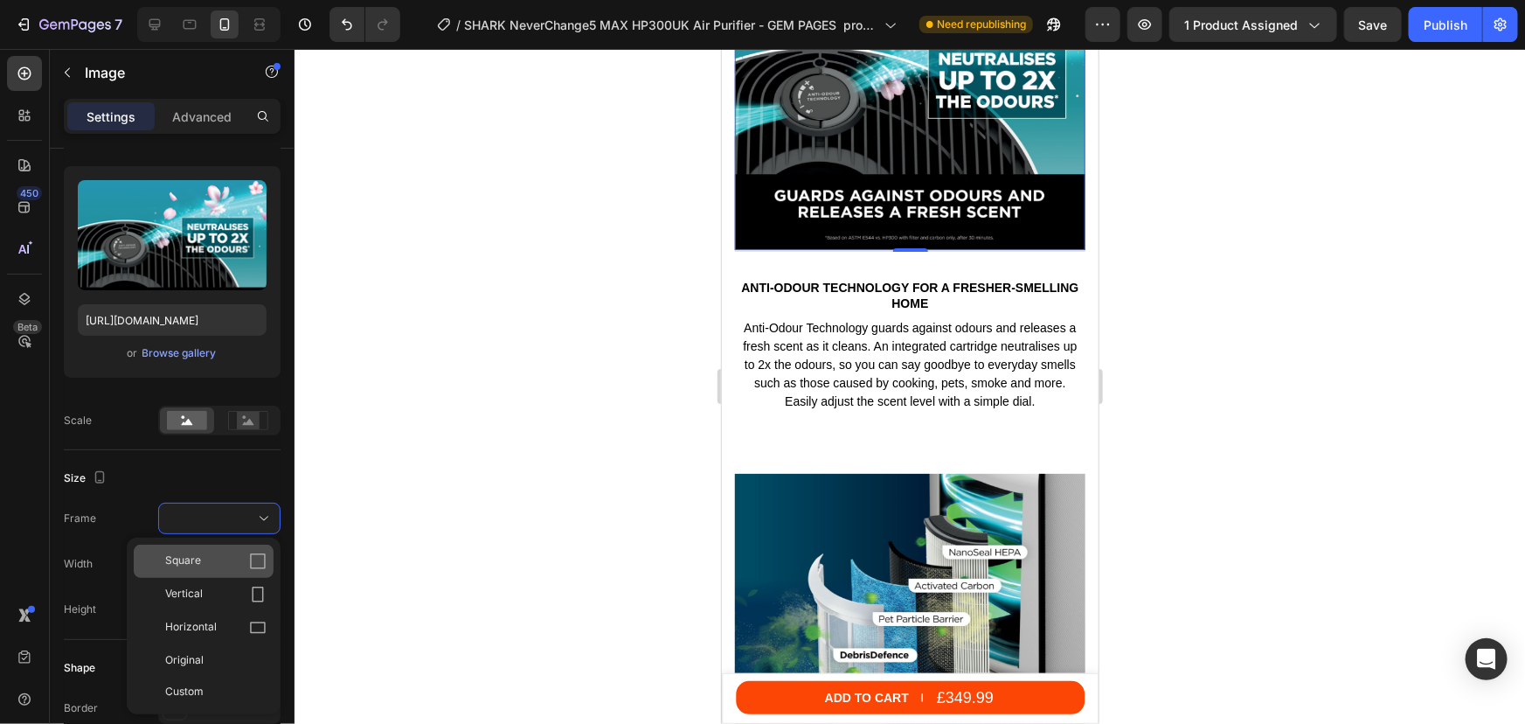
click at [193, 560] on span "Square" at bounding box center [183, 560] width 36 height 17
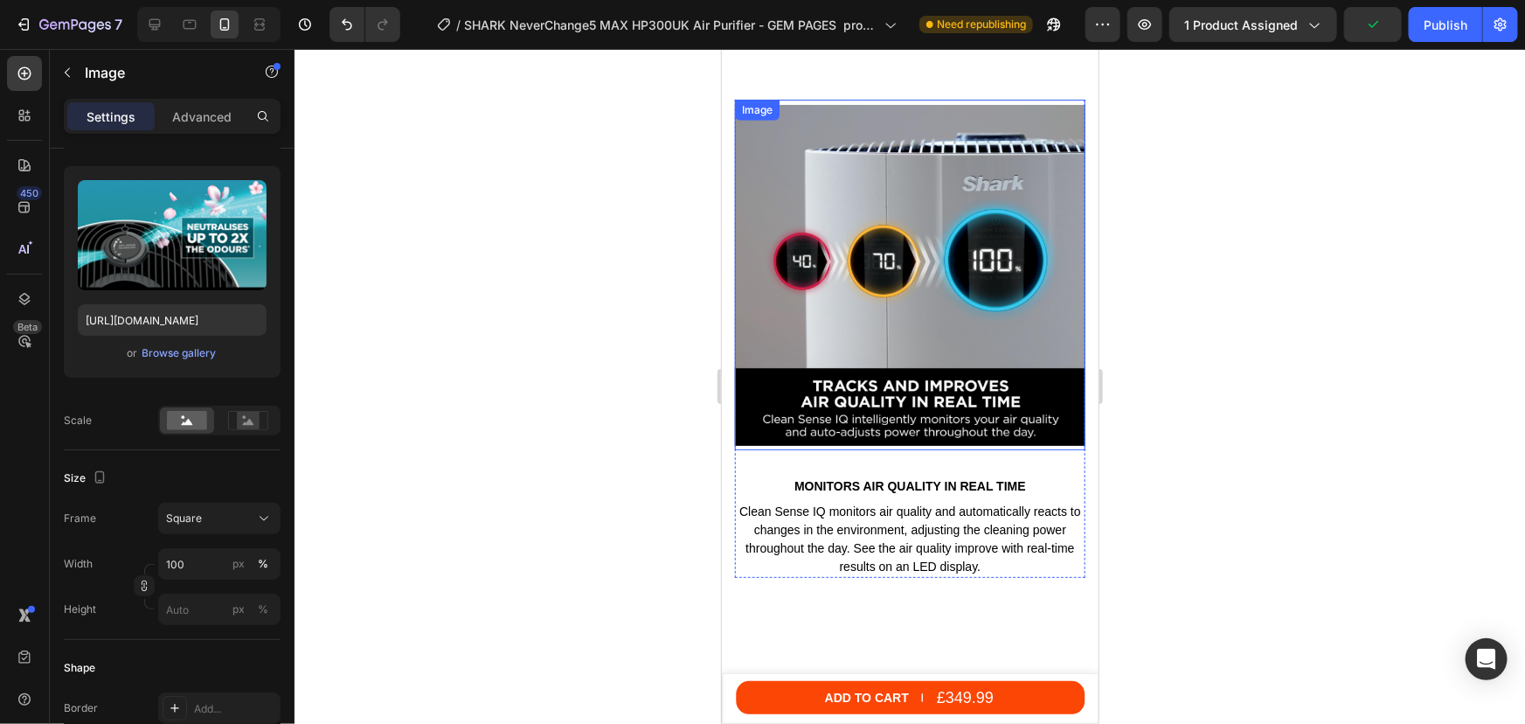
scroll to position [3643, 0]
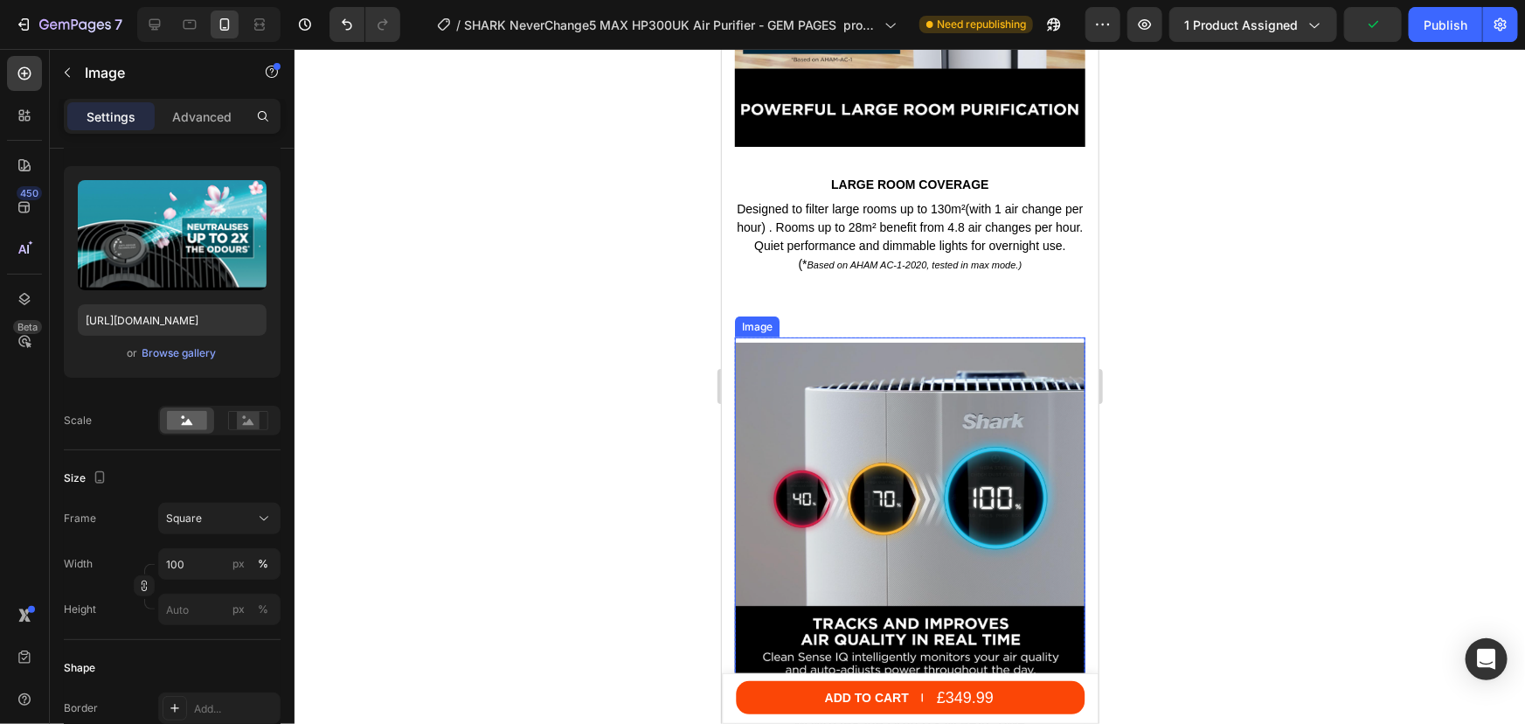
click at [917, 416] on img at bounding box center [909, 512] width 350 height 350
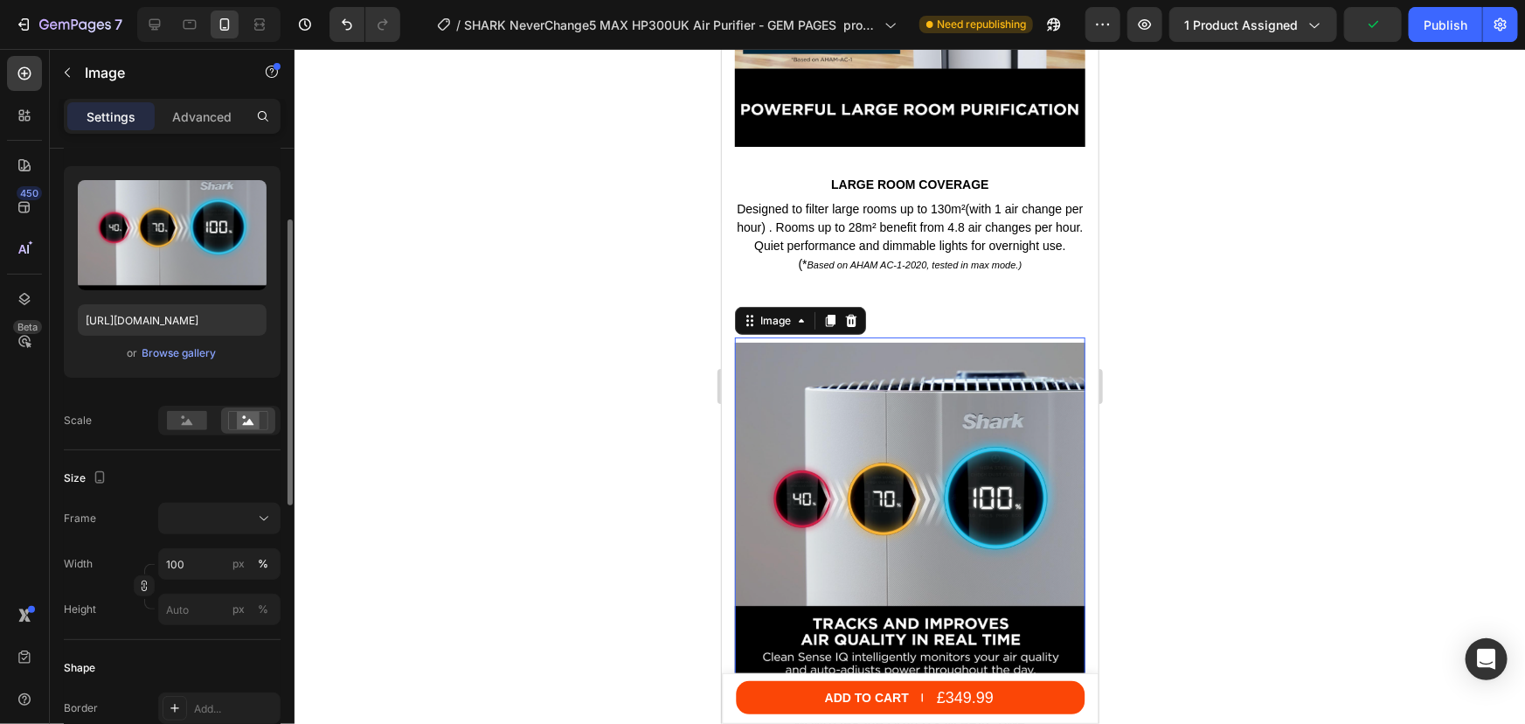
scroll to position [157, 0]
click at [168, 421] on rect at bounding box center [187, 421] width 40 height 19
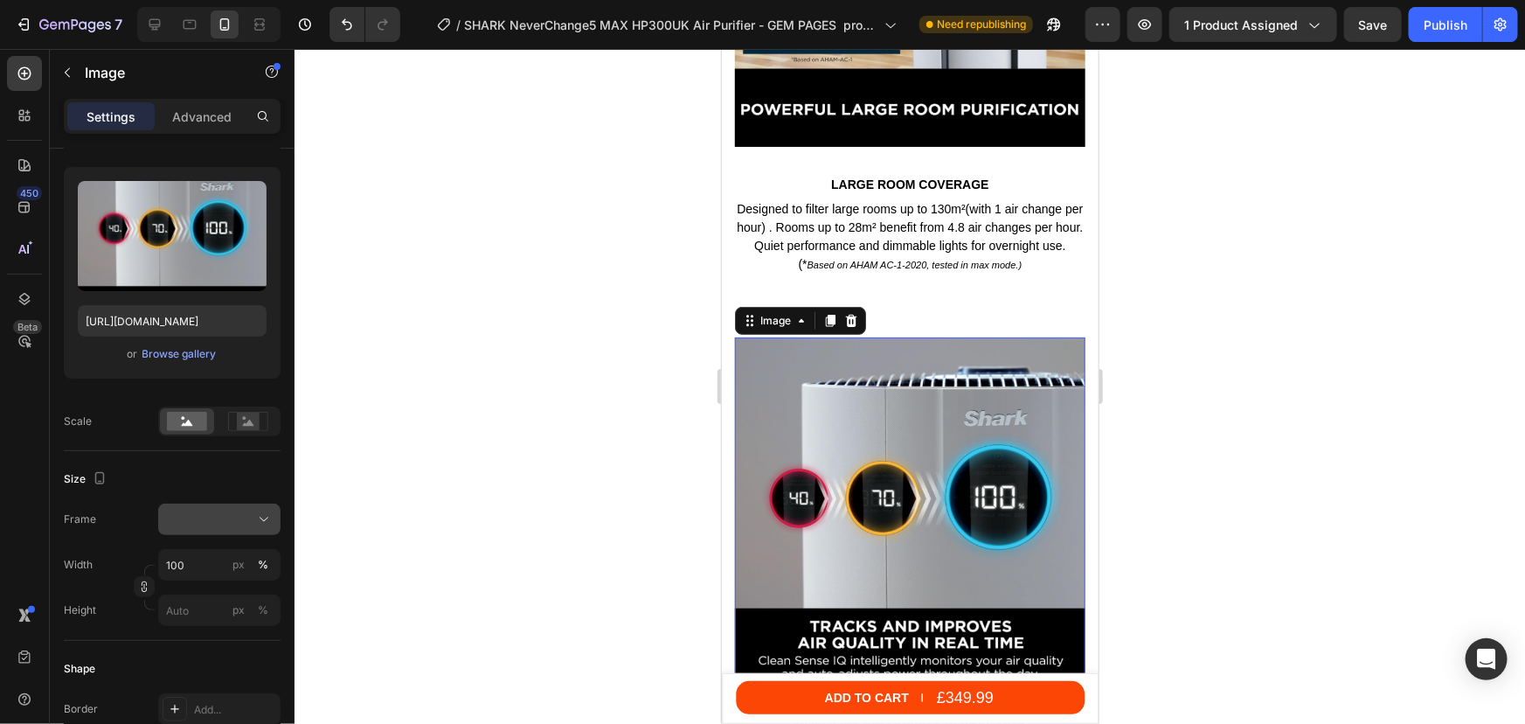
click at [219, 524] on div at bounding box center [219, 518] width 107 height 17
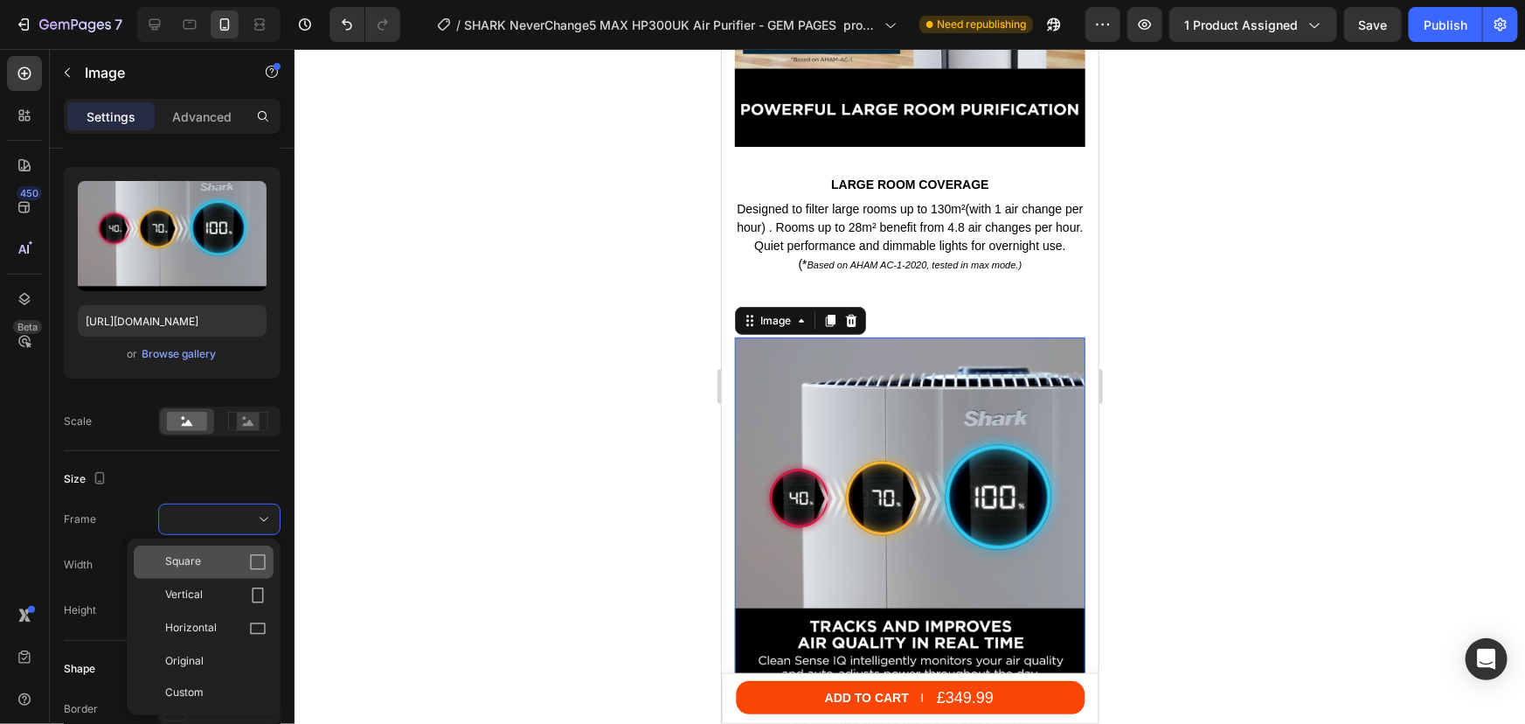
click at [181, 551] on div "Square" at bounding box center [204, 561] width 140 height 33
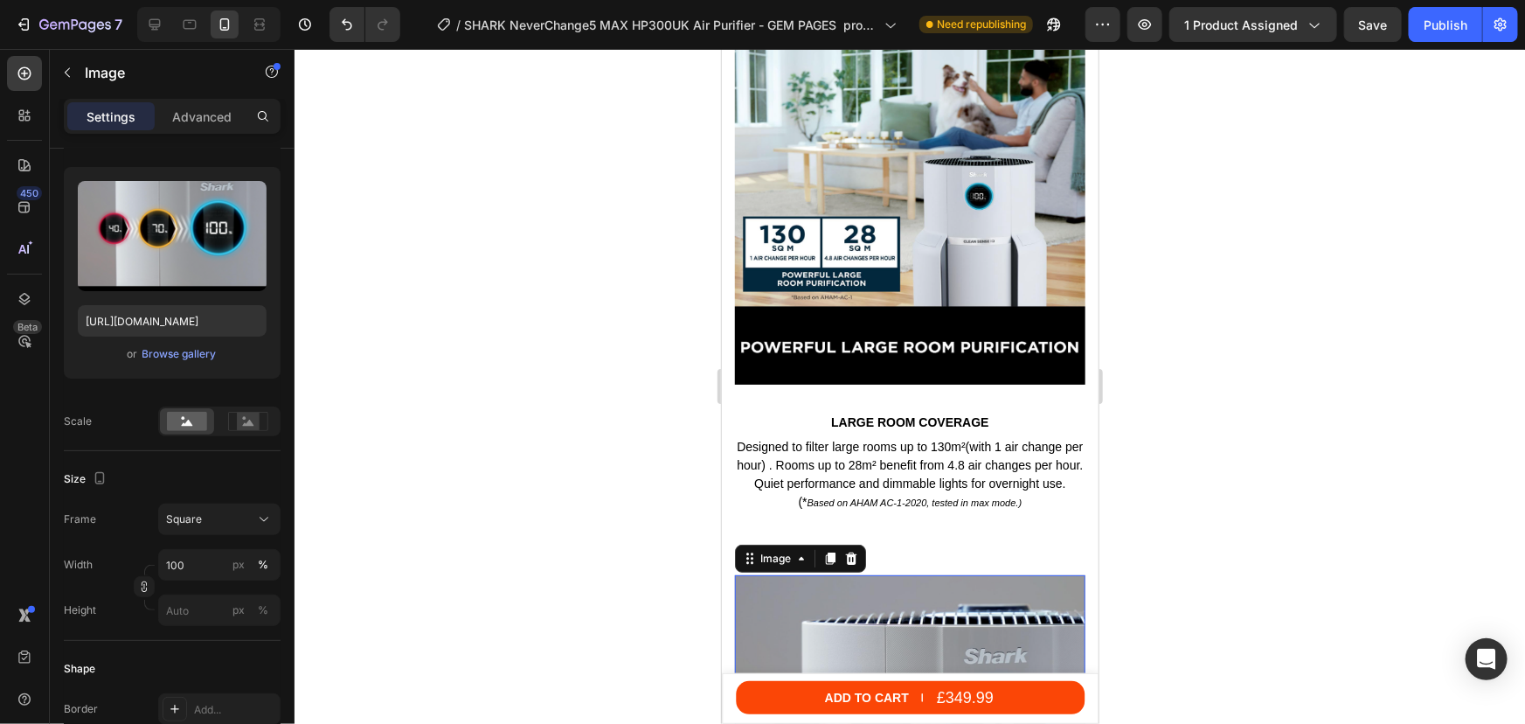
scroll to position [3325, 0]
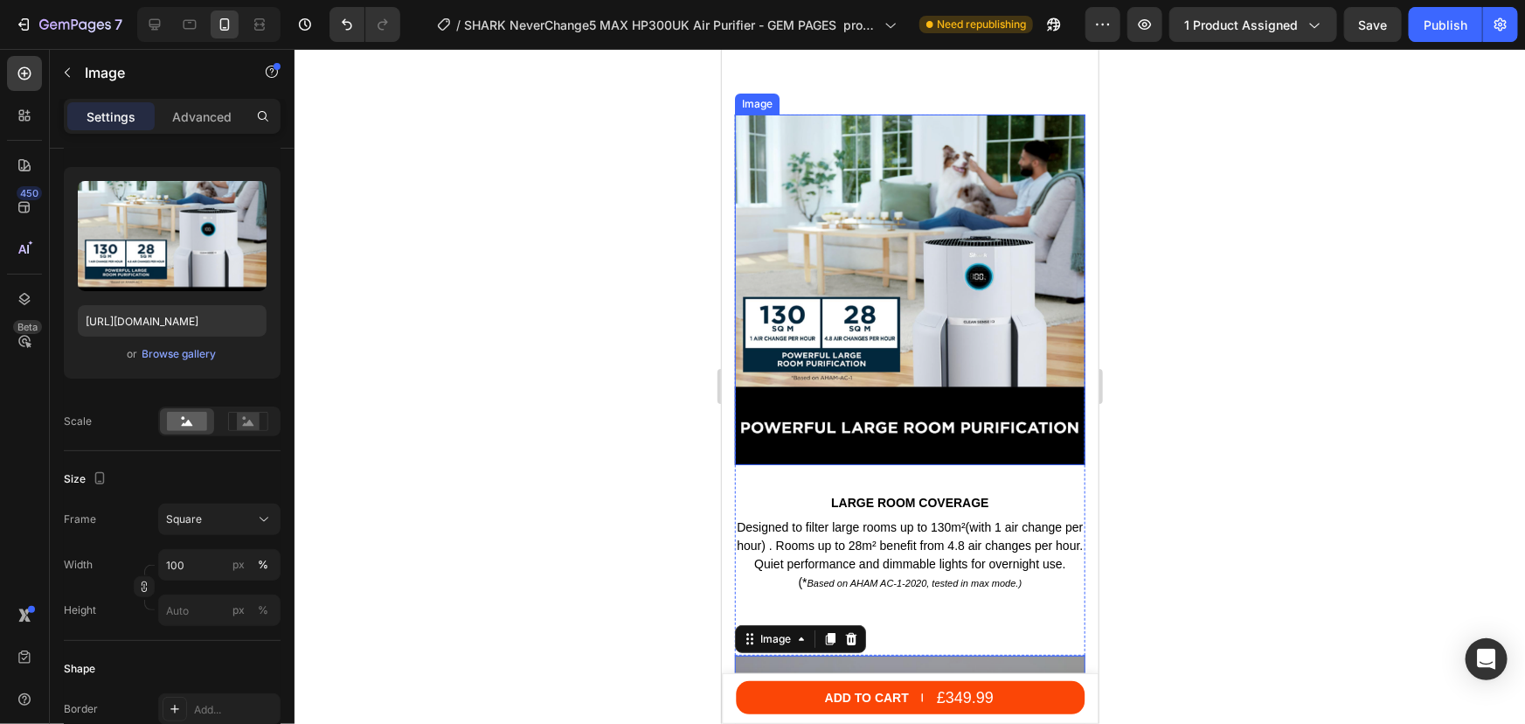
click at [862, 261] on img at bounding box center [909, 289] width 350 height 350
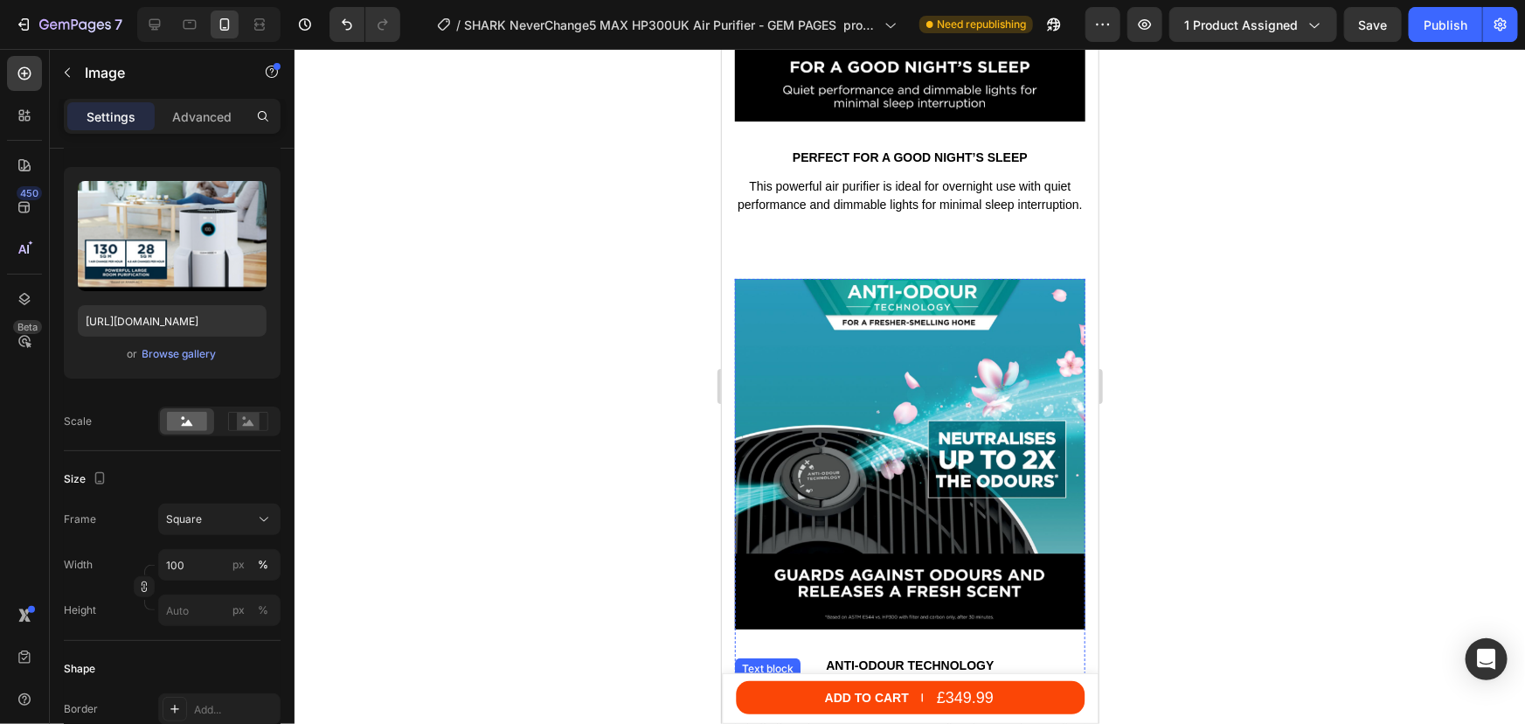
scroll to position [7219, 0]
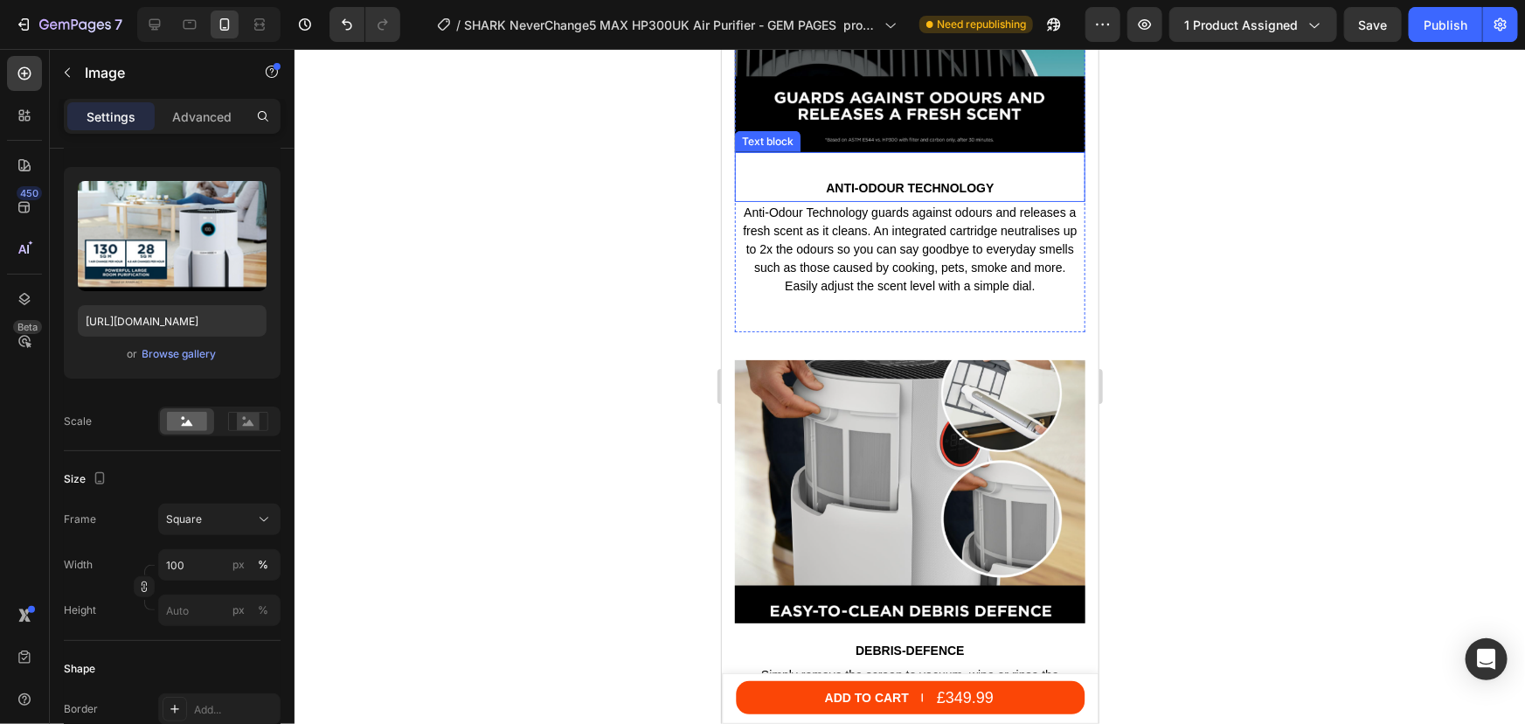
click at [907, 151] on div "Anti-Odour Technology Text block" at bounding box center [909, 176] width 350 height 50
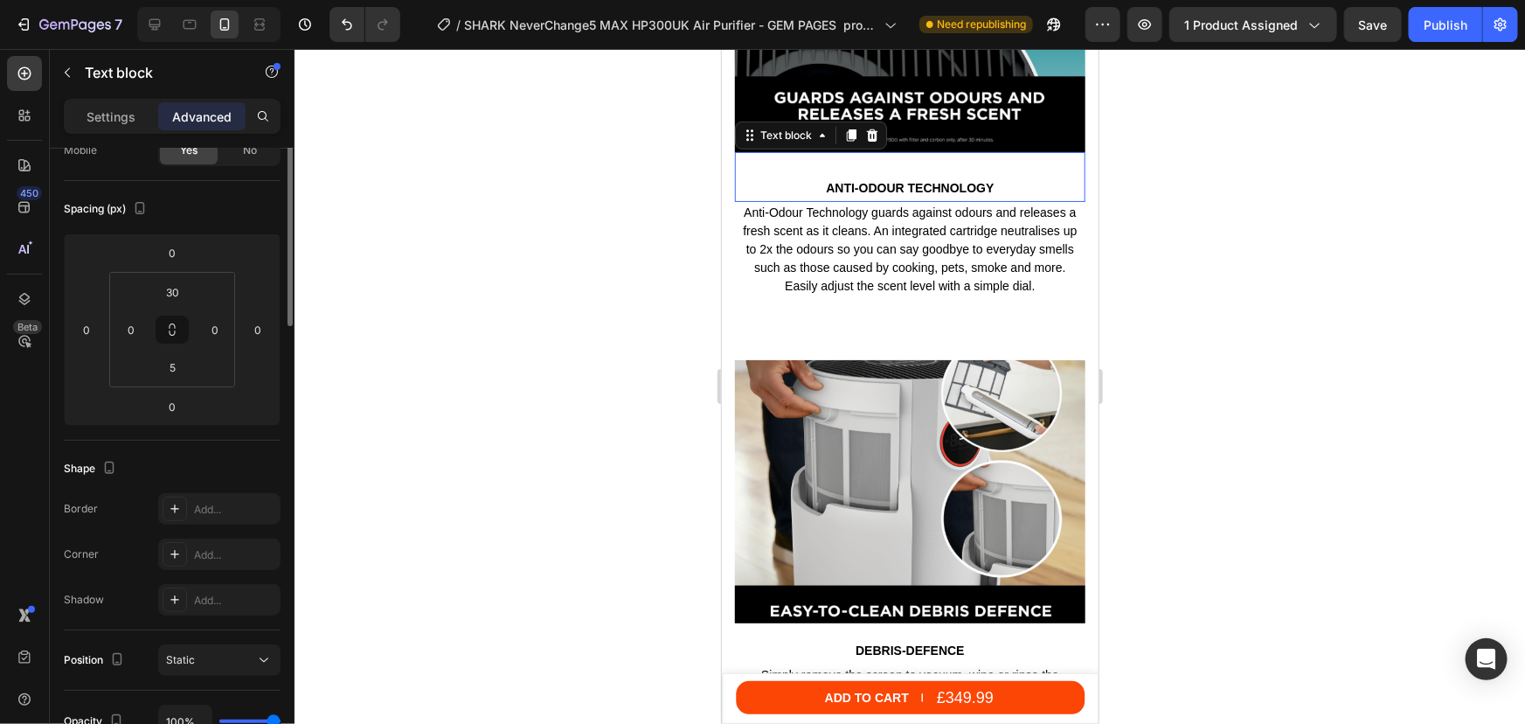
scroll to position [0, 0]
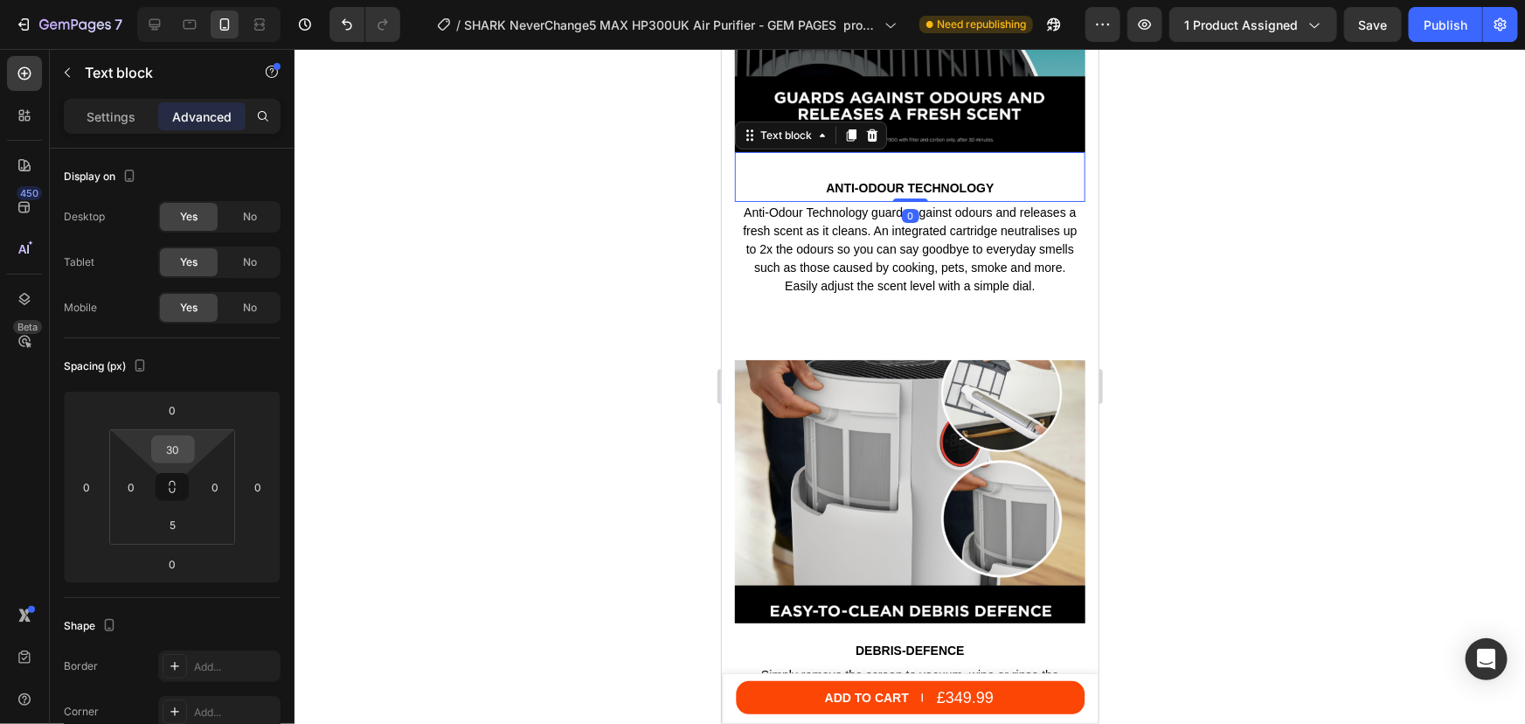
click at [175, 455] on input "30" at bounding box center [173, 449] width 35 height 26
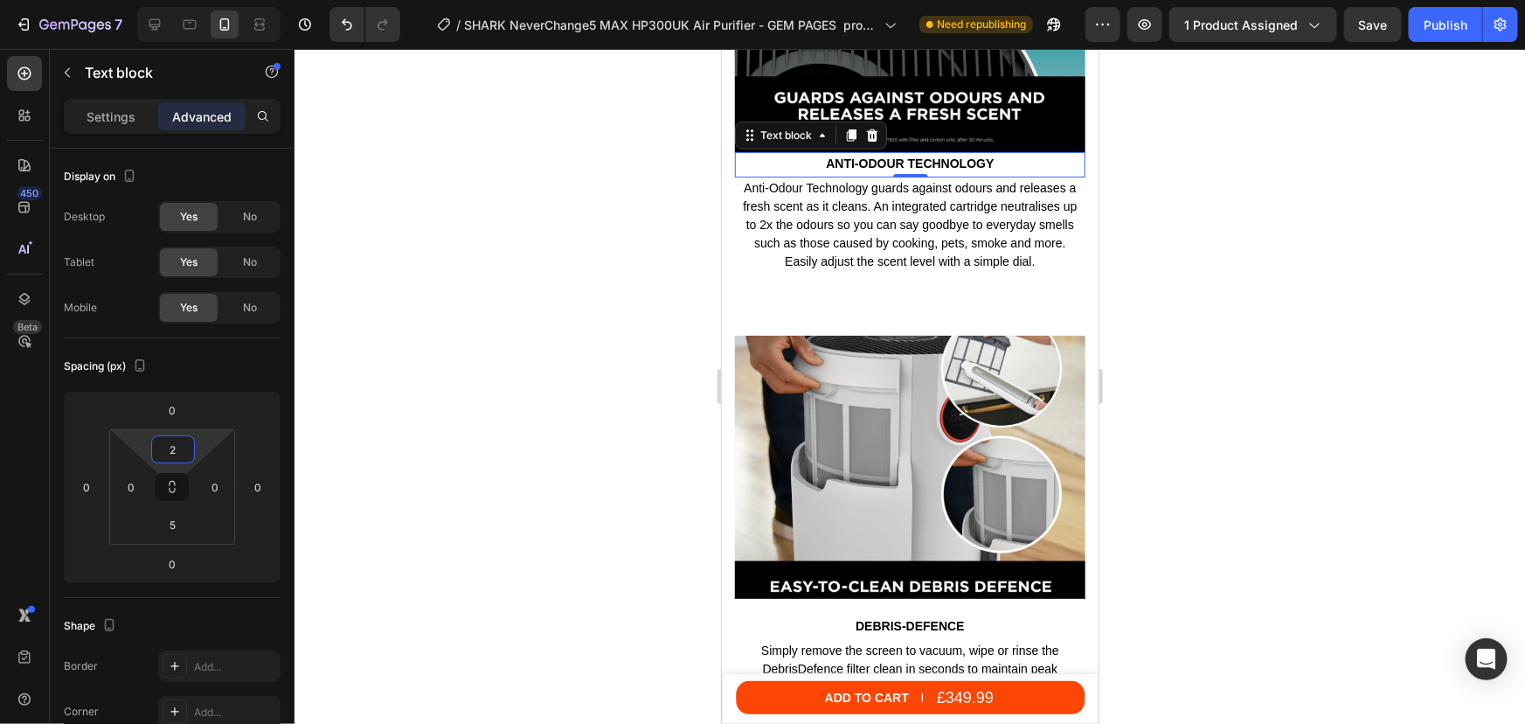
type input "25"
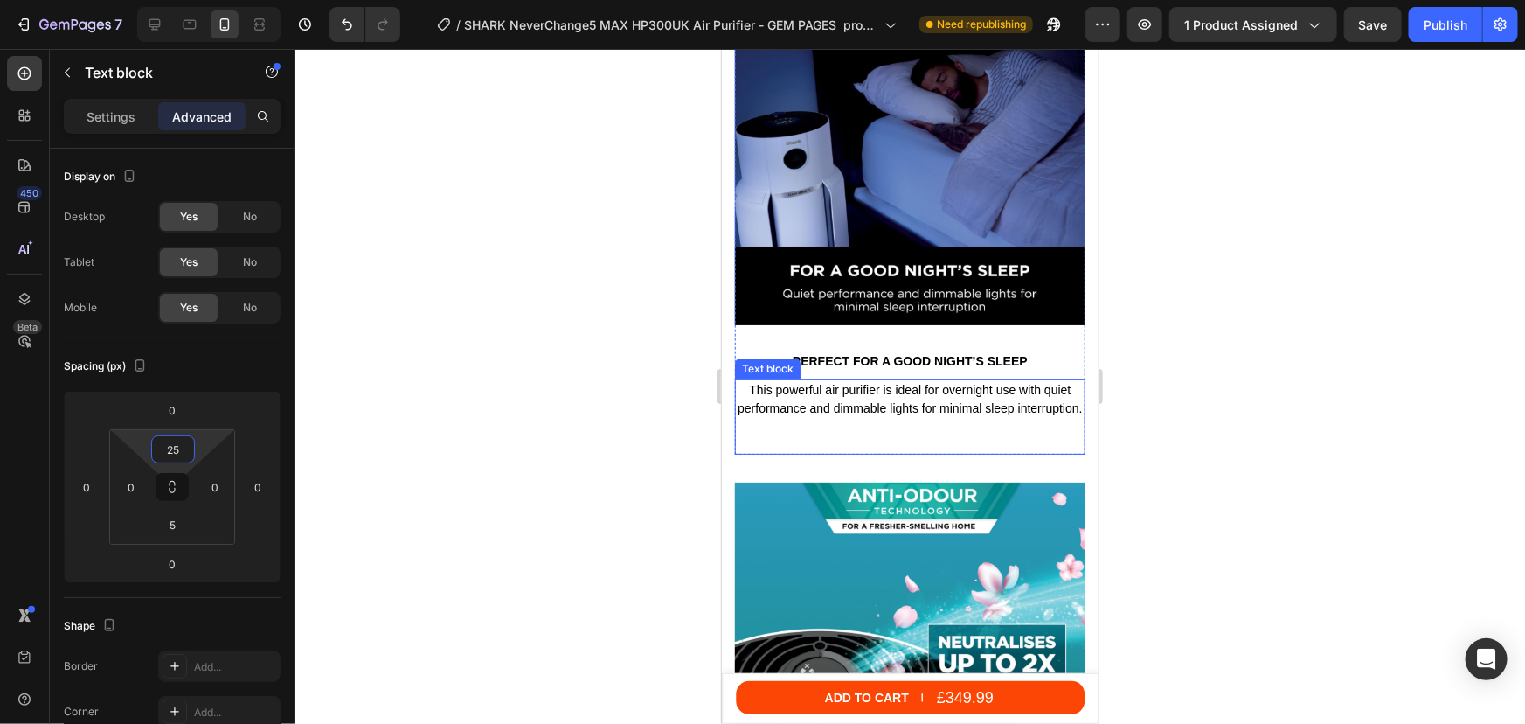
scroll to position [6503, 0]
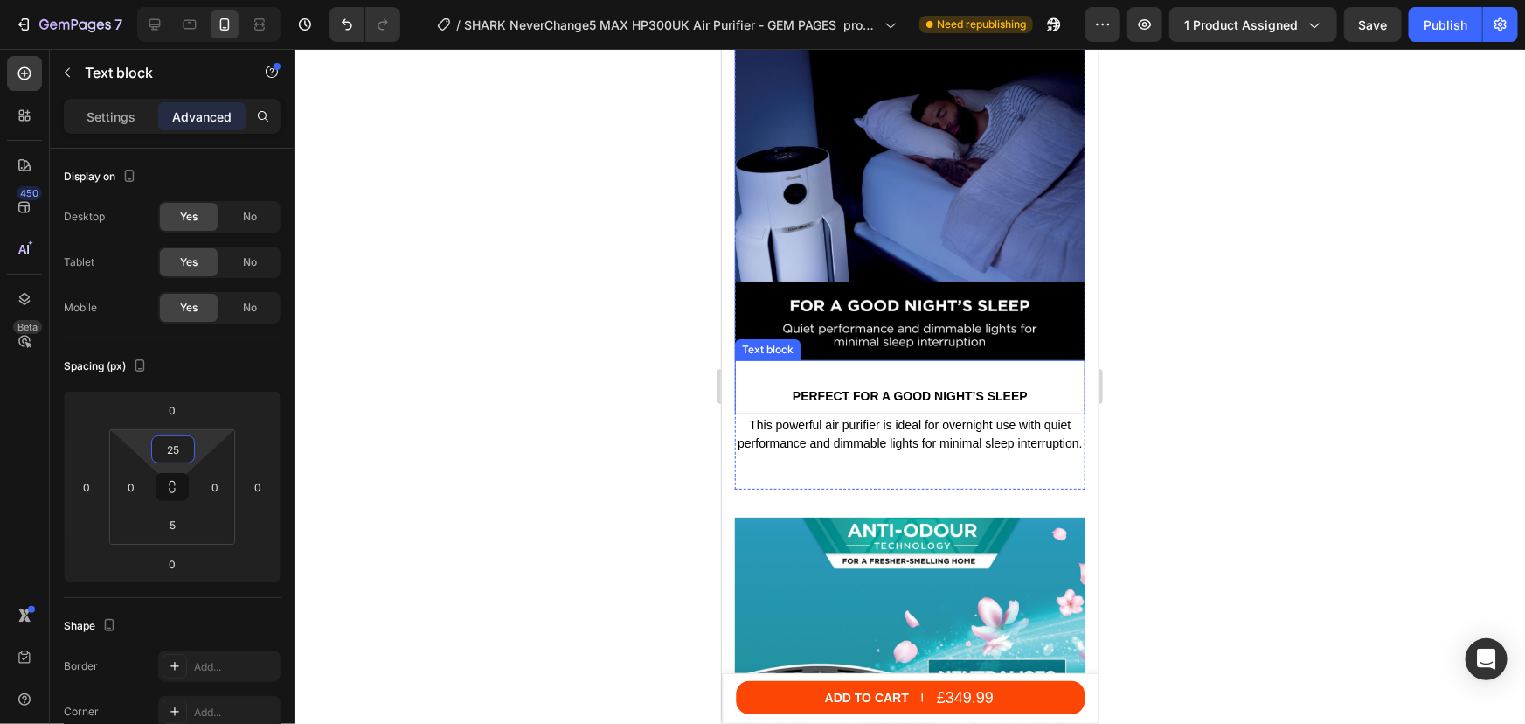
click at [836, 387] on p "Perfect for a good night’s sleep" at bounding box center [909, 395] width 347 height 16
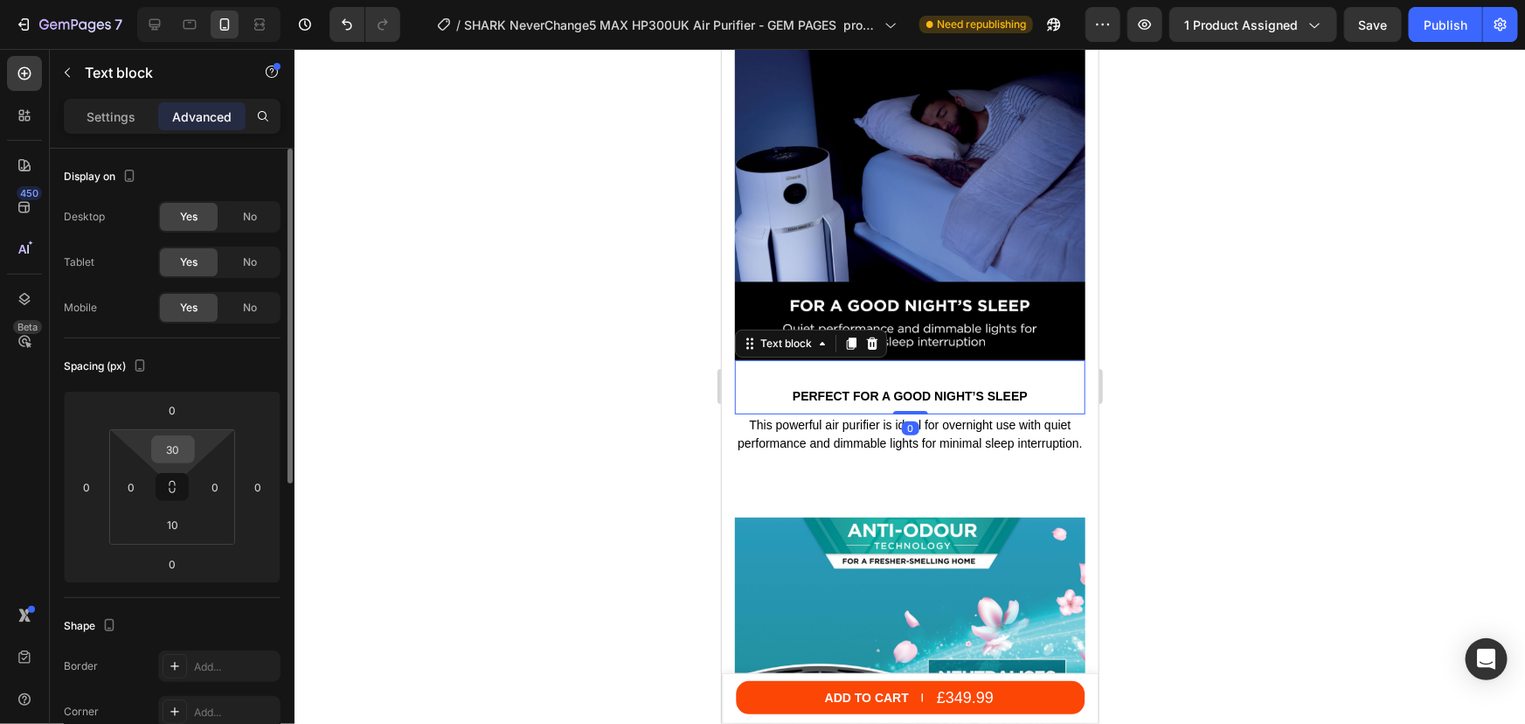
click at [171, 452] on input "30" at bounding box center [173, 449] width 35 height 26
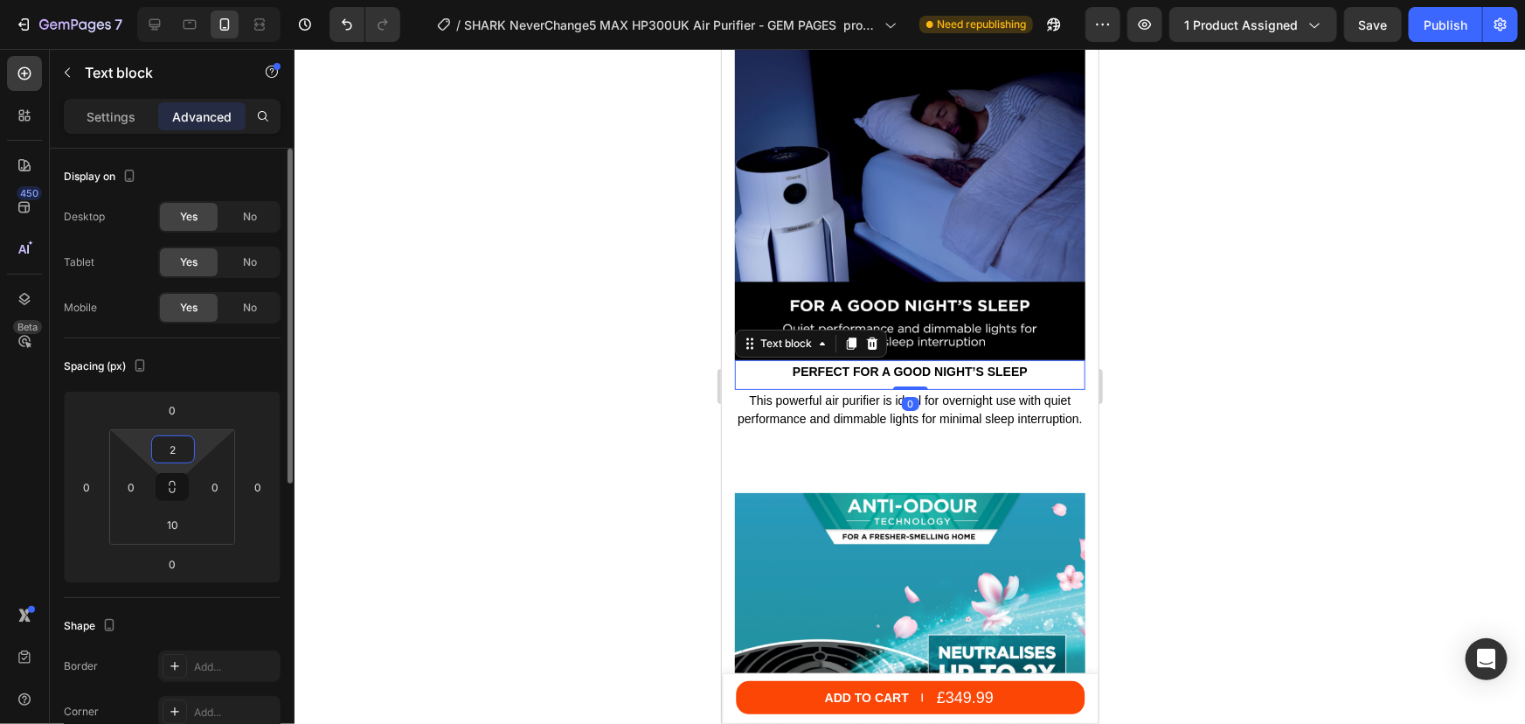
type input "25"
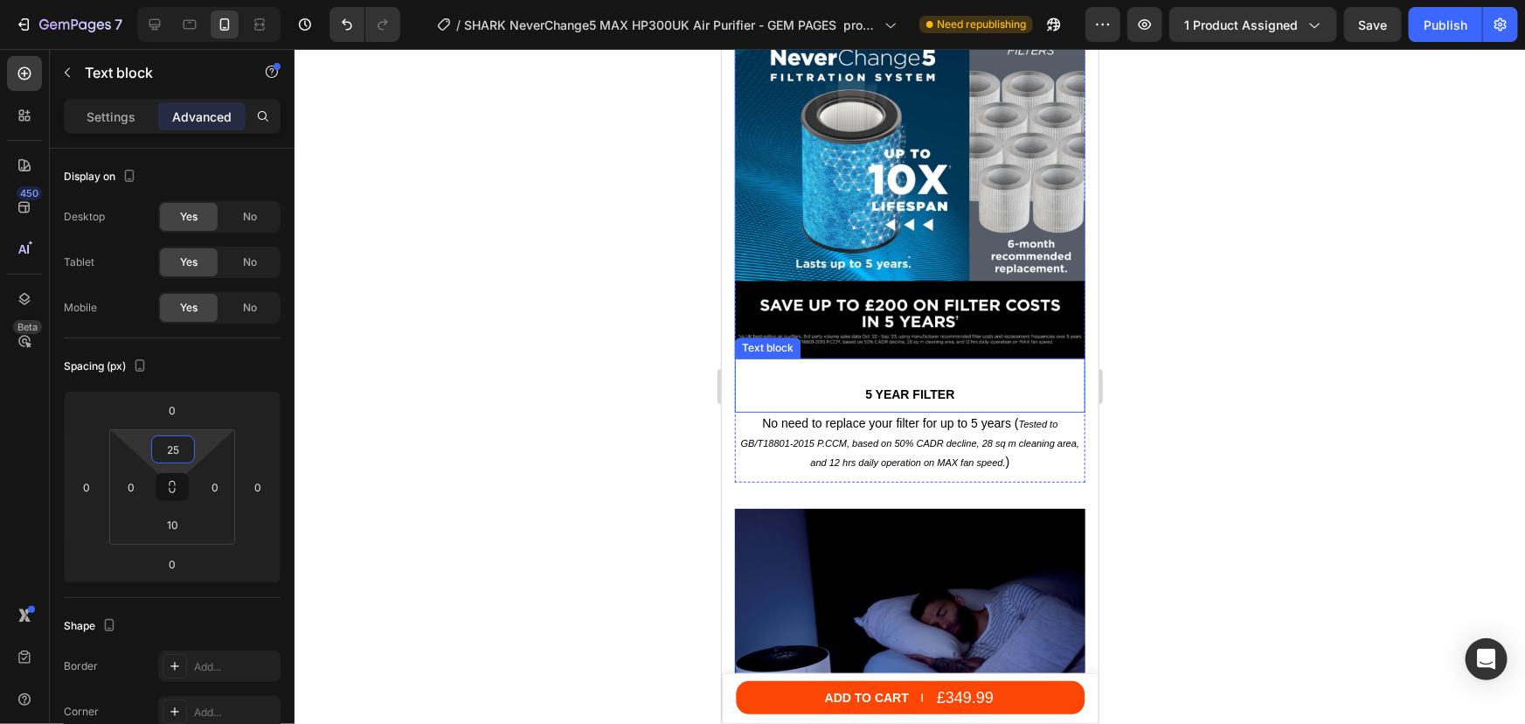
scroll to position [5947, 0]
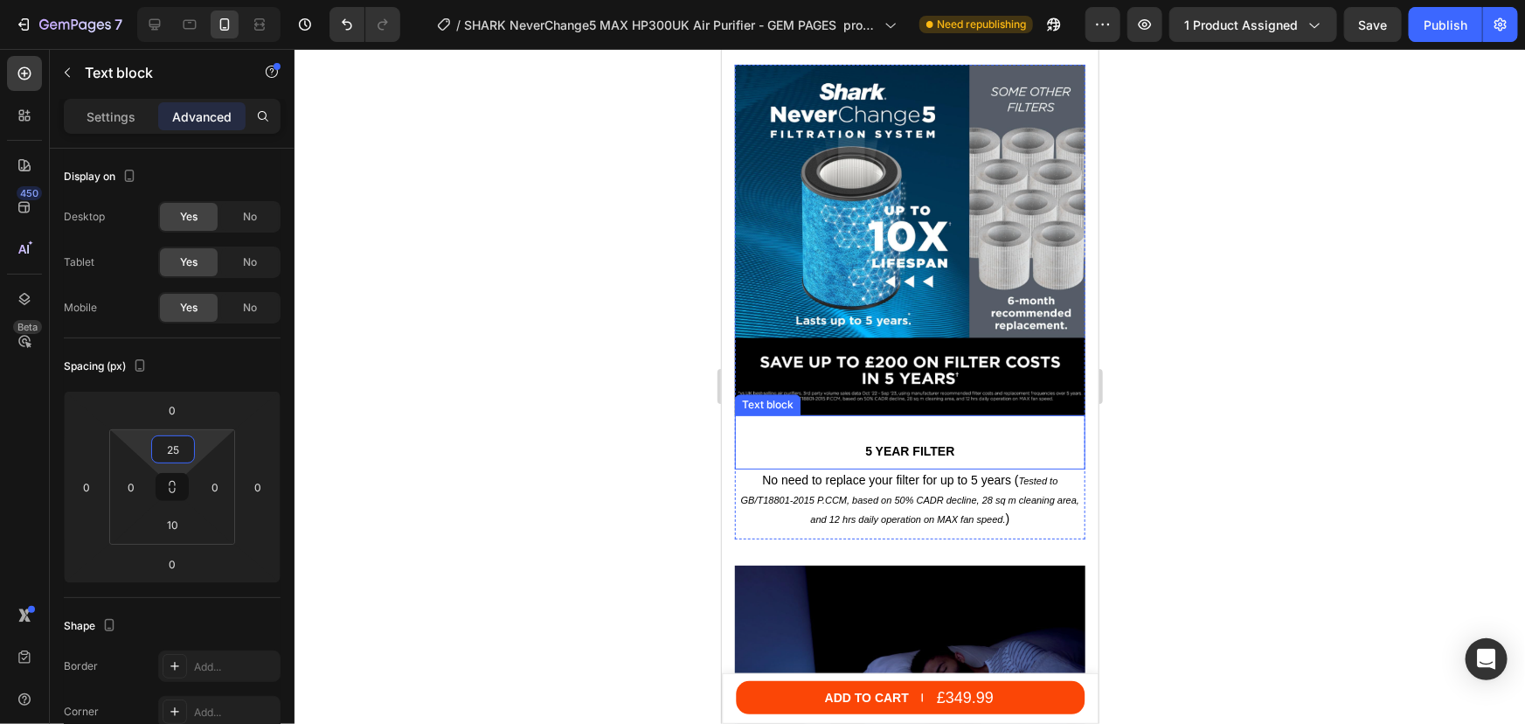
click at [913, 414] on div "5 year filter Text block" at bounding box center [909, 441] width 350 height 54
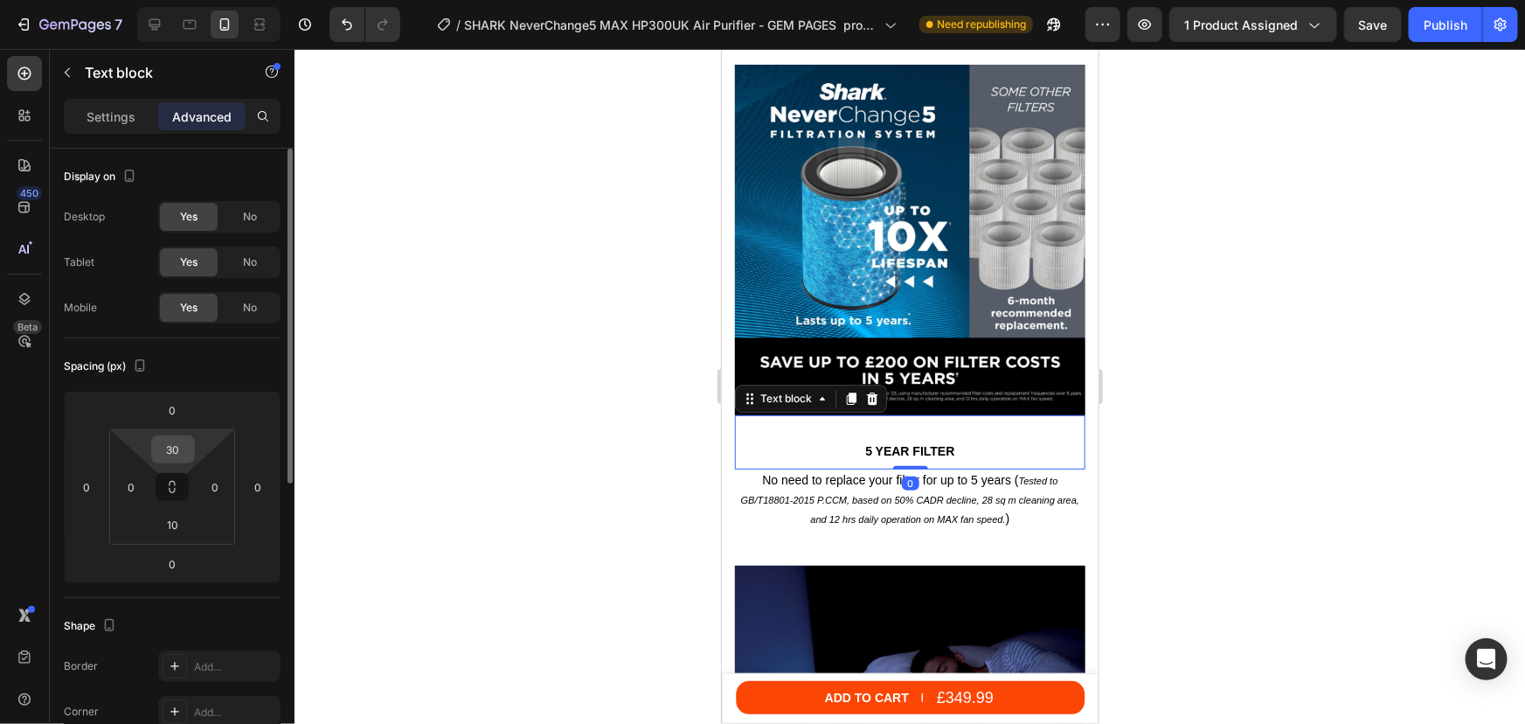
click at [167, 448] on input "30" at bounding box center [173, 449] width 35 height 26
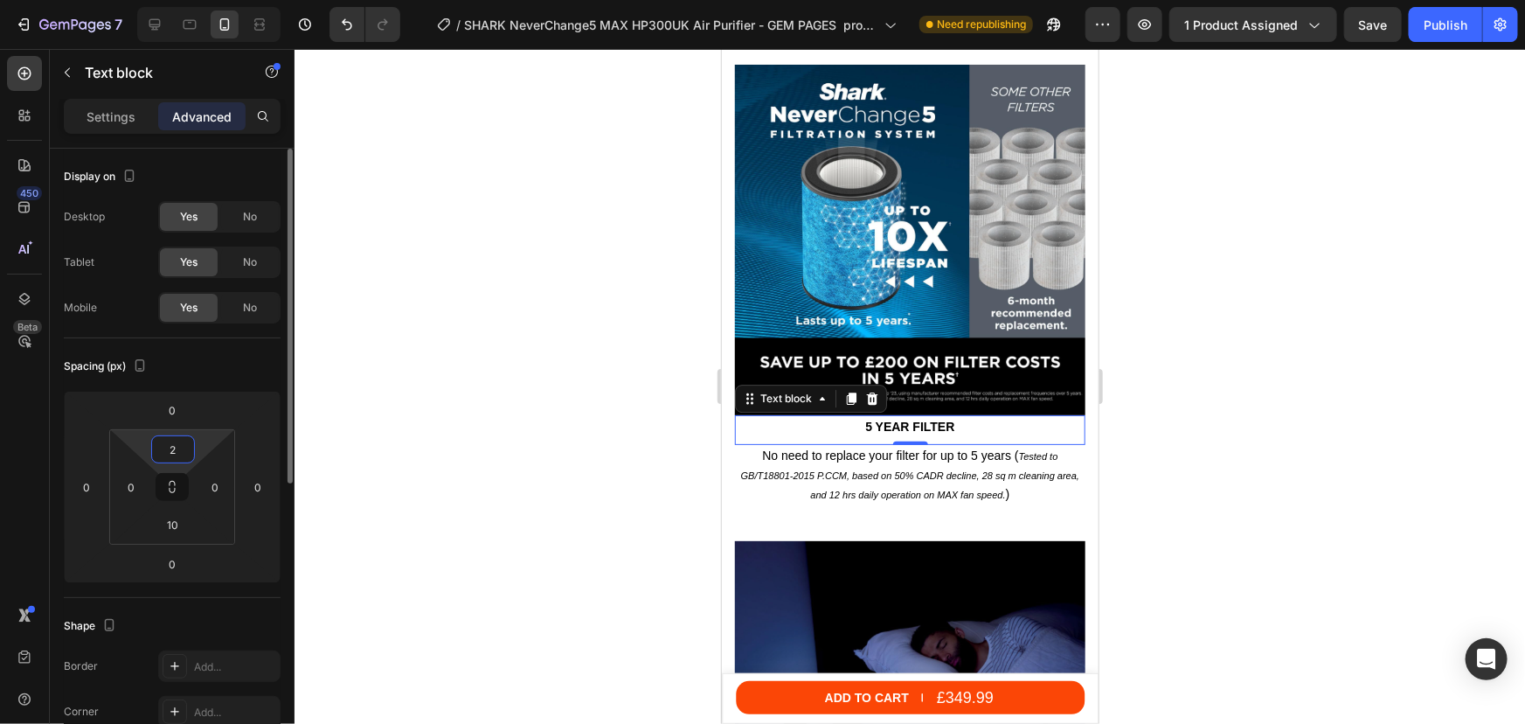
type input "25"
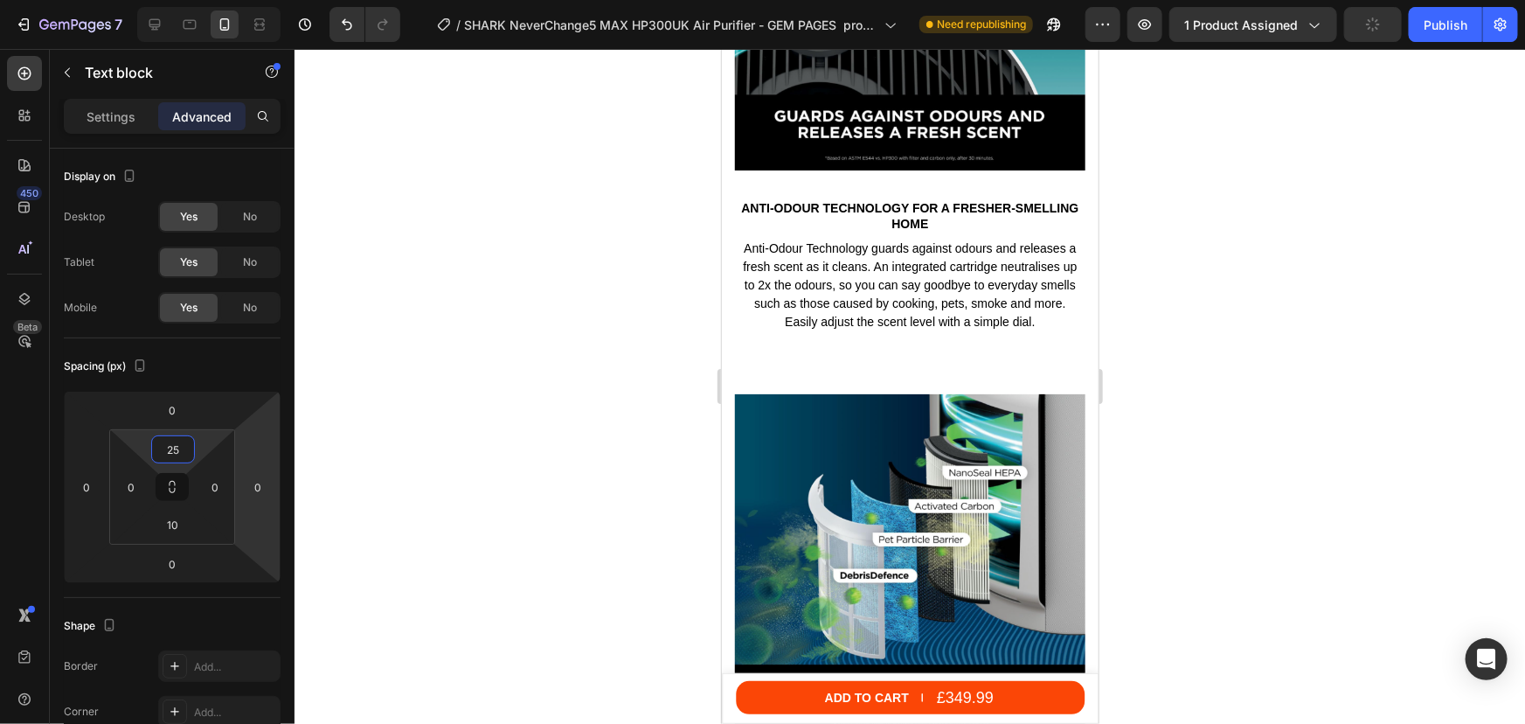
scroll to position [5232, 0]
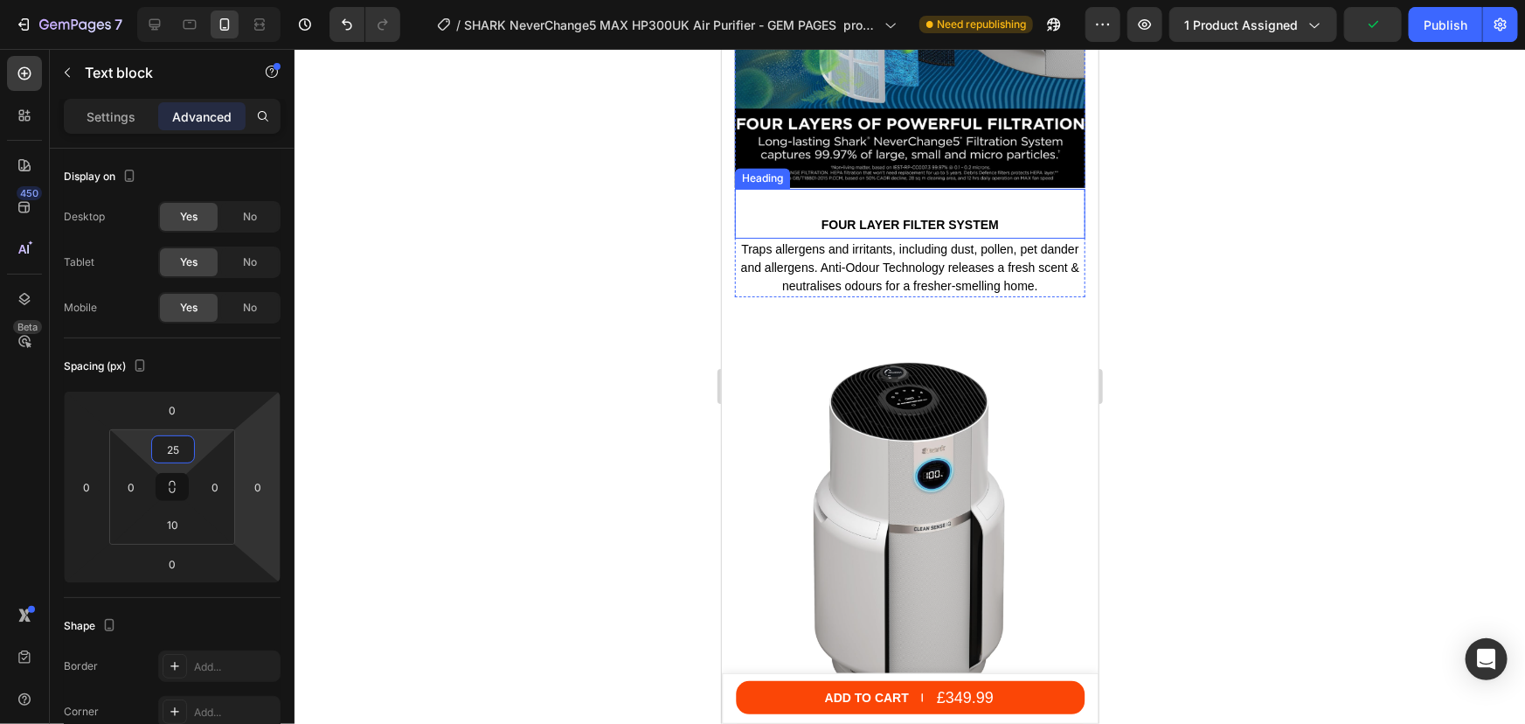
click at [922, 214] on h2 "FOUR LAYER FILTER SYSTEM" at bounding box center [909, 223] width 350 height 19
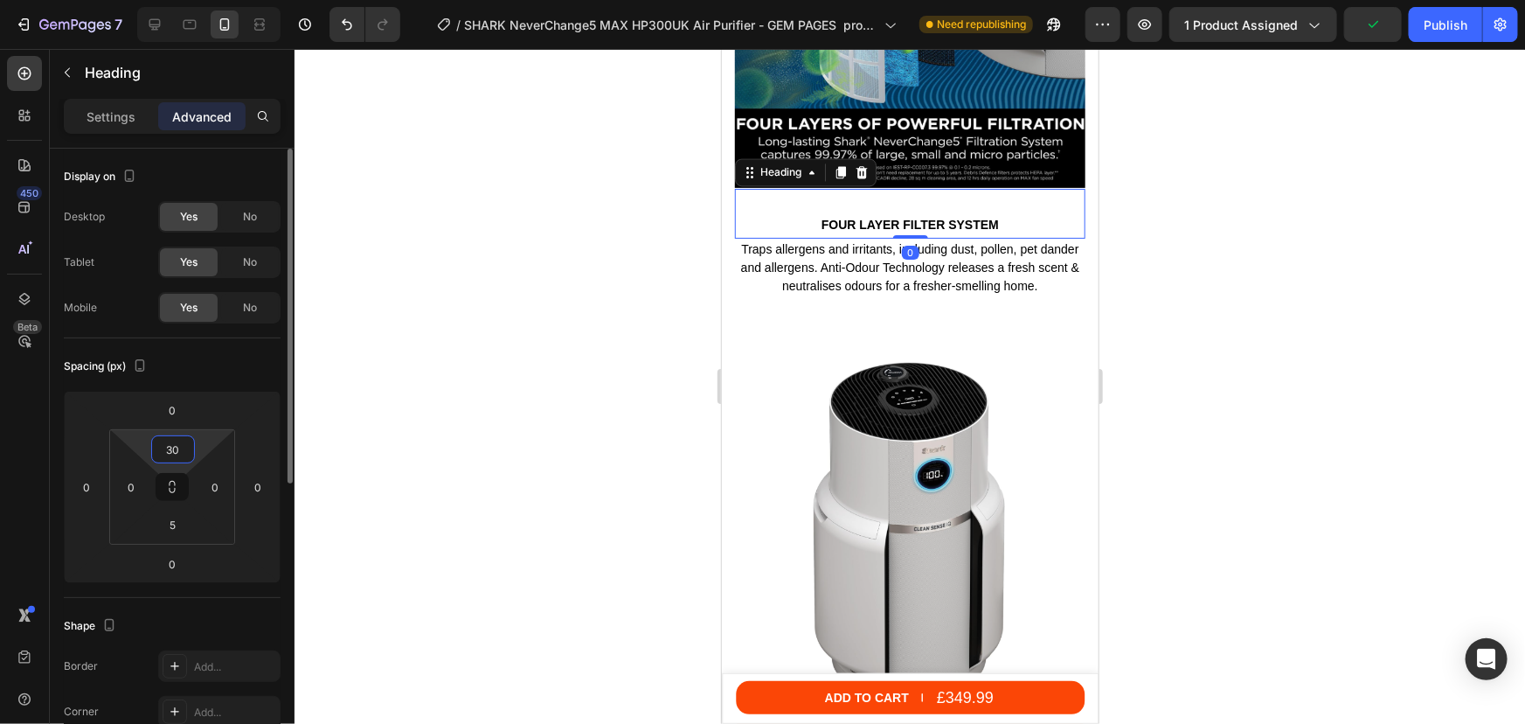
click at [177, 455] on input "30" at bounding box center [173, 449] width 35 height 26
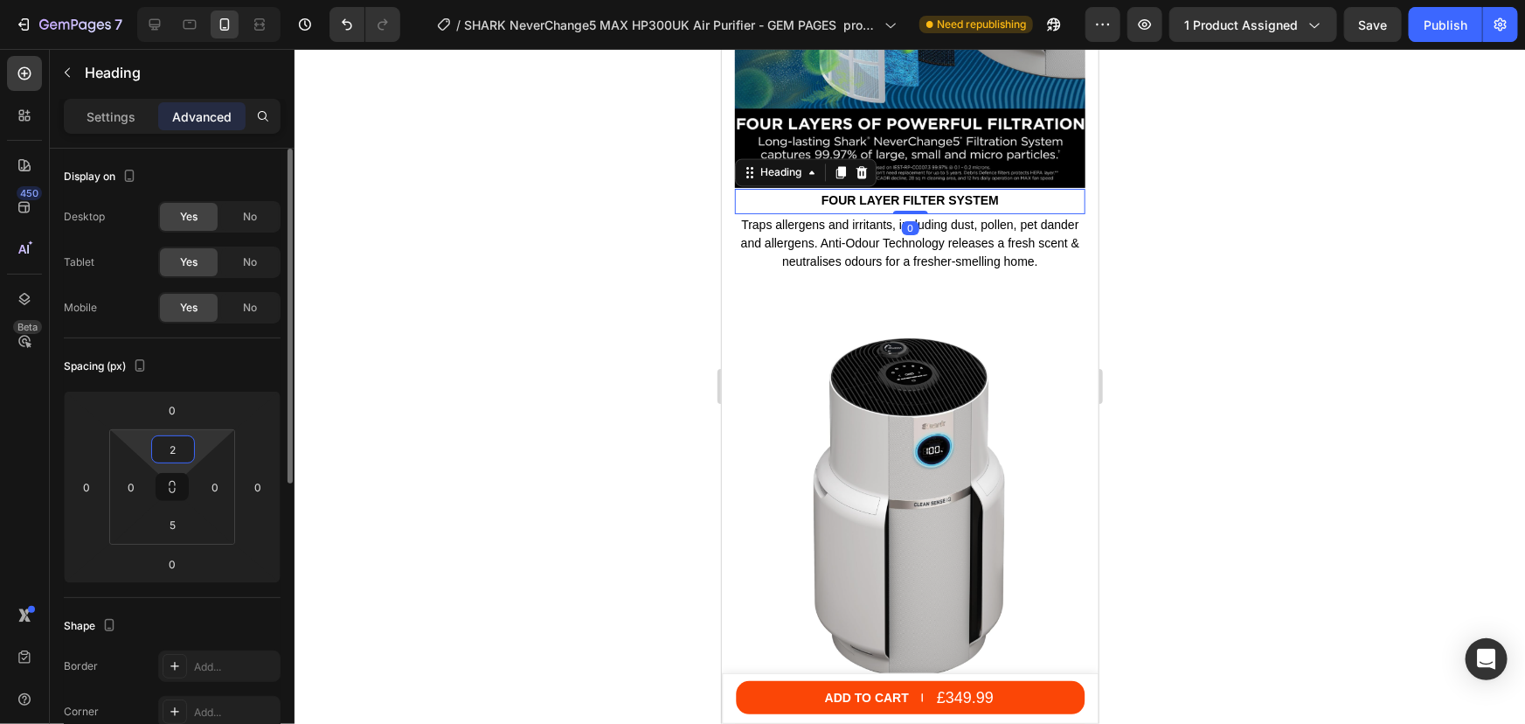
type input "25"
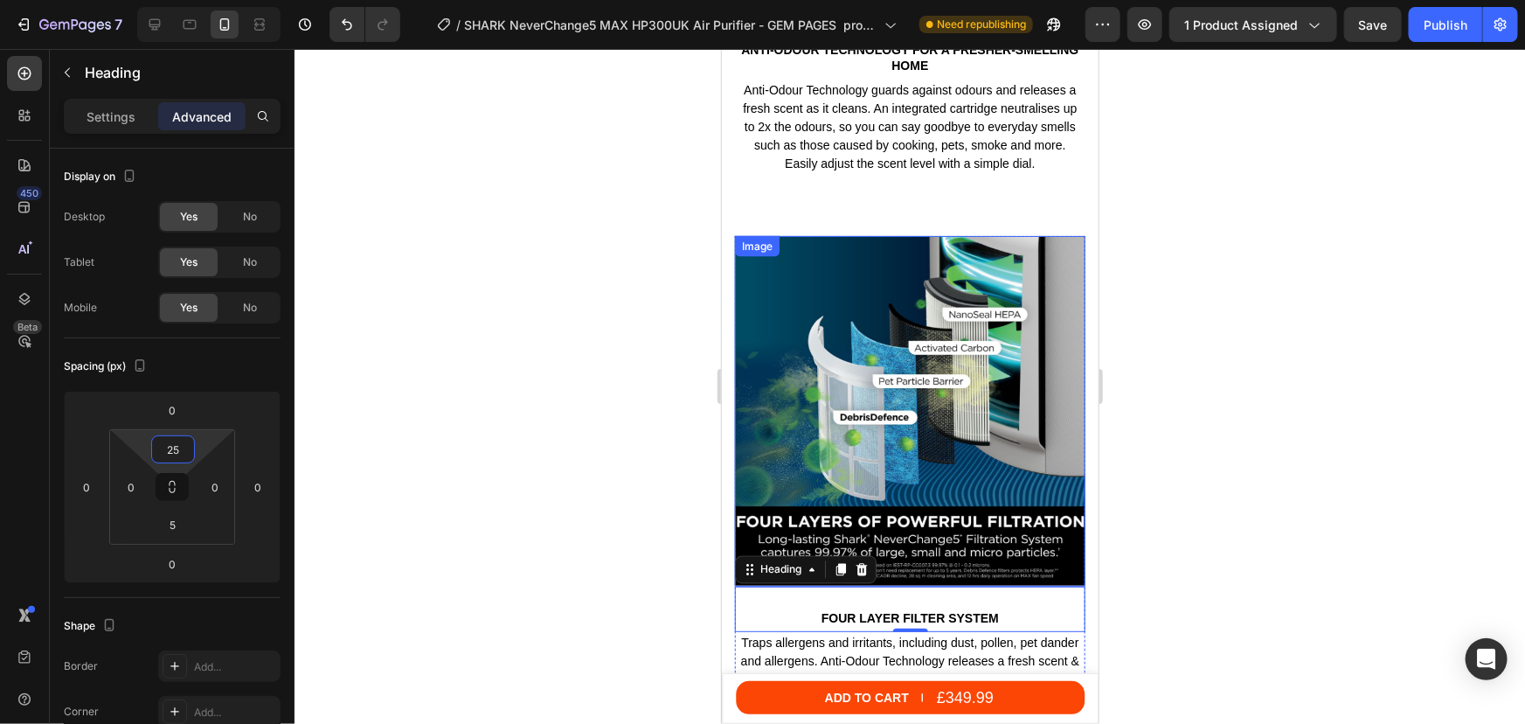
scroll to position [4517, 0]
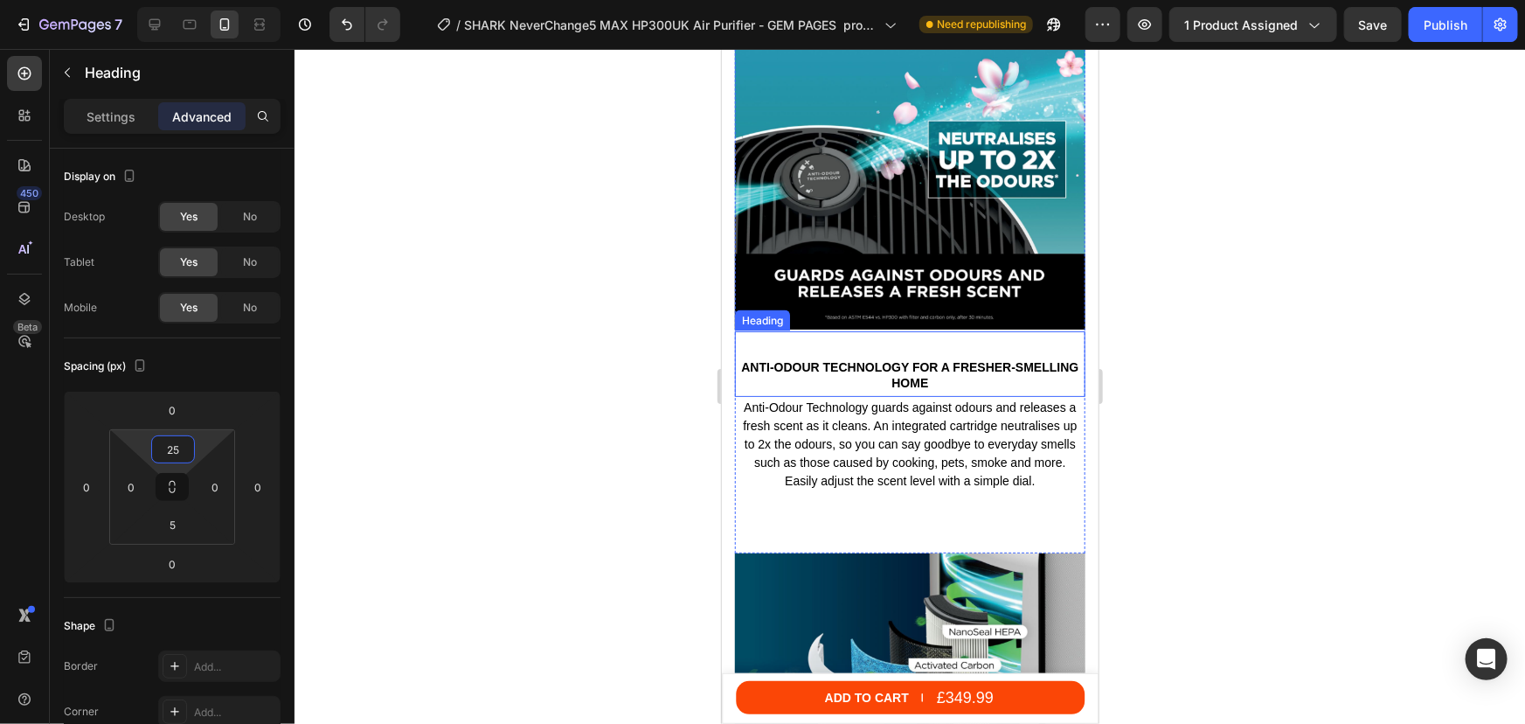
click at [869, 357] on h2 "Anti-Odour Technology for a fresher-smelling home" at bounding box center [909, 374] width 350 height 35
click at [168, 449] on input "30" at bounding box center [173, 449] width 35 height 26
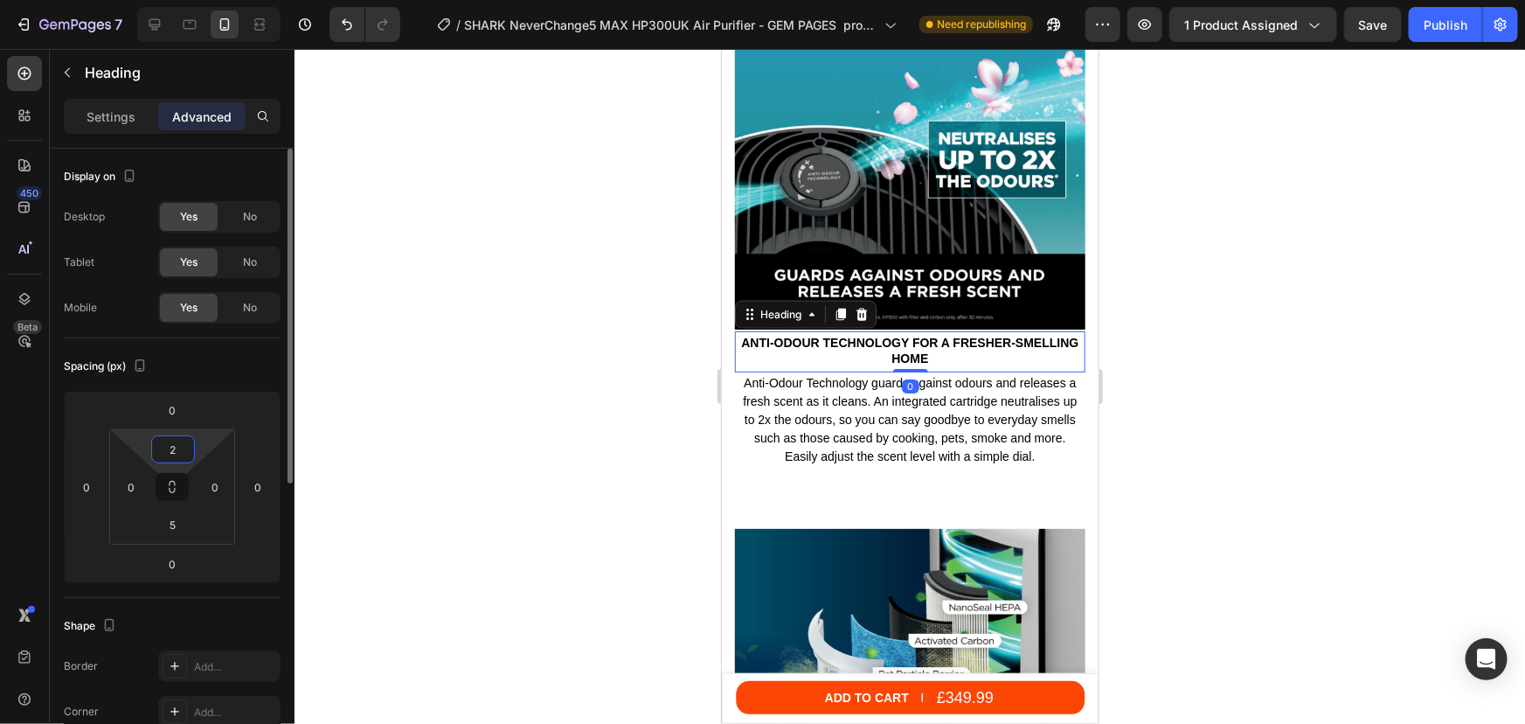
type input "25"
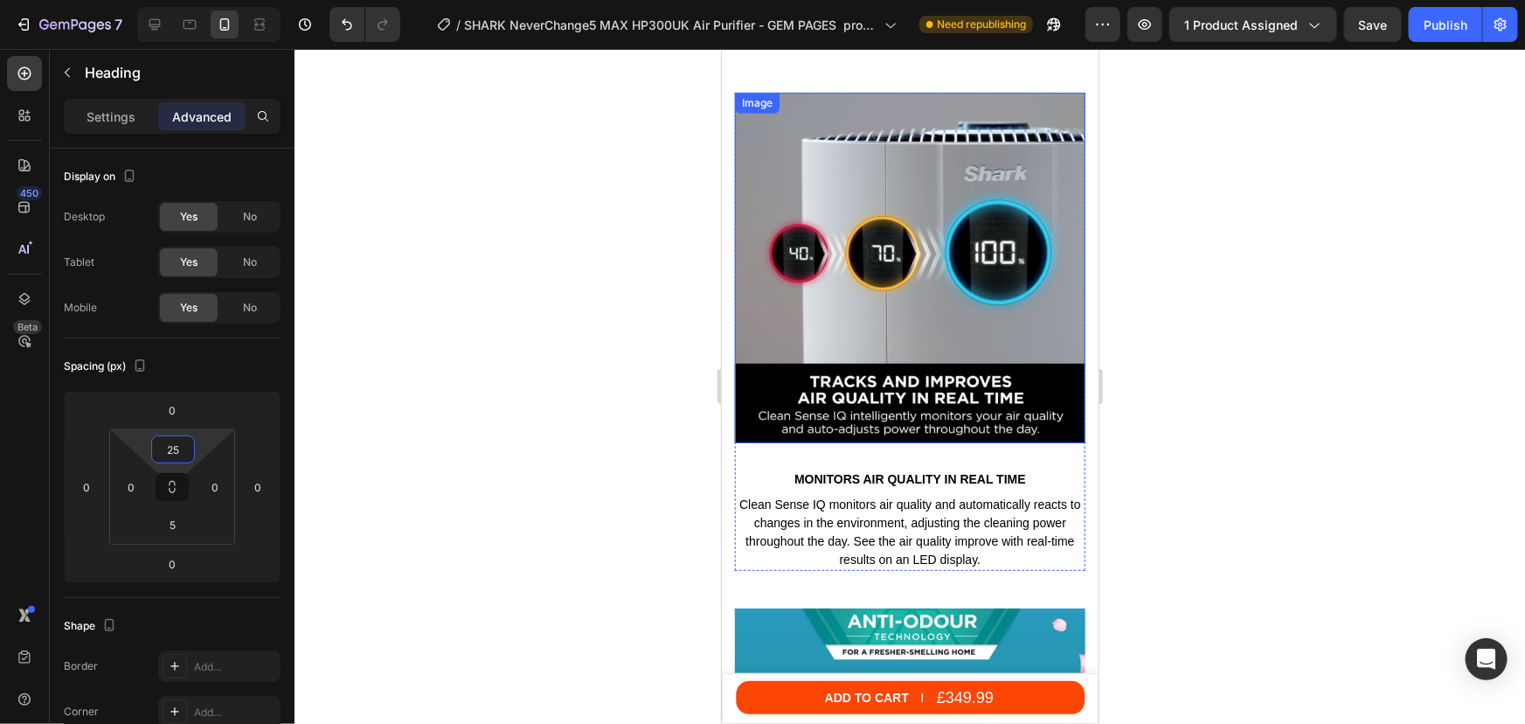
scroll to position [3881, 0]
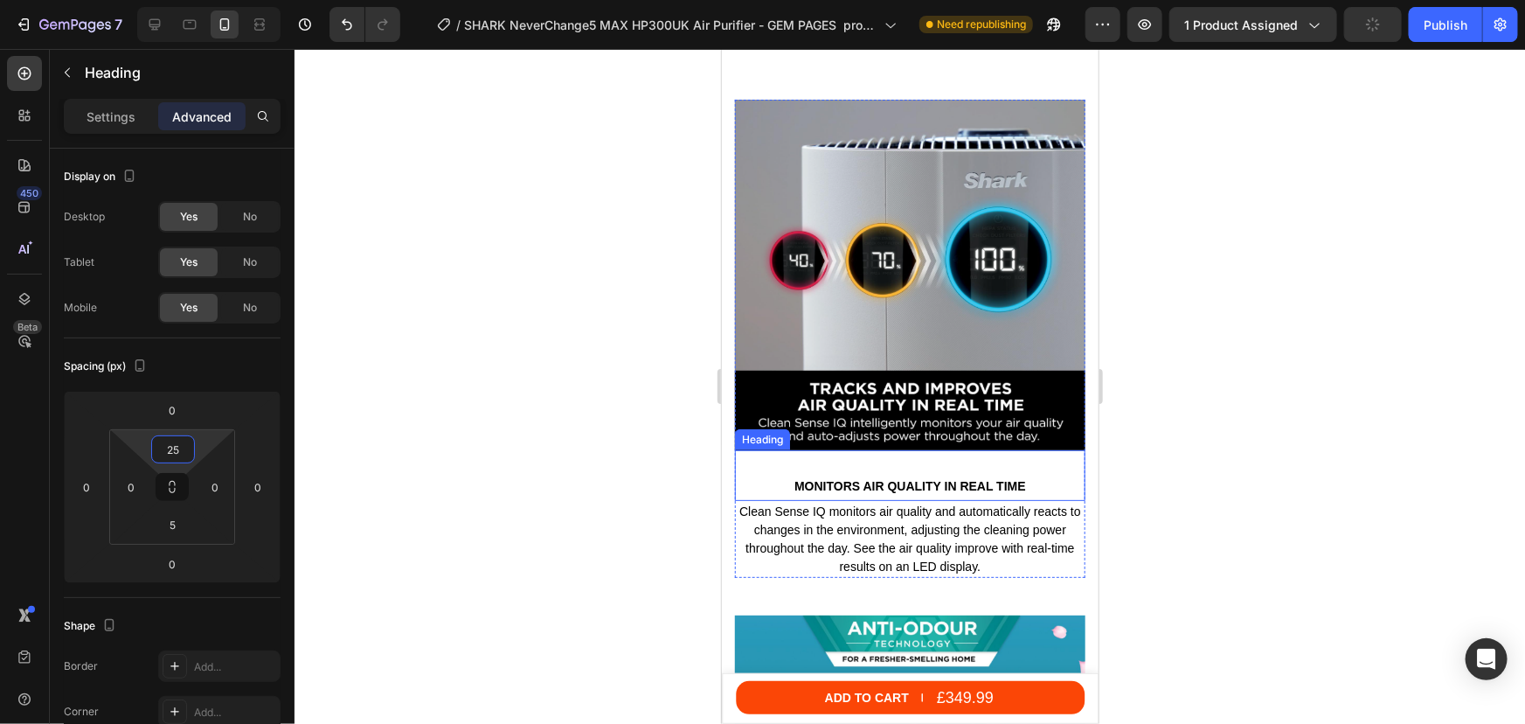
click at [889, 475] on h2 "MONITORS AIR QUALITY IN REAL TIME" at bounding box center [909, 484] width 350 height 19
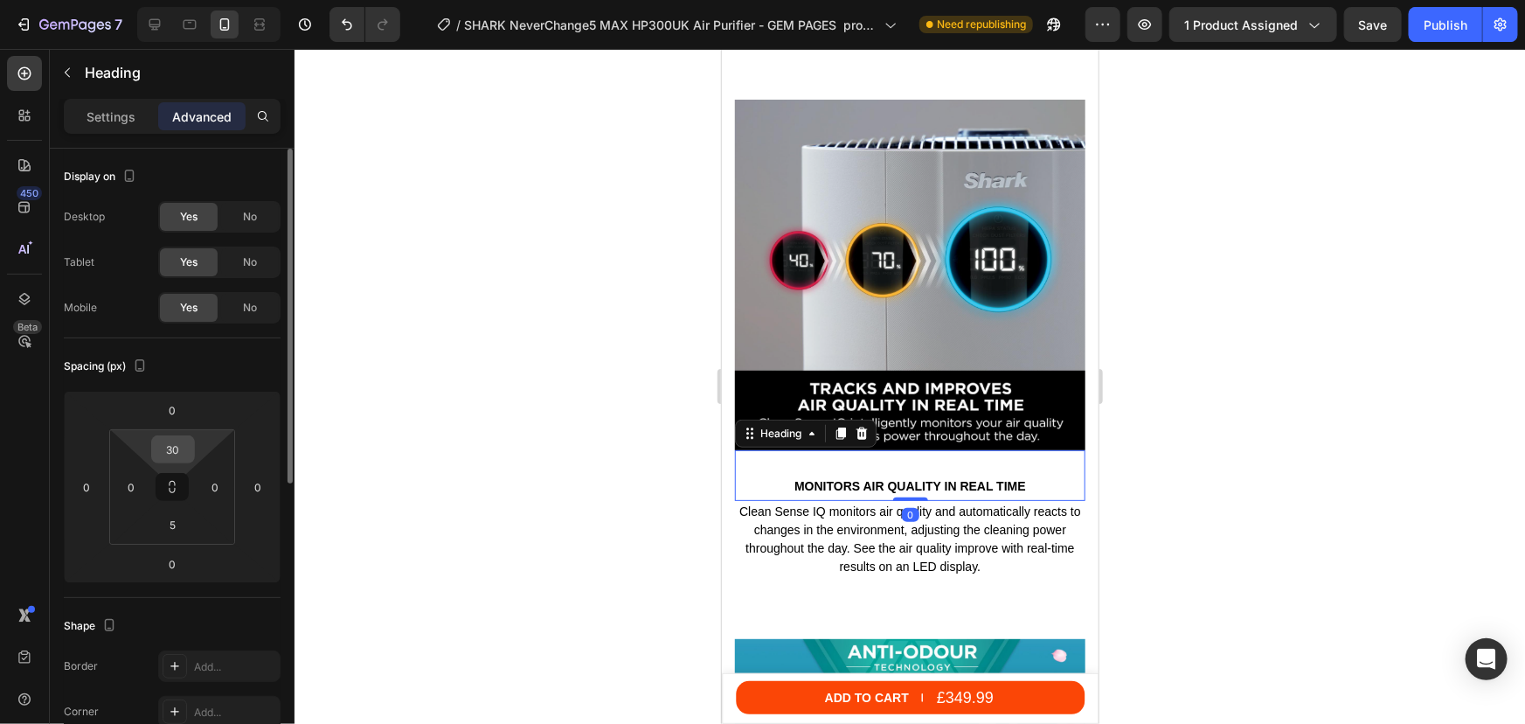
click at [186, 445] on input "30" at bounding box center [173, 449] width 35 height 26
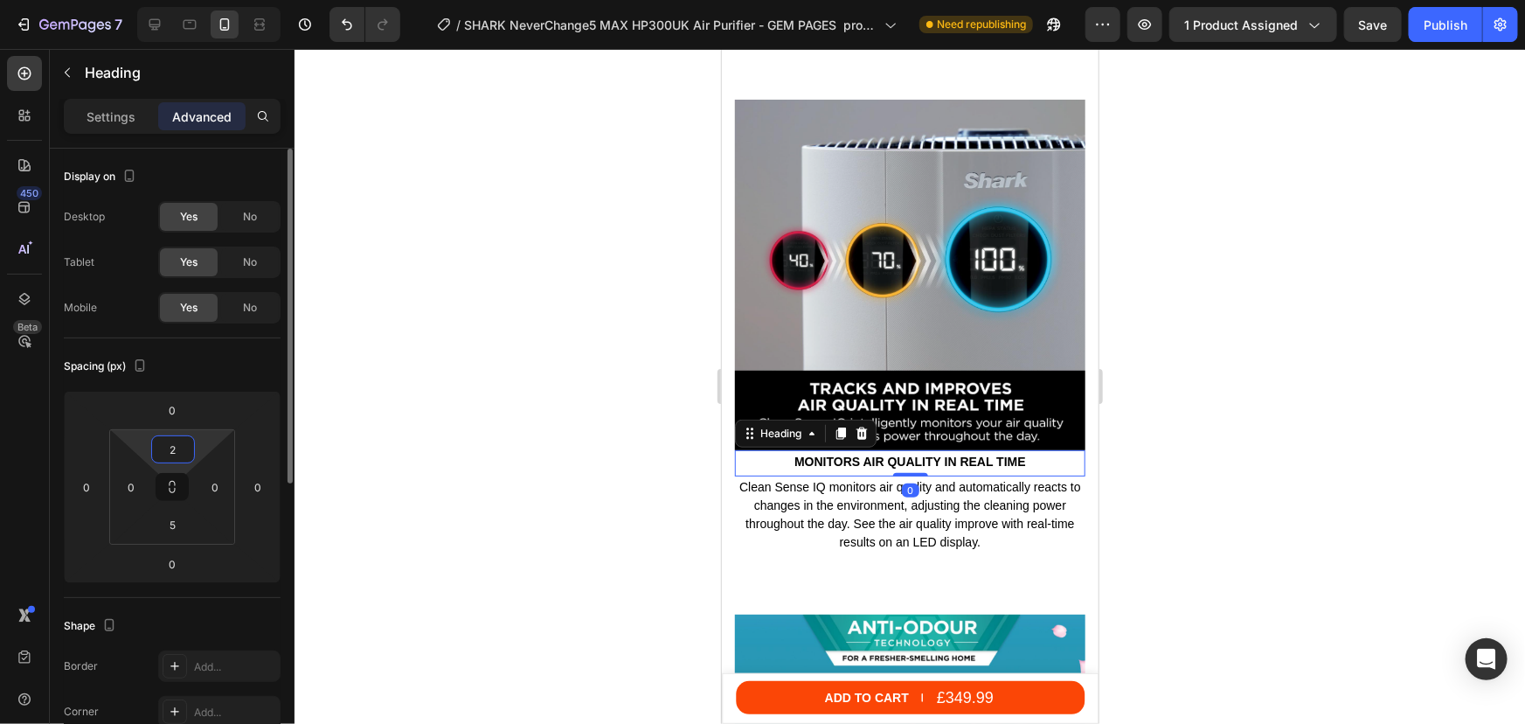
type input "25"
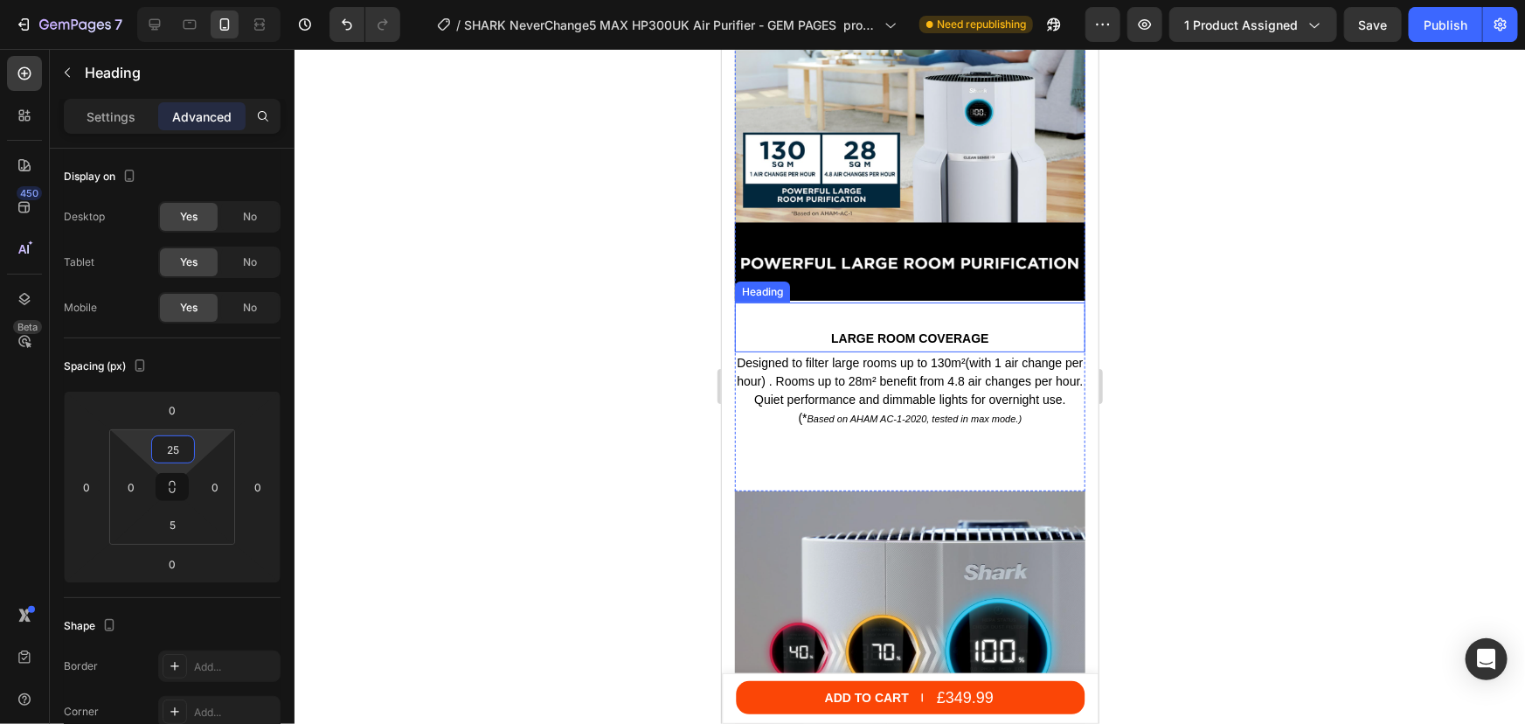
scroll to position [3404, 0]
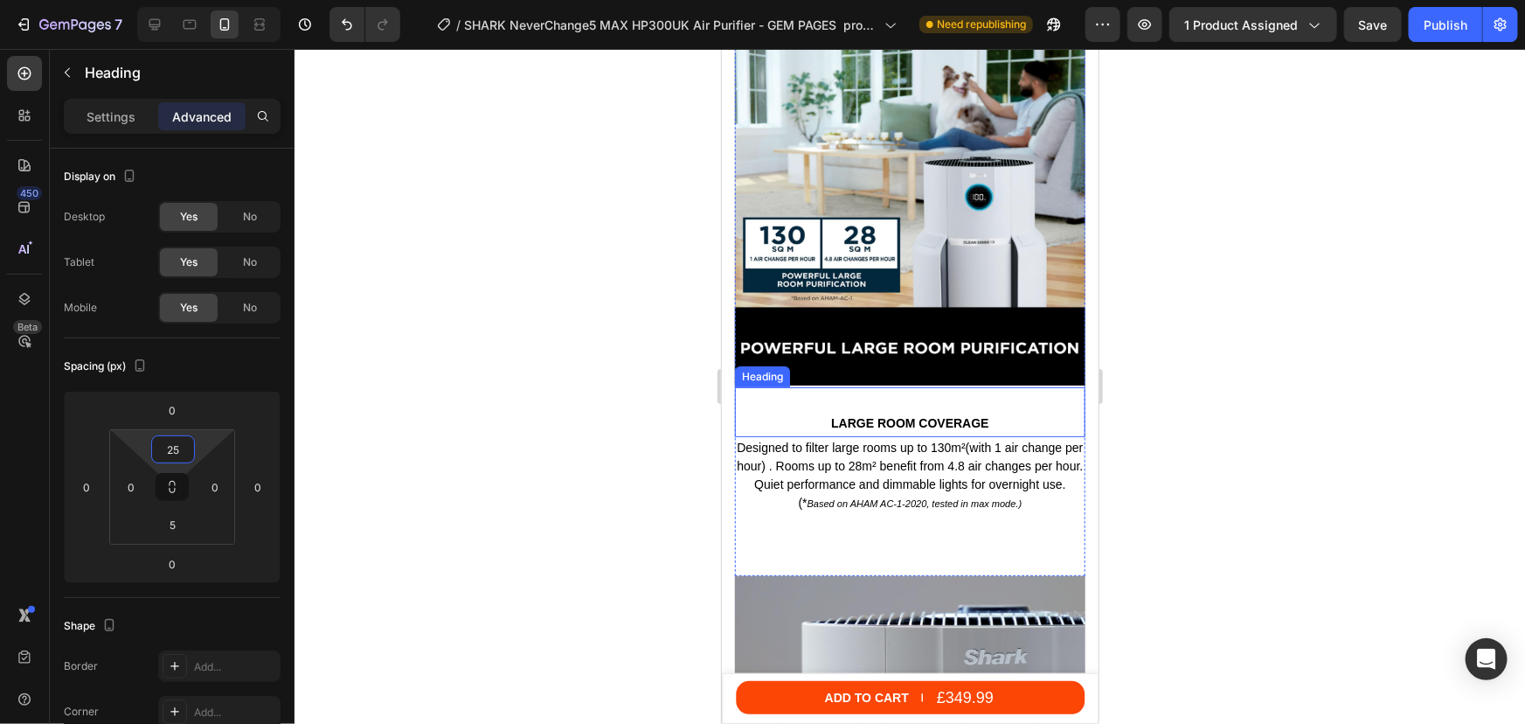
click at [885, 392] on div "LARGE ROOM COVERAGE Heading" at bounding box center [909, 411] width 350 height 50
click at [174, 445] on input "30" at bounding box center [173, 449] width 35 height 26
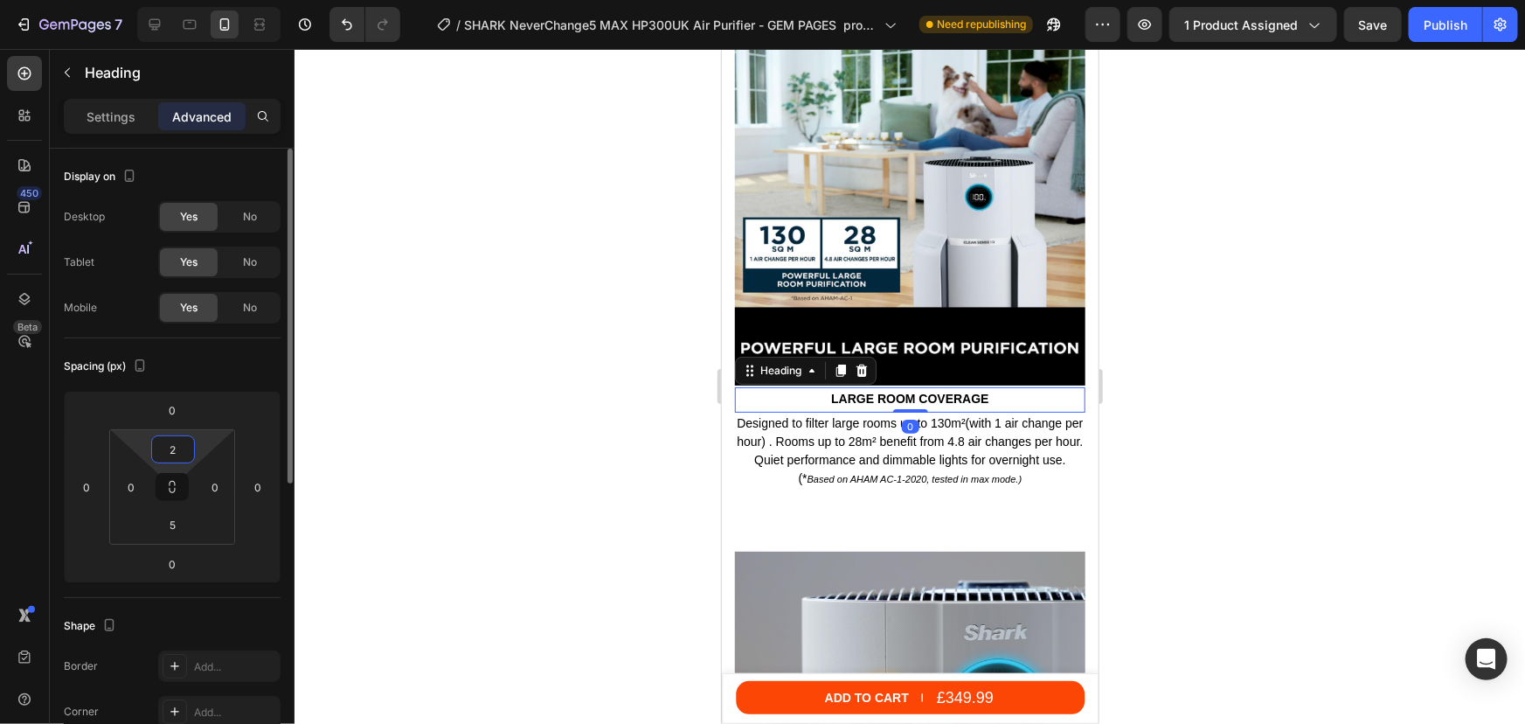
type input "25"
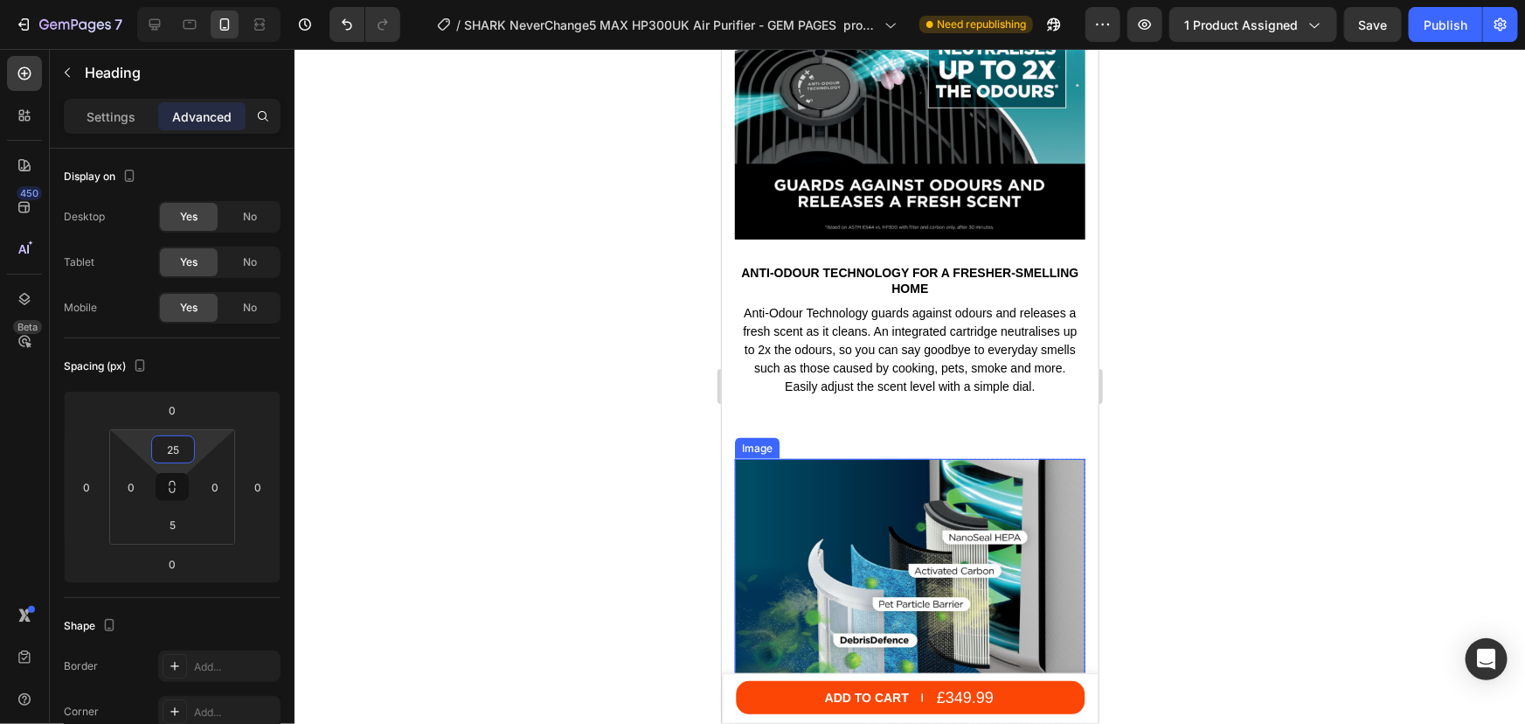
scroll to position [4597, 0]
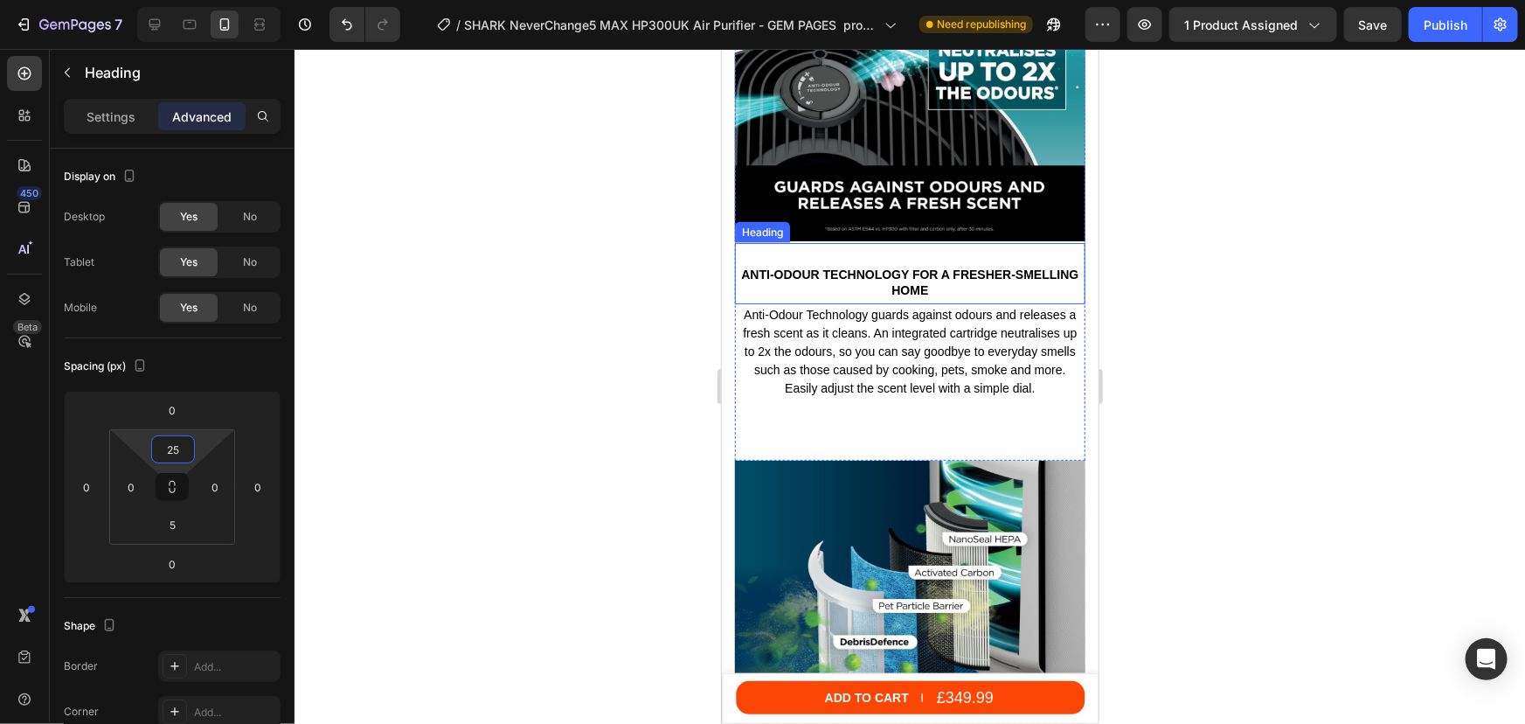
click at [896, 264] on h2 "Anti-Odour Technology for a fresher-smelling home" at bounding box center [909, 281] width 350 height 35
click at [114, 121] on p "Settings" at bounding box center [111, 117] width 49 height 18
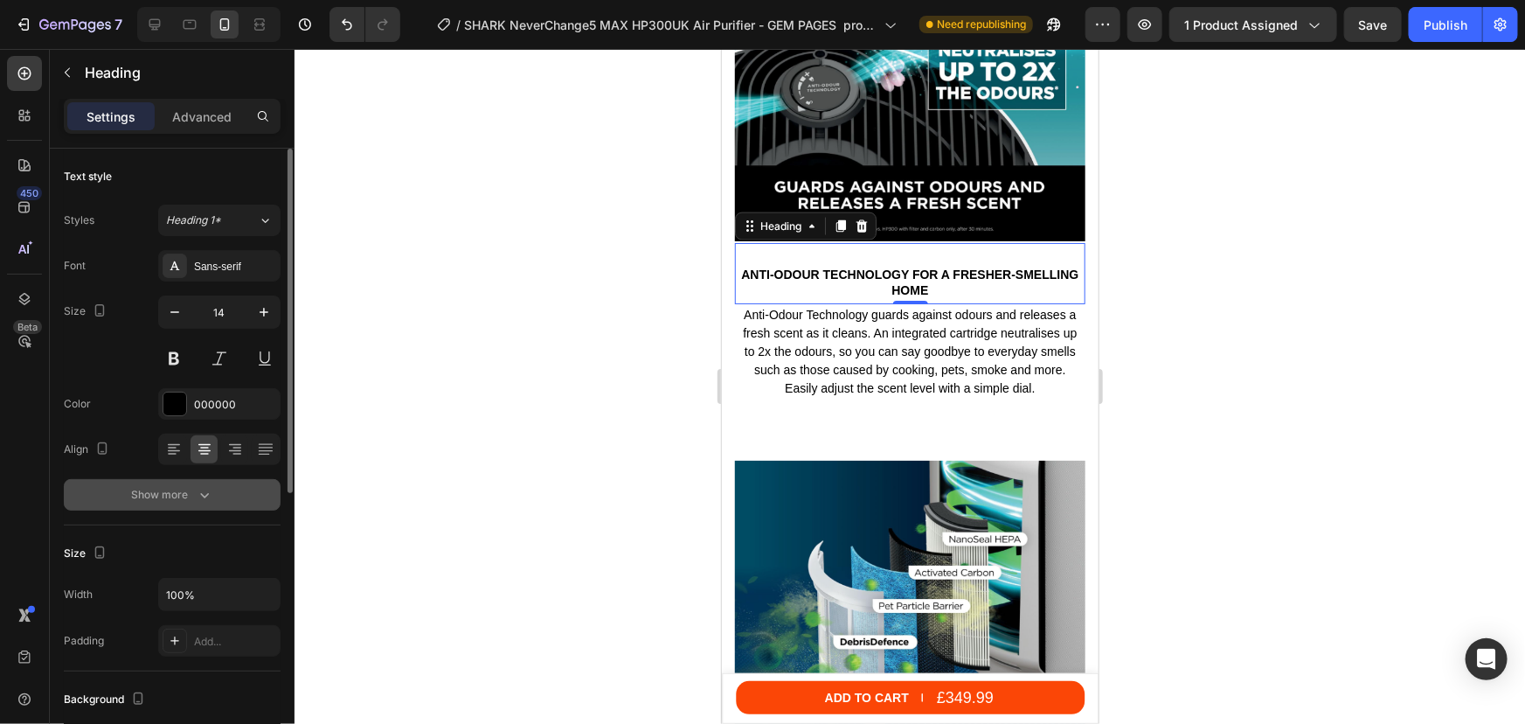
click at [184, 502] on div "Show more" at bounding box center [172, 494] width 81 height 17
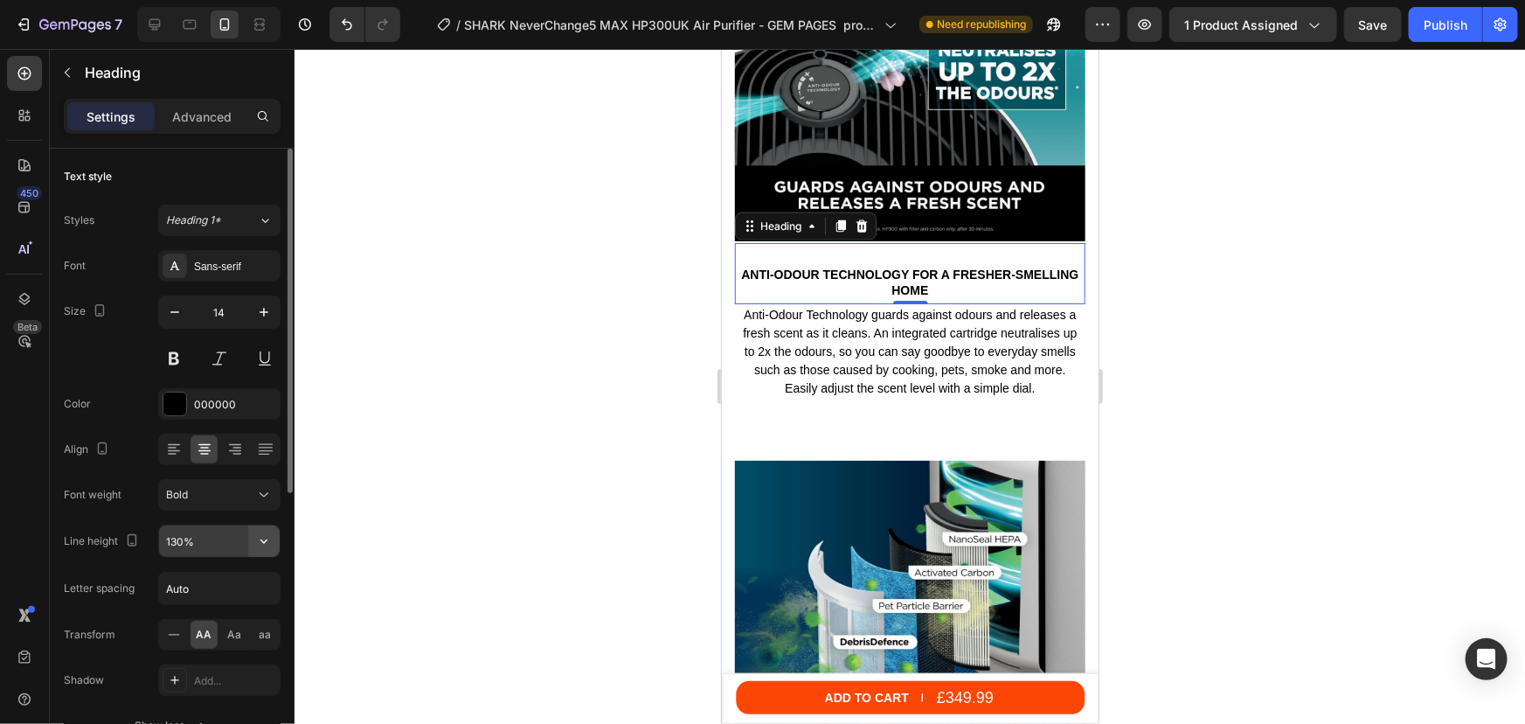
click at [262, 538] on icon "button" at bounding box center [263, 540] width 17 height 17
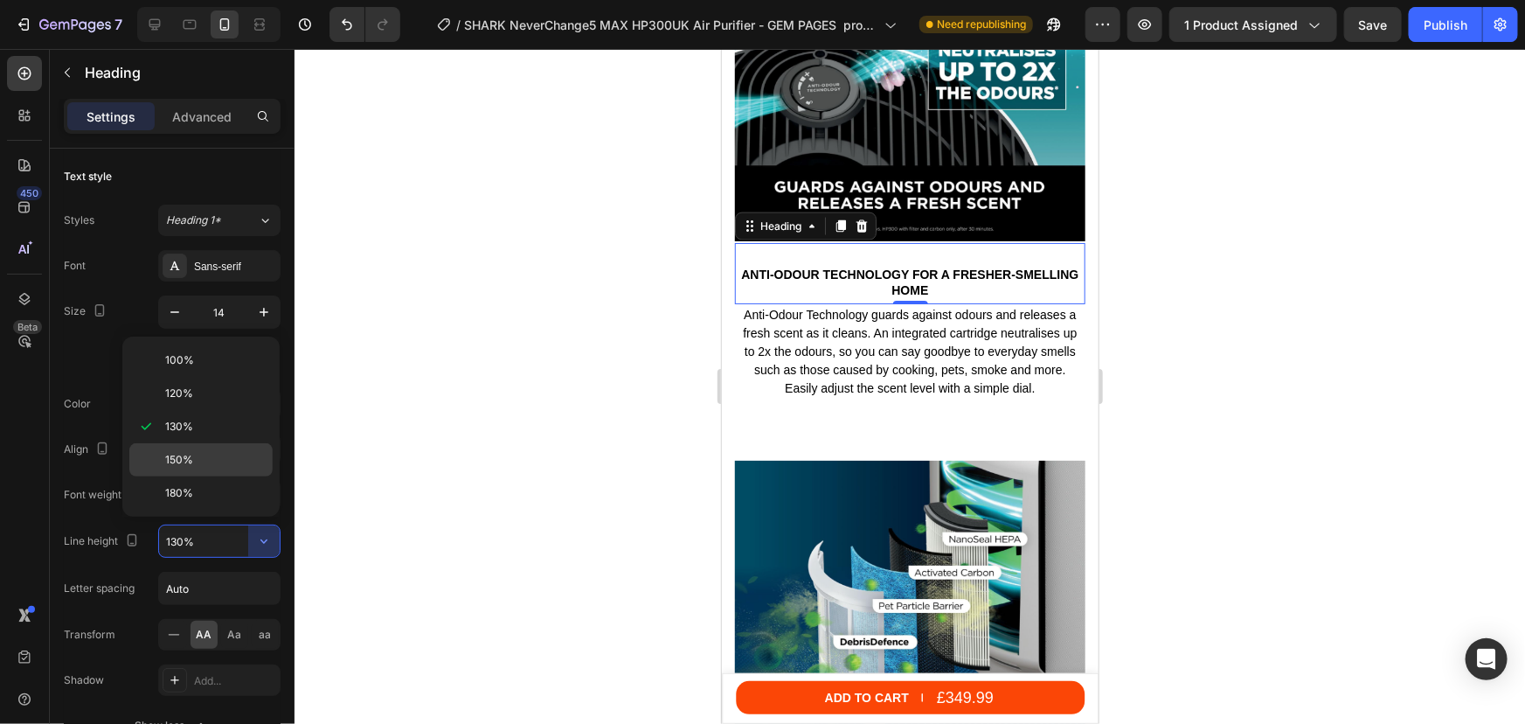
click at [219, 461] on p "150%" at bounding box center [215, 460] width 100 height 16
type input "150%"
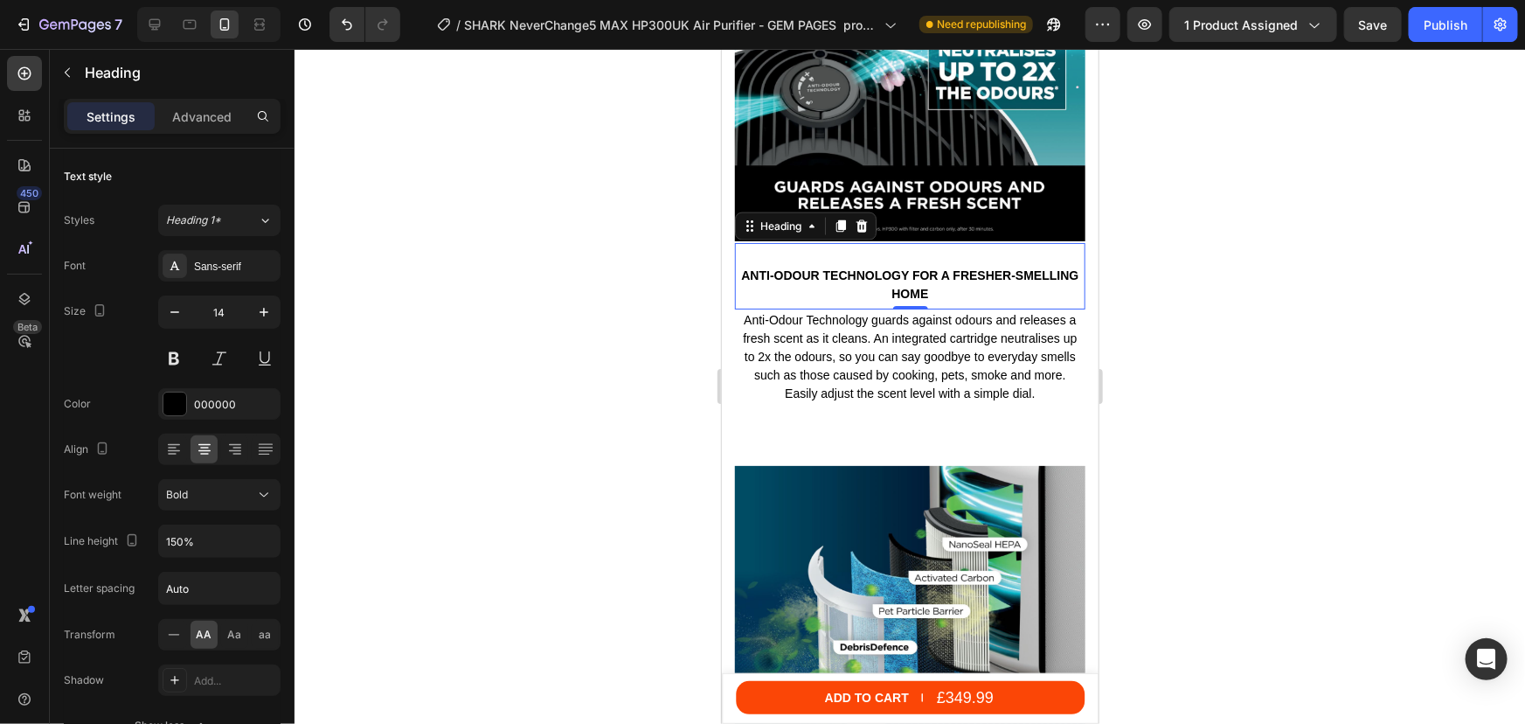
click at [1203, 314] on div at bounding box center [910, 386] width 1231 height 675
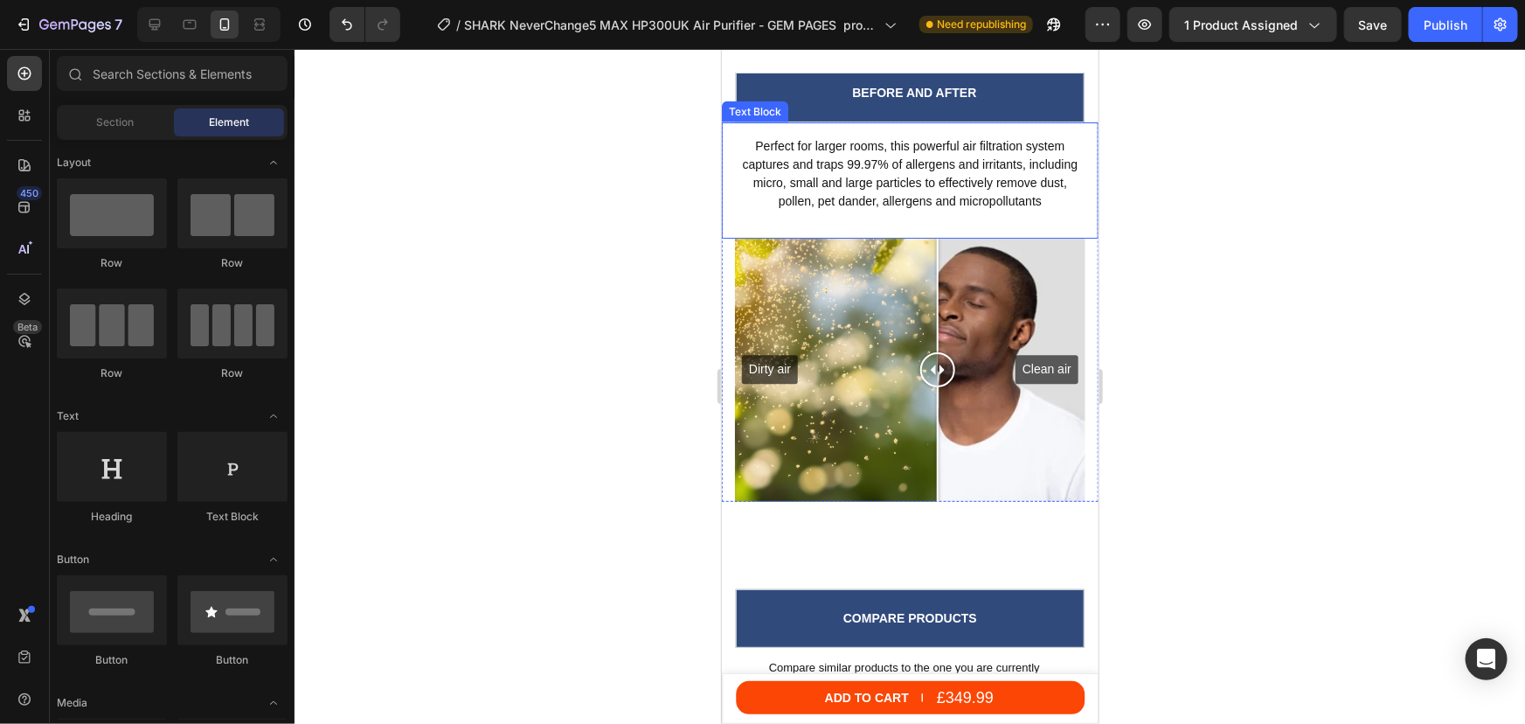
scroll to position [7854, 0]
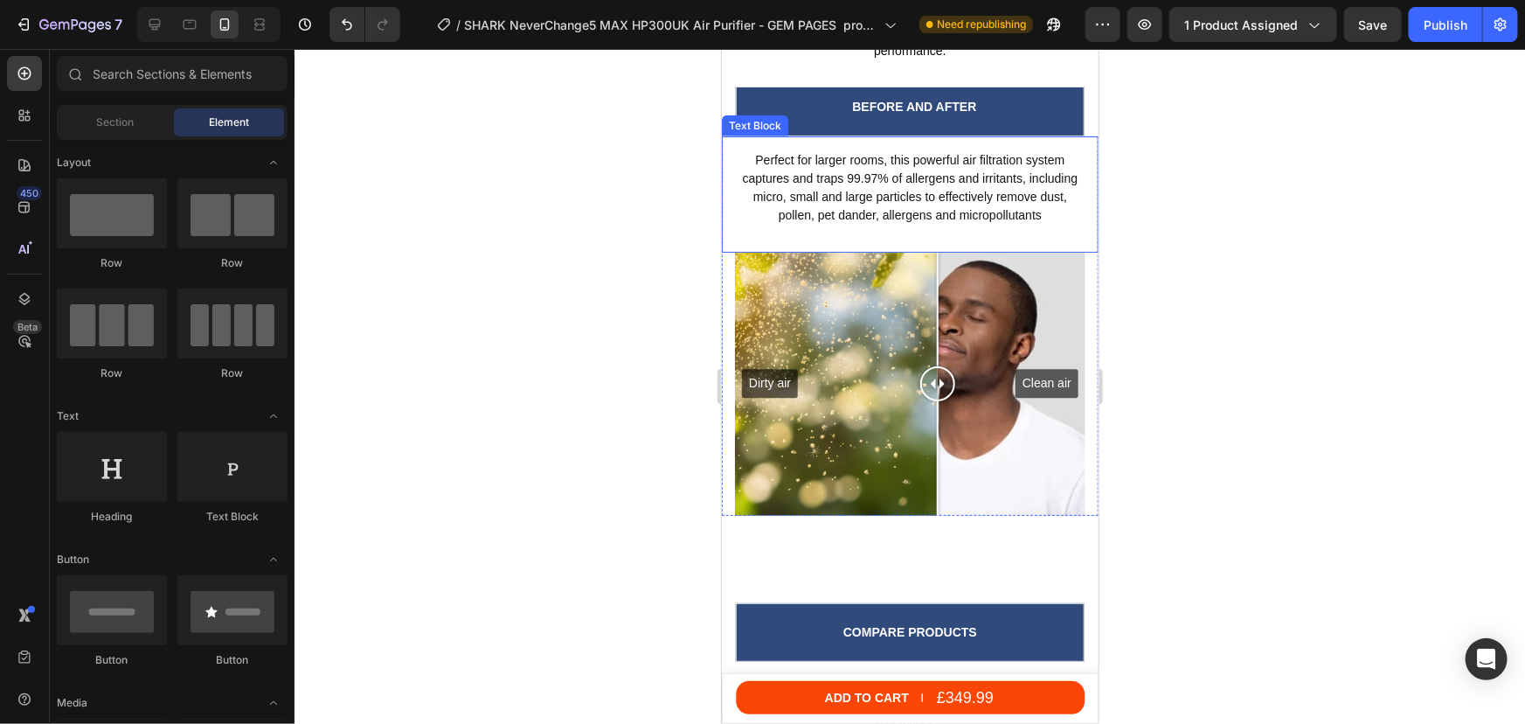
click at [762, 224] on p "pollen, pet dander, allergens and micropollutants" at bounding box center [909, 214] width 338 height 18
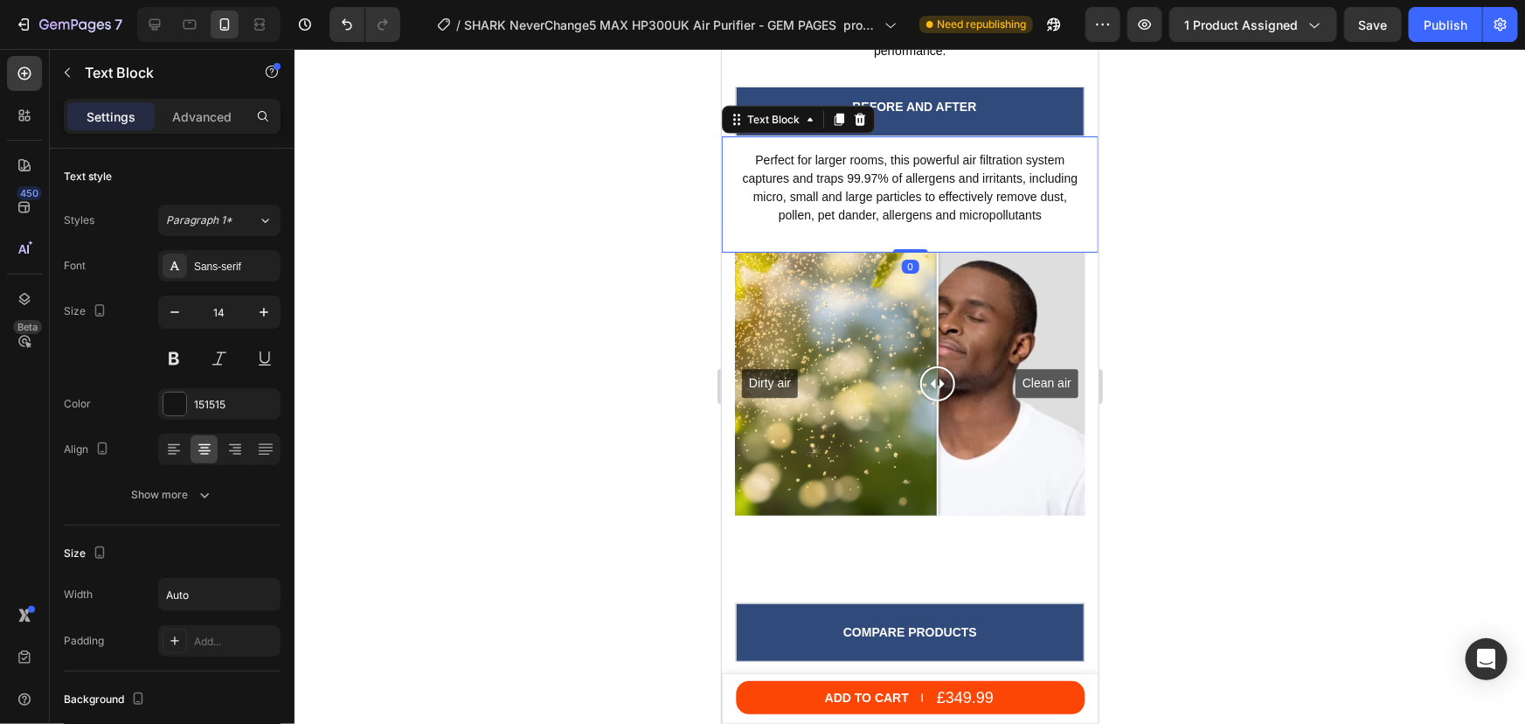
click at [775, 224] on p "pollen, pet dander, allergens and micropollutants" at bounding box center [909, 214] width 338 height 18
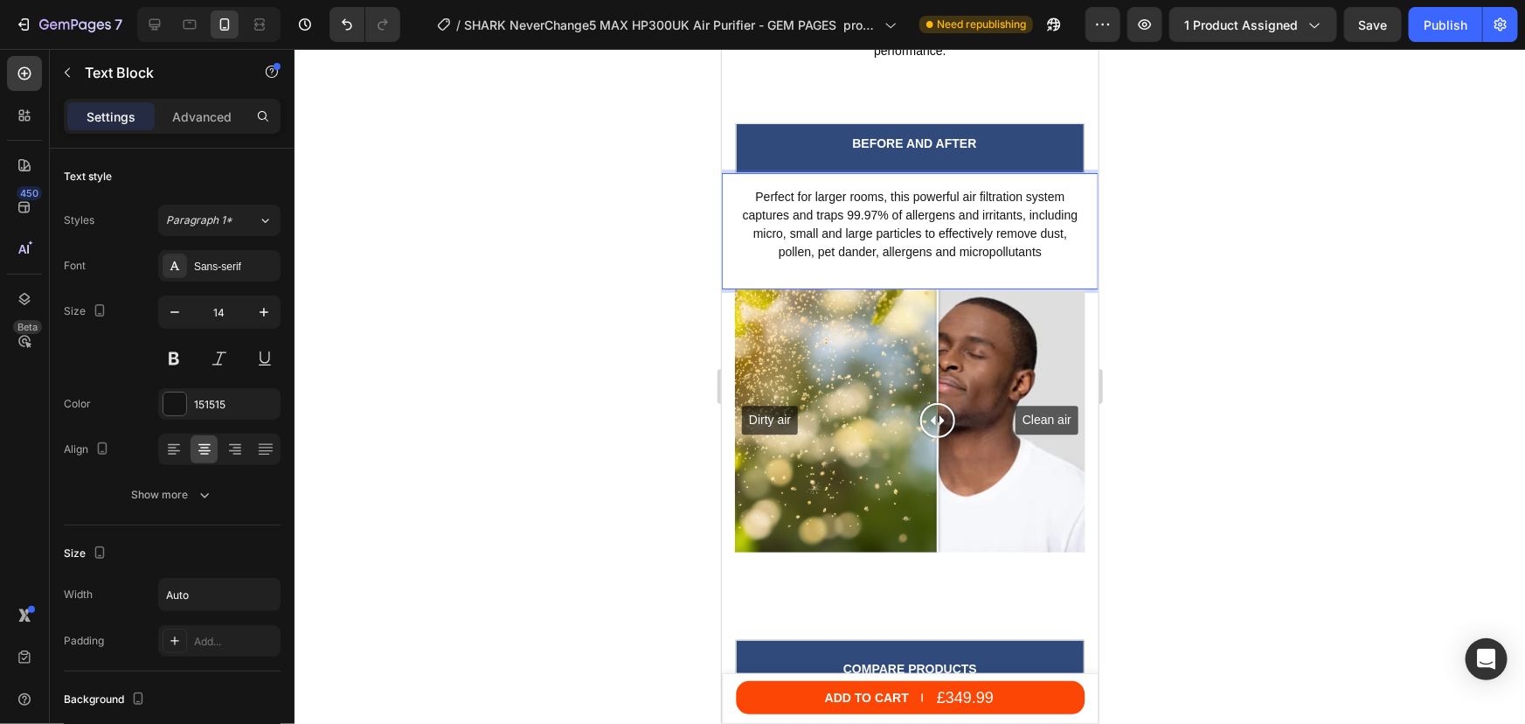
click at [771, 242] on p "pollen, pet dander, allergens and micropollutants" at bounding box center [909, 251] width 338 height 18
click at [1210, 242] on div at bounding box center [910, 386] width 1231 height 675
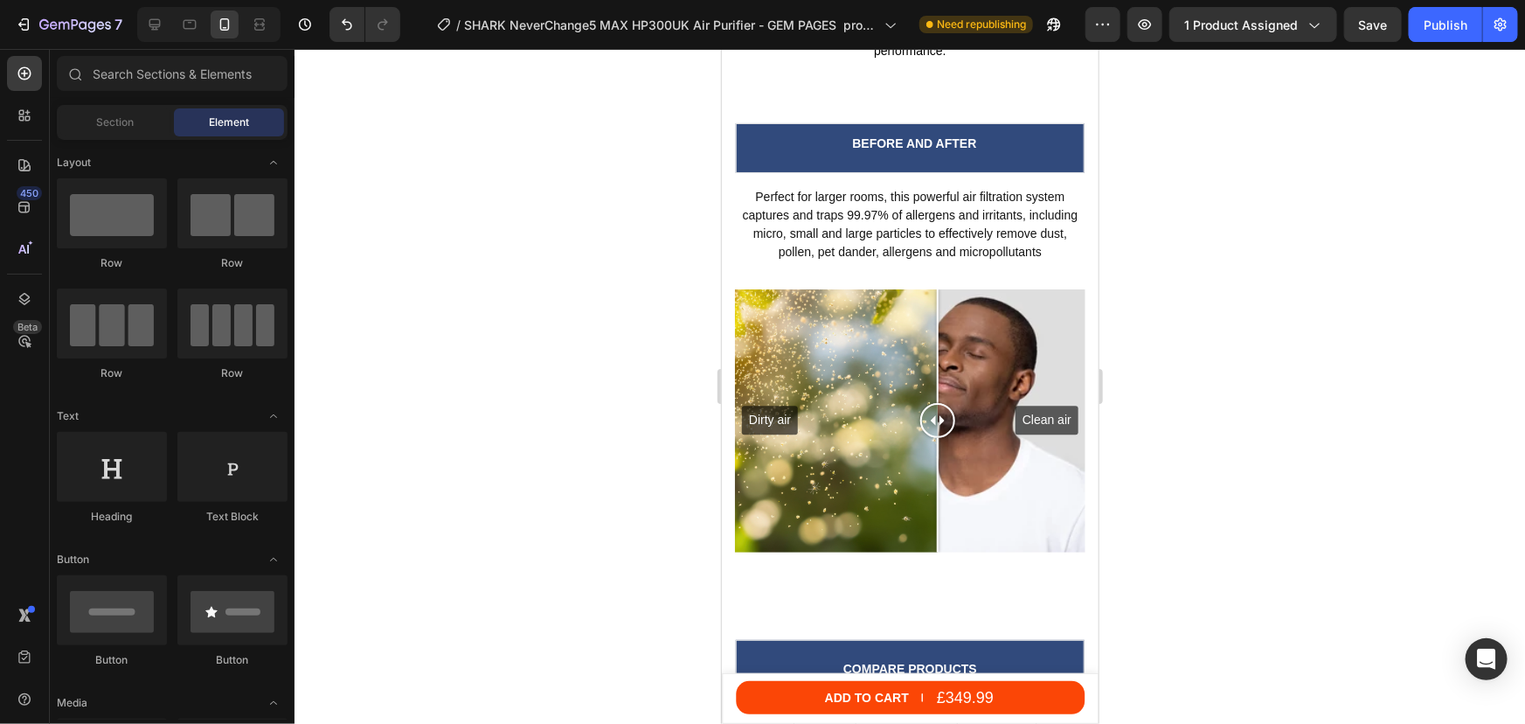
click at [1273, 218] on div at bounding box center [910, 386] width 1231 height 675
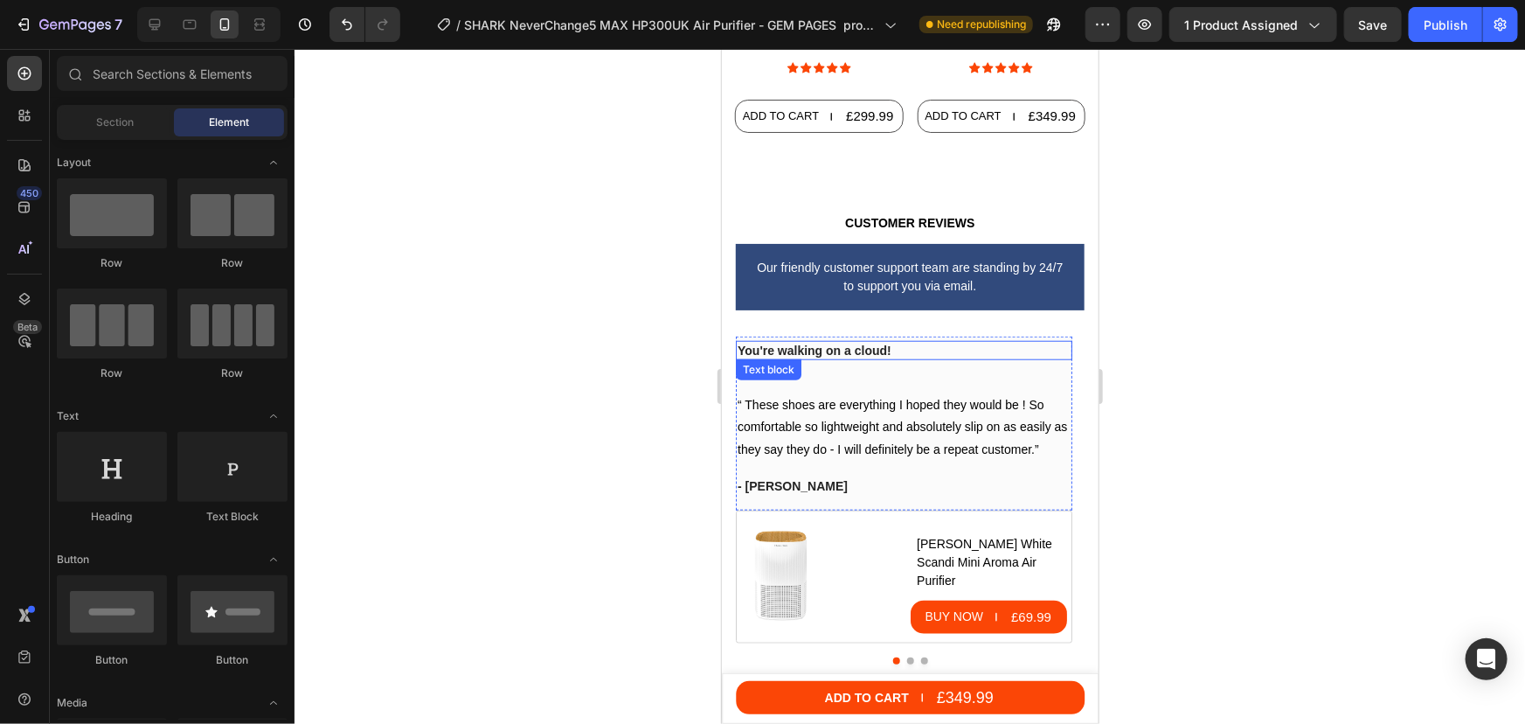
scroll to position [10873, 0]
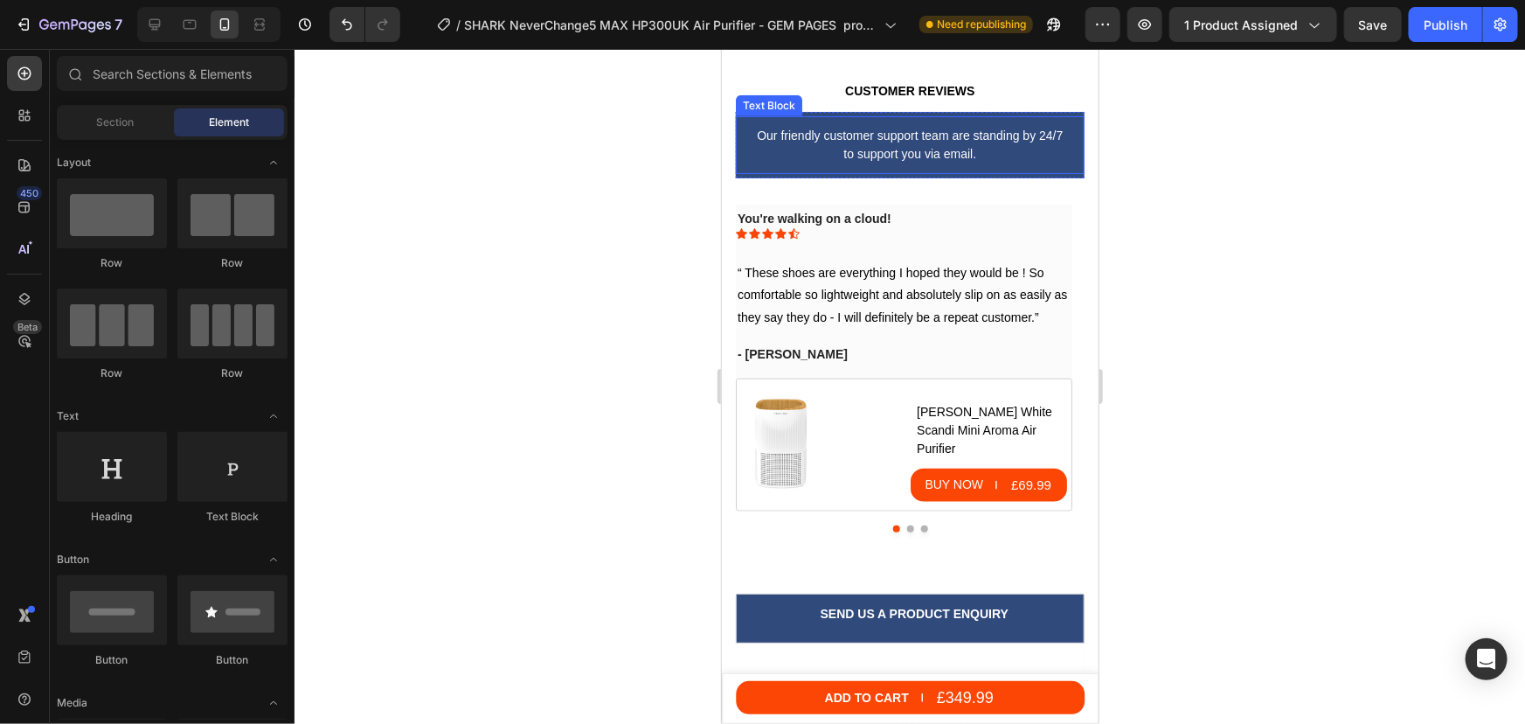
click at [824, 128] on div "Our friendly customer support team are standing by 24/7 to support you via emai…" at bounding box center [909, 144] width 349 height 58
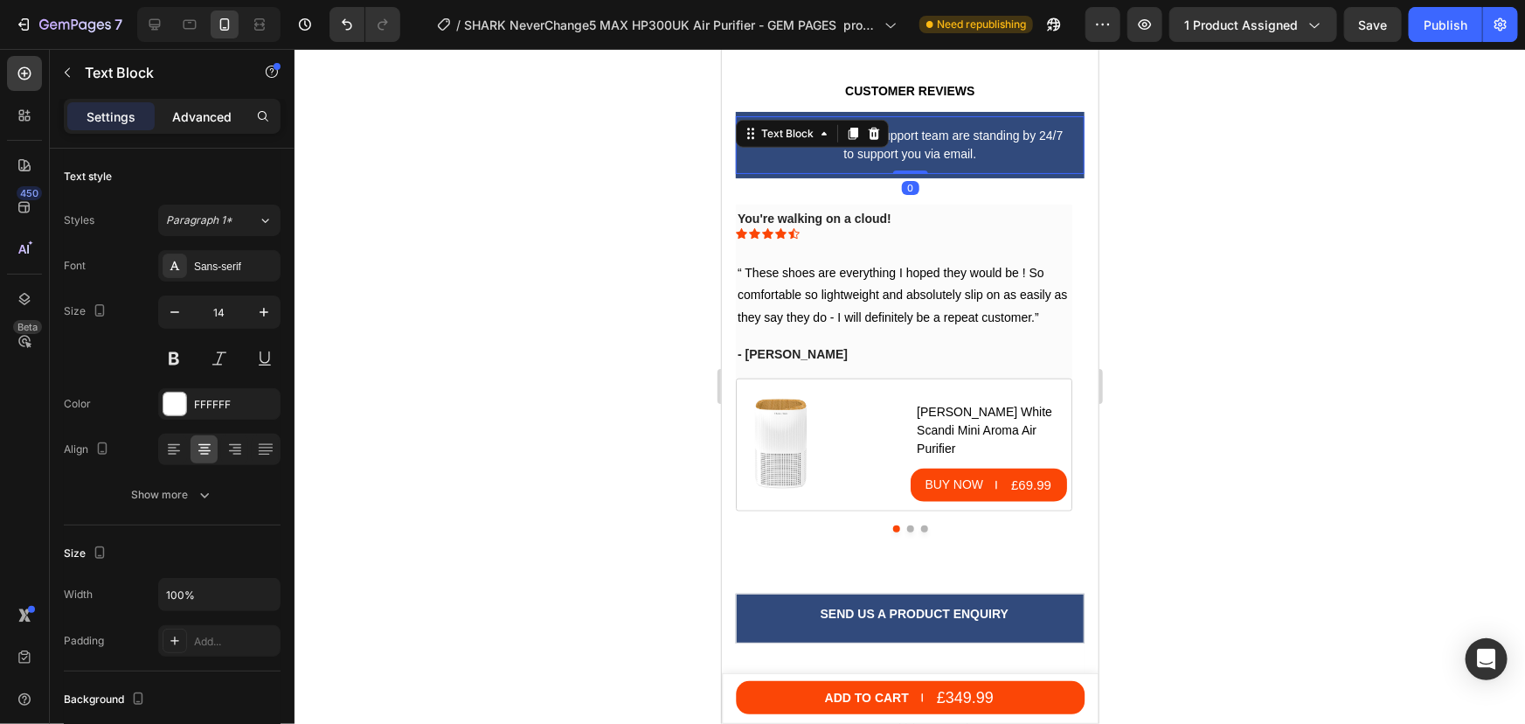
click at [208, 114] on p "Advanced" at bounding box center [201, 117] width 59 height 18
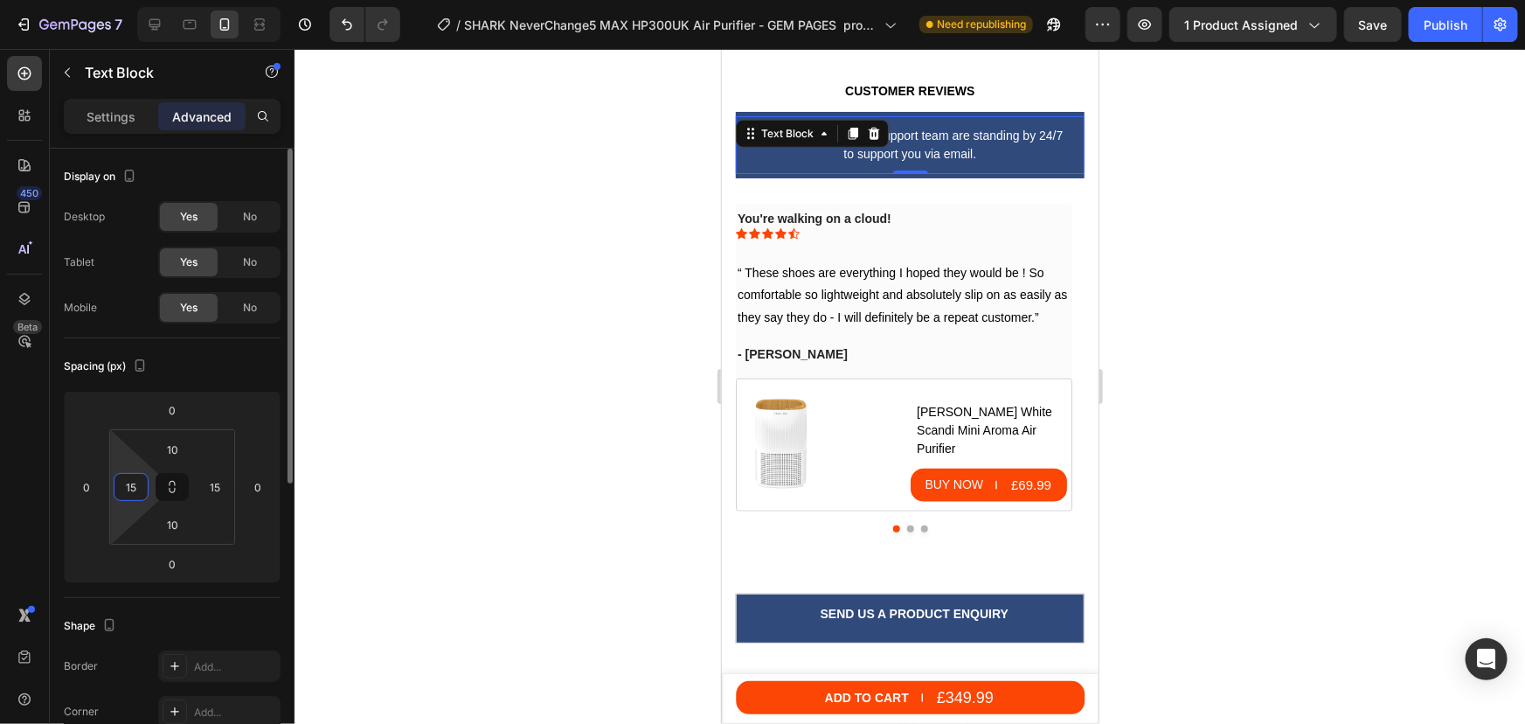
click at [139, 487] on input "15" at bounding box center [131, 487] width 26 height 26
type input "20"
click at [219, 494] on input "15" at bounding box center [215, 487] width 26 height 26
type input "20"
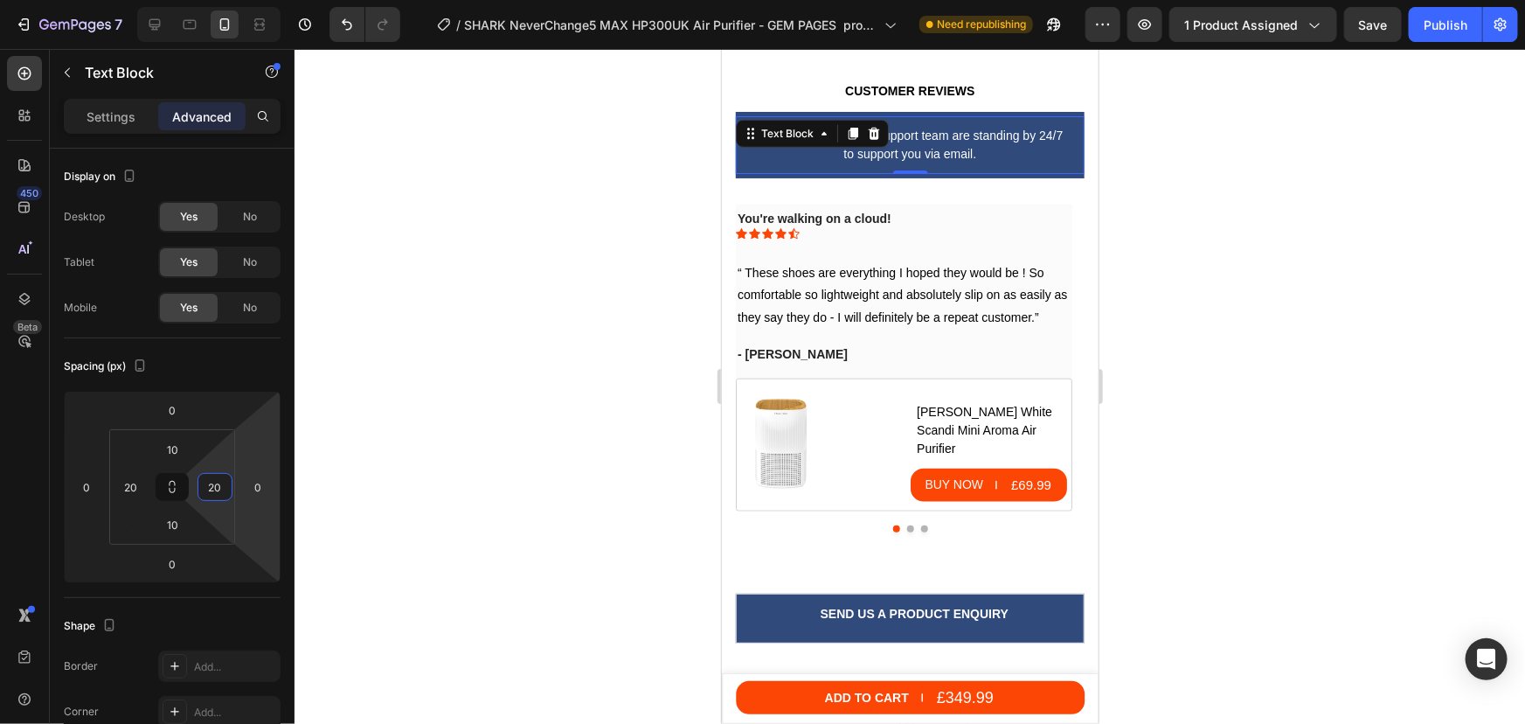
click at [1193, 279] on div at bounding box center [910, 386] width 1231 height 675
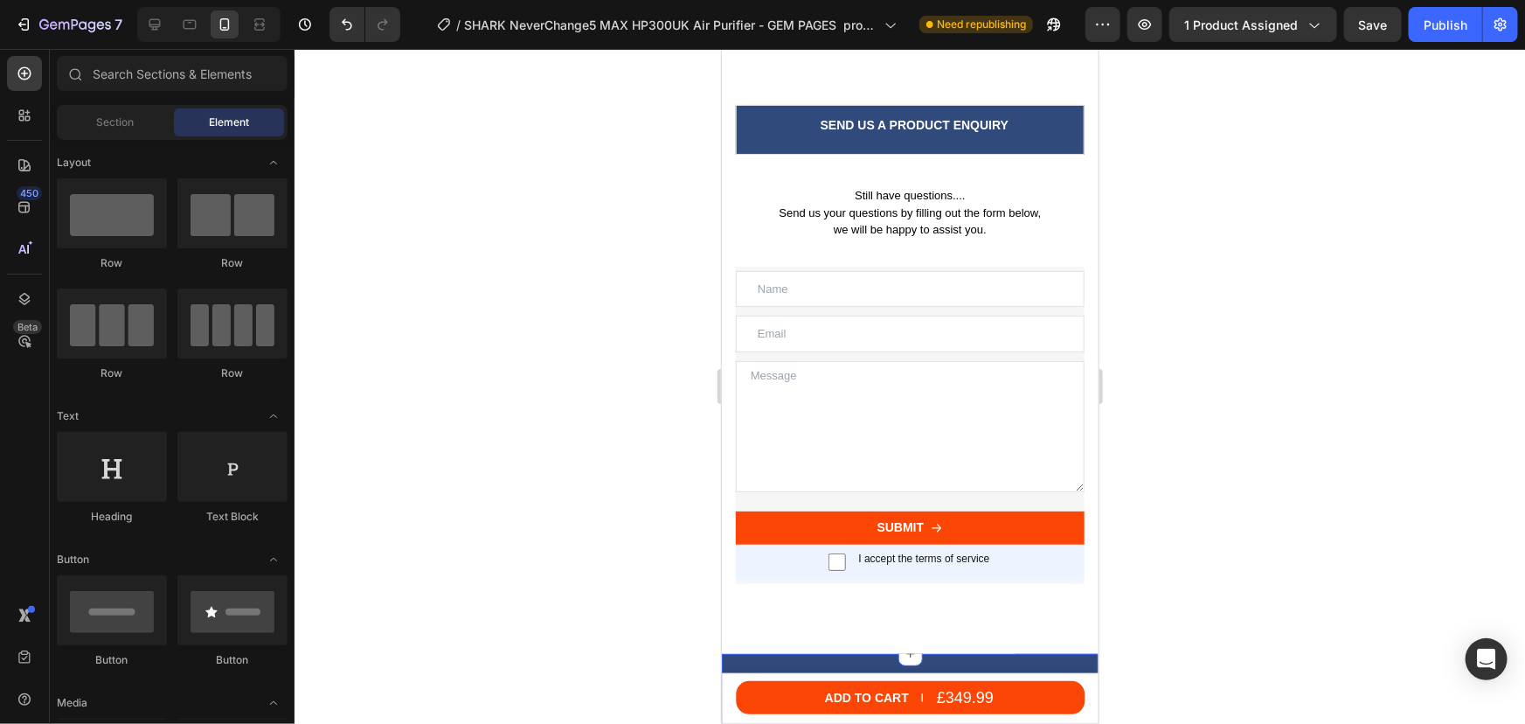
scroll to position [11747, 0]
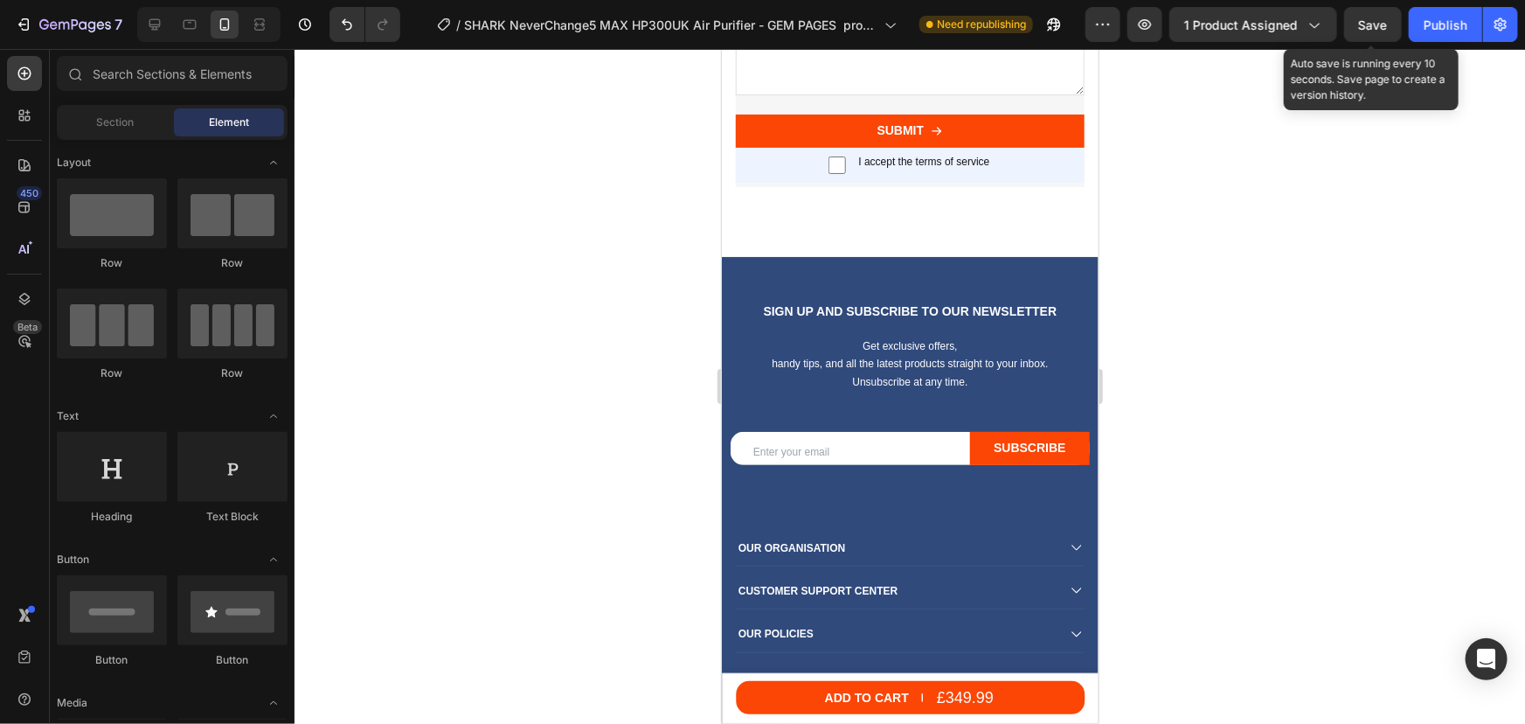
click at [1380, 26] on span "Save" at bounding box center [1373, 24] width 29 height 15
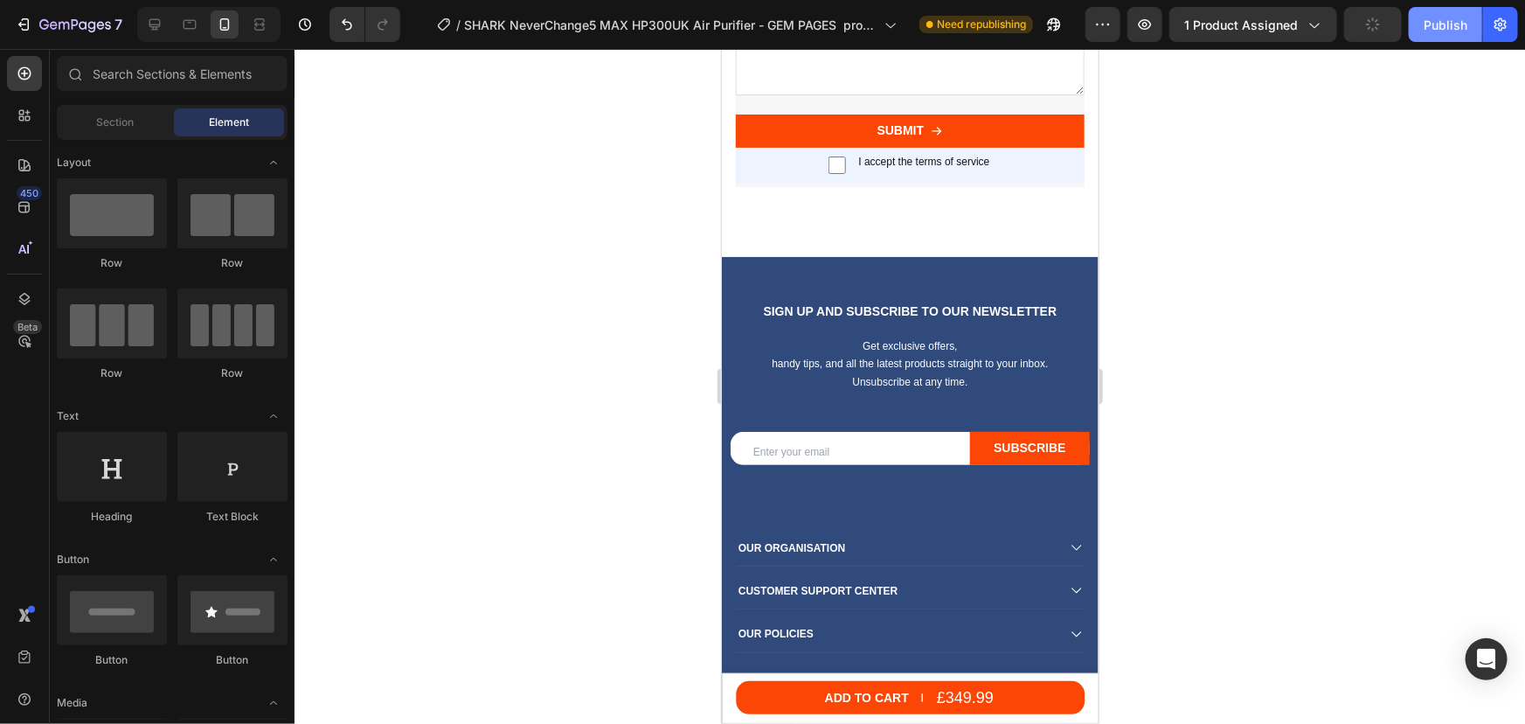
click at [1431, 25] on div "Publish" at bounding box center [1446, 25] width 44 height 18
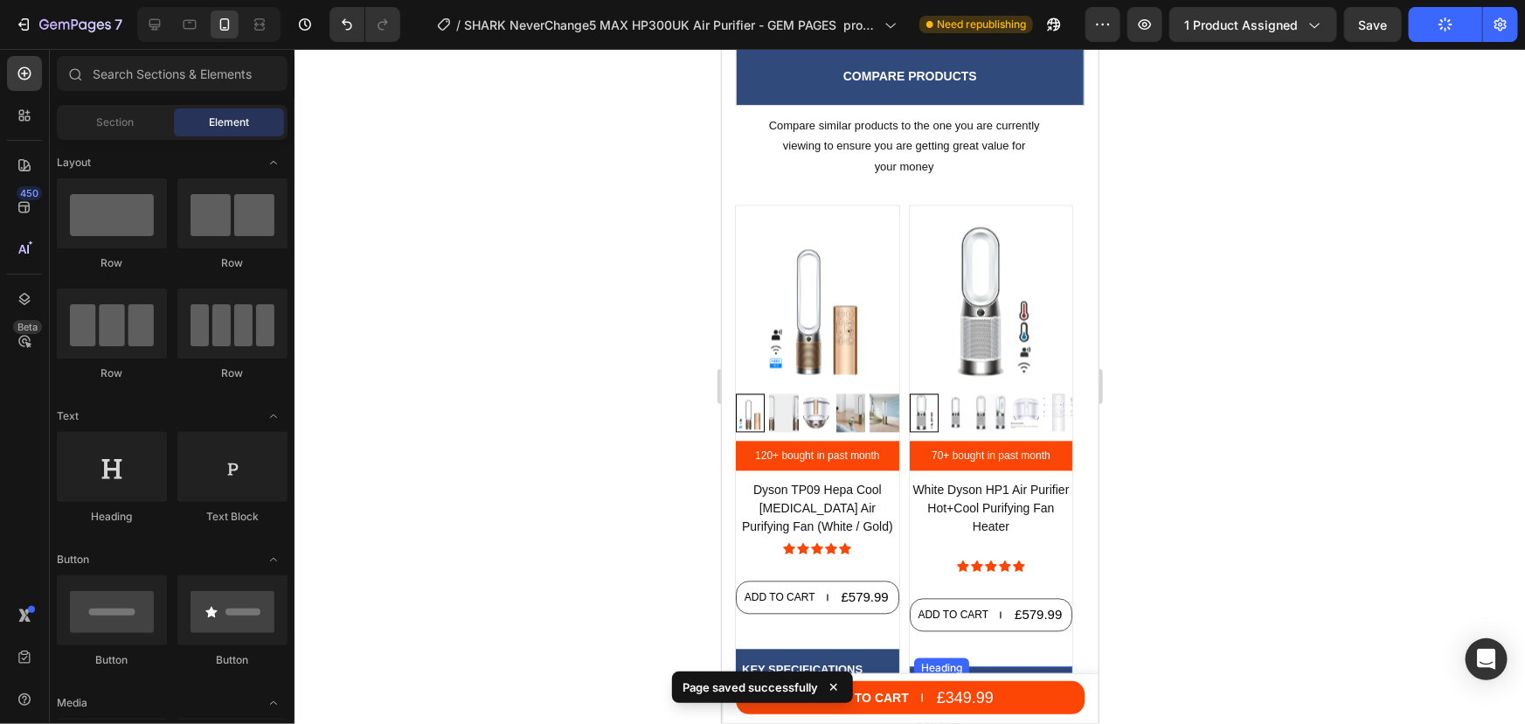
scroll to position [8410, 0]
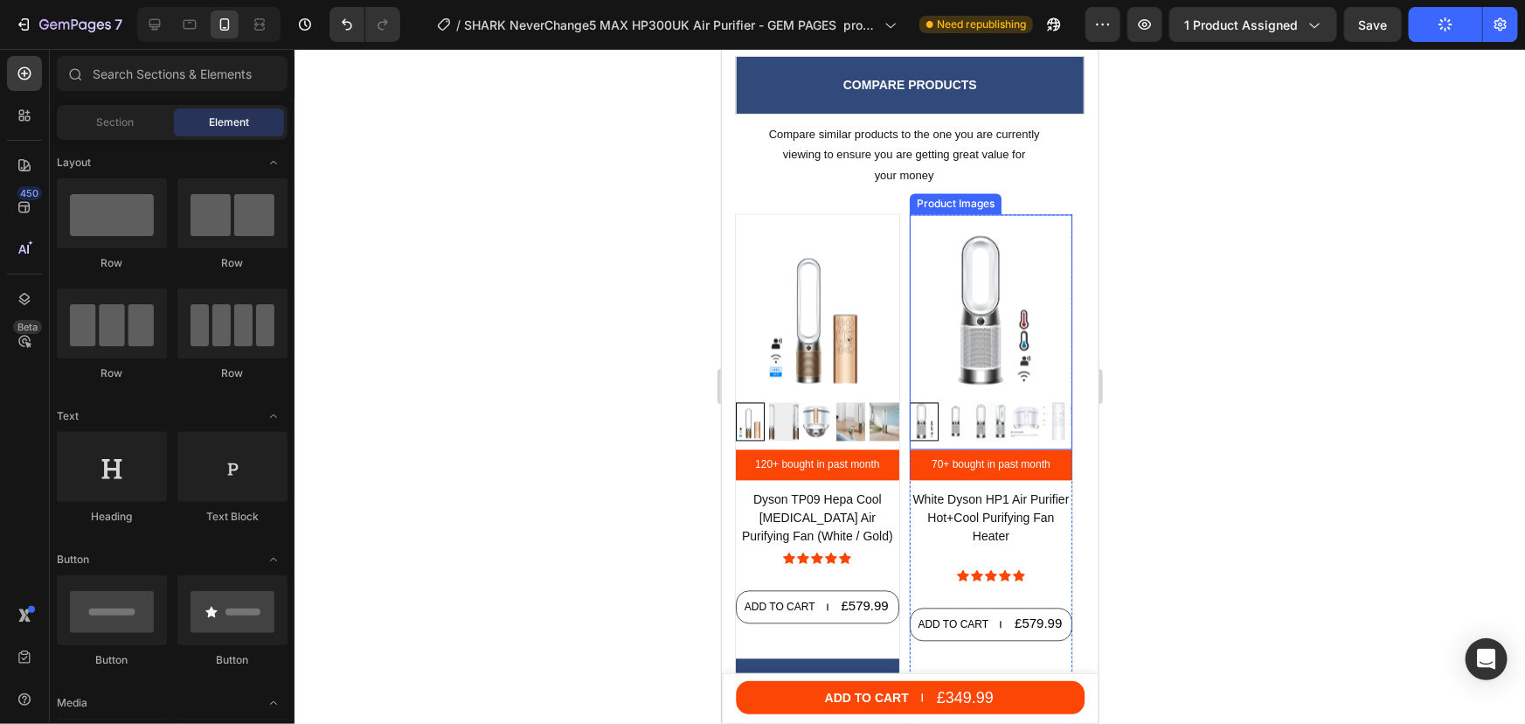
click at [959, 292] on img at bounding box center [990, 313] width 163 height 163
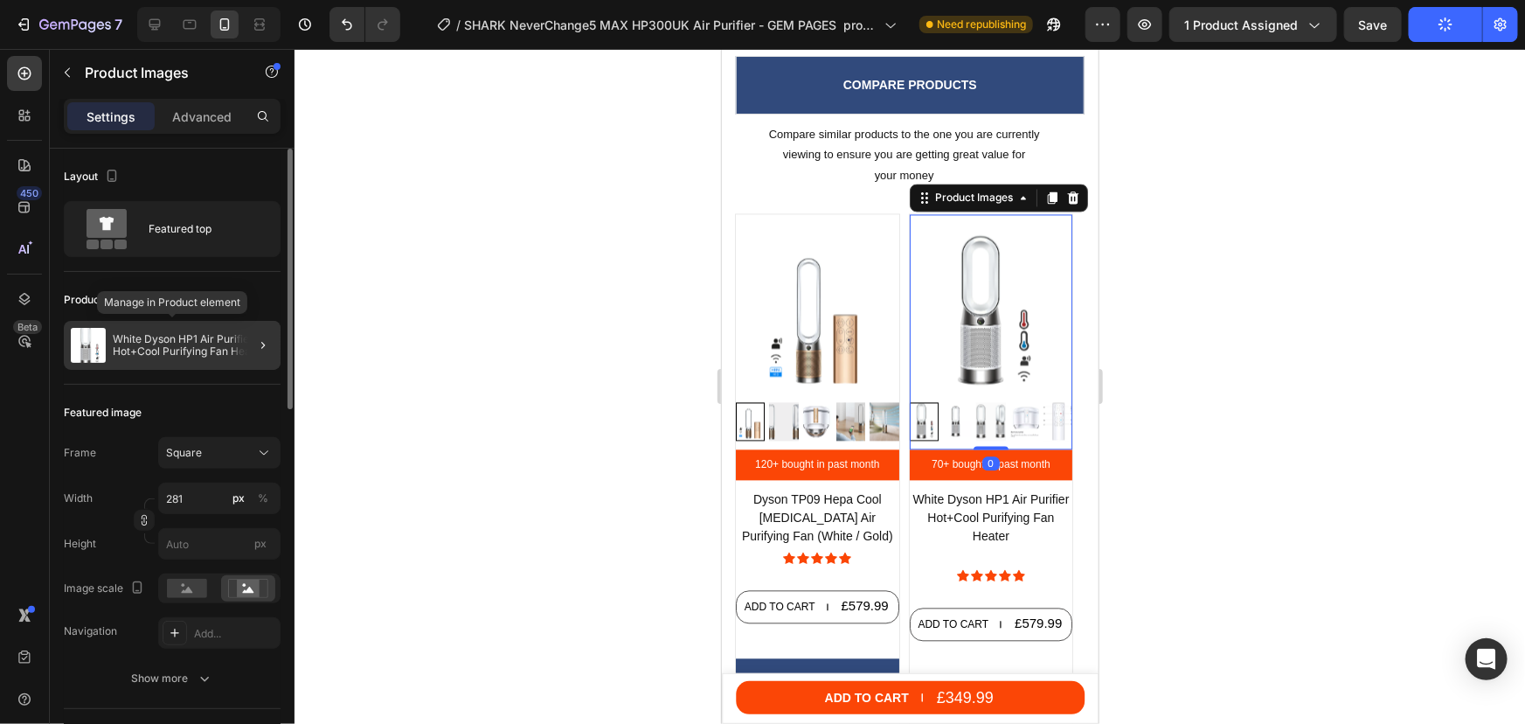
click at [139, 344] on p "White Dyson HP1 Air Purifier Hot+Cool Purifying Fan Heater" at bounding box center [193, 345] width 161 height 24
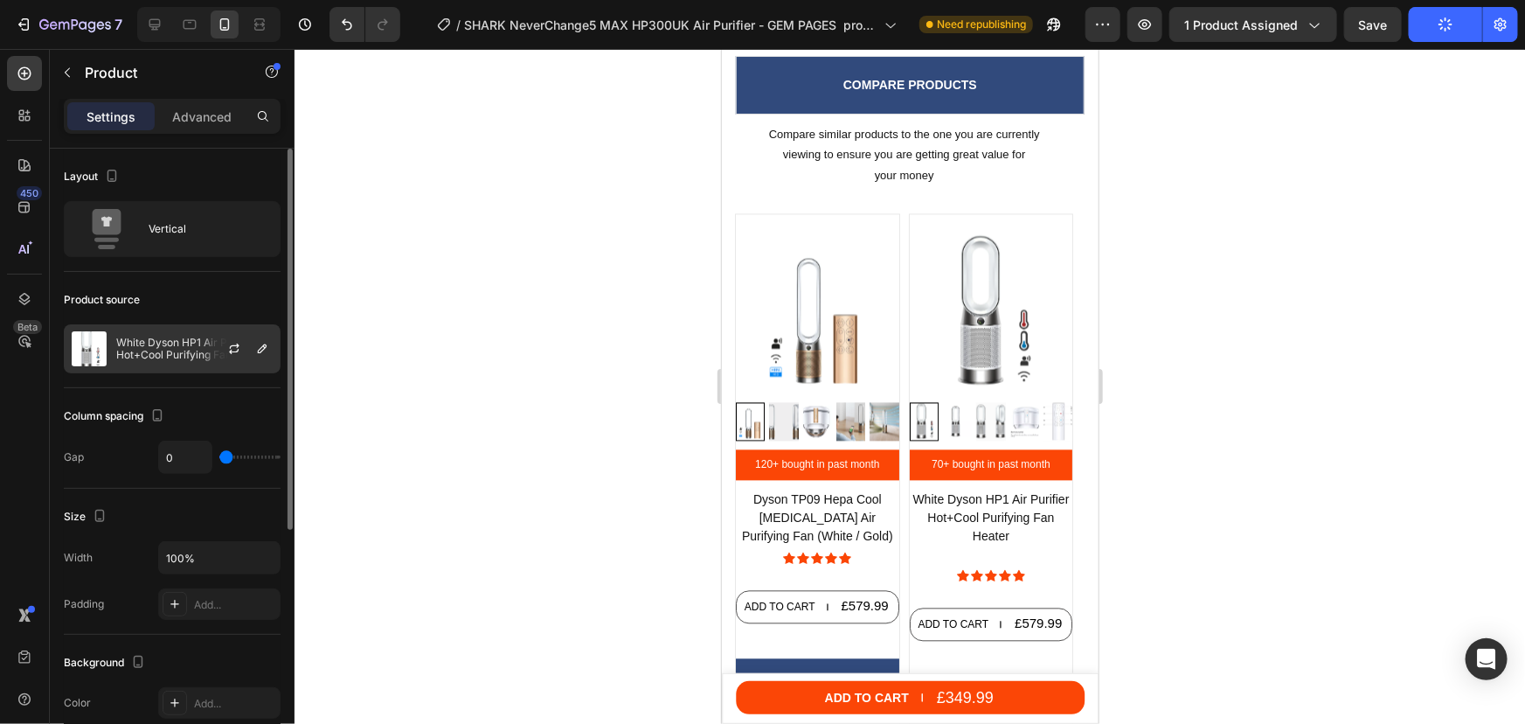
click at [184, 347] on p "White Dyson HP1 Air Purifier Hot+Cool Purifying Fan Heater" at bounding box center [194, 349] width 156 height 24
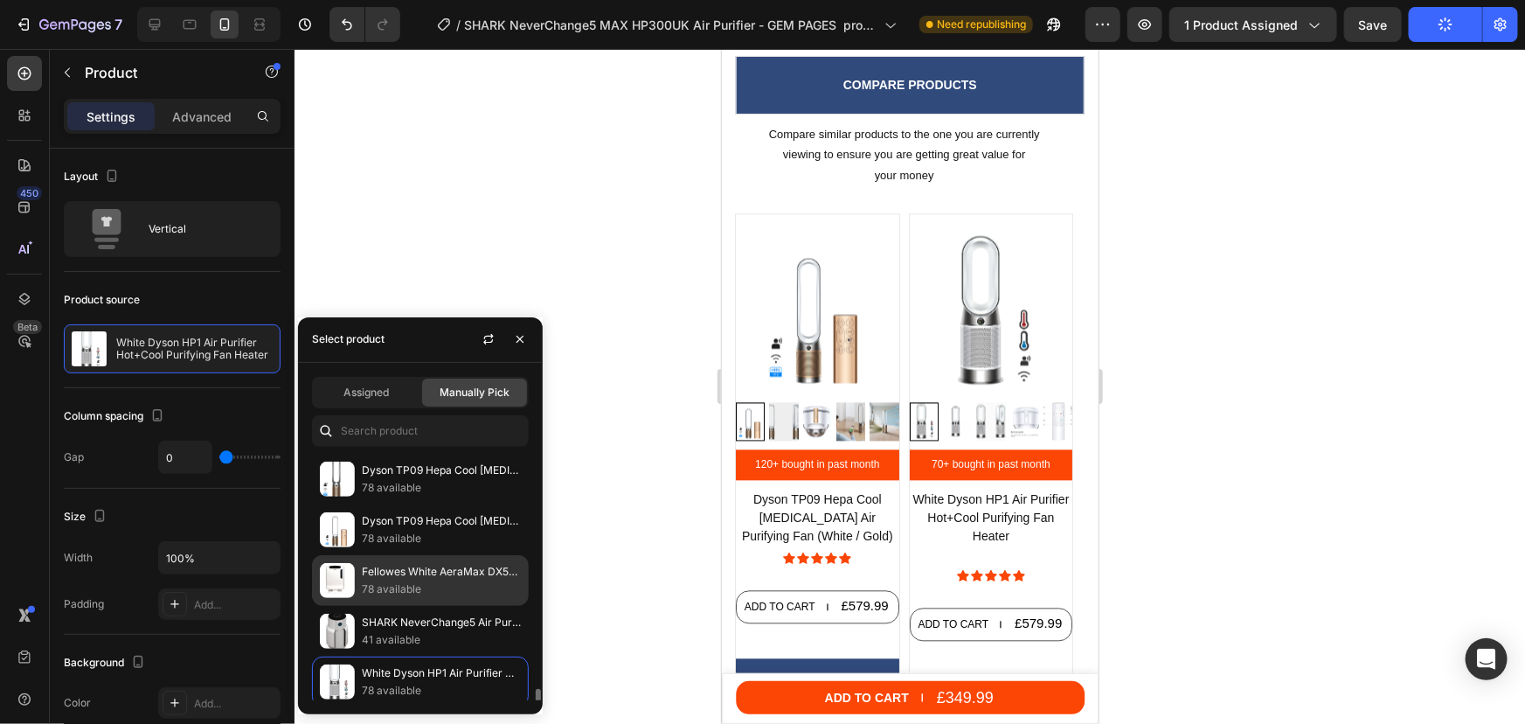
scroll to position [158, 0]
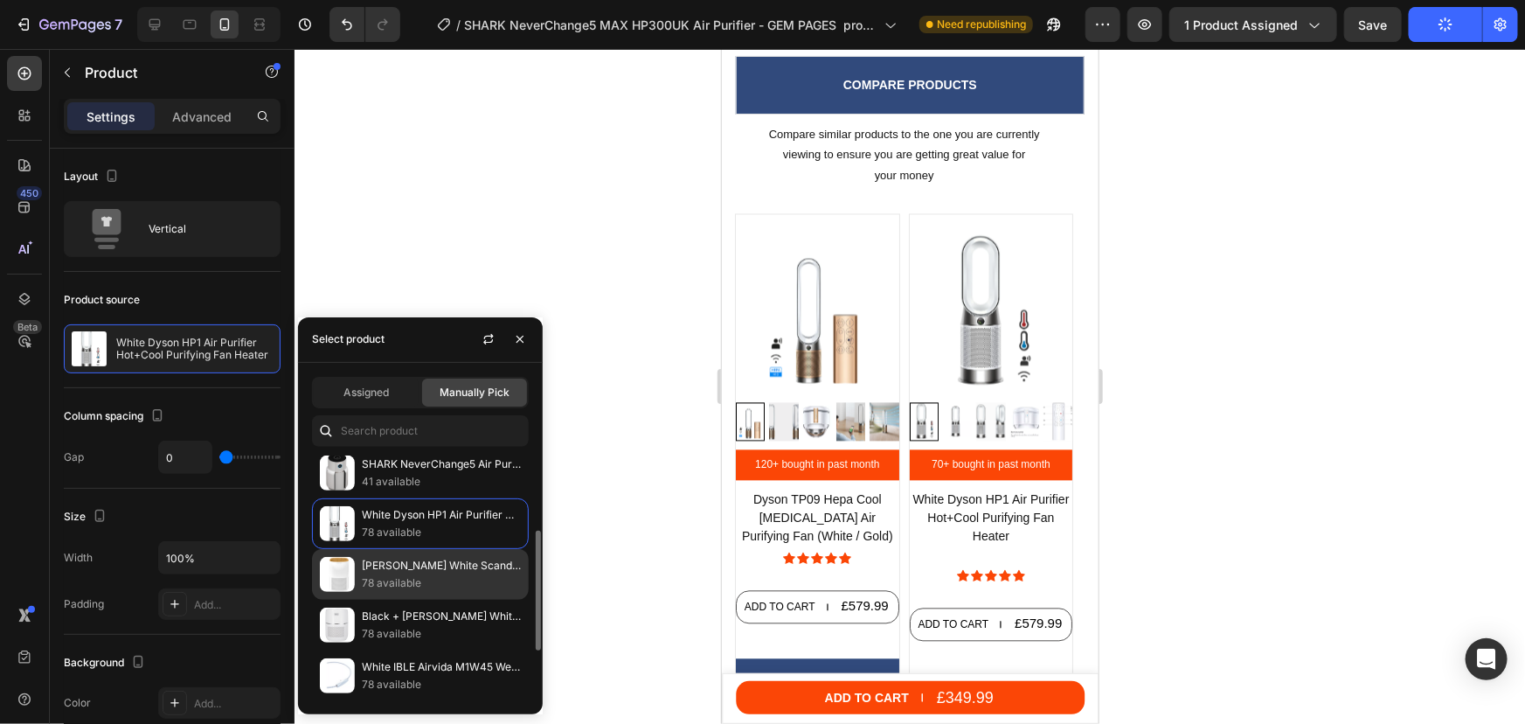
click at [399, 575] on p "78 available" at bounding box center [441, 582] width 159 height 17
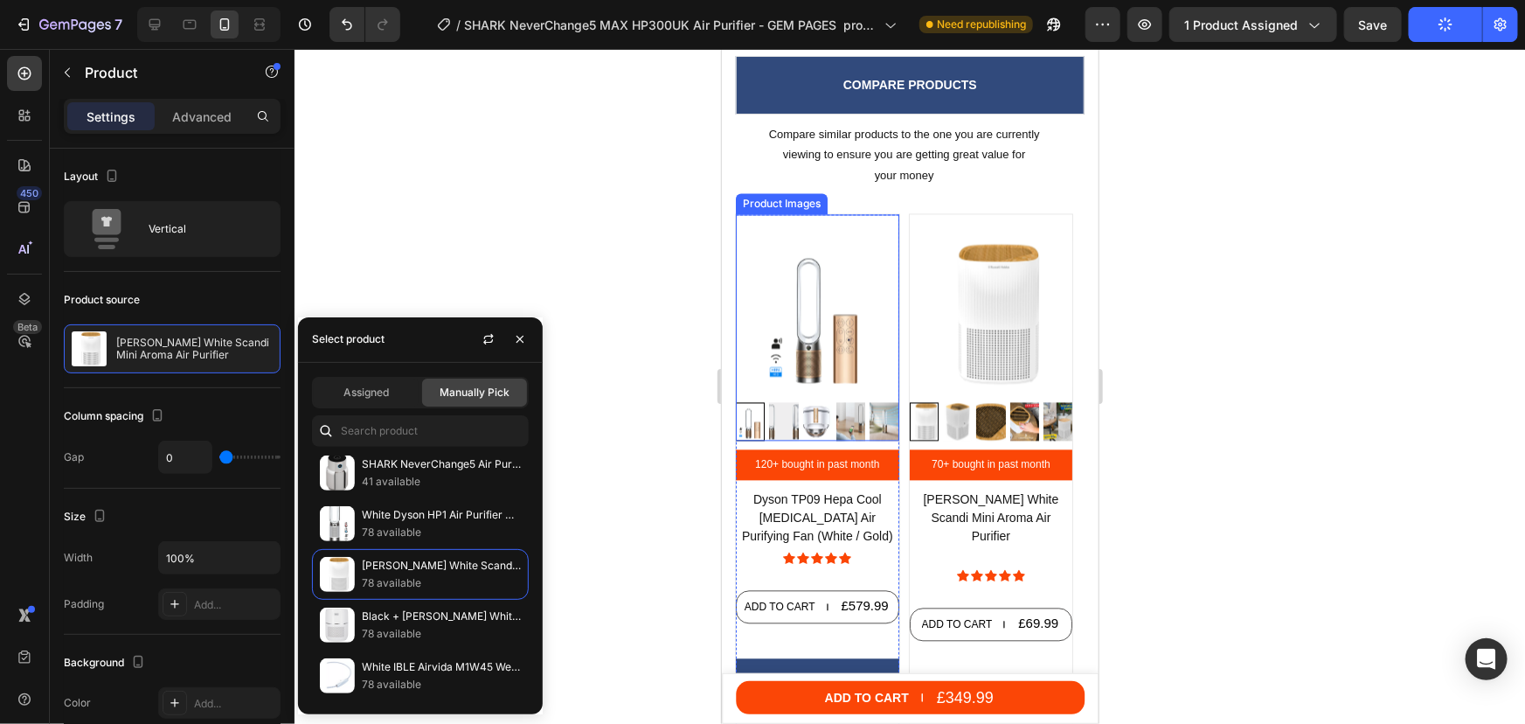
click at [820, 302] on img at bounding box center [816, 313] width 163 height 163
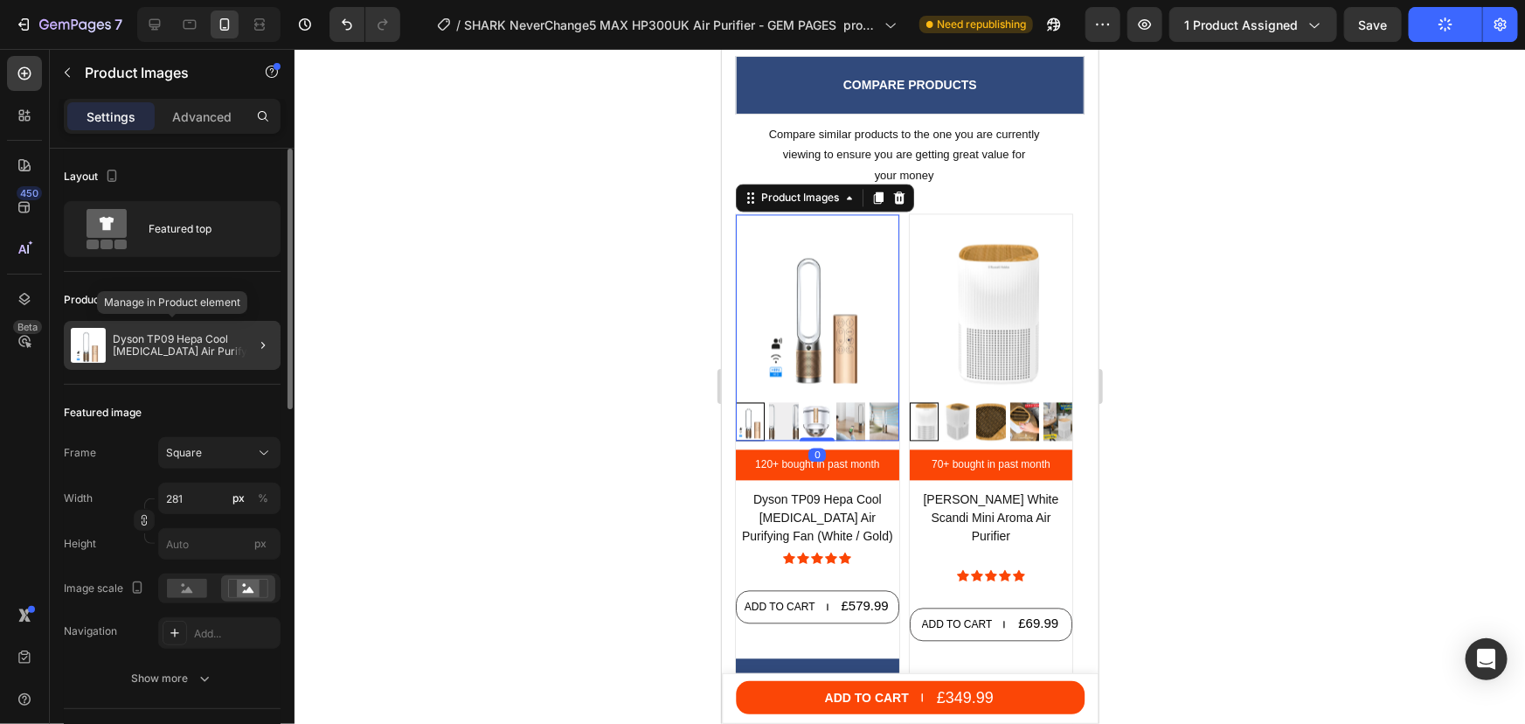
click at [164, 351] on p "Dyson TP09 Hepa Cool Formaldehyde Air Purifying Fan (White / Gold)" at bounding box center [193, 345] width 161 height 24
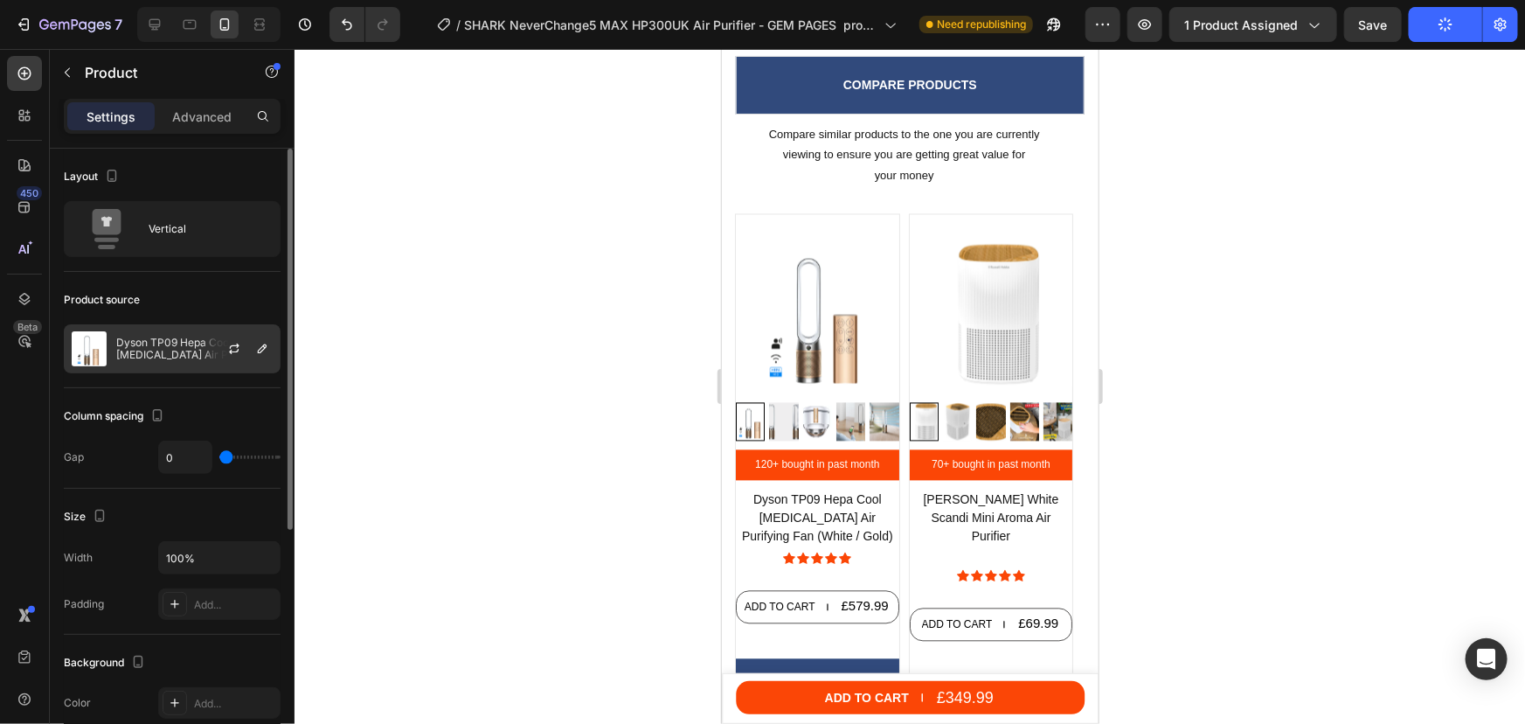
click at [143, 344] on p "Dyson TP09 Hepa Cool Formaldehyde Air Purifying Fan (White / Gold)" at bounding box center [194, 349] width 156 height 24
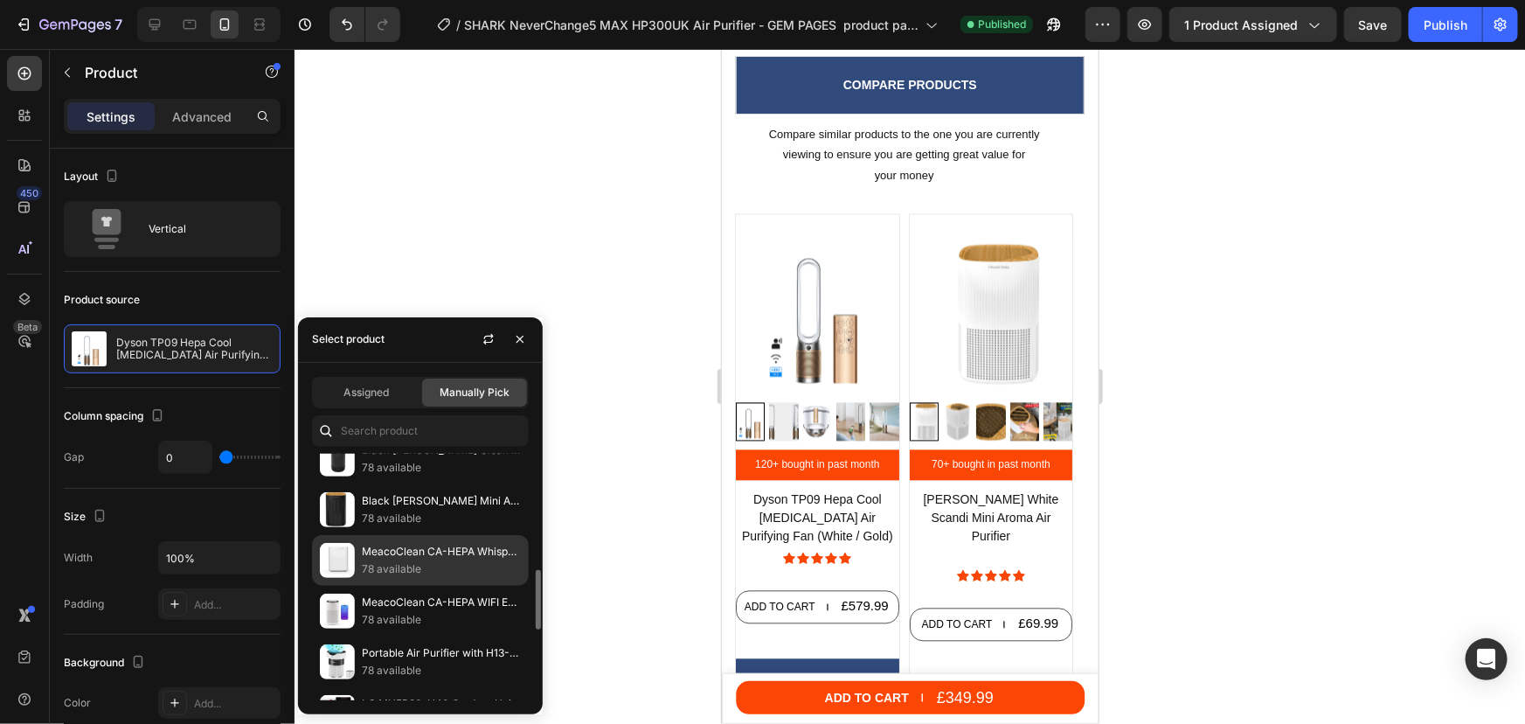
scroll to position [397, 0]
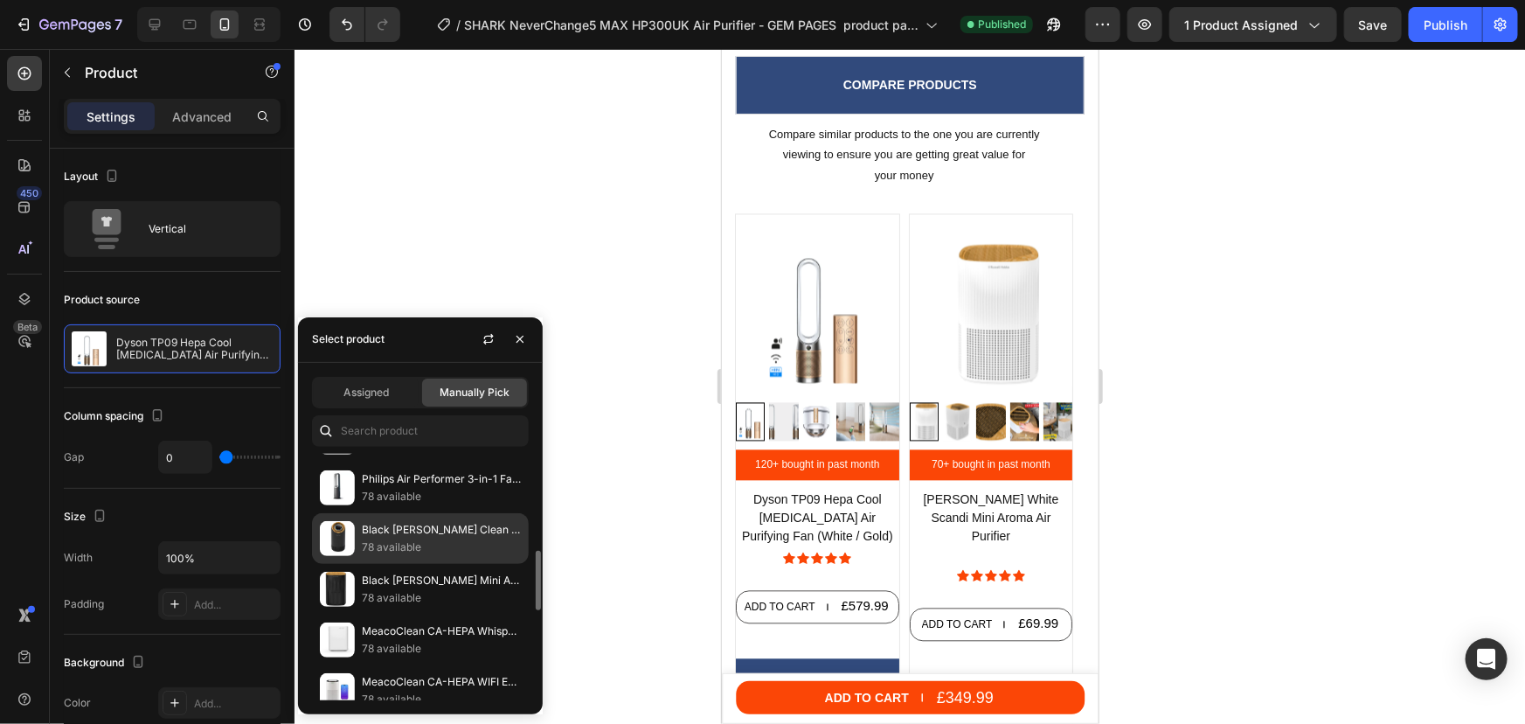
click at [390, 533] on p "Black [PERSON_NAME] Clean Air Compact 2 Air Purifier" at bounding box center [441, 529] width 159 height 17
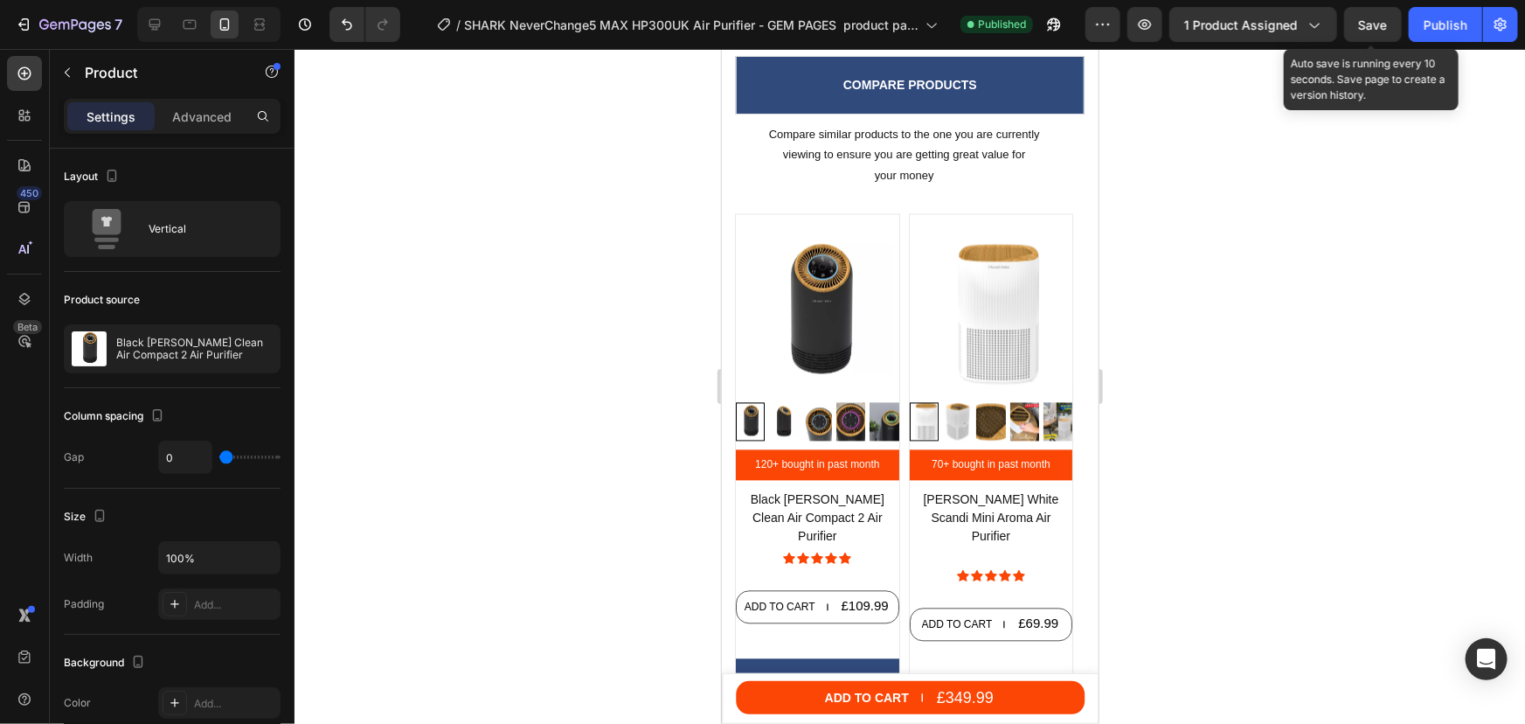
click at [1385, 32] on div "Save" at bounding box center [1373, 25] width 29 height 18
click at [1419, 32] on button "Publish" at bounding box center [1445, 24] width 73 height 35
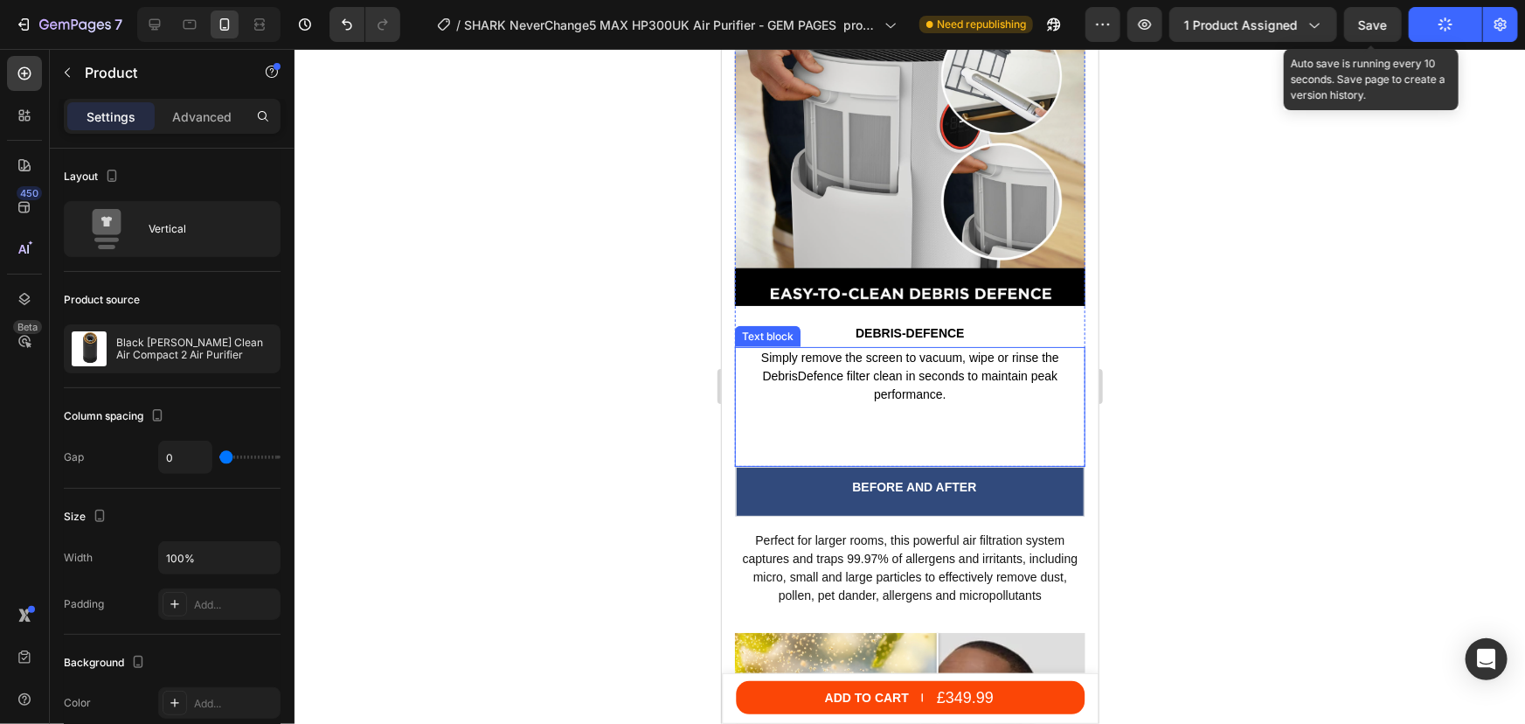
scroll to position [7457, 0]
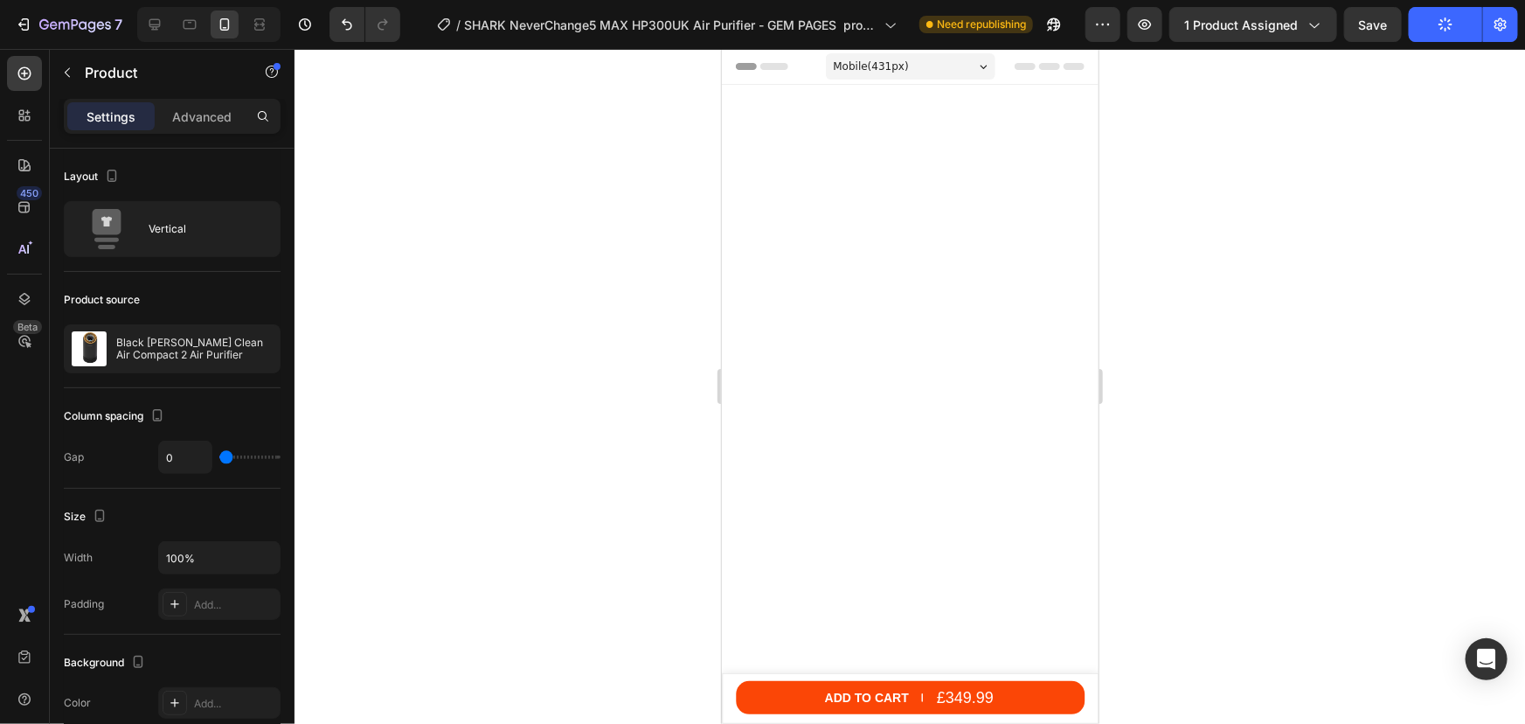
scroll to position [7457, 0]
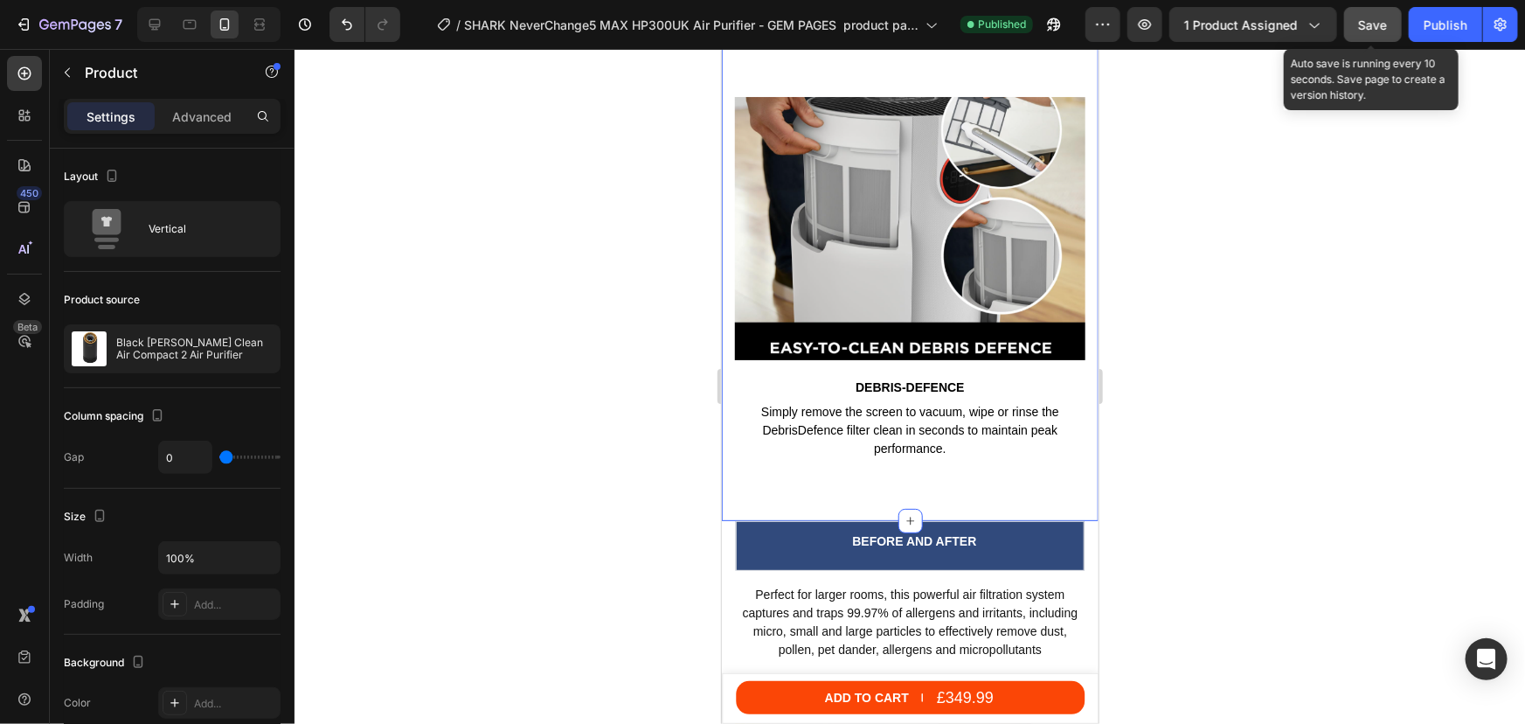
click at [1390, 27] on button "Save" at bounding box center [1373, 24] width 58 height 35
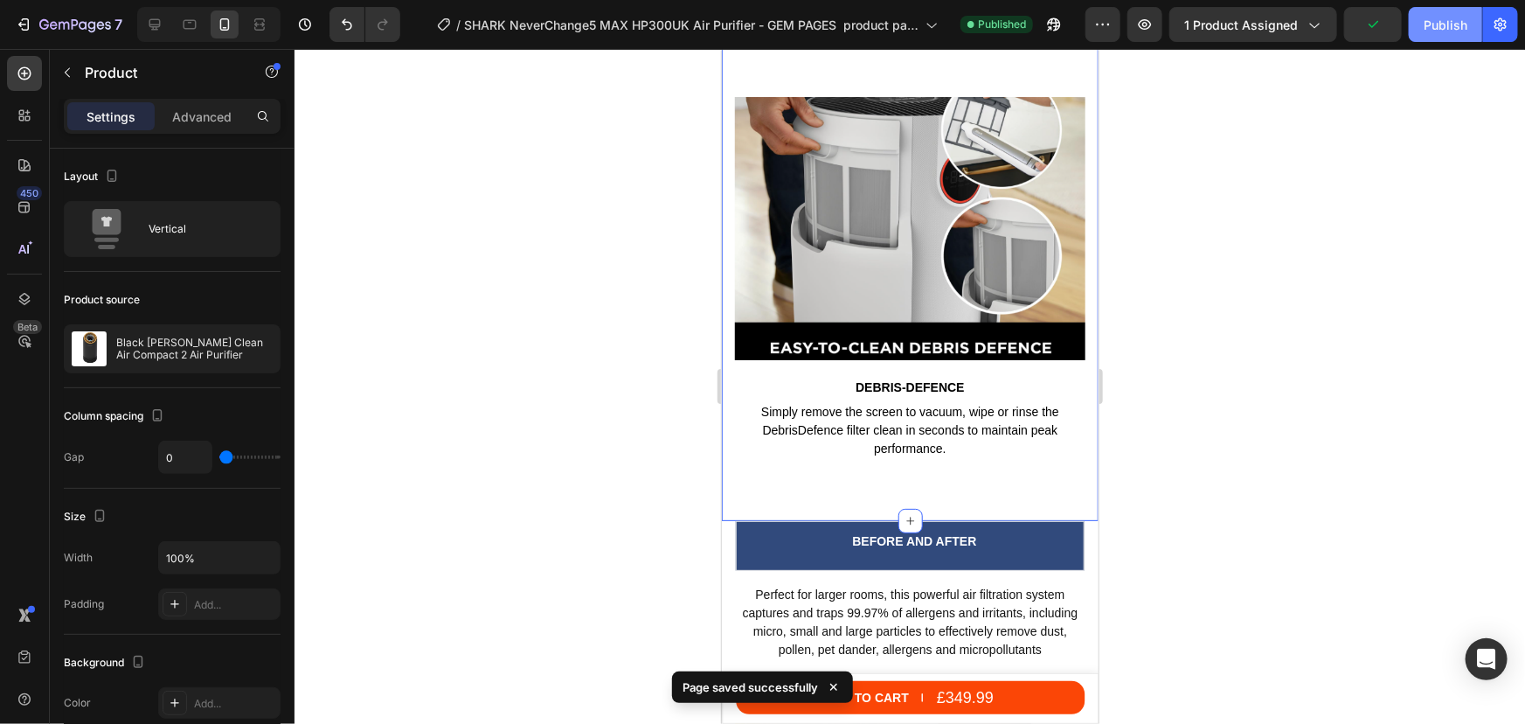
click at [1464, 27] on div "Publish" at bounding box center [1446, 25] width 44 height 18
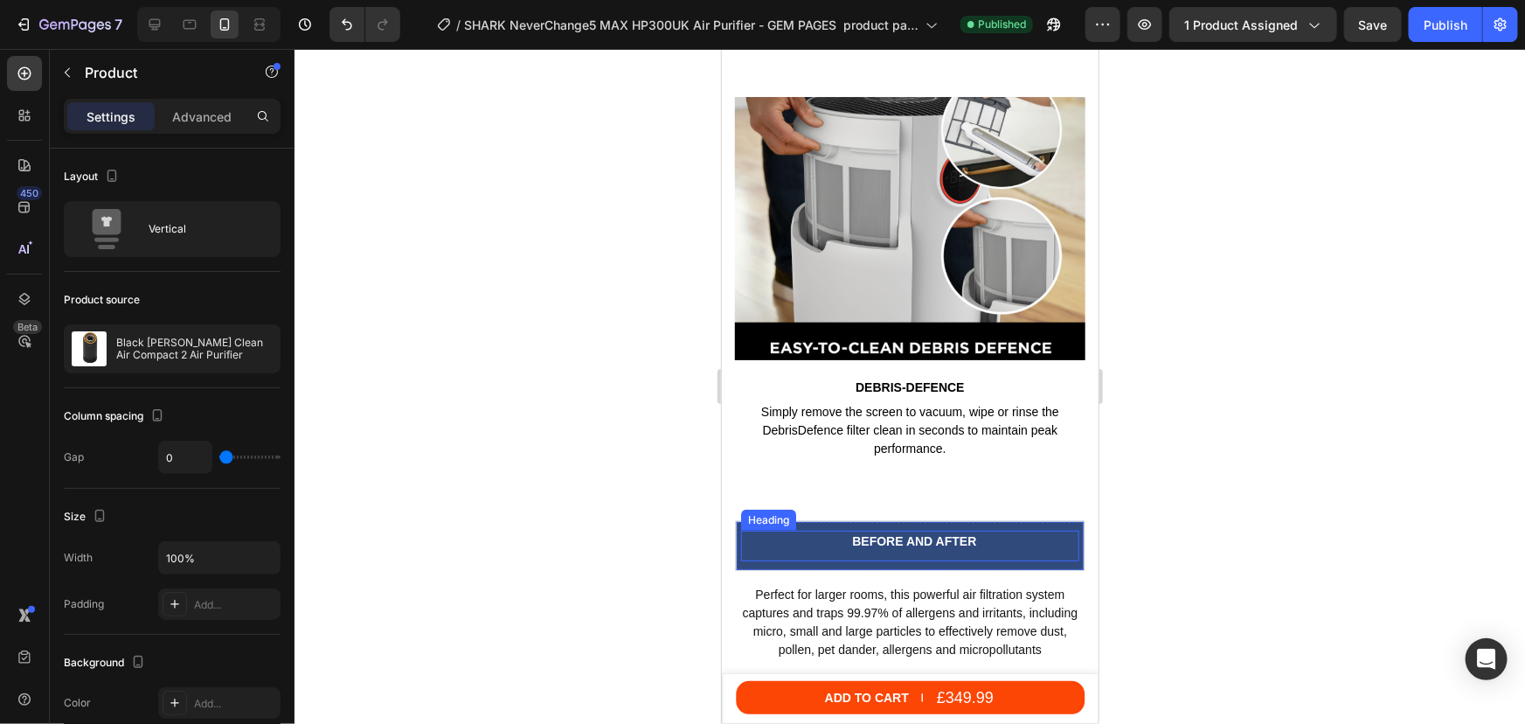
click at [946, 530] on h2 "BEFORE AND AFTER" at bounding box center [914, 541] width 330 height 22
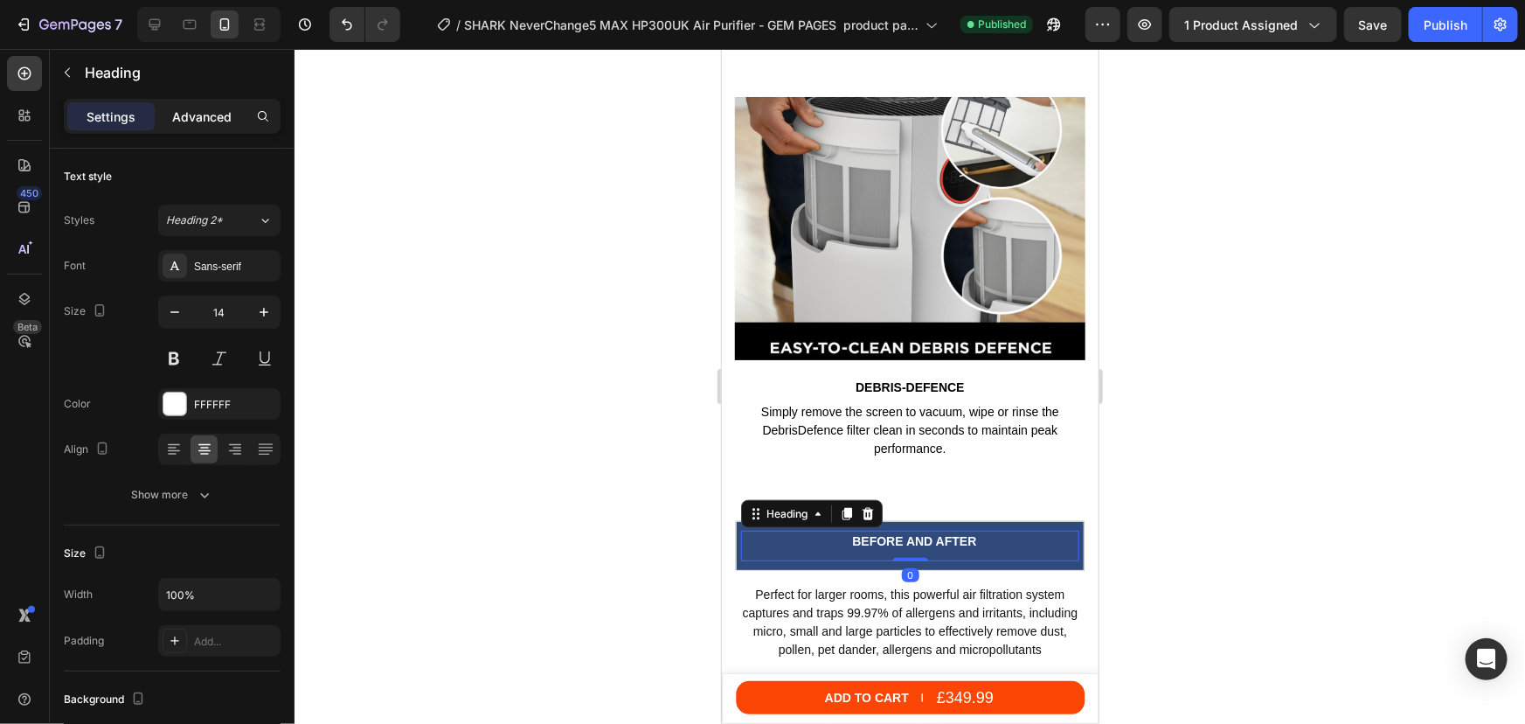
click at [188, 109] on p "Advanced" at bounding box center [201, 117] width 59 height 18
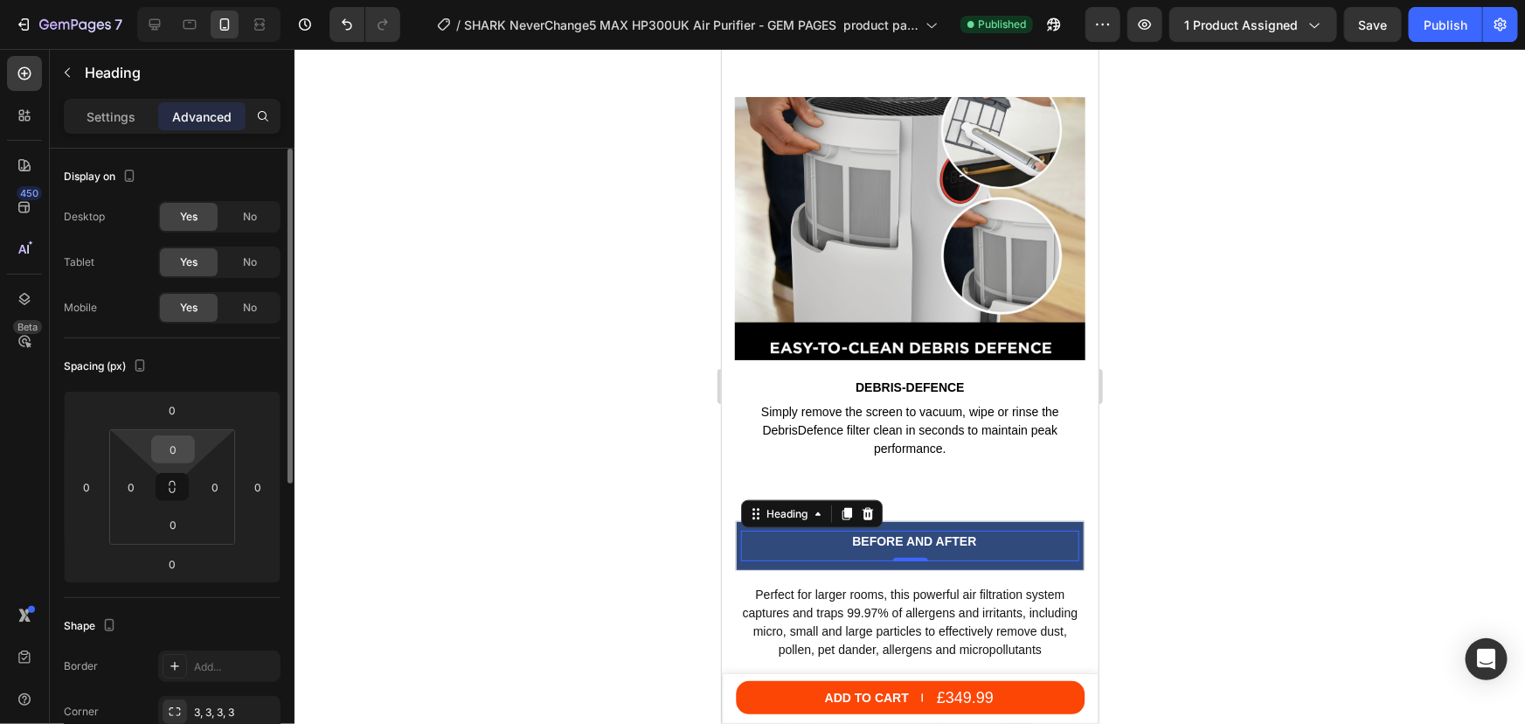
click at [177, 448] on input "0" at bounding box center [173, 449] width 35 height 26
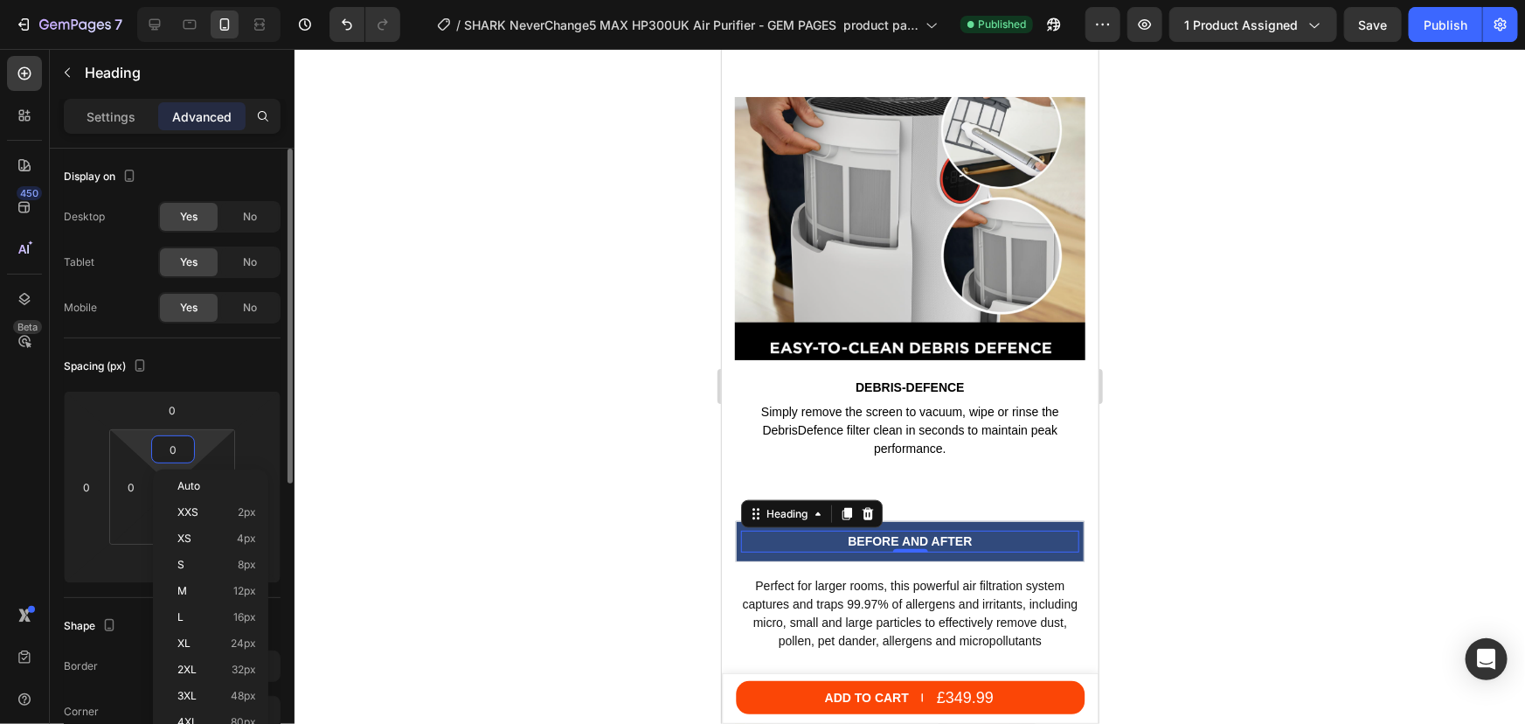
type input "5"
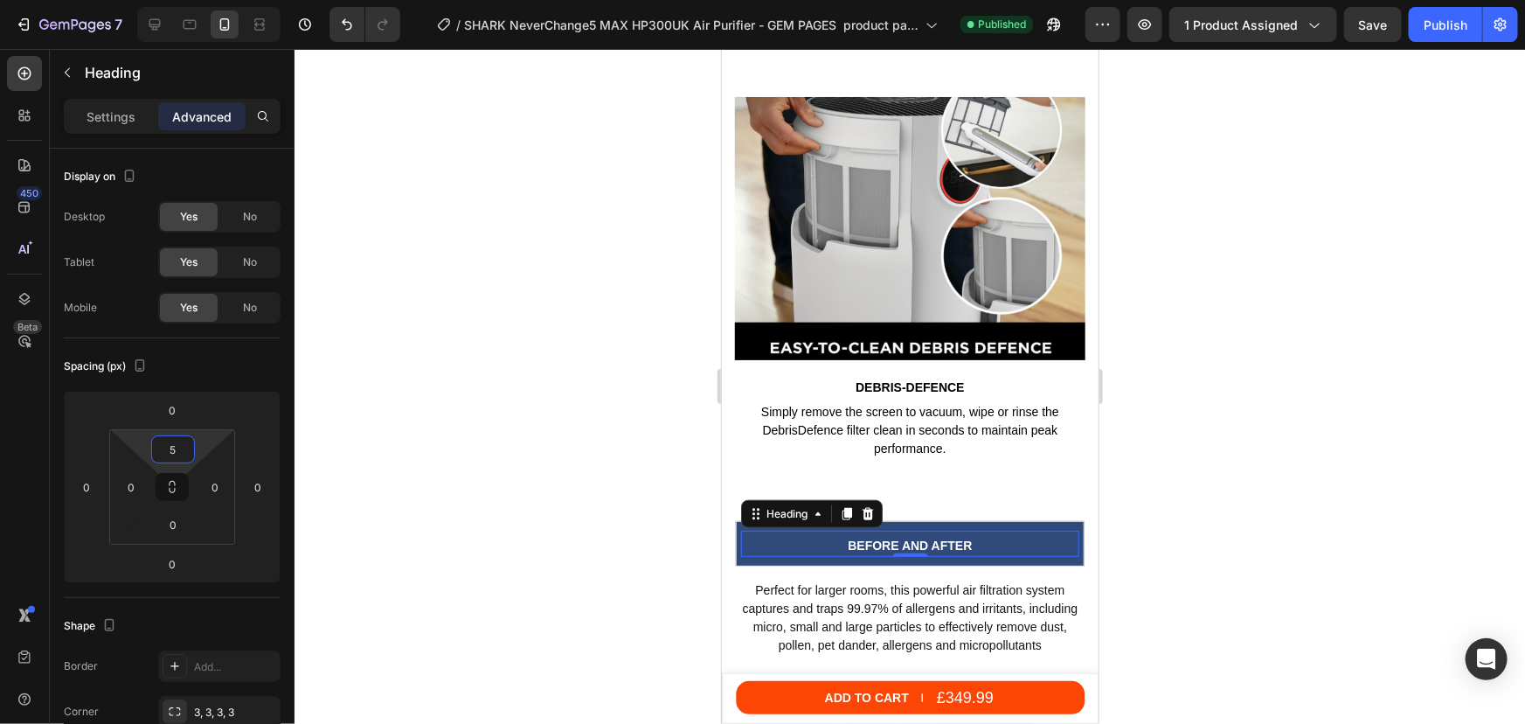
click at [1322, 395] on div at bounding box center [910, 386] width 1231 height 675
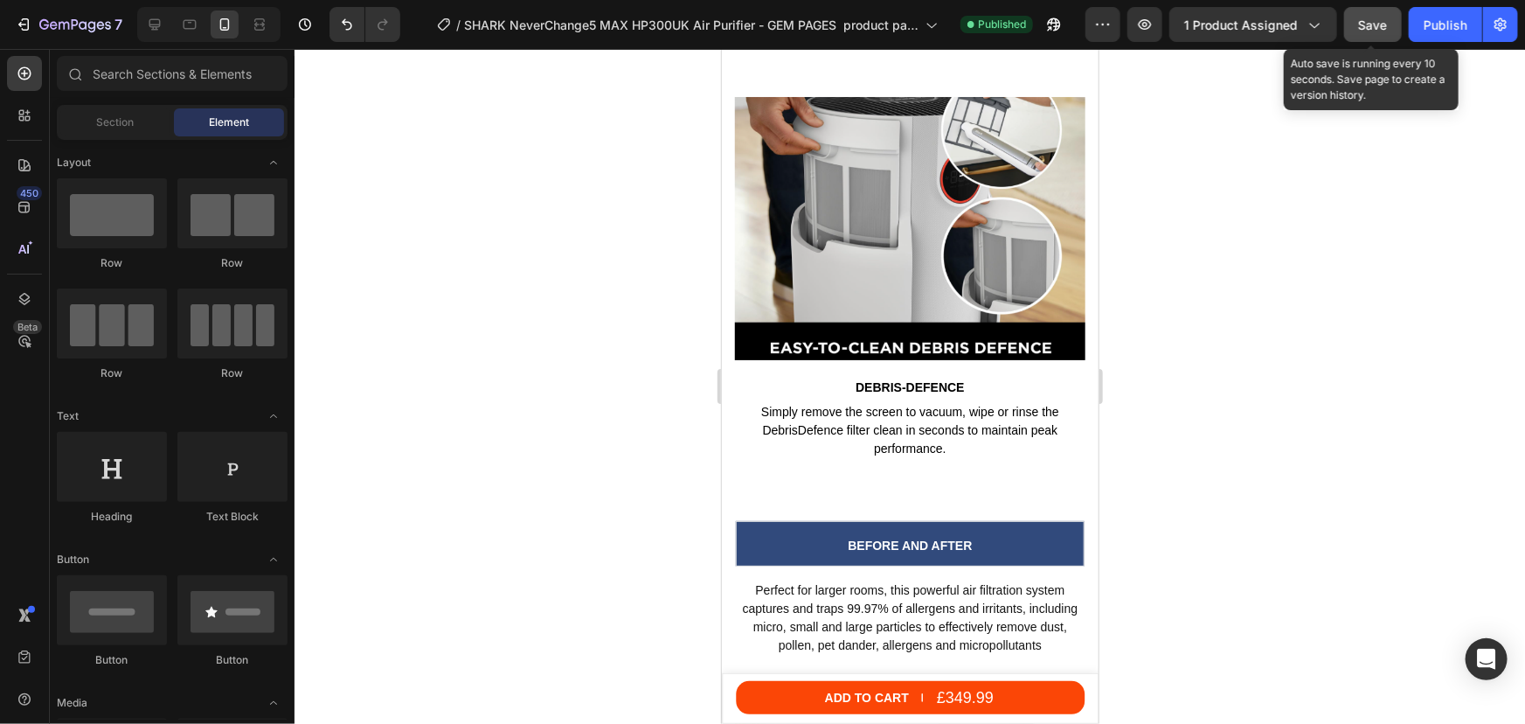
click at [1376, 21] on span "Save" at bounding box center [1373, 24] width 29 height 15
click at [1461, 23] on div "Publish" at bounding box center [1446, 25] width 44 height 18
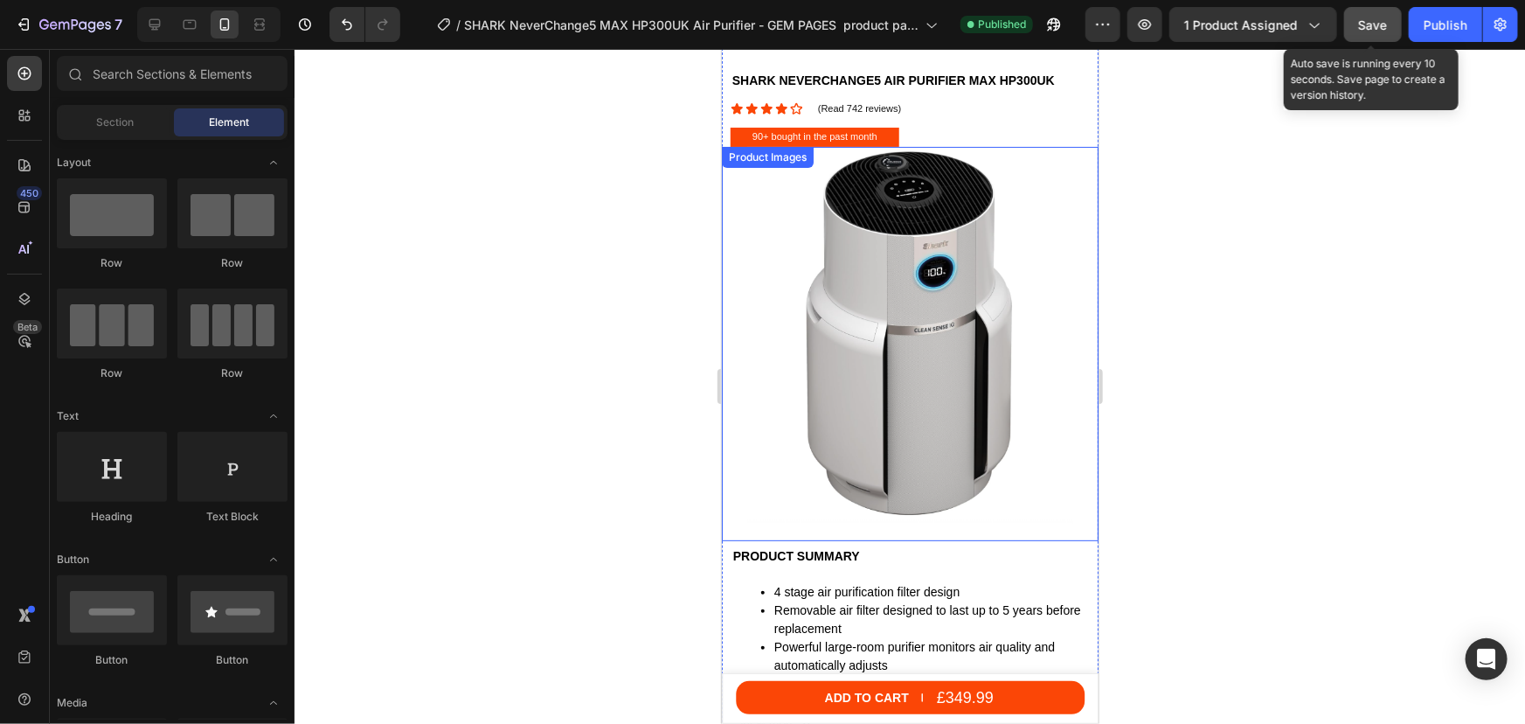
scroll to position [0, 0]
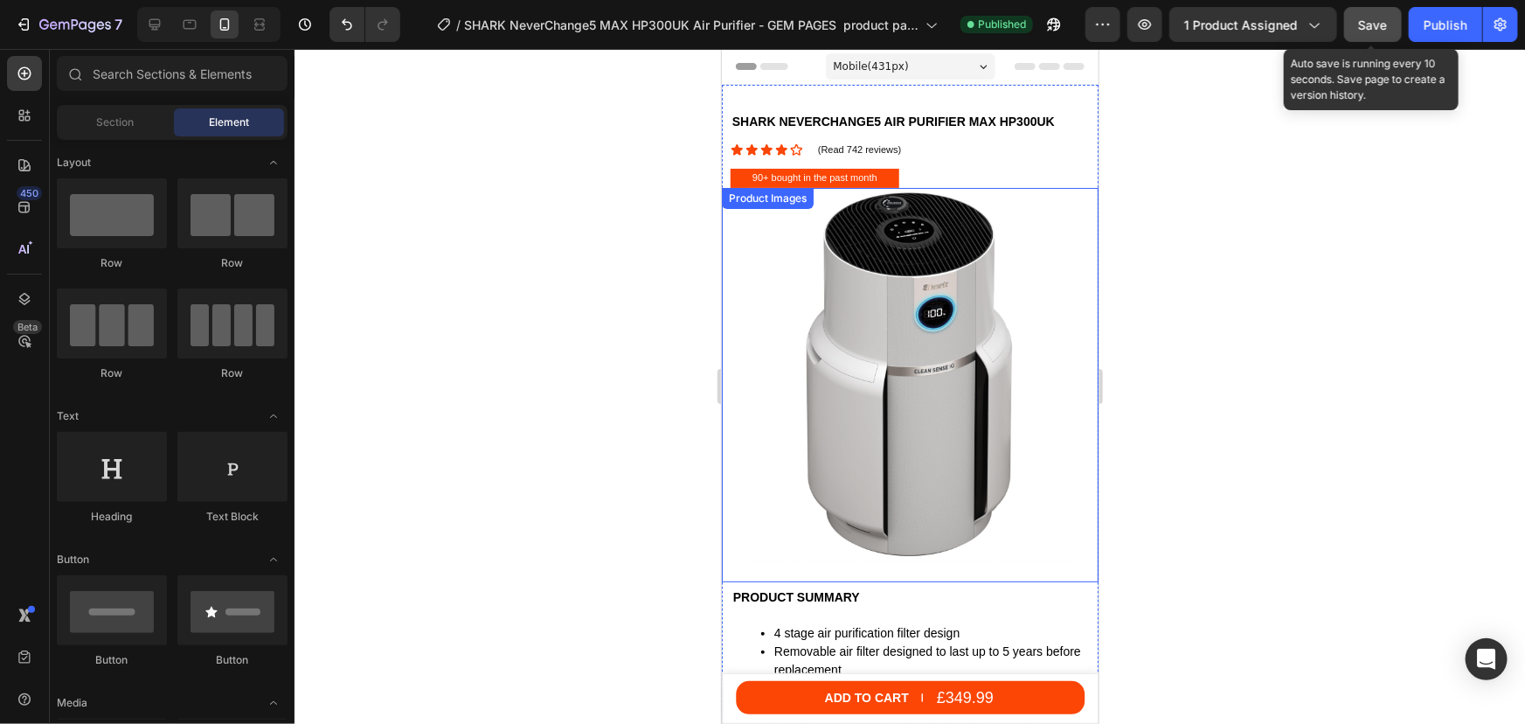
drag, startPoint x: 922, startPoint y: 434, endPoint x: 892, endPoint y: 432, distance: 29.8
click at [922, 434] on img at bounding box center [909, 375] width 377 height 377
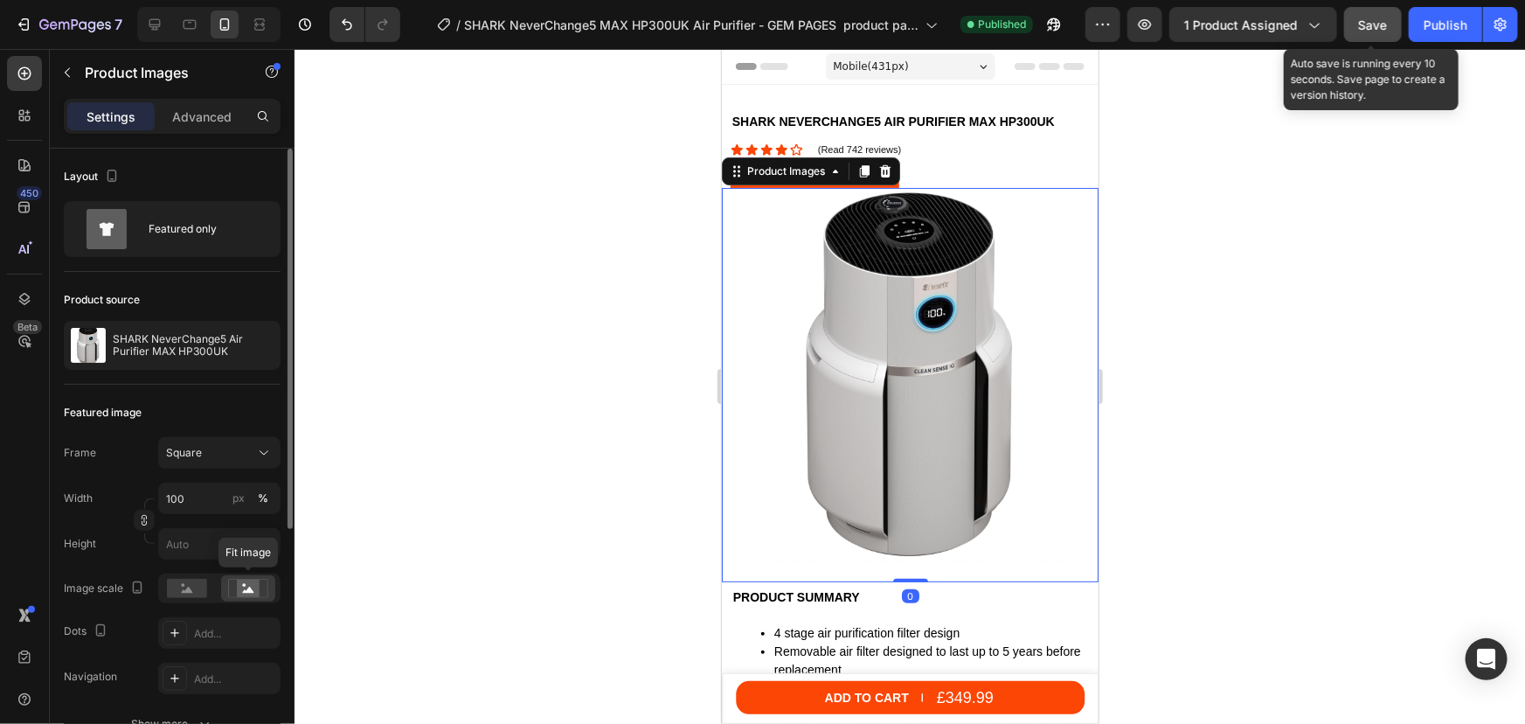
click at [232, 593] on icon at bounding box center [248, 588] width 40 height 19
click at [191, 593] on rect at bounding box center [187, 588] width 40 height 19
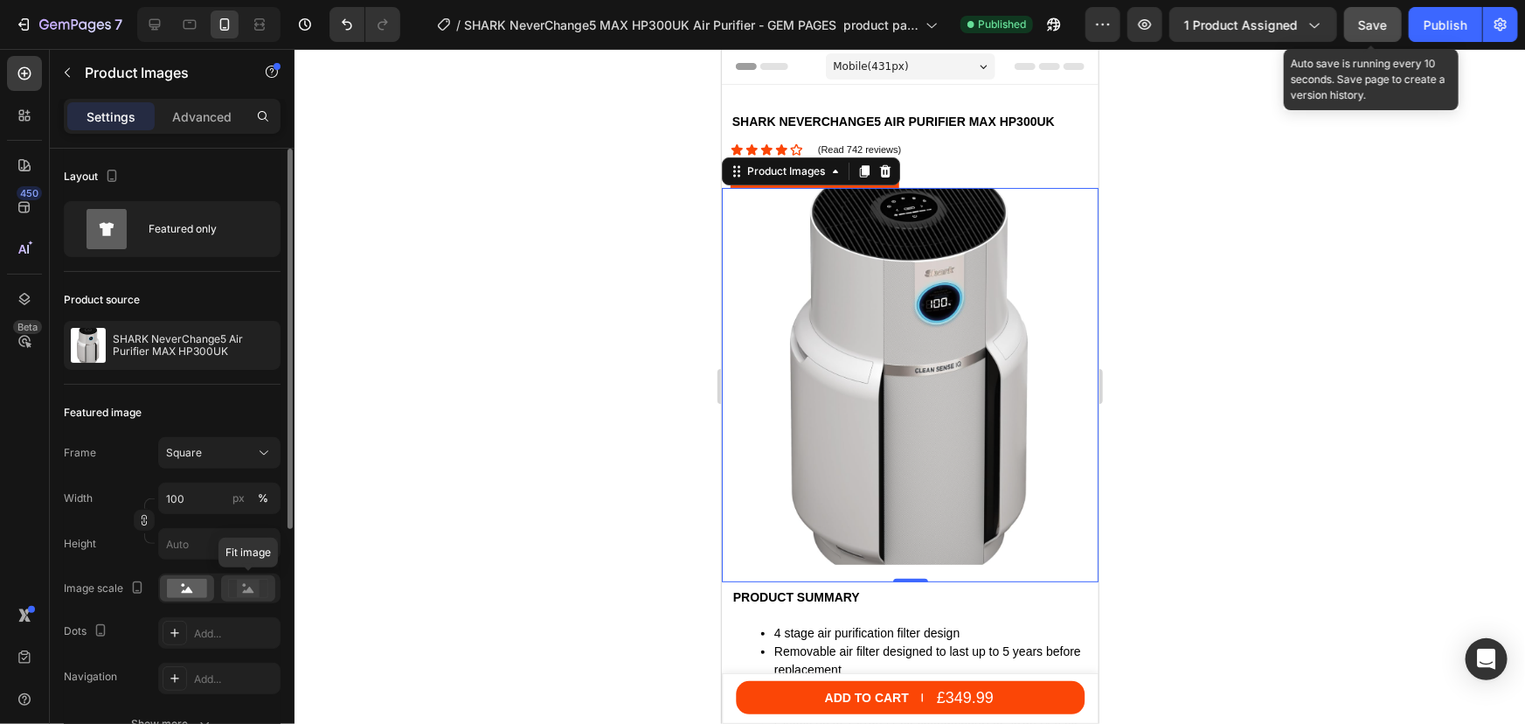
click at [232, 586] on icon at bounding box center [248, 588] width 40 height 19
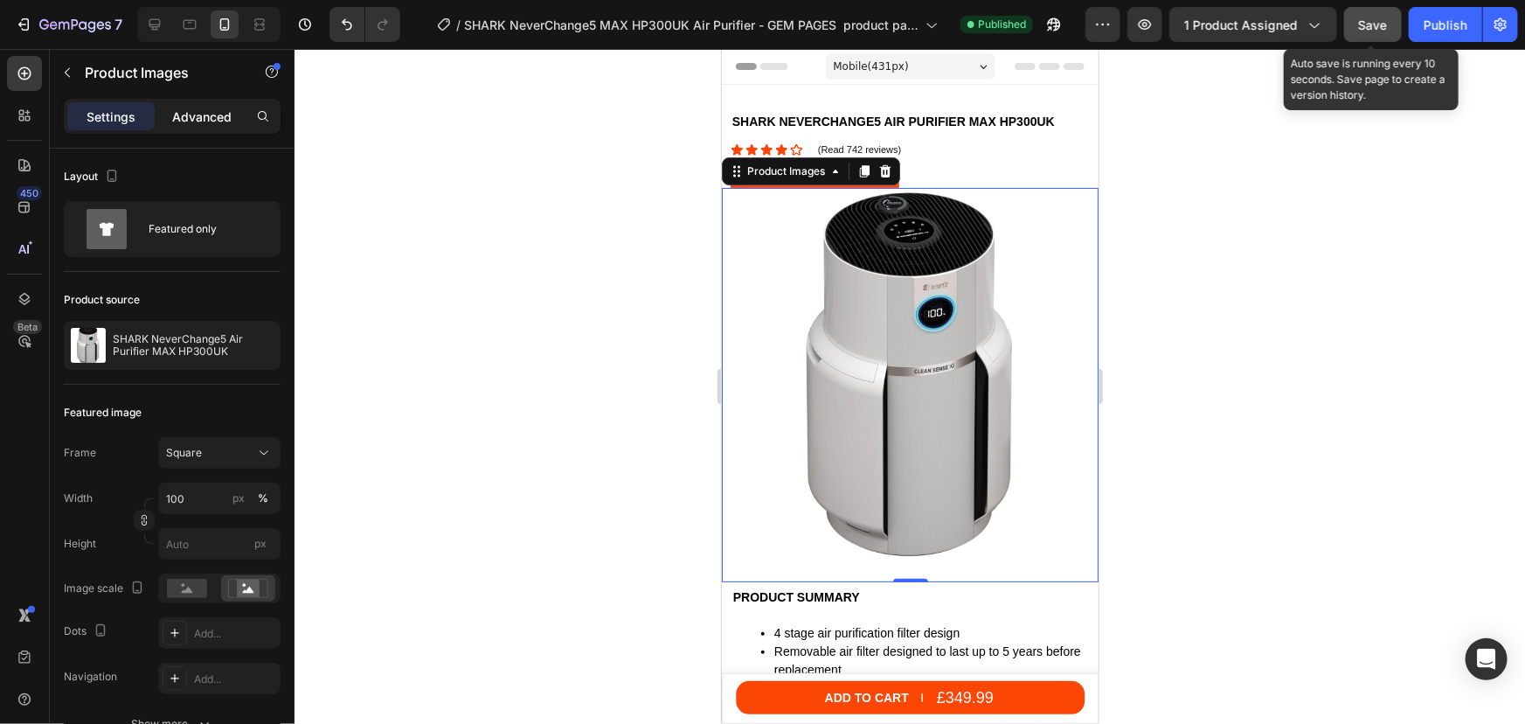
click at [191, 120] on p "Advanced" at bounding box center [201, 117] width 59 height 18
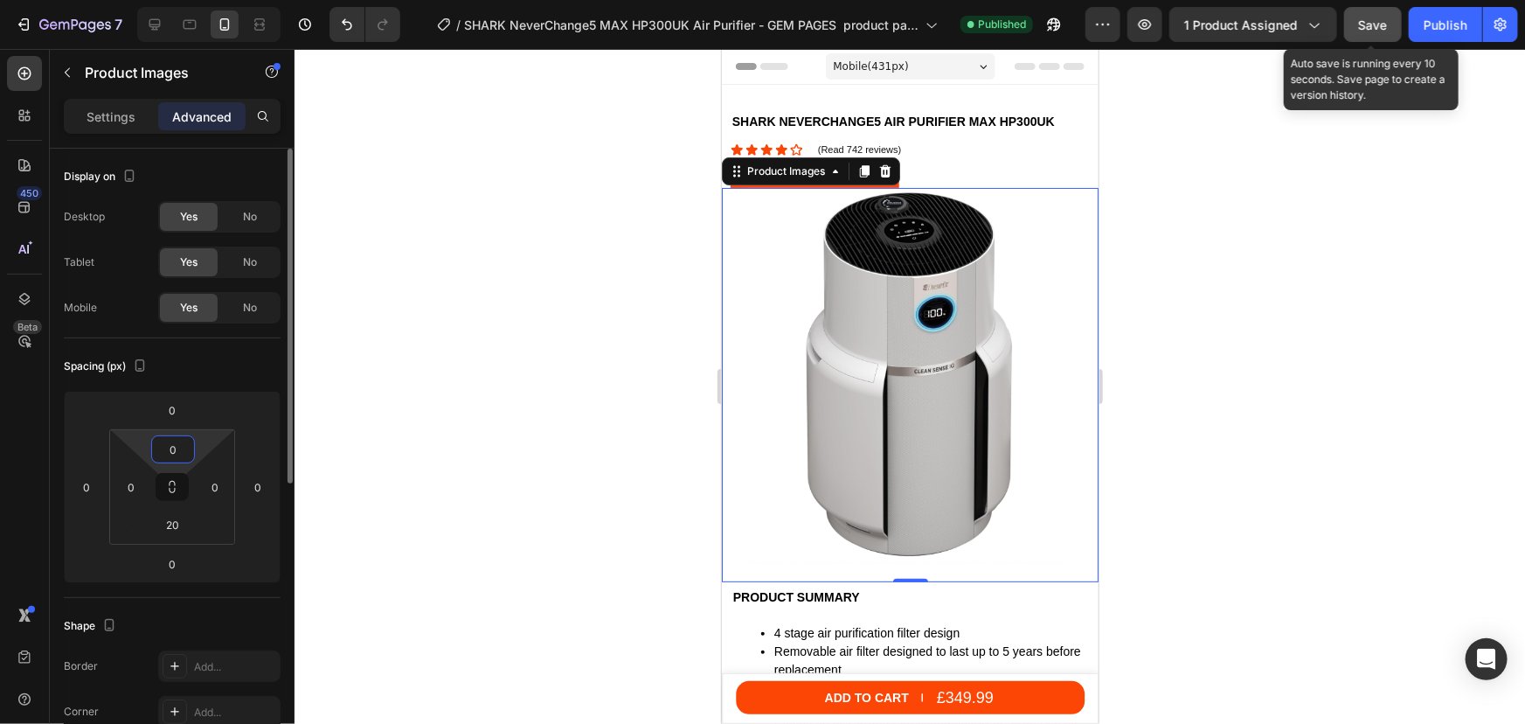
click at [179, 446] on input "0" at bounding box center [173, 449] width 35 height 26
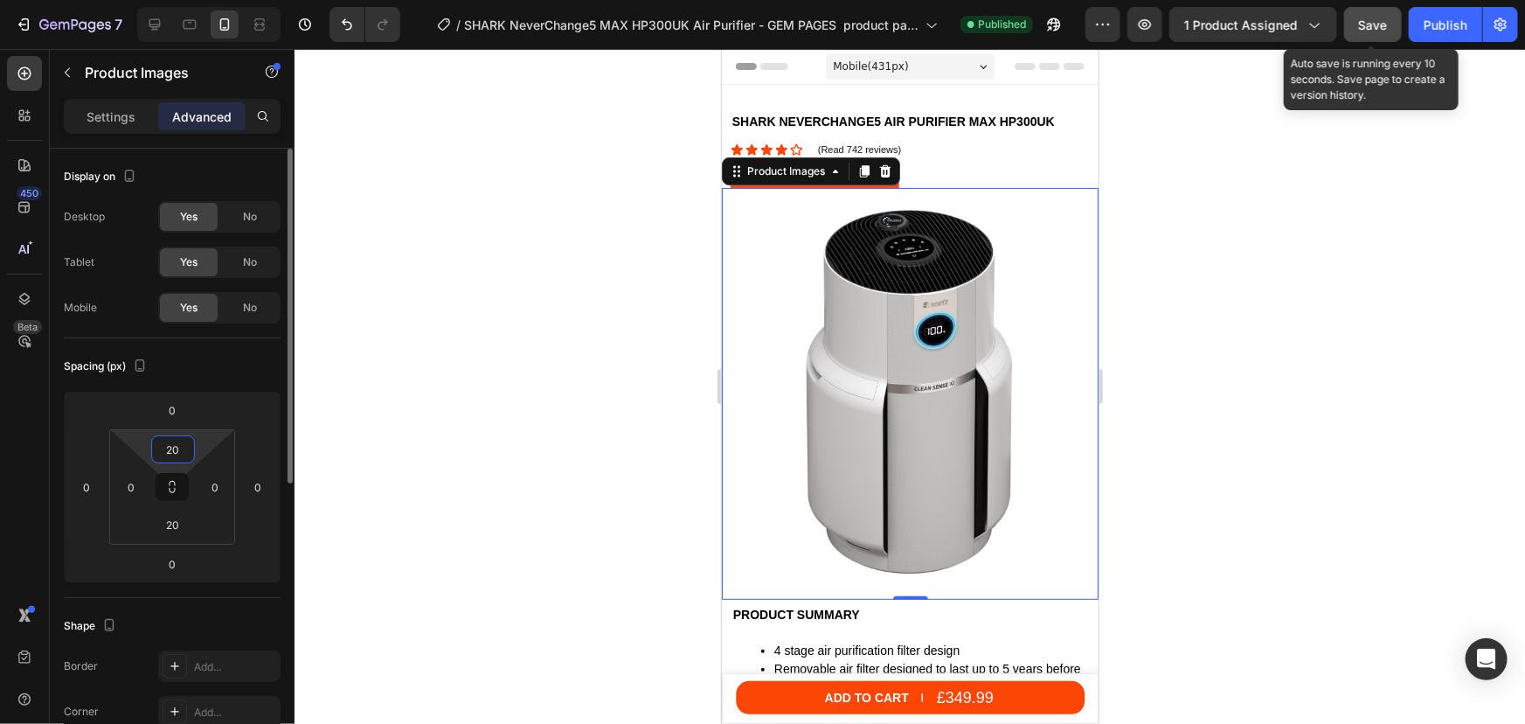
drag, startPoint x: 168, startPoint y: 448, endPoint x: 158, endPoint y: 448, distance: 9.6
click at [158, 448] on input "20" at bounding box center [173, 449] width 35 height 26
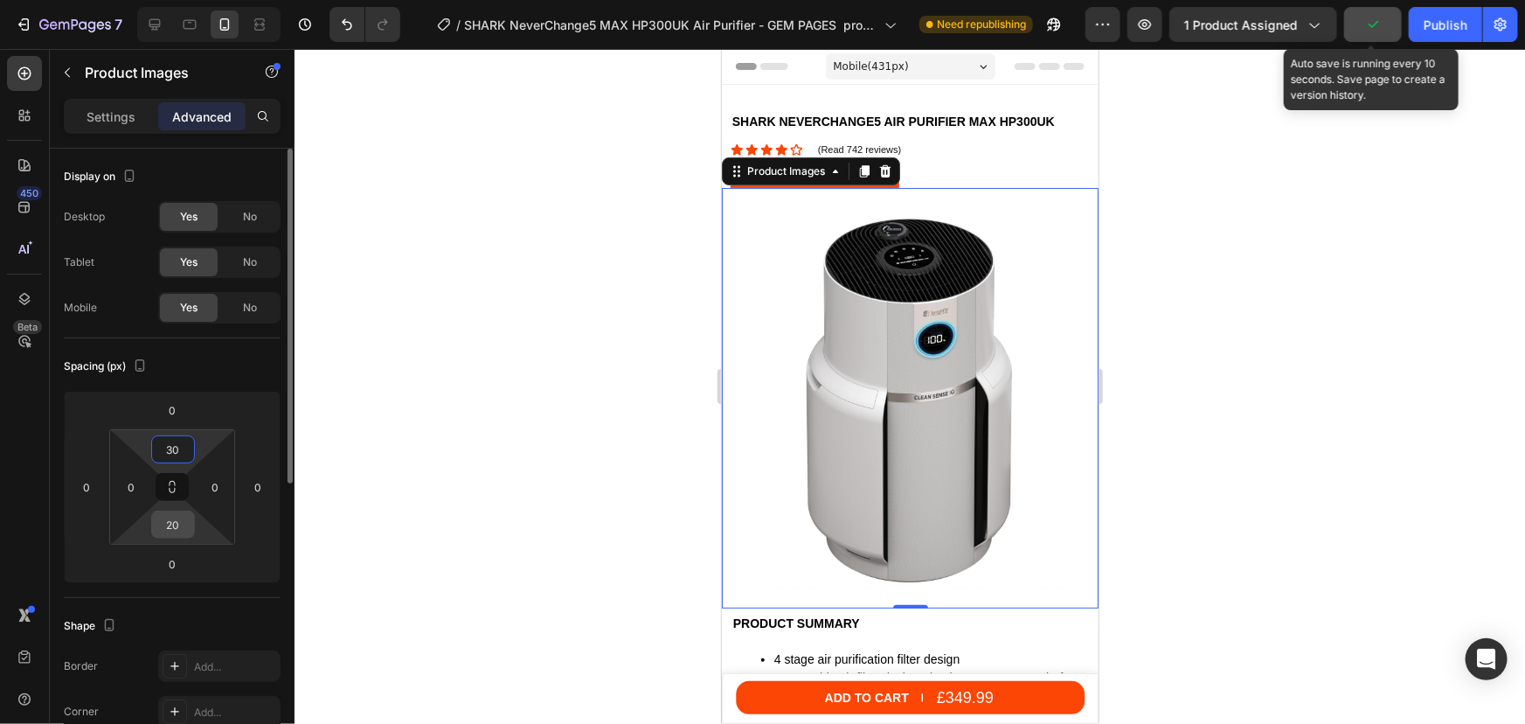
type input "30"
click at [178, 531] on input "20" at bounding box center [173, 524] width 35 height 26
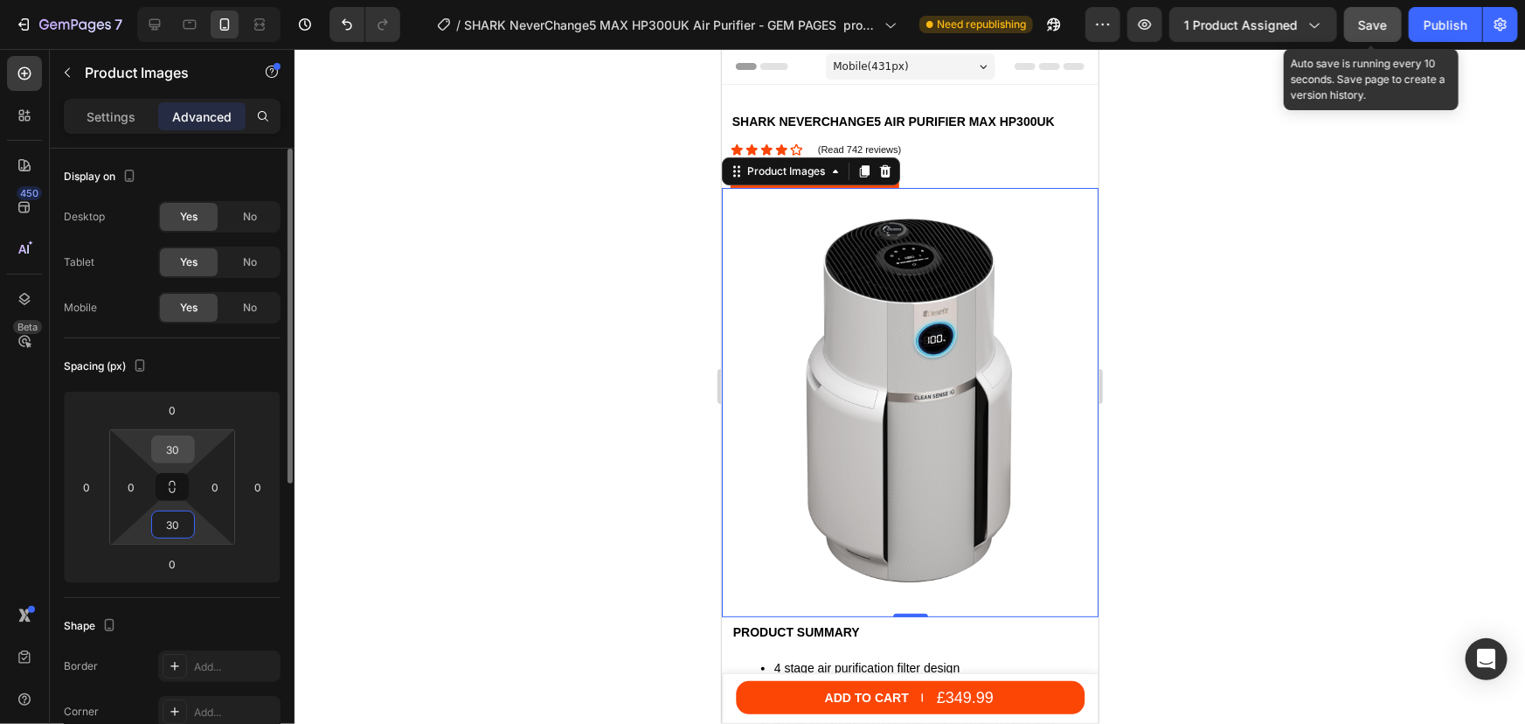
type input "30"
click at [163, 447] on input "30" at bounding box center [173, 449] width 35 height 26
drag, startPoint x: 173, startPoint y: 450, endPoint x: 157, endPoint y: 446, distance: 16.3
click at [157, 446] on input "30" at bounding box center [173, 449] width 35 height 26
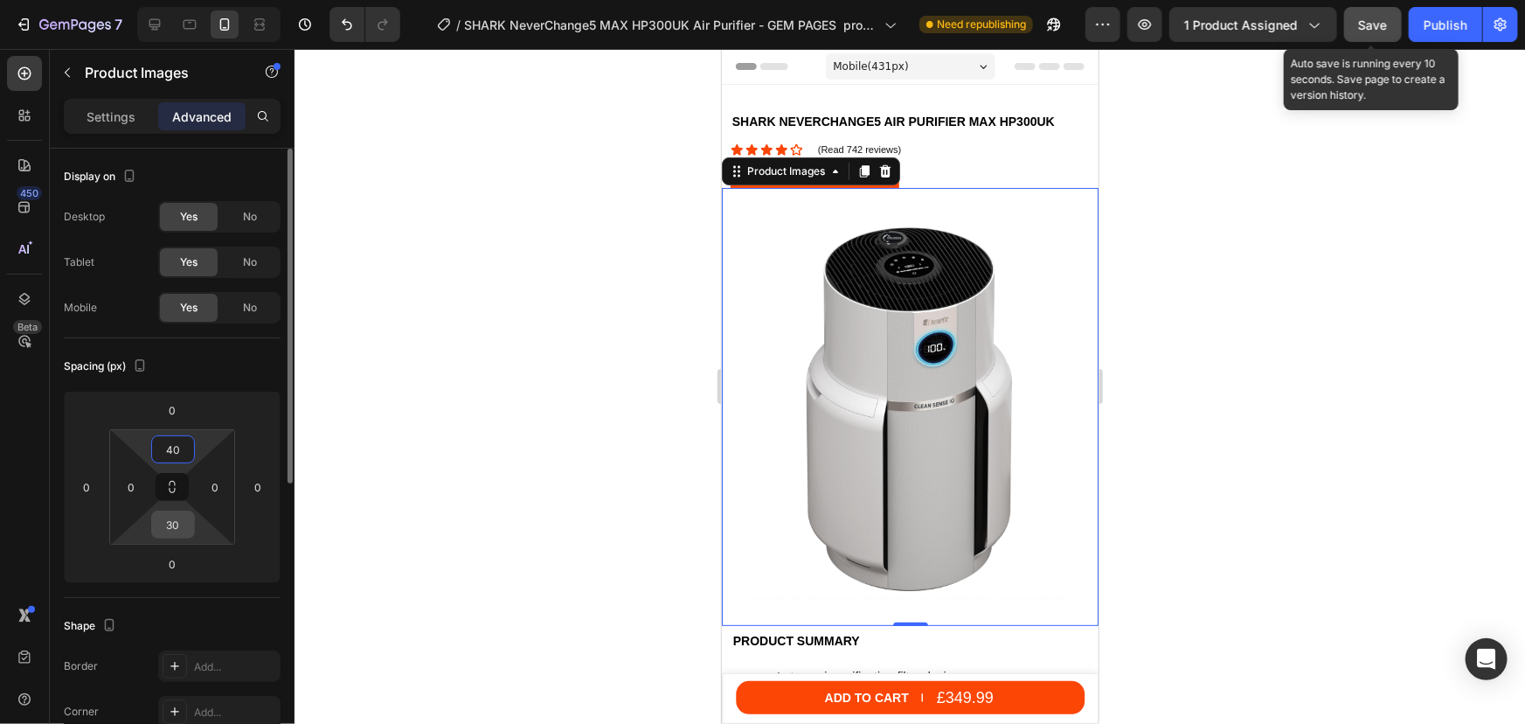
type input "40"
click at [170, 526] on input "30" at bounding box center [173, 524] width 35 height 26
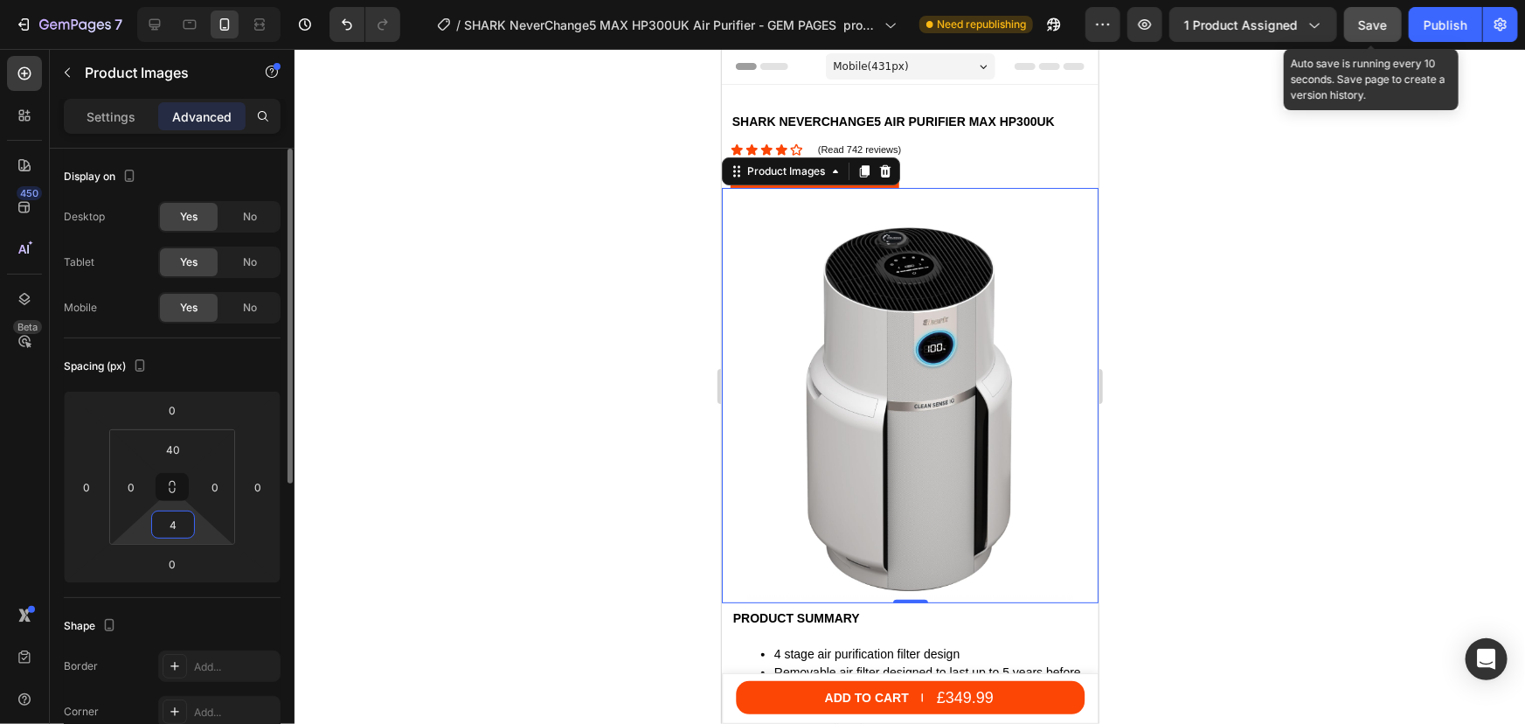
type input "40"
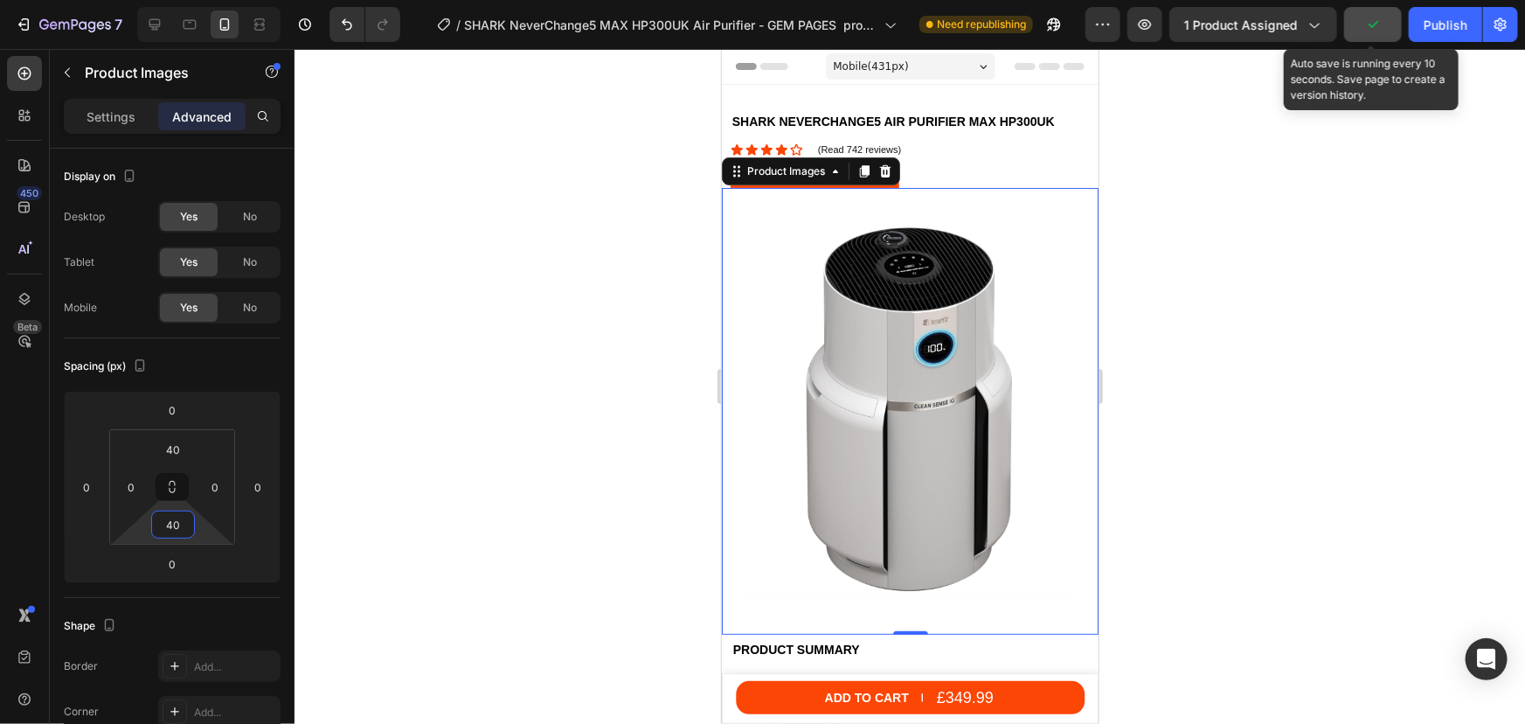
click at [1334, 253] on div at bounding box center [910, 386] width 1231 height 675
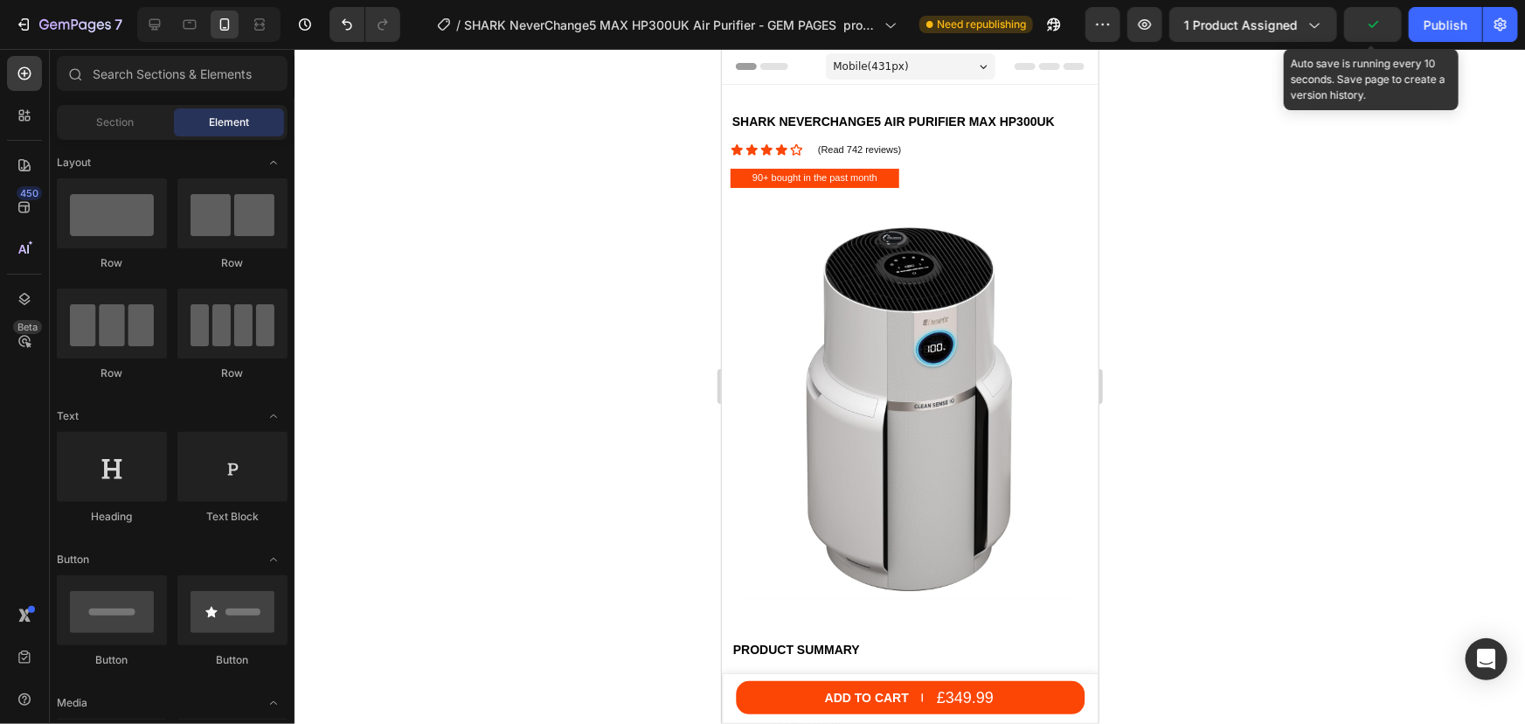
click at [1378, 26] on icon "button" at bounding box center [1372, 24] width 17 height 17
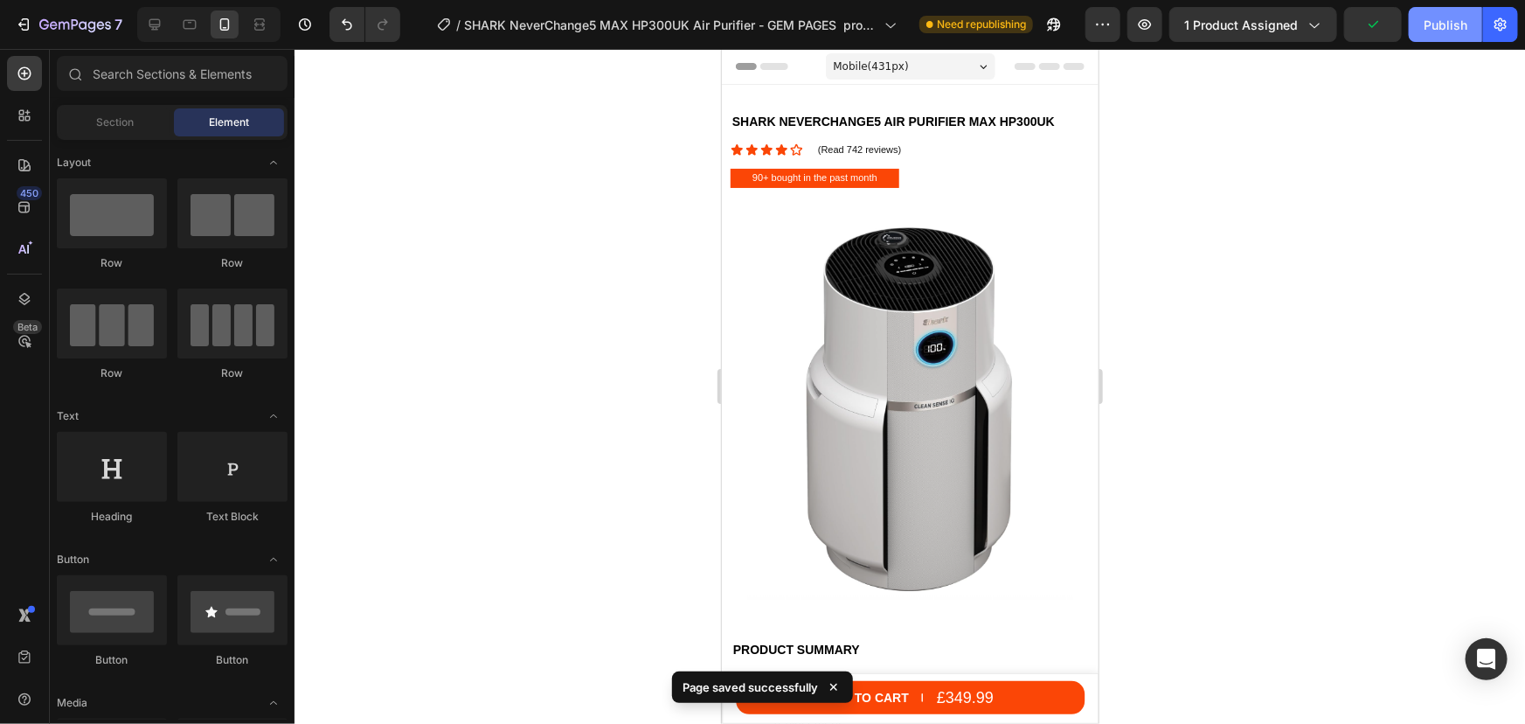
click at [1435, 28] on div "Publish" at bounding box center [1446, 25] width 44 height 18
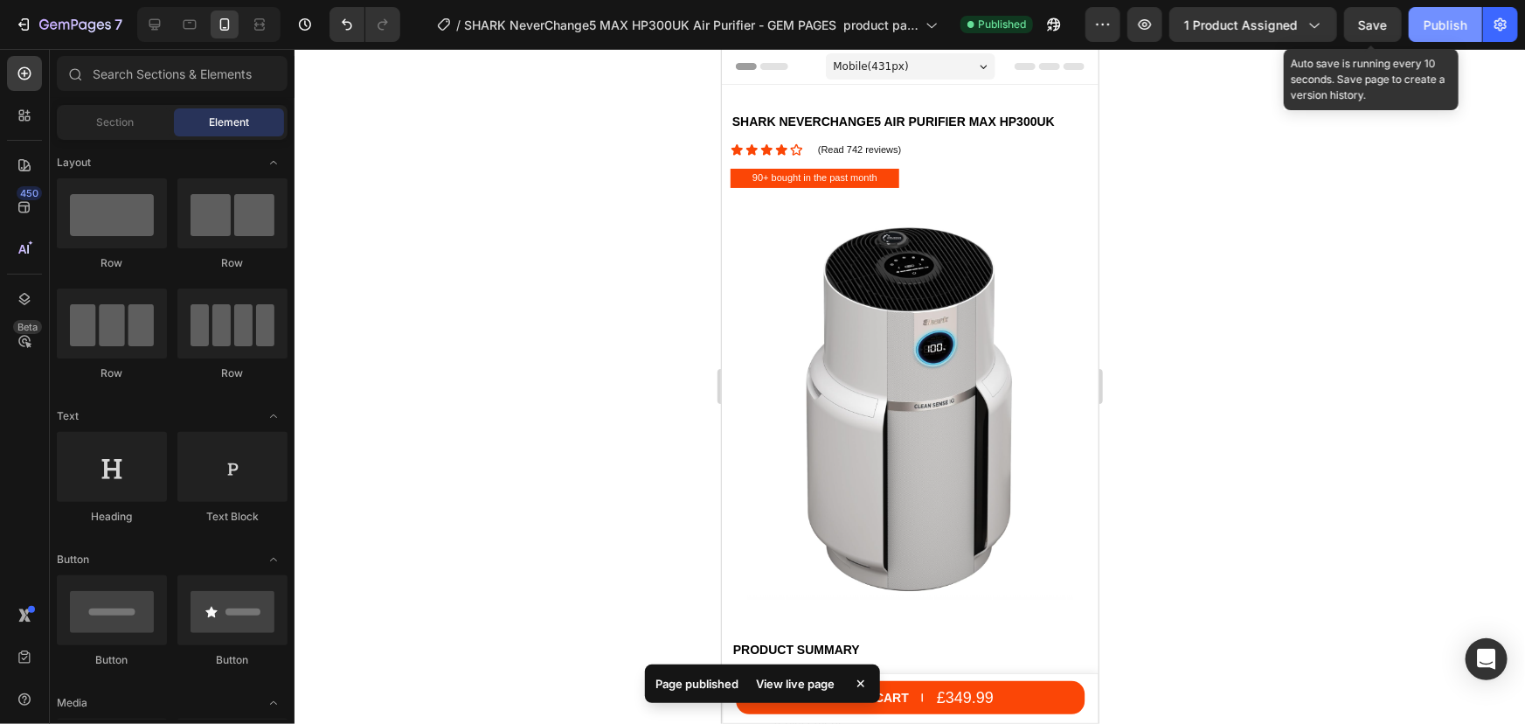
drag, startPoint x: 1357, startPoint y: 31, endPoint x: 1435, endPoint y: 31, distance: 78.7
click at [1362, 31] on button "Save" at bounding box center [1373, 24] width 58 height 35
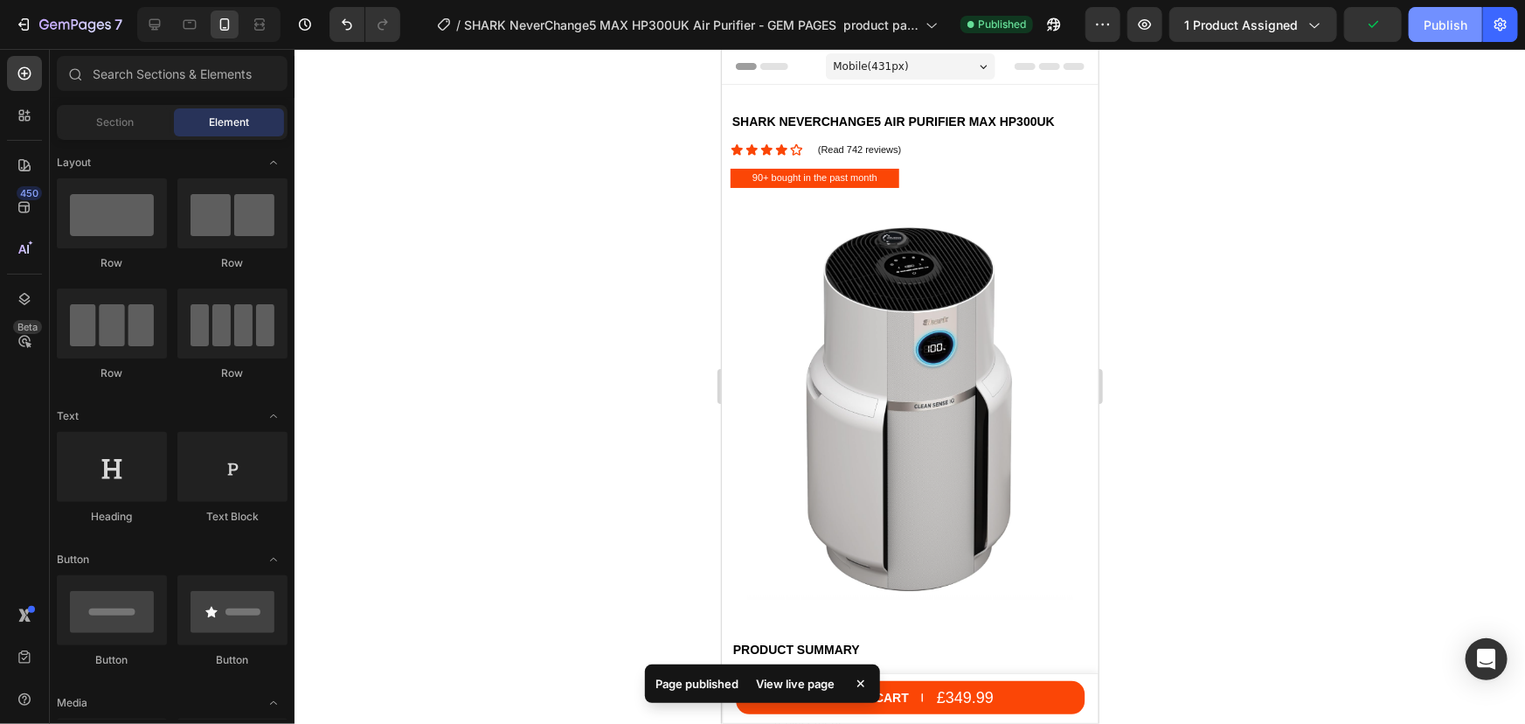
click at [1438, 29] on div "Publish" at bounding box center [1446, 25] width 44 height 18
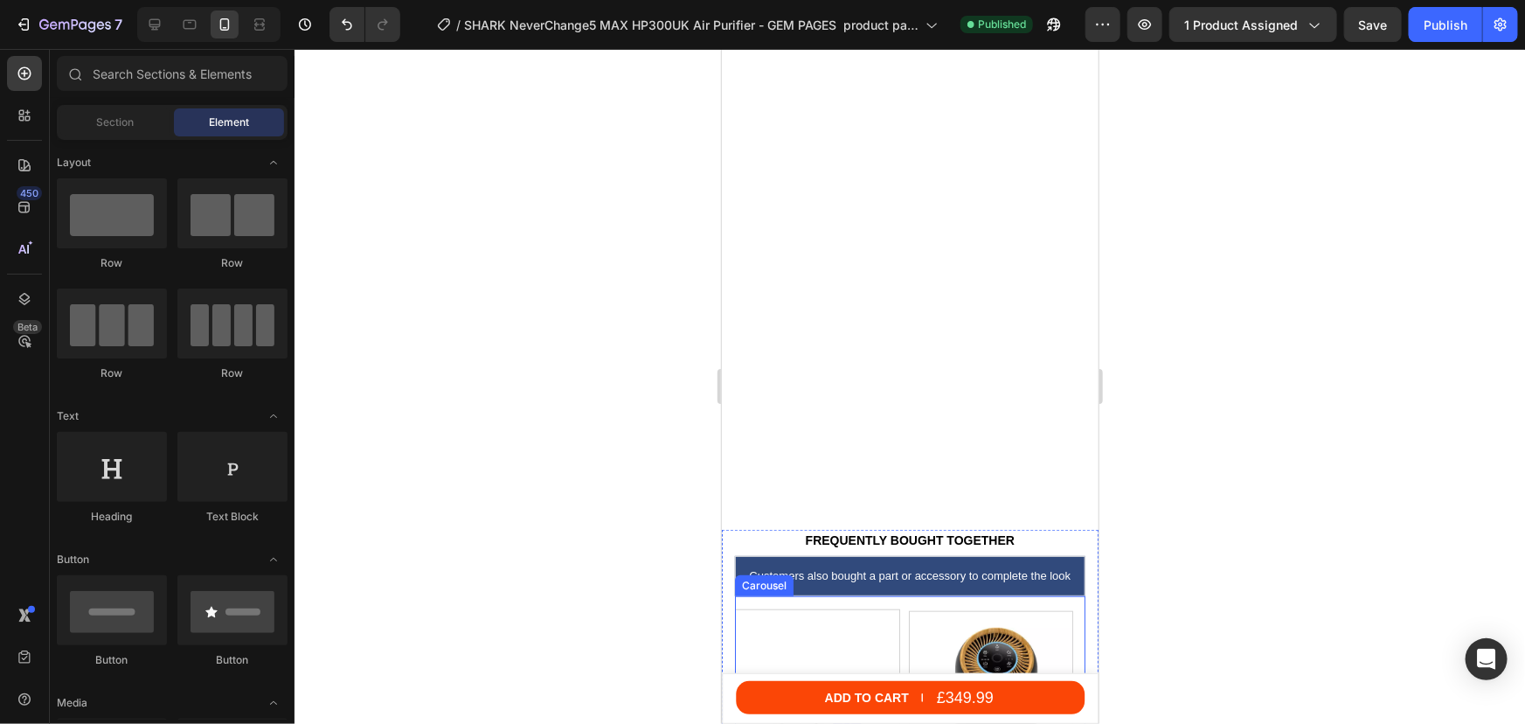
scroll to position [1032, 0]
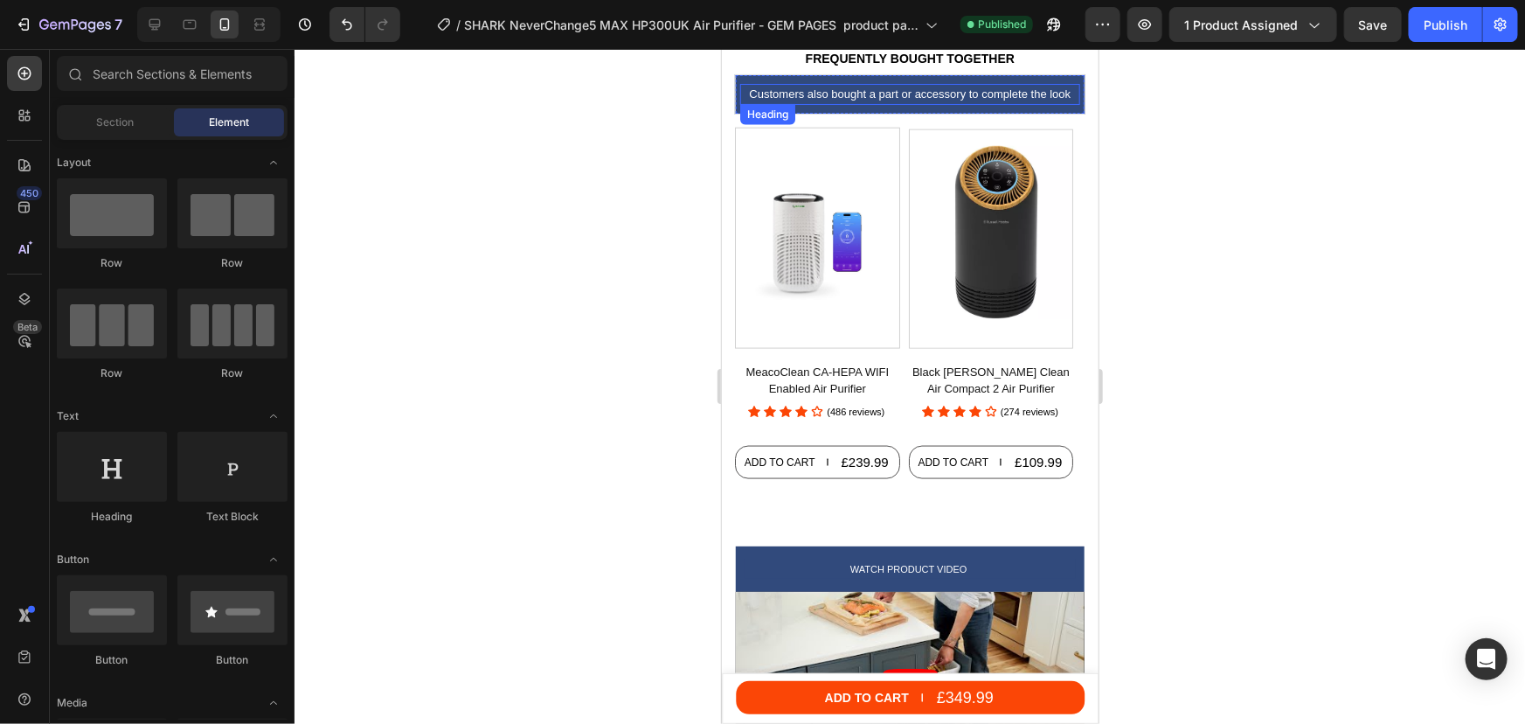
click at [920, 89] on h2 "Customers also bought a part or accessory to complete the look" at bounding box center [909, 93] width 340 height 21
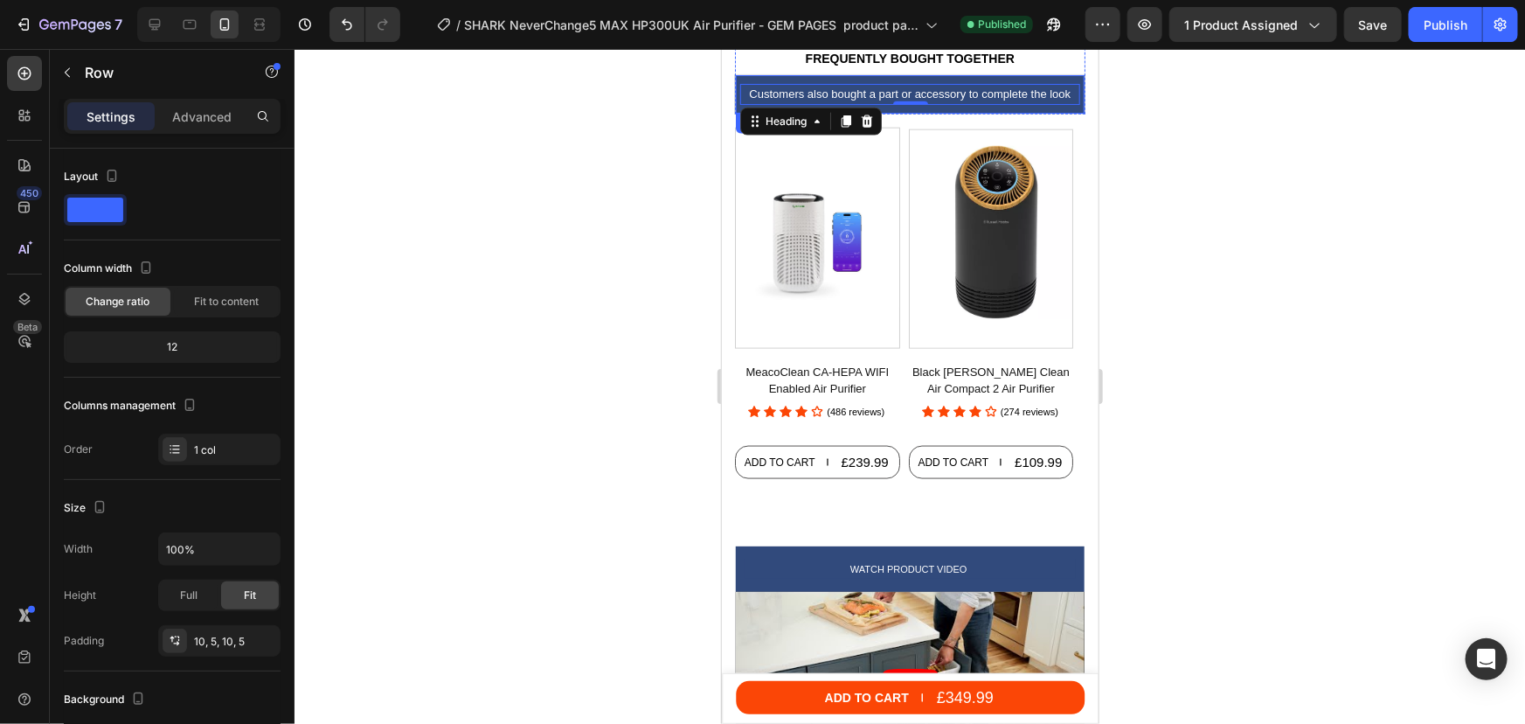
click at [776, 78] on div "Customers also bought a part or accessory to complete the look Heading 0 Row" at bounding box center [909, 93] width 350 height 40
click at [198, 112] on p "Advanced" at bounding box center [201, 117] width 59 height 18
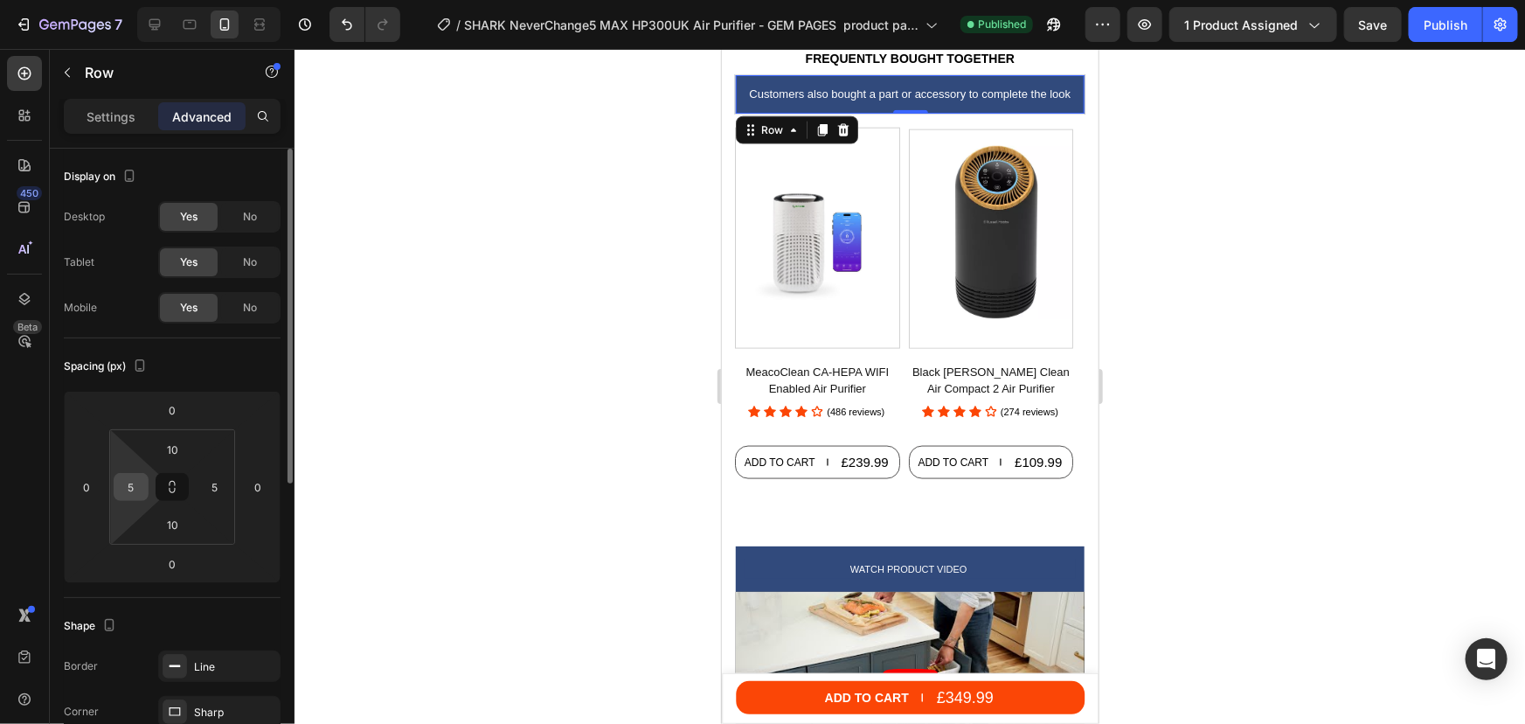
click at [140, 482] on input "5" at bounding box center [131, 487] width 26 height 26
type input "10"
click at [212, 488] on input "5" at bounding box center [215, 487] width 26 height 26
type input "10"
click at [1169, 253] on div at bounding box center [910, 386] width 1231 height 675
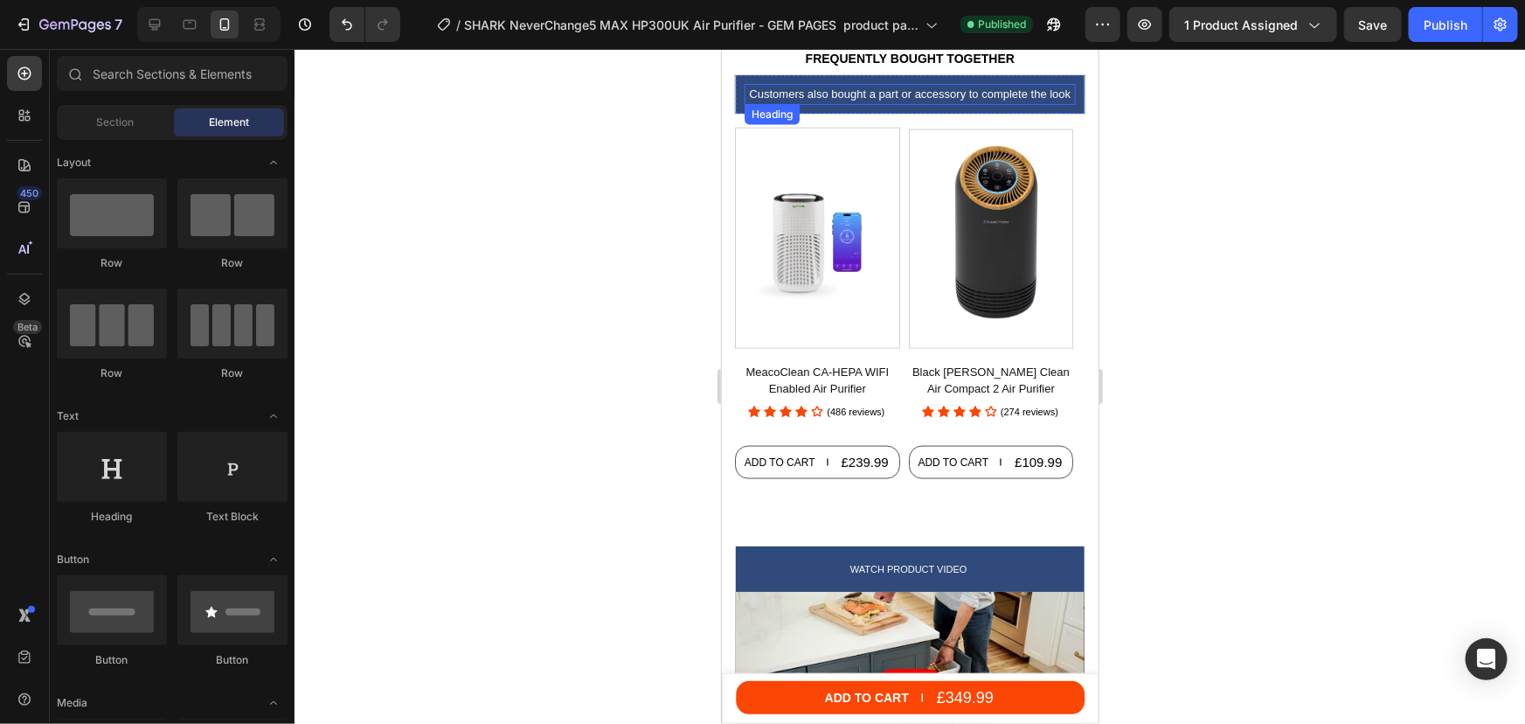
click at [1028, 95] on h2 "Customers also bought a part or accessory to complete the look" at bounding box center [909, 93] width 331 height 21
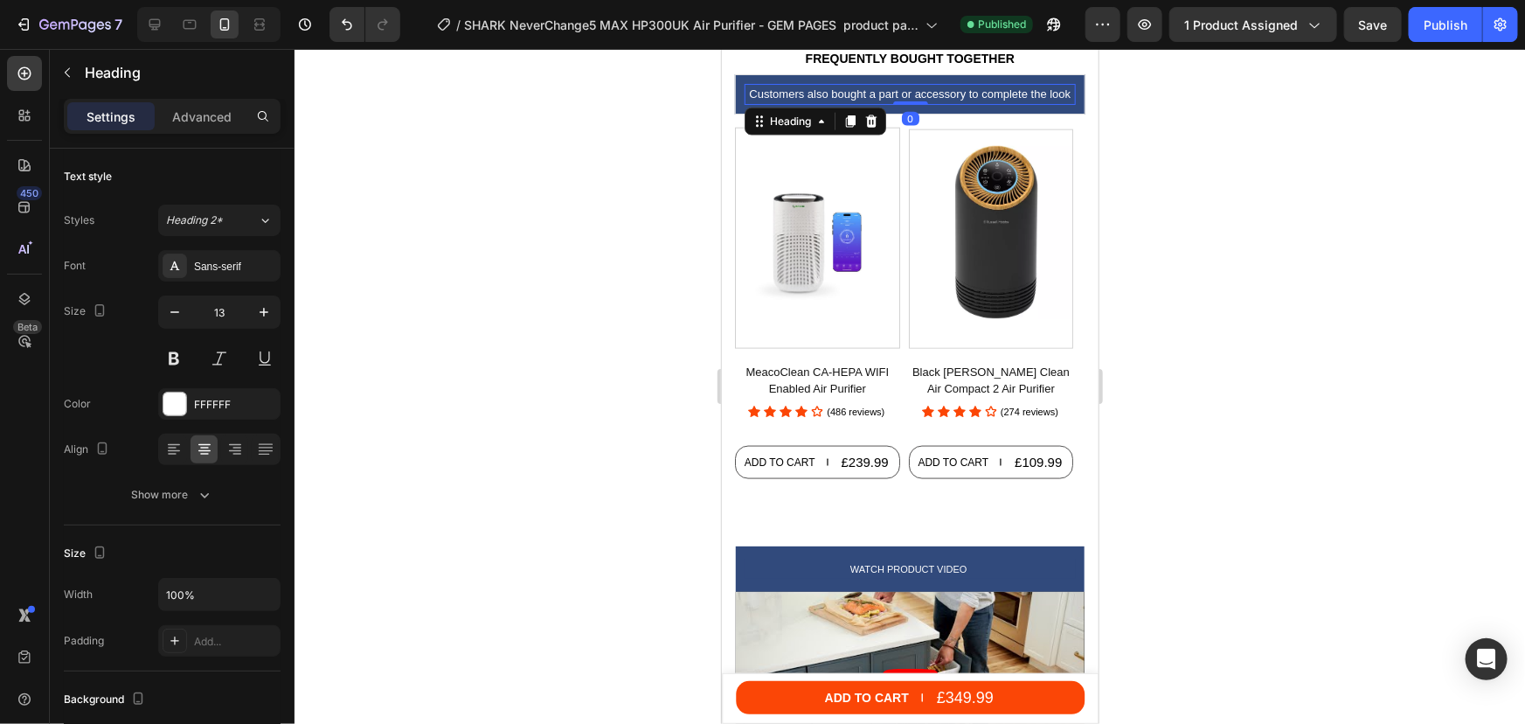
click at [1031, 95] on h2 "Customers also bought a part or accessory to complete the look" at bounding box center [909, 93] width 331 height 21
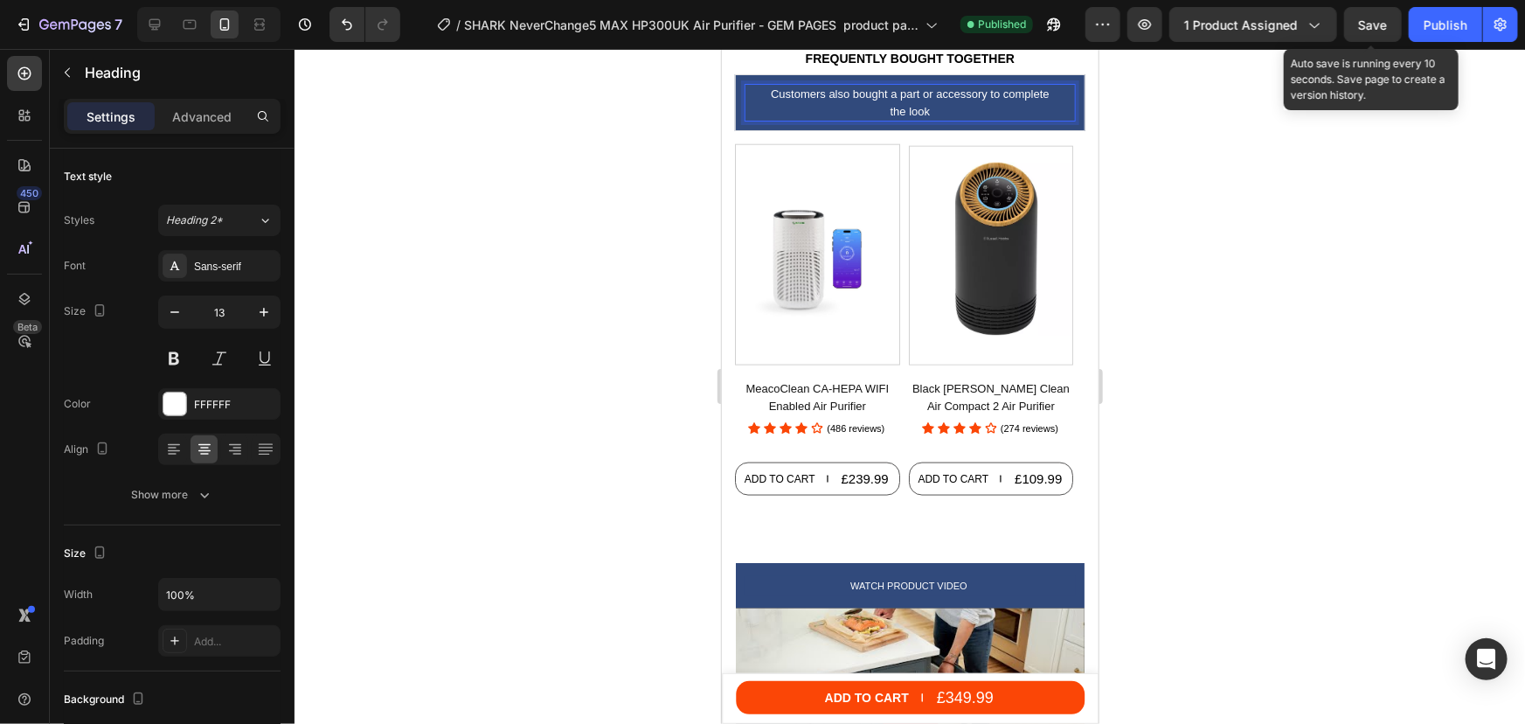
click at [1383, 24] on span "Save" at bounding box center [1373, 24] width 29 height 15
click at [1425, 24] on div "Publish" at bounding box center [1446, 25] width 44 height 18
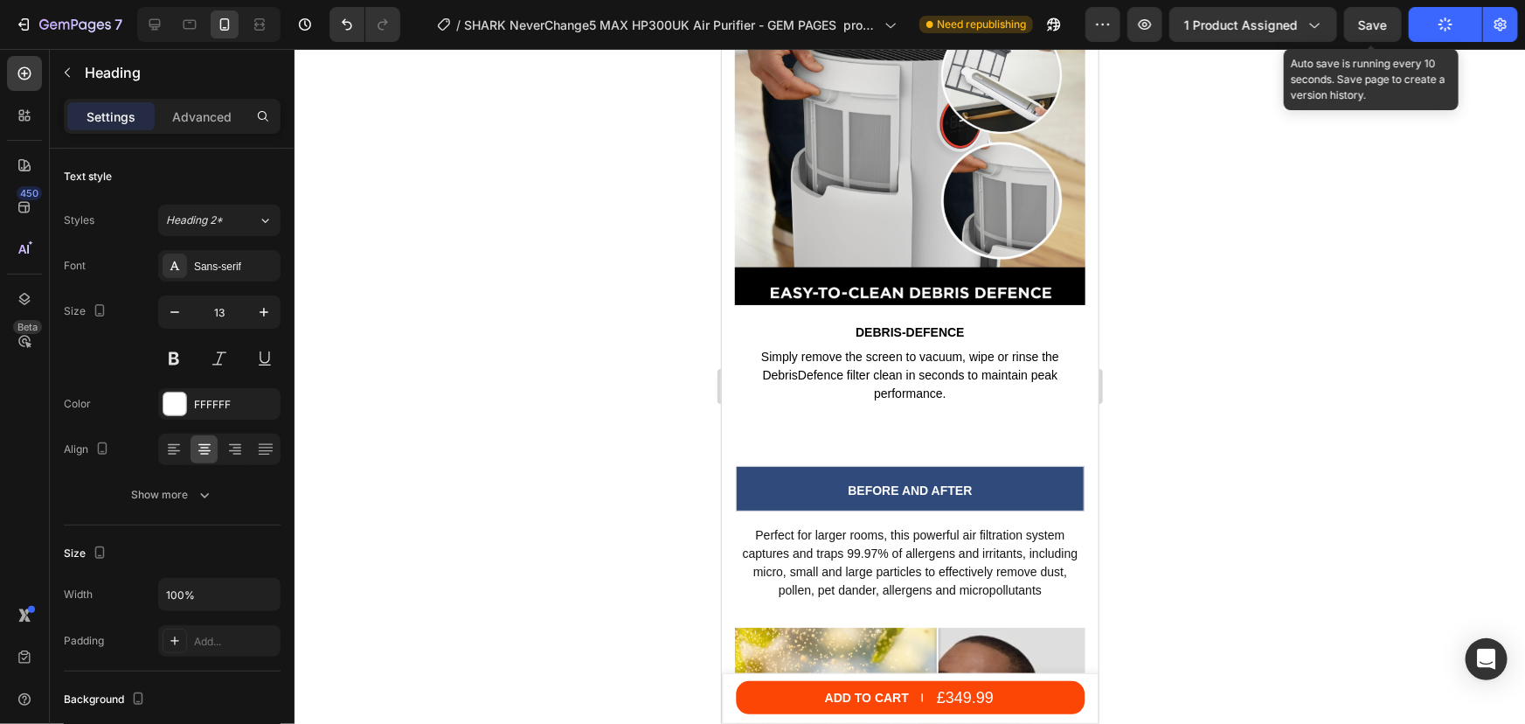
scroll to position [7630, 0]
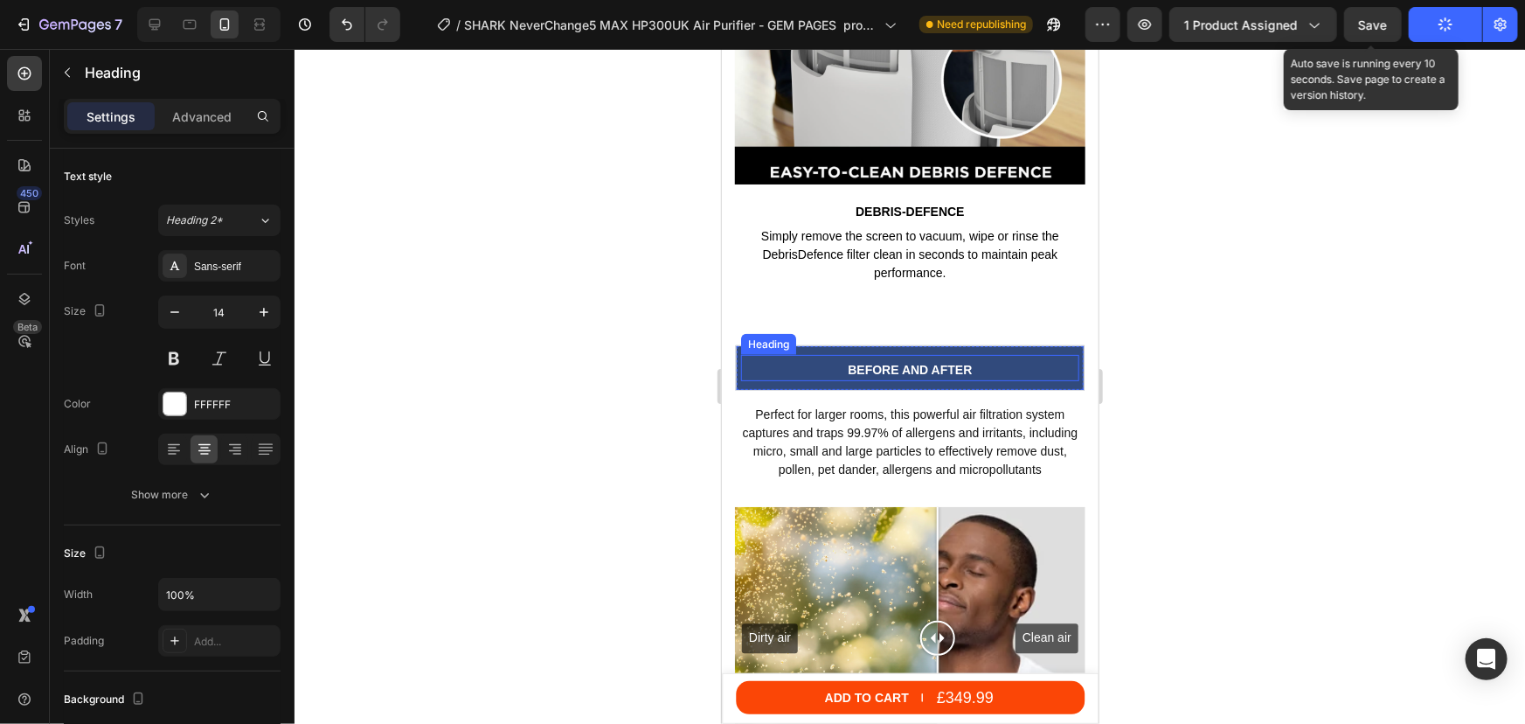
click at [920, 358] on h2 "BEFORE AND AFTER" at bounding box center [909, 369] width 338 height 22
click at [199, 118] on p "Advanced" at bounding box center [201, 117] width 59 height 18
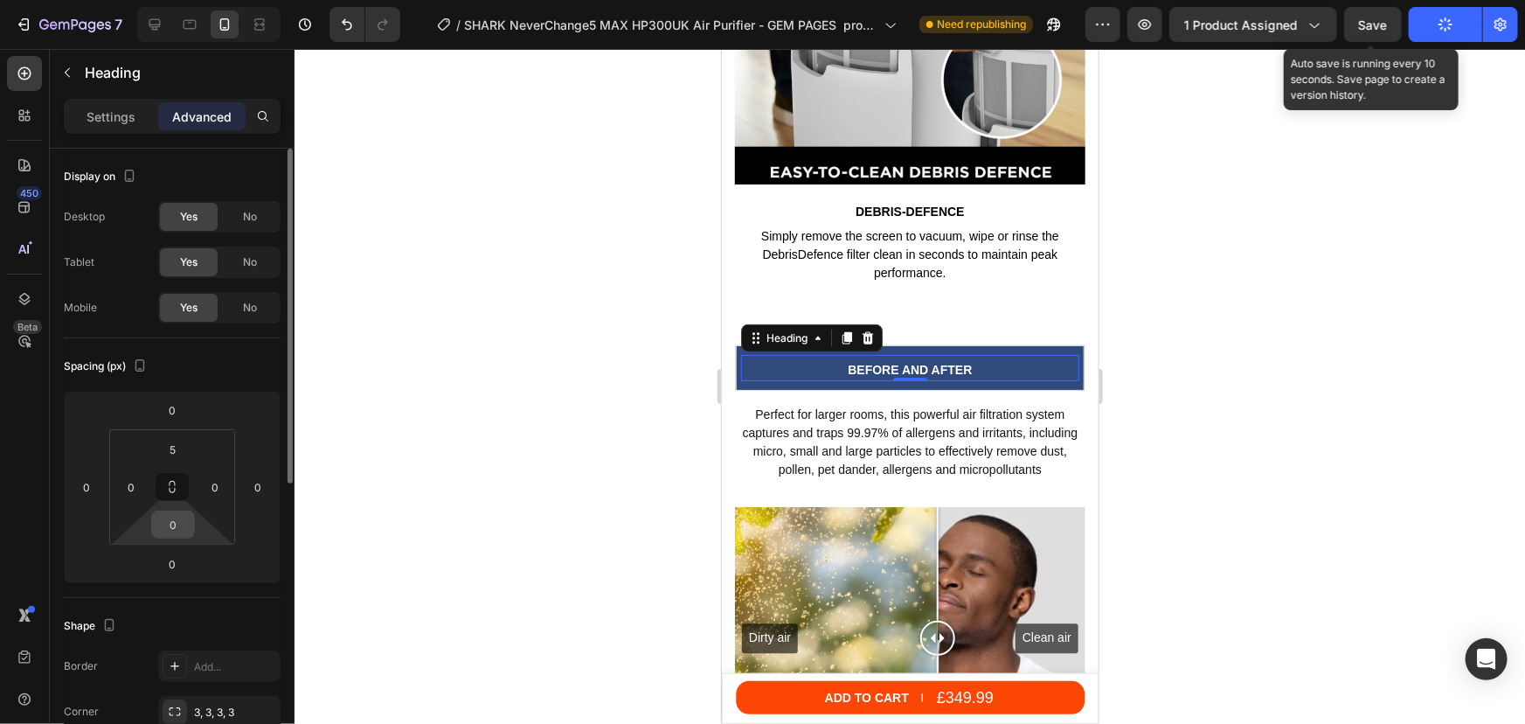
click at [179, 521] on input "0" at bounding box center [173, 524] width 35 height 26
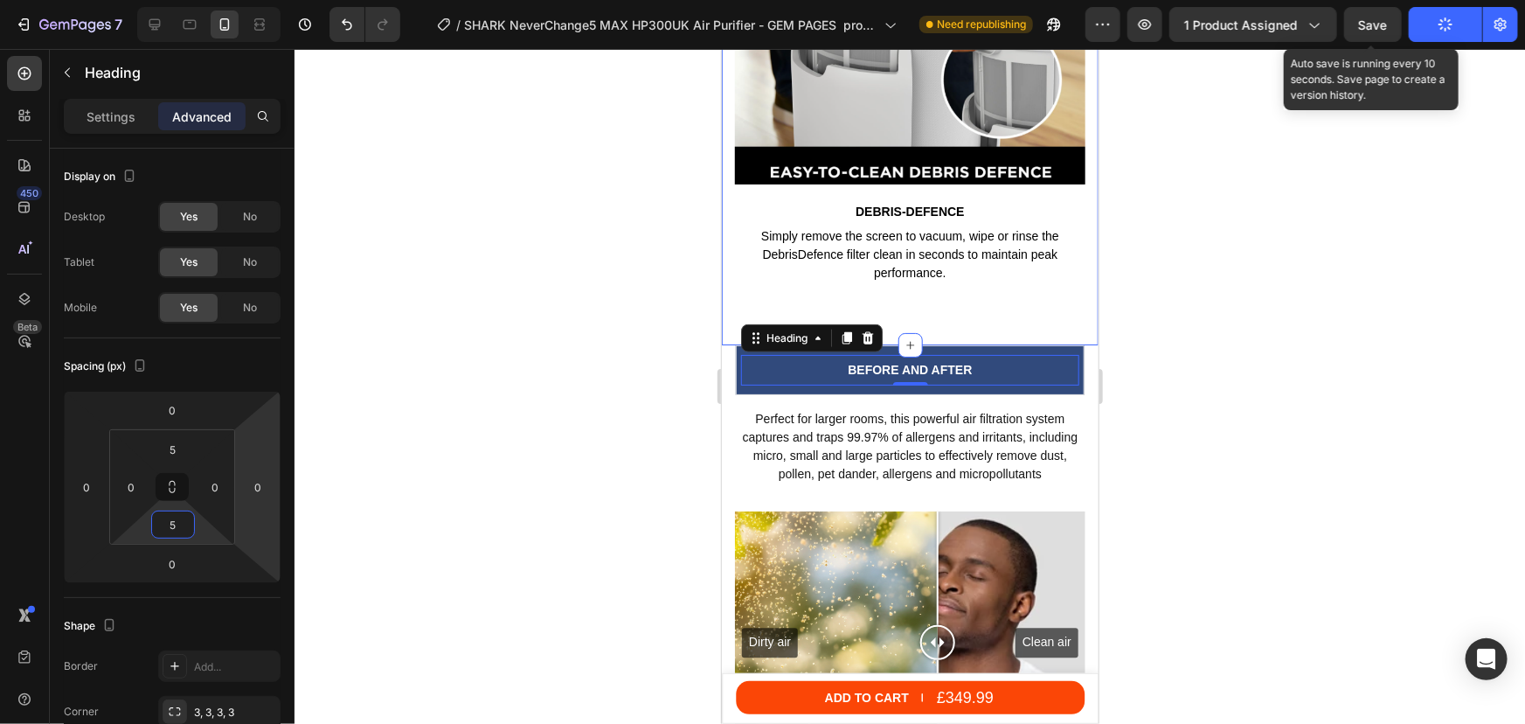
type input "5"
click at [1371, 20] on span "Save" at bounding box center [1373, 24] width 29 height 15
click at [1384, 35] on button "Save" at bounding box center [1373, 24] width 58 height 35
click at [1384, 22] on span "Save" at bounding box center [1373, 24] width 29 height 15
click at [1364, 28] on span "Save" at bounding box center [1373, 24] width 29 height 15
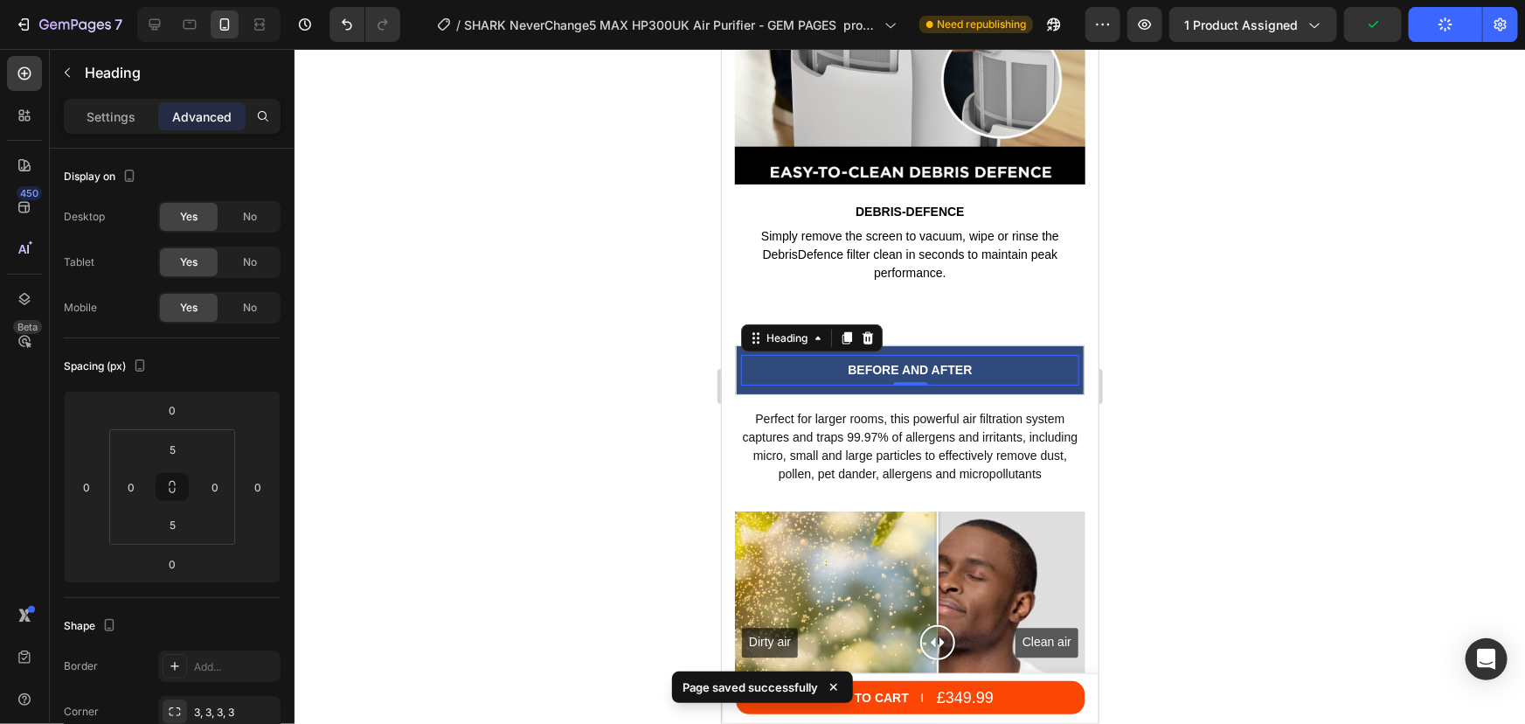
click at [1336, 253] on div at bounding box center [910, 386] width 1231 height 675
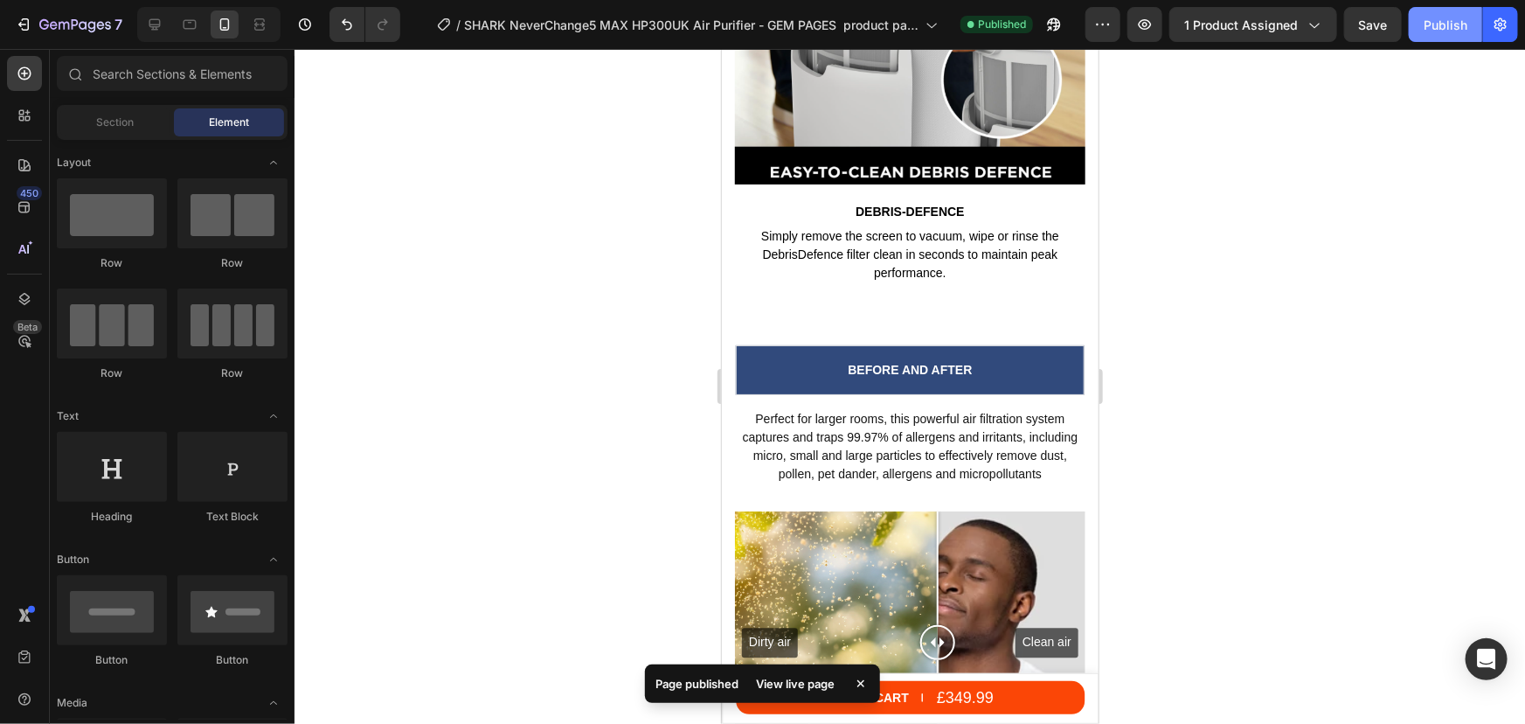
click at [1466, 25] on div "Publish" at bounding box center [1446, 25] width 44 height 18
drag, startPoint x: 1433, startPoint y: 33, endPoint x: 1215, endPoint y: 37, distance: 217.7
click at [1431, 31] on div "Publish" at bounding box center [1446, 25] width 44 height 18
